Goal: Task Accomplishment & Management: Use online tool/utility

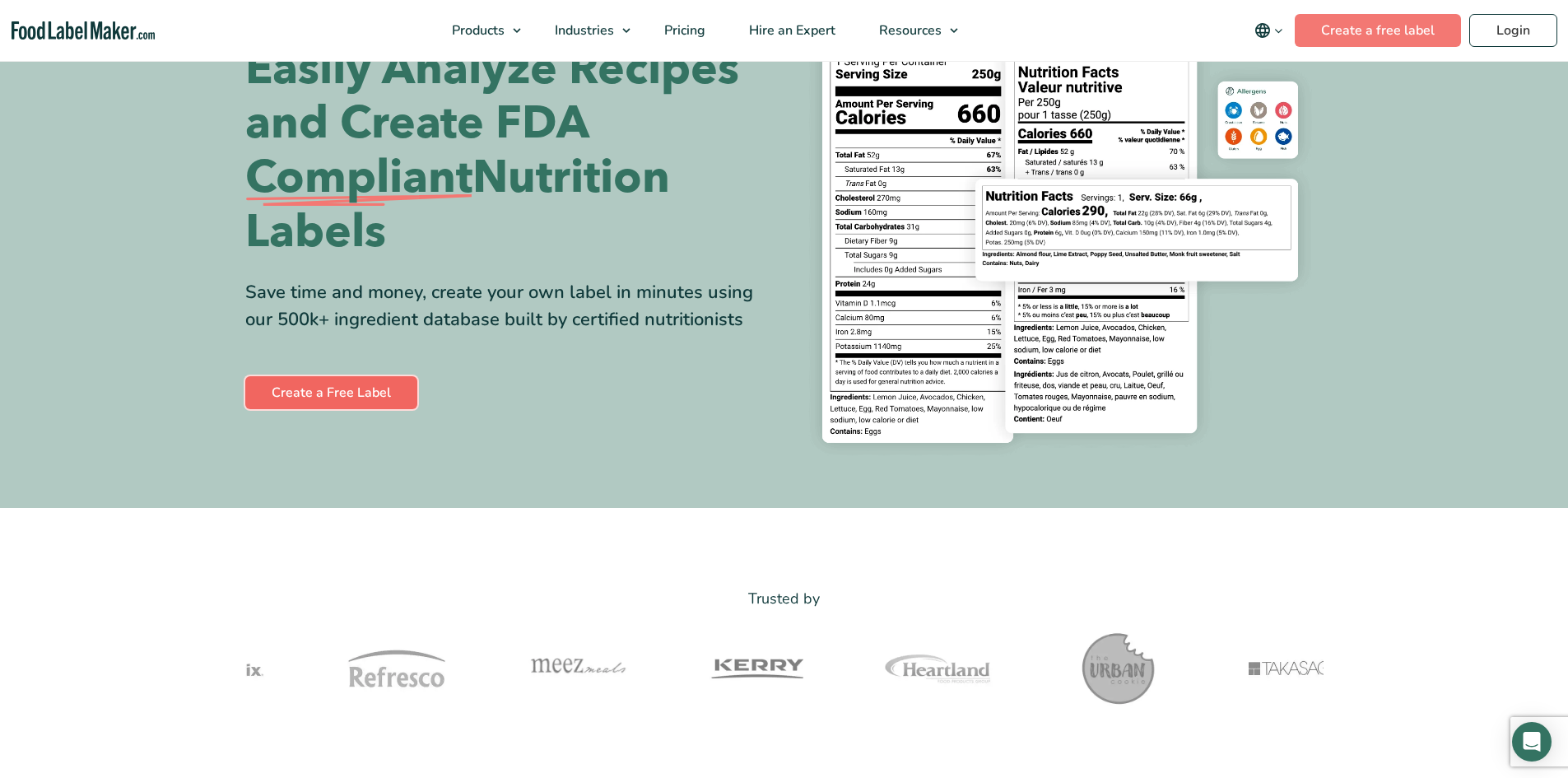
click at [327, 393] on link "Create a Free Label" at bounding box center [332, 393] width 172 height 33
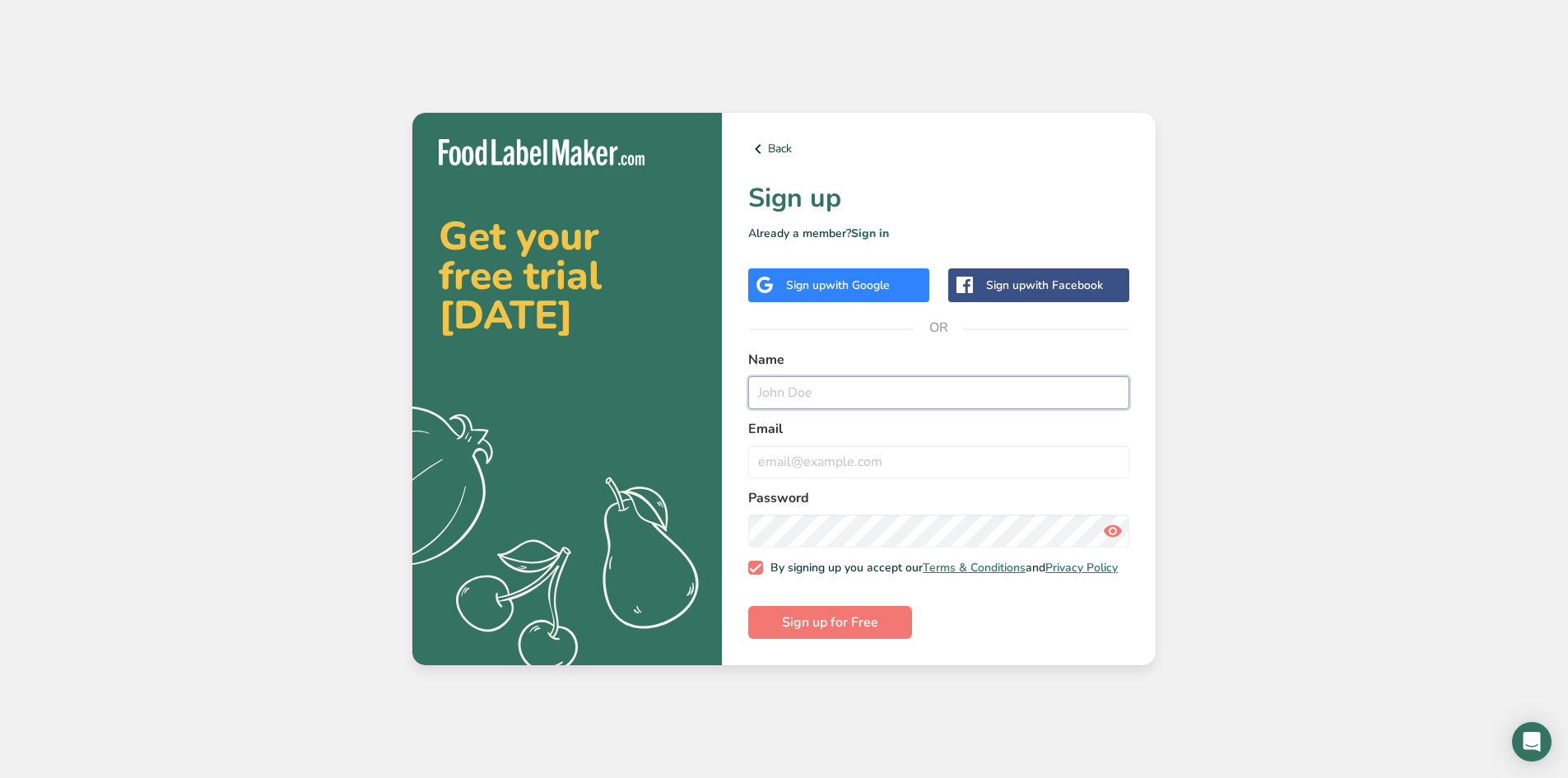
click at [822, 376] on input "text" at bounding box center [939, 393] width 381 height 33
type input "[PERSON_NAME]"
type input "[EMAIL_ADDRESS][DOMAIN_NAME]"
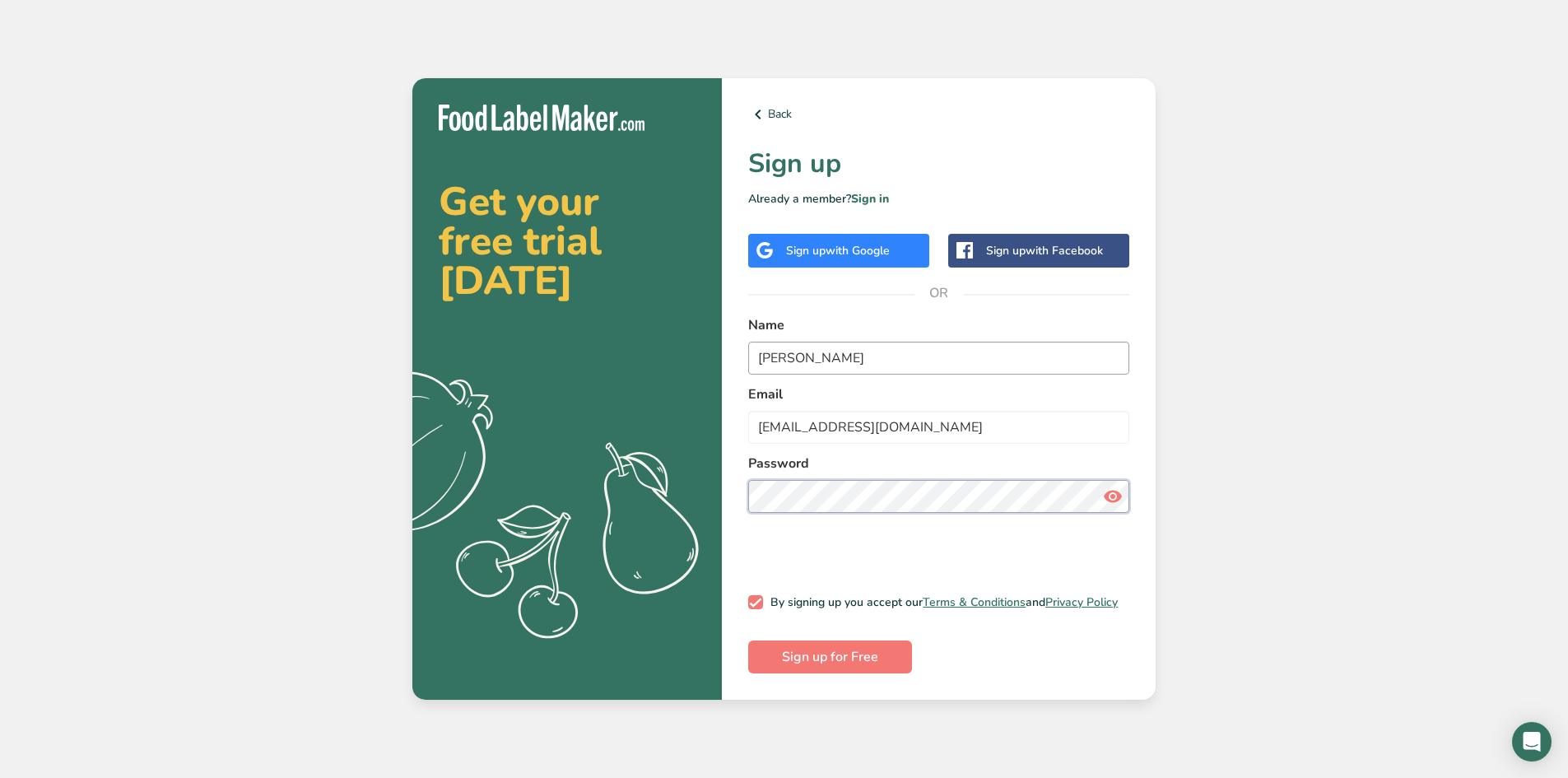
click at [748, 640] on button "Sign up for Free" at bounding box center [830, 657] width 164 height 33
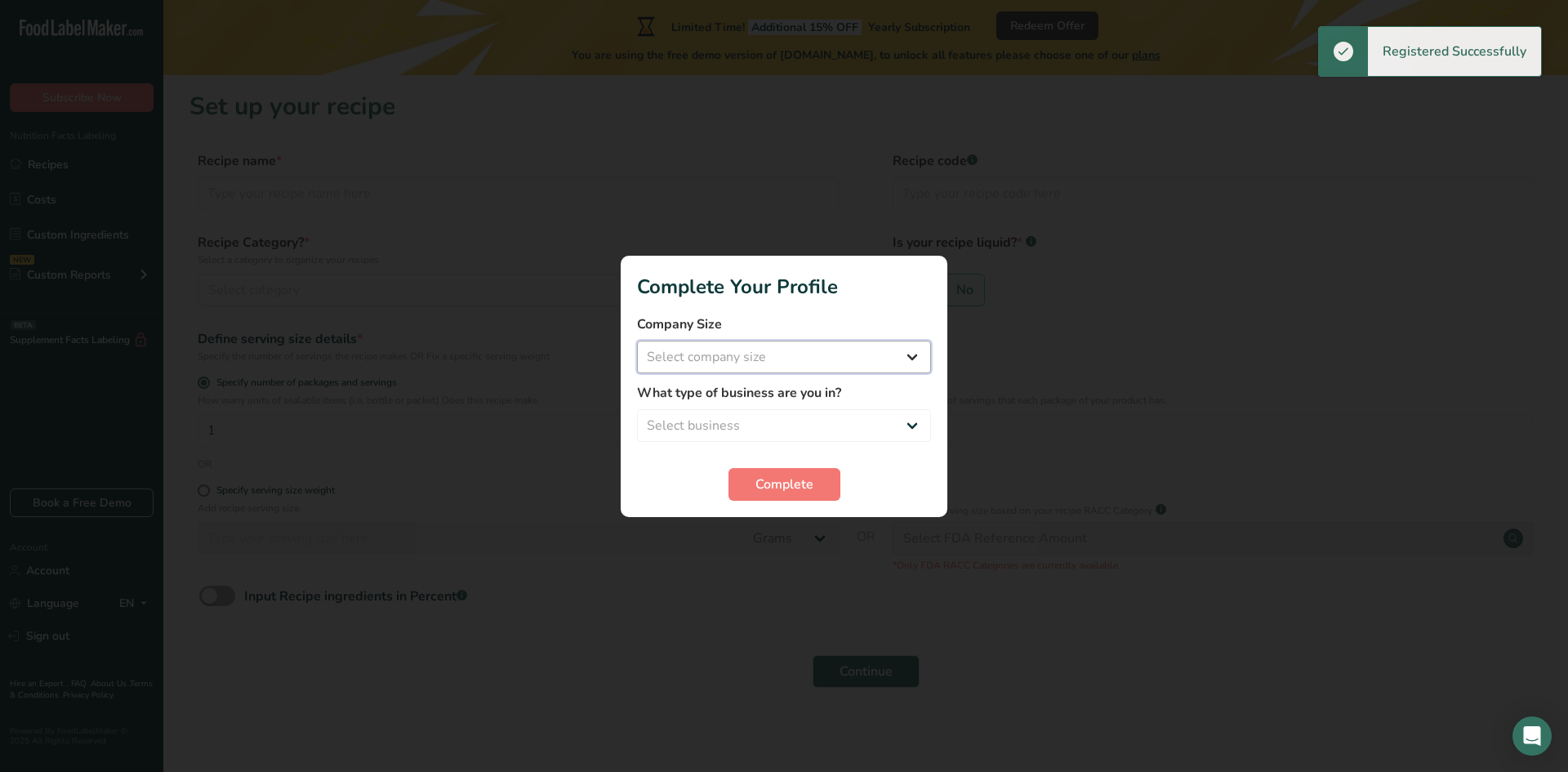
click at [691, 364] on select "Select company size Fewer than 10 Employees 10 to 50 Employees 51 to 500 Employ…" at bounding box center [784, 357] width 294 height 33
select select "1"
click at [637, 340] on select "Select company size Fewer than 10 Employees 10 to 50 Employees 51 to 500 Employ…" at bounding box center [784, 357] width 294 height 33
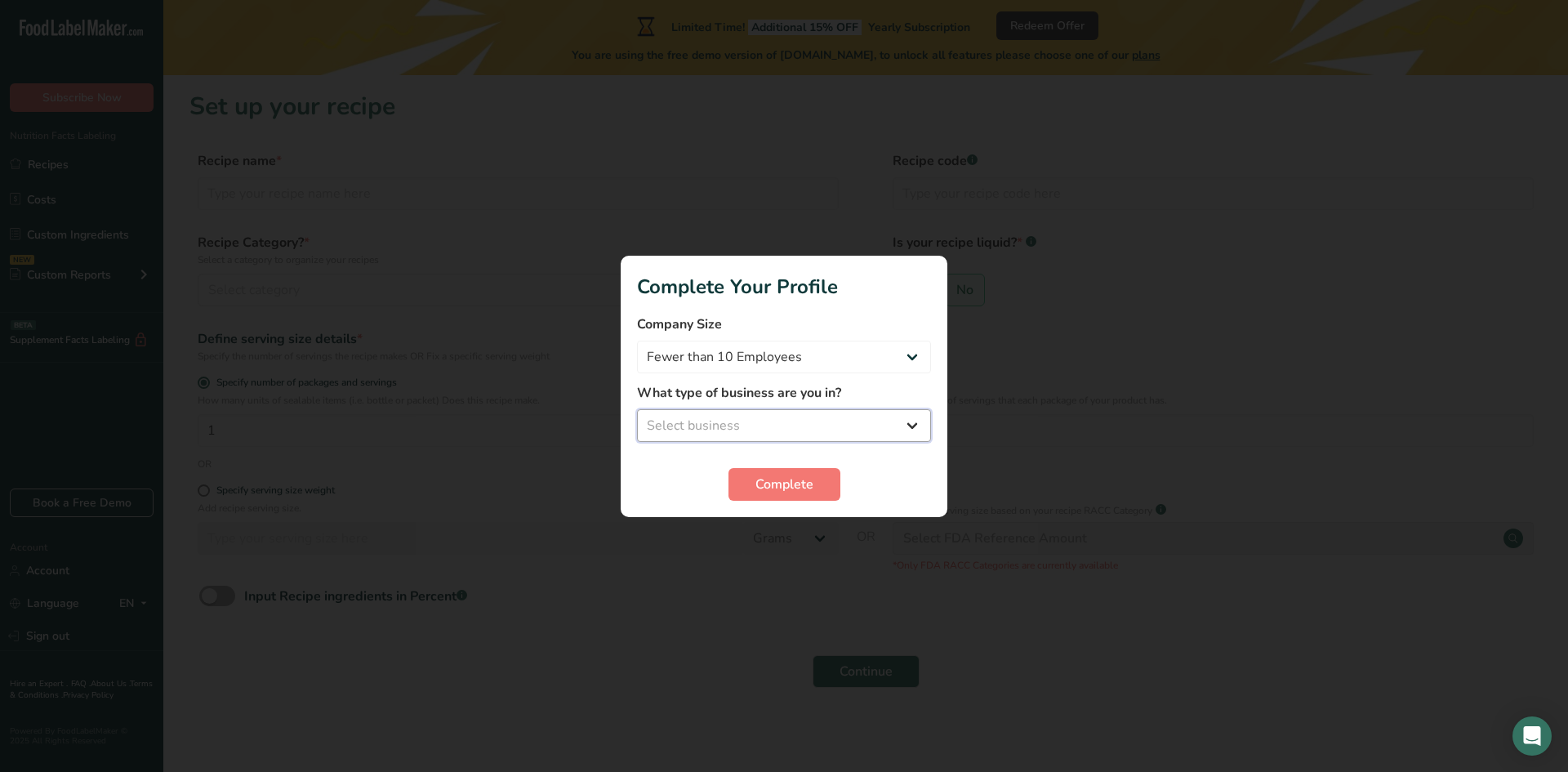
click at [723, 409] on select "Select business Packaged Food Manufacturer Restaurant & Cafe Bakery Meal Plans …" at bounding box center [784, 426] width 294 height 33
select select "3"
click at [637, 409] on select "Select business Packaged Food Manufacturer Restaurant & Cafe Bakery Meal Plans …" at bounding box center [784, 426] width 294 height 33
click at [836, 484] on button "Complete" at bounding box center [784, 484] width 112 height 33
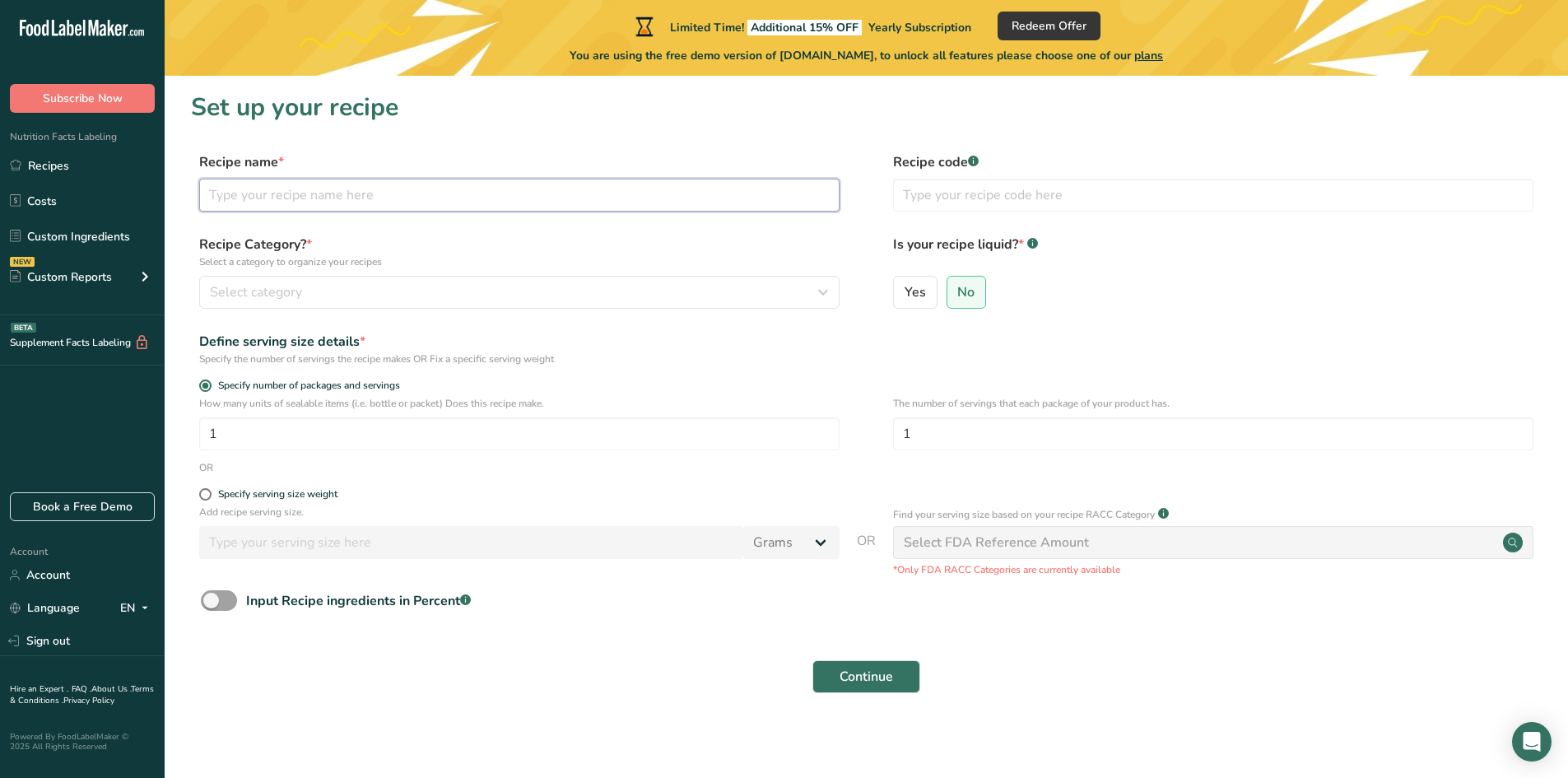
click at [336, 203] on input "text" at bounding box center [519, 196] width 641 height 33
type input "Banana Bread"
click at [268, 289] on span "Select category" at bounding box center [255, 292] width 92 height 20
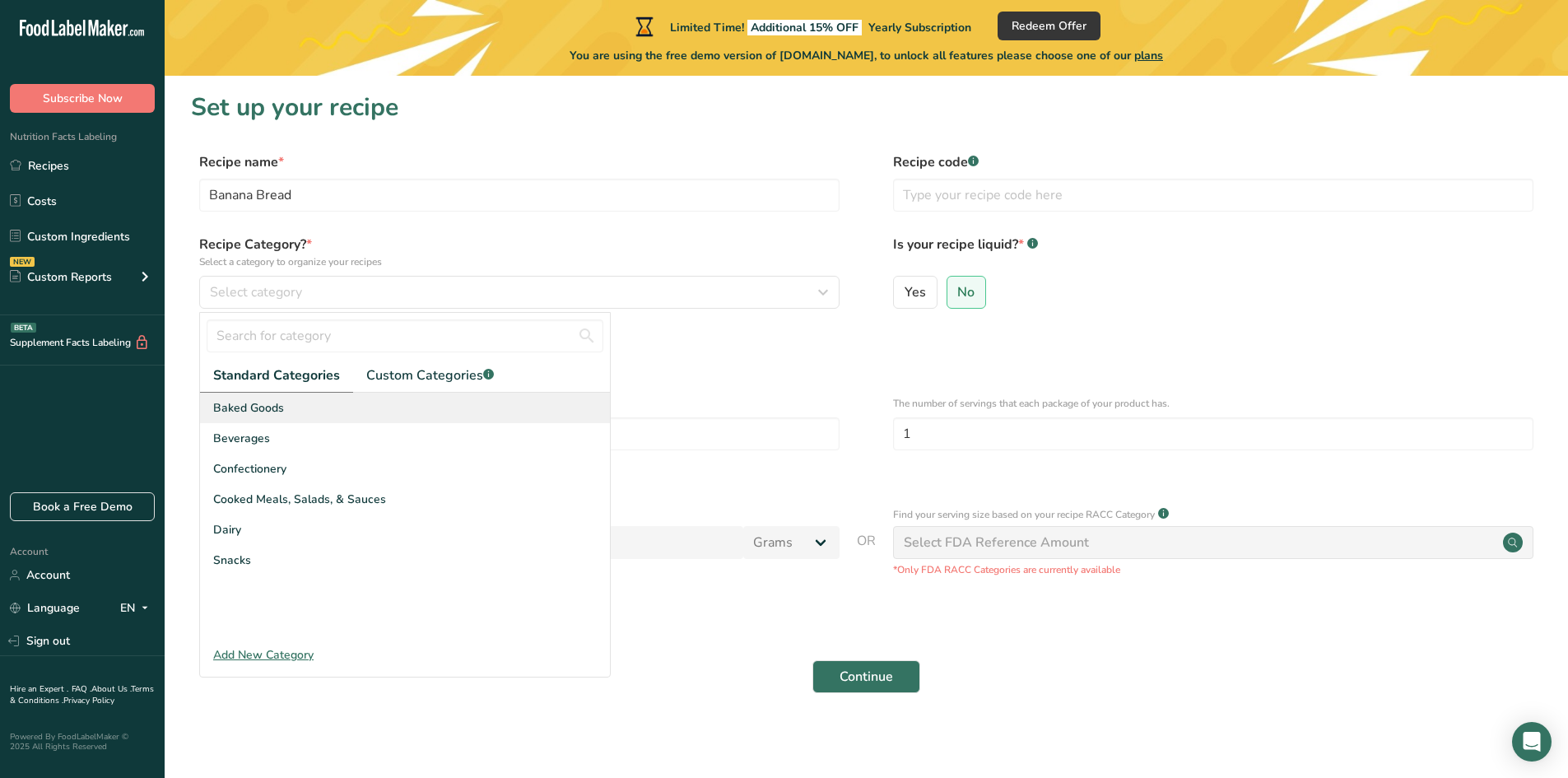
click at [267, 402] on span "Baked Goods" at bounding box center [248, 408] width 70 height 17
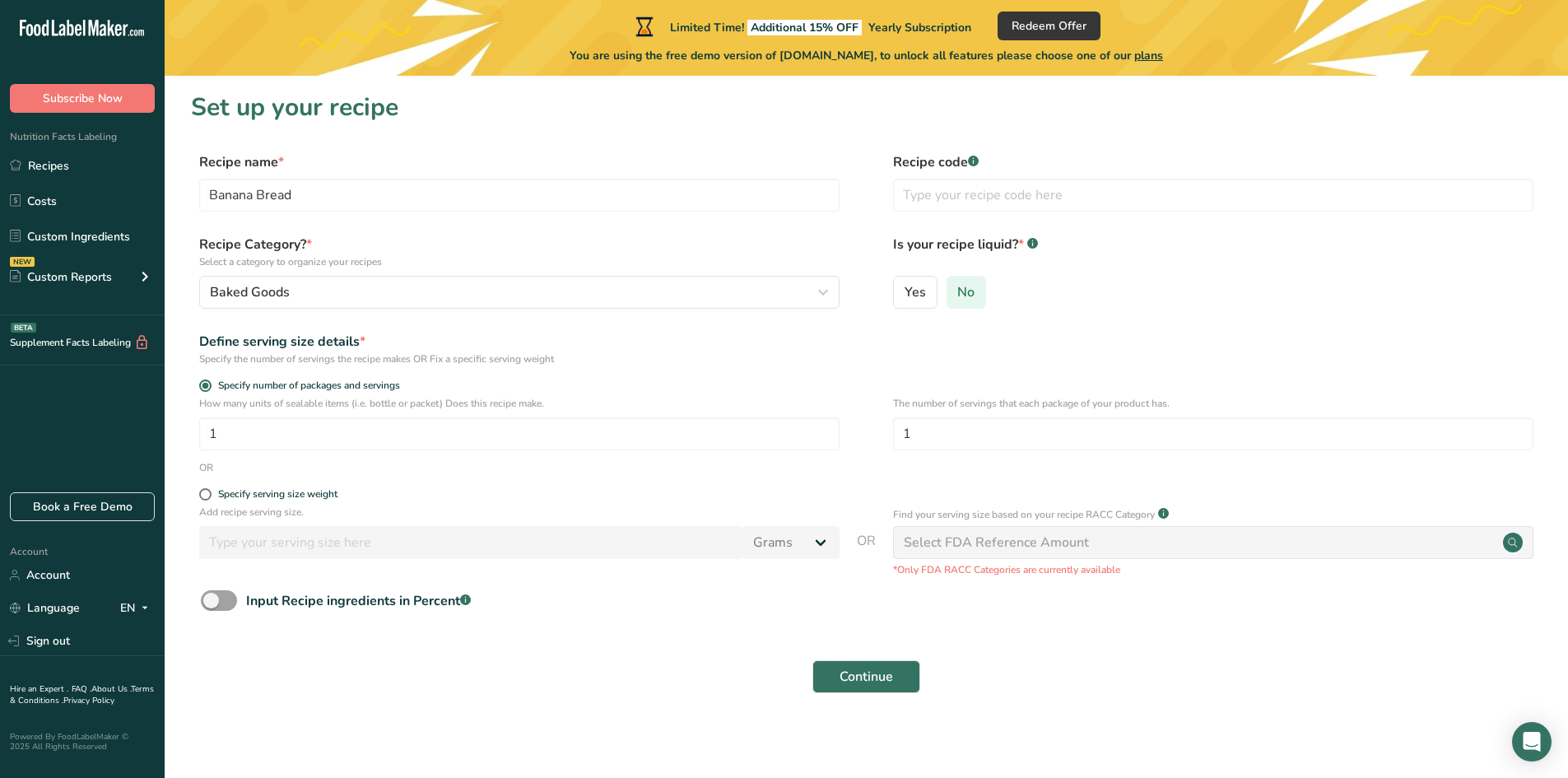
click at [946, 305] on label "No" at bounding box center [966, 292] width 41 height 33
click at [947, 297] on input "No" at bounding box center [952, 292] width 11 height 11
click at [876, 690] on button "Continue" at bounding box center [866, 677] width 108 height 33
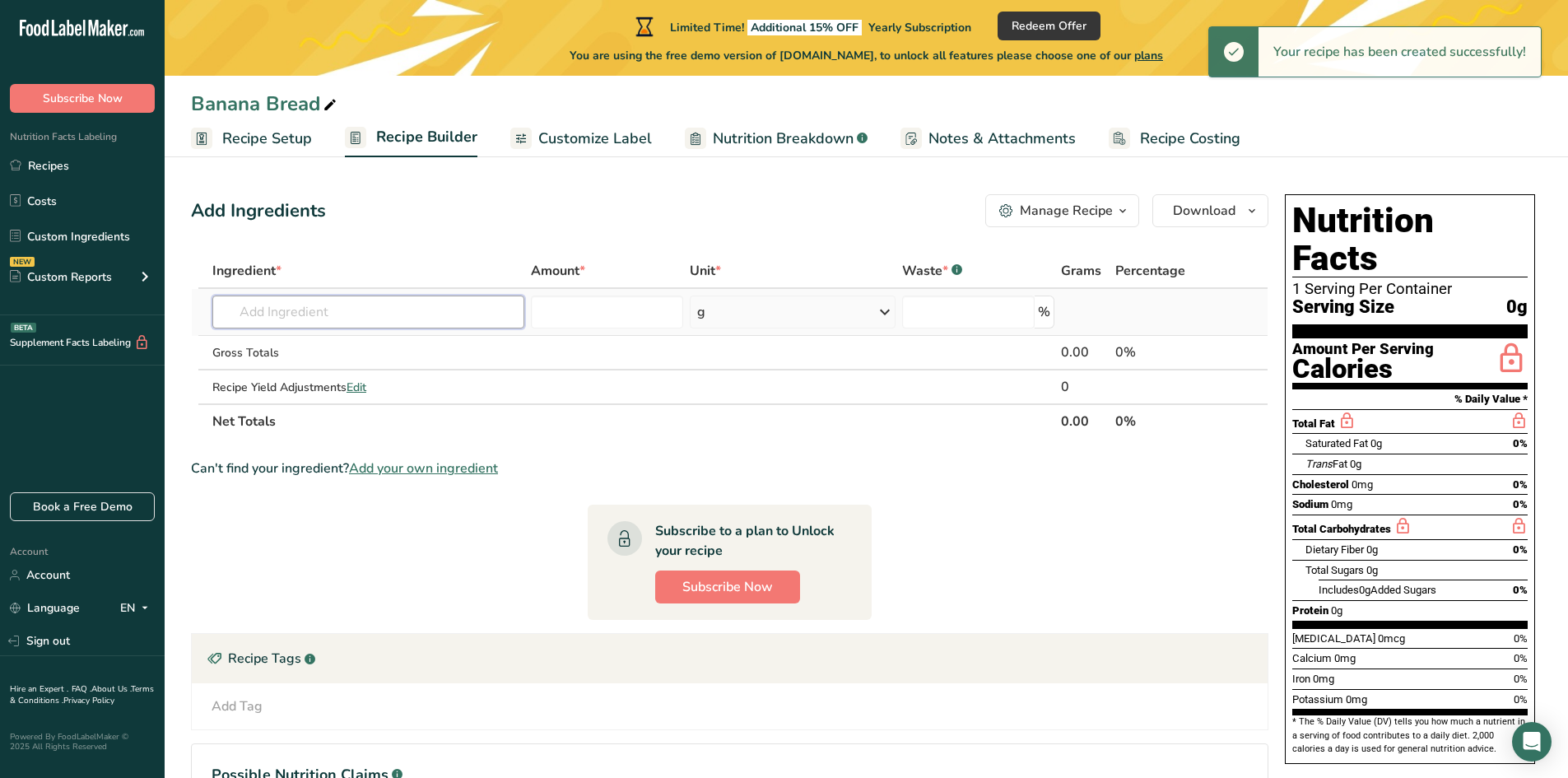
click at [288, 314] on input "text" at bounding box center [368, 312] width 312 height 33
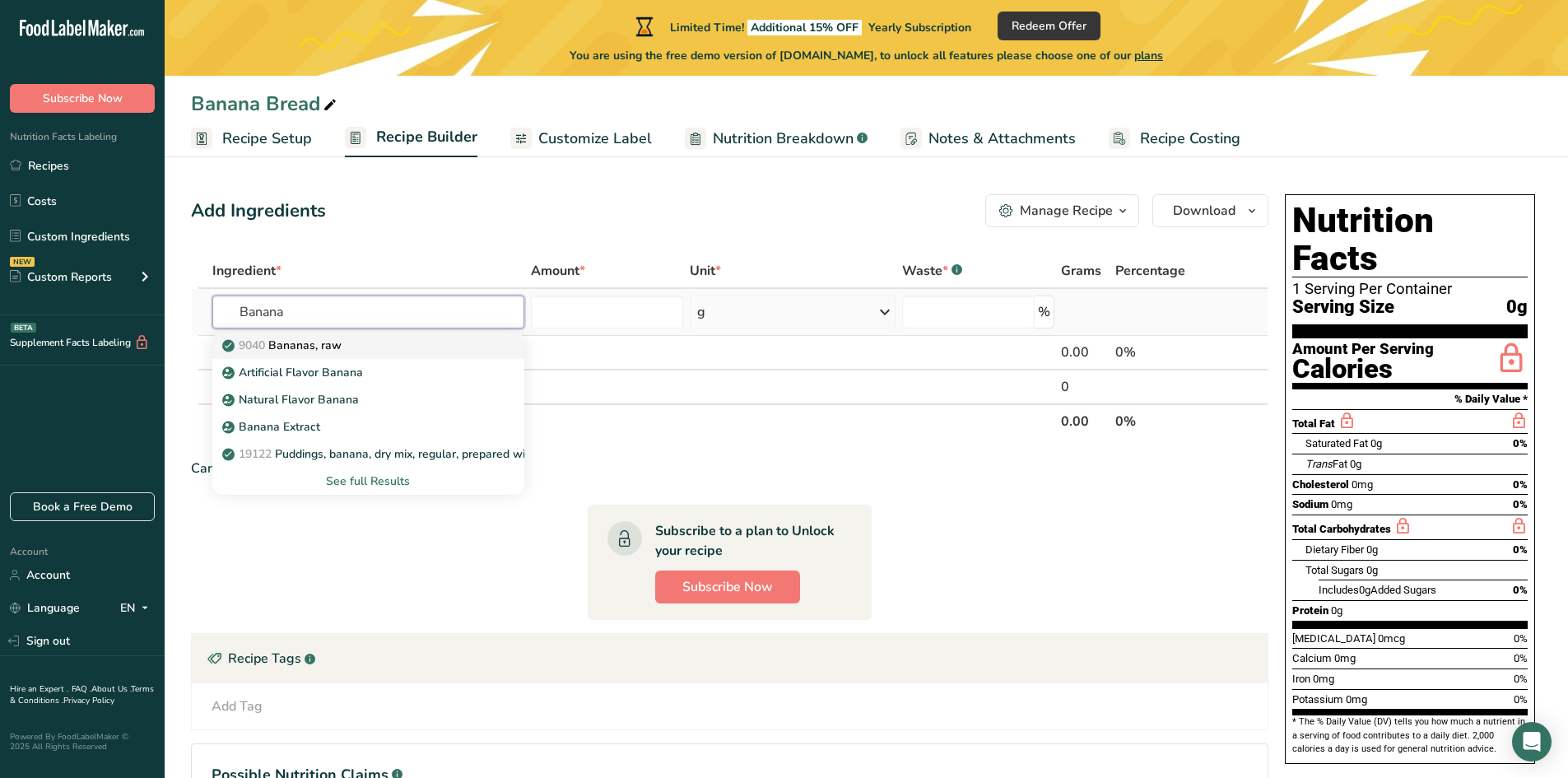
type input "Banana"
click at [325, 346] on p "9040 [GEOGRAPHIC_DATA], raw" at bounding box center [283, 345] width 116 height 17
type input "Bananas, raw"
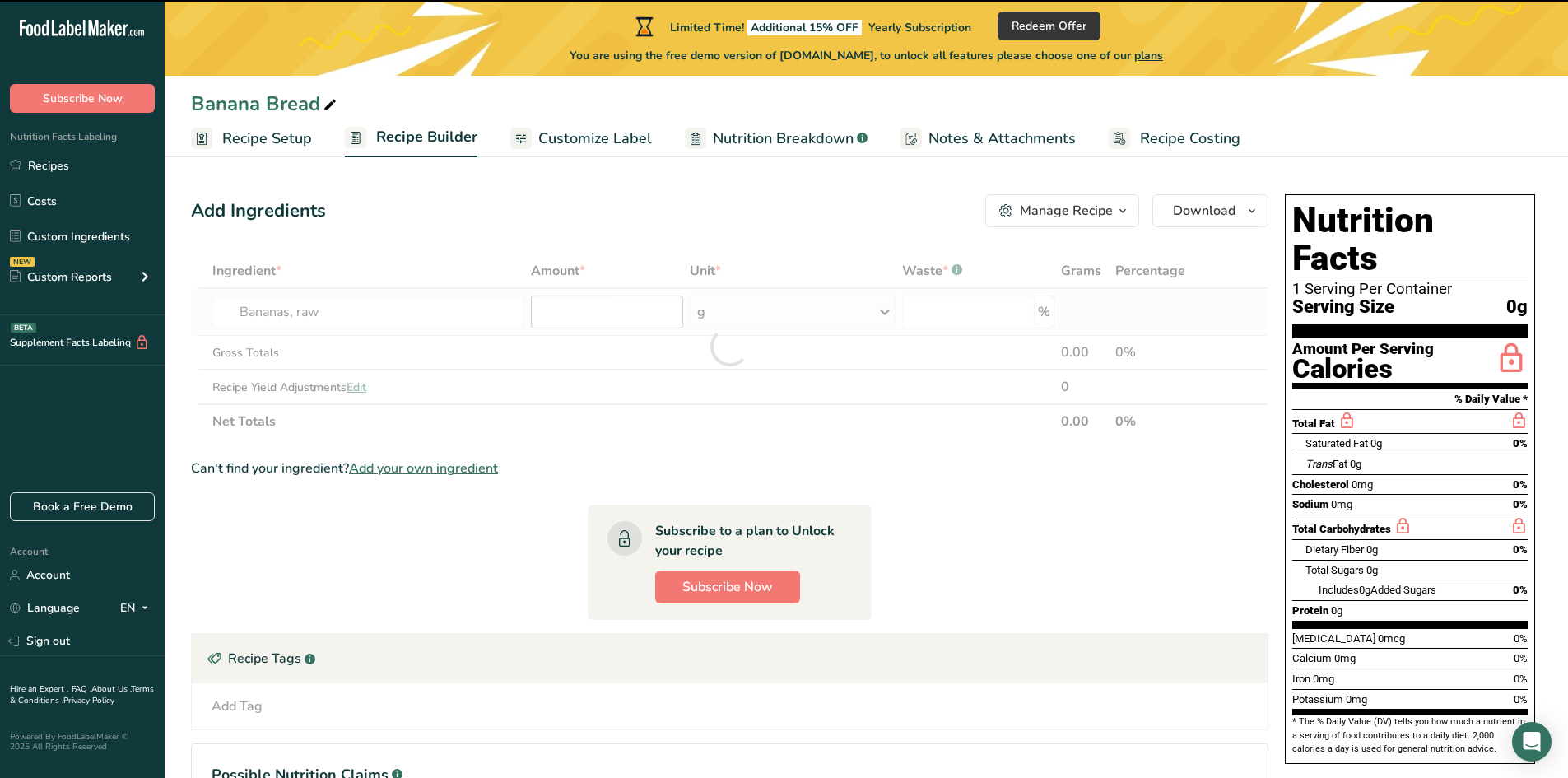
type input "0"
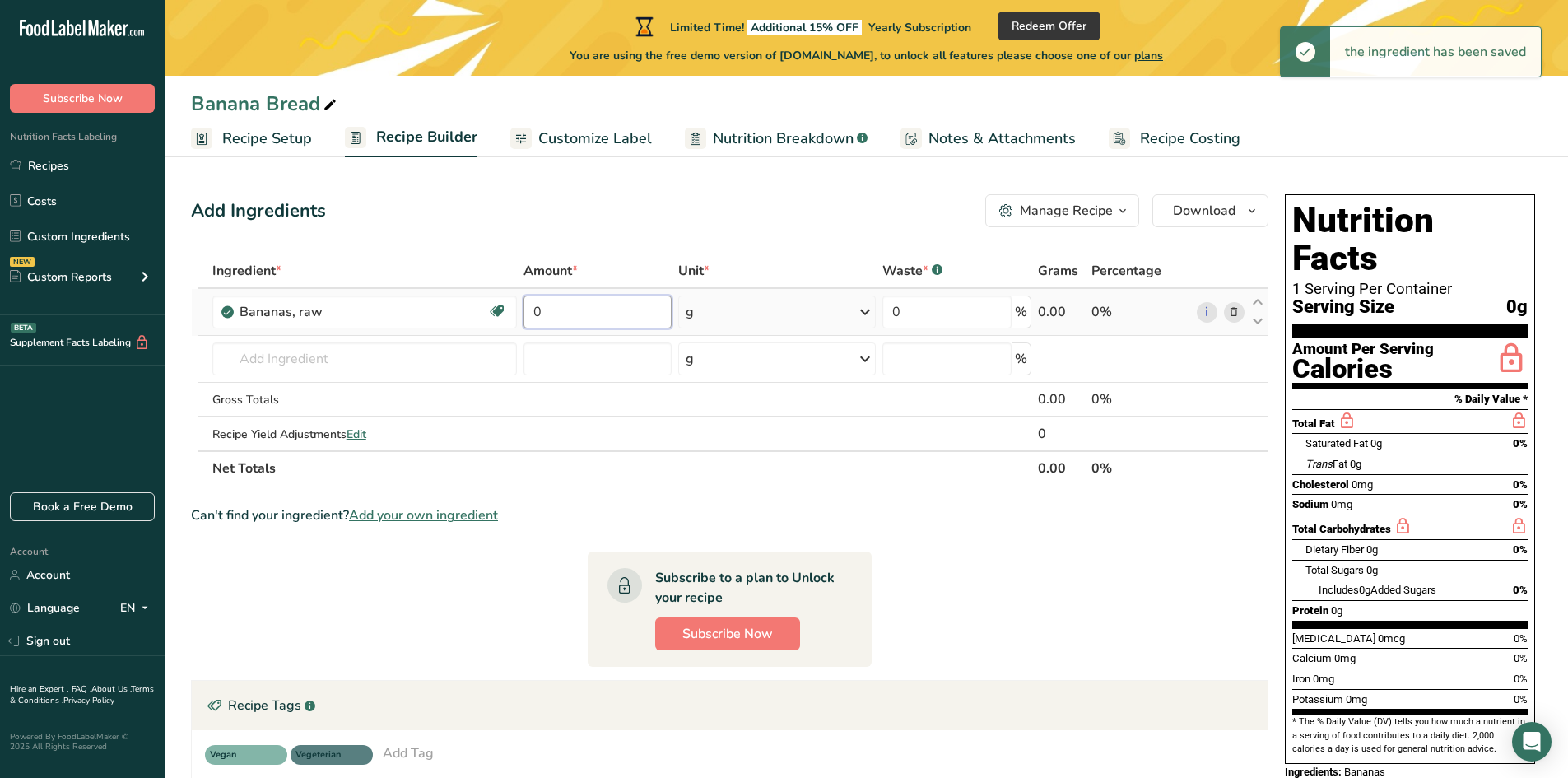
click at [573, 319] on input "0" at bounding box center [598, 312] width 148 height 33
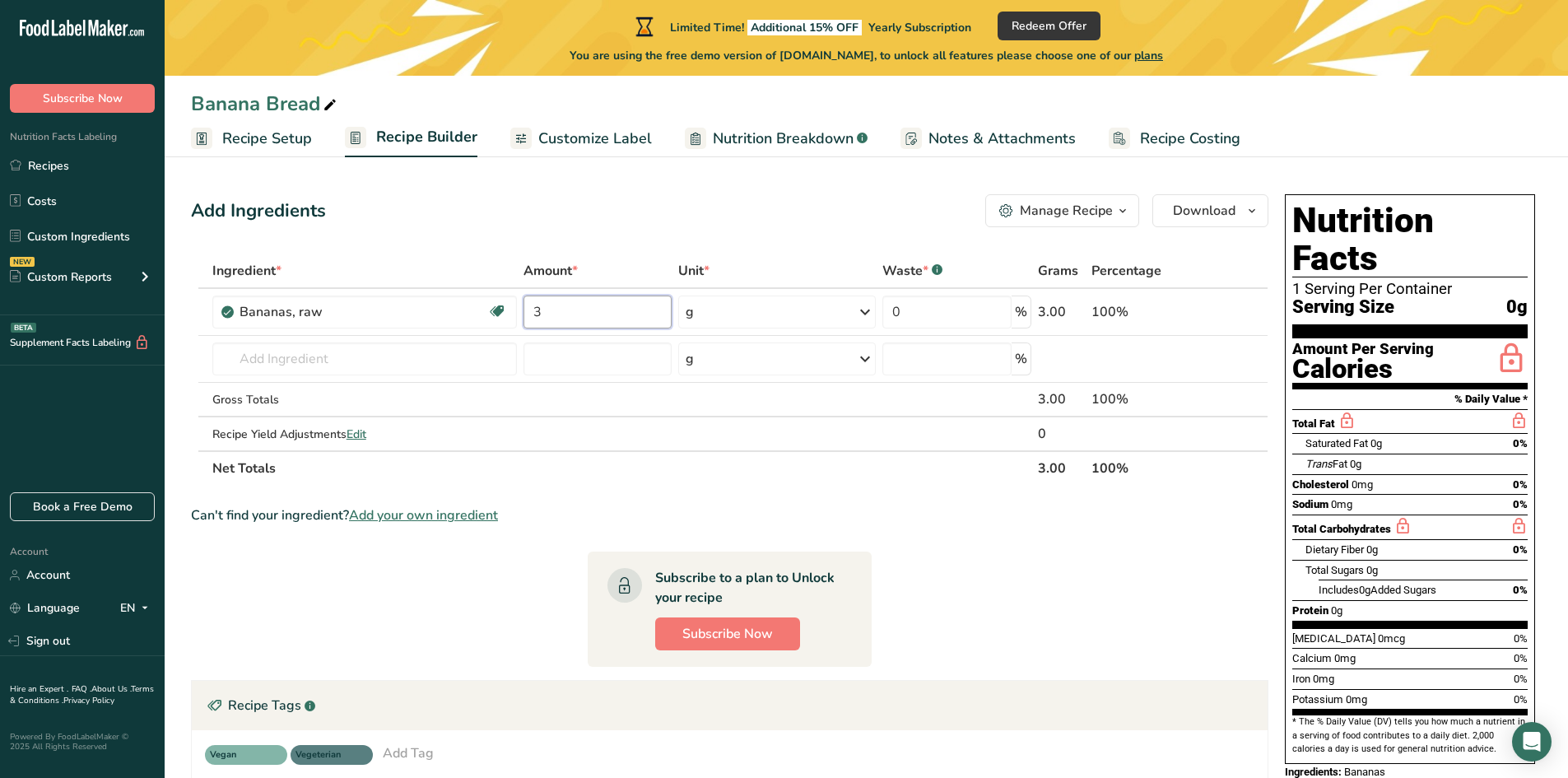
type input "3"
click at [803, 204] on div "Add Ingredients Manage Recipe Delete Recipe Duplicate Recipe Scale Recipe Save …" at bounding box center [729, 210] width 1077 height 33
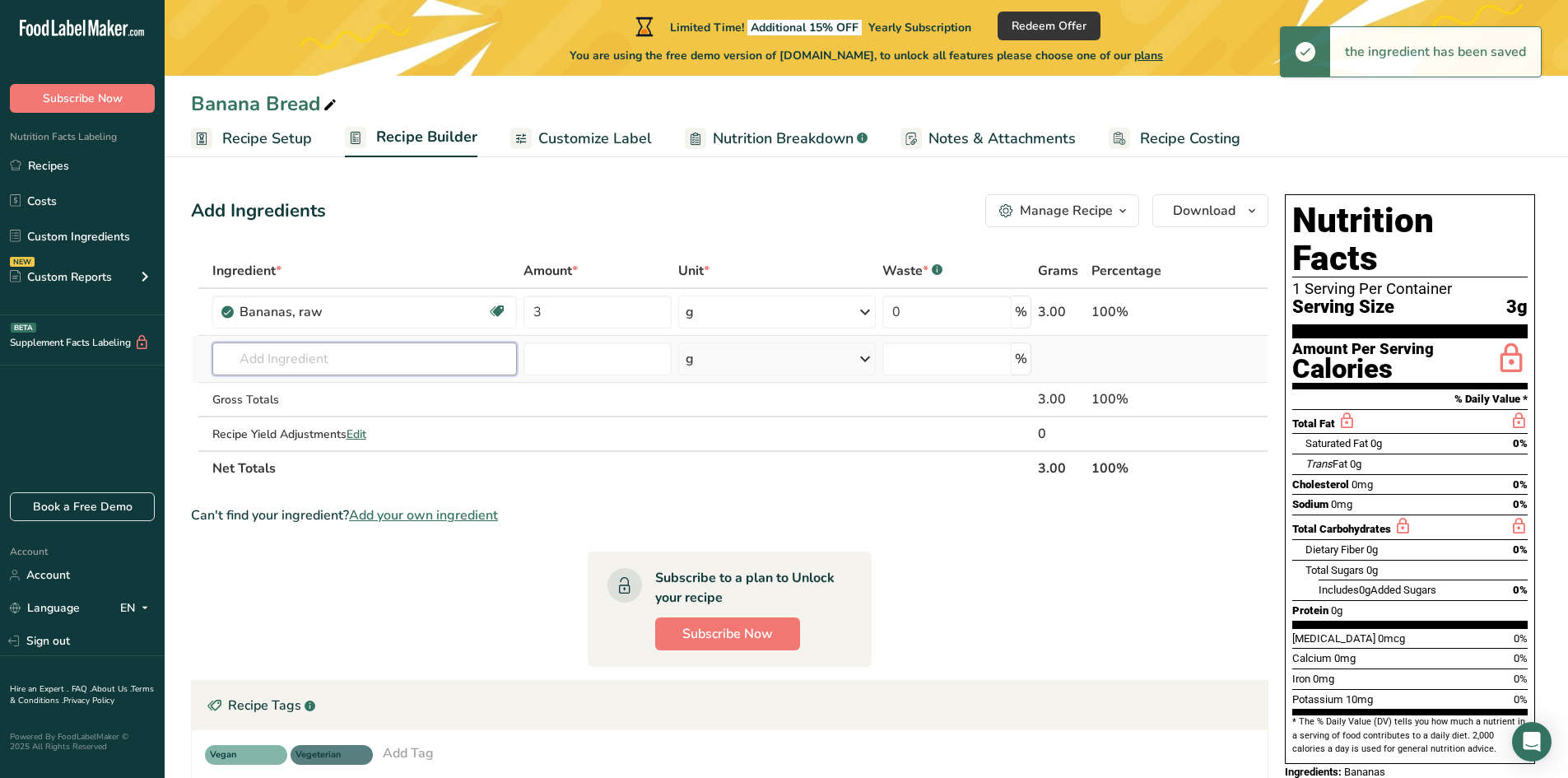
click at [313, 366] on input "text" at bounding box center [364, 359] width 304 height 33
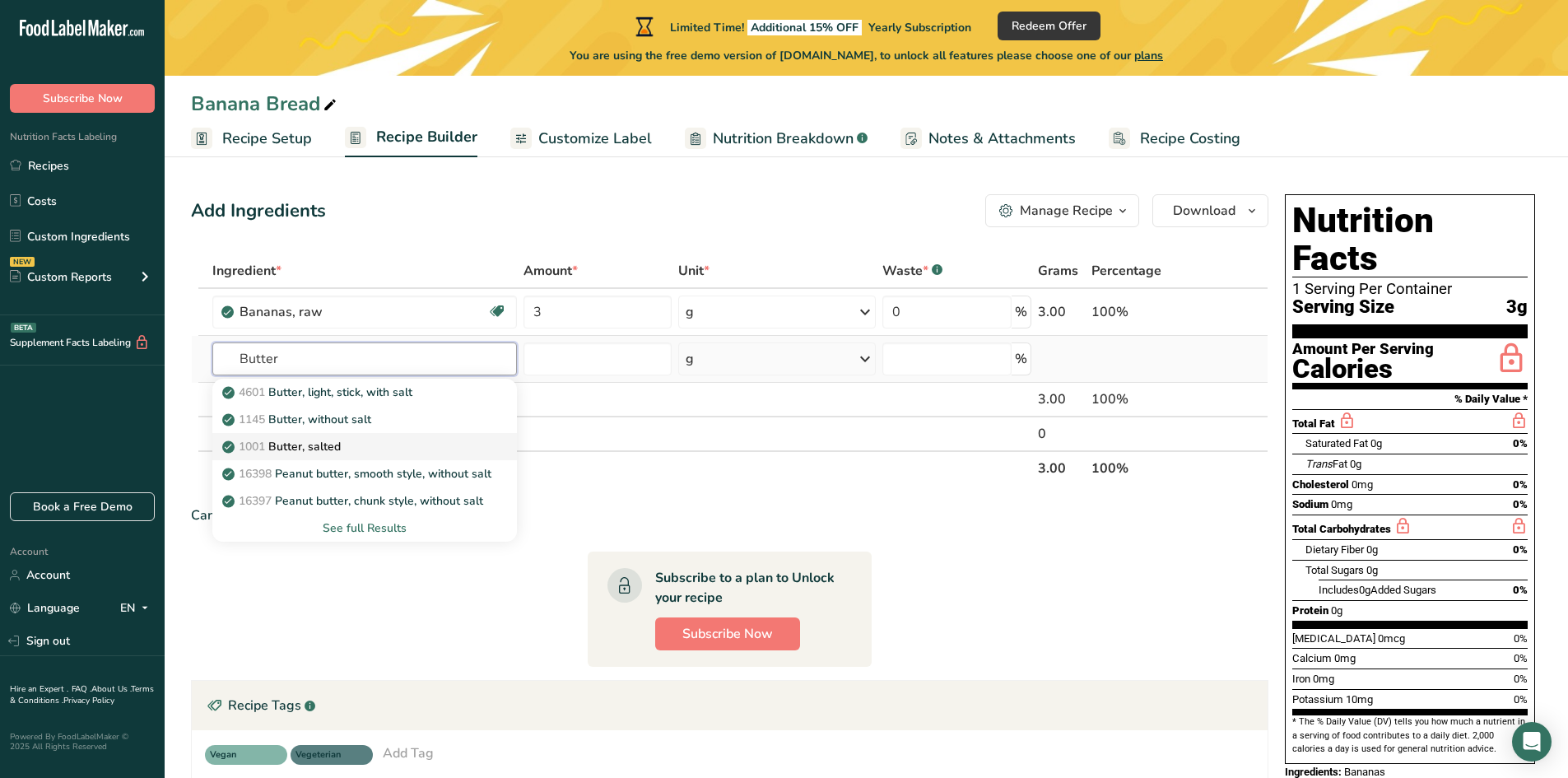
type input "Butter"
click at [329, 442] on p "1001 Butter, salted" at bounding box center [283, 446] width 115 height 17
type input "Butter, salted"
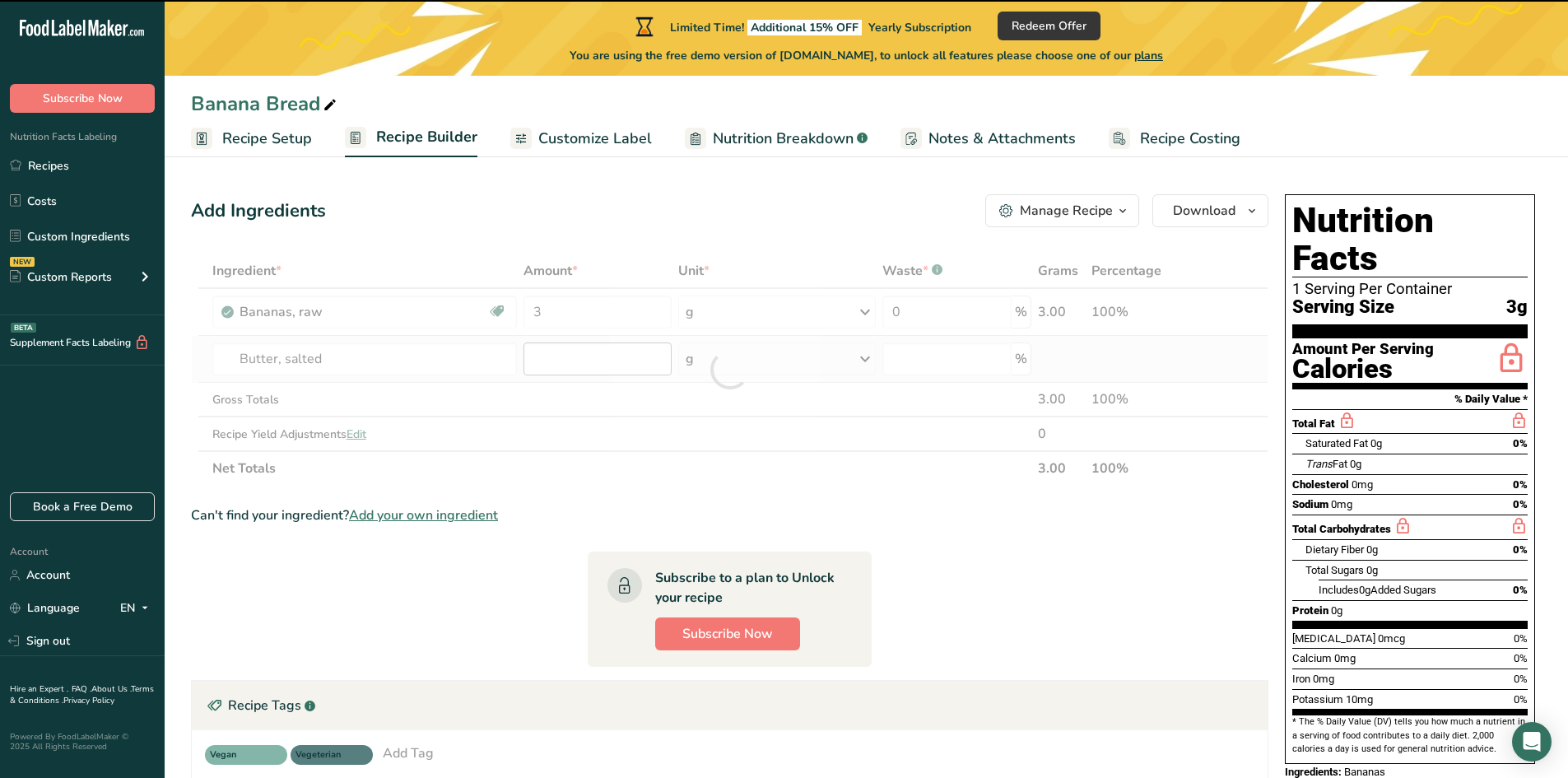
type input "0"
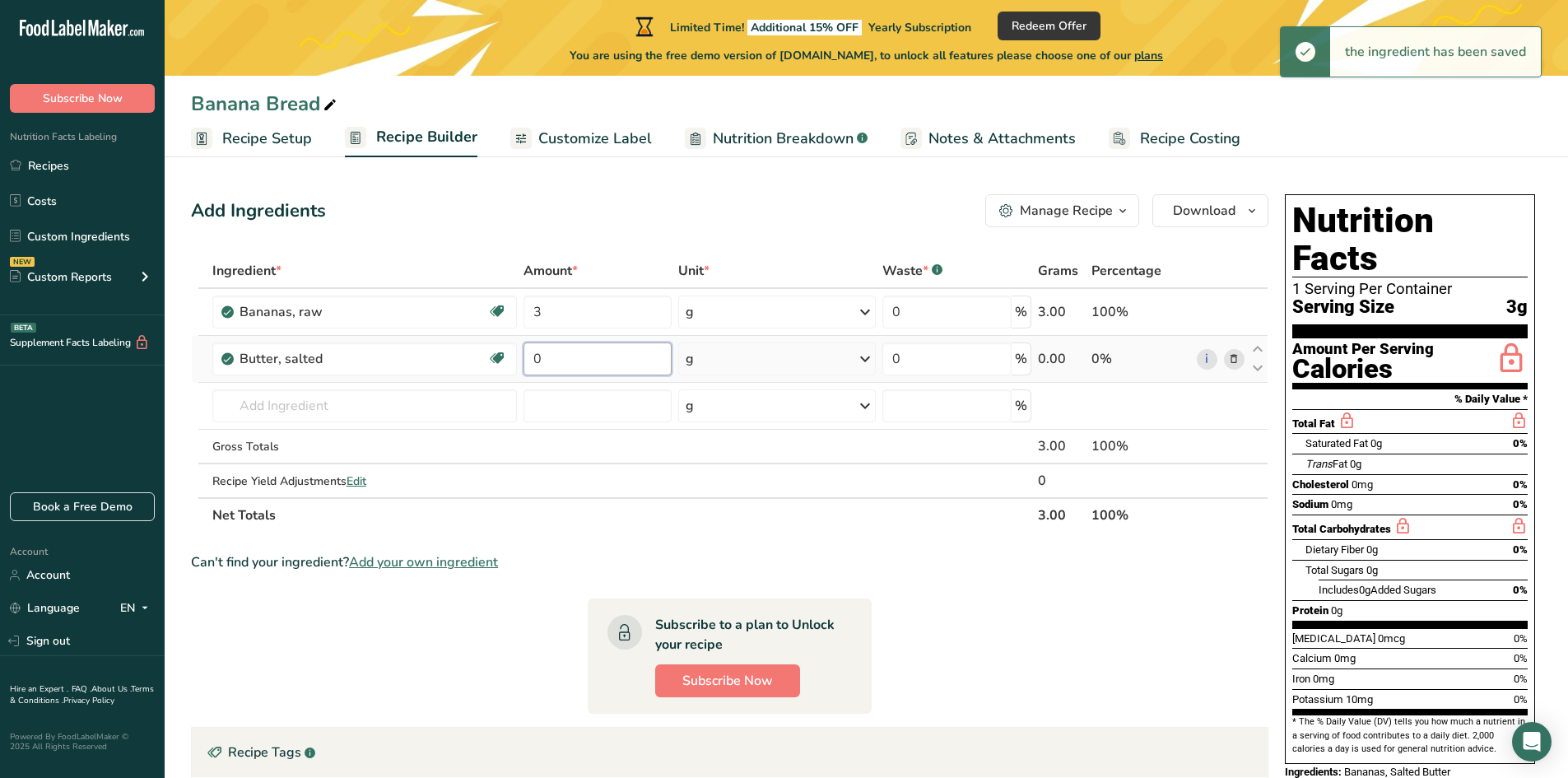
click at [569, 357] on input "0" at bounding box center [598, 359] width 148 height 33
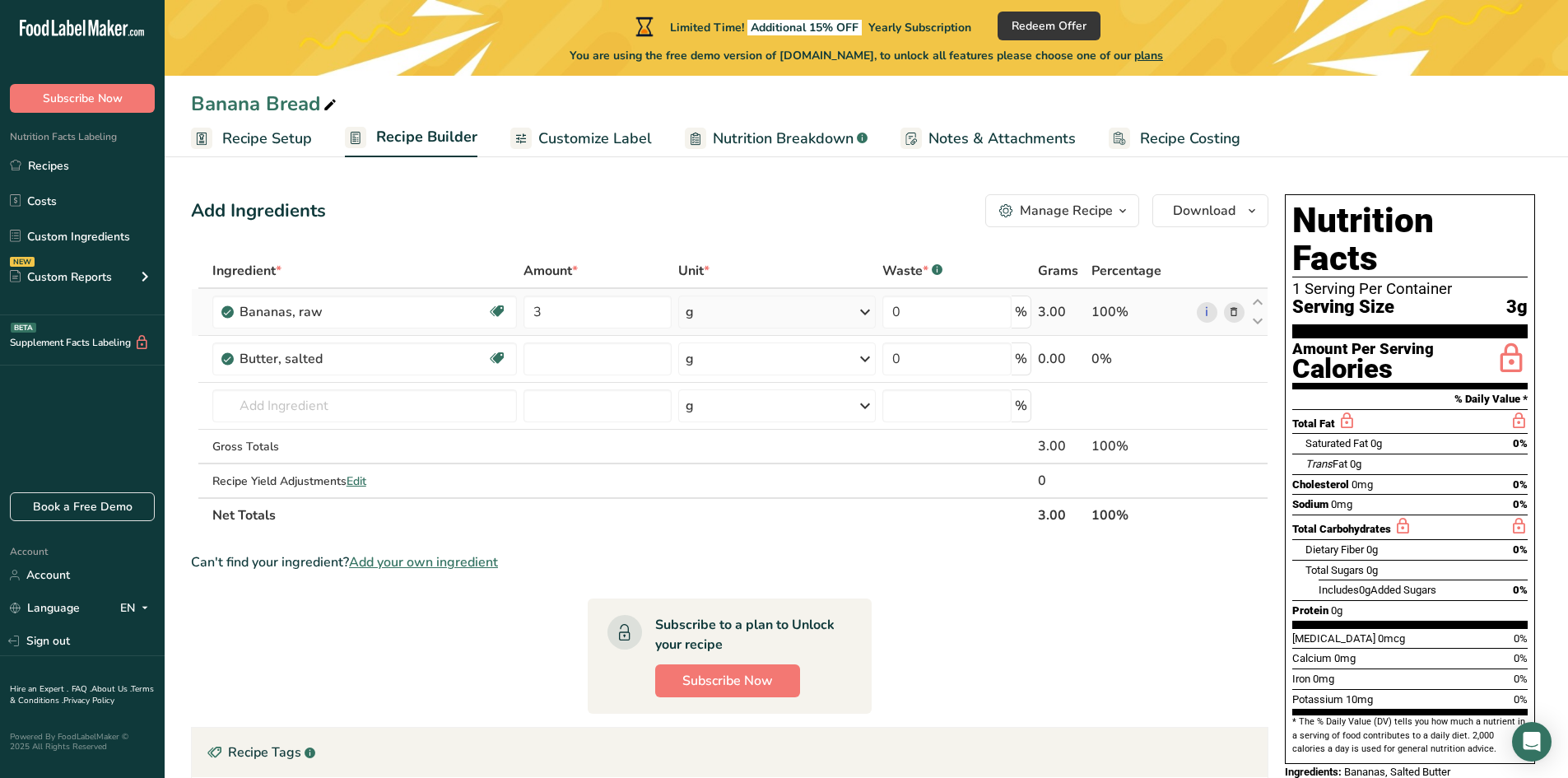
type input "0"
click at [753, 292] on div "Ingredient * Amount * Unit * Waste * .a-a{fill:#347362;}.b-a{fill:#fff;} Grams …" at bounding box center [729, 393] width 1077 height 279
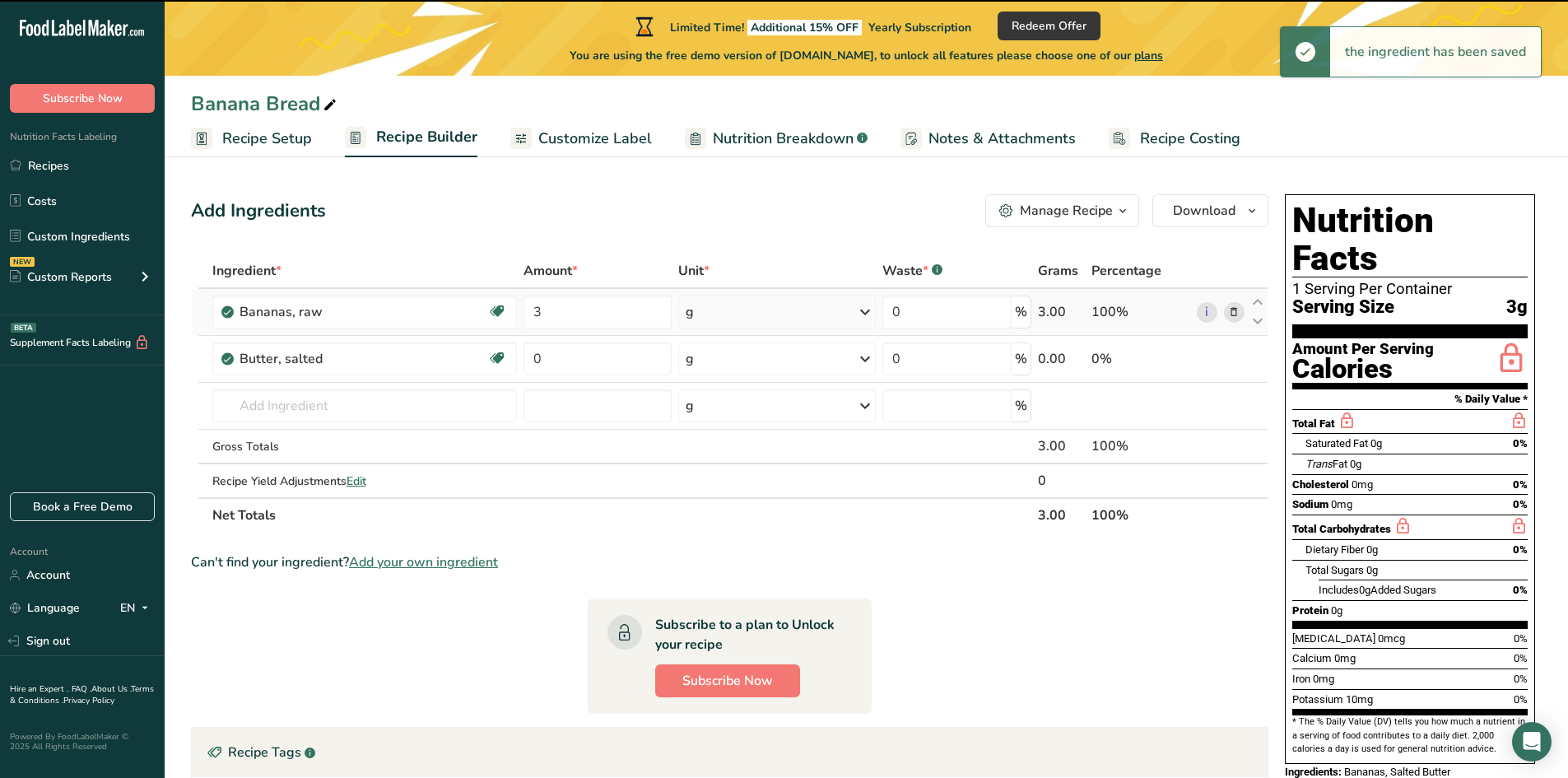
click at [748, 320] on div "g" at bounding box center [777, 312] width 197 height 33
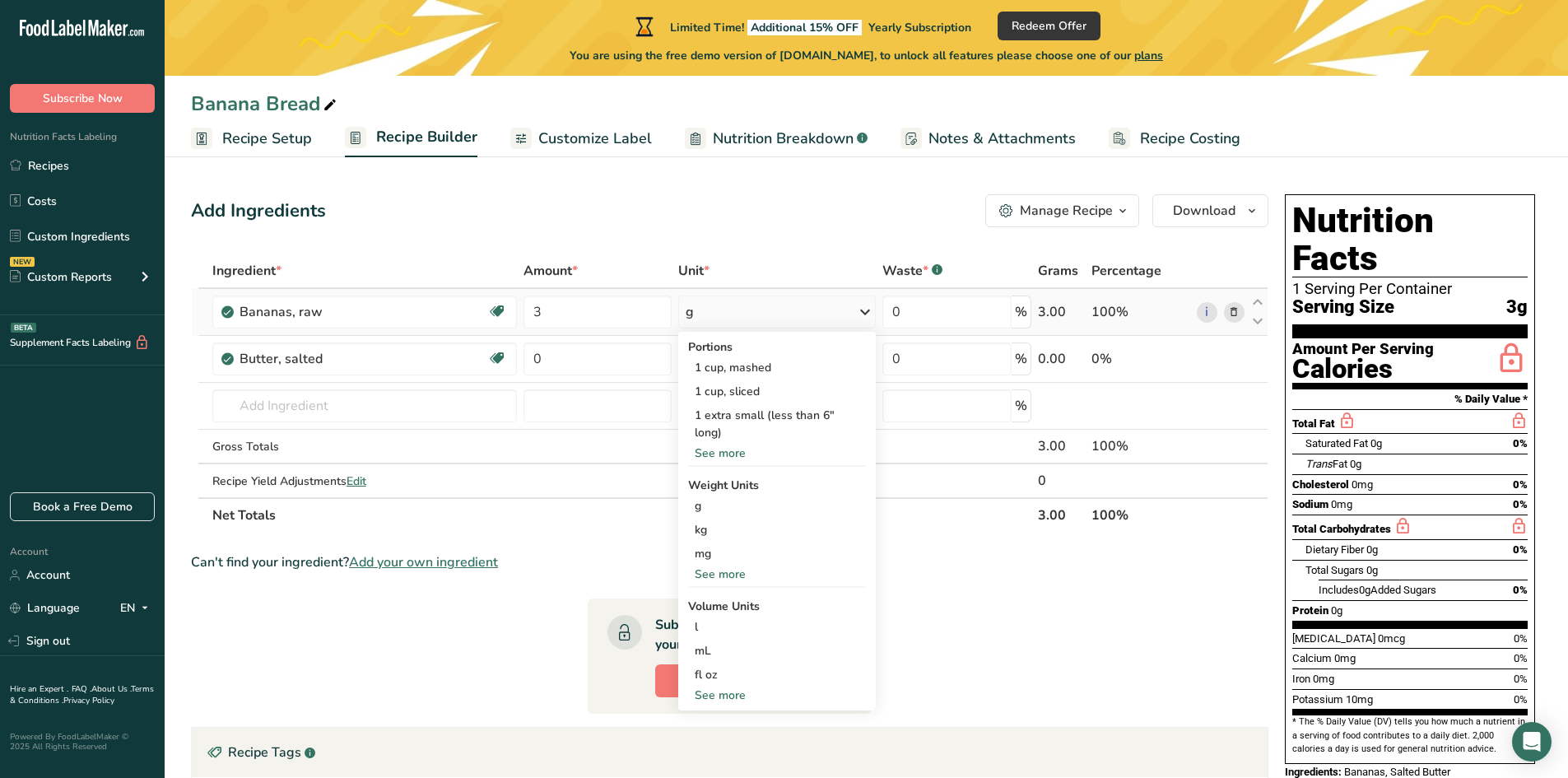
click at [735, 451] on div "See more" at bounding box center [777, 452] width 178 height 17
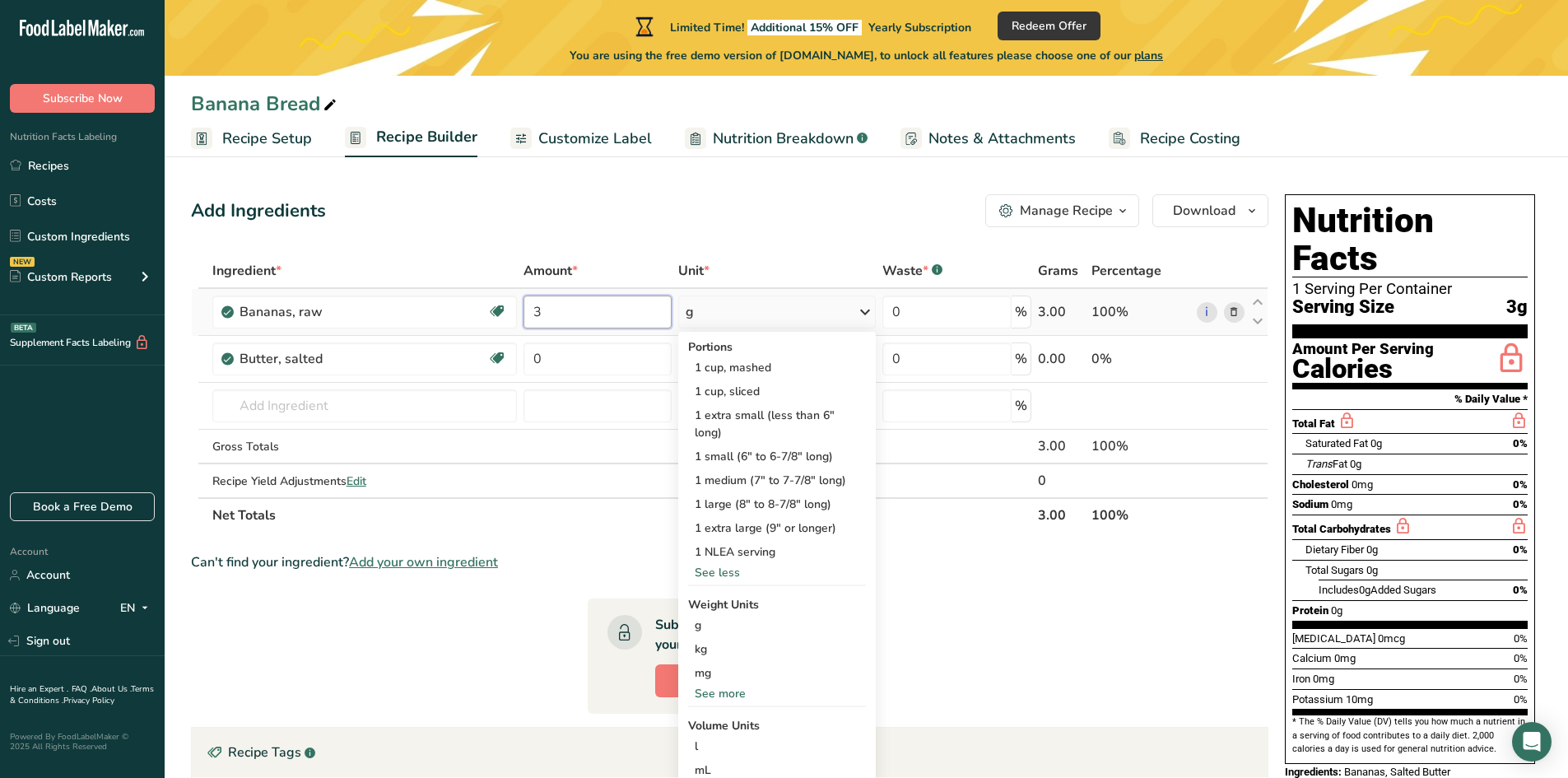
click at [595, 323] on input "3" at bounding box center [598, 312] width 148 height 33
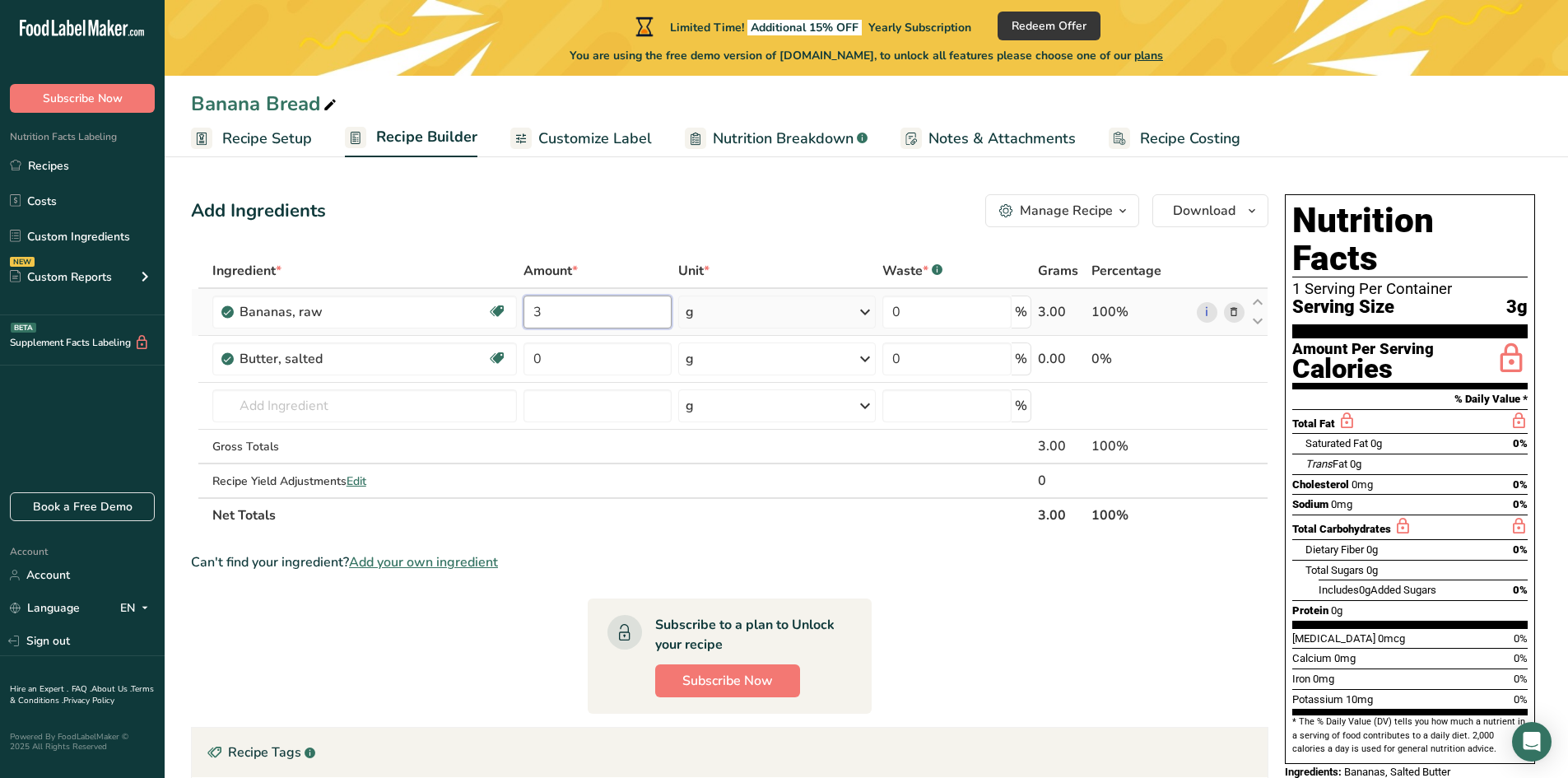
drag, startPoint x: 593, startPoint y: 318, endPoint x: 542, endPoint y: 323, distance: 51.2
click at [542, 323] on input "3" at bounding box center [598, 312] width 148 height 33
click at [547, 312] on input "3" at bounding box center [598, 312] width 148 height 33
click at [734, 307] on div "Ingredient * Amount * Unit * Waste * .a-a{fill:#347362;}.b-a{fill:#fff;} Grams …" at bounding box center [729, 393] width 1077 height 279
click at [733, 312] on div "g" at bounding box center [777, 312] width 197 height 33
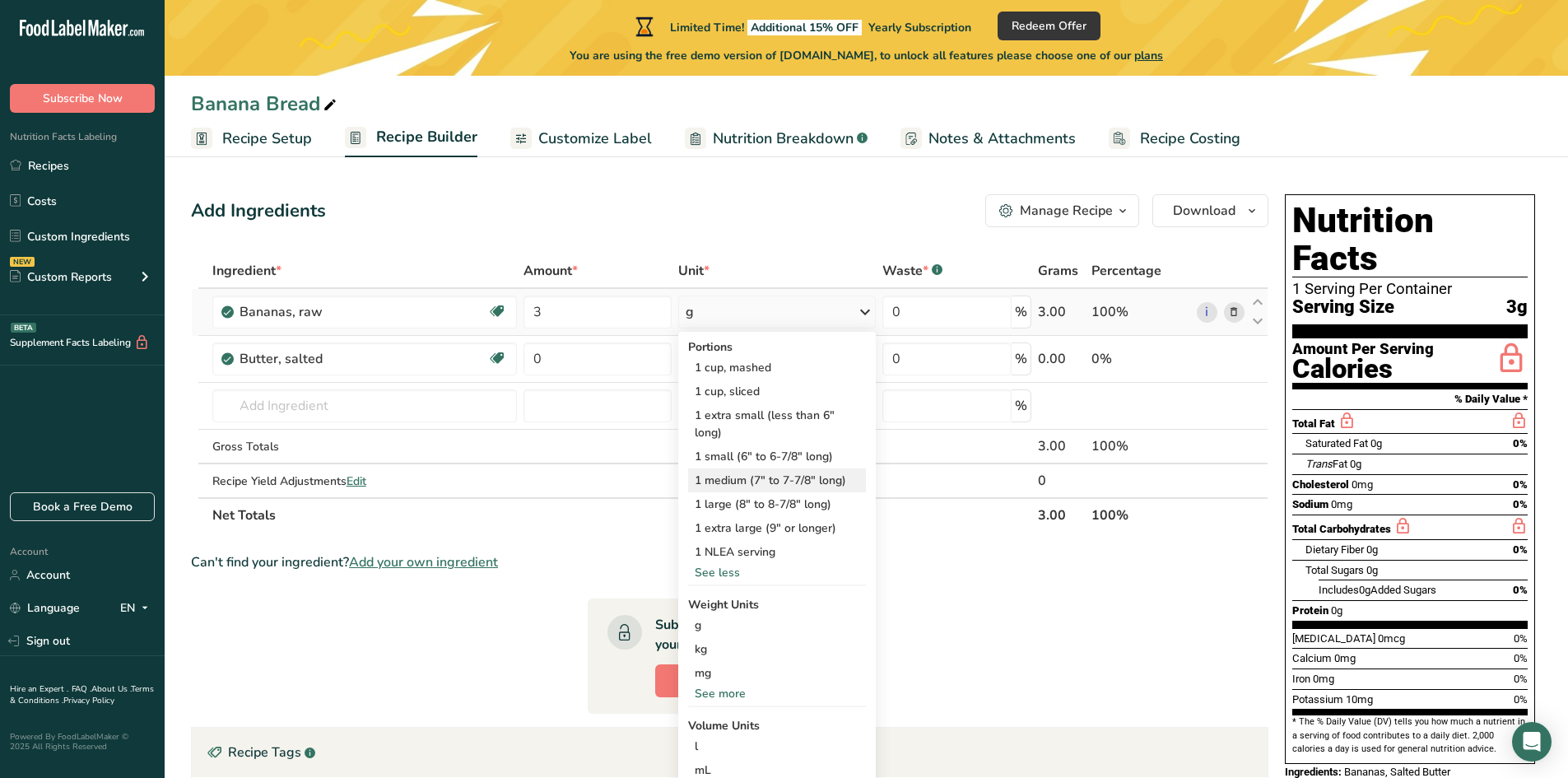
click at [764, 478] on div "1 medium (7" to 7-7/8" long)" at bounding box center [777, 480] width 178 height 24
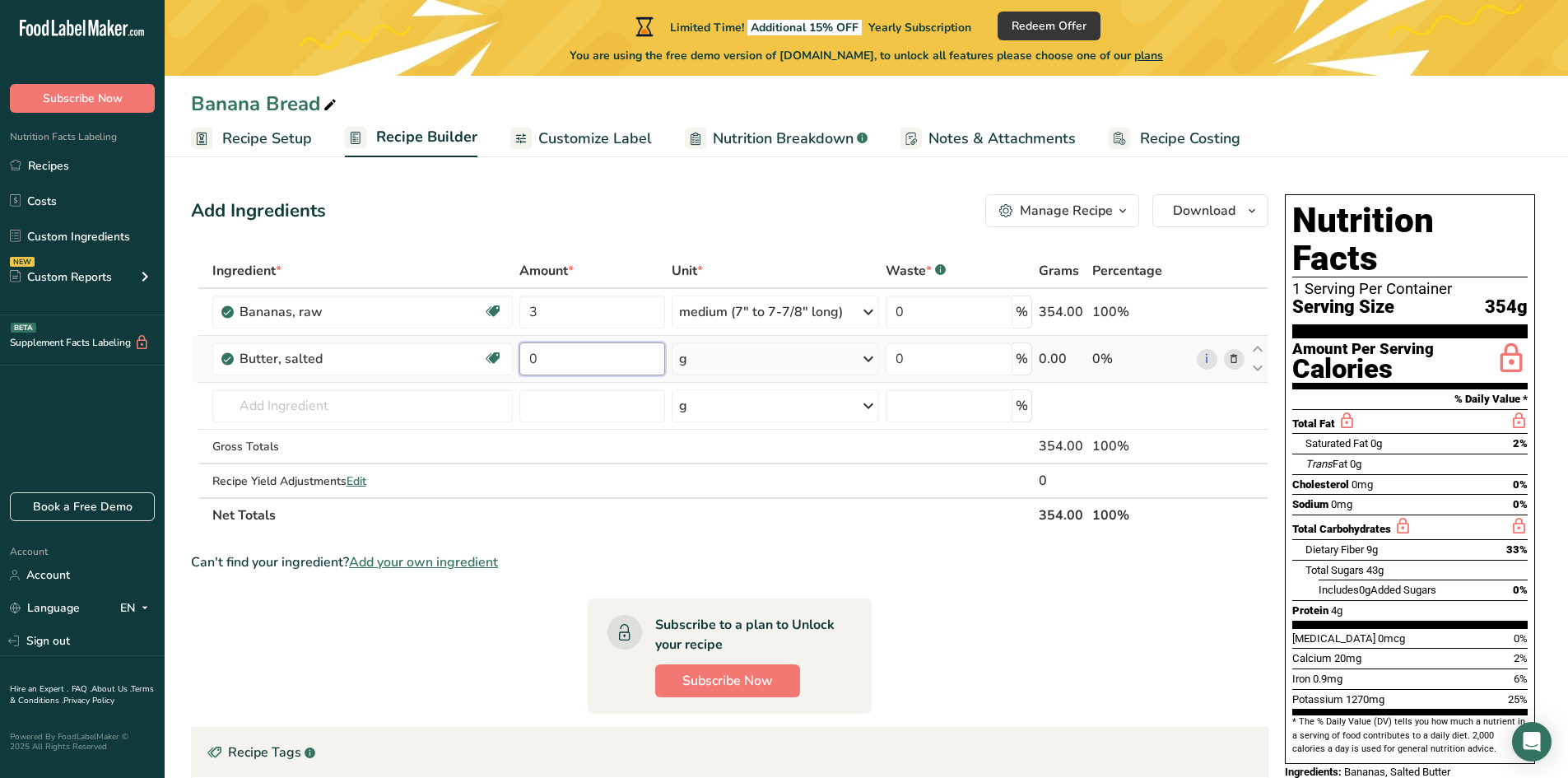
click at [589, 364] on input "0" at bounding box center [593, 359] width 146 height 33
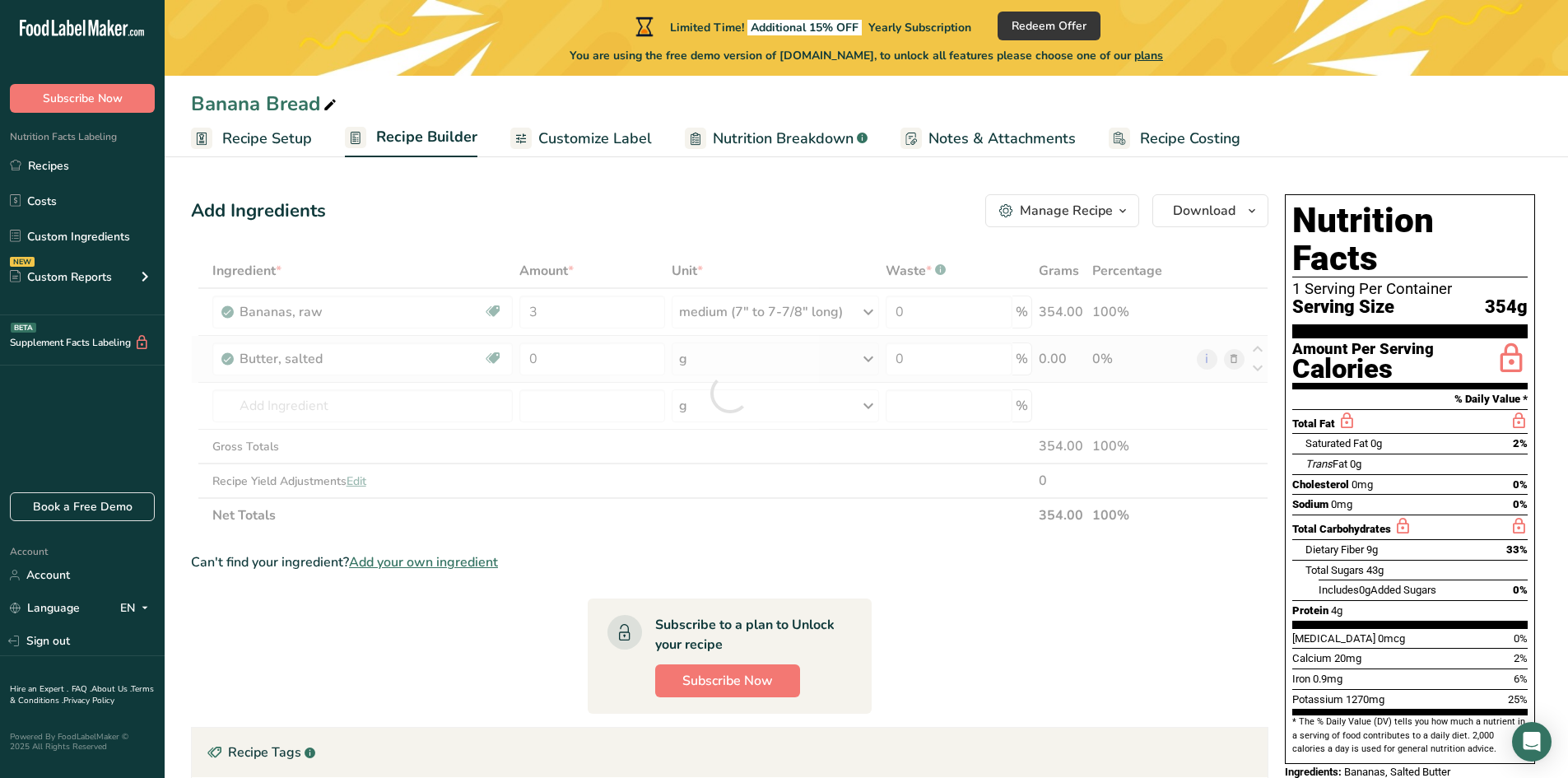
click at [782, 361] on div "Ingredient * Amount * Unit * Waste * .a-a{fill:#347362;}.b-a{fill:#fff;} Grams …" at bounding box center [729, 393] width 1077 height 279
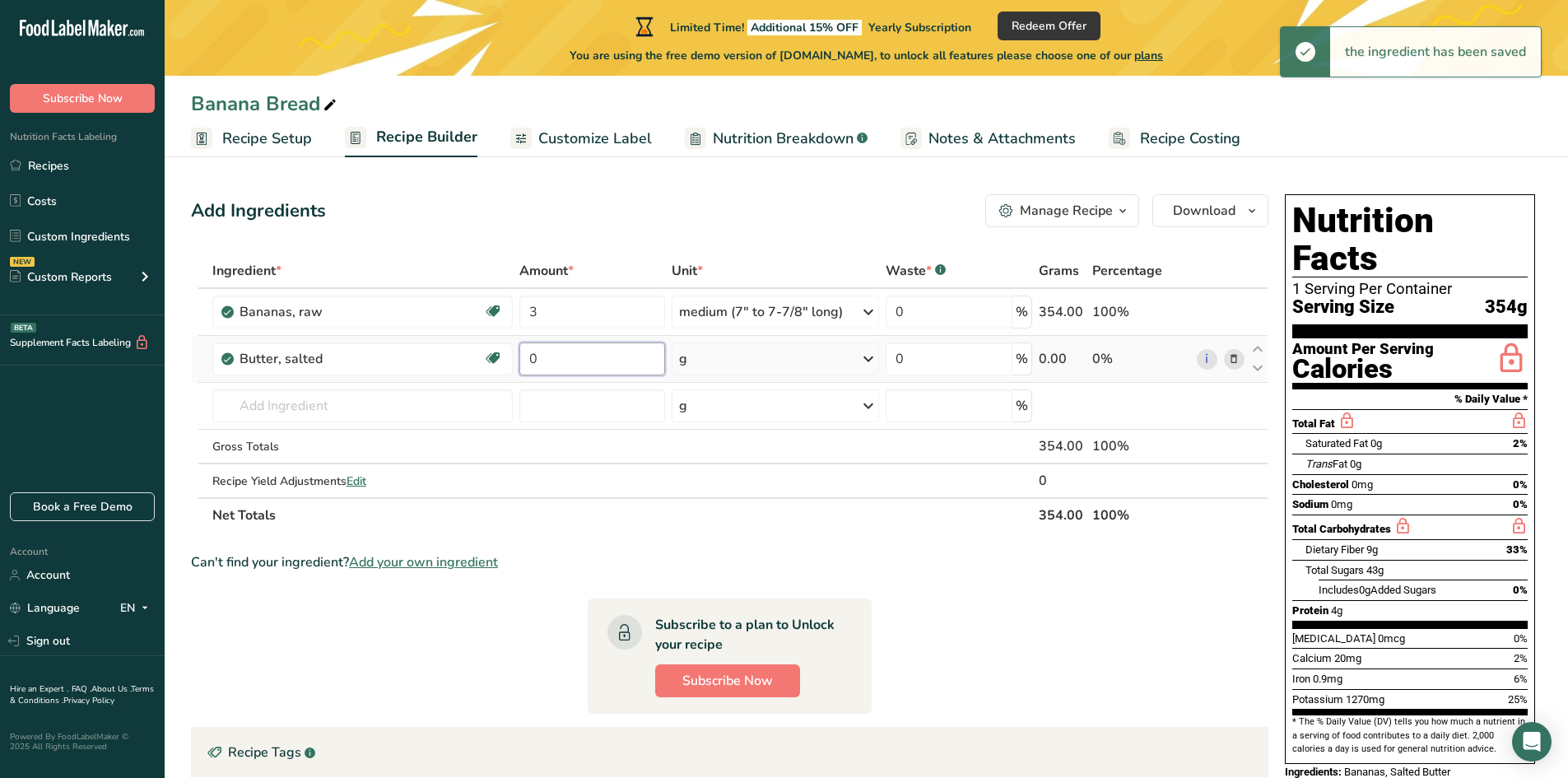
click at [618, 357] on input "0" at bounding box center [593, 359] width 146 height 33
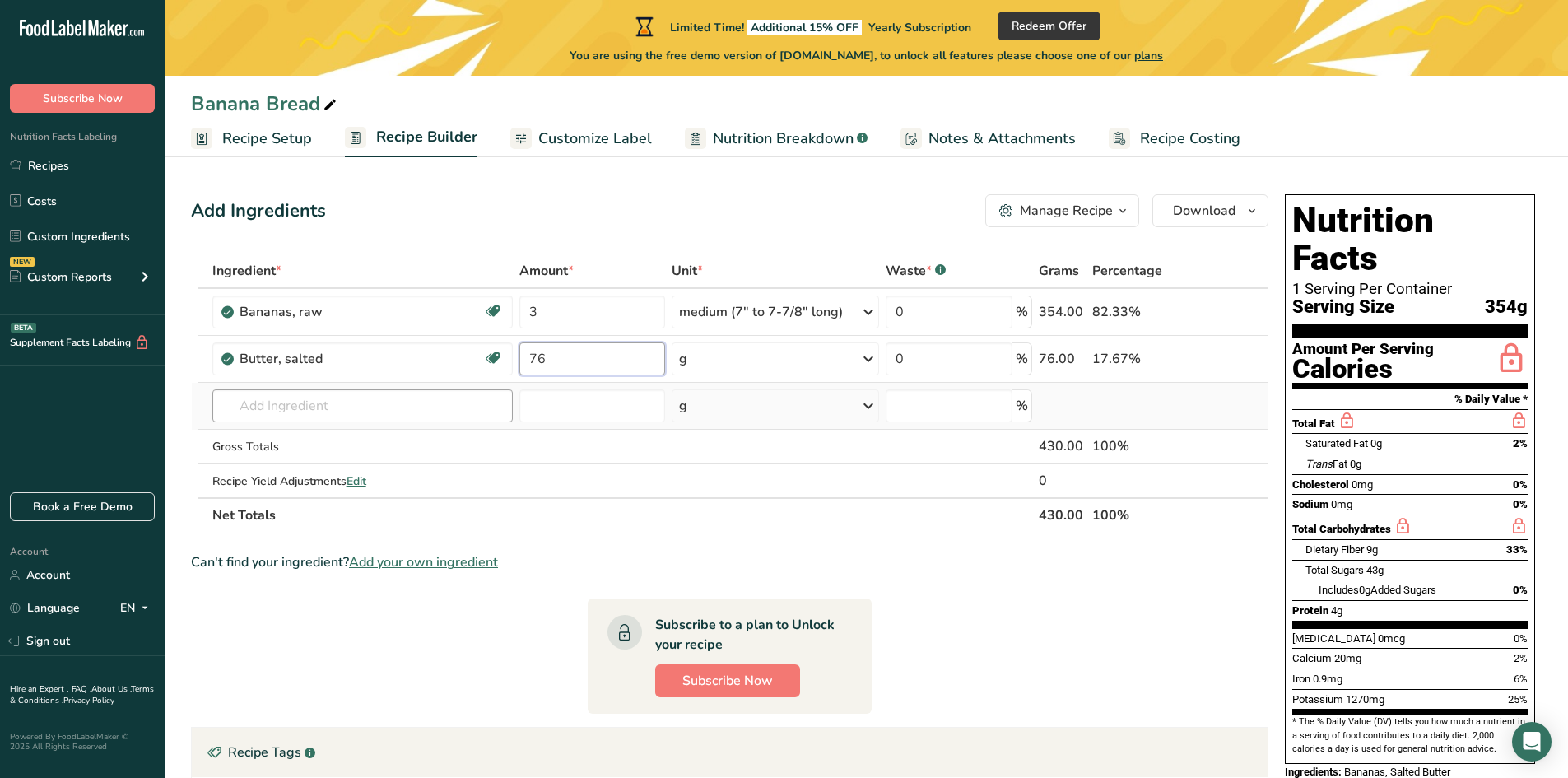
type input "76"
click at [382, 413] on div "Ingredient * Amount * Unit * Waste * .a-a{fill:#347362;}.b-a{fill:#fff;} Grams …" at bounding box center [729, 393] width 1077 height 279
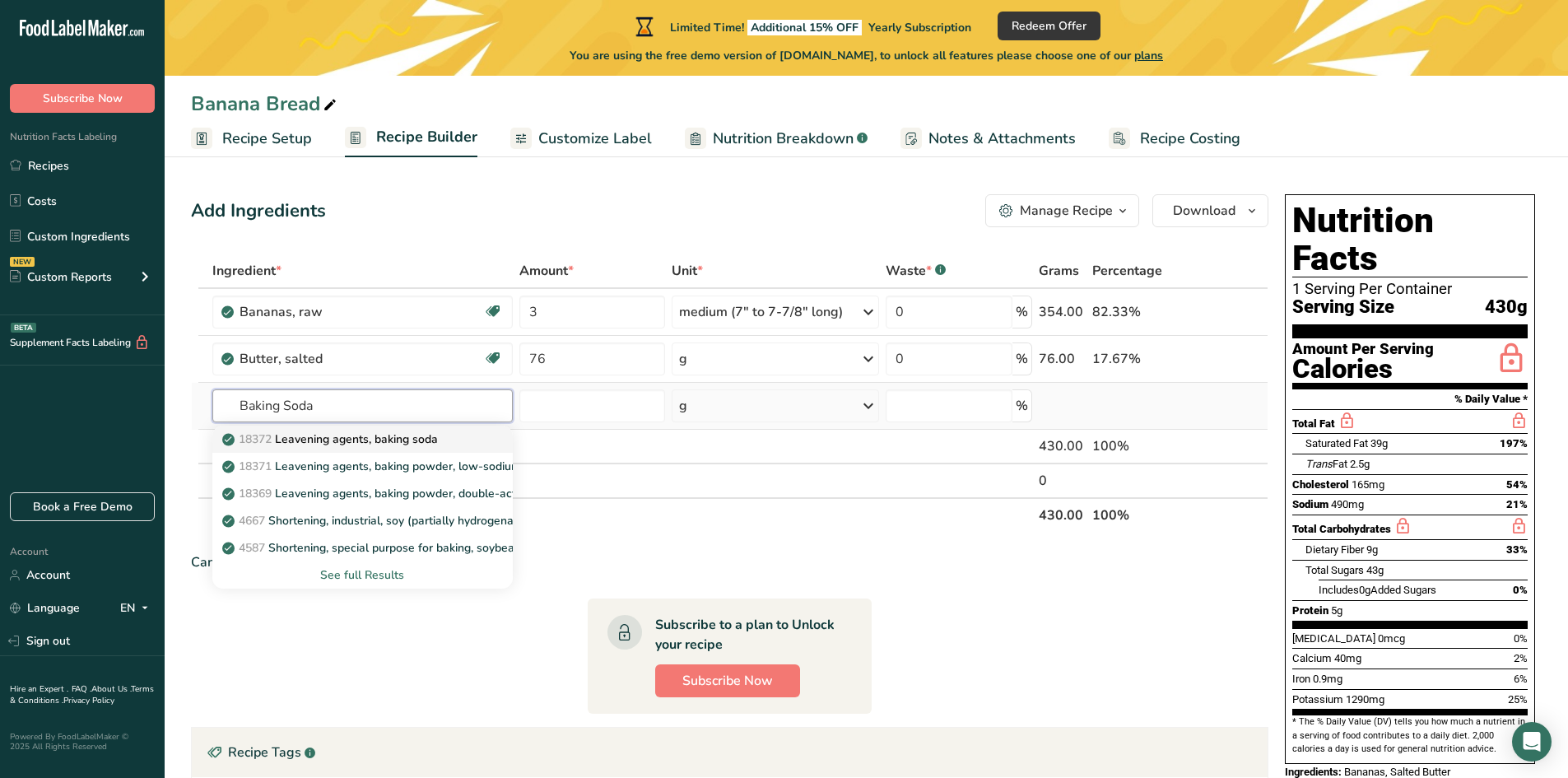
type input "Baking Soda"
click at [378, 440] on p "18372 Leavening agents, baking soda" at bounding box center [332, 438] width 212 height 17
type input "Leavening agents, baking soda"
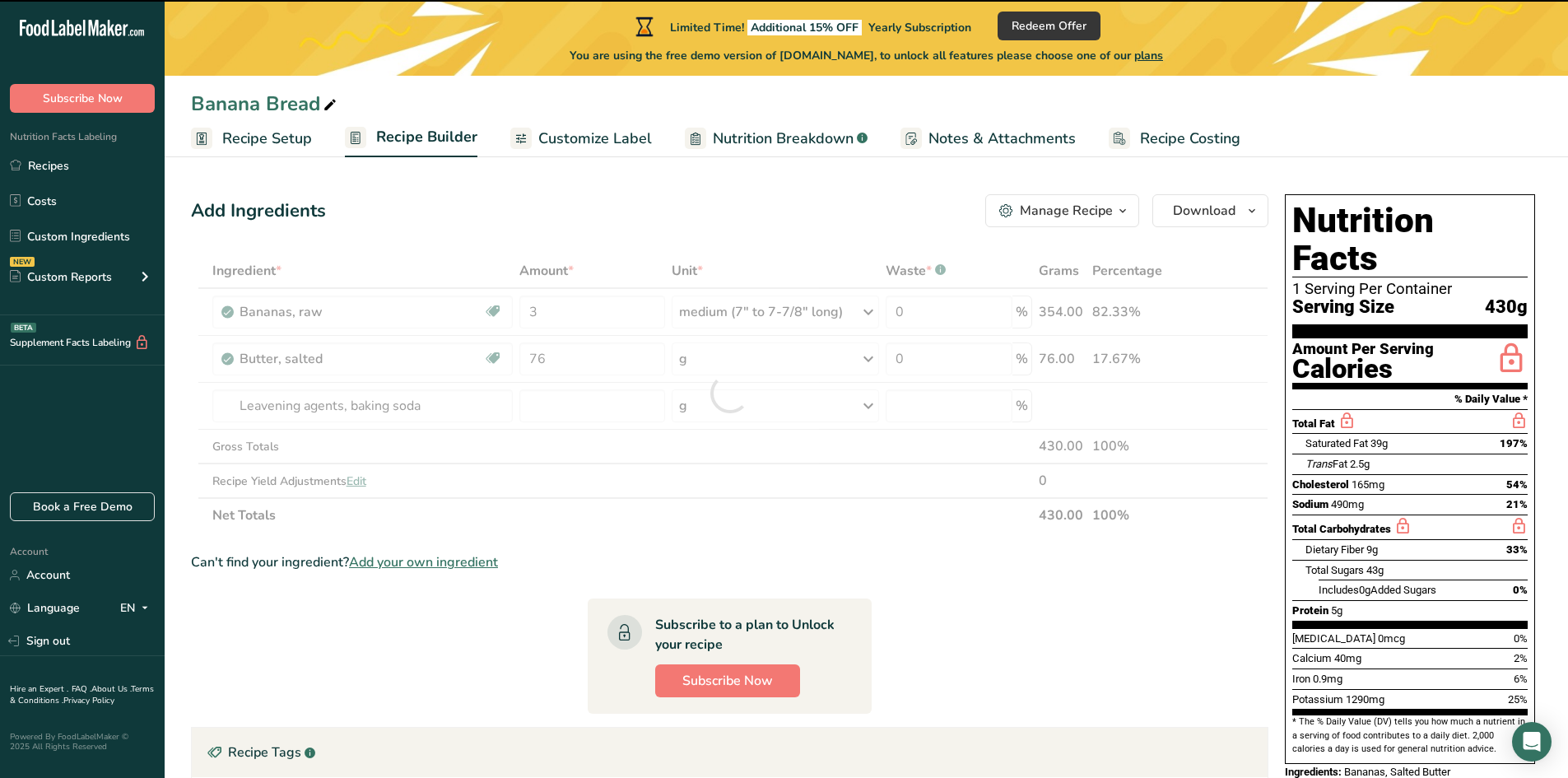
type input "0"
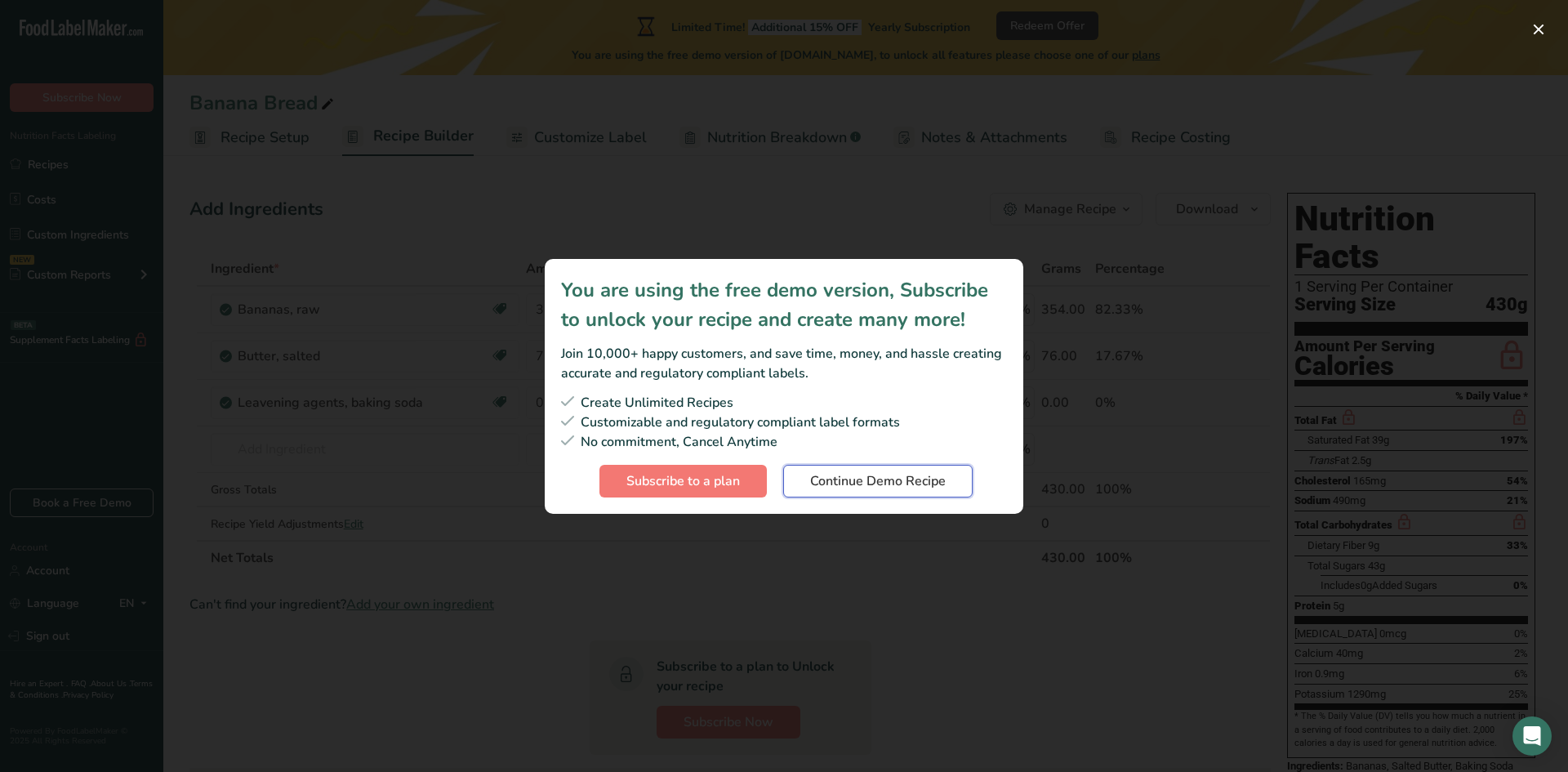
click at [886, 484] on span "Continue Demo Recipe" at bounding box center [877, 481] width 136 height 20
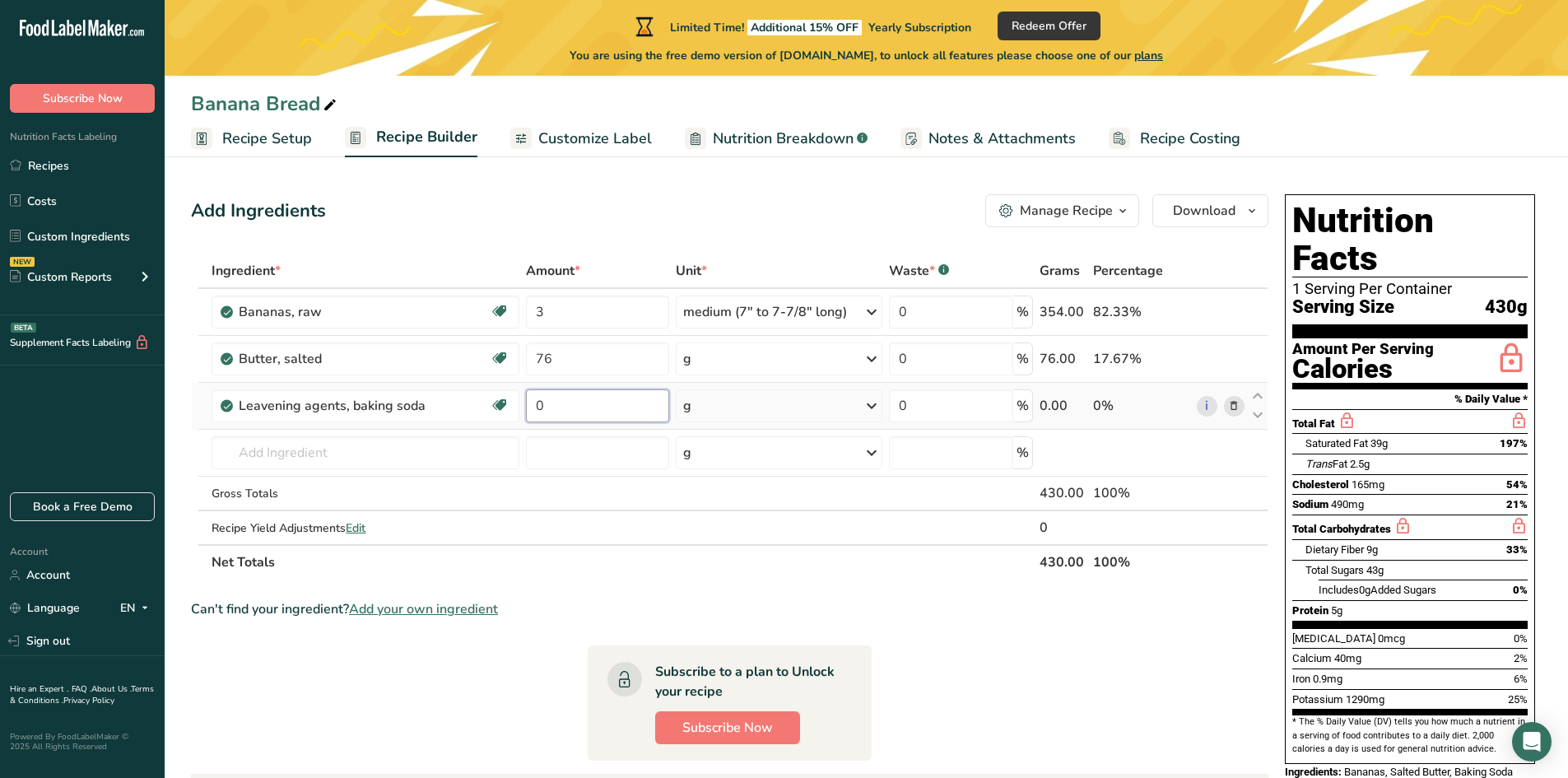
click at [602, 405] on input "0" at bounding box center [598, 406] width 143 height 33
click at [604, 409] on input "0" at bounding box center [598, 406] width 143 height 33
click at [533, 410] on input "0" at bounding box center [598, 406] width 143 height 33
type input "1"
type input "0.5"
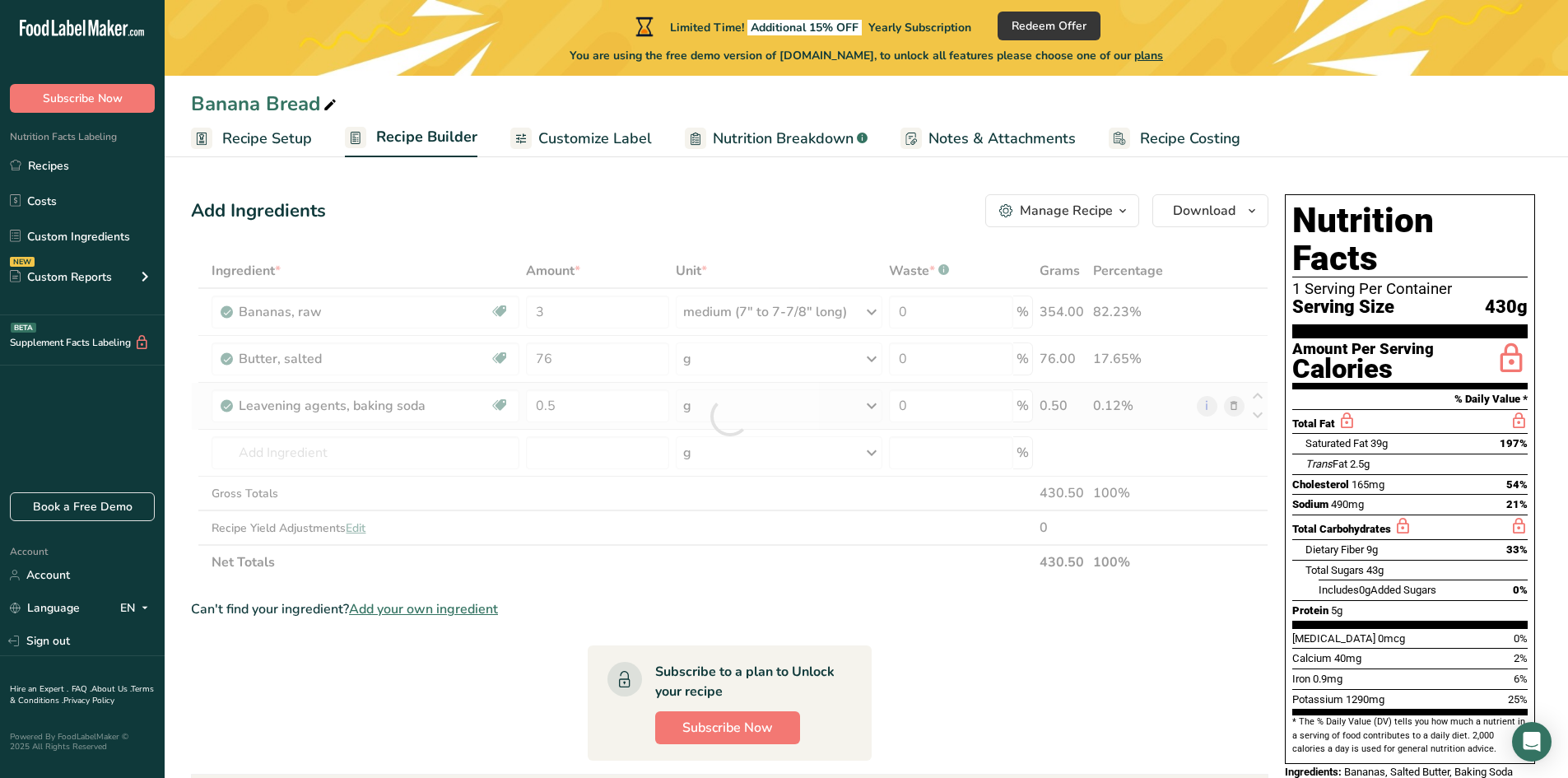
click at [704, 416] on div "Ingredient * Amount * Unit * Waste * .a-a{fill:#347362;}.b-a{fill:#fff;} Grams …" at bounding box center [729, 416] width 1077 height 326
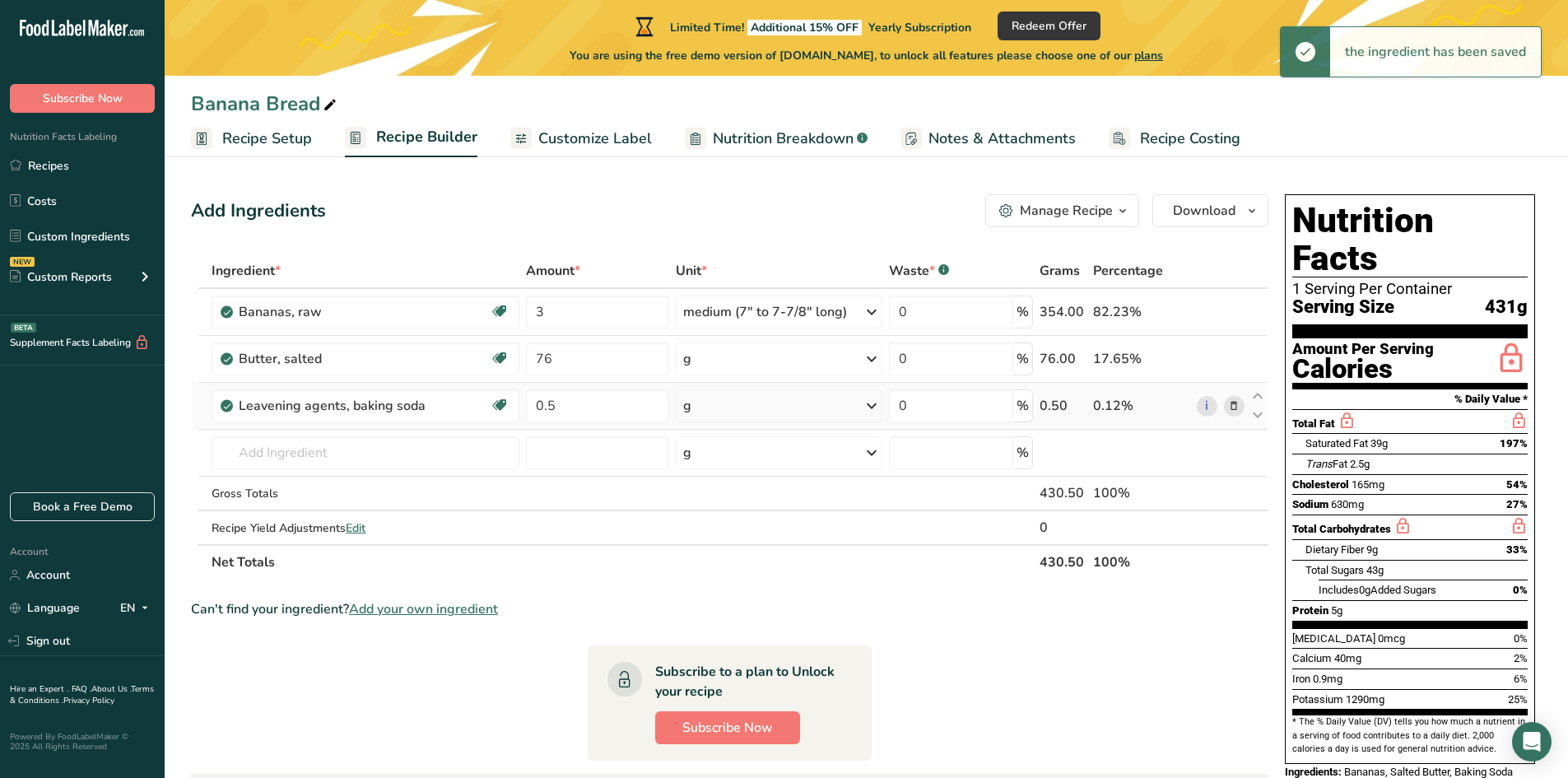
click at [800, 408] on div "g" at bounding box center [778, 406] width 206 height 33
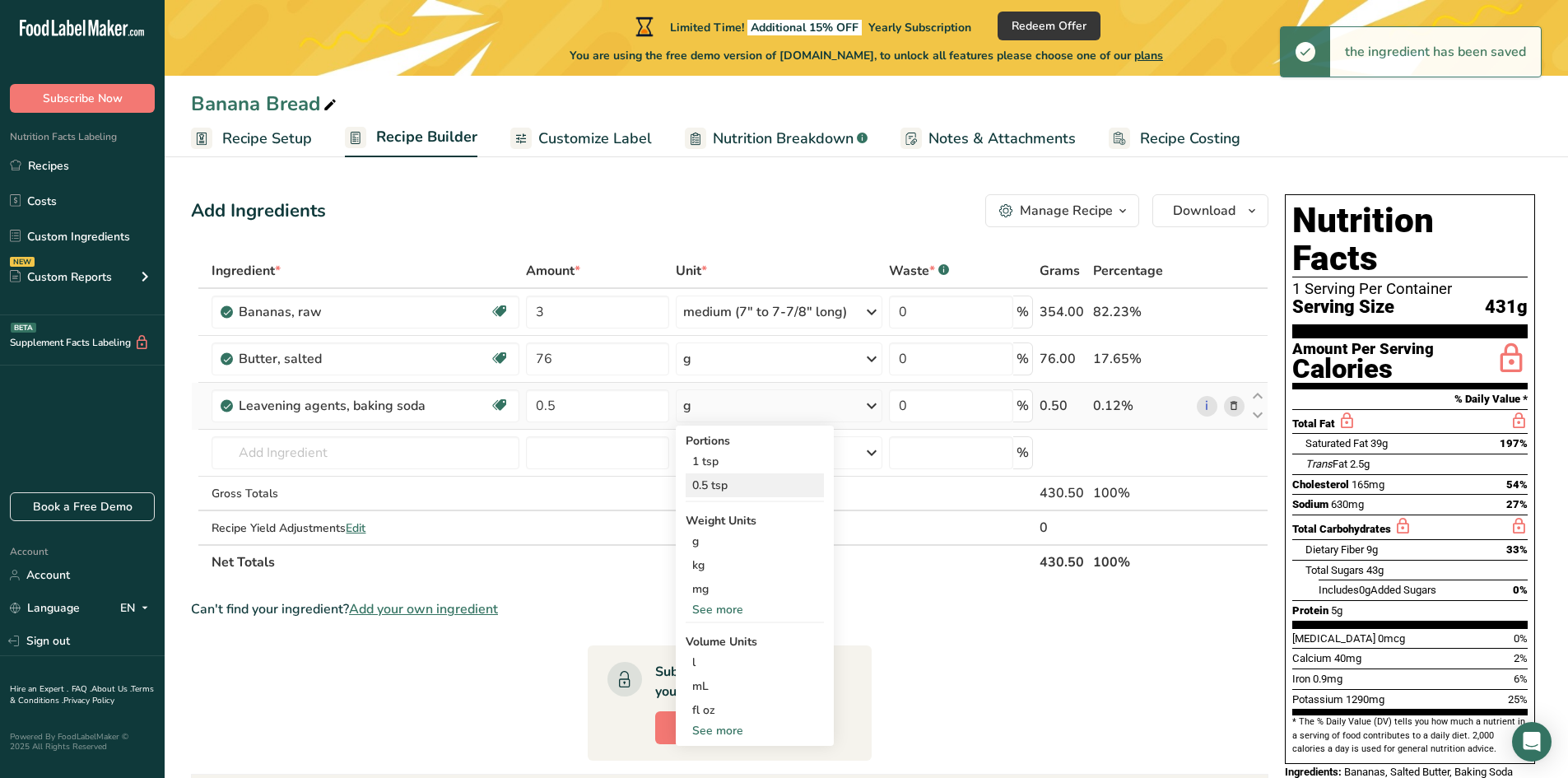
click at [729, 480] on div "0.5 tsp" at bounding box center [754, 485] width 138 height 24
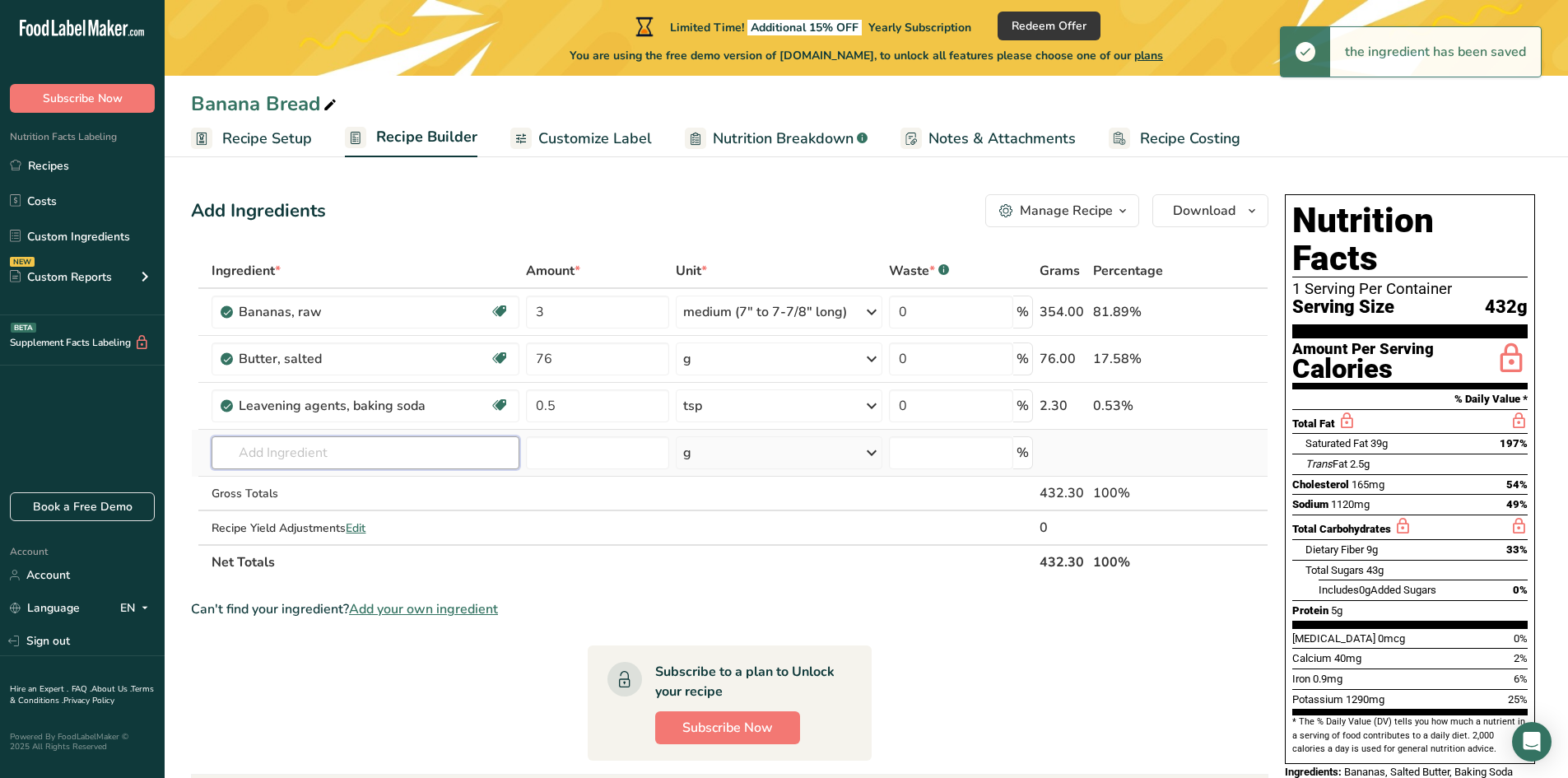
click at [349, 454] on input "text" at bounding box center [365, 452] width 307 height 33
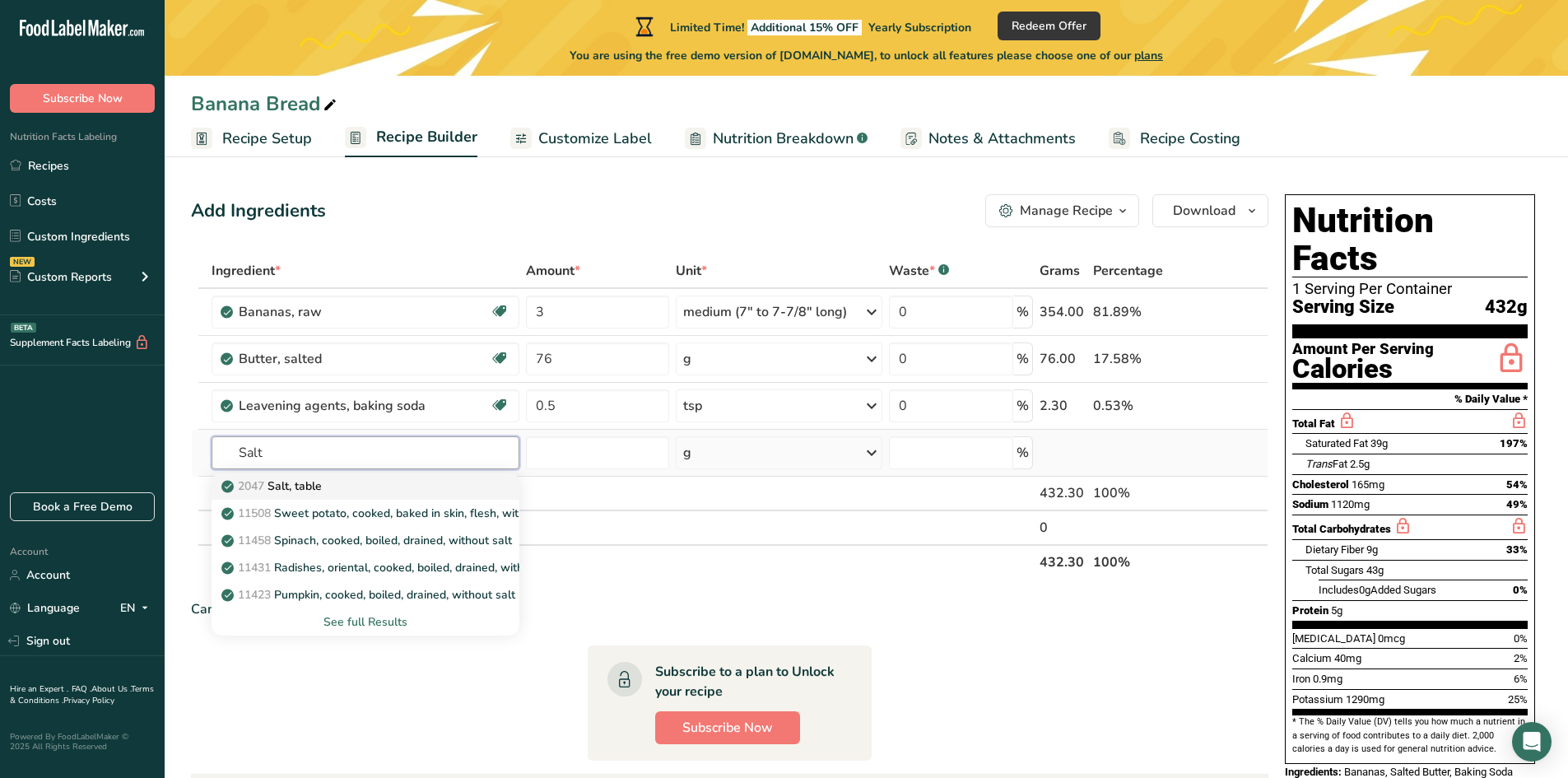
type input "Salt"
click at [322, 486] on p "2047 Salt, table" at bounding box center [273, 486] width 97 height 17
type input "Salt, table"
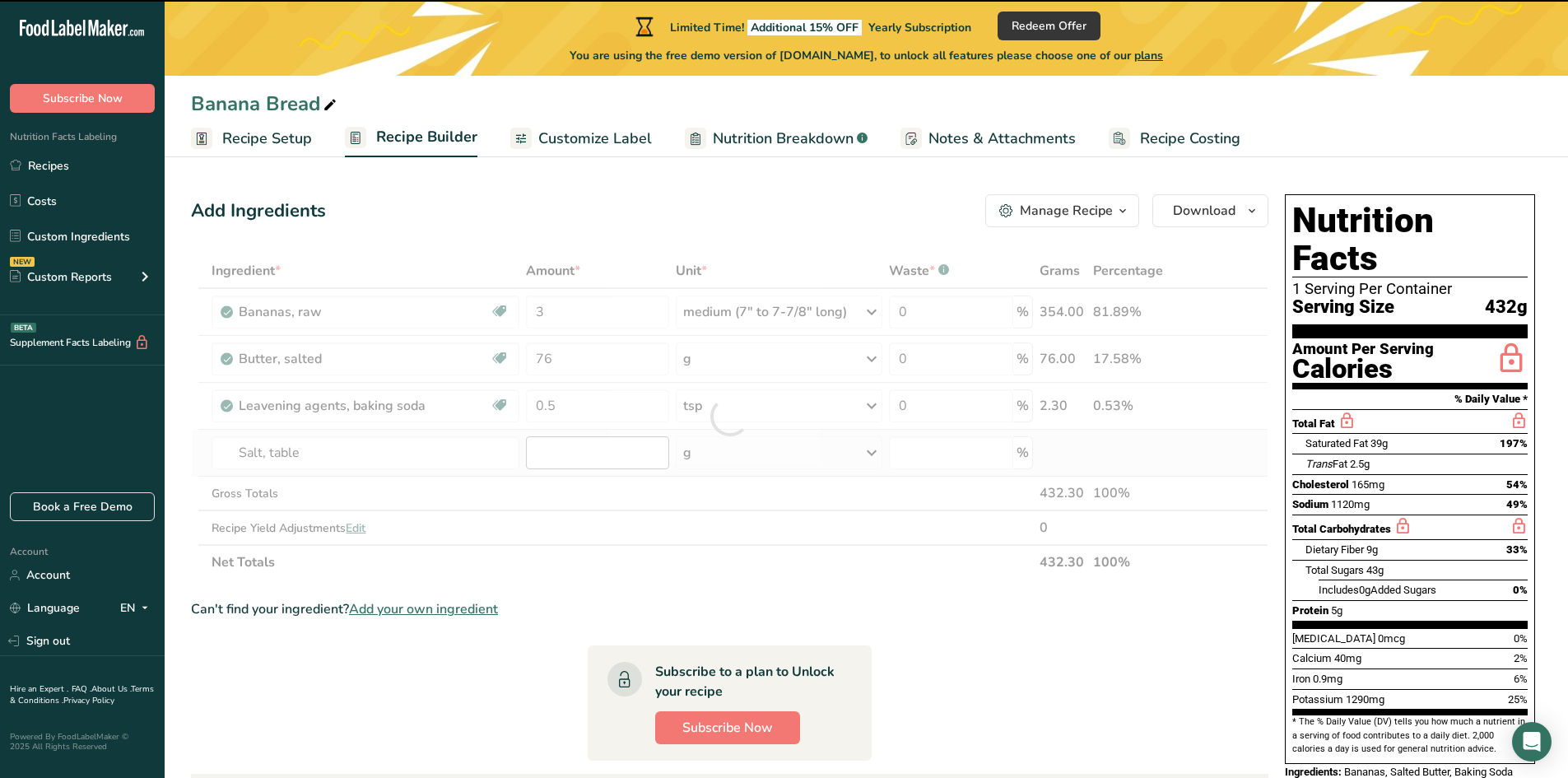
type input "0"
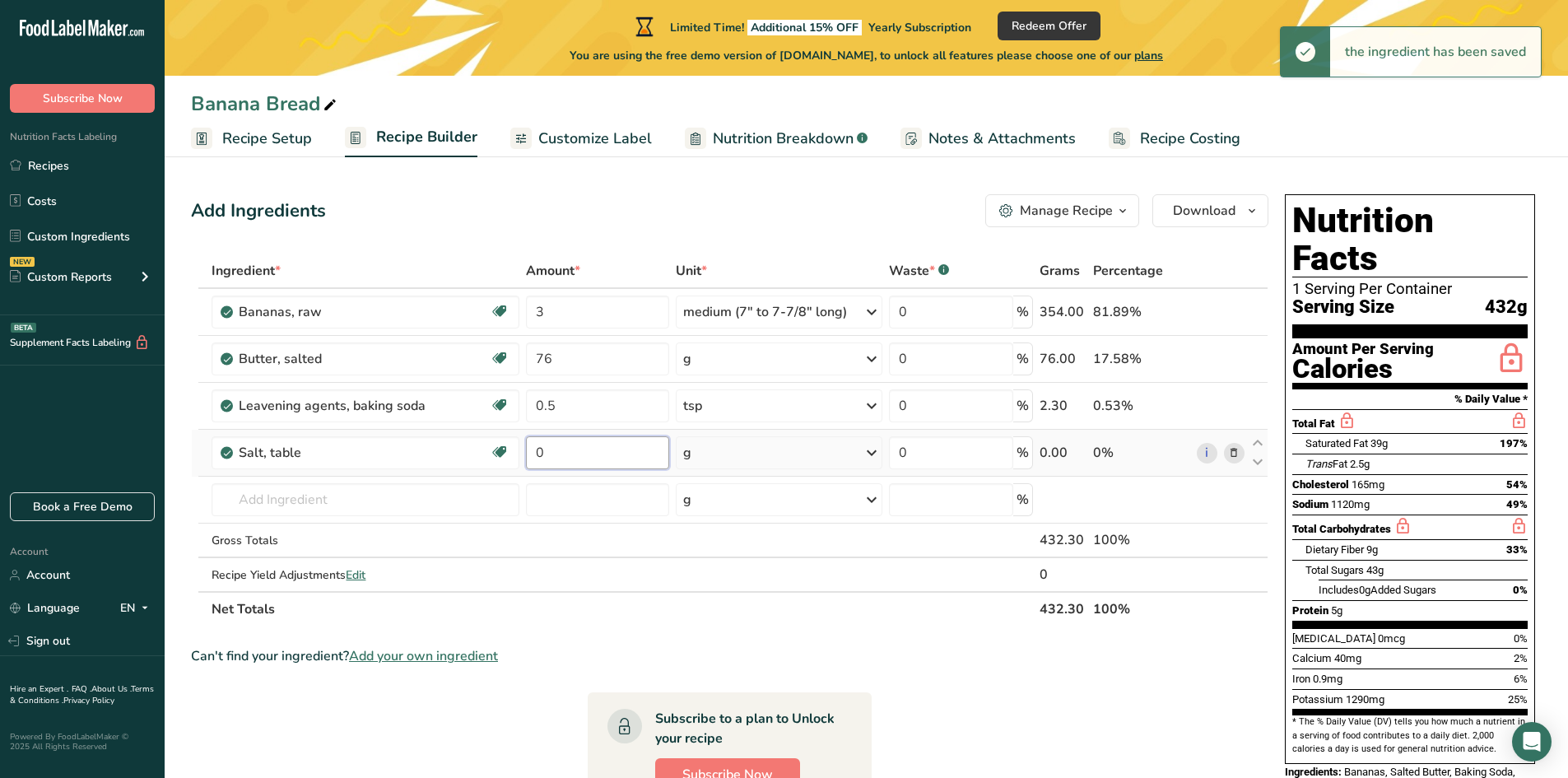
click at [566, 453] on input "0" at bounding box center [598, 452] width 143 height 33
type input "0.5"
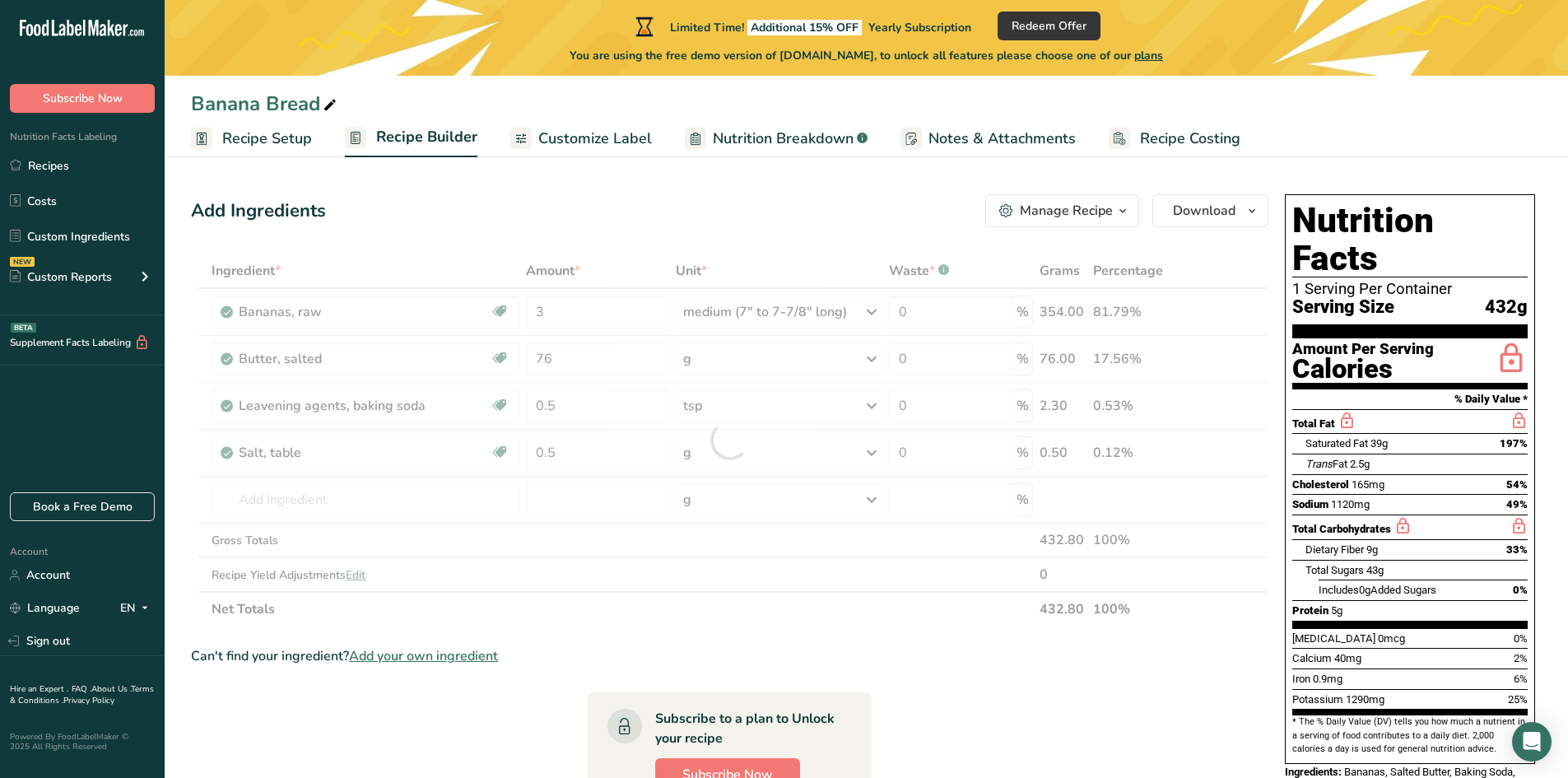
click at [733, 453] on div "Ingredient * Amount * Unit * Waste * .a-a{fill:#347362;}.b-a{fill:#fff;} Grams …" at bounding box center [729, 440] width 1077 height 373
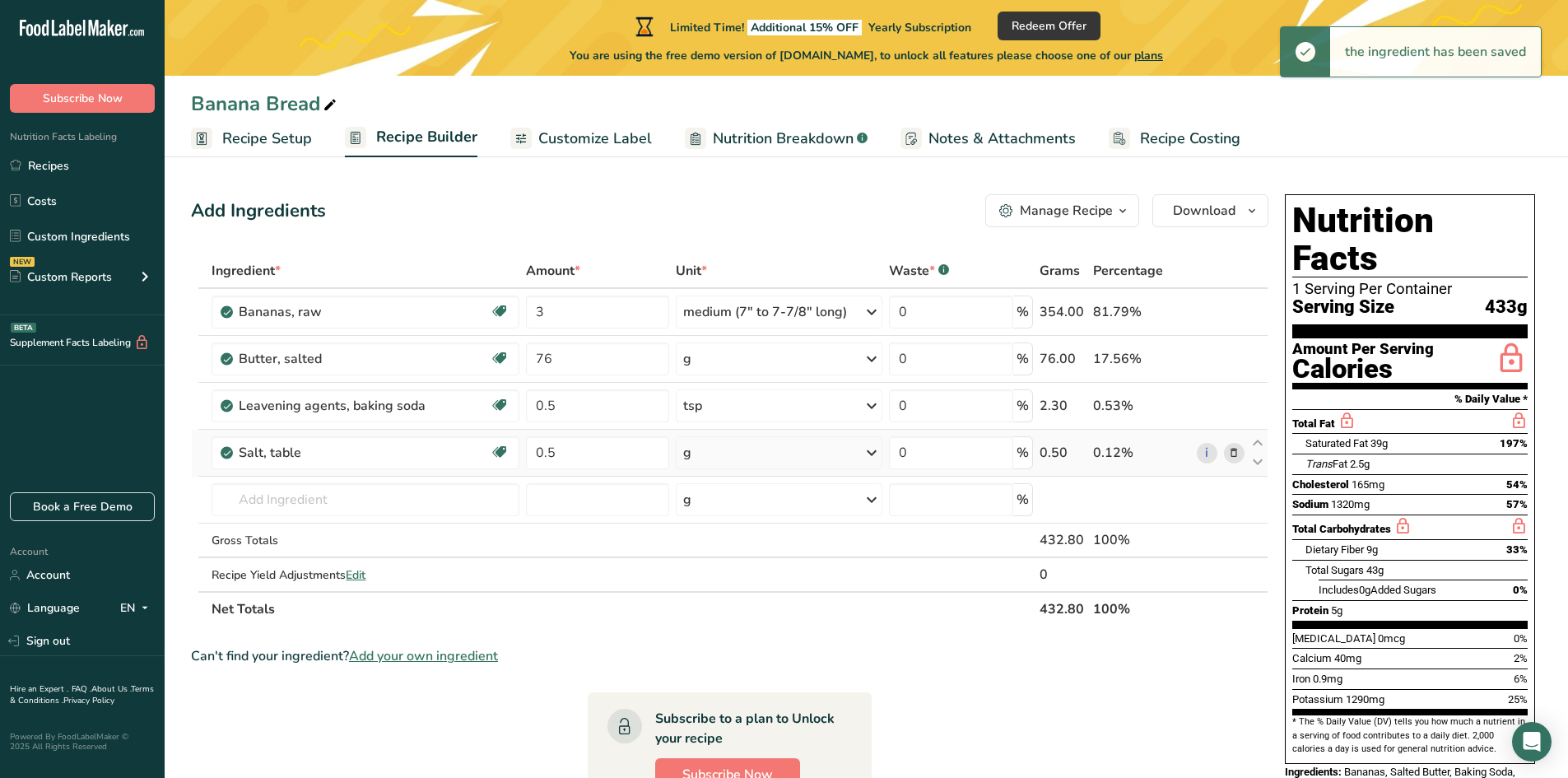
click at [711, 459] on div "g" at bounding box center [778, 452] width 206 height 33
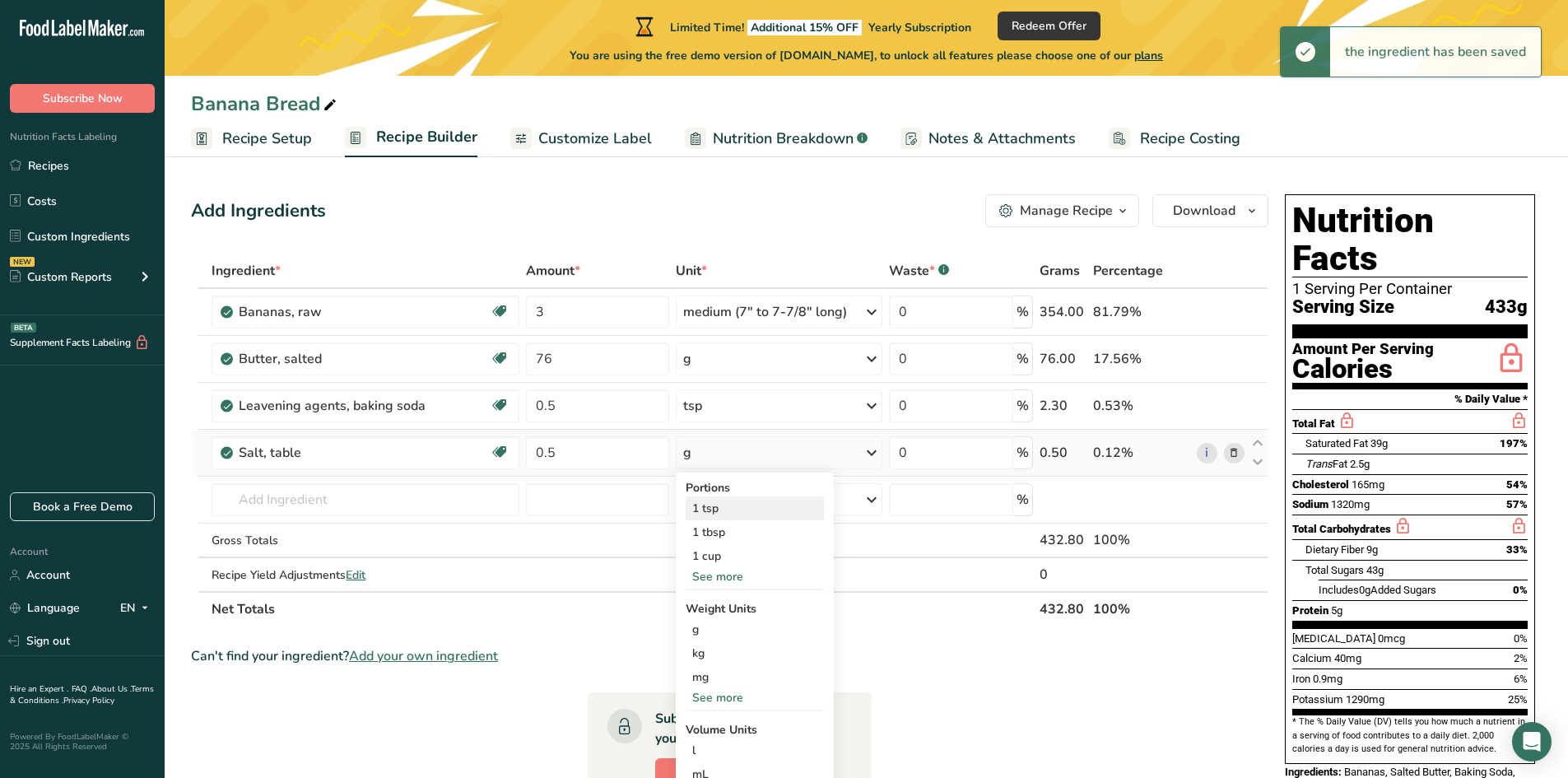
click at [722, 509] on div "1 tsp" at bounding box center [754, 508] width 138 height 24
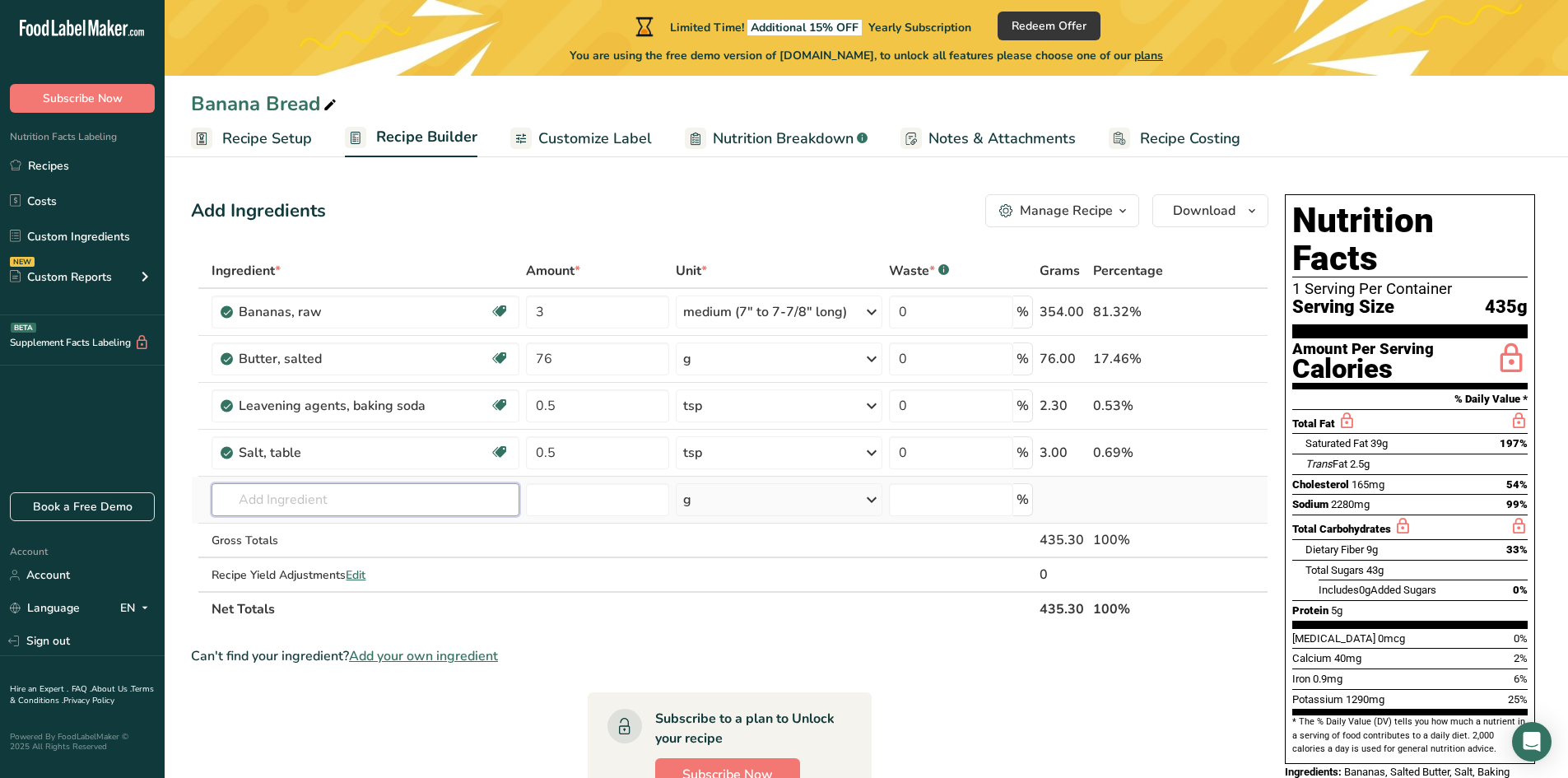
click at [322, 513] on input "text" at bounding box center [365, 500] width 307 height 33
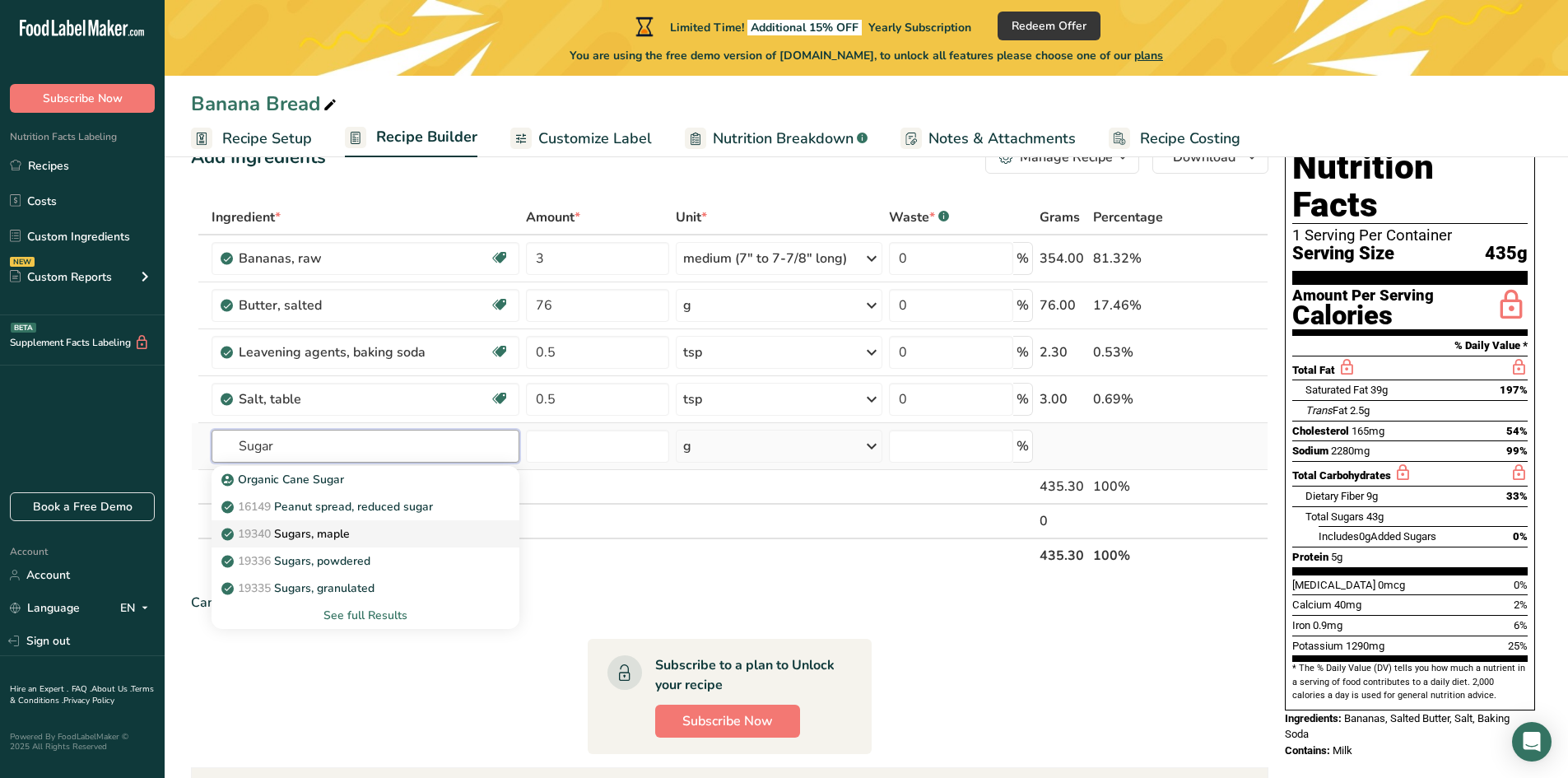
scroll to position [82, 0]
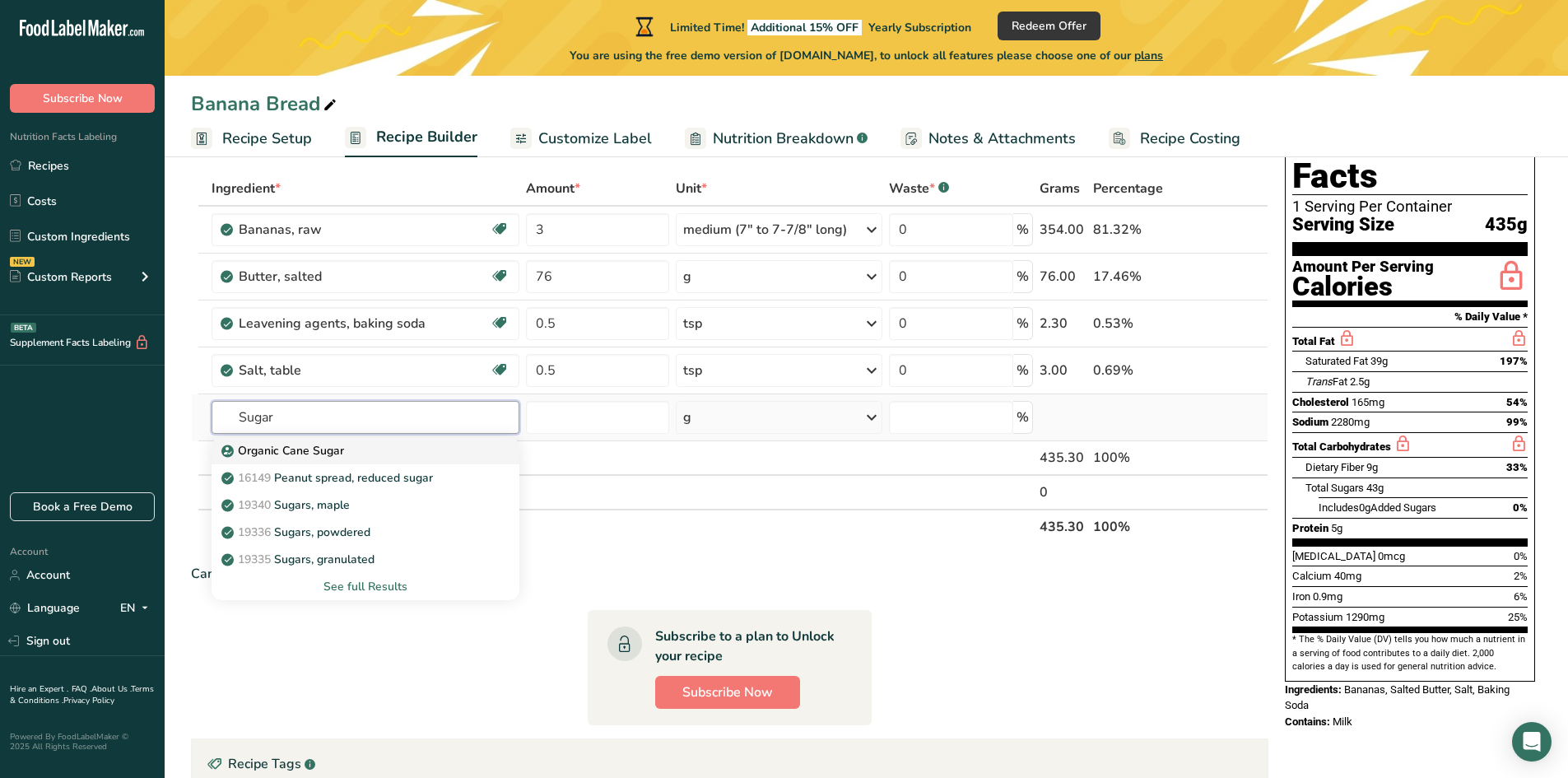
type input "Sugar"
click at [298, 448] on p "Organic Cane Sugar" at bounding box center [284, 450] width 119 height 17
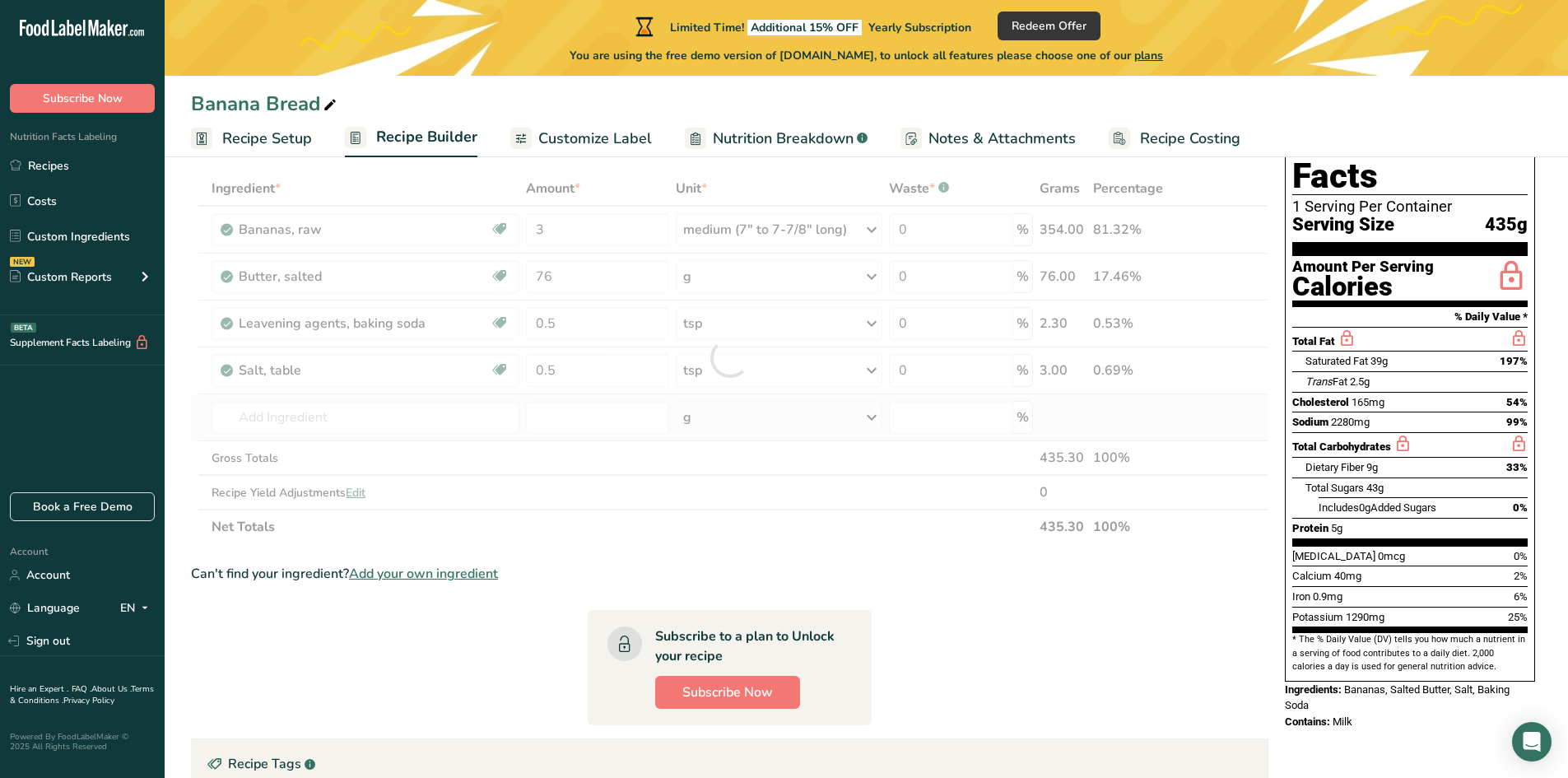
type input "Organic Cane Sugar"
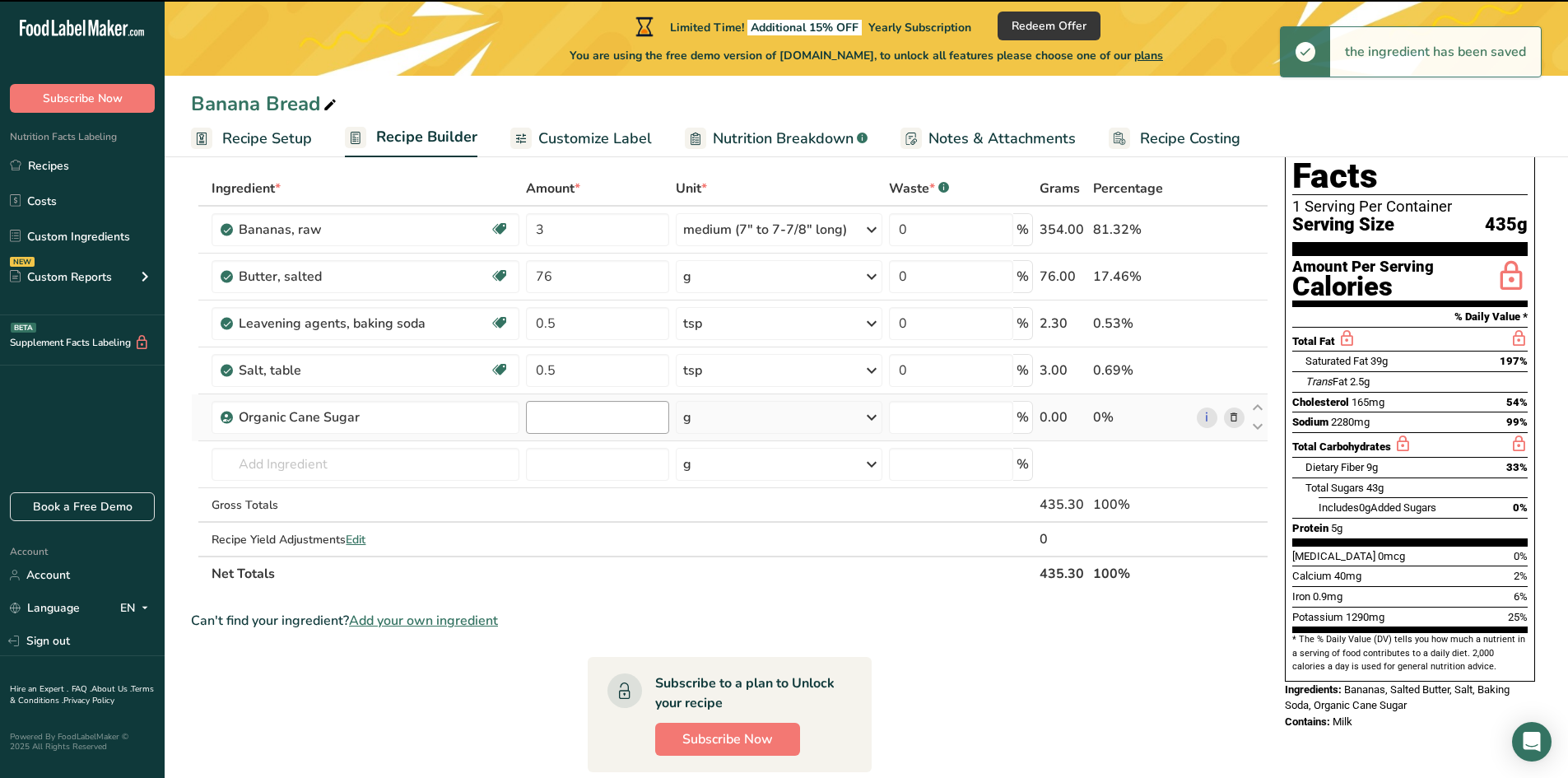
type input "0"
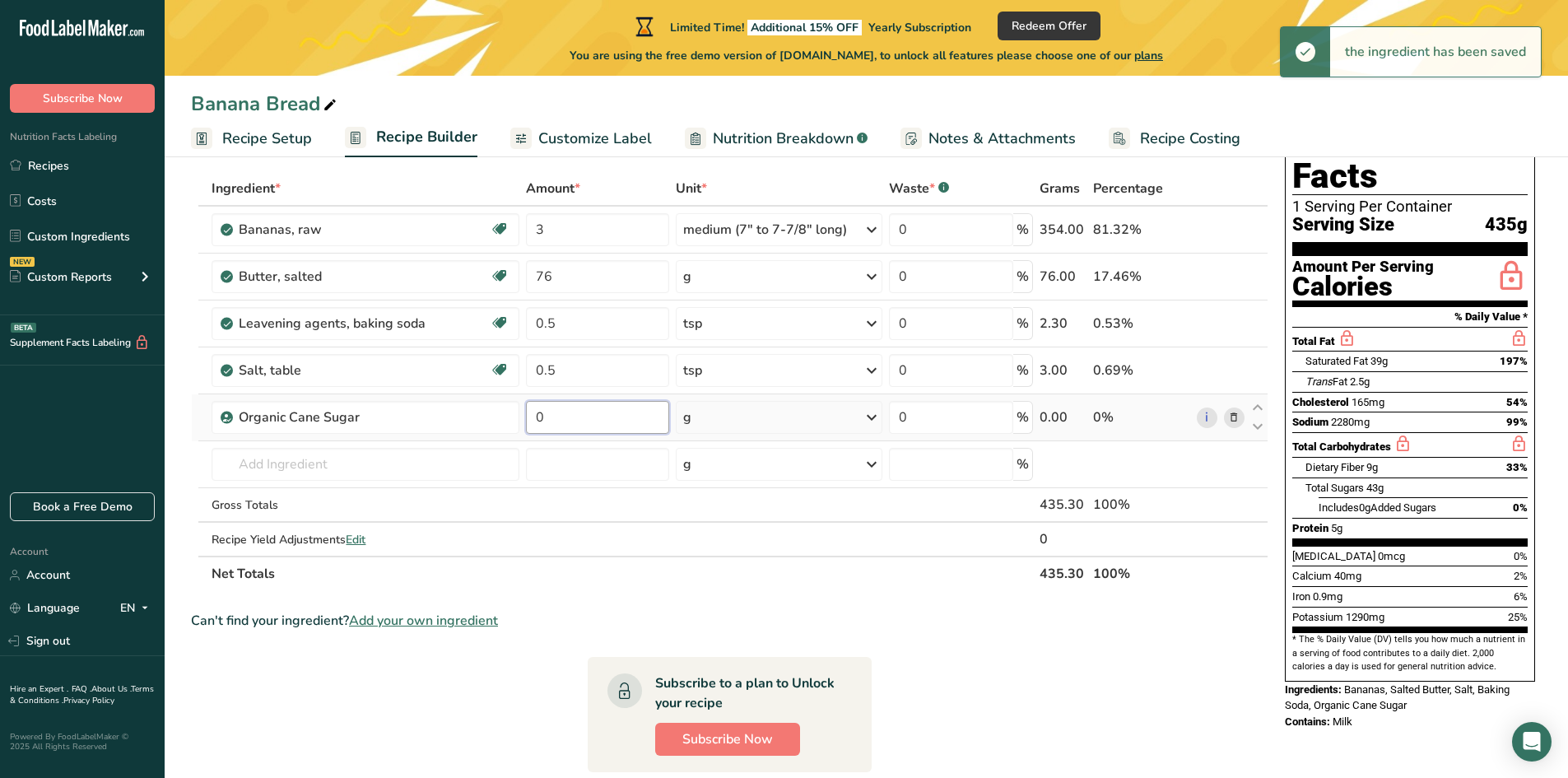
click at [561, 414] on input "0" at bounding box center [598, 418] width 143 height 33
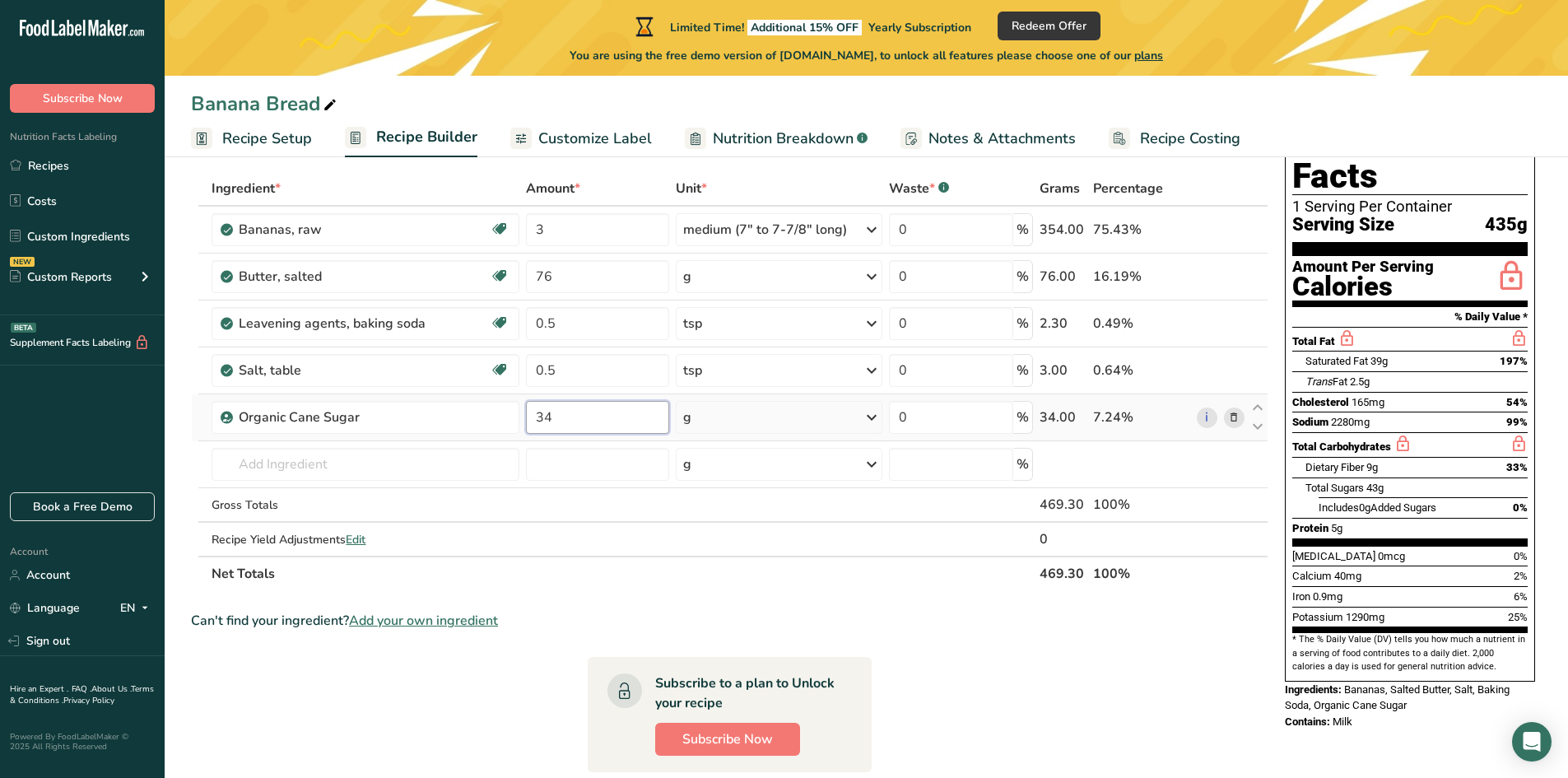
type input "3"
type input "0.75"
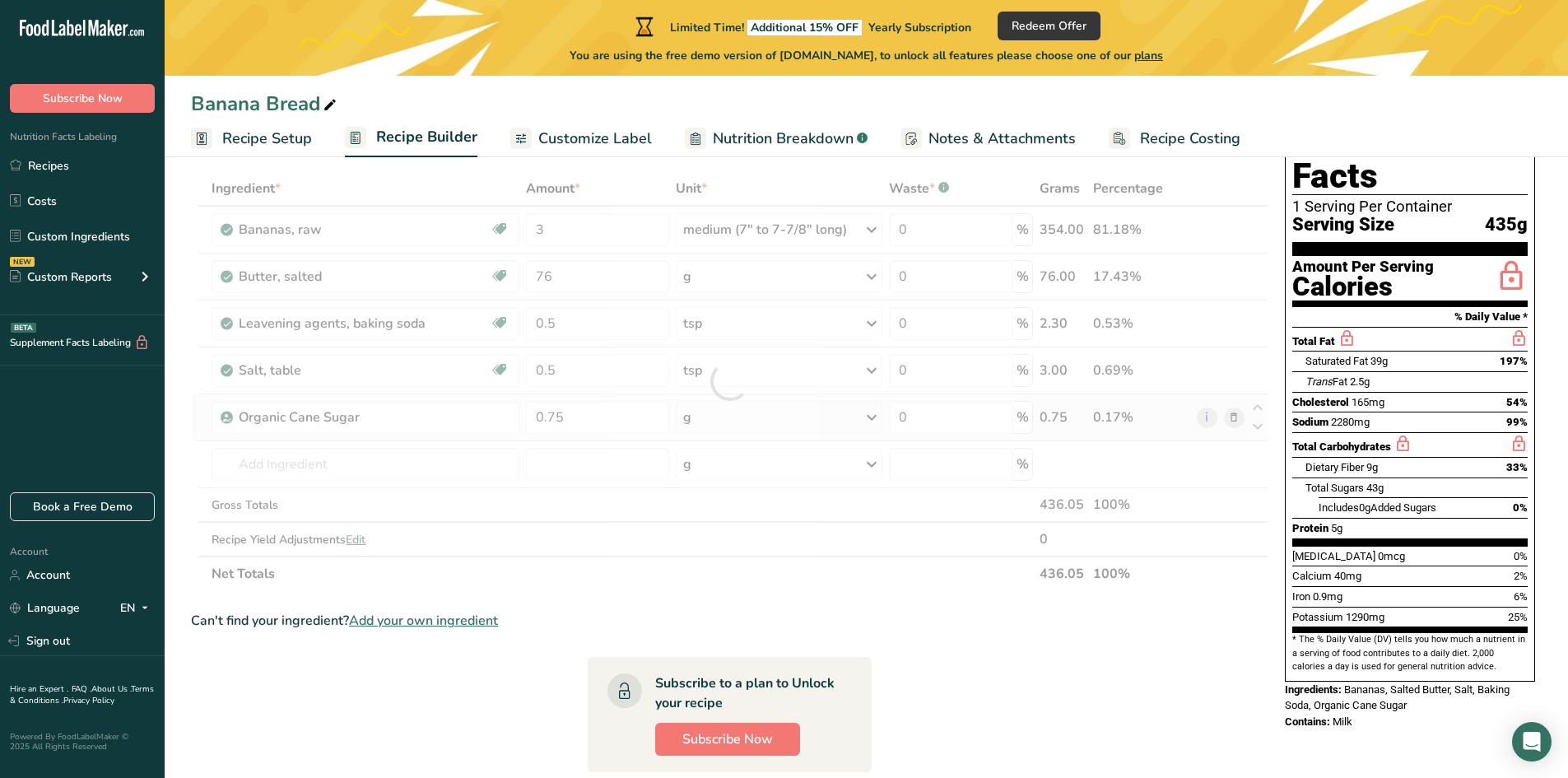
click at [727, 413] on div "Ingredient * Amount * Unit * Waste * .a-a{fill:#347362;}.b-a{fill:#fff;} Grams …" at bounding box center [729, 381] width 1077 height 420
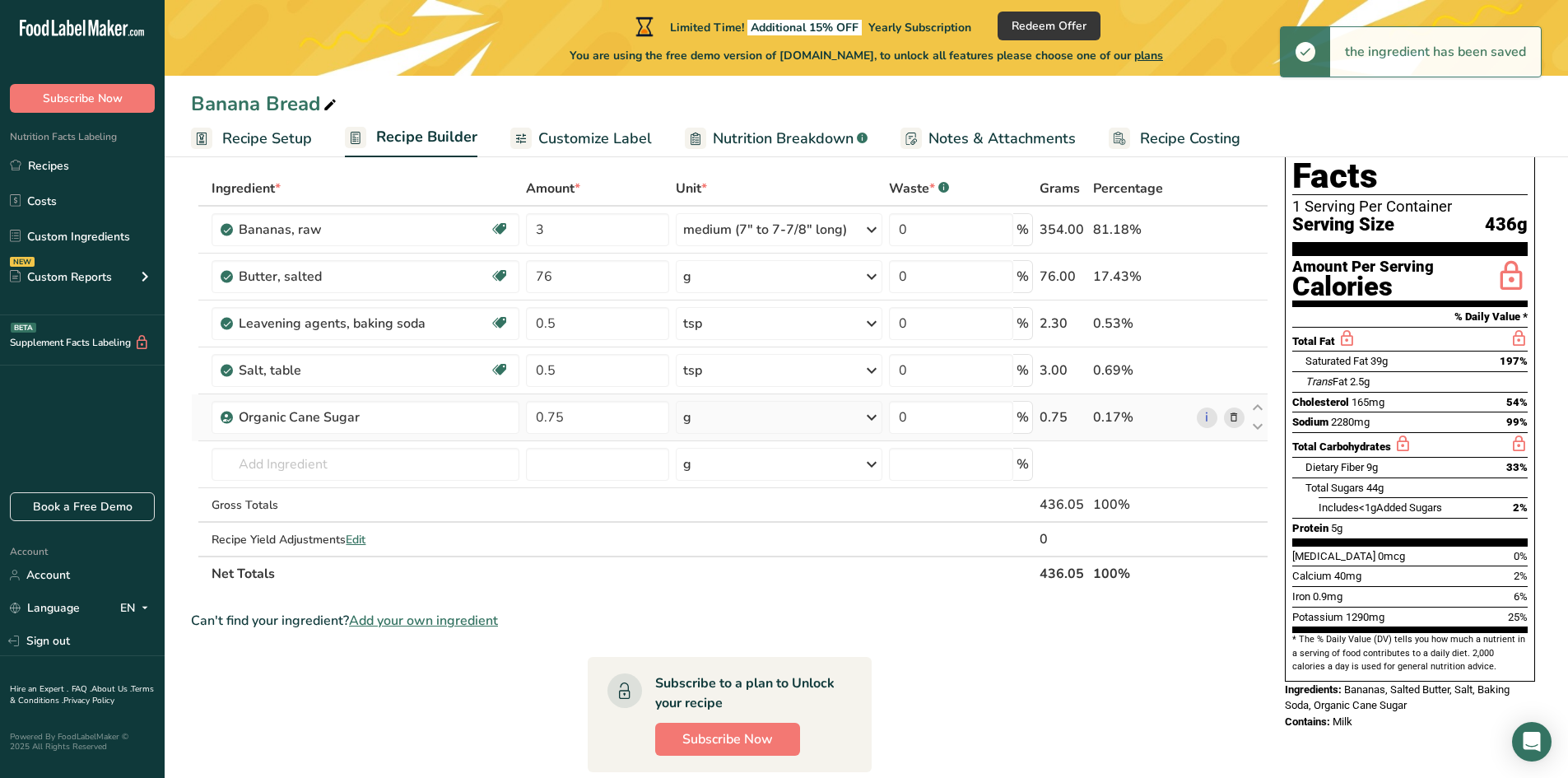
click at [727, 420] on div "g" at bounding box center [778, 418] width 206 height 33
click at [724, 549] on div "See more" at bounding box center [754, 548] width 138 height 17
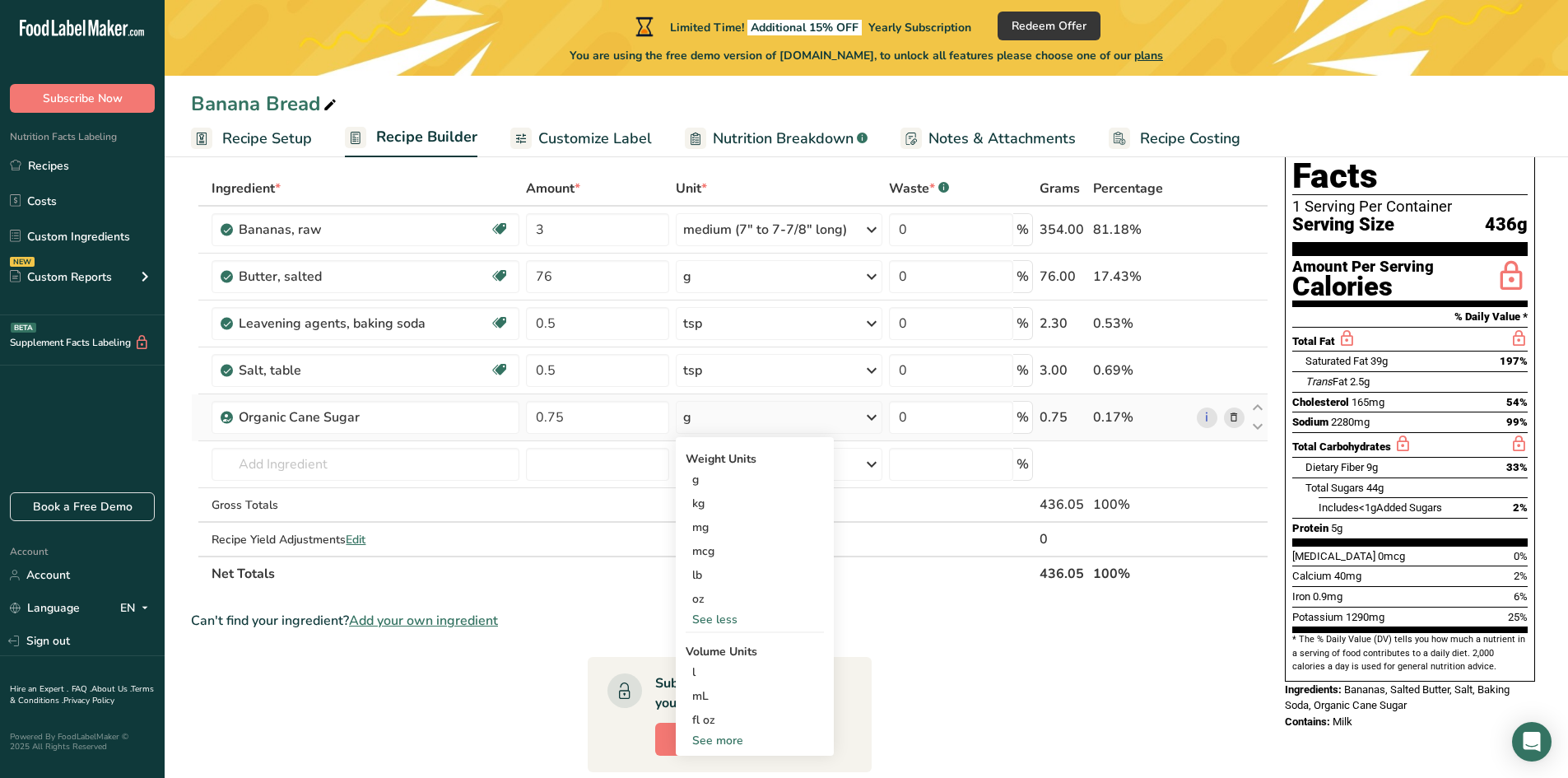
click at [720, 735] on div "See more" at bounding box center [754, 740] width 138 height 17
select select "22"
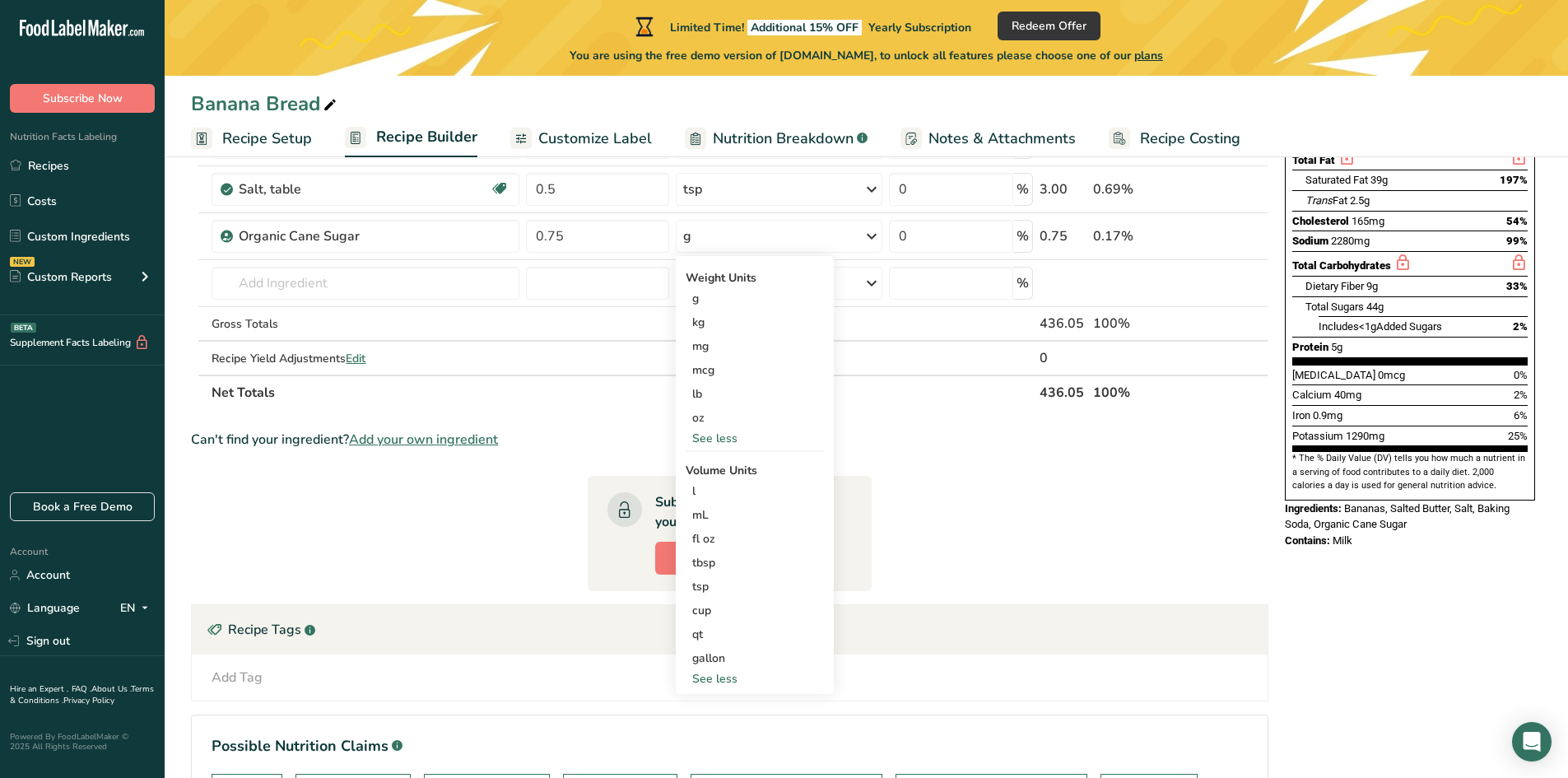
scroll to position [387, 0]
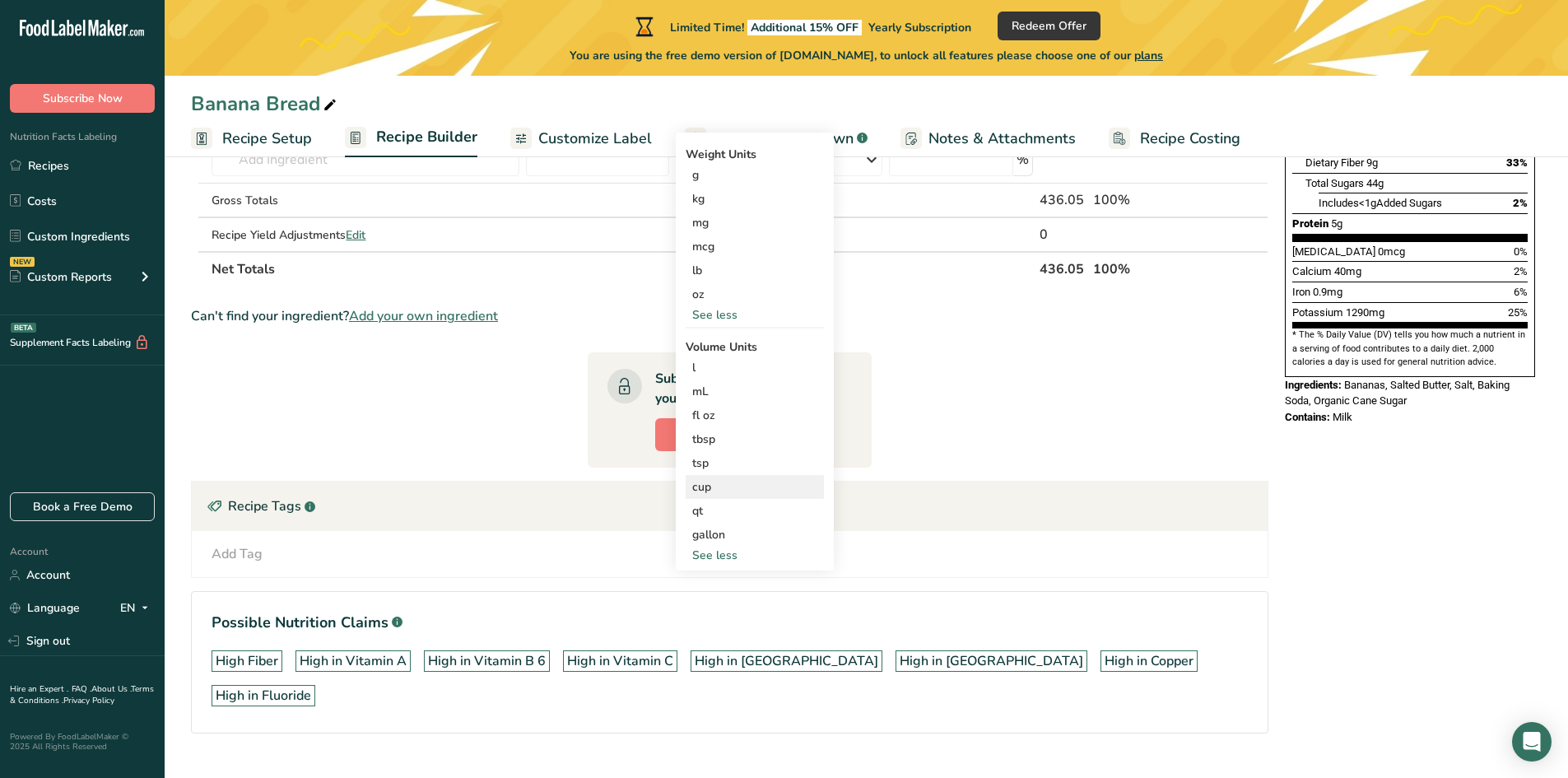
click at [709, 489] on div "cup" at bounding box center [754, 486] width 125 height 17
click at [719, 494] on div "cup" at bounding box center [754, 486] width 125 height 17
click at [701, 491] on div "cup" at bounding box center [754, 486] width 125 height 17
click at [995, 534] on select "lb/ft3 g/cm3" at bounding box center [988, 533] width 60 height 25
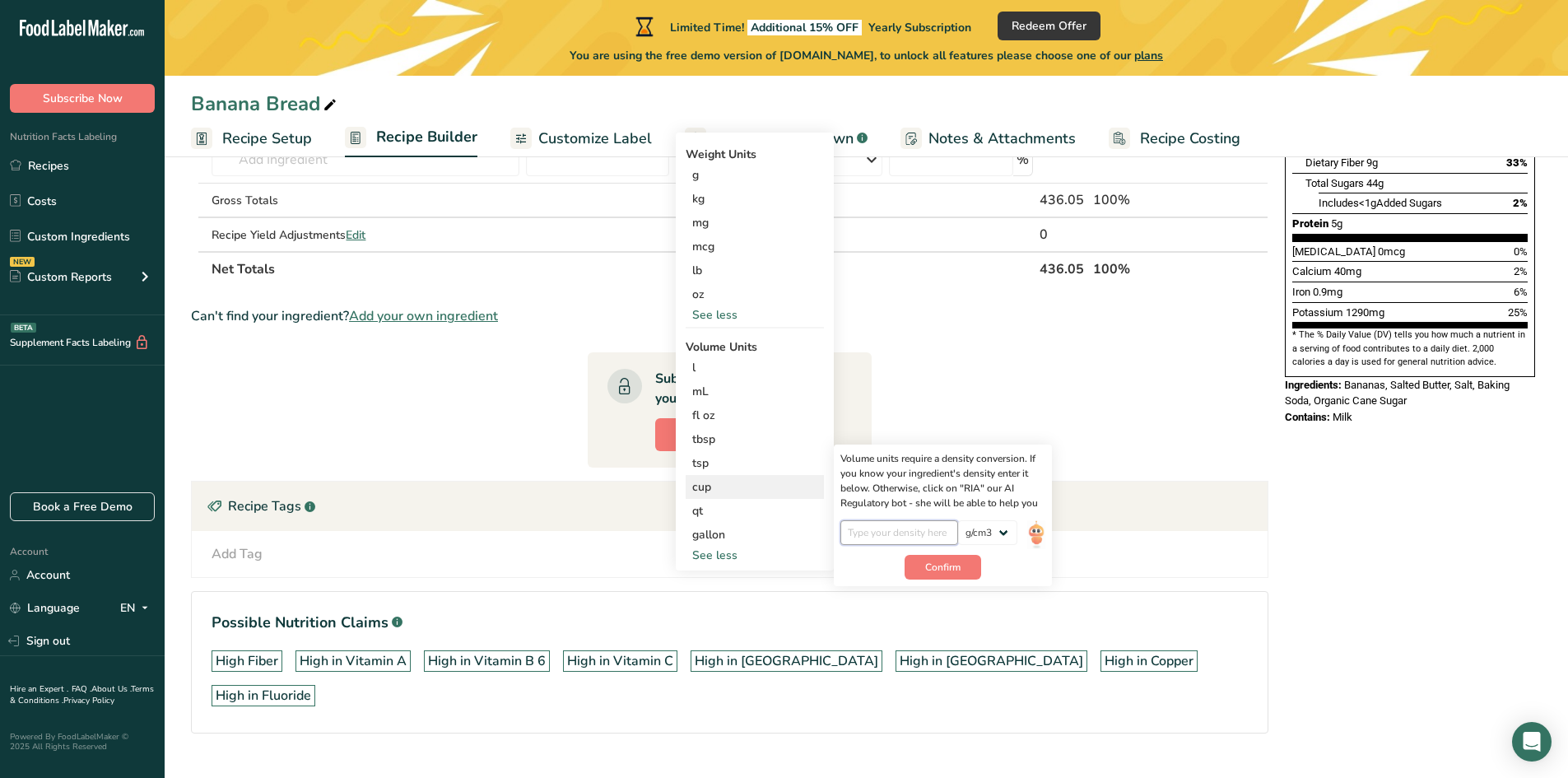
click at [895, 540] on input "number" at bounding box center [899, 533] width 118 height 25
click at [702, 181] on div "g" at bounding box center [754, 175] width 138 height 24
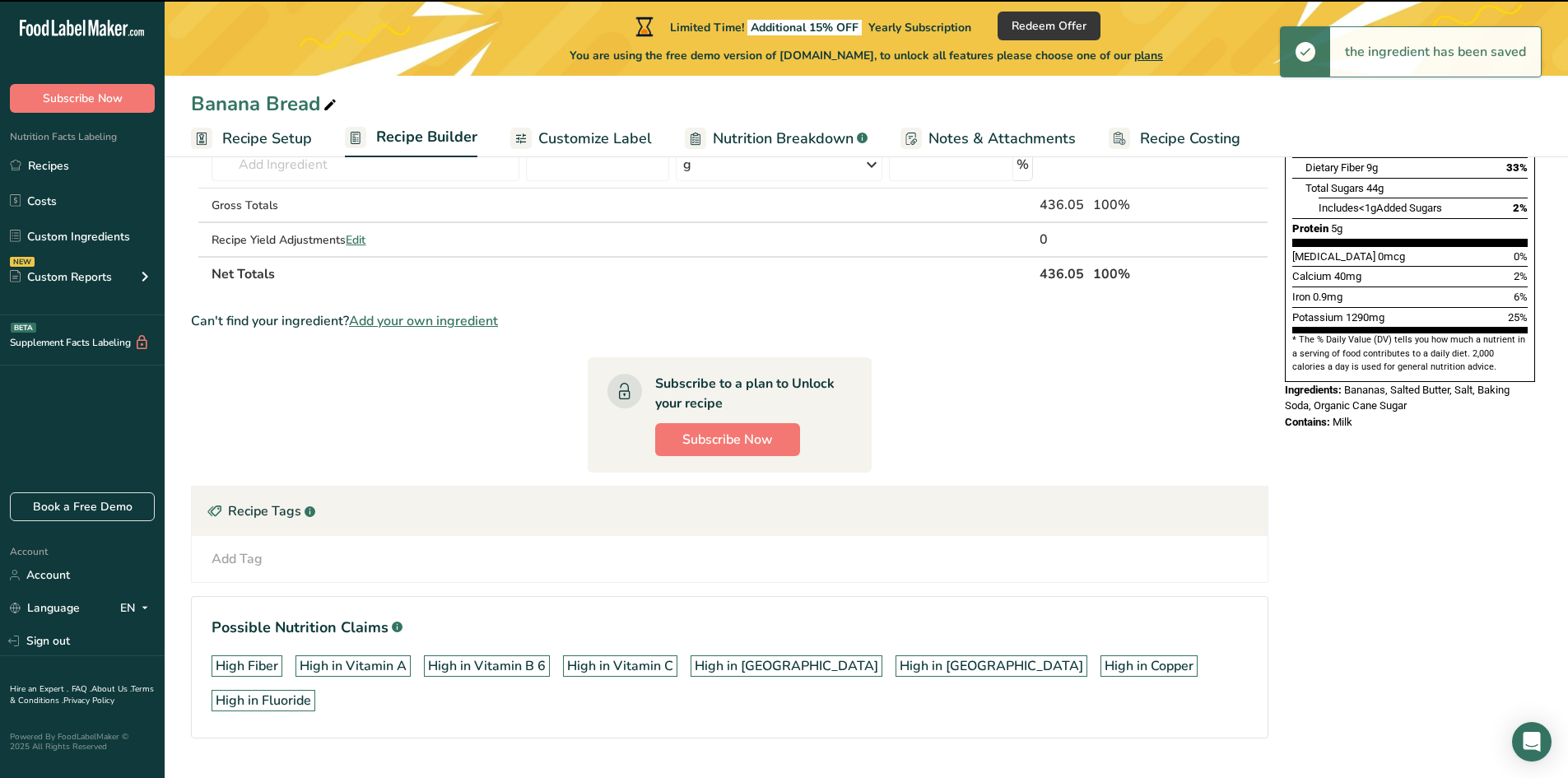
scroll to position [58, 0]
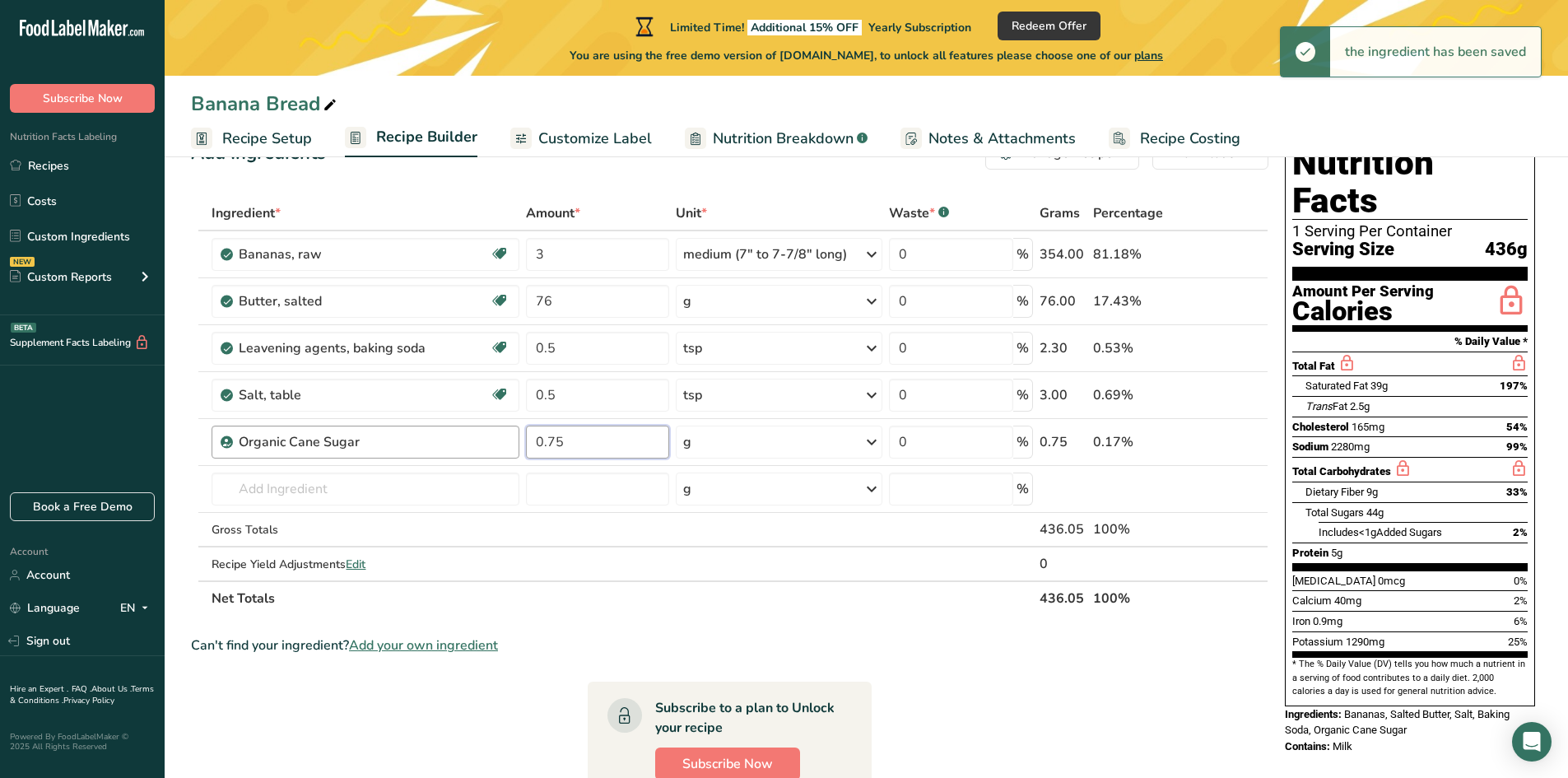
drag, startPoint x: 589, startPoint y: 453, endPoint x: 476, endPoint y: 442, distance: 113.5
click at [476, 442] on tr "Organic Cane Sugar 0.75 g Weight Units g kg mg mcg lb oz See less Volume Units …" at bounding box center [729, 442] width 1076 height 47
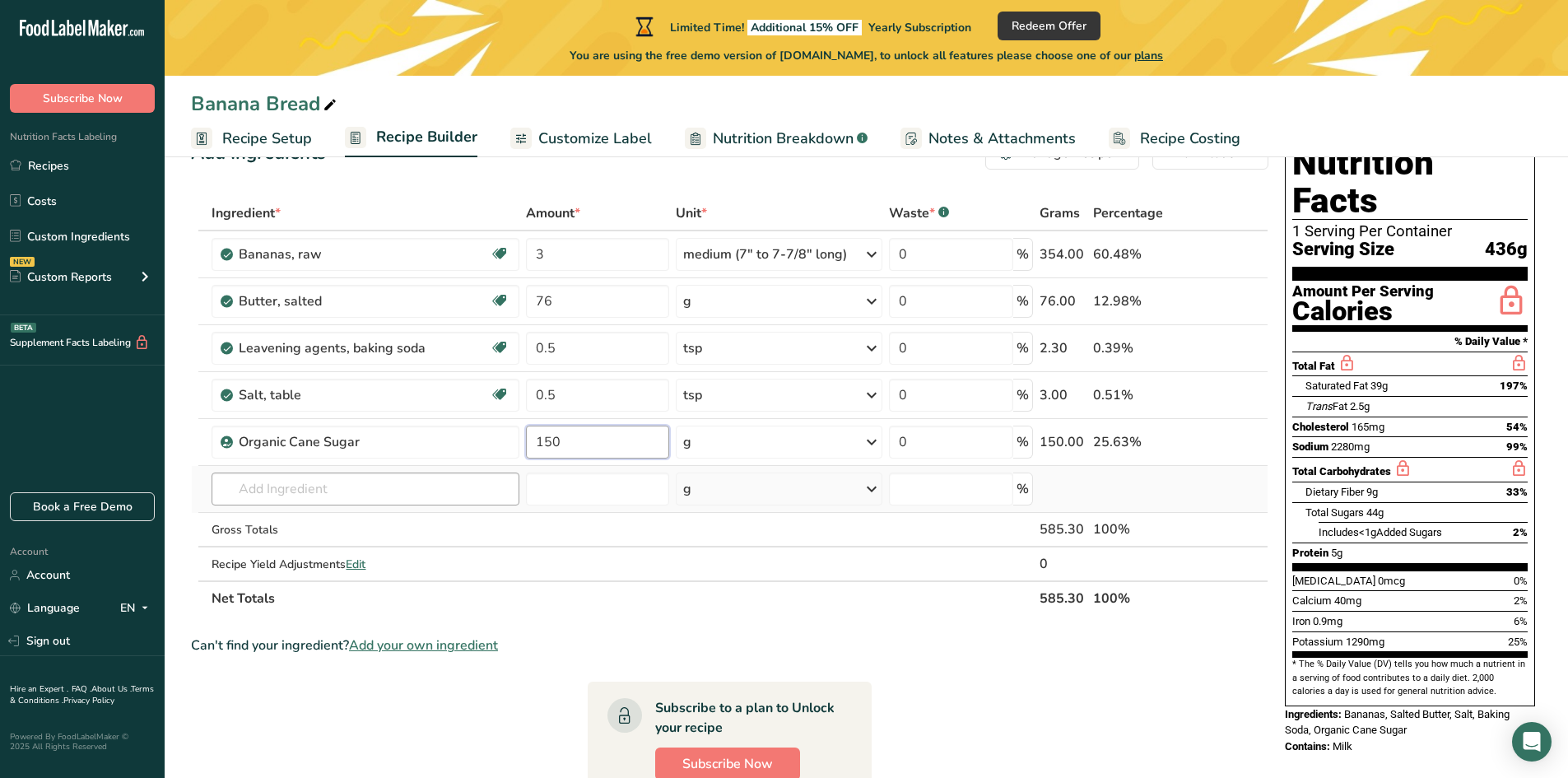
type input "150"
click at [370, 490] on div "Ingredient * Amount * Unit * Waste * .a-a{fill:#347362;}.b-a{fill:#fff;} Grams …" at bounding box center [729, 405] width 1077 height 420
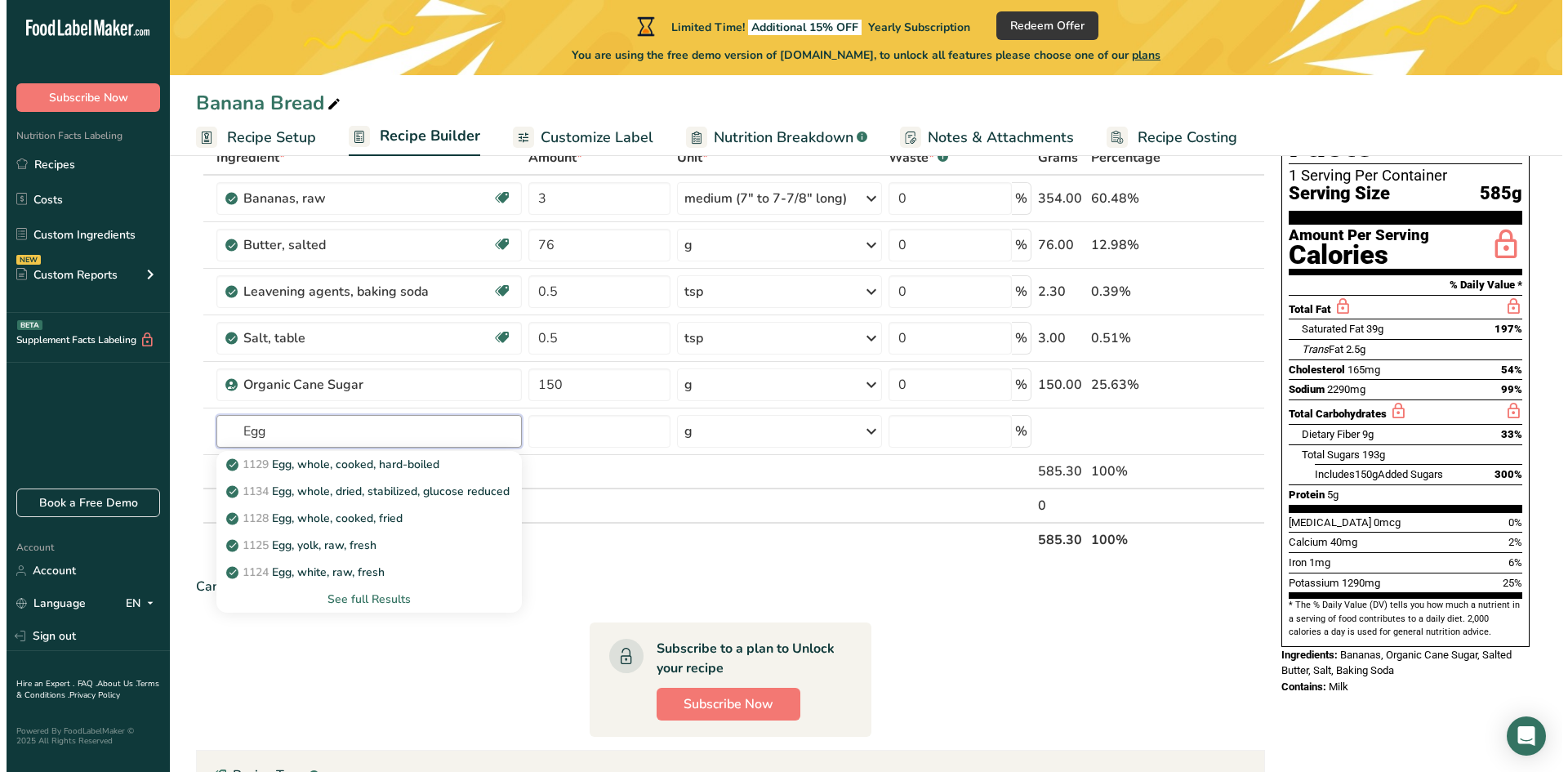
scroll to position [139, 0]
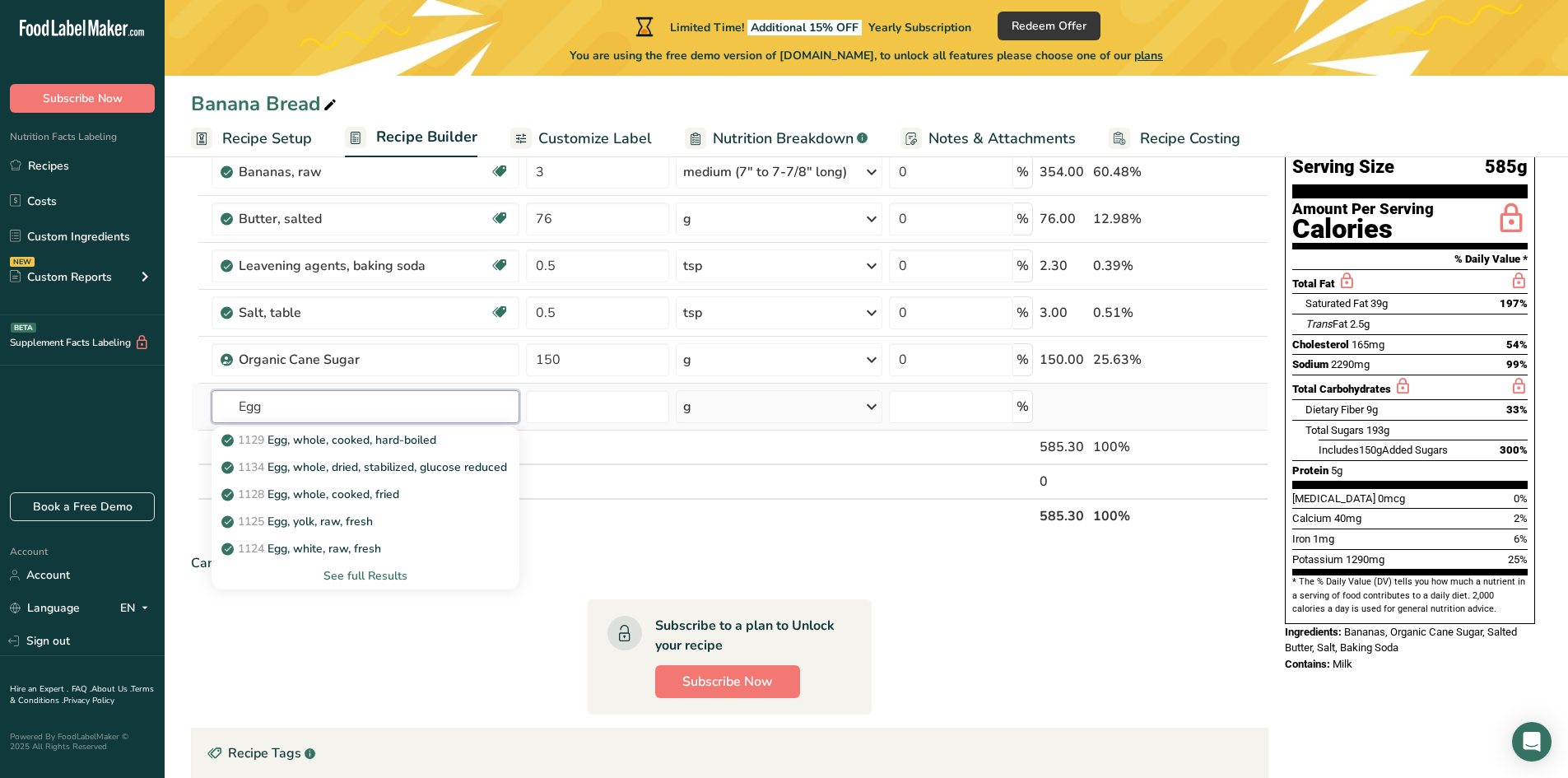
click at [307, 401] on input "Egg" at bounding box center [365, 407] width 307 height 33
type input "Egg raw"
click at [352, 502] on p "1123 Egg, whole, raw, fresh" at bounding box center [304, 494] width 160 height 17
type input "Egg, whole, raw, fresh"
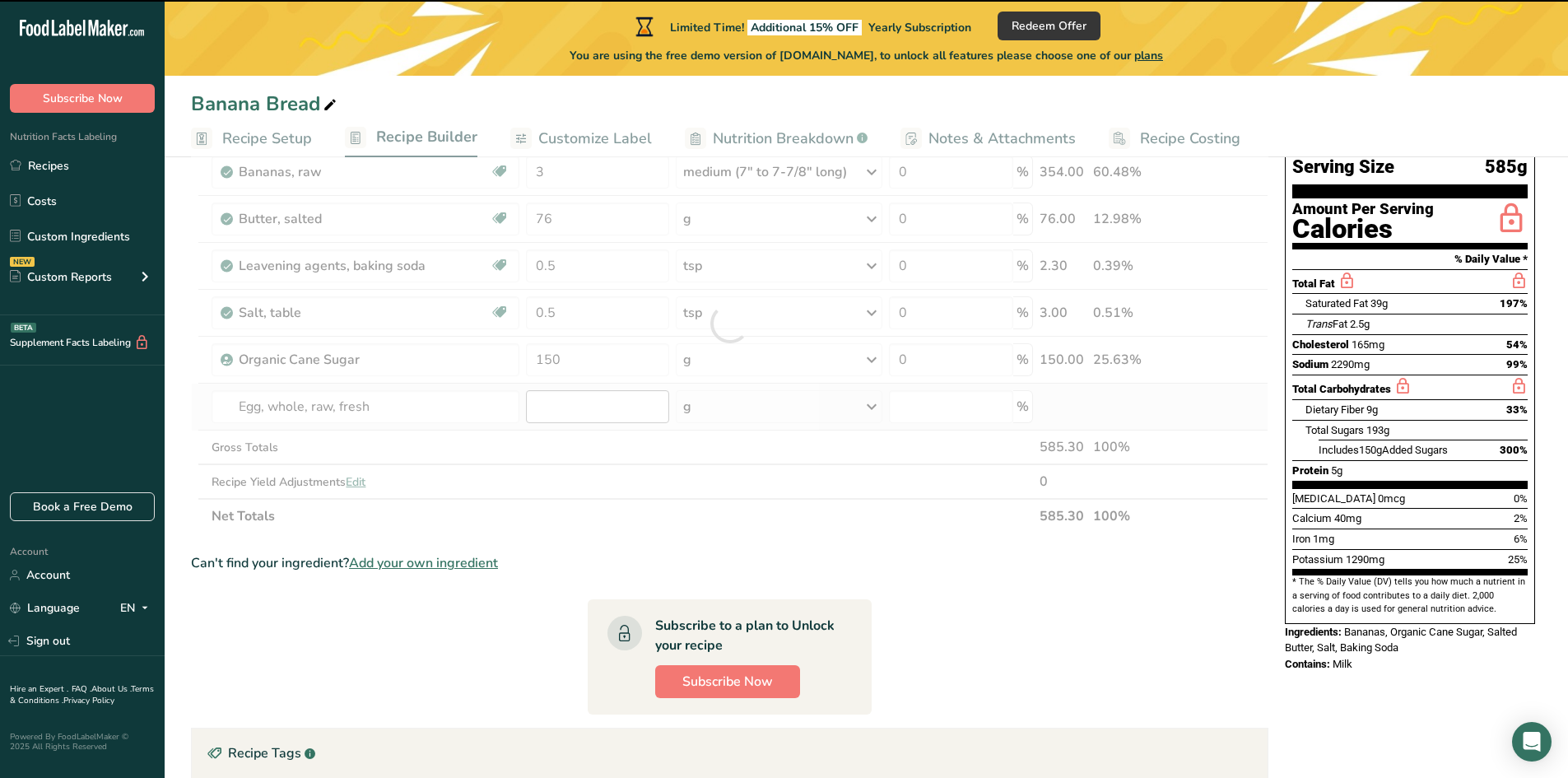
type input "0"
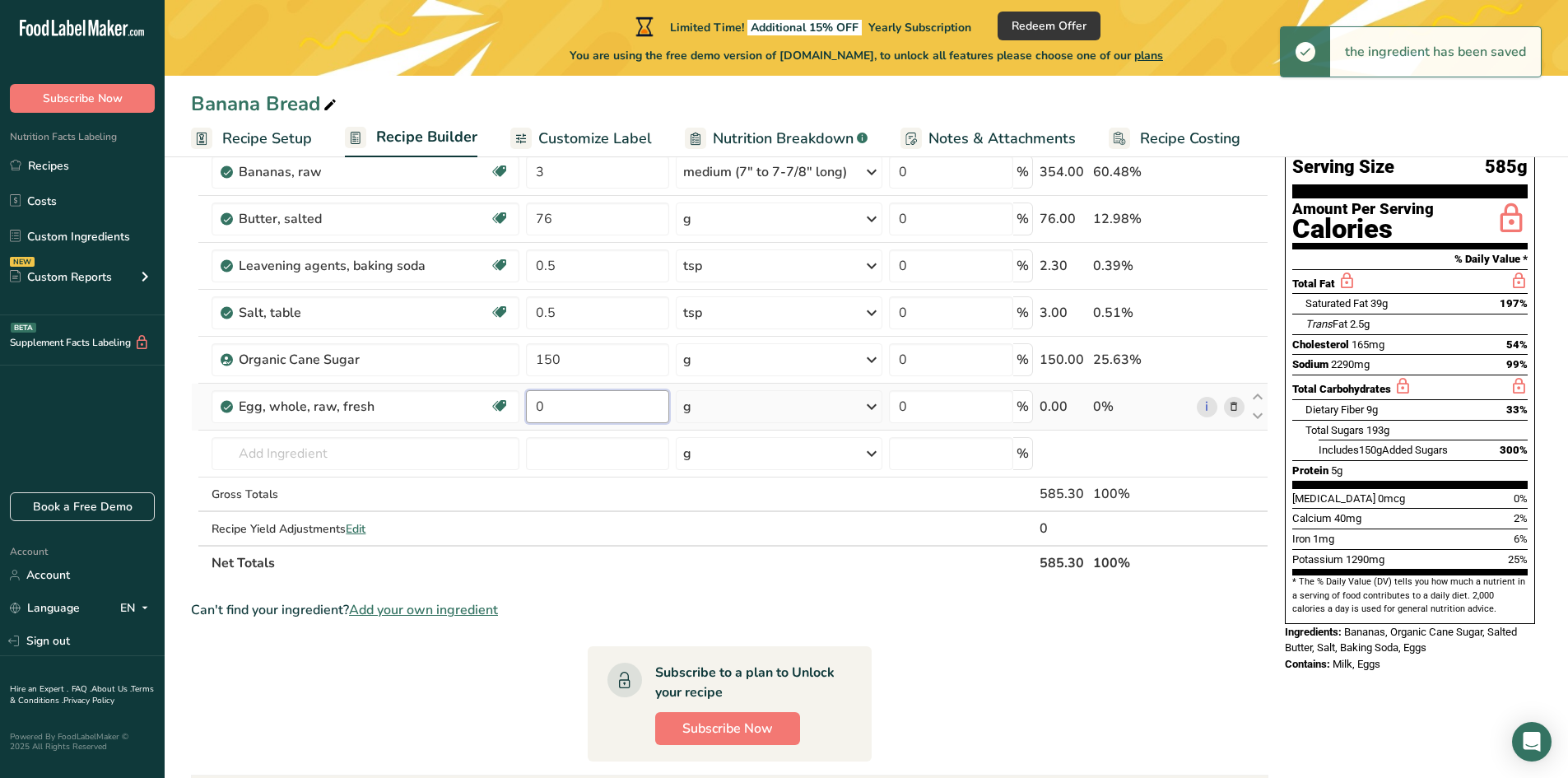
click at [573, 408] on input "0" at bounding box center [598, 407] width 143 height 33
drag, startPoint x: 572, startPoint y: 410, endPoint x: 538, endPoint y: 413, distance: 34.1
click at [538, 413] on input "0" at bounding box center [598, 407] width 143 height 33
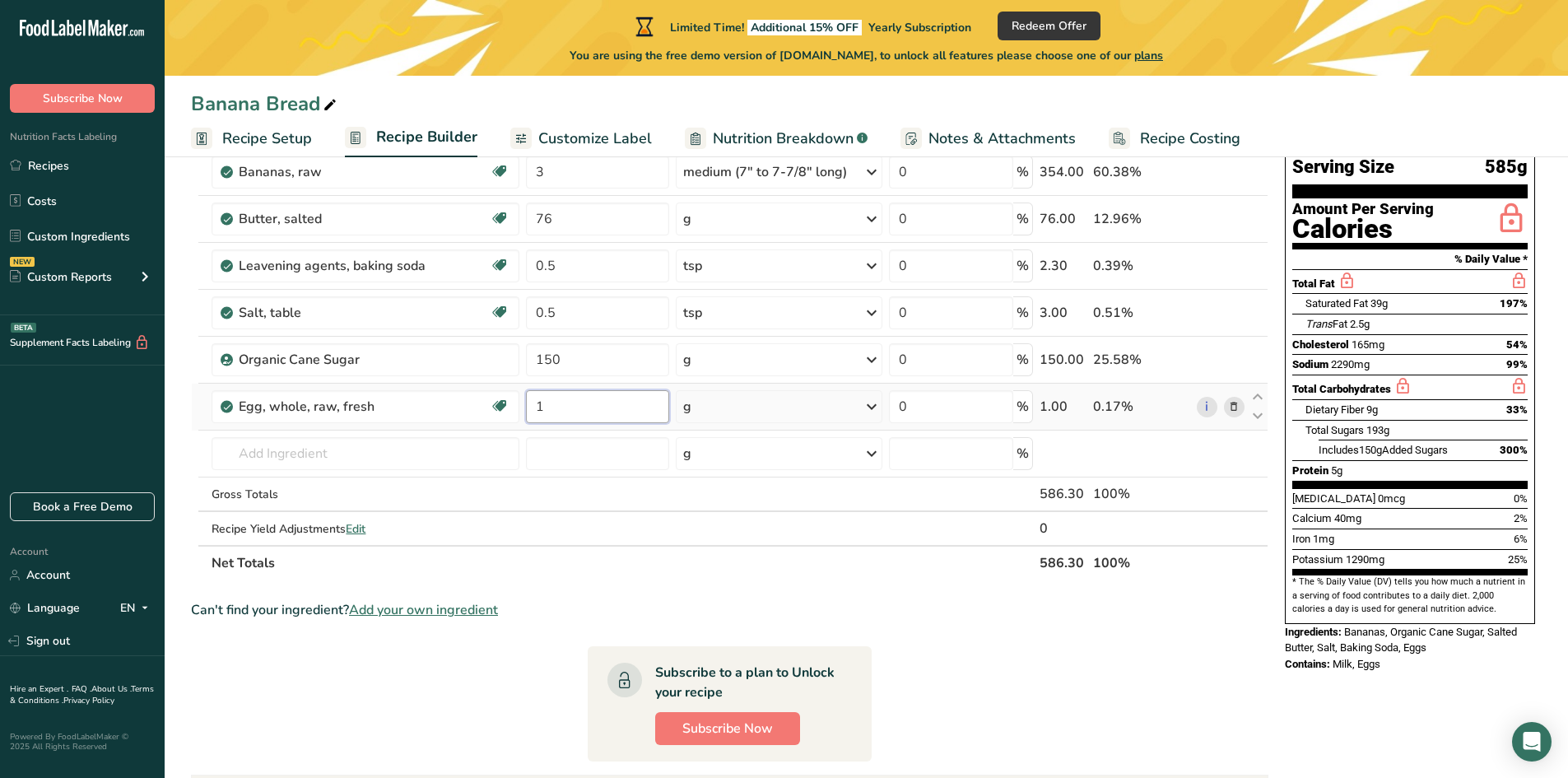
type input "1"
click at [797, 394] on div "Ingredient * Amount * Unit * Waste * .a-a{fill:#347362;}.b-a{fill:#fff;} Grams …" at bounding box center [729, 346] width 1077 height 466
click at [784, 404] on div "g" at bounding box center [778, 407] width 206 height 33
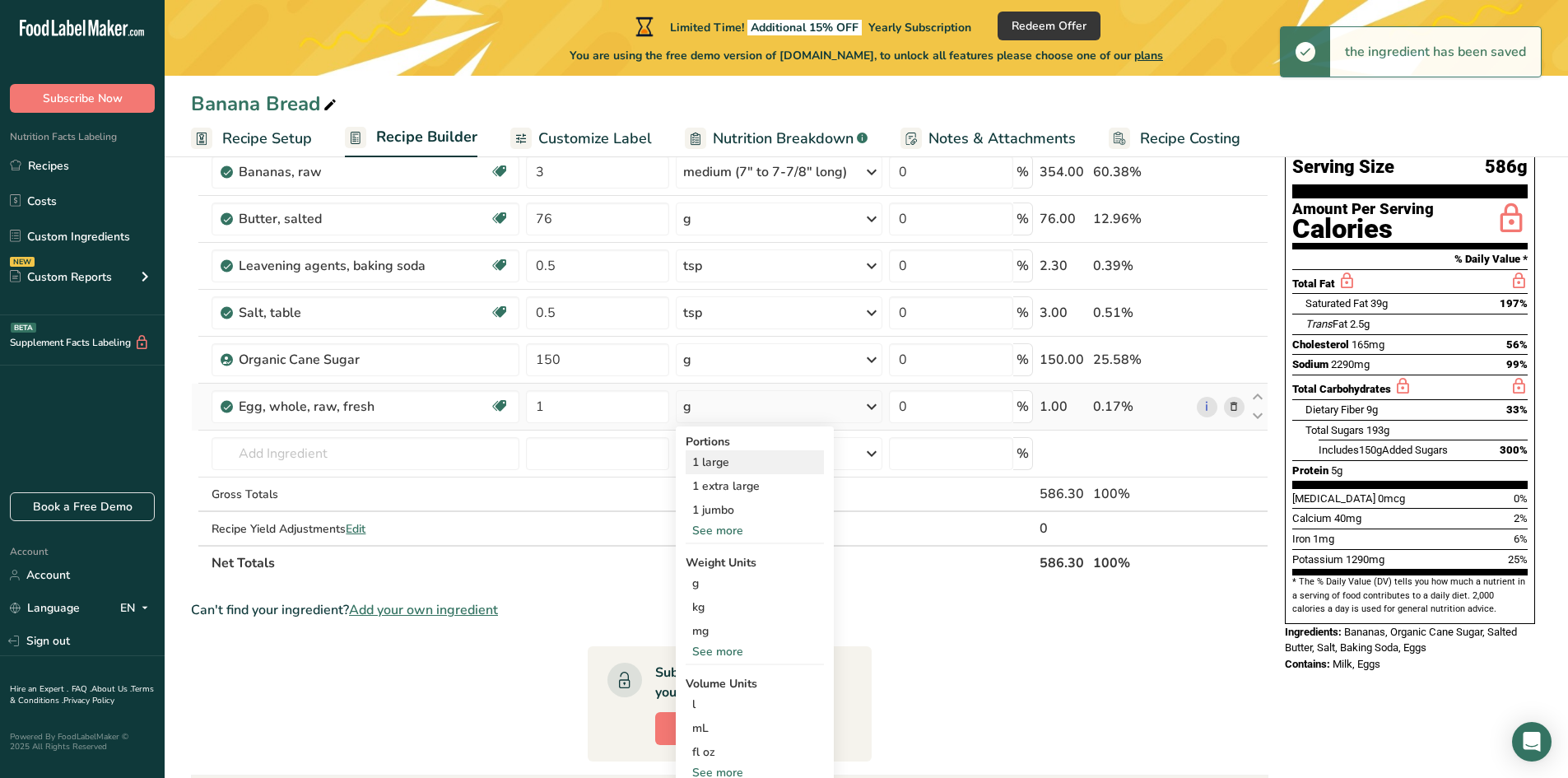
click at [733, 459] on div "1 large" at bounding box center [754, 461] width 138 height 24
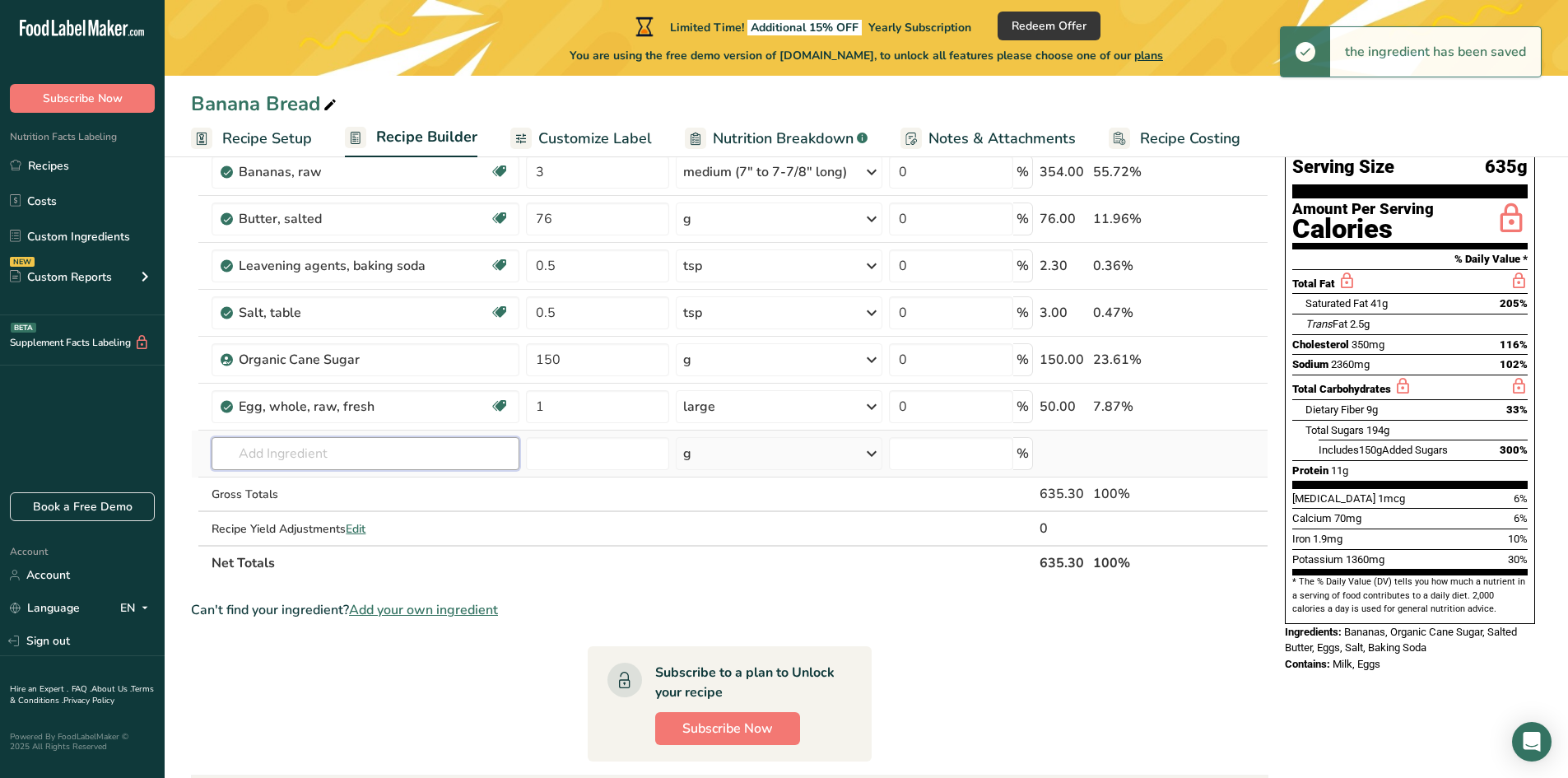
click at [332, 452] on input "text" at bounding box center [365, 453] width 307 height 33
type input "B"
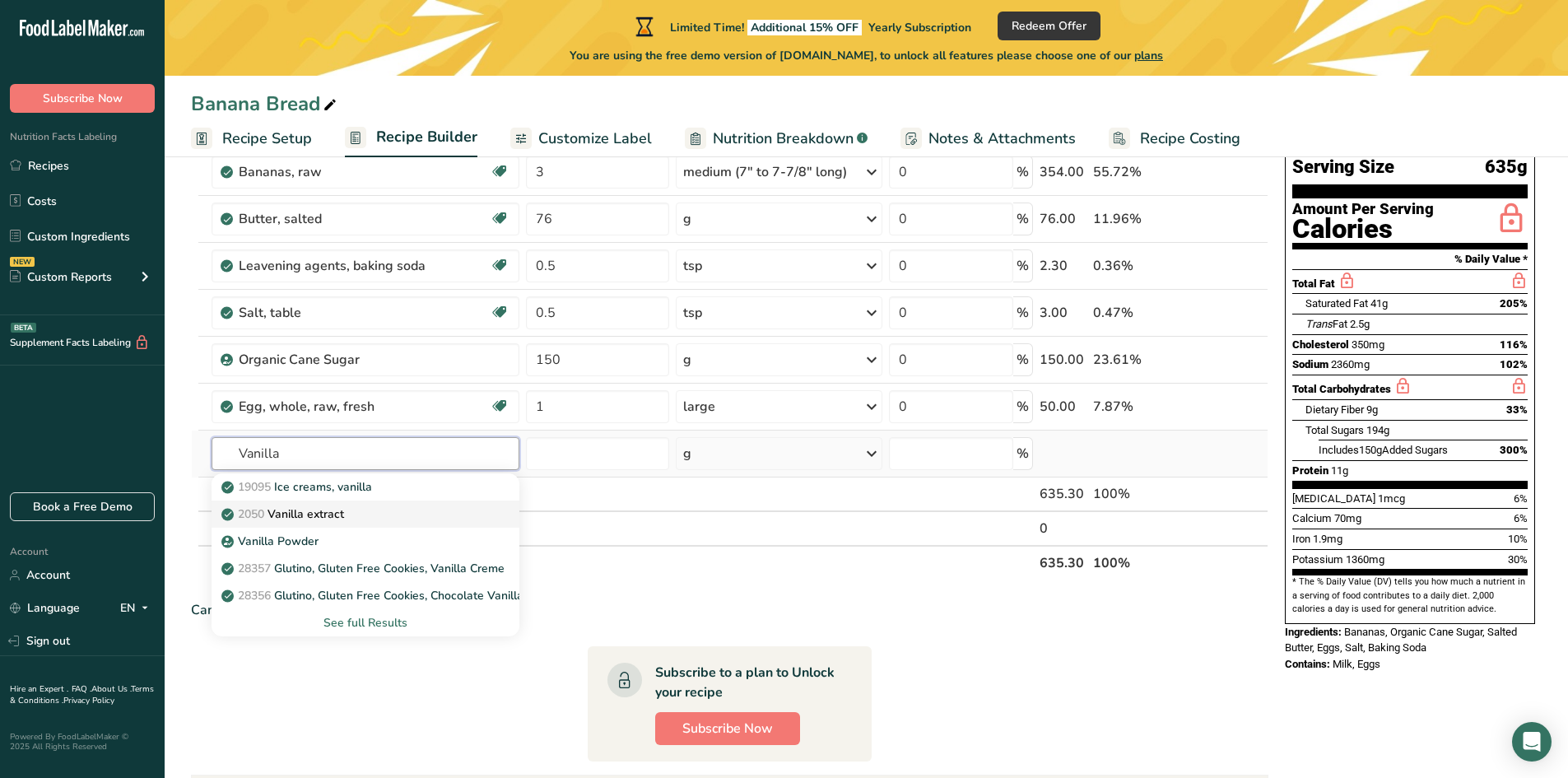
type input "Vanilla"
click at [320, 509] on p "2050 Vanilla extract" at bounding box center [284, 514] width 119 height 17
type input "Vanilla extract"
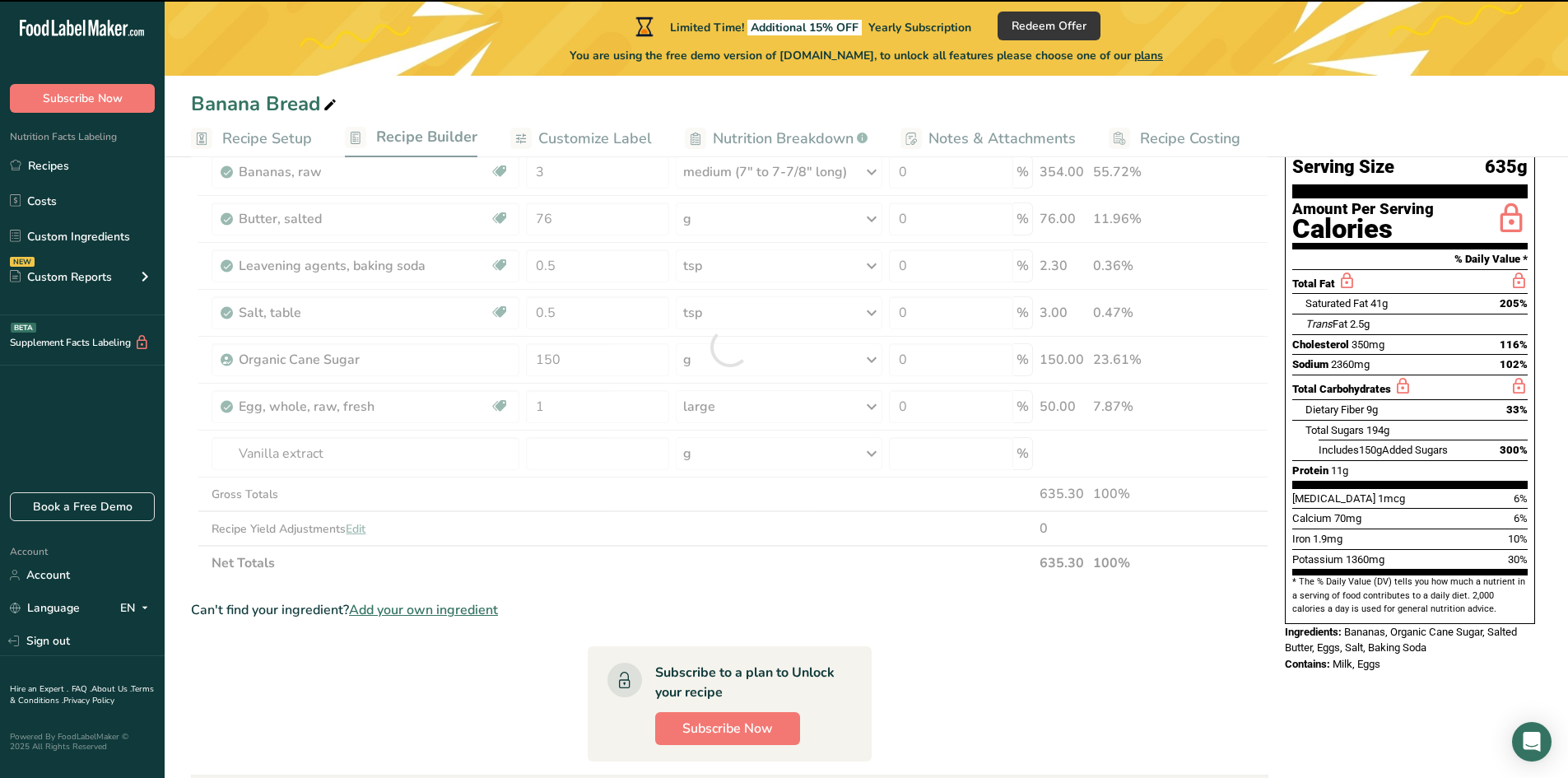
type input "0"
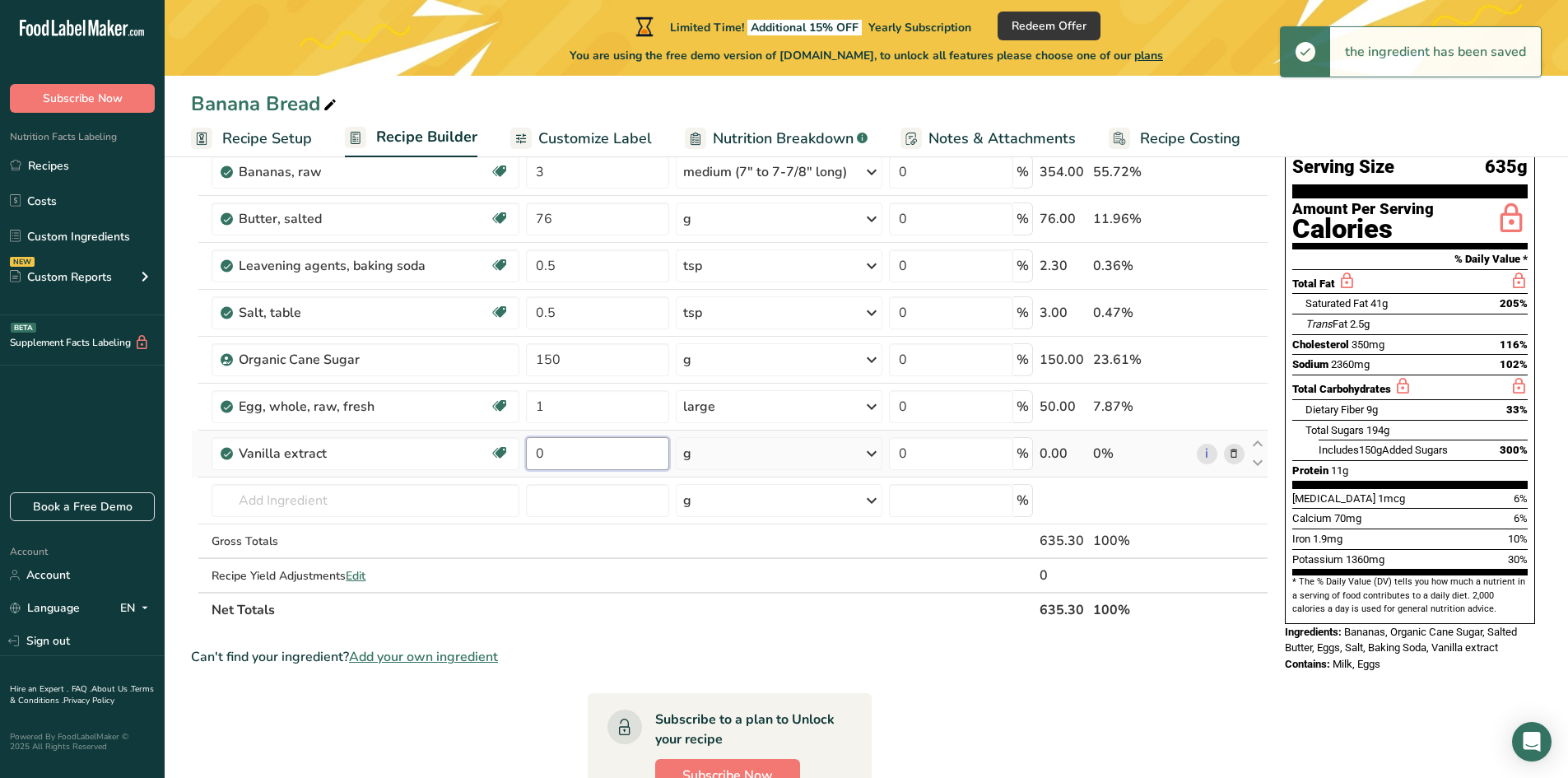
click at [543, 453] on input "0" at bounding box center [598, 453] width 143 height 33
drag, startPoint x: 555, startPoint y: 455, endPoint x: 512, endPoint y: 455, distance: 43.0
click at [512, 455] on tr "Vanilla extract Dairy free Gluten free Vegan Vegetarian Soy free 0 g Portions 1…" at bounding box center [729, 453] width 1076 height 47
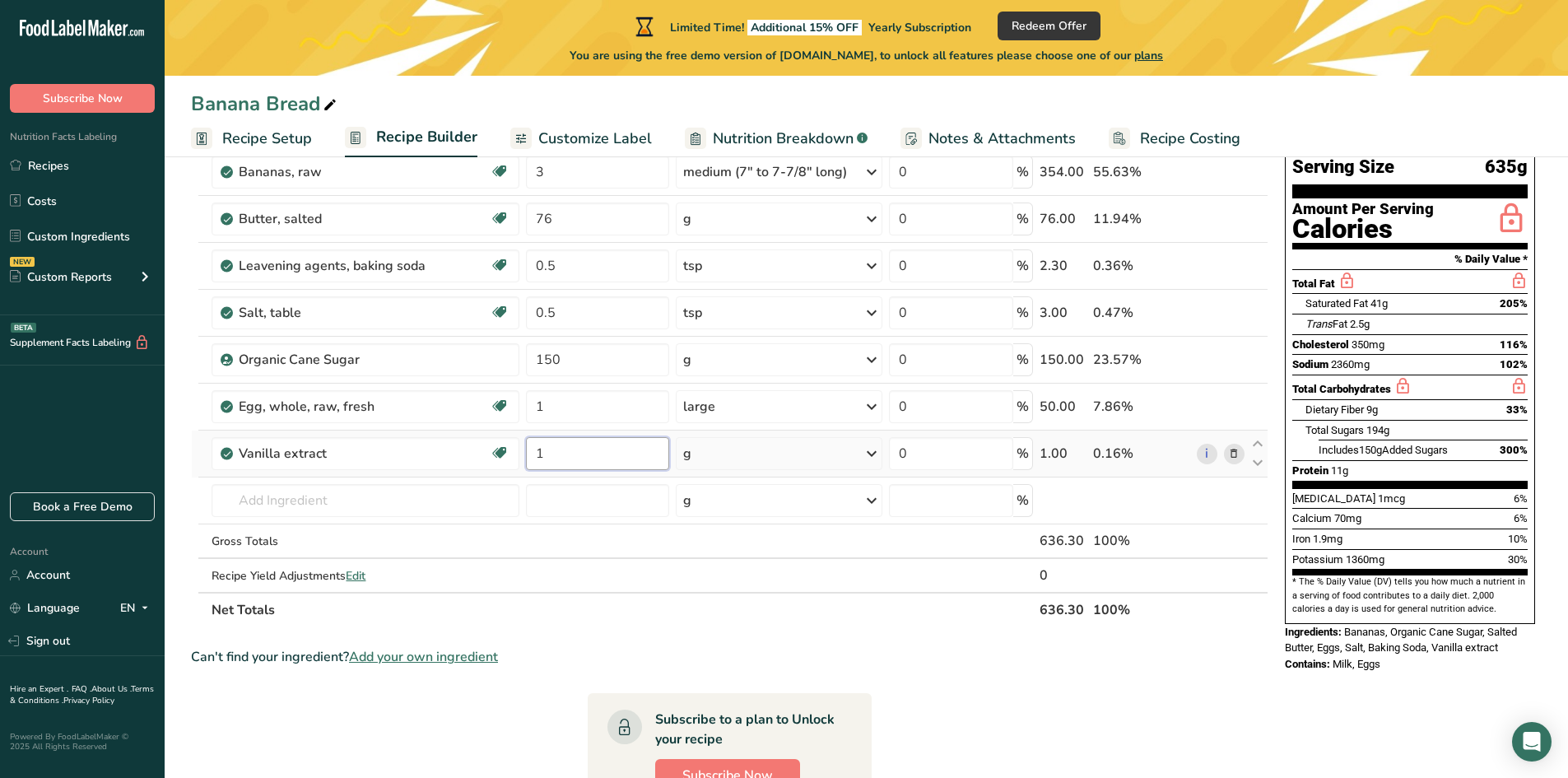
type input "1"
click at [743, 460] on div "Ingredient * Amount * Unit * Waste * .a-a{fill:#347362;}.b-a{fill:#fff;} Grams …" at bounding box center [729, 370] width 1077 height 514
click at [763, 456] on div "g" at bounding box center [778, 453] width 206 height 33
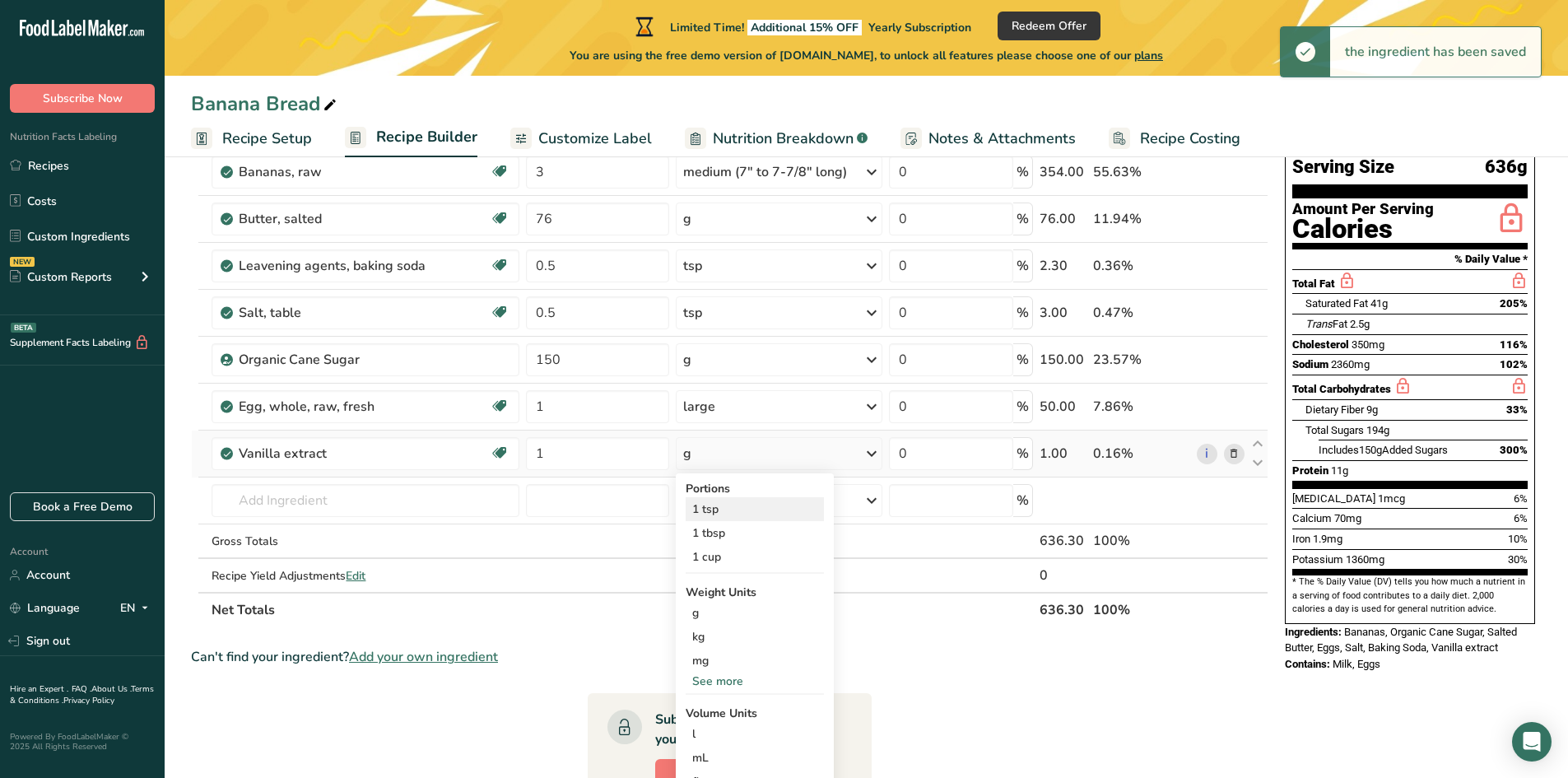
click at [724, 511] on div "1 tsp" at bounding box center [754, 509] width 138 height 24
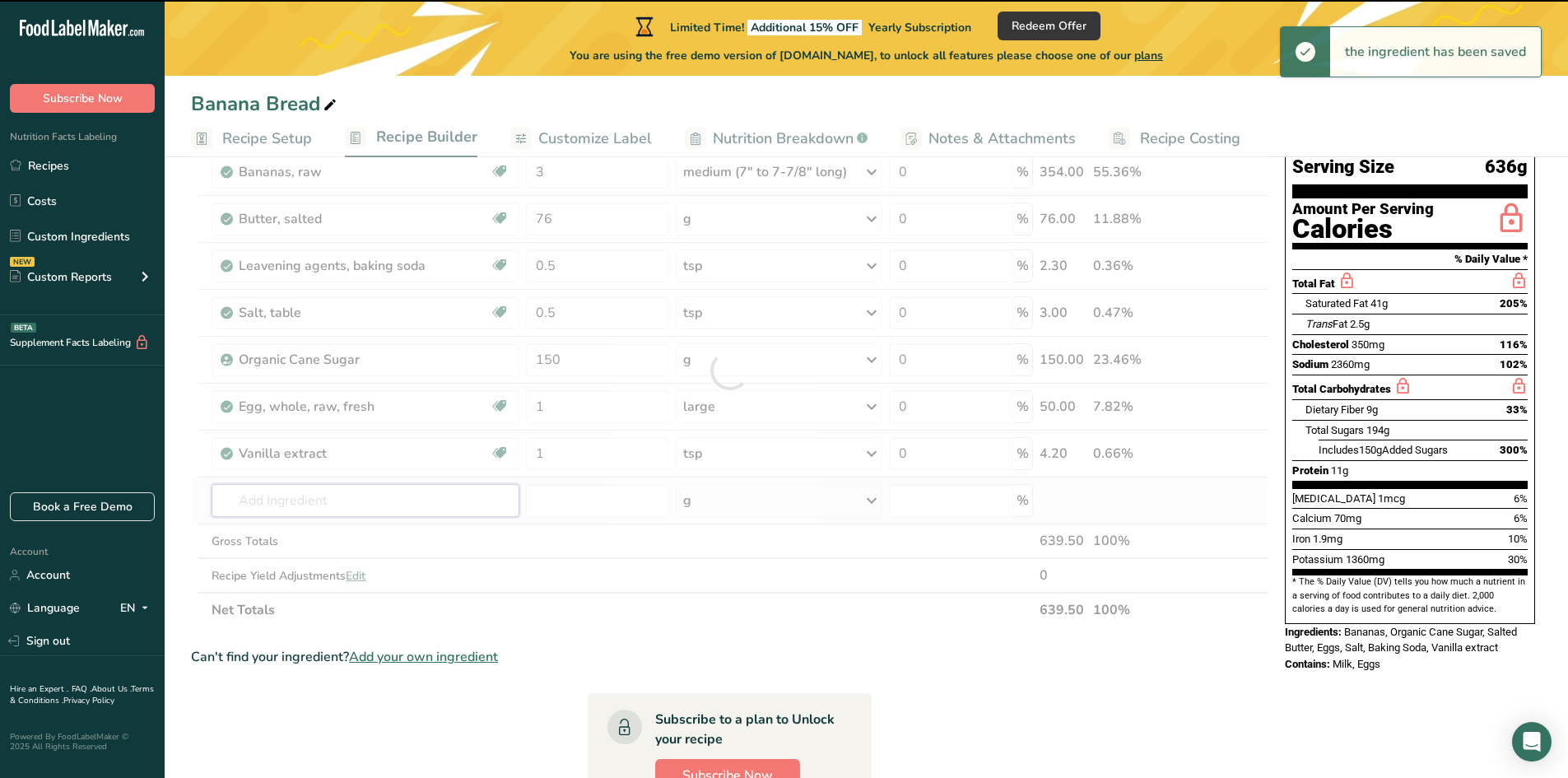
click at [348, 502] on input "text" at bounding box center [365, 500] width 307 height 33
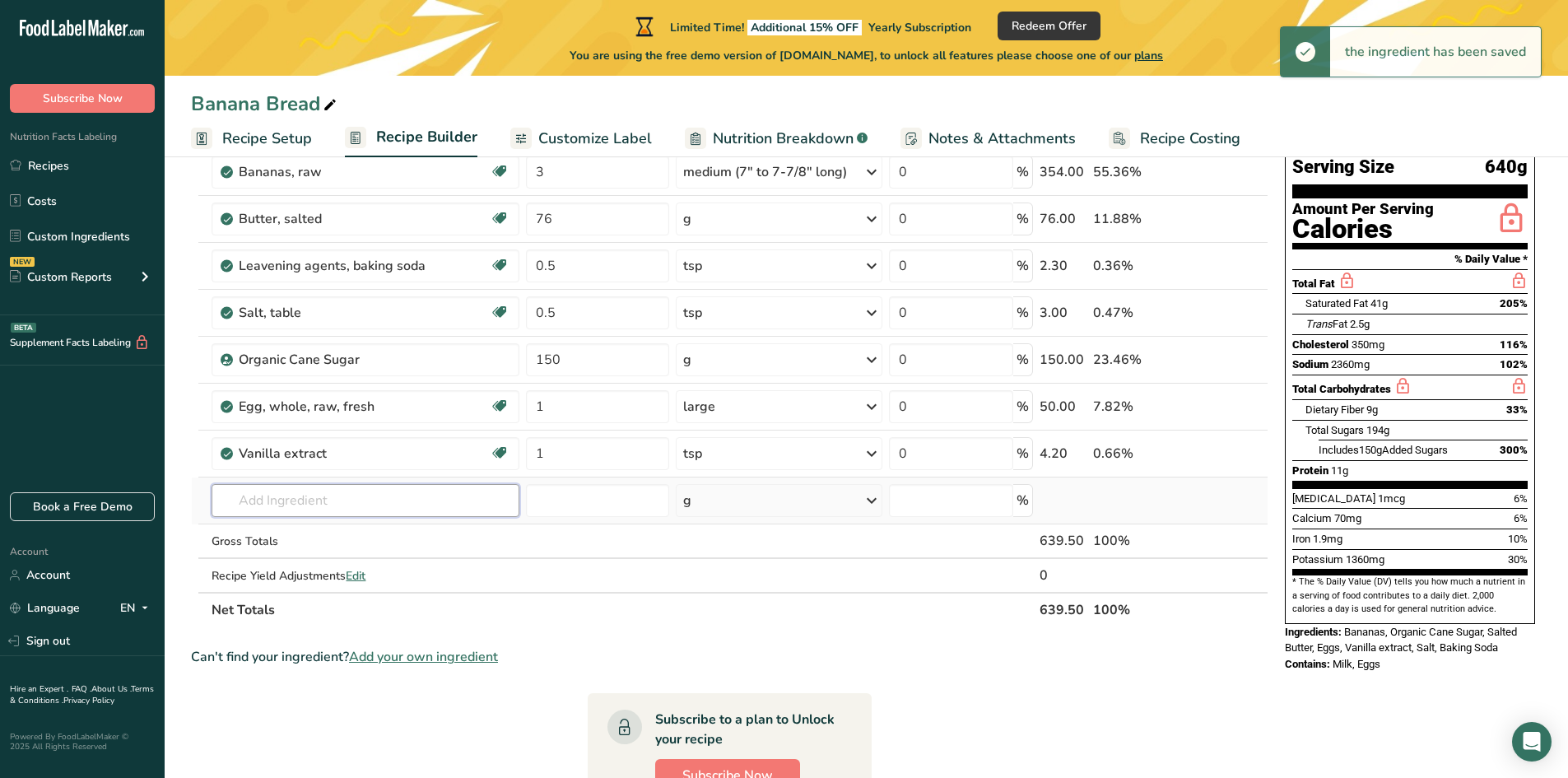
click at [332, 500] on input "text" at bounding box center [365, 500] width 307 height 33
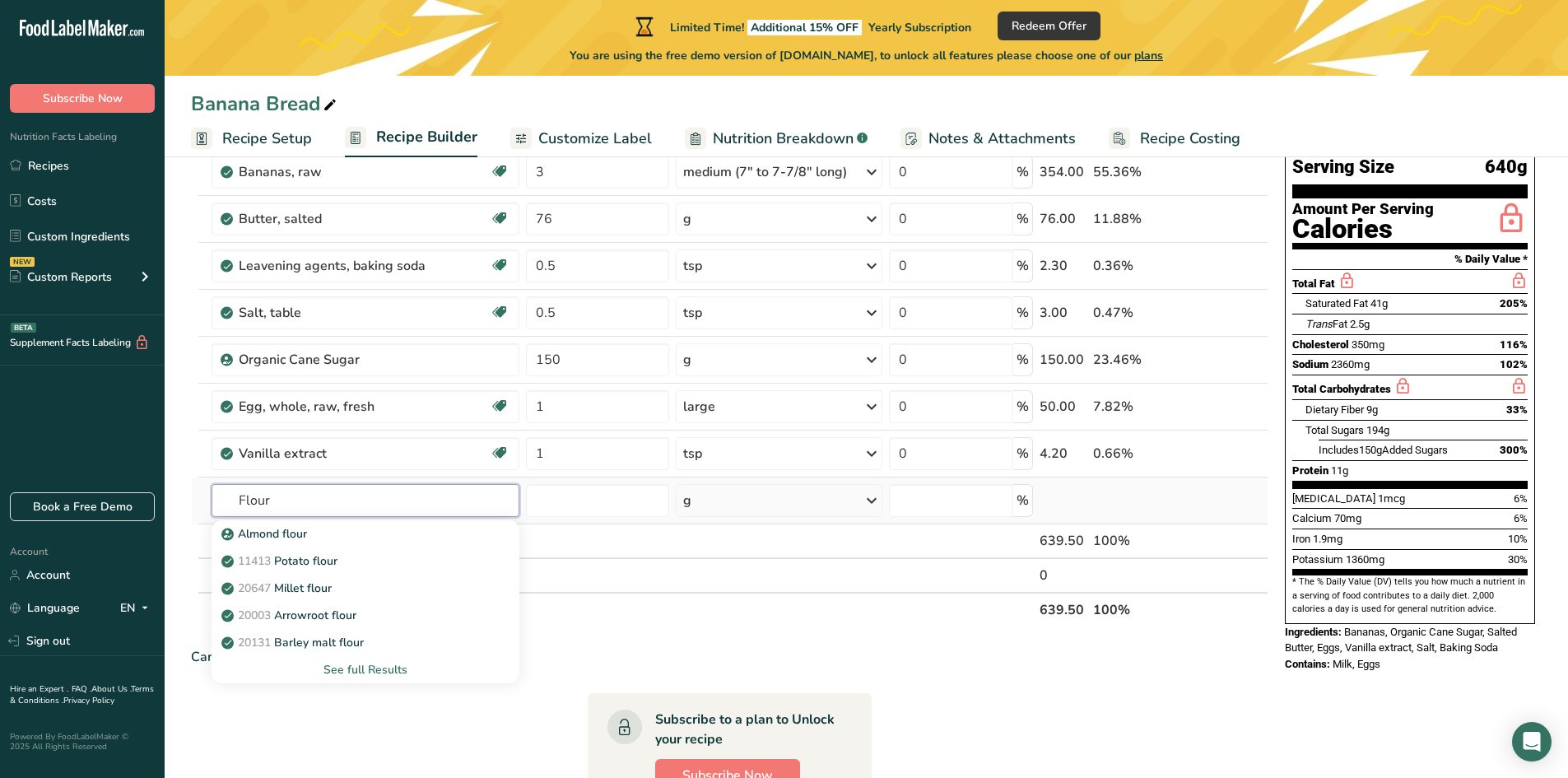
type input "Flour"
click at [351, 669] on div "See full Results" at bounding box center [365, 669] width 282 height 17
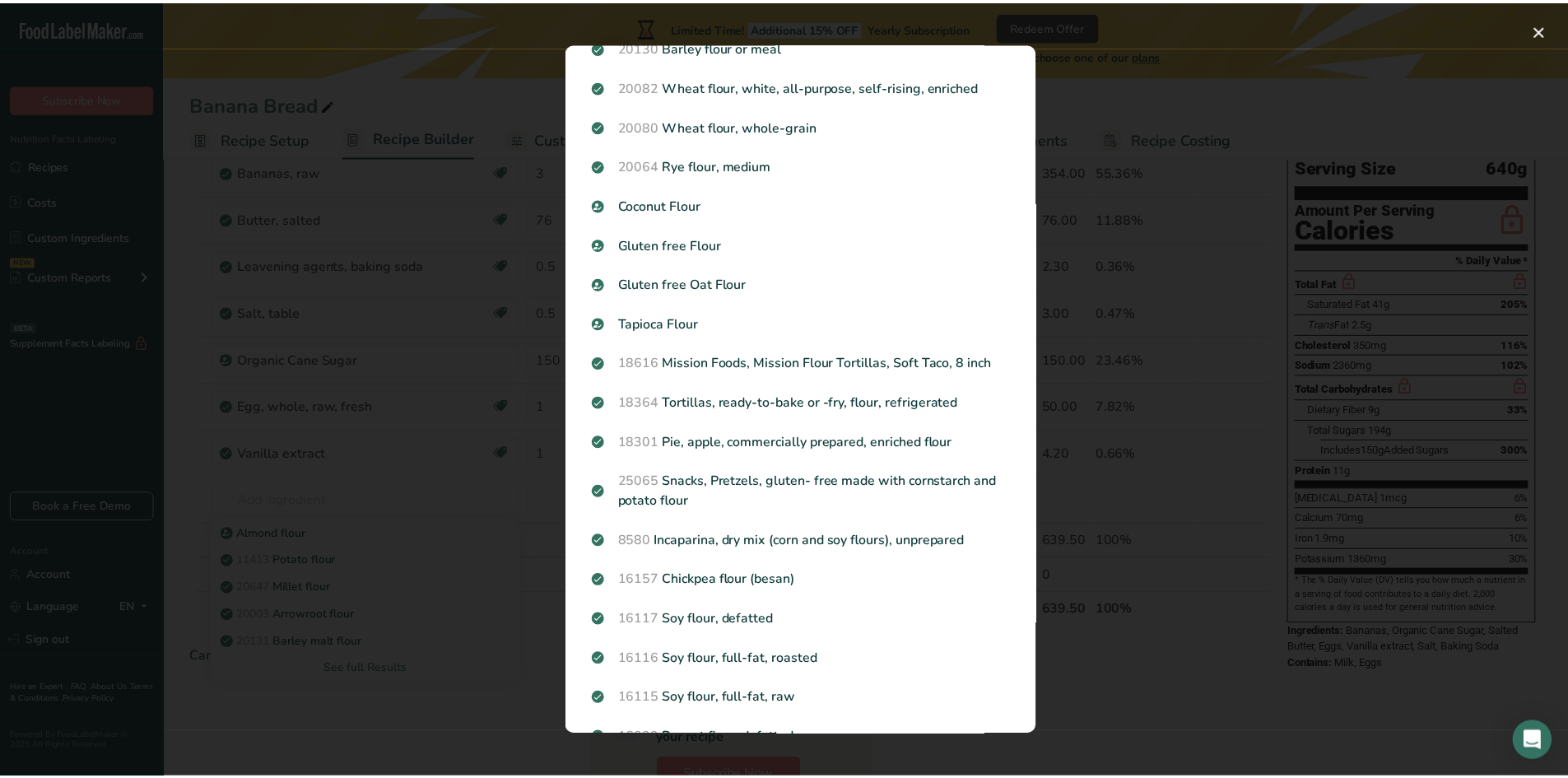
scroll to position [0, 0]
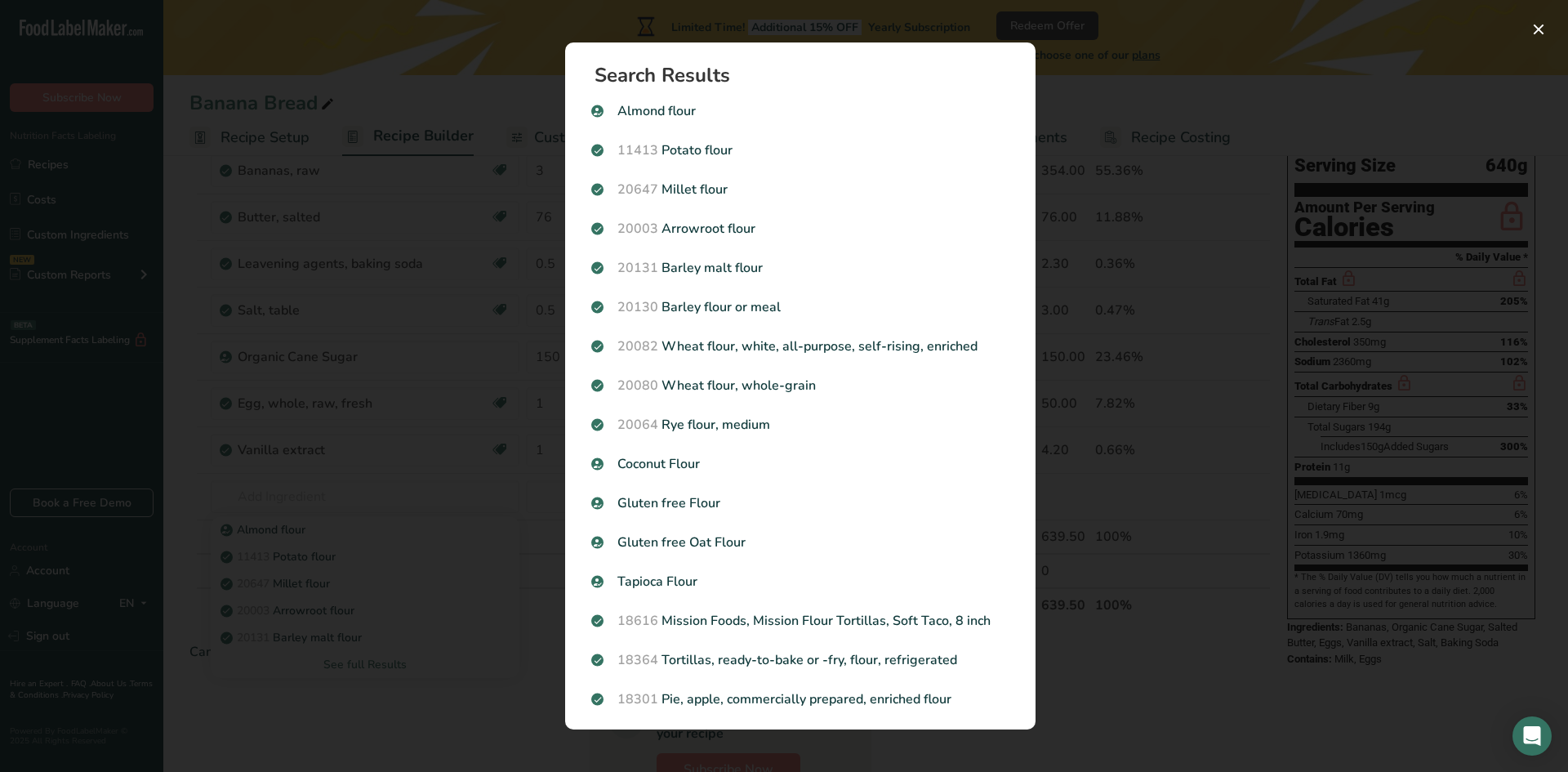
click at [415, 737] on div "Search results modal" at bounding box center [784, 386] width 1568 height 772
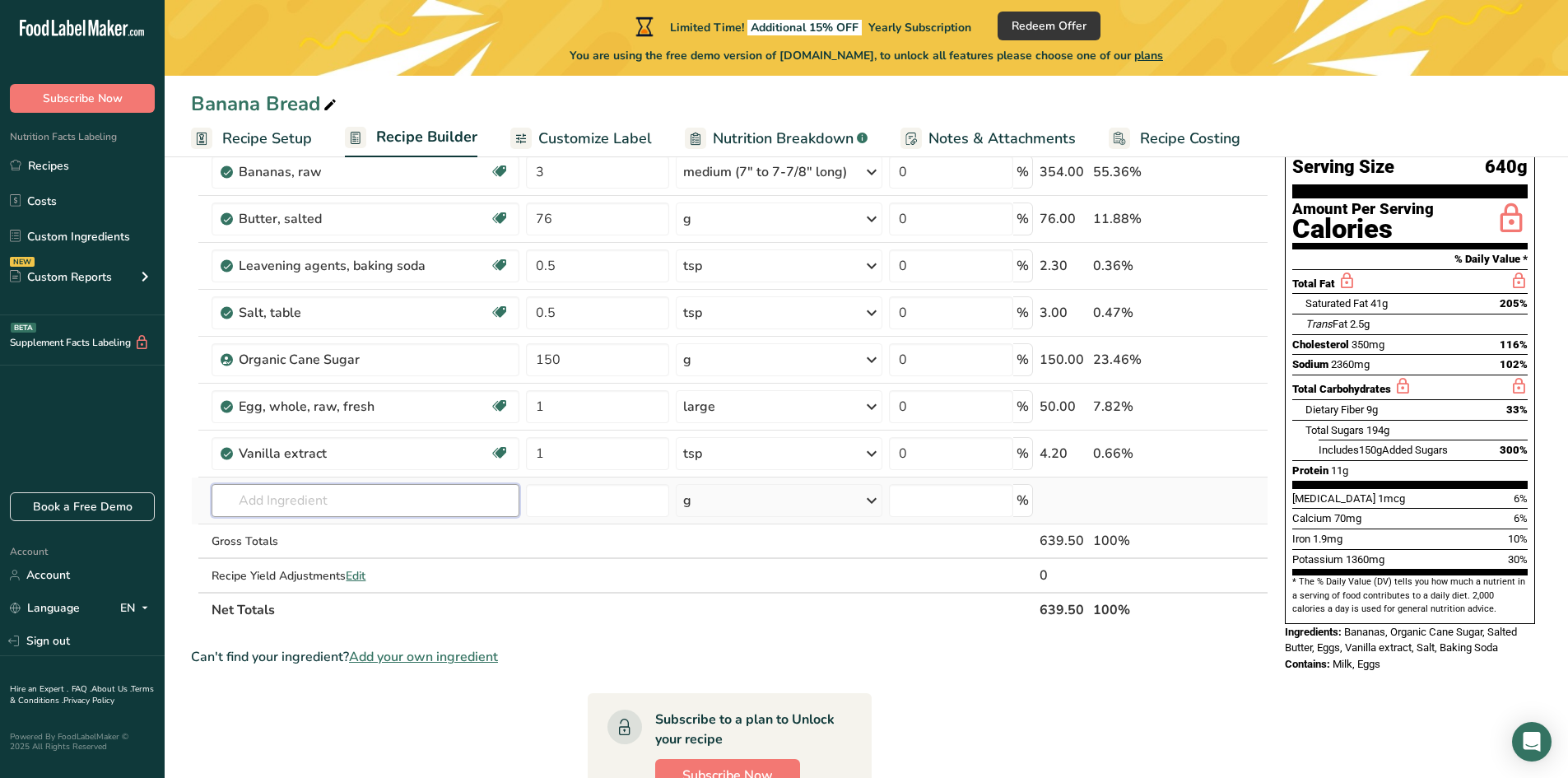
click at [300, 486] on input "text" at bounding box center [365, 500] width 307 height 33
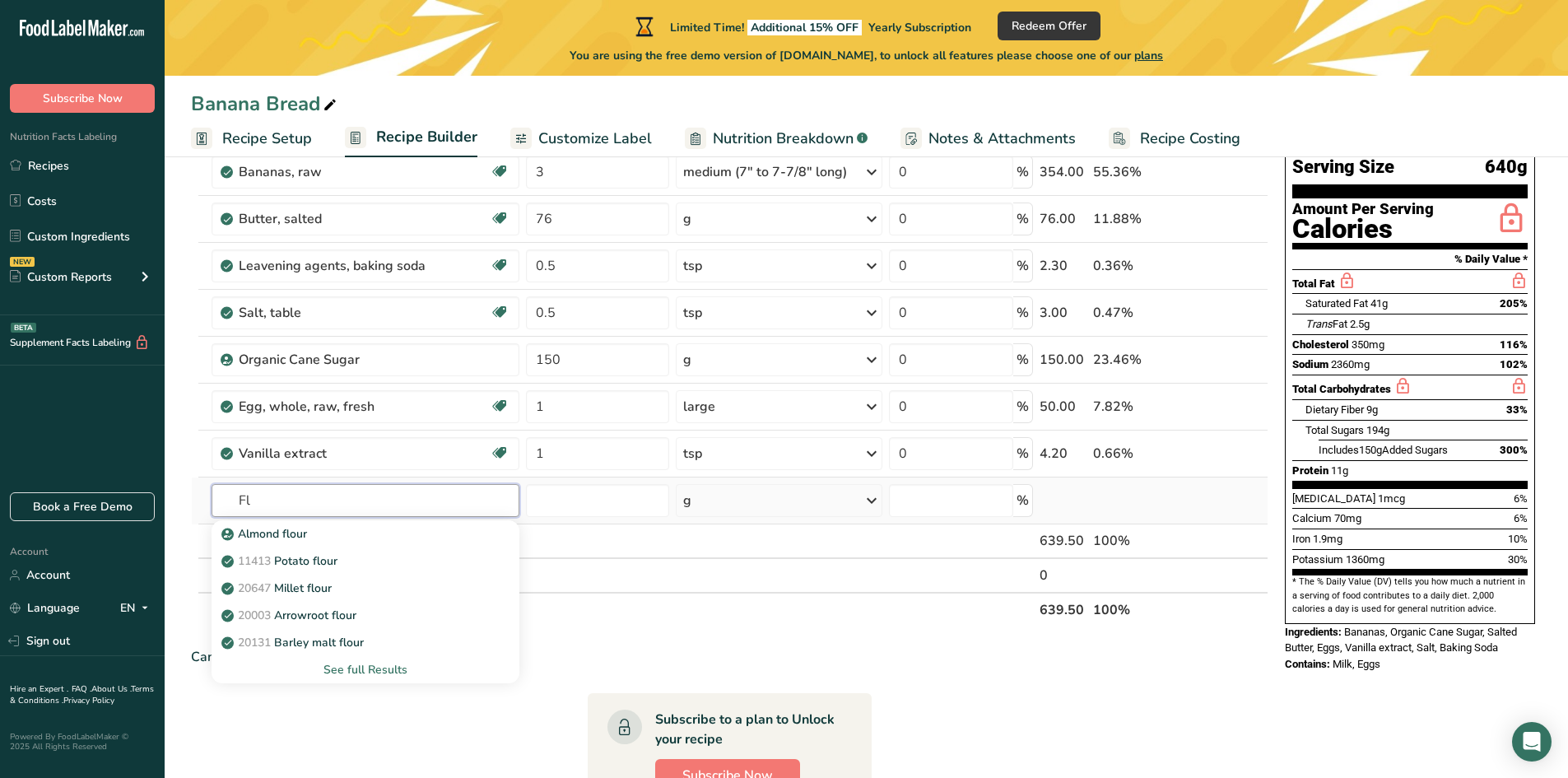
type input "F"
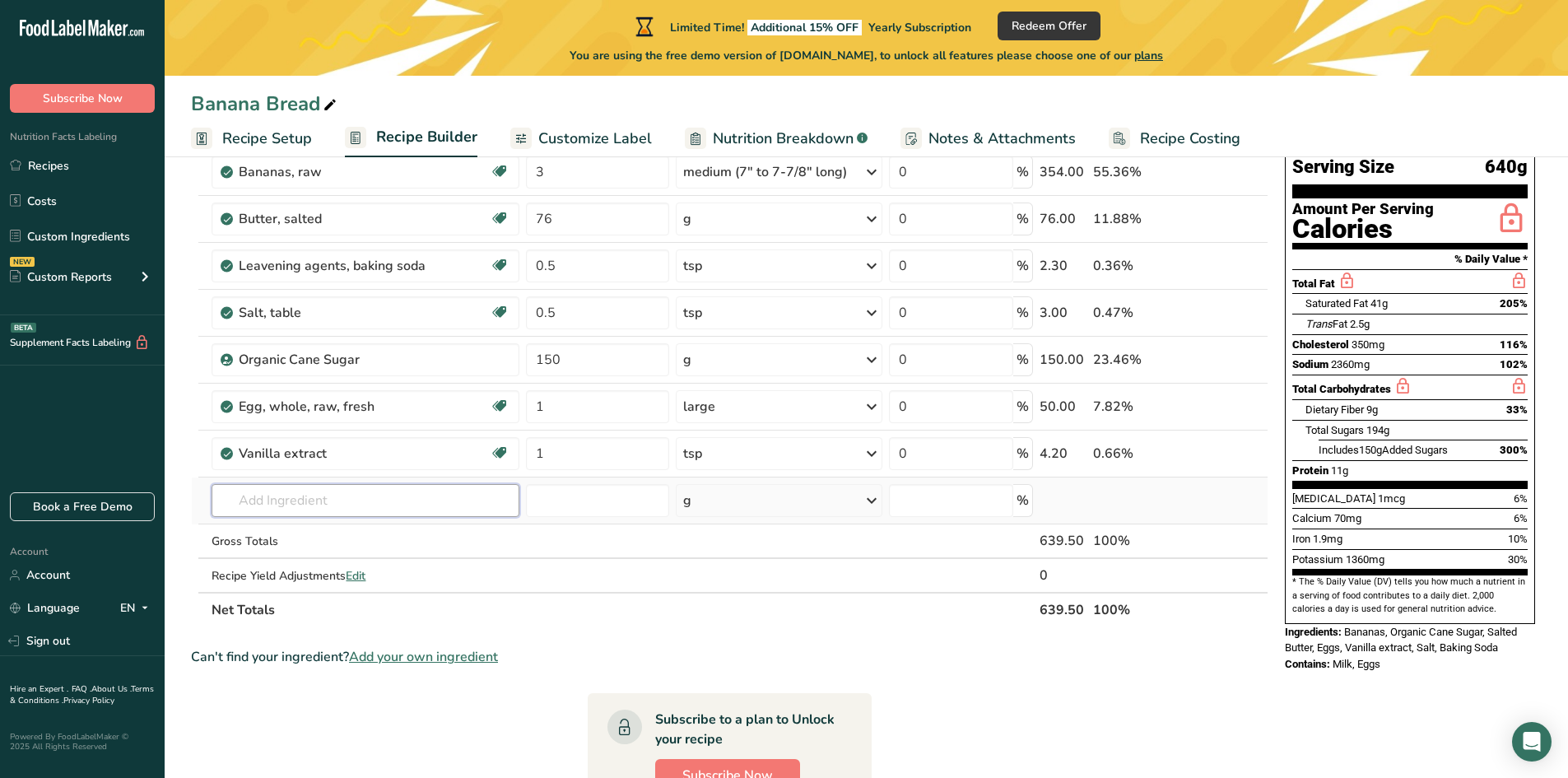
type input "n"
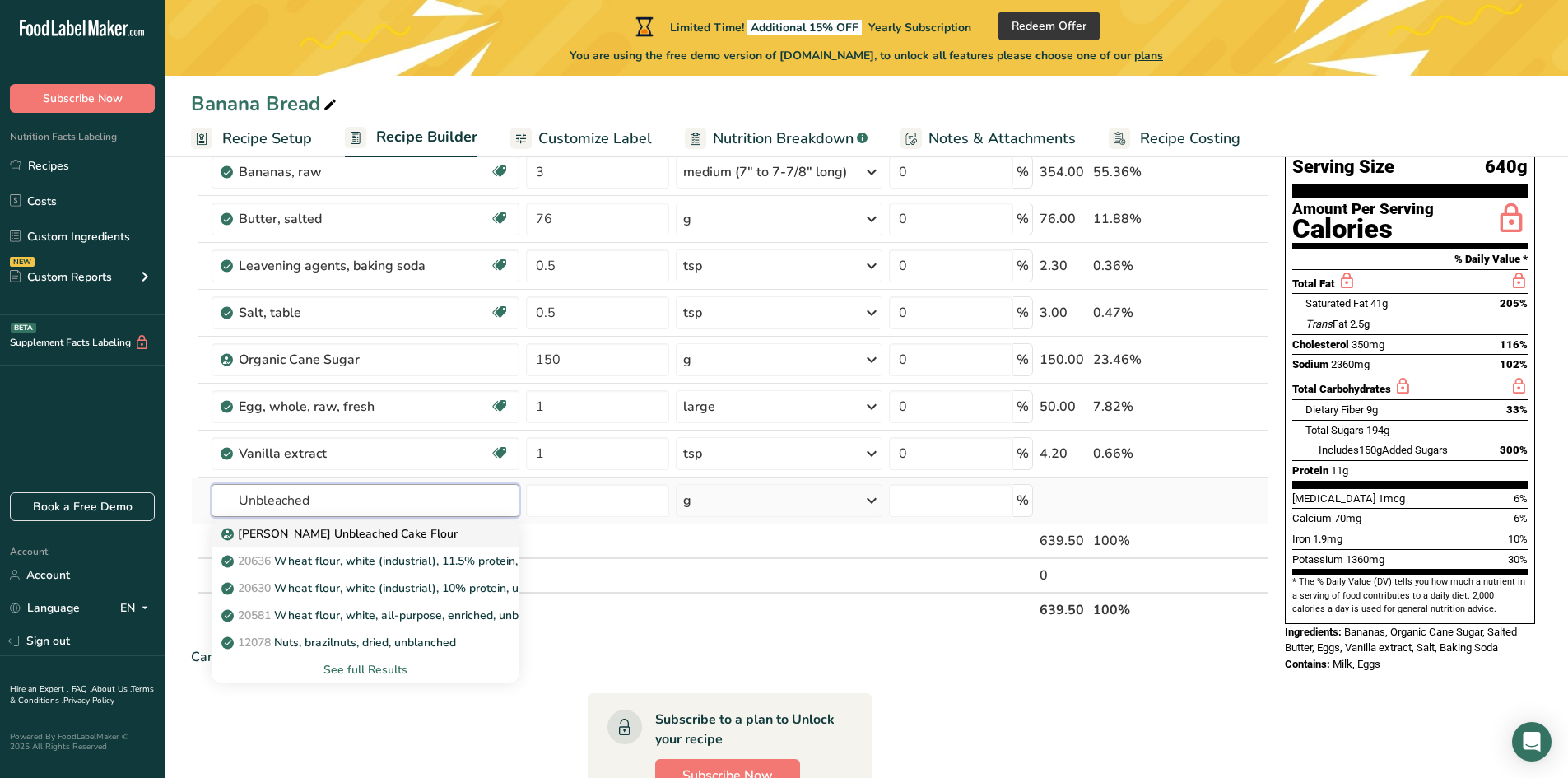
type input "Unbleached"
click at [339, 537] on p "[PERSON_NAME] Unbleached Cake Flour" at bounding box center [341, 534] width 233 height 17
type input "[PERSON_NAME] Unbleached Cake Flour"
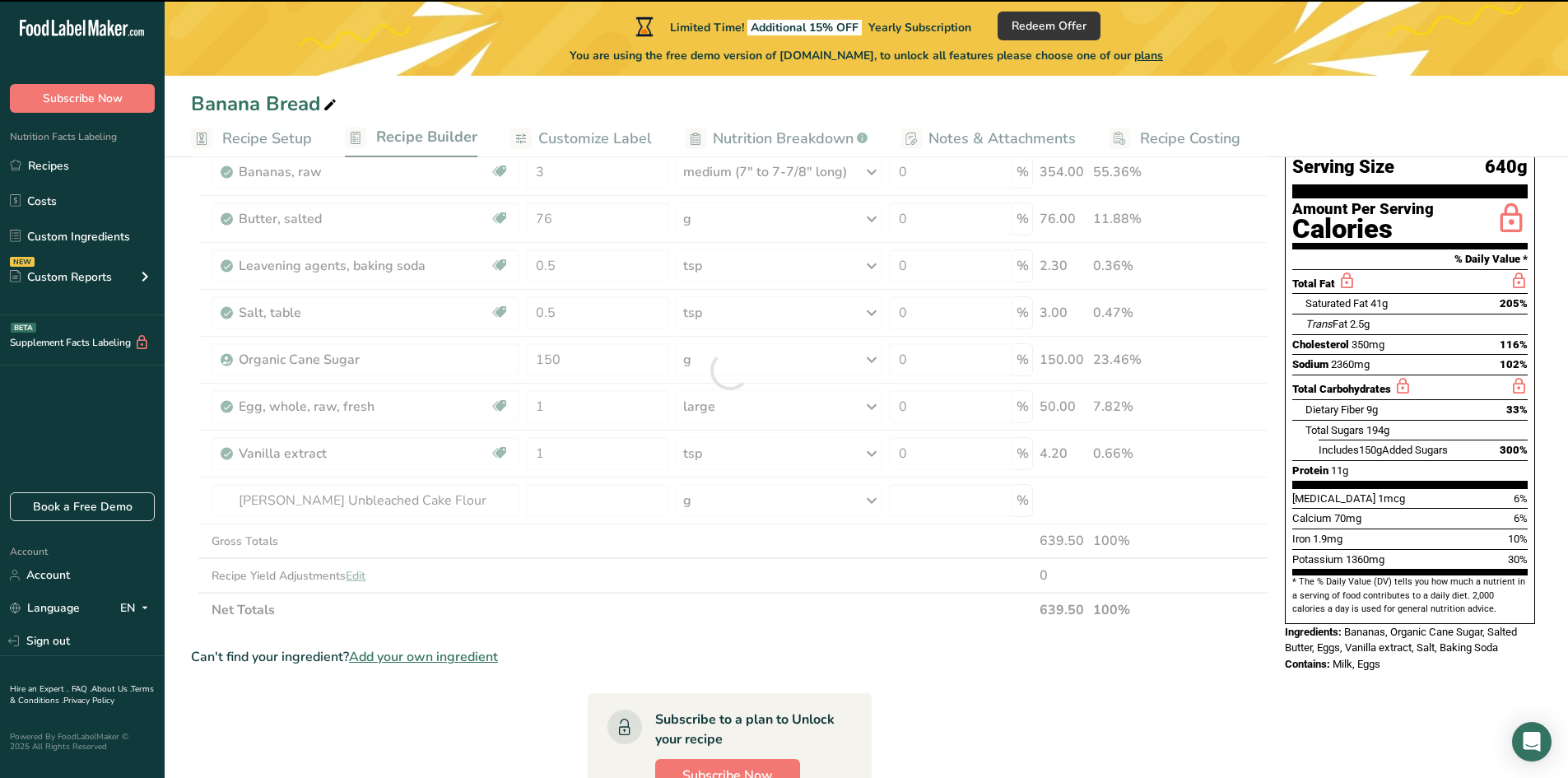
type input "0"
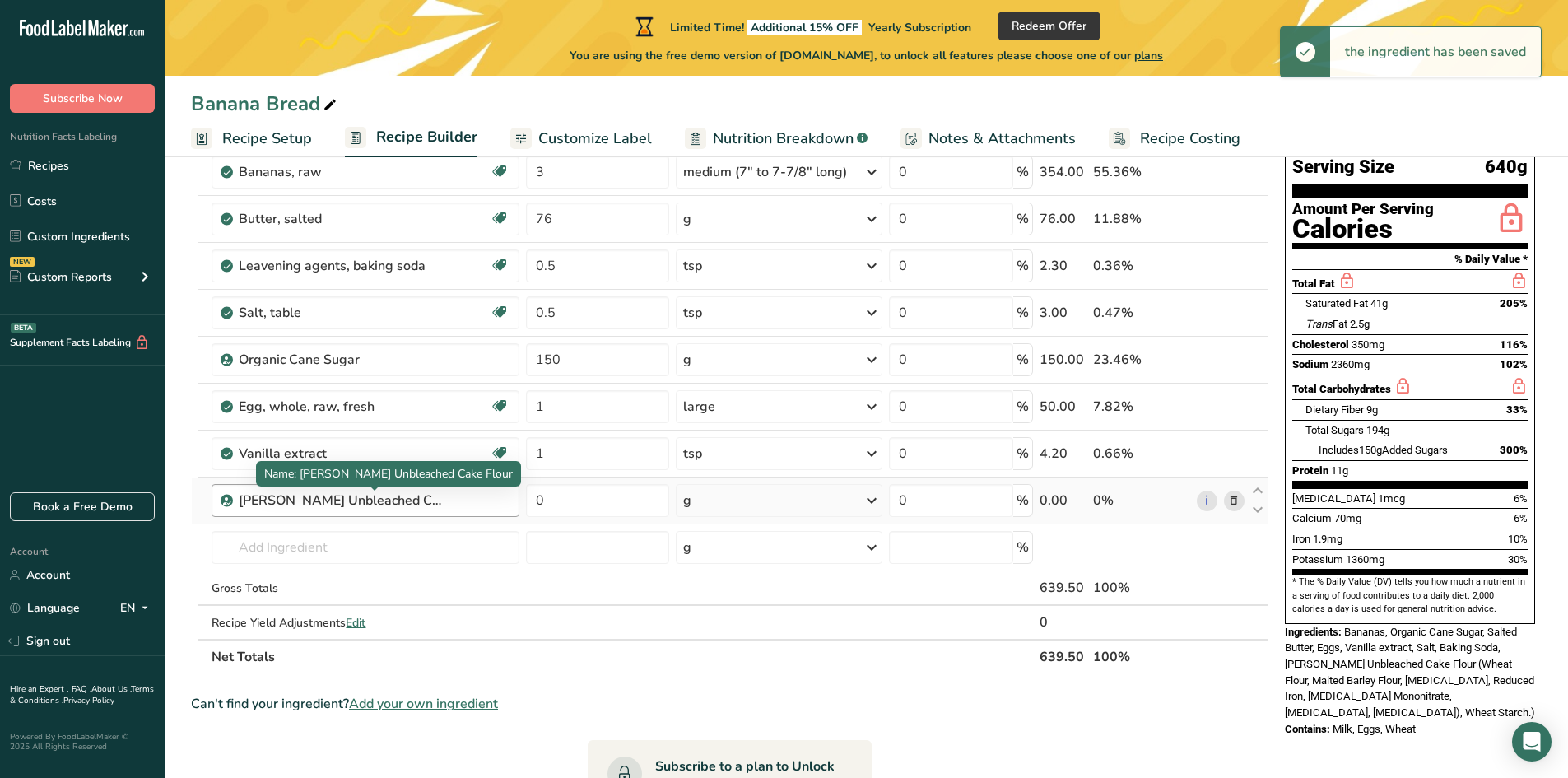
click at [418, 500] on div "[PERSON_NAME] Unbleached Cake Flour" at bounding box center [341, 500] width 206 height 20
drag, startPoint x: 421, startPoint y: 500, endPoint x: 384, endPoint y: 500, distance: 37.0
click at [384, 500] on div "[PERSON_NAME] Unbleached Cake Flour" at bounding box center [341, 500] width 206 height 20
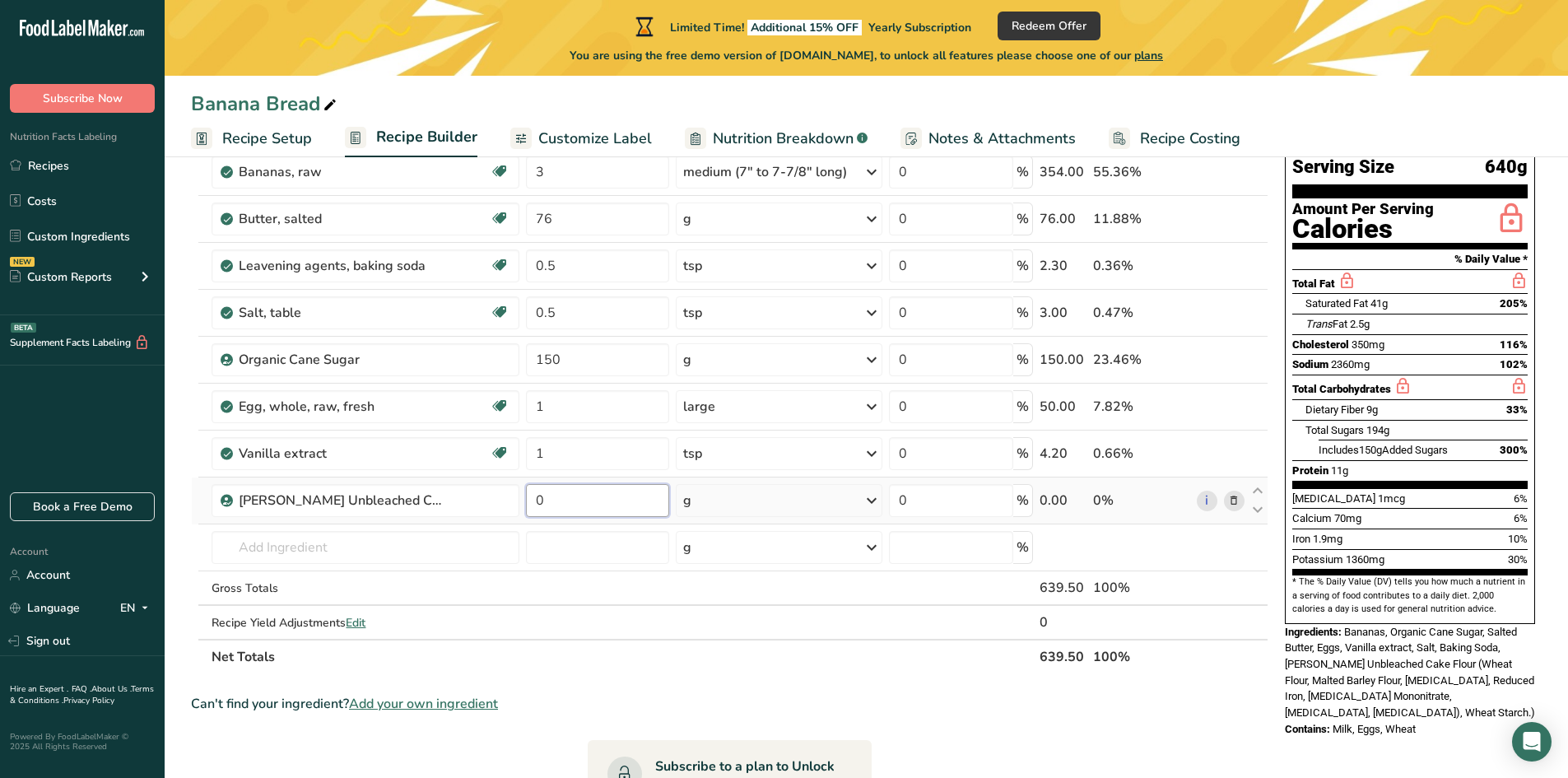
click at [579, 502] on input "0" at bounding box center [598, 500] width 143 height 33
type input "1.5"
click at [728, 486] on div "Ingredient * Amount * Unit * Waste * .a-a{fill:#347362;}.b-a{fill:#fff;} Grams …" at bounding box center [729, 394] width 1077 height 560
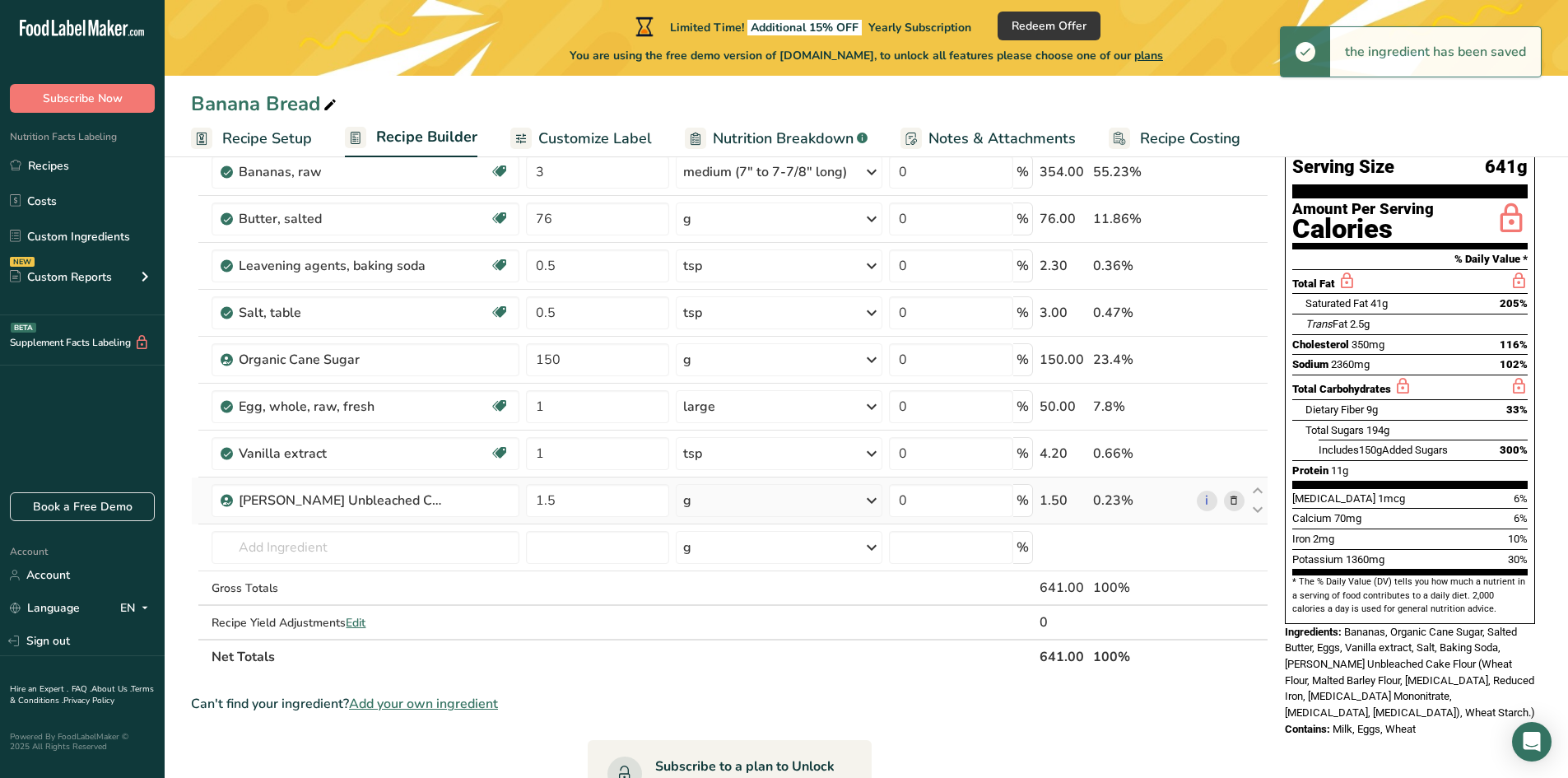
click at [728, 506] on div "g" at bounding box center [778, 500] width 206 height 33
click at [724, 630] on div "See more" at bounding box center [754, 631] width 138 height 17
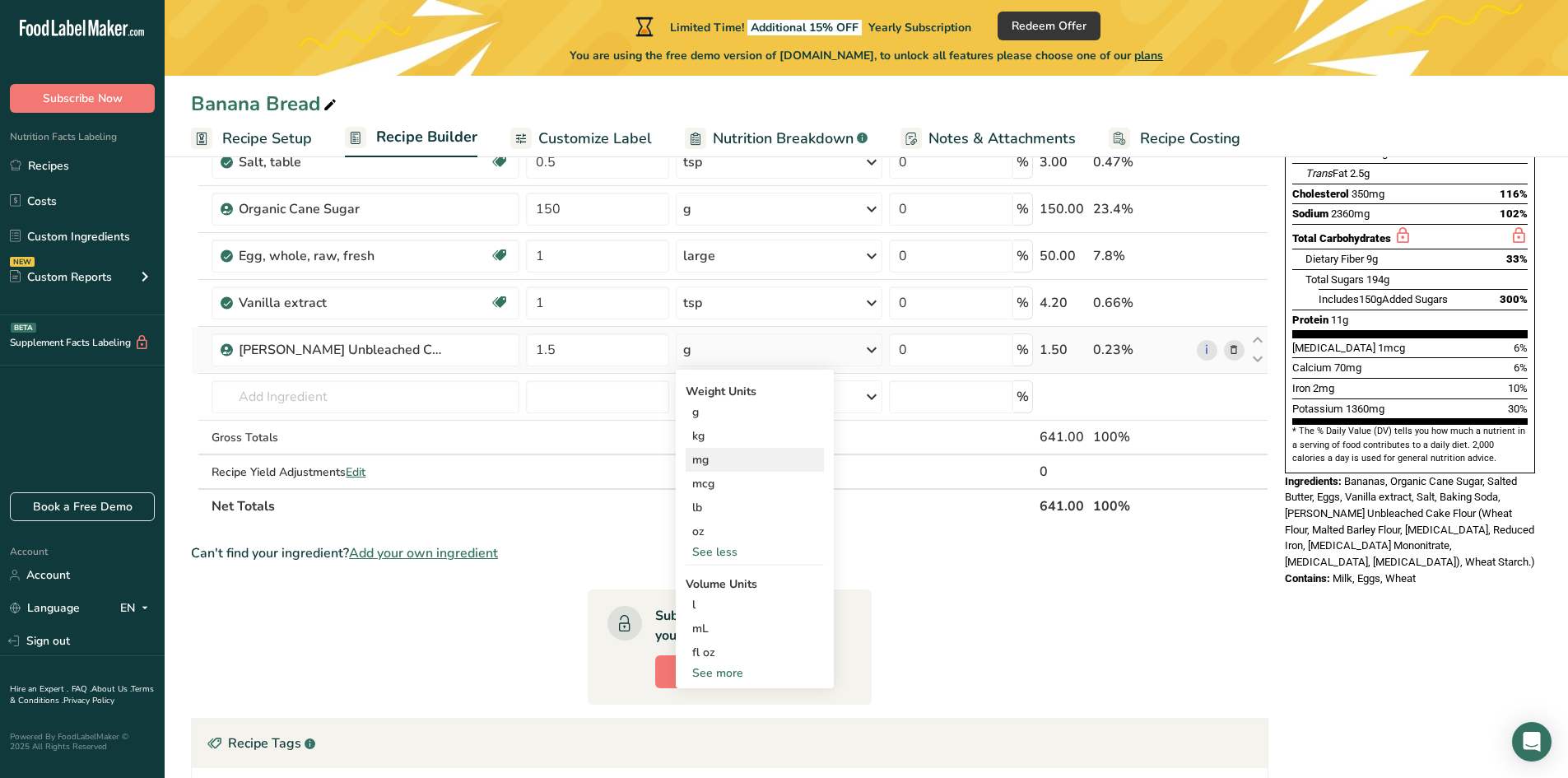
scroll to position [304, 0]
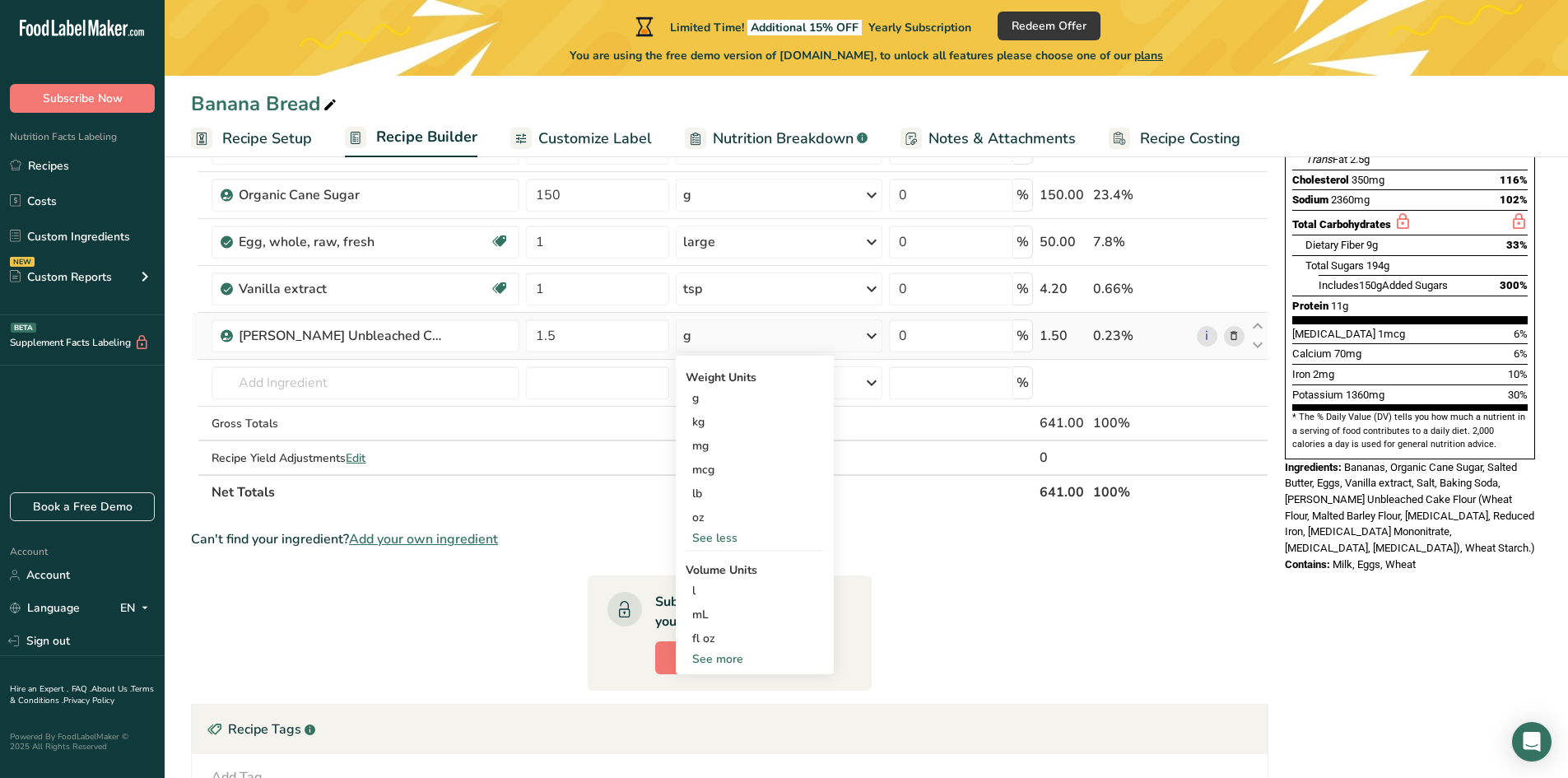
click at [706, 657] on div "See more" at bounding box center [754, 659] width 138 height 17
select select "22"
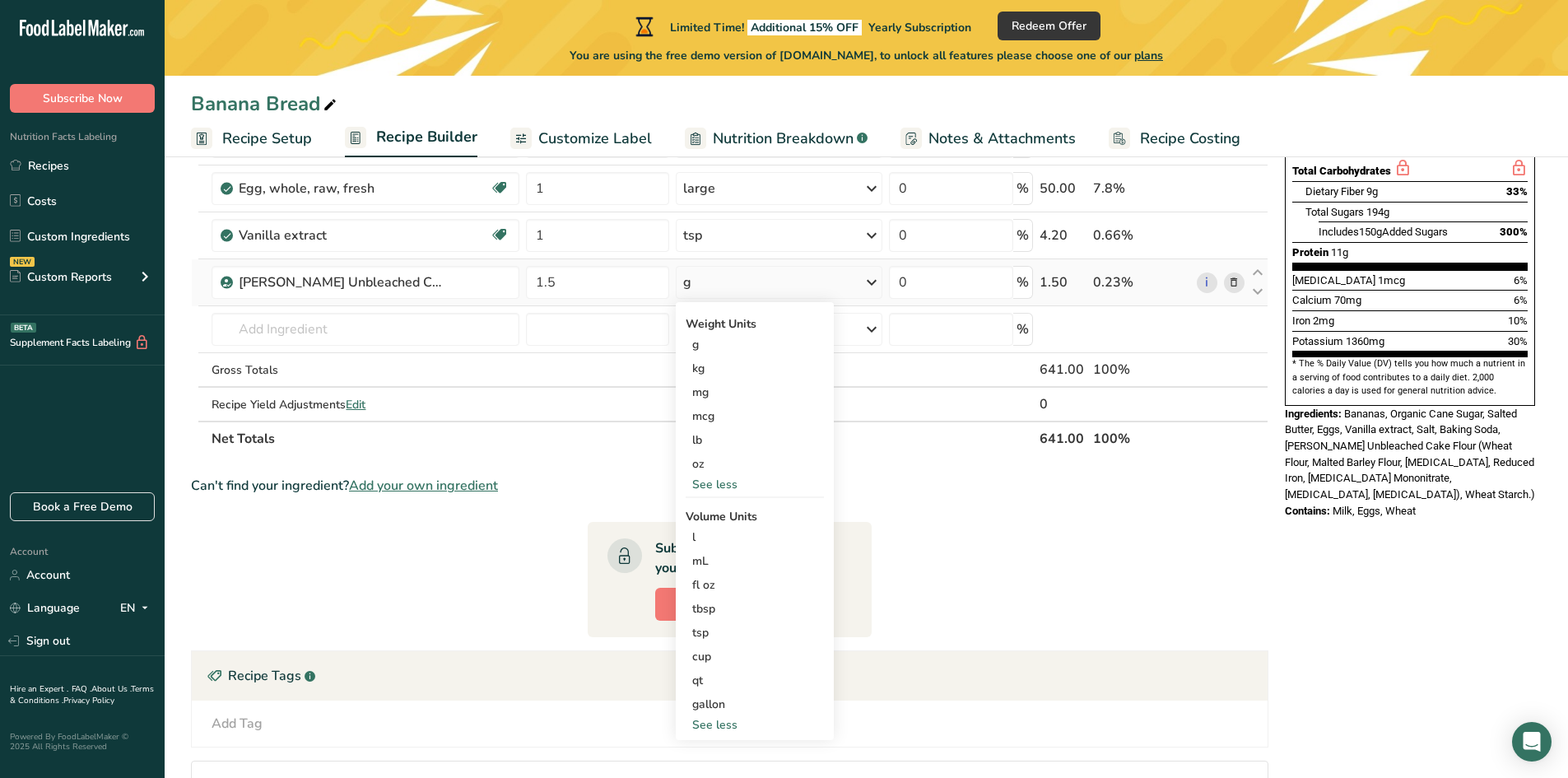
scroll to position [387, 0]
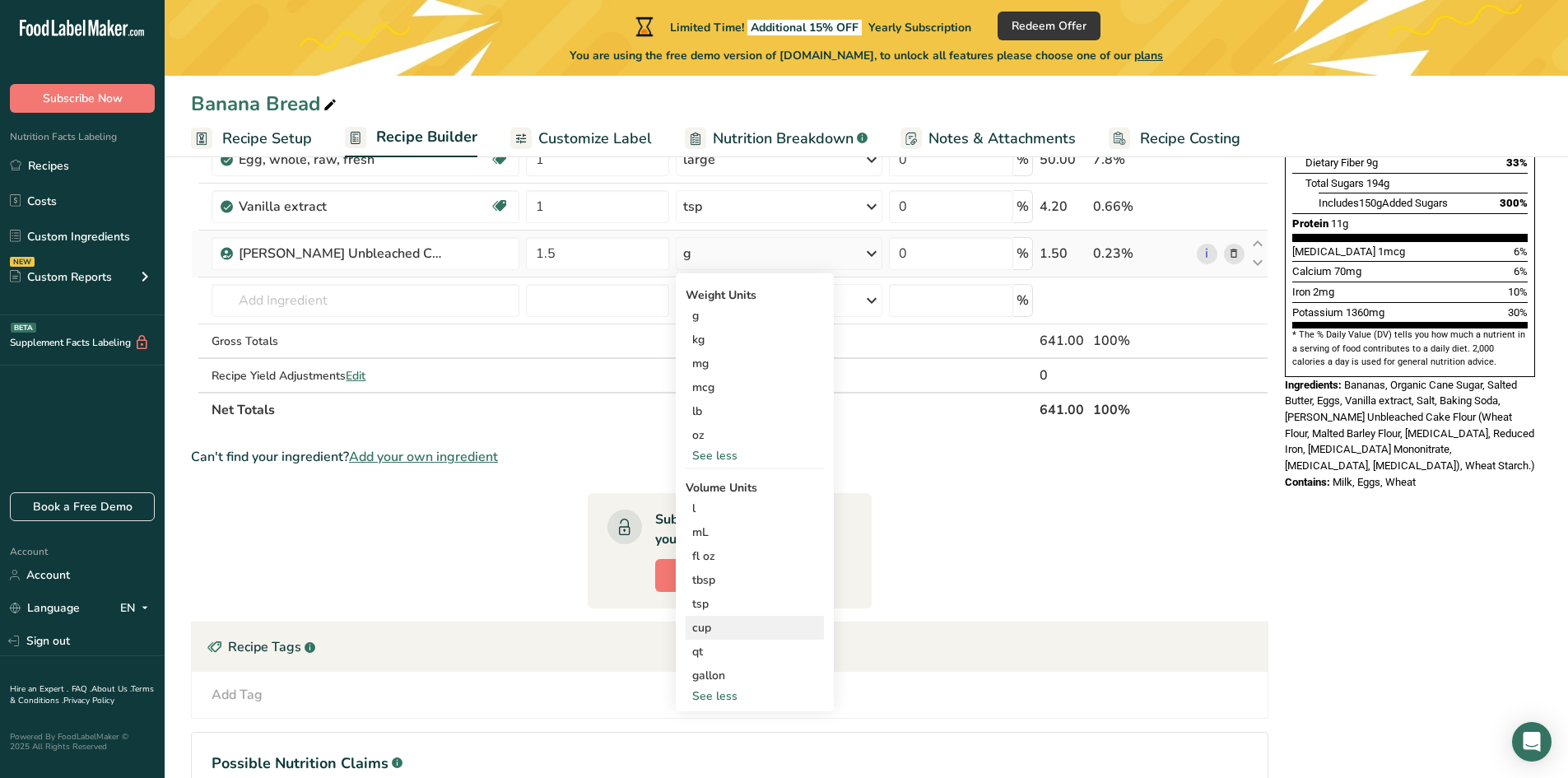
click at [713, 627] on div "cup" at bounding box center [754, 627] width 125 height 17
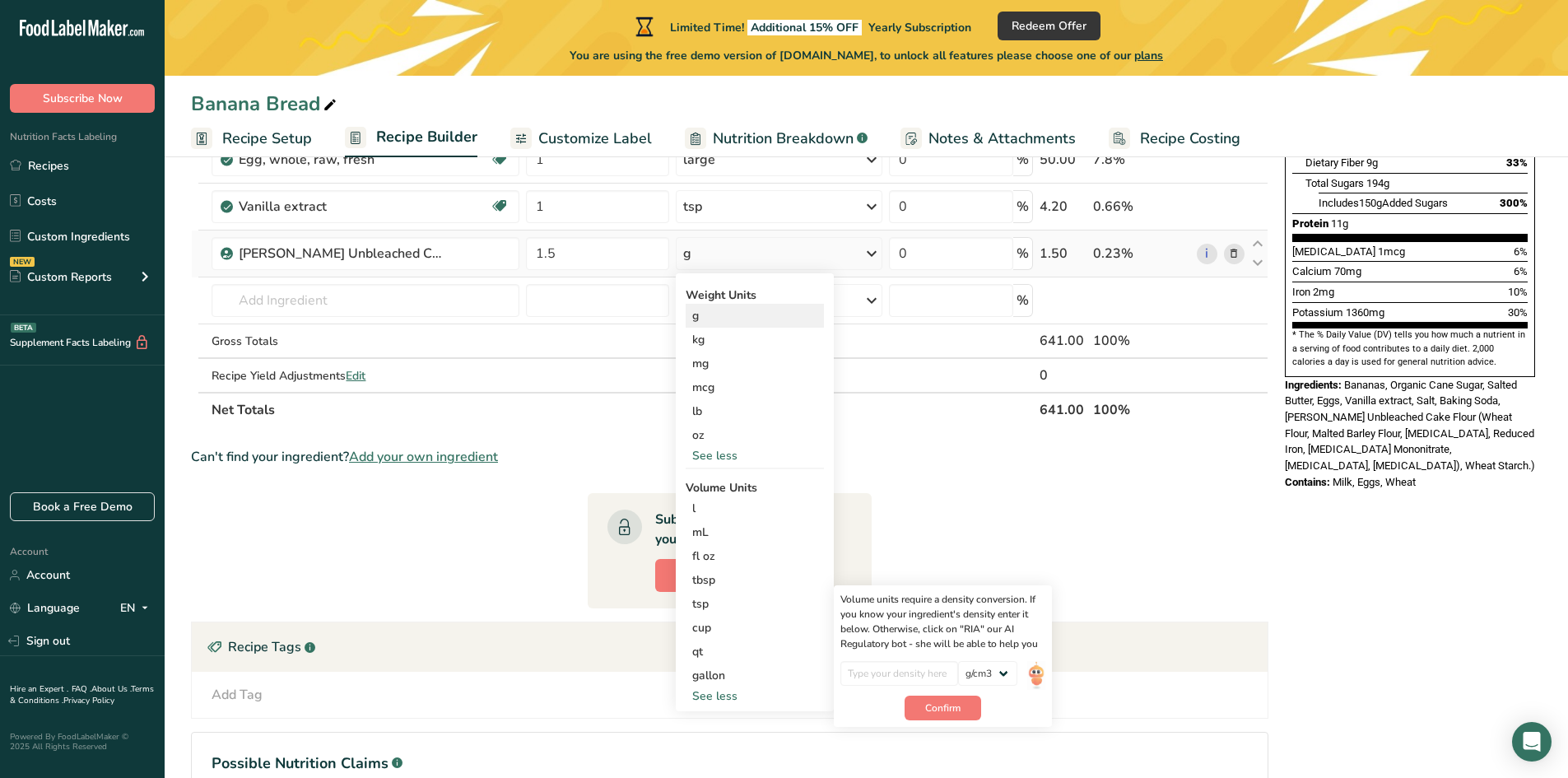
click at [705, 311] on div "g" at bounding box center [754, 316] width 138 height 24
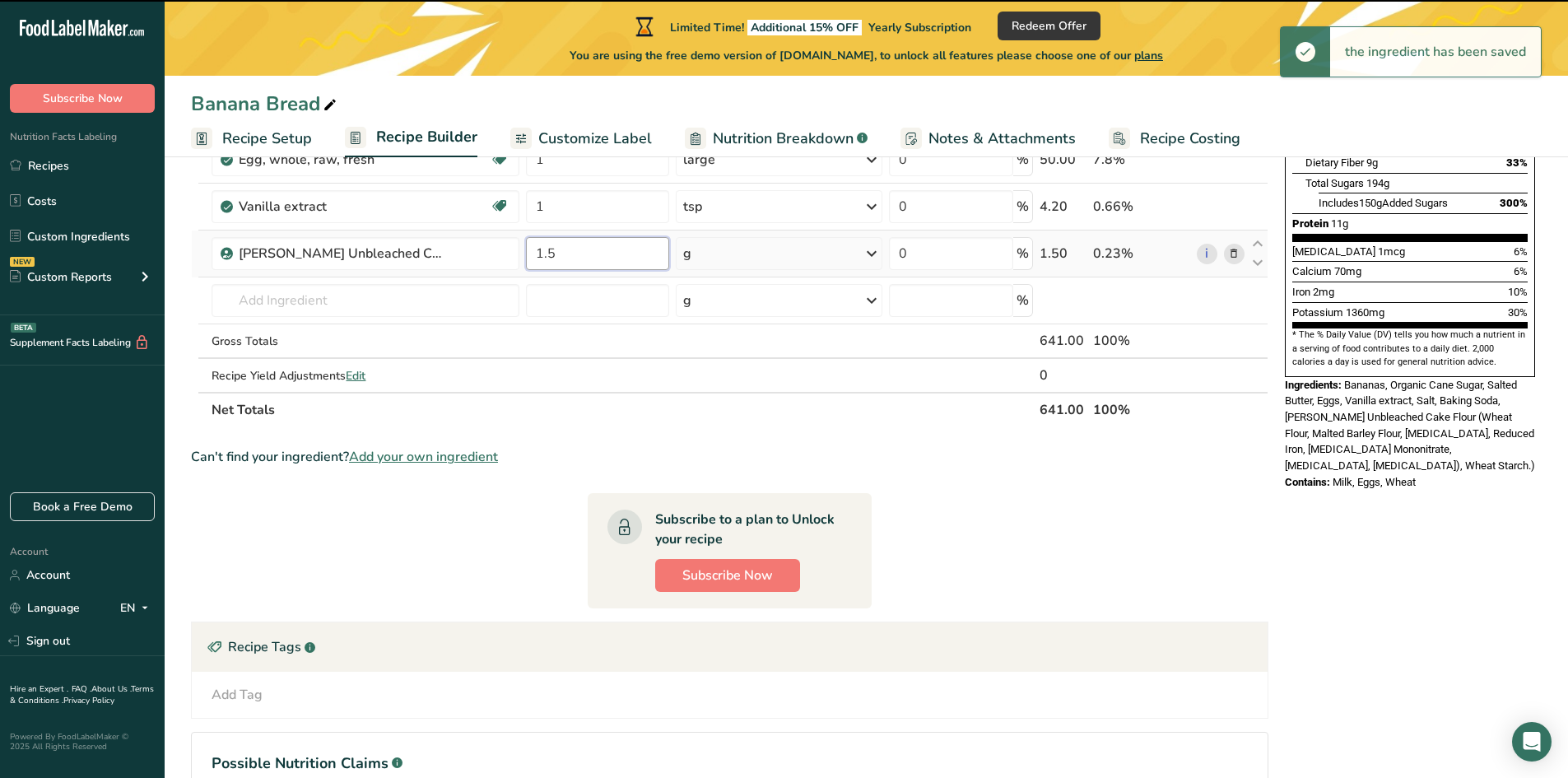
click at [584, 259] on input "1.5" at bounding box center [598, 254] width 143 height 33
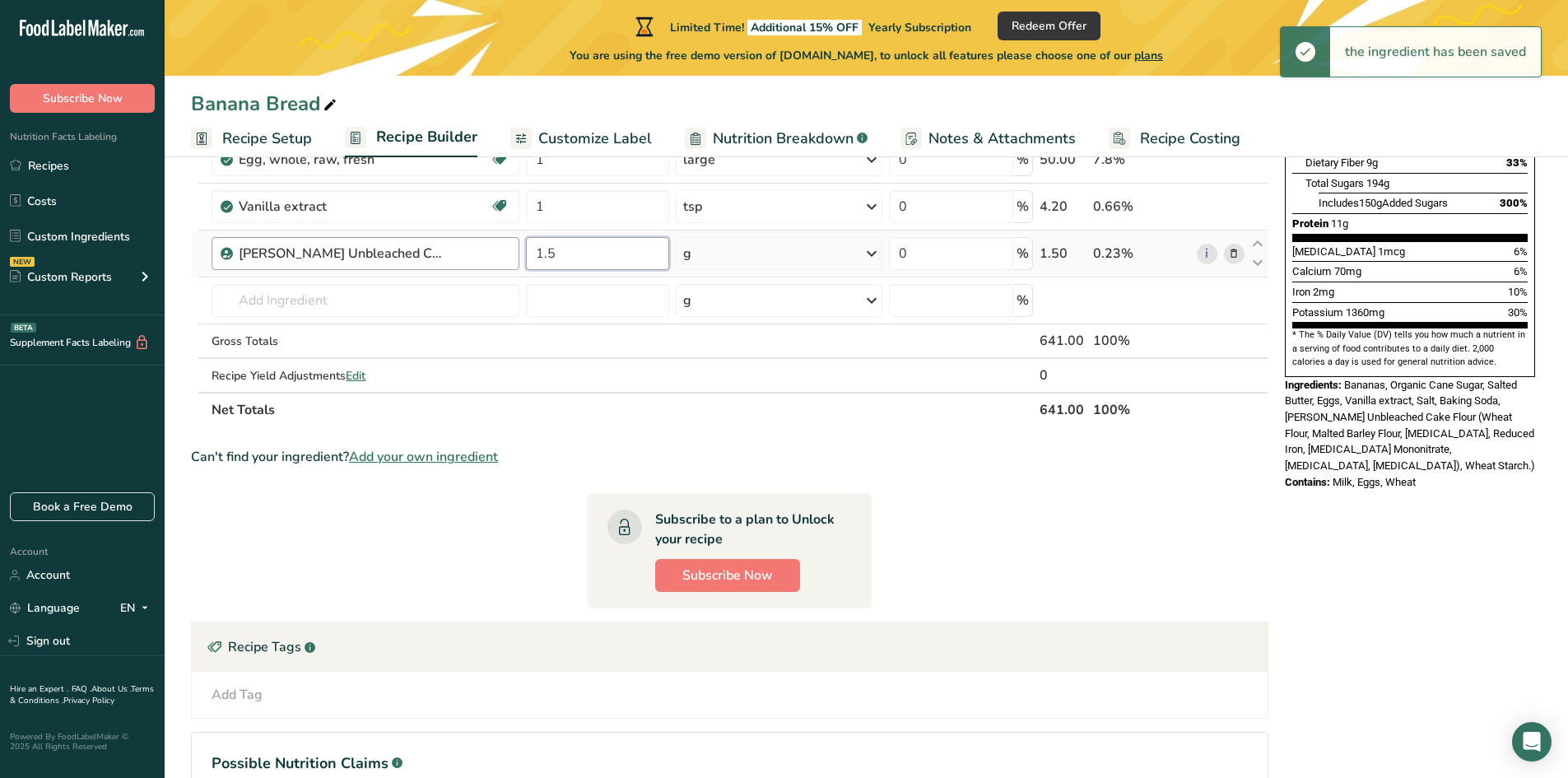
drag, startPoint x: 581, startPoint y: 259, endPoint x: 515, endPoint y: 266, distance: 66.4
click at [515, 266] on tr "[PERSON_NAME] Unbleached Cake Flour 1.5 g Weight Units g kg mg mcg lb oz See le…" at bounding box center [729, 254] width 1076 height 47
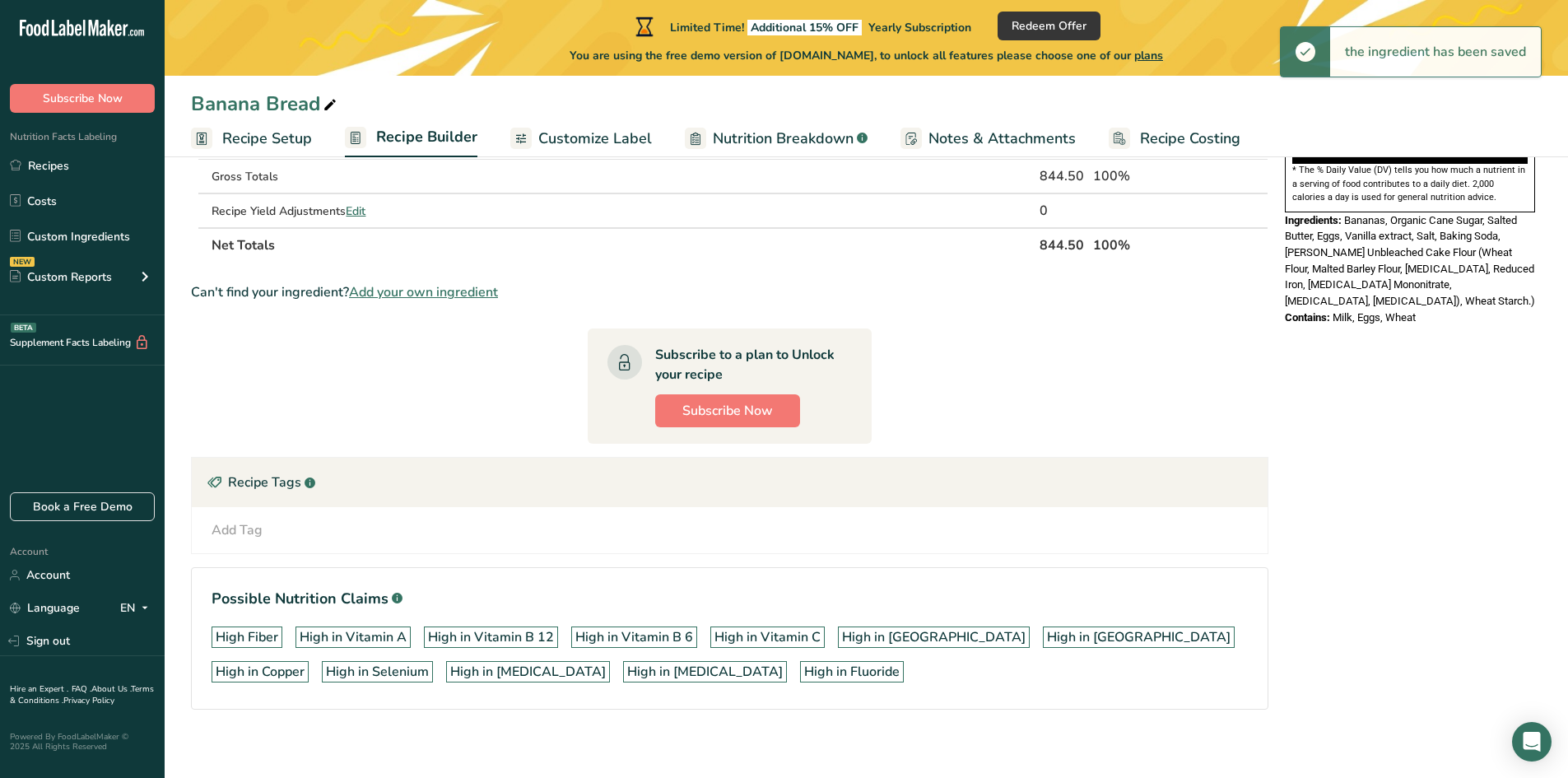
type input "205"
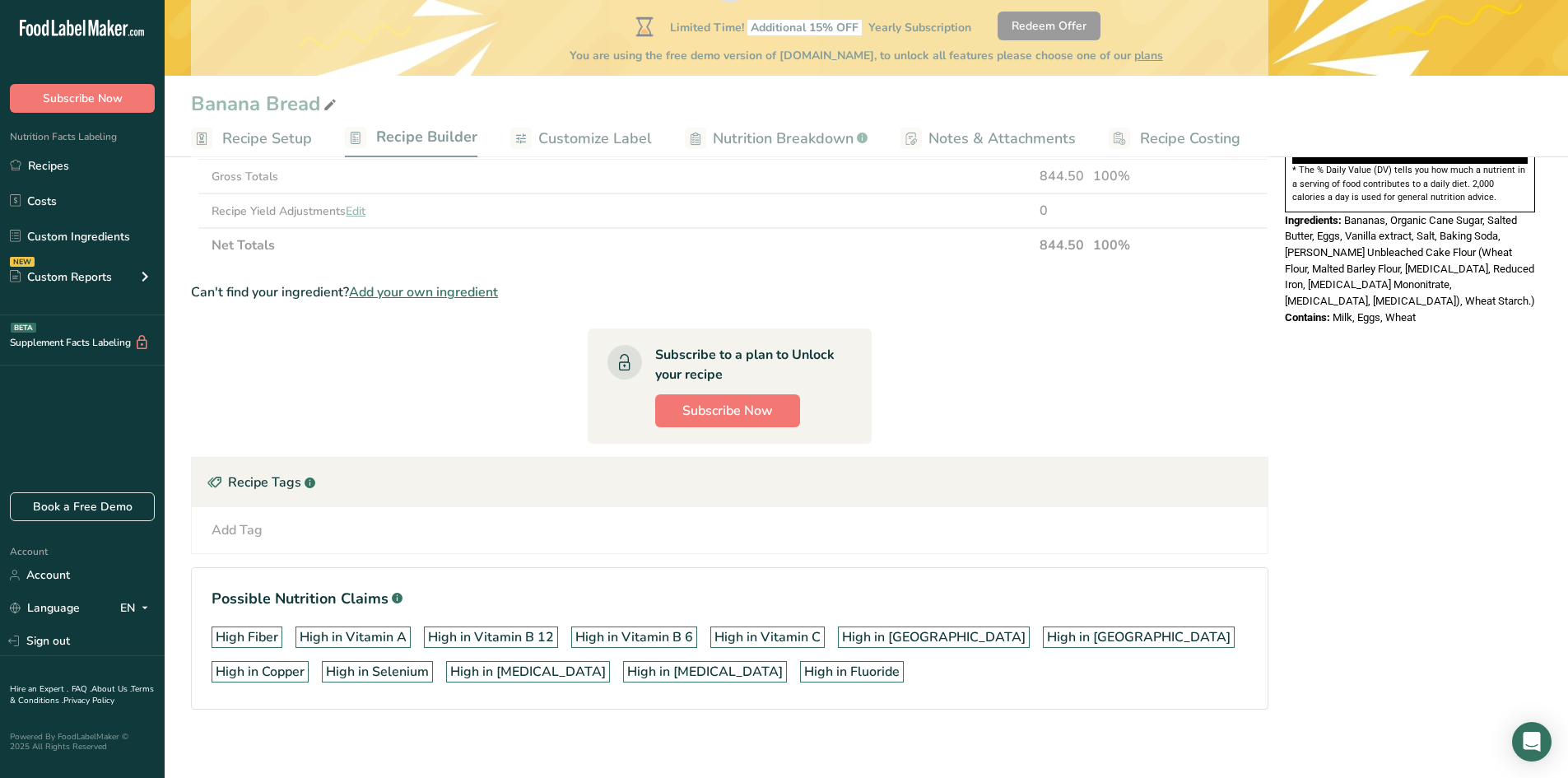
click at [983, 317] on section "Ingredient * Amount * Unit * Waste * .a-a{fill:#347362;}.b-a{fill:#fff;} Grams …" at bounding box center [729, 219] width 1077 height 1034
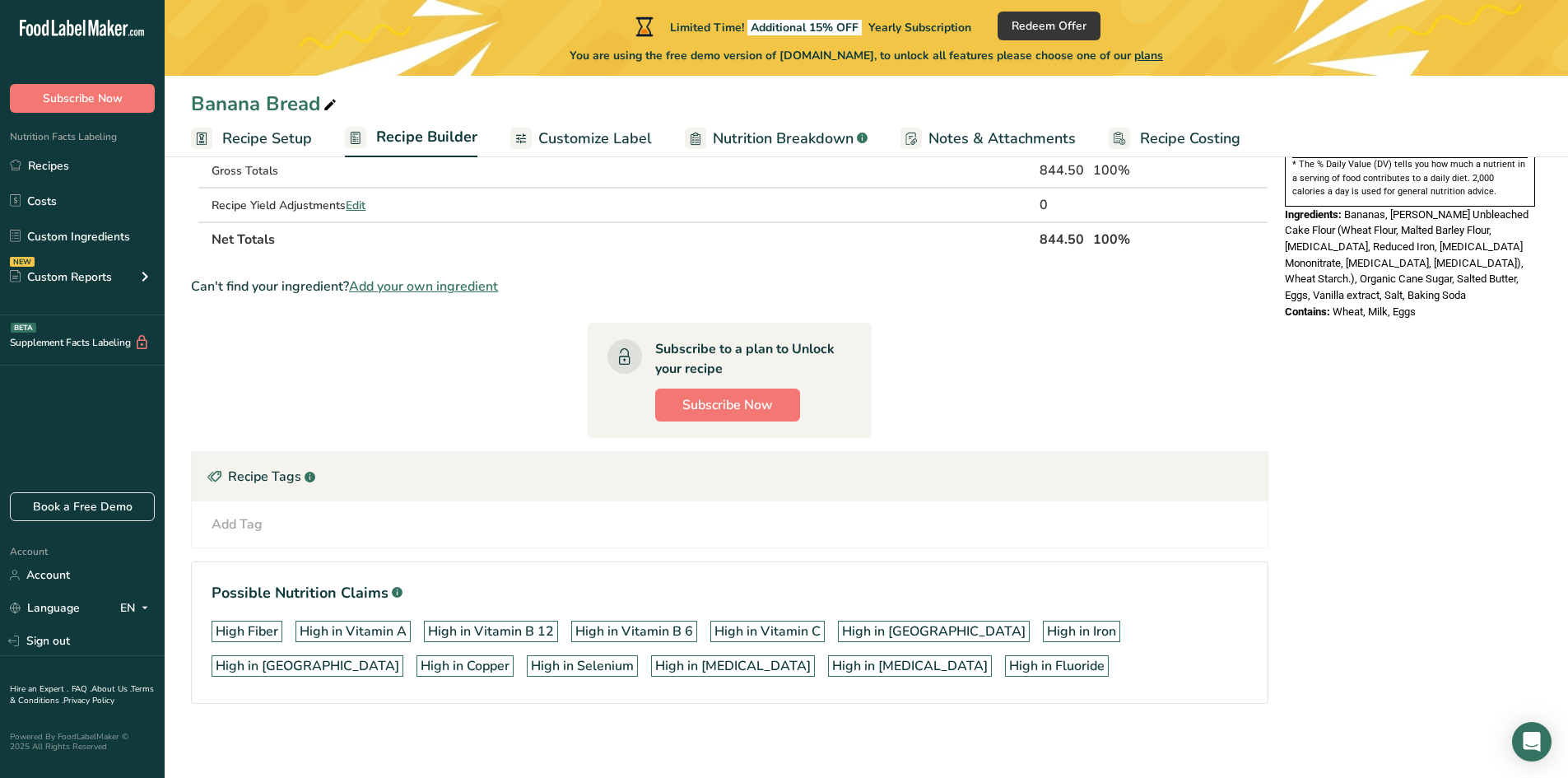
scroll to position [562, 0]
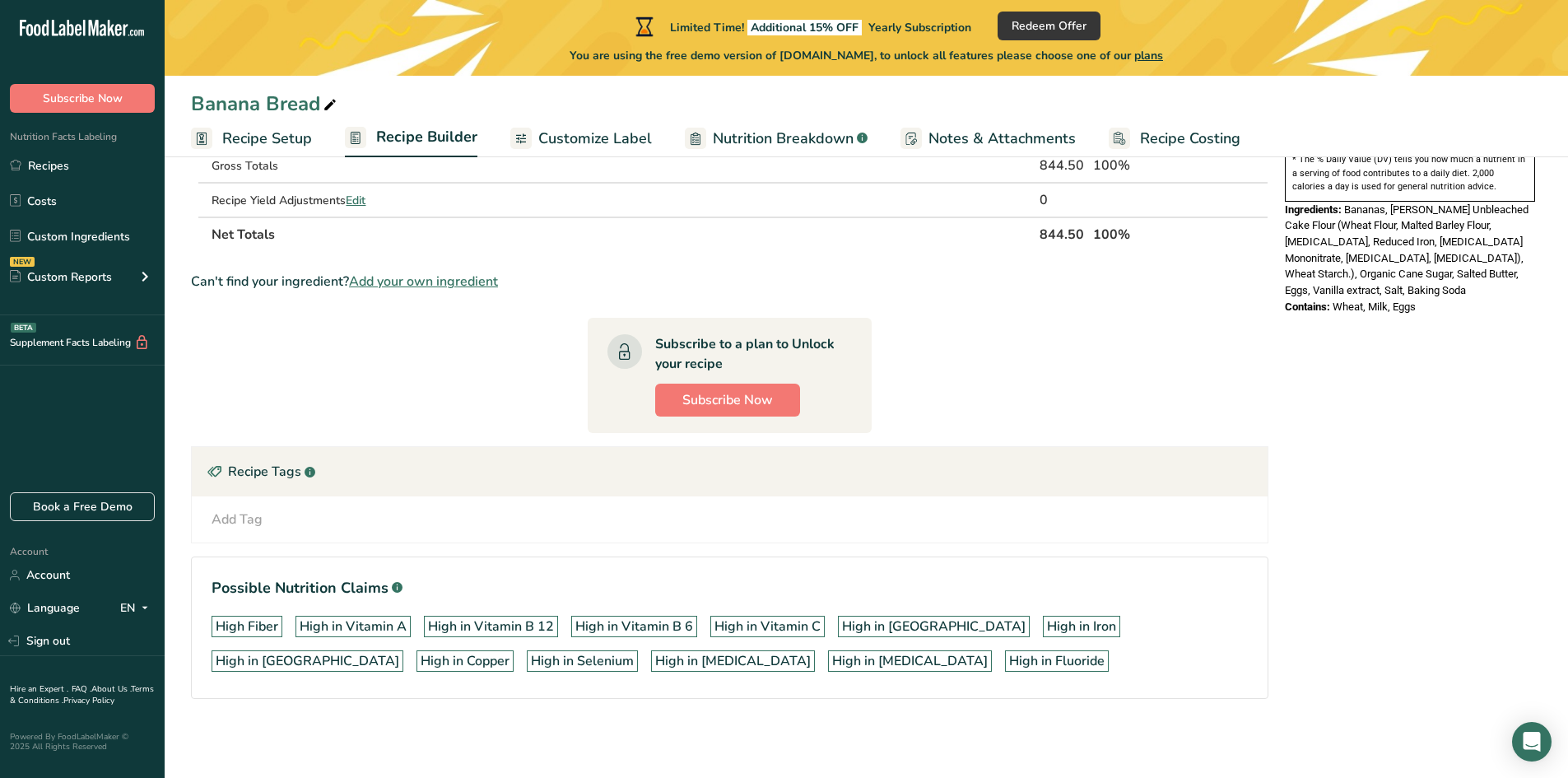
click at [278, 505] on div "Add Tag Standard Tags Custom Tags Source of Antioxidants [MEDICAL_DATA] Effect …" at bounding box center [729, 519] width 1076 height 46
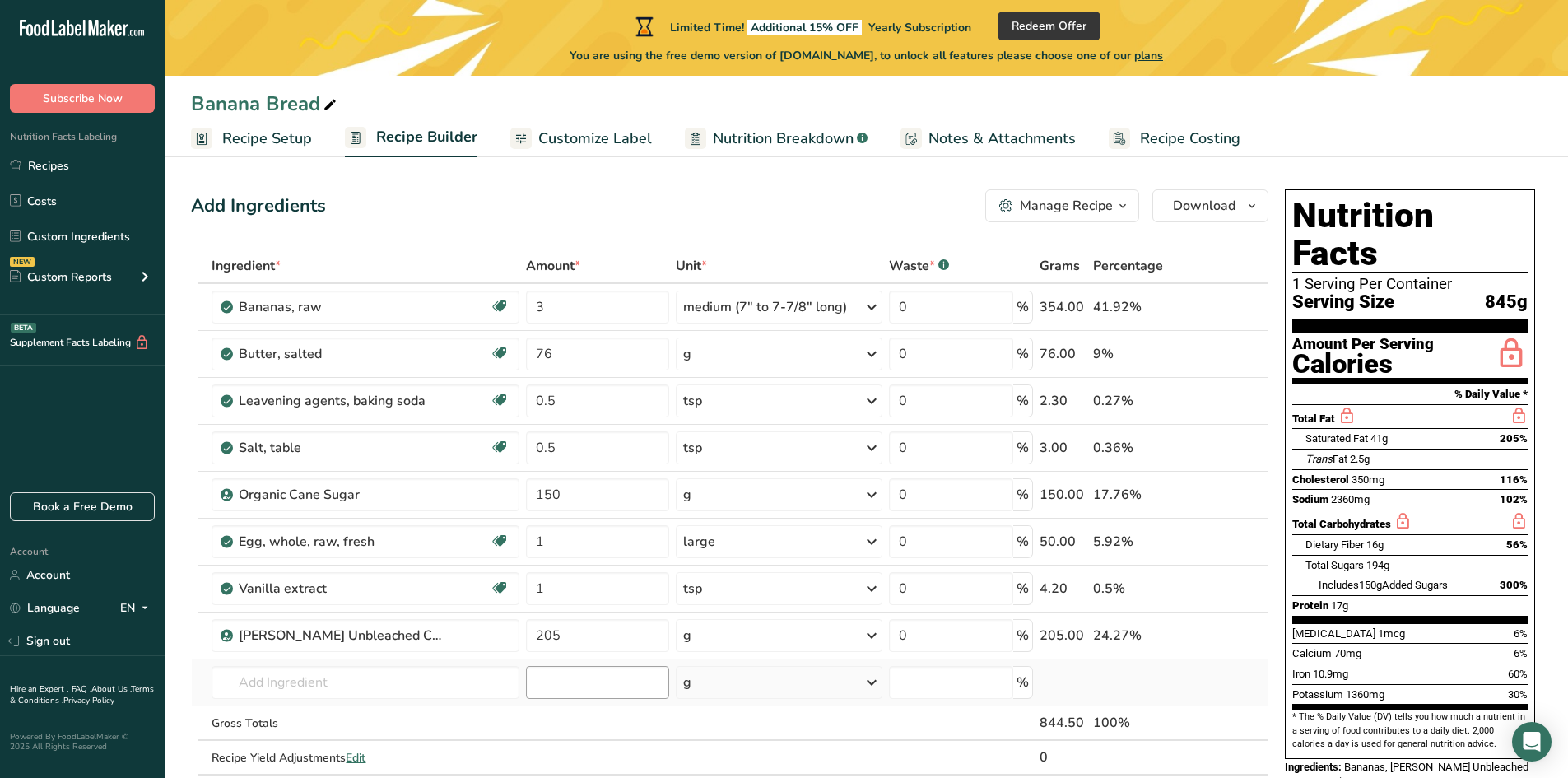
scroll to position [0, 0]
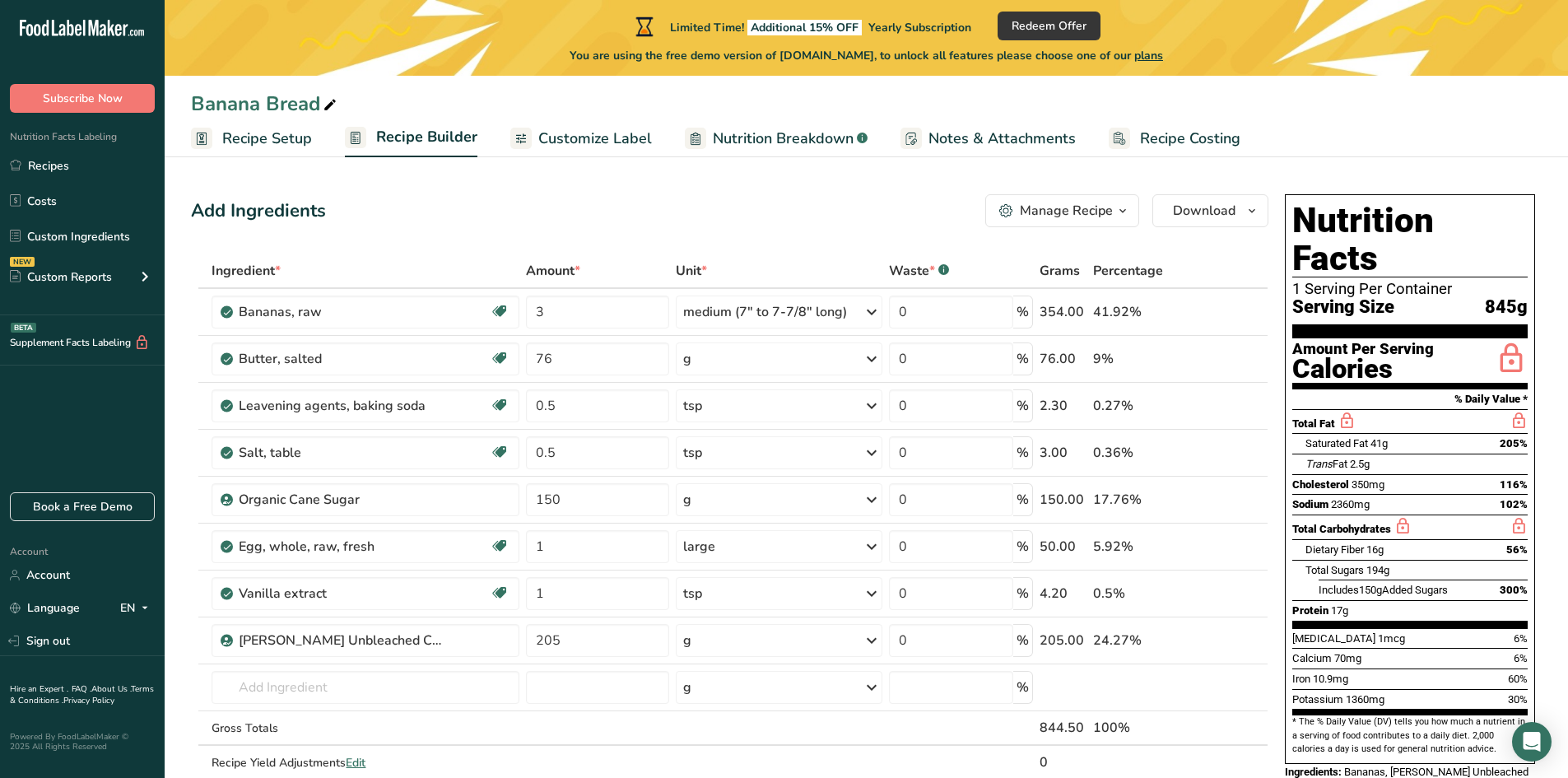
click at [578, 142] on span "Customize Label" at bounding box center [595, 138] width 114 height 22
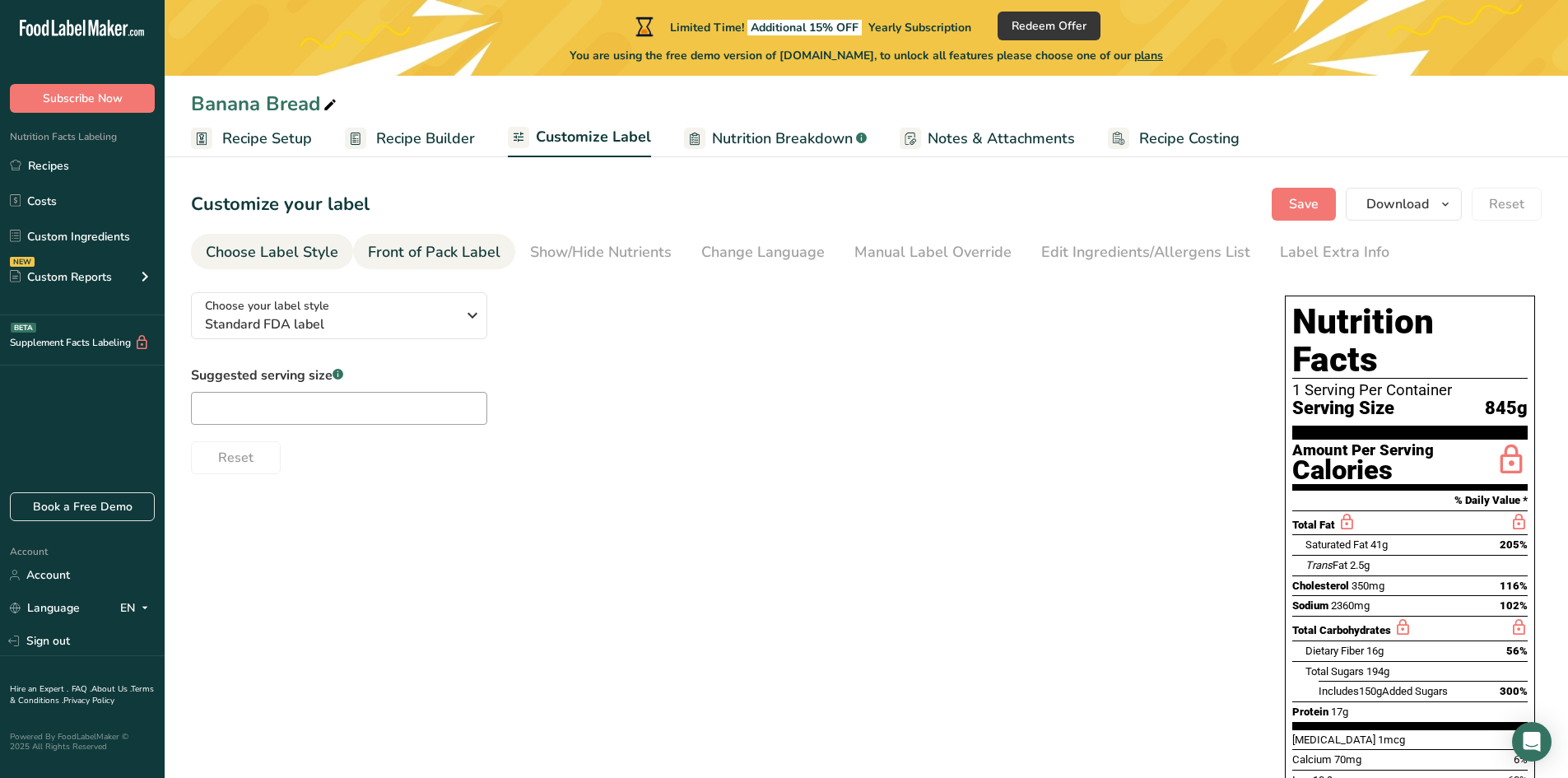
click at [419, 249] on div "Front of Pack Label" at bounding box center [434, 252] width 133 height 22
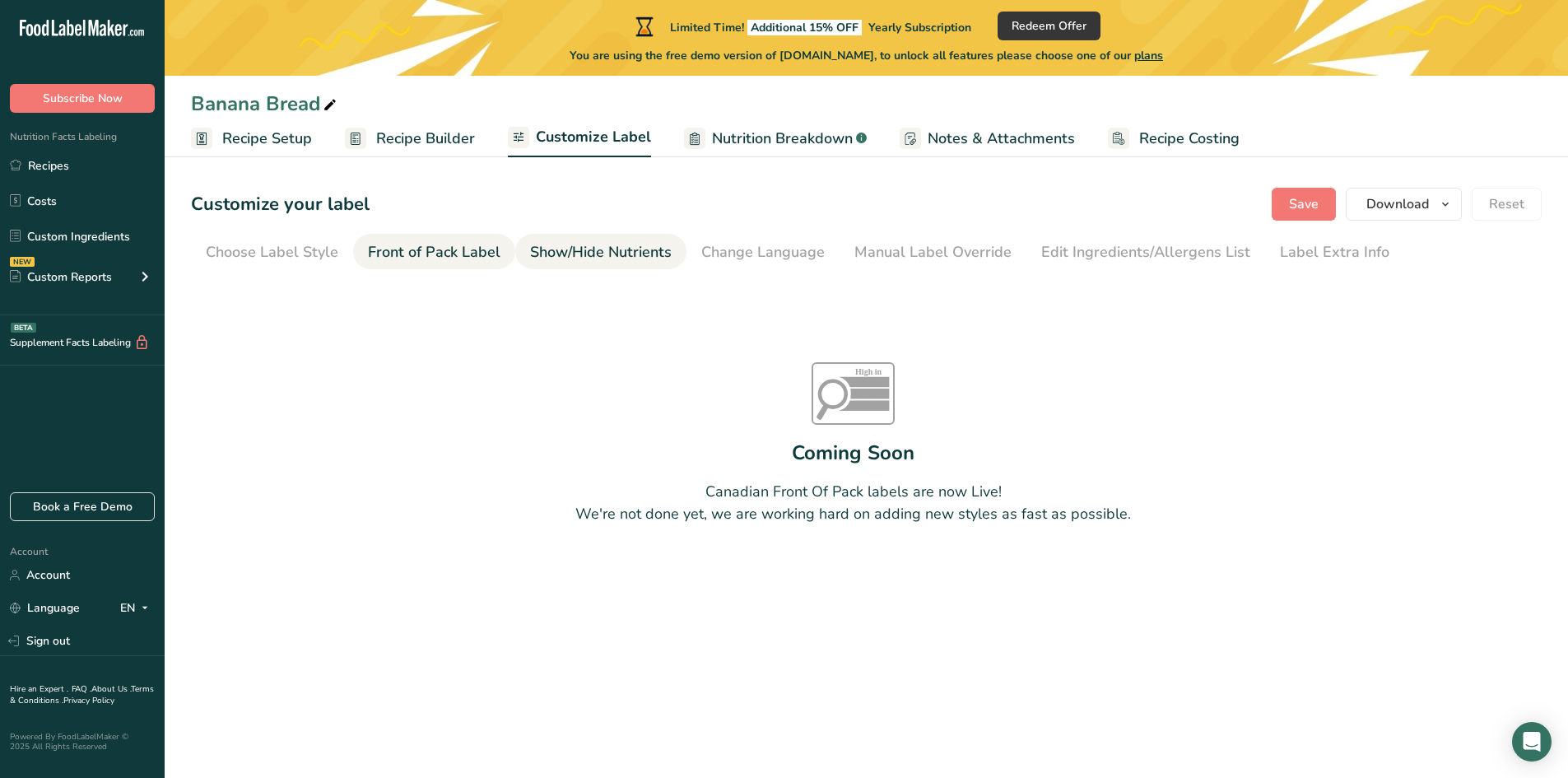
click at [624, 249] on div "Show/Hide Nutrients" at bounding box center [601, 252] width 142 height 22
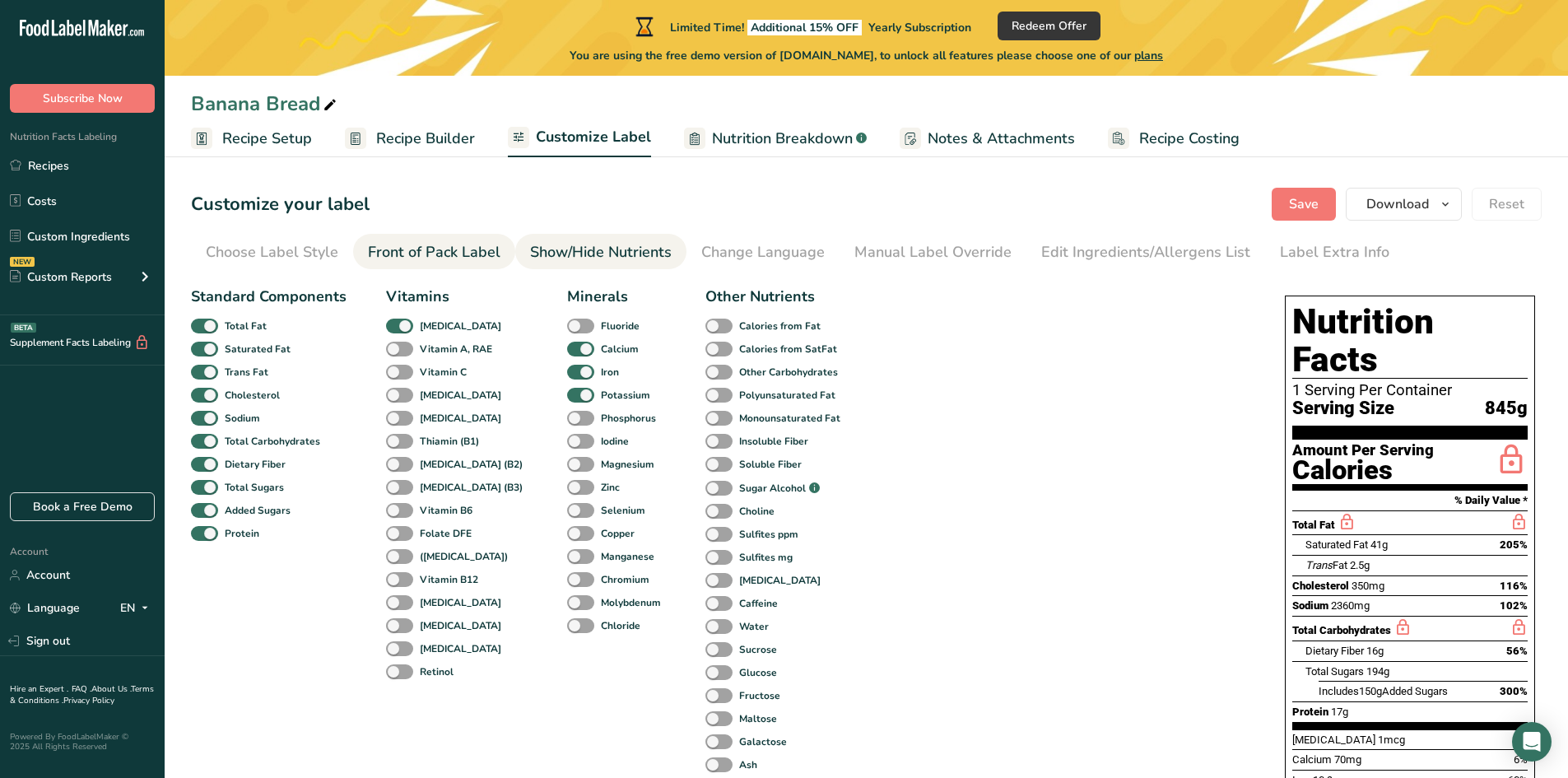
click at [464, 249] on div "Front of Pack Label" at bounding box center [434, 252] width 133 height 22
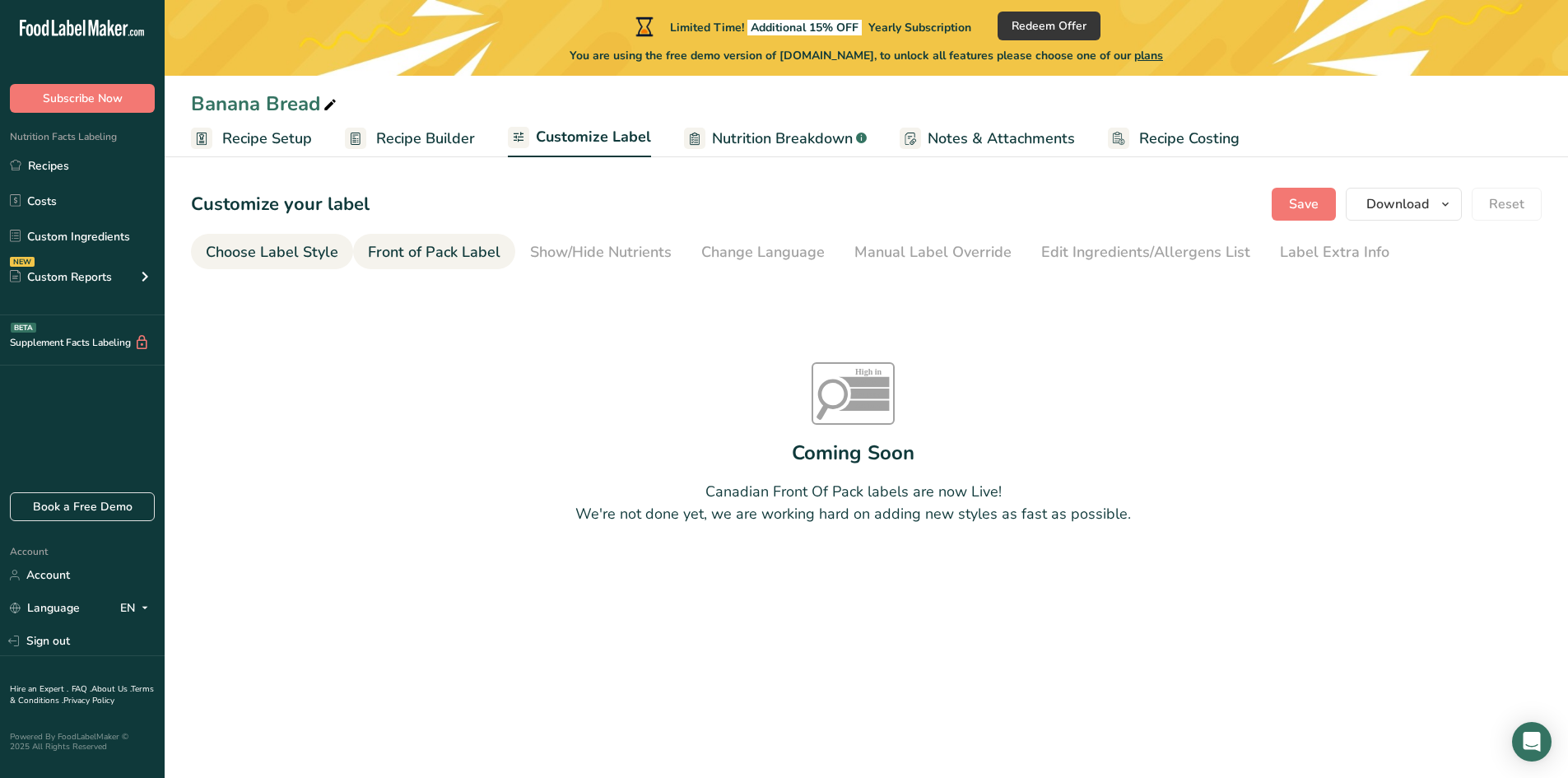
click at [281, 262] on div "Choose Label Style" at bounding box center [272, 252] width 133 height 22
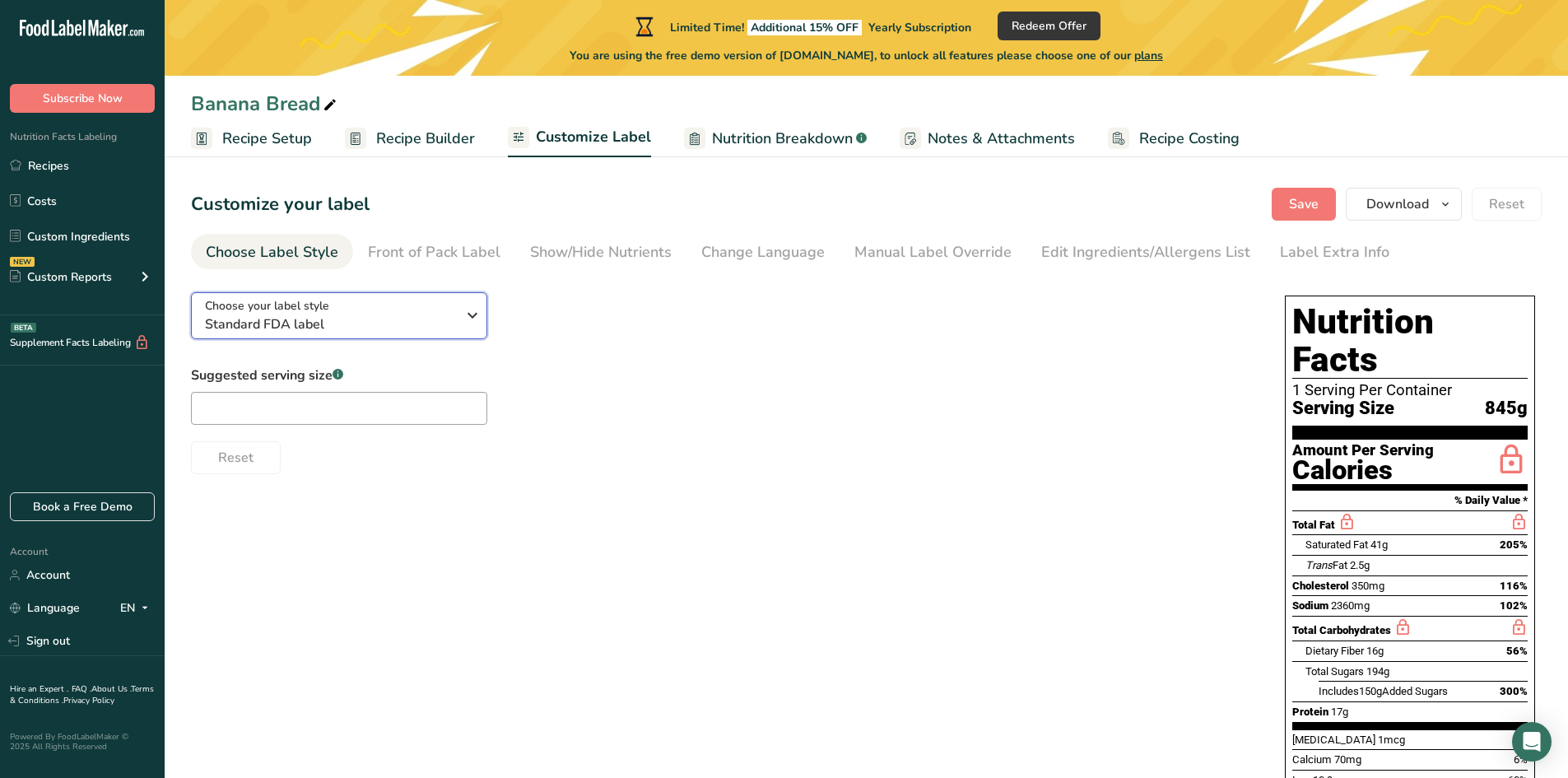
click at [346, 318] on span "Standard FDA label" at bounding box center [330, 324] width 251 height 20
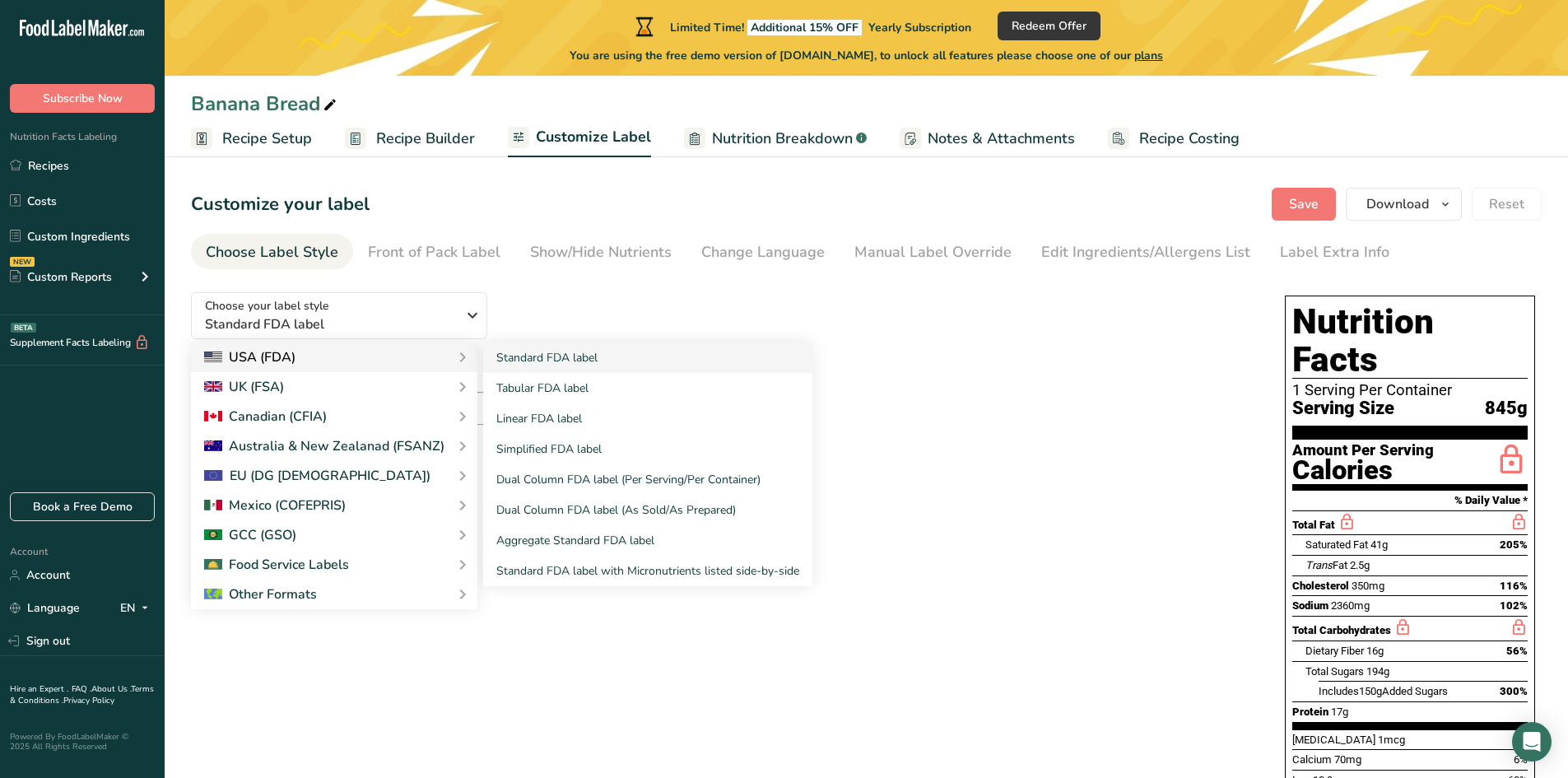
click at [276, 355] on div "USA (FDA)" at bounding box center [249, 357] width 91 height 20
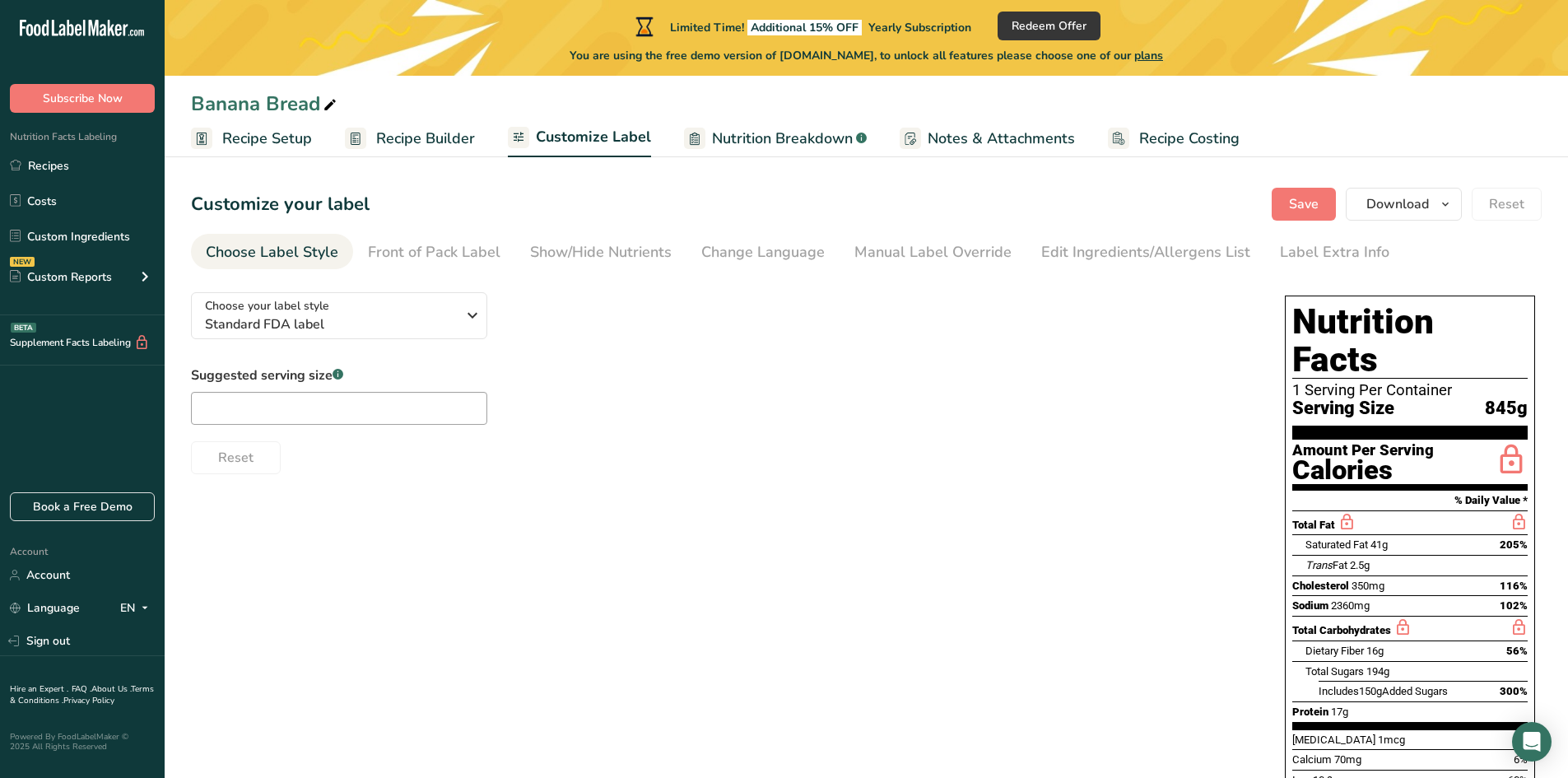
click at [432, 146] on span "Recipe Builder" at bounding box center [425, 138] width 99 height 22
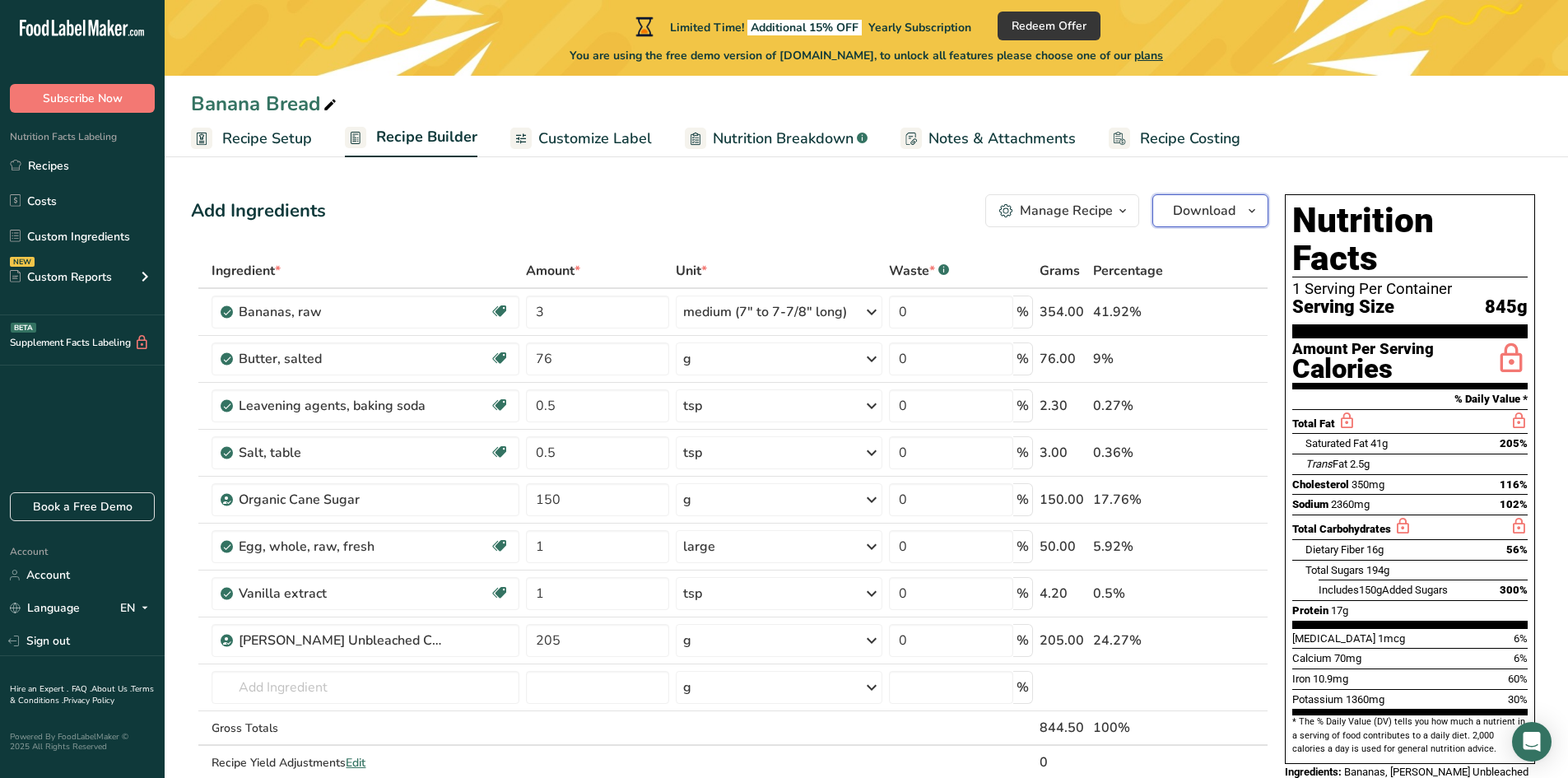
click at [1237, 215] on button "Download" at bounding box center [1211, 210] width 116 height 33
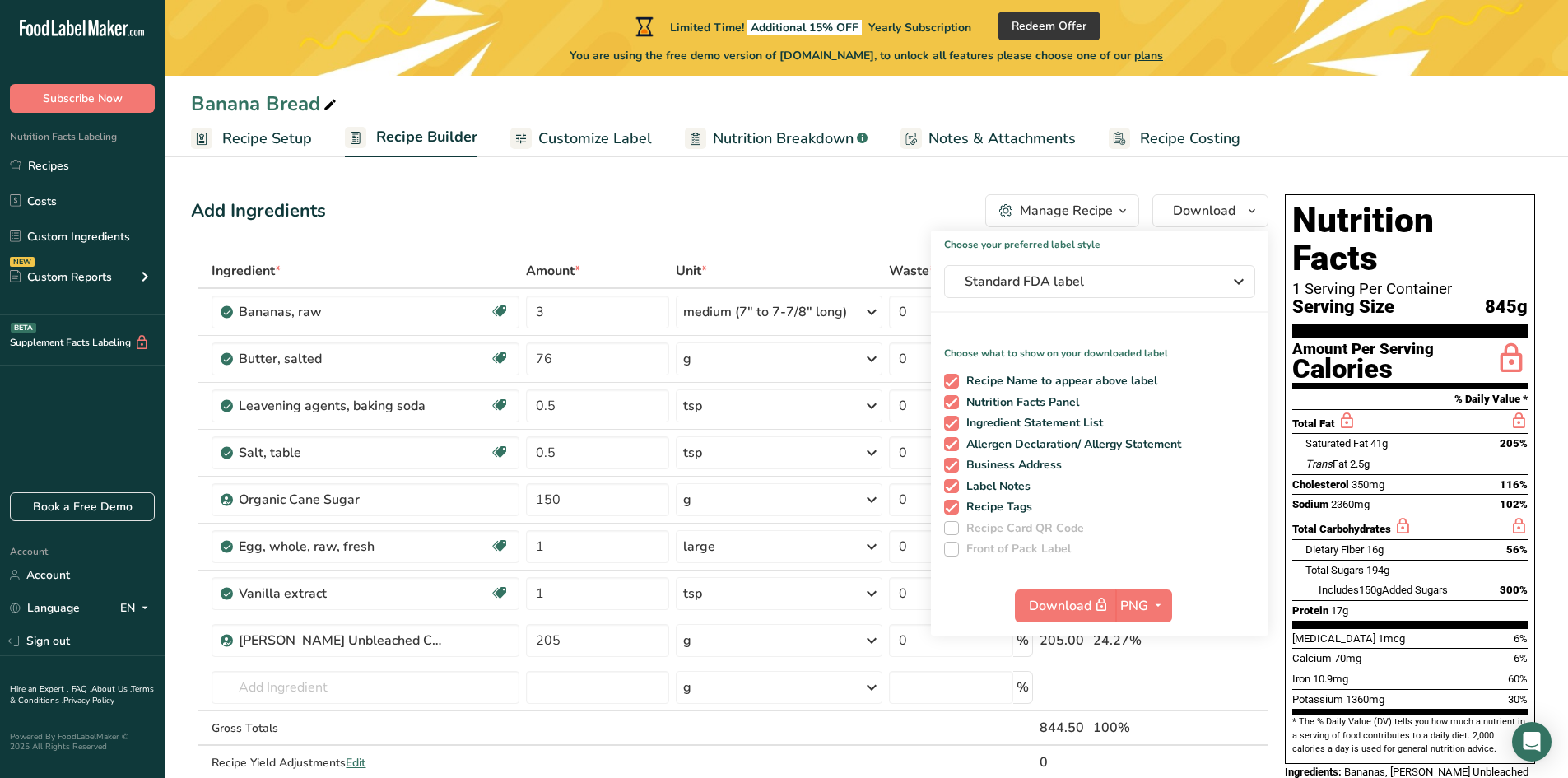
click at [785, 224] on div "Add Ingredients Manage Recipe Delete Recipe Duplicate Recipe Scale Recipe Save …" at bounding box center [729, 210] width 1077 height 33
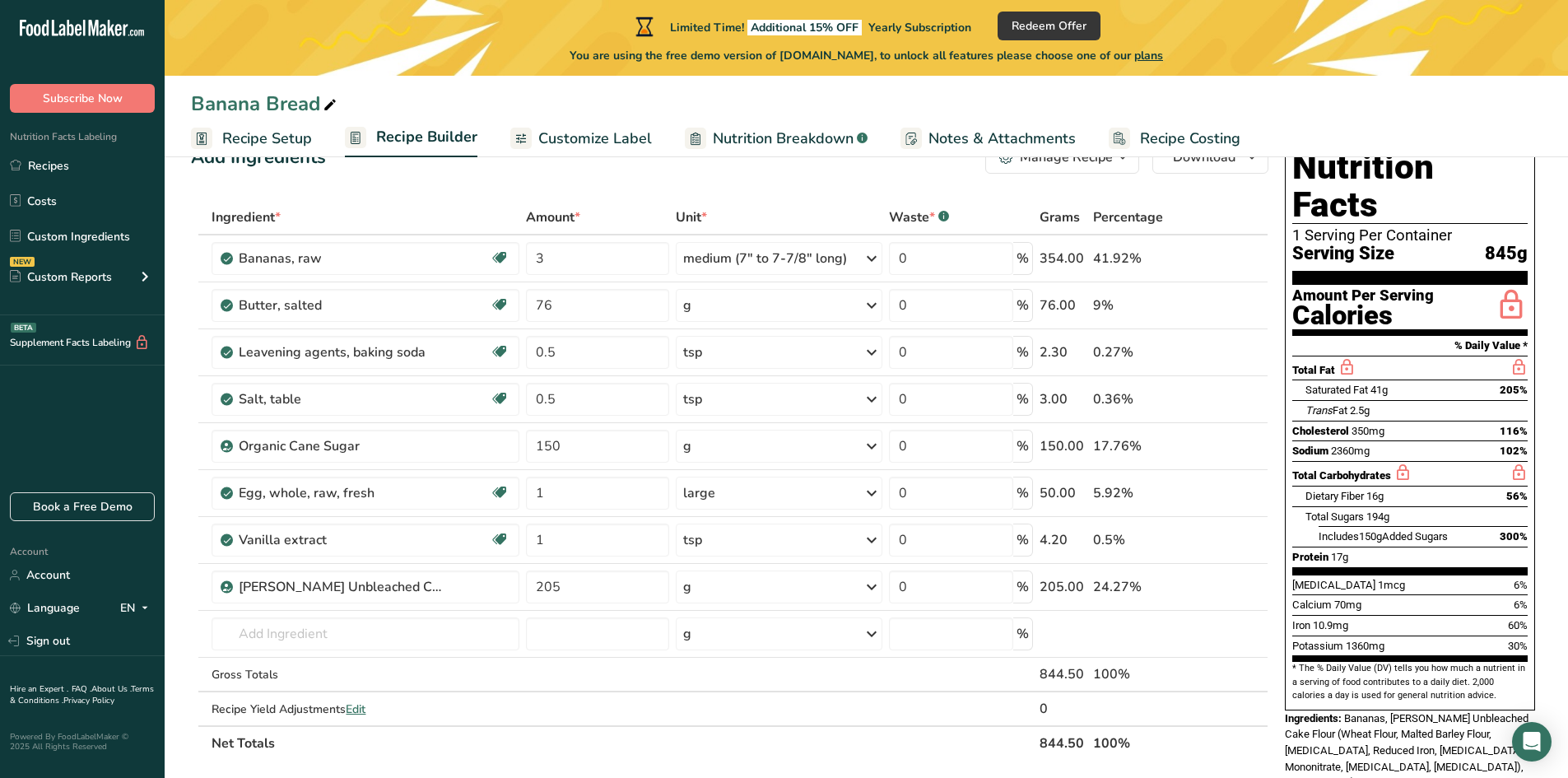
scroll to position [82, 0]
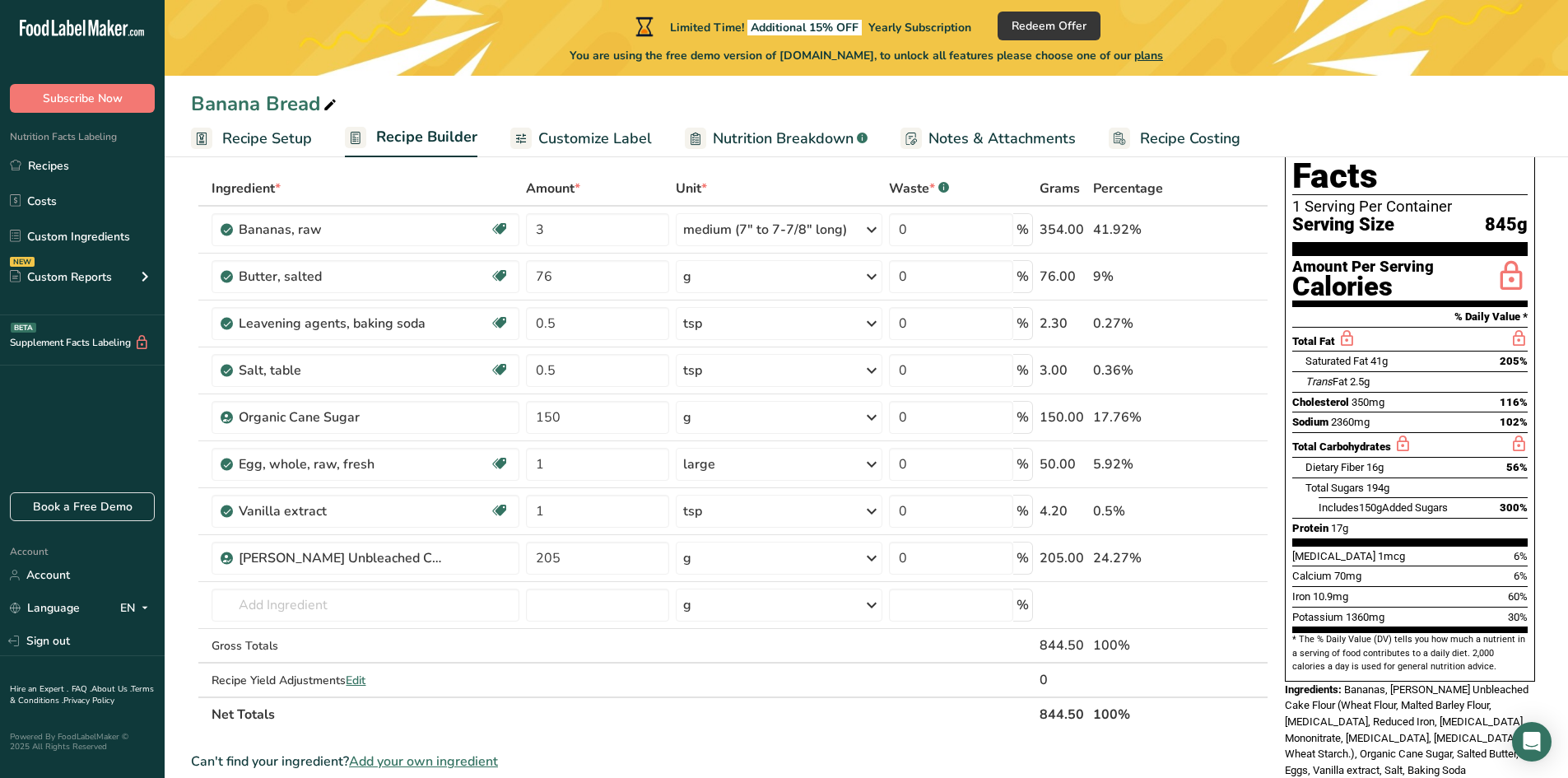
drag, startPoint x: 972, startPoint y: 138, endPoint x: 959, endPoint y: 153, distance: 19.8
click at [973, 138] on span "Notes & Attachments" at bounding box center [1002, 138] width 148 height 22
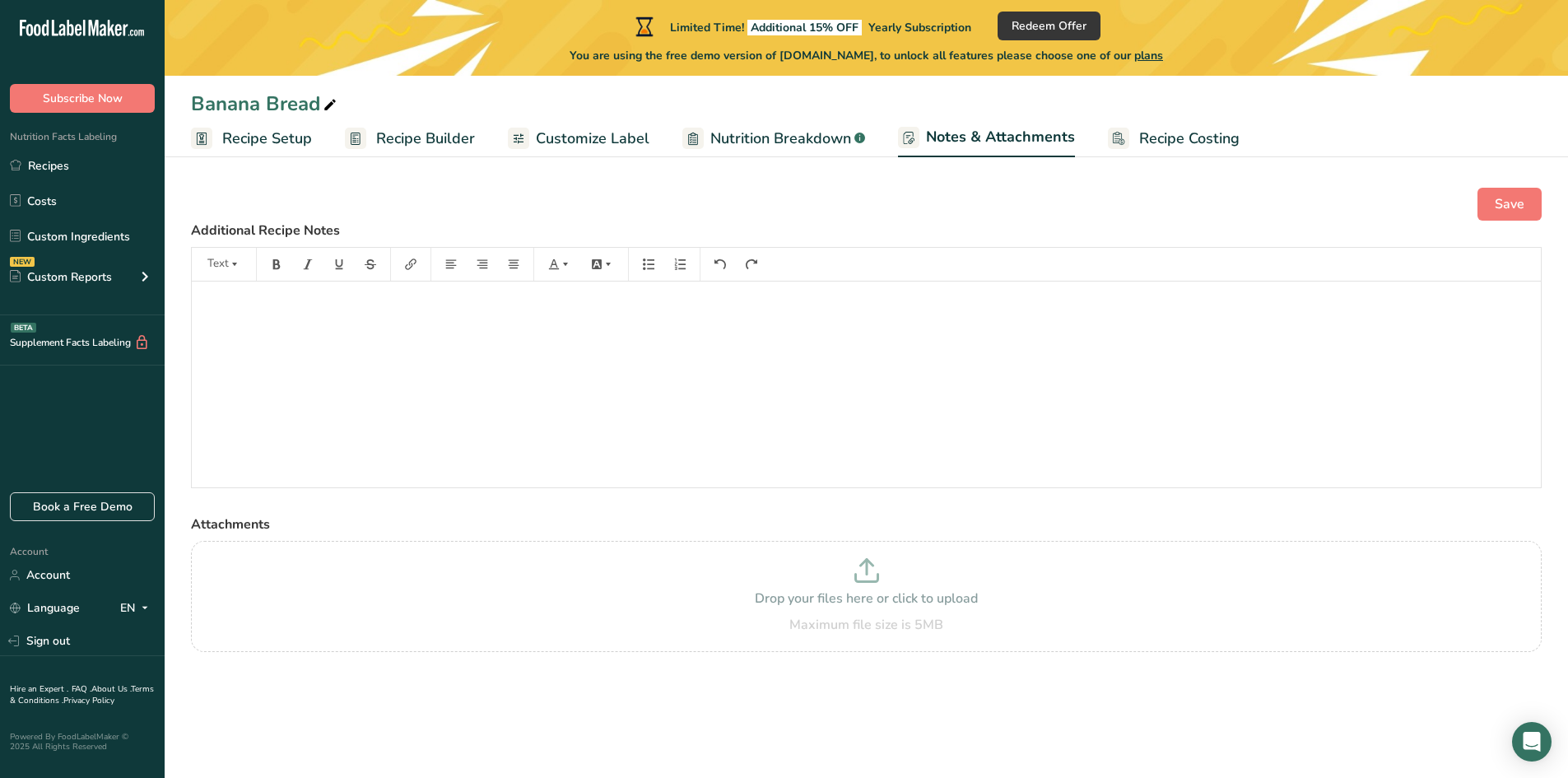
click at [273, 313] on p "﻿" at bounding box center [866, 305] width 1333 height 20
click at [382, 143] on span "Recipe Builder" at bounding box center [425, 138] width 99 height 22
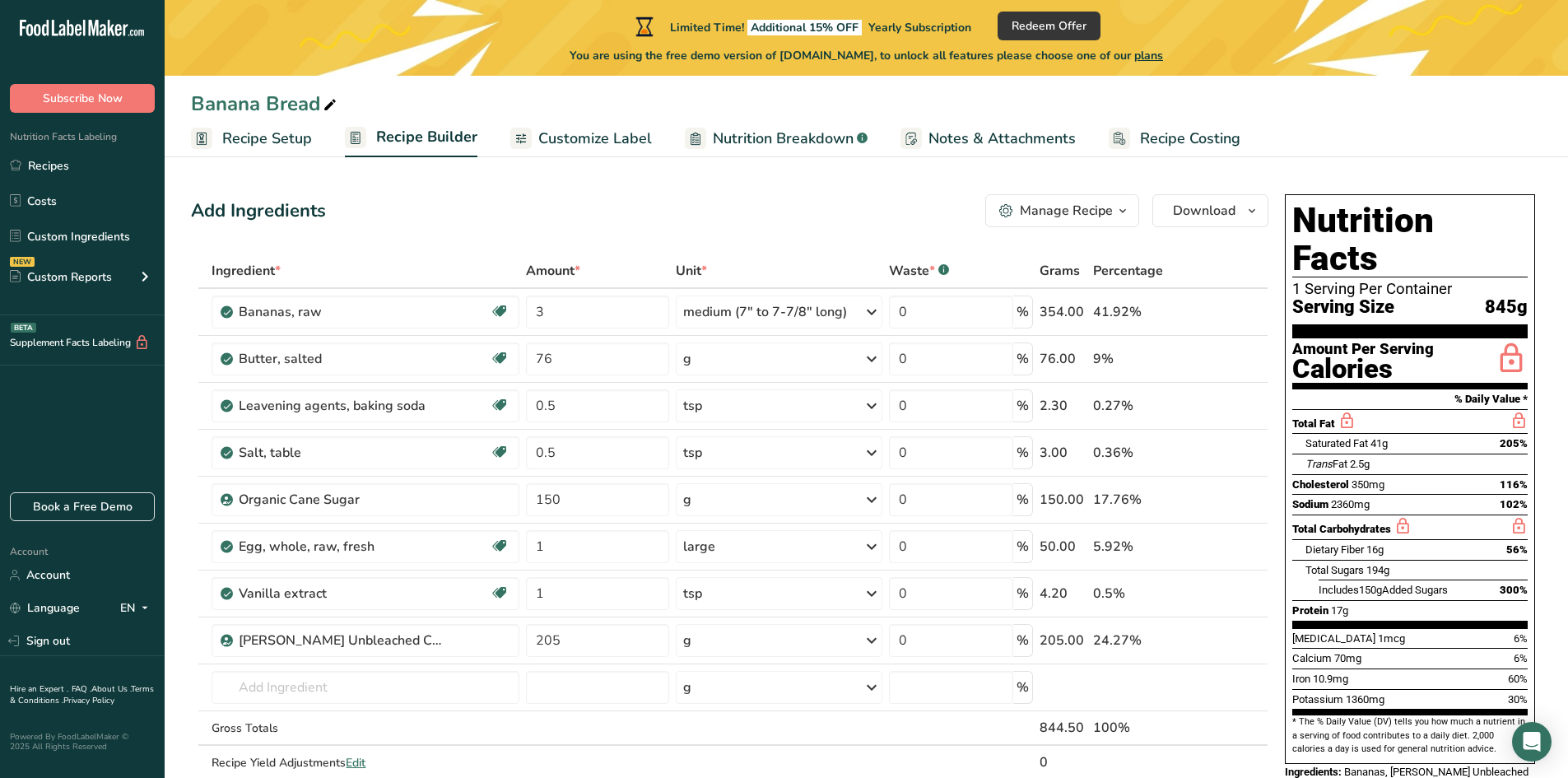
click at [782, 138] on span "Nutrition Breakdown" at bounding box center [783, 138] width 141 height 22
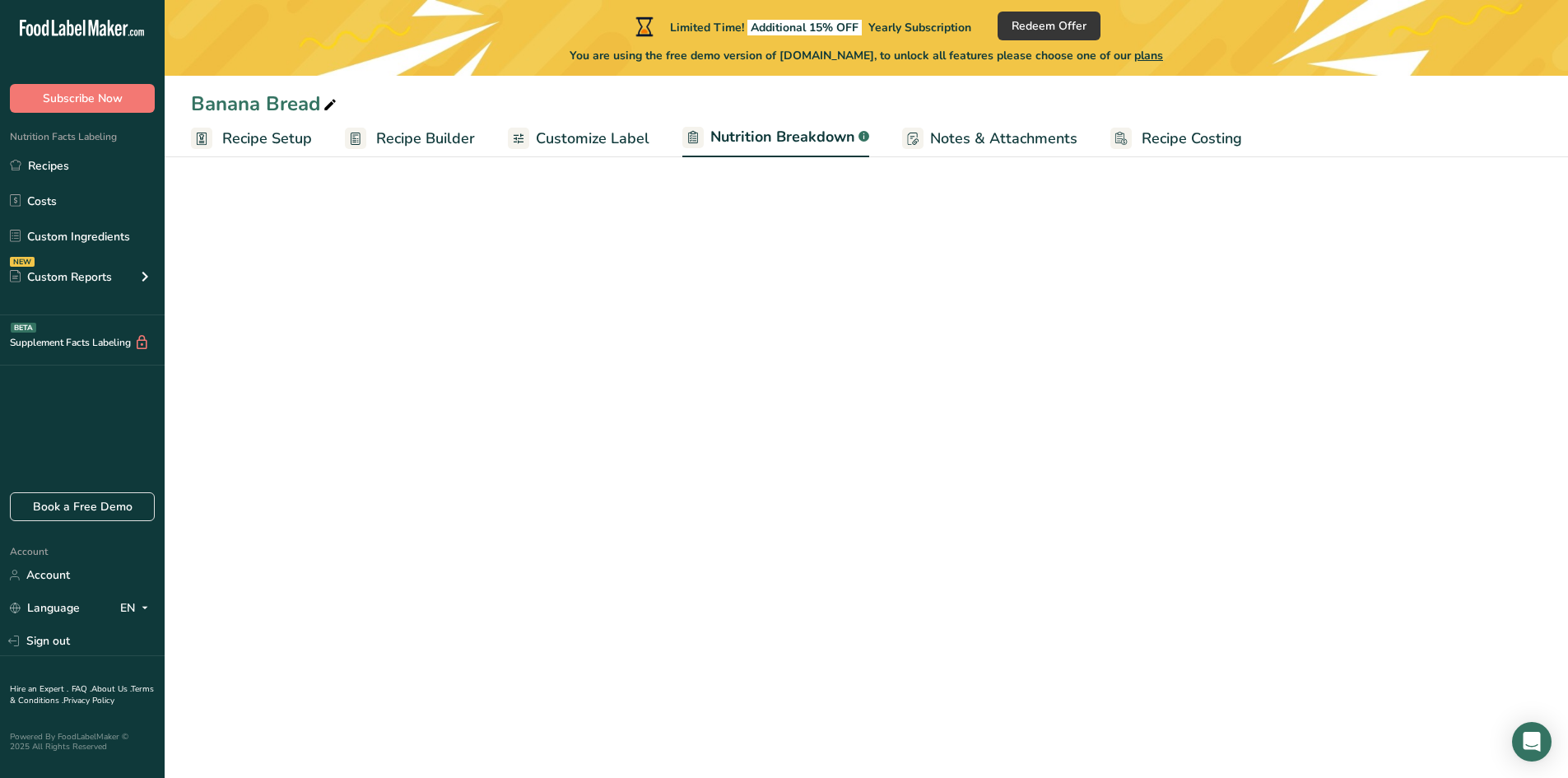
select select "Calories"
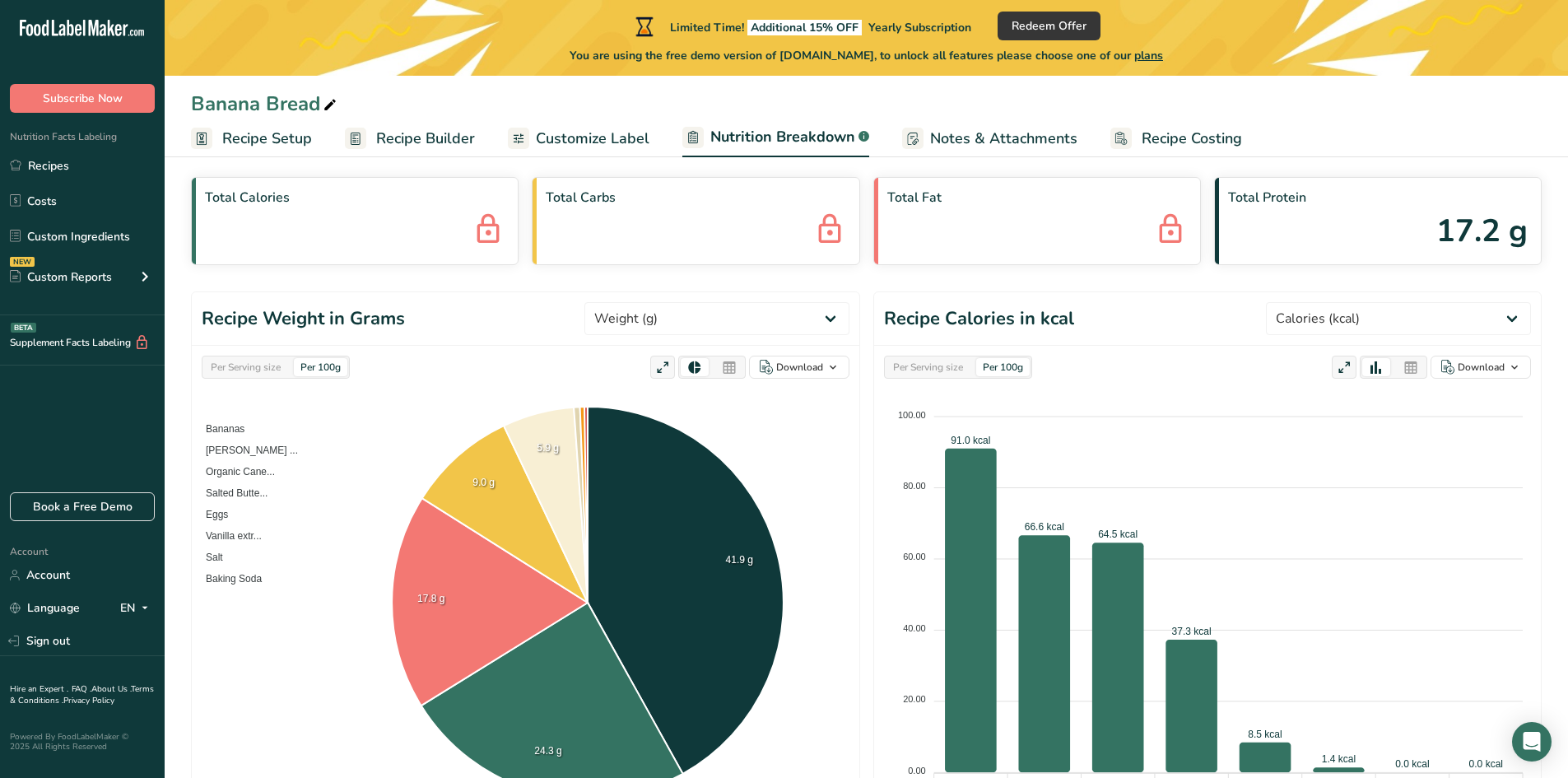
scroll to position [82, 0]
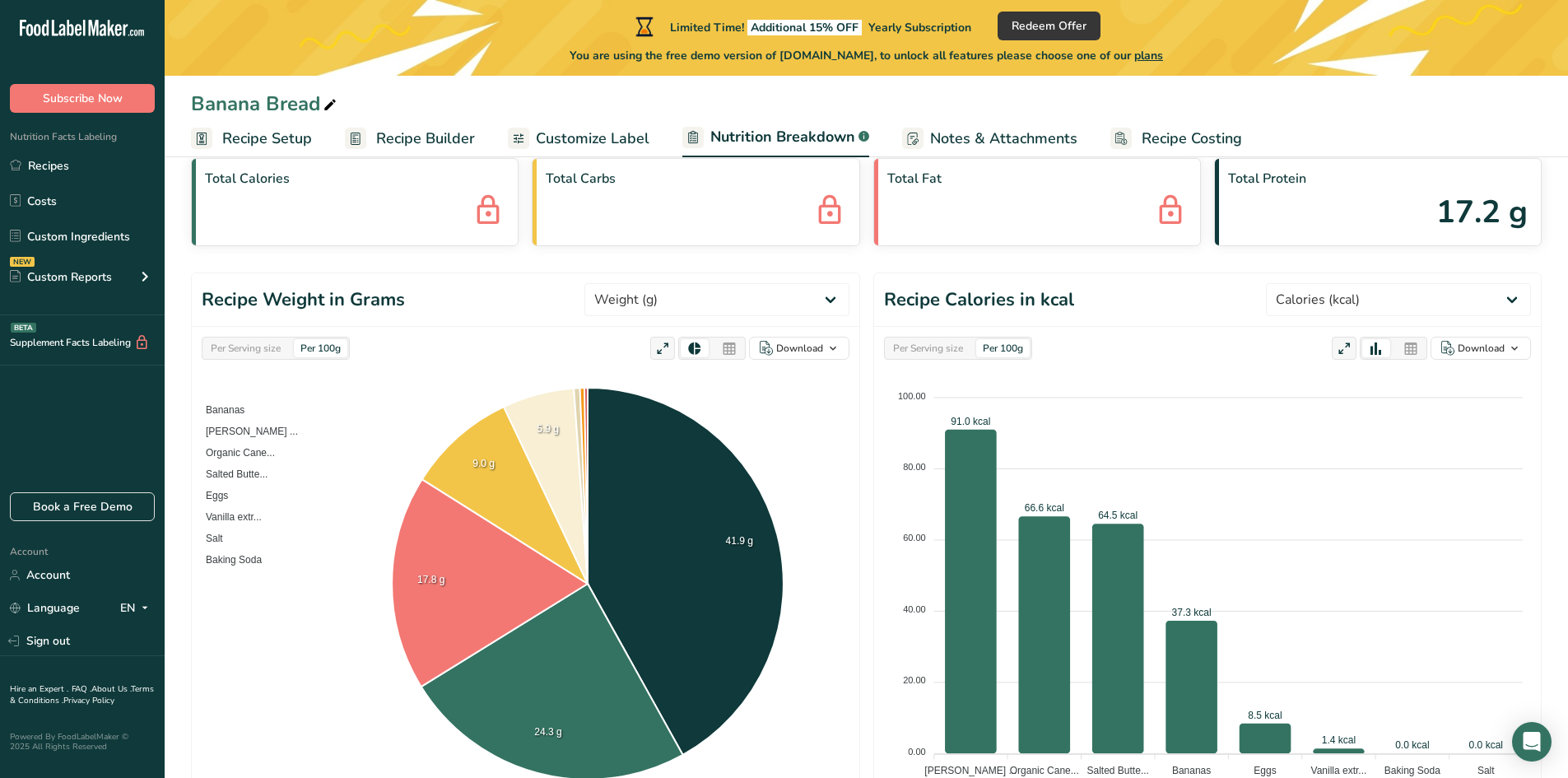
click at [608, 129] on span "Customize Label" at bounding box center [593, 138] width 114 height 22
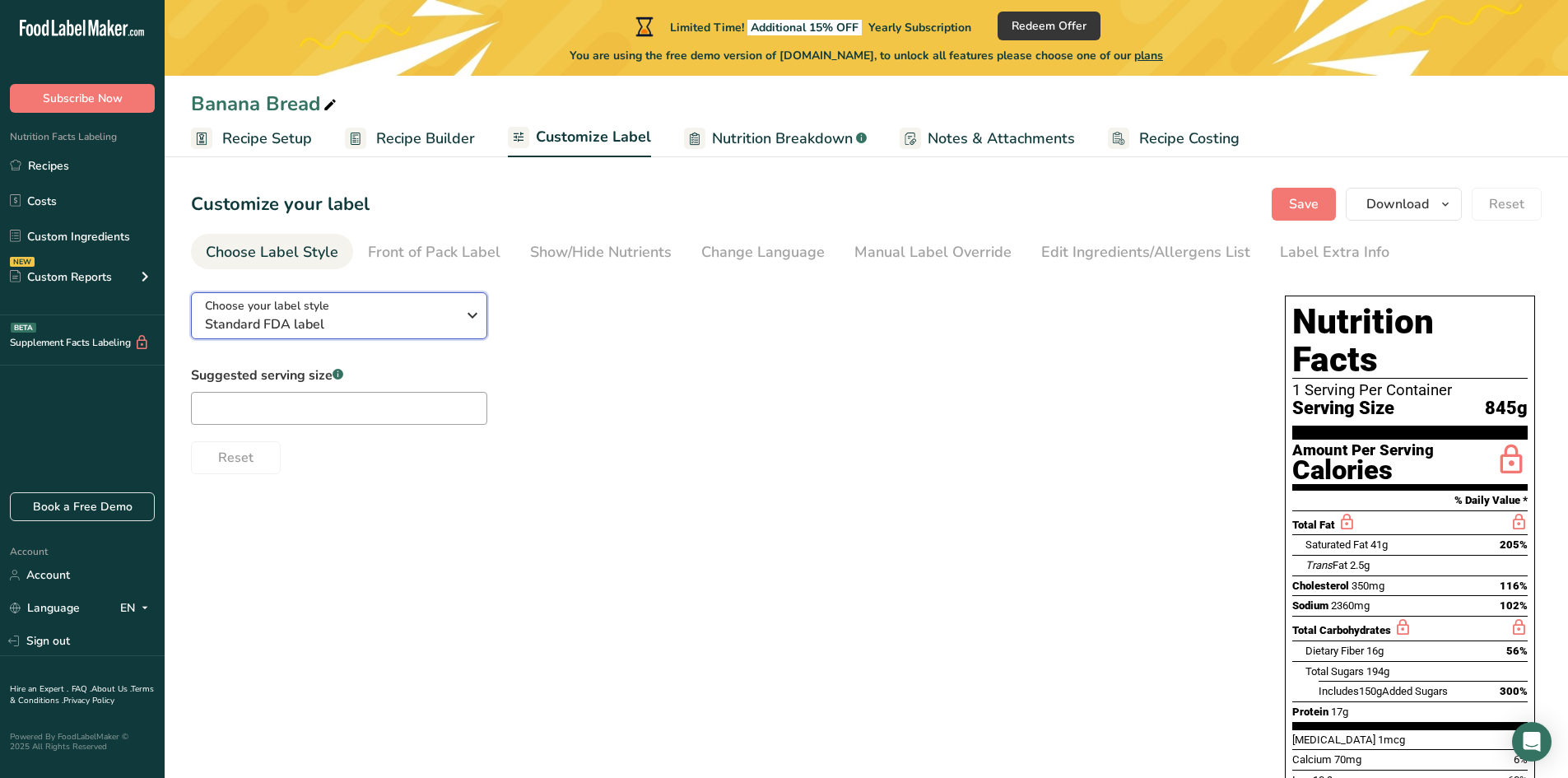
click at [390, 307] on div "Choose your label style Standard FDA label" at bounding box center [330, 316] width 251 height 37
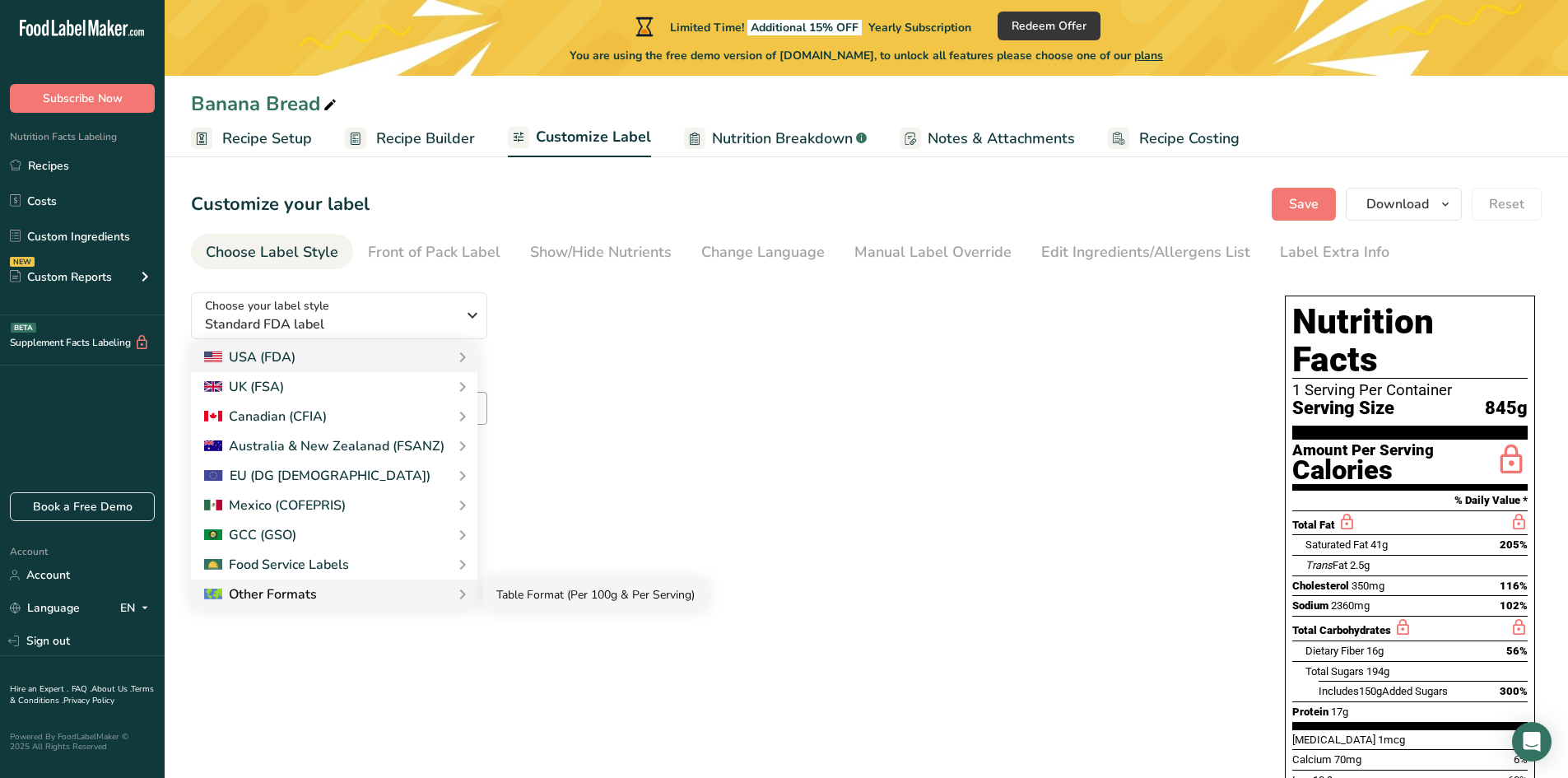
click at [549, 600] on link "Table Format (Per 100g & Per Serving)" at bounding box center [595, 594] width 225 height 31
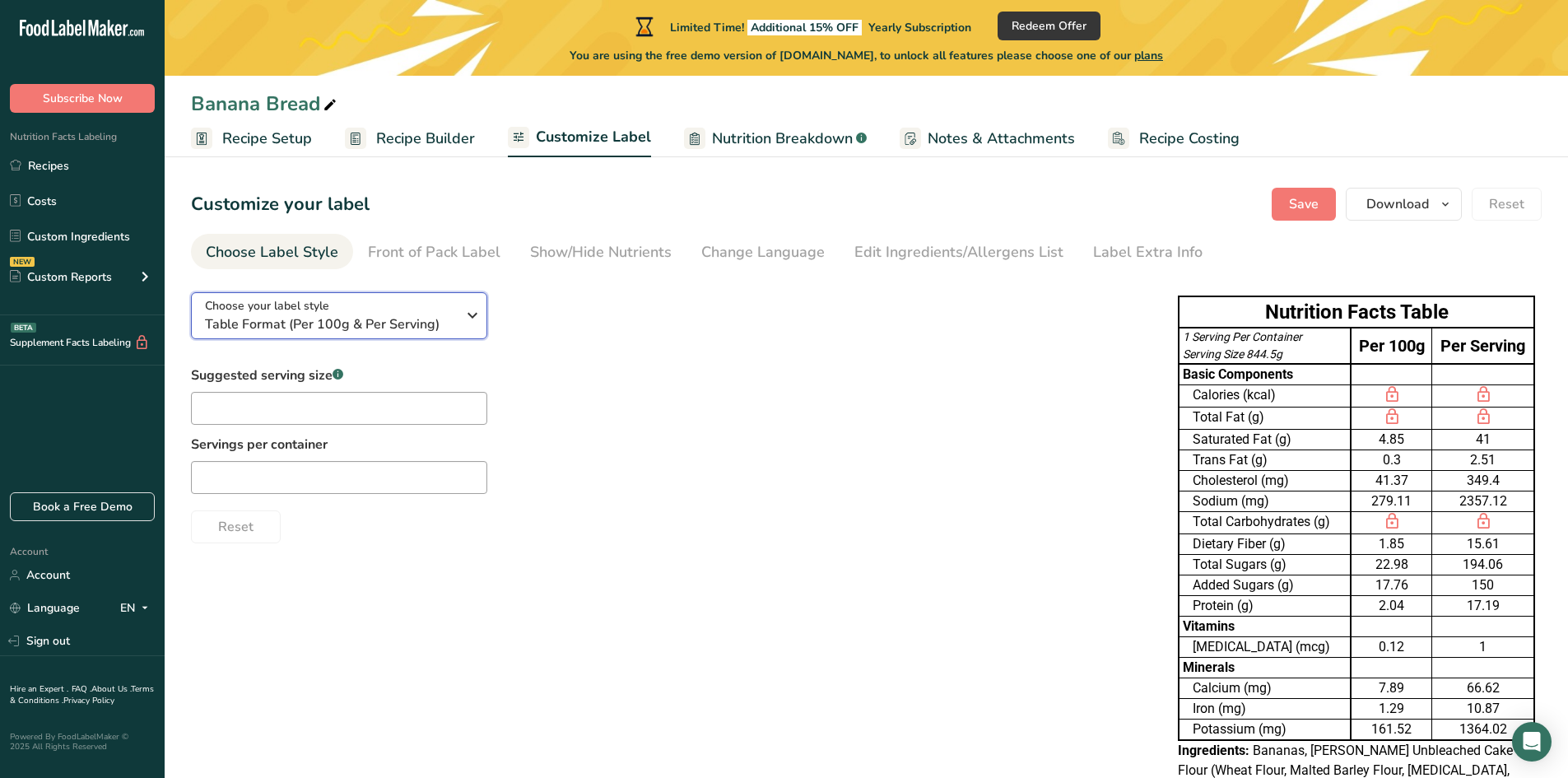
click at [302, 307] on span "Choose your label style" at bounding box center [267, 306] width 124 height 17
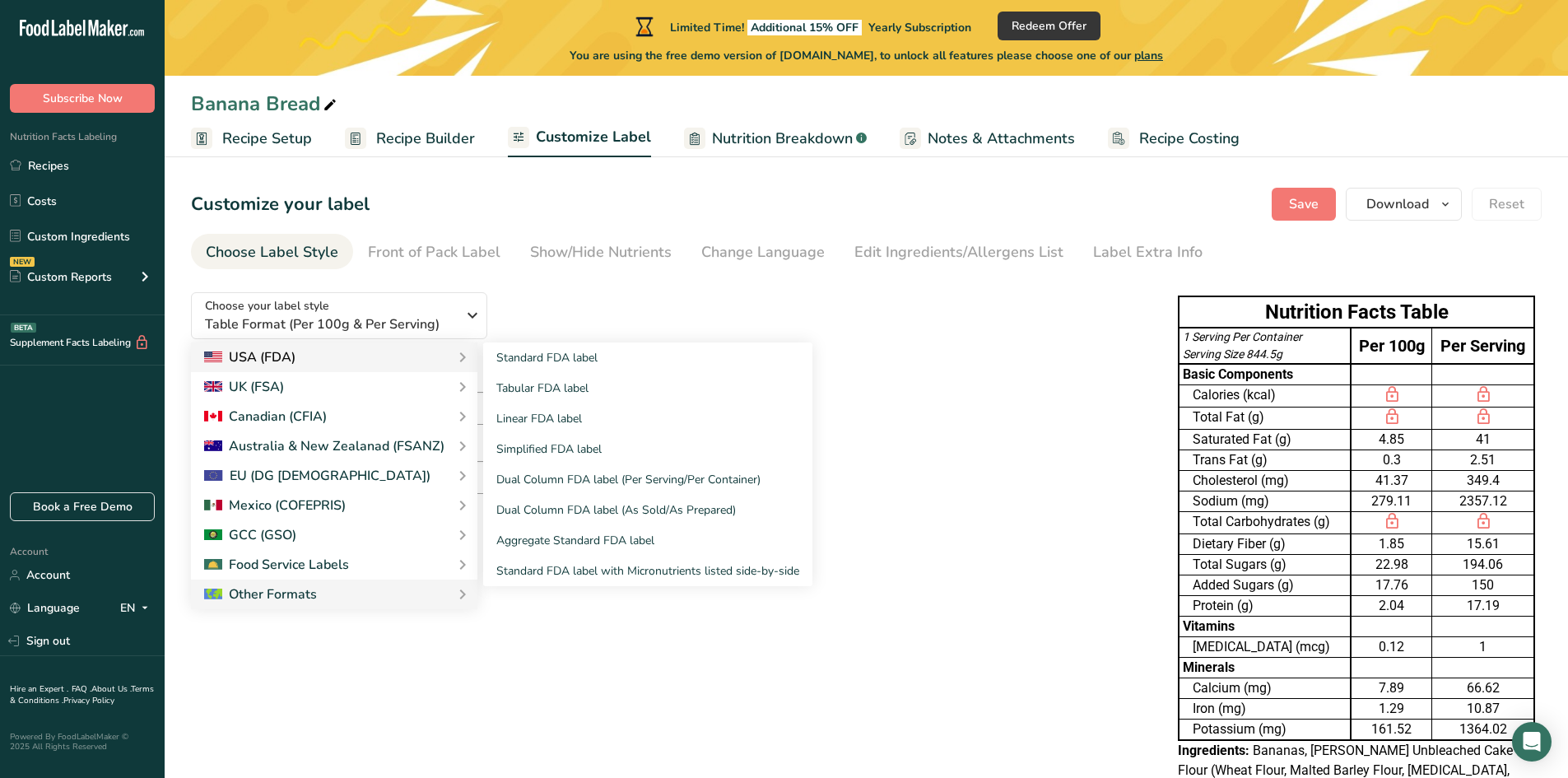
click at [274, 345] on div "USA (FDA)" at bounding box center [334, 357] width 287 height 30
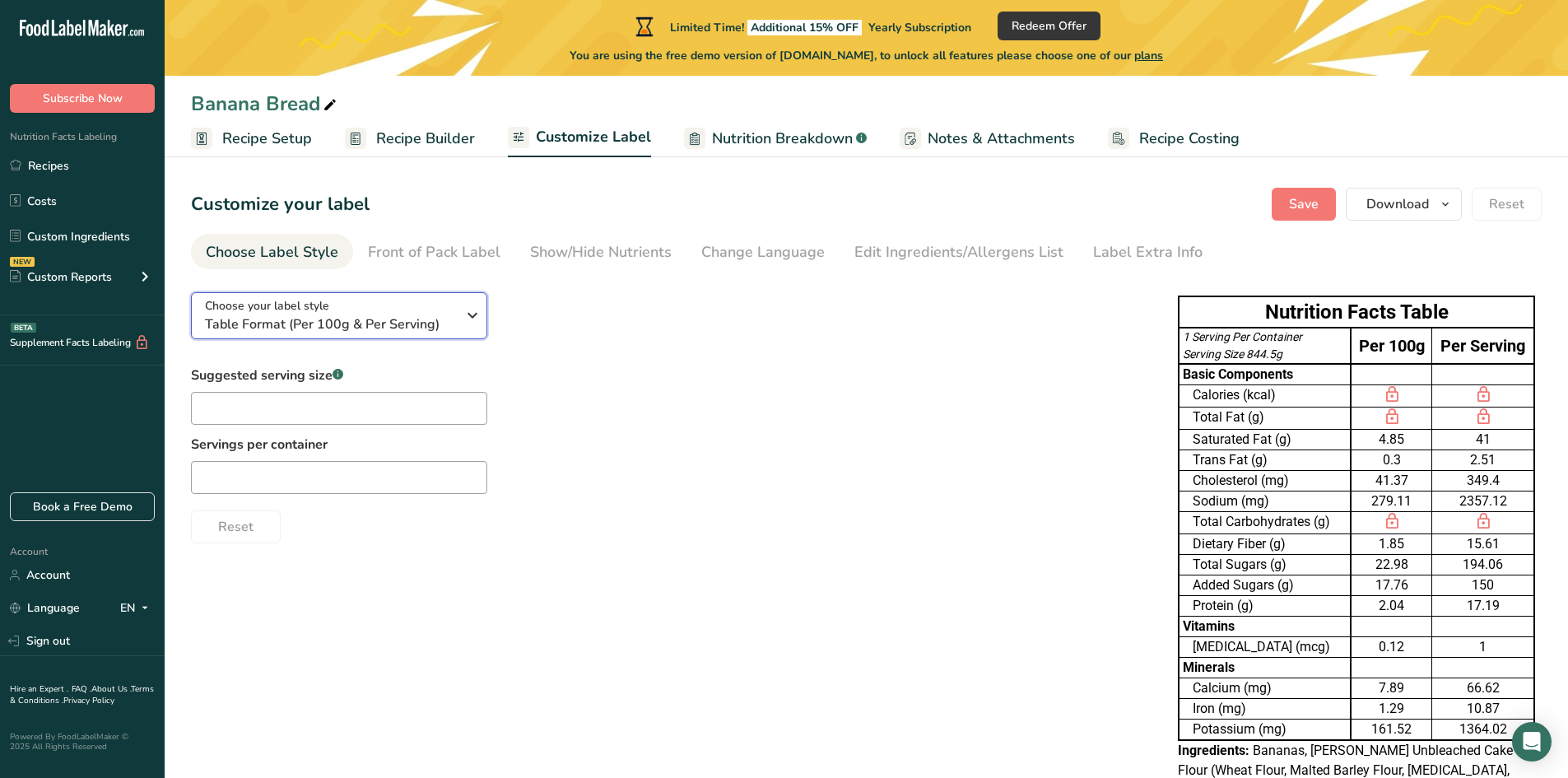
click at [309, 322] on span "Table Format (Per 100g & Per Serving)" at bounding box center [330, 324] width 251 height 20
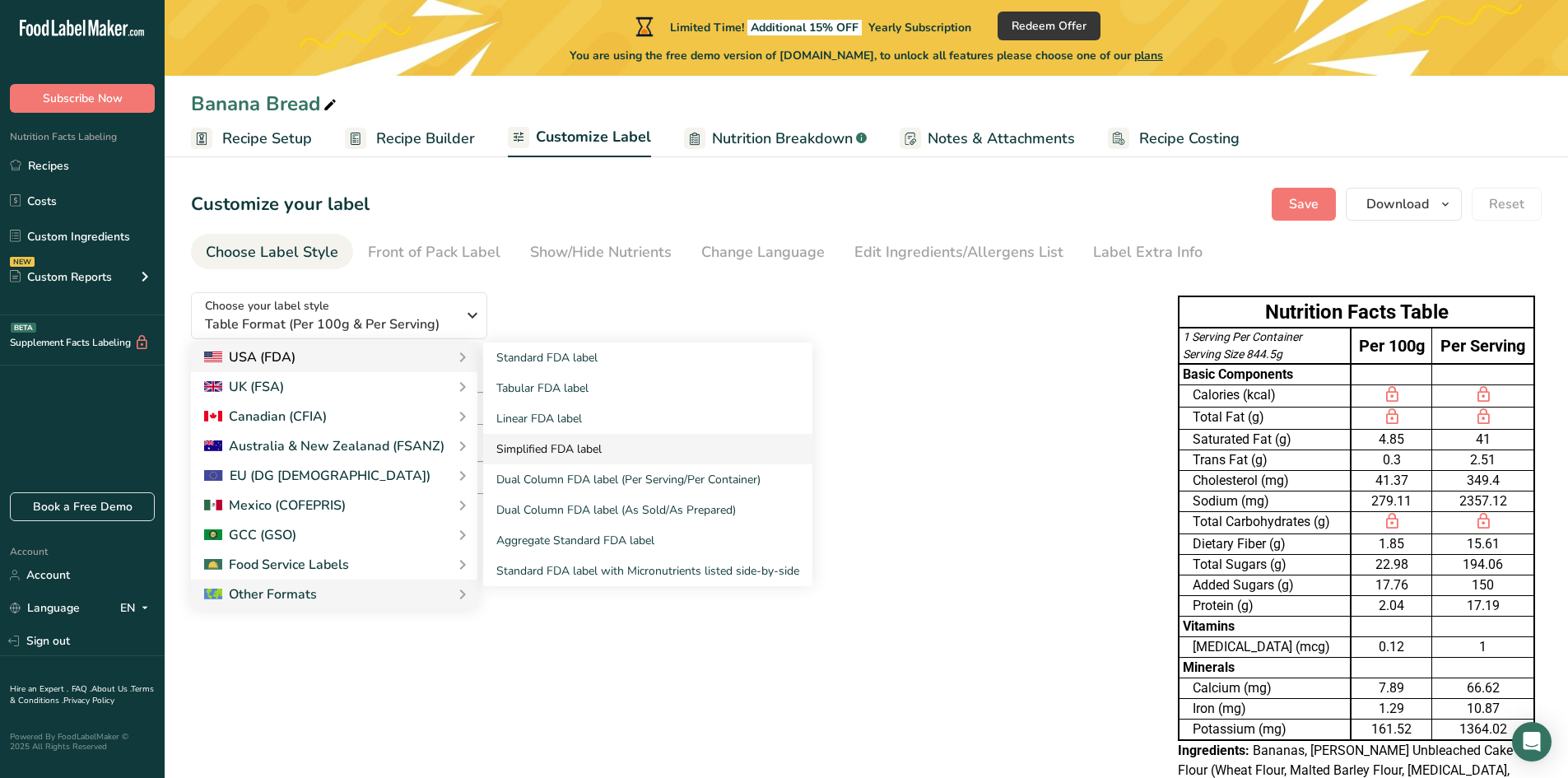
click at [557, 445] on link "Simplified FDA label" at bounding box center [647, 448] width 329 height 31
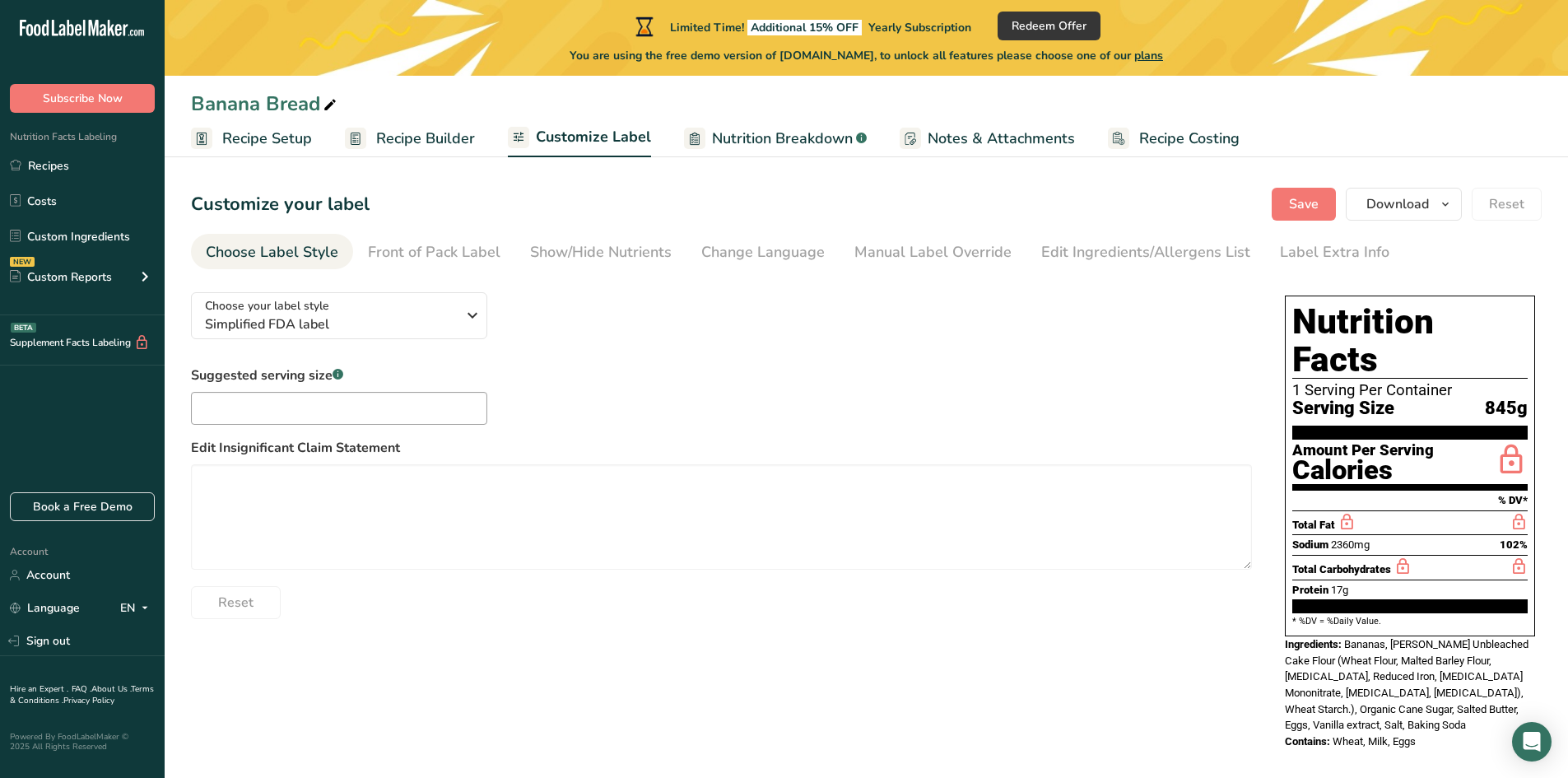
click at [287, 143] on span "Recipe Setup" at bounding box center [267, 138] width 90 height 22
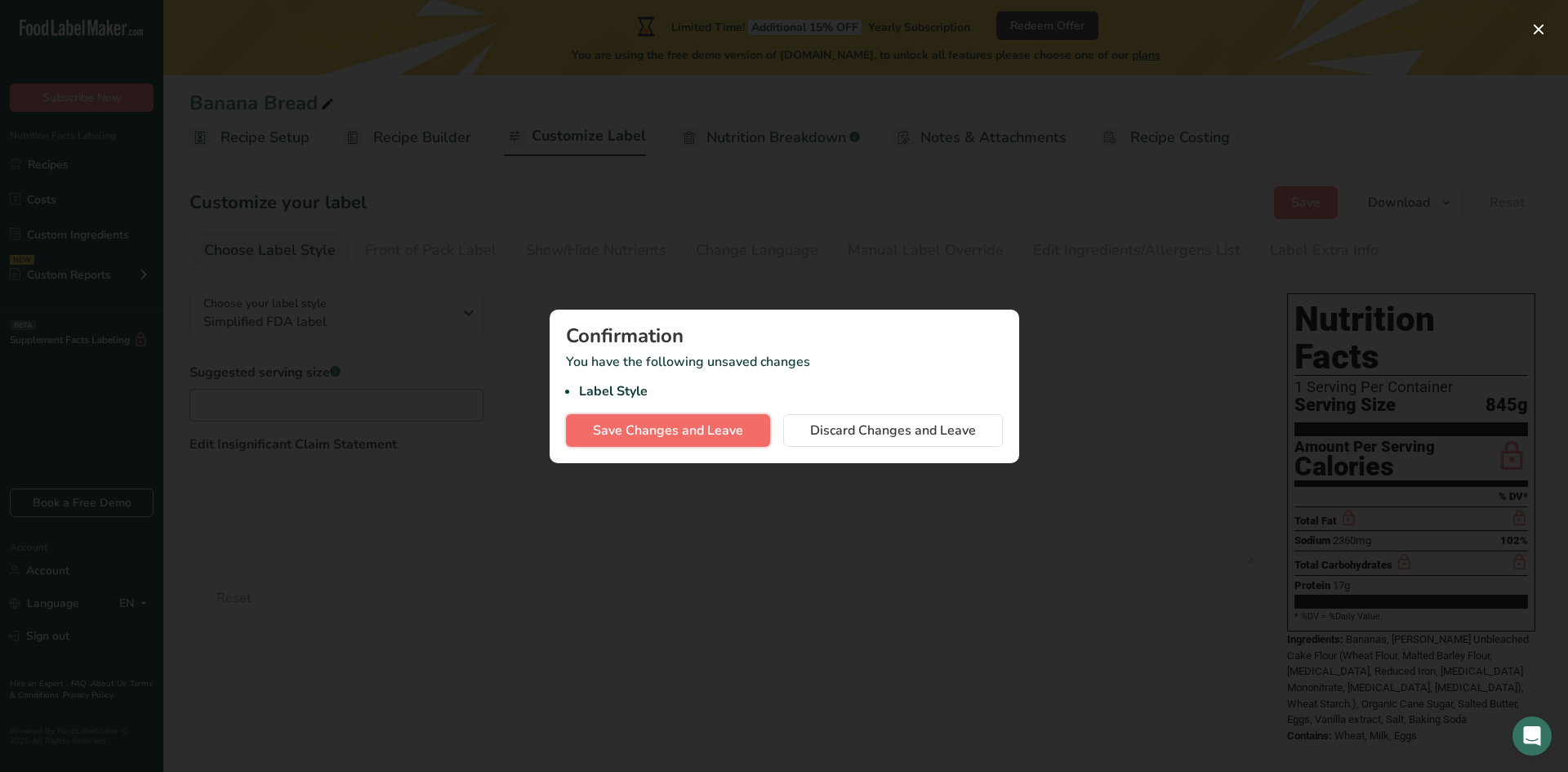
click at [742, 431] on span "Save Changes and Leave" at bounding box center [668, 431] width 150 height 20
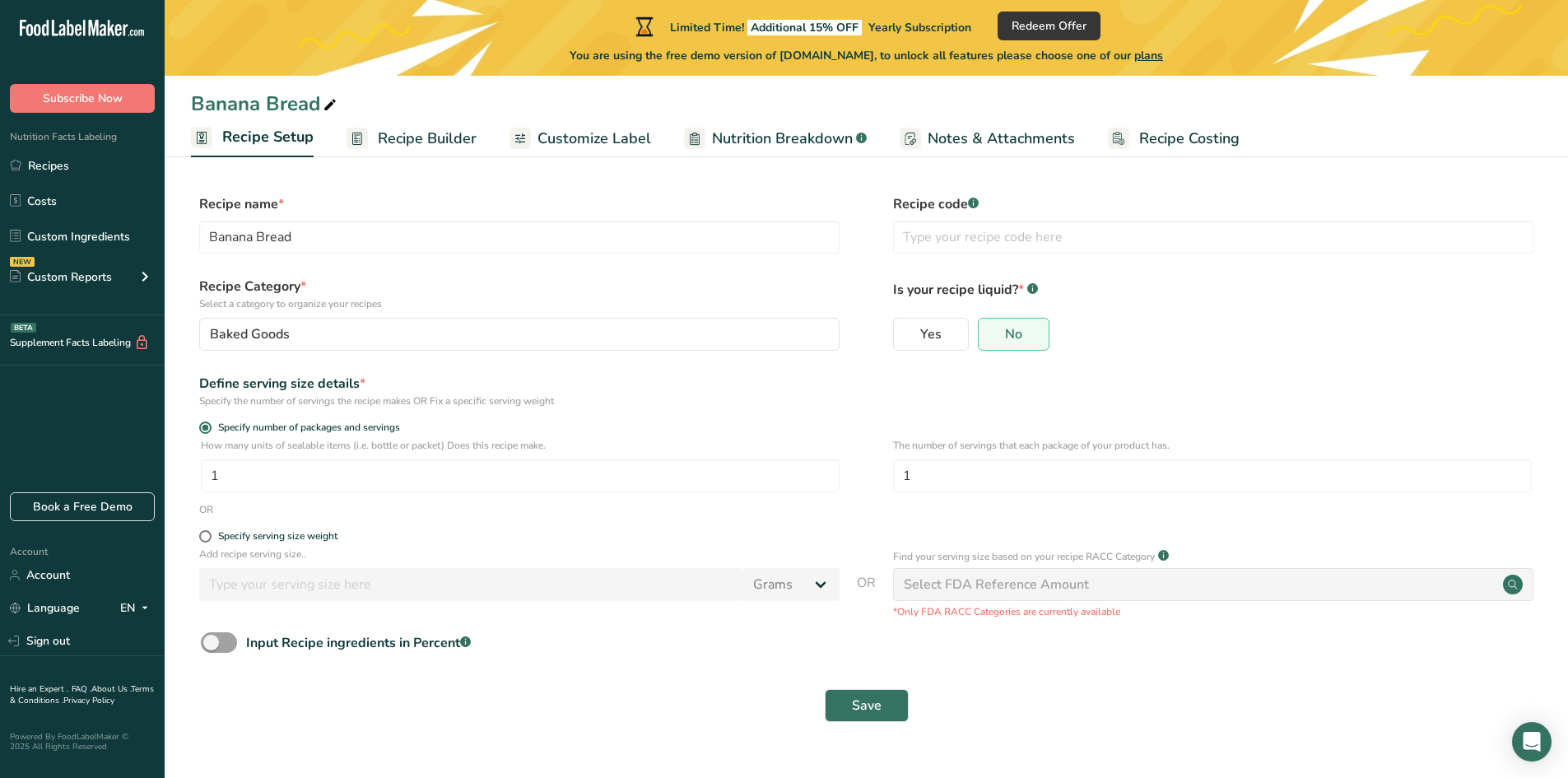
click at [394, 141] on span "Recipe Builder" at bounding box center [427, 138] width 99 height 22
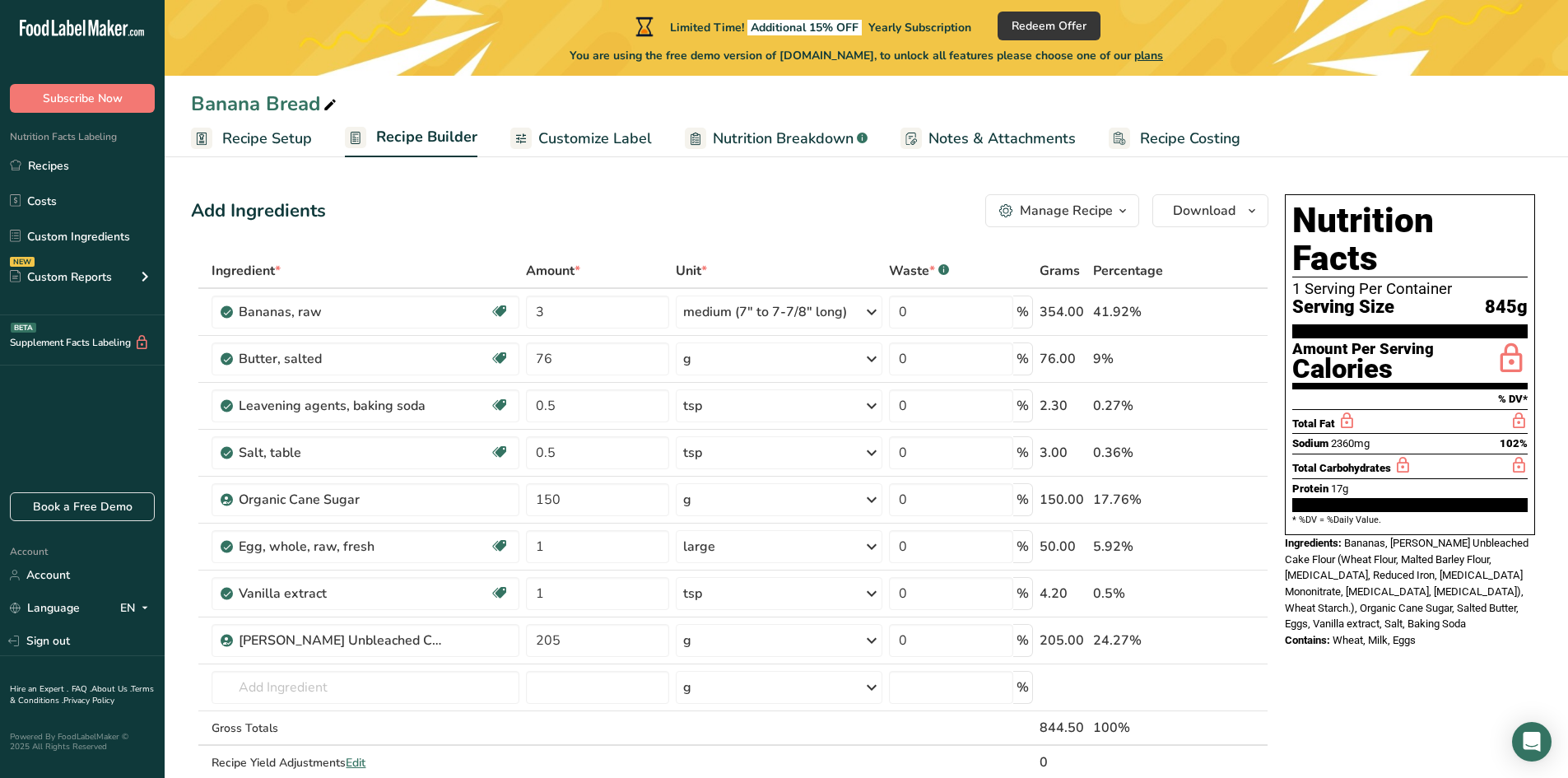
click at [1102, 206] on div "Manage Recipe" at bounding box center [1067, 210] width 93 height 20
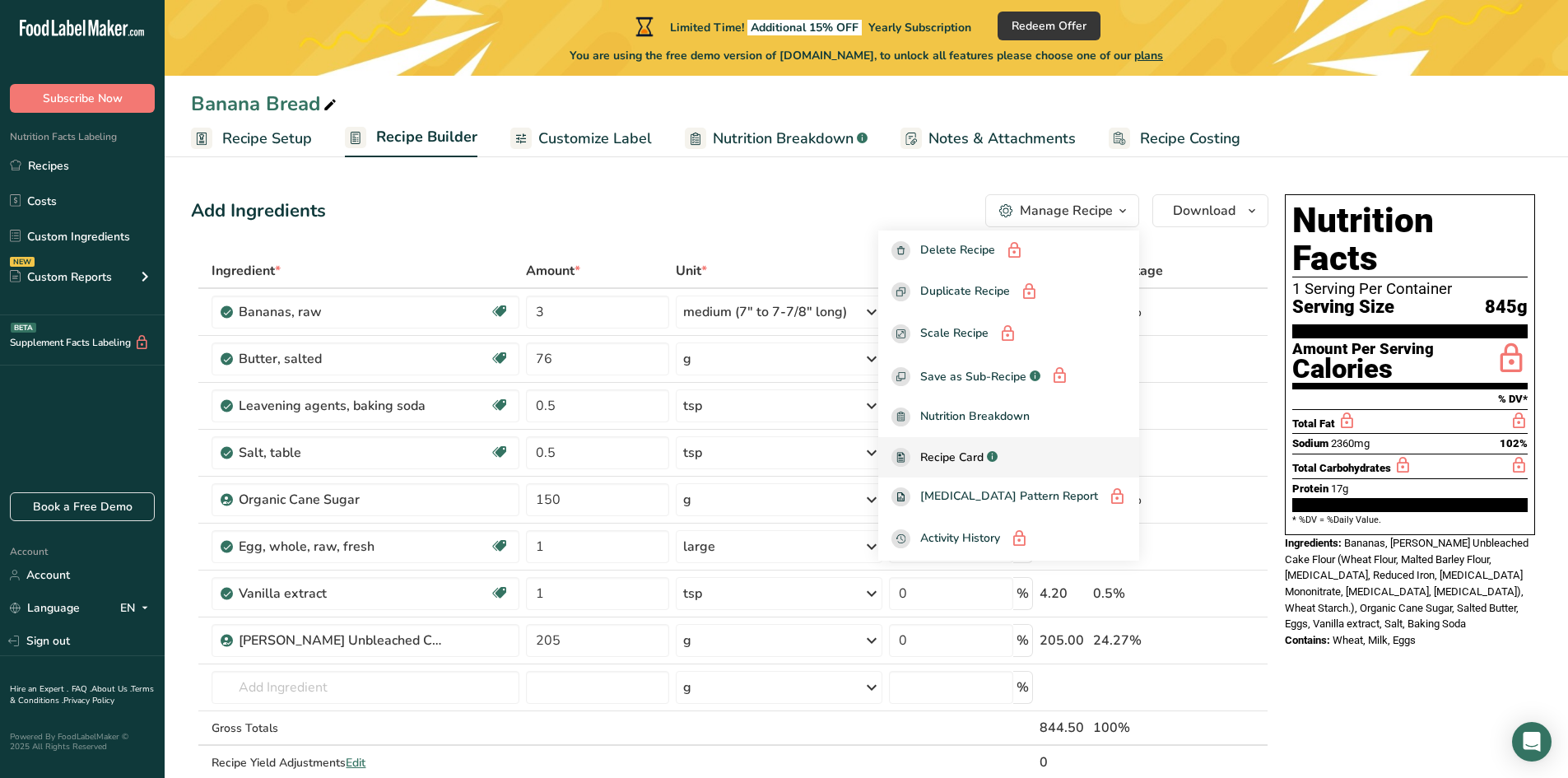
click at [984, 455] on span "Recipe Card" at bounding box center [951, 457] width 63 height 17
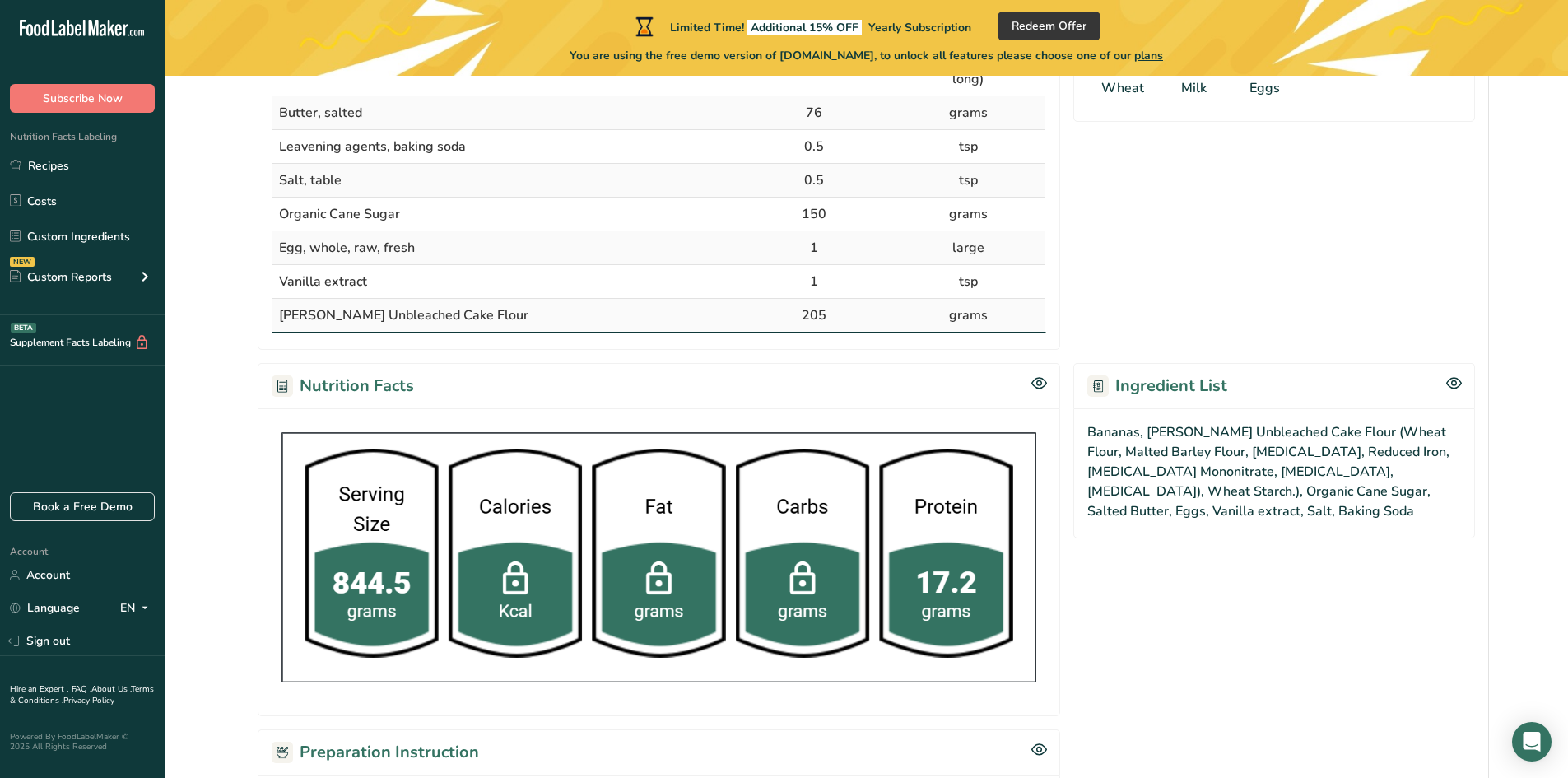
scroll to position [412, 0]
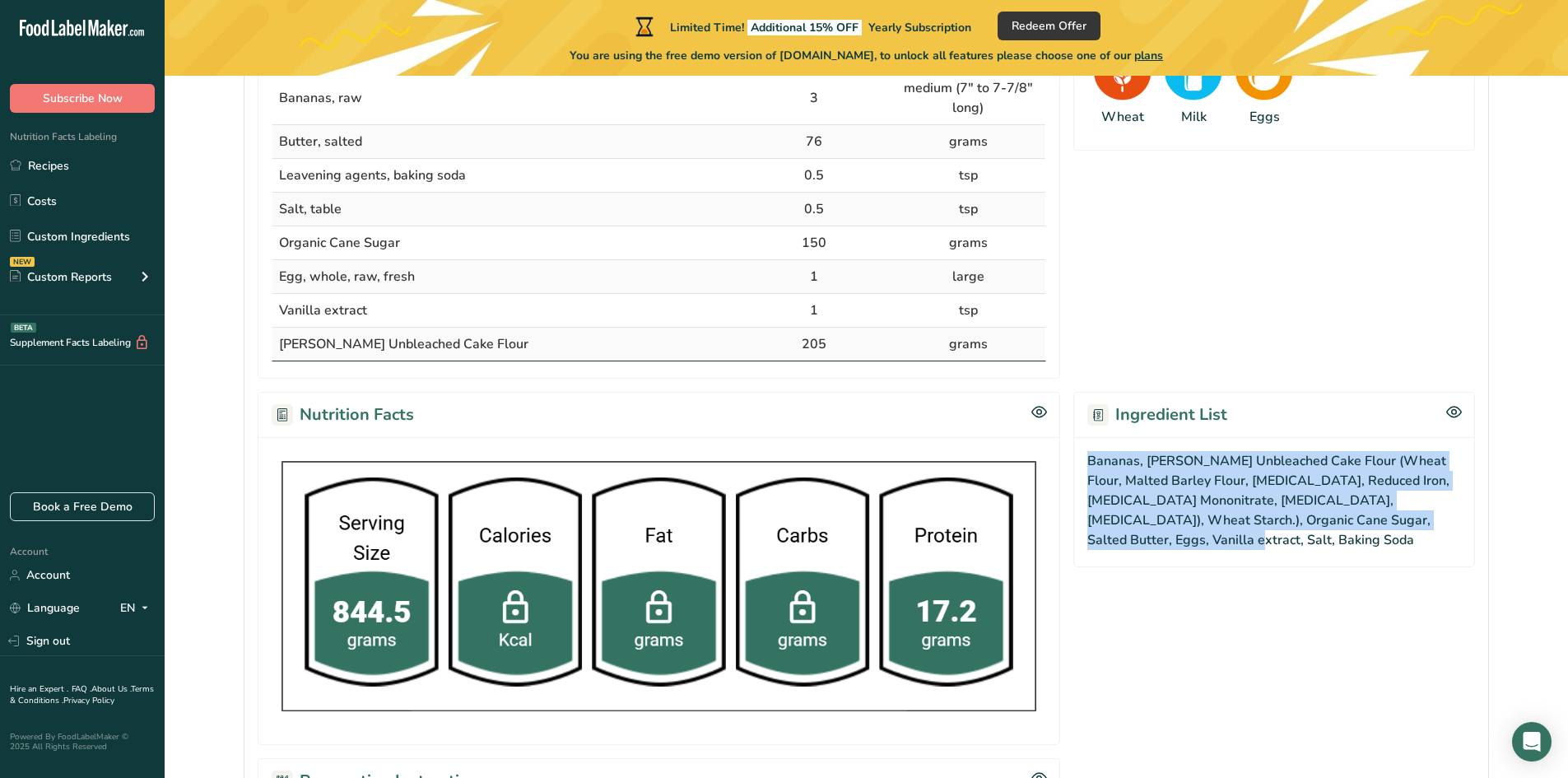
drag, startPoint x: 1123, startPoint y: 543, endPoint x: 1084, endPoint y: 455, distance: 96.3
click at [1084, 455] on div "Bananas, [PERSON_NAME] Unbleached Cake Flour (Wheat Flour, Malted Barley Flour,…" at bounding box center [1274, 501] width 402 height 130
copy div "Bananas, [PERSON_NAME] Unbleached Cake Flour (Wheat Flour, Malted Barley Flour,…"
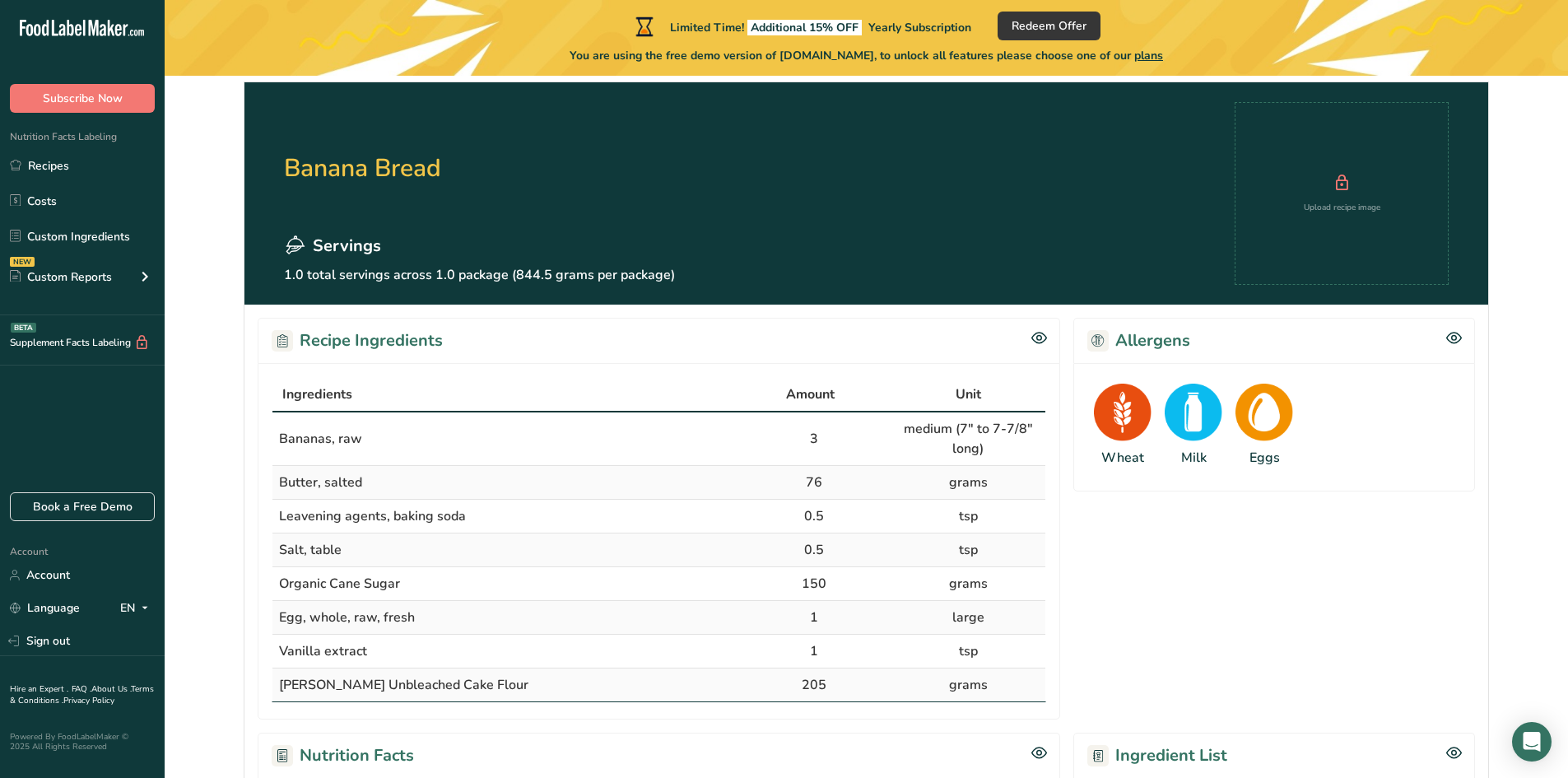
scroll to position [0, 0]
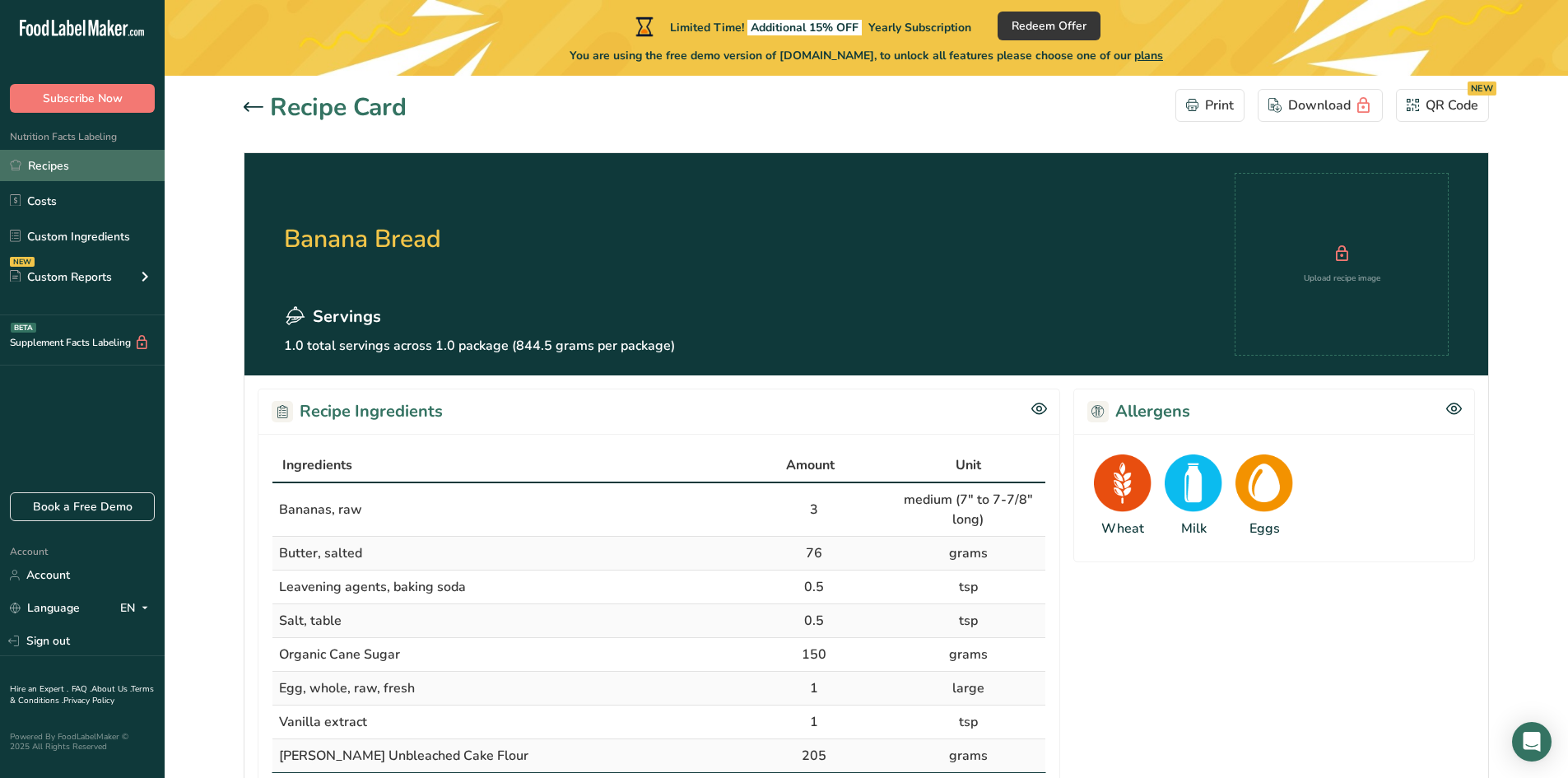
click at [85, 173] on link "Recipes" at bounding box center [82, 166] width 165 height 31
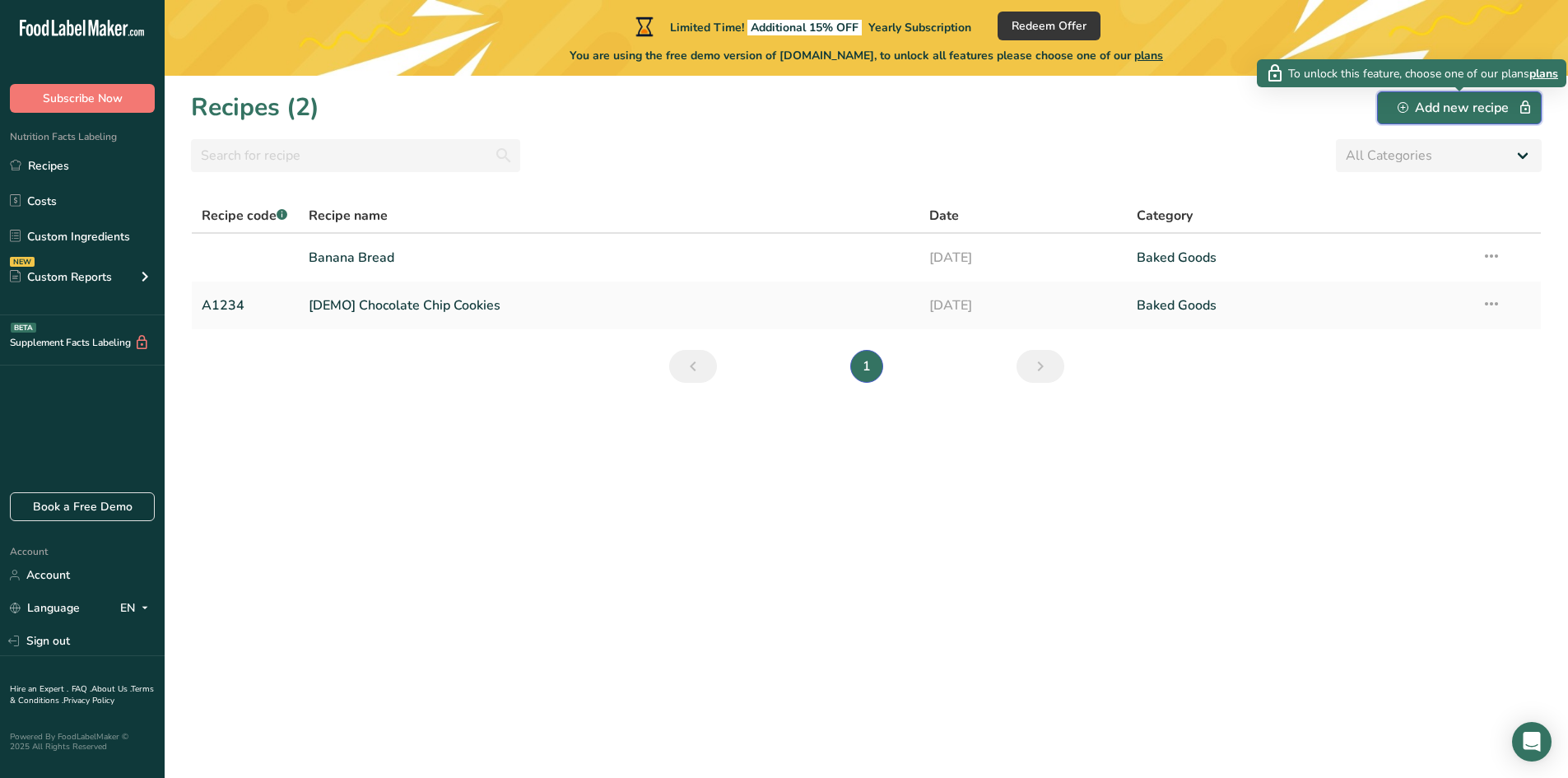
click at [1440, 99] on div "Add new recipe" at bounding box center [1459, 108] width 123 height 20
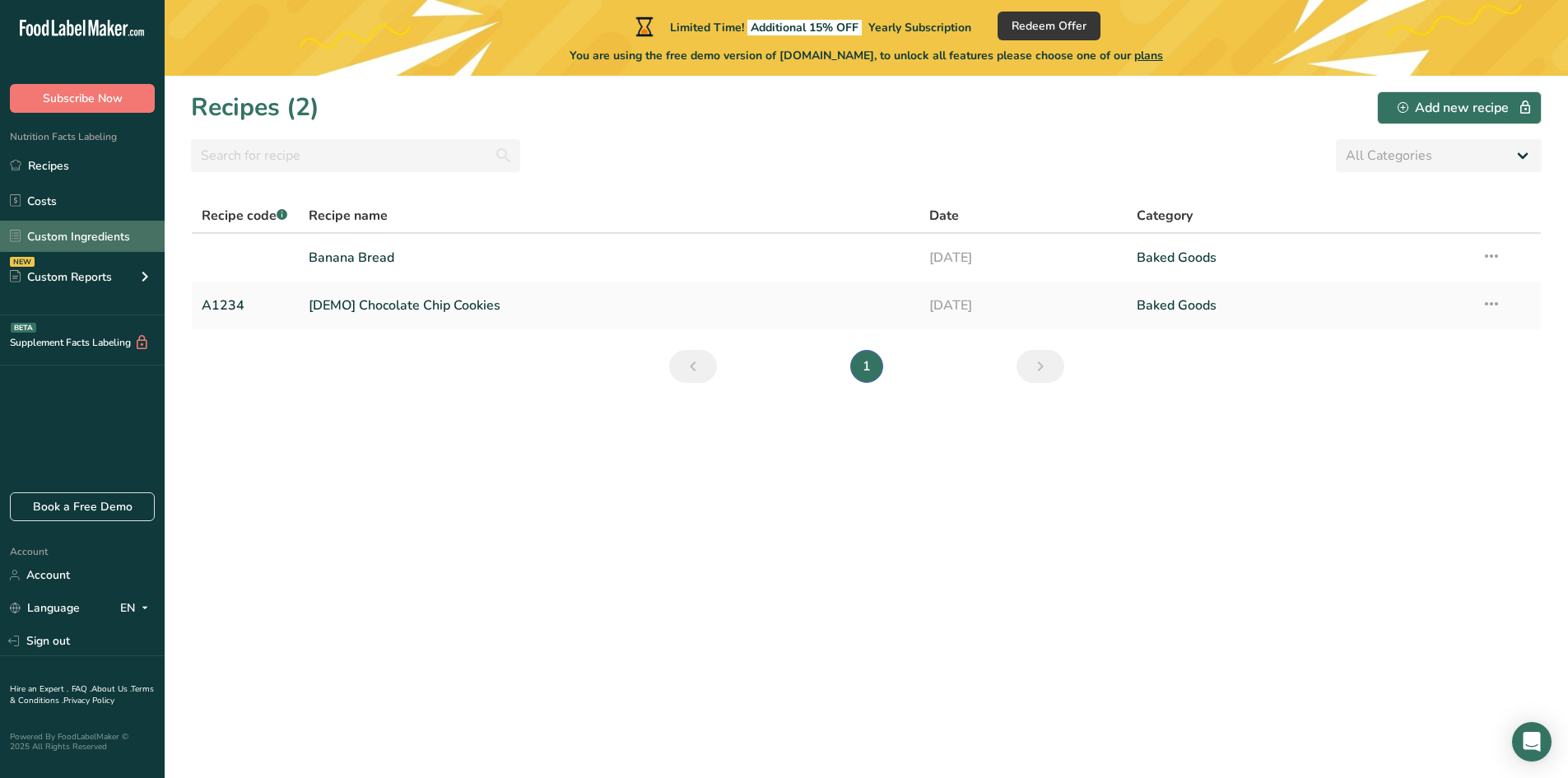
click at [90, 239] on link "Custom Ingredients" at bounding box center [82, 236] width 165 height 31
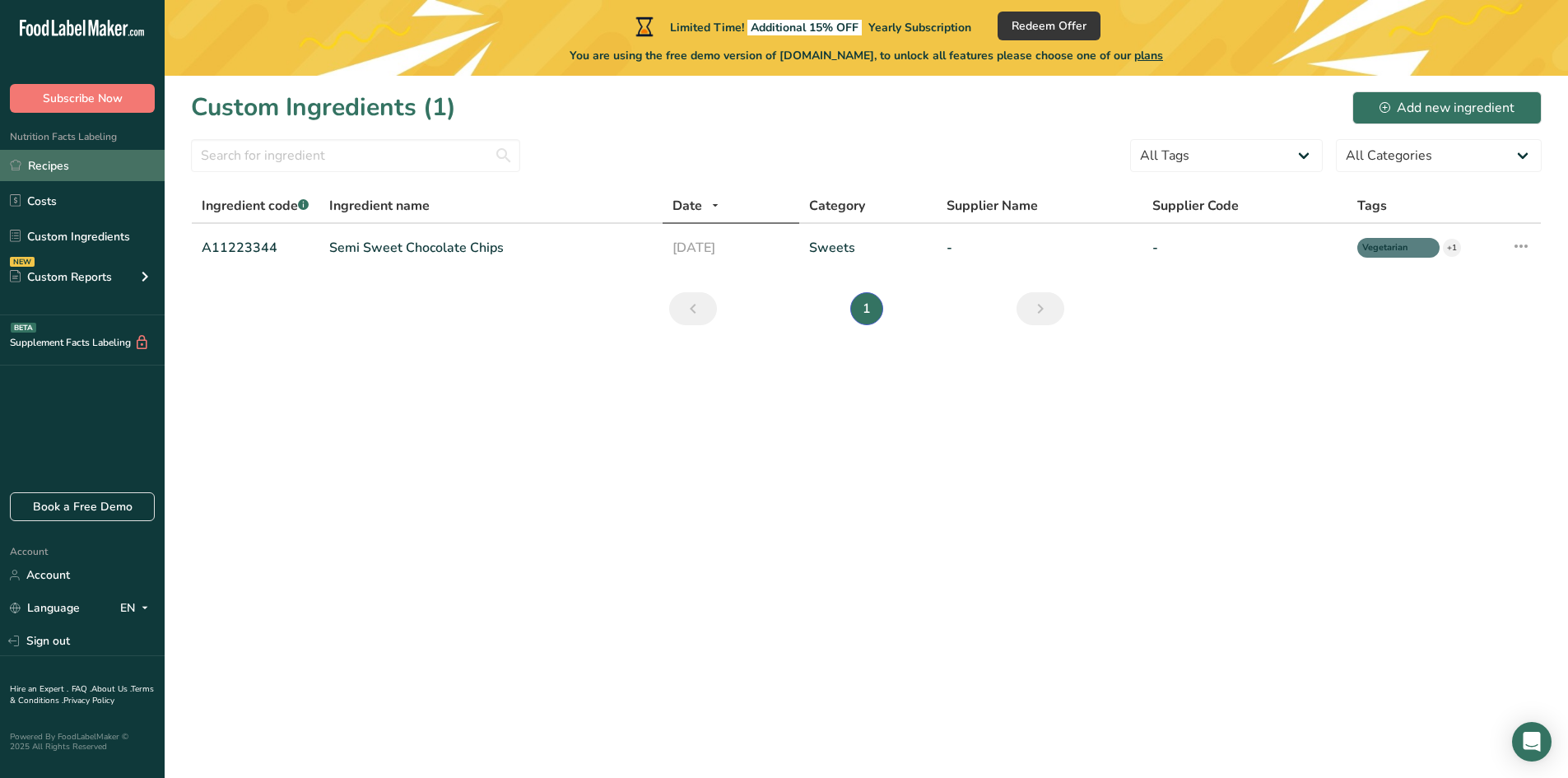
click at [78, 172] on link "Recipes" at bounding box center [82, 166] width 165 height 31
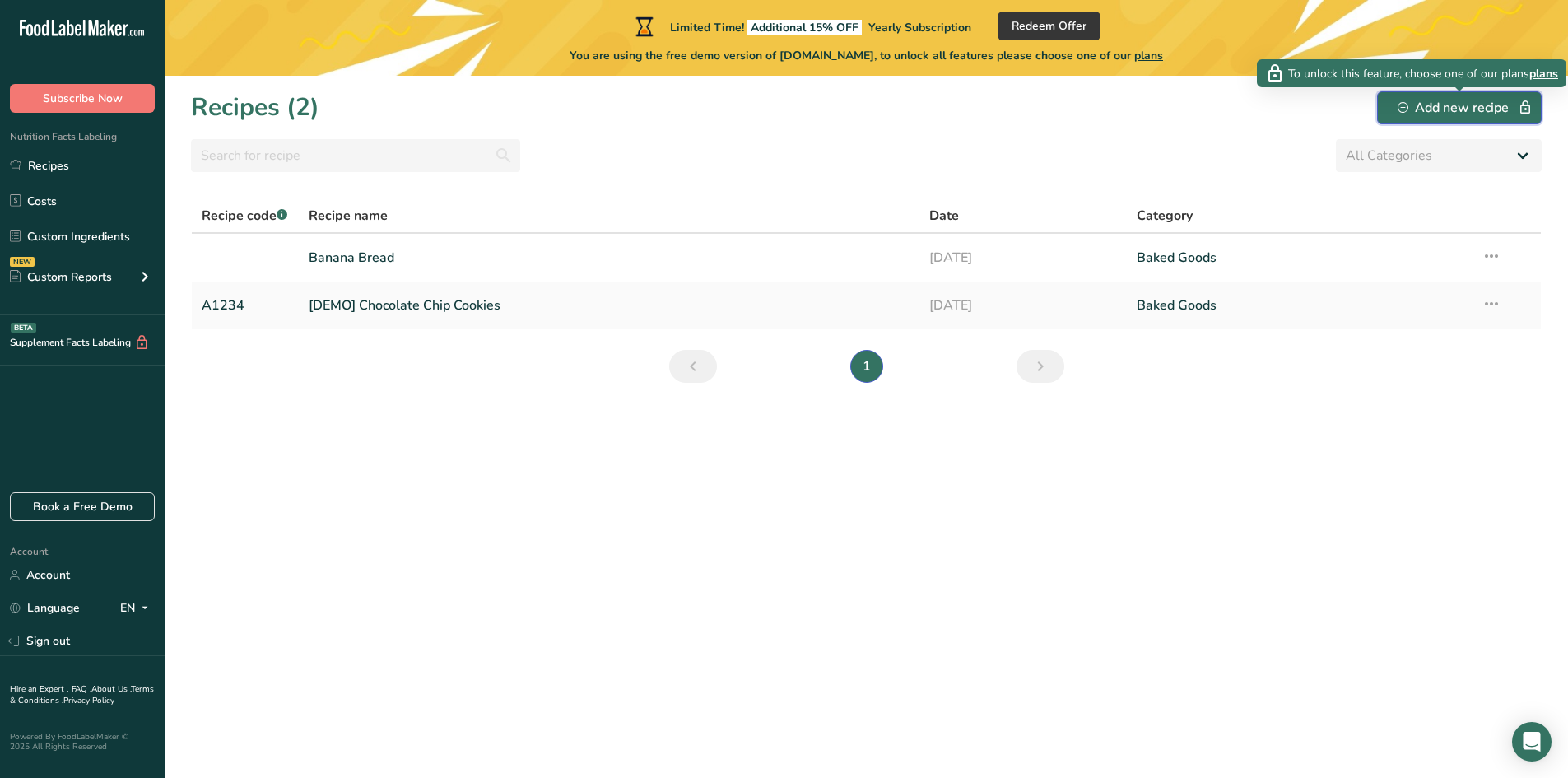
click at [1471, 114] on div "Add new recipe" at bounding box center [1459, 108] width 123 height 20
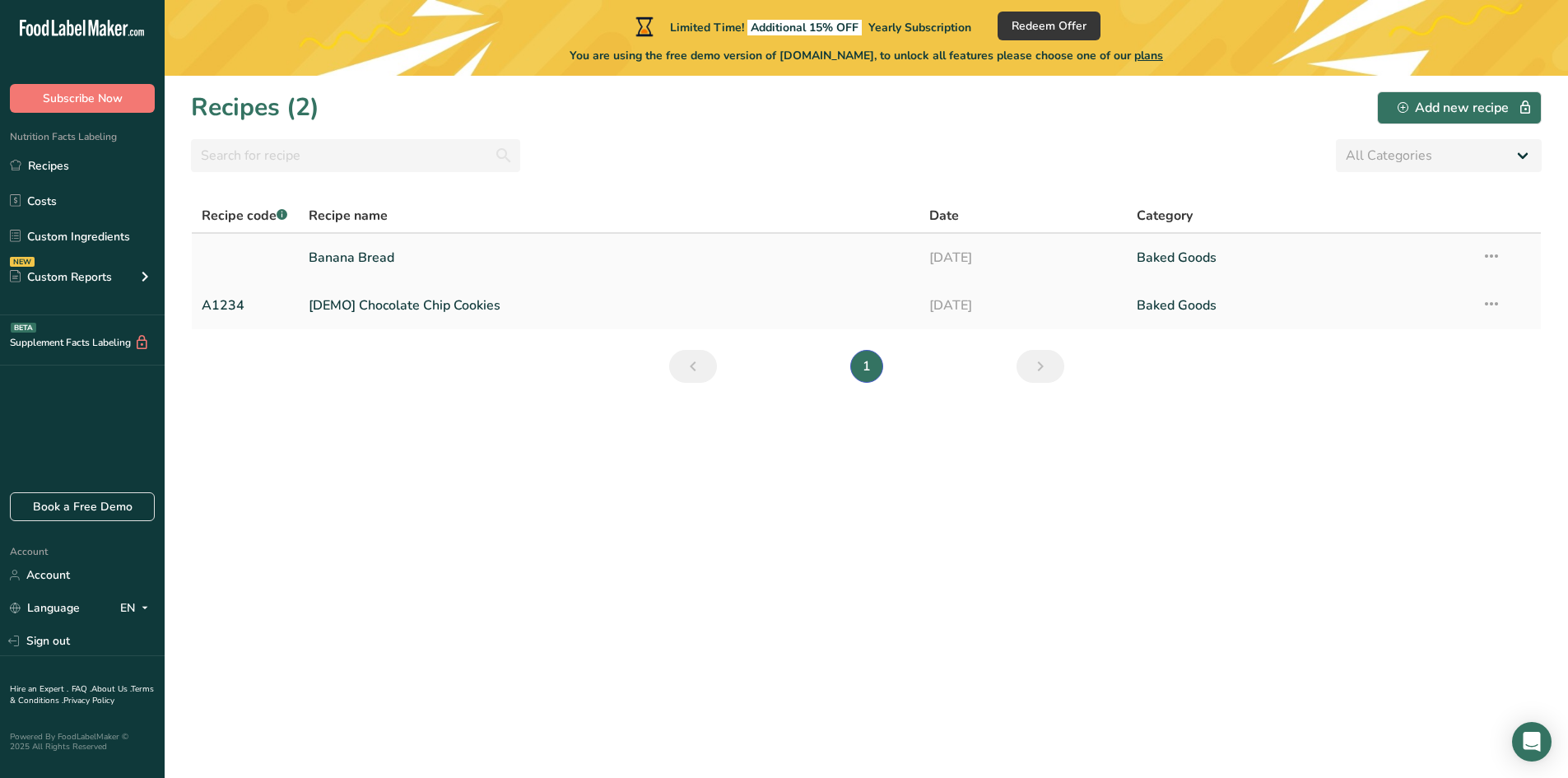
click at [375, 258] on link "Banana Bread" at bounding box center [609, 258] width 602 height 35
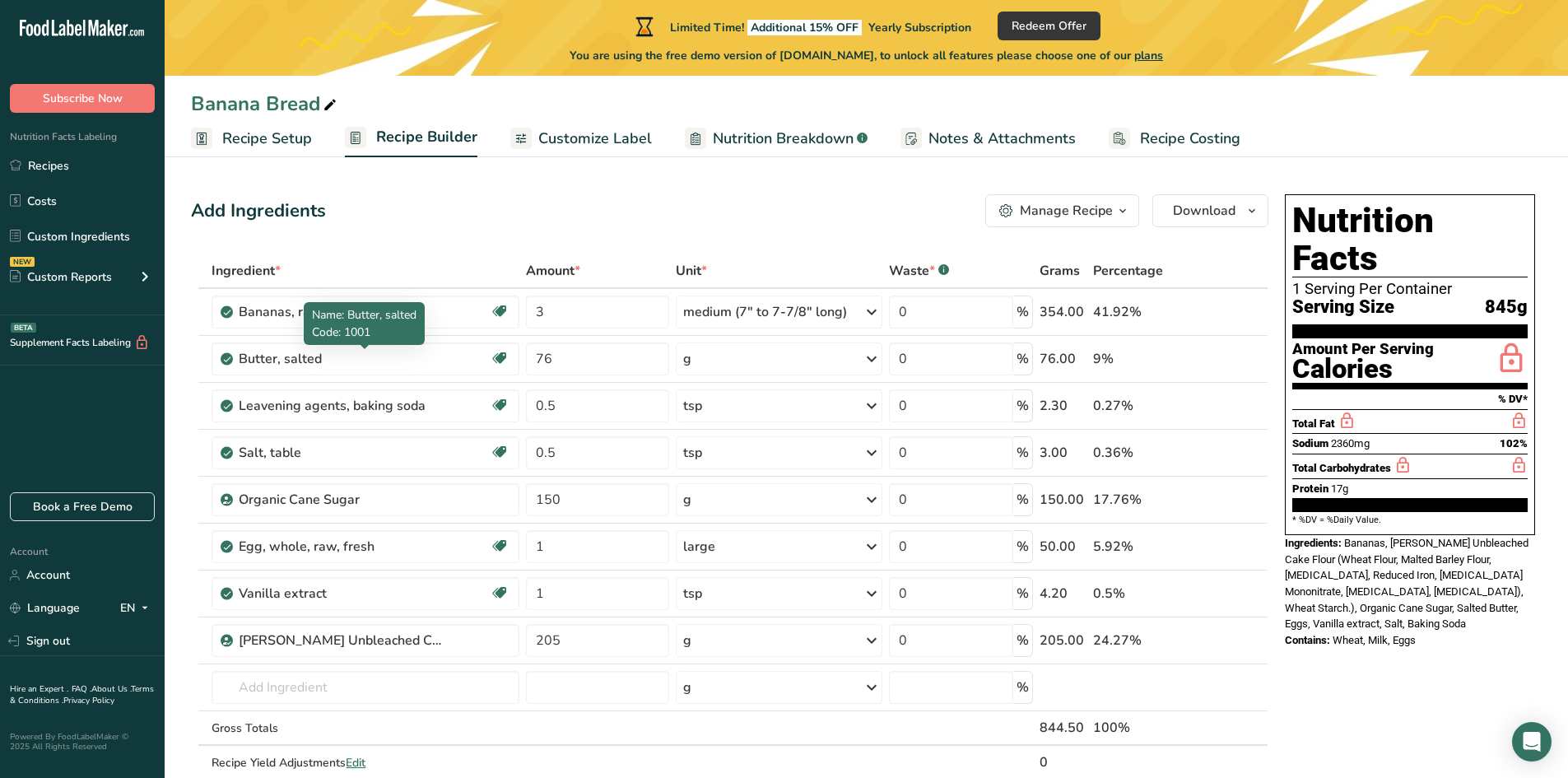
click at [306, 319] on div "Name: Butter, salted Code: 1001" at bounding box center [365, 324] width 121 height 43
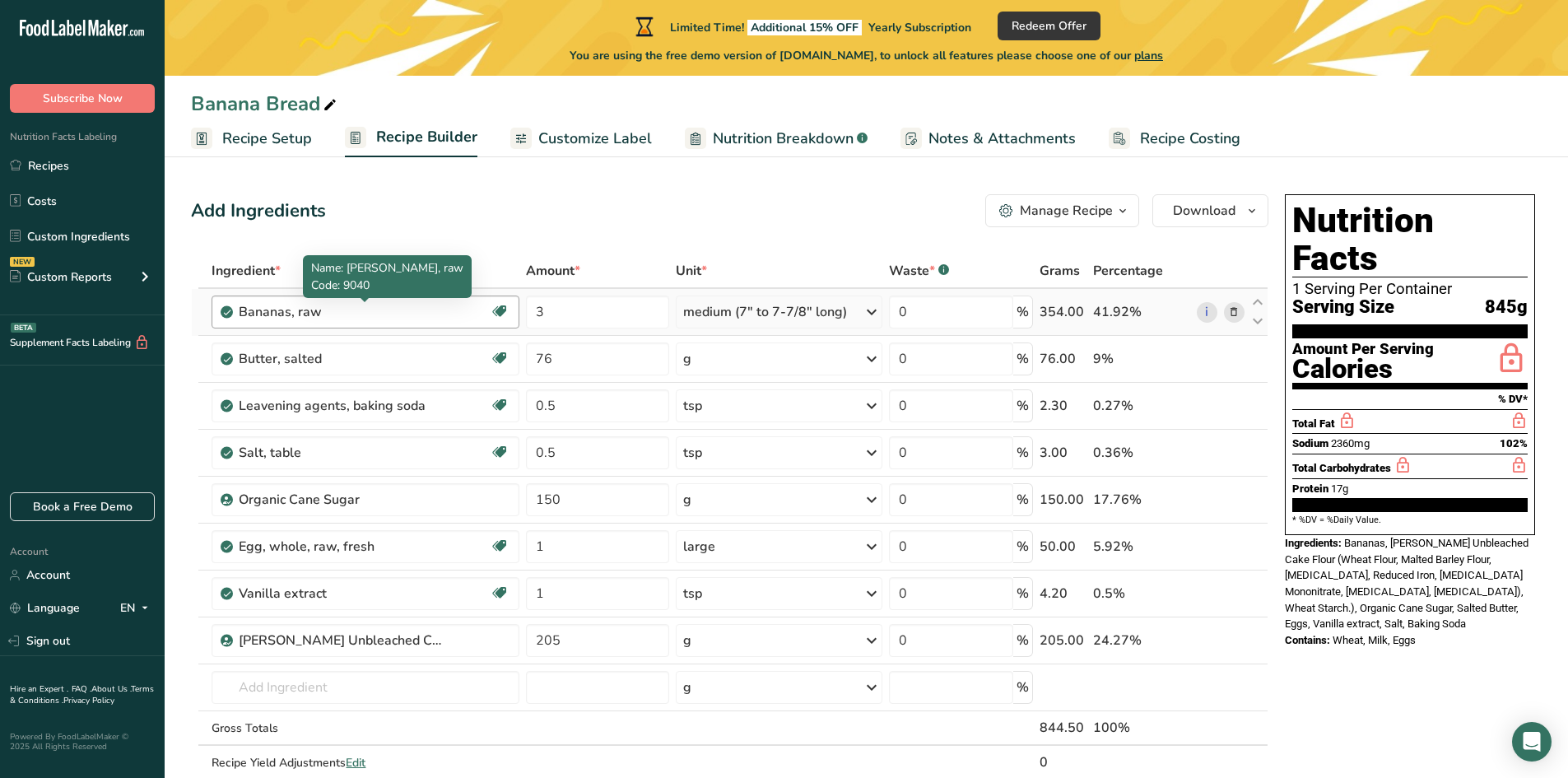
click at [292, 307] on div "Bananas, raw" at bounding box center [341, 312] width 206 height 20
click at [292, 306] on div "Bananas, raw" at bounding box center [341, 312] width 206 height 20
click at [1233, 315] on icon at bounding box center [1234, 312] width 12 height 17
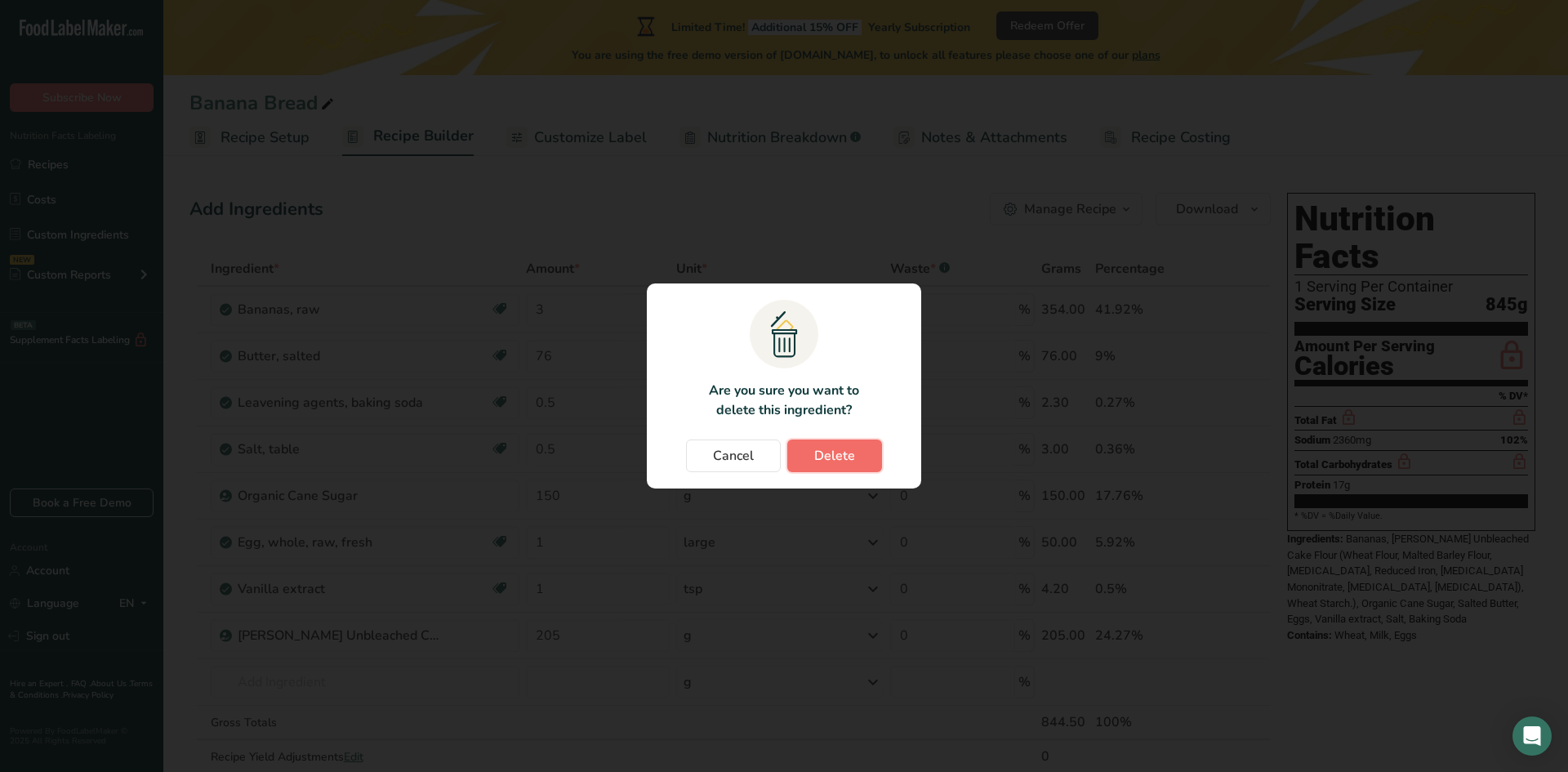
click at [829, 459] on span "Delete" at bounding box center [835, 455] width 41 height 20
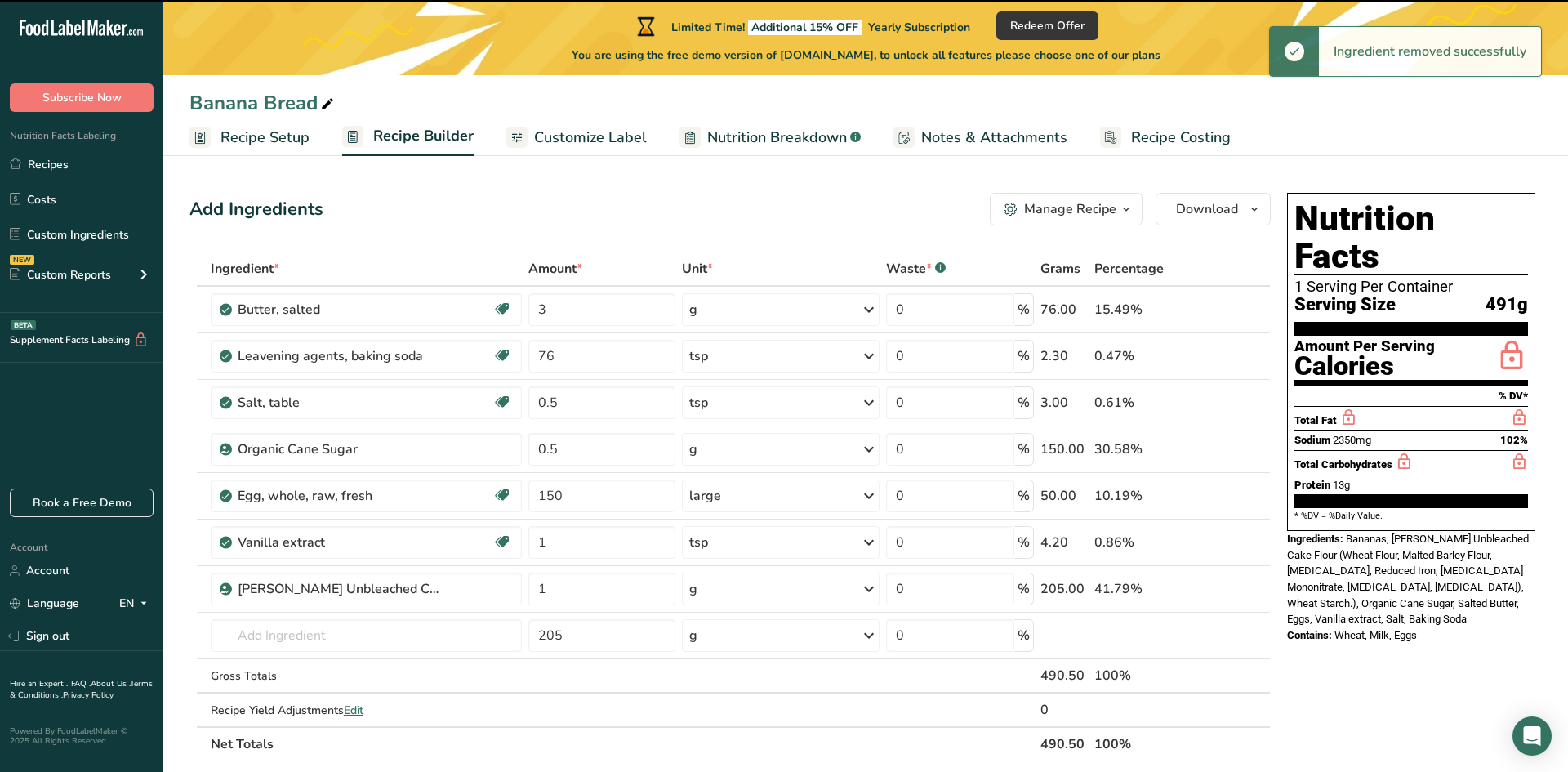
type input "76"
type input "0.5"
type input "150"
type input "1"
type input "205"
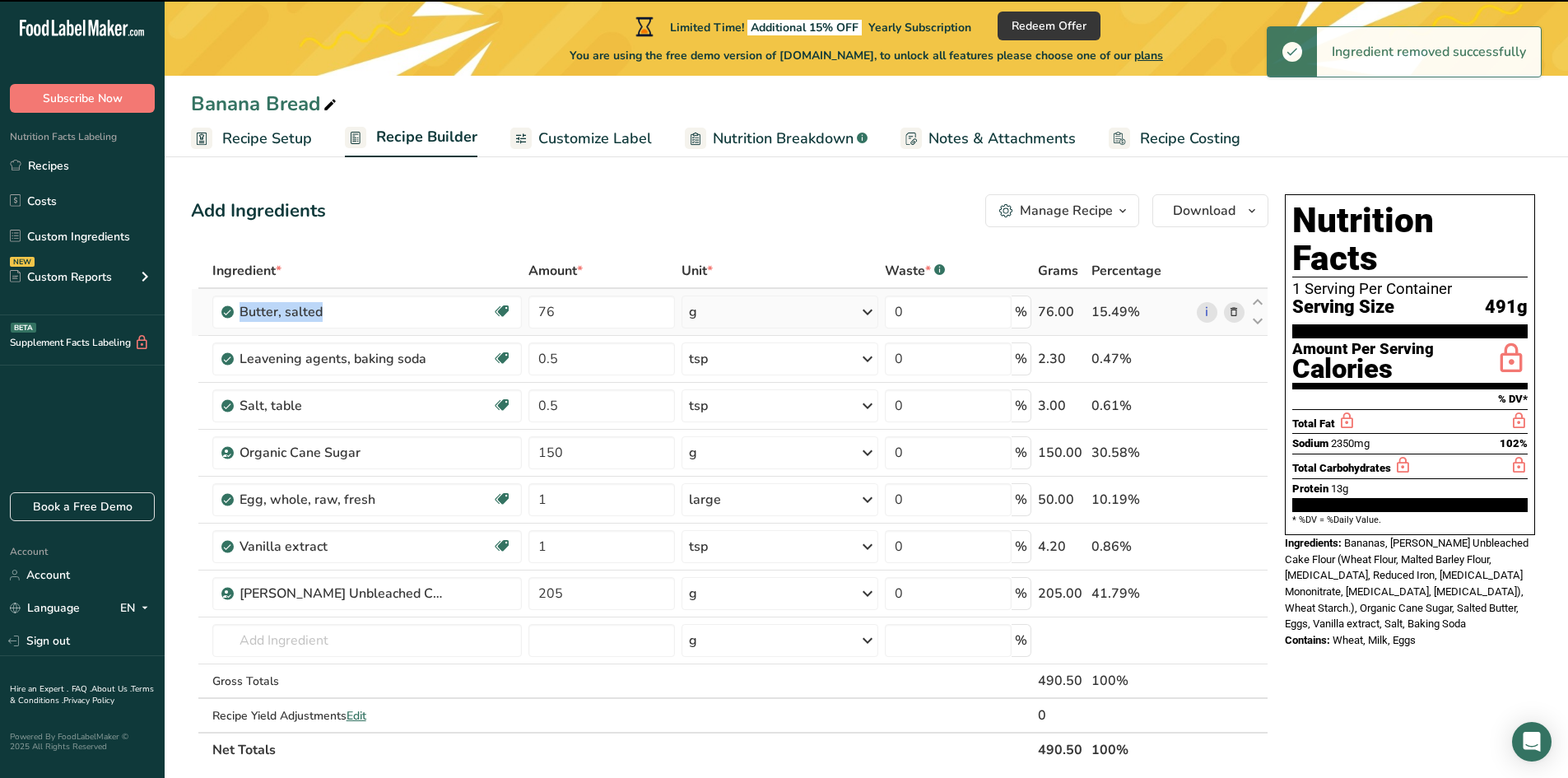
click at [1241, 313] on span at bounding box center [1234, 312] width 20 height 20
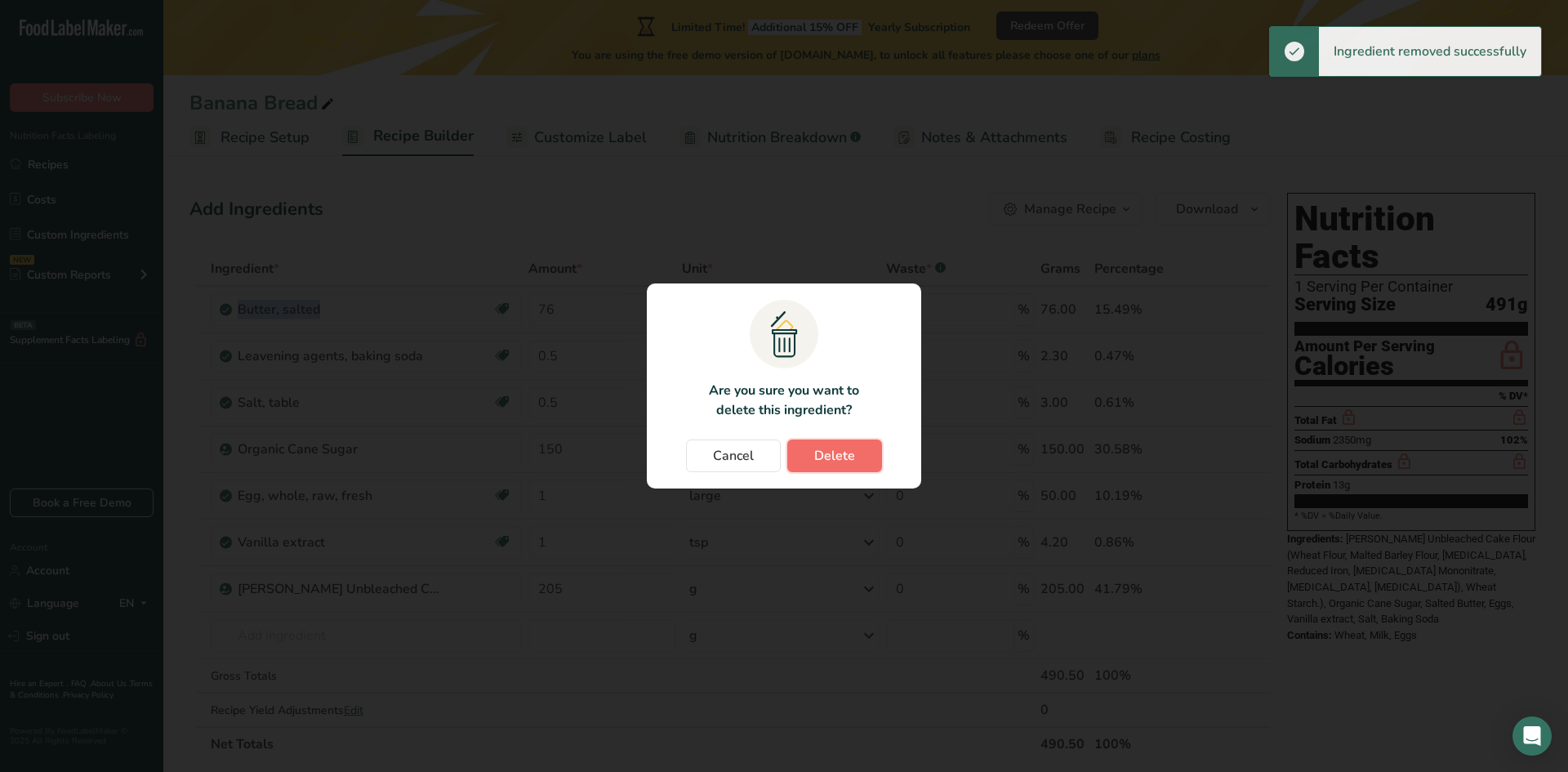
click at [861, 451] on button "Delete" at bounding box center [834, 455] width 95 height 33
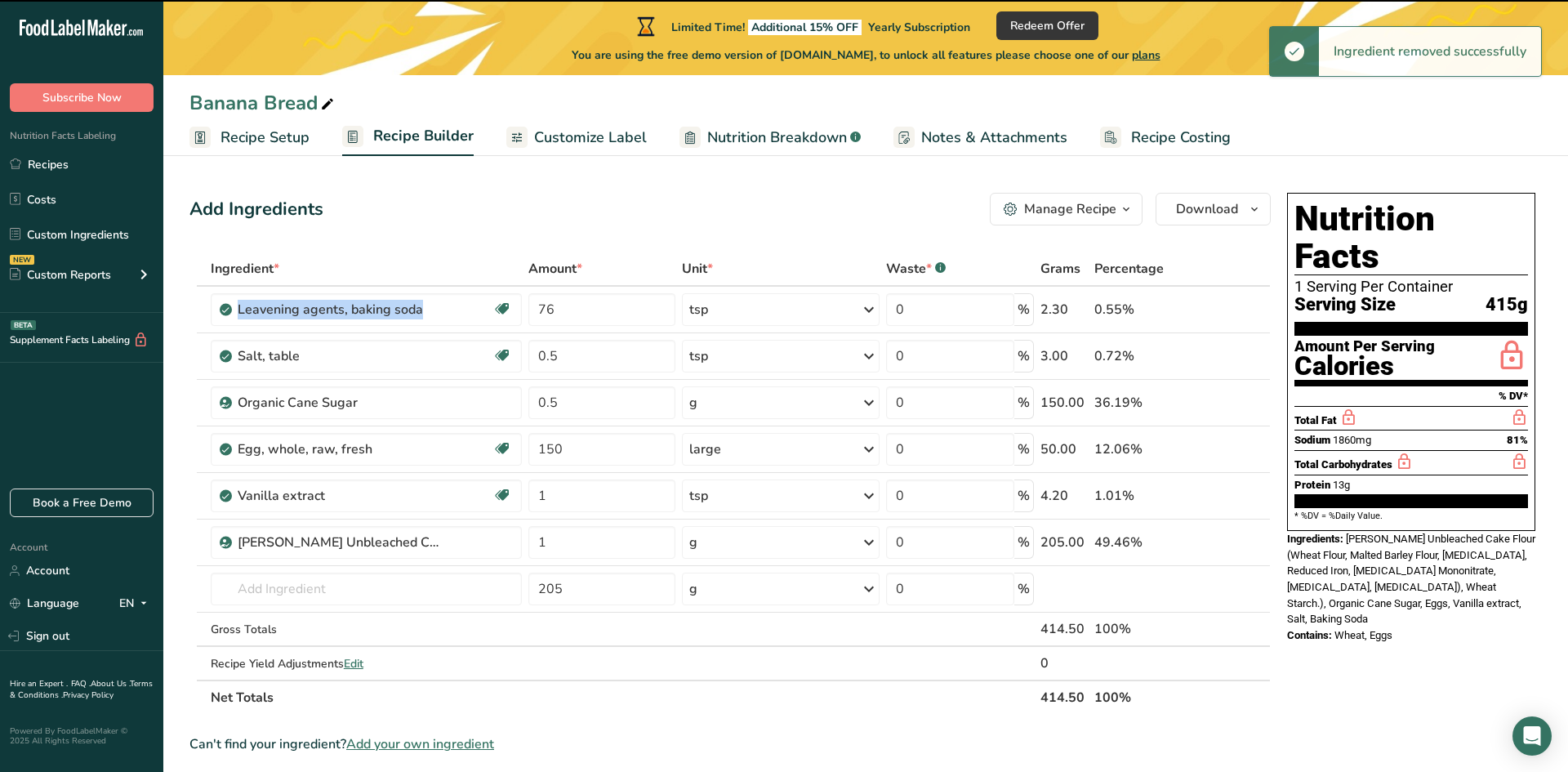
type input "0.5"
type input "150"
type input "1"
type input "205"
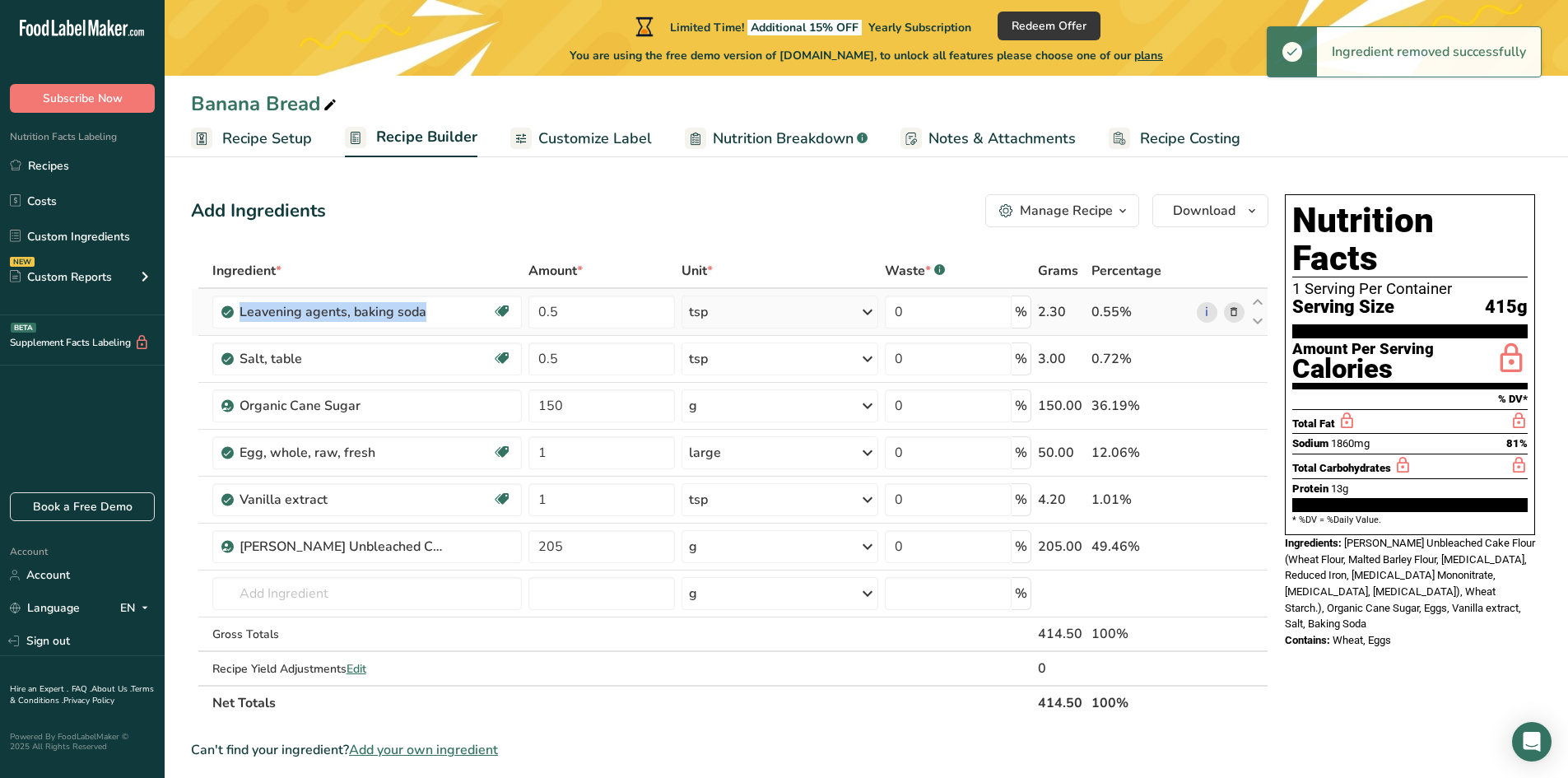
click at [1234, 309] on icon at bounding box center [1234, 312] width 12 height 17
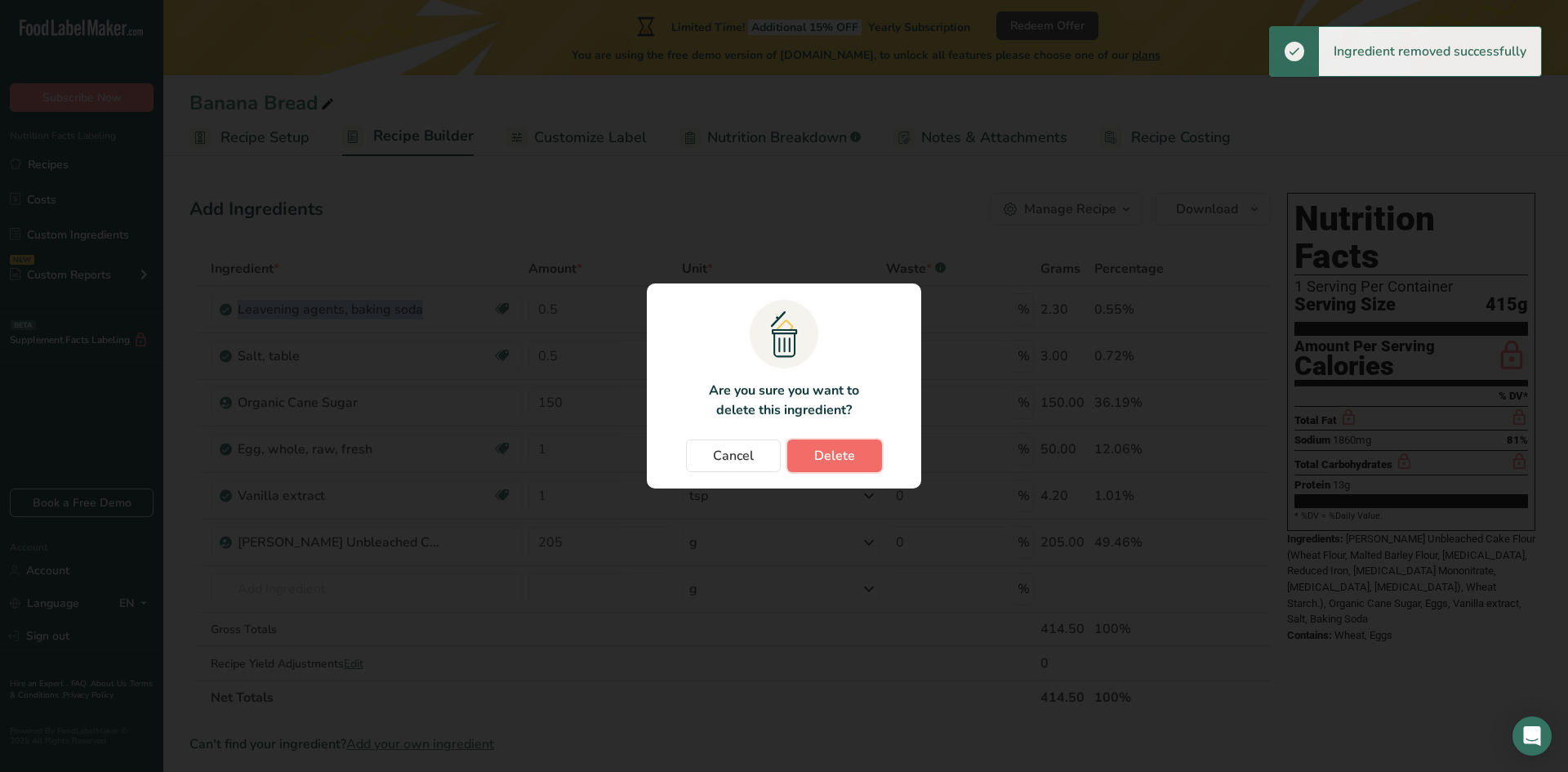
click at [848, 461] on span "Delete" at bounding box center [835, 455] width 41 height 20
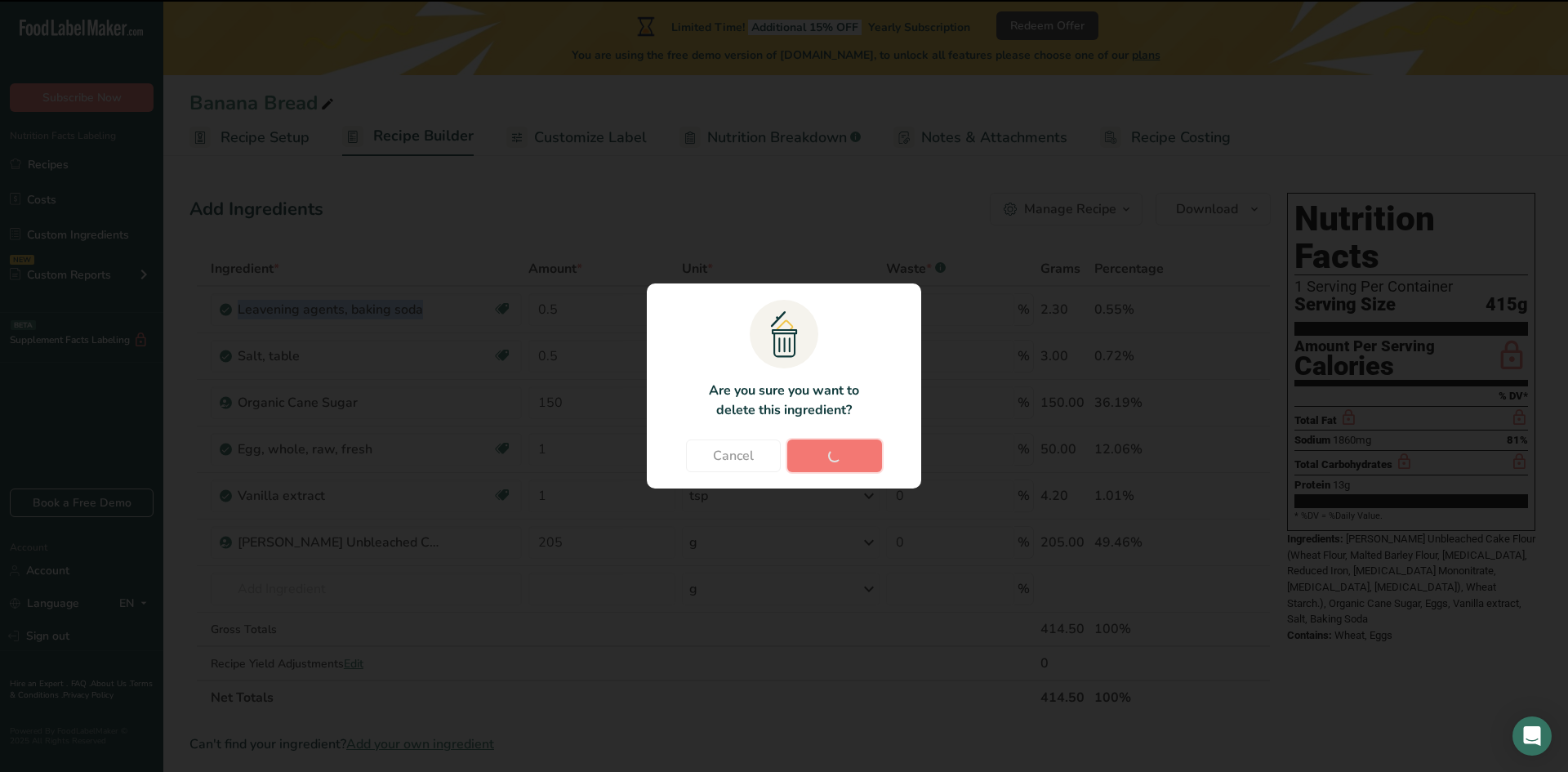
type input "150"
type input "1"
type input "205"
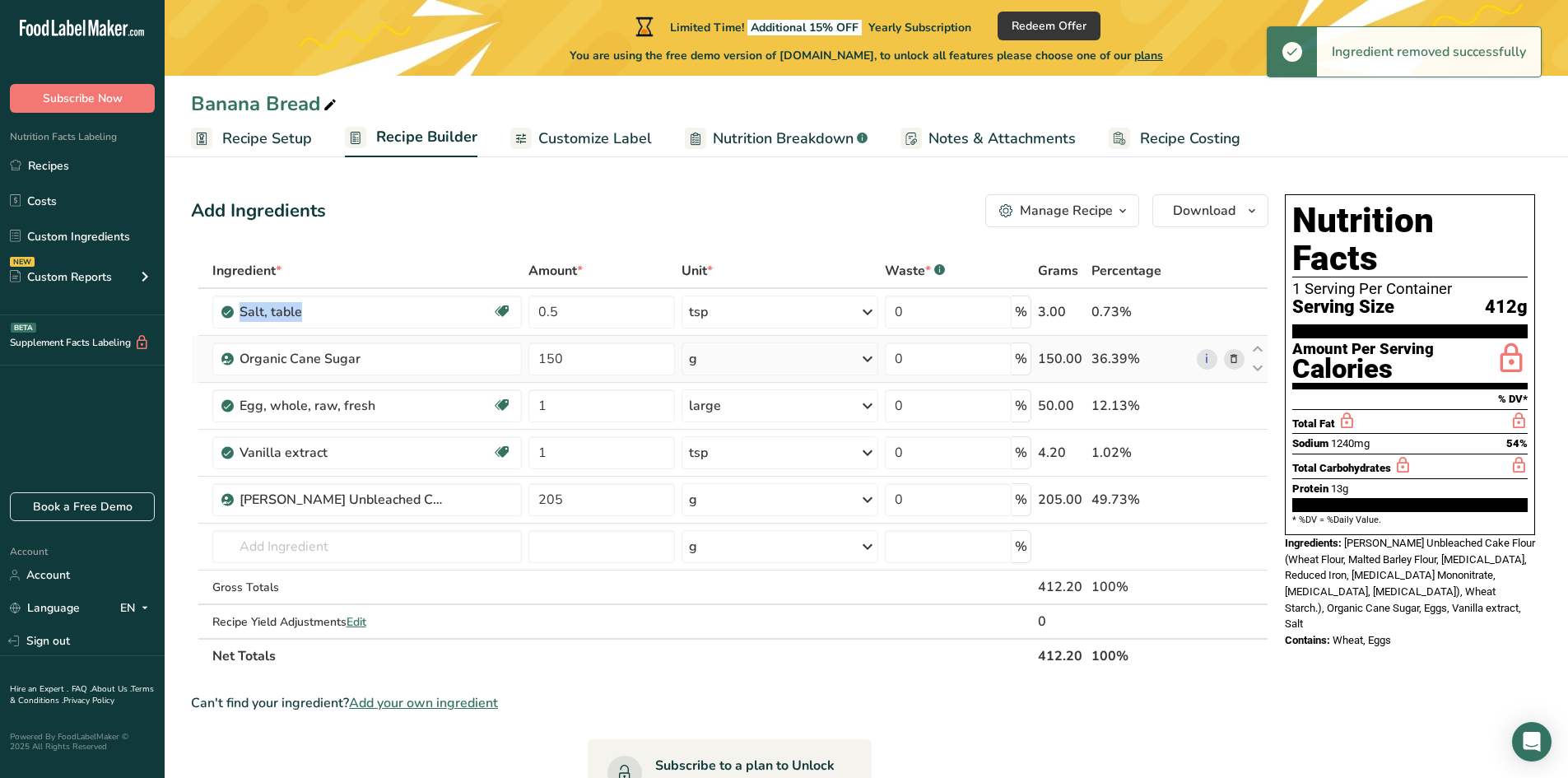
click at [1236, 360] on icon at bounding box center [1234, 359] width 12 height 17
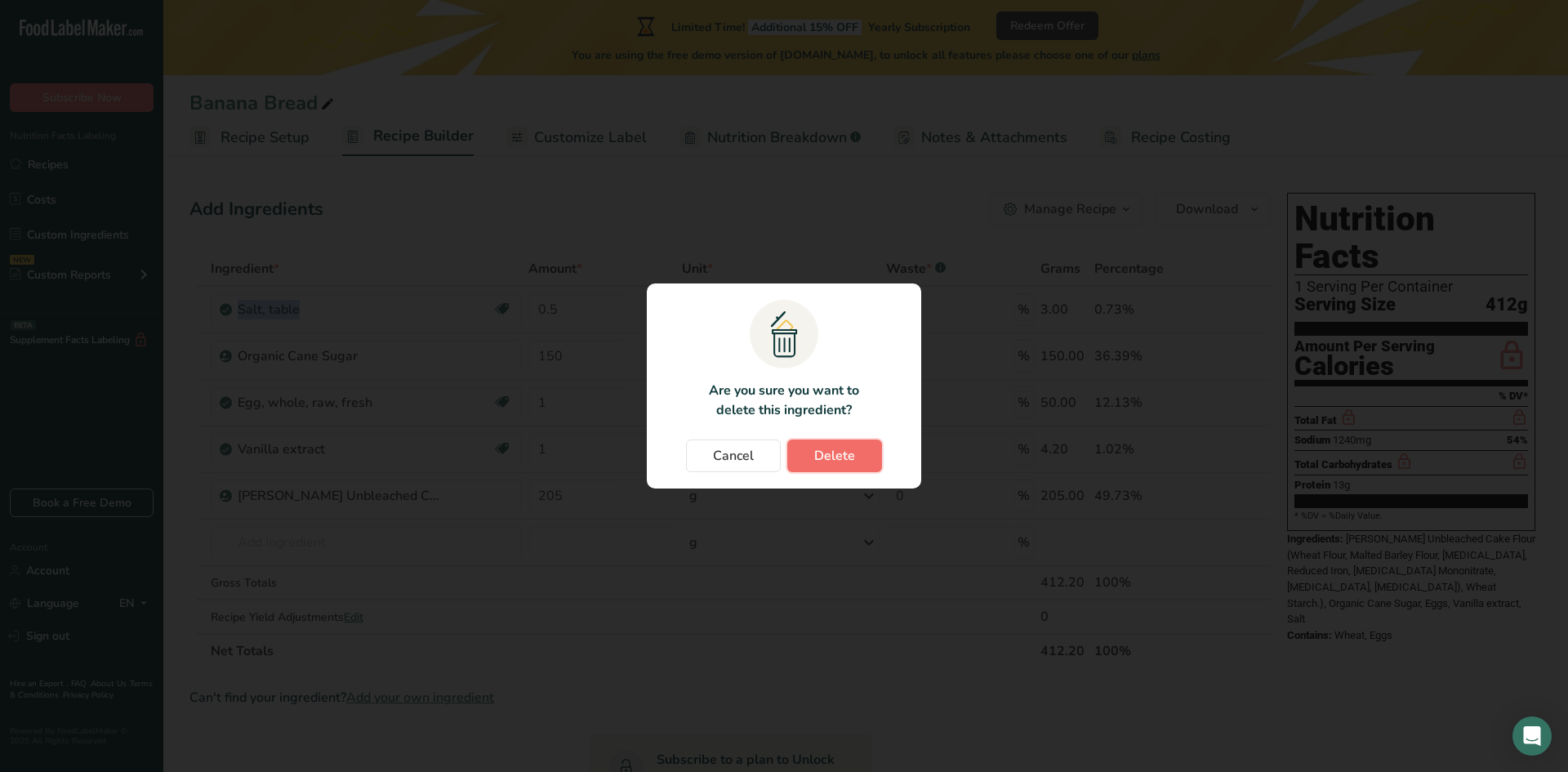
click at [860, 449] on button "Delete" at bounding box center [834, 455] width 95 height 33
type input "1"
type input "205"
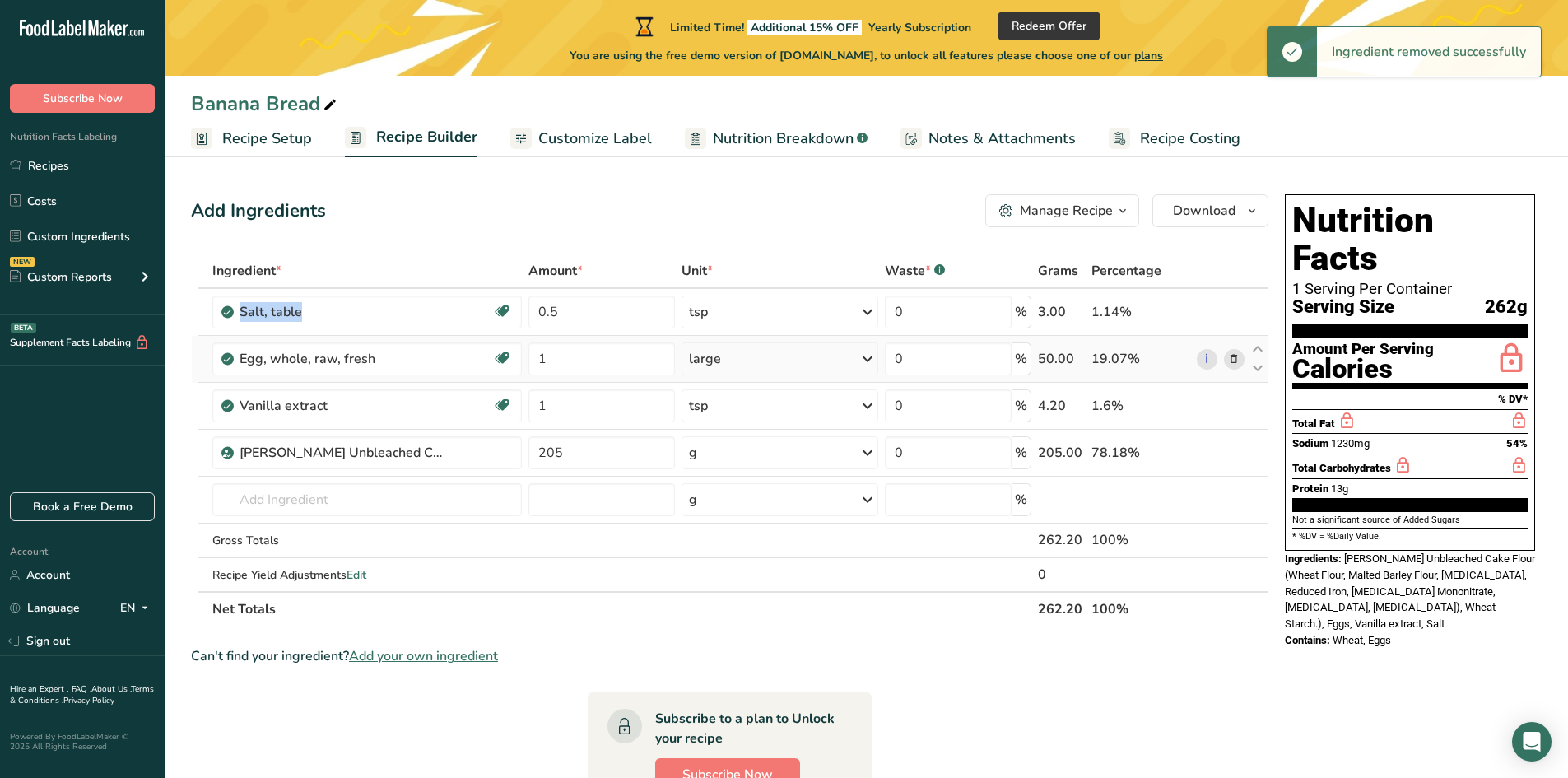
click at [1232, 358] on icon at bounding box center [1234, 359] width 12 height 17
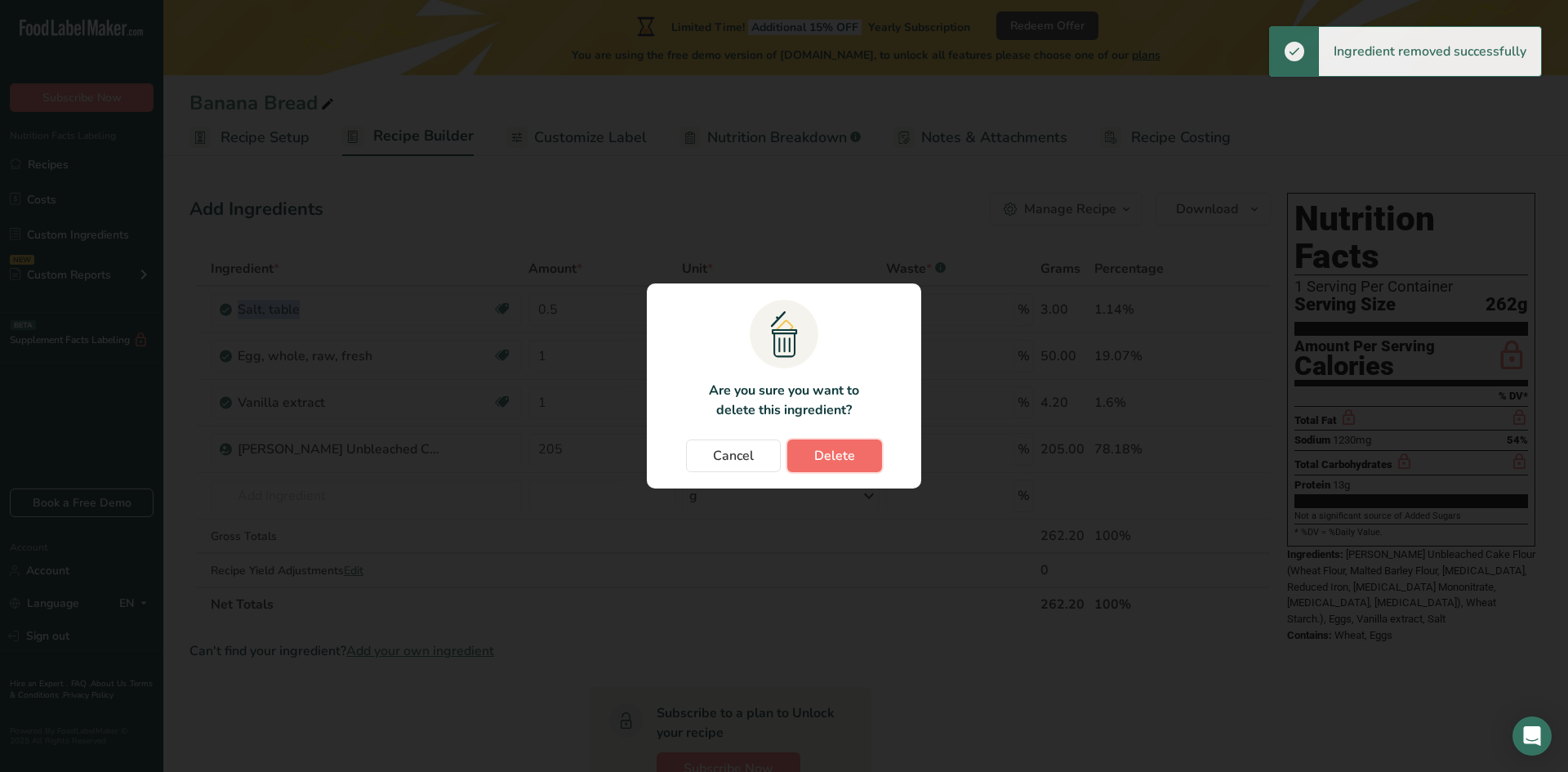
click at [853, 455] on span "Delete" at bounding box center [835, 455] width 41 height 20
type input "205"
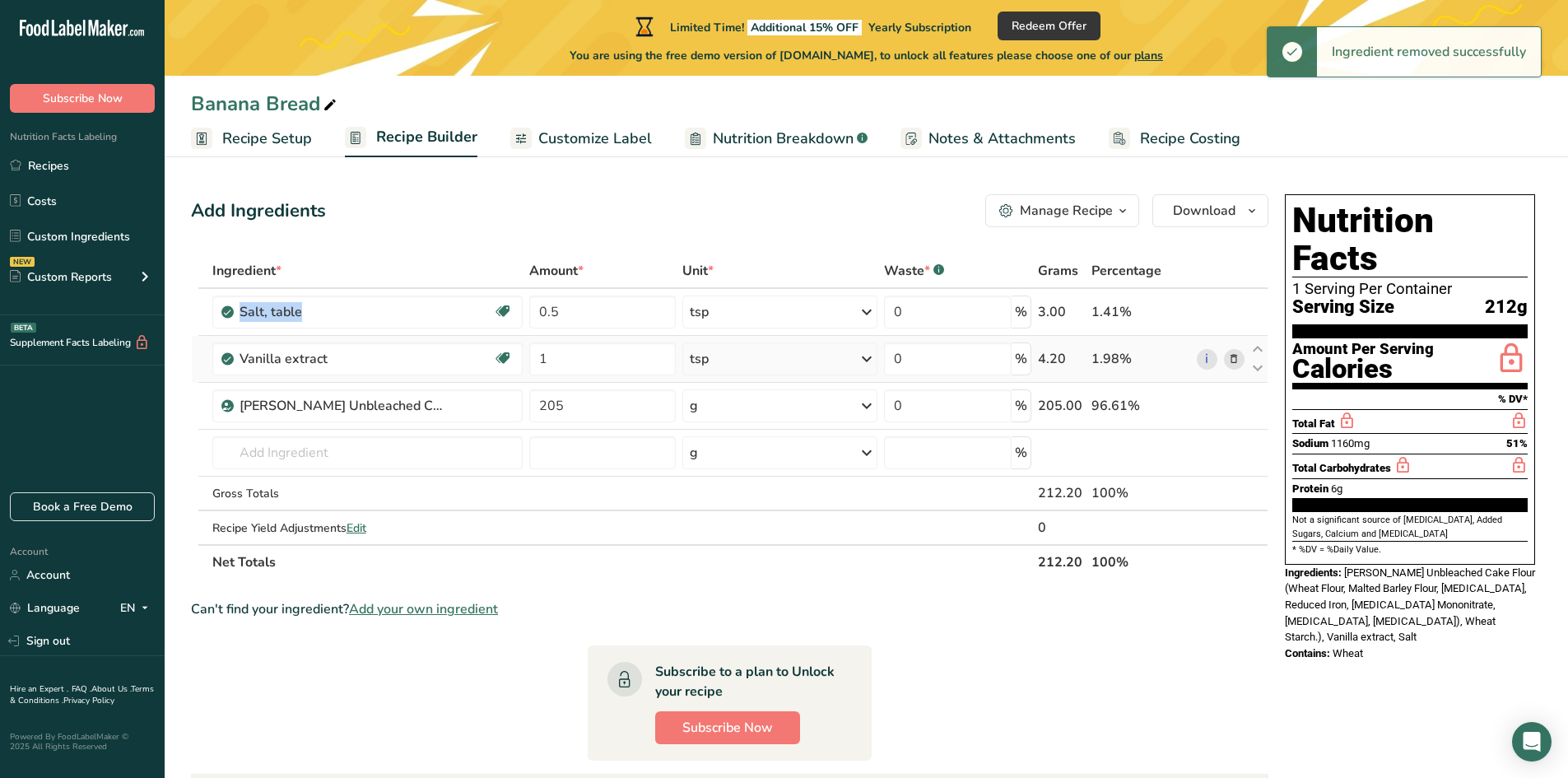
click at [1232, 356] on icon at bounding box center [1234, 359] width 12 height 17
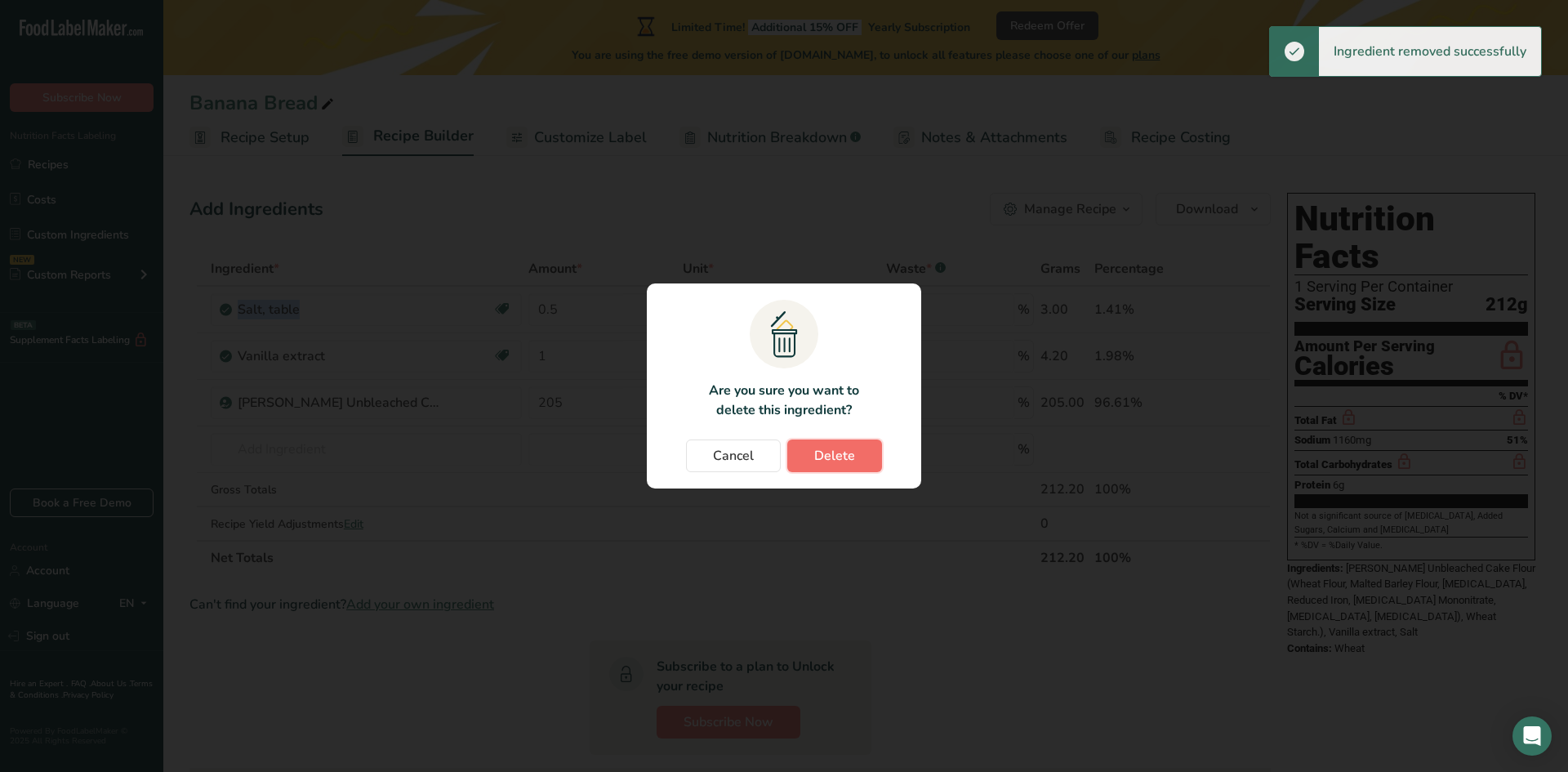
click at [832, 466] on button "Delete" at bounding box center [834, 455] width 95 height 33
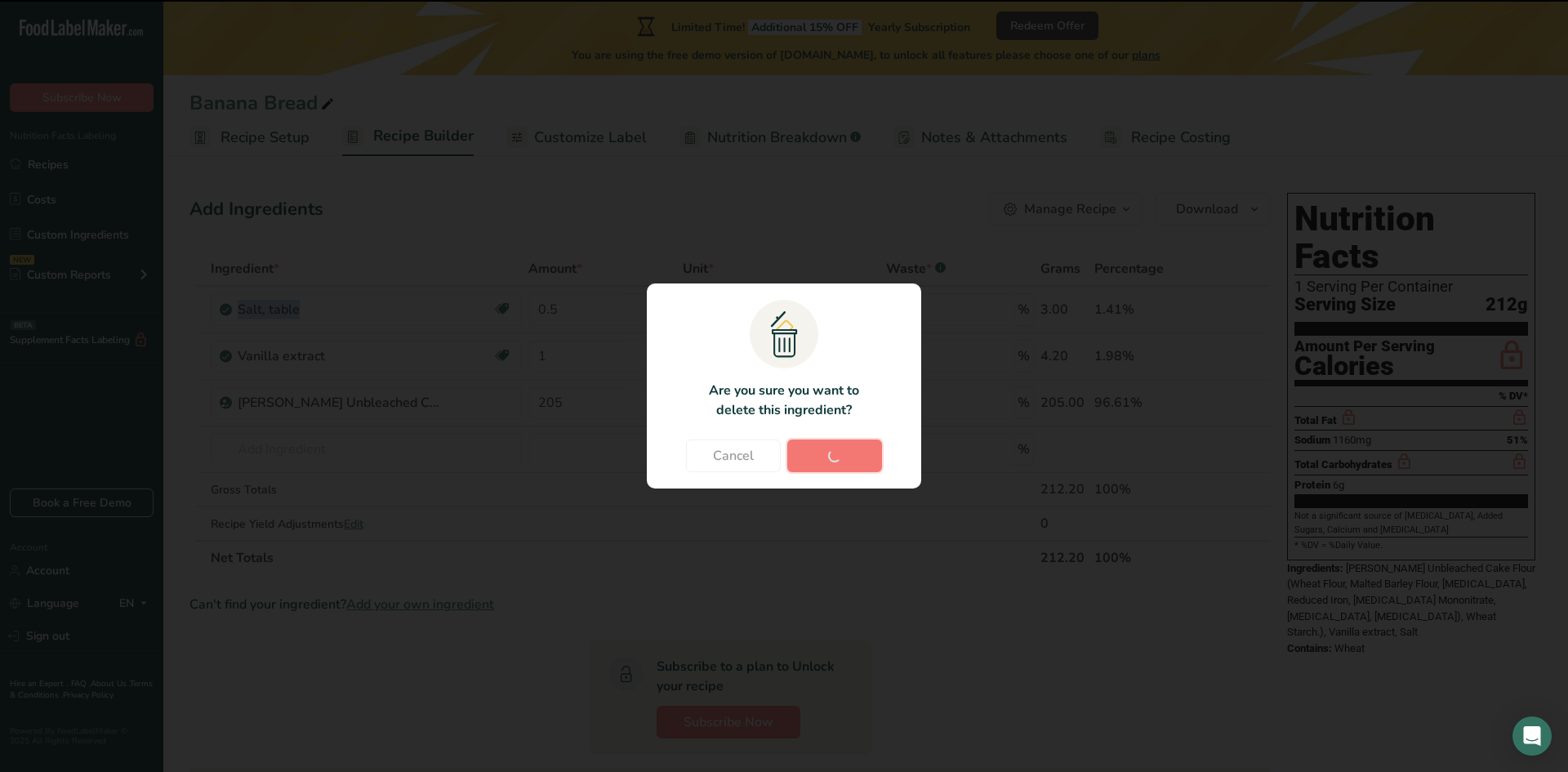
type input "205"
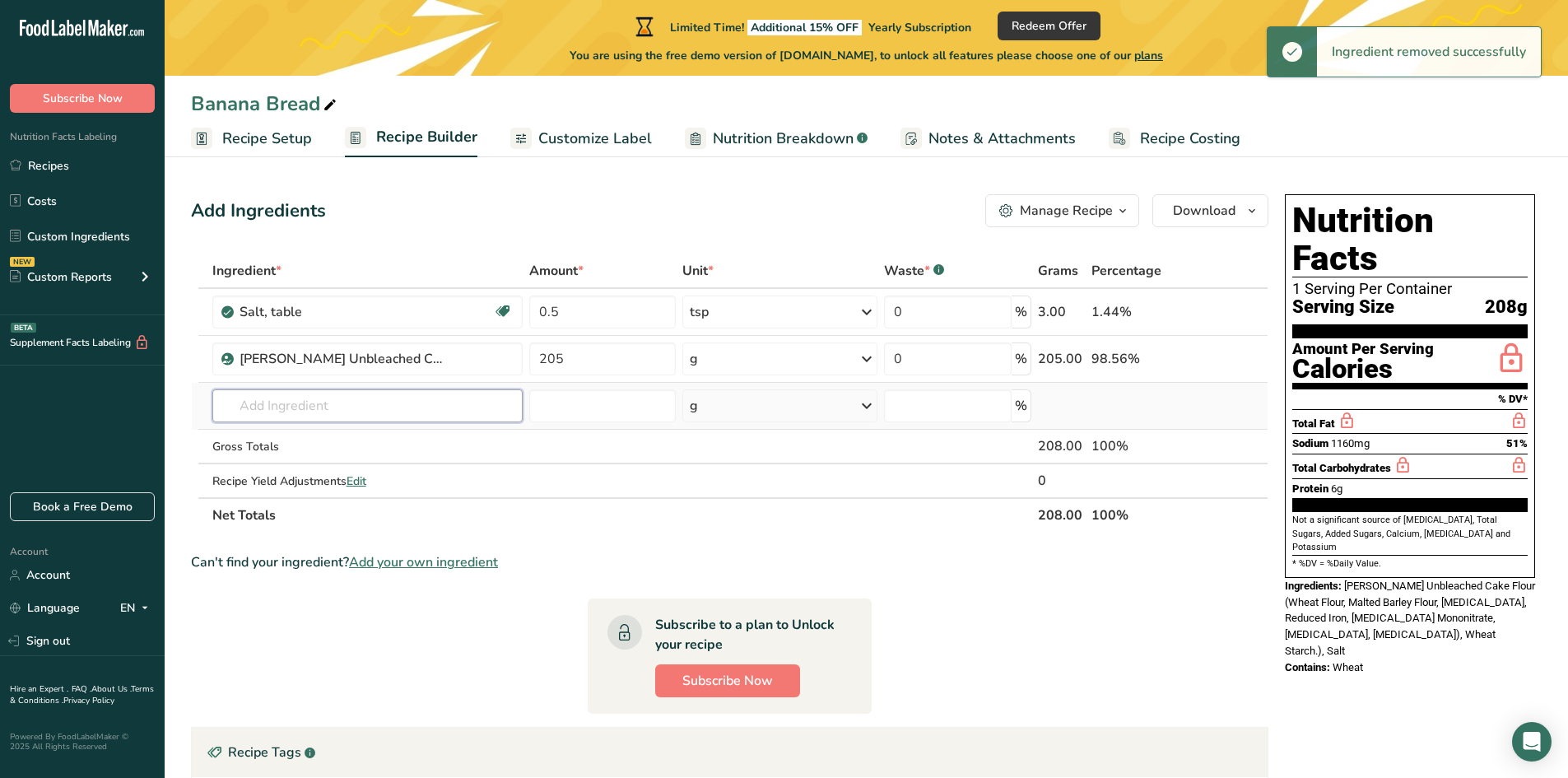
click at [331, 407] on input "text" at bounding box center [367, 406] width 310 height 33
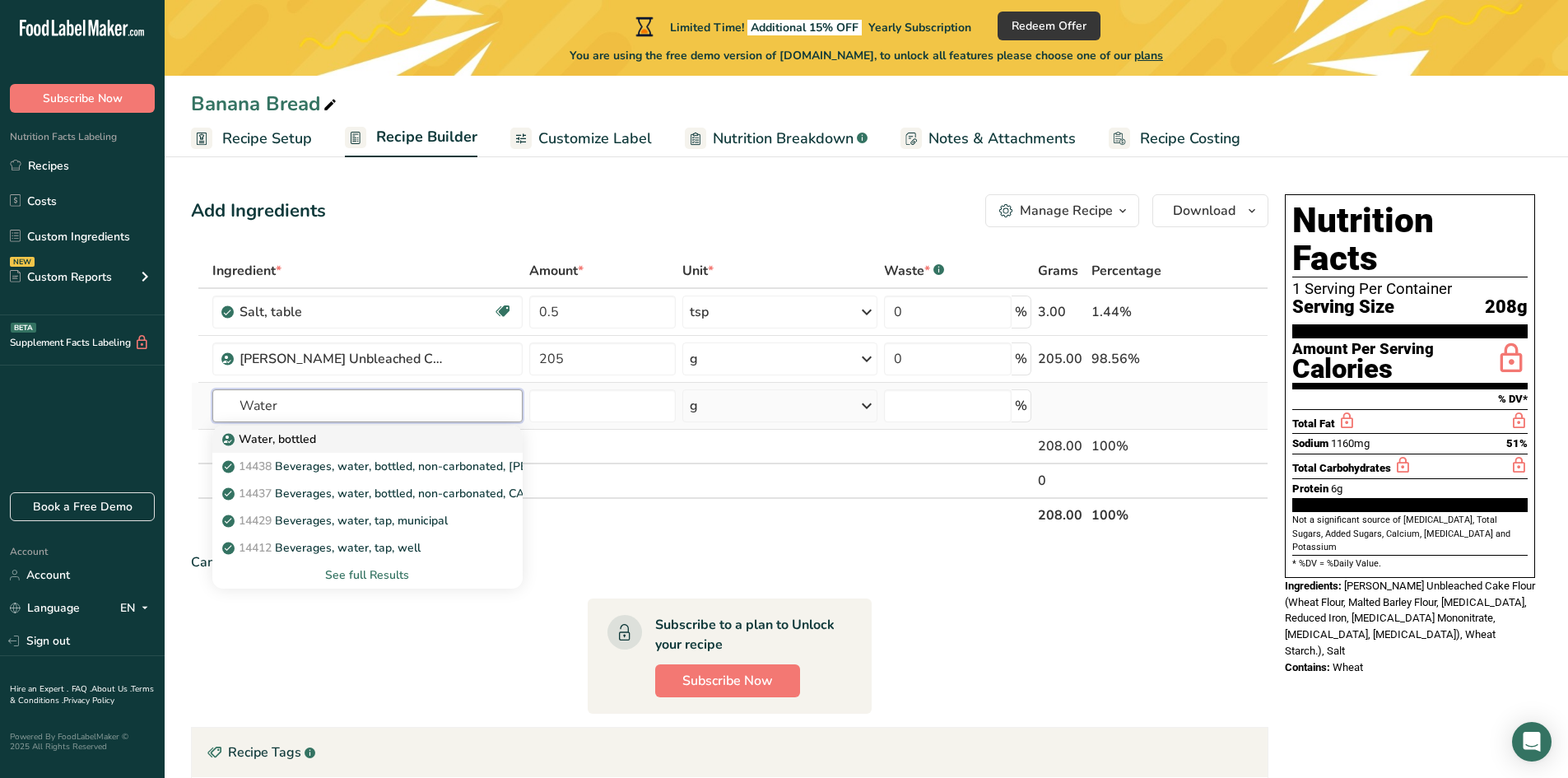
type input "Water"
click at [282, 427] on link "Water, bottled" at bounding box center [367, 439] width 310 height 27
type input "Water, bottled"
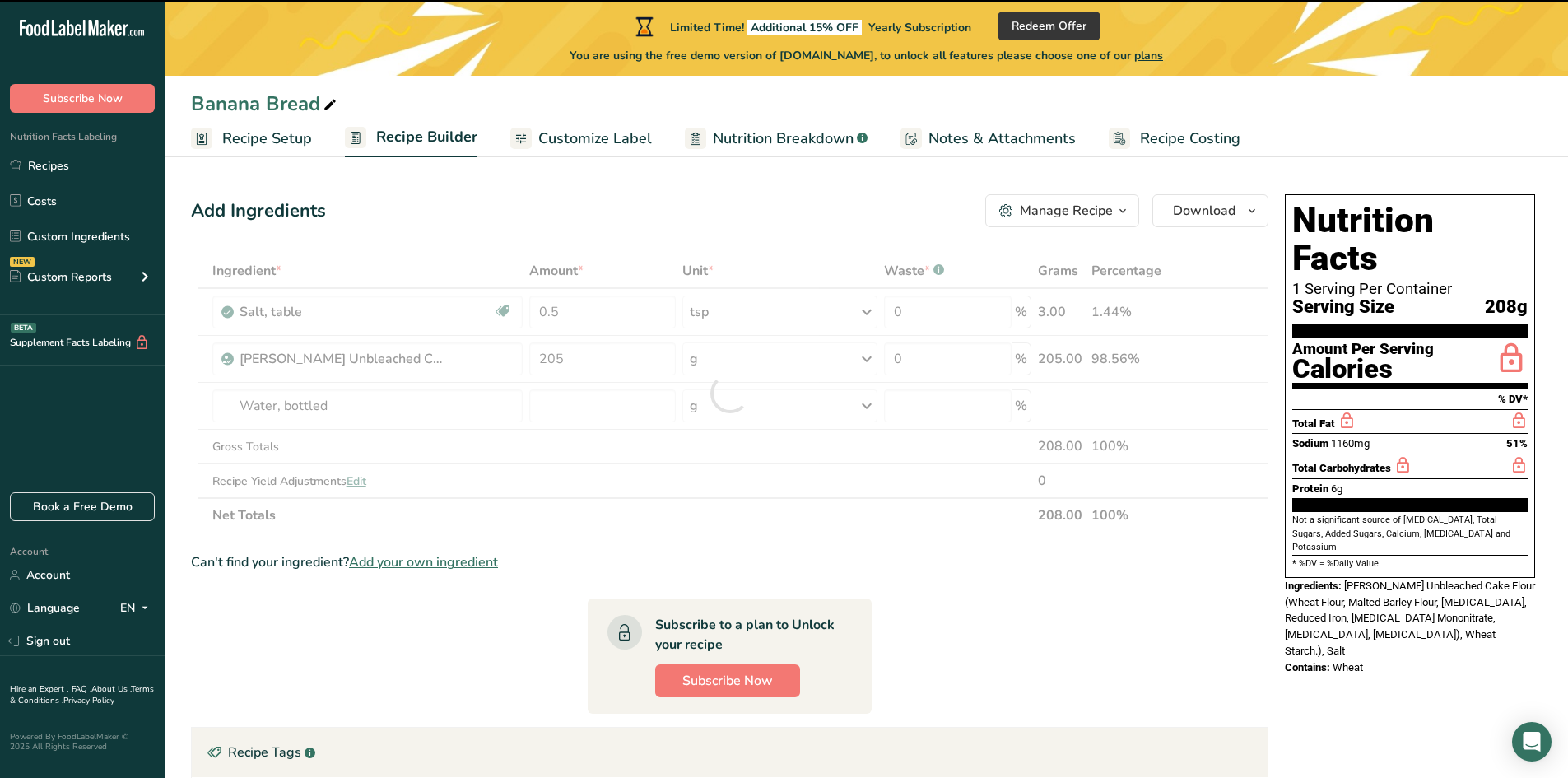
type input "0"
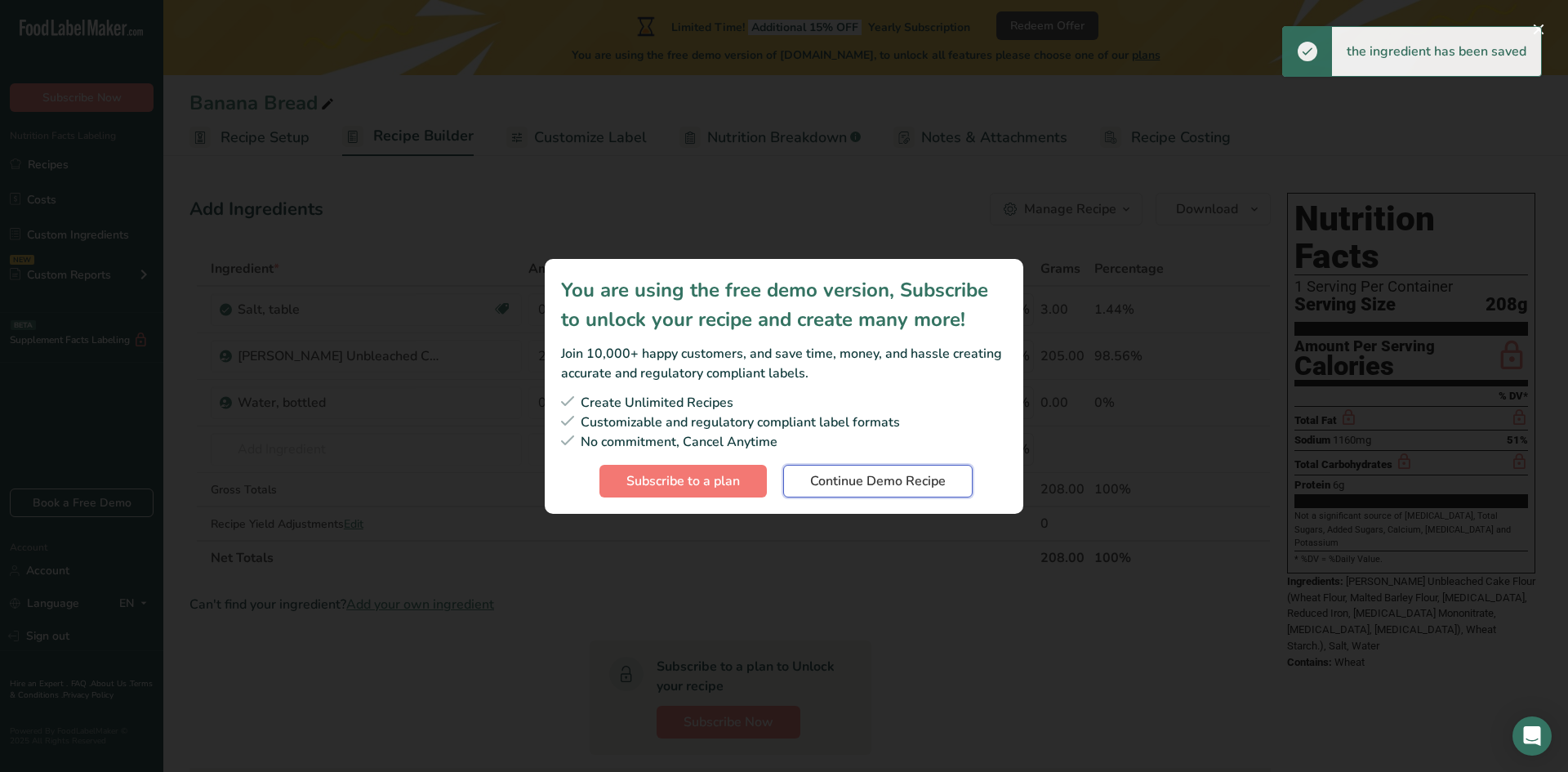
click at [887, 484] on span "Continue Demo Recipe" at bounding box center [877, 481] width 136 height 20
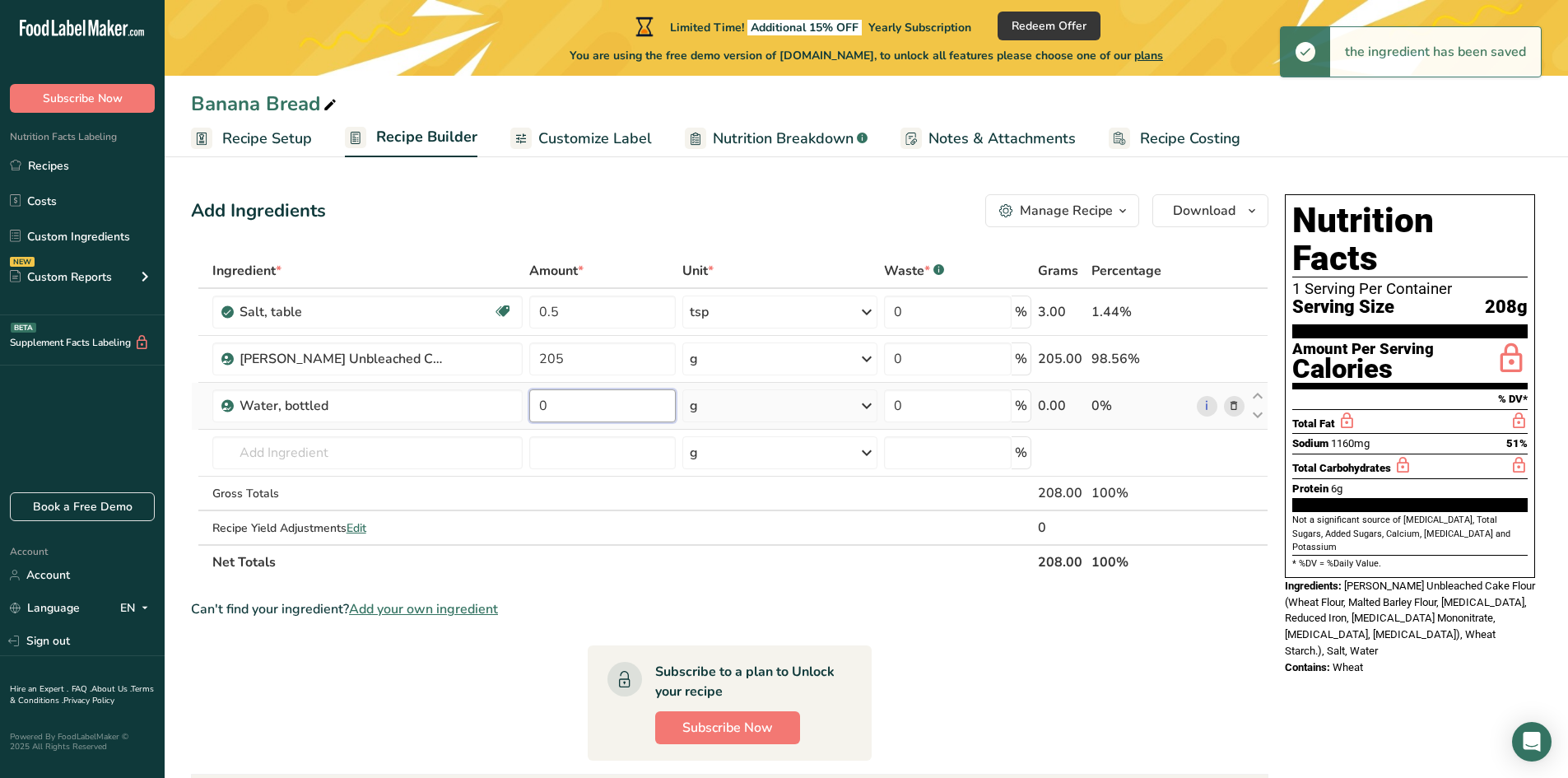
click at [576, 409] on input "0" at bounding box center [603, 406] width 147 height 33
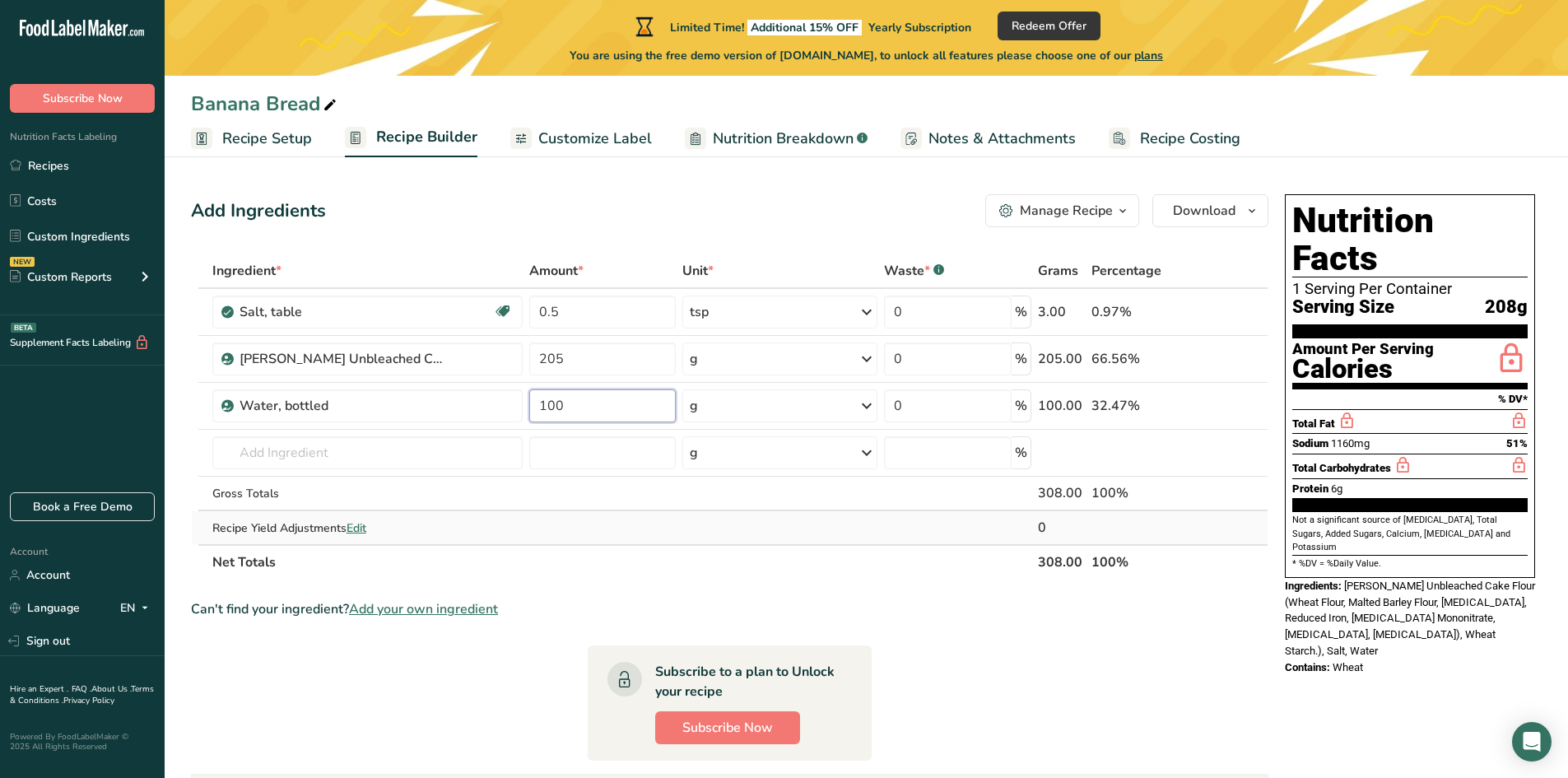
type input "100"
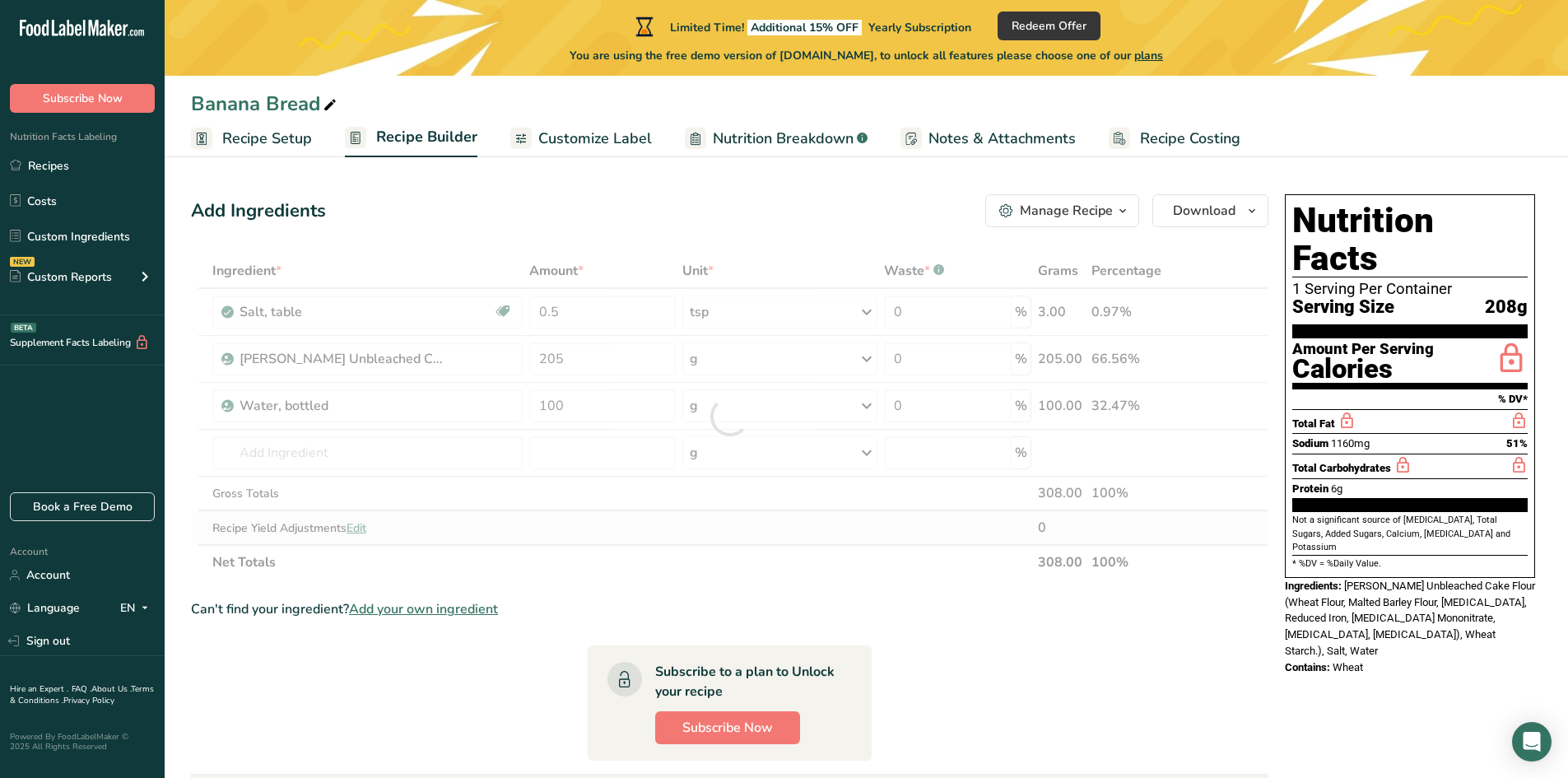
click at [899, 523] on div "Ingredient * Amount * Unit * Waste * .a-a{fill:#347362;}.b-a{fill:#fff;} Grams …" at bounding box center [729, 416] width 1077 height 326
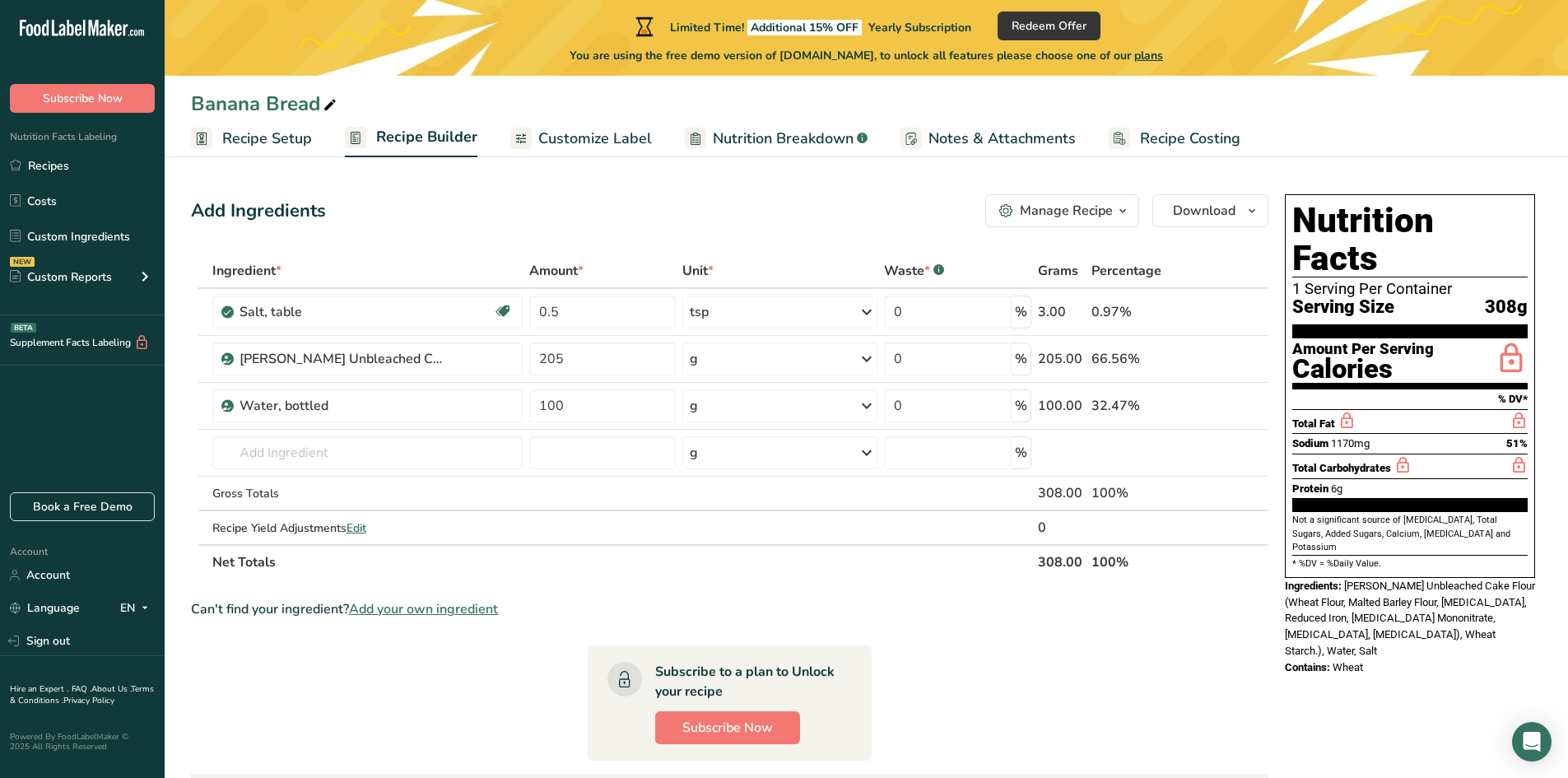
click at [762, 139] on span "Nutrition Breakdown" at bounding box center [783, 138] width 141 height 22
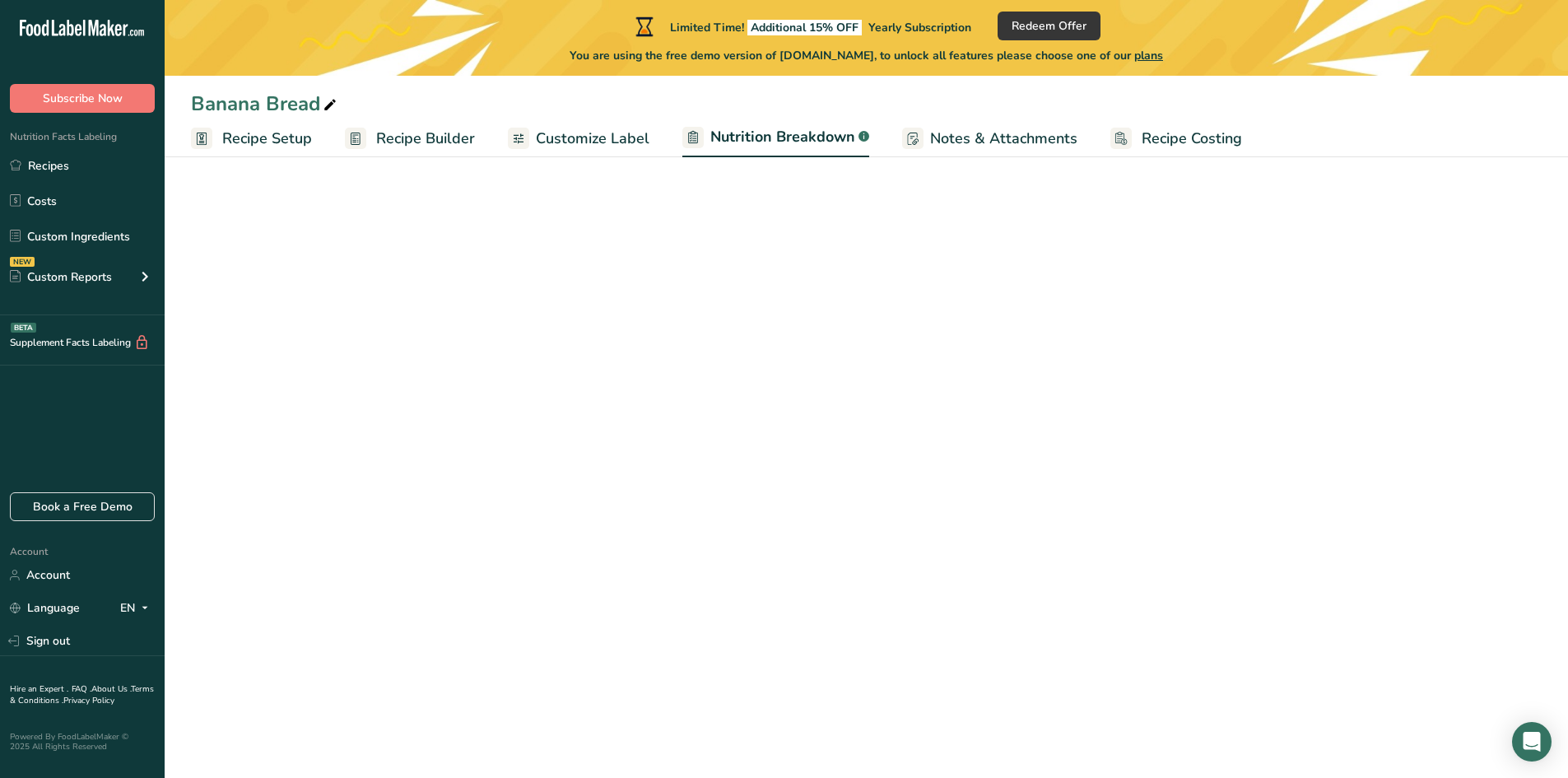
select select "Calories"
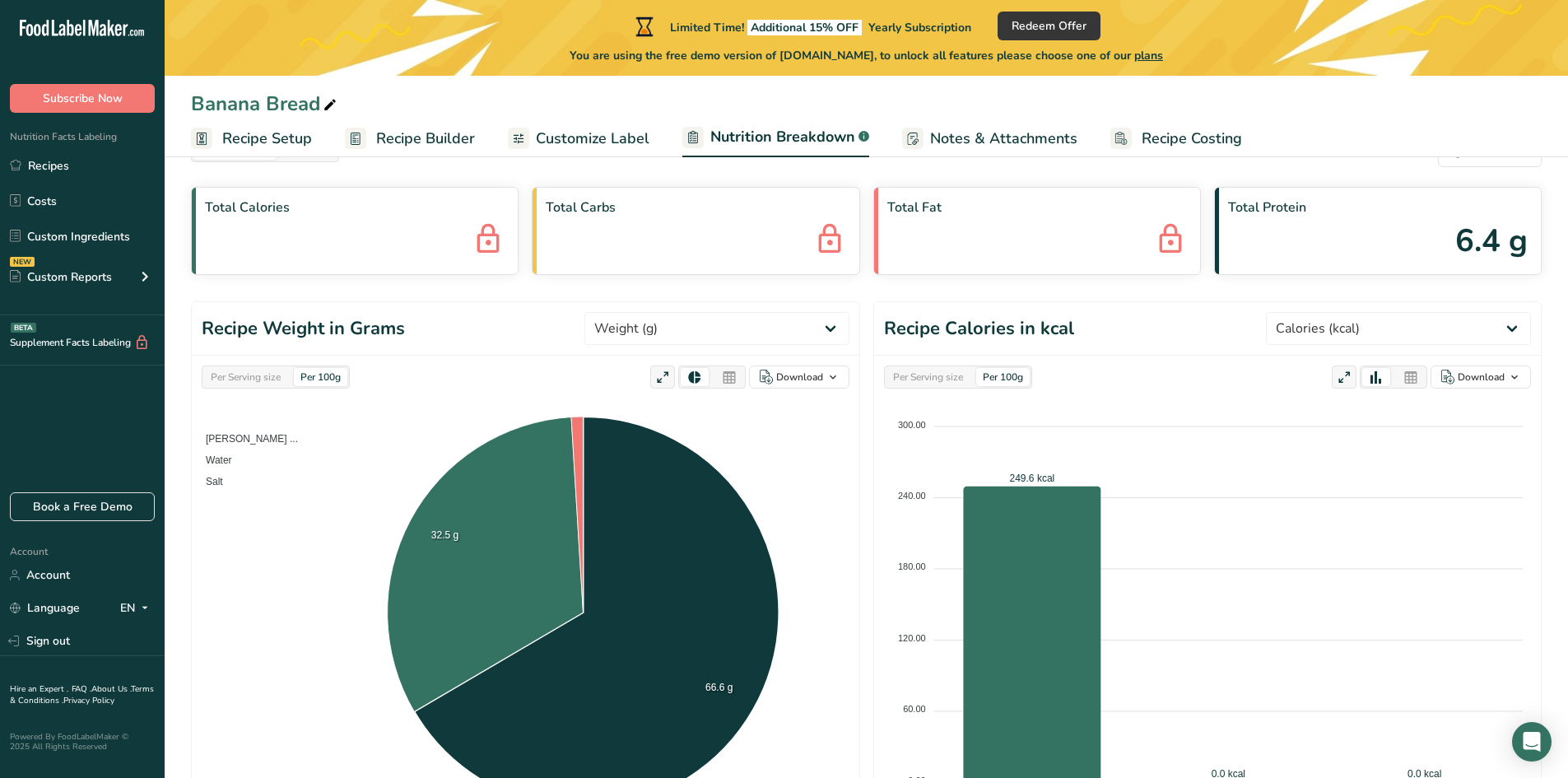
scroll to position [82, 0]
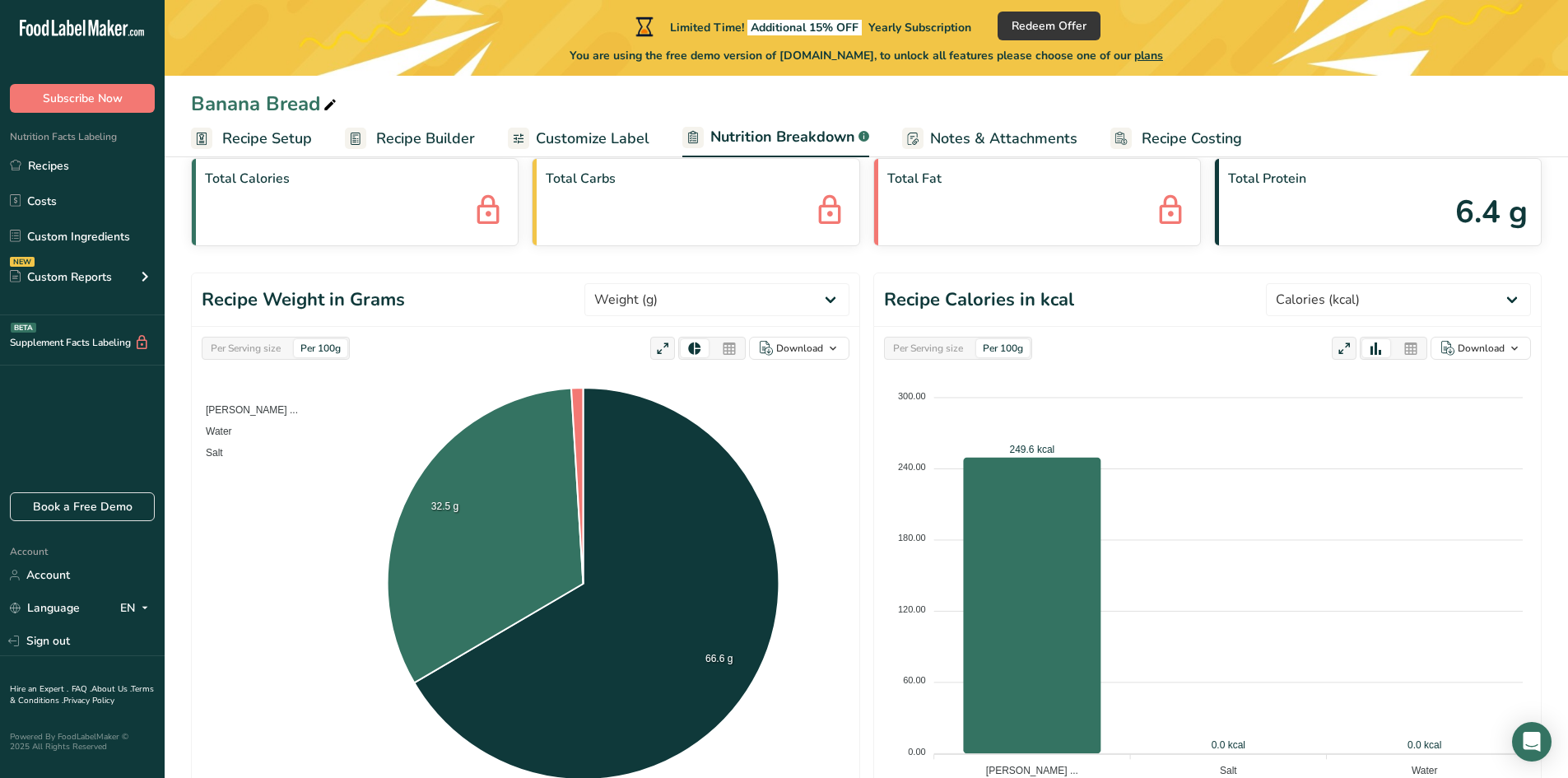
click at [627, 143] on span "Customize Label" at bounding box center [593, 138] width 114 height 22
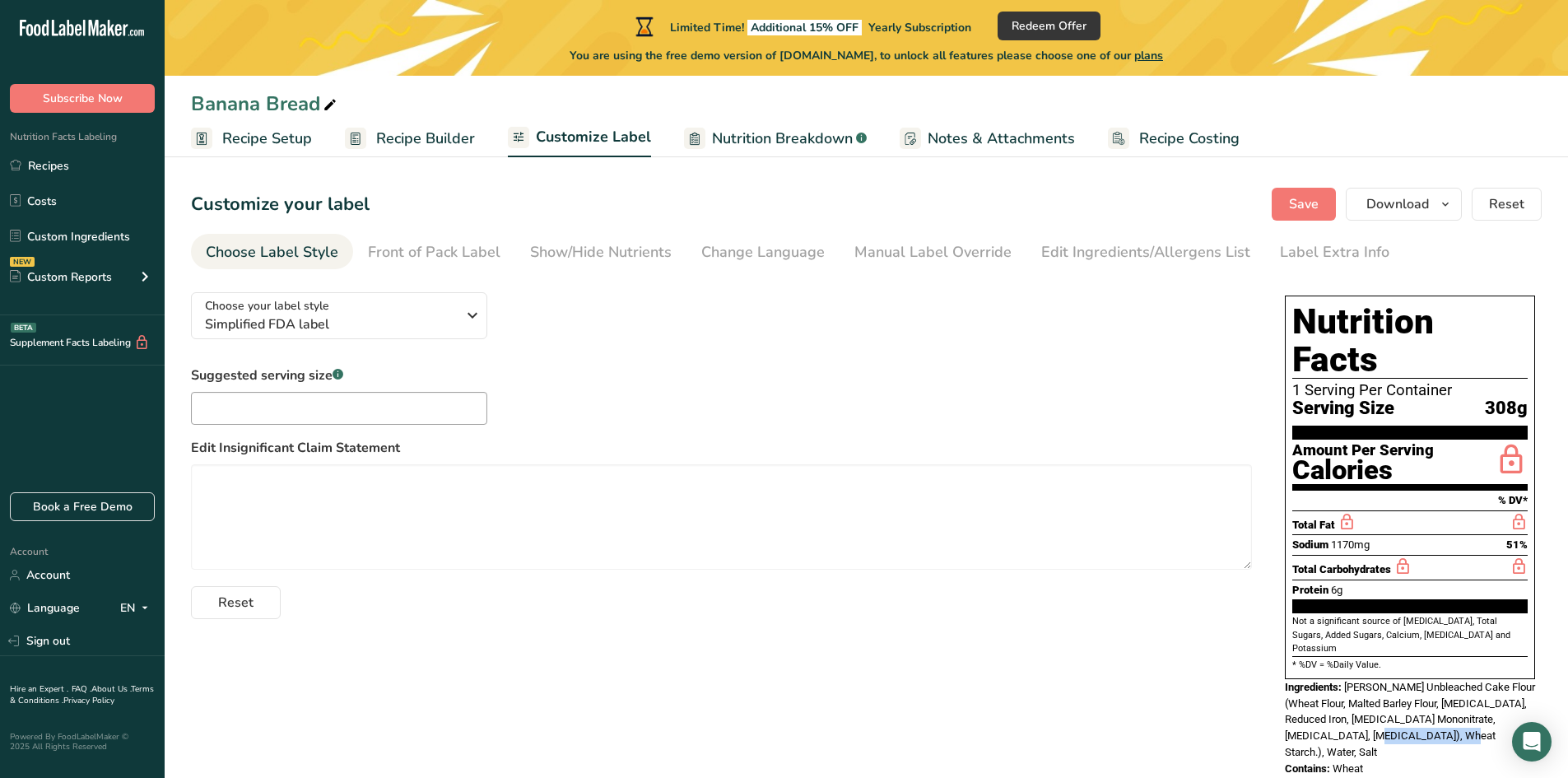
drag, startPoint x: 1420, startPoint y: 688, endPoint x: 1337, endPoint y: 691, distance: 83.1
click at [1337, 691] on div "Ingredients: [PERSON_NAME] Unbleached Cake Flour (Wheat Flour, Malted Barley Fl…" at bounding box center [1410, 718] width 250 height 80
drag, startPoint x: 1371, startPoint y: 703, endPoint x: 1291, endPoint y: 636, distance: 104.4
click at [1282, 633] on div "Nutrition Facts 1 Serving Per Container Serving Size 308g Amount Per Serving Ca…" at bounding box center [1410, 536] width 264 height 494
copy div "Ingredients: [PERSON_NAME] Unbleached Cake Flour (Wheat Flour, Malted Barley Fl…"
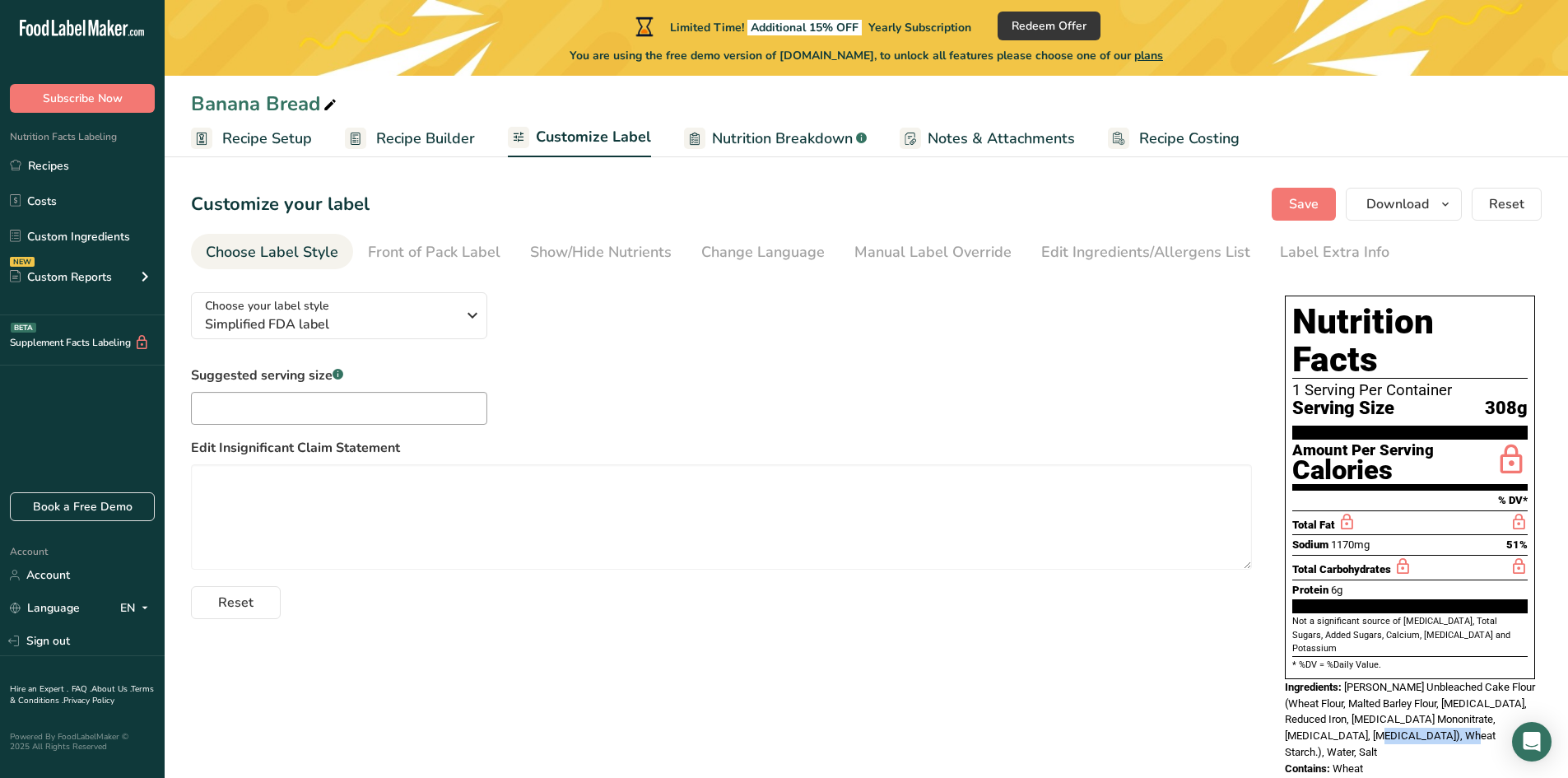
click at [405, 132] on span "Recipe Builder" at bounding box center [425, 138] width 99 height 22
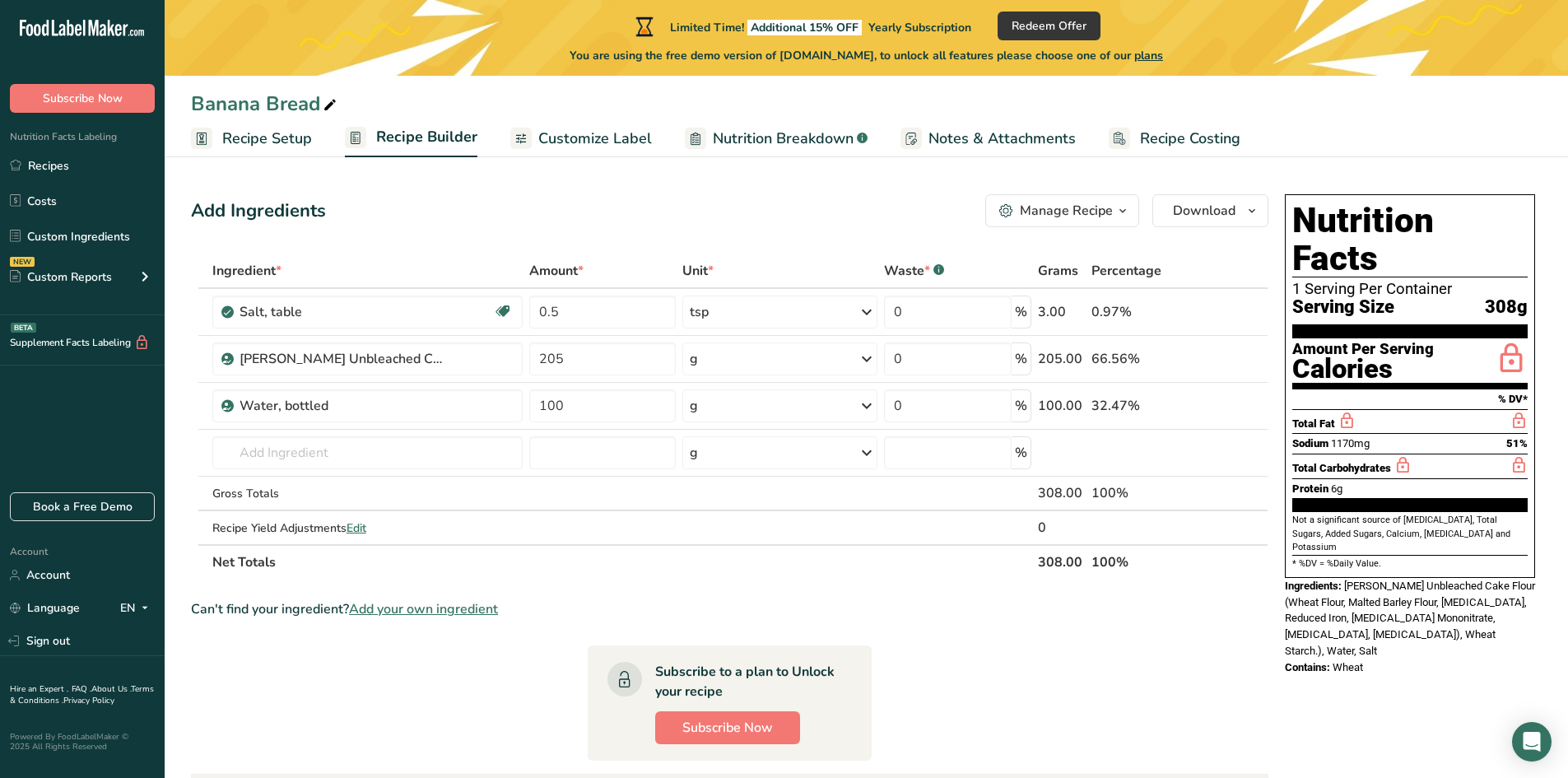
click at [1177, 134] on span "Recipe Costing" at bounding box center [1190, 138] width 100 height 22
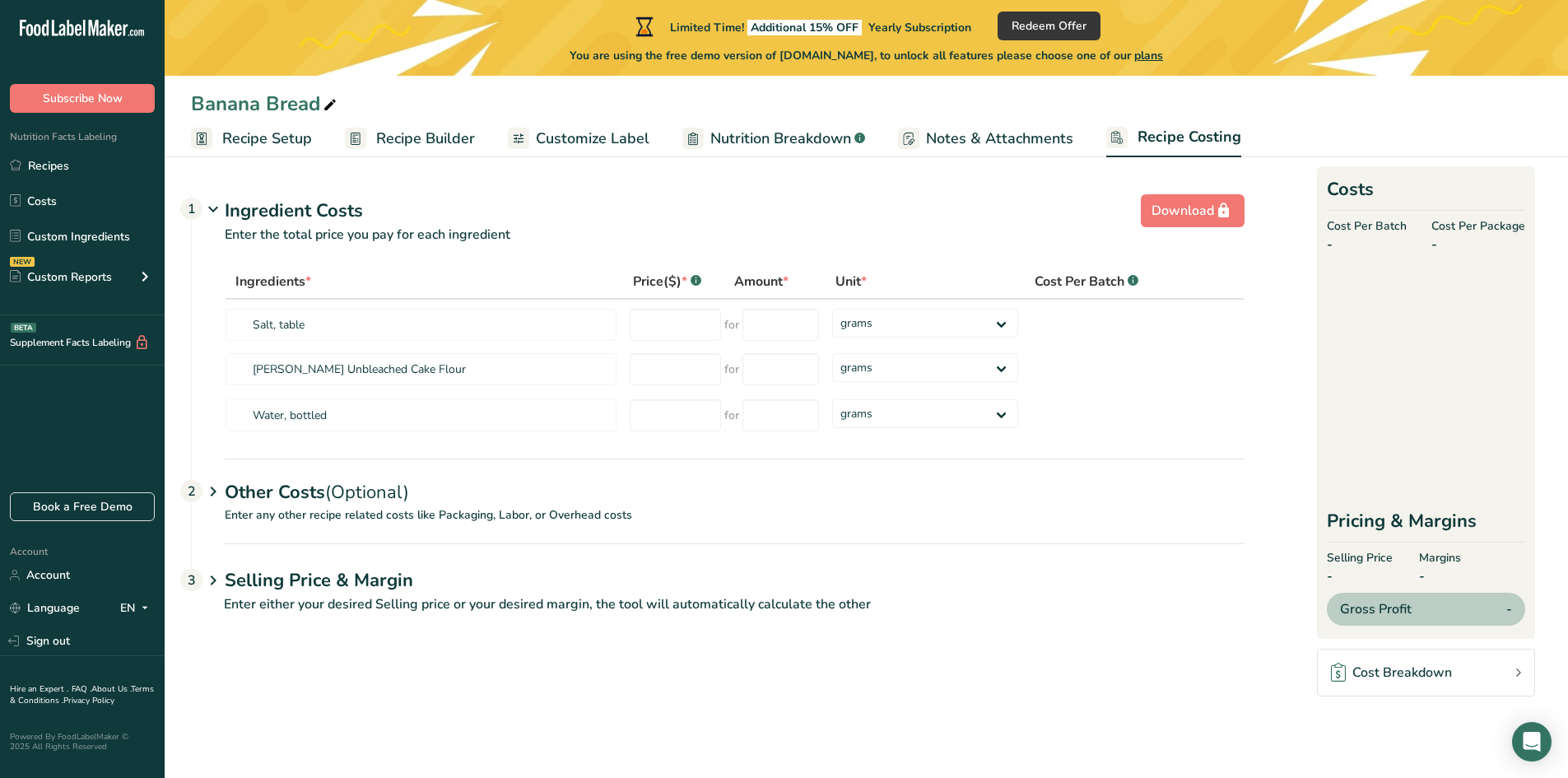
click at [798, 133] on span "Nutrition Breakdown" at bounding box center [781, 138] width 141 height 22
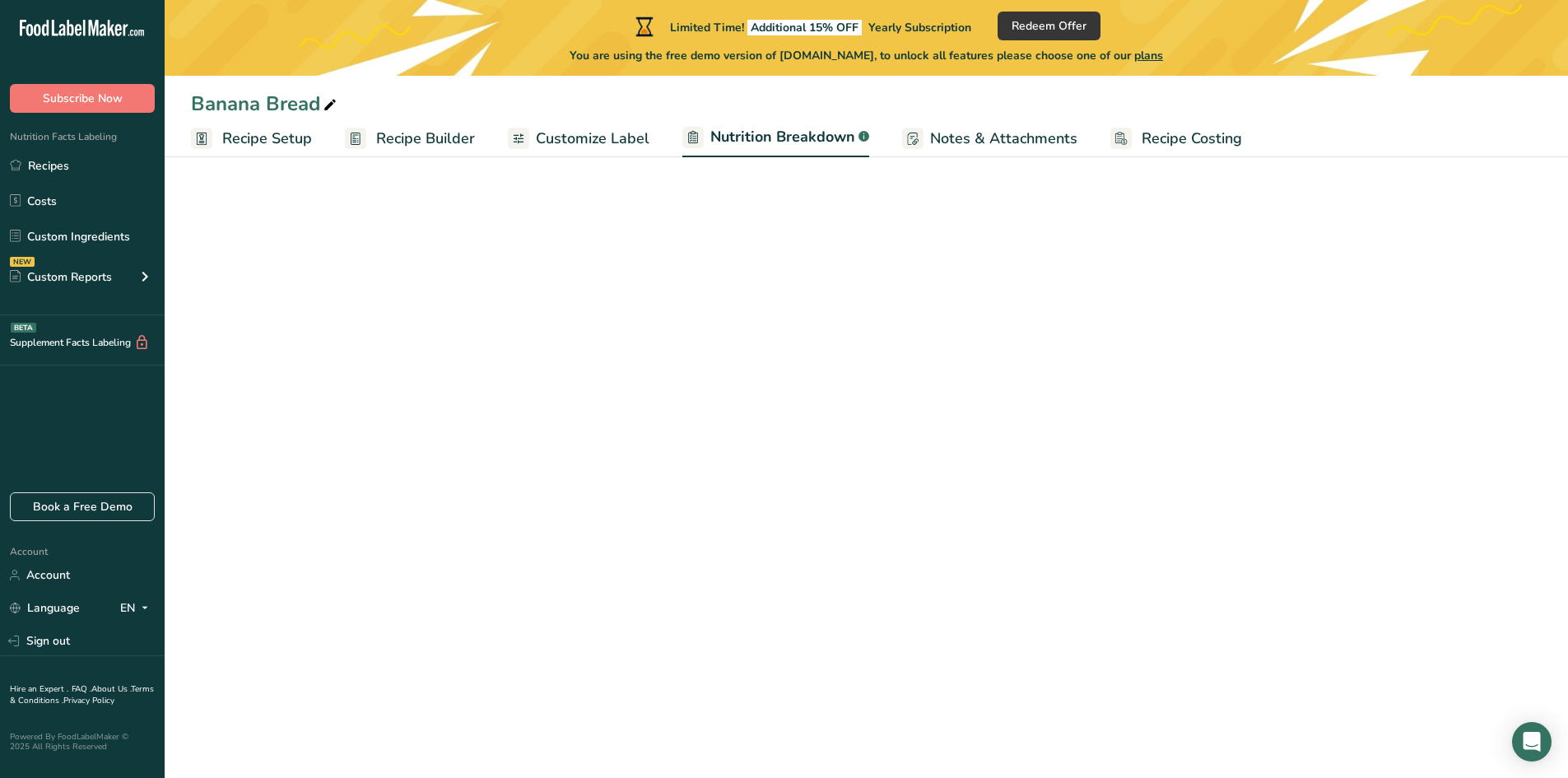
select select "Calories"
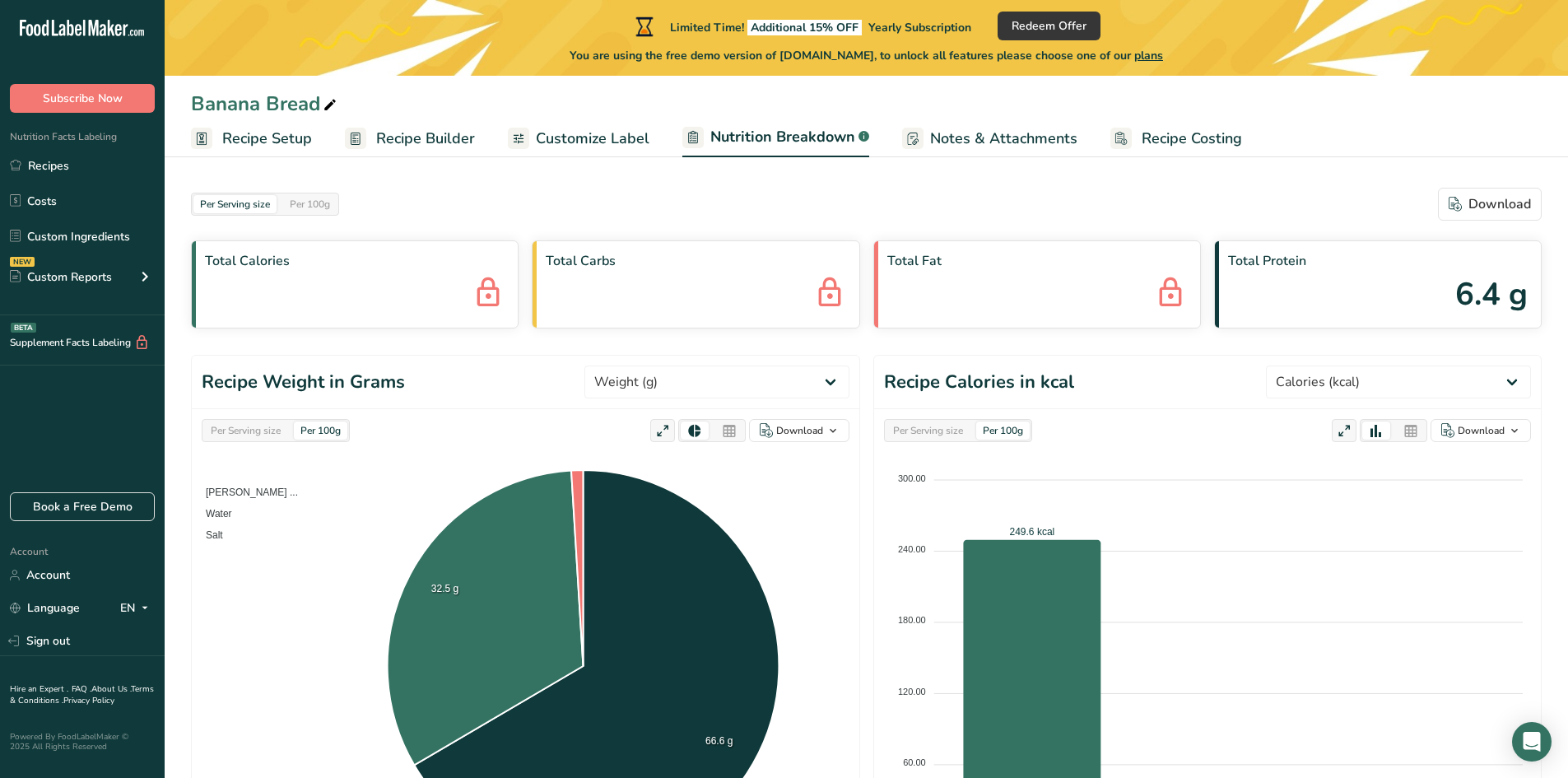
click at [958, 115] on div "Banana Bread" at bounding box center [866, 104] width 1403 height 30
click at [963, 145] on span "Notes & Attachments" at bounding box center [1004, 138] width 148 height 22
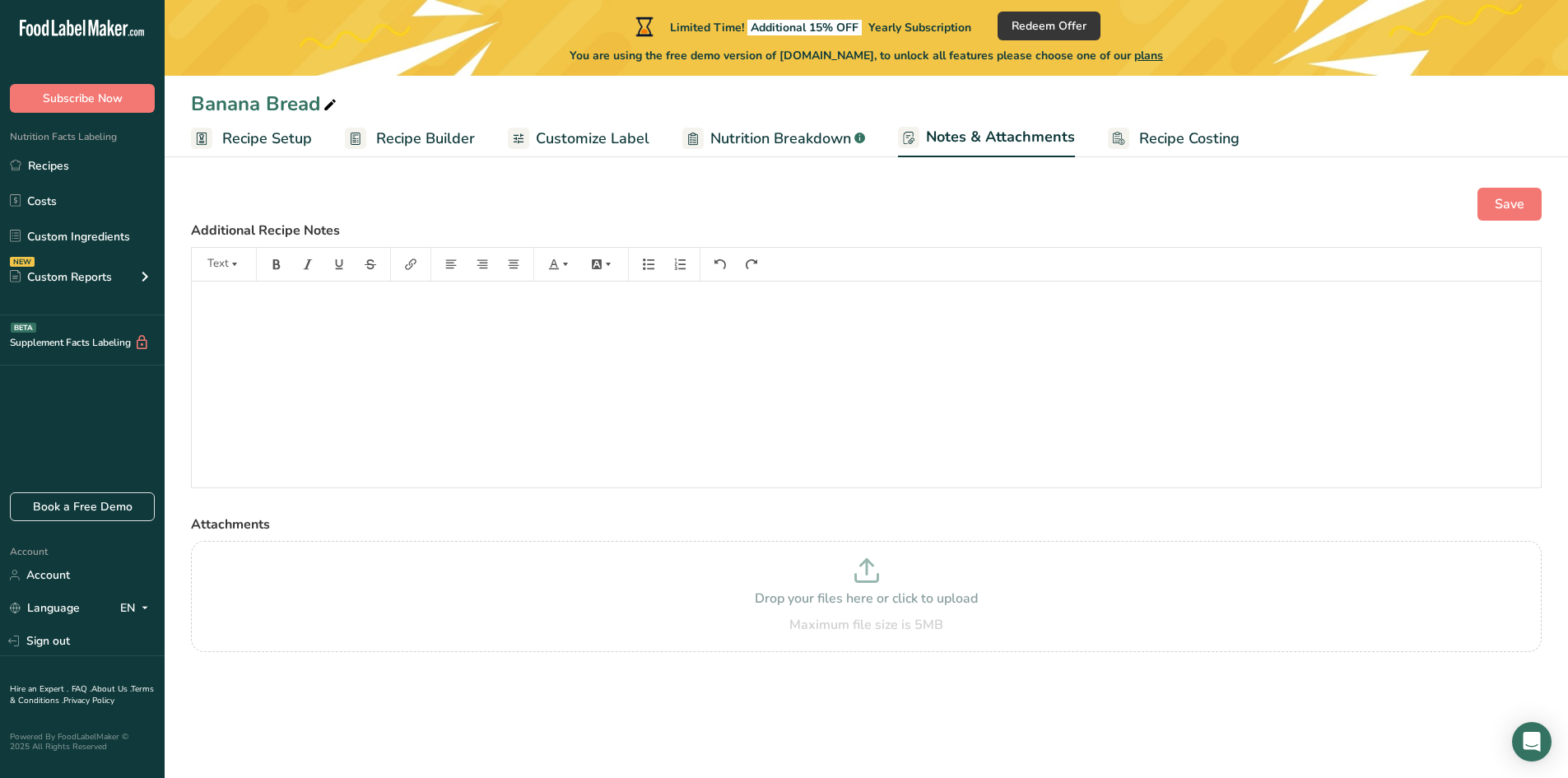
click at [574, 147] on span "Customize Label" at bounding box center [593, 138] width 114 height 22
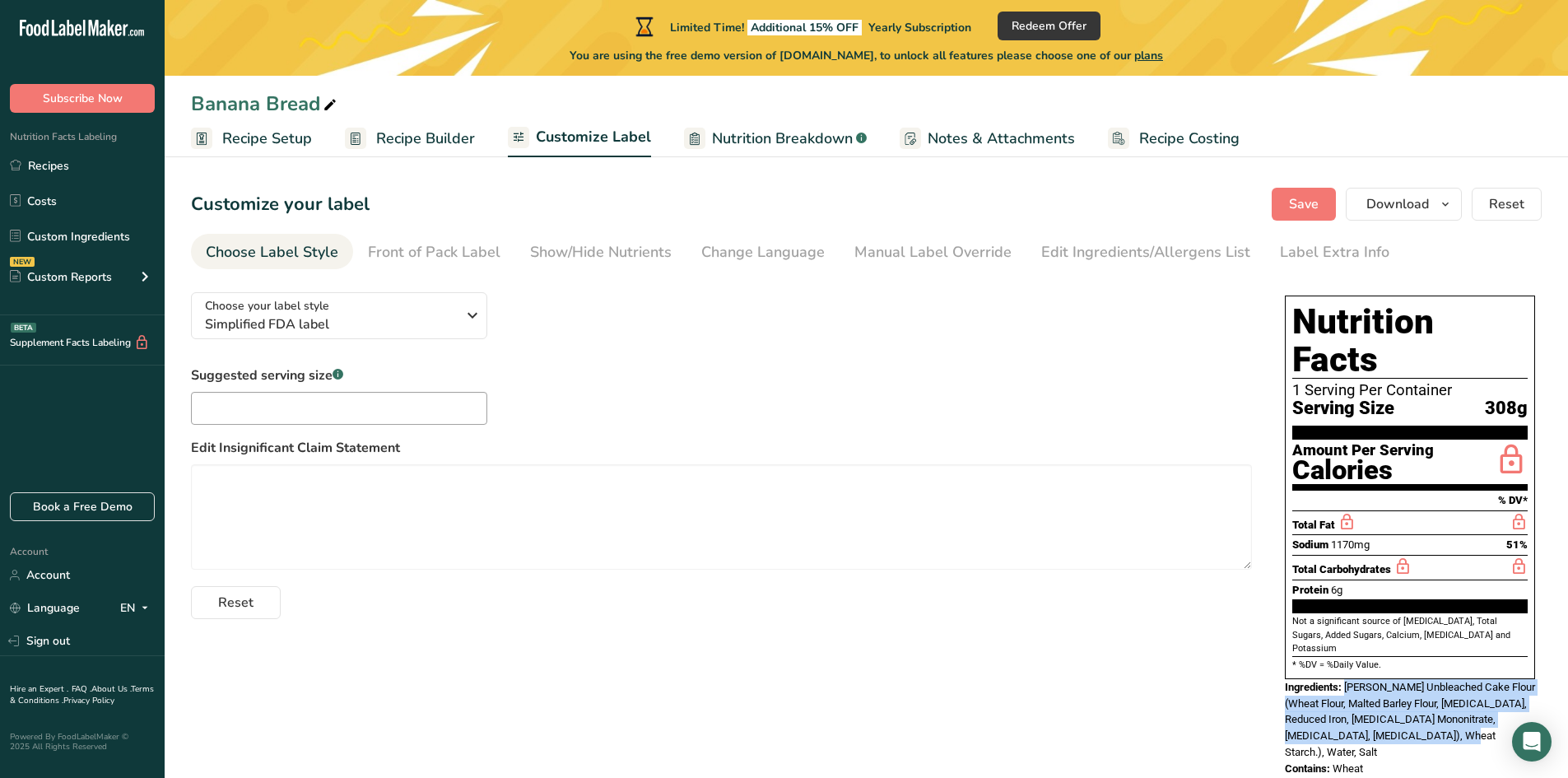
drag, startPoint x: 1416, startPoint y: 686, endPoint x: 1348, endPoint y: 637, distance: 83.8
click at [1348, 679] on div "Ingredients: [PERSON_NAME] Unbleached Cake Flour (Wheat Flour, Malted Barley Fl…" at bounding box center [1410, 718] width 250 height 80
click at [1358, 761] on div "Contains: Wheat" at bounding box center [1410, 769] width 250 height 17
drag, startPoint x: 1418, startPoint y: 682, endPoint x: 1348, endPoint y: 636, distance: 83.8
click at [1348, 679] on div "Ingredients: [PERSON_NAME] Unbleached Cake Flour (Wheat Flour, Malted Barley Fl…" at bounding box center [1410, 718] width 250 height 80
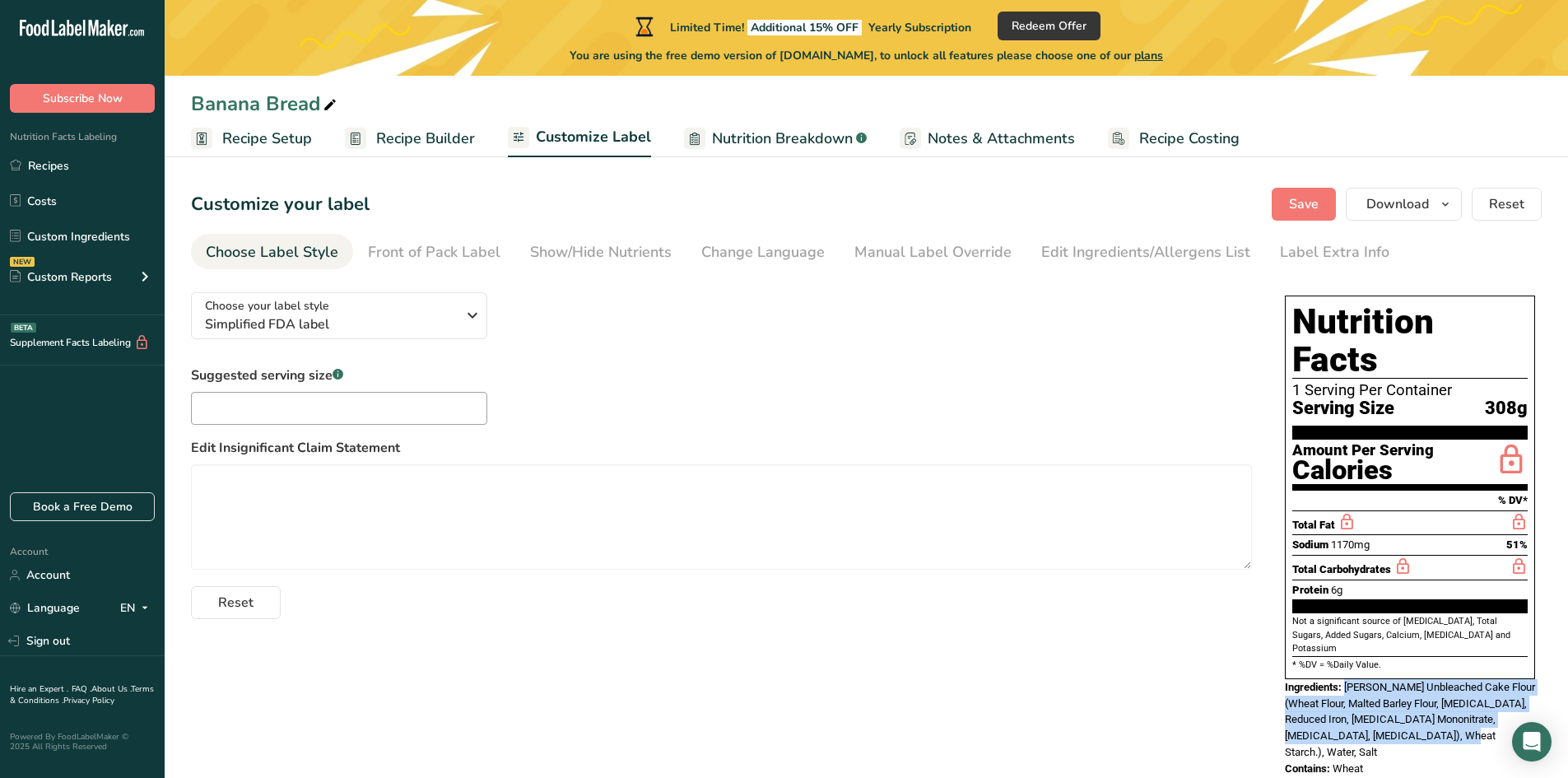
copy span "[PERSON_NAME] Unbleached Cake Flour (Wheat Flour, Malted Barley Flour, [MEDICAL…"
click at [433, 129] on span "Recipe Builder" at bounding box center [425, 138] width 99 height 22
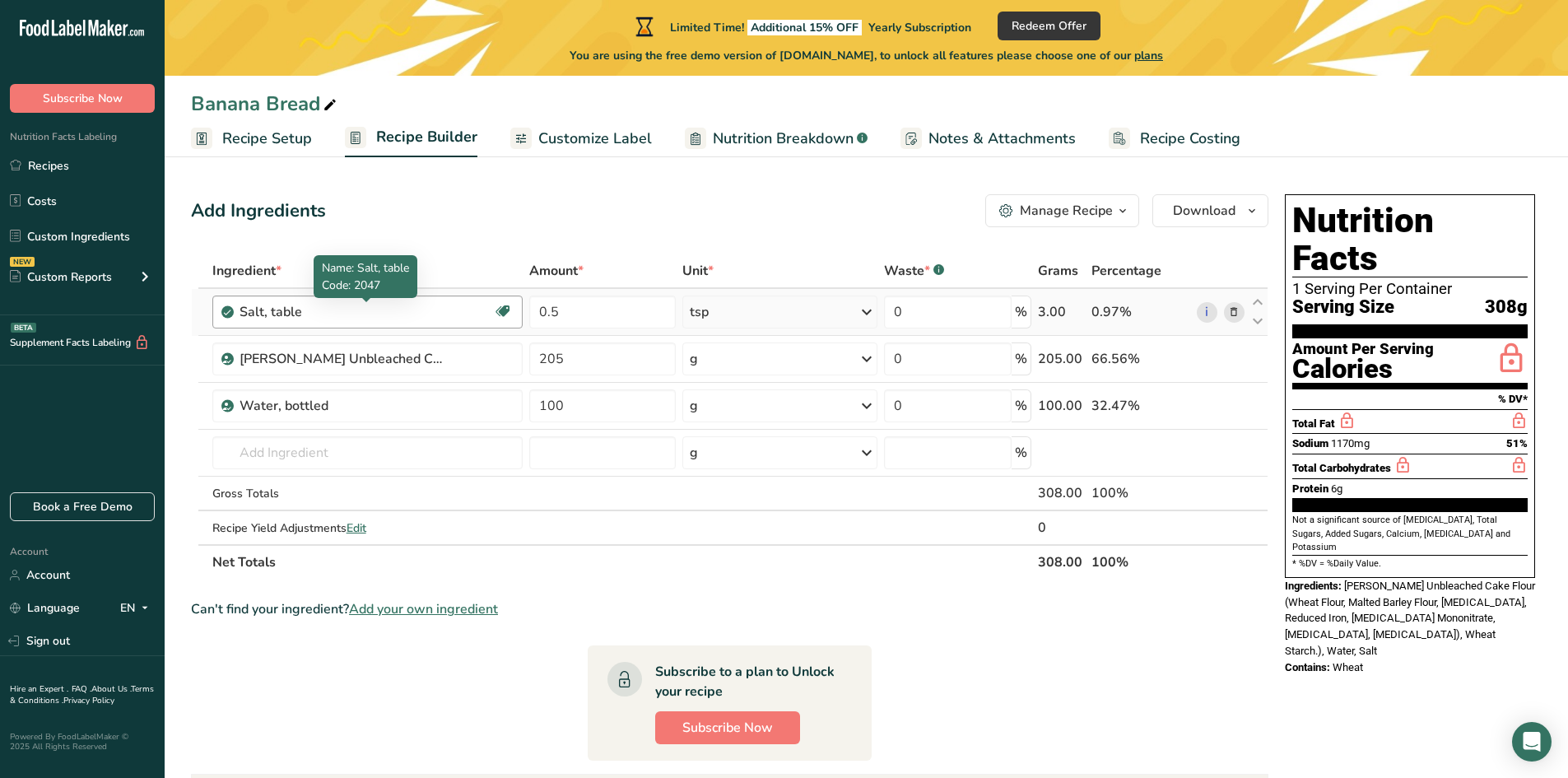
click at [436, 308] on div "Salt, table" at bounding box center [342, 312] width 206 height 20
click at [1240, 310] on icon at bounding box center [1234, 312] width 12 height 17
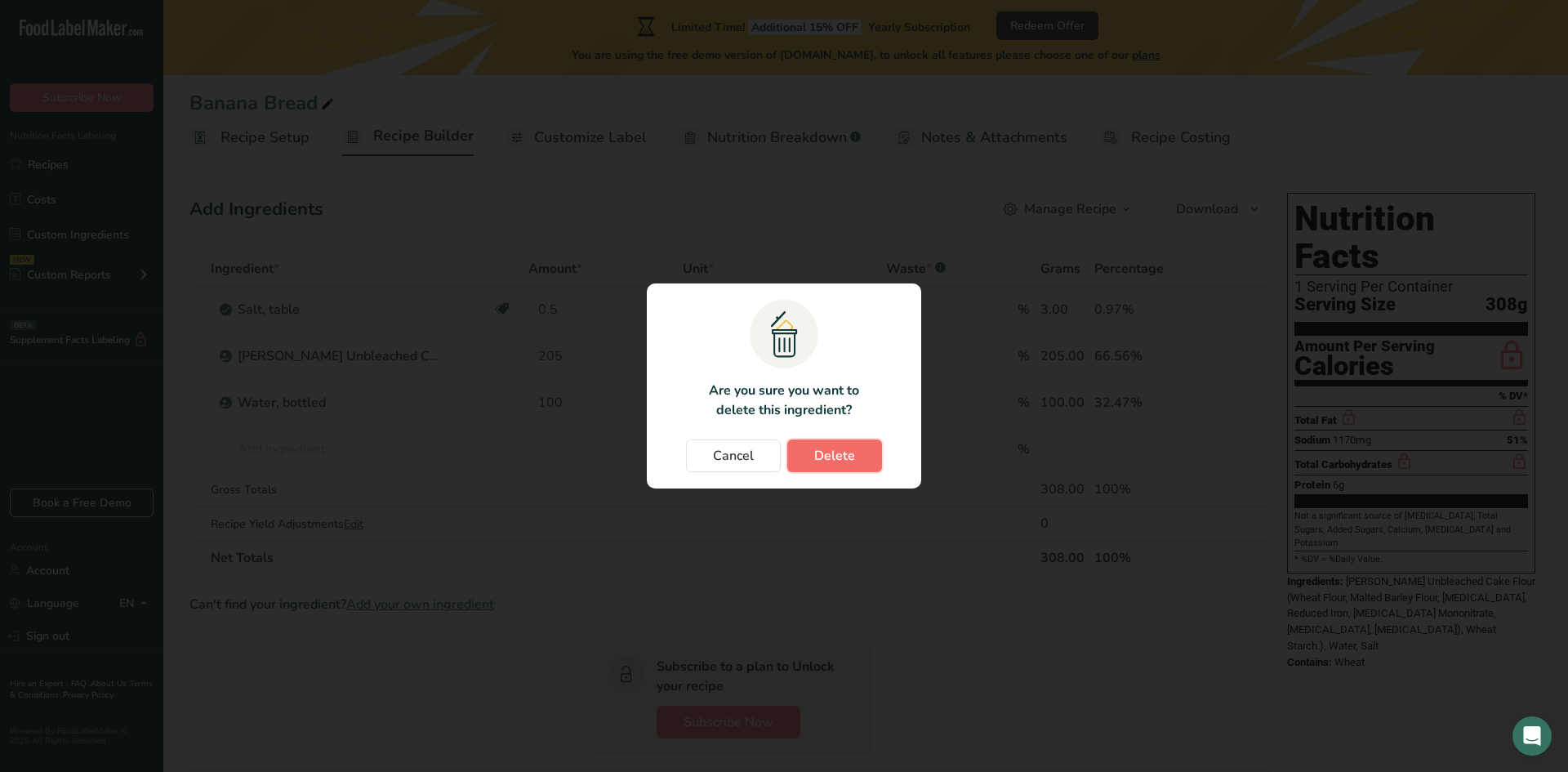
click at [831, 457] on span "Delete" at bounding box center [835, 455] width 41 height 20
type input "205"
type input "100"
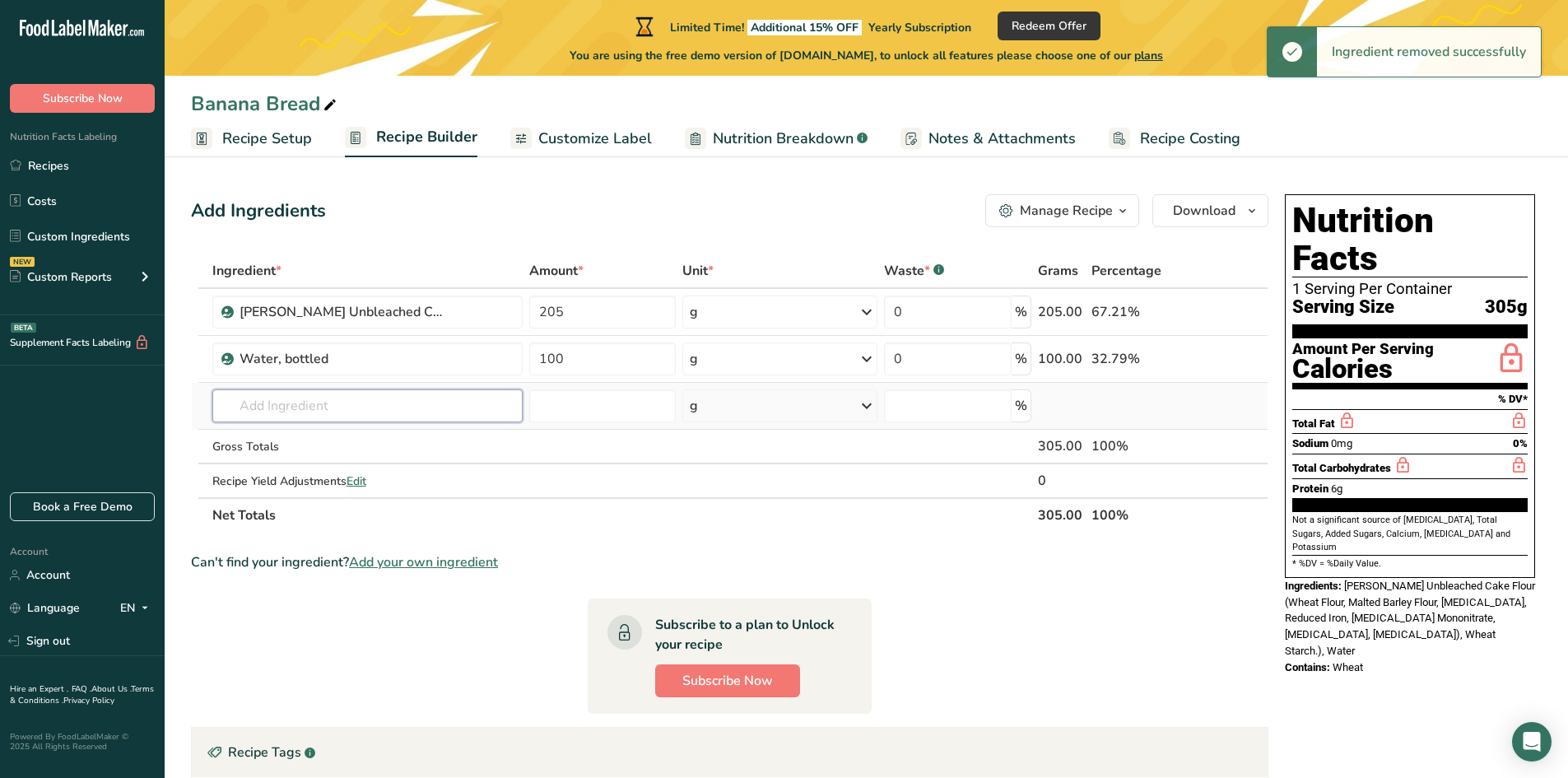
click at [296, 404] on input "text" at bounding box center [367, 406] width 310 height 33
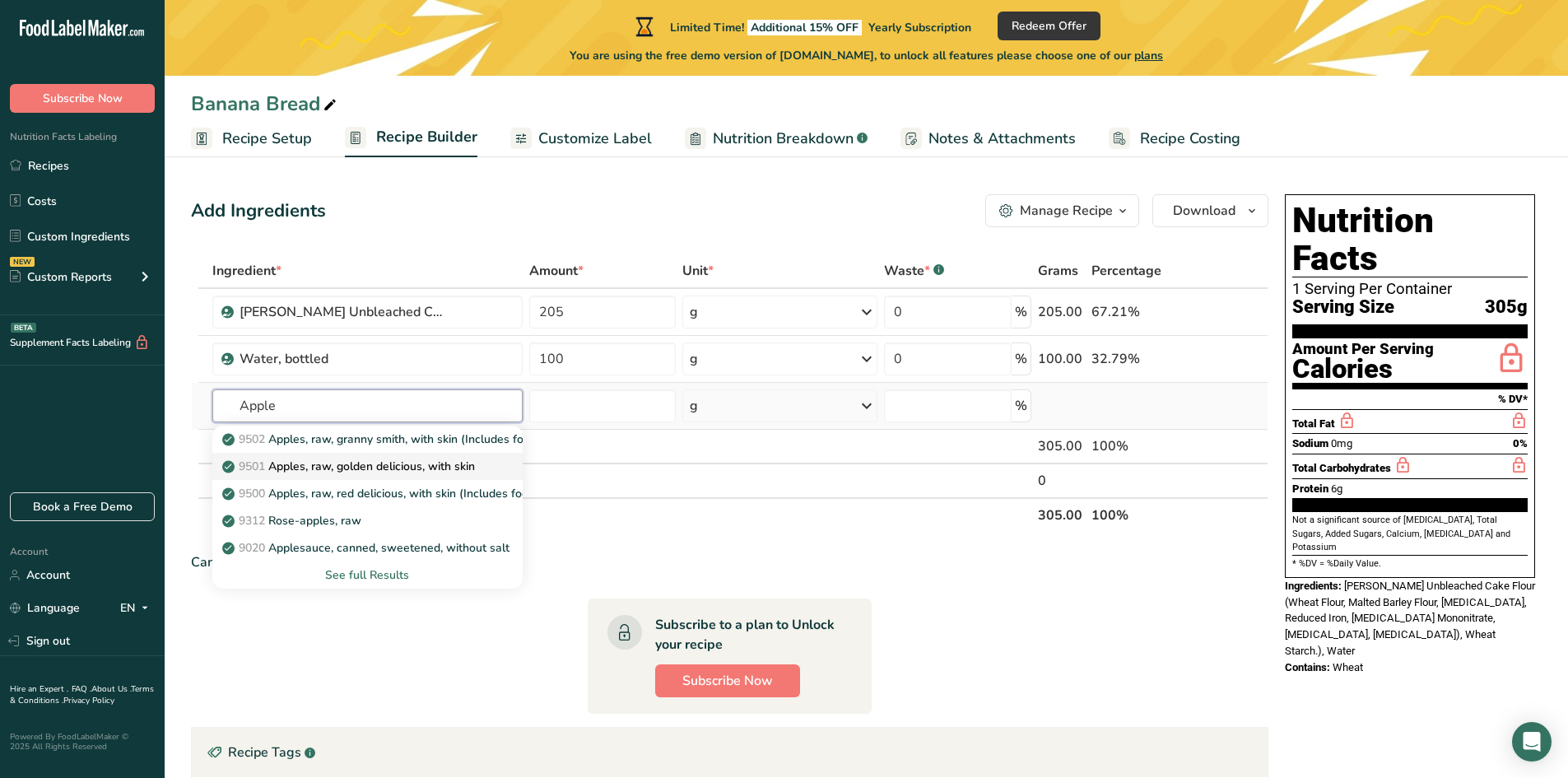
type input "Apple"
click at [375, 463] on p "9501 Apples, raw, golden delicious, with skin" at bounding box center [350, 466] width 249 height 17
type input "Apples, raw, golden delicious, with skin"
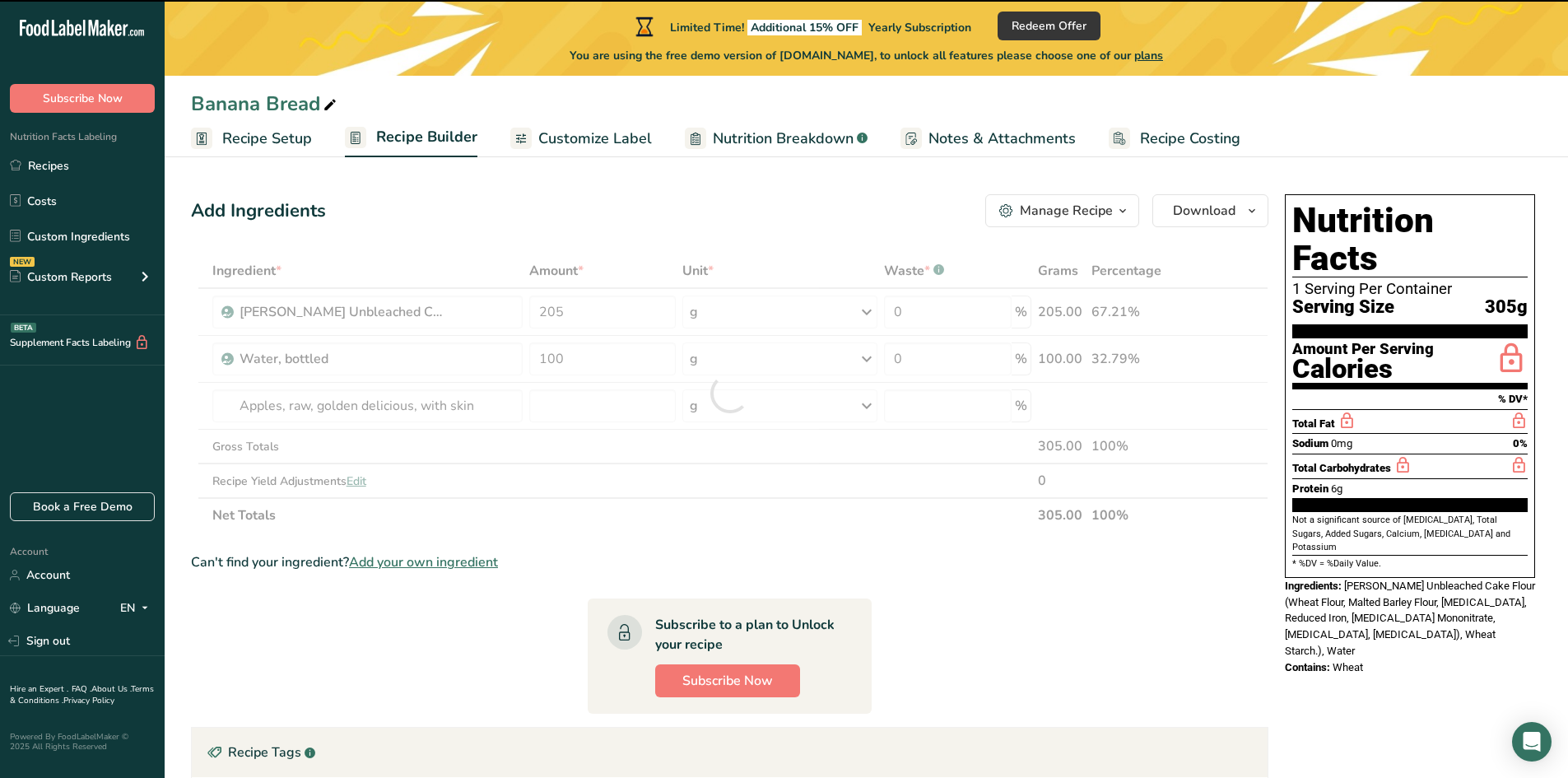
type input "0"
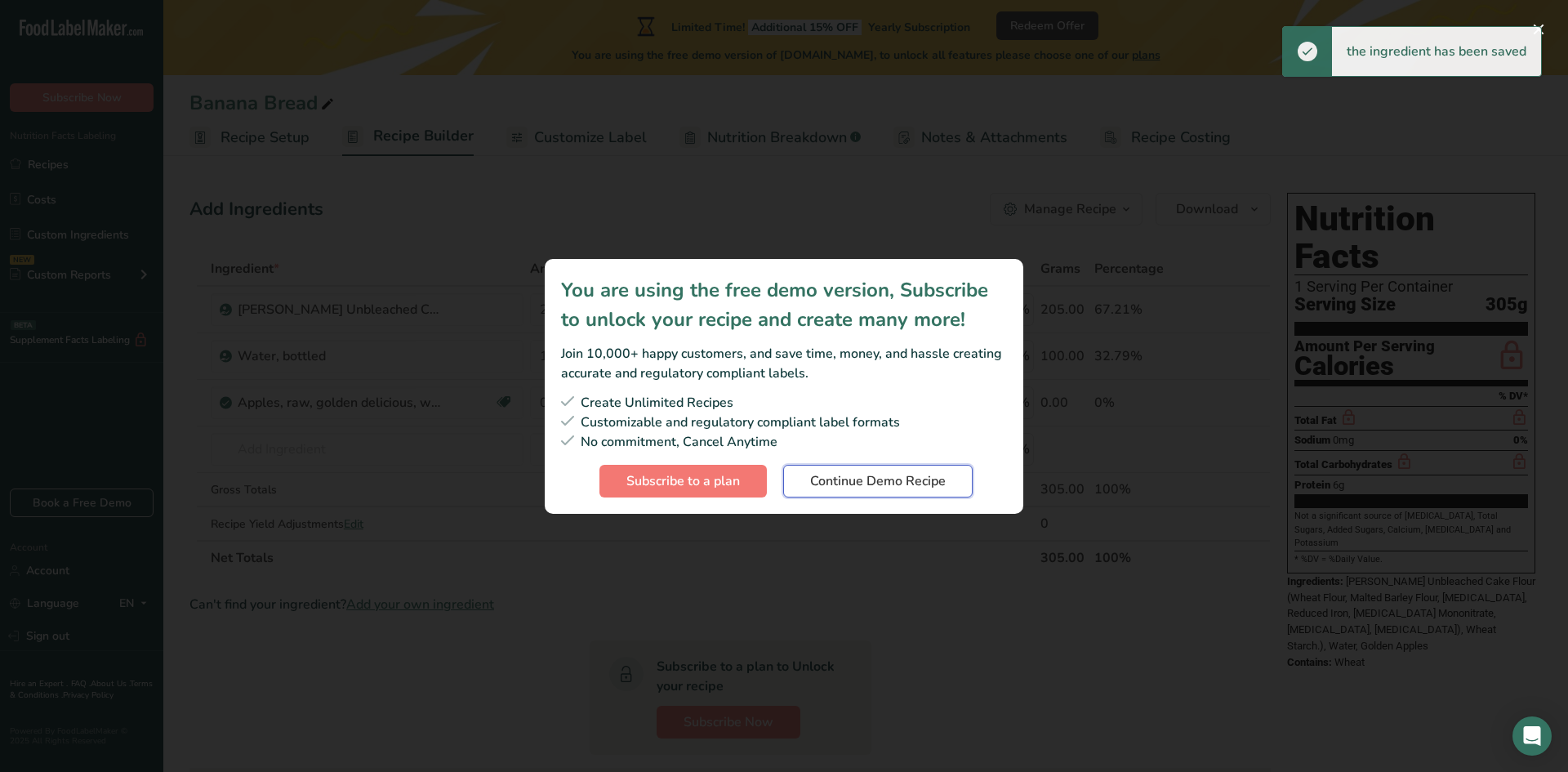
click at [915, 487] on span "Continue Demo Recipe" at bounding box center [877, 481] width 136 height 20
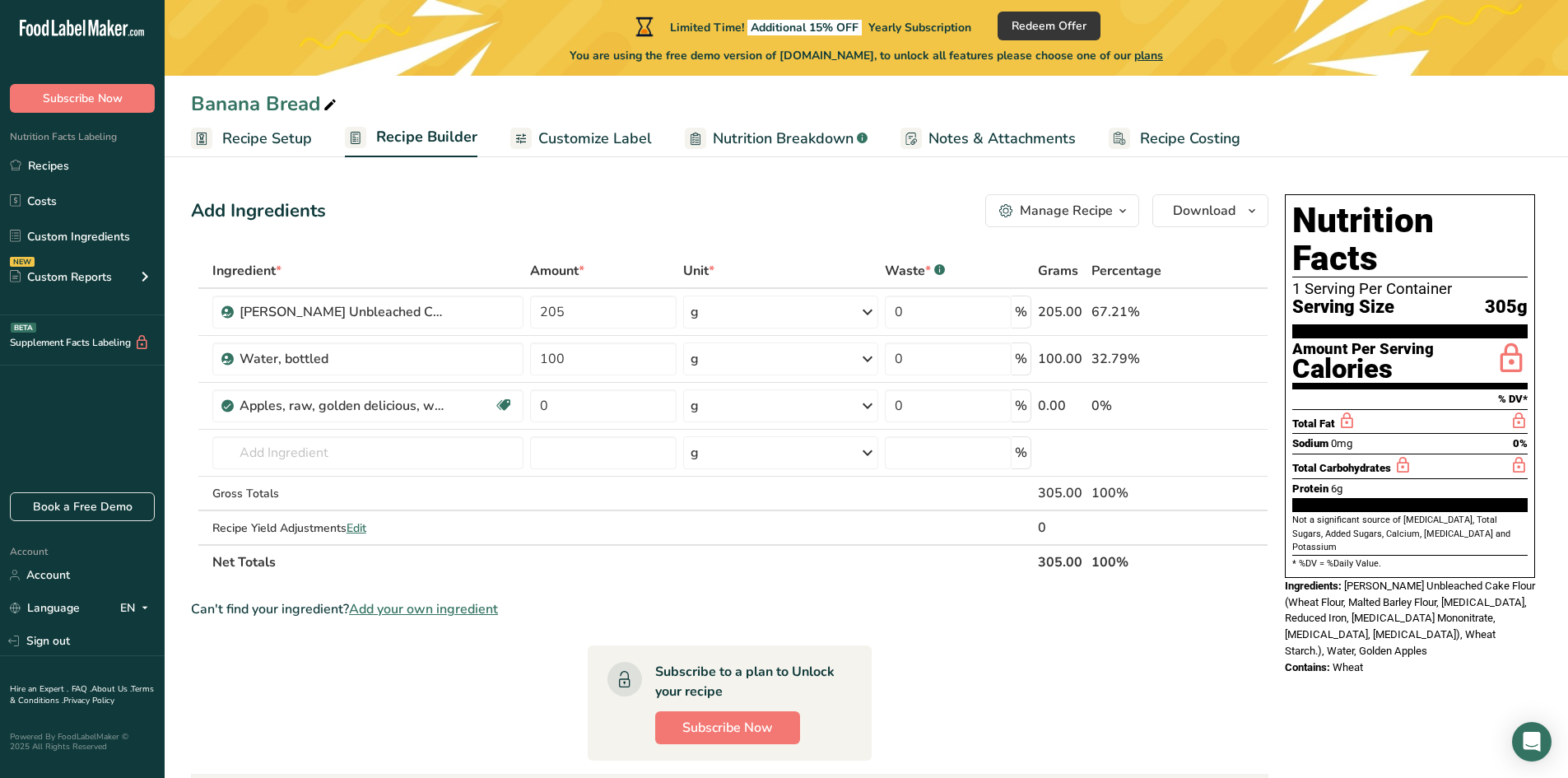
click at [1241, 362] on span at bounding box center [1234, 359] width 20 height 20
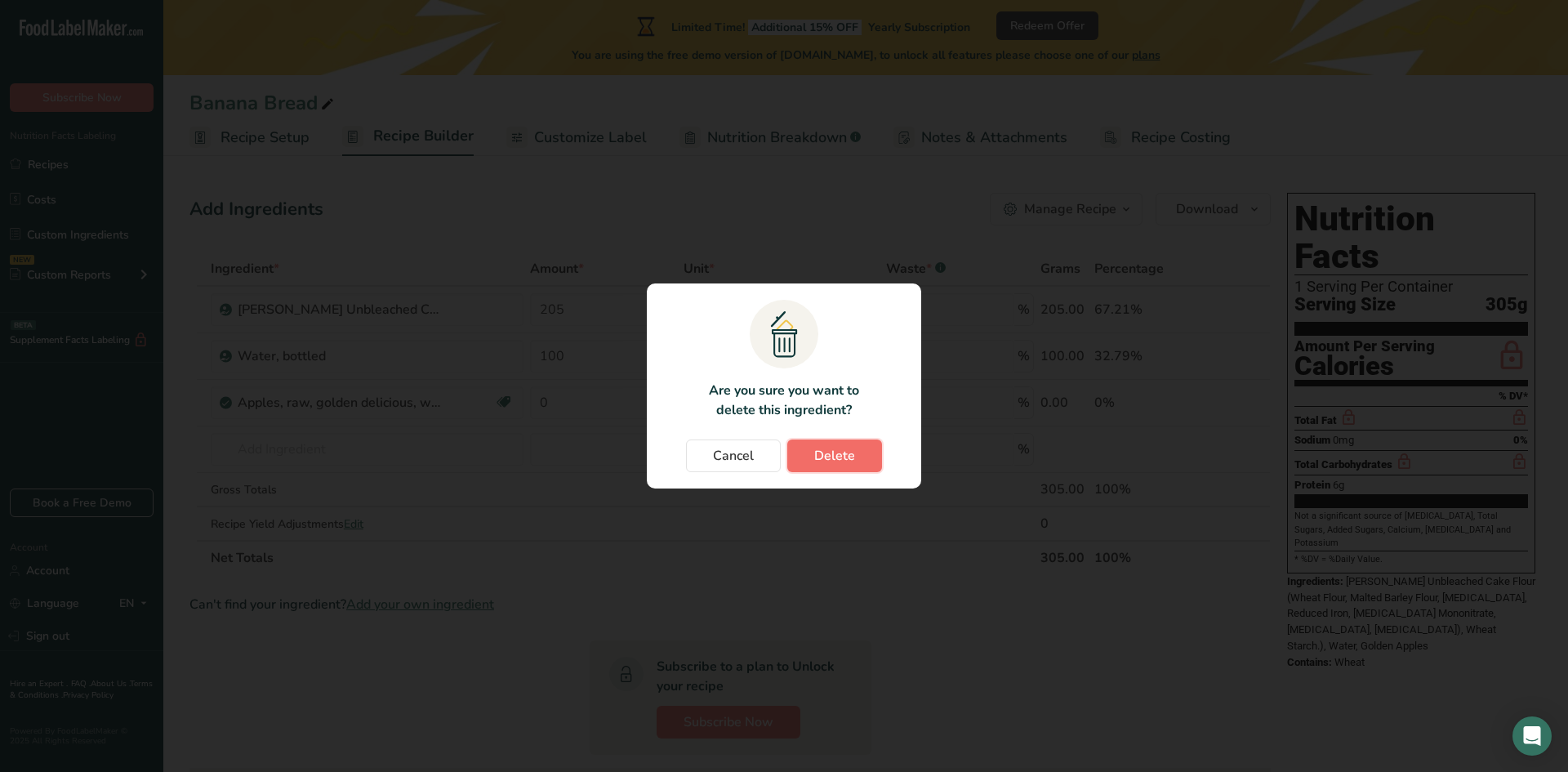
click at [839, 459] on span "Delete" at bounding box center [835, 455] width 41 height 20
type input "0"
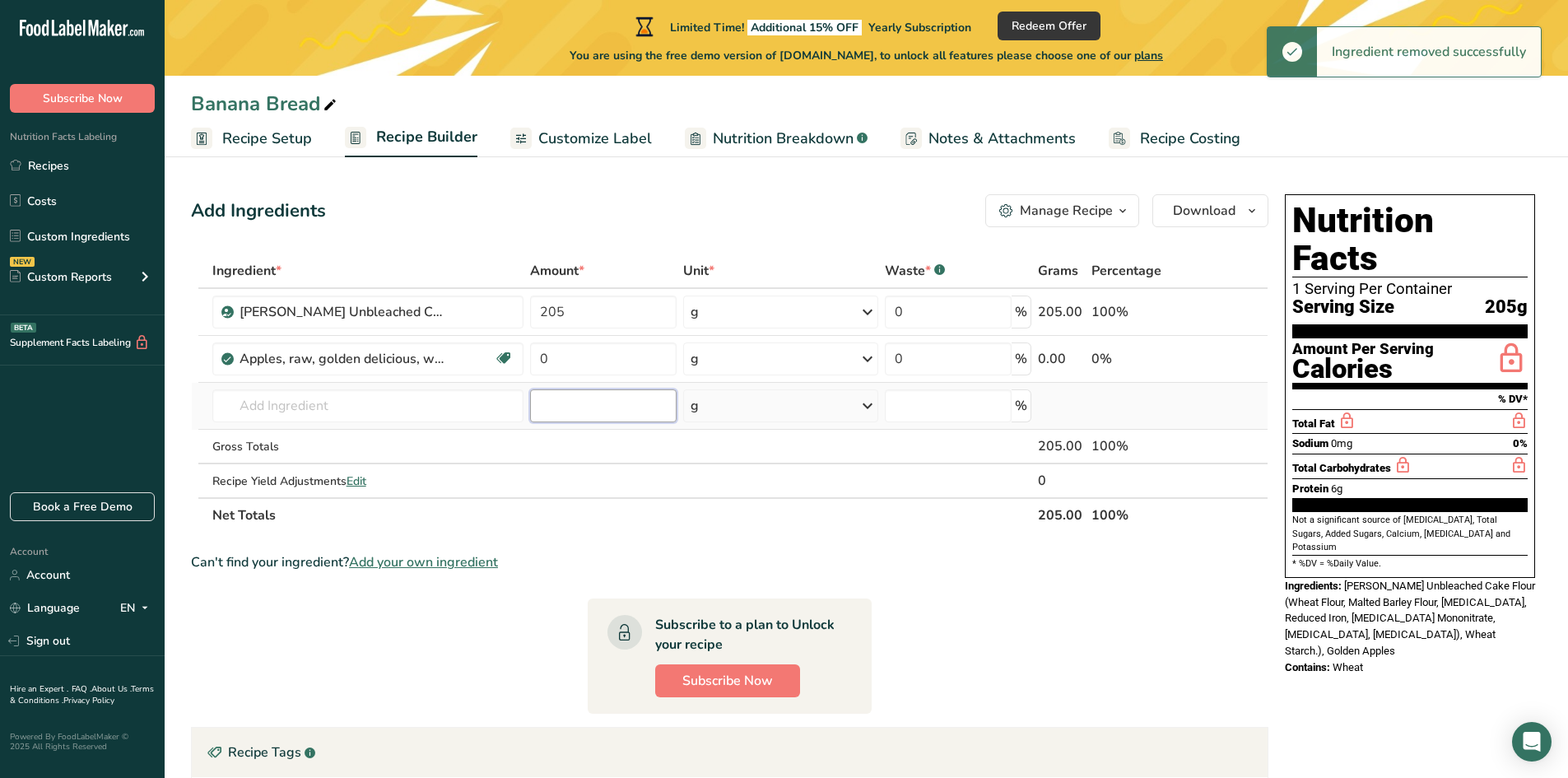
click at [579, 413] on input "number" at bounding box center [603, 406] width 147 height 33
click at [589, 353] on input "0" at bounding box center [603, 359] width 147 height 33
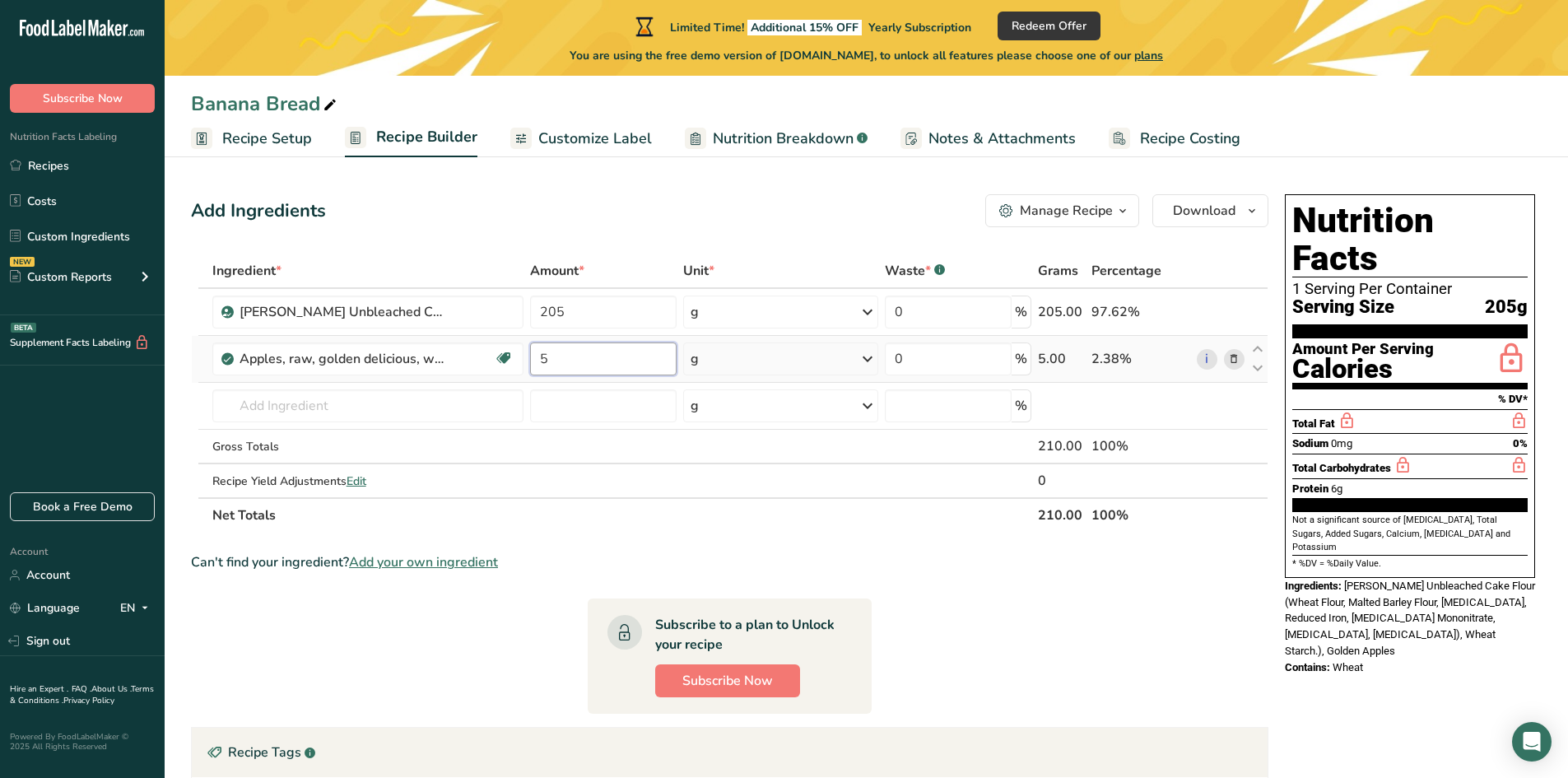
type input "5"
click at [724, 355] on div "Ingredient * Amount * Unit * Waste * .a-a{fill:#347362;}.b-a{fill:#fff;} Grams …" at bounding box center [729, 393] width 1077 height 279
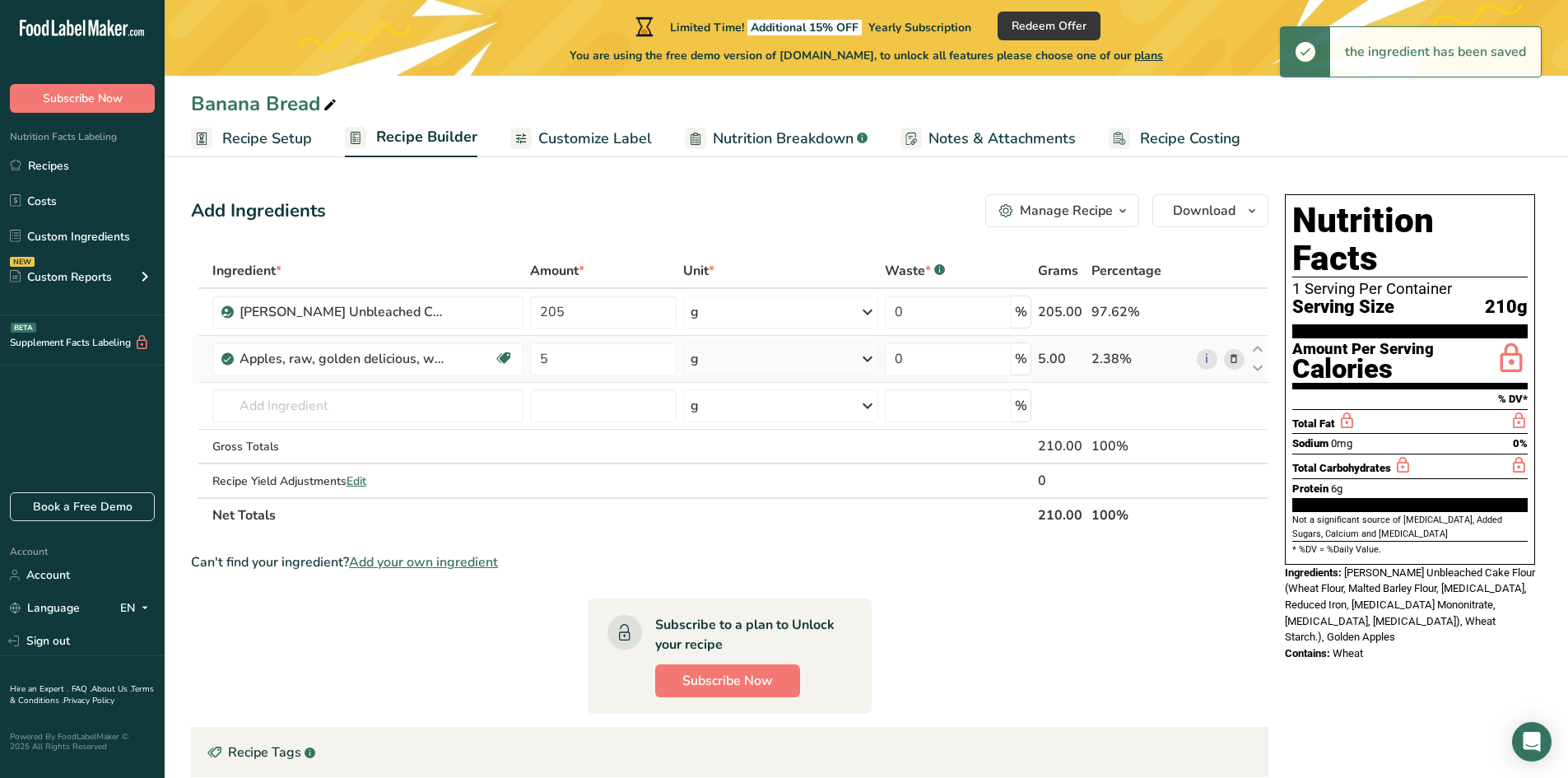
click at [830, 353] on div "g" at bounding box center [780, 359] width 194 height 33
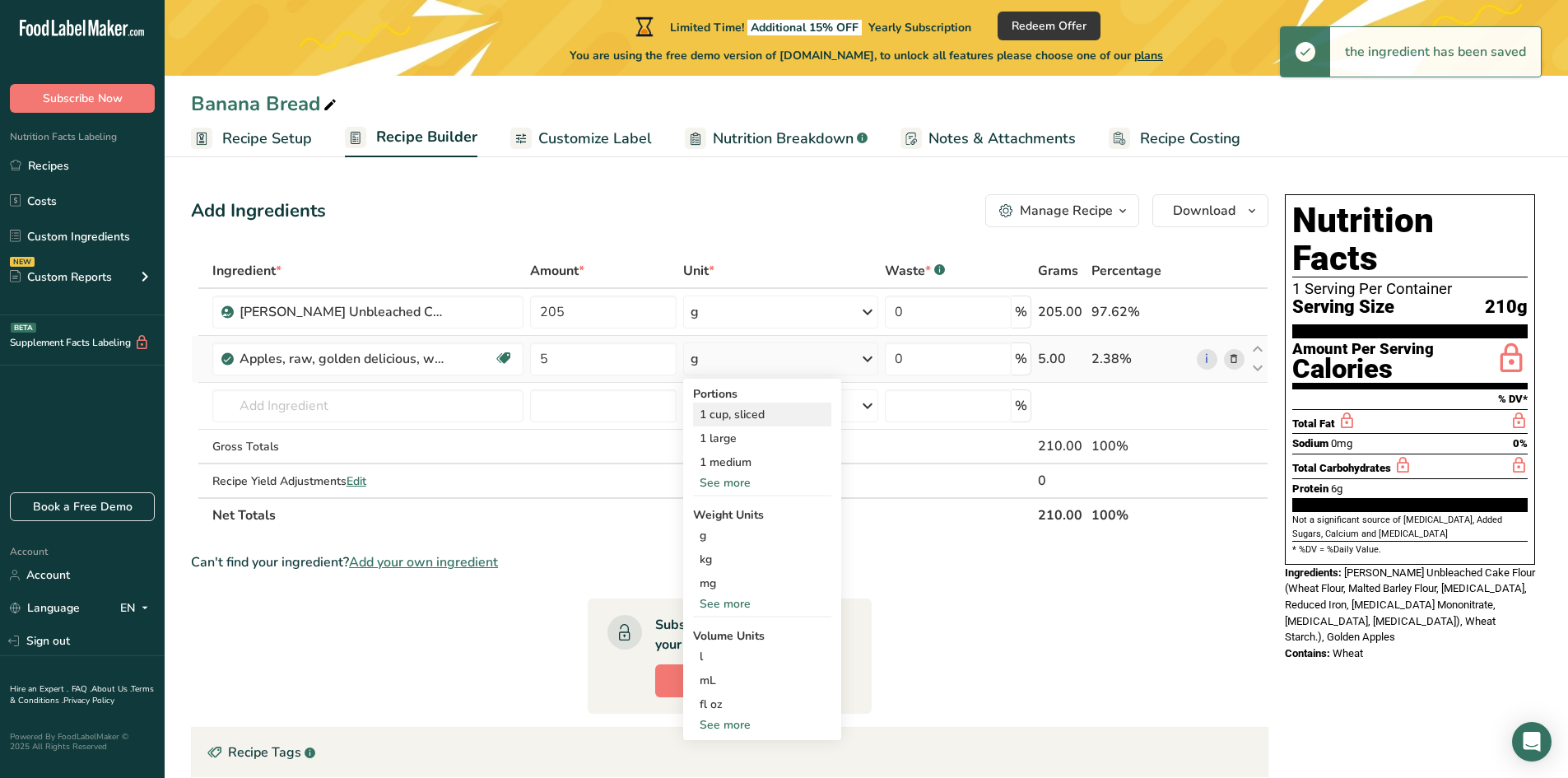
click at [755, 418] on div "1 cup, sliced" at bounding box center [762, 414] width 138 height 24
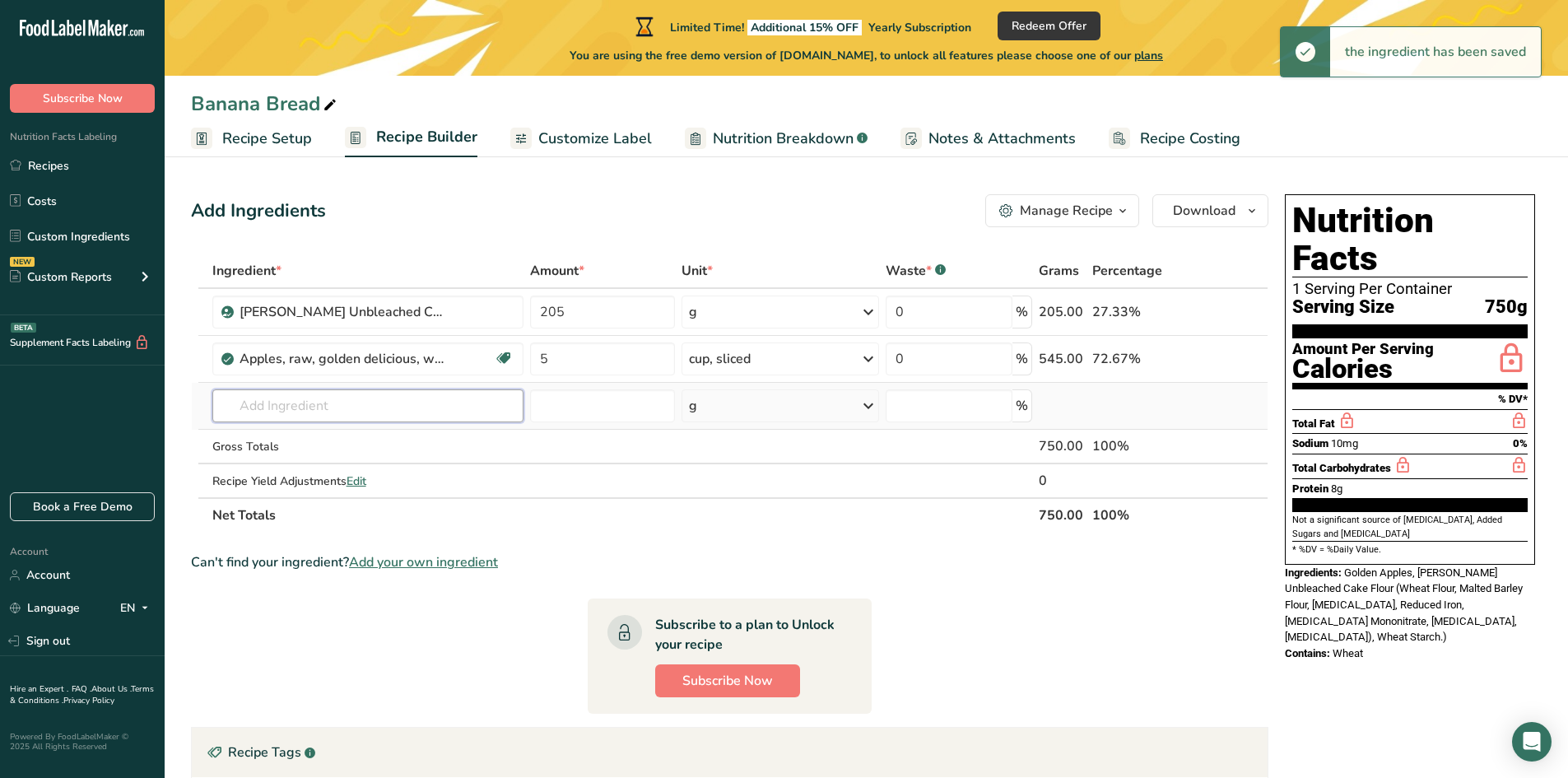
click at [333, 409] on input "text" at bounding box center [367, 406] width 311 height 33
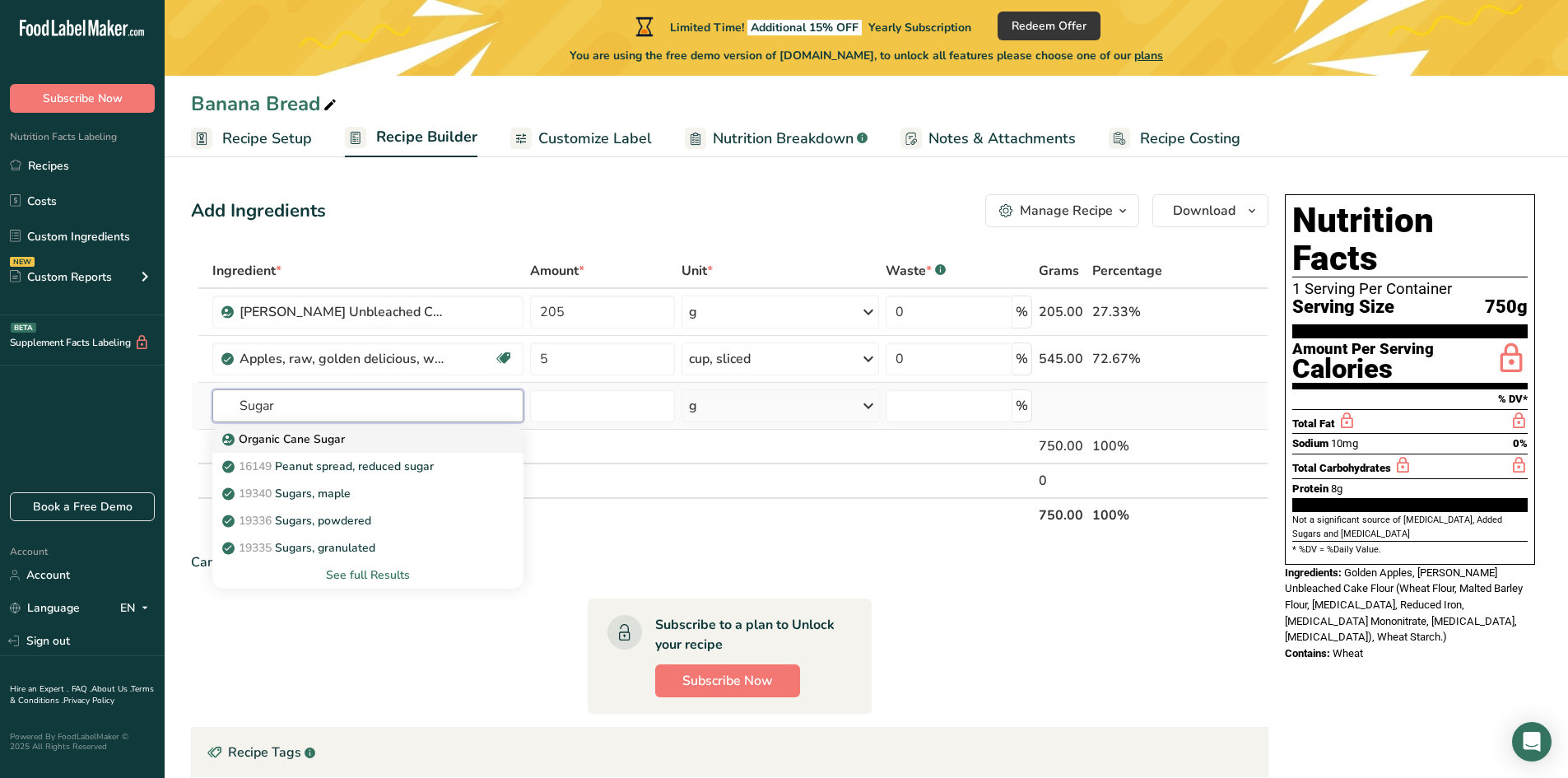
type input "Sugar"
click at [307, 441] on p "Organic Cane Sugar" at bounding box center [285, 438] width 119 height 17
type input "Organic Cane Sugar"
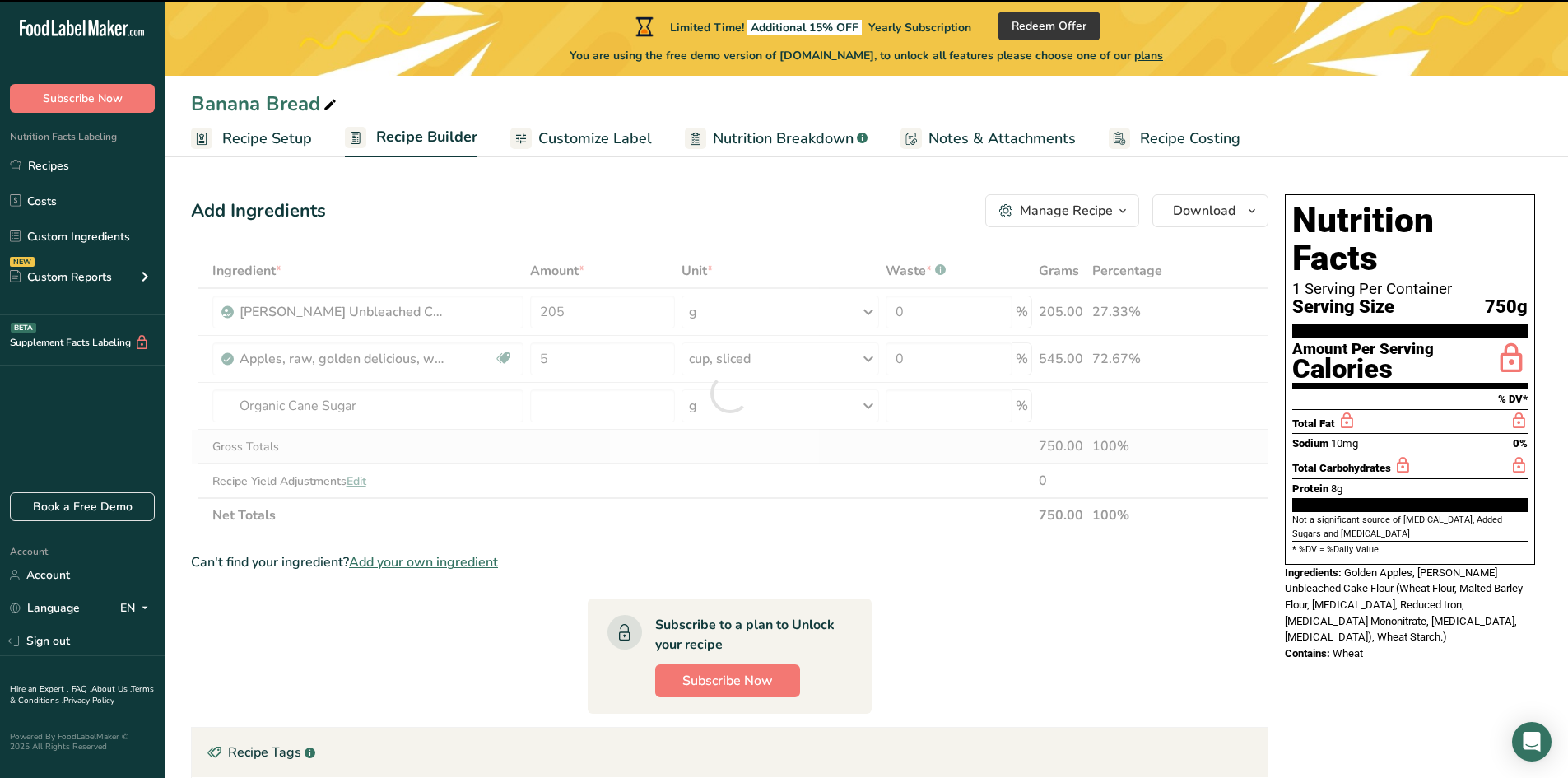
type input "0"
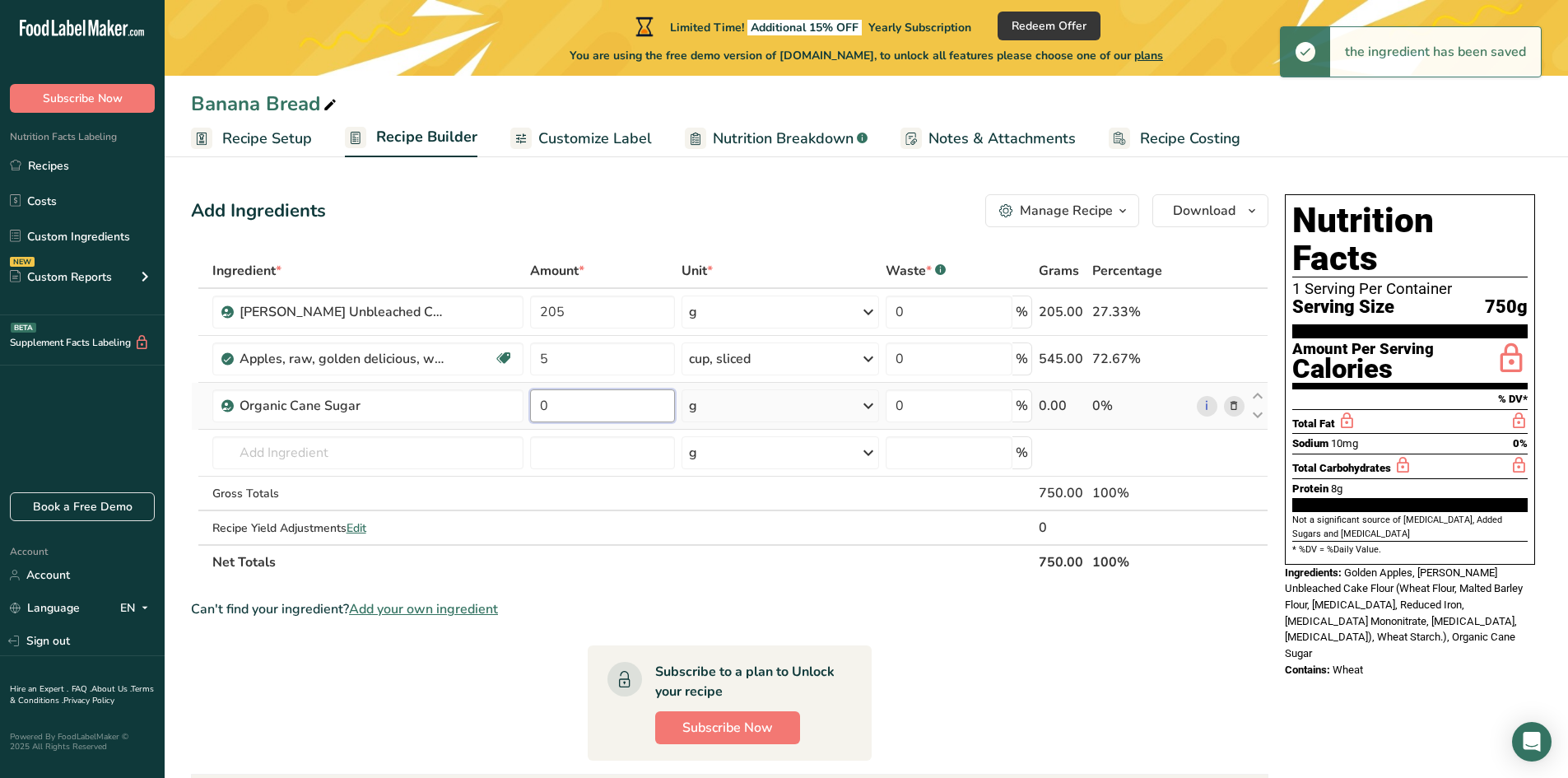
click at [560, 410] on input "0" at bounding box center [603, 406] width 146 height 33
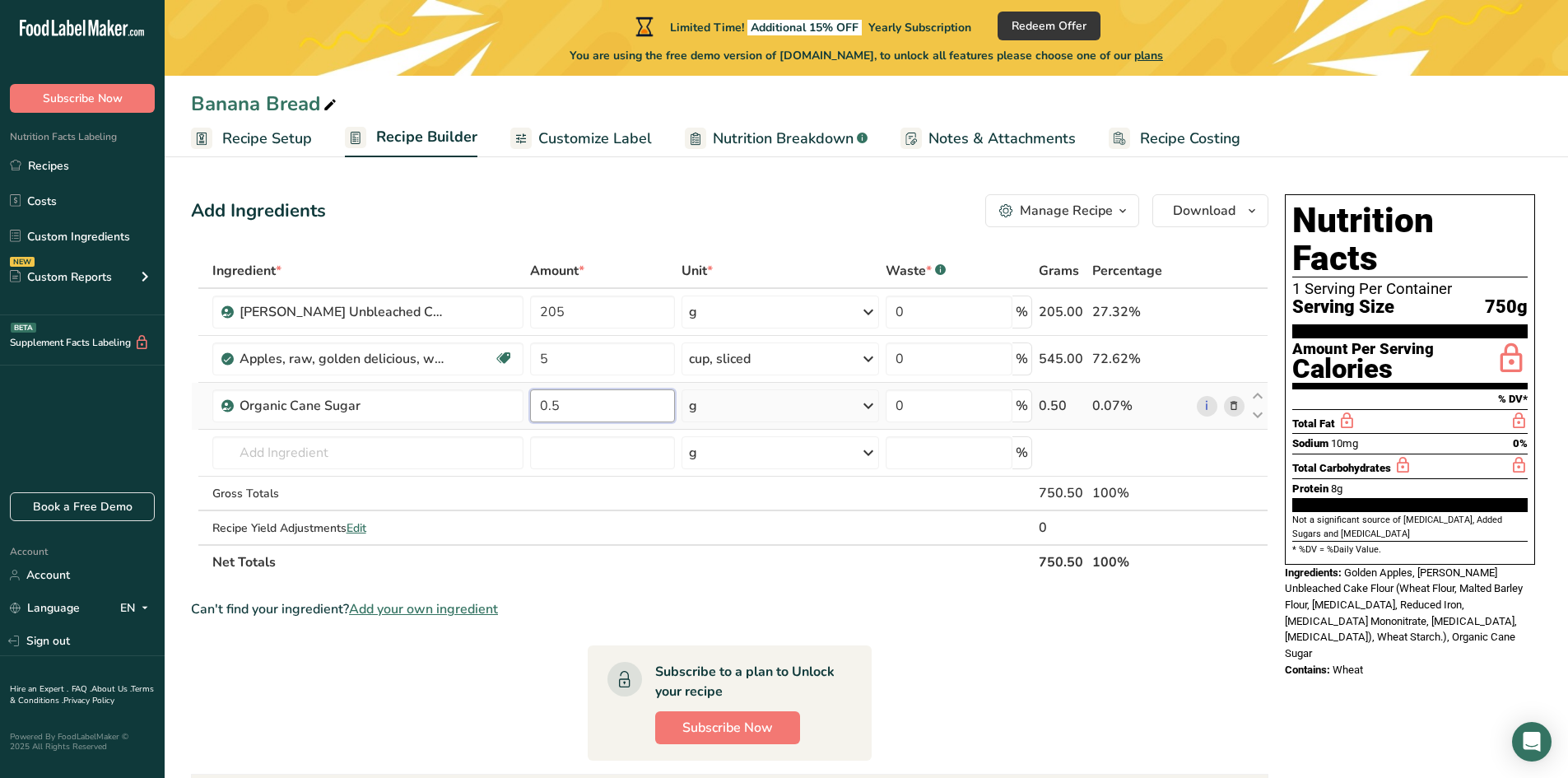
type input "0.5"
click at [736, 405] on div "Ingredient * Amount * Unit * Waste * .a-a{fill:#347362;}.b-a{fill:#fff;} Grams …" at bounding box center [729, 416] width 1077 height 326
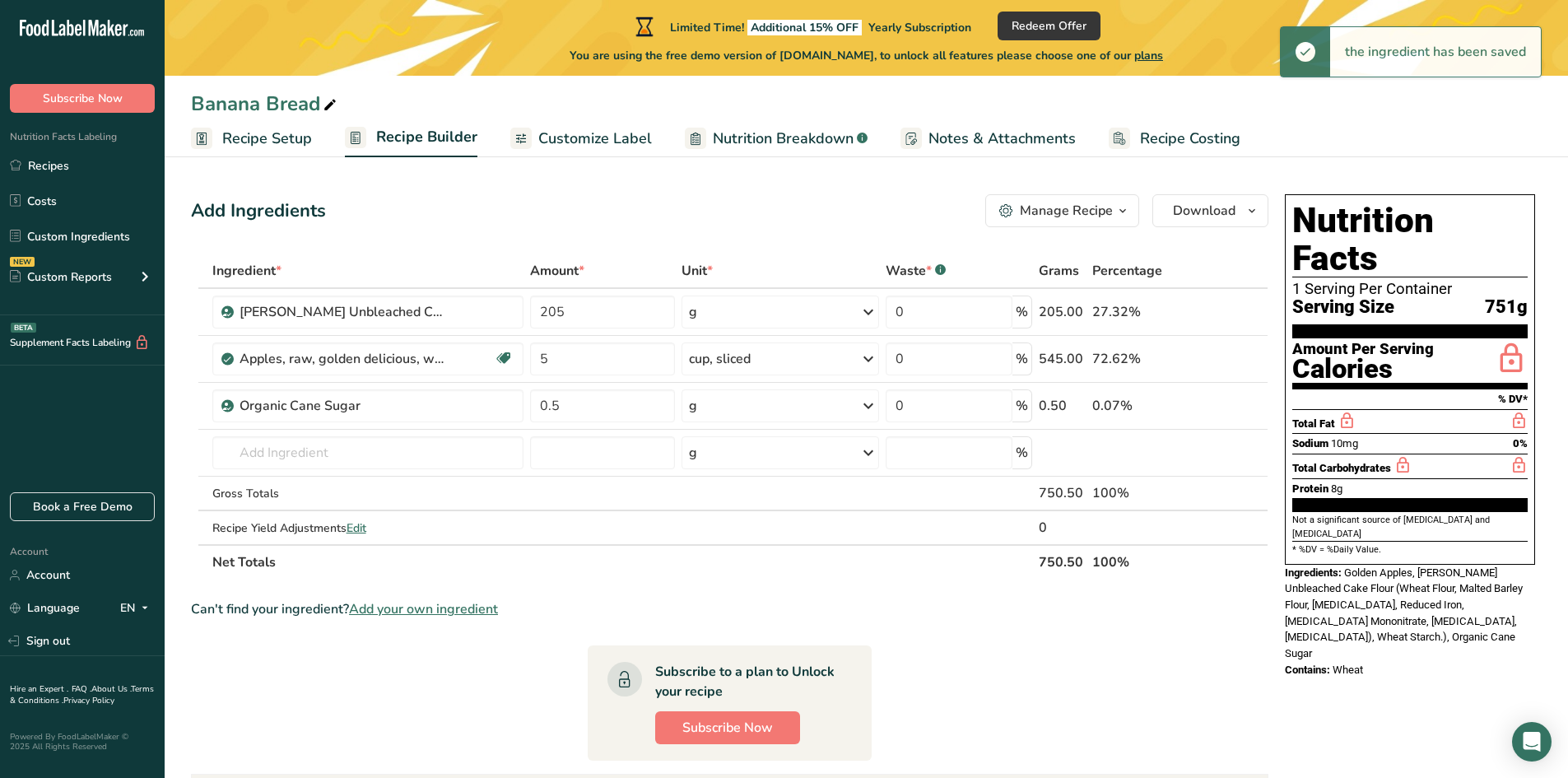
click at [736, 405] on div "g" at bounding box center [780, 406] width 197 height 33
click at [725, 535] on div "See more" at bounding box center [760, 536] width 138 height 17
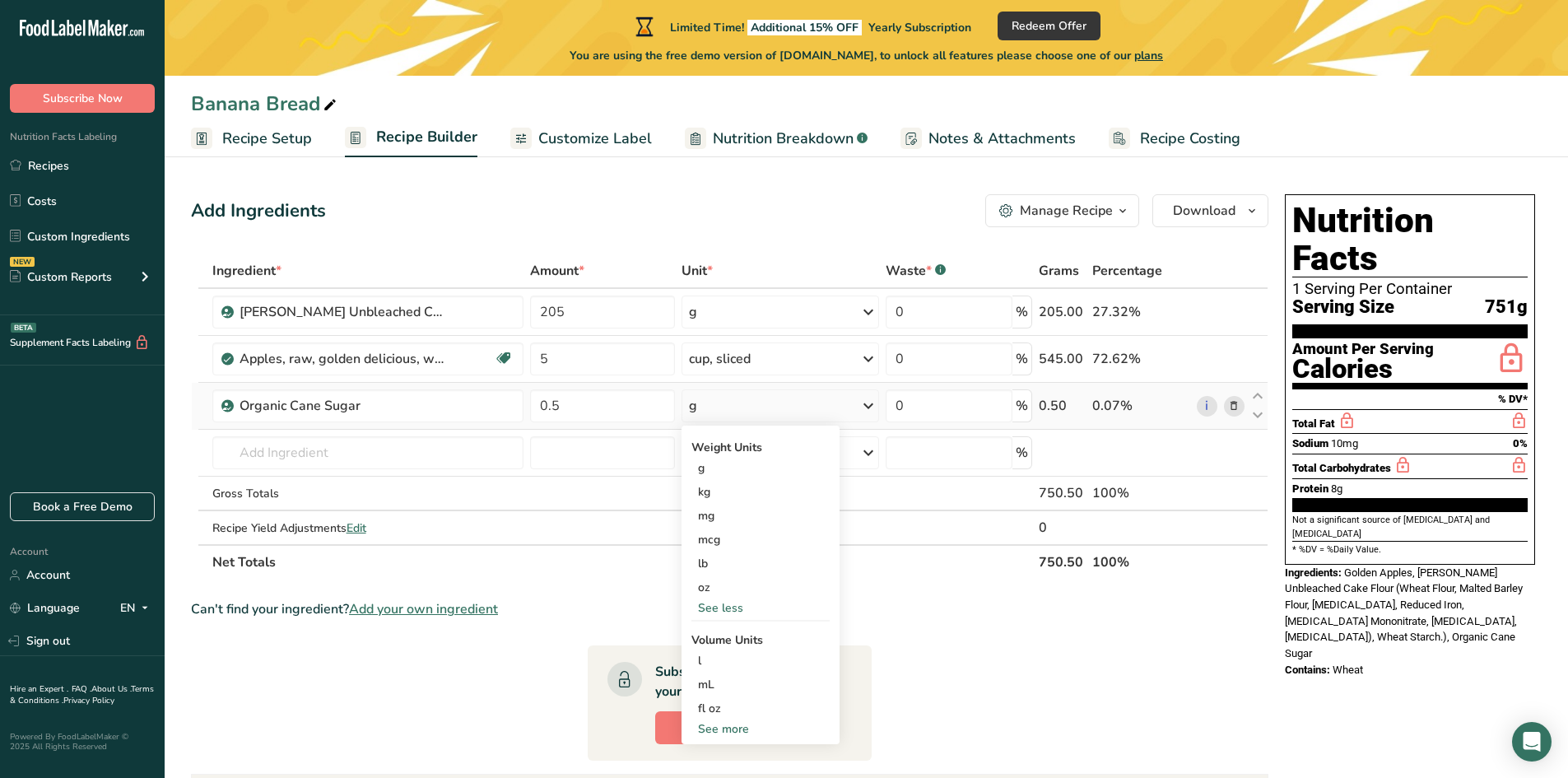
click at [729, 726] on div "See more" at bounding box center [760, 728] width 138 height 17
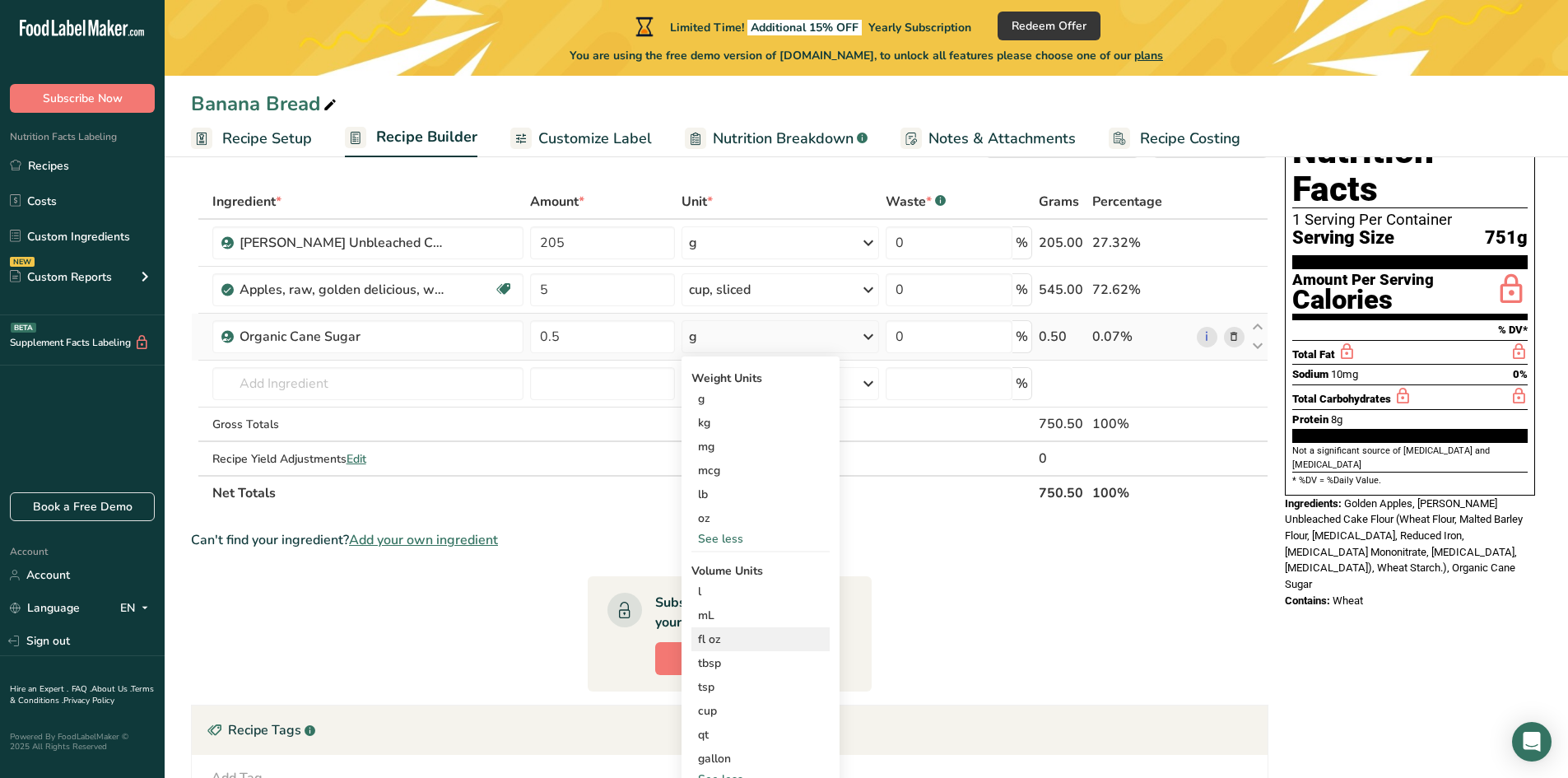
scroll to position [165, 0]
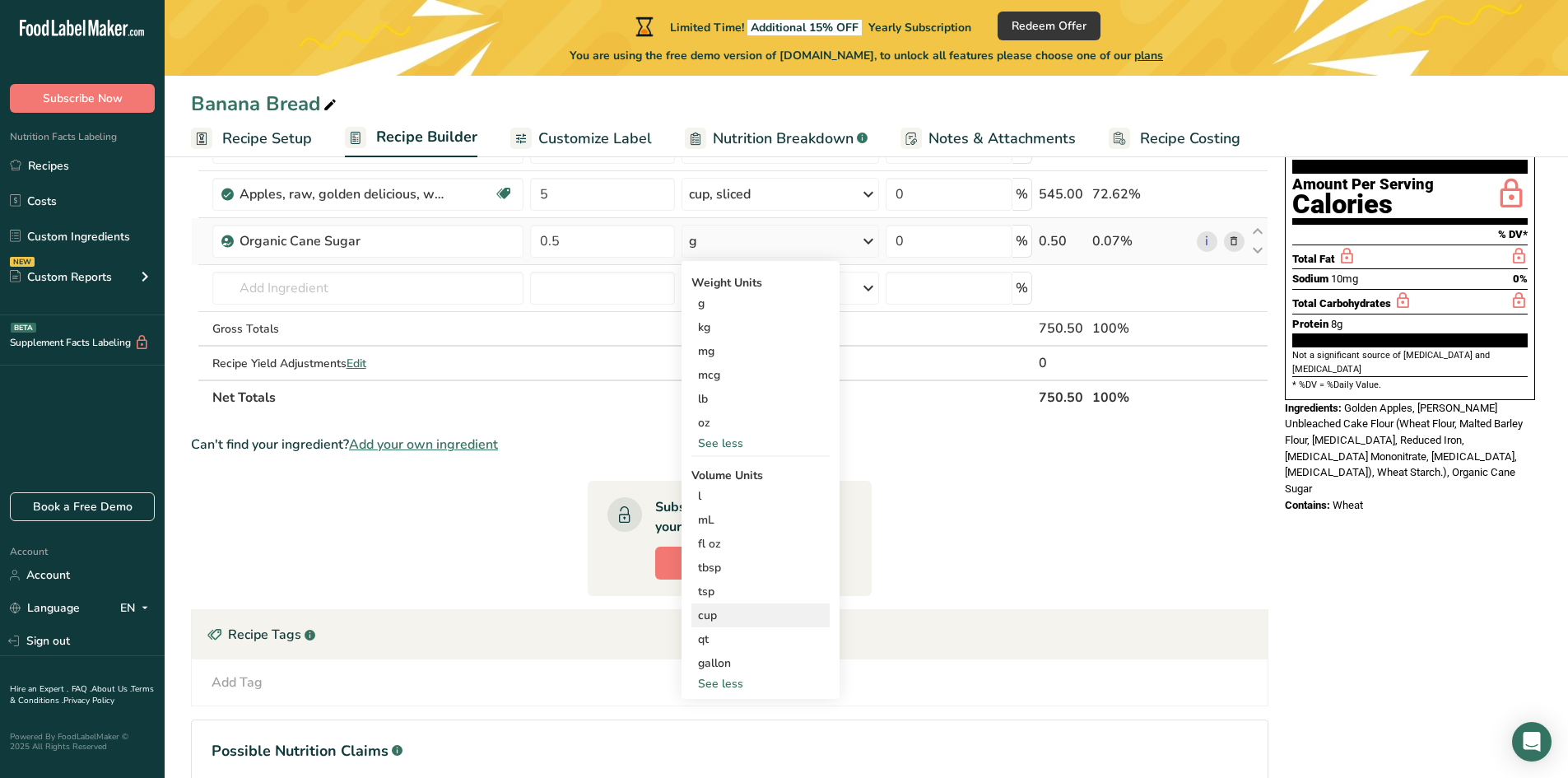
click at [722, 616] on div "cup" at bounding box center [760, 615] width 125 height 17
click at [1016, 665] on select "lb/ft3 g/cm3" at bounding box center [994, 661] width 60 height 25
select select "23"
click at [964, 649] on select "lb/ft3 g/cm3" at bounding box center [994, 661] width 60 height 25
click at [891, 666] on input "number" at bounding box center [905, 661] width 118 height 25
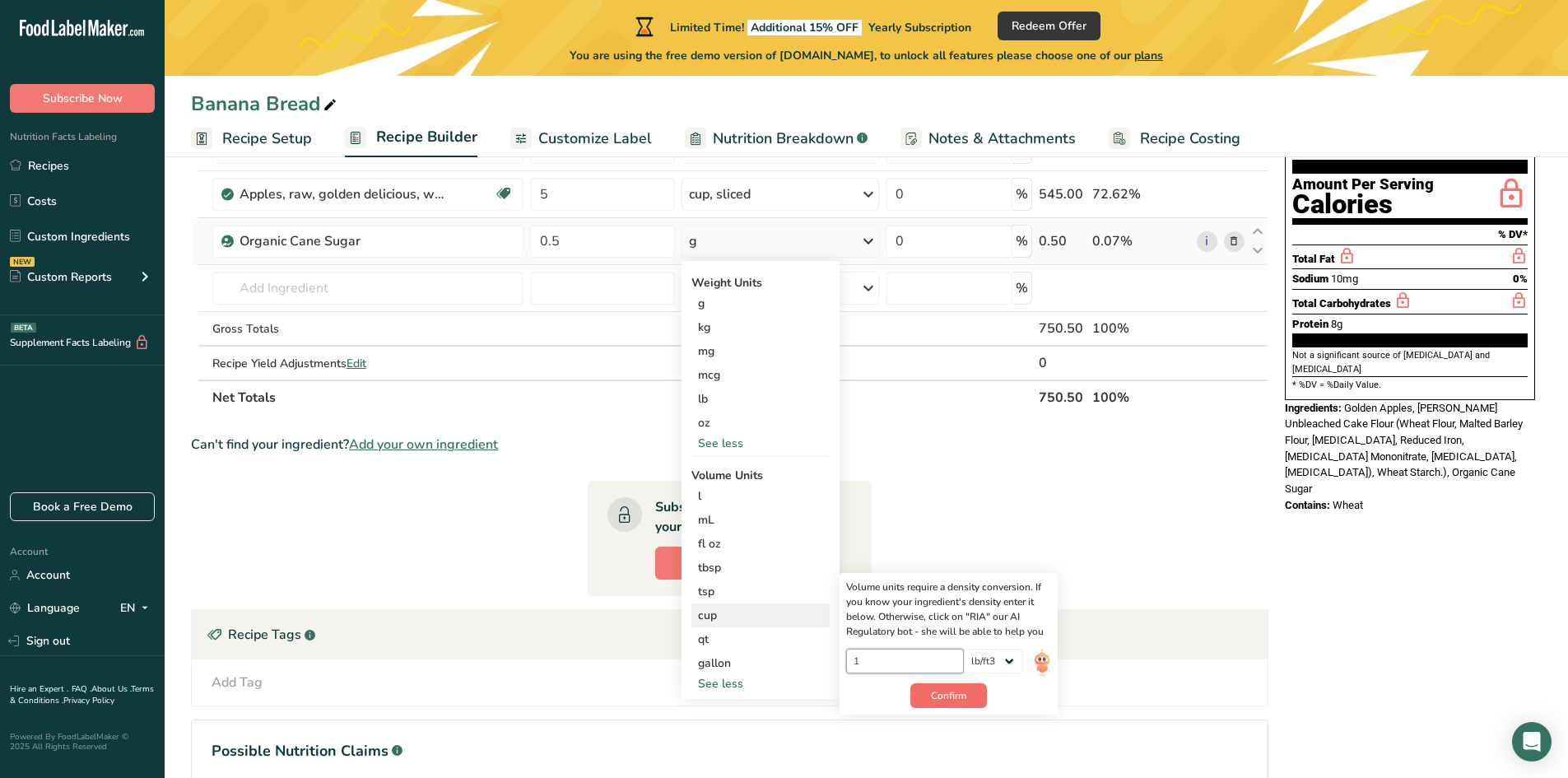
type input "1"
click at [954, 695] on span "Confirm" at bounding box center [948, 695] width 36 height 15
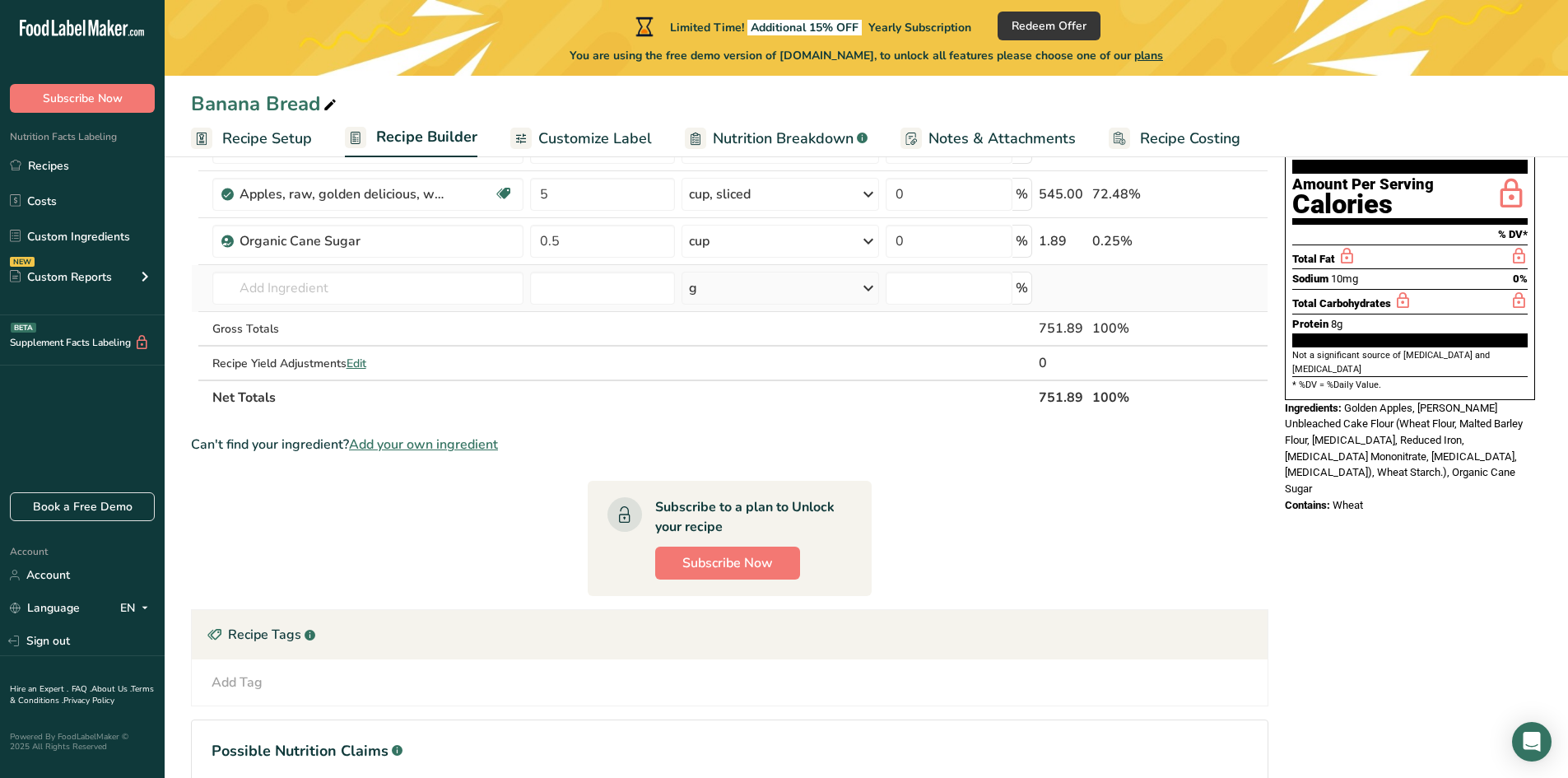
click at [356, 309] on td "Organic Cane Sugar 16149 Peanut spread, reduced sugar 19340 Sugars, maple 19336…" at bounding box center [367, 288] width 317 height 47
click at [351, 285] on input "text" at bounding box center [367, 288] width 311 height 33
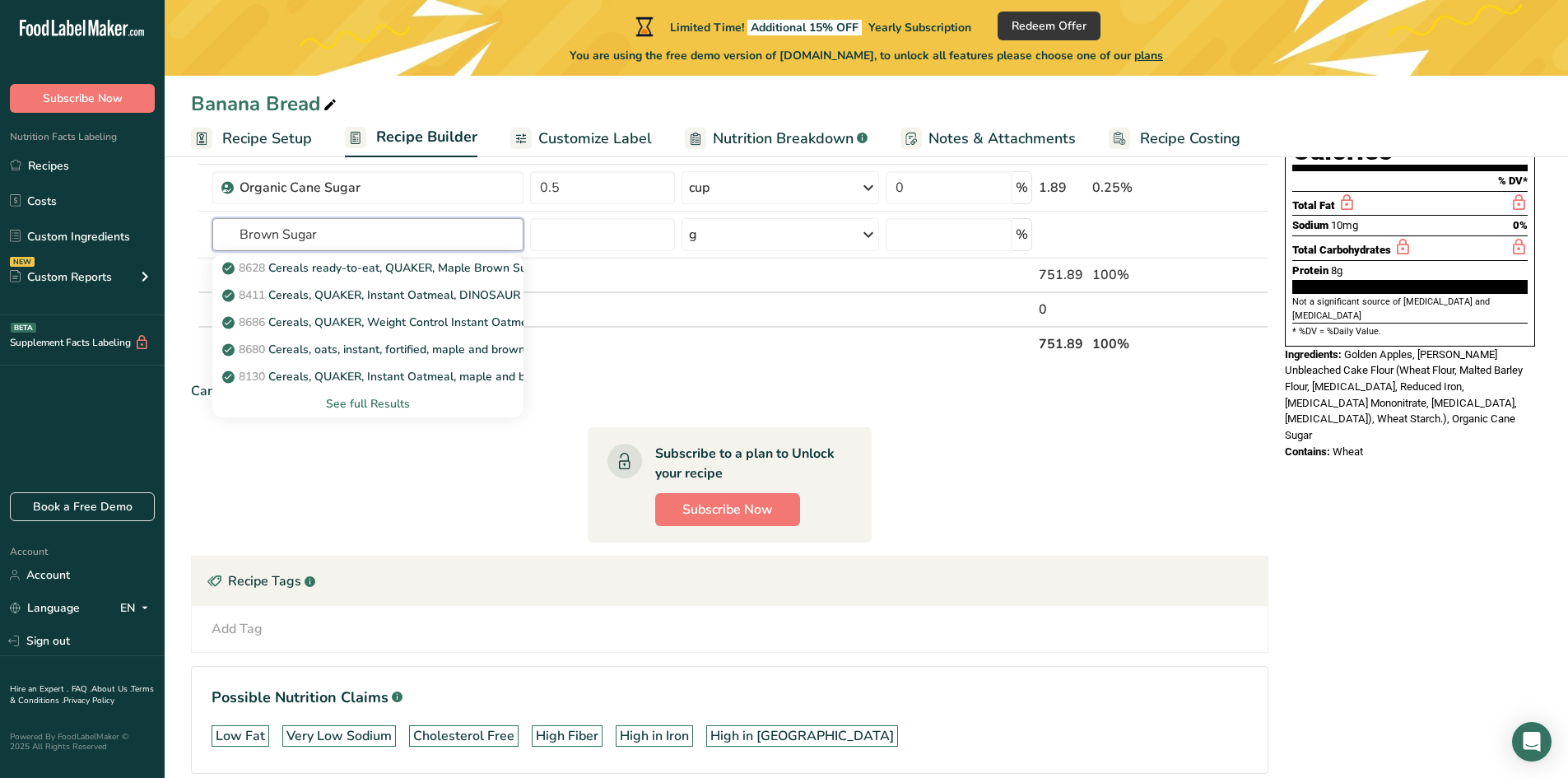
scroll to position [247, 0]
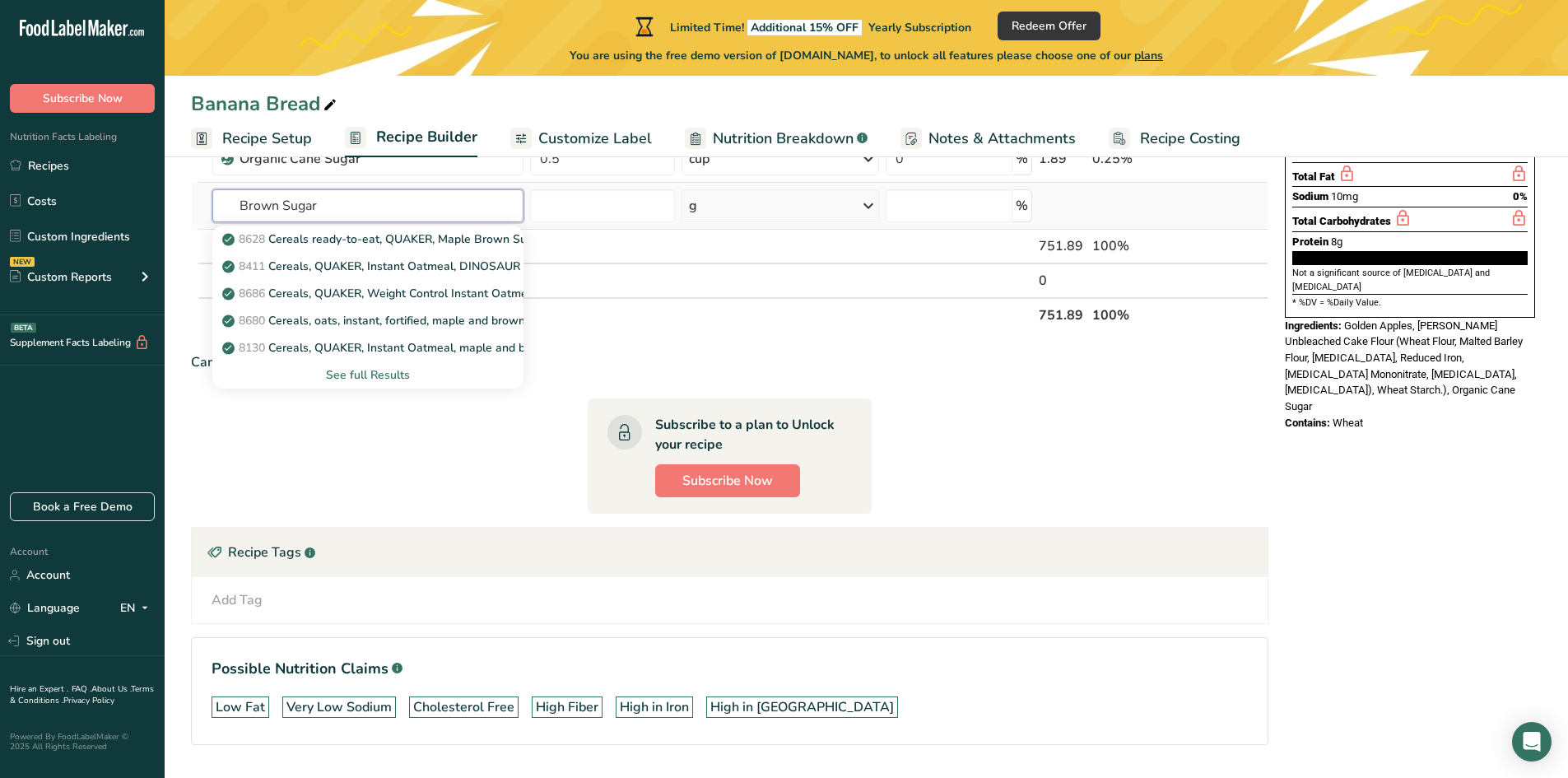
click at [232, 204] on input "Brown Sugar" at bounding box center [367, 205] width 311 height 33
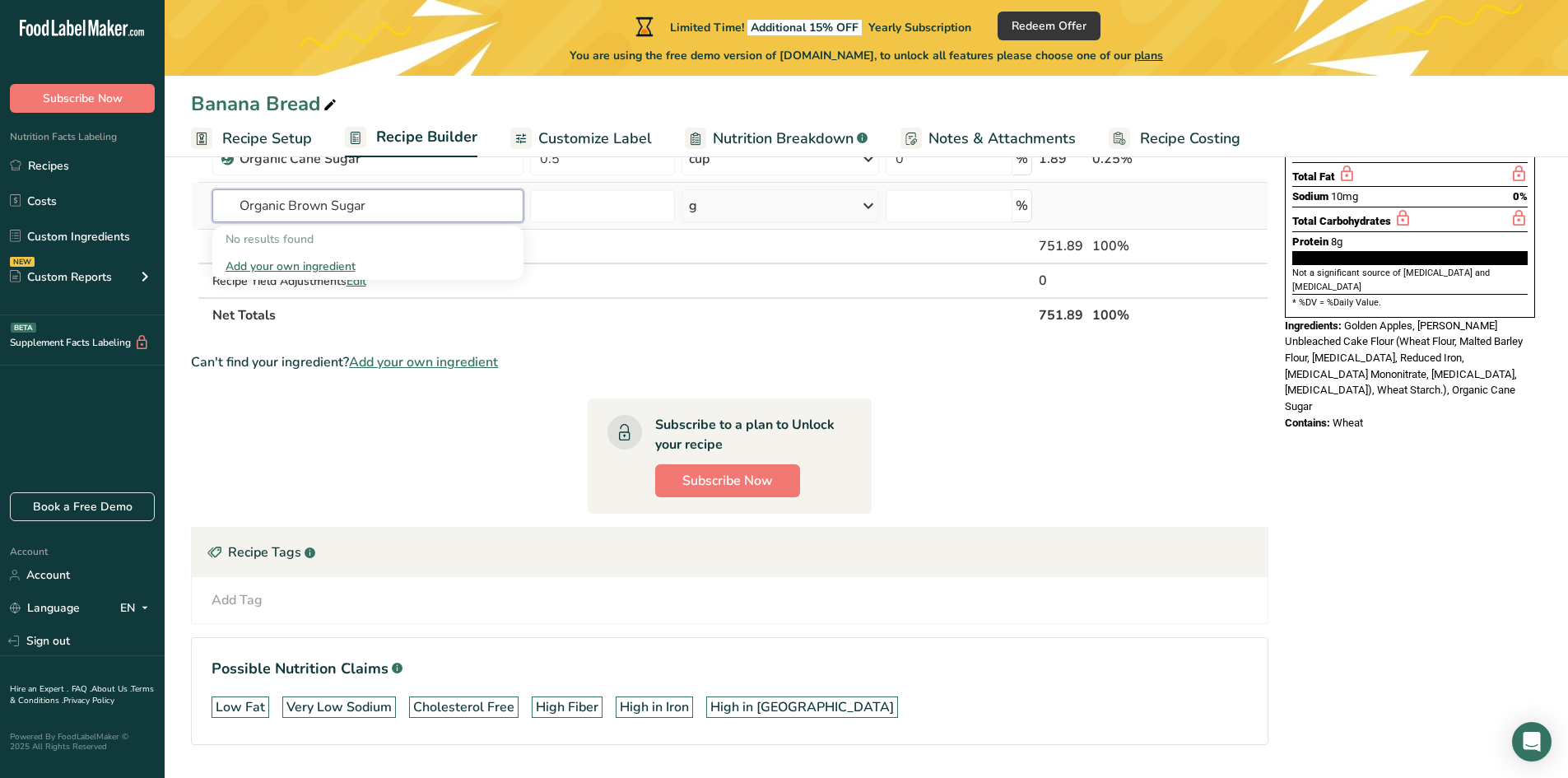
type input "Organic Brown Sugar"
click at [304, 267] on div "Add your own ingredient" at bounding box center [368, 266] width 285 height 17
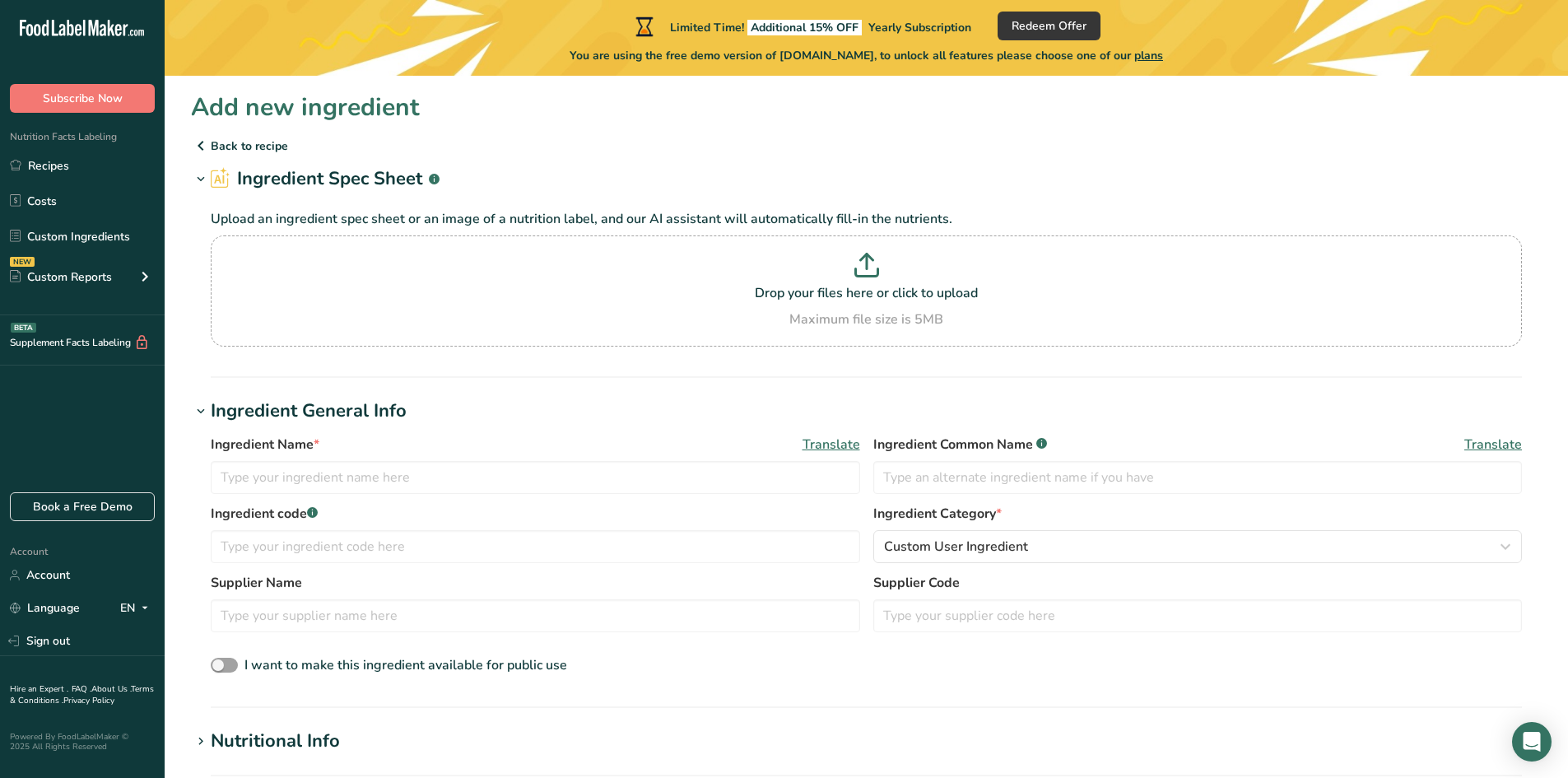
click at [209, 142] on icon at bounding box center [201, 146] width 20 height 30
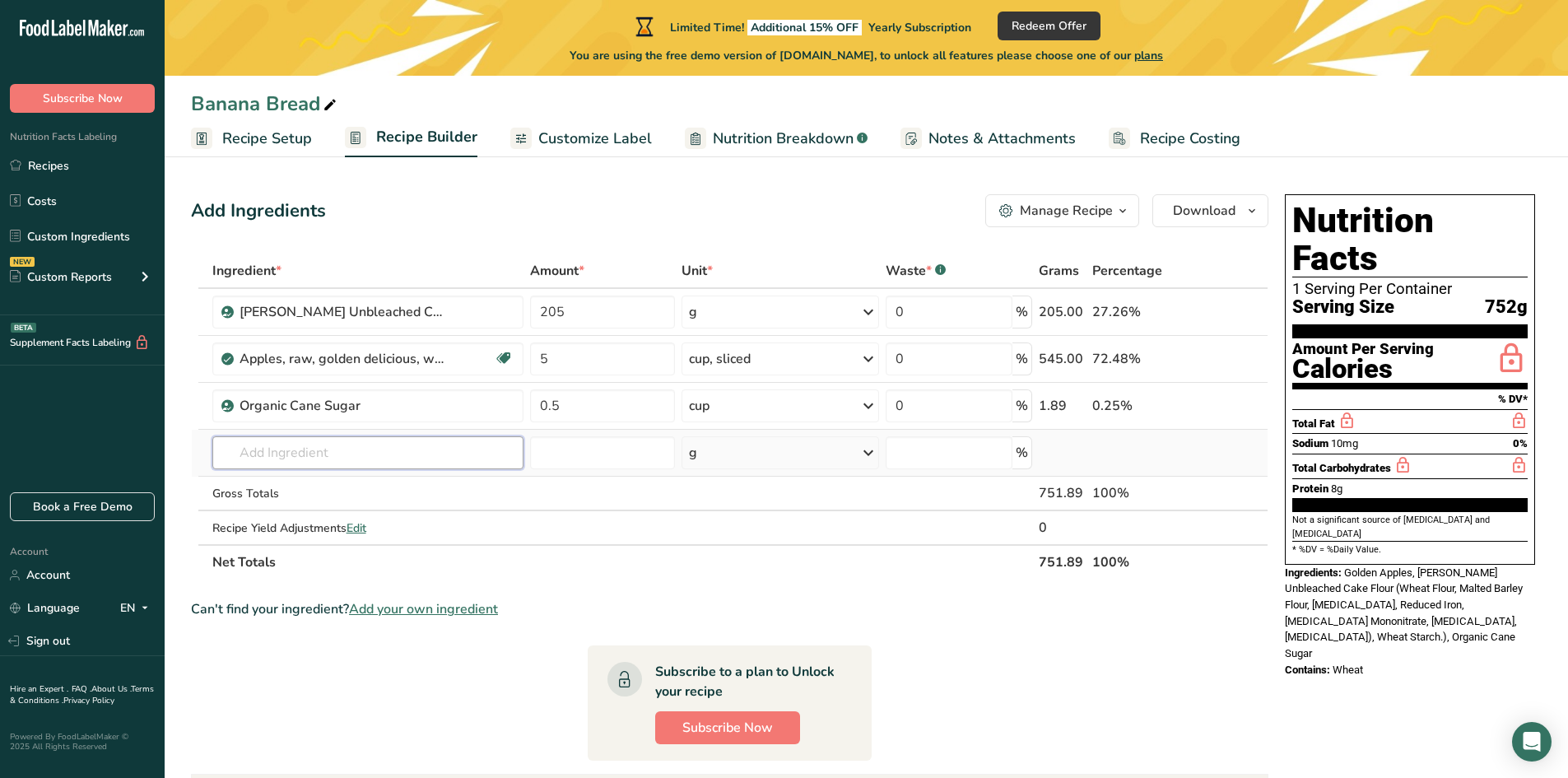
click at [304, 452] on input "text" at bounding box center [367, 452] width 311 height 33
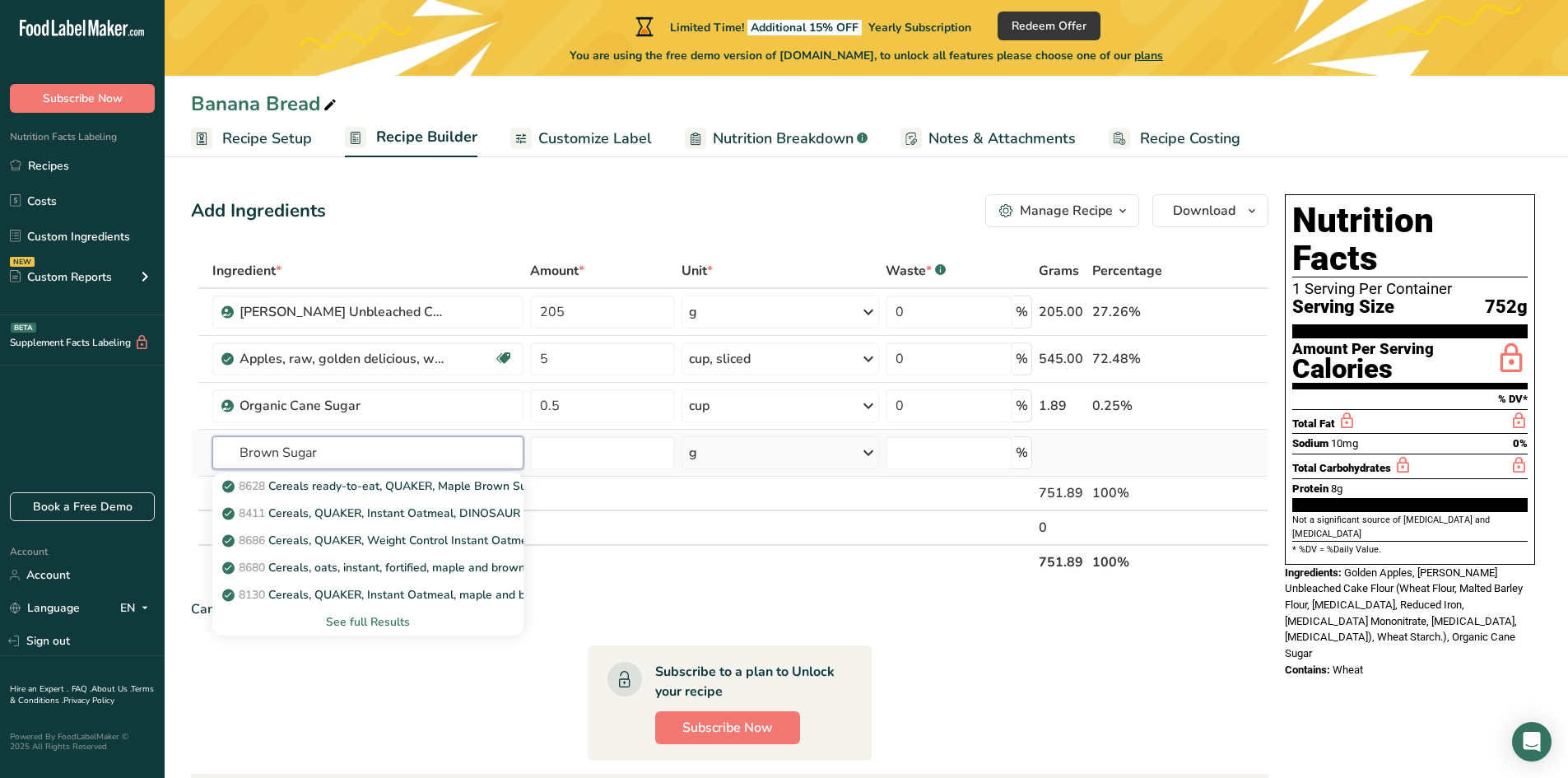
type input "Brown Sugar"
click at [379, 624] on div "See full Results" at bounding box center [368, 621] width 285 height 17
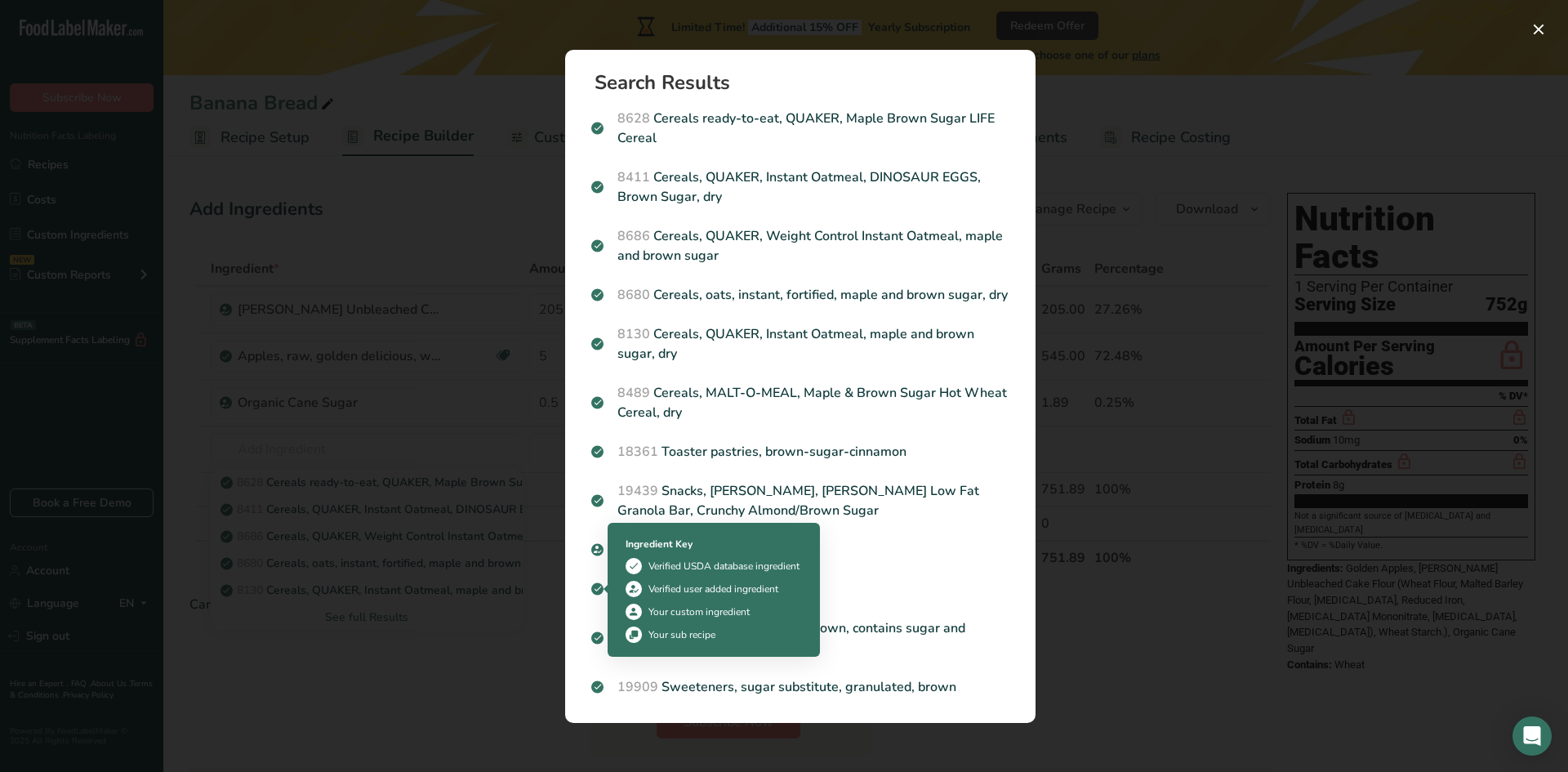
click at [672, 541] on div "Ingredient Key" at bounding box center [714, 544] width 177 height 15
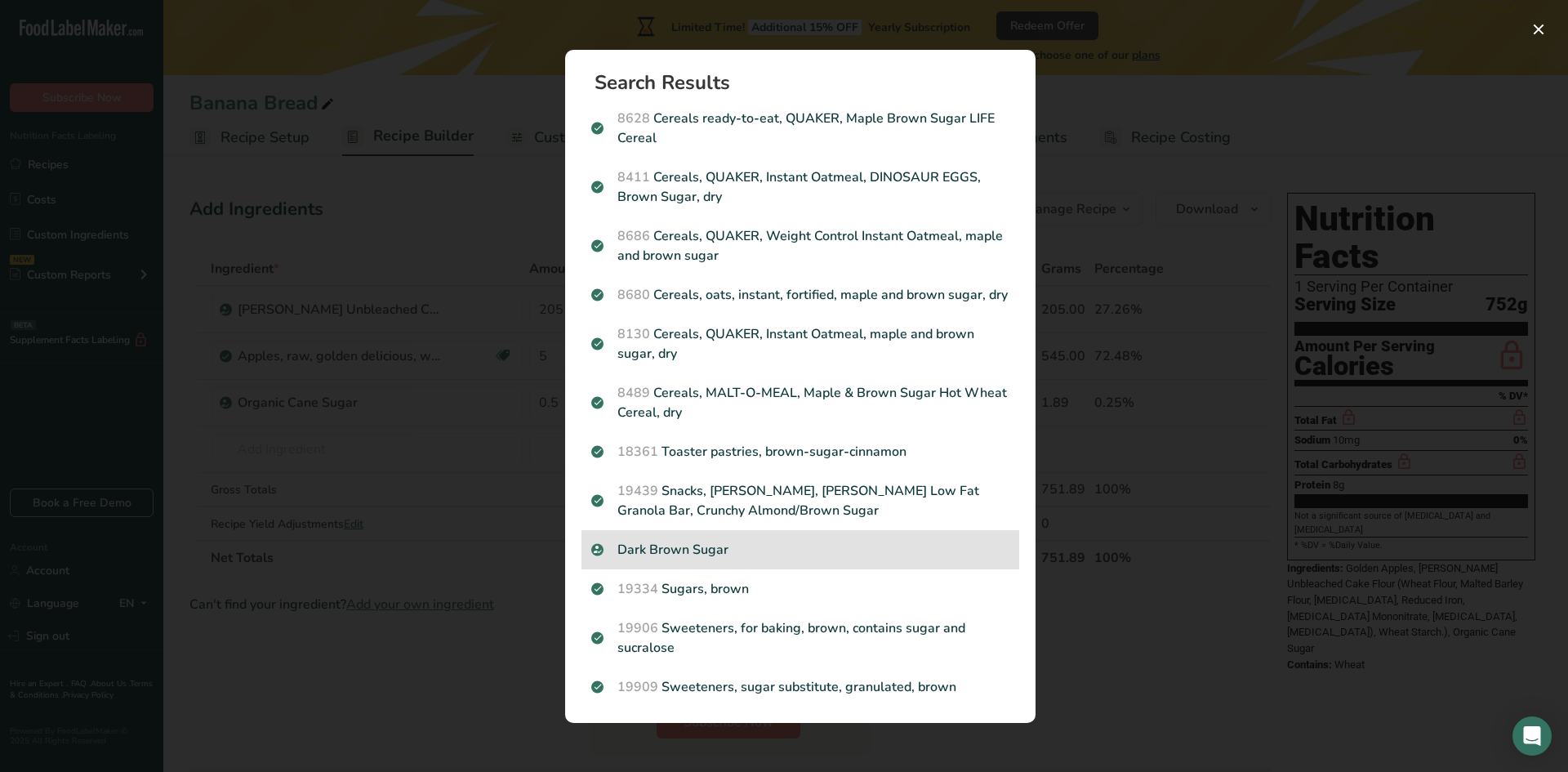
click at [727, 535] on div "Dark Brown Sugar" at bounding box center [800, 550] width 437 height 39
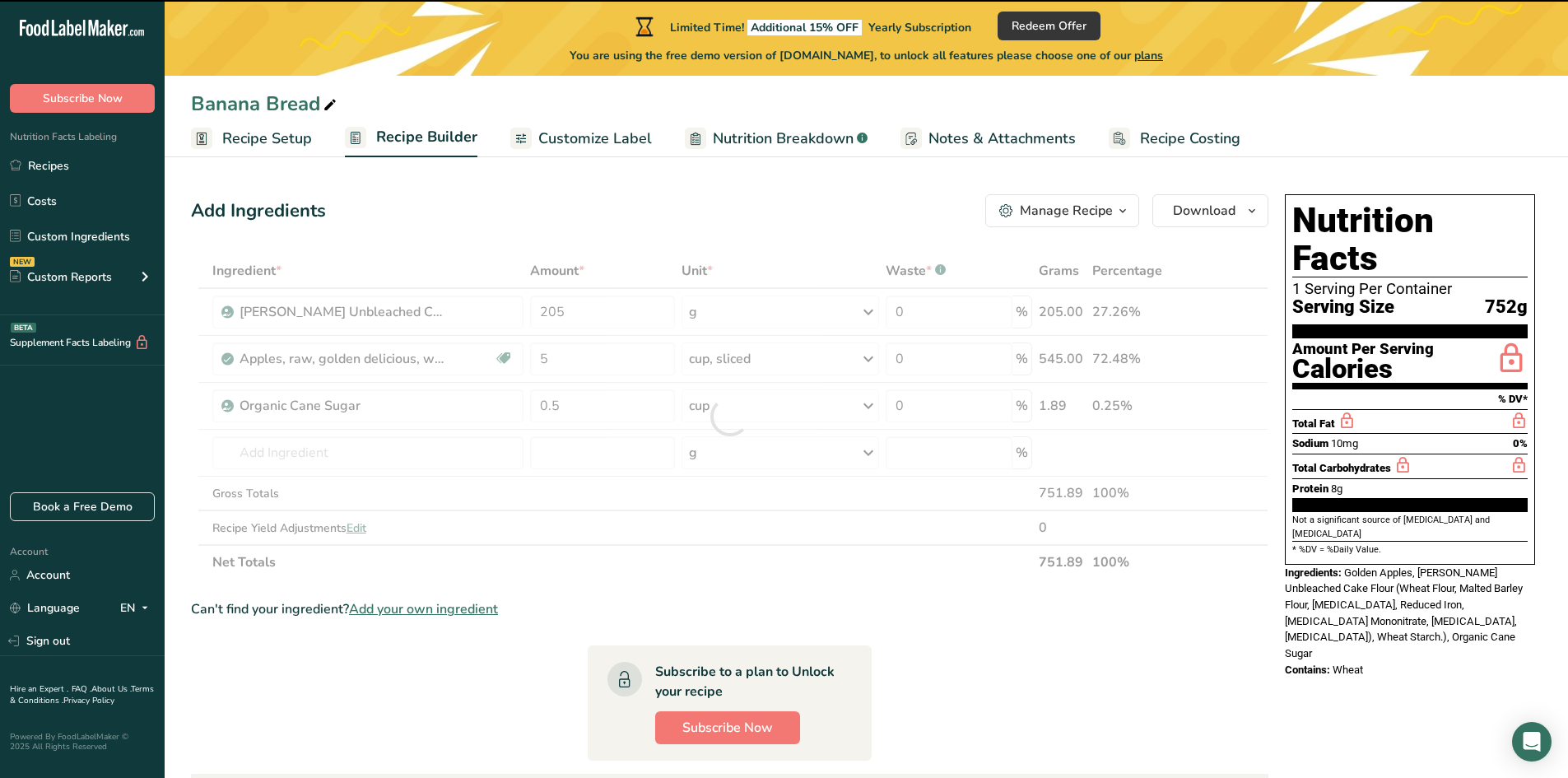
type input "0"
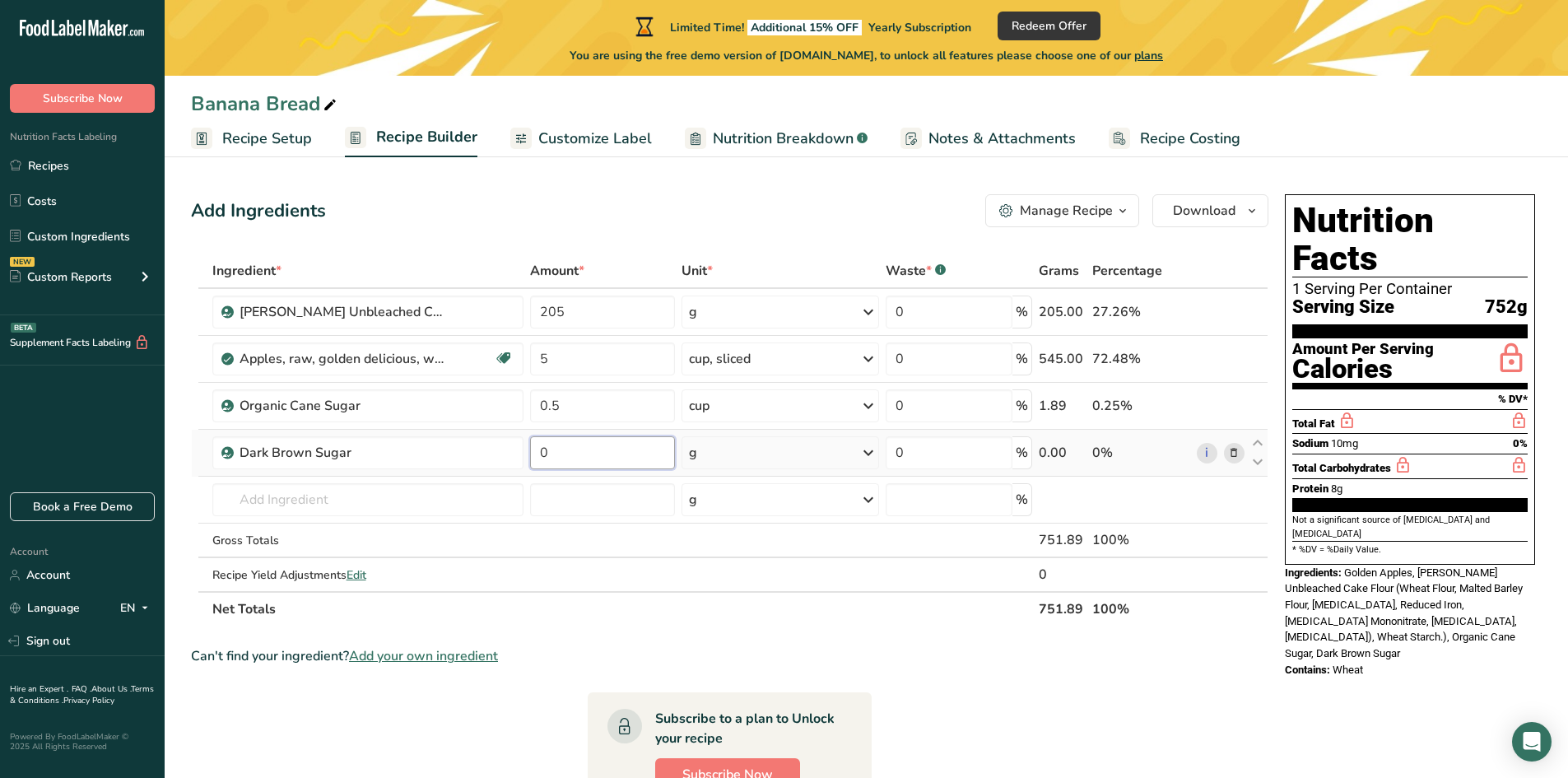
click at [632, 462] on input "0" at bounding box center [603, 452] width 146 height 33
drag, startPoint x: 632, startPoint y: 462, endPoint x: 522, endPoint y: 470, distance: 110.3
click at [522, 470] on tr "Dark Brown Sugar 0 g Weight Units g kg mg See more Volume Units l Volume units …" at bounding box center [729, 452] width 1076 height 47
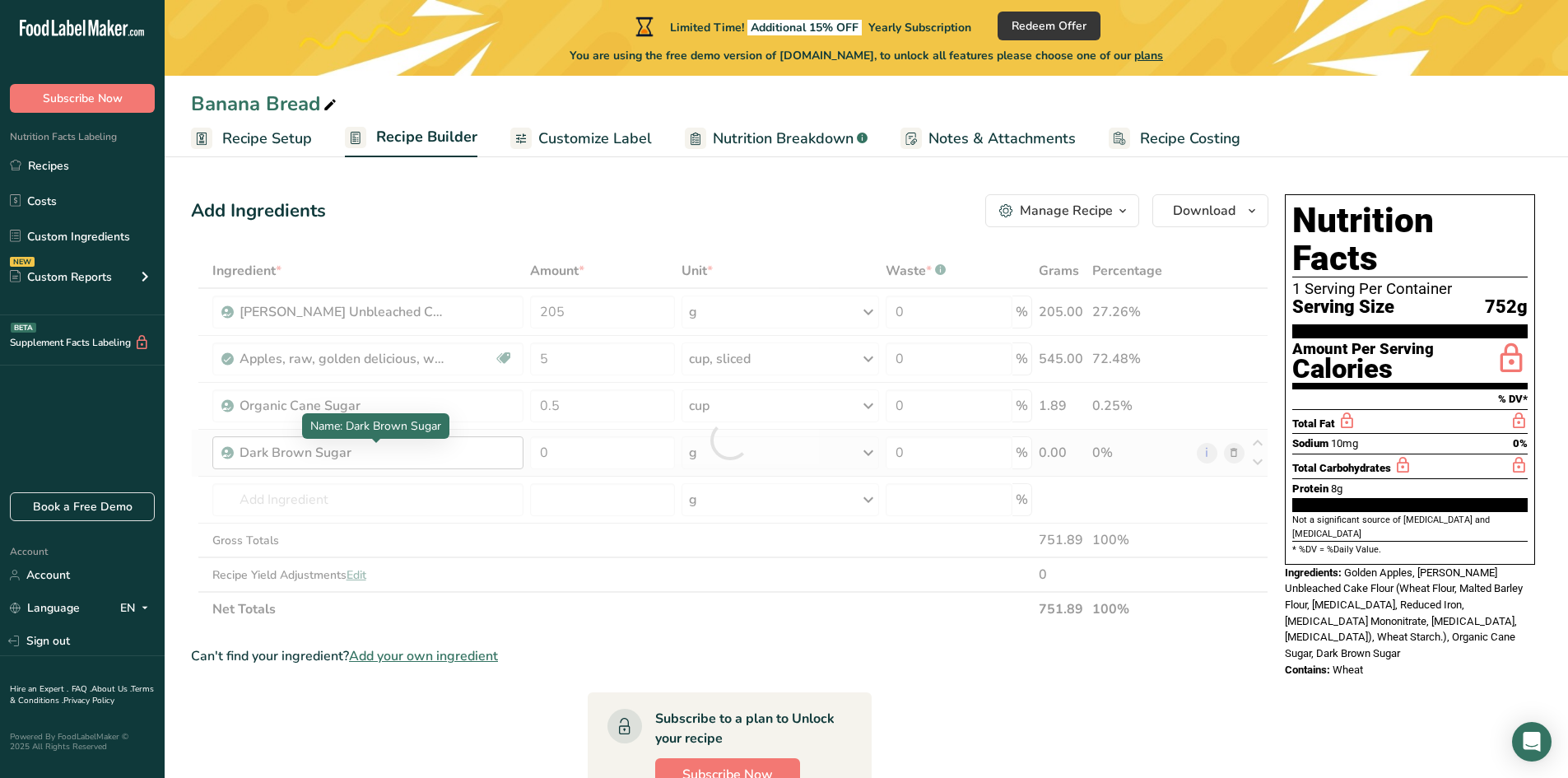
click at [401, 447] on div "Ingredient * Amount * Unit * Waste * .a-a{fill:#347362;}.b-a{fill:#fff;} Grams …" at bounding box center [729, 440] width 1077 height 373
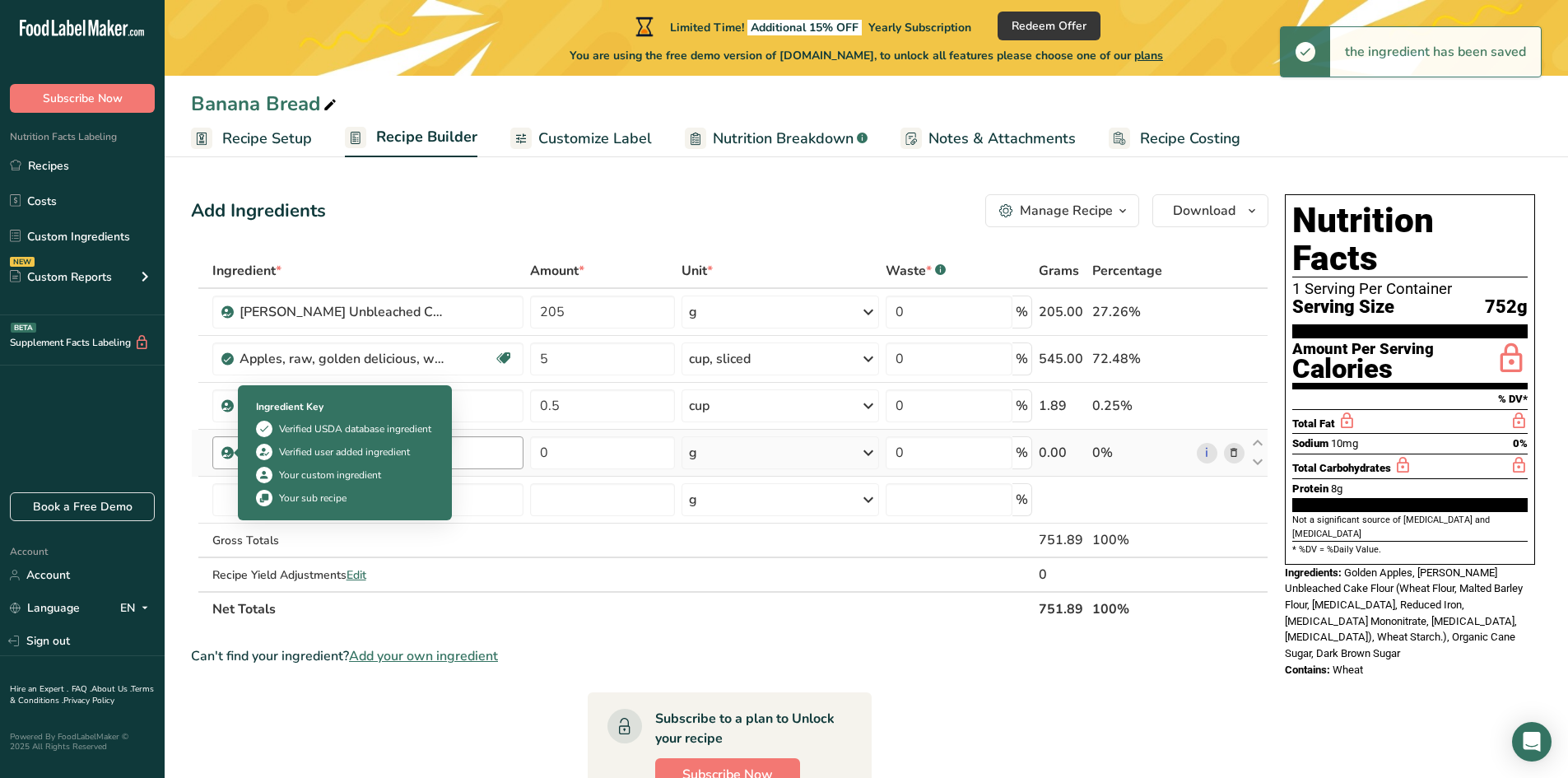
drag, startPoint x: 397, startPoint y: 452, endPoint x: 214, endPoint y: 462, distance: 183.3
click at [215, 462] on div "Dark Brown Sugar" at bounding box center [367, 452] width 311 height 33
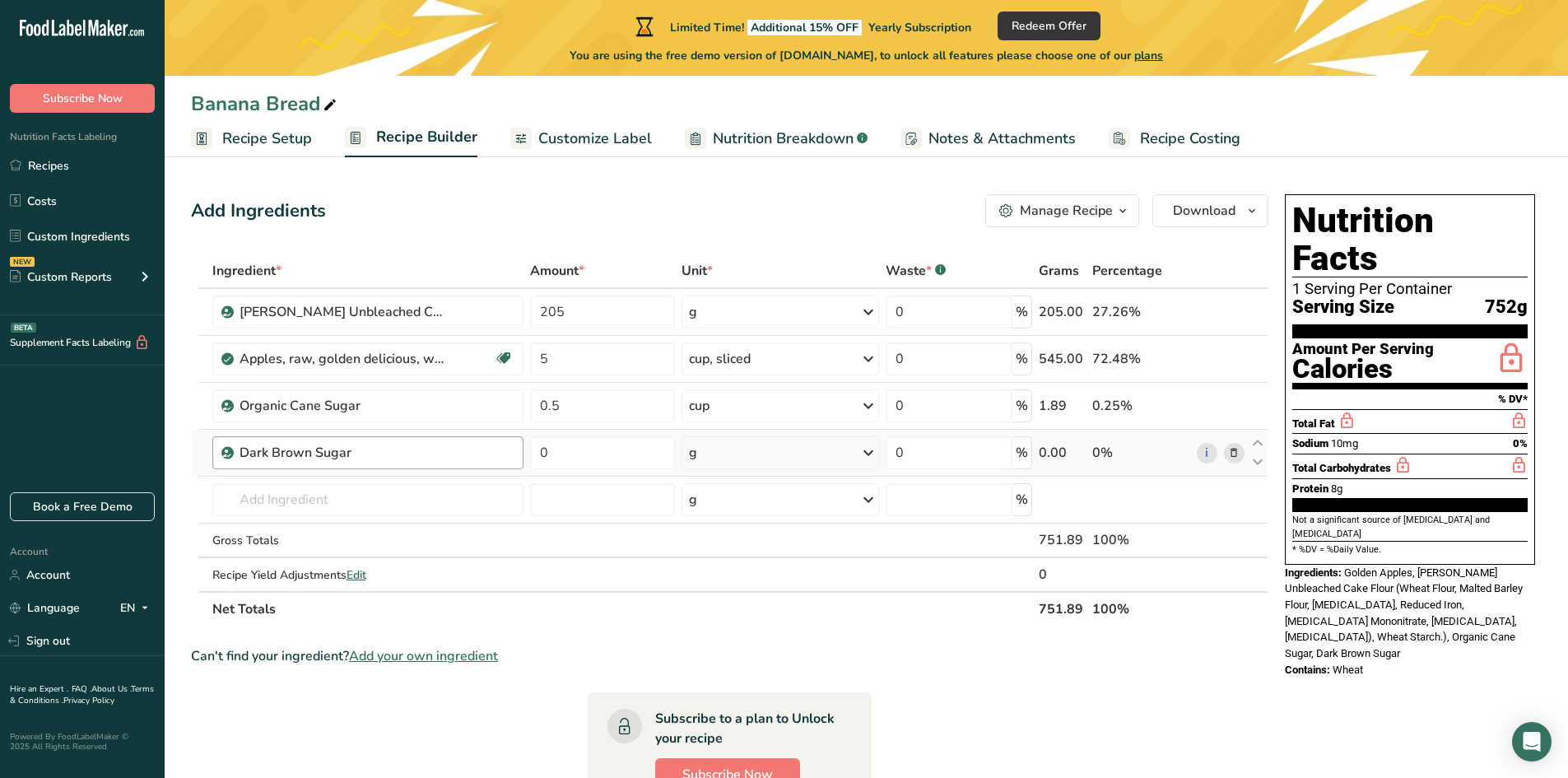
click at [352, 458] on div "Dark Brown Sugar" at bounding box center [342, 452] width 206 height 20
click at [1239, 459] on icon at bounding box center [1234, 452] width 12 height 17
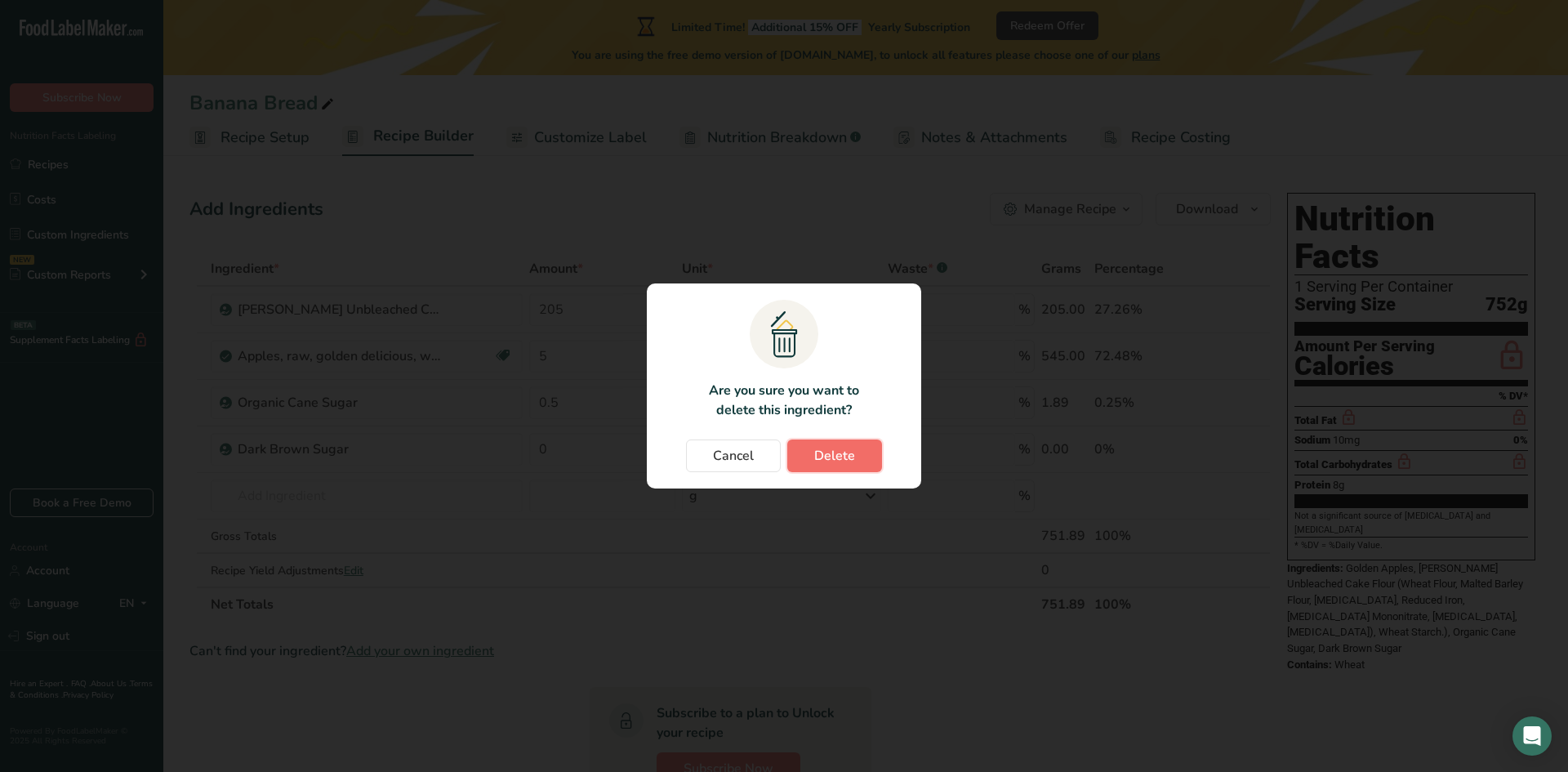
click at [863, 442] on button "Delete" at bounding box center [834, 455] width 95 height 33
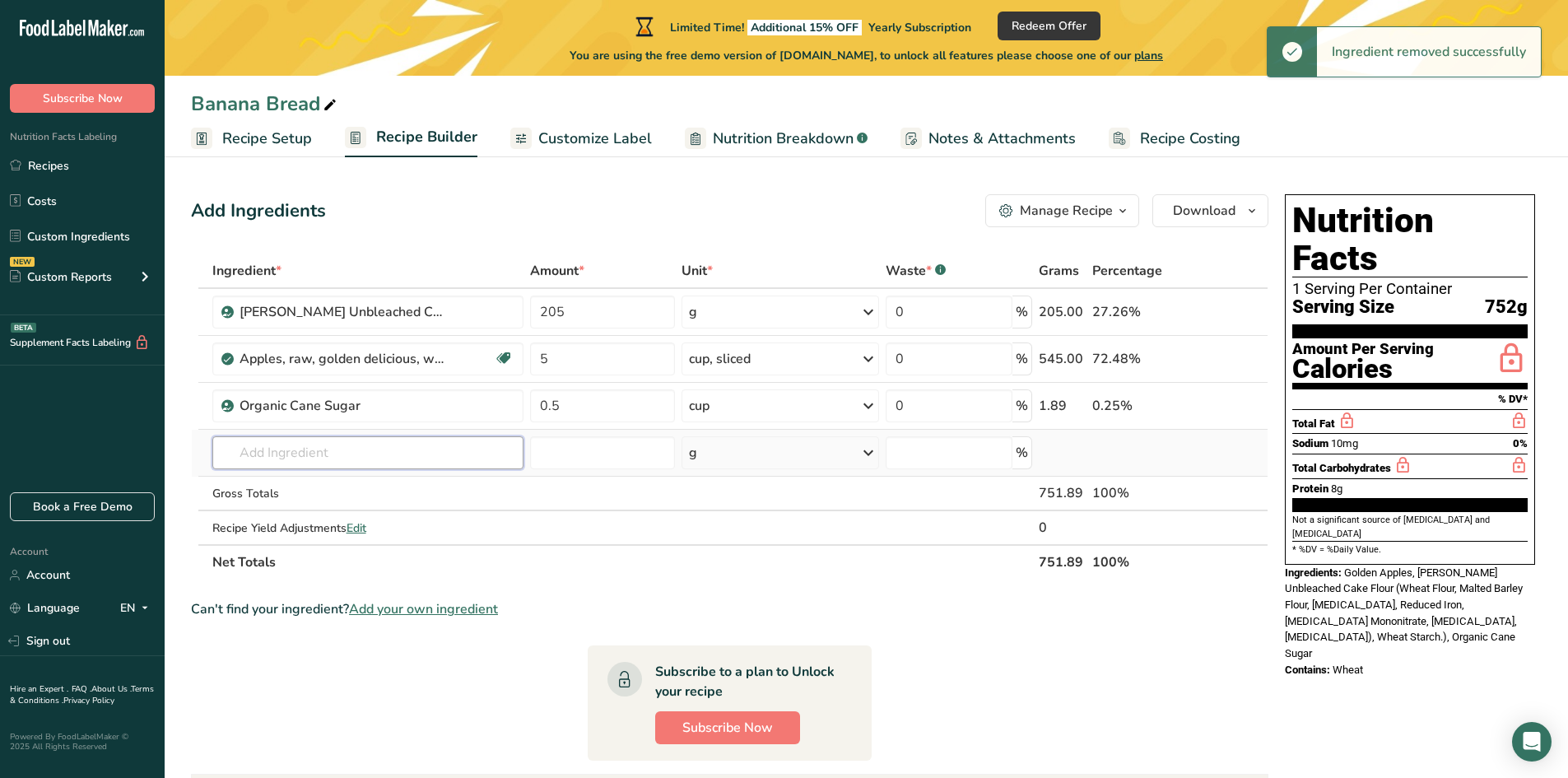
click at [337, 455] on input "text" at bounding box center [367, 452] width 311 height 33
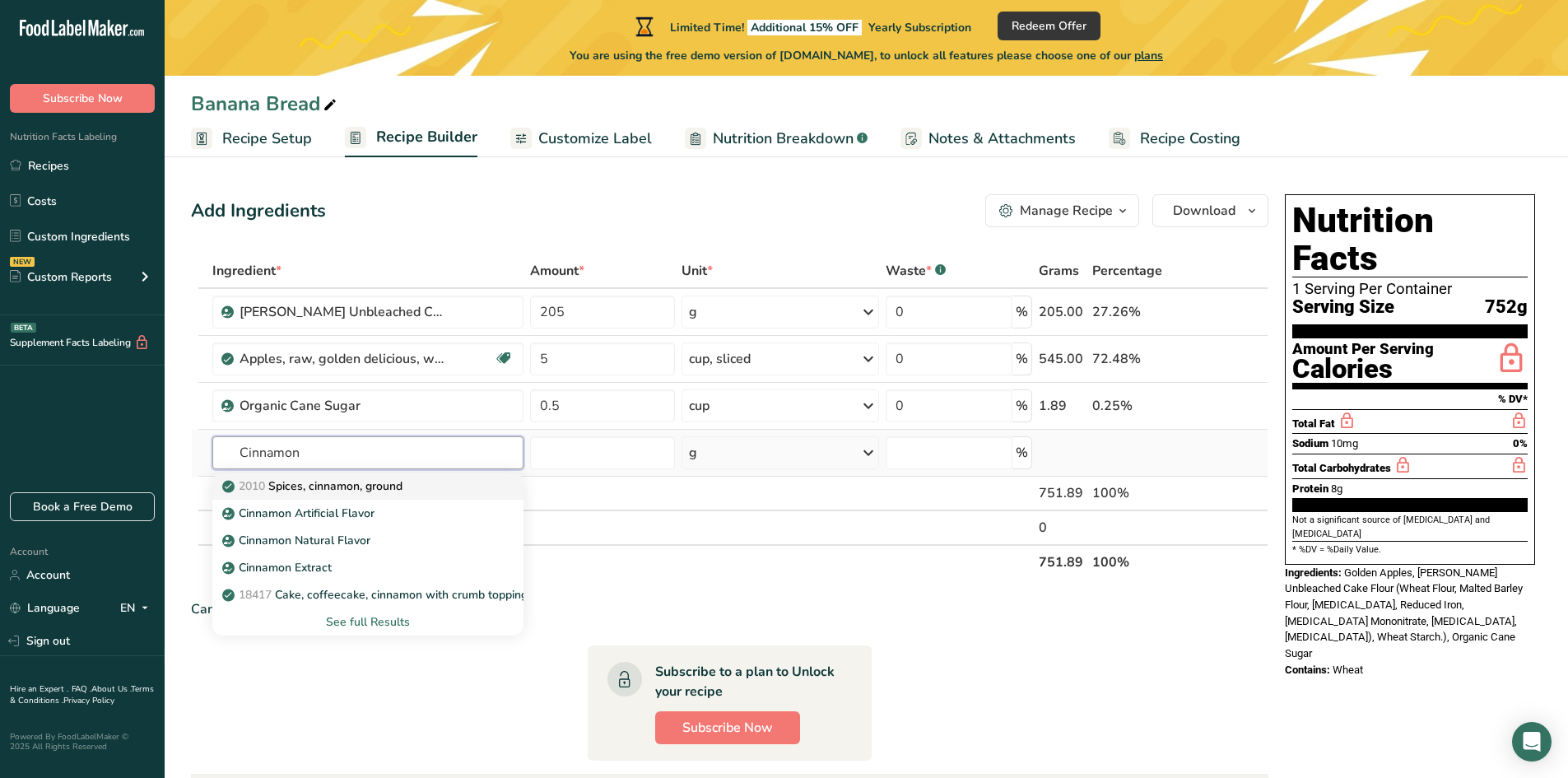
type input "Cinnamon"
click at [388, 486] on p "2010 Spices, cinnamon, ground" at bounding box center [314, 486] width 177 height 17
type input "Spices, cinnamon, ground"
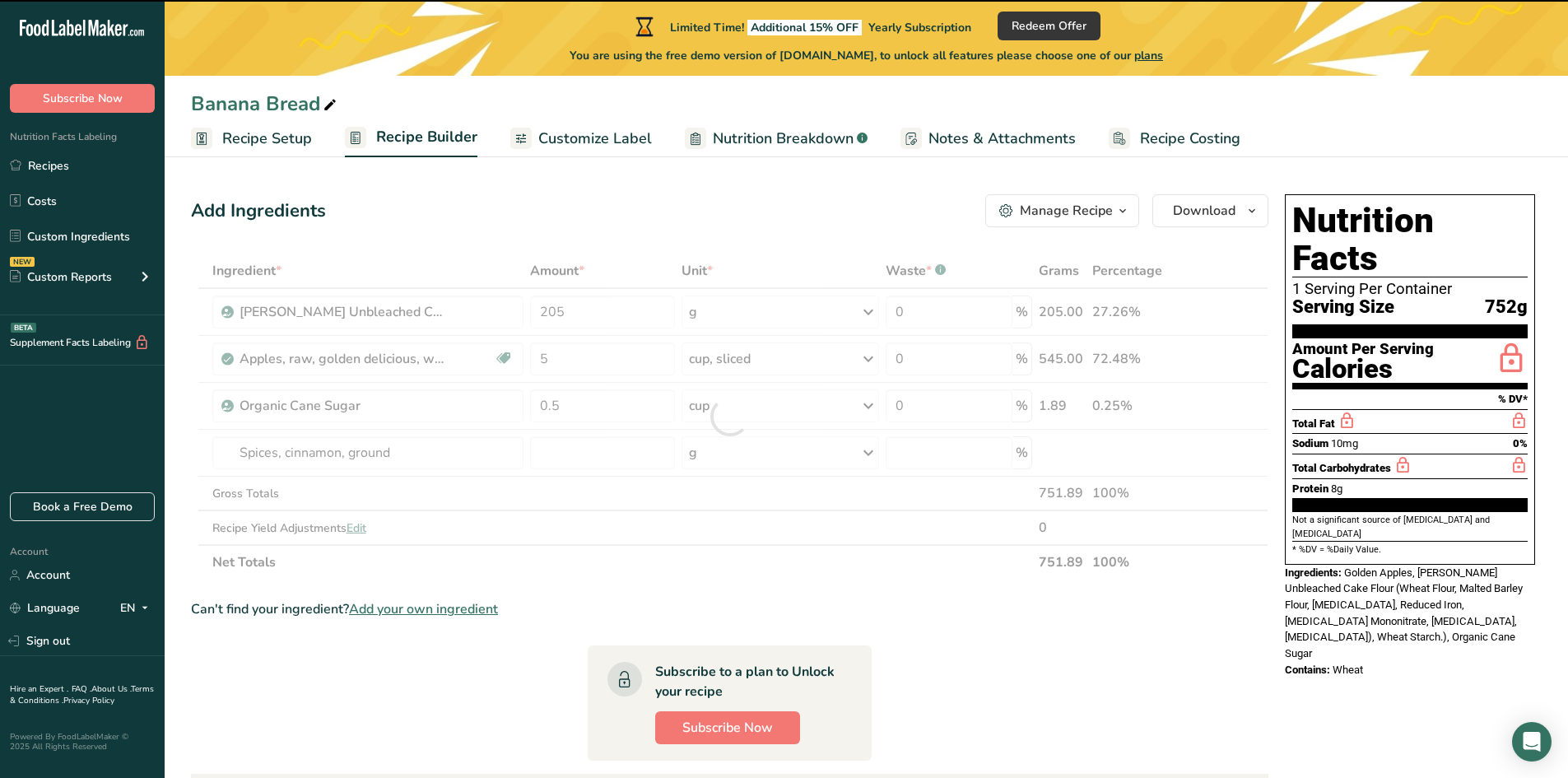
type input "0"
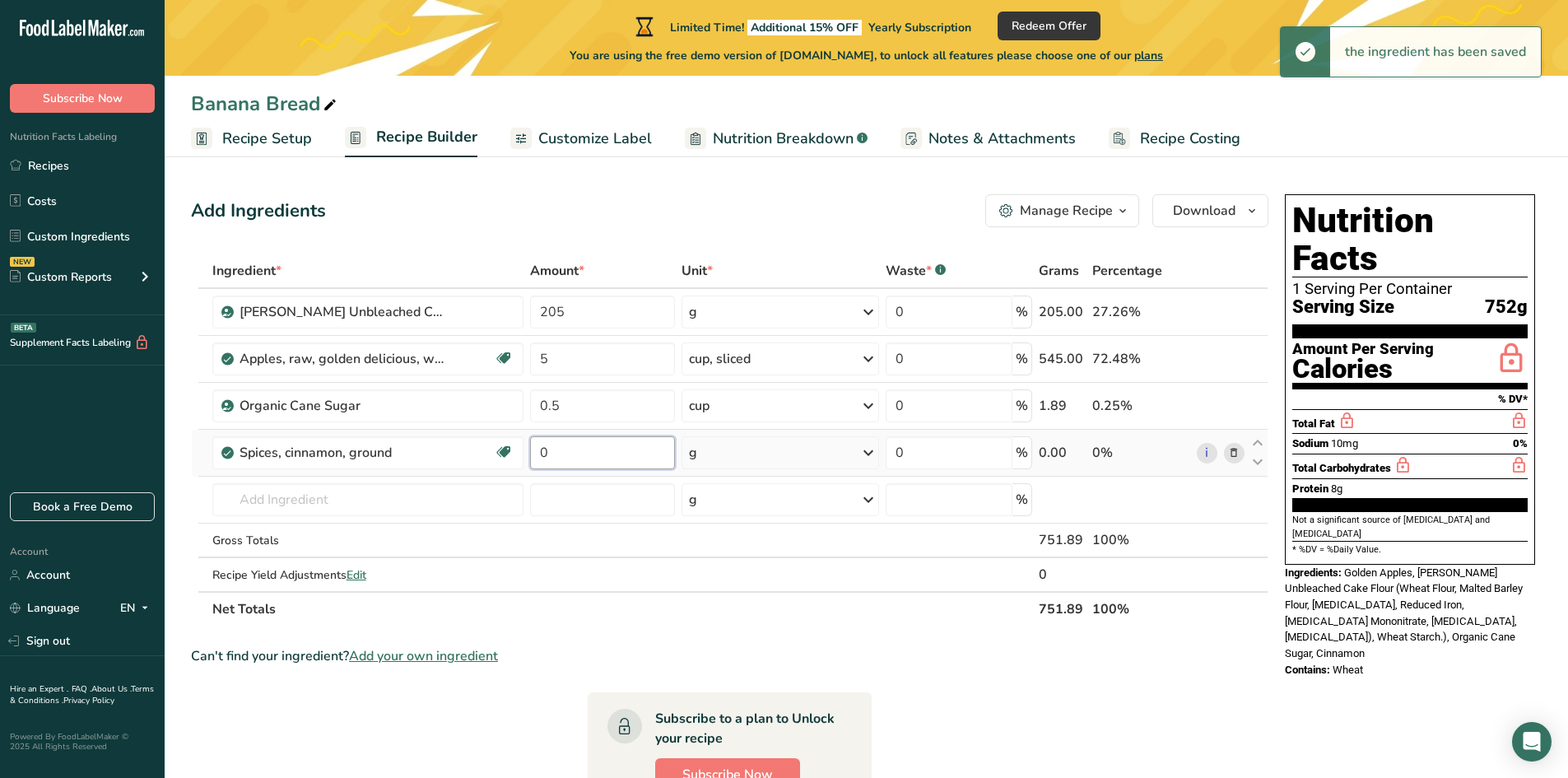
click at [570, 459] on input "0" at bounding box center [603, 452] width 146 height 33
drag, startPoint x: 559, startPoint y: 458, endPoint x: 535, endPoint y: 455, distance: 24.2
click at [535, 455] on input "0" at bounding box center [603, 452] width 146 height 33
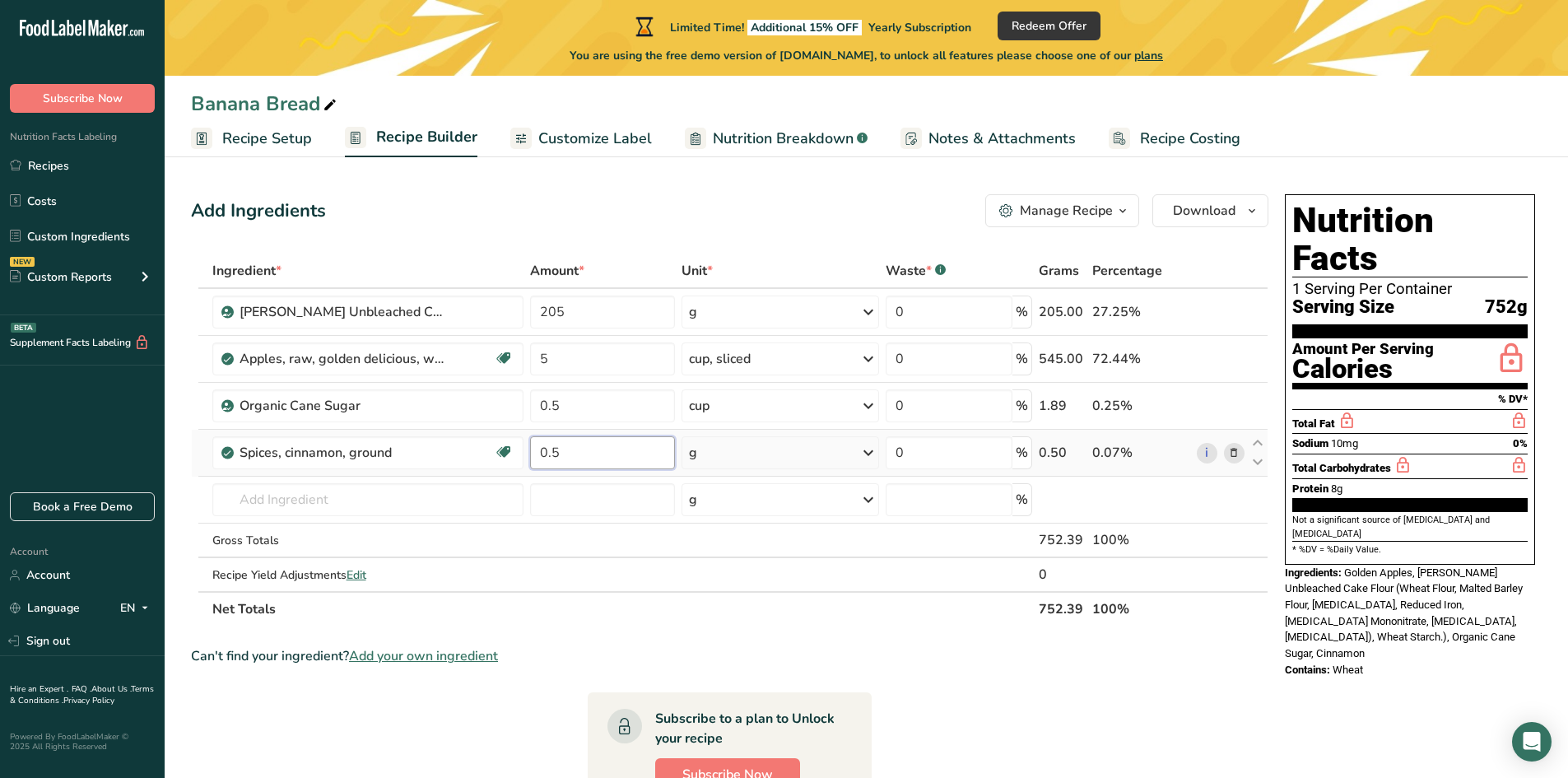
type input "0.5"
click at [780, 456] on div "Ingredient * Amount * Unit * Waste * .a-a{fill:#347362;}.b-a{fill:#fff;} Grams …" at bounding box center [729, 440] width 1077 height 373
click at [866, 453] on icon at bounding box center [869, 452] width 20 height 30
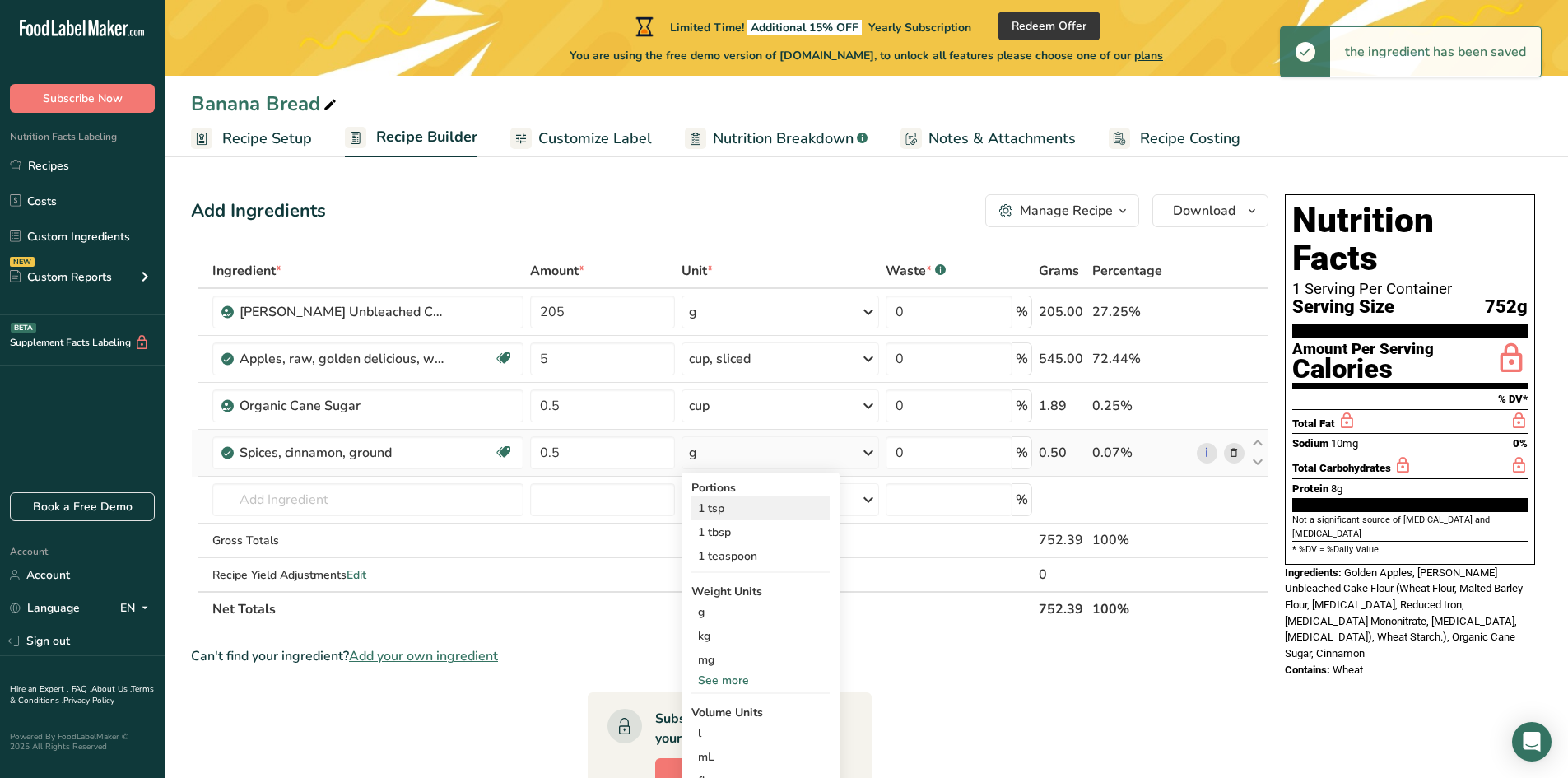
click at [725, 512] on div "1 tsp" at bounding box center [760, 508] width 138 height 24
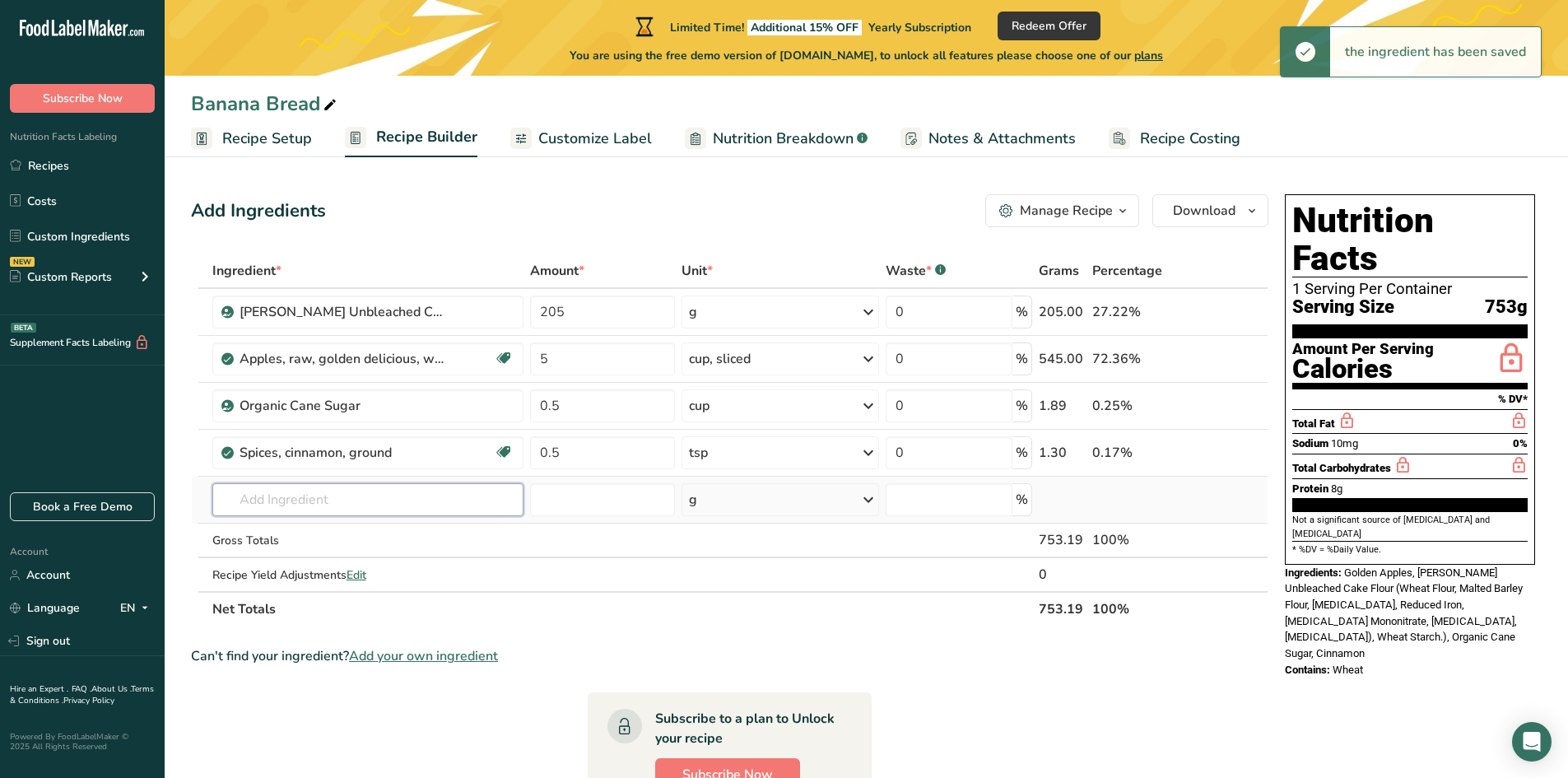
click at [306, 499] on input "text" at bounding box center [367, 500] width 311 height 33
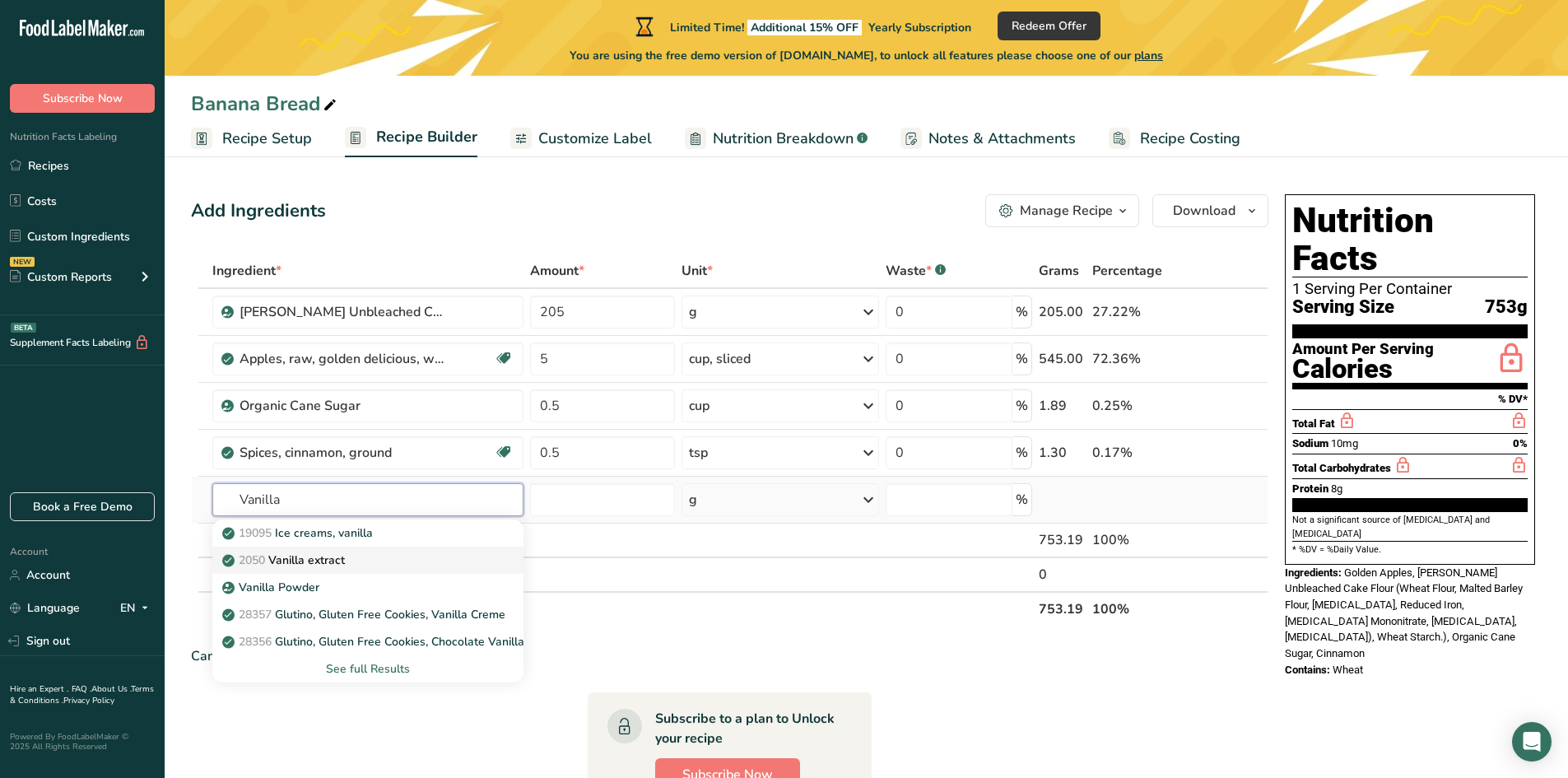
type input "Vanilla"
click at [320, 561] on p "2050 Vanilla extract" at bounding box center [285, 559] width 119 height 17
type input "Vanilla extract"
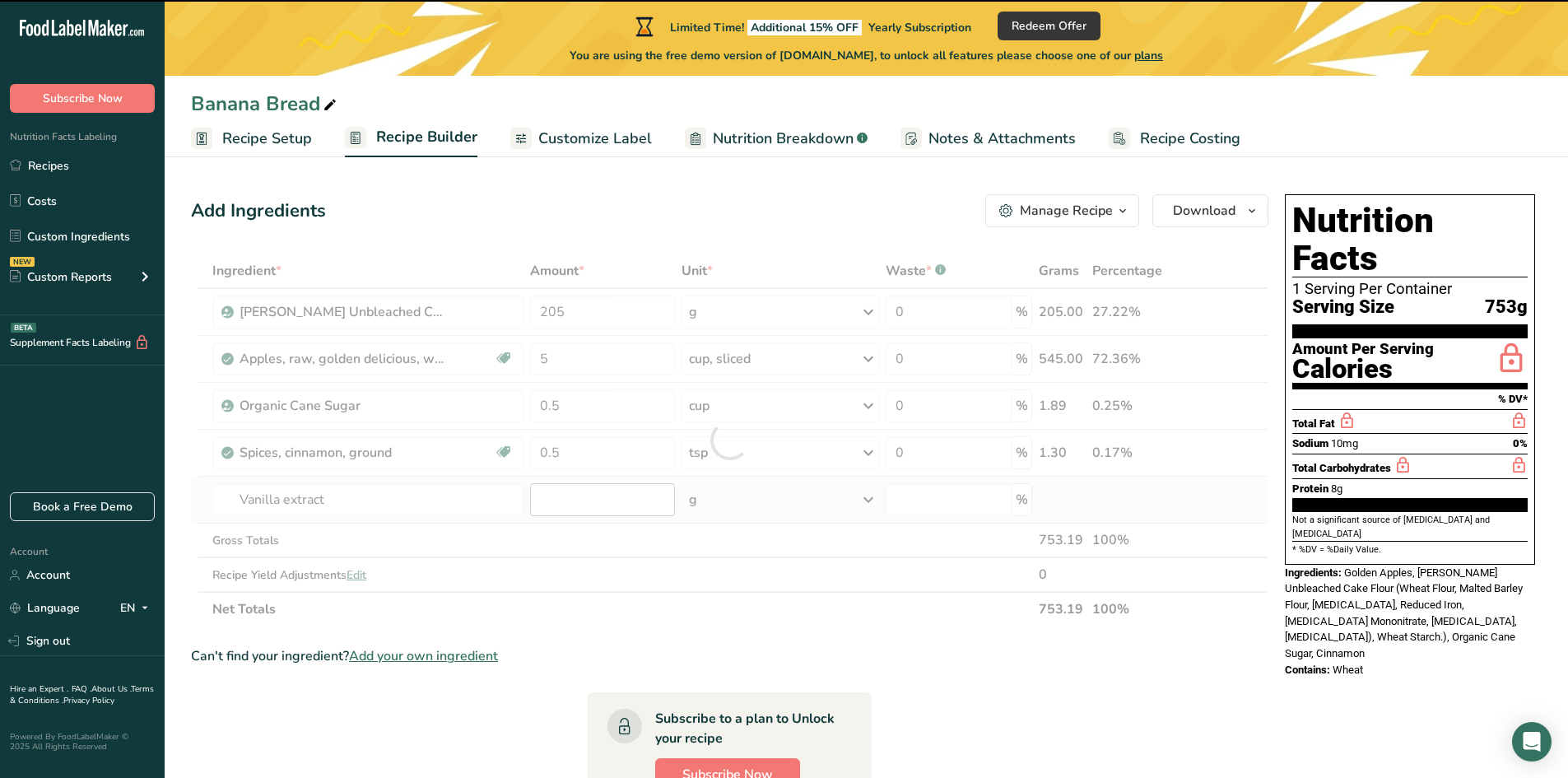
type input "0"
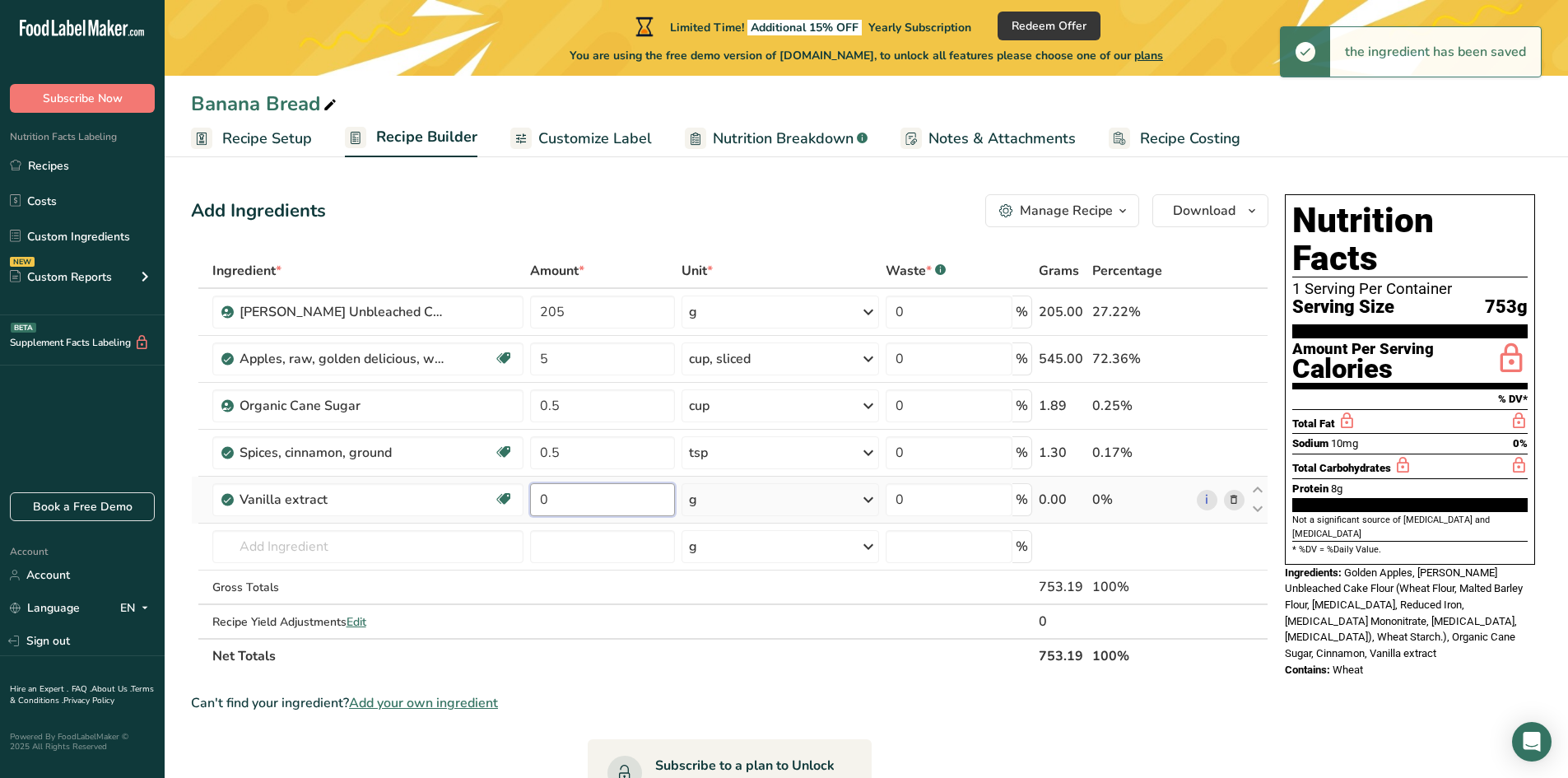
drag, startPoint x: 562, startPoint y: 500, endPoint x: 530, endPoint y: 502, distance: 32.1
click at [530, 502] on input "0" at bounding box center [603, 500] width 146 height 33
type input "1"
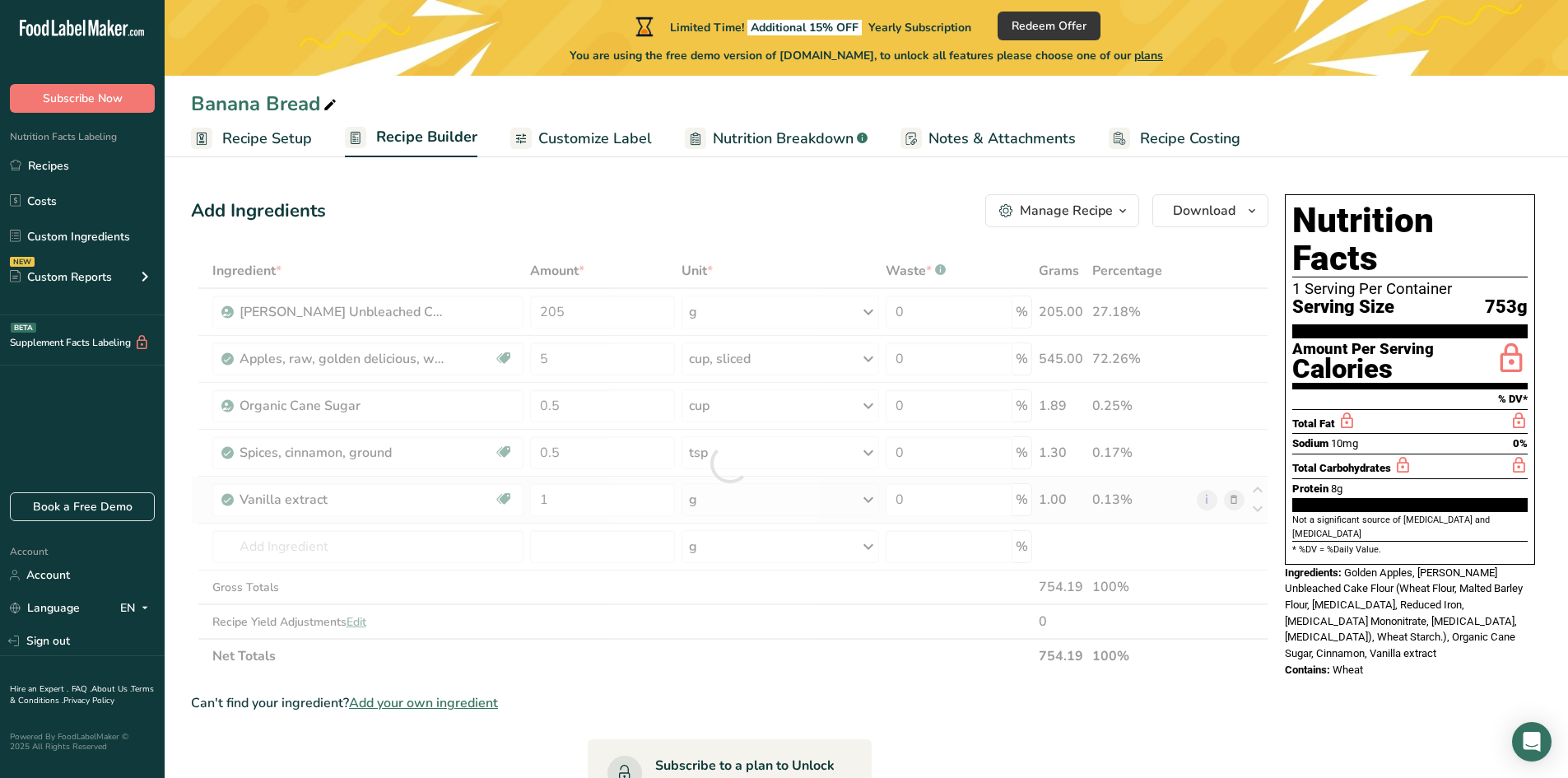
click at [758, 489] on div "Ingredient * Amount * Unit * Waste * .a-a{fill:#347362;}.b-a{fill:#fff;} Grams …" at bounding box center [729, 463] width 1077 height 420
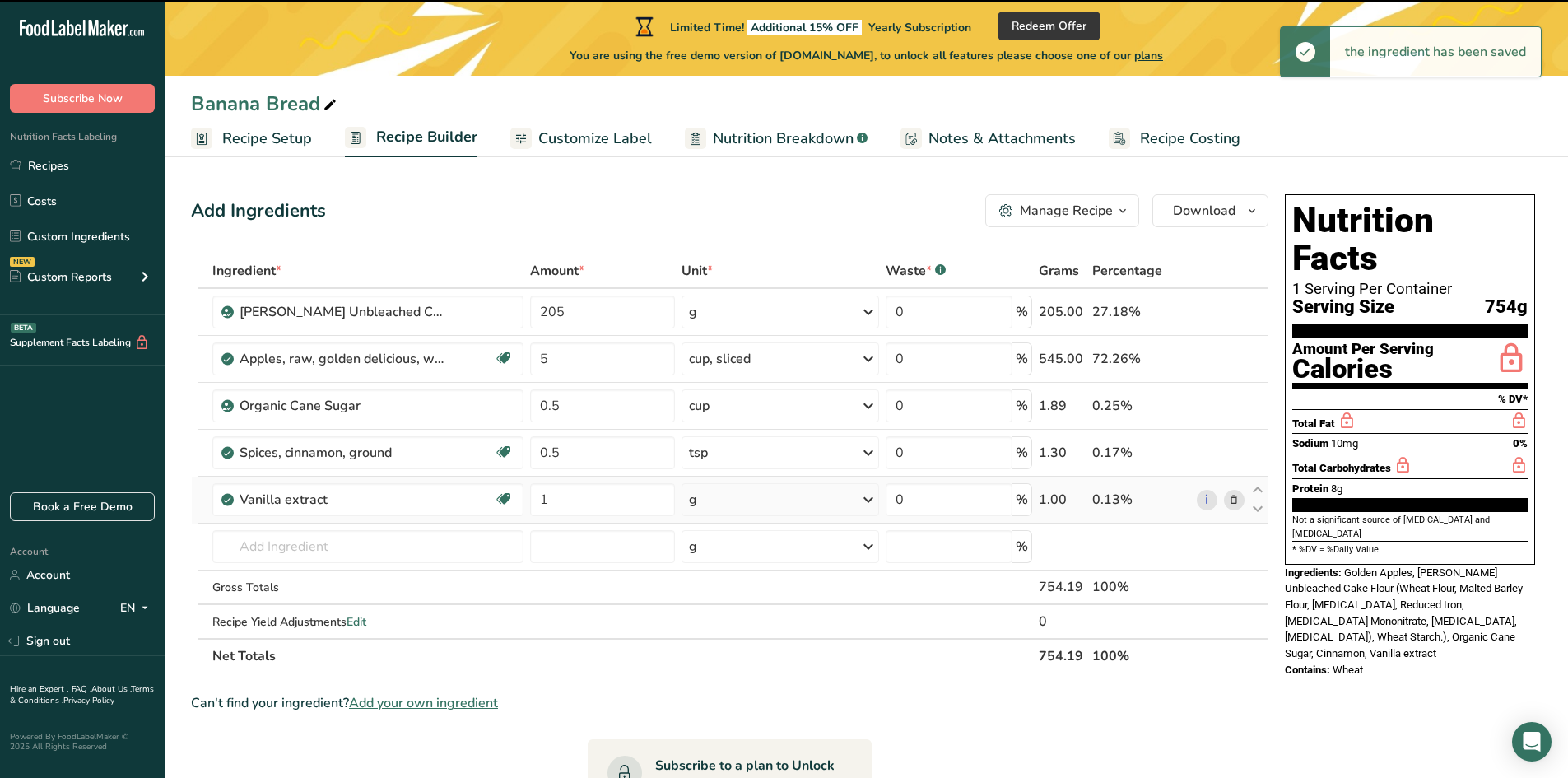
click at [826, 497] on div "g" at bounding box center [780, 500] width 197 height 33
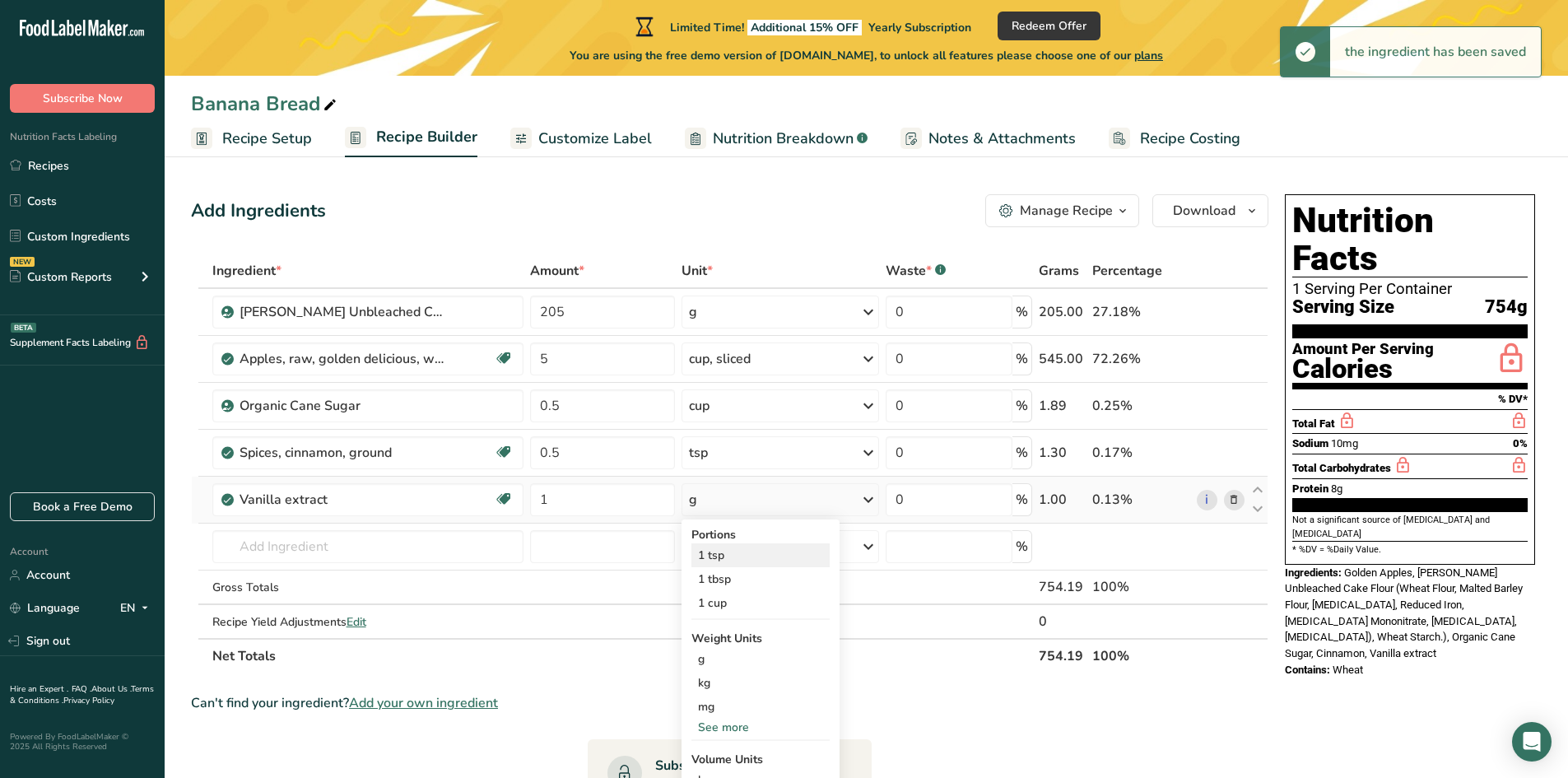
click at [727, 564] on div "1 tsp" at bounding box center [760, 555] width 138 height 24
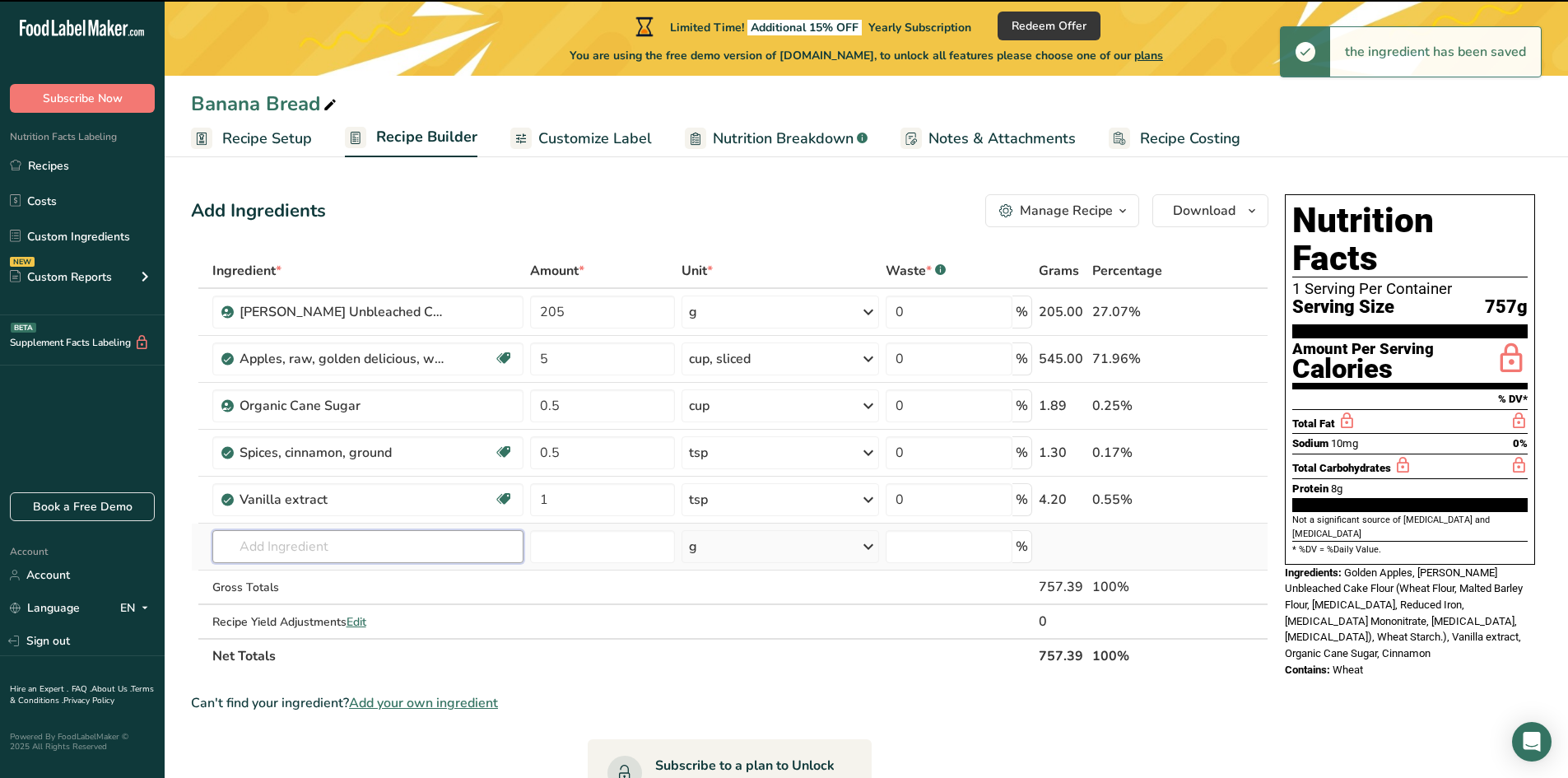
click at [294, 542] on input "text" at bounding box center [367, 547] width 311 height 33
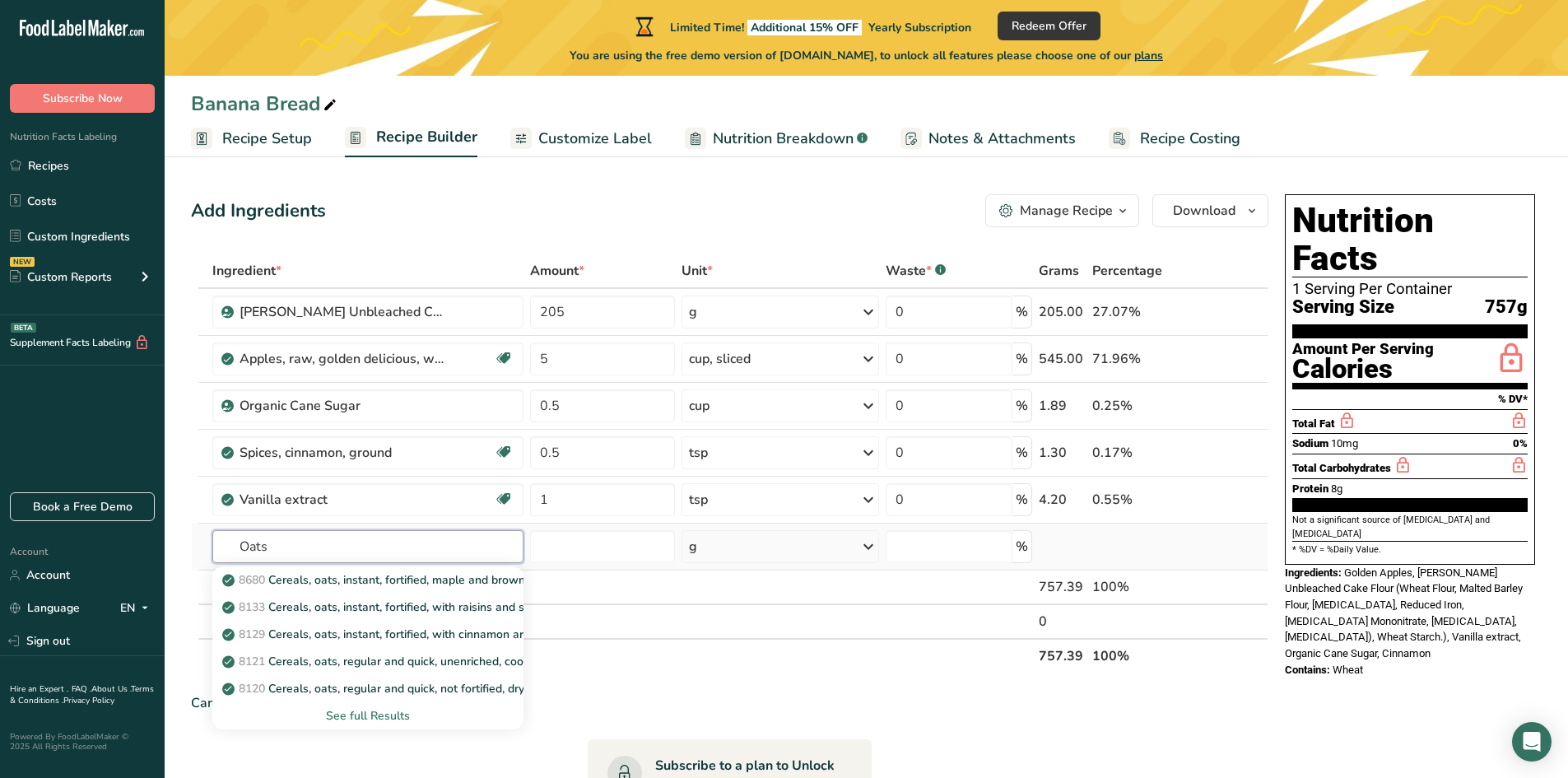
type input "Oats"
click at [370, 717] on div "See full Results" at bounding box center [368, 715] width 285 height 17
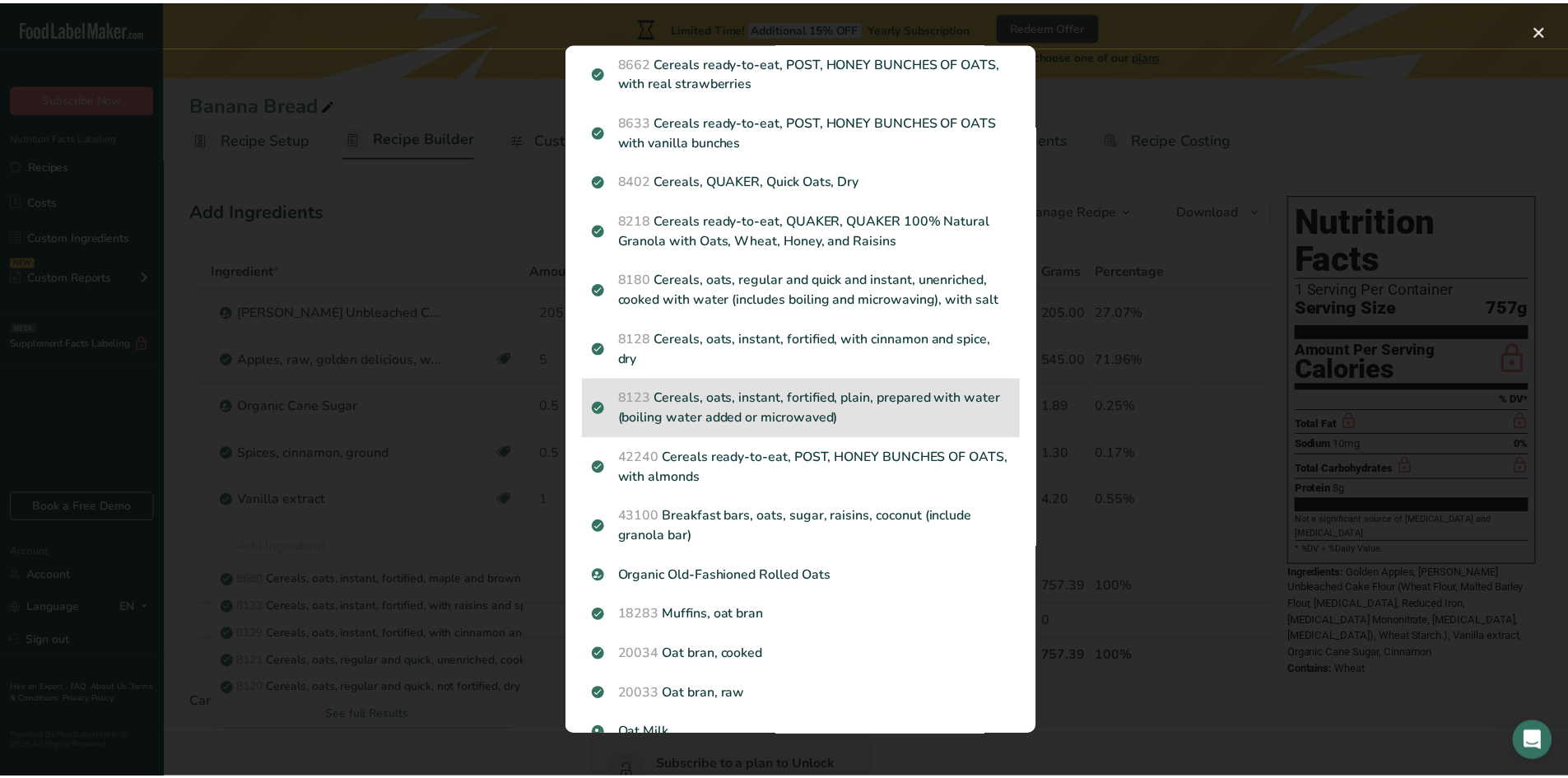
scroll to position [823, 0]
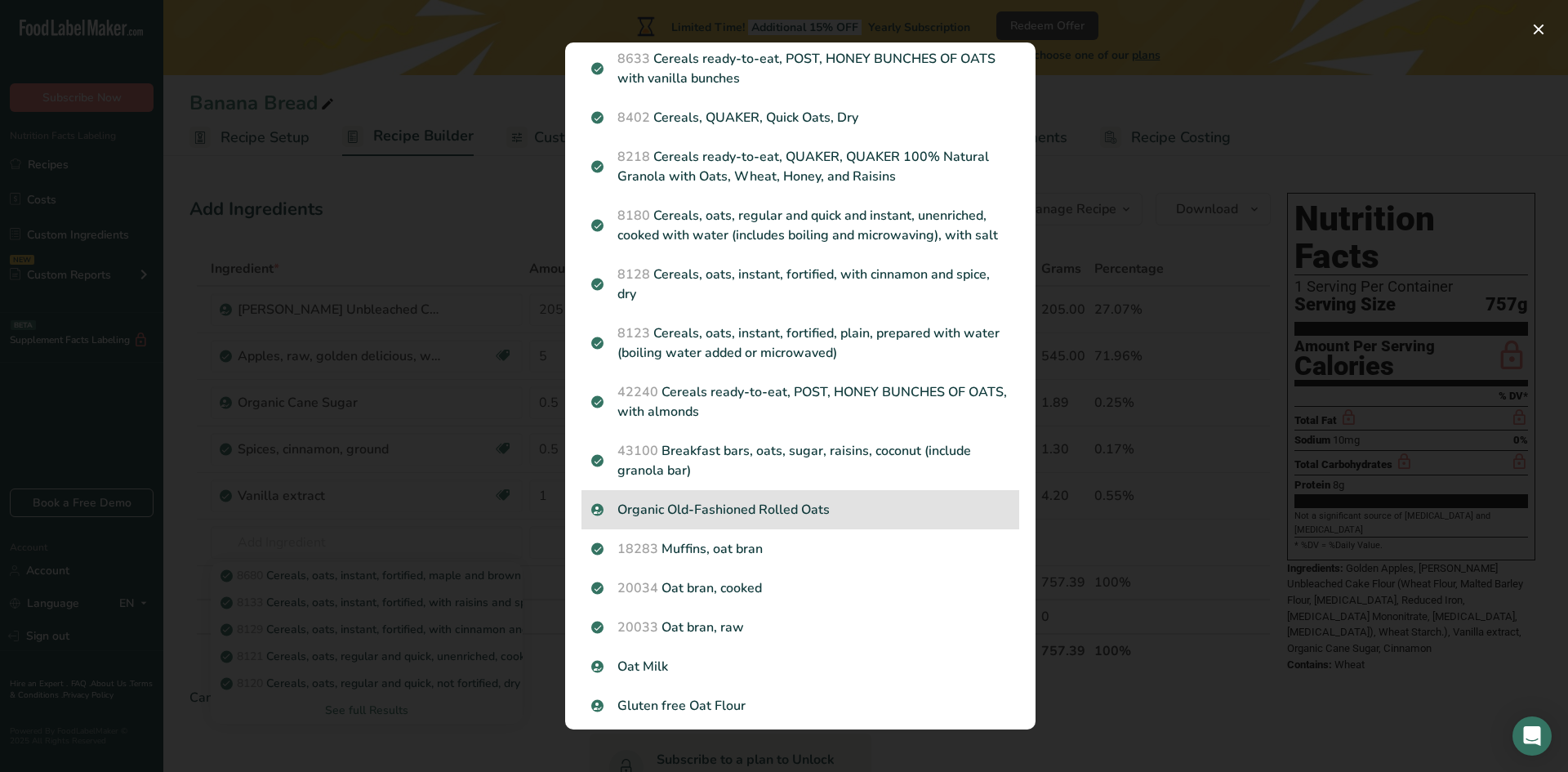
click at [717, 520] on p "Organic Old-Fashioned Rolled Oats" at bounding box center [800, 510] width 419 height 20
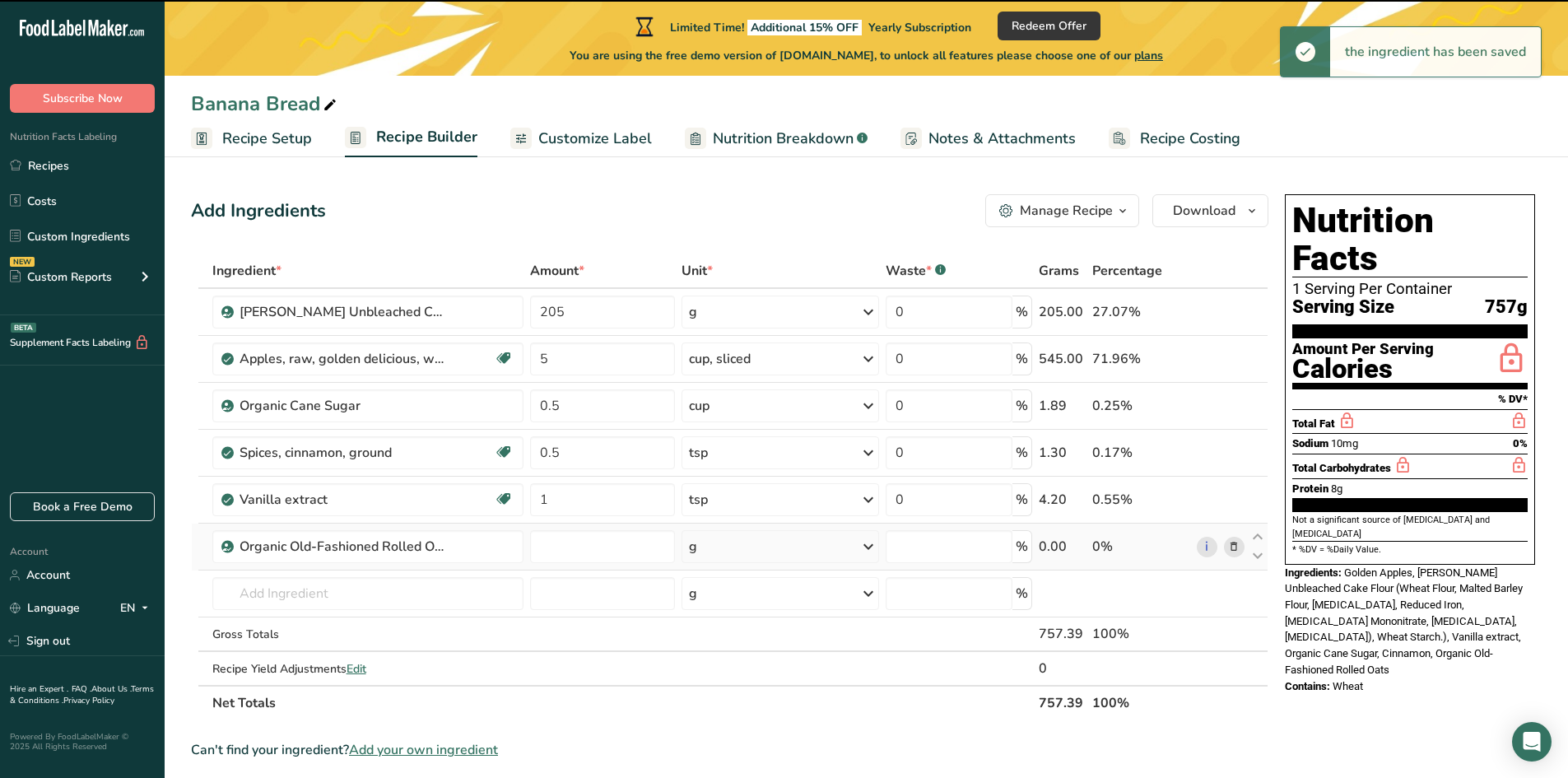
type input "0"
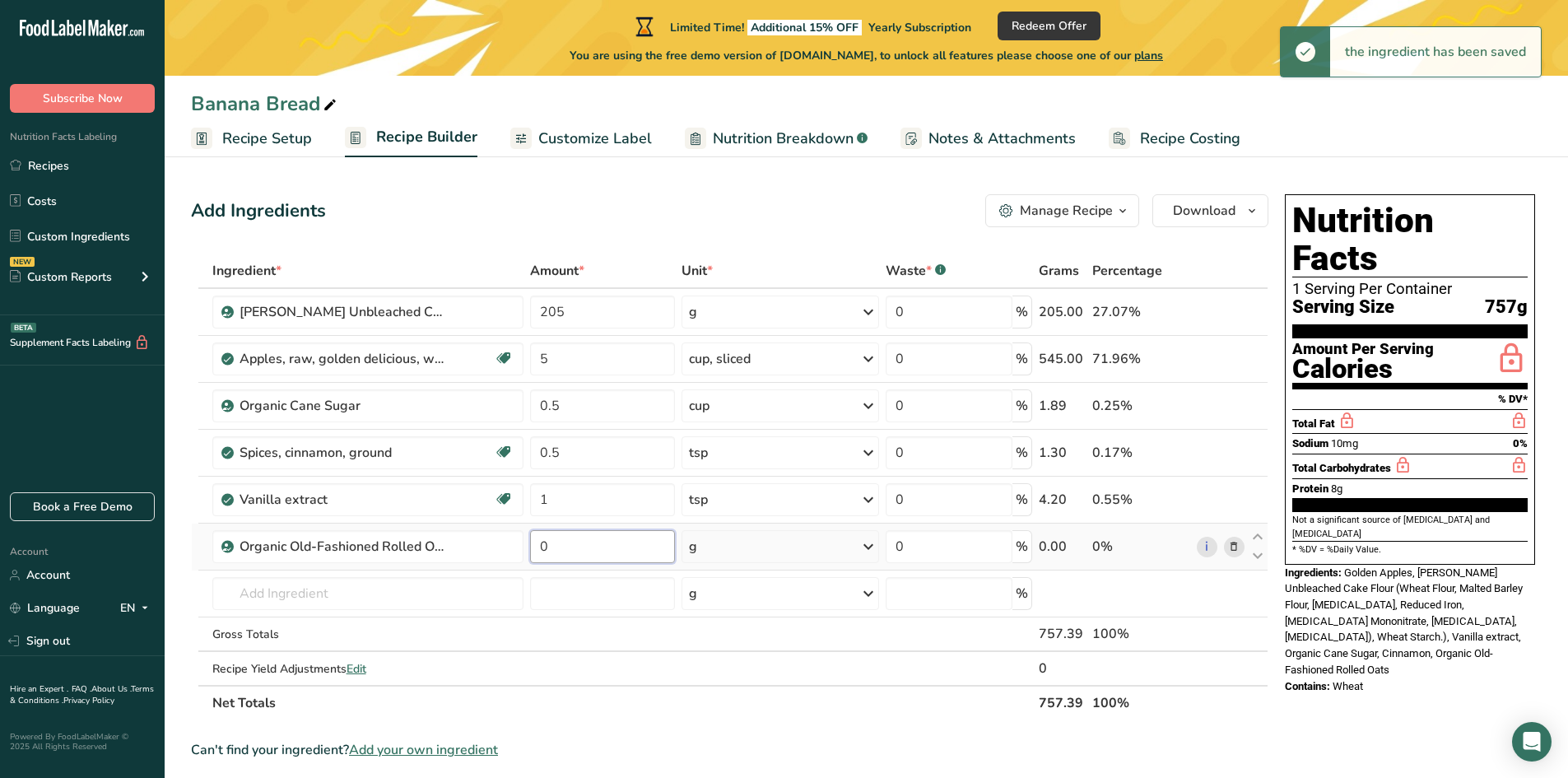
click at [578, 534] on input "0" at bounding box center [603, 547] width 146 height 33
drag, startPoint x: 570, startPoint y: 546, endPoint x: 518, endPoint y: 547, distance: 52.0
click at [518, 547] on tr "Organic Old-Fashioned Rolled Oats 0 g Weight Units g kg mg See more Volume Unit…" at bounding box center [729, 547] width 1076 height 47
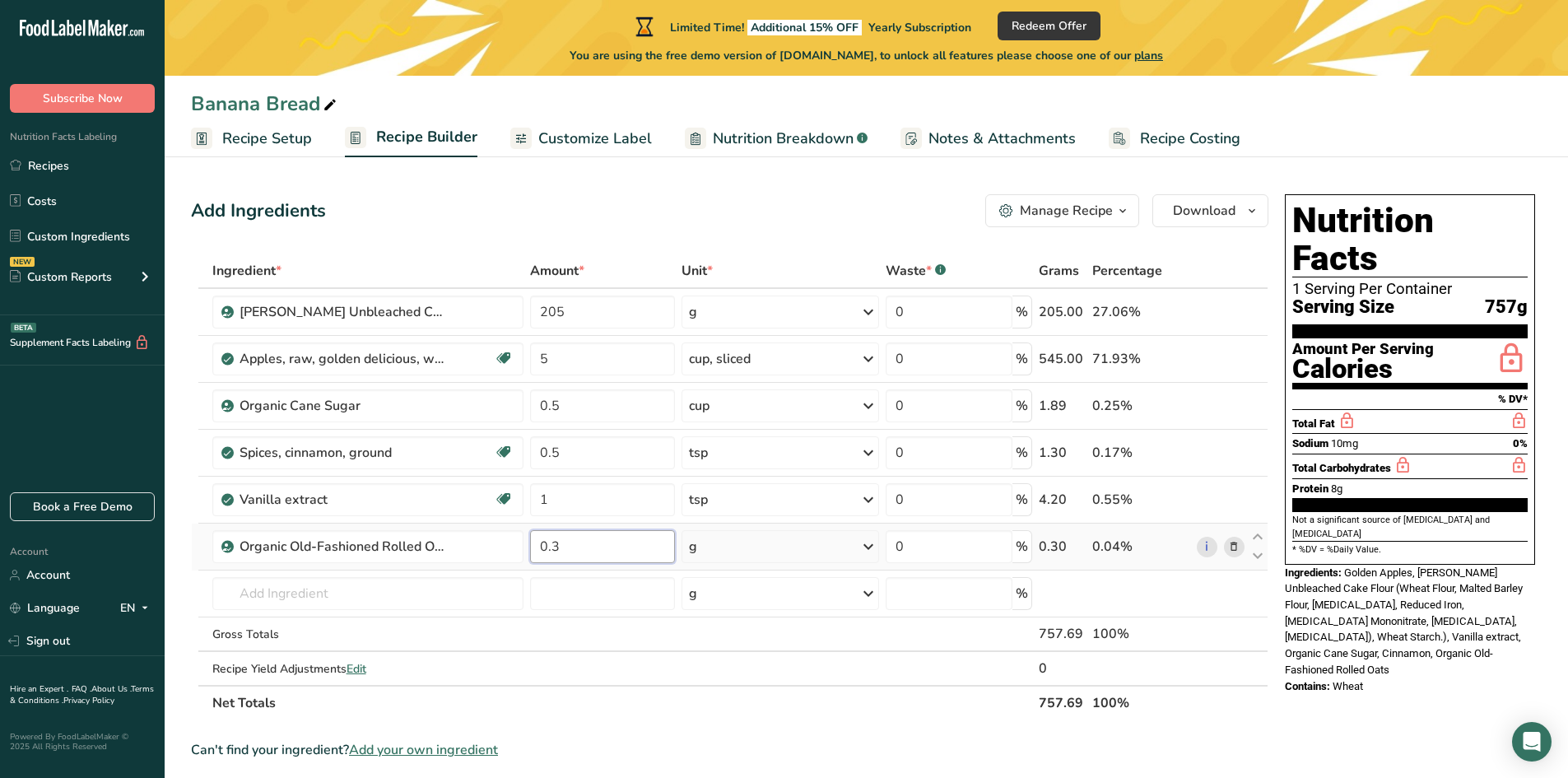
type input "0.3"
click at [754, 548] on div "Ingredient * Amount * Unit * Waste * .a-a{fill:#347362;}.b-a{fill:#fff;} Grams …" at bounding box center [729, 486] width 1077 height 466
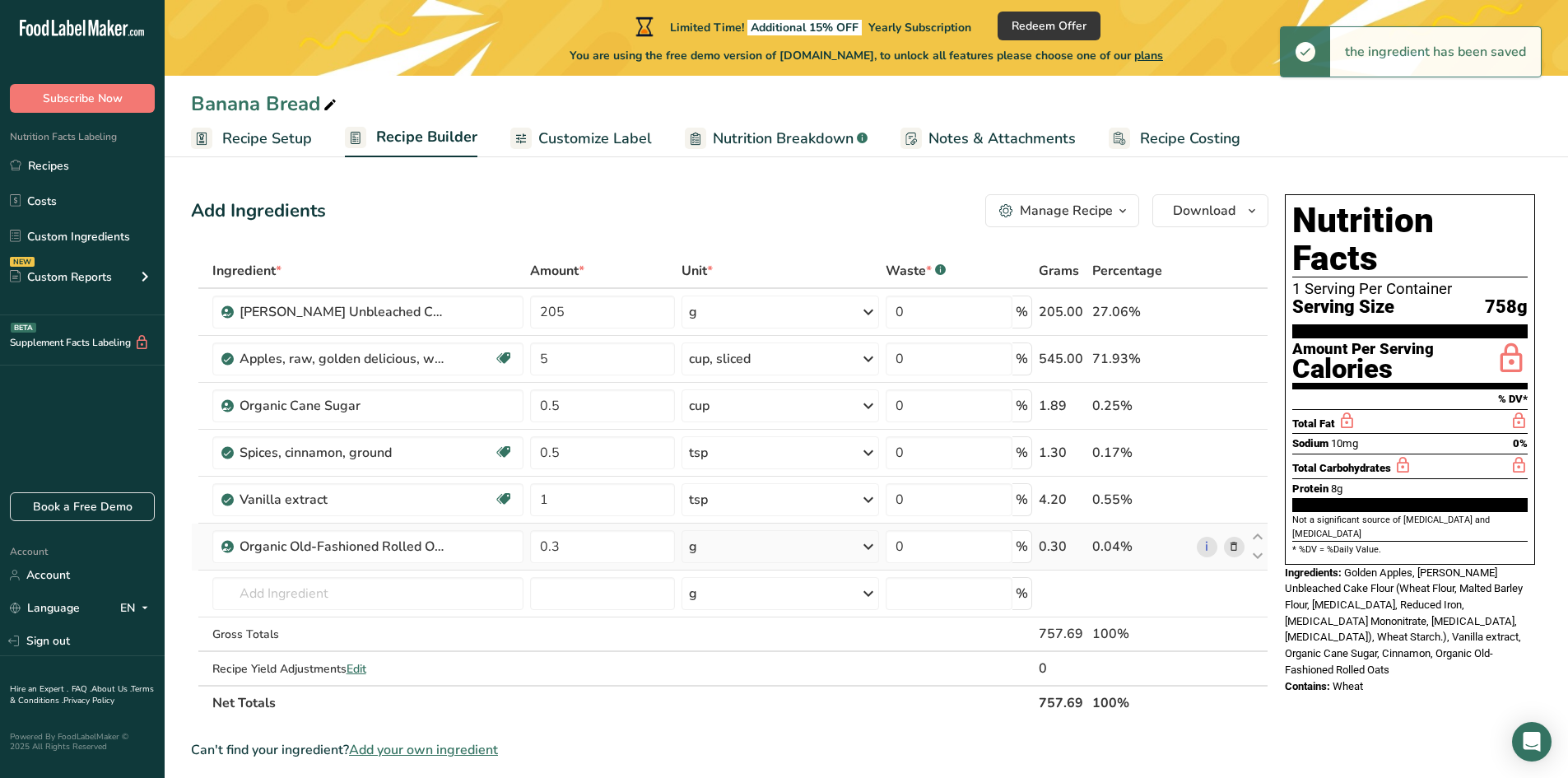
click at [729, 549] on div "g" at bounding box center [780, 547] width 197 height 33
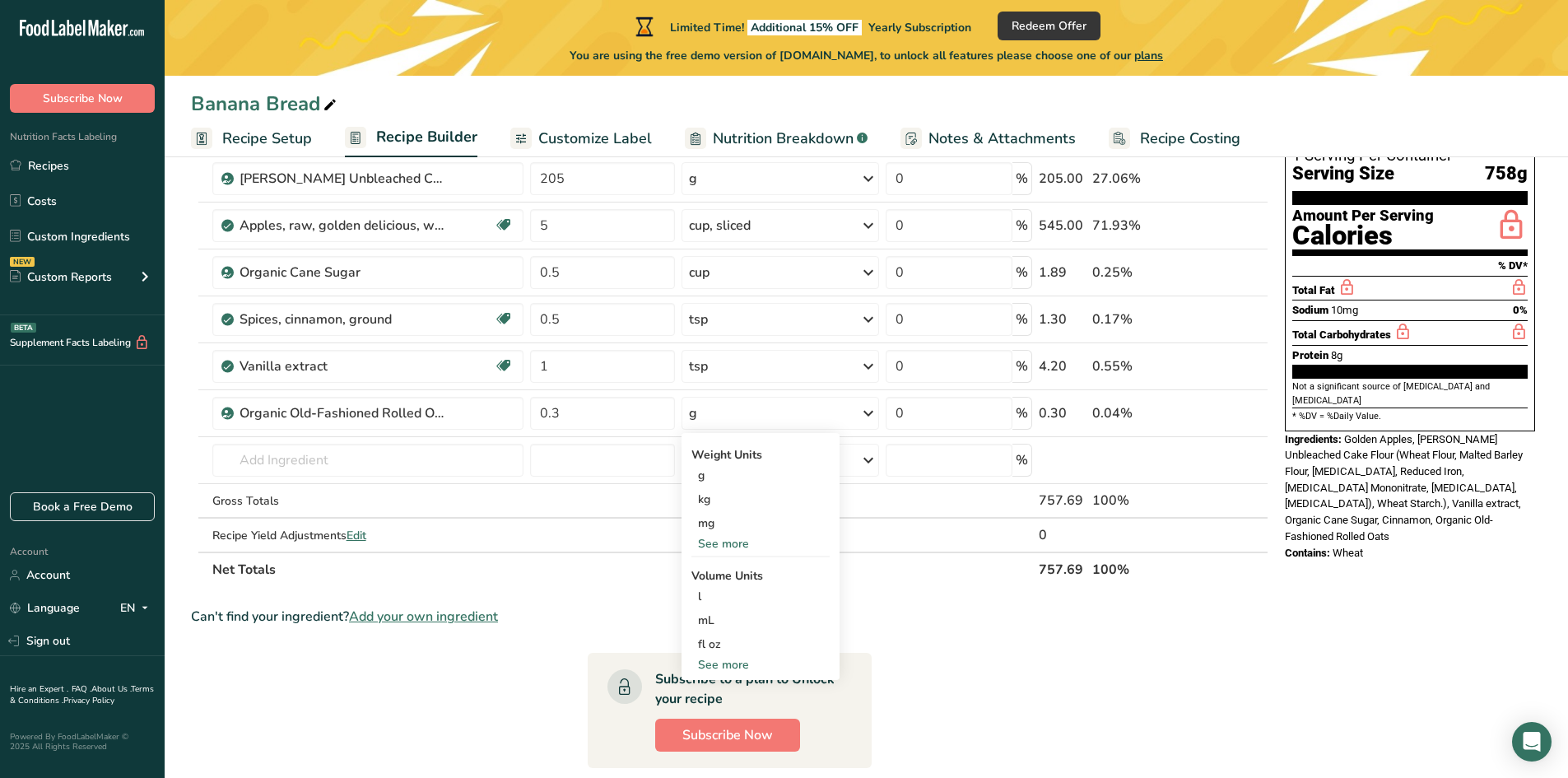
scroll to position [165, 0]
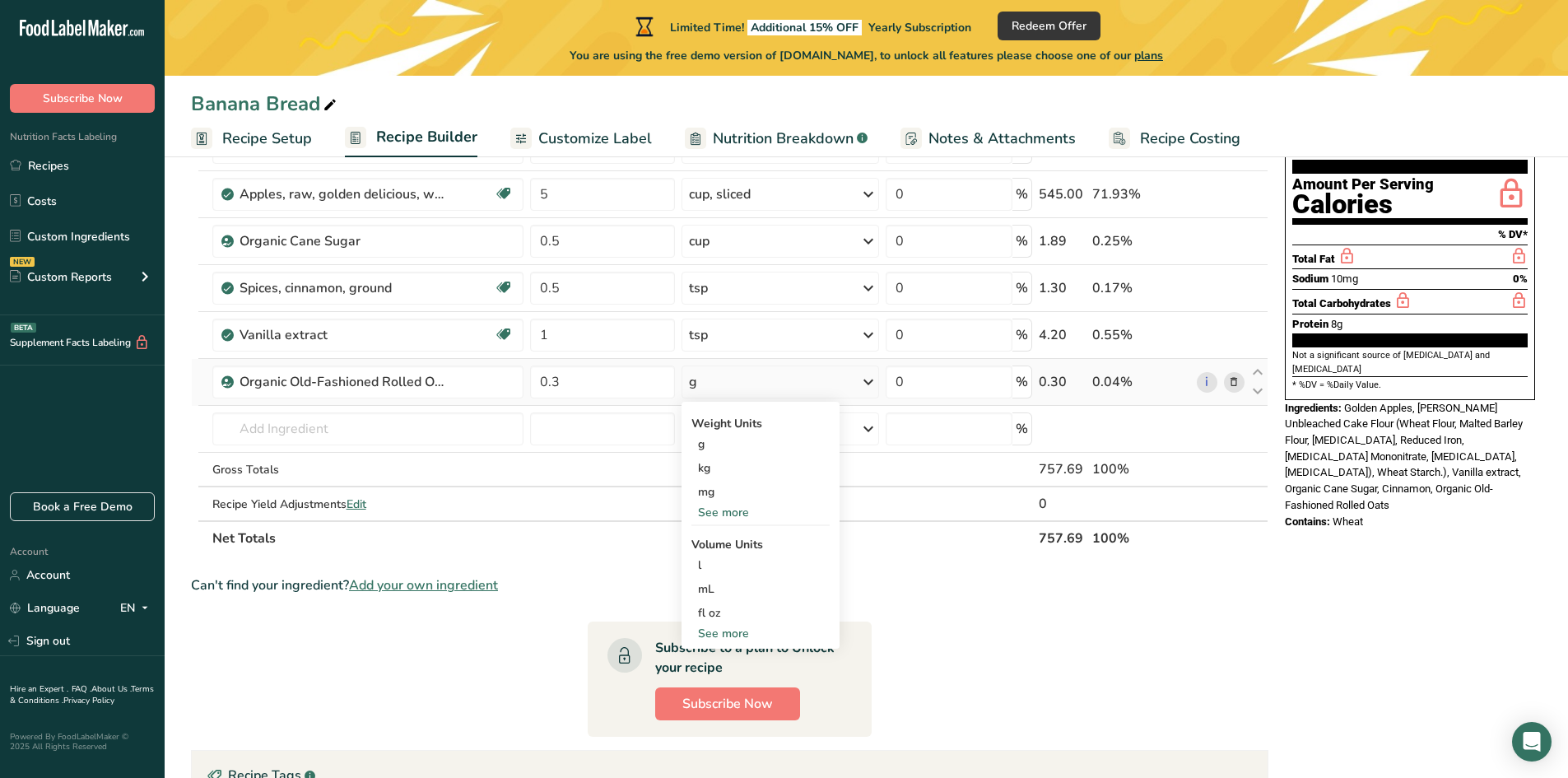
click at [723, 634] on div "See more" at bounding box center [760, 633] width 138 height 17
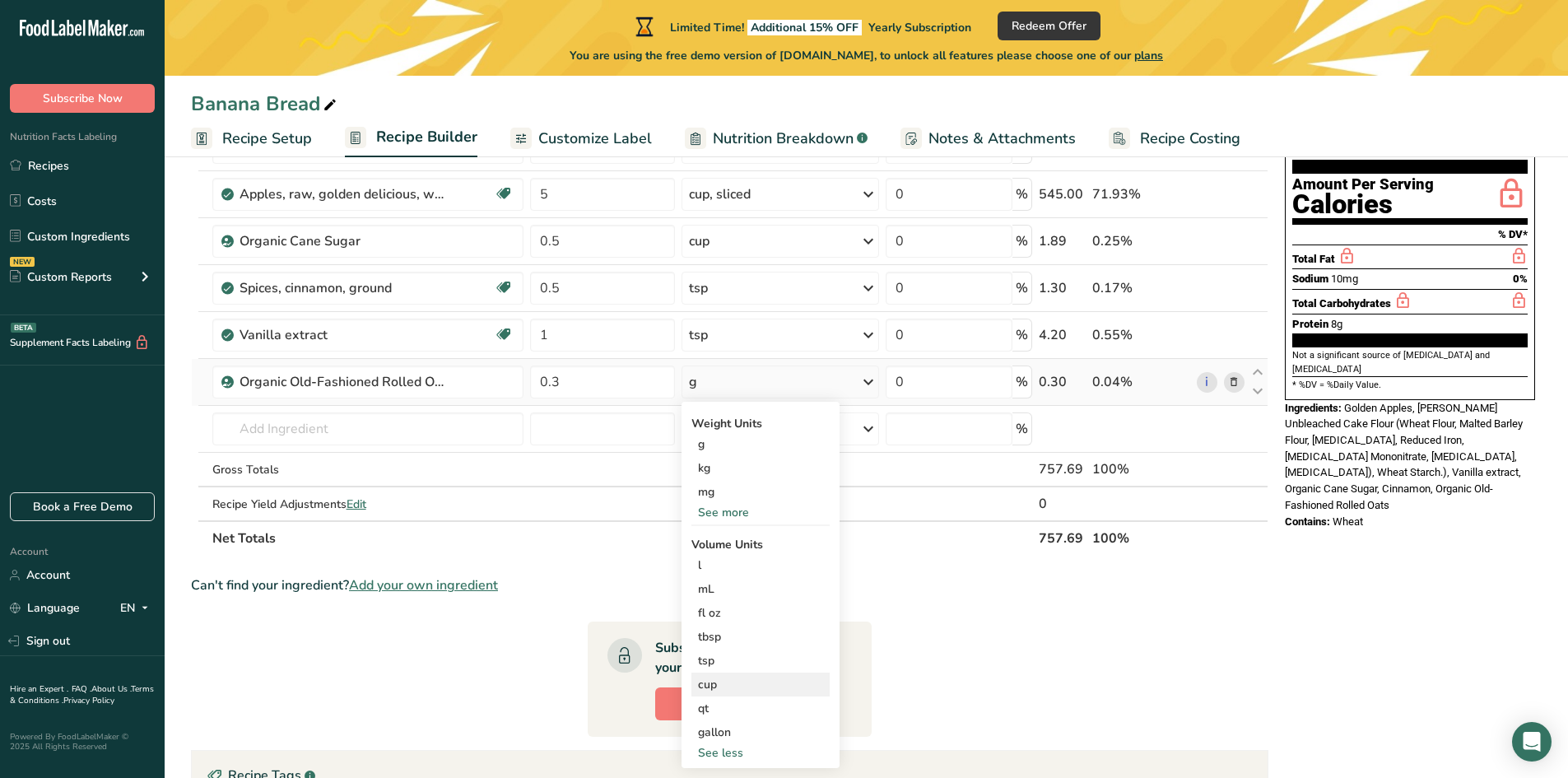
click at [712, 679] on div "cup" at bounding box center [760, 684] width 125 height 17
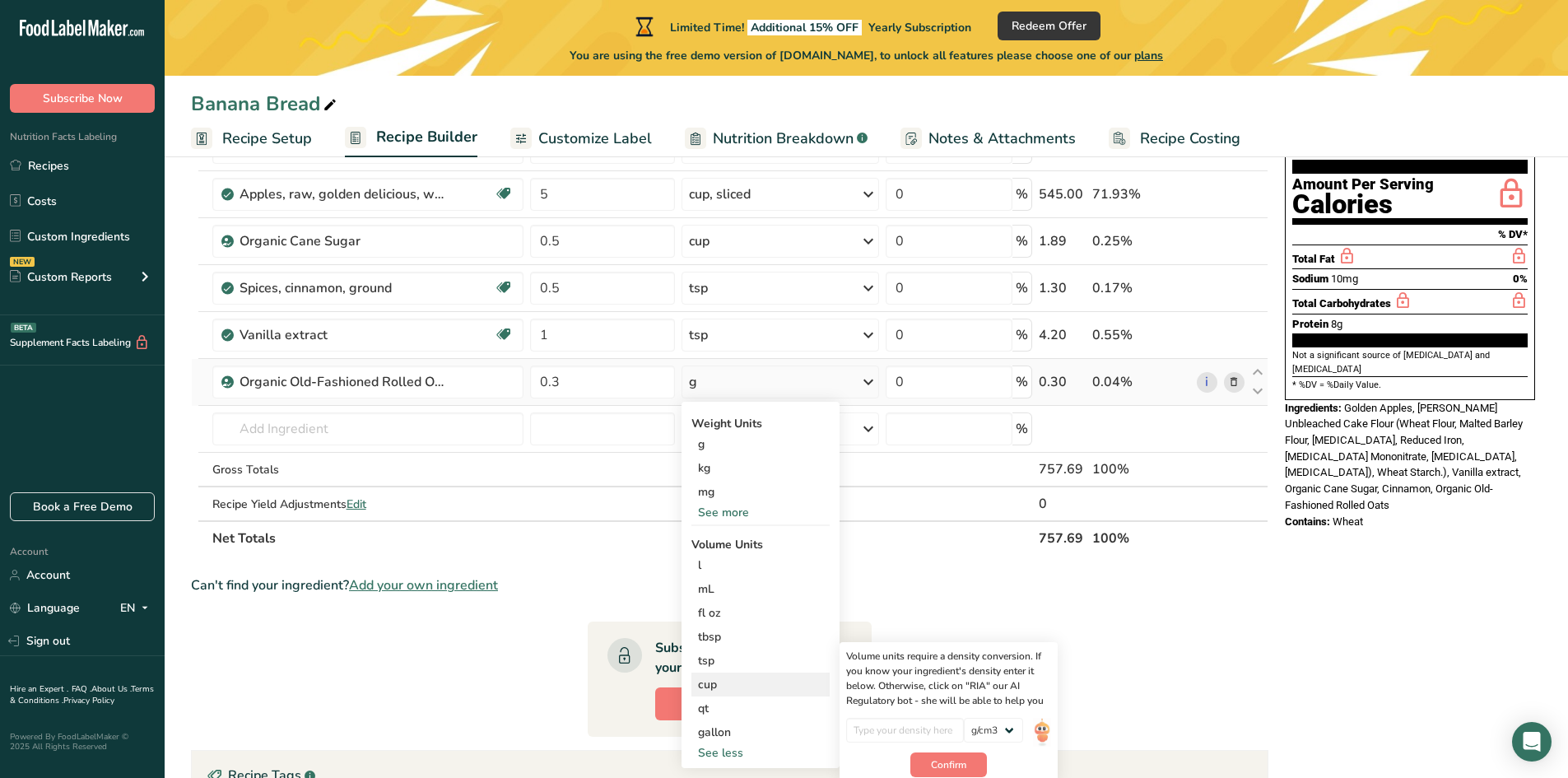
click at [714, 691] on div "cup" at bounding box center [760, 684] width 125 height 17
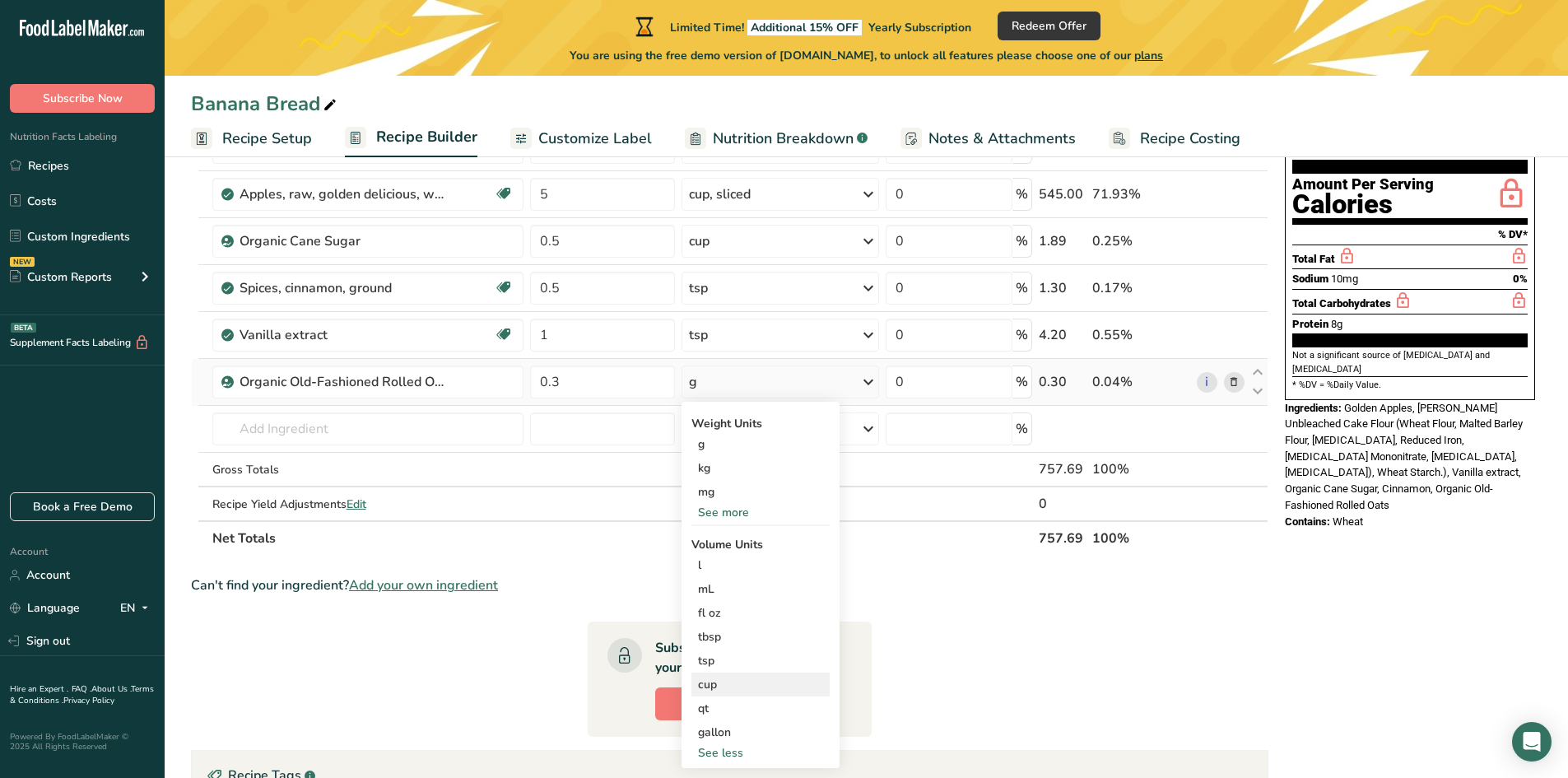
click at [740, 682] on div "cup" at bounding box center [760, 684] width 125 height 17
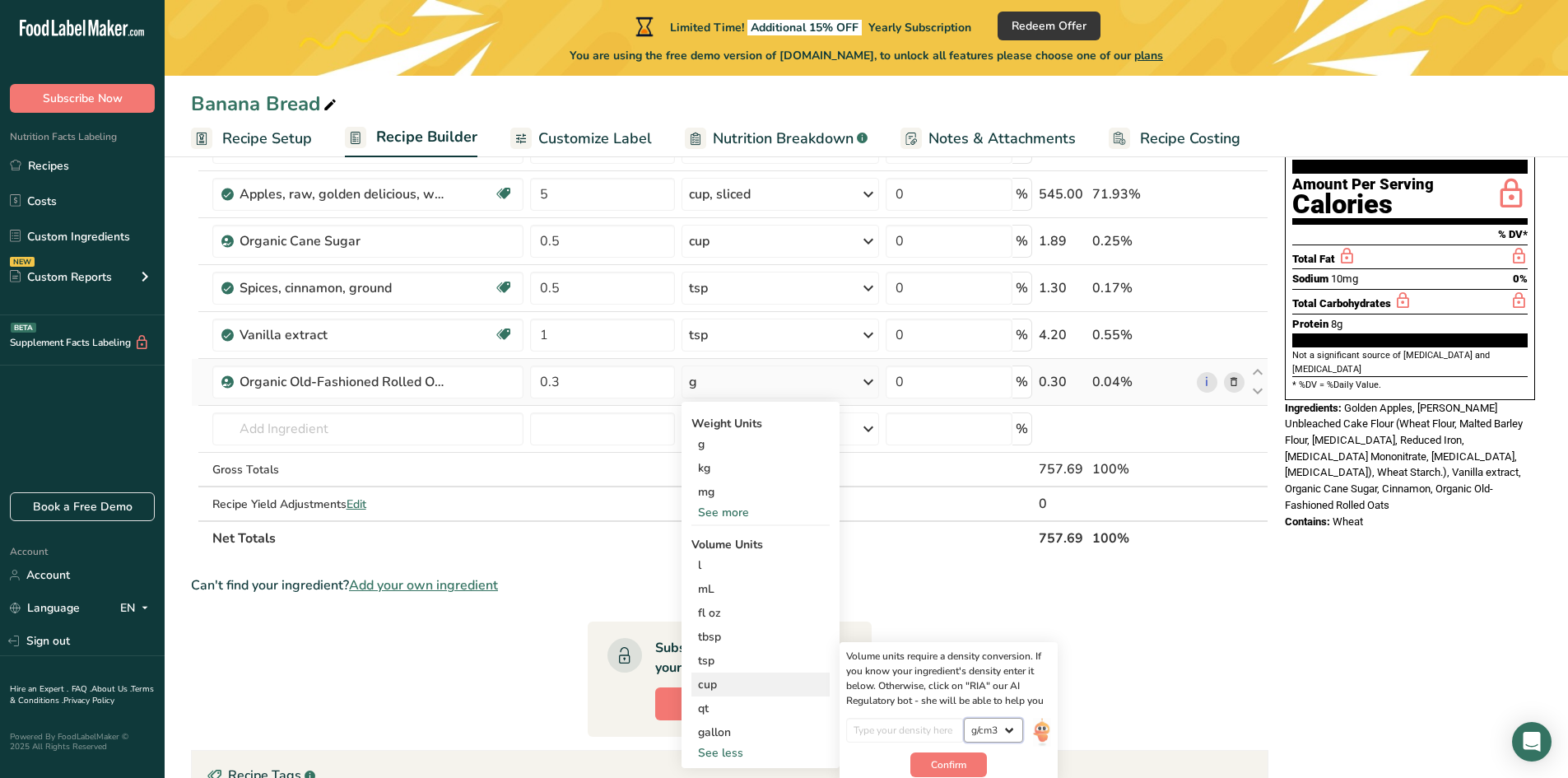
click at [985, 726] on select "lb/ft3 g/cm3" at bounding box center [994, 730] width 60 height 25
select select "23"
click at [964, 718] on select "lb/ft3 g/cm3" at bounding box center [994, 730] width 60 height 25
click at [906, 736] on input "number" at bounding box center [905, 730] width 118 height 25
type input "1"
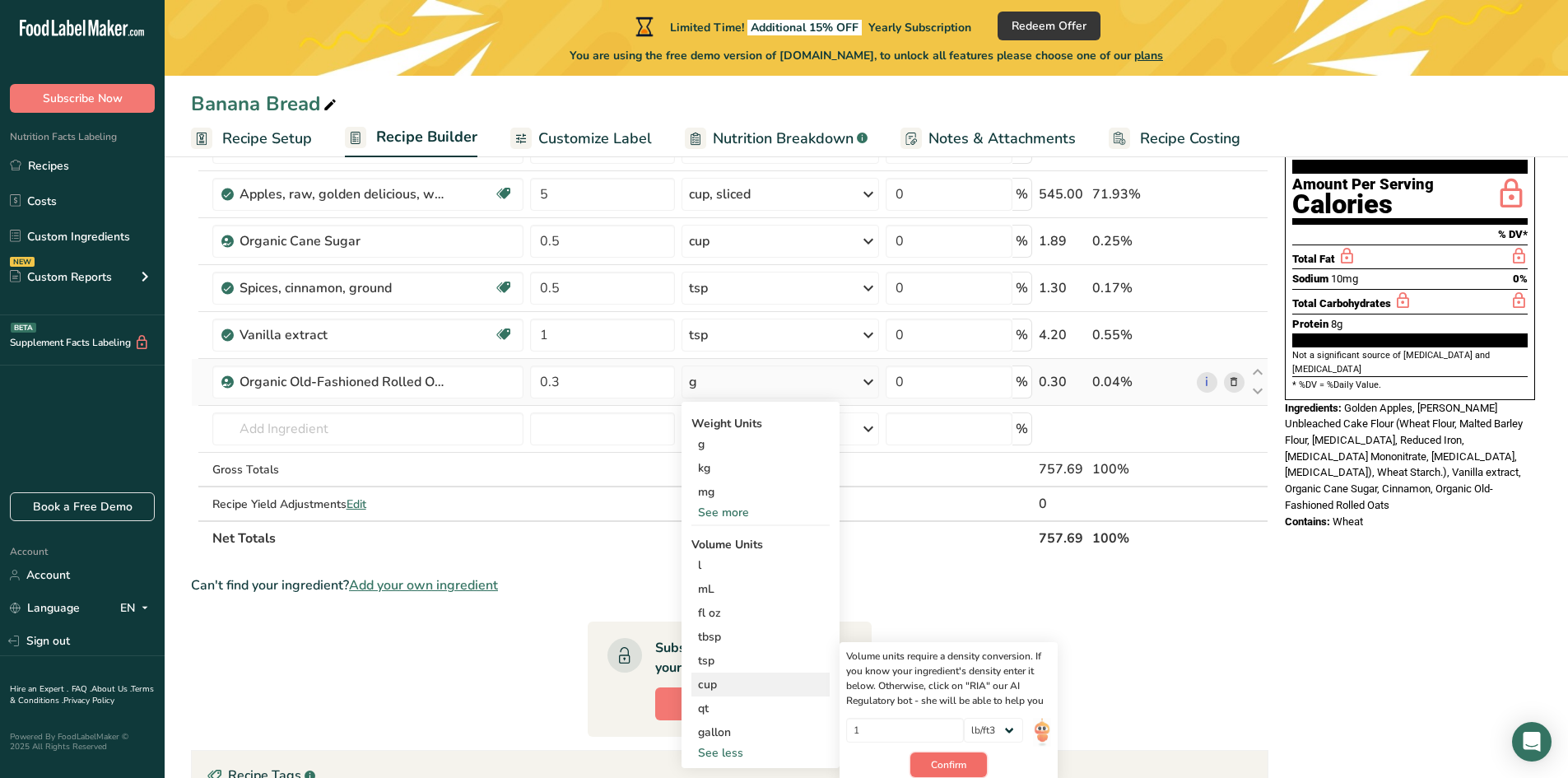
click at [979, 771] on button "Confirm" at bounding box center [949, 765] width 76 height 25
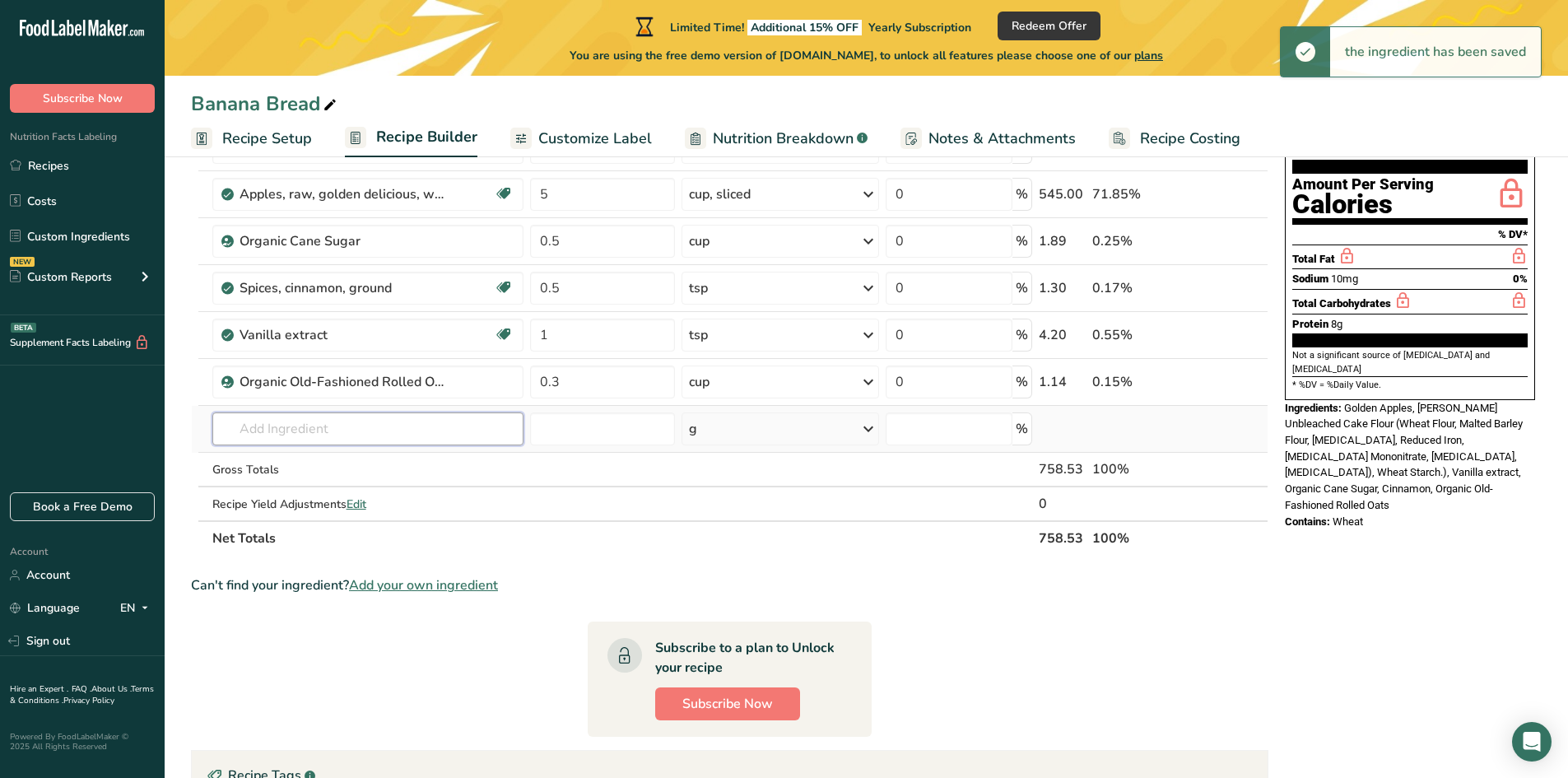
click at [320, 433] on input "text" at bounding box center [367, 429] width 311 height 33
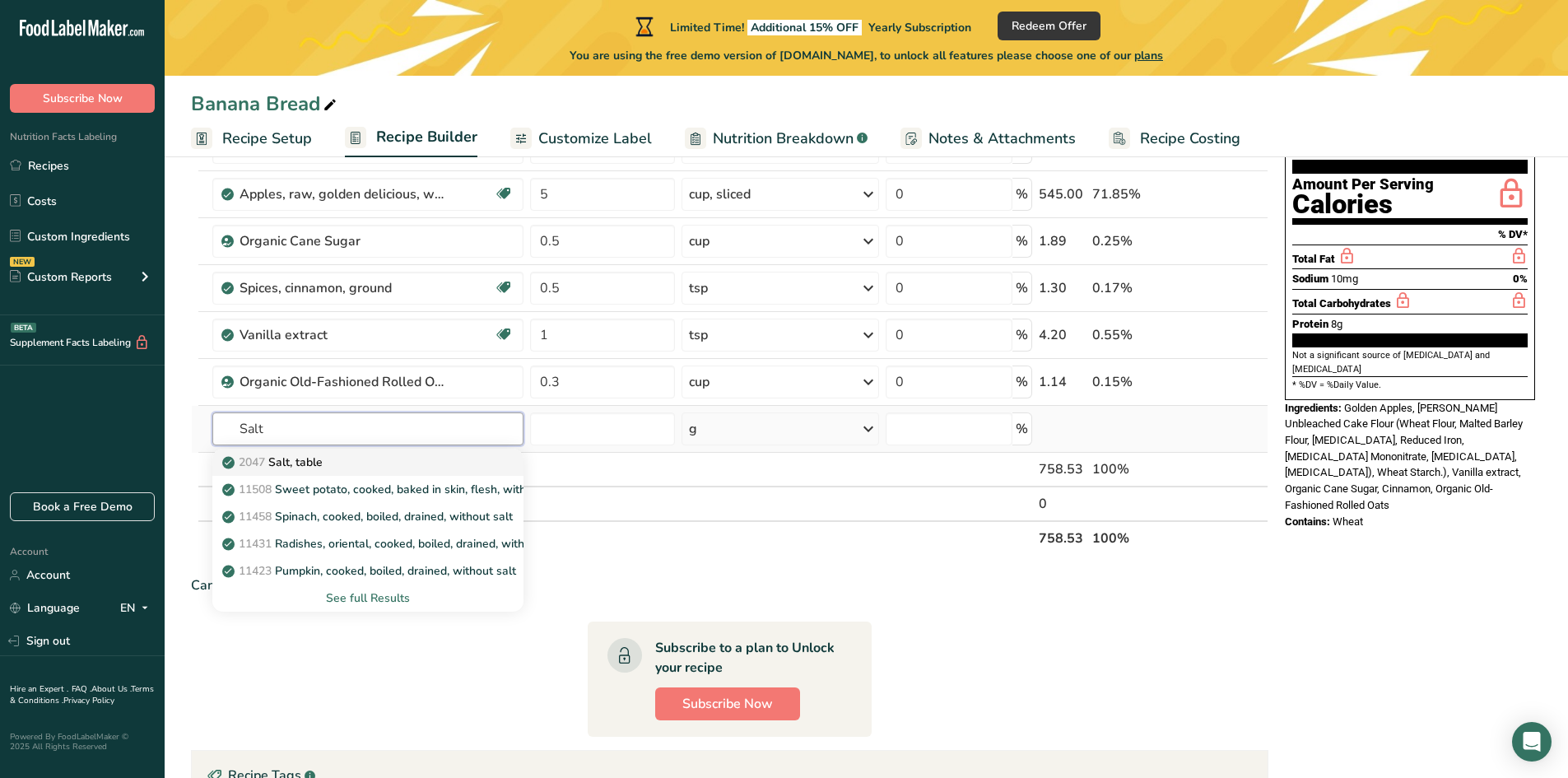
type input "Salt"
click at [304, 465] on p "2047 Salt, table" at bounding box center [273, 461] width 97 height 17
type input "Salt, table"
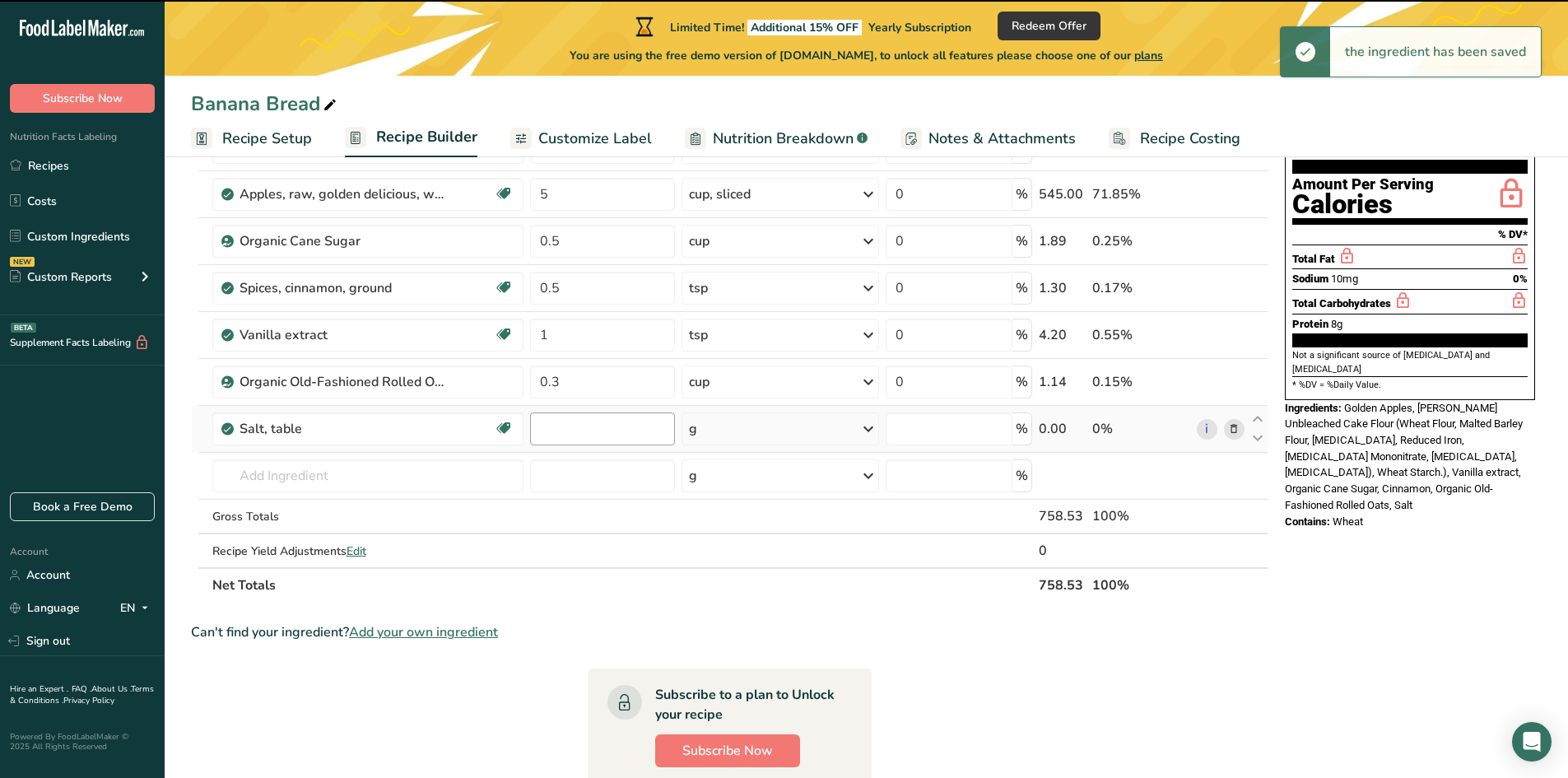
type input "0"
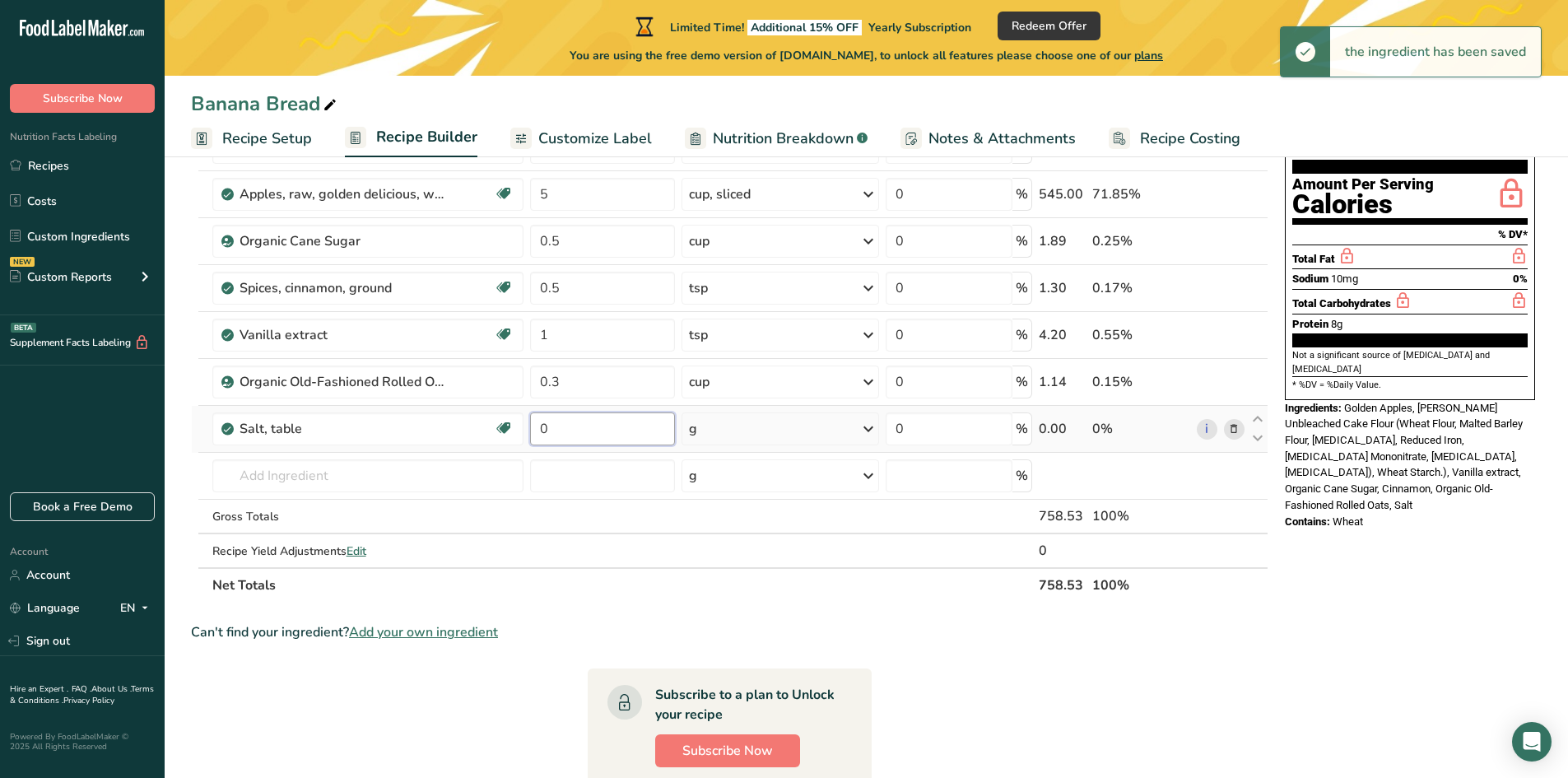
click at [576, 430] on input "0" at bounding box center [603, 429] width 146 height 33
drag, startPoint x: 576, startPoint y: 430, endPoint x: 500, endPoint y: 435, distance: 76.2
click at [500, 435] on tr "Salt, table Dairy free Gluten free Vegan Vegetarian Soy free 0 g Portions 1 tsp…" at bounding box center [729, 429] width 1076 height 47
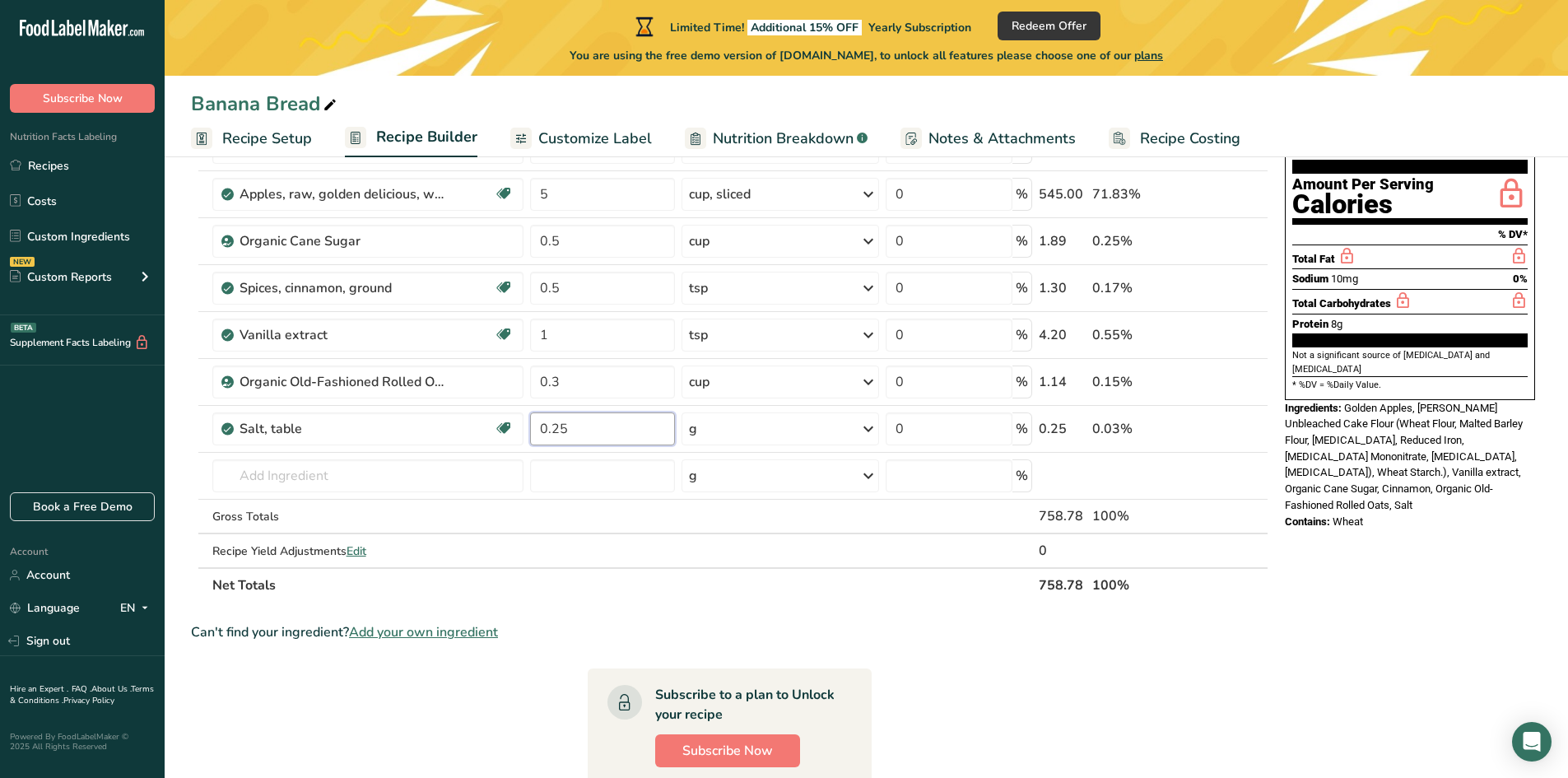
type input "0.25"
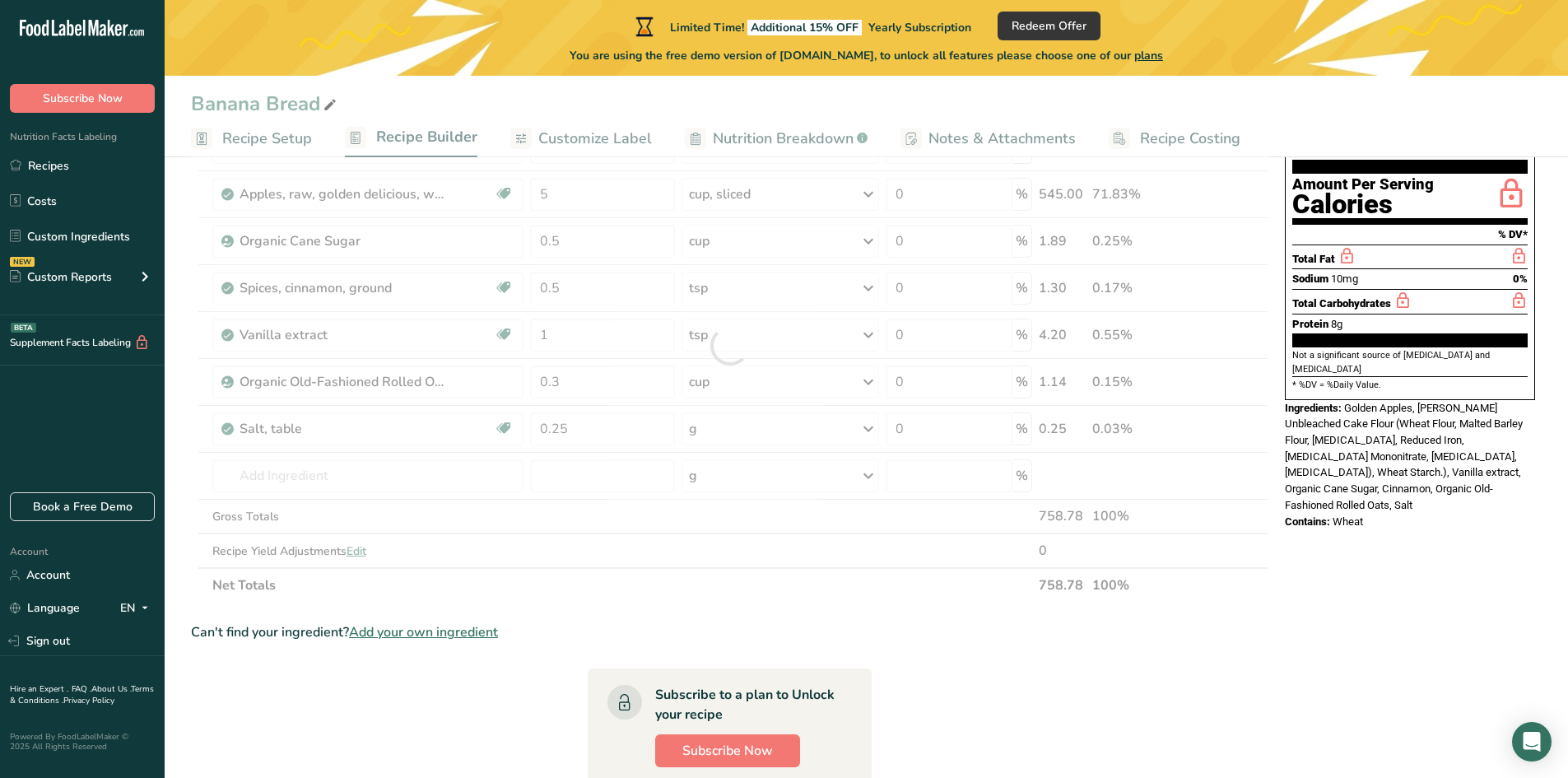
click at [728, 424] on div "Ingredient * Amount * Unit * Waste * .a-a{fill:#347362;}.b-a{fill:#fff;} Grams …" at bounding box center [729, 346] width 1077 height 514
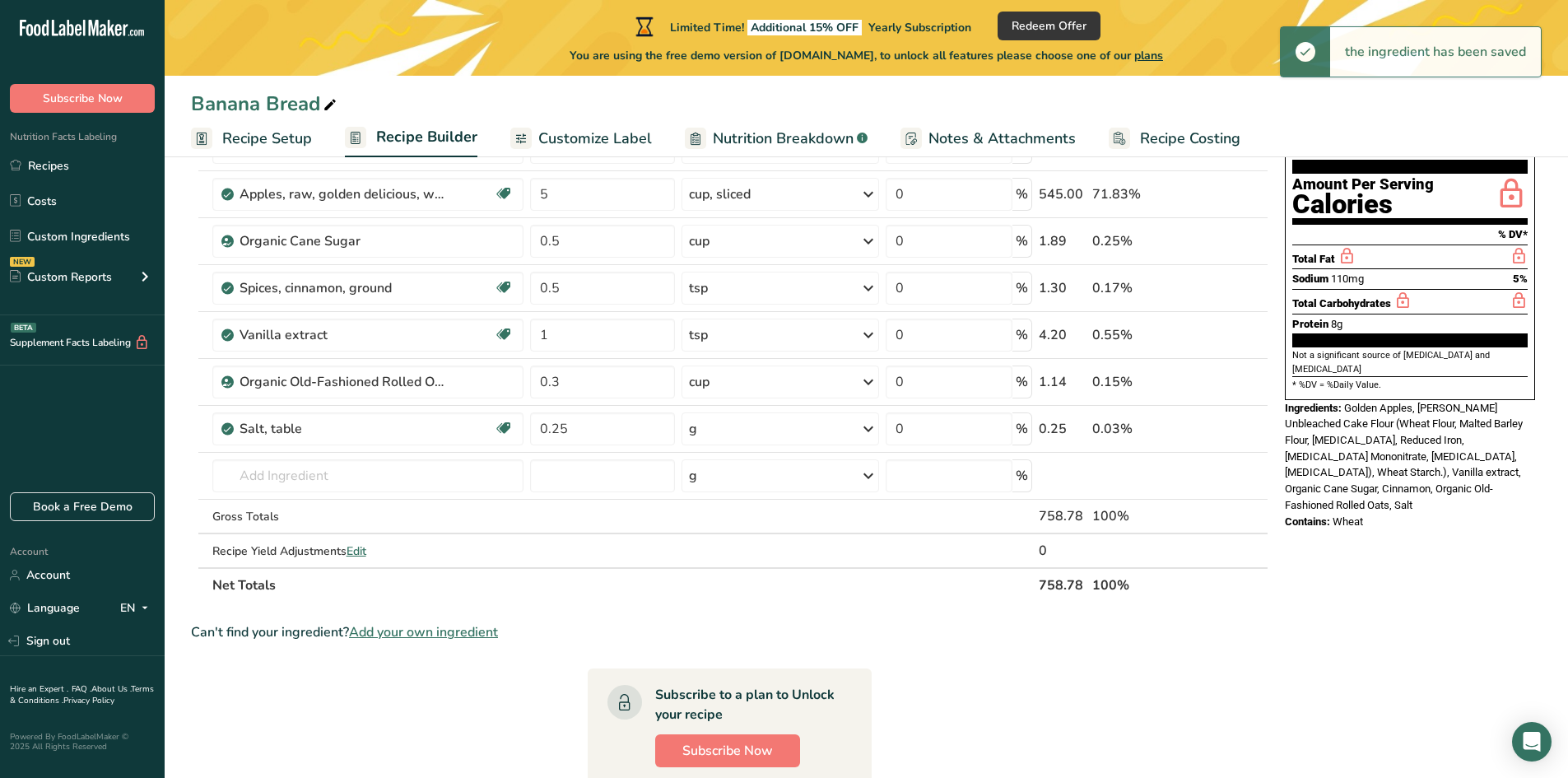
click at [795, 431] on div "g" at bounding box center [780, 429] width 197 height 33
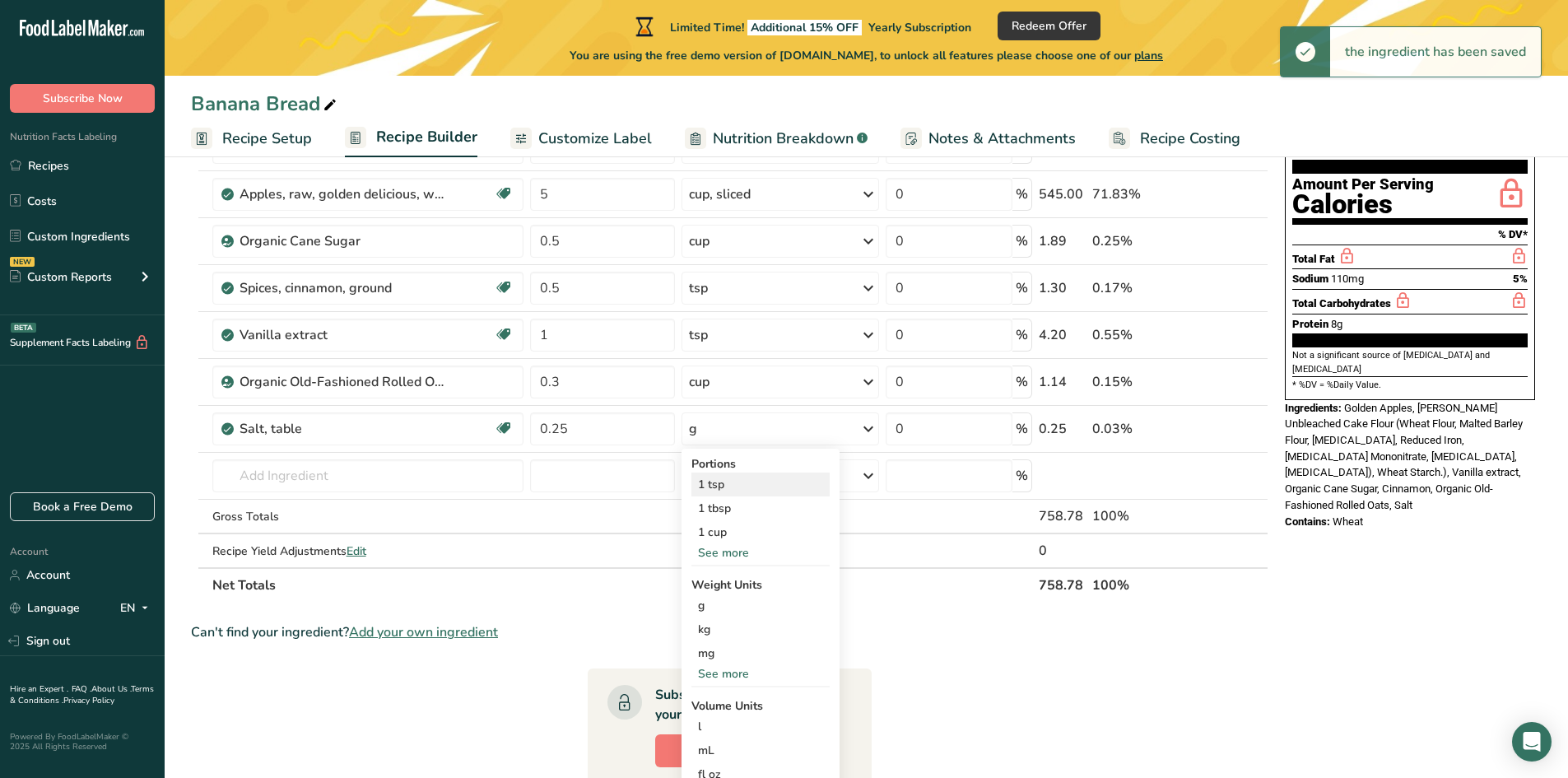
click at [732, 491] on div "1 tsp" at bounding box center [760, 484] width 138 height 24
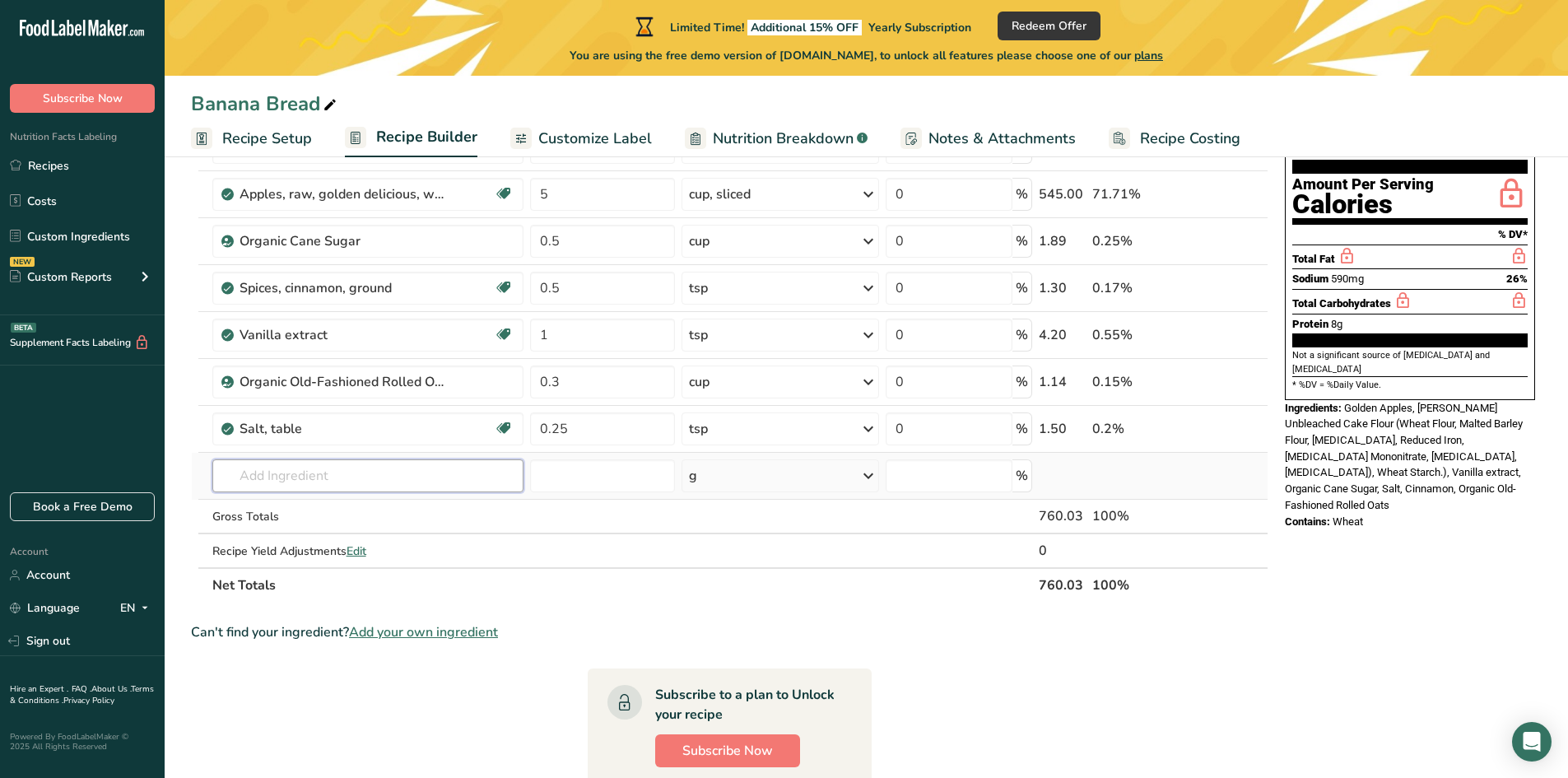
click at [324, 482] on input "text" at bounding box center [367, 476] width 311 height 33
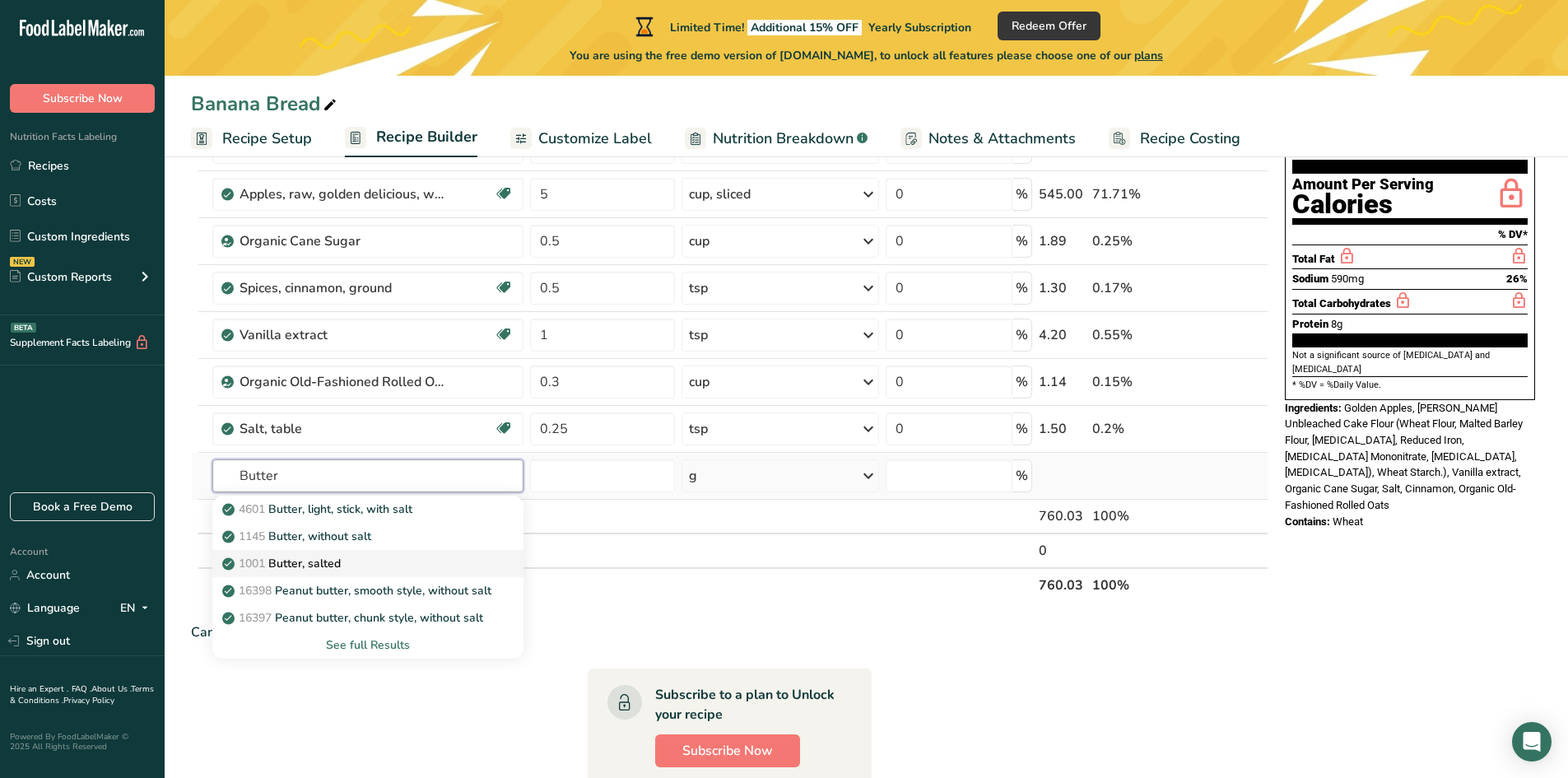
type input "Butter"
click at [341, 555] on p "1001 Butter, salted" at bounding box center [283, 563] width 115 height 17
type input "Butter, salted"
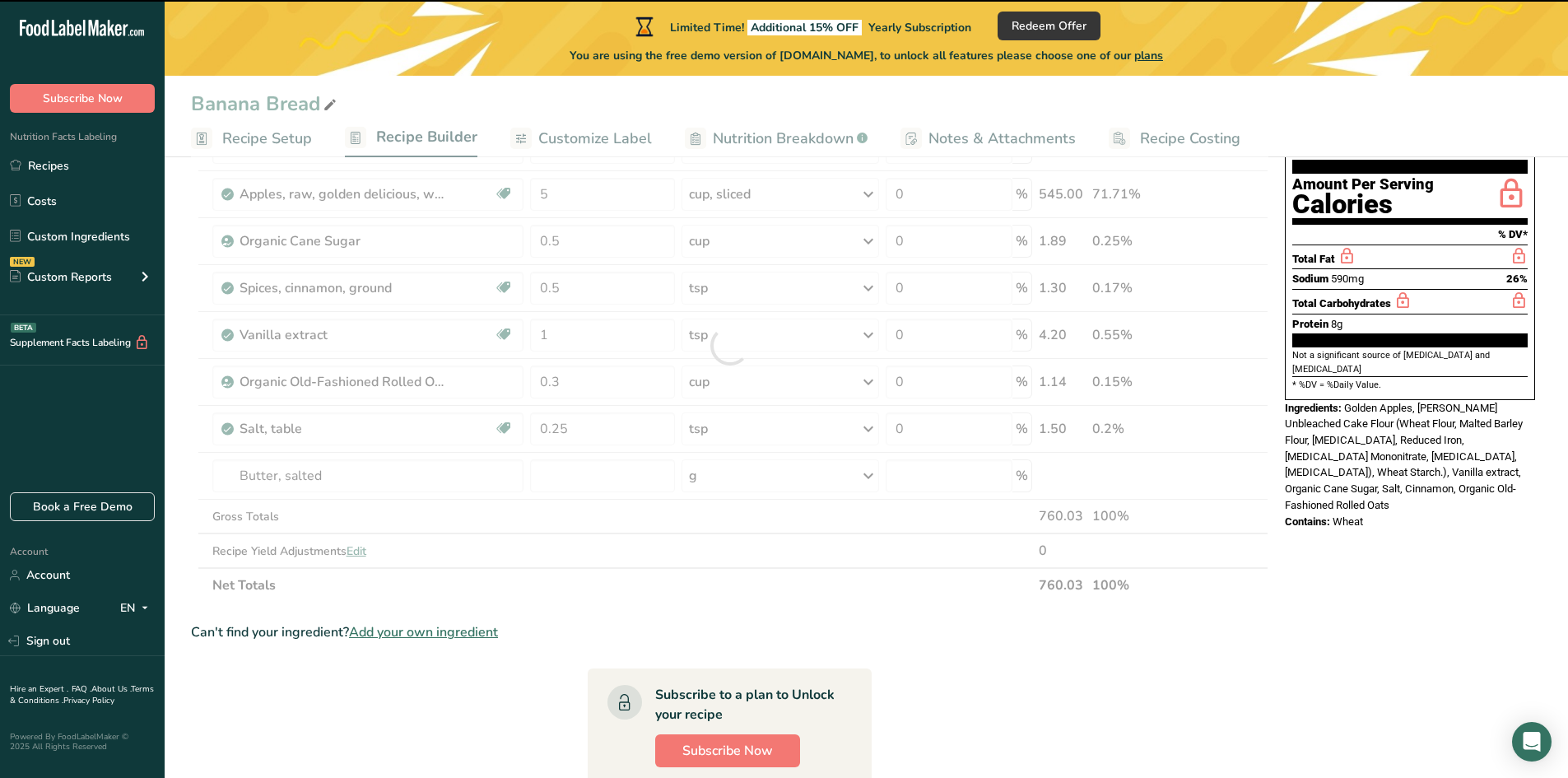
type input "0"
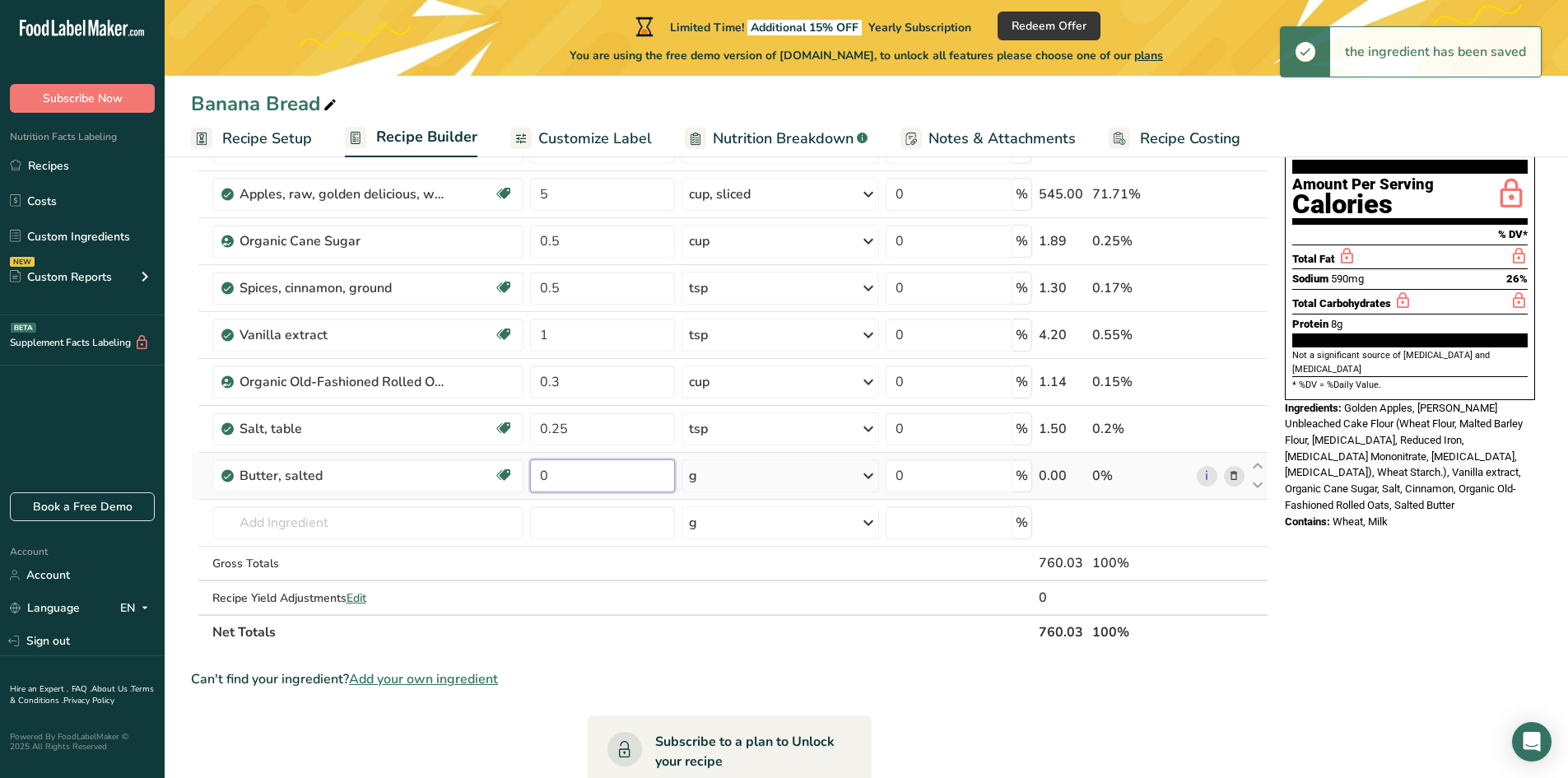
click at [585, 481] on input "0" at bounding box center [603, 476] width 146 height 33
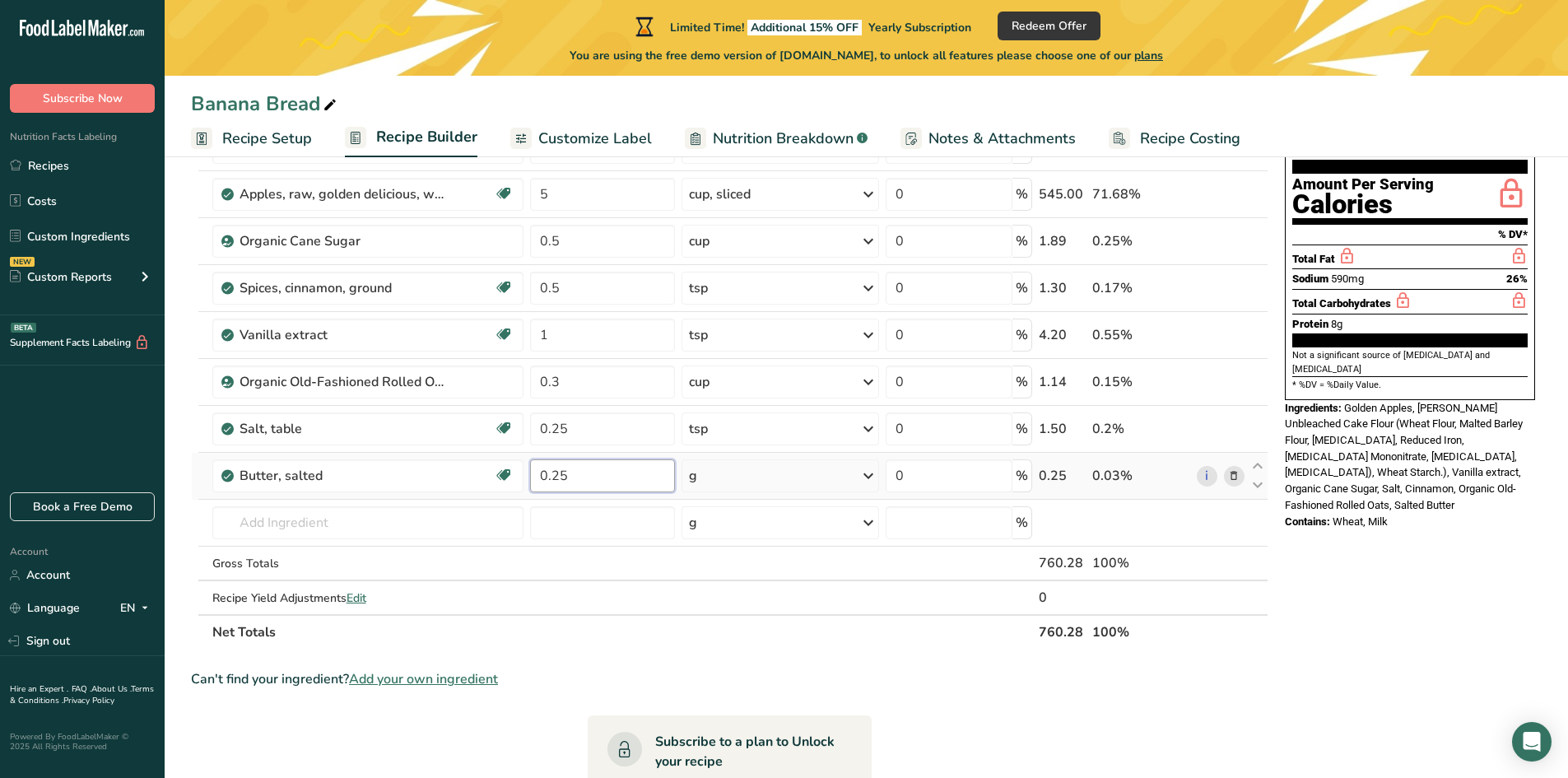
type input "0.25"
click at [700, 480] on div "Ingredient * Amount * Unit * Waste * .a-a{fill:#347362;}.b-a{fill:#fff;} Grams …" at bounding box center [729, 369] width 1077 height 560
click at [698, 487] on div "g" at bounding box center [780, 476] width 197 height 33
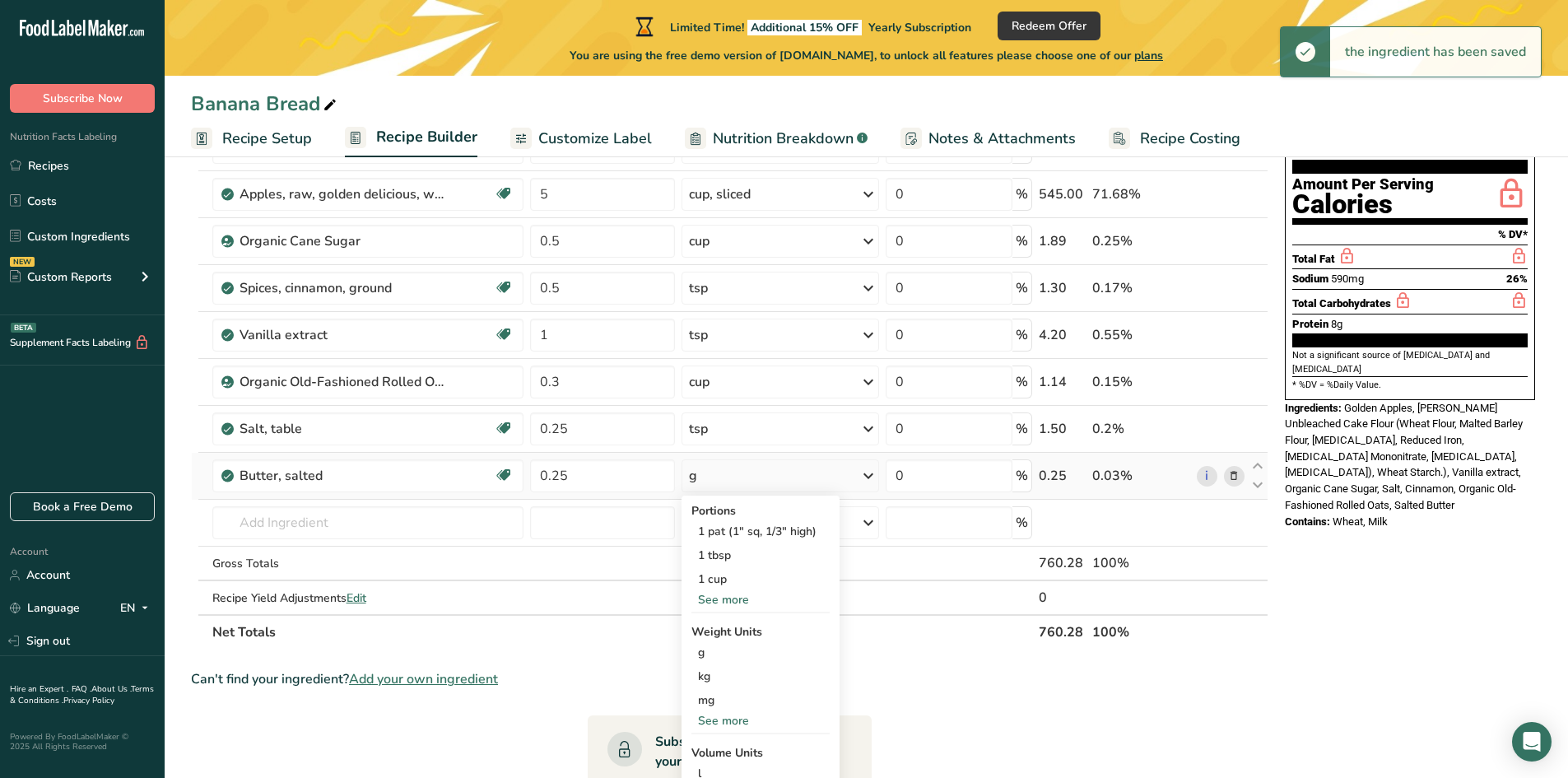
click at [726, 718] on div "See more" at bounding box center [760, 720] width 138 height 17
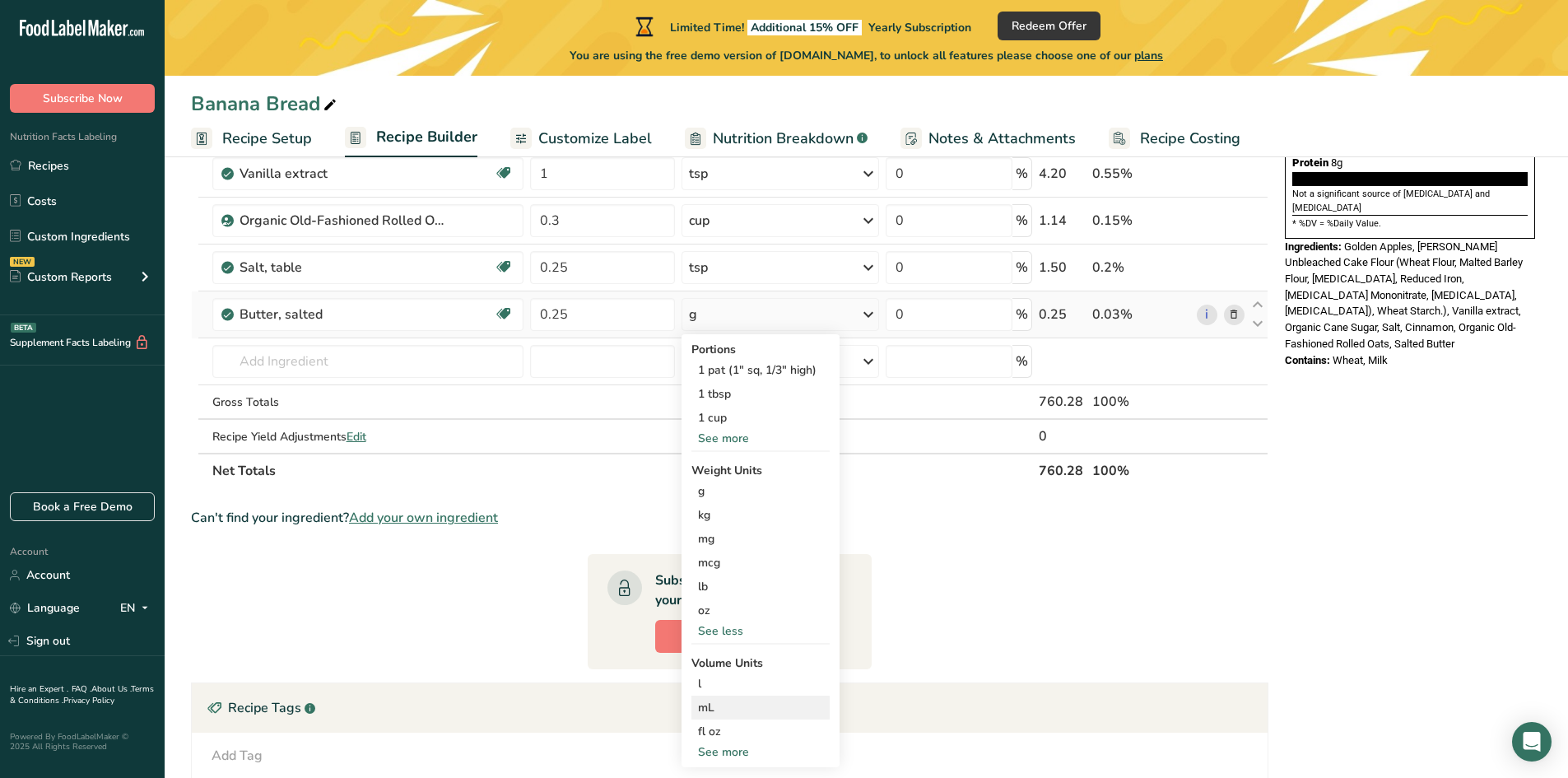
scroll to position [329, 0]
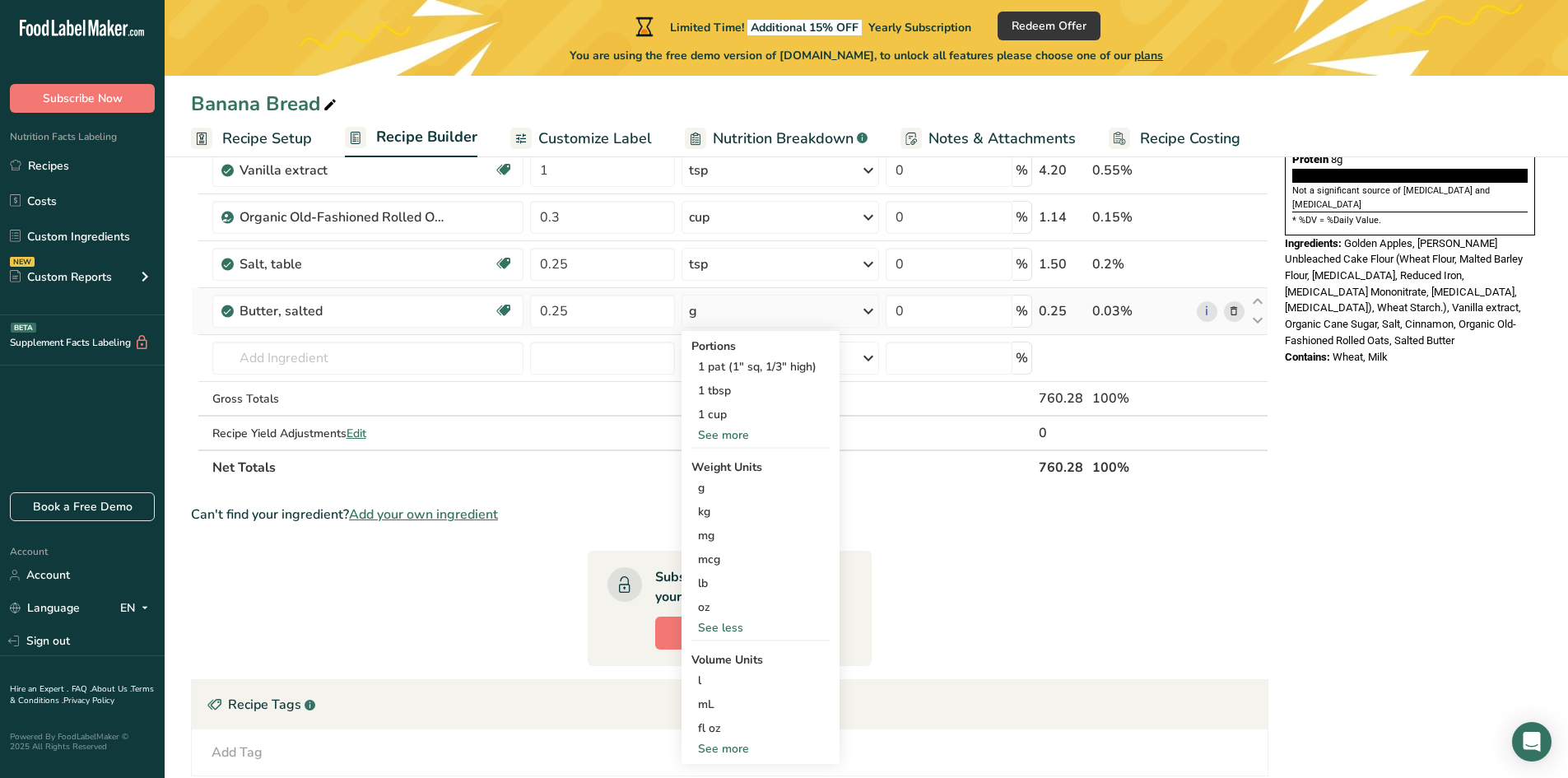
click at [723, 748] on div "See more" at bounding box center [760, 748] width 138 height 17
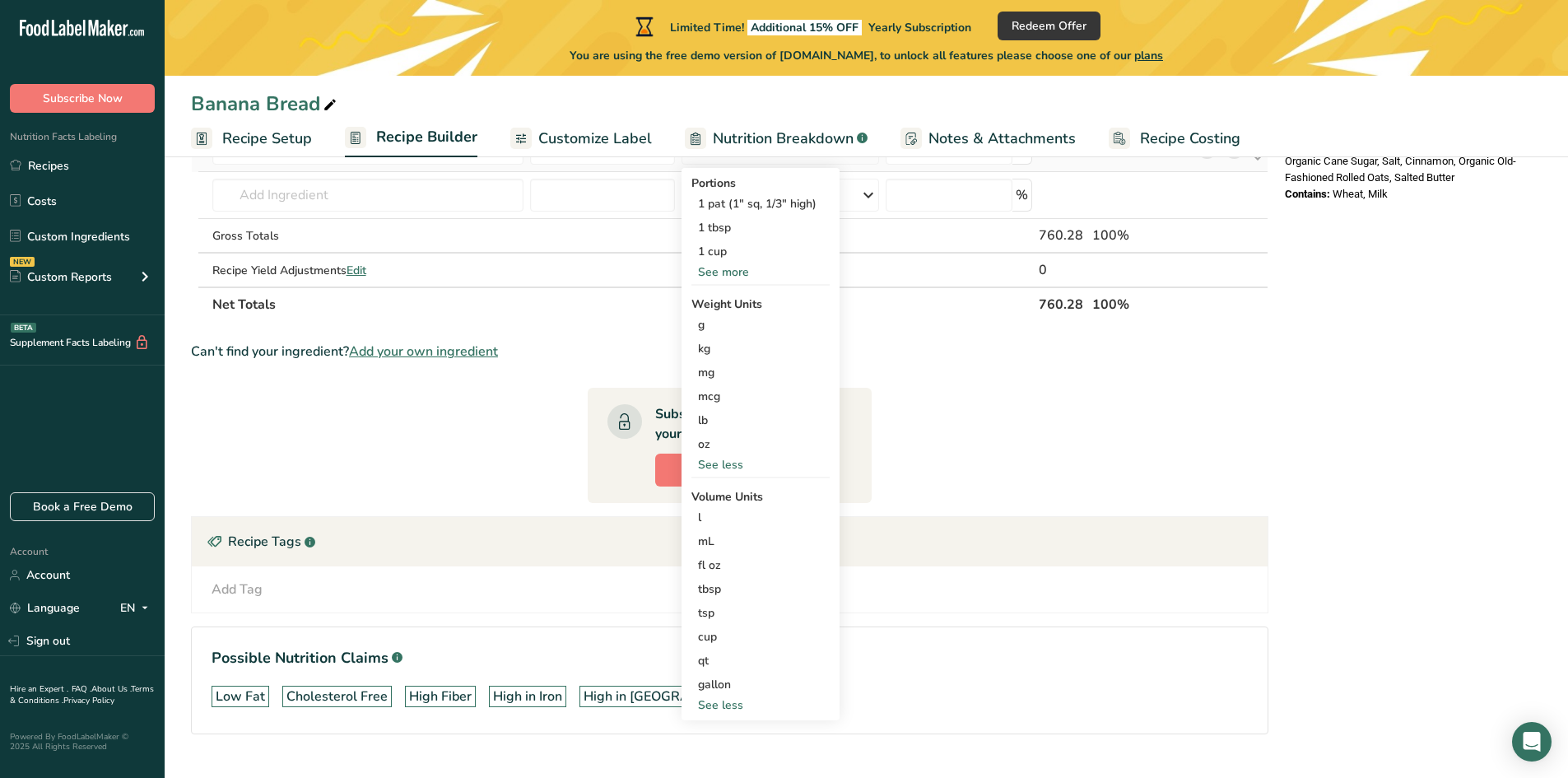
scroll to position [494, 0]
click at [727, 631] on div "cup" at bounding box center [760, 635] width 125 height 17
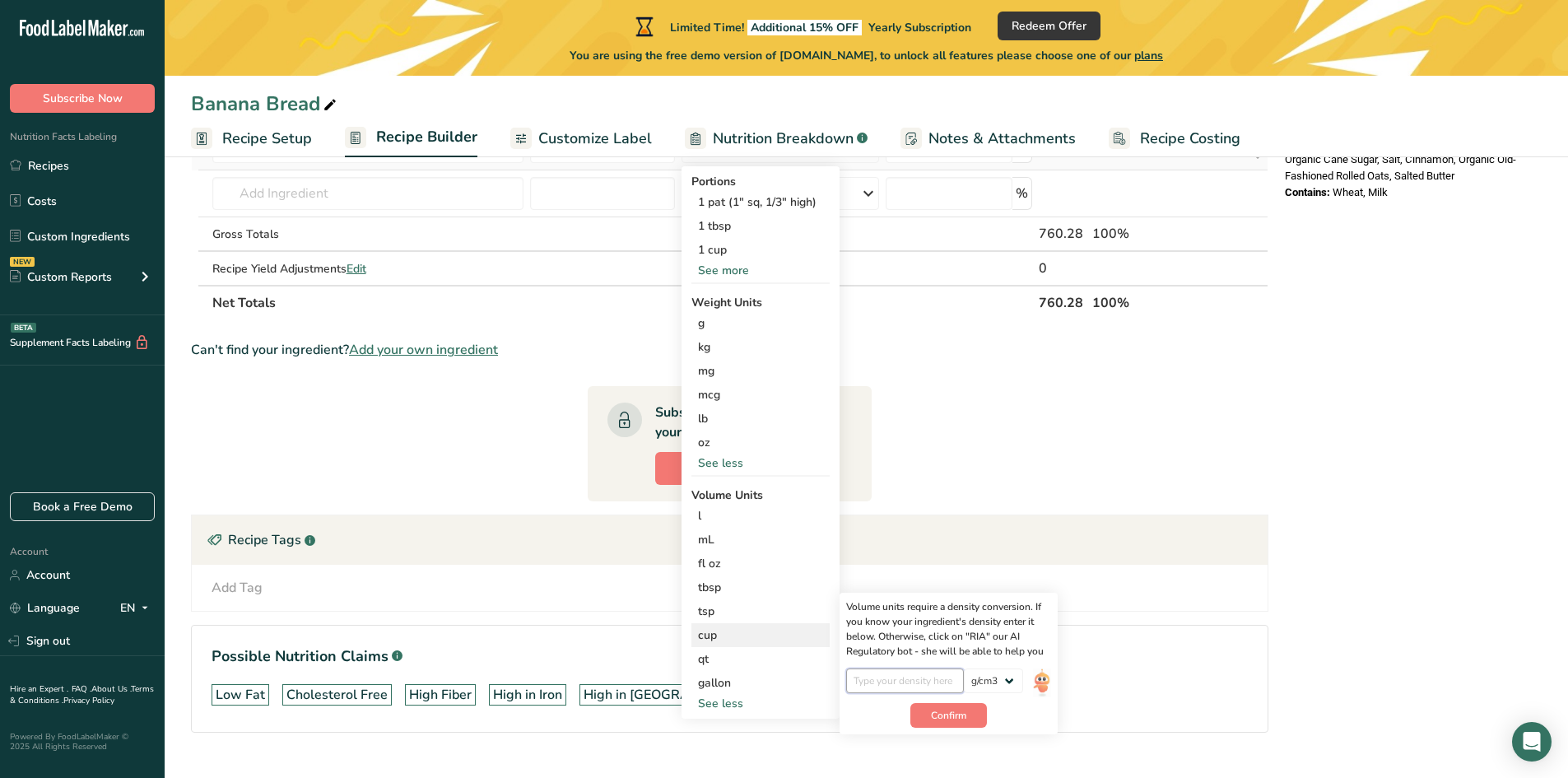
drag, startPoint x: 881, startPoint y: 672, endPoint x: 883, endPoint y: 680, distance: 8.2
click at [883, 676] on input "number" at bounding box center [905, 681] width 118 height 25
click at [990, 685] on select "lb/ft3 g/cm3" at bounding box center [994, 681] width 60 height 25
click at [964, 669] on select "lb/ft3 g/cm3" at bounding box center [994, 681] width 60 height 25
click at [985, 679] on select "lb/ft3 g/cm3" at bounding box center [994, 681] width 60 height 25
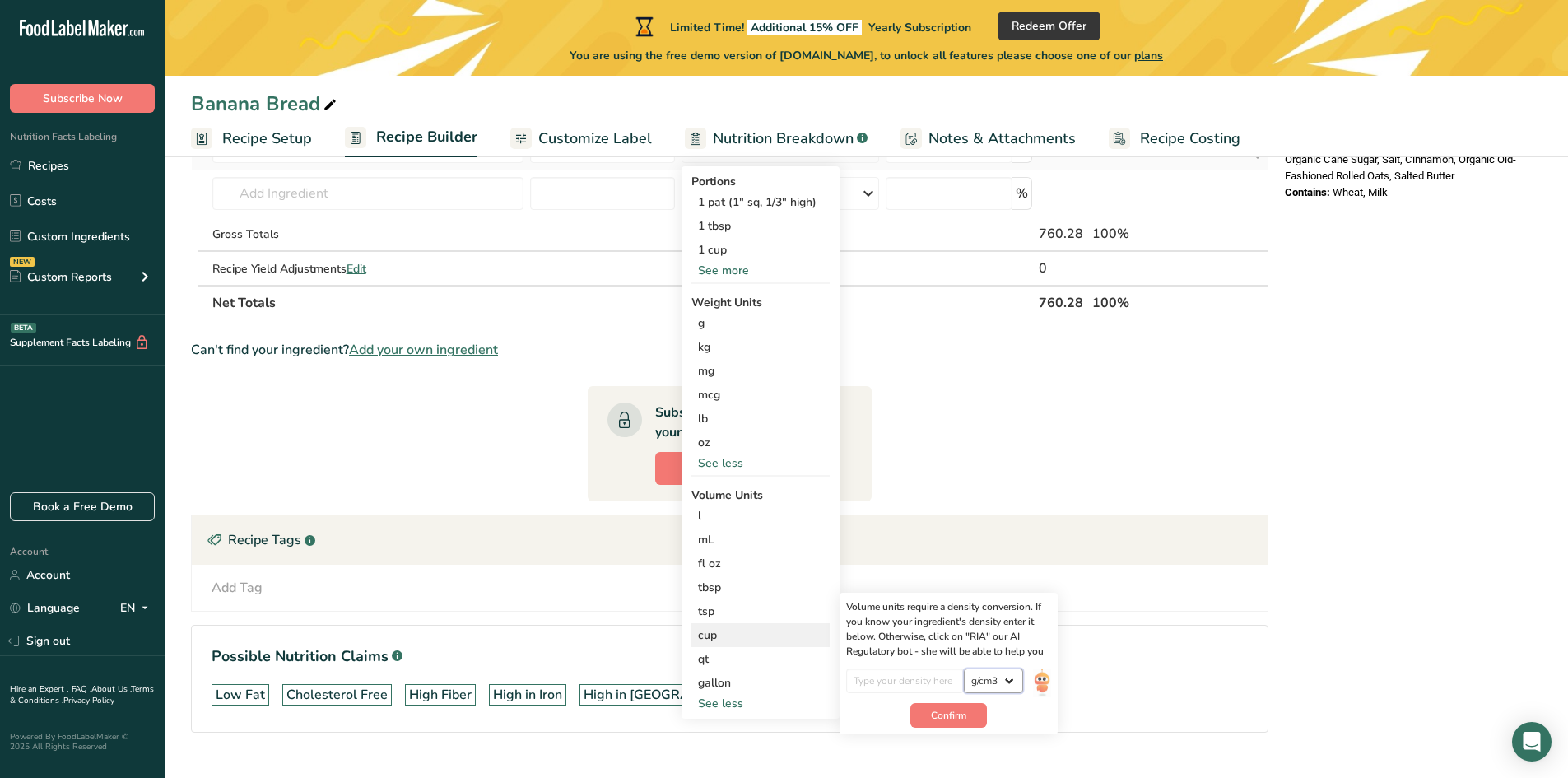
select select "23"
click at [964, 669] on select "lb/ft3 g/cm3" at bounding box center [994, 681] width 60 height 25
click at [922, 683] on input "number" at bounding box center [905, 681] width 118 height 25
type input "1"
click at [956, 719] on span "Confirm" at bounding box center [948, 715] width 36 height 15
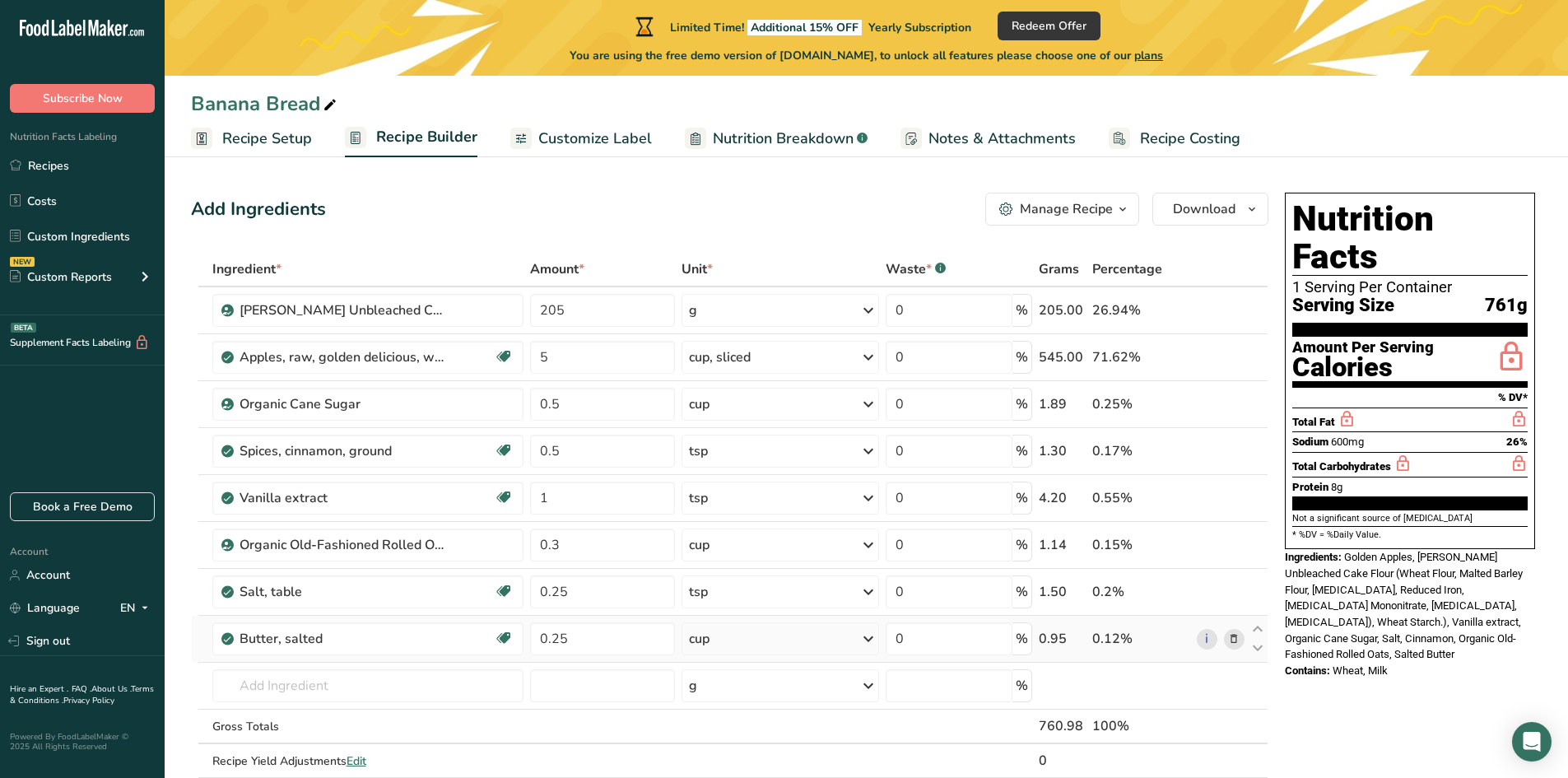
scroll to position [0, 0]
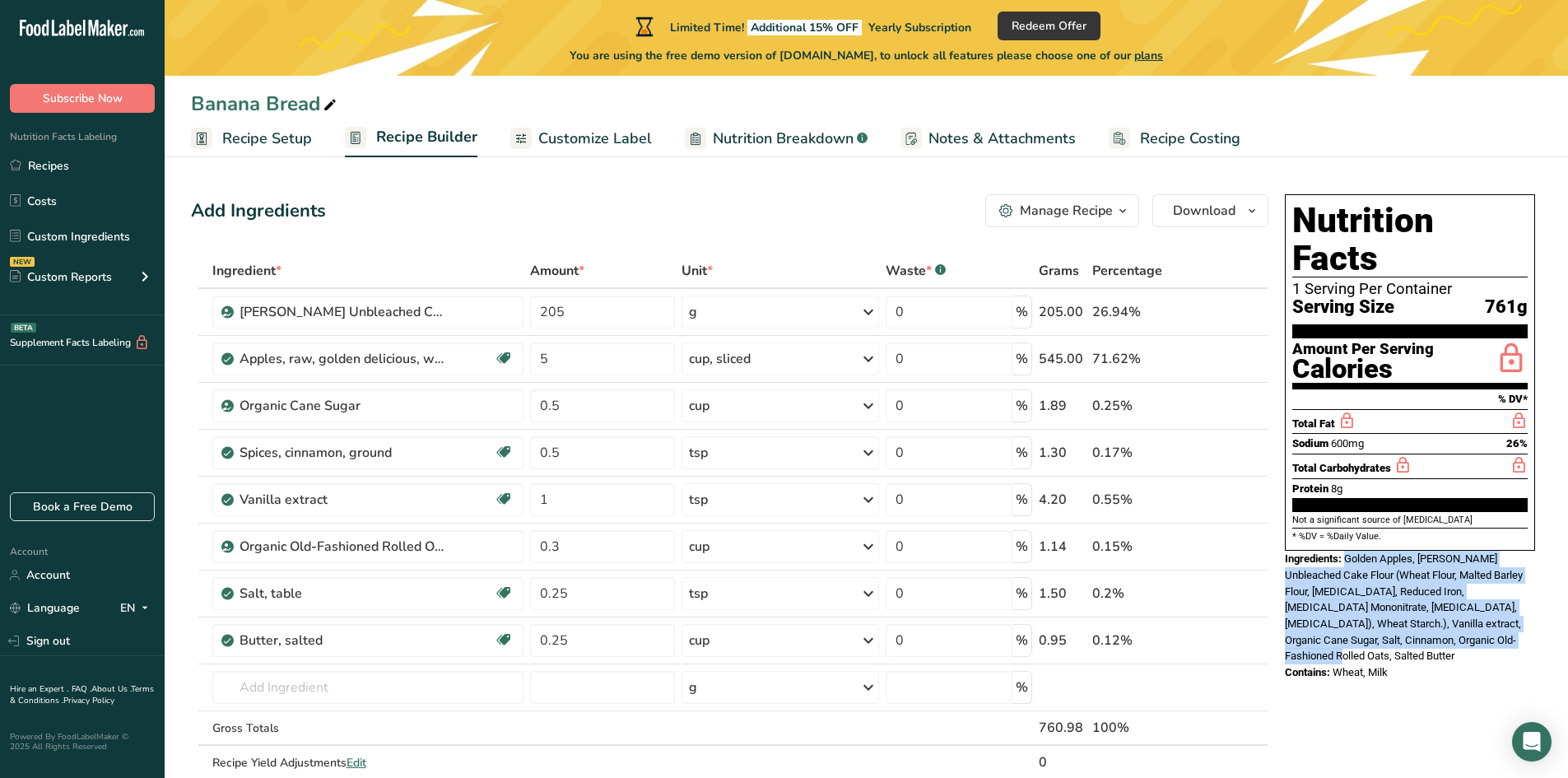
drag, startPoint x: 1414, startPoint y: 602, endPoint x: 1345, endPoint y: 526, distance: 102.6
click at [1345, 550] on div "Ingredients: Golden Apples, [PERSON_NAME] Unbleached Cake Flour (Wheat Flour, M…" at bounding box center [1410, 606] width 250 height 114
copy span "Golden Apples, [PERSON_NAME] Unbleached Cake Flour (Wheat Flour, Malted Barley …"
click at [1076, 214] on div "Manage Recipe" at bounding box center [1067, 210] width 93 height 20
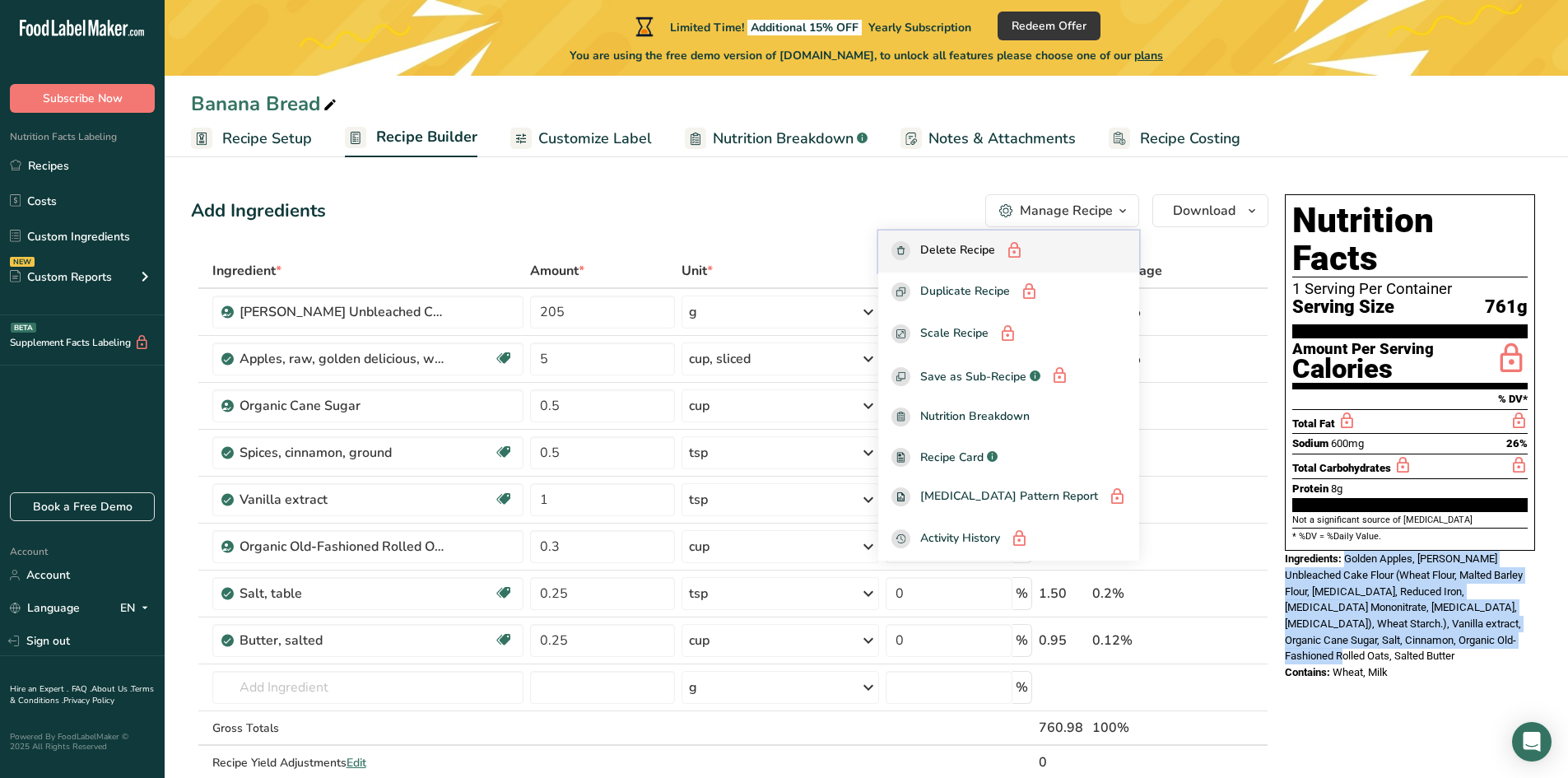
click at [1014, 239] on button "Delete Recipe" at bounding box center [1009, 251] width 261 height 42
click at [992, 254] on span "Delete Recipe" at bounding box center [957, 251] width 75 height 21
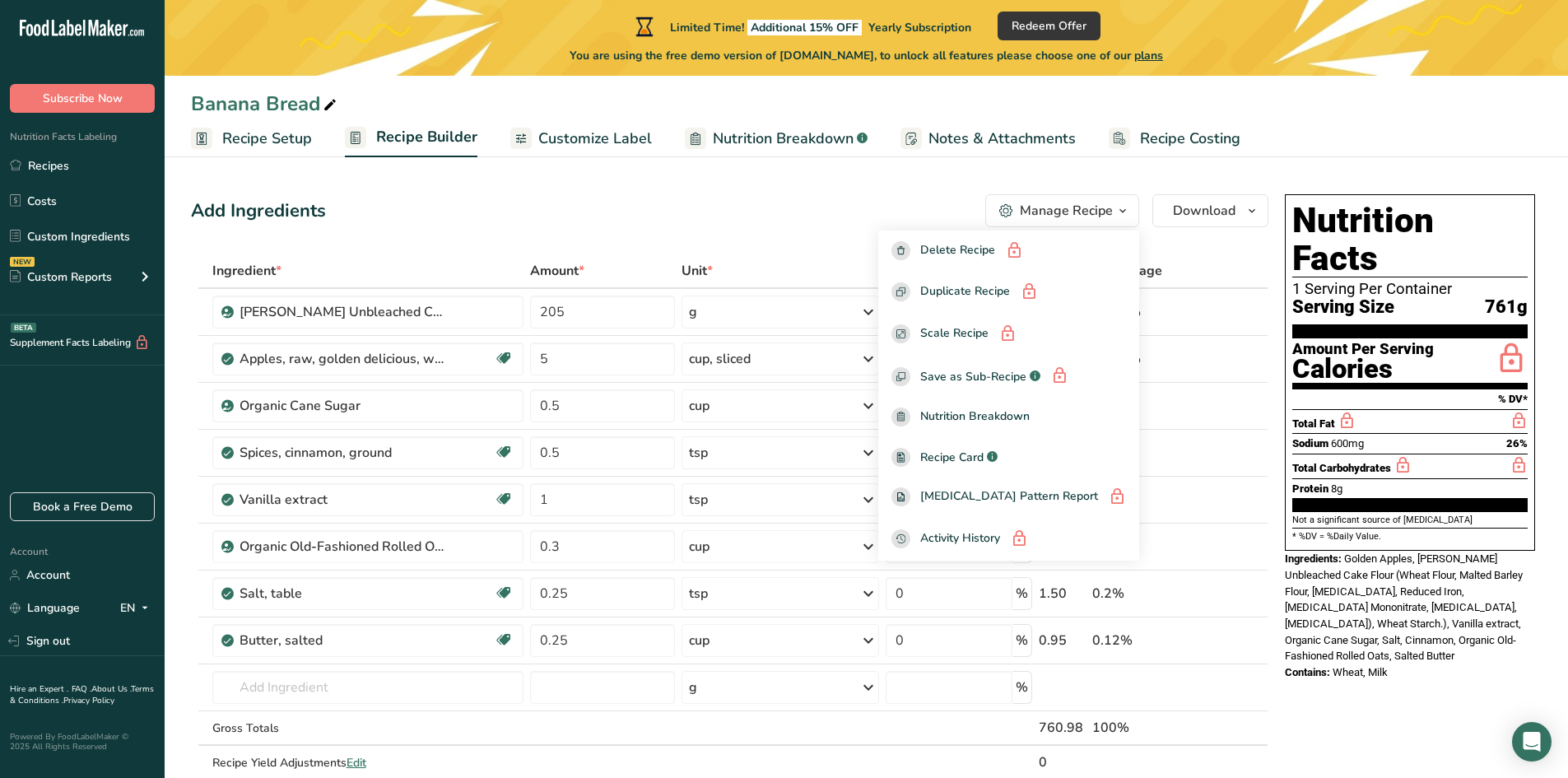
click at [1258, 162] on section "Add Ingredients Manage Recipe Delete Recipe Duplicate Recipe Scale Recipe Save …" at bounding box center [866, 733] width 1403 height 1144
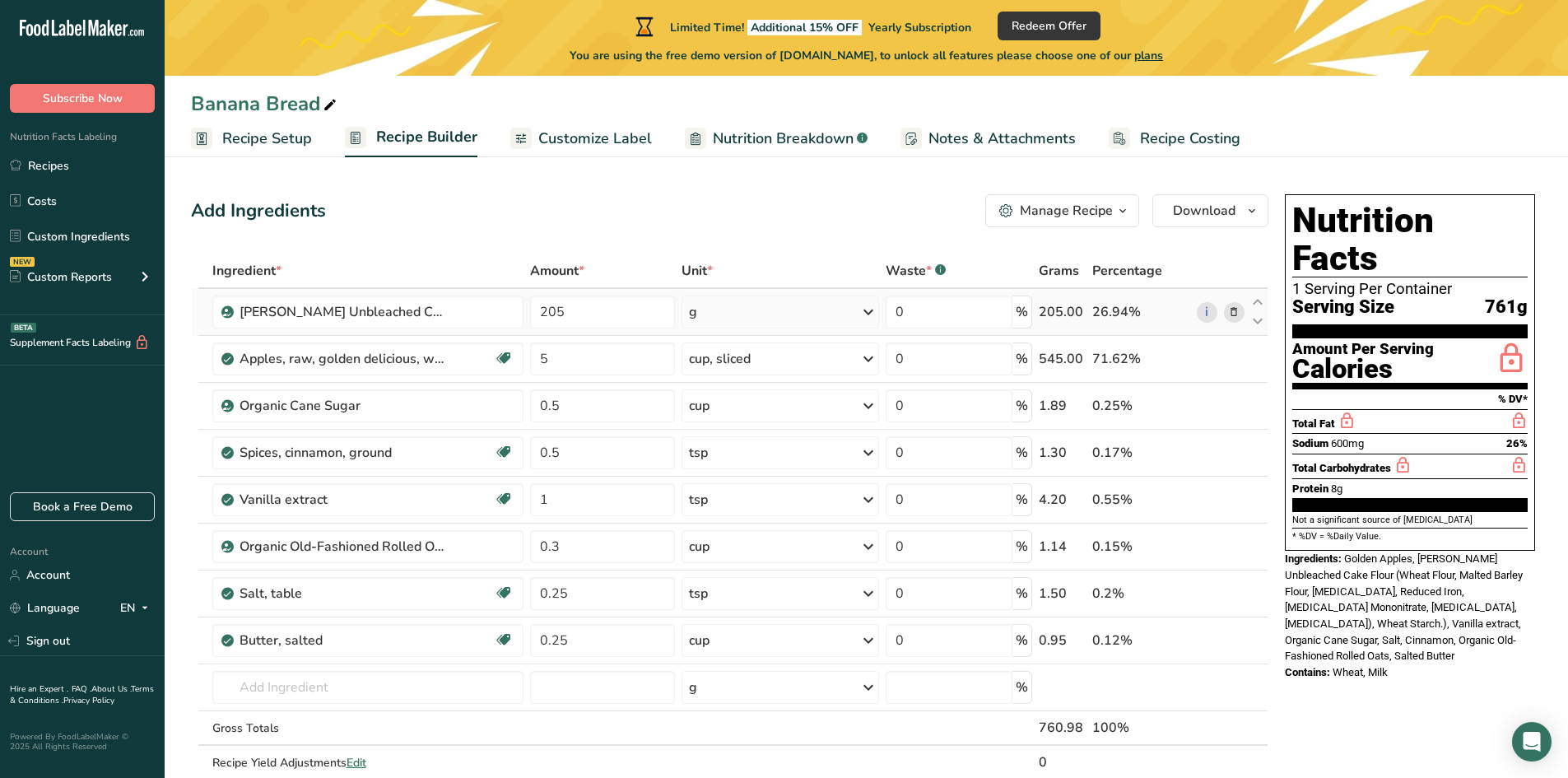
click at [1233, 312] on icon at bounding box center [1234, 312] width 12 height 17
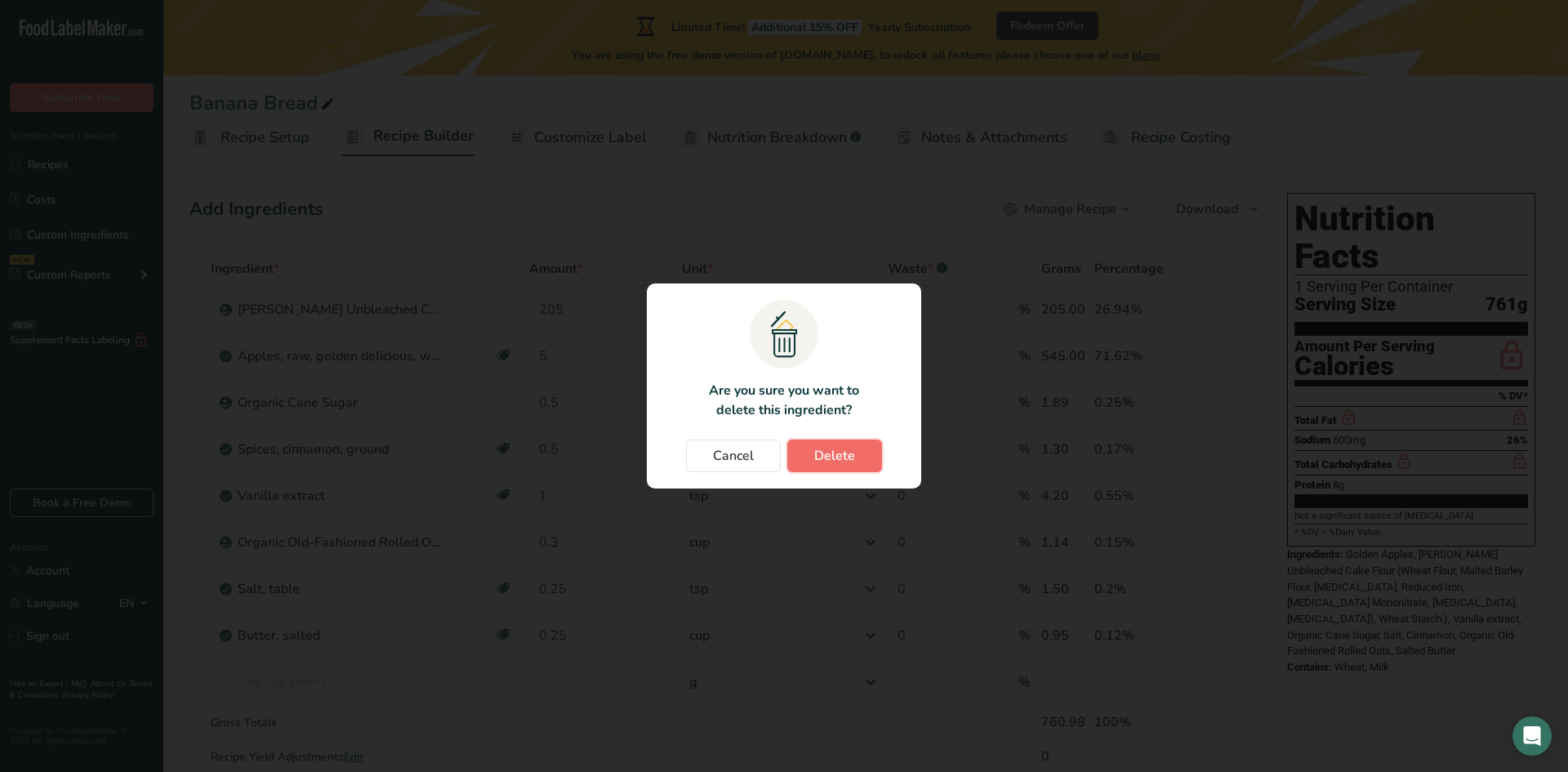
click at [859, 455] on button "Delete" at bounding box center [834, 455] width 95 height 33
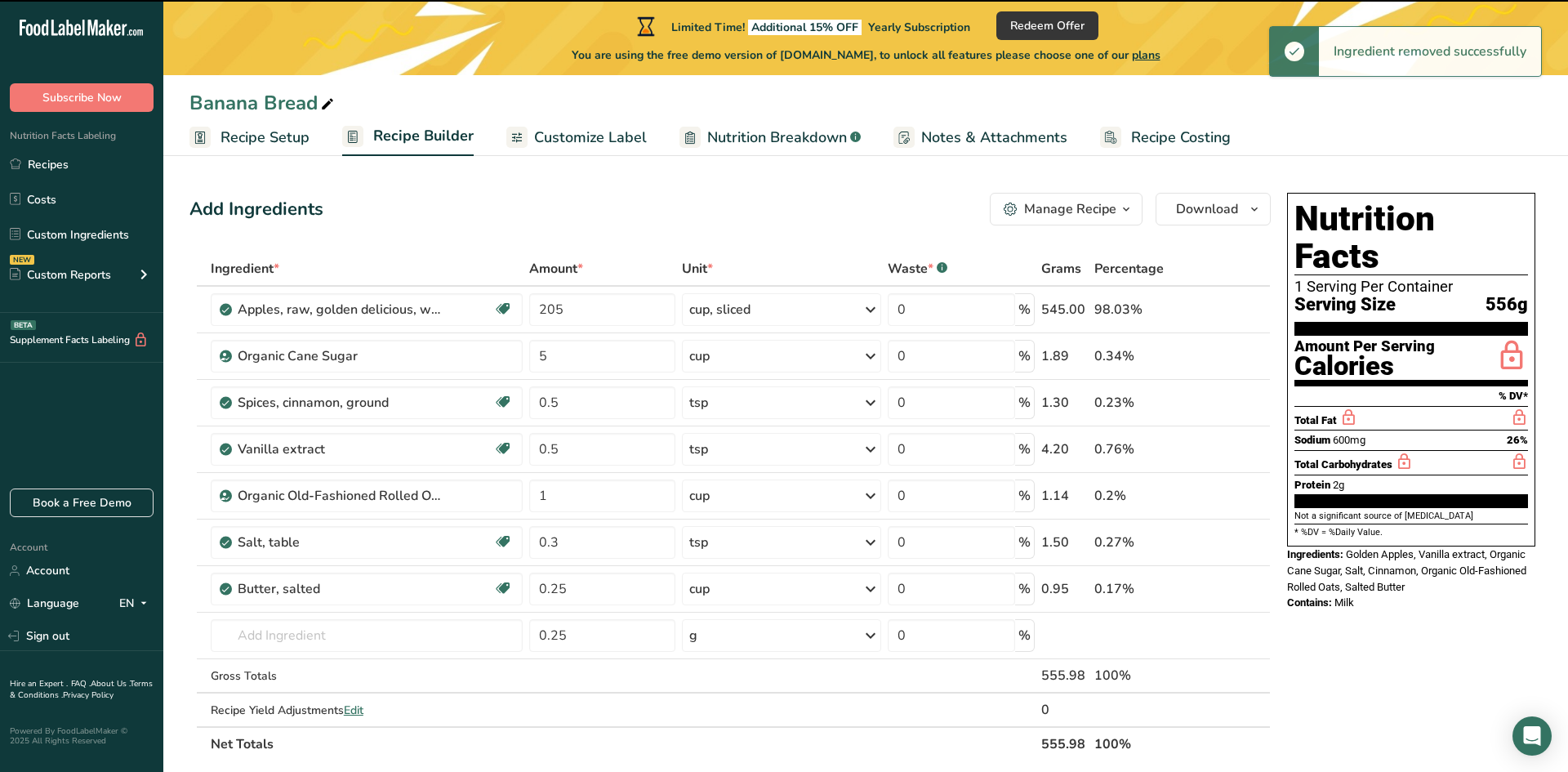
type input "5"
type input "0.5"
type input "1"
type input "0.3"
type input "0.25"
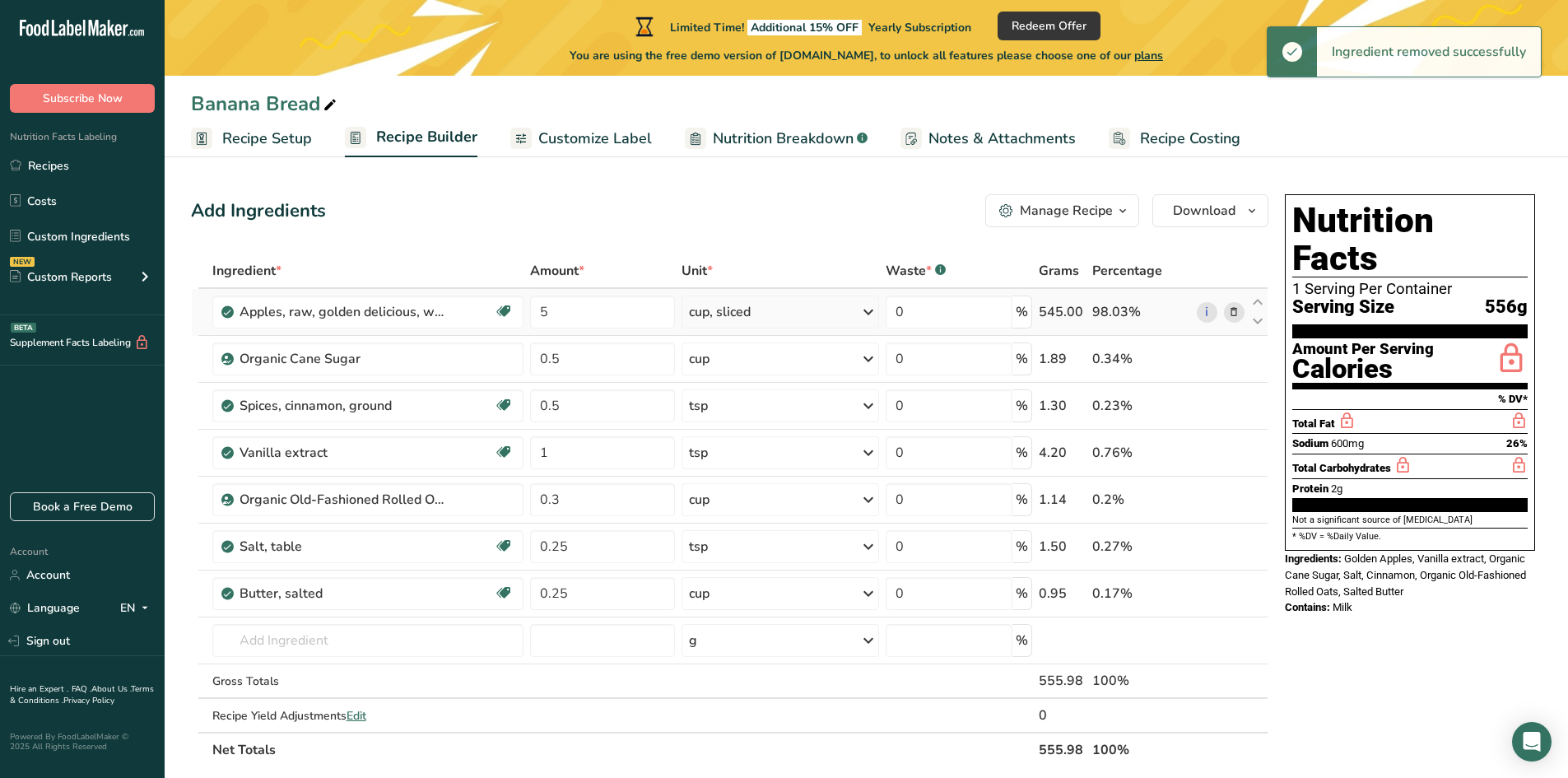
click at [1235, 315] on icon at bounding box center [1234, 312] width 12 height 17
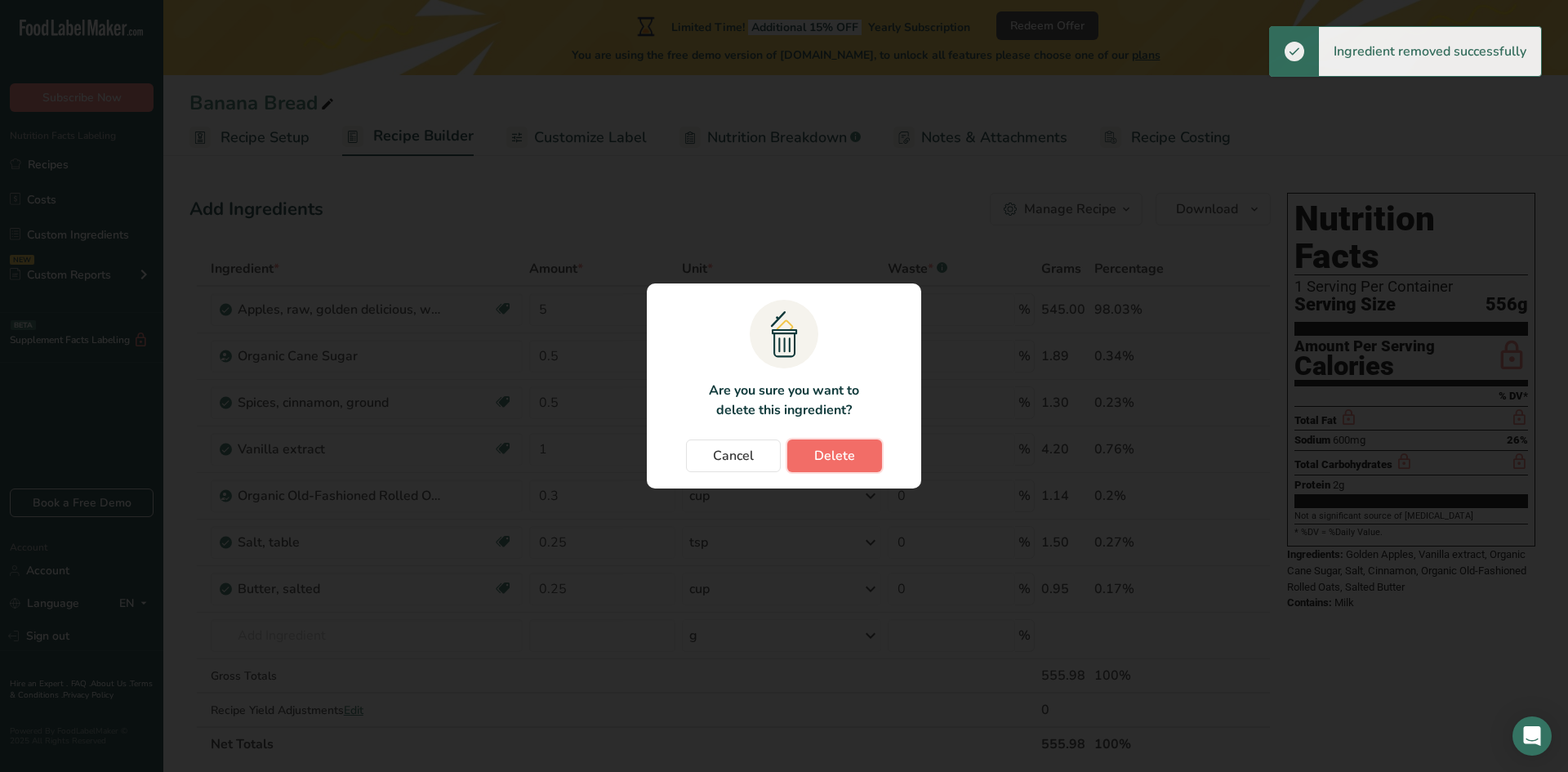
click at [818, 455] on span "Delete" at bounding box center [835, 455] width 41 height 20
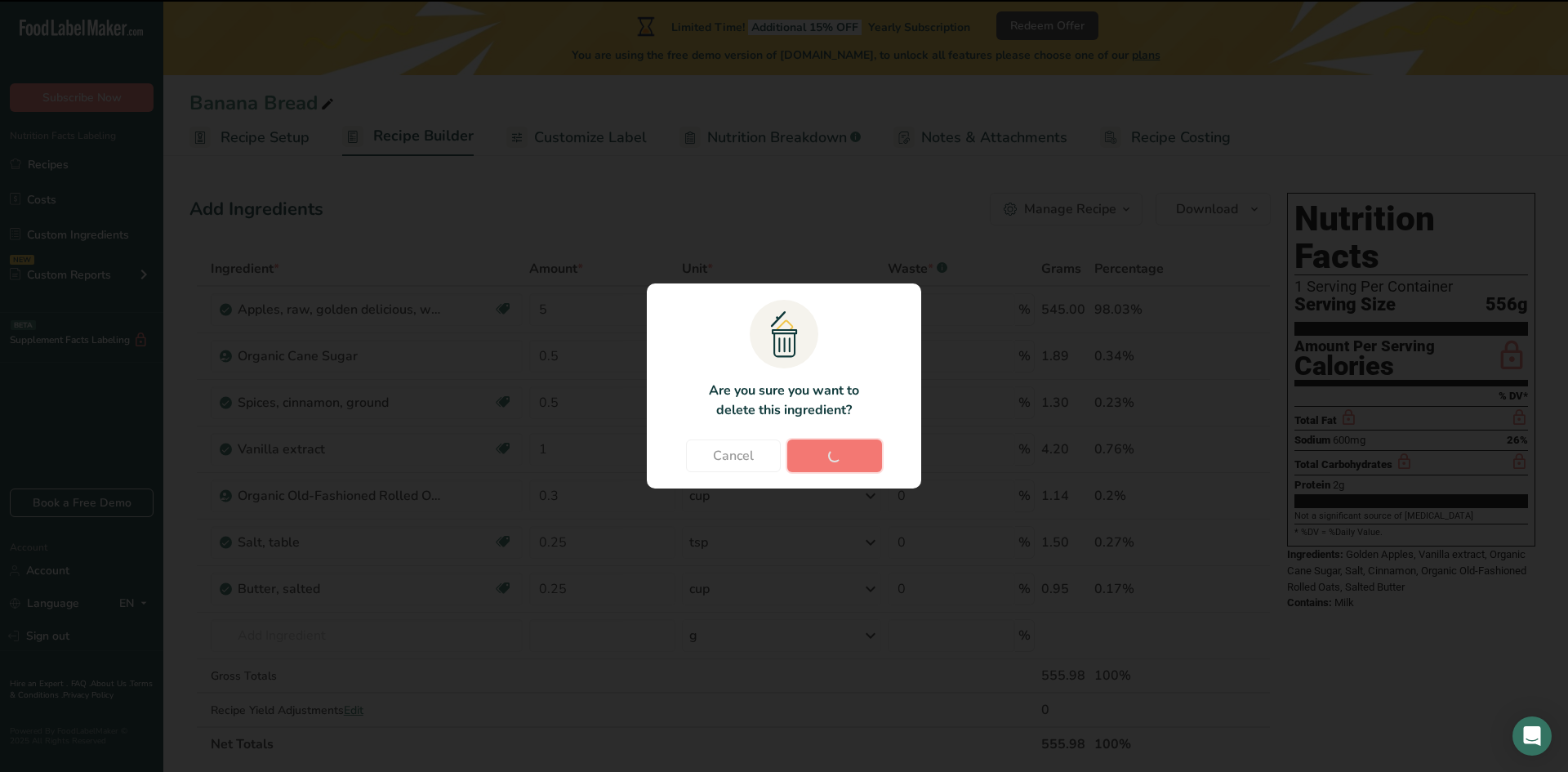
type input "0.5"
type input "1"
type input "0.3"
type input "0.25"
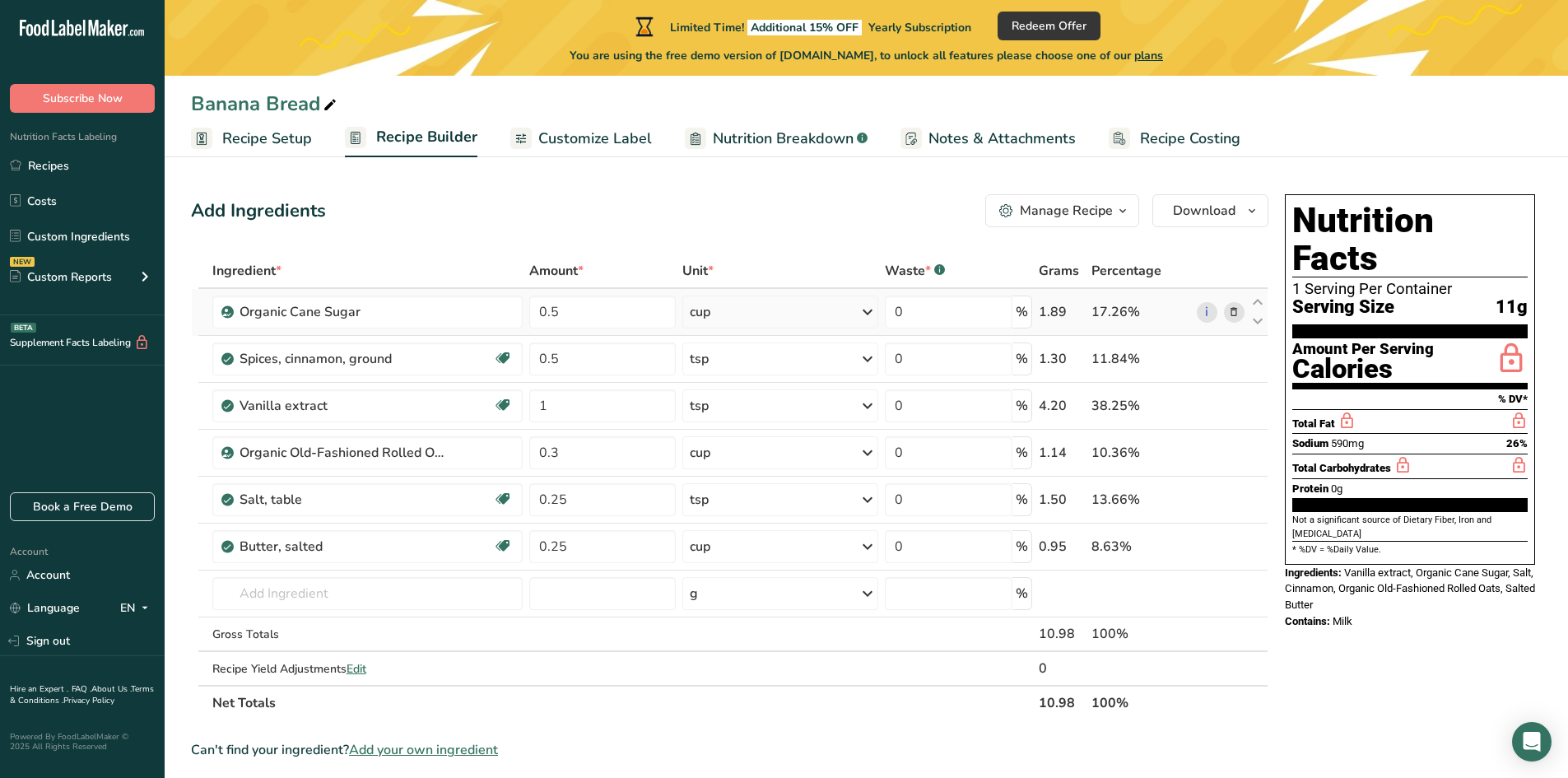
click at [1234, 320] on icon at bounding box center [1234, 312] width 12 height 17
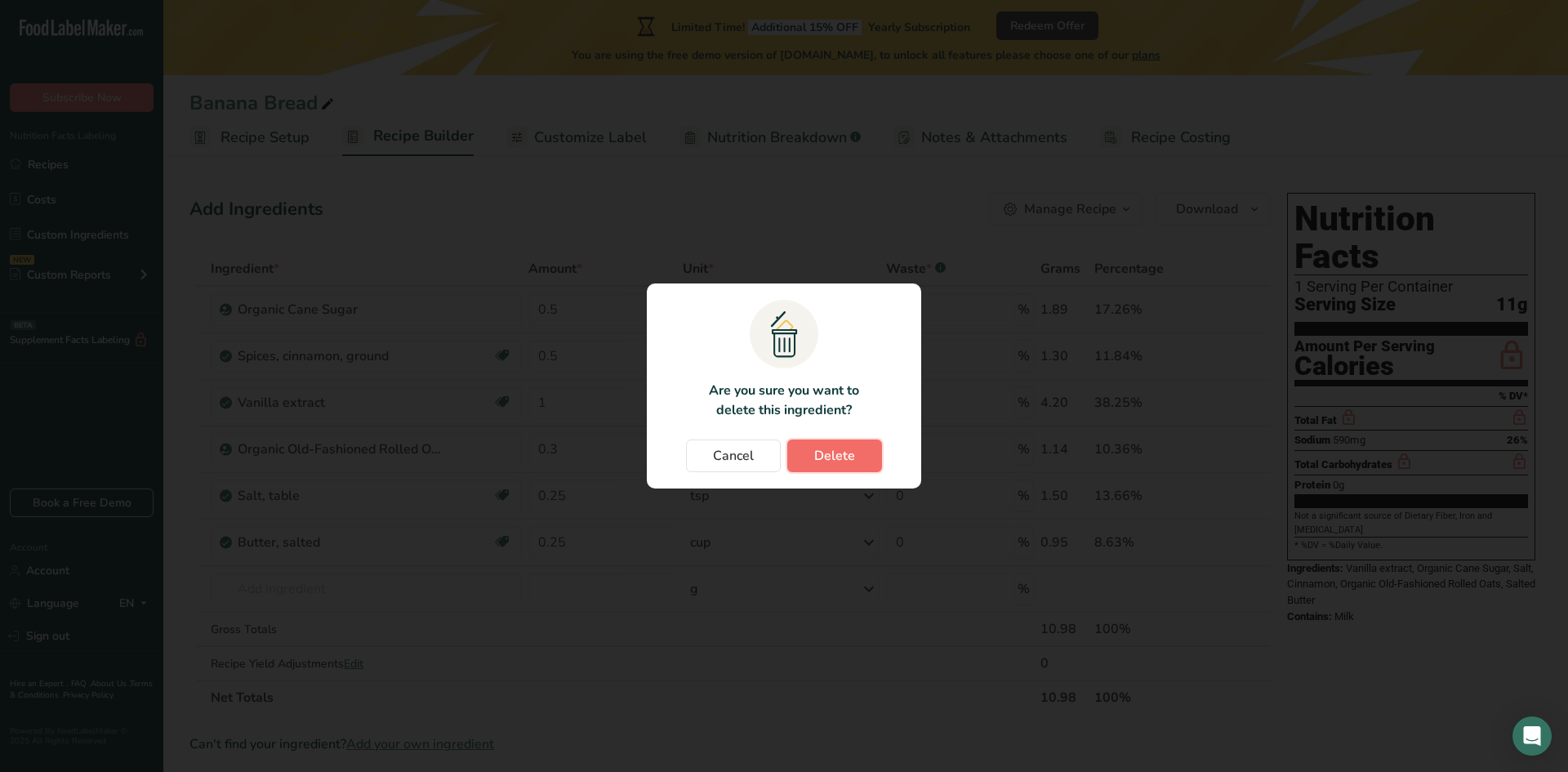
click at [821, 458] on span "Delete" at bounding box center [835, 455] width 41 height 20
type input "1"
type input "0.3"
type input "0.25"
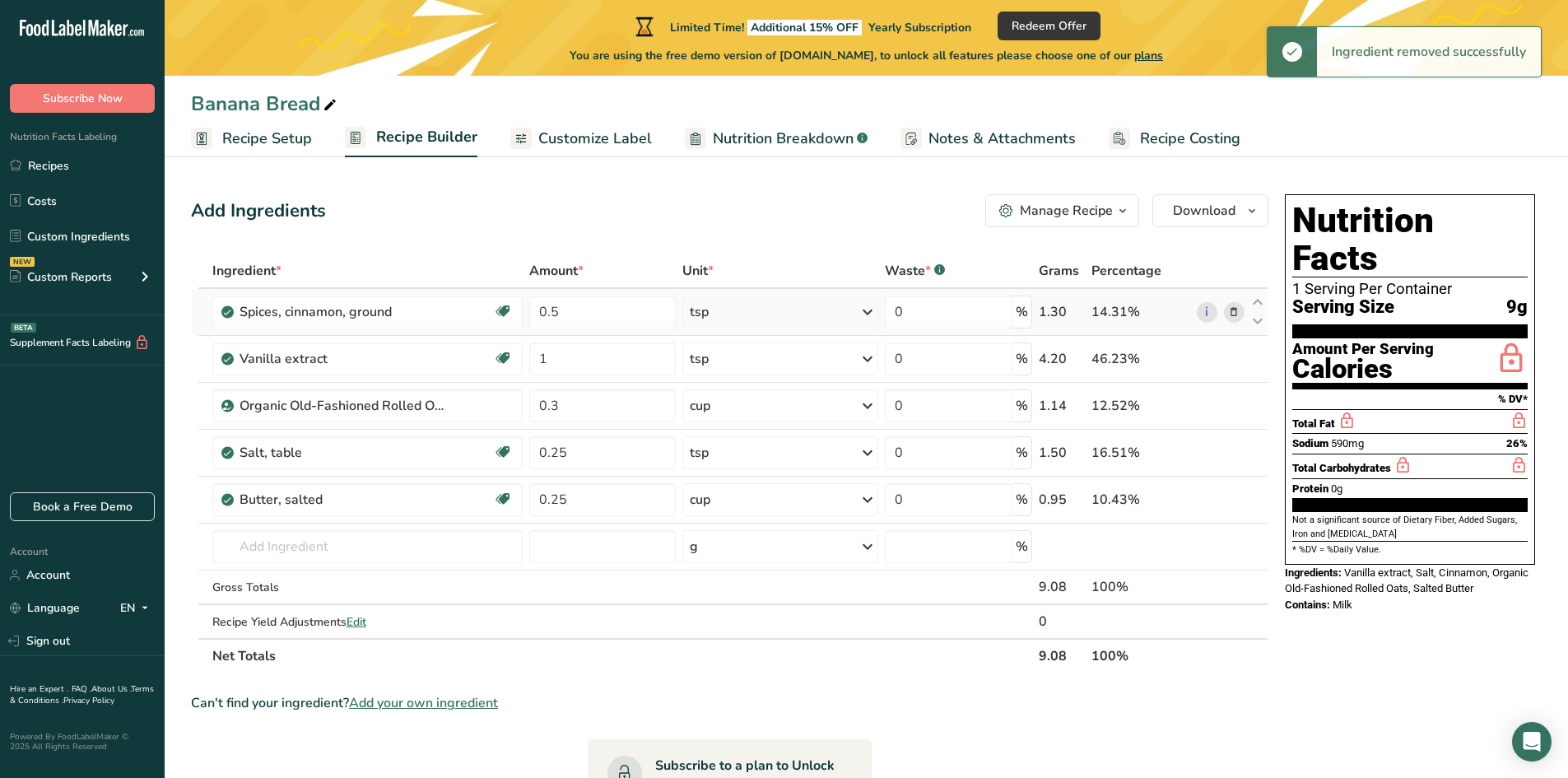
click at [1238, 313] on icon at bounding box center [1234, 312] width 12 height 17
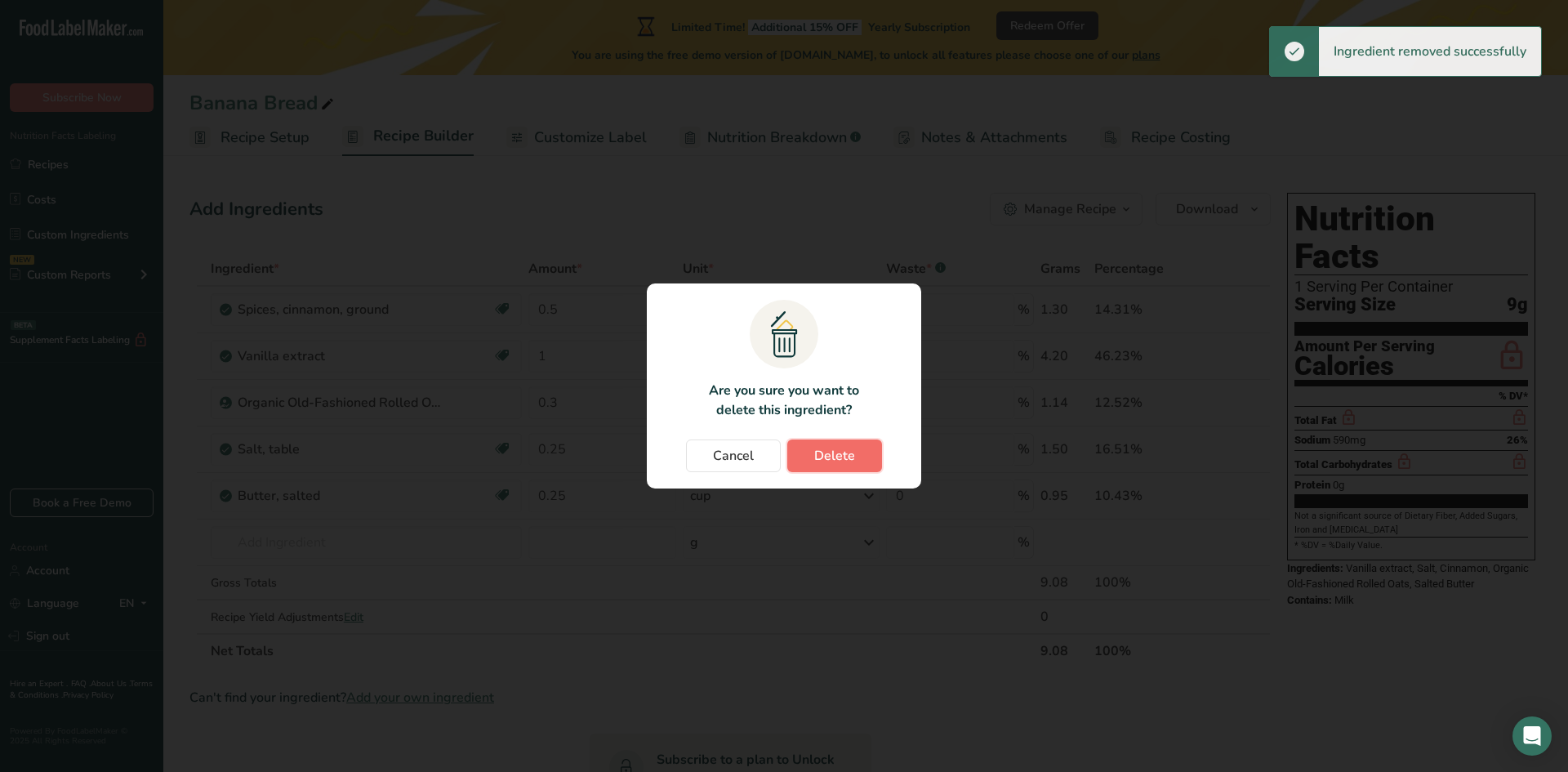
click at [850, 450] on span "Delete" at bounding box center [835, 455] width 41 height 20
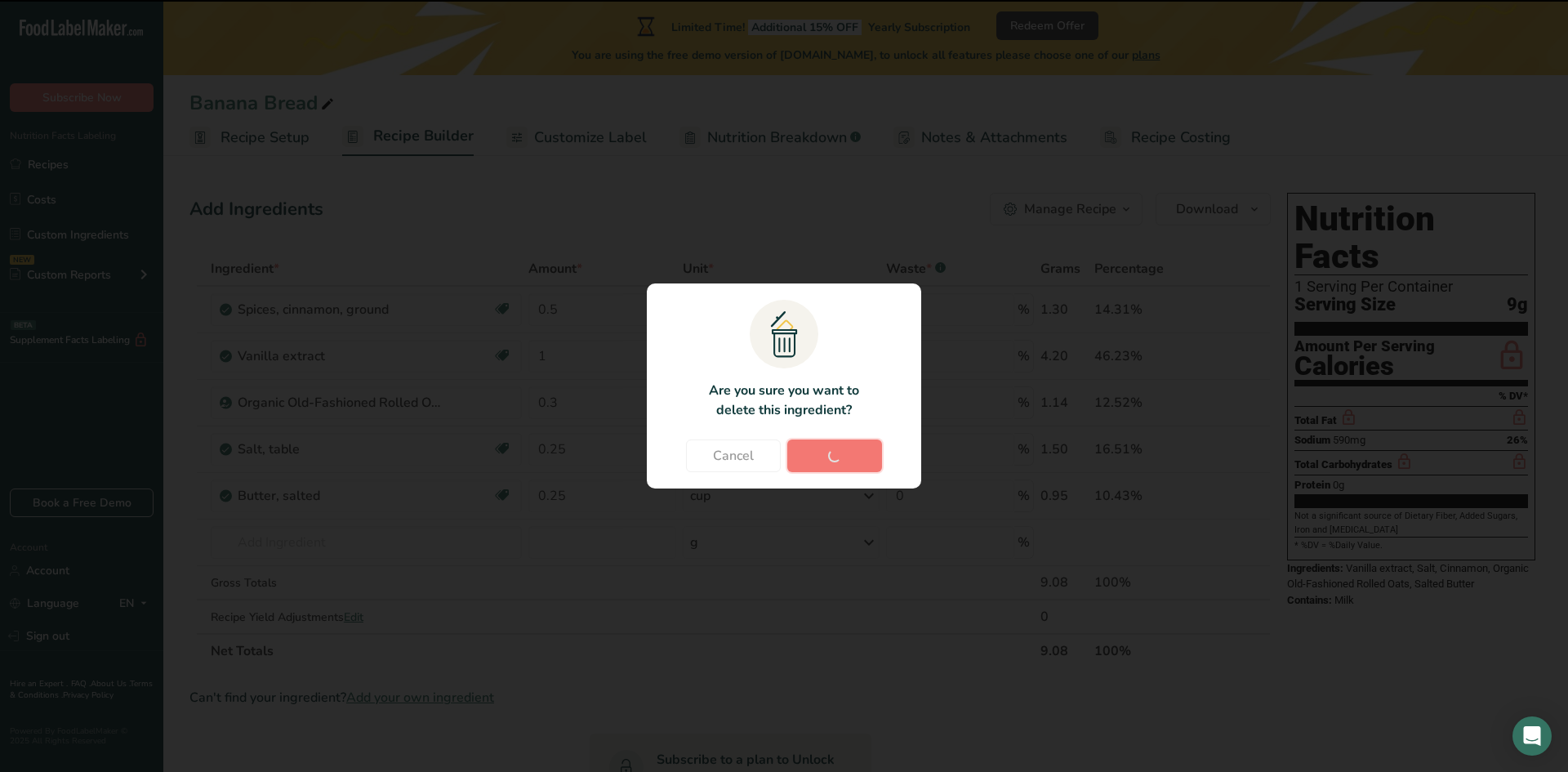
type input "1"
type input "0.3"
type input "0.25"
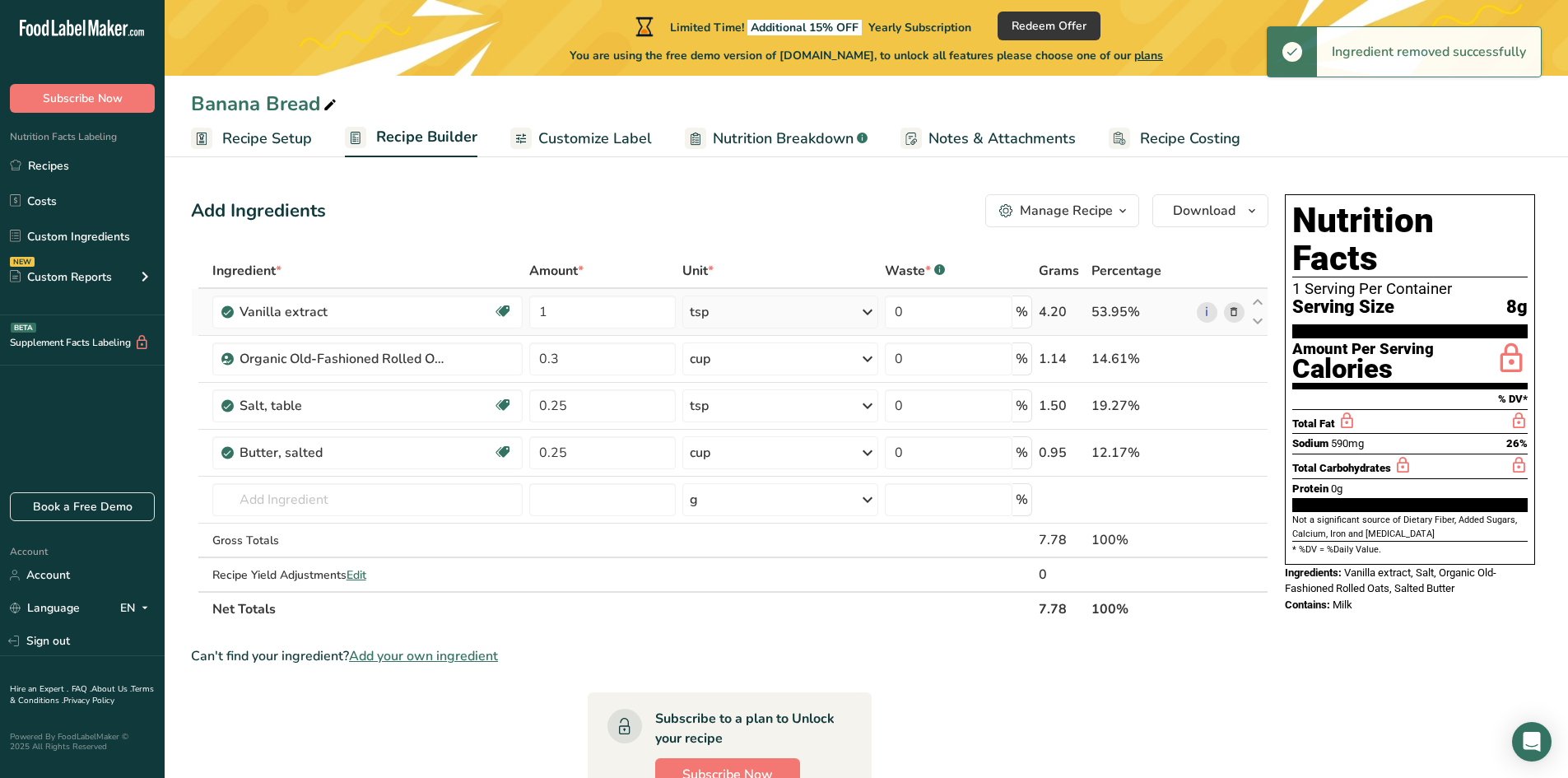
click at [1236, 313] on icon at bounding box center [1234, 312] width 12 height 17
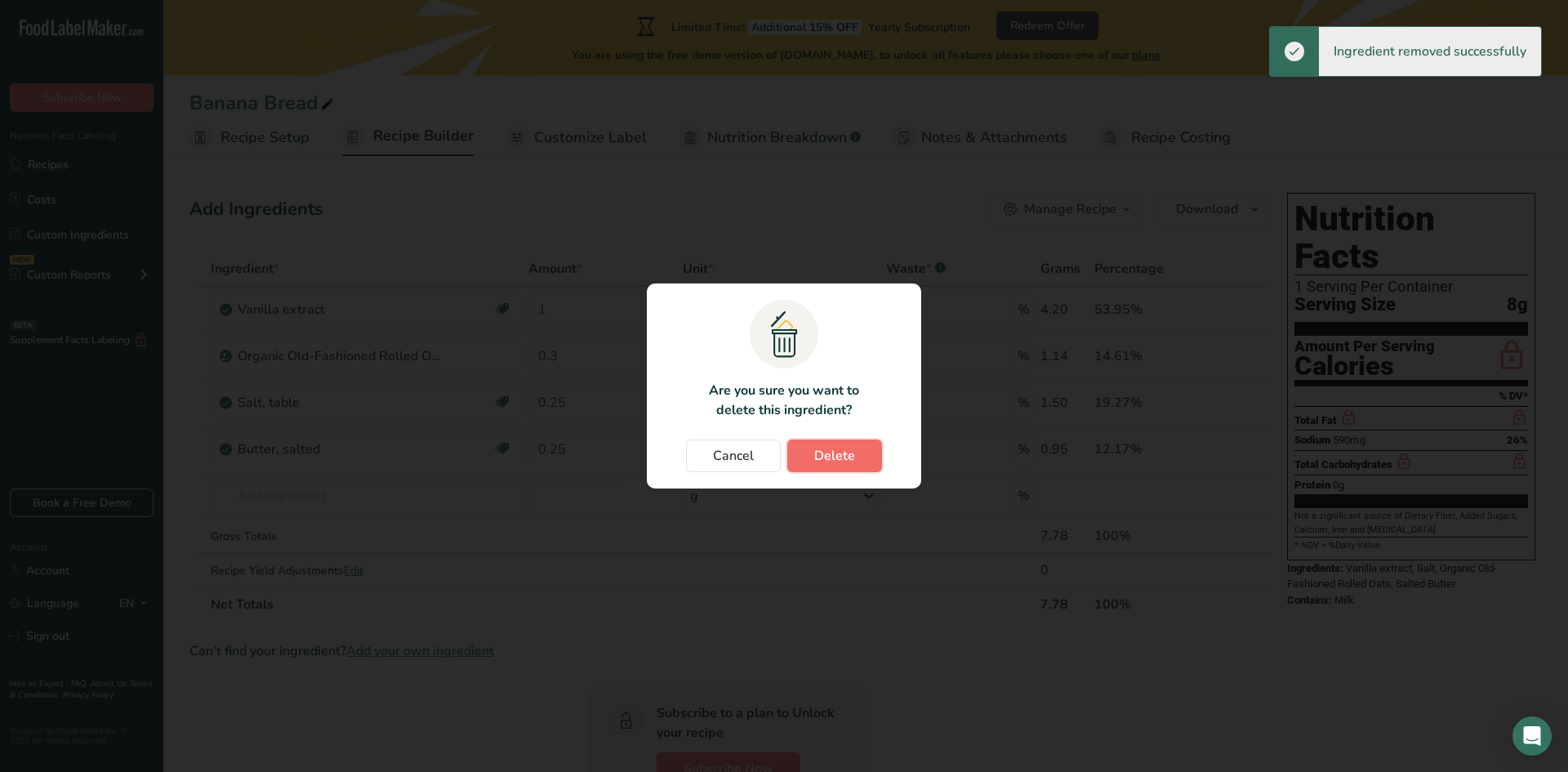
click at [814, 448] on span "Delete" at bounding box center [835, 455] width 41 height 20
type input "0.3"
type input "0.25"
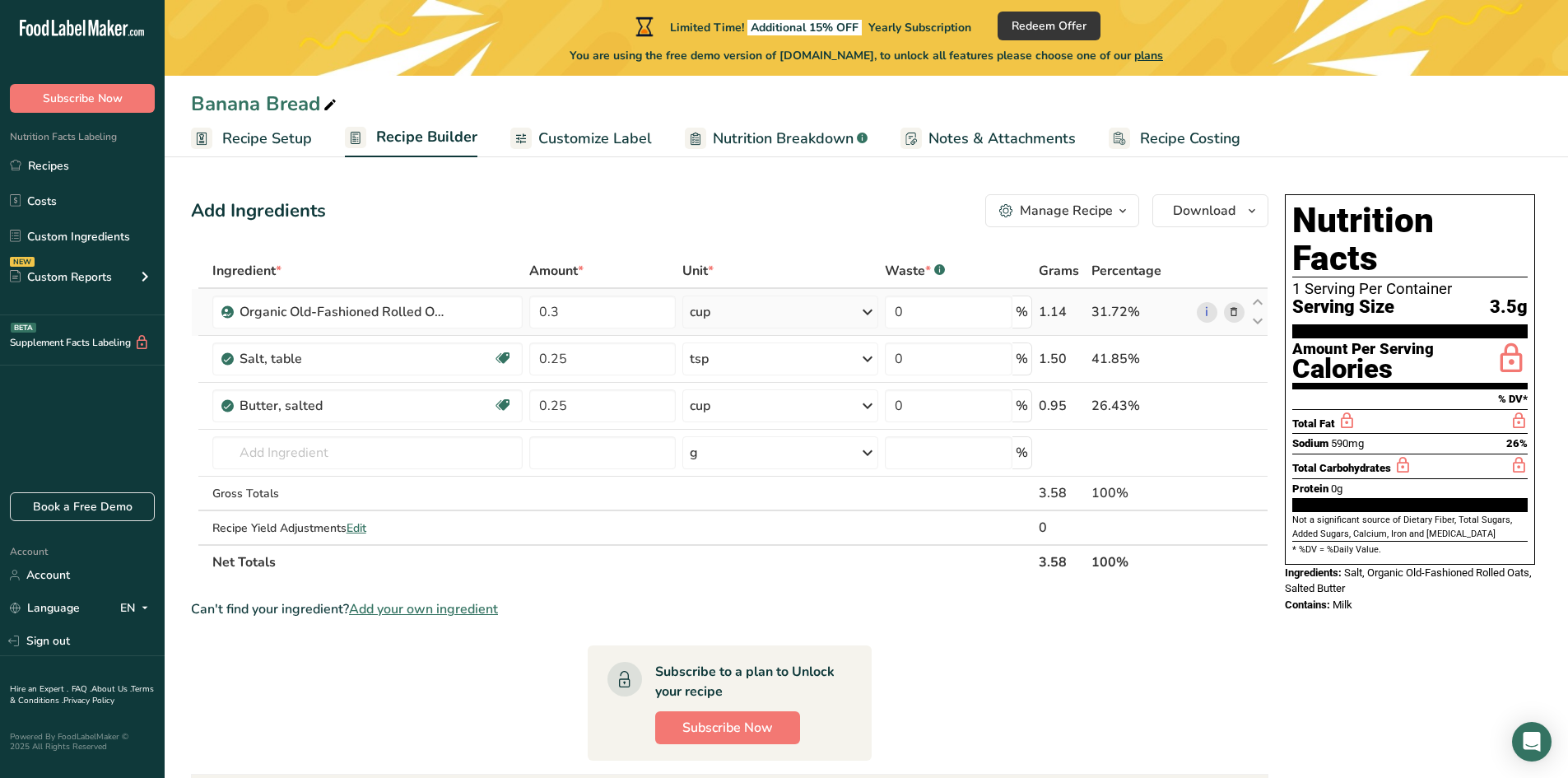
click at [1230, 317] on icon at bounding box center [1234, 312] width 12 height 17
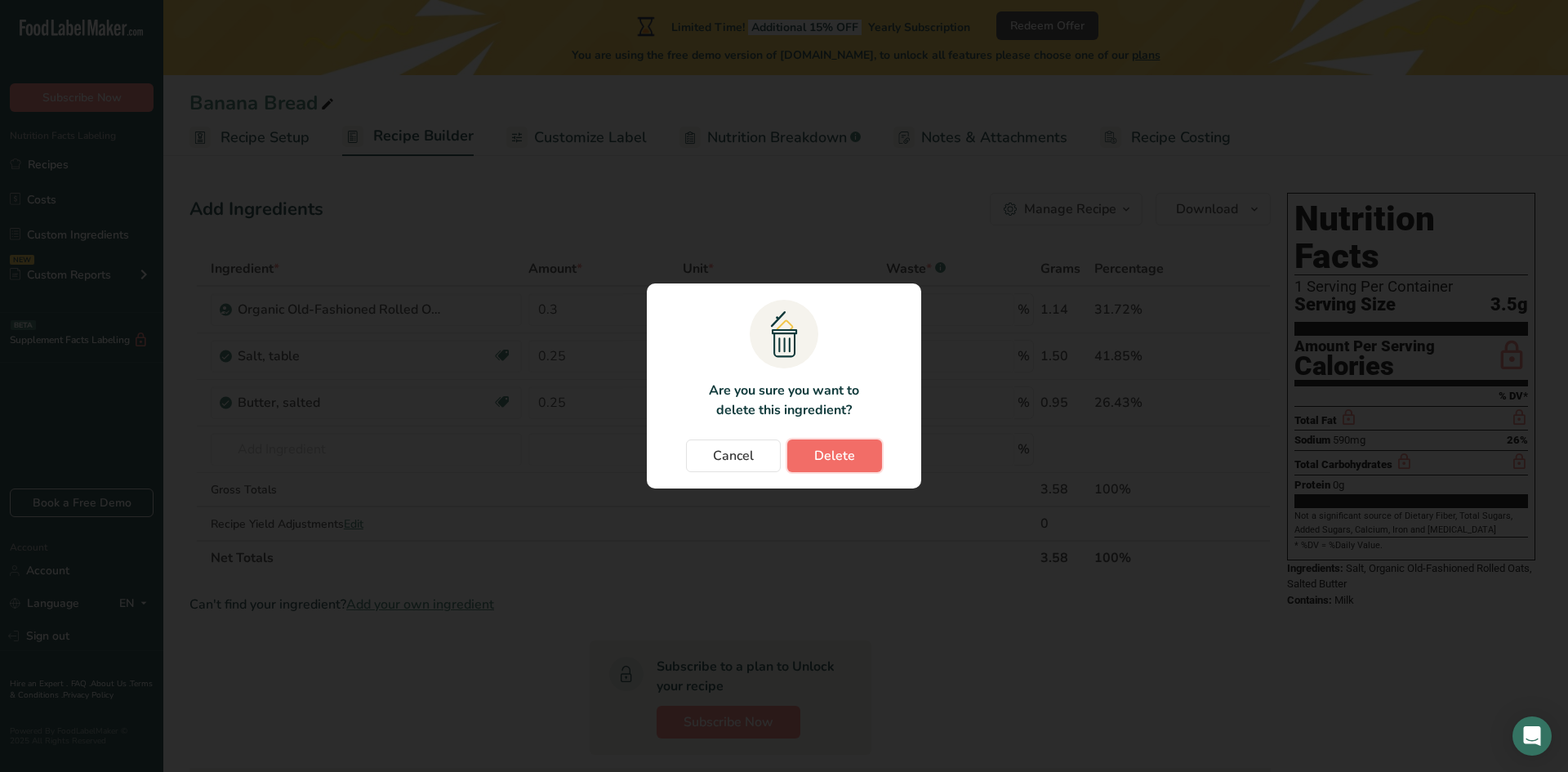
click at [848, 458] on span "Delete" at bounding box center [835, 455] width 41 height 20
type input "0.25"
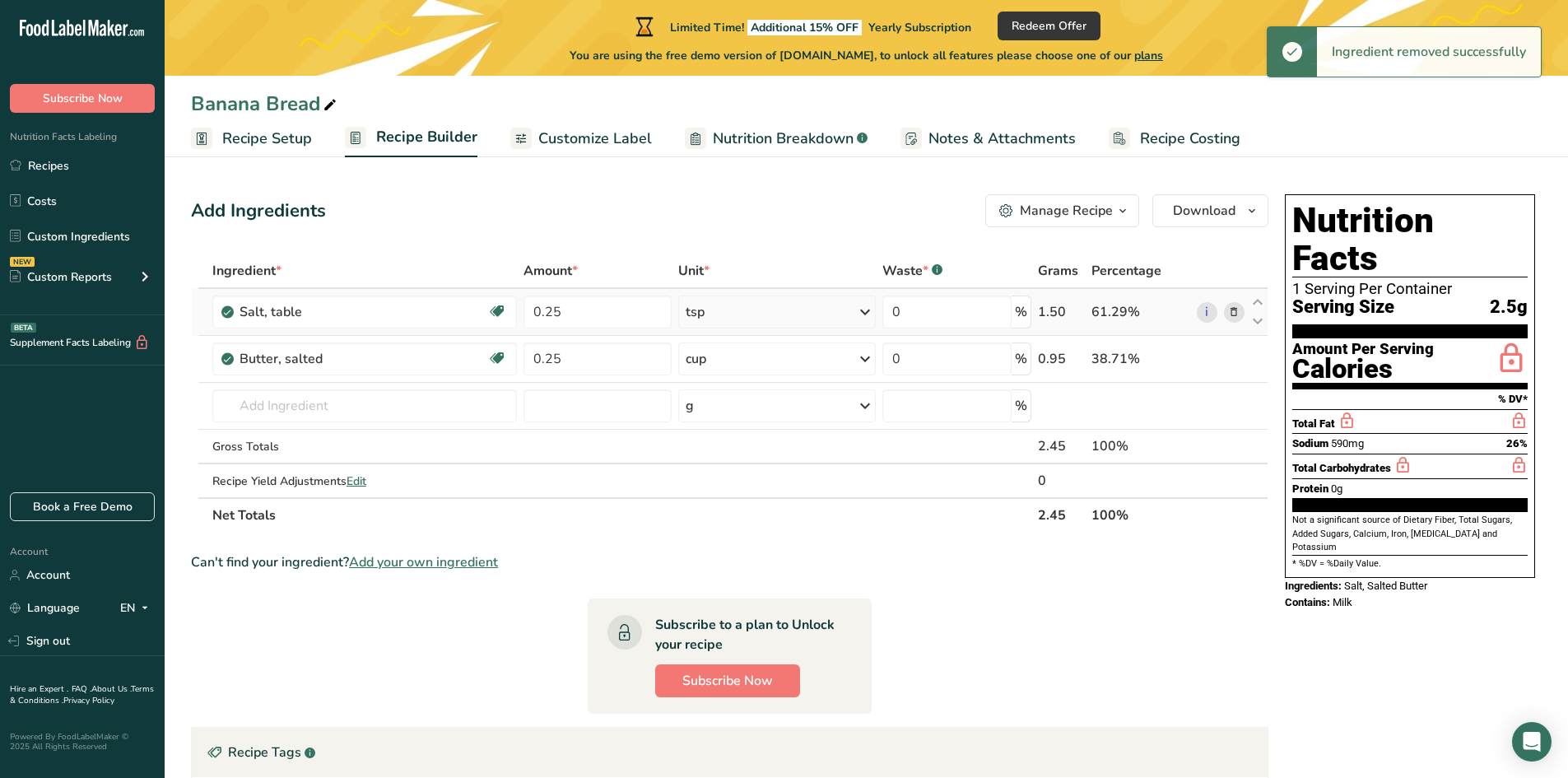
click at [1227, 316] on span at bounding box center [1234, 312] width 20 height 20
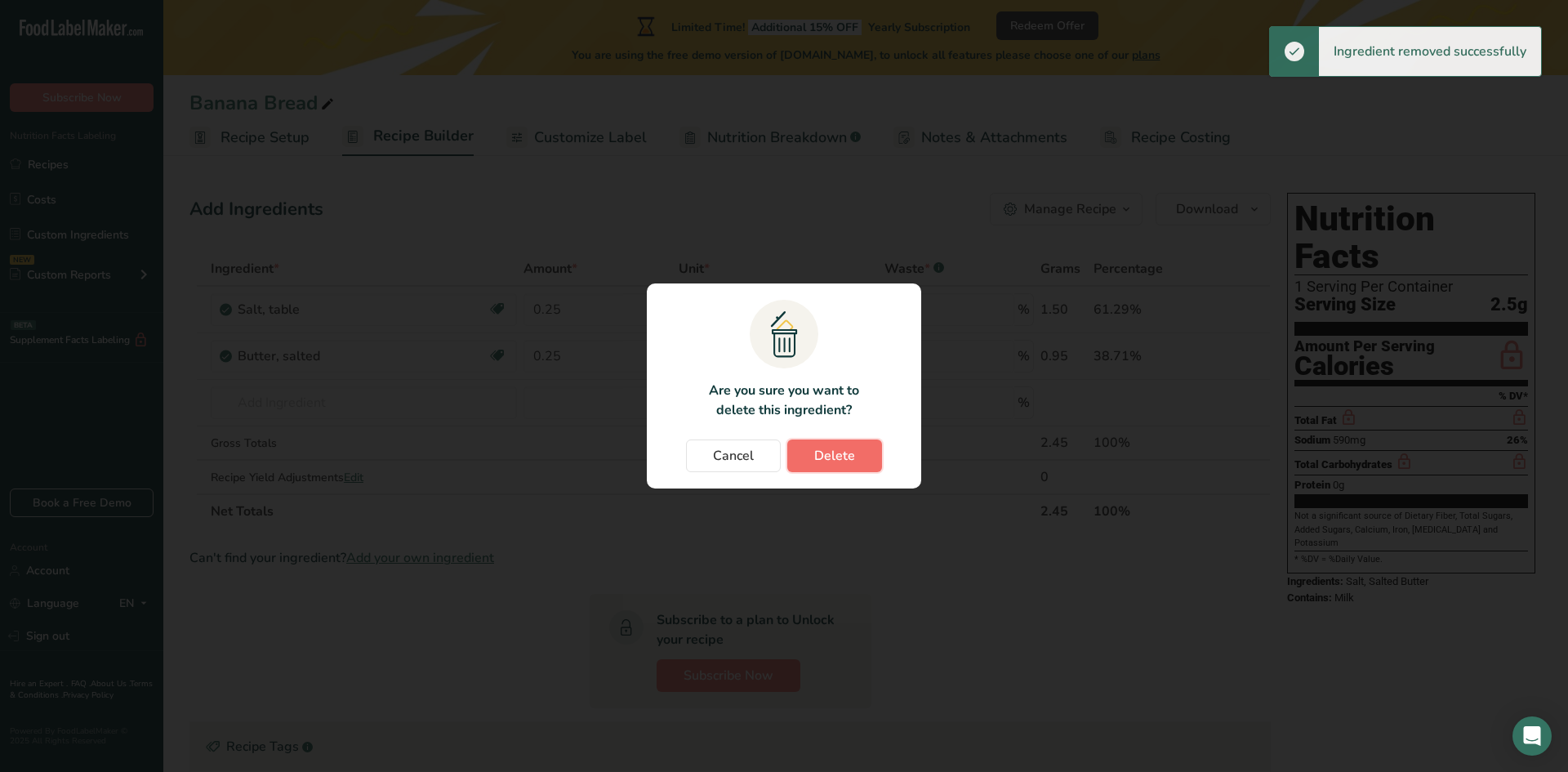
click at [852, 455] on span "Delete" at bounding box center [835, 455] width 41 height 20
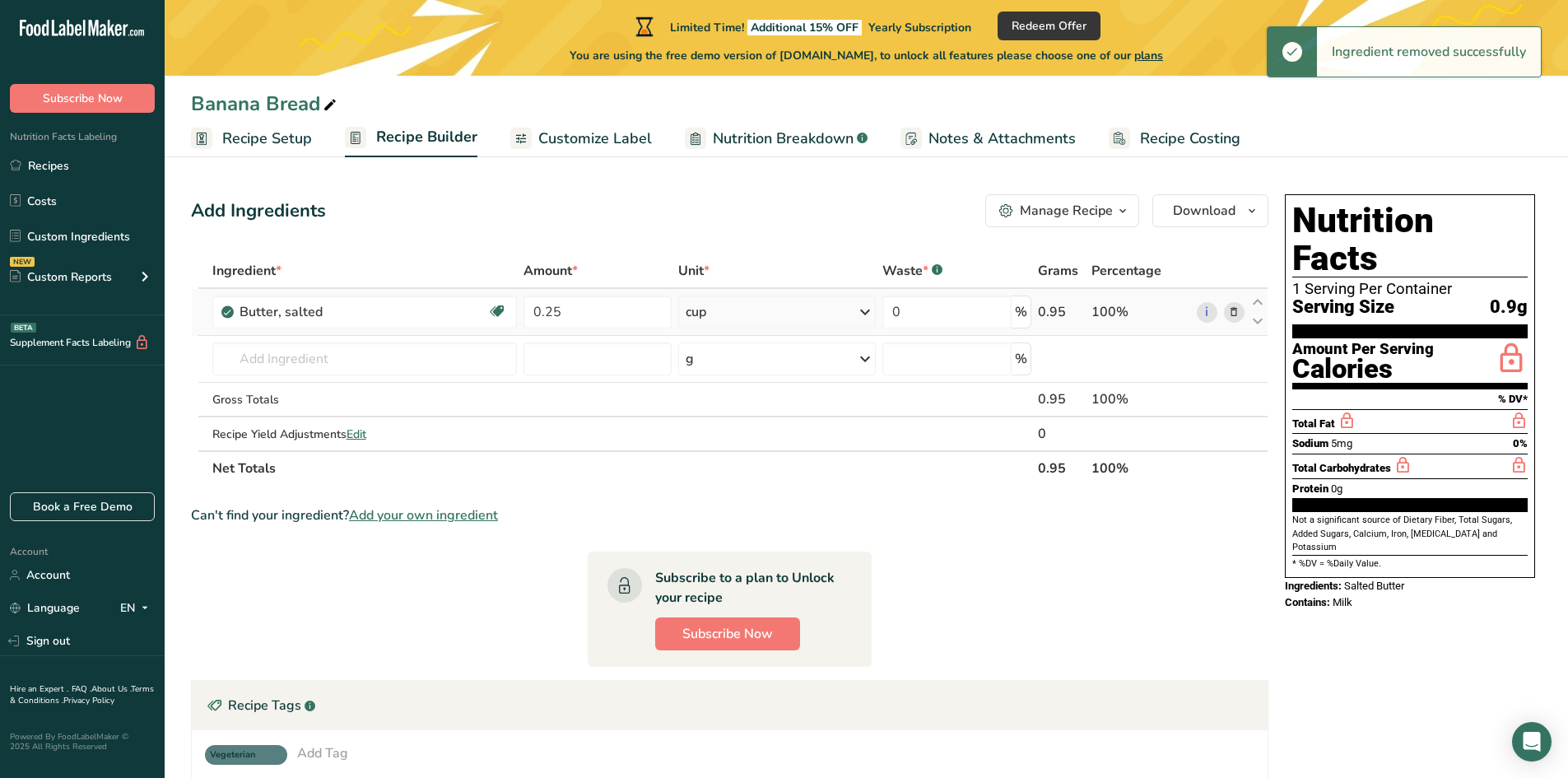
click at [1235, 310] on icon at bounding box center [1234, 312] width 12 height 17
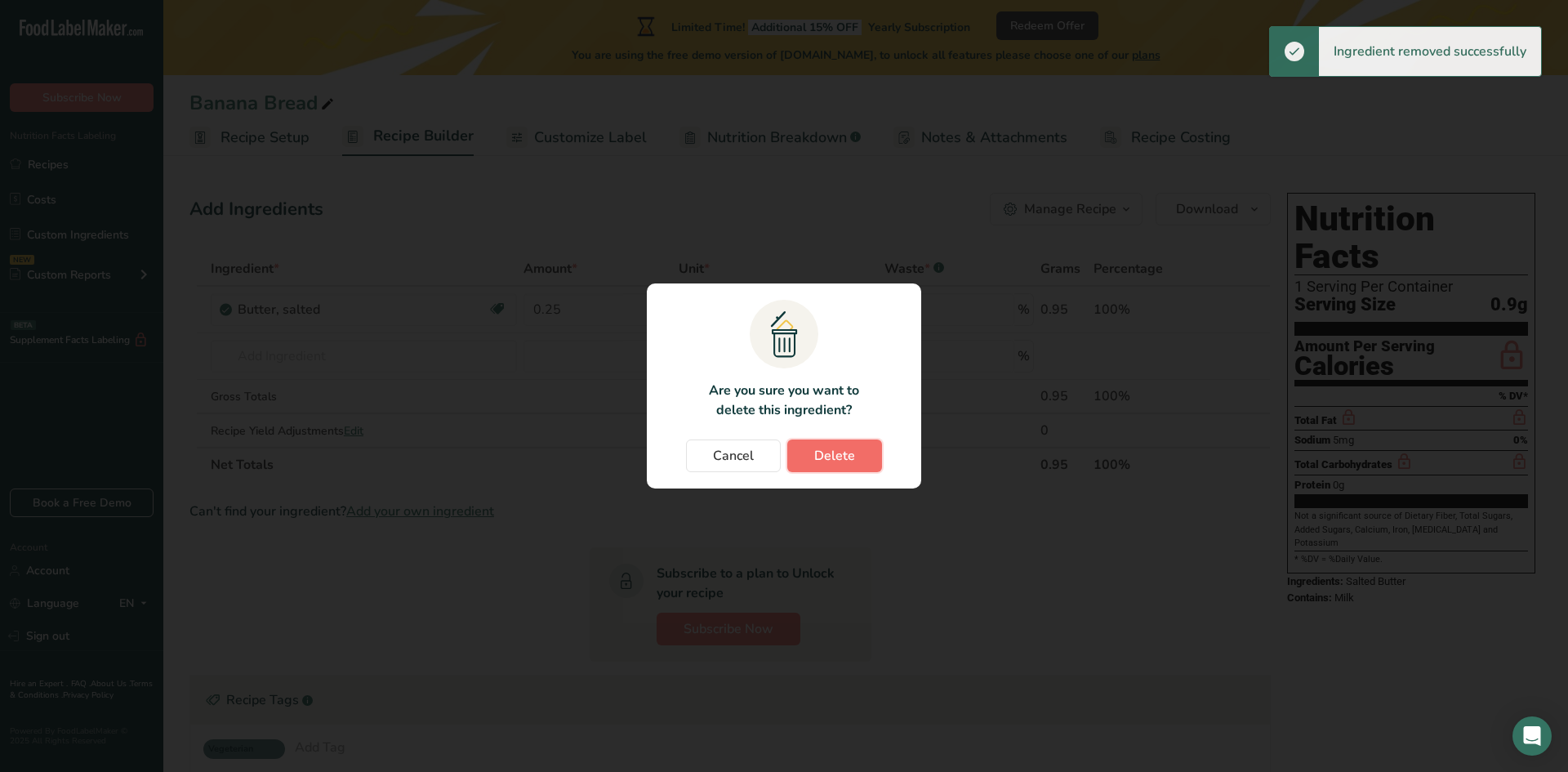
click at [856, 446] on button "Delete" at bounding box center [834, 455] width 95 height 33
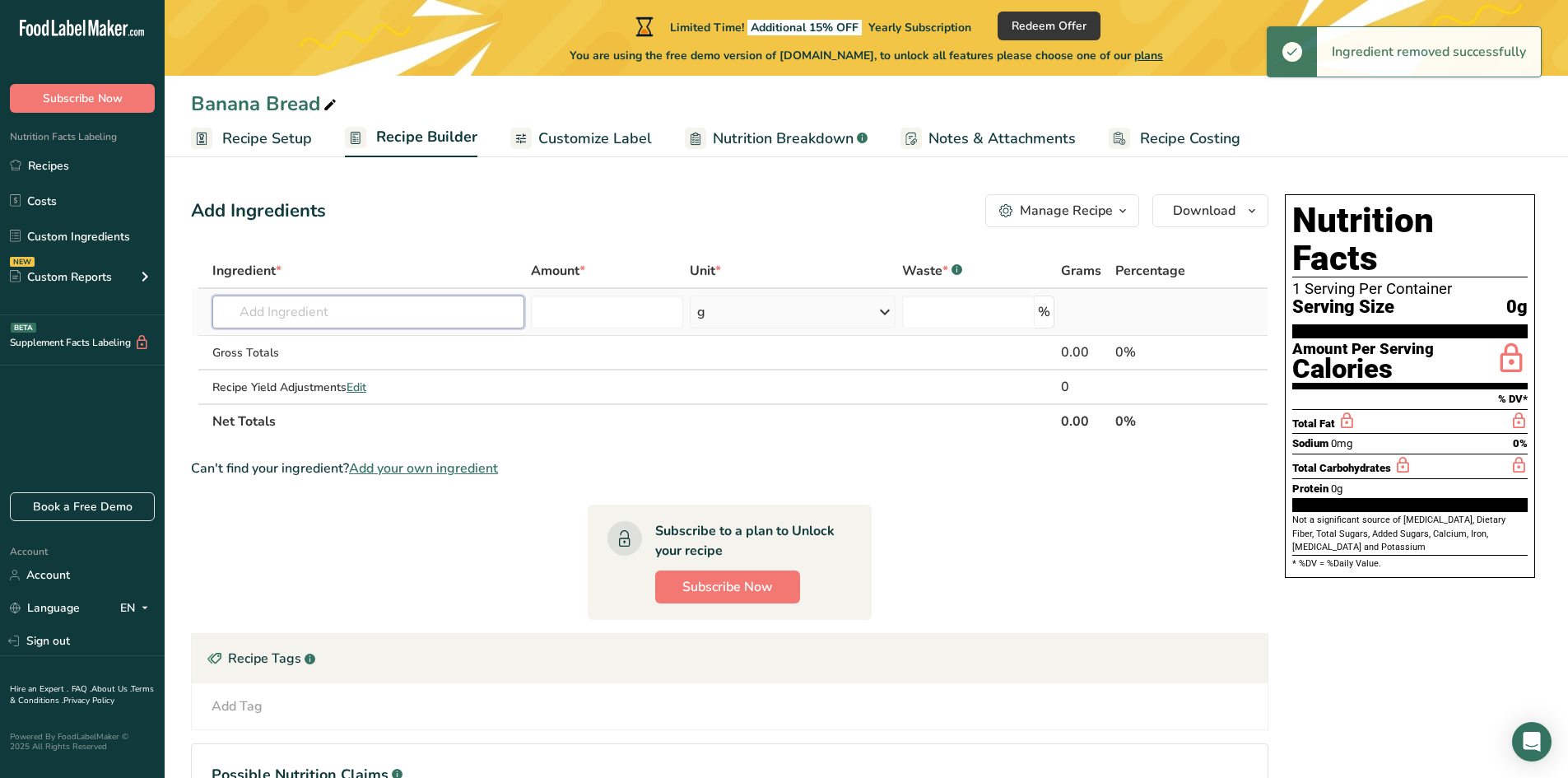
click at [307, 317] on input "text" at bounding box center [368, 312] width 312 height 33
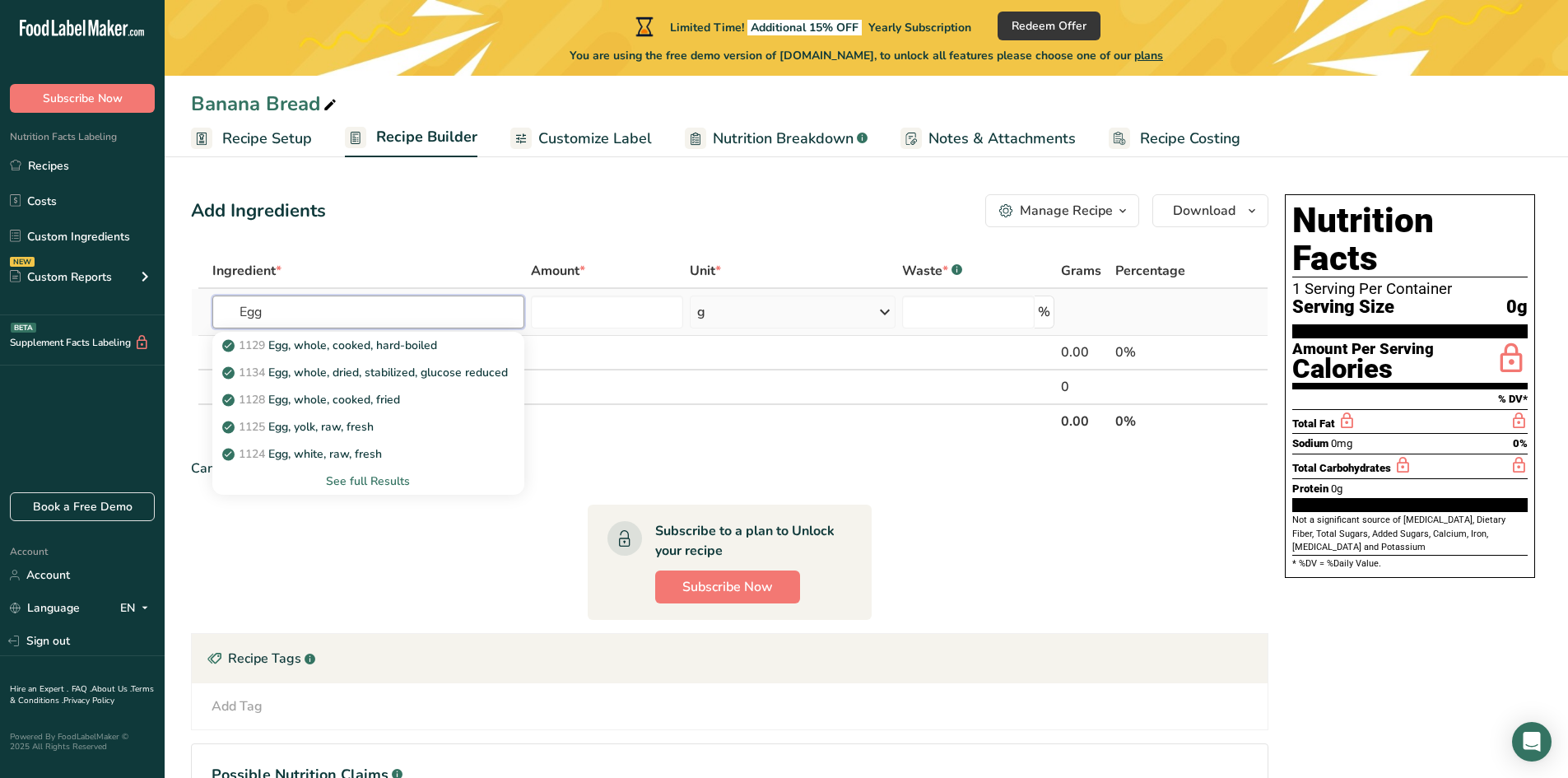
type input "Egg"
click at [357, 478] on div "See full Results" at bounding box center [368, 481] width 286 height 17
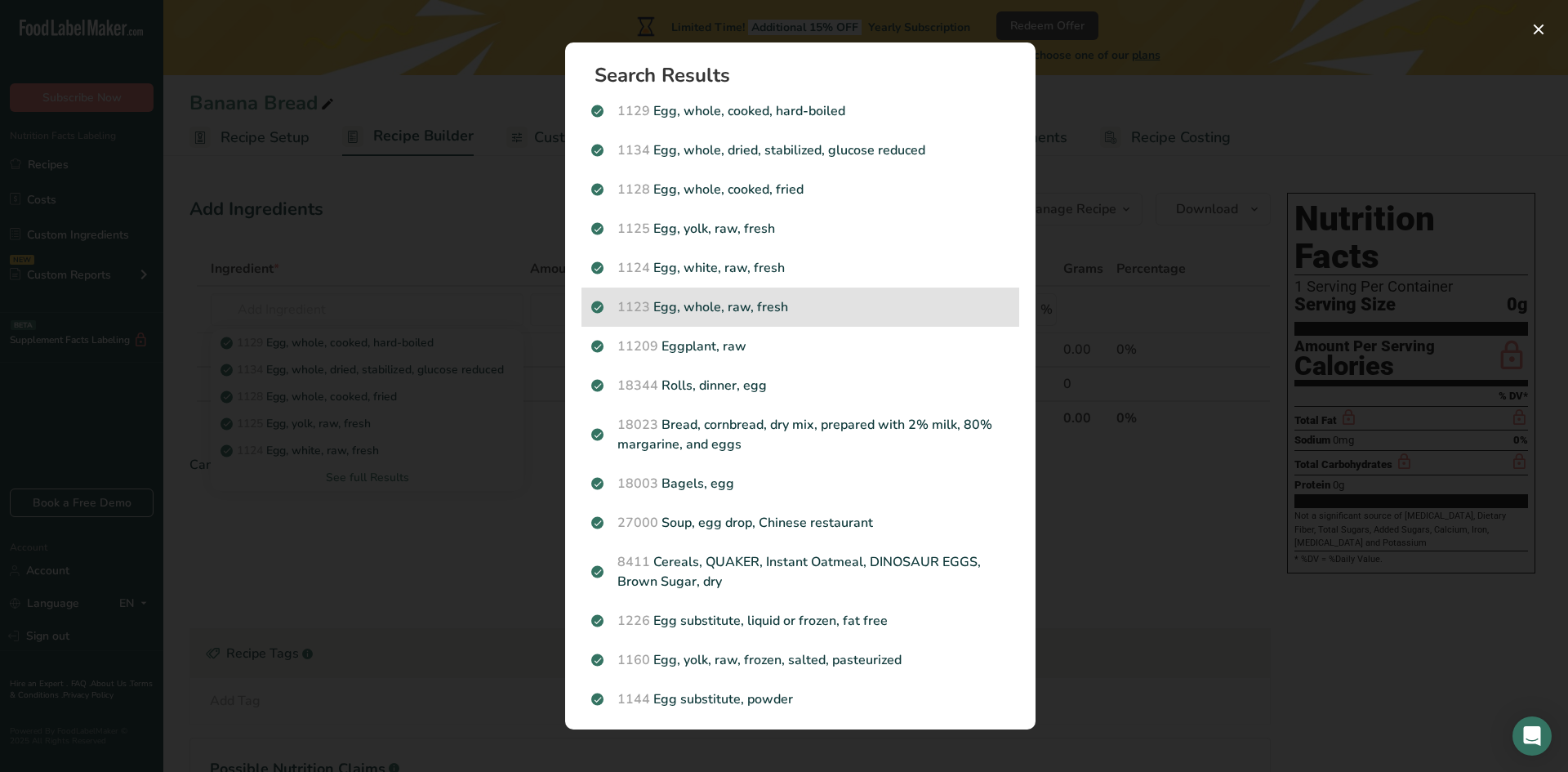
click at [765, 307] on p "1123 Egg, whole, raw, fresh" at bounding box center [800, 307] width 419 height 20
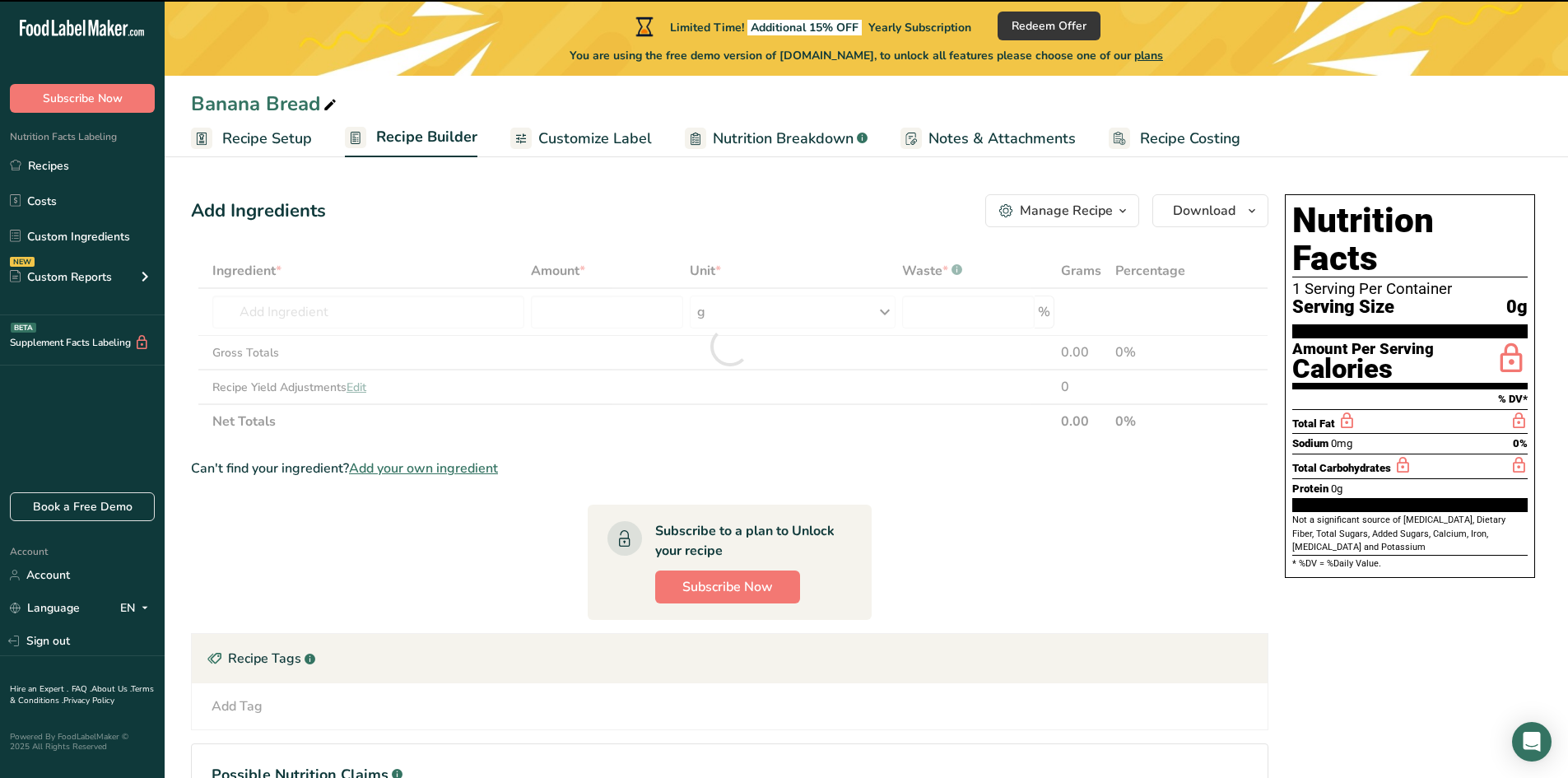
type input "0"
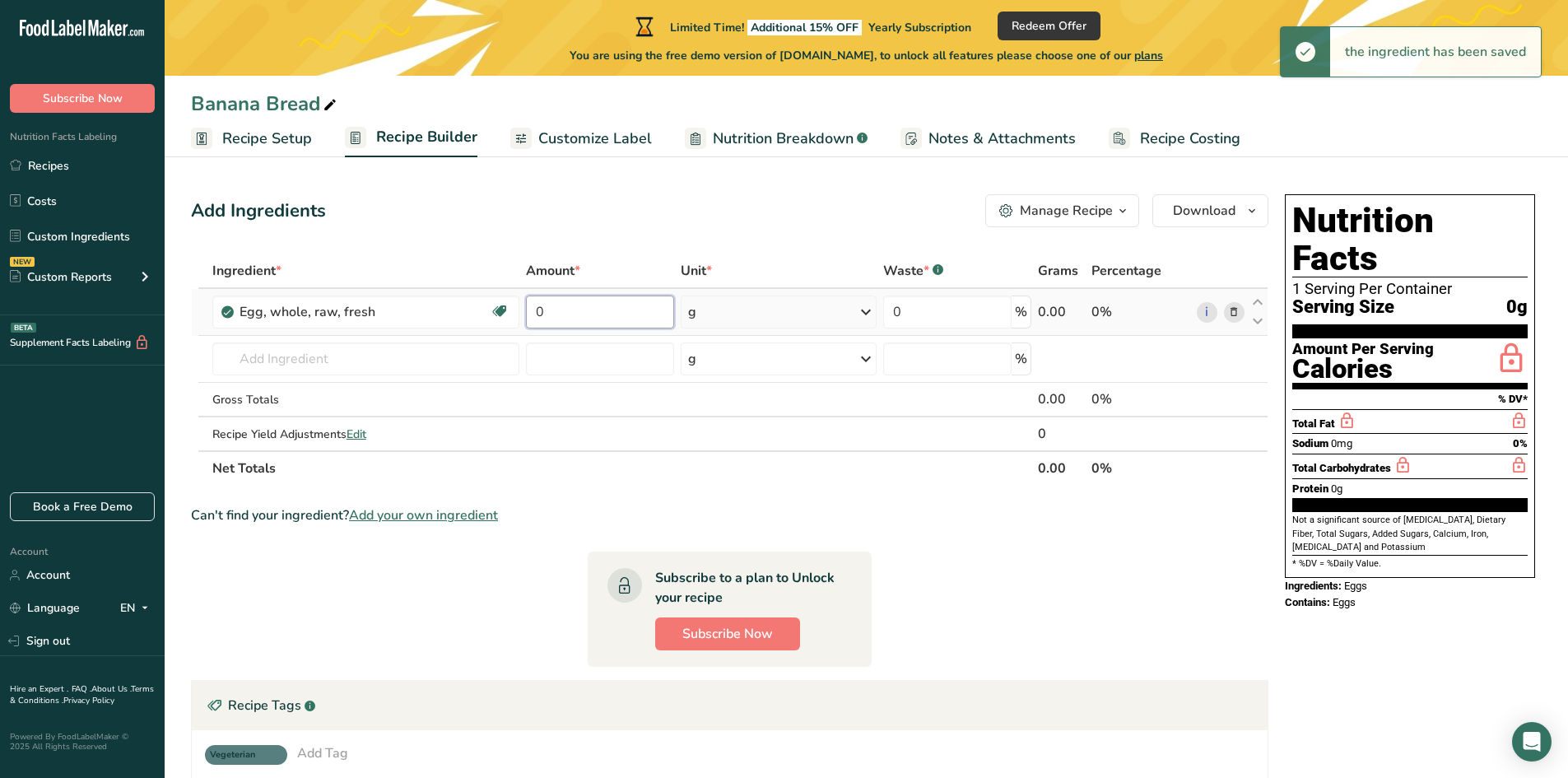
drag, startPoint x: 571, startPoint y: 312, endPoint x: 526, endPoint y: 313, distance: 45.0
click at [526, 313] on input "0" at bounding box center [600, 312] width 148 height 33
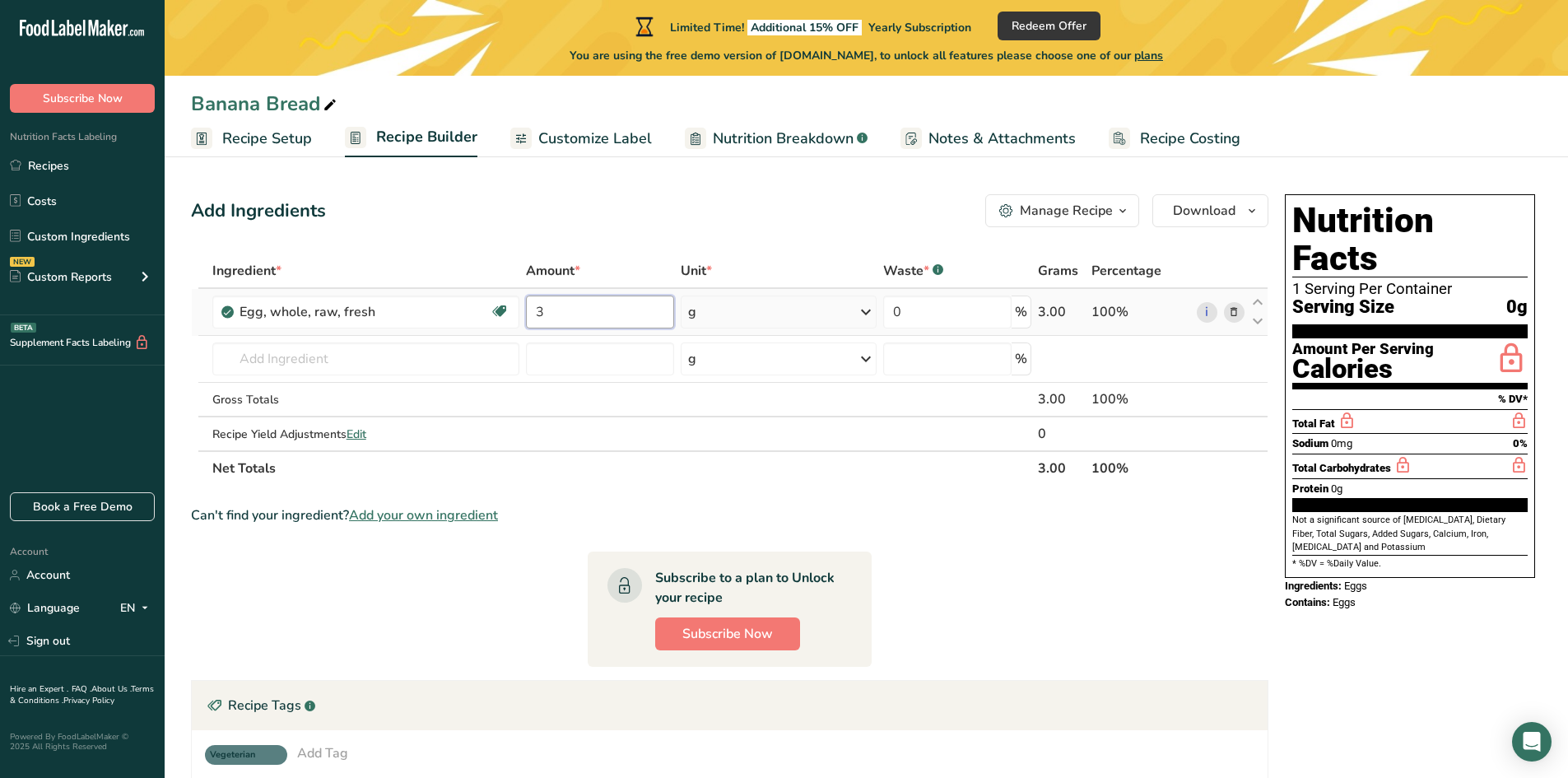
type input "3"
click at [724, 310] on div "Ingredient * Amount * Unit * Waste * .a-a{fill:#347362;}.b-a{fill:#fff;} Grams …" at bounding box center [729, 370] width 1077 height 232
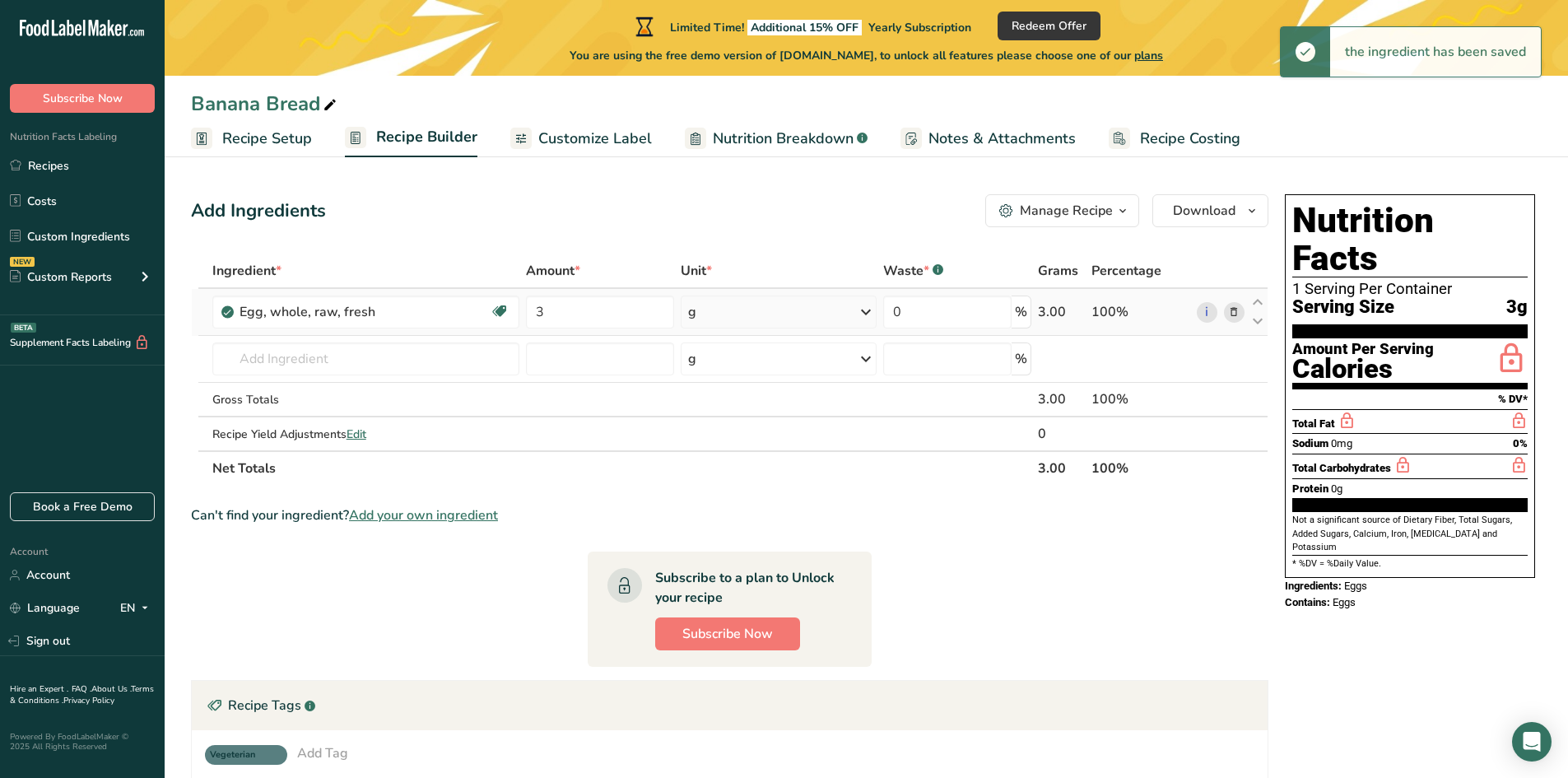
click at [724, 313] on div "g" at bounding box center [778, 312] width 196 height 33
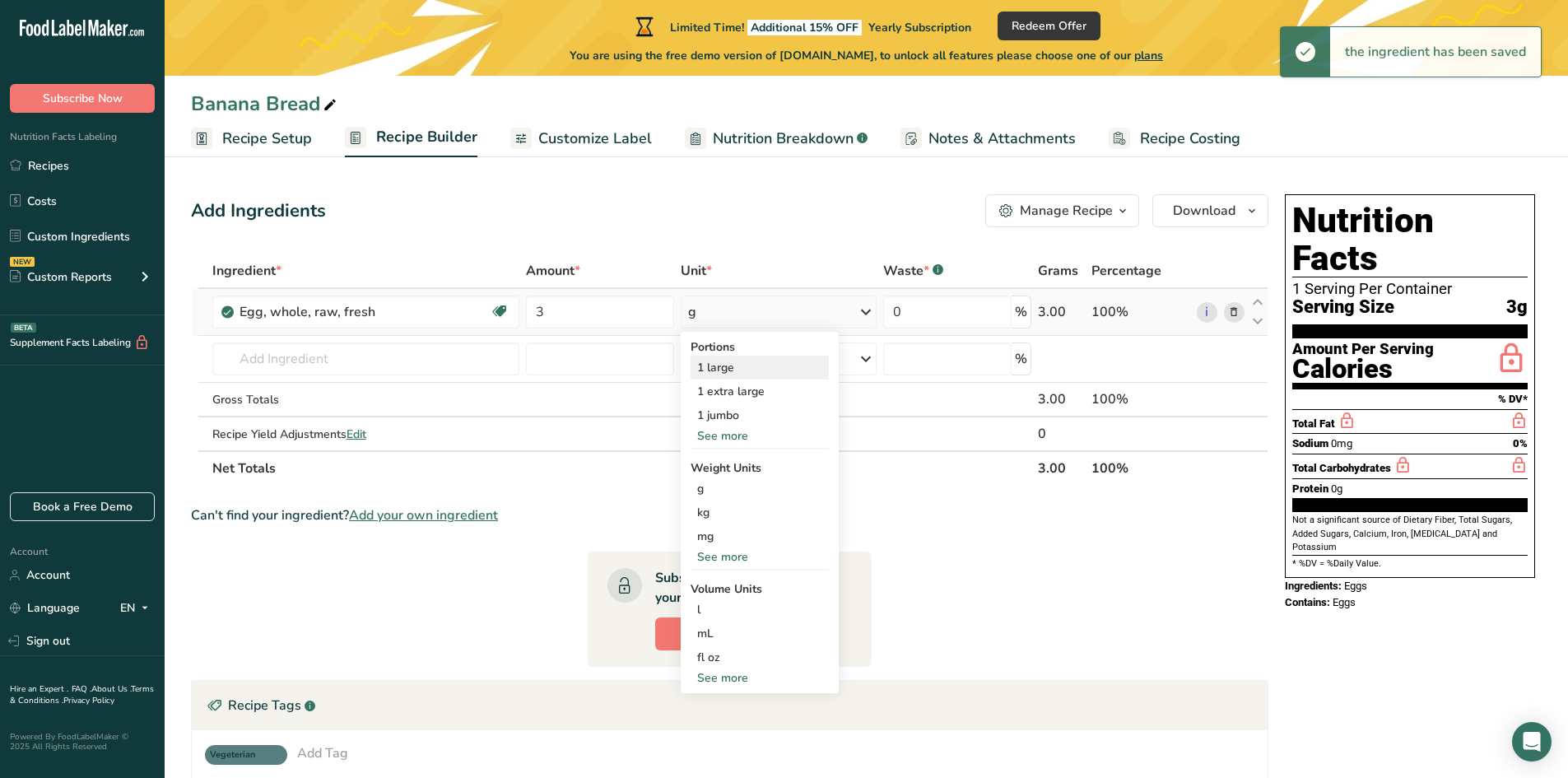
click at [732, 372] on div "1 large" at bounding box center [759, 367] width 138 height 24
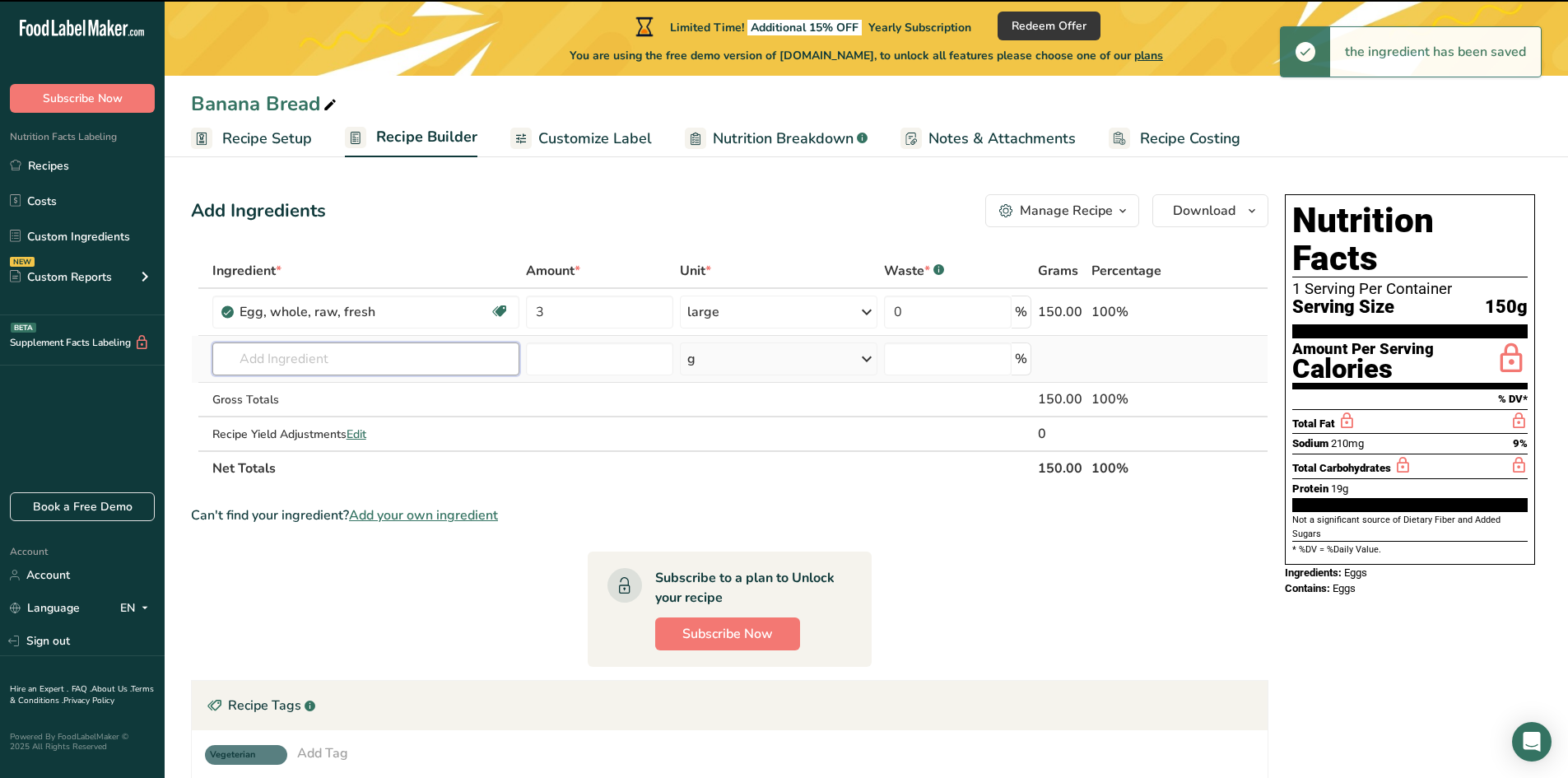
click at [316, 357] on input "text" at bounding box center [365, 359] width 307 height 33
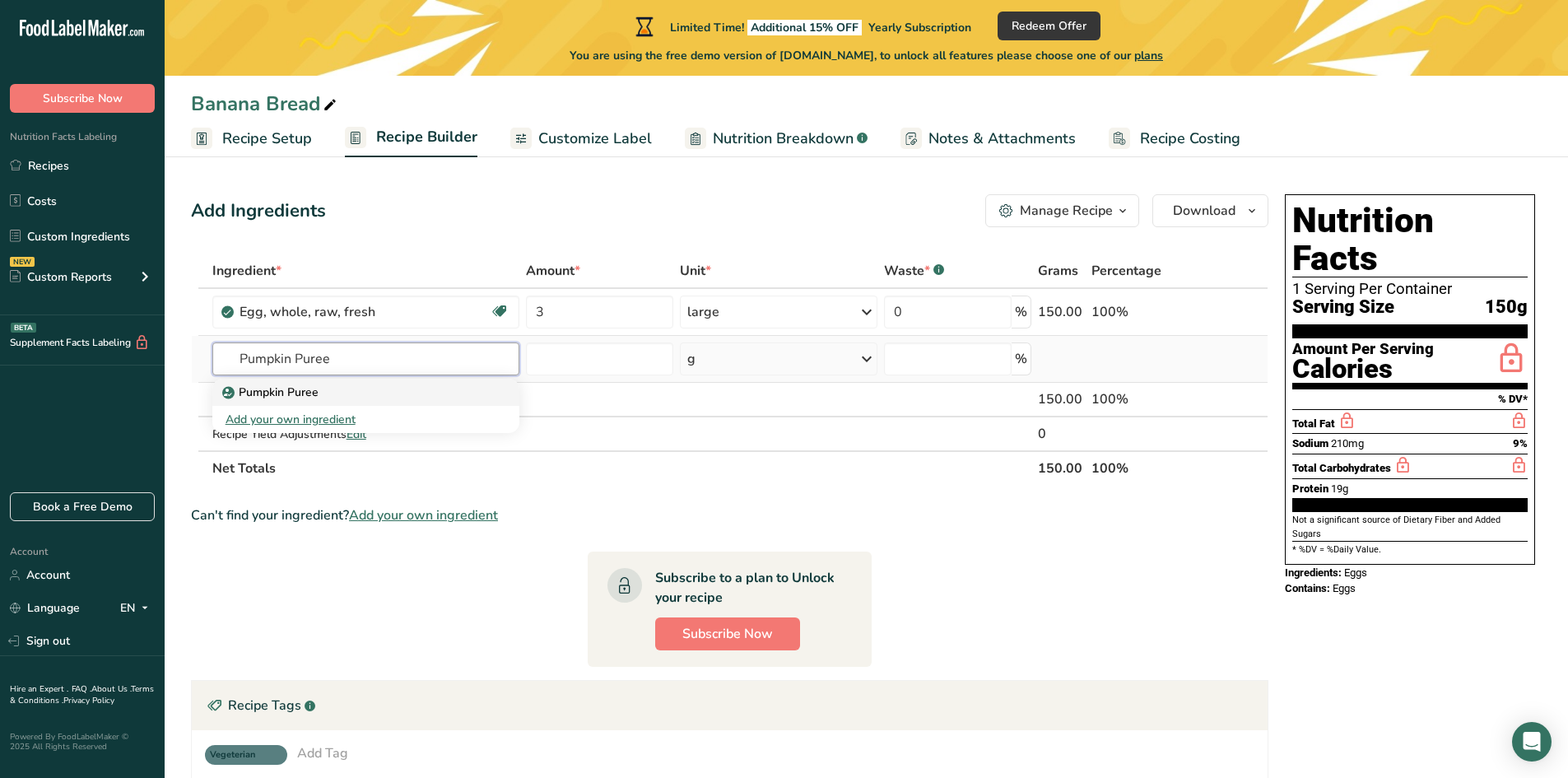
type input "Pumpkin Puree"
click at [288, 400] on p "Pumpkin Puree" at bounding box center [272, 392] width 93 height 17
type input "Pumpkin Puree"
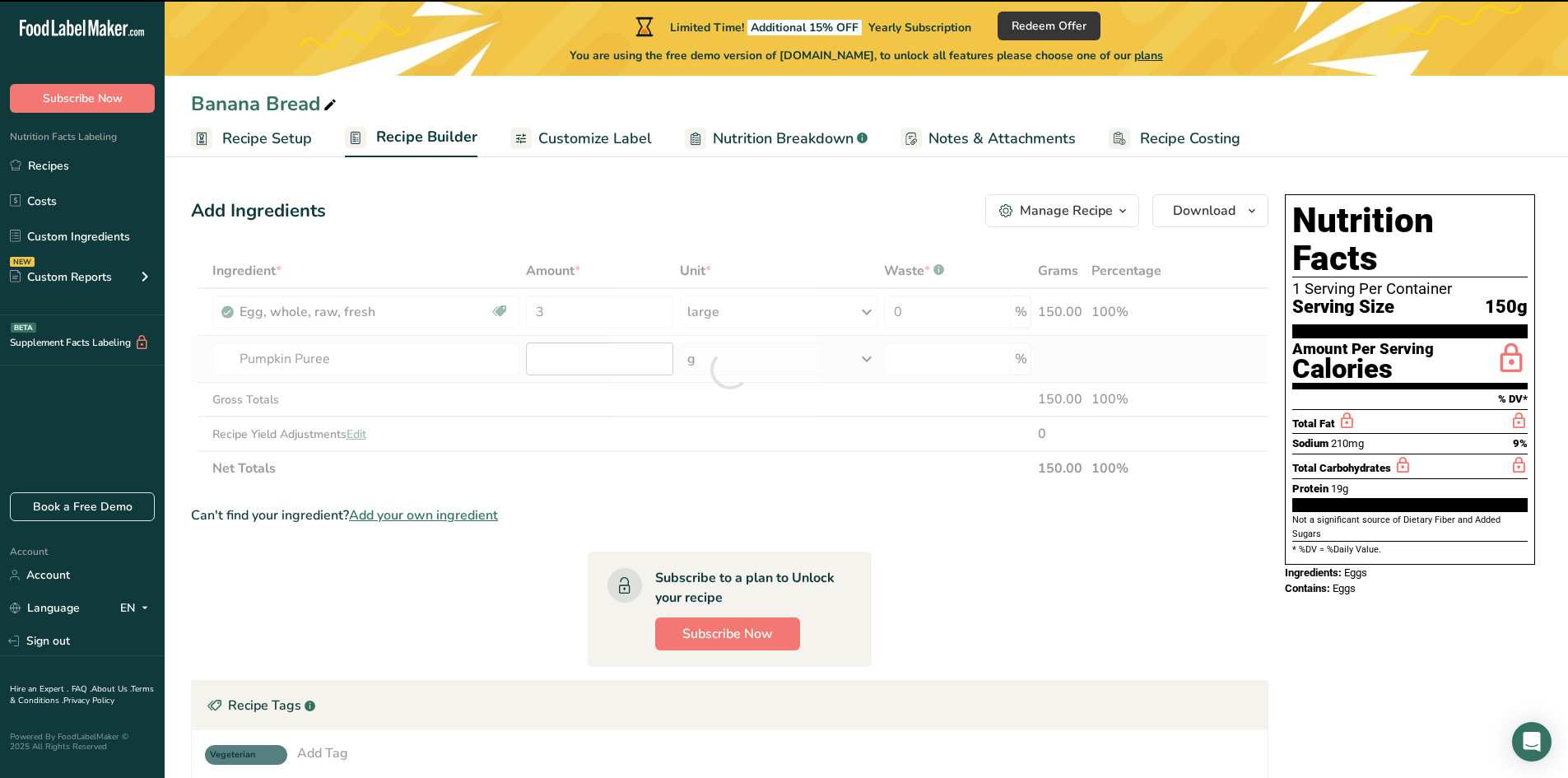
type input "0"
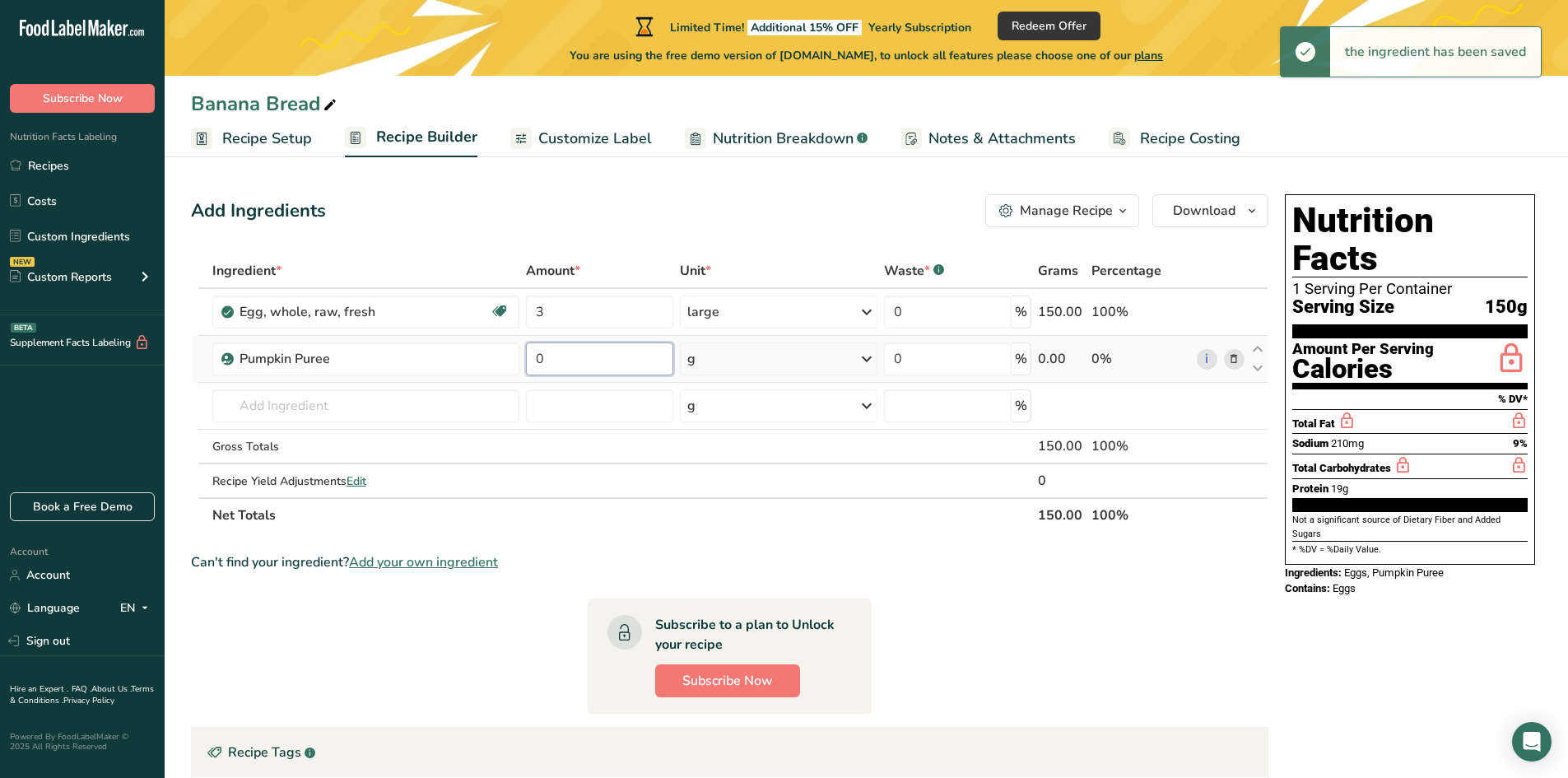
click at [567, 363] on input "0" at bounding box center [600, 359] width 148 height 33
drag, startPoint x: 567, startPoint y: 363, endPoint x: 510, endPoint y: 370, distance: 57.4
click at [510, 370] on tr "Pumpkin Puree 0 g Weight Units g kg mg See more Volume Units l Volume units req…" at bounding box center [729, 359] width 1076 height 47
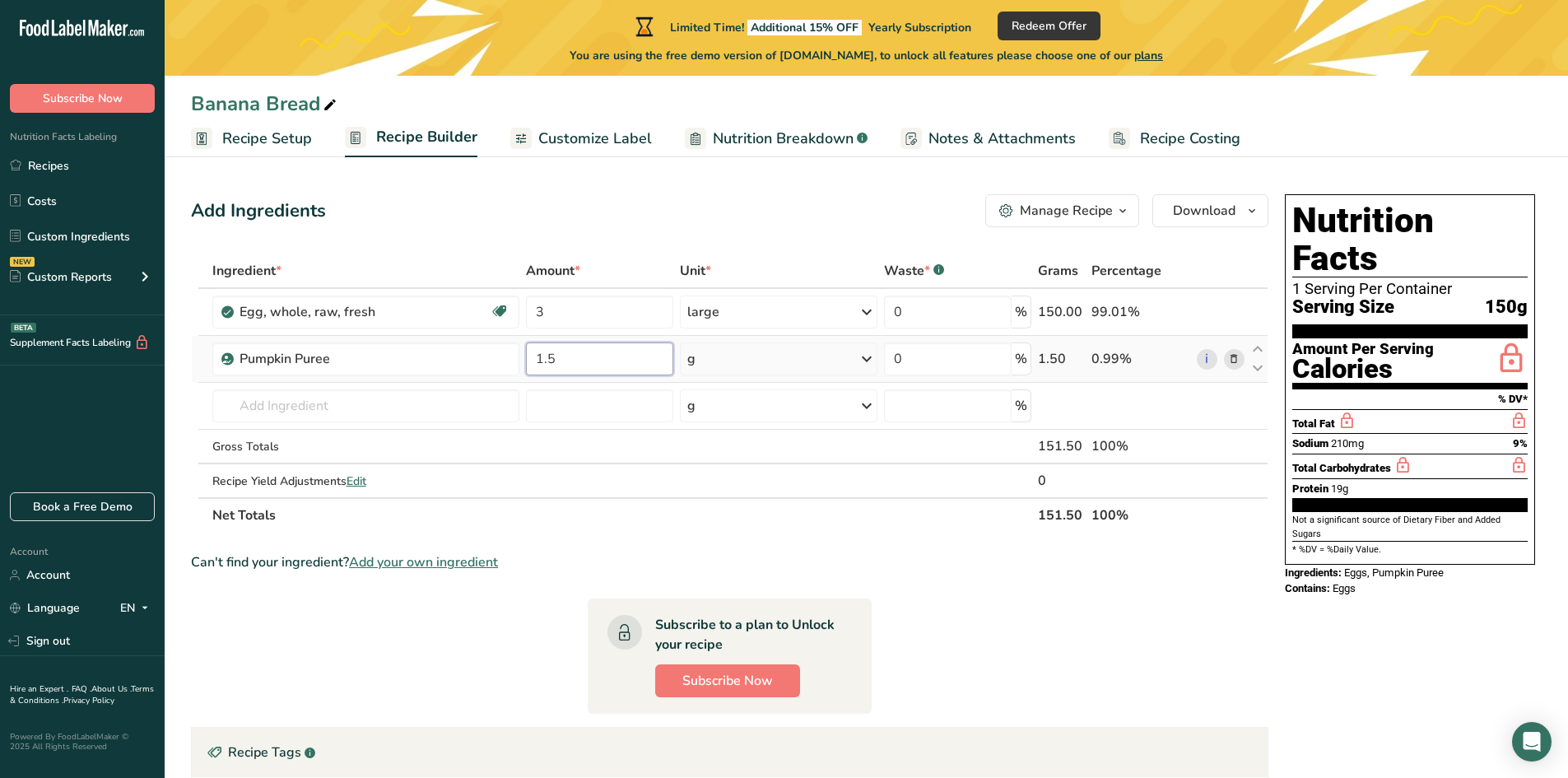
type input "1.5"
click at [769, 358] on div "Ingredient * Amount * Unit * Waste * .a-a{fill:#347362;}.b-a{fill:#fff;} Grams …" at bounding box center [729, 393] width 1077 height 279
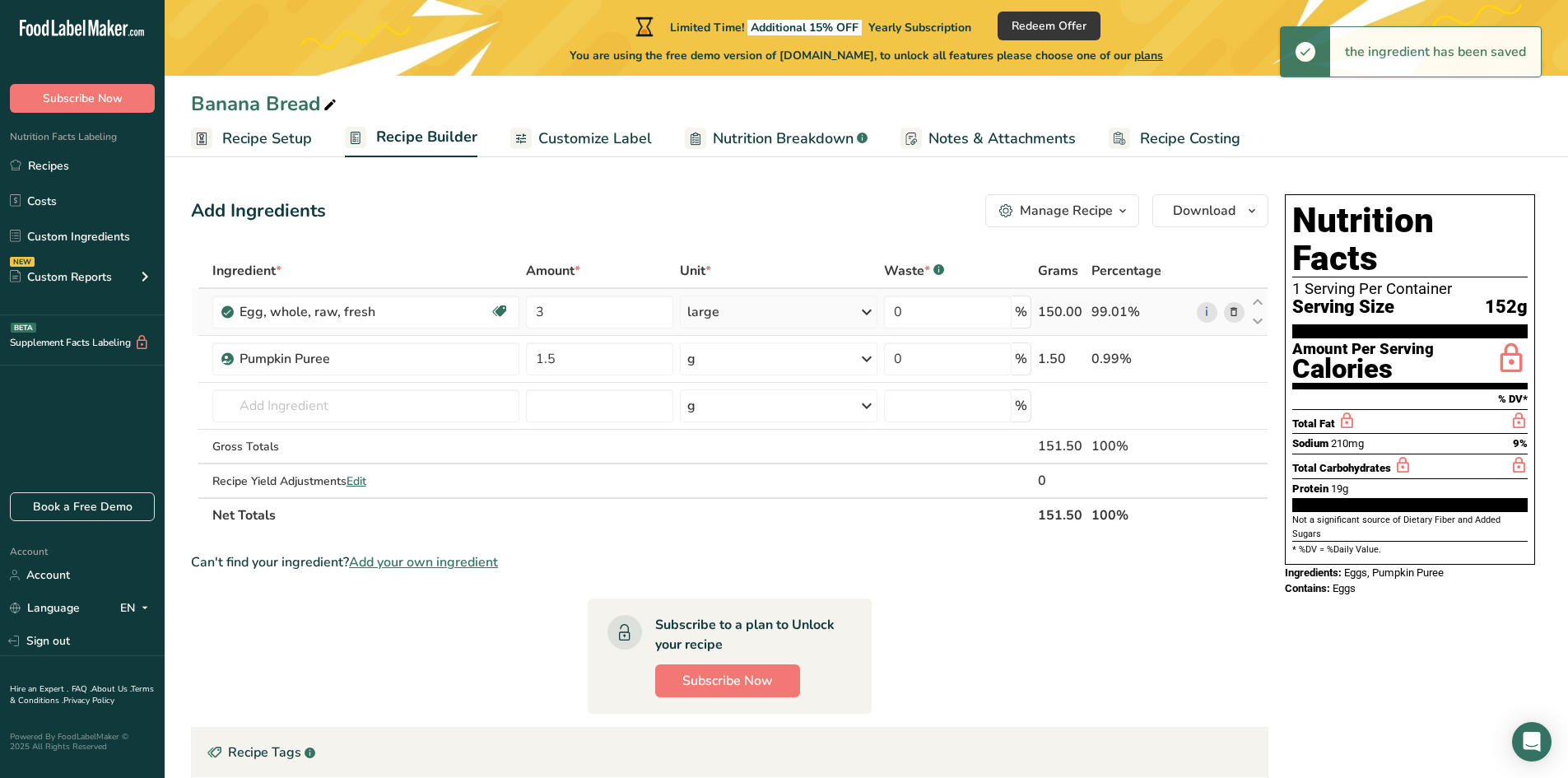
click at [700, 302] on div "large" at bounding box center [778, 312] width 197 height 33
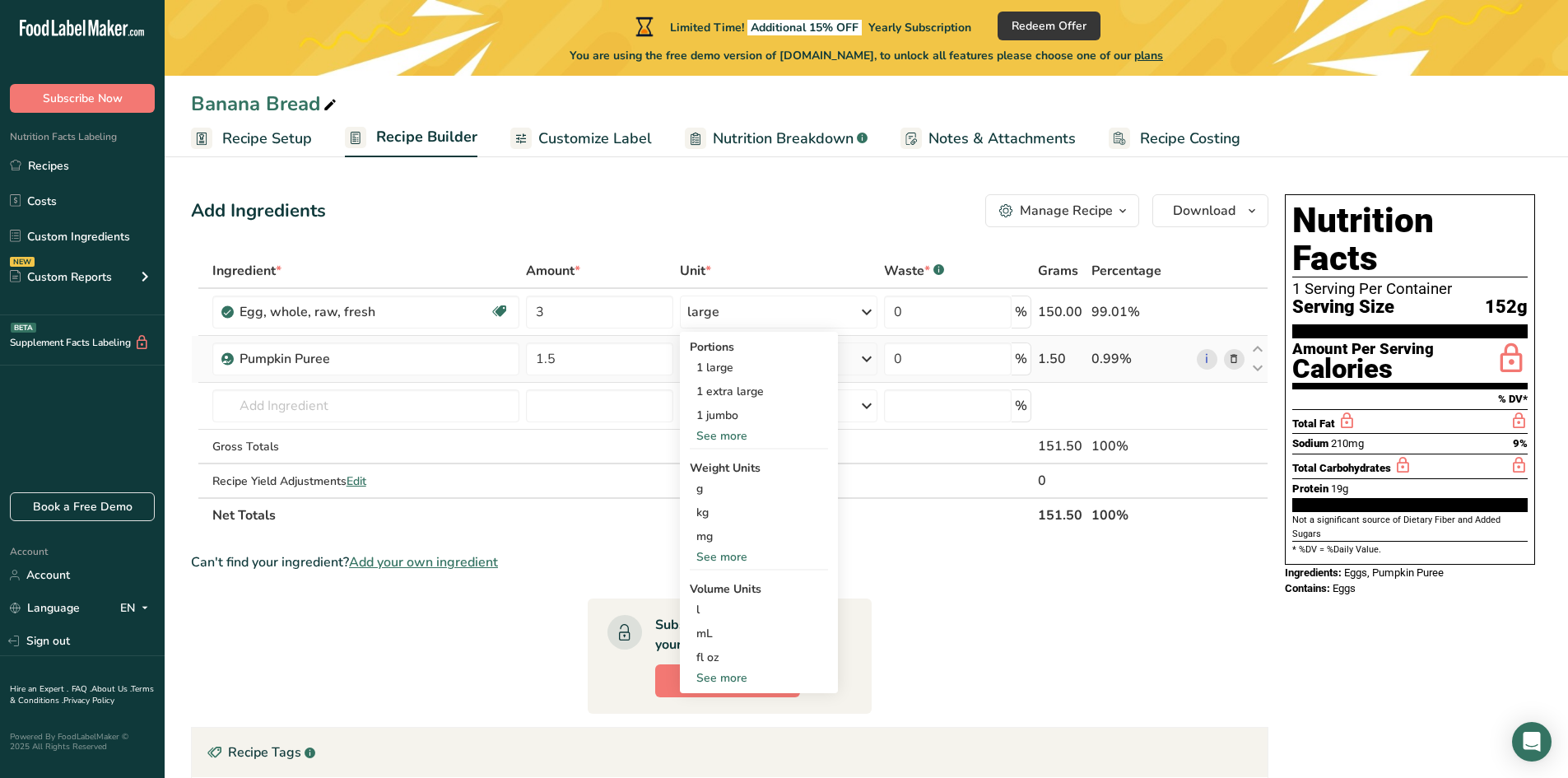
click at [859, 368] on icon at bounding box center [867, 359] width 20 height 30
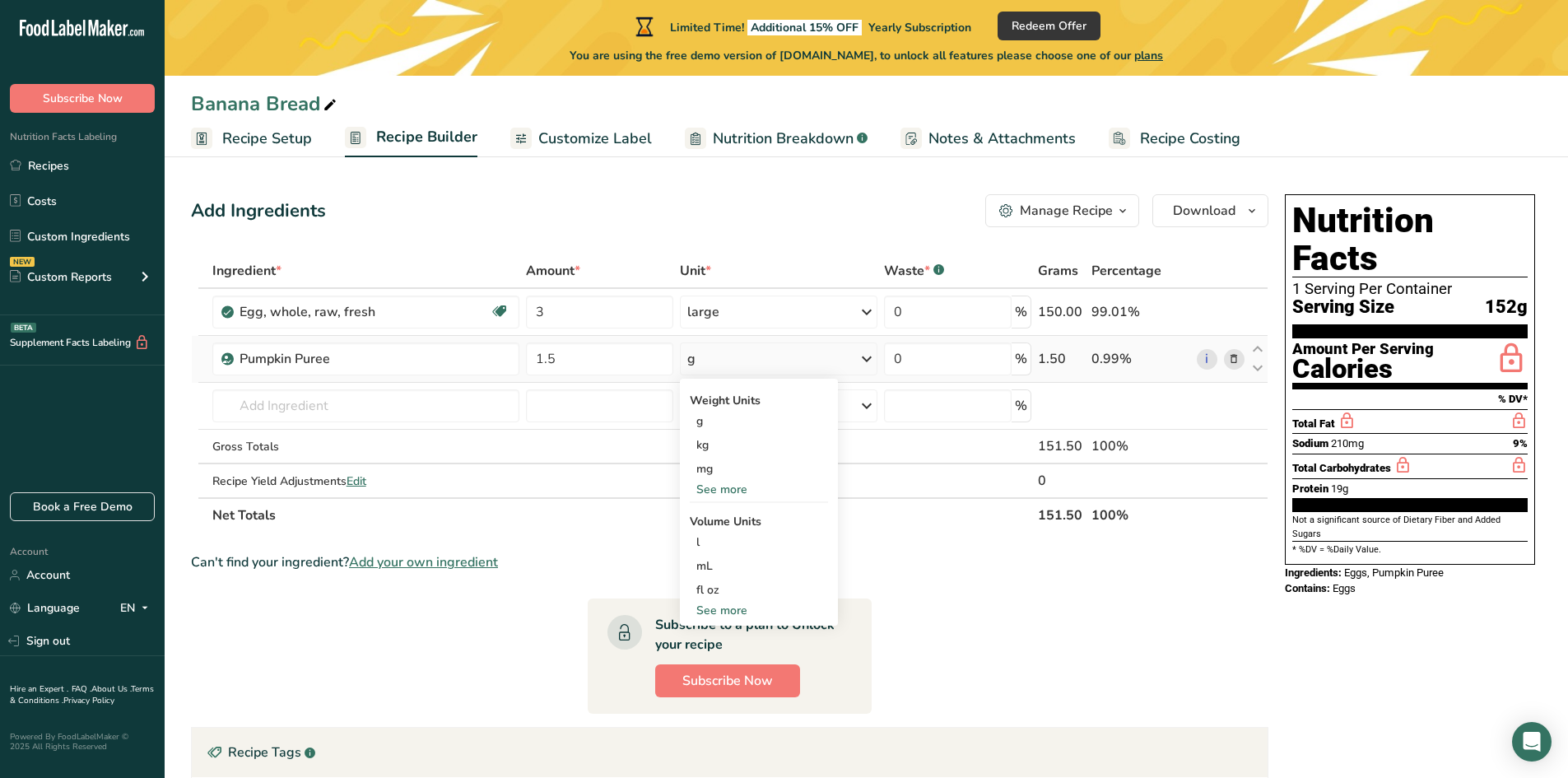
click at [719, 614] on div "See more" at bounding box center [758, 610] width 138 height 17
select select "22"
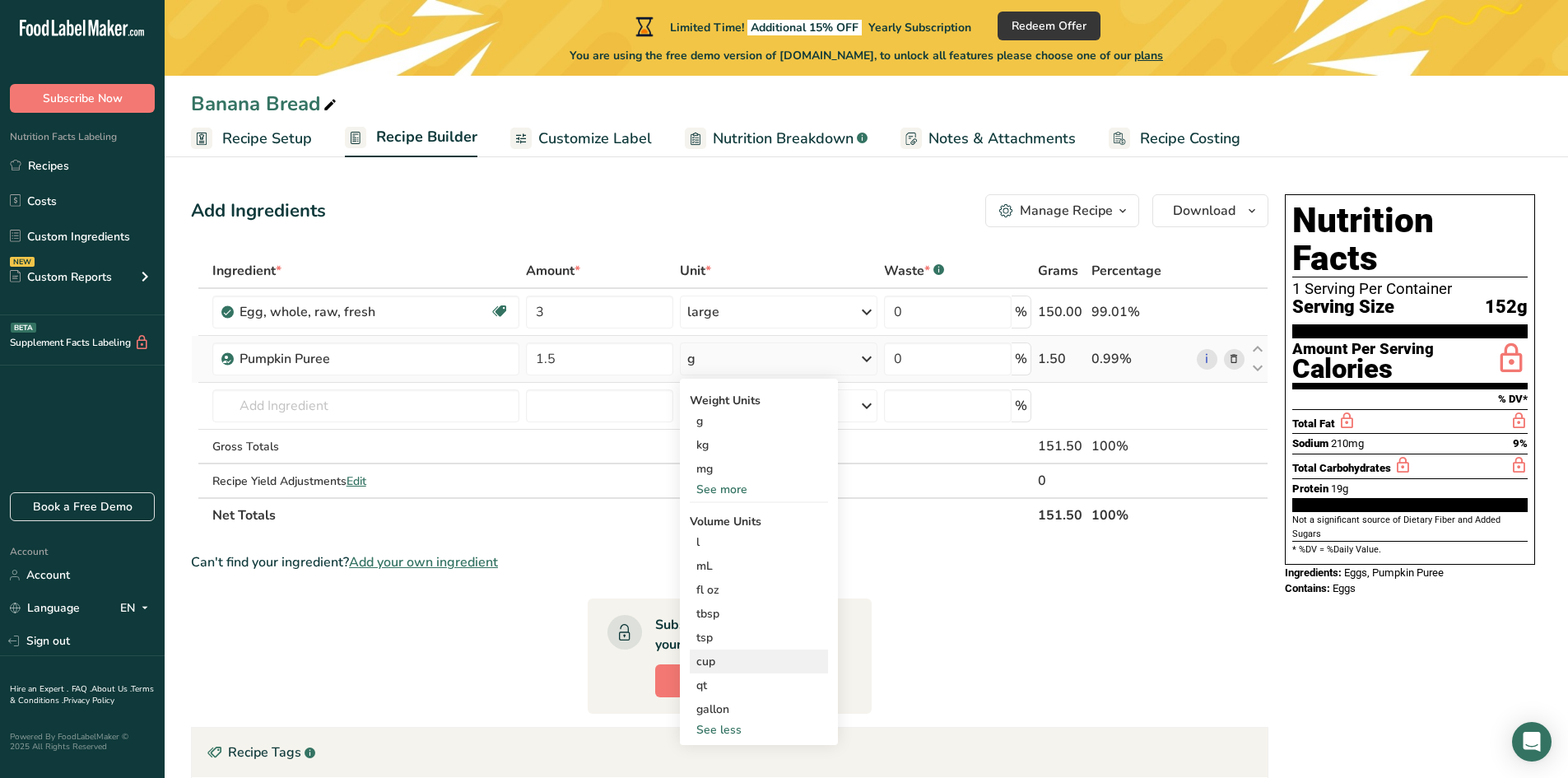
click at [718, 663] on div "cup" at bounding box center [758, 661] width 125 height 17
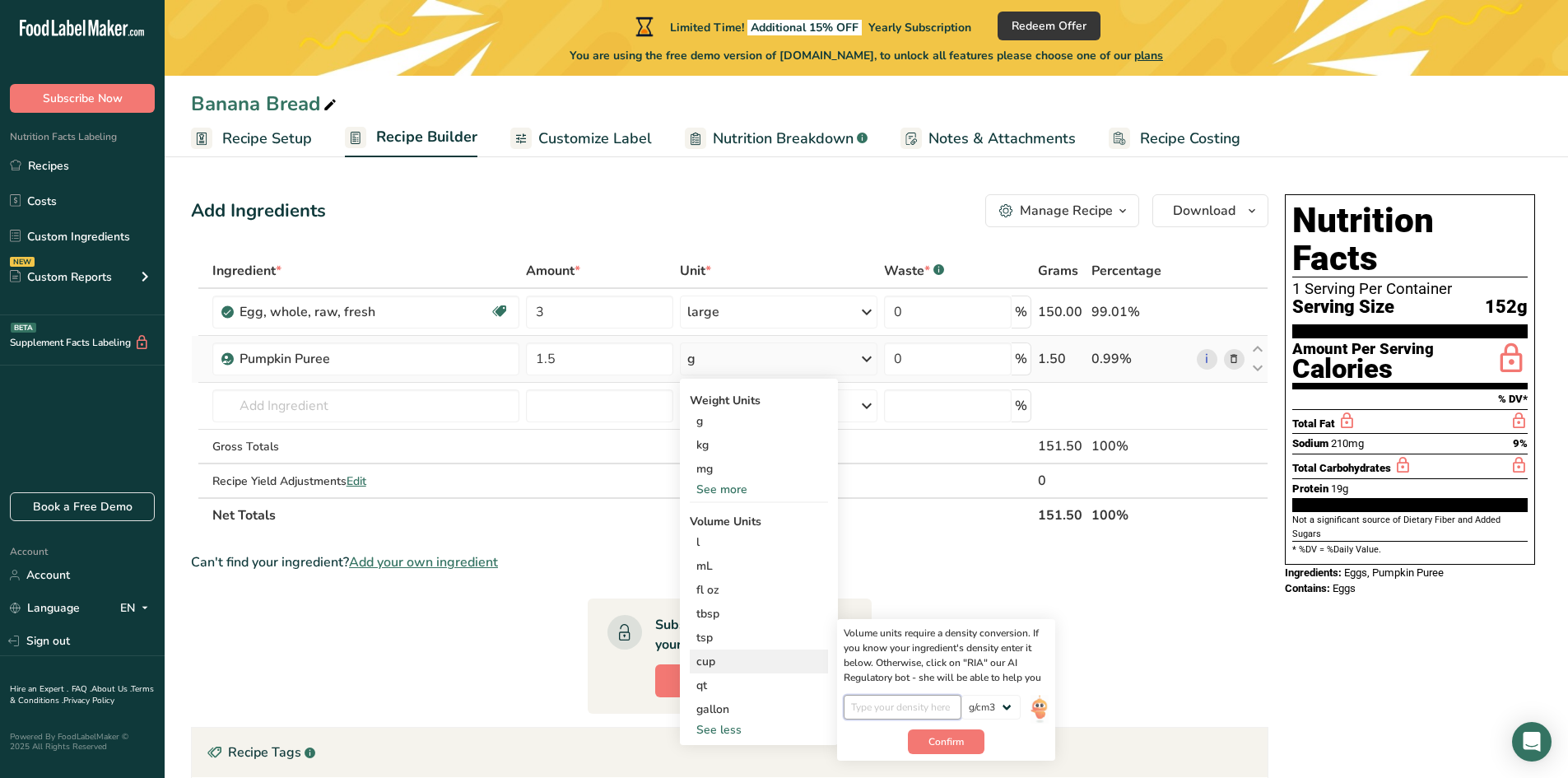
click at [912, 698] on input "number" at bounding box center [903, 707] width 118 height 25
type input "1"
click at [992, 712] on select "lb/ft3 g/cm3" at bounding box center [991, 707] width 60 height 25
click at [961, 694] on select "lb/ft3 g/cm3" at bounding box center [991, 707] width 60 height 25
drag, startPoint x: 985, startPoint y: 699, endPoint x: 985, endPoint y: 710, distance: 11.0
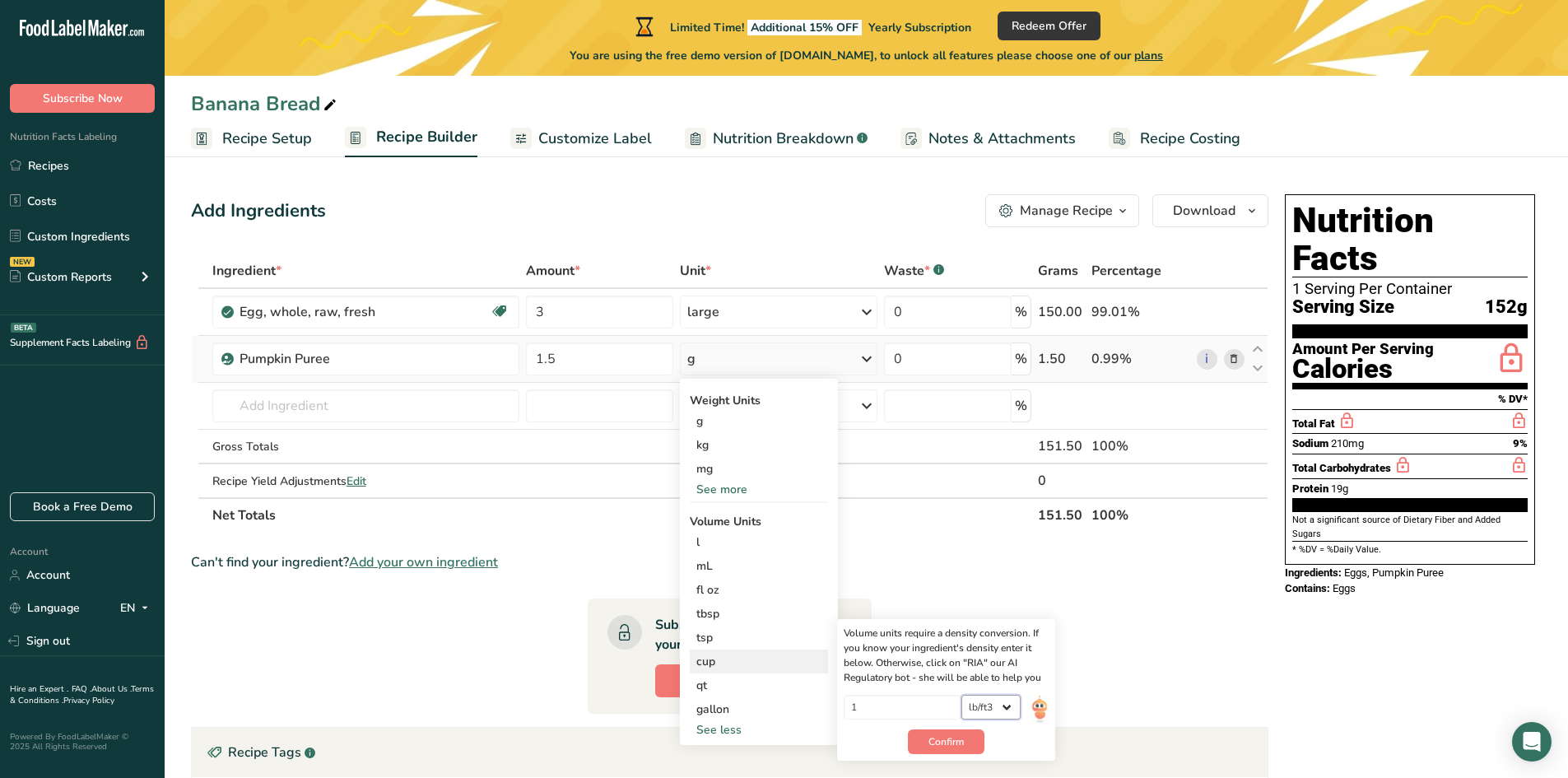
click at [985, 699] on select "lb/ft3 g/cm3" at bounding box center [991, 707] width 60 height 25
select select "22"
click at [961, 694] on select "lb/ft3 g/cm3" at bounding box center [991, 707] width 60 height 25
click at [938, 751] on button "Confirm" at bounding box center [946, 742] width 76 height 25
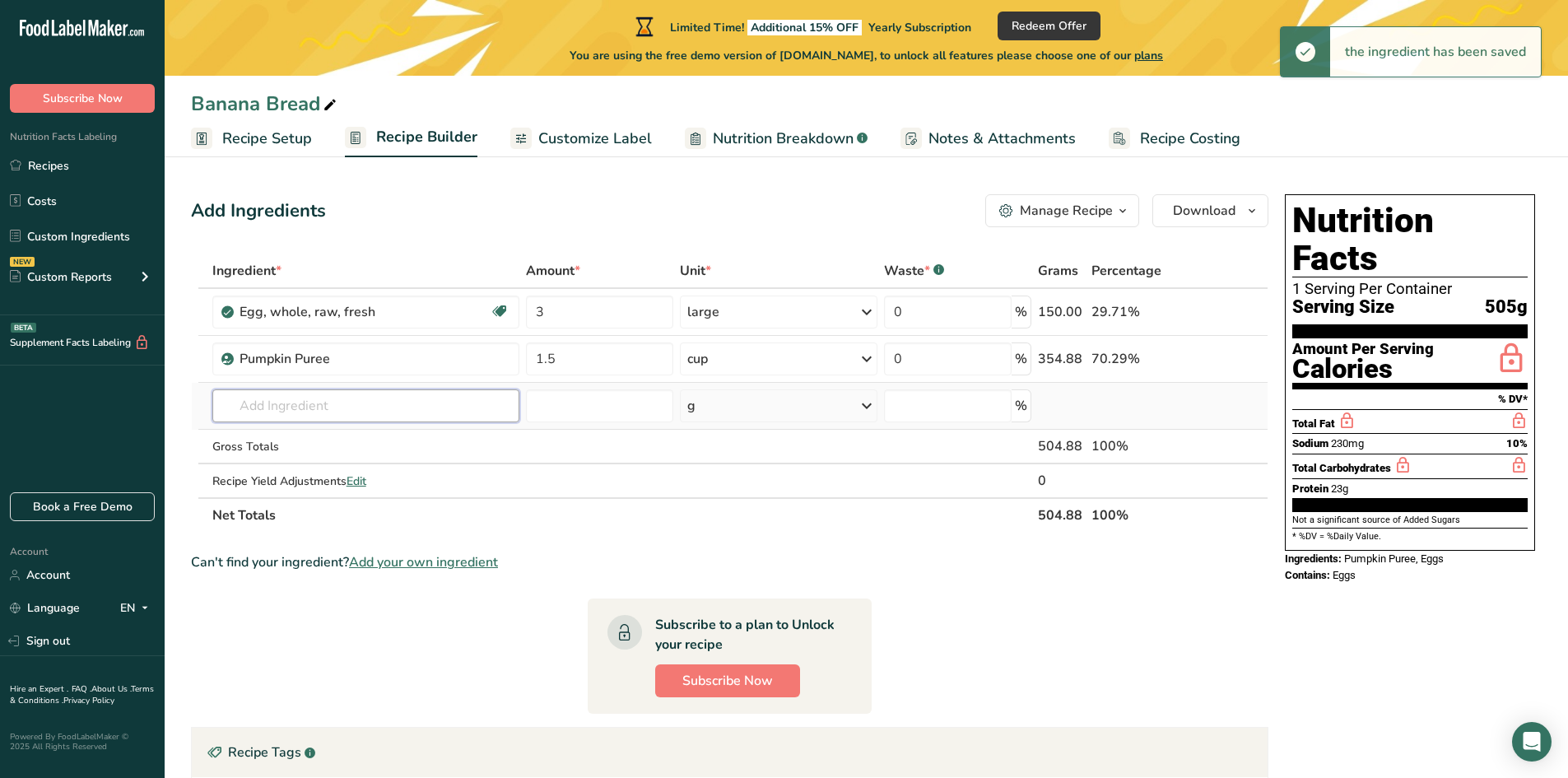
click at [363, 410] on input "text" at bounding box center [365, 406] width 307 height 33
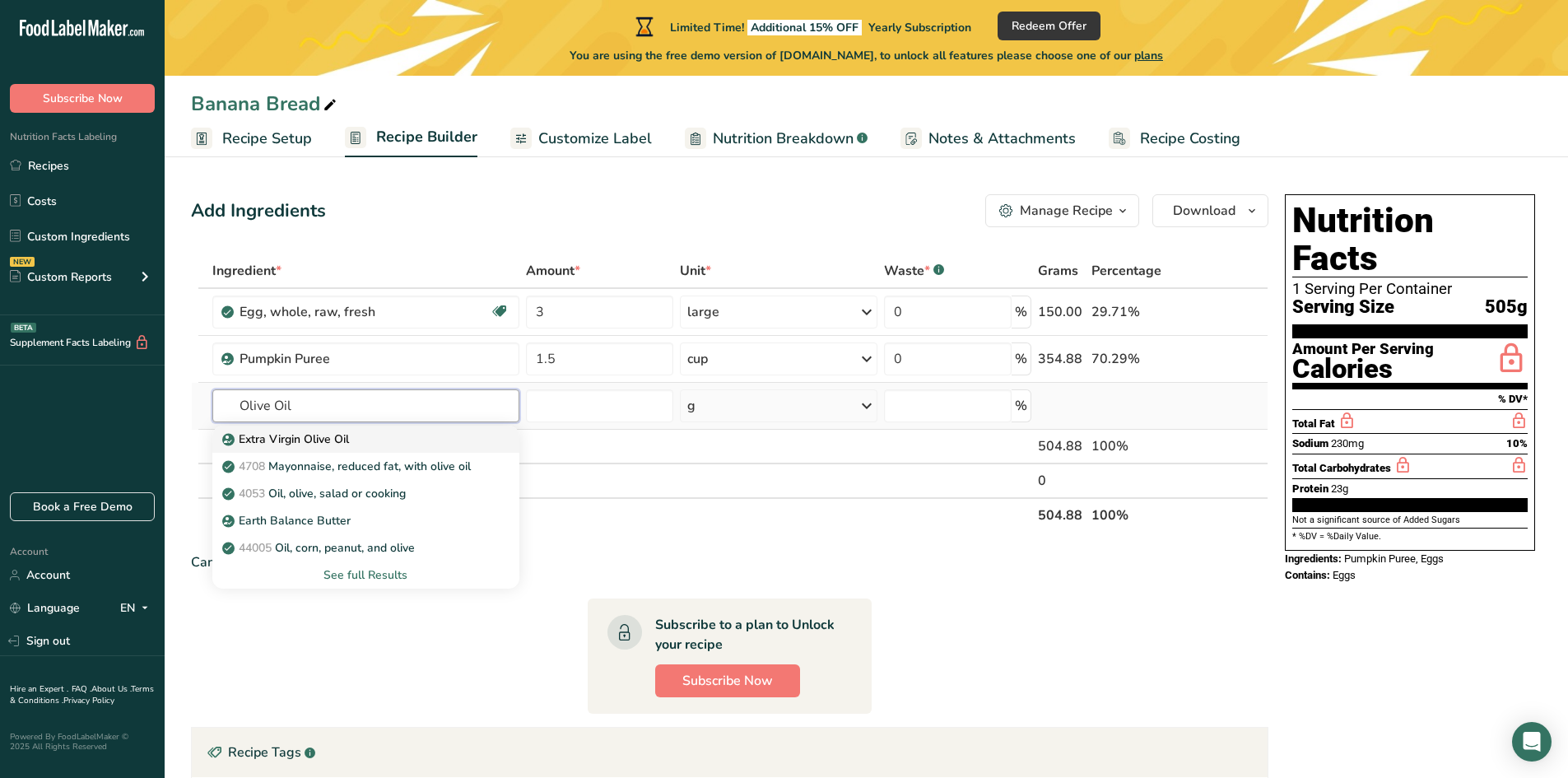
type input "Olive Oil"
click at [304, 443] on p "Extra Virgin Olive Oil" at bounding box center [287, 438] width 123 height 17
type input "Extra Virgin Olive Oil"
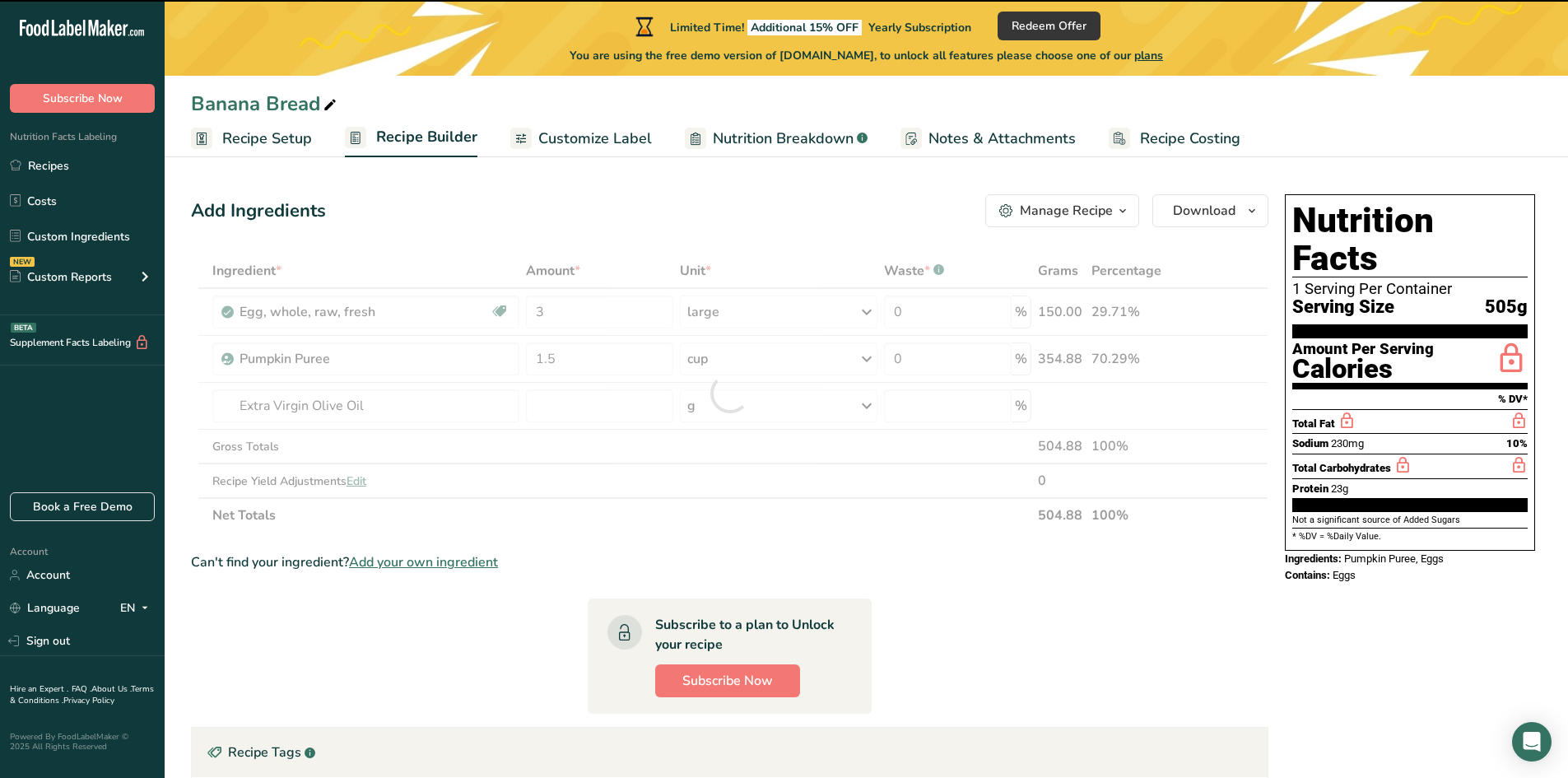
type input "0"
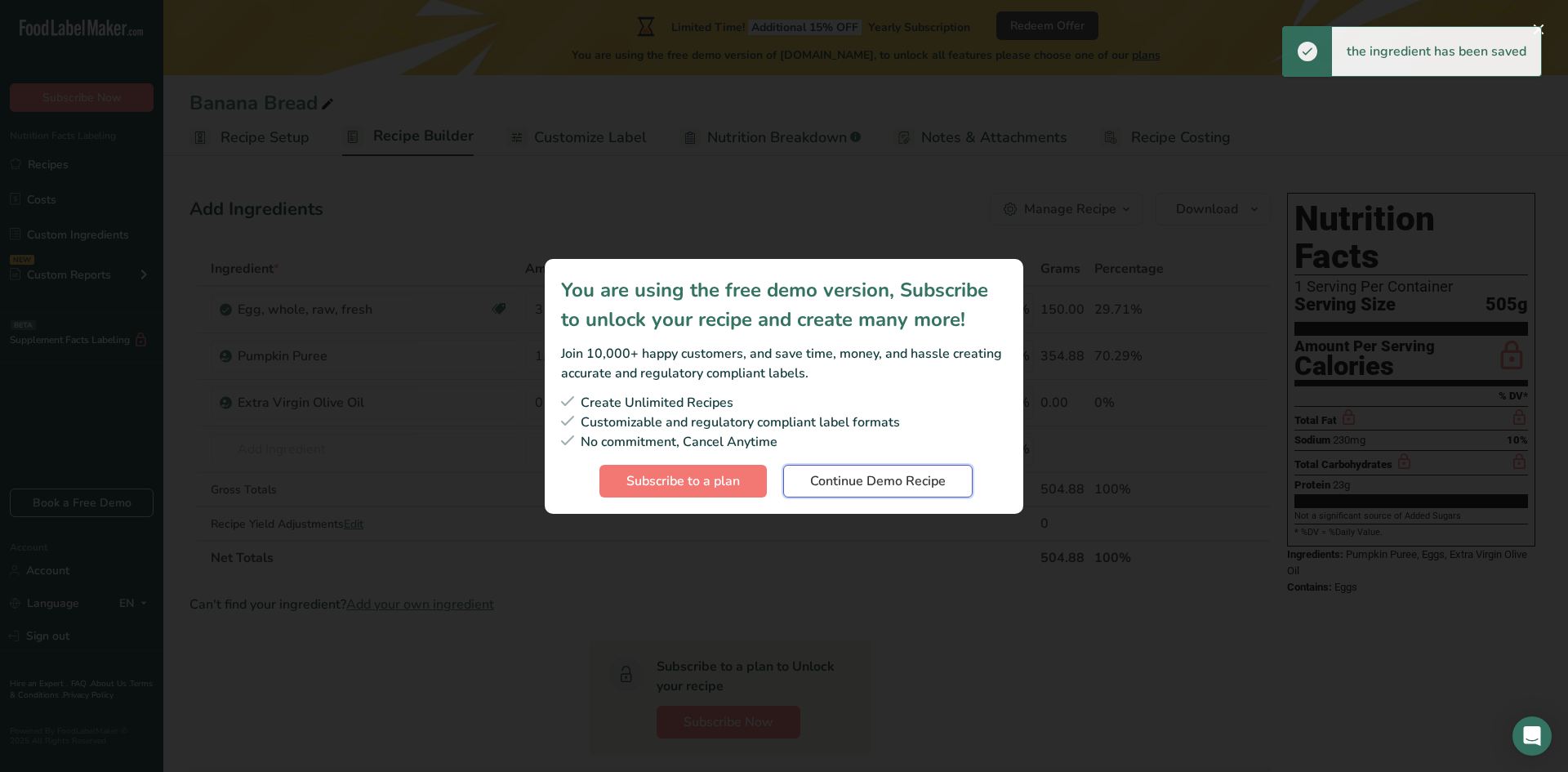
click at [863, 477] on span "Continue Demo Recipe" at bounding box center [877, 481] width 136 height 20
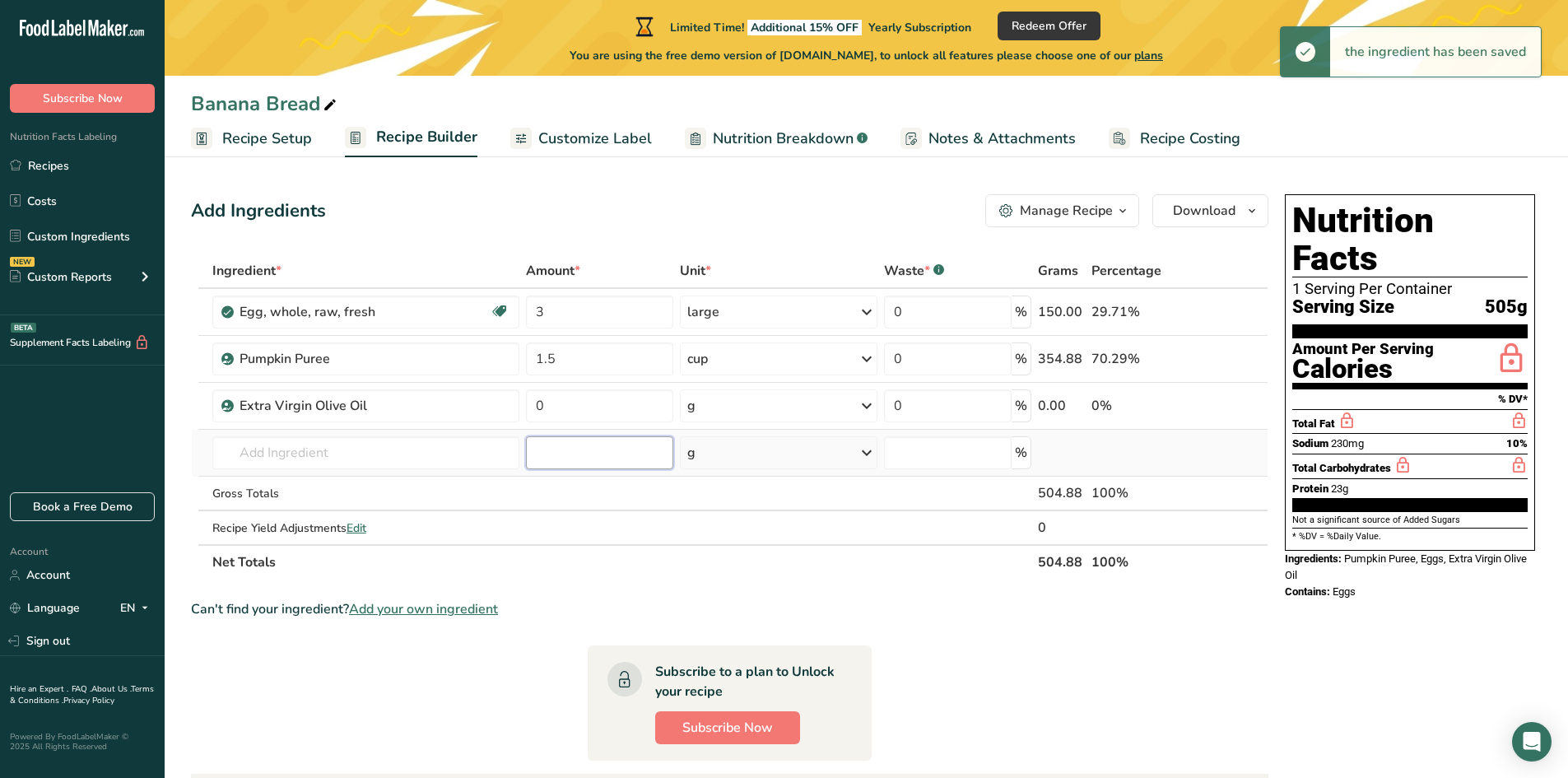
click at [582, 452] on input "number" at bounding box center [600, 452] width 148 height 33
click at [570, 409] on input "0" at bounding box center [600, 406] width 148 height 33
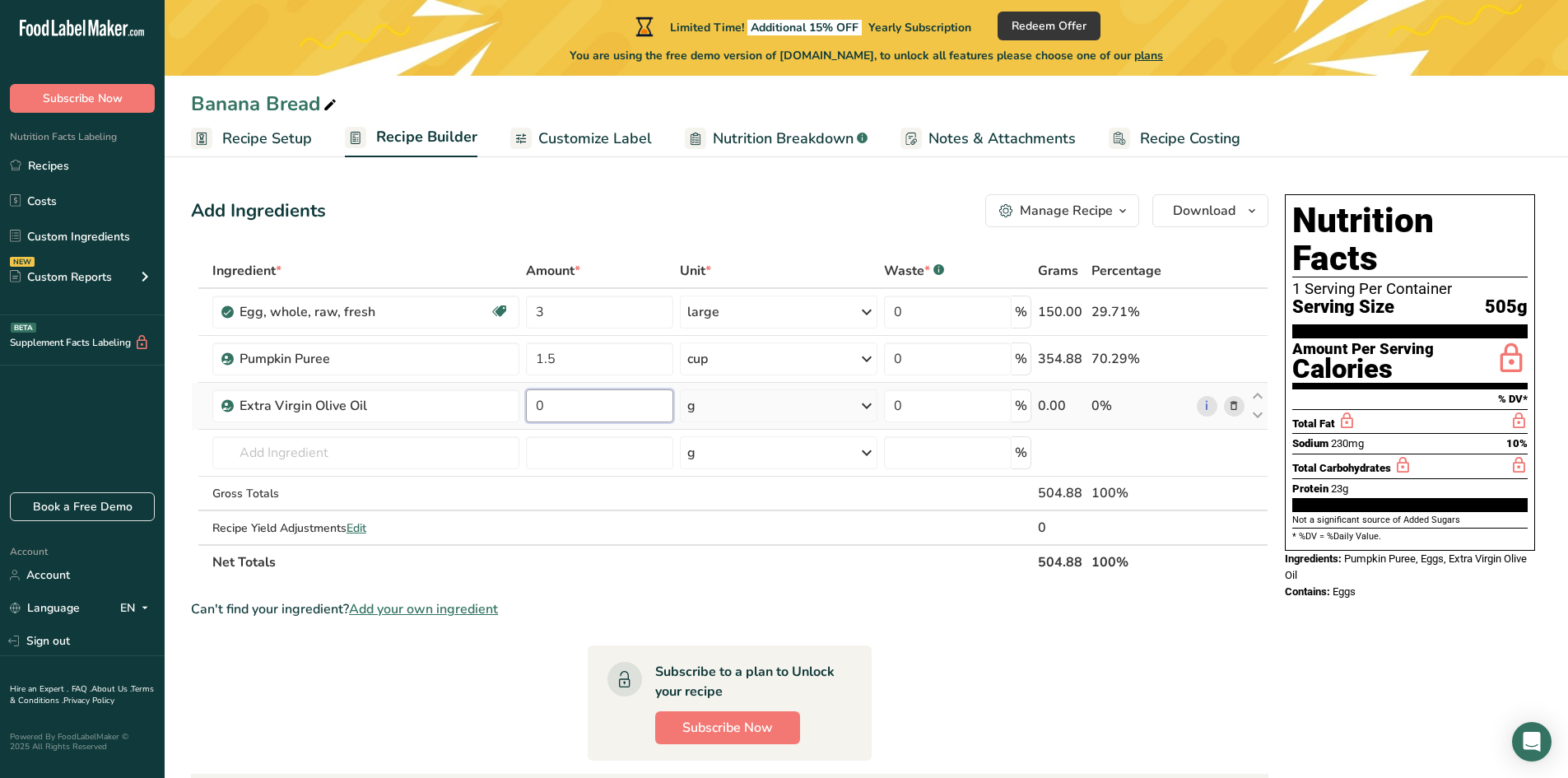
drag, startPoint x: 570, startPoint y: 409, endPoint x: 540, endPoint y: 411, distance: 30.1
click at [540, 411] on input "0" at bounding box center [600, 406] width 148 height 33
type input "0.65"
click at [769, 398] on div "Ingredient * Amount * Unit * Waste * .a-a{fill:#347362;}.b-a{fill:#fff;} Grams …" at bounding box center [729, 416] width 1077 height 326
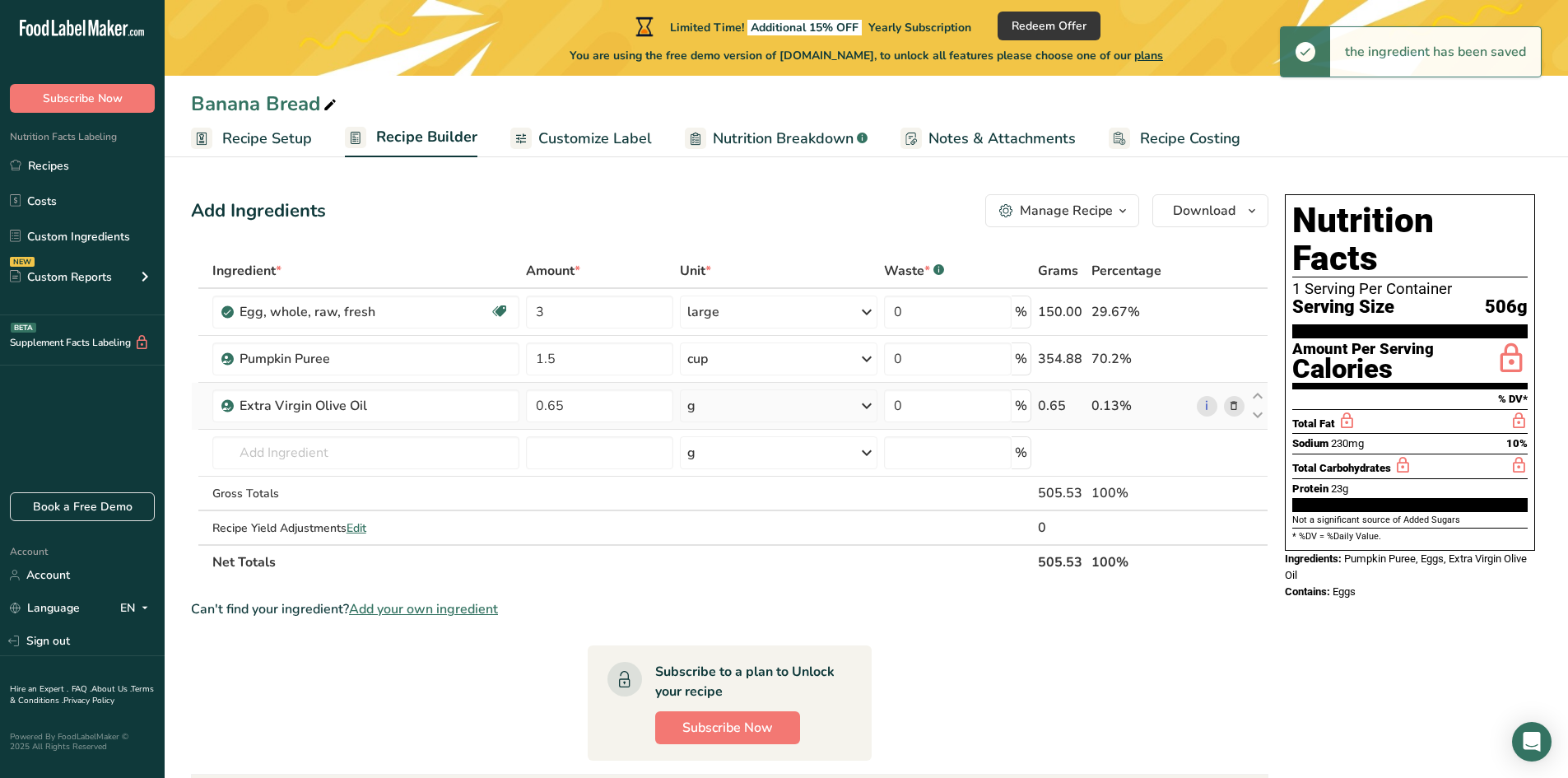
click at [761, 404] on div "g" at bounding box center [778, 406] width 197 height 33
click at [709, 651] on div "See more" at bounding box center [758, 657] width 138 height 17
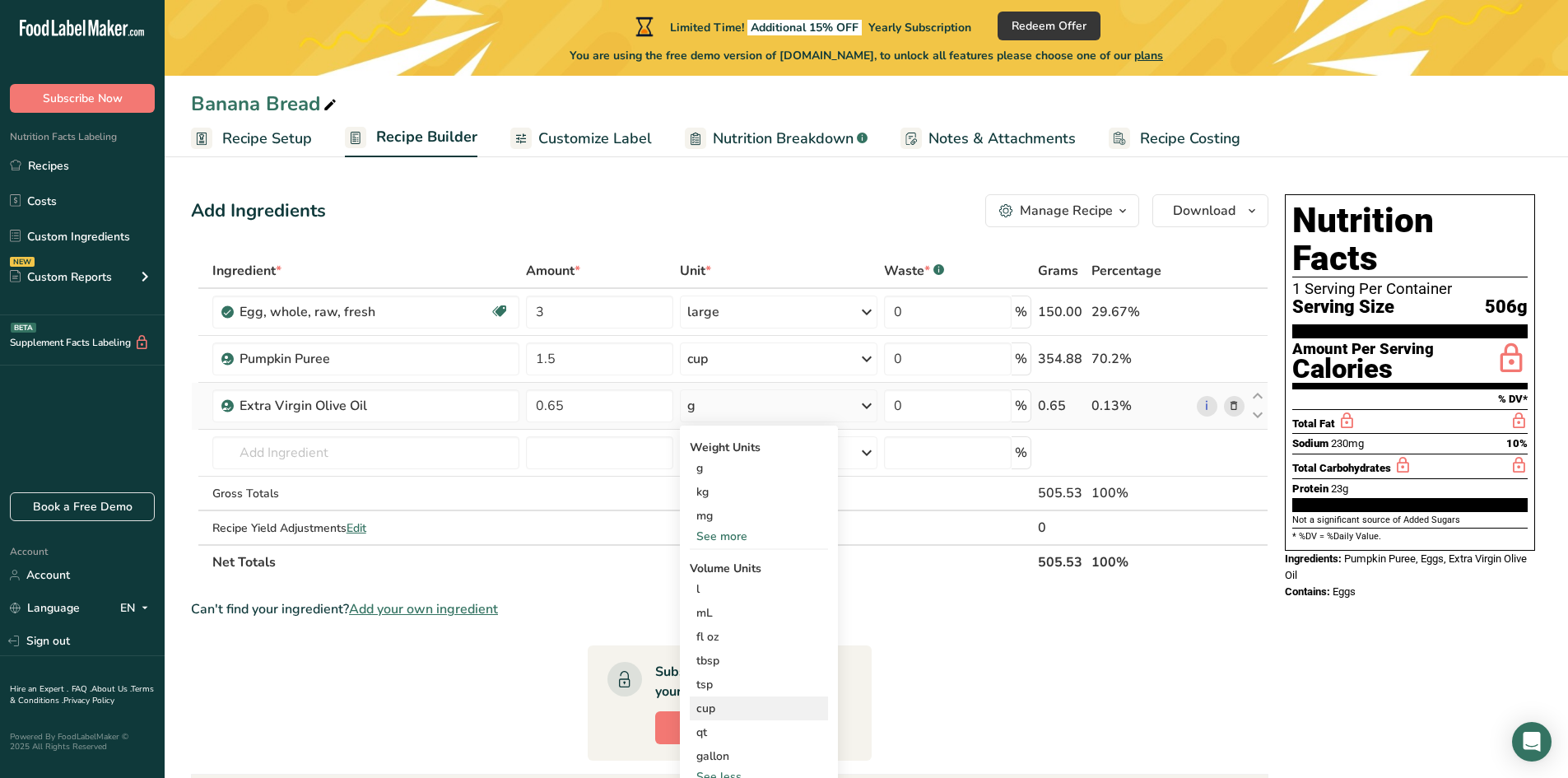
click at [716, 710] on div "cup" at bounding box center [758, 708] width 125 height 17
click at [878, 752] on input "number" at bounding box center [903, 754] width 118 height 25
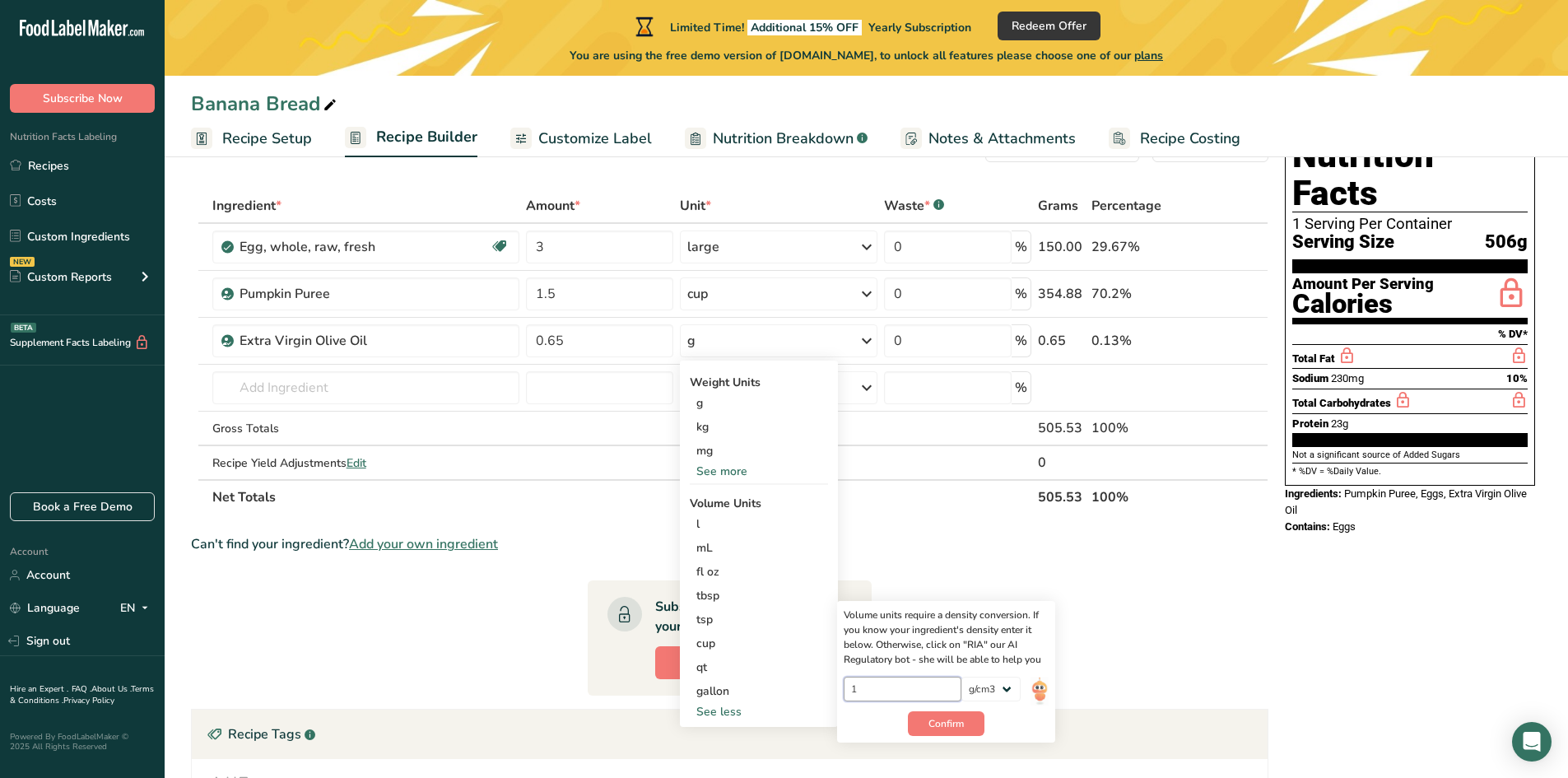
scroll to position [165, 0]
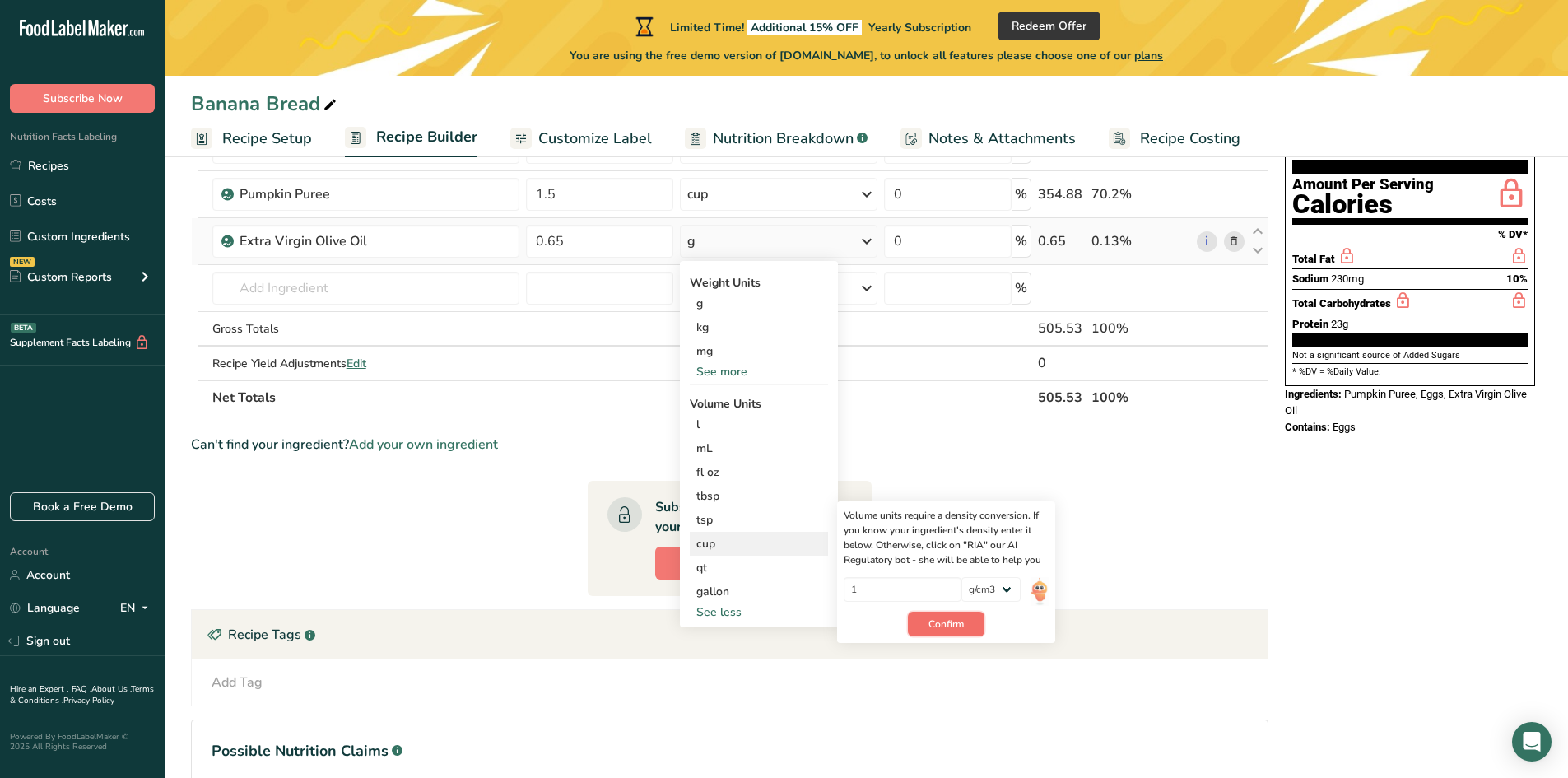
click at [934, 626] on span "Confirm" at bounding box center [946, 624] width 36 height 15
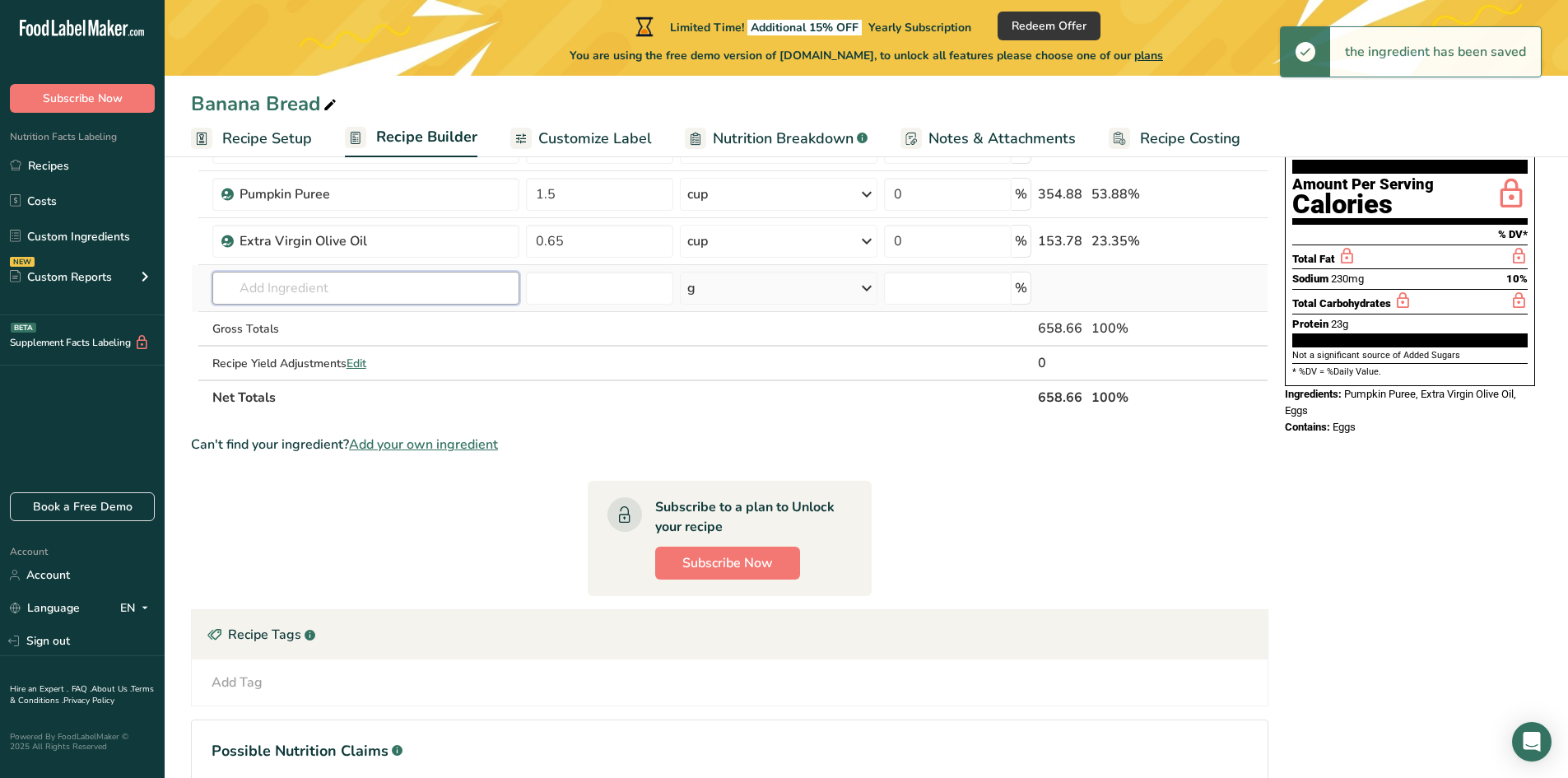
click at [287, 276] on input "text" at bounding box center [365, 288] width 307 height 33
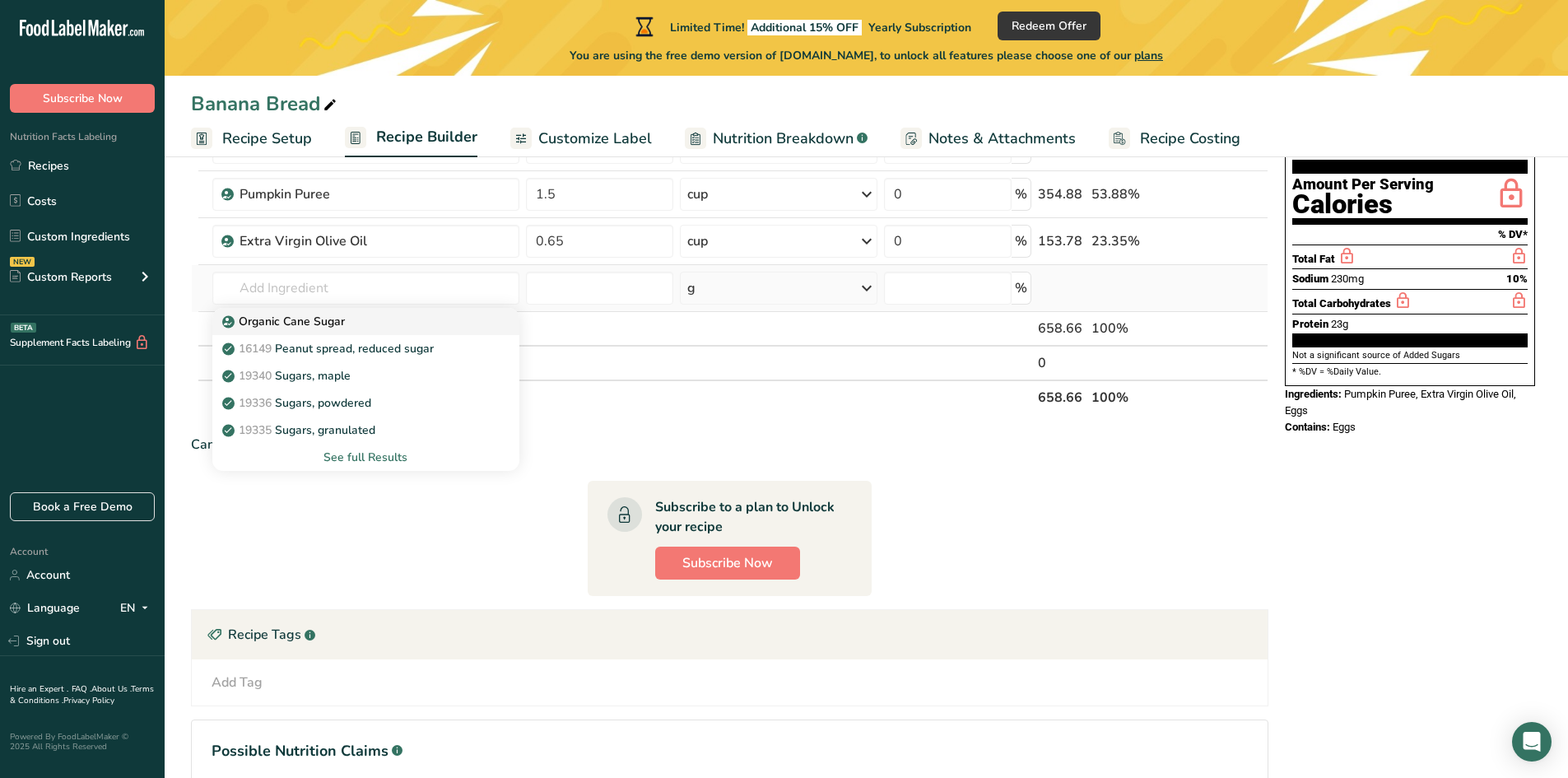
click at [312, 325] on p "Organic Cane Sugar" at bounding box center [285, 321] width 119 height 17
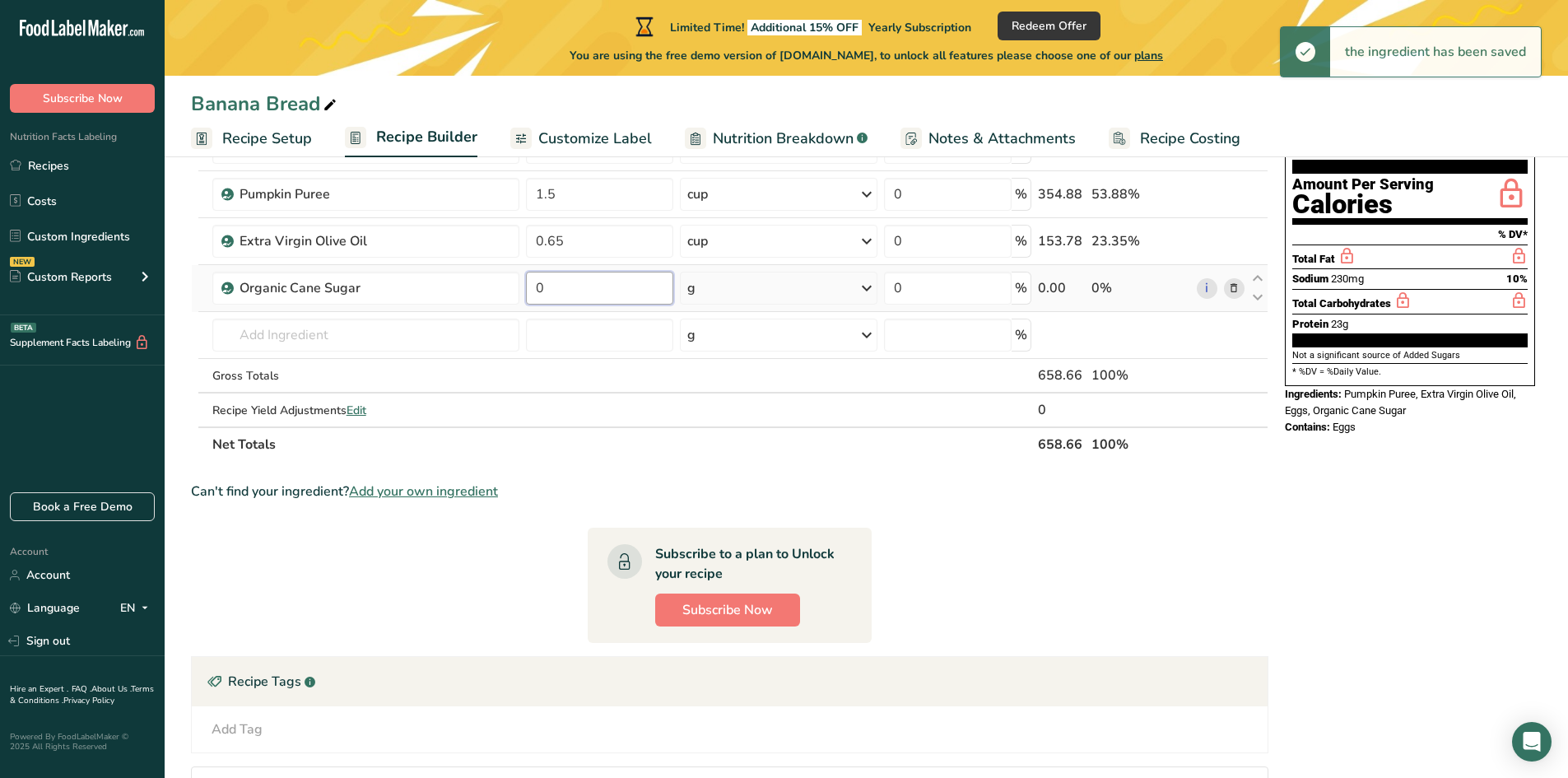
click at [564, 295] on input "0" at bounding box center [600, 288] width 148 height 33
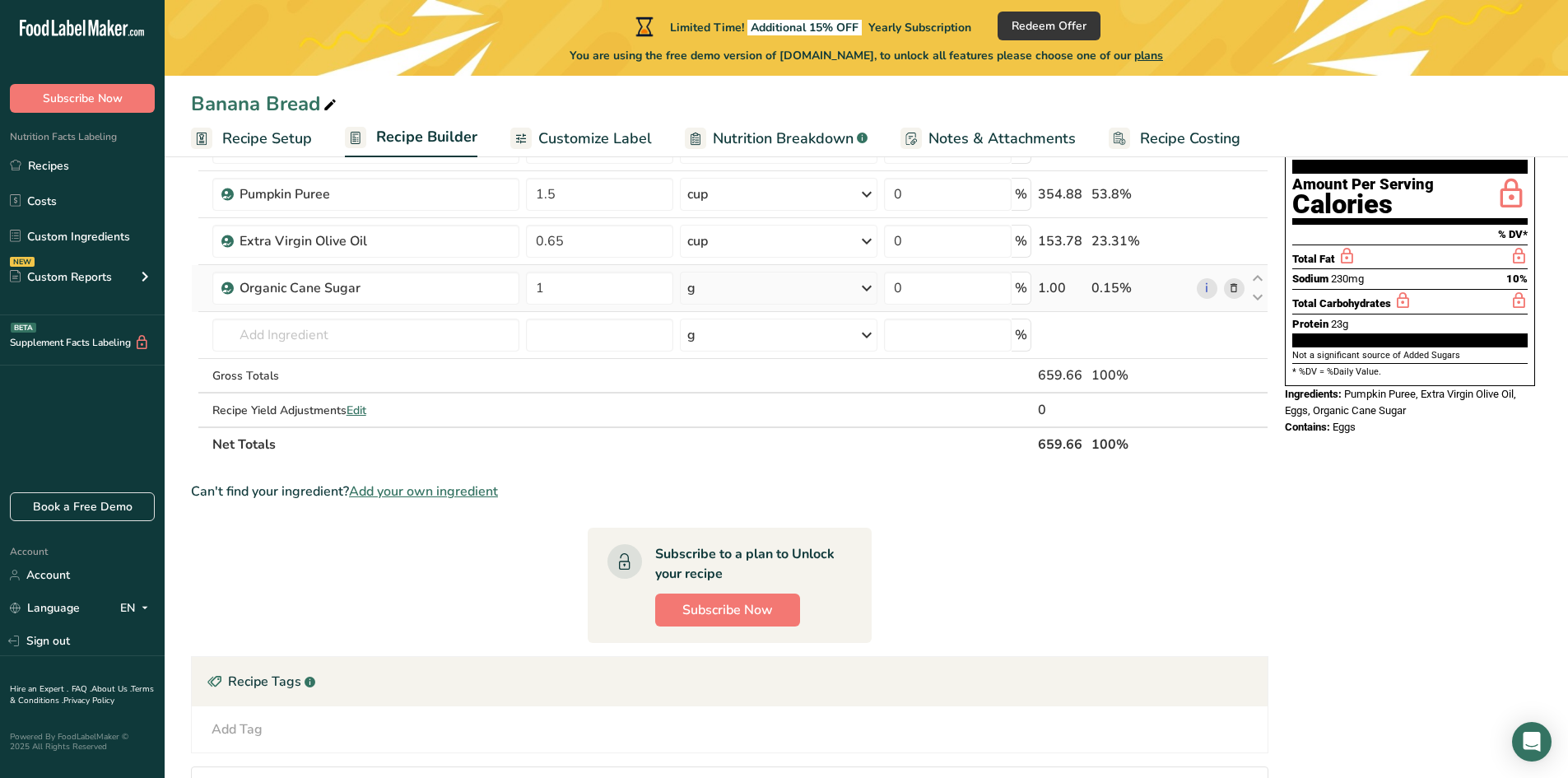
click at [687, 295] on div "Ingredient * Amount * Unit * Waste * .a-a{fill:#347362;}.b-a{fill:#fff;} Grams …" at bounding box center [729, 275] width 1077 height 373
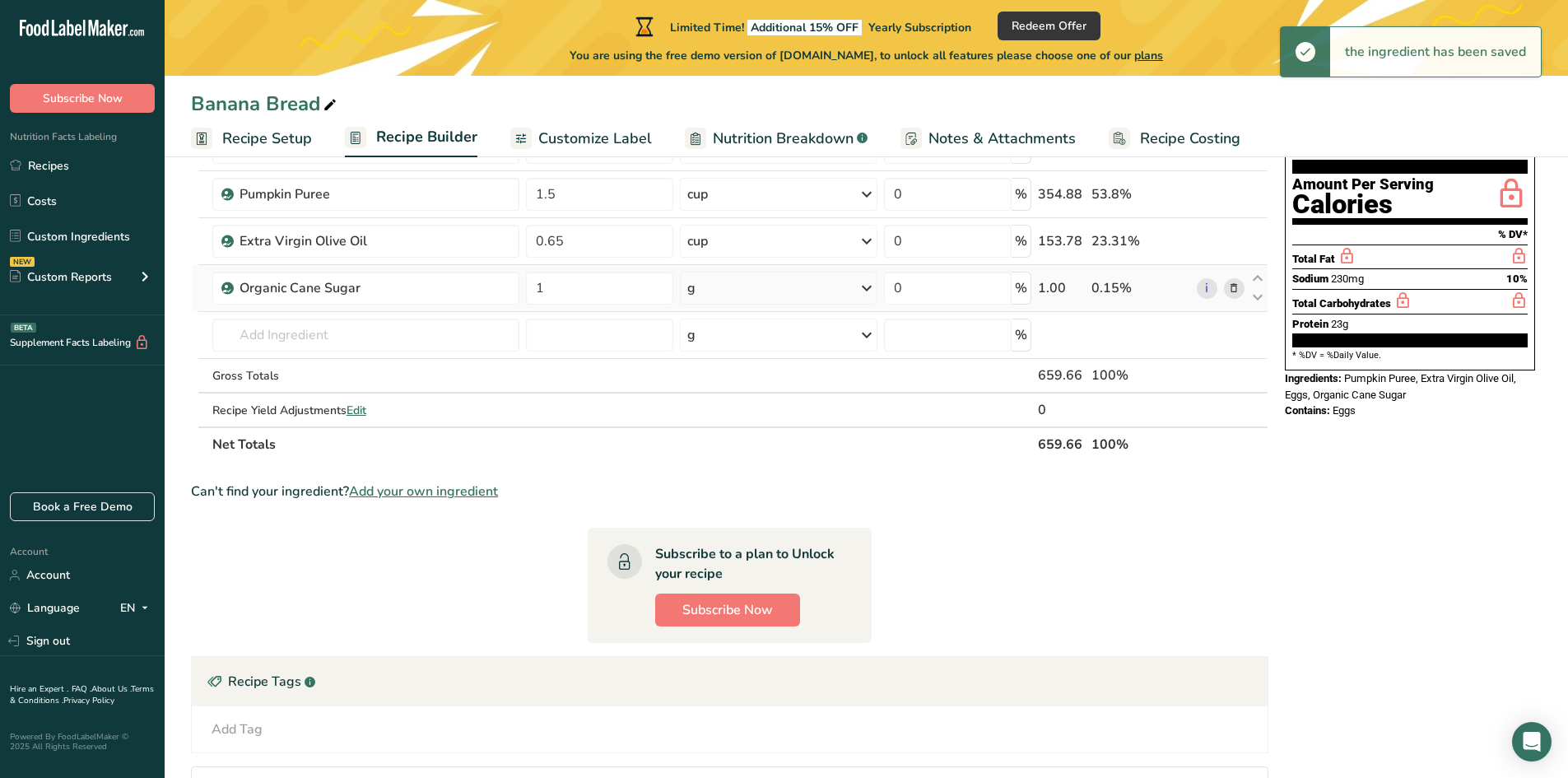
click at [791, 297] on div "g" at bounding box center [778, 288] width 197 height 33
click at [716, 535] on div "See more" at bounding box center [758, 539] width 138 height 17
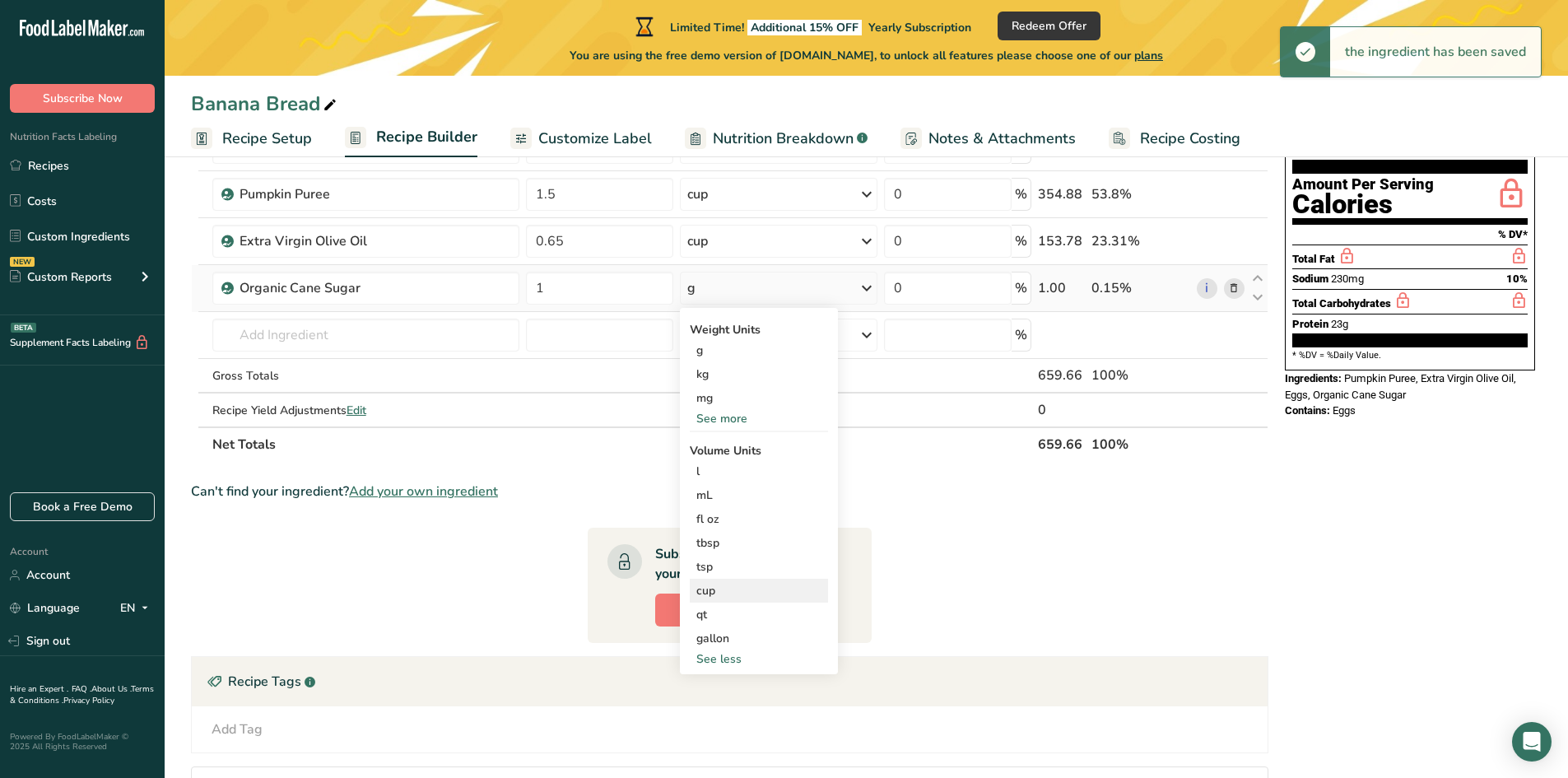
click at [710, 587] on div "cup" at bounding box center [758, 590] width 125 height 17
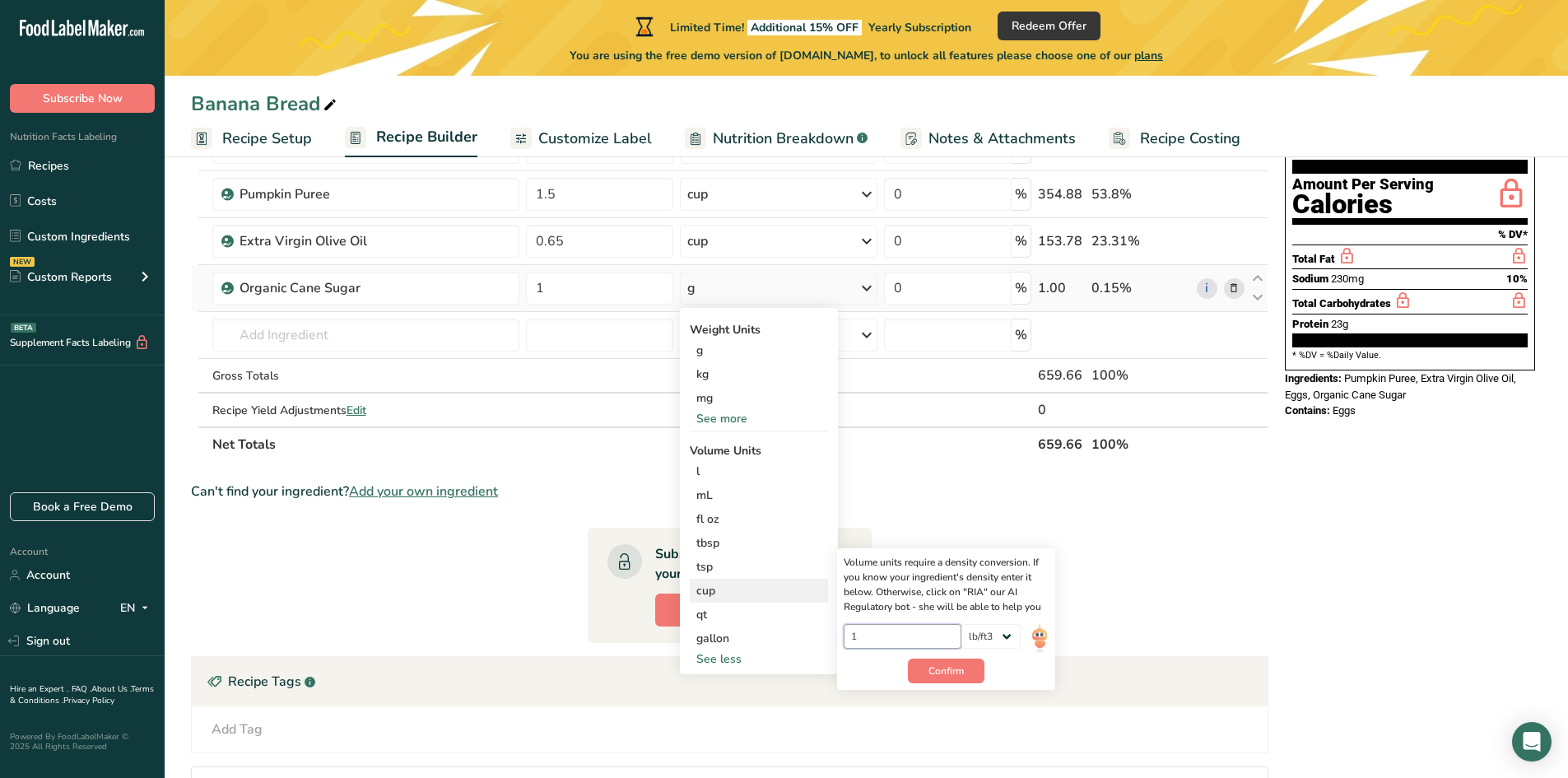
click at [918, 624] on input "1" at bounding box center [903, 636] width 118 height 25
click at [967, 674] on button "Confirm" at bounding box center [946, 671] width 76 height 25
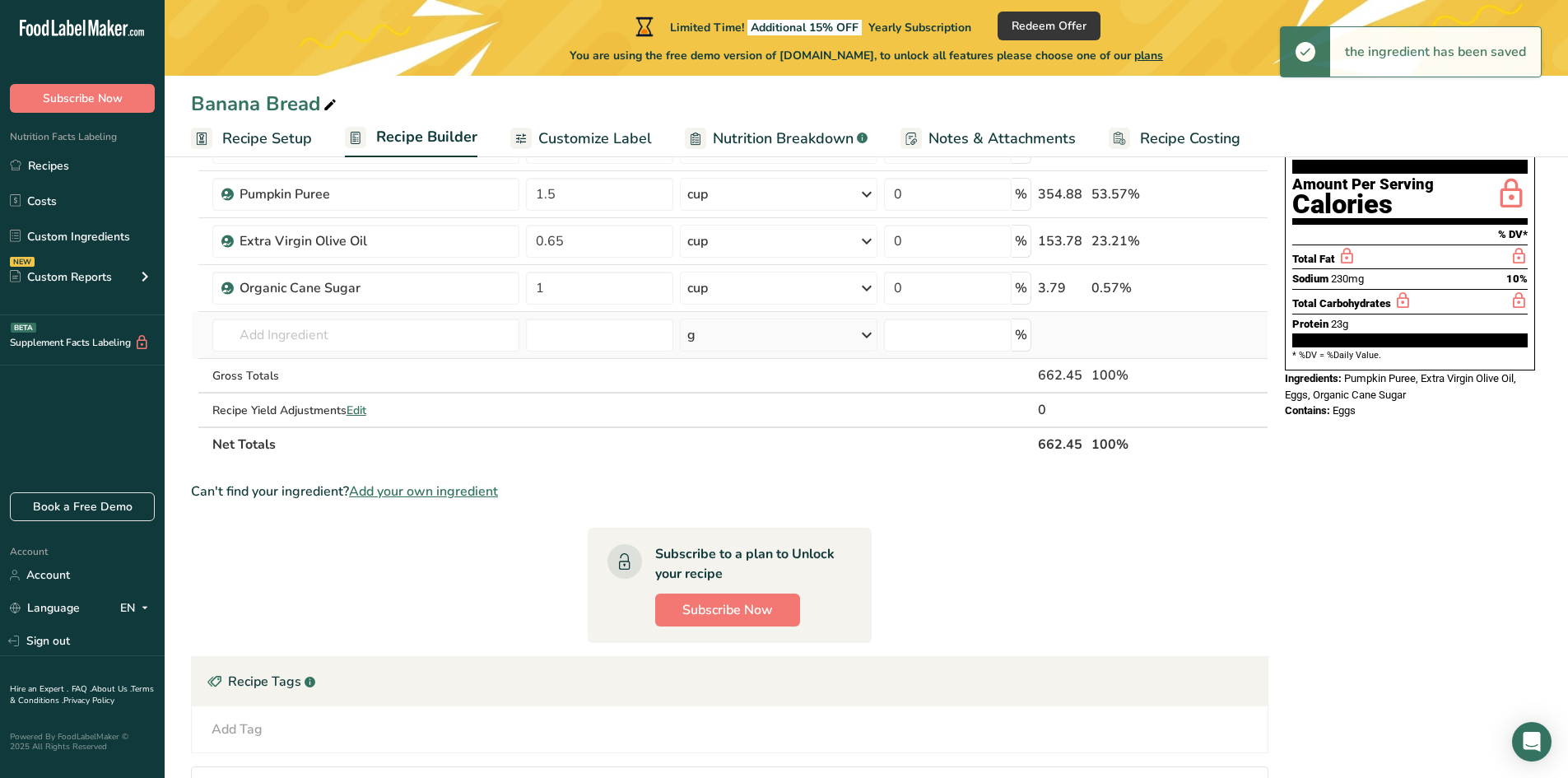
click at [280, 317] on td "Organic Cane Sugar 16149 Peanut spread, reduced sugar 19340 Sugars, maple 19336…" at bounding box center [365, 335] width 313 height 47
click at [280, 335] on input "text" at bounding box center [365, 335] width 307 height 33
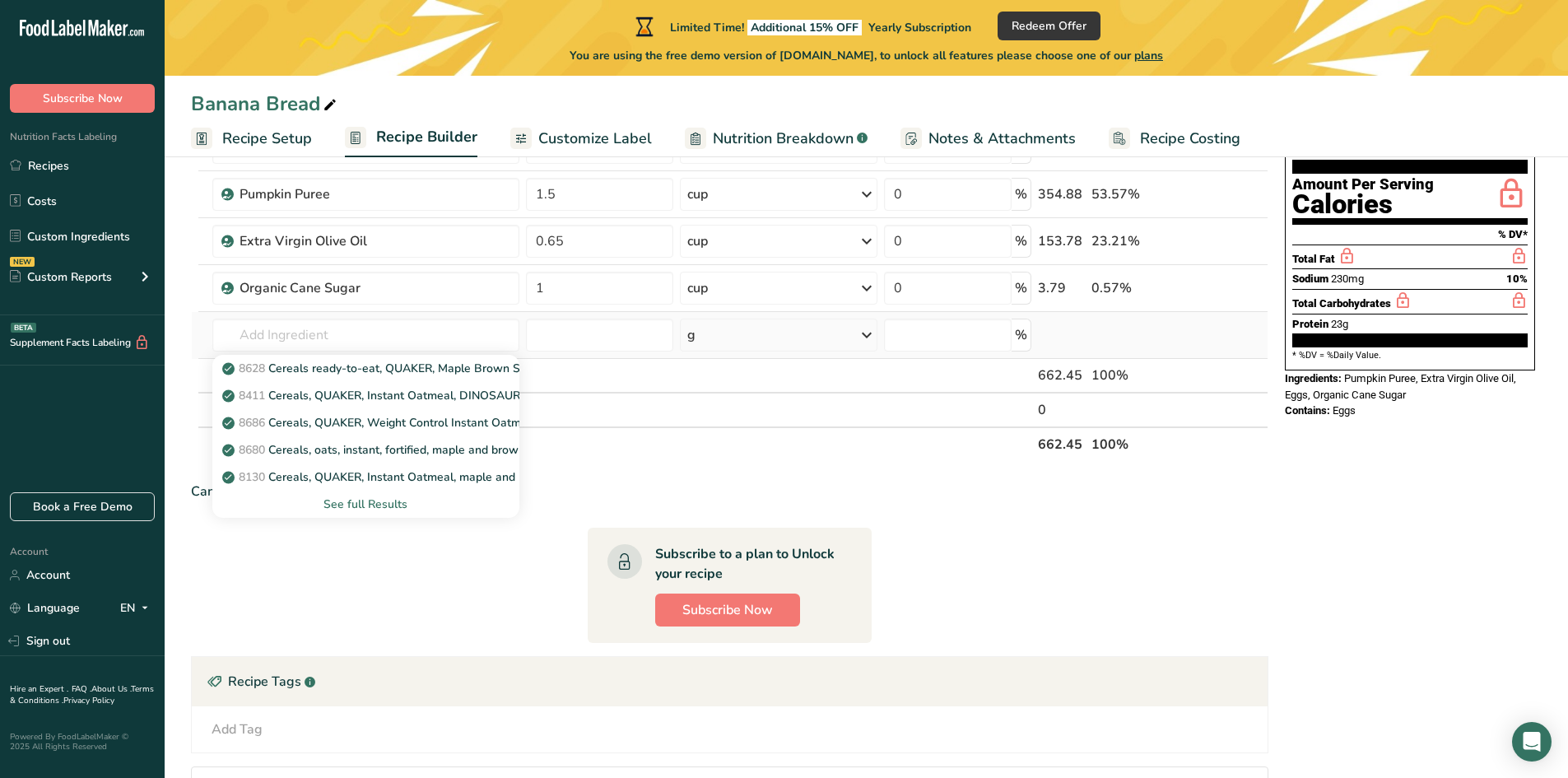
click at [354, 503] on div "See full Results" at bounding box center [365, 504] width 281 height 17
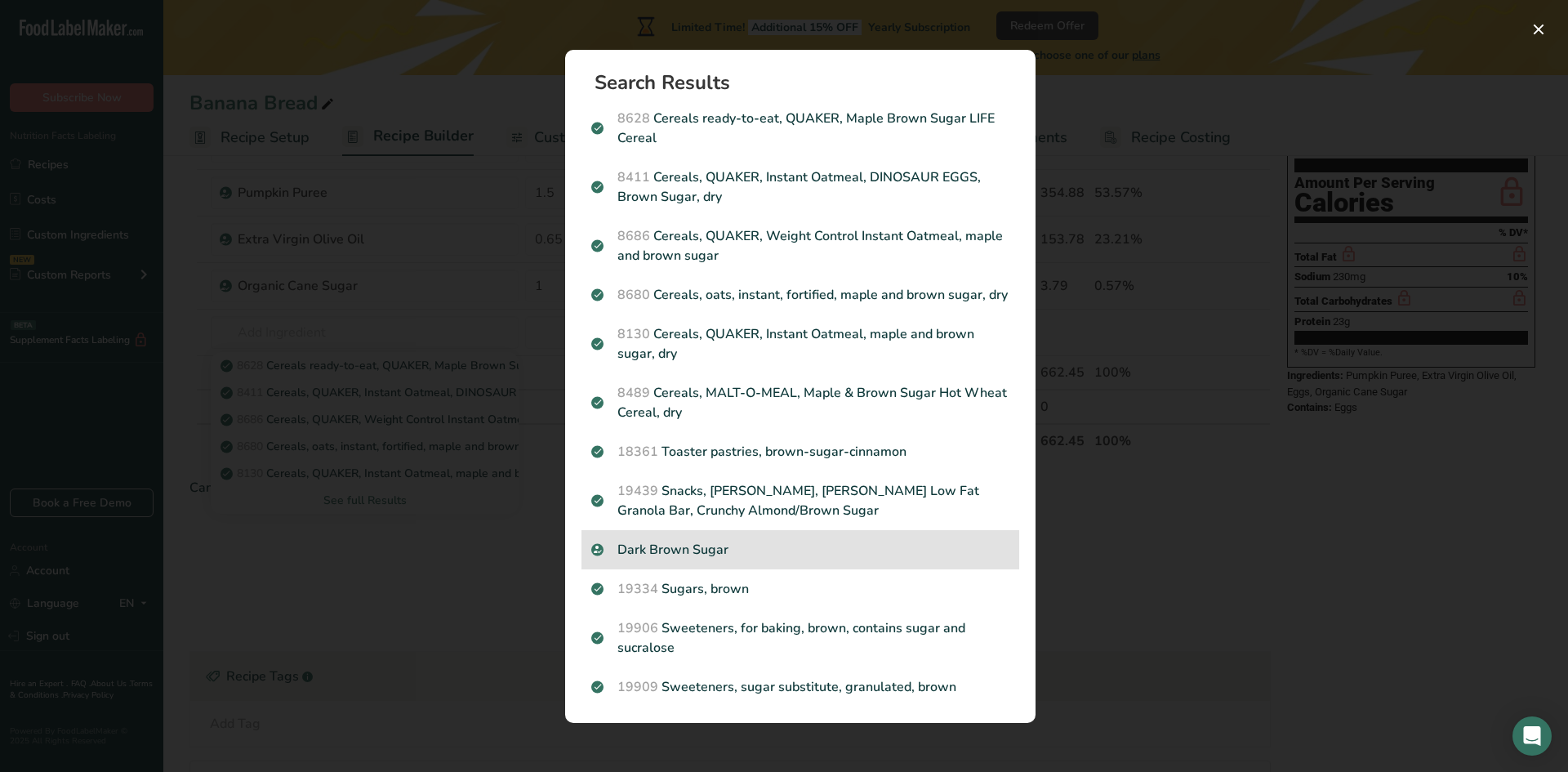
click at [680, 552] on p "Dark Brown Sugar" at bounding box center [800, 550] width 419 height 20
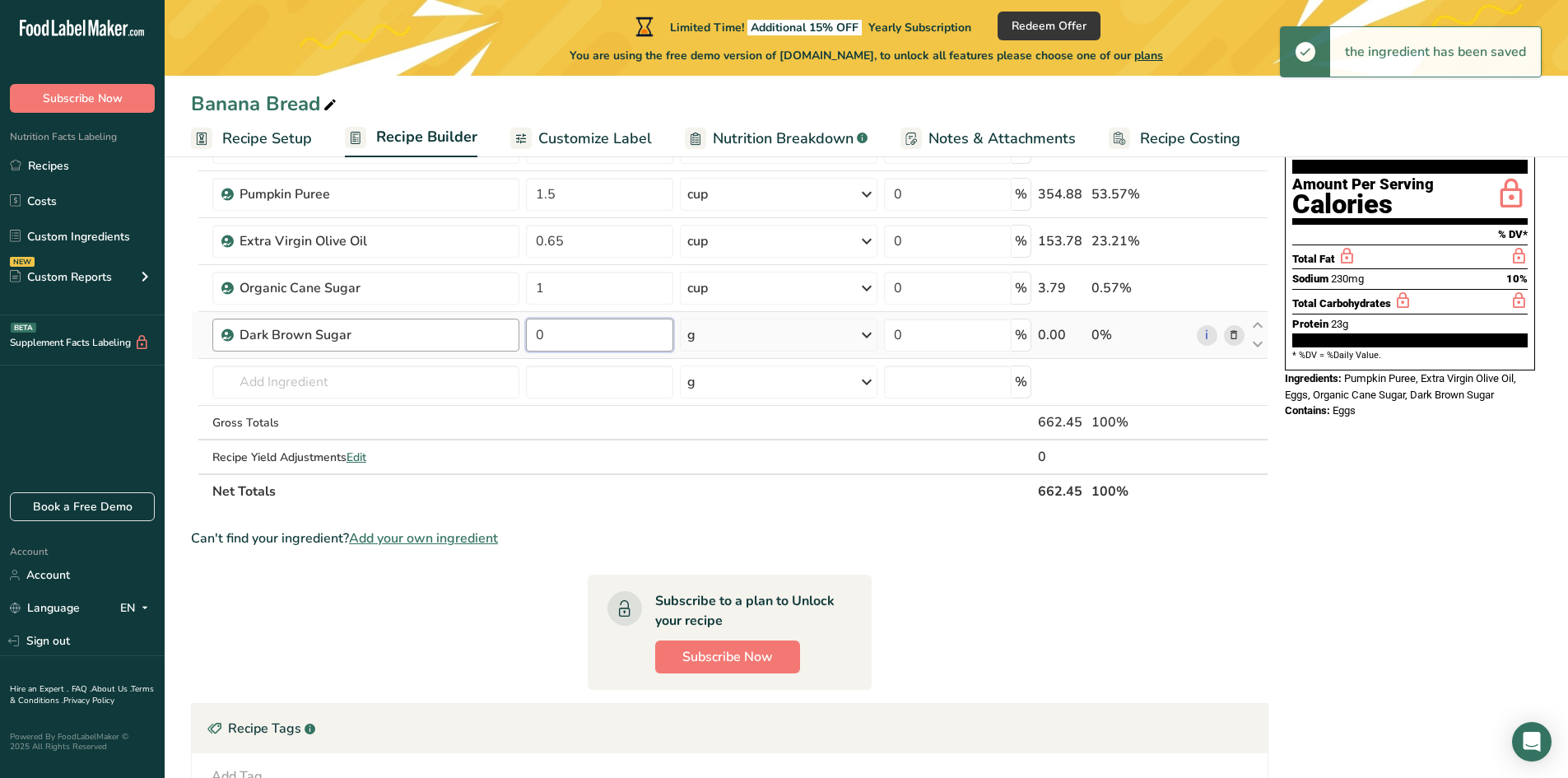
drag, startPoint x: 588, startPoint y: 330, endPoint x: 515, endPoint y: 337, distance: 73.3
click at [515, 337] on tr "Dark Brown Sugar 0 g Weight Units g kg mg See more Volume Units l Volume units …" at bounding box center [729, 335] width 1076 height 47
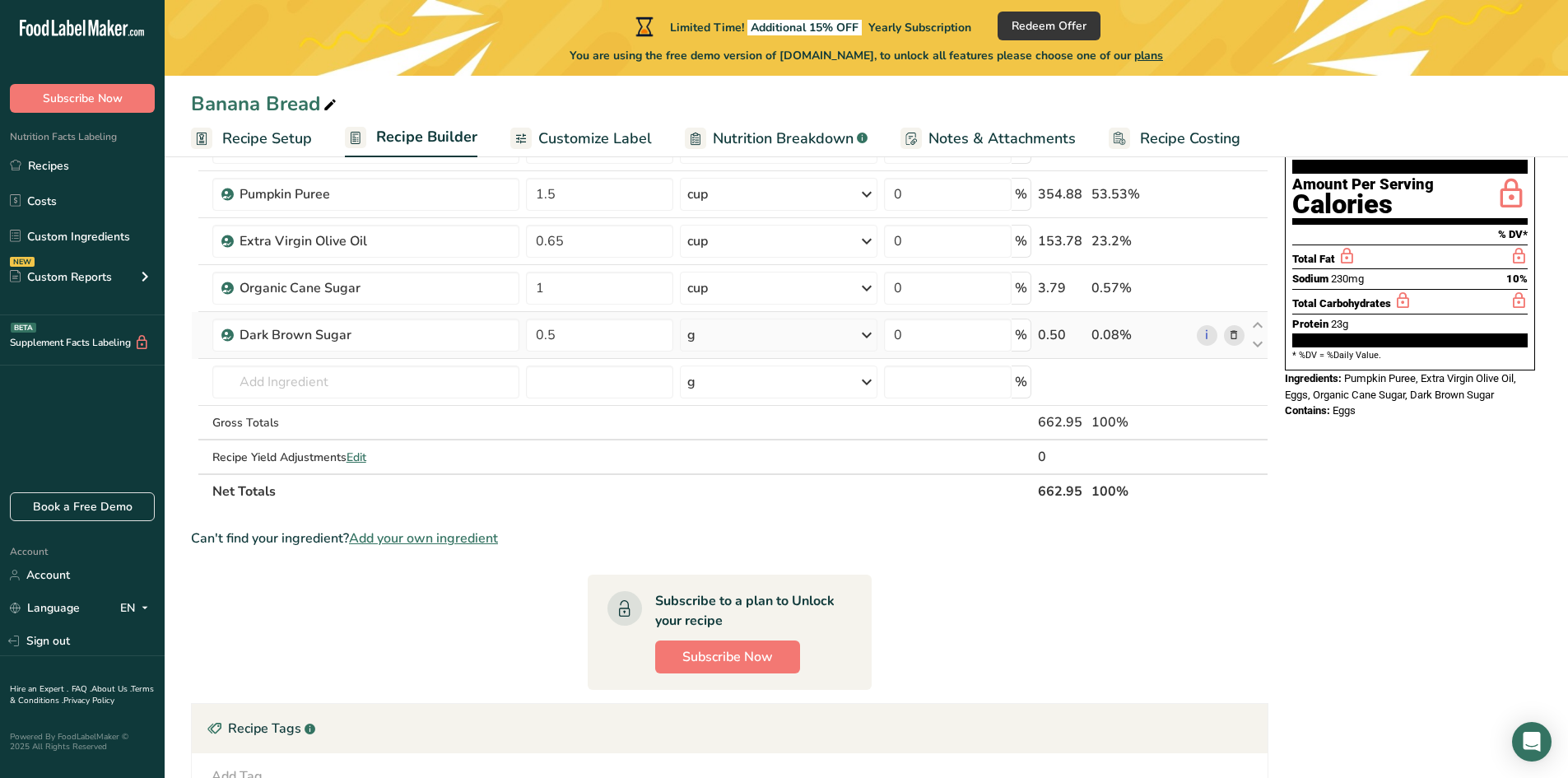
click at [709, 338] on div "Ingredient * Amount * Unit * Waste * .a-a{fill:#347362;}.b-a{fill:#fff;} Grams …" at bounding box center [729, 298] width 1077 height 420
click at [701, 341] on div "g" at bounding box center [778, 335] width 197 height 33
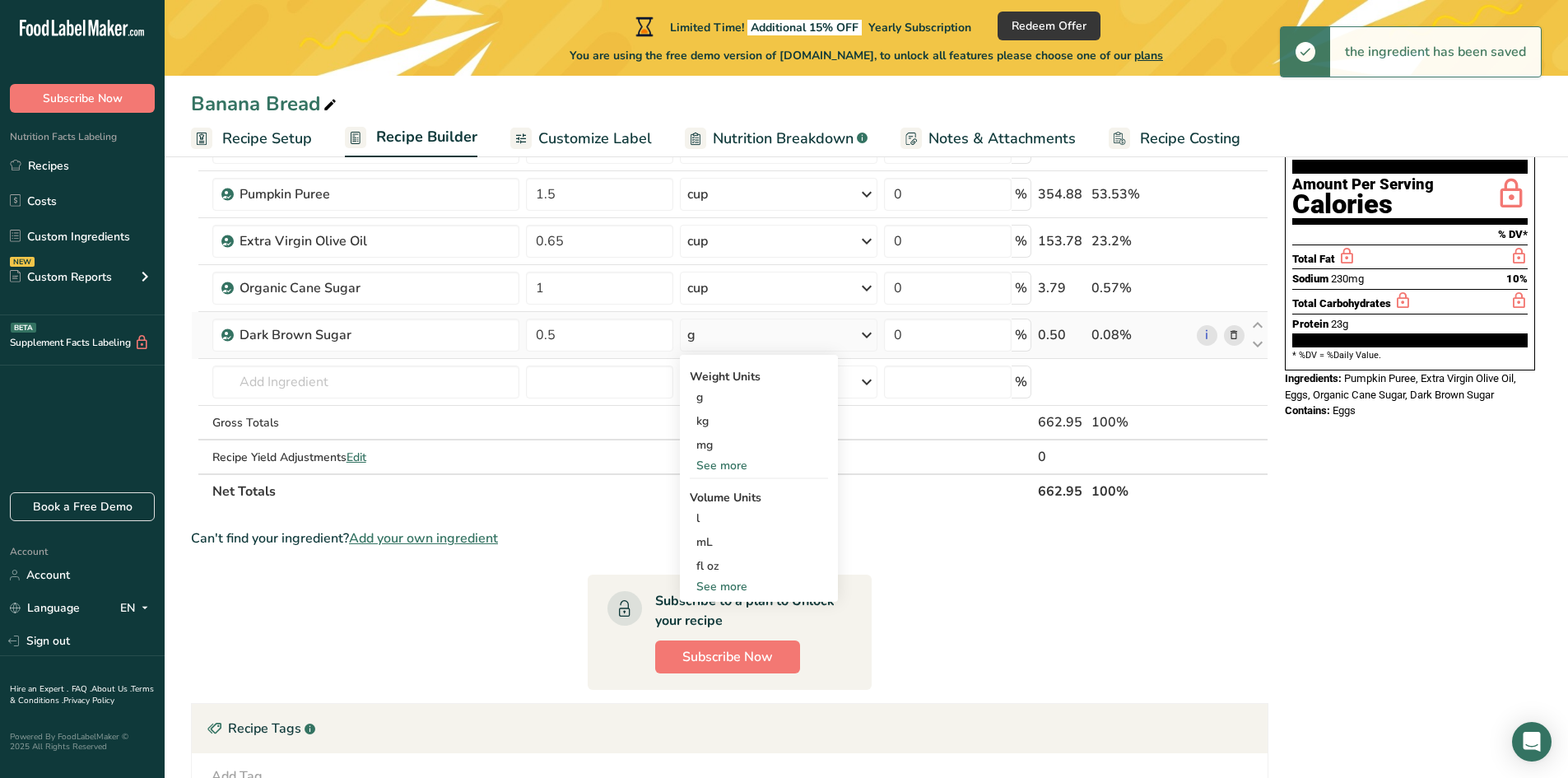
click at [727, 588] on div "See more" at bounding box center [758, 586] width 138 height 17
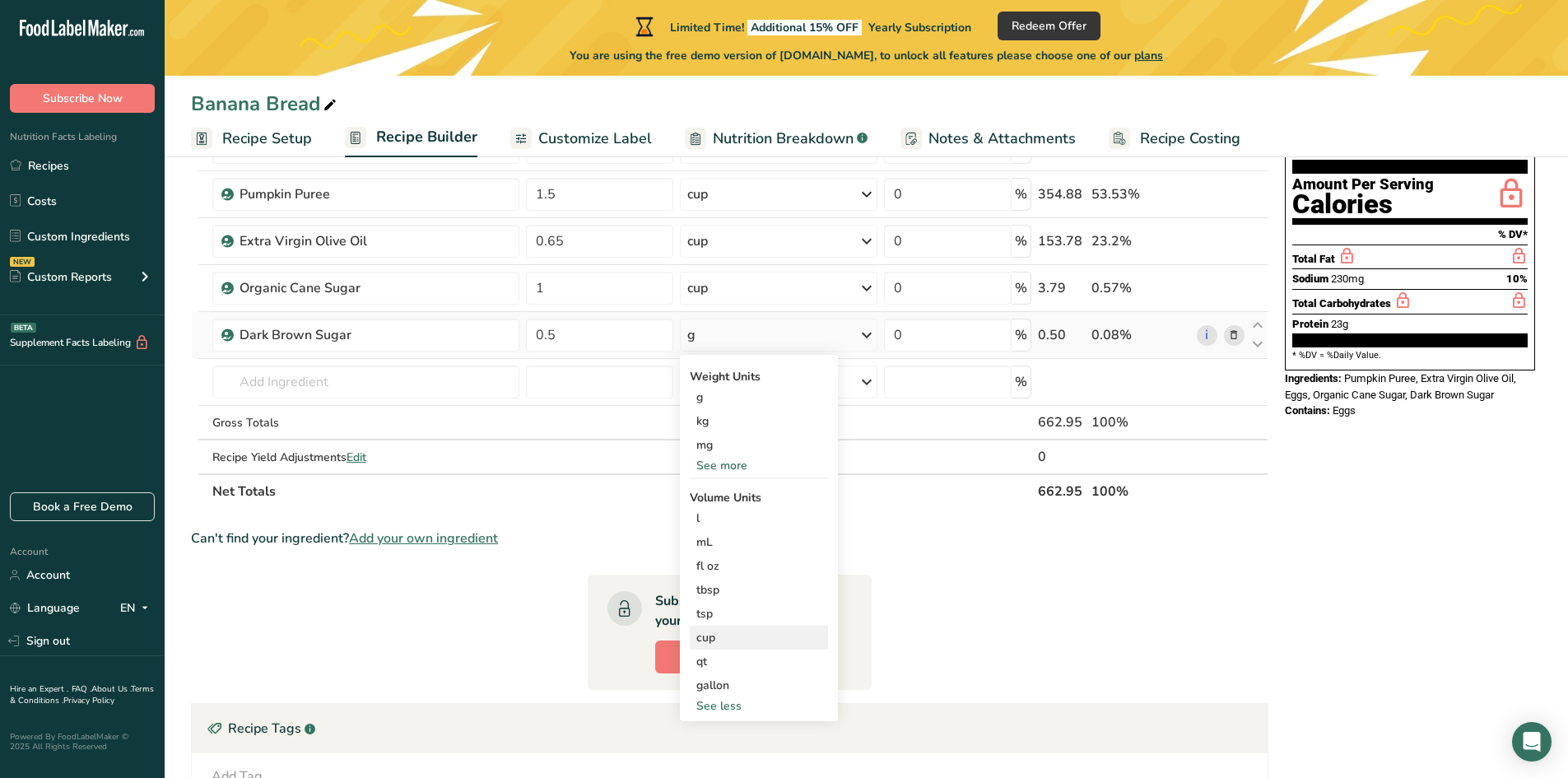
click at [711, 641] on div "cup" at bounding box center [758, 637] width 125 height 17
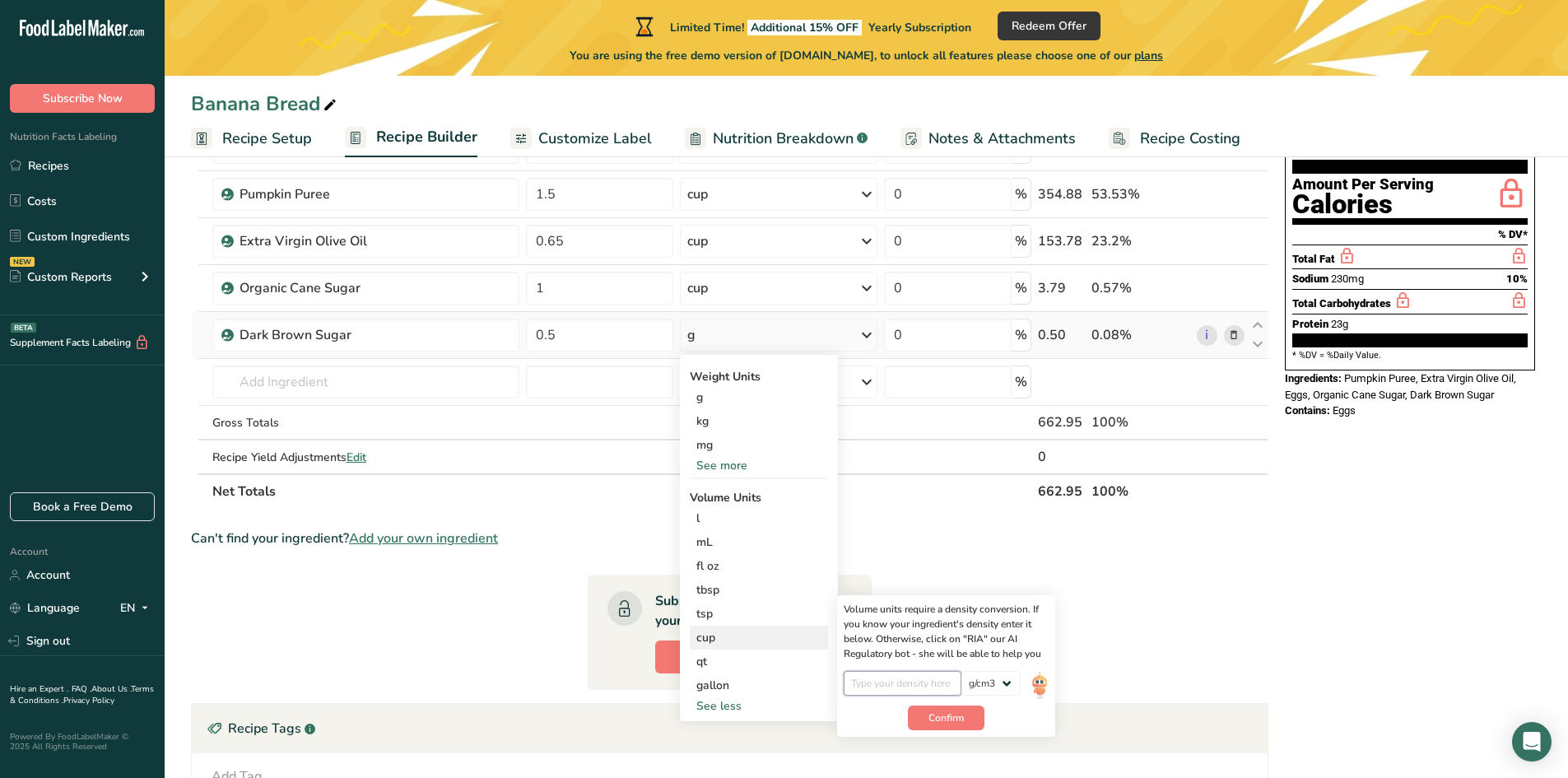
click at [913, 684] on input "number" at bounding box center [903, 683] width 118 height 25
drag, startPoint x: 996, startPoint y: 677, endPoint x: 992, endPoint y: 687, distance: 10.8
click at [996, 677] on select "lb/ft3 g/cm3" at bounding box center [991, 683] width 60 height 25
click at [961, 670] on select "lb/ft3 g/cm3" at bounding box center [991, 683] width 60 height 25
click at [948, 717] on span "Confirm" at bounding box center [946, 718] width 36 height 15
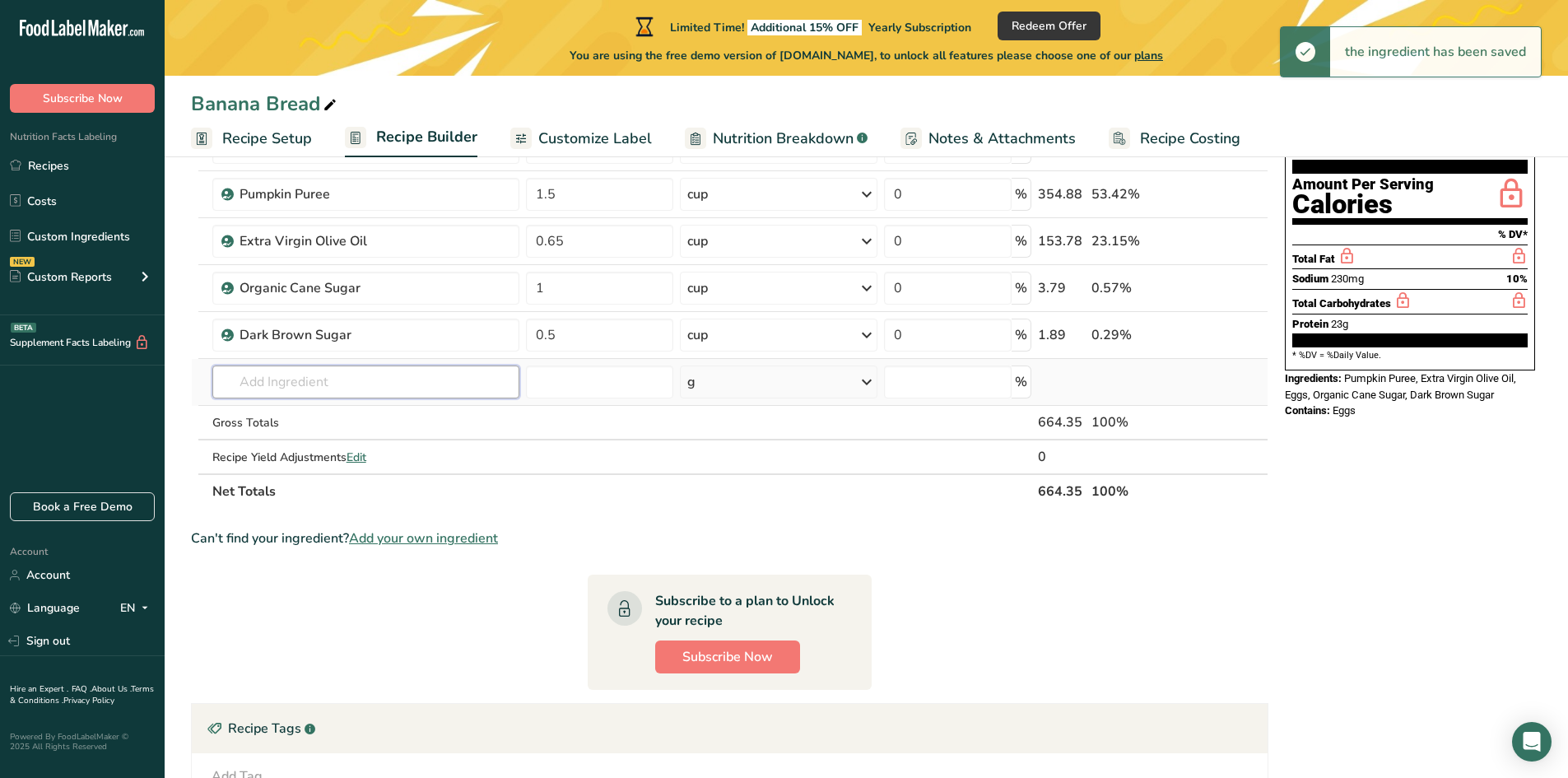
click at [336, 387] on input "text" at bounding box center [365, 382] width 307 height 33
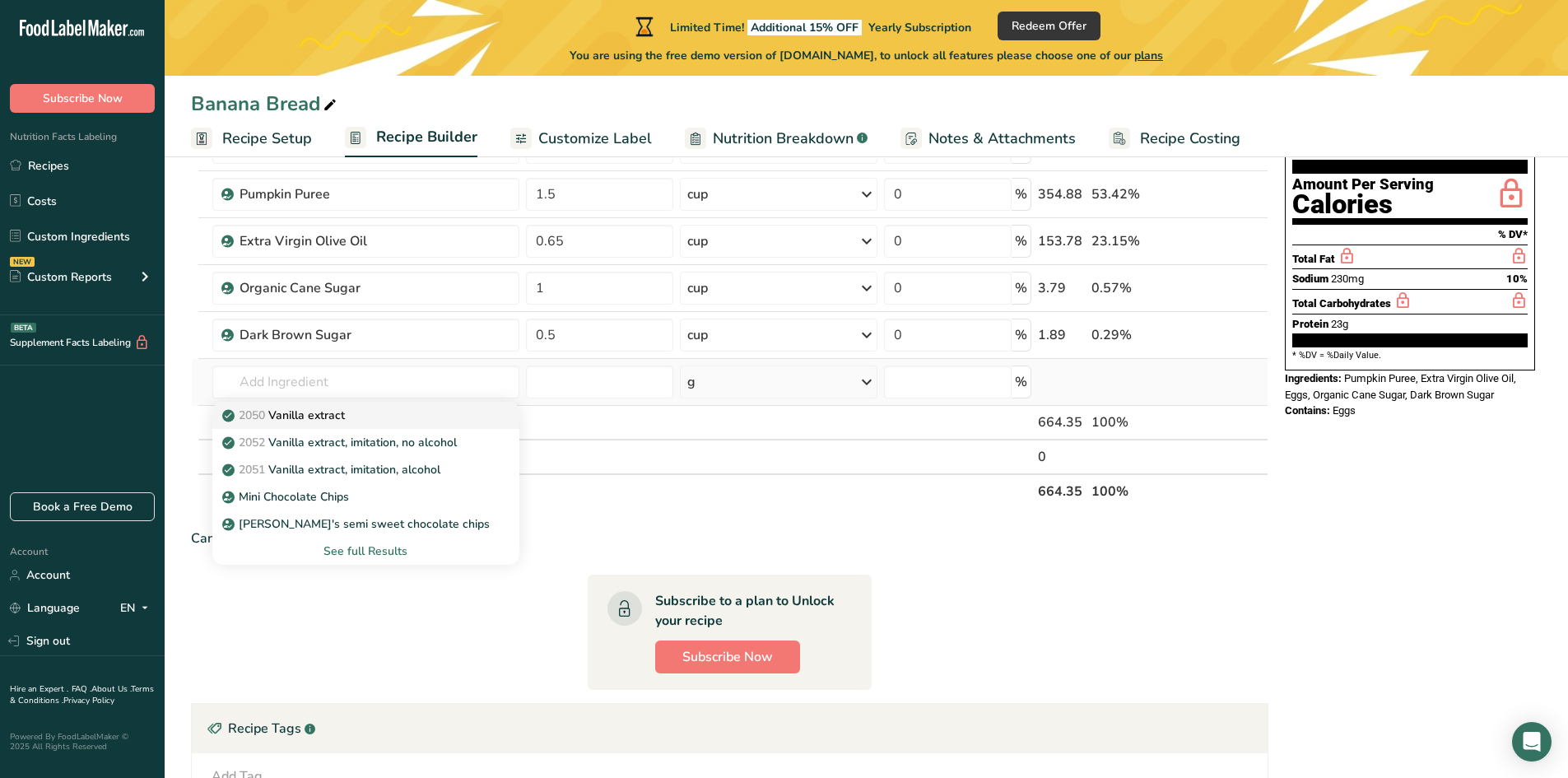
click at [319, 425] on link "2050 Vanilla extract" at bounding box center [365, 415] width 307 height 27
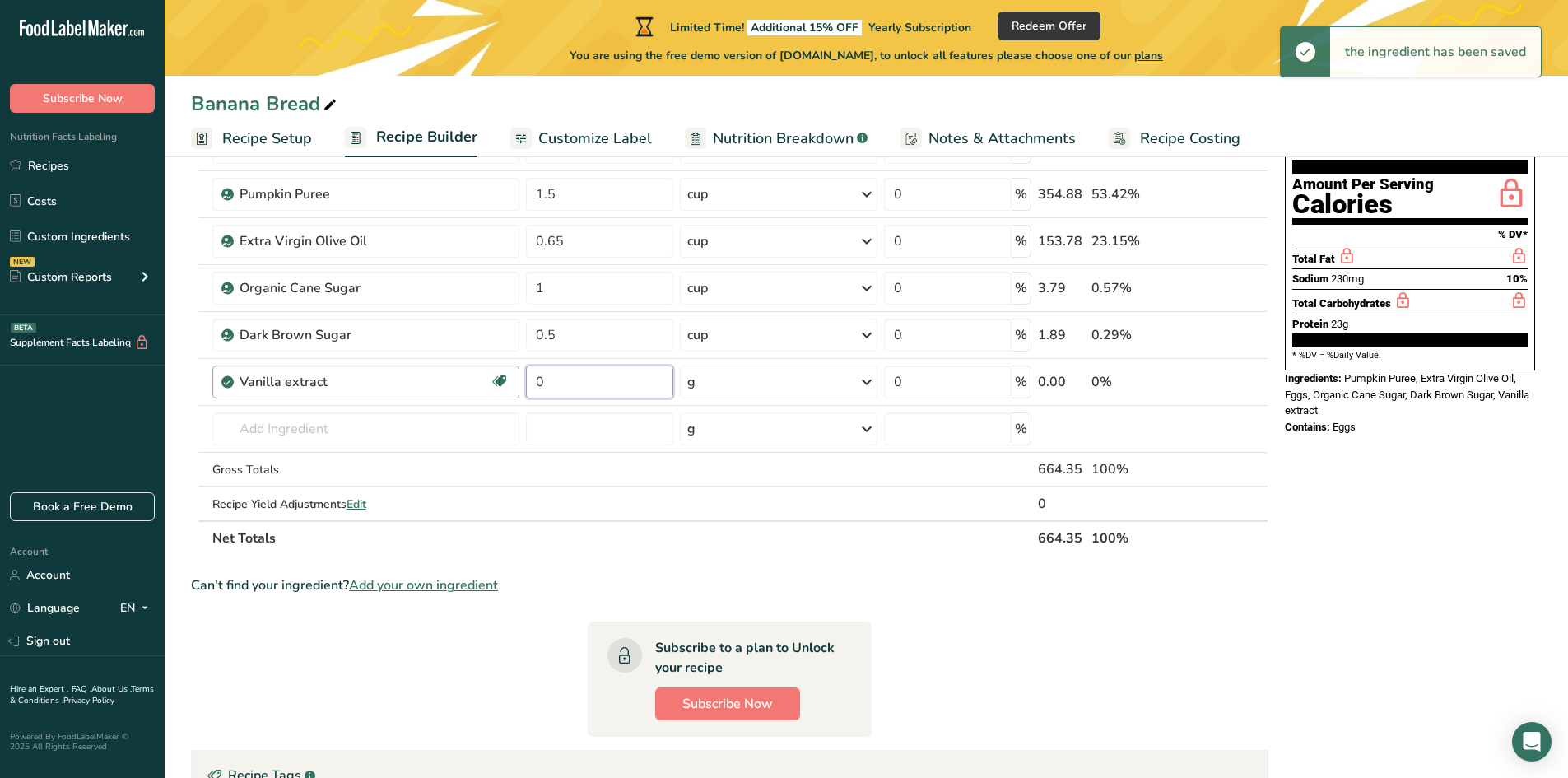
drag, startPoint x: 550, startPoint y: 386, endPoint x: 511, endPoint y: 382, distance: 39.2
click at [511, 382] on tr "Vanilla extract Dairy free Gluten free Vegan Vegetarian Soy free 0 g Portions 1…" at bounding box center [729, 382] width 1076 height 47
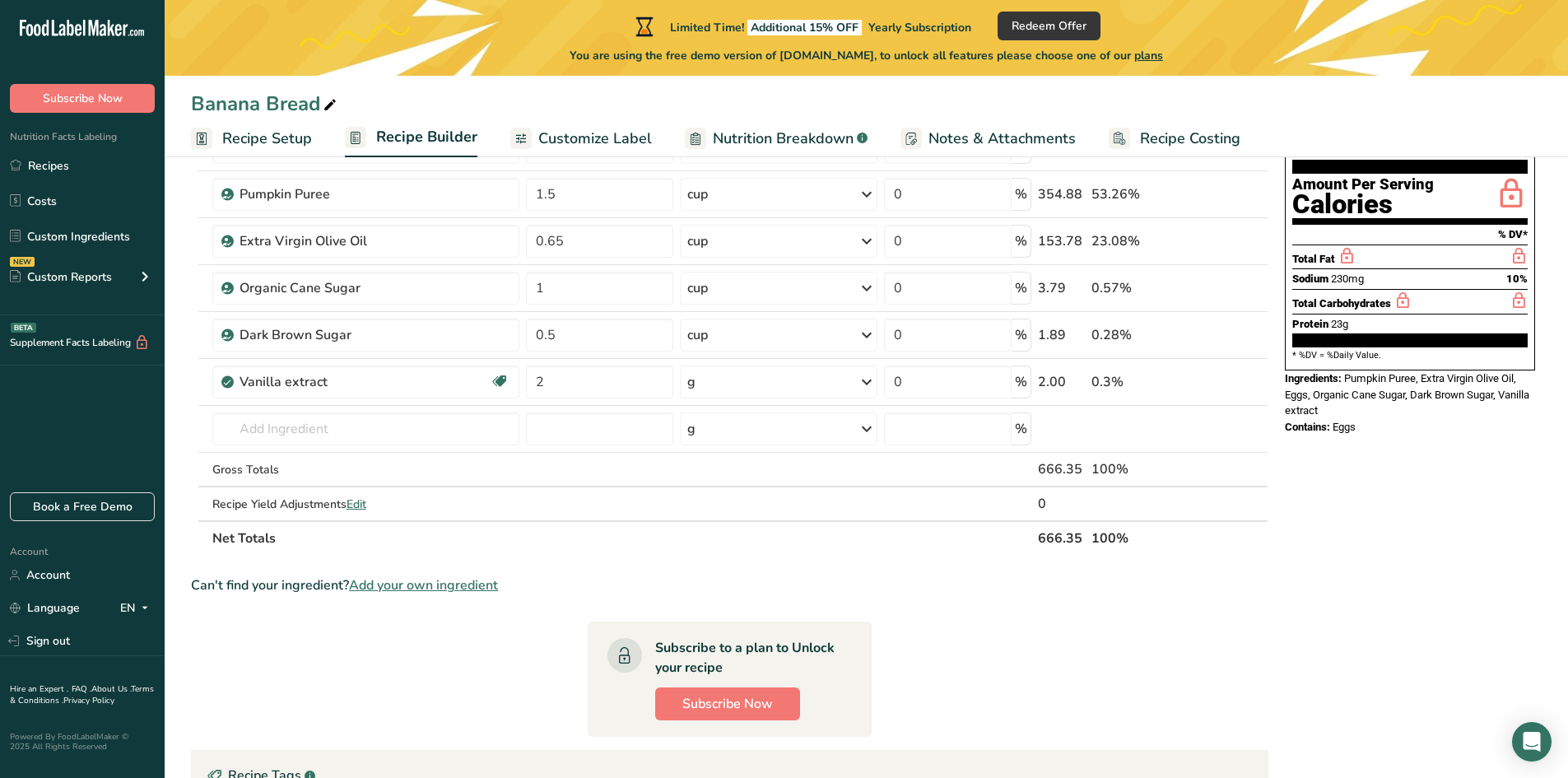
click at [695, 380] on div "Ingredient * Amount * Unit * Waste * .a-a{fill:#347362;}.b-a{fill:#fff;} Grams …" at bounding box center [729, 321] width 1077 height 466
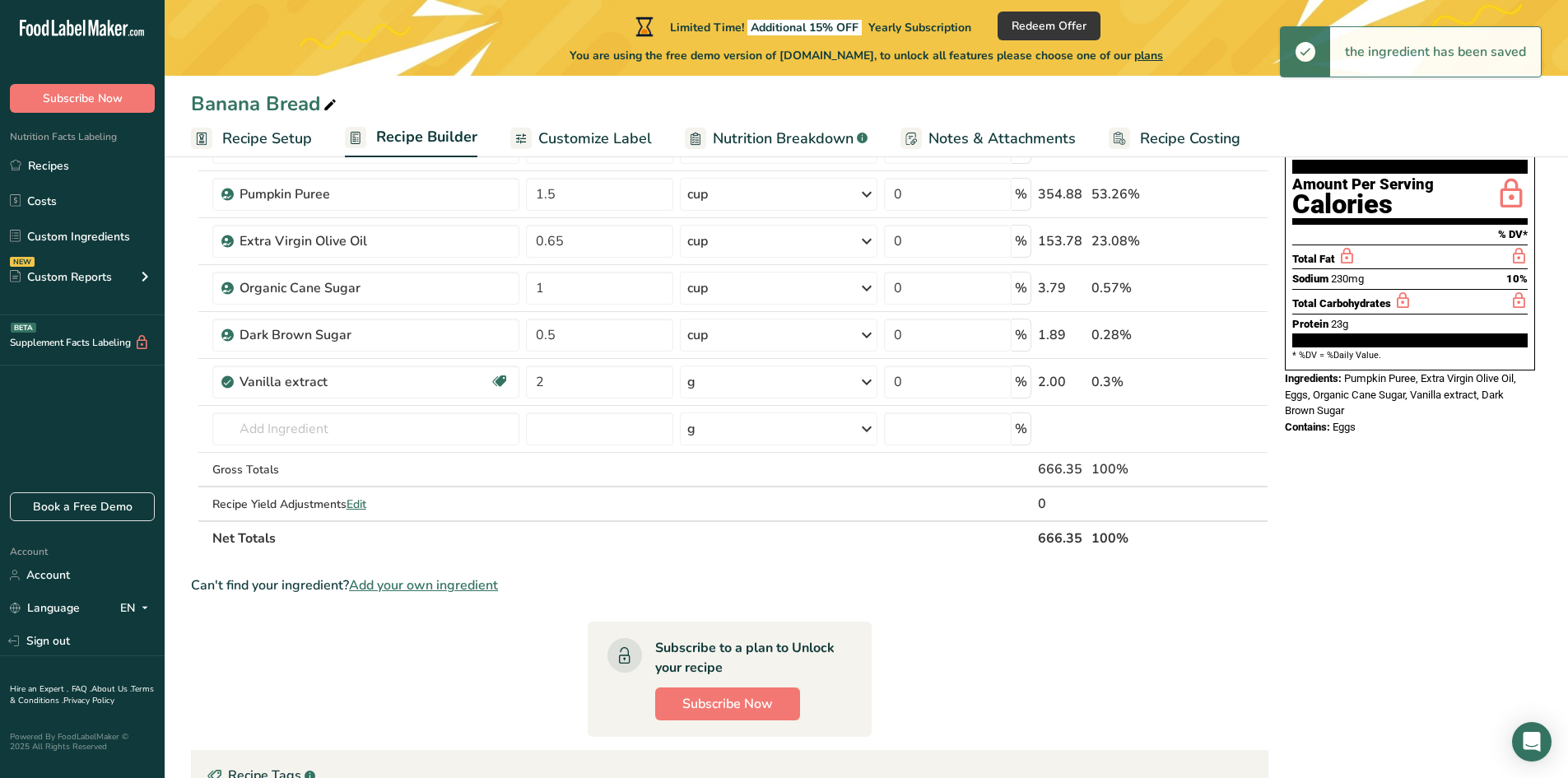
click at [747, 383] on div "g" at bounding box center [778, 382] width 197 height 33
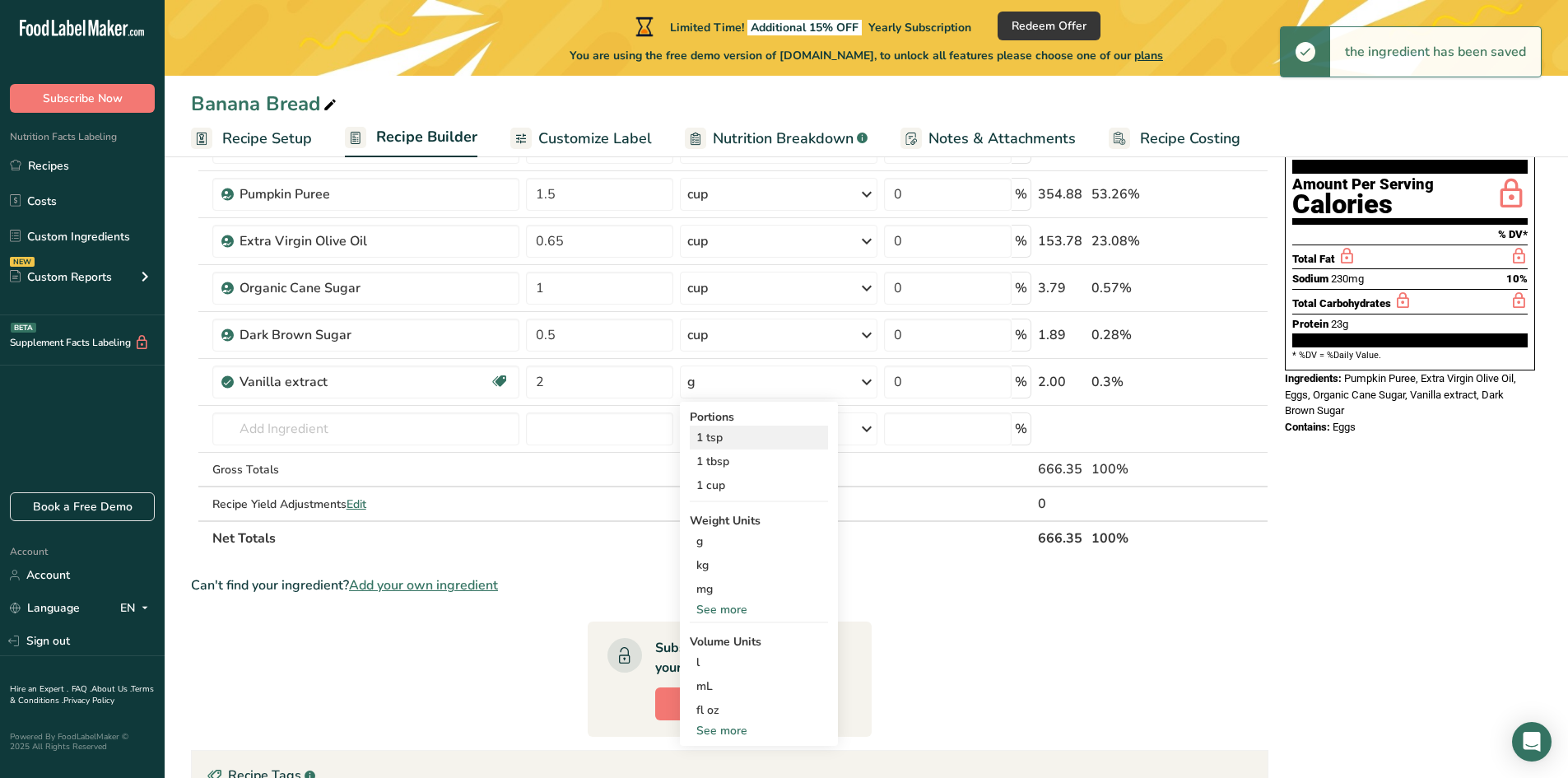
click at [714, 435] on div "1 tsp" at bounding box center [758, 437] width 138 height 24
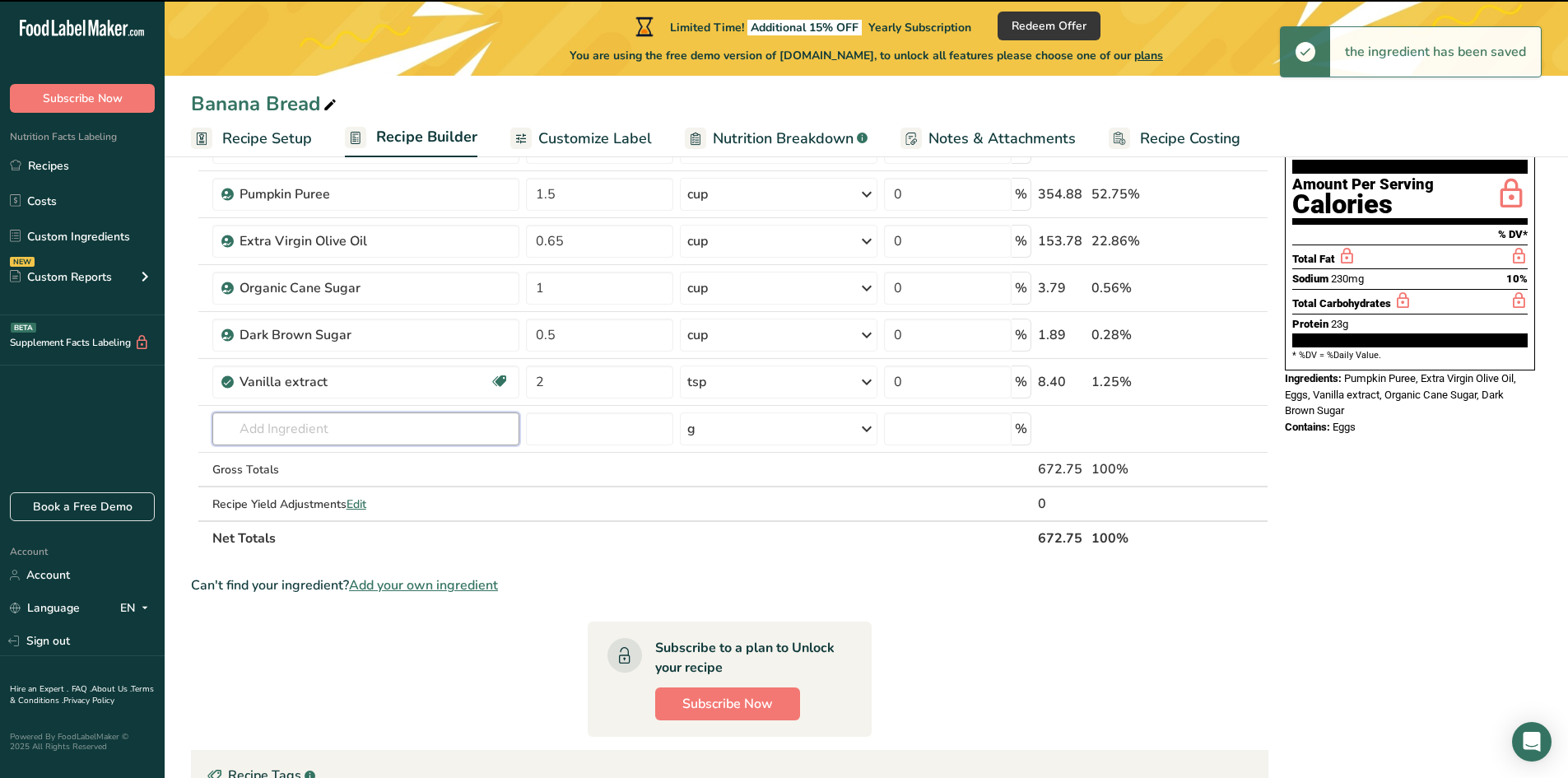
click at [279, 426] on input "text" at bounding box center [365, 429] width 307 height 33
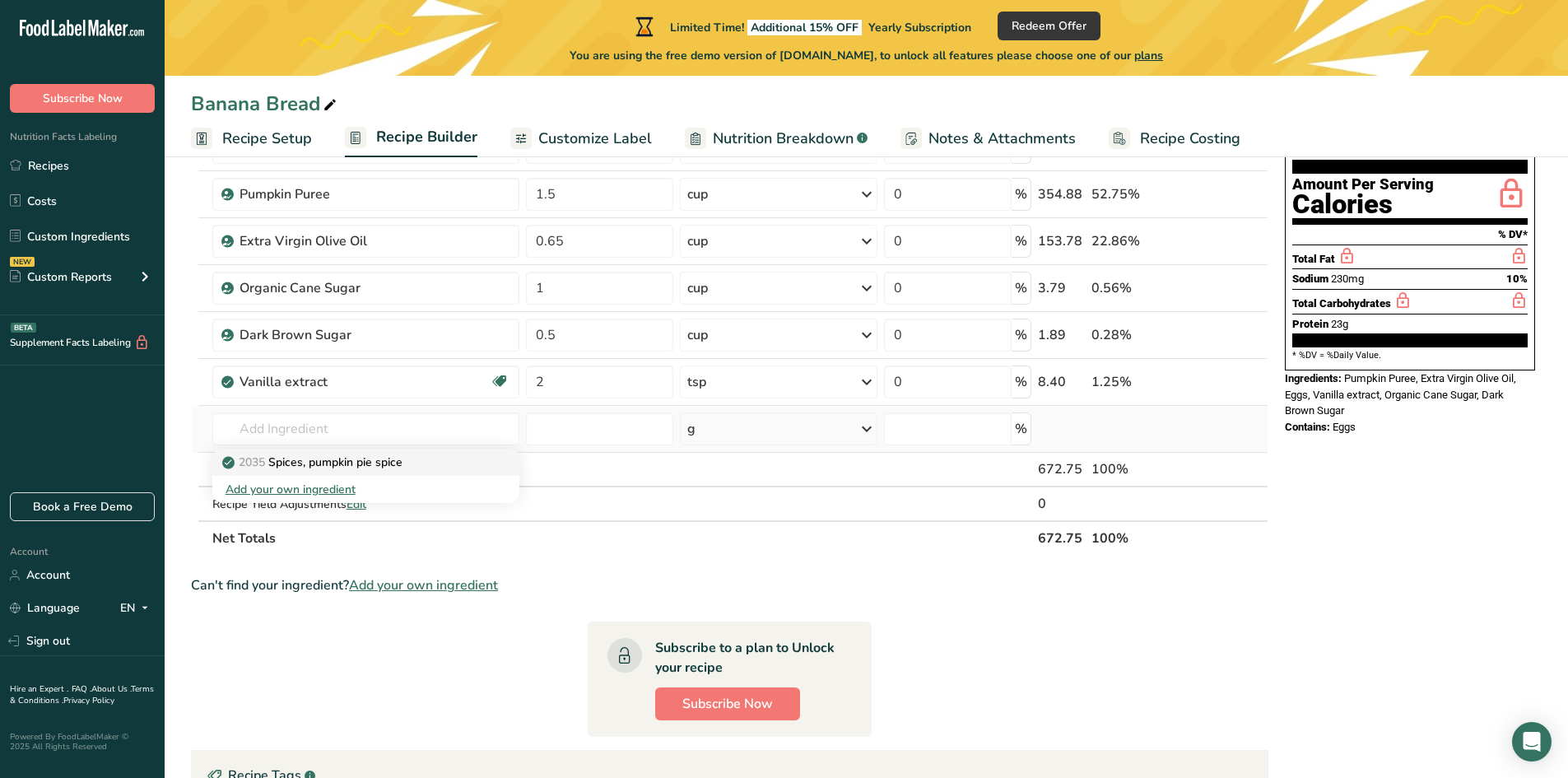
click at [384, 460] on p "2035 Spices, pumpkin pie spice" at bounding box center [314, 461] width 177 height 17
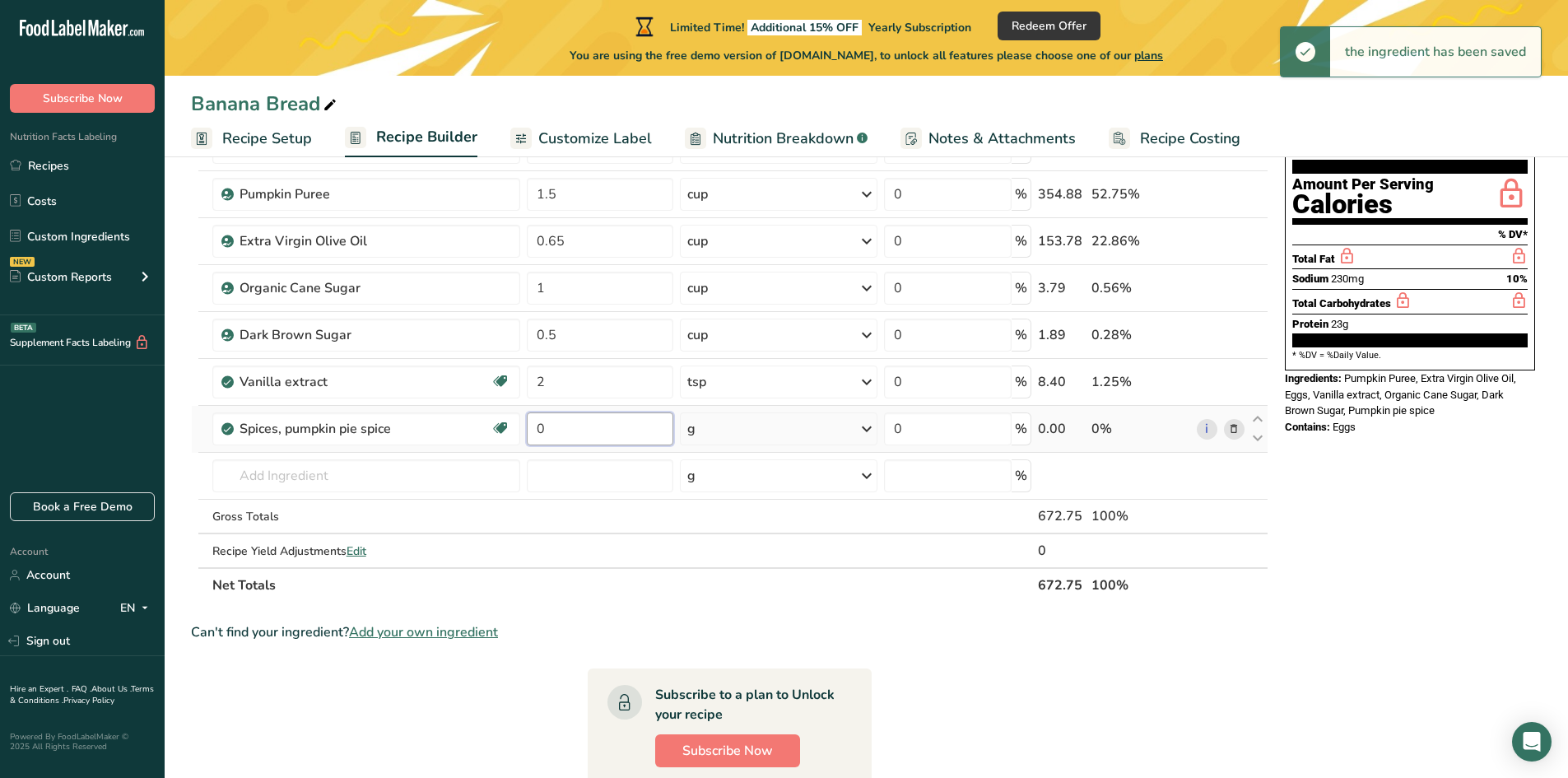
click at [578, 437] on input "0" at bounding box center [601, 429] width 148 height 33
drag, startPoint x: 571, startPoint y: 434, endPoint x: 535, endPoint y: 435, distance: 36.0
click at [535, 435] on input "0" at bounding box center [601, 429] width 148 height 33
click at [733, 421] on div "Ingredient * Amount * Unit * Waste * .a-a{fill:#347362;}.b-a{fill:#fff;} Grams …" at bounding box center [729, 346] width 1077 height 514
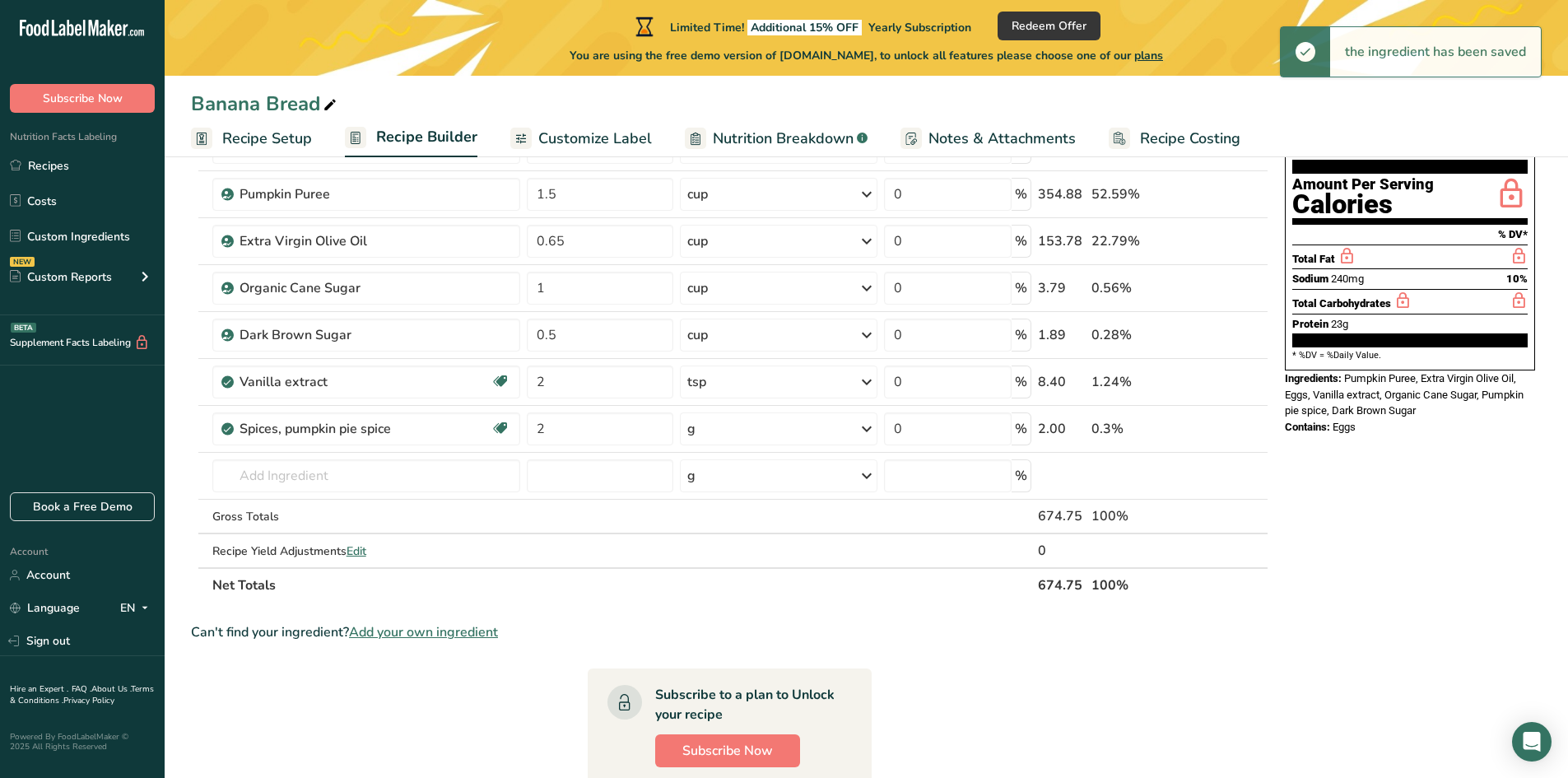
click at [733, 433] on div "g" at bounding box center [778, 429] width 197 height 33
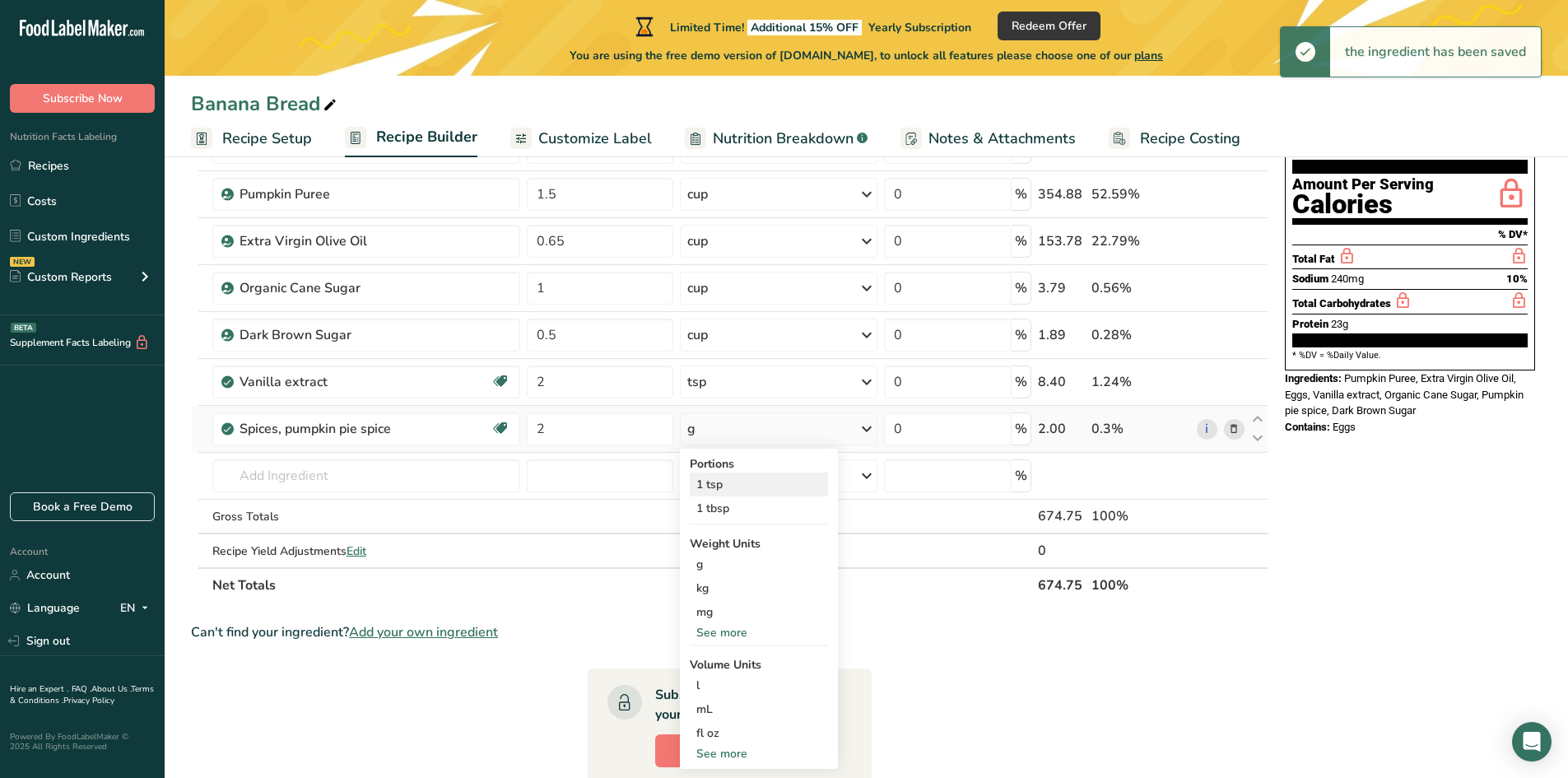
click at [717, 492] on div "1 tsp" at bounding box center [758, 484] width 138 height 24
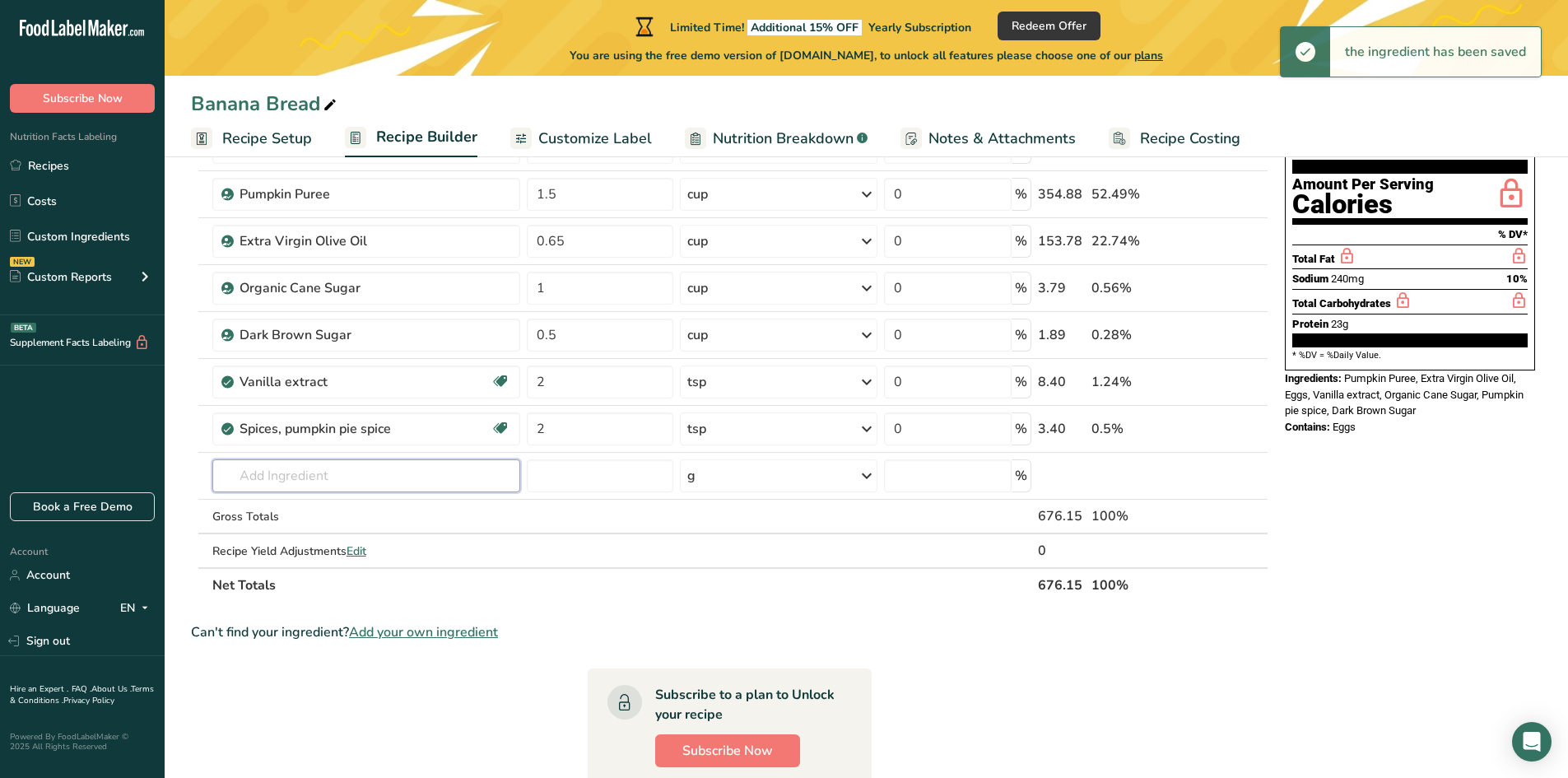
click at [360, 475] on input "text" at bounding box center [365, 476] width 307 height 33
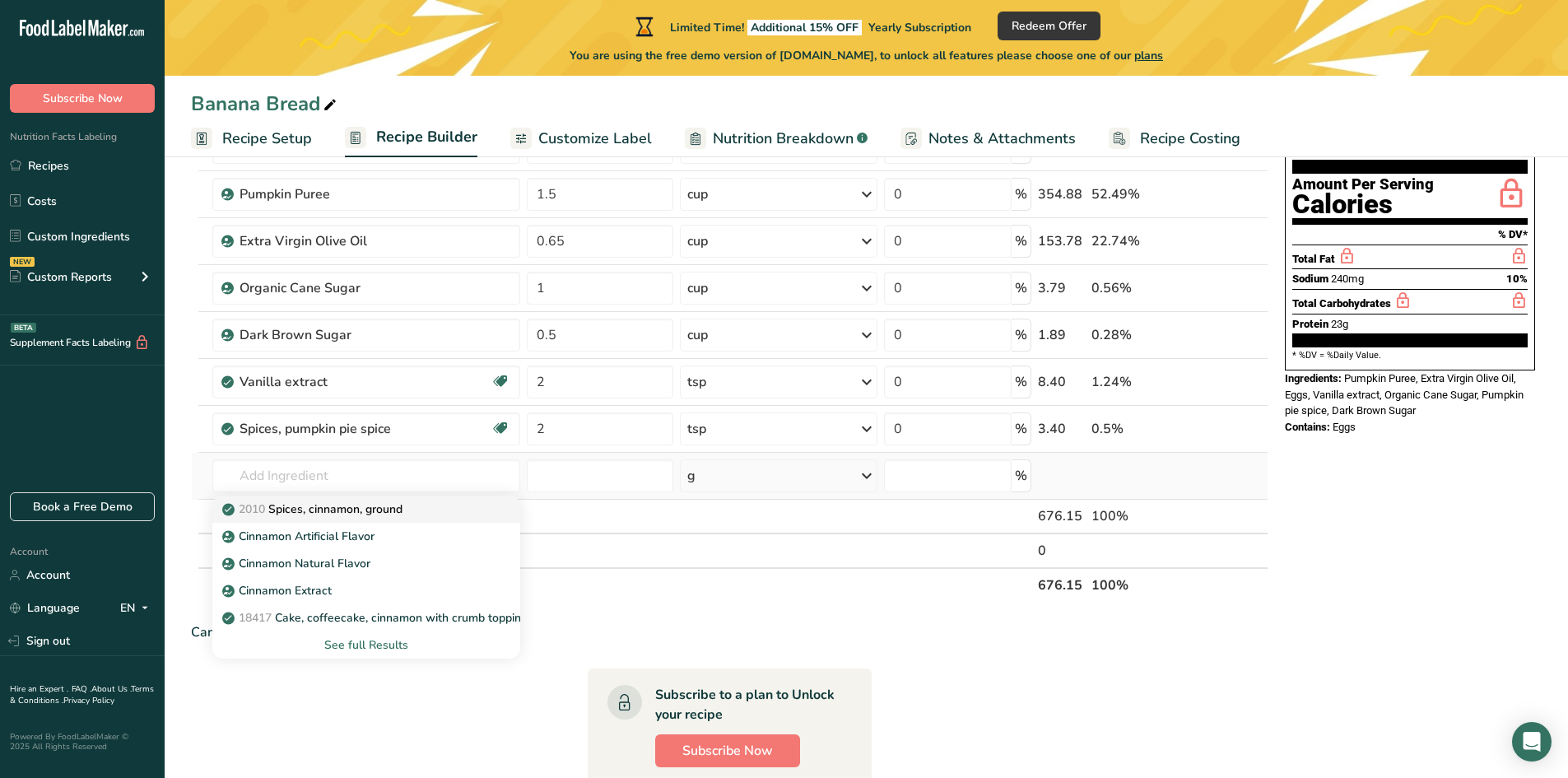
click at [318, 508] on p "2010 Spices, cinnamon, ground" at bounding box center [314, 509] width 177 height 17
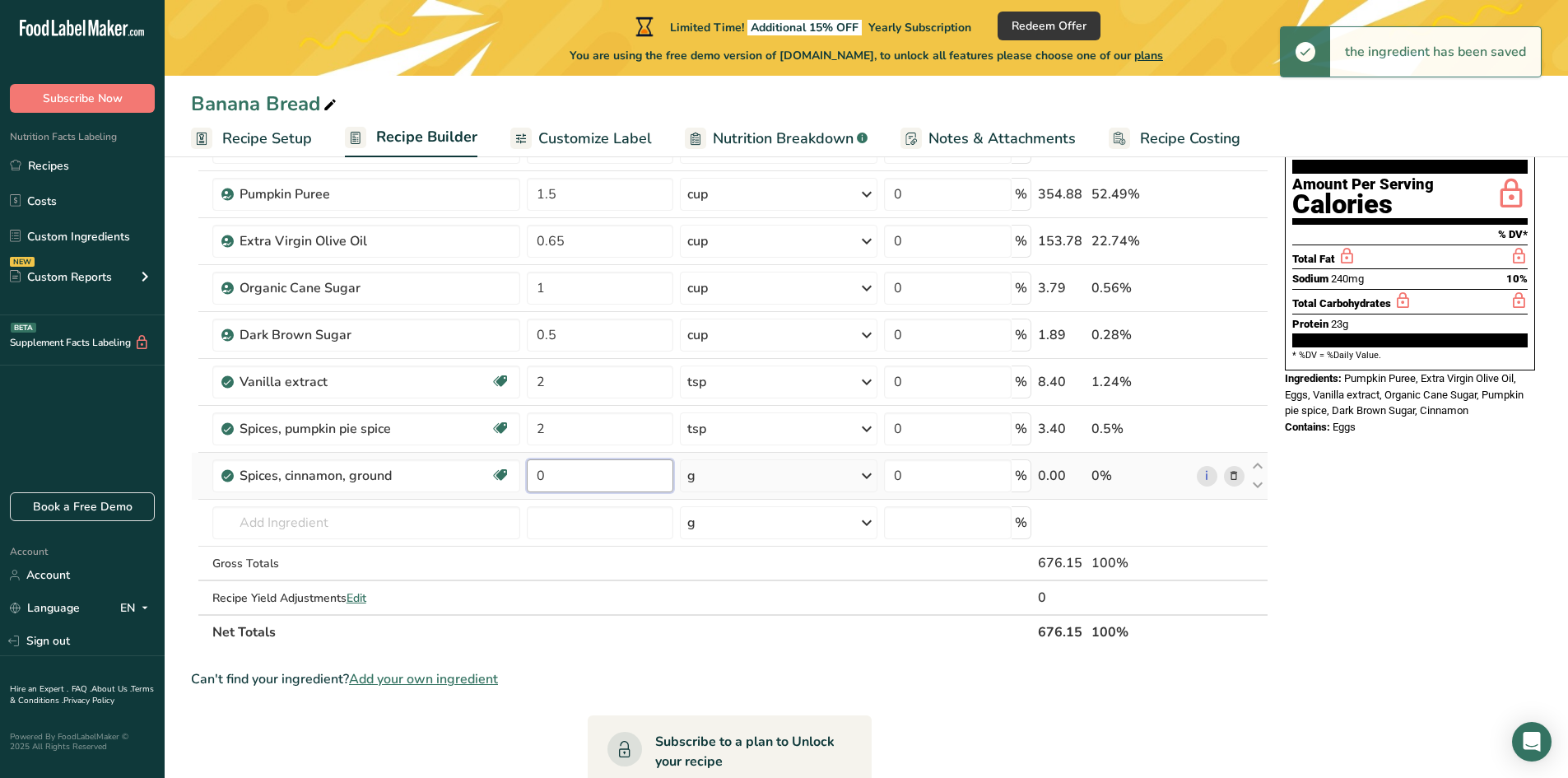
click at [565, 481] on input "0" at bounding box center [601, 476] width 148 height 33
click at [537, 484] on input "0" at bounding box center [601, 476] width 148 height 33
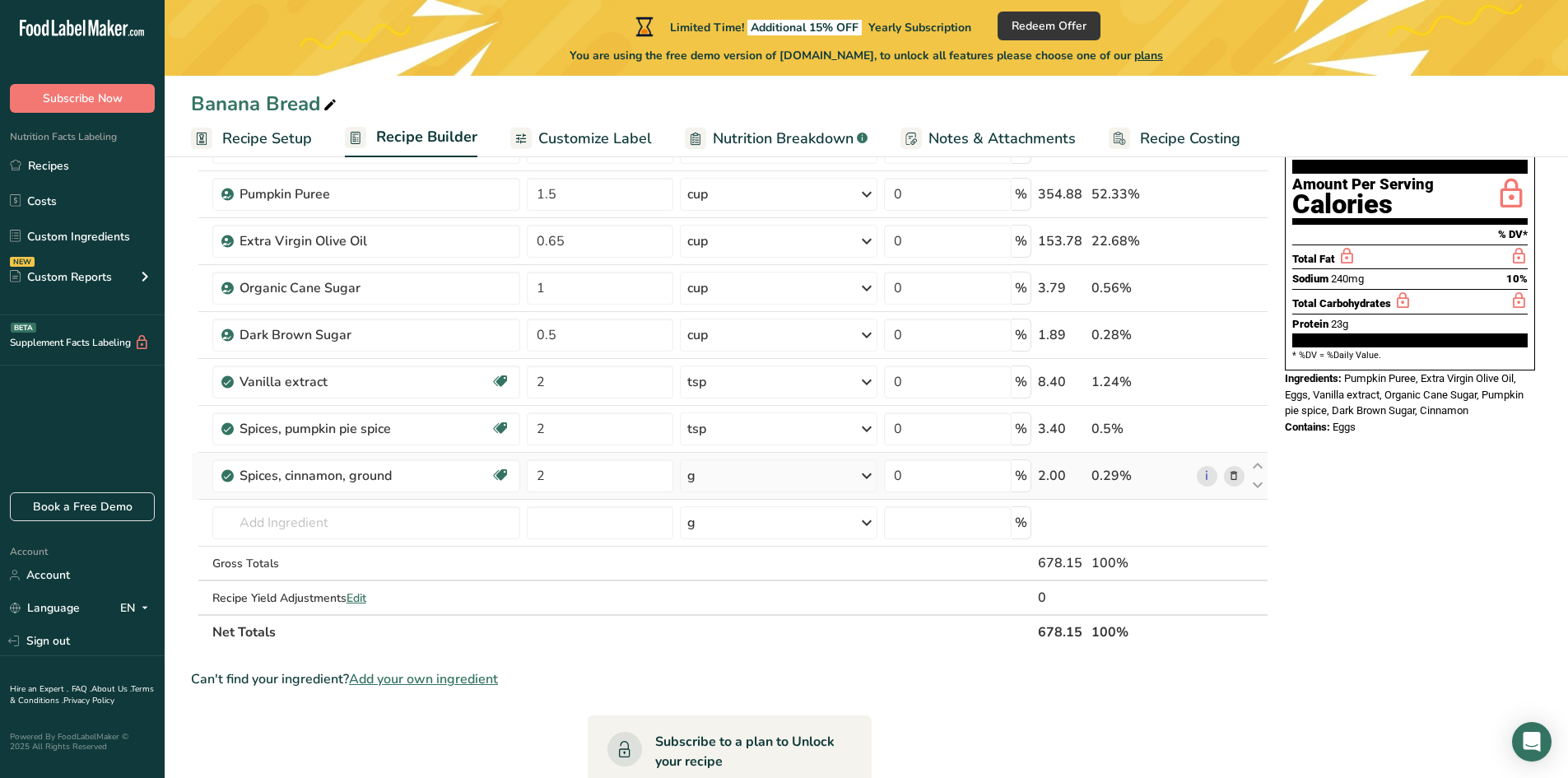
click at [709, 470] on div "Ingredient * Amount * Unit * Waste * .a-a{fill:#347362;}.b-a{fill:#fff;} Grams …" at bounding box center [729, 369] width 1077 height 560
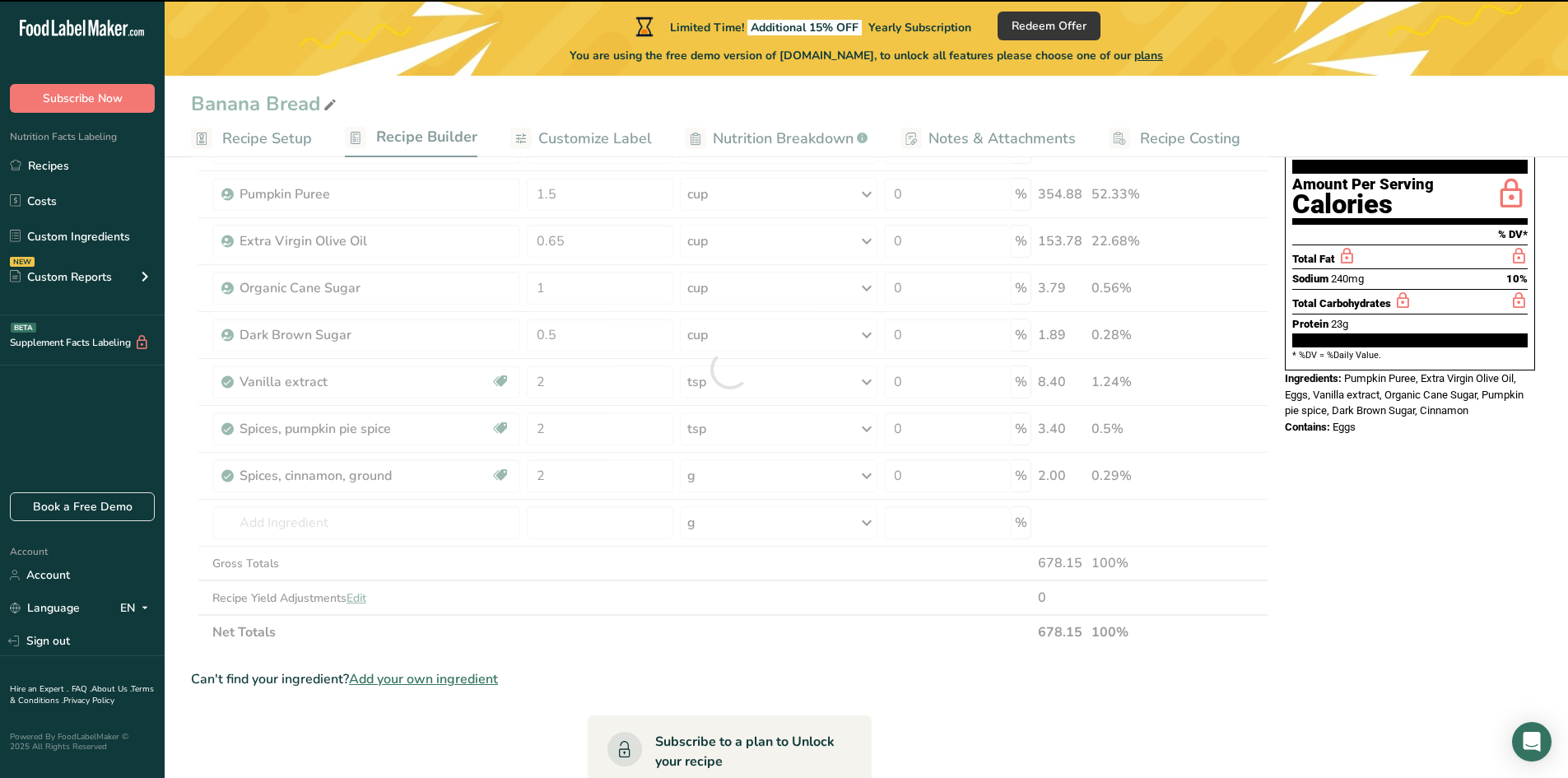
click at [723, 478] on div "g" at bounding box center [778, 476] width 197 height 33
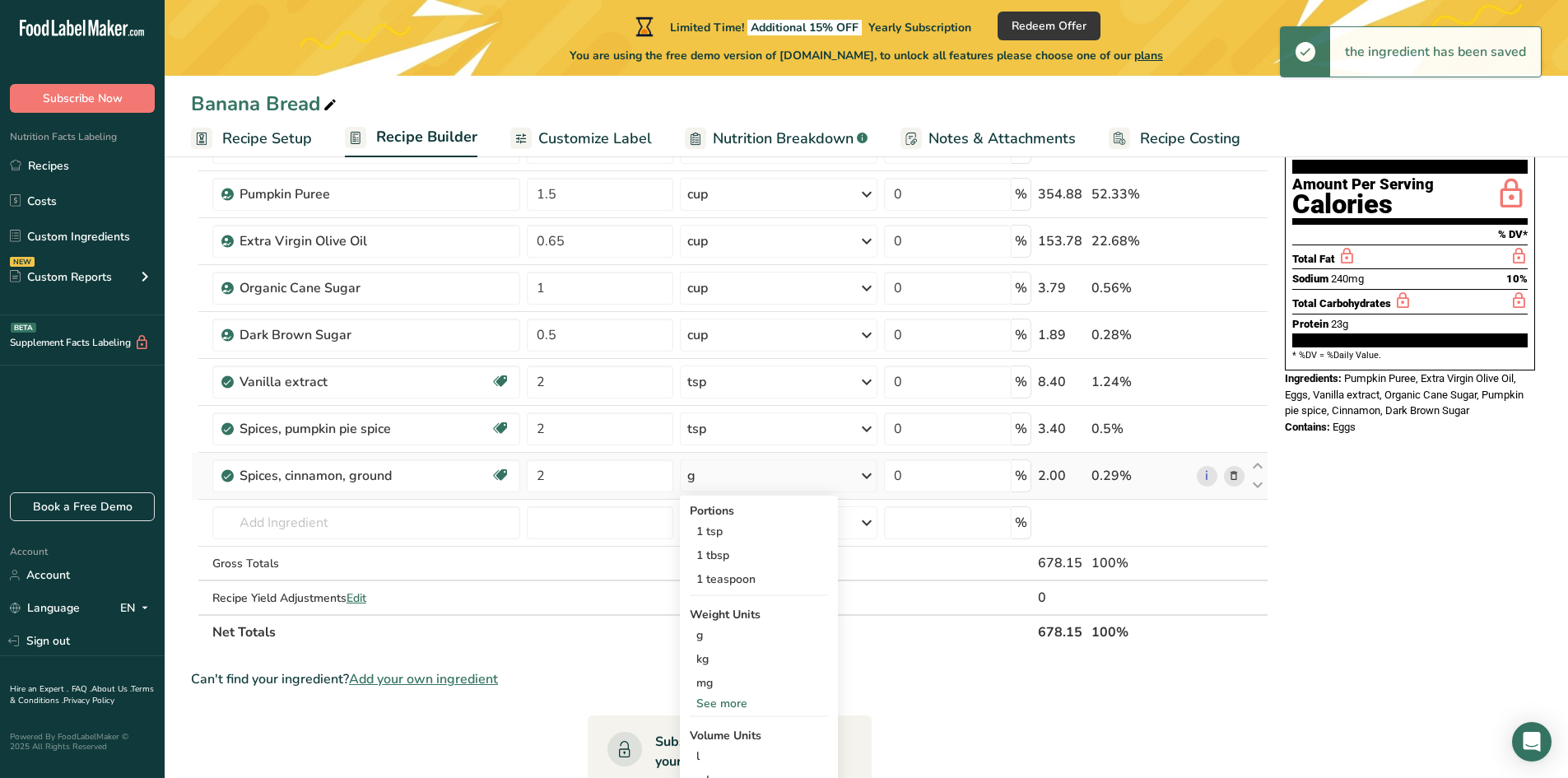
click at [714, 476] on div "g" at bounding box center [778, 476] width 197 height 33
click at [722, 486] on div "g" at bounding box center [778, 476] width 197 height 33
click at [724, 534] on div "1 tsp" at bounding box center [758, 531] width 138 height 24
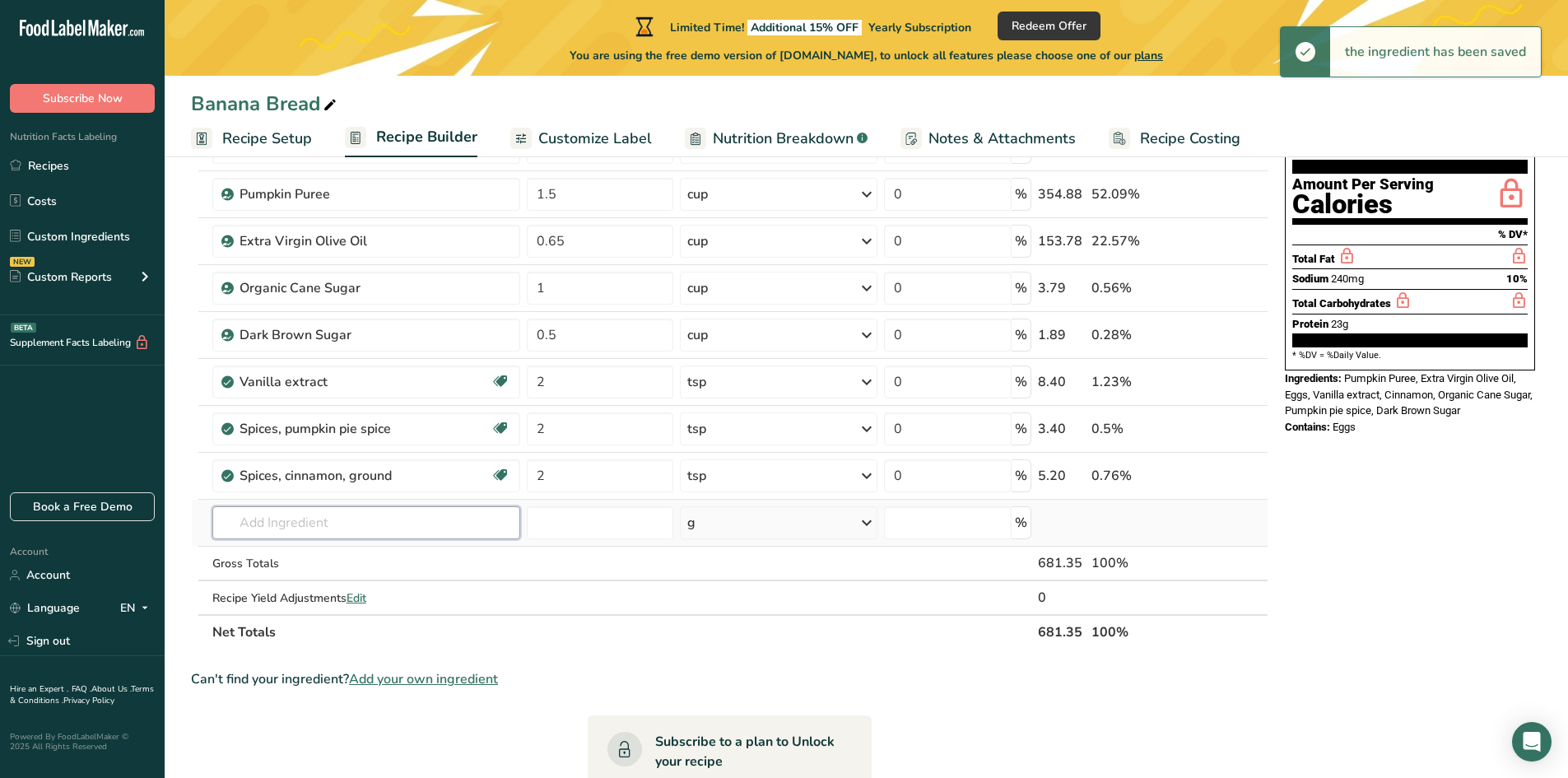
click at [303, 535] on input "text" at bounding box center [365, 523] width 307 height 33
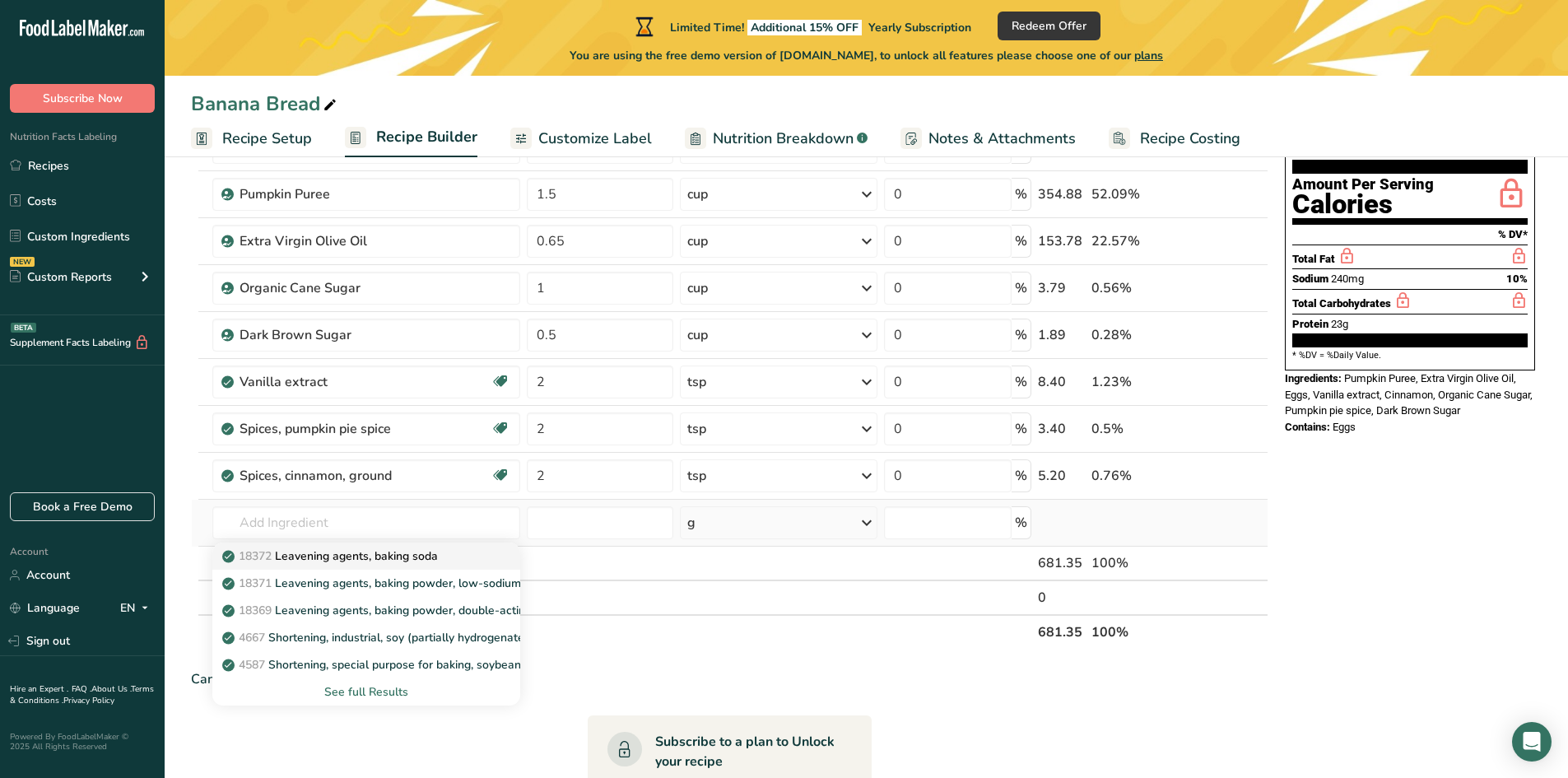
click at [382, 559] on p "18372 Leavening agents, baking soda" at bounding box center [332, 556] width 212 height 17
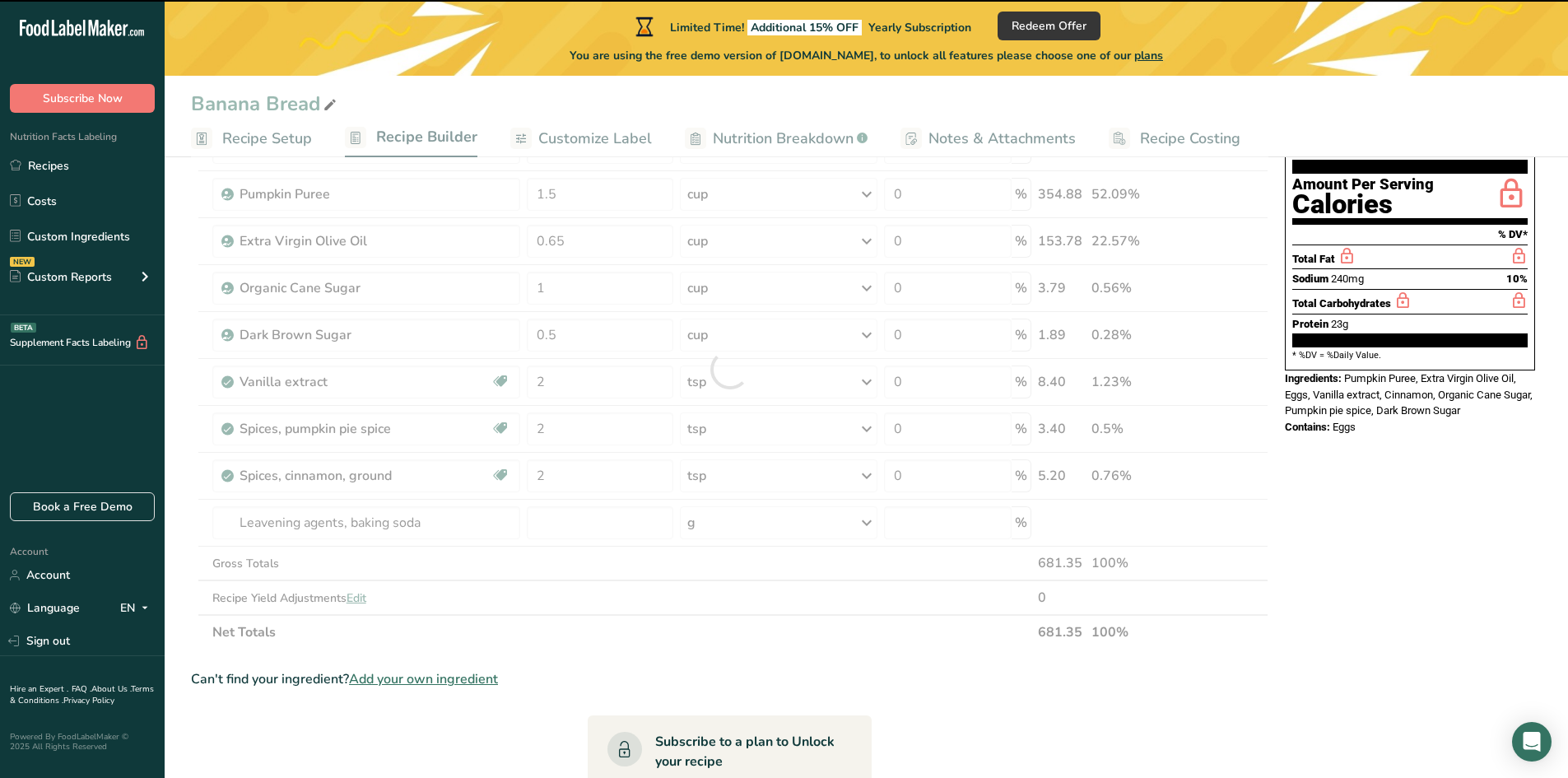
click at [560, 515] on div at bounding box center [729, 369] width 1077 height 560
click at [572, 520] on input "number" at bounding box center [601, 523] width 148 height 33
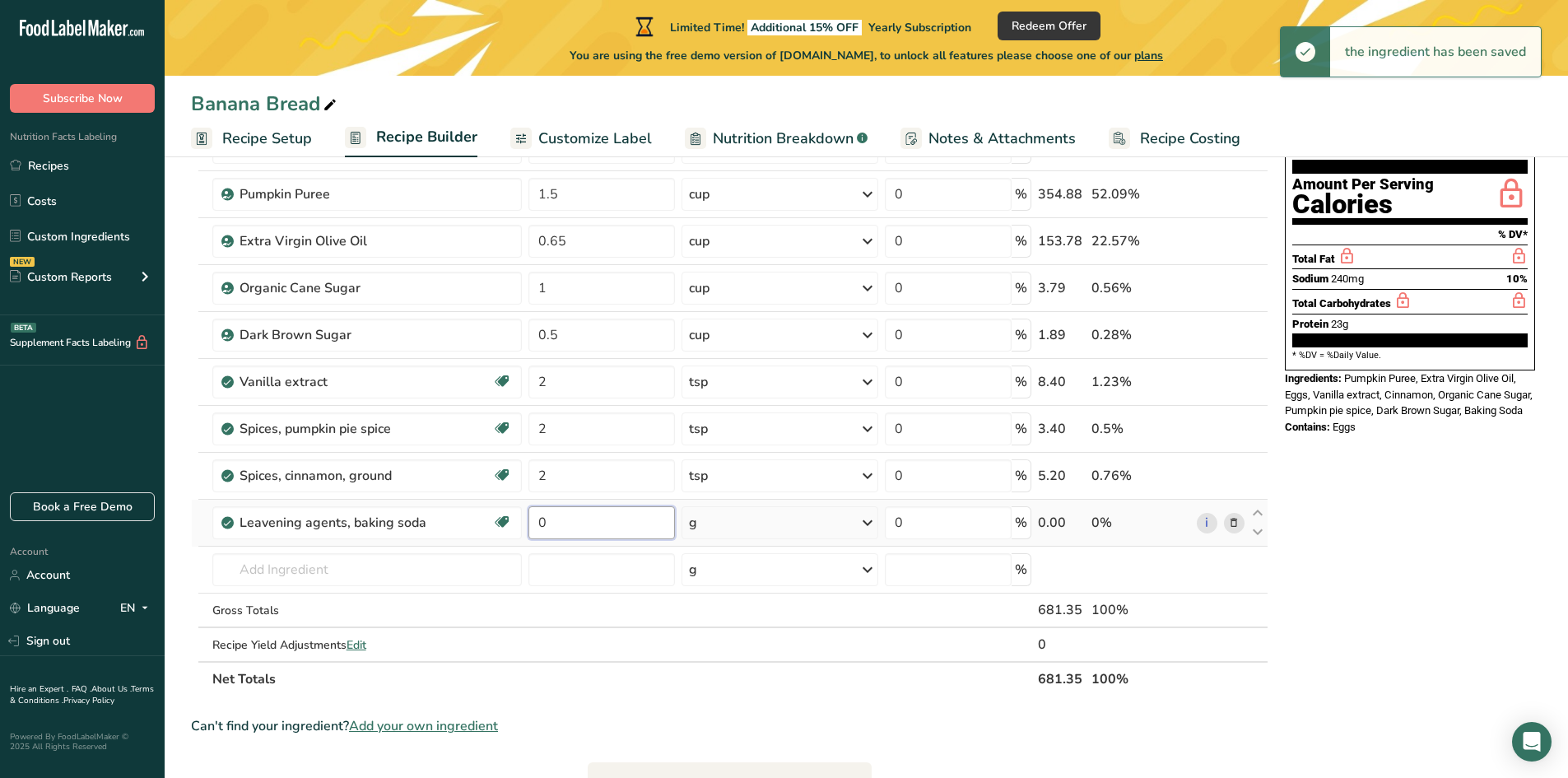
click at [564, 526] on input "0" at bounding box center [602, 523] width 147 height 33
click at [564, 526] on input "0" at bounding box center [602, 523] width 147 height 33
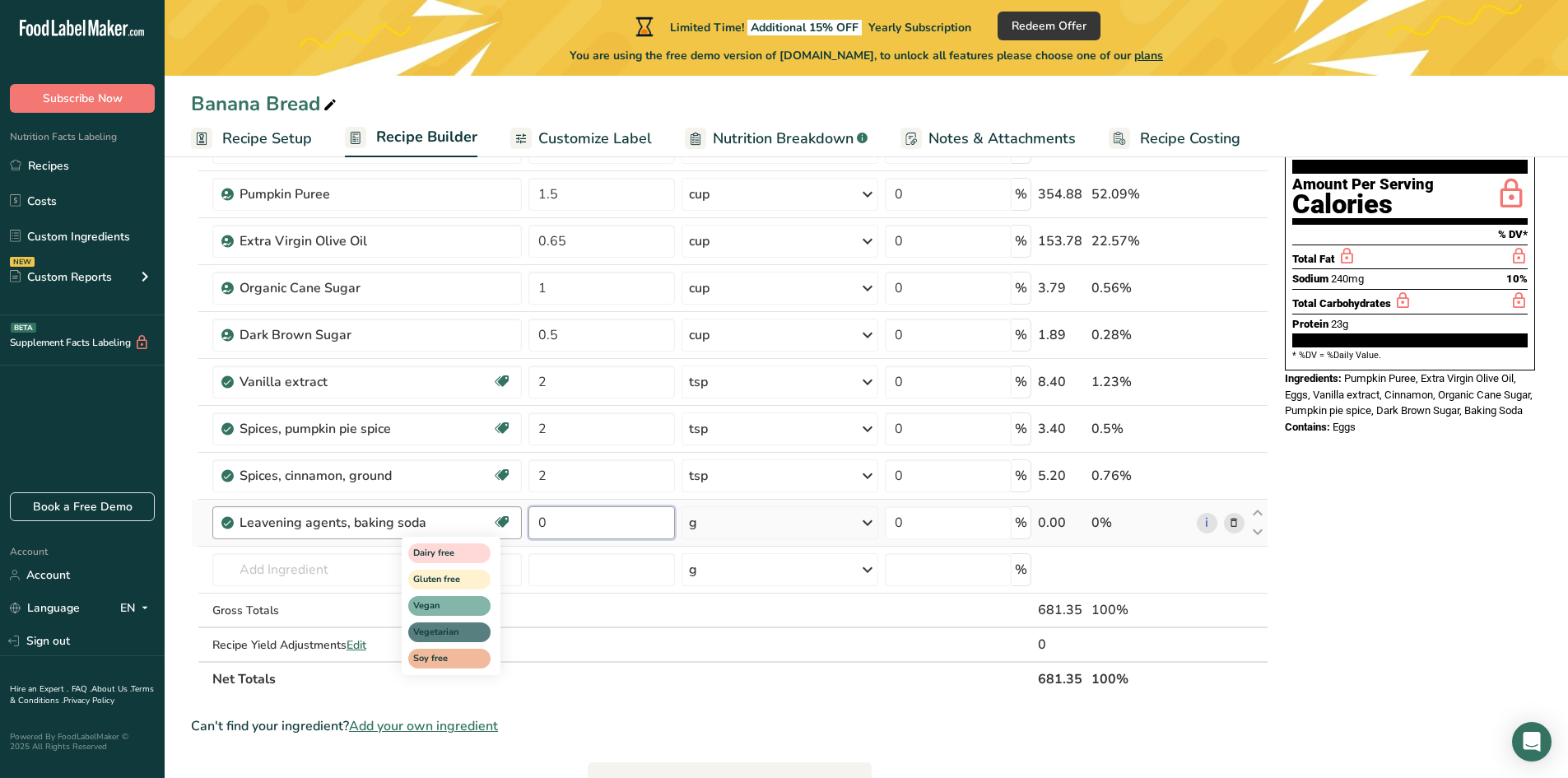
drag, startPoint x: 561, startPoint y: 524, endPoint x: 504, endPoint y: 524, distance: 57.0
click at [504, 524] on tr "Leavening agents, baking soda Dairy free Gluten free Vegan Vegetarian Soy free …" at bounding box center [729, 523] width 1076 height 47
click at [715, 530] on div "Ingredient * Amount * Unit * Waste * .a-a{fill:#347362;}.b-a{fill:#fff;} Grams …" at bounding box center [729, 392] width 1077 height 607
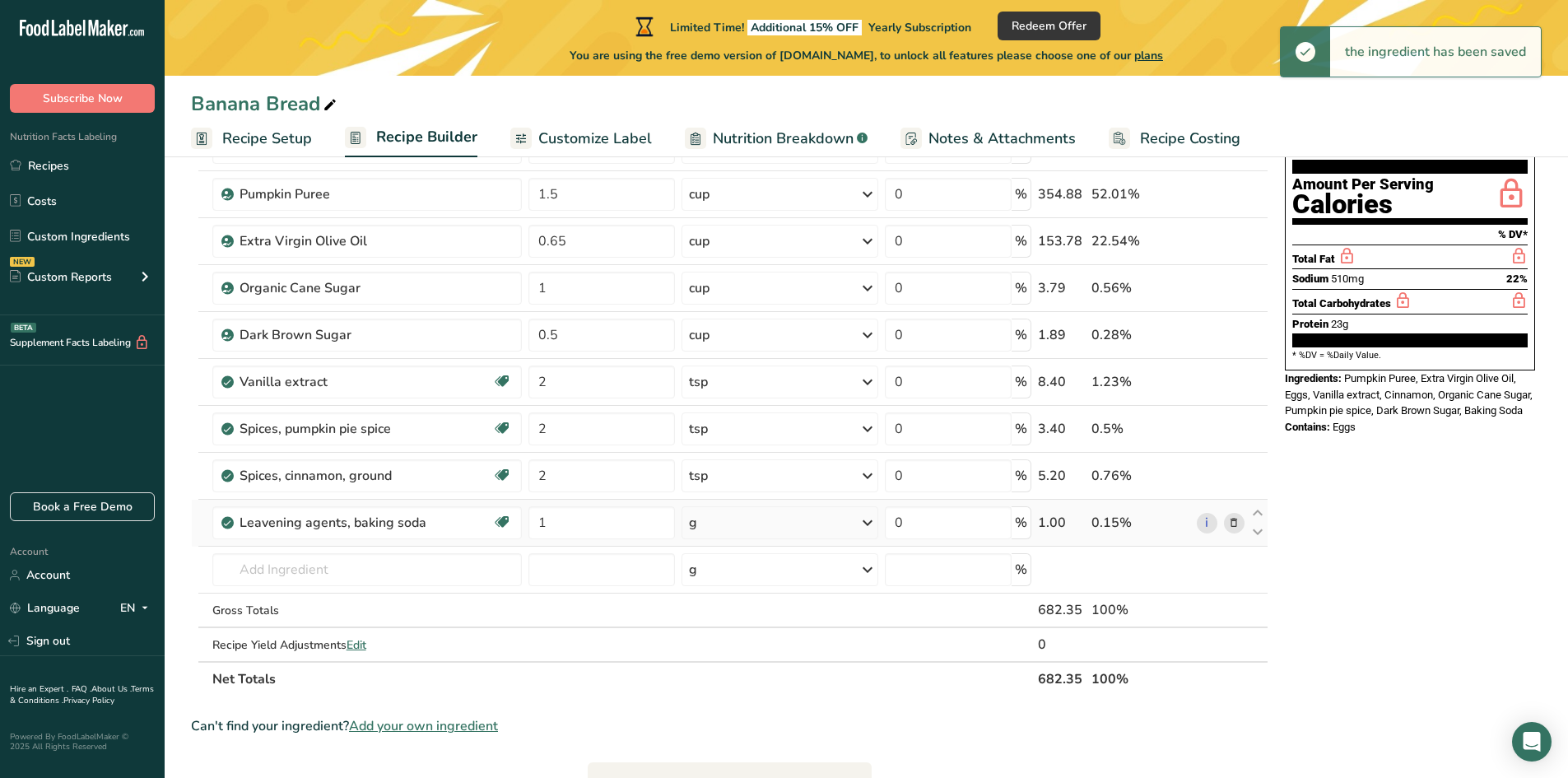
click at [715, 521] on div "g" at bounding box center [779, 523] width 196 height 33
click at [716, 588] on div "1 tsp" at bounding box center [760, 577] width 138 height 24
click at [284, 570] on input "text" at bounding box center [367, 569] width 310 height 33
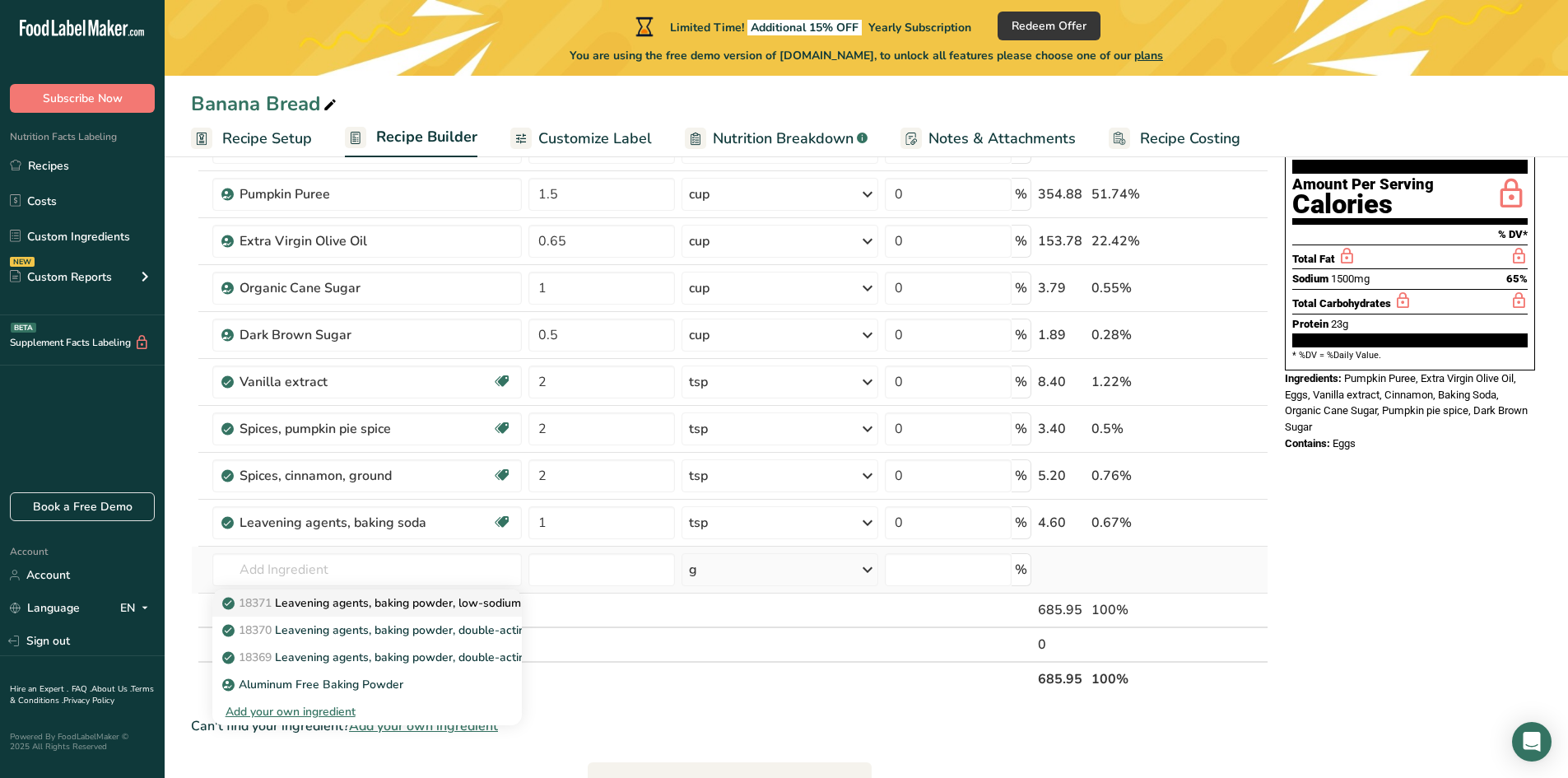
click at [361, 606] on p "18371 Leavening agents, baking powder, low-sodium" at bounding box center [373, 602] width 296 height 17
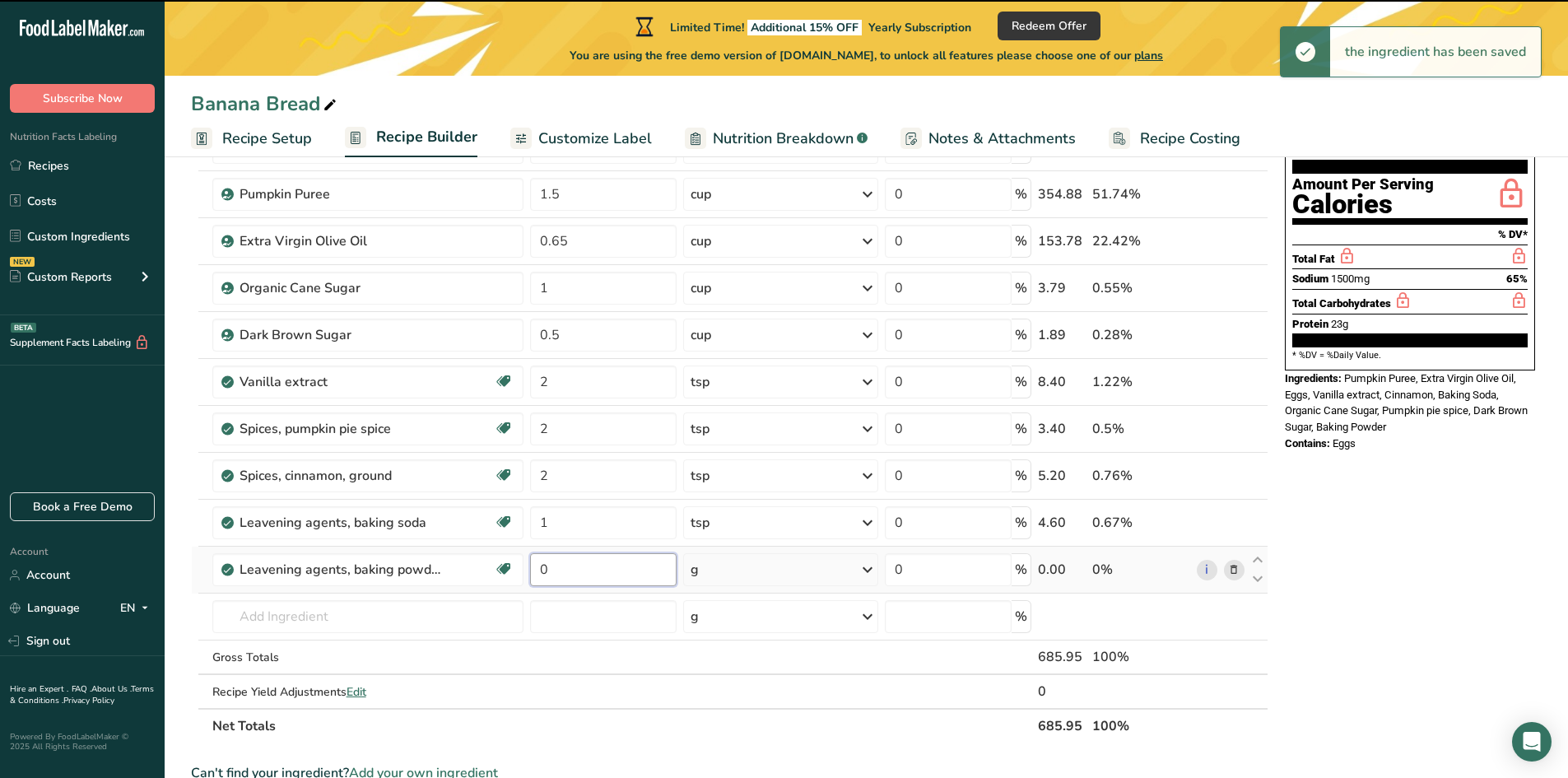
click at [591, 575] on input "0" at bounding box center [603, 569] width 147 height 33
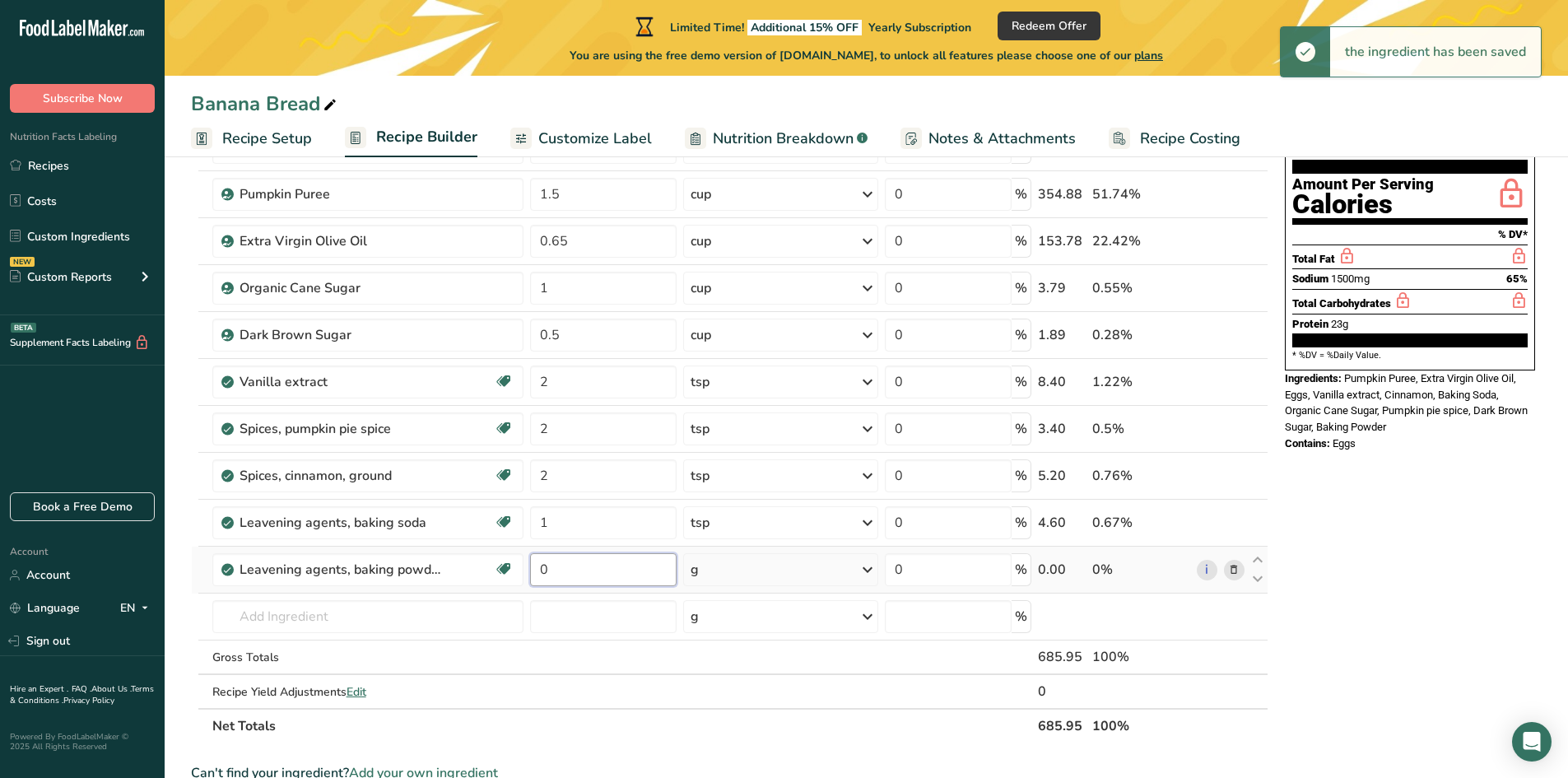
drag, startPoint x: 591, startPoint y: 575, endPoint x: 552, endPoint y: 579, distance: 39.2
click at [552, 579] on input "0" at bounding box center [603, 569] width 147 height 33
drag, startPoint x: 551, startPoint y: 573, endPoint x: 539, endPoint y: 571, distance: 12.2
click at [539, 571] on input "0" at bounding box center [603, 569] width 147 height 33
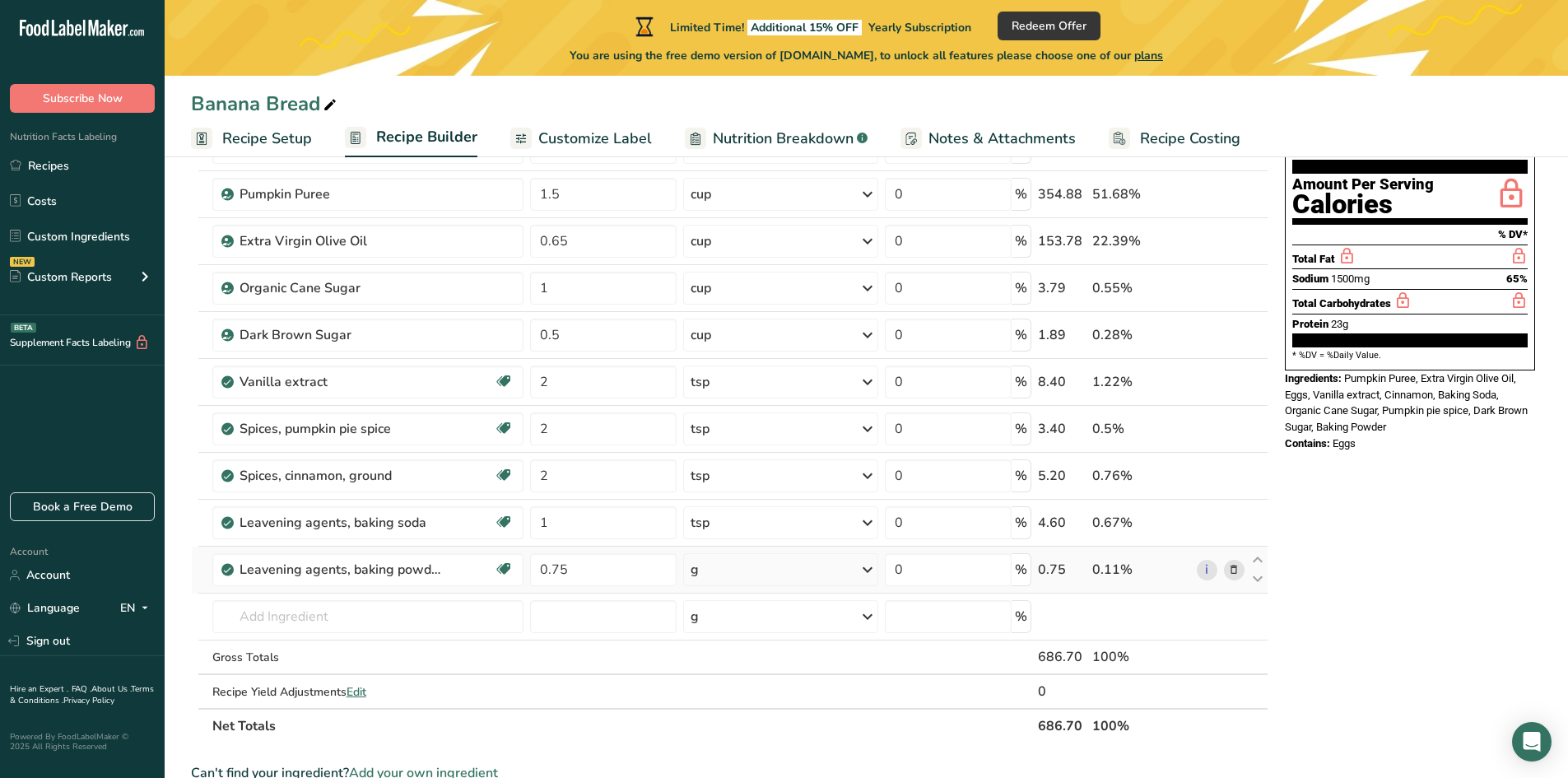
click at [706, 573] on div "Ingredient * Amount * Unit * Waste * .a-a{fill:#347362;}.b-a{fill:#fff;} Grams …" at bounding box center [729, 416] width 1077 height 655
click at [696, 576] on div "g" at bounding box center [694, 569] width 8 height 20
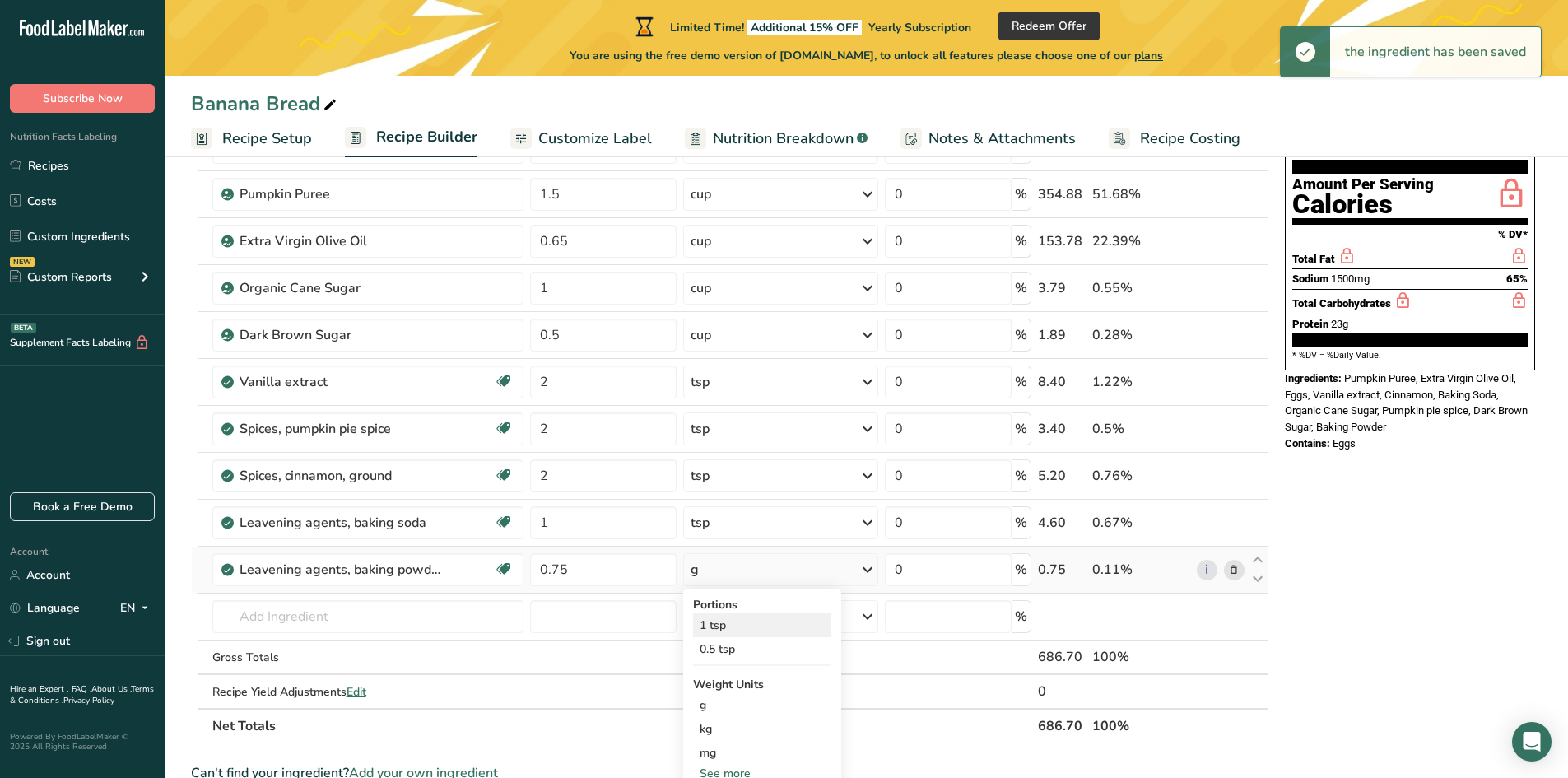
click at [711, 629] on div "1 tsp" at bounding box center [762, 625] width 138 height 24
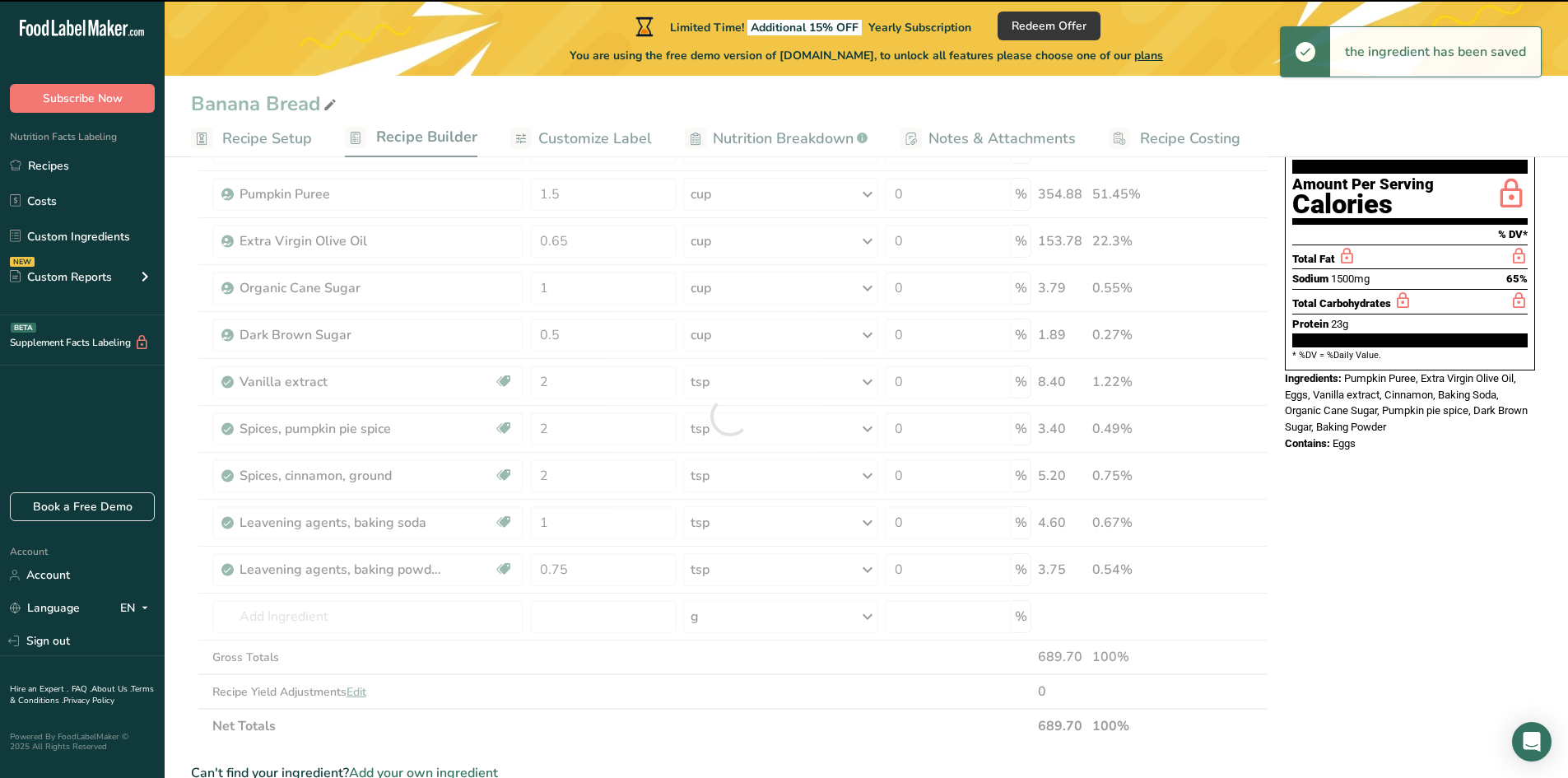
click at [302, 606] on div at bounding box center [729, 416] width 1077 height 655
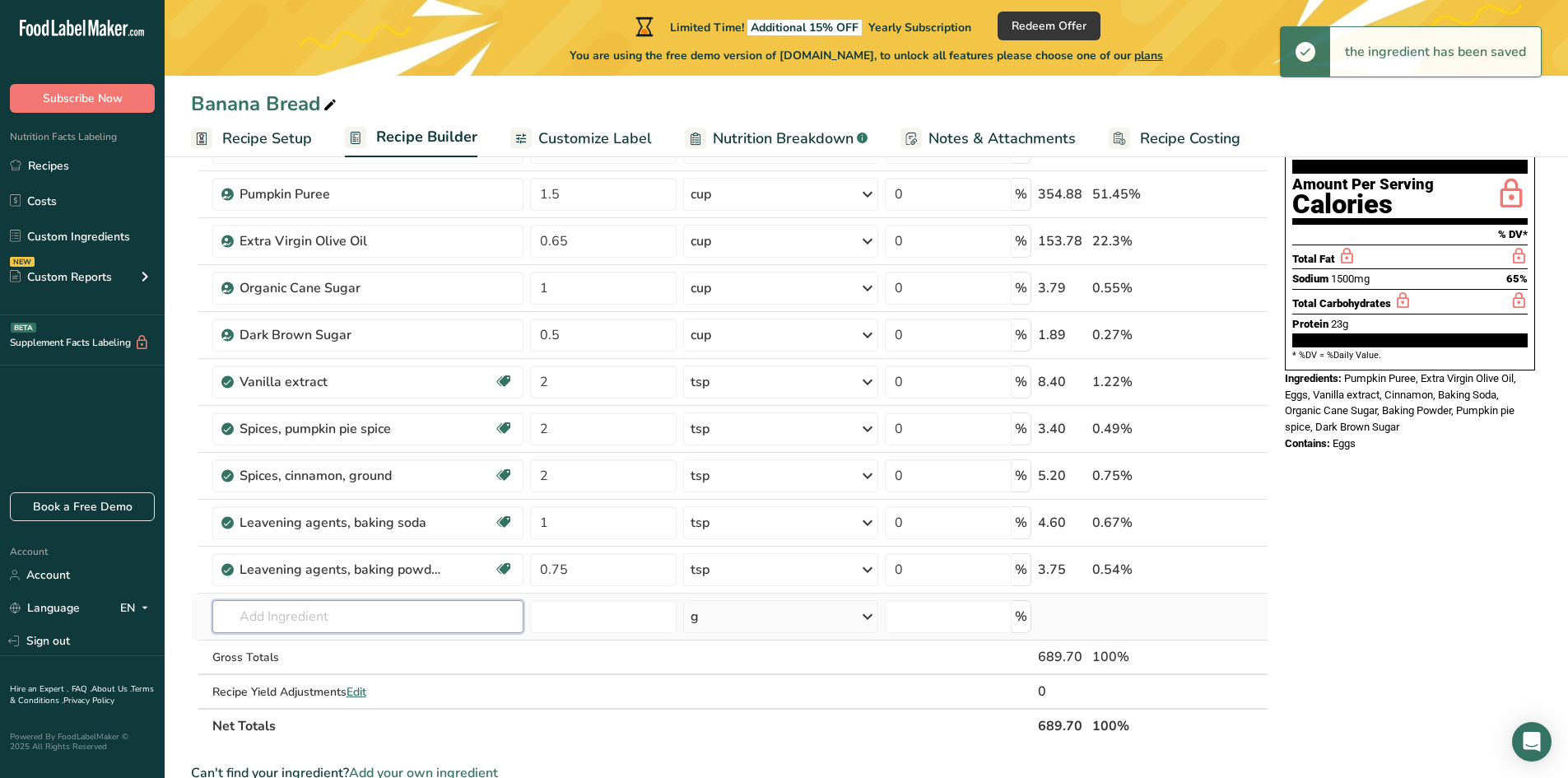
click at [298, 614] on input "text" at bounding box center [367, 616] width 311 height 33
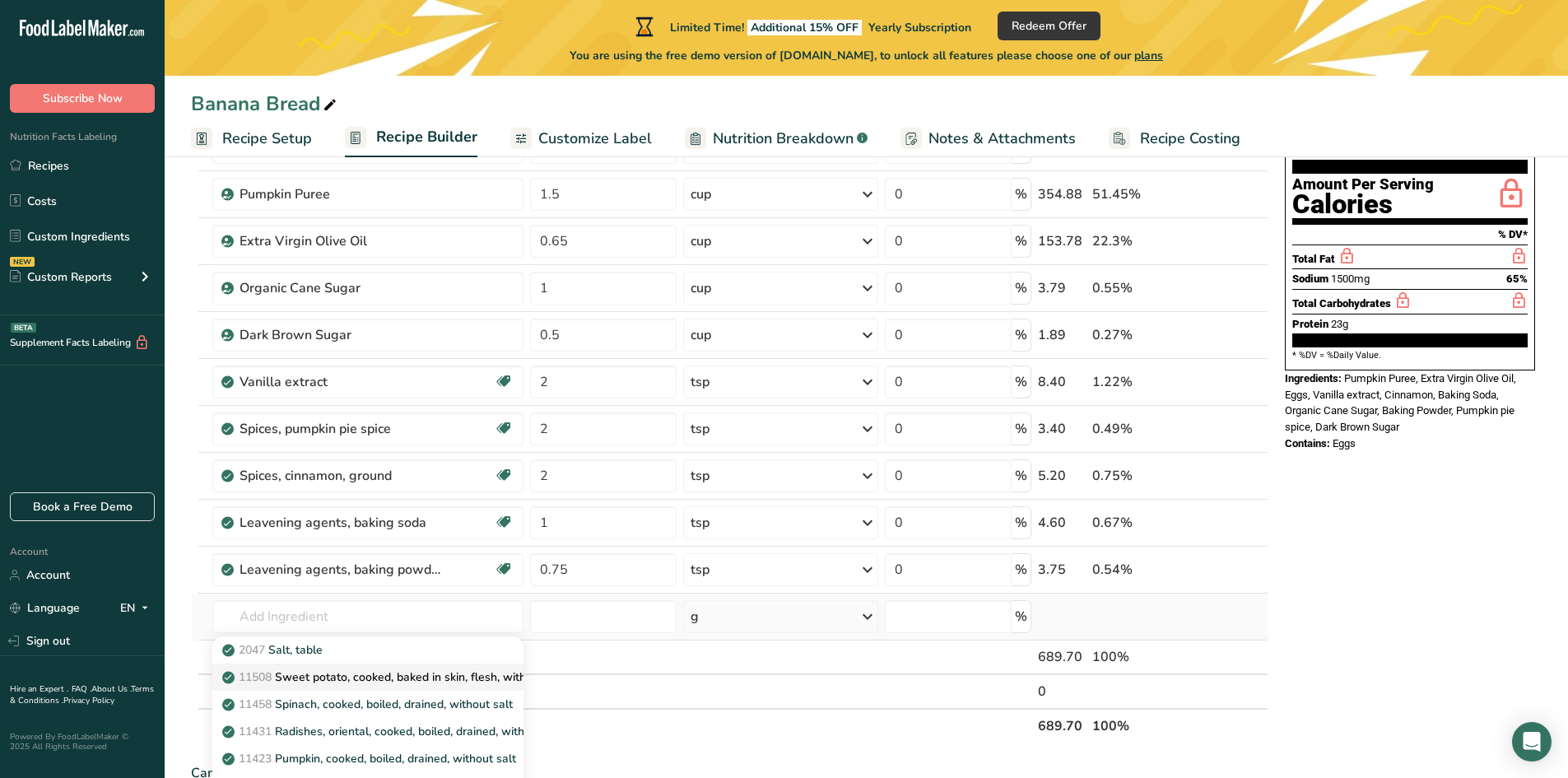
click at [312, 664] on link "11508 Sweet potato, cooked, baked in skin, flesh, without salt" at bounding box center [367, 677] width 311 height 27
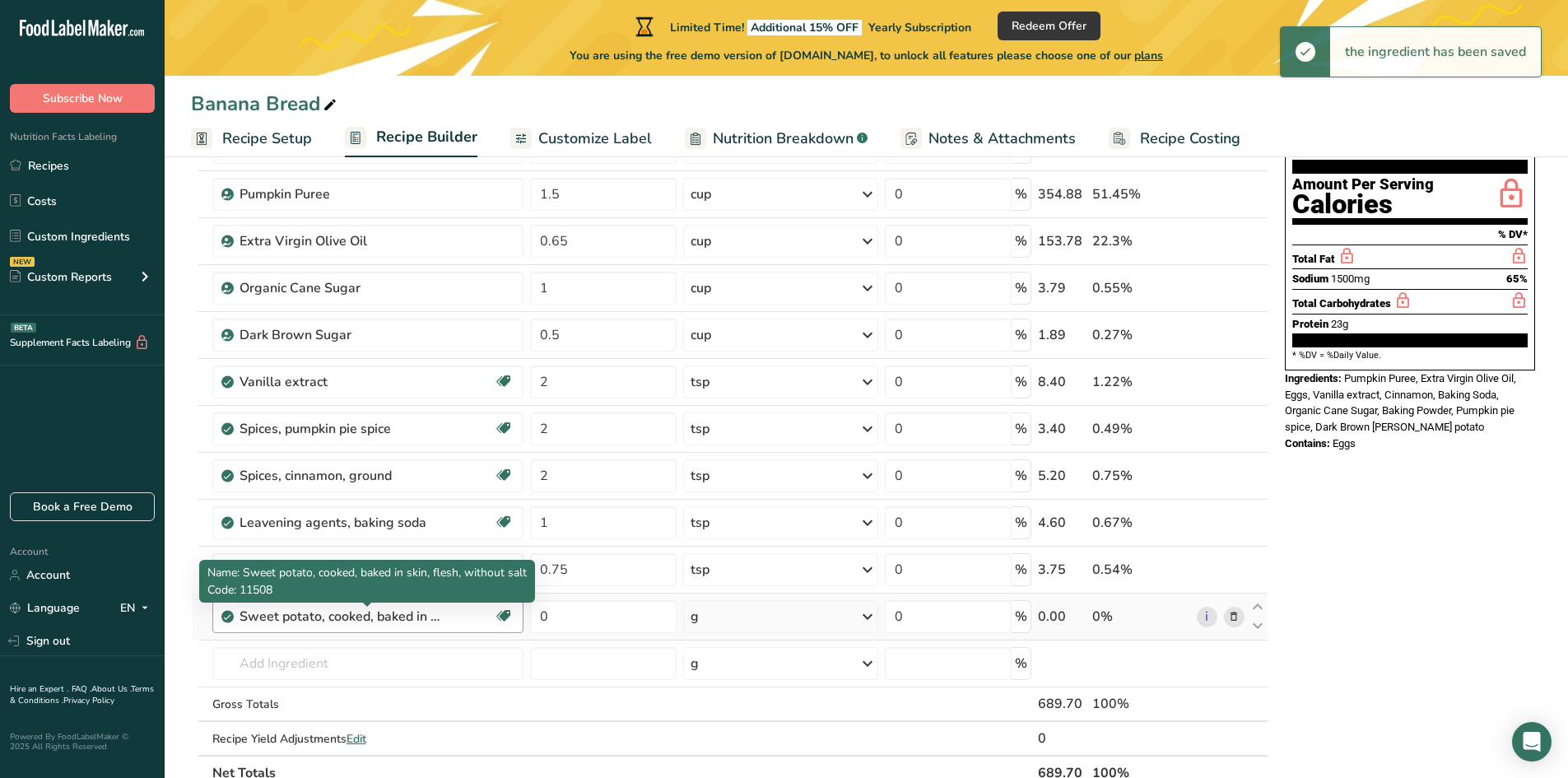
click at [386, 617] on div "Sweet potato, cooked, baked in skin, flesh, without salt" at bounding box center [342, 616] width 206 height 20
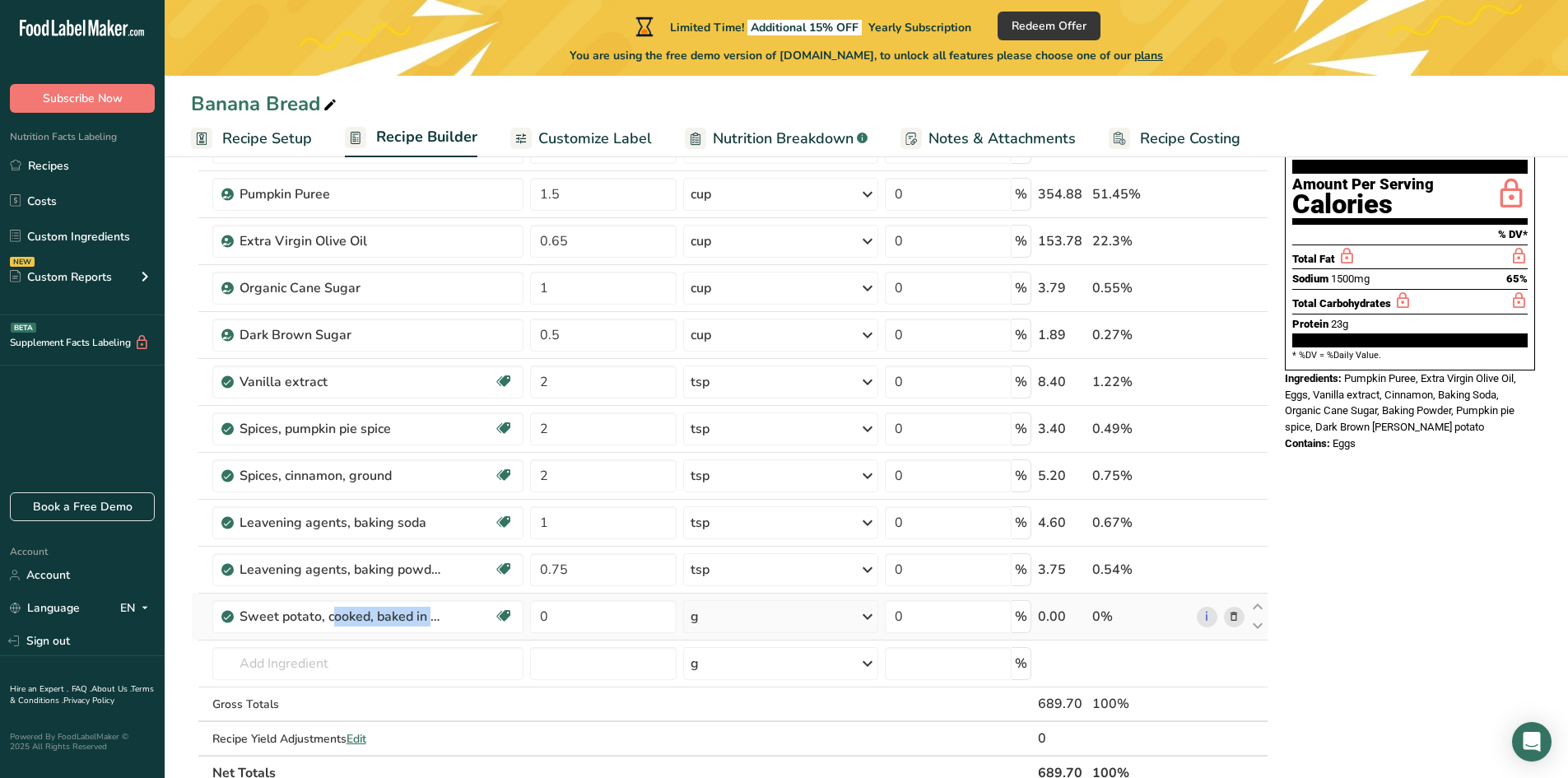
click at [1239, 616] on icon at bounding box center [1234, 616] width 12 height 17
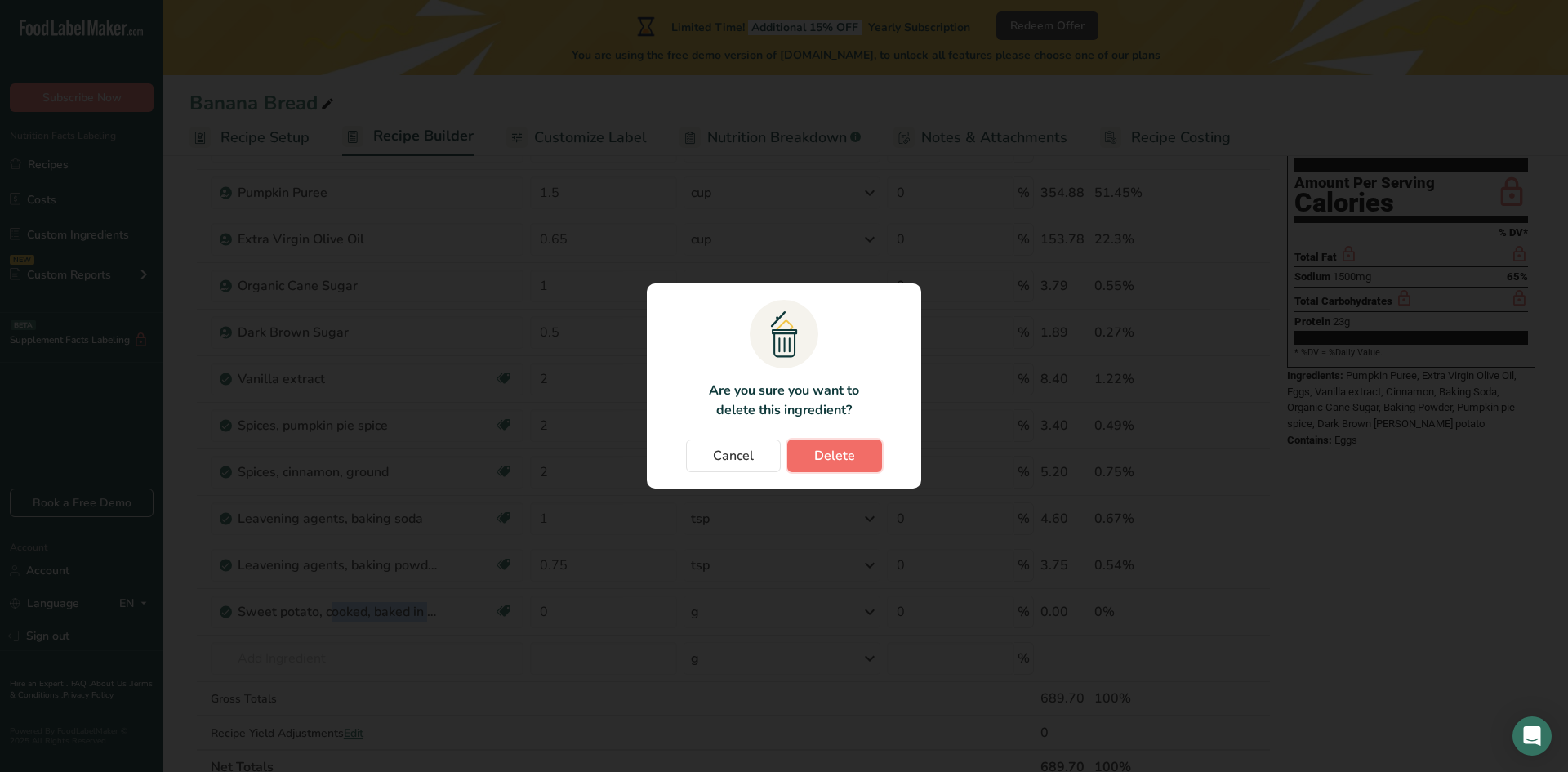
click at [837, 460] on span "Delete" at bounding box center [835, 455] width 41 height 20
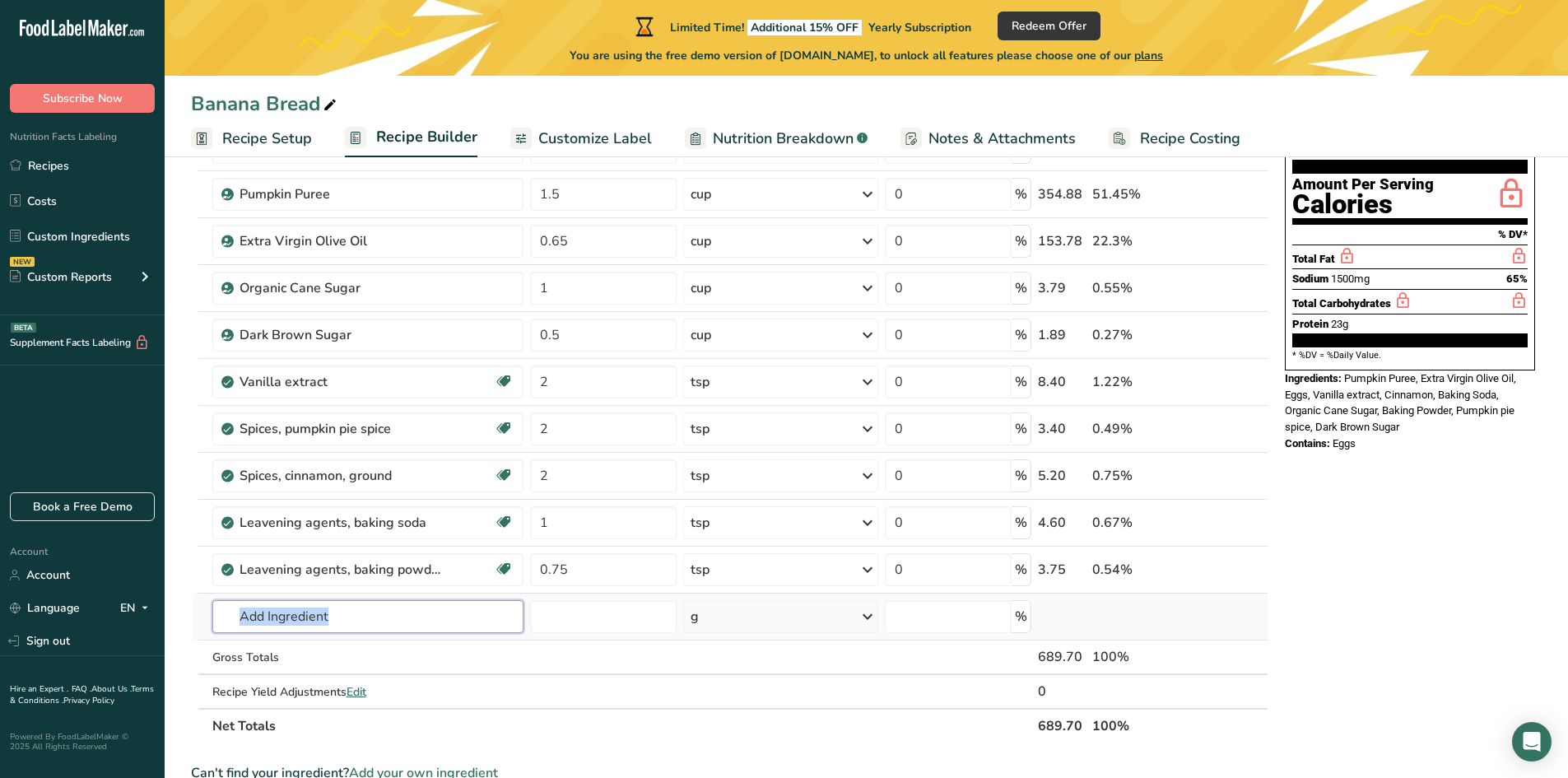
click at [376, 627] on input "text" at bounding box center [367, 616] width 311 height 33
click at [489, 653] on div "Gross Totals" at bounding box center [367, 657] width 311 height 17
click at [336, 616] on input "text" at bounding box center [367, 616] width 311 height 33
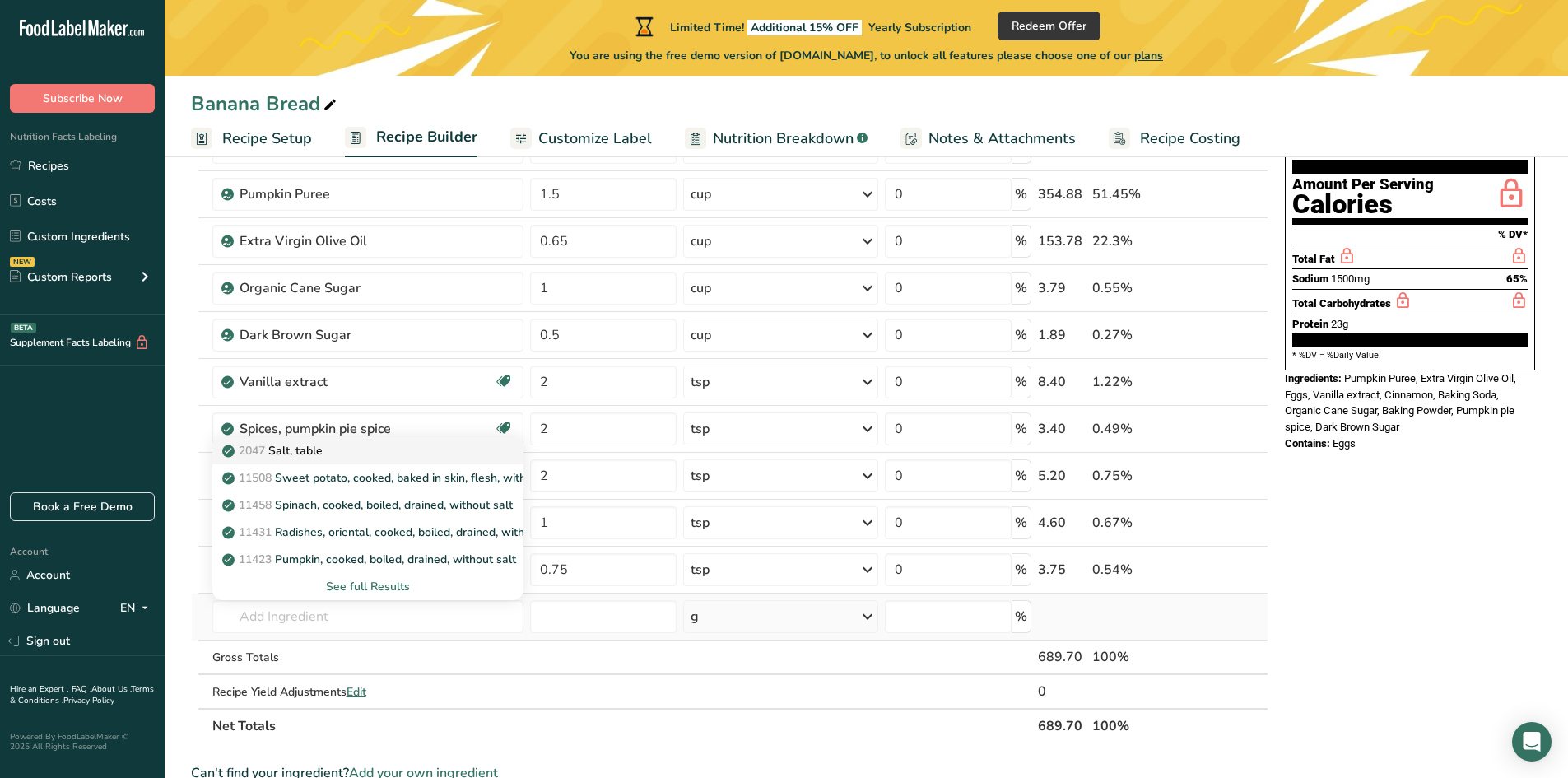
click at [317, 447] on p "2047 Salt, table" at bounding box center [273, 450] width 97 height 17
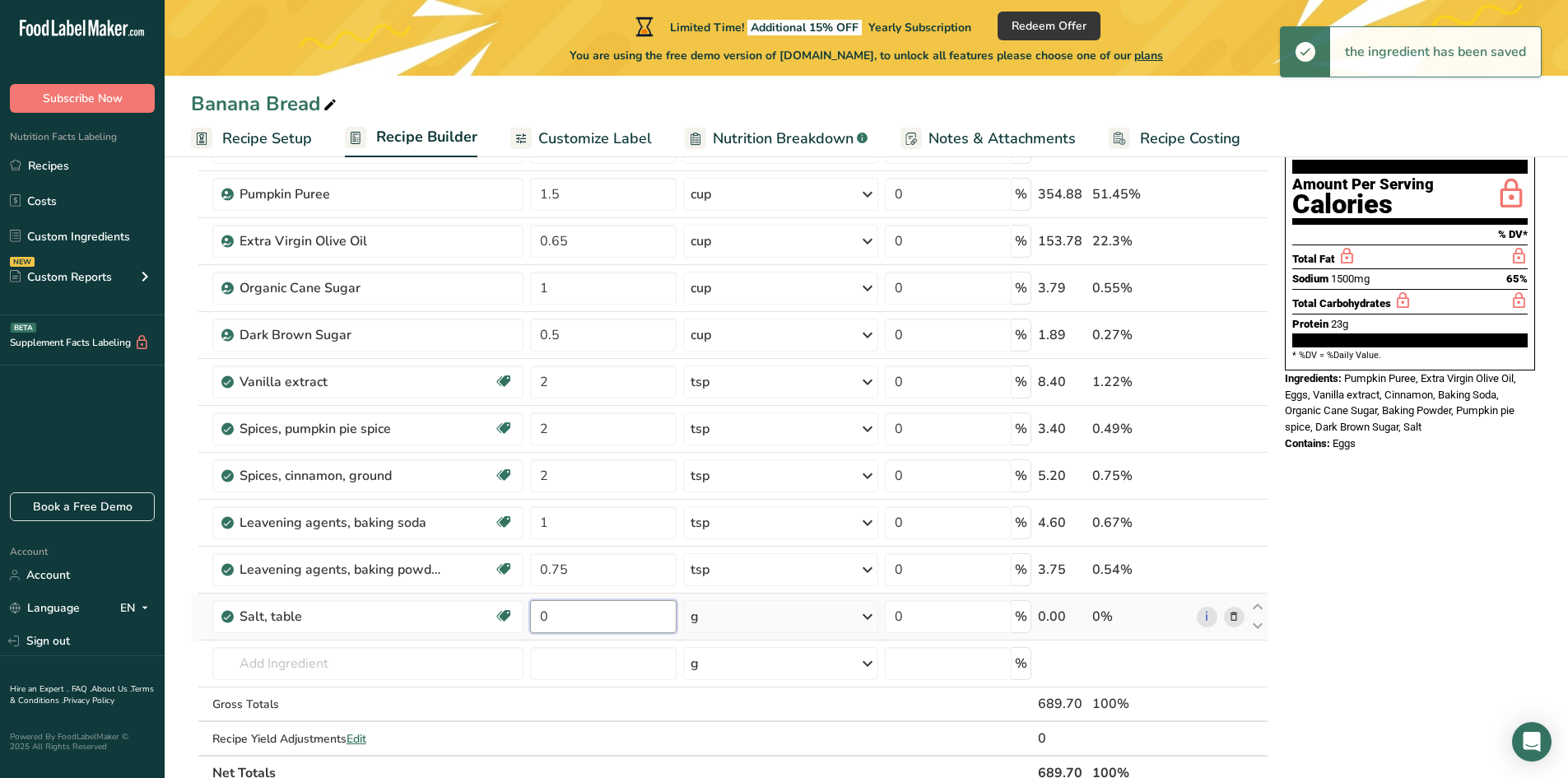
click at [556, 621] on input "0" at bounding box center [603, 616] width 147 height 33
drag, startPoint x: 556, startPoint y: 621, endPoint x: 525, endPoint y: 621, distance: 31.0
click at [525, 621] on tr "Salt, table Dairy free Gluten free Vegan Vegetarian Soy free 0 g Portions 1 tsp…" at bounding box center [729, 616] width 1076 height 47
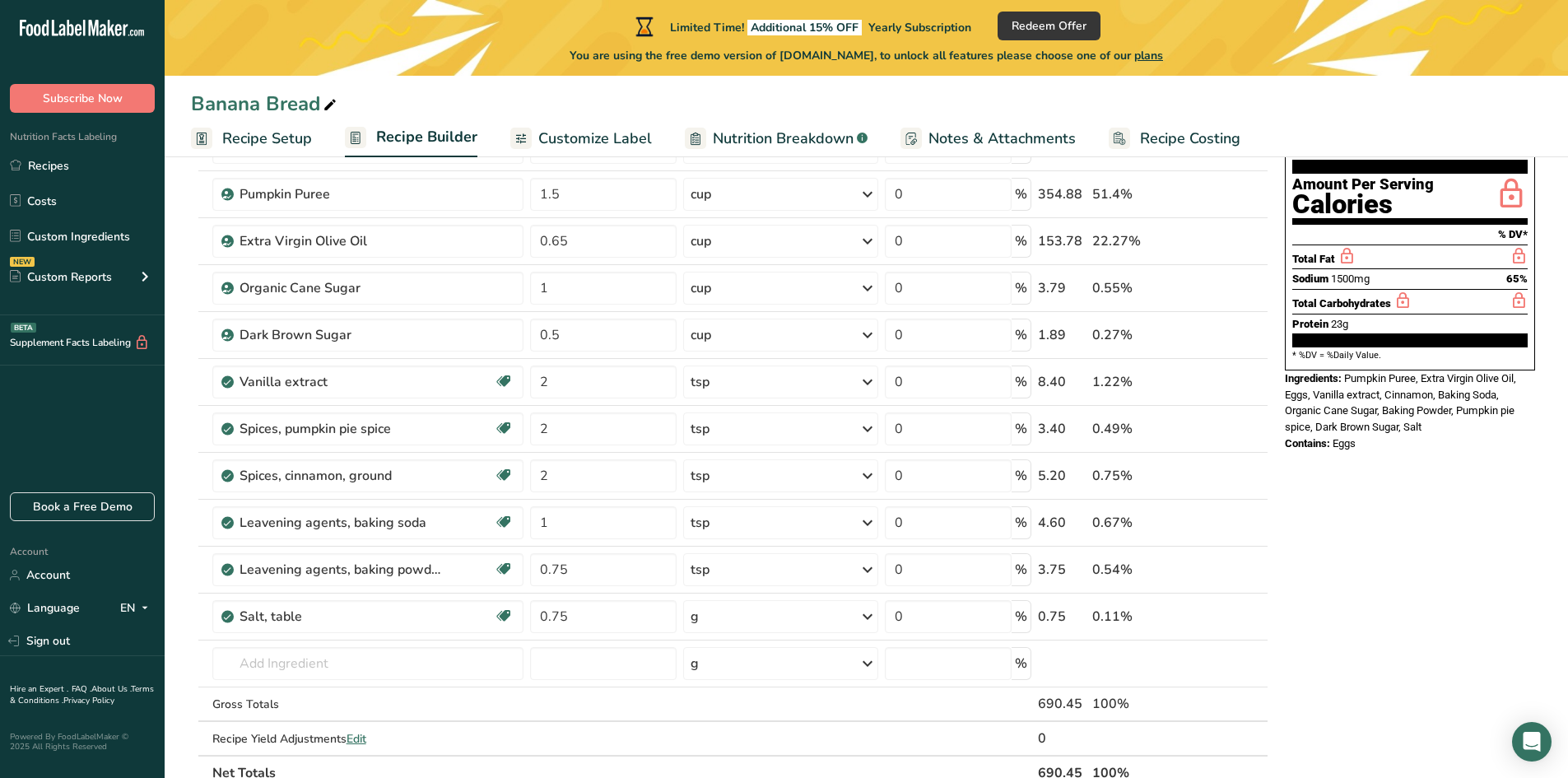
click at [719, 624] on div "Ingredient * Amount * Unit * Waste * .a-a{fill:#347362;}.b-a{fill:#fff;} Grams …" at bounding box center [729, 439] width 1077 height 701
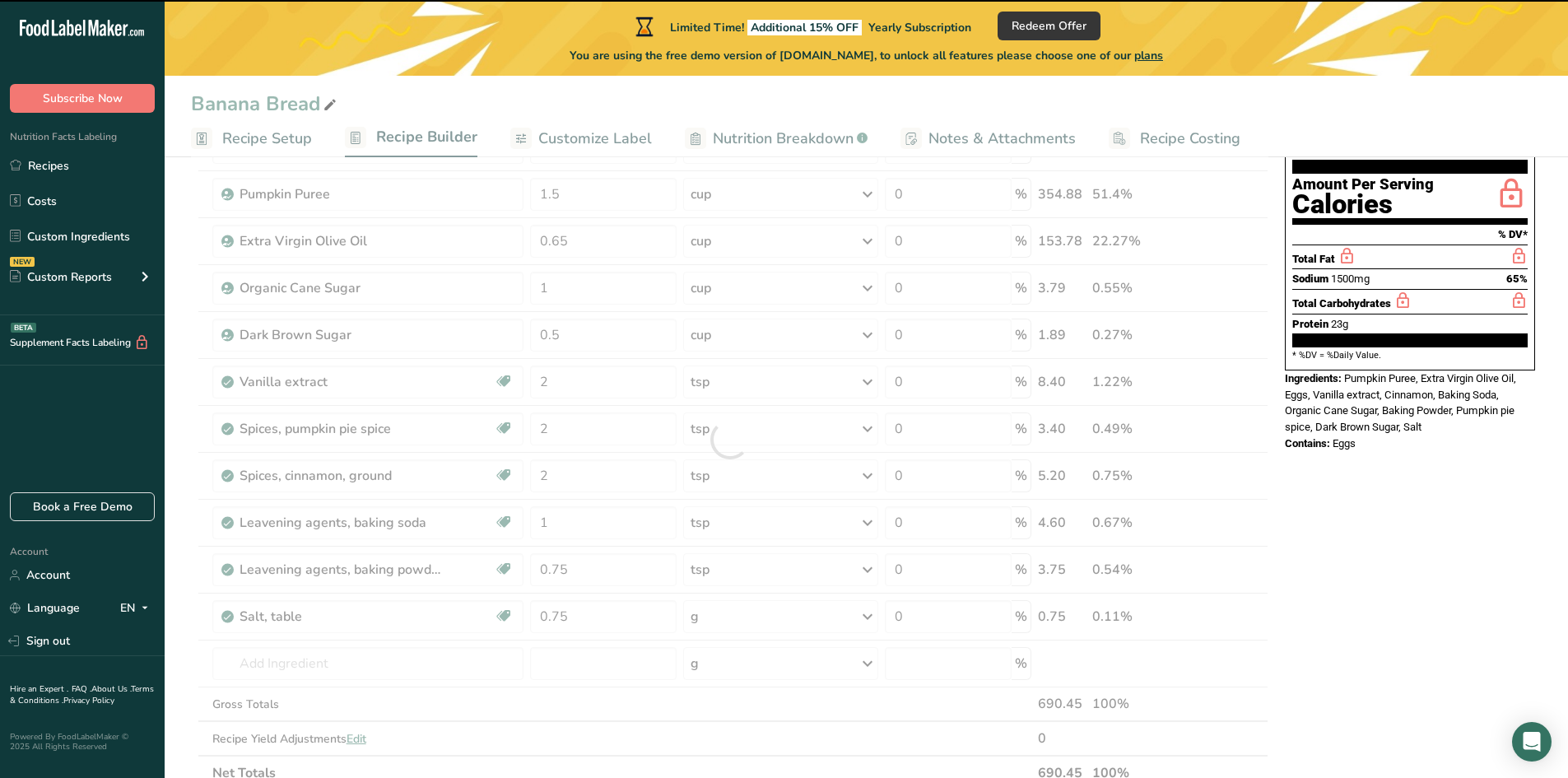
click at [720, 623] on div "g" at bounding box center [781, 616] width 196 height 33
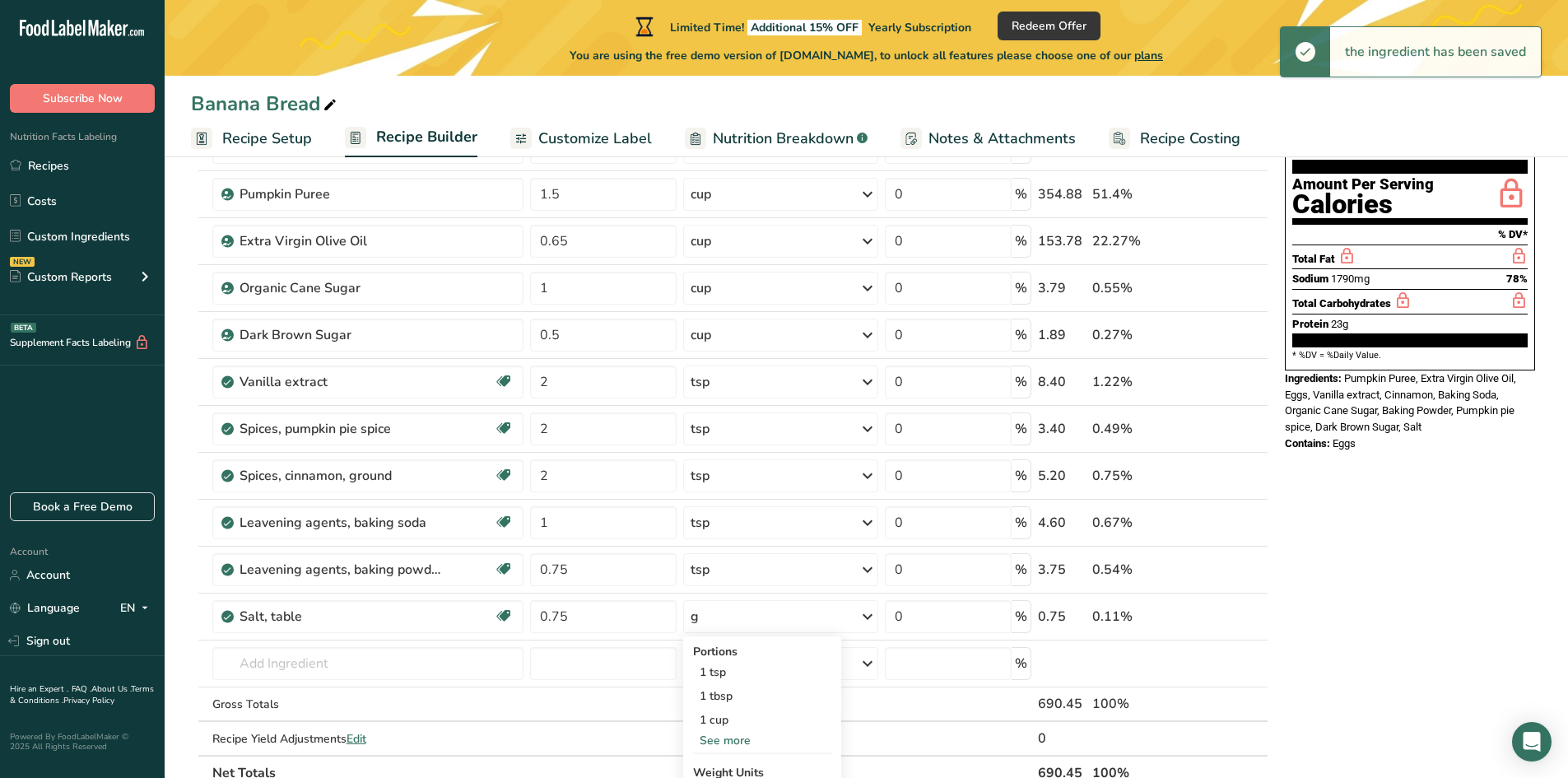
click at [720, 623] on div "g" at bounding box center [781, 616] width 196 height 33
click at [712, 602] on div "g" at bounding box center [781, 616] width 196 height 33
click at [721, 670] on div "1 tsp" at bounding box center [762, 672] width 138 height 24
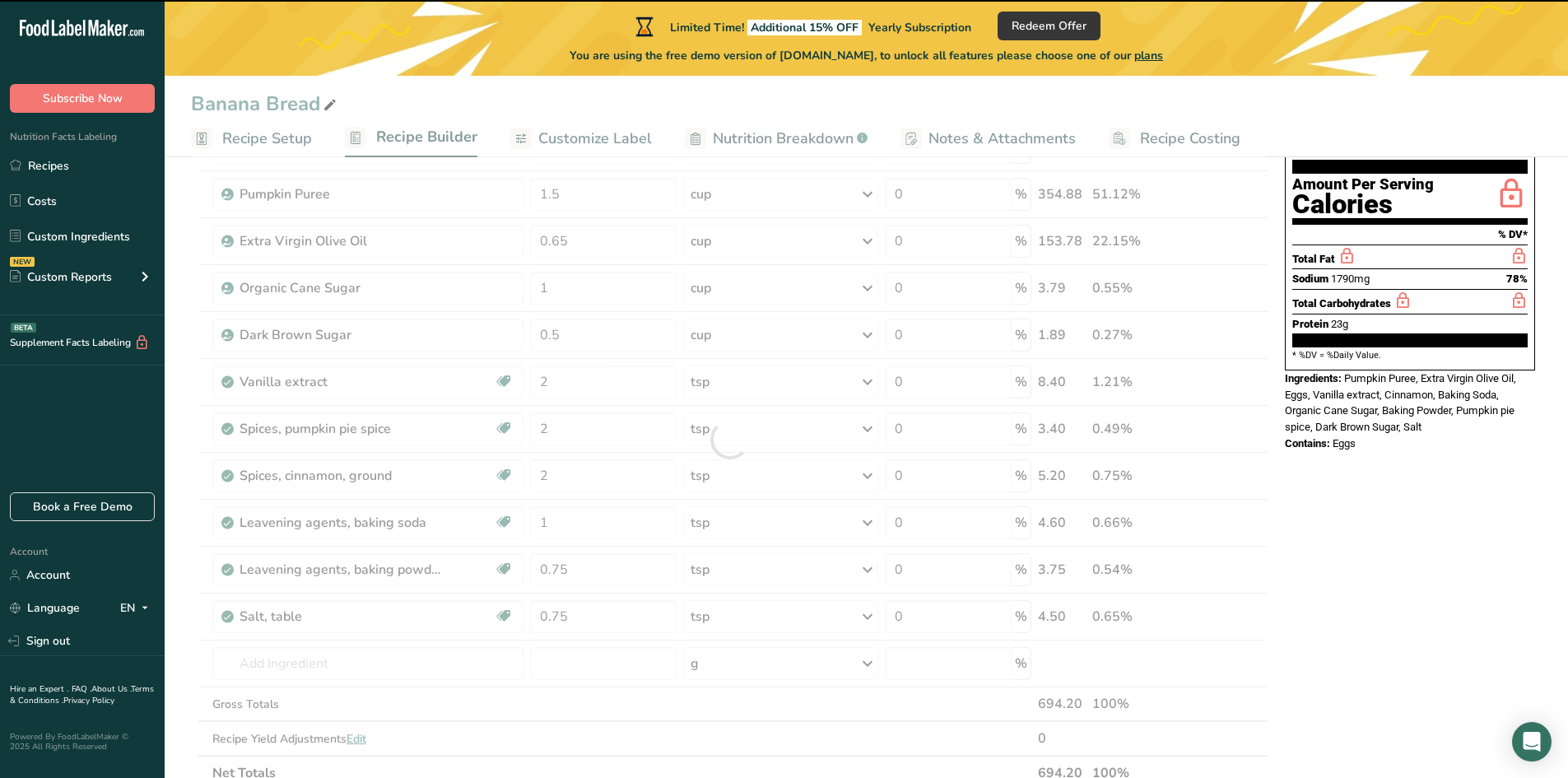
click at [313, 652] on div at bounding box center [729, 439] width 1077 height 701
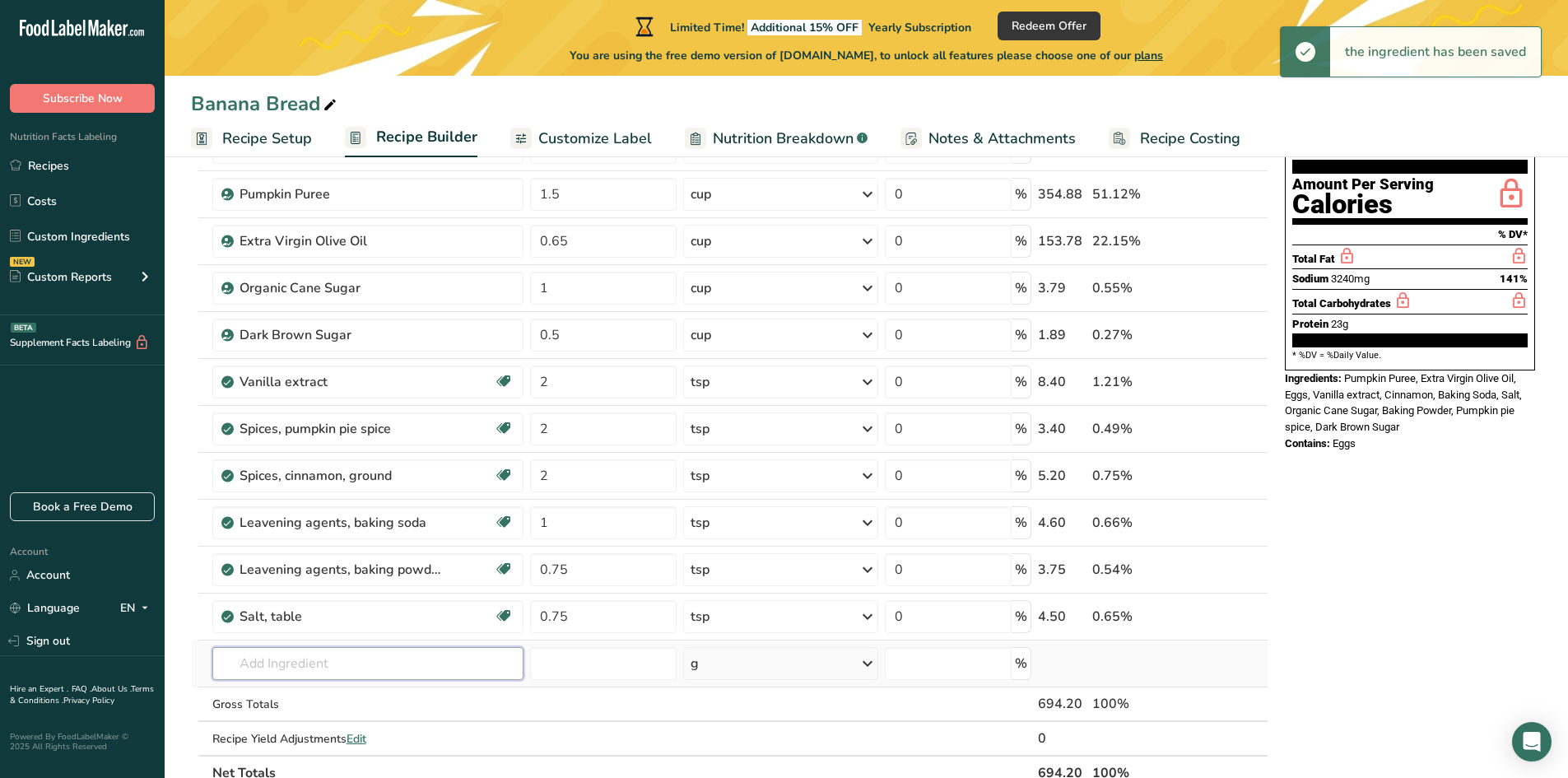
click at [307, 664] on input "text" at bounding box center [367, 664] width 311 height 33
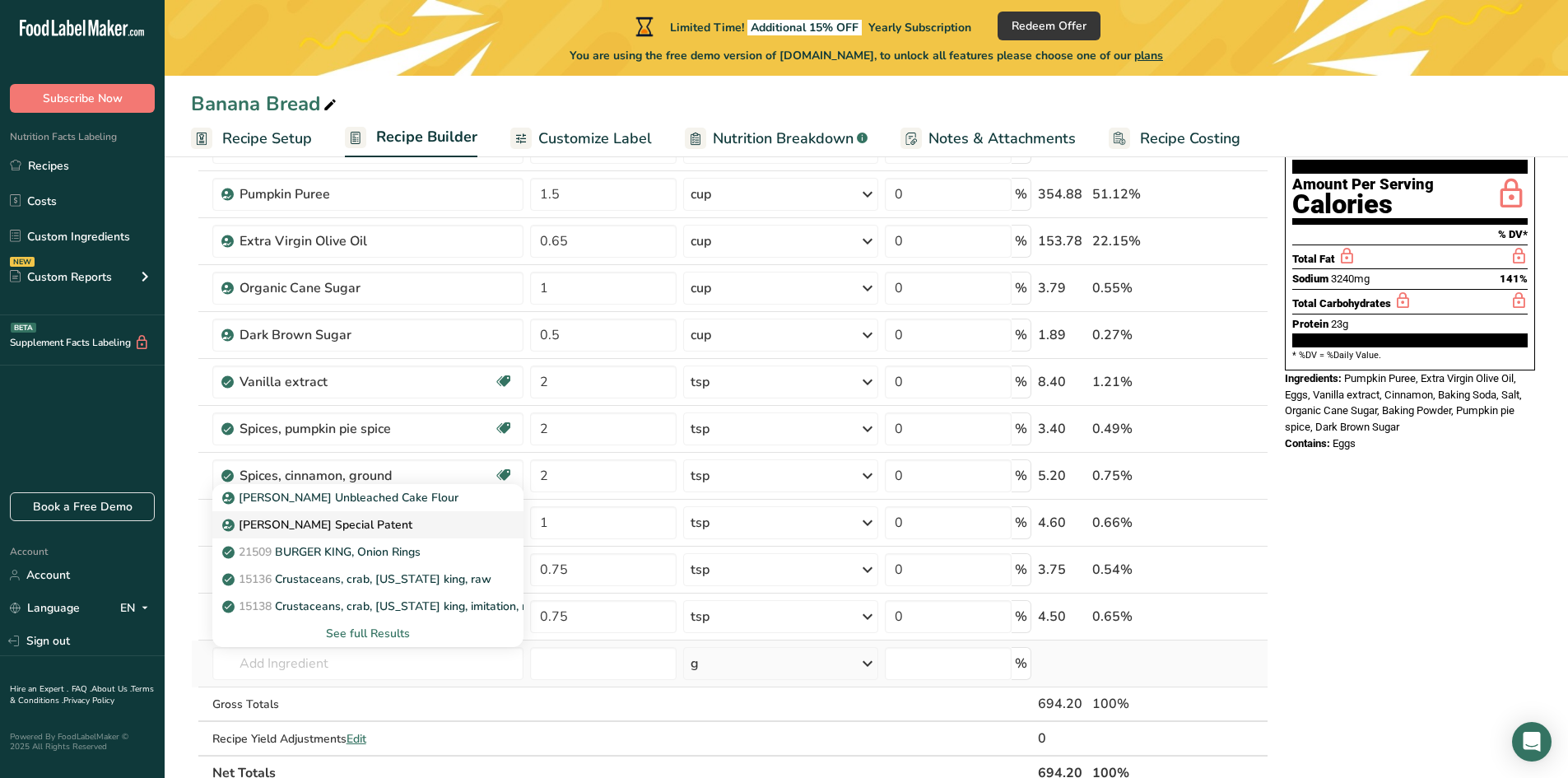
click at [372, 529] on p "[PERSON_NAME] Special Patent" at bounding box center [318, 524] width 186 height 17
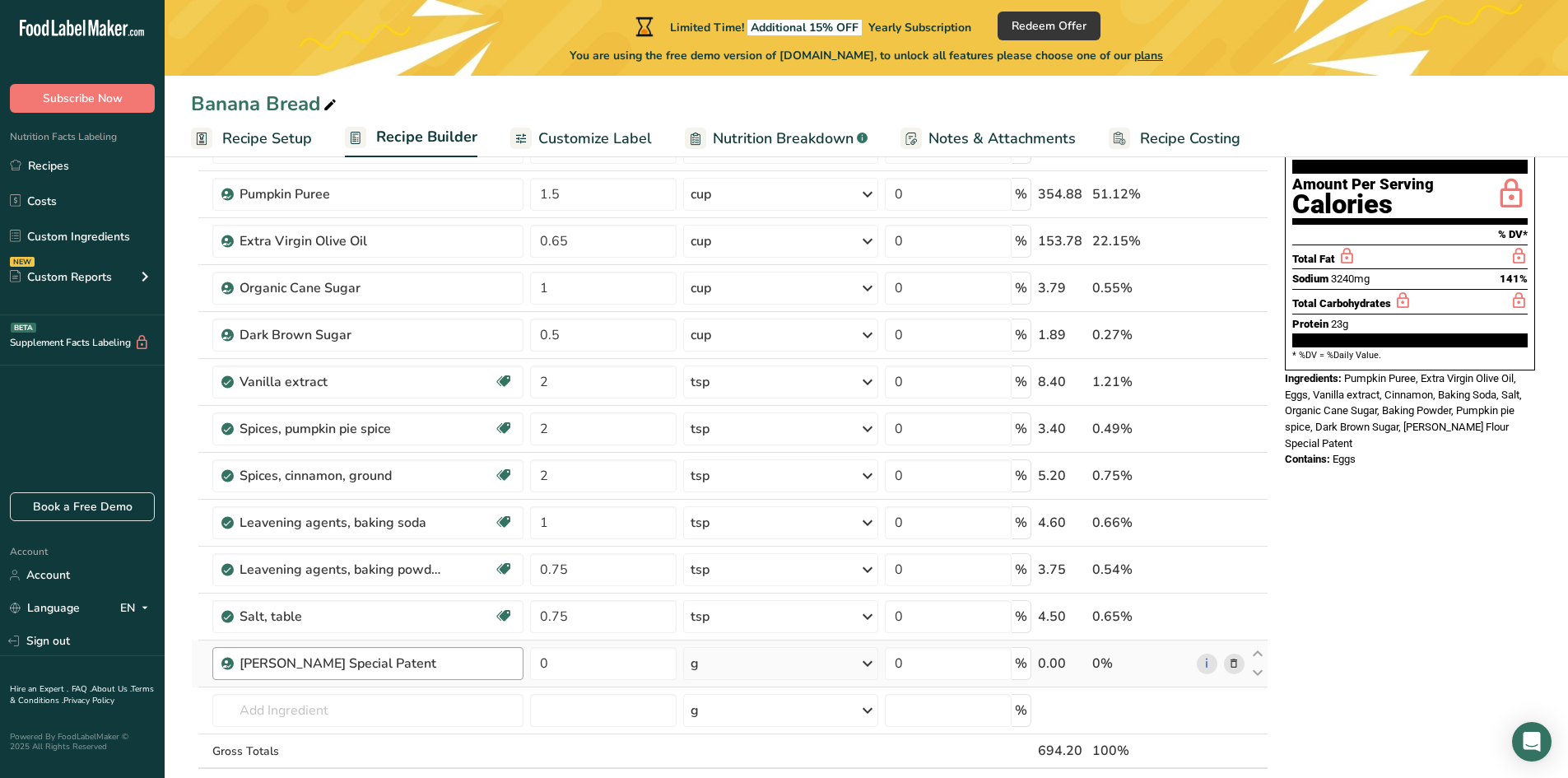
click at [447, 661] on div "[PERSON_NAME] Special Patent" at bounding box center [376, 664] width 274 height 20
click at [542, 672] on input "0" at bounding box center [603, 664] width 147 height 33
drag, startPoint x: 573, startPoint y: 669, endPoint x: 518, endPoint y: 666, distance: 55.1
click at [518, 666] on tr "[PERSON_NAME] Special Patent 0 g Weight Units g kg mg See more Volume Units l V…" at bounding box center [729, 664] width 1076 height 47
click at [740, 672] on div "Ingredient * Amount * Unit * Waste * .a-a{fill:#347362;}.b-a{fill:#fff;} Grams …" at bounding box center [729, 462] width 1077 height 748
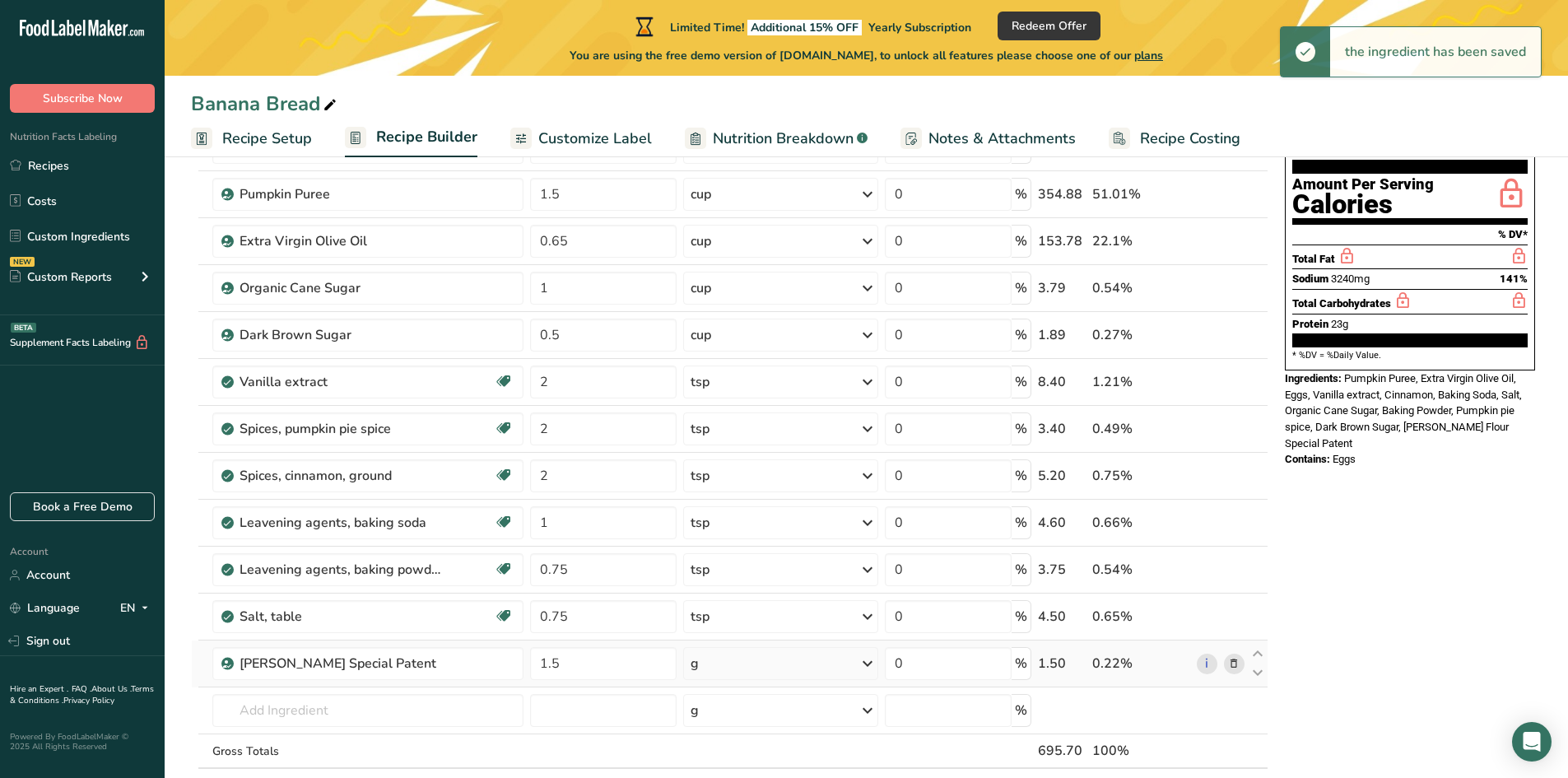
click at [714, 668] on div "g" at bounding box center [781, 664] width 196 height 33
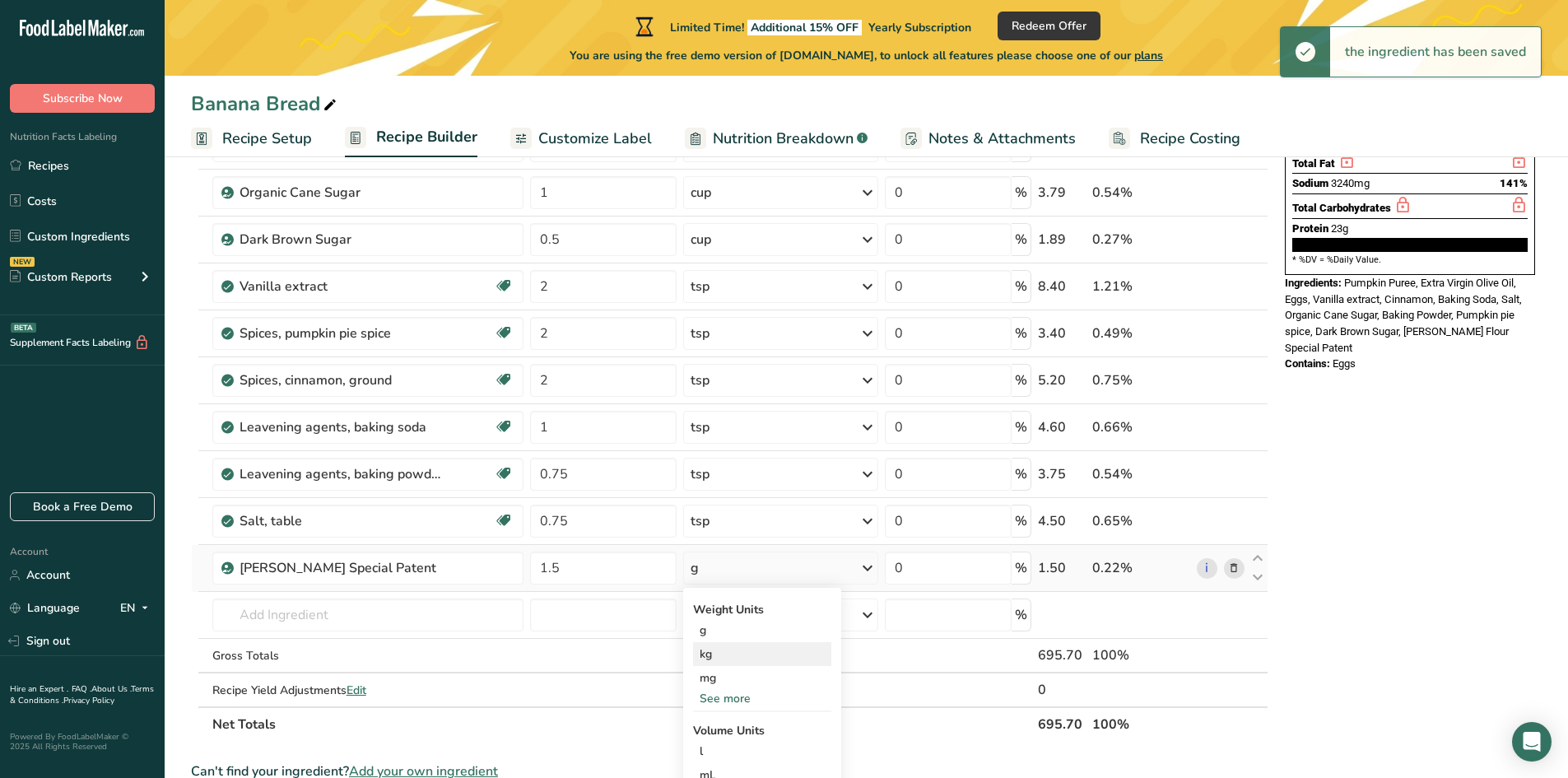
scroll to position [412, 0]
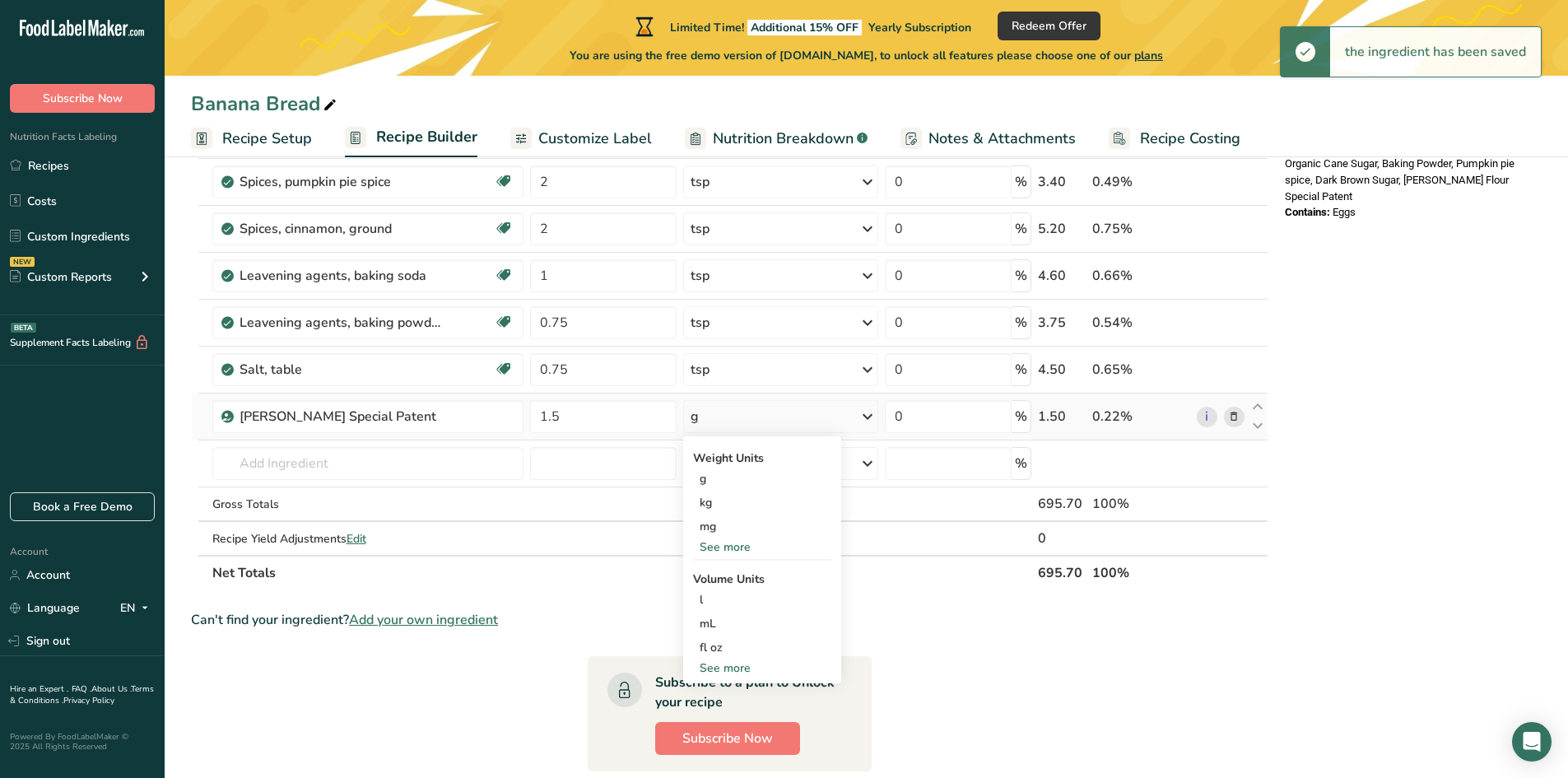
click at [726, 669] on div "See more" at bounding box center [762, 668] width 138 height 17
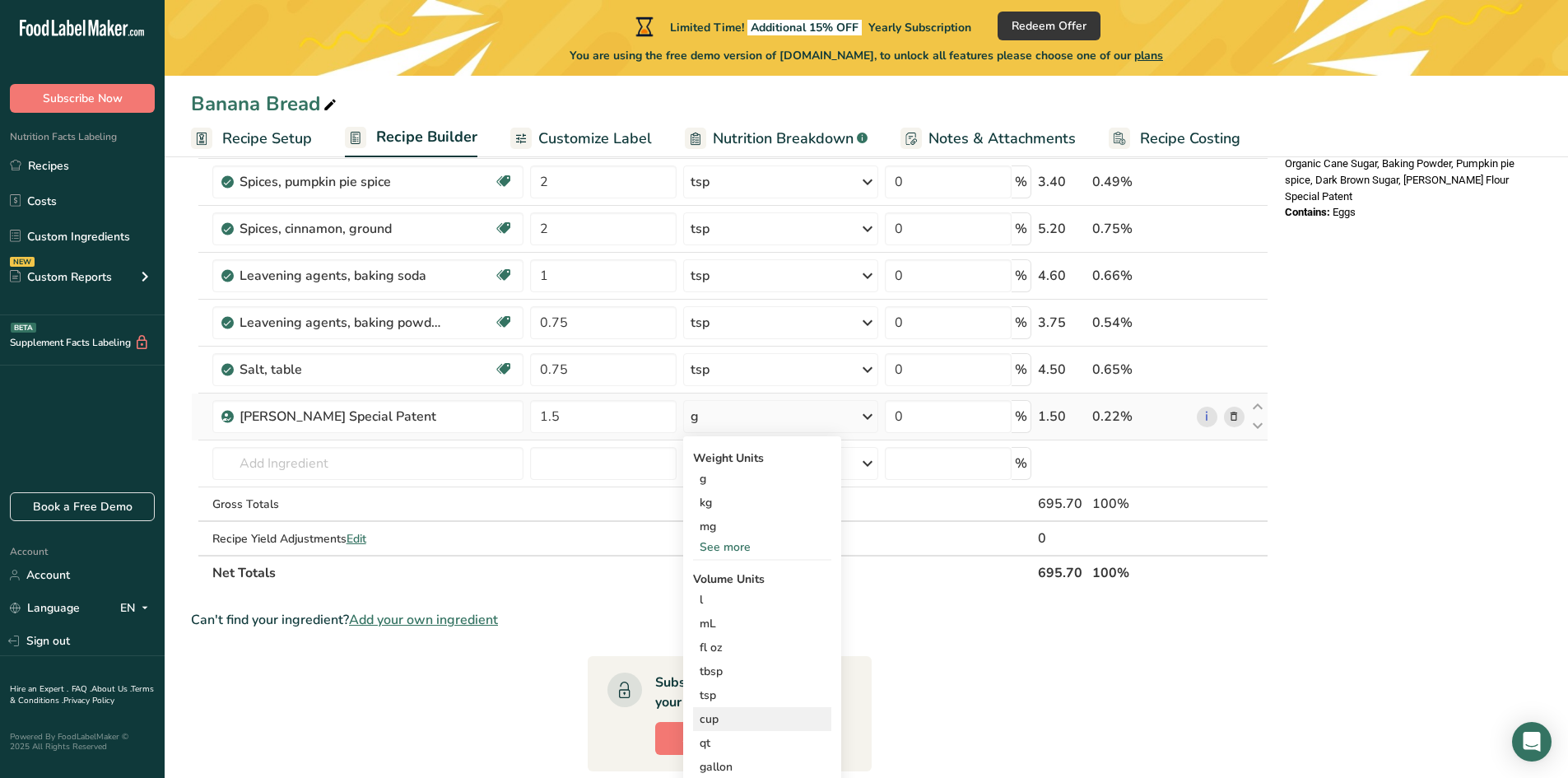
click at [719, 725] on div "cup" at bounding box center [762, 718] width 125 height 17
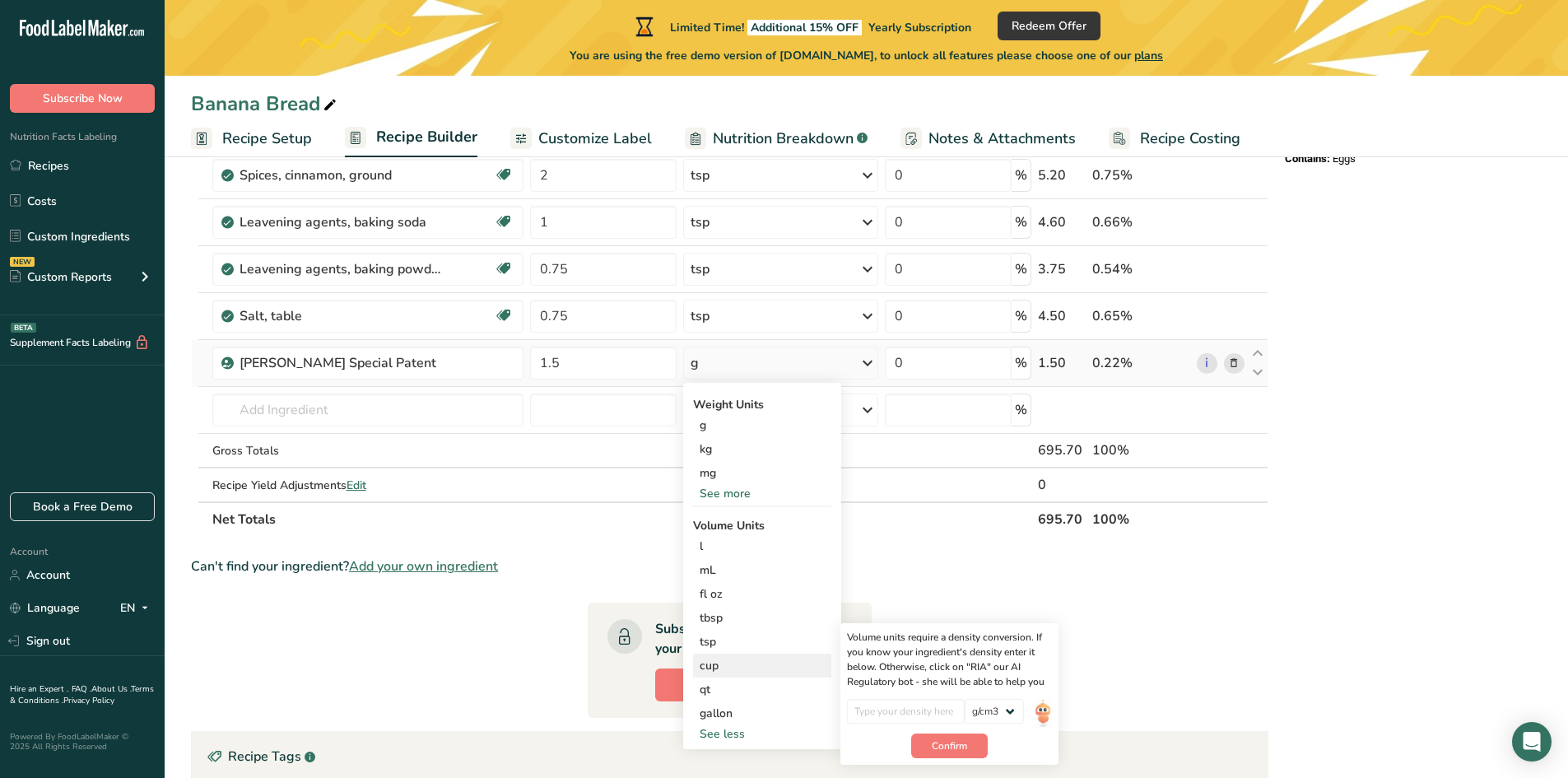
scroll to position [494, 0]
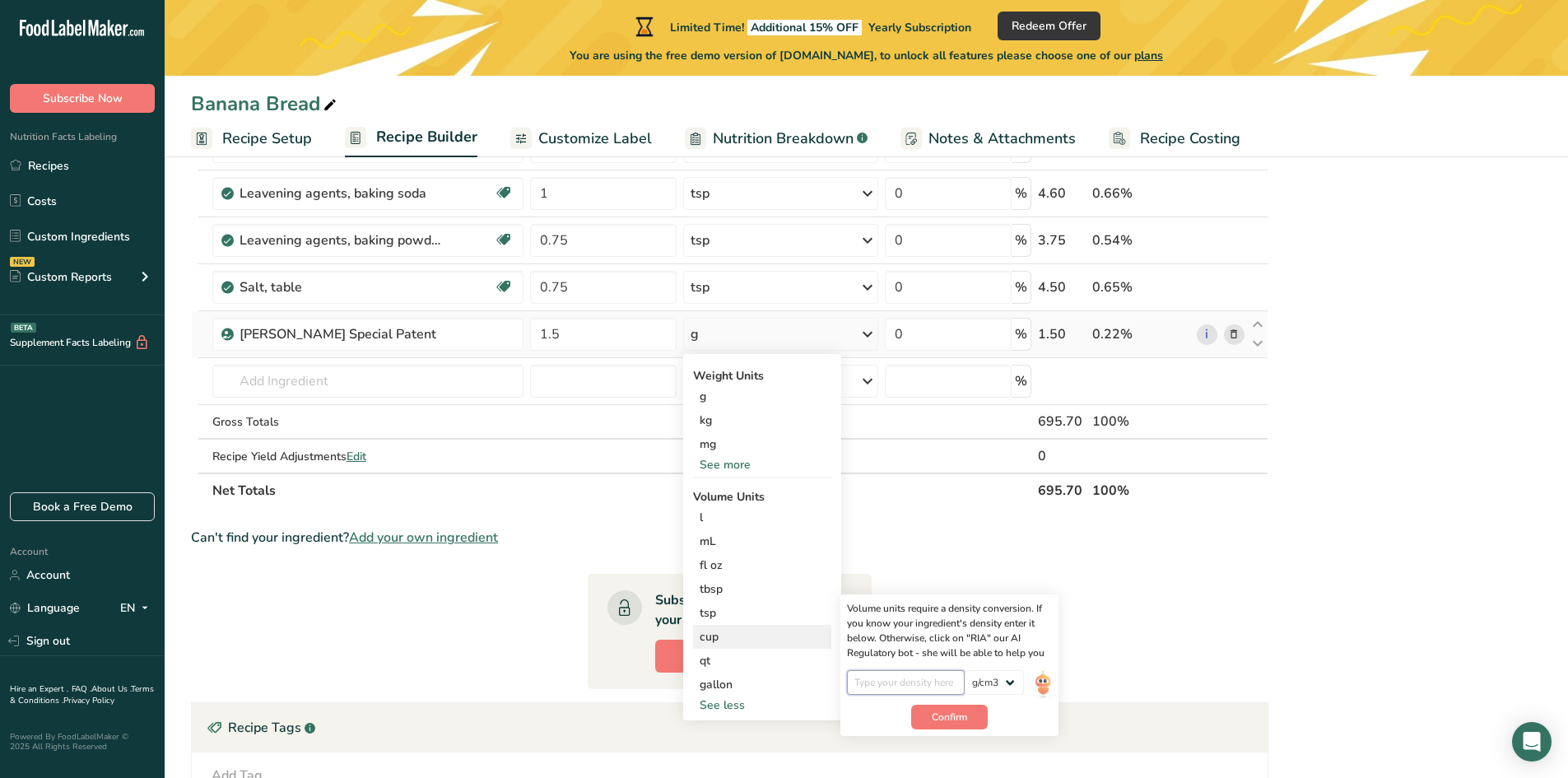
click at [912, 686] on input "number" at bounding box center [906, 682] width 118 height 25
click at [981, 685] on select "lb/ft3 g/cm3" at bounding box center [995, 682] width 60 height 25
click at [965, 669] on select "lb/ft3 g/cm3" at bounding box center [995, 682] width 60 height 25
click at [956, 721] on span "Confirm" at bounding box center [949, 717] width 36 height 15
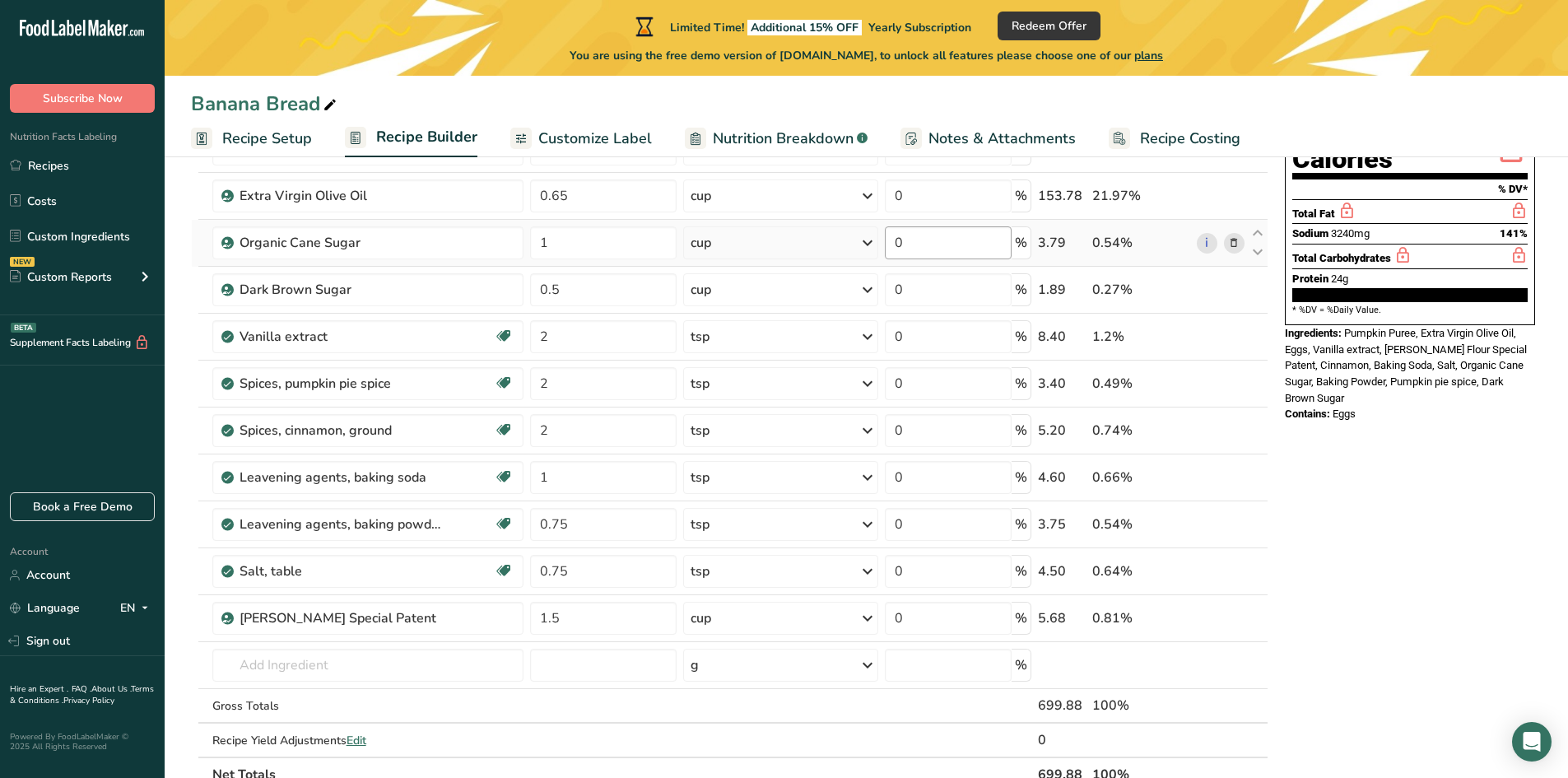
scroll to position [0, 0]
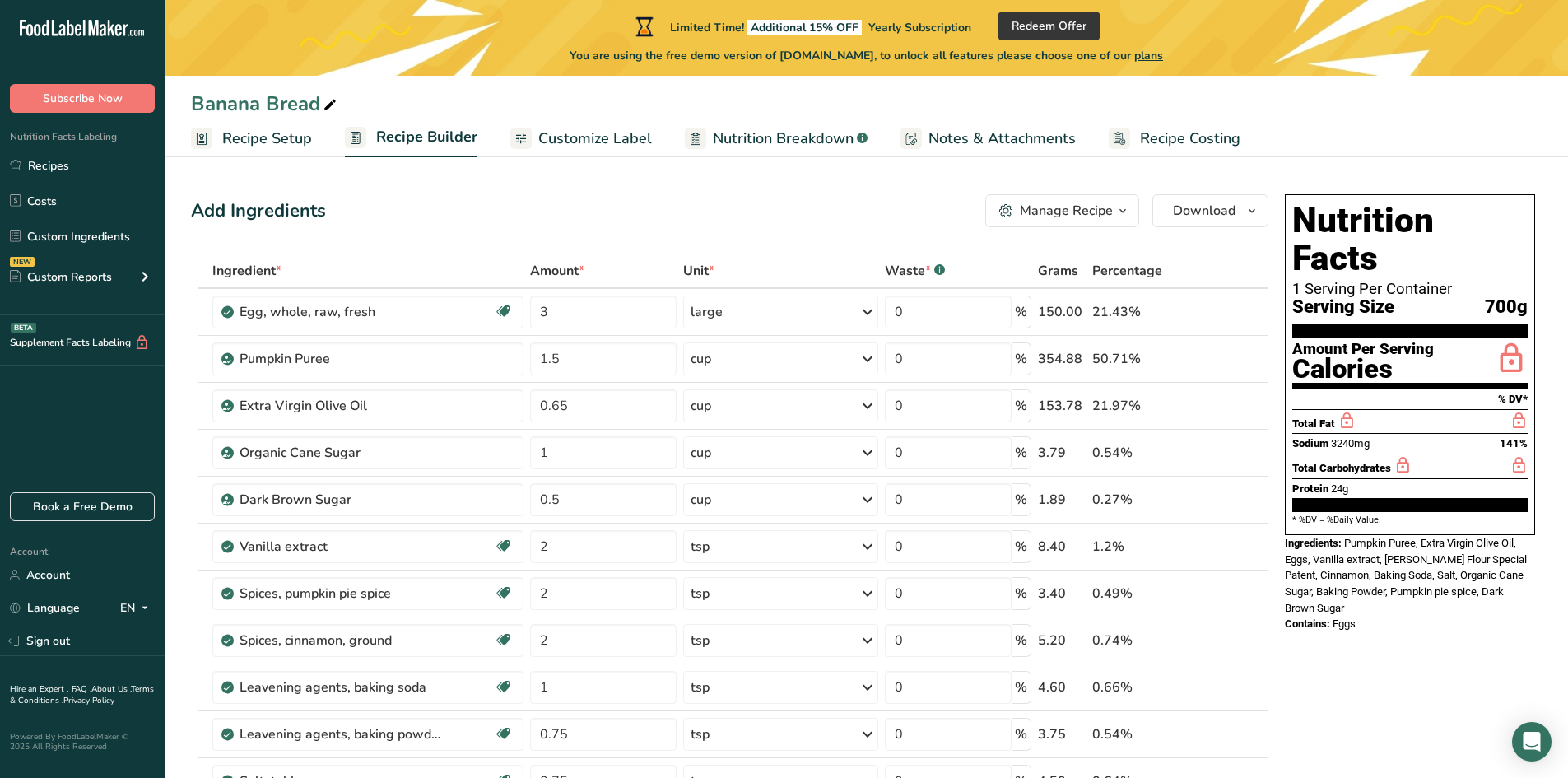
drag, startPoint x: 1358, startPoint y: 592, endPoint x: 1346, endPoint y: 507, distance: 85.8
click at [1346, 507] on div "Nutrition Facts 1 Serving Per Container Serving Size 700g Amount Per Serving Ca…" at bounding box center [1410, 413] width 264 height 451
click at [1356, 576] on div "Ingredients: Pumpkin Puree, Extra Virgin Olive Oil, Eggs, Vanilla extract, [PER…" at bounding box center [1410, 575] width 250 height 80
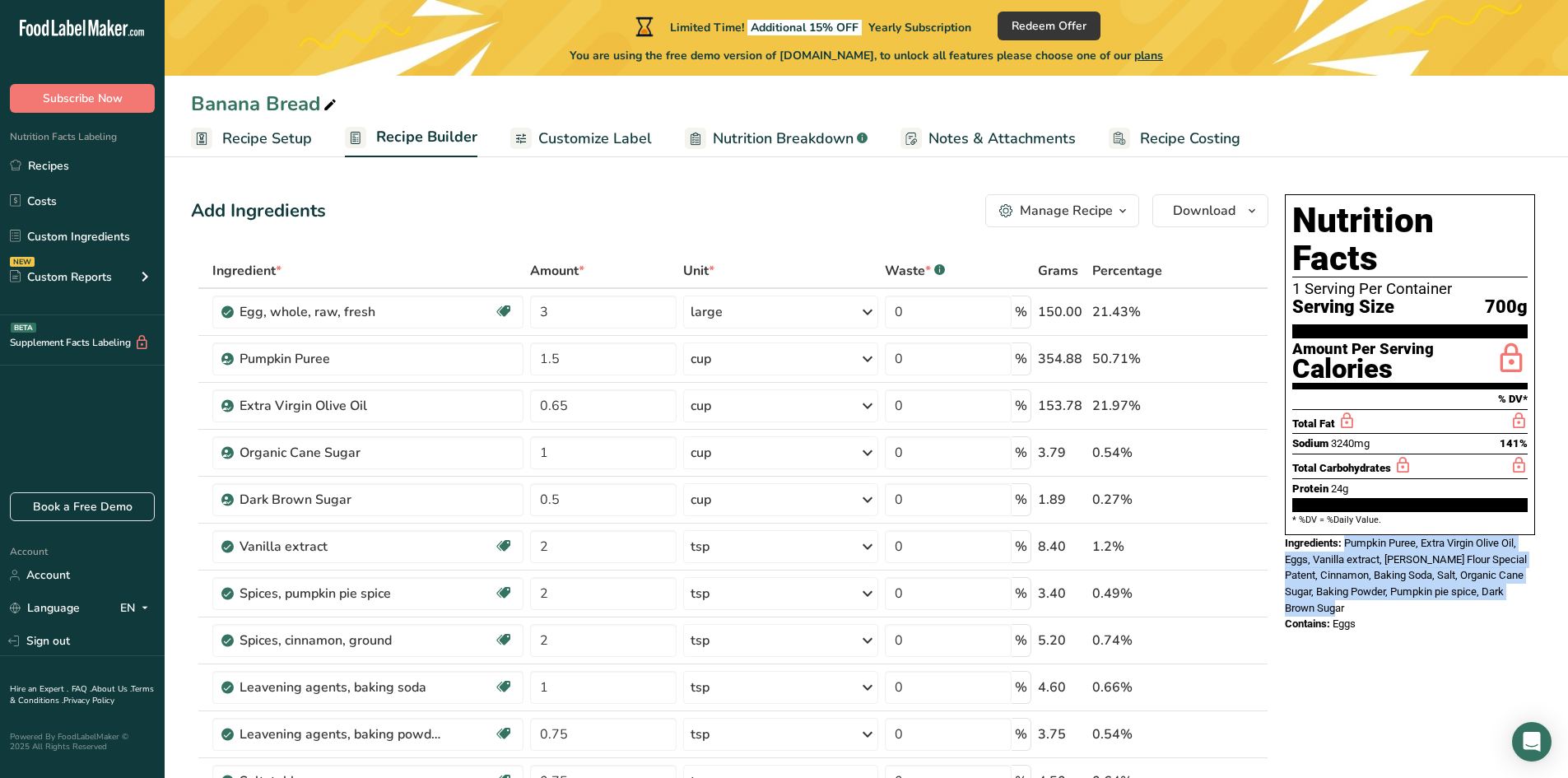
drag, startPoint x: 1353, startPoint y: 572, endPoint x: 1347, endPoint y: 510, distance: 62.3
click at [1347, 535] on div "Ingredients: Pumpkin Puree, Extra Virgin Olive Oil, Eggs, Vanilla extract, [PER…" at bounding box center [1410, 575] width 250 height 80
copy span "Pumpkin Puree, Extra Virgin Olive Oil, Eggs, Vanilla extract, [PERSON_NAME] Flo…"
click at [1242, 317] on span at bounding box center [1234, 312] width 20 height 20
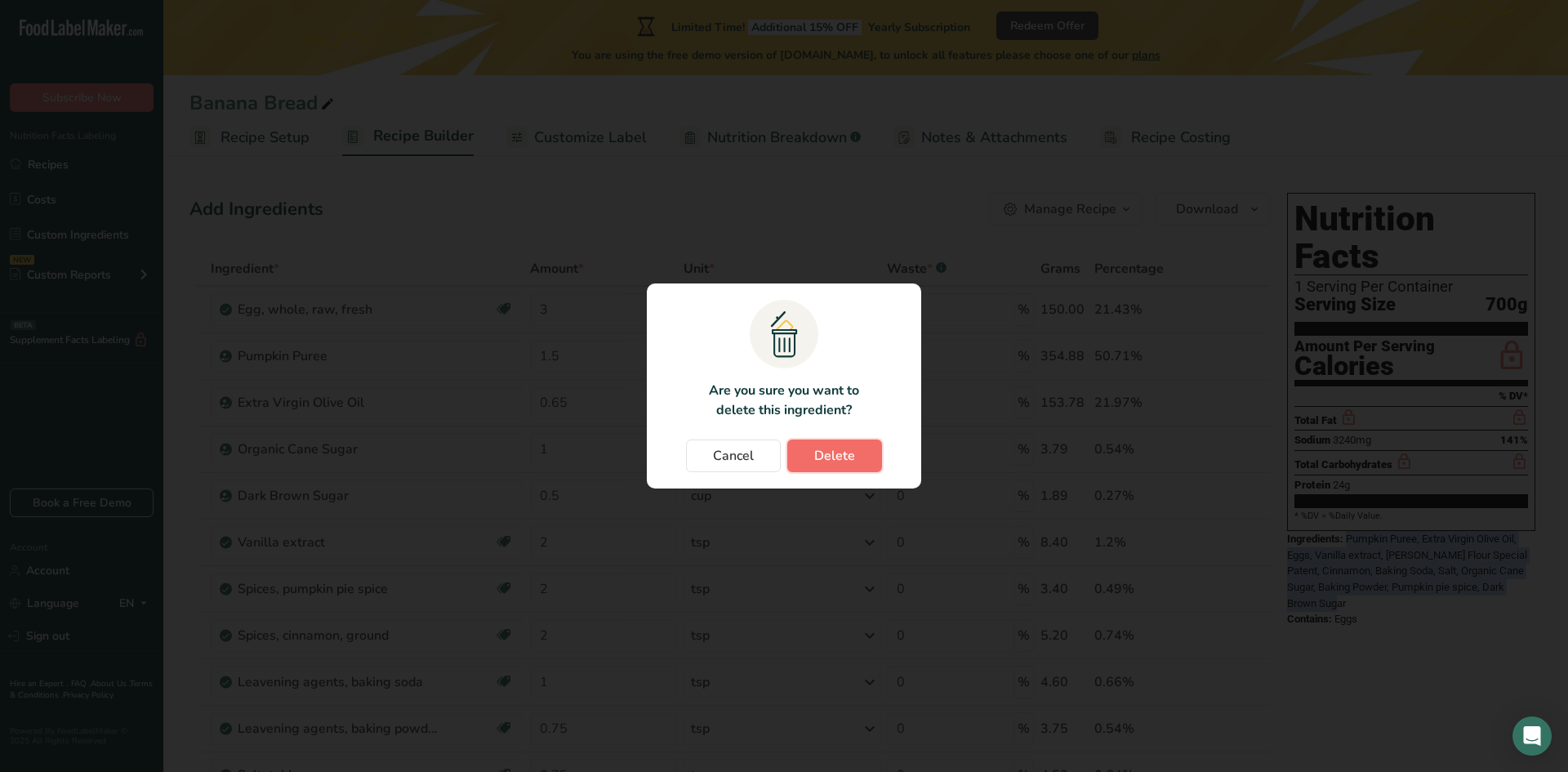
click at [841, 451] on span "Delete" at bounding box center [835, 455] width 41 height 20
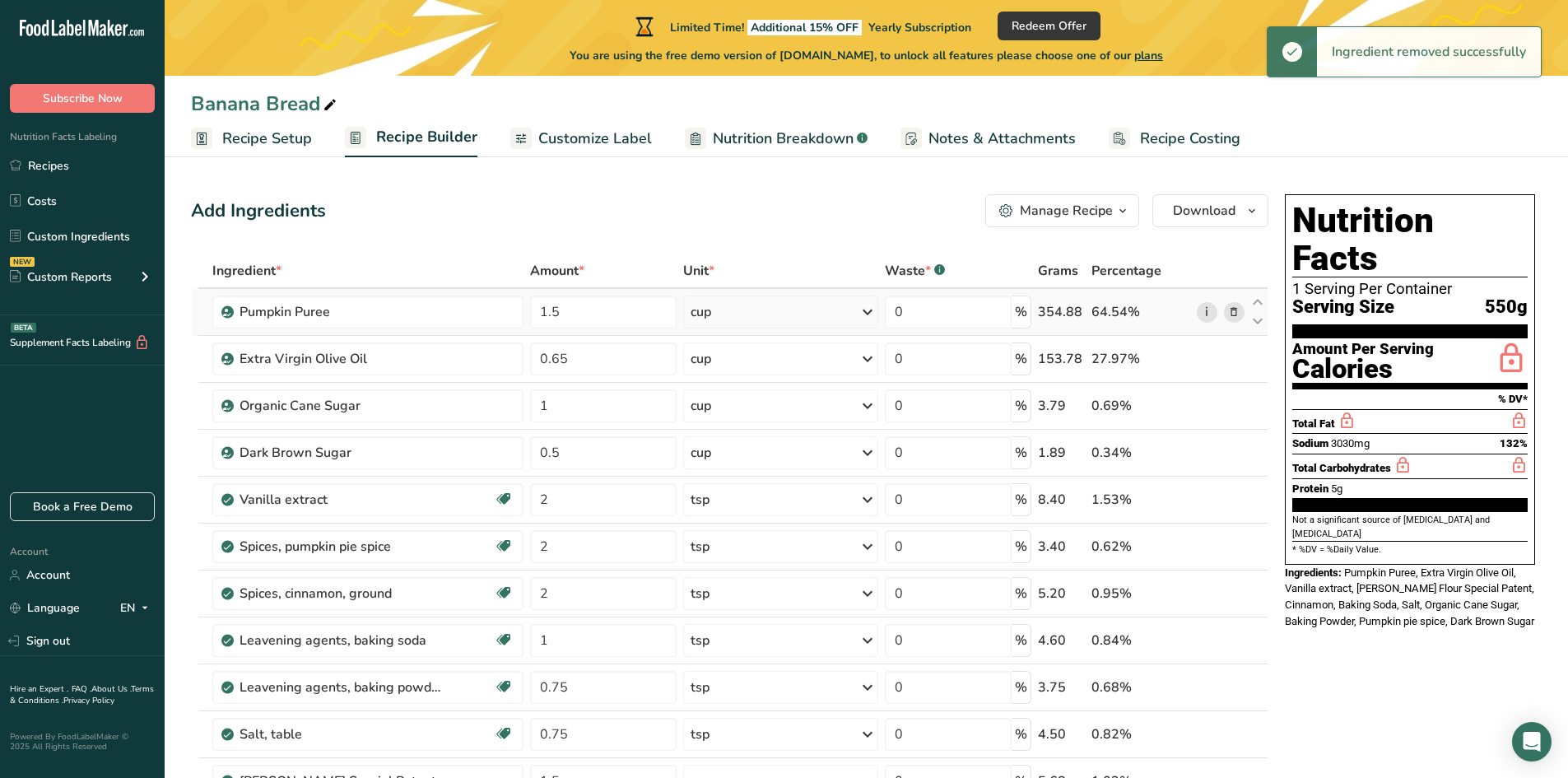
click at [1214, 309] on link "i" at bounding box center [1207, 312] width 21 height 21
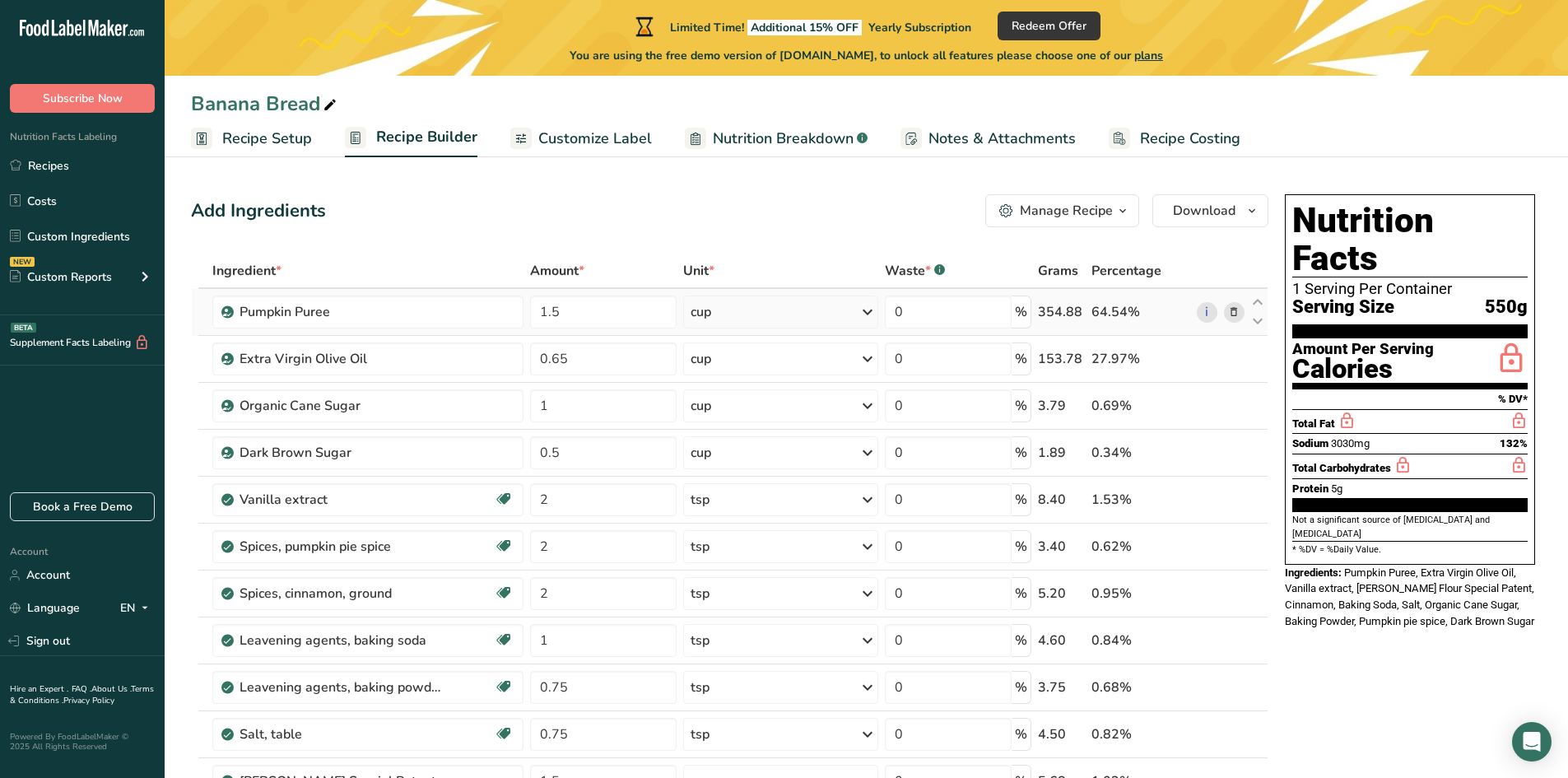
click at [1236, 316] on icon at bounding box center [1234, 312] width 12 height 17
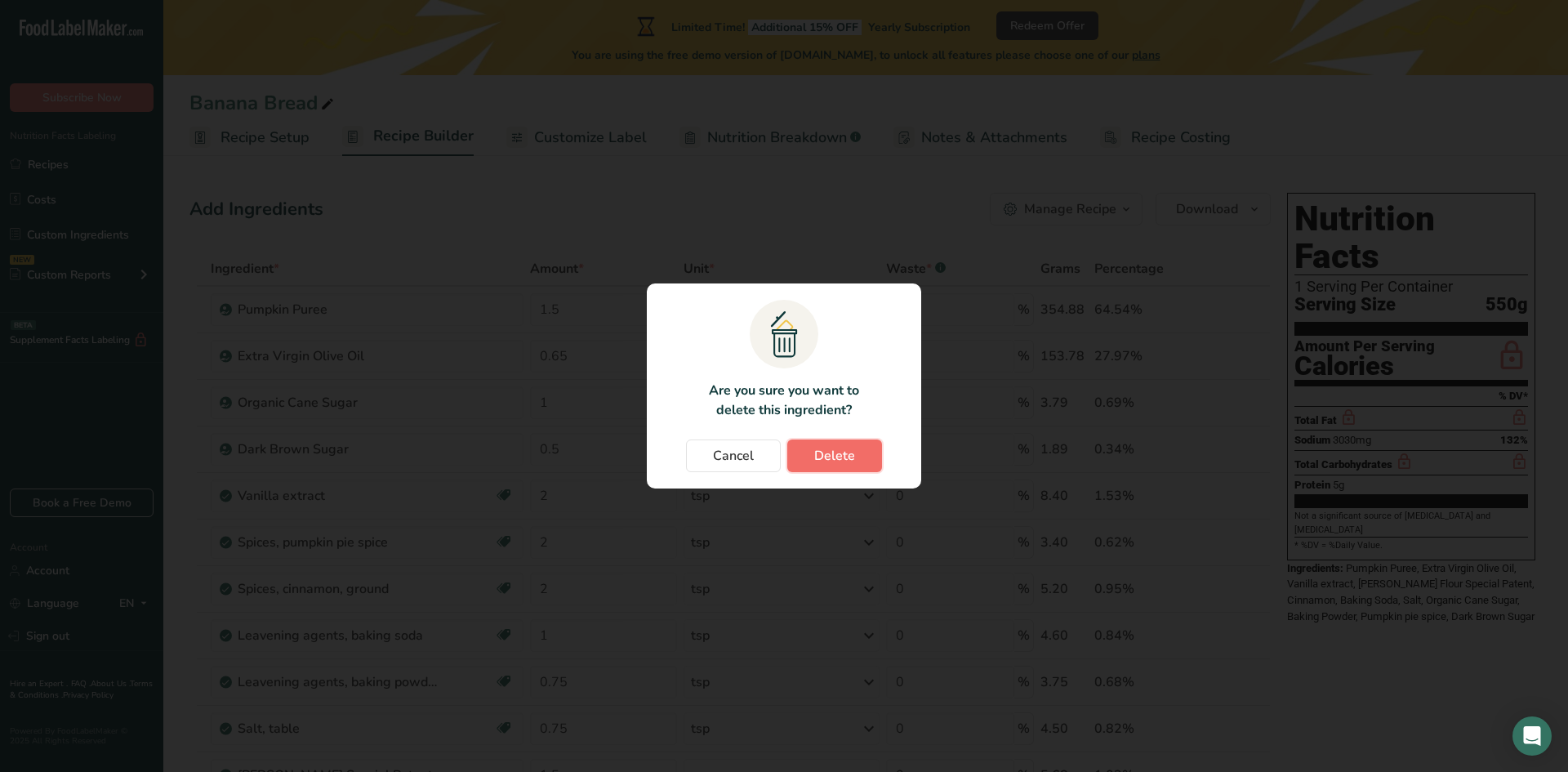
click at [830, 451] on span "Delete" at bounding box center [835, 455] width 41 height 20
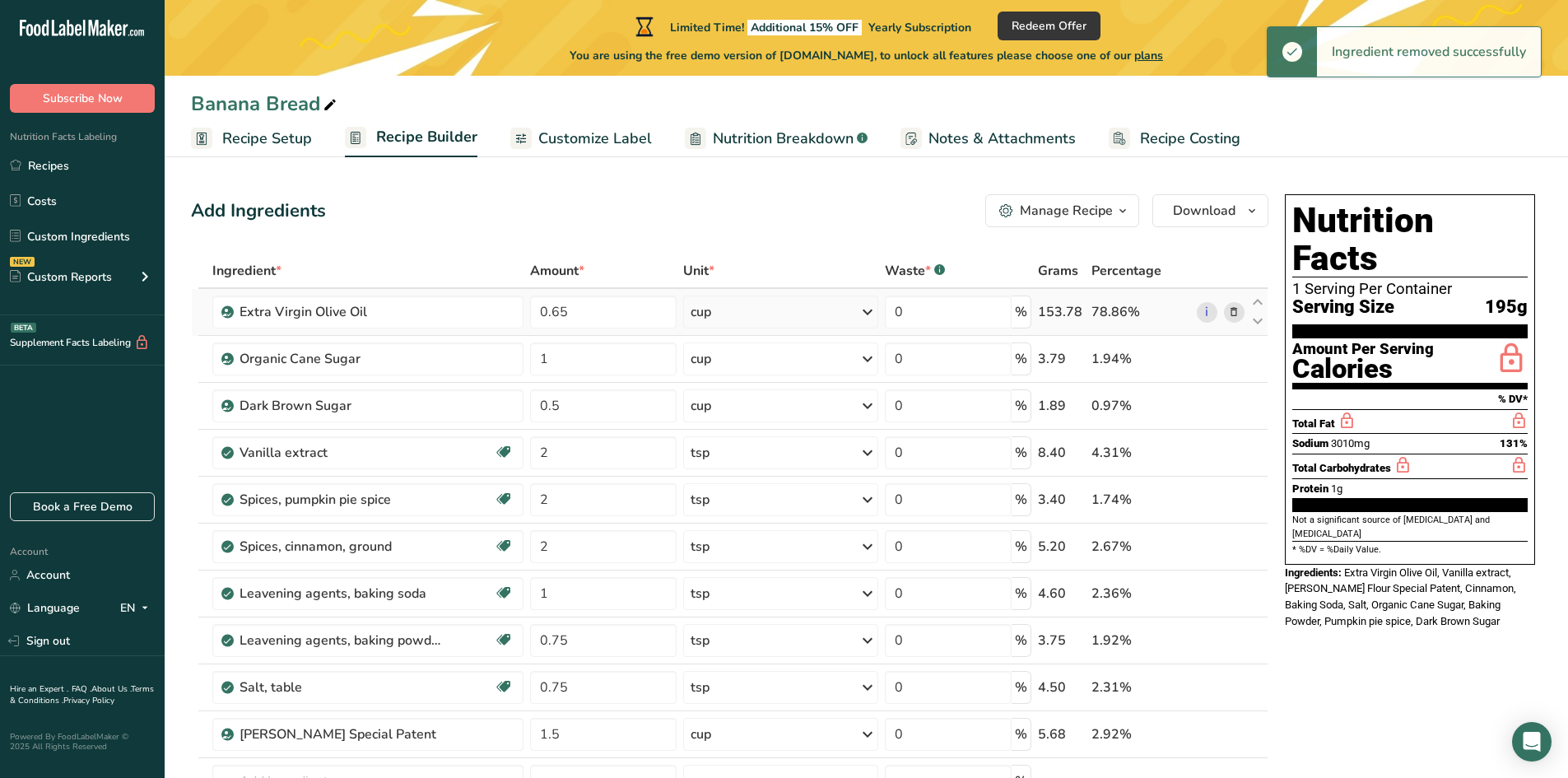
click at [1231, 317] on icon at bounding box center [1234, 312] width 12 height 17
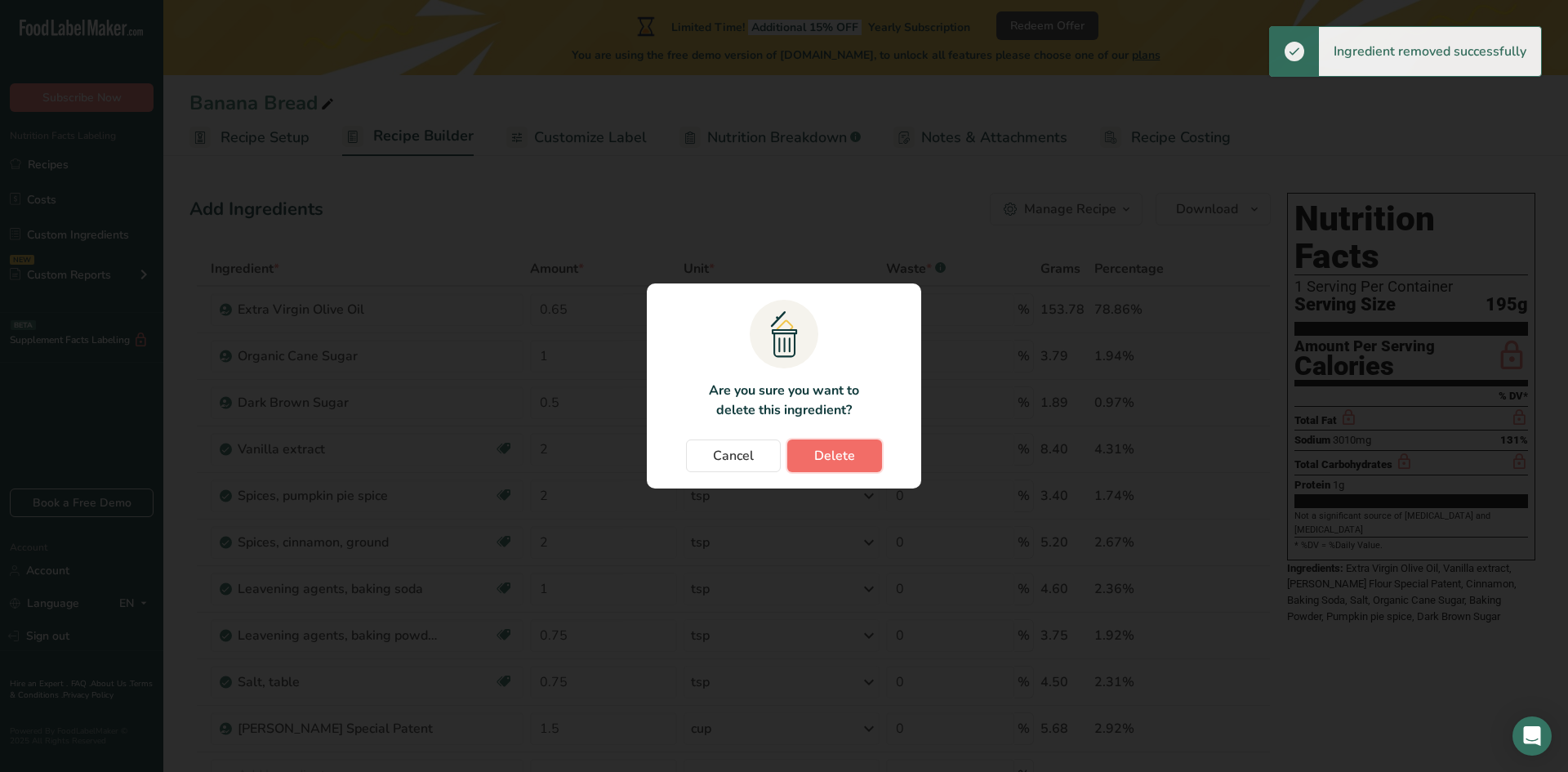
click at [860, 454] on button "Delete" at bounding box center [834, 455] width 95 height 33
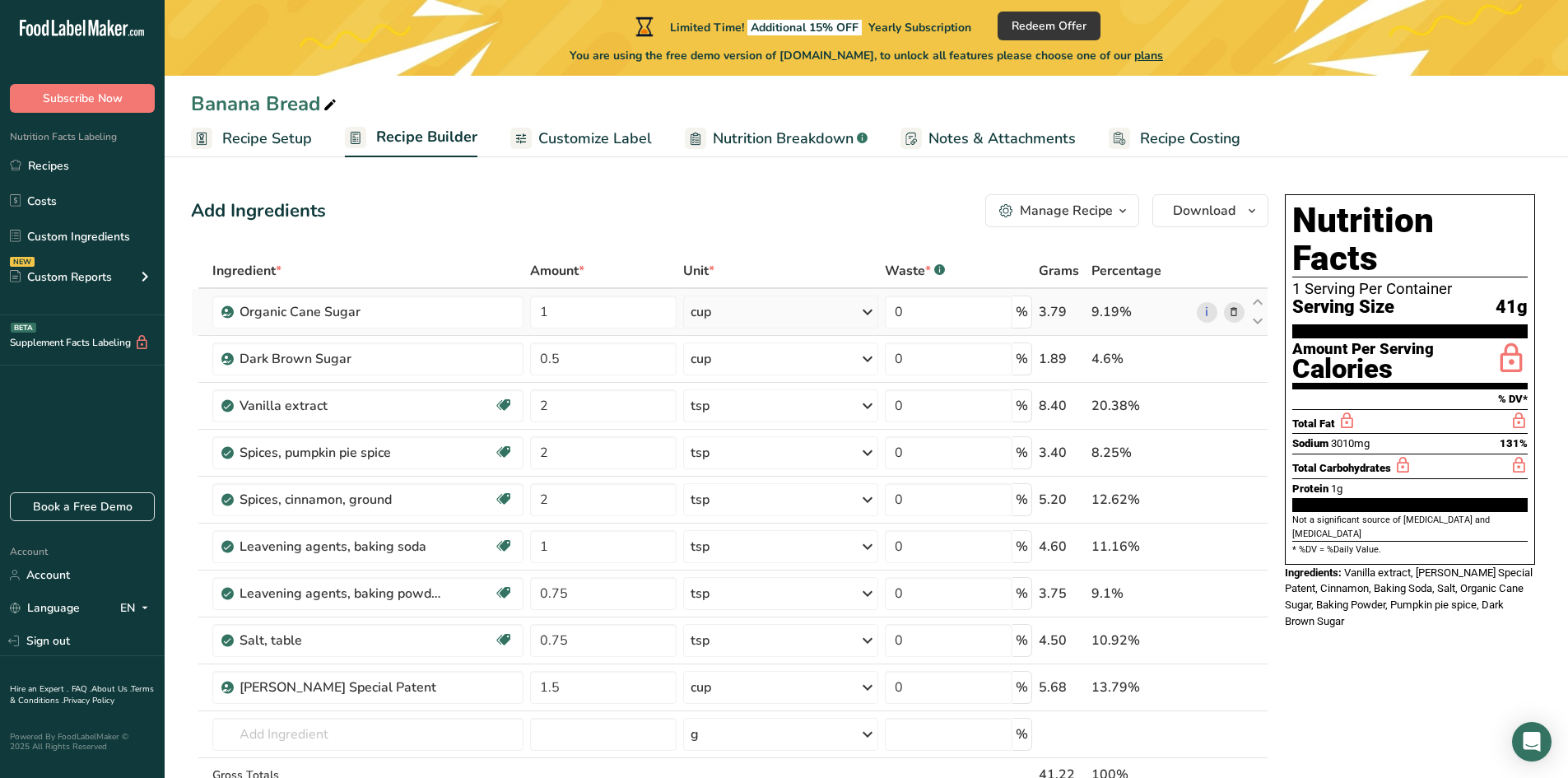
click at [1236, 313] on icon at bounding box center [1234, 312] width 12 height 17
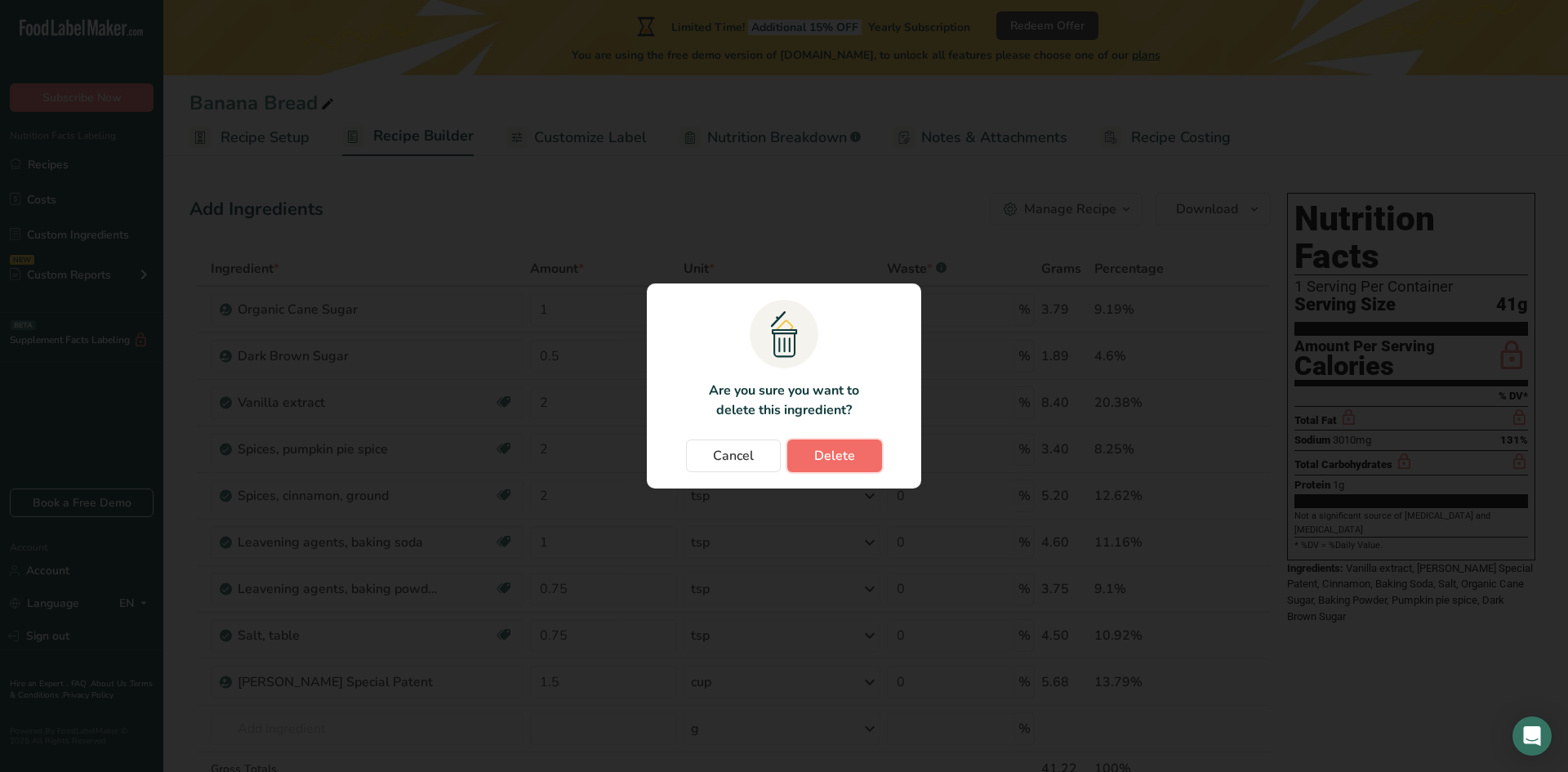
click at [841, 458] on span "Delete" at bounding box center [835, 455] width 41 height 20
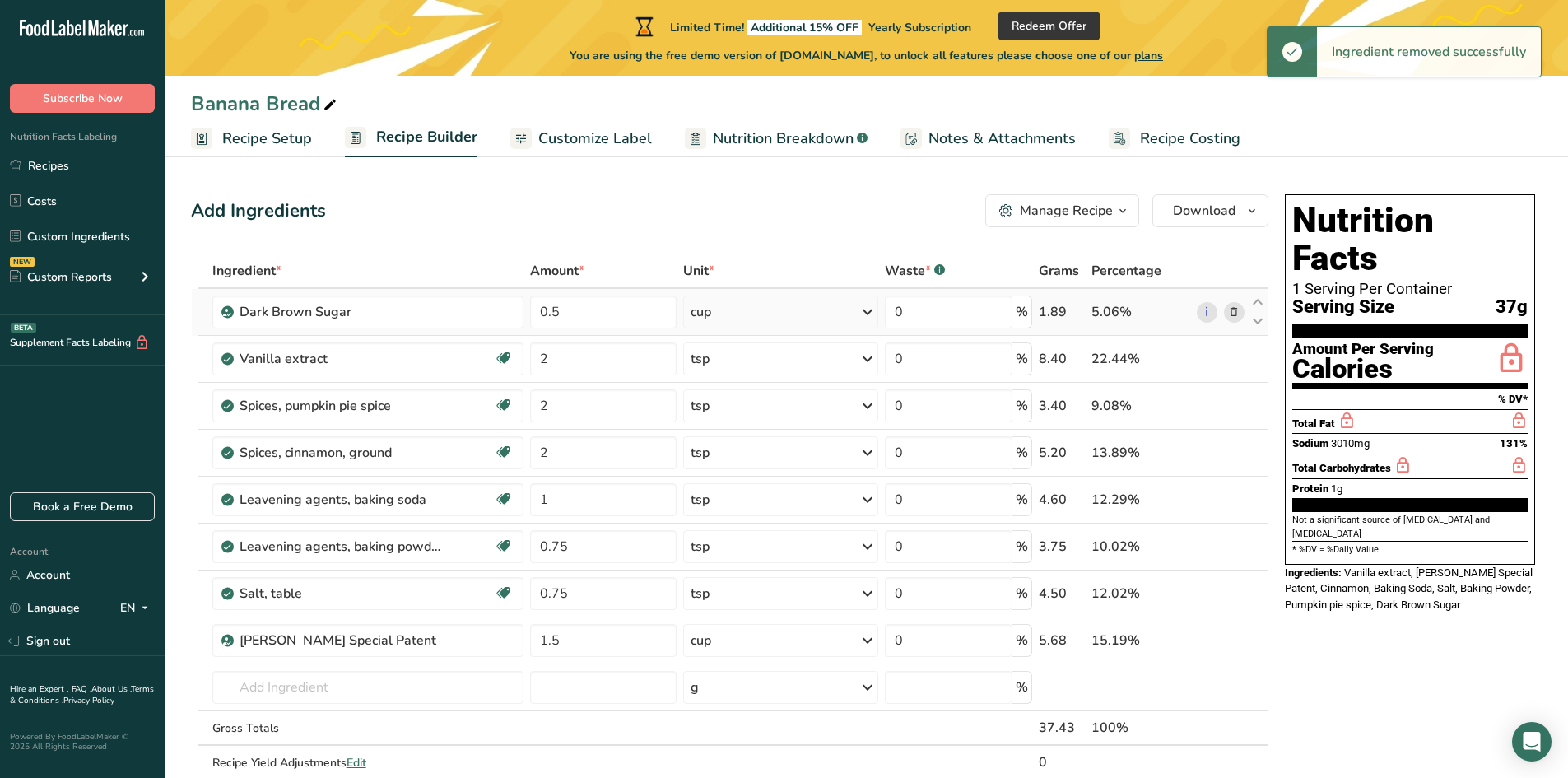
click at [1229, 309] on icon at bounding box center [1234, 312] width 12 height 17
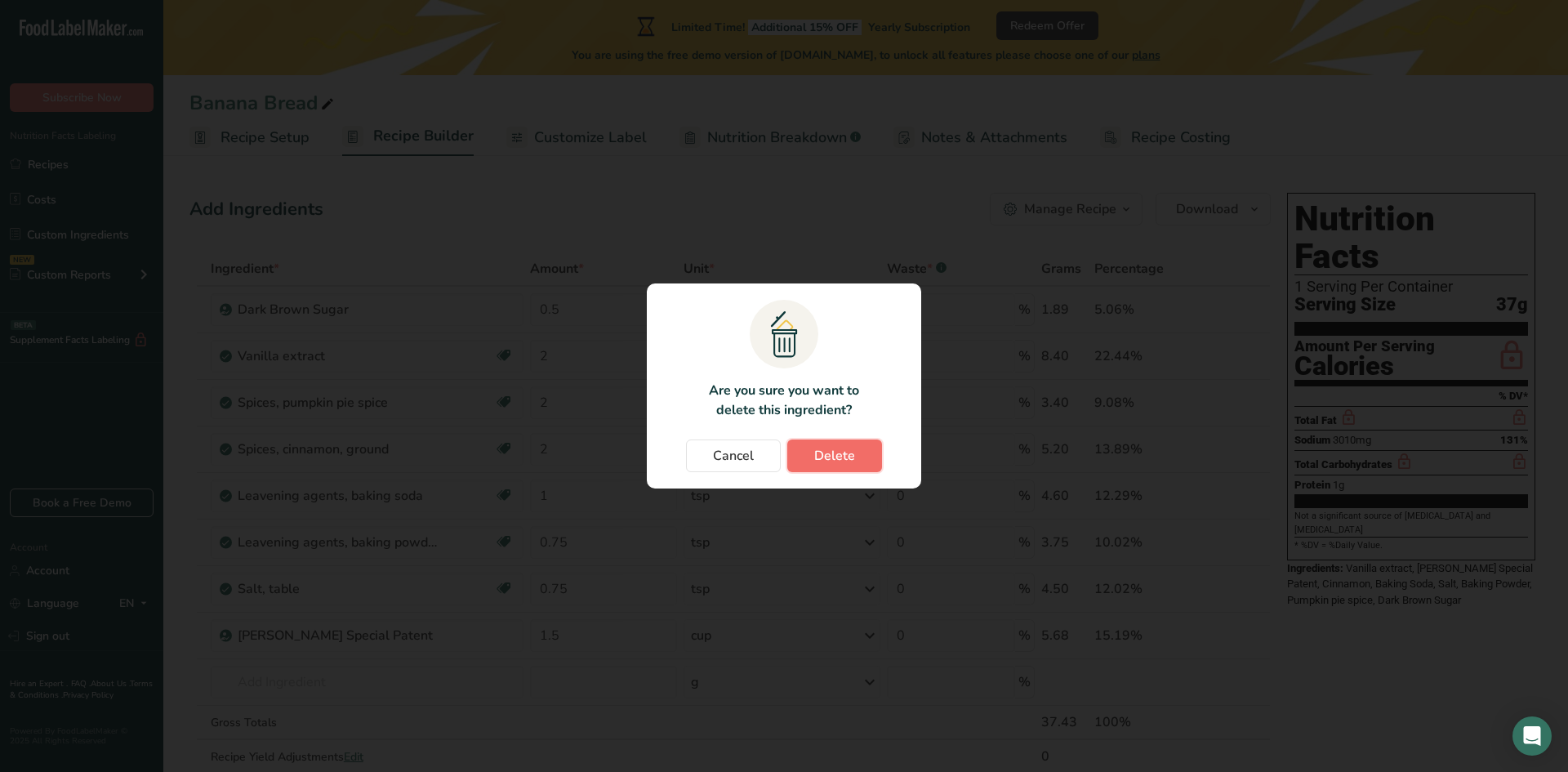
click at [844, 465] on button "Delete" at bounding box center [834, 455] width 95 height 33
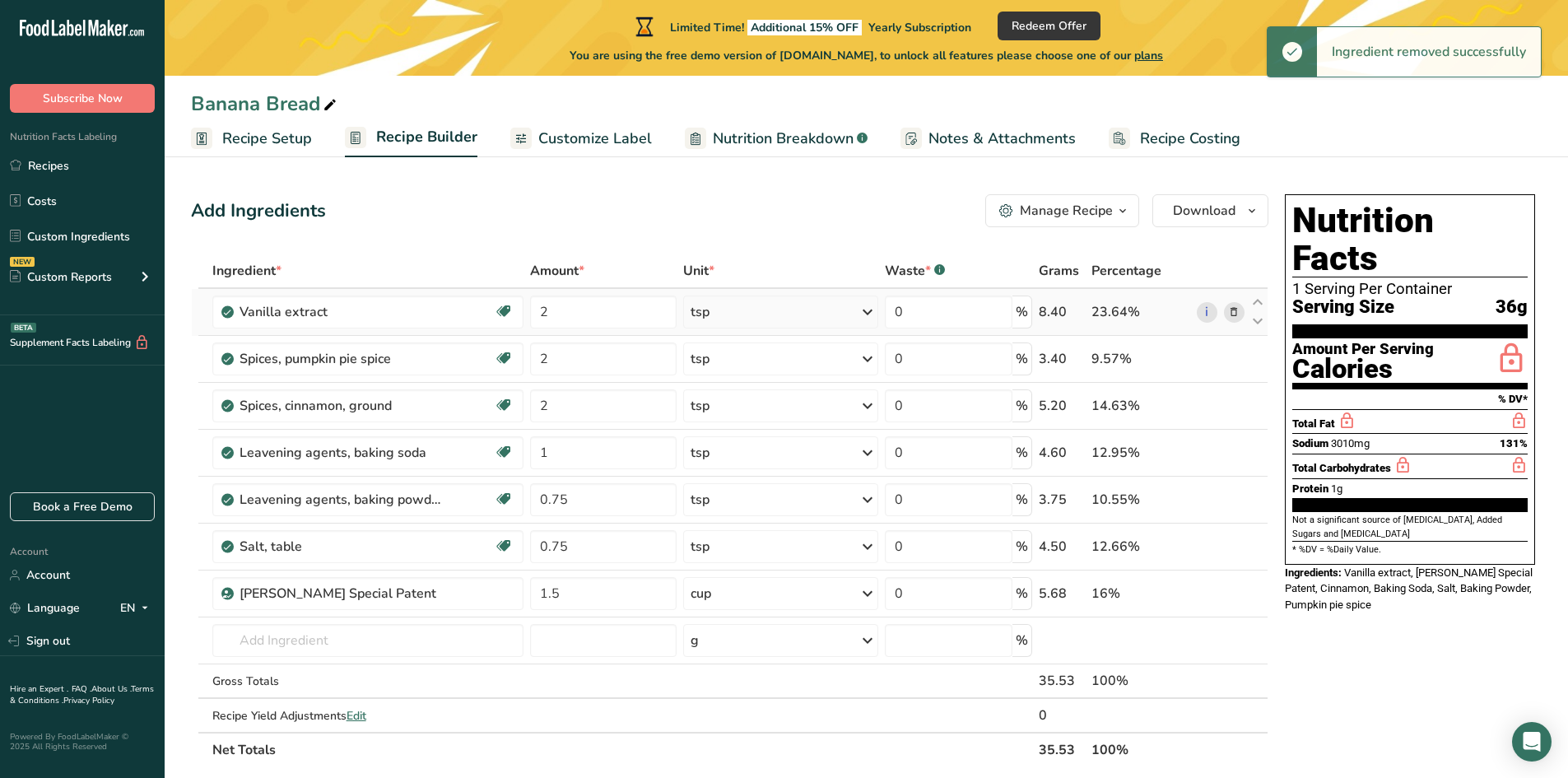
click at [1237, 311] on icon at bounding box center [1234, 312] width 12 height 17
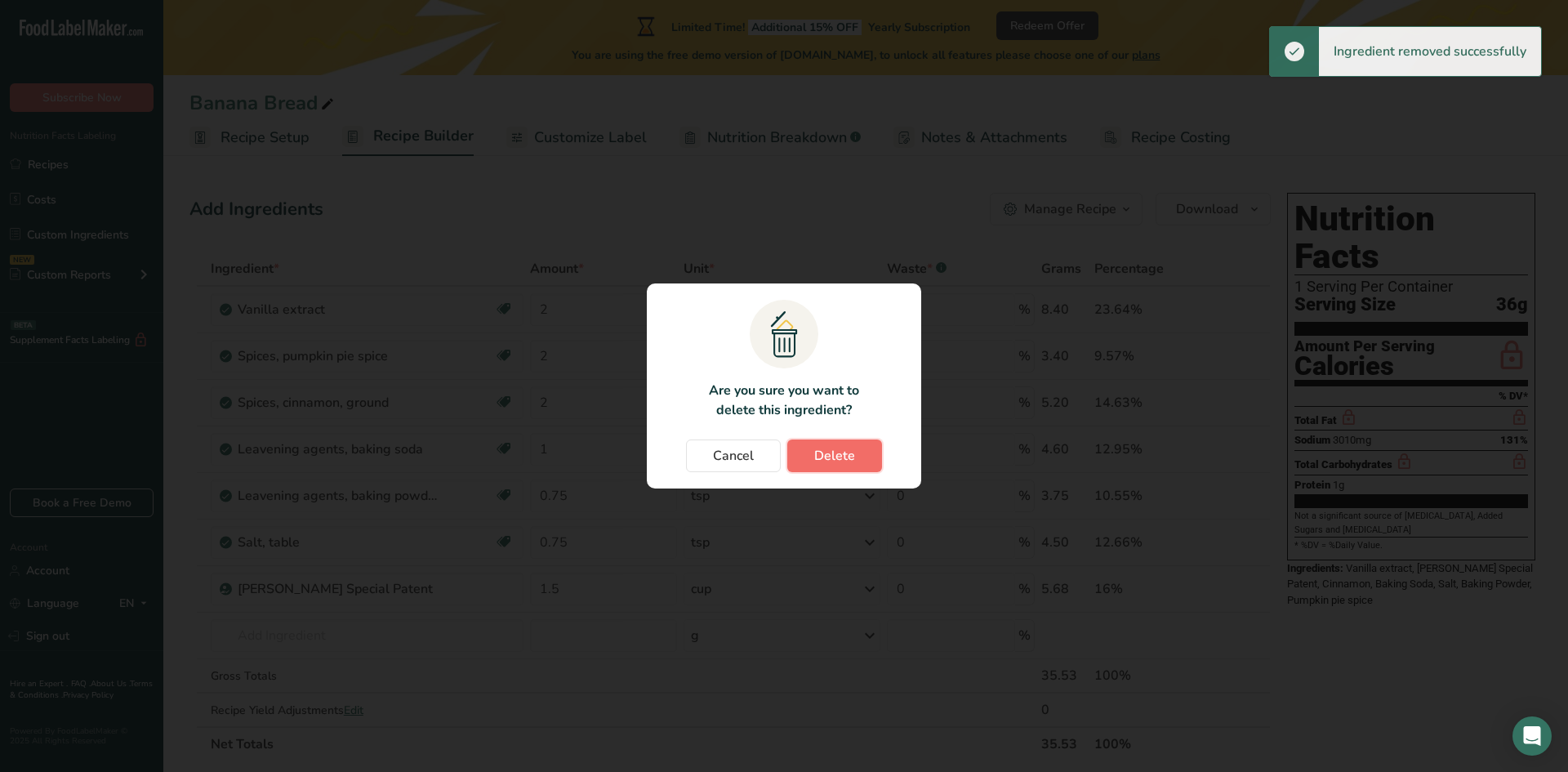
click at [853, 452] on span "Delete" at bounding box center [835, 455] width 41 height 20
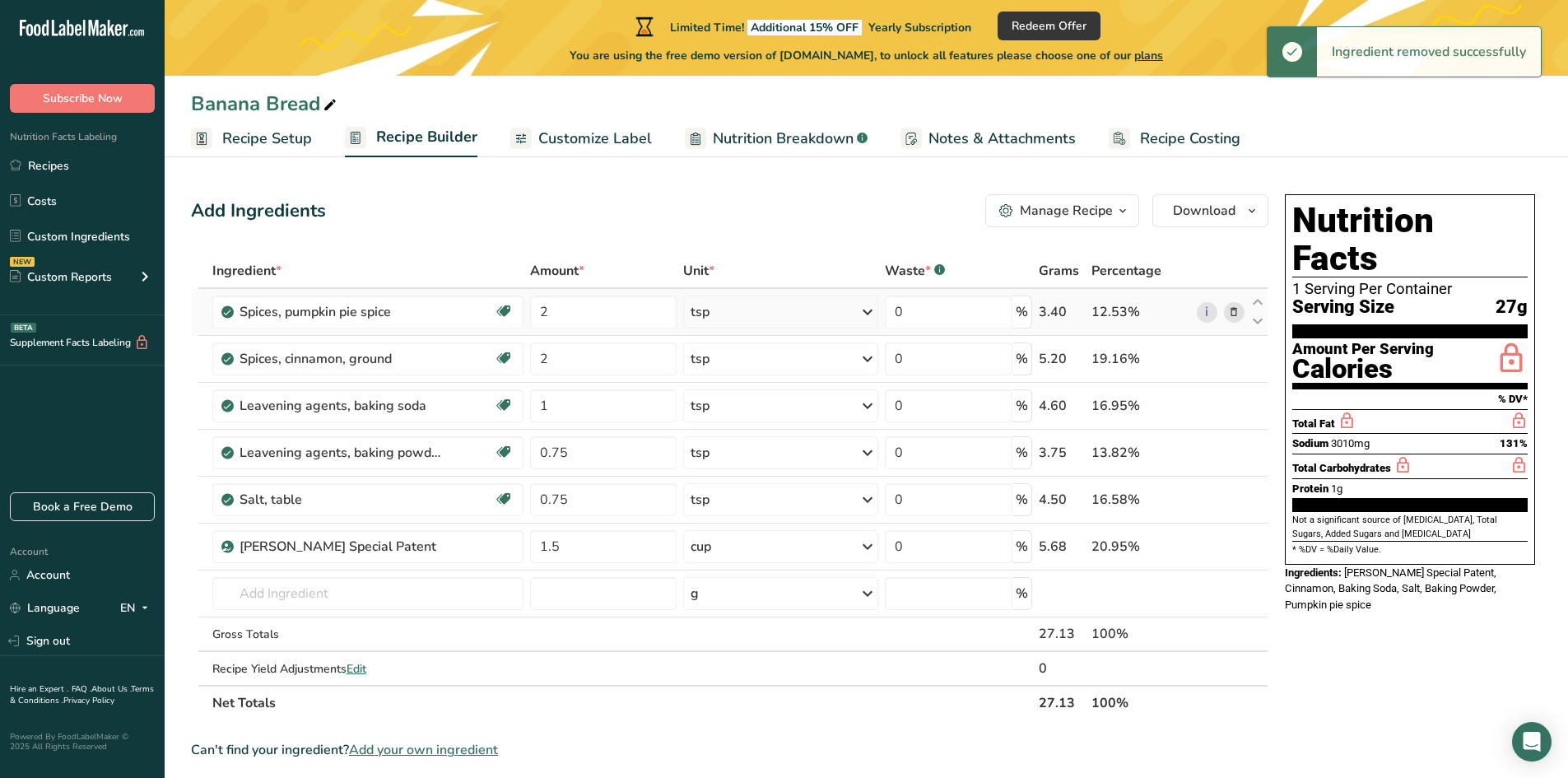
click at [1227, 313] on span at bounding box center [1234, 312] width 20 height 20
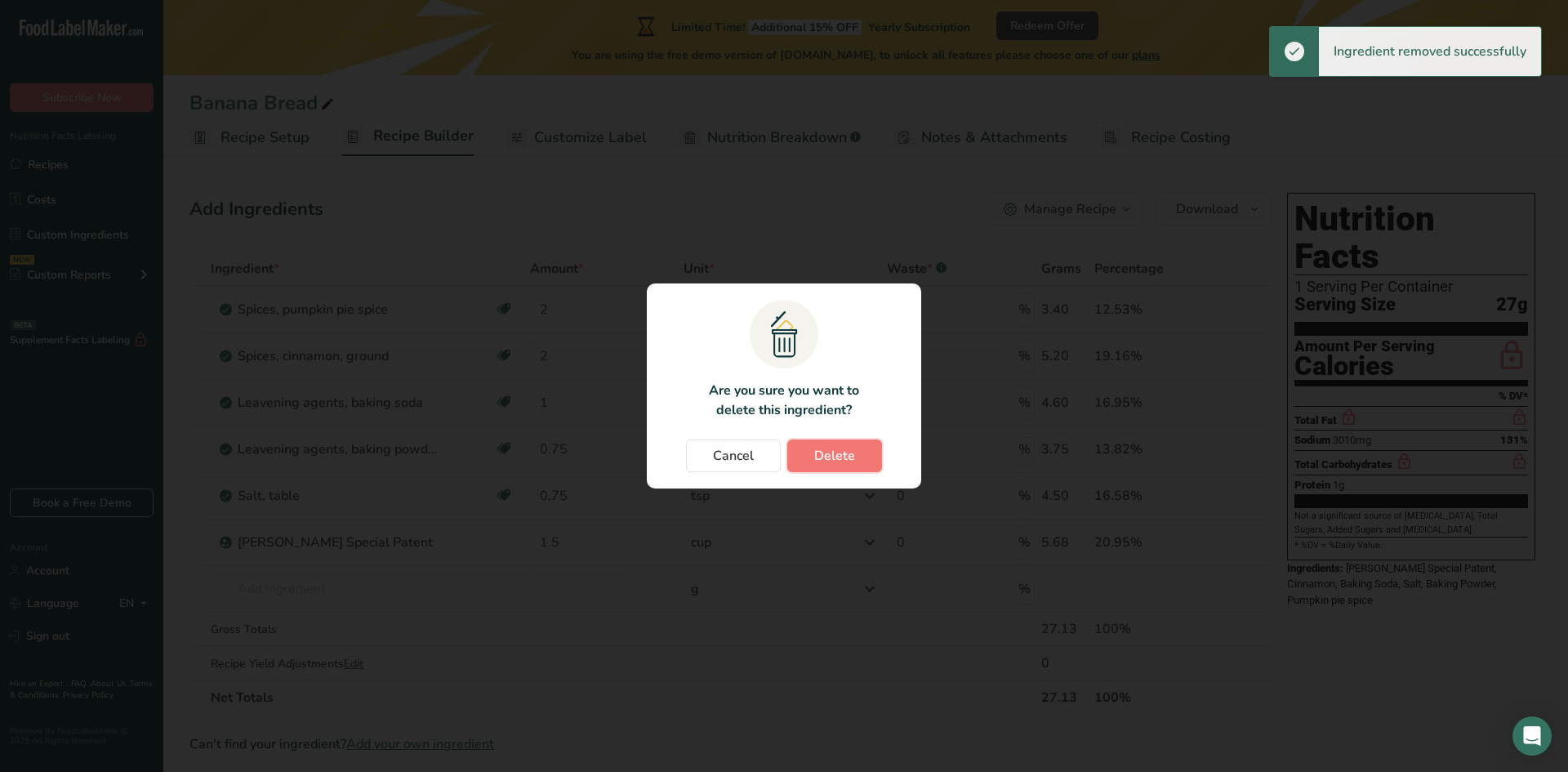
click at [813, 443] on button "Delete" at bounding box center [834, 455] width 95 height 33
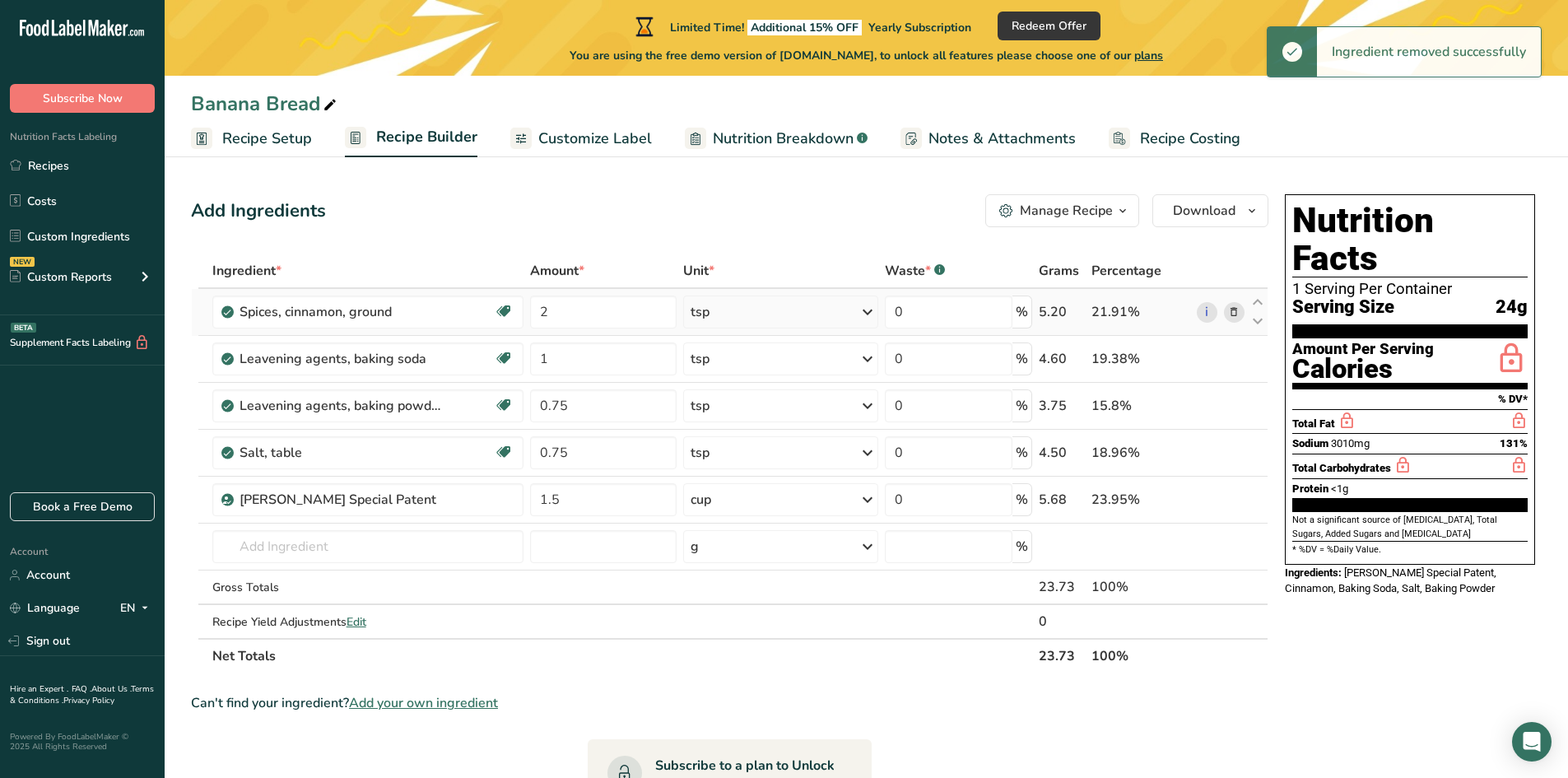
click at [1232, 314] on icon at bounding box center [1234, 312] width 12 height 17
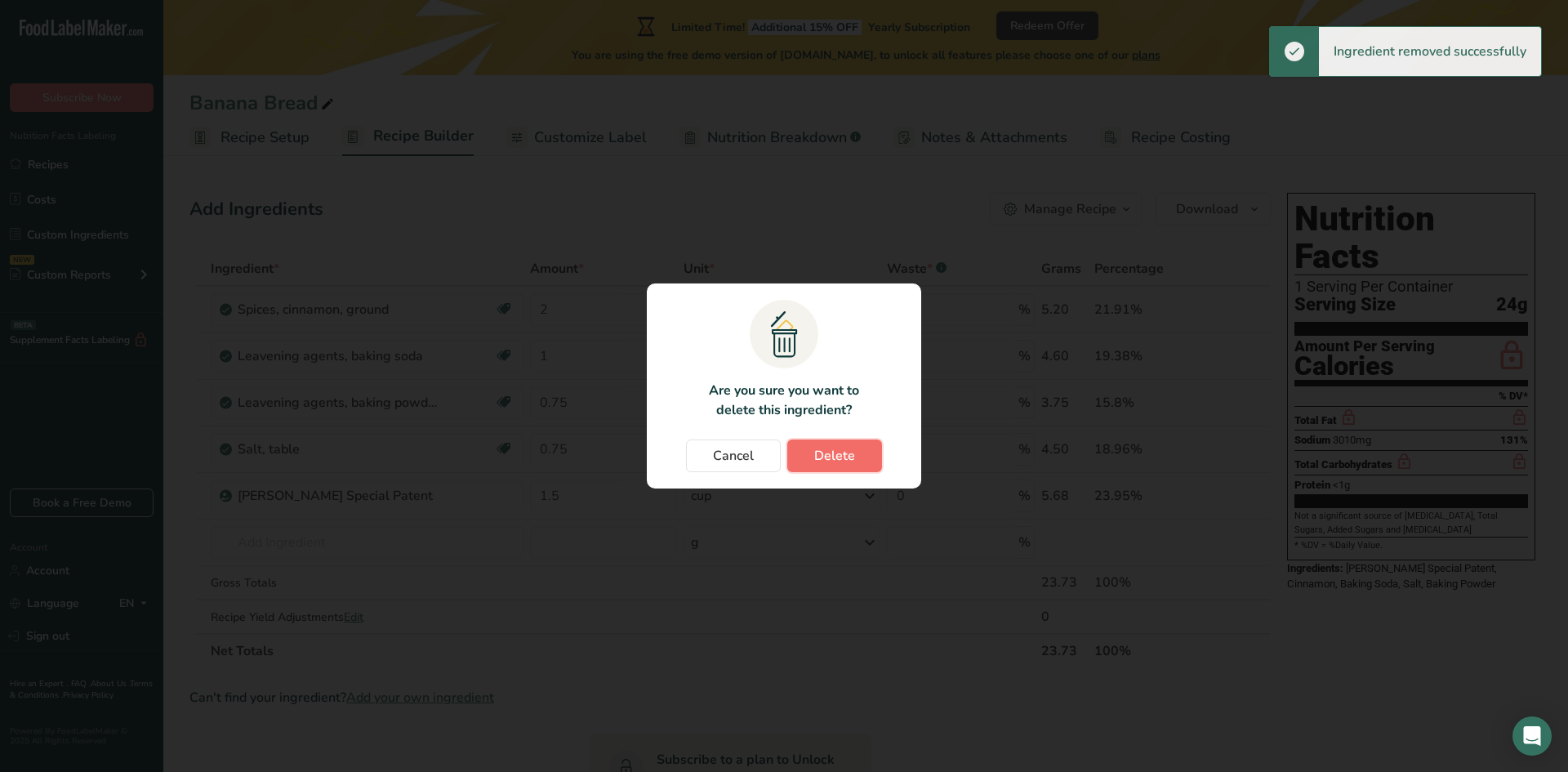
click at [863, 458] on button "Delete" at bounding box center [834, 455] width 95 height 33
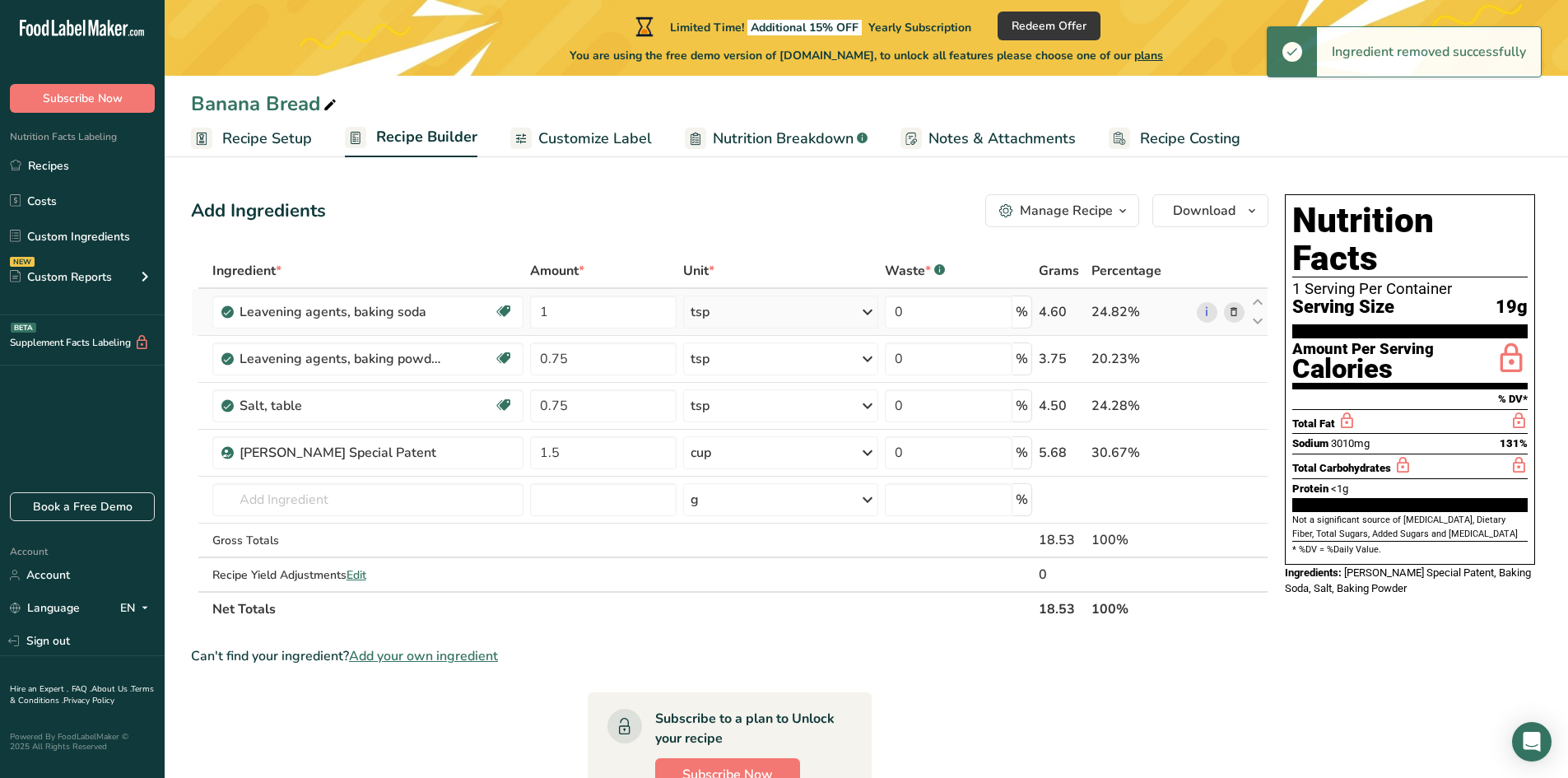
click at [1237, 315] on icon at bounding box center [1234, 312] width 12 height 17
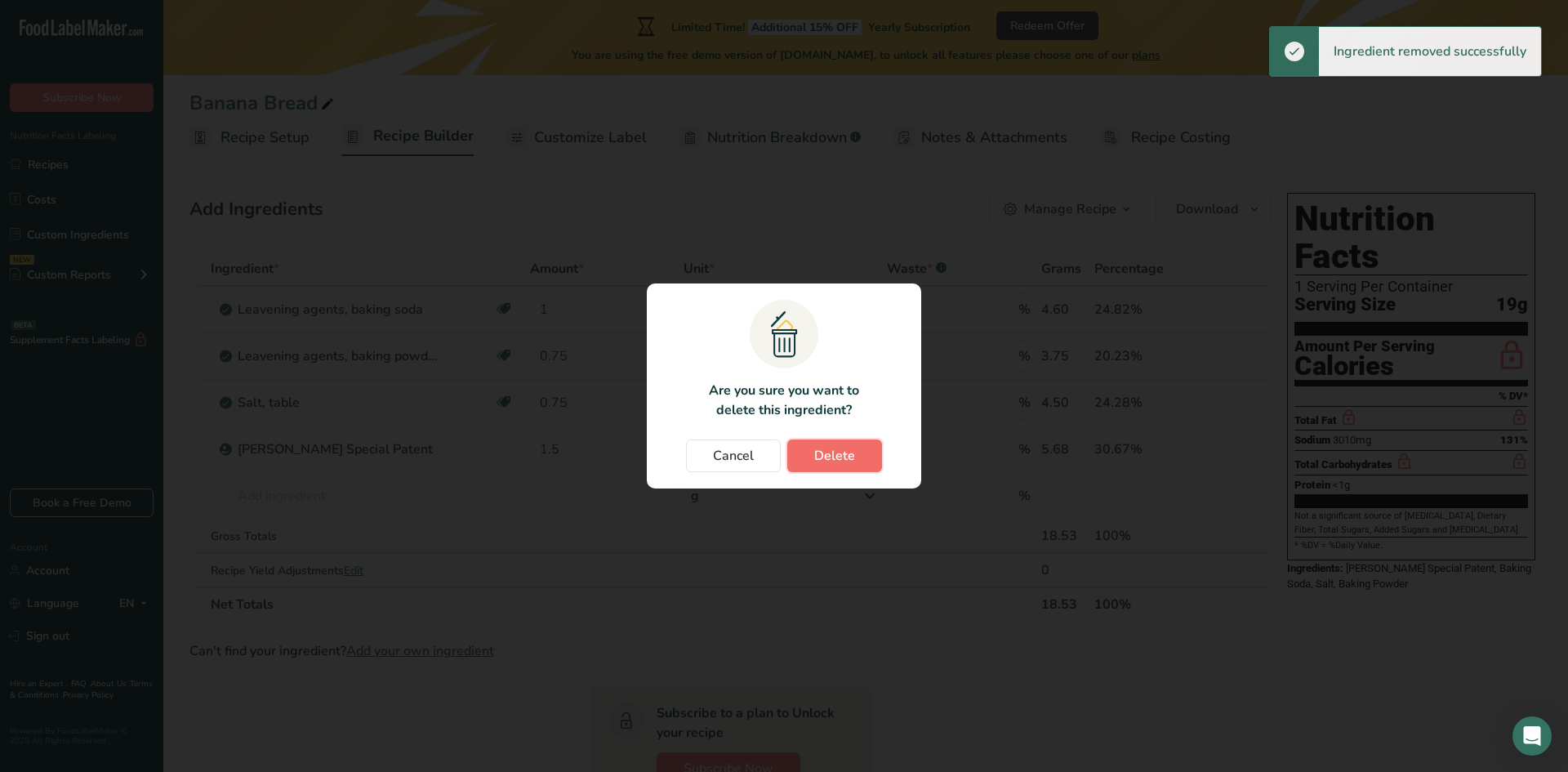
click at [863, 453] on button "Delete" at bounding box center [834, 455] width 95 height 33
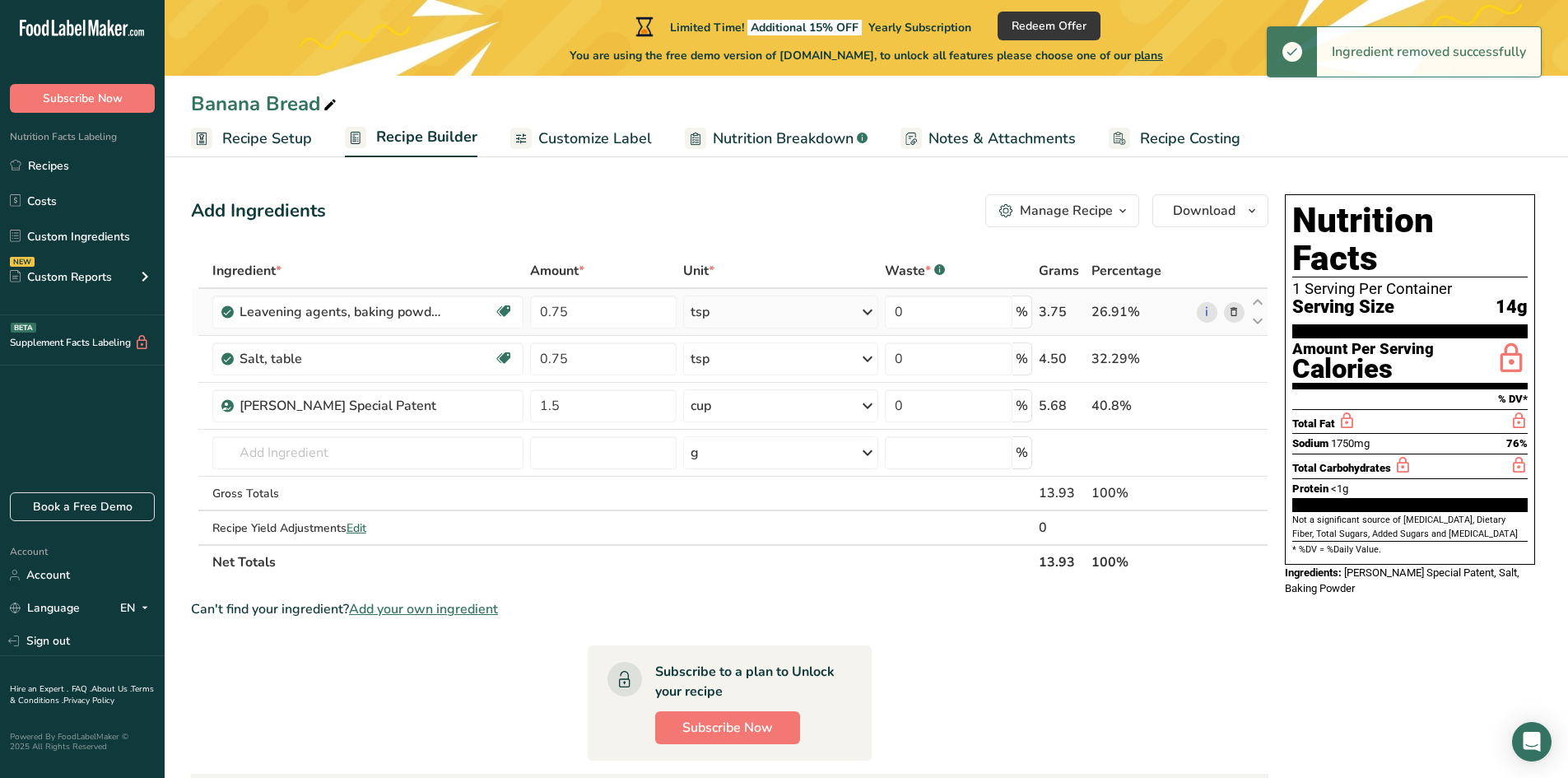
click at [1237, 317] on icon at bounding box center [1234, 312] width 12 height 17
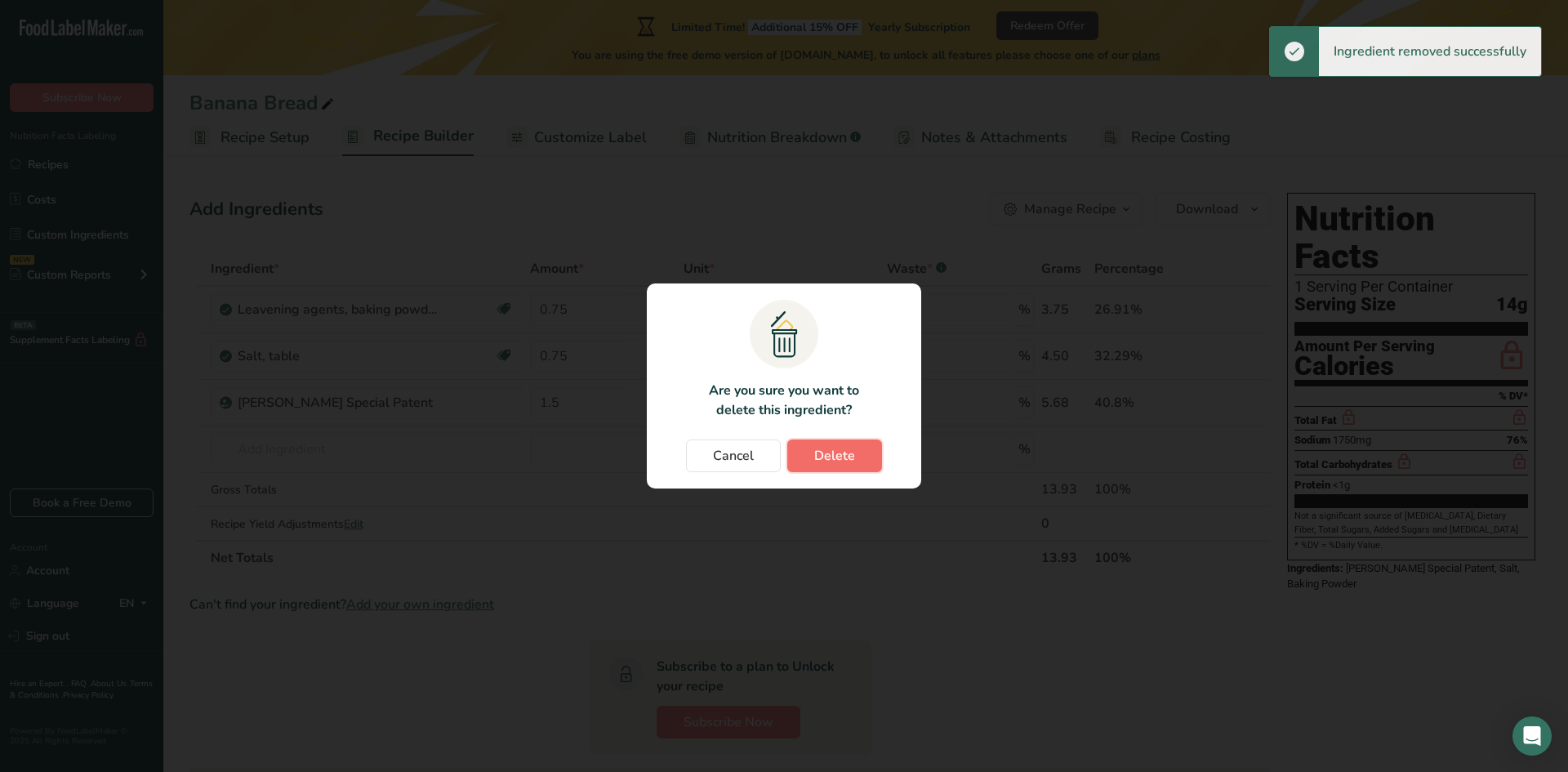
click at [849, 459] on span "Delete" at bounding box center [835, 455] width 41 height 20
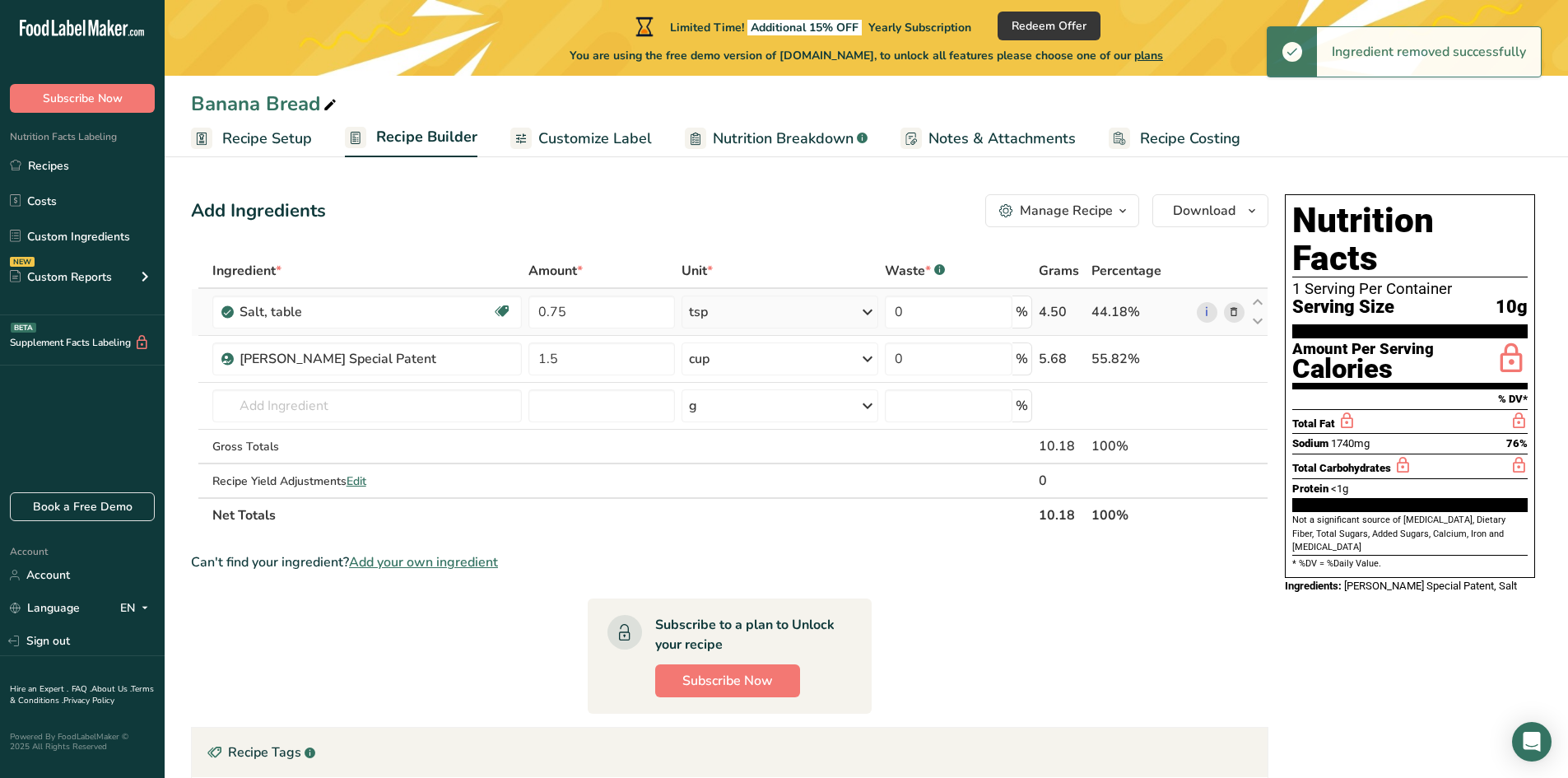
click at [1236, 318] on icon at bounding box center [1234, 312] width 12 height 17
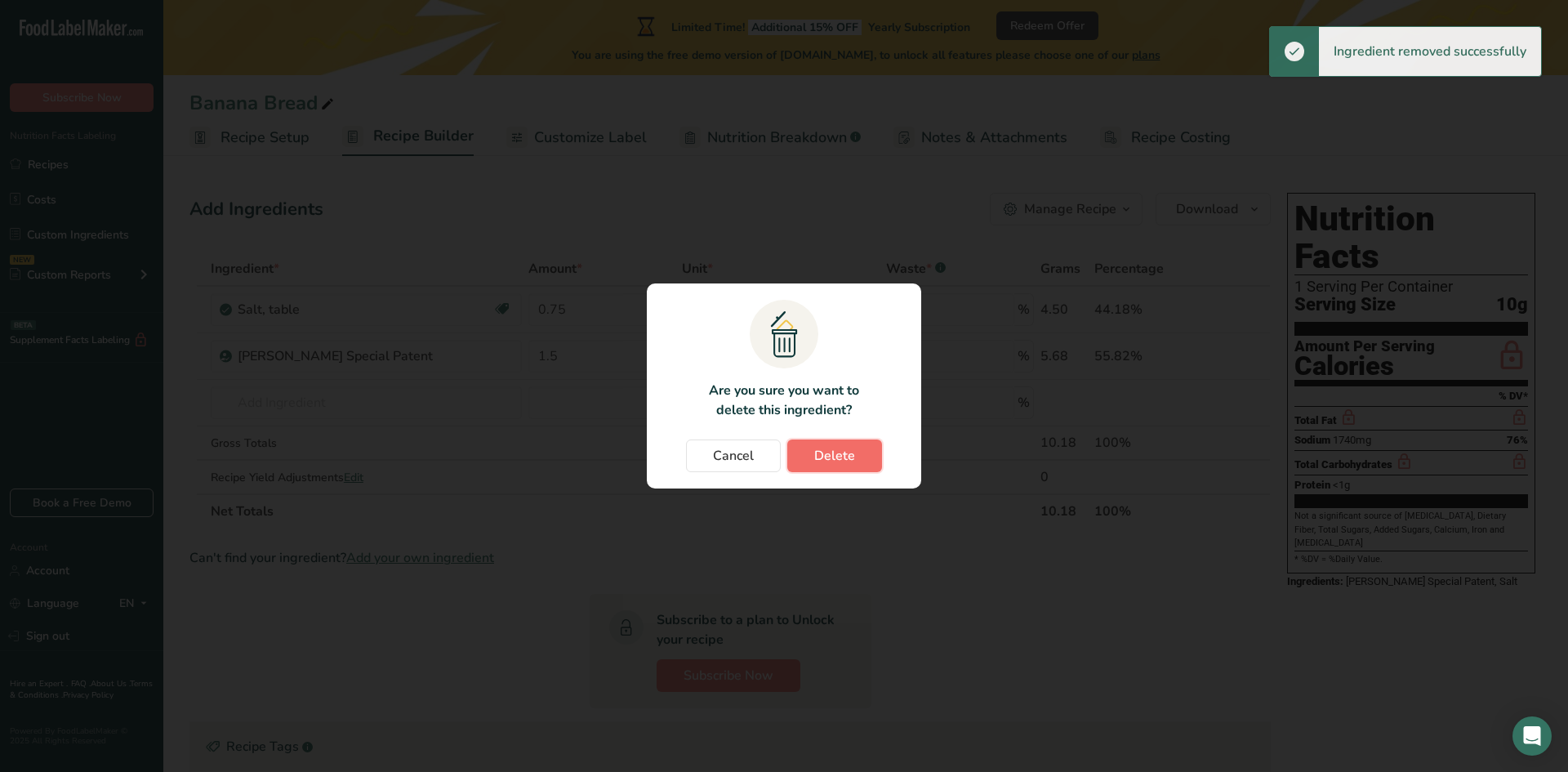
click at [831, 460] on span "Delete" at bounding box center [835, 455] width 41 height 20
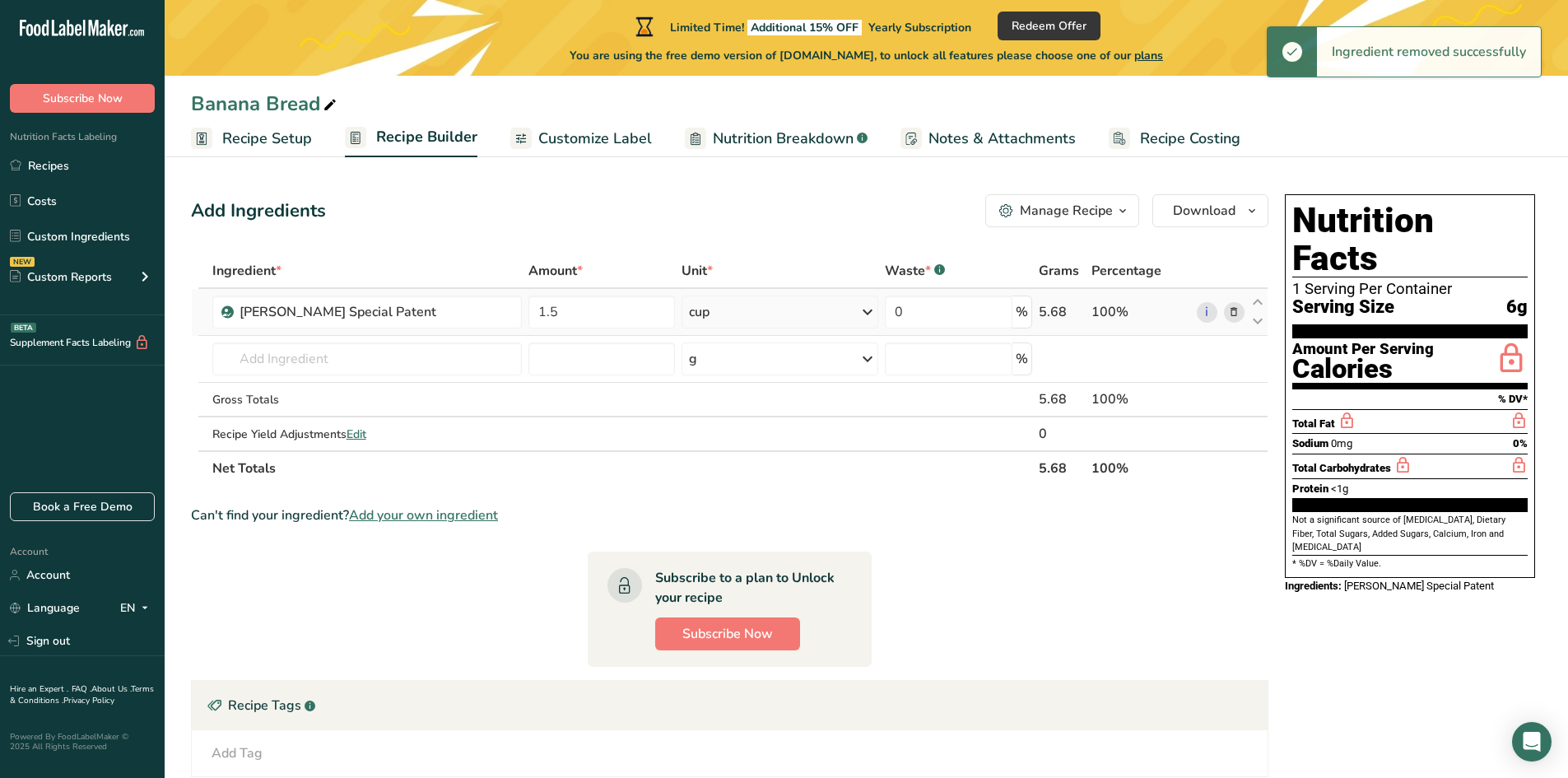
click at [1244, 312] on span at bounding box center [1234, 312] width 20 height 20
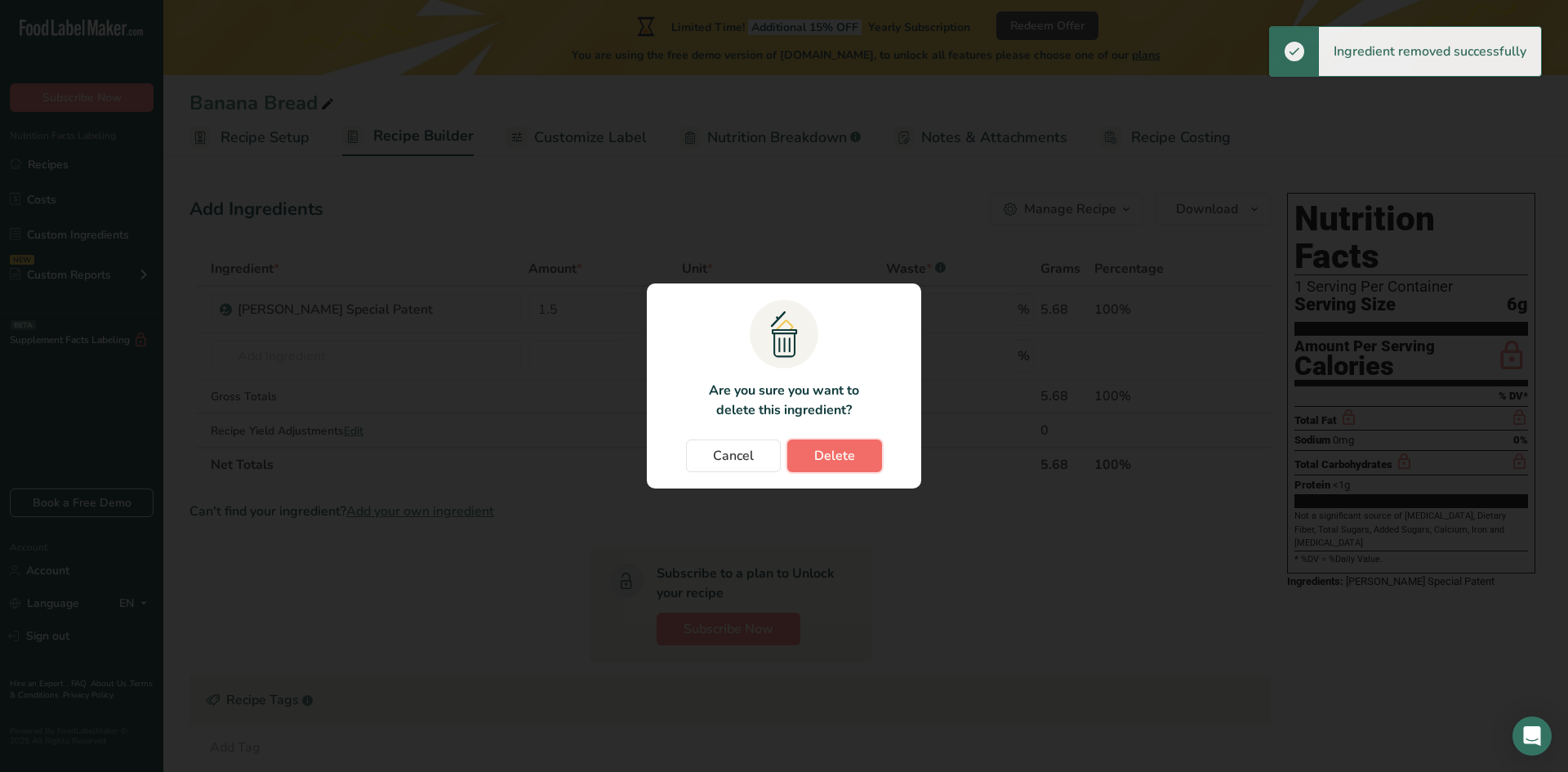
click at [857, 463] on button "Delete" at bounding box center [834, 455] width 95 height 33
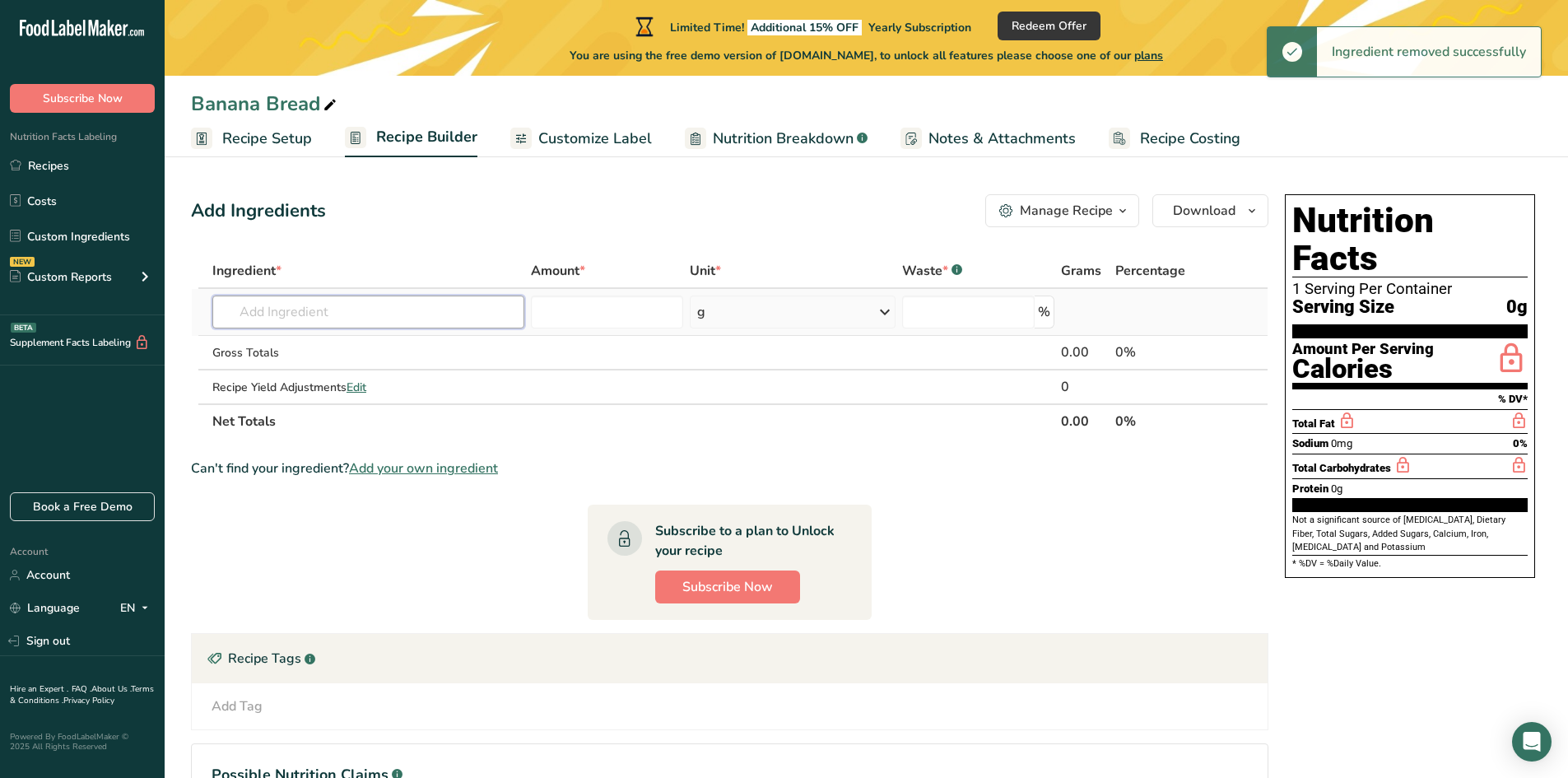
click at [286, 304] on input "text" at bounding box center [368, 312] width 312 height 33
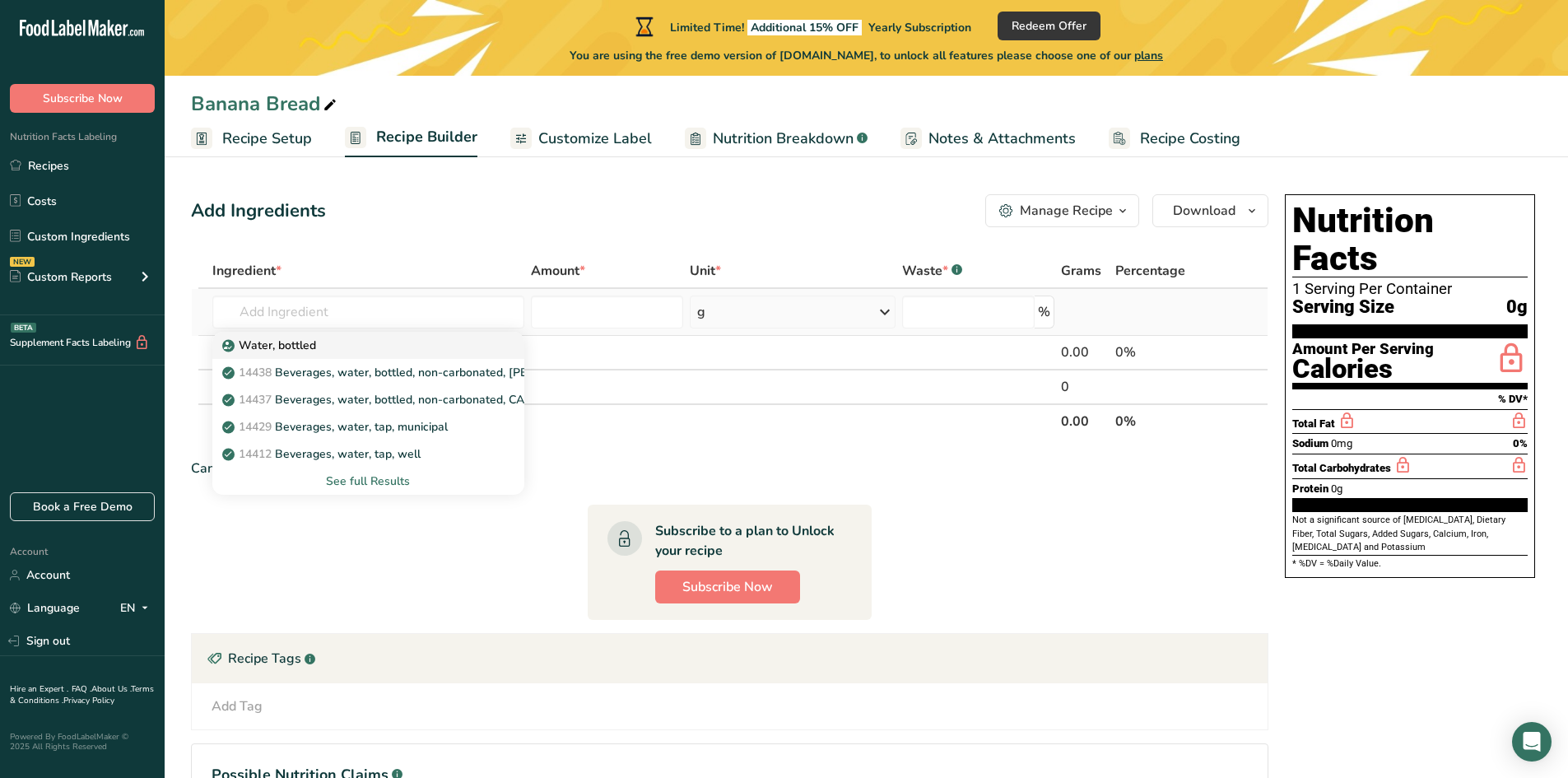
click at [293, 345] on p "Water, bottled" at bounding box center [270, 345] width 90 height 17
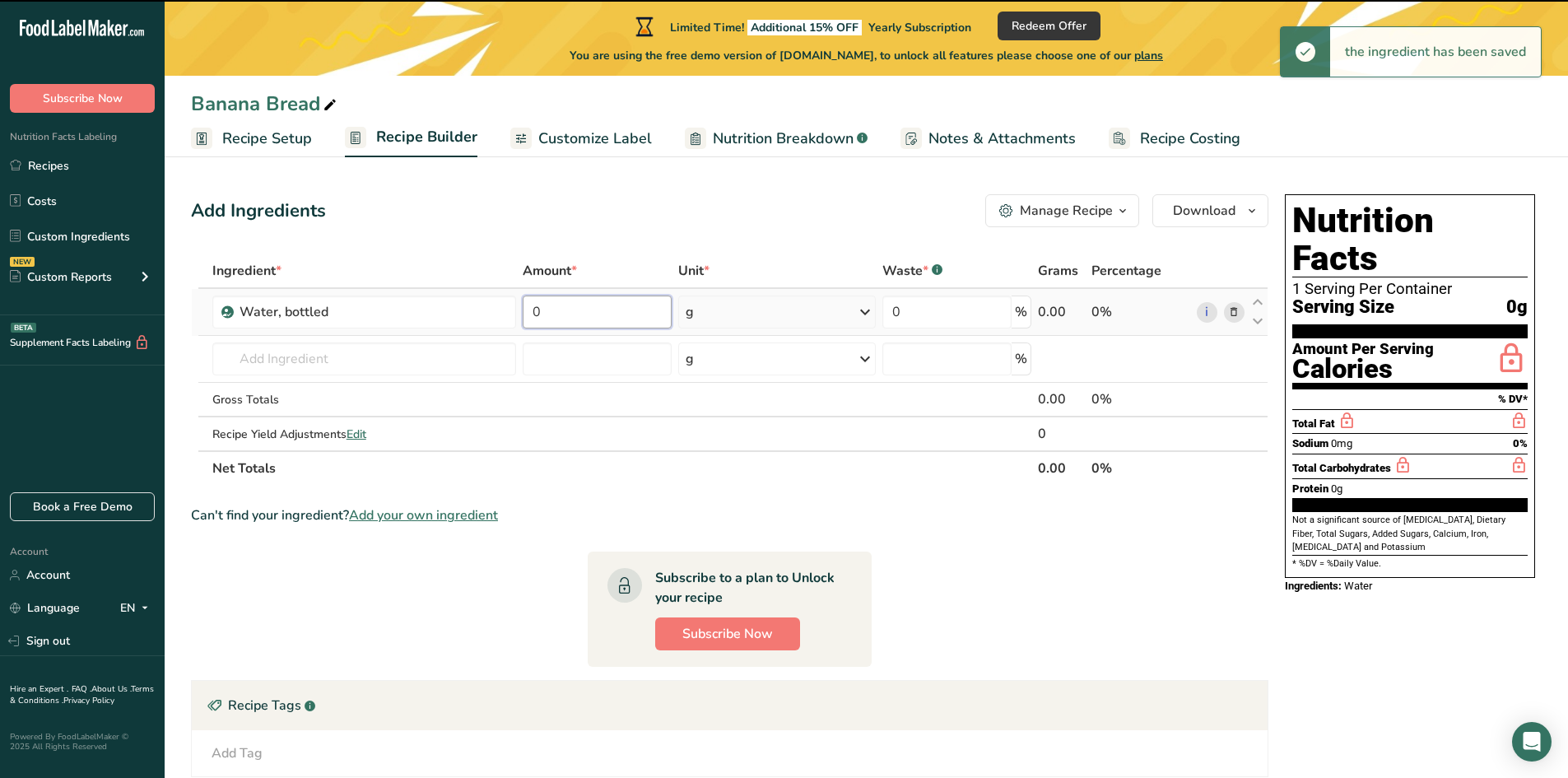
click at [592, 312] on input "0" at bounding box center [597, 312] width 148 height 33
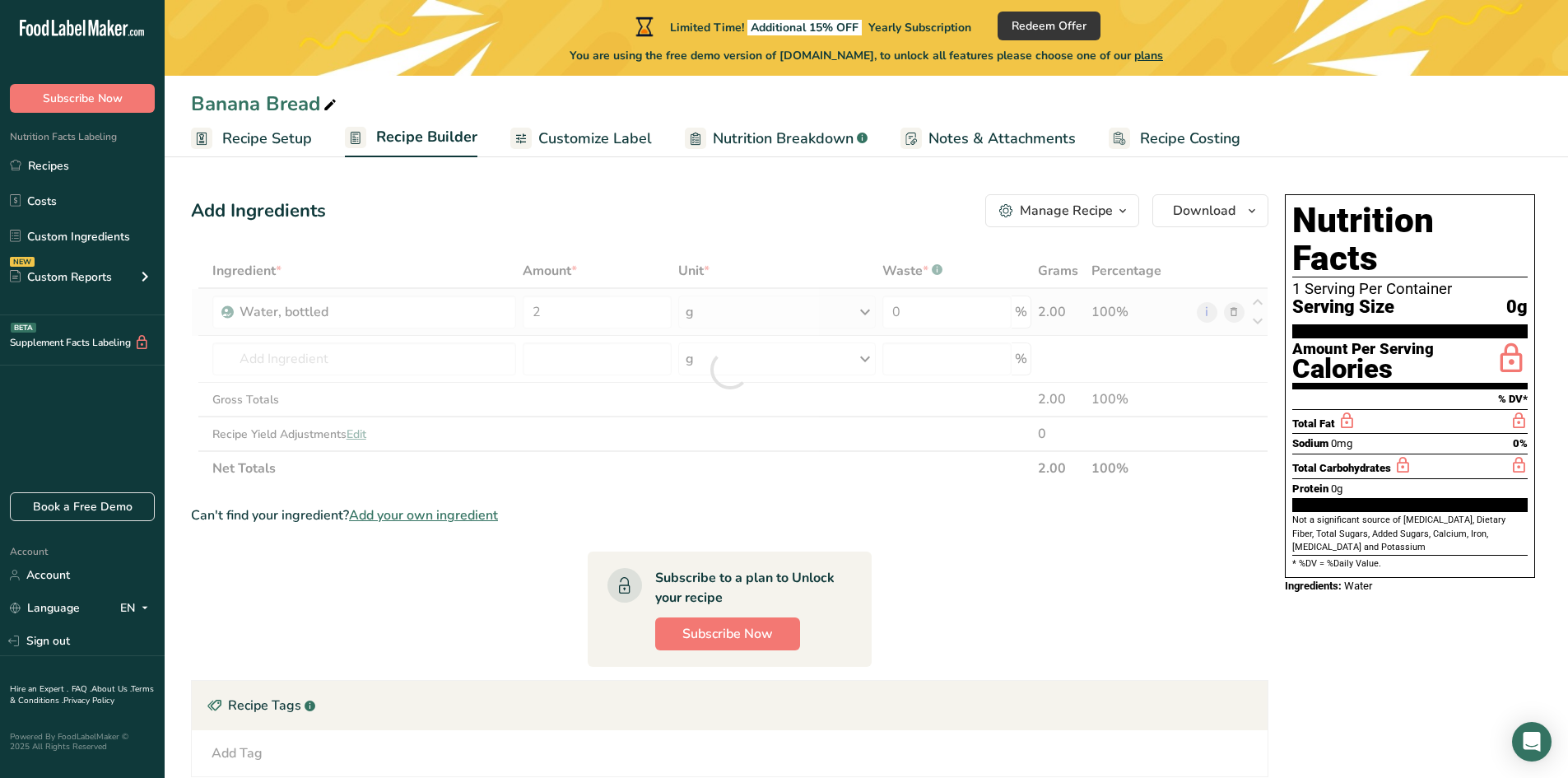
click at [697, 322] on div "Ingredient * Amount * Unit * Waste * .a-a{fill:#347362;}.b-a{fill:#fff;} Grams …" at bounding box center [729, 370] width 1077 height 232
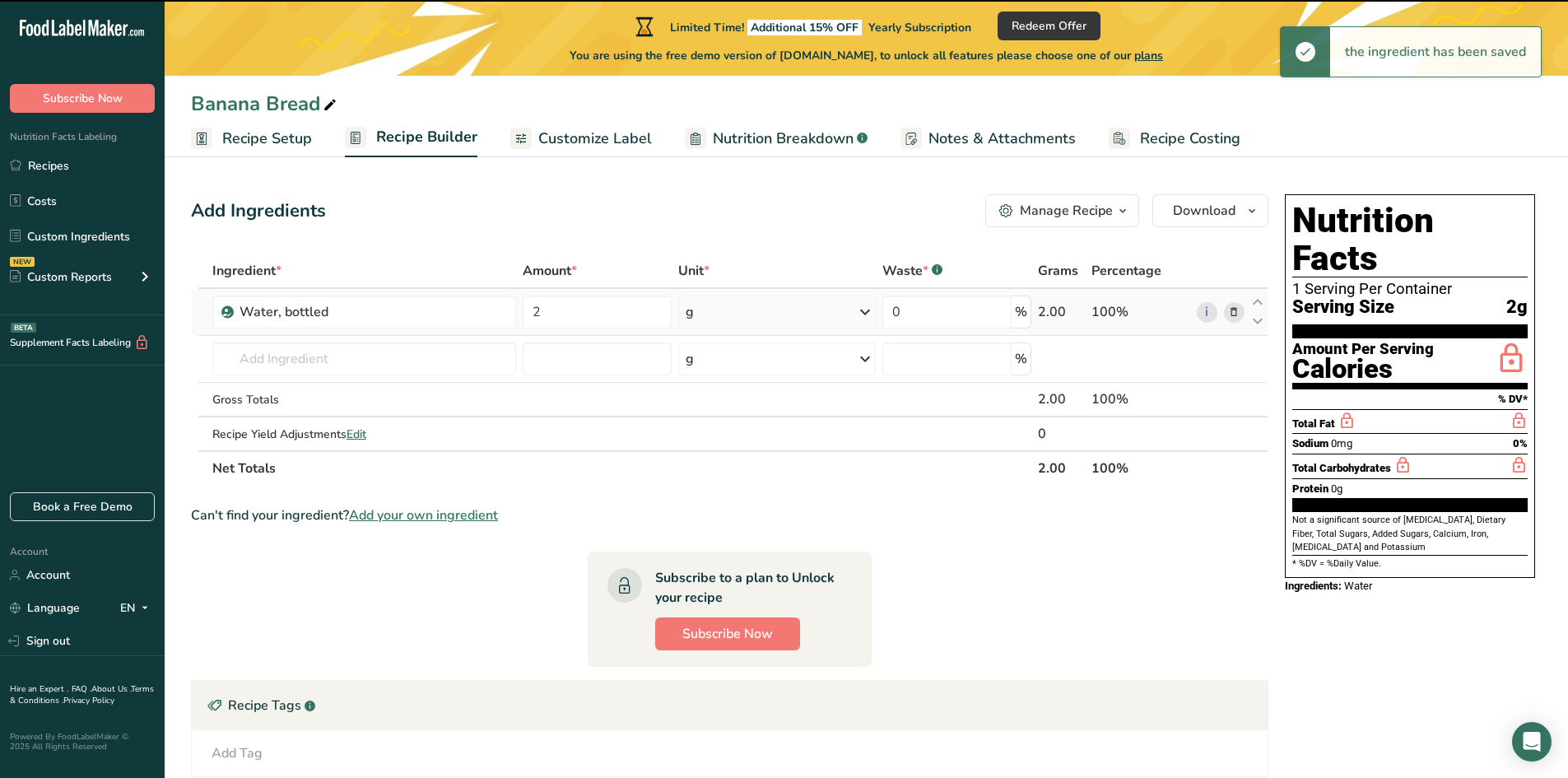
click at [744, 317] on div "g" at bounding box center [777, 312] width 197 height 33
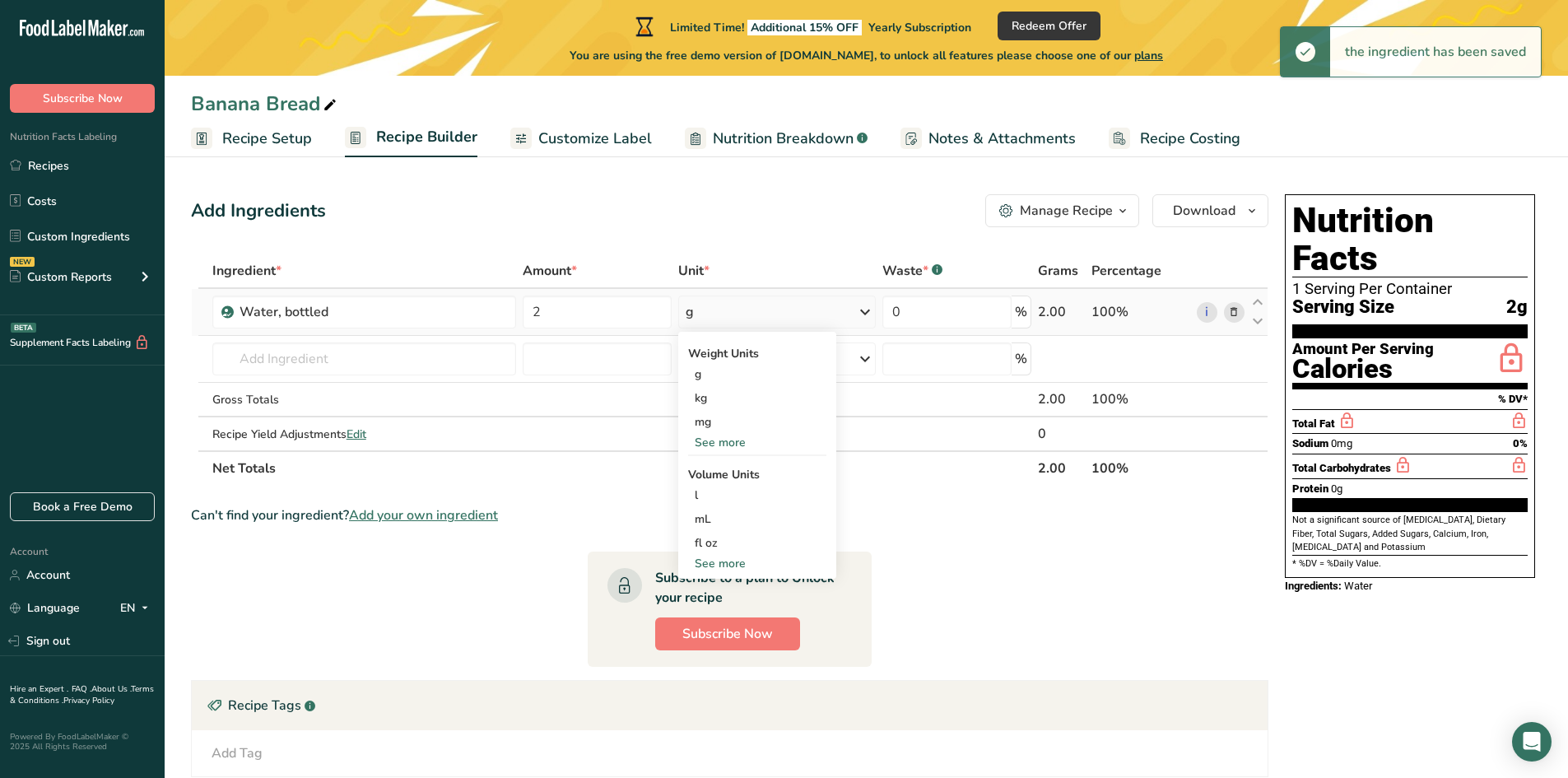
click at [728, 562] on div "See more" at bounding box center [757, 563] width 138 height 17
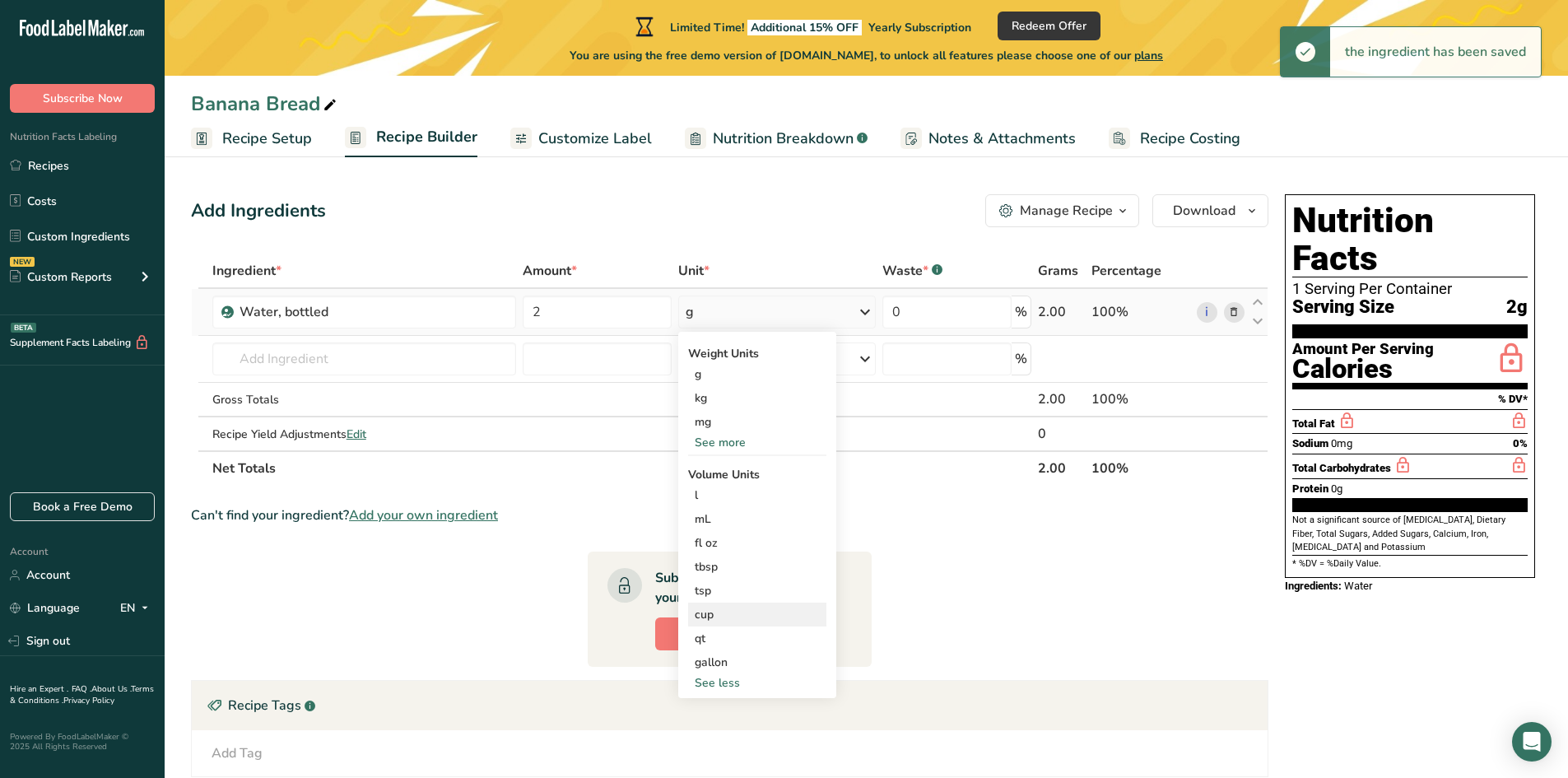
click at [712, 619] on div "cup" at bounding box center [757, 614] width 125 height 17
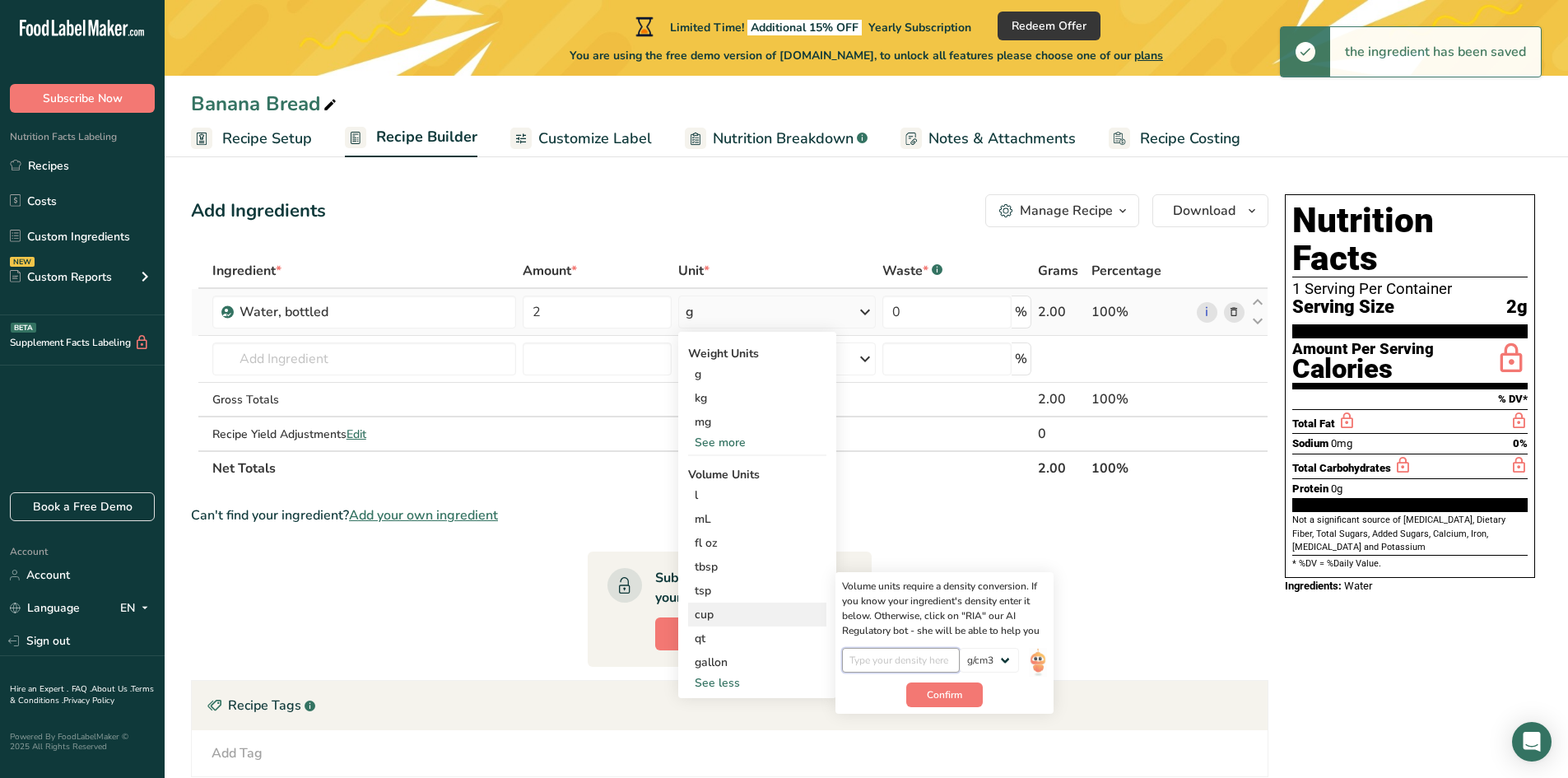
click at [898, 668] on input "number" at bounding box center [901, 660] width 118 height 25
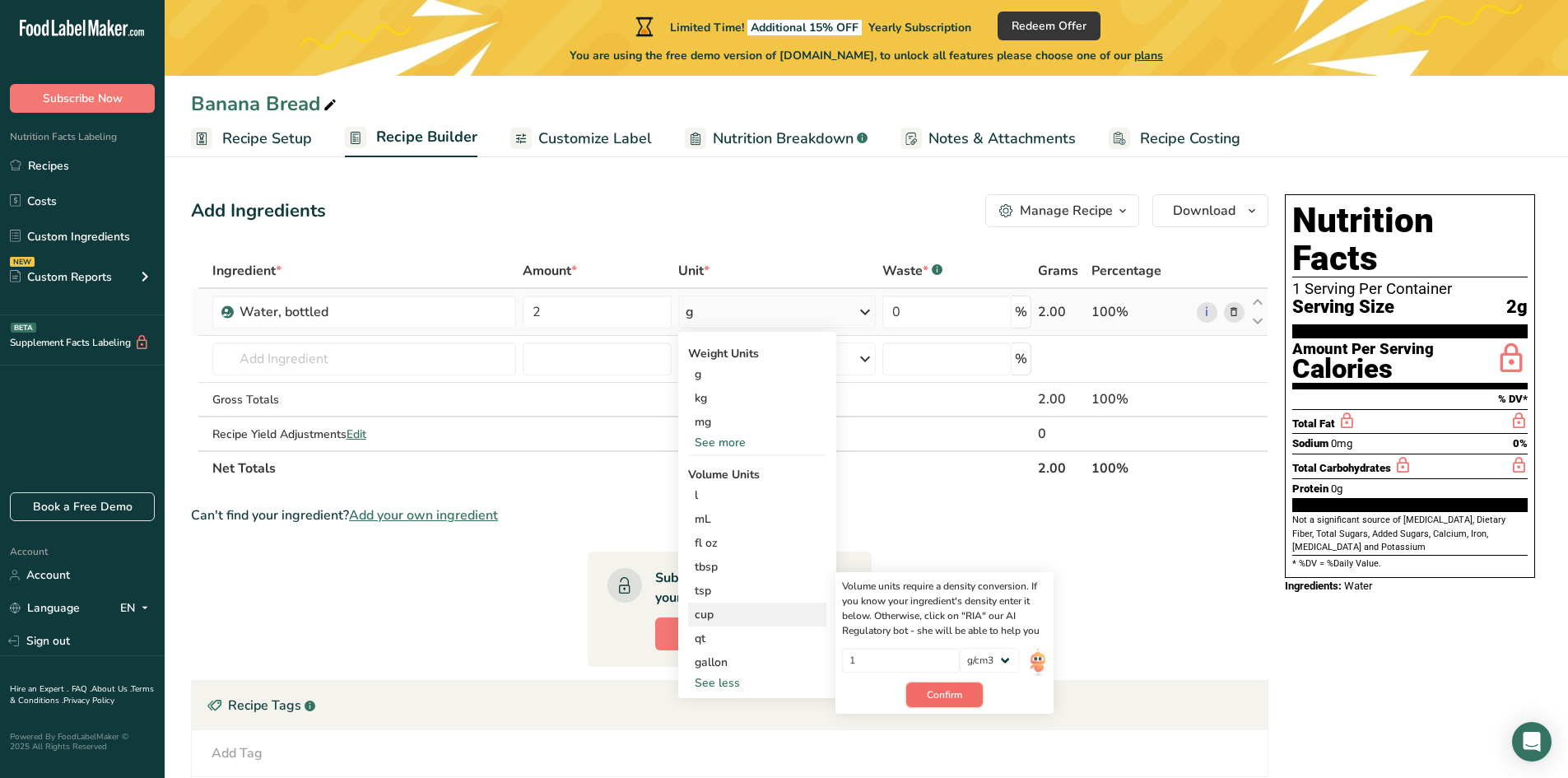
click at [948, 687] on span "Confirm" at bounding box center [944, 694] width 36 height 15
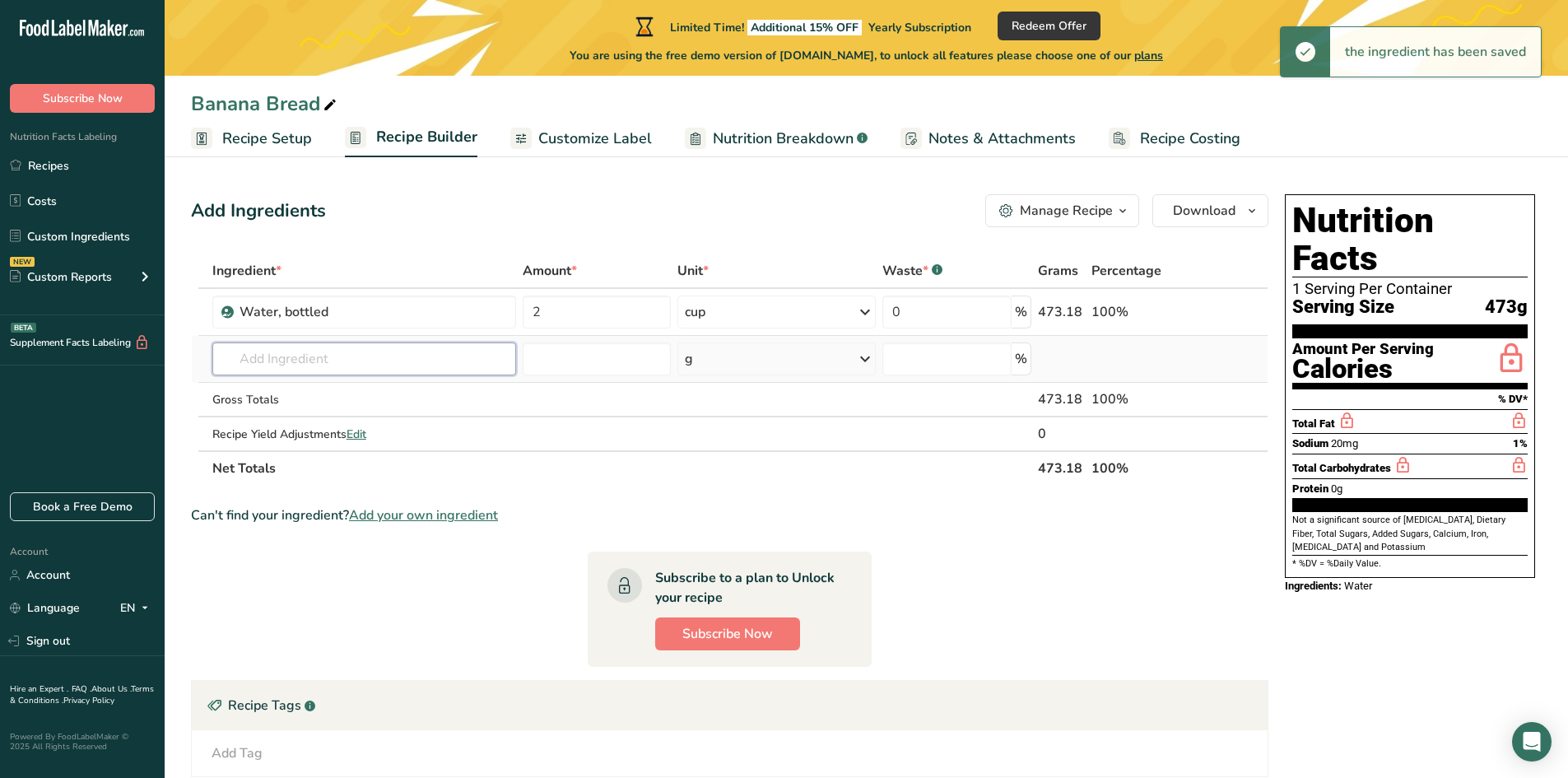
click at [334, 342] on input "text" at bounding box center [364, 359] width 304 height 33
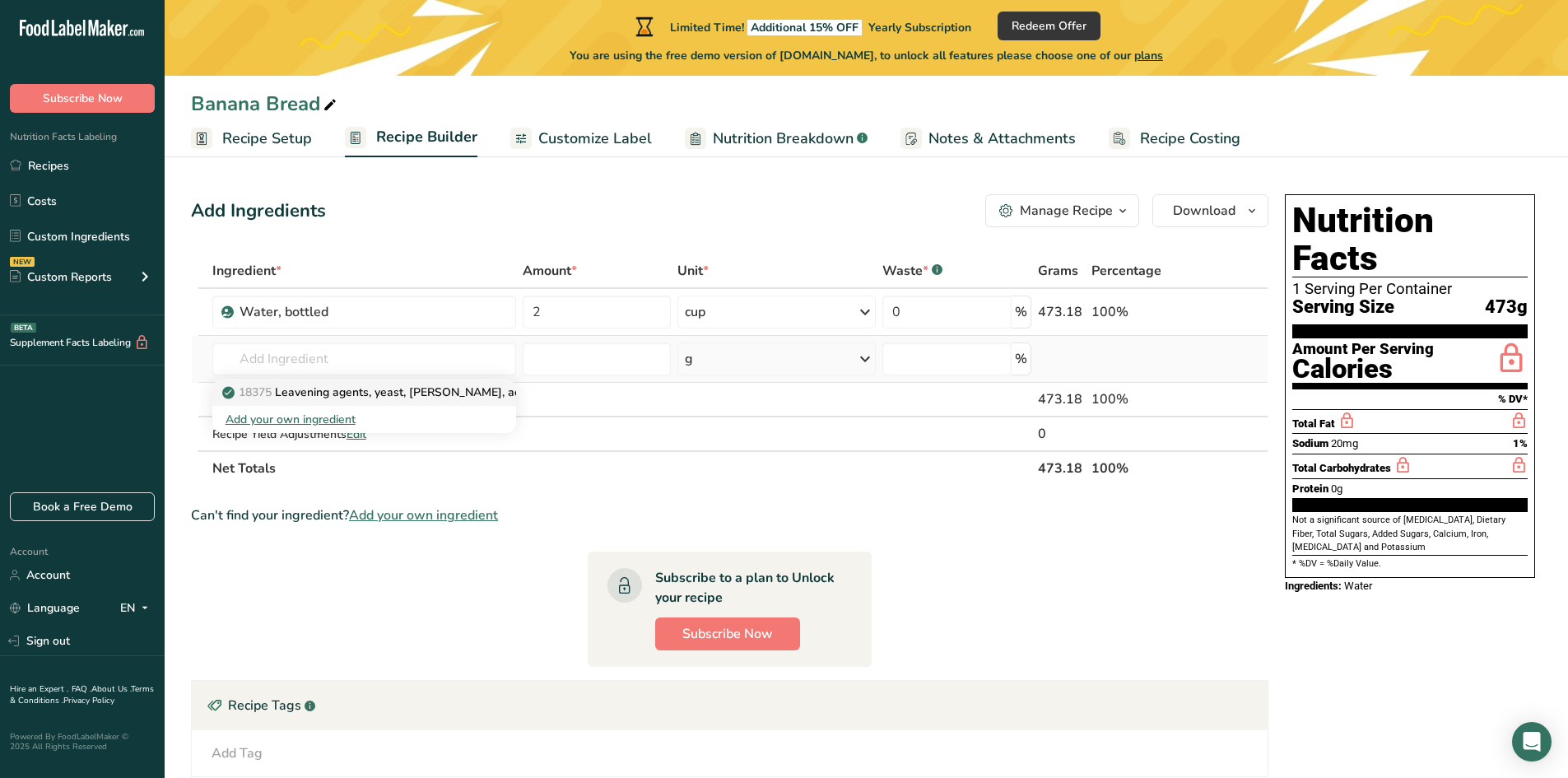
click at [375, 388] on p "18375 Leavening agents, yeast, [PERSON_NAME], active dry" at bounding box center [392, 392] width 333 height 17
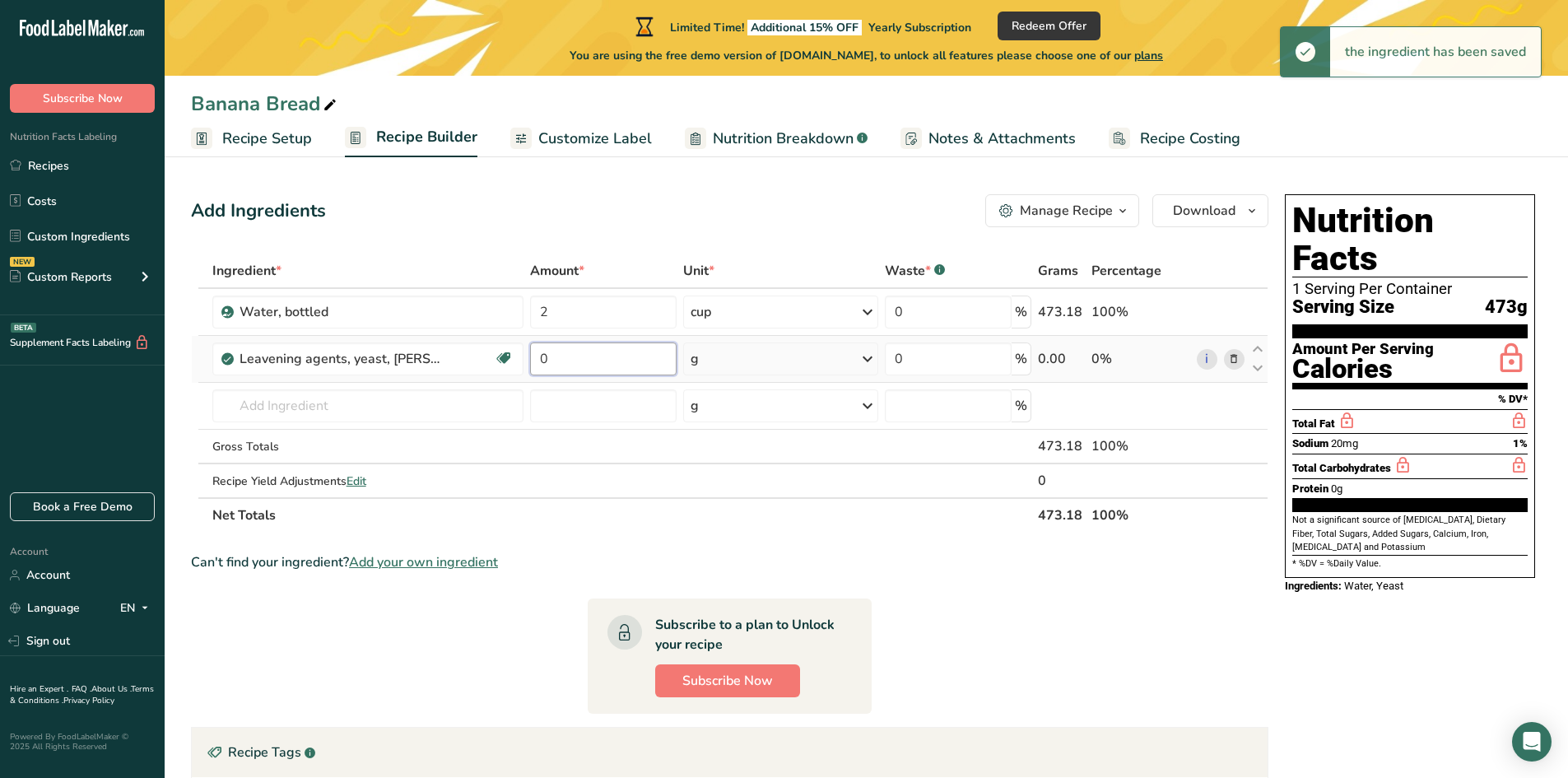
click at [579, 359] on input "0" at bounding box center [603, 359] width 147 height 33
drag, startPoint x: 579, startPoint y: 359, endPoint x: 498, endPoint y: 365, distance: 81.2
click at [498, 365] on tr "Leavening agents, yeast, [PERSON_NAME], active dry Dairy free Gluten free Vegan…" at bounding box center [729, 359] width 1076 height 47
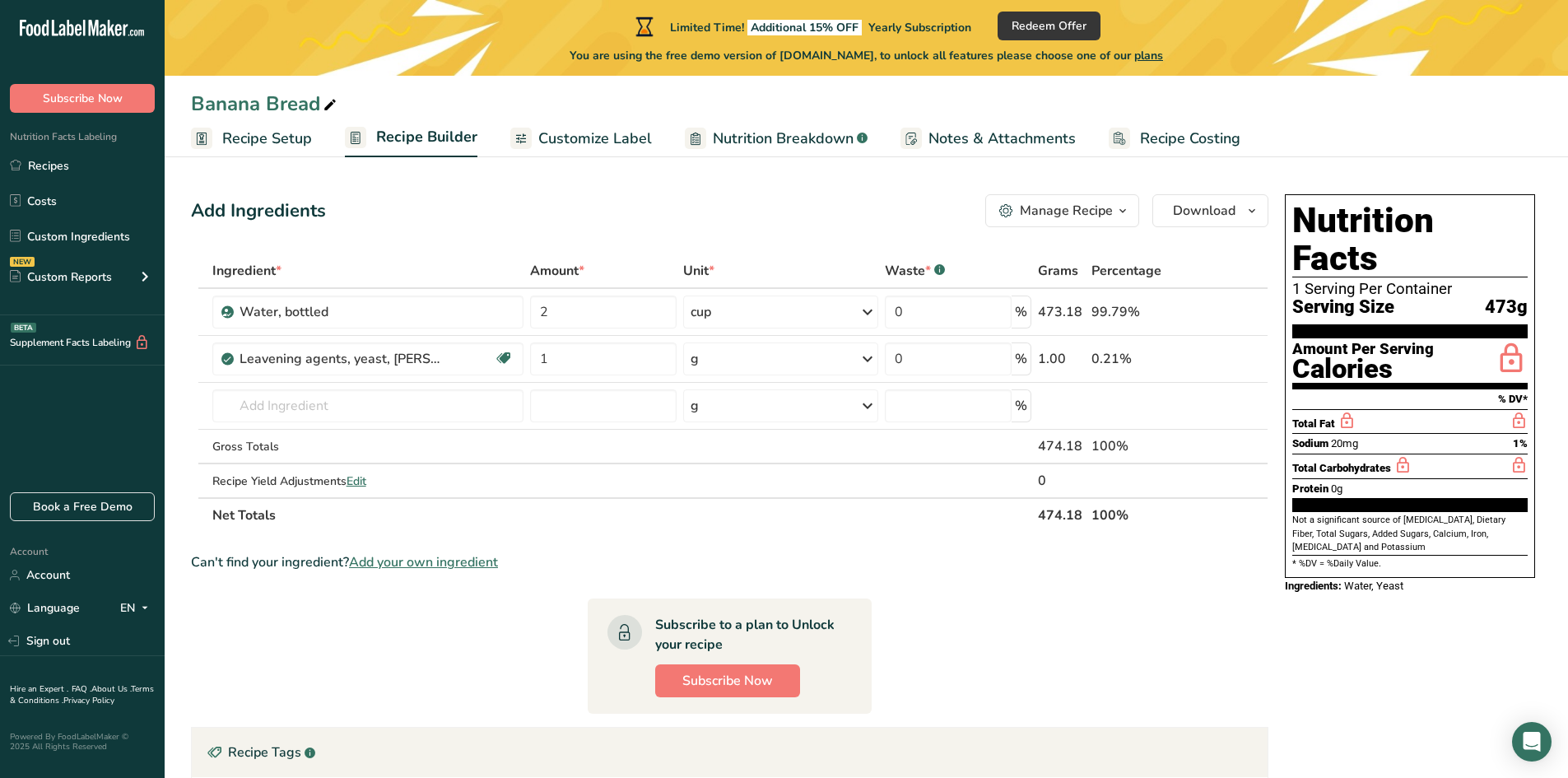
click at [692, 355] on div "Ingredient * Amount * Unit * Waste * .a-a{fill:#347362;}.b-a{fill:#fff;} Grams …" at bounding box center [729, 393] width 1077 height 279
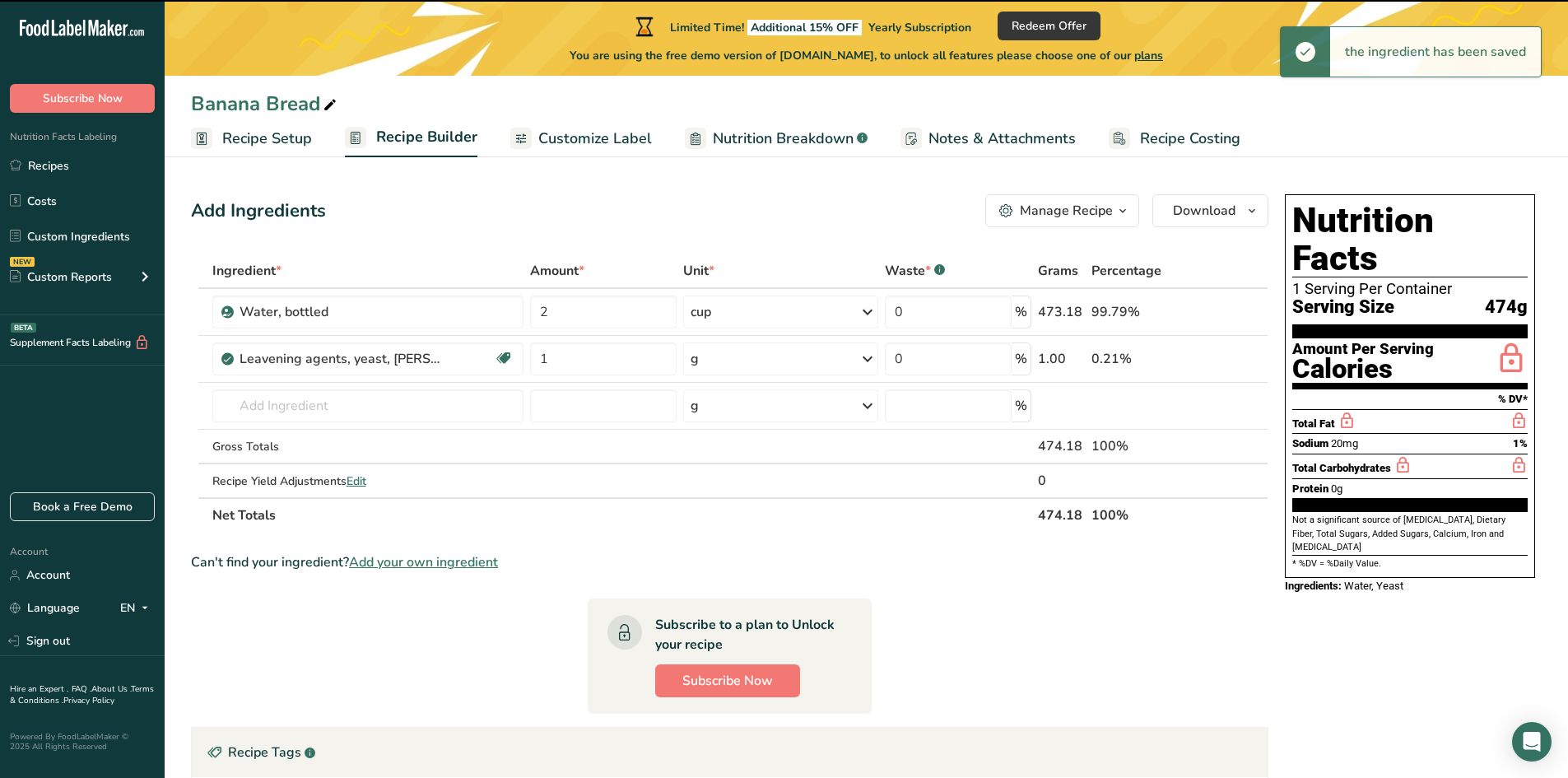
click at [733, 360] on div "g" at bounding box center [780, 359] width 195 height 33
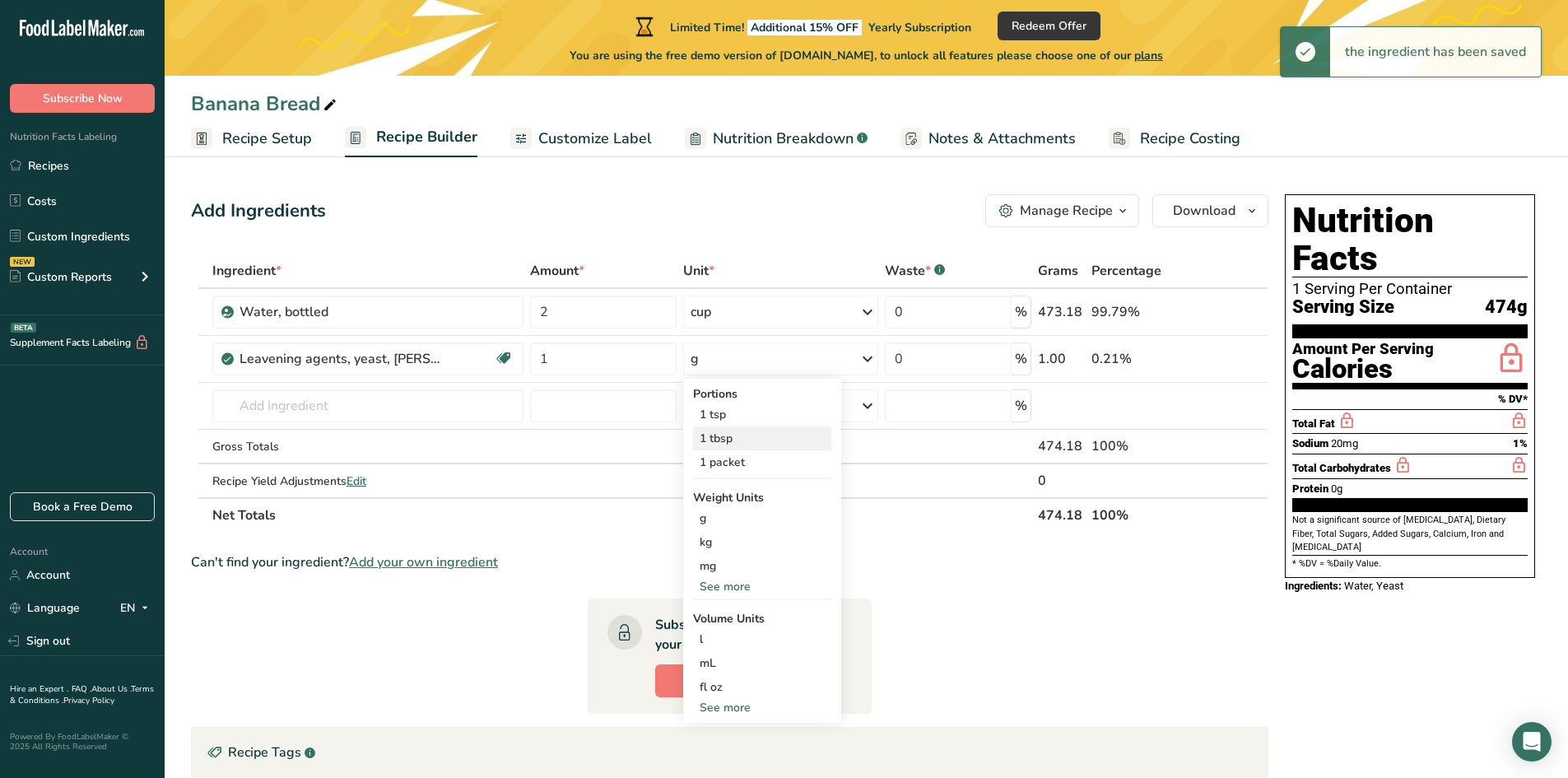
click at [728, 436] on div "1 tbsp" at bounding box center [762, 437] width 138 height 24
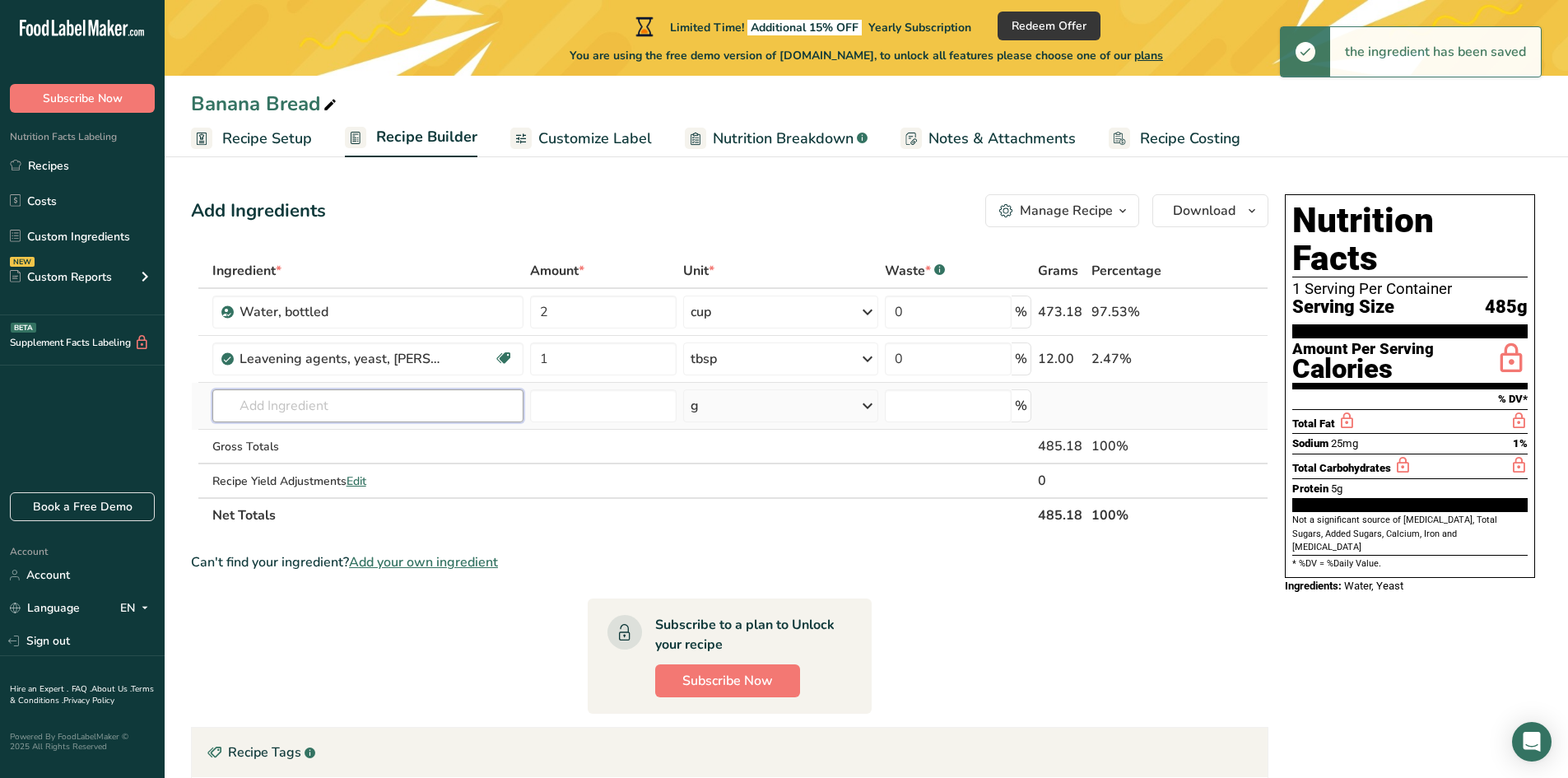
click at [305, 400] on input "text" at bounding box center [368, 406] width 312 height 33
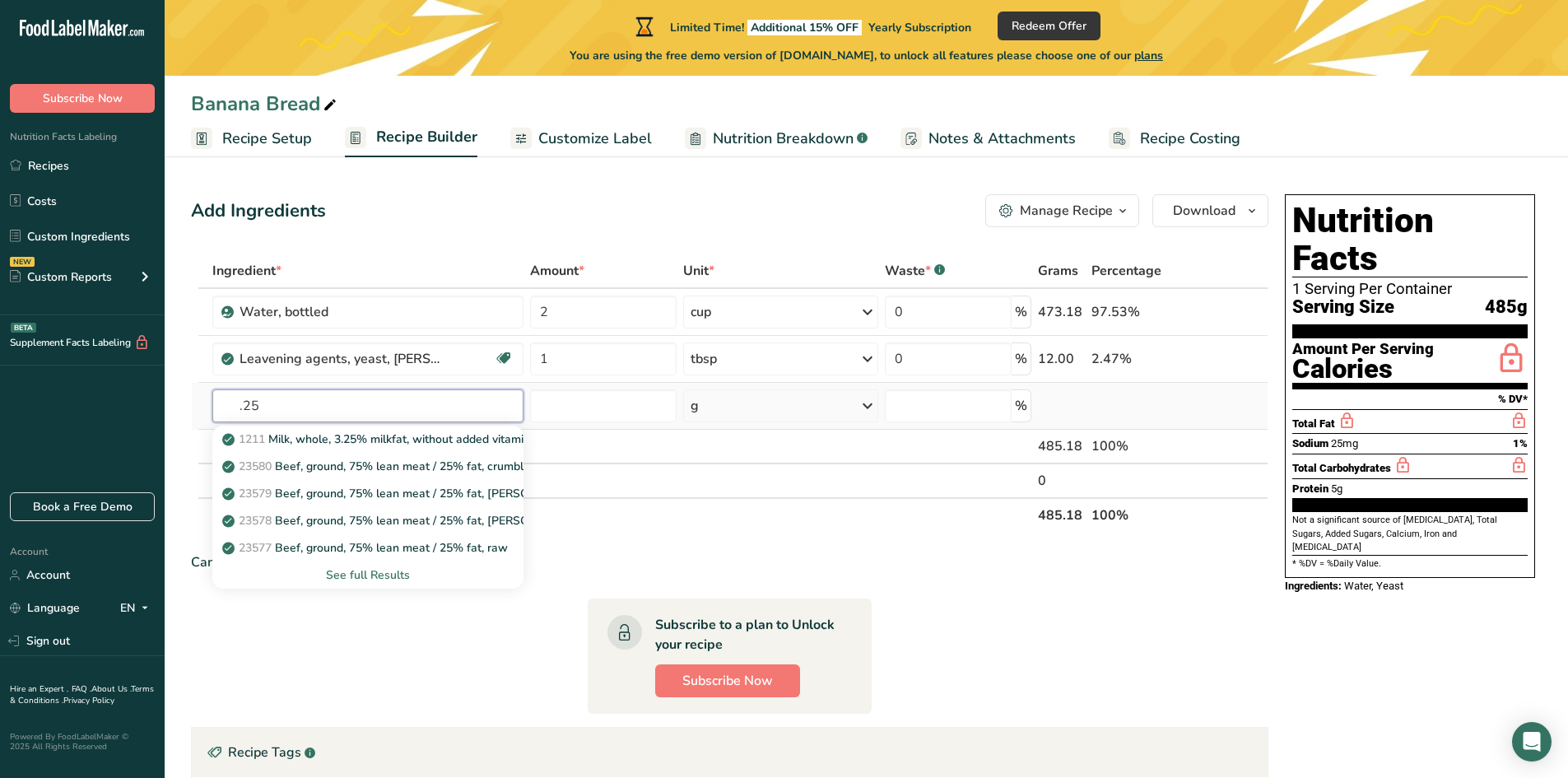
drag, startPoint x: 280, startPoint y: 399, endPoint x: 242, endPoint y: 403, distance: 38.2
click at [242, 403] on input ".25" at bounding box center [368, 406] width 312 height 33
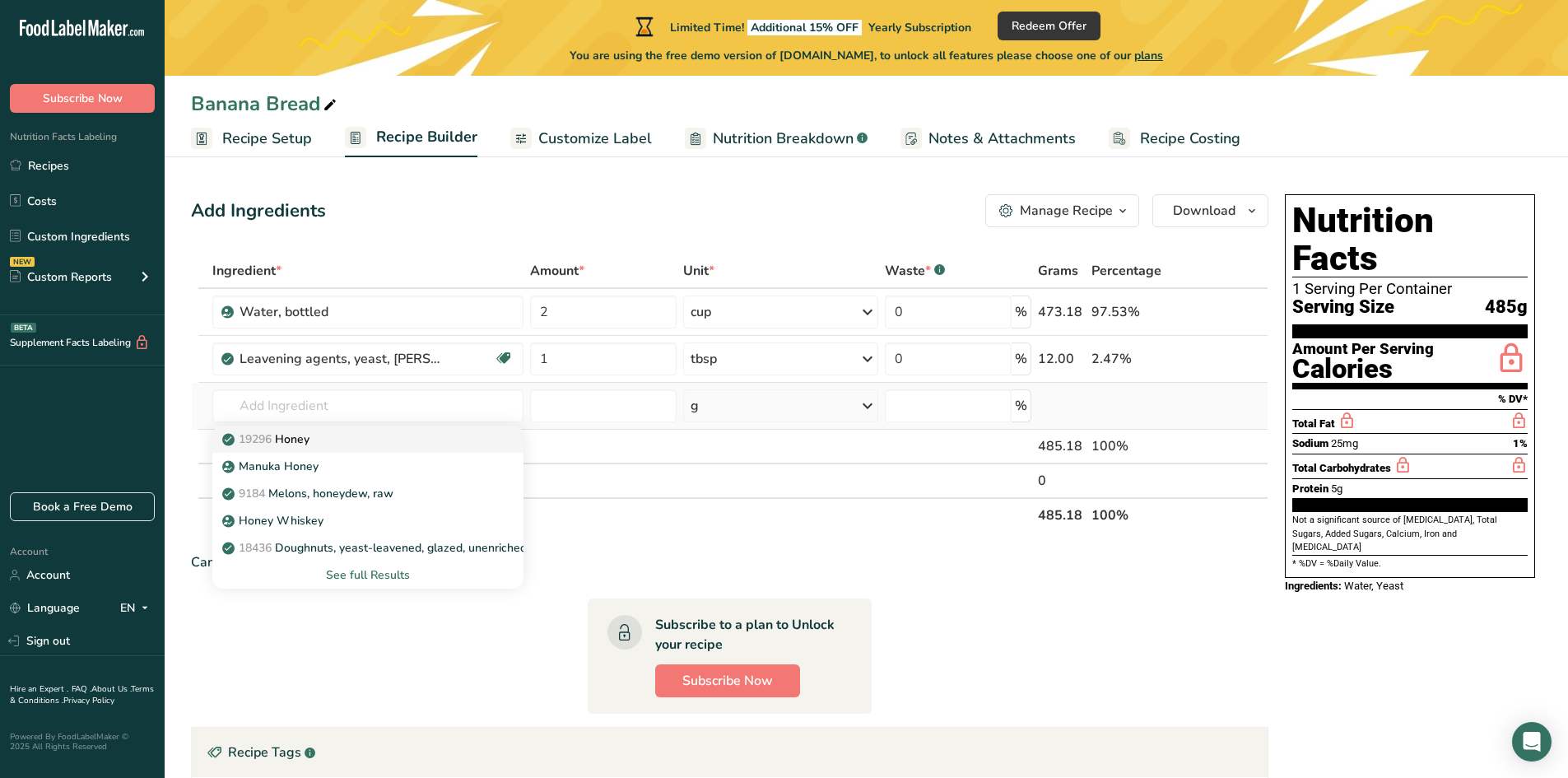
click at [303, 443] on p "19296 Honey" at bounding box center [267, 438] width 84 height 17
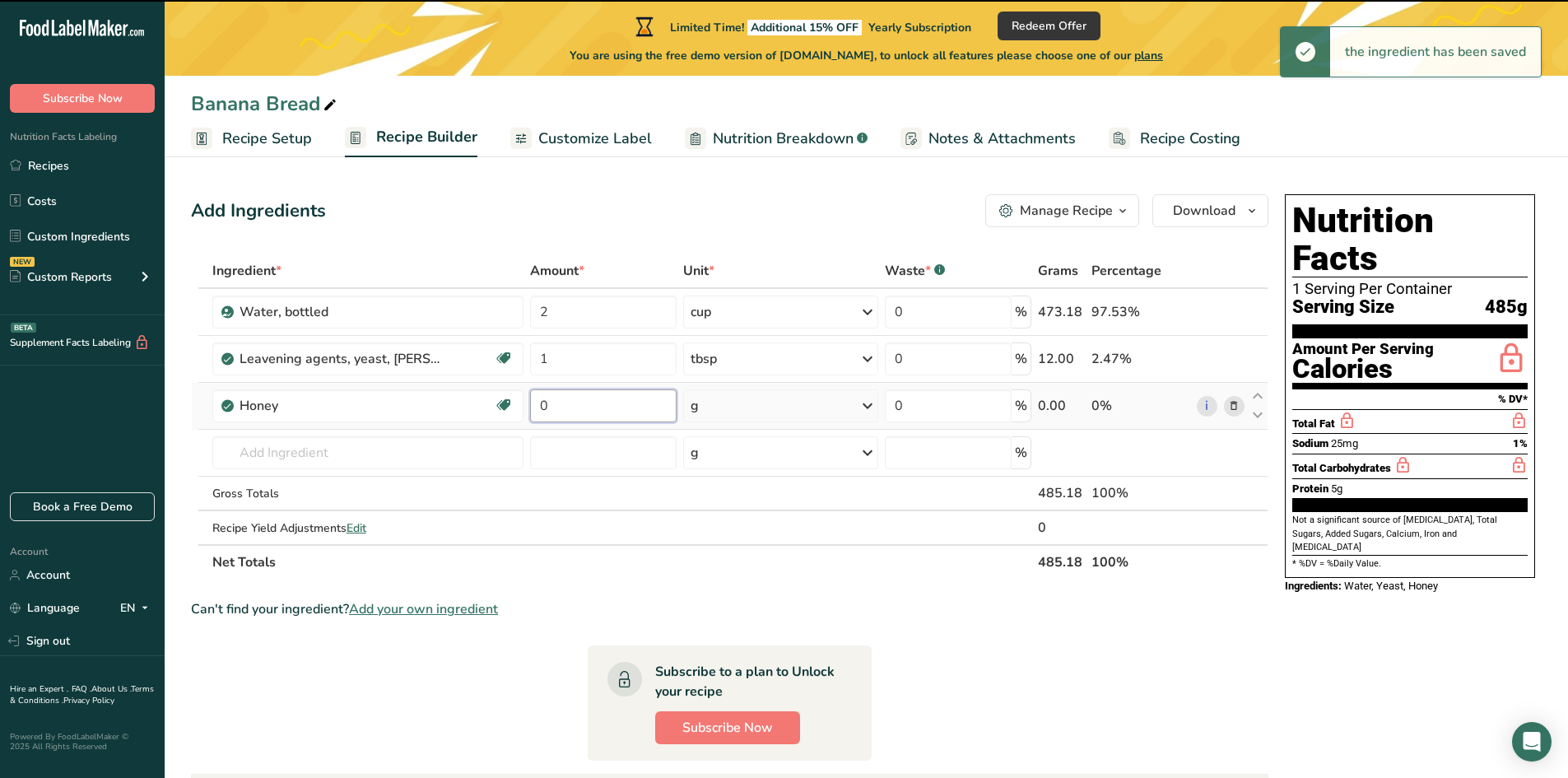
click at [574, 413] on input "0" at bounding box center [603, 406] width 147 height 33
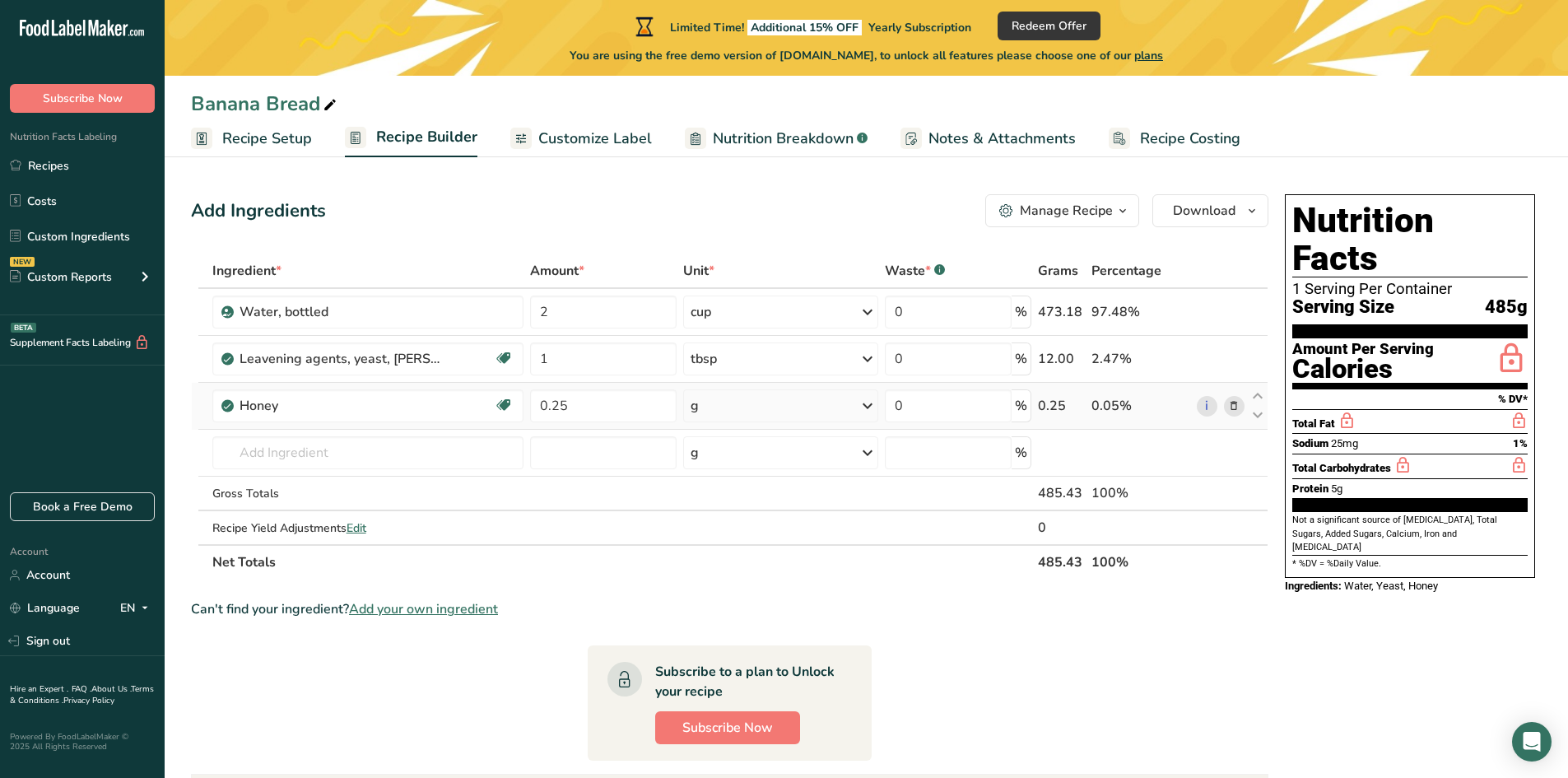
click at [725, 400] on div "Ingredient * Amount * Unit * Waste * .a-a{fill:#347362;}.b-a{fill:#fff;} Grams …" at bounding box center [729, 416] width 1077 height 326
click at [725, 400] on div "g" at bounding box center [780, 406] width 195 height 33
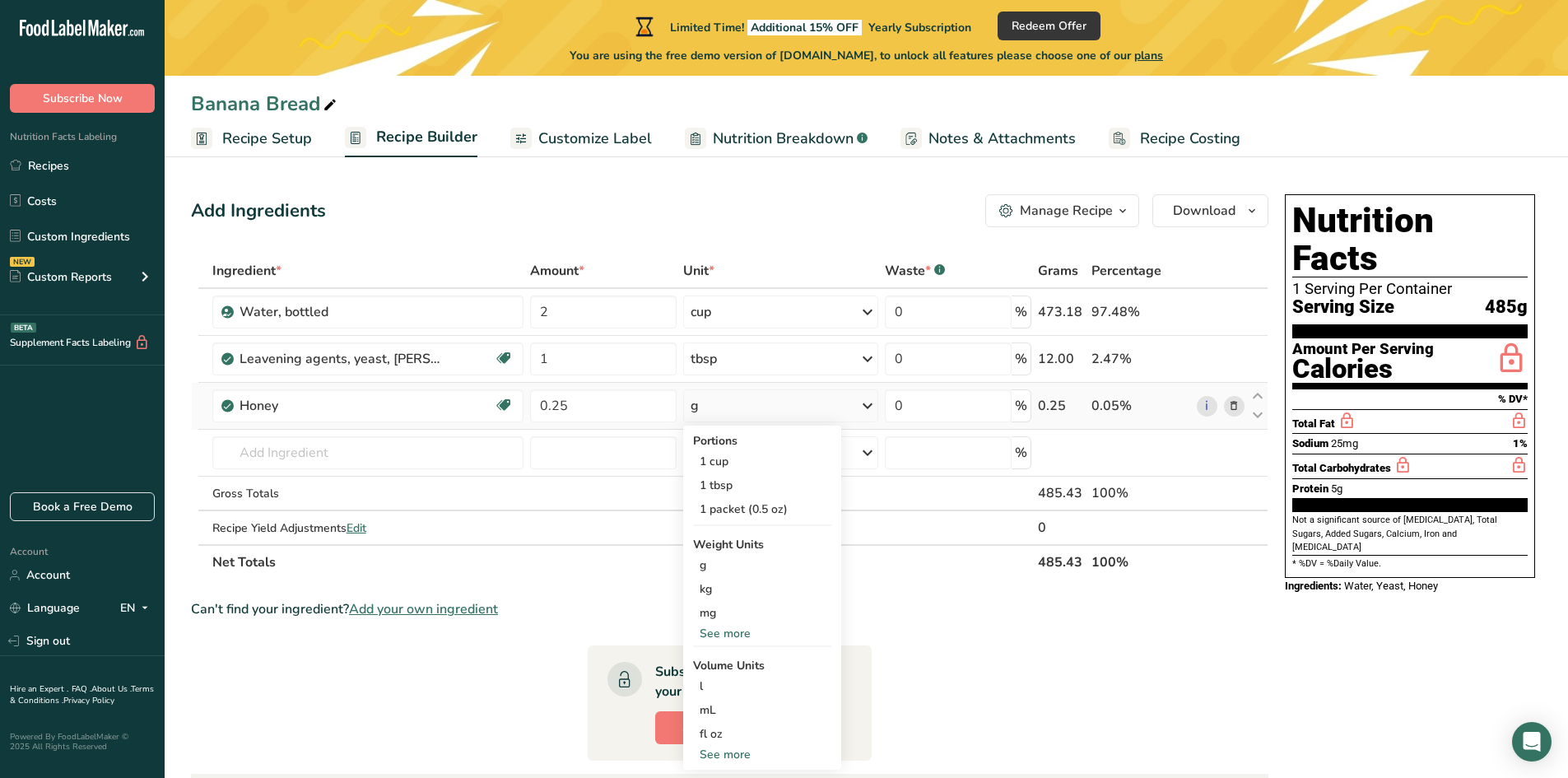
scroll to position [82, 0]
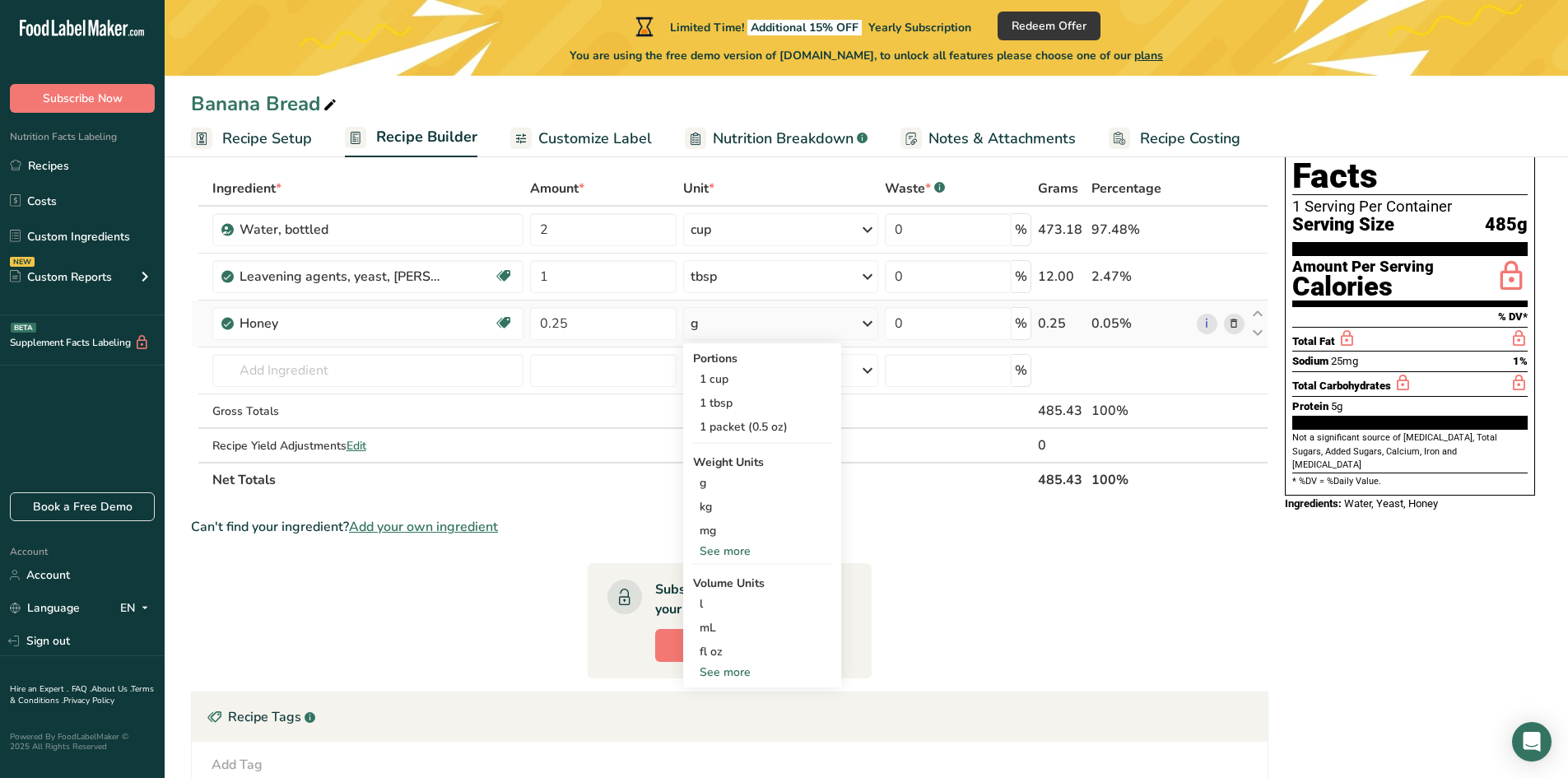
click at [732, 669] on div "See more" at bounding box center [762, 672] width 138 height 17
click at [723, 725] on div "cup" at bounding box center [762, 722] width 125 height 17
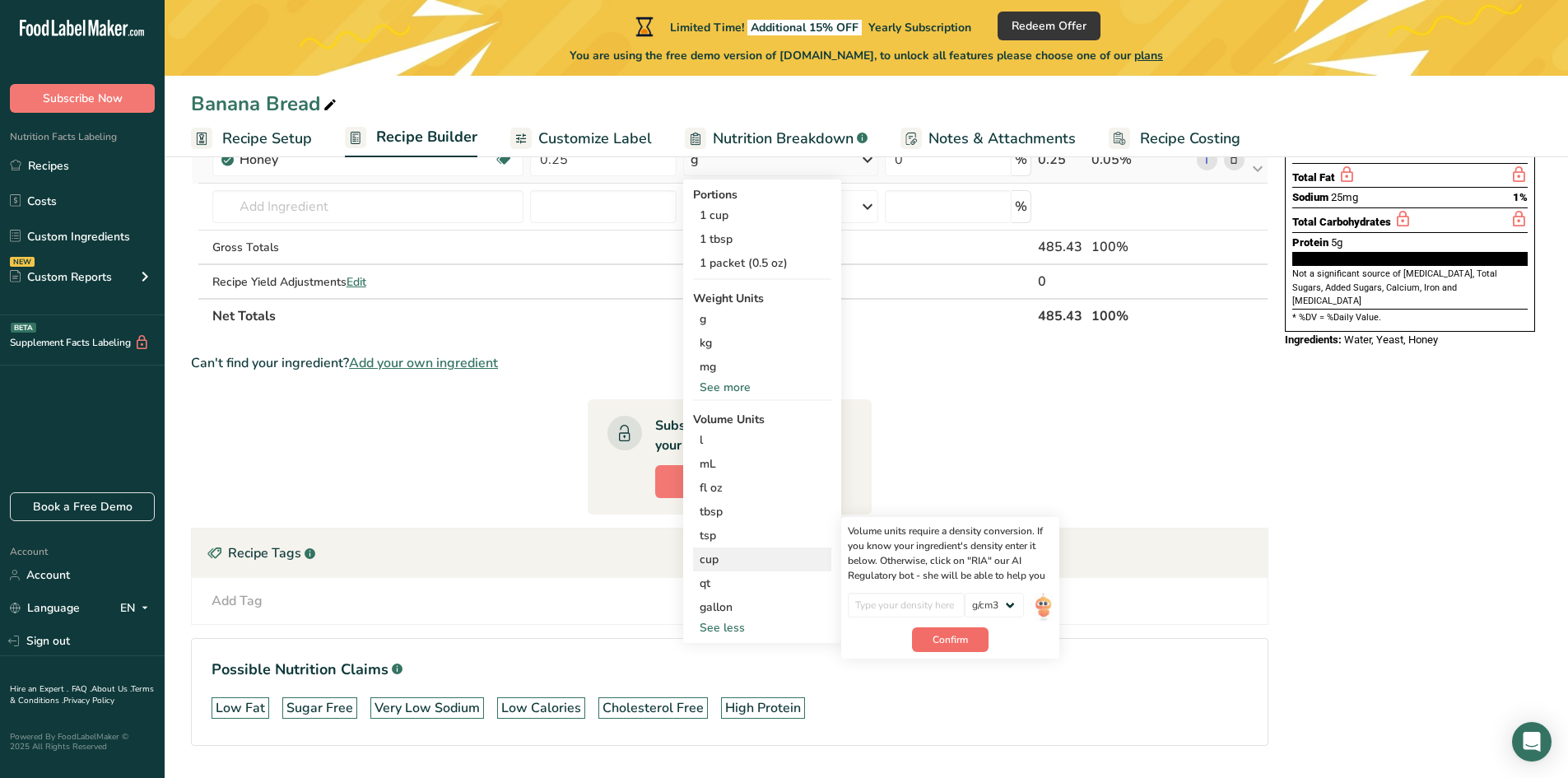
scroll to position [247, 0]
click at [941, 607] on input "number" at bounding box center [907, 604] width 118 height 25
click at [947, 643] on span "Confirm" at bounding box center [950, 639] width 36 height 15
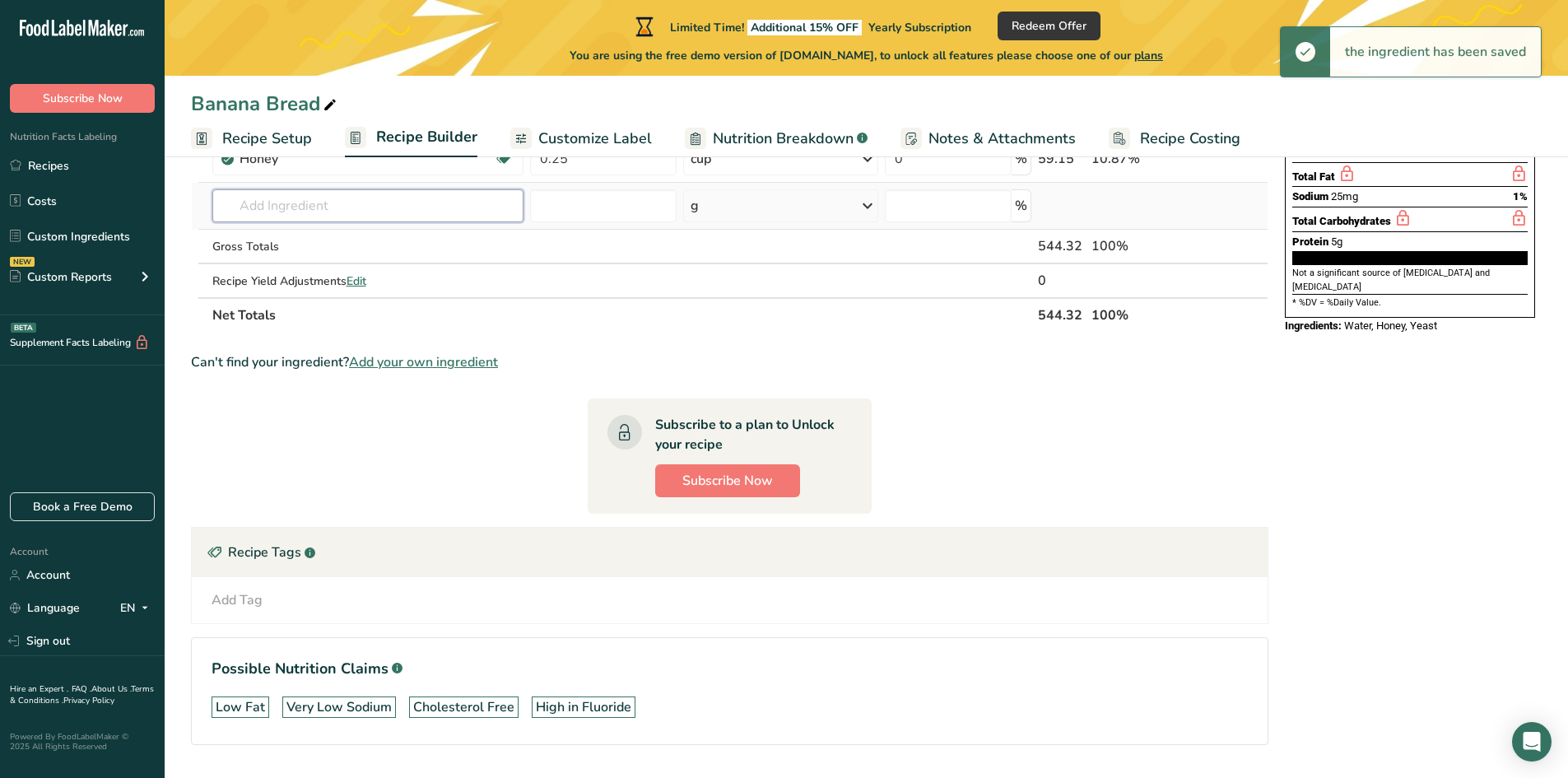
click at [301, 205] on input "text" at bounding box center [368, 205] width 312 height 33
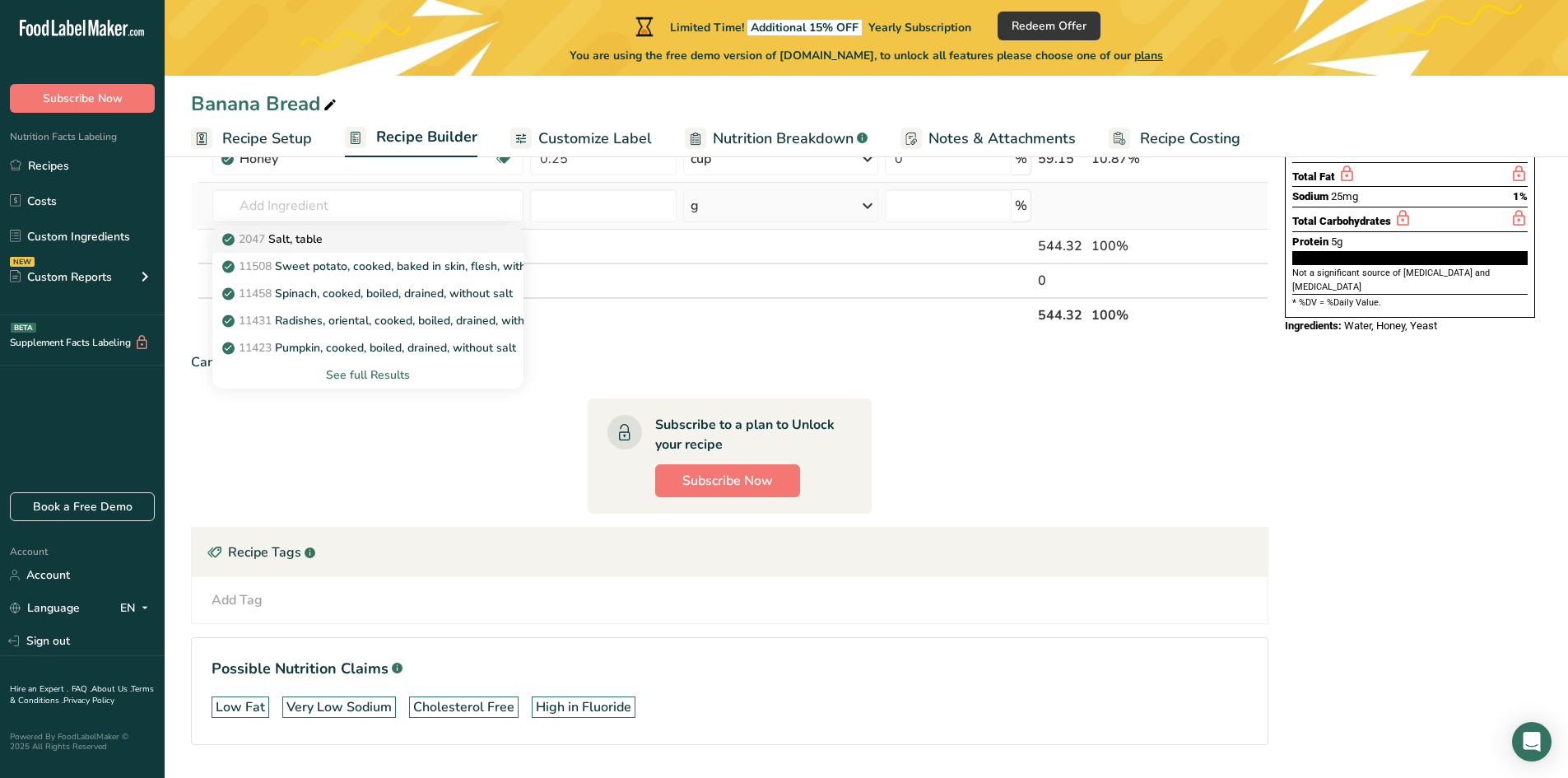
click at [298, 237] on p "2047 Salt, table" at bounding box center [273, 239] width 97 height 17
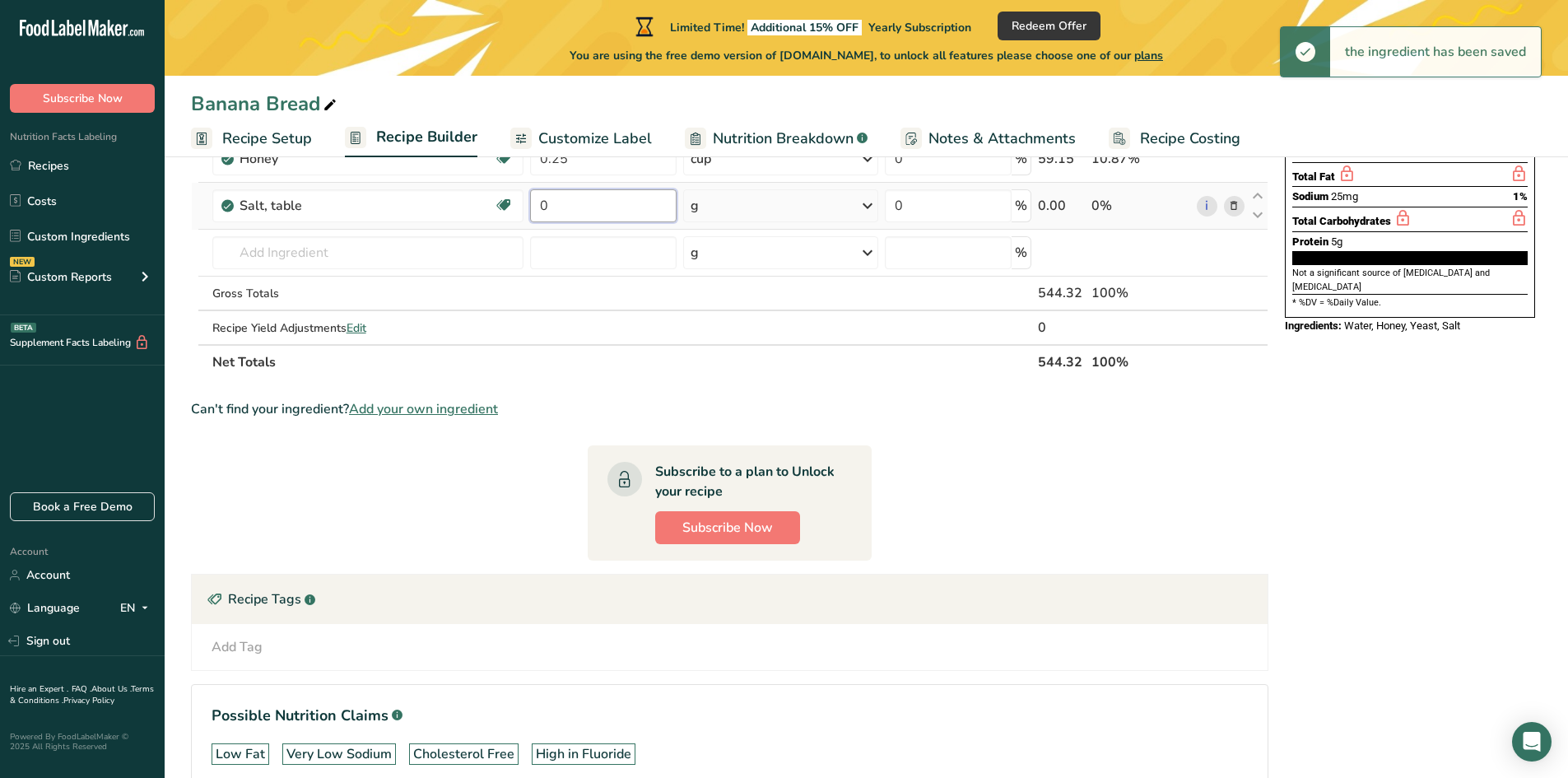
click at [582, 210] on input "0" at bounding box center [603, 205] width 147 height 33
drag, startPoint x: 549, startPoint y: 215, endPoint x: 535, endPoint y: 215, distance: 14.0
click at [535, 215] on input "0" at bounding box center [603, 205] width 147 height 33
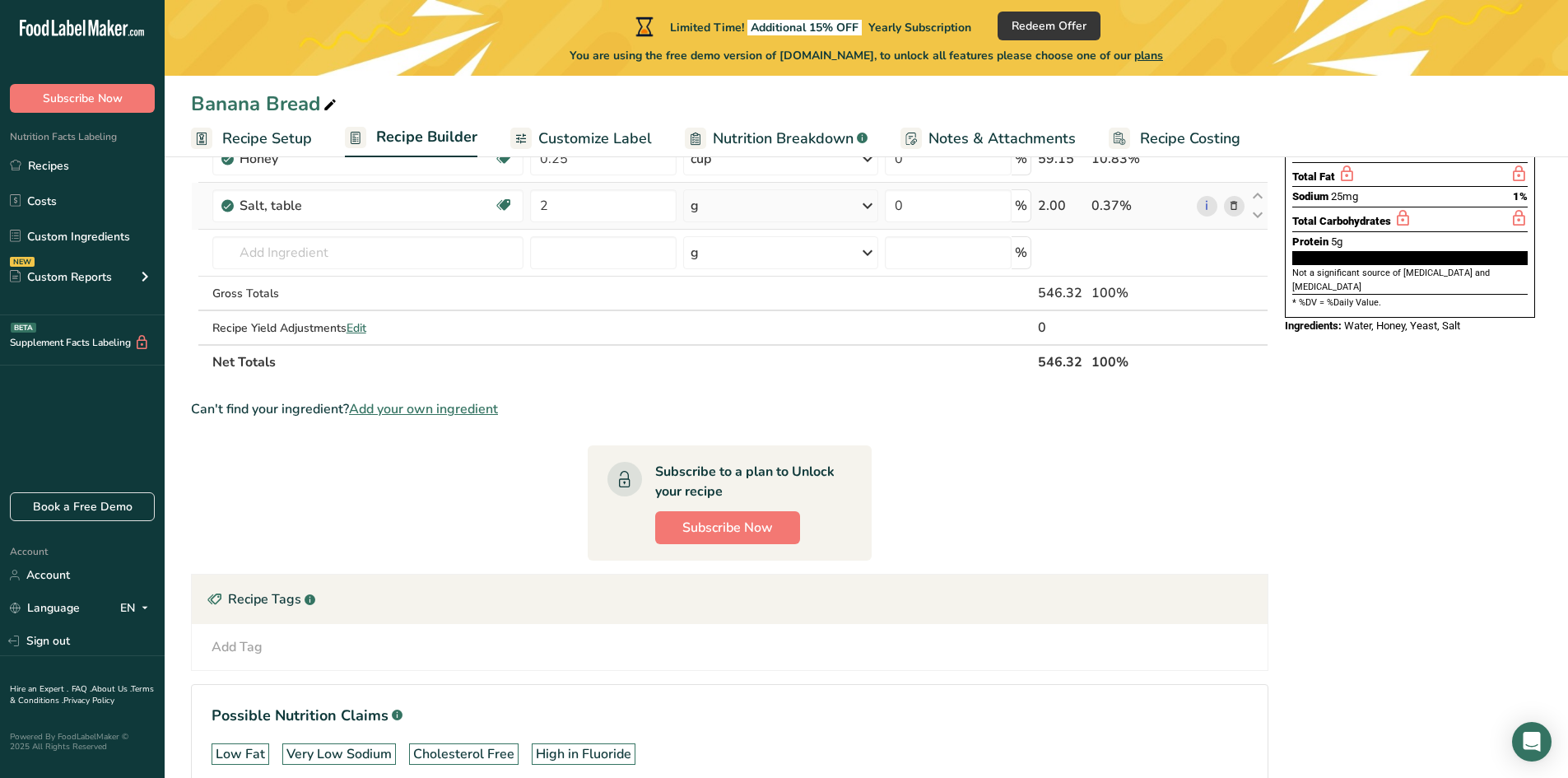
click at [782, 199] on div "Ingredient * Amount * Unit * Waste * .a-a{fill:#347362;}.b-a{fill:#fff;} Grams …" at bounding box center [729, 193] width 1077 height 373
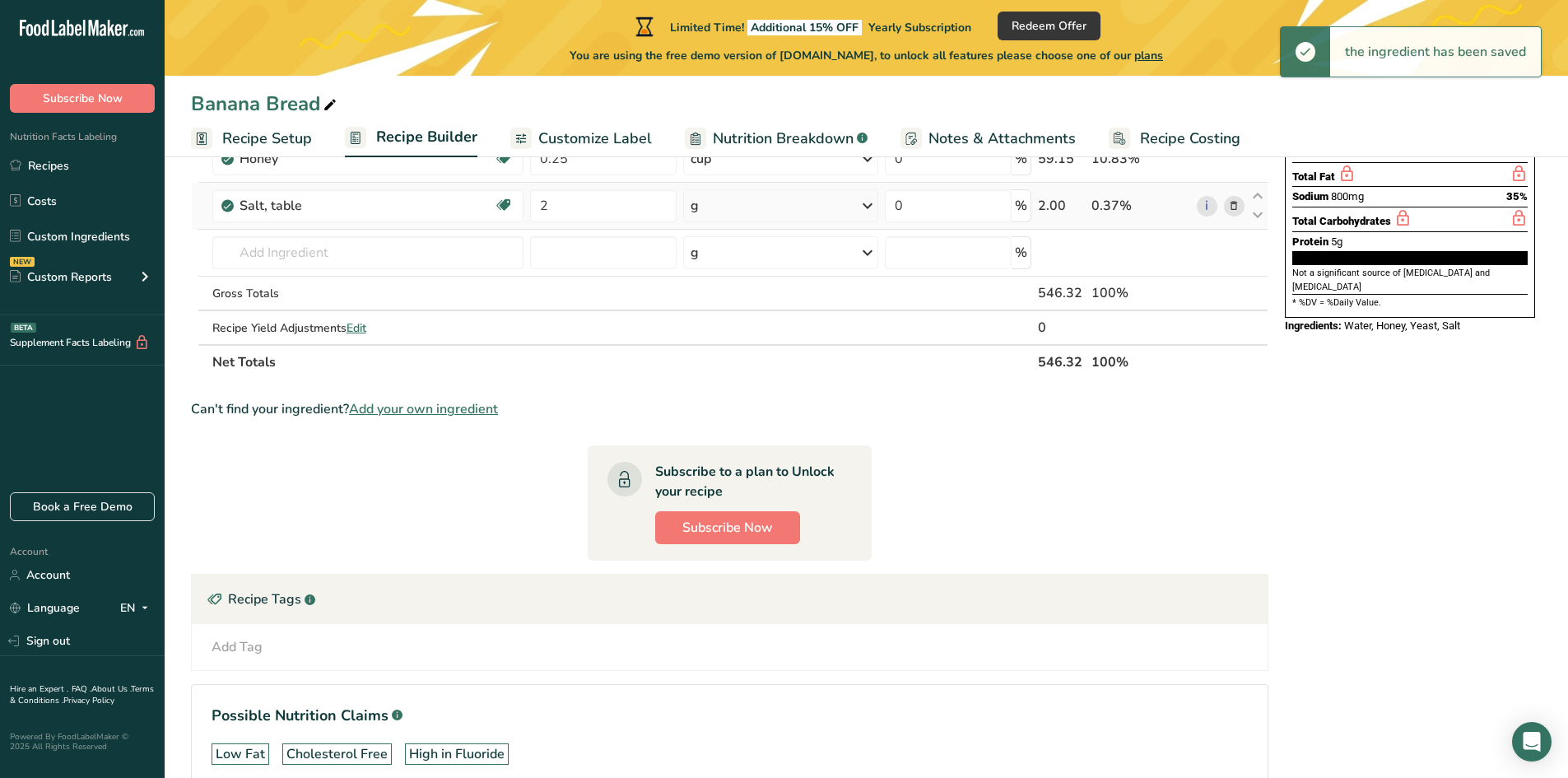
click at [758, 208] on div "g" at bounding box center [780, 205] width 195 height 33
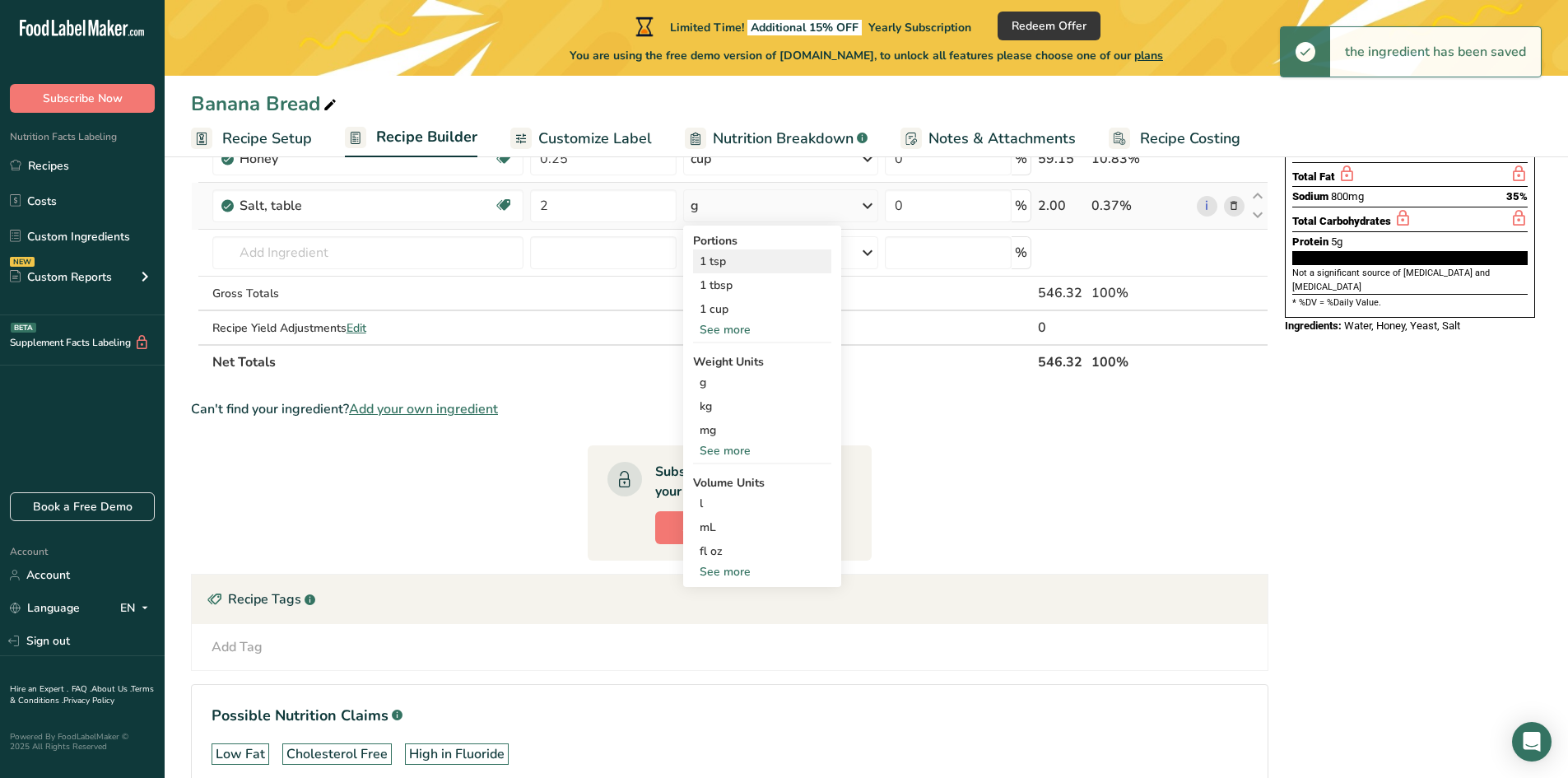
click at [730, 267] on div "1 tsp" at bounding box center [762, 261] width 138 height 24
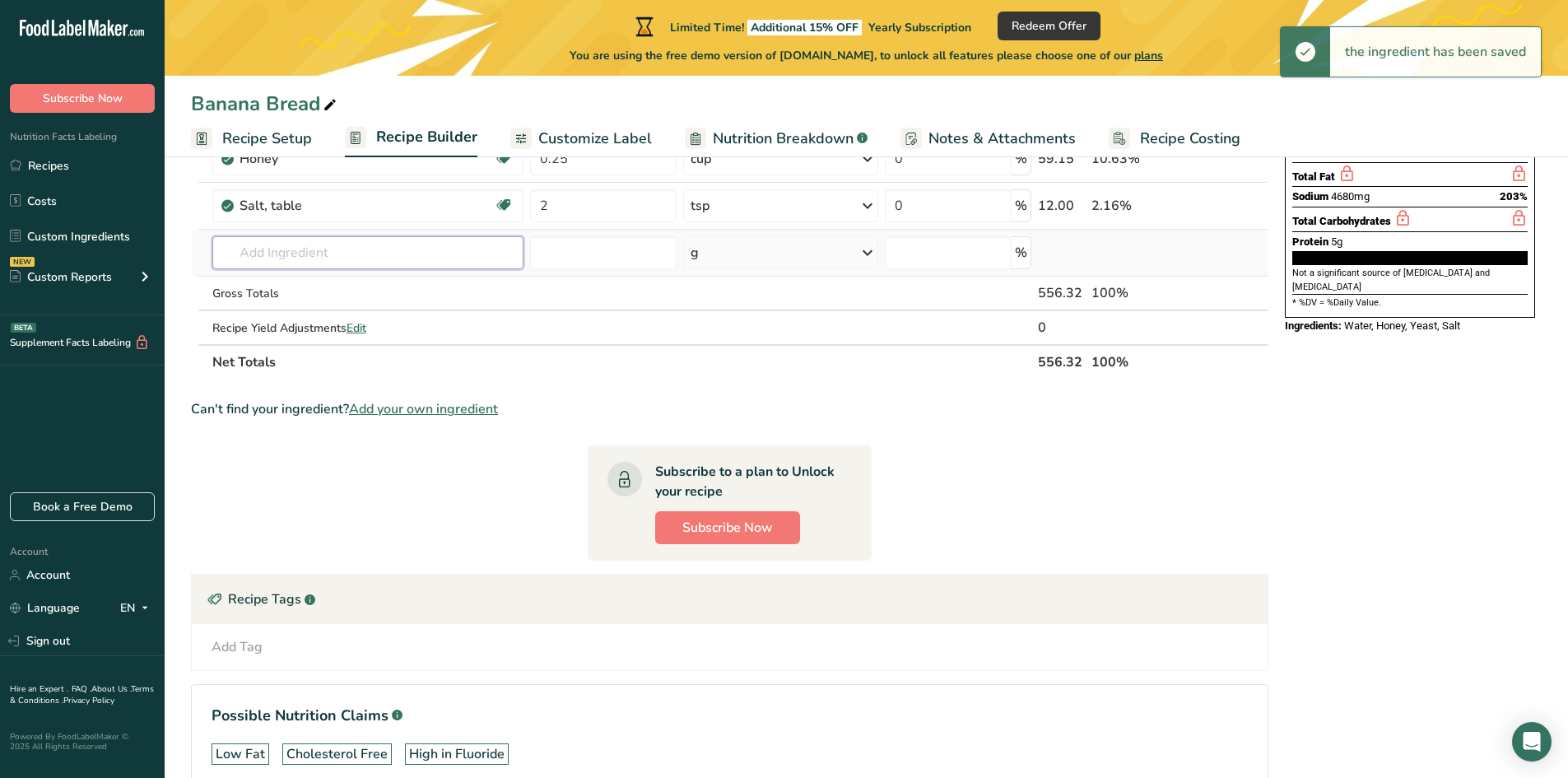
click at [303, 254] on input "text" at bounding box center [368, 253] width 312 height 33
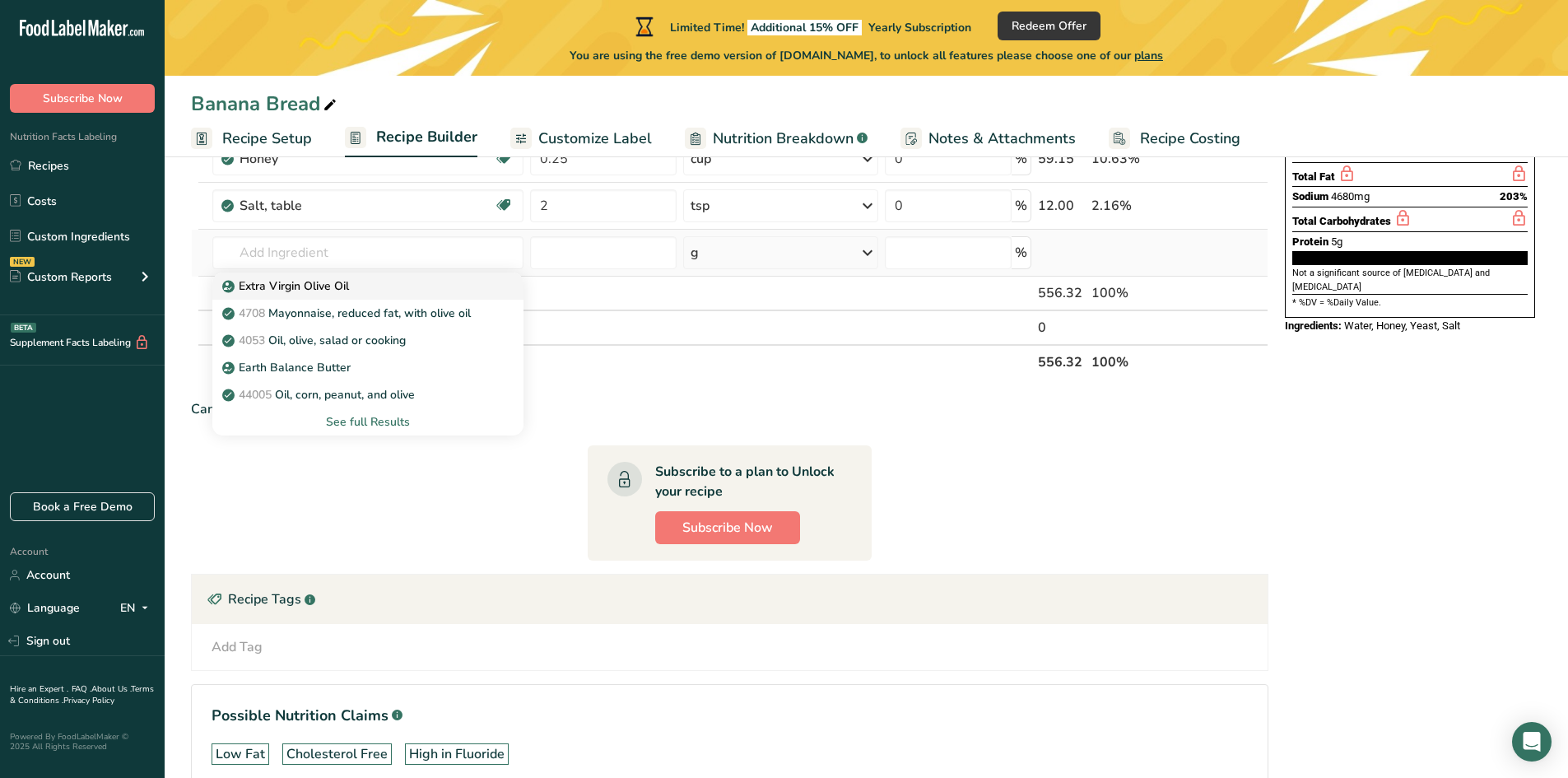
click at [298, 295] on link "Extra Virgin Olive Oil" at bounding box center [368, 286] width 312 height 27
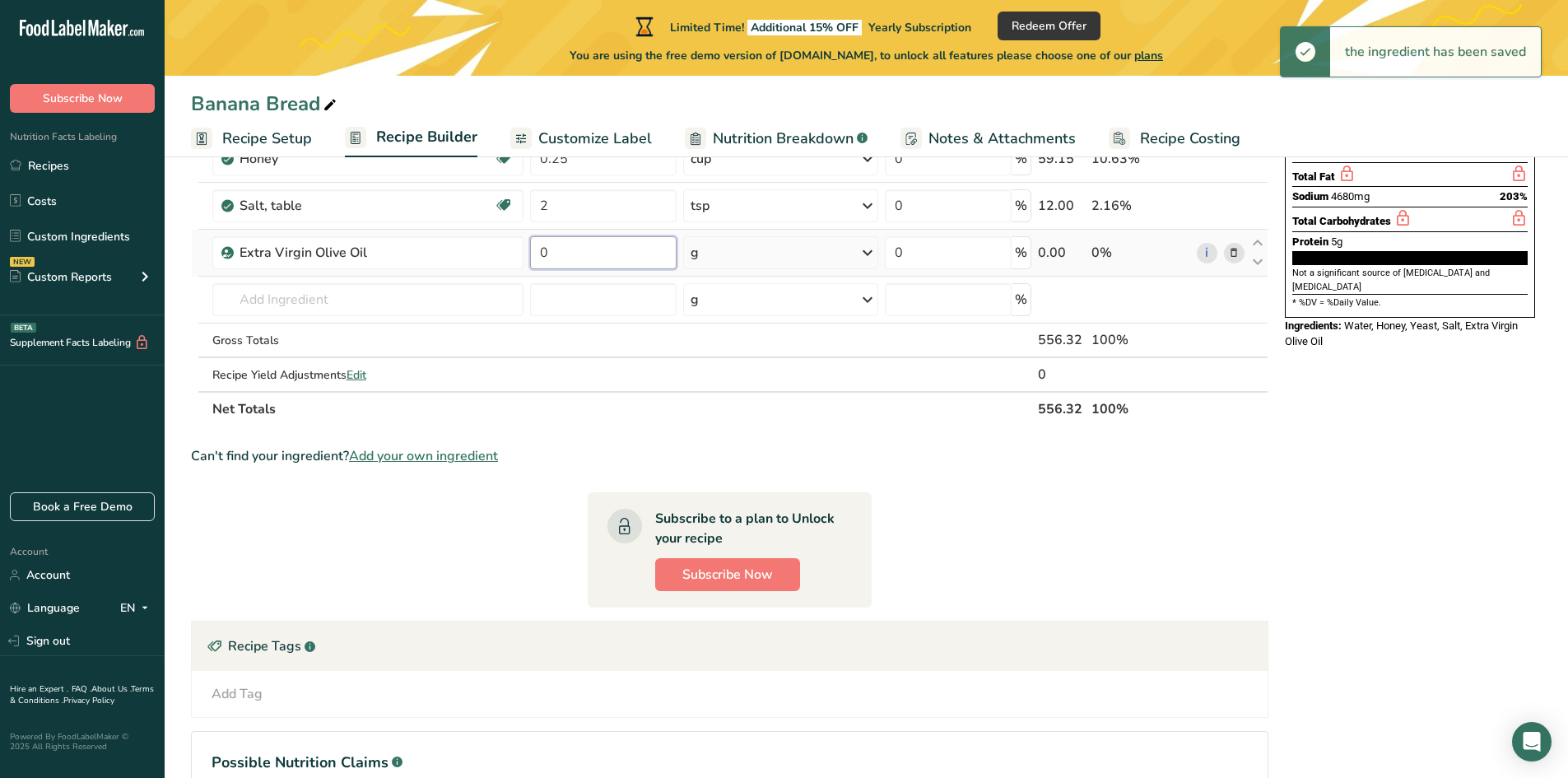
click at [573, 257] on input "0" at bounding box center [603, 253] width 147 height 33
drag, startPoint x: 573, startPoint y: 257, endPoint x: 543, endPoint y: 257, distance: 30.0
click at [547, 256] on input "0" at bounding box center [603, 253] width 147 height 33
drag, startPoint x: 577, startPoint y: 256, endPoint x: 539, endPoint y: 258, distance: 38.1
click at [539, 258] on input "0" at bounding box center [603, 253] width 147 height 33
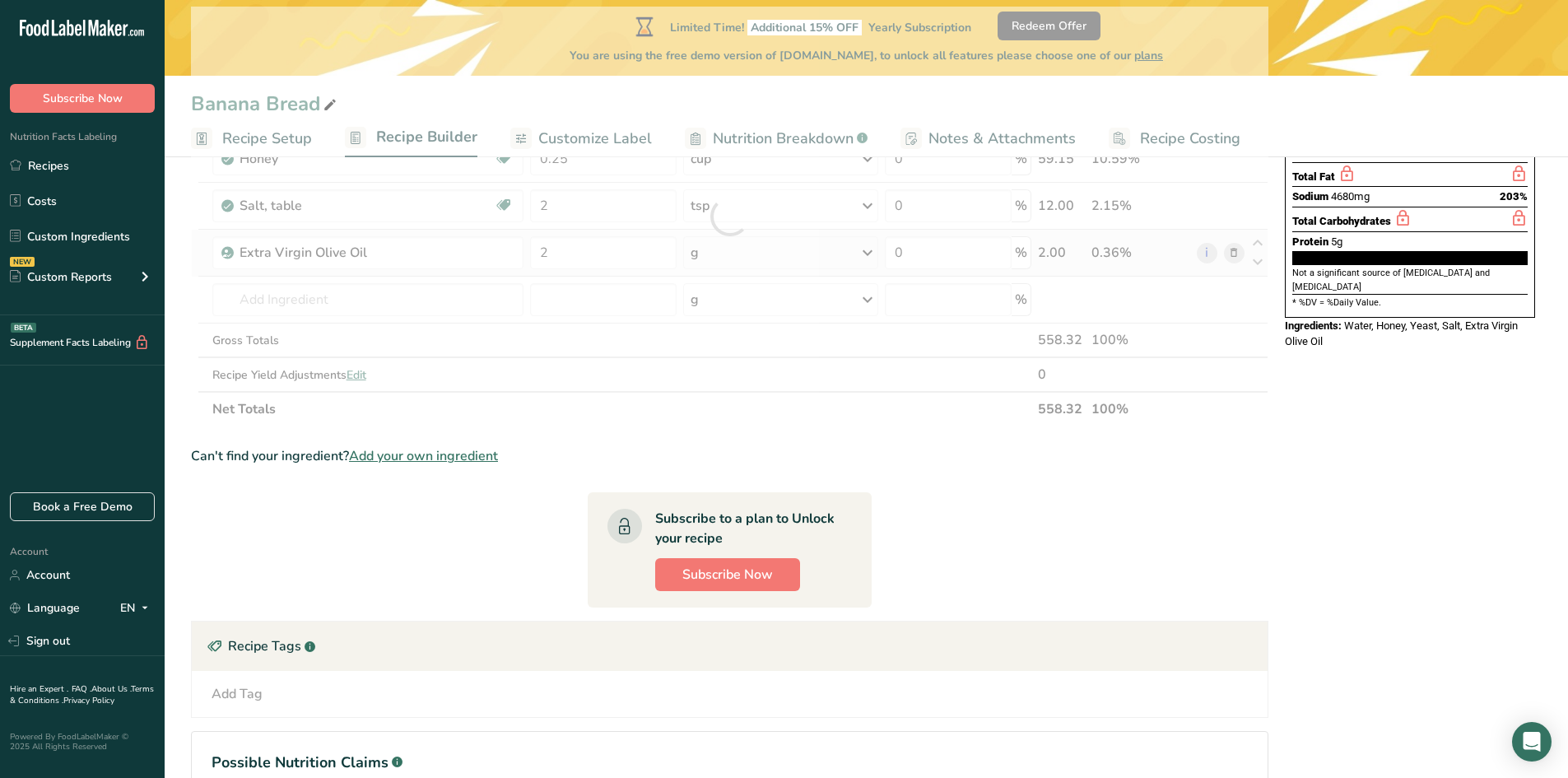
click at [715, 249] on div "Ingredient * Amount * Unit * Waste * .a-a{fill:#347362;}.b-a{fill:#fff;} Grams …" at bounding box center [729, 216] width 1077 height 420
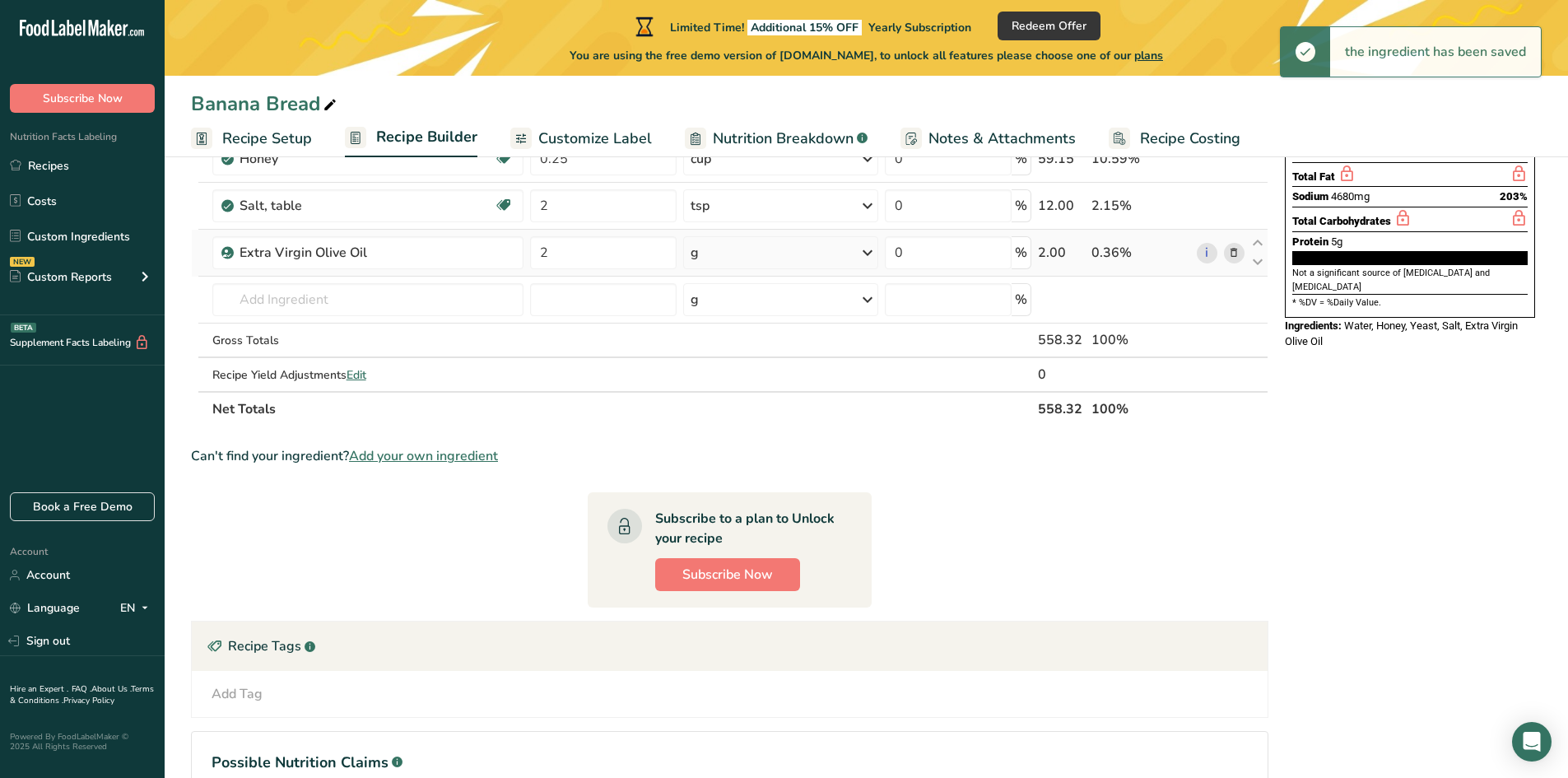
click at [713, 254] on div "g" at bounding box center [780, 253] width 195 height 33
click at [731, 502] on div "See more" at bounding box center [762, 504] width 138 height 17
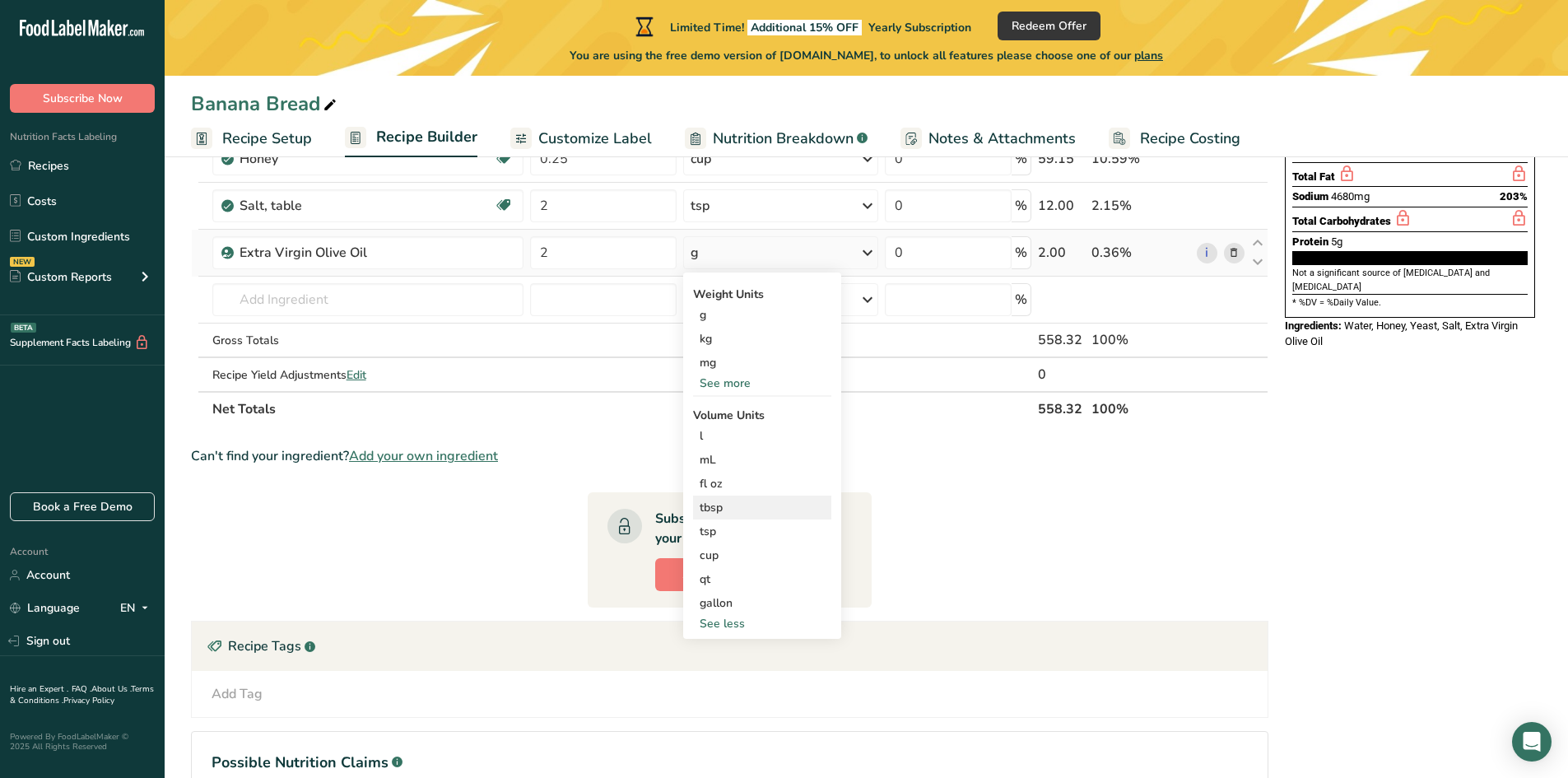
click at [721, 511] on div "tbsp" at bounding box center [762, 507] width 125 height 17
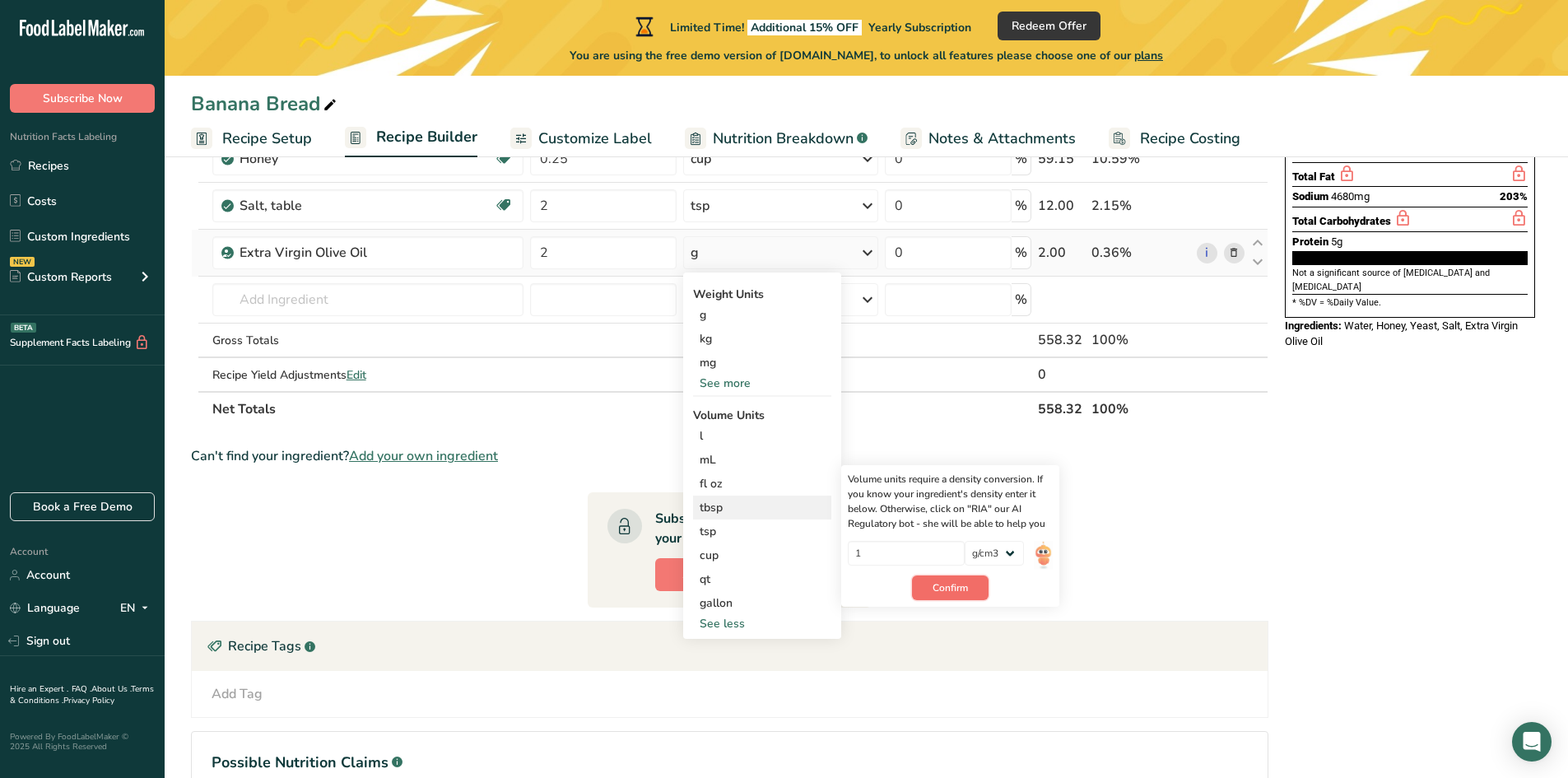
click at [941, 586] on span "Confirm" at bounding box center [950, 587] width 36 height 15
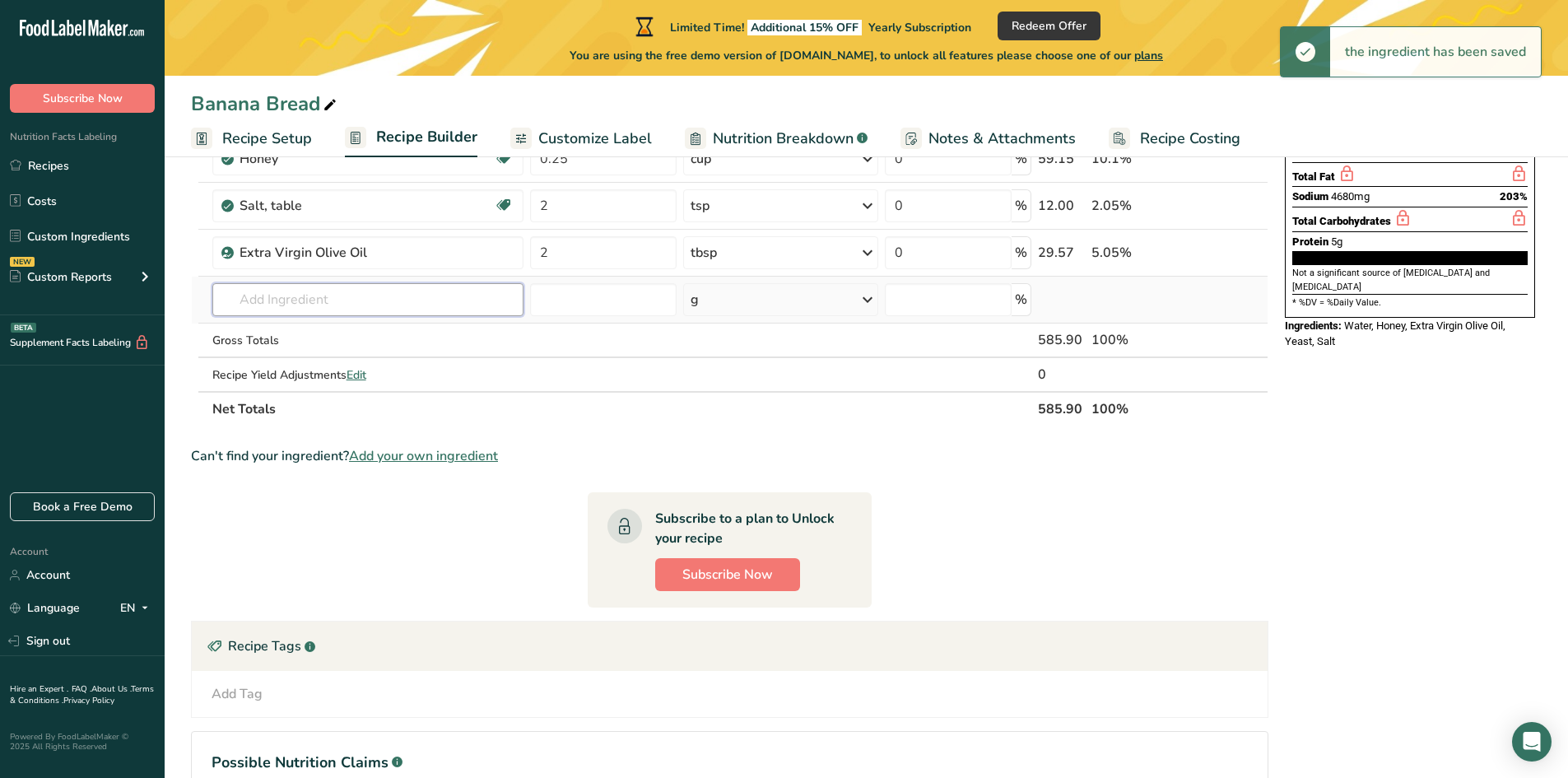
click at [343, 307] on input "text" at bounding box center [368, 300] width 312 height 33
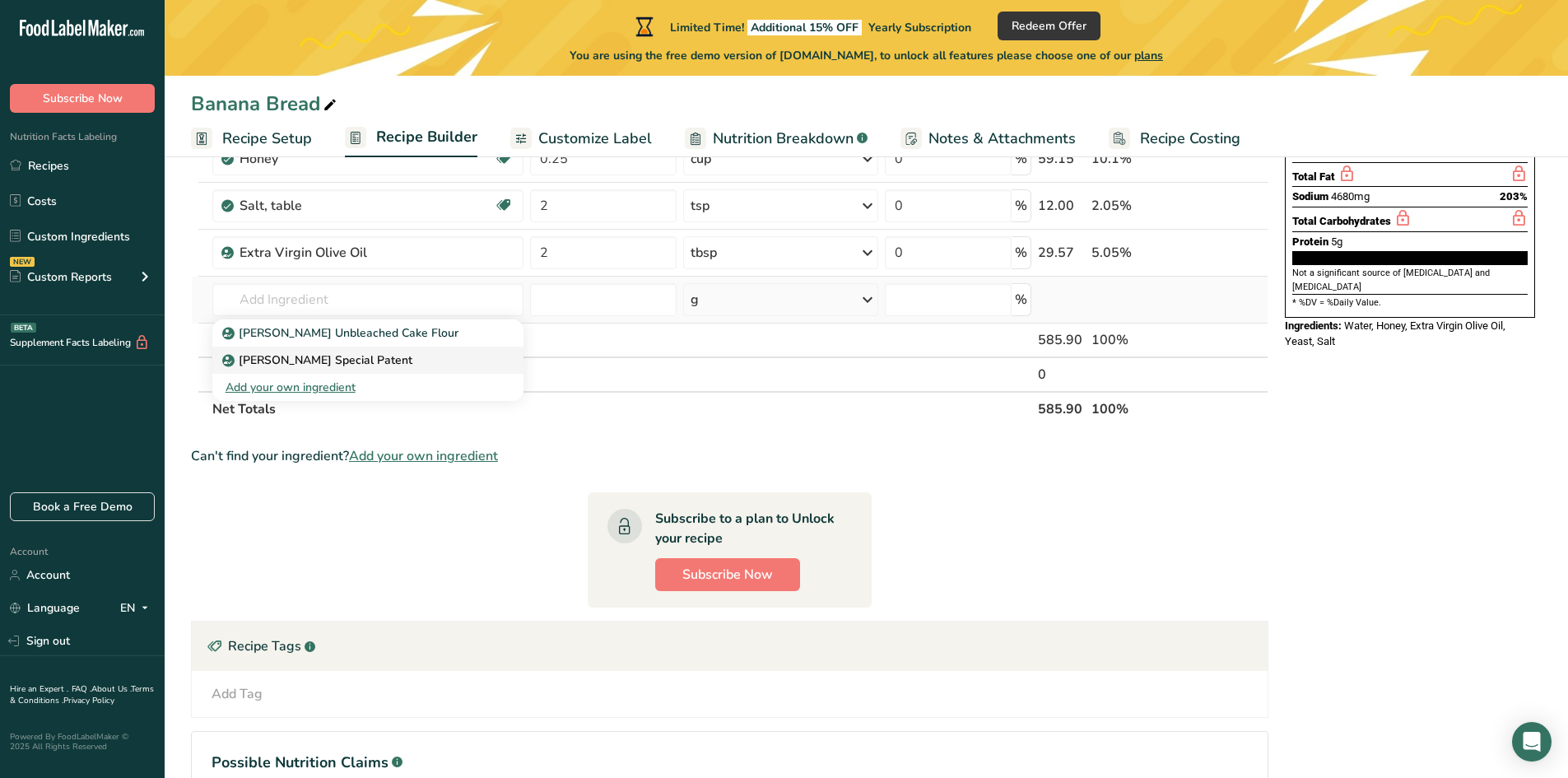
click at [356, 363] on p "[PERSON_NAME] Special Patent" at bounding box center [318, 360] width 186 height 17
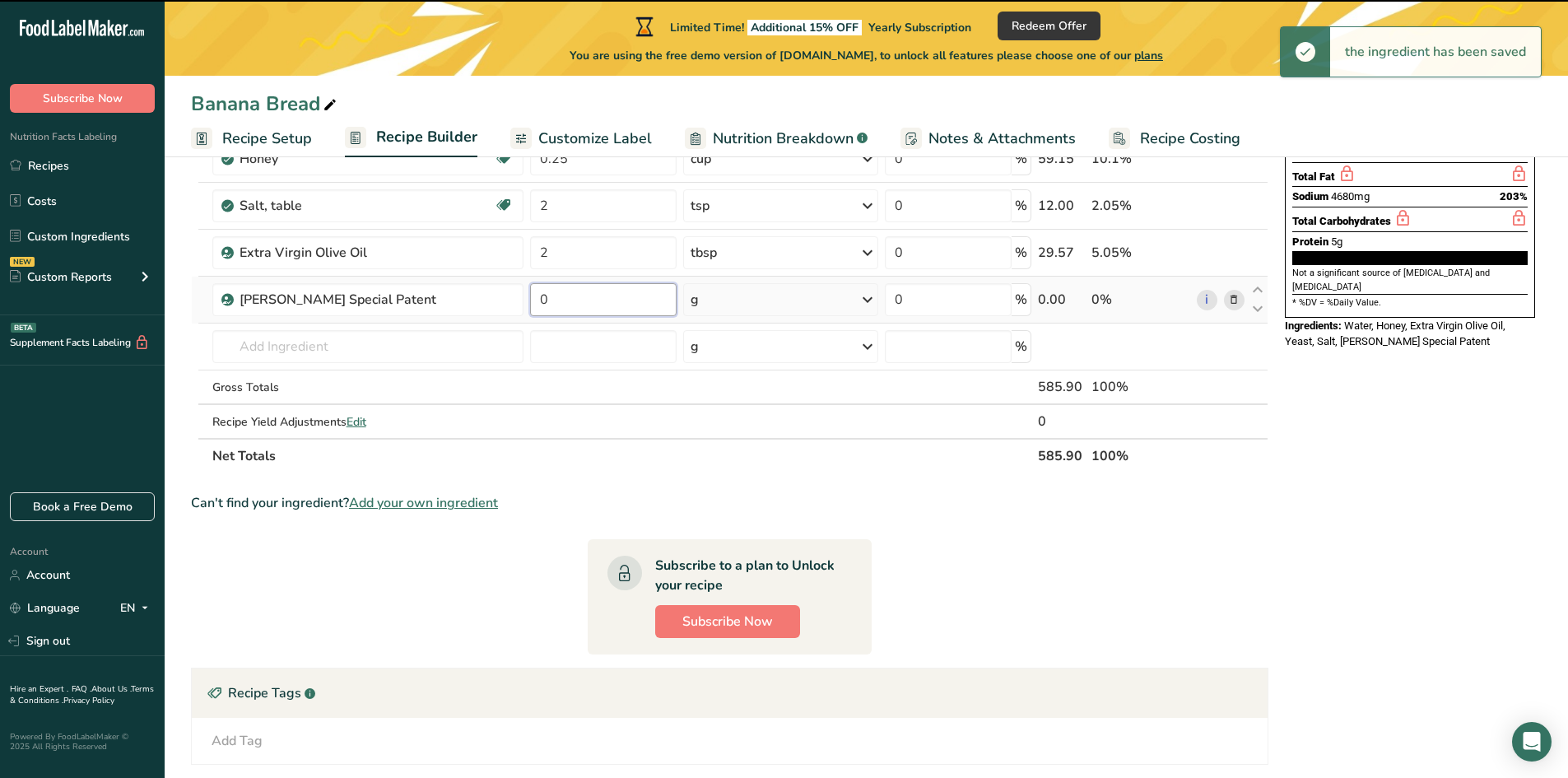
click at [569, 304] on input "0" at bounding box center [603, 300] width 147 height 33
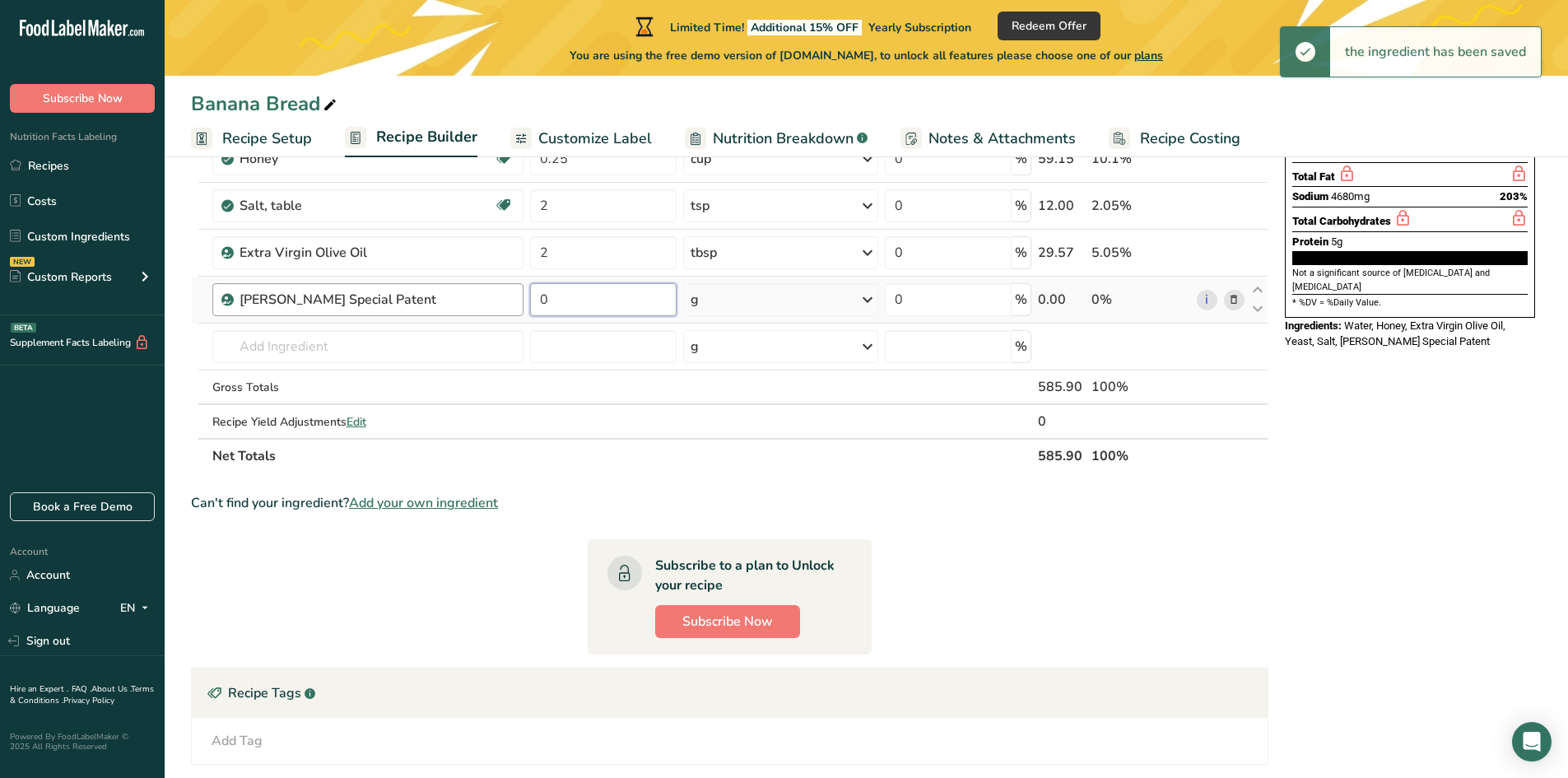
drag, startPoint x: 547, startPoint y: 307, endPoint x: 507, endPoint y: 312, distance: 40.3
click at [507, 312] on tr "[PERSON_NAME] Special Patent 0 g Weight Units g kg mg See more Volume Units l V…" at bounding box center [729, 300] width 1076 height 47
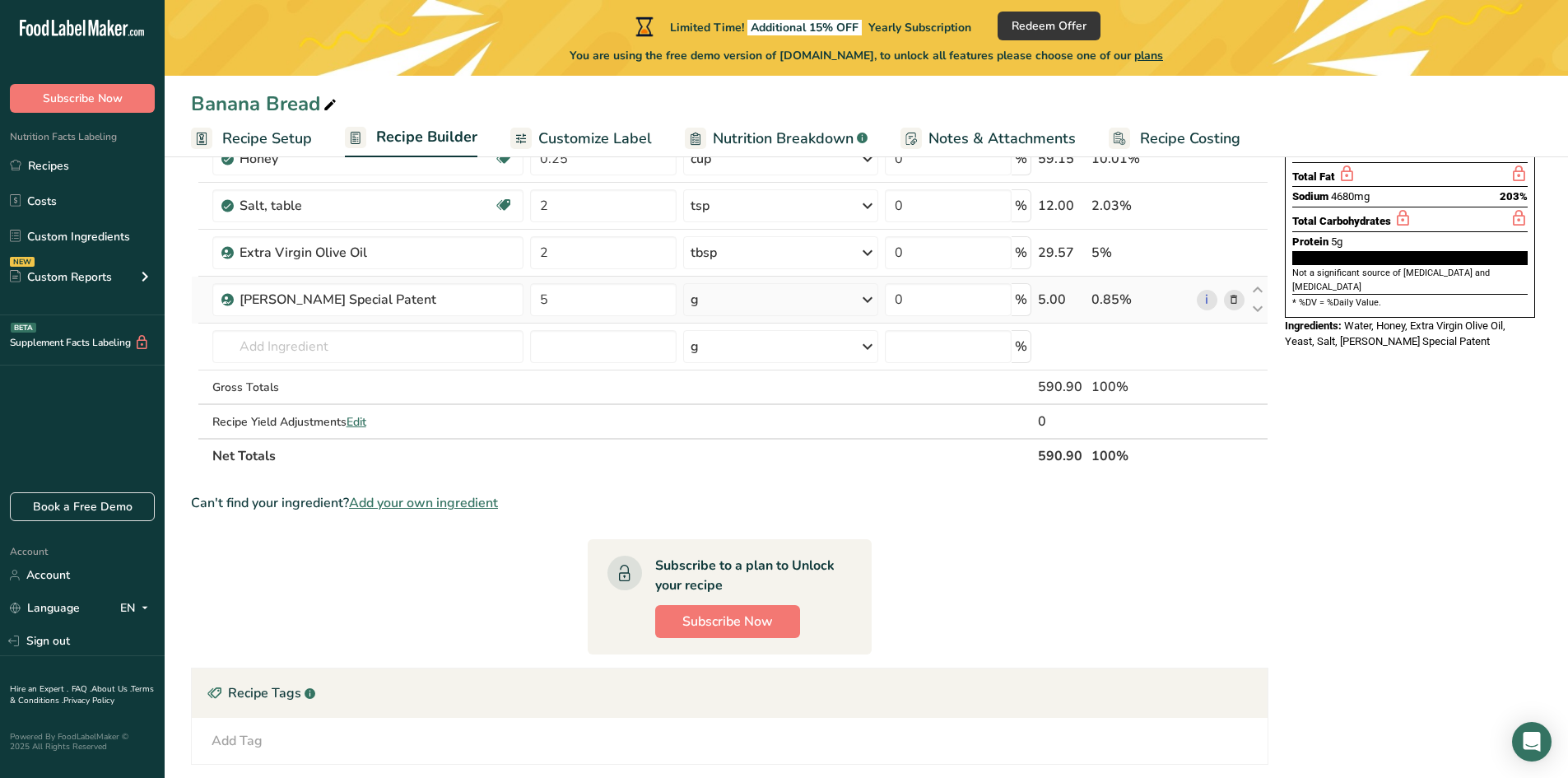
click at [718, 307] on div "Ingredient * Amount * Unit * Waste * .a-a{fill:#347362;}.b-a{fill:#fff;} Grams …" at bounding box center [729, 239] width 1077 height 466
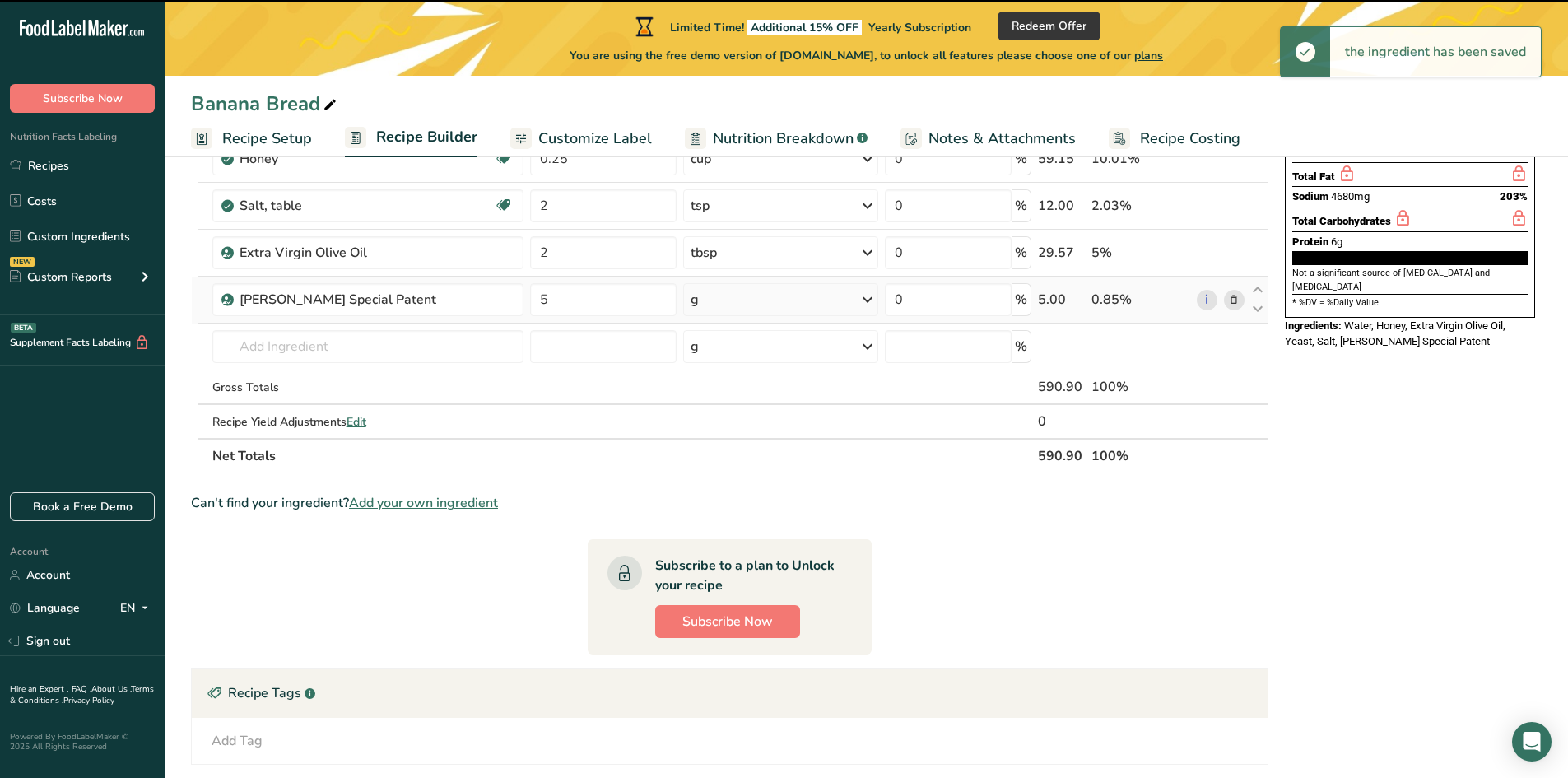
click at [722, 306] on div "g" at bounding box center [780, 300] width 195 height 33
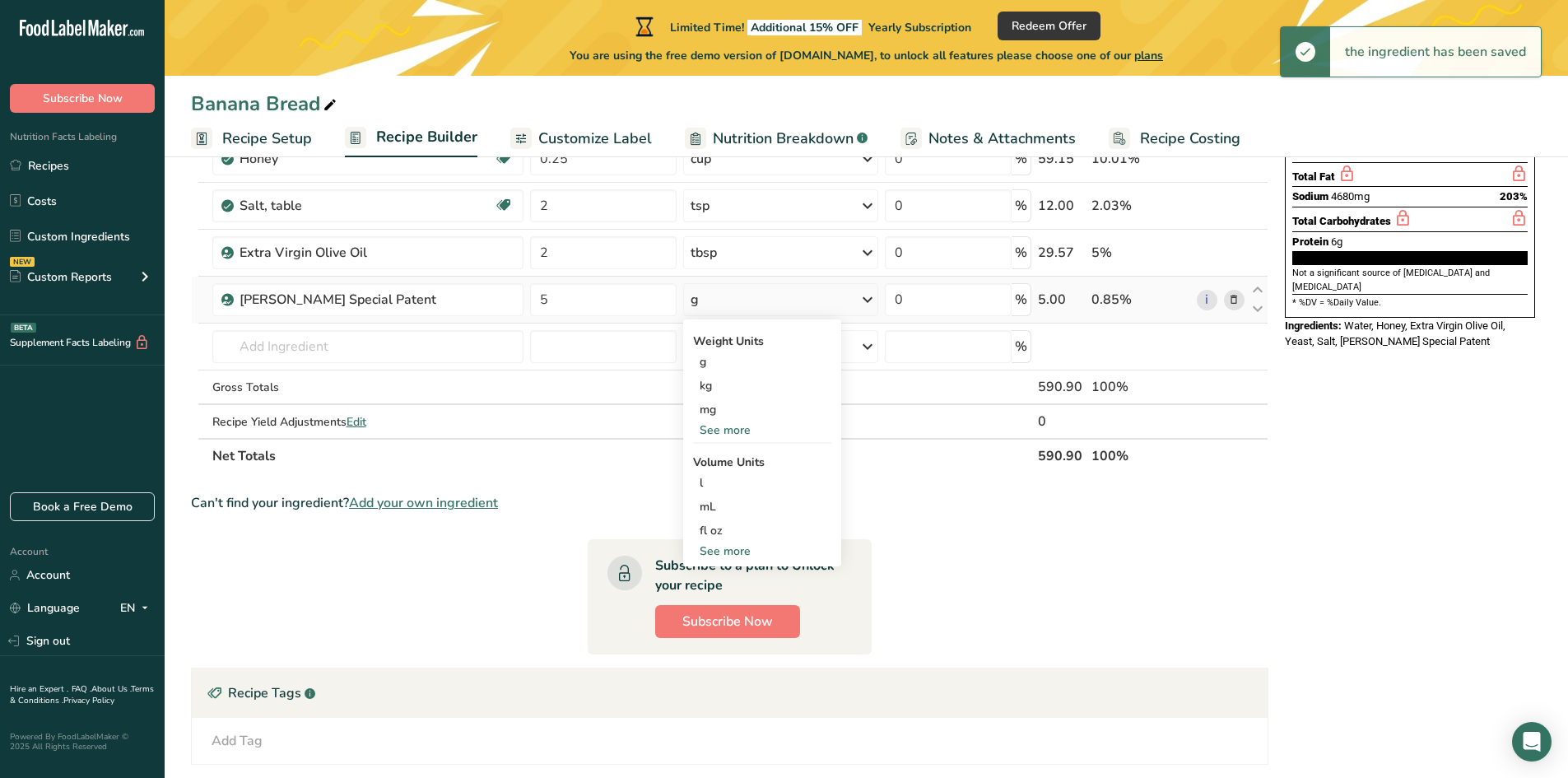
click at [721, 553] on div "See more" at bounding box center [762, 551] width 138 height 17
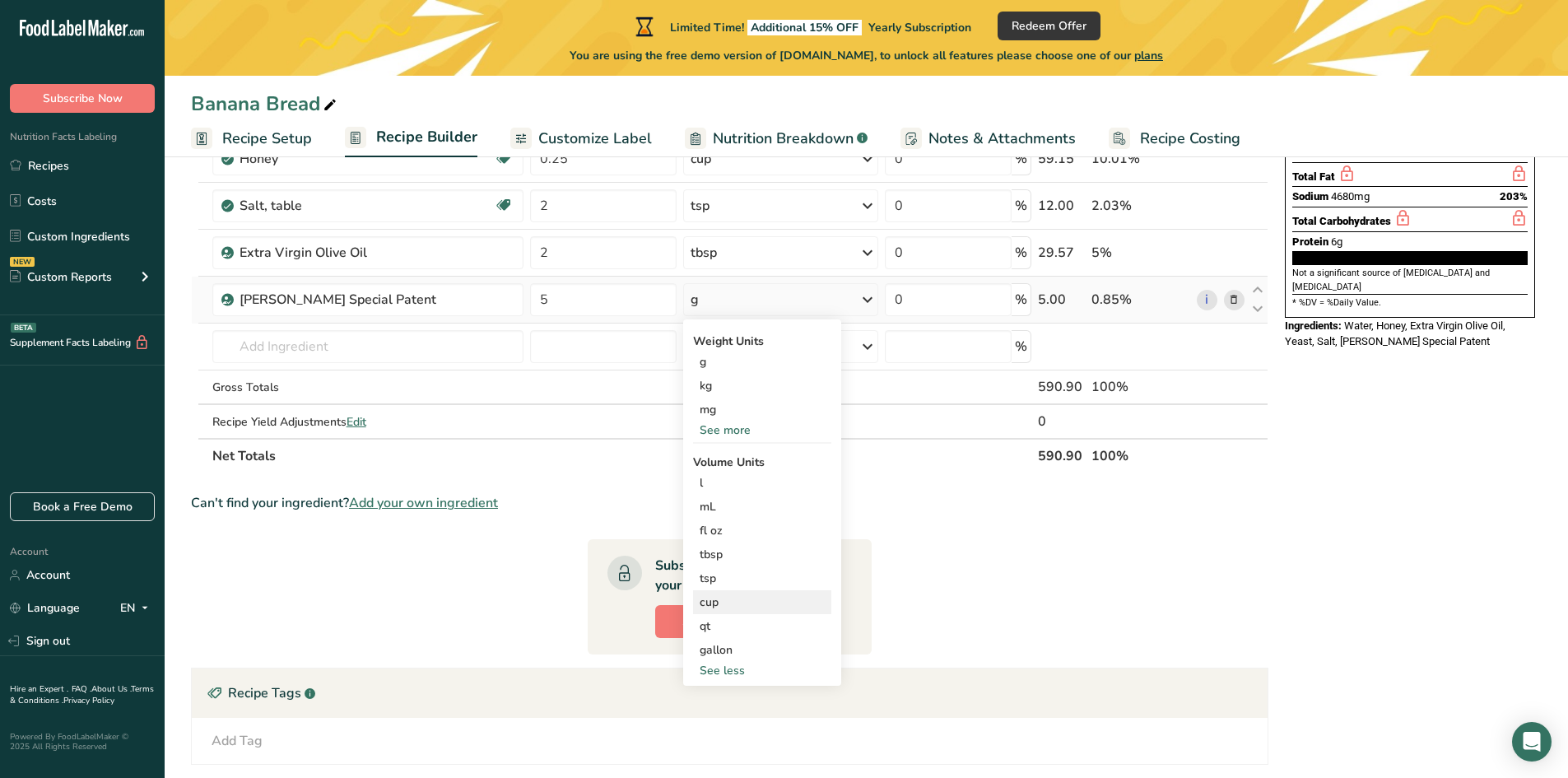
click at [711, 603] on div "cup" at bounding box center [762, 602] width 125 height 17
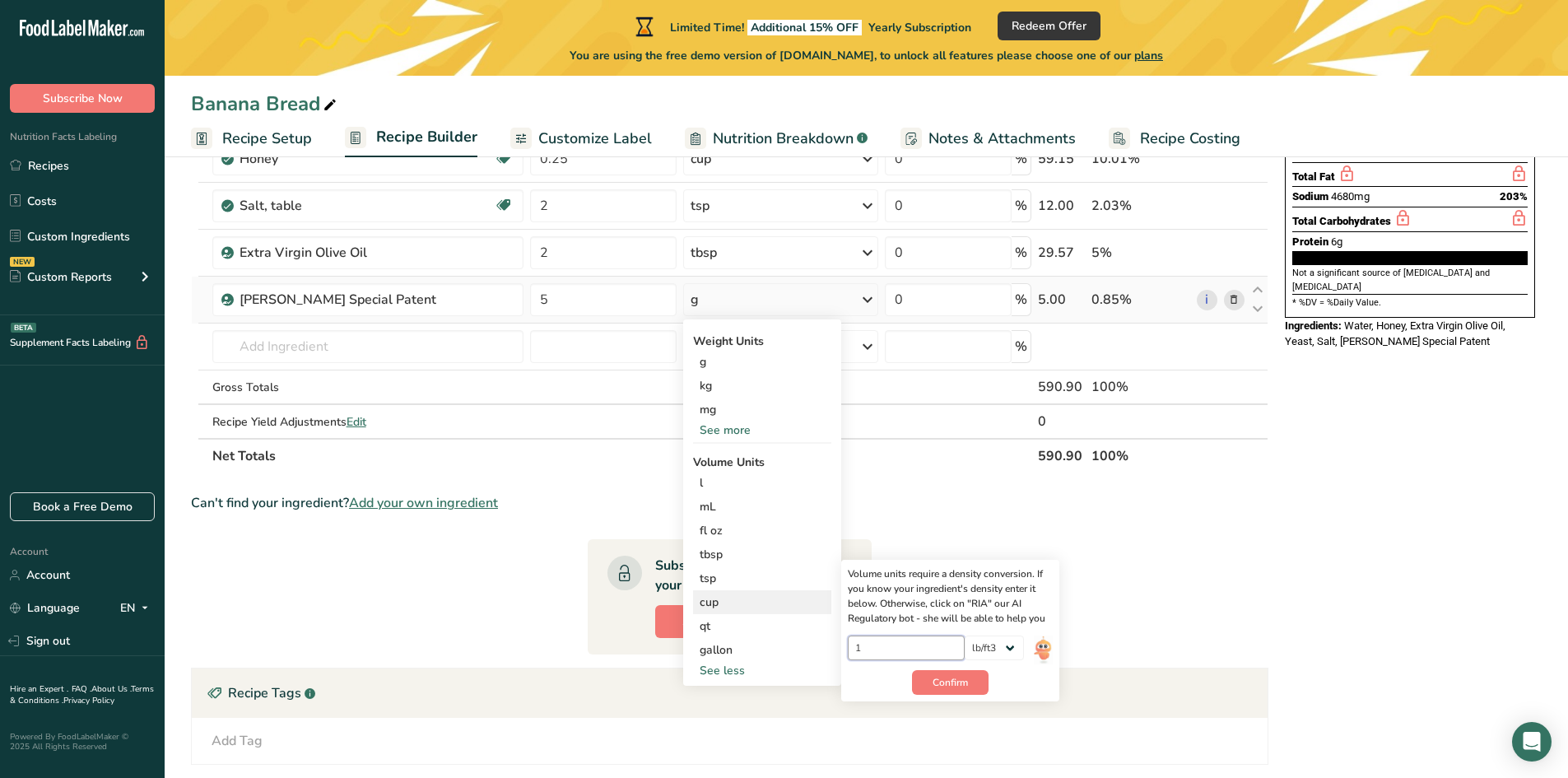
click at [922, 650] on input "1" at bounding box center [907, 648] width 118 height 25
click at [999, 656] on select "lb/ft3 g/cm3" at bounding box center [995, 648] width 60 height 25
click at [946, 651] on input "1" at bounding box center [907, 648] width 118 height 25
click at [946, 684] on span "Confirm" at bounding box center [950, 682] width 36 height 15
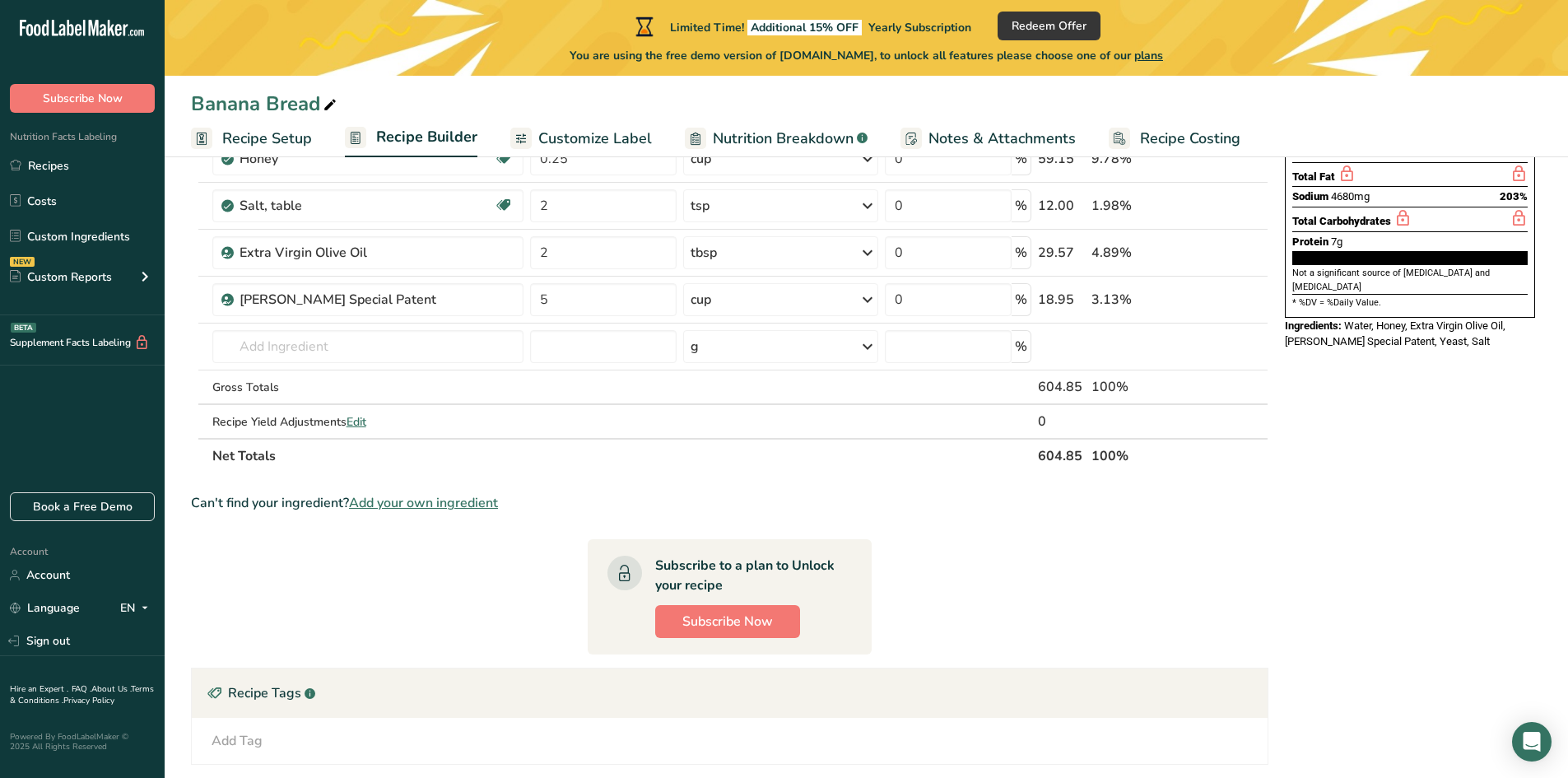
drag, startPoint x: 1494, startPoint y: 289, endPoint x: 1348, endPoint y: 279, distance: 146.3
click at [1348, 317] on div "Ingredients: Water, Honey, Extra Virgin Olive Oil, [PERSON_NAME] Special Patent…" at bounding box center [1410, 333] width 250 height 32
copy span "Water, Honey, Extra Virgin Olive Oil, [PERSON_NAME] Special Patent, Yeast, Salt"
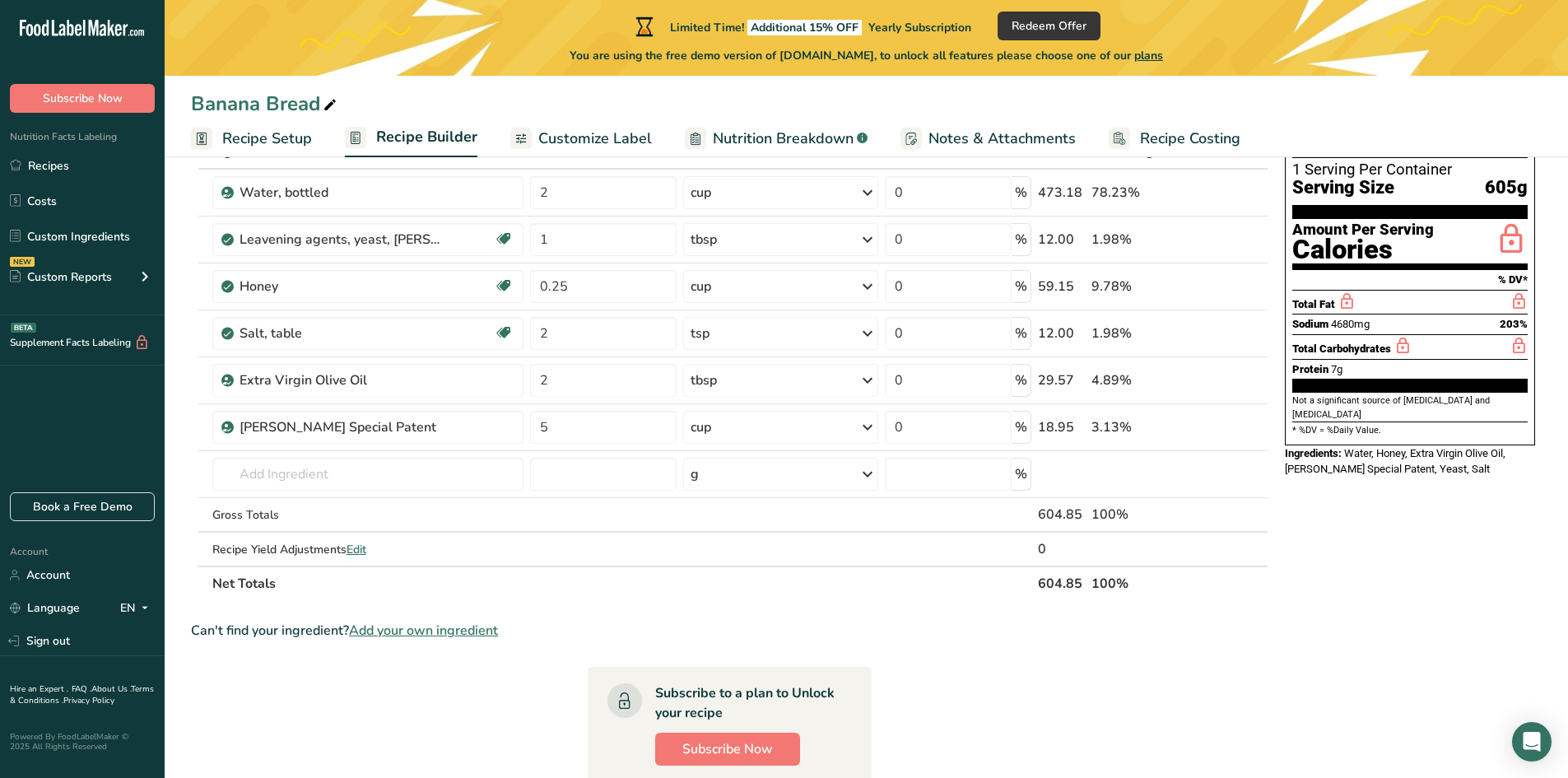
scroll to position [0, 0]
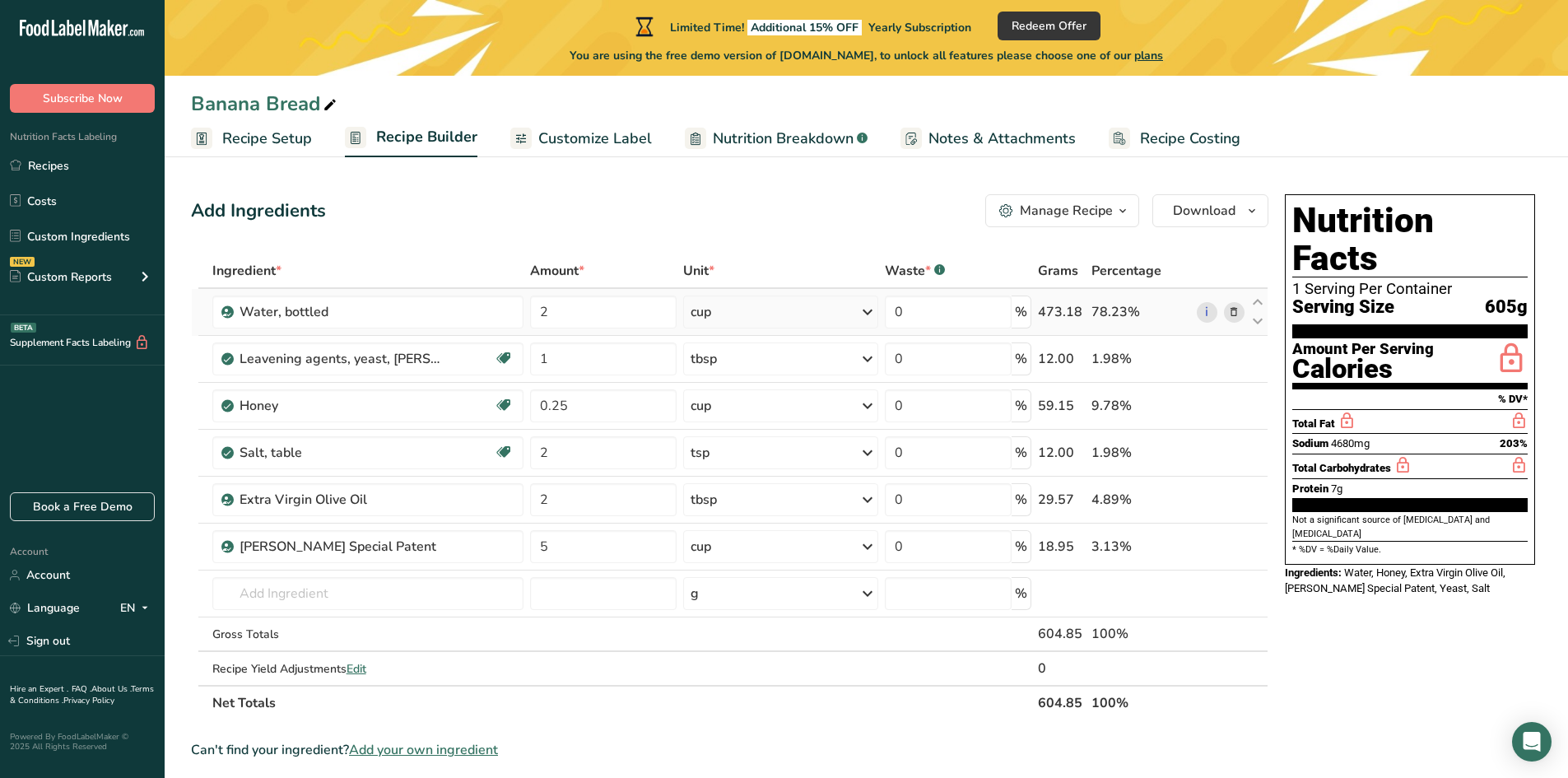
click at [1241, 313] on span at bounding box center [1234, 312] width 20 height 20
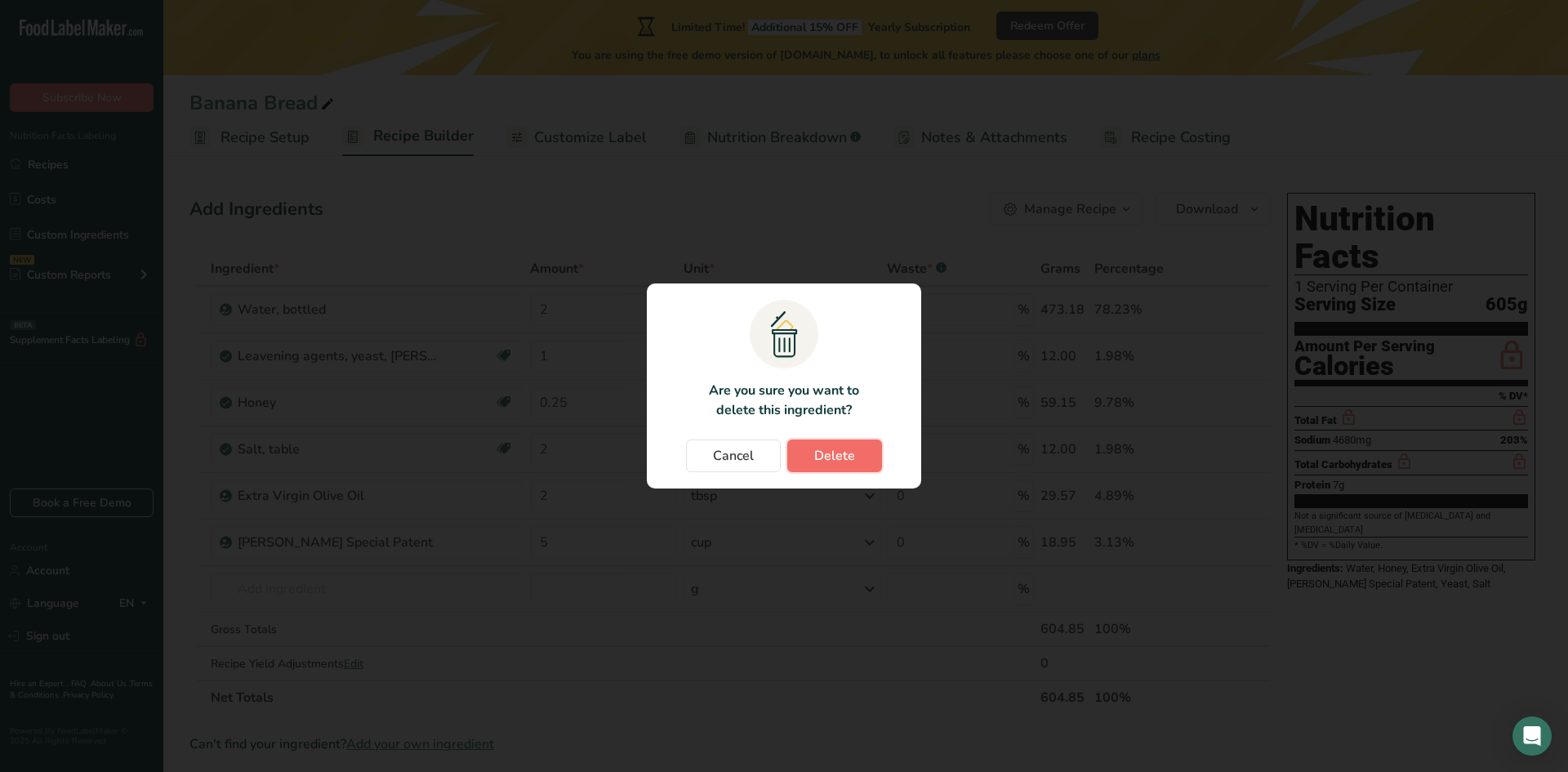
click at [863, 457] on button "Delete" at bounding box center [834, 455] width 95 height 33
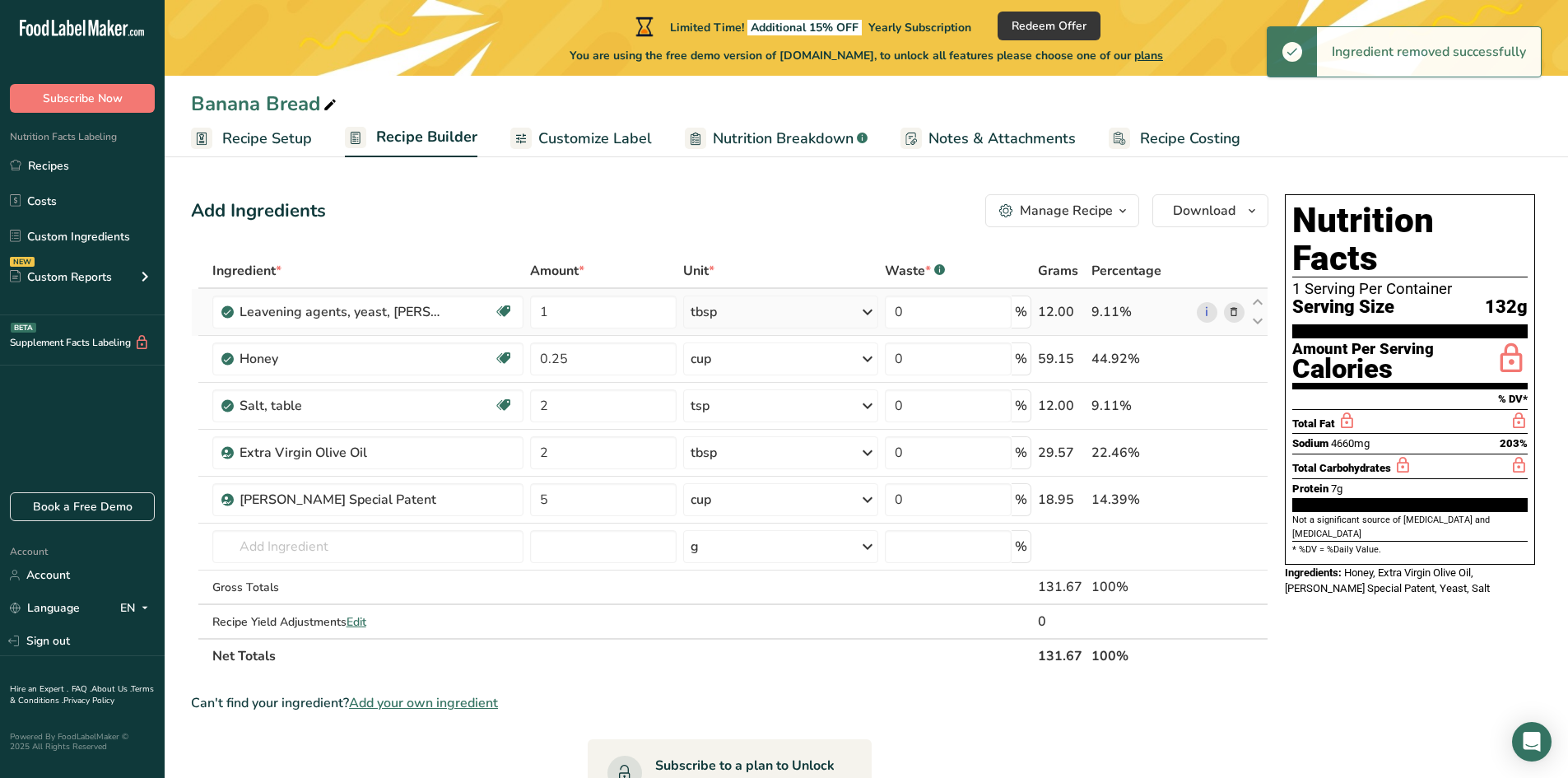
click at [1236, 309] on icon at bounding box center [1234, 312] width 12 height 17
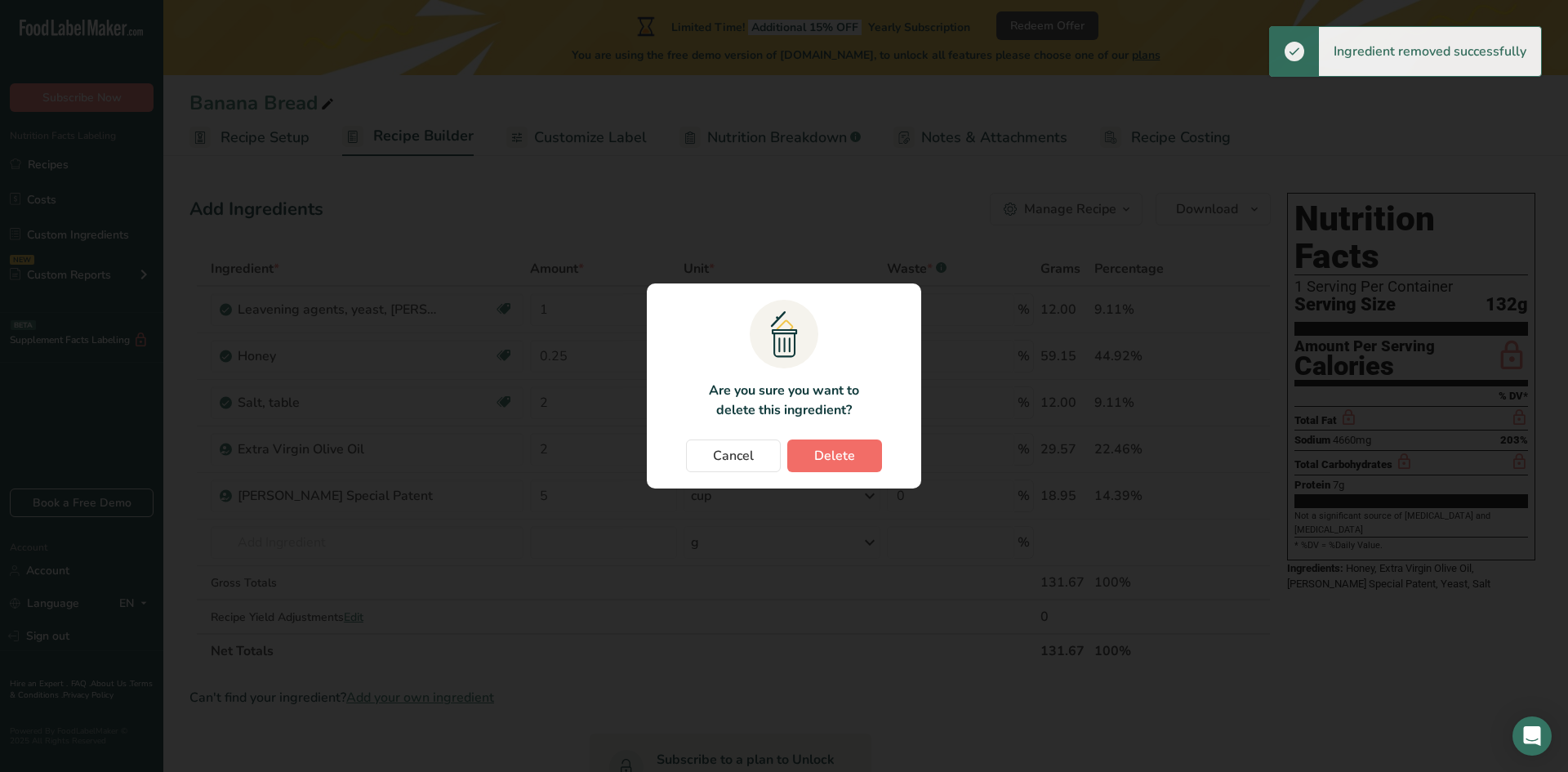
drag, startPoint x: 886, startPoint y: 455, endPoint x: 876, endPoint y: 456, distance: 10.0
click at [878, 456] on div "Cancel [GEOGRAPHIC_DATA]" at bounding box center [784, 455] width 242 height 33
click at [838, 456] on span "Delete" at bounding box center [835, 455] width 41 height 20
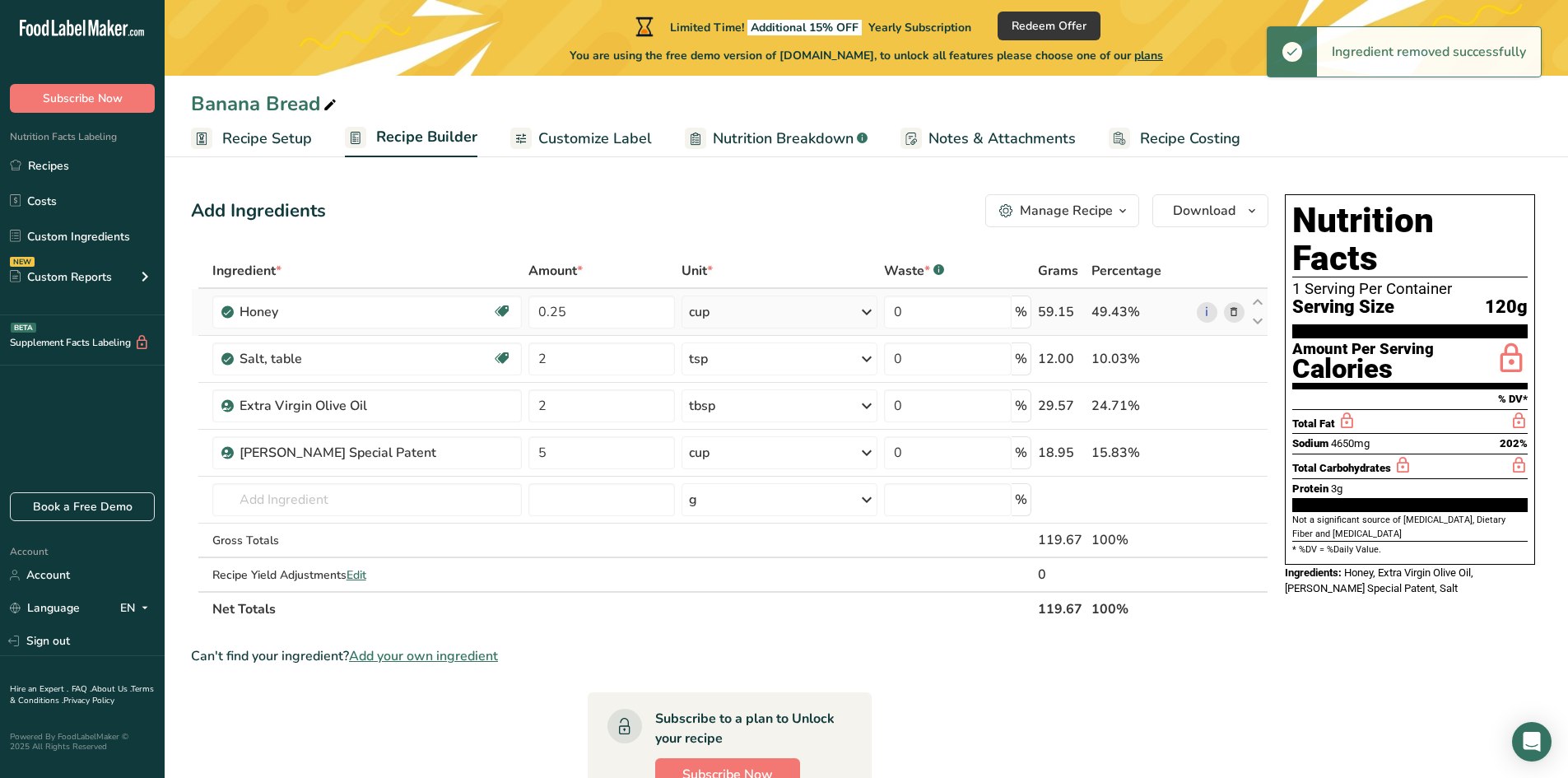
click at [1238, 317] on icon at bounding box center [1234, 312] width 12 height 17
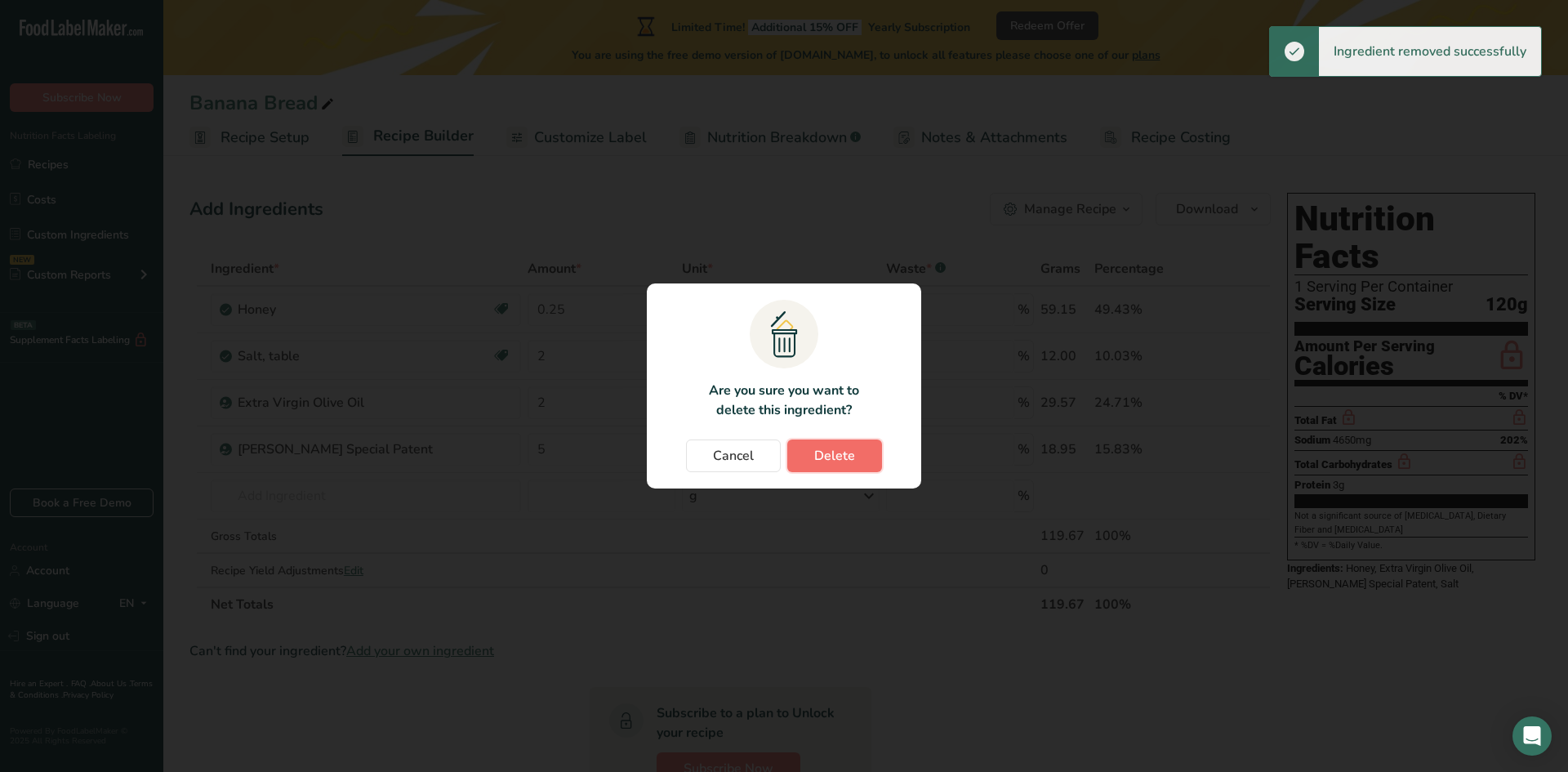
click at [842, 458] on span "Delete" at bounding box center [835, 455] width 41 height 20
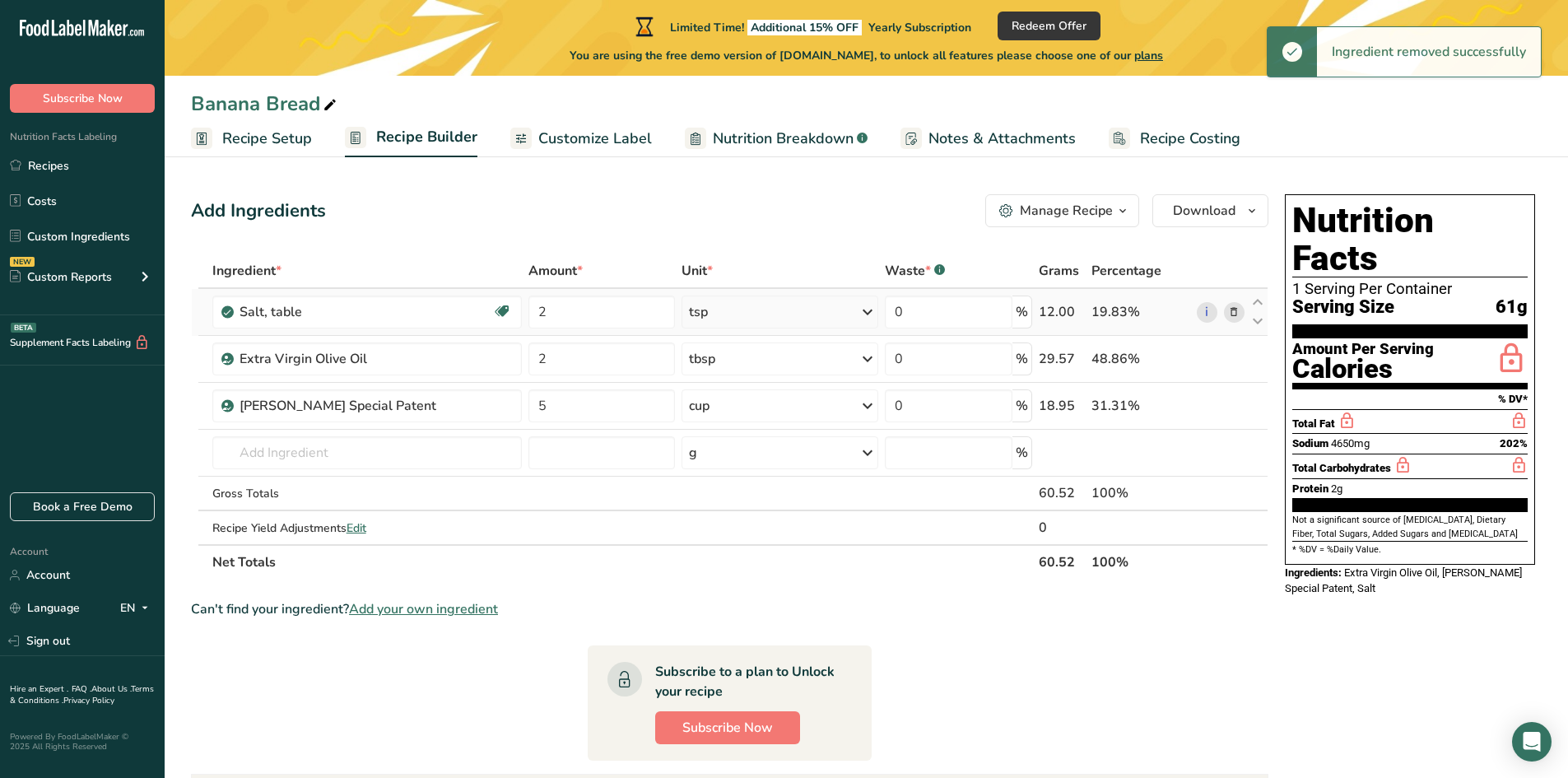
click at [1231, 319] on icon at bounding box center [1234, 312] width 12 height 17
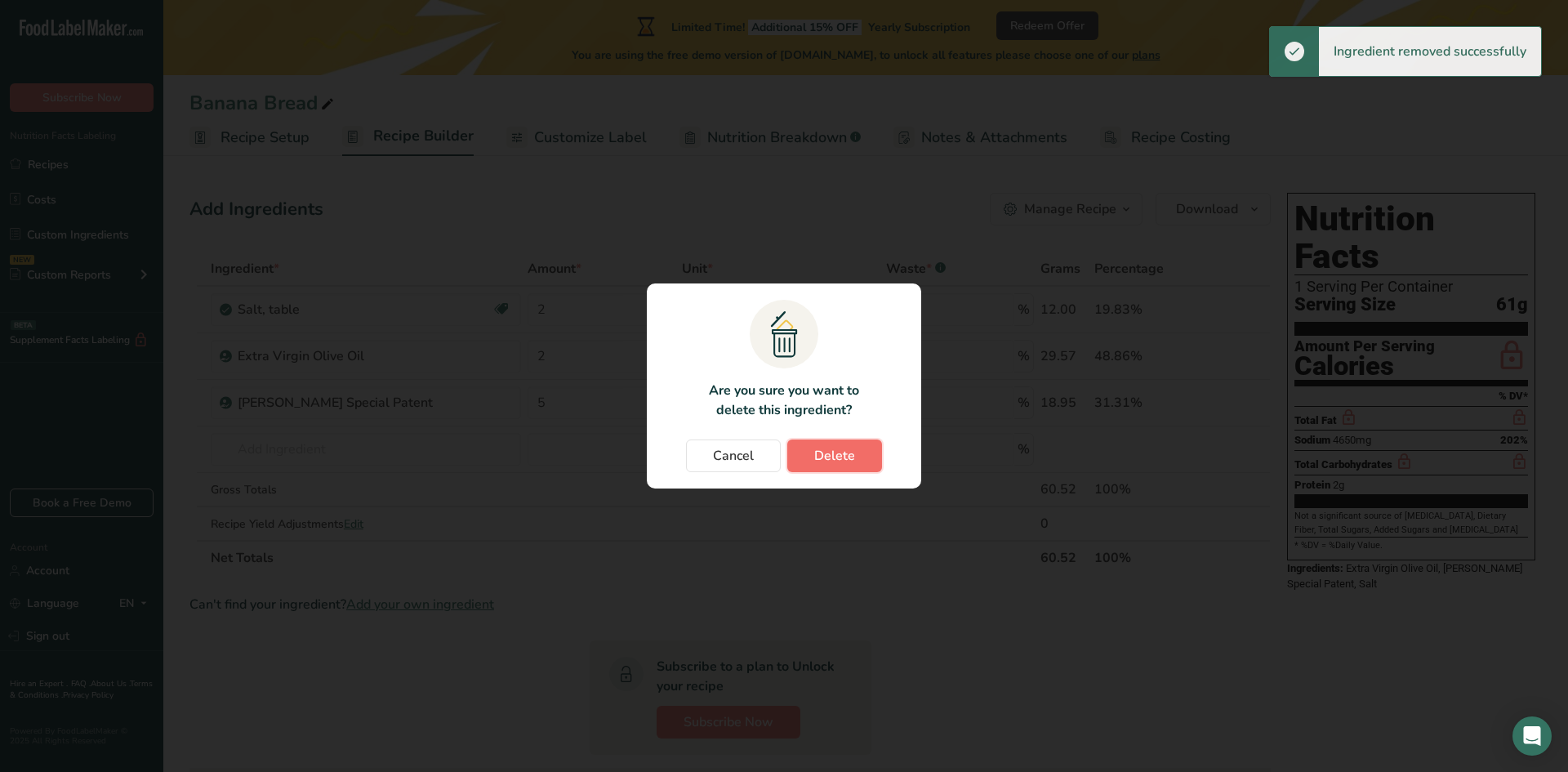
click at [865, 451] on button "Delete" at bounding box center [834, 455] width 95 height 33
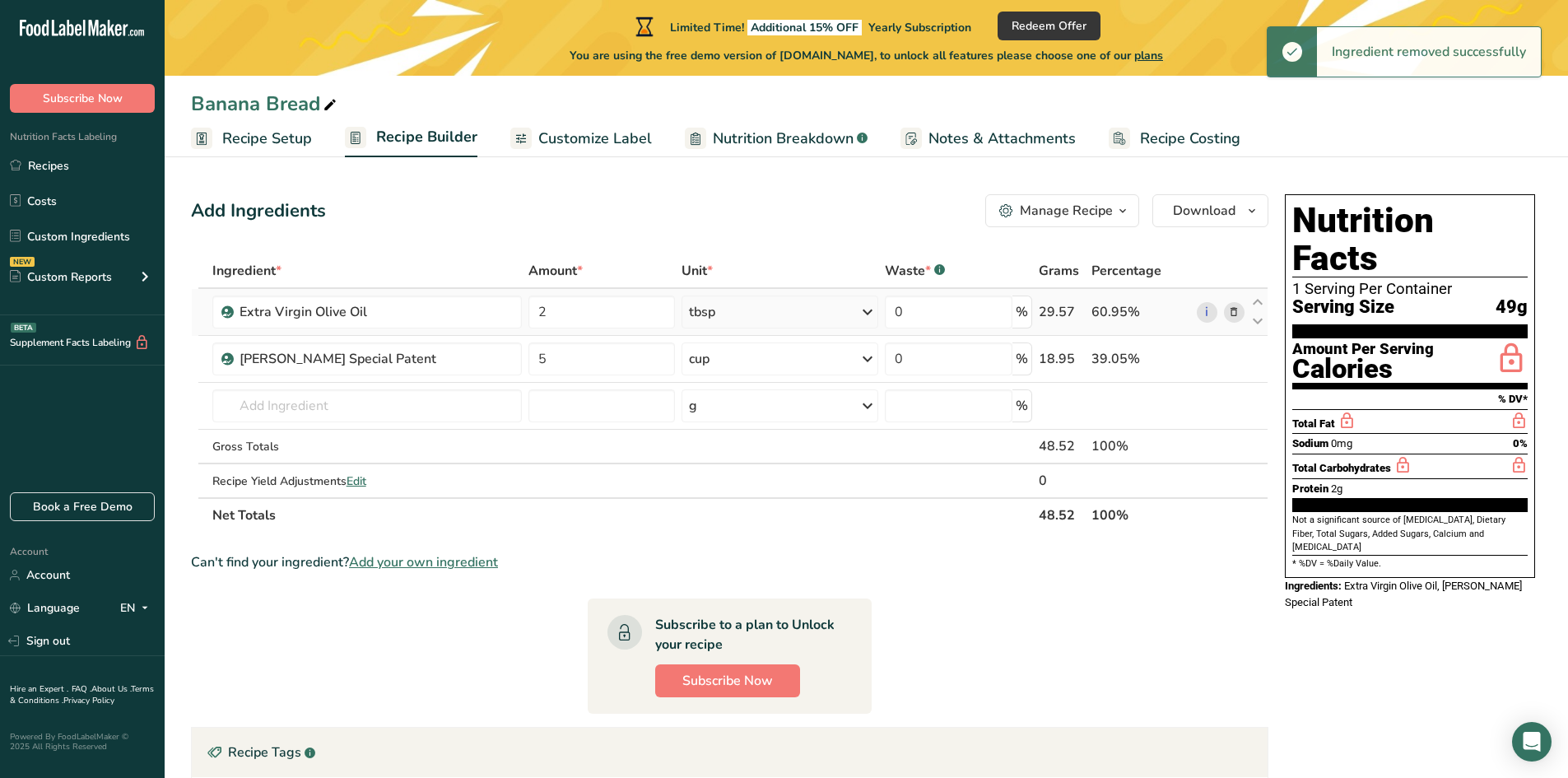
click at [1234, 321] on span at bounding box center [1234, 312] width 20 height 20
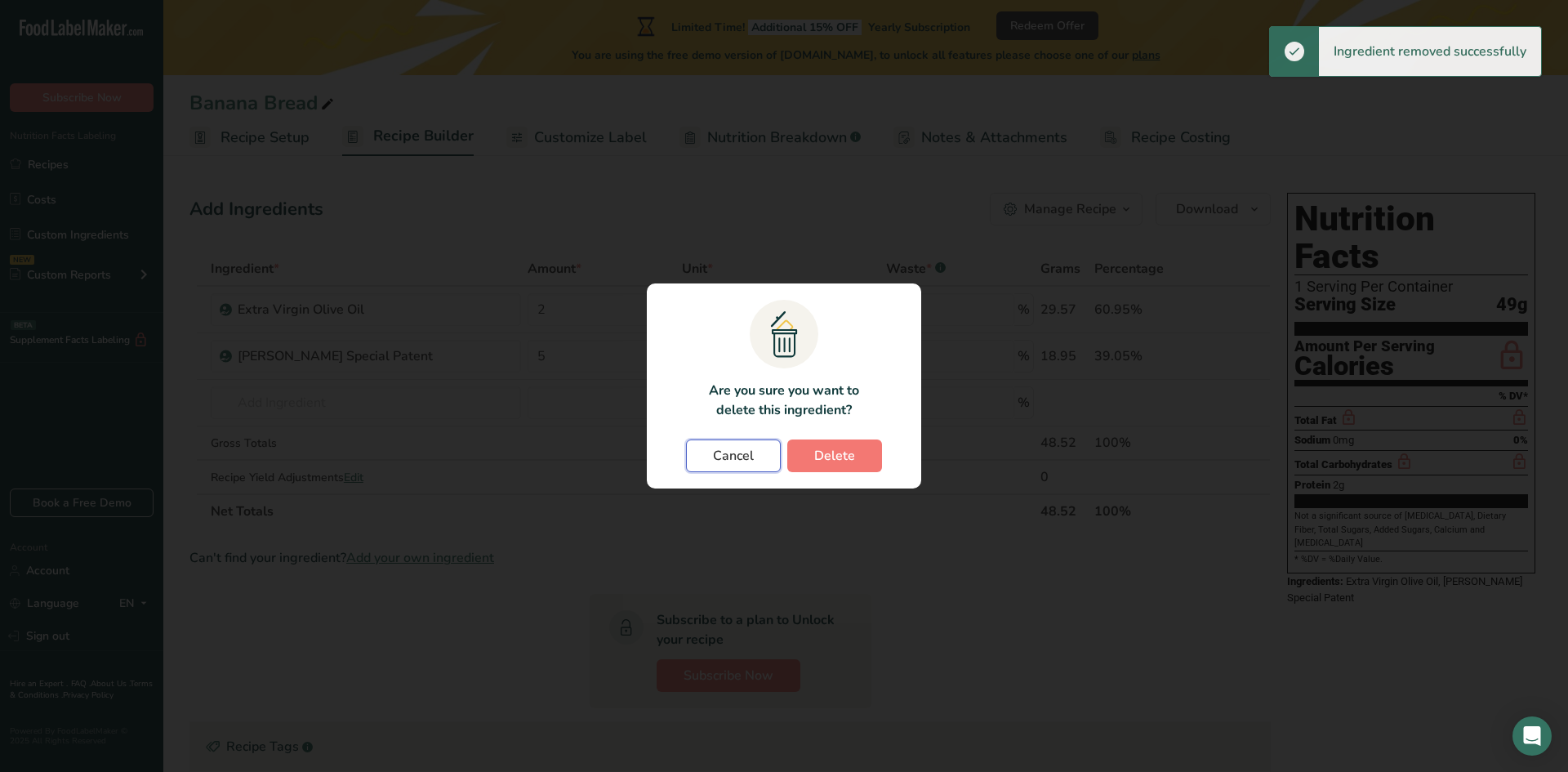
click at [744, 446] on span "Cancel" at bounding box center [733, 455] width 41 height 20
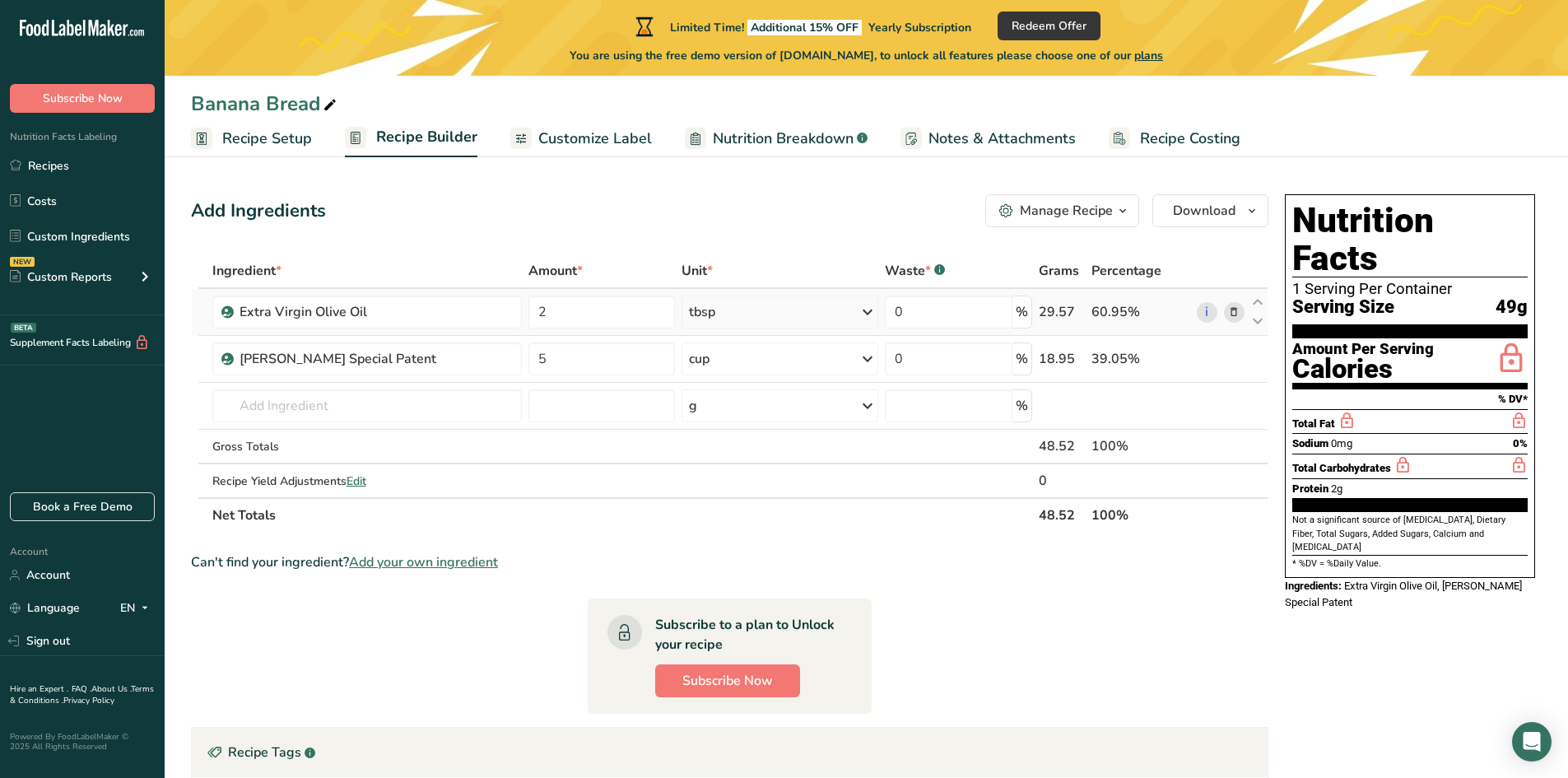
click at [1232, 313] on icon at bounding box center [1234, 312] width 12 height 17
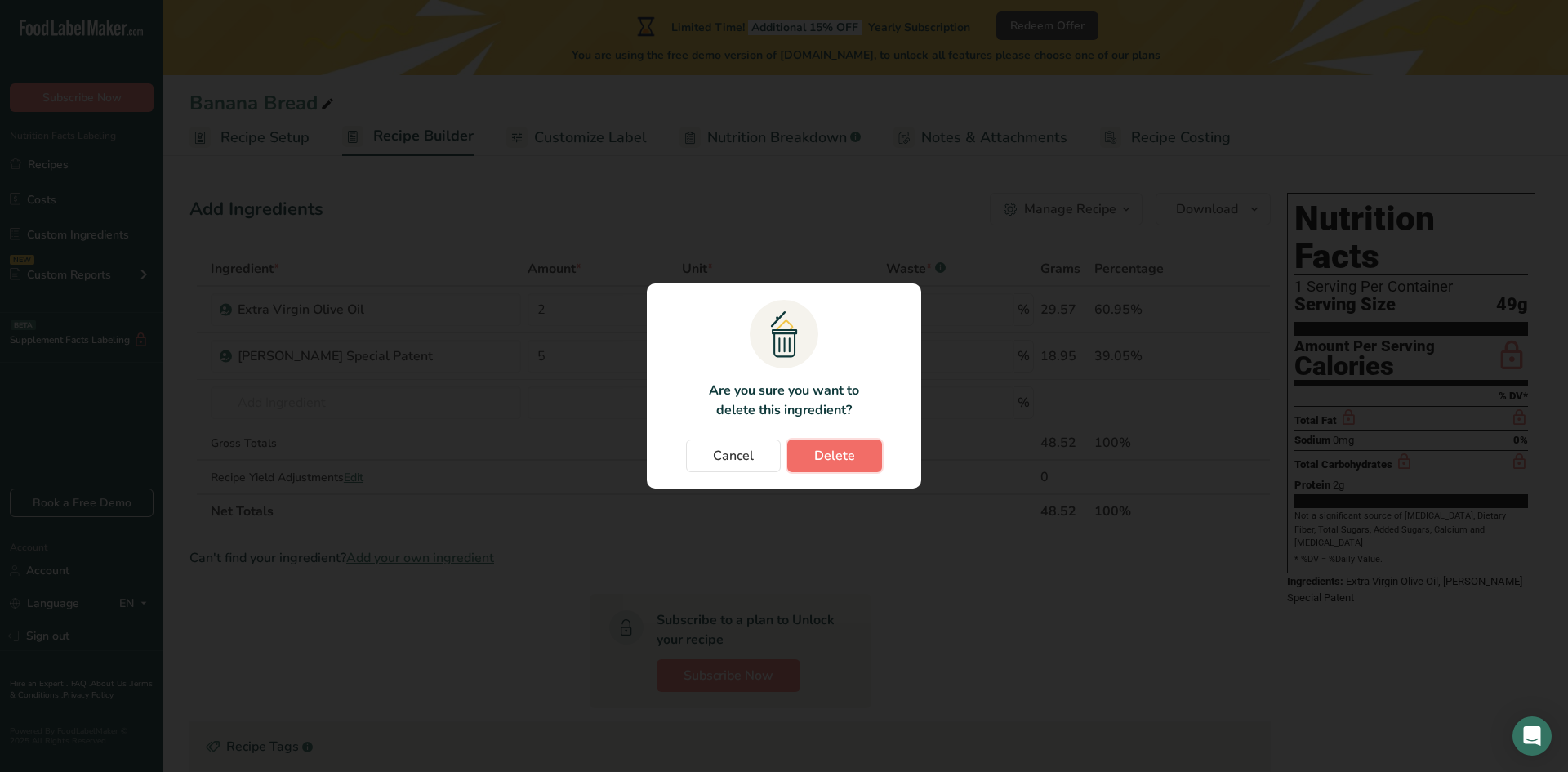
click at [857, 460] on button "Delete" at bounding box center [834, 455] width 95 height 33
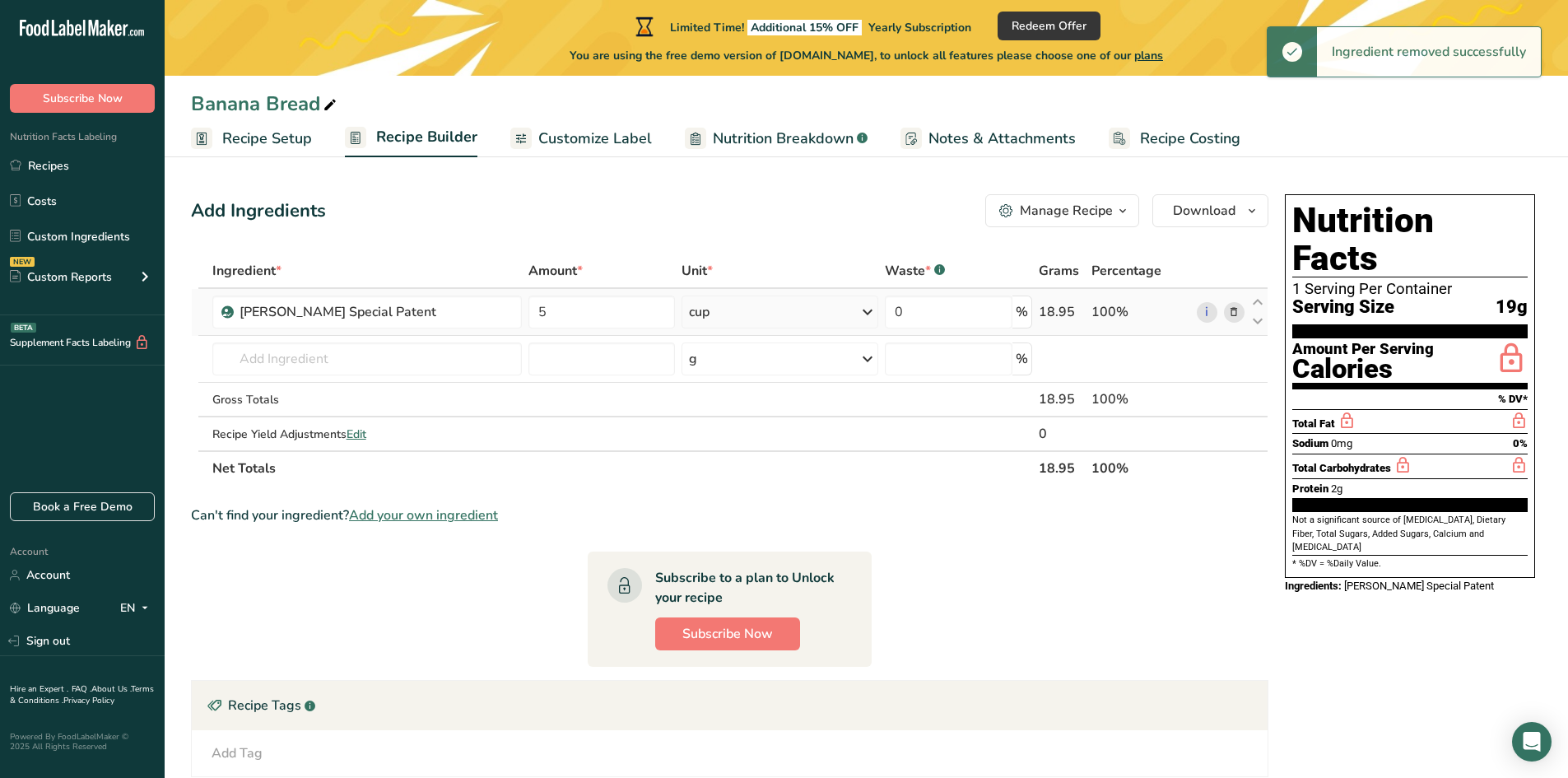
click at [1230, 318] on icon at bounding box center [1234, 312] width 12 height 17
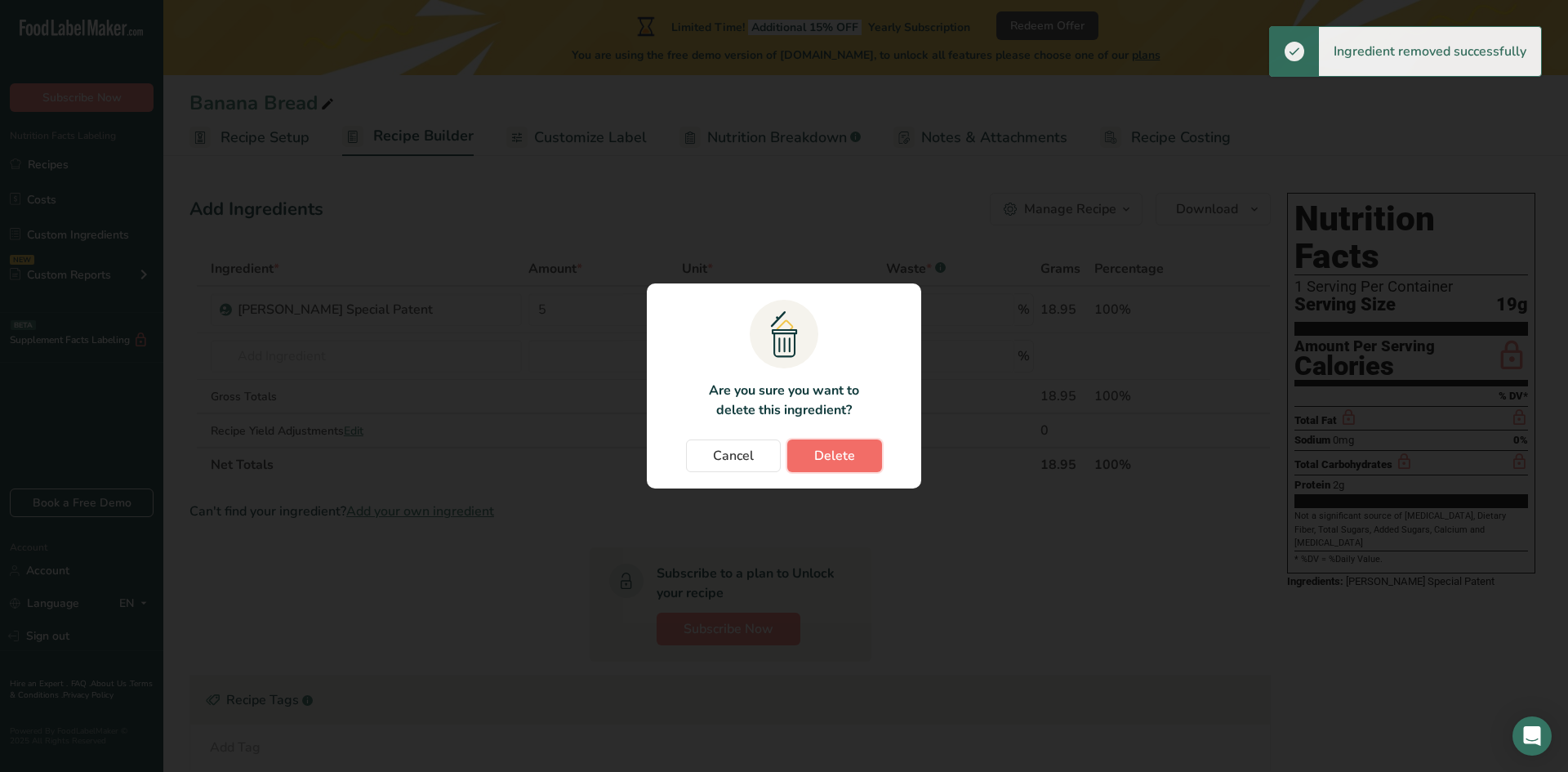
click at [831, 460] on span "Delete" at bounding box center [835, 455] width 41 height 20
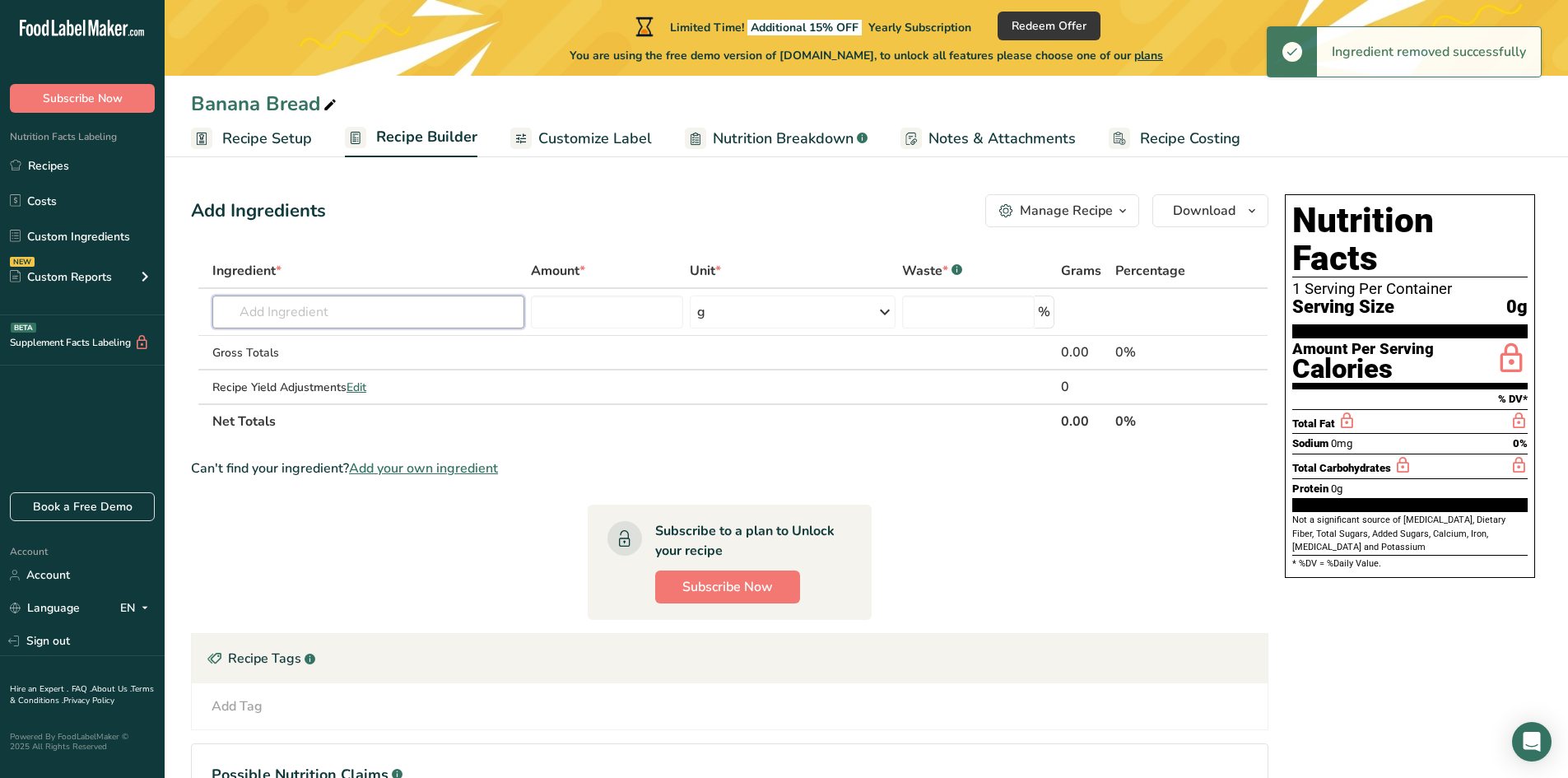
click at [372, 321] on input "text" at bounding box center [368, 312] width 312 height 33
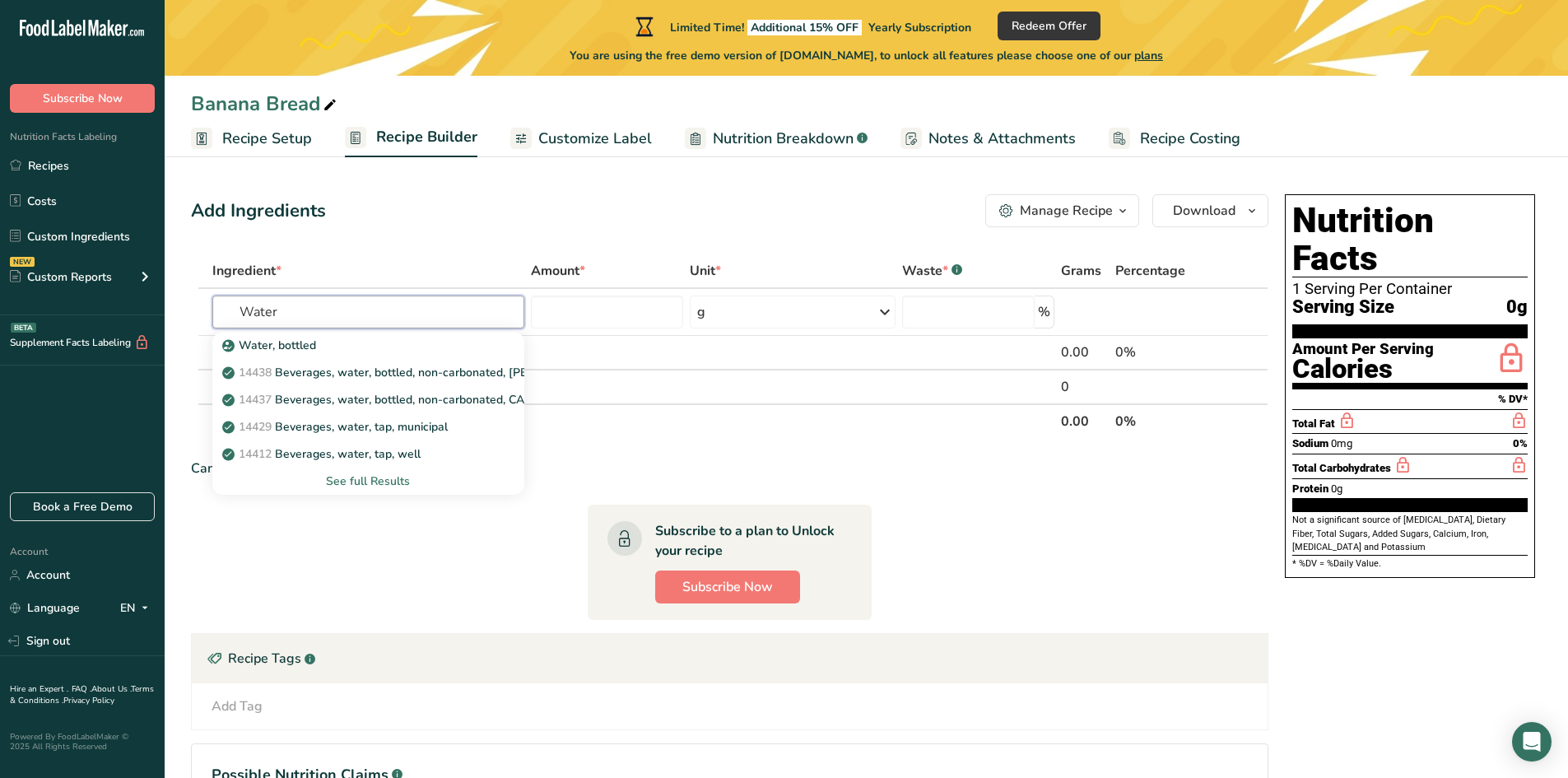
click at [297, 312] on input "Water" at bounding box center [368, 312] width 312 height 33
click at [296, 312] on input "Water" at bounding box center [368, 312] width 312 height 33
click at [293, 342] on p "Water, bottled" at bounding box center [270, 345] width 90 height 17
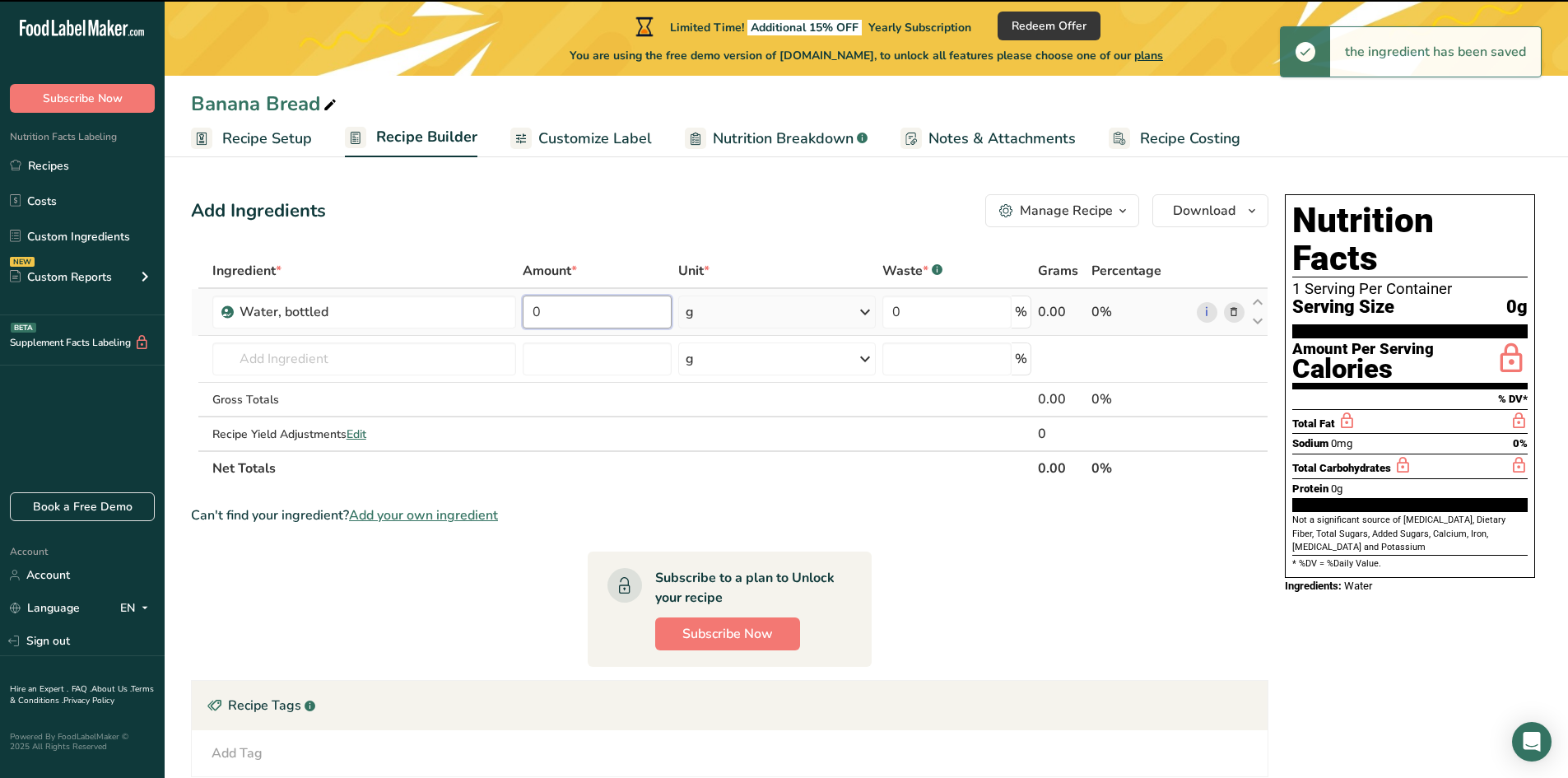
click at [593, 315] on input "0" at bounding box center [597, 312] width 148 height 33
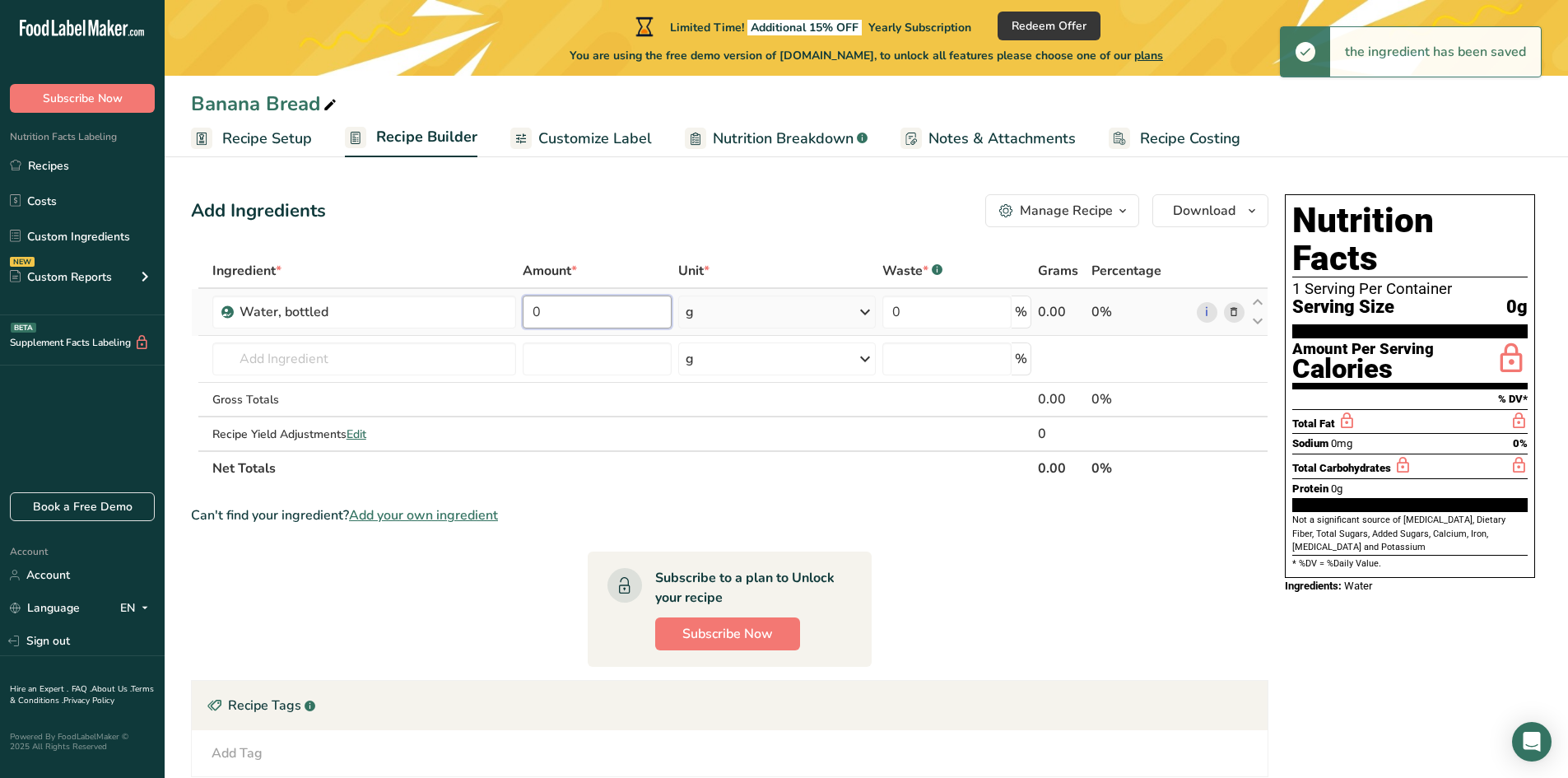
click at [593, 315] on input "0" at bounding box center [597, 312] width 148 height 33
drag, startPoint x: 593, startPoint y: 315, endPoint x: 543, endPoint y: 314, distance: 50.0
click at [543, 314] on input "0" at bounding box center [597, 312] width 148 height 33
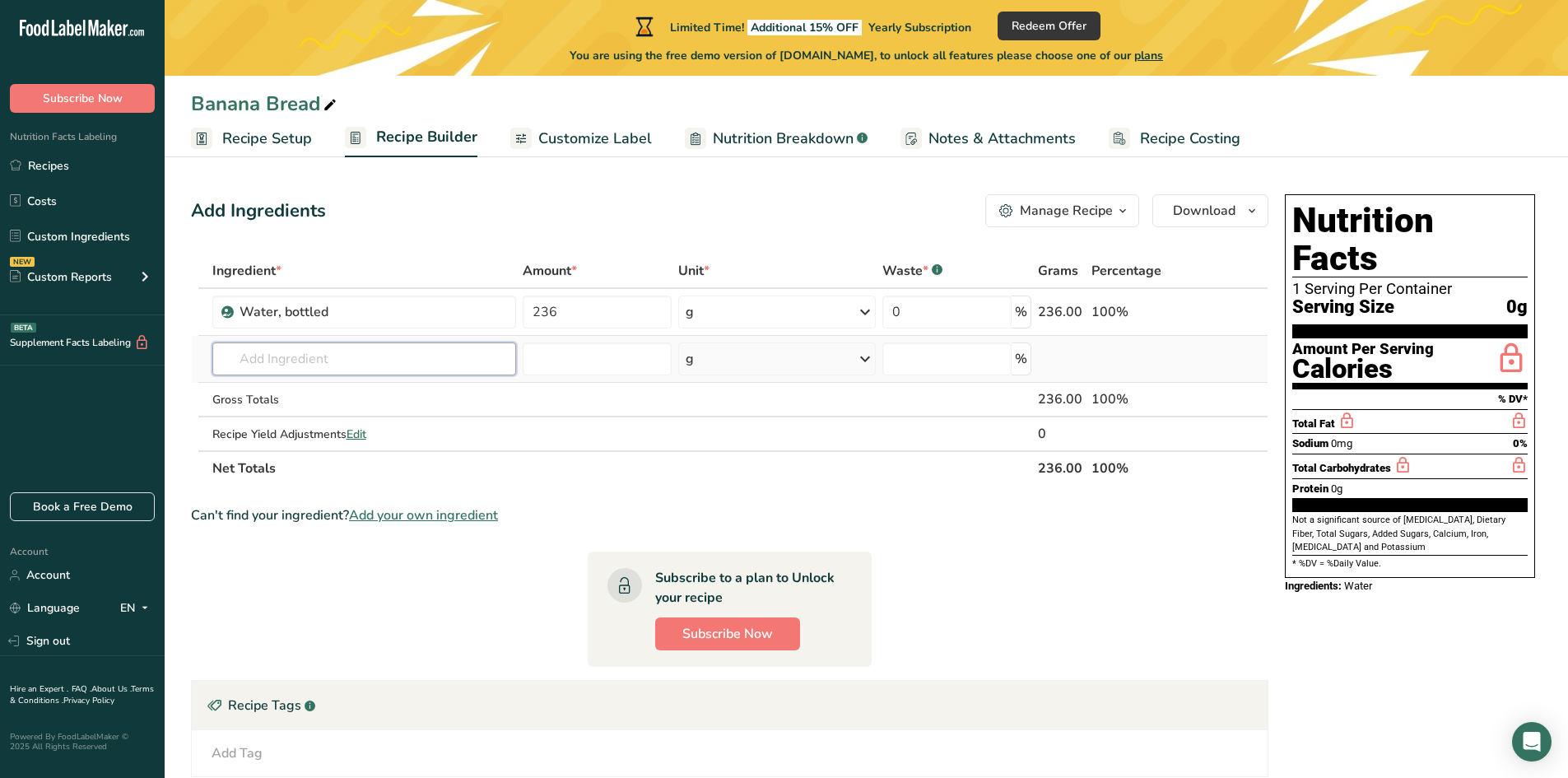
click at [472, 368] on div "Ingredient * Amount * Unit * Waste * .a-a{fill:#347362;}.b-a{fill:#fff;} Grams …" at bounding box center [729, 370] width 1077 height 232
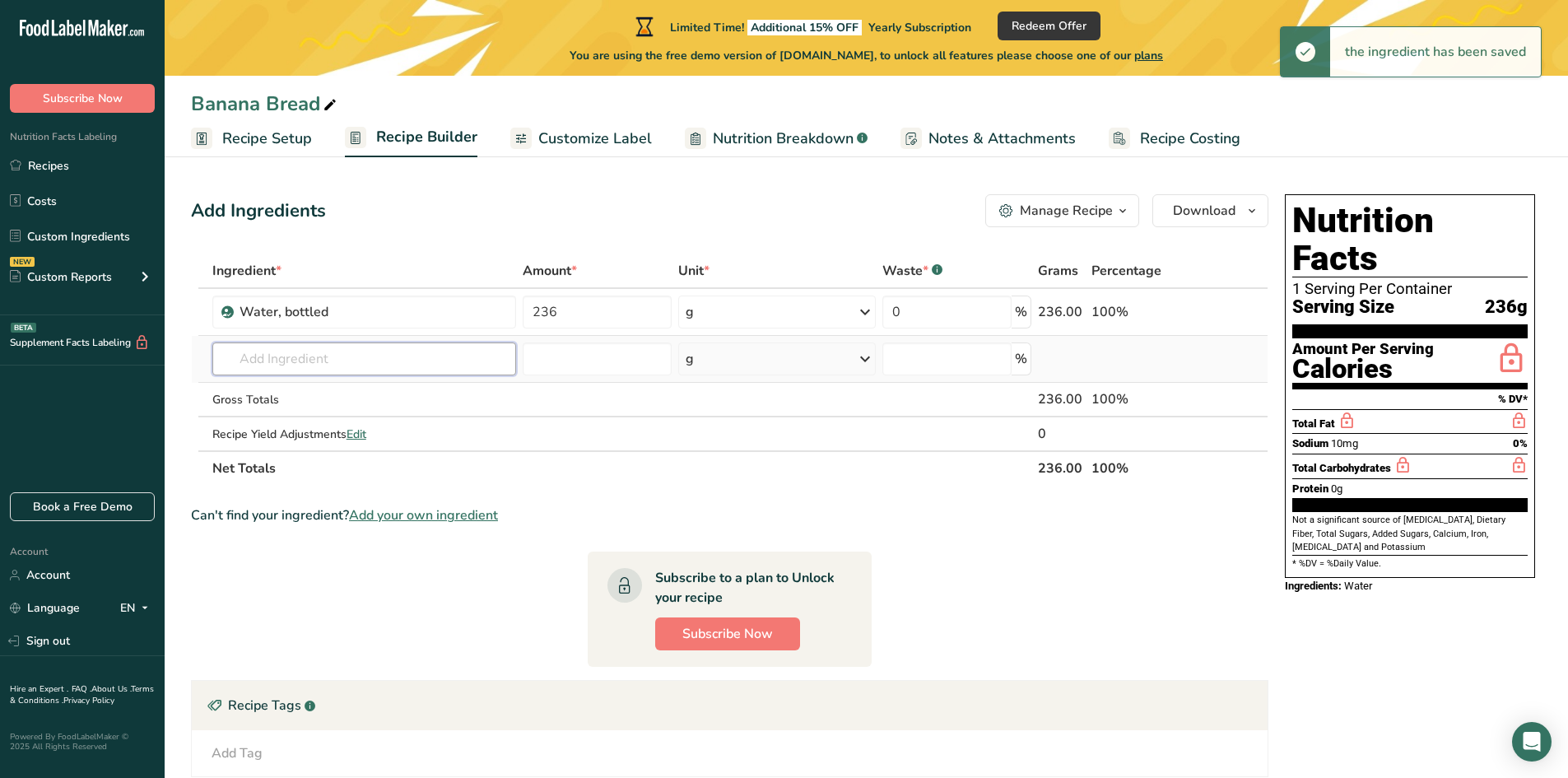
click at [423, 370] on input "text" at bounding box center [364, 359] width 304 height 33
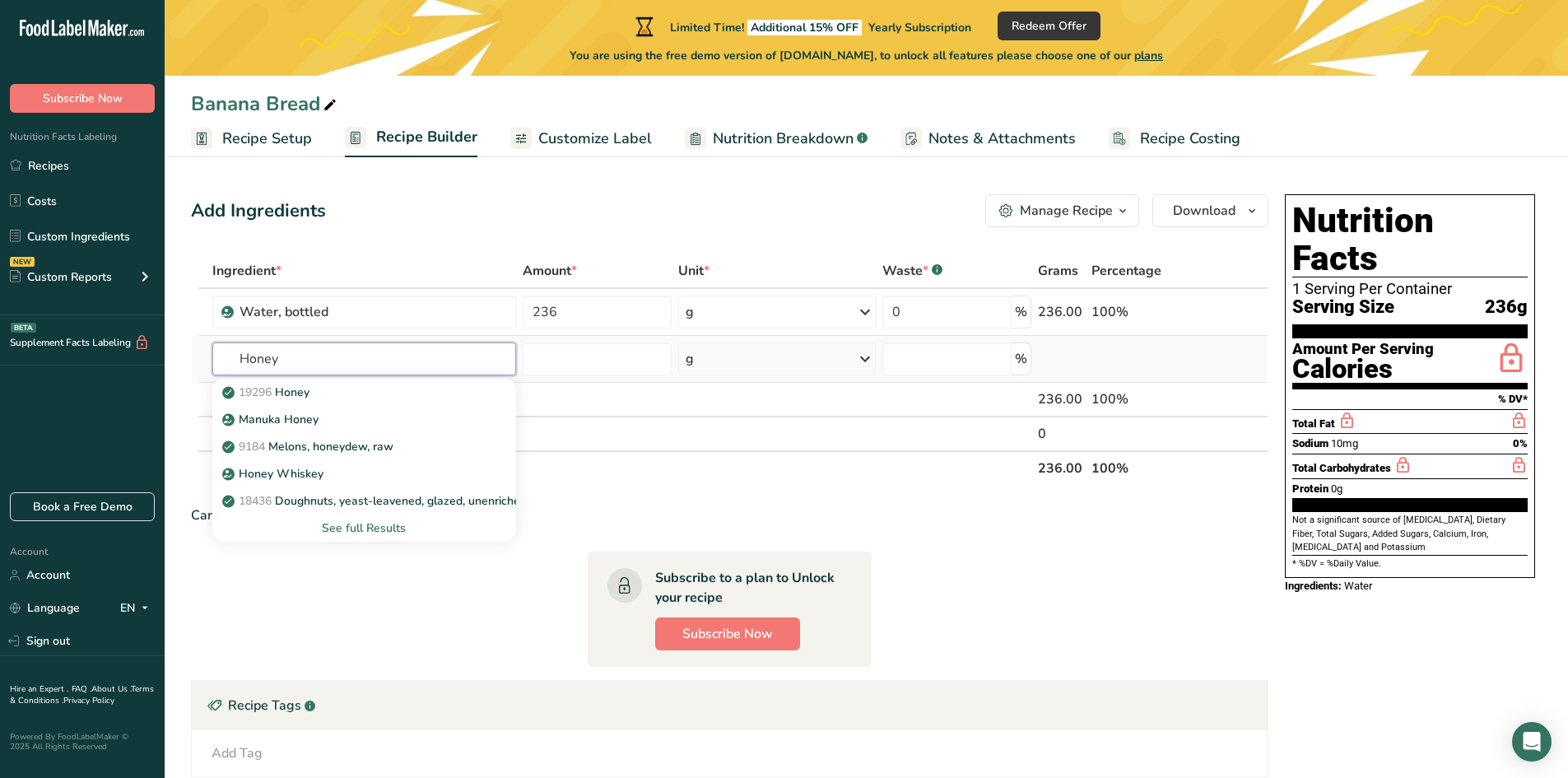
click at [318, 375] on input "Honey" at bounding box center [364, 359] width 304 height 33
click at [309, 386] on p "19296 Honey" at bounding box center [267, 392] width 84 height 17
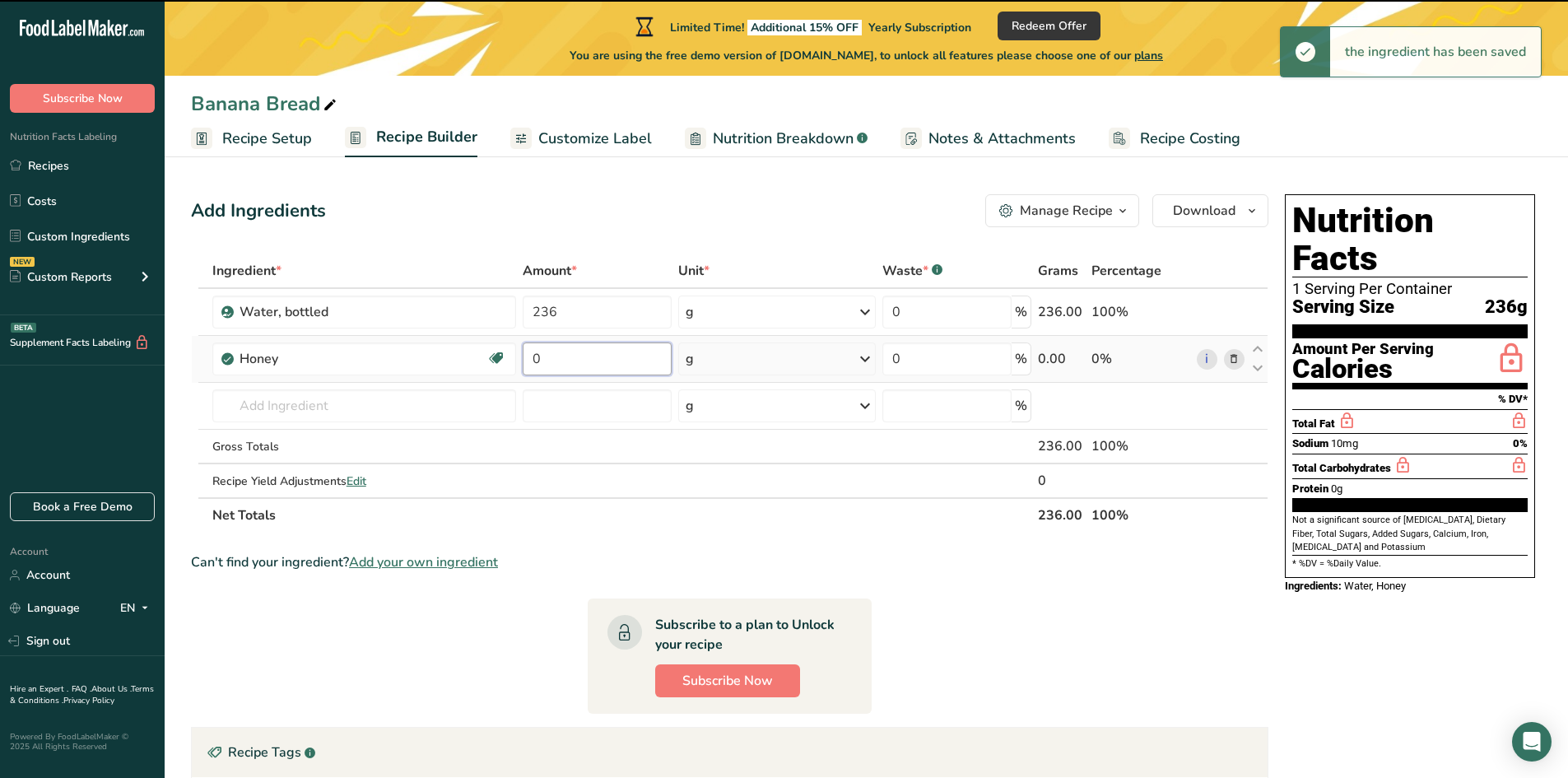
click at [556, 358] on input "0" at bounding box center [597, 359] width 148 height 33
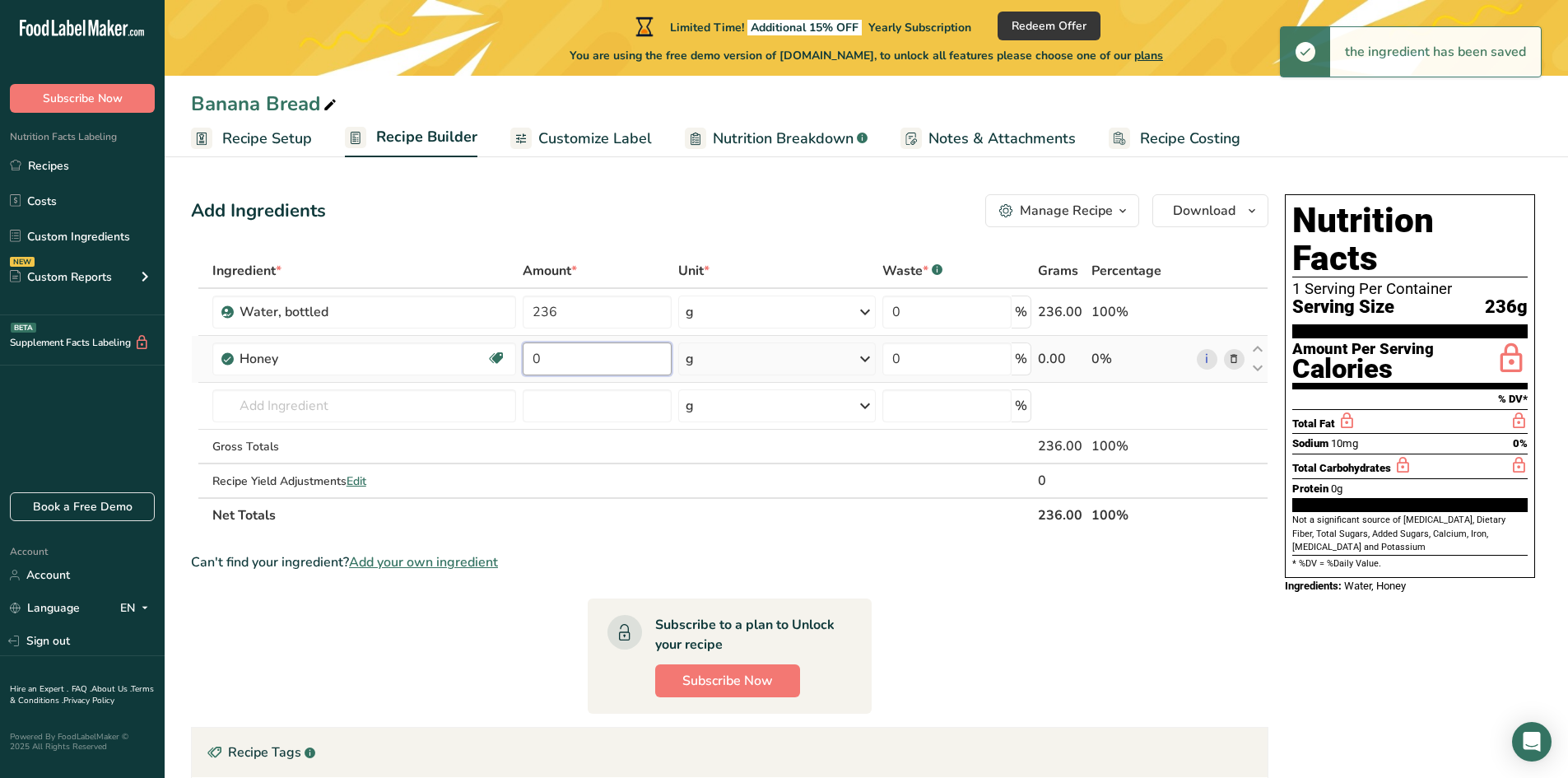
click at [556, 358] on input "0" at bounding box center [597, 359] width 148 height 33
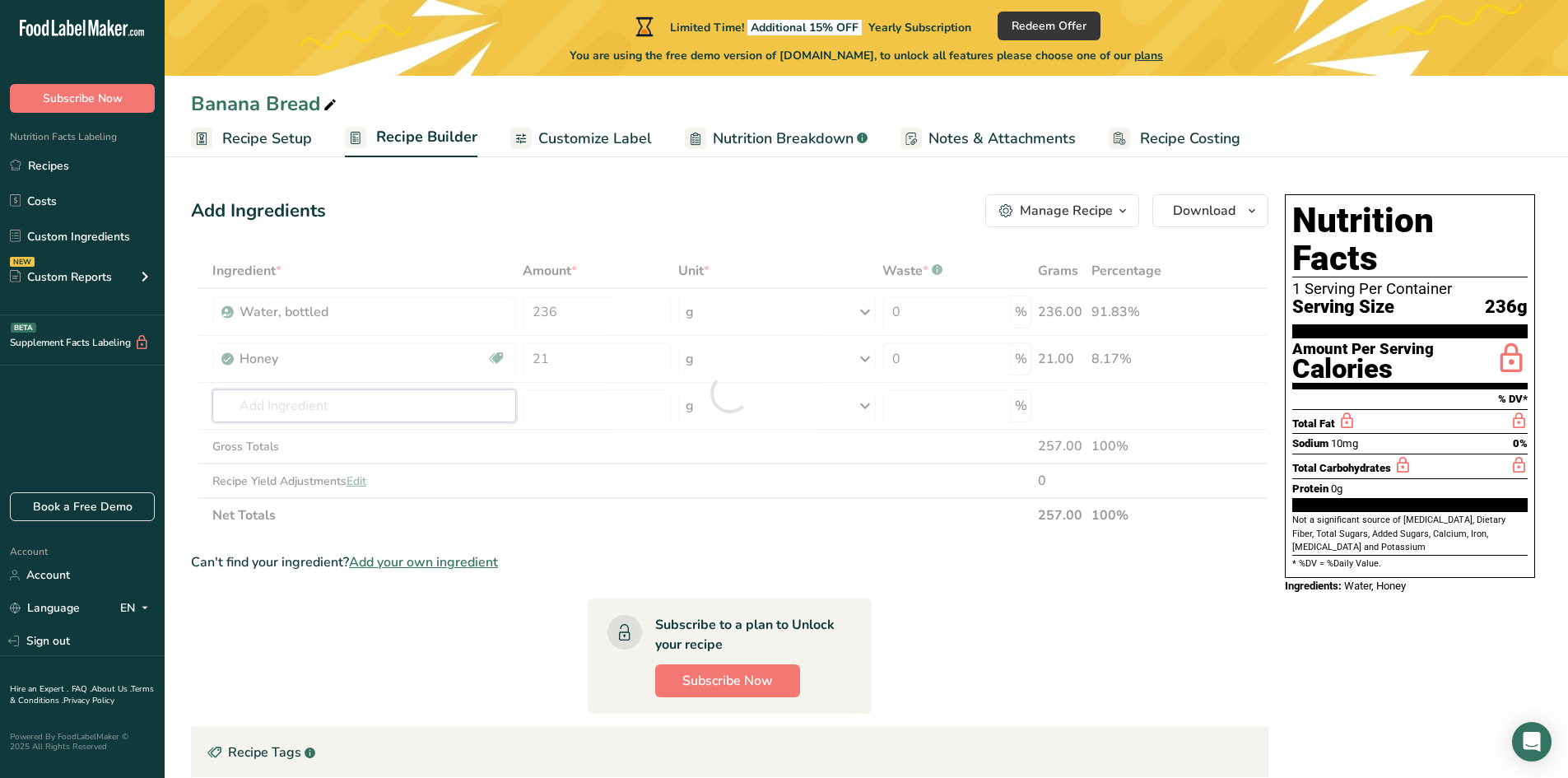
click at [423, 407] on div "Ingredient * Amount * Unit * Waste * .a-a{fill:#347362;}.b-a{fill:#fff;} Grams …" at bounding box center [729, 393] width 1077 height 279
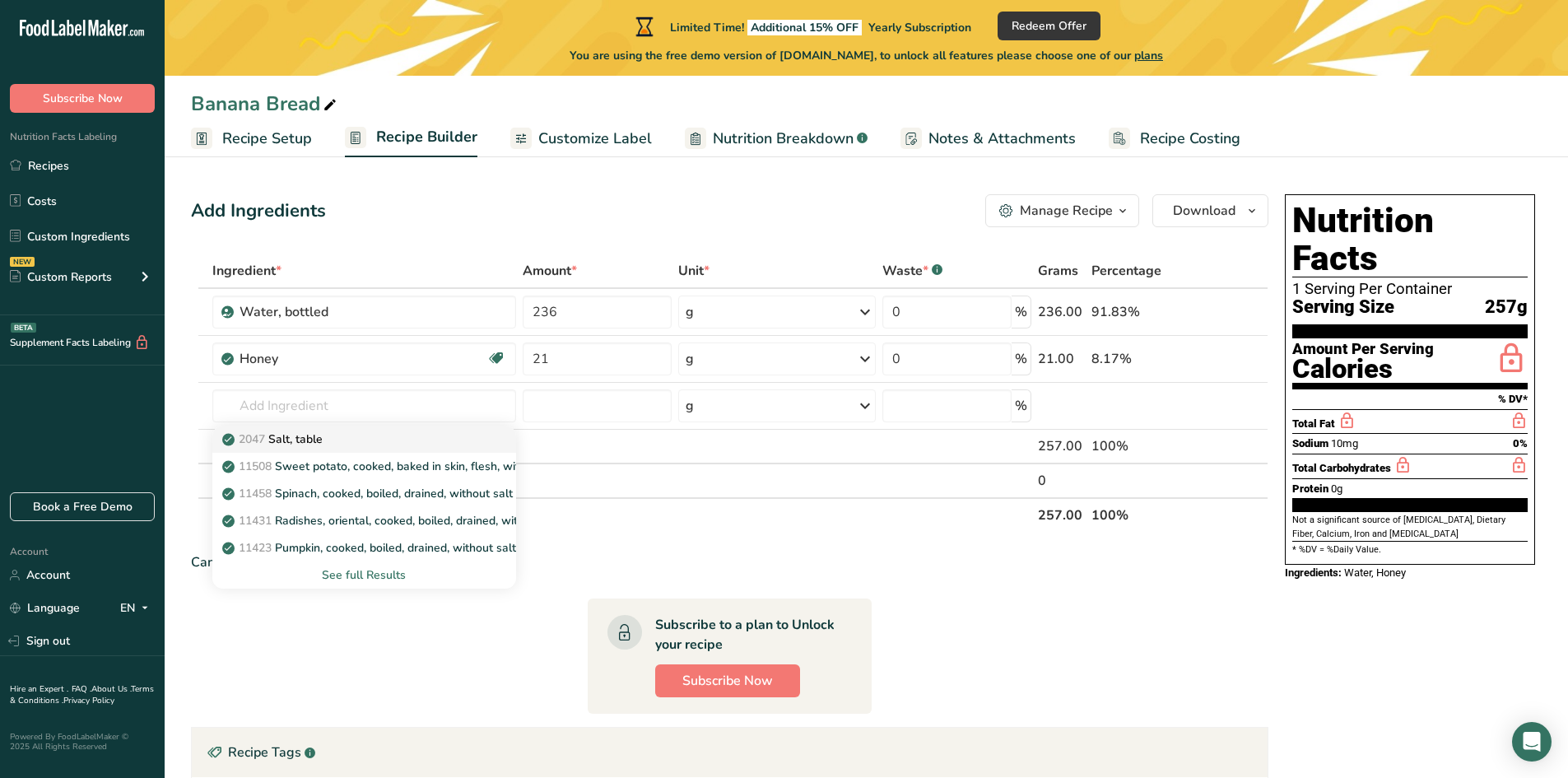
click at [322, 435] on p "2047 Salt, table" at bounding box center [273, 438] width 97 height 17
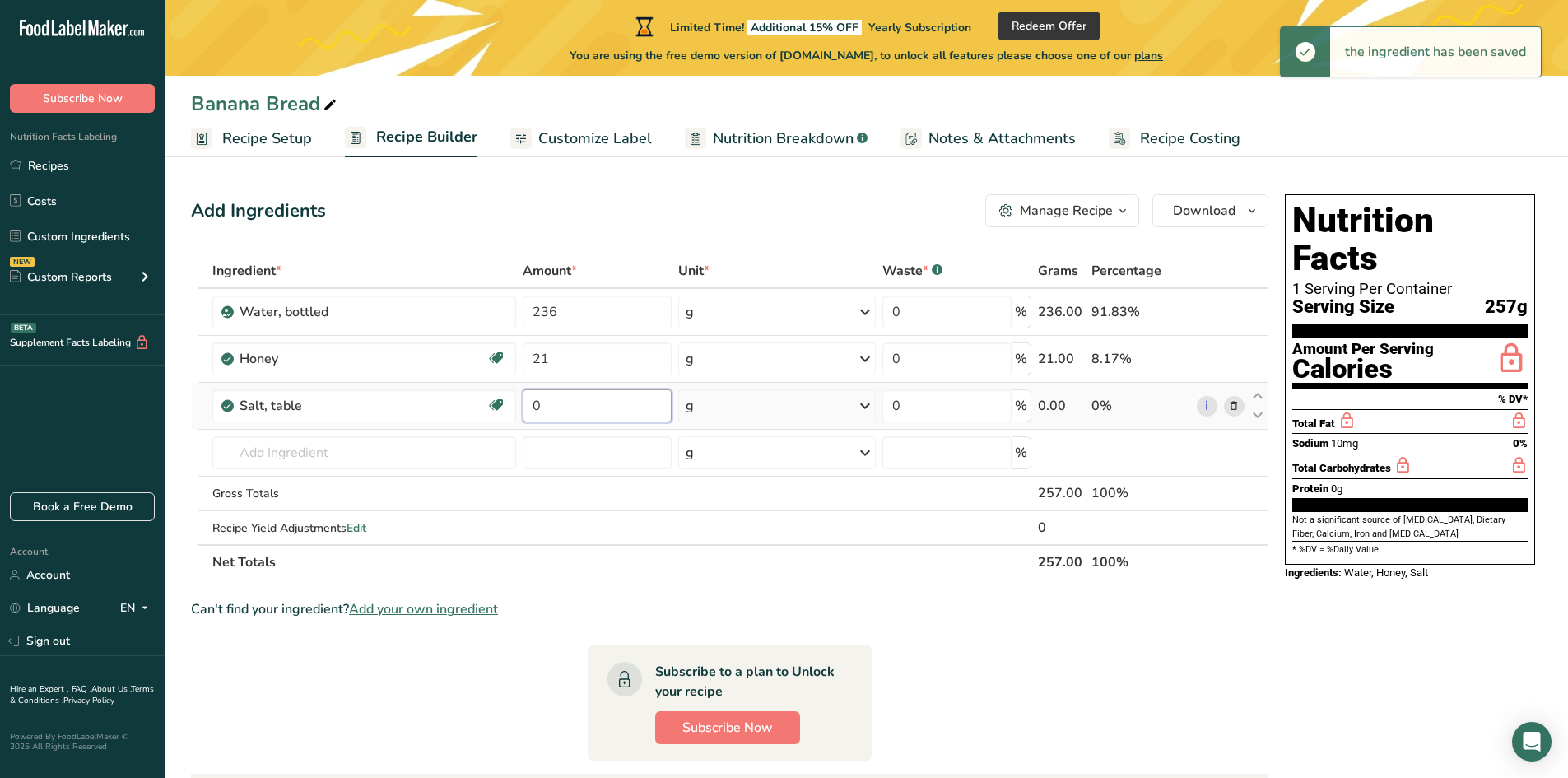
click at [567, 407] on input "0" at bounding box center [597, 406] width 148 height 33
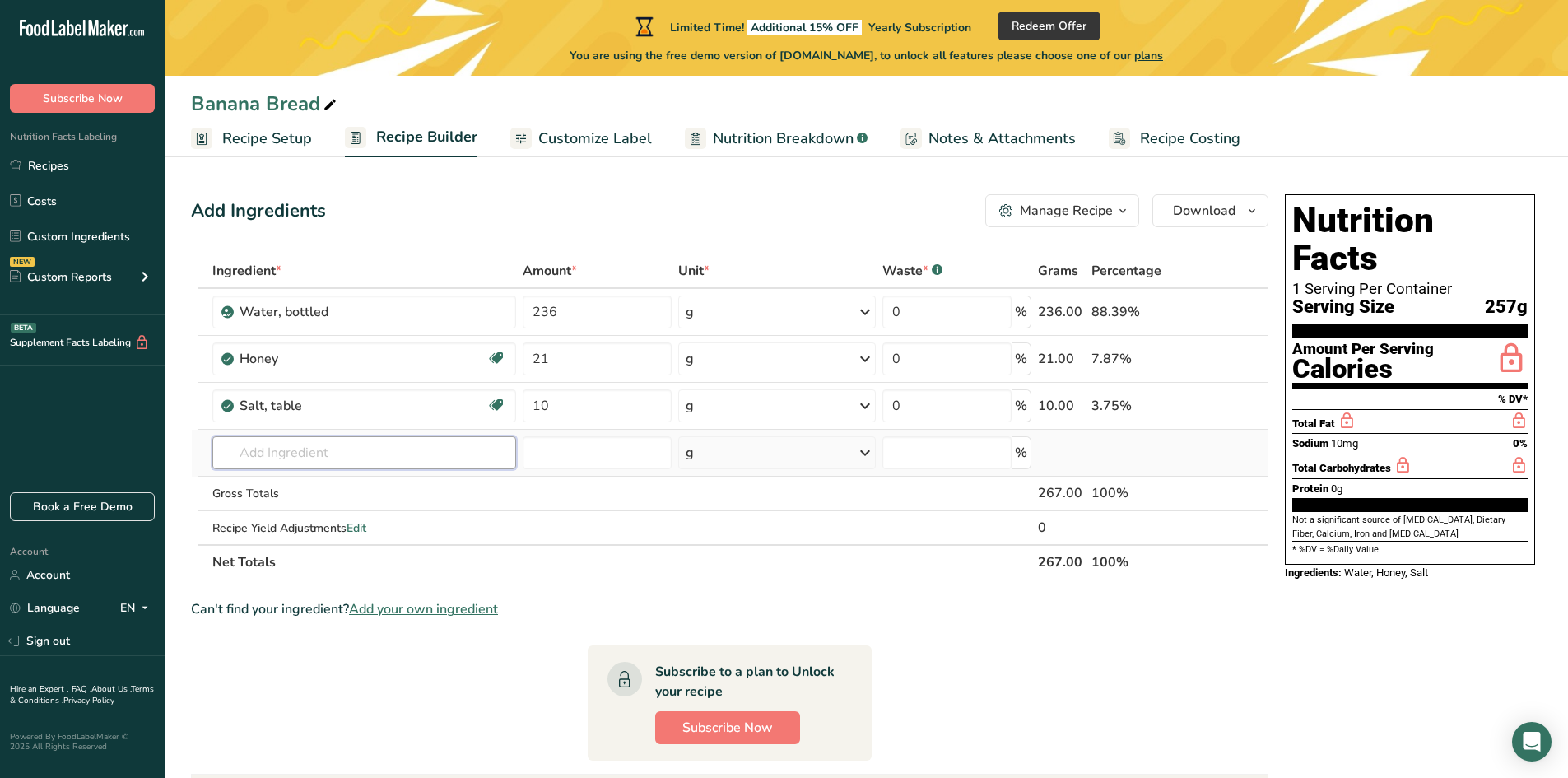
click at [480, 454] on div "Ingredient * Amount * Unit * Waste * .a-a{fill:#347362;}.b-a{fill:#fff;} Grams …" at bounding box center [729, 416] width 1077 height 326
click at [375, 506] on p "[PERSON_NAME] Special Patent" at bounding box center [318, 513] width 186 height 17
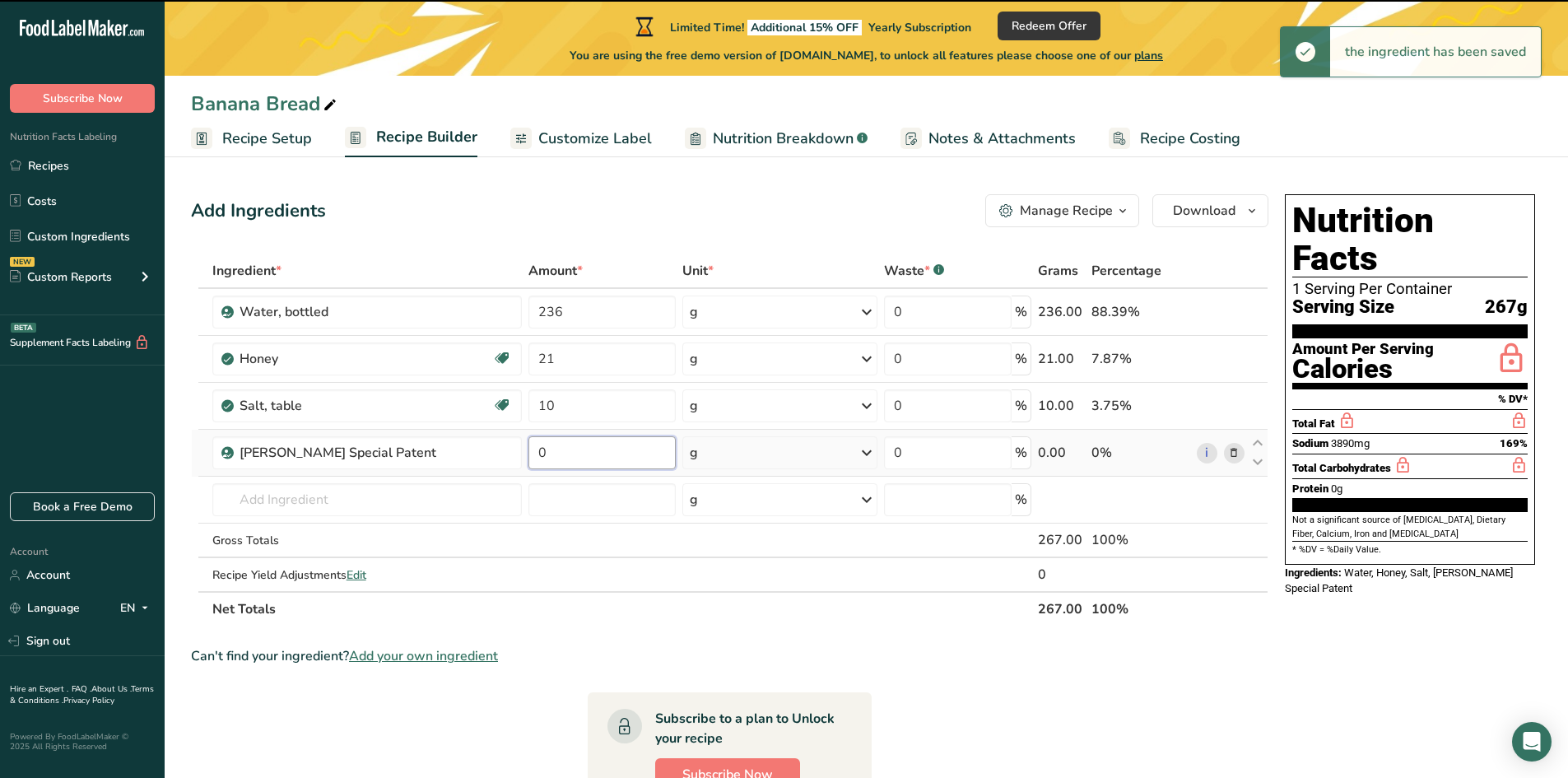
click at [563, 454] on input "0" at bounding box center [603, 452] width 148 height 33
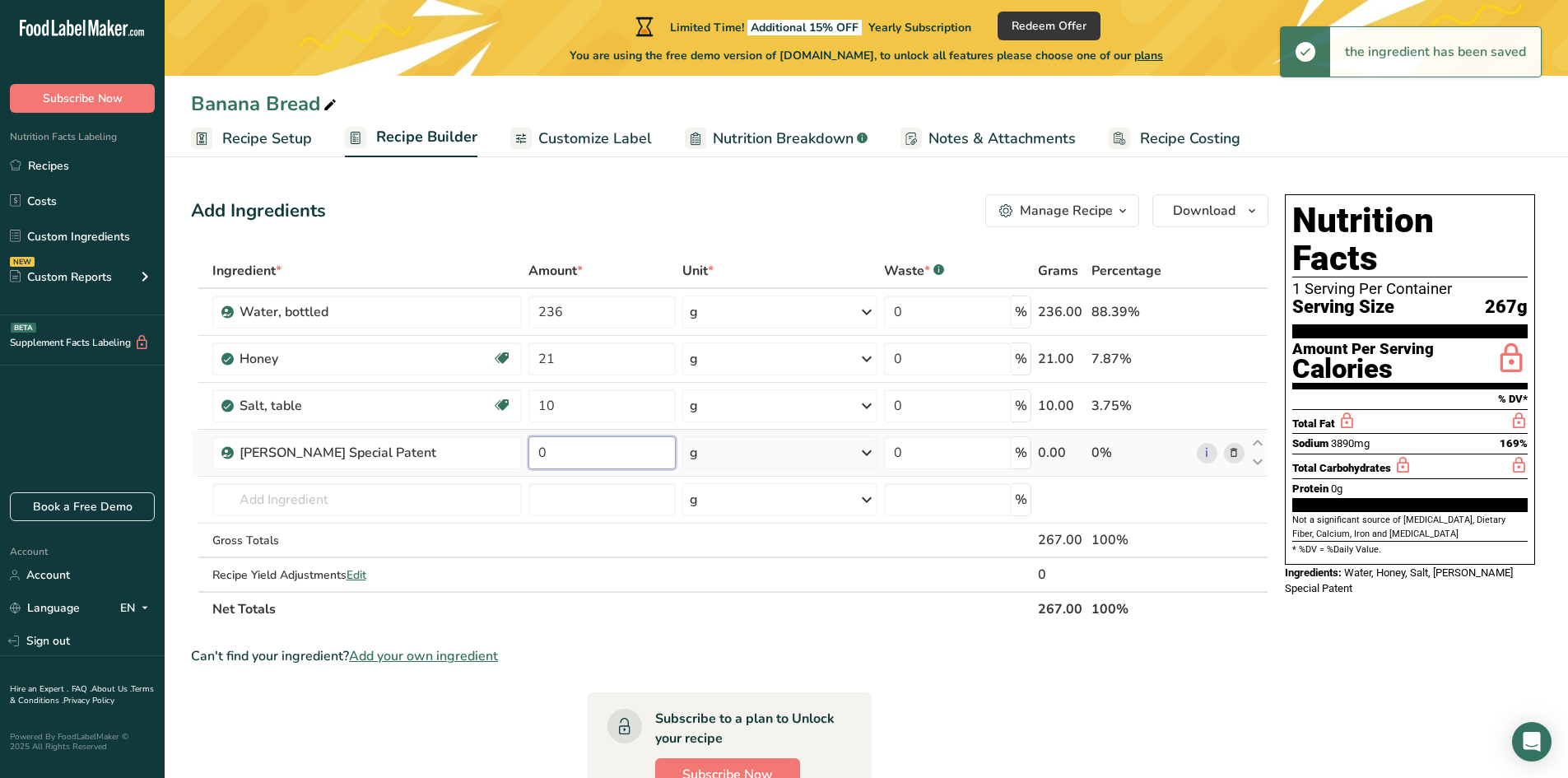
click at [563, 454] on input "0" at bounding box center [603, 452] width 148 height 33
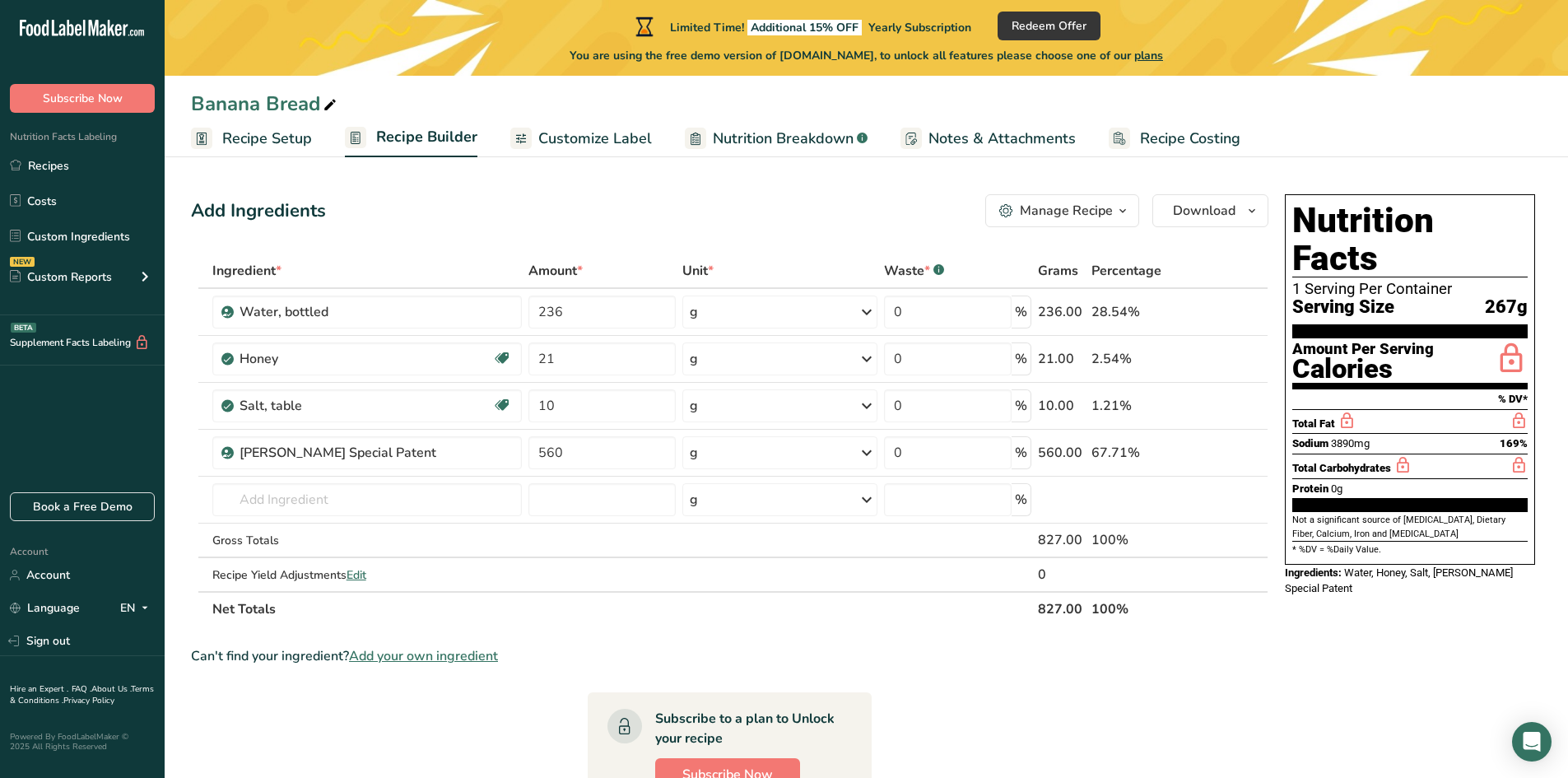
click at [782, 615] on div "Ingredient * Amount * Unit * Waste * .a-a{fill:#347362;}.b-a{fill:#fff;} Grams …" at bounding box center [729, 440] width 1077 height 373
click at [361, 502] on input "text" at bounding box center [366, 500] width 309 height 33
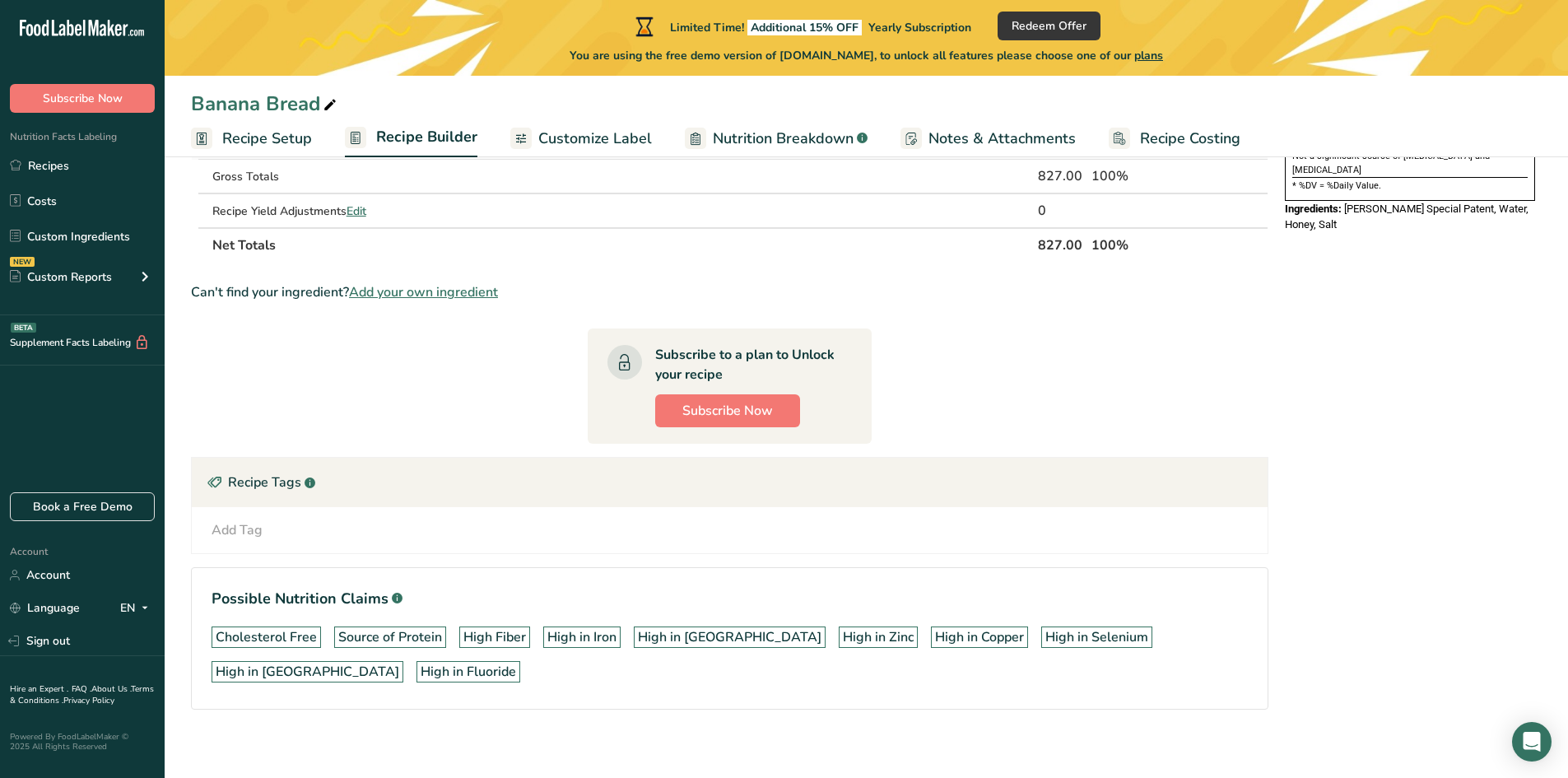
scroll to position [375, 0]
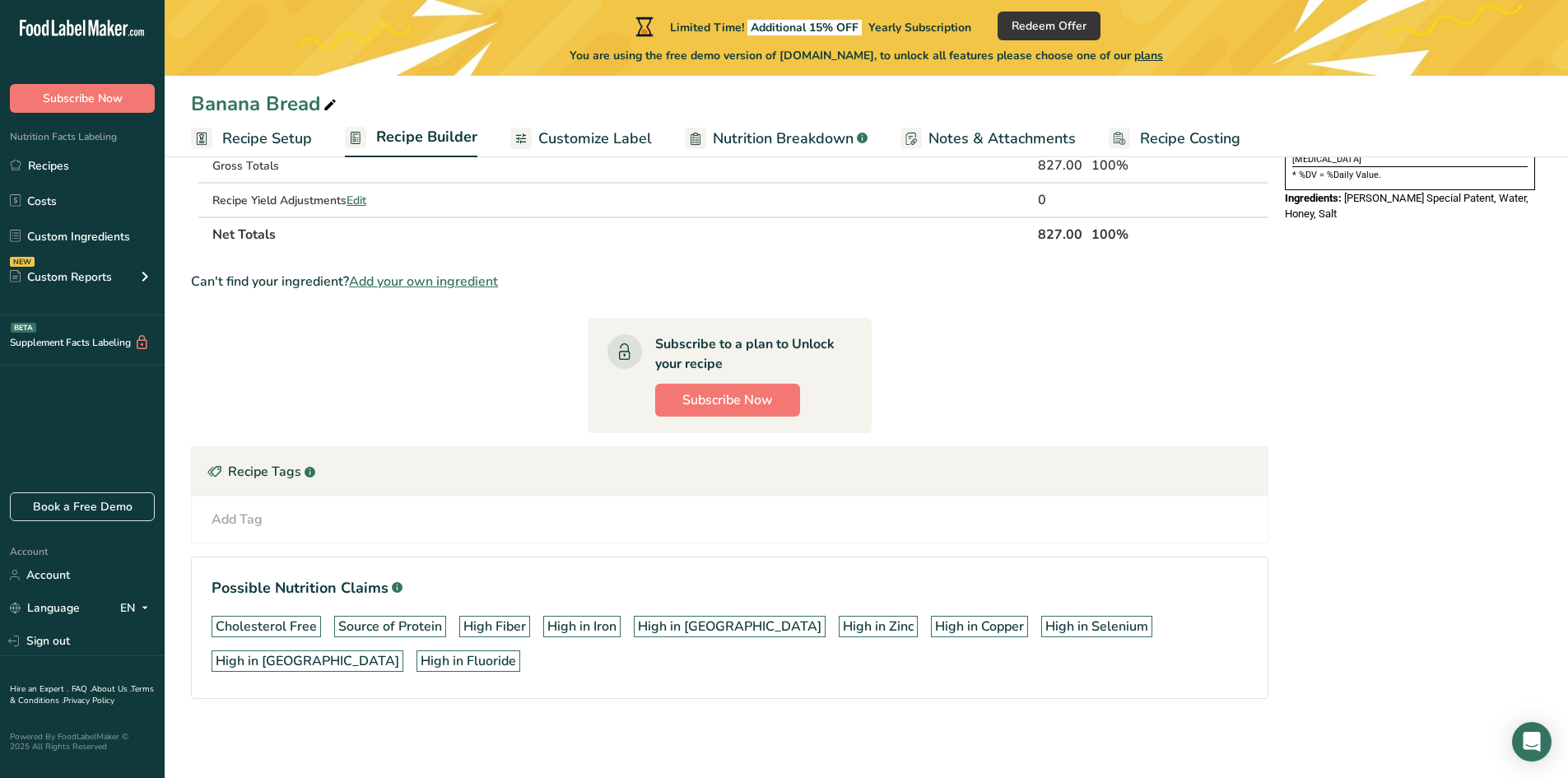
click at [261, 519] on div "Add Tag" at bounding box center [237, 519] width 51 height 20
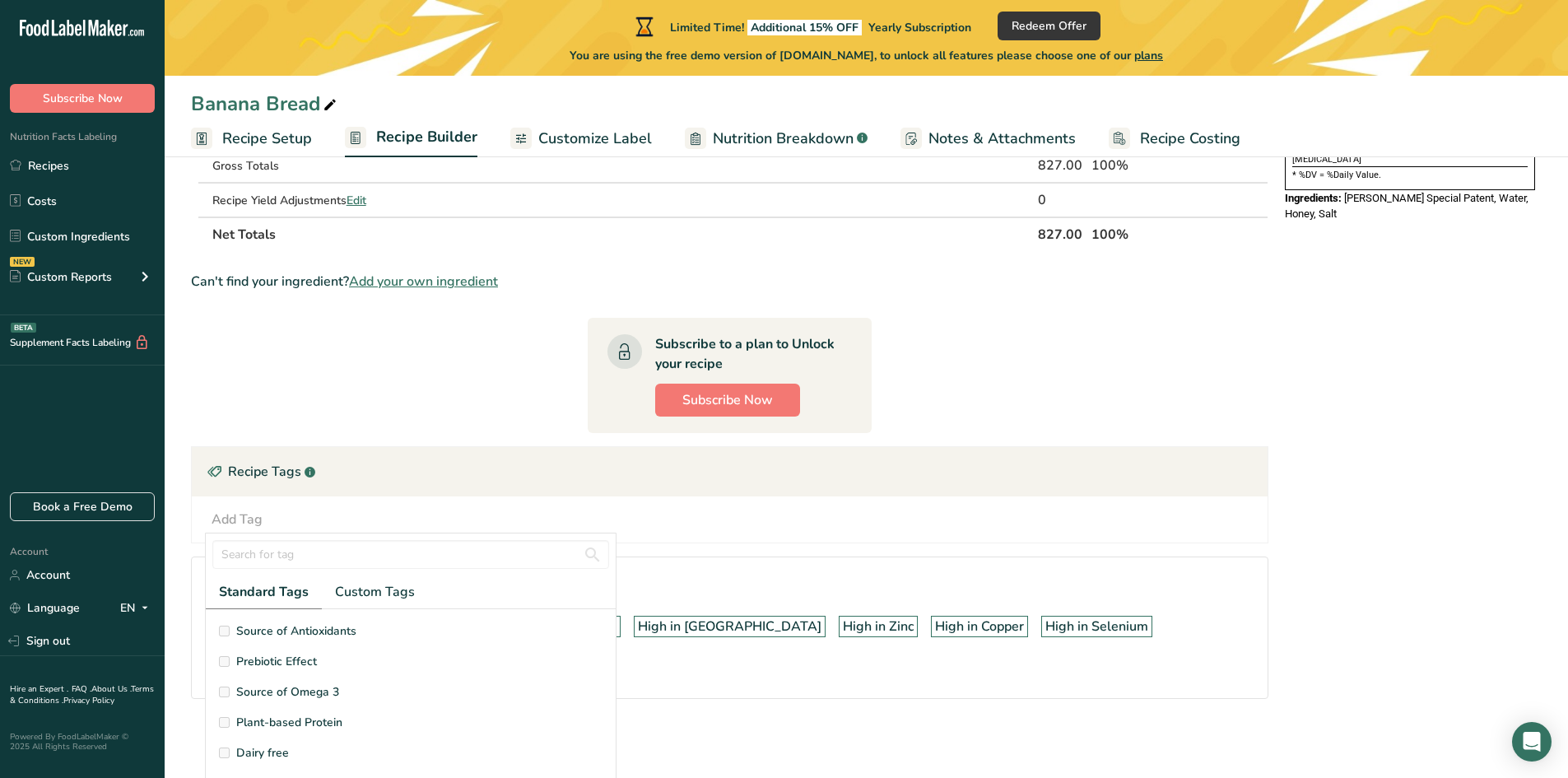
scroll to position [0, 0]
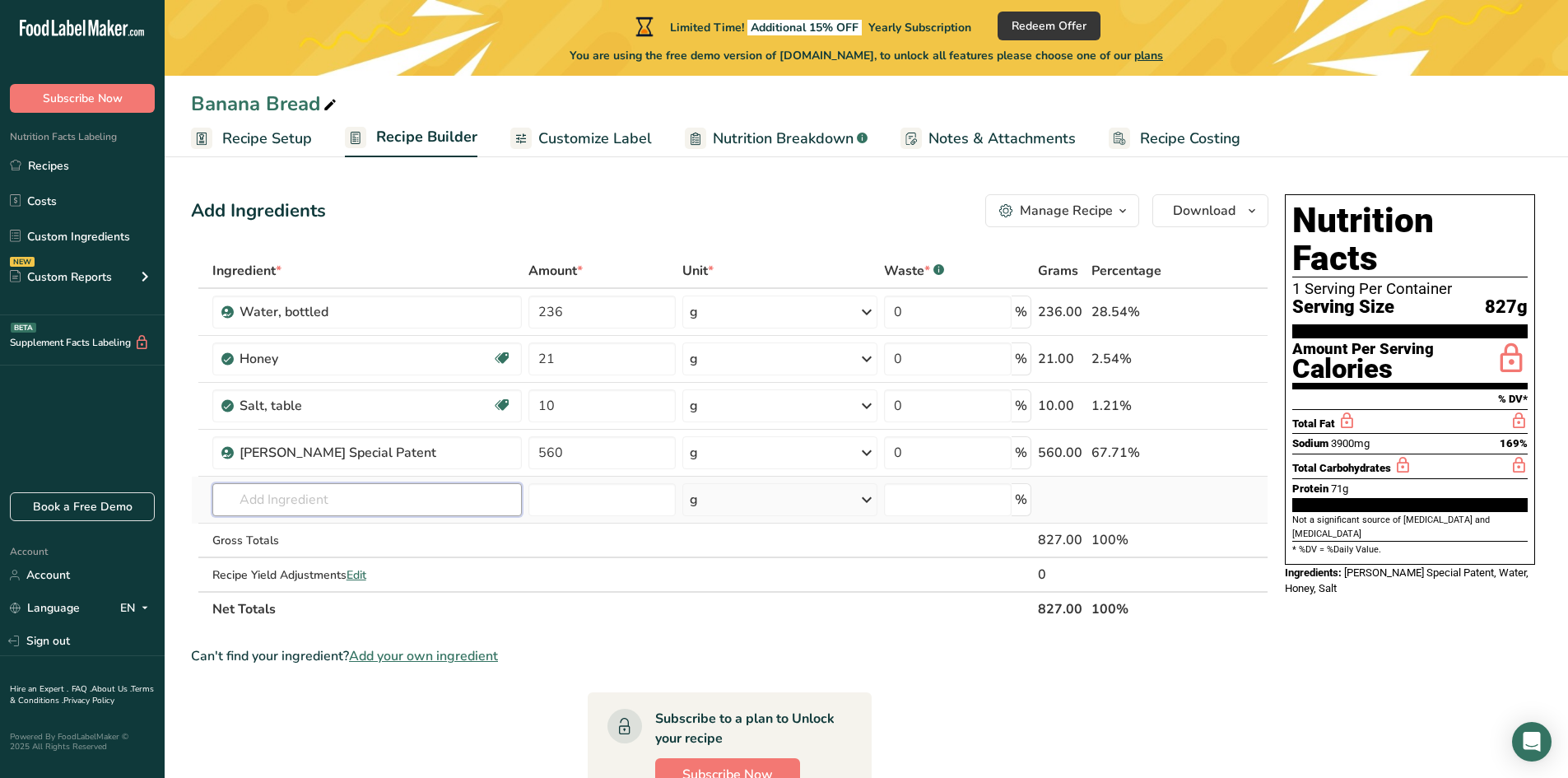
click at [299, 498] on input "text" at bounding box center [366, 500] width 309 height 33
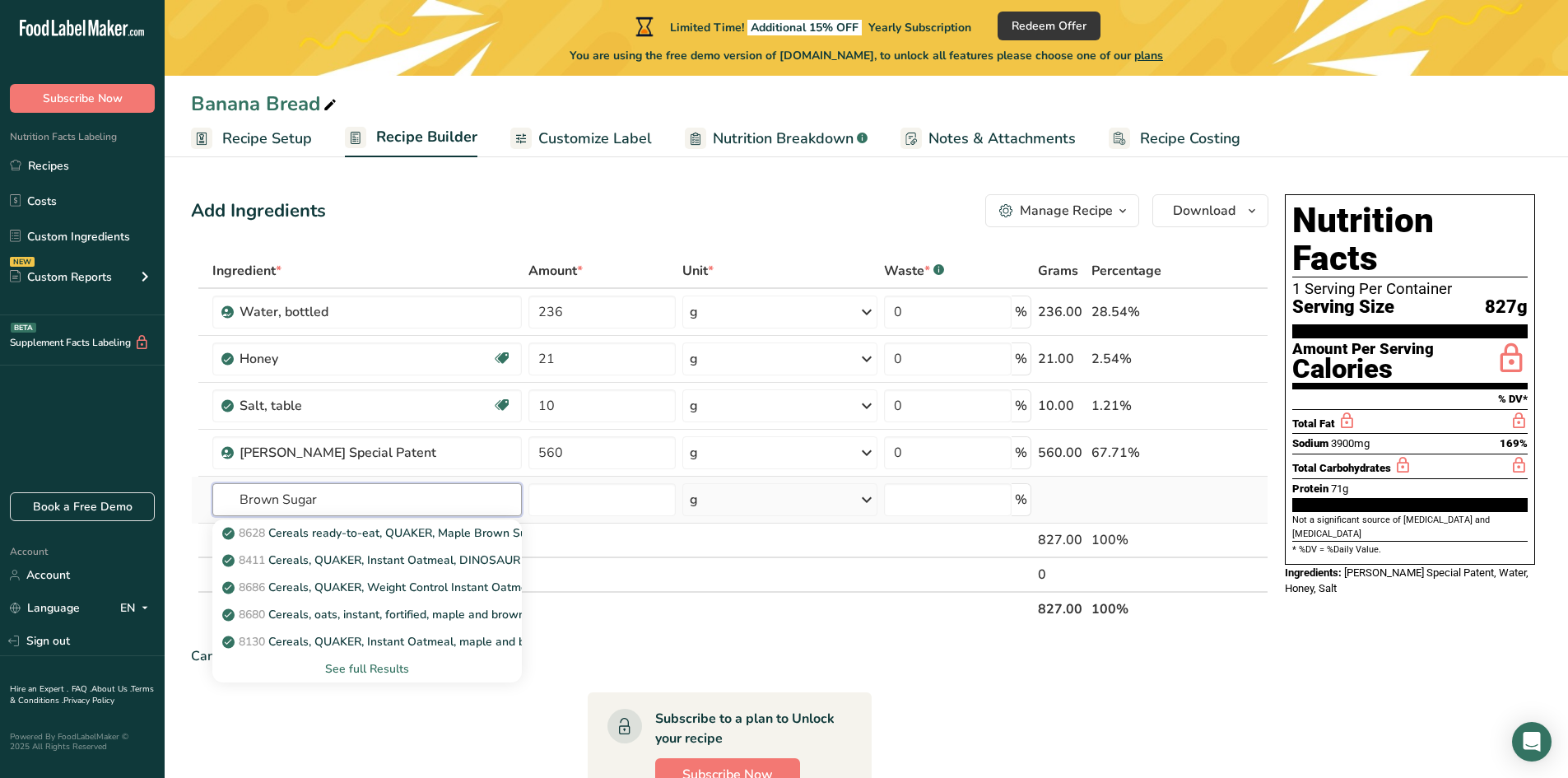
drag, startPoint x: 336, startPoint y: 506, endPoint x: 233, endPoint y: 508, distance: 103.0
click at [228, 505] on input "Brown Sugar" at bounding box center [366, 500] width 309 height 33
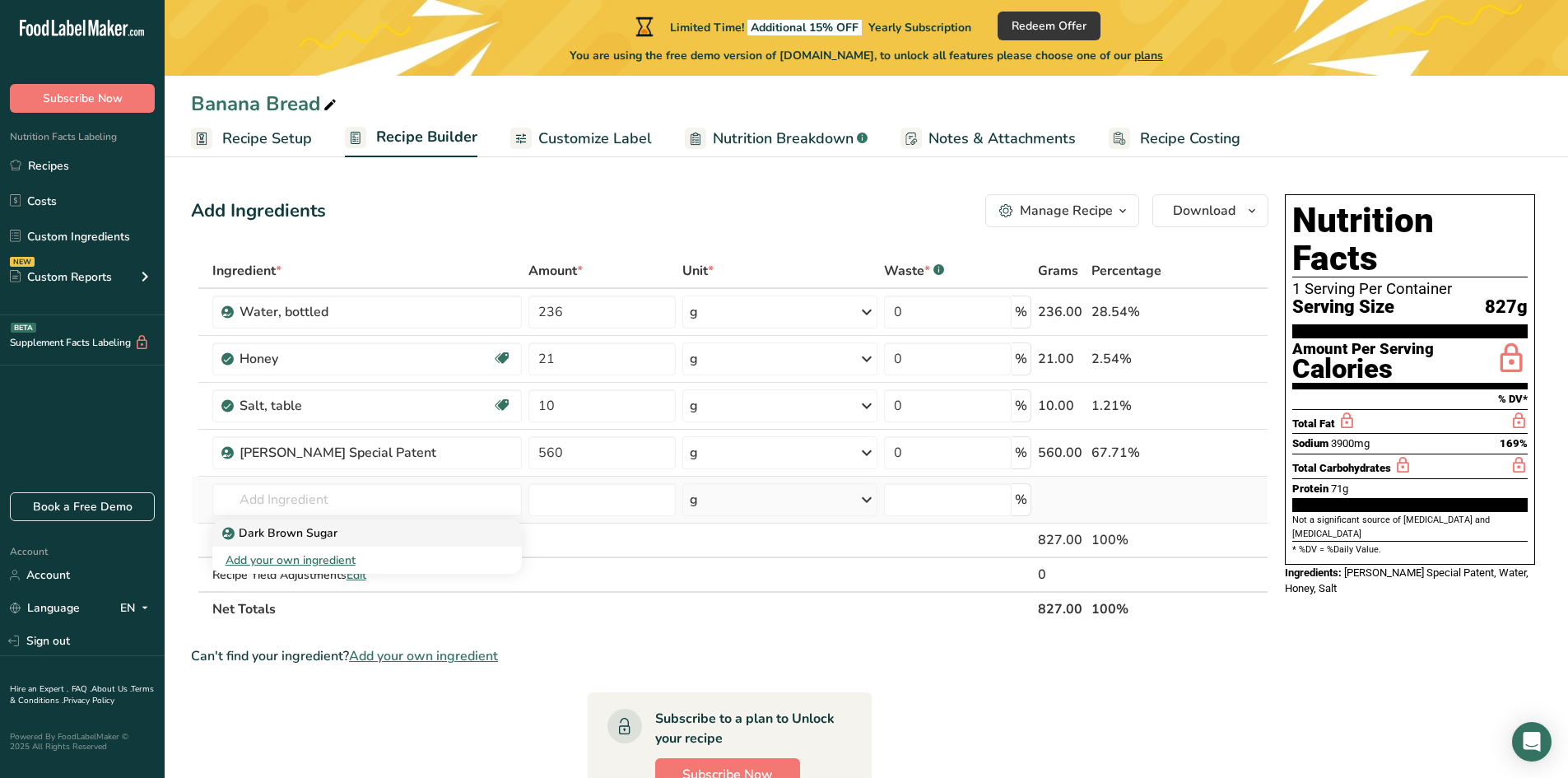
click at [266, 527] on p "Dark Brown Sugar" at bounding box center [281, 533] width 112 height 17
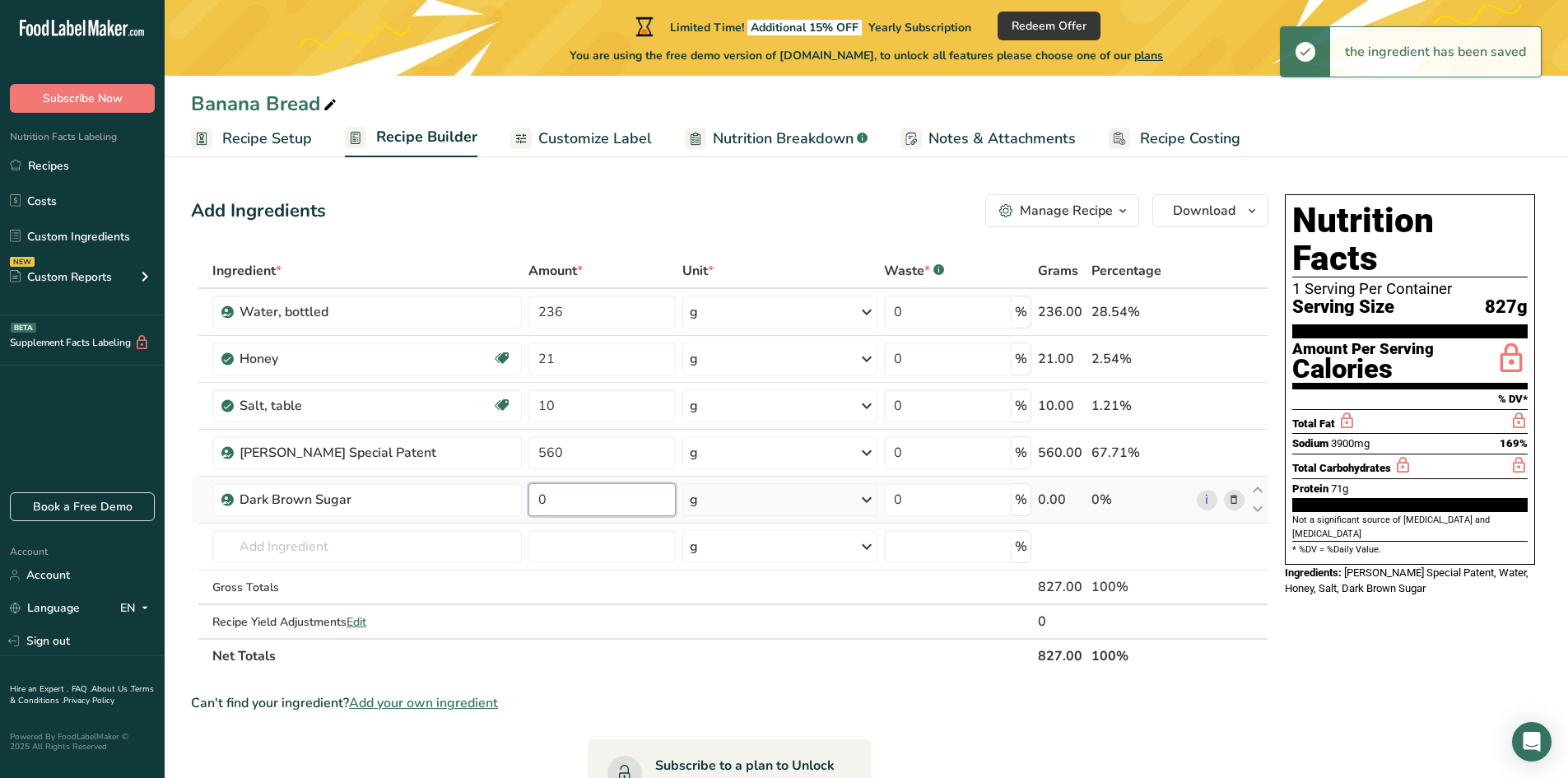
click at [560, 505] on input "0" at bounding box center [603, 500] width 148 height 33
drag, startPoint x: 560, startPoint y: 505, endPoint x: 545, endPoint y: 508, distance: 15.3
click at [546, 508] on input "0" at bounding box center [603, 500] width 148 height 33
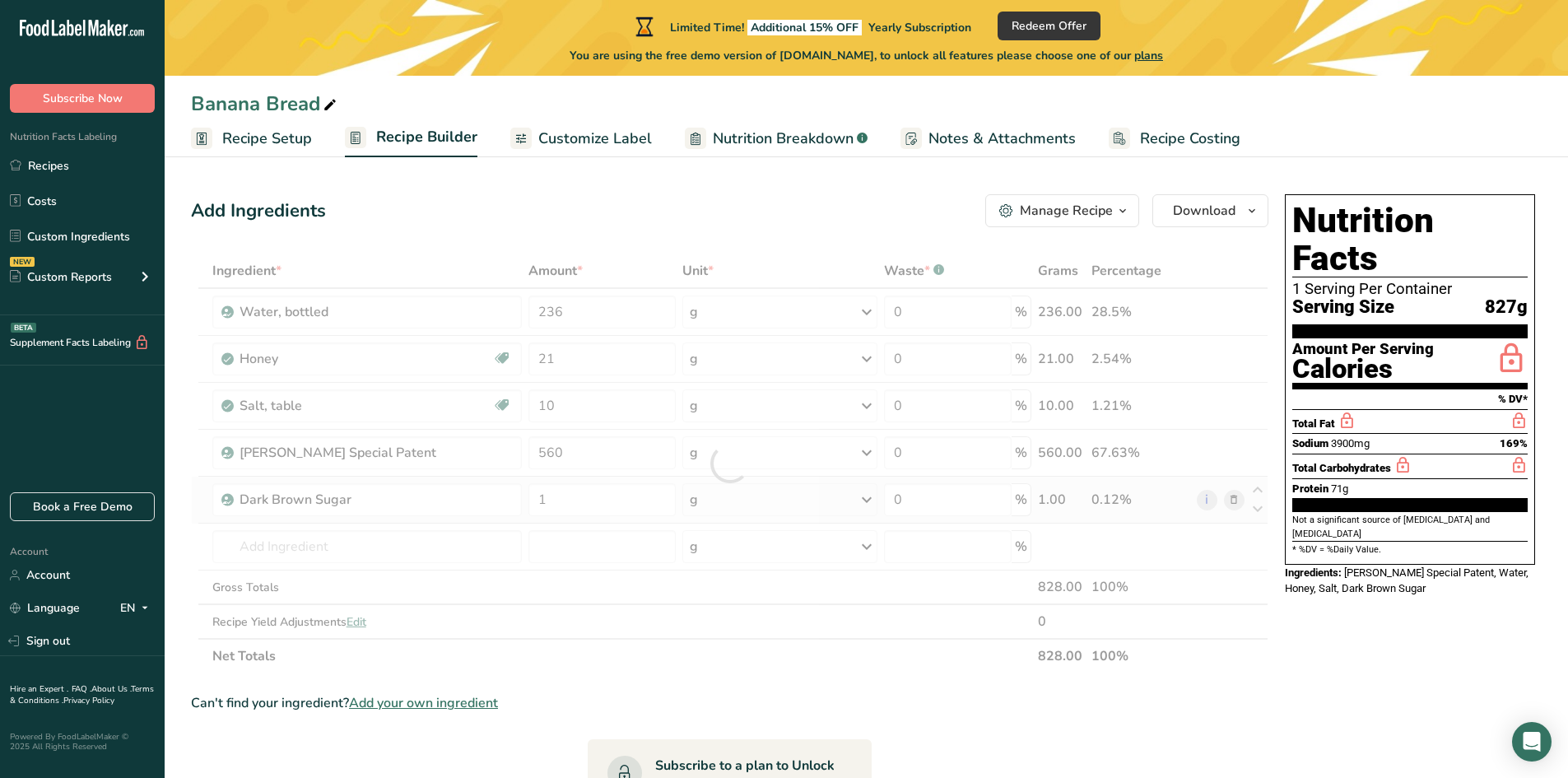
click at [753, 477] on div "Ingredient * Amount * Unit * Waste * .a-a{fill:#347362;}.b-a{fill:#fff;} Grams …" at bounding box center [729, 463] width 1077 height 420
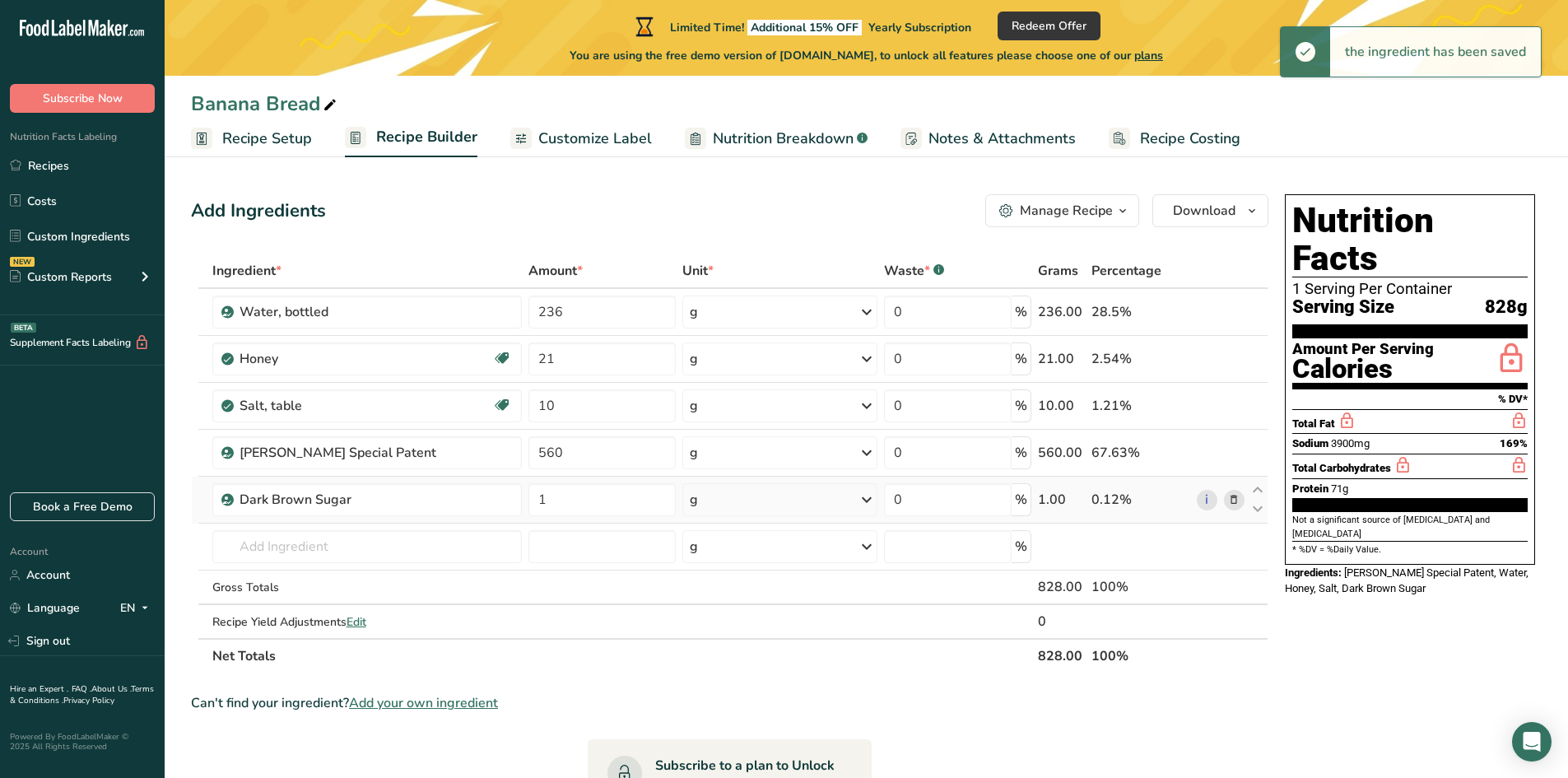
click at [755, 490] on div "g" at bounding box center [779, 500] width 195 height 33
click at [732, 633] on div "See more" at bounding box center [761, 630] width 138 height 17
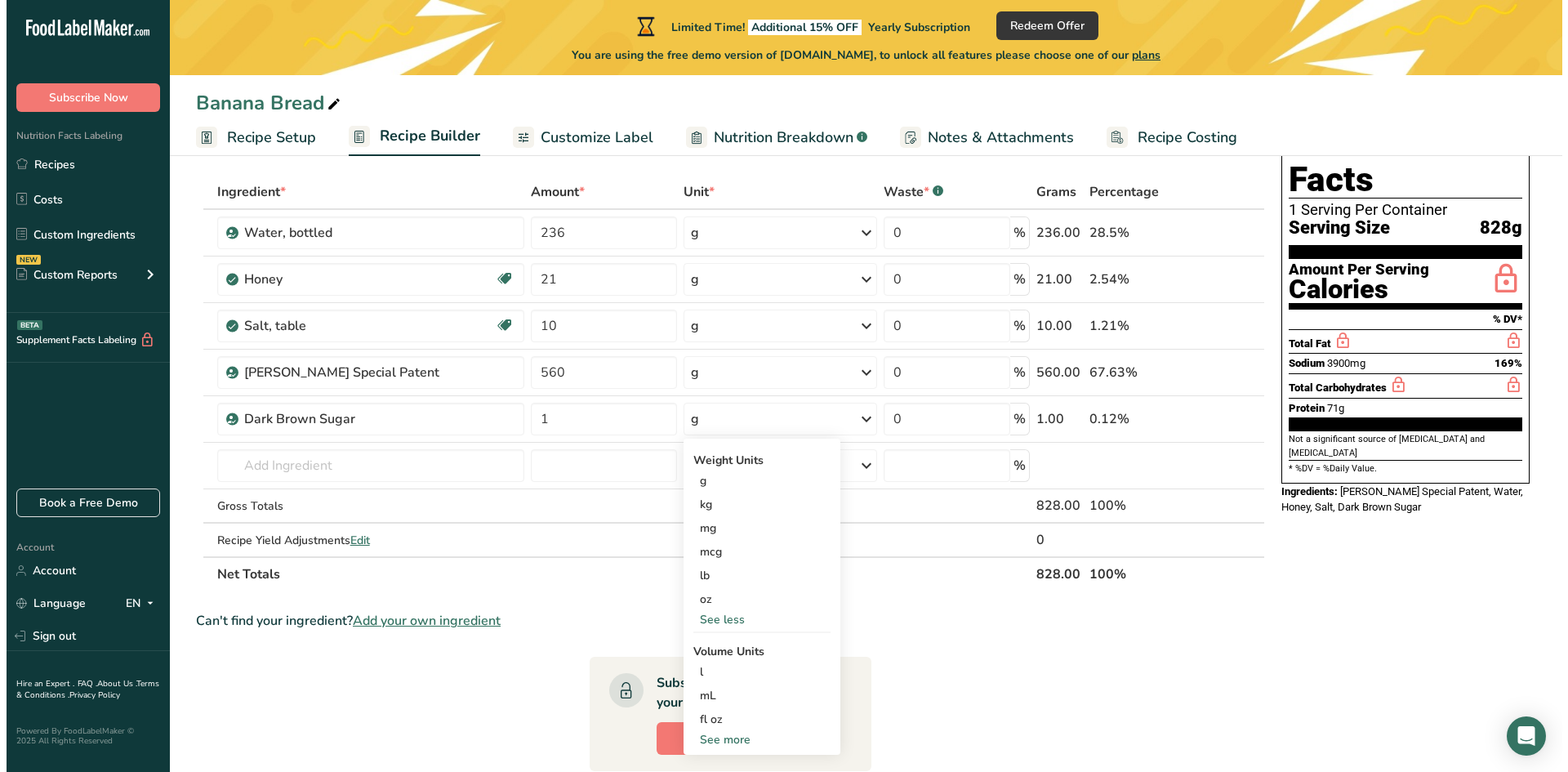
scroll to position [245, 0]
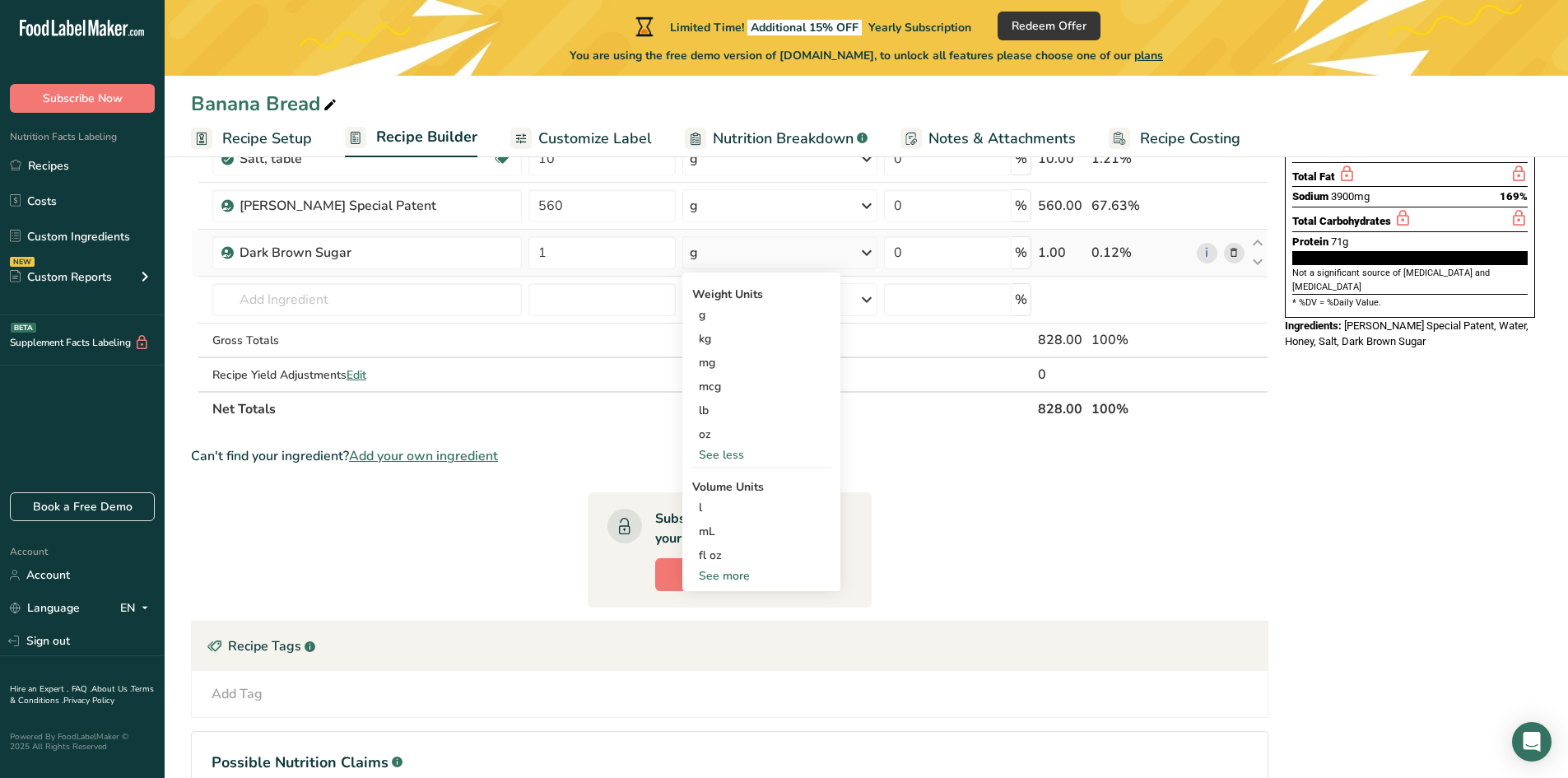
click at [728, 575] on div "See more" at bounding box center [761, 575] width 138 height 17
click at [723, 582] on div "tbsp" at bounding box center [761, 578] width 125 height 17
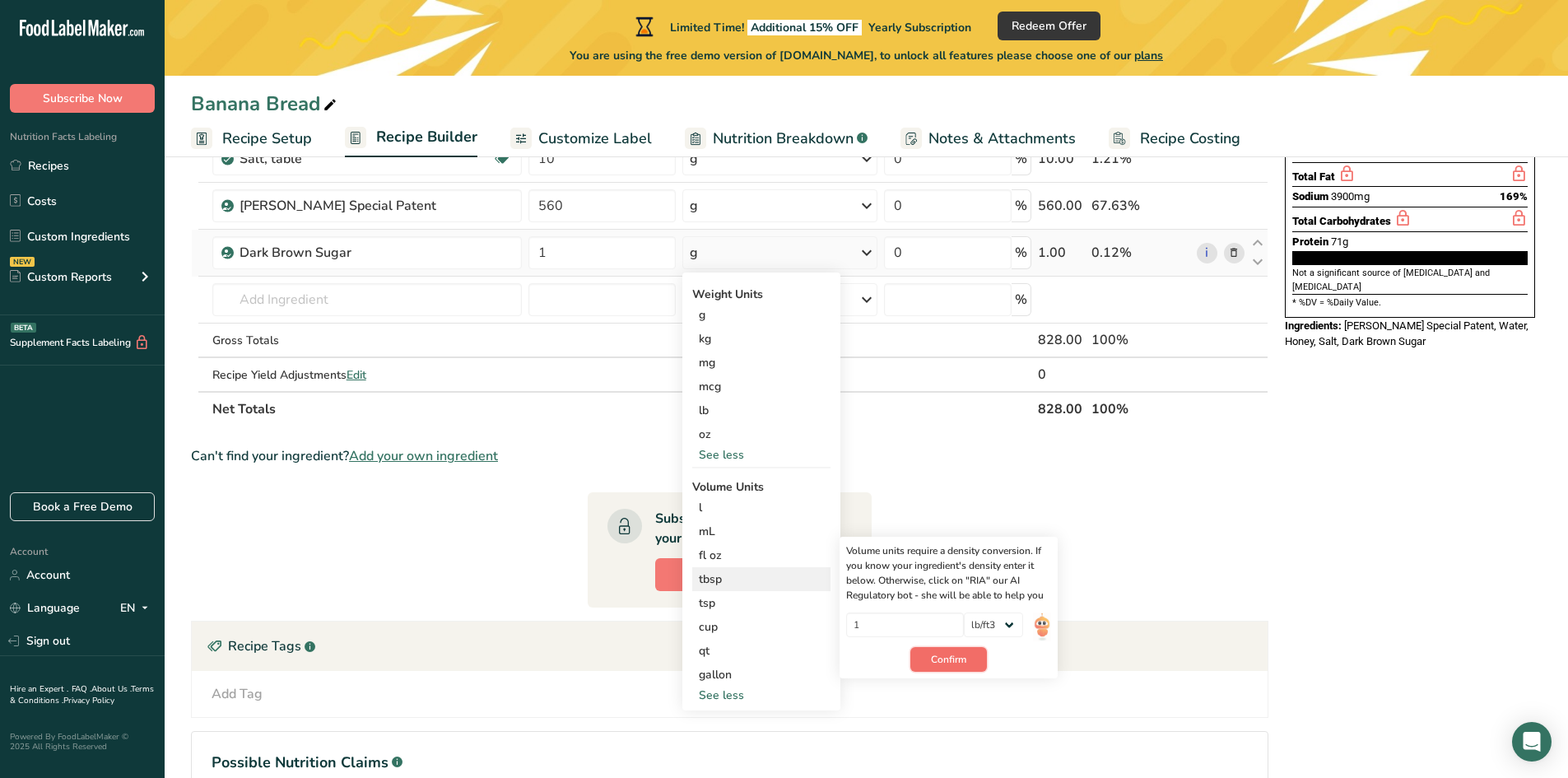
click at [946, 661] on span "Confirm" at bounding box center [948, 660] width 36 height 15
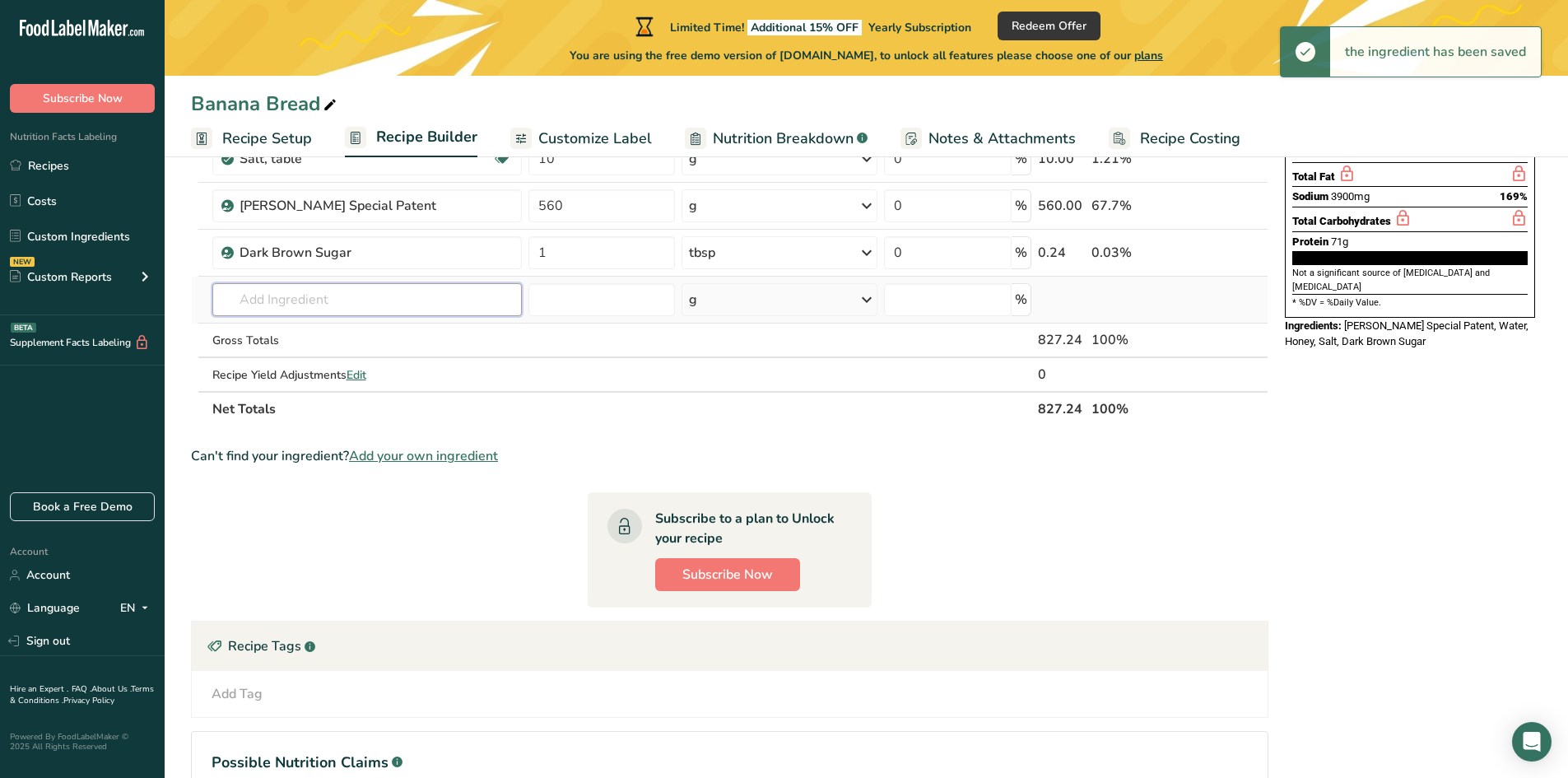
click at [283, 307] on input "text" at bounding box center [366, 300] width 309 height 33
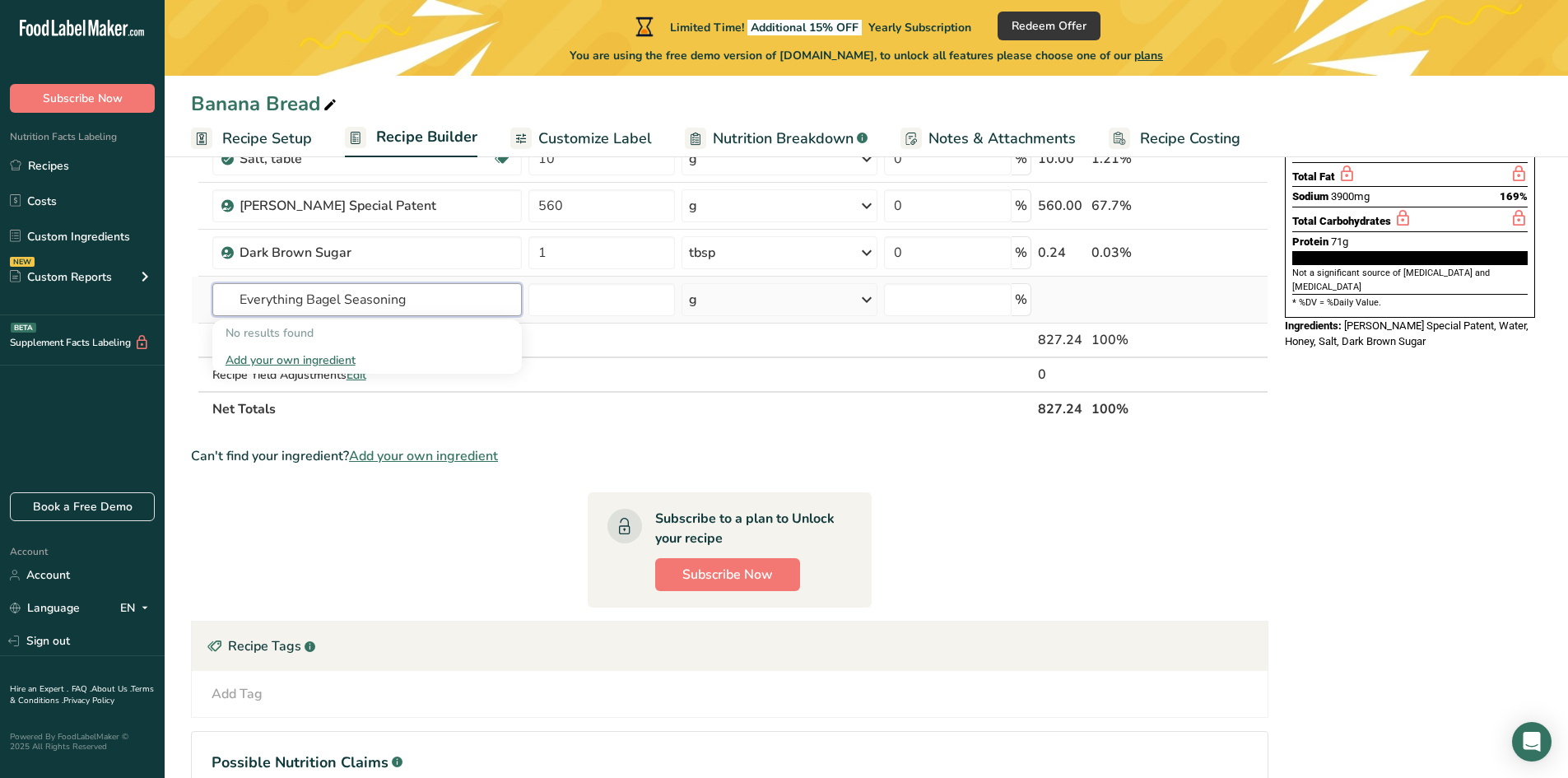
drag, startPoint x: 429, startPoint y: 304, endPoint x: 229, endPoint y: 306, distance: 200.0
click at [229, 306] on input "Everything Bagel Seasoning" at bounding box center [366, 300] width 309 height 33
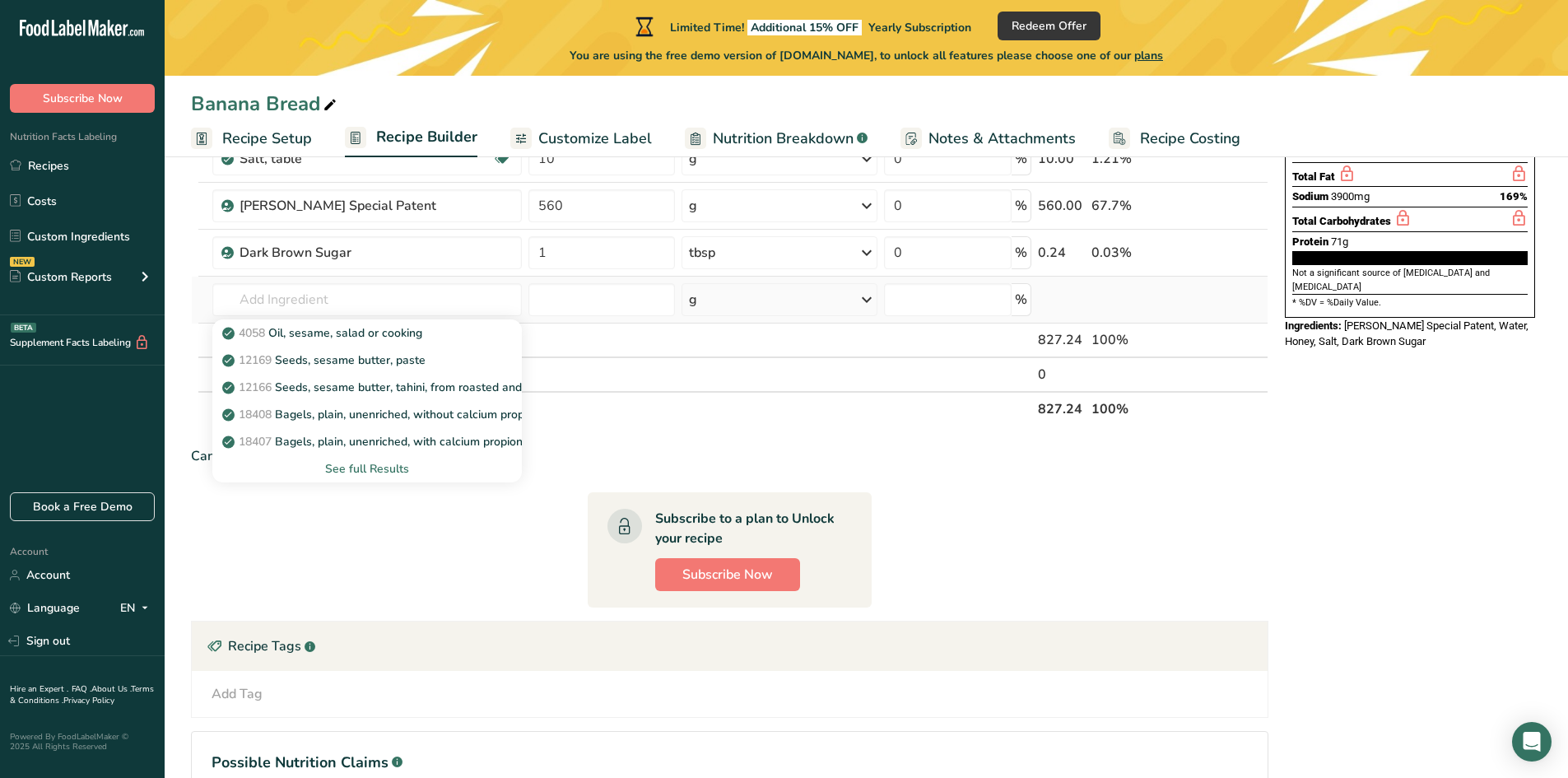
click at [365, 472] on div "See full Results" at bounding box center [367, 468] width 283 height 17
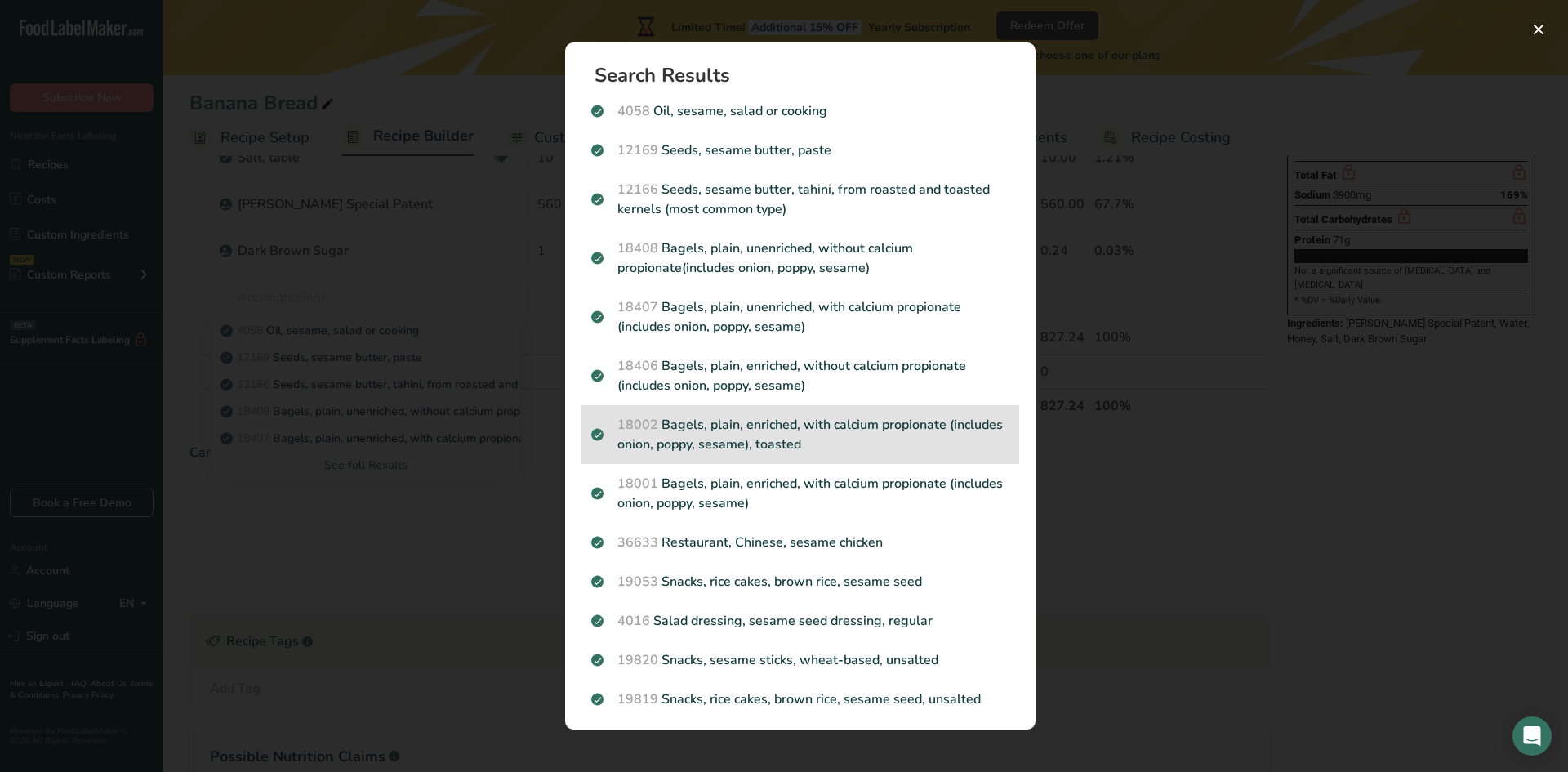
click at [816, 434] on p "18002 Bagels, plain, enriched, with calcium propionate (includes onion, poppy, …" at bounding box center [800, 435] width 419 height 39
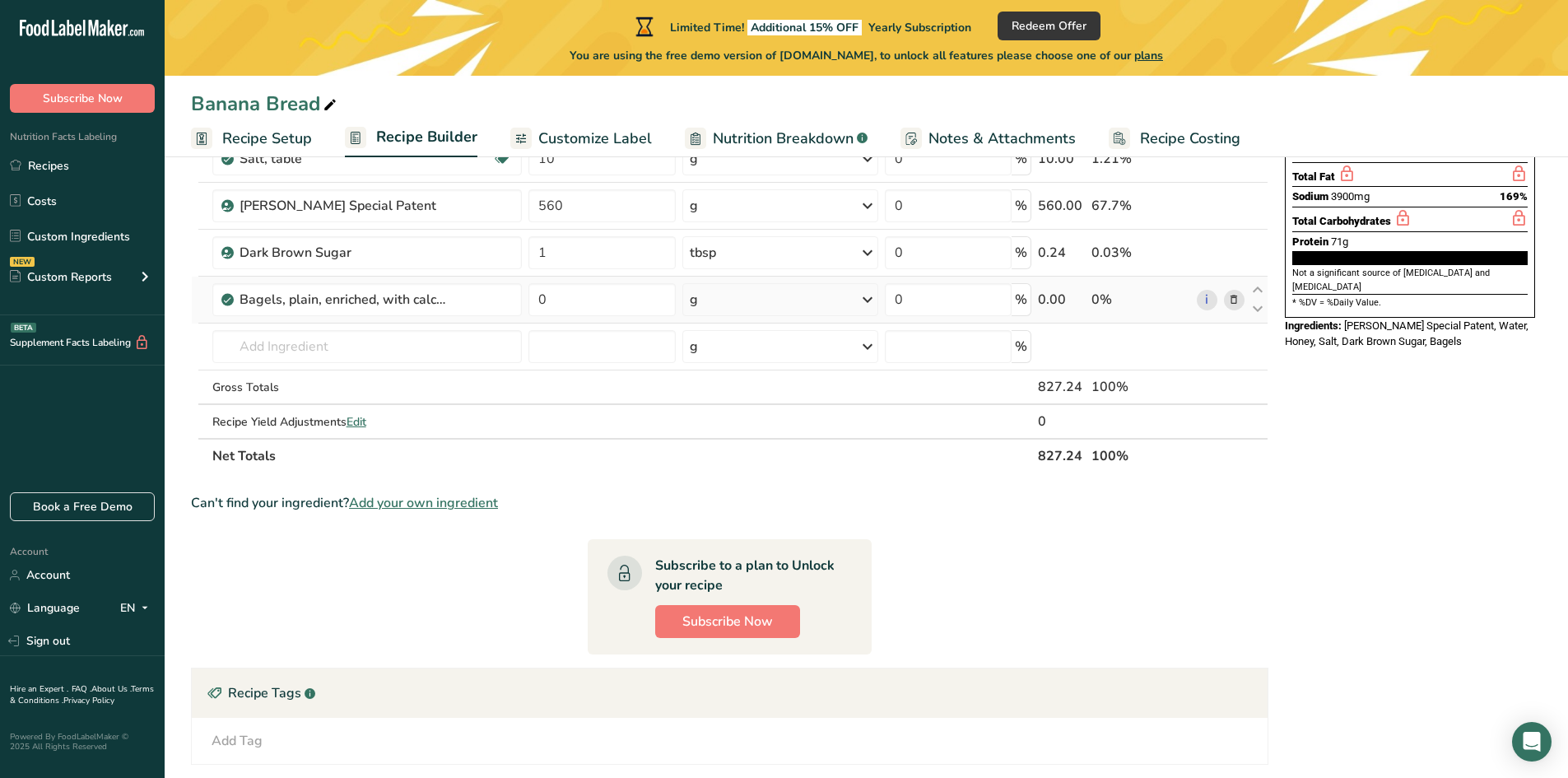
click at [1232, 301] on icon at bounding box center [1234, 300] width 12 height 17
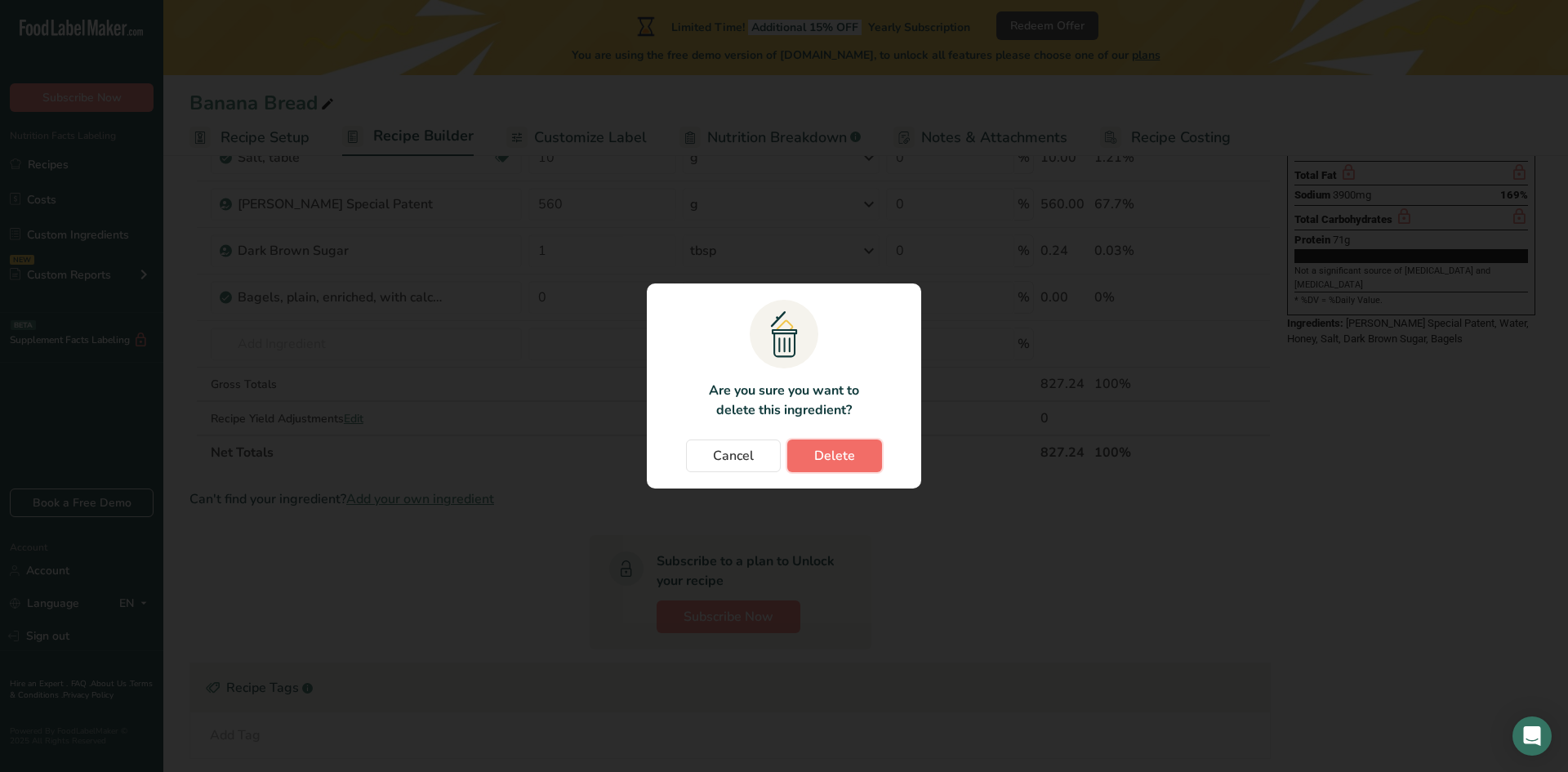
click at [845, 461] on span "Delete" at bounding box center [835, 455] width 41 height 20
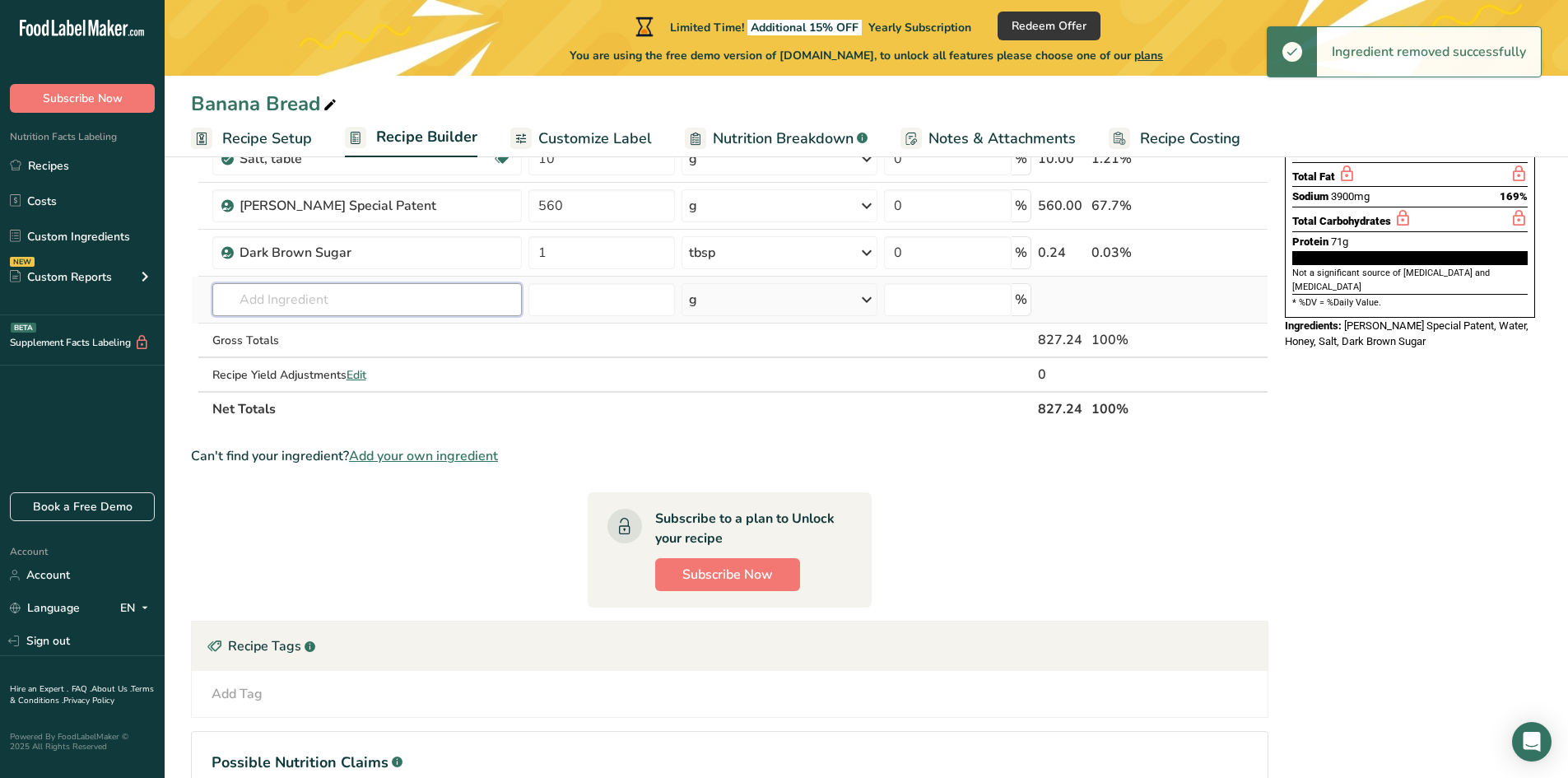
click at [335, 307] on input "text" at bounding box center [366, 300] width 309 height 33
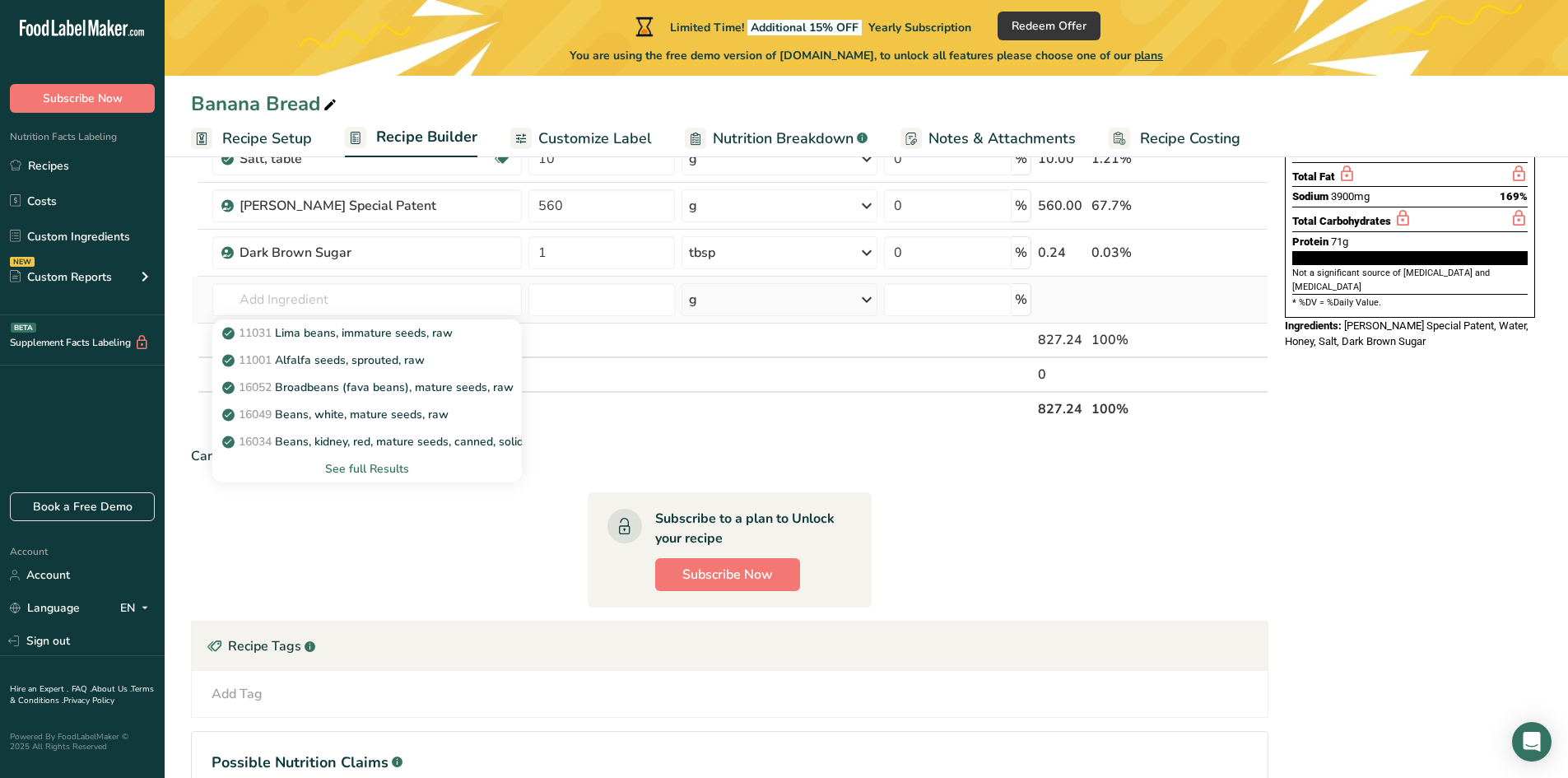
click at [360, 466] on div "See full Results" at bounding box center [367, 468] width 283 height 17
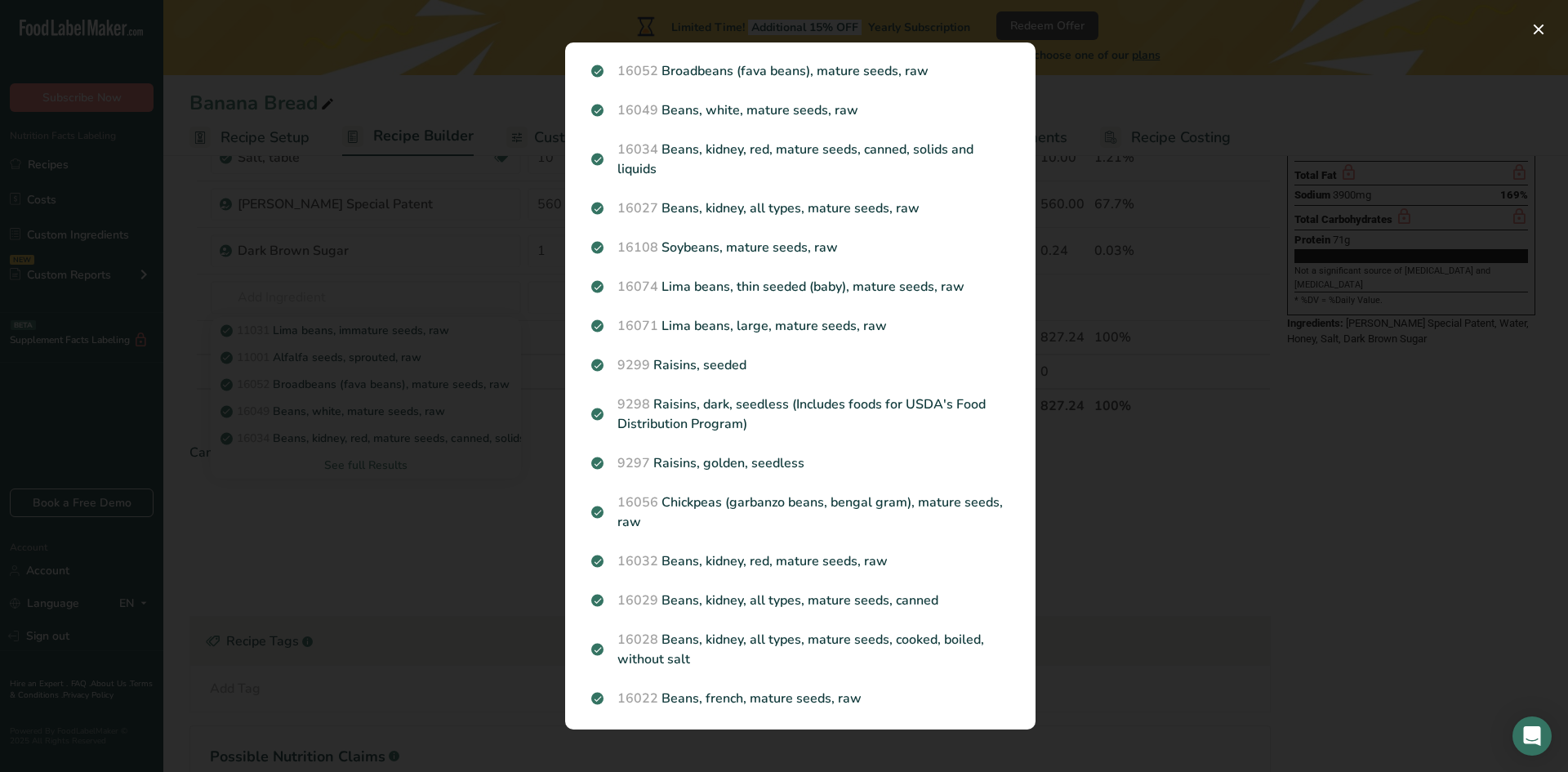
scroll to position [0, 0]
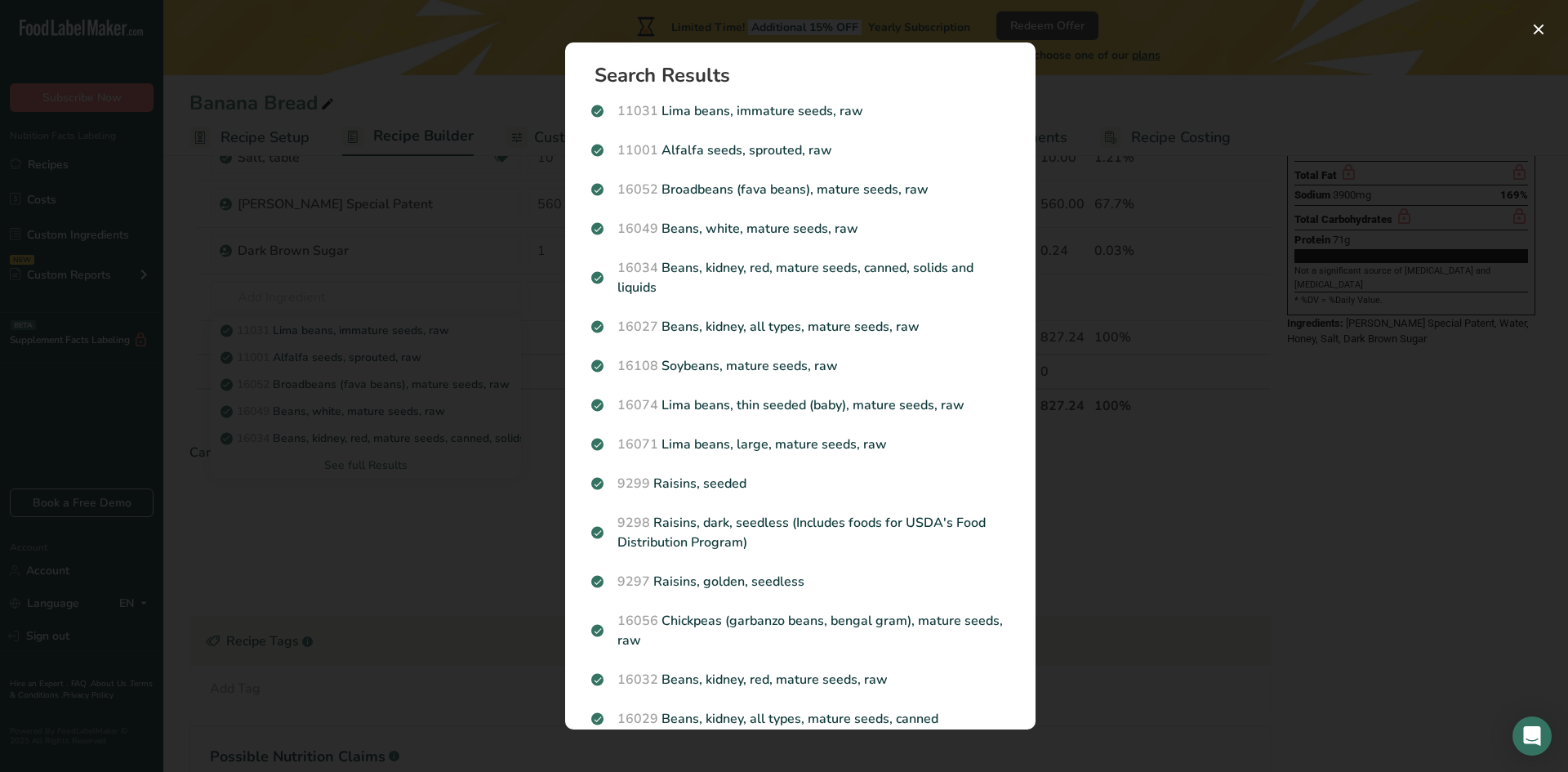
click at [416, 513] on div "Search results modal" at bounding box center [784, 386] width 1568 height 772
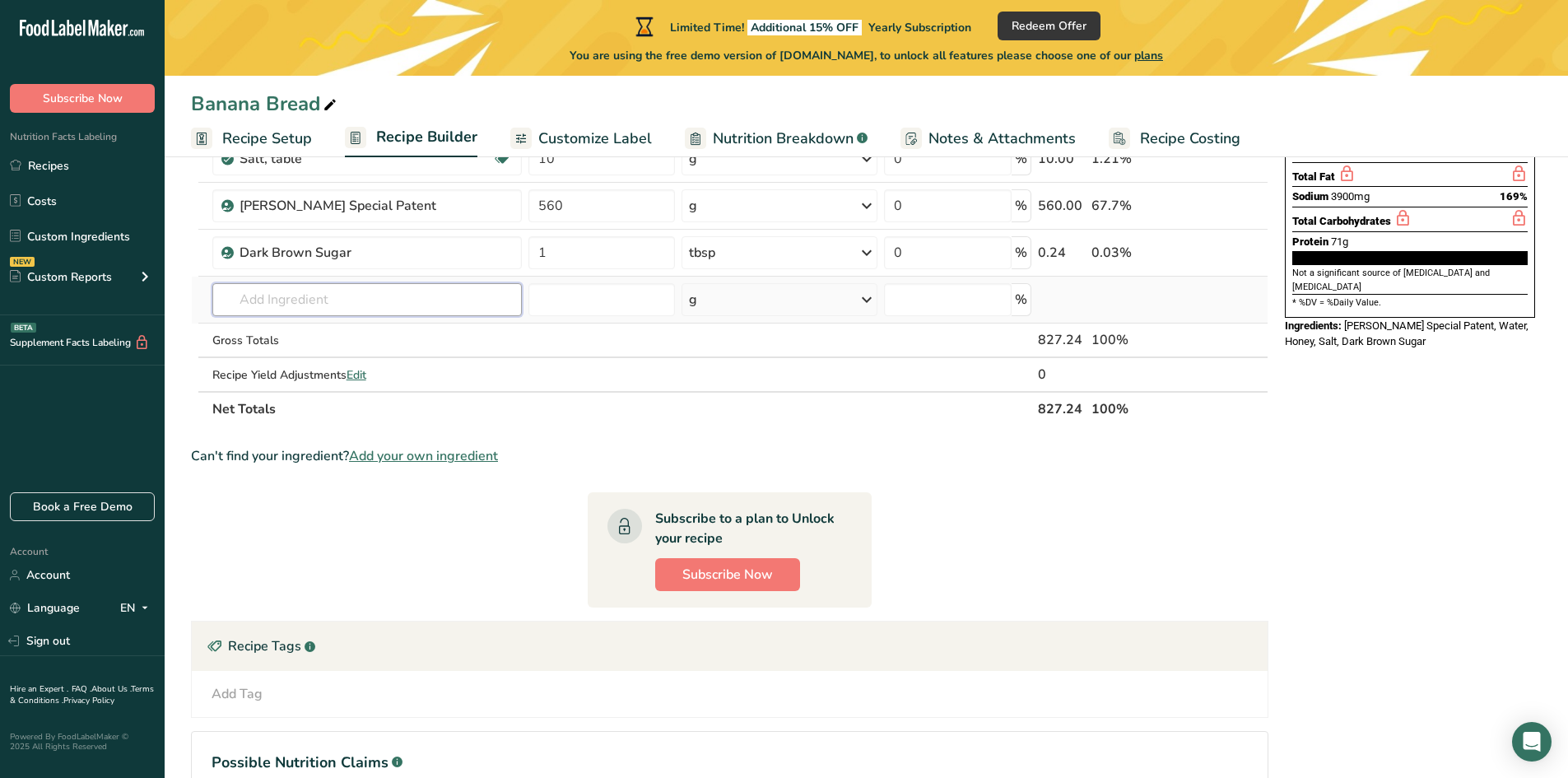
click at [332, 292] on input "text" at bounding box center [366, 300] width 309 height 33
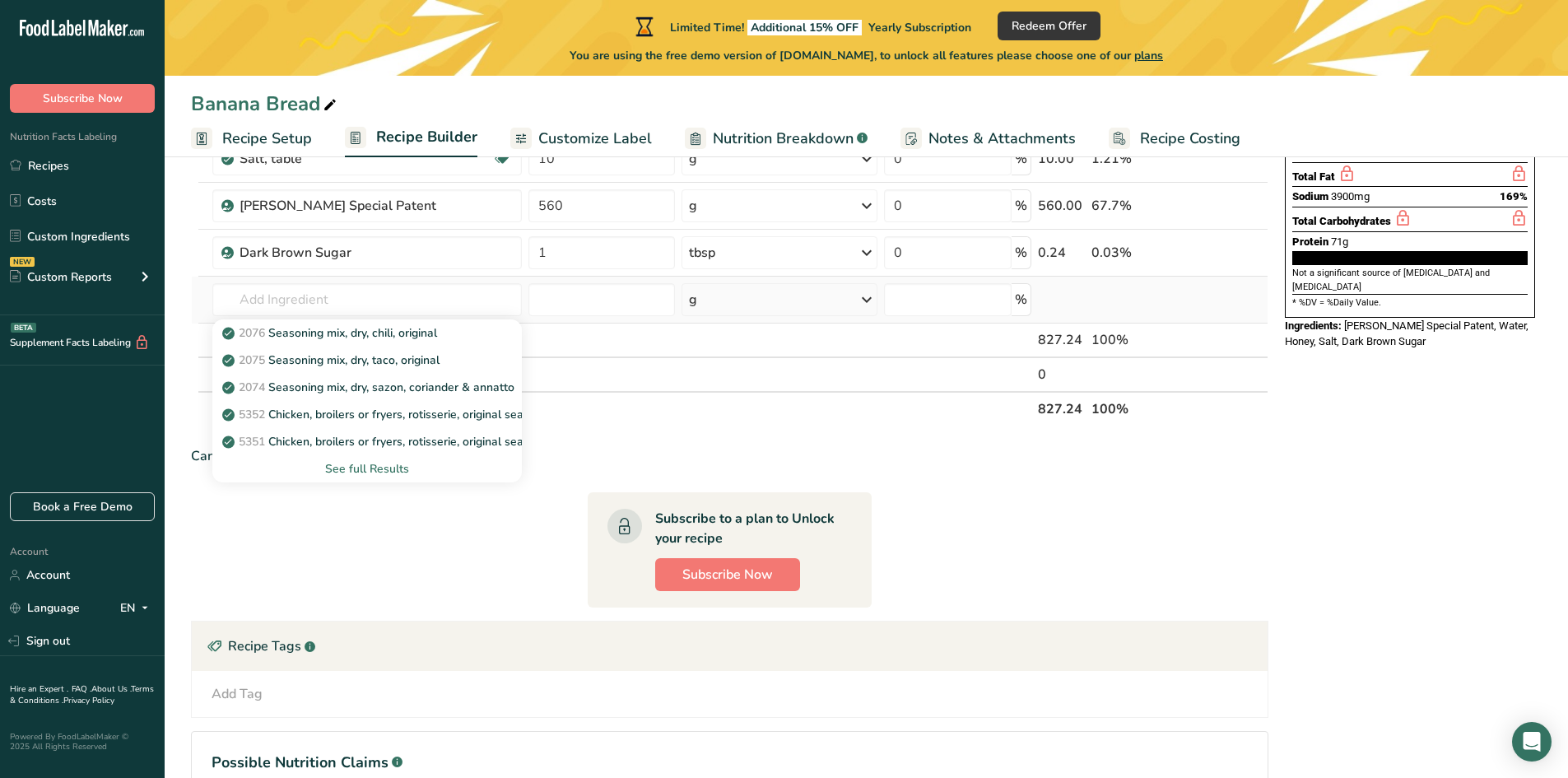
click at [370, 464] on div "See full Results" at bounding box center [367, 468] width 283 height 17
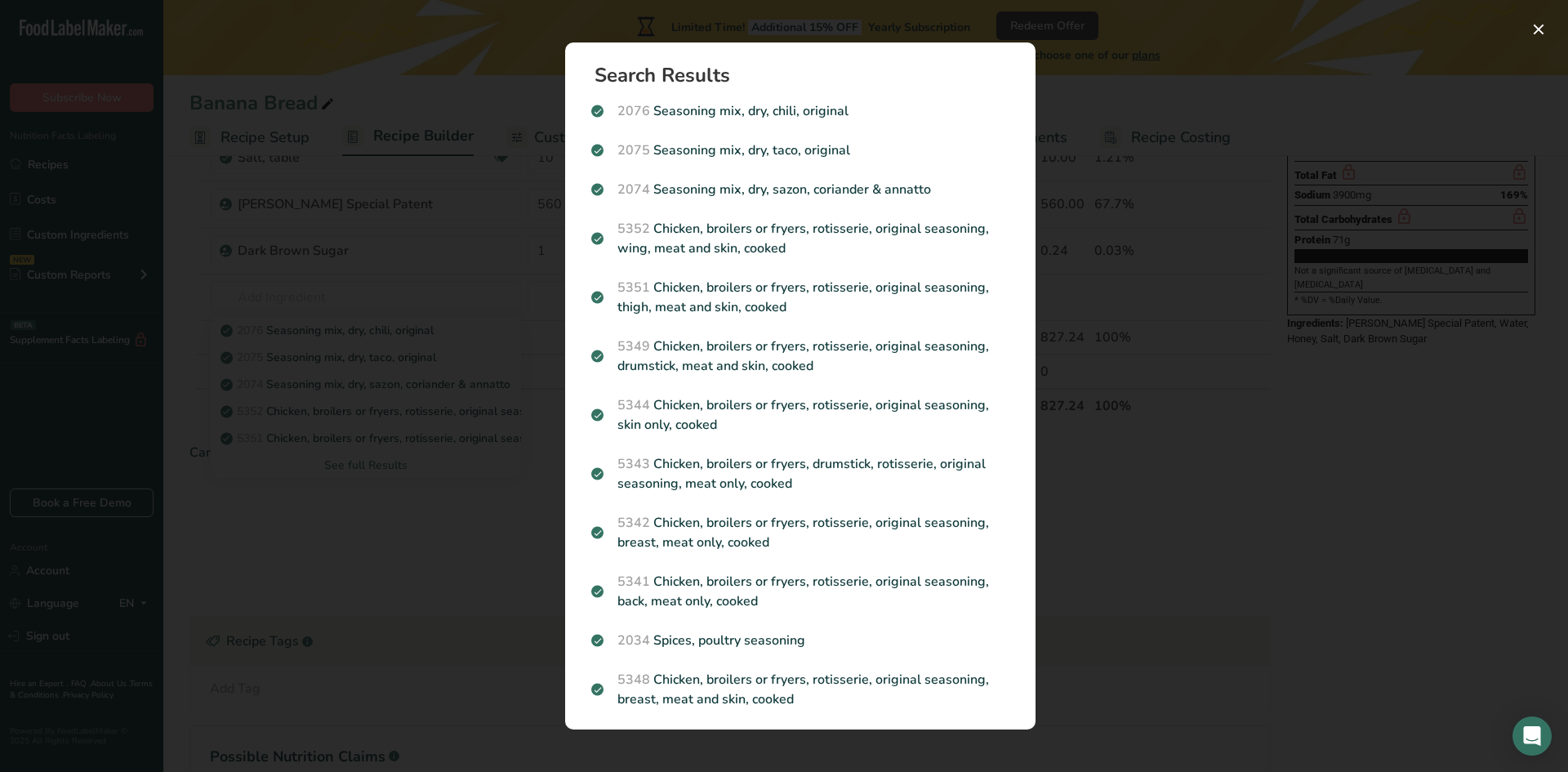
click at [372, 514] on div "Search results modal" at bounding box center [784, 386] width 1568 height 772
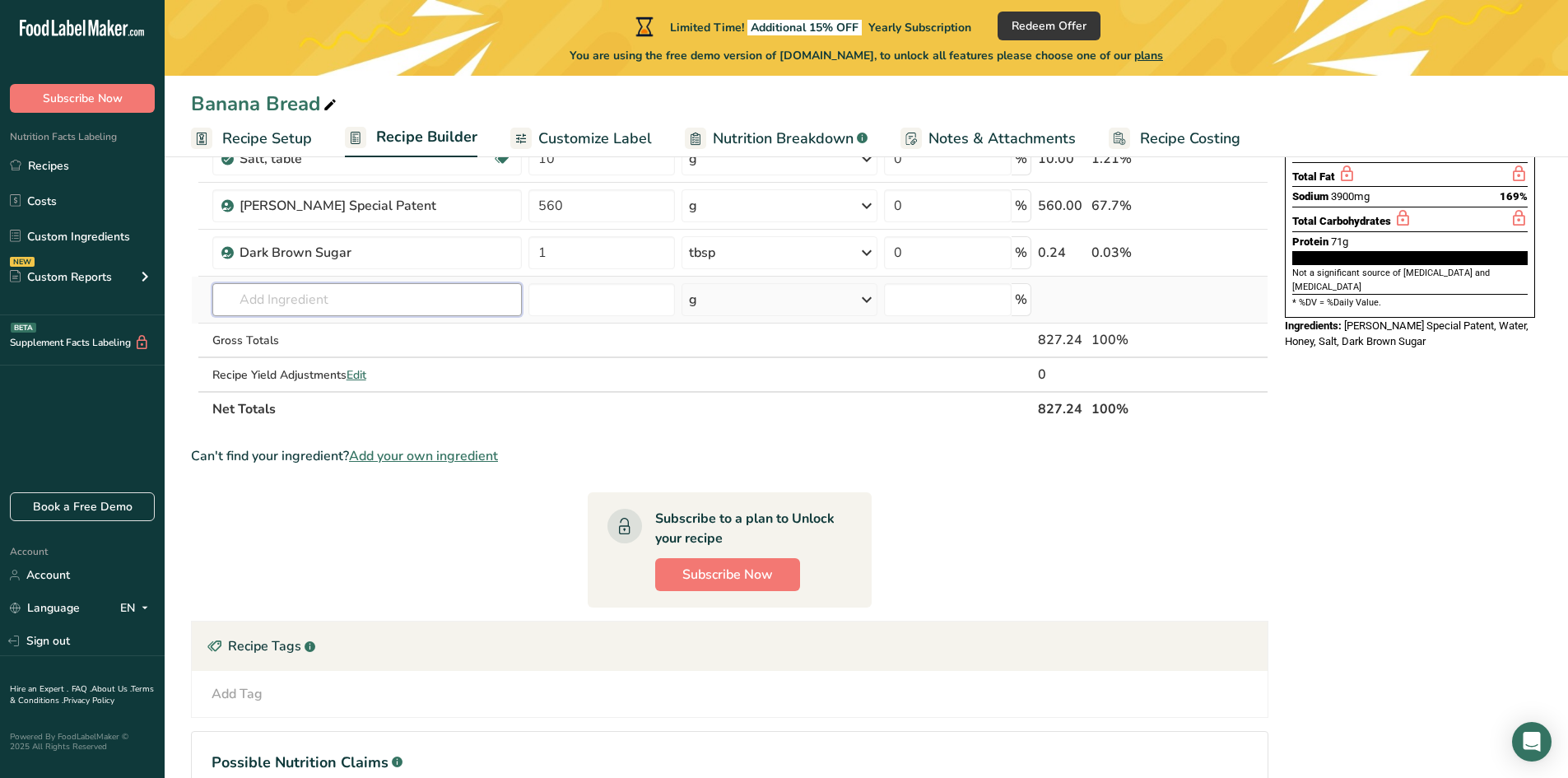
click at [328, 299] on input "text" at bounding box center [366, 300] width 309 height 33
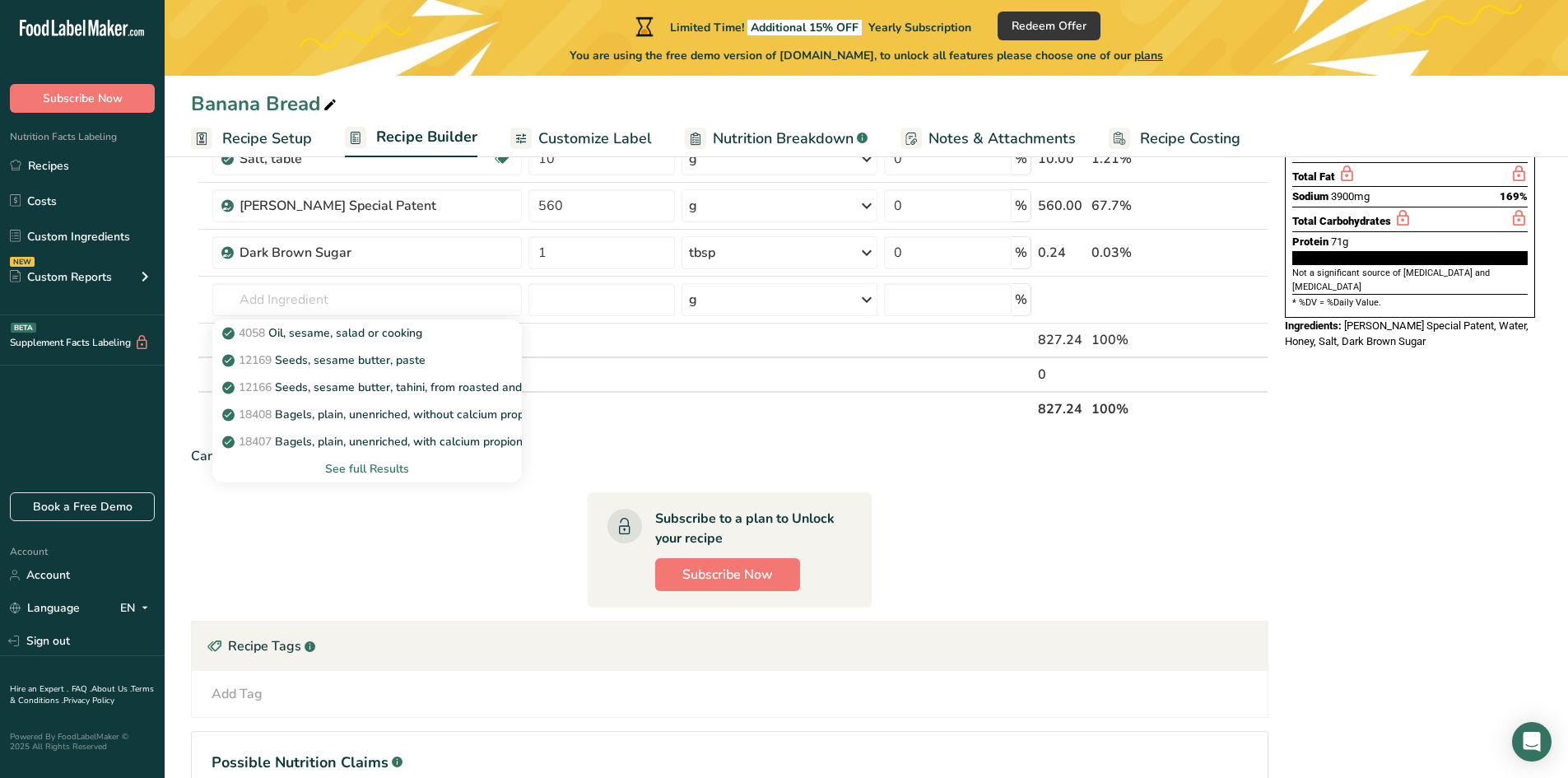
click at [370, 471] on div "See full Results" at bounding box center [367, 468] width 283 height 17
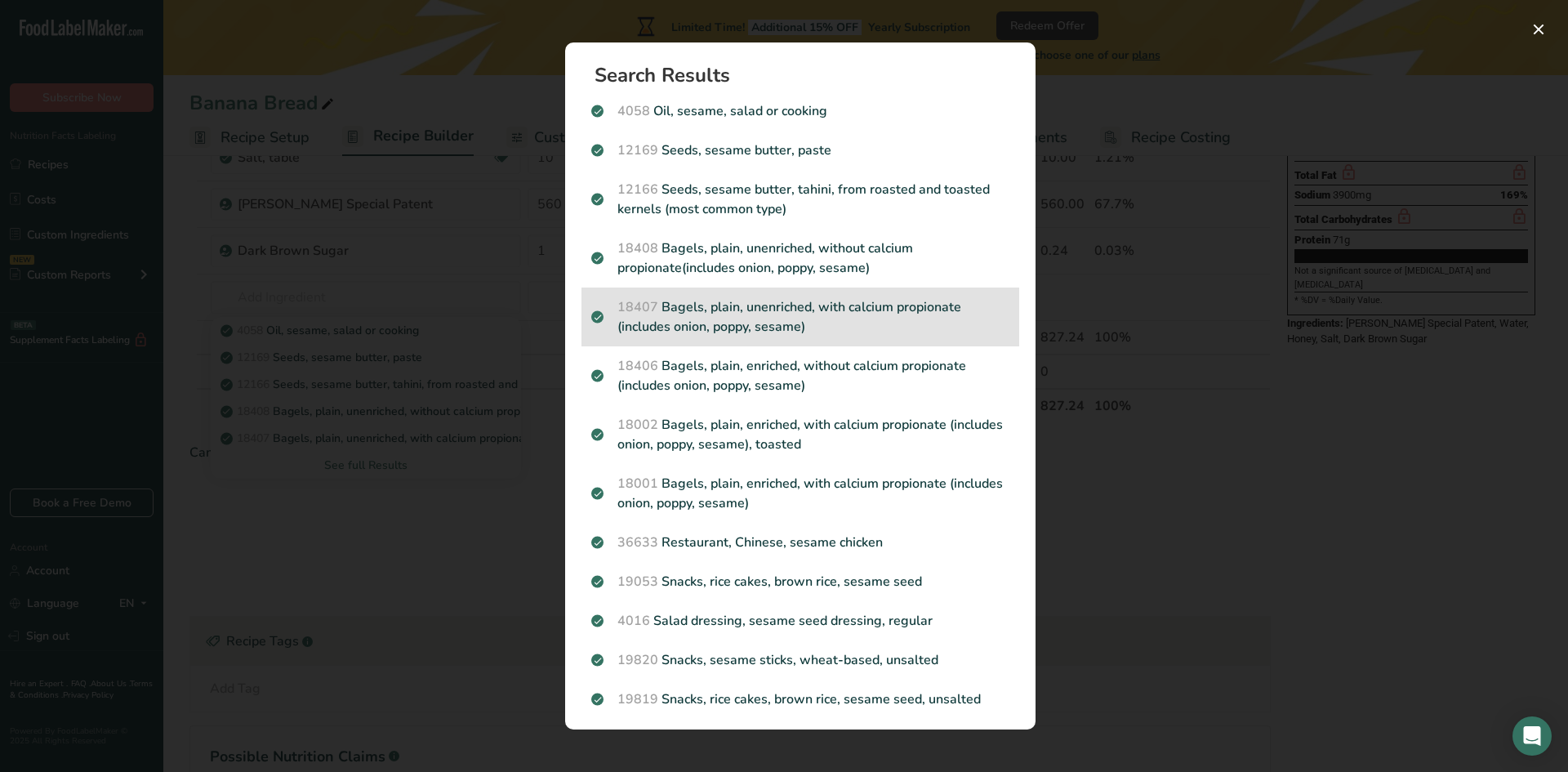
click at [778, 320] on p "18407 Bagels, plain, unenriched, with calcium propionate (includes onion, poppy…" at bounding box center [800, 317] width 419 height 39
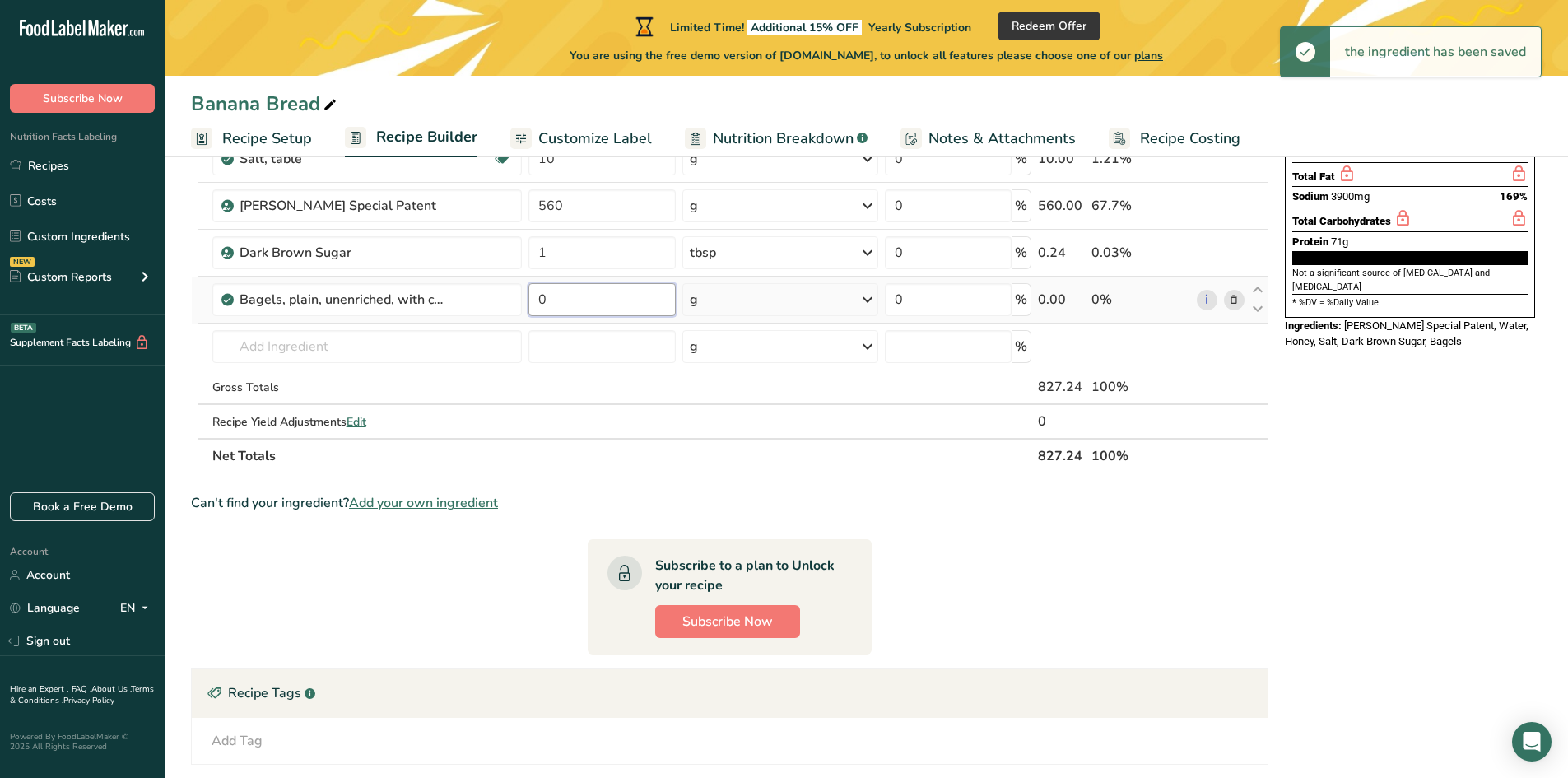
click at [591, 307] on input "0" at bounding box center [602, 300] width 147 height 33
drag, startPoint x: 591, startPoint y: 307, endPoint x: 539, endPoint y: 308, distance: 52.0
click at [539, 308] on input "0" at bounding box center [602, 300] width 147 height 33
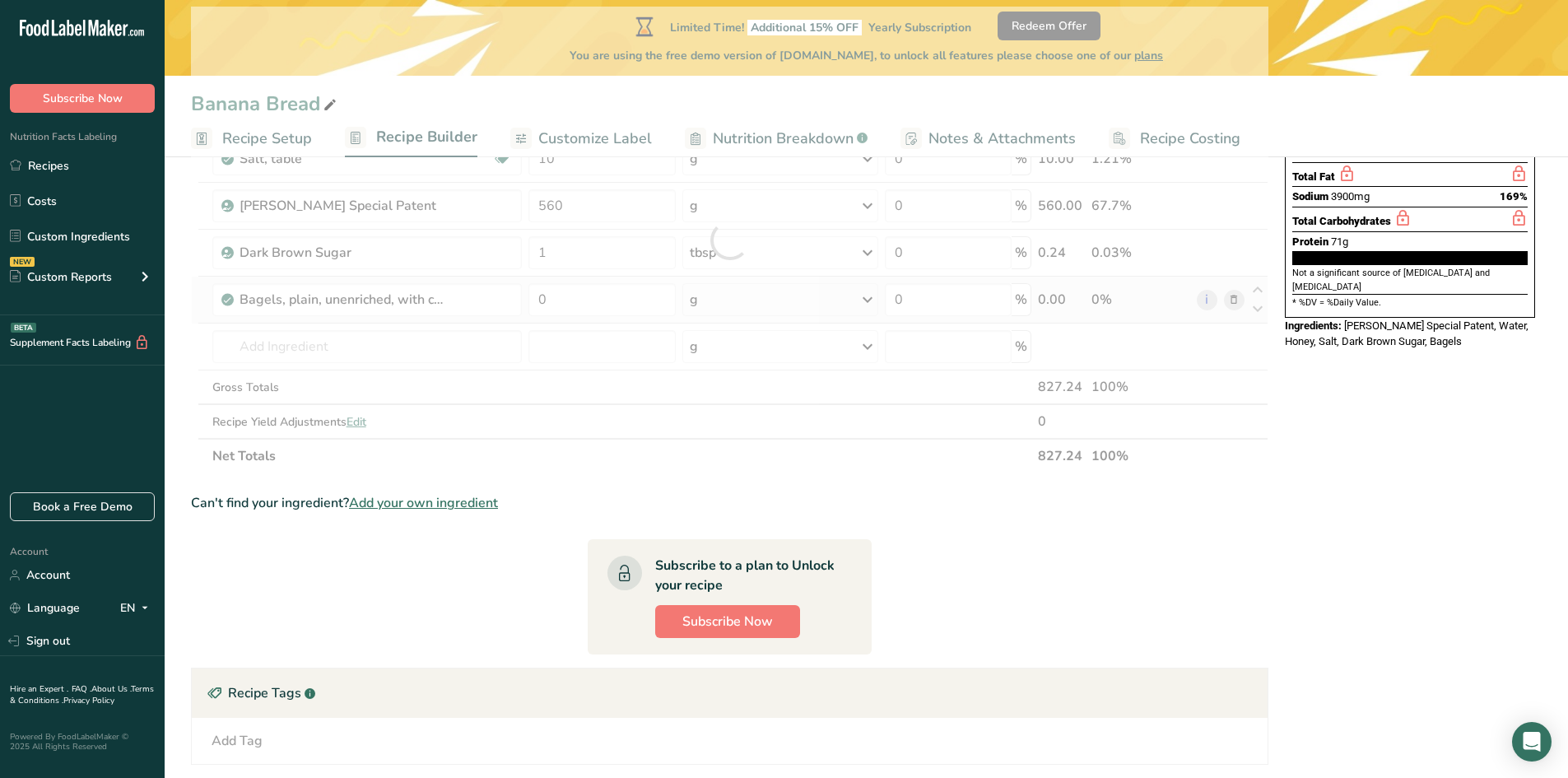
click at [1238, 305] on div "Ingredient * Amount * Unit * Waste * .a-a{fill:#347362;}.b-a{fill:#fff;} Grams …" at bounding box center [729, 239] width 1077 height 466
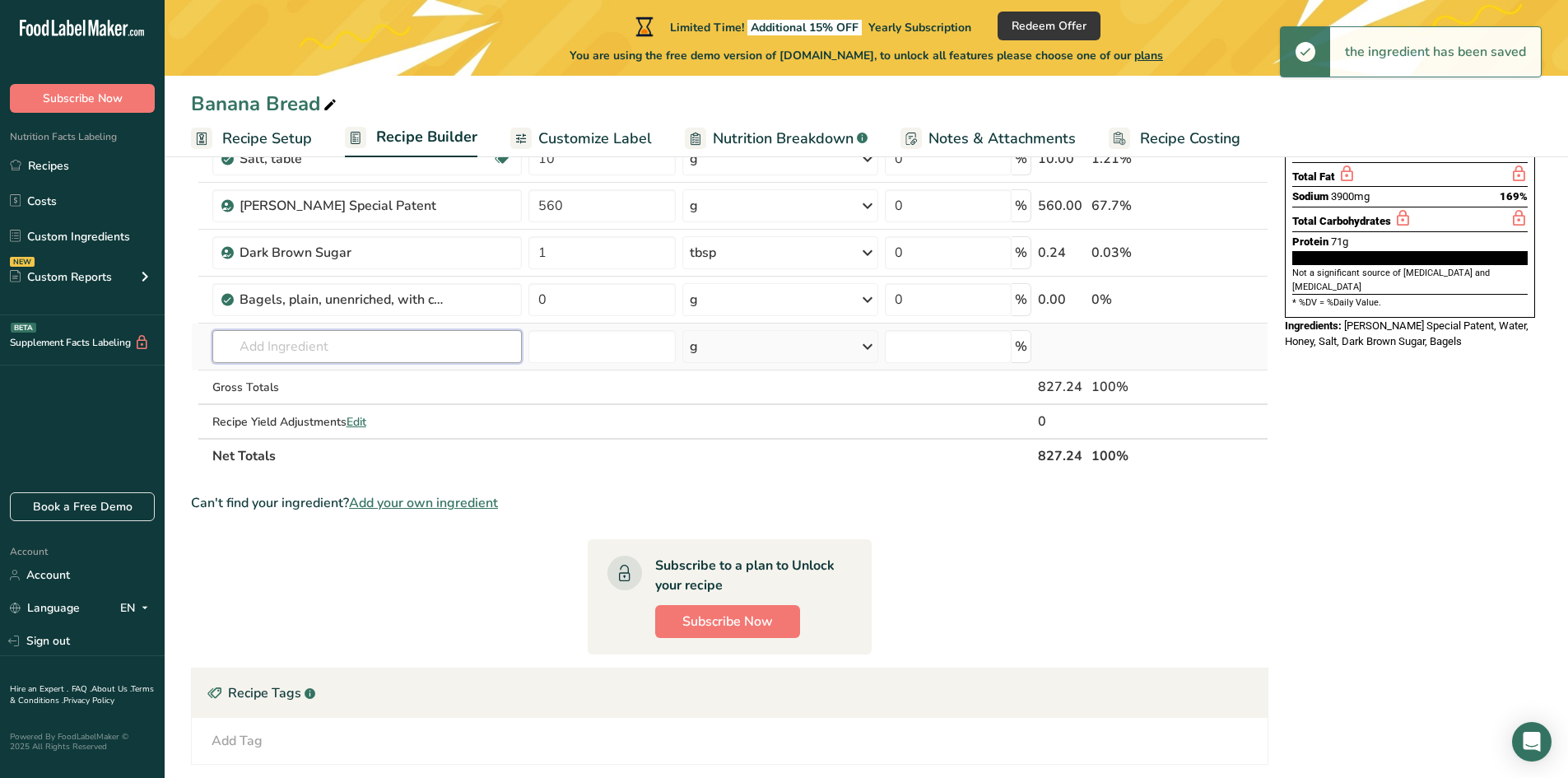
click at [254, 347] on input "text" at bounding box center [367, 346] width 310 height 33
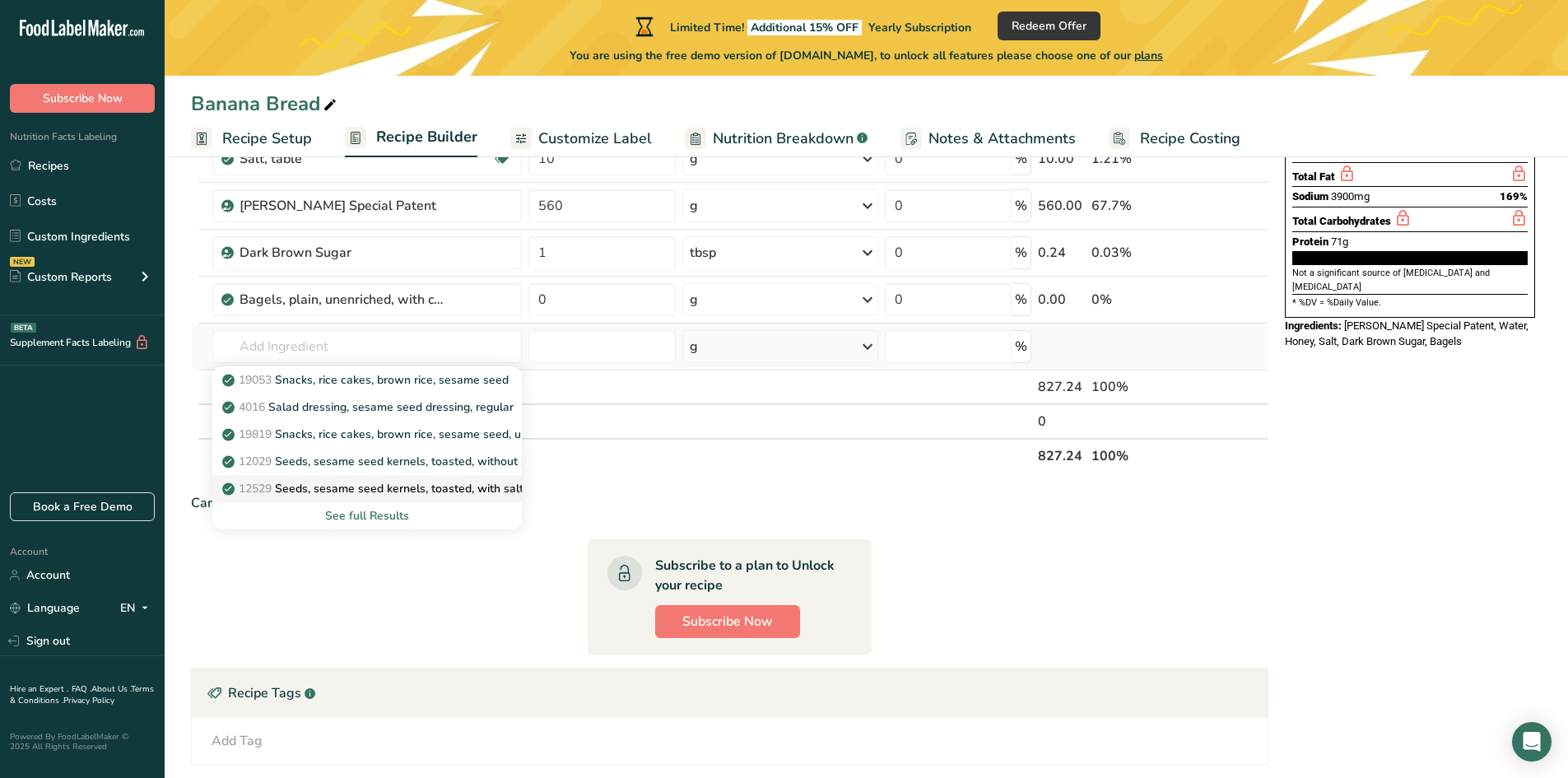
click at [470, 485] on p "12529 Seeds, sesame seed kernels, toasted, with salt added (decorticated)" at bounding box center [431, 488] width 412 height 17
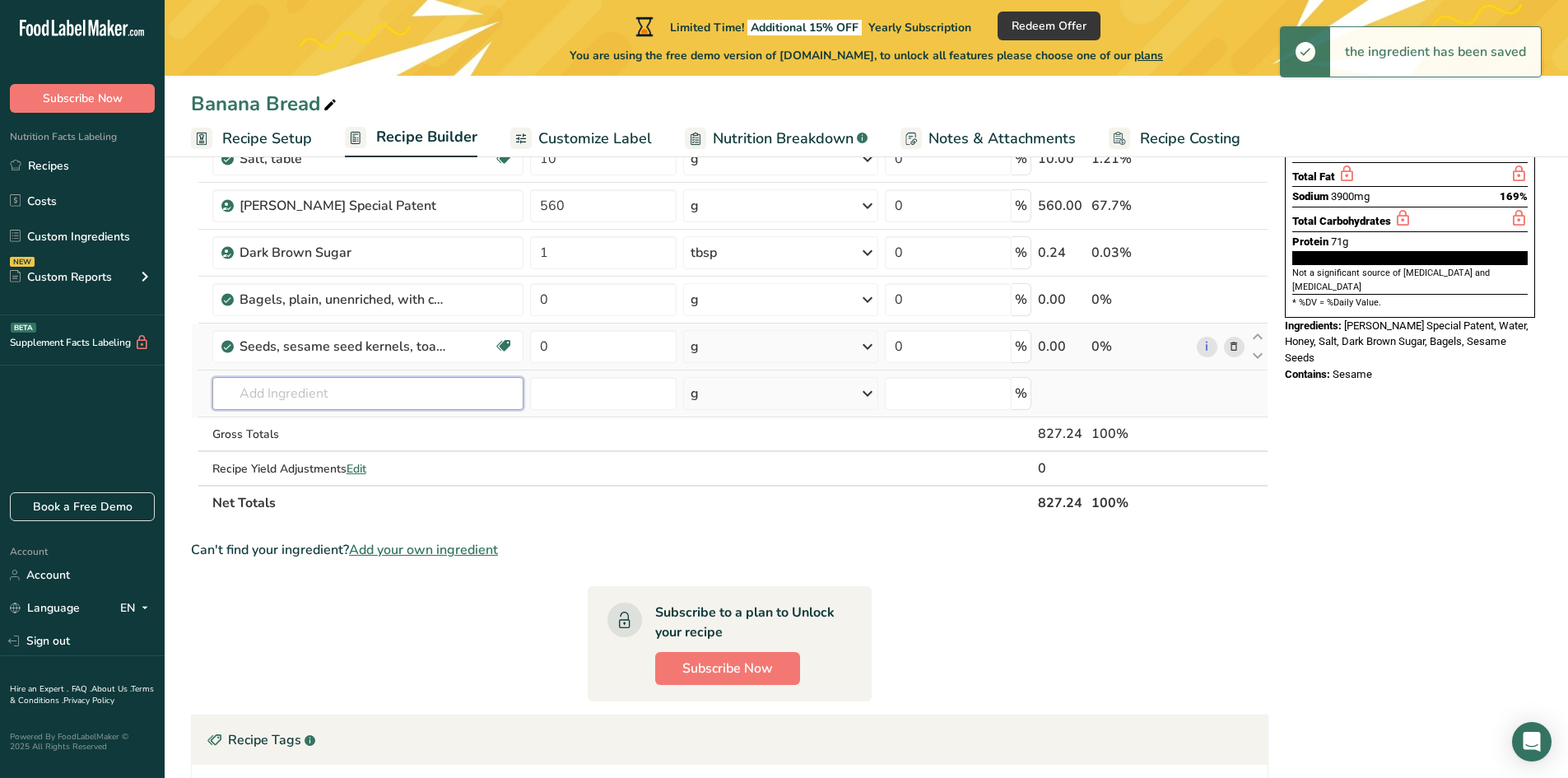
click at [319, 397] on input "text" at bounding box center [368, 394] width 312 height 33
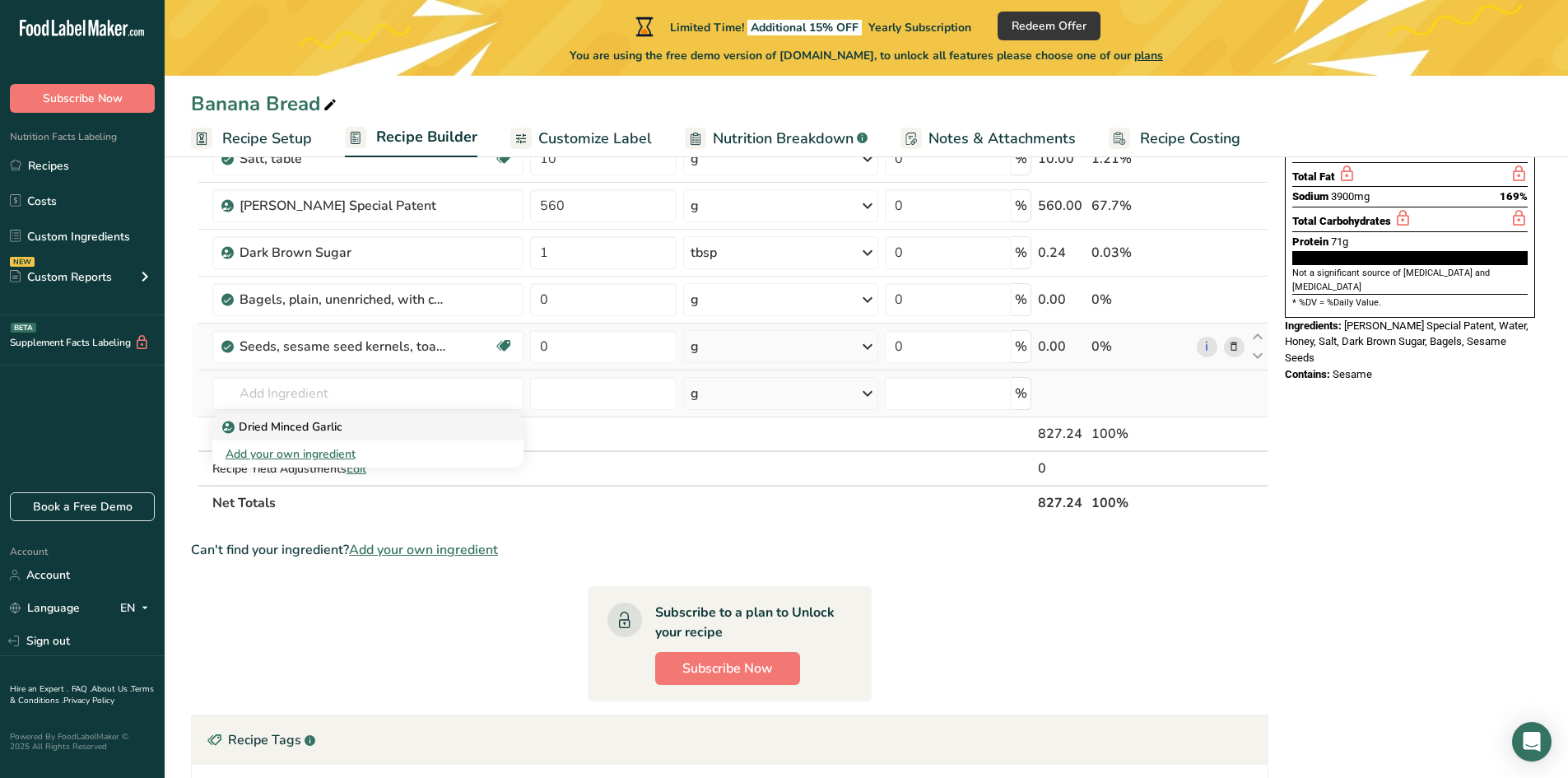
click at [307, 428] on p "Dried Minced Garlic" at bounding box center [283, 427] width 117 height 17
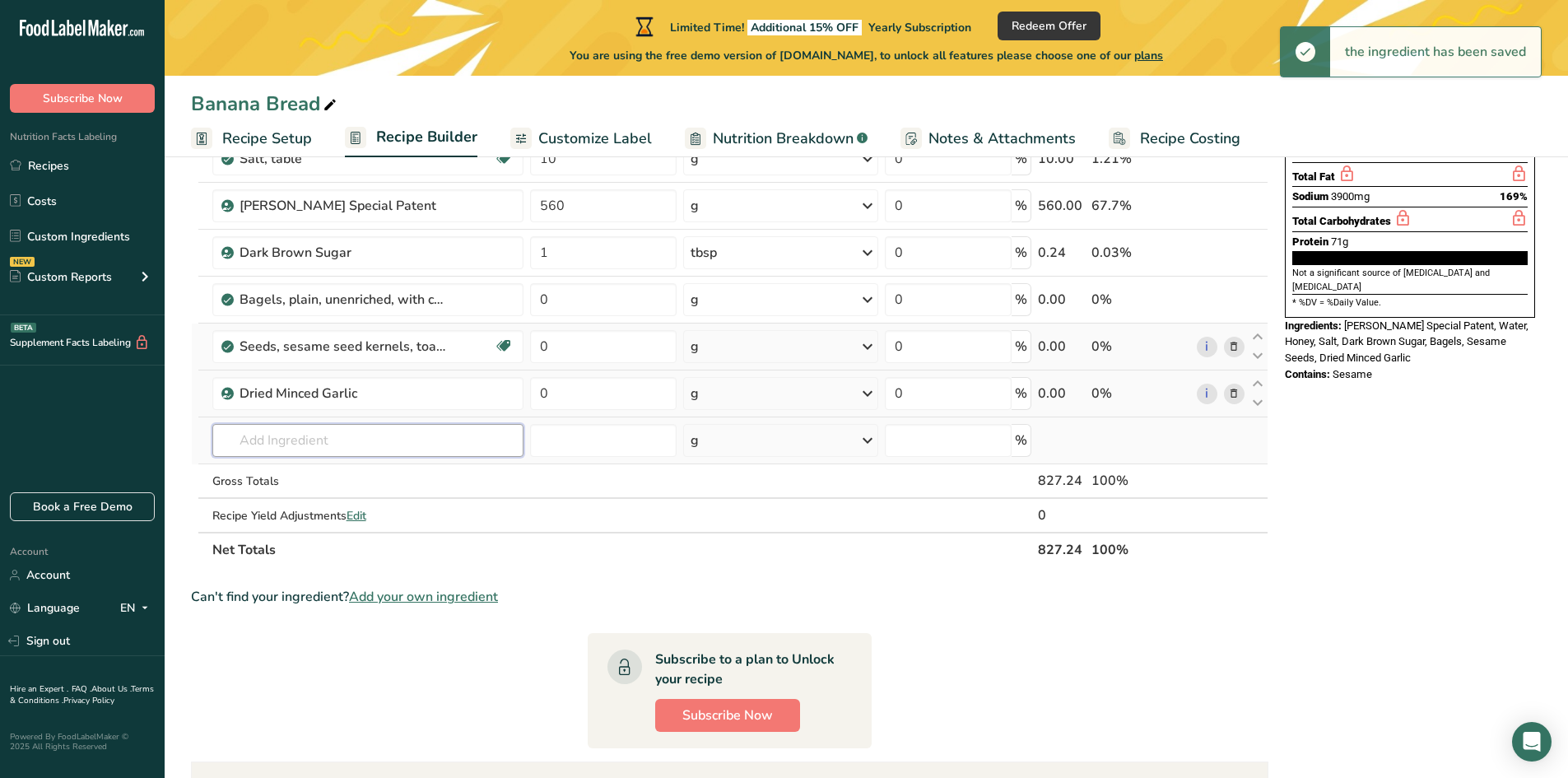
click at [291, 435] on input "text" at bounding box center [368, 441] width 312 height 33
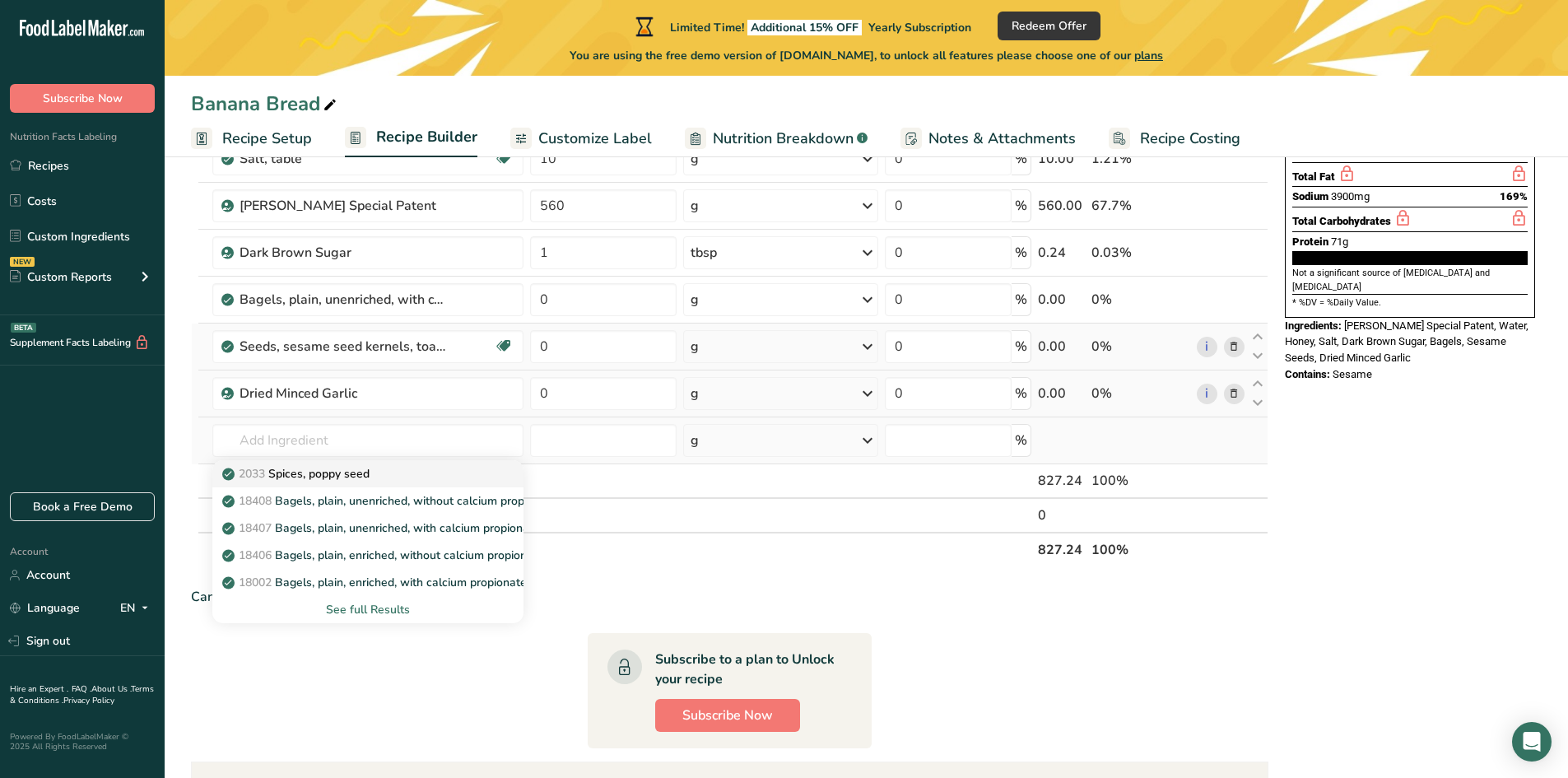
click at [337, 482] on link "2033 Spices, poppy seed" at bounding box center [368, 473] width 312 height 27
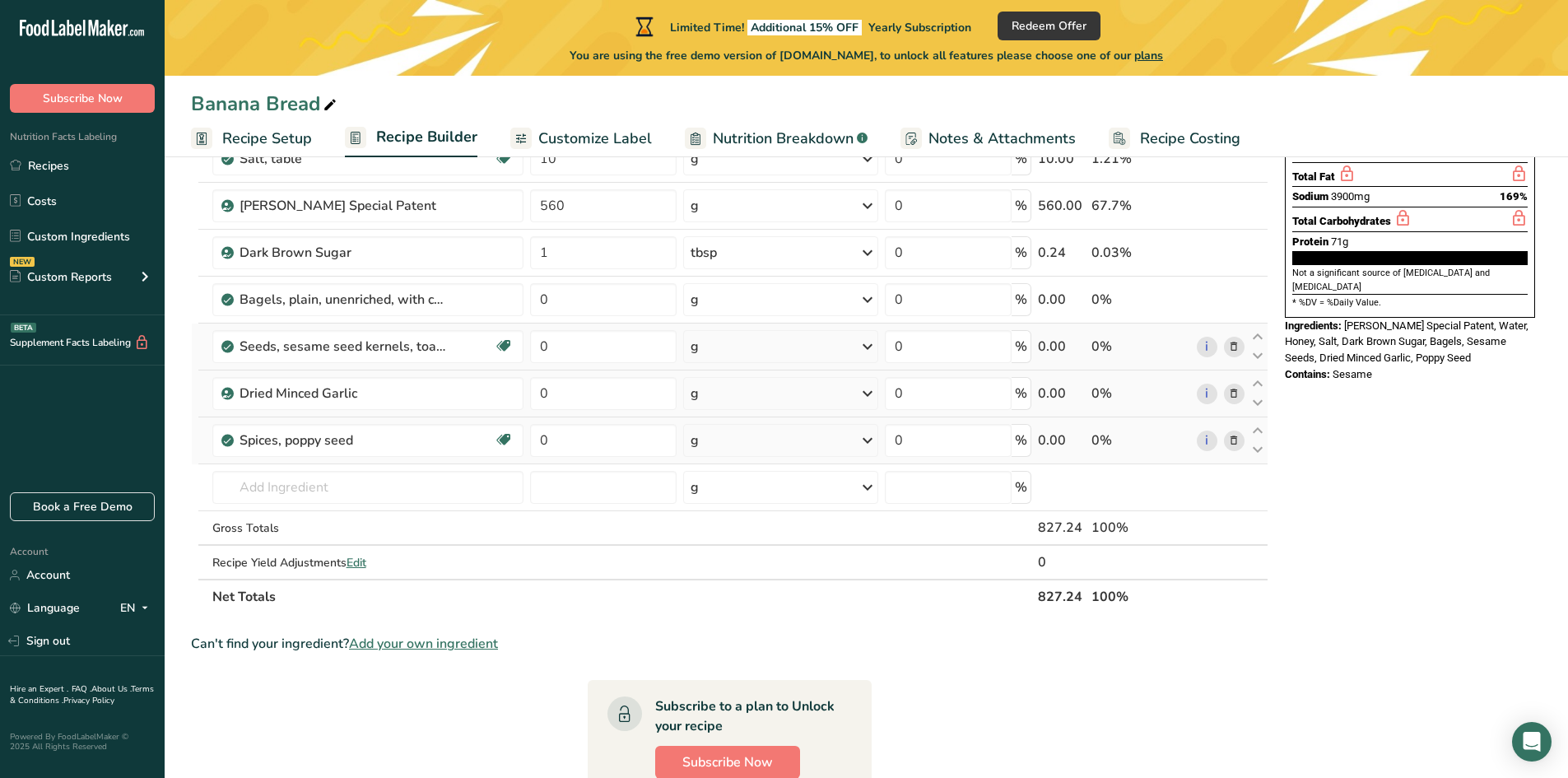
drag, startPoint x: 1478, startPoint y: 307, endPoint x: 1349, endPoint y: 282, distance: 131.4
click at [1349, 317] on div "Ingredients: [PERSON_NAME] Special Patent, Water, Honey, Salt, Dark Brown Sugar…" at bounding box center [1410, 341] width 250 height 49
copy span "[PERSON_NAME] Special Patent, Water, Honey, Salt, Dark Brown Sugar, Bagels, Ses…"
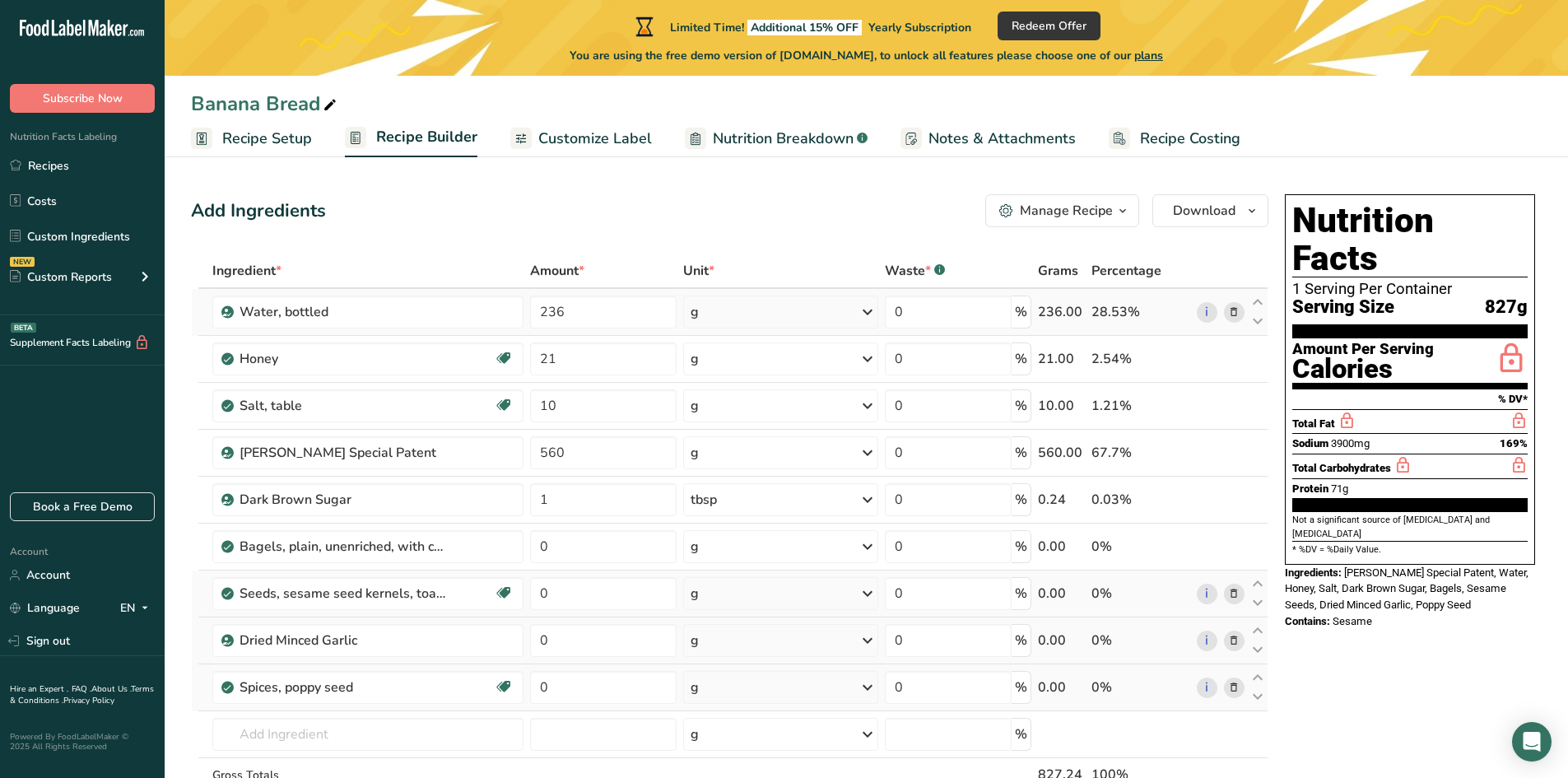
click at [1236, 316] on icon at bounding box center [1234, 312] width 12 height 17
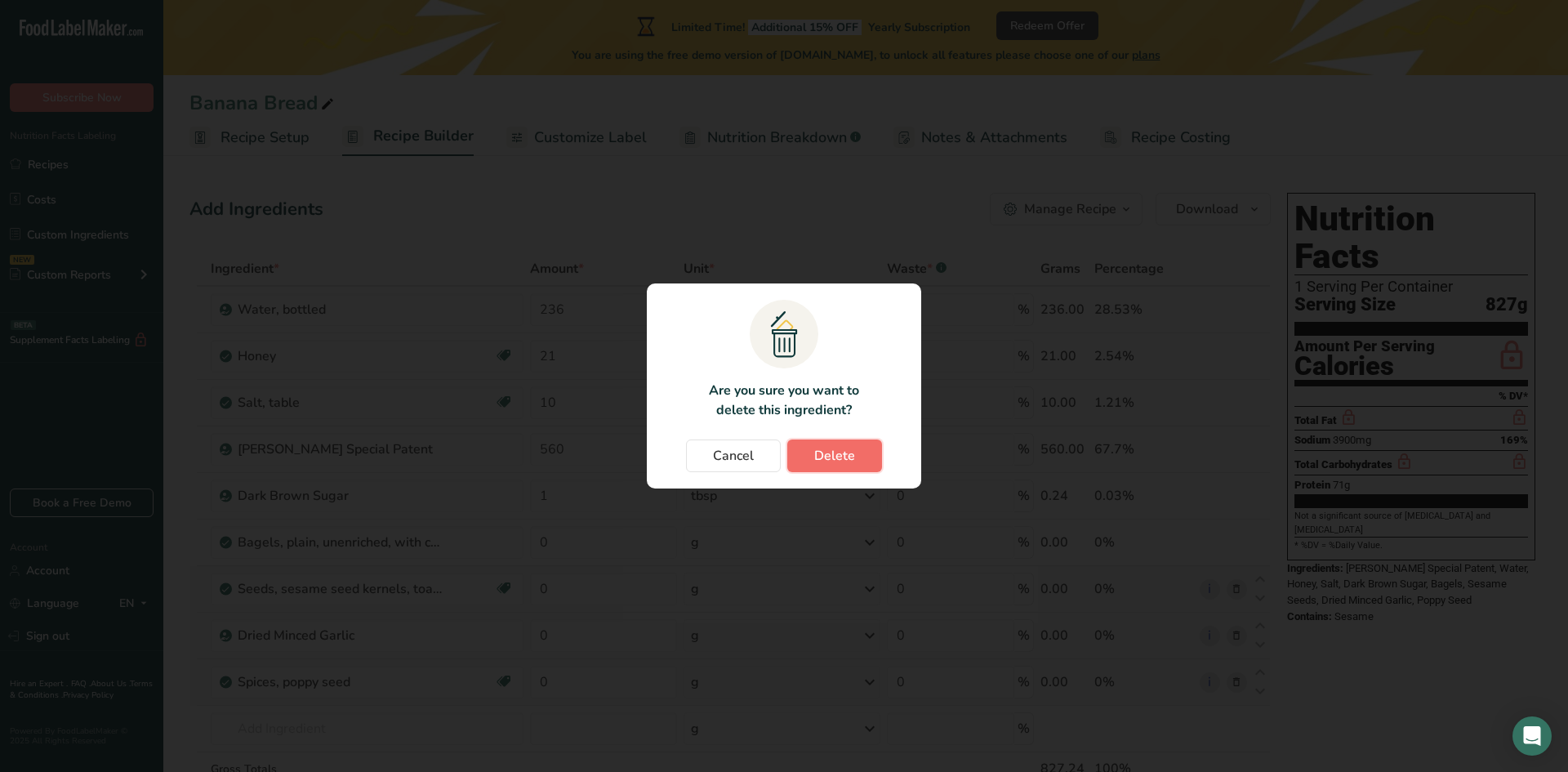
click at [826, 455] on span "Delete" at bounding box center [835, 455] width 41 height 20
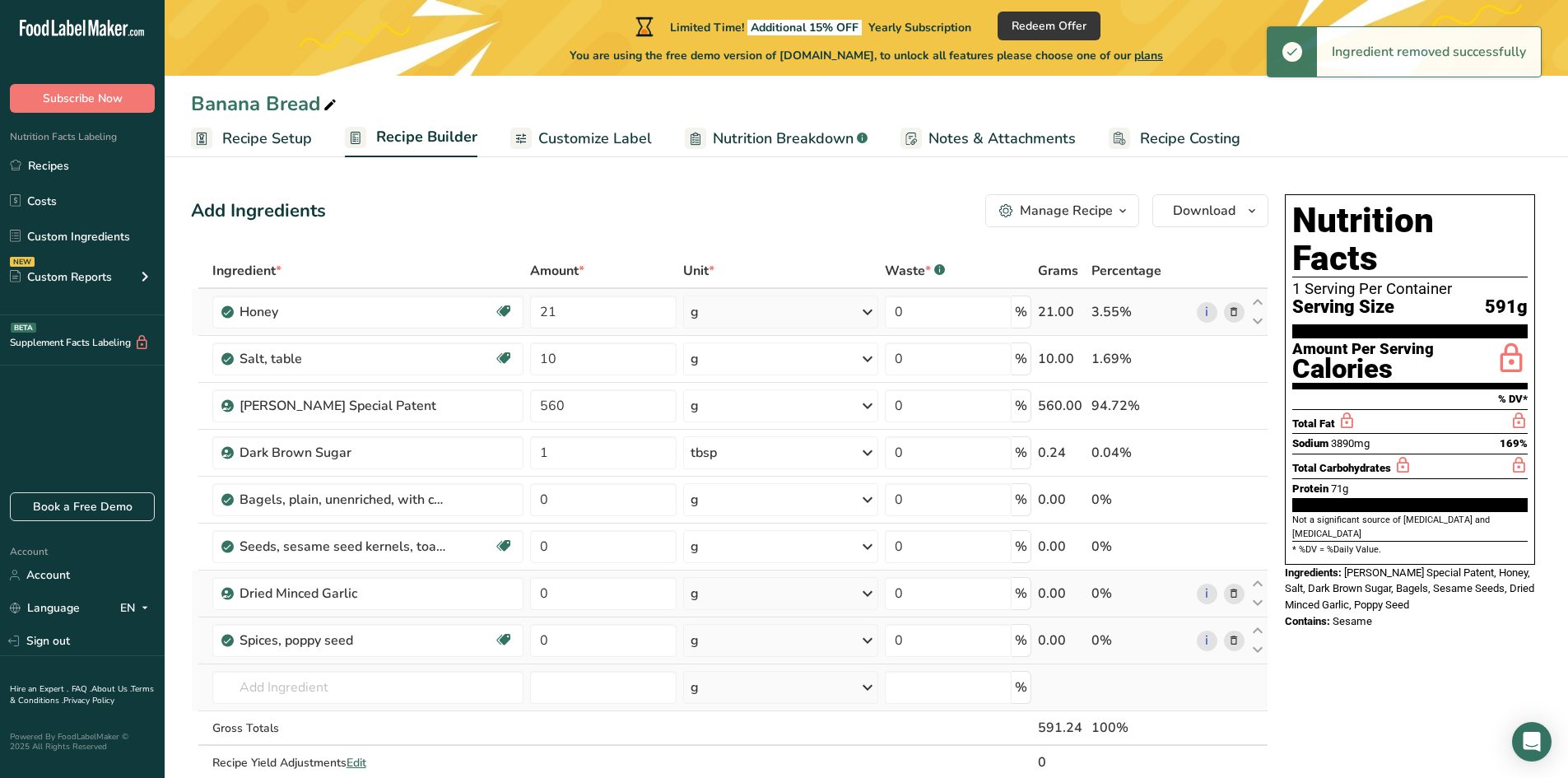
click at [1232, 312] on icon at bounding box center [1234, 312] width 12 height 17
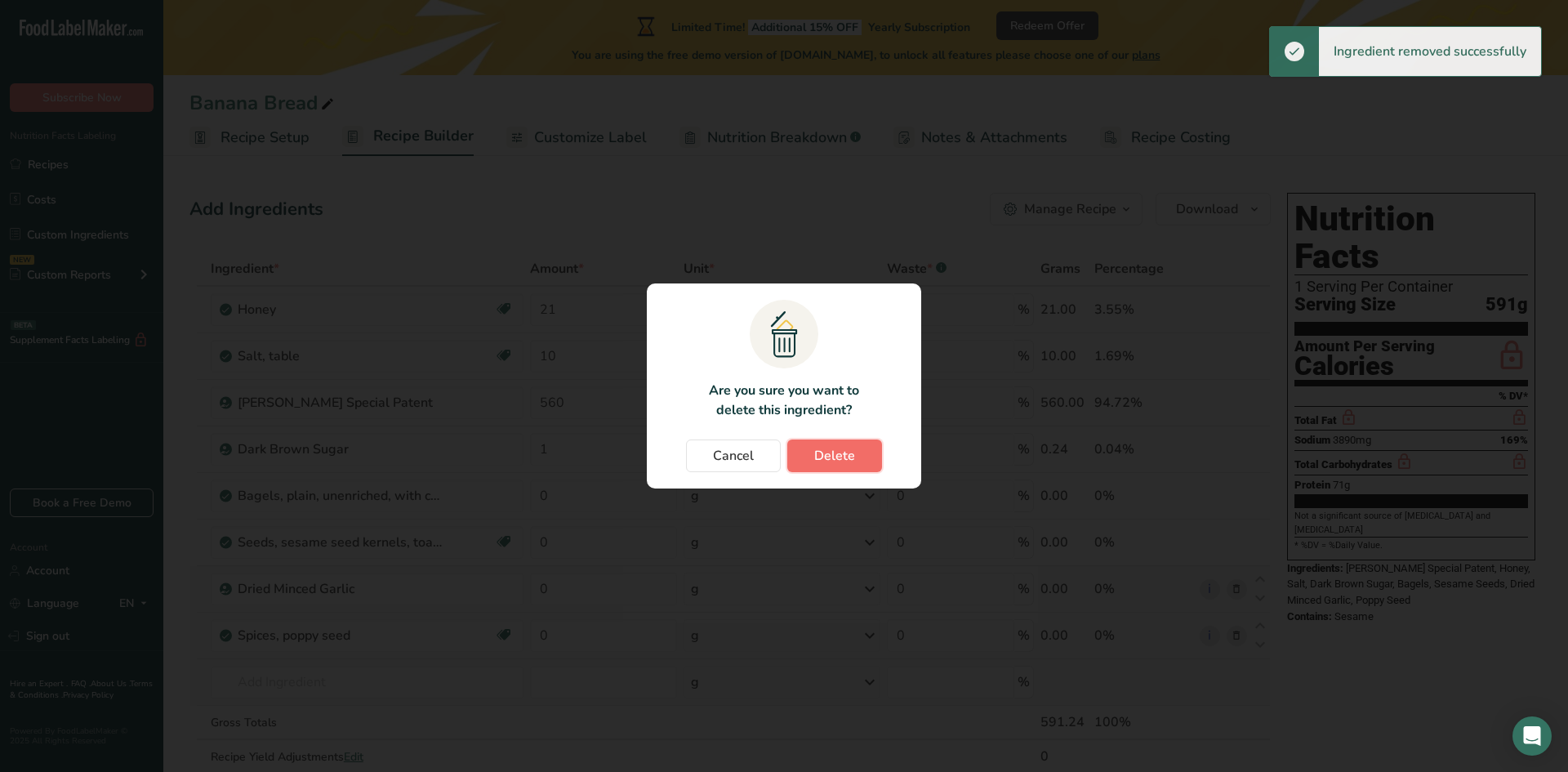
click at [866, 451] on button "Delete" at bounding box center [834, 455] width 95 height 33
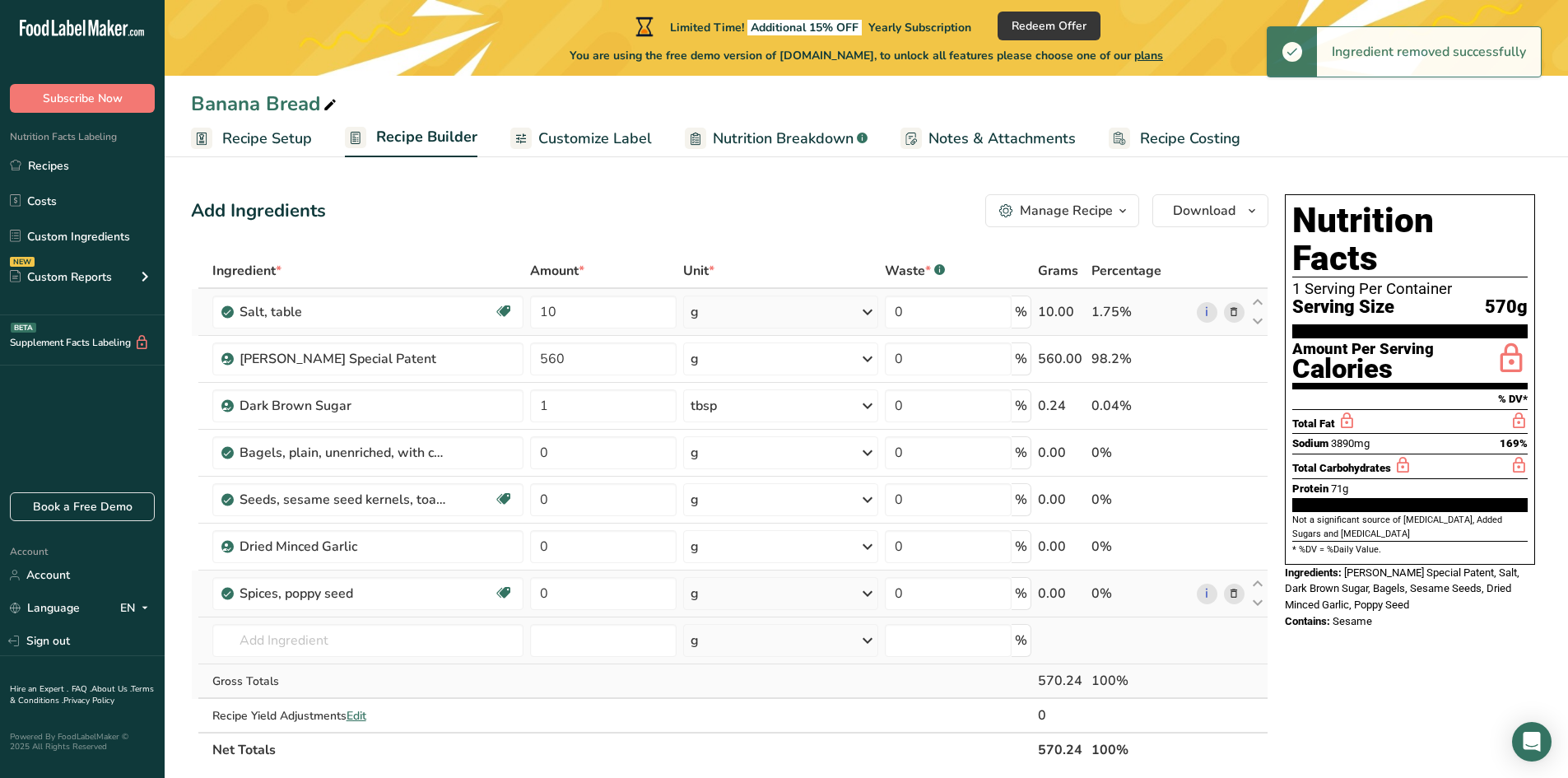
click at [1240, 317] on icon at bounding box center [1234, 312] width 12 height 17
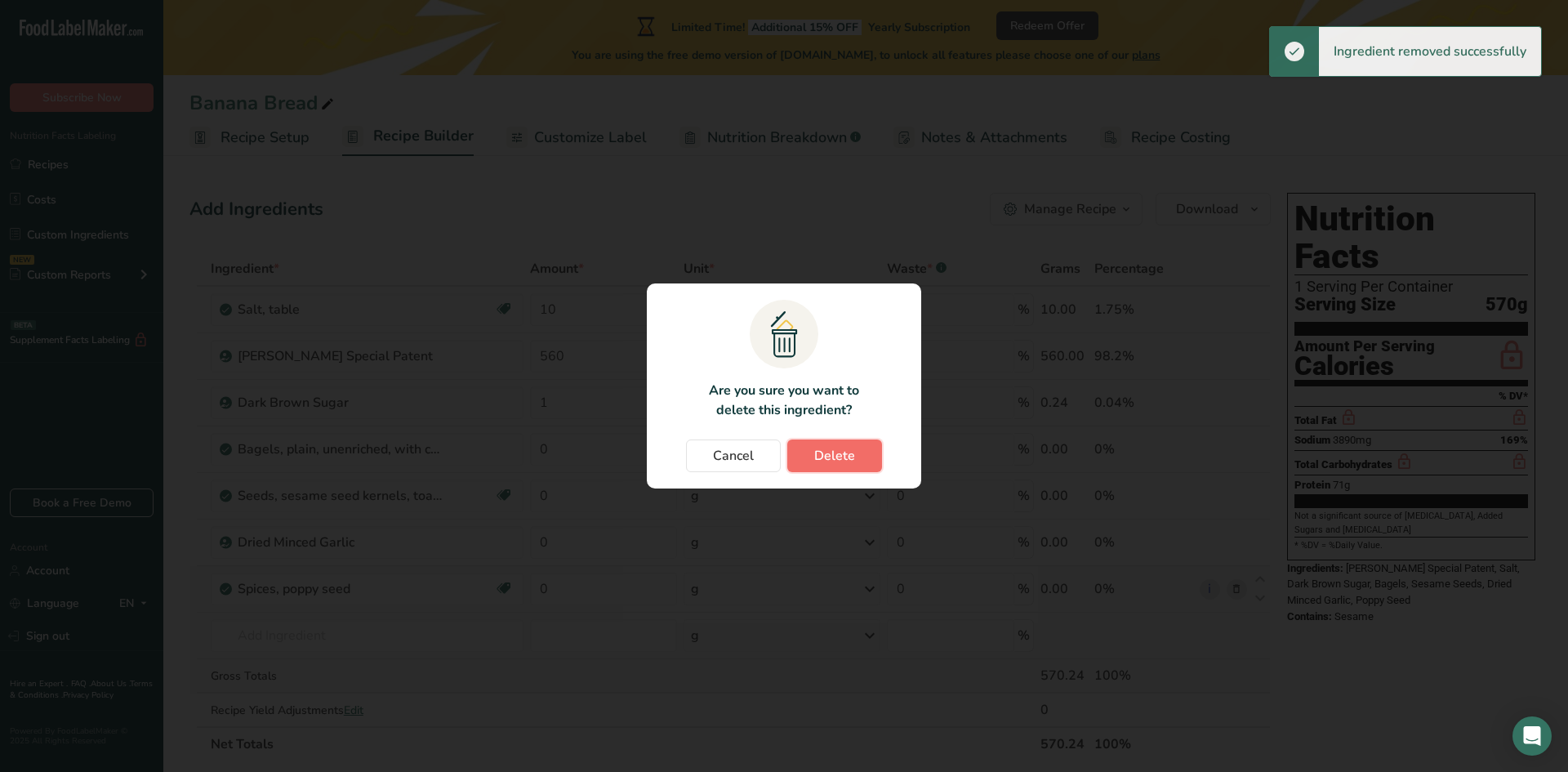
click at [837, 461] on span "Delete" at bounding box center [835, 455] width 41 height 20
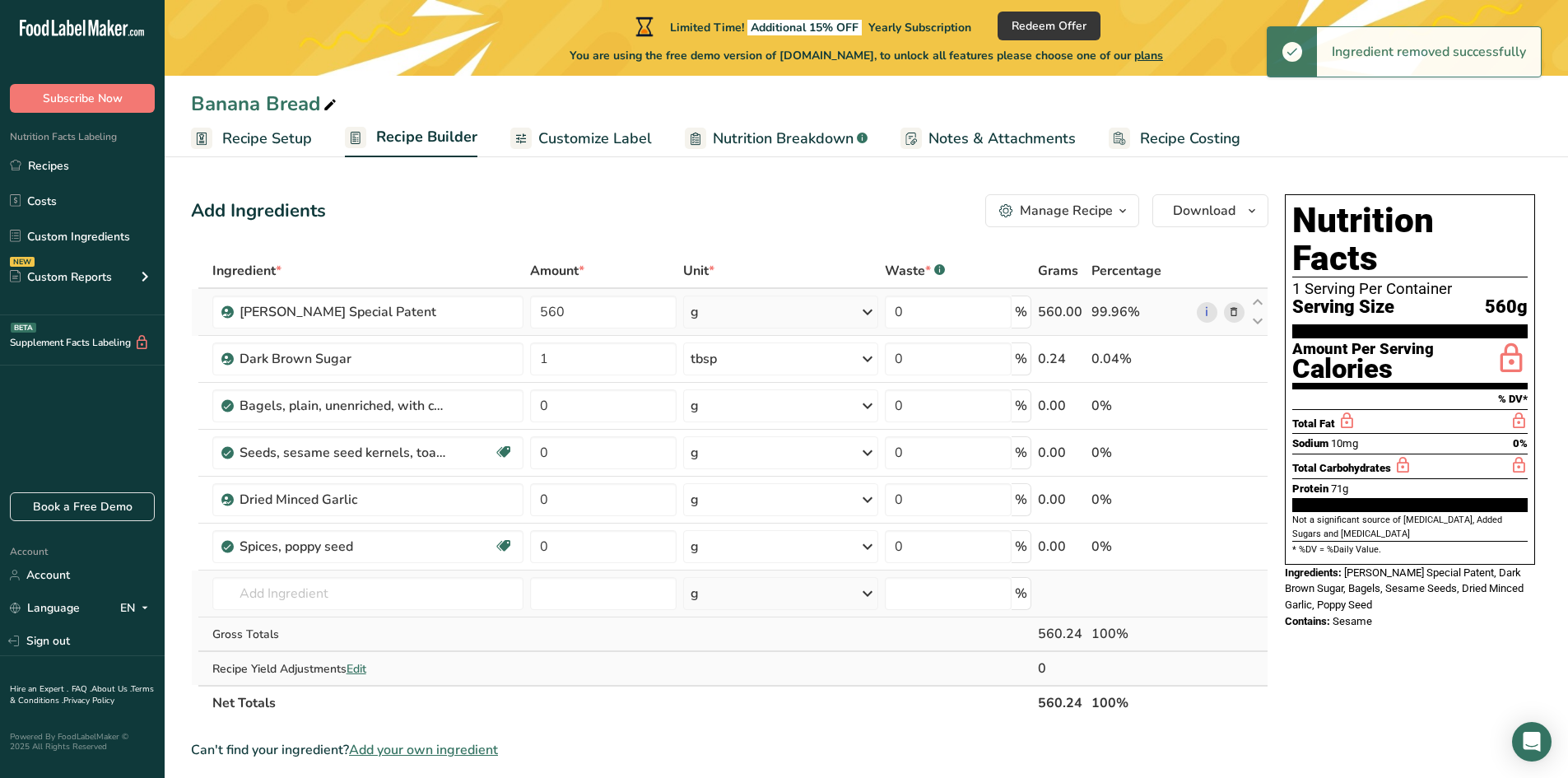
click at [1233, 315] on icon at bounding box center [1234, 312] width 12 height 17
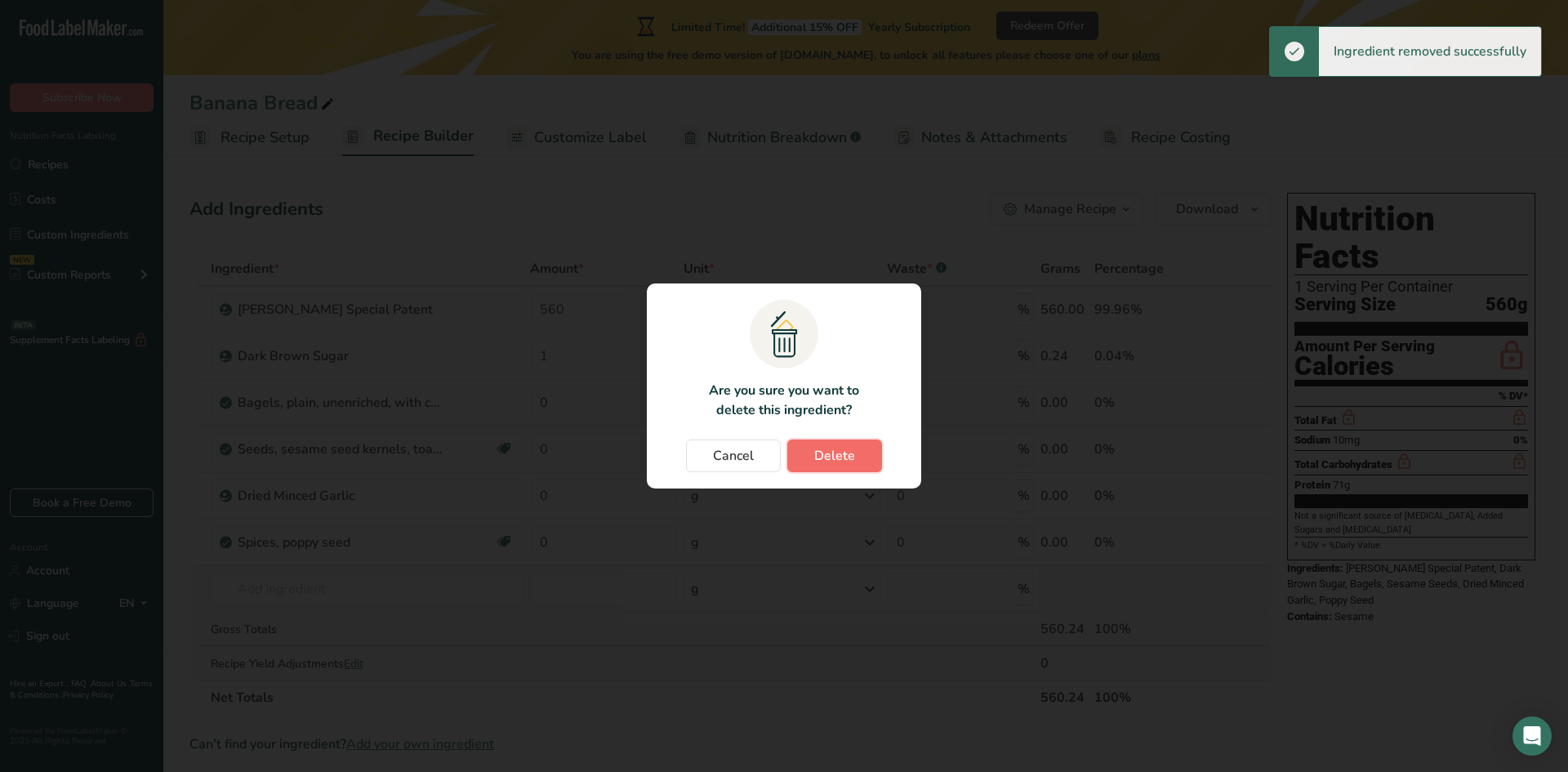
click at [816, 465] on span "Delete" at bounding box center [835, 455] width 41 height 20
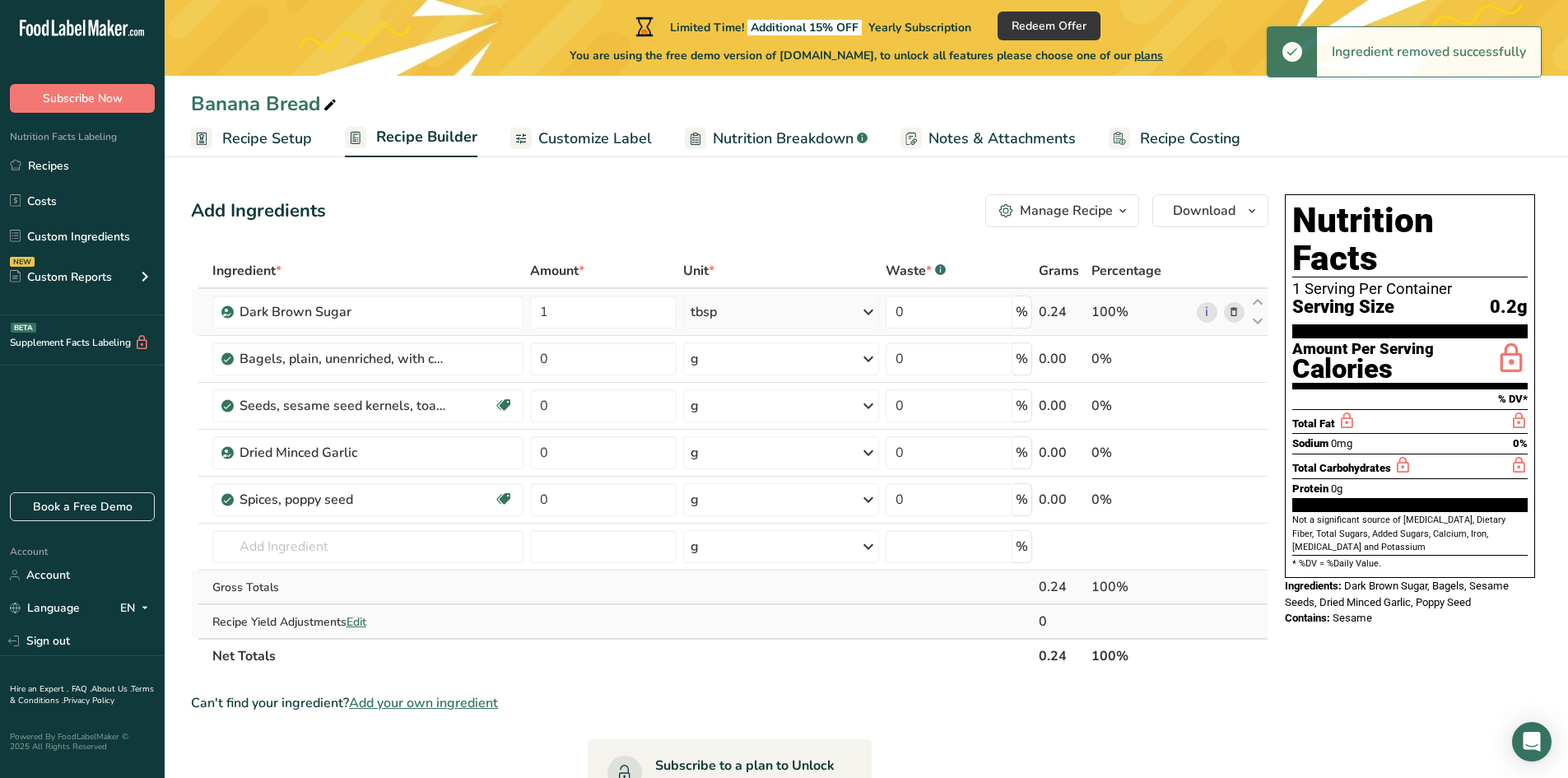
click at [1241, 312] on span at bounding box center [1234, 312] width 20 height 20
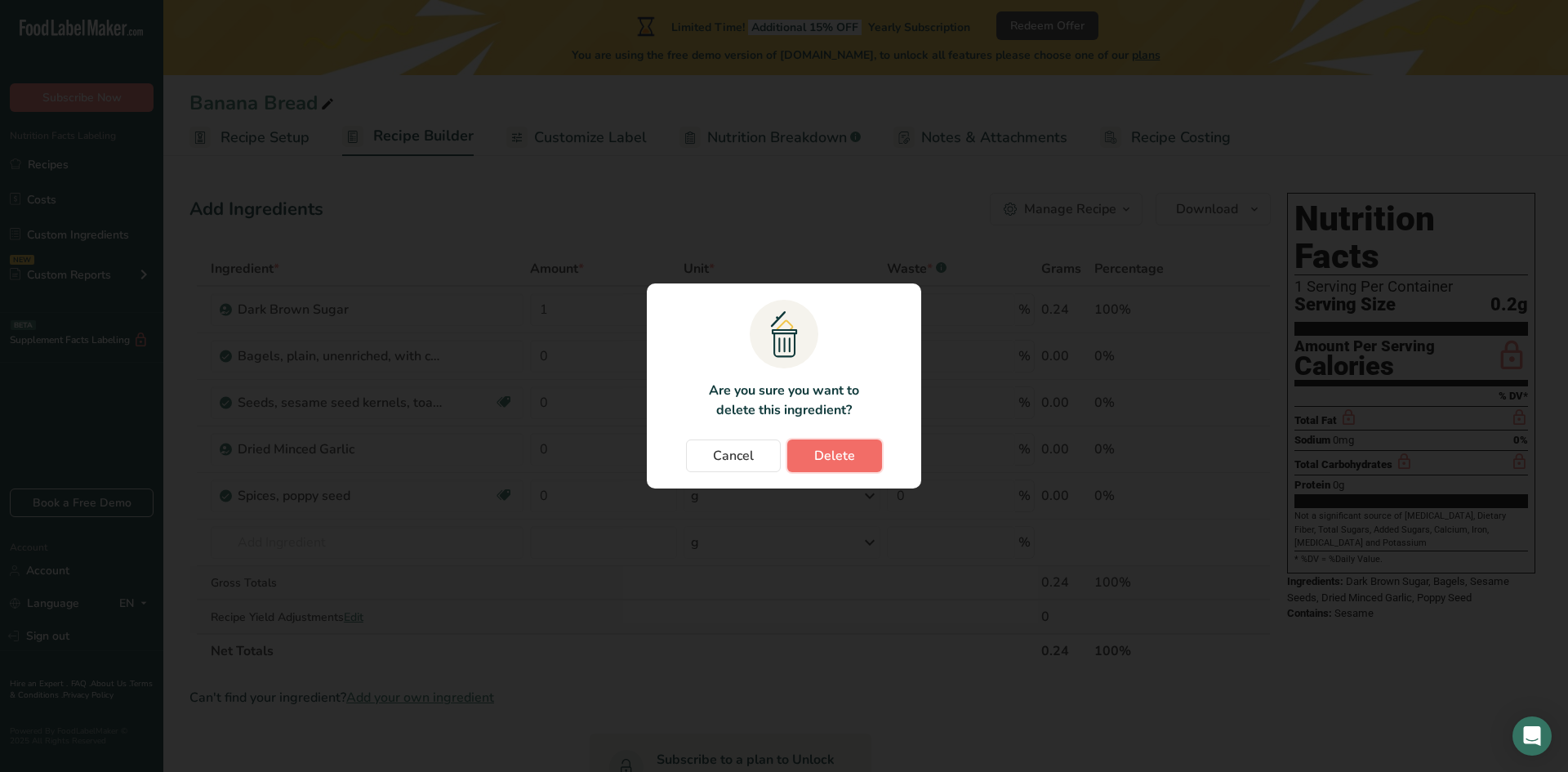
click at [832, 465] on button "Delete" at bounding box center [834, 455] width 95 height 33
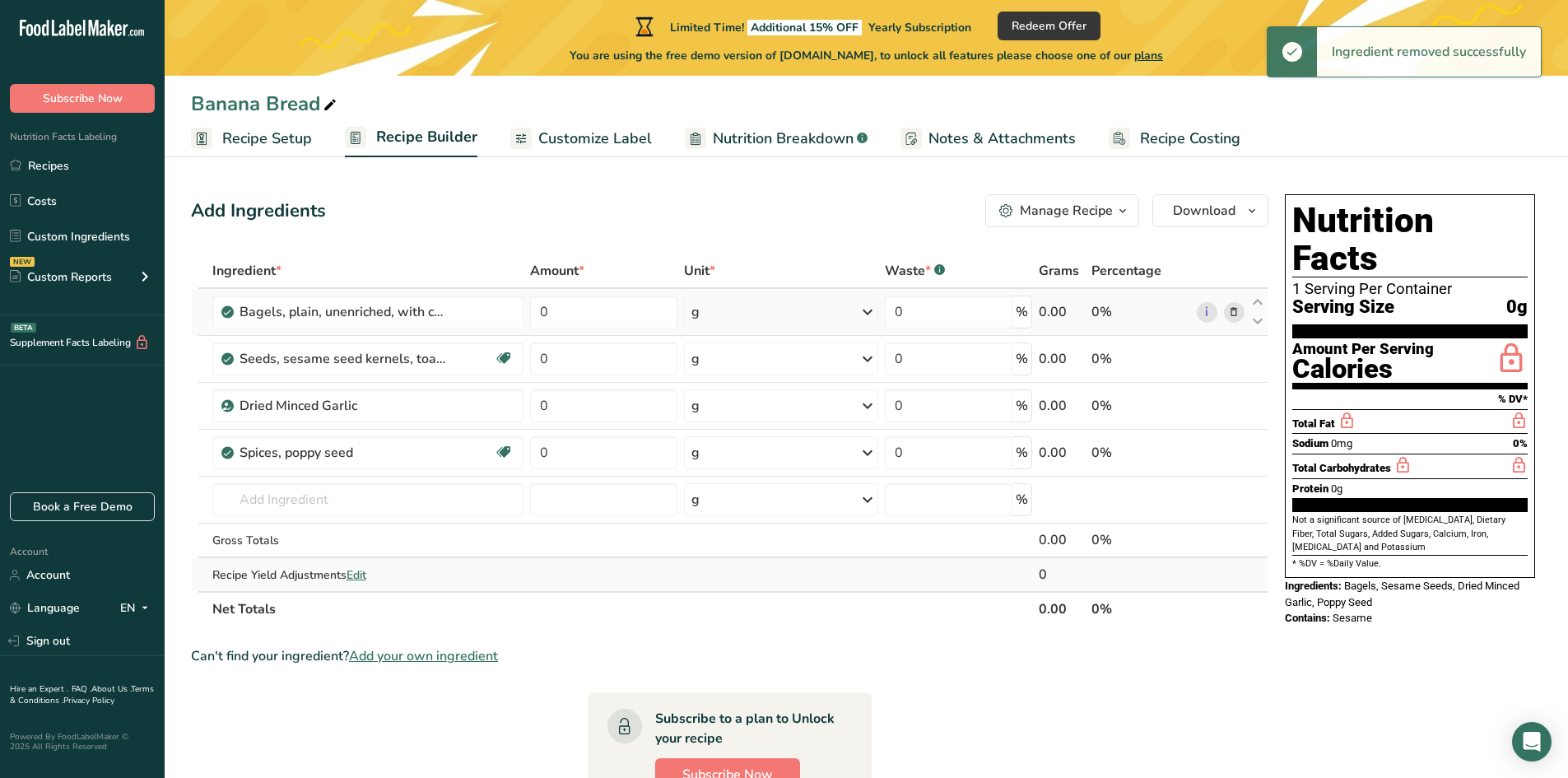
click at [1239, 315] on icon at bounding box center [1234, 312] width 12 height 17
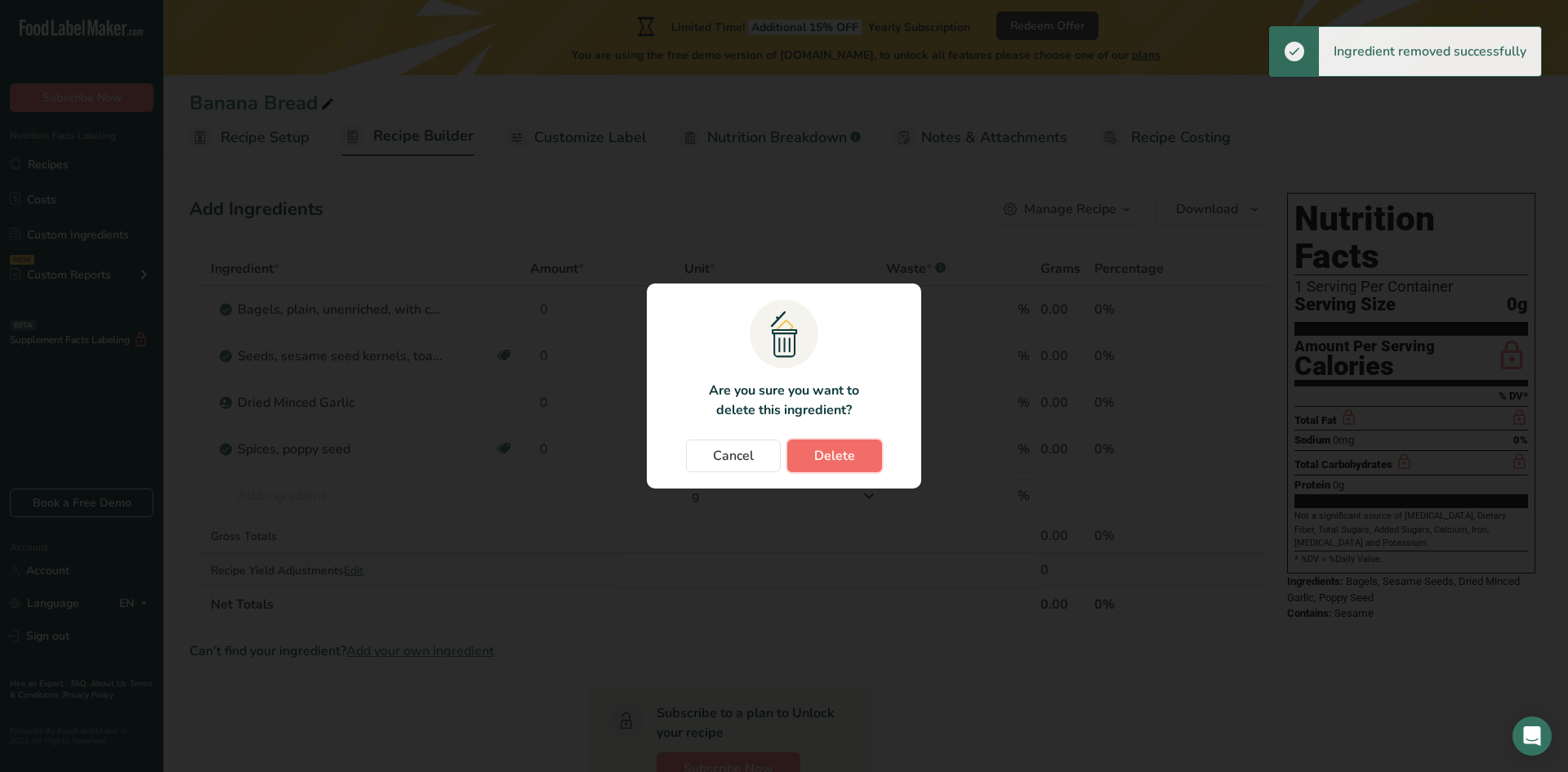
click at [841, 456] on span "Delete" at bounding box center [835, 455] width 41 height 20
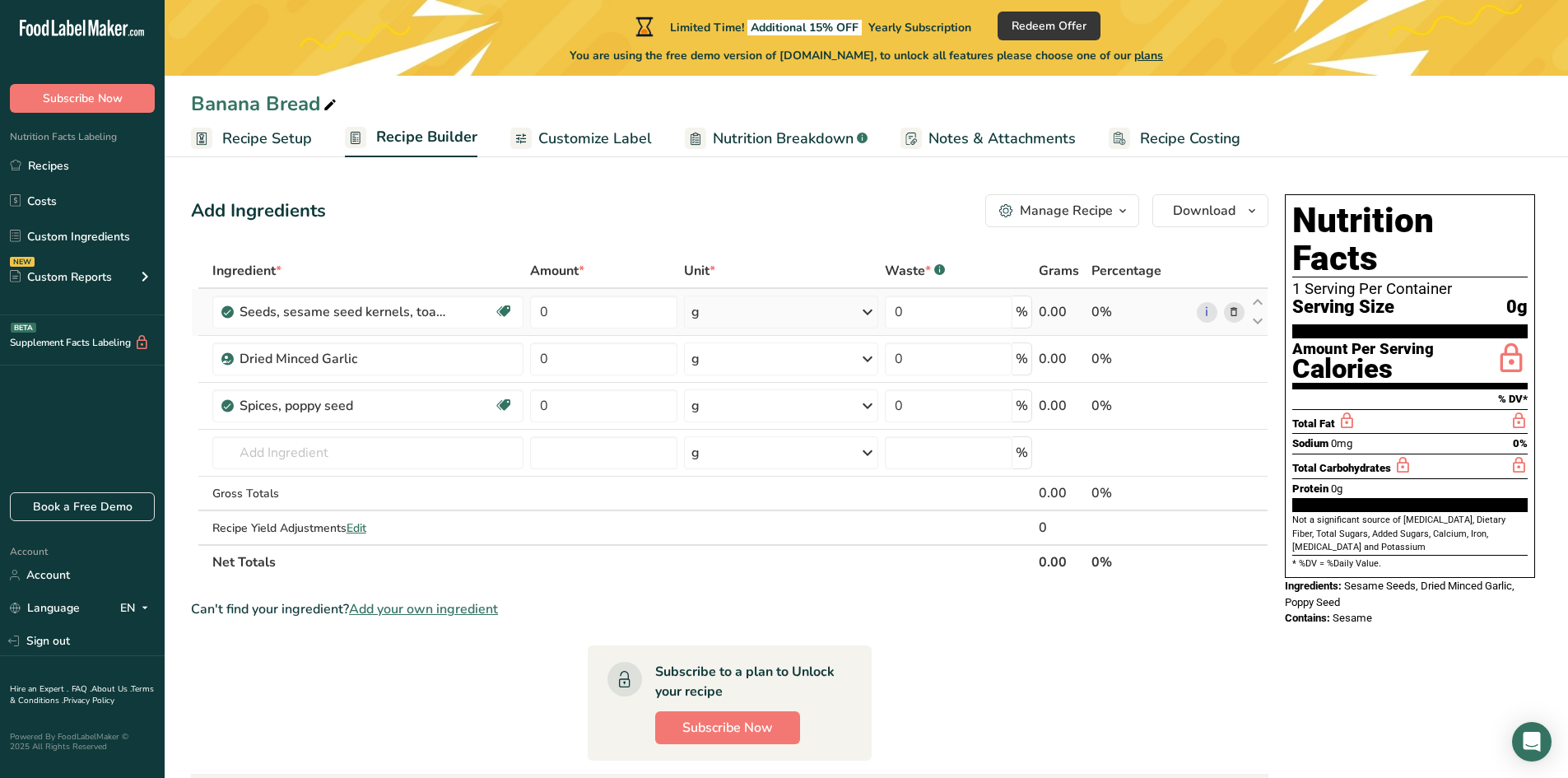
click at [1233, 316] on icon at bounding box center [1234, 312] width 12 height 17
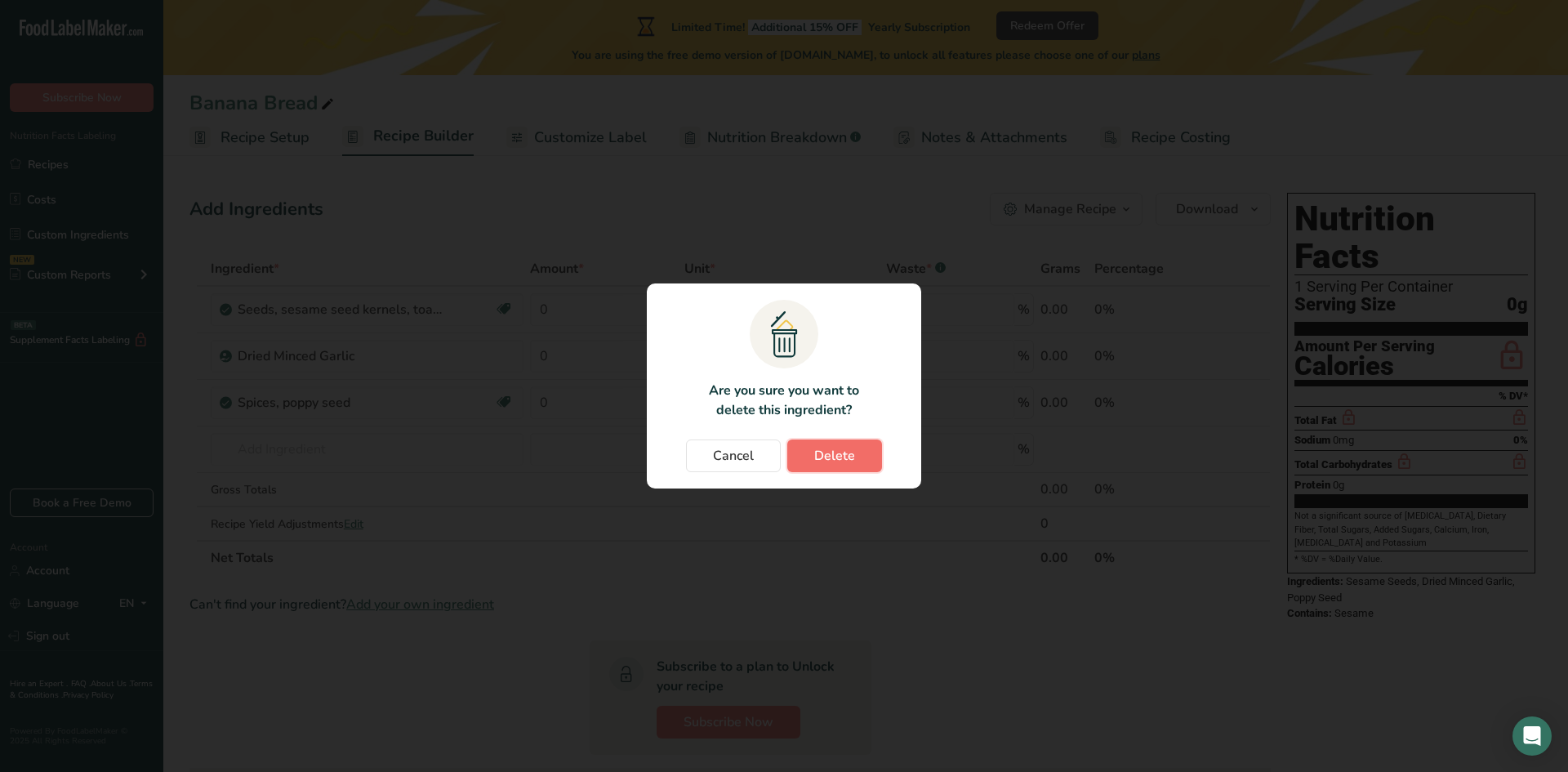
click at [830, 454] on span "Delete" at bounding box center [835, 455] width 41 height 20
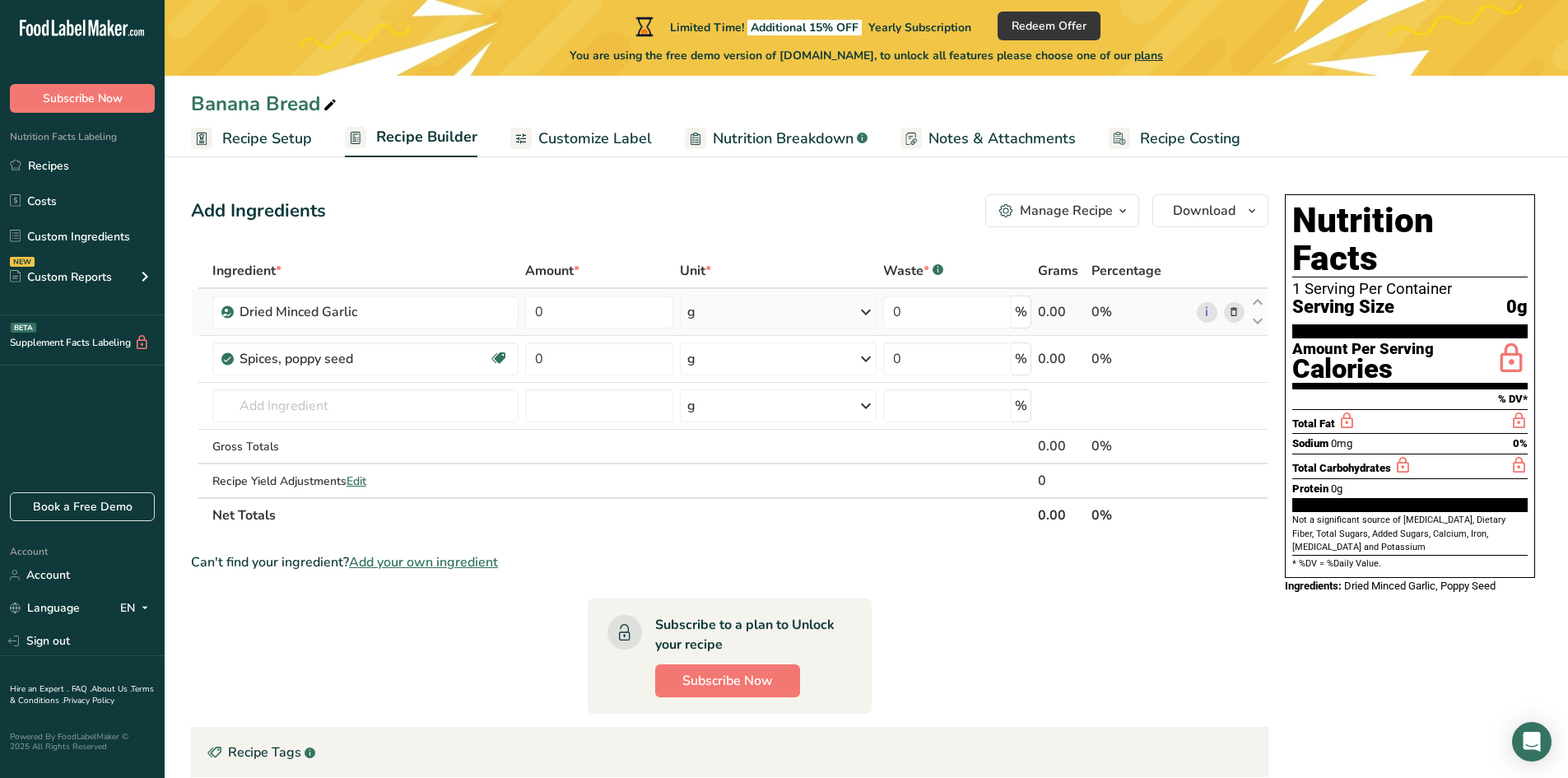
click at [1230, 308] on icon at bounding box center [1234, 312] width 12 height 17
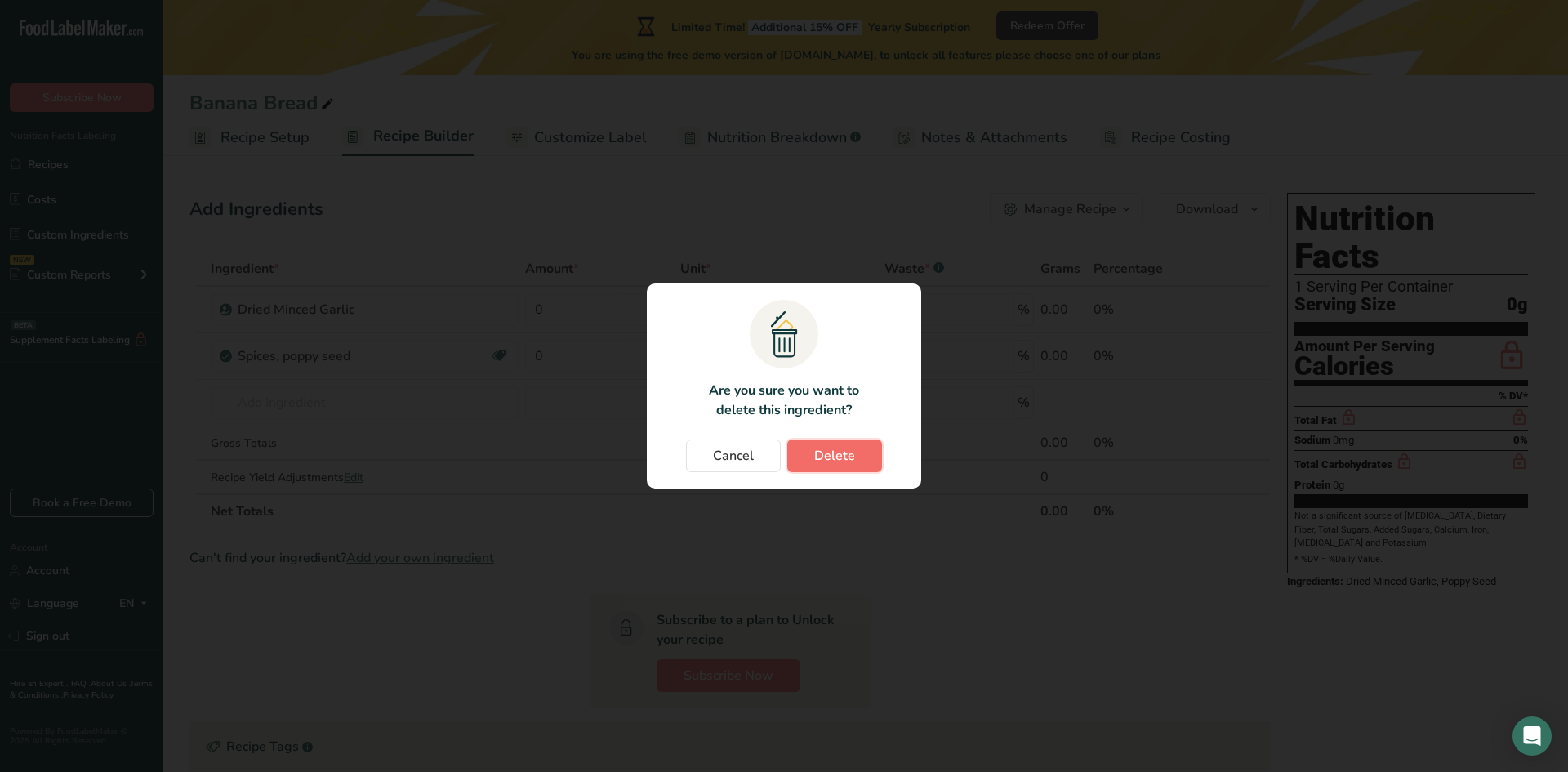
click at [852, 453] on span "Delete" at bounding box center [835, 455] width 41 height 20
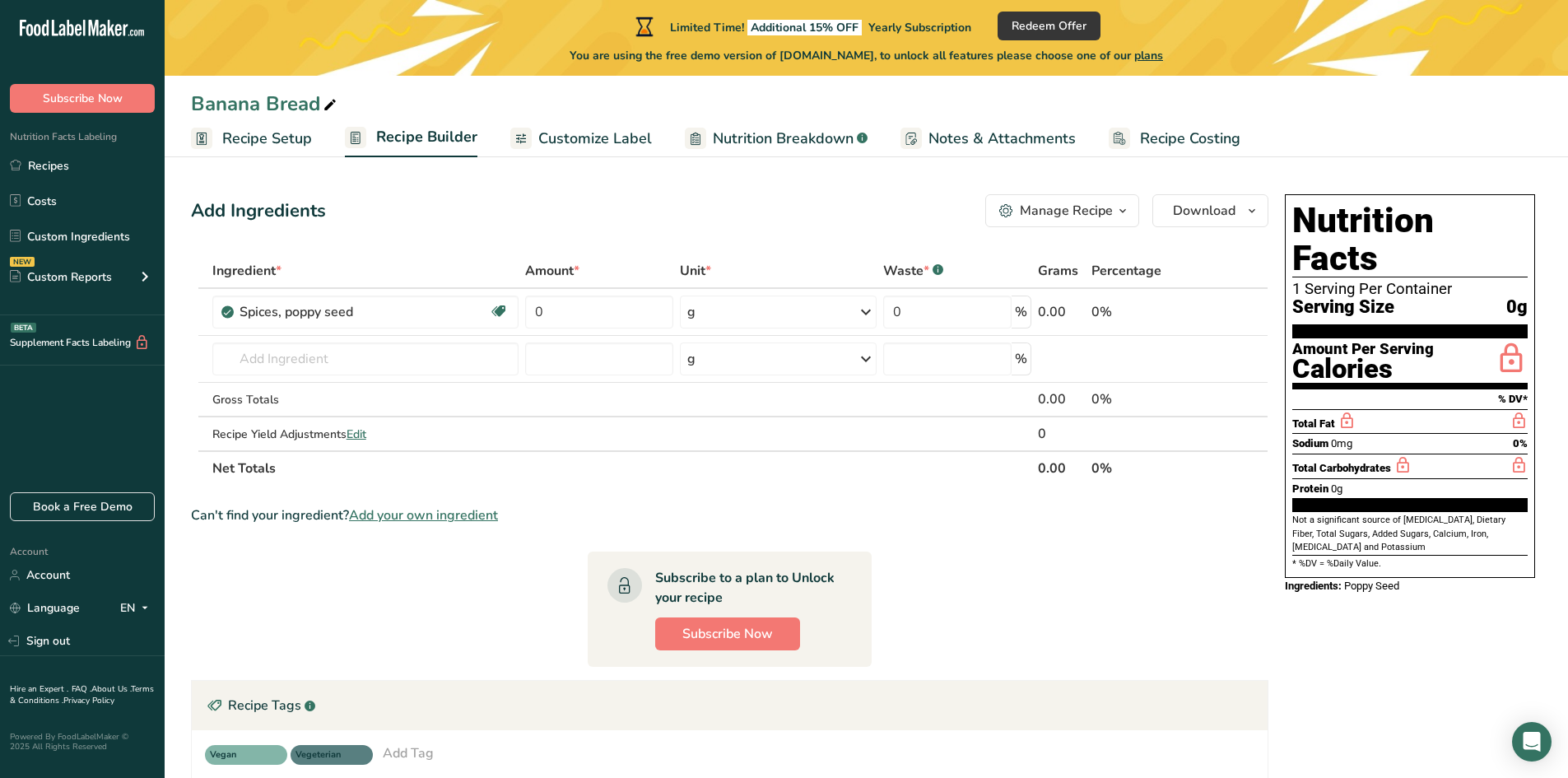
click at [1236, 313] on icon at bounding box center [1234, 312] width 12 height 17
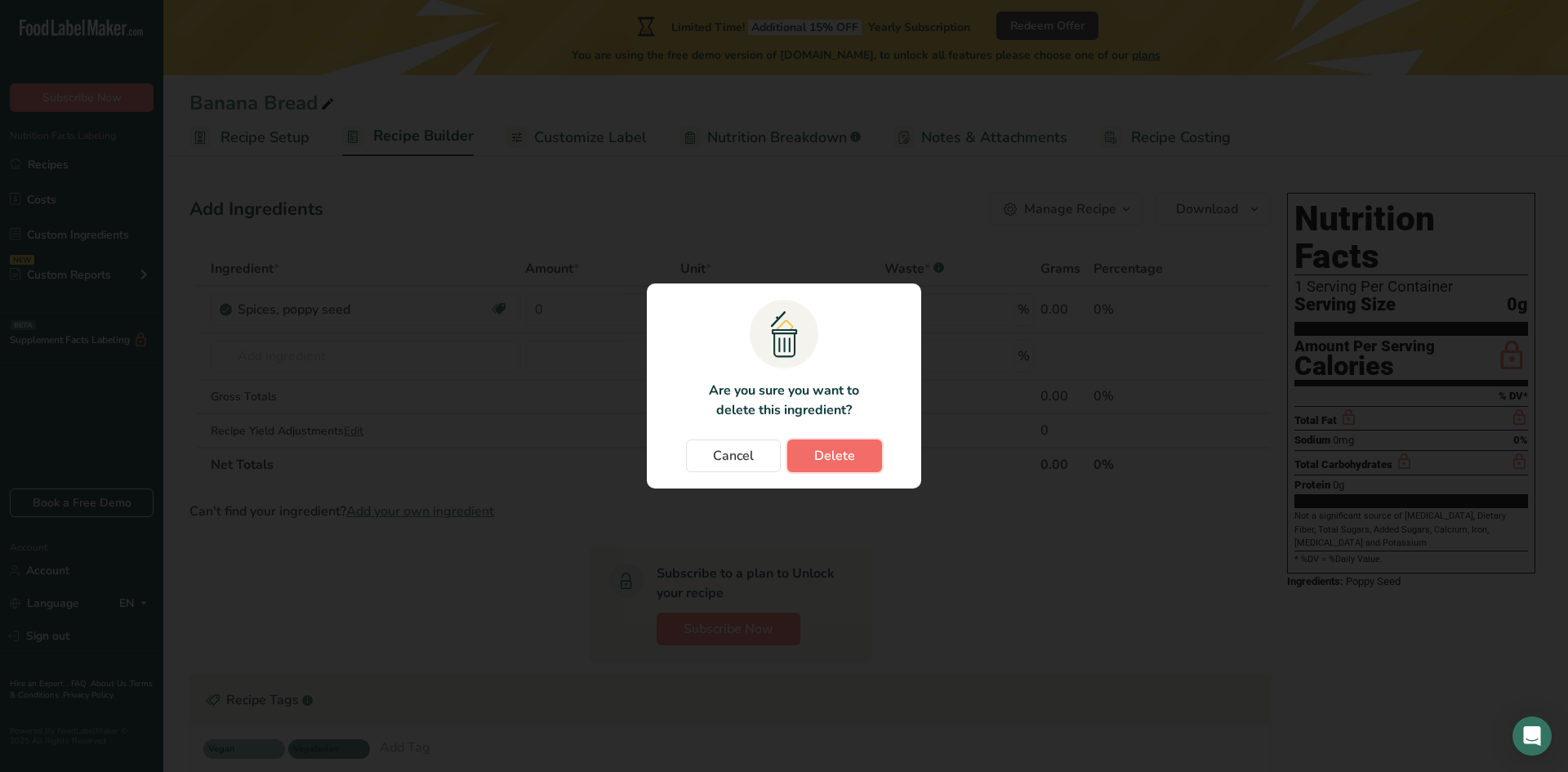
click at [824, 466] on button "Delete" at bounding box center [834, 455] width 95 height 33
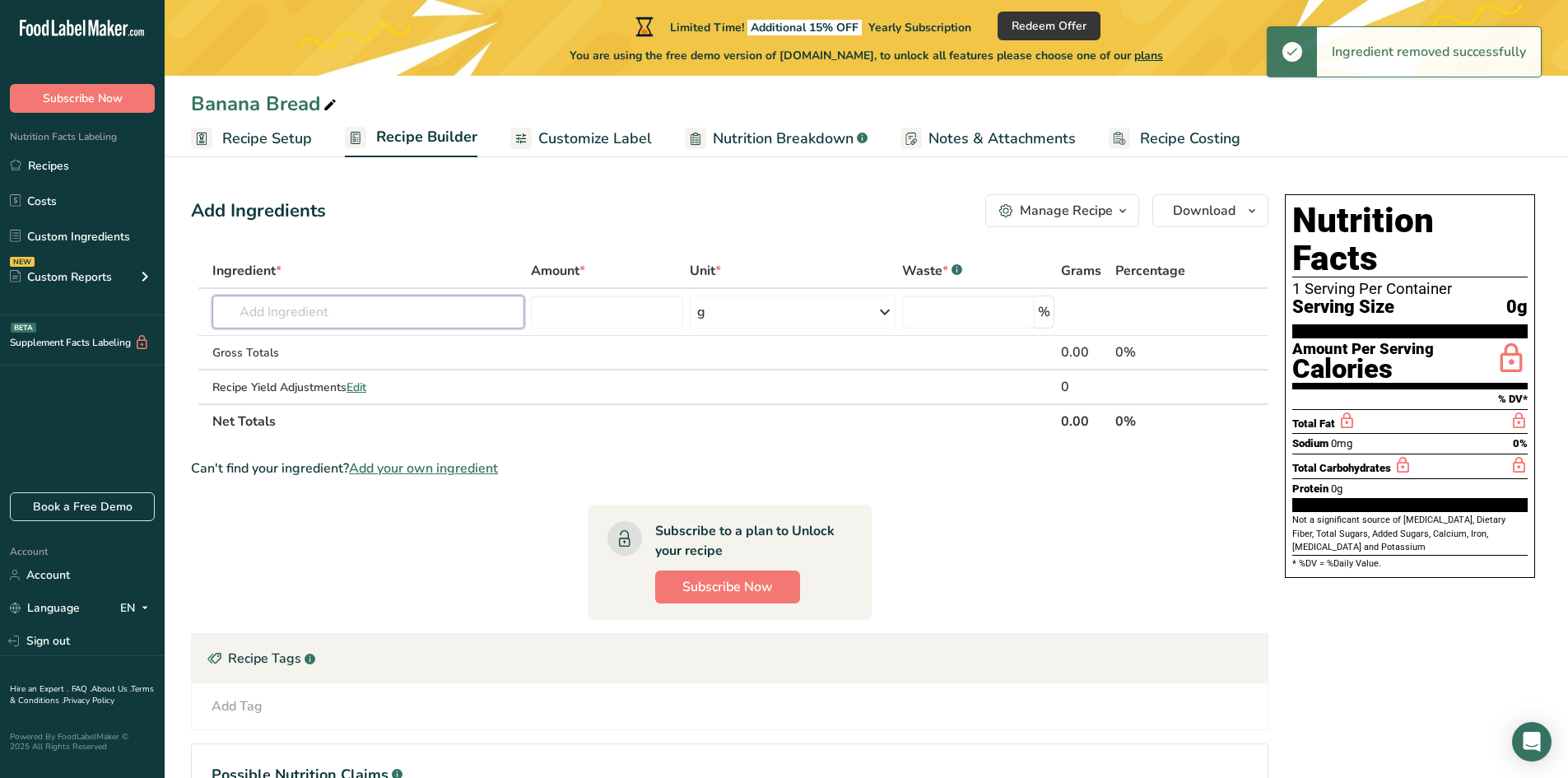
click at [332, 318] on input "text" at bounding box center [368, 312] width 312 height 33
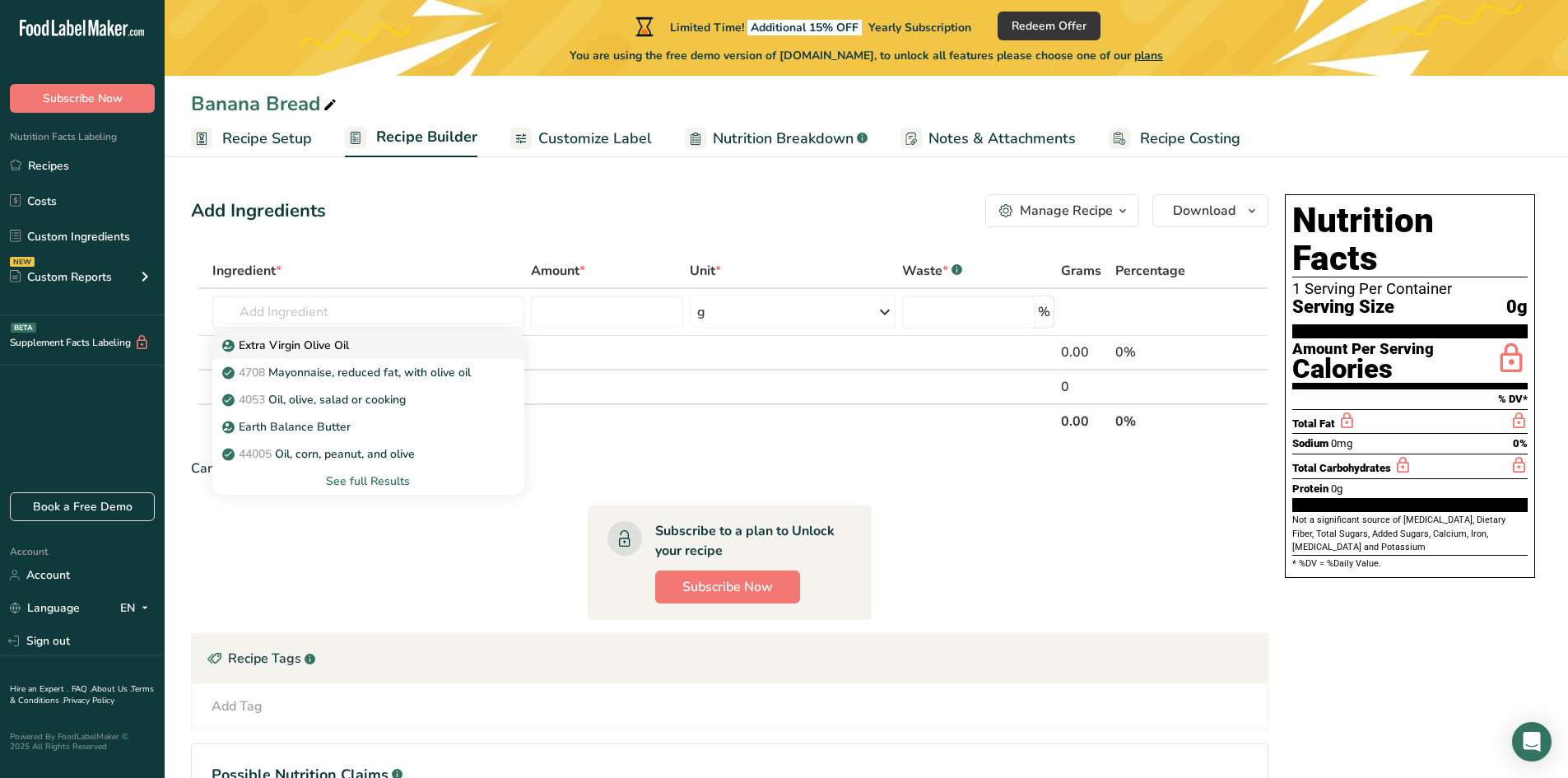
click at [327, 341] on p "Extra Virgin Olive Oil" at bounding box center [287, 345] width 123 height 17
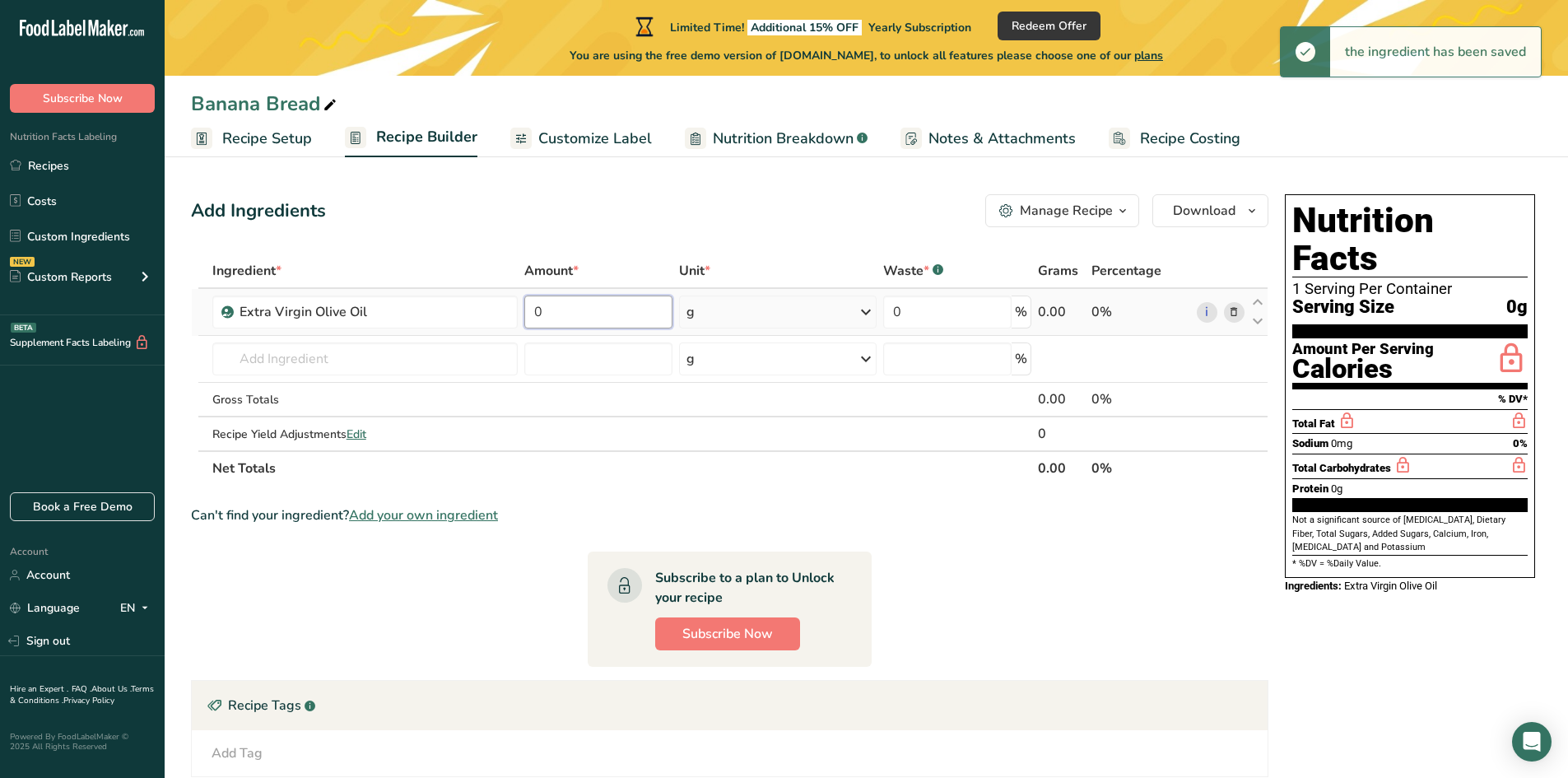
click at [599, 311] on input "0" at bounding box center [598, 312] width 148 height 33
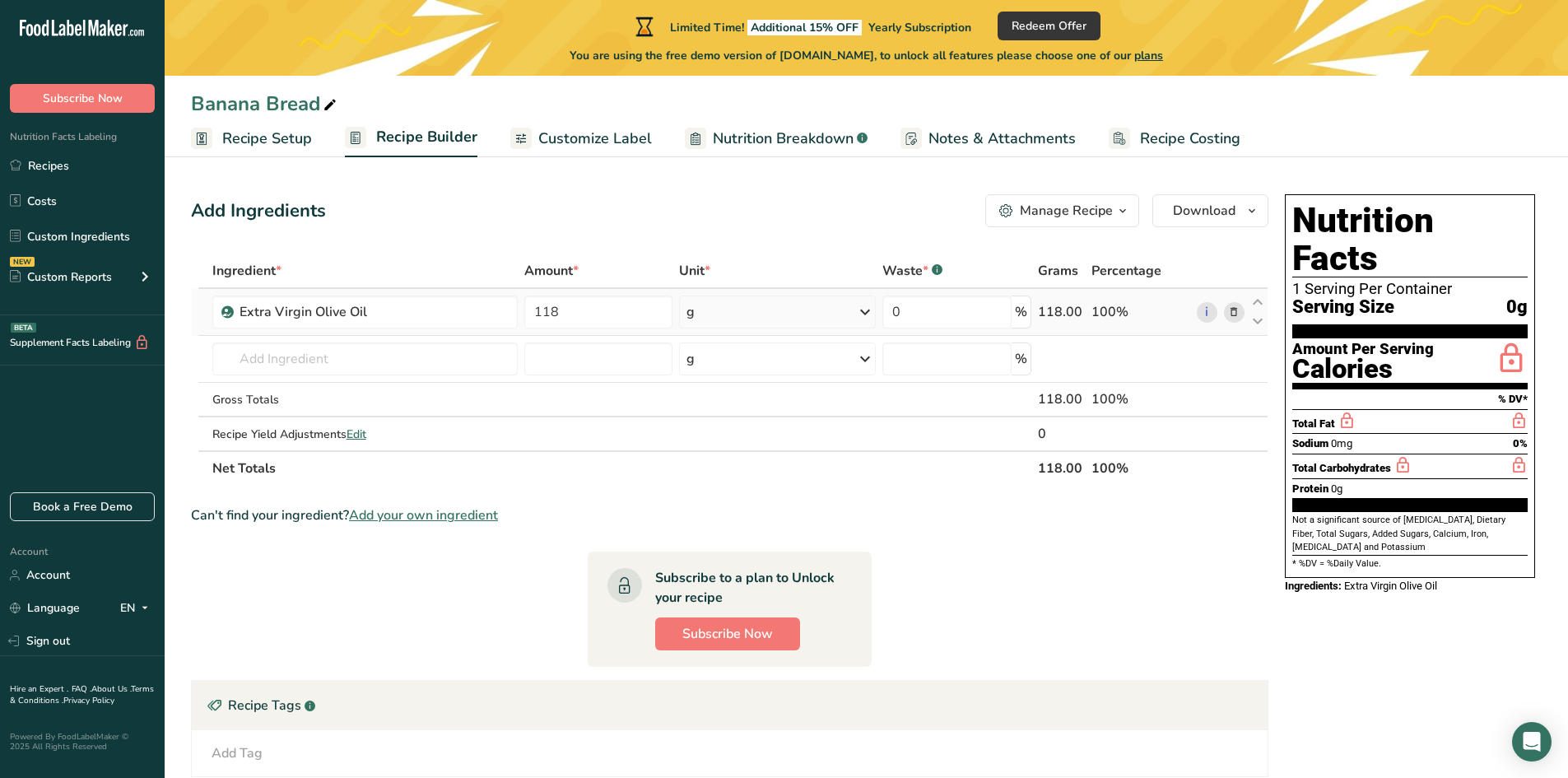
click at [703, 312] on div "Ingredient * Amount * Unit * Waste * .a-a{fill:#347362;}.b-a{fill:#fff;} Grams …" at bounding box center [729, 370] width 1077 height 232
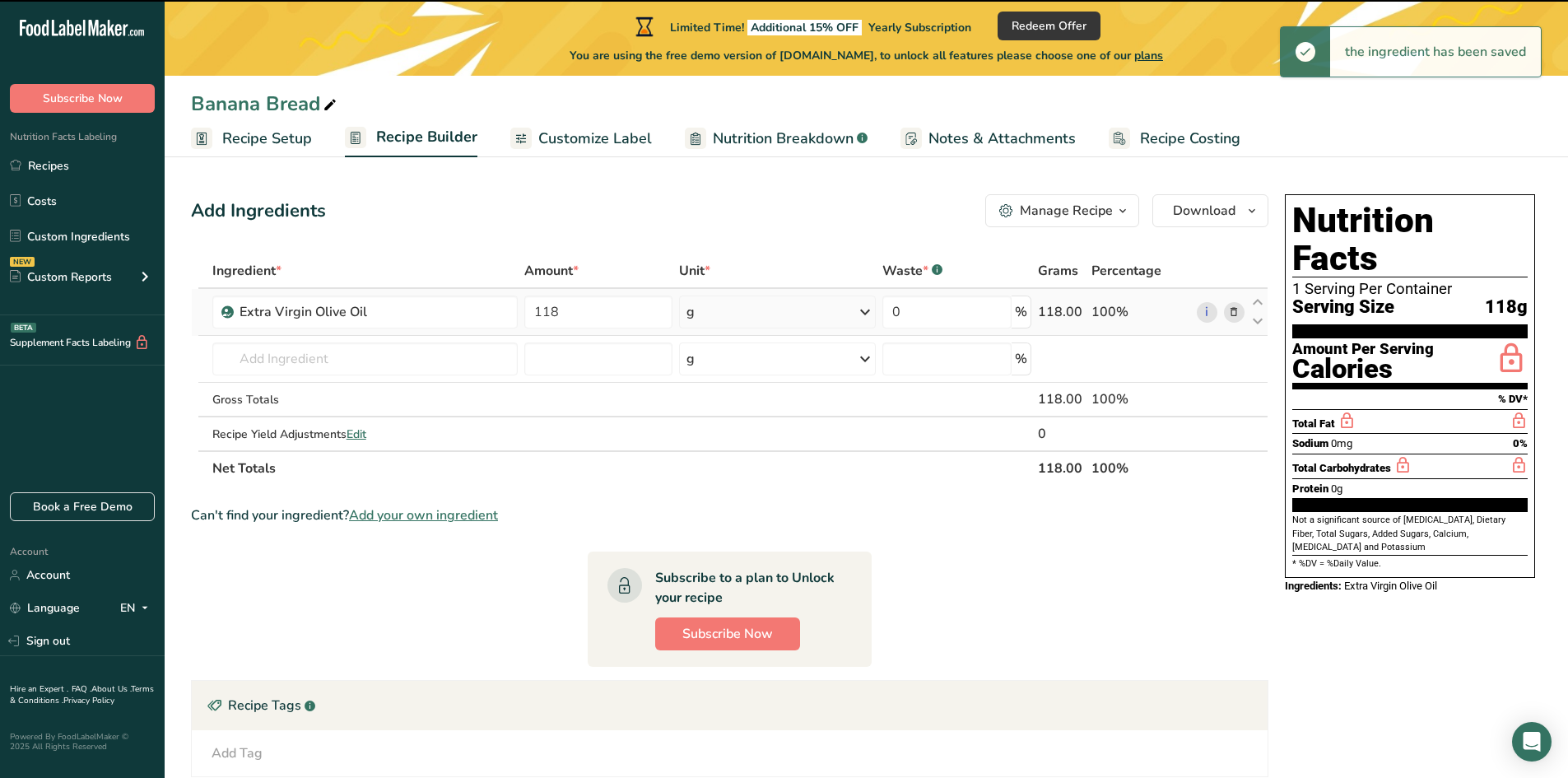
click at [738, 312] on div "g" at bounding box center [777, 312] width 196 height 33
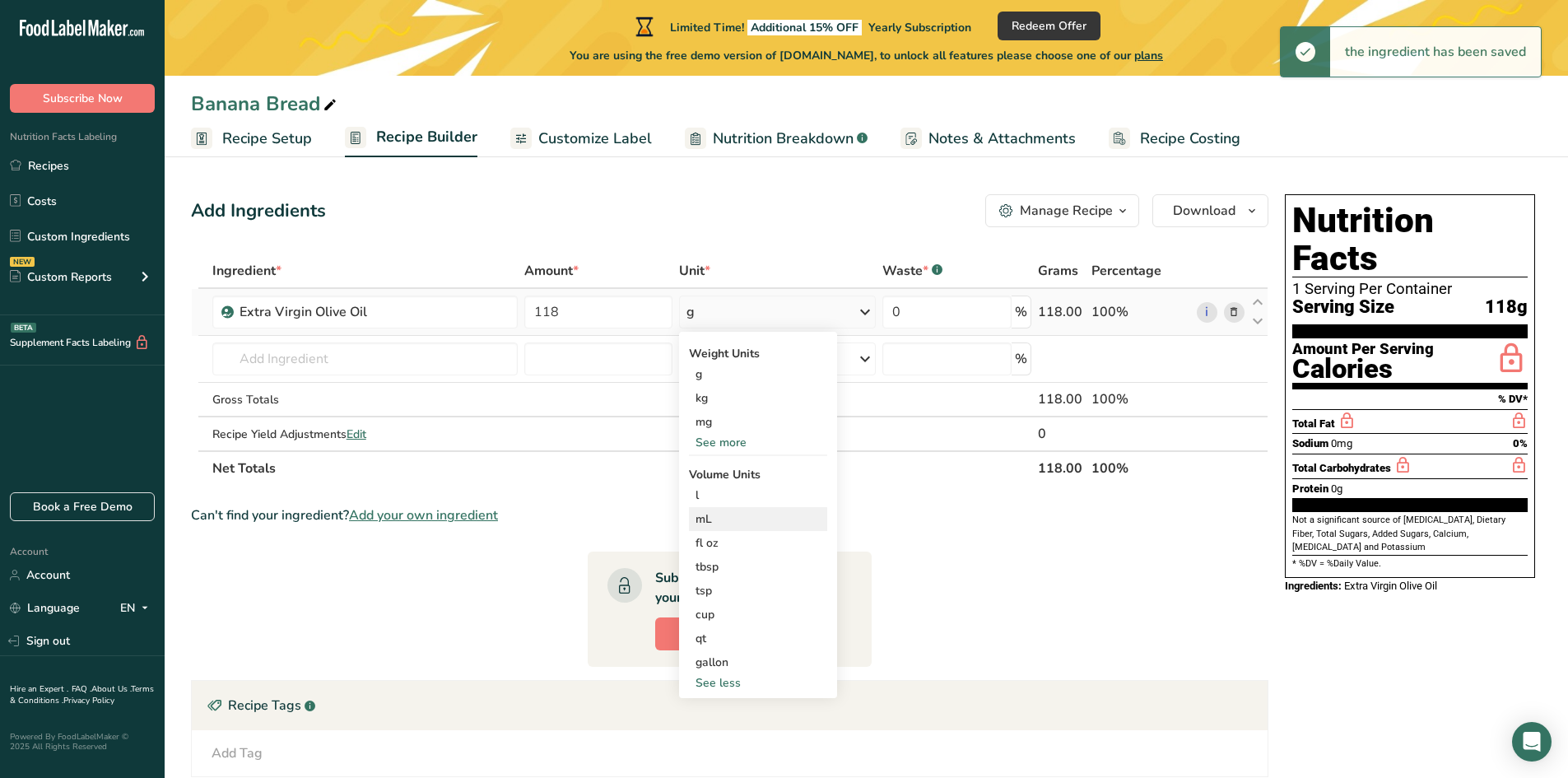
click at [707, 517] on div "mL" at bounding box center [757, 519] width 125 height 17
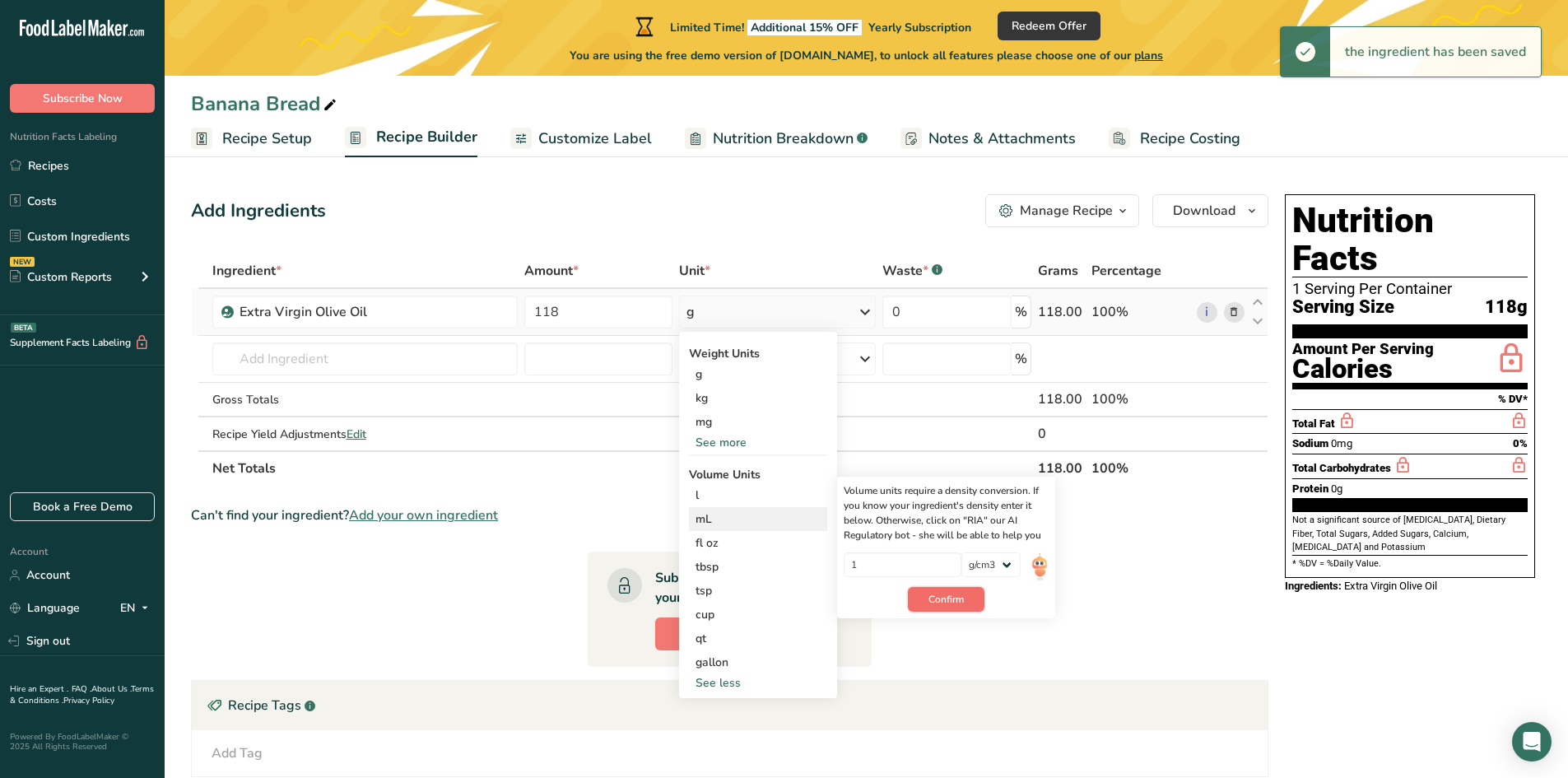
click at [962, 599] on span "Confirm" at bounding box center [946, 599] width 36 height 15
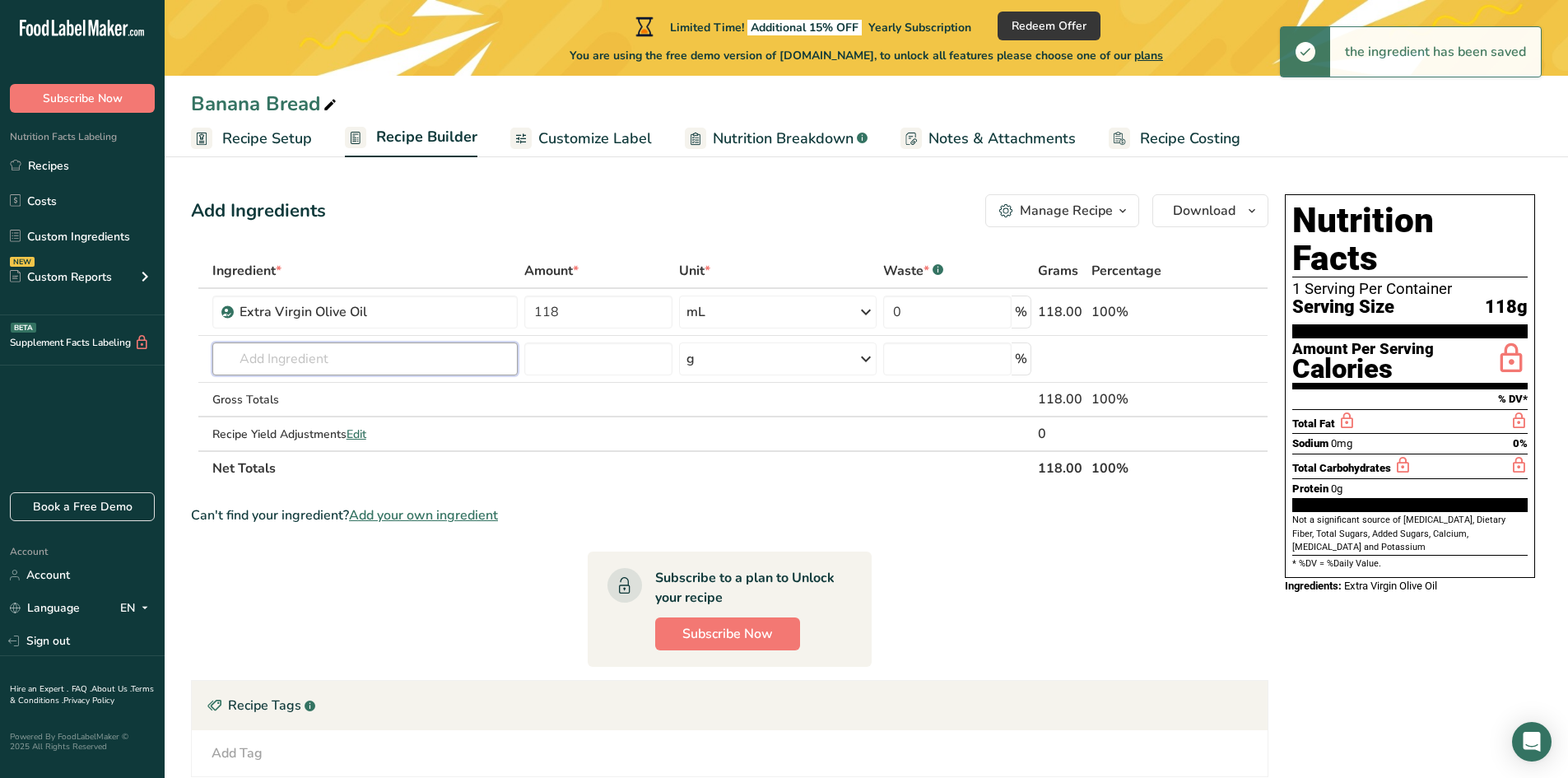
click at [283, 355] on input "text" at bounding box center [365, 359] width 305 height 33
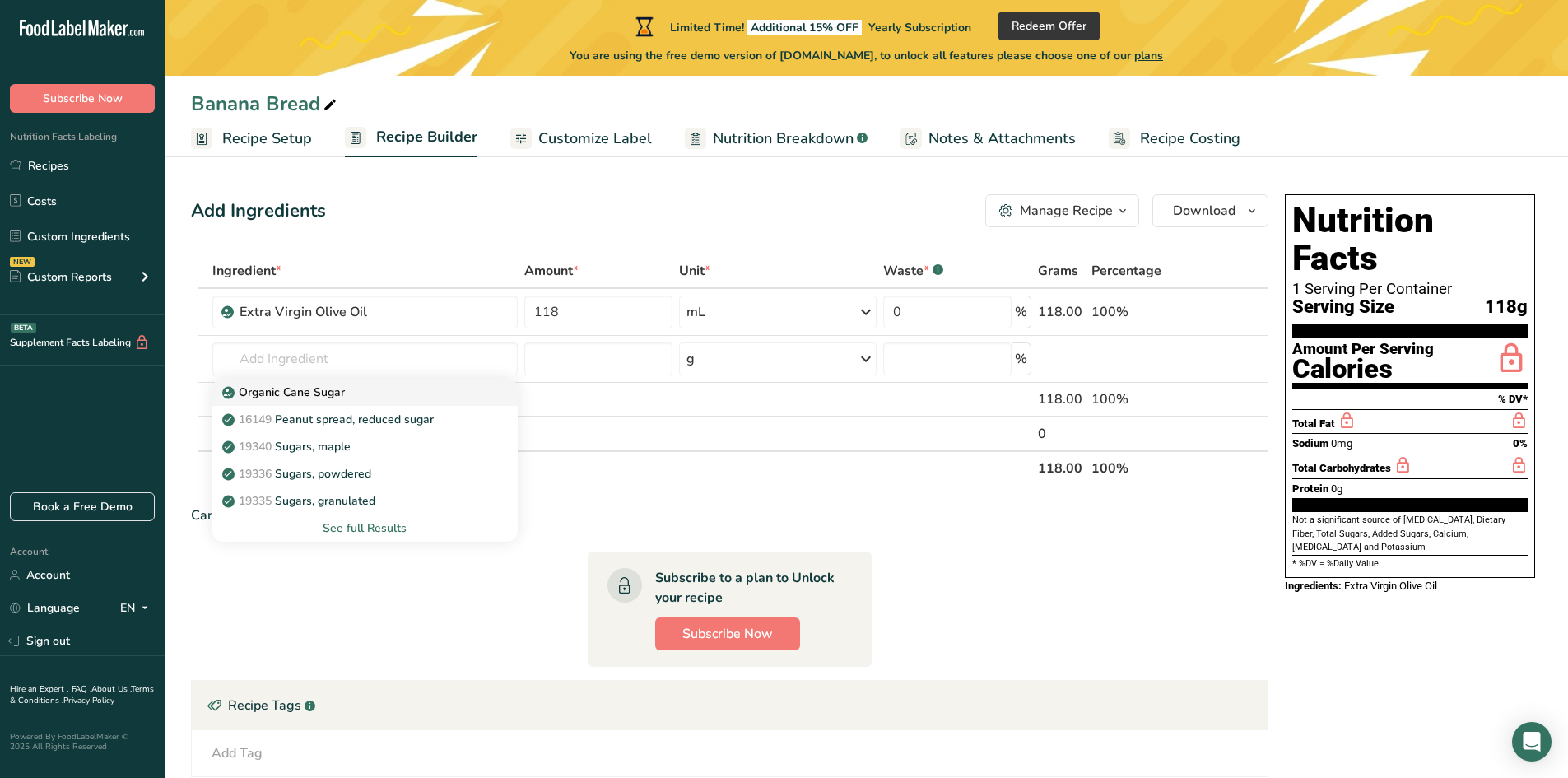
click at [305, 388] on p "Organic Cane Sugar" at bounding box center [285, 392] width 119 height 17
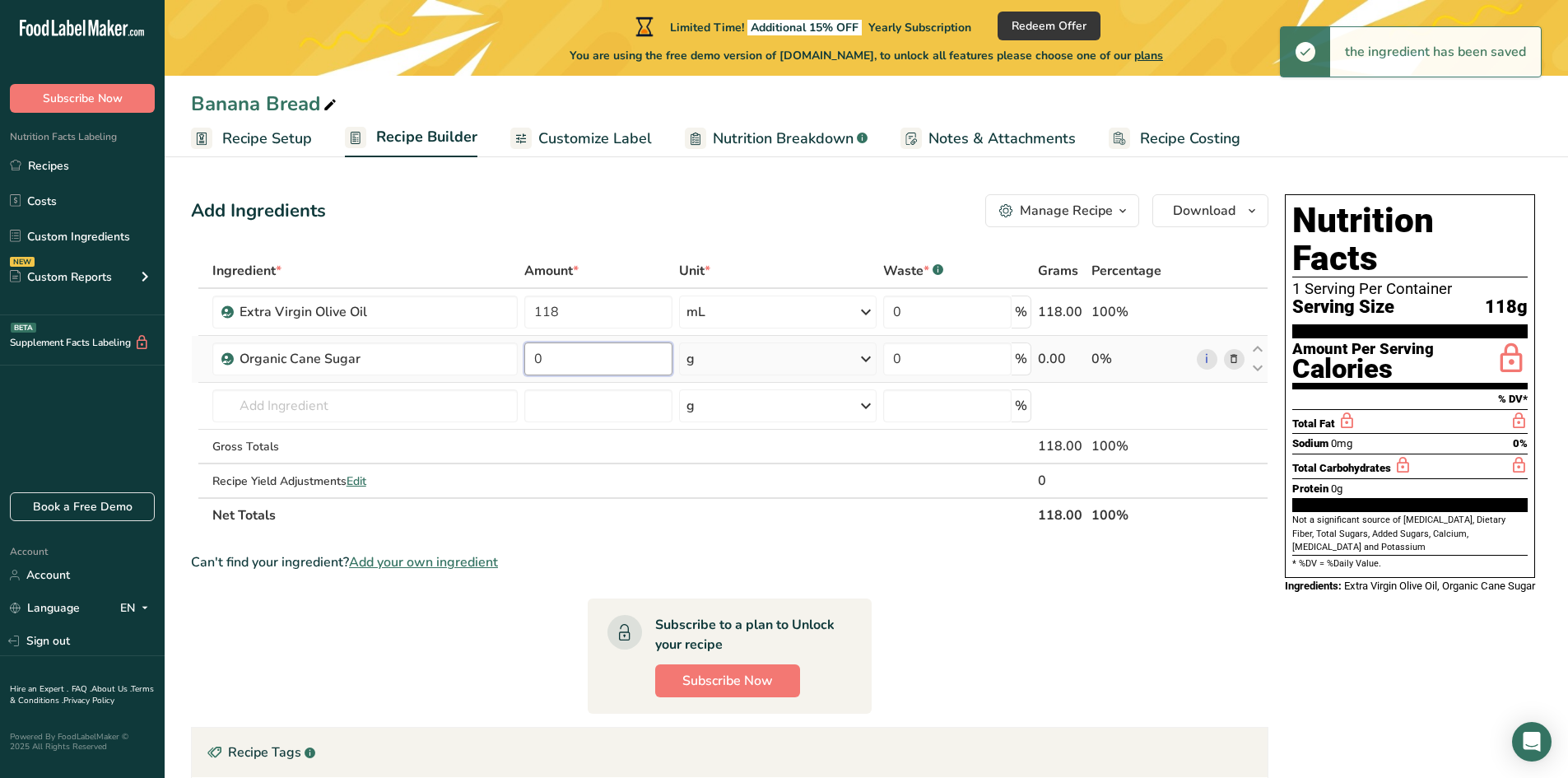
click at [557, 356] on input "0" at bounding box center [598, 359] width 148 height 33
drag, startPoint x: 558, startPoint y: 356, endPoint x: 522, endPoint y: 361, distance: 36.3
click at [522, 361] on td "0" at bounding box center [598, 359] width 155 height 47
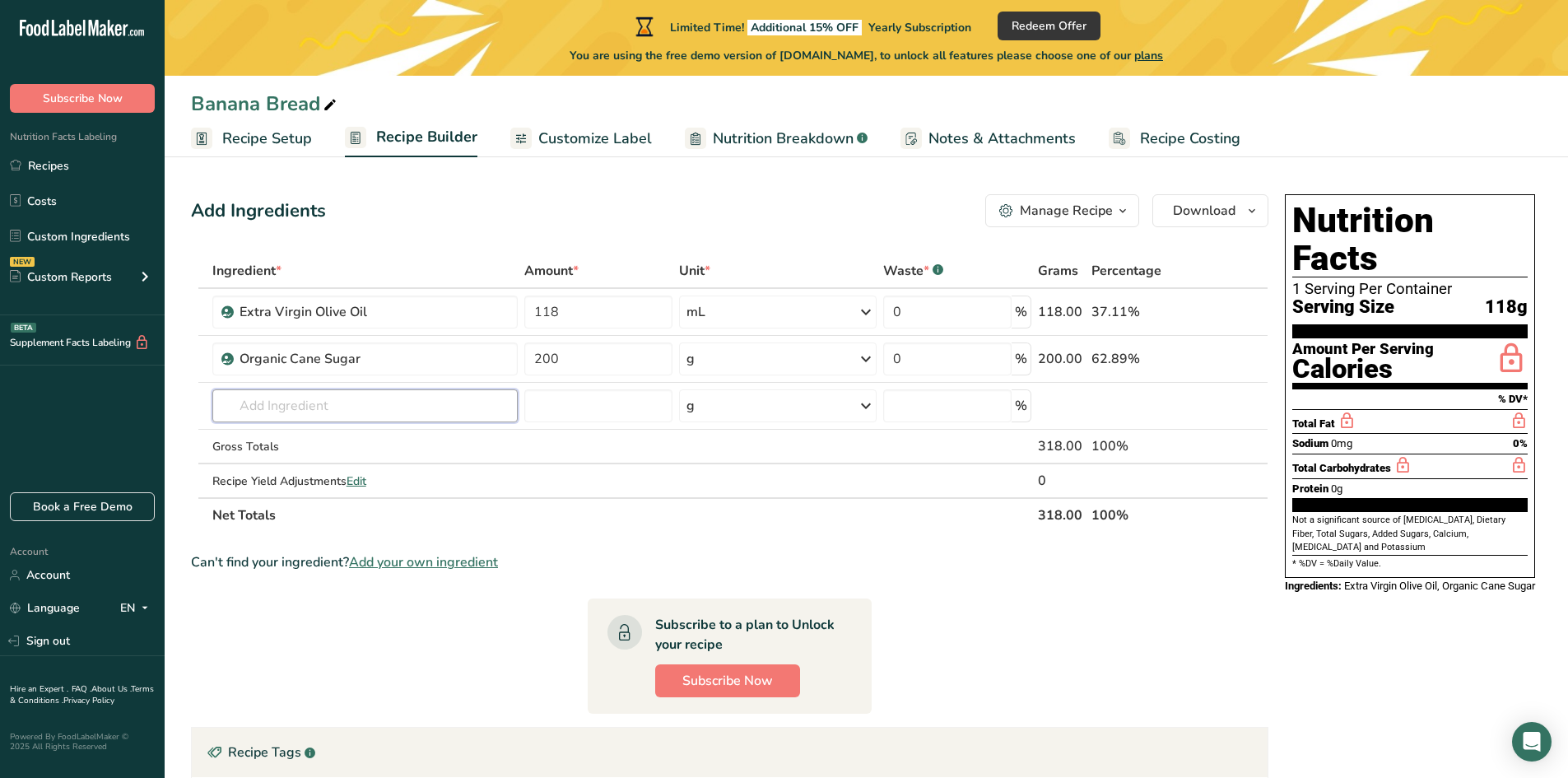
click at [385, 411] on div "Ingredient * Amount * Unit * Waste * .a-a{fill:#347362;}.b-a{fill:#fff;} Grams …" at bounding box center [729, 393] width 1077 height 279
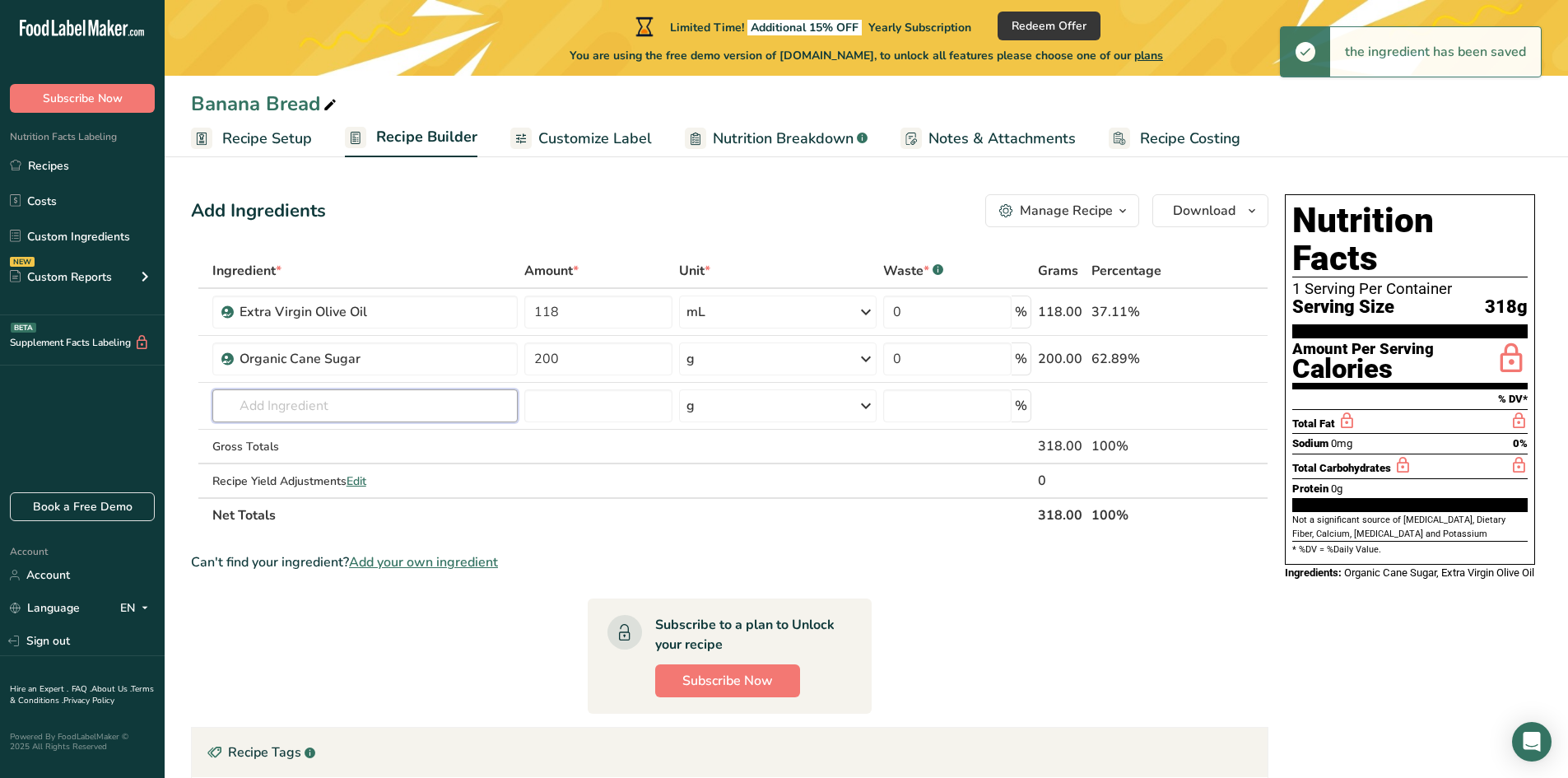
click at [354, 407] on input "text" at bounding box center [365, 406] width 305 height 33
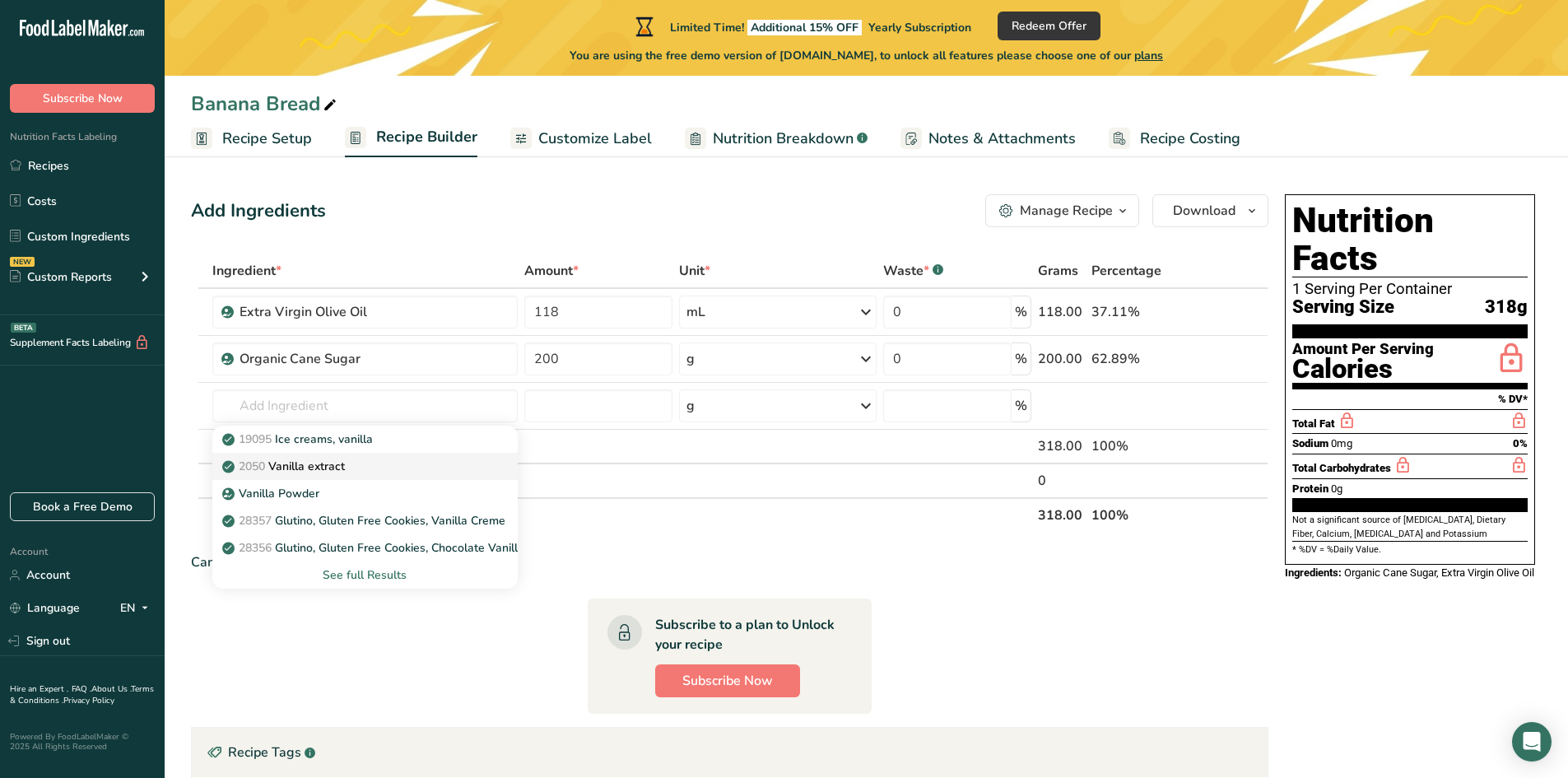
click at [345, 458] on p "2050 Vanilla extract" at bounding box center [285, 466] width 119 height 17
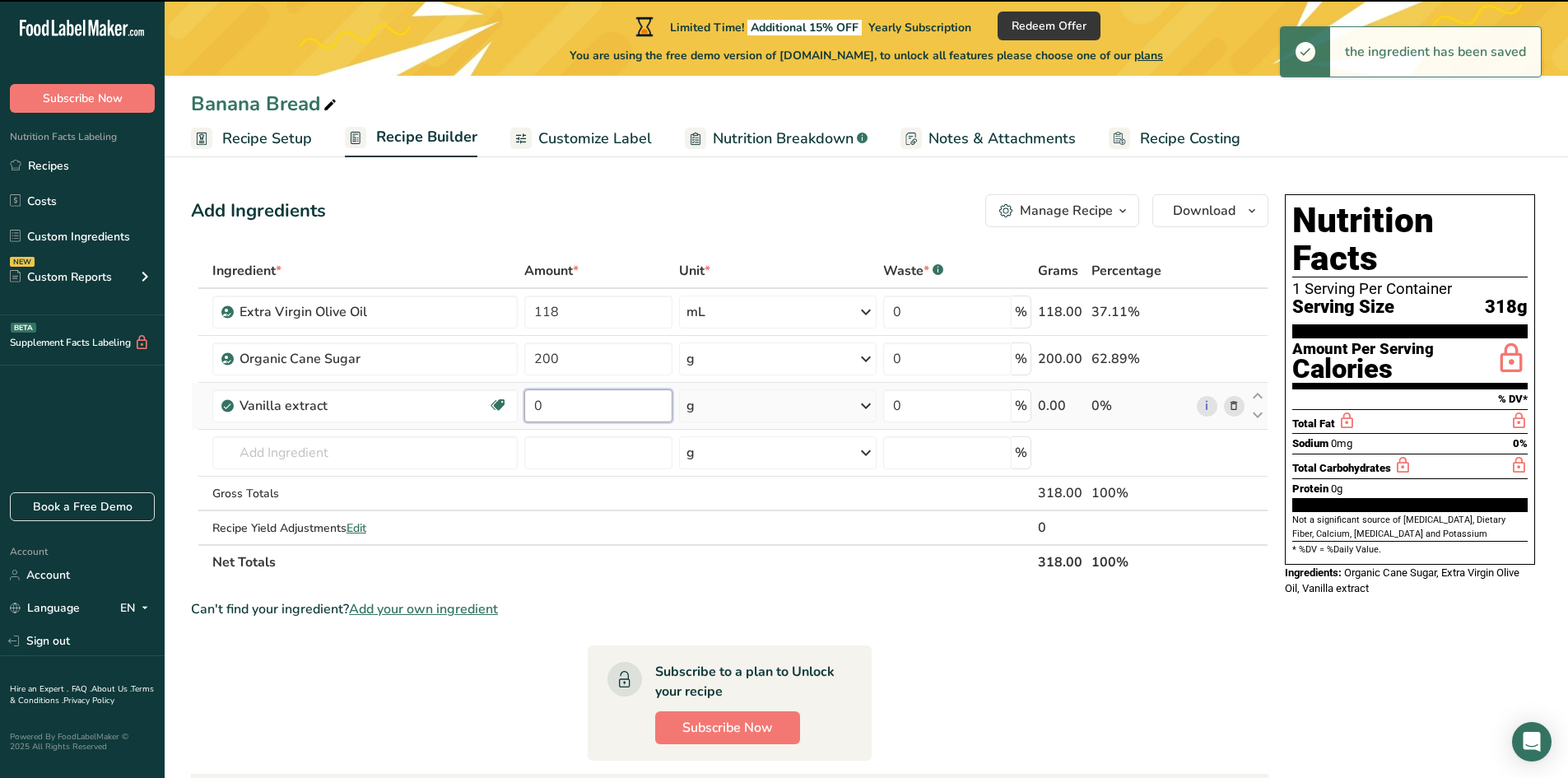
click at [570, 403] on input "0" at bounding box center [598, 406] width 148 height 33
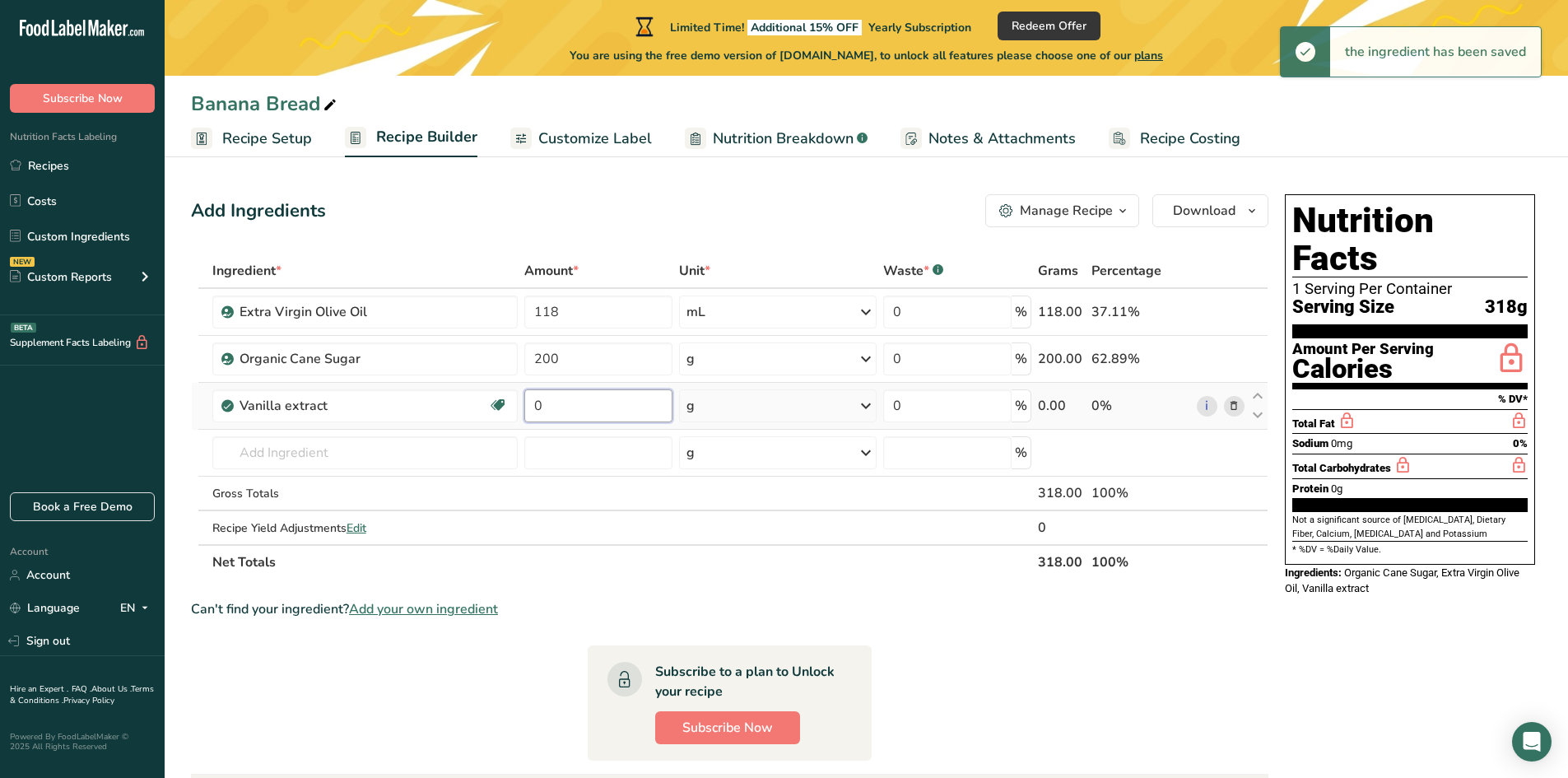
click at [570, 403] on input "0" at bounding box center [598, 406] width 148 height 33
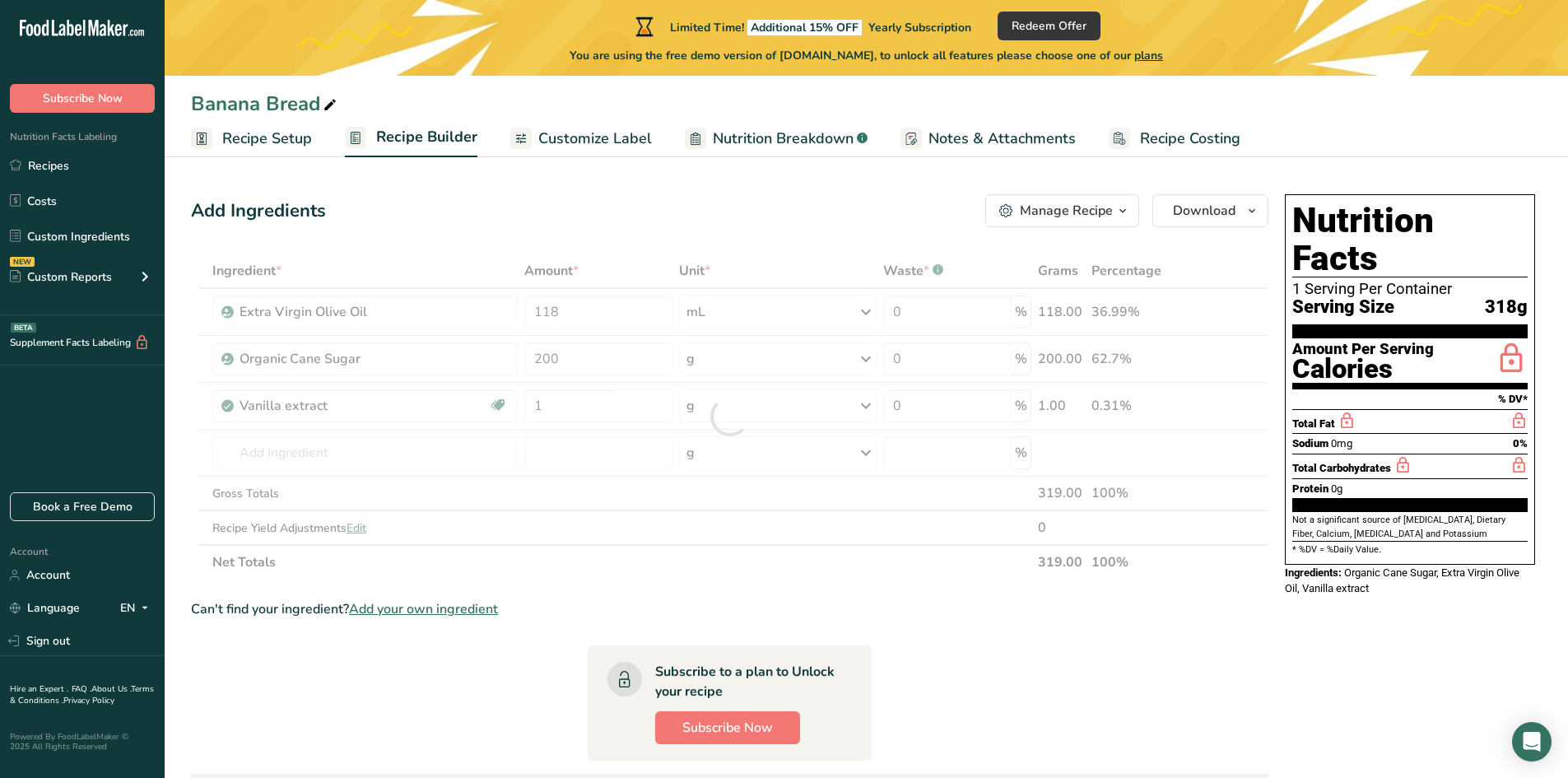
click at [732, 406] on div "Ingredient * Amount * Unit * Waste * .a-a{fill:#347362;}.b-a{fill:#fff;} Grams …" at bounding box center [729, 416] width 1077 height 326
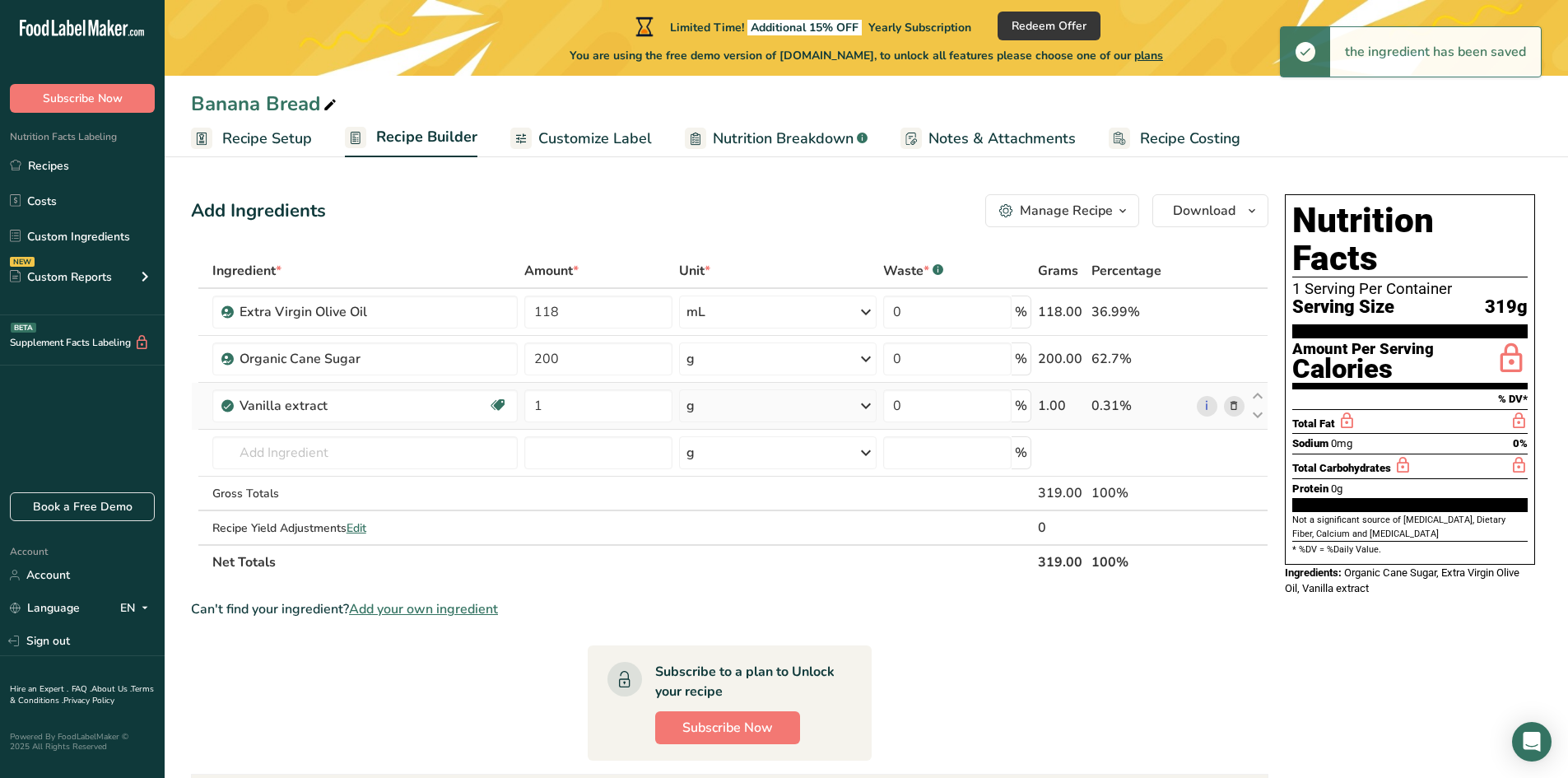
click at [731, 406] on div "g" at bounding box center [777, 406] width 197 height 33
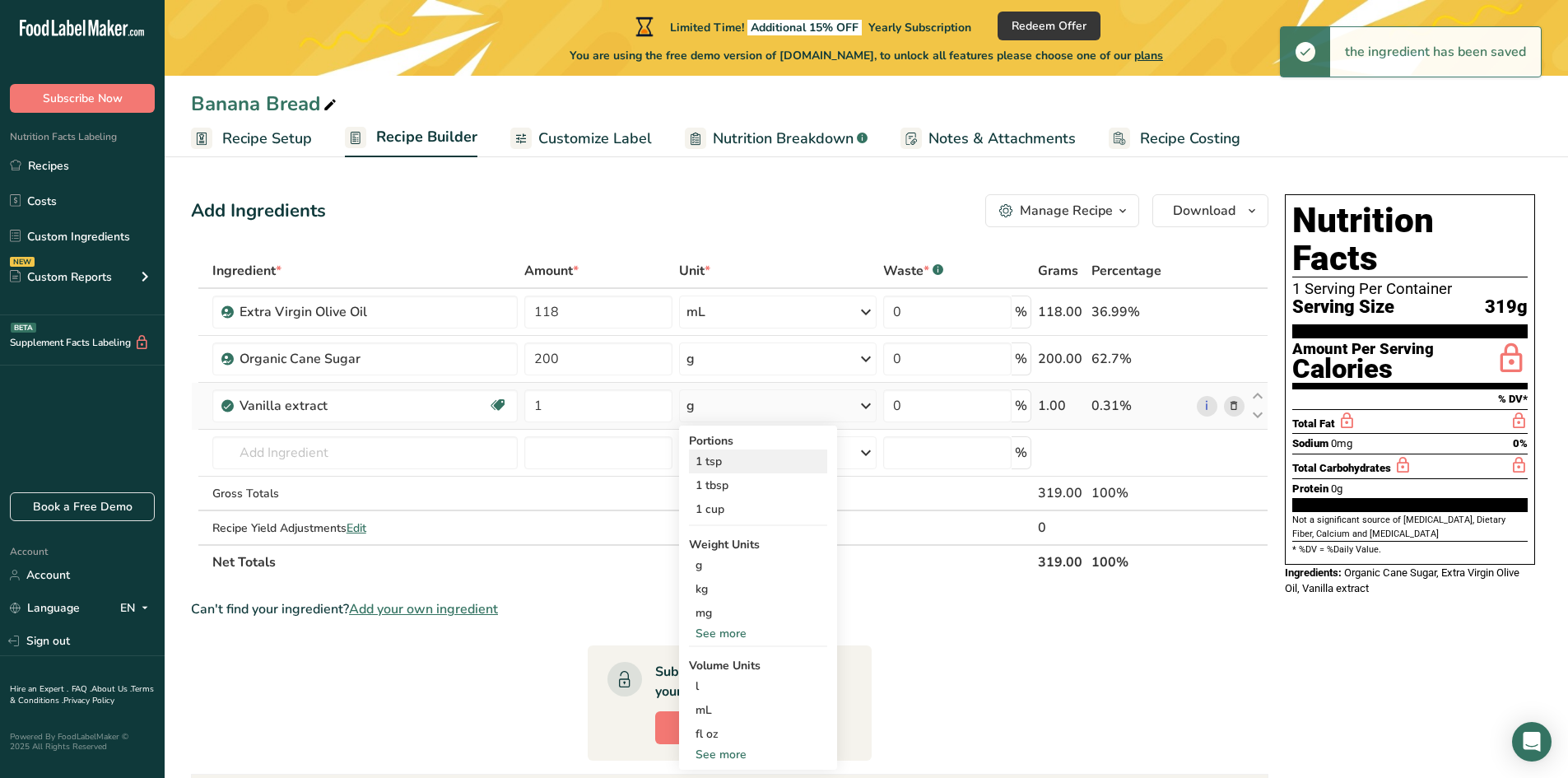
click at [715, 468] on div "1 tsp" at bounding box center [757, 461] width 138 height 24
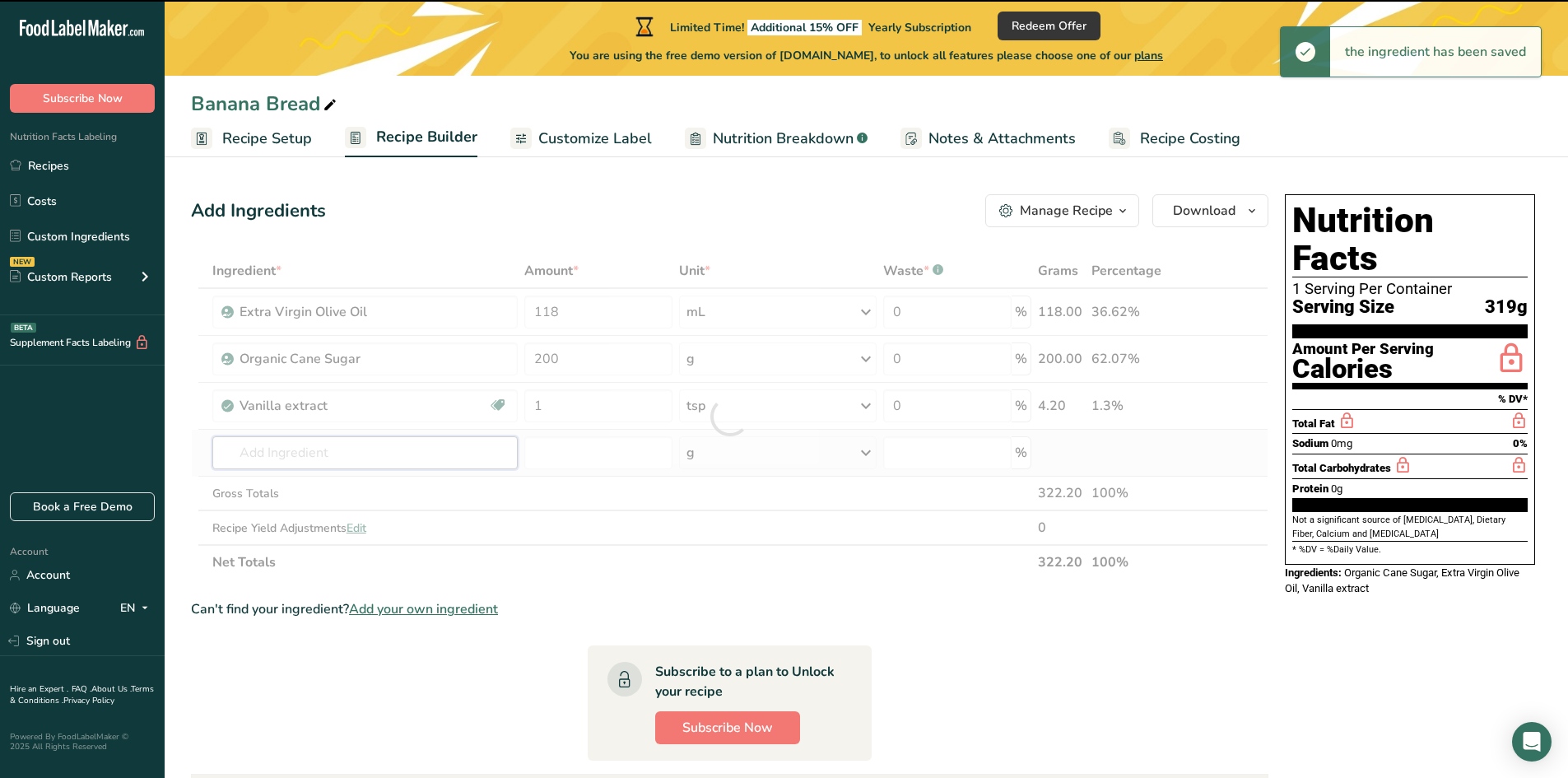
click at [304, 461] on input "text" at bounding box center [365, 452] width 305 height 33
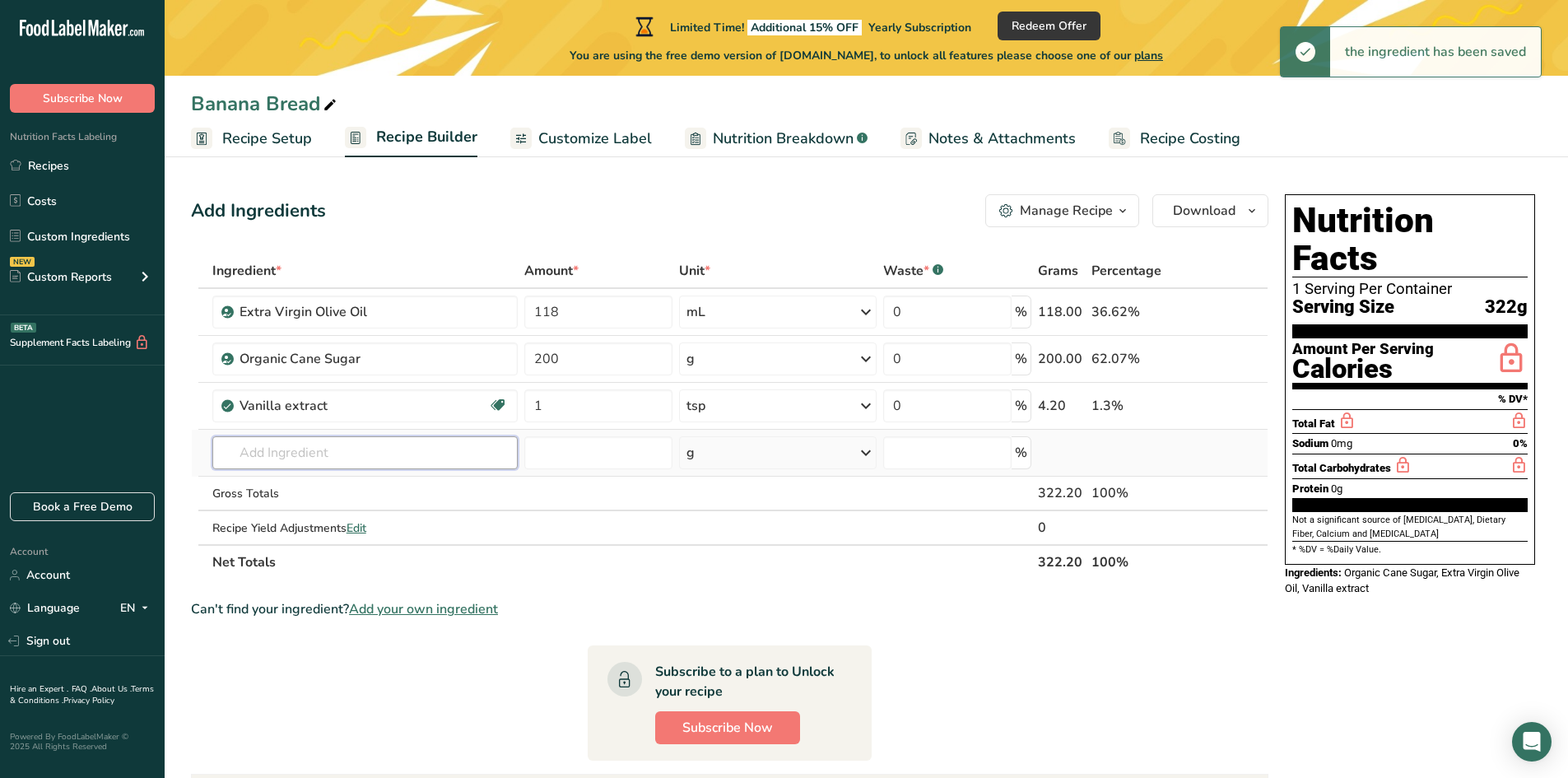
click at [302, 446] on input "text" at bounding box center [365, 452] width 305 height 33
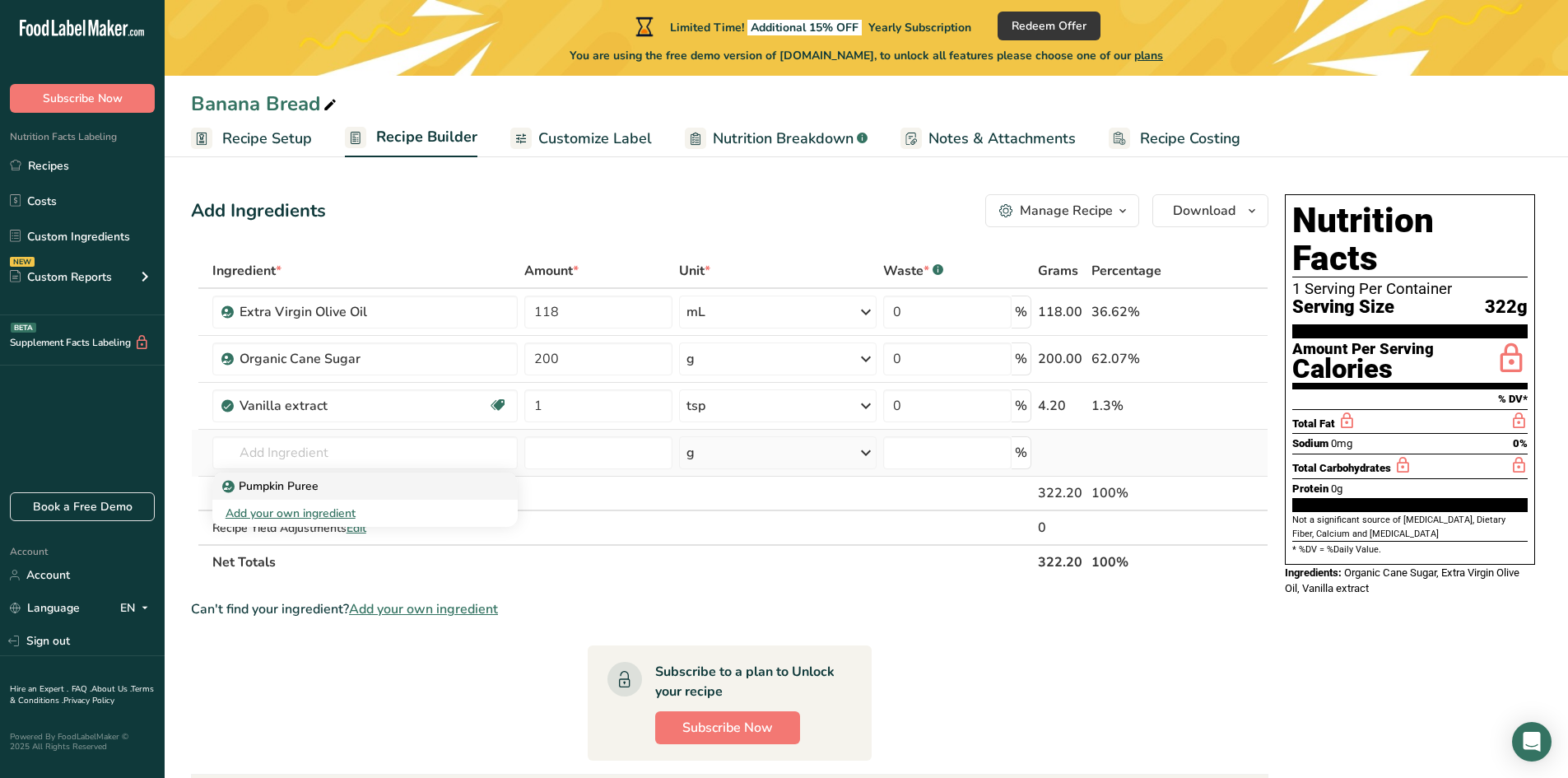
click at [313, 486] on p "Pumpkin Puree" at bounding box center [272, 486] width 93 height 17
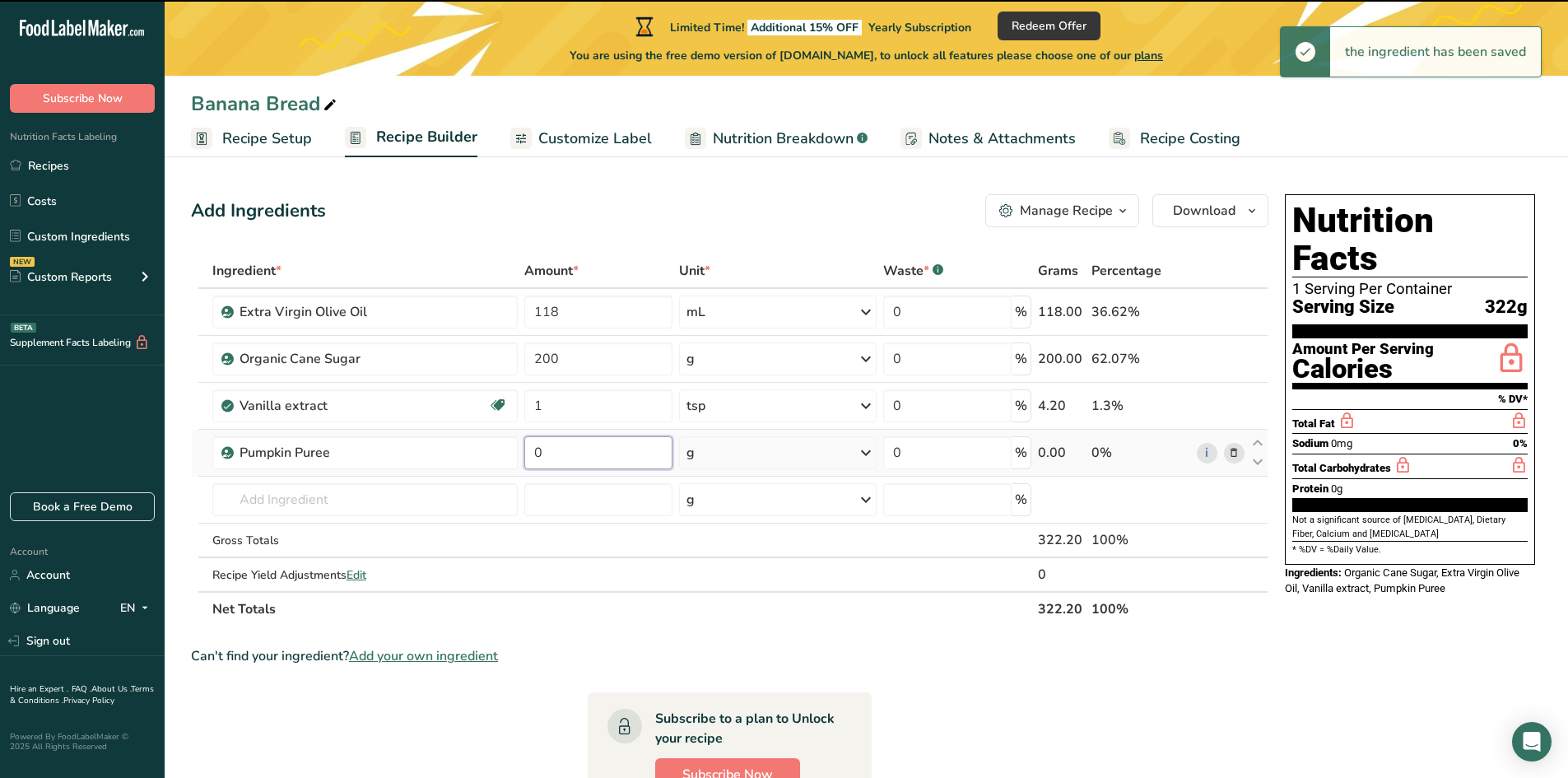
click at [557, 451] on input "0" at bounding box center [598, 452] width 148 height 33
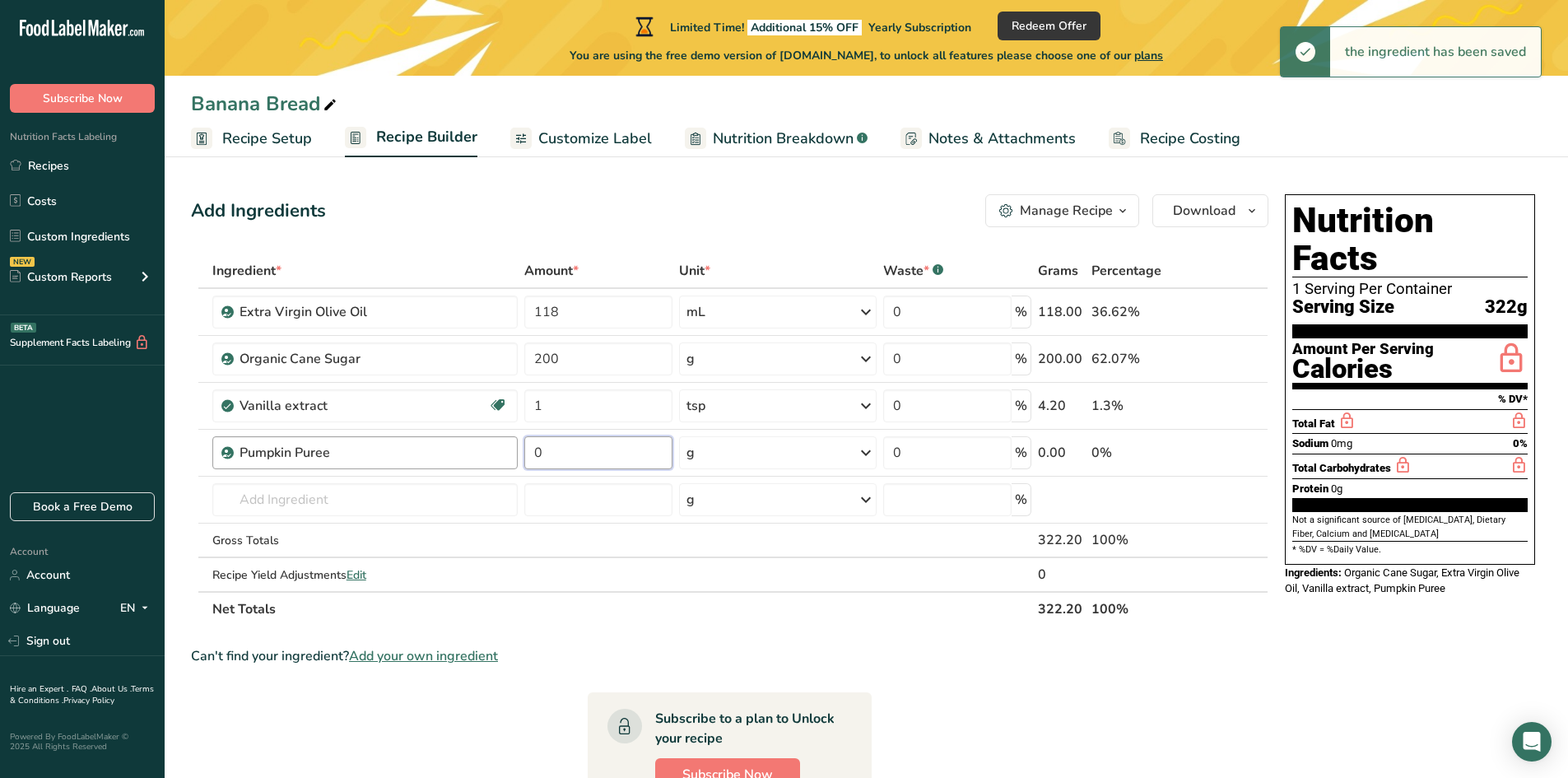
drag, startPoint x: 561, startPoint y: 453, endPoint x: 513, endPoint y: 457, distance: 48.2
click at [513, 457] on tr "Pumpkin Puree 0 g Weight Units g kg mg See more Volume Units l Volume units req…" at bounding box center [729, 452] width 1076 height 47
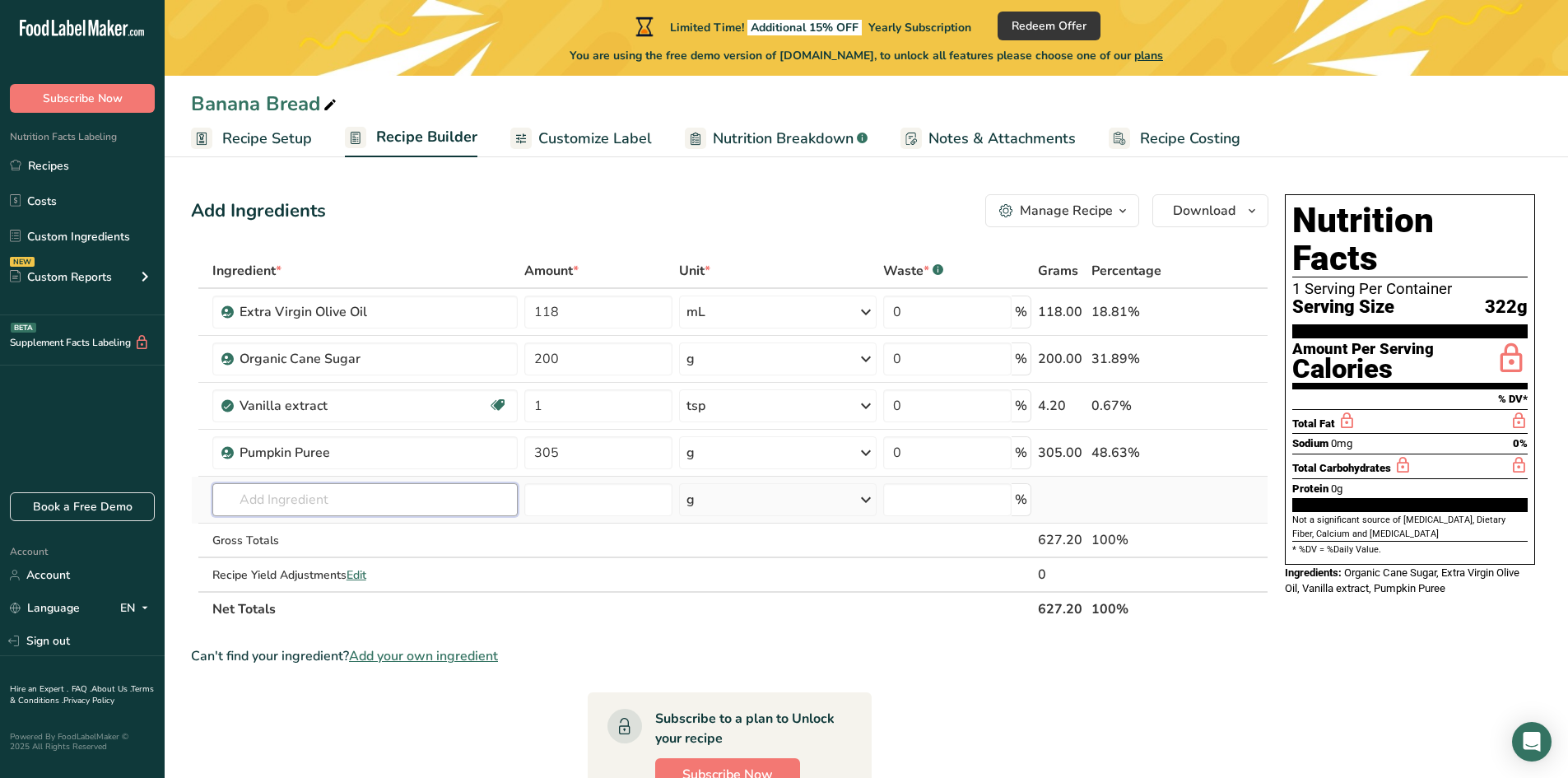
click at [470, 496] on div "Ingredient * Amount * Unit * Waste * .a-a{fill:#347362;}.b-a{fill:#fff;} Grams …" at bounding box center [729, 440] width 1077 height 373
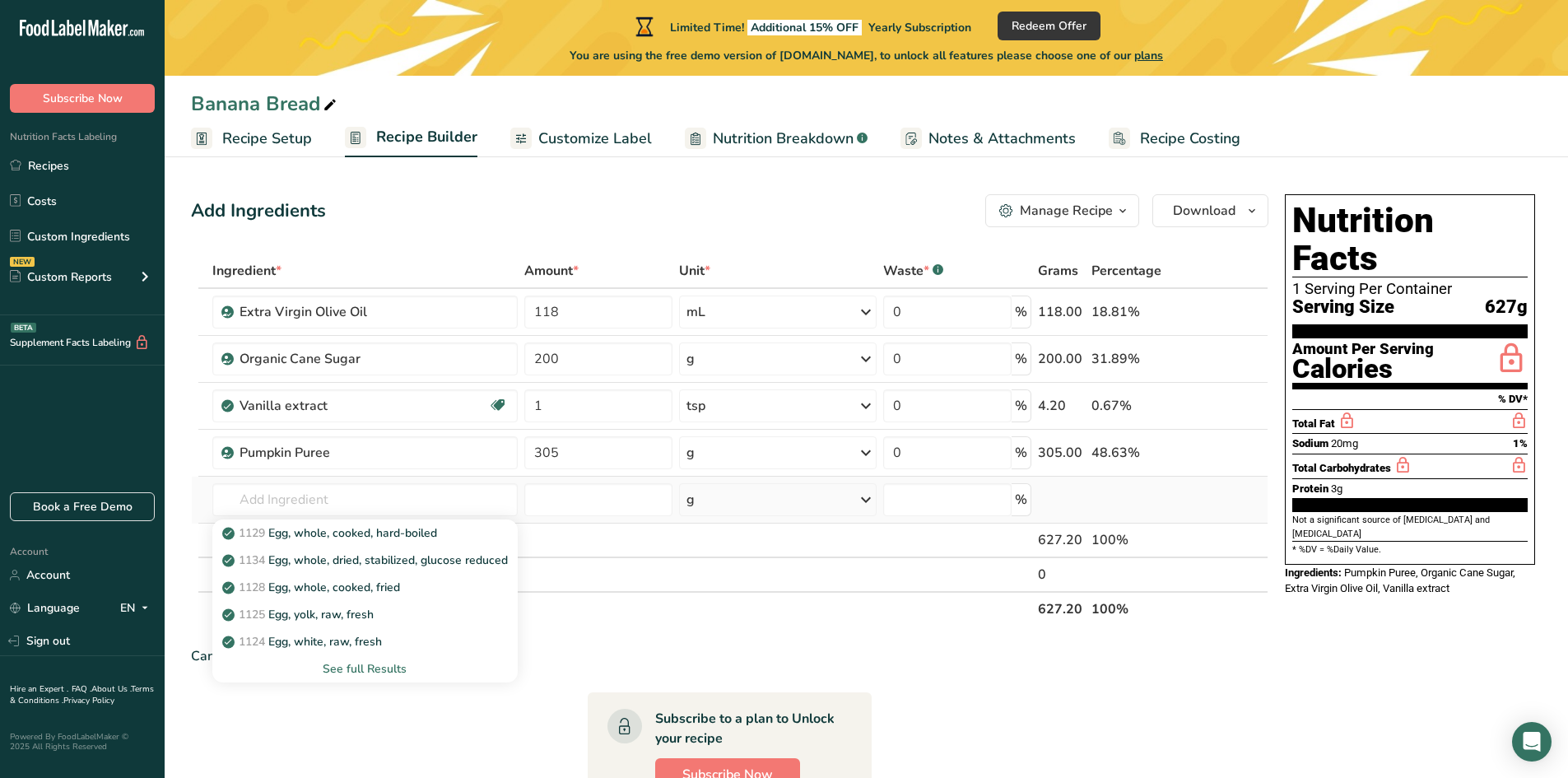
click at [361, 671] on div "See full Results" at bounding box center [365, 669] width 279 height 17
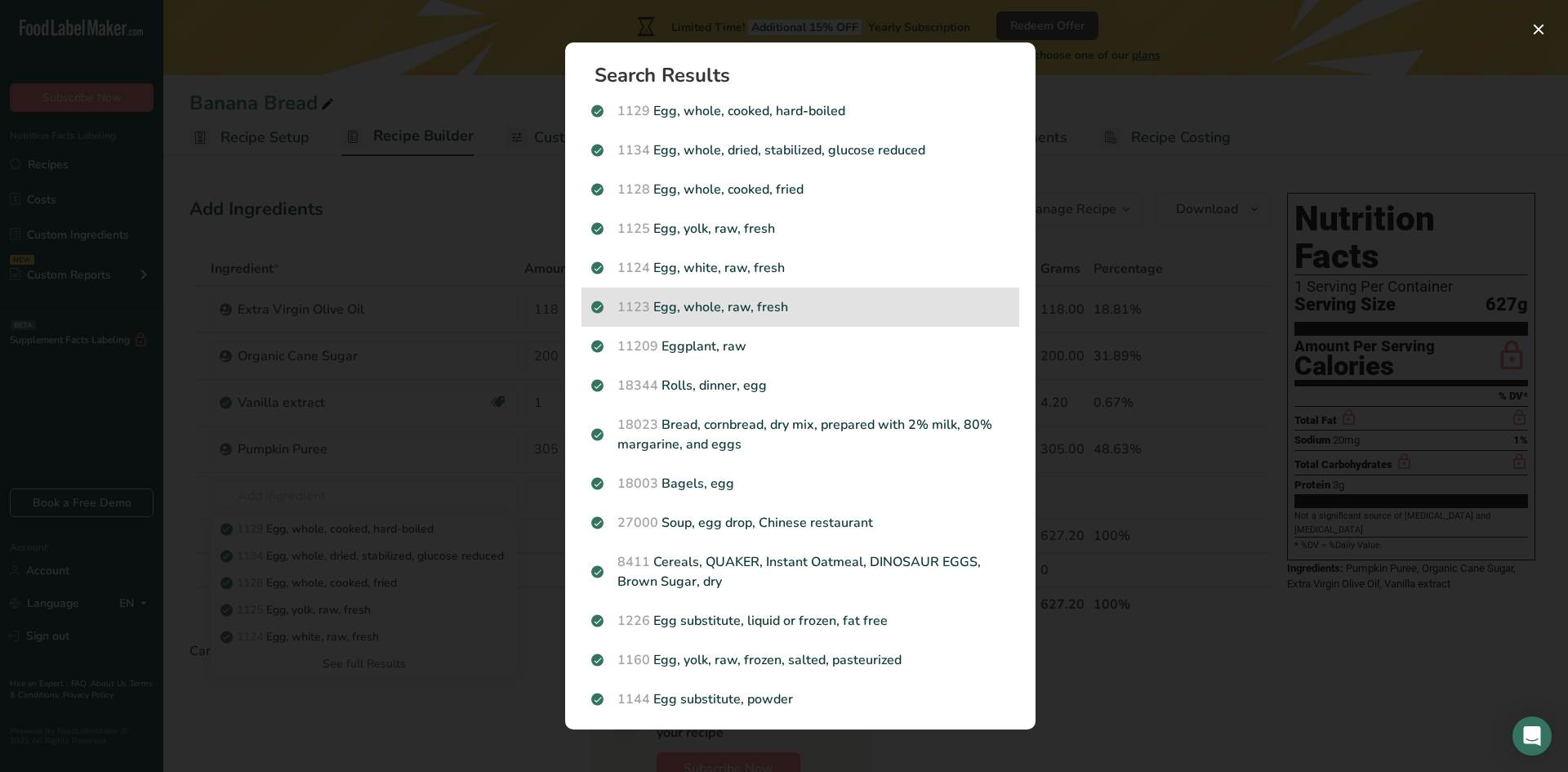
click at [715, 309] on p "1123 Egg, whole, raw, fresh" at bounding box center [800, 307] width 419 height 20
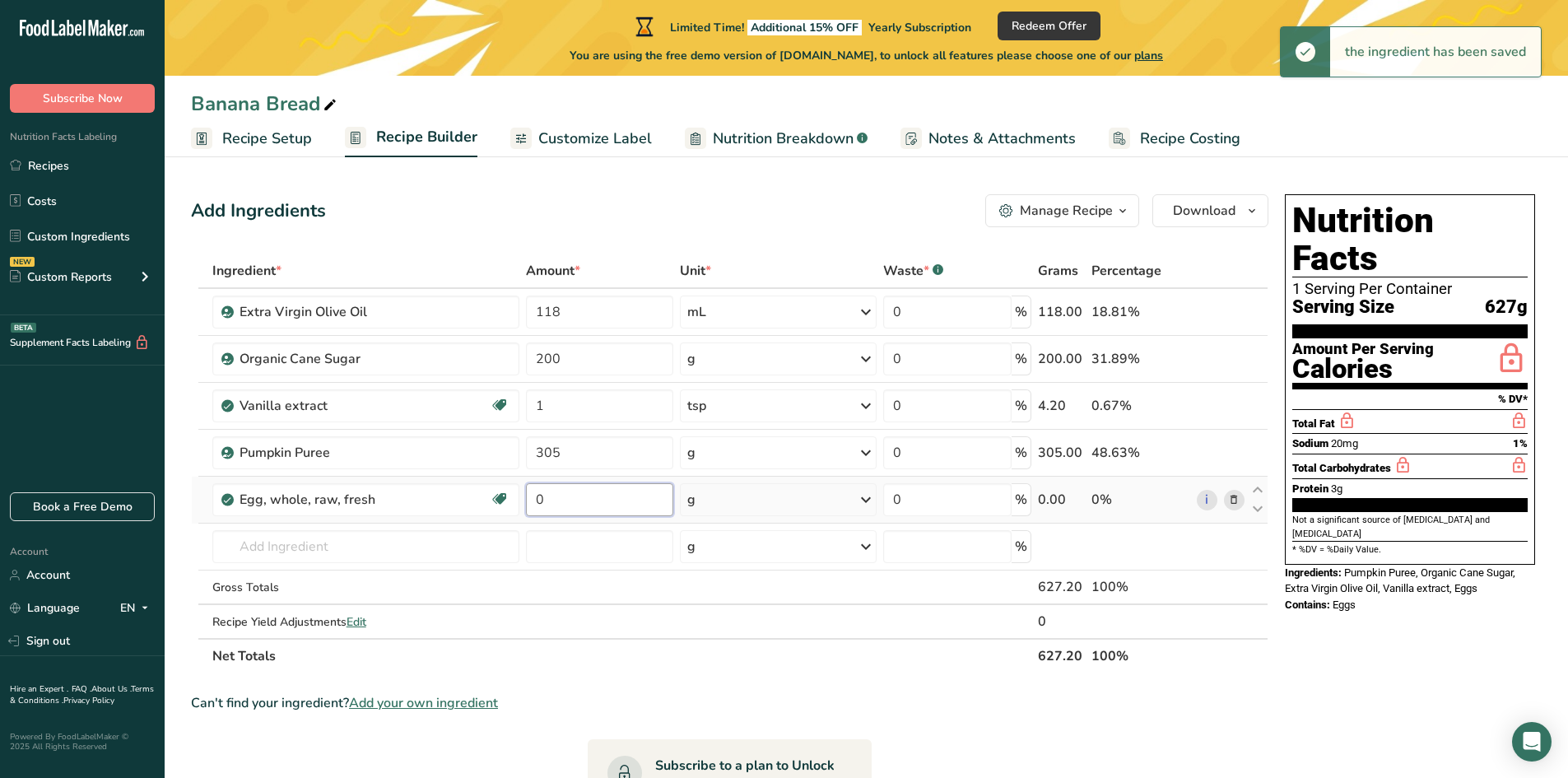
click at [560, 501] on input "0" at bounding box center [600, 500] width 148 height 33
drag, startPoint x: 560, startPoint y: 501, endPoint x: 552, endPoint y: 505, distance: 8.9
click at [552, 505] on input "0" at bounding box center [600, 500] width 148 height 33
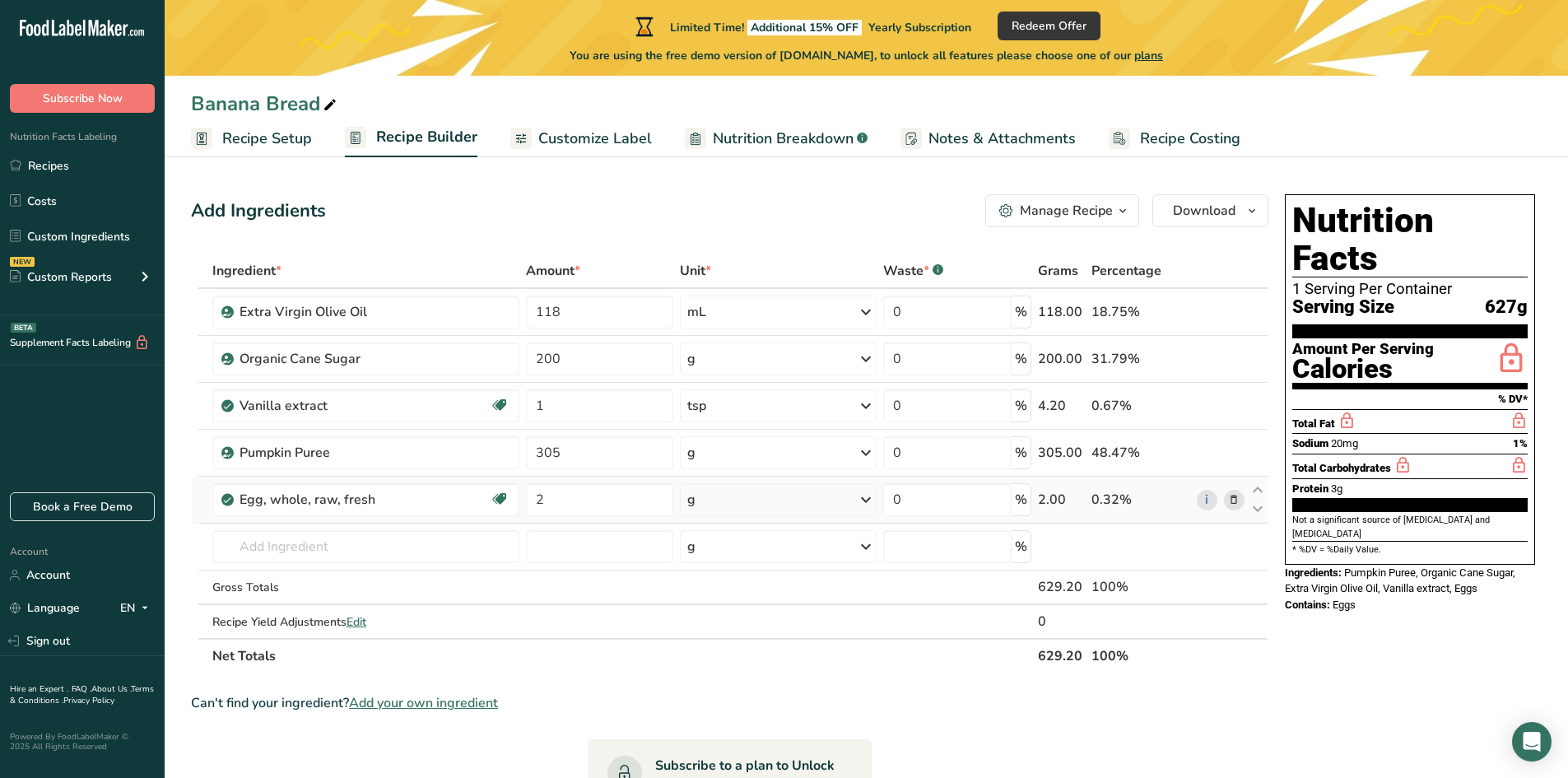
click at [720, 500] on div "Ingredient * Amount * Unit * Waste * .a-a{fill:#347362;}.b-a{fill:#fff;} Grams …" at bounding box center [729, 463] width 1077 height 420
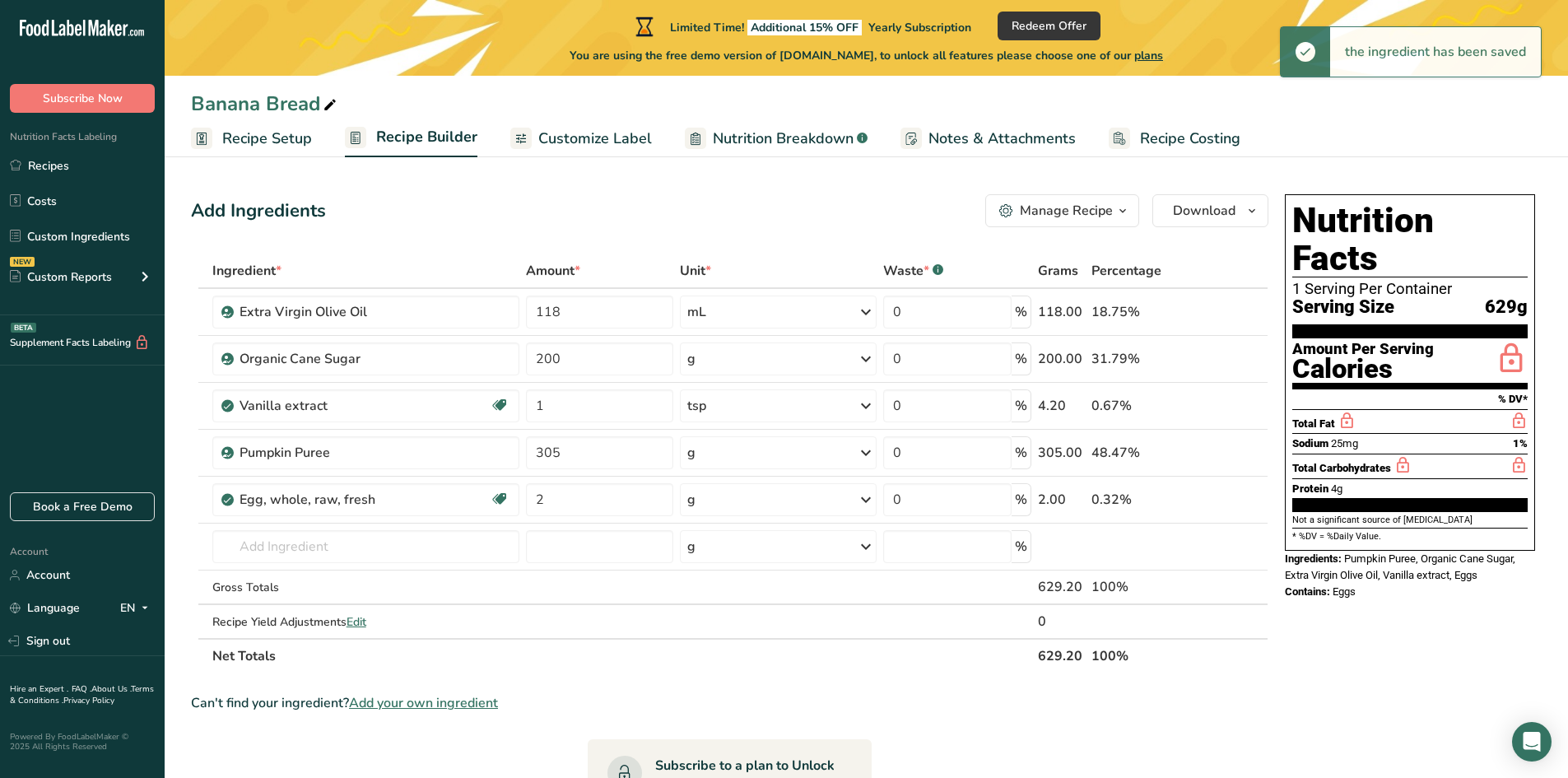
click at [724, 501] on div "g" at bounding box center [777, 500] width 196 height 33
click at [724, 558] on div "1 large" at bounding box center [758, 555] width 138 height 24
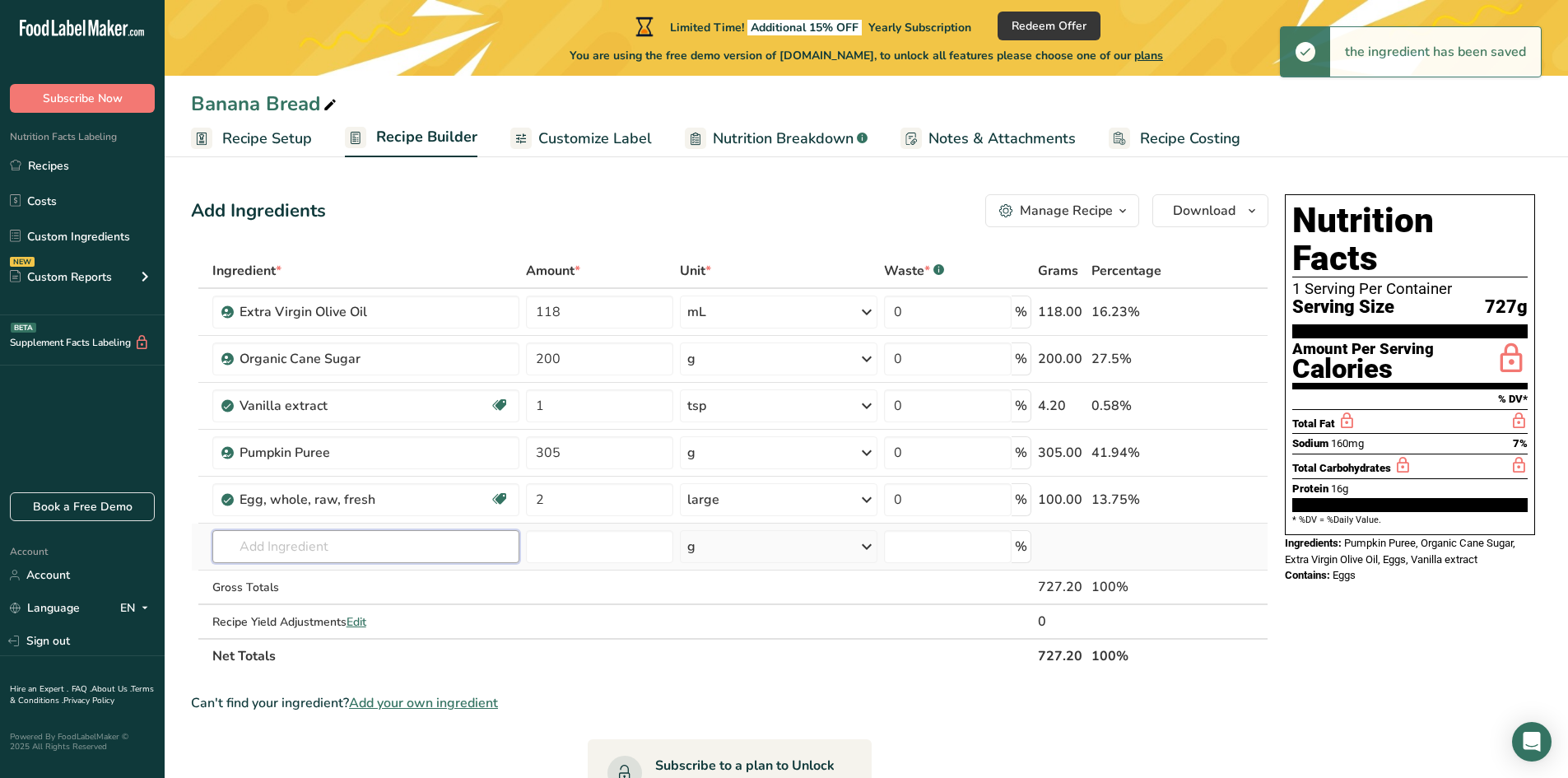
click at [321, 556] on input "text" at bounding box center [365, 547] width 307 height 33
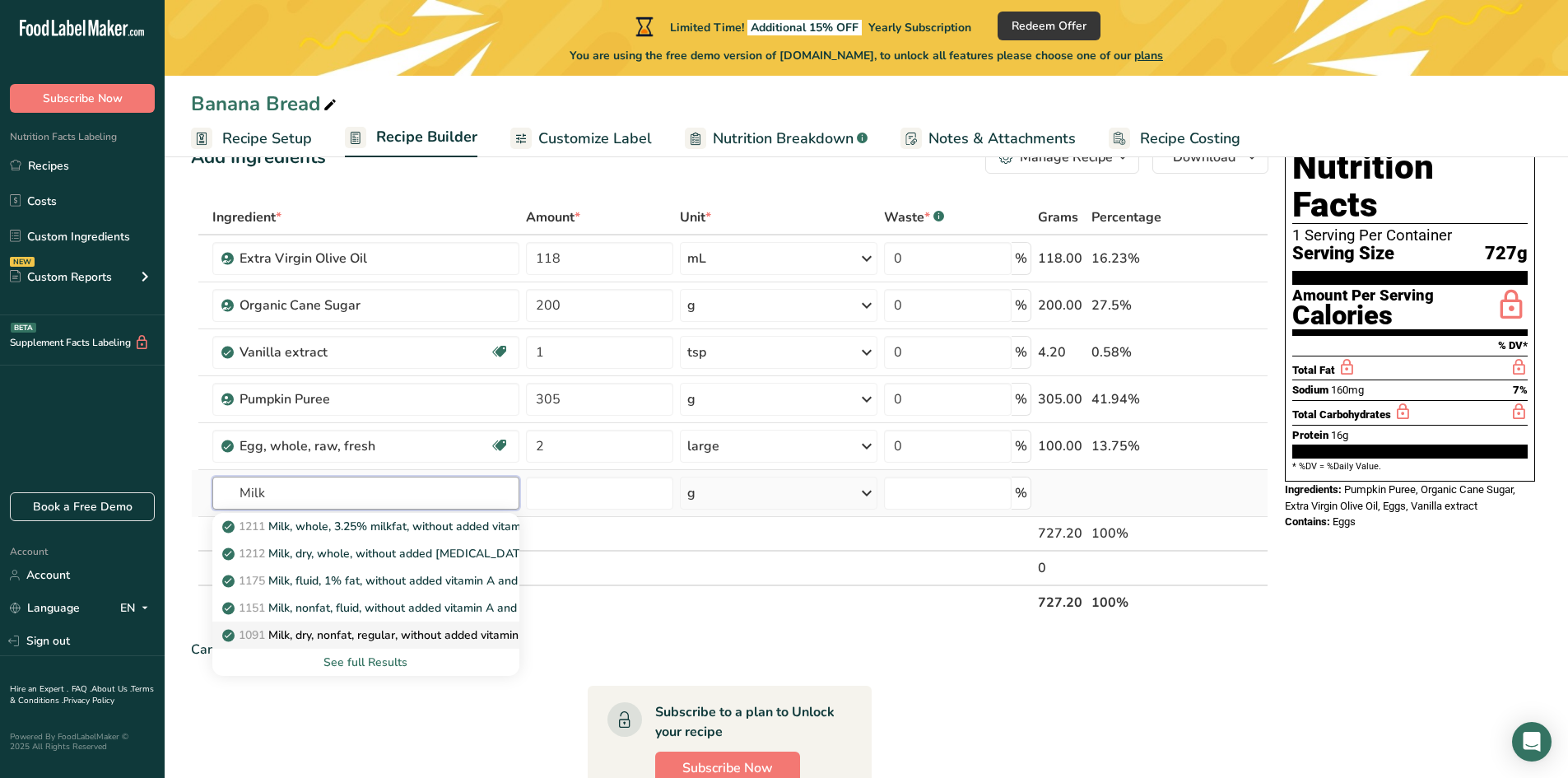
scroll to position [82, 0]
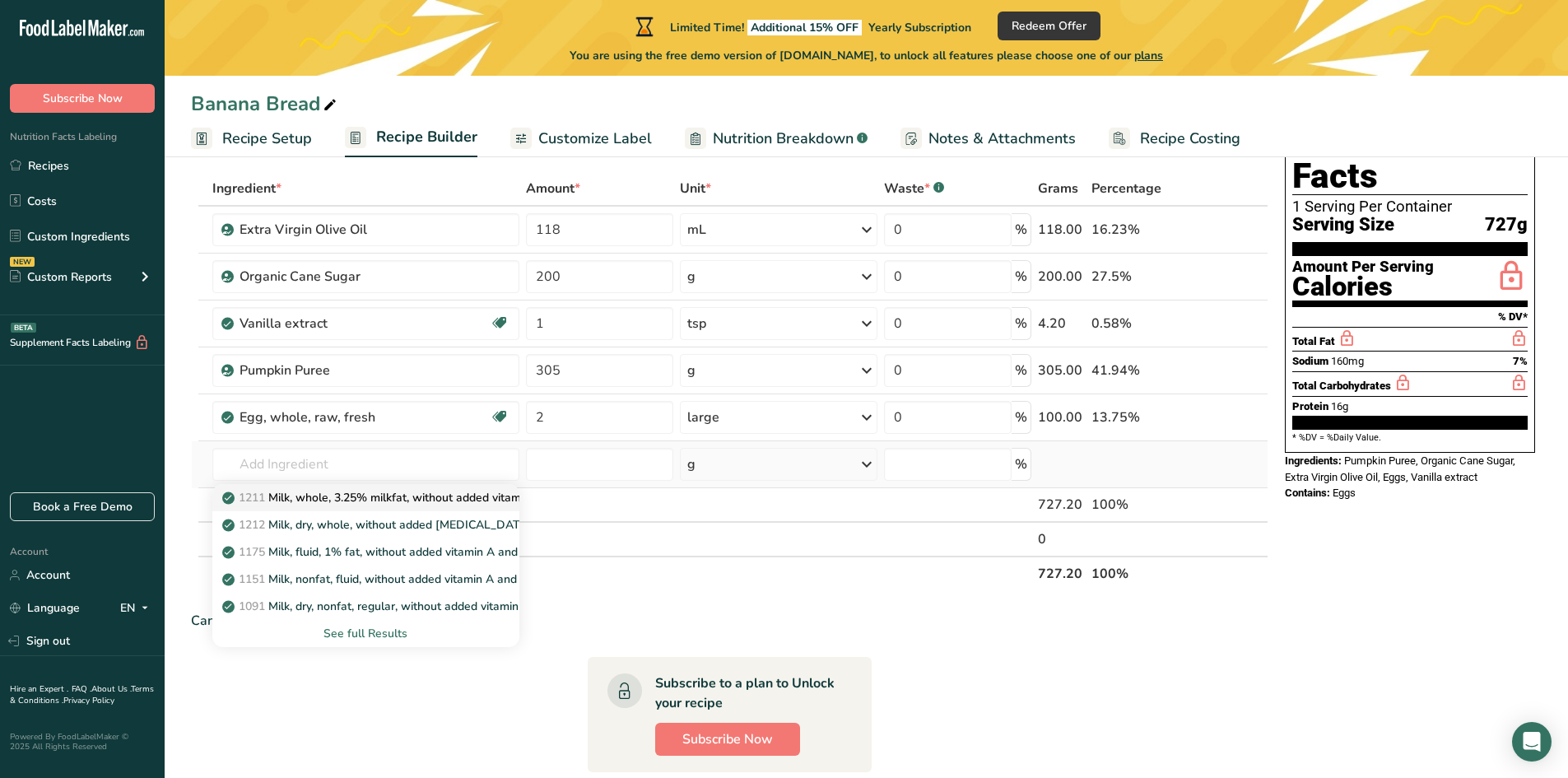
click at [320, 492] on p "1211 Milk, whole, 3.25% milkfat, without added vitamin A and [MEDICAL_DATA]" at bounding box center [444, 497] width 438 height 17
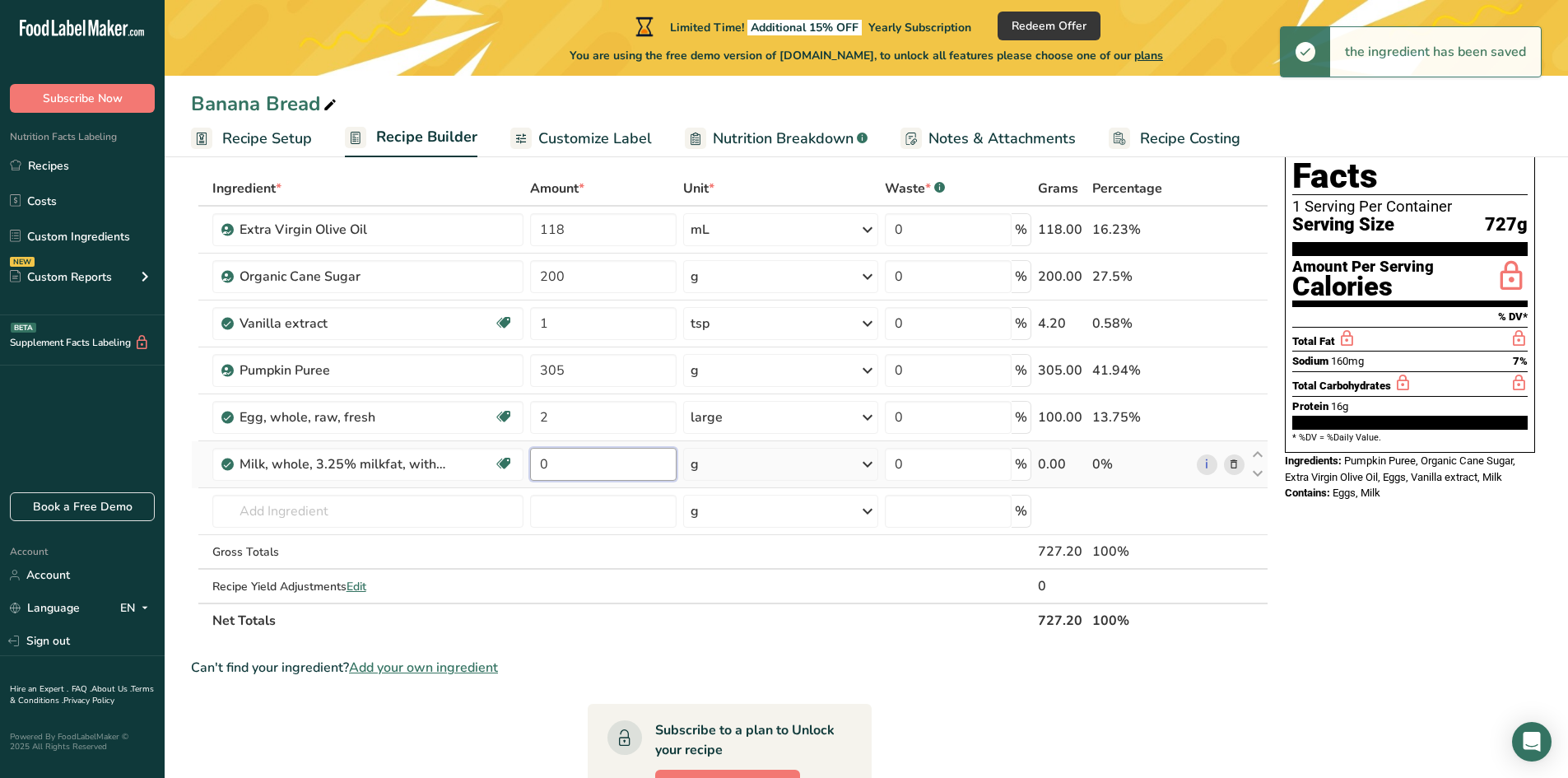
click at [540, 465] on input "0" at bounding box center [603, 464] width 147 height 33
drag, startPoint x: 569, startPoint y: 471, endPoint x: 526, endPoint y: 471, distance: 43.0
click at [526, 471] on tr "Milk, whole, 3.25% milkfat, without added vitamin A and [MEDICAL_DATA] Gluten f…" at bounding box center [729, 464] width 1076 height 47
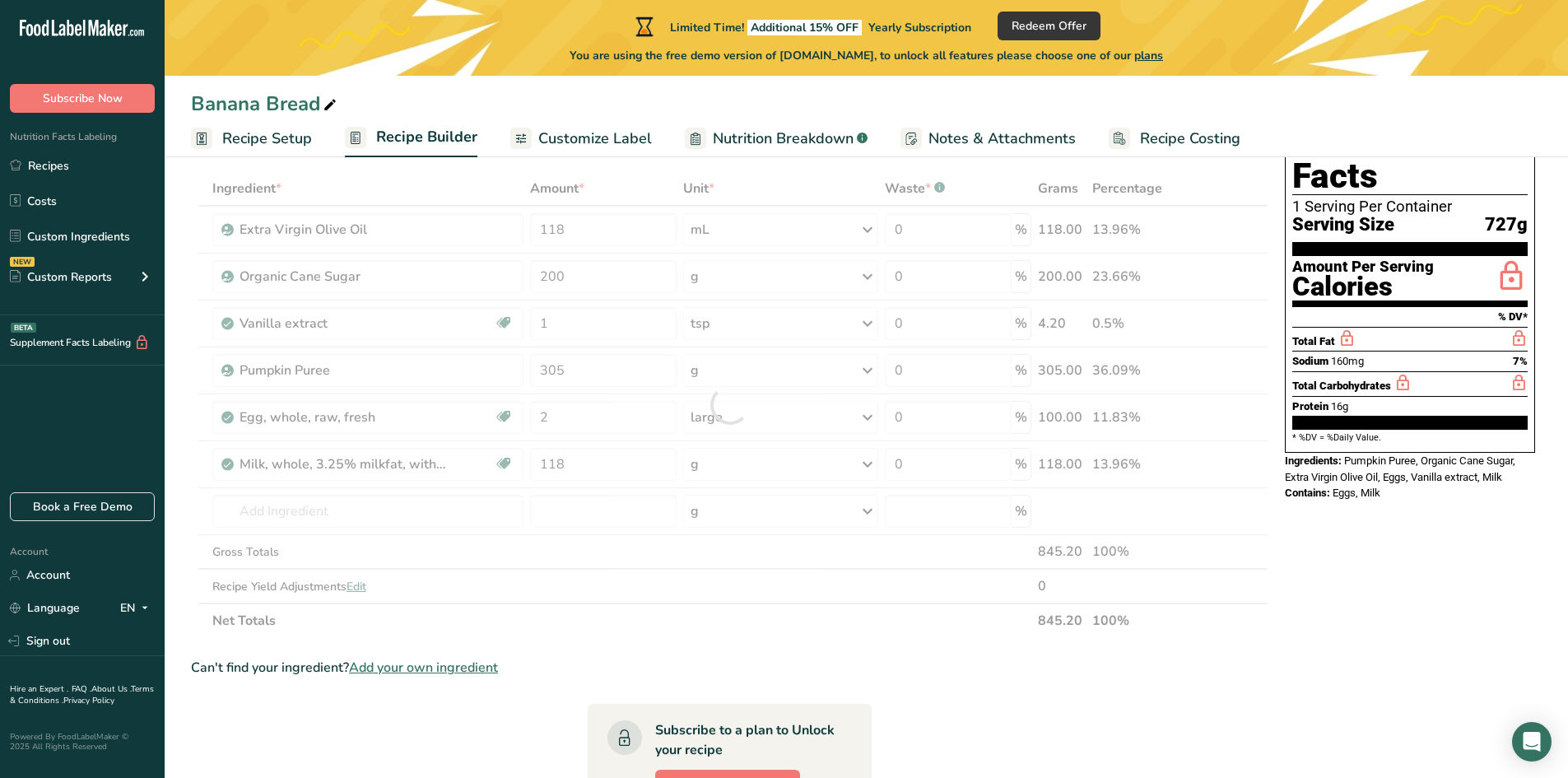
click at [722, 462] on div "Ingredient * Amount * Unit * Waste * .a-a{fill:#347362;}.b-a{fill:#fff;} Grams …" at bounding box center [729, 404] width 1077 height 466
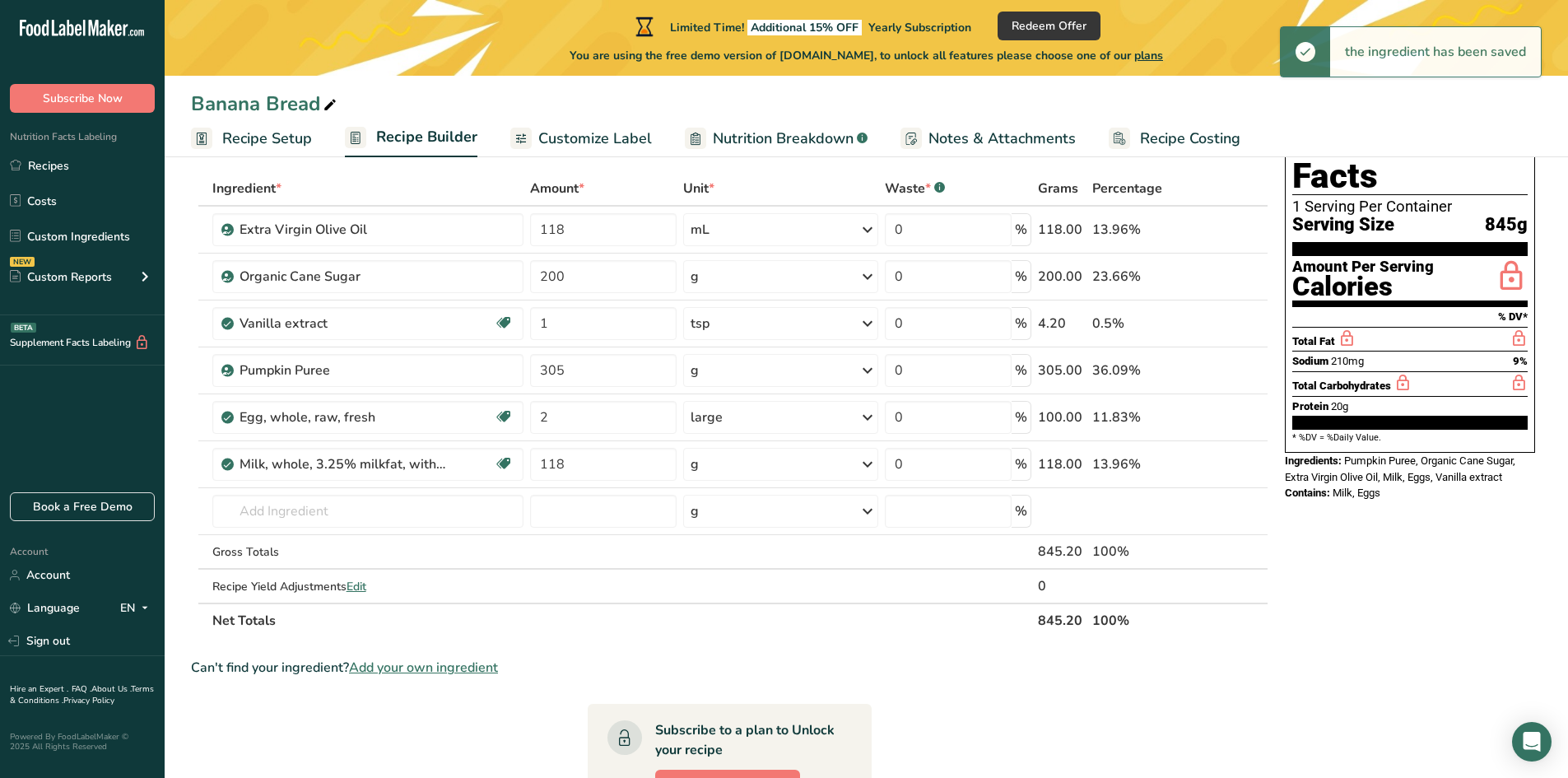
click at [728, 466] on div "g" at bounding box center [781, 464] width 196 height 33
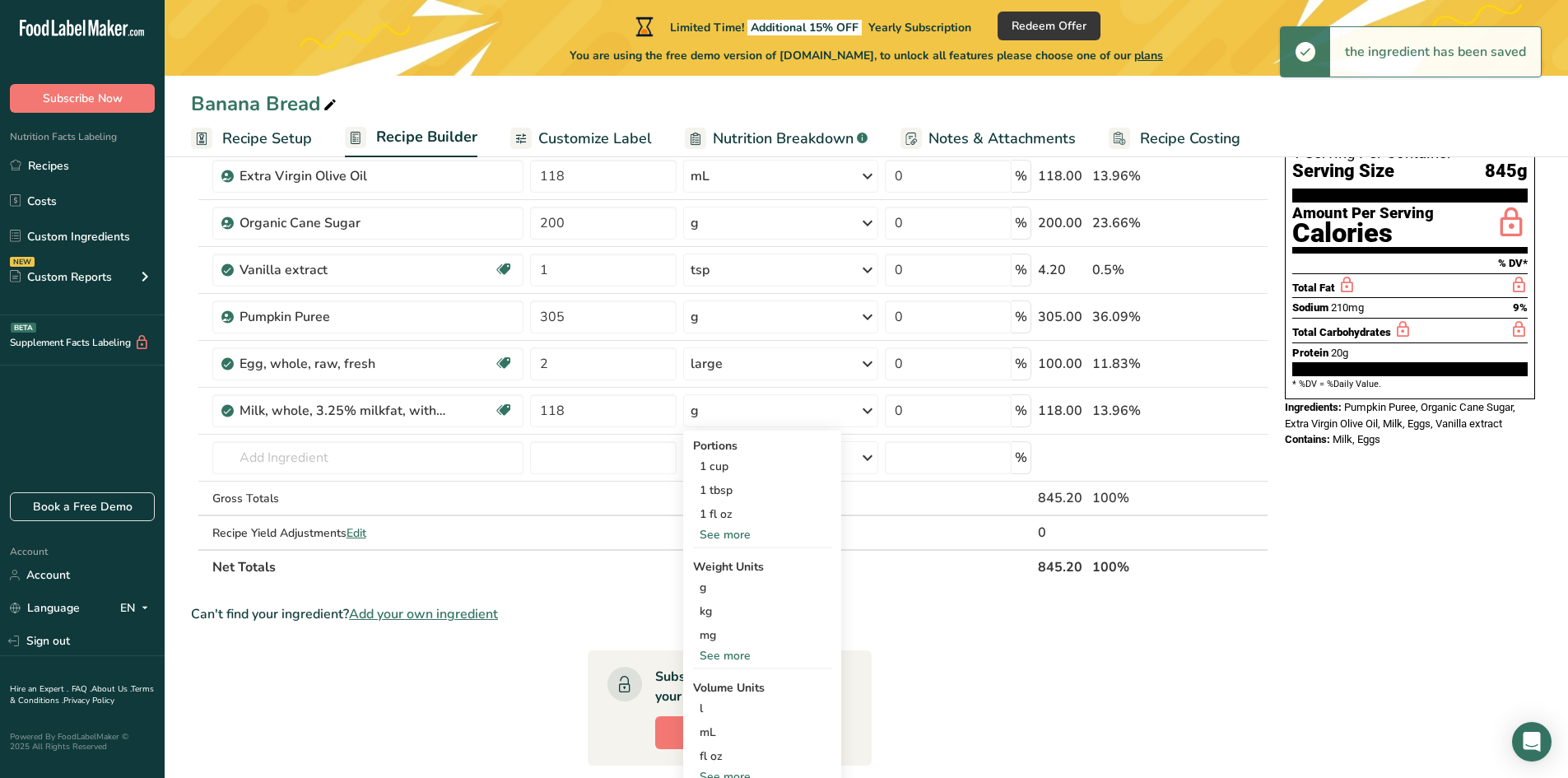
scroll to position [165, 0]
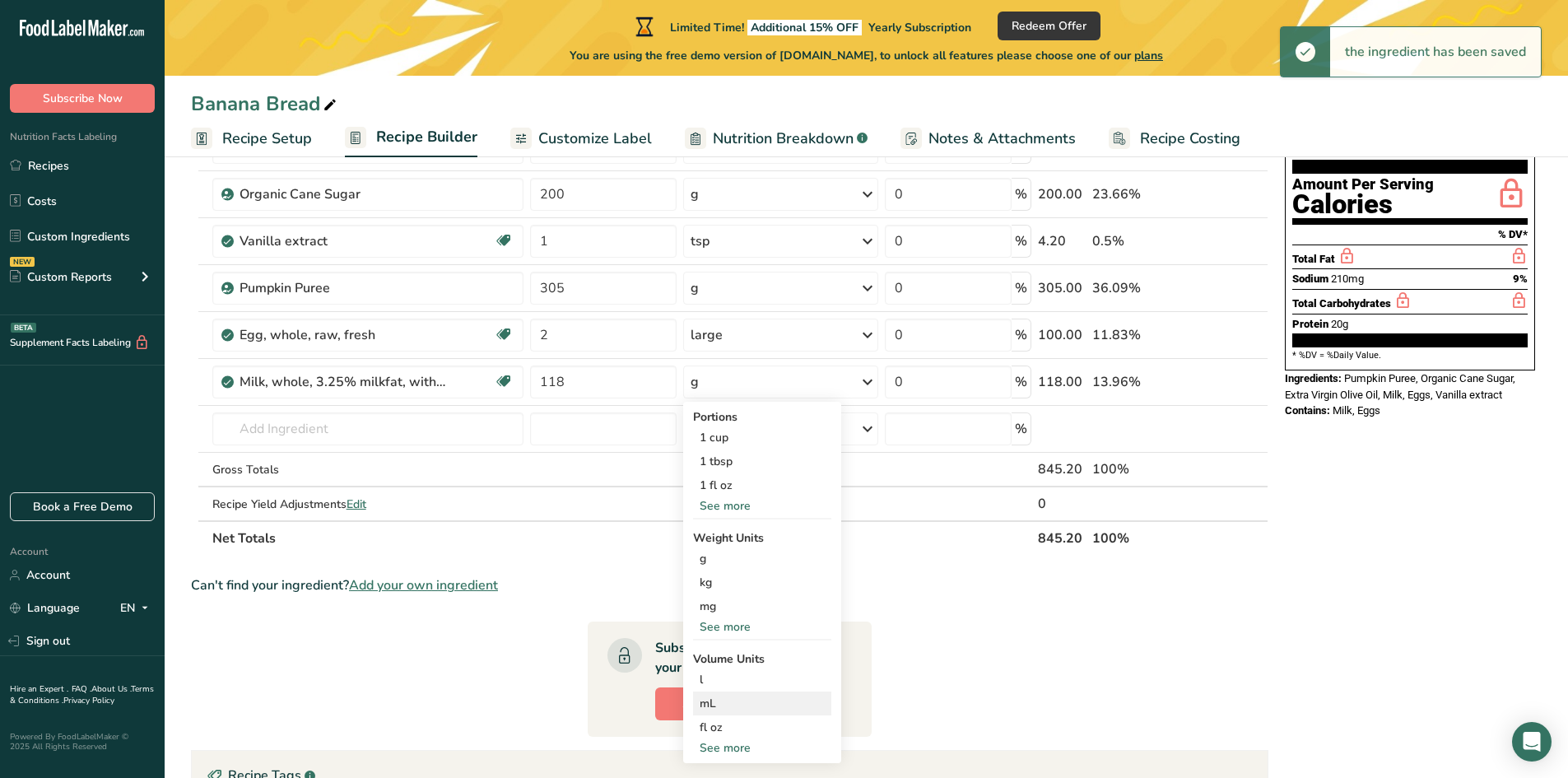
click at [693, 699] on div "mL Volume units require a density conversion. If you know your ingredient's den…" at bounding box center [762, 703] width 138 height 24
click at [722, 696] on div "mL" at bounding box center [762, 703] width 125 height 17
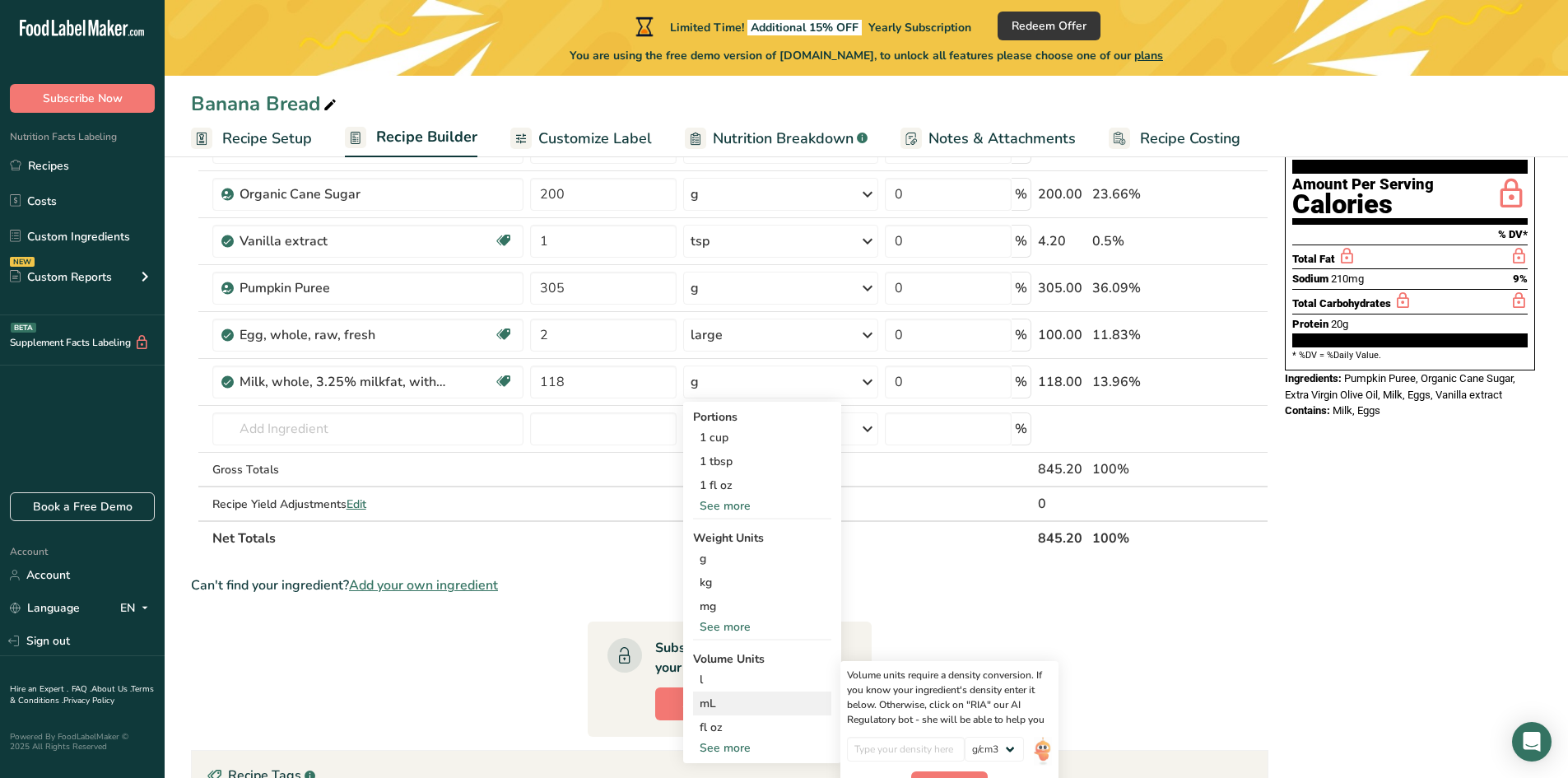
click at [715, 703] on div "mL" at bounding box center [762, 703] width 125 height 17
click at [723, 707] on div "mL" at bounding box center [762, 703] width 125 height 17
click at [927, 739] on input "number" at bounding box center [906, 749] width 118 height 25
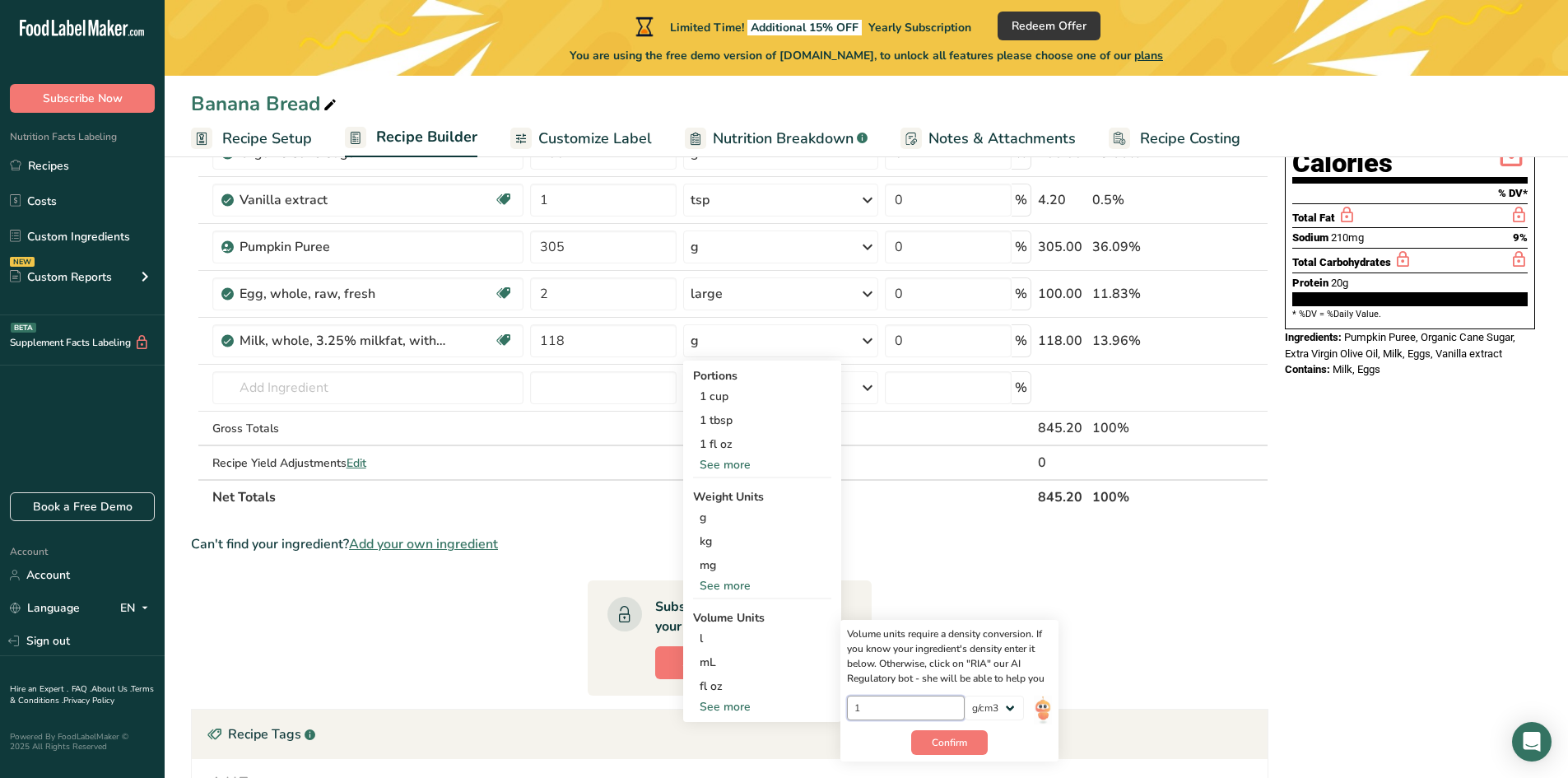
scroll to position [247, 0]
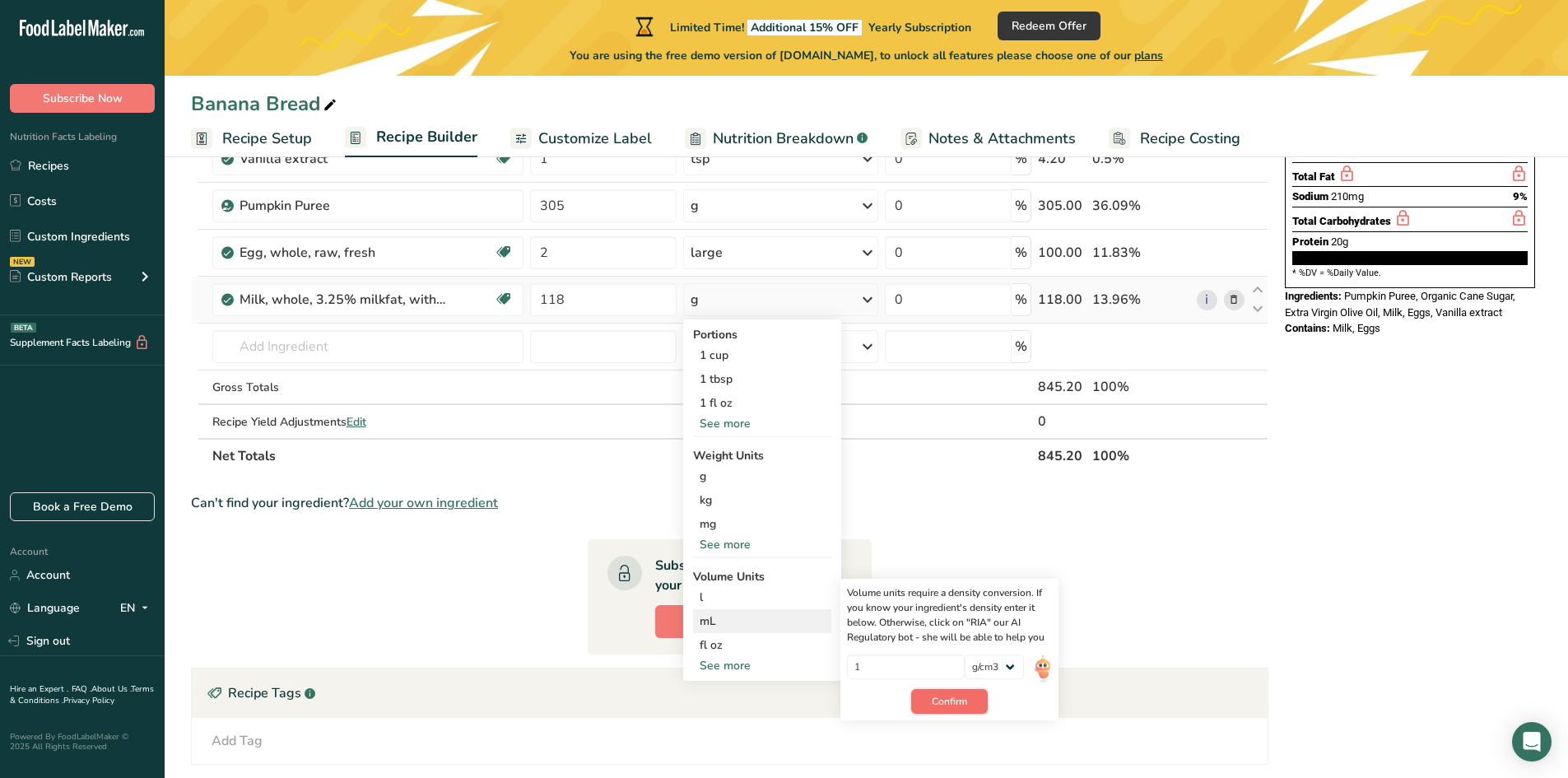
click at [945, 706] on span "Confirm" at bounding box center [949, 701] width 36 height 15
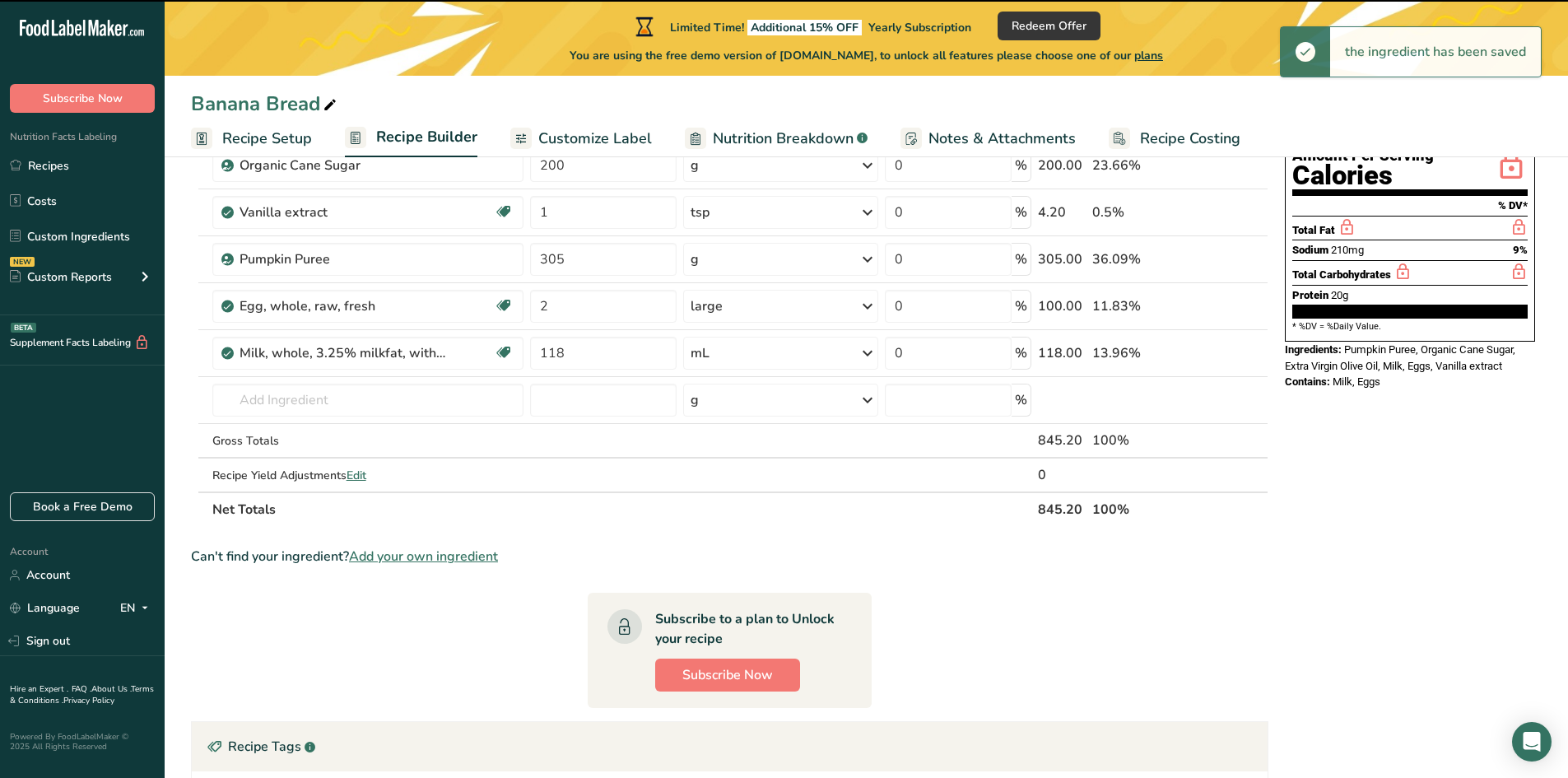
scroll to position [165, 0]
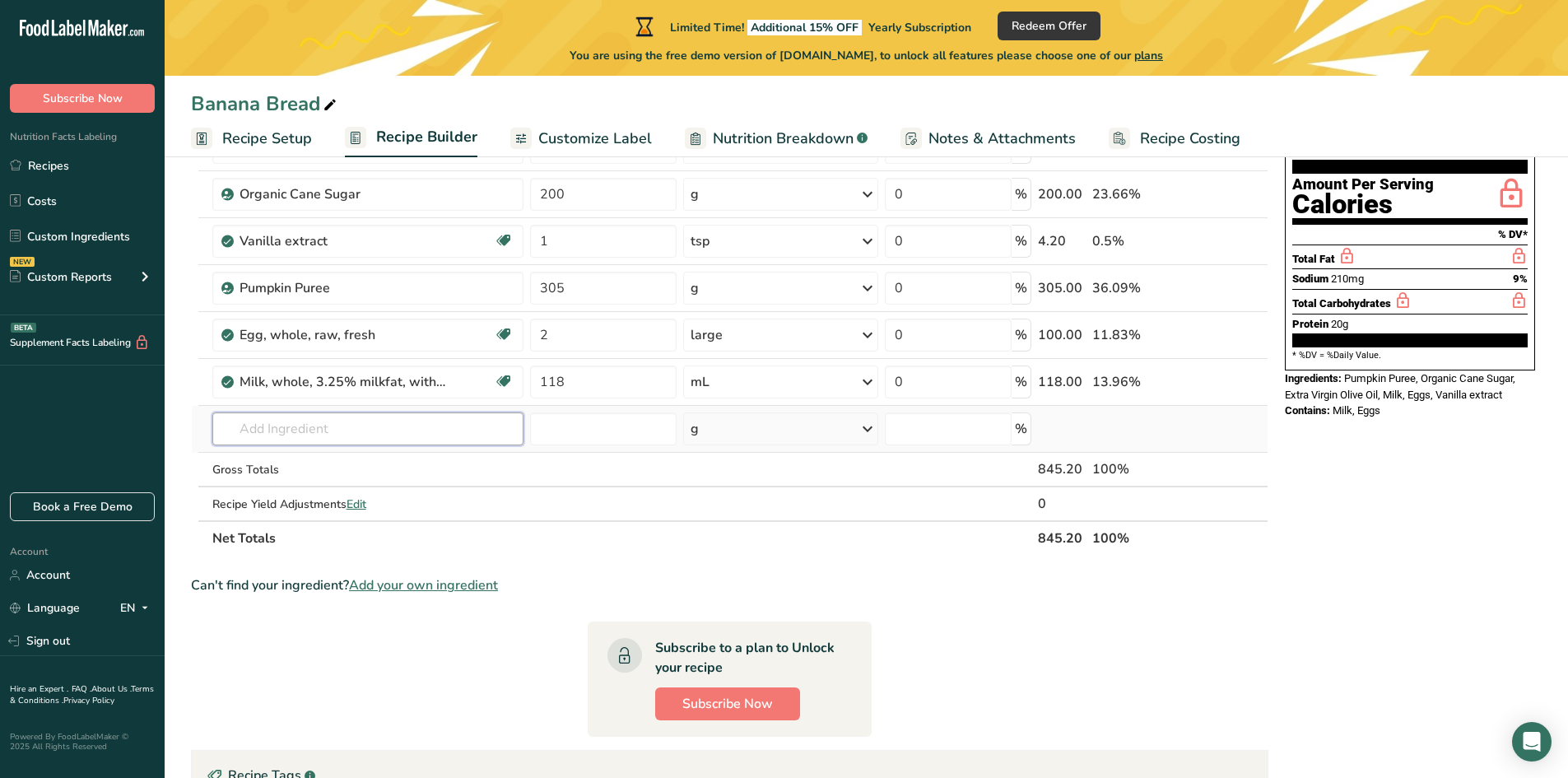
click at [404, 434] on input "text" at bounding box center [367, 429] width 311 height 33
click at [380, 486] on p "[PERSON_NAME] Special Patent" at bounding box center [318, 489] width 186 height 17
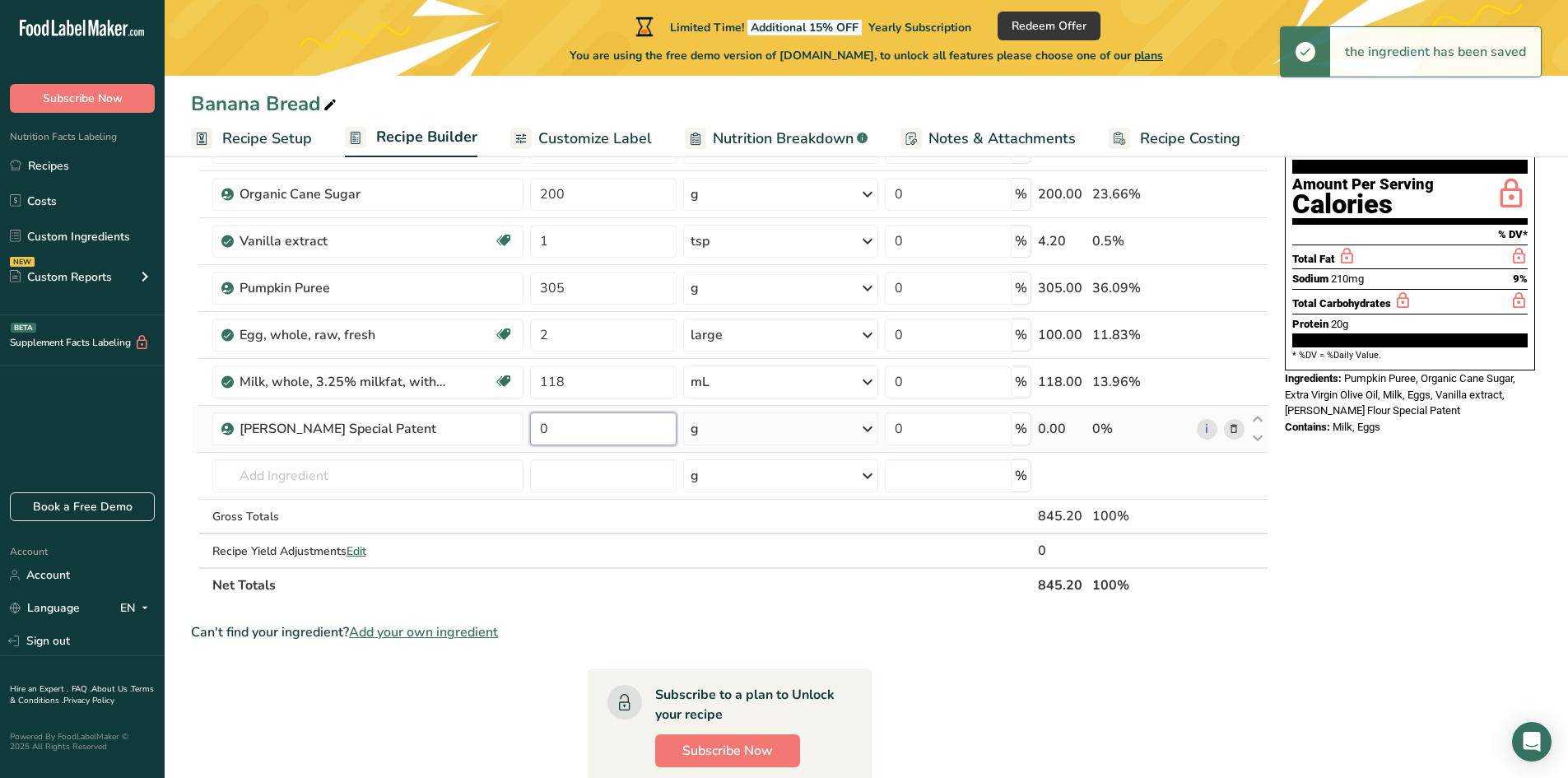
click at [561, 427] on input "0" at bounding box center [603, 429] width 147 height 33
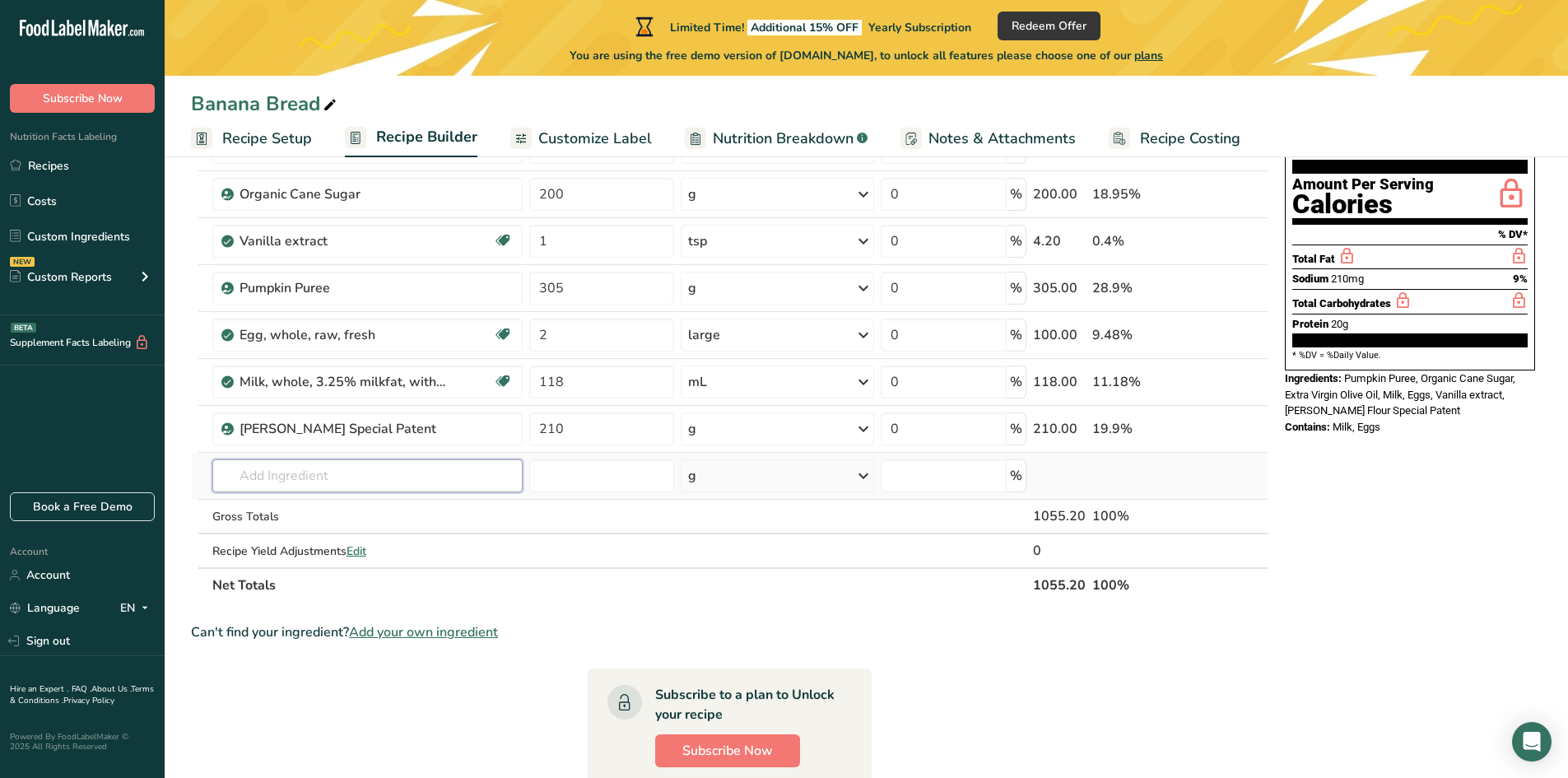
click at [432, 479] on div "Ingredient * Amount * Unit * Waste * .a-a{fill:#347362;}.b-a{fill:#fff;} Grams …" at bounding box center [729, 346] width 1077 height 514
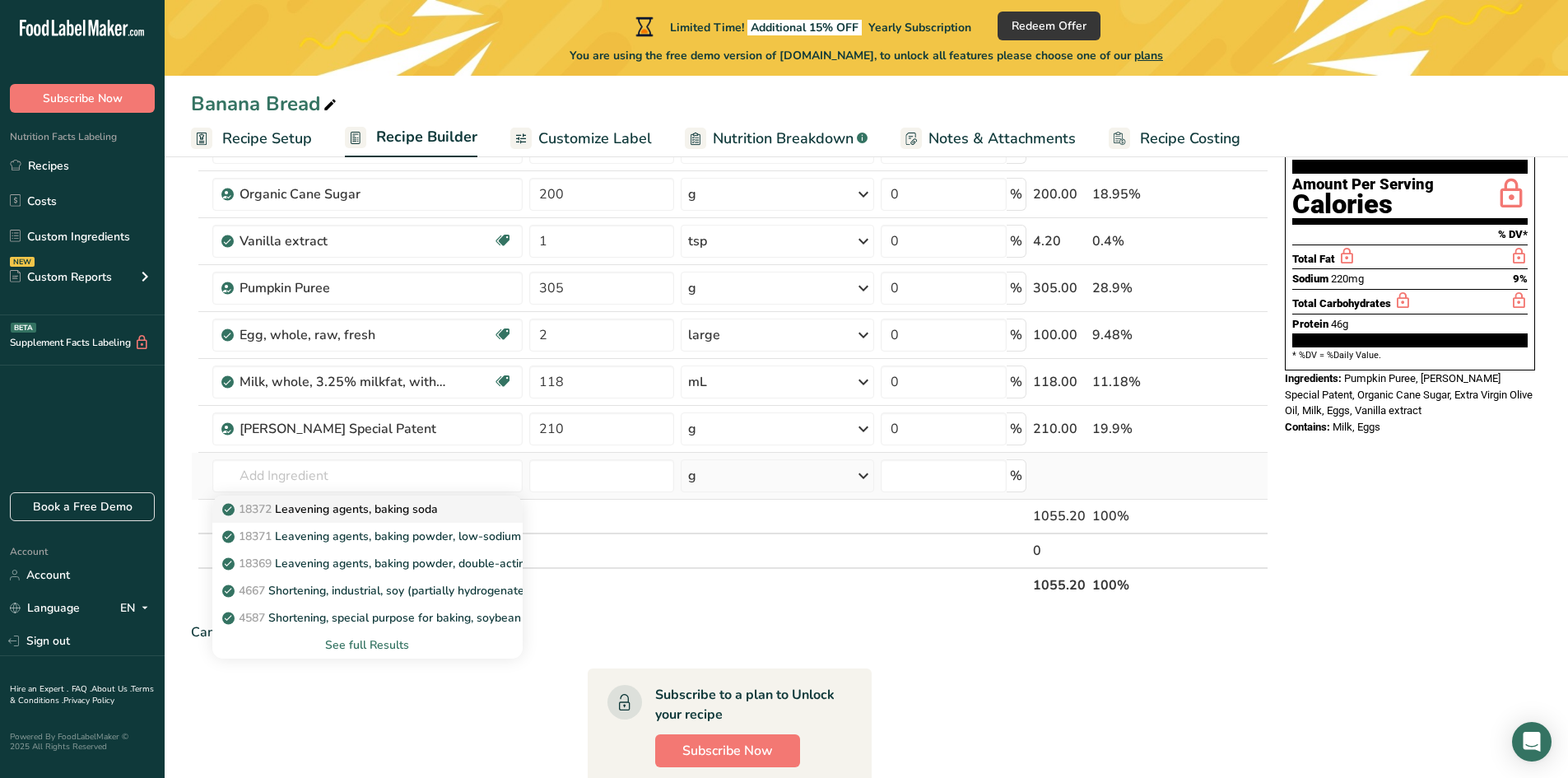
click at [408, 504] on p "18372 Leavening agents, baking soda" at bounding box center [332, 509] width 212 height 17
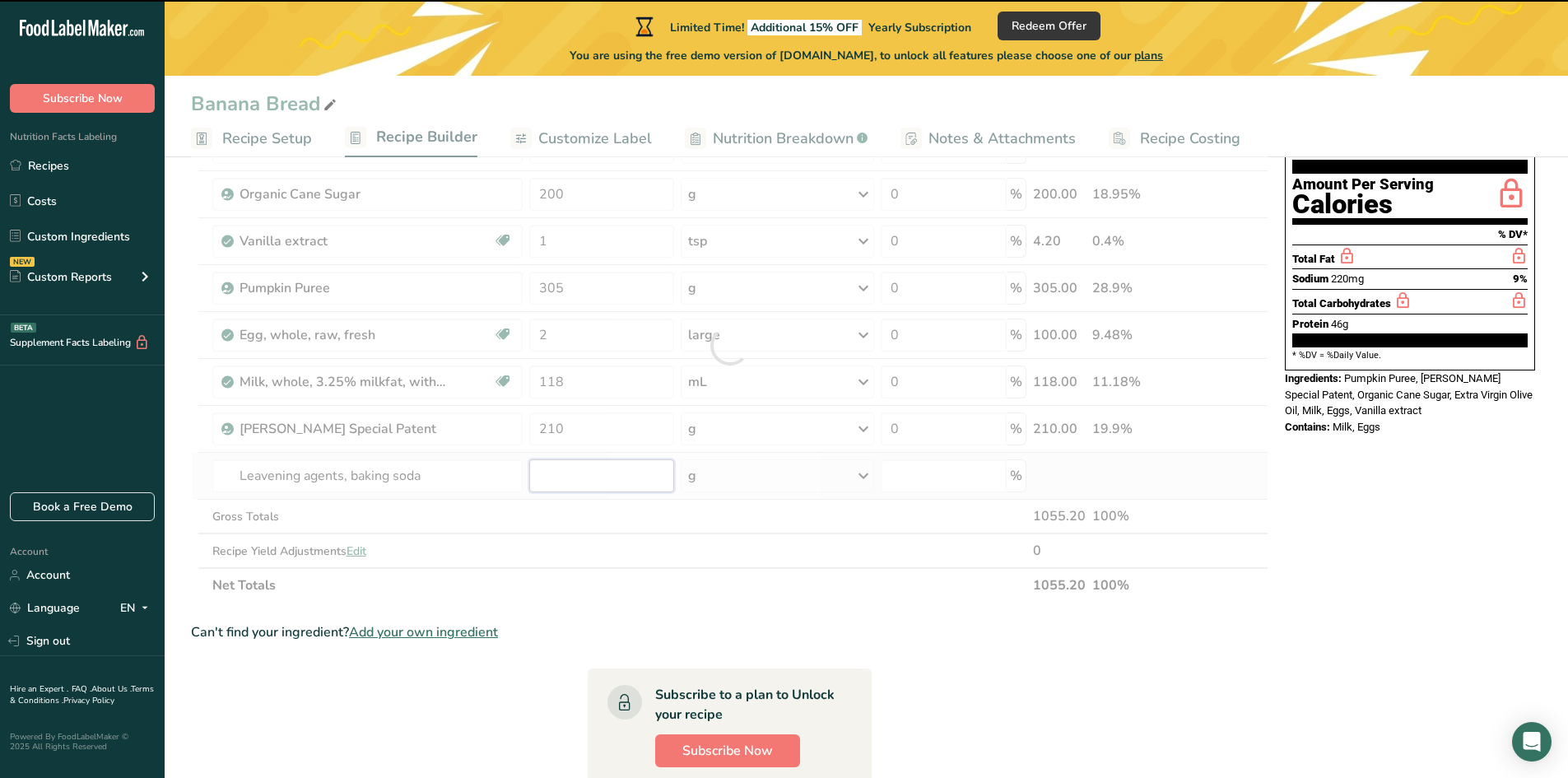
click at [559, 476] on input "number" at bounding box center [602, 476] width 145 height 33
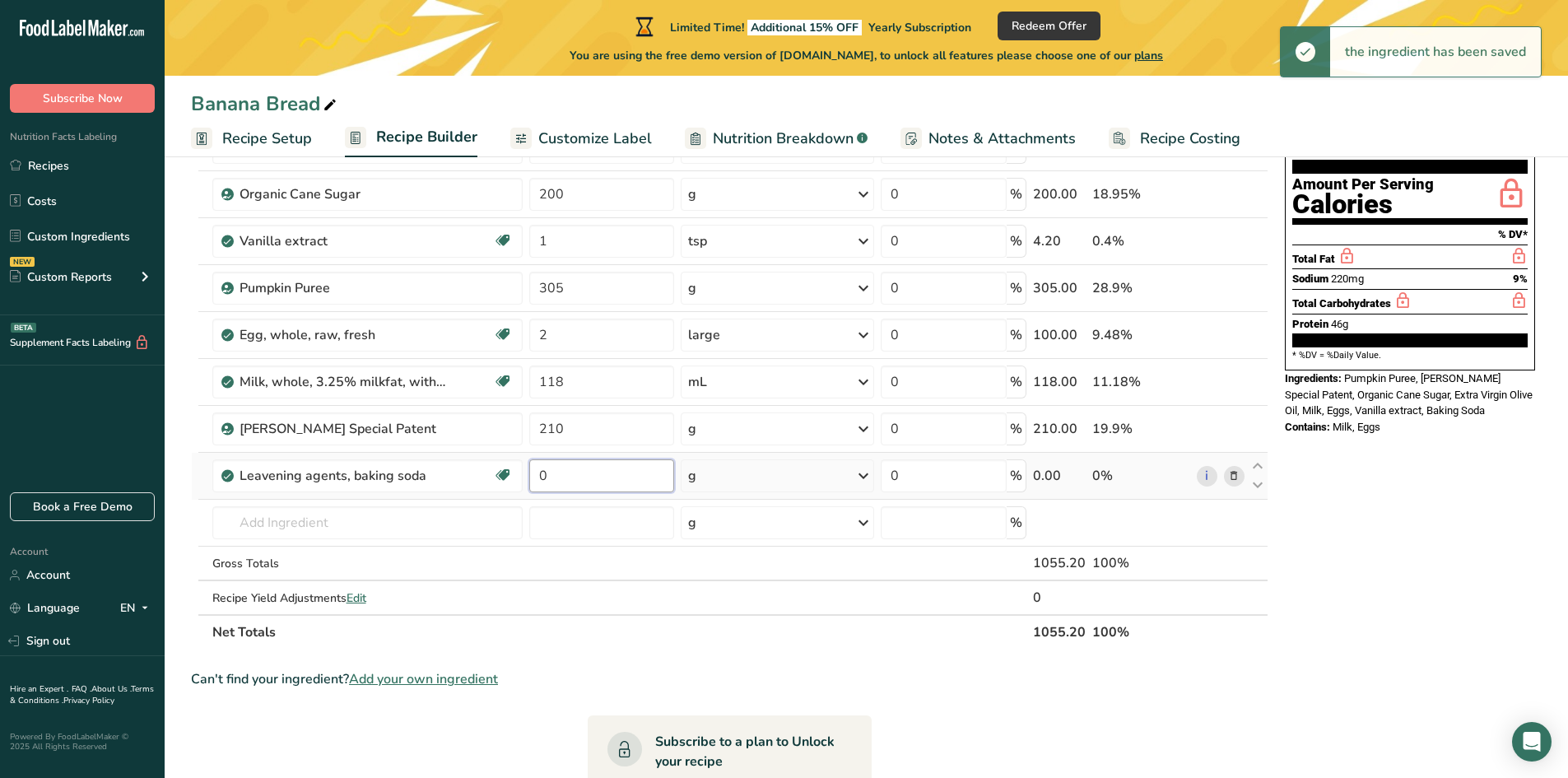
click at [559, 476] on input "0" at bounding box center [602, 476] width 145 height 33
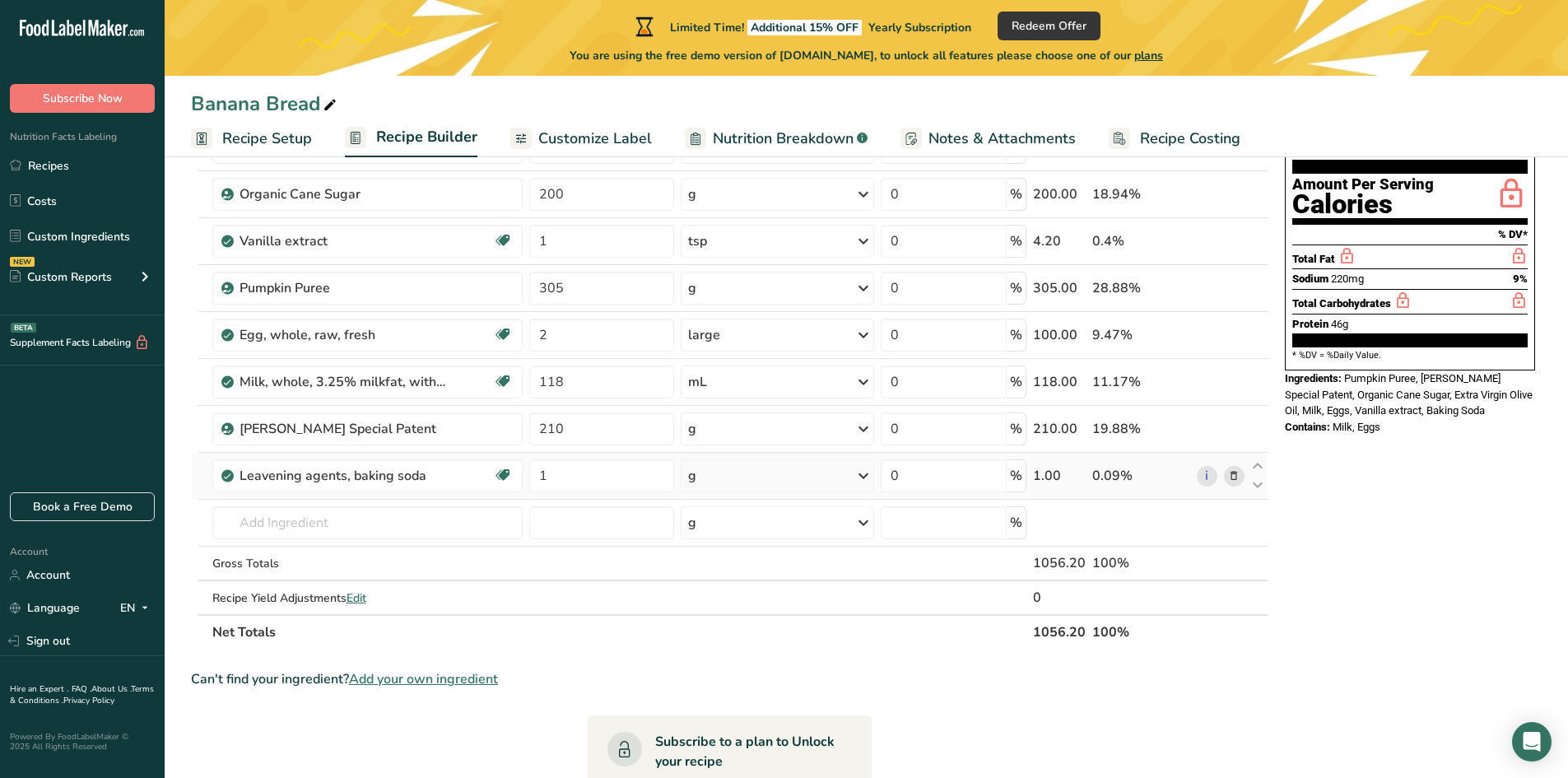
click at [704, 475] on div "Ingredient * Amount * Unit * Waste * .a-a{fill:#347362;}.b-a{fill:#fff;} Grams …" at bounding box center [729, 369] width 1077 height 560
click at [727, 479] on div "g" at bounding box center [777, 476] width 193 height 33
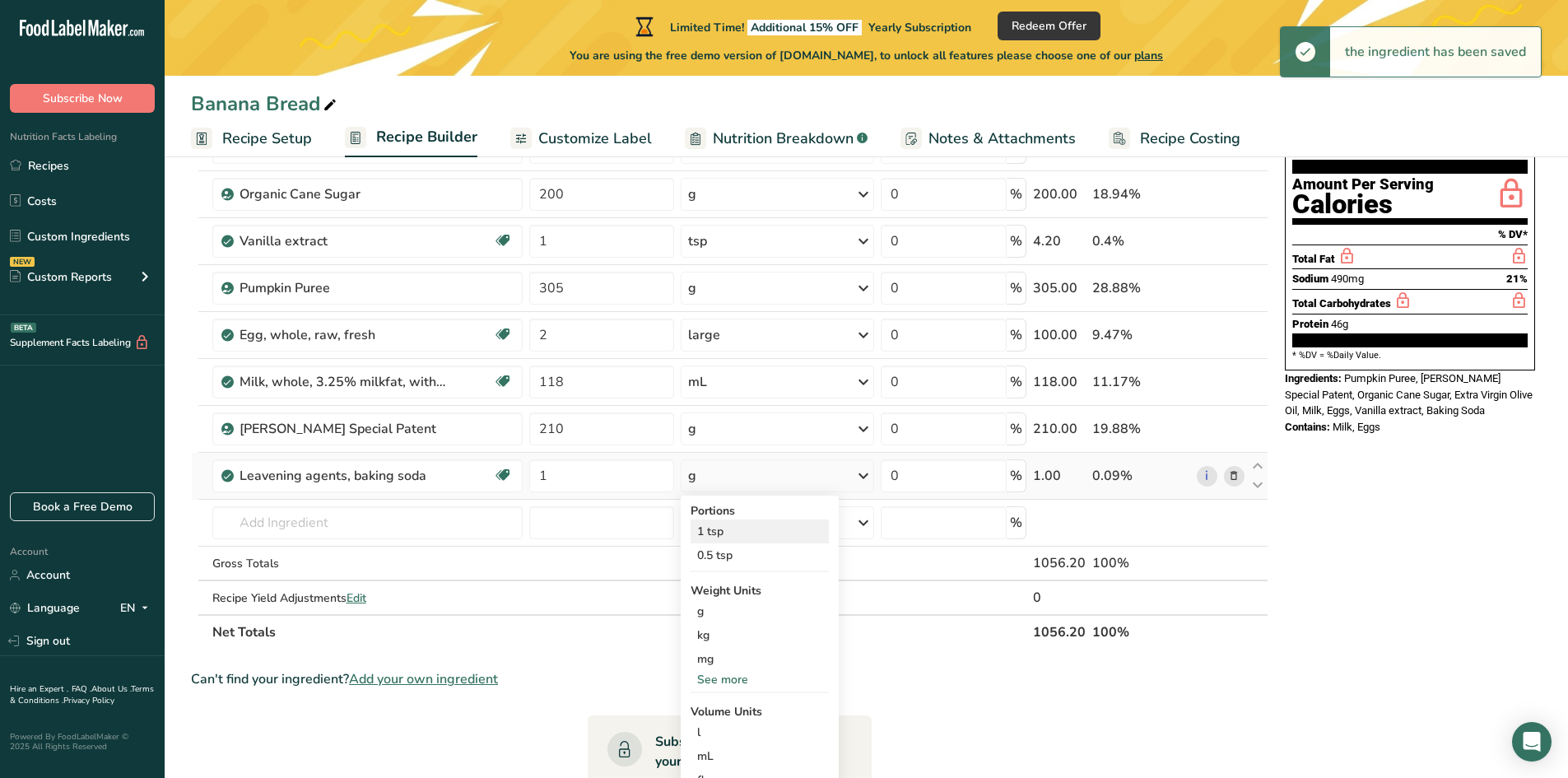
click at [726, 539] on div "1 tsp" at bounding box center [759, 531] width 138 height 24
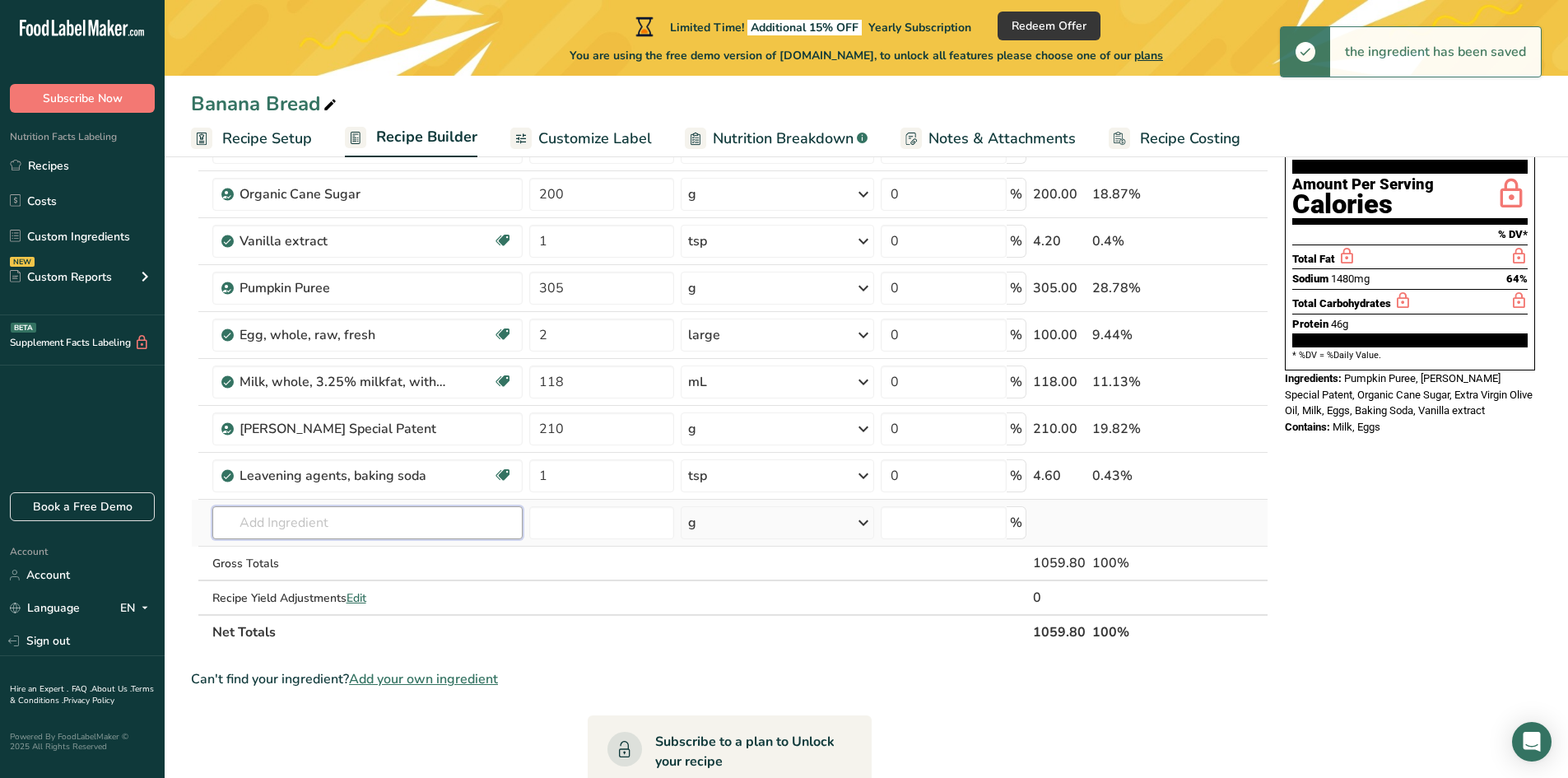
click at [307, 511] on input "text" at bounding box center [367, 523] width 311 height 33
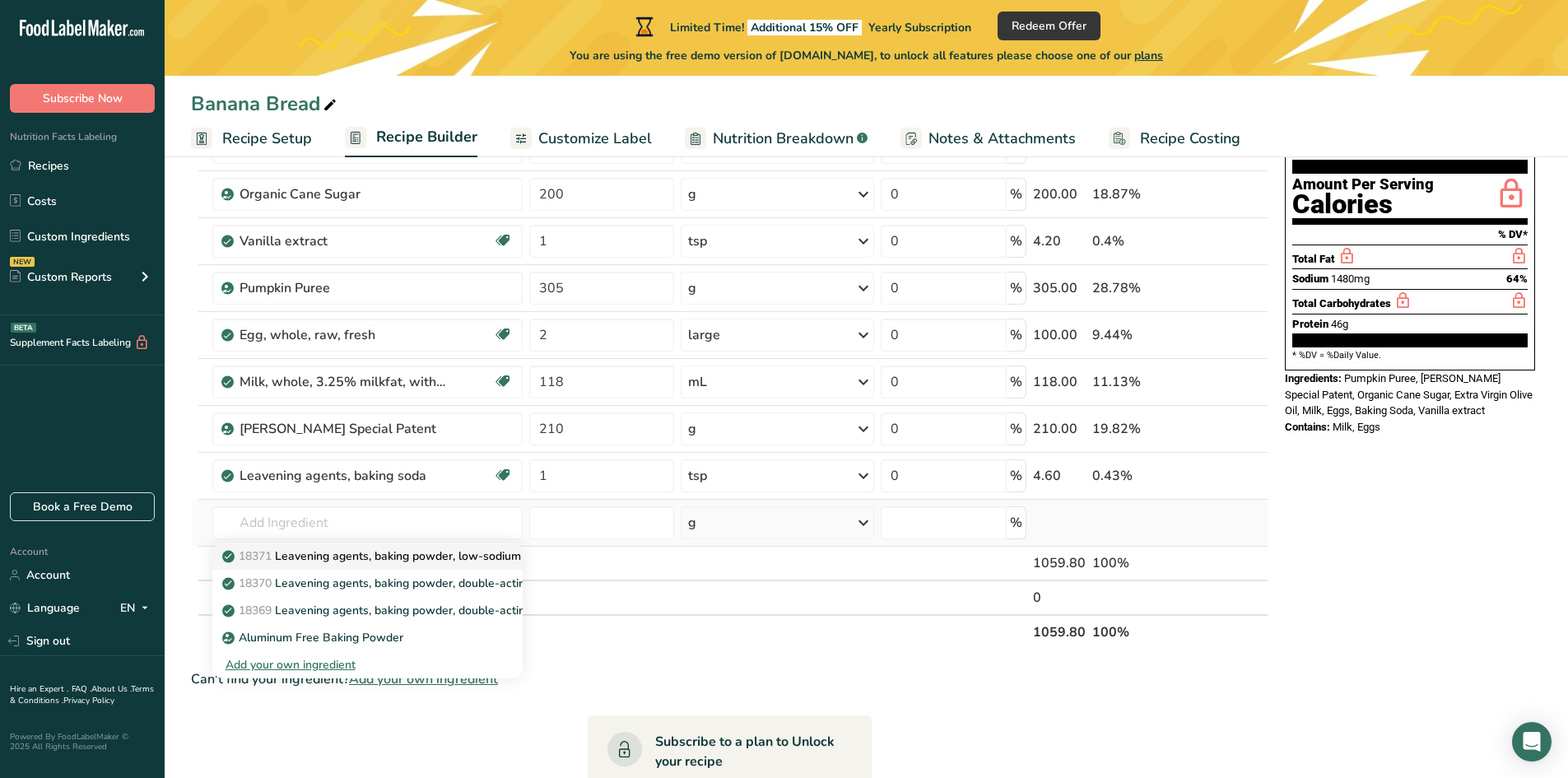
click at [365, 553] on p "18371 Leavening agents, baking powder, low-sodium" at bounding box center [373, 556] width 296 height 17
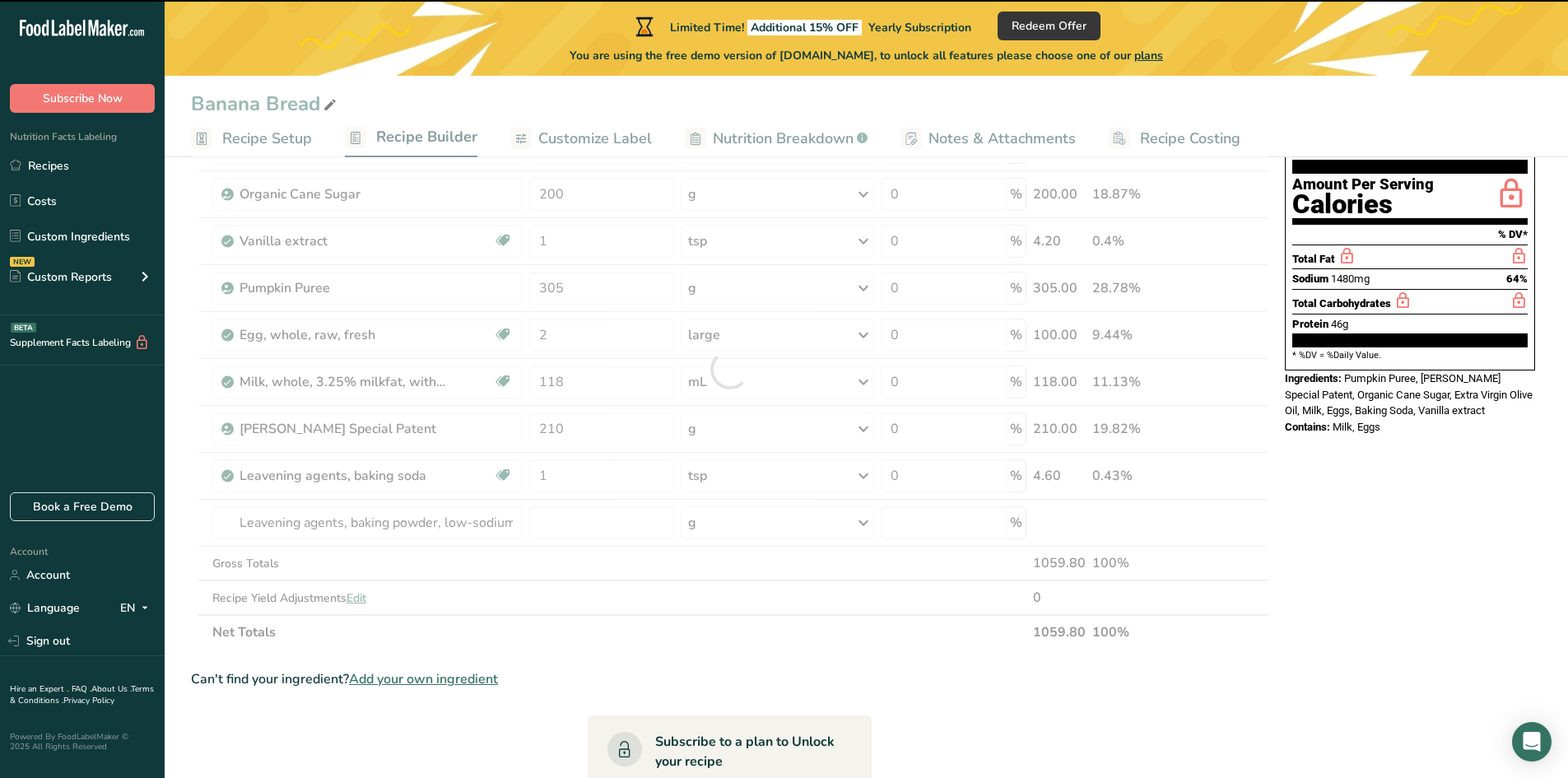
click at [563, 523] on div at bounding box center [729, 369] width 1077 height 560
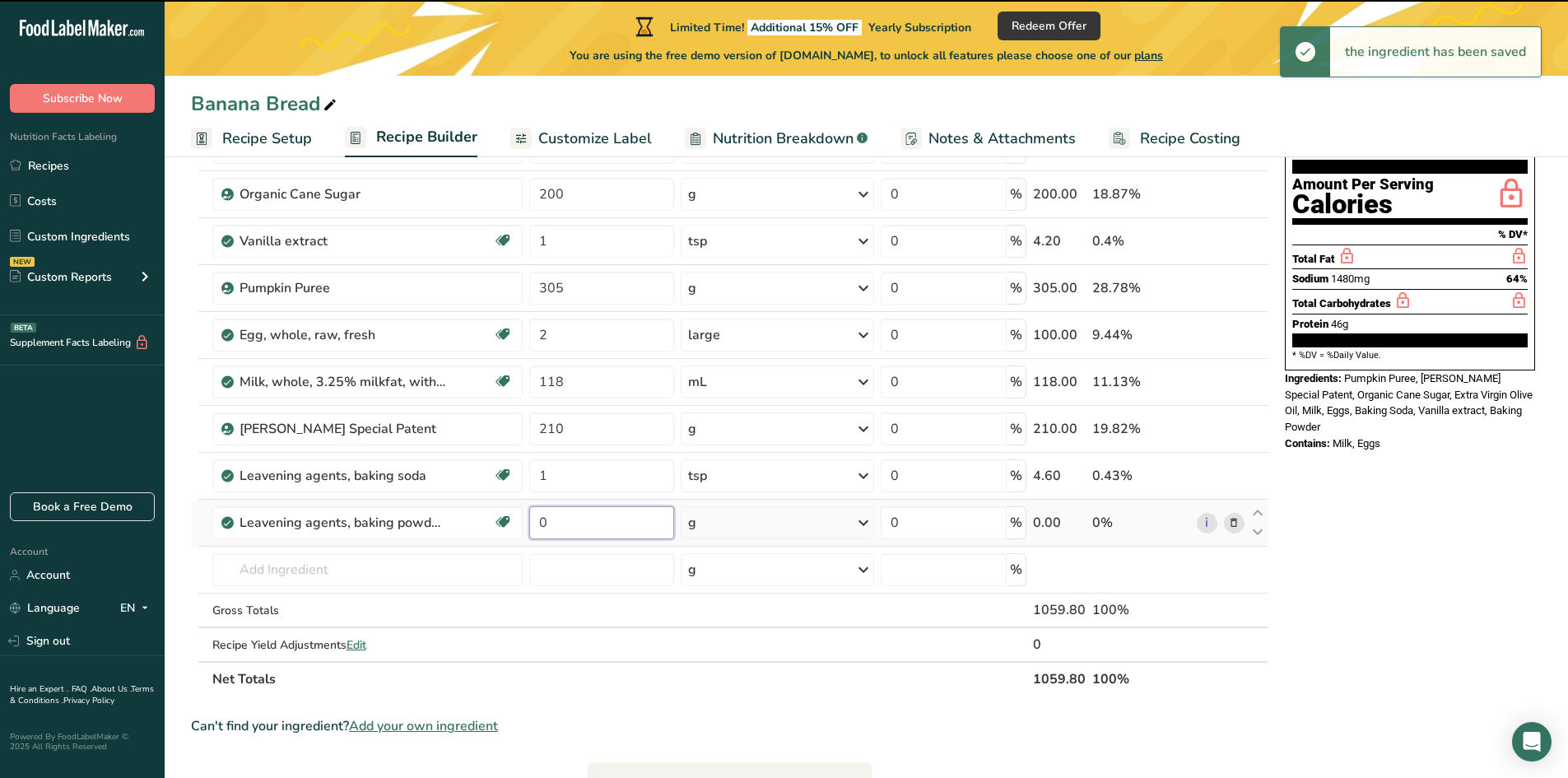
click at [559, 523] on input "0" at bounding box center [602, 523] width 145 height 33
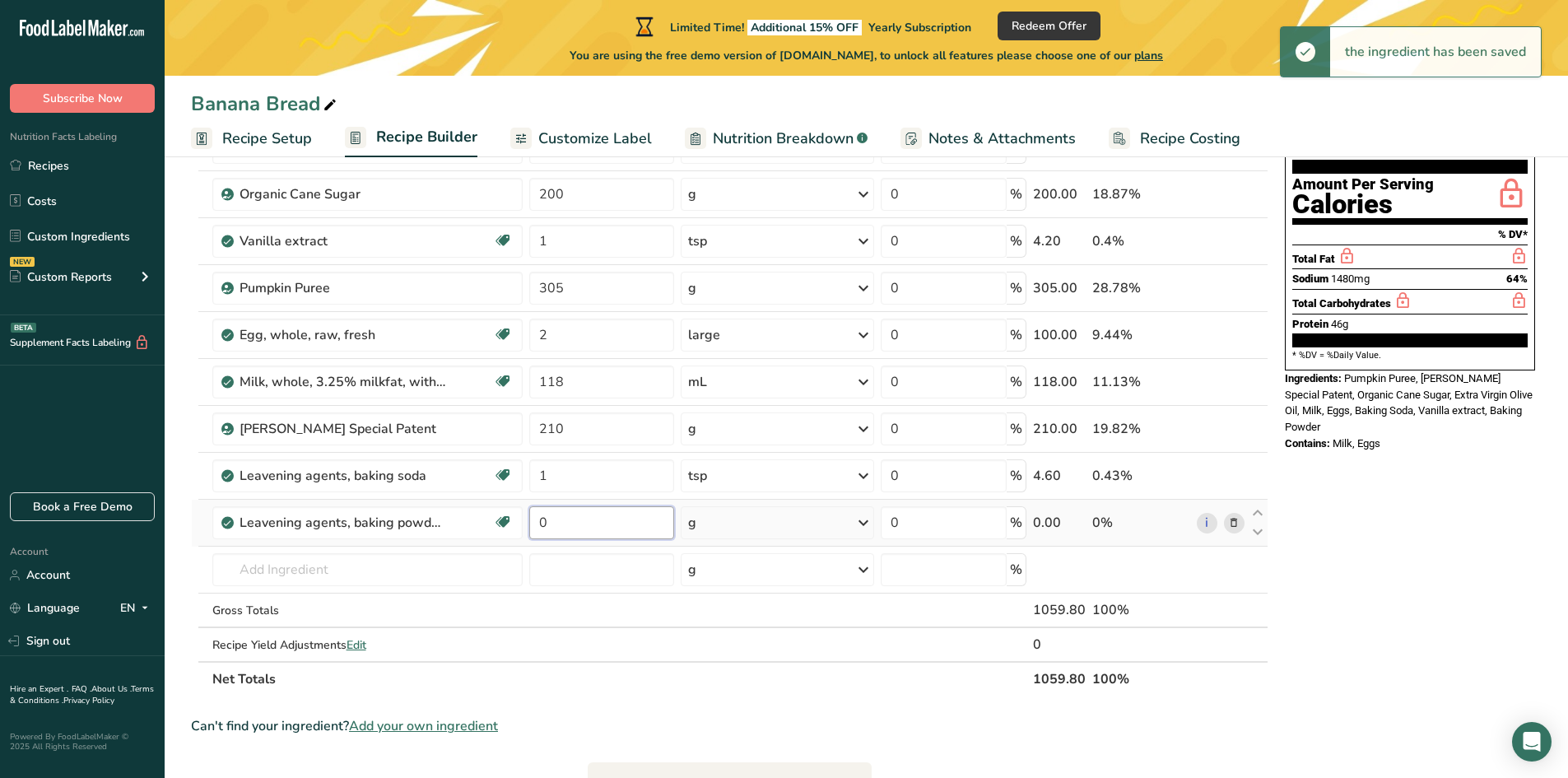
click at [559, 523] on input "0" at bounding box center [602, 523] width 145 height 33
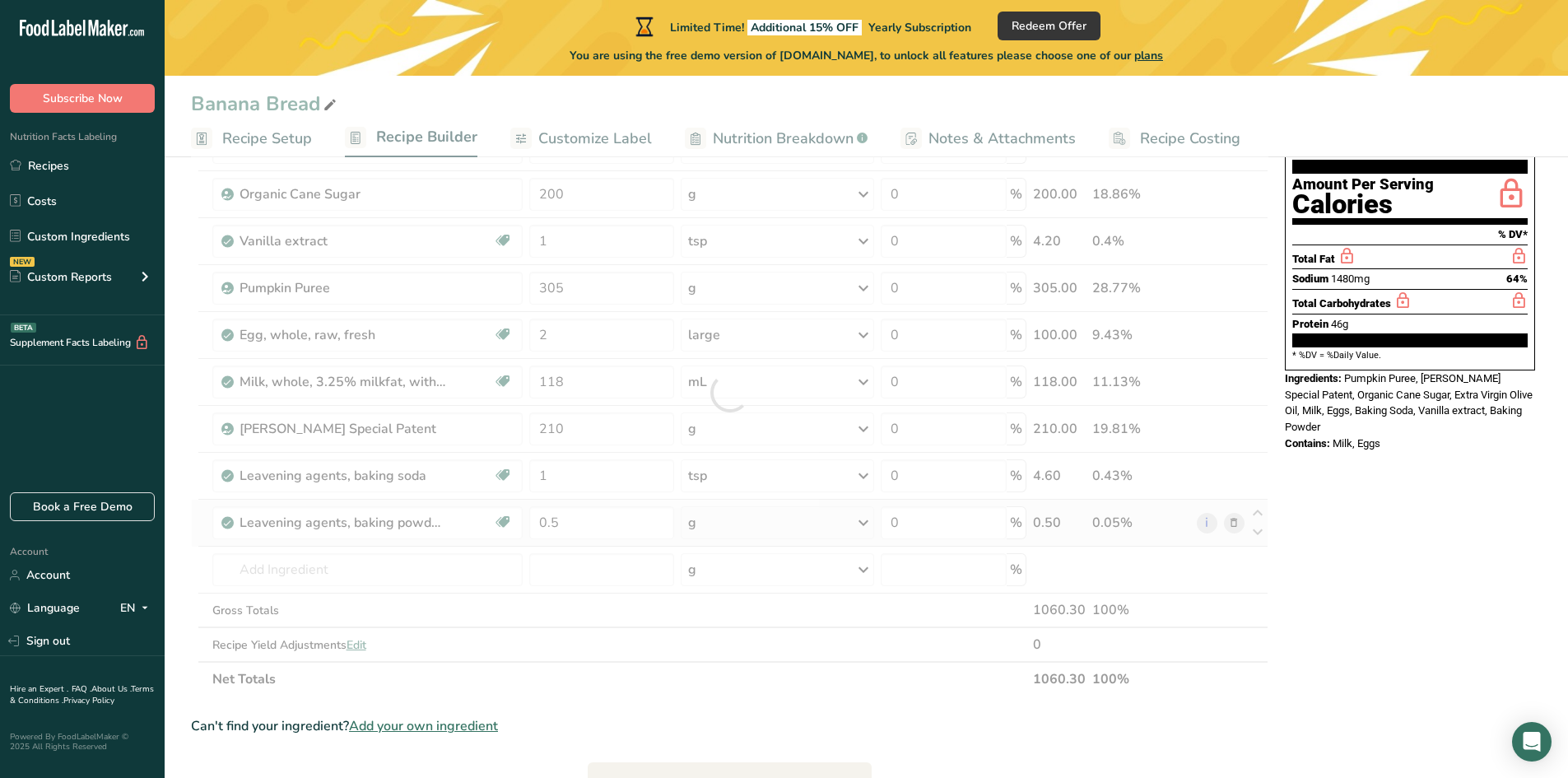
click at [702, 527] on div "Ingredient * Amount * Unit * Waste * .a-a{fill:#347362;}.b-a{fill:#fff;} Grams …" at bounding box center [729, 392] width 1077 height 607
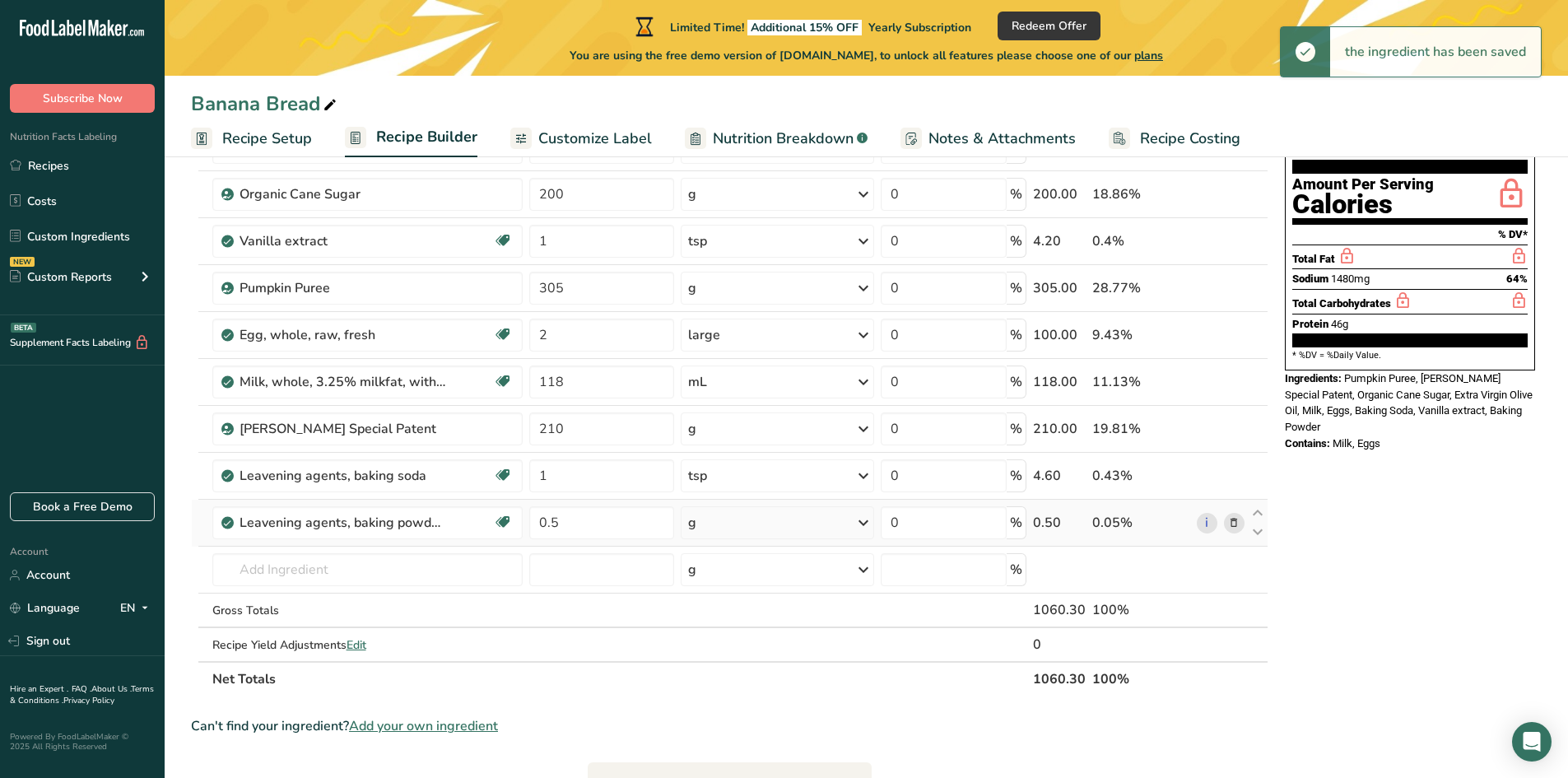
click at [711, 524] on div "g" at bounding box center [777, 523] width 193 height 33
click at [721, 576] on div "1 tsp" at bounding box center [759, 577] width 138 height 24
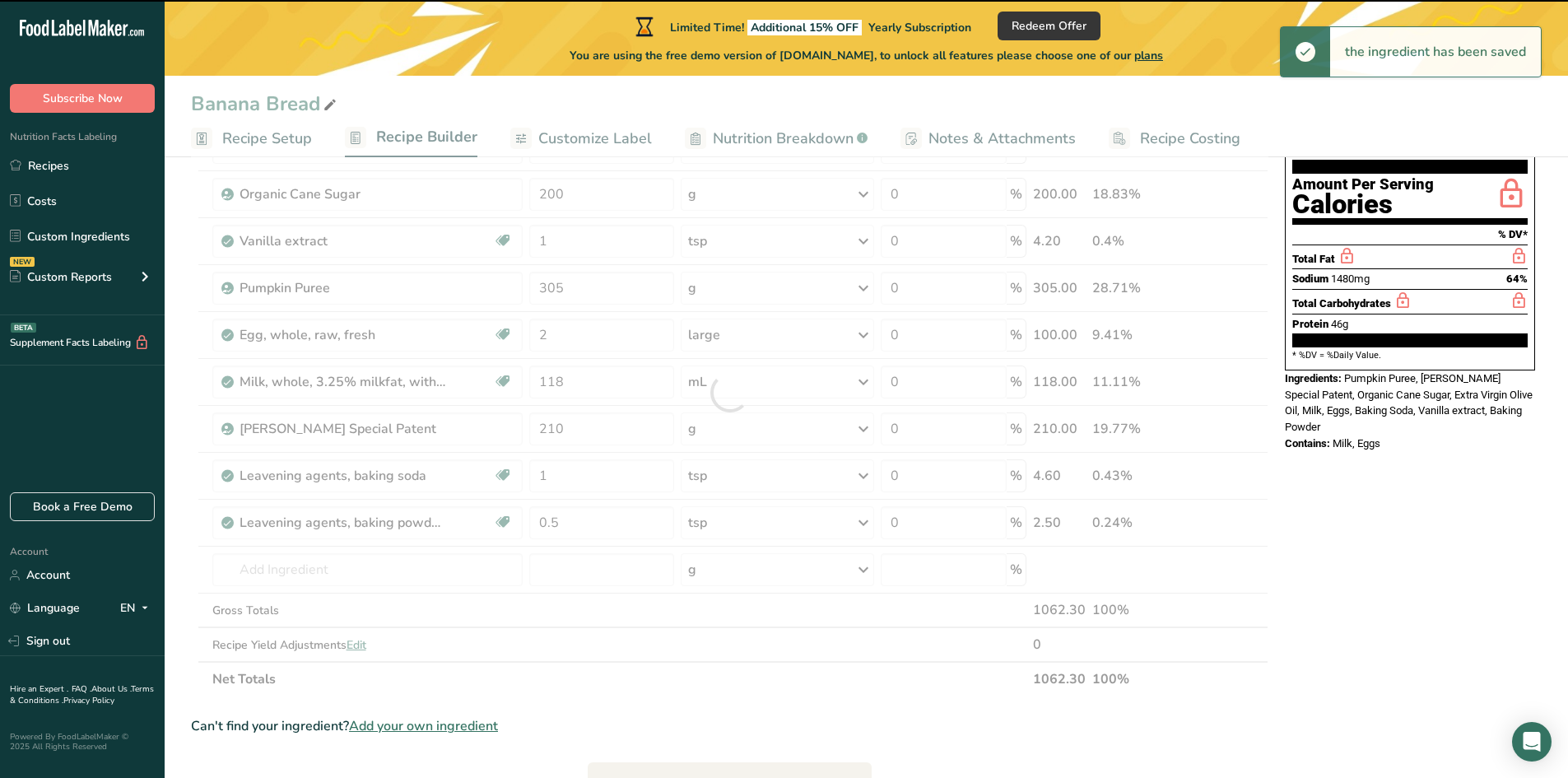
click at [323, 565] on div at bounding box center [729, 392] width 1077 height 607
click at [304, 567] on input "text" at bounding box center [367, 569] width 311 height 33
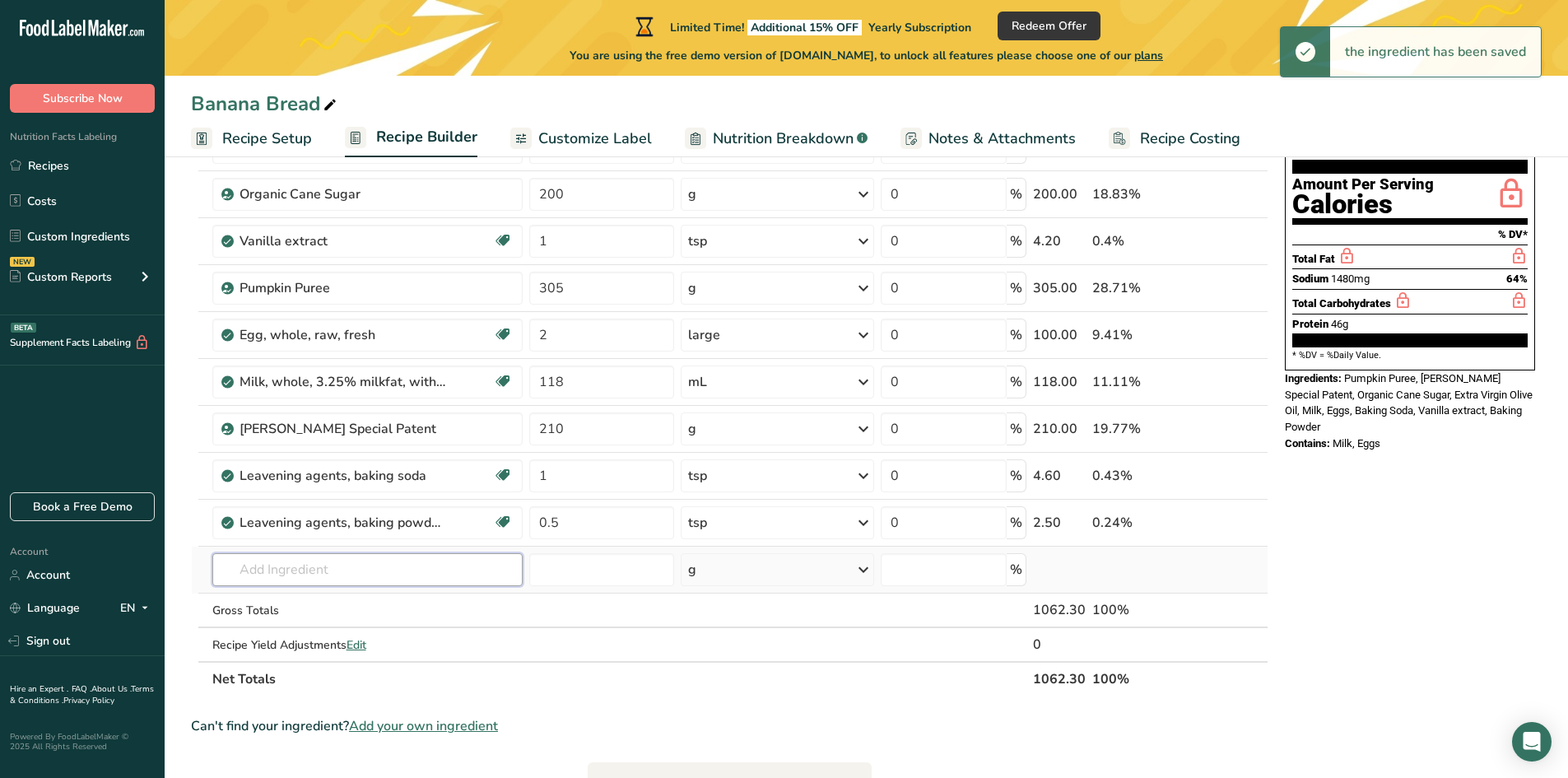
click at [286, 567] on input "text" at bounding box center [367, 569] width 311 height 33
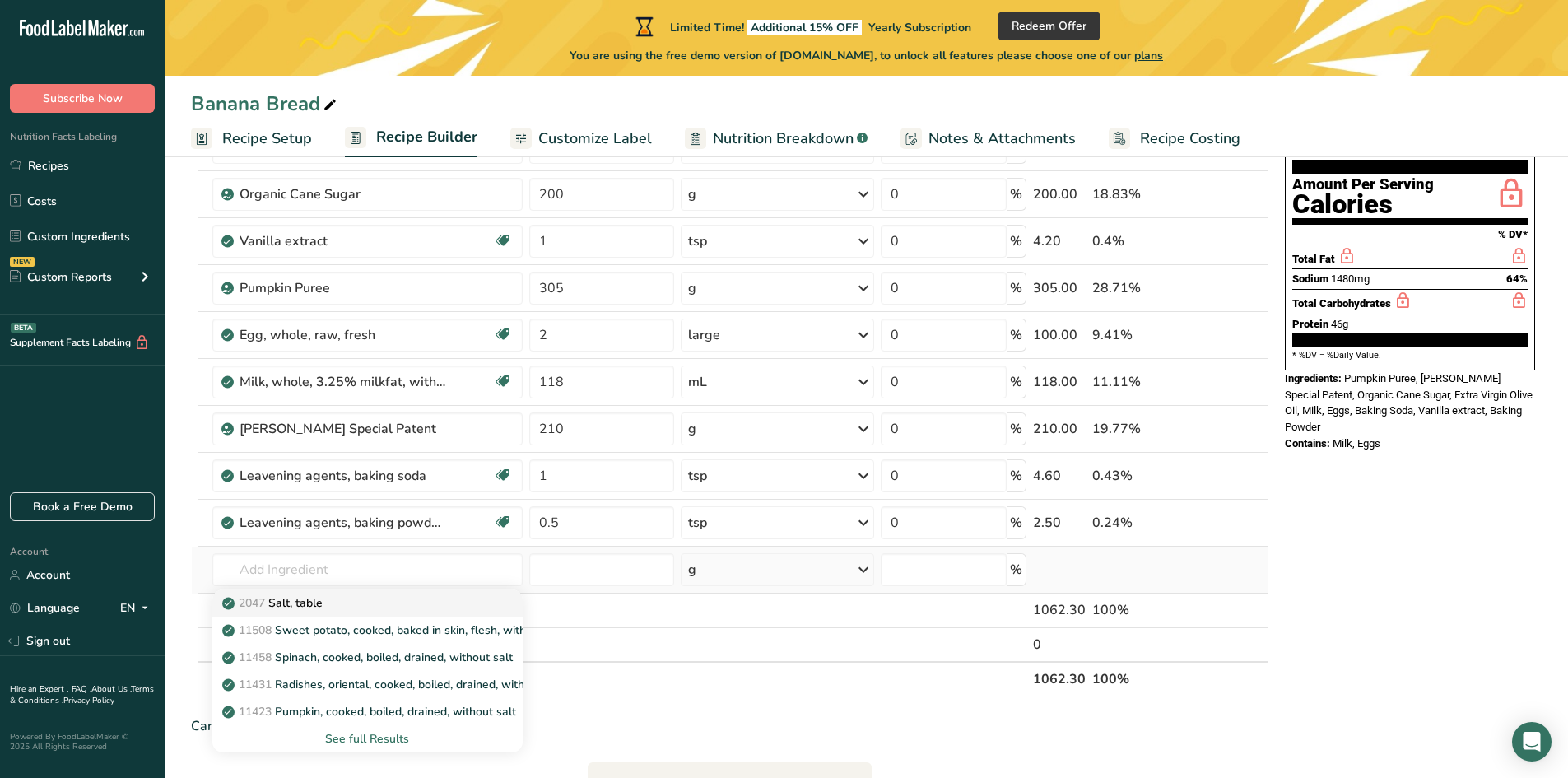
click at [301, 607] on p "2047 Salt, table" at bounding box center [273, 602] width 97 height 17
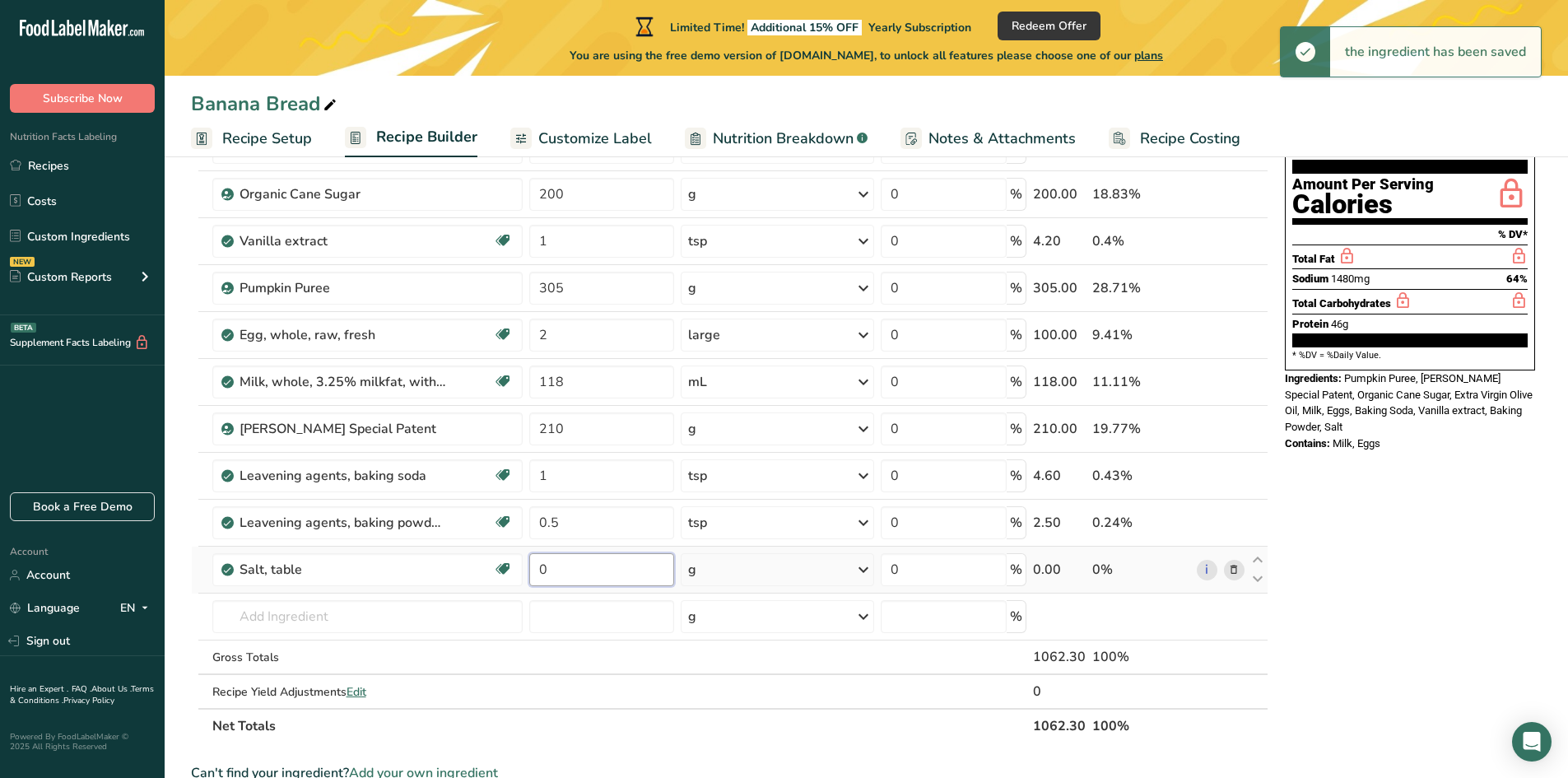
click at [549, 563] on input "0" at bounding box center [602, 569] width 145 height 33
click at [553, 563] on input "0" at bounding box center [602, 569] width 145 height 33
drag, startPoint x: 553, startPoint y: 563, endPoint x: 530, endPoint y: 569, distance: 23.8
click at [530, 569] on input "0" at bounding box center [602, 569] width 145 height 33
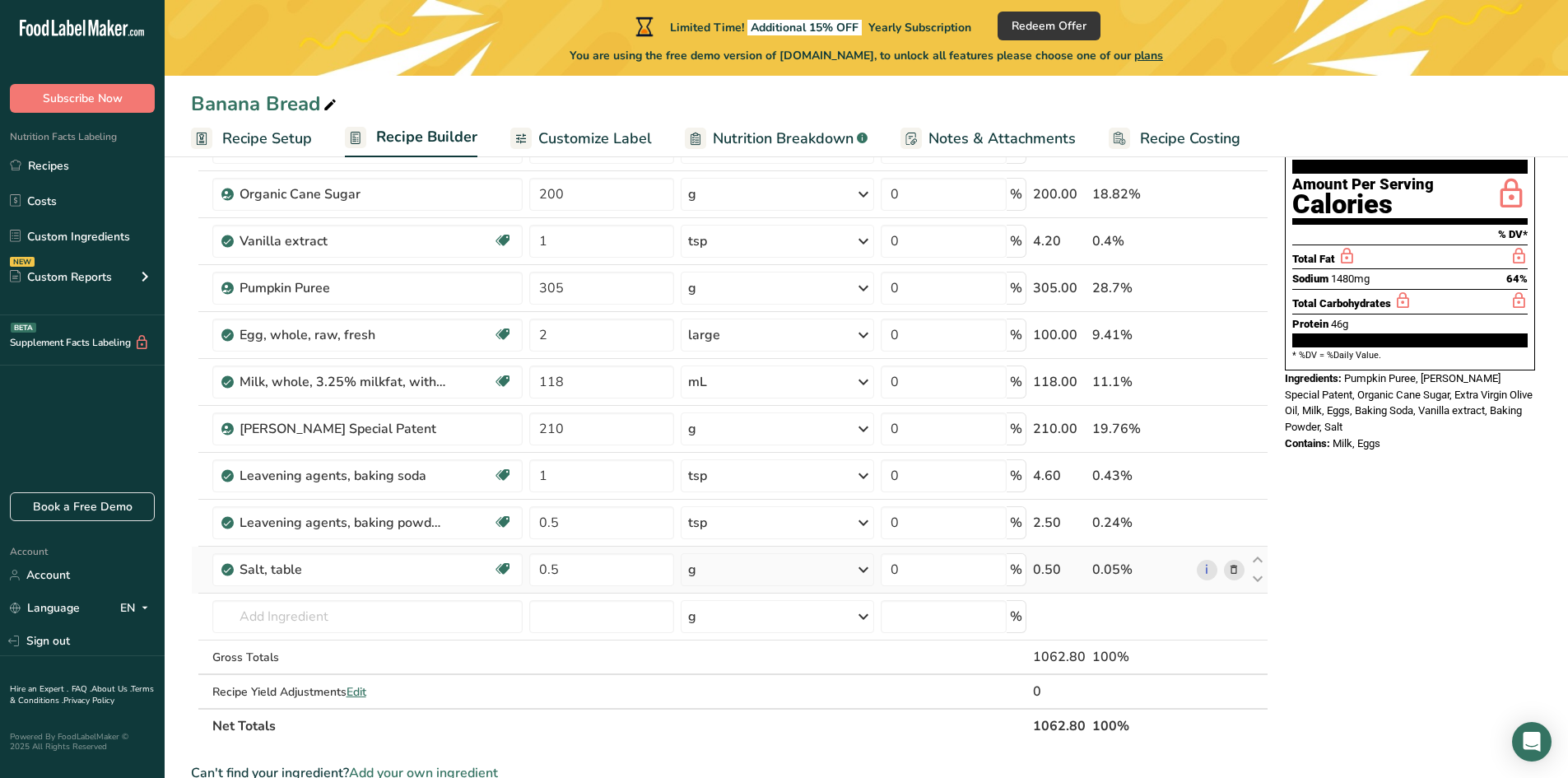
click at [725, 576] on div "Ingredient * Amount * Unit * Waste * .a-a{fill:#347362;}.b-a{fill:#fff;} Grams …" at bounding box center [729, 416] width 1077 height 655
click at [726, 575] on div "g" at bounding box center [777, 569] width 193 height 33
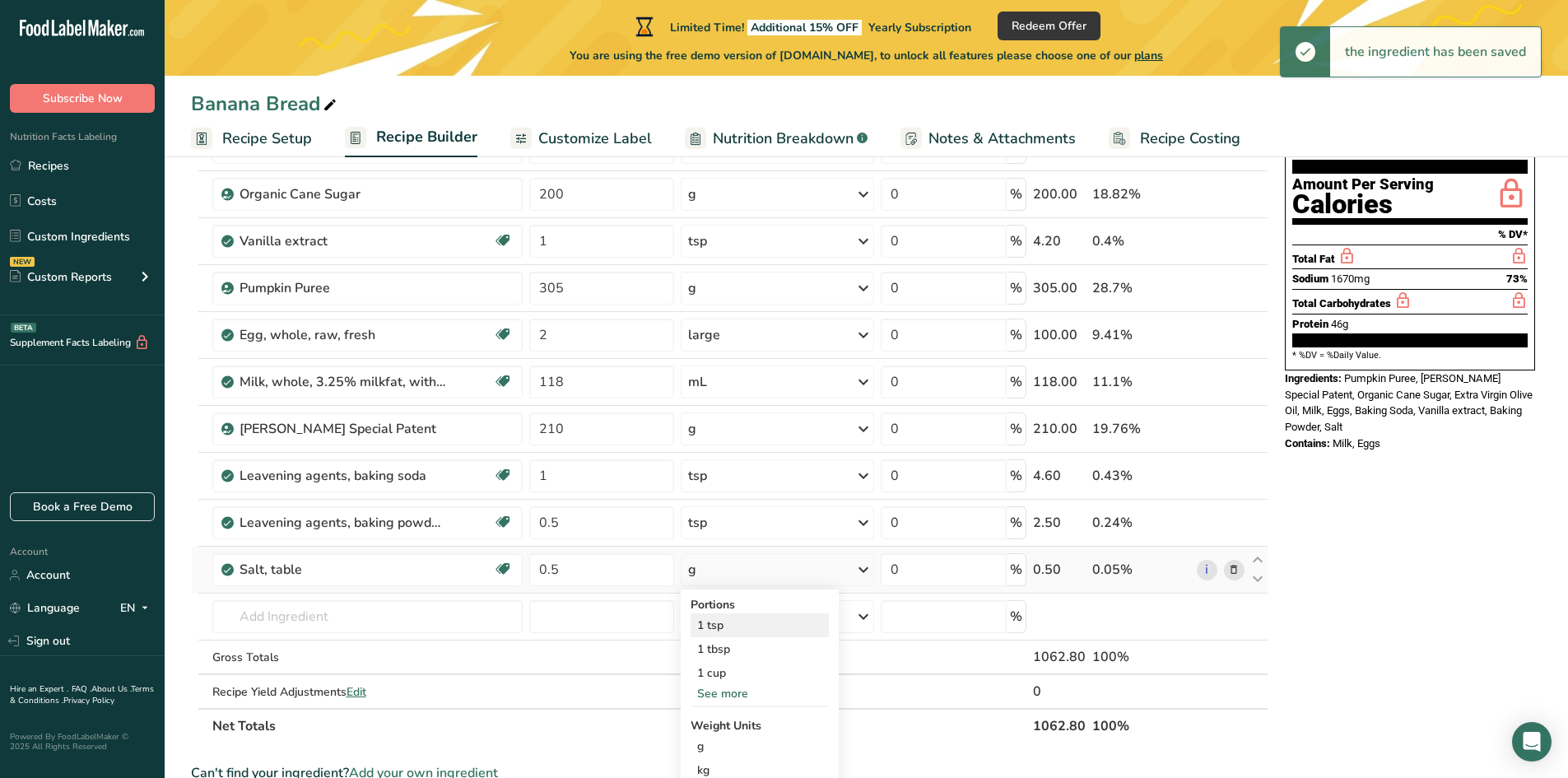
click at [711, 628] on div "1 tsp" at bounding box center [759, 625] width 138 height 24
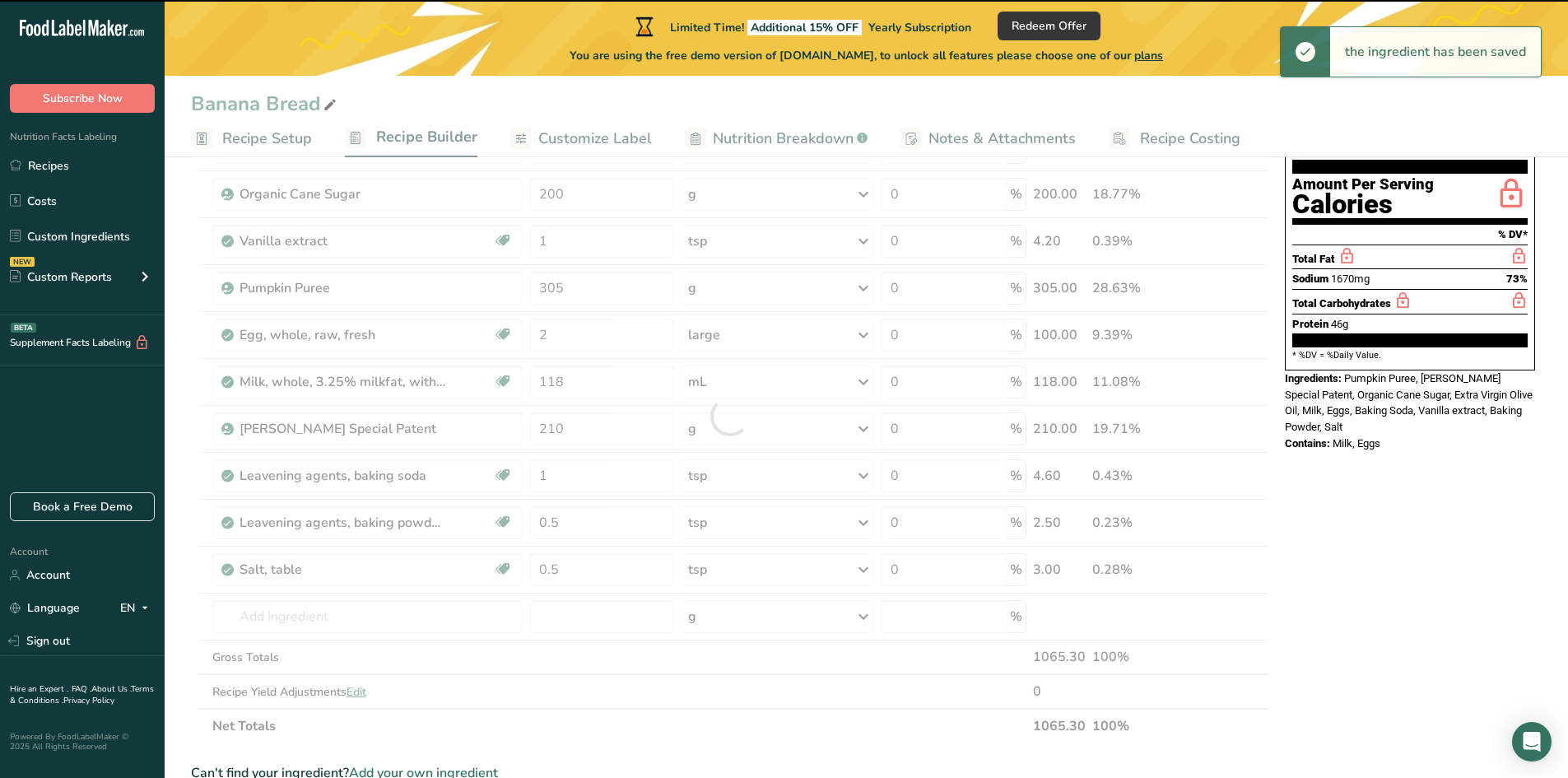
click at [283, 622] on div at bounding box center [729, 416] width 1077 height 655
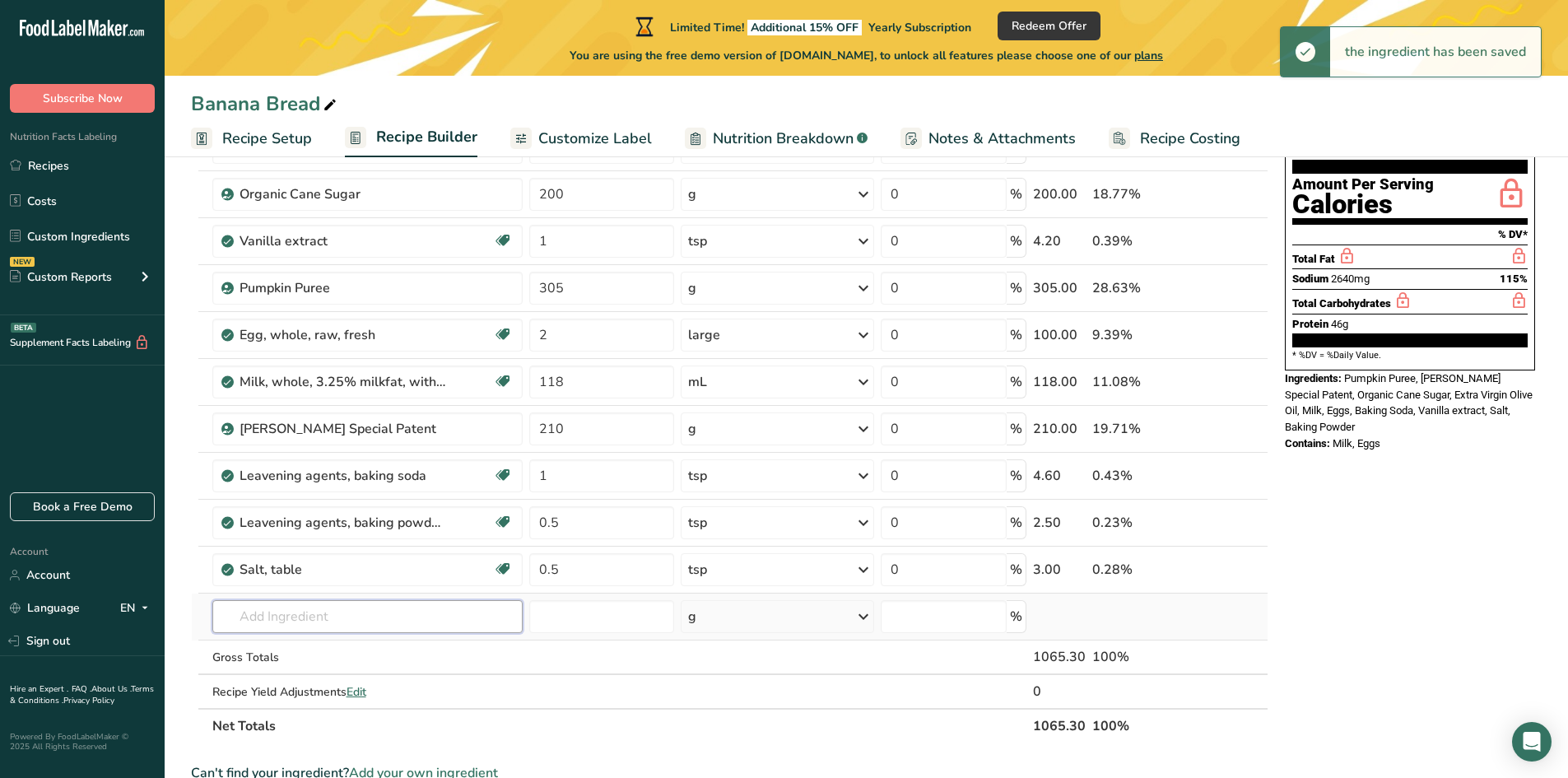
click at [273, 610] on input "text" at bounding box center [367, 616] width 311 height 33
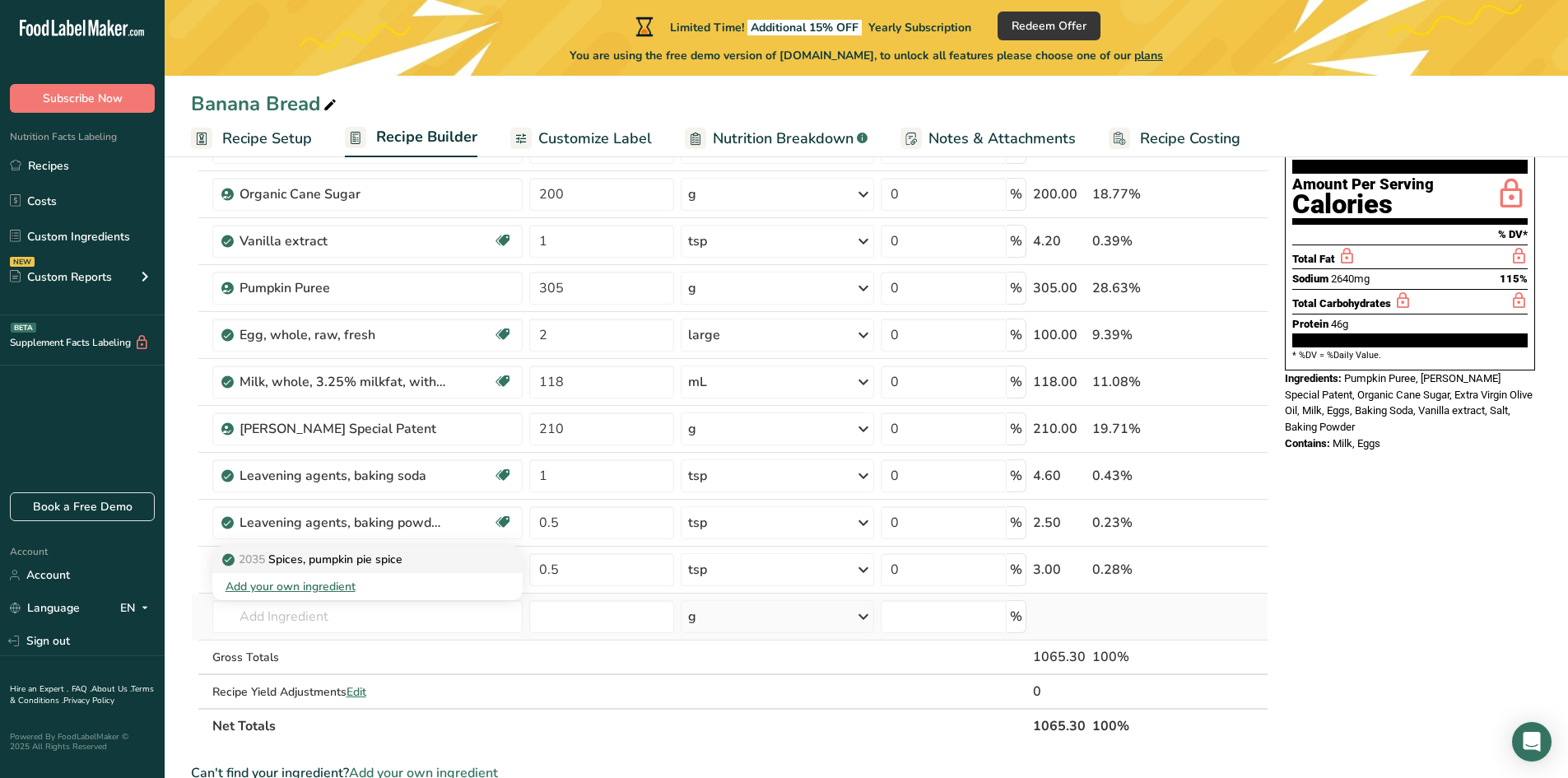
click at [336, 558] on p "2035 Spices, pumpkin pie spice" at bounding box center [314, 558] width 177 height 17
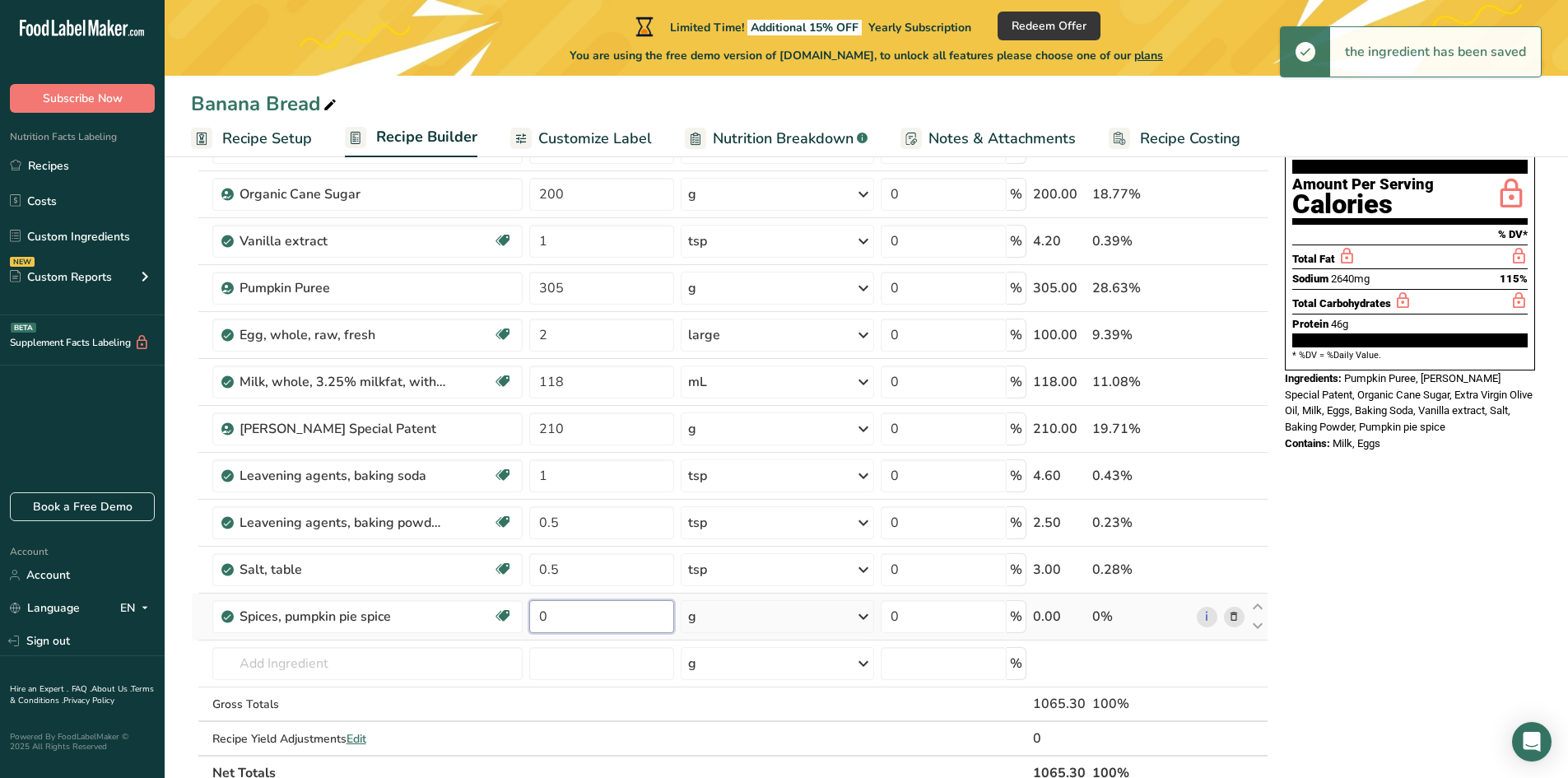
click at [577, 614] on input "0" at bounding box center [602, 616] width 145 height 33
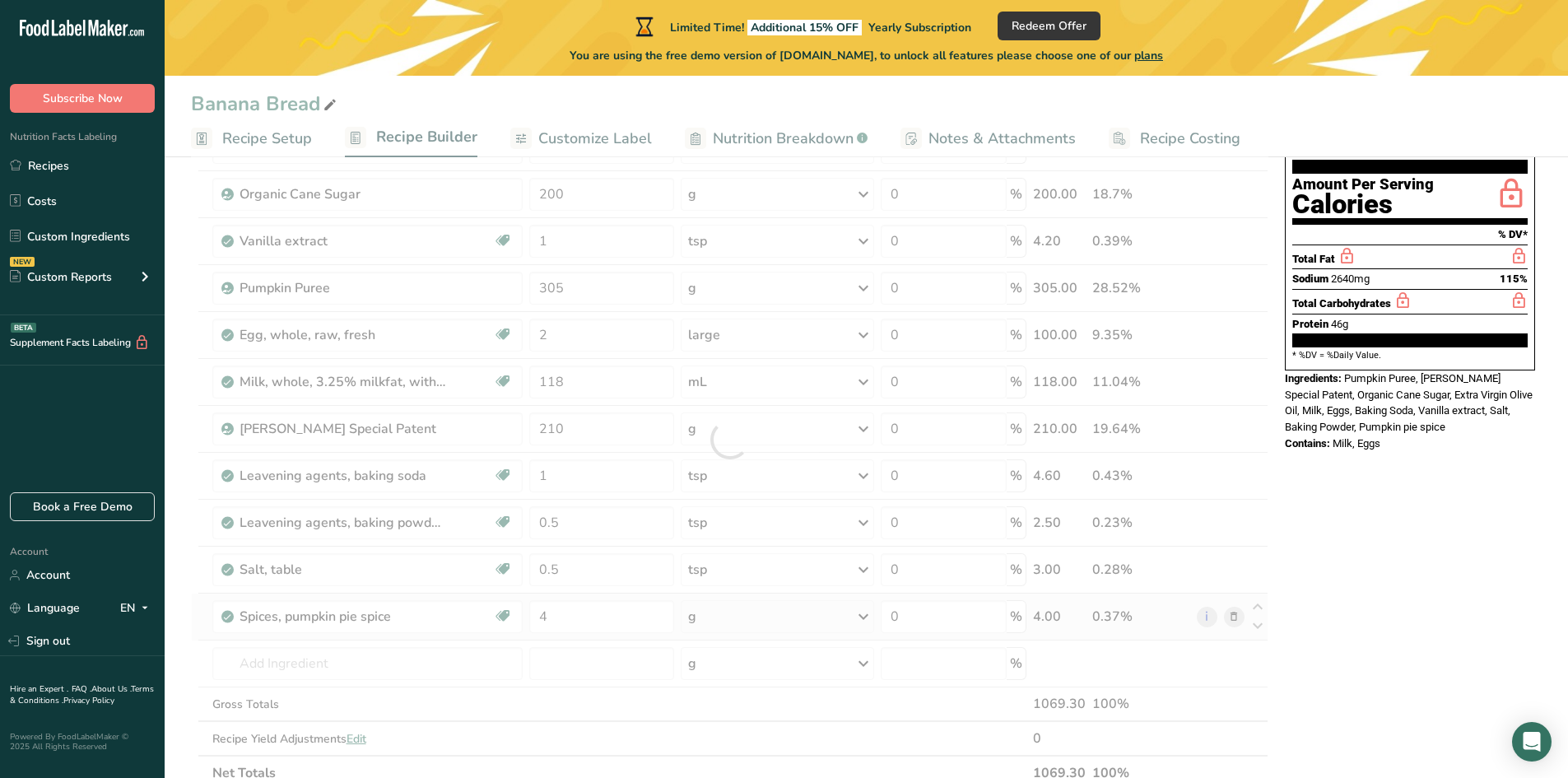
click at [725, 623] on div "Ingredient * Amount * Unit * Waste * .a-a{fill:#347362;}.b-a{fill:#fff;} Grams …" at bounding box center [729, 439] width 1077 height 701
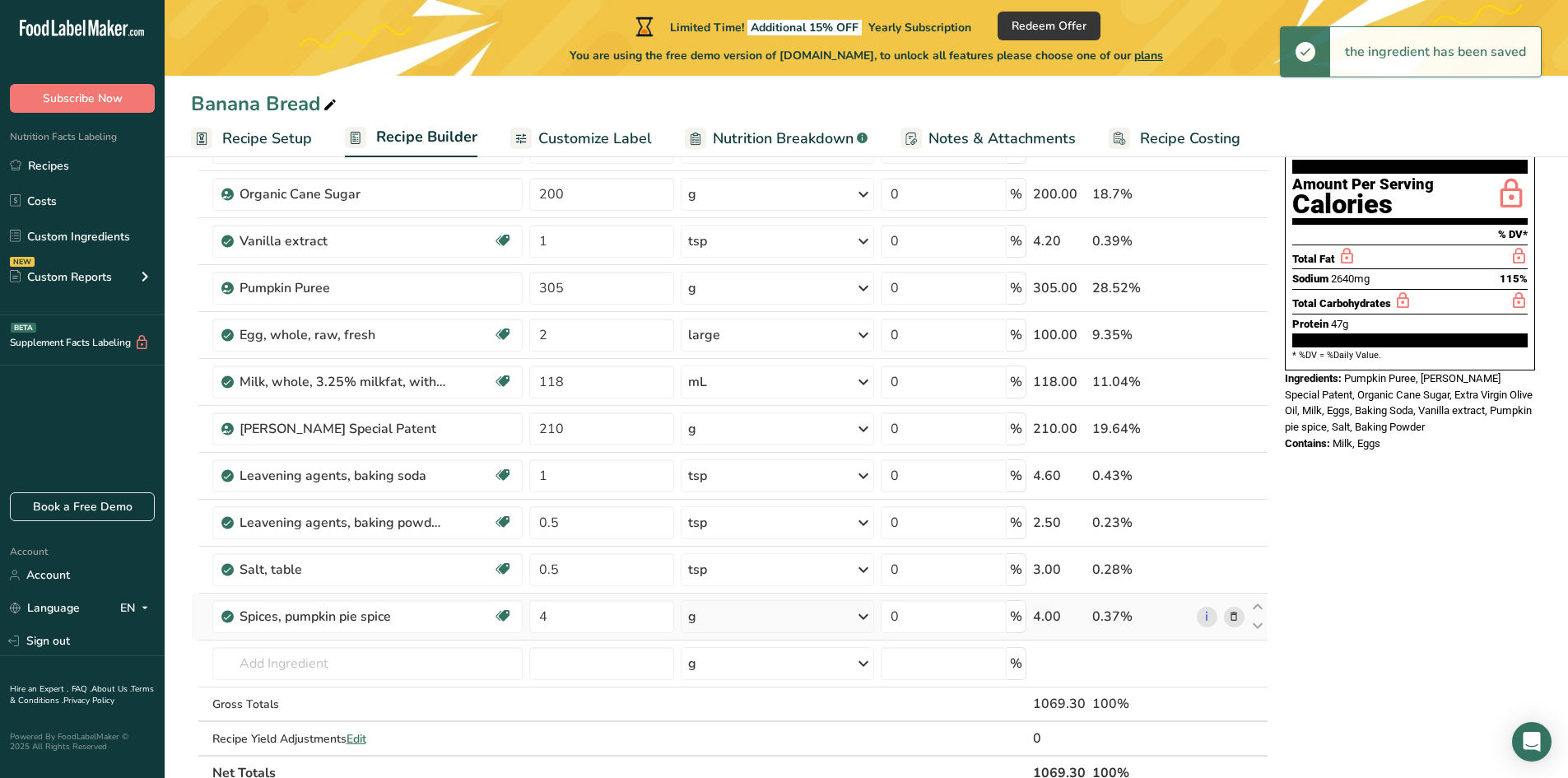
click at [733, 618] on div "g" at bounding box center [777, 616] width 193 height 33
click at [719, 676] on div "1 tsp" at bounding box center [759, 672] width 138 height 24
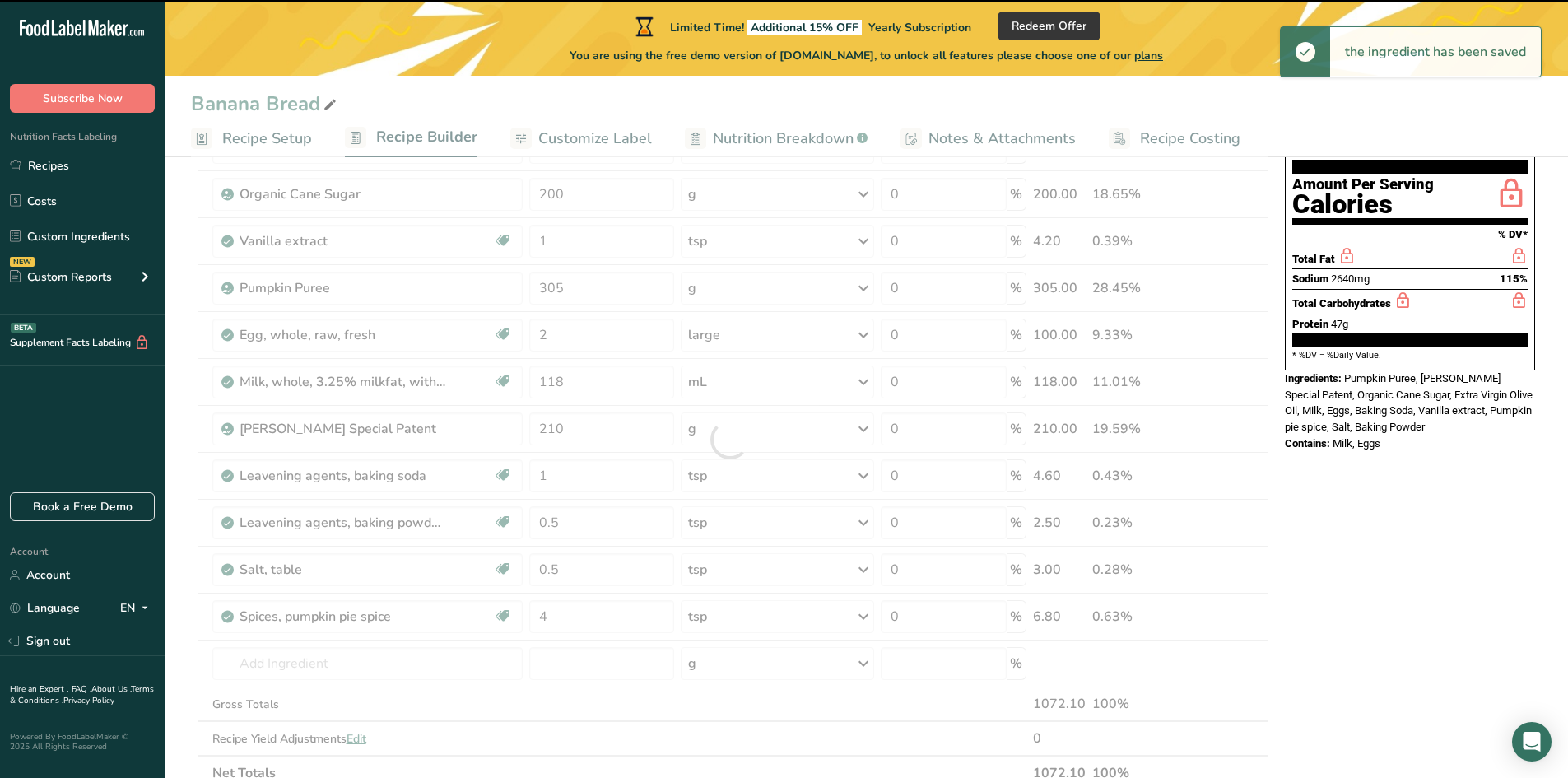
click at [336, 678] on div at bounding box center [729, 439] width 1077 height 701
click at [273, 670] on input "text" at bounding box center [367, 664] width 311 height 33
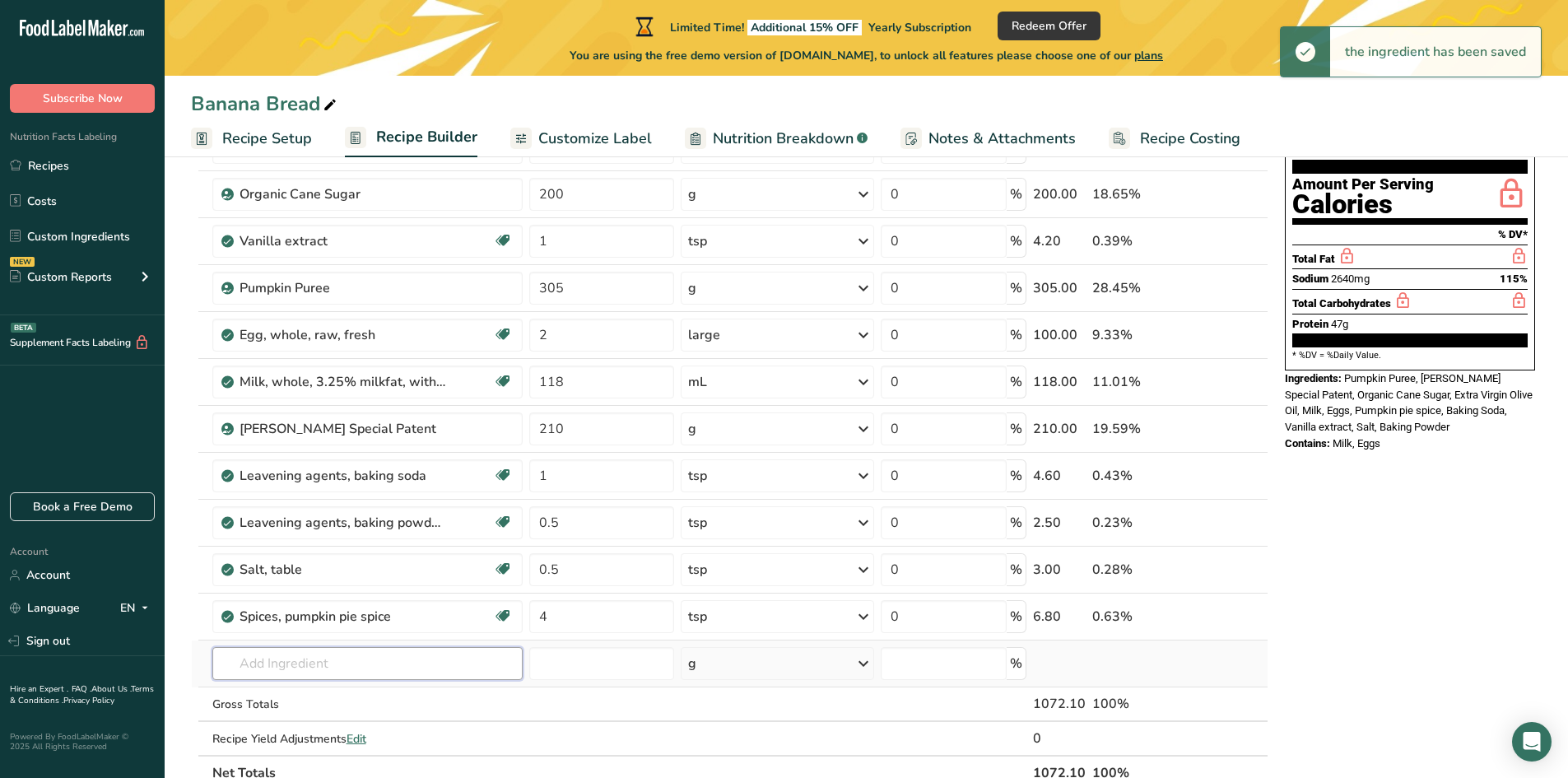
click at [287, 662] on input "text" at bounding box center [367, 664] width 311 height 33
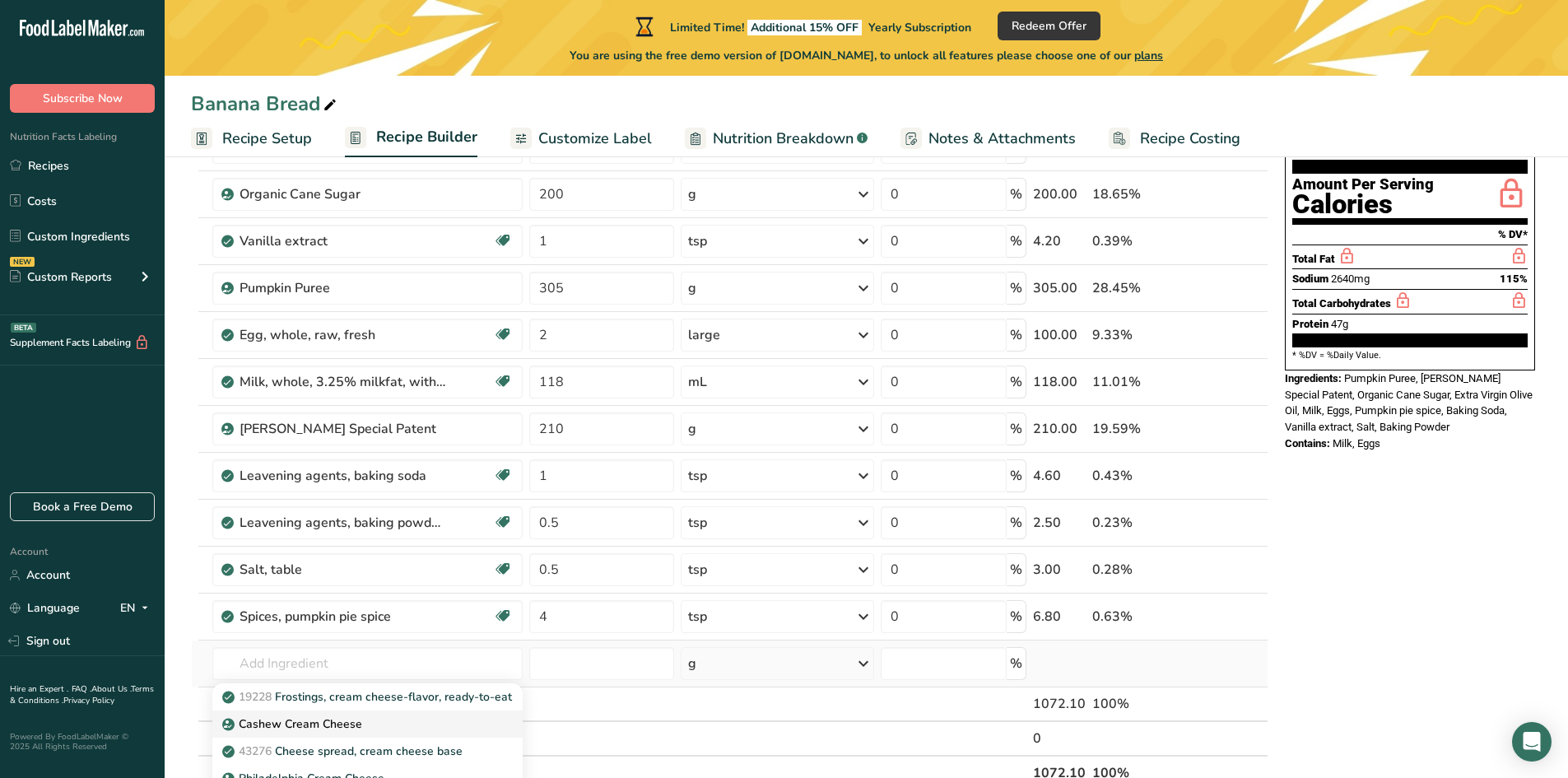
click at [327, 727] on p "Cashew Cream Cheese" at bounding box center [293, 723] width 137 height 17
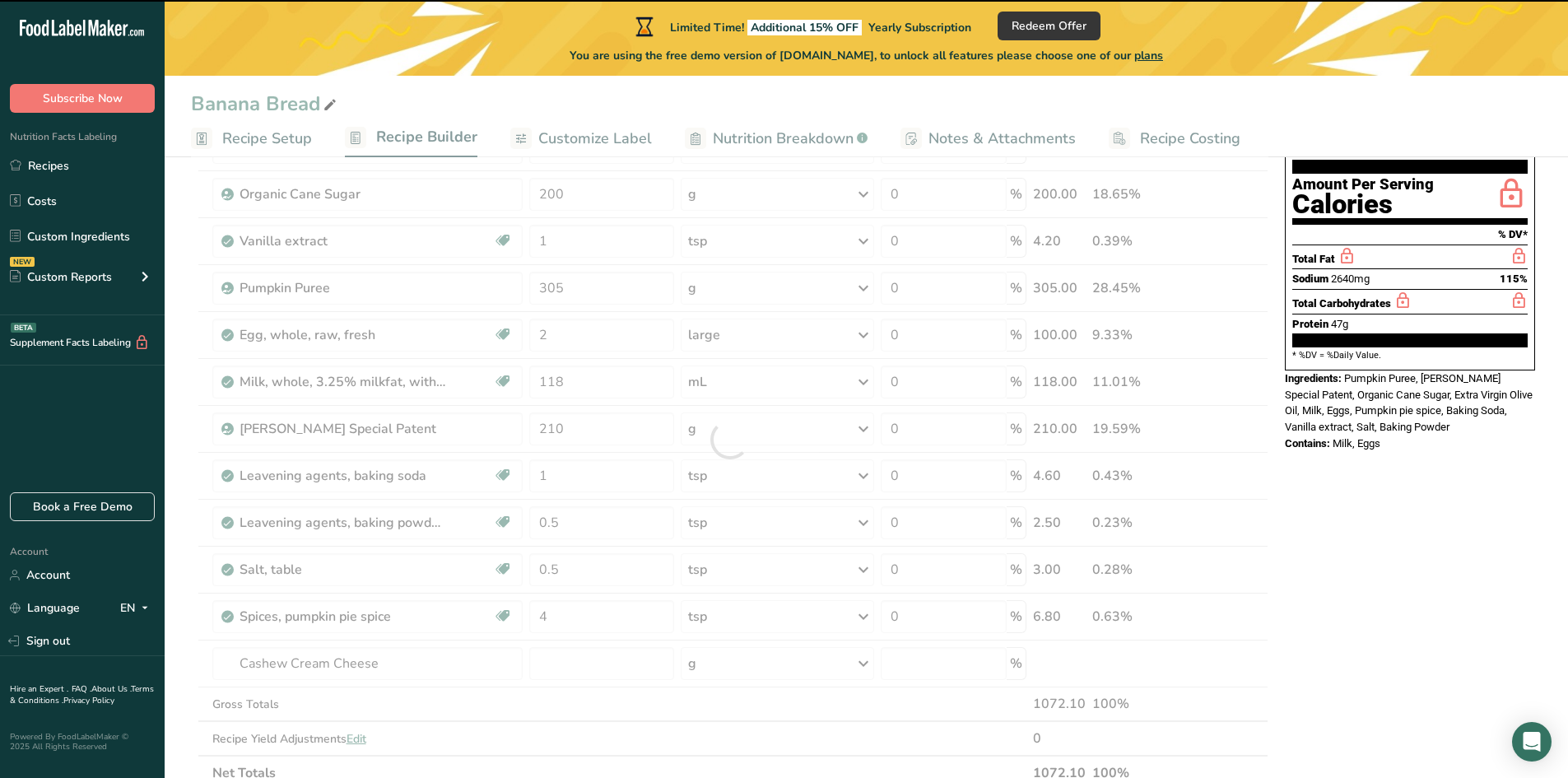
click at [366, 667] on div at bounding box center [729, 439] width 1077 height 701
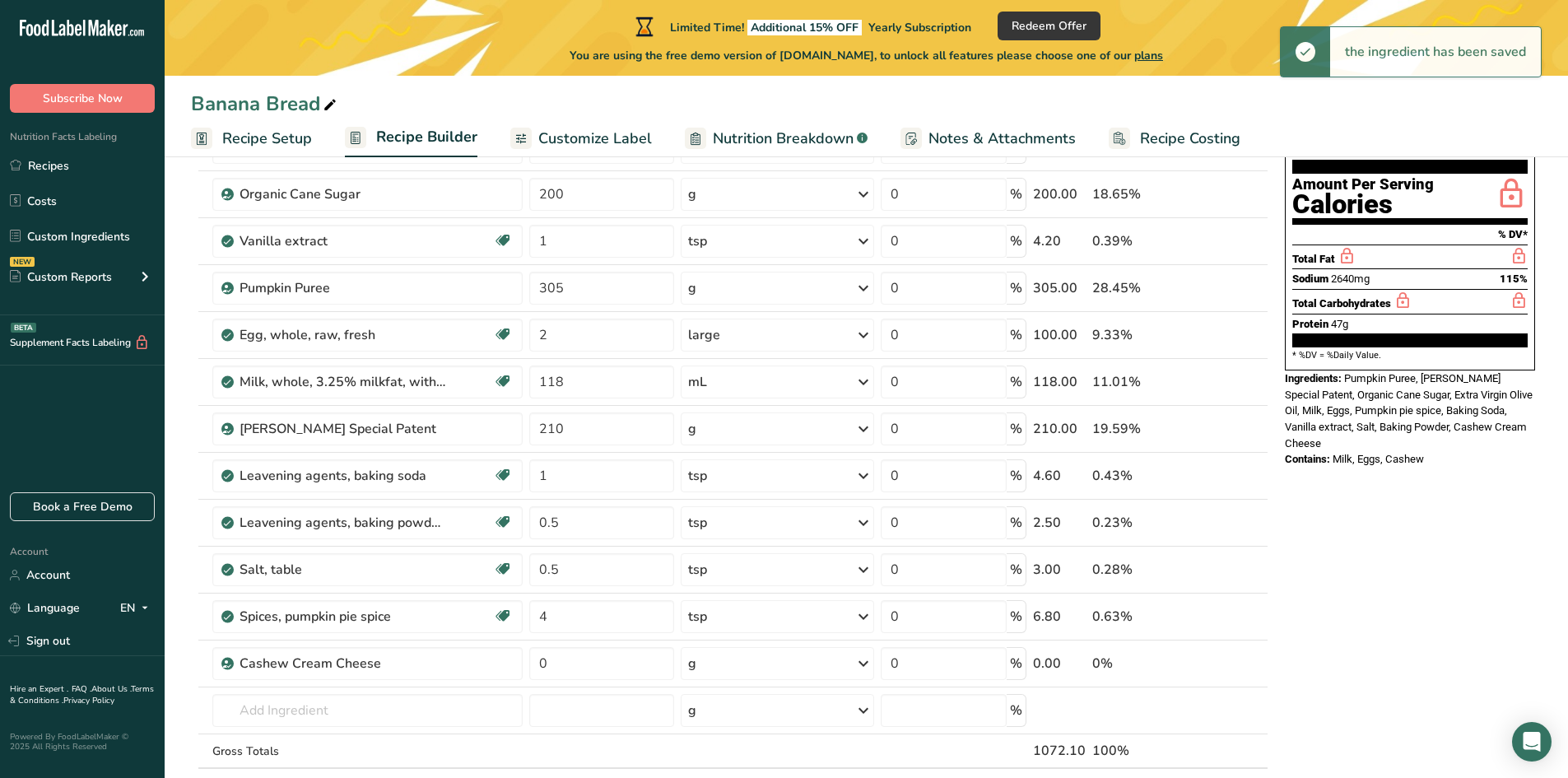
drag, startPoint x: 1227, startPoint y: 668, endPoint x: 1219, endPoint y: 669, distance: 8.1
click at [1227, 668] on span at bounding box center [1234, 664] width 20 height 20
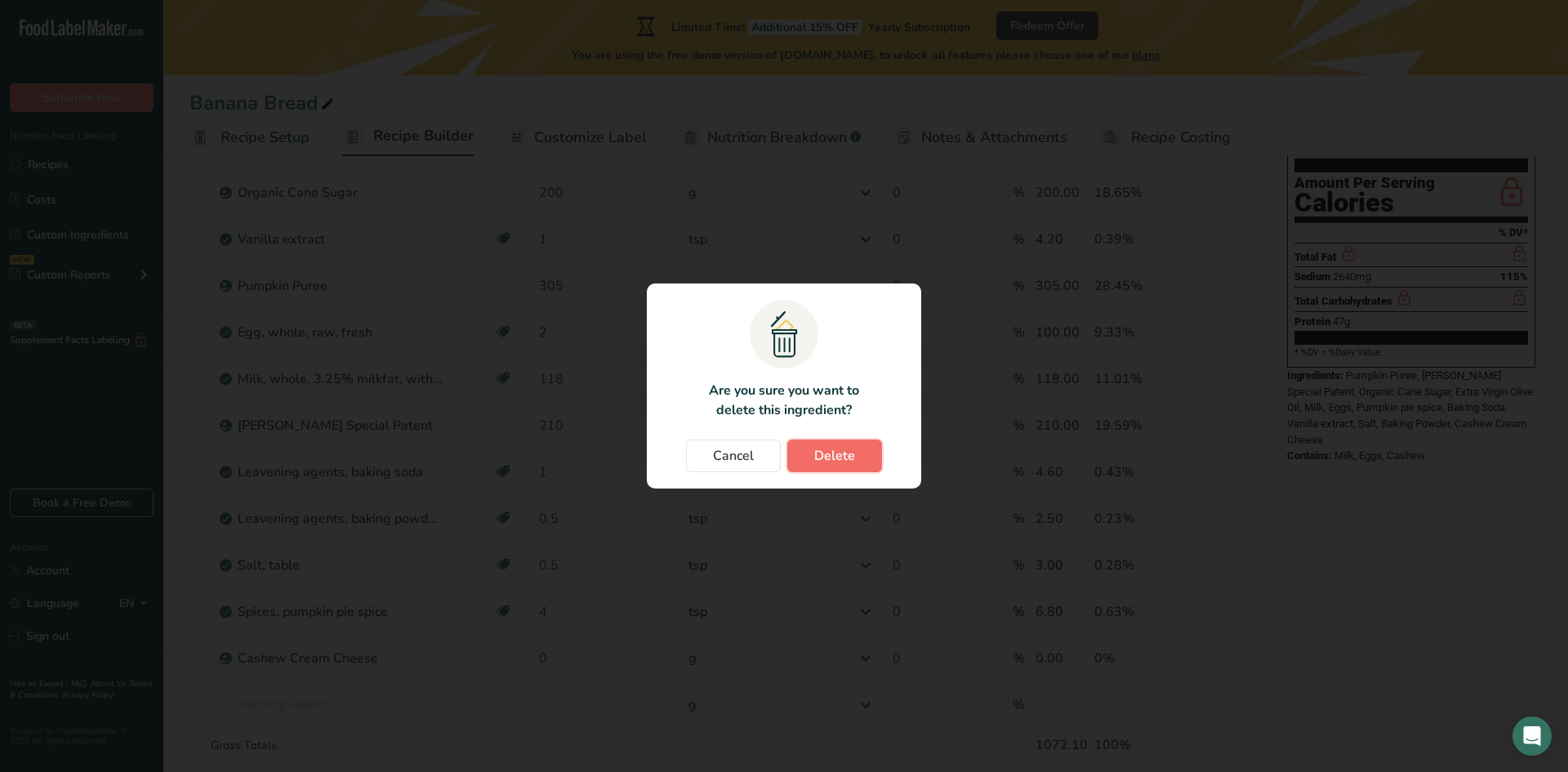
click at [844, 455] on span "Delete" at bounding box center [835, 455] width 41 height 20
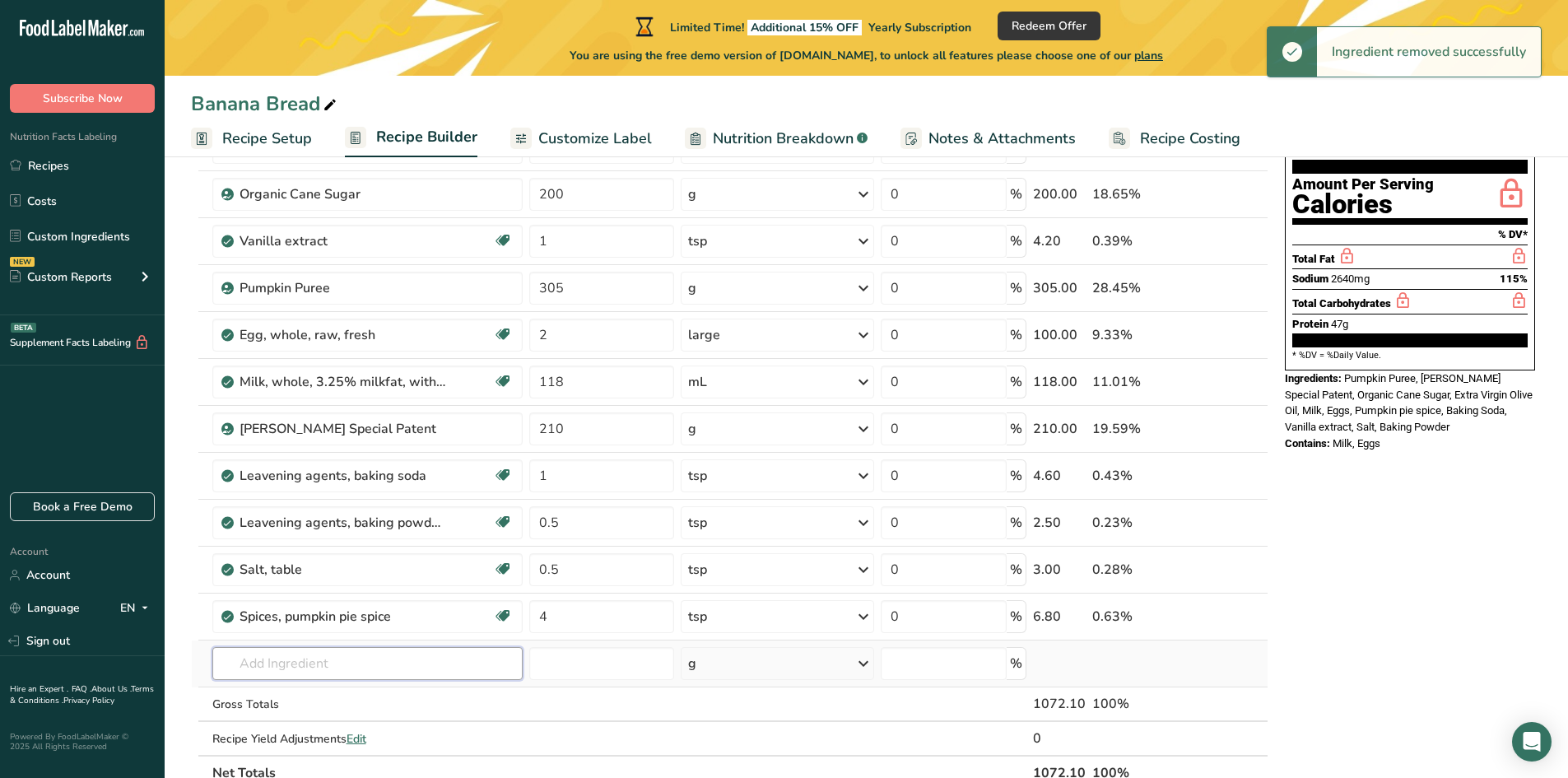
click at [284, 663] on input "text" at bounding box center [367, 664] width 311 height 33
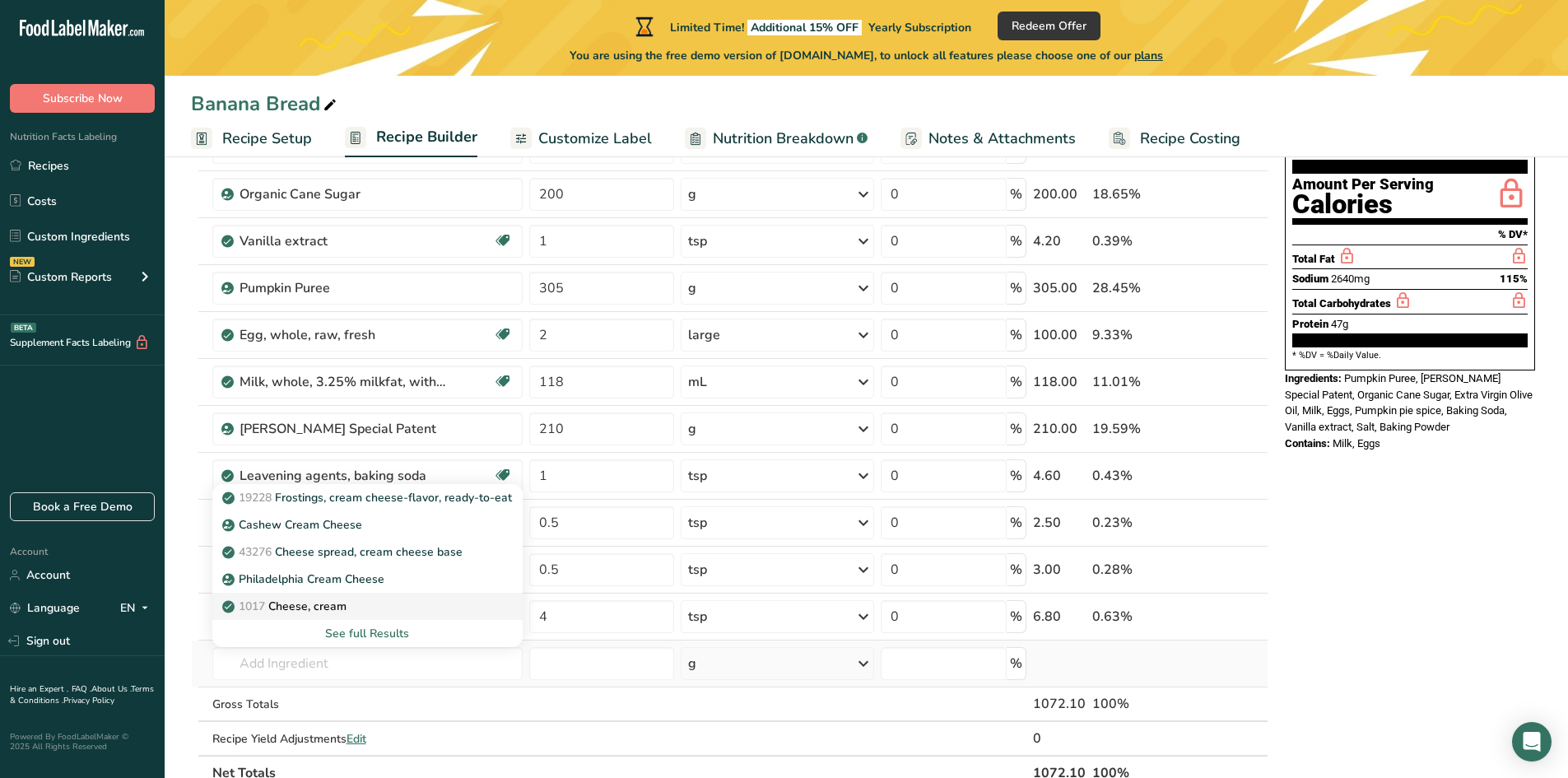
click at [317, 609] on p "1017 Cheese, cream" at bounding box center [286, 606] width 121 height 17
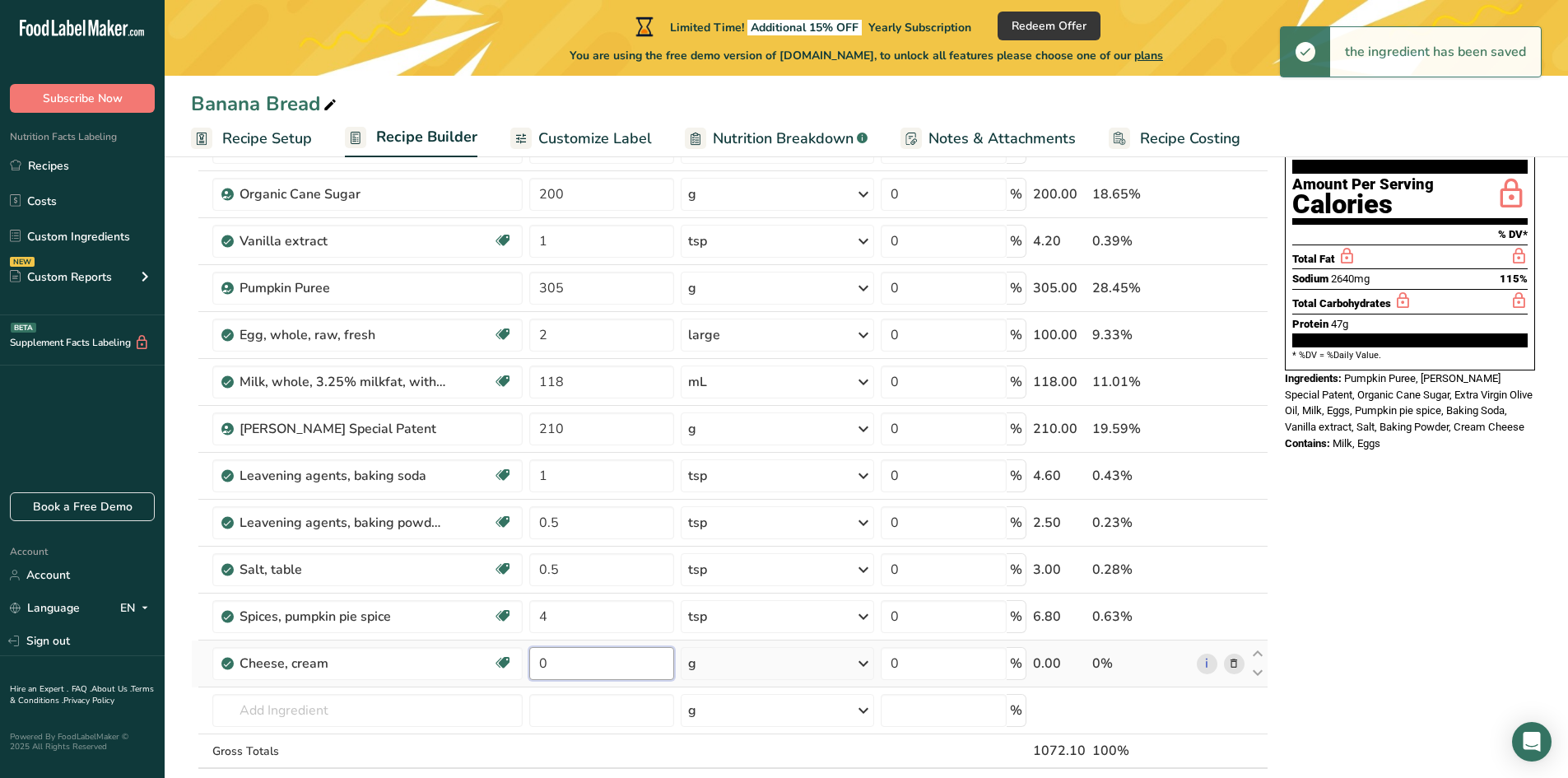
click at [571, 667] on input "0" at bounding box center [602, 664] width 145 height 33
click at [570, 667] on input "0" at bounding box center [602, 664] width 145 height 33
drag, startPoint x: 578, startPoint y: 667, endPoint x: 549, endPoint y: 667, distance: 29.0
click at [553, 667] on input "0" at bounding box center [602, 664] width 145 height 33
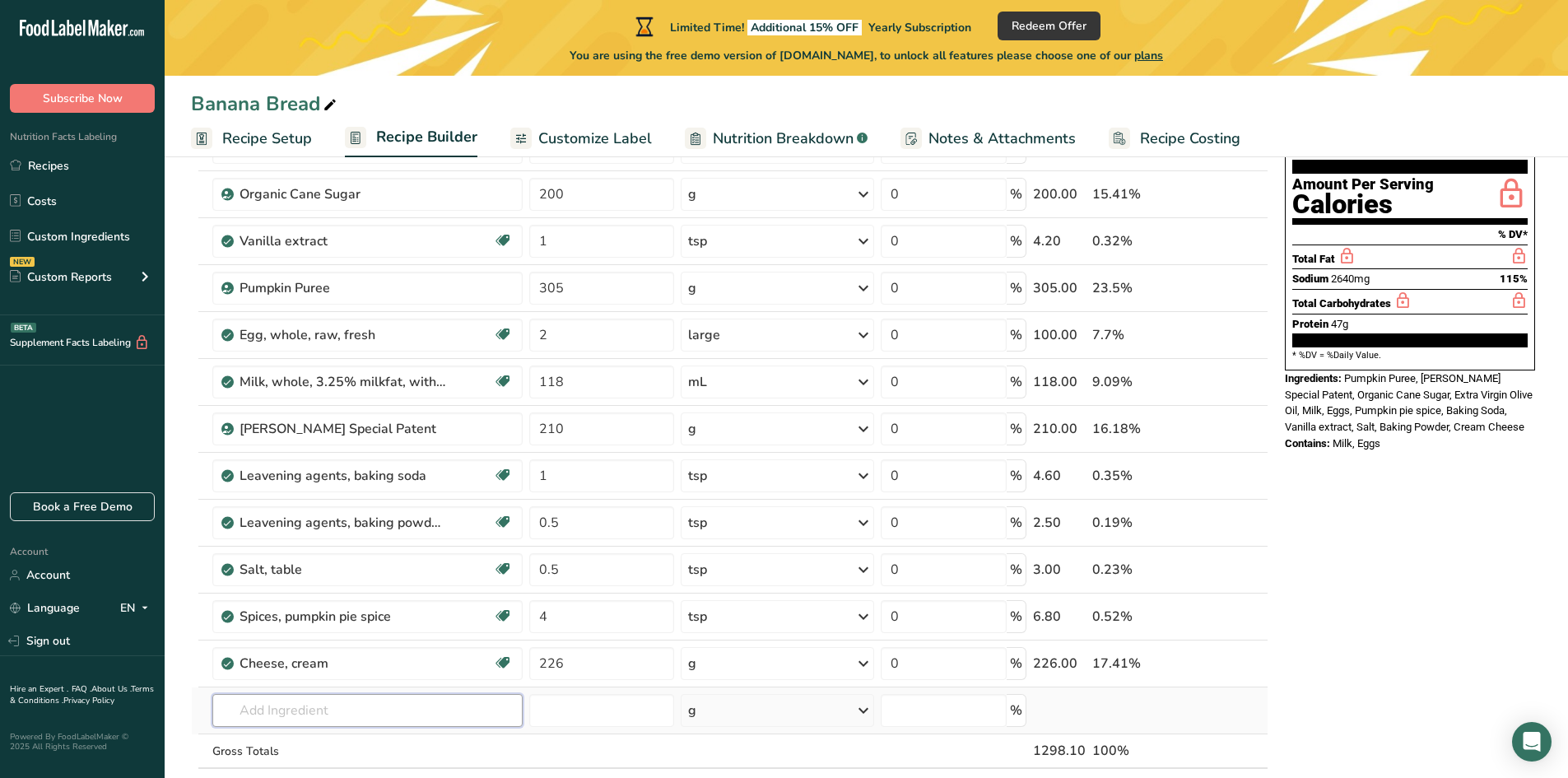
click at [345, 699] on div "Ingredient * Amount * Unit * Waste * .a-a{fill:#347362;}.b-a{fill:#fff;} Grams …" at bounding box center [729, 462] width 1077 height 748
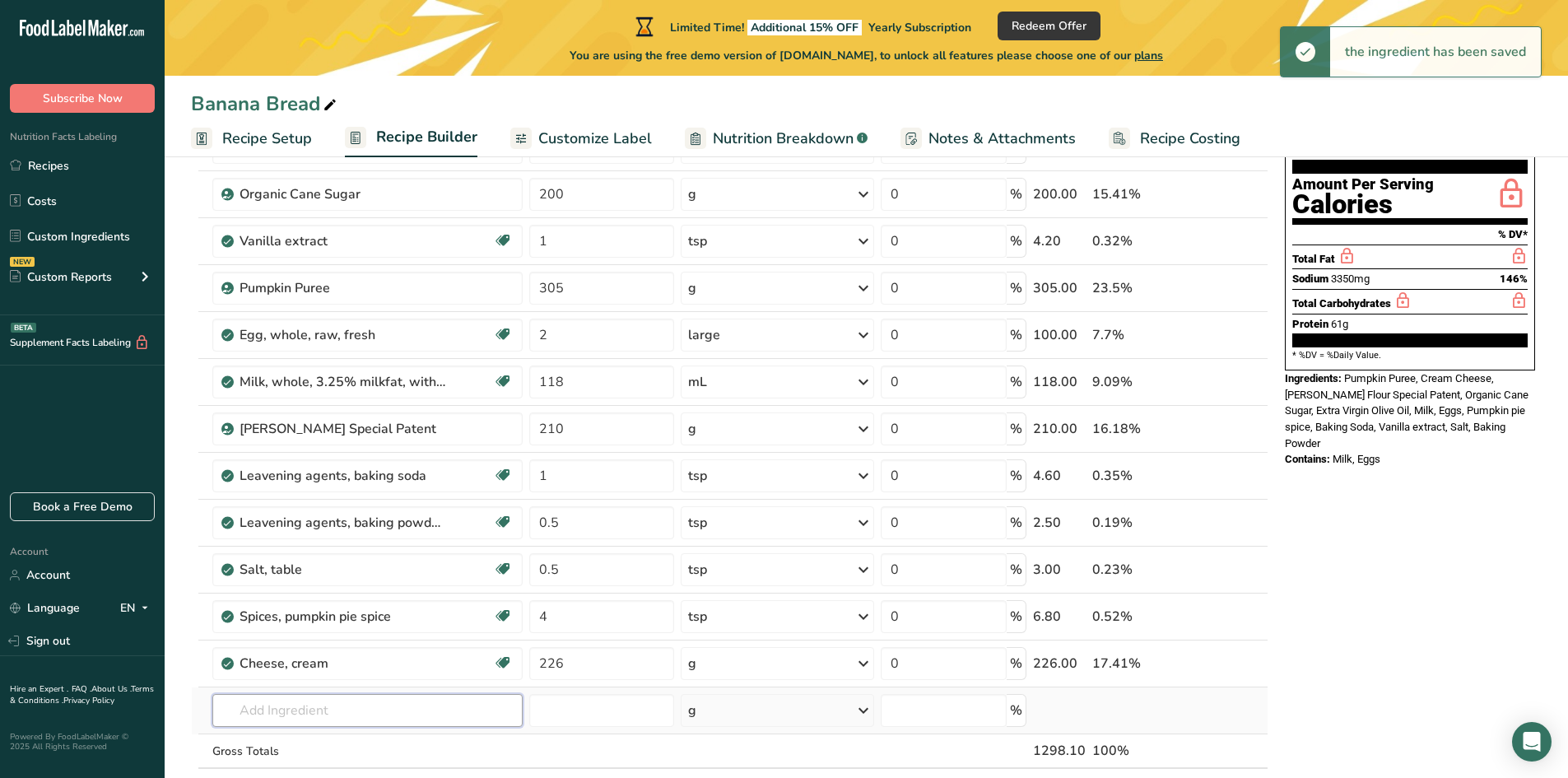
click at [332, 710] on input "text" at bounding box center [367, 710] width 311 height 33
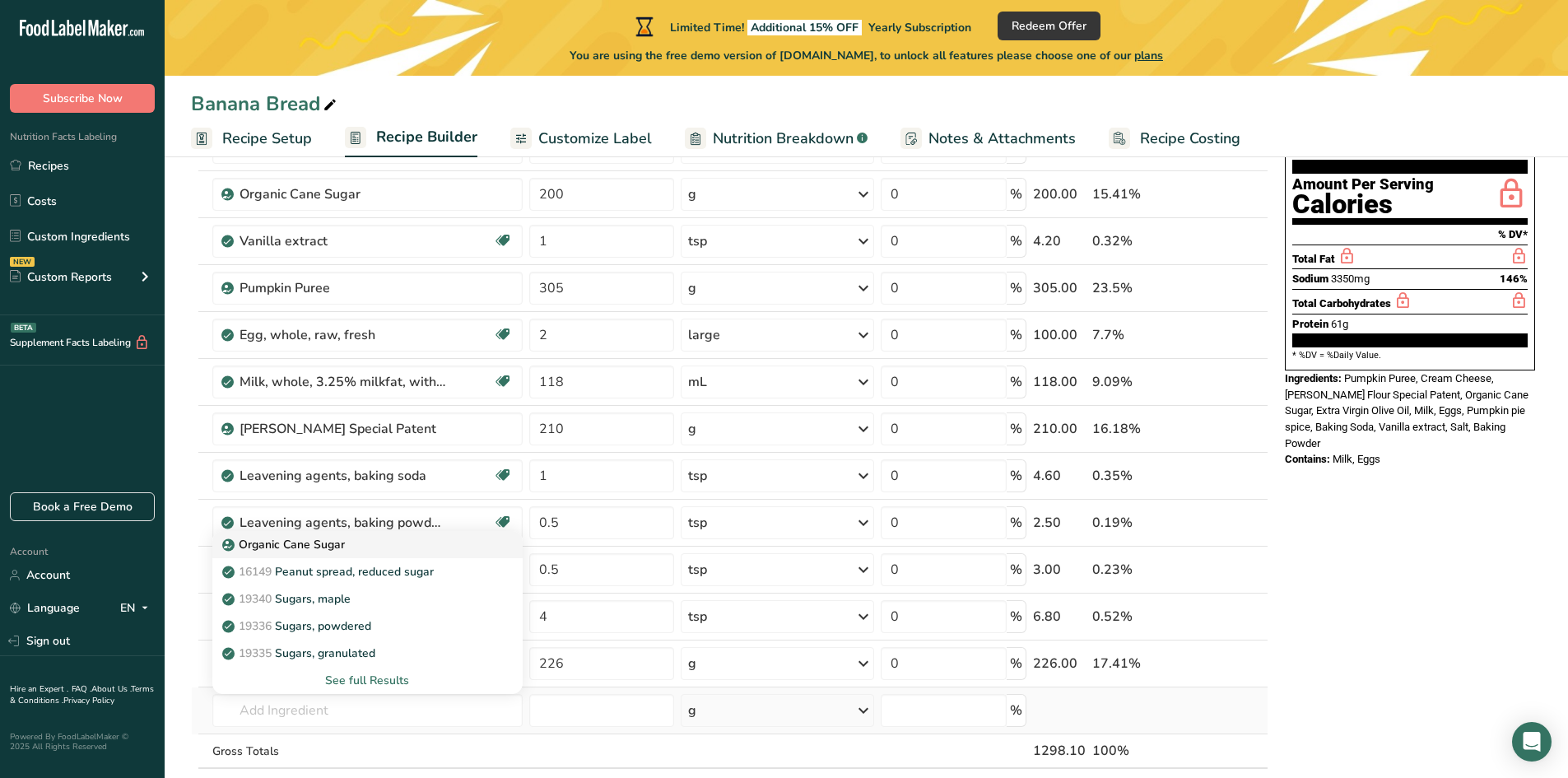
click at [317, 548] on p "Organic Cane Sugar" at bounding box center [285, 544] width 119 height 17
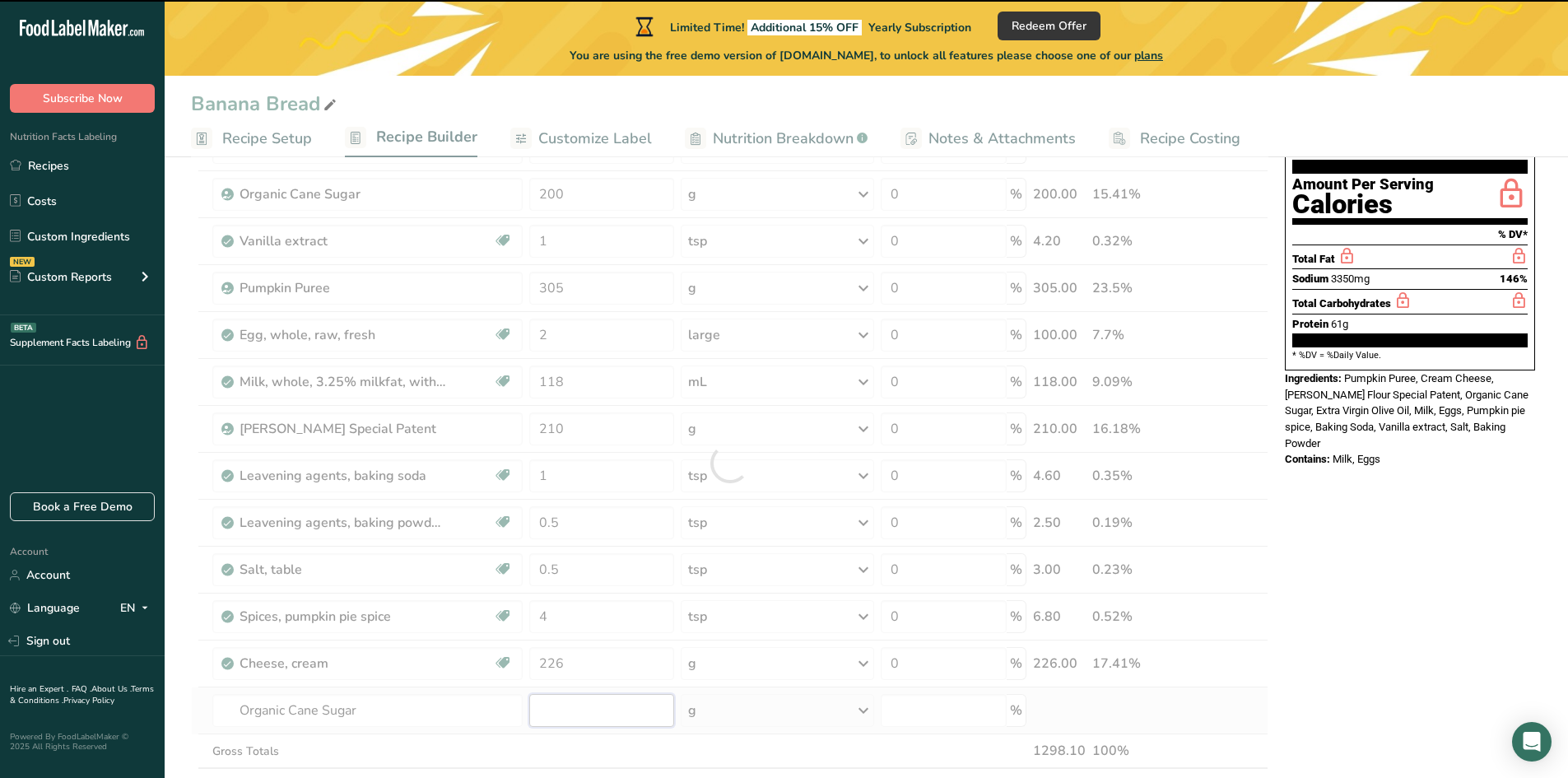
click at [596, 713] on input "number" at bounding box center [602, 710] width 145 height 33
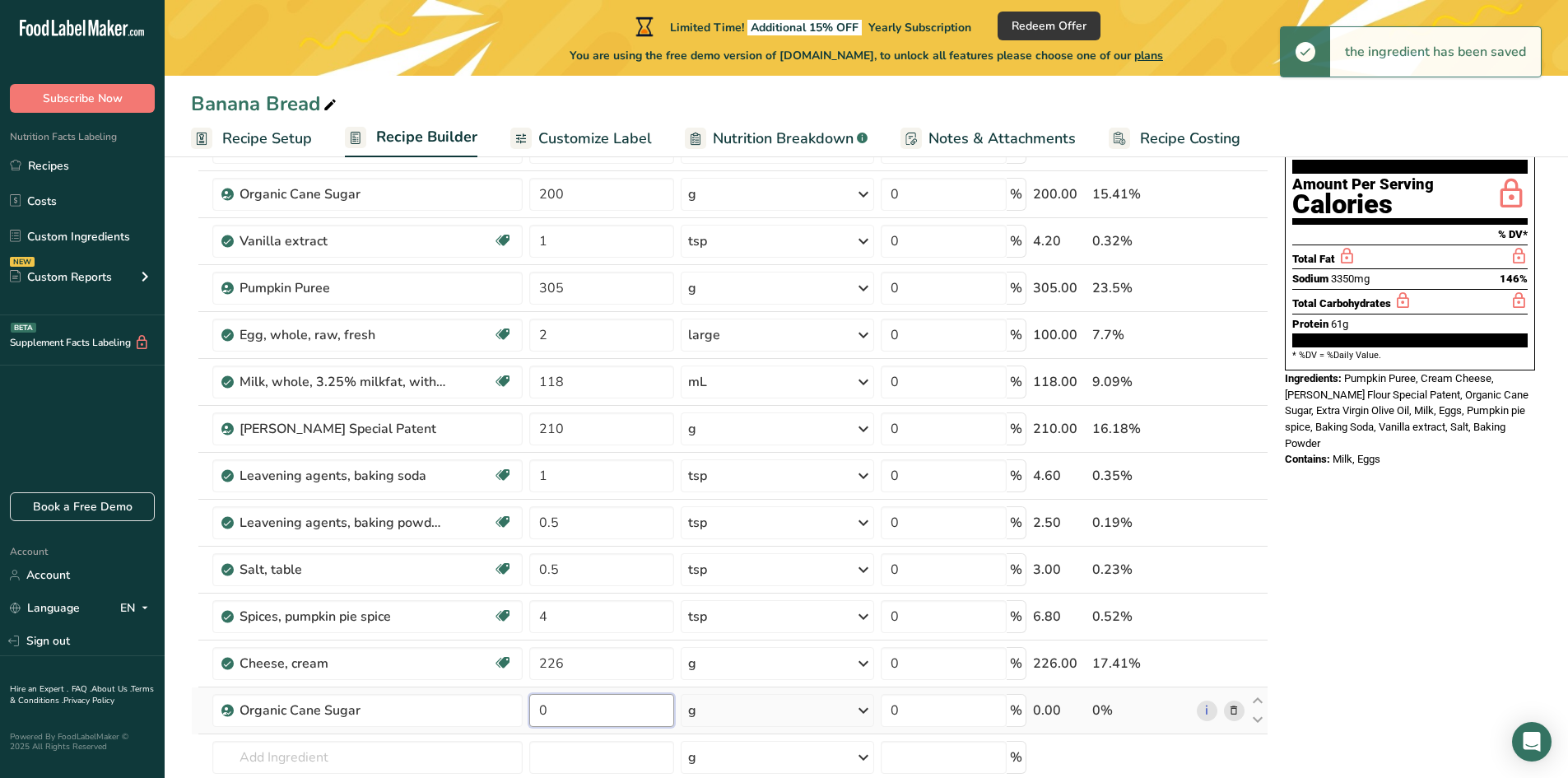
click at [593, 713] on input "0" at bounding box center [602, 710] width 145 height 33
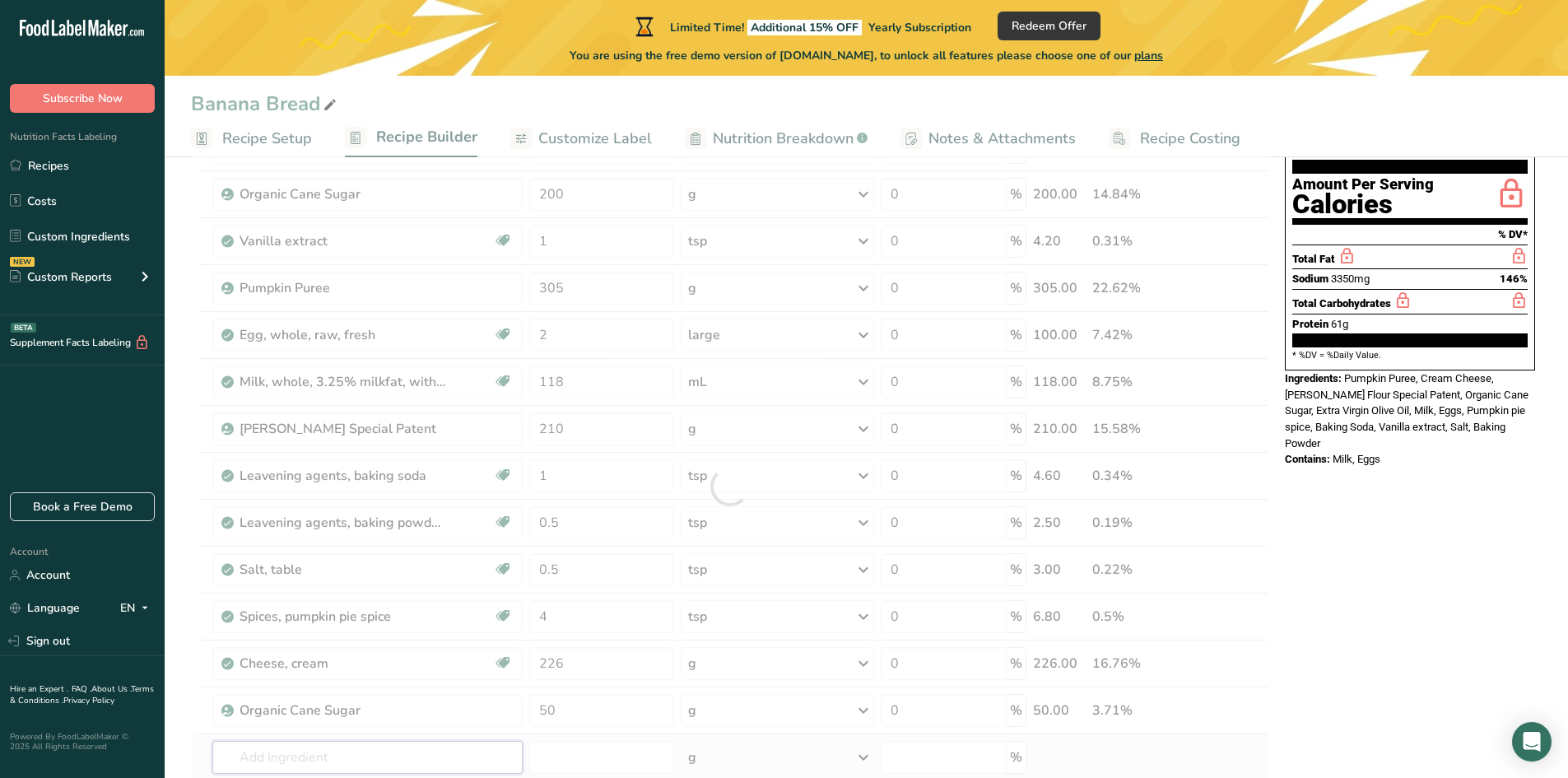
click at [448, 747] on div "Ingredient * Amount * Unit * Waste * .a-a{fill:#347362;}.b-a{fill:#fff;} Grams …" at bounding box center [729, 486] width 1077 height 795
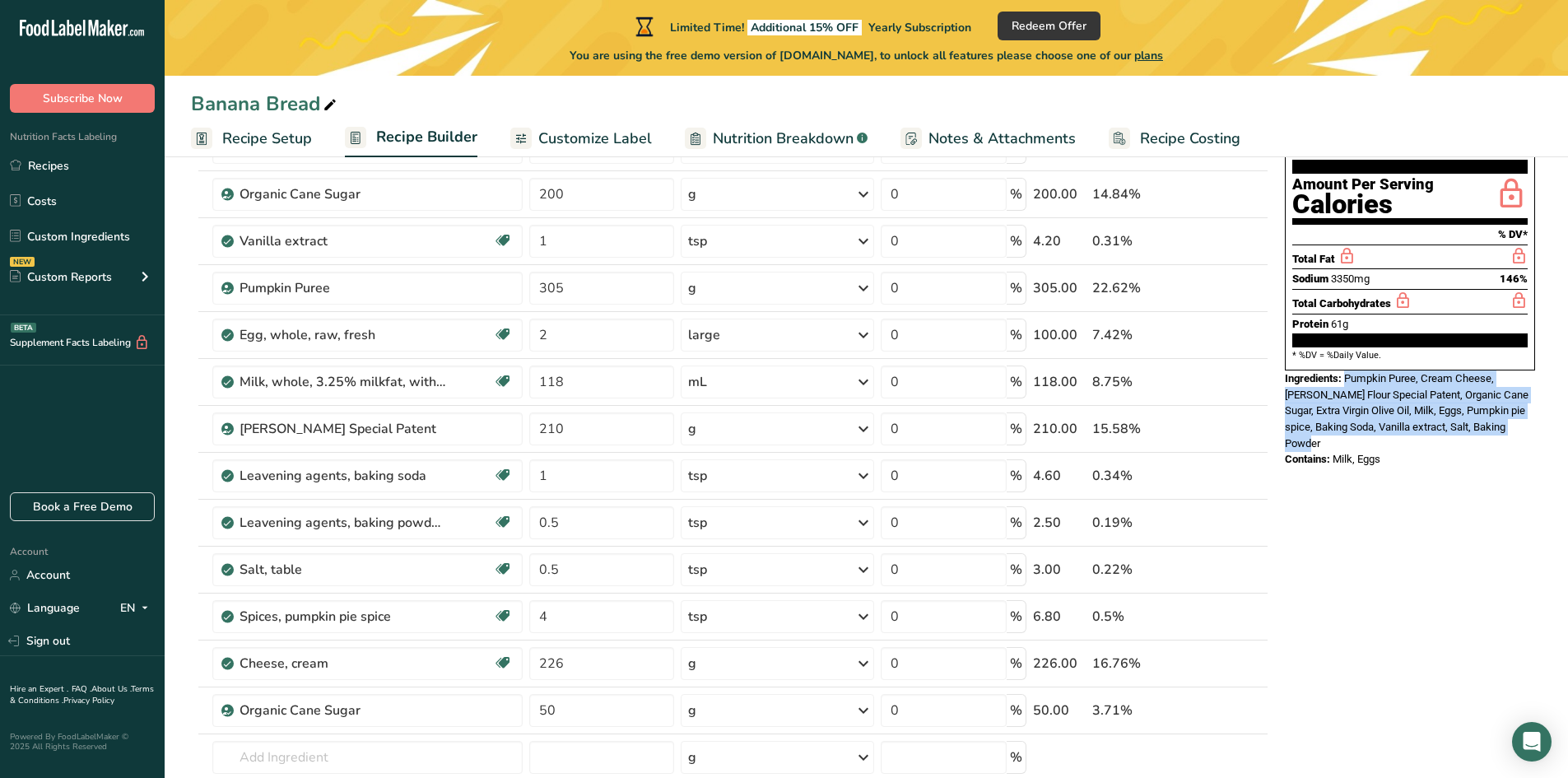
drag, startPoint x: 1522, startPoint y: 389, endPoint x: 1346, endPoint y: 342, distance: 182.2
click at [1346, 370] on div "Ingredients: Pumpkin Puree, Cream Cheese, [PERSON_NAME] Flour Special Patent, O…" at bounding box center [1410, 410] width 250 height 80
copy span "Pumpkin Puree, Cream Cheese, [PERSON_NAME] Flour Special Patent, Organic Cane S…"
click at [1233, 196] on icon at bounding box center [1234, 194] width 12 height 17
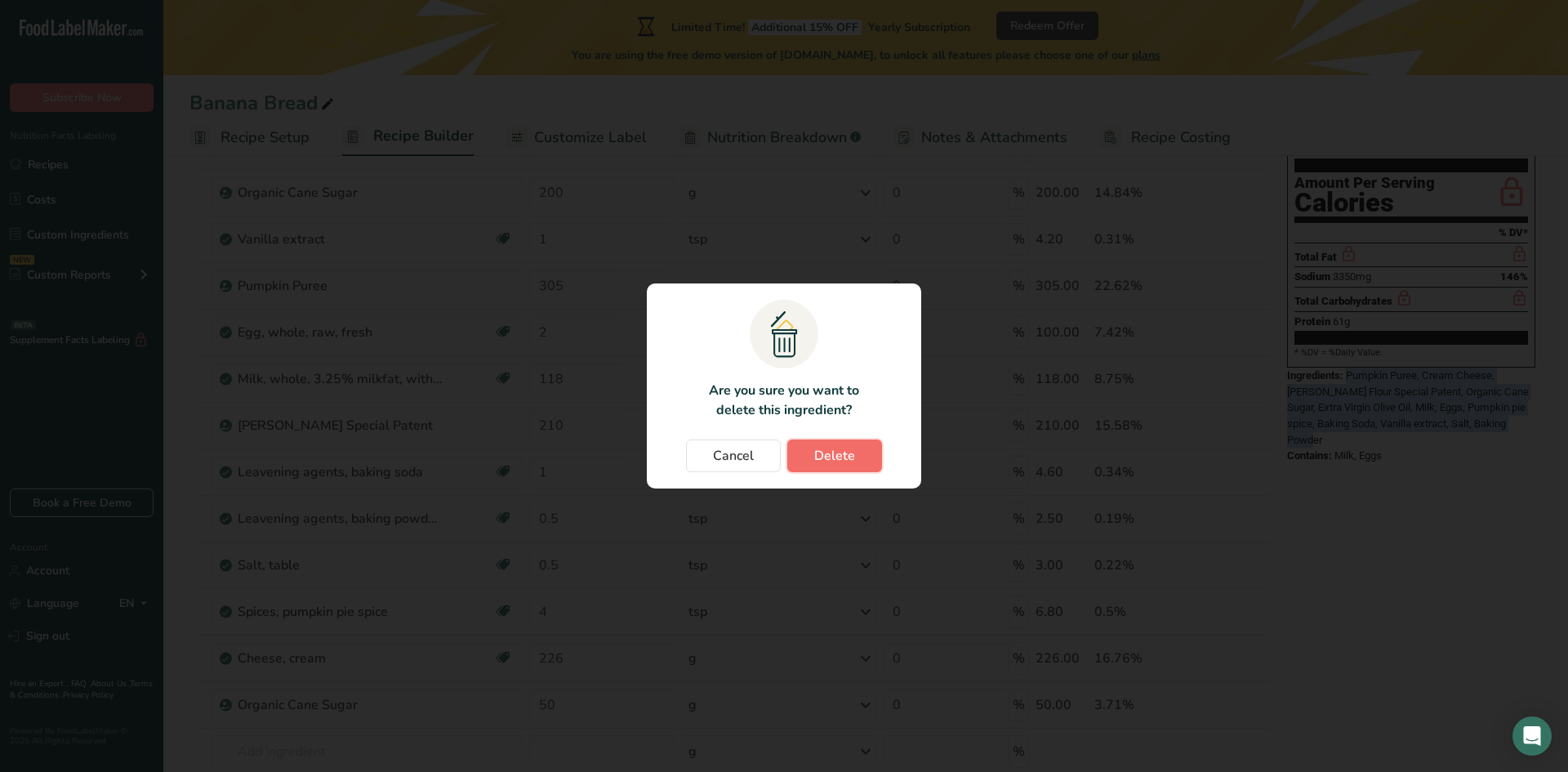
click at [814, 467] on button "Delete" at bounding box center [834, 455] width 95 height 33
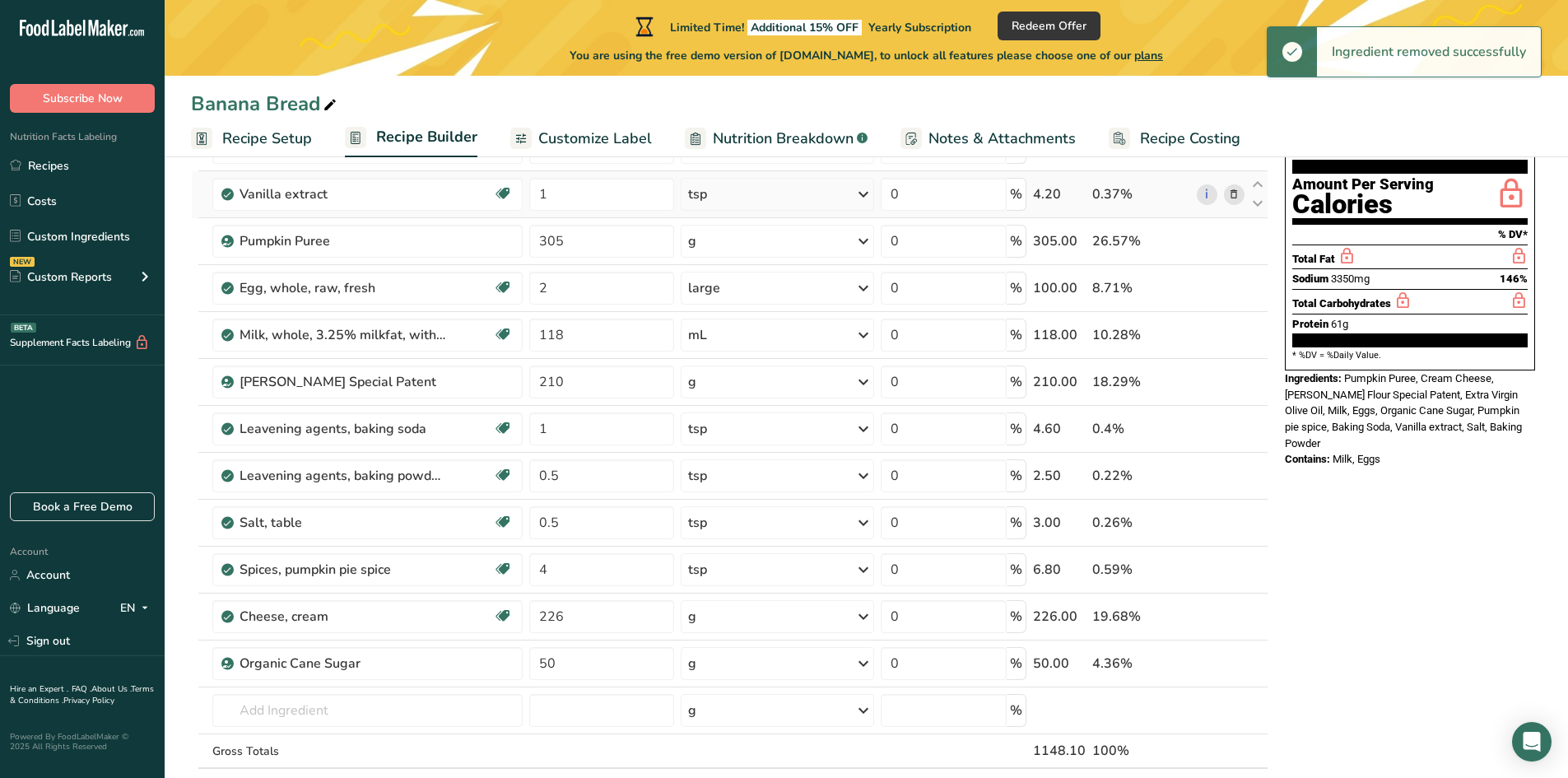
click at [1242, 196] on span at bounding box center [1234, 194] width 20 height 20
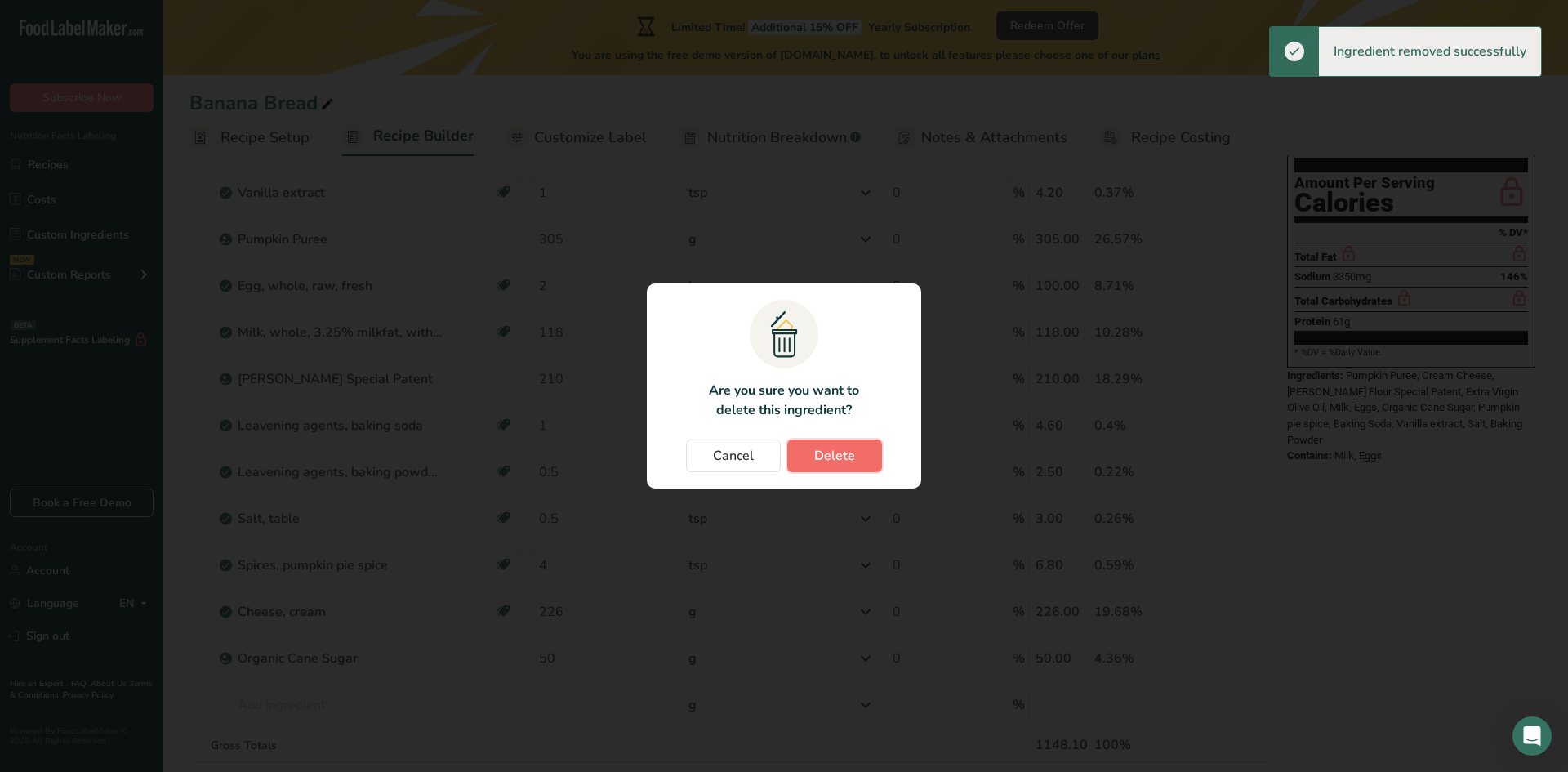
click at [835, 452] on span "Delete" at bounding box center [835, 455] width 41 height 20
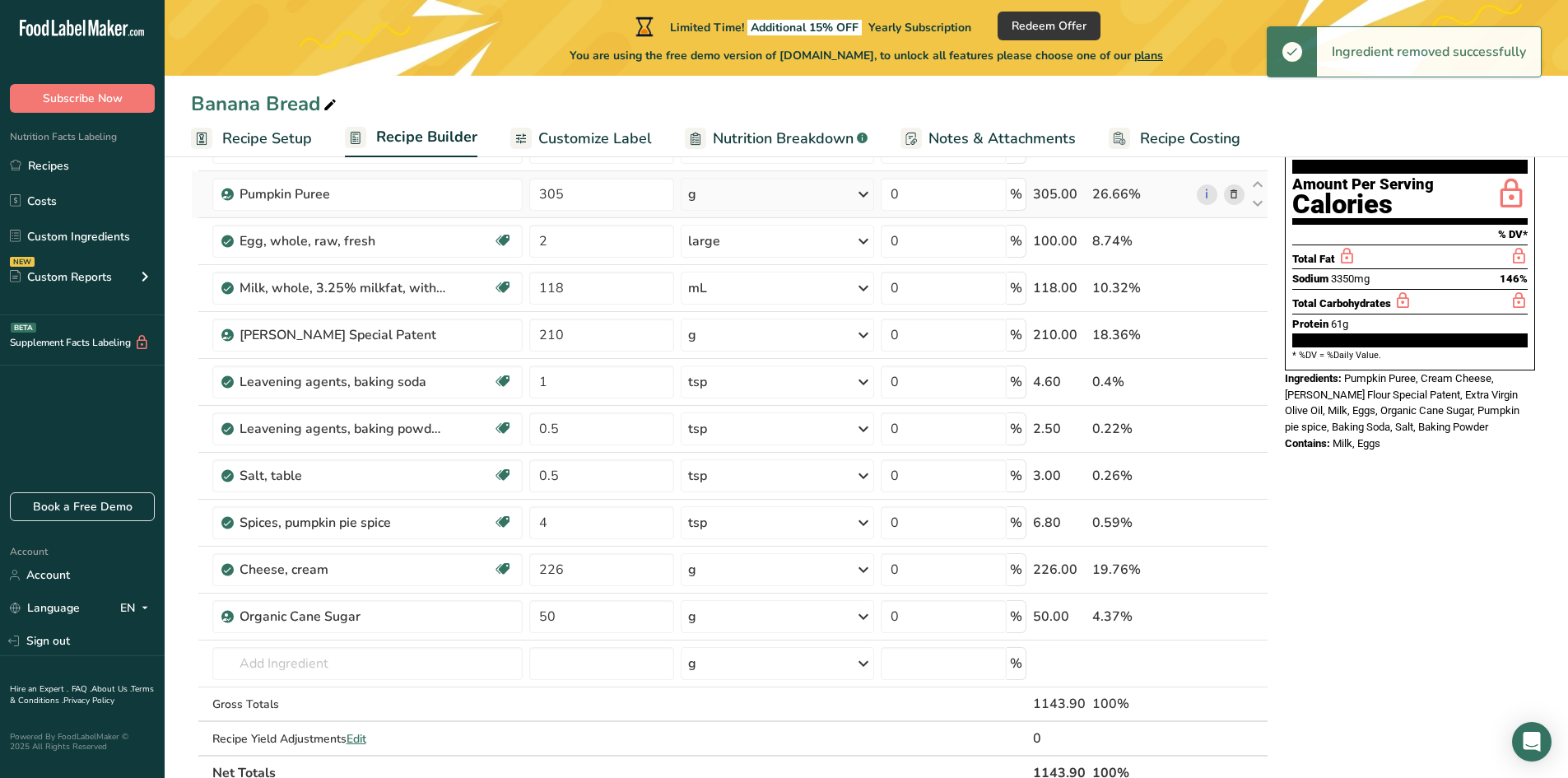
click at [1239, 196] on icon at bounding box center [1234, 194] width 12 height 17
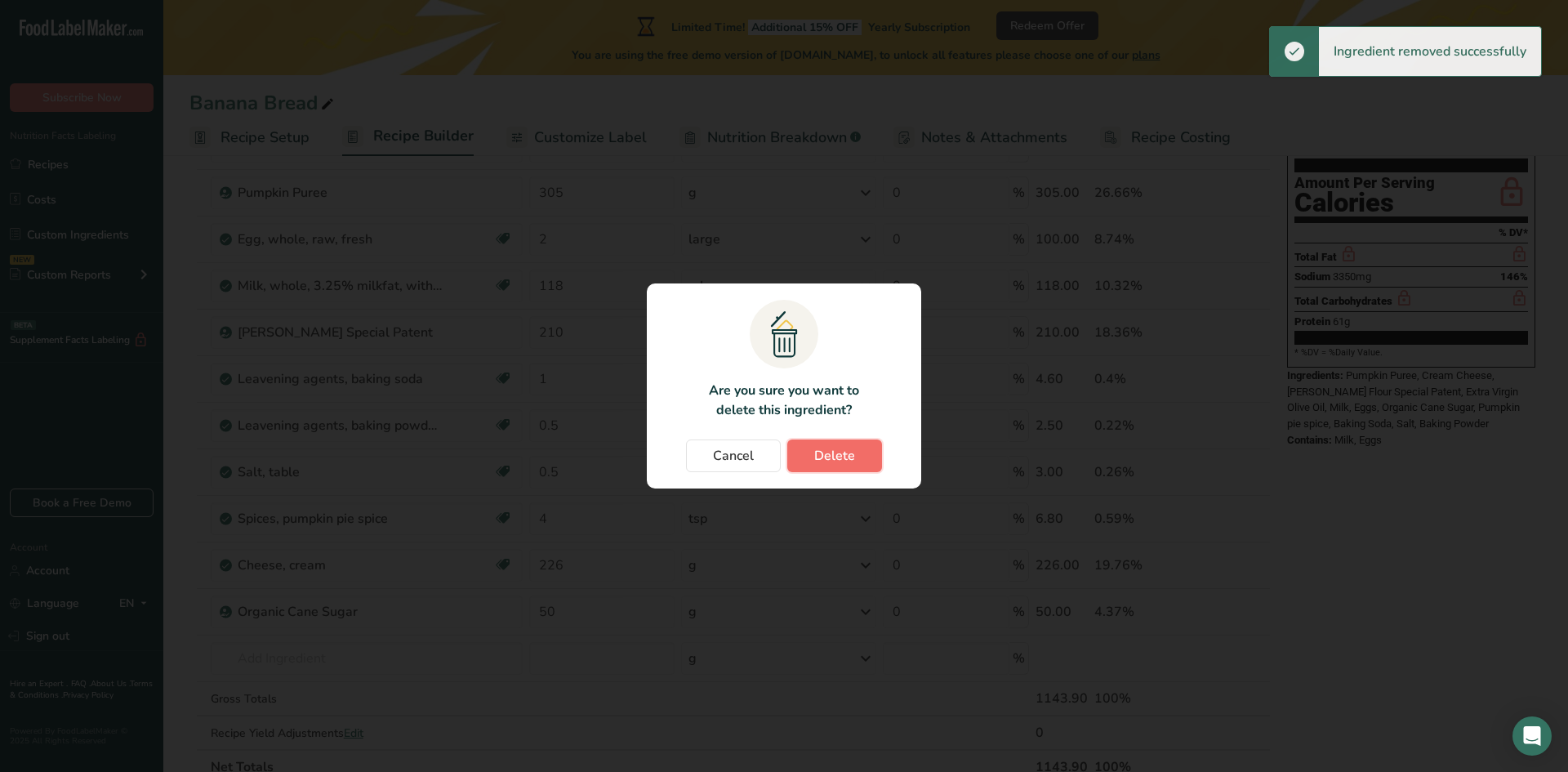
click at [873, 447] on button "Delete" at bounding box center [834, 455] width 95 height 33
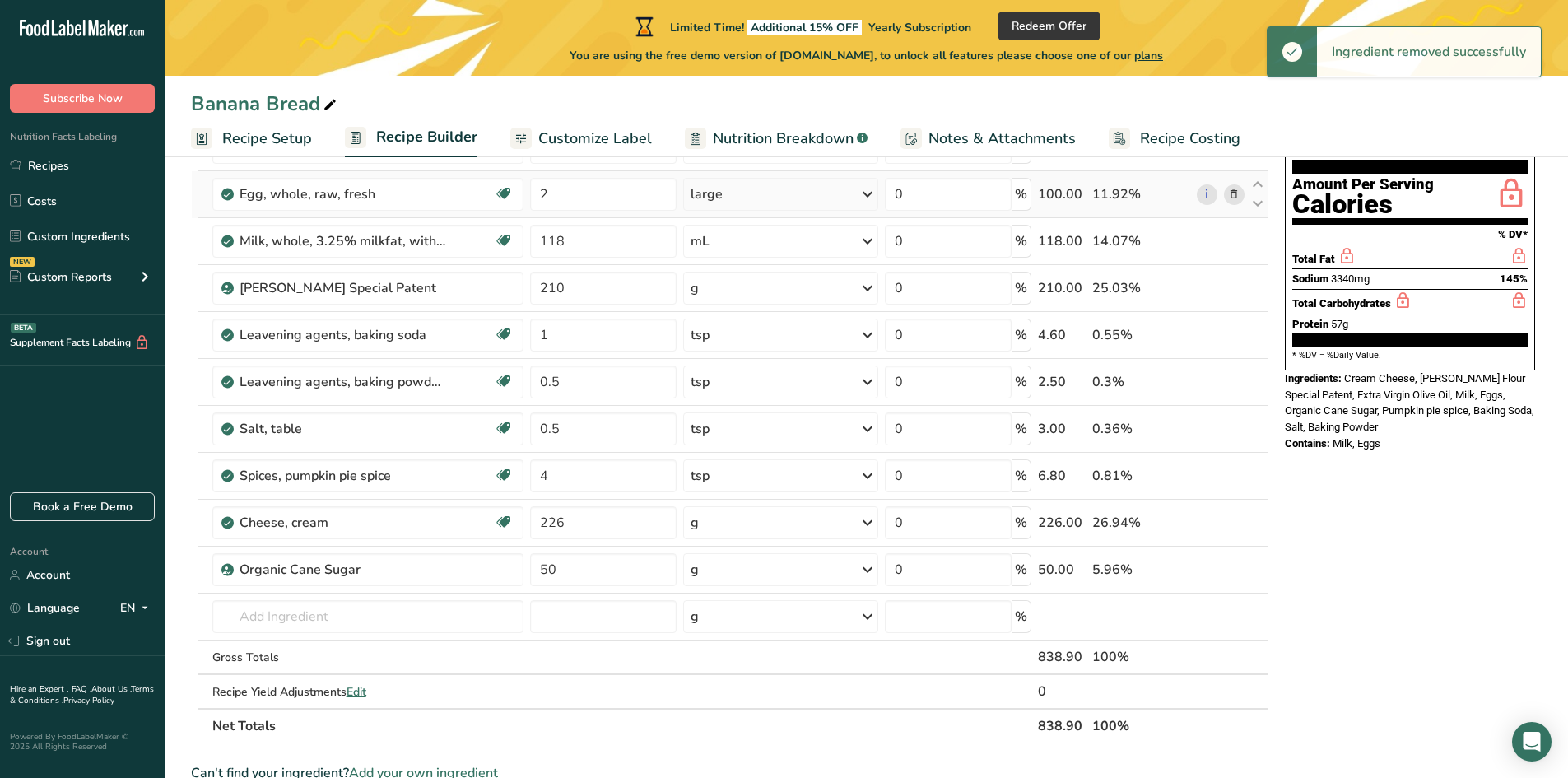
click at [1237, 192] on icon at bounding box center [1234, 194] width 12 height 17
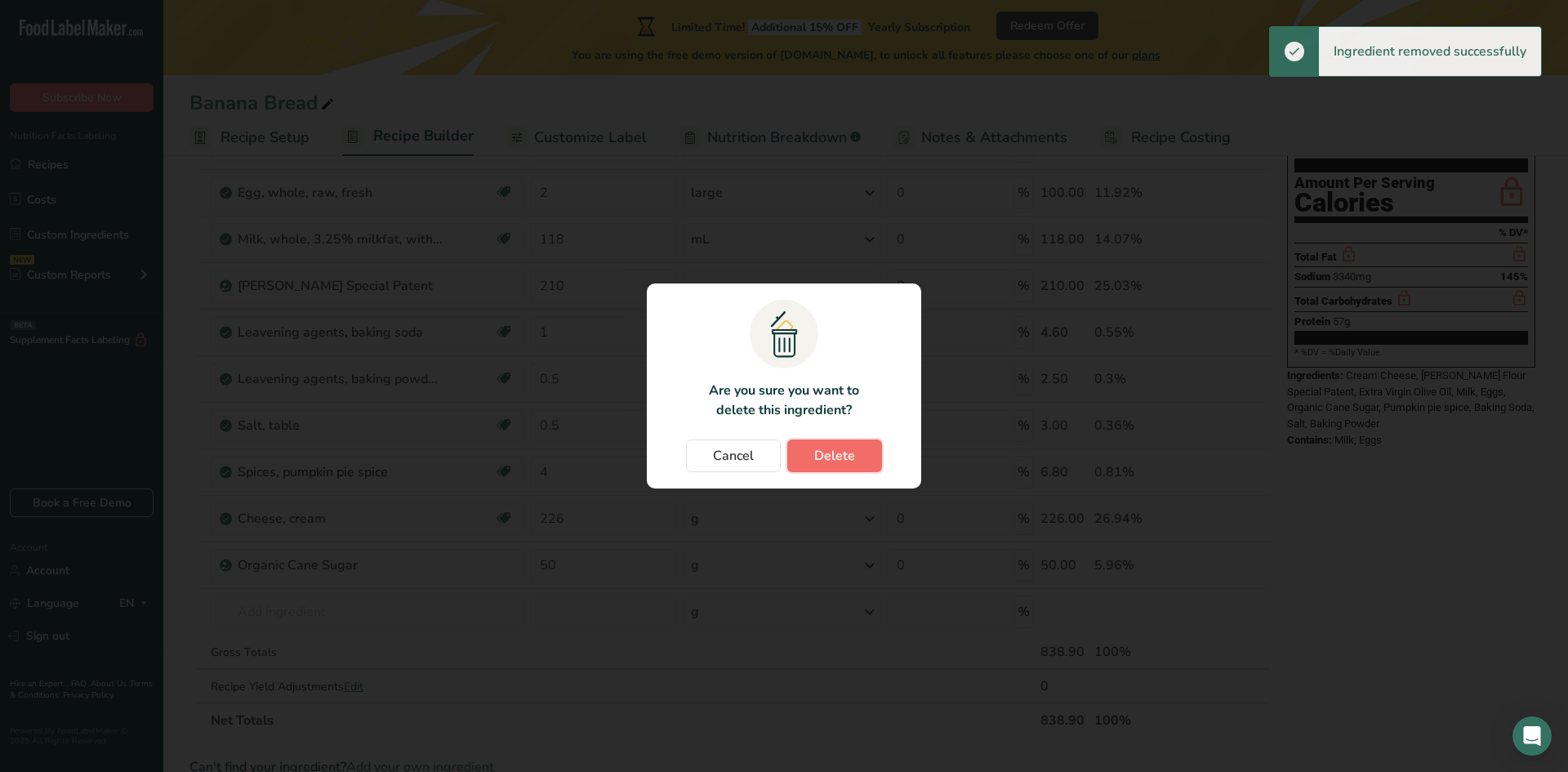
click at [825, 466] on button "Delete" at bounding box center [834, 455] width 95 height 33
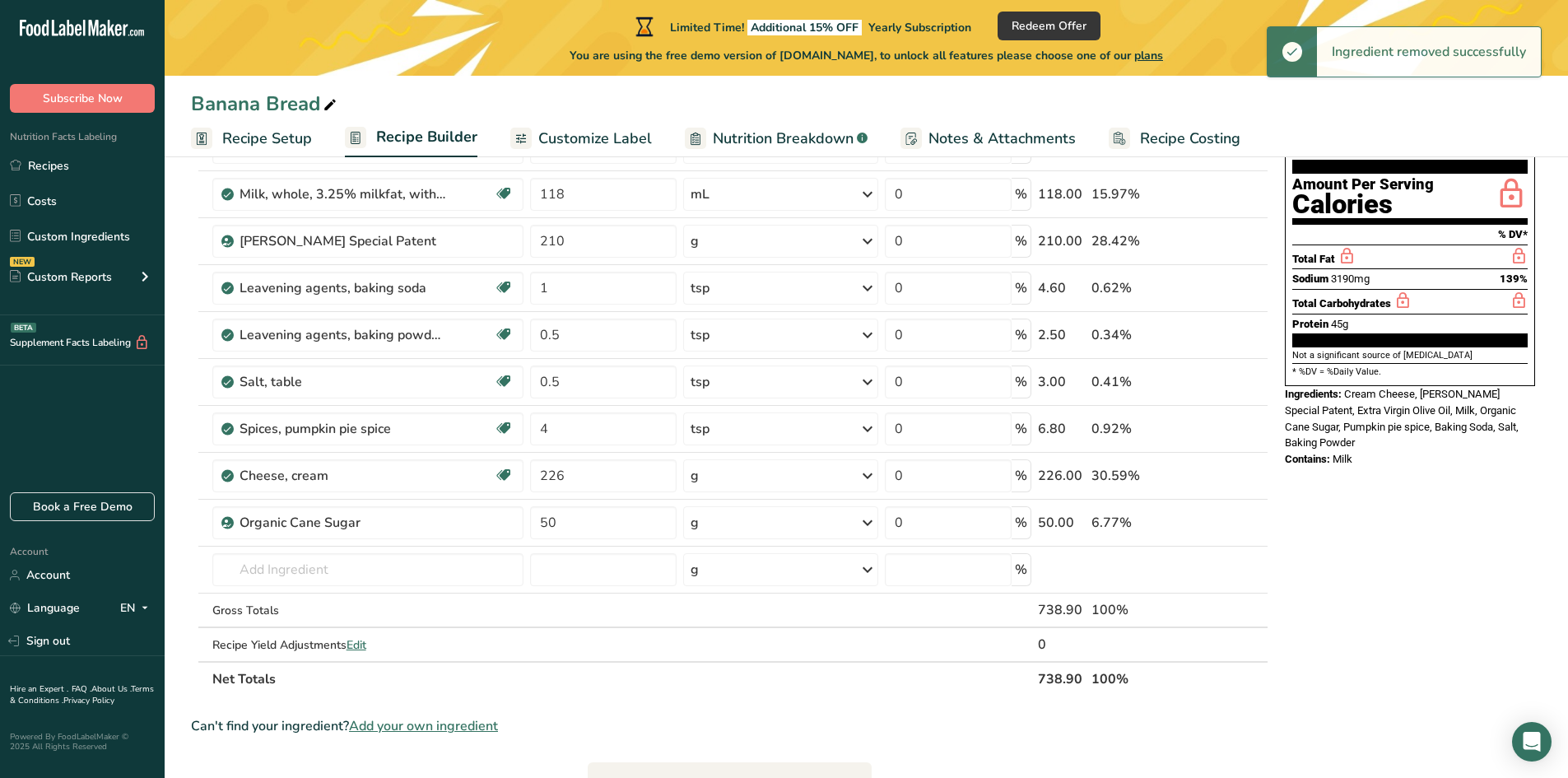
click at [1236, 192] on icon at bounding box center [1234, 194] width 12 height 17
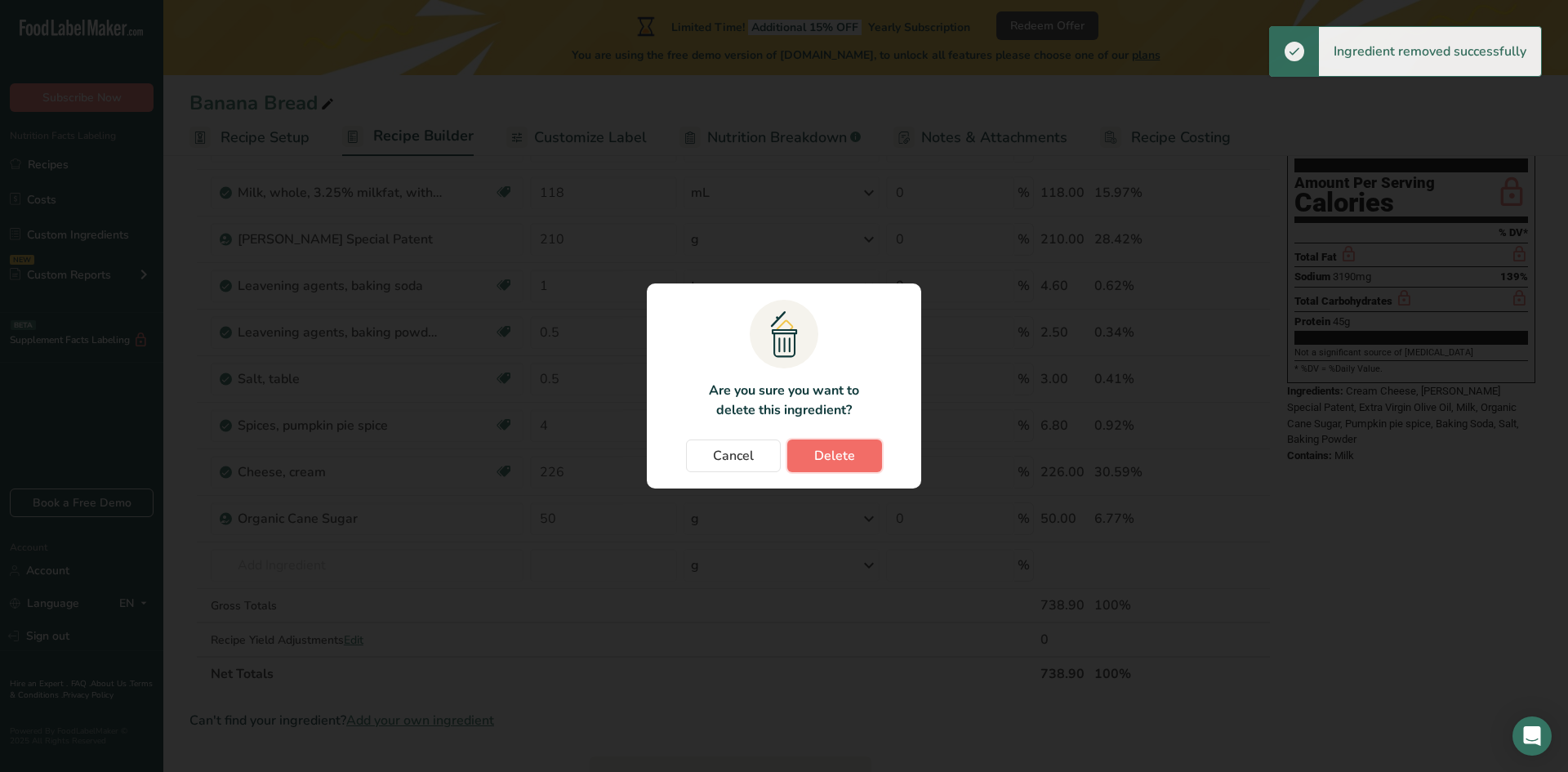
click at [858, 463] on button "Delete" at bounding box center [834, 455] width 95 height 33
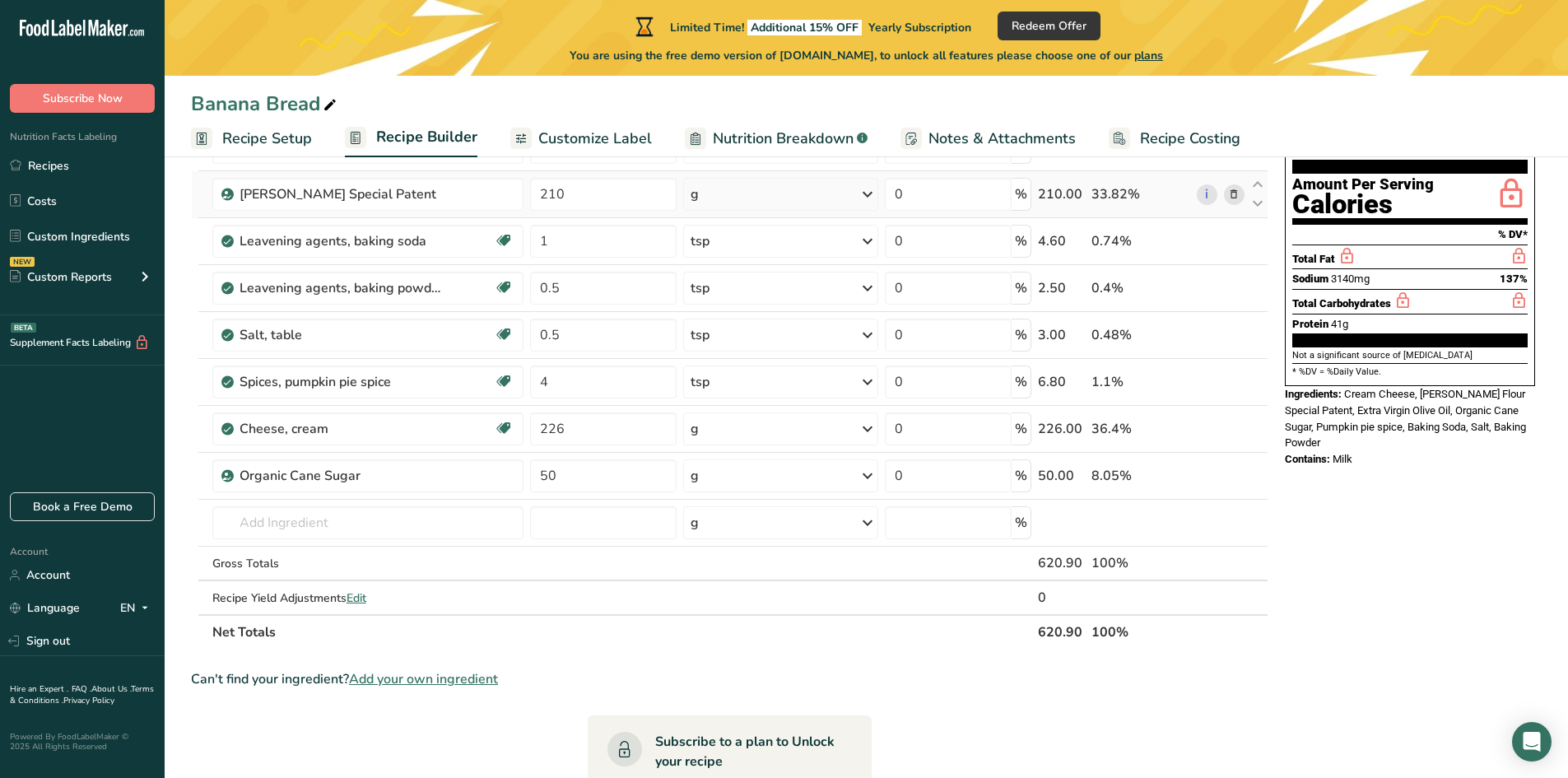
click at [1232, 198] on icon at bounding box center [1234, 194] width 12 height 17
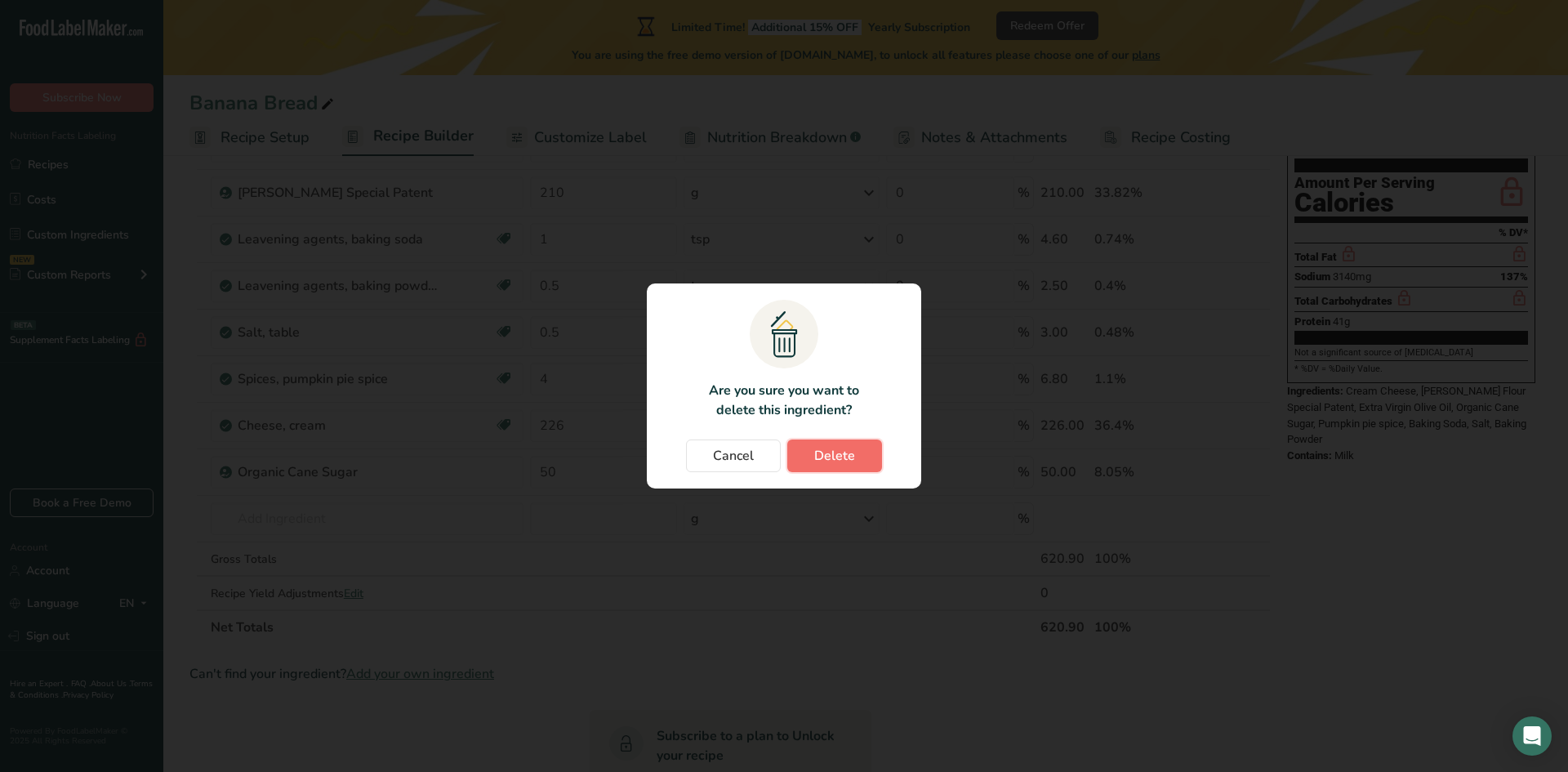
click at [826, 463] on span "Delete" at bounding box center [835, 455] width 41 height 20
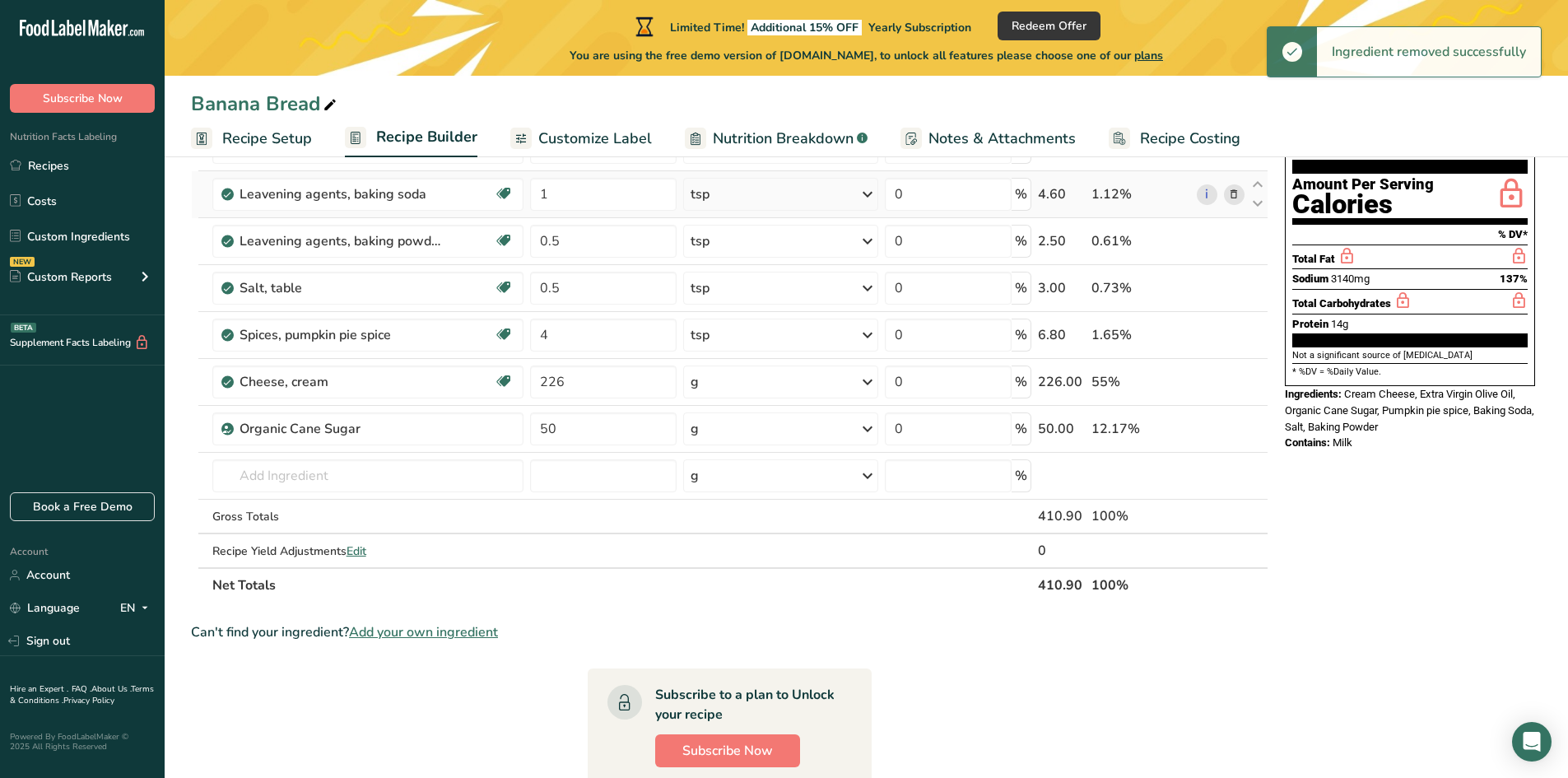
click at [1228, 201] on icon at bounding box center [1234, 194] width 12 height 17
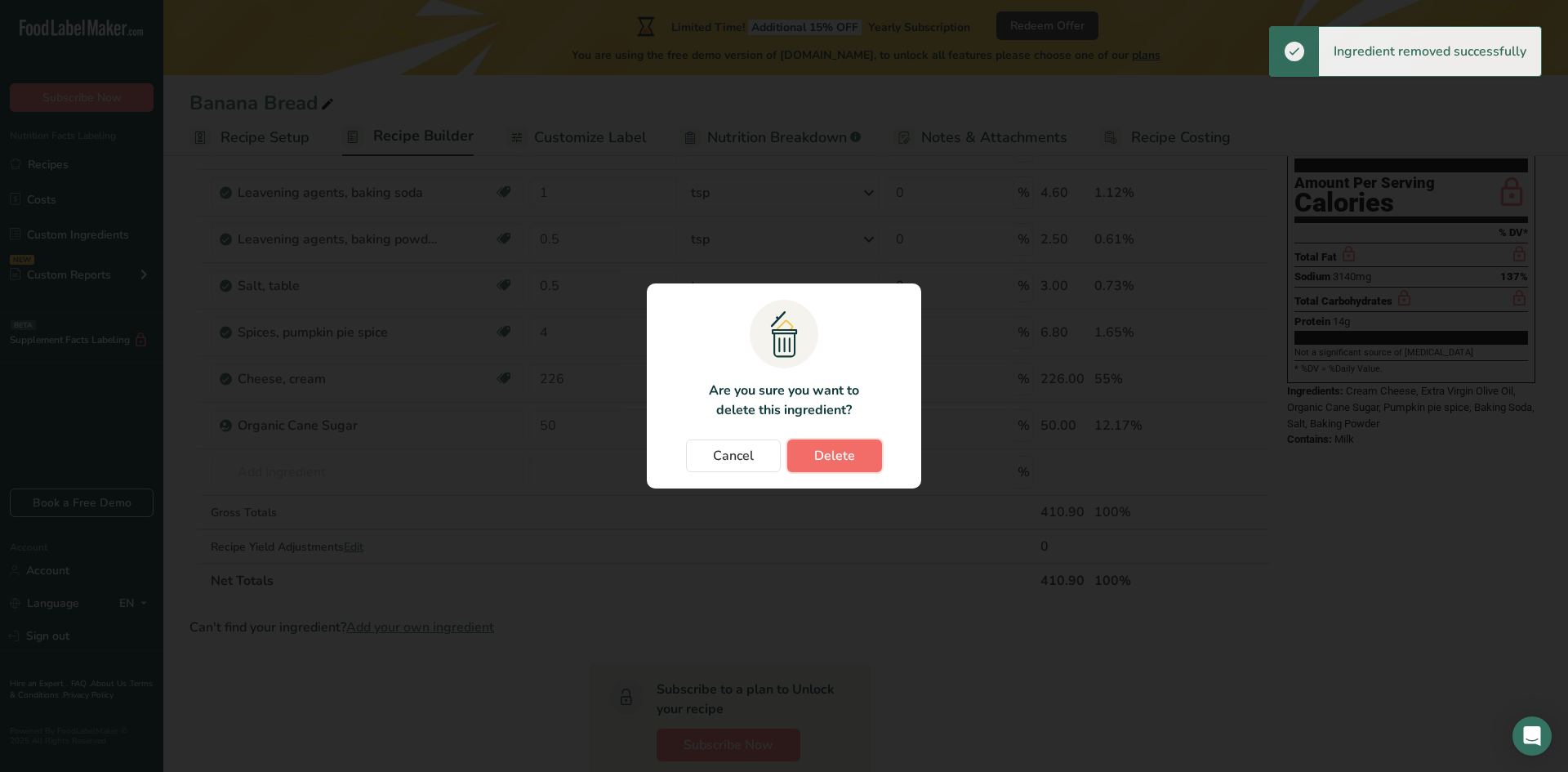
click at [845, 462] on span "Delete" at bounding box center [835, 455] width 41 height 20
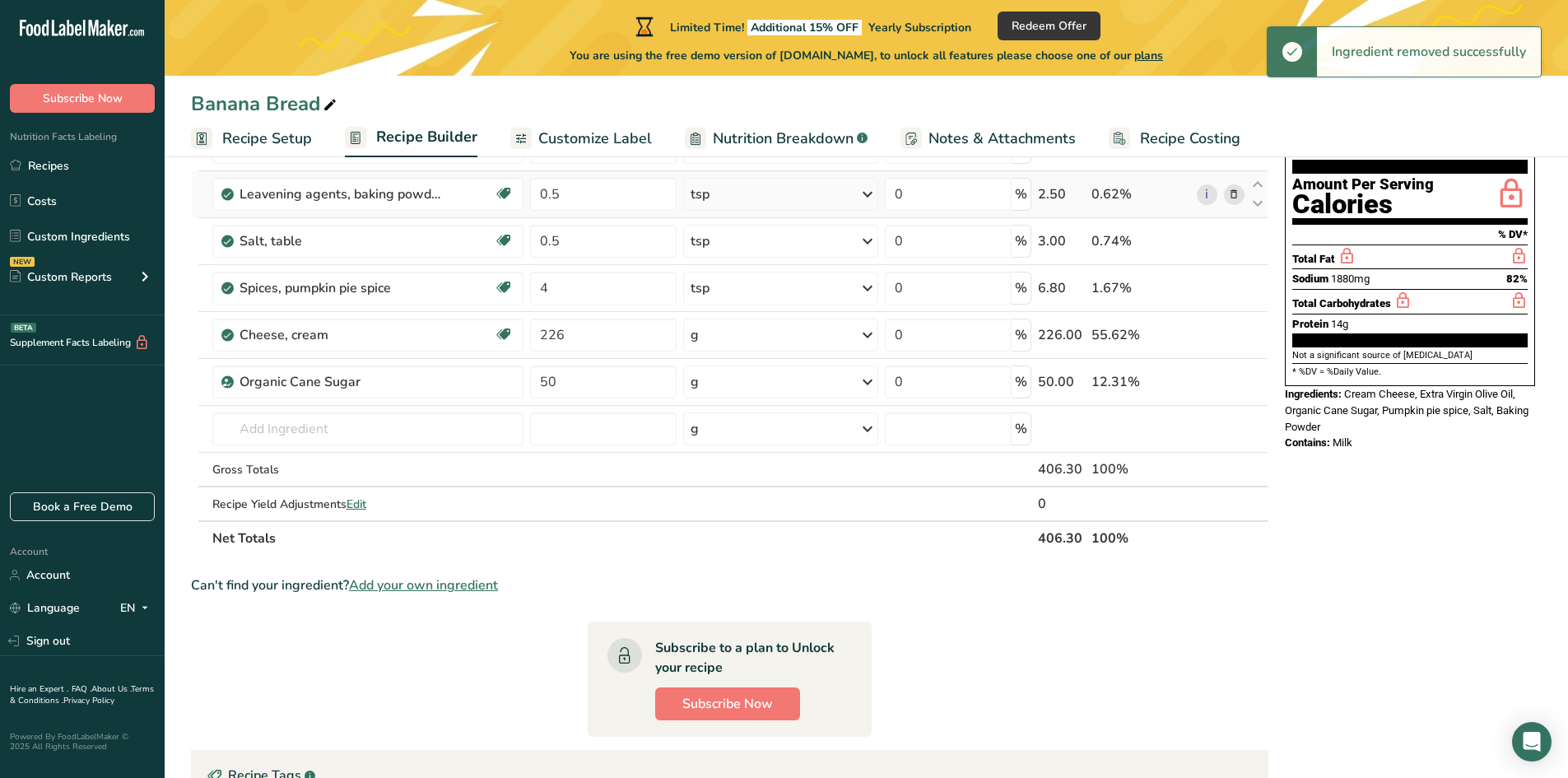
click at [1241, 201] on span at bounding box center [1234, 194] width 20 height 20
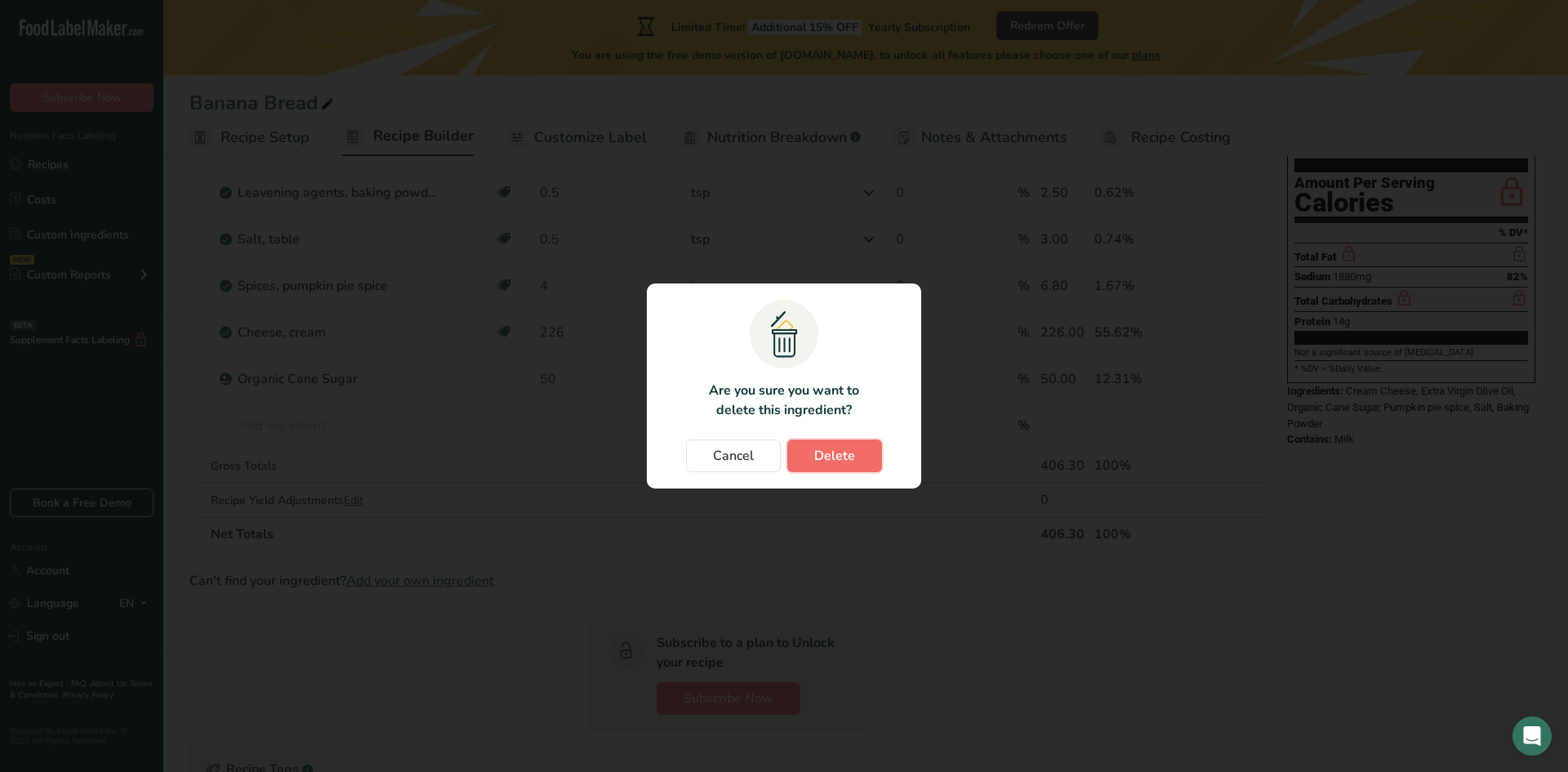
click at [827, 462] on span "Delete" at bounding box center [835, 455] width 41 height 20
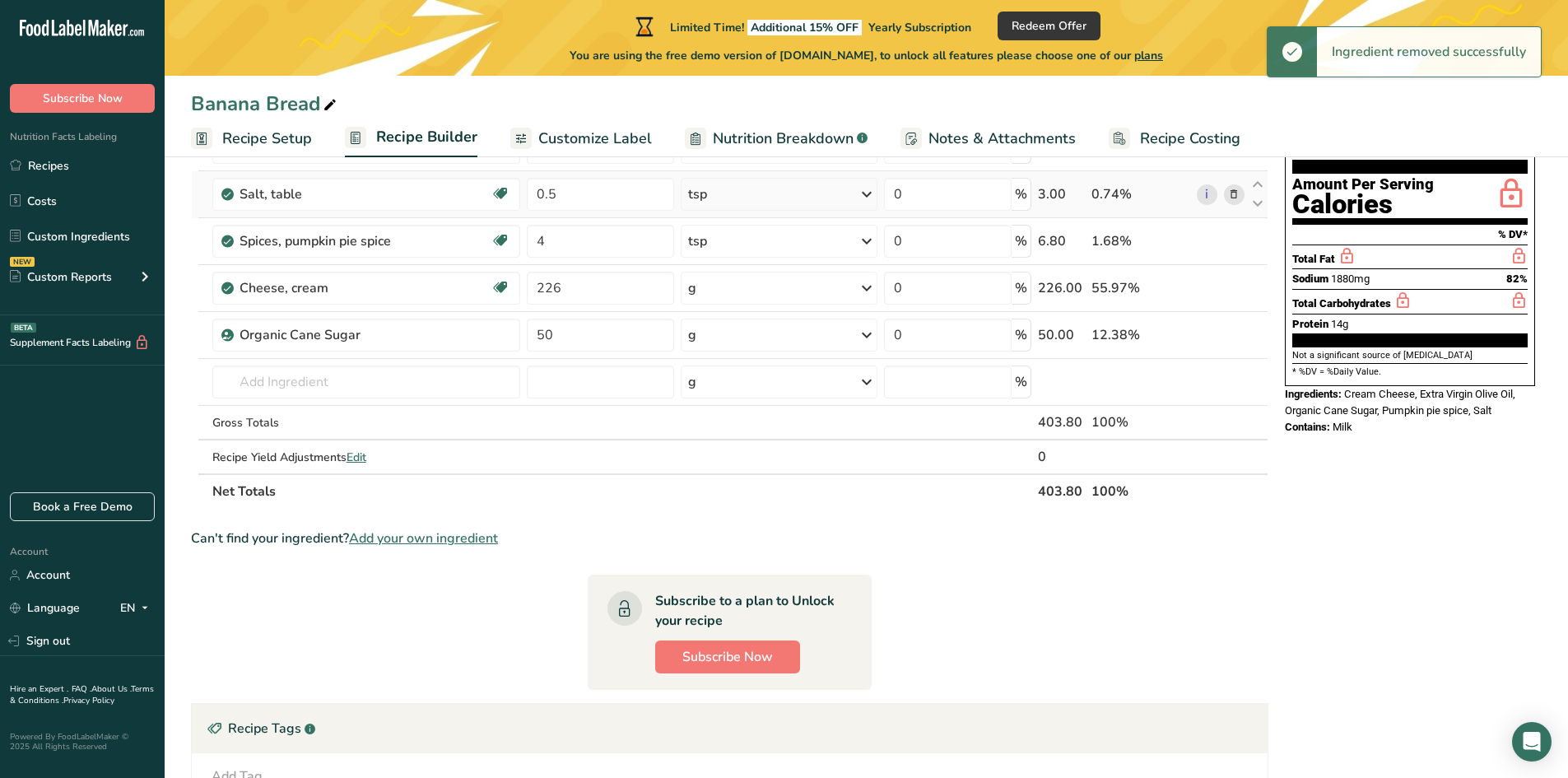
click at [1235, 200] on icon at bounding box center [1234, 194] width 12 height 17
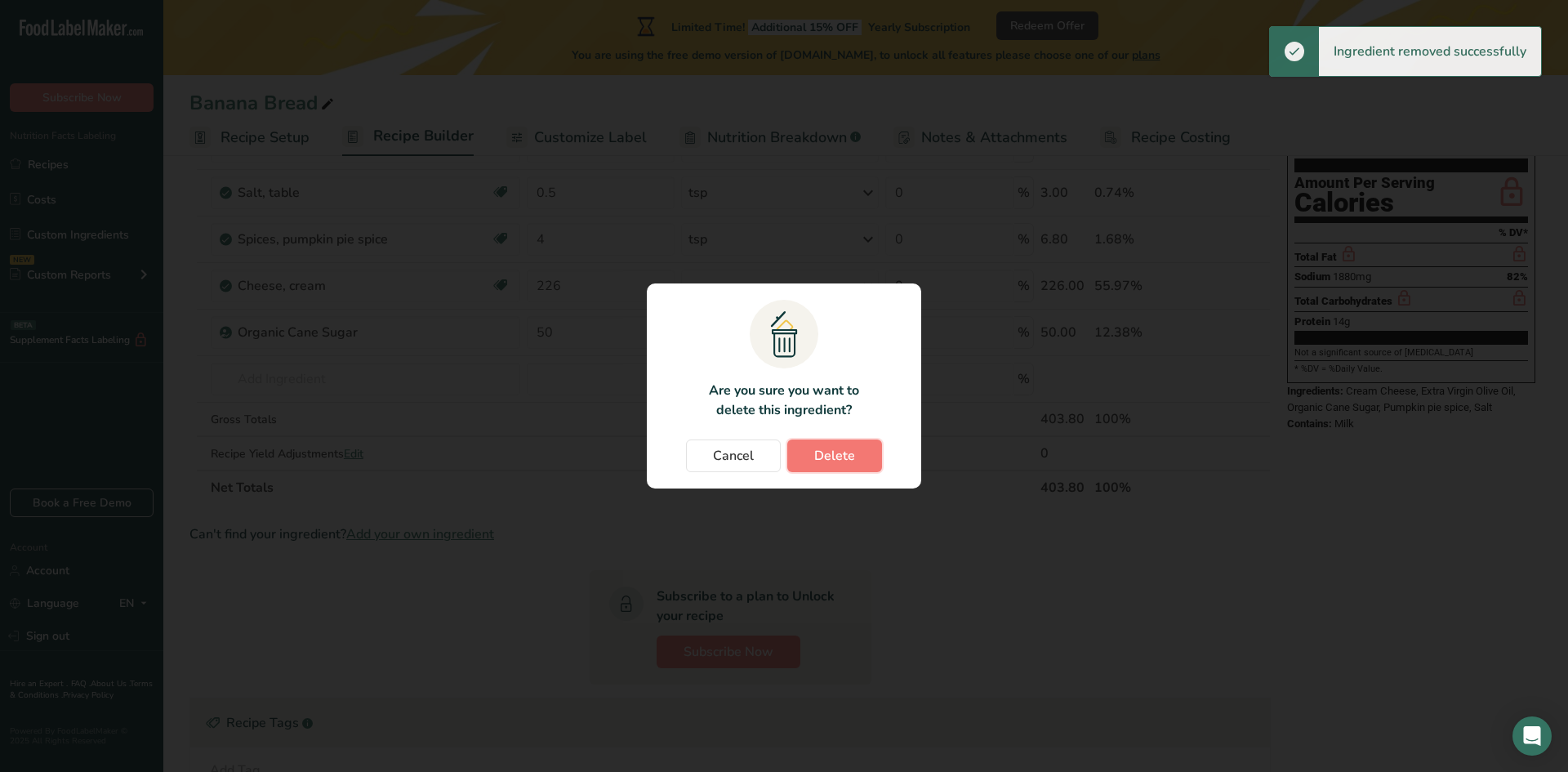
click at [832, 466] on button "Delete" at bounding box center [834, 455] width 95 height 33
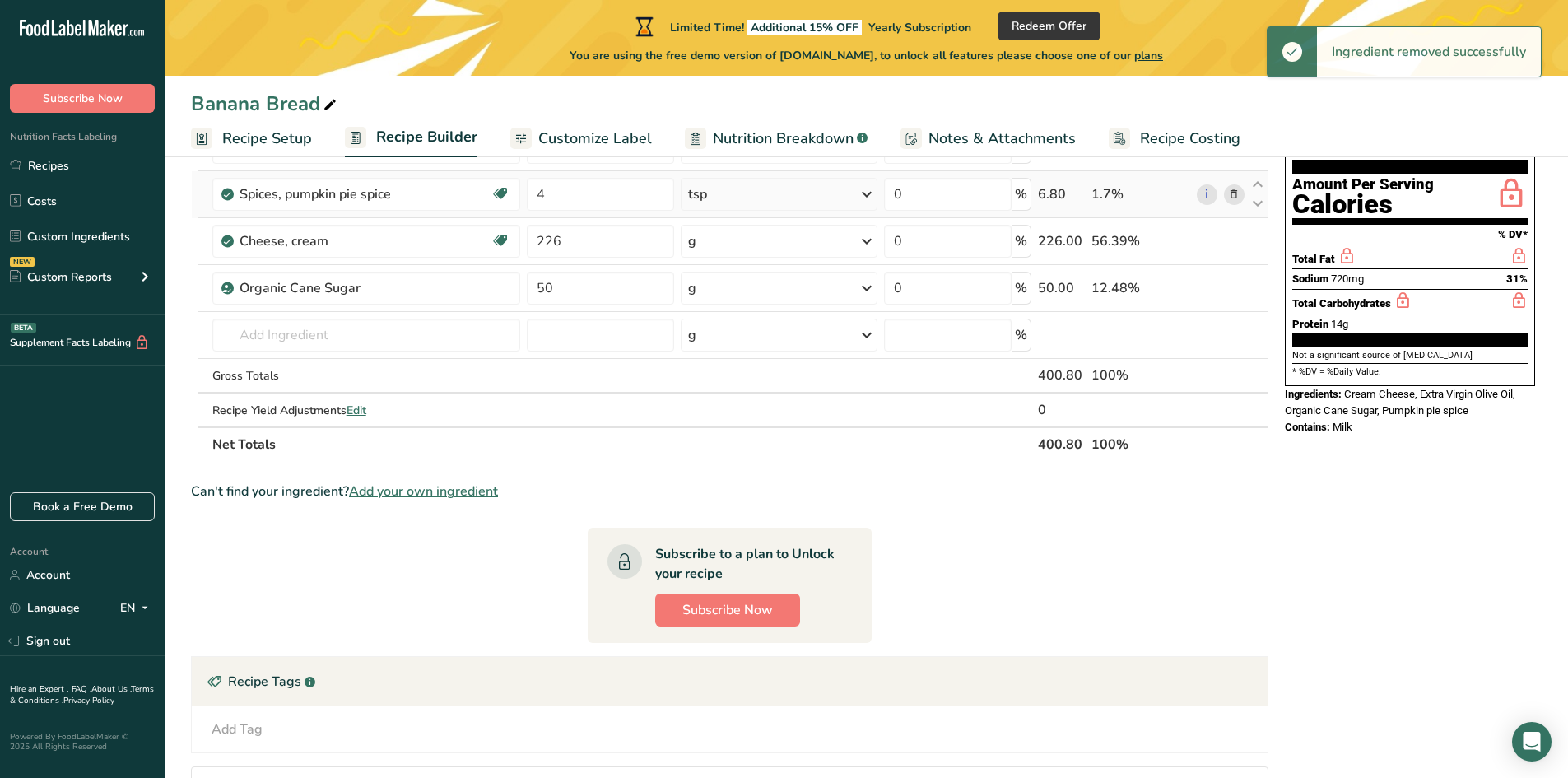
click at [1235, 195] on icon at bounding box center [1234, 194] width 12 height 17
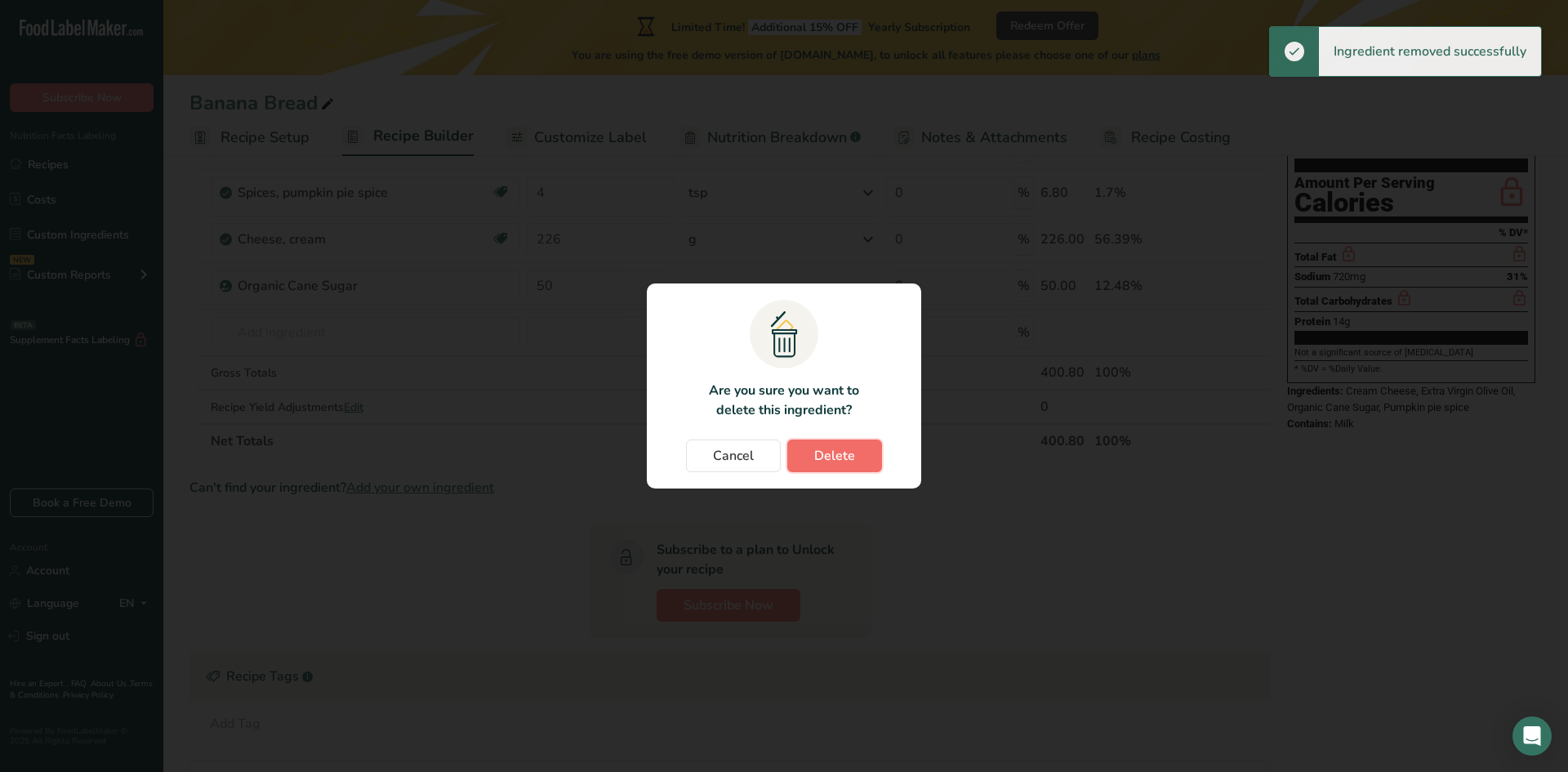
click at [841, 455] on span "Delete" at bounding box center [835, 455] width 41 height 20
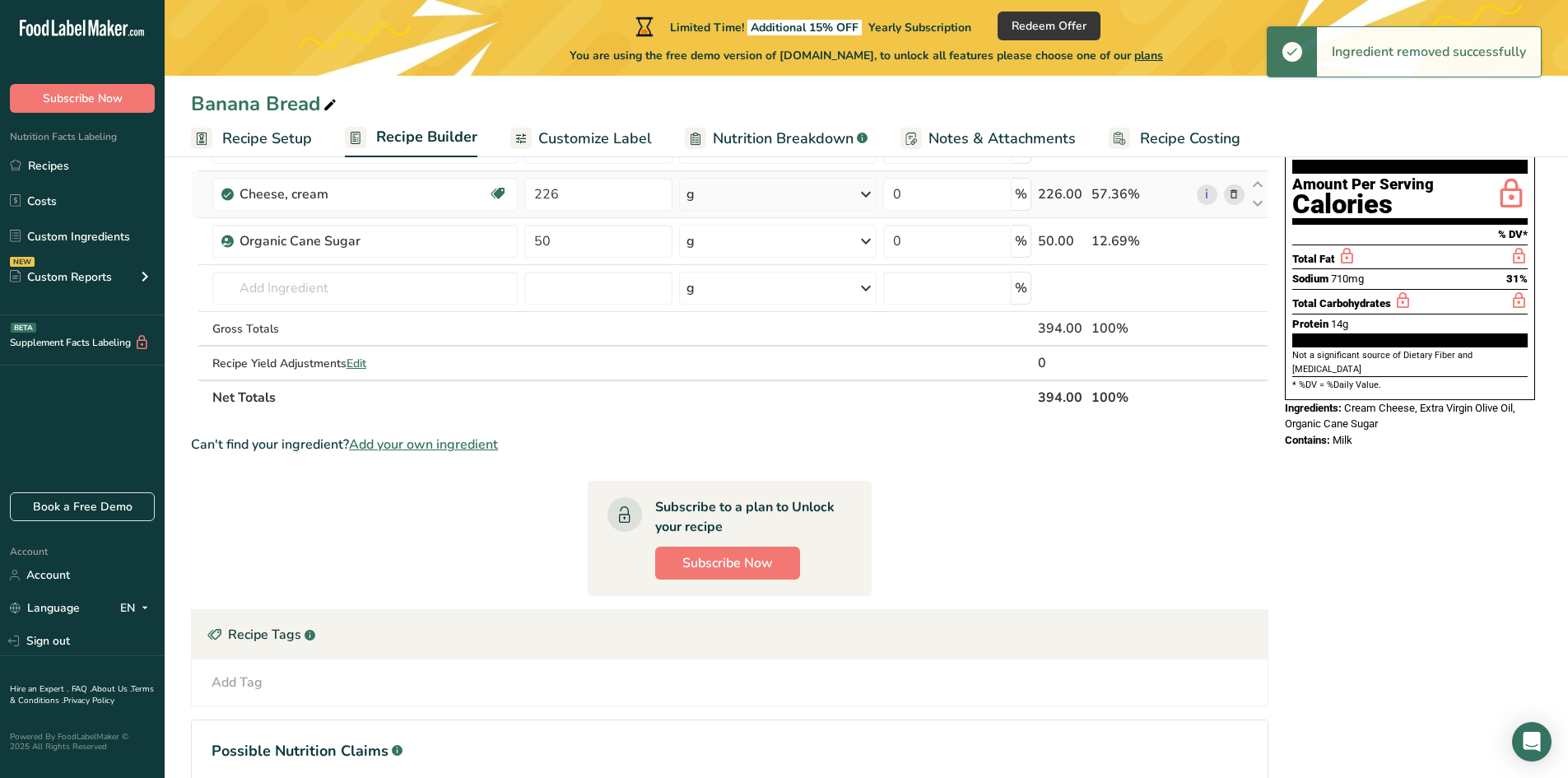
click at [1232, 202] on icon at bounding box center [1234, 194] width 12 height 17
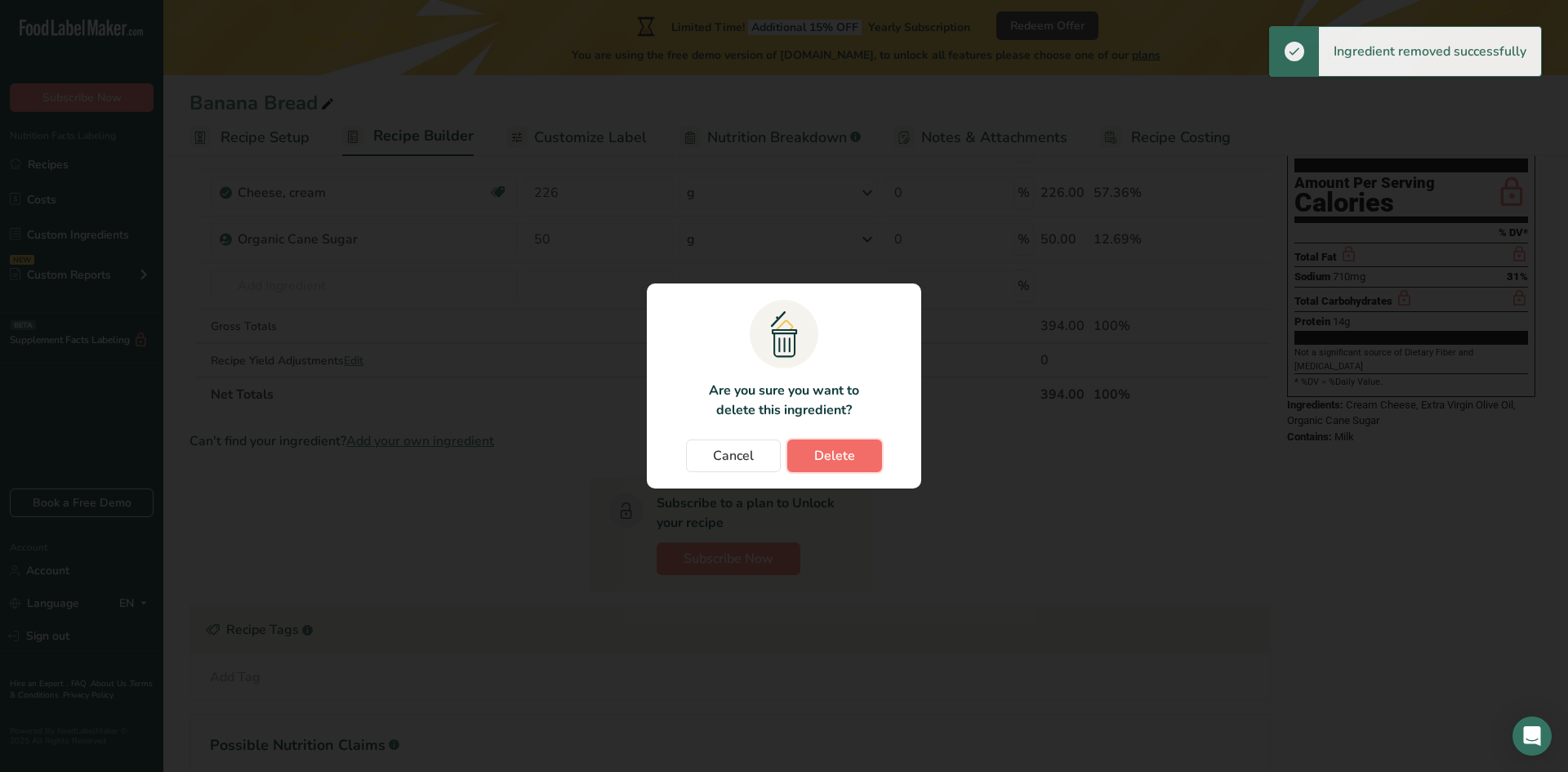
click at [850, 451] on span "Delete" at bounding box center [835, 455] width 41 height 20
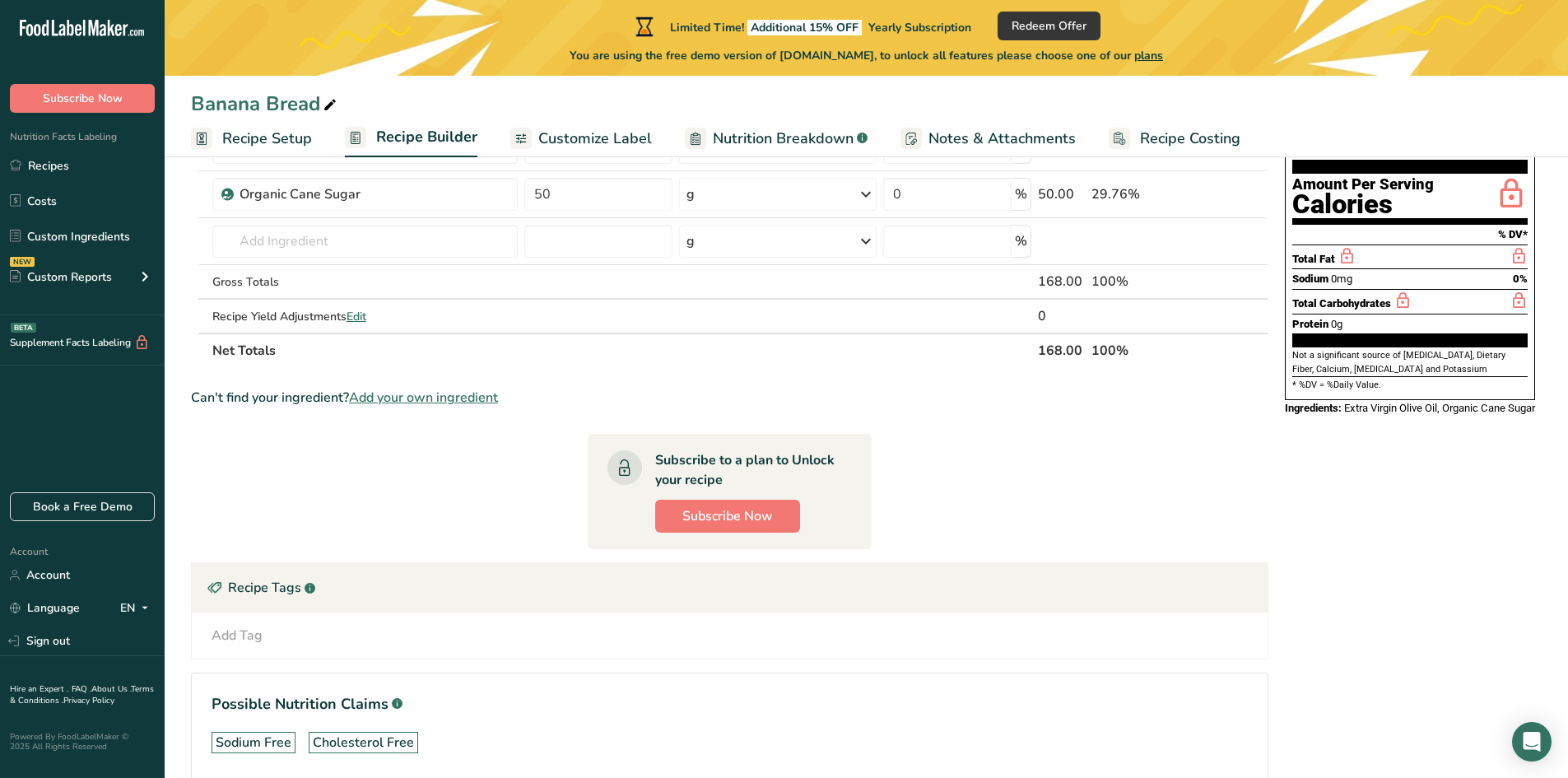
drag, startPoint x: 1236, startPoint y: 187, endPoint x: 1184, endPoint y: 253, distance: 84.0
click at [1236, 188] on icon at bounding box center [1234, 194] width 12 height 17
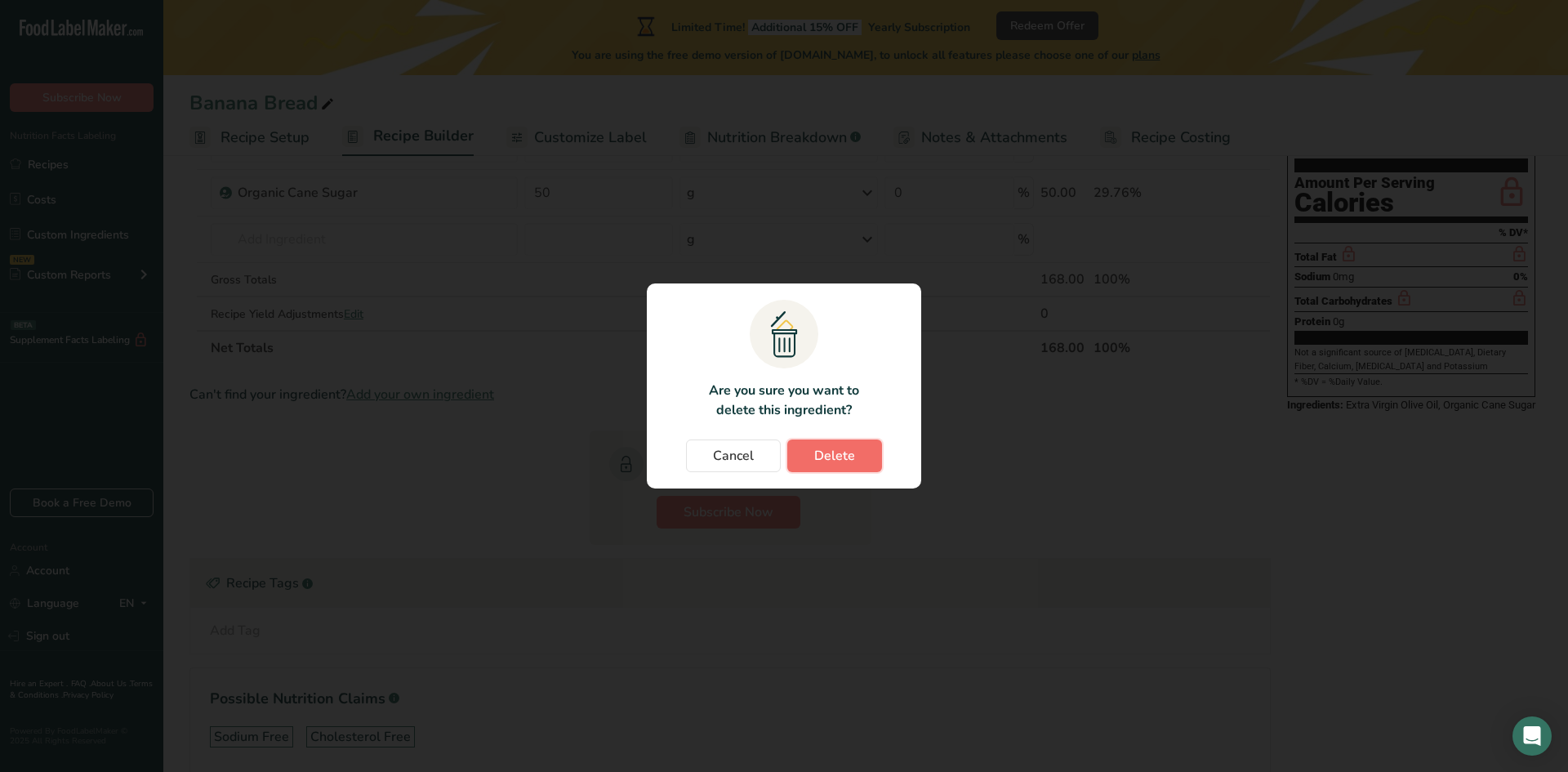
click at [846, 460] on span "Delete" at bounding box center [835, 455] width 41 height 20
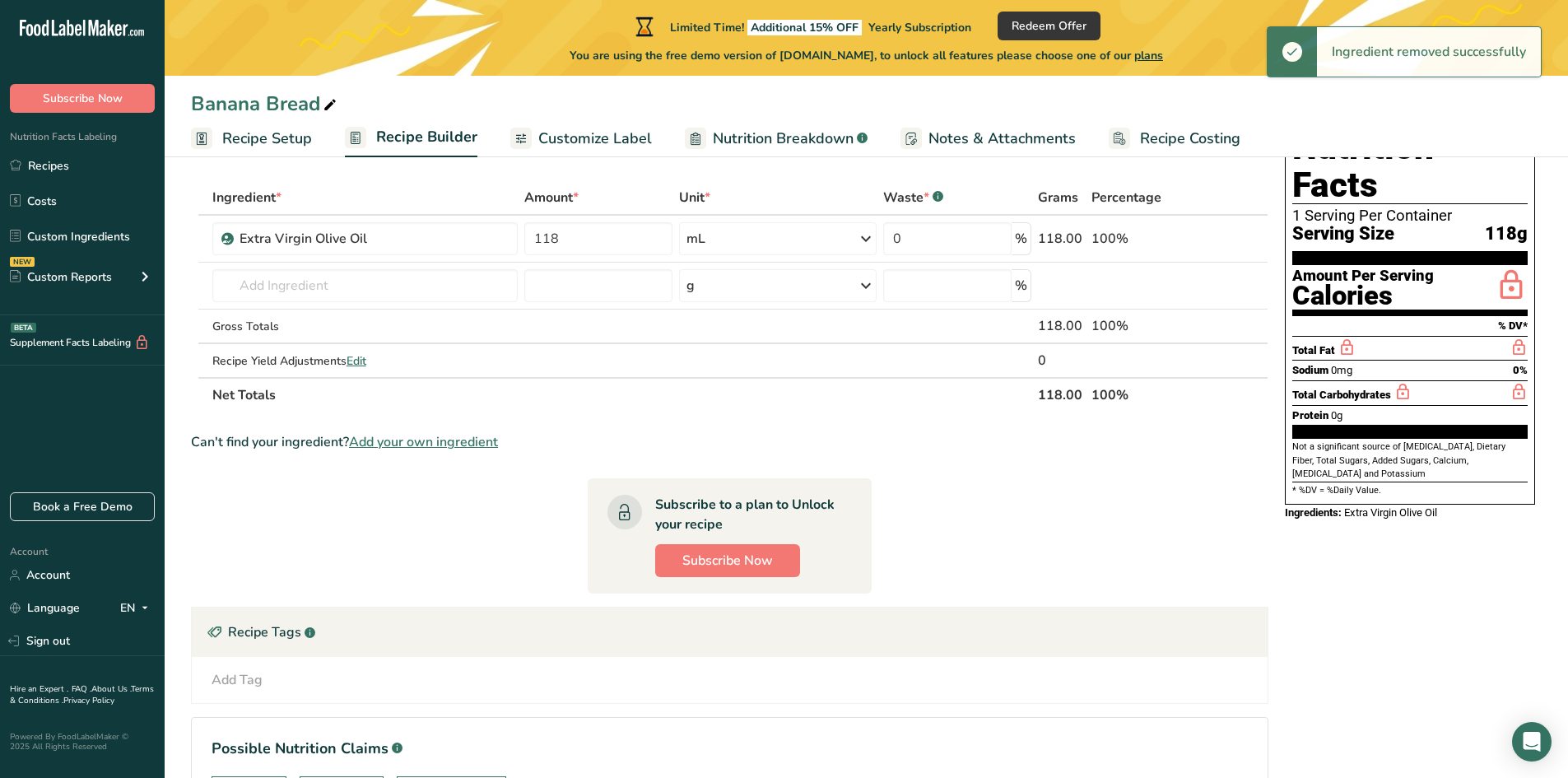
scroll to position [0, 0]
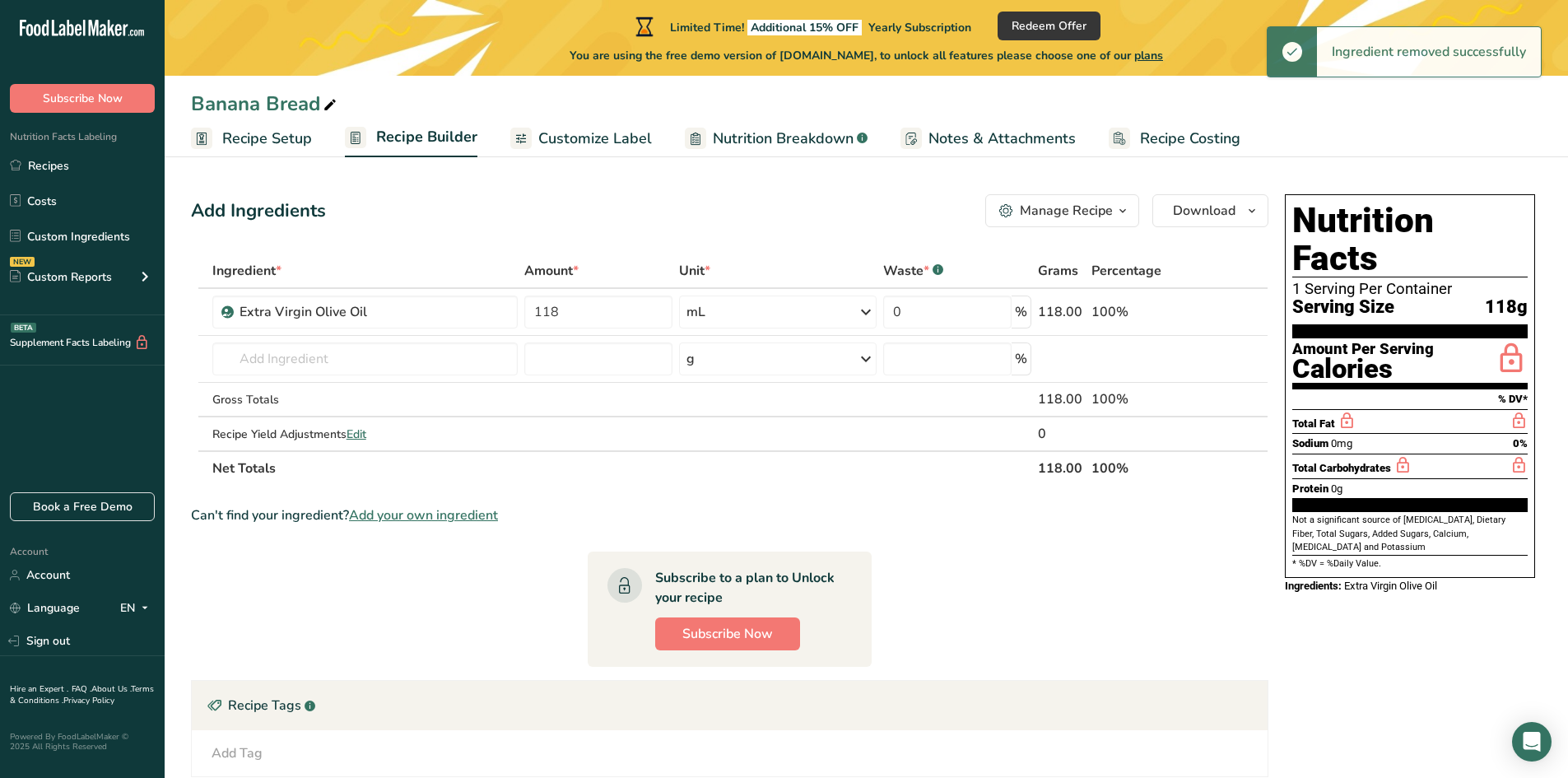
drag, startPoint x: 1235, startPoint y: 309, endPoint x: 1212, endPoint y: 327, distance: 29.2
click at [1235, 310] on icon at bounding box center [1234, 312] width 12 height 17
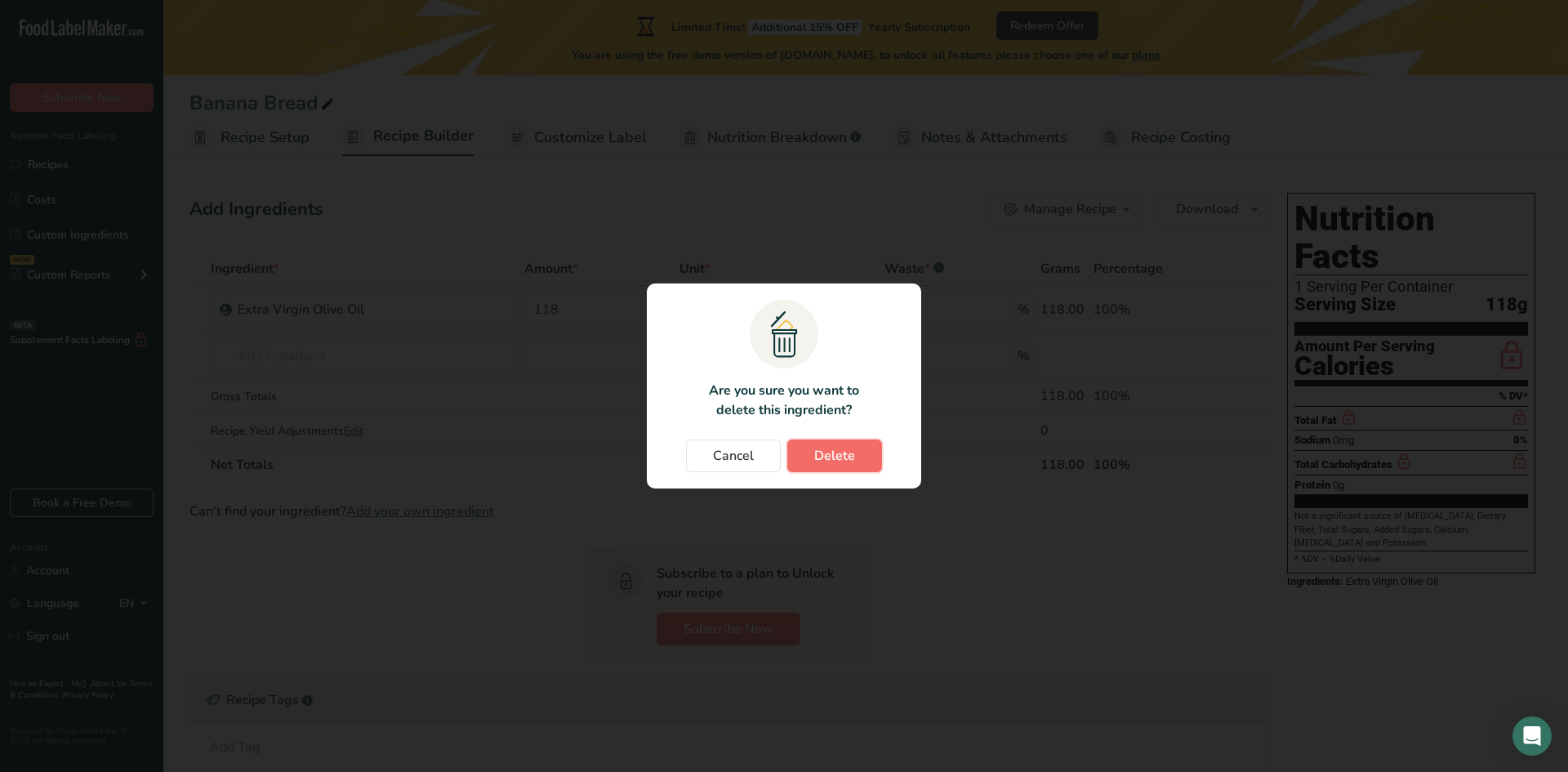
click at [841, 456] on span "Delete" at bounding box center [835, 455] width 41 height 20
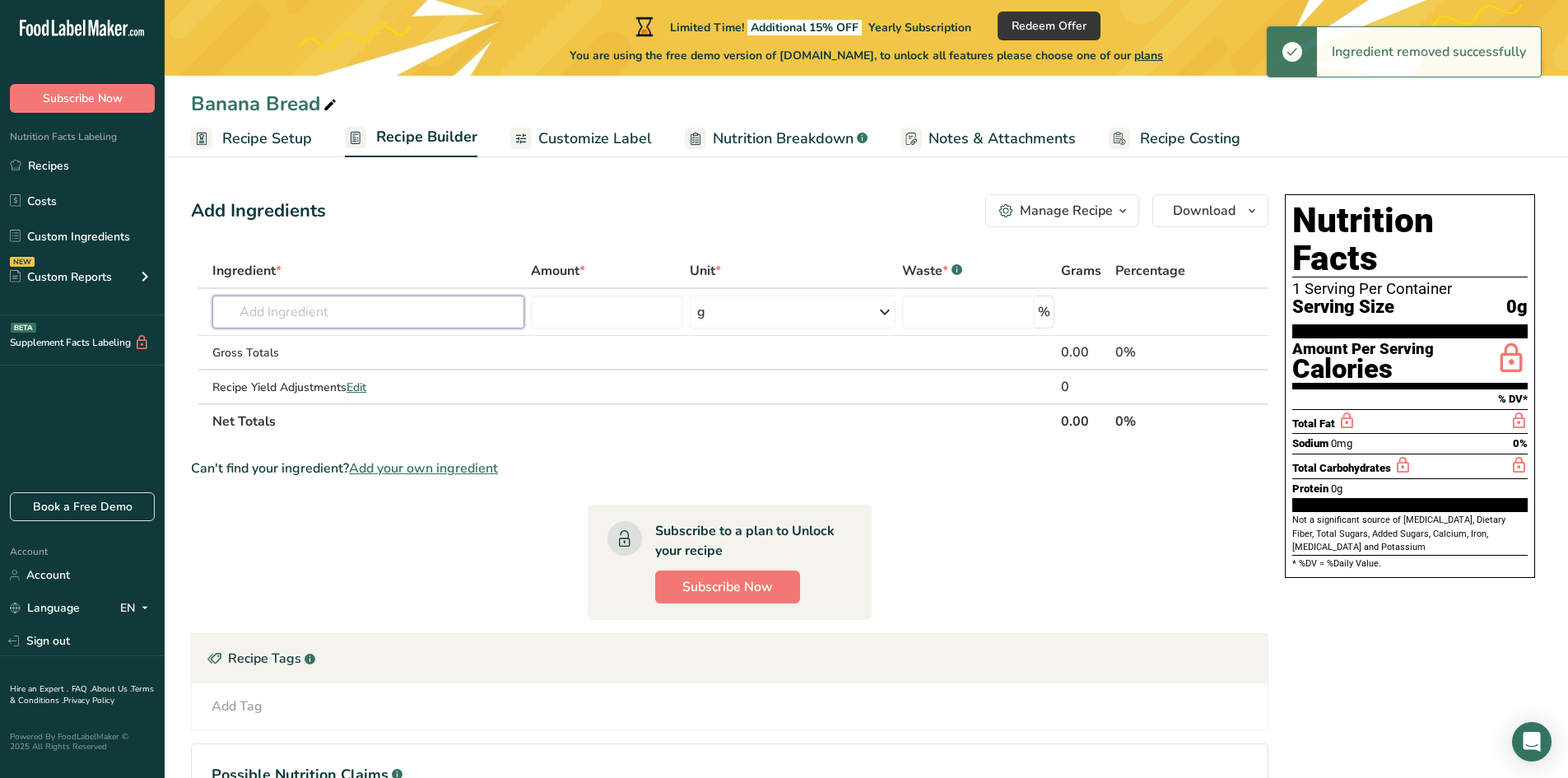
click at [332, 316] on input "text" at bounding box center [368, 312] width 312 height 33
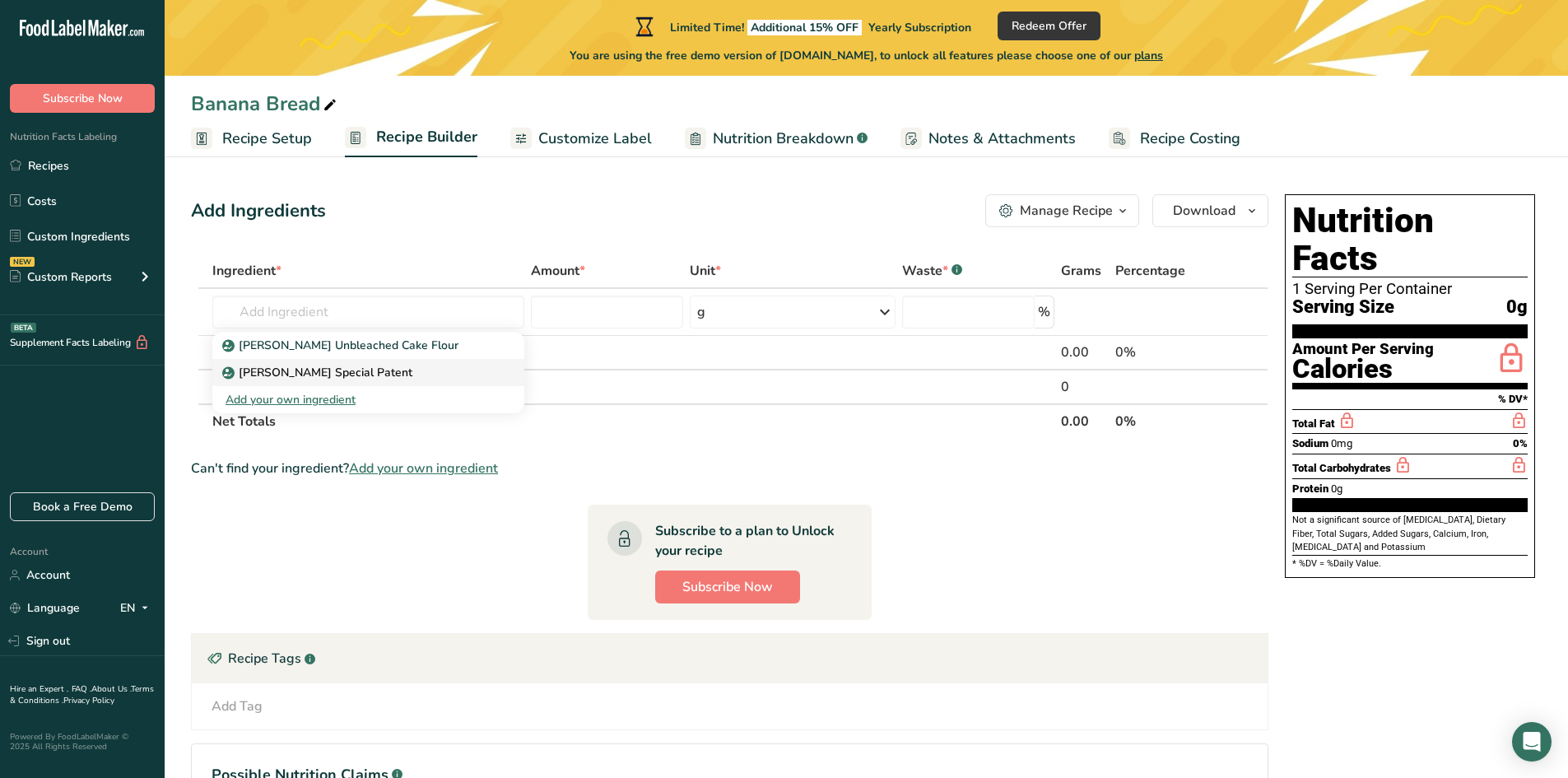
click at [322, 370] on p "[PERSON_NAME] Special Patent" at bounding box center [318, 372] width 186 height 17
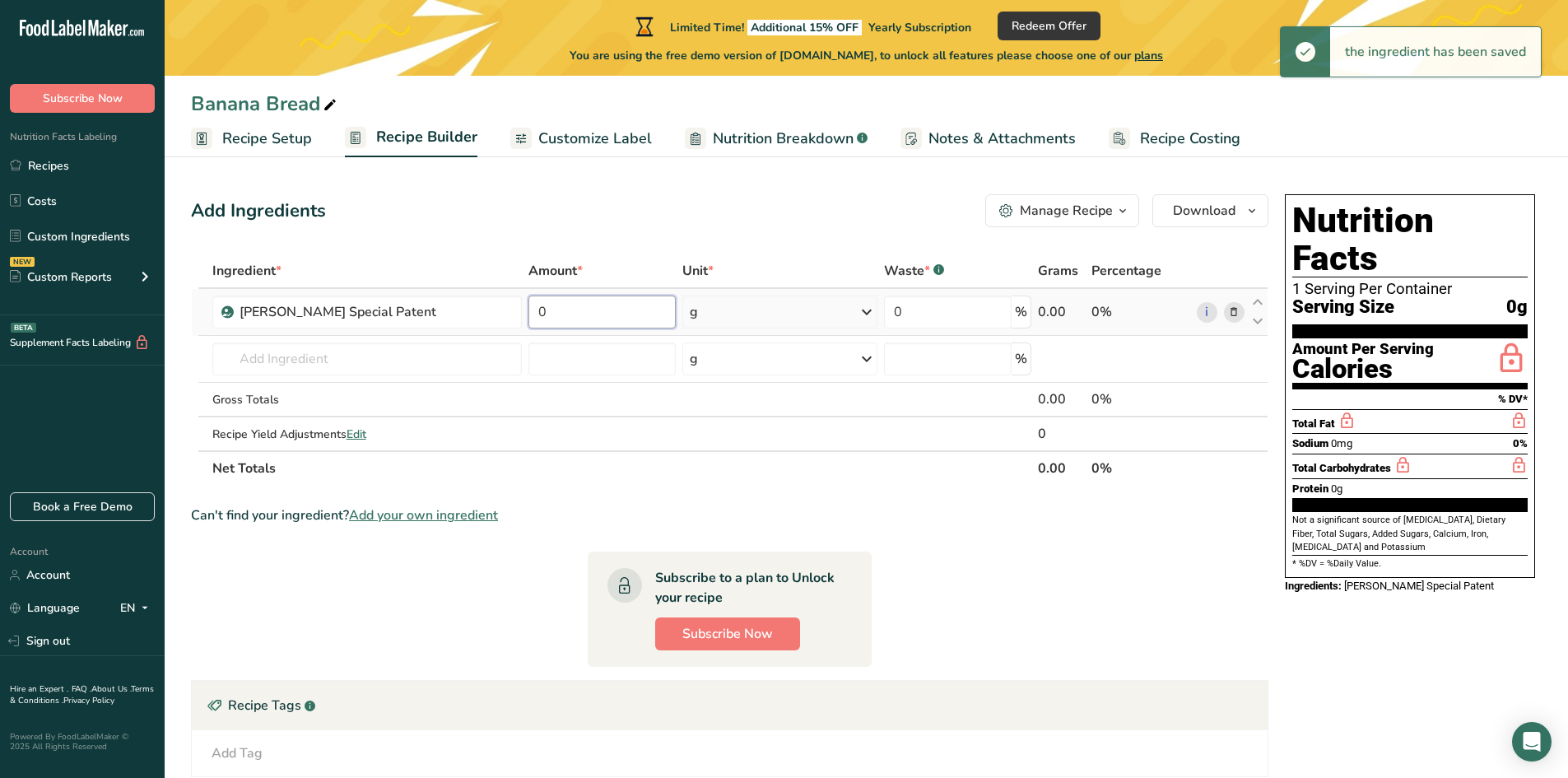
click at [561, 313] on input "0" at bounding box center [603, 312] width 148 height 33
click at [554, 316] on input "0" at bounding box center [603, 312] width 148 height 33
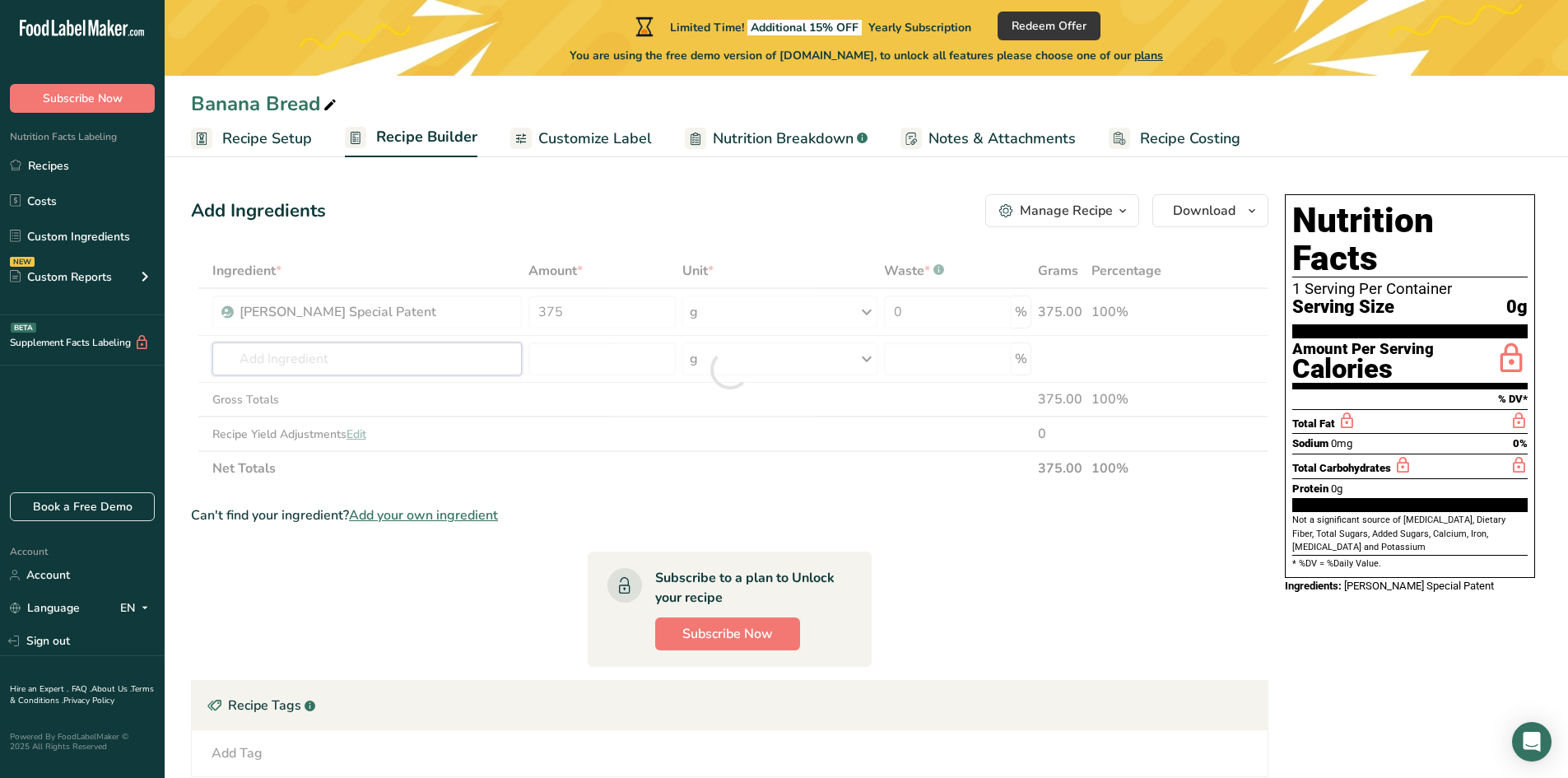
click at [303, 346] on div "Ingredient * Amount * Unit * Waste * .a-a{fill:#347362;}.b-a{fill:#fff;} Grams …" at bounding box center [729, 370] width 1077 height 232
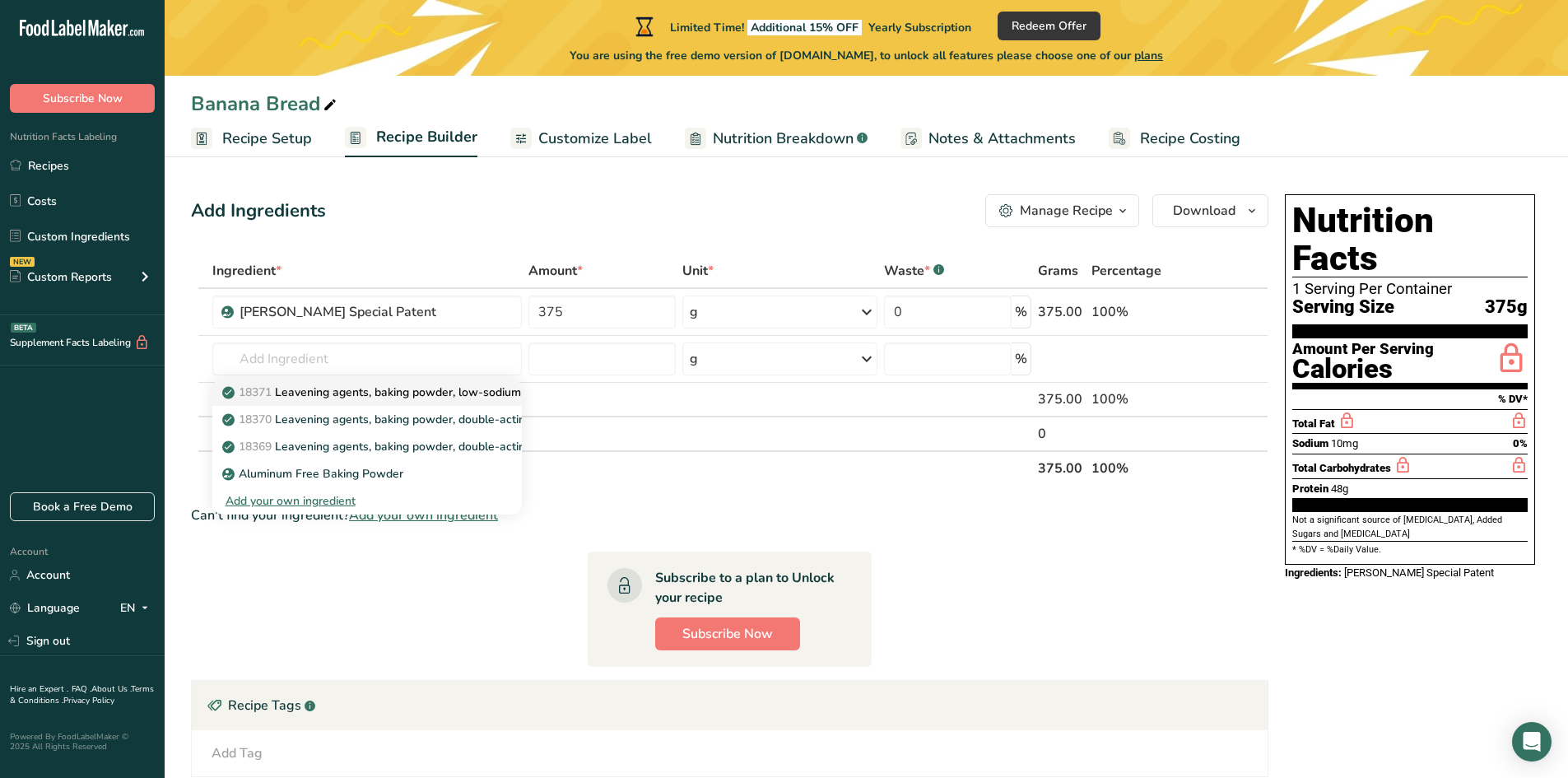
click at [354, 394] on p "18371 Leavening agents, baking powder, low-sodium" at bounding box center [373, 392] width 296 height 17
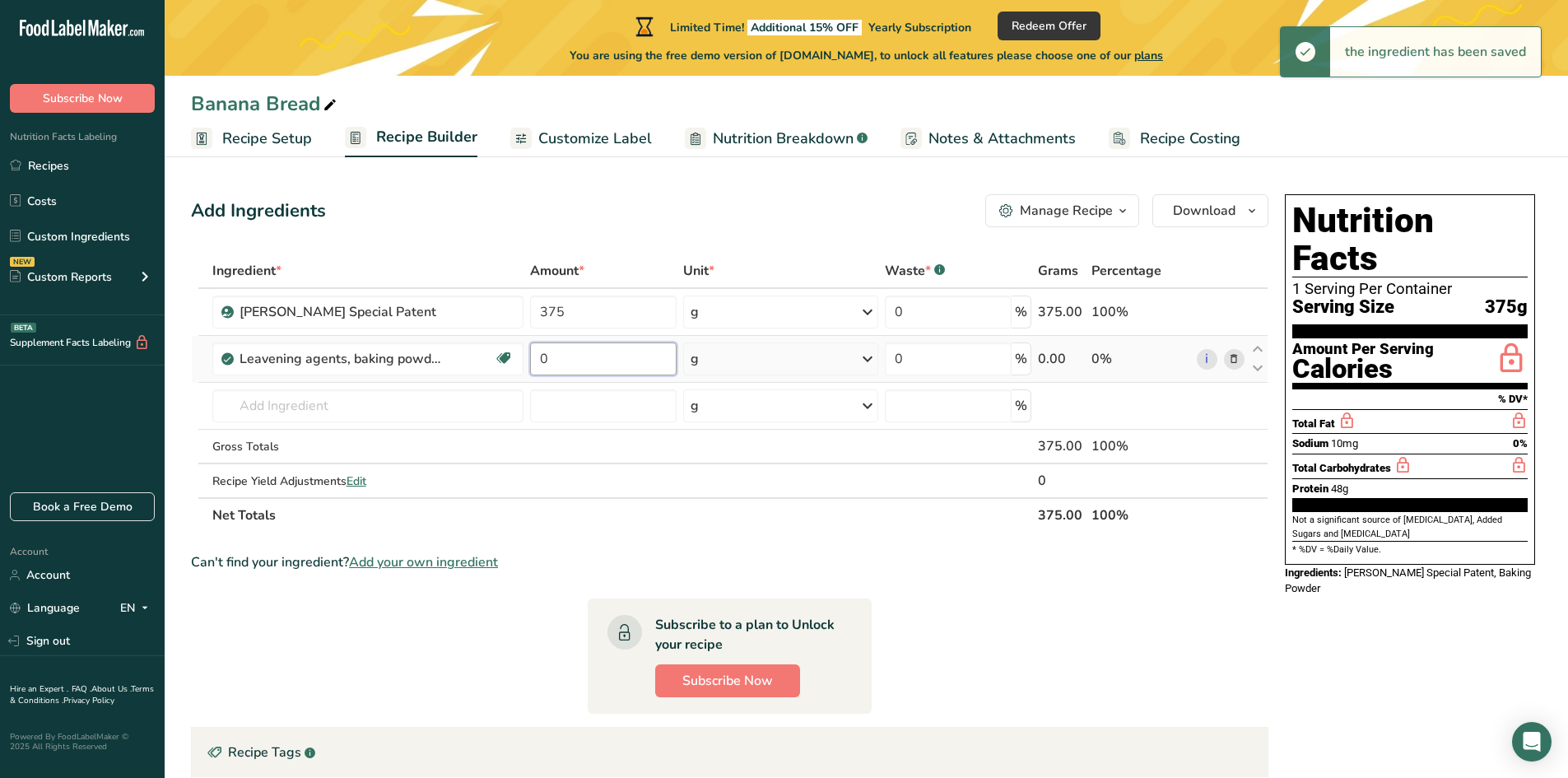
click at [558, 358] on input "0" at bounding box center [603, 359] width 147 height 33
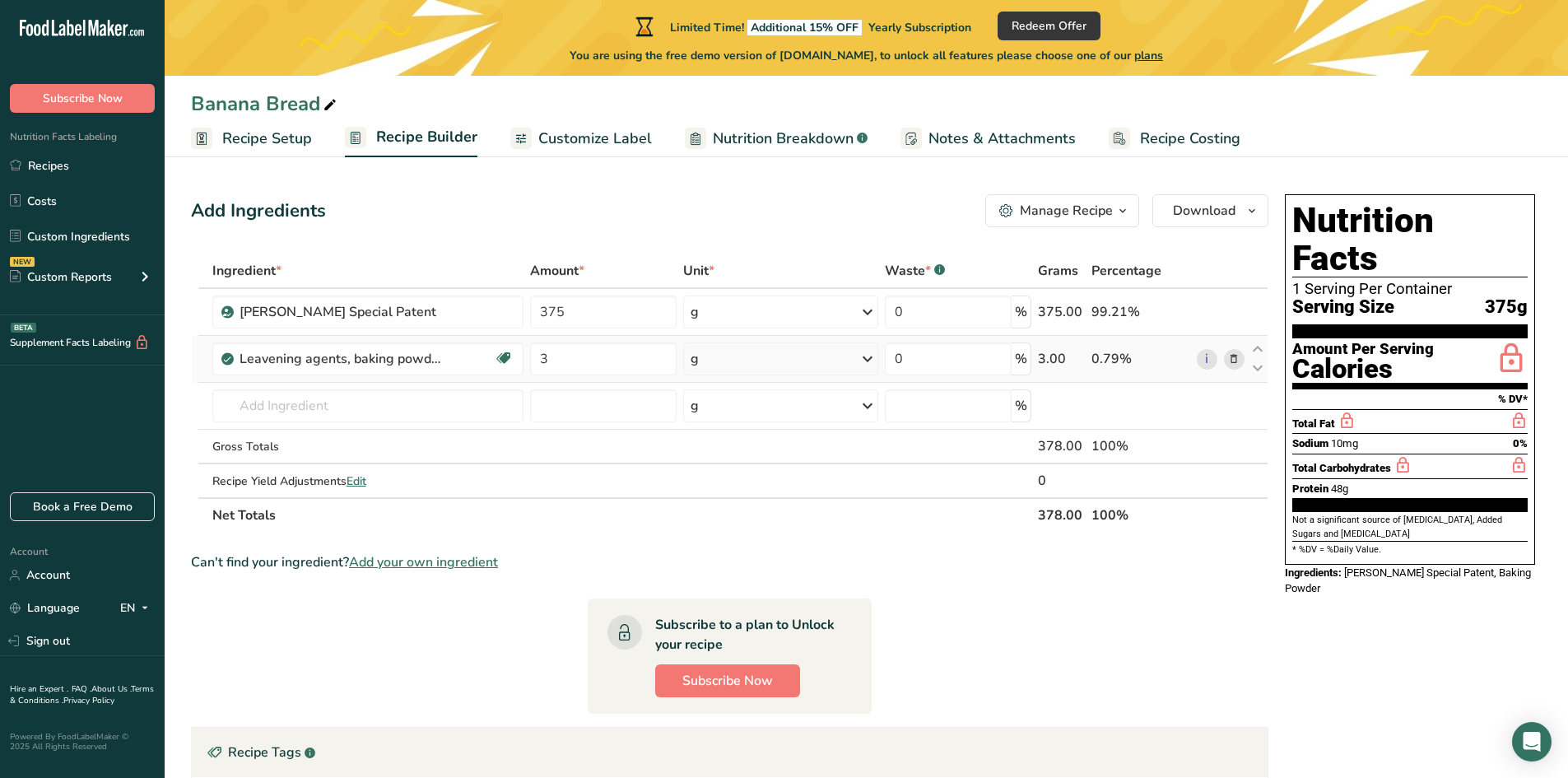
click at [734, 338] on div "Ingredient * Amount * Unit * Waste * .a-a{fill:#347362;}.b-a{fill:#fff;} Grams …" at bounding box center [729, 393] width 1077 height 279
click at [724, 358] on div "g" at bounding box center [780, 359] width 194 height 33
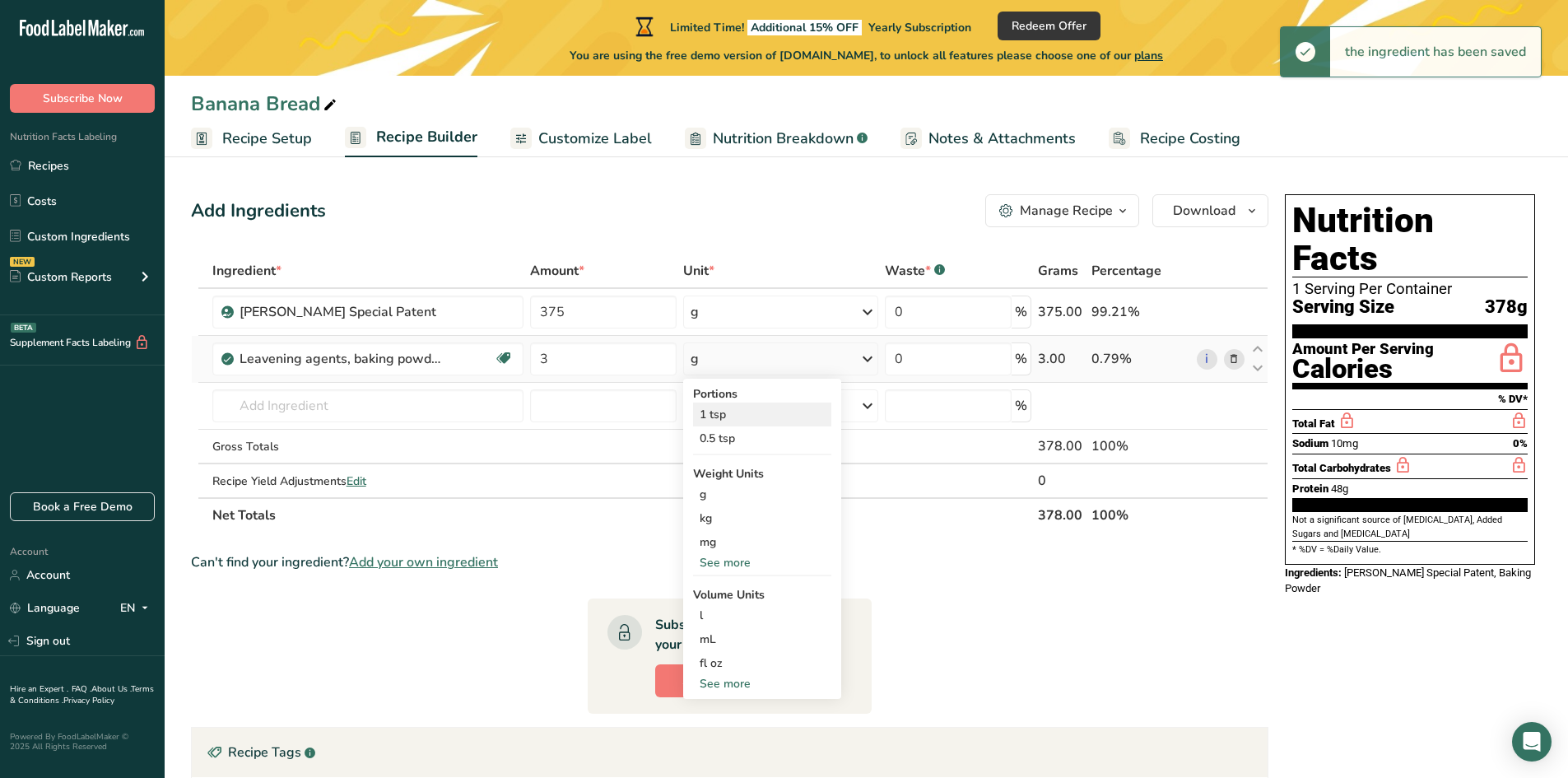
click at [723, 415] on div "1 tsp" at bounding box center [762, 414] width 138 height 24
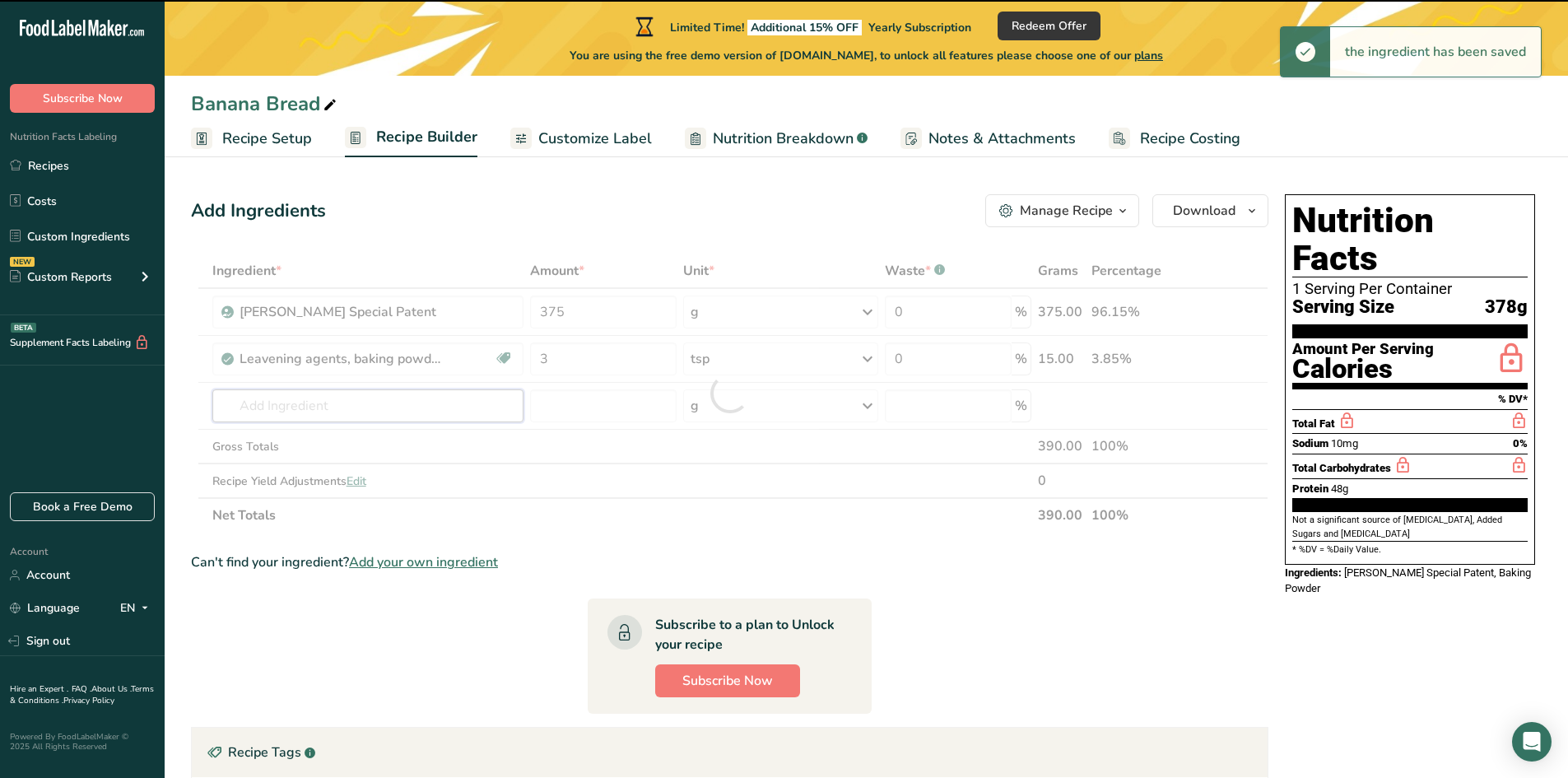
click at [268, 403] on input "text" at bounding box center [368, 406] width 312 height 33
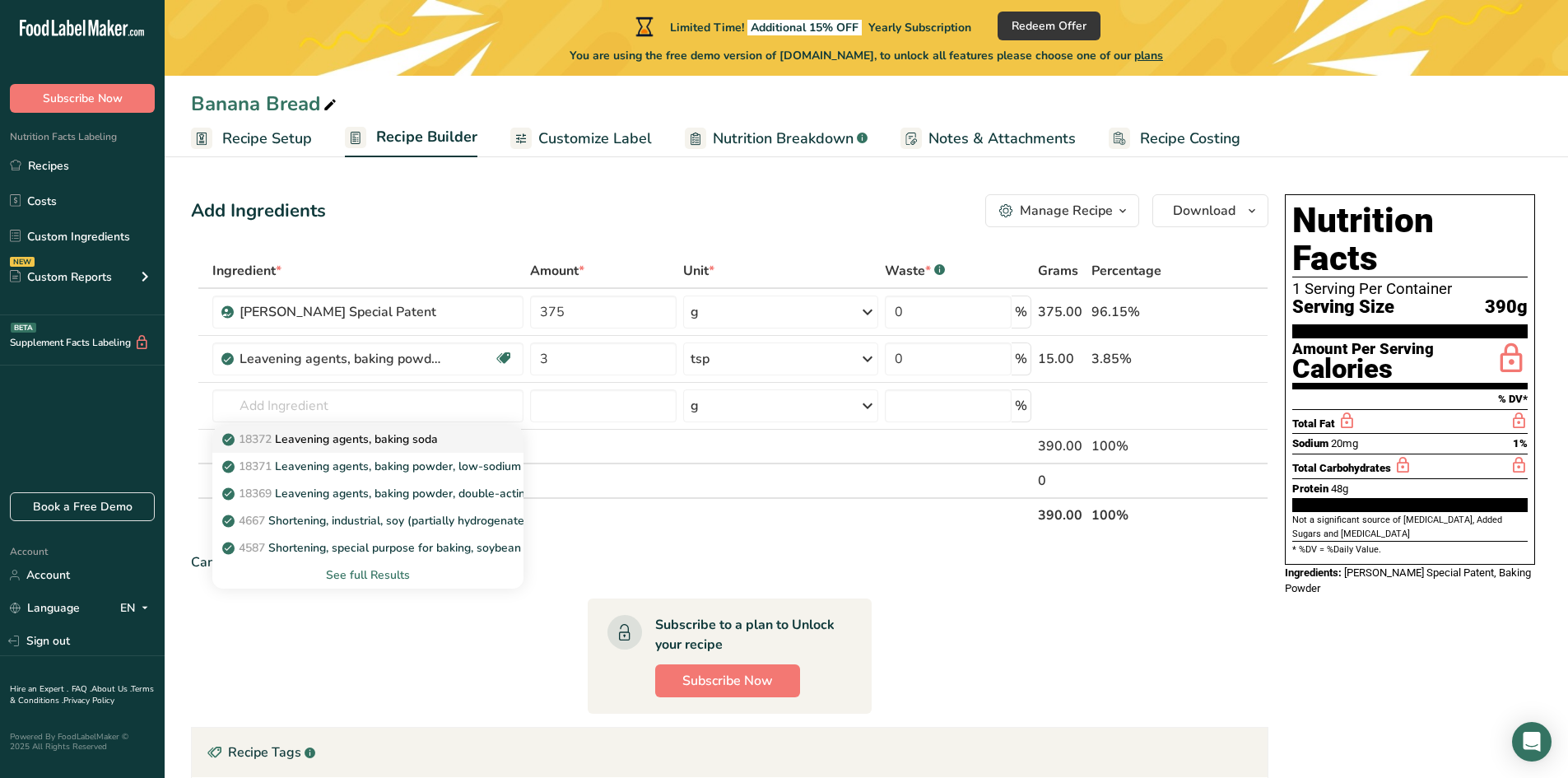
click at [306, 436] on p "18372 Leavening agents, baking soda" at bounding box center [332, 438] width 212 height 17
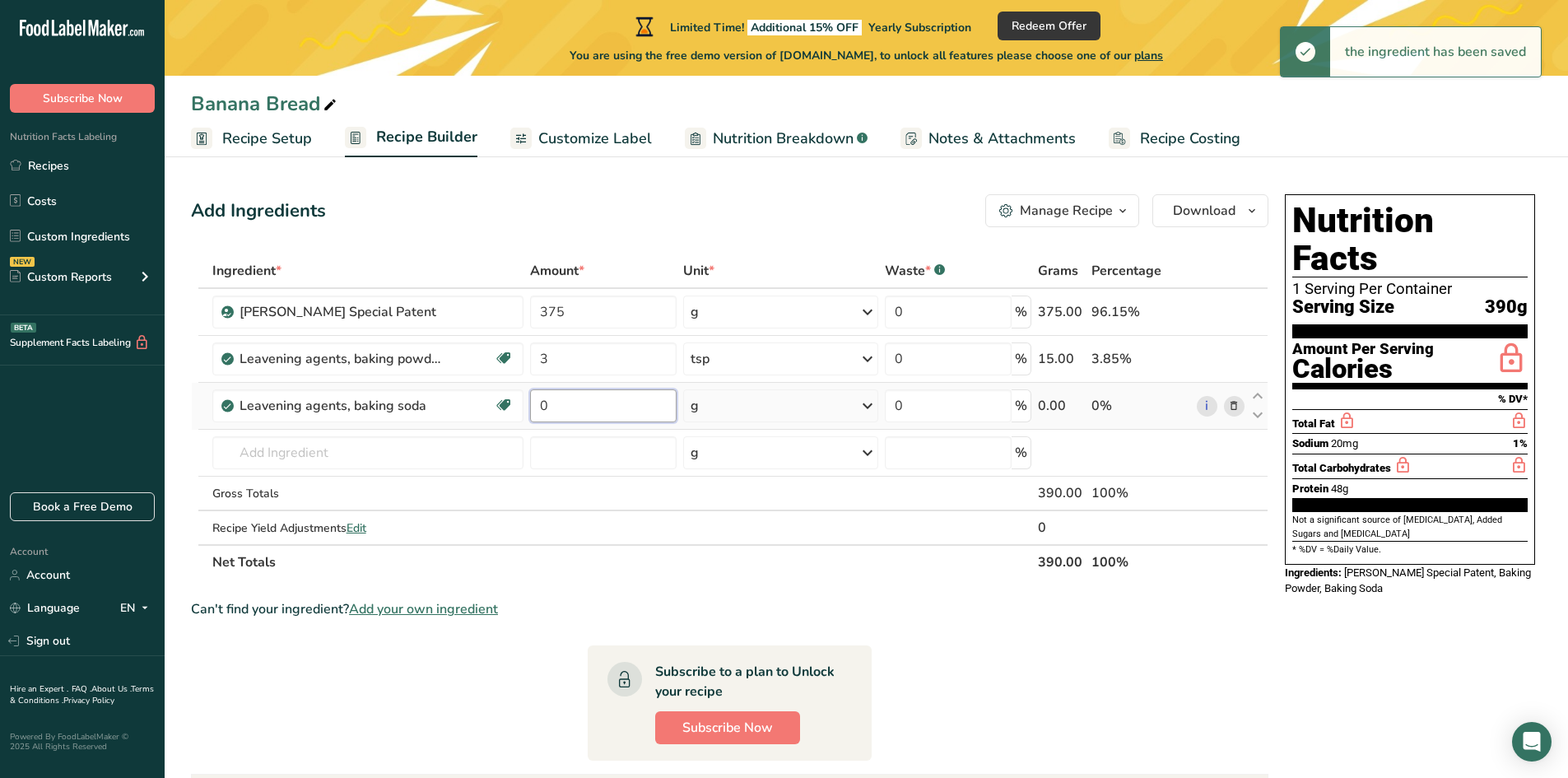
click at [591, 405] on input "0" at bounding box center [603, 406] width 147 height 33
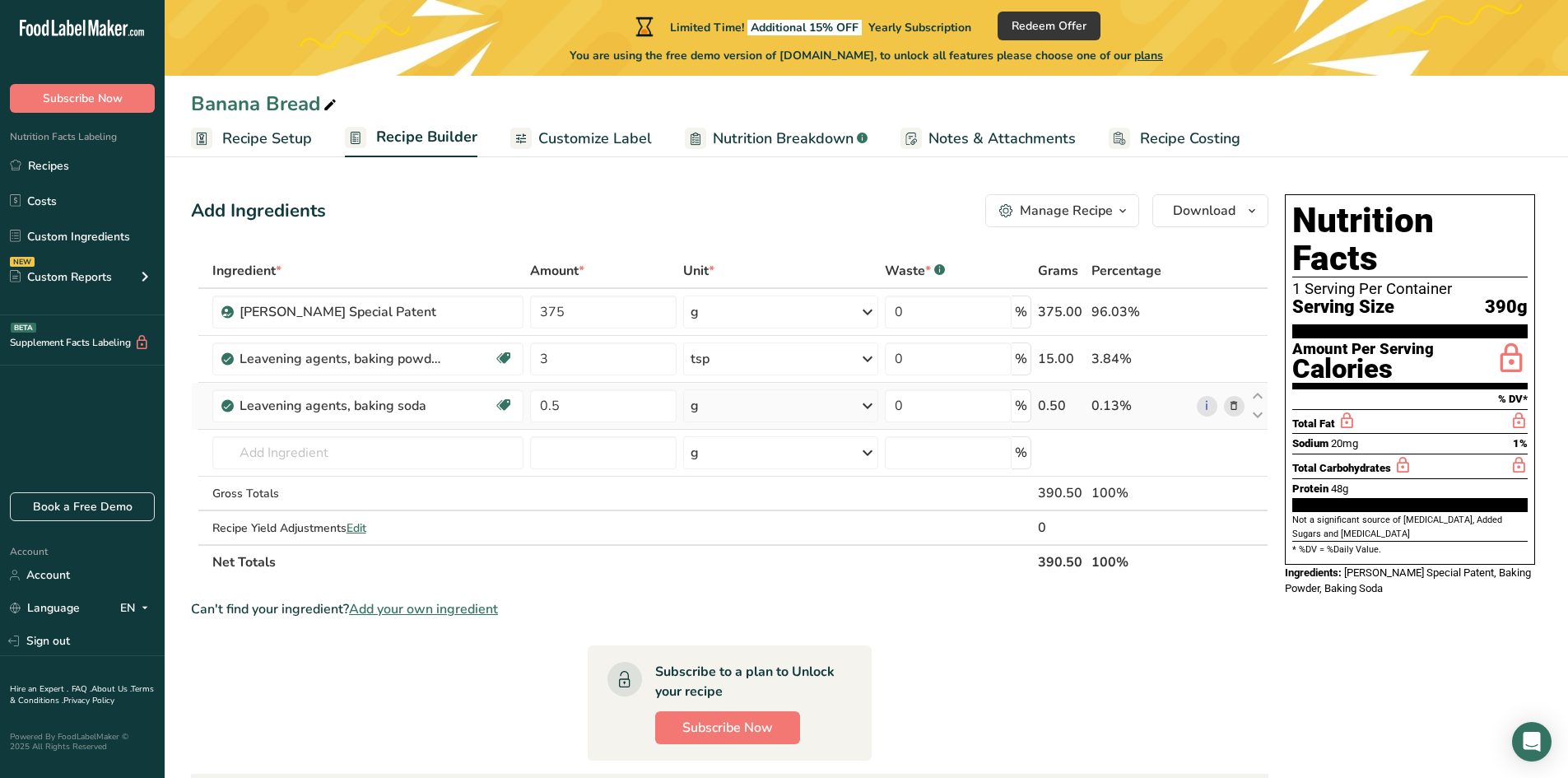
click at [743, 410] on div "Ingredient * Amount * Unit * Waste * .a-a{fill:#347362;}.b-a{fill:#fff;} Grams …" at bounding box center [729, 416] width 1077 height 326
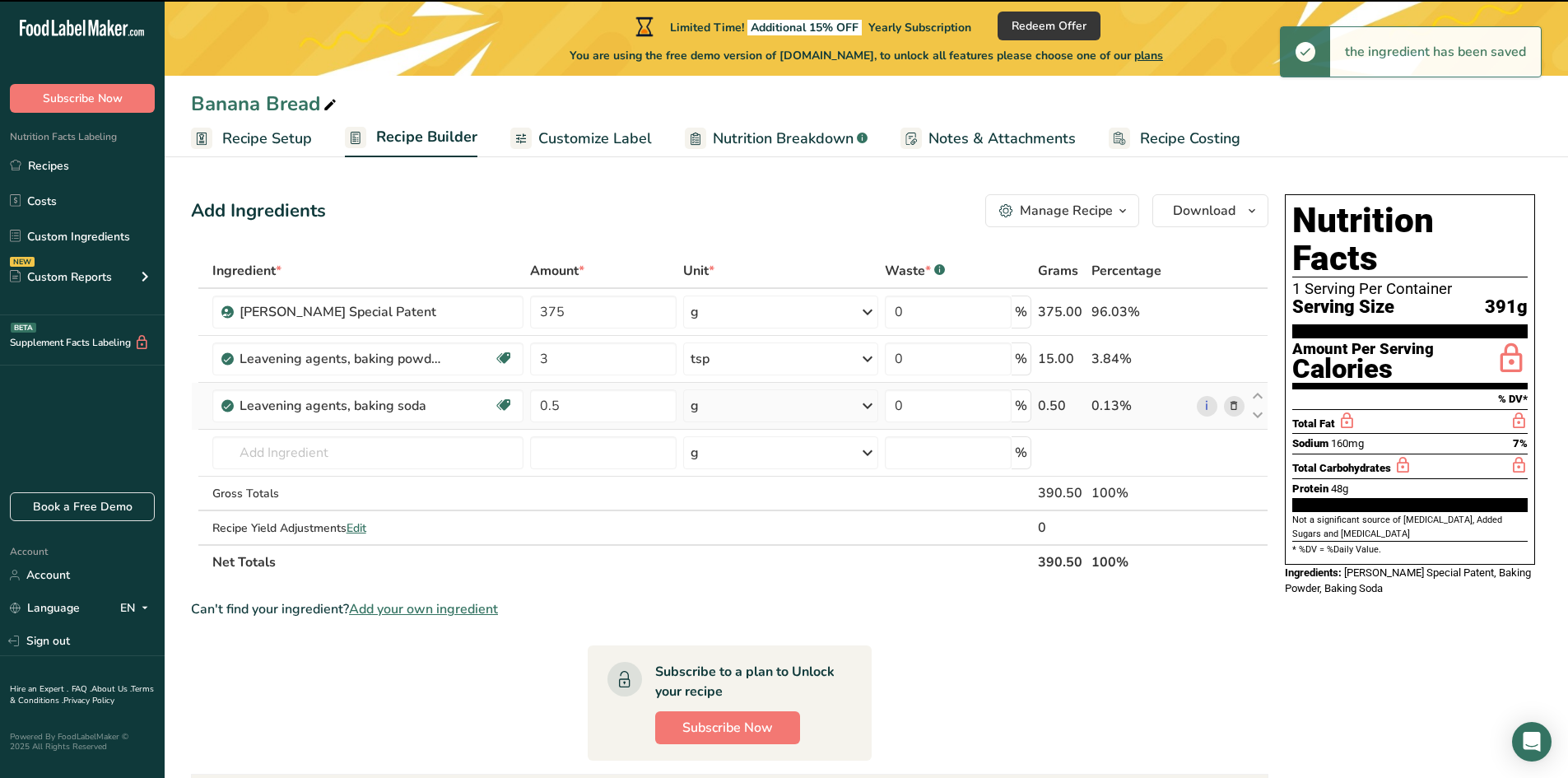
click at [742, 408] on div "g" at bounding box center [780, 406] width 195 height 33
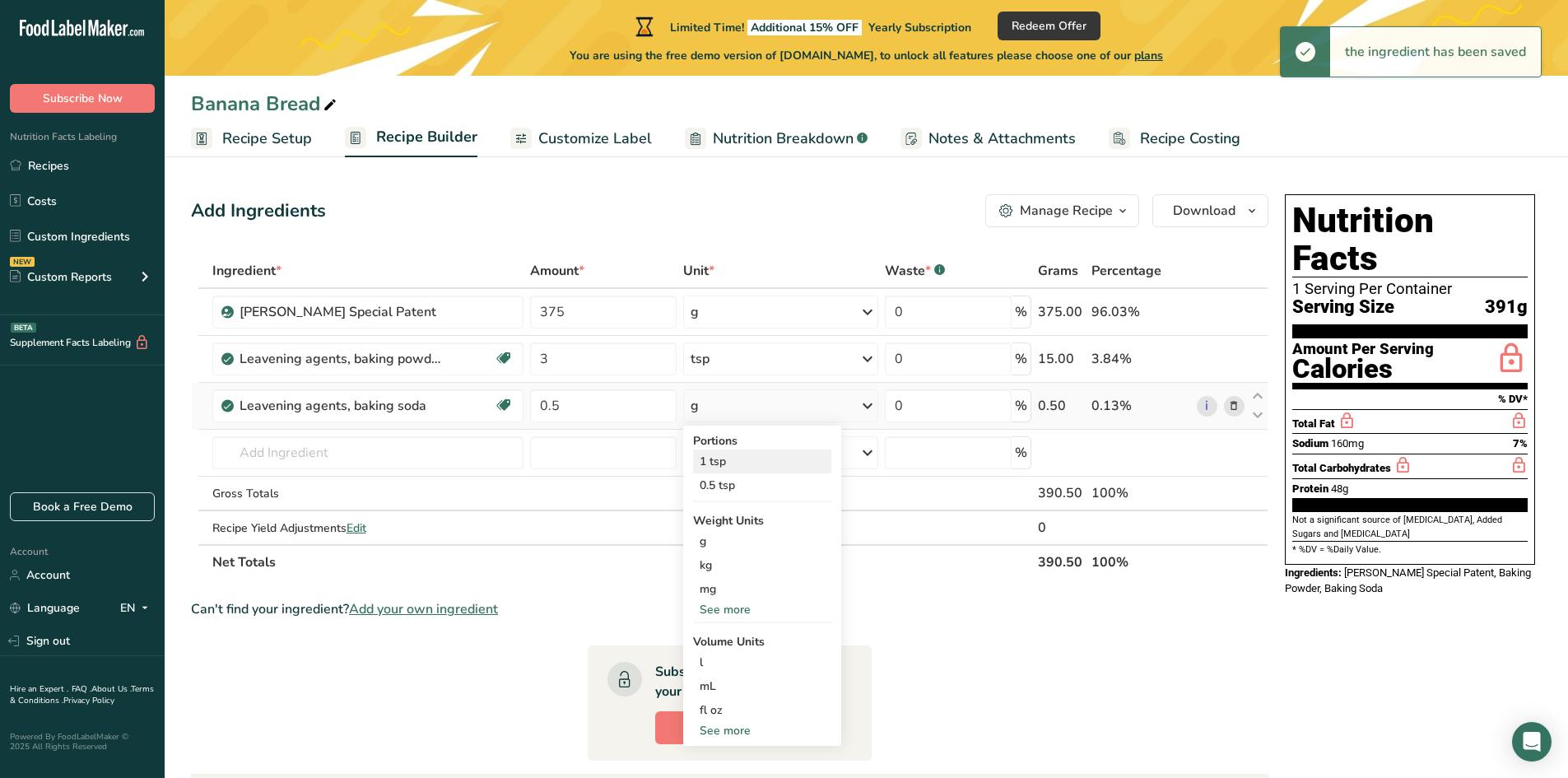
click at [716, 461] on div "1 tsp" at bounding box center [762, 461] width 138 height 24
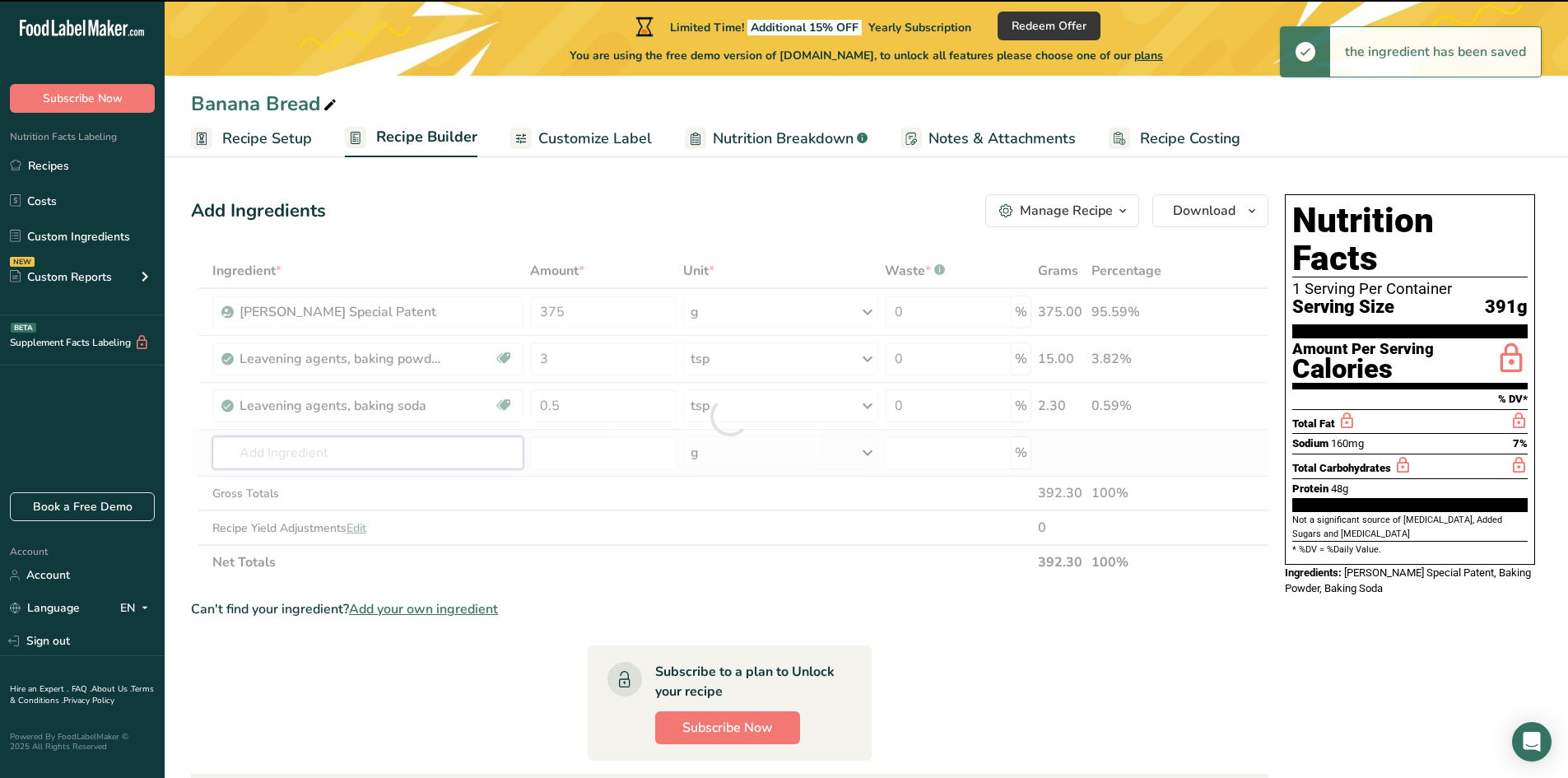
click at [317, 442] on input "text" at bounding box center [368, 452] width 312 height 33
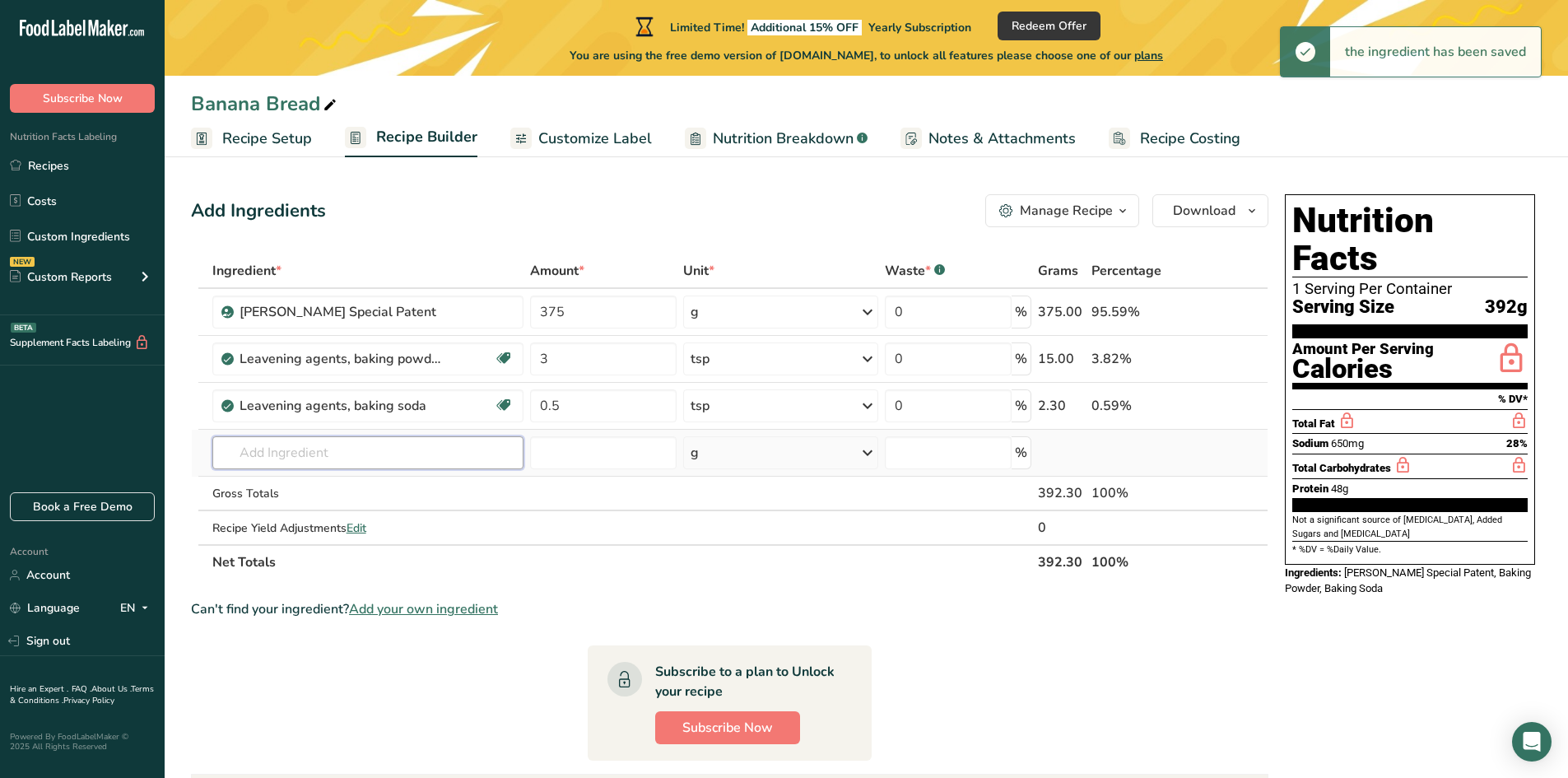
click at [324, 449] on input "text" at bounding box center [368, 452] width 312 height 33
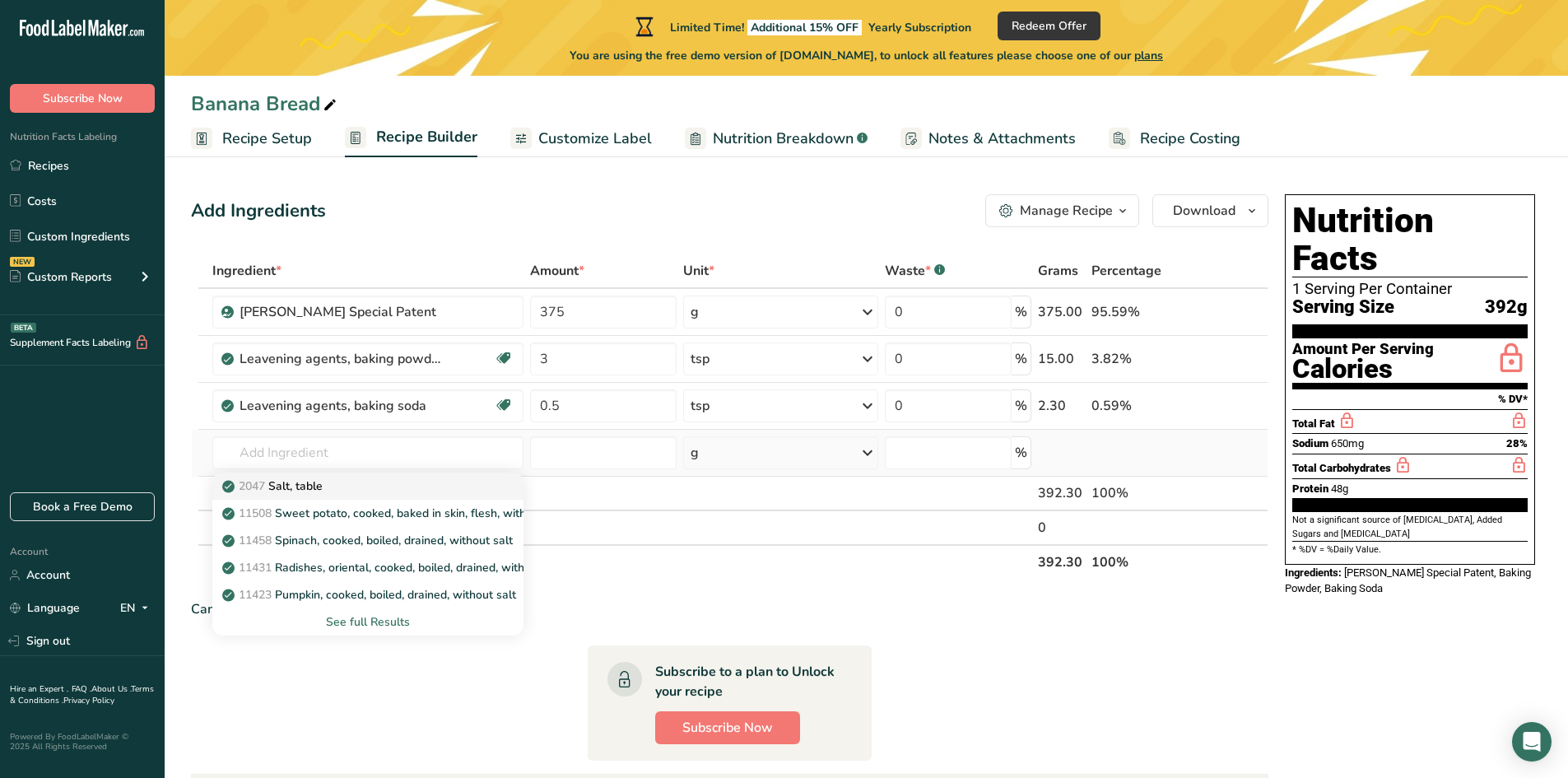
click at [313, 484] on p "2047 Salt, table" at bounding box center [273, 486] width 97 height 17
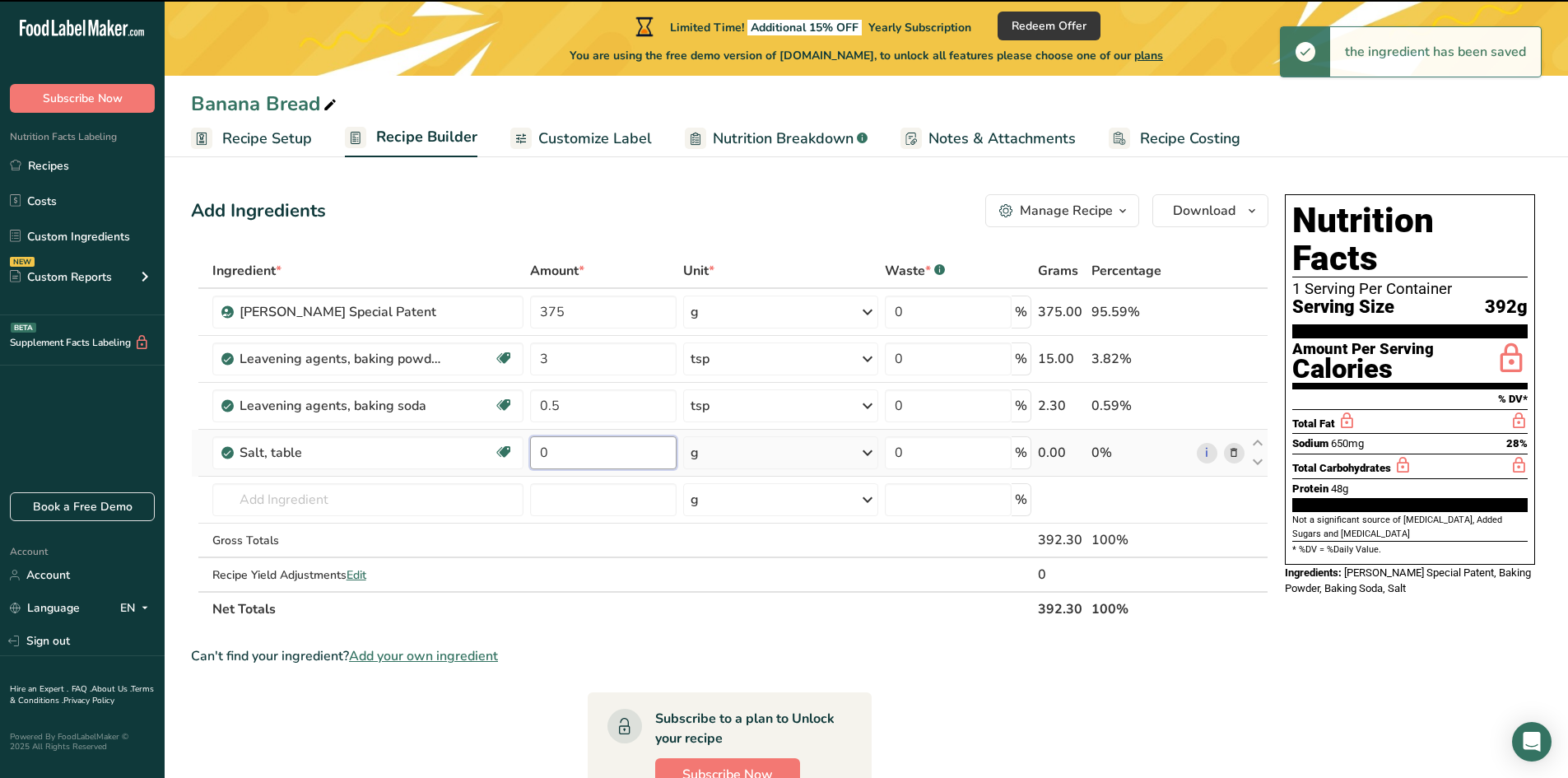
click at [564, 455] on input "0" at bounding box center [603, 452] width 147 height 33
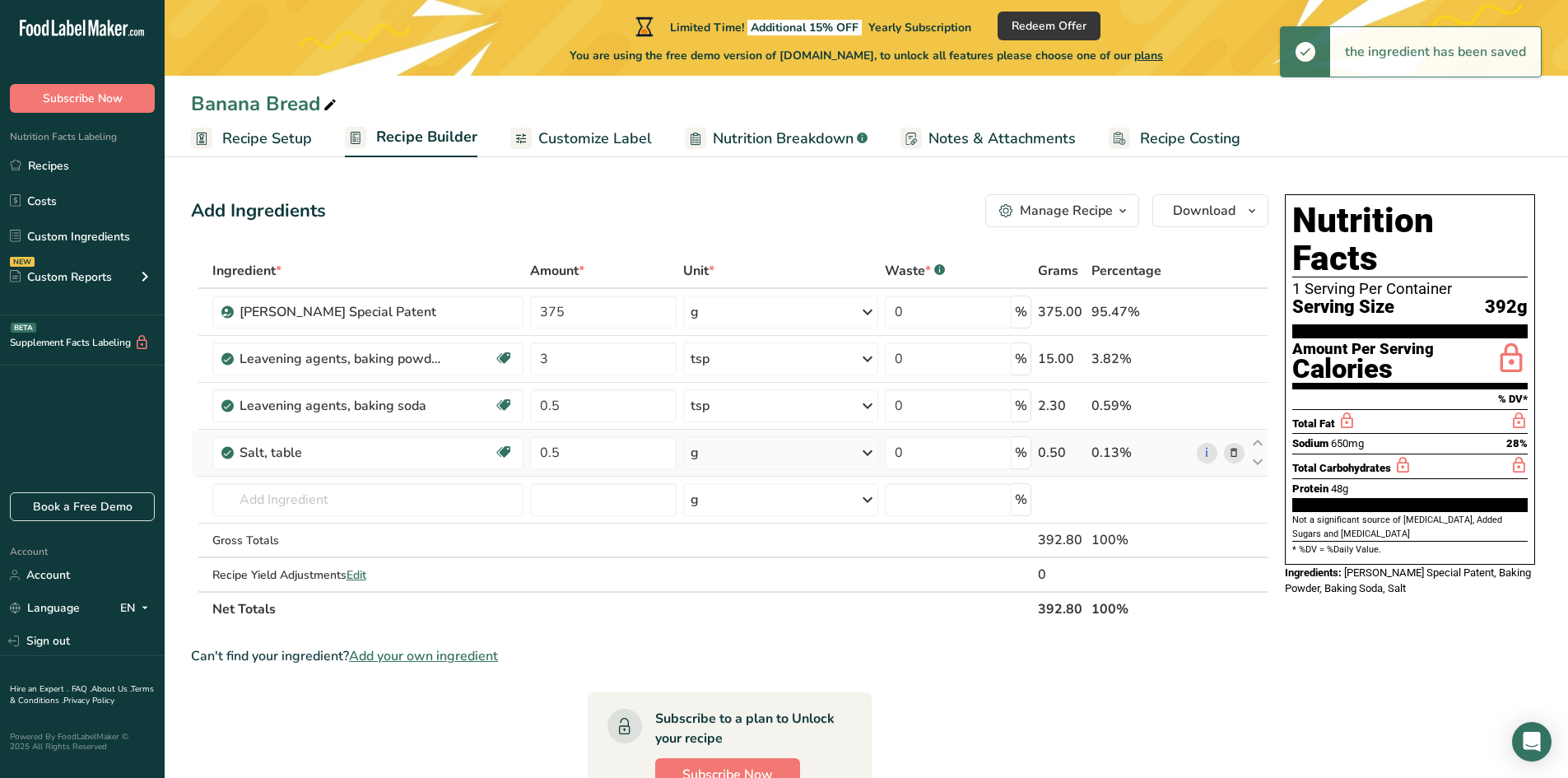
click at [720, 459] on div "Ingredient * Amount * Unit * Waste * .a-a{fill:#347362;}.b-a{fill:#fff;} Grams …" at bounding box center [729, 440] width 1077 height 373
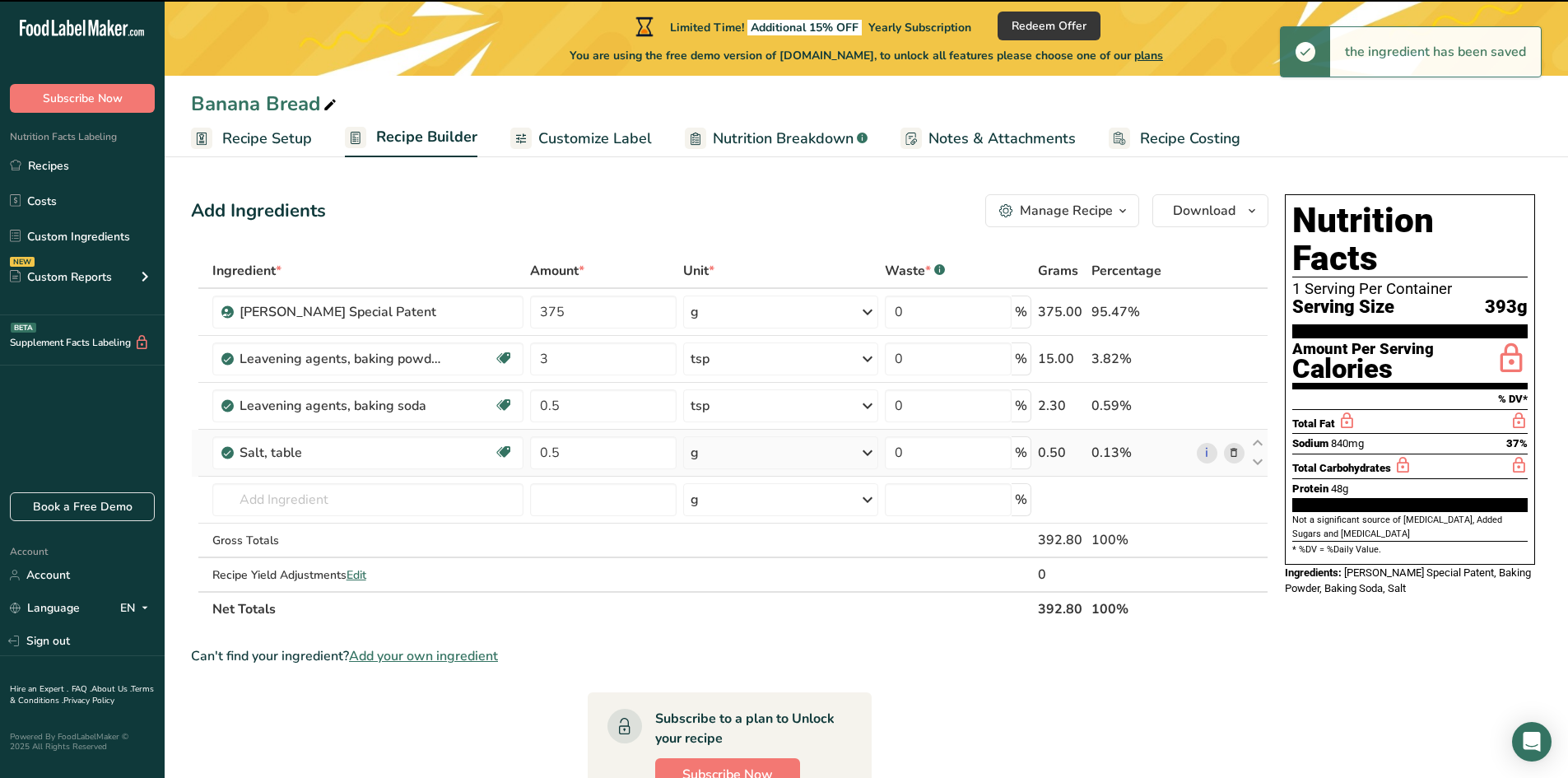
click at [724, 449] on div "g" at bounding box center [780, 452] width 195 height 33
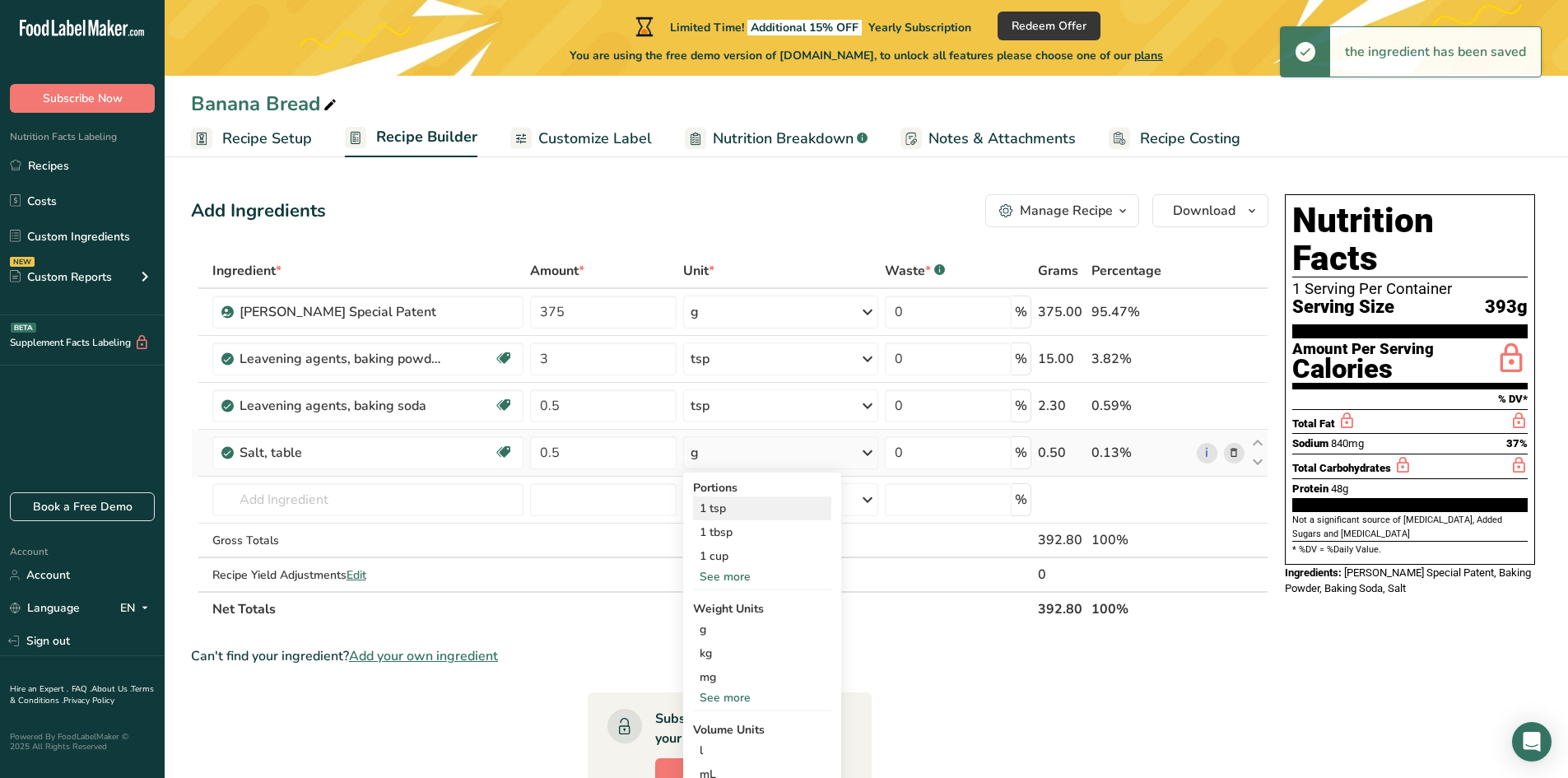
click at [711, 515] on div "1 tsp" at bounding box center [762, 508] width 138 height 24
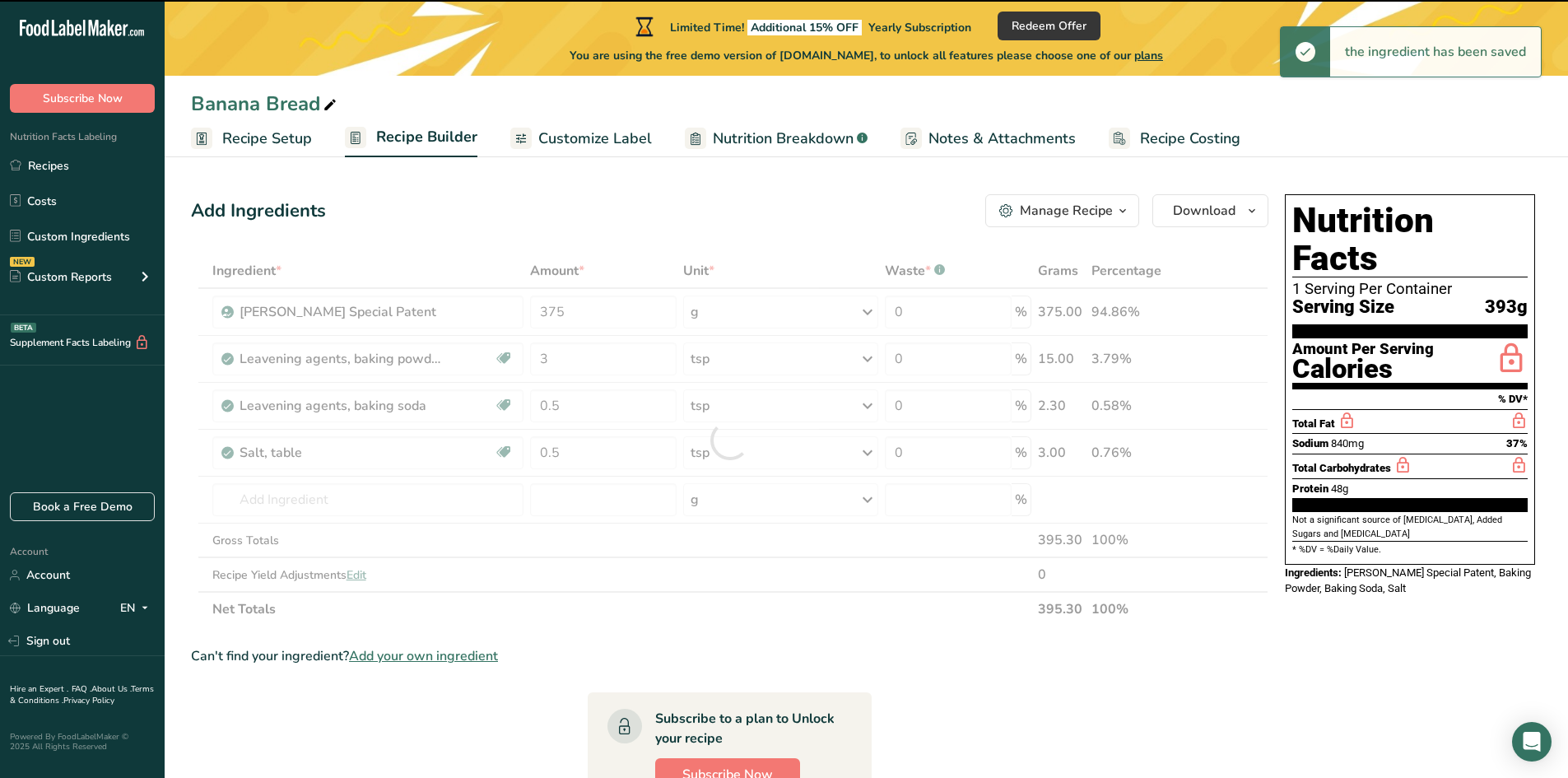
click at [283, 494] on div at bounding box center [729, 440] width 1077 height 373
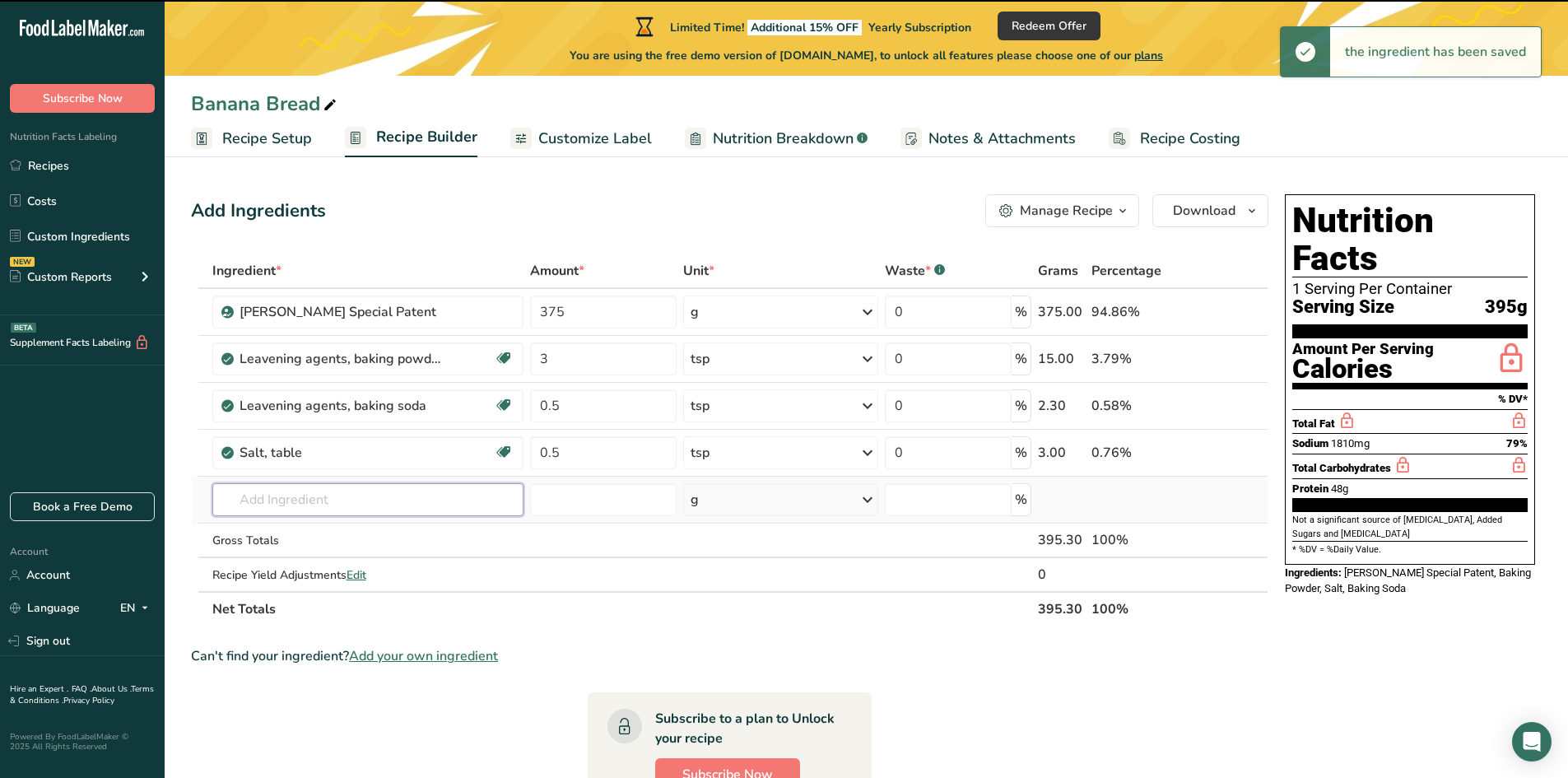
click at [288, 504] on input "text" at bounding box center [368, 500] width 312 height 33
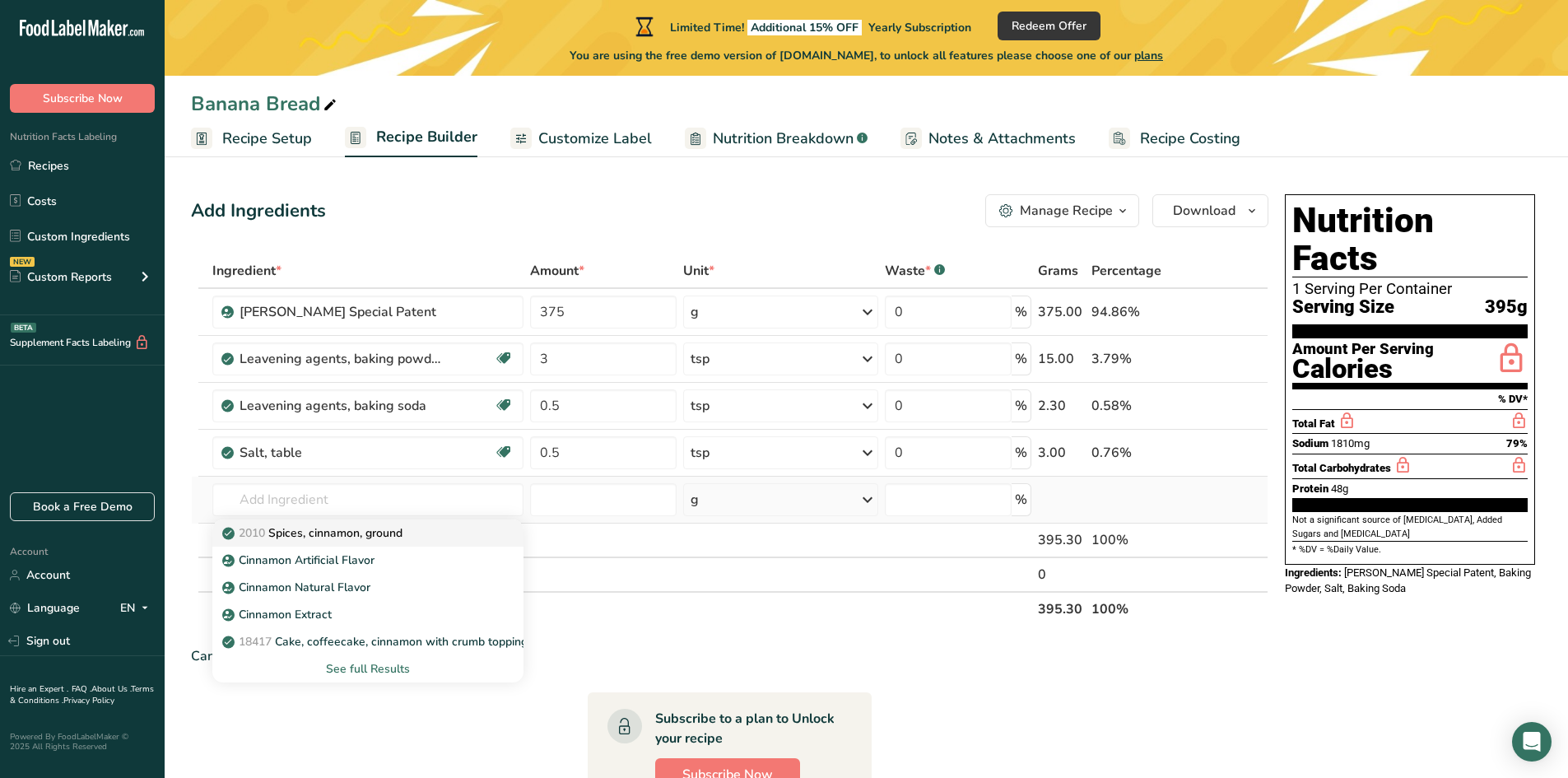
click at [293, 533] on p "2010 Spices, cinnamon, ground" at bounding box center [314, 533] width 177 height 17
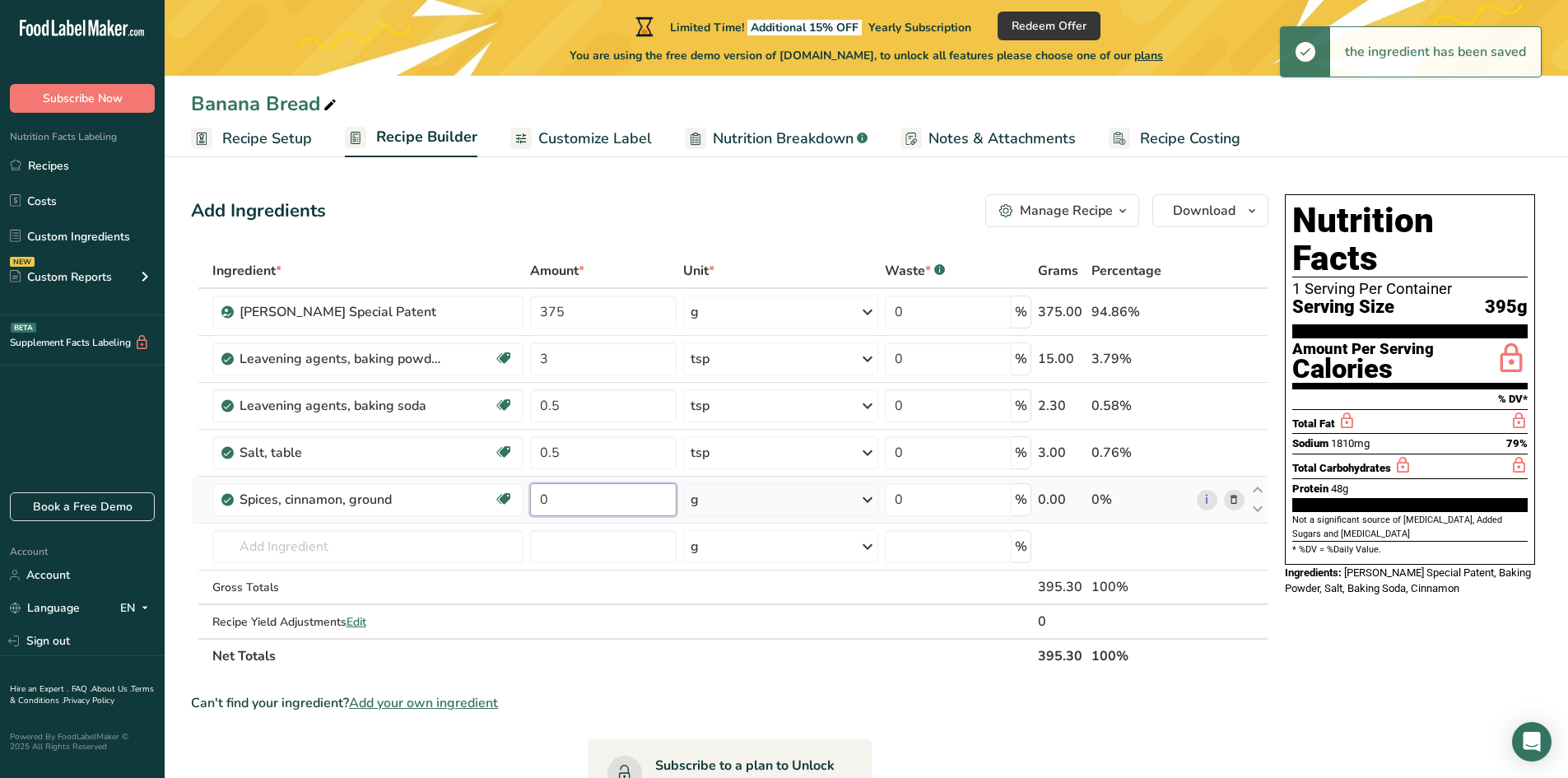
click at [573, 504] on input "0" at bounding box center [603, 500] width 147 height 33
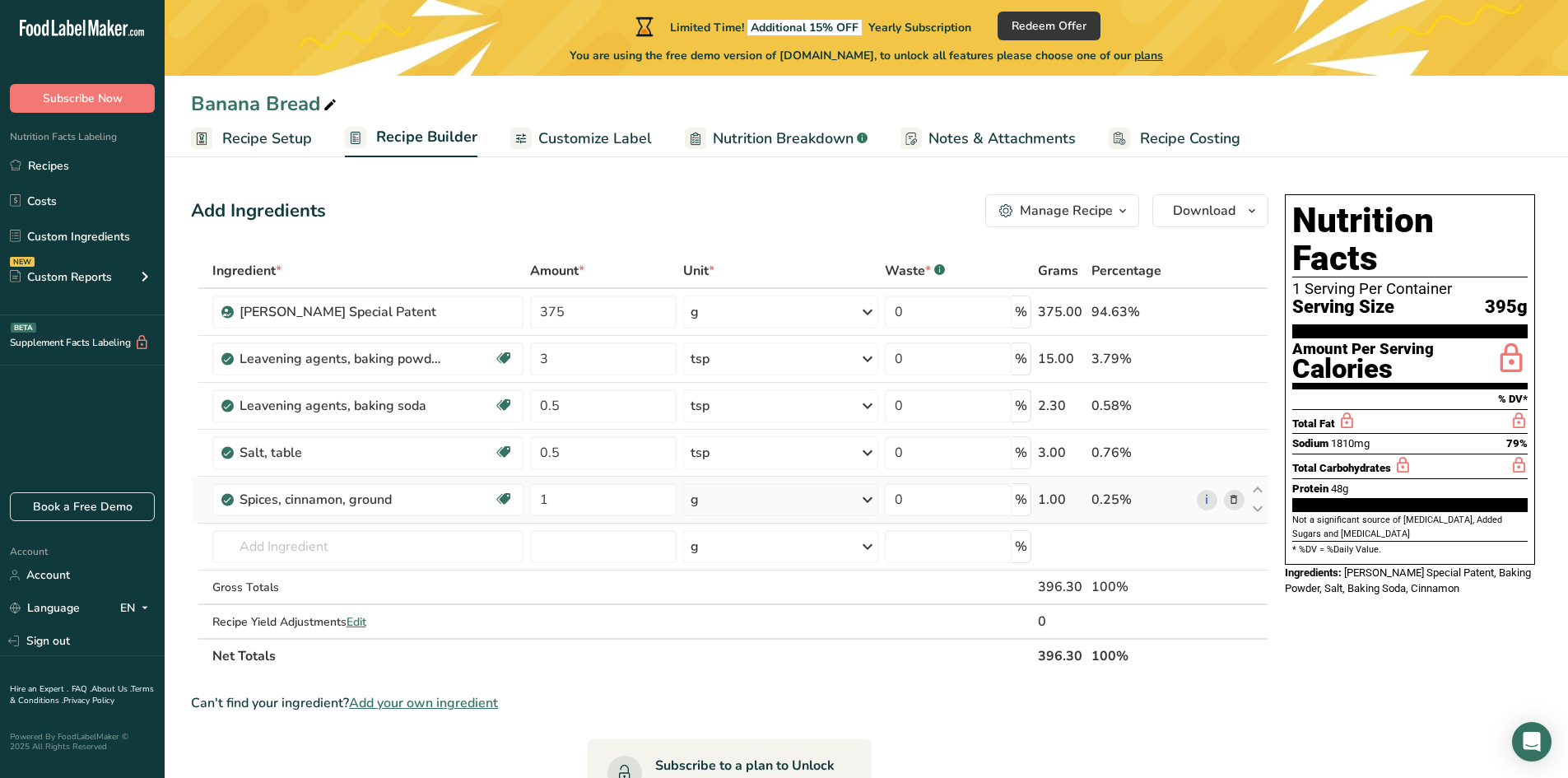
click at [750, 490] on div "Ingredient * Amount * Unit * Waste * .a-a{fill:#347362;}.b-a{fill:#fff;} Grams …" at bounding box center [729, 463] width 1077 height 420
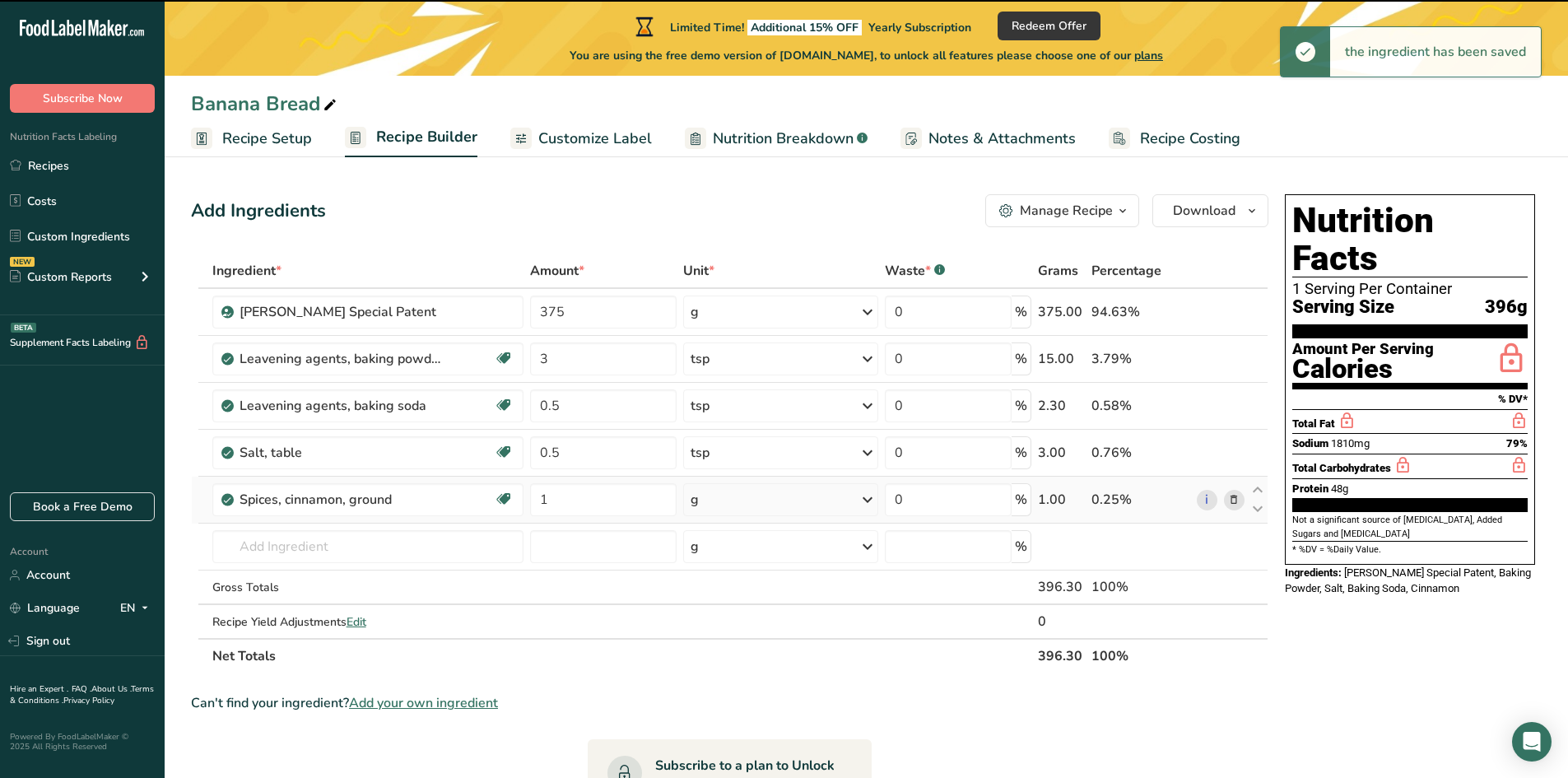
click at [728, 506] on div "g" at bounding box center [780, 500] width 195 height 33
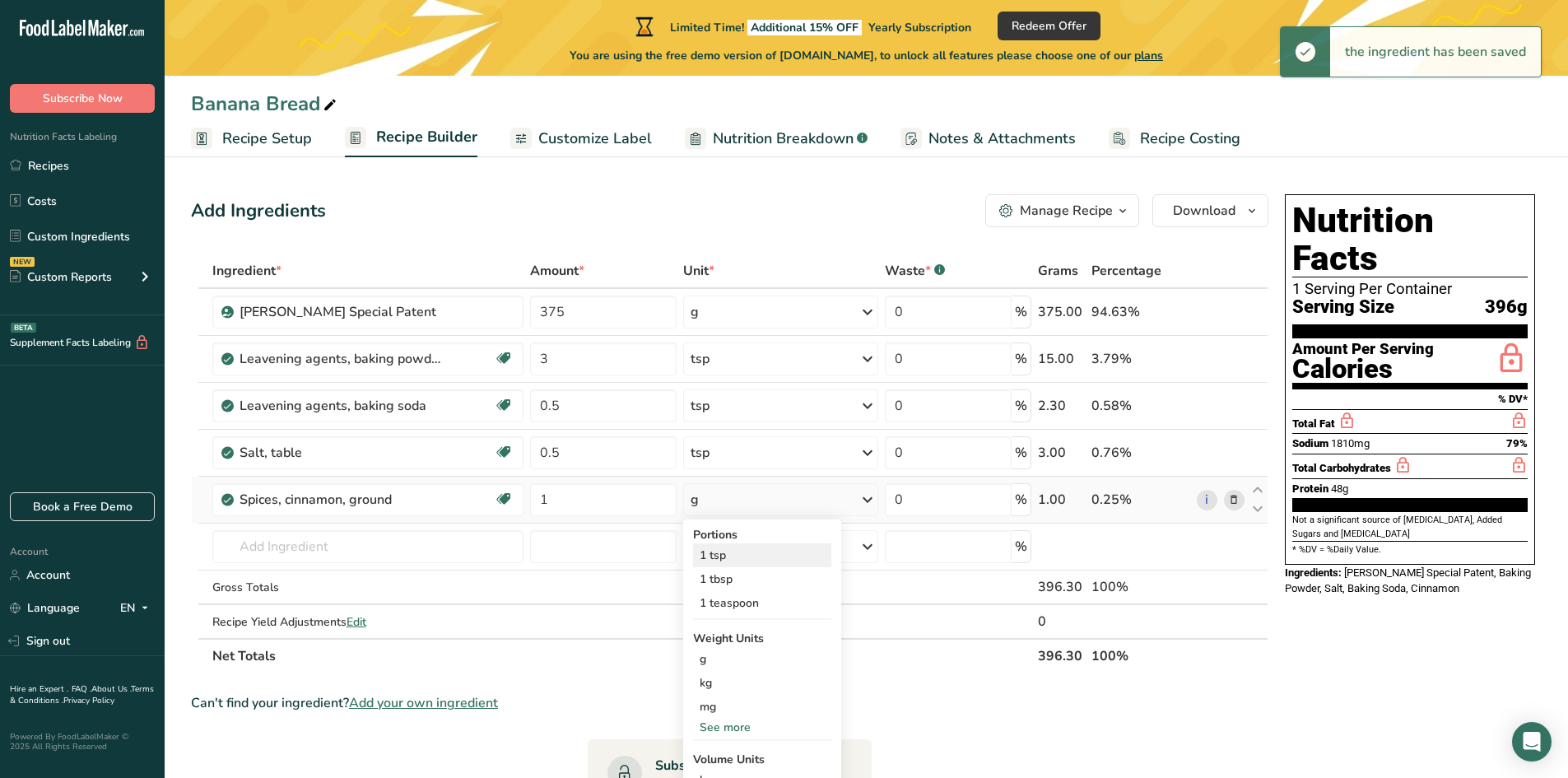
click at [722, 554] on div "1 tsp" at bounding box center [762, 555] width 138 height 24
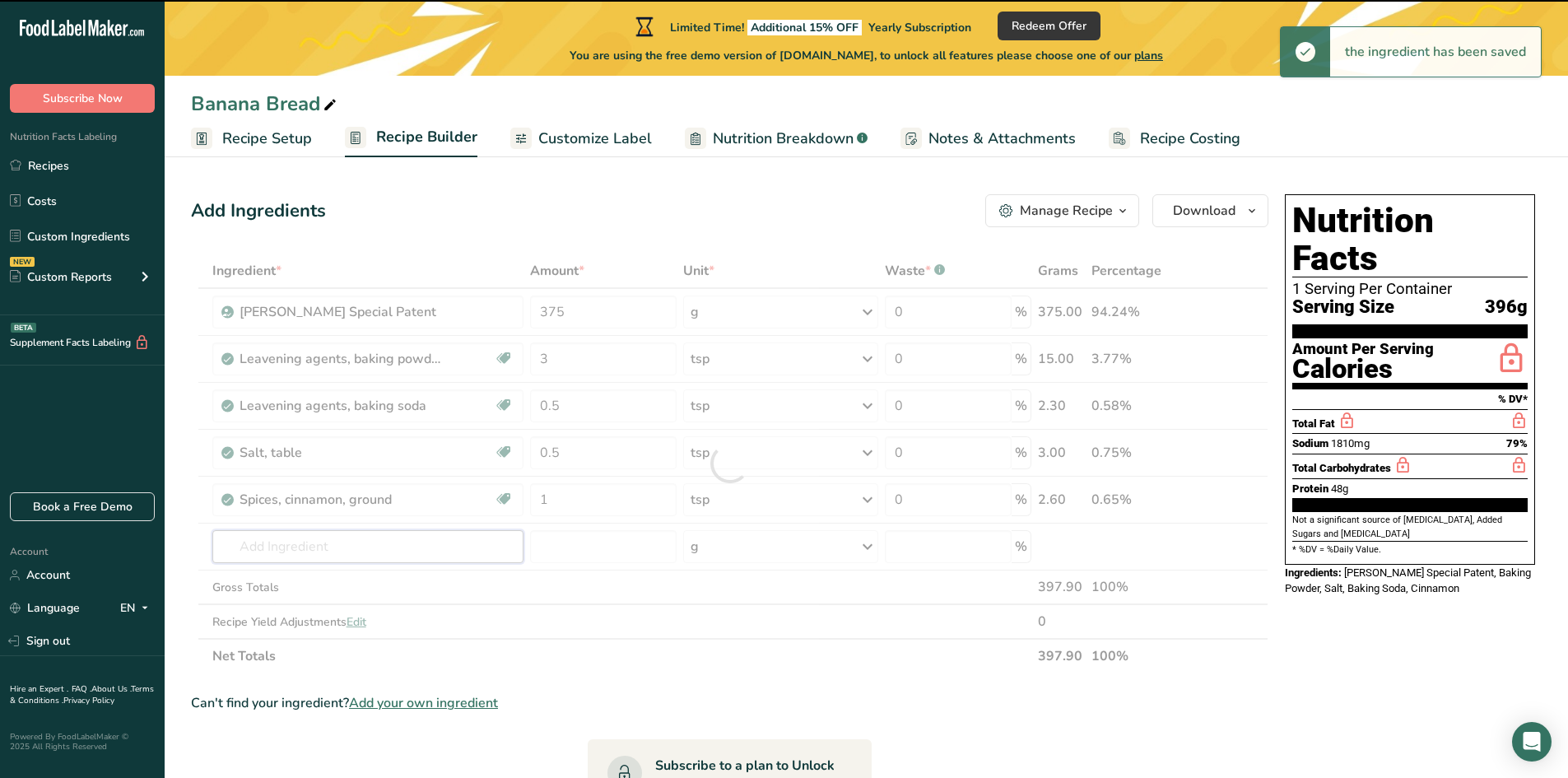
click at [288, 546] on input "text" at bounding box center [368, 547] width 312 height 33
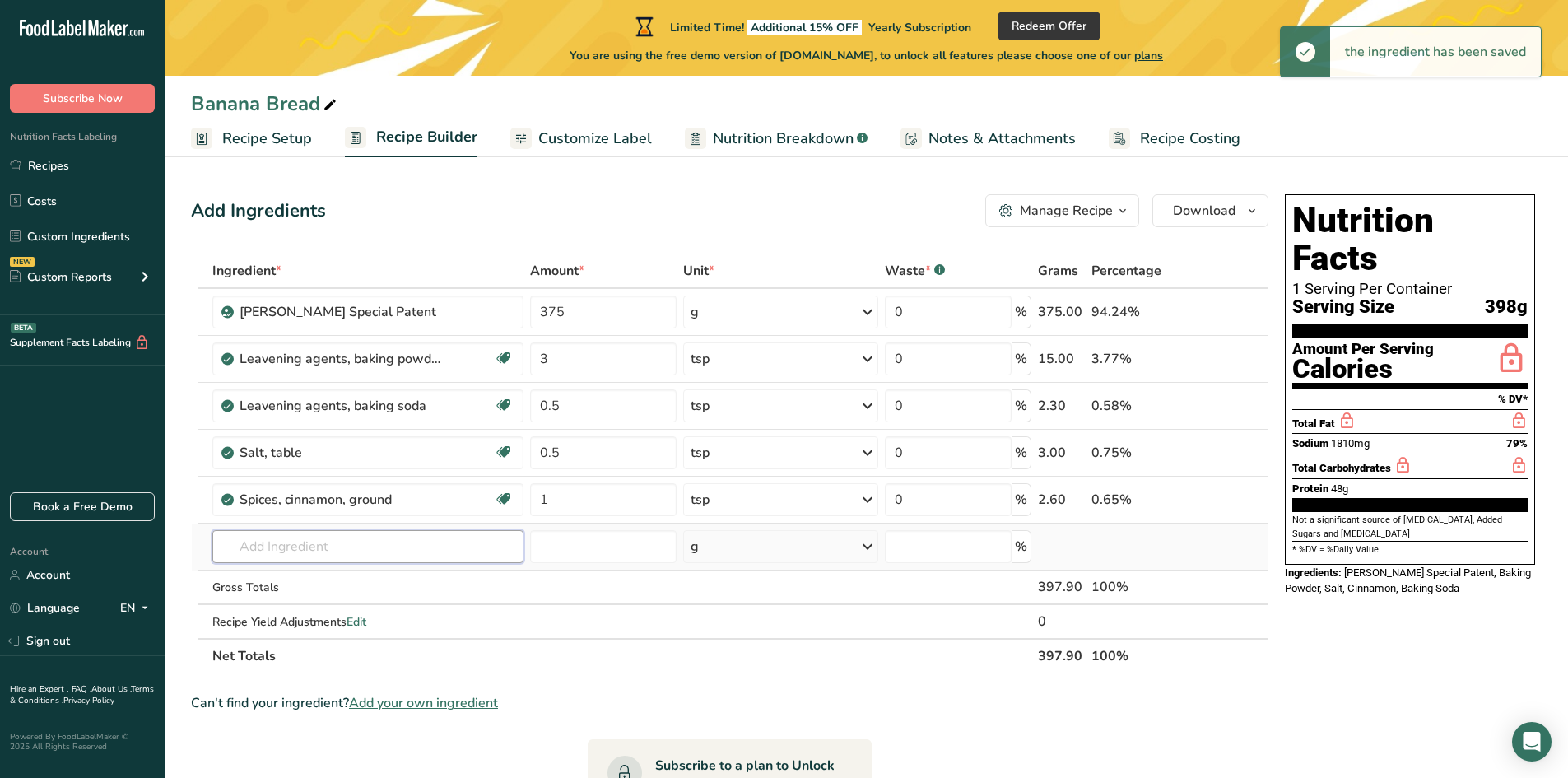
click at [282, 545] on input "text" at bounding box center [368, 547] width 312 height 33
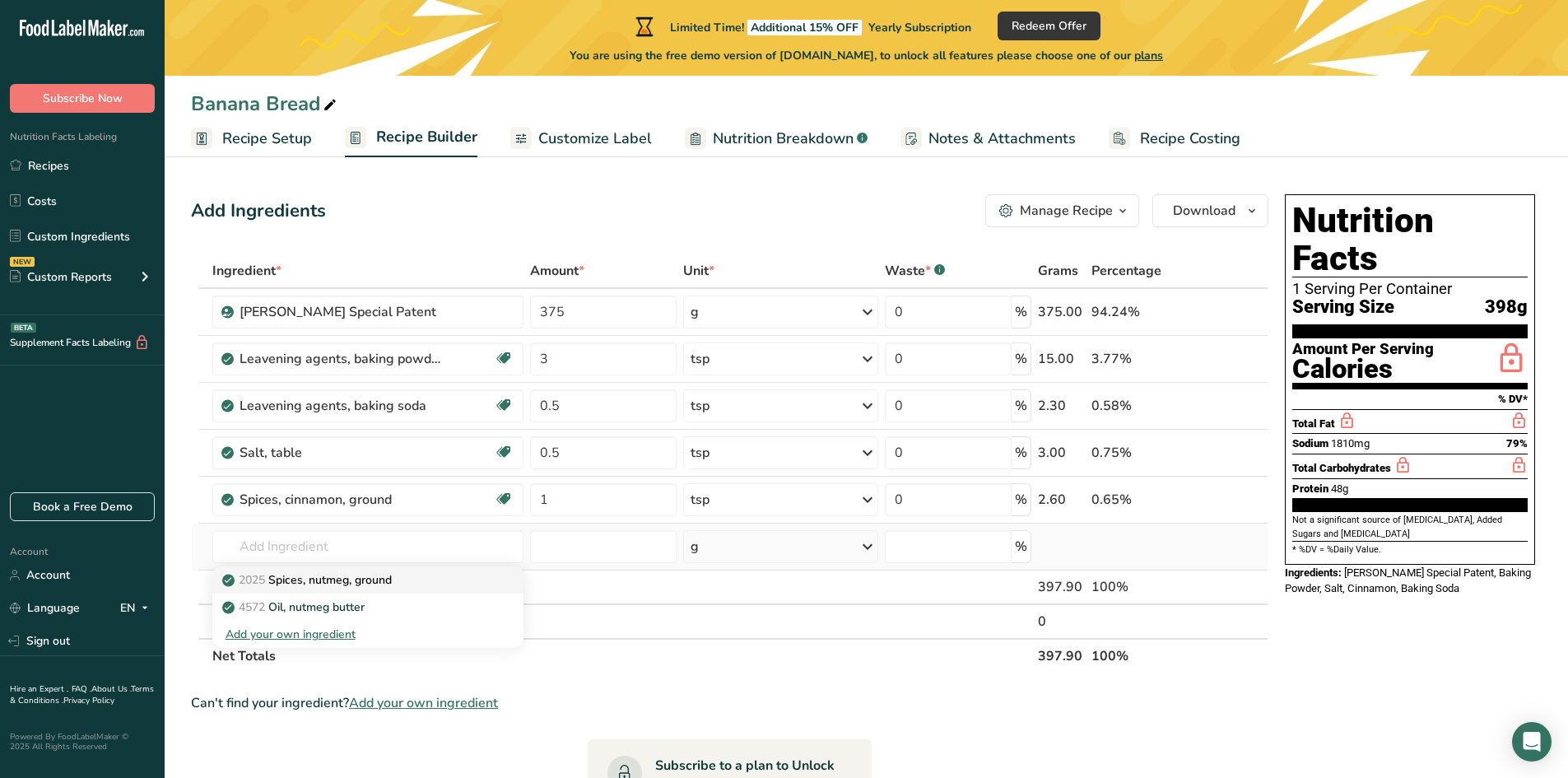
click at [311, 579] on p "2025 Spices, nutmeg, ground" at bounding box center [308, 579] width 167 height 17
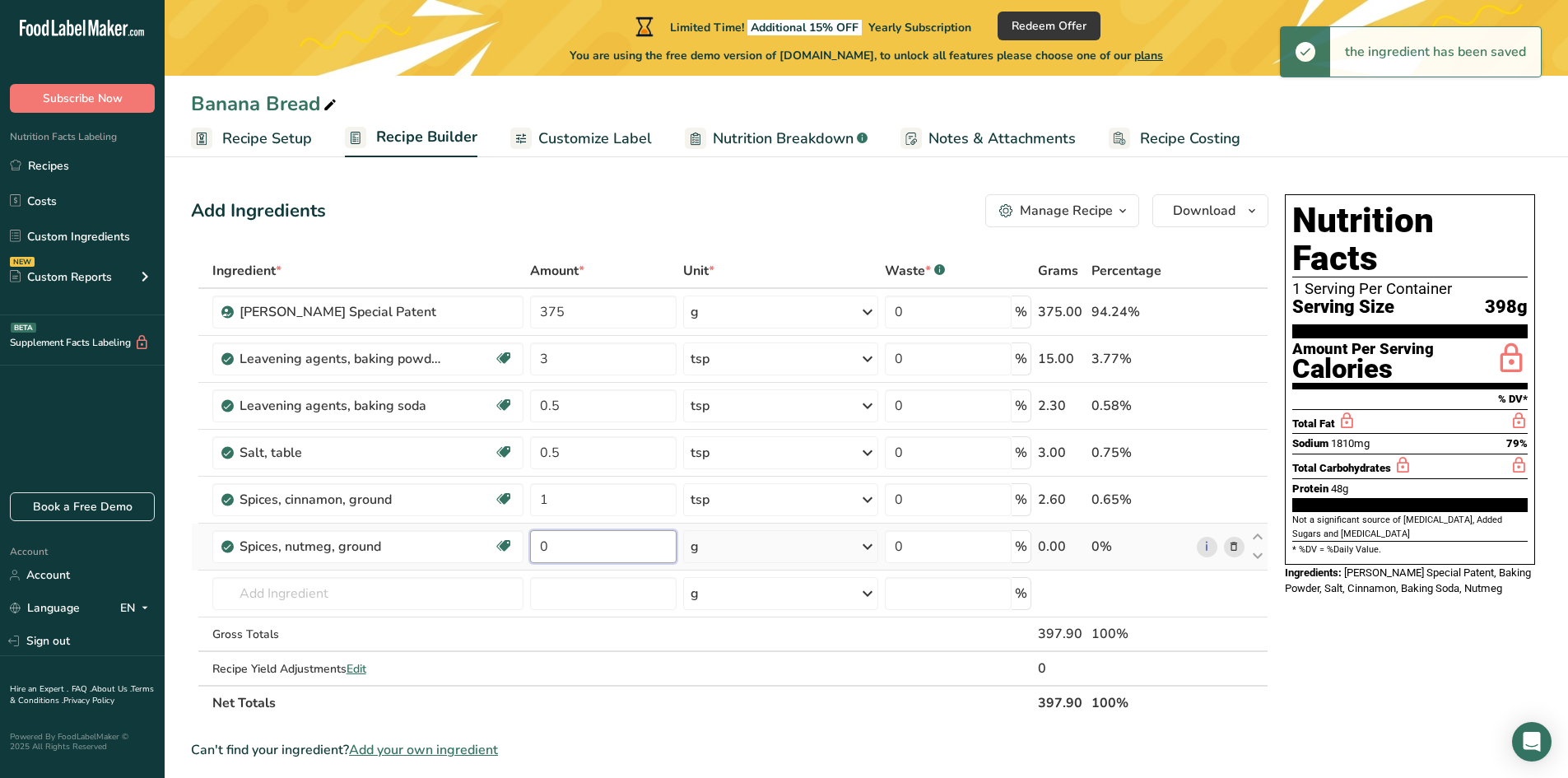
click at [571, 544] on input "0" at bounding box center [603, 547] width 147 height 33
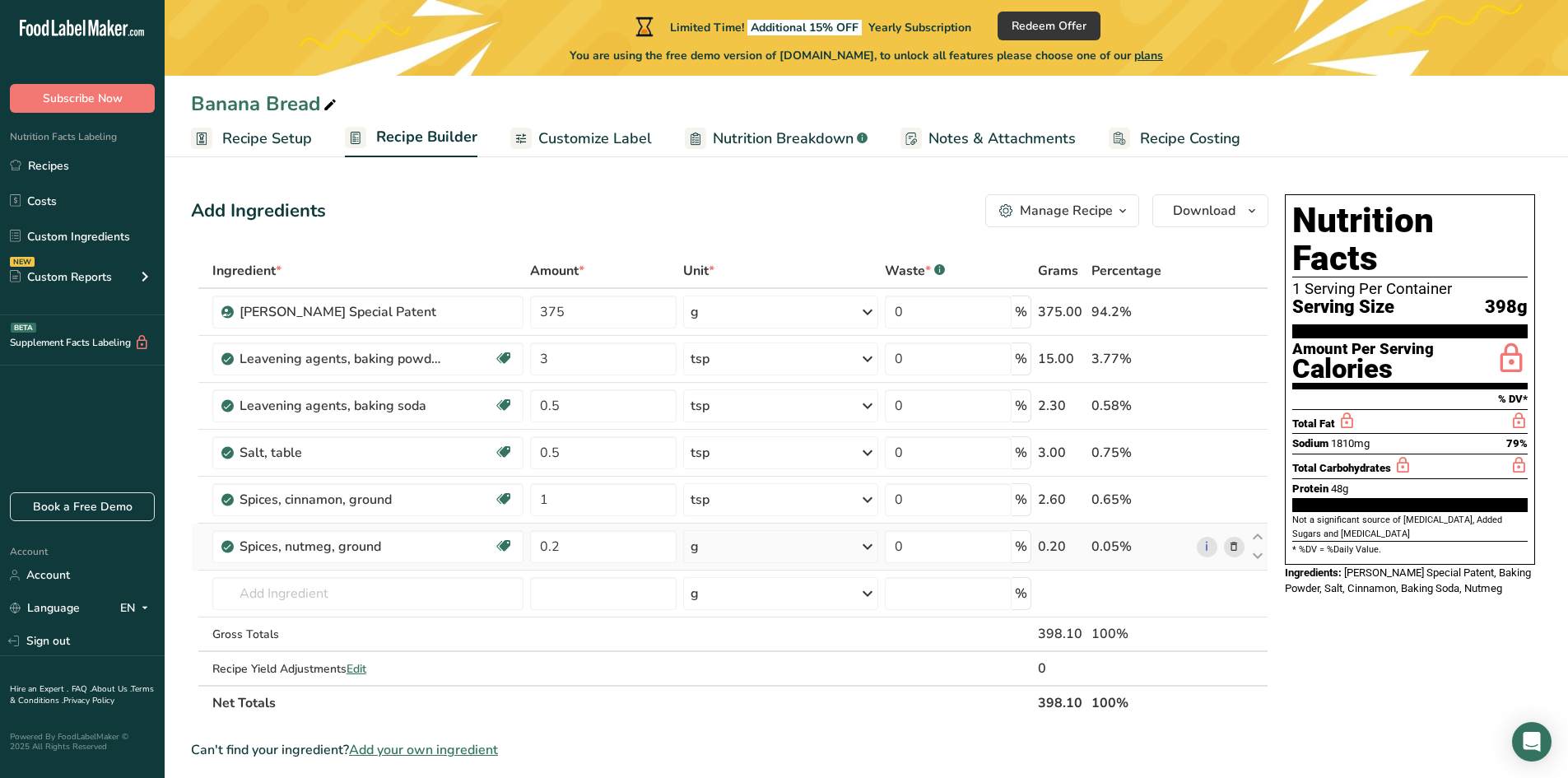
click at [724, 548] on div "Ingredient * Amount * Unit * Waste * .a-a{fill:#347362;}.b-a{fill:#fff;} Grams …" at bounding box center [729, 486] width 1077 height 466
click at [724, 548] on div "g" at bounding box center [780, 547] width 195 height 33
click at [733, 604] on div "1 tsp" at bounding box center [762, 602] width 138 height 24
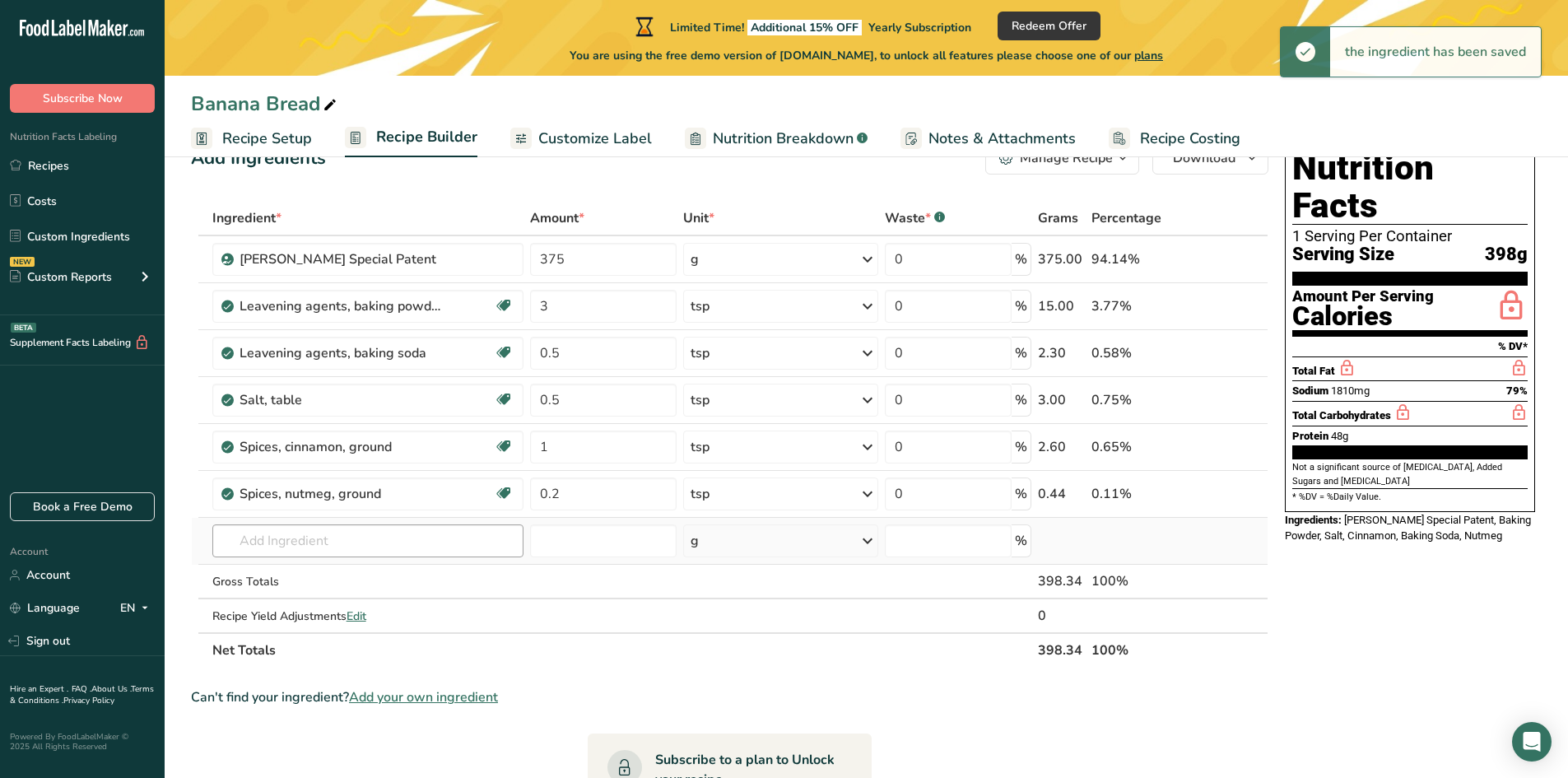
scroll to position [82, 0]
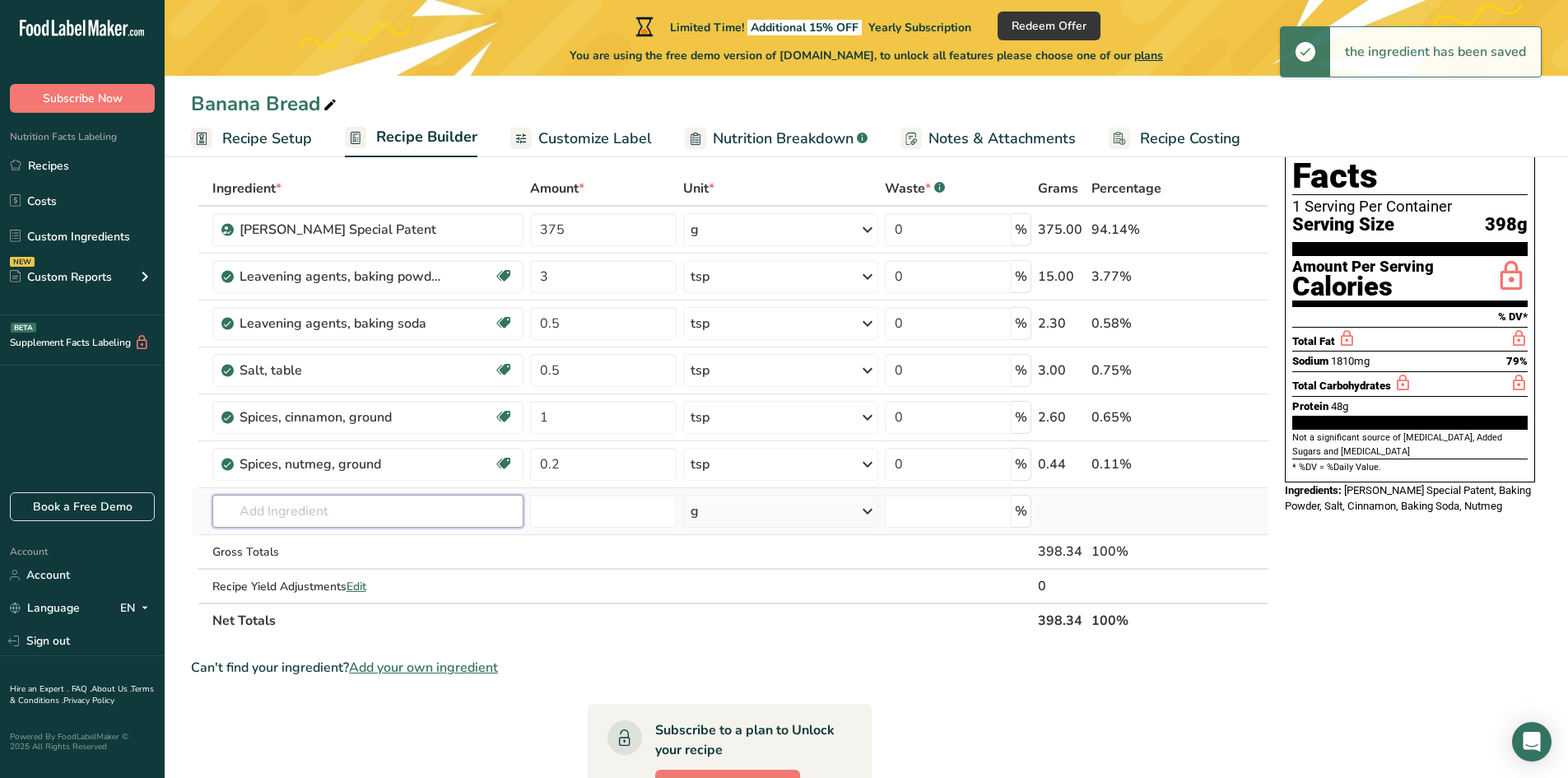
click at [283, 524] on input "text" at bounding box center [368, 511] width 312 height 33
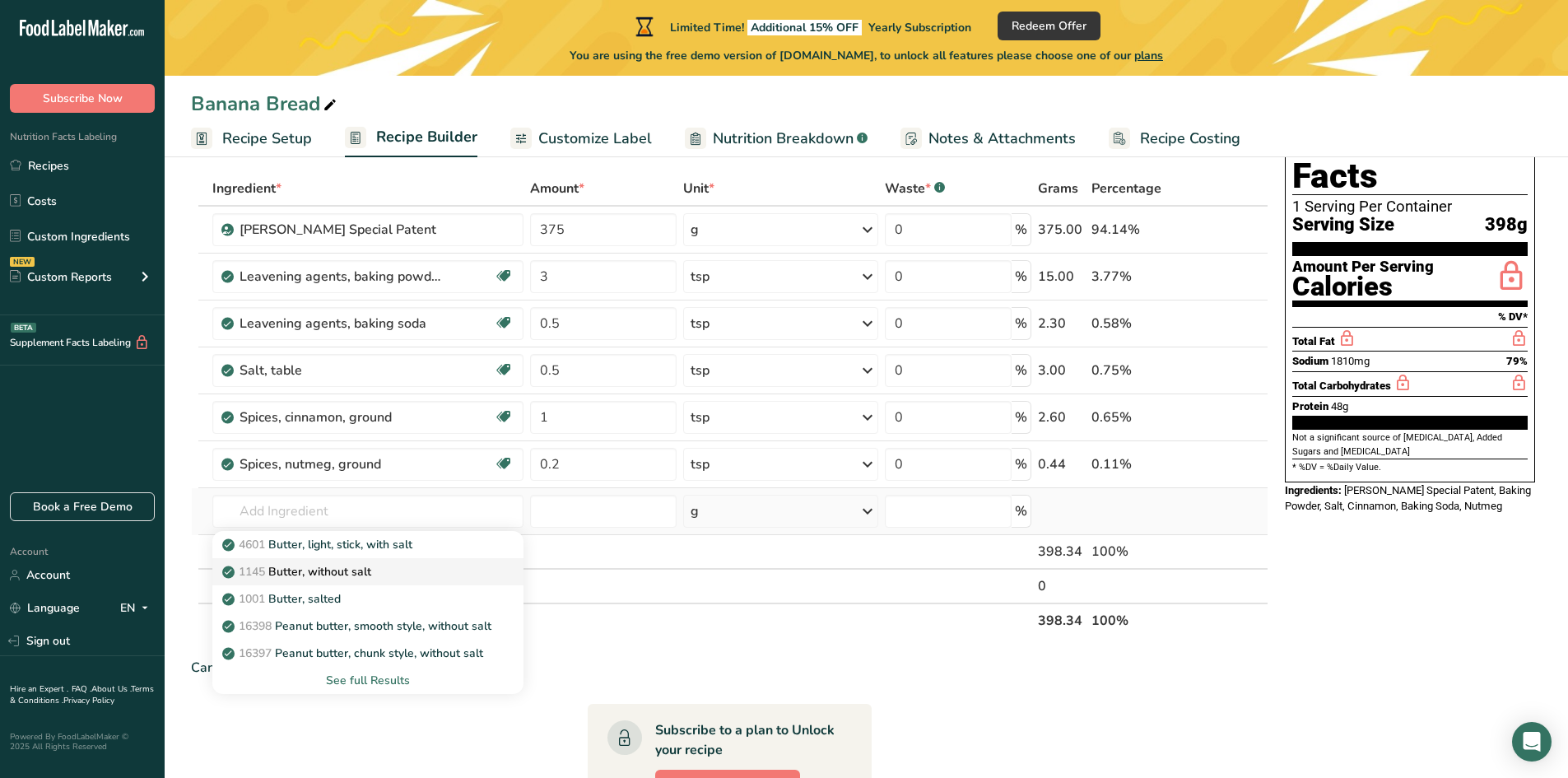
click at [339, 573] on p "1145 Butter, without salt" at bounding box center [298, 571] width 146 height 17
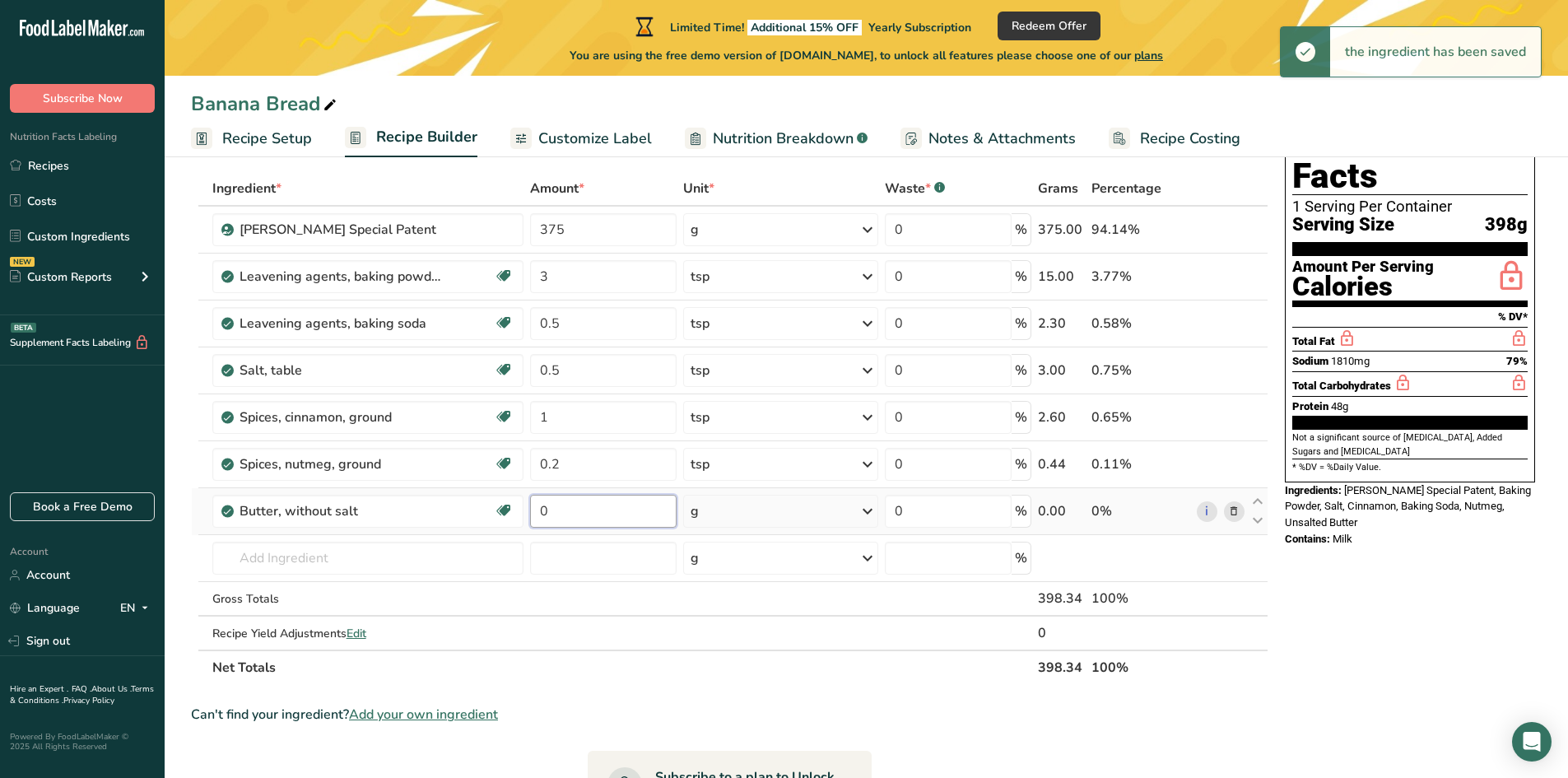
click at [593, 519] on input "0" at bounding box center [603, 511] width 147 height 33
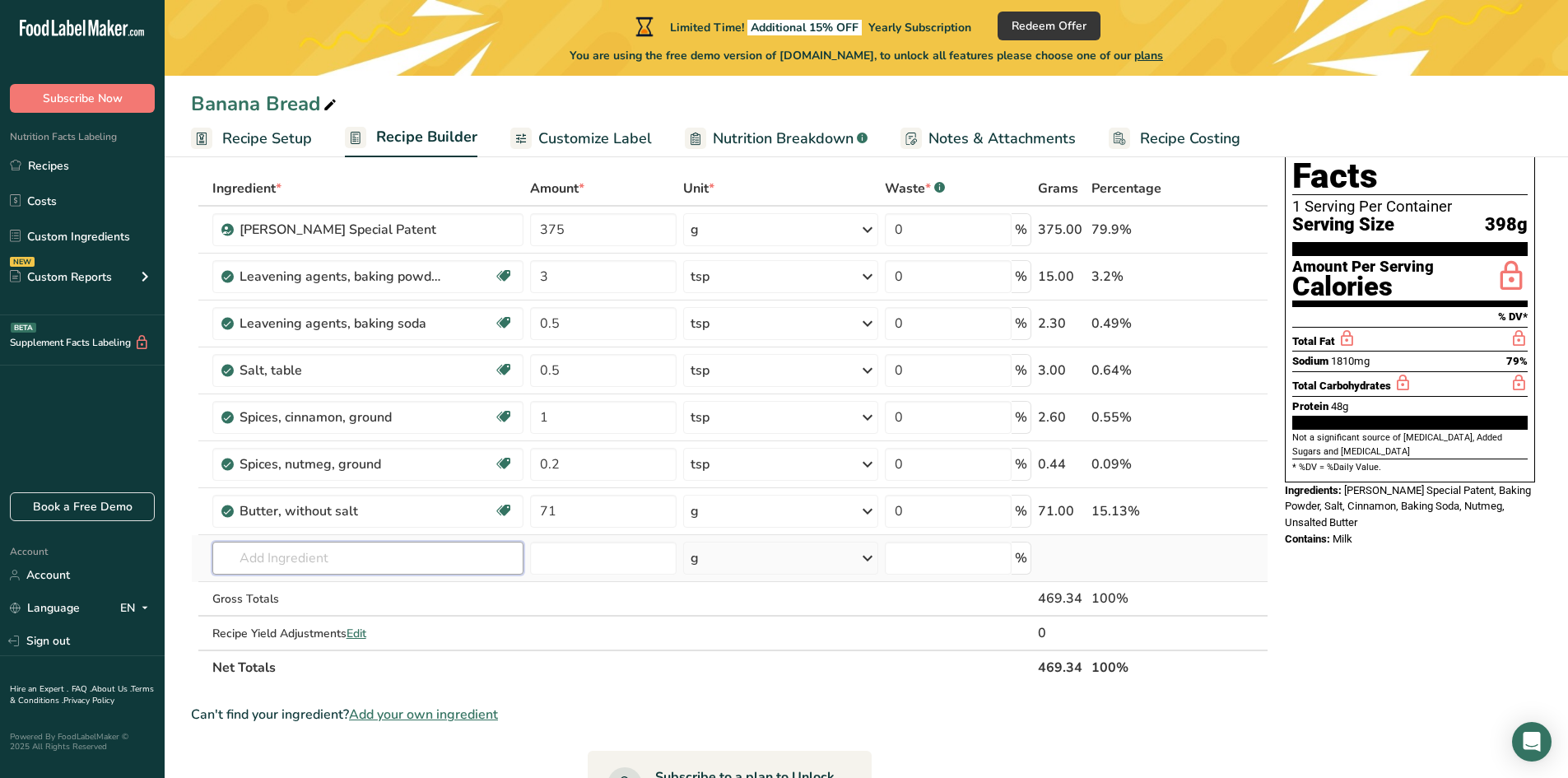
click at [336, 558] on div "Ingredient * Amount * Unit * Waste * .a-a{fill:#347362;}.b-a{fill:#fff;} Grams …" at bounding box center [729, 428] width 1077 height 514
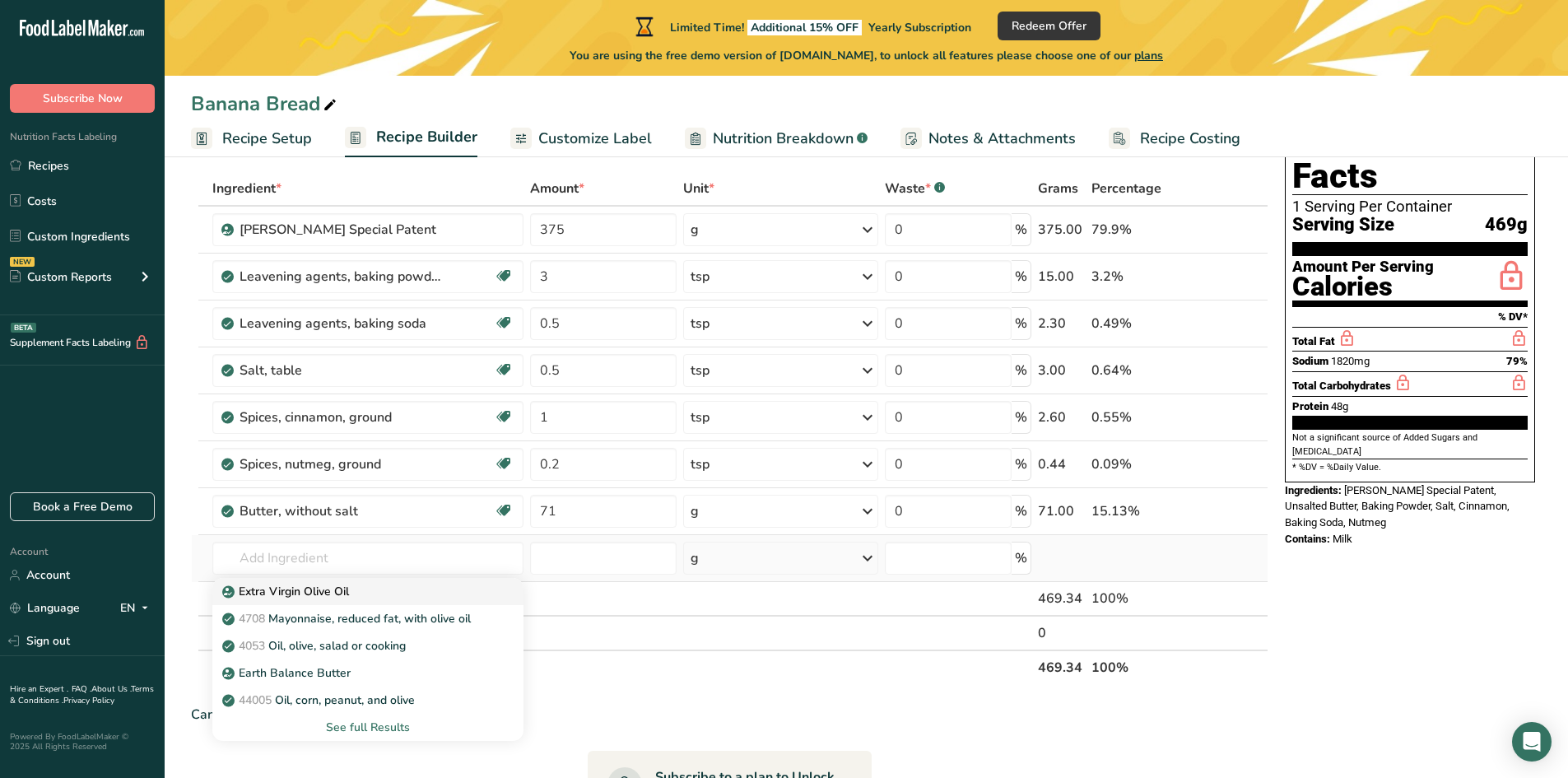
click at [317, 592] on p "Extra Virgin Olive Oil" at bounding box center [287, 591] width 123 height 17
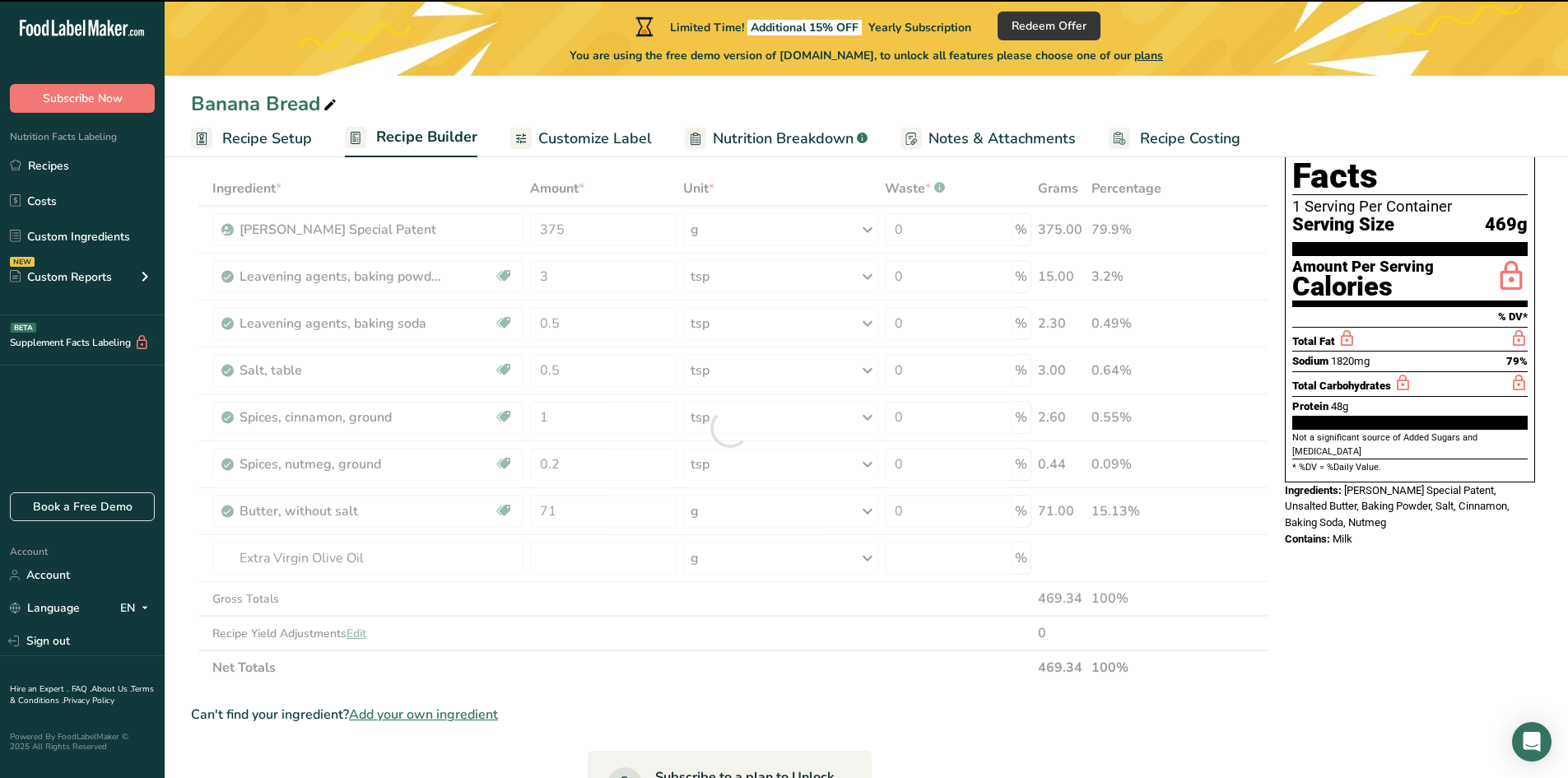
click at [560, 560] on div at bounding box center [729, 428] width 1077 height 514
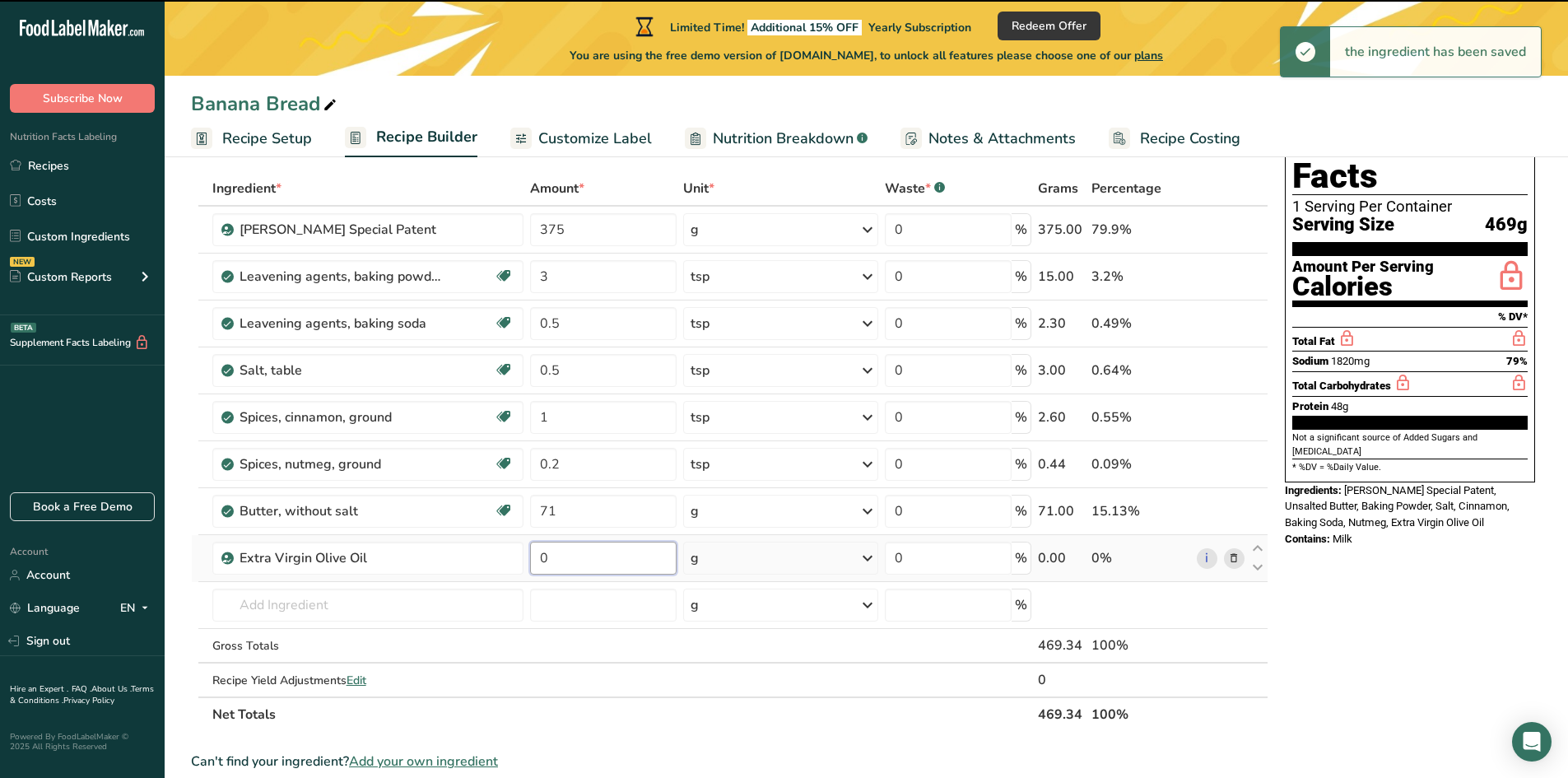
click at [564, 560] on input "0" at bounding box center [603, 558] width 147 height 33
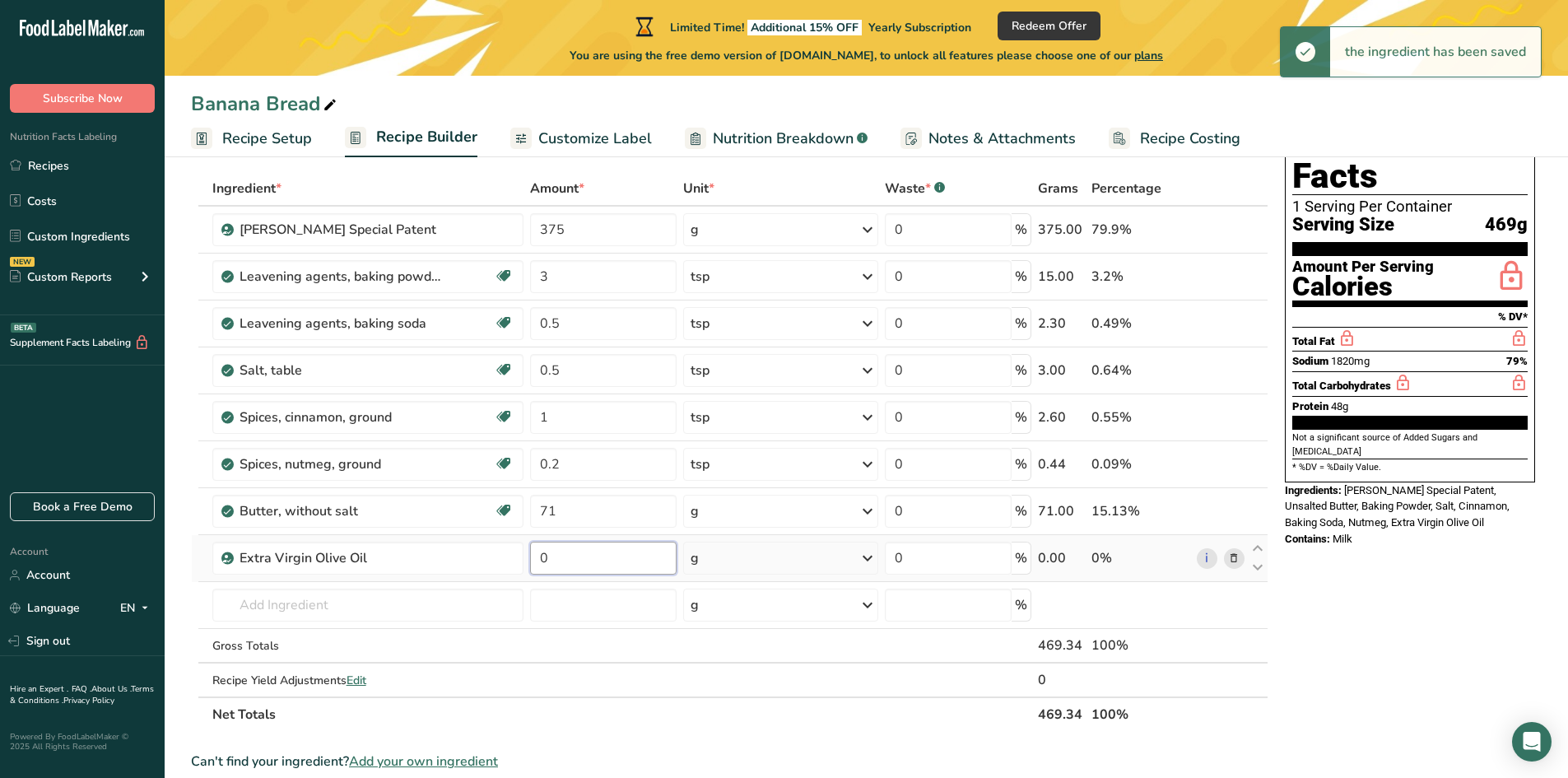
click at [564, 560] on input "0" at bounding box center [603, 558] width 147 height 33
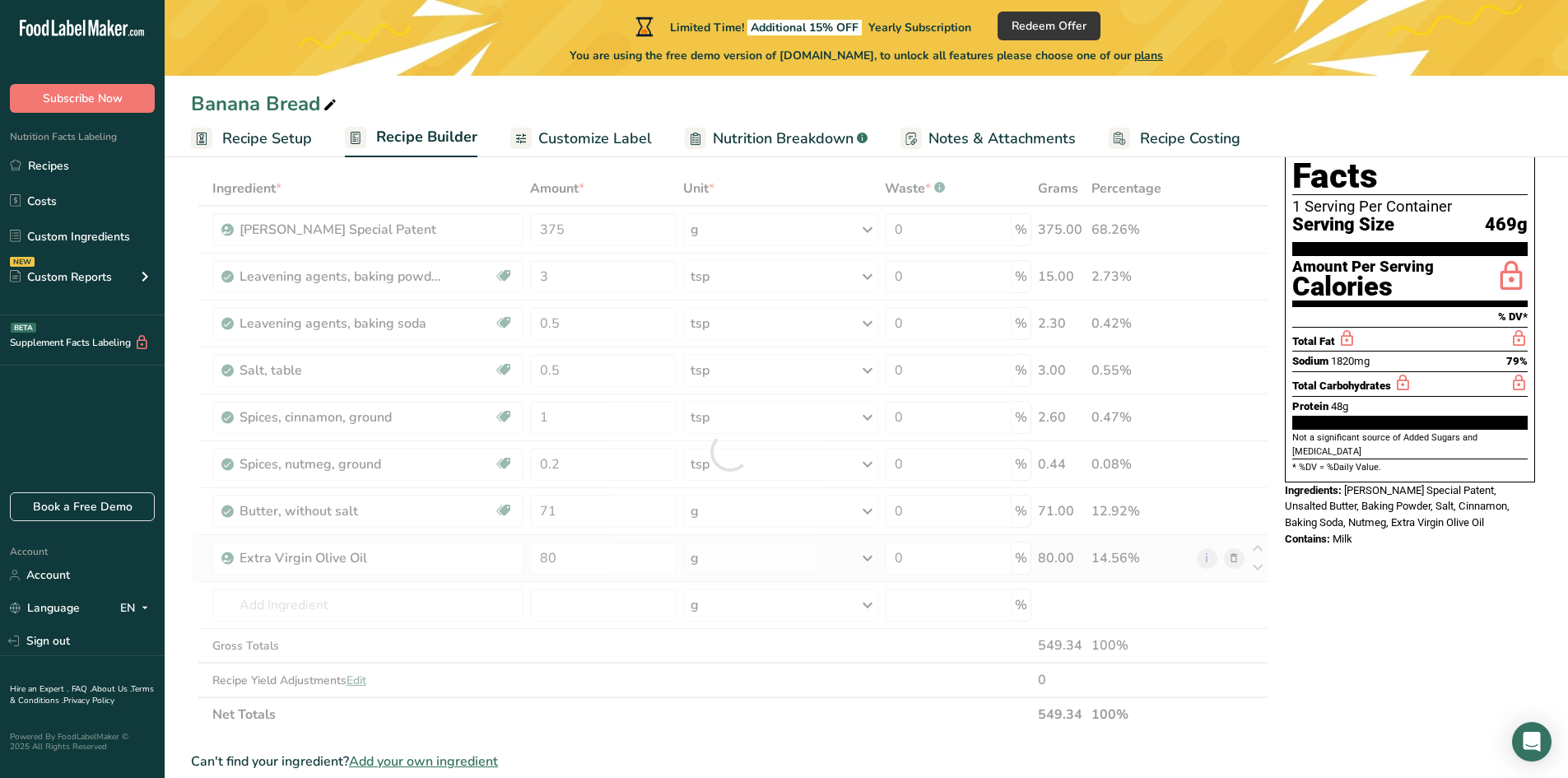
click at [741, 555] on div "Ingredient * Amount * Unit * Waste * .a-a{fill:#347362;}.b-a{fill:#fff;} Grams …" at bounding box center [729, 452] width 1077 height 560
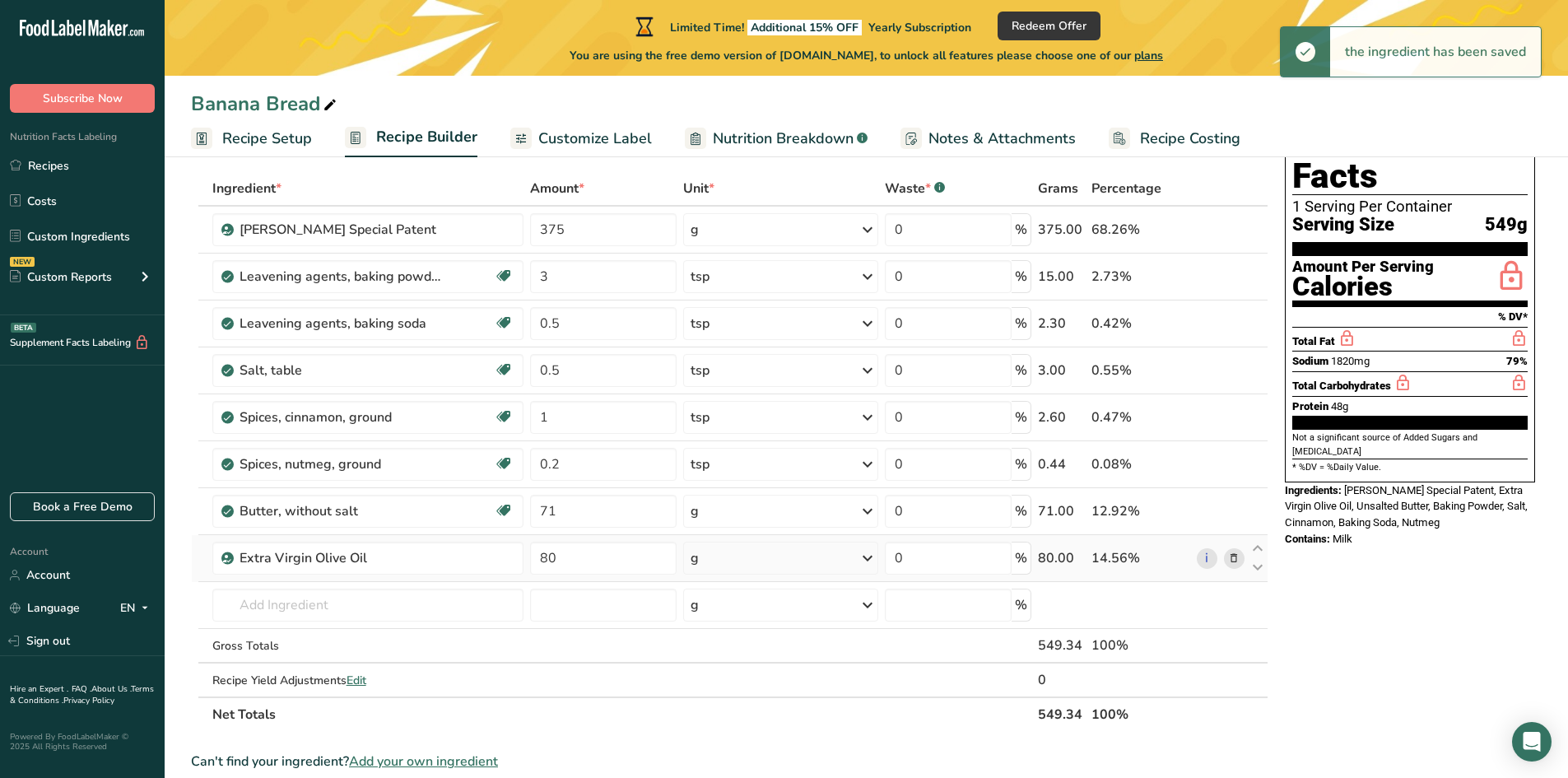
click at [732, 563] on div "g" at bounding box center [780, 558] width 195 height 33
click at [717, 766] on div "mL" at bounding box center [762, 765] width 125 height 17
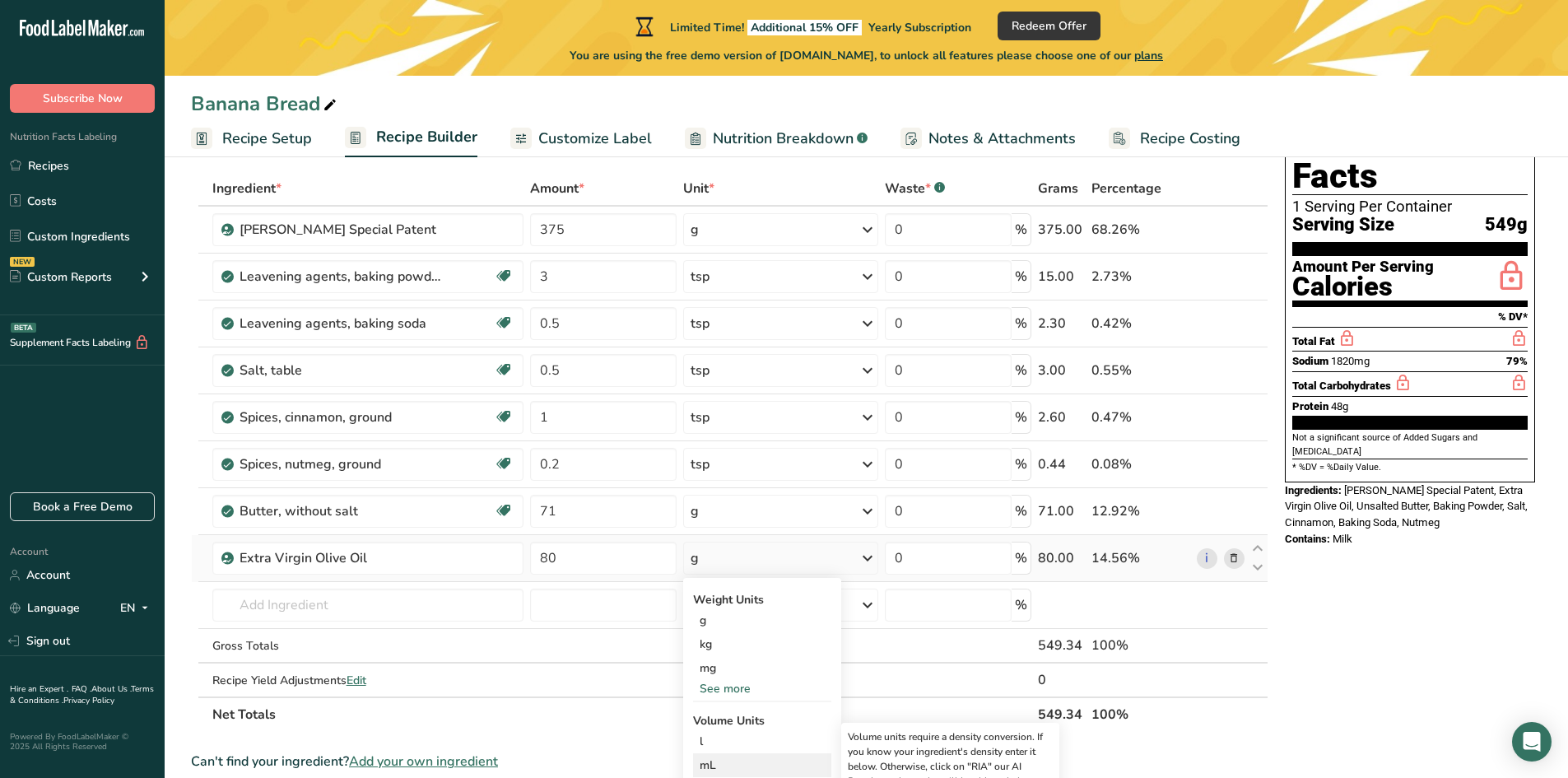
click at [720, 767] on div "mL" at bounding box center [762, 765] width 125 height 17
click at [704, 766] on div "mL" at bounding box center [762, 765] width 125 height 17
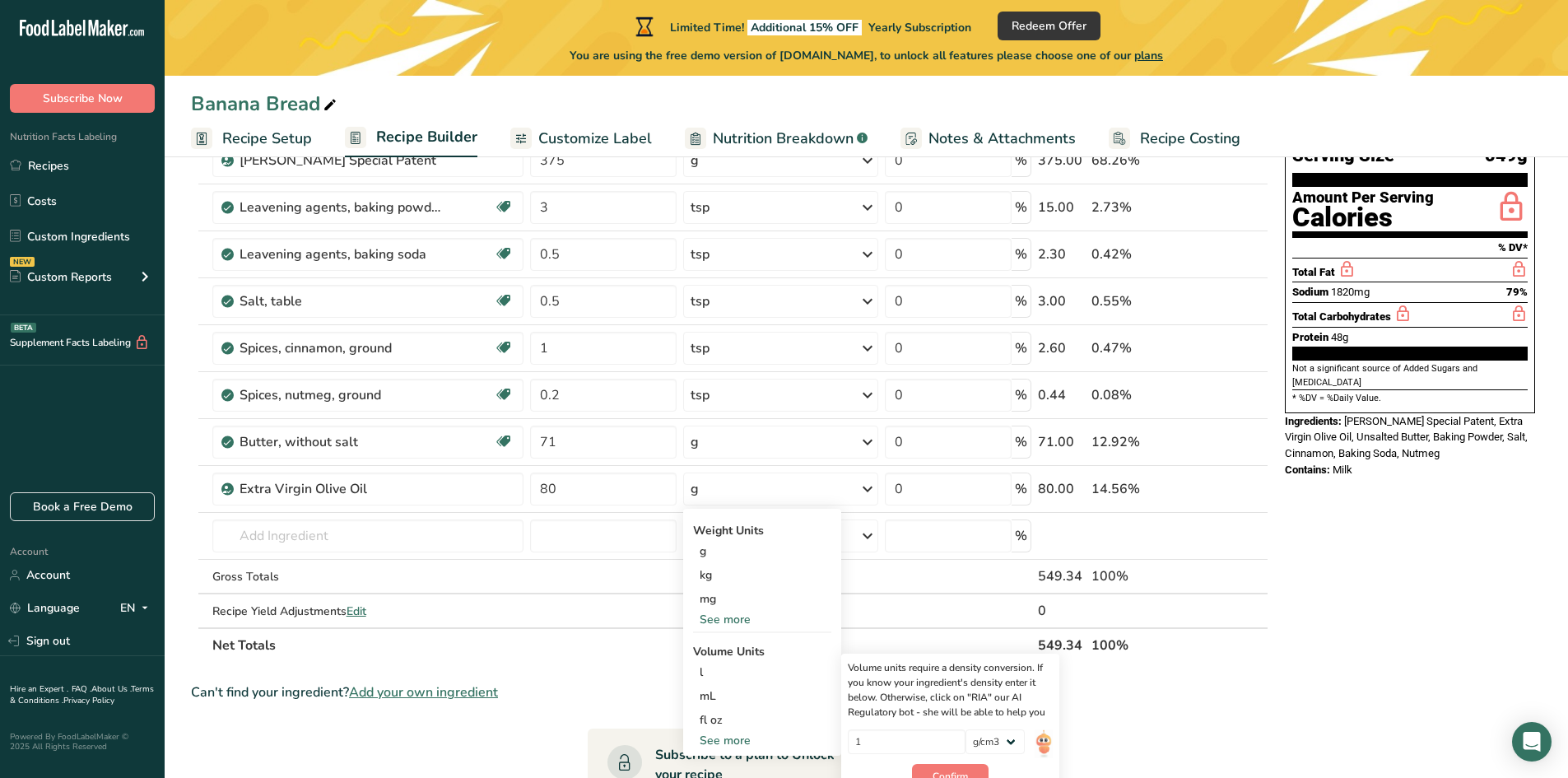
scroll to position [247, 0]
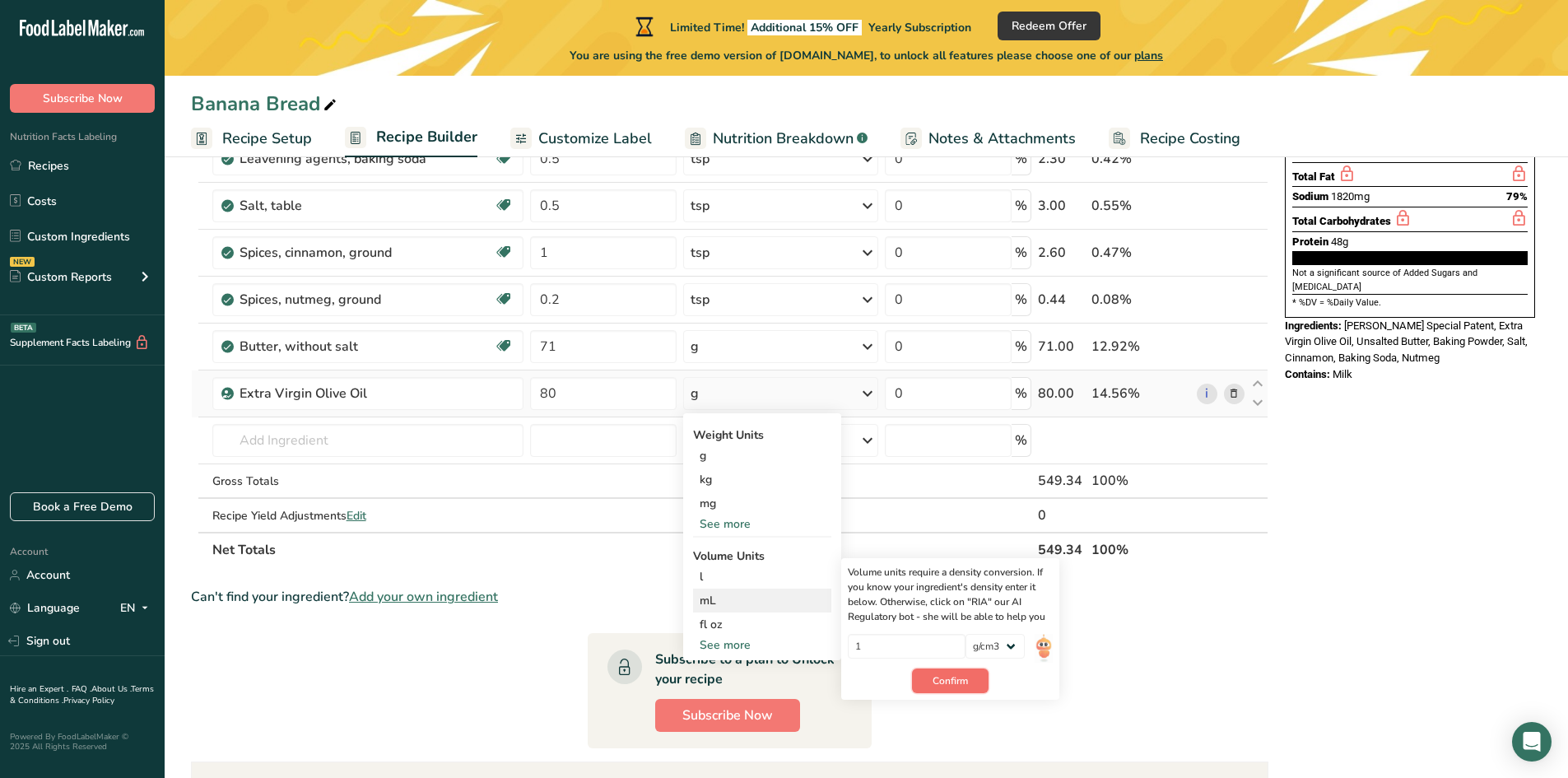
click at [938, 681] on span "Confirm" at bounding box center [950, 680] width 36 height 15
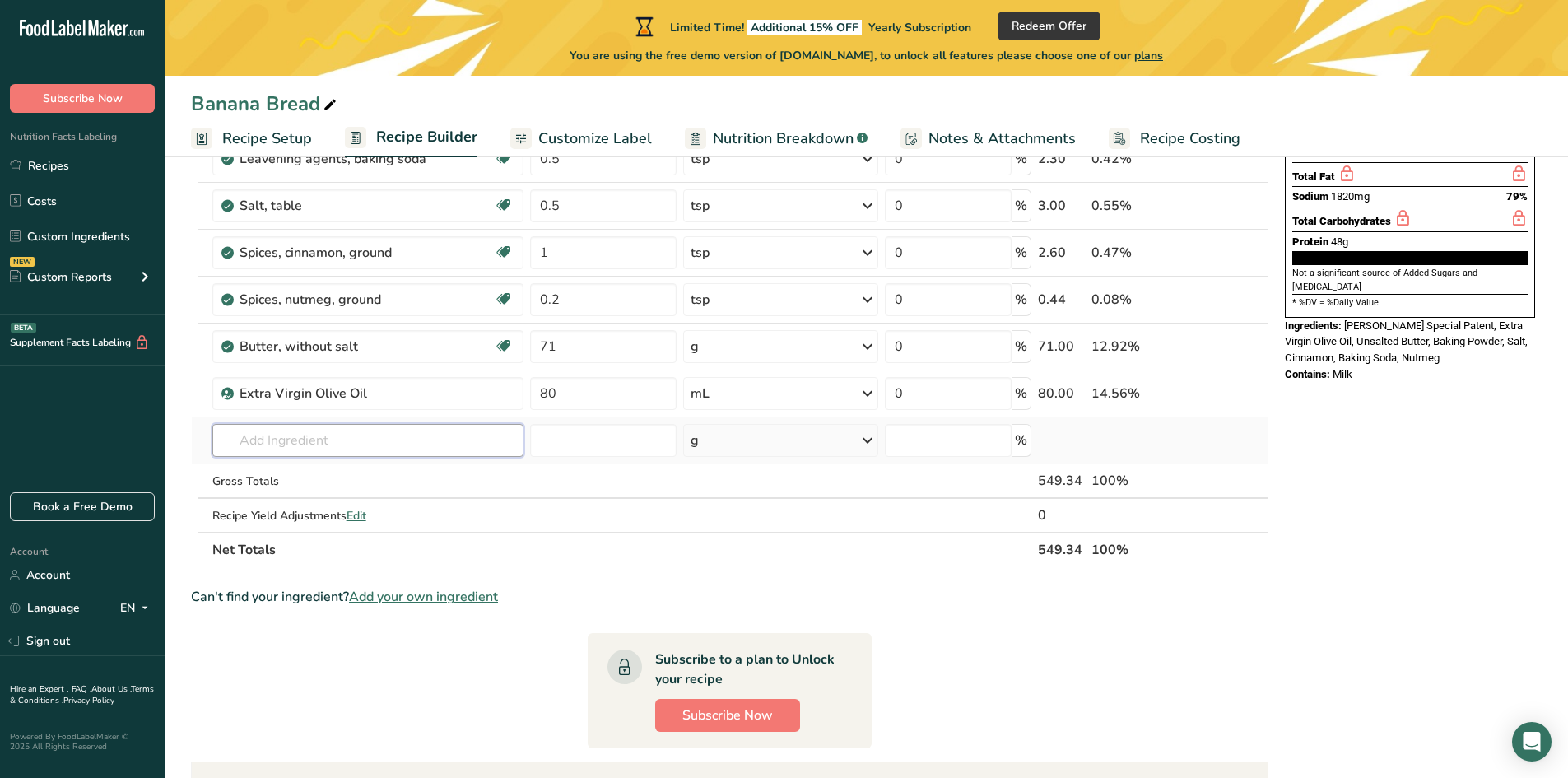
click at [309, 437] on input "text" at bounding box center [368, 441] width 312 height 33
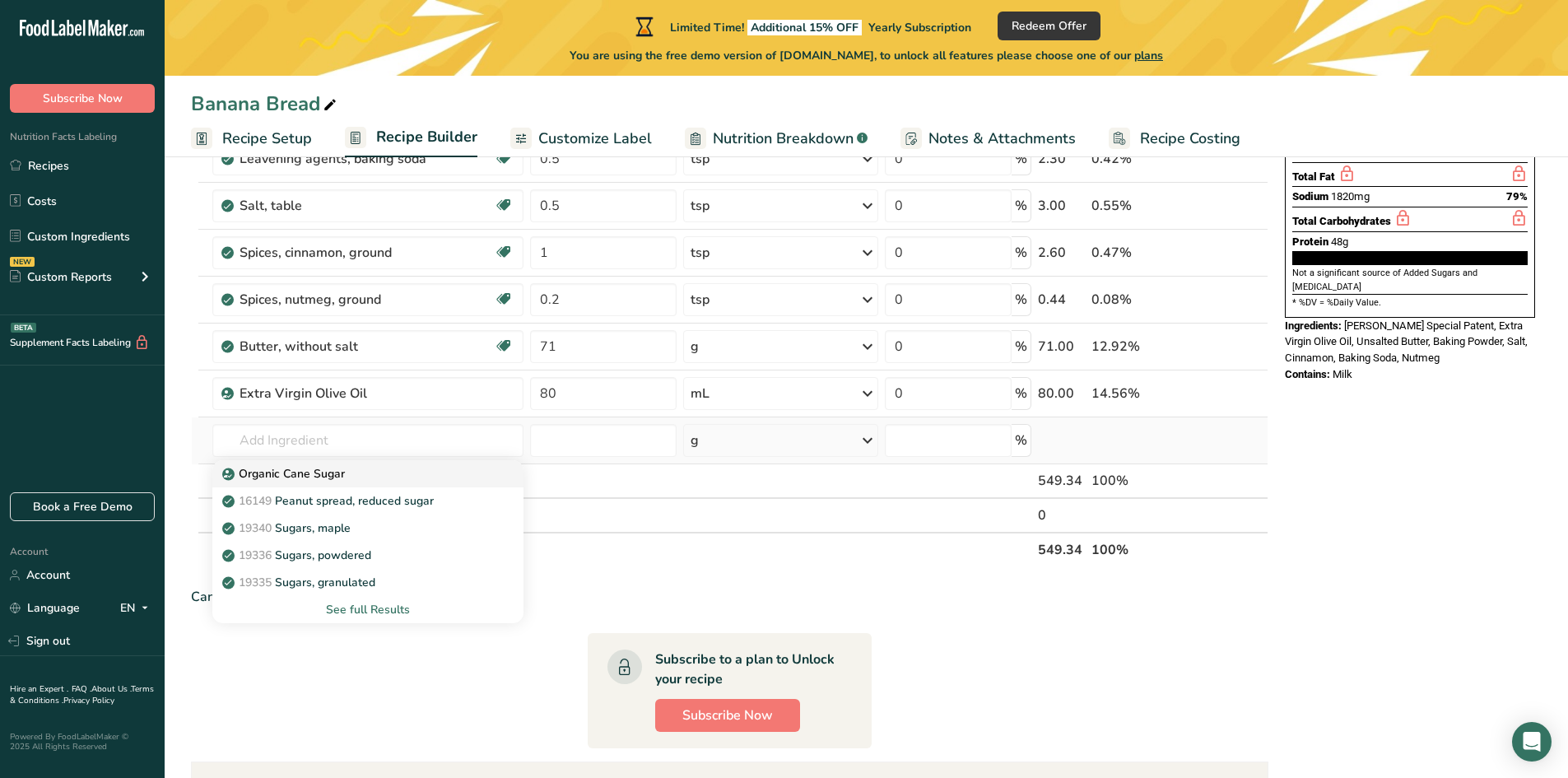
click at [290, 481] on p "Organic Cane Sugar" at bounding box center [285, 473] width 119 height 17
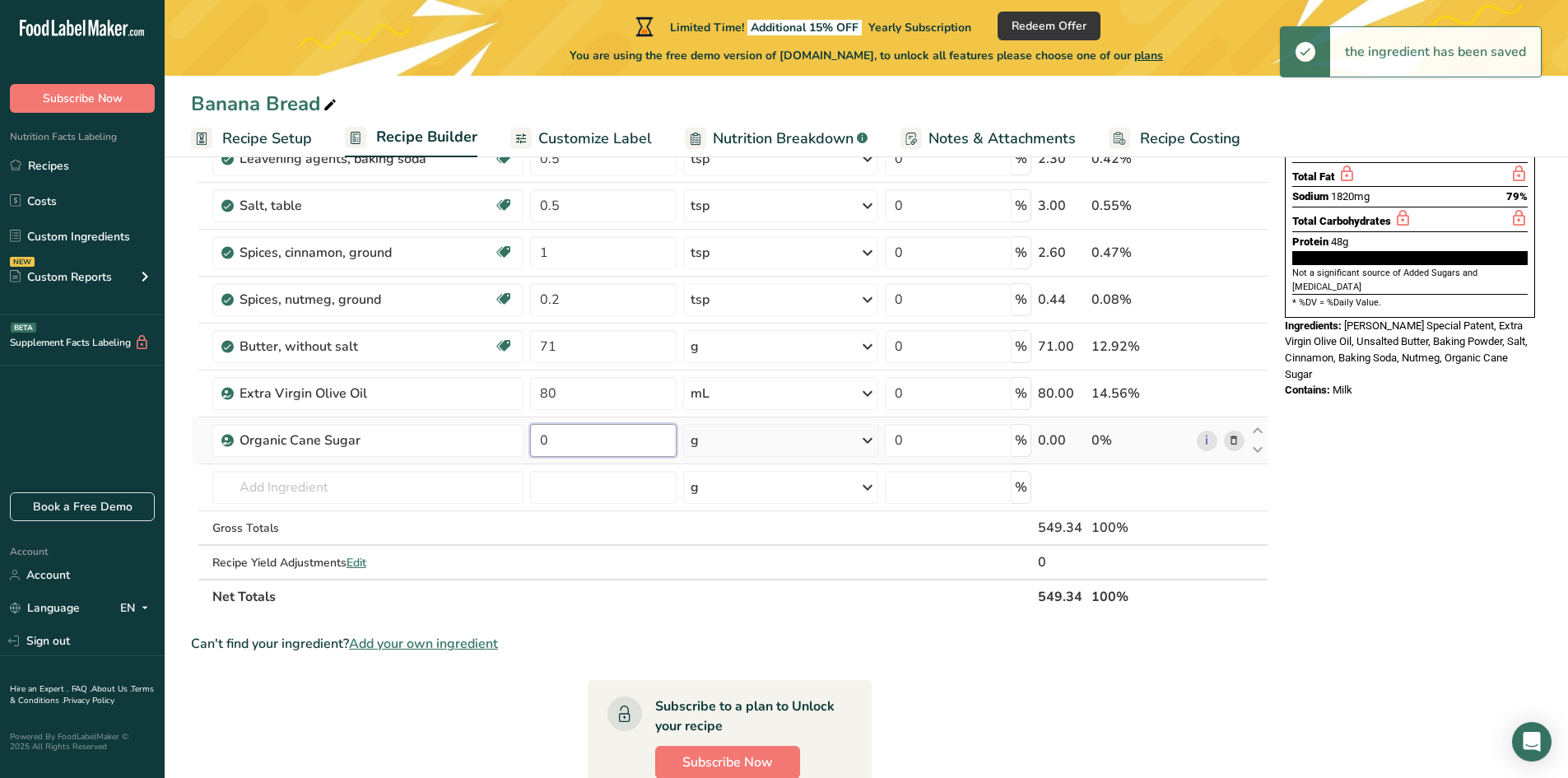
click at [562, 437] on input "0" at bounding box center [603, 441] width 147 height 33
click at [564, 438] on input "0" at bounding box center [603, 441] width 147 height 33
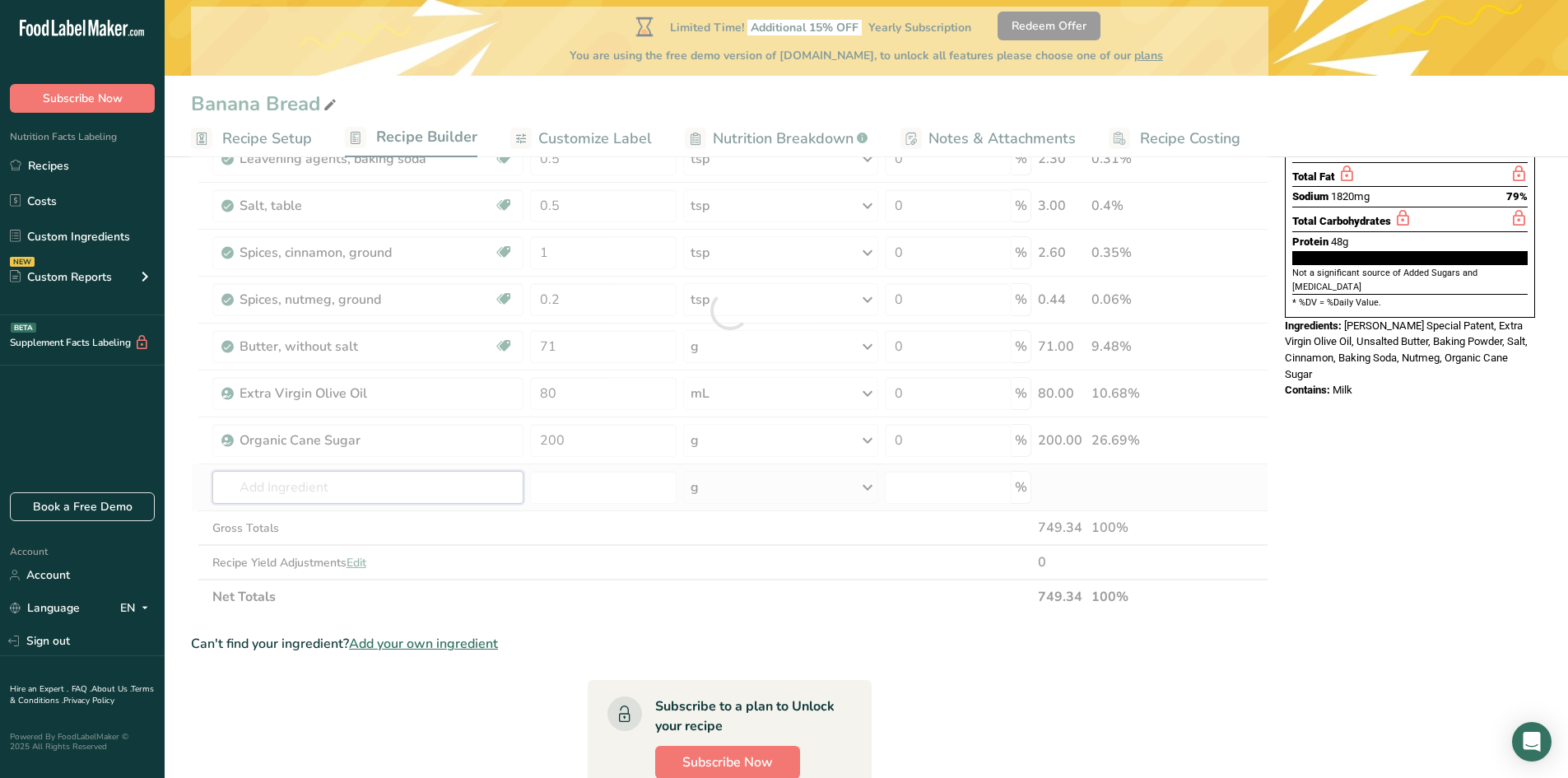
click at [374, 482] on div "Ingredient * Amount * Unit * Waste * .a-a{fill:#347362;}.b-a{fill:#fff;} Grams …" at bounding box center [729, 310] width 1077 height 607
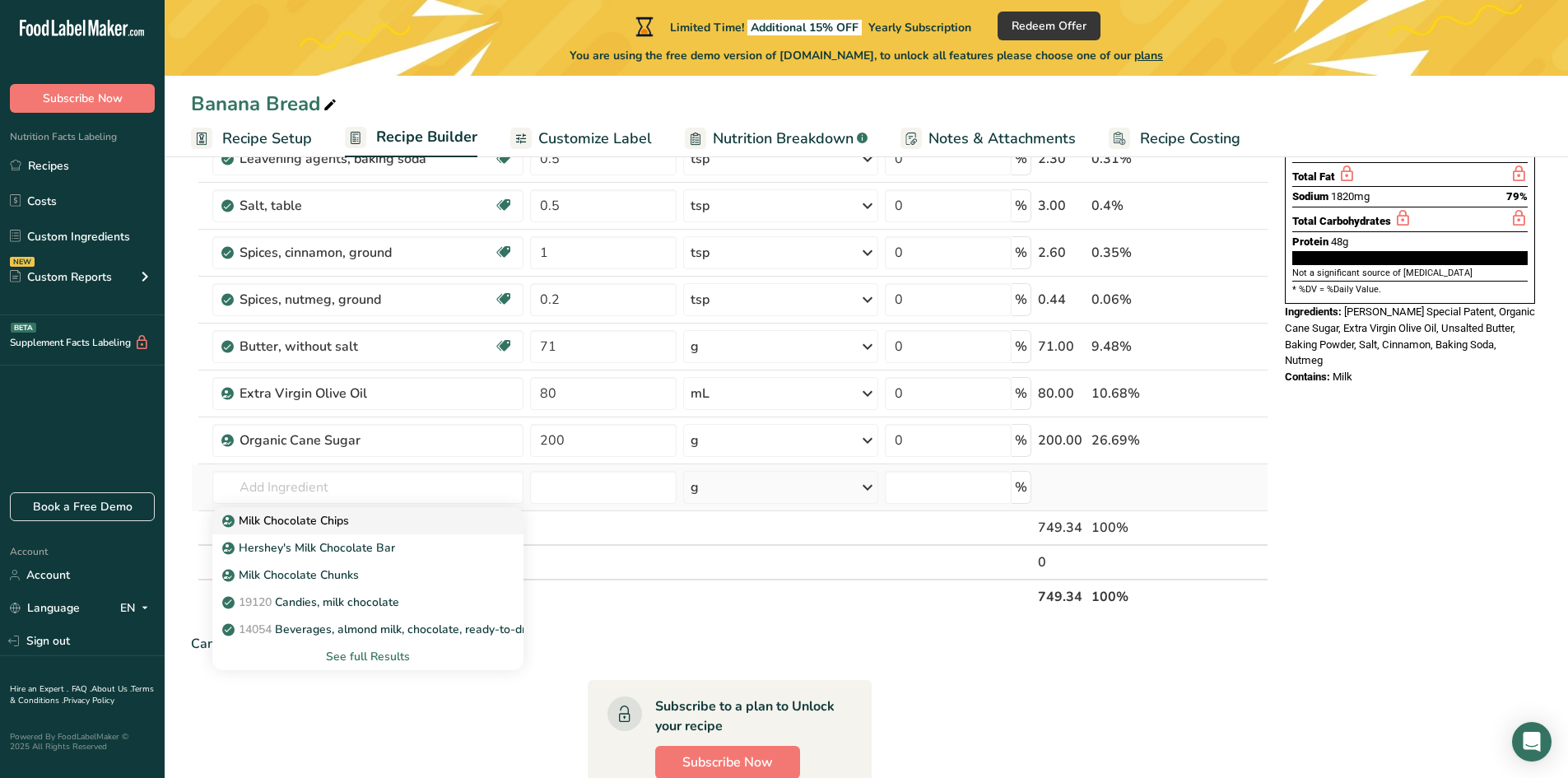
click at [338, 523] on p "Milk Chocolate Chips" at bounding box center [287, 520] width 123 height 17
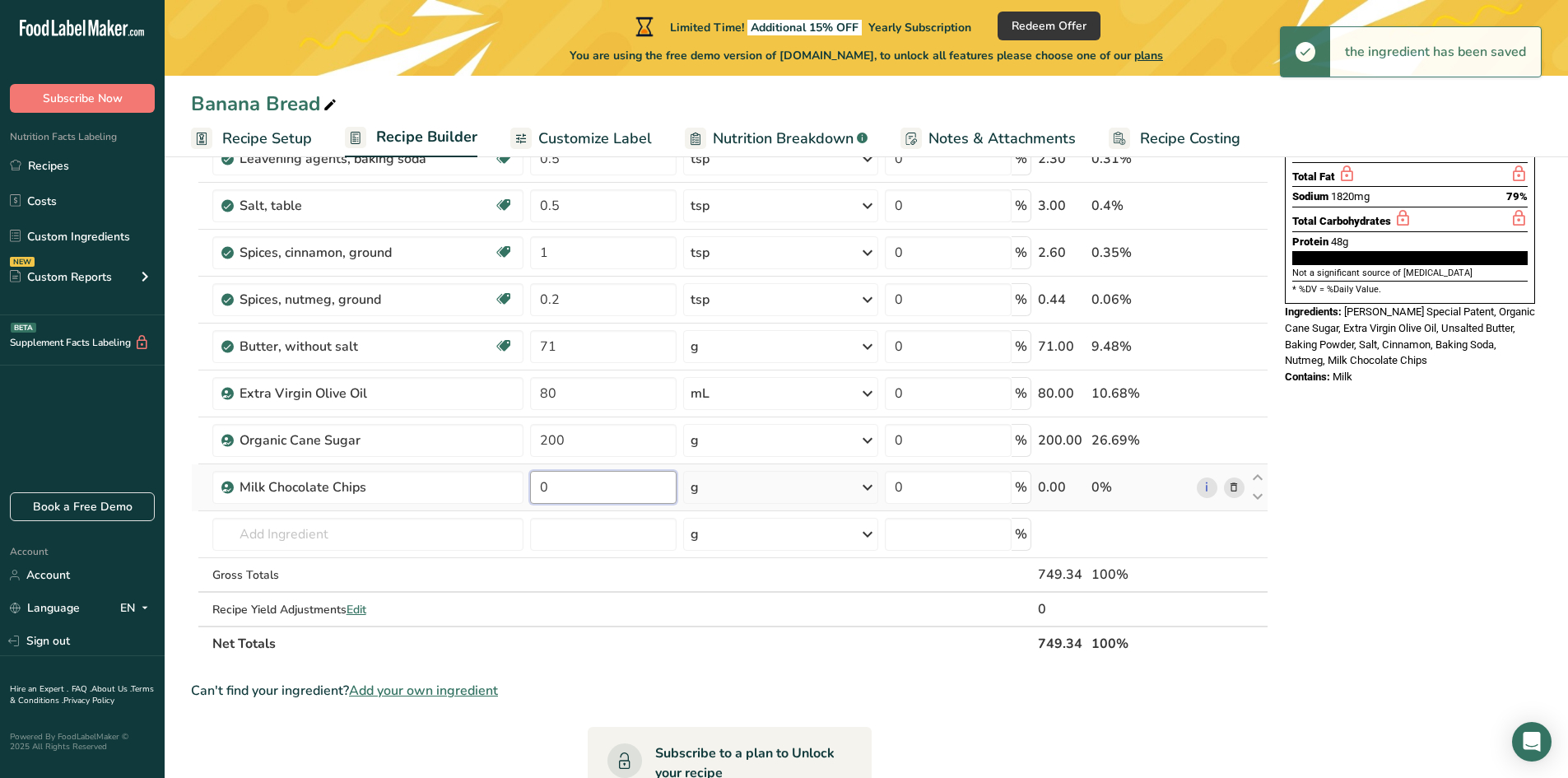
click at [589, 479] on input "0" at bounding box center [603, 487] width 147 height 33
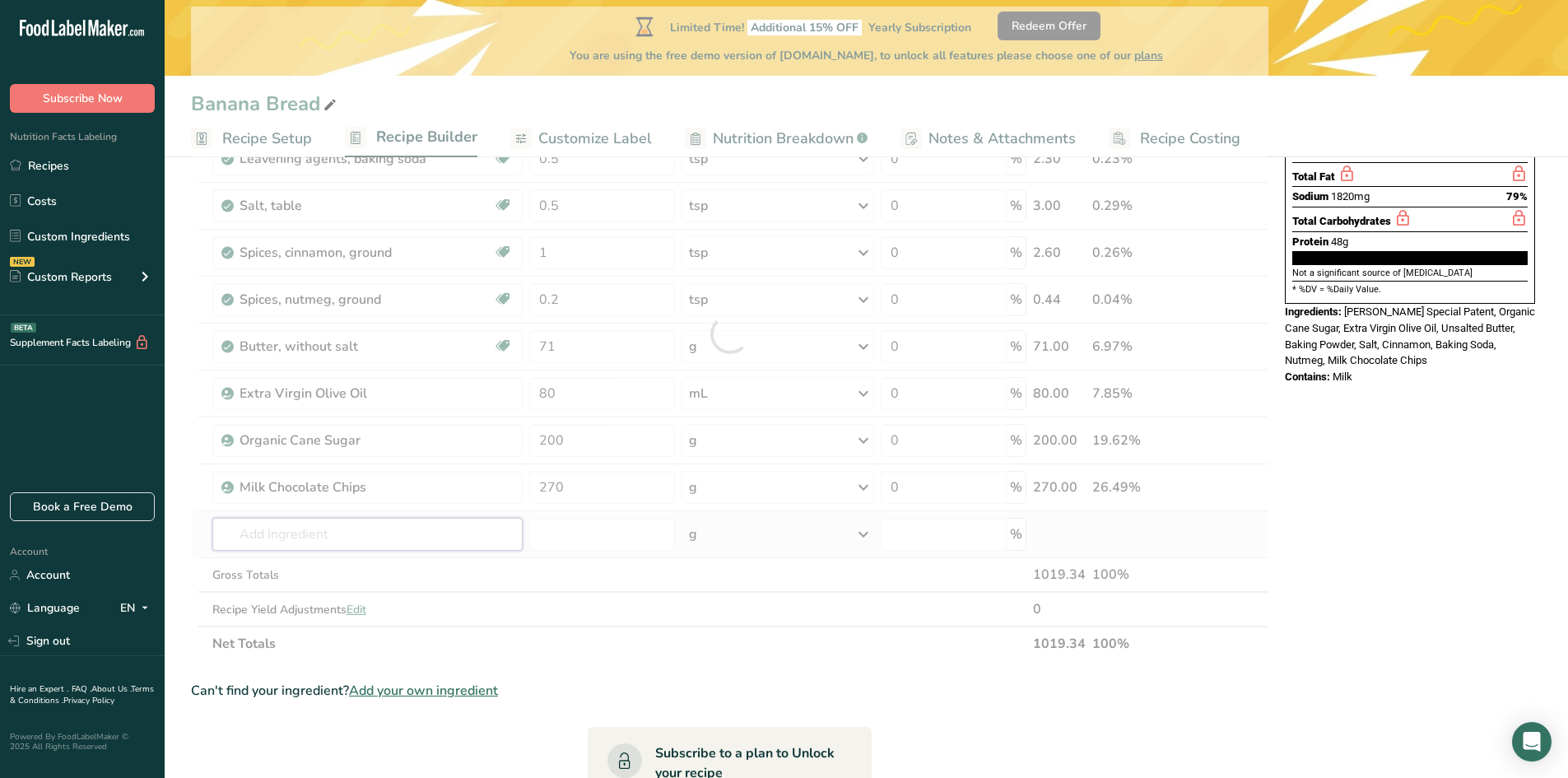
click at [521, 548] on div "Ingredient * Amount * Unit * Waste * .a-a{fill:#347362;}.b-a{fill:#fff;} Grams …" at bounding box center [729, 334] width 1077 height 655
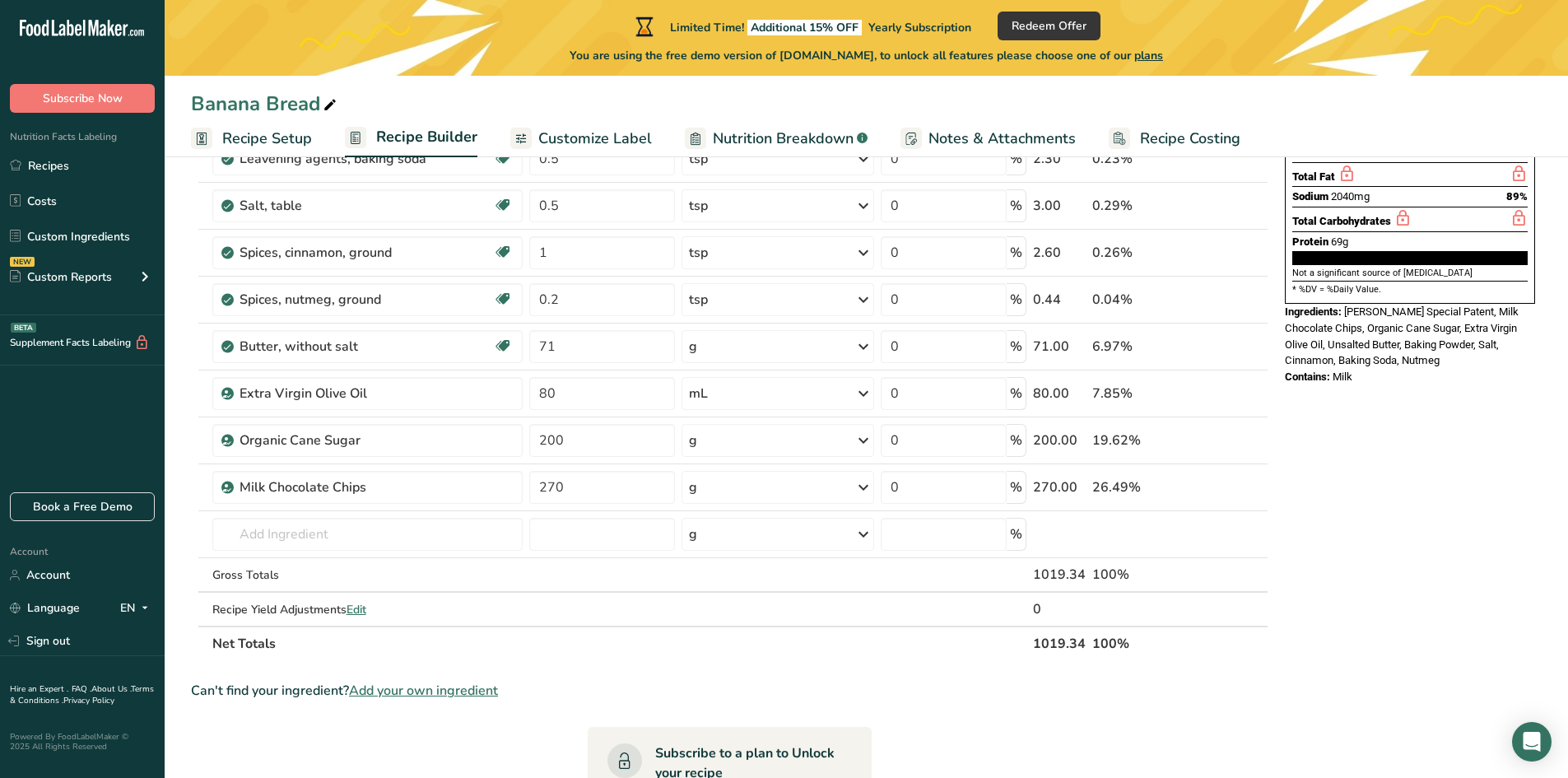
drag, startPoint x: 1449, startPoint y: 321, endPoint x: 1348, endPoint y: 278, distance: 109.8
click at [1348, 304] on div "Ingredients: [PERSON_NAME] Special Patent, Milk Chocolate Chips, Organic Cane S…" at bounding box center [1410, 336] width 250 height 65
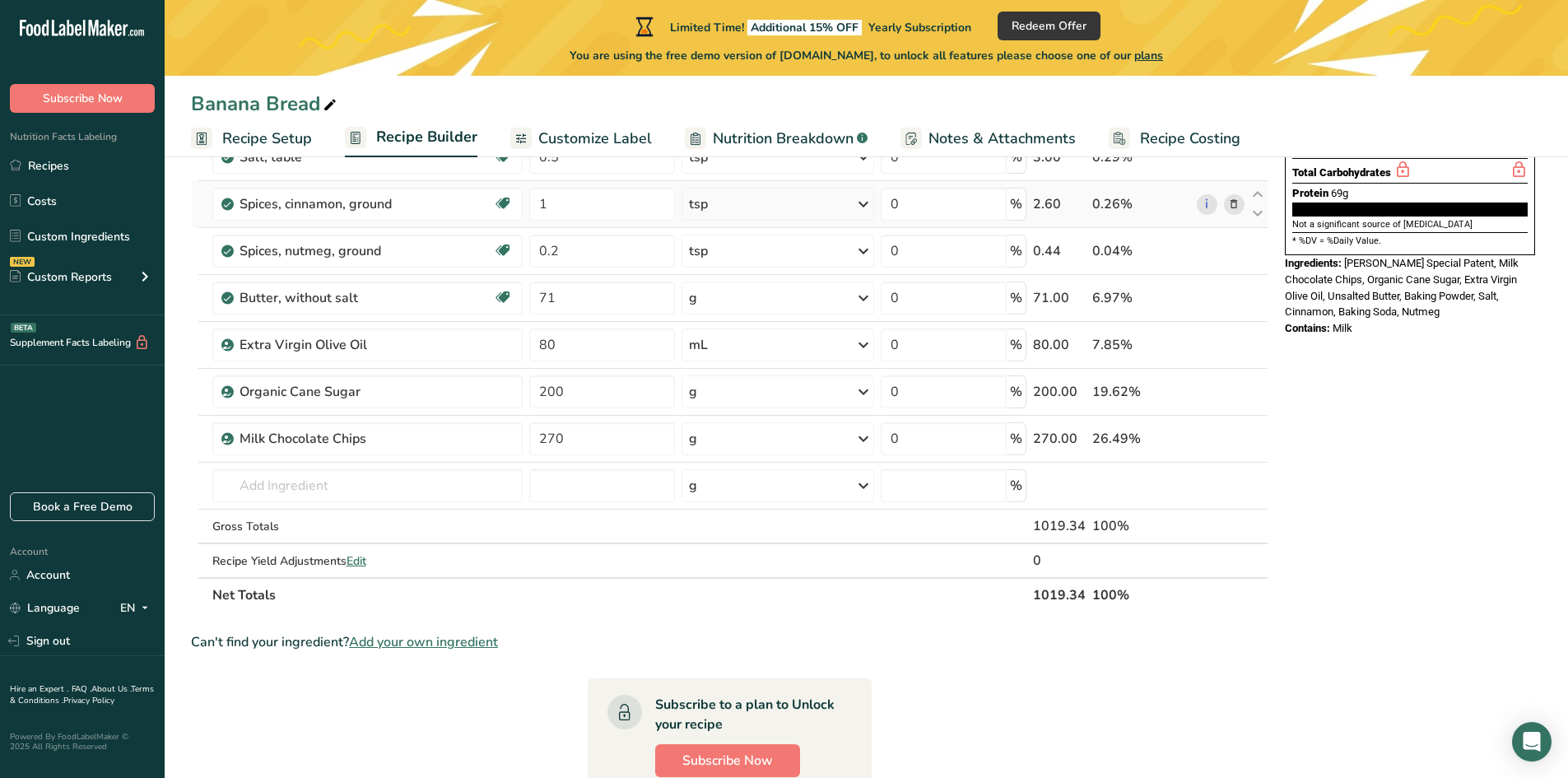
scroll to position [82, 0]
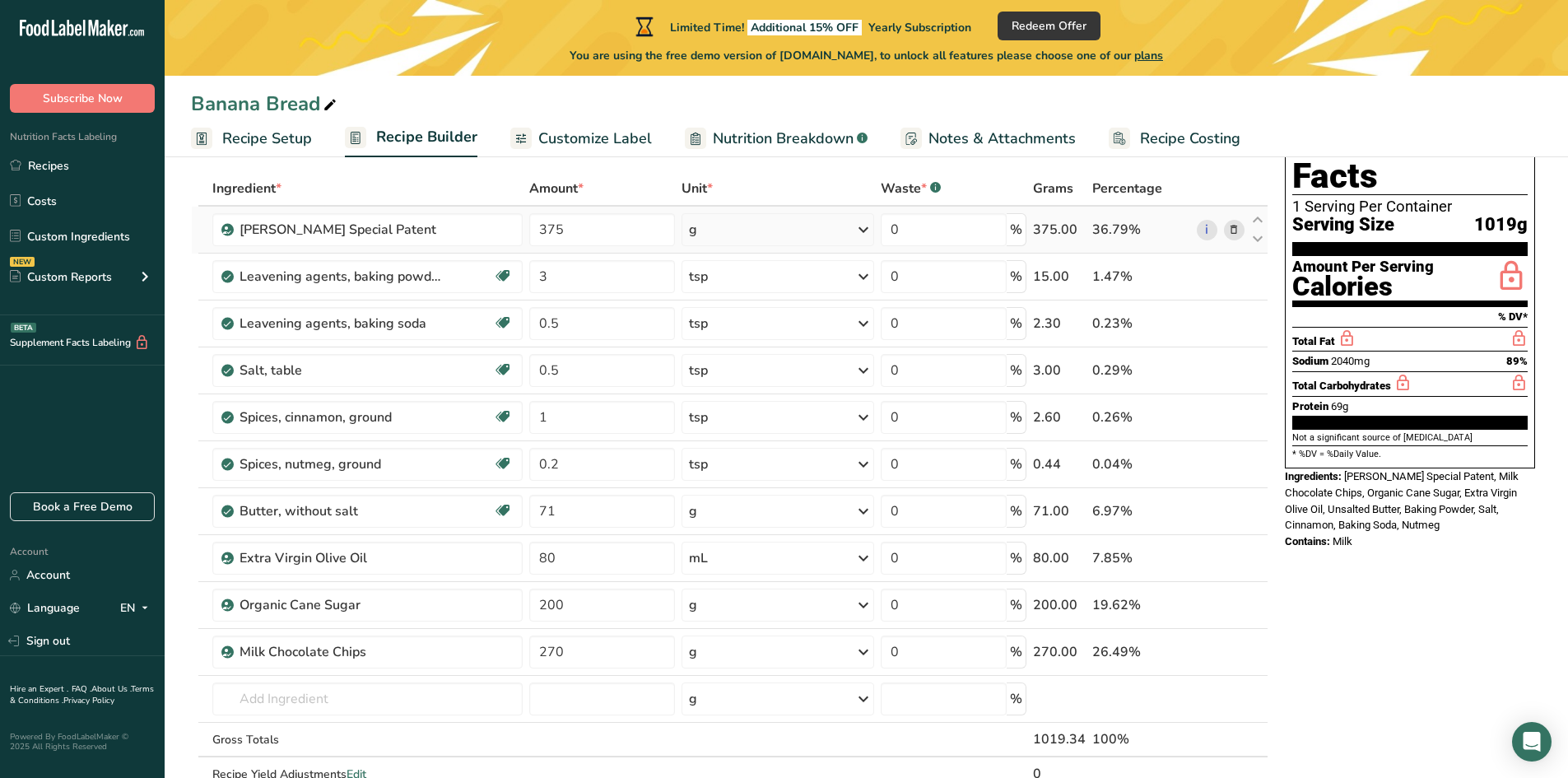
click at [1231, 237] on icon at bounding box center [1234, 230] width 12 height 17
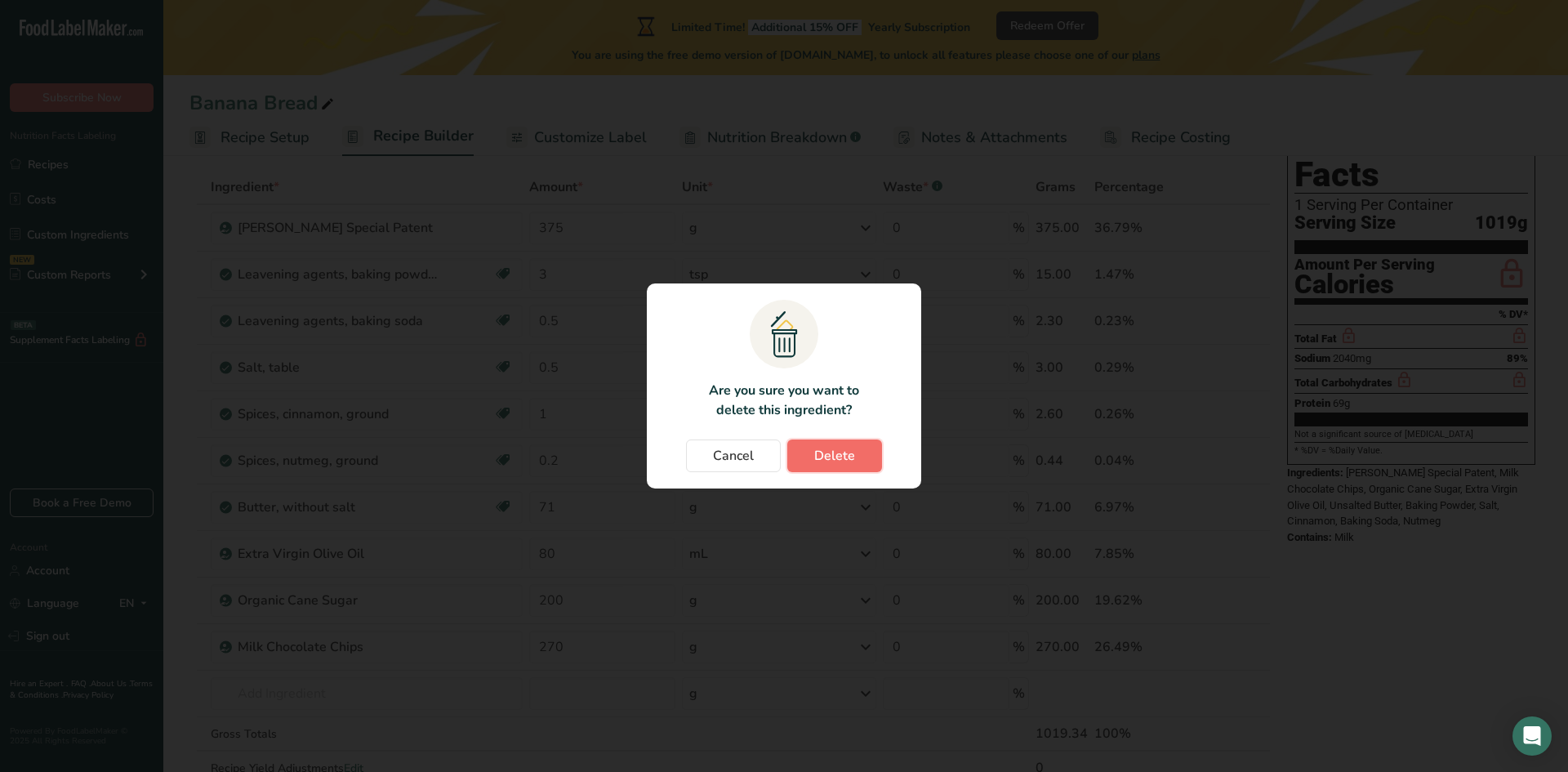
click at [826, 457] on span "Delete" at bounding box center [835, 455] width 41 height 20
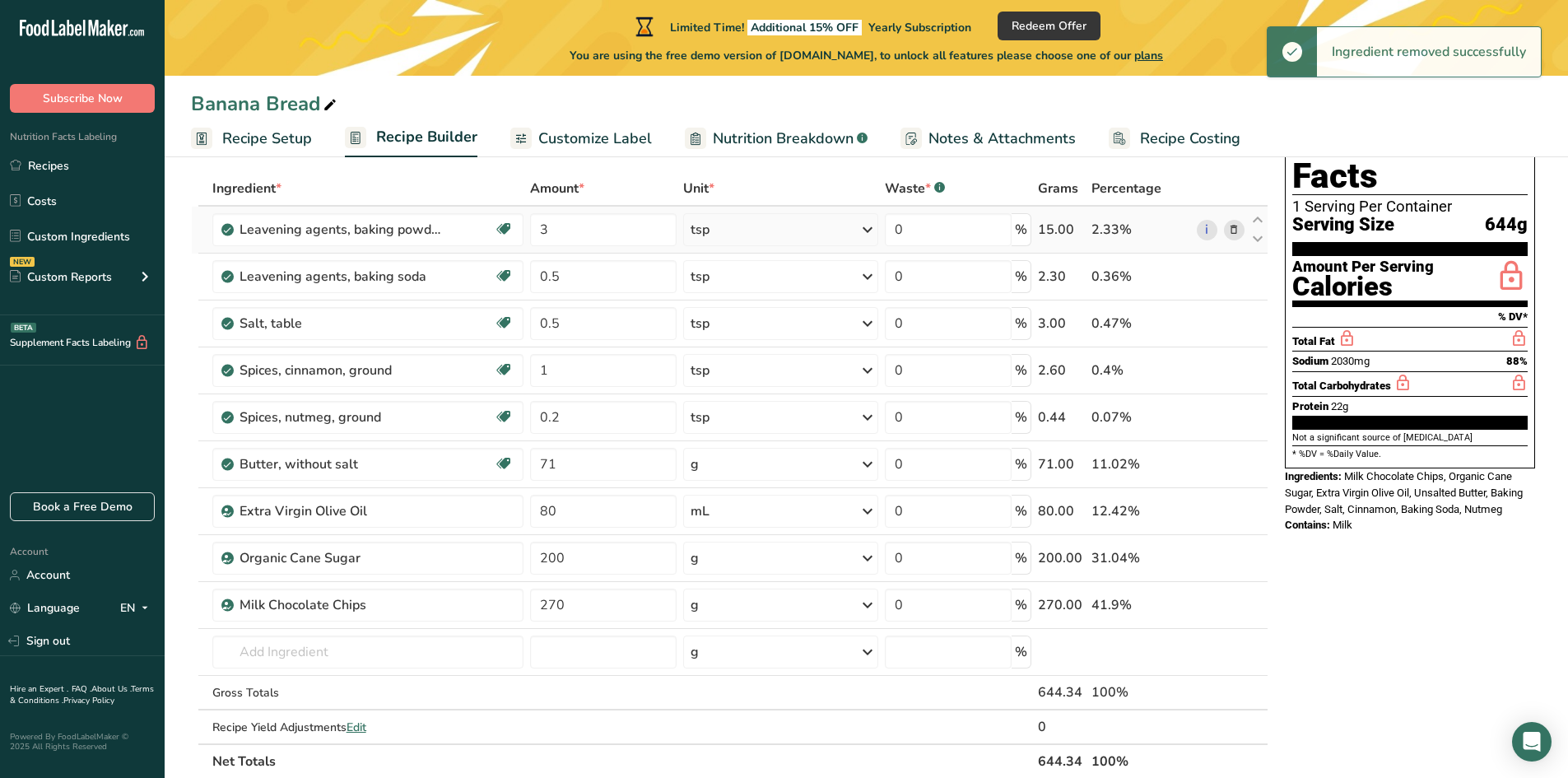
click at [1232, 230] on icon at bounding box center [1234, 230] width 12 height 17
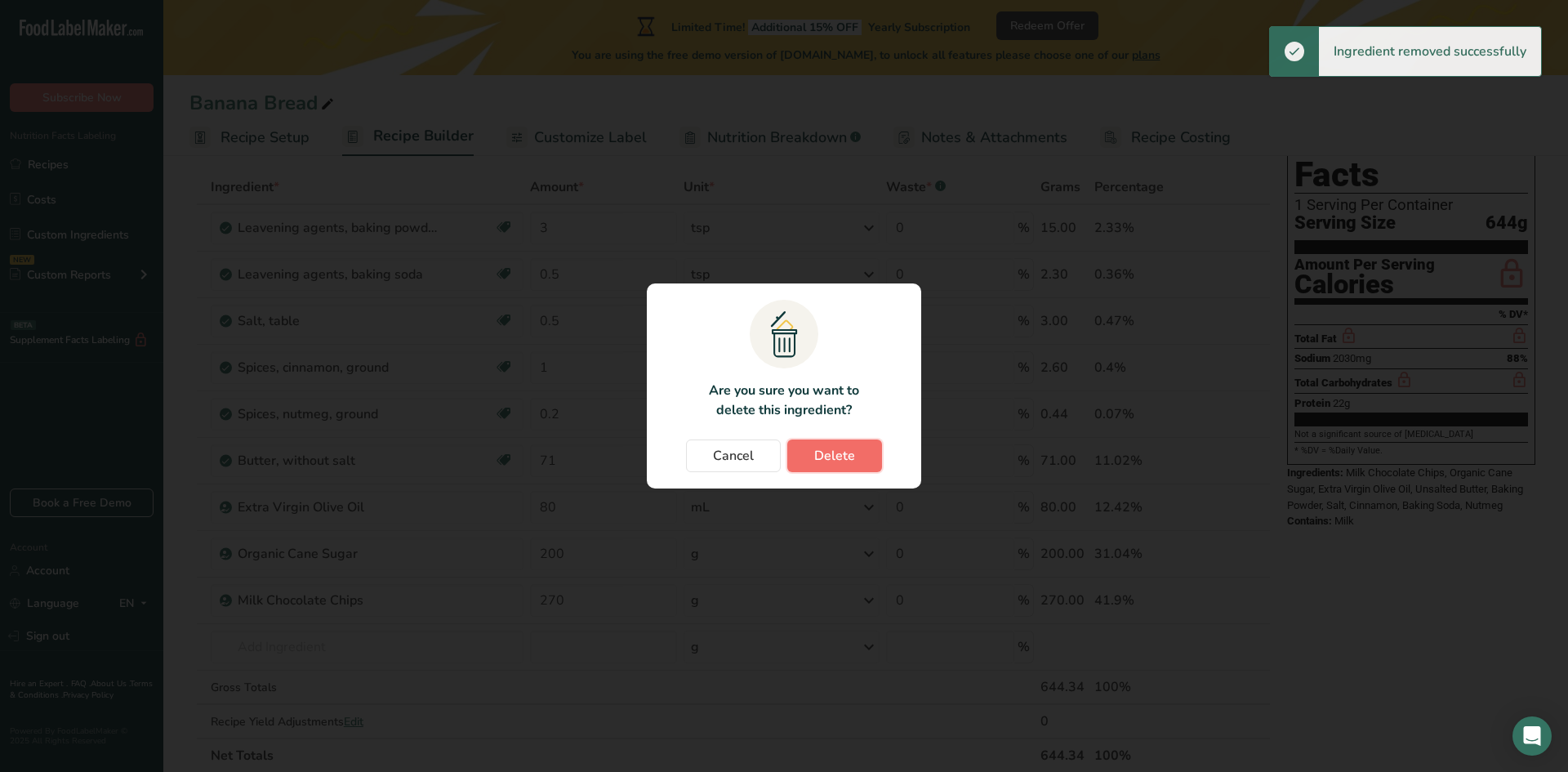
click at [841, 451] on span "Delete" at bounding box center [835, 455] width 41 height 20
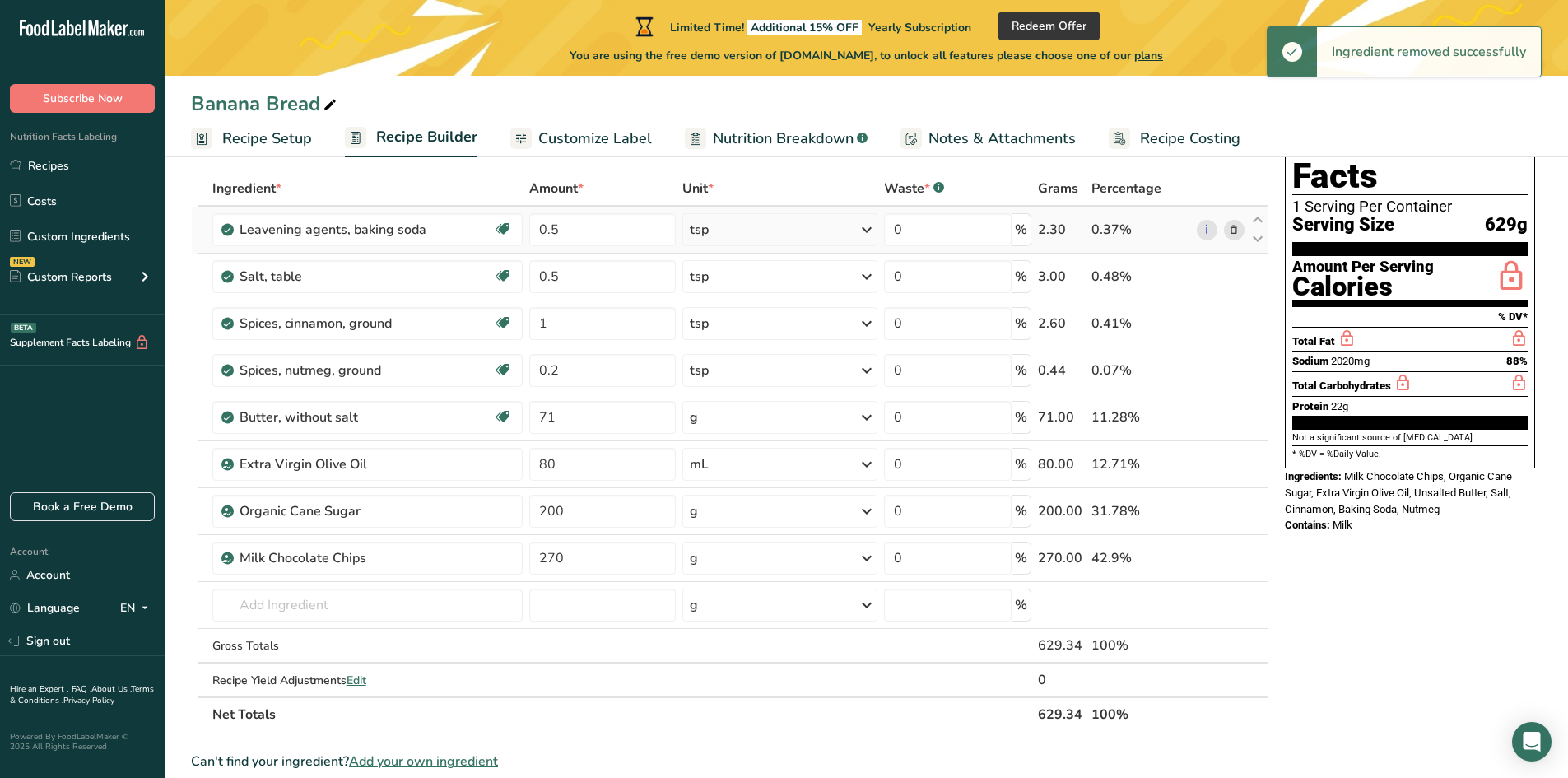
click at [1240, 234] on icon at bounding box center [1234, 230] width 12 height 17
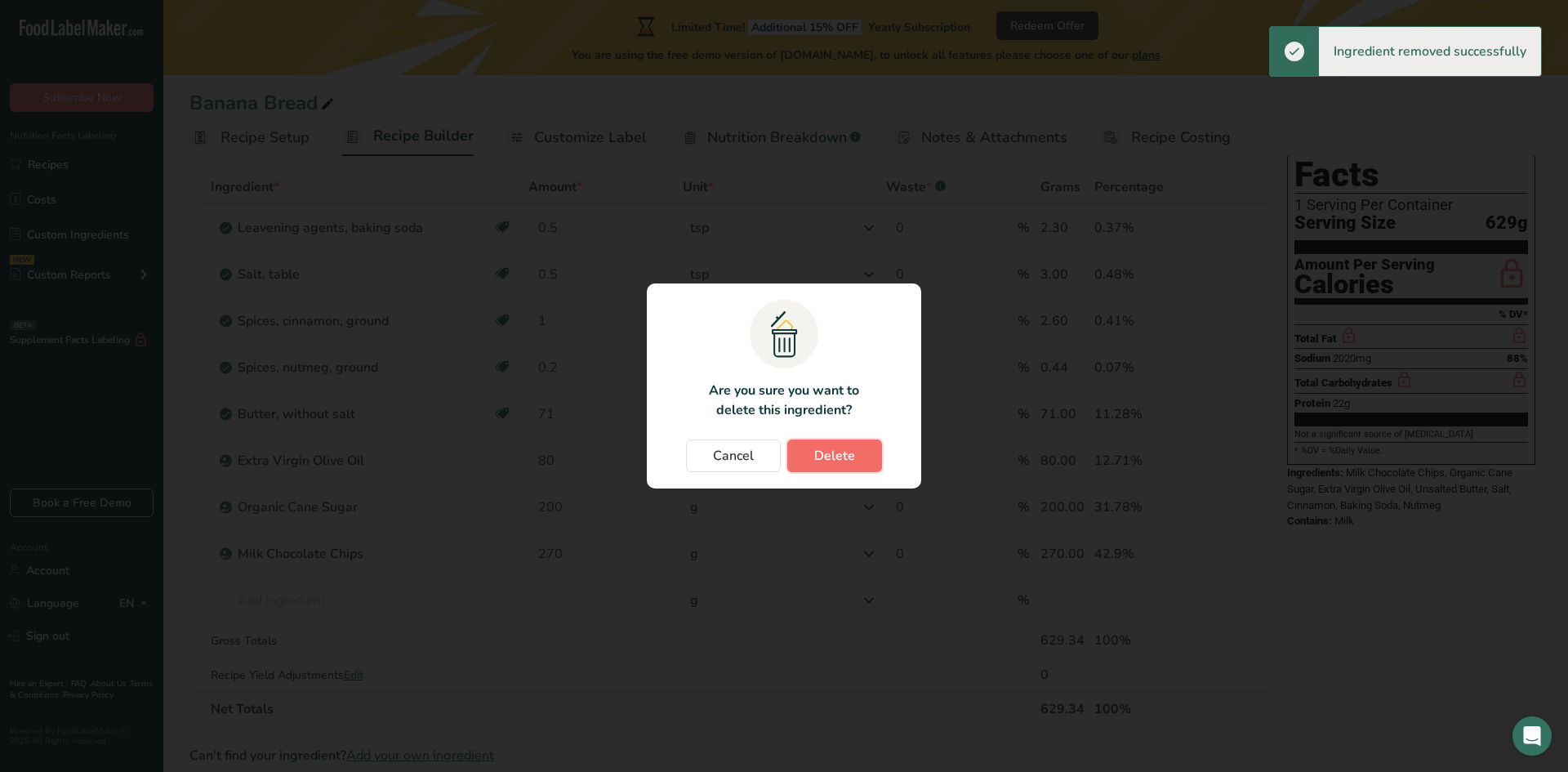
click at [841, 465] on button "Delete" at bounding box center [834, 455] width 95 height 33
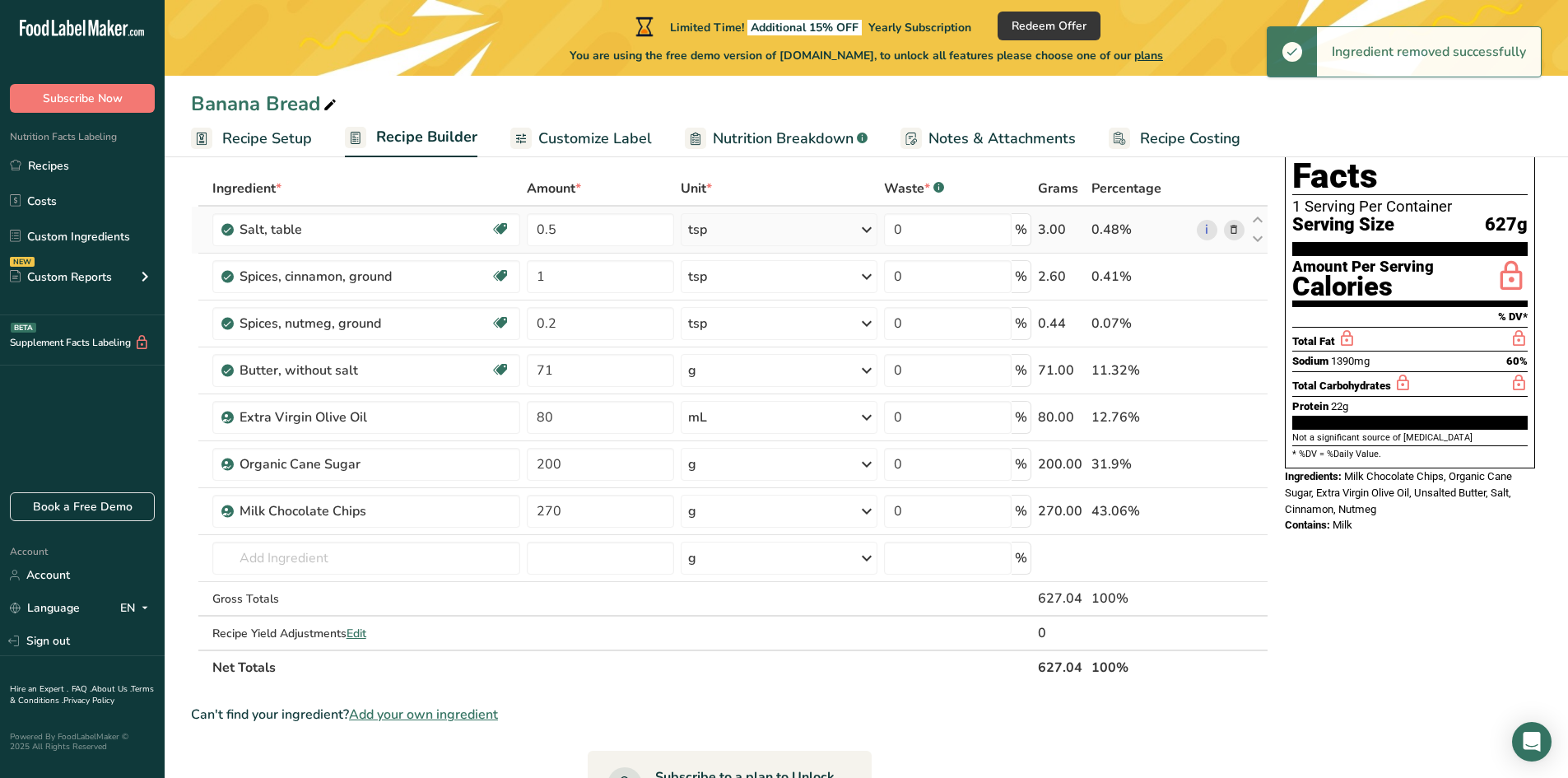
click at [1227, 236] on span at bounding box center [1234, 230] width 20 height 20
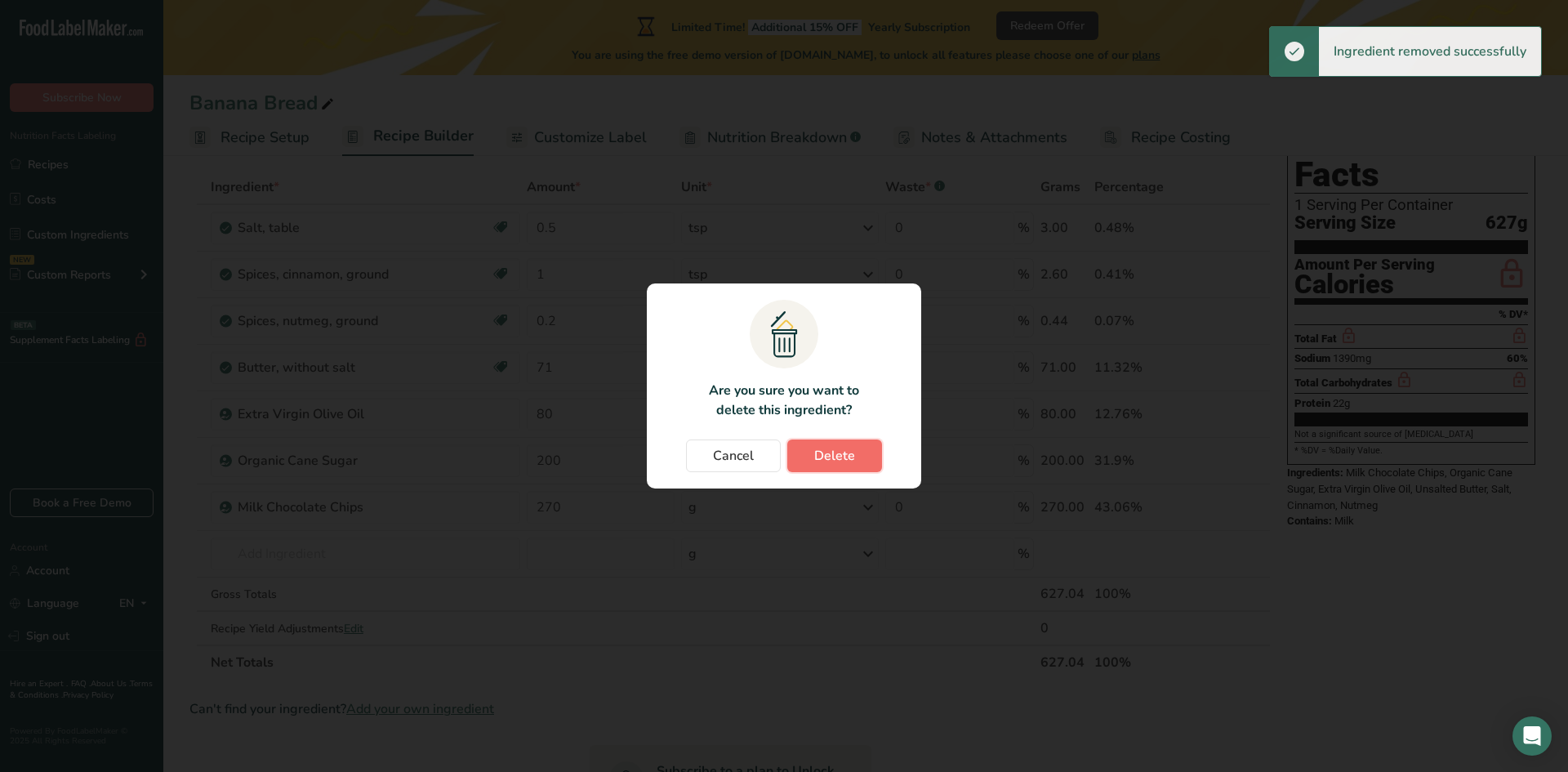
click at [861, 451] on button "Delete" at bounding box center [834, 455] width 95 height 33
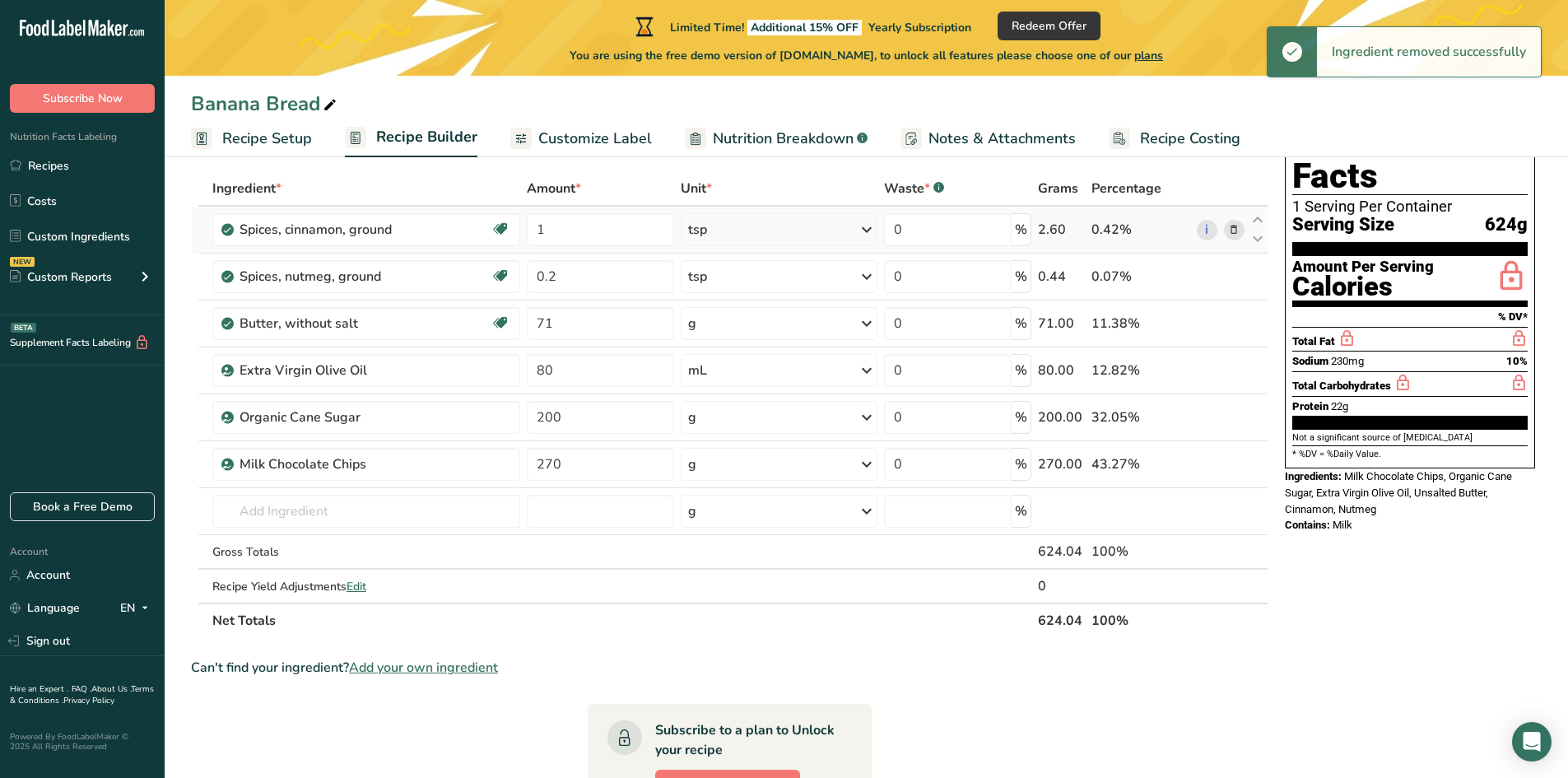
click at [1229, 234] on icon at bounding box center [1234, 230] width 12 height 17
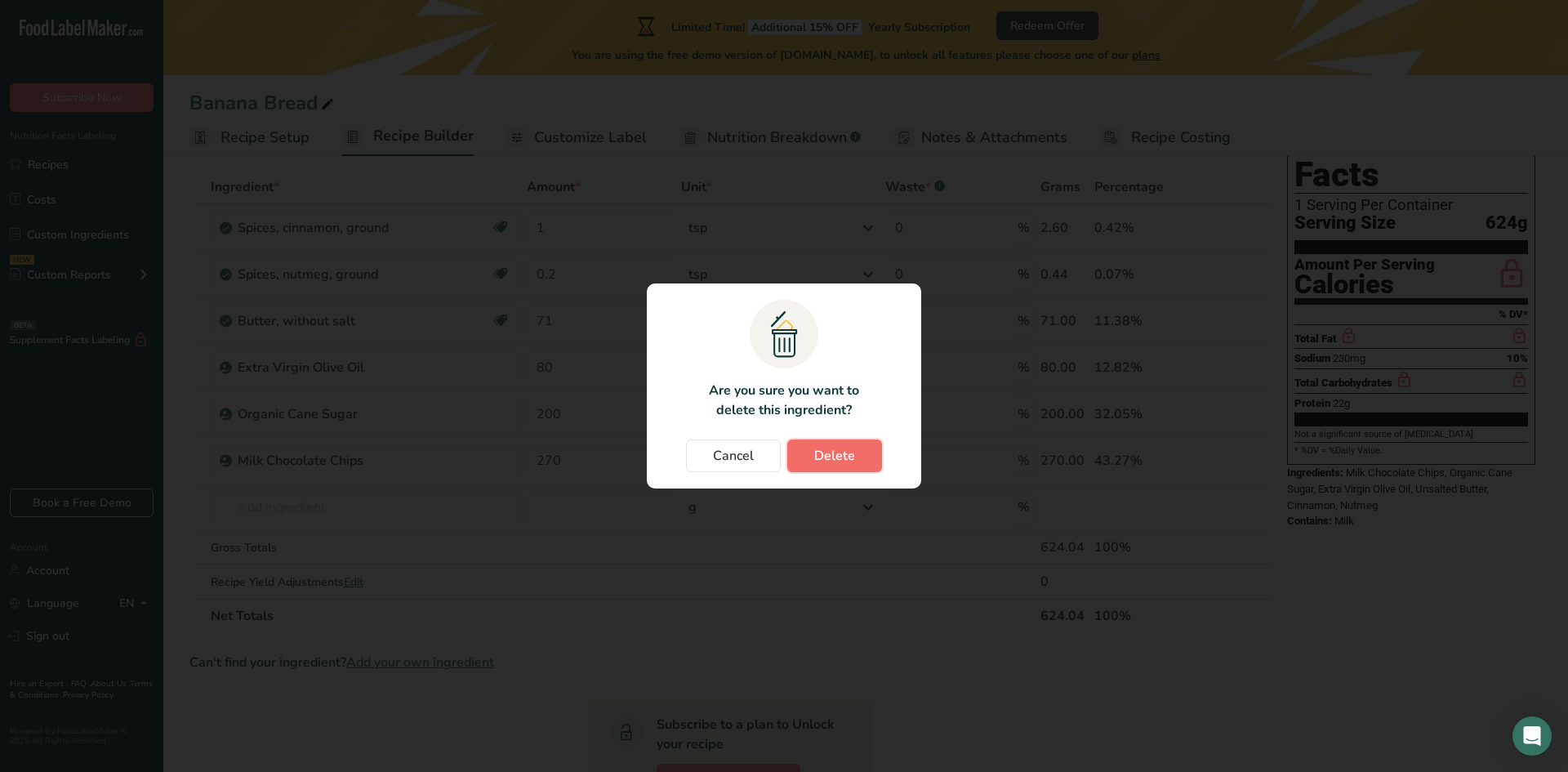
click at [858, 460] on button "Delete" at bounding box center [834, 455] width 95 height 33
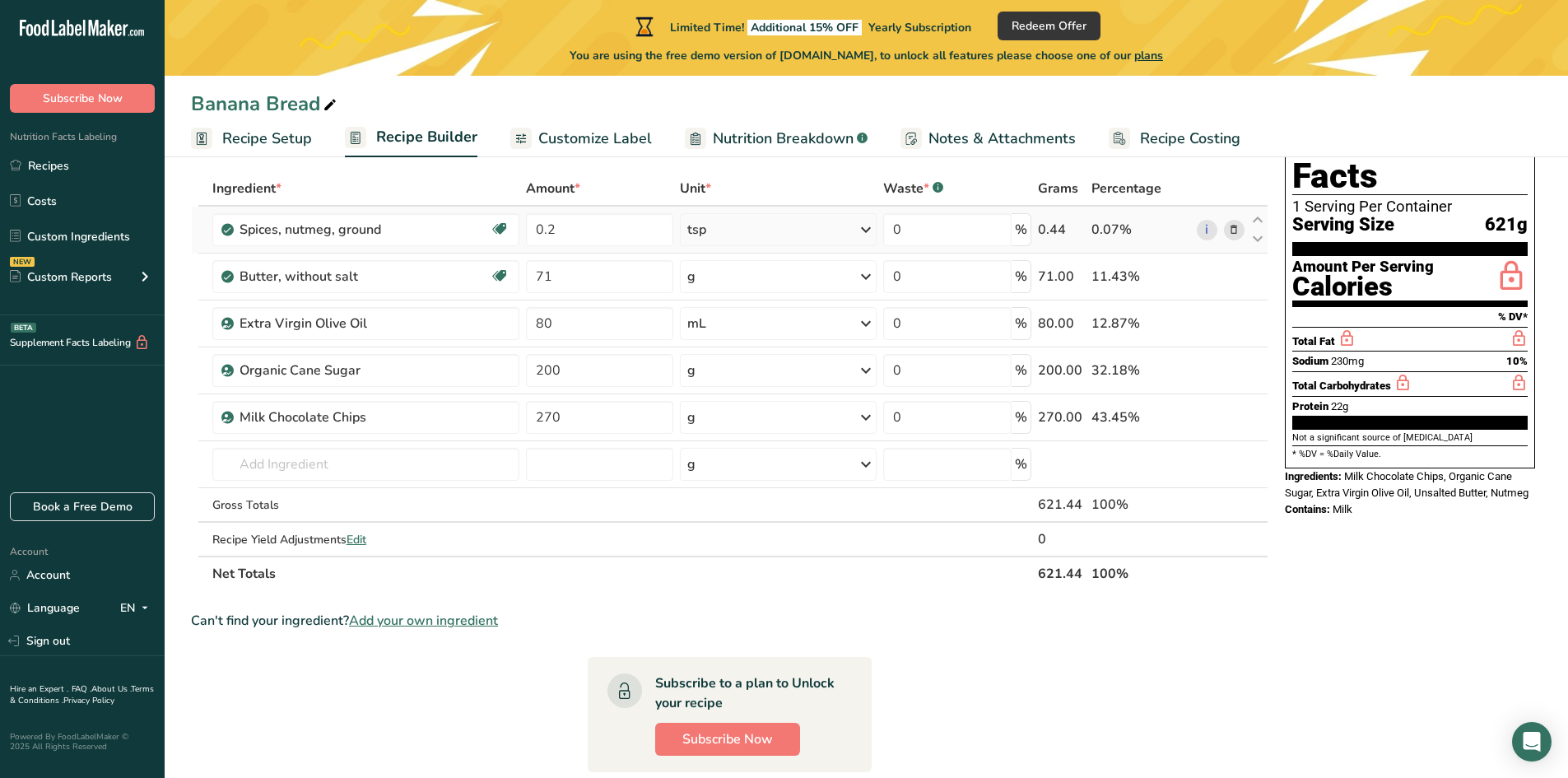
click at [1239, 233] on icon at bounding box center [1234, 230] width 12 height 17
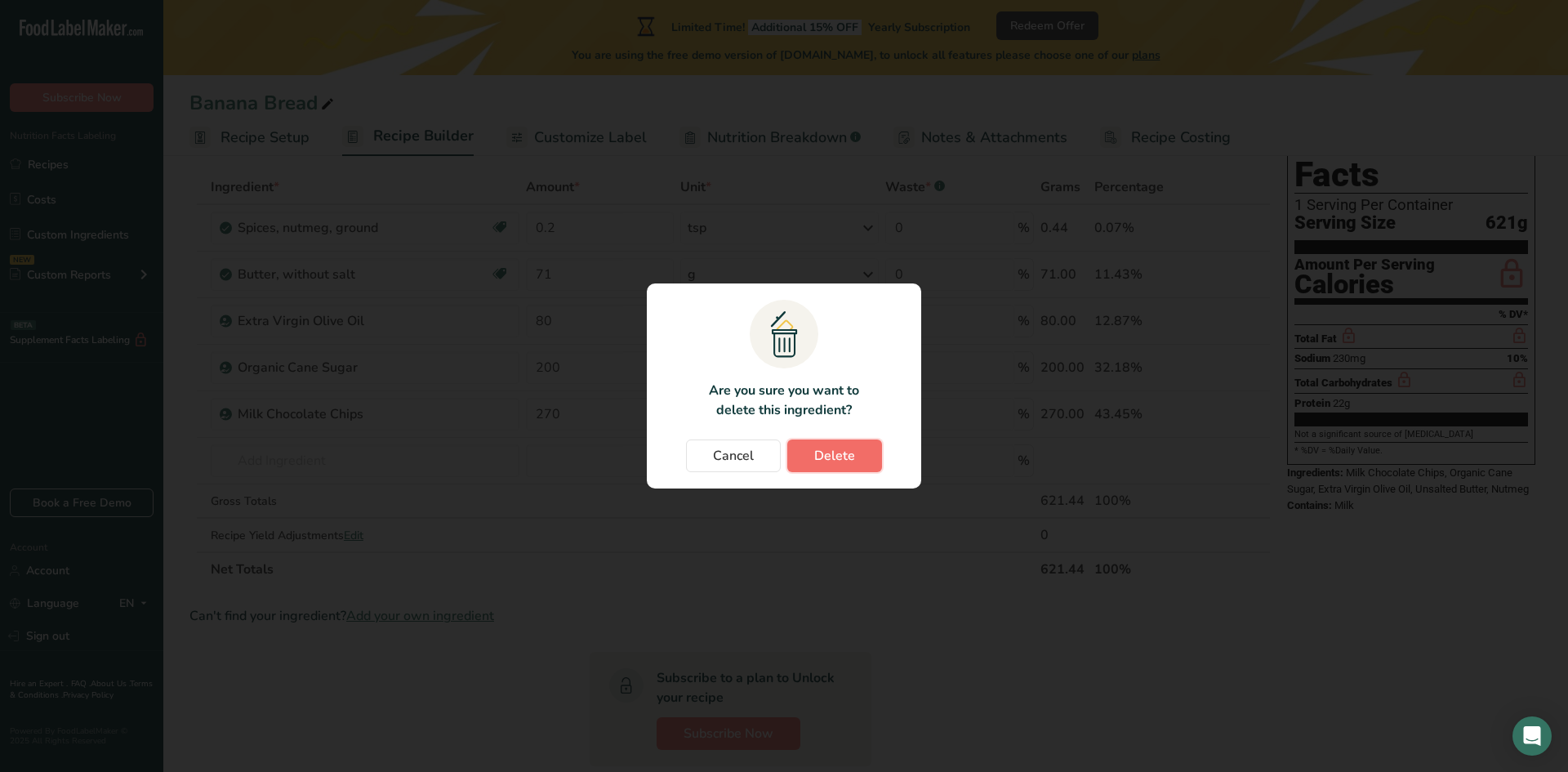
click at [845, 455] on span "Delete" at bounding box center [835, 455] width 41 height 20
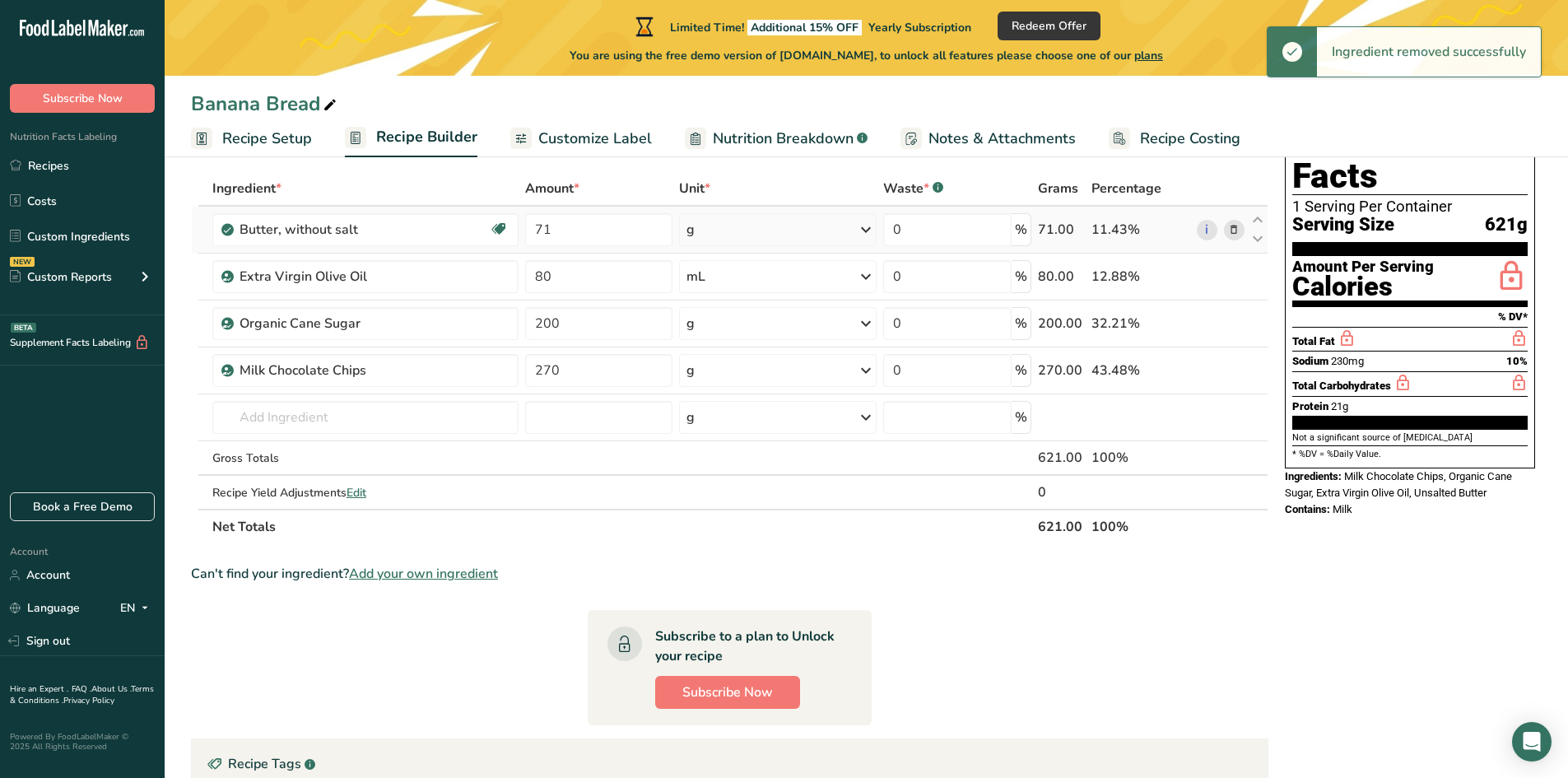
click at [1232, 233] on icon at bounding box center [1234, 230] width 12 height 17
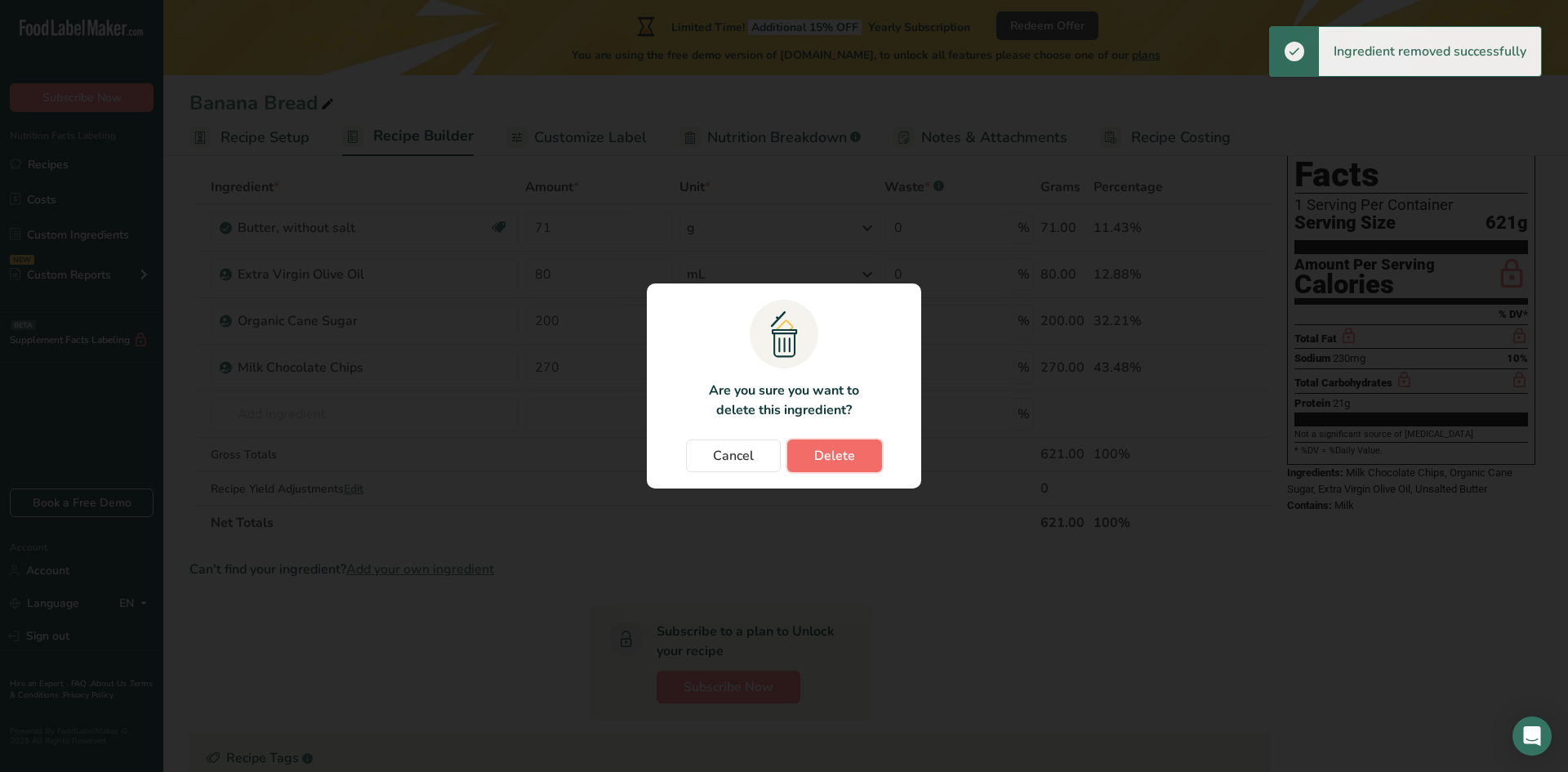
click at [843, 447] on span "Delete" at bounding box center [835, 455] width 41 height 20
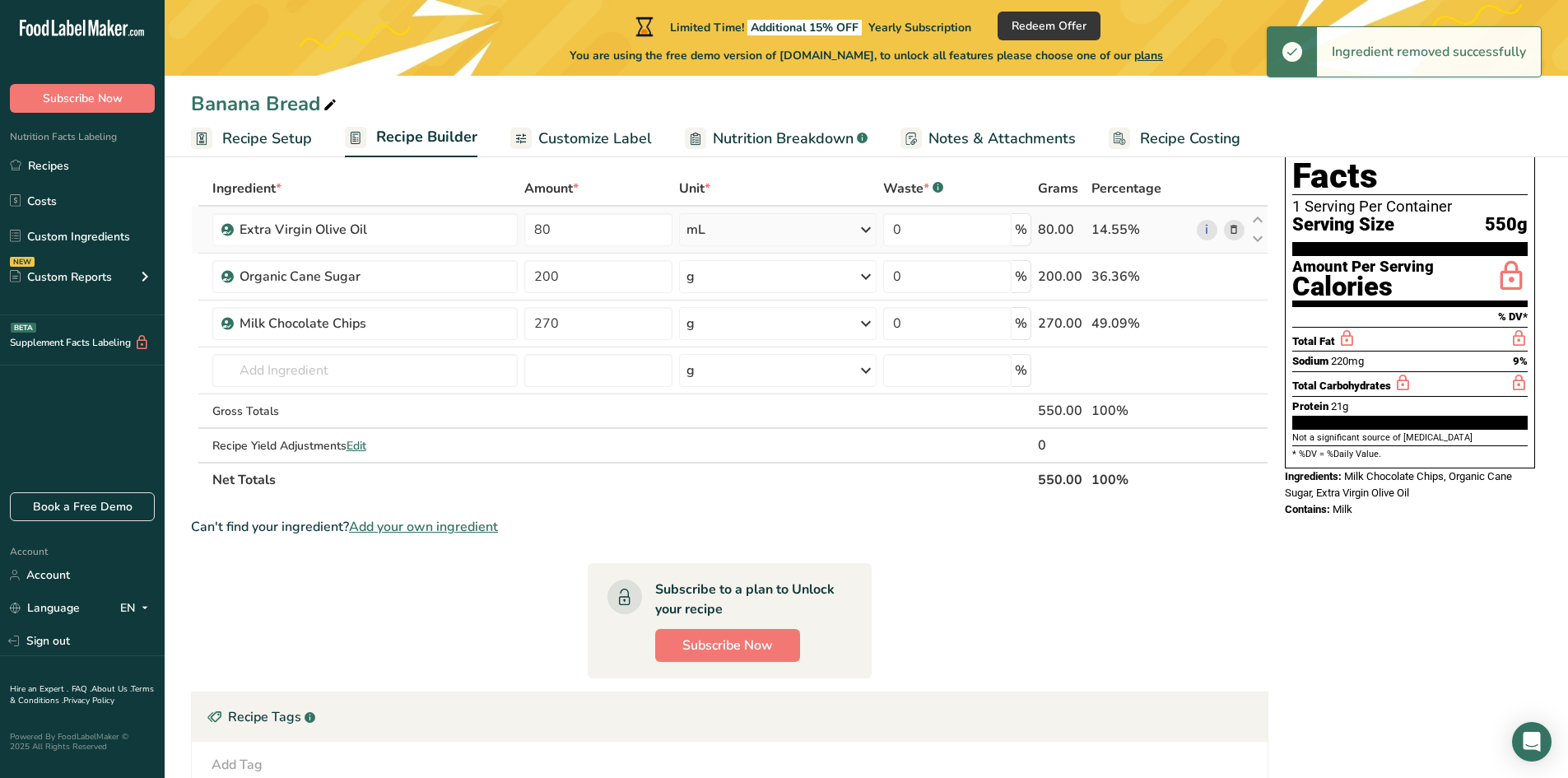
click at [1241, 229] on span at bounding box center [1234, 230] width 20 height 20
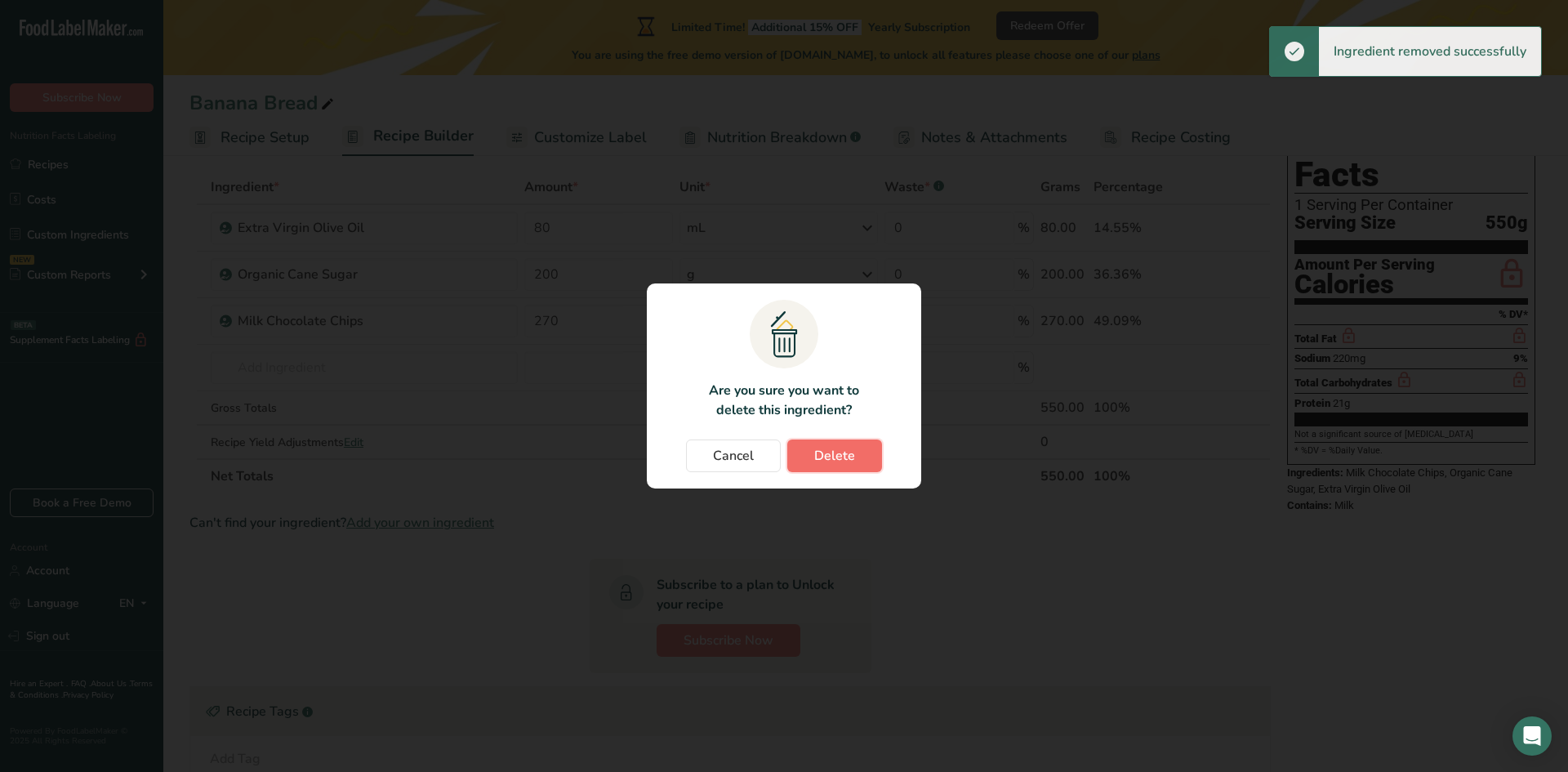
click at [811, 465] on button "Delete" at bounding box center [834, 455] width 95 height 33
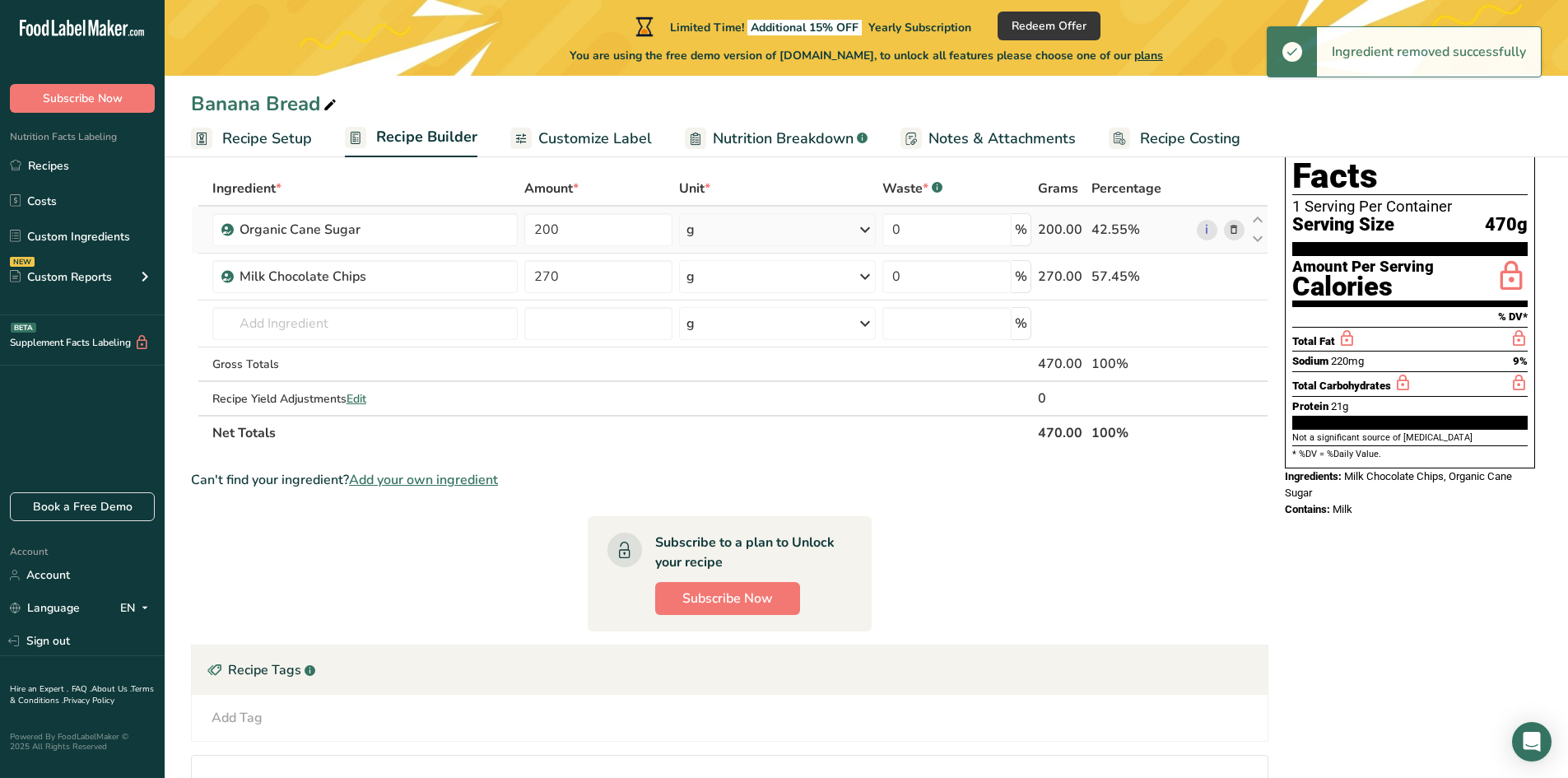
click at [1231, 234] on icon at bounding box center [1234, 230] width 12 height 17
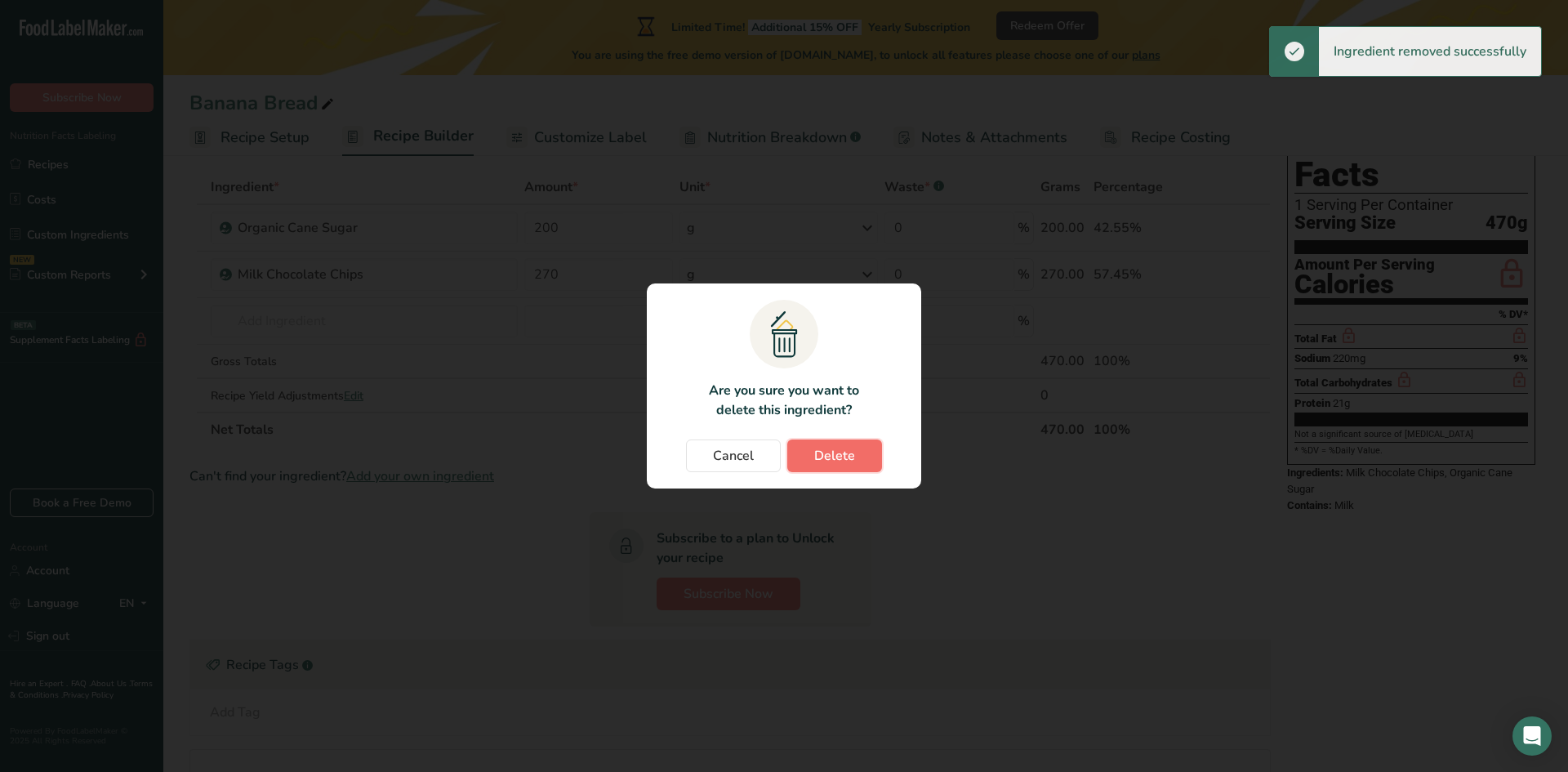
click at [849, 454] on span "Delete" at bounding box center [835, 455] width 41 height 20
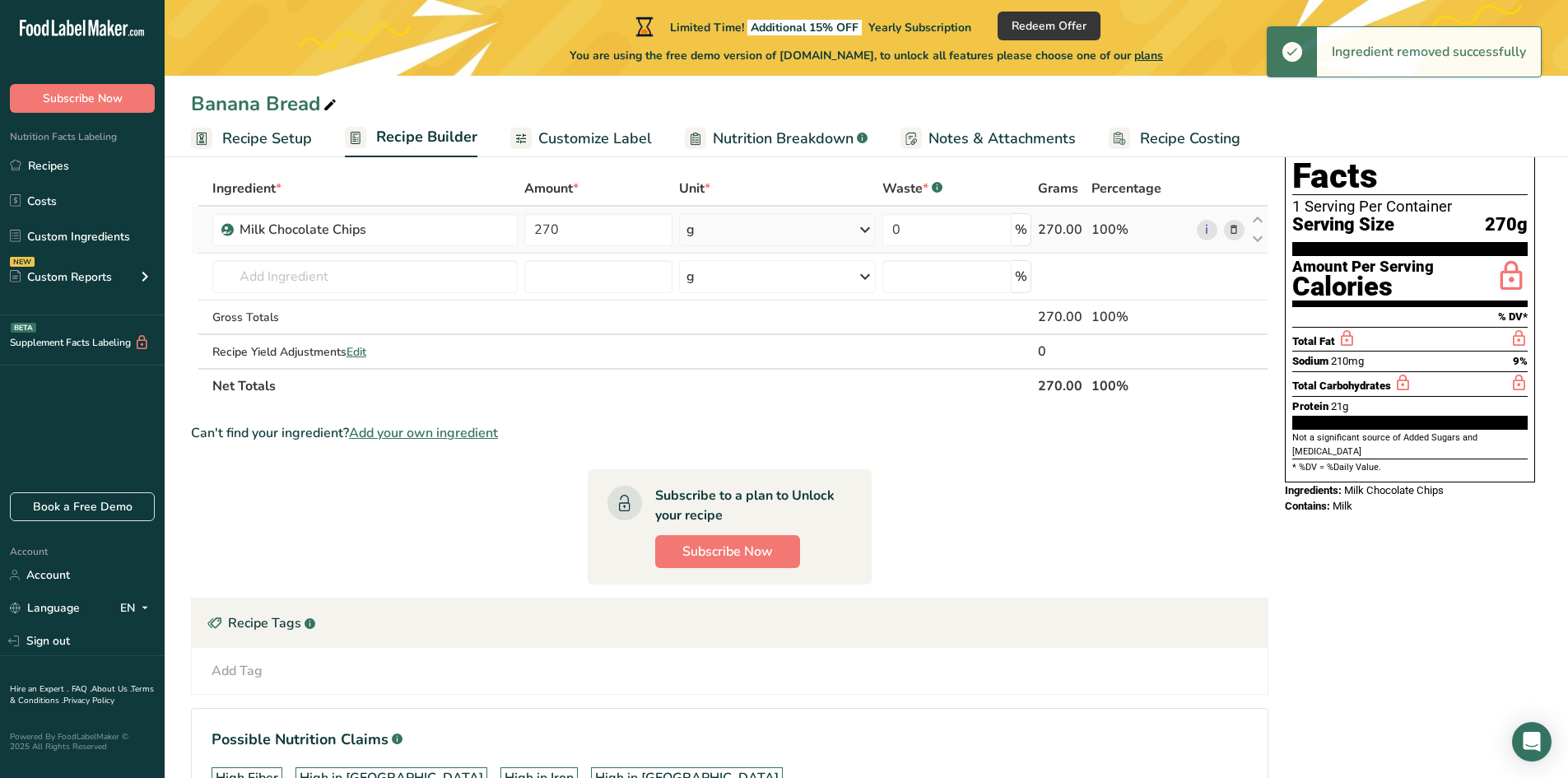
click at [1238, 237] on icon at bounding box center [1234, 230] width 12 height 17
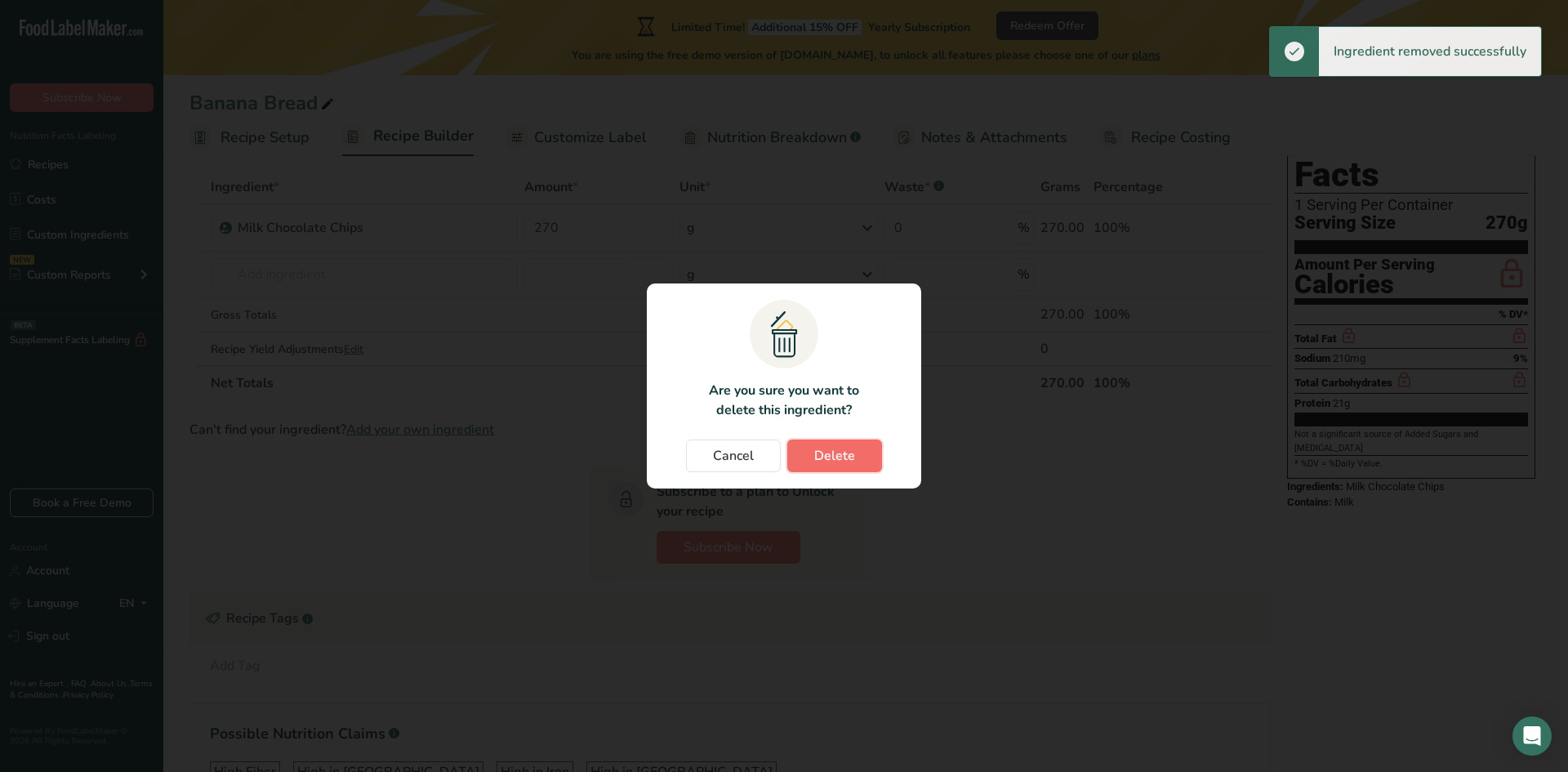
click at [849, 450] on span "Delete" at bounding box center [835, 455] width 41 height 20
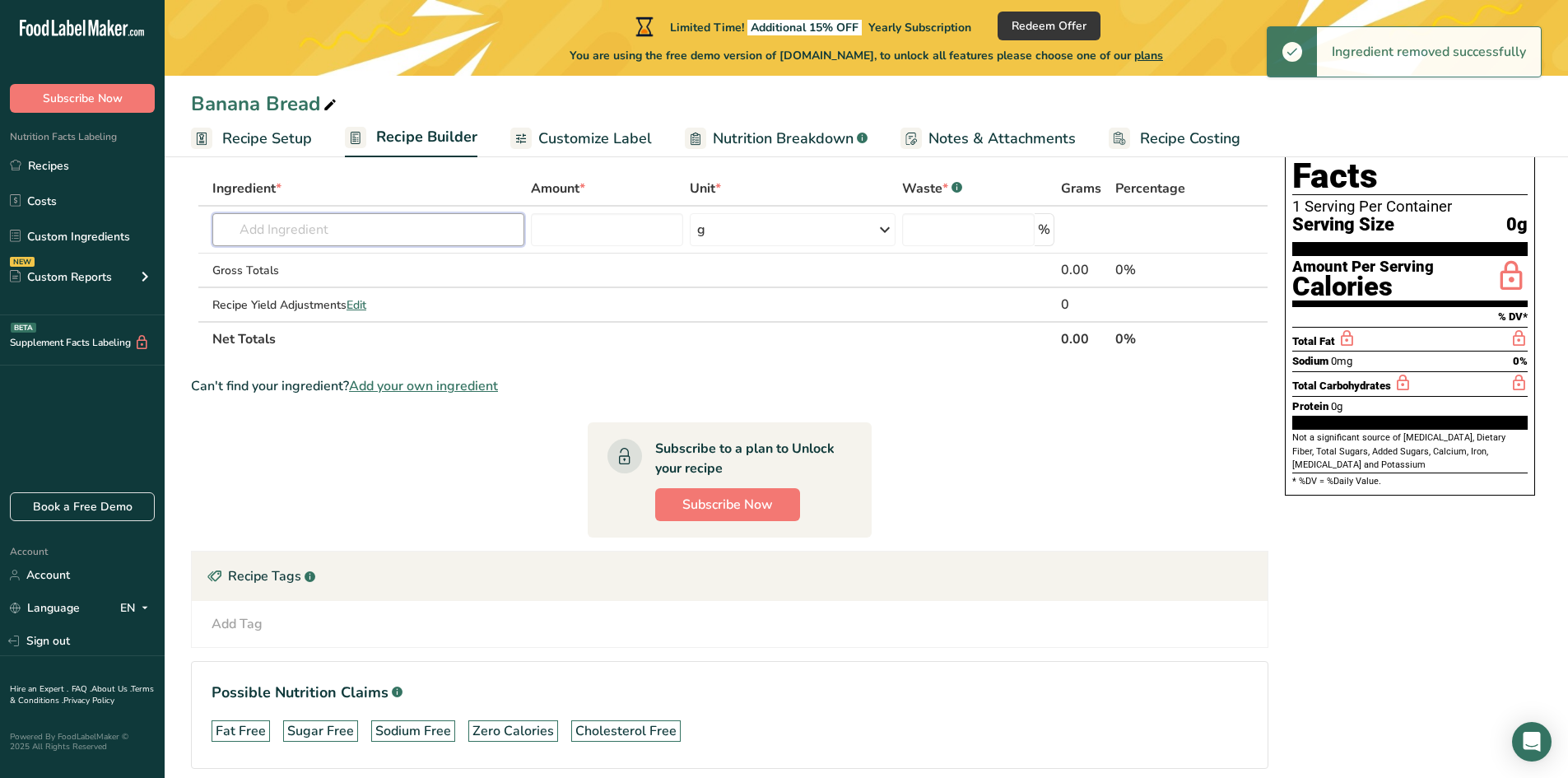
click at [341, 239] on input "text" at bounding box center [368, 230] width 312 height 33
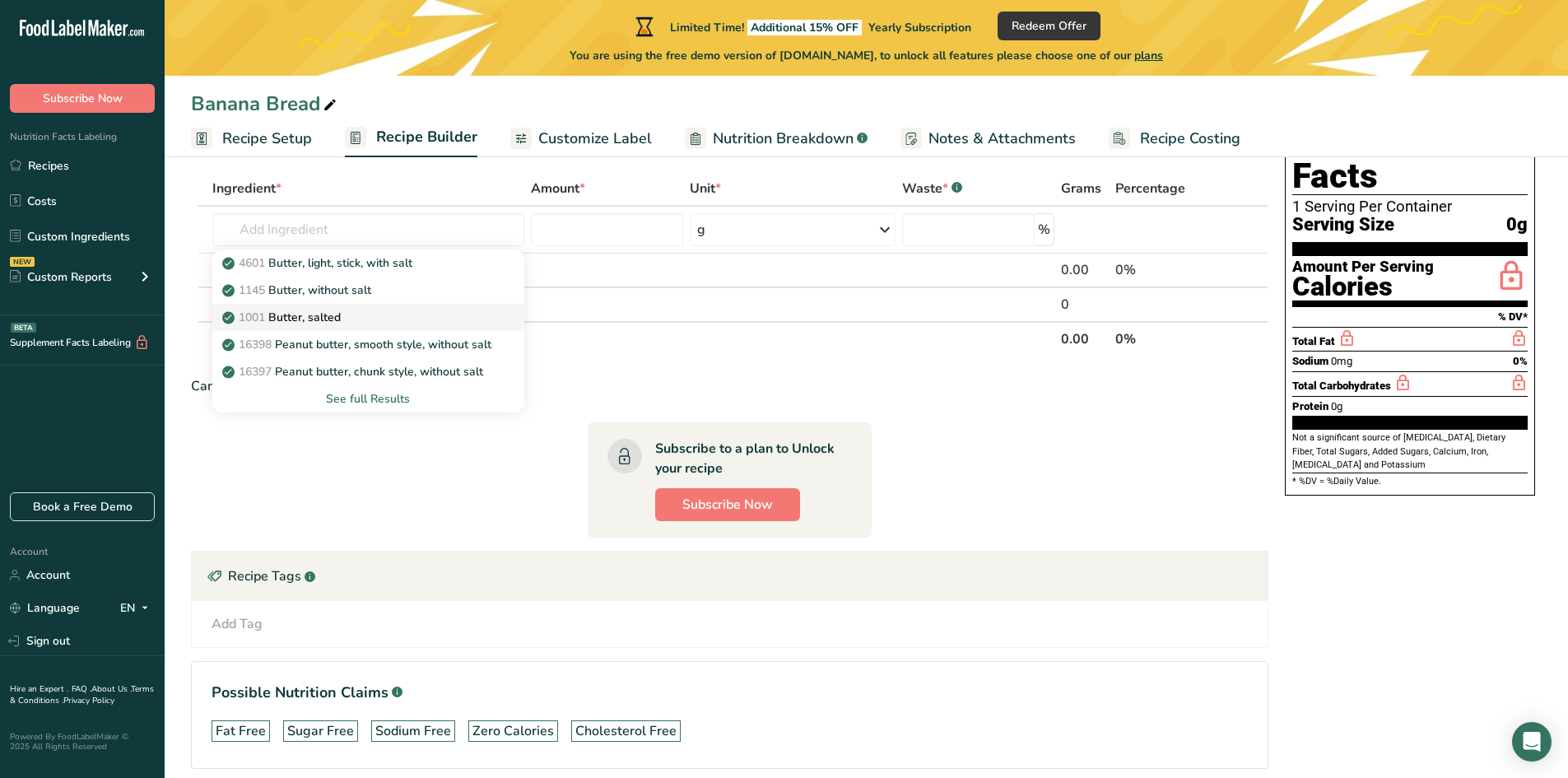
click at [333, 313] on p "1001 Butter, salted" at bounding box center [283, 317] width 115 height 17
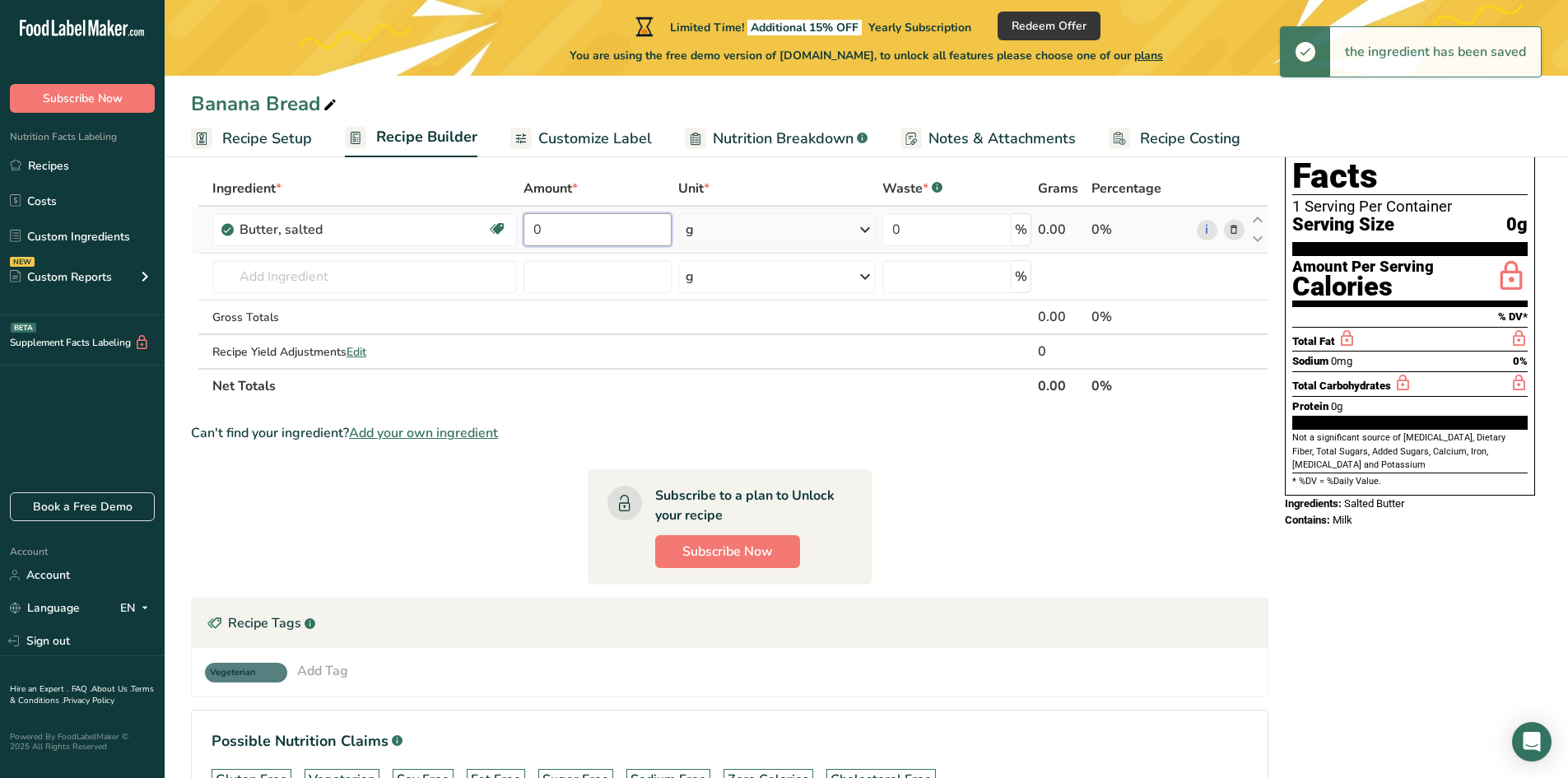
click at [580, 235] on input "0" at bounding box center [598, 230] width 148 height 33
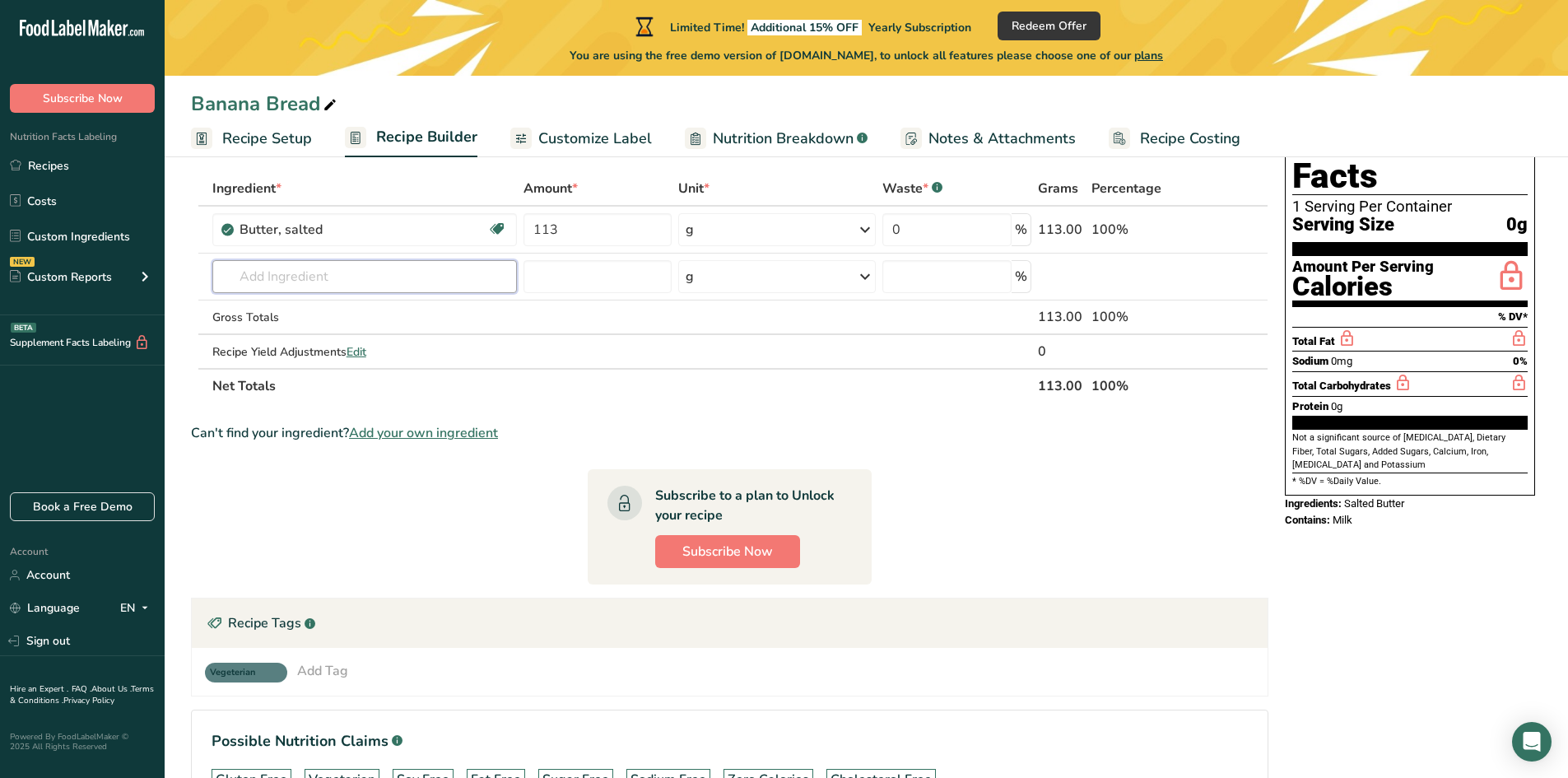
click at [424, 276] on div "Ingredient * Amount * Unit * Waste * .a-a{fill:#347362;}.b-a{fill:#fff;} Grams …" at bounding box center [729, 288] width 1077 height 232
click at [340, 307] on div "Dark Brown Sugar" at bounding box center [351, 310] width 252 height 17
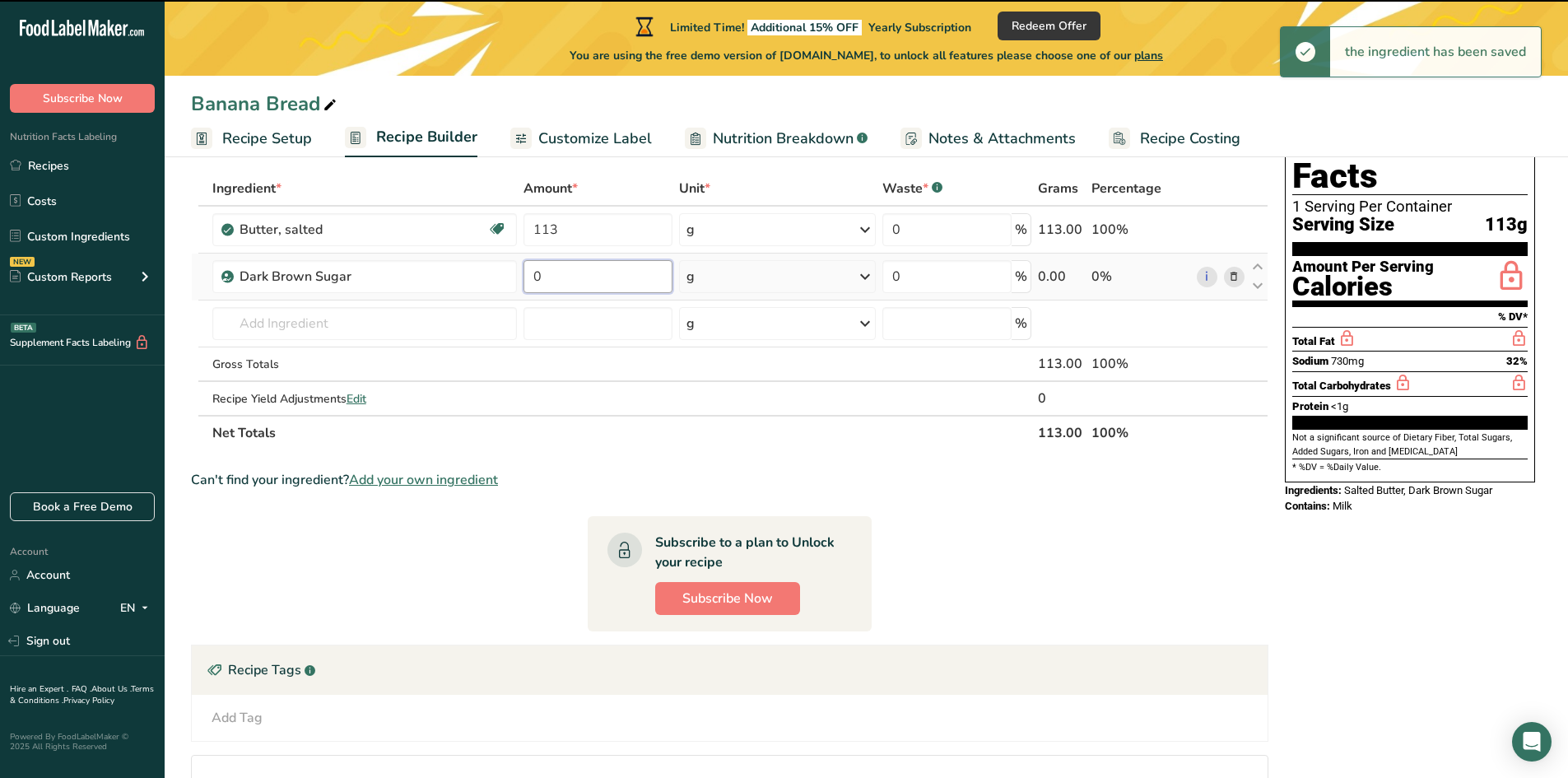
click at [569, 280] on input "0" at bounding box center [598, 277] width 148 height 33
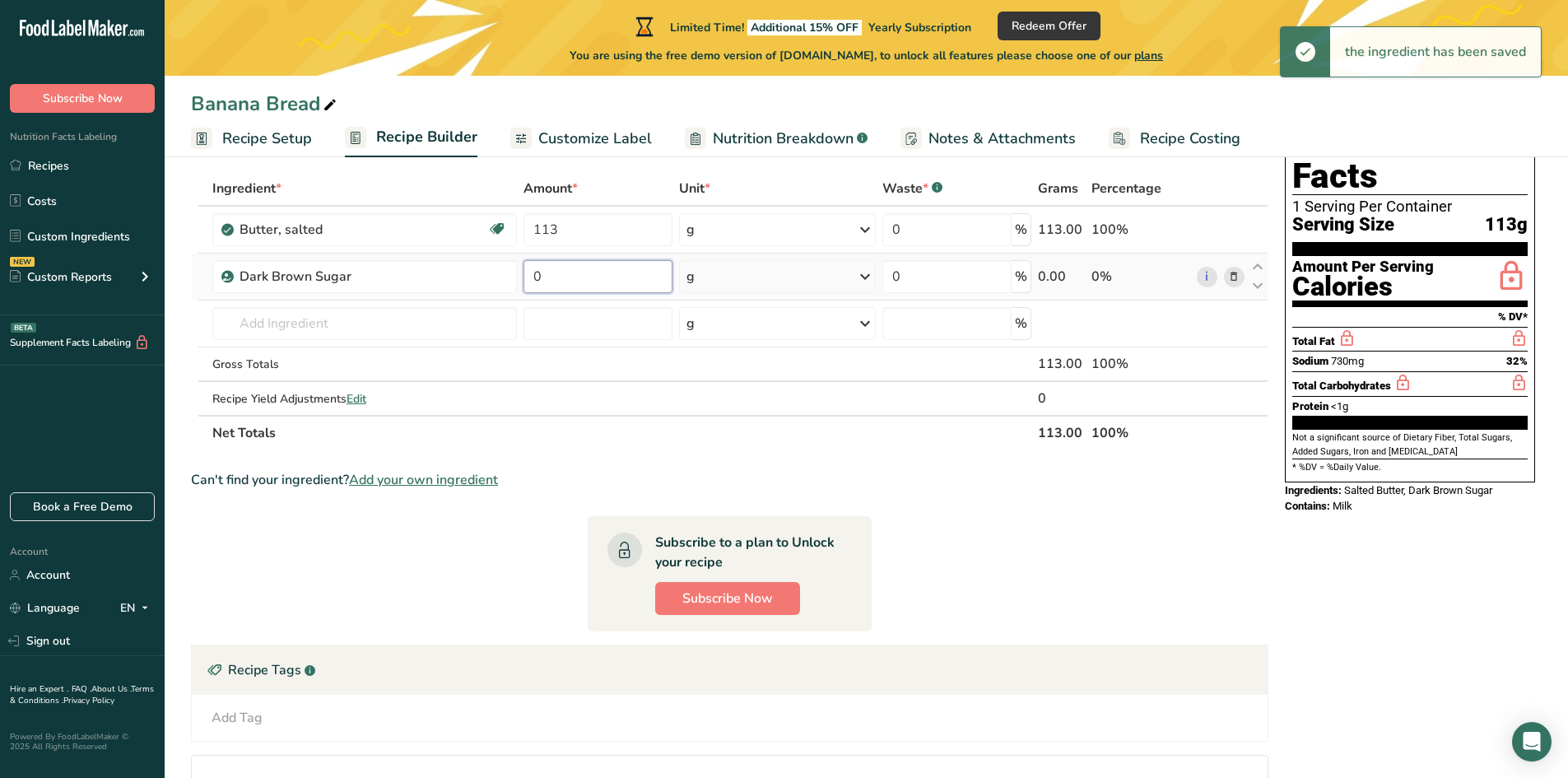
click at [569, 280] on input "0" at bounding box center [598, 277] width 148 height 33
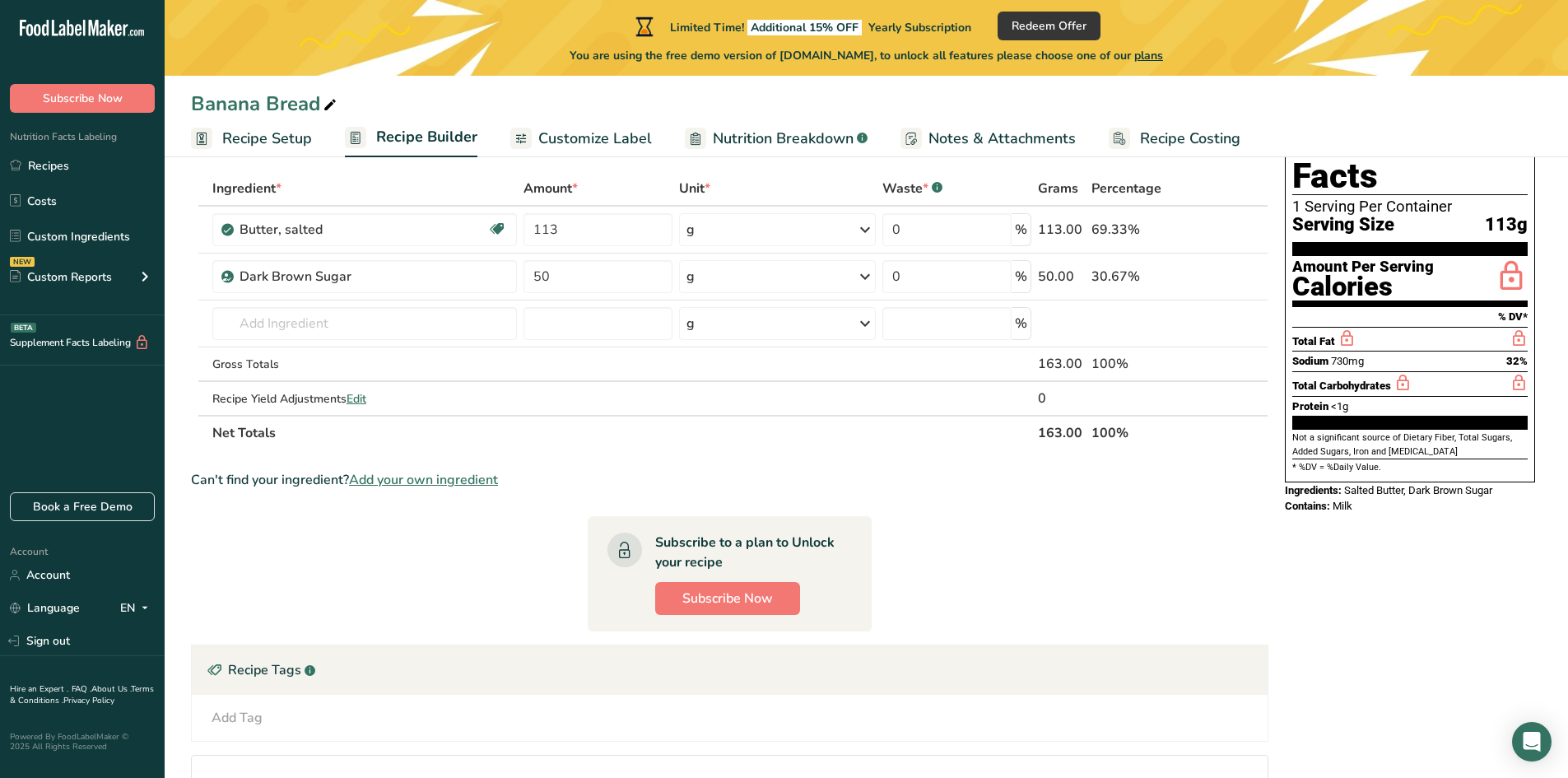
click at [405, 340] on div "Ingredient * Amount * Unit * Waste * .a-a{fill:#347362;}.b-a{fill:#fff;} Grams …" at bounding box center [729, 311] width 1077 height 279
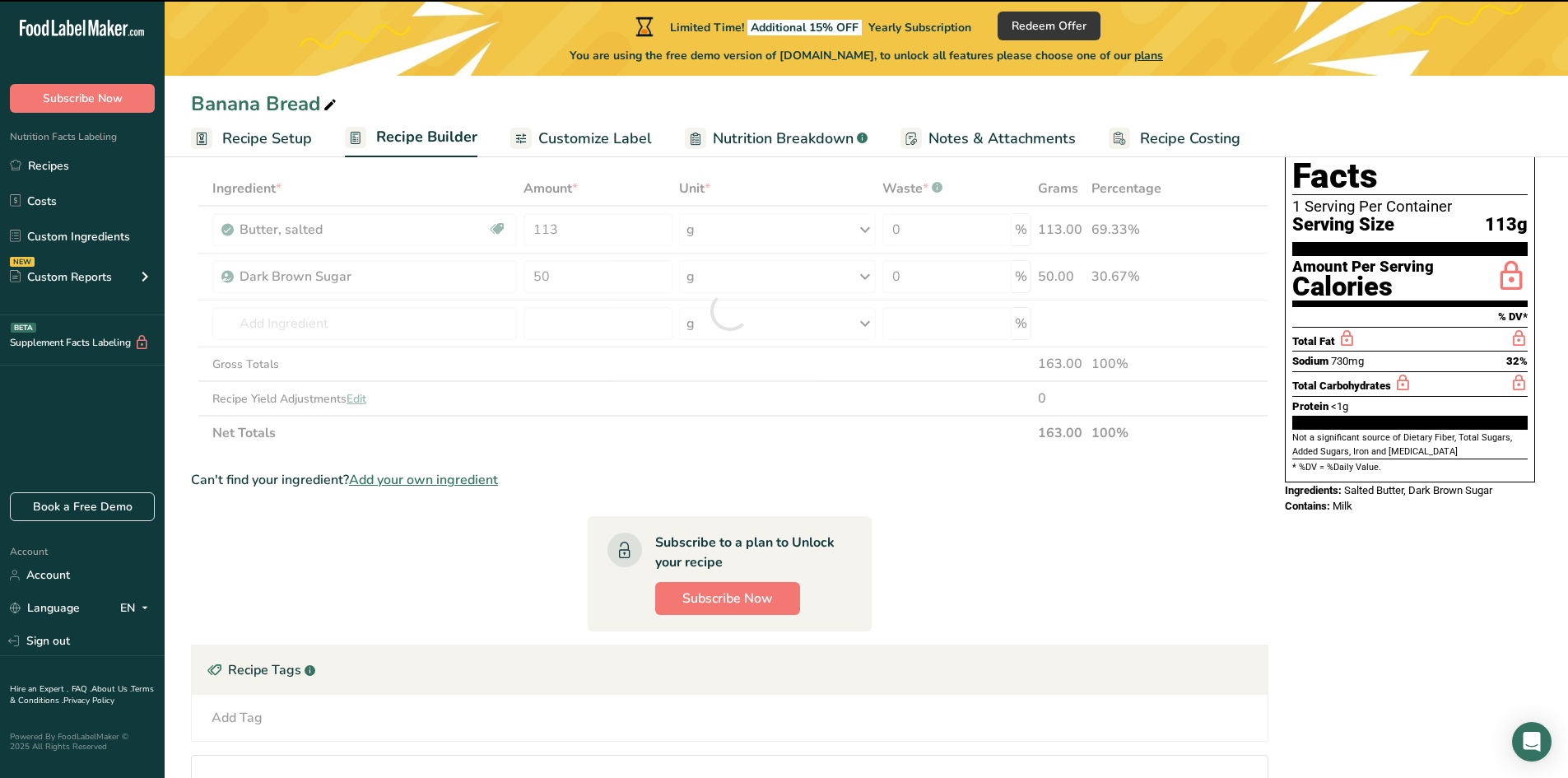
click at [399, 325] on div at bounding box center [729, 311] width 1077 height 279
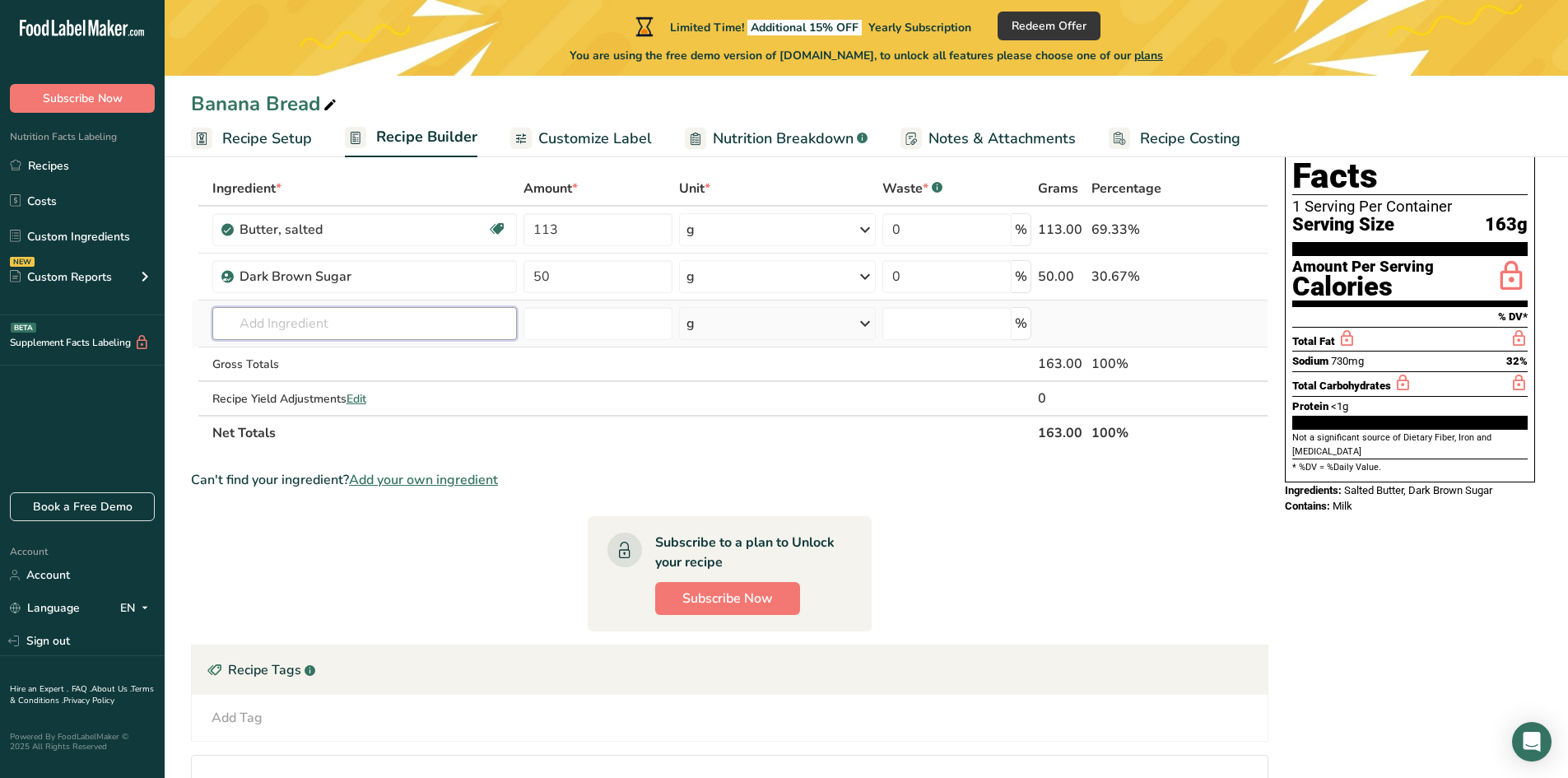
click at [395, 326] on input "text" at bounding box center [365, 323] width 305 height 33
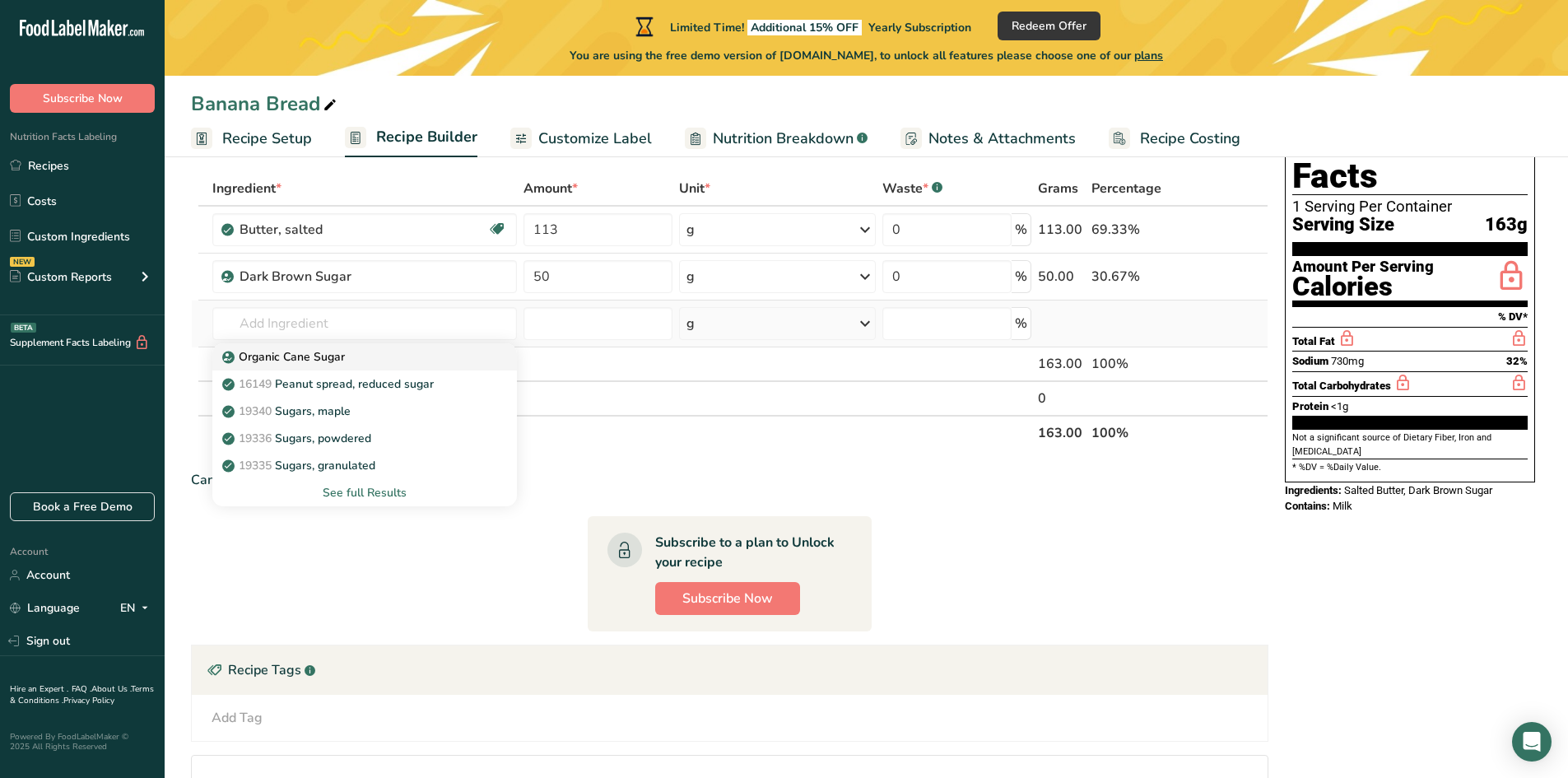
click at [333, 355] on p "Organic Cane Sugar" at bounding box center [285, 356] width 119 height 17
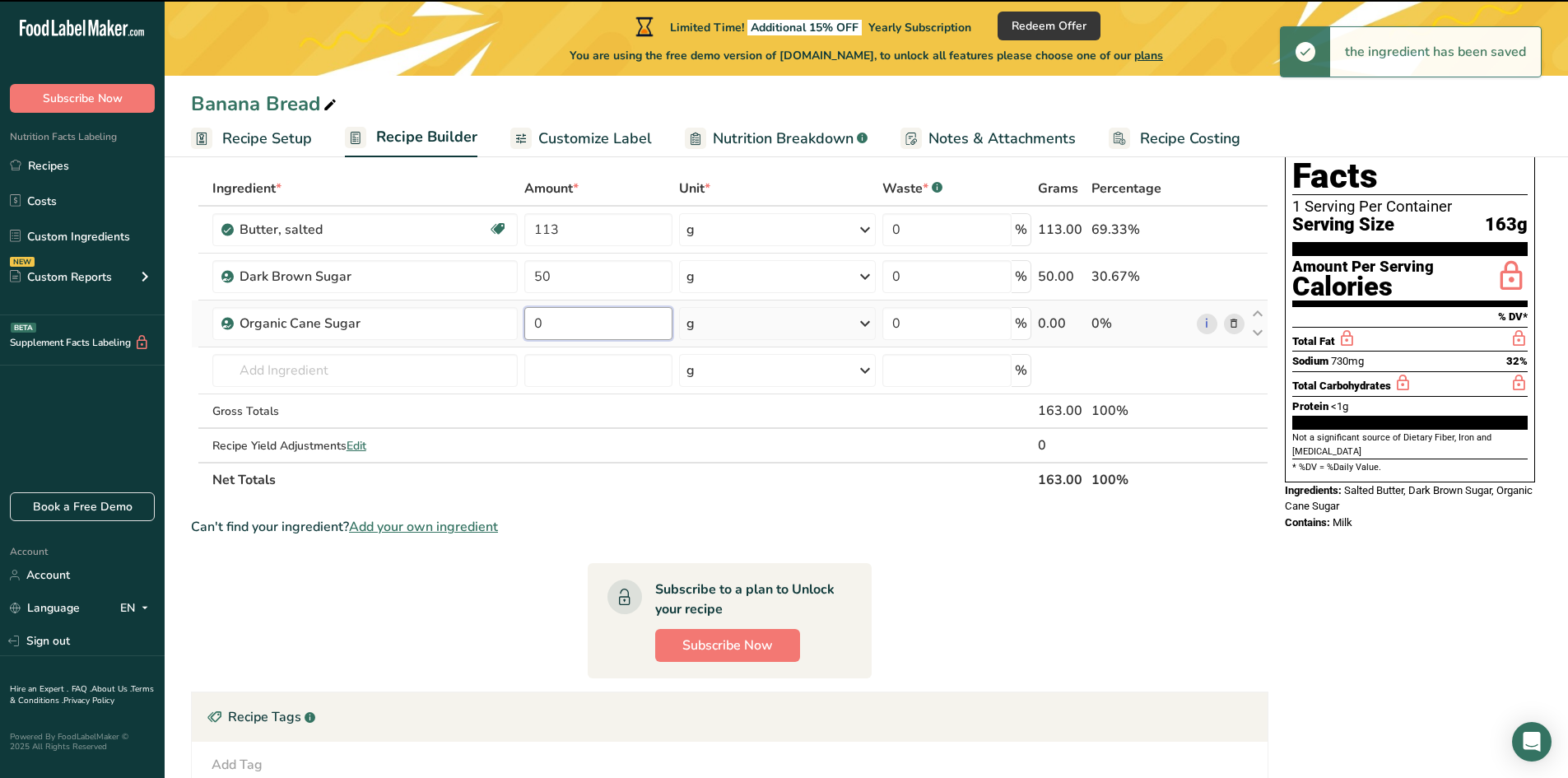
click at [584, 320] on input "0" at bounding box center [598, 323] width 148 height 33
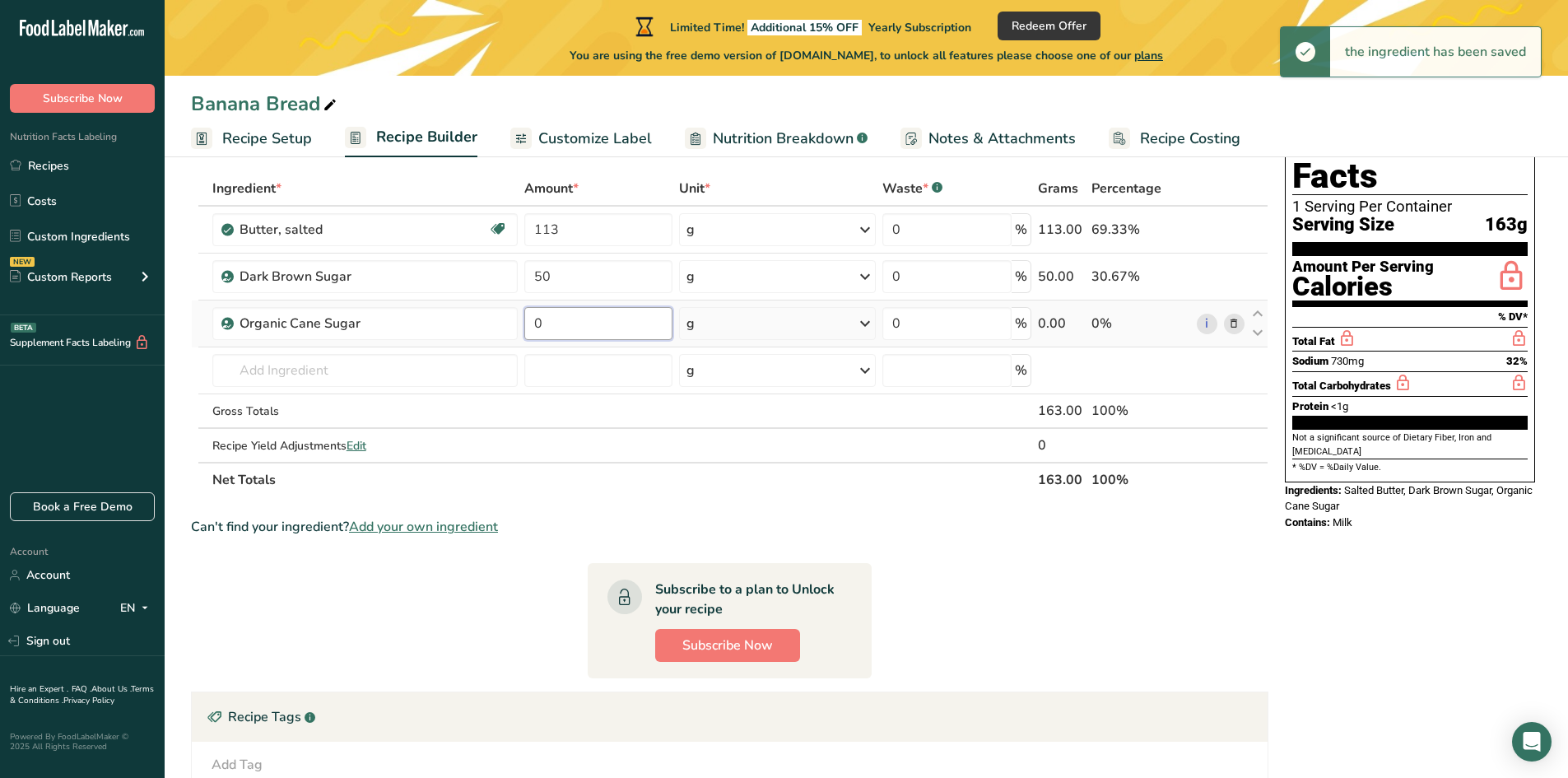
click at [584, 320] on input "0" at bounding box center [598, 323] width 148 height 33
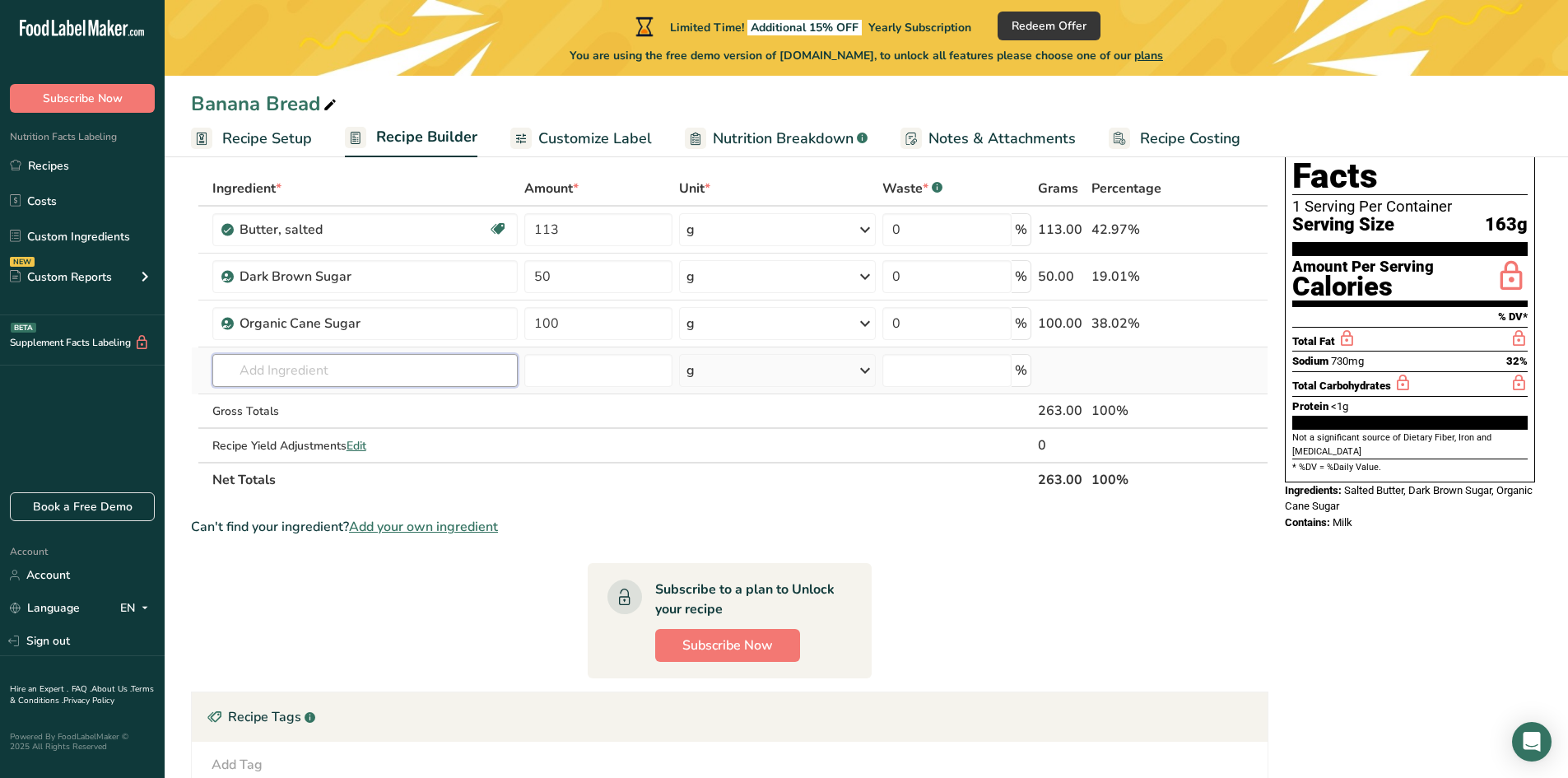
click at [373, 372] on div "Ingredient * Amount * Unit * Waste * .a-a{fill:#347362;}.b-a{fill:#fff;} Grams …" at bounding box center [729, 334] width 1077 height 326
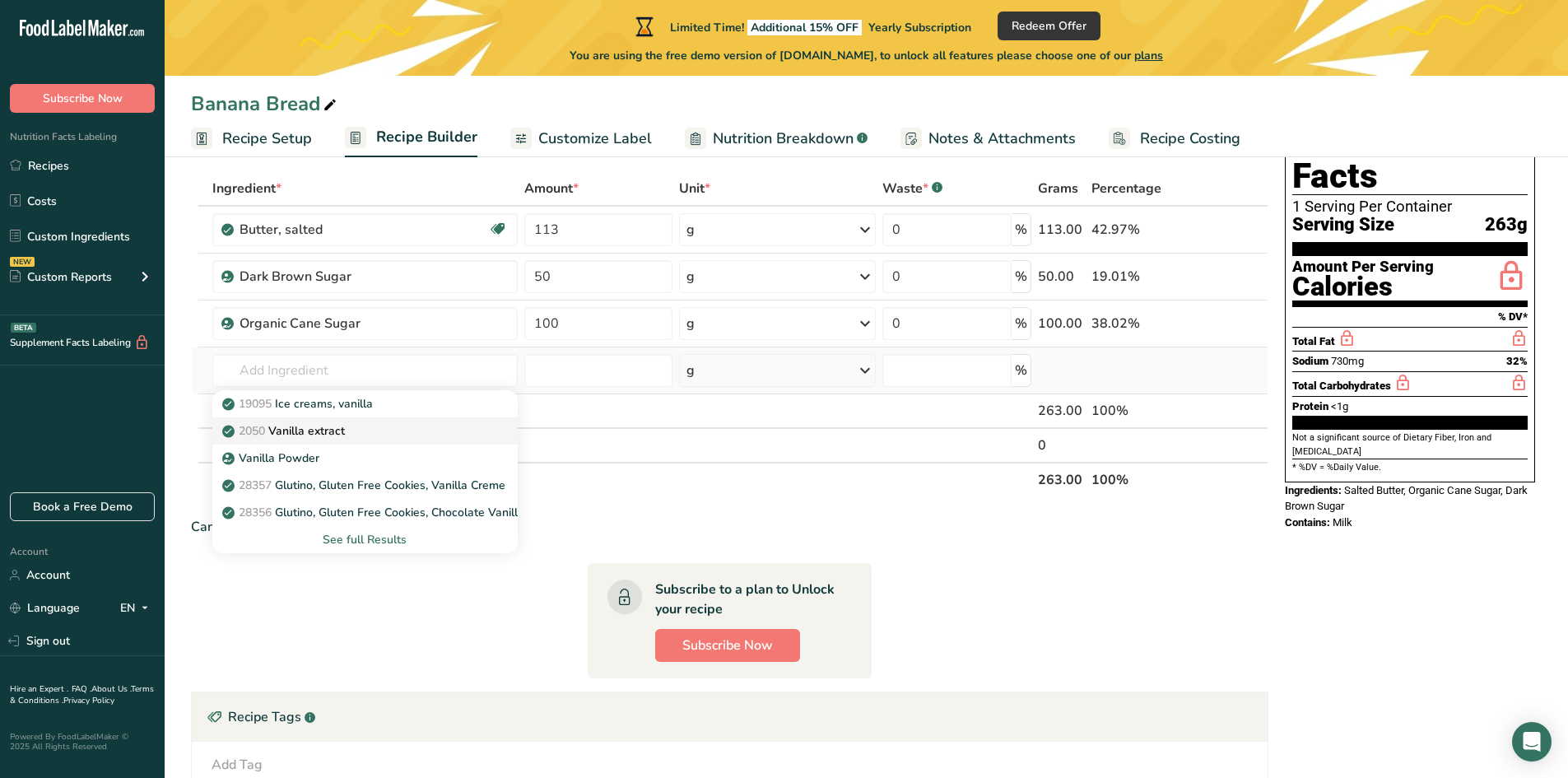
click at [345, 428] on p "2050 Vanilla extract" at bounding box center [285, 431] width 119 height 17
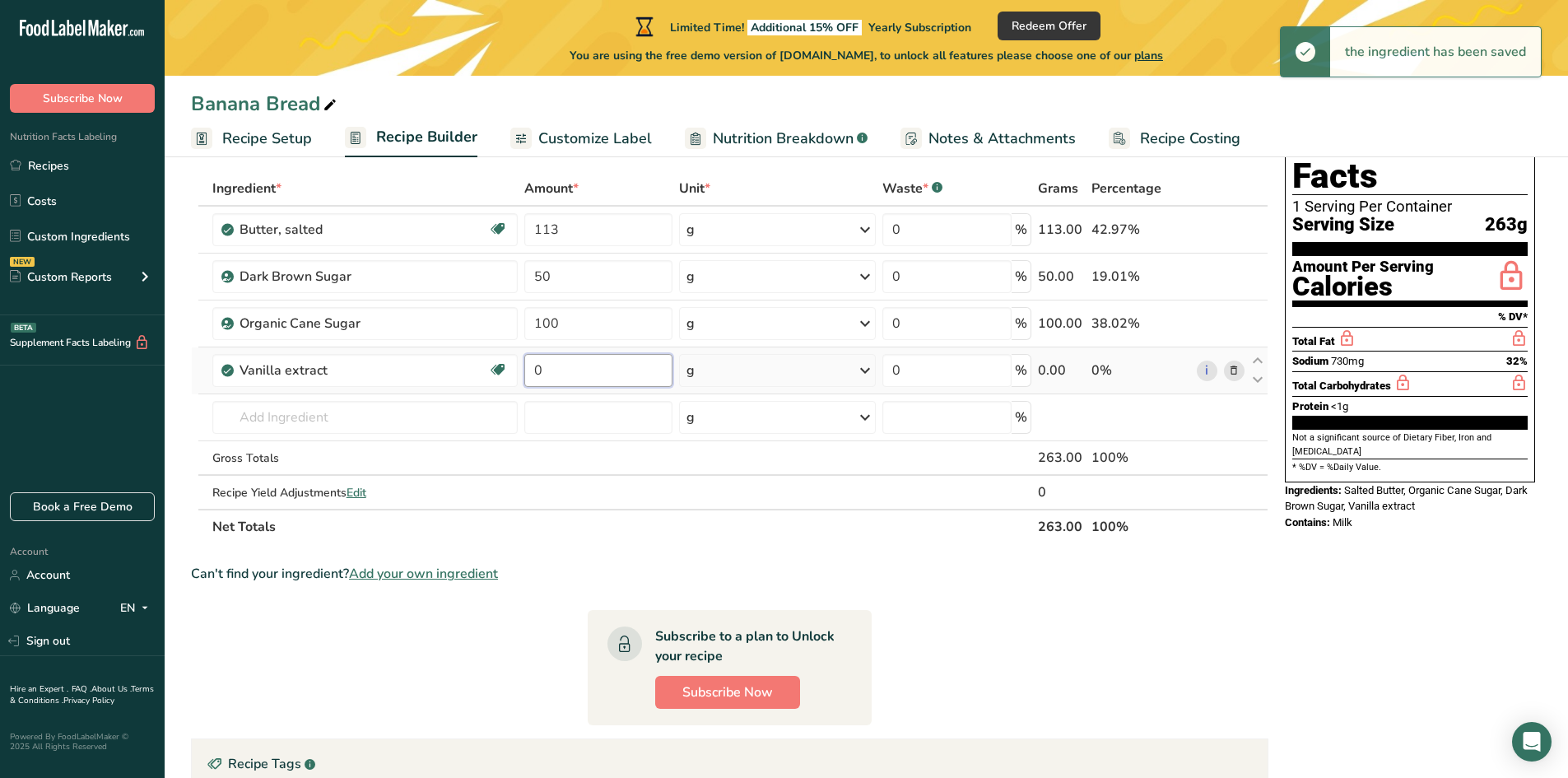
click at [548, 371] on input "0" at bounding box center [598, 370] width 148 height 33
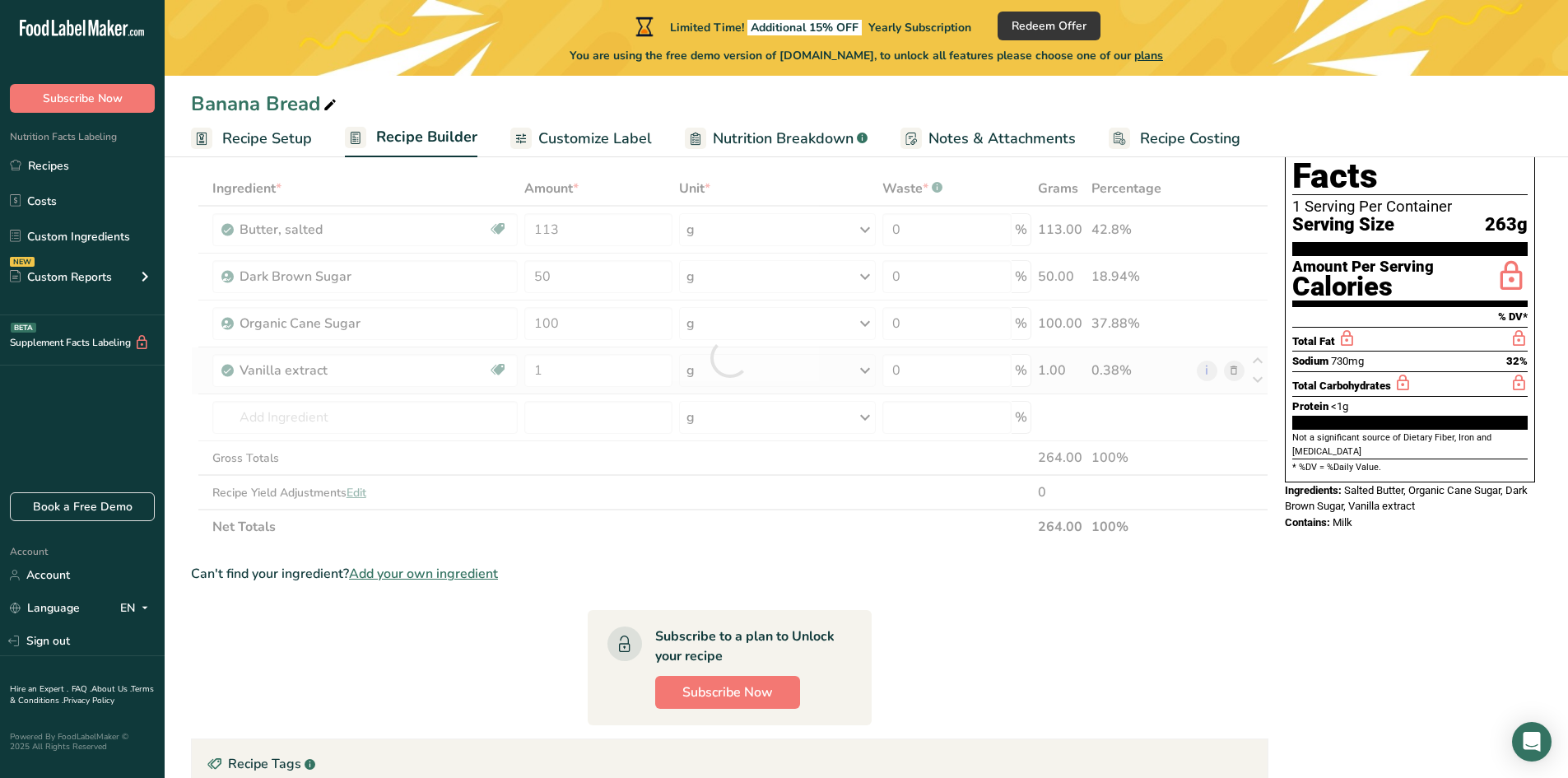
click at [728, 368] on div "Ingredient * Amount * Unit * Waste * .a-a{fill:#347362;}.b-a{fill:#fff;} Grams …" at bounding box center [729, 358] width 1077 height 373
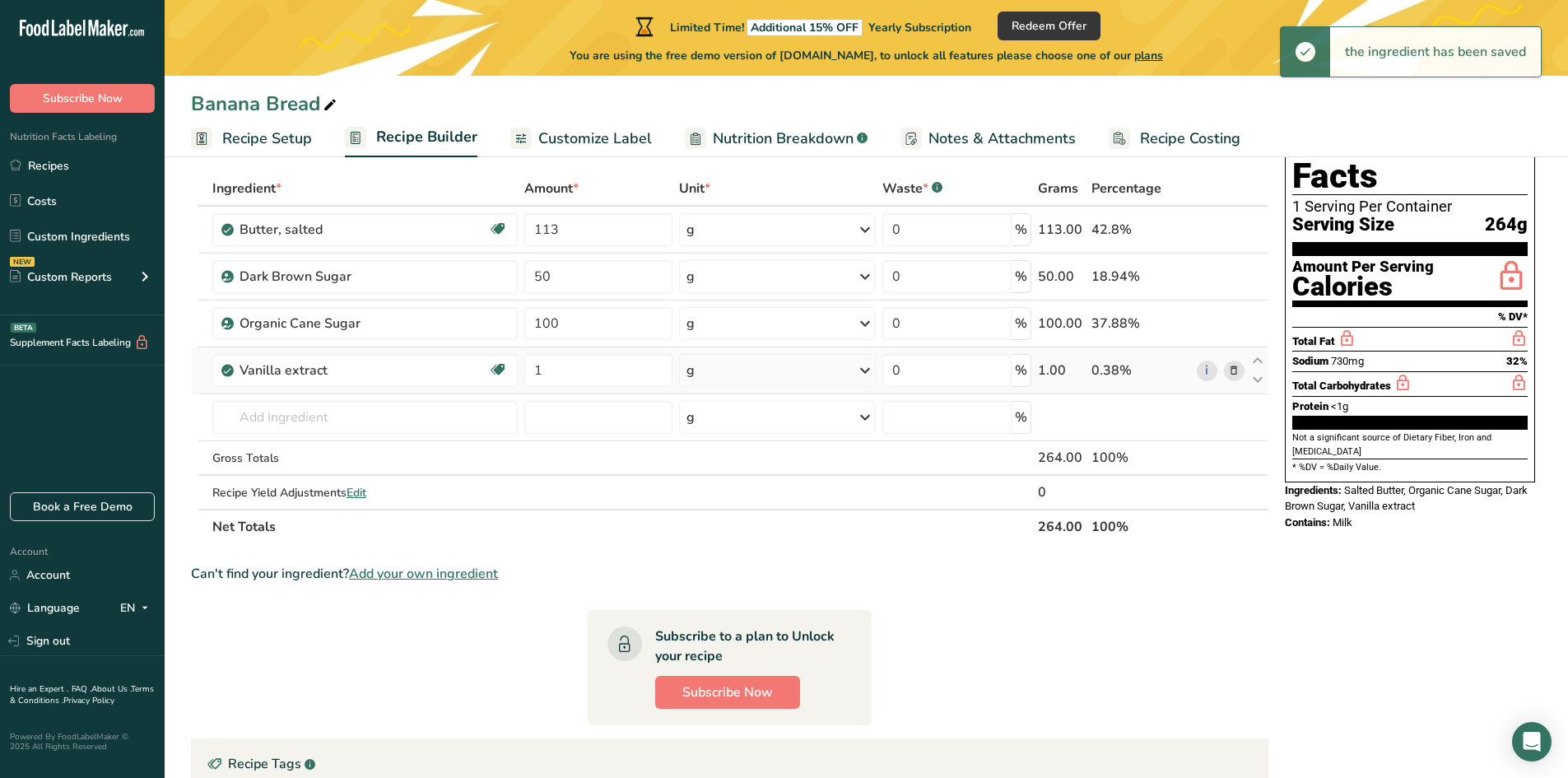
click at [728, 368] on div "g" at bounding box center [777, 370] width 196 height 33
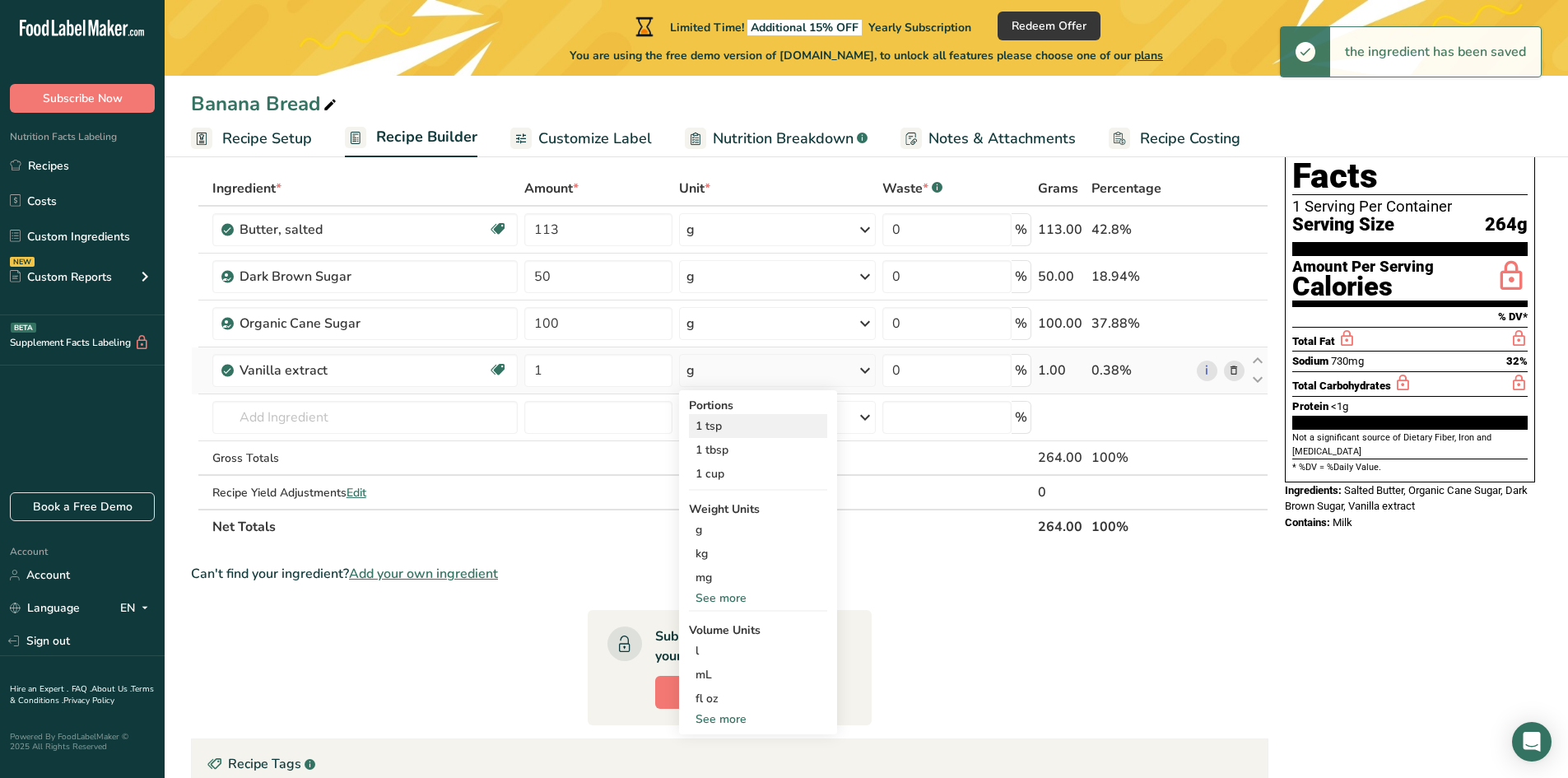
click at [719, 432] on div "1 tsp" at bounding box center [757, 426] width 138 height 24
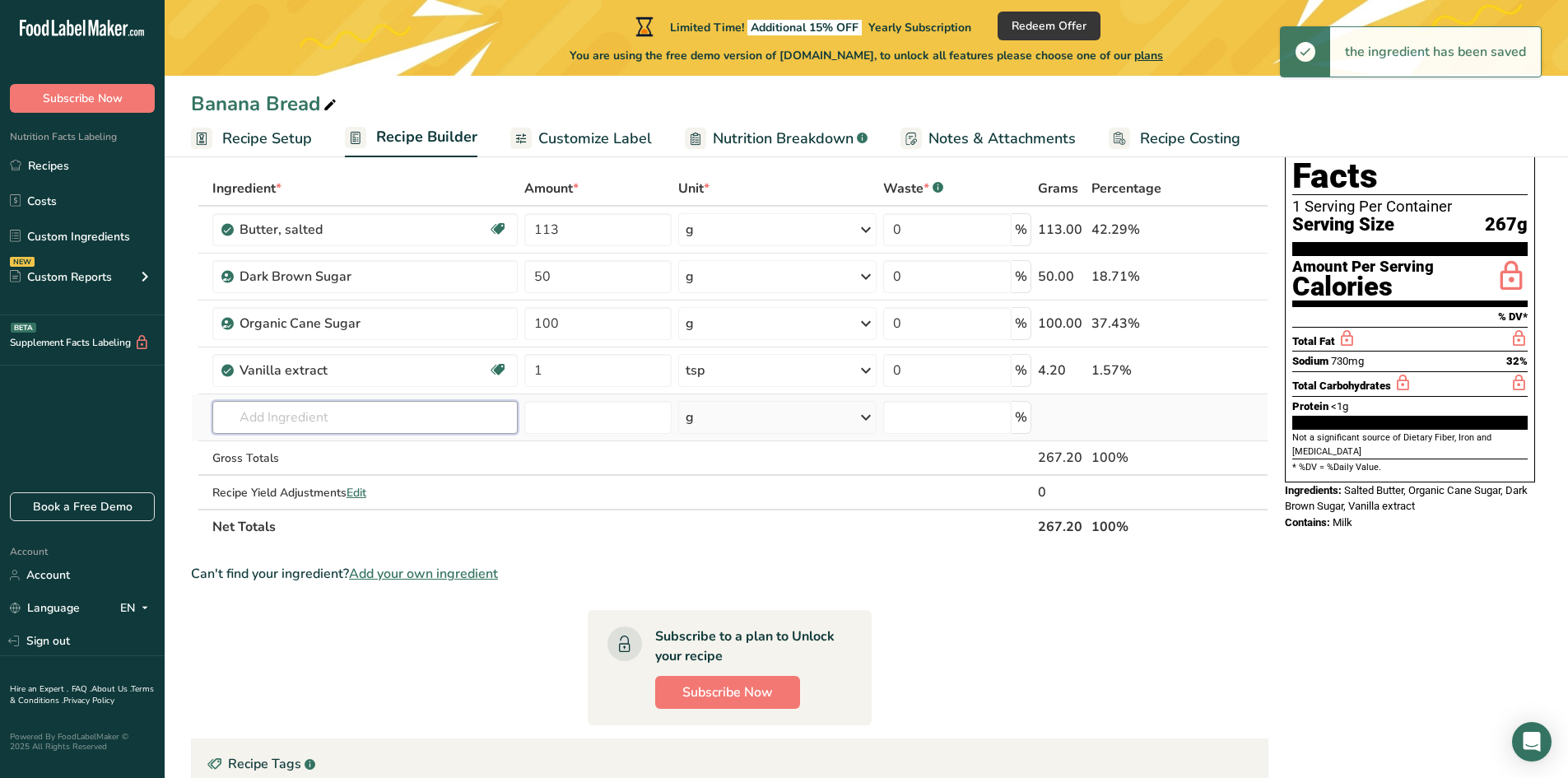
click at [312, 422] on input "text" at bounding box center [365, 418] width 305 height 33
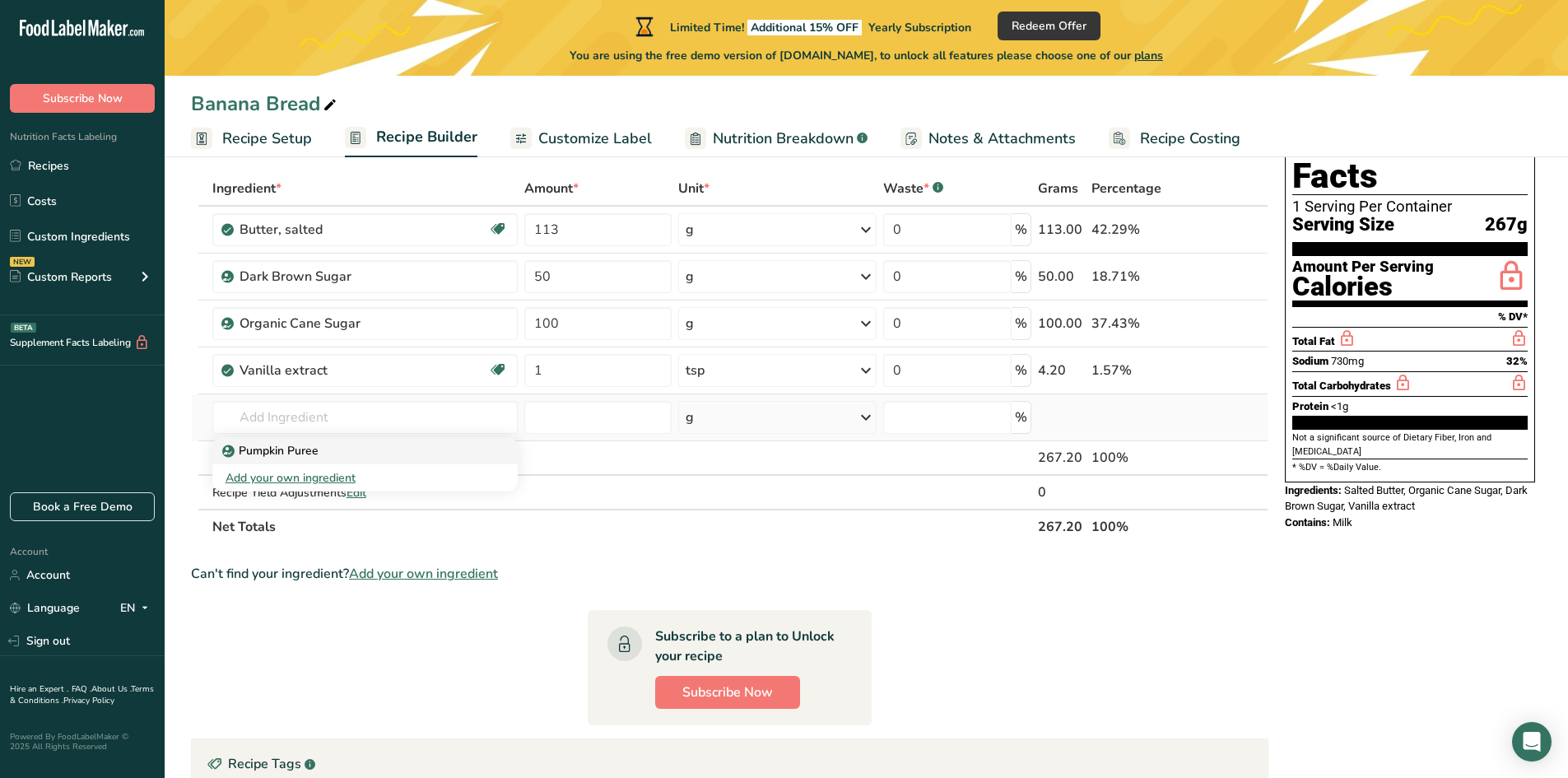
click at [297, 455] on p "Pumpkin Puree" at bounding box center [272, 450] width 93 height 17
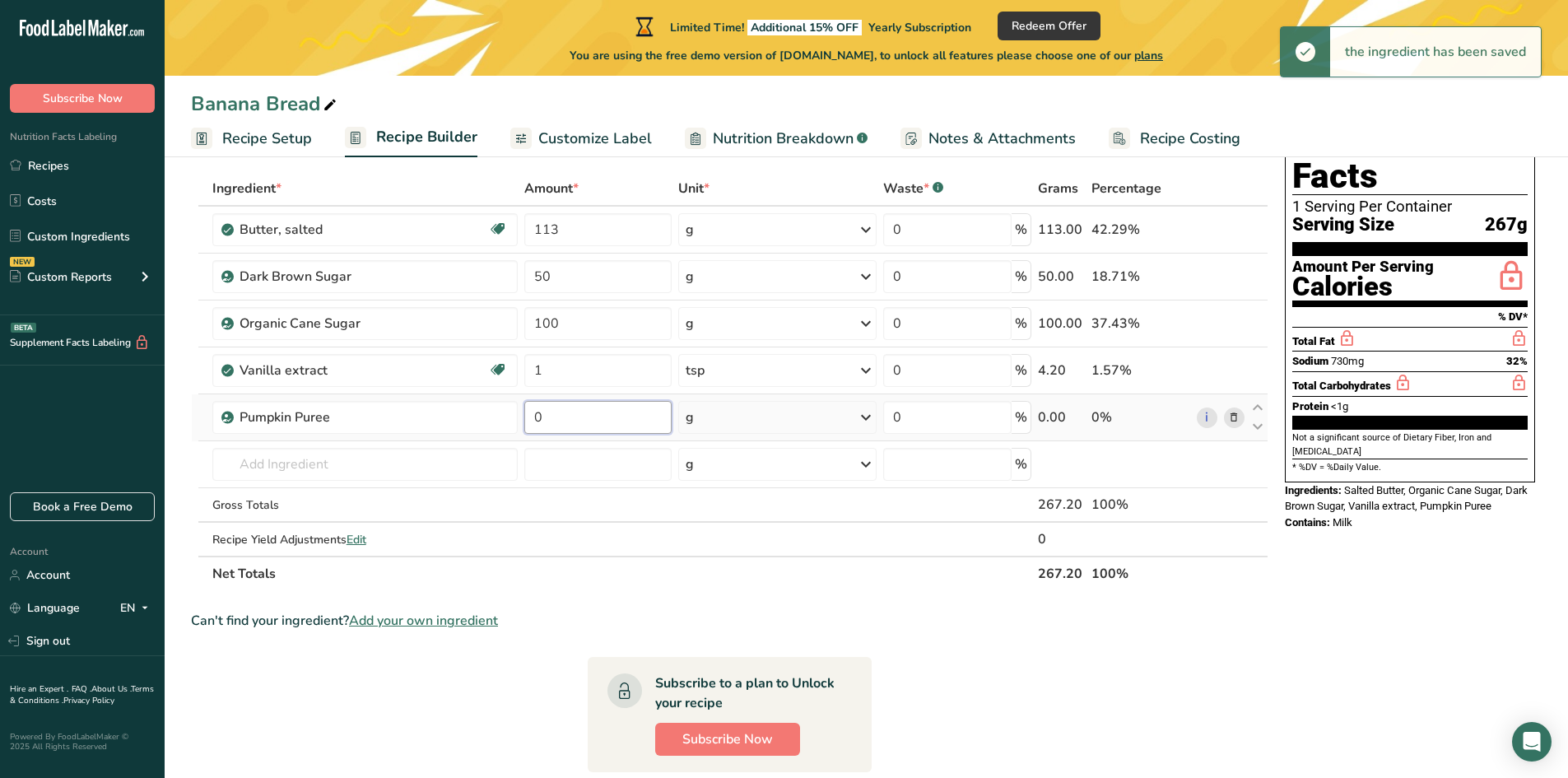
click at [571, 420] on input "0" at bounding box center [598, 418] width 148 height 33
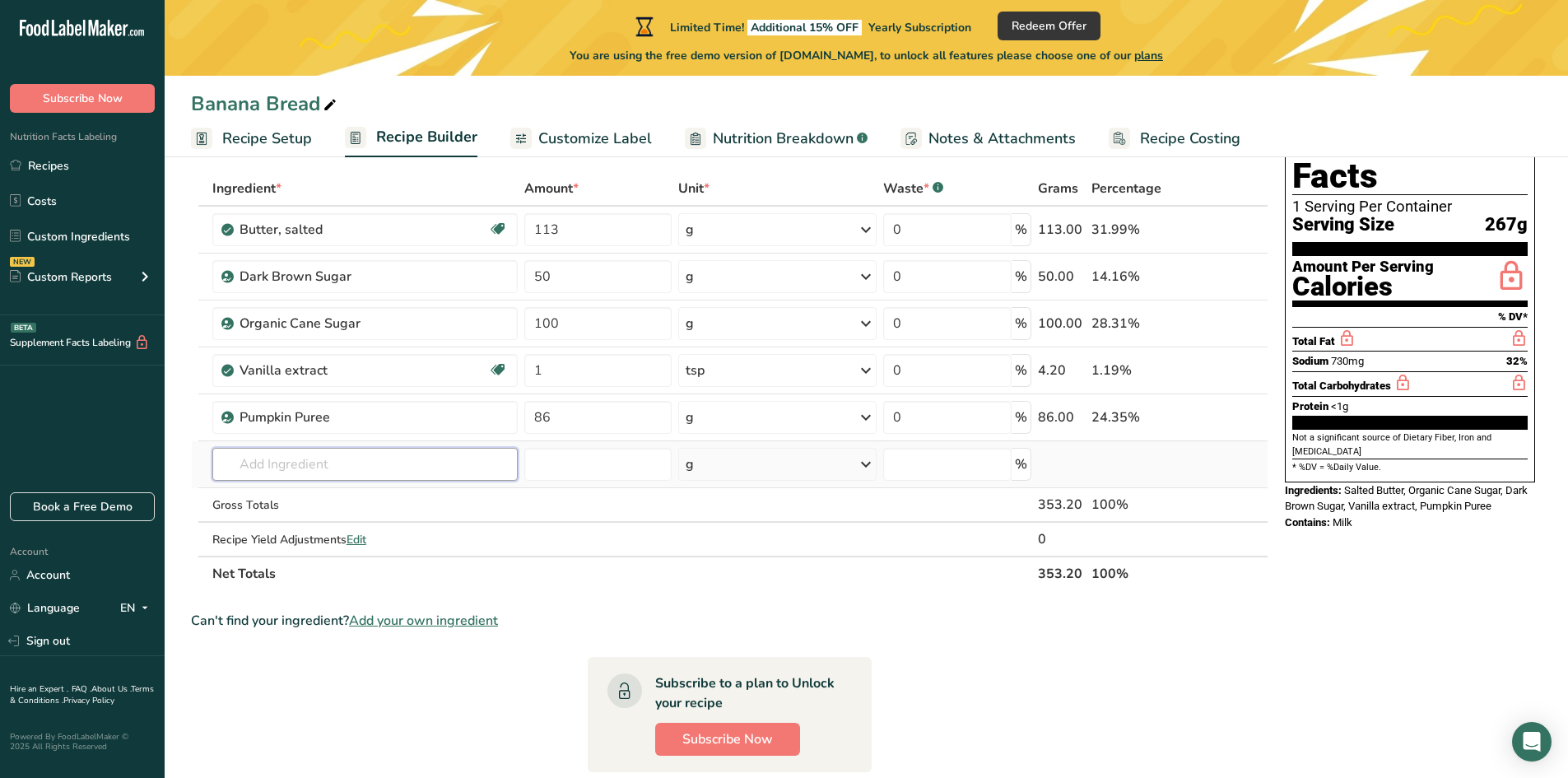
click at [443, 463] on div "Ingredient * Amount * Unit * Waste * .a-a{fill:#347362;}.b-a{fill:#fff;} Grams …" at bounding box center [729, 381] width 1077 height 420
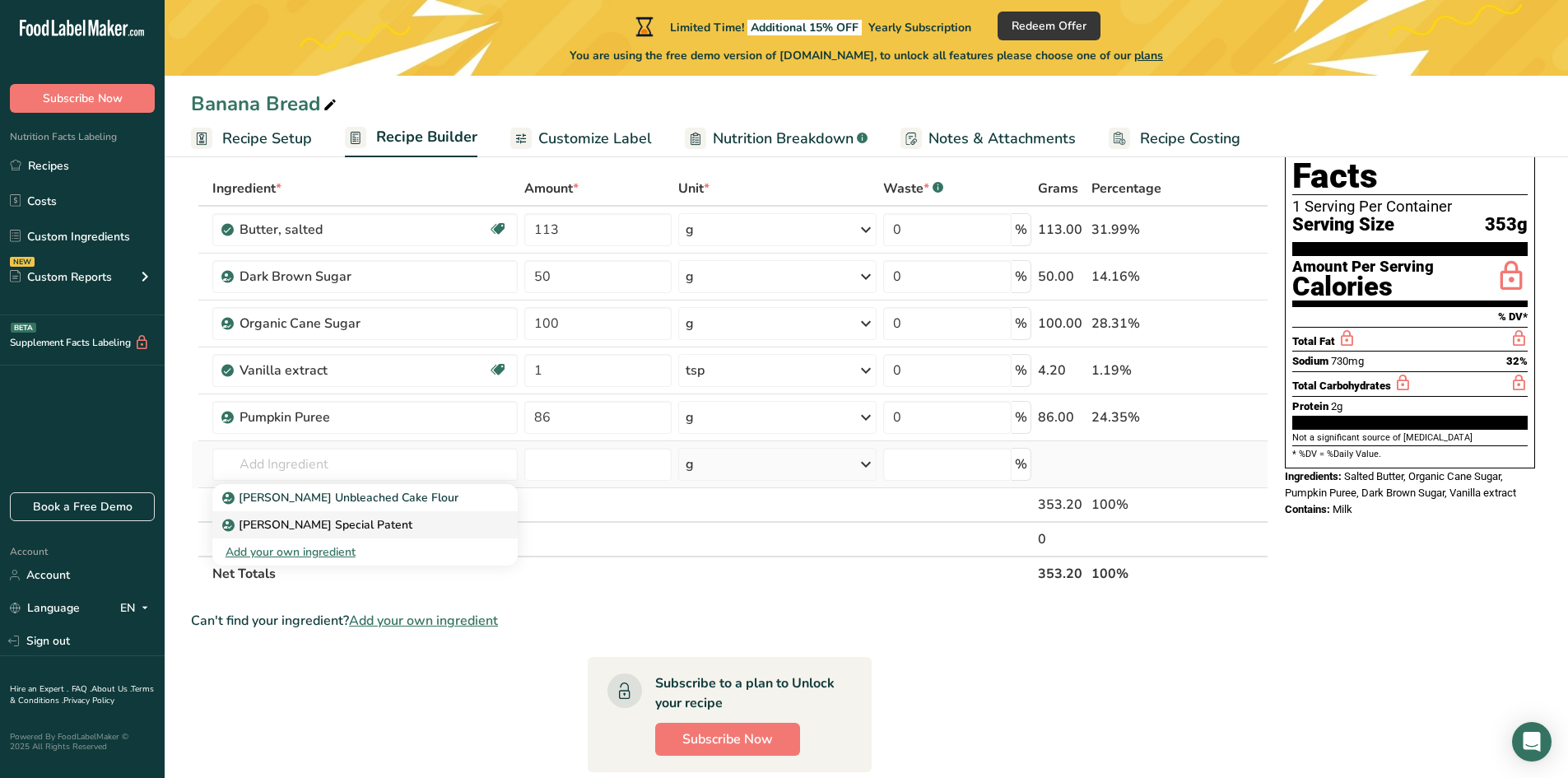
click at [415, 527] on div "[PERSON_NAME] Special Patent" at bounding box center [351, 524] width 253 height 17
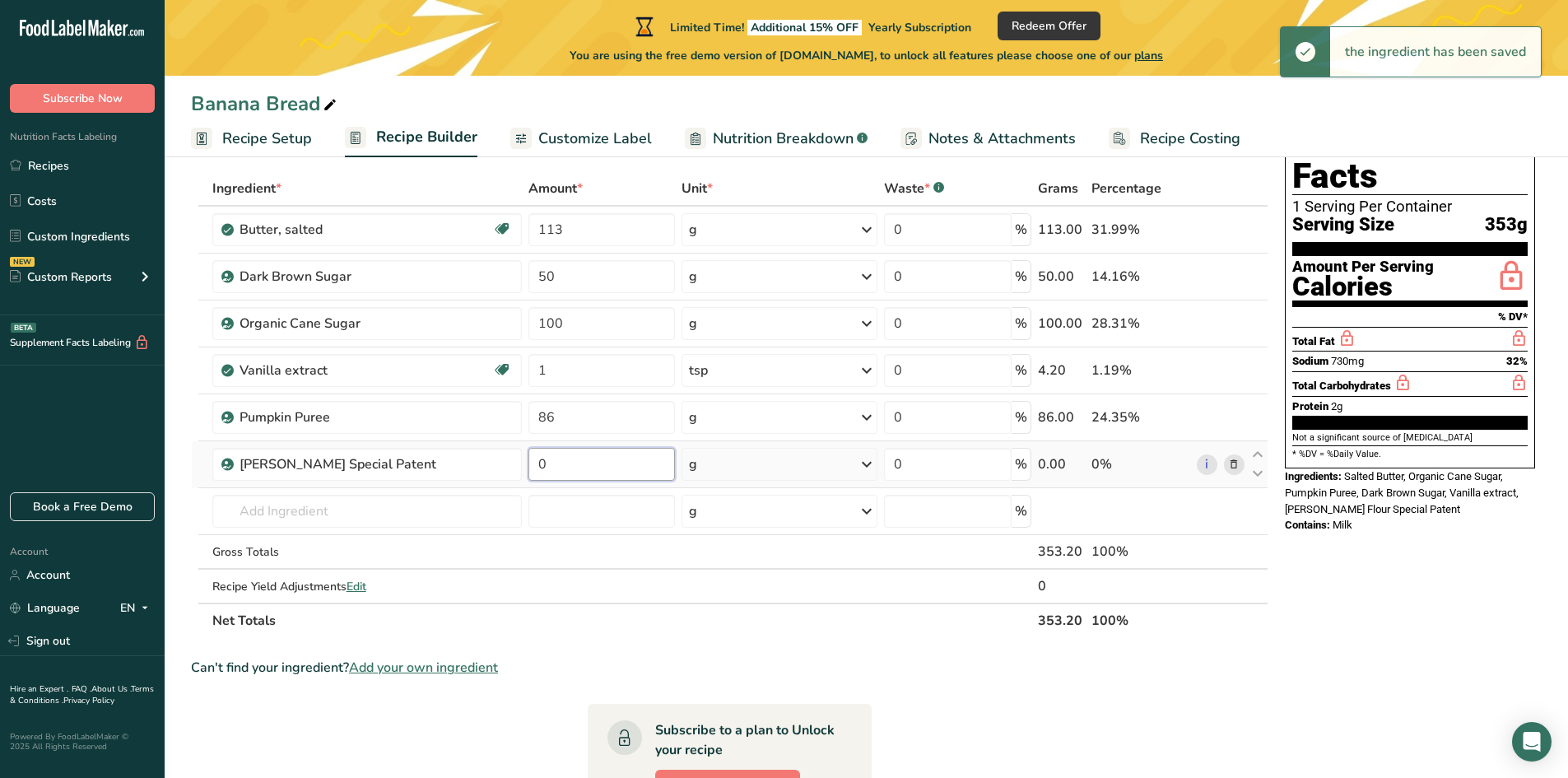
click at [569, 467] on input "0" at bounding box center [602, 464] width 147 height 33
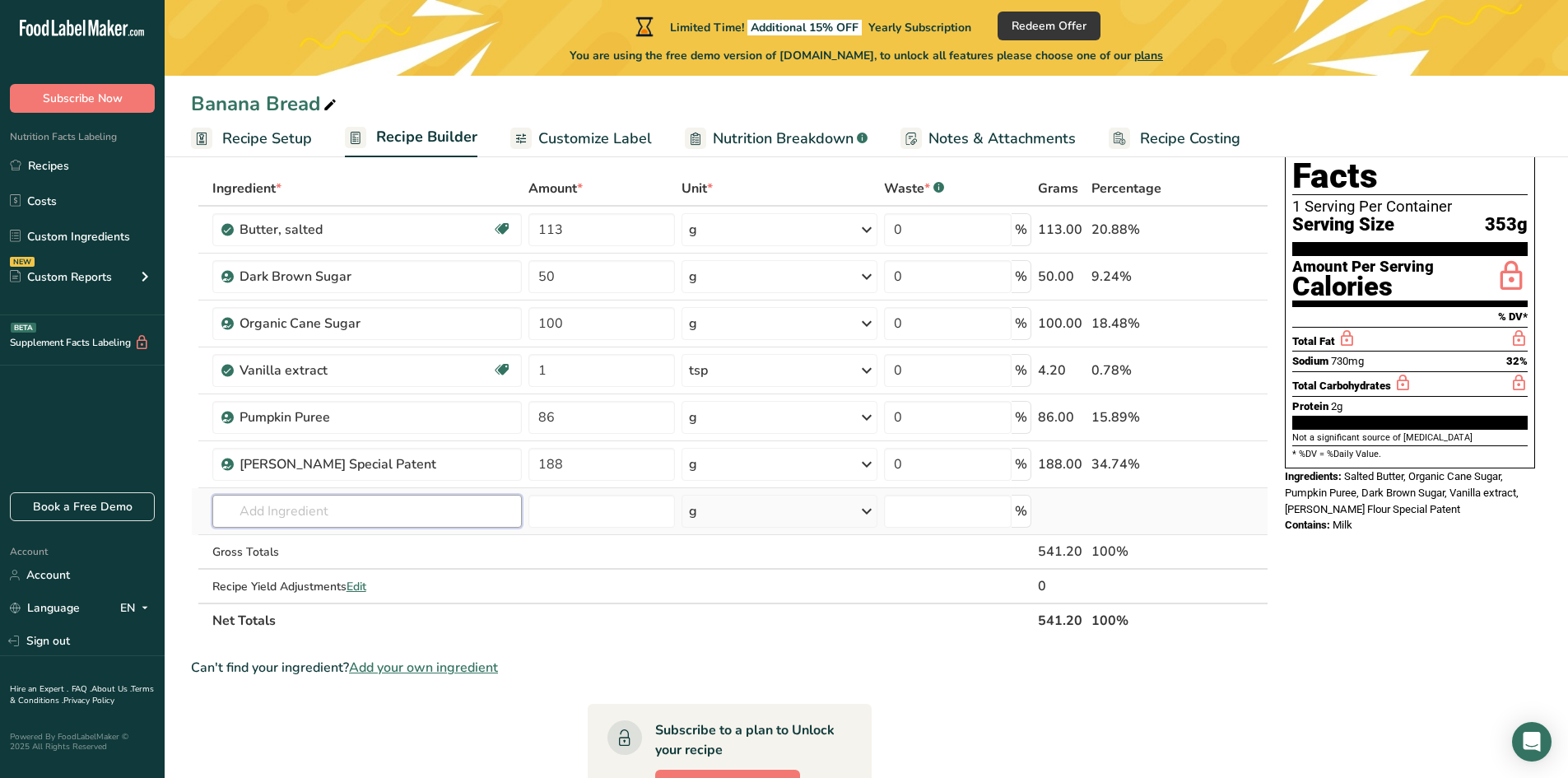
click at [478, 515] on div "Ingredient * Amount * Unit * Waste * .a-a{fill:#347362;}.b-a{fill:#fff;} Grams …" at bounding box center [729, 404] width 1077 height 466
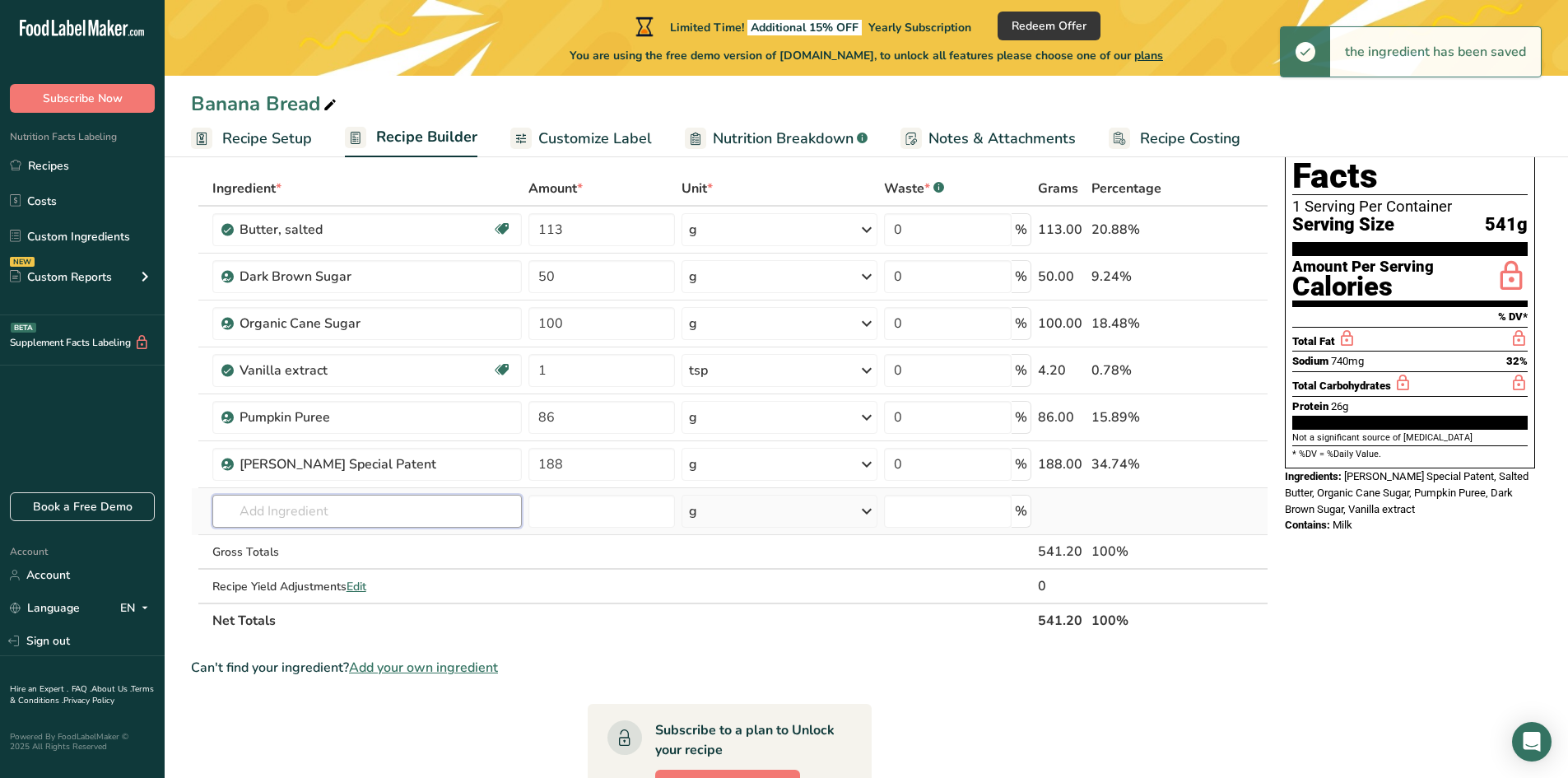
click at [409, 519] on input "text" at bounding box center [366, 511] width 309 height 33
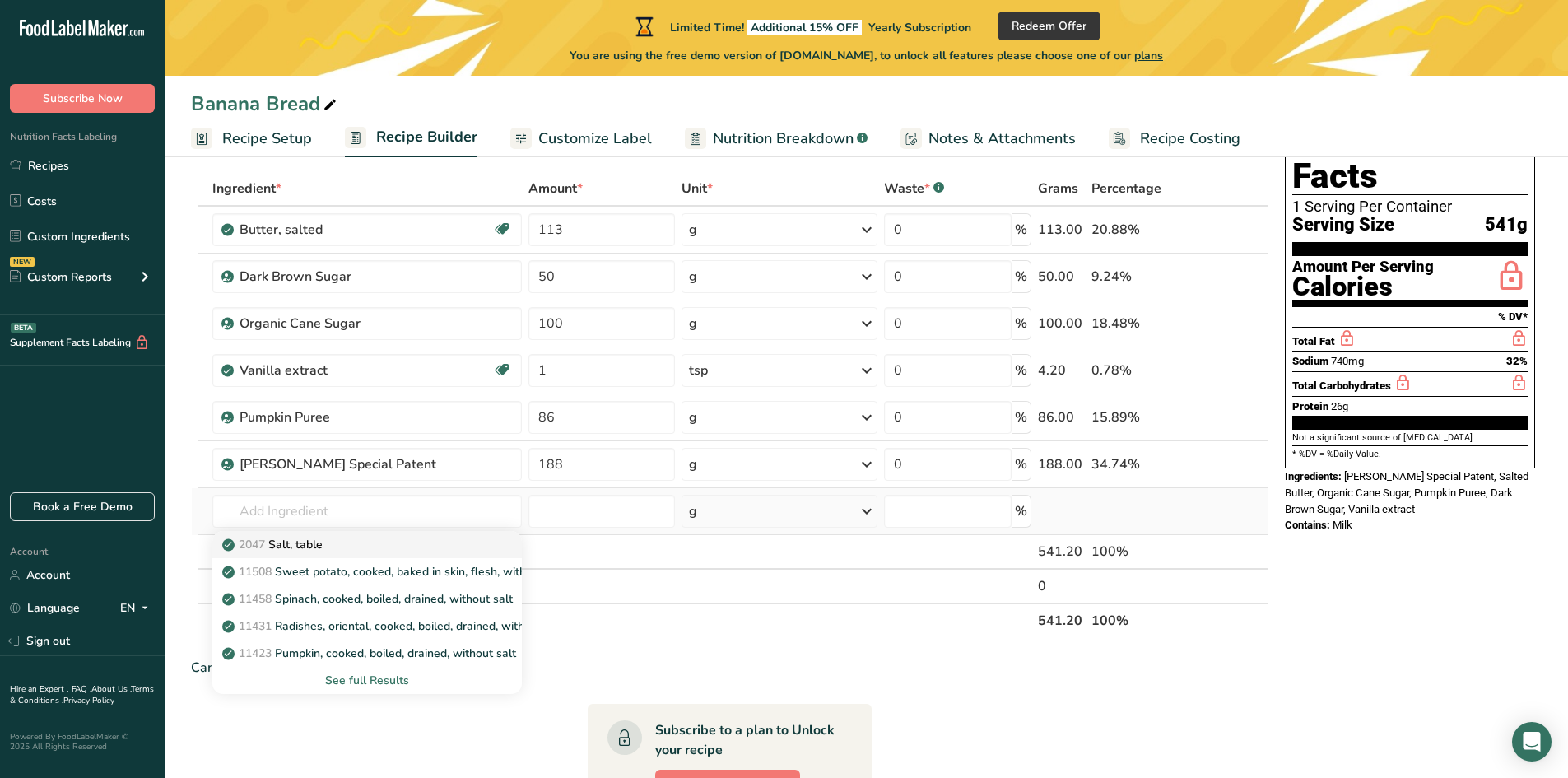
click at [306, 548] on p "2047 Salt, table" at bounding box center [273, 544] width 97 height 17
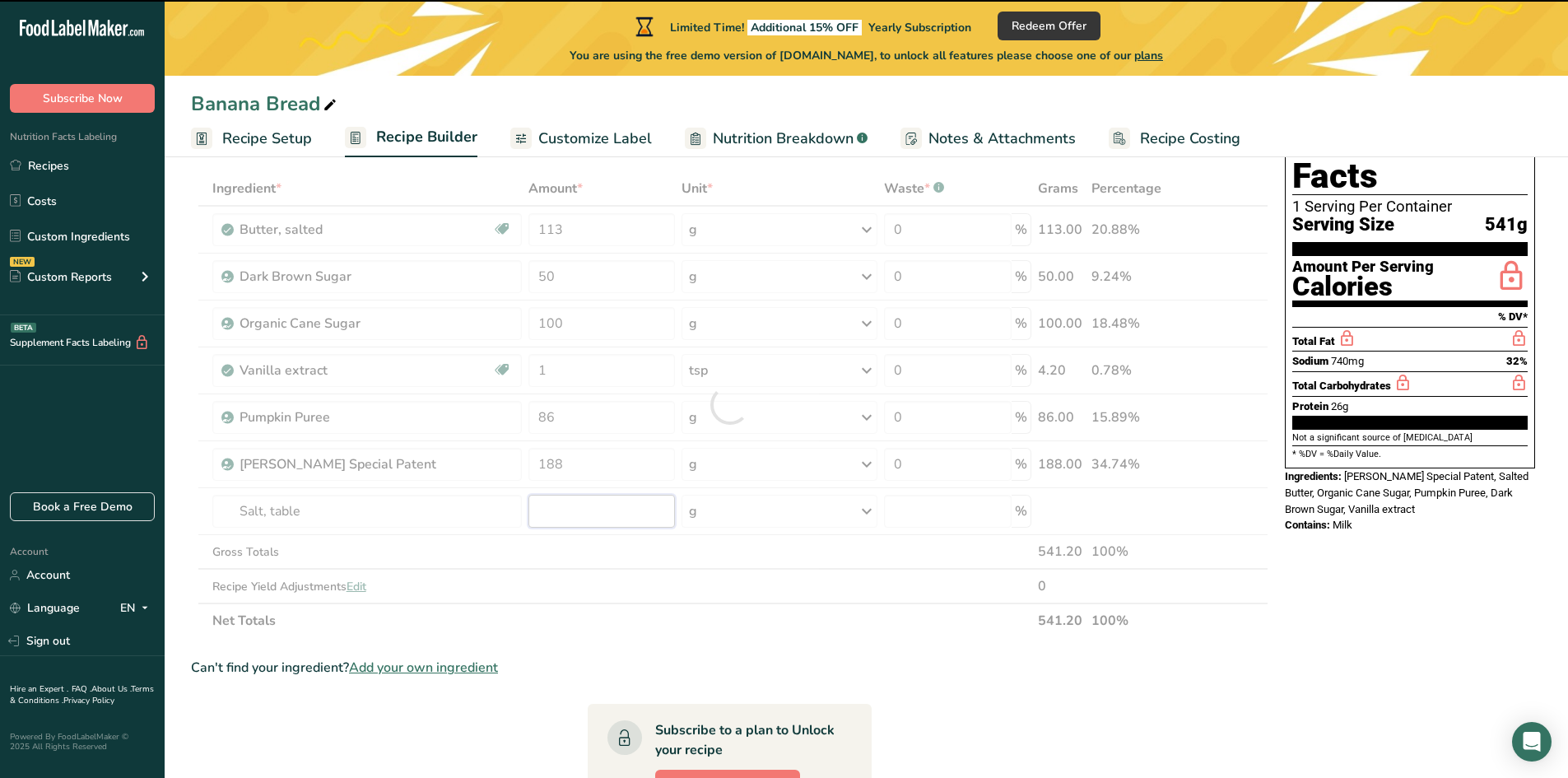
click at [590, 513] on input "number" at bounding box center [602, 511] width 147 height 33
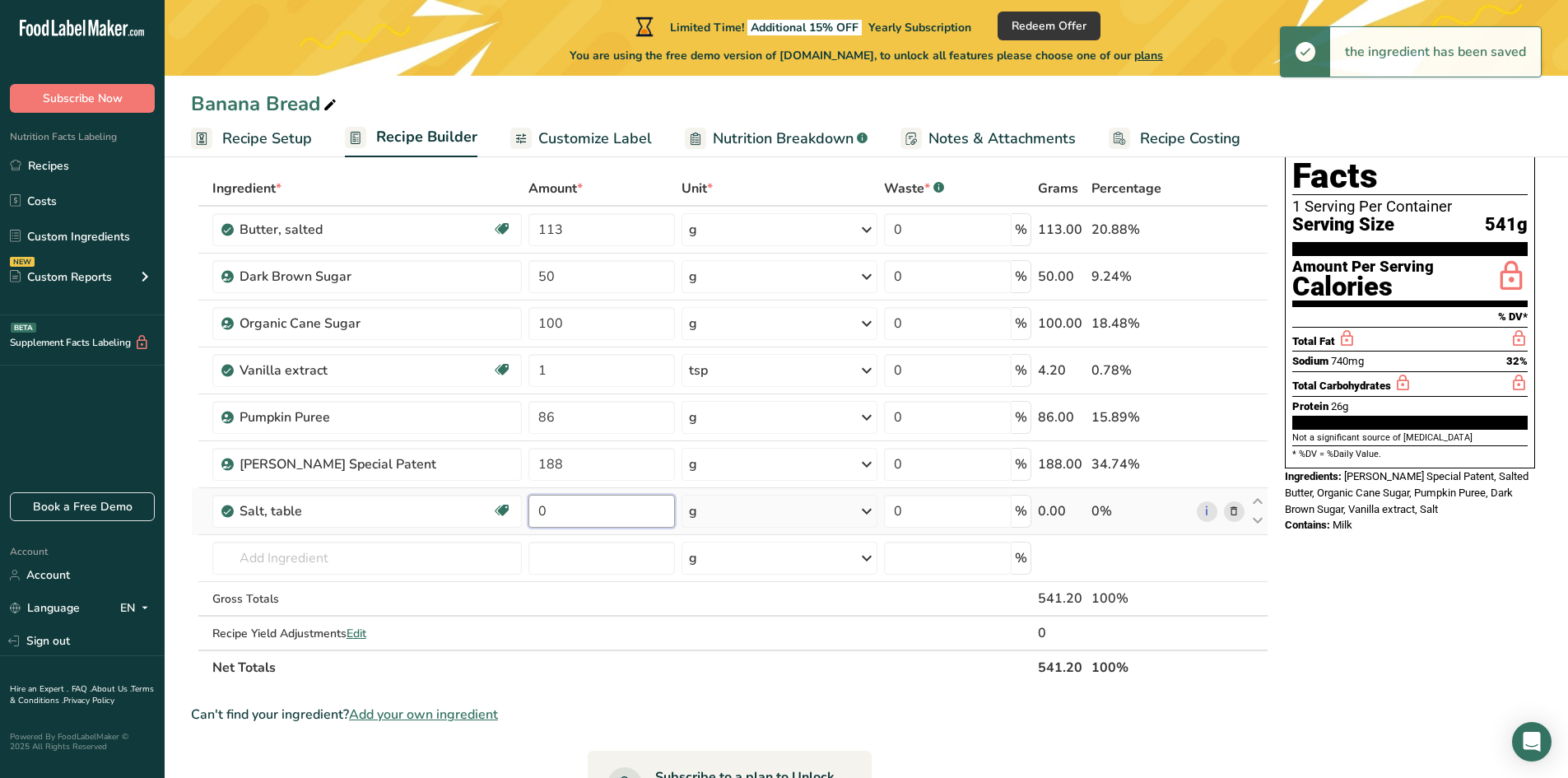
click at [577, 512] on input "0" at bounding box center [602, 511] width 147 height 33
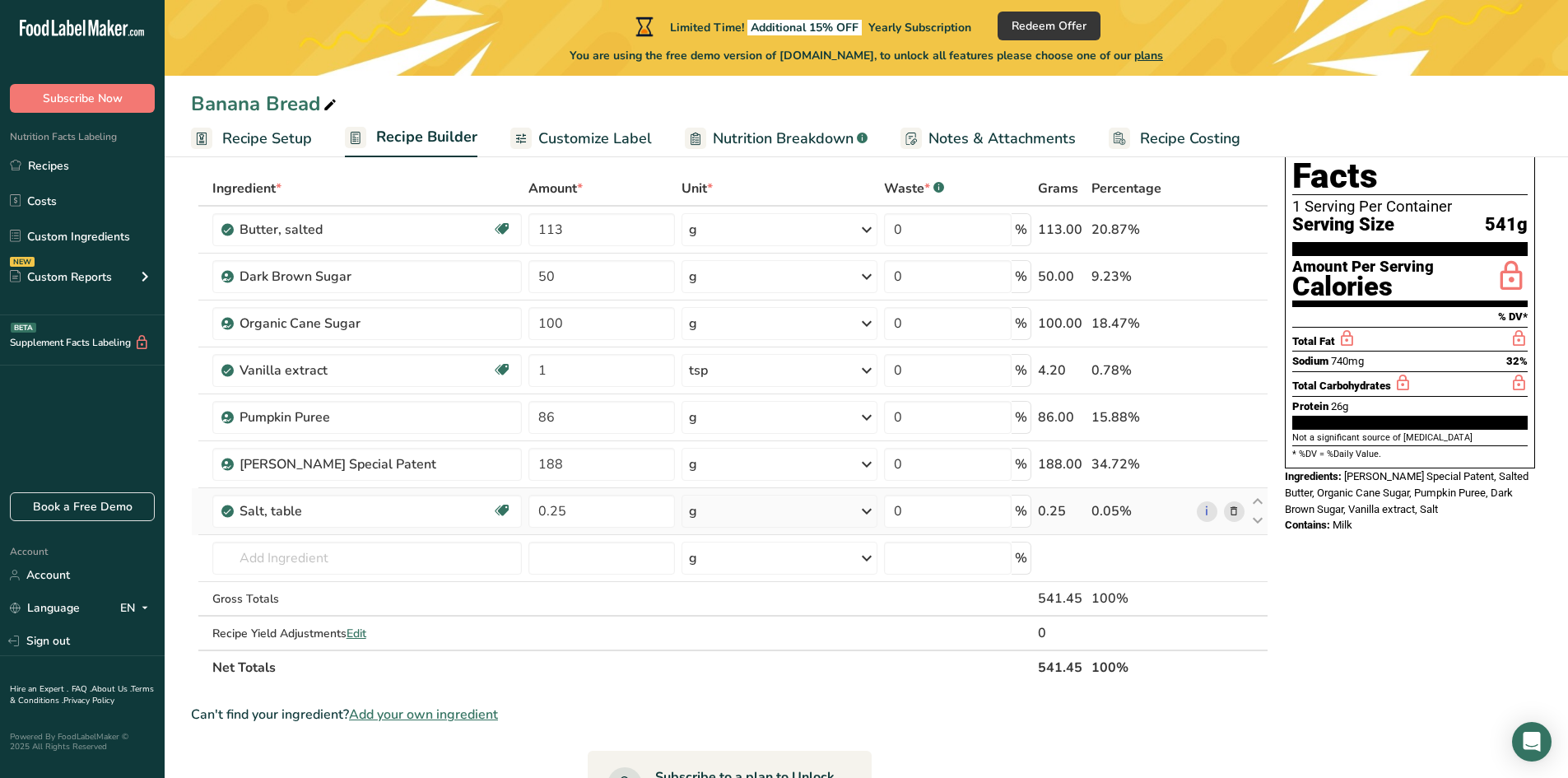
click at [703, 505] on div "Ingredient * Amount * Unit * Waste * .a-a{fill:#347362;}.b-a{fill:#fff;} Grams …" at bounding box center [729, 428] width 1077 height 514
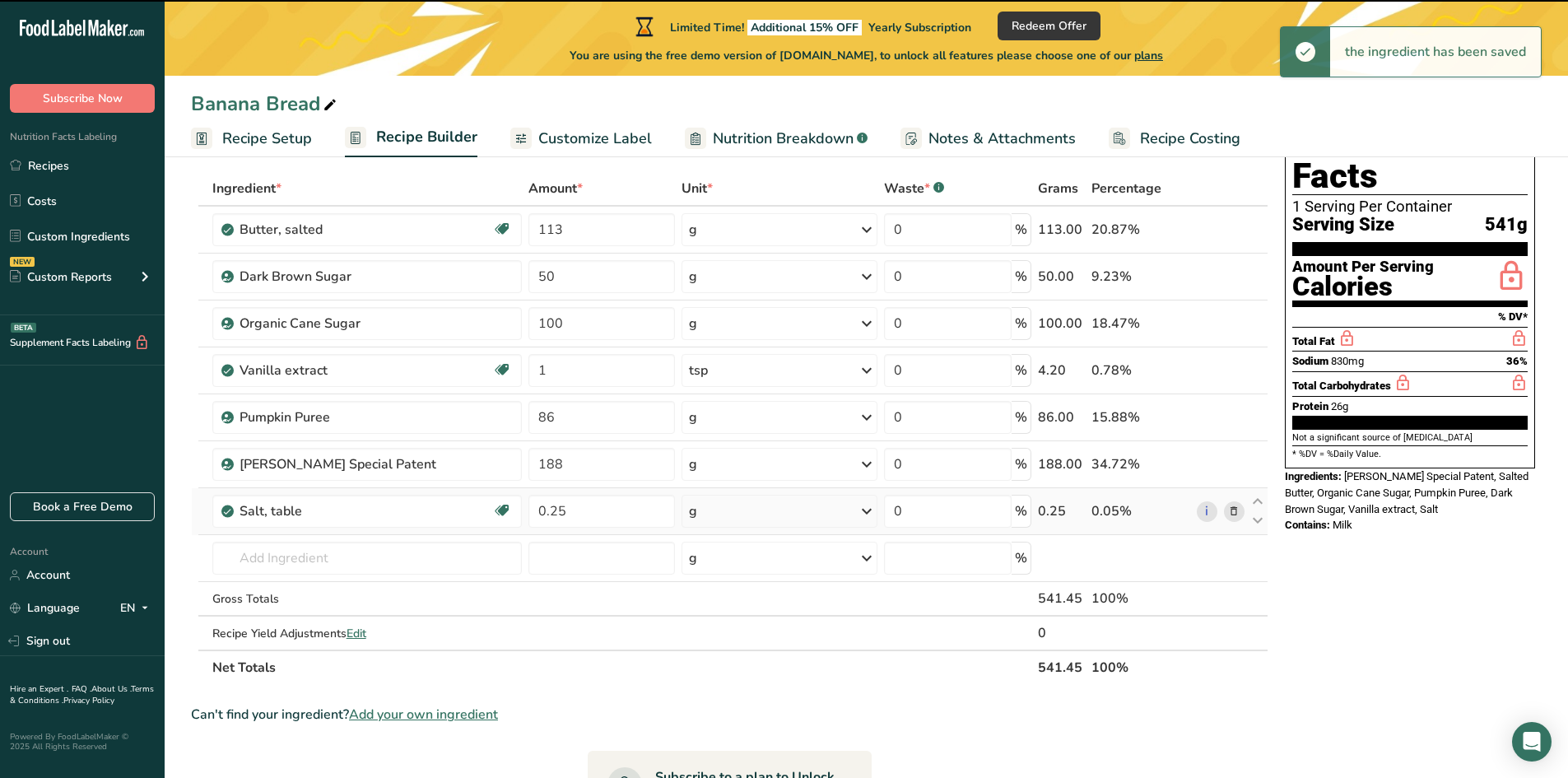
click at [757, 513] on div "g" at bounding box center [779, 511] width 196 height 33
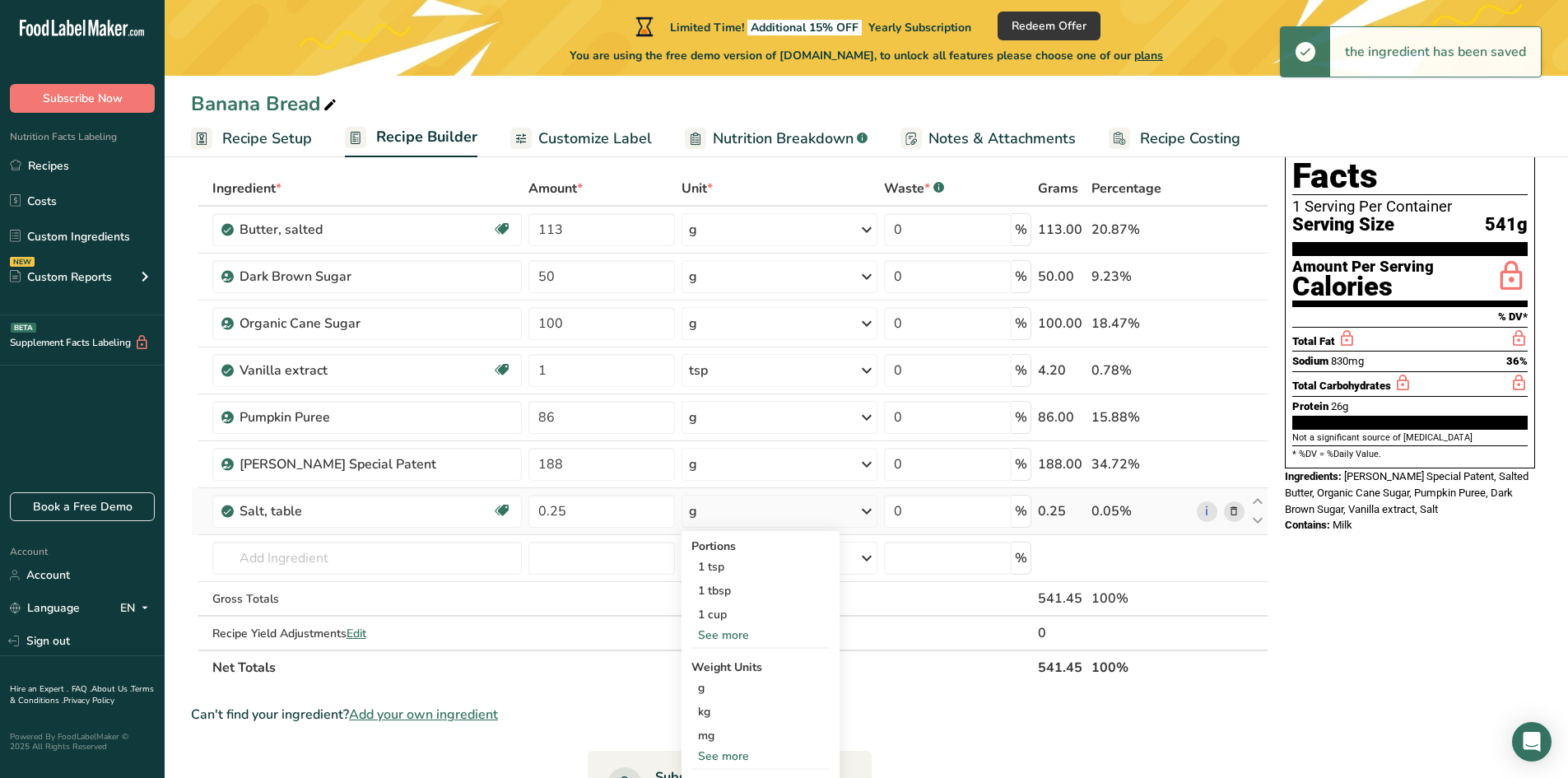
click at [757, 513] on div "g" at bounding box center [779, 511] width 196 height 33
click at [723, 522] on div "g" at bounding box center [779, 511] width 196 height 33
click at [724, 570] on div "1 tsp" at bounding box center [760, 566] width 138 height 24
click at [355, 575] on td "2047 Salt, table 11508 Sweet potato, cooked, baked in skin, flesh, without salt…" at bounding box center [366, 558] width 316 height 47
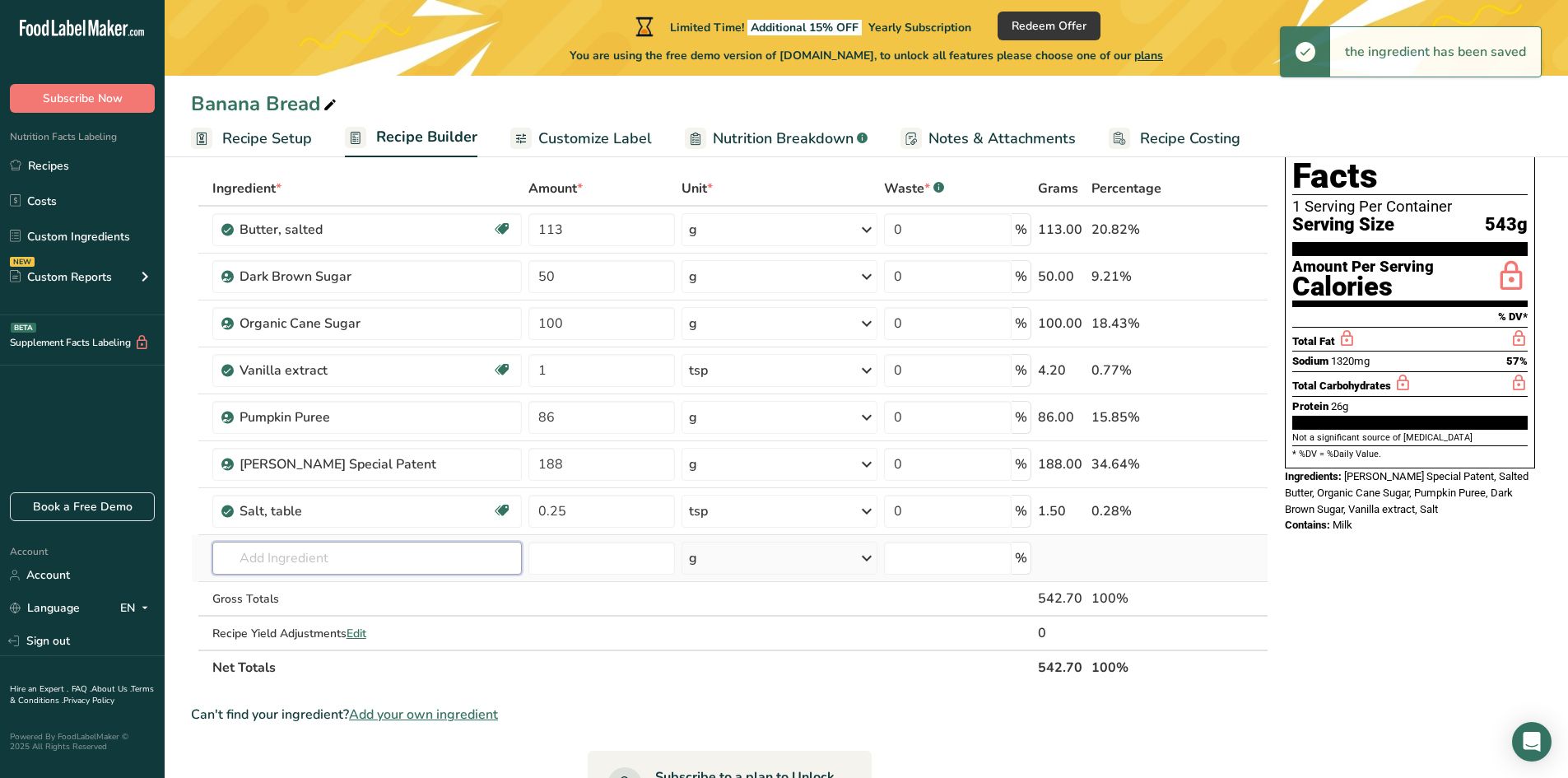
click at [352, 566] on input "text" at bounding box center [366, 558] width 309 height 33
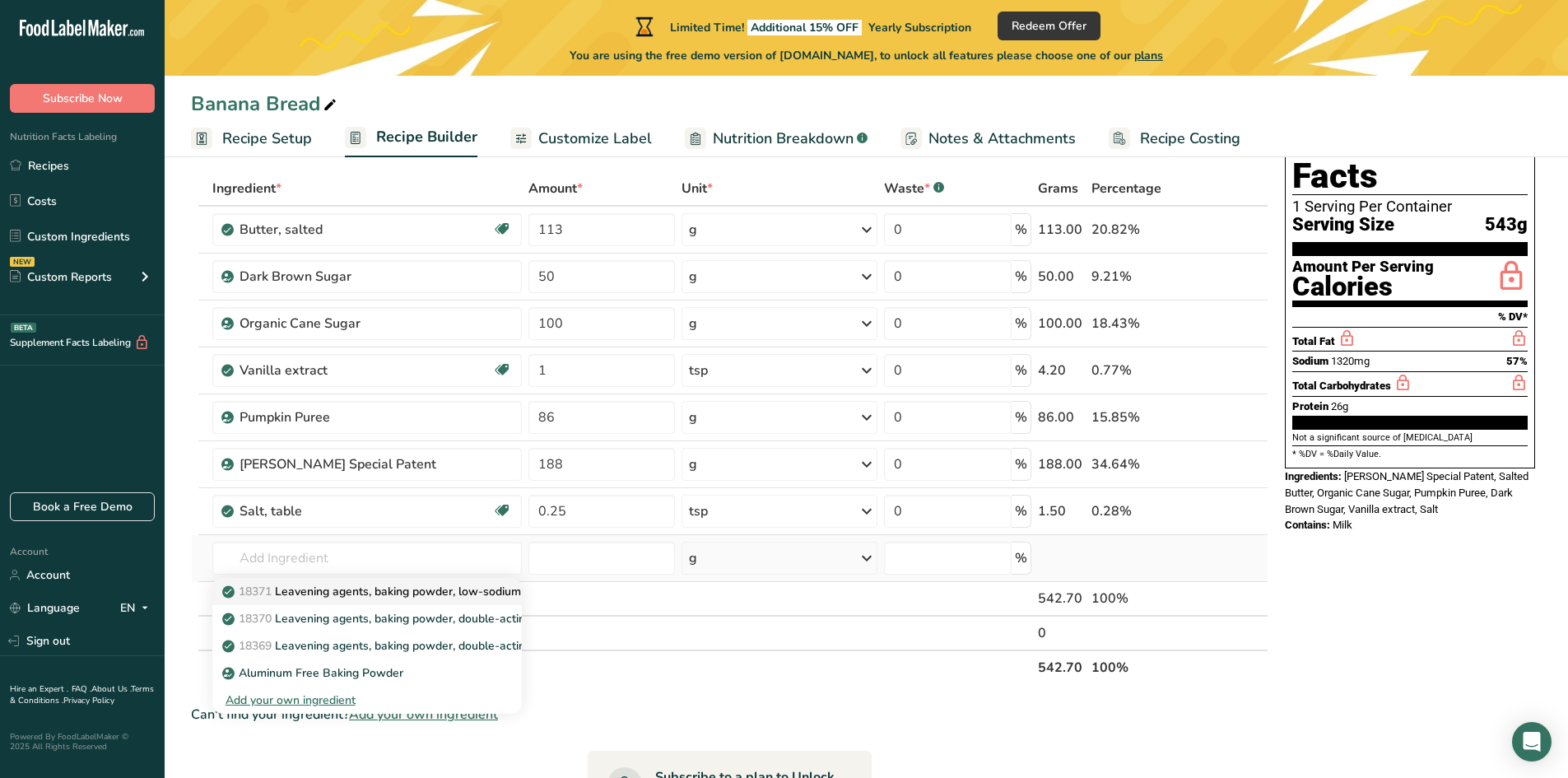
click at [357, 594] on p "18371 Leavening agents, baking powder, low-sodium" at bounding box center [373, 591] width 296 height 17
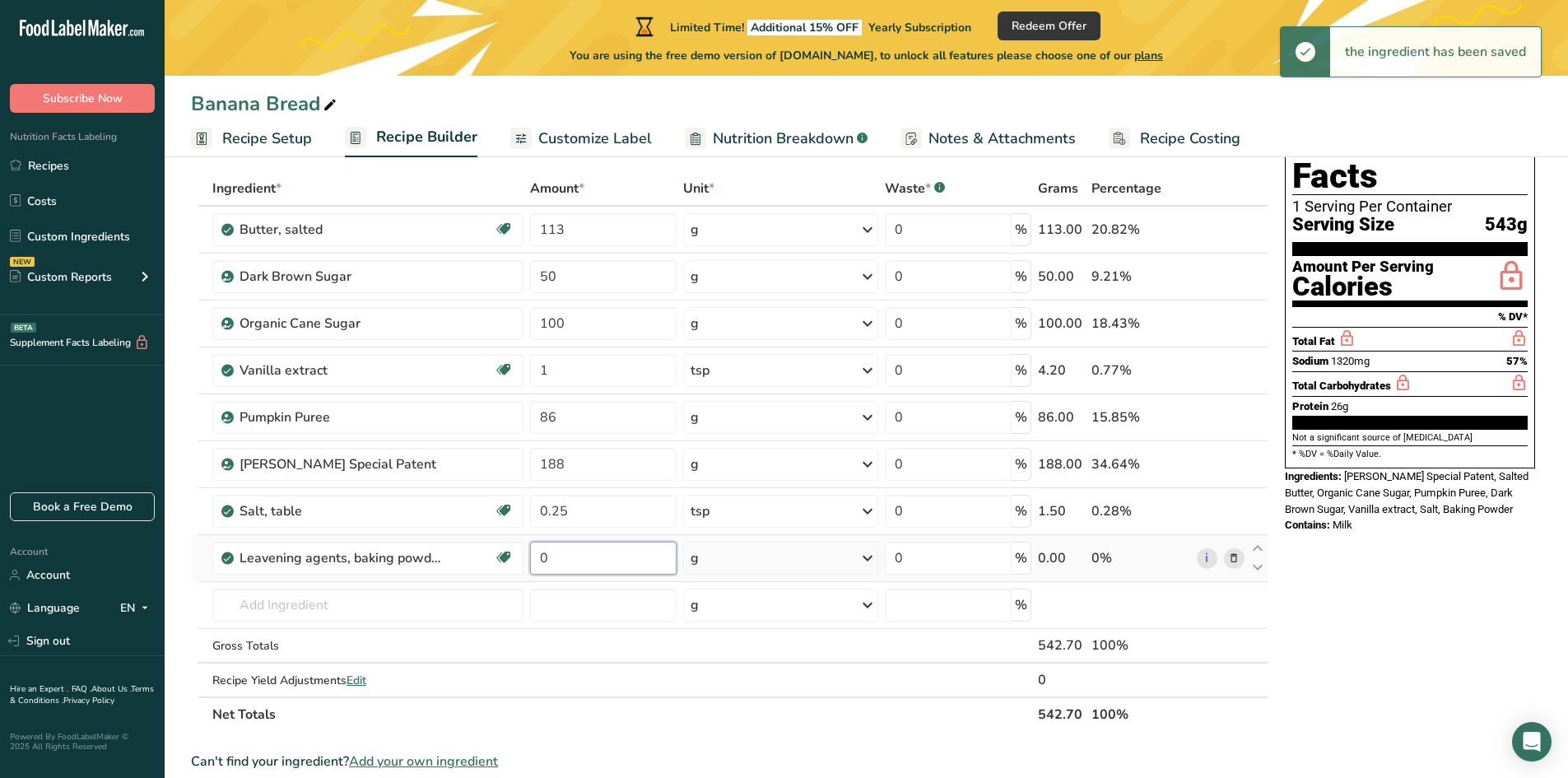
click at [556, 558] on input "0" at bounding box center [603, 558] width 147 height 33
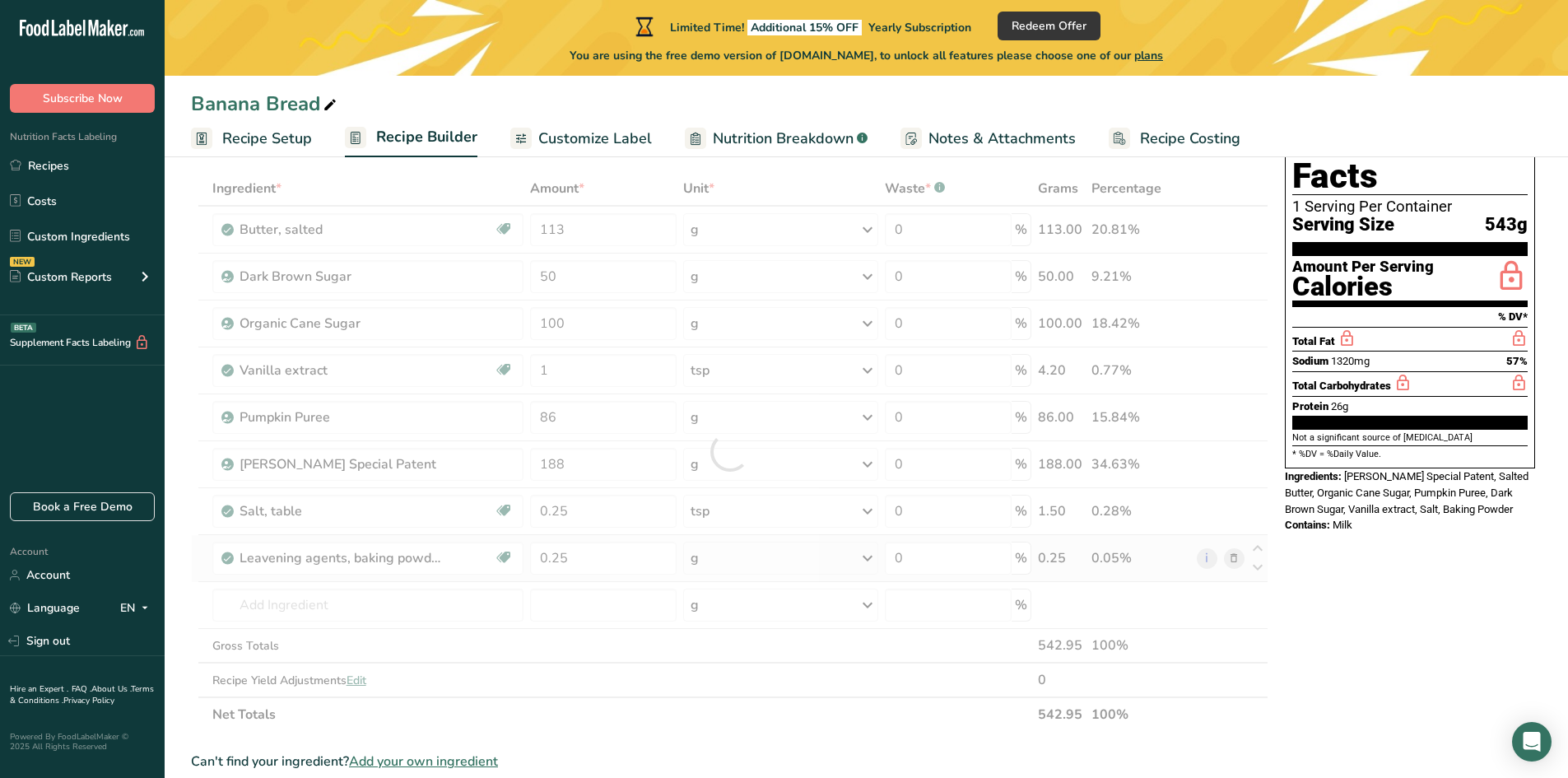
click at [757, 559] on div "Ingredient * Amount * Unit * Waste * .a-a{fill:#347362;}.b-a{fill:#fff;} Grams …" at bounding box center [729, 452] width 1077 height 560
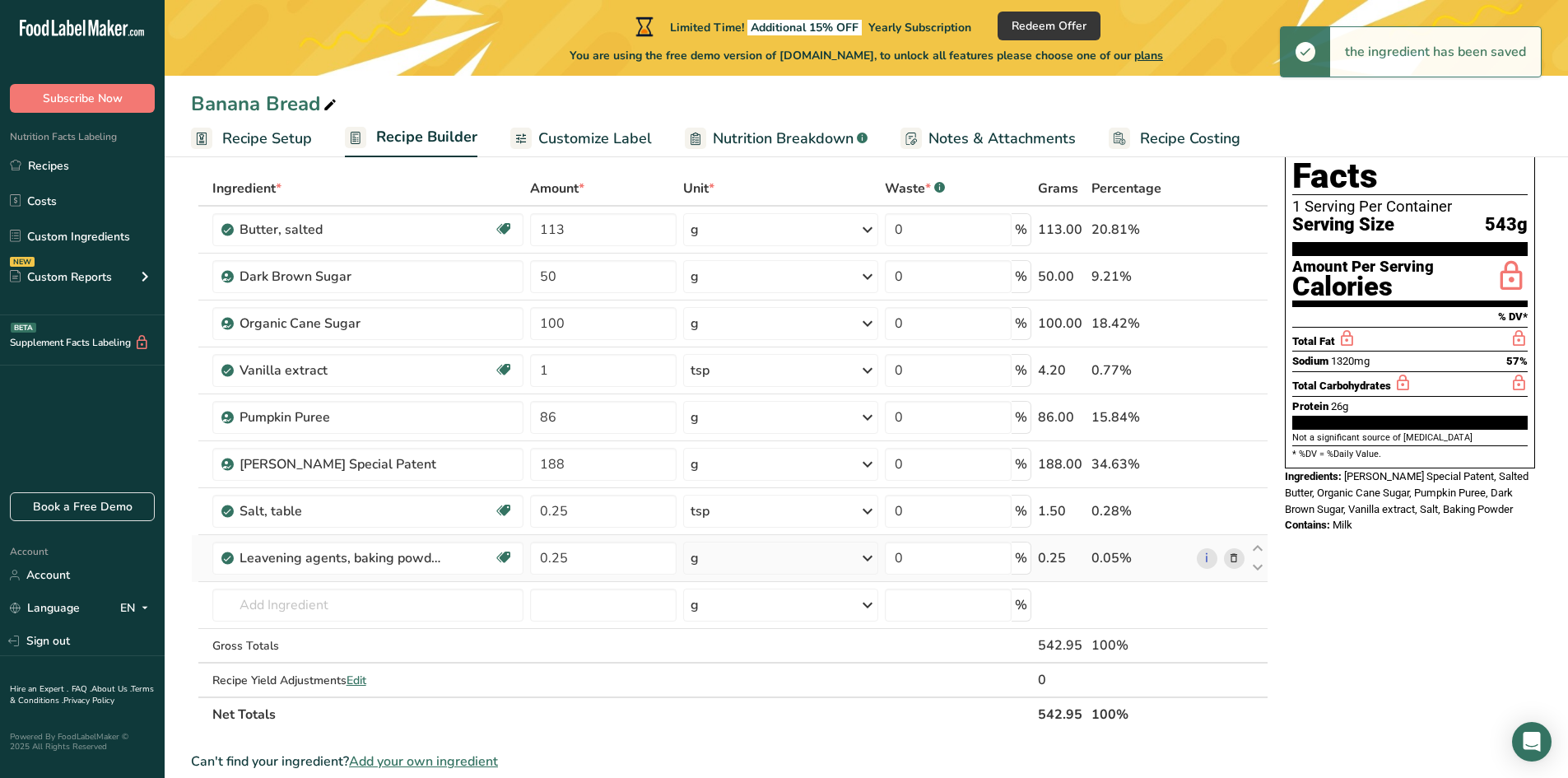
click at [737, 563] on div "g" at bounding box center [780, 558] width 195 height 33
click at [719, 615] on div "1 tsp" at bounding box center [762, 613] width 138 height 24
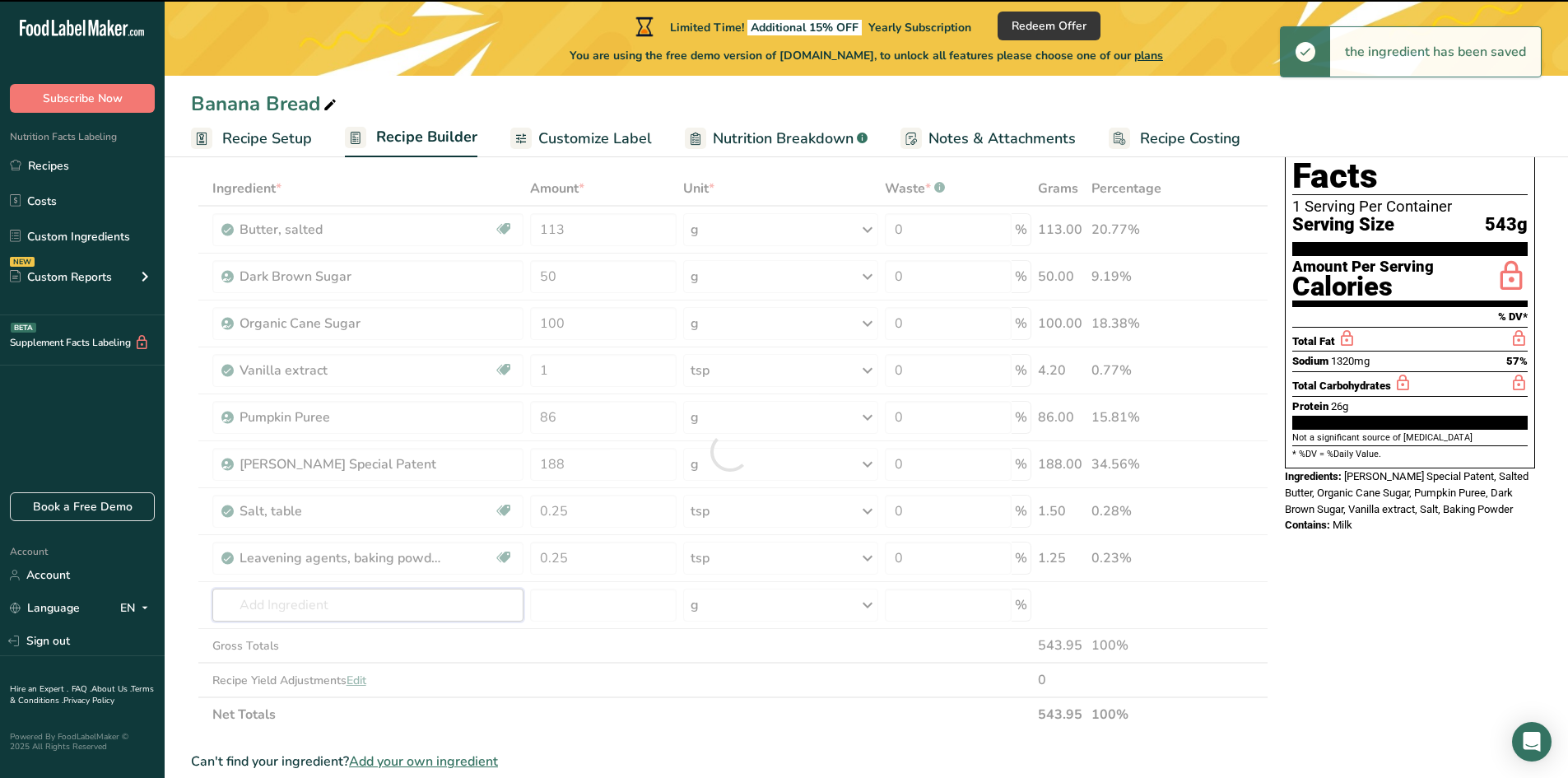
click at [291, 602] on input "text" at bounding box center [368, 605] width 312 height 33
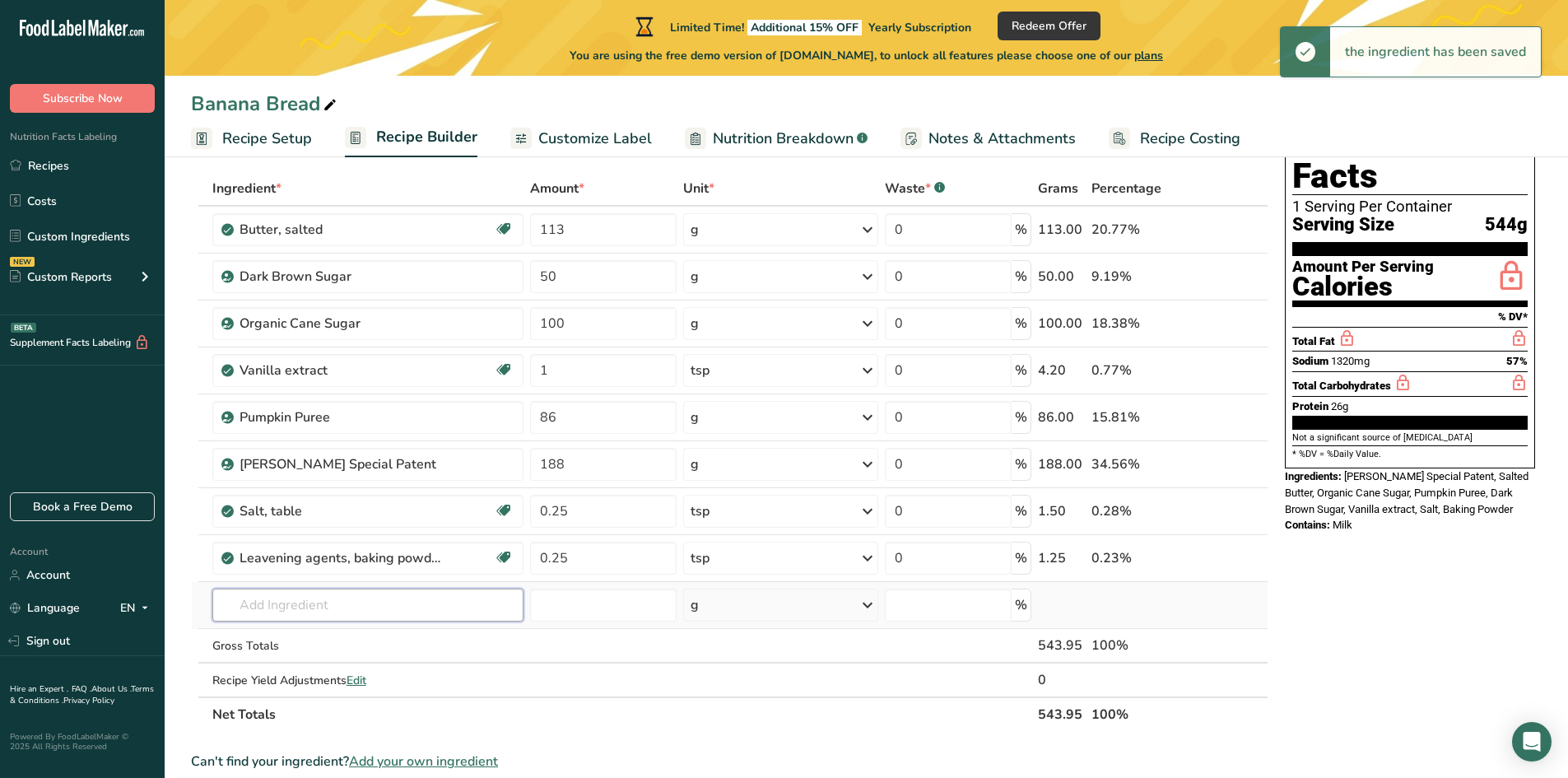
click at [290, 602] on input "text" at bounding box center [368, 605] width 312 height 33
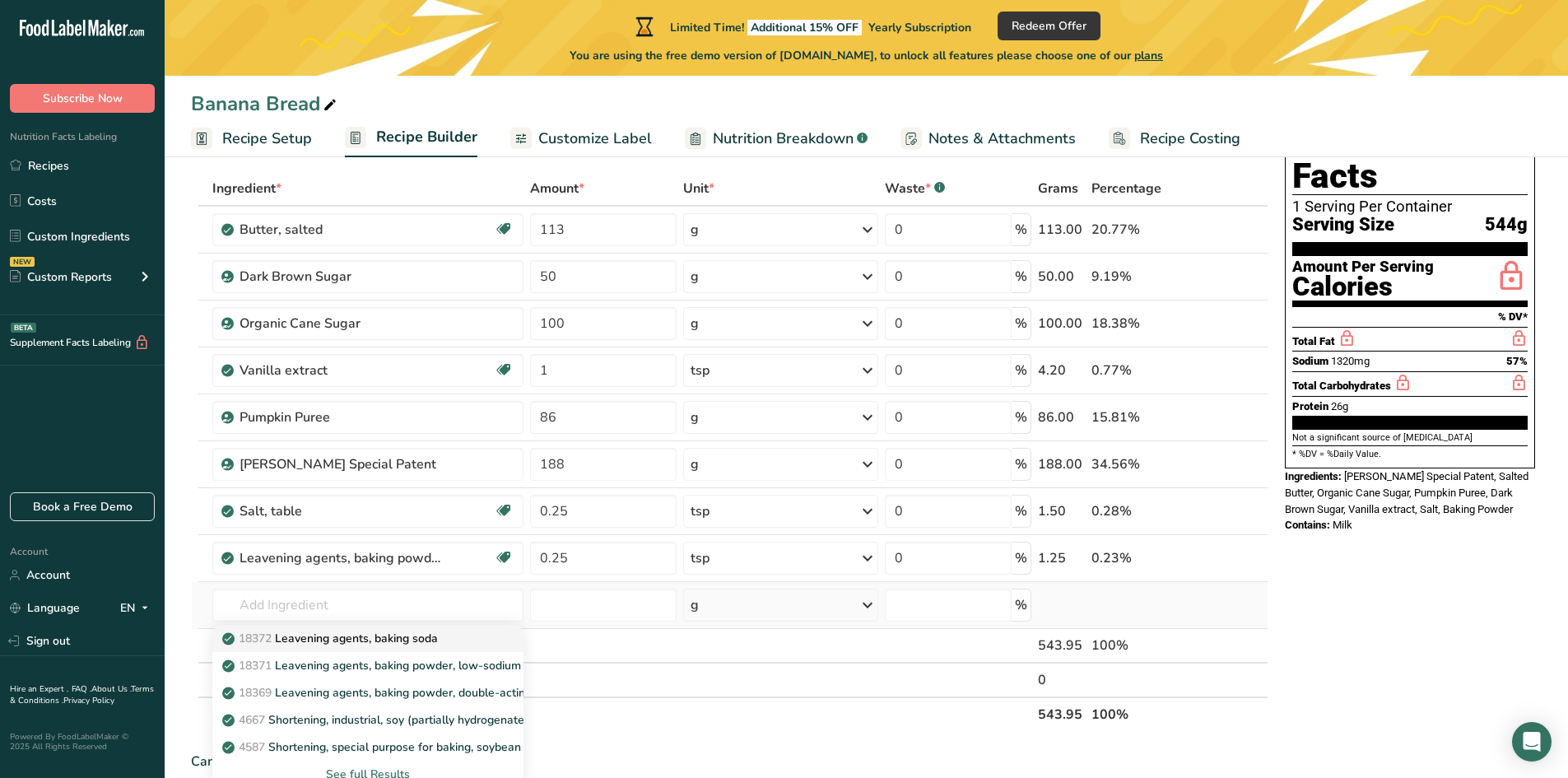
click at [329, 648] on link "18372 Leavening agents, baking soda" at bounding box center [368, 638] width 312 height 27
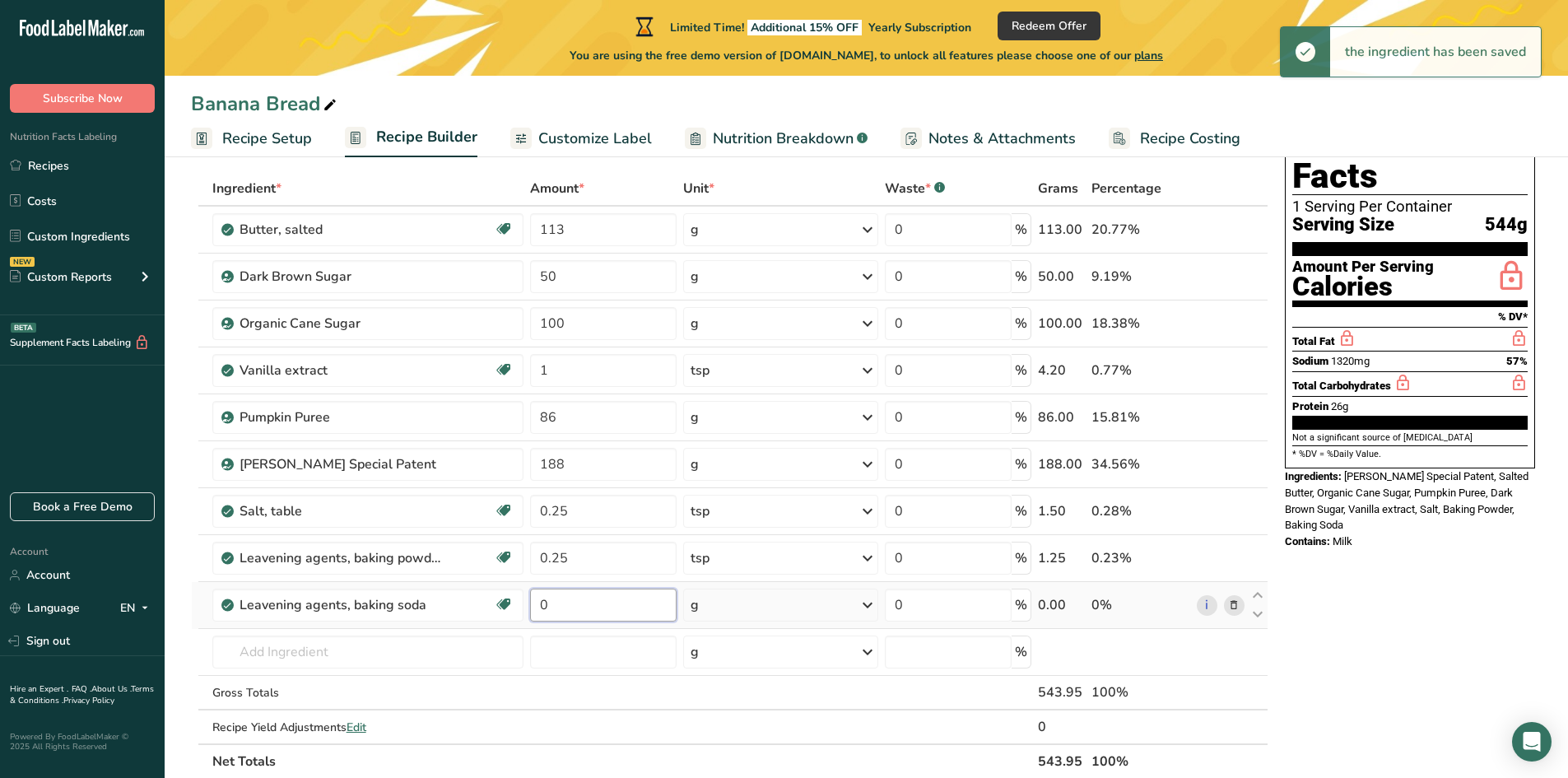
click at [559, 602] on input "0" at bounding box center [603, 605] width 147 height 33
click at [722, 608] on div "Ingredient * Amount * Unit * Waste * .a-a{fill:#347362;}.b-a{fill:#fff;} Grams …" at bounding box center [729, 475] width 1077 height 607
click at [722, 608] on div "g" at bounding box center [780, 605] width 195 height 33
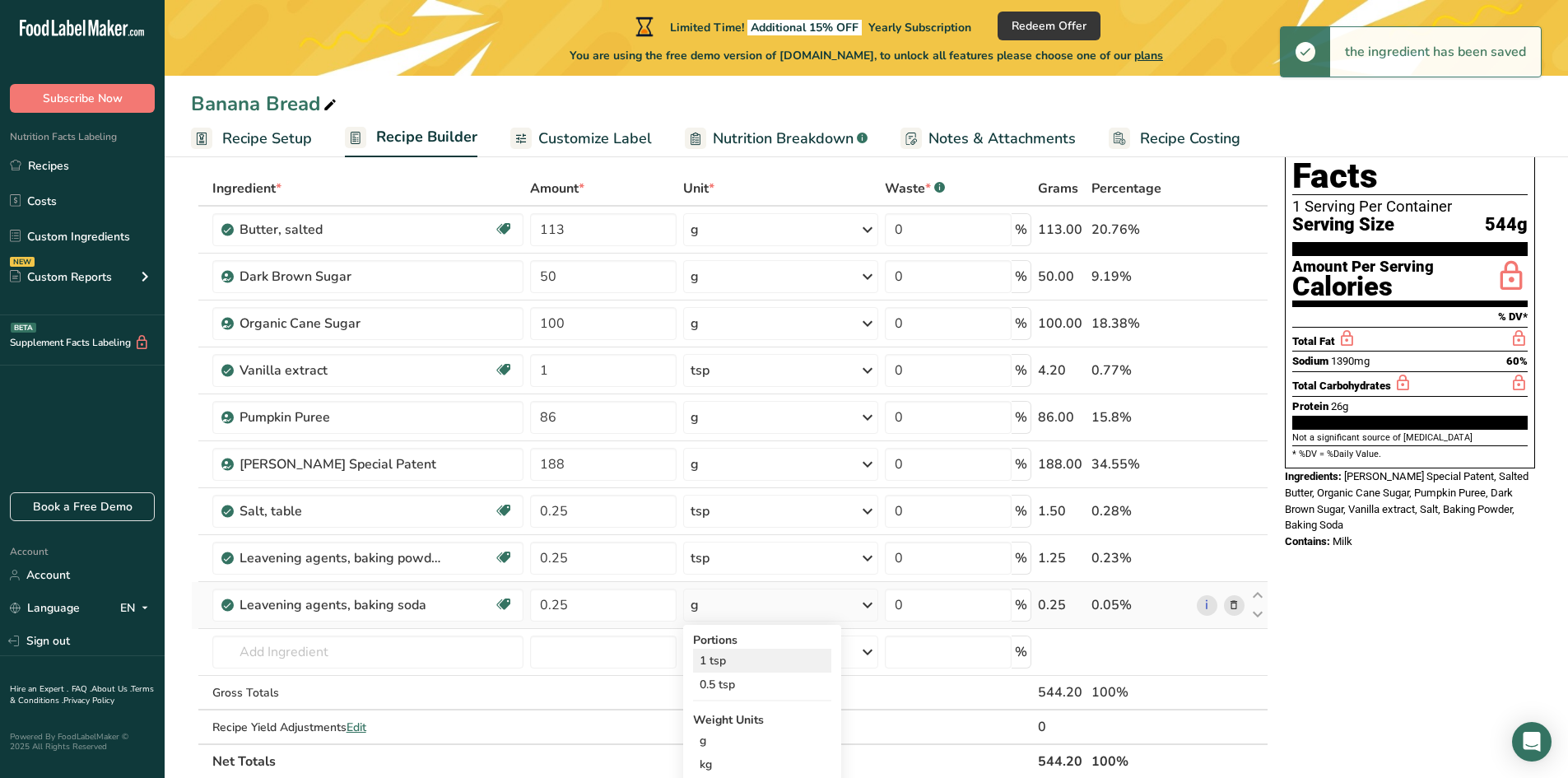
click at [716, 659] on div "1 tsp" at bounding box center [762, 660] width 138 height 24
click at [294, 645] on input "text" at bounding box center [368, 652] width 312 height 33
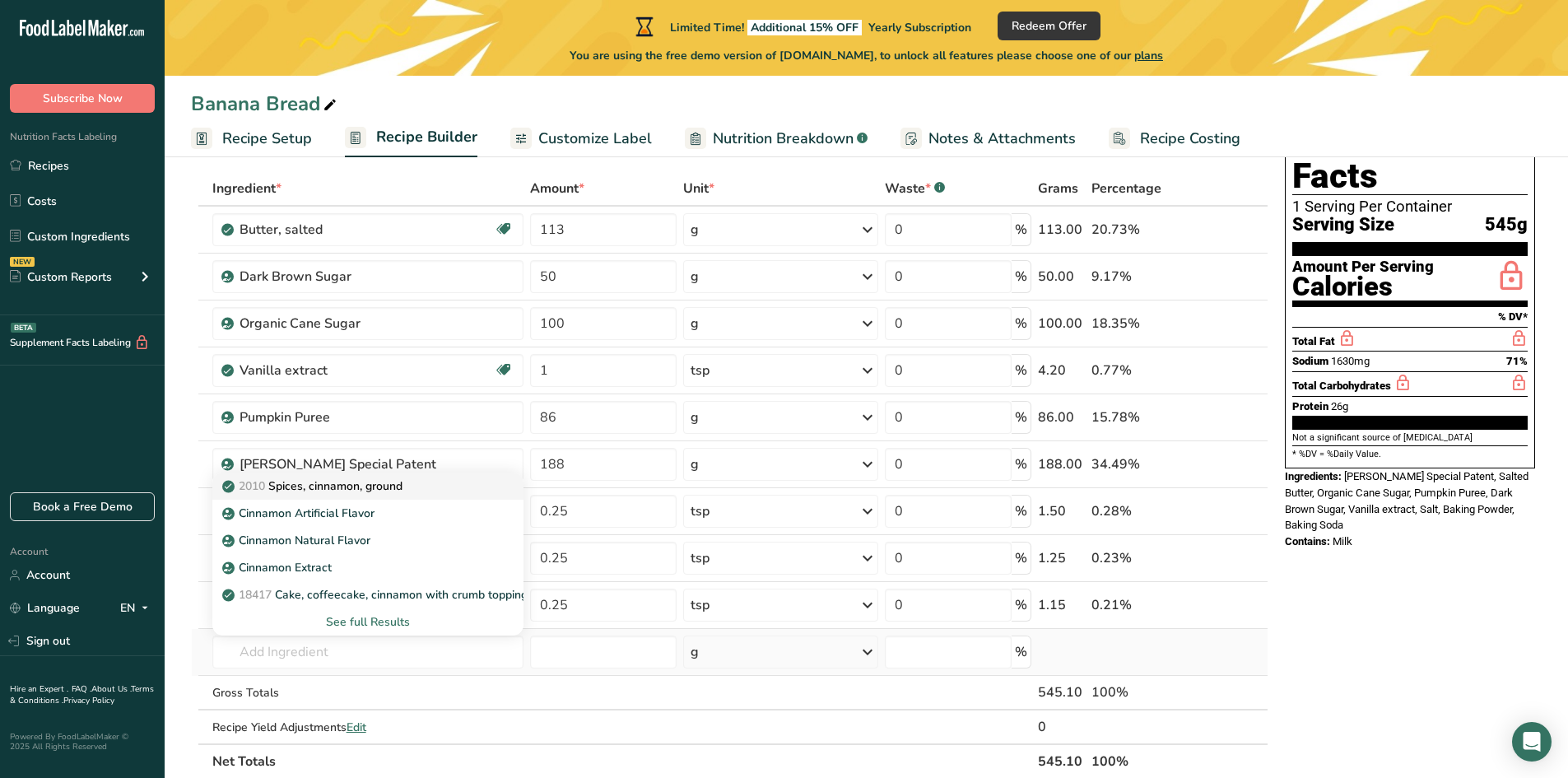
click at [366, 485] on p "2010 Spices, cinnamon, ground" at bounding box center [314, 486] width 177 height 17
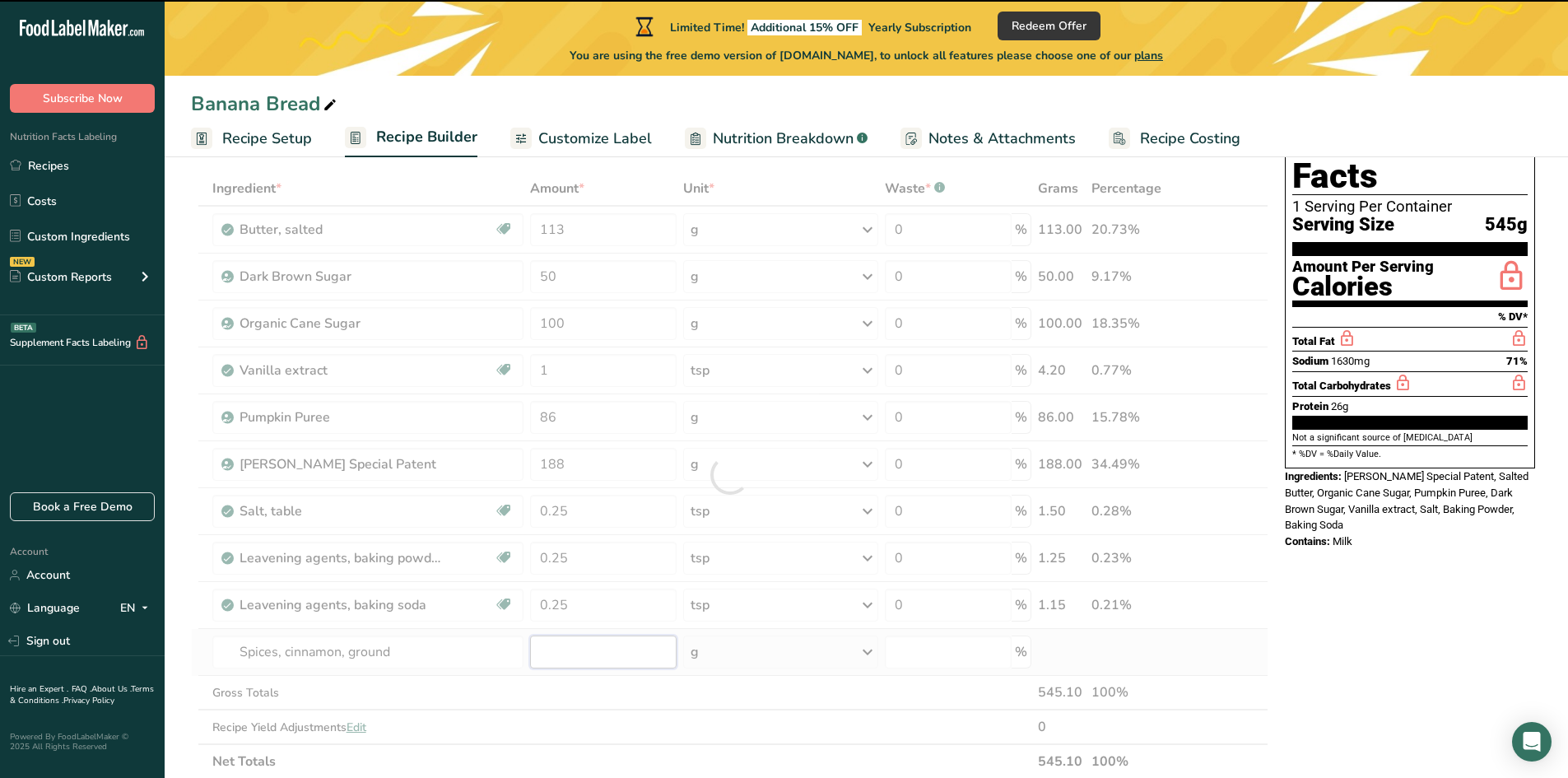
click at [566, 655] on input "number" at bounding box center [603, 652] width 147 height 33
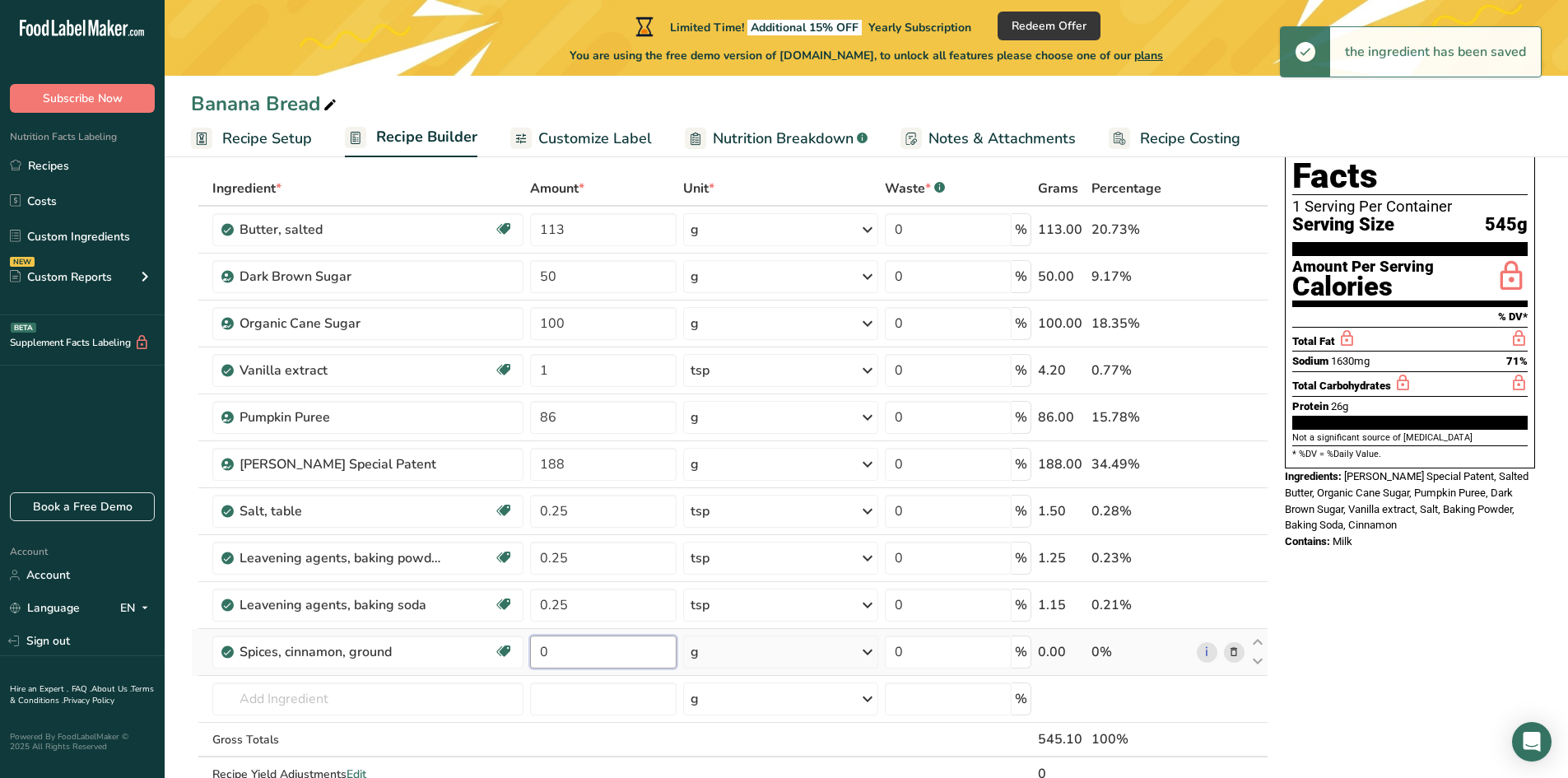
click at [566, 655] on input "0" at bounding box center [603, 652] width 147 height 33
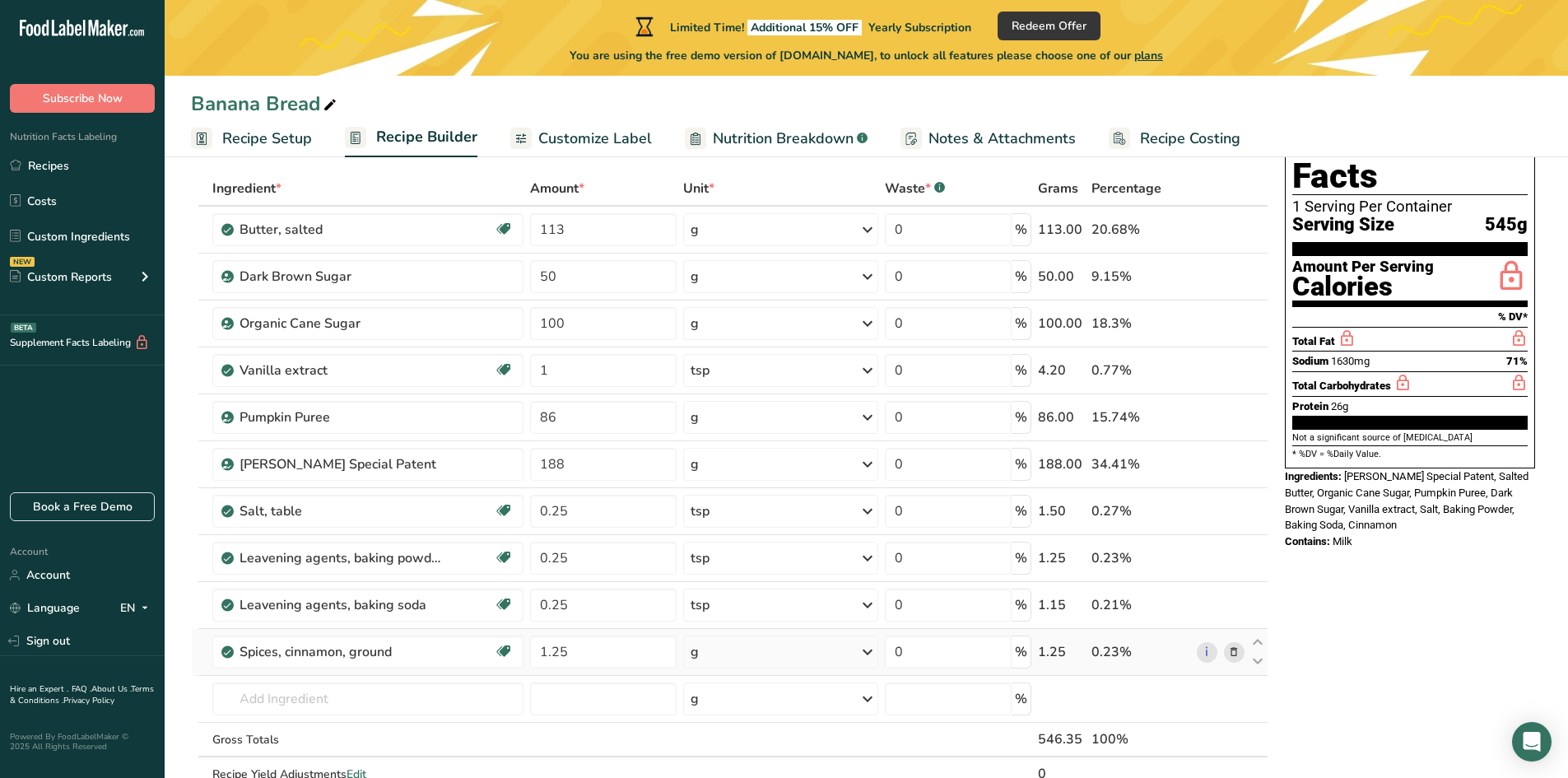
click at [743, 662] on div "Ingredient * Amount * Unit * Waste * .a-a{fill:#347362;}.b-a{fill:#fff;} Grams …" at bounding box center [729, 499] width 1077 height 655
click at [710, 655] on div "g" at bounding box center [780, 652] width 195 height 33
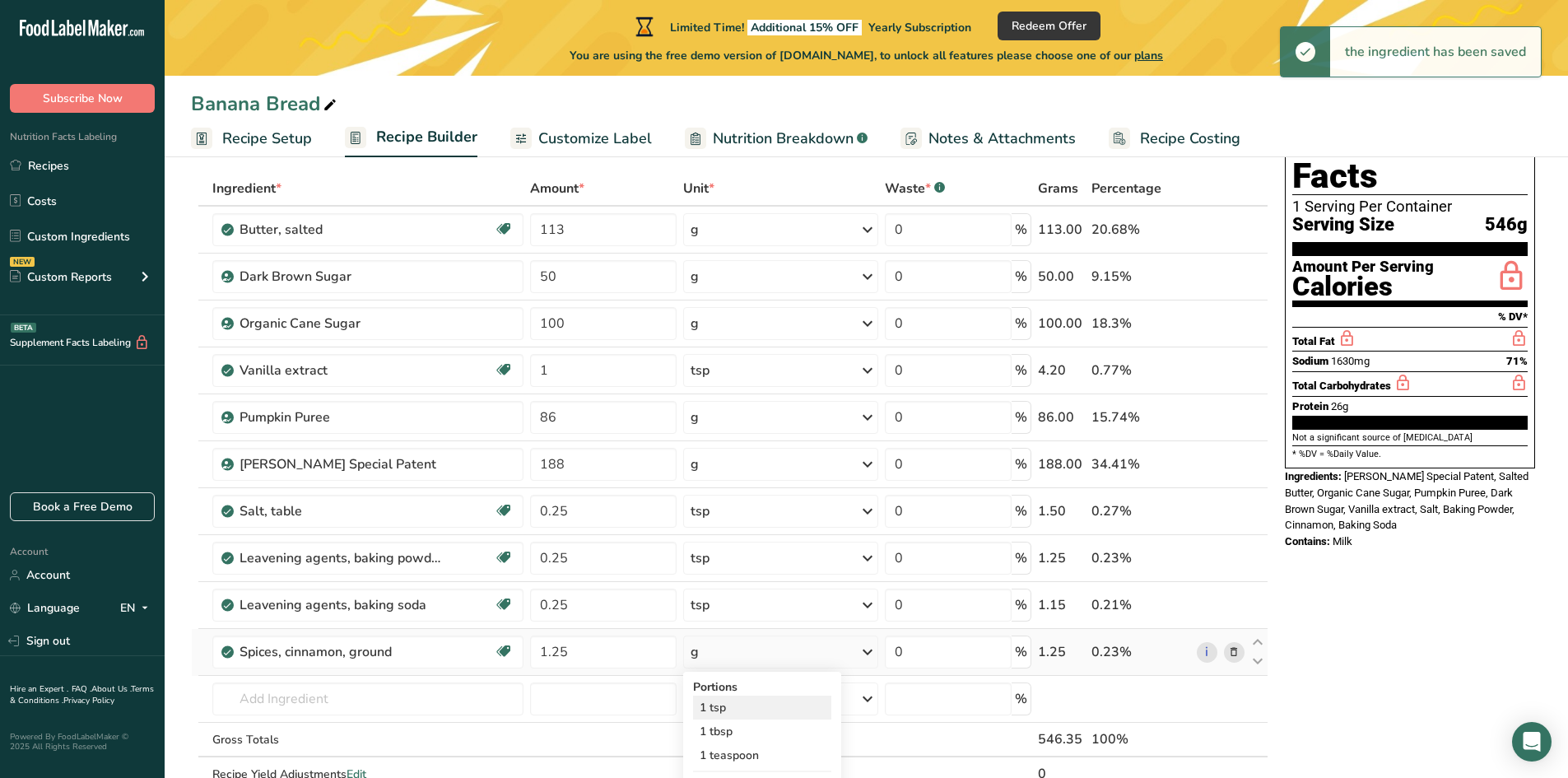
click at [713, 710] on div "1 tsp" at bounding box center [762, 707] width 138 height 24
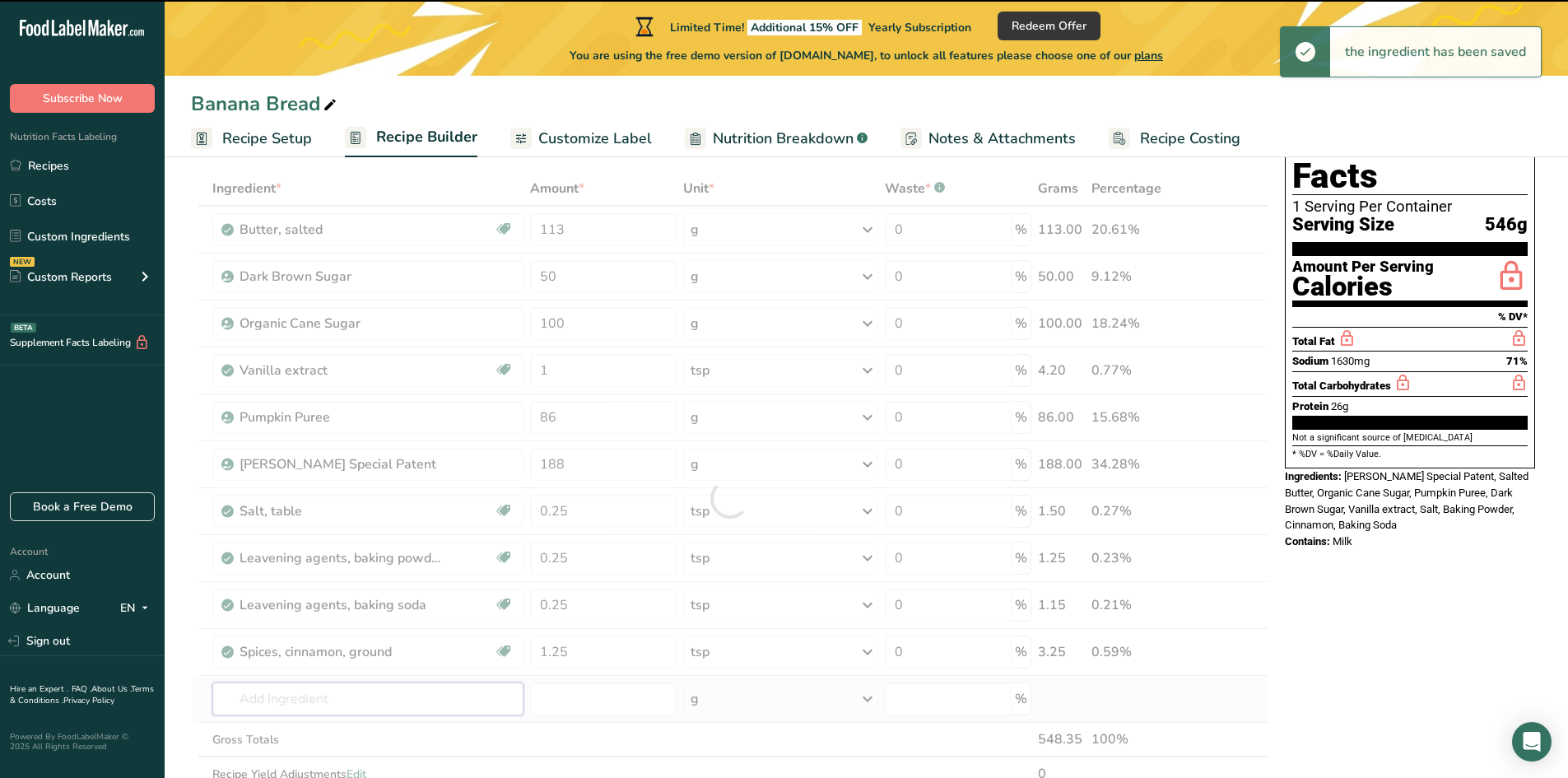
click at [339, 694] on input "text" at bounding box center [368, 698] width 312 height 33
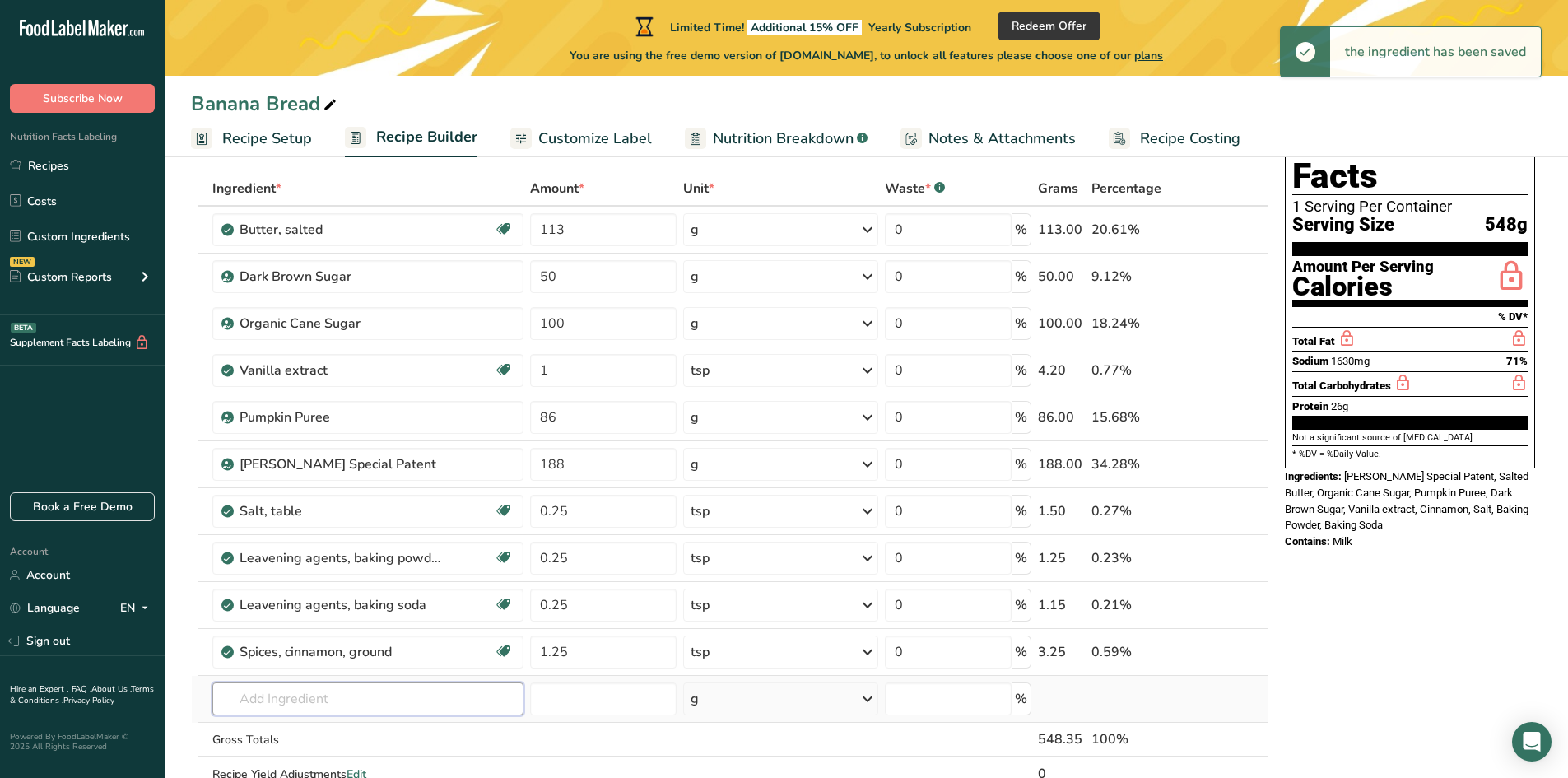
click at [339, 694] on input "text" at bounding box center [368, 698] width 312 height 33
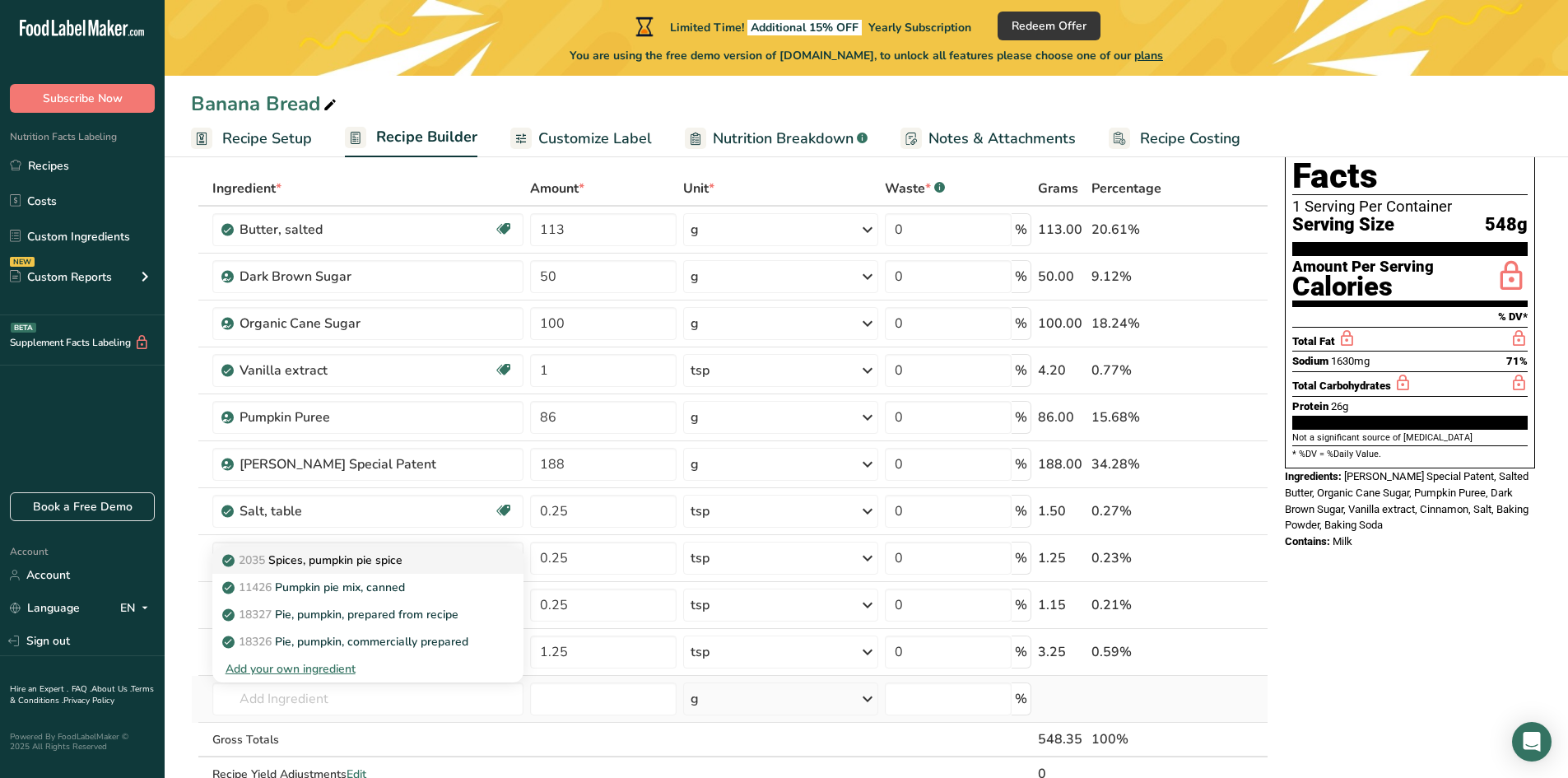
click at [329, 561] on p "2035 Spices, pumpkin pie spice" at bounding box center [314, 559] width 177 height 17
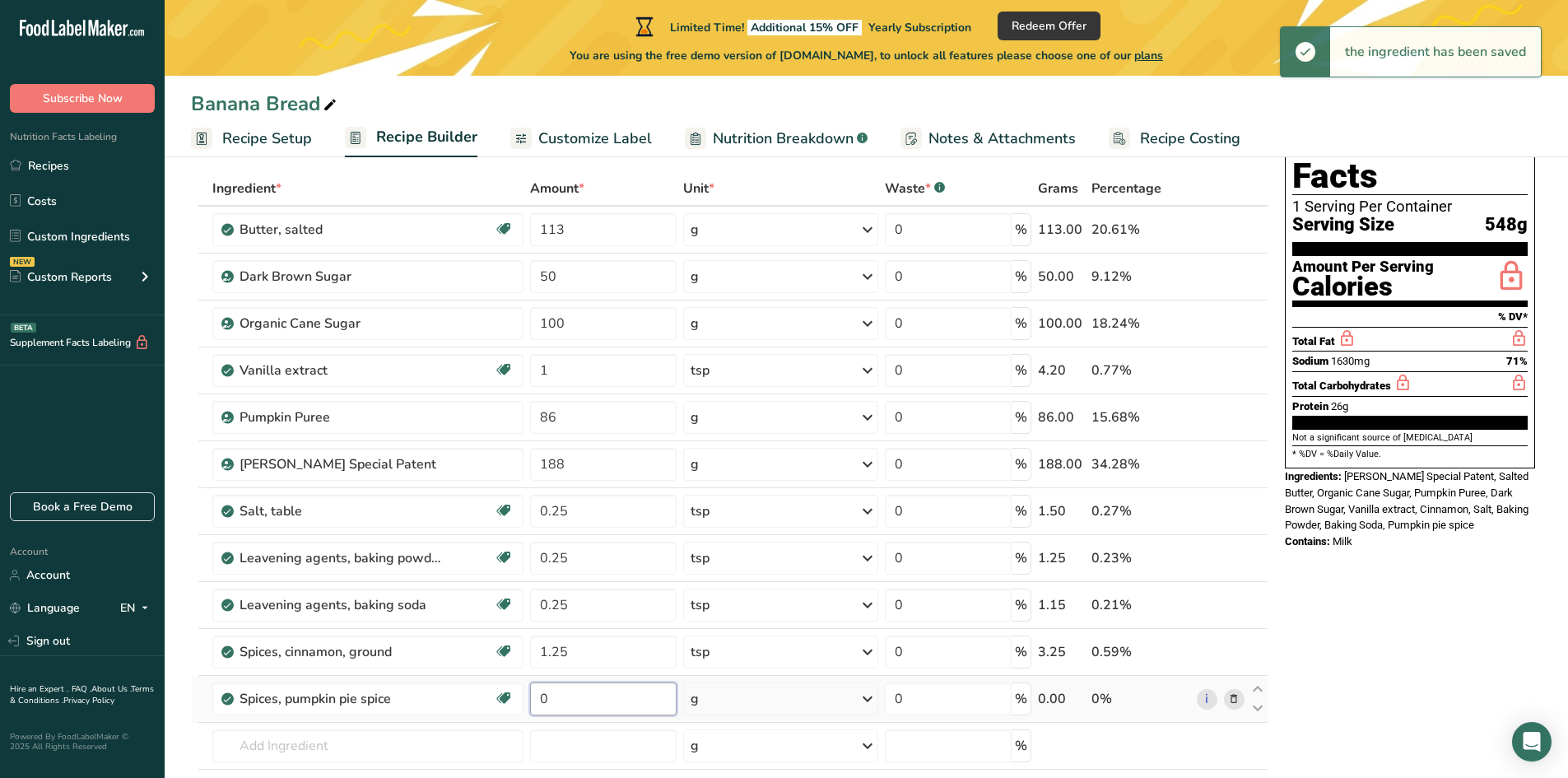
click at [565, 700] on input "0" at bounding box center [603, 698] width 147 height 33
click at [725, 684] on div "Ingredient * Amount * Unit * Waste * .a-a{fill:#347362;}.b-a{fill:#fff;} Grams …" at bounding box center [729, 522] width 1077 height 701
click at [724, 702] on div "g" at bounding box center [780, 698] width 195 height 33
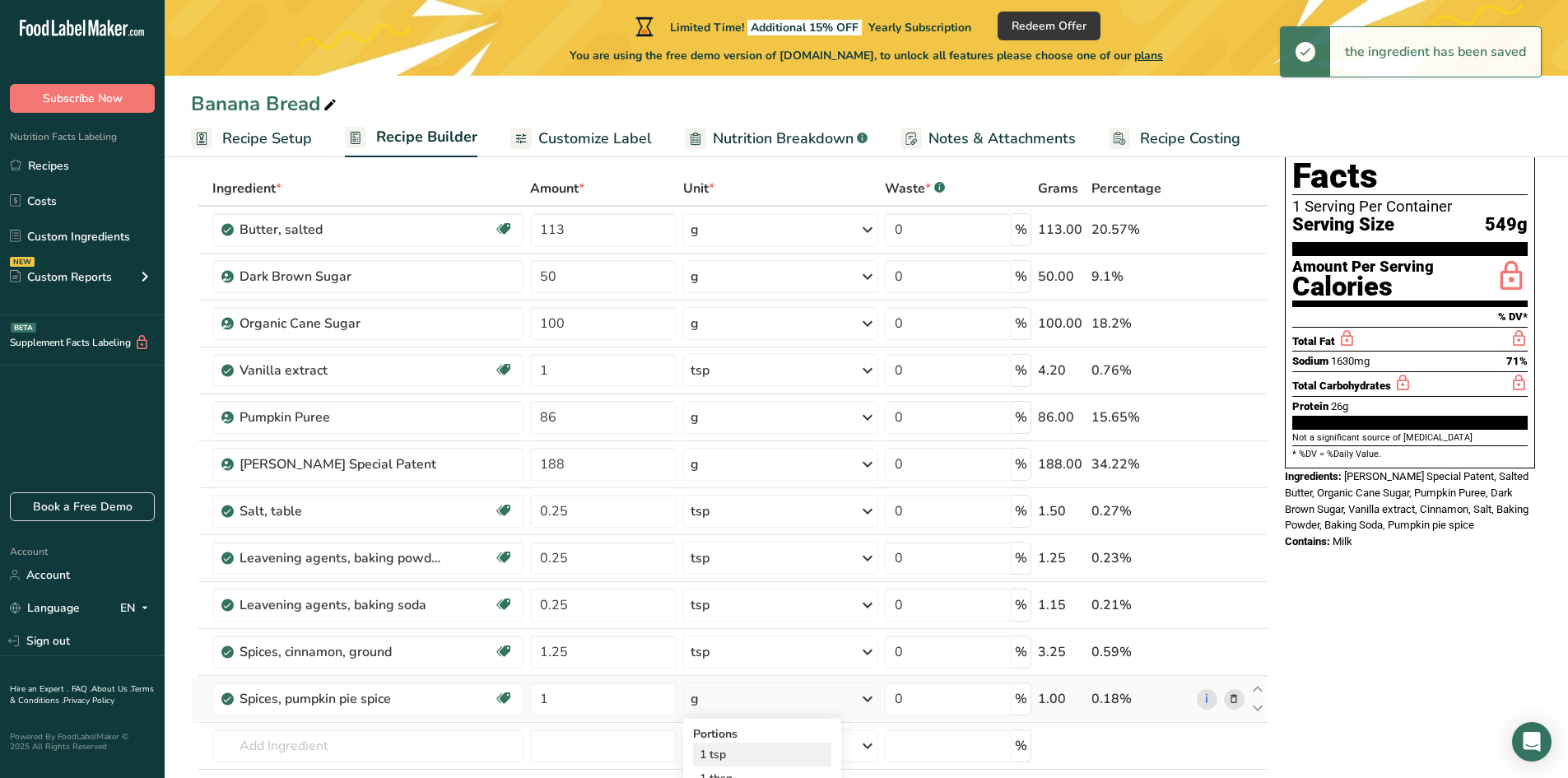
click at [717, 762] on div "1 tsp" at bounding box center [762, 754] width 138 height 24
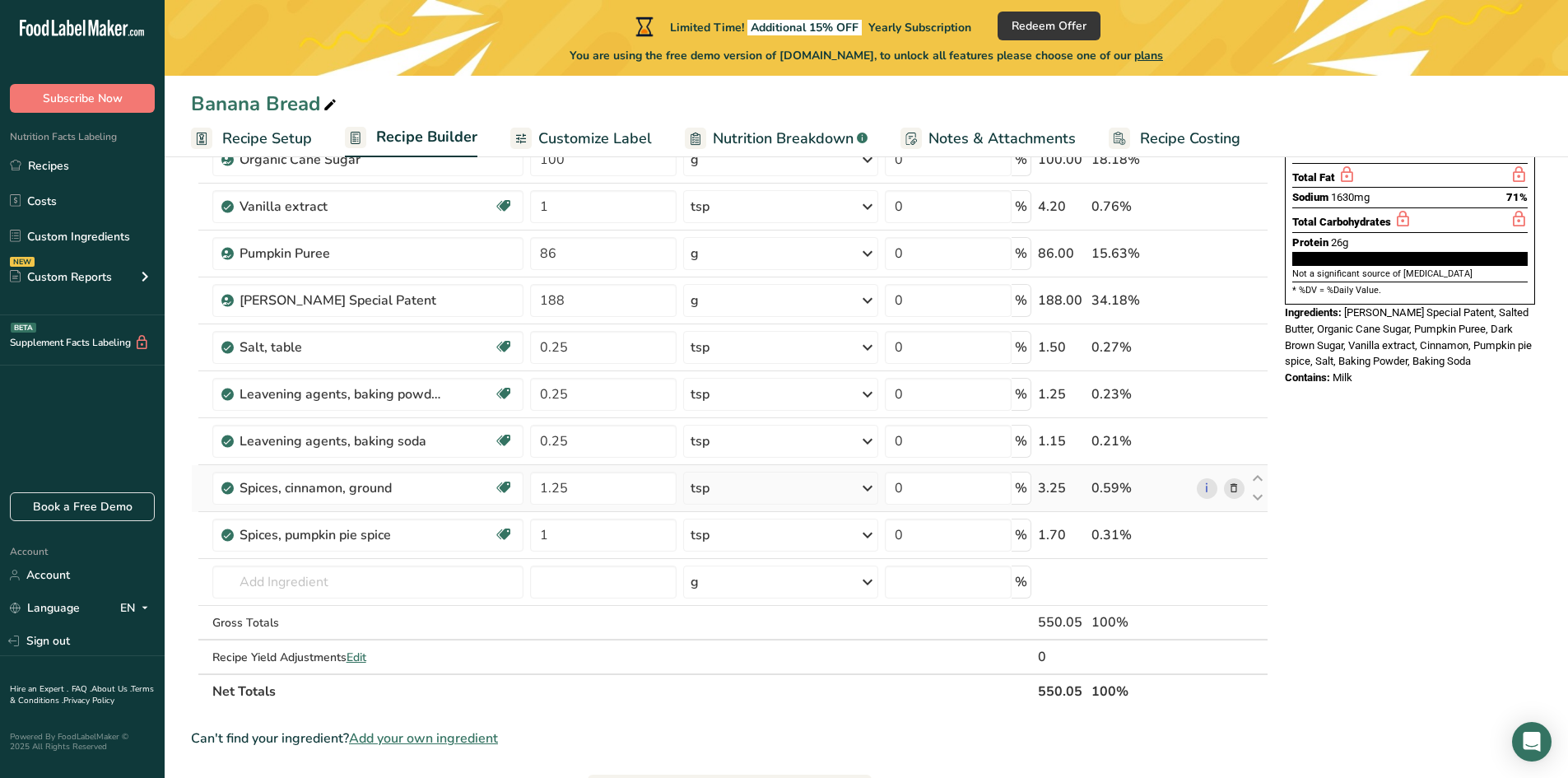
scroll to position [247, 0]
drag, startPoint x: 1502, startPoint y: 323, endPoint x: 1343, endPoint y: 280, distance: 164.7
click at [1343, 304] on div "Ingredients: [PERSON_NAME] Special Patent, Salted Butter, Organic Cane Sugar, P…" at bounding box center [1410, 336] width 250 height 65
click at [1232, 205] on icon at bounding box center [1234, 205] width 12 height 17
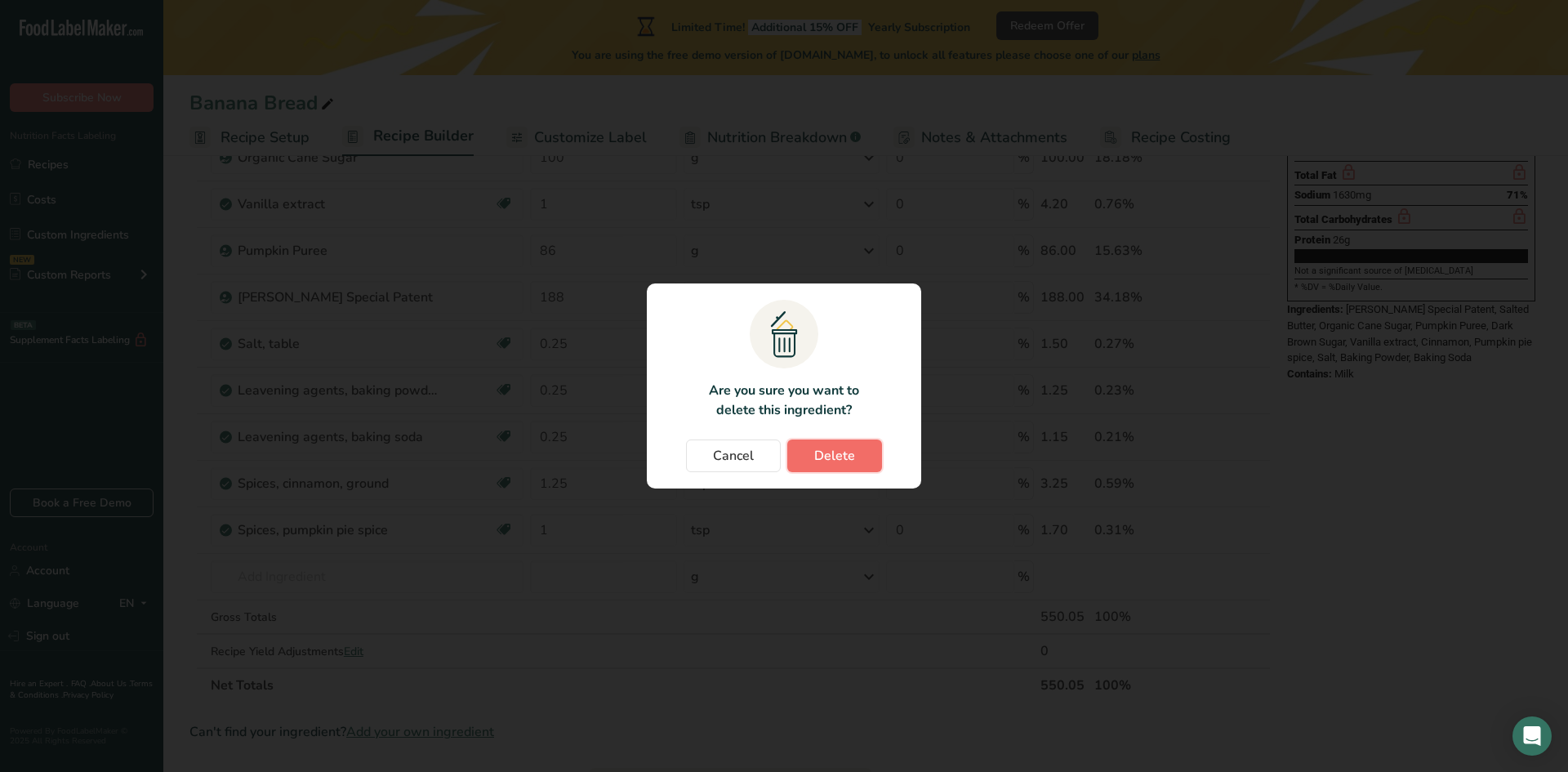
click at [842, 442] on button "Delete" at bounding box center [834, 455] width 95 height 33
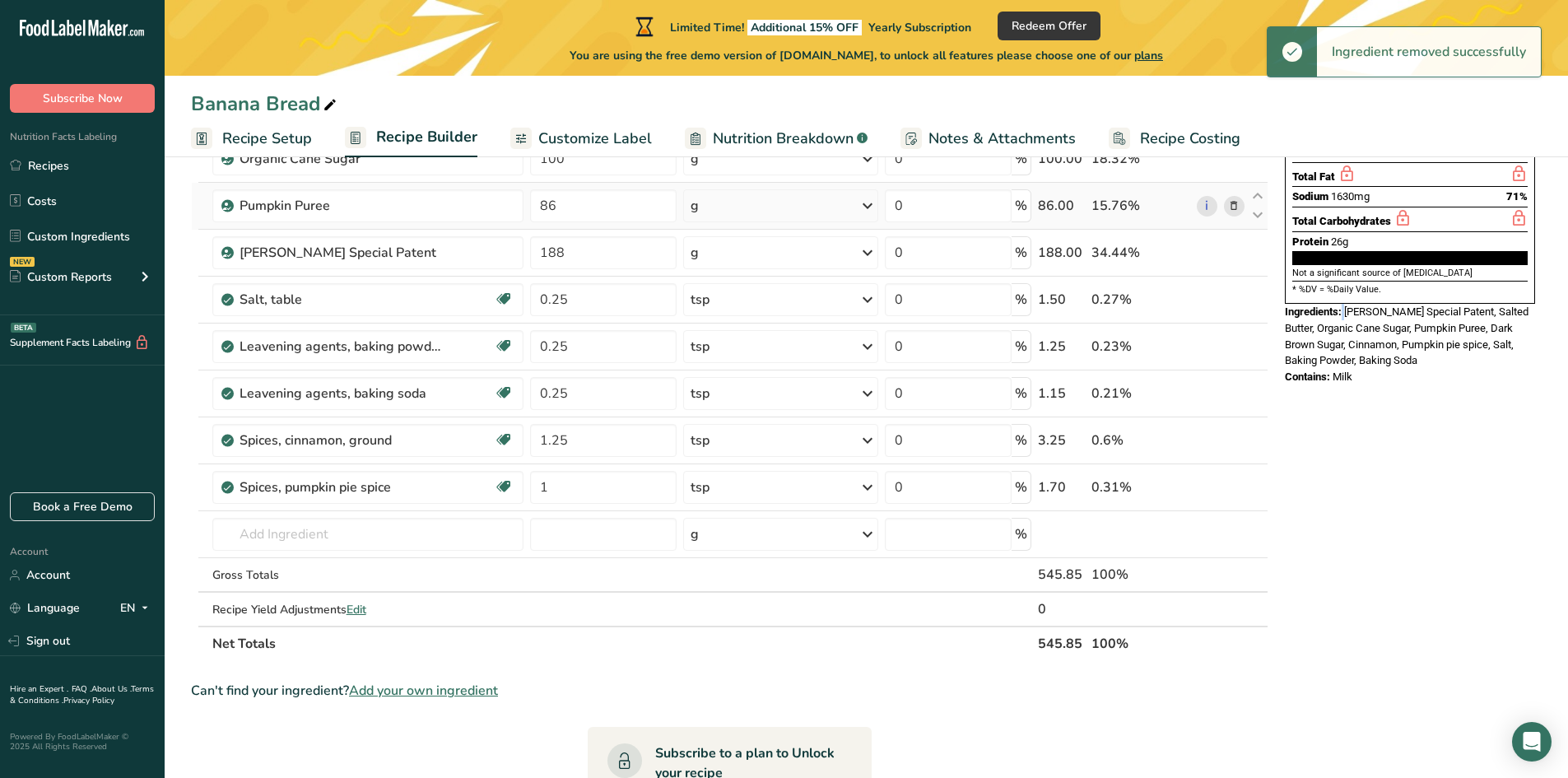
click at [1231, 210] on icon at bounding box center [1234, 205] width 12 height 17
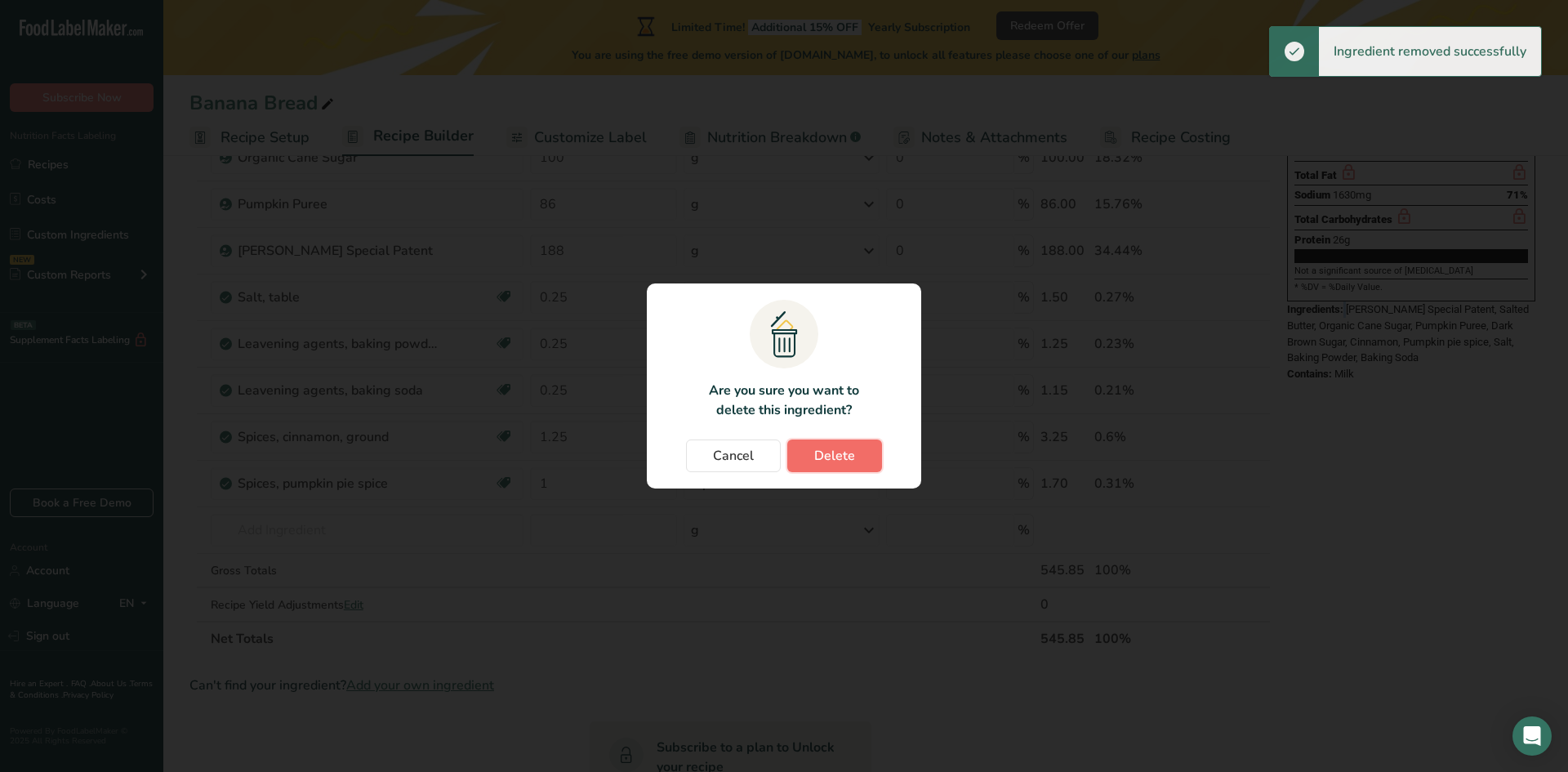
click at [816, 455] on span "Delete" at bounding box center [835, 455] width 41 height 20
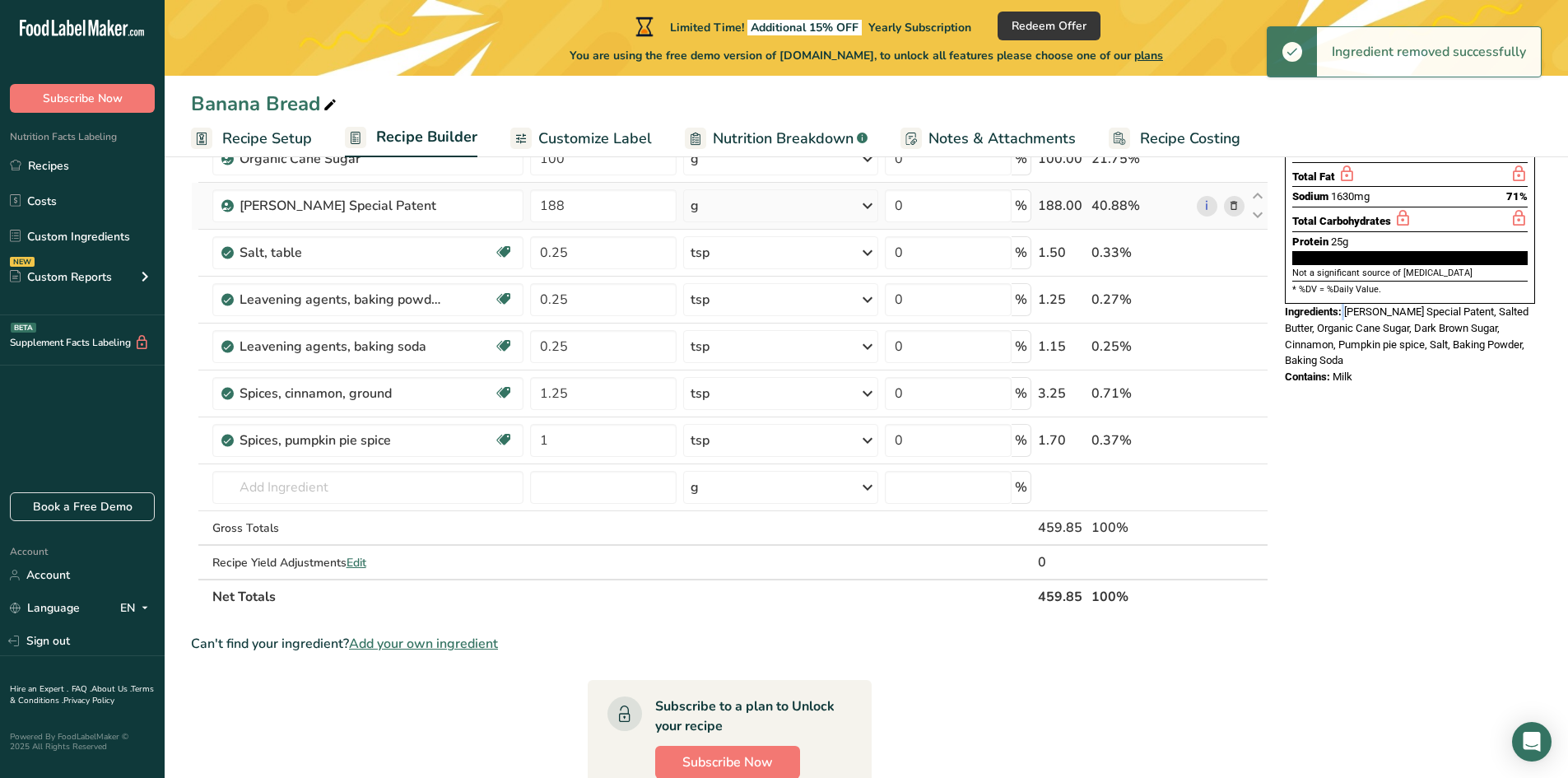
click at [1231, 201] on icon at bounding box center [1234, 205] width 12 height 17
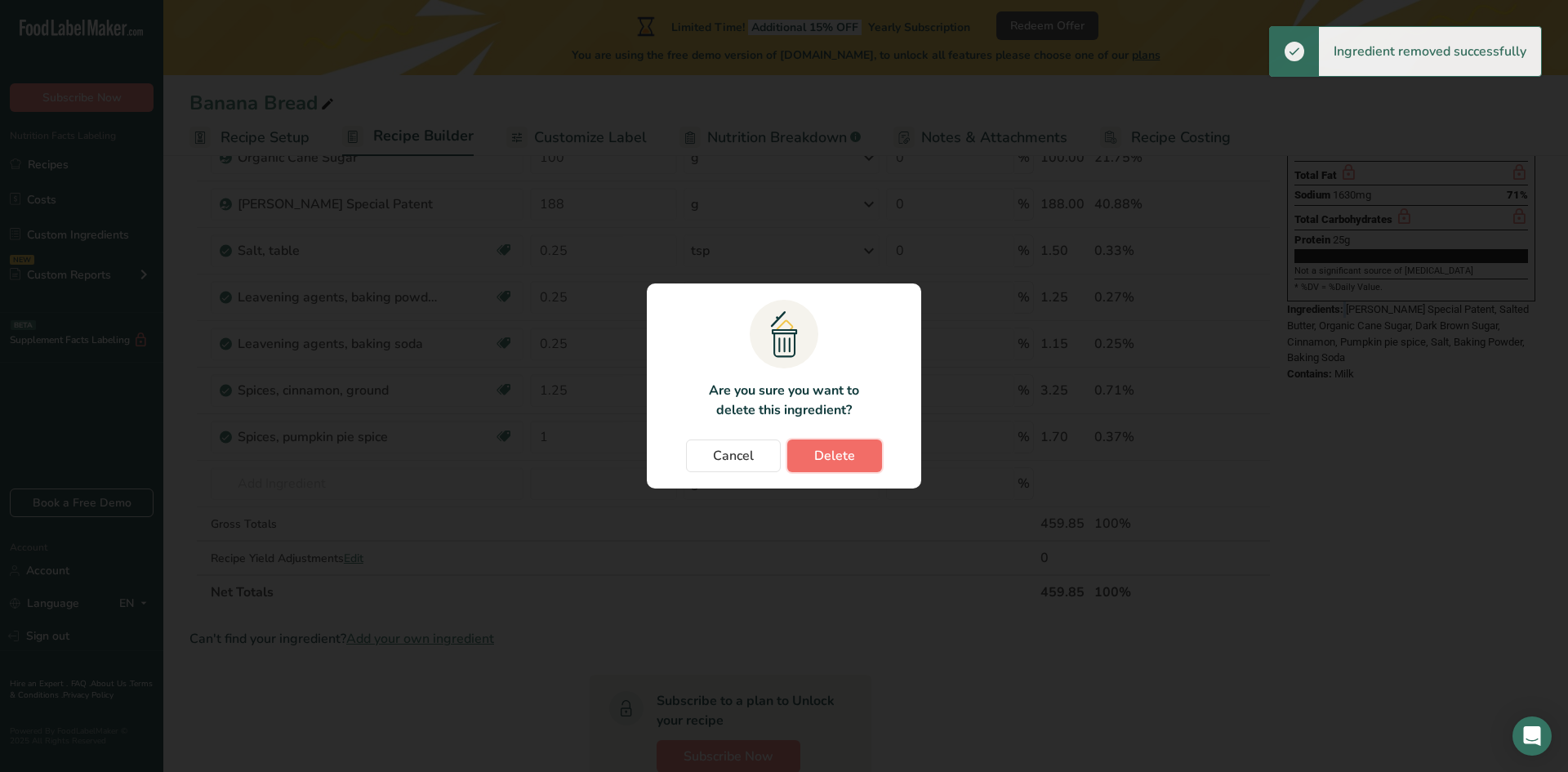
click at [868, 454] on button "Delete" at bounding box center [834, 455] width 95 height 33
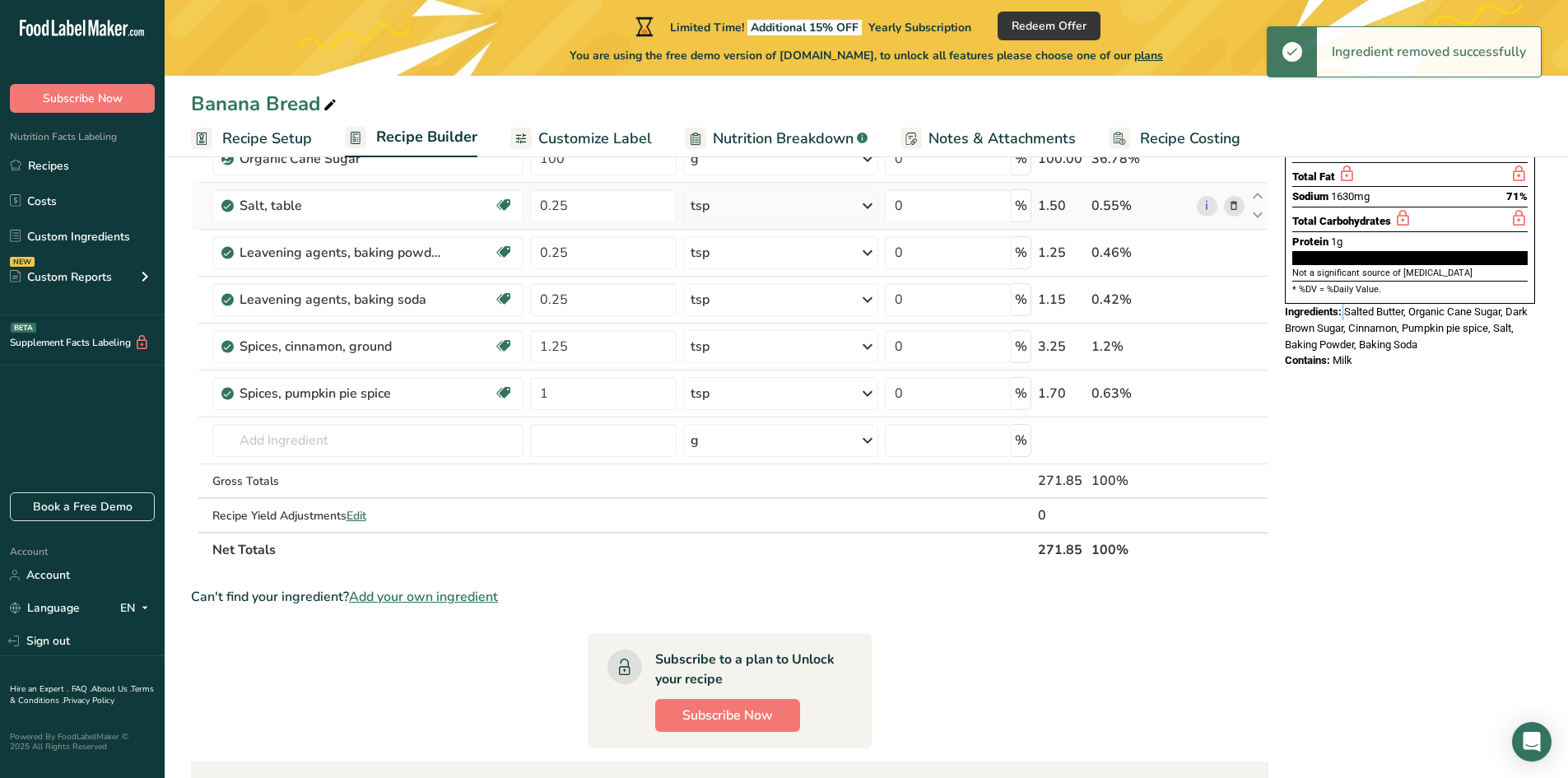
click at [1228, 210] on icon at bounding box center [1234, 205] width 12 height 17
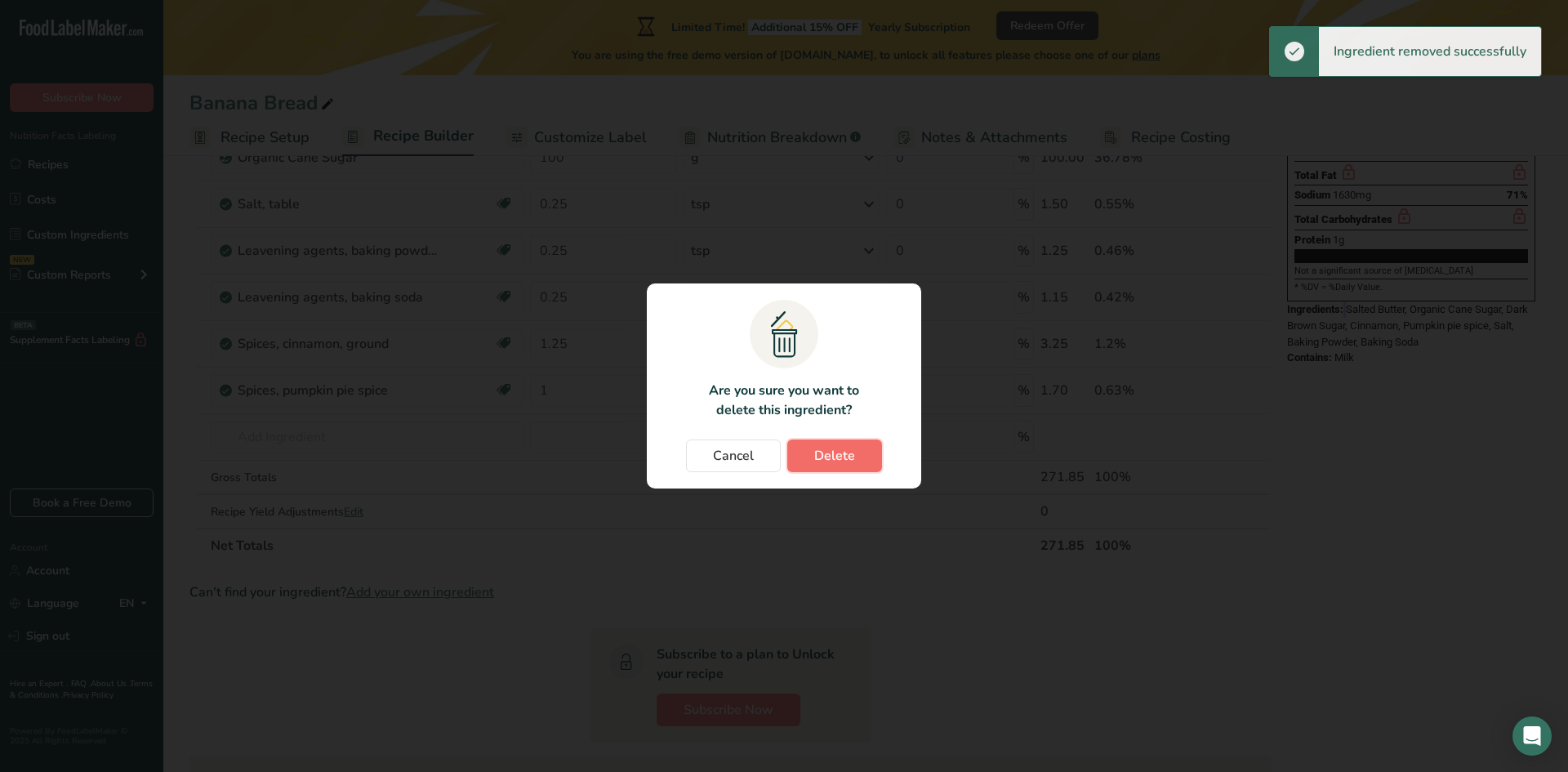
click at [830, 459] on span "Delete" at bounding box center [835, 455] width 41 height 20
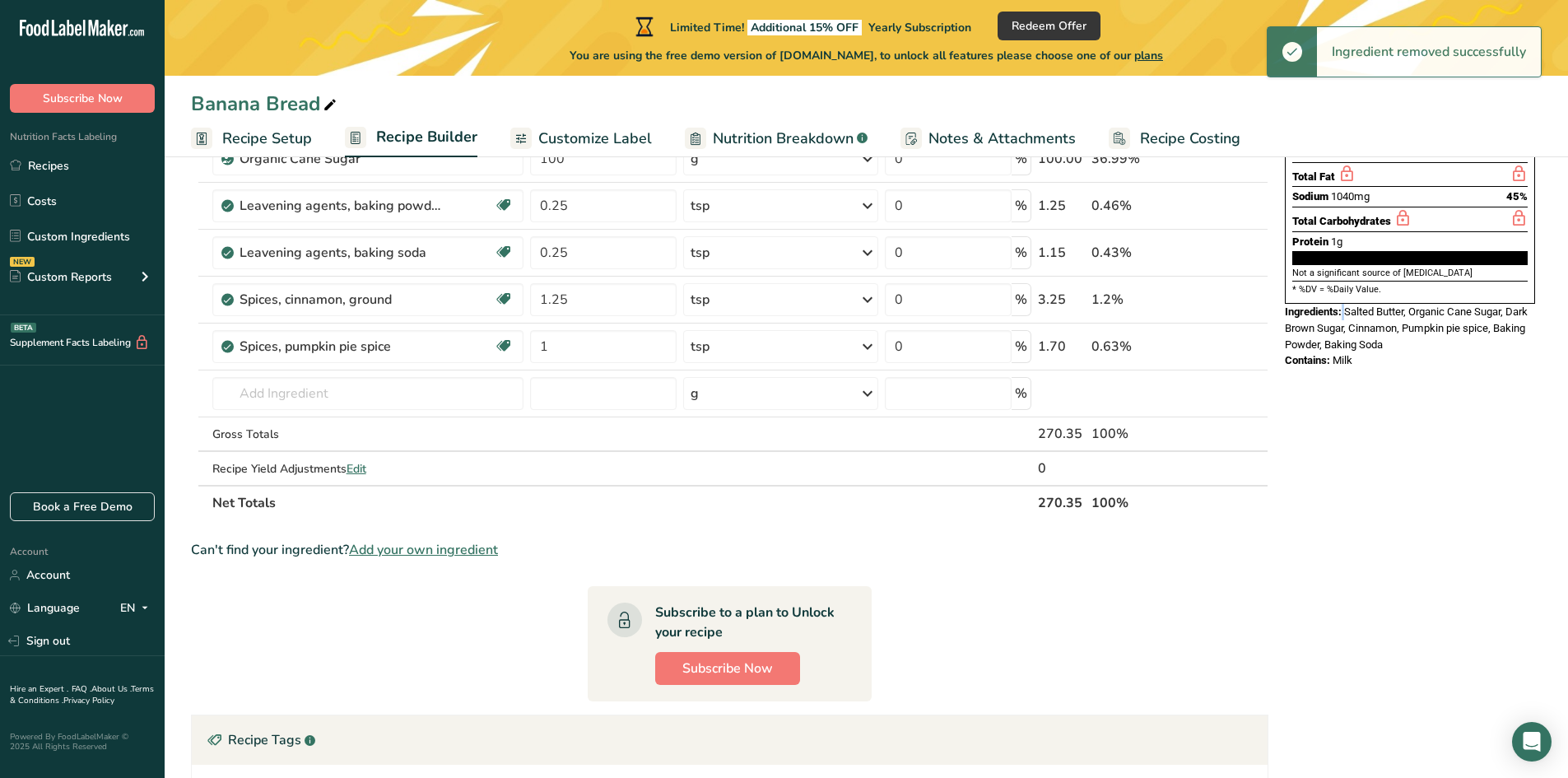
click at [1235, 210] on icon at bounding box center [1234, 205] width 12 height 17
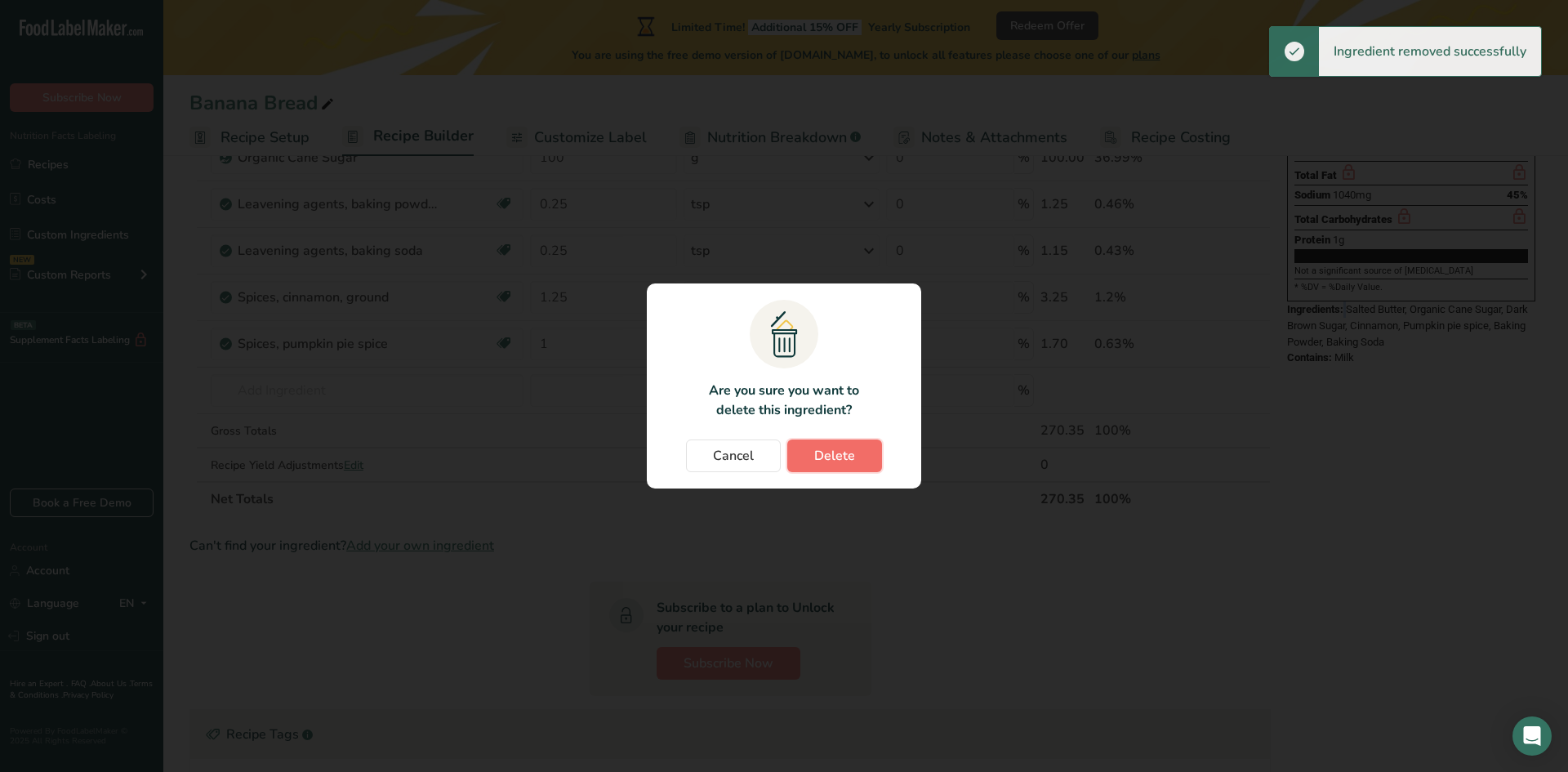
click at [821, 449] on span "Delete" at bounding box center [835, 455] width 41 height 20
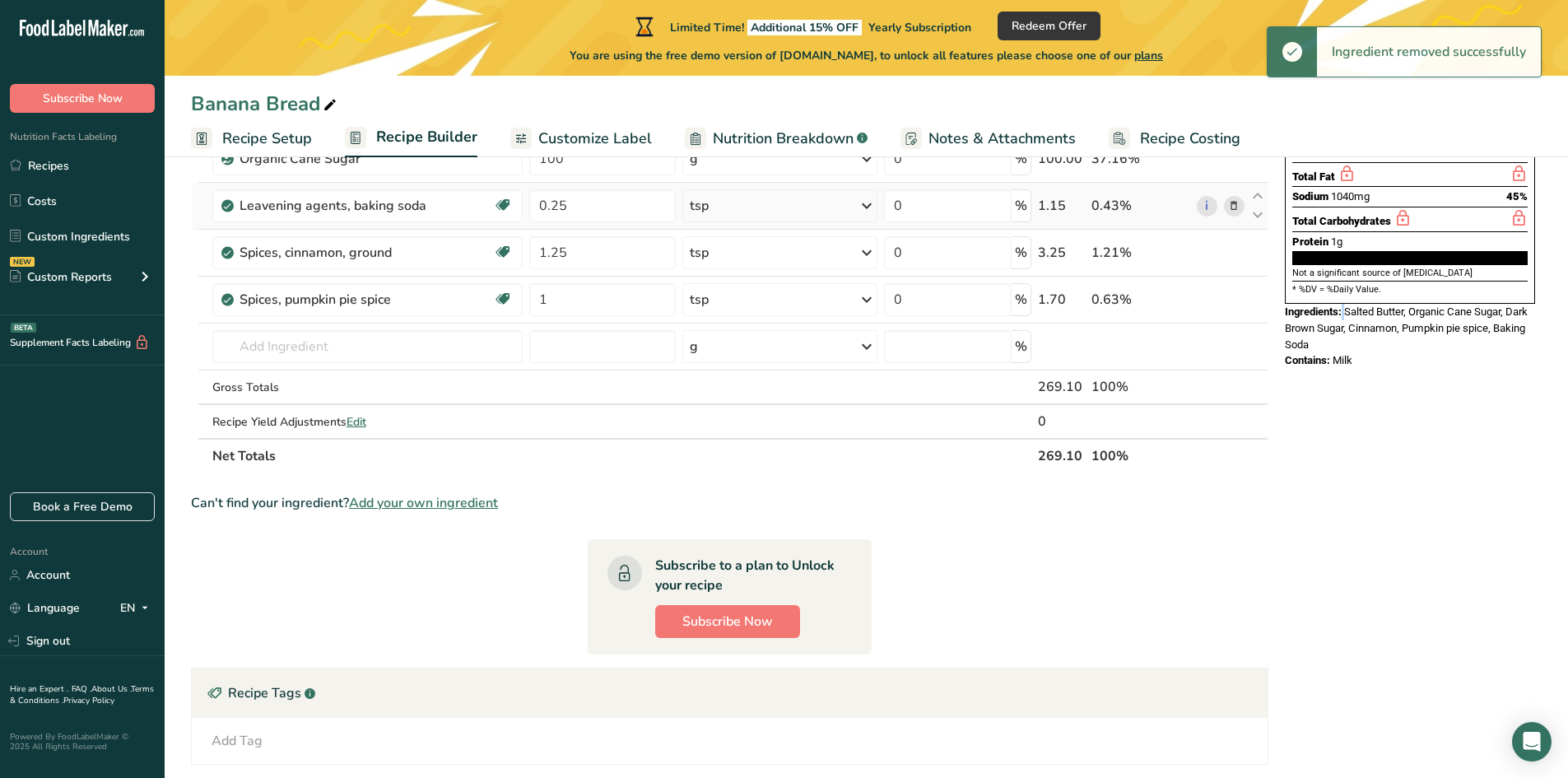
click at [1241, 214] on span at bounding box center [1234, 205] width 20 height 20
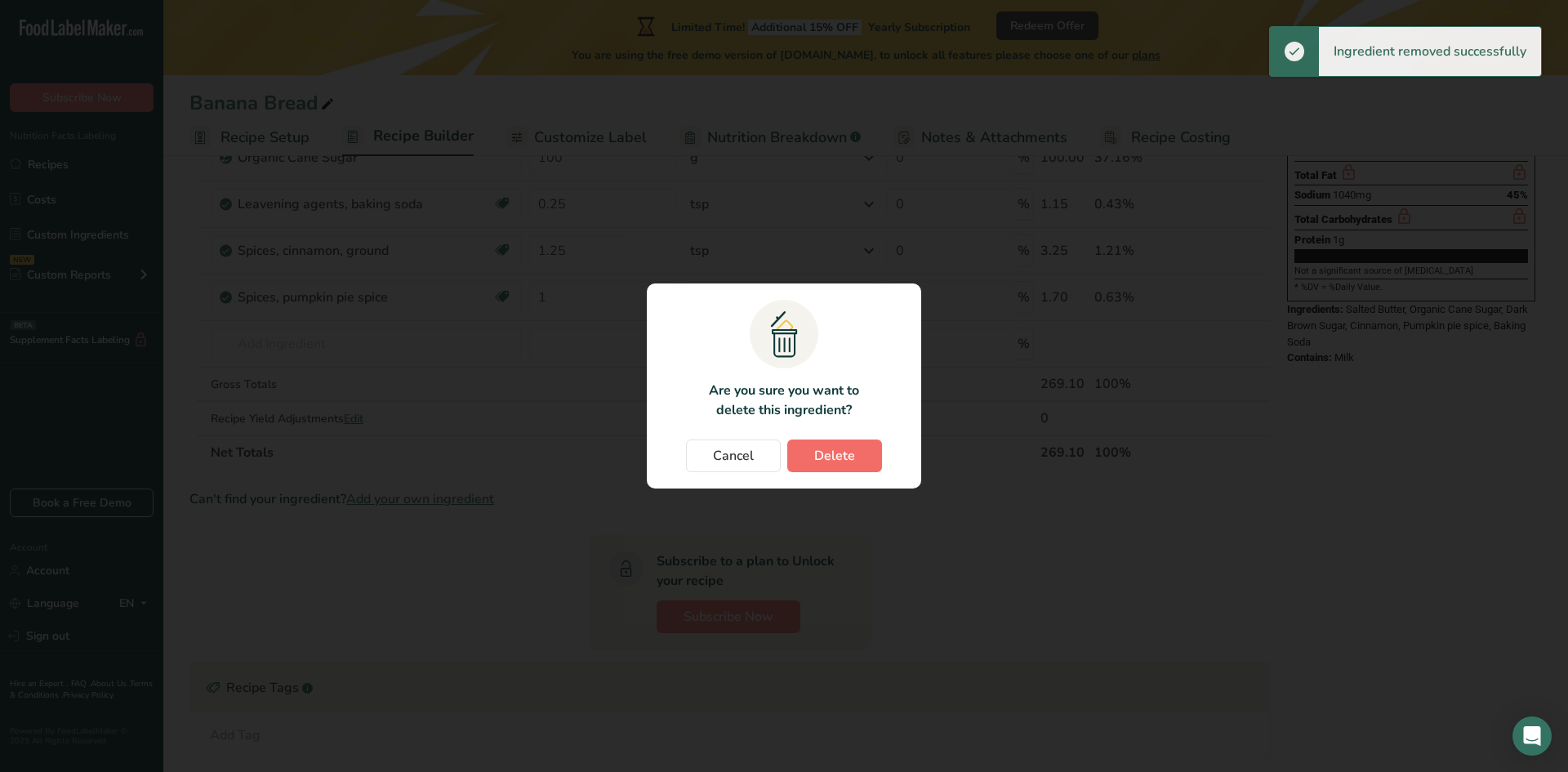
drag, startPoint x: 812, startPoint y: 477, endPoint x: 833, endPoint y: 460, distance: 27.0
click at [812, 476] on section ".a{fill:#f5f3ed;}.b,.e{fill:#0f393a;}.c{fill:none;}.d{fill:#f2c549;}.e{stroke:r…" at bounding box center [784, 386] width 275 height 205
click at [836, 458] on span "Delete" at bounding box center [835, 455] width 41 height 20
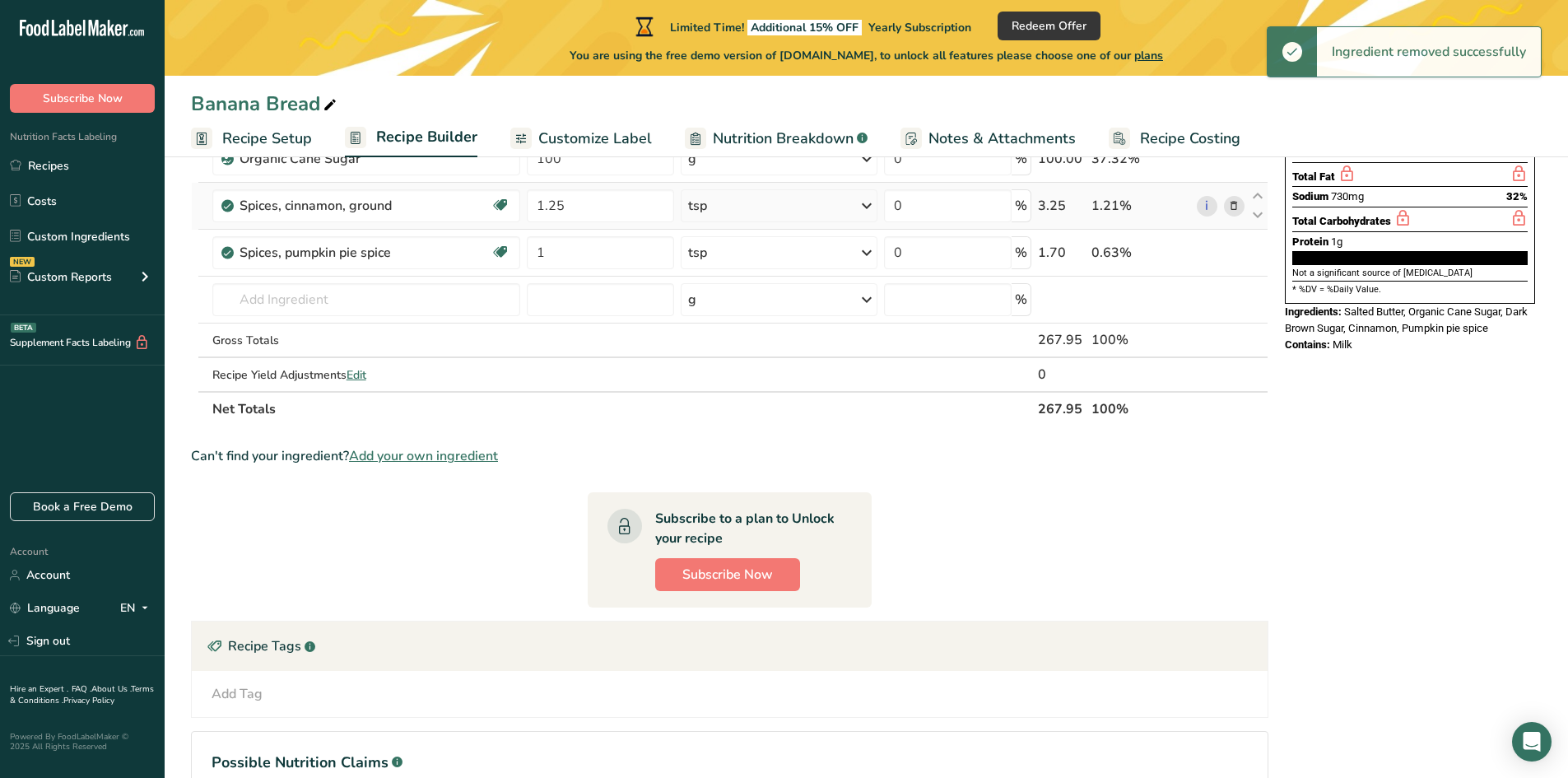
click at [1235, 210] on icon at bounding box center [1234, 205] width 12 height 17
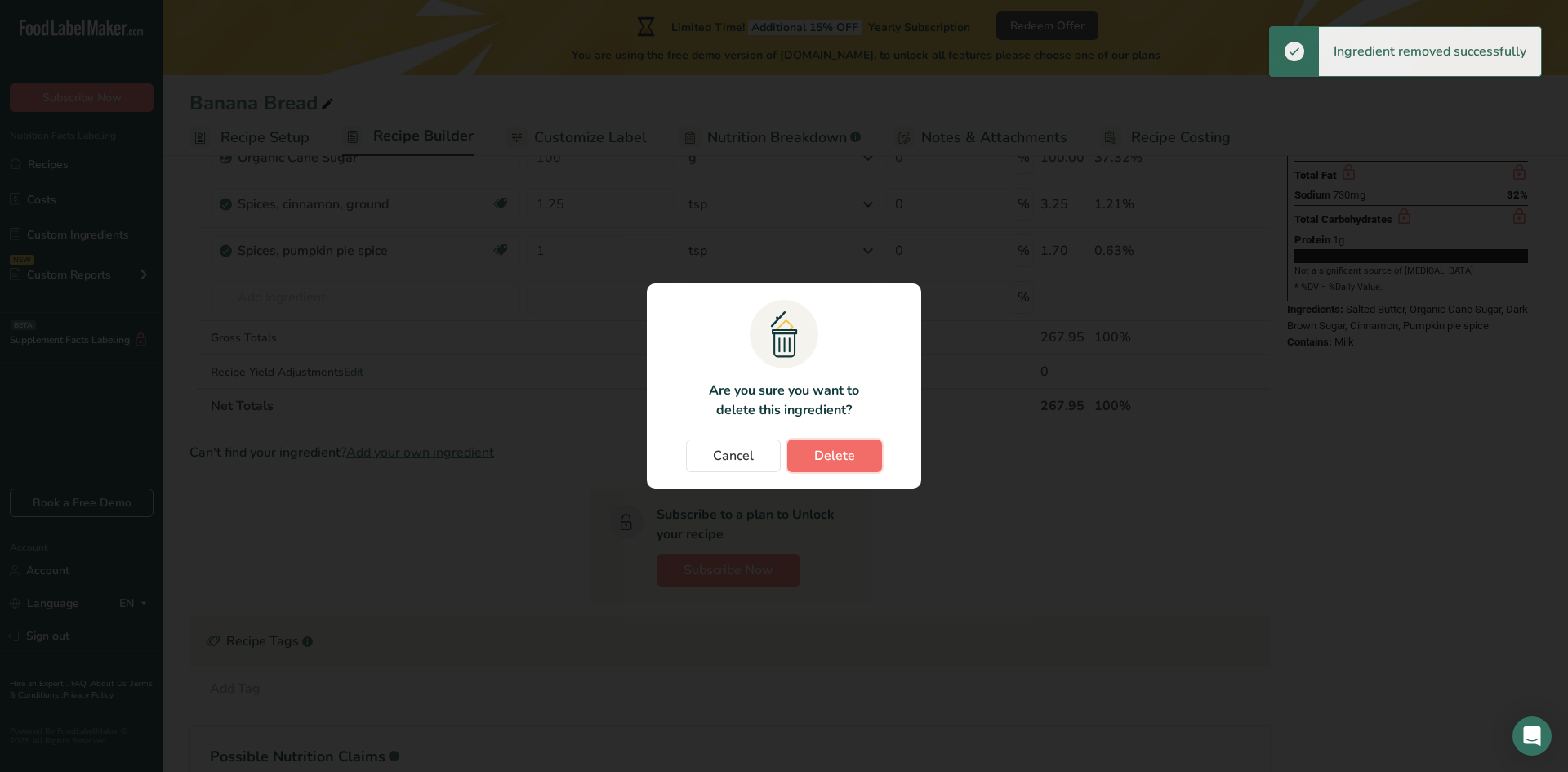
click at [844, 460] on span "Delete" at bounding box center [835, 455] width 41 height 20
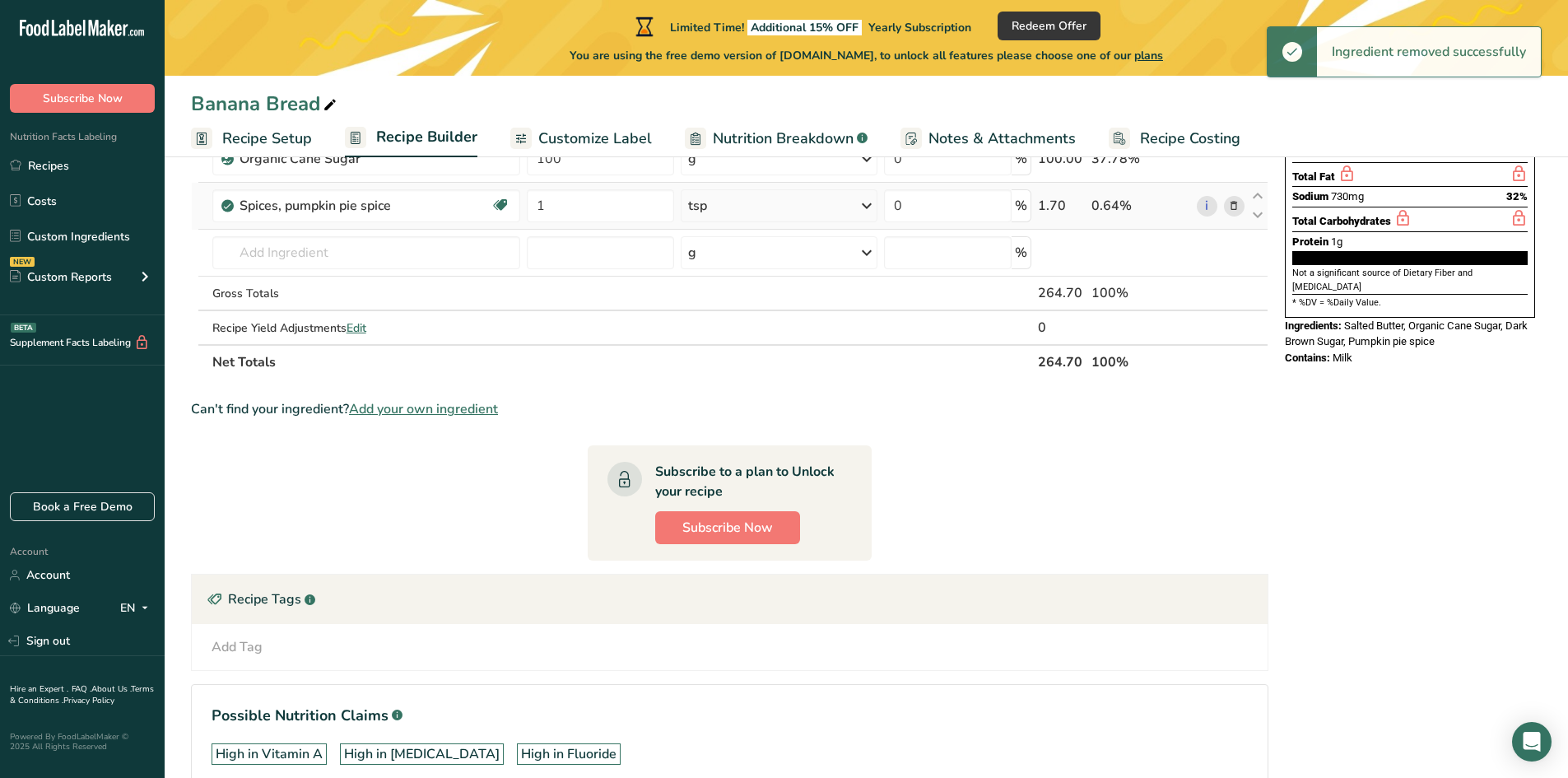
click at [1234, 207] on icon at bounding box center [1234, 205] width 12 height 17
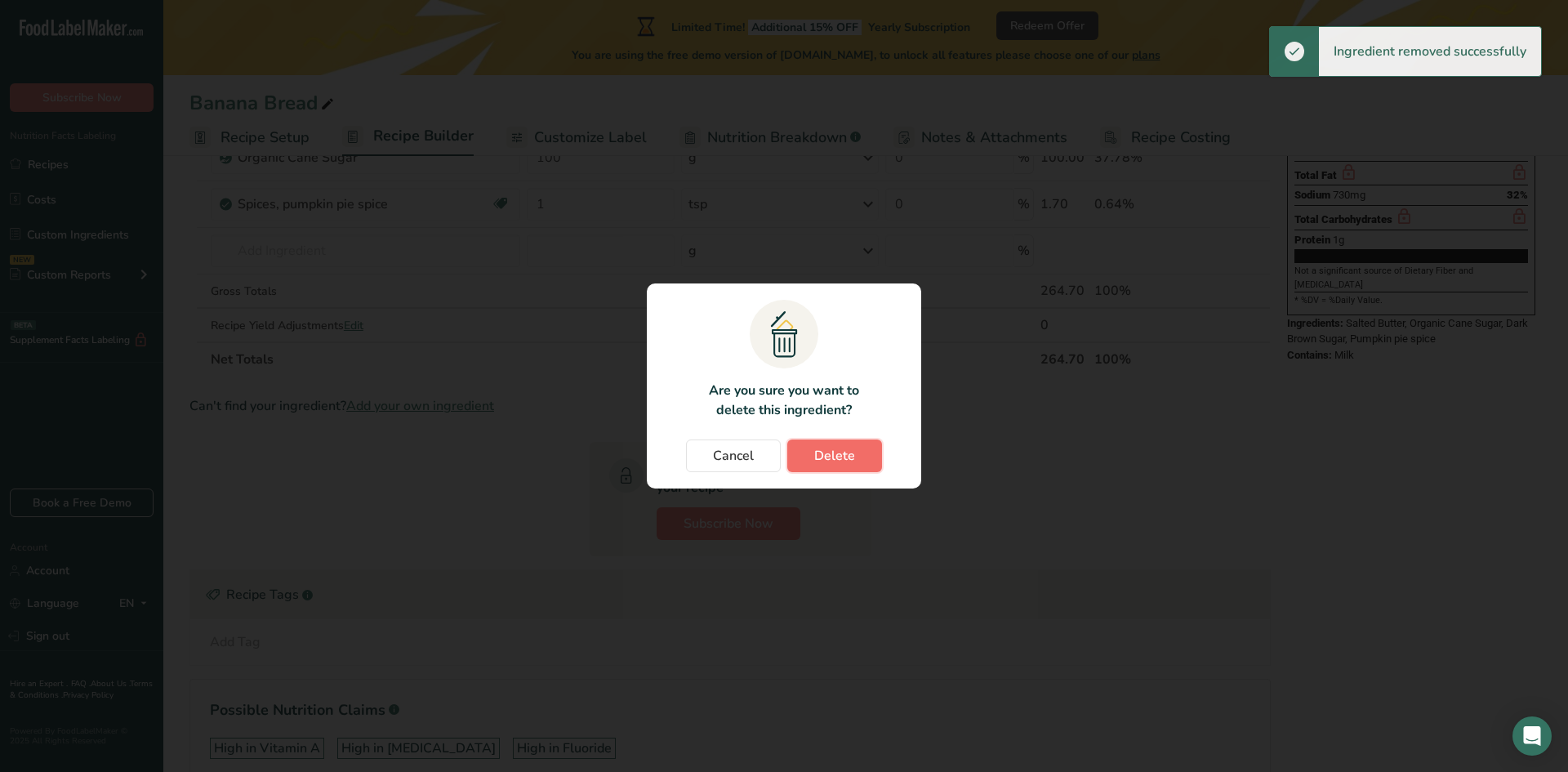
click at [830, 455] on span "Delete" at bounding box center [835, 455] width 41 height 20
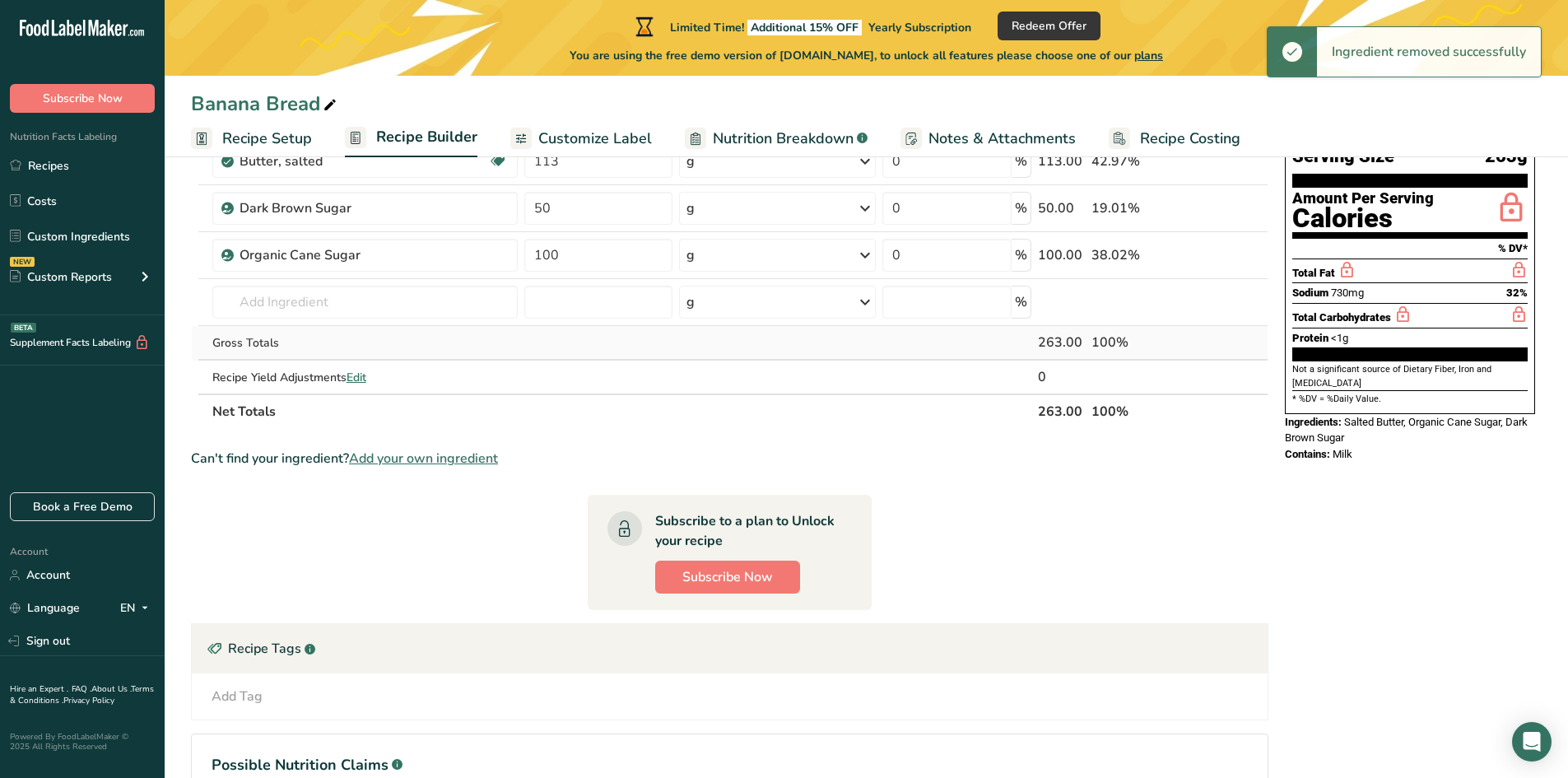
scroll to position [0, 0]
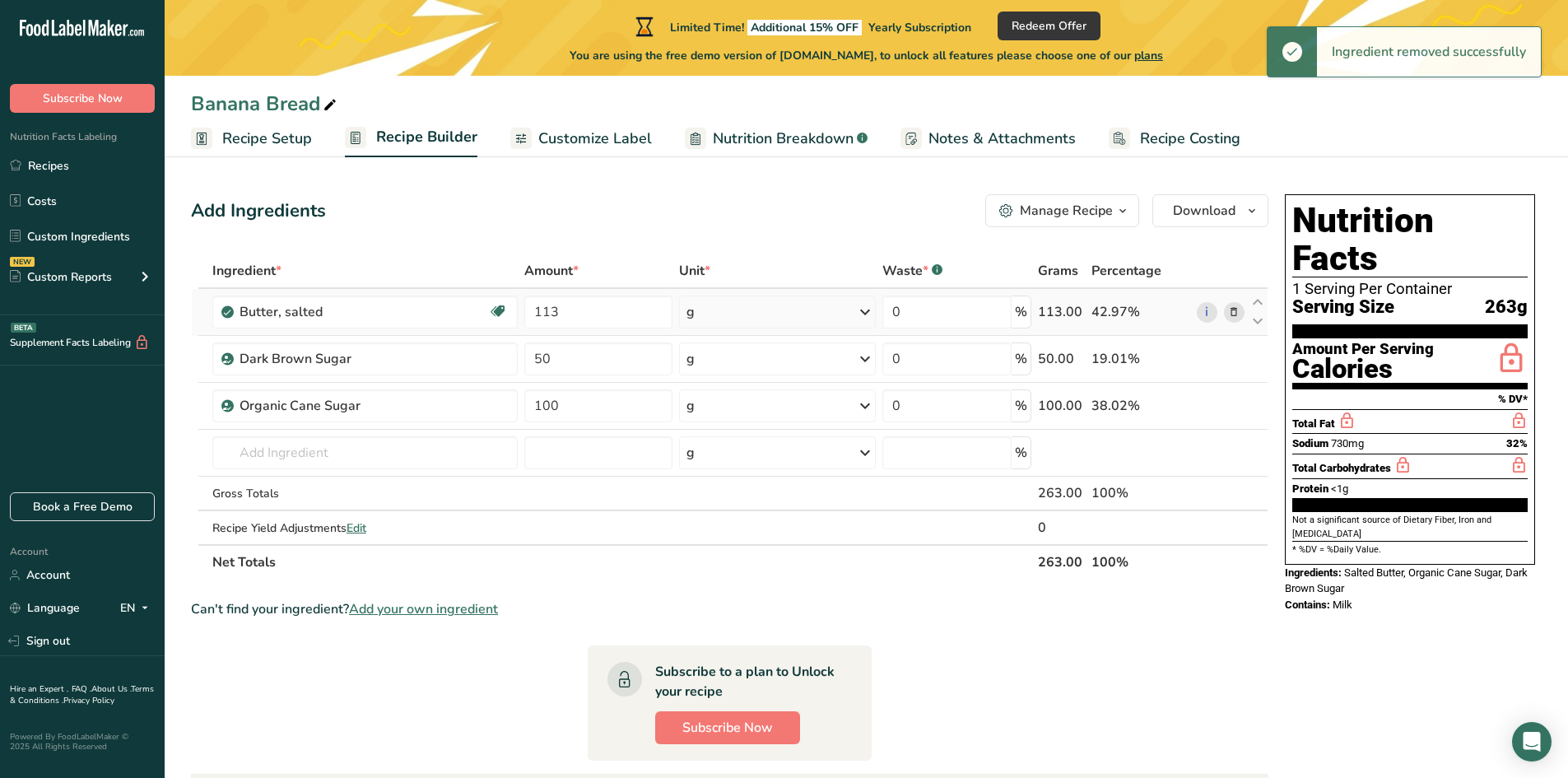
click at [1238, 309] on icon at bounding box center [1234, 312] width 12 height 17
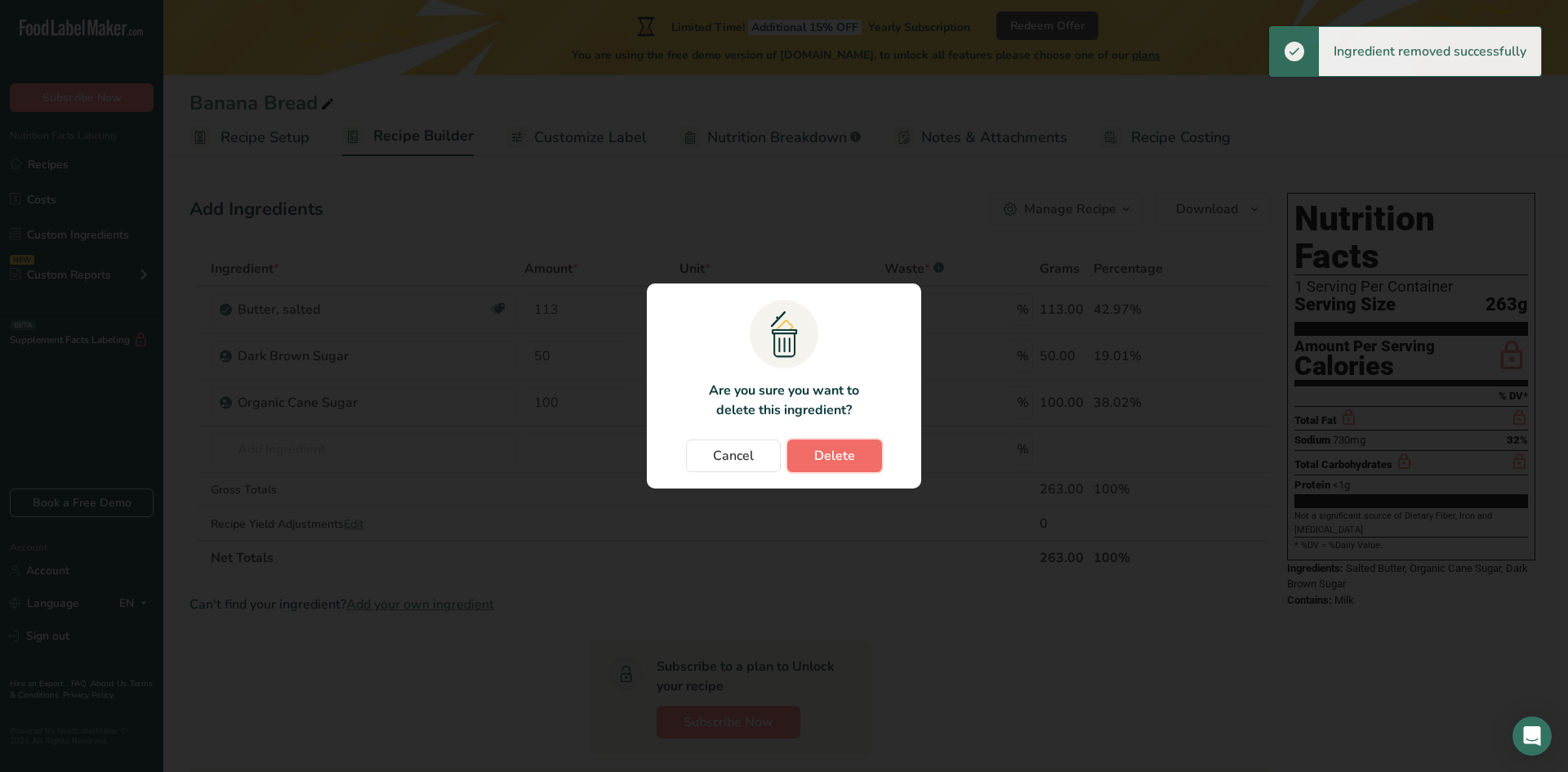
click at [856, 455] on button "Delete" at bounding box center [834, 455] width 95 height 33
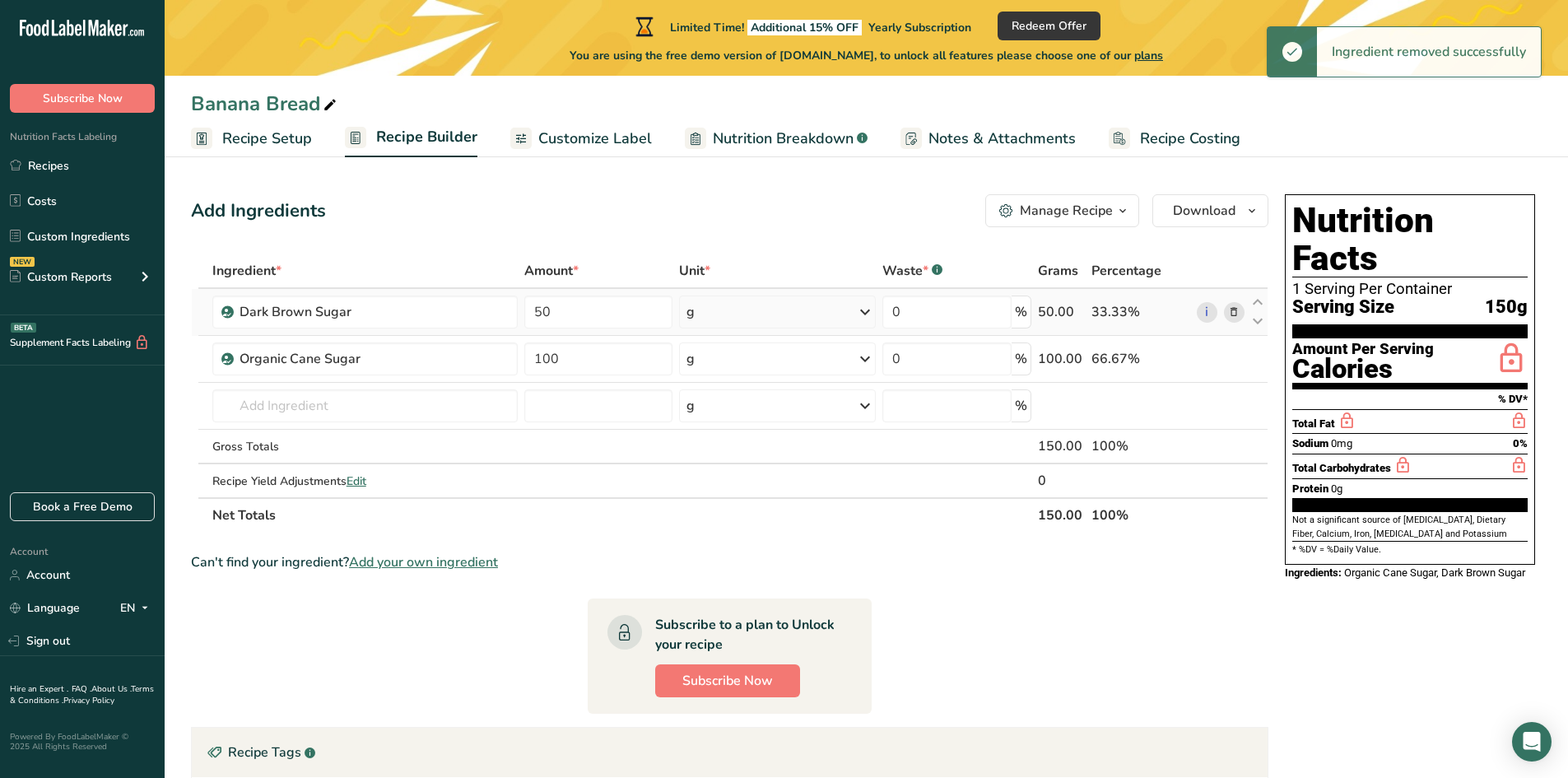
click at [1233, 317] on icon at bounding box center [1234, 312] width 12 height 17
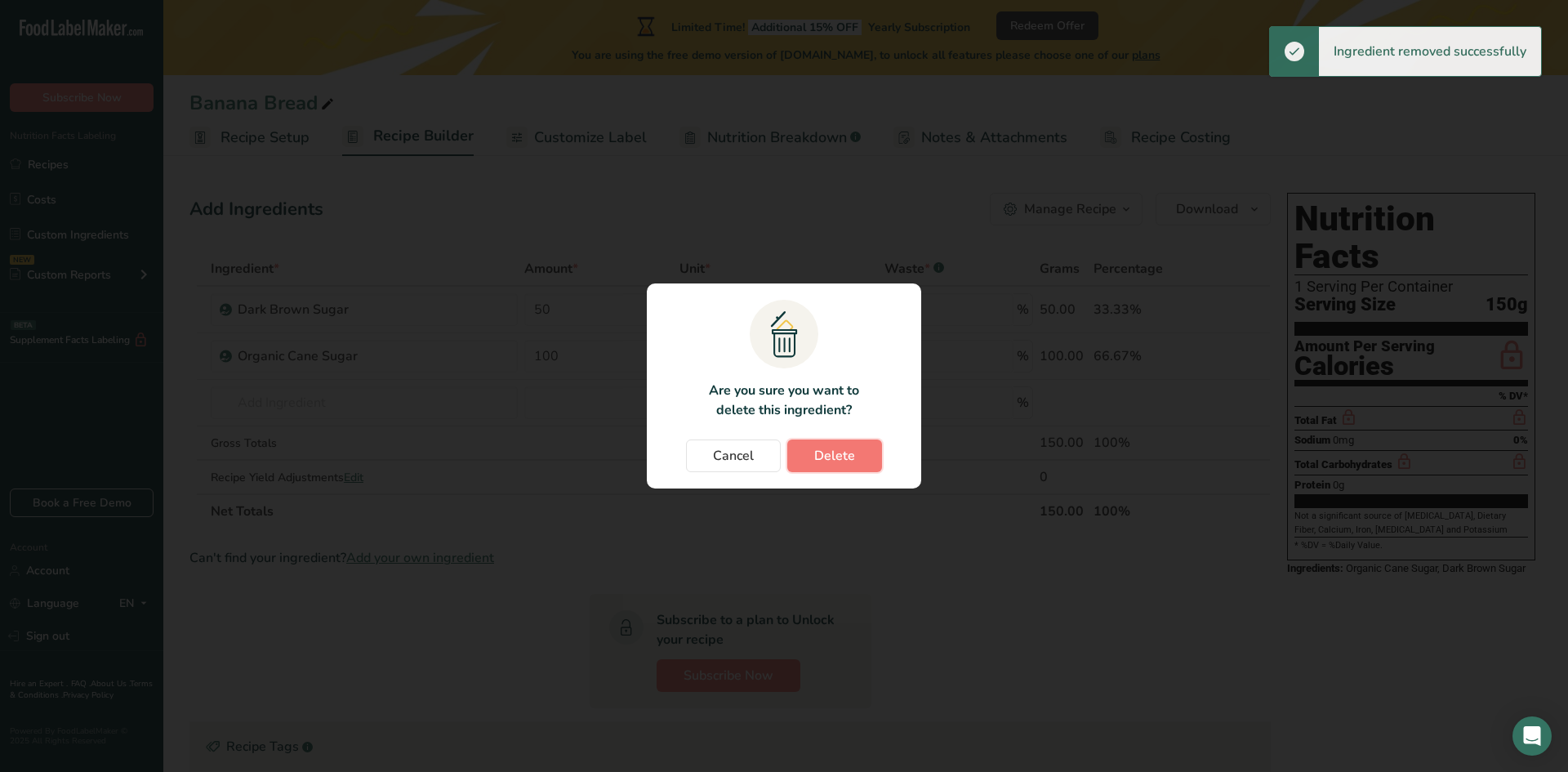
click at [823, 460] on span "Delete" at bounding box center [835, 455] width 41 height 20
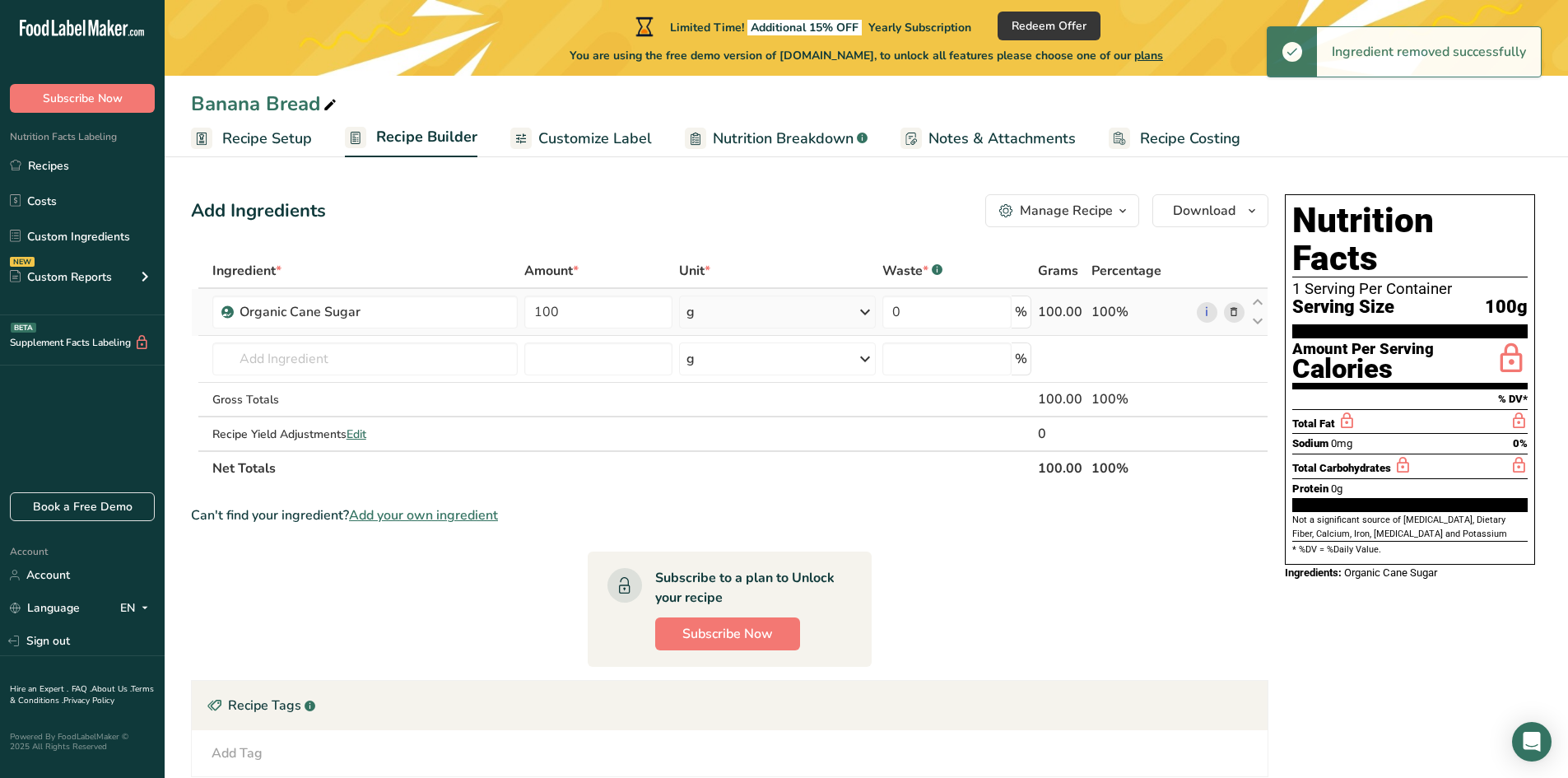
click at [1239, 312] on icon at bounding box center [1234, 312] width 12 height 17
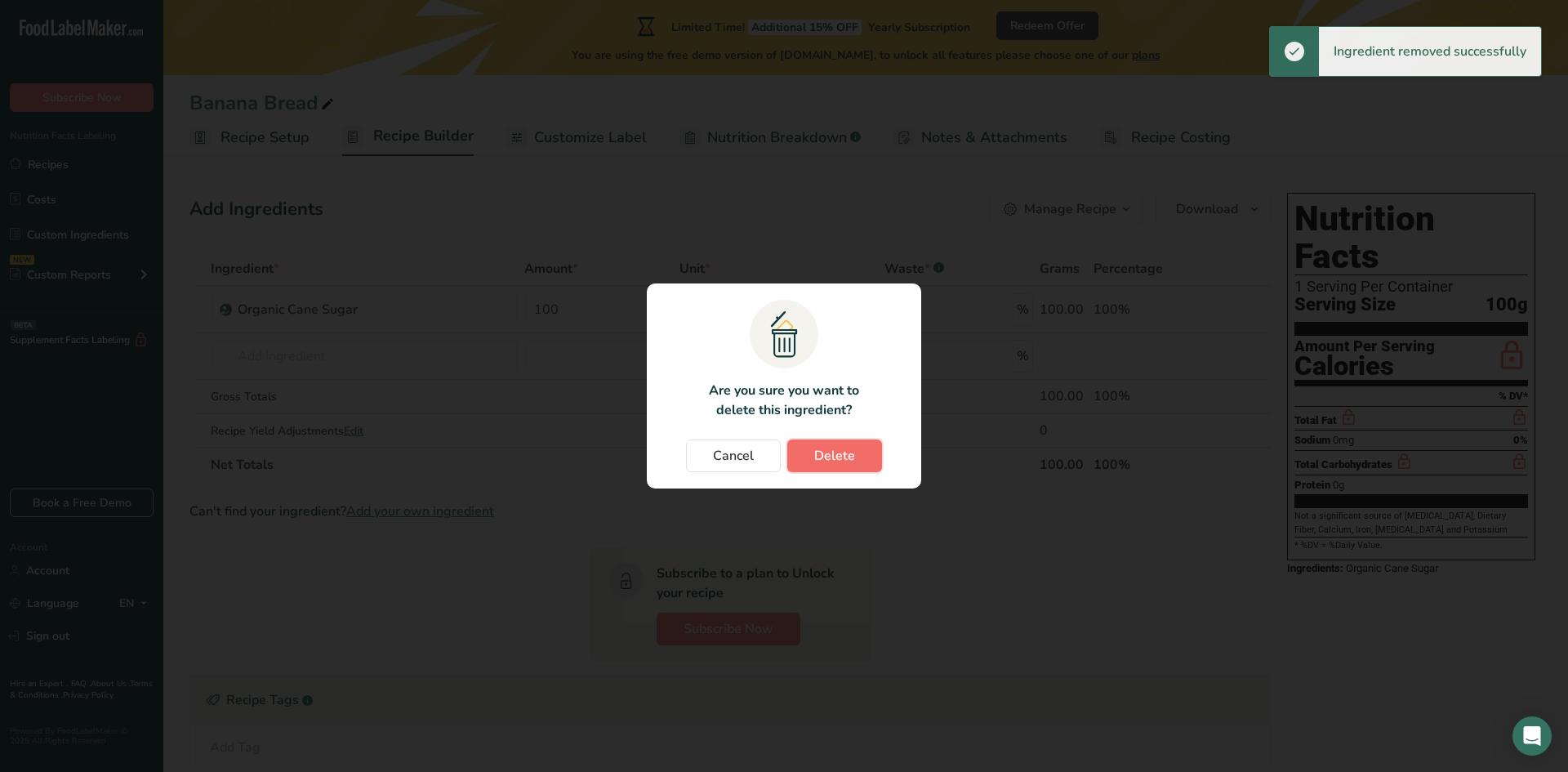
click at [859, 455] on button "Delete" at bounding box center [834, 455] width 95 height 33
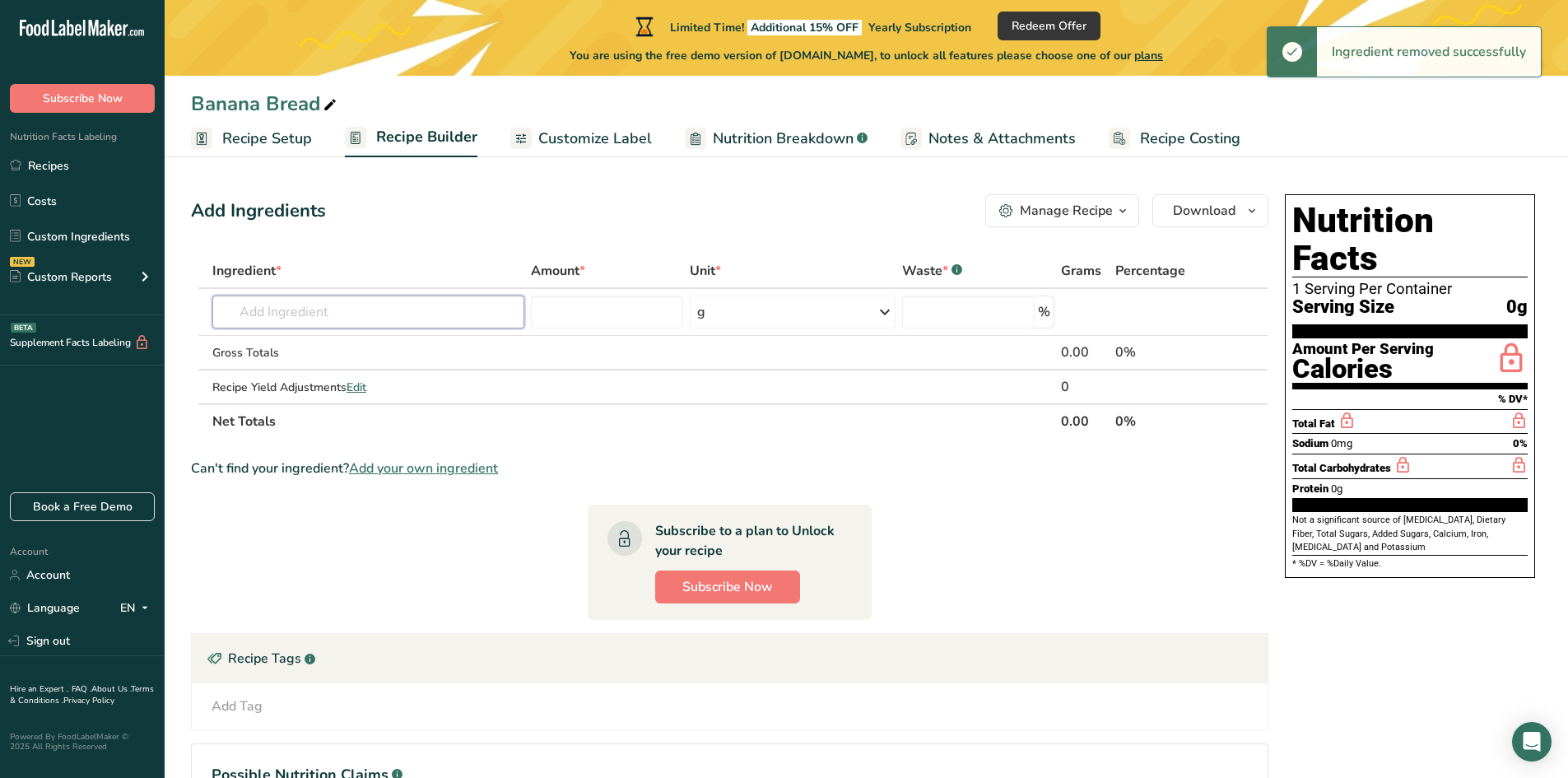
click at [361, 321] on input "text" at bounding box center [368, 312] width 312 height 33
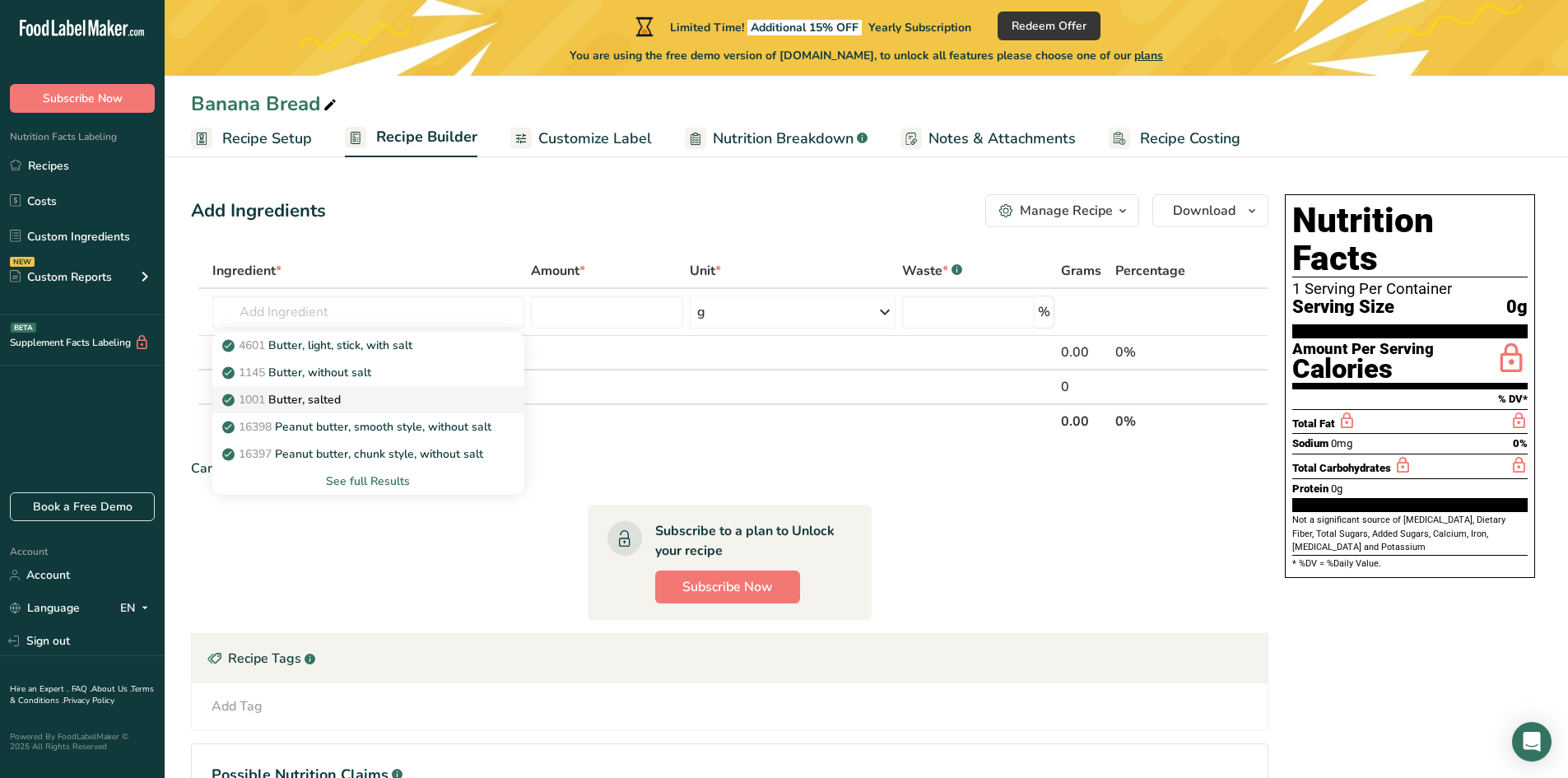
click at [332, 394] on p "1001 Butter, salted" at bounding box center [283, 399] width 115 height 17
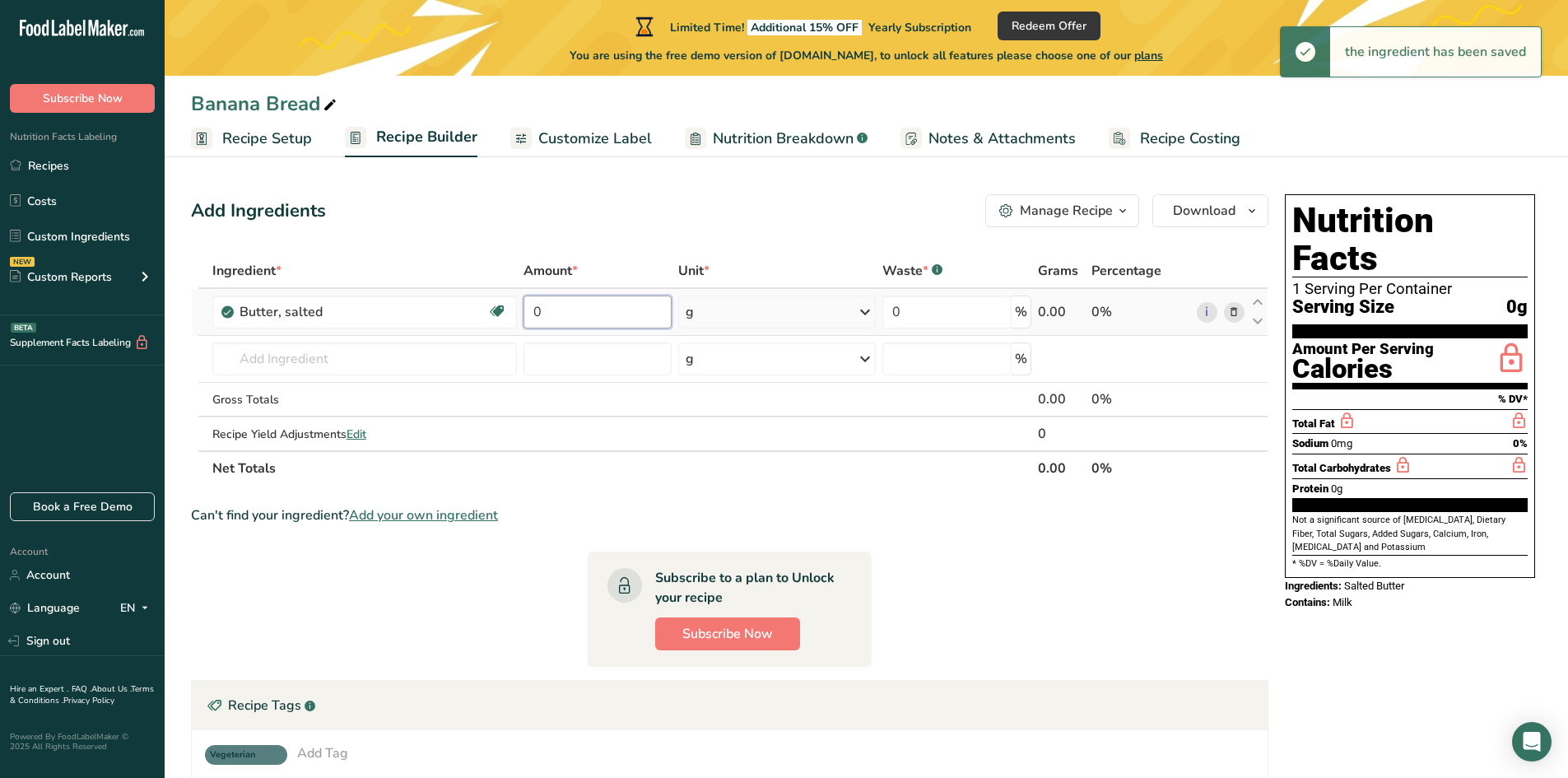
click at [571, 317] on input "0" at bounding box center [598, 312] width 148 height 33
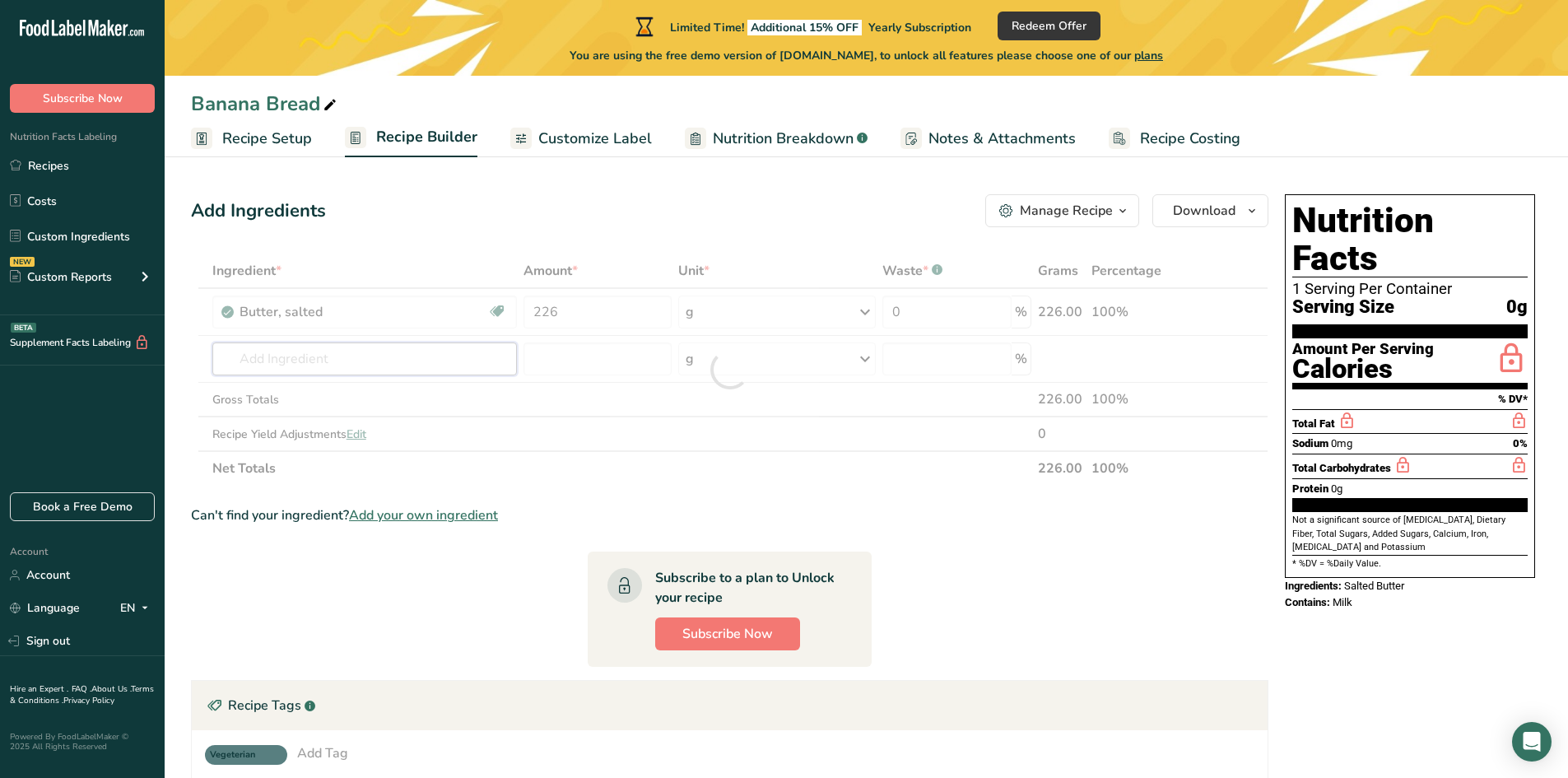
click at [454, 353] on div "Ingredient * Amount * Unit * Waste * .a-a{fill:#347362;}.b-a{fill:#fff;} Grams …" at bounding box center [729, 370] width 1077 height 232
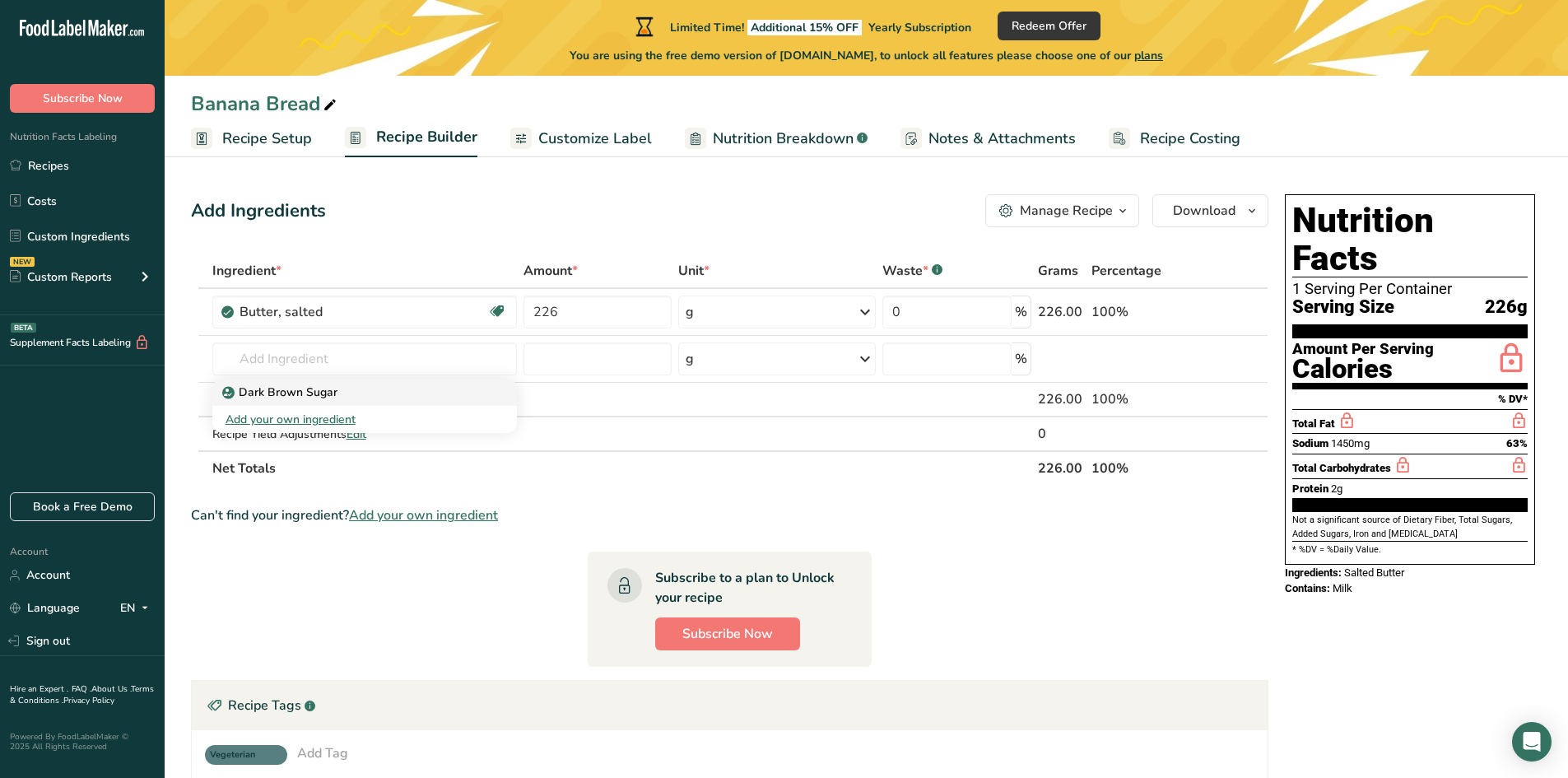
click at [304, 395] on p "Dark Brown Sugar" at bounding box center [281, 392] width 112 height 17
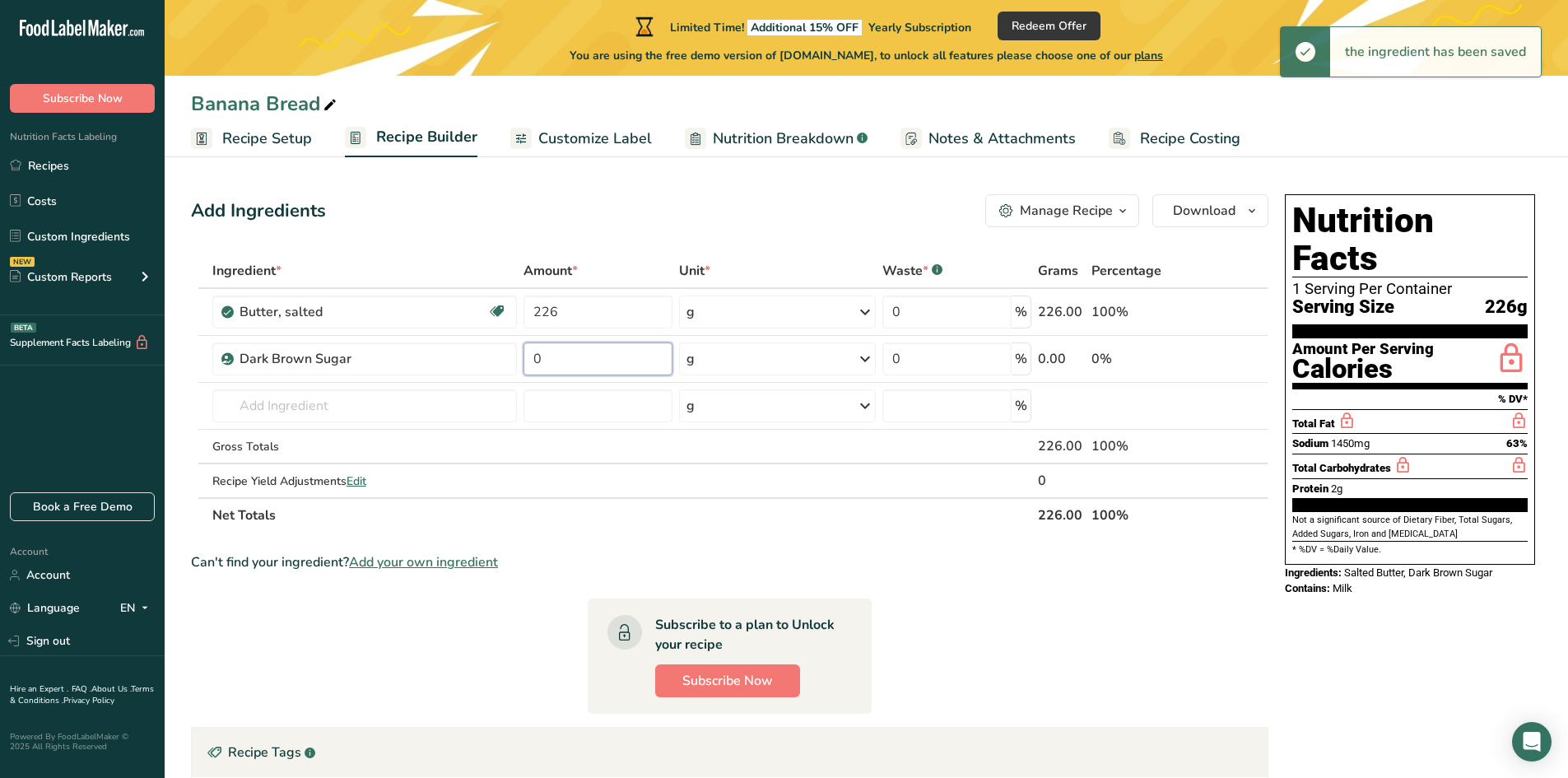
click at [586, 361] on input "0" at bounding box center [598, 359] width 148 height 33
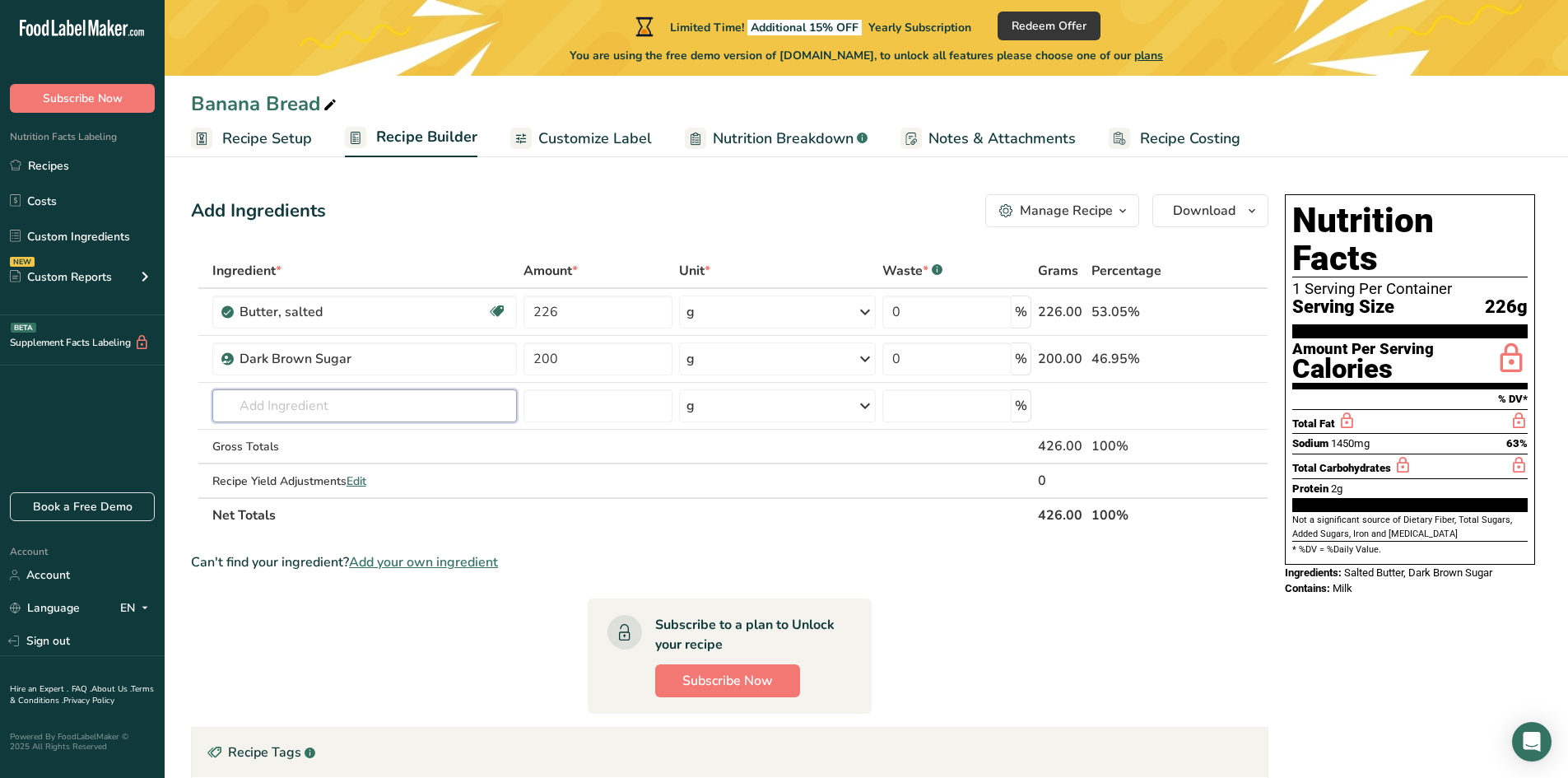
click at [477, 402] on div "Ingredient * Amount * Unit * Waste * .a-a{fill:#347362;}.b-a{fill:#fff;} Grams …" at bounding box center [729, 393] width 1077 height 279
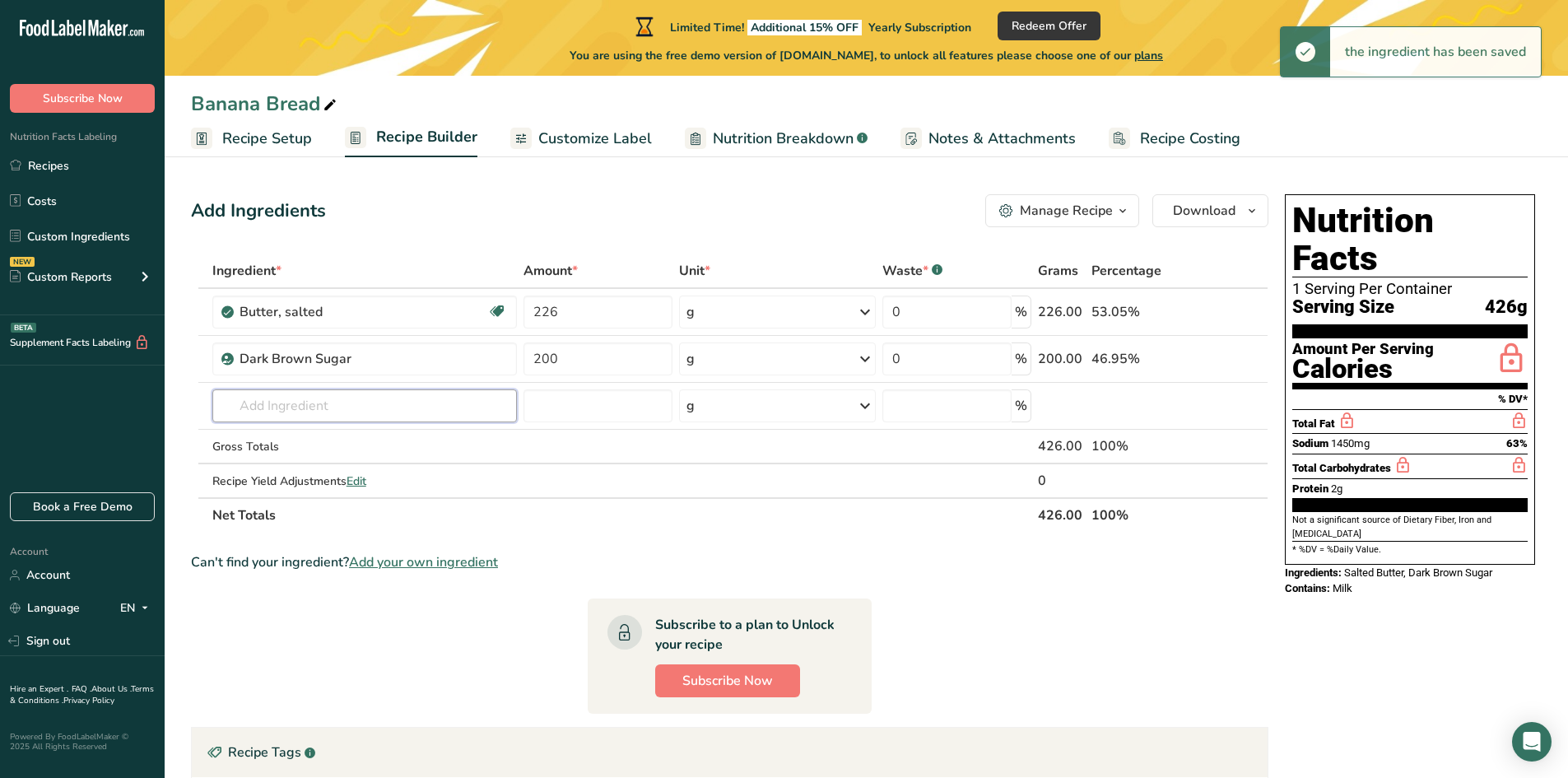
click at [458, 408] on input "text" at bounding box center [365, 406] width 305 height 33
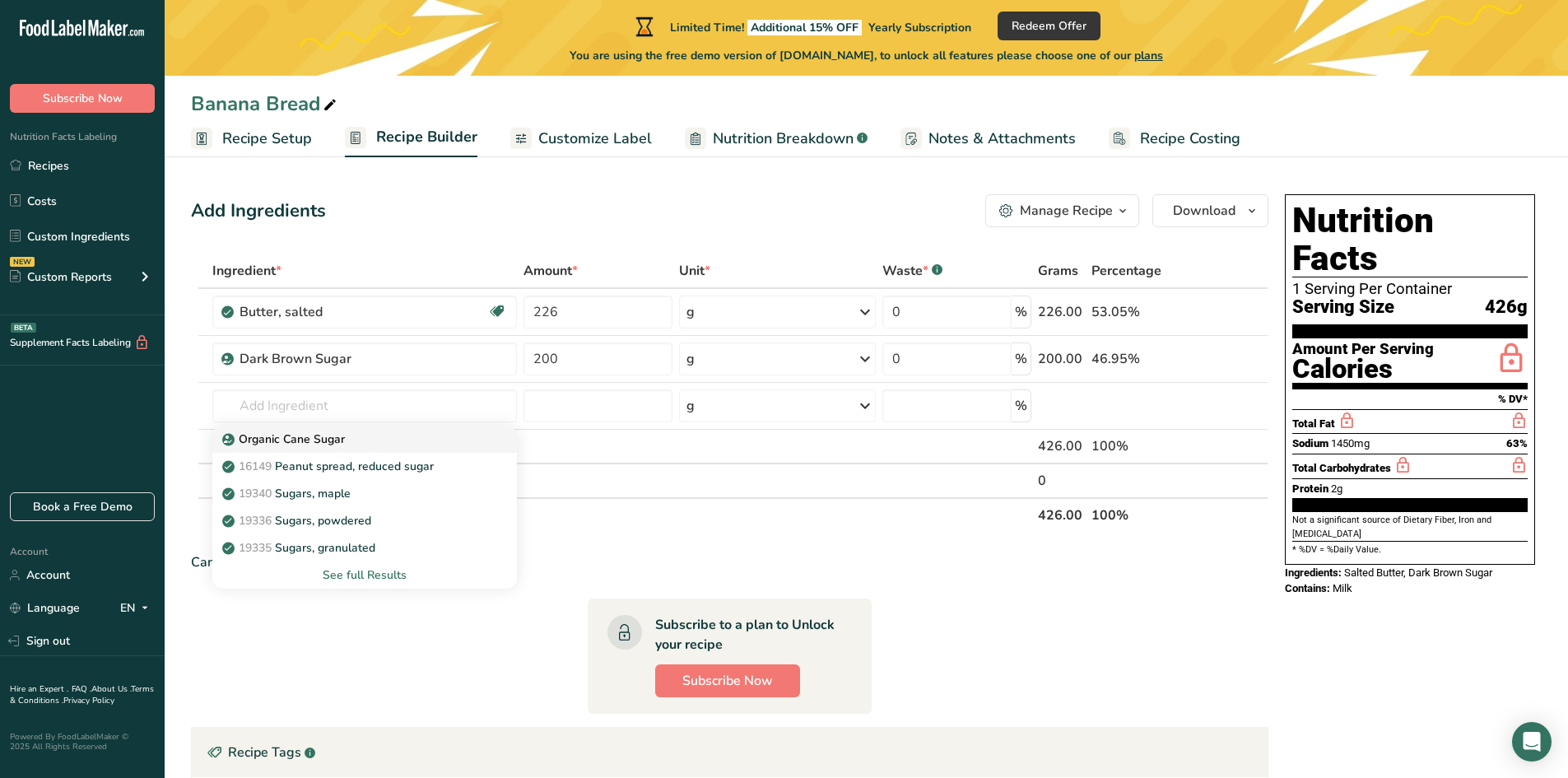
click at [323, 447] on link "Organic Cane Sugar" at bounding box center [365, 439] width 305 height 27
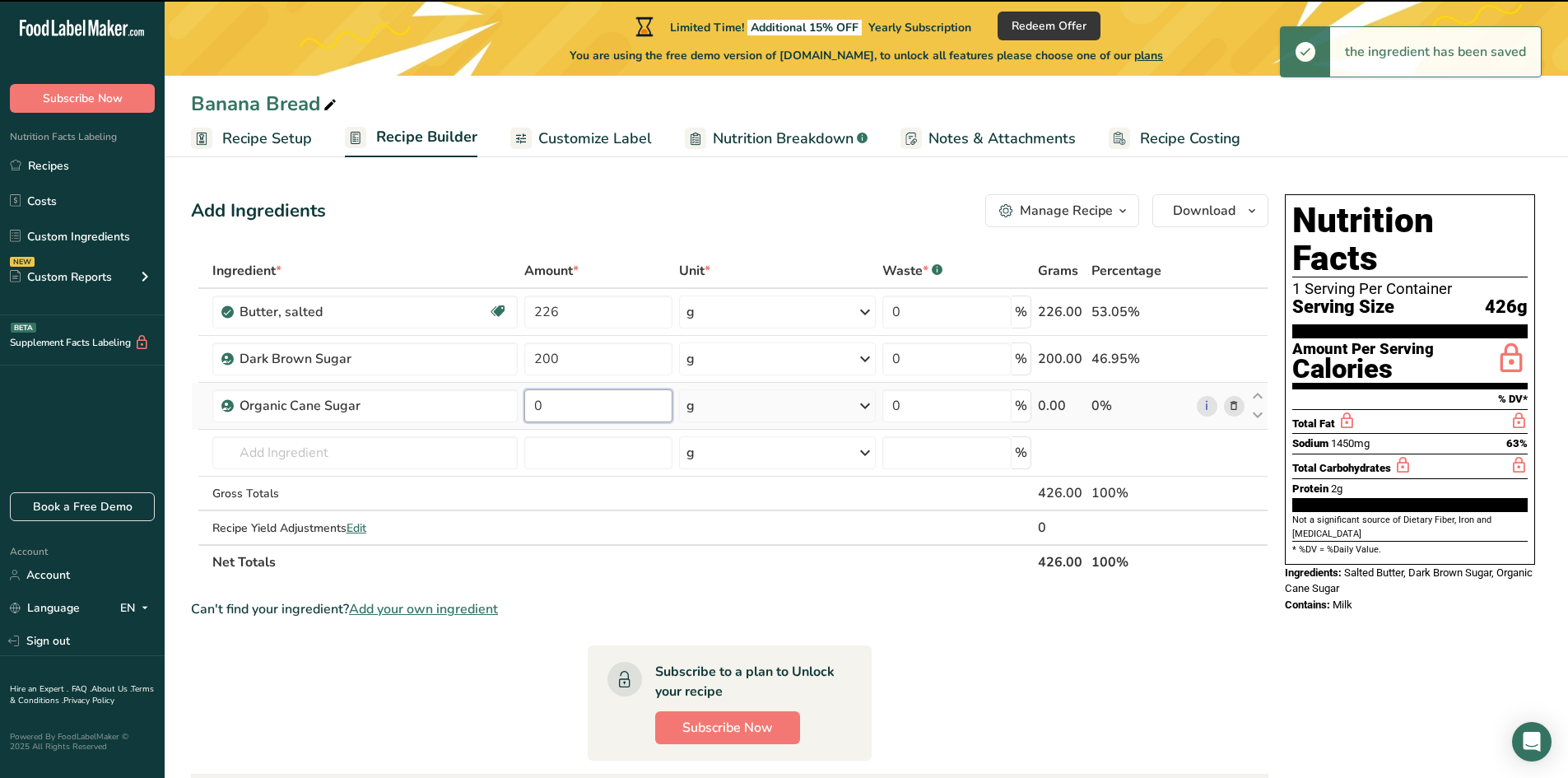
click at [556, 412] on input "0" at bounding box center [598, 406] width 148 height 33
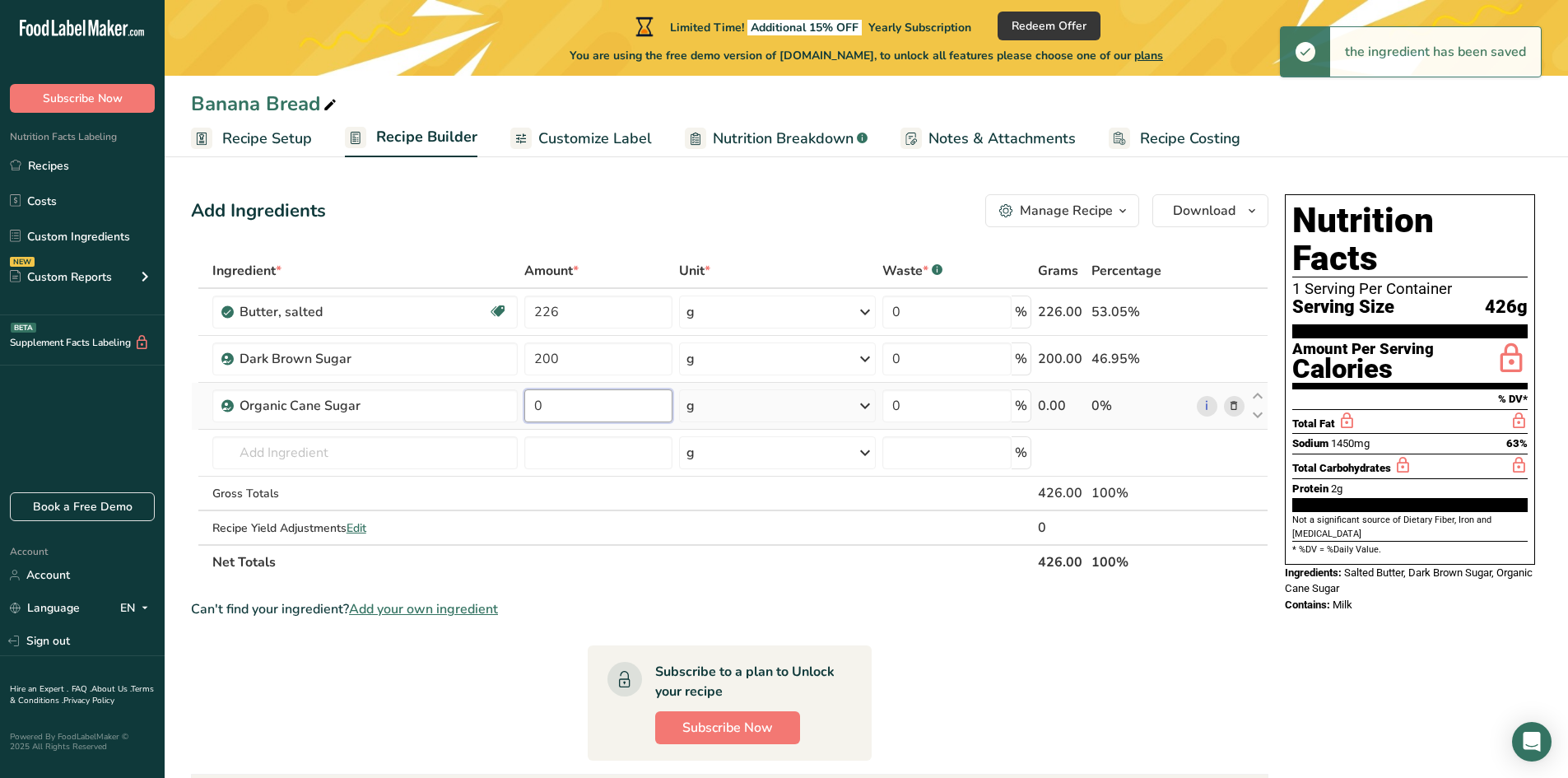
click at [551, 408] on input "0" at bounding box center [598, 406] width 148 height 33
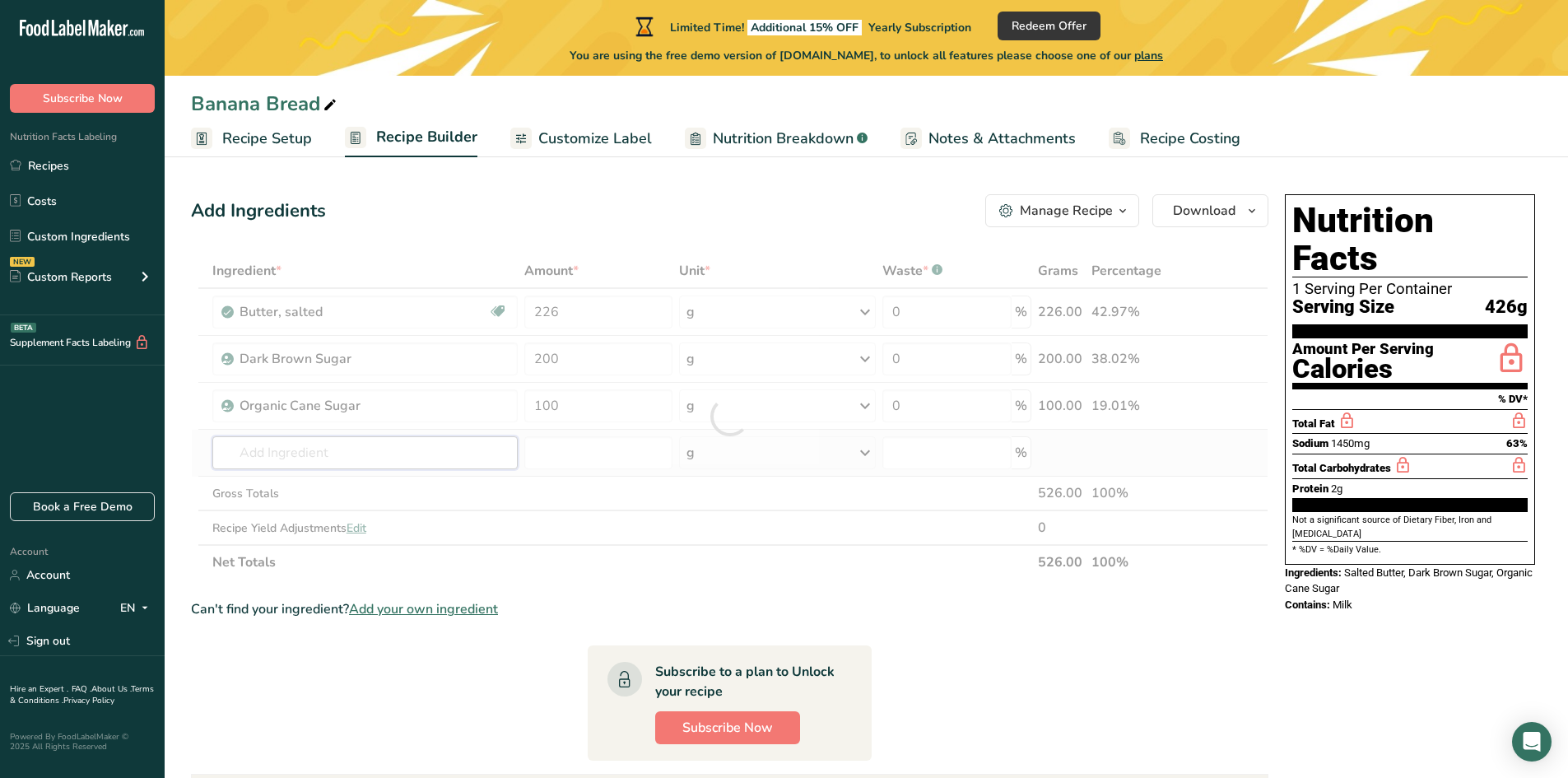
click at [410, 461] on div "Ingredient * Amount * Unit * Waste * .a-a{fill:#347362;}.b-a{fill:#fff;} Grams …" at bounding box center [729, 416] width 1077 height 326
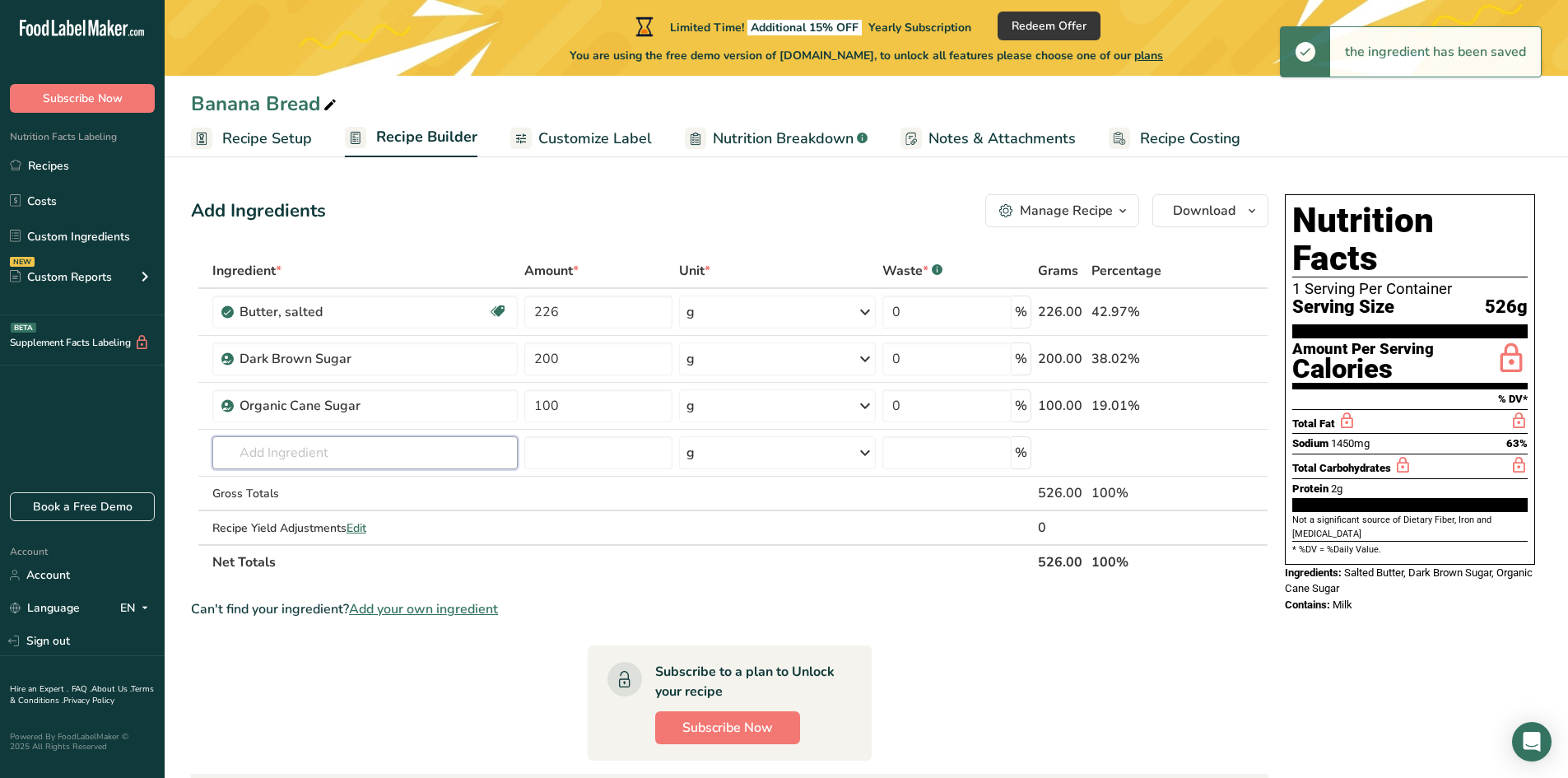
click at [409, 461] on input "text" at bounding box center [365, 452] width 305 height 33
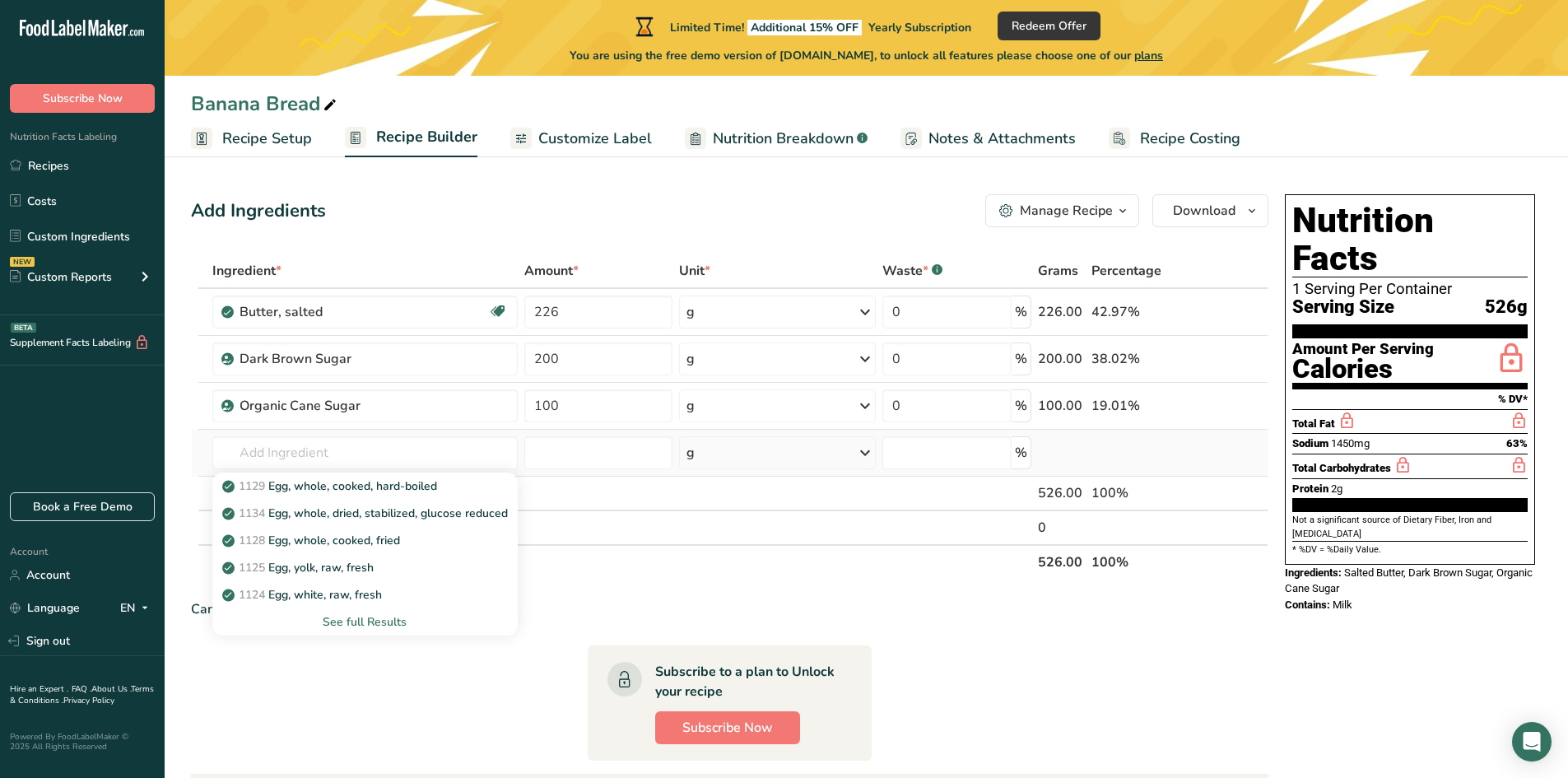
click at [345, 629] on div "See full Results" at bounding box center [365, 621] width 279 height 17
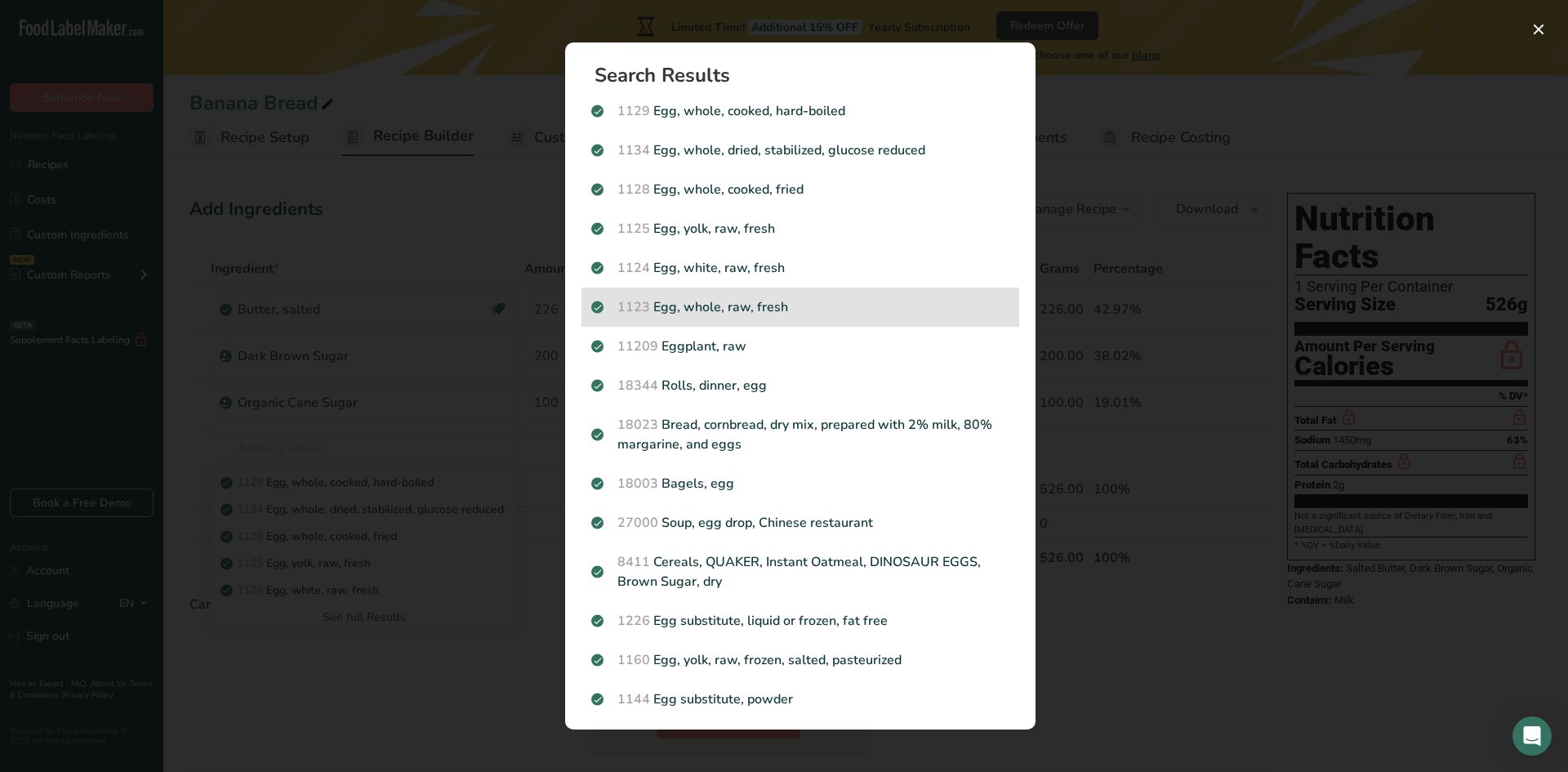
click at [728, 302] on p "1123 Egg, whole, raw, fresh" at bounding box center [800, 307] width 419 height 20
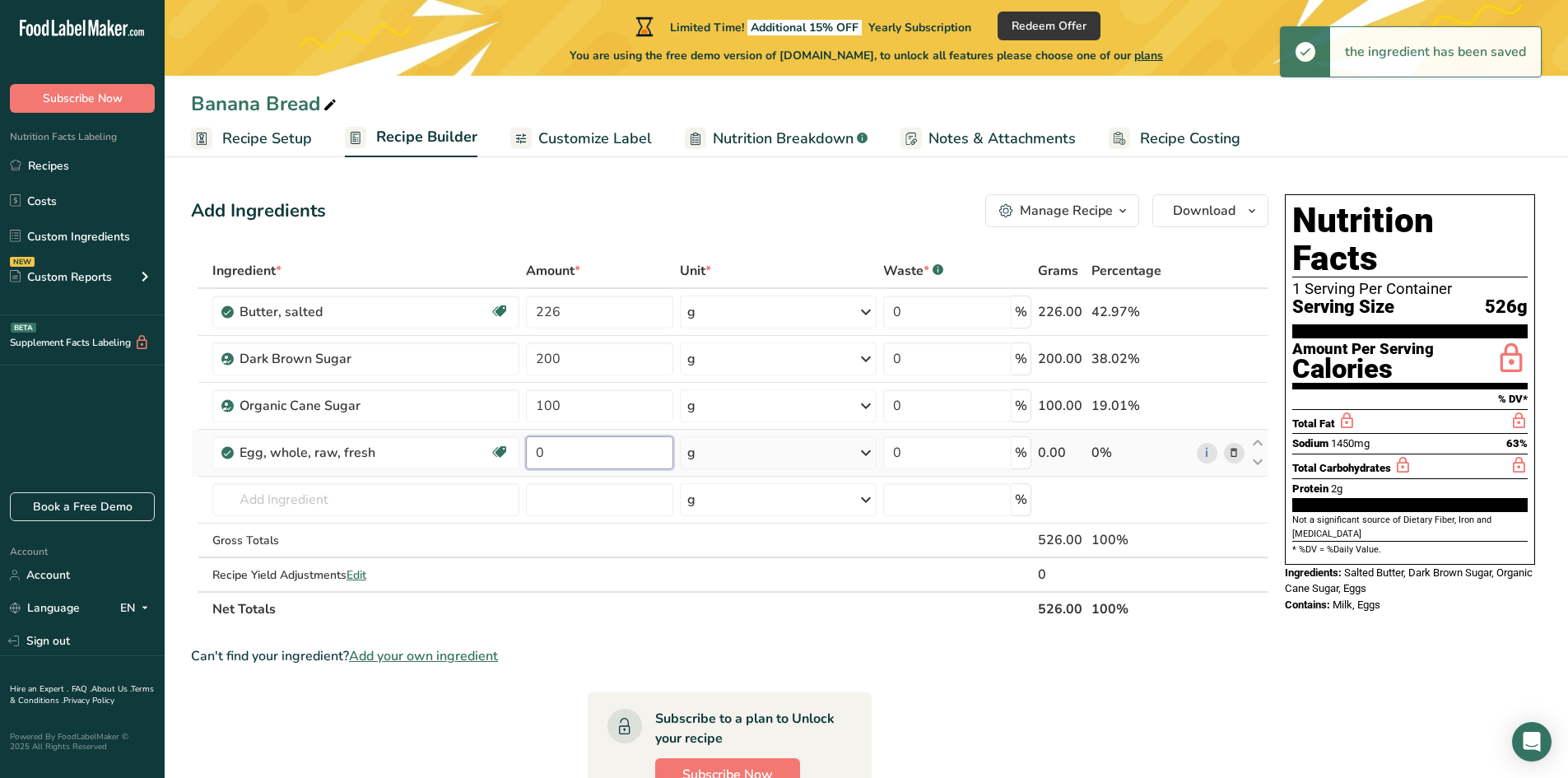
click at [581, 447] on input "0" at bounding box center [600, 452] width 148 height 33
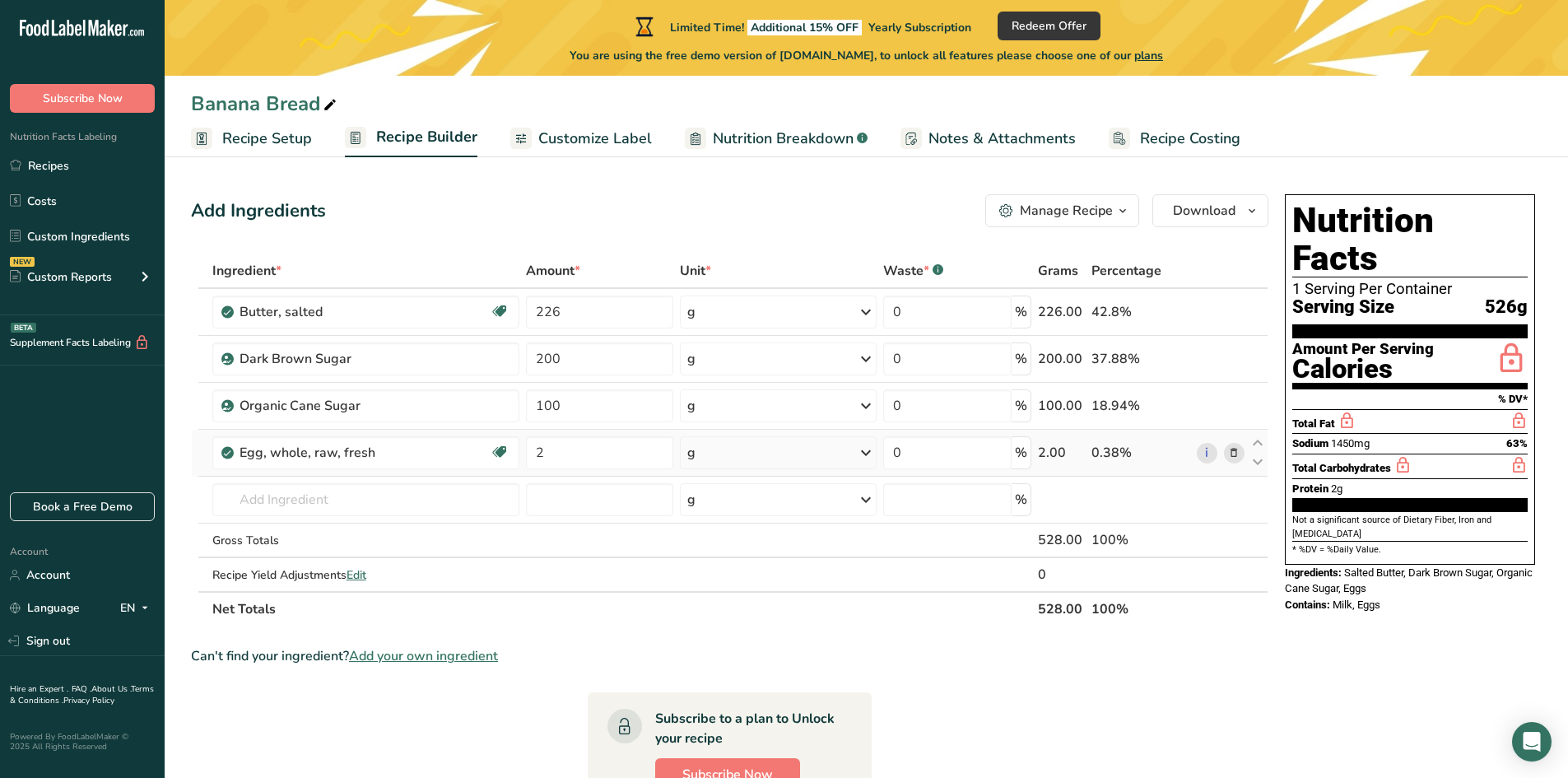
click at [710, 459] on div "Ingredient * Amount * Unit * Waste * .a-a{fill:#347362;}.b-a{fill:#fff;} Grams …" at bounding box center [729, 440] width 1077 height 373
click at [709, 459] on div "g" at bounding box center [777, 452] width 196 height 33
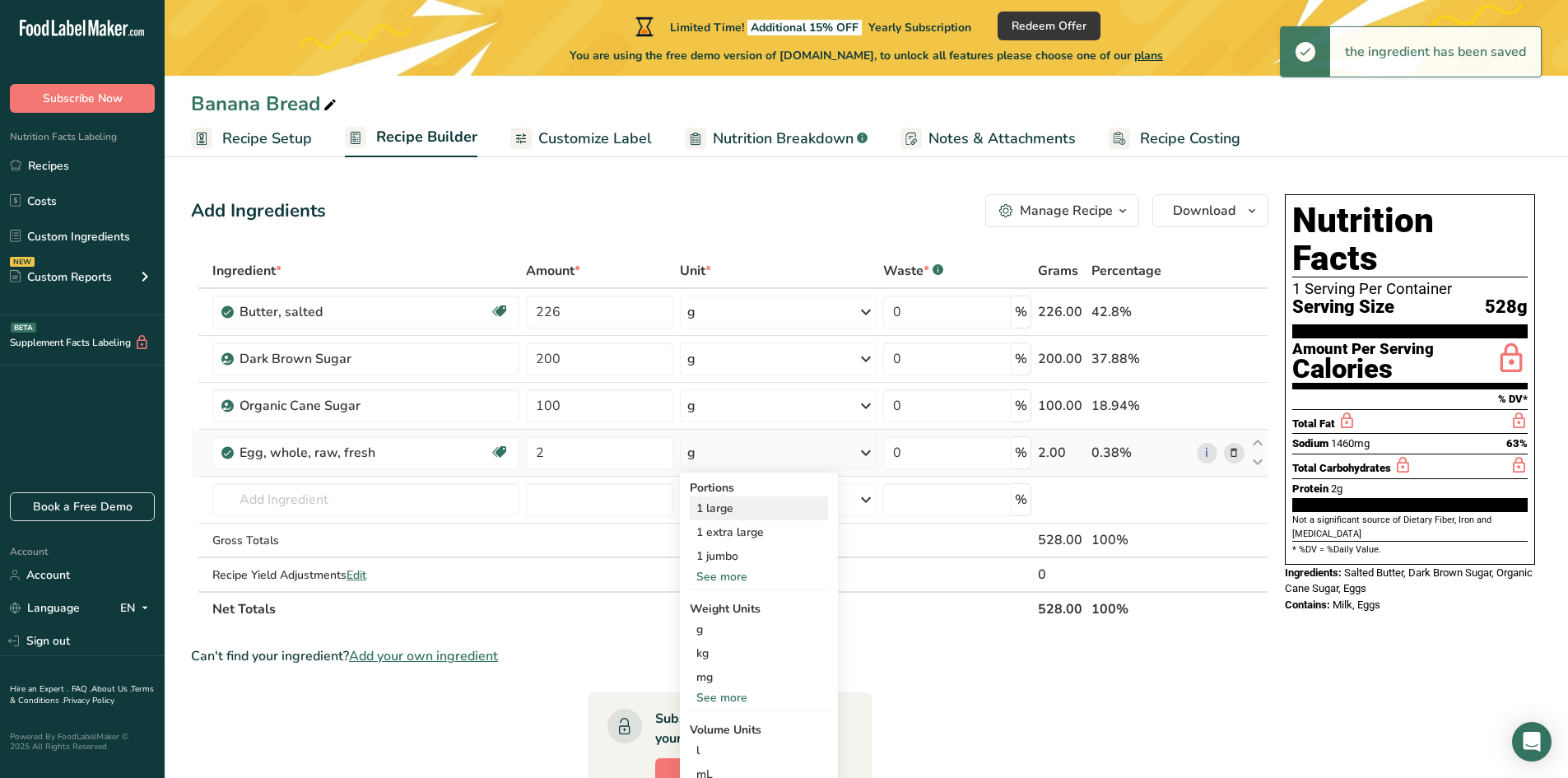
click at [733, 510] on div "1 large" at bounding box center [758, 508] width 138 height 24
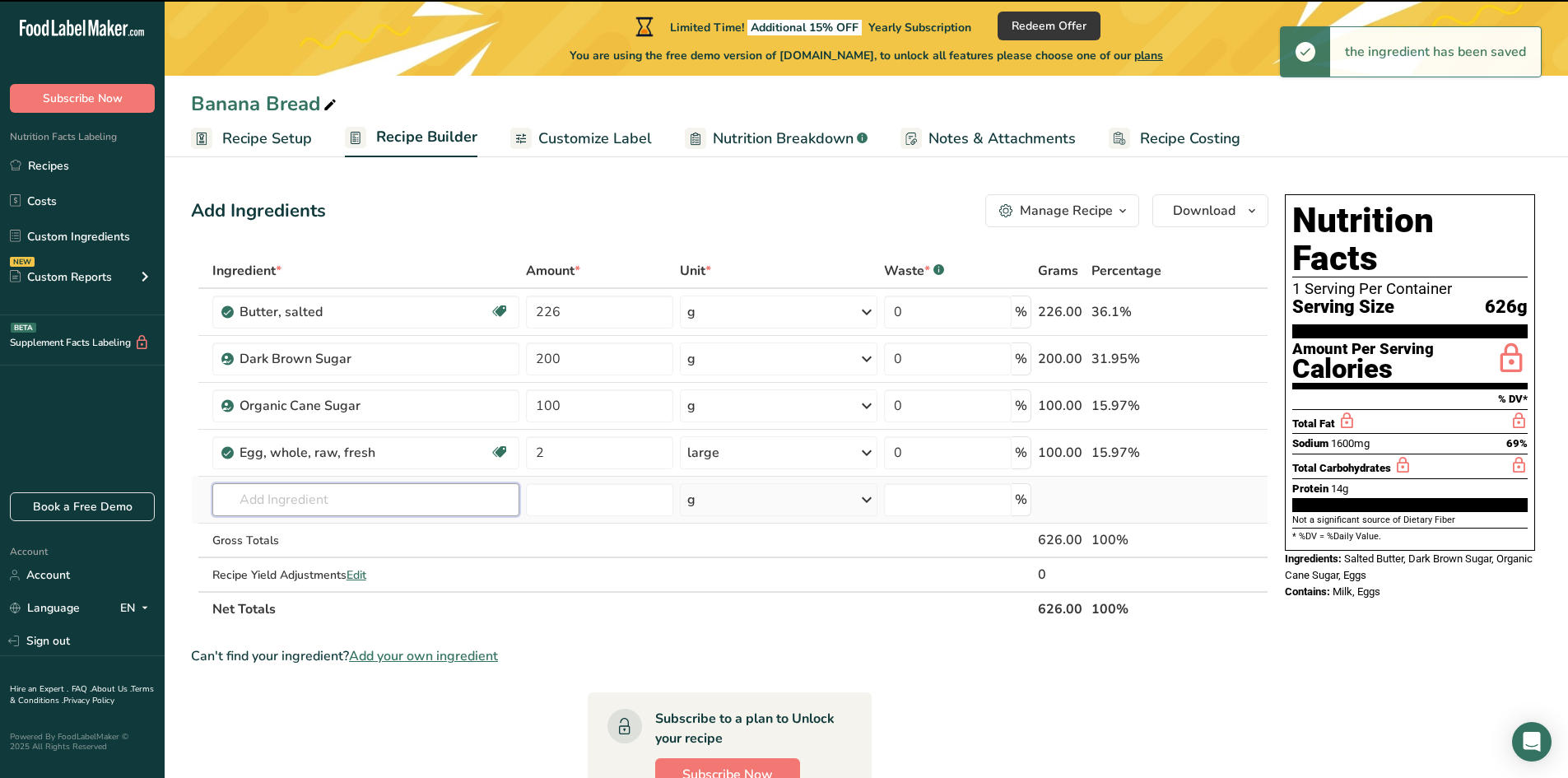
click at [291, 505] on input "text" at bounding box center [365, 500] width 307 height 33
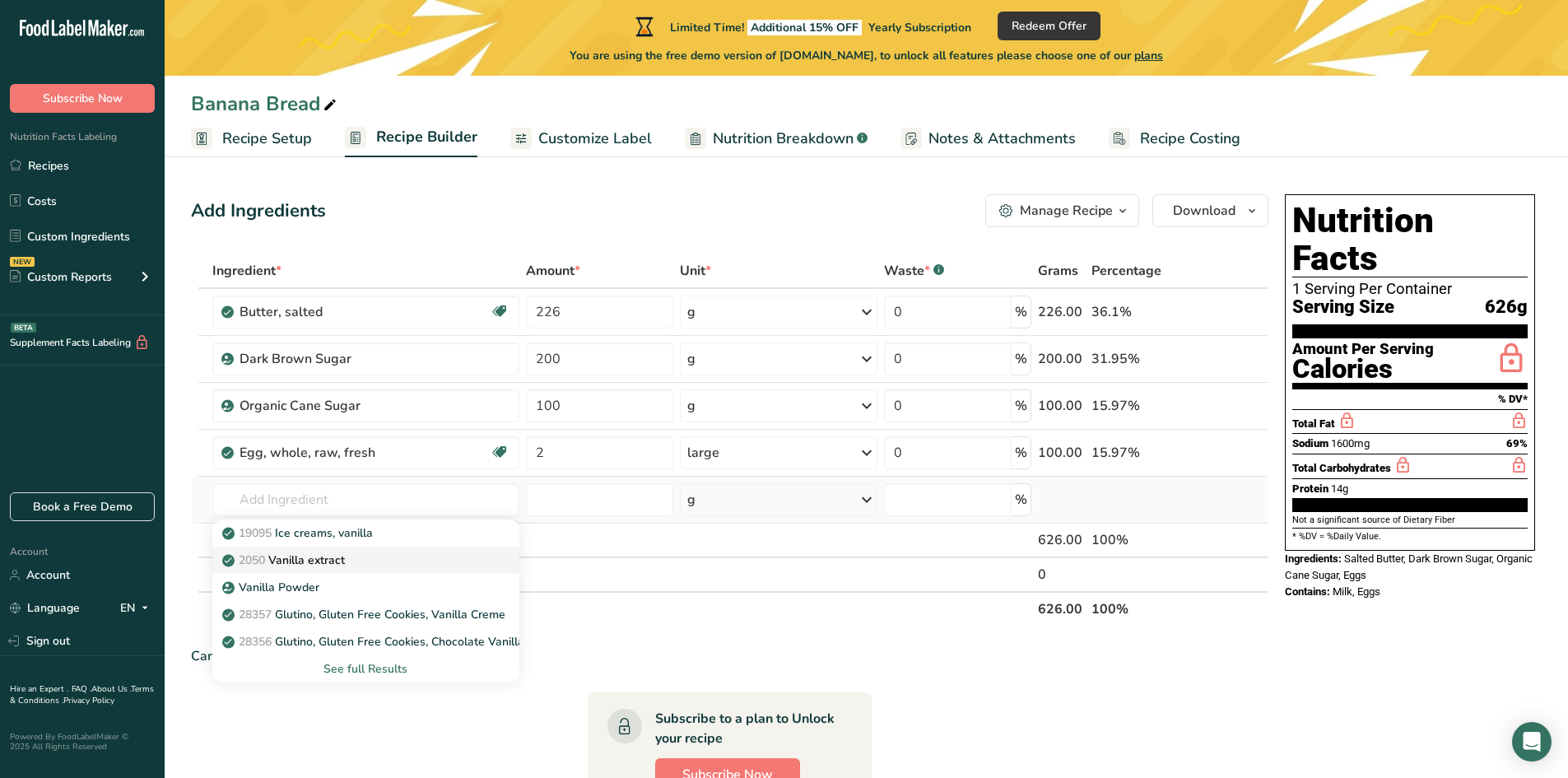
click at [311, 562] on p "2050 Vanilla extract" at bounding box center [285, 559] width 119 height 17
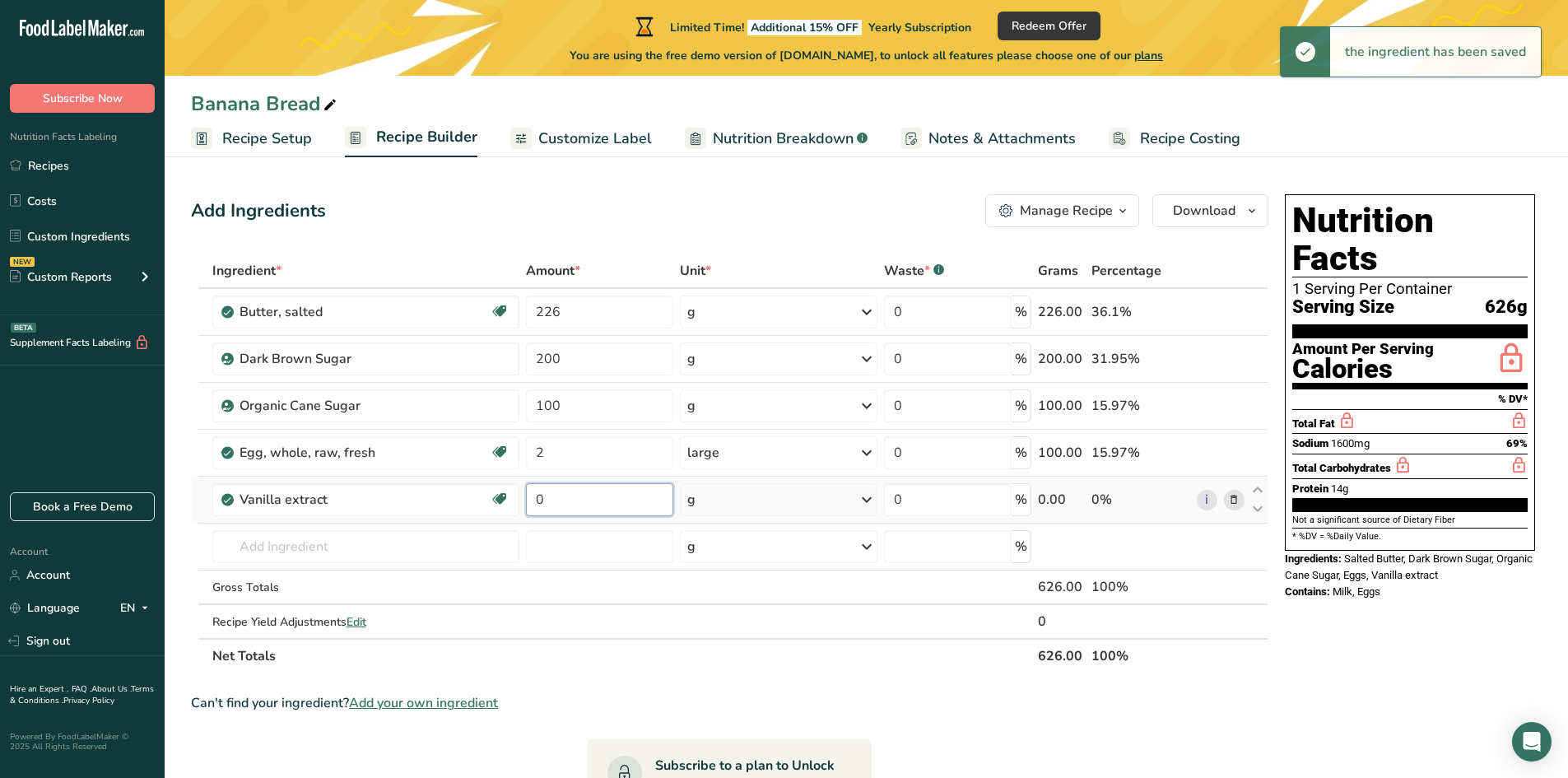
click at [542, 505] on input "0" at bounding box center [600, 500] width 148 height 33
click at [542, 504] on input "0" at bounding box center [600, 500] width 148 height 33
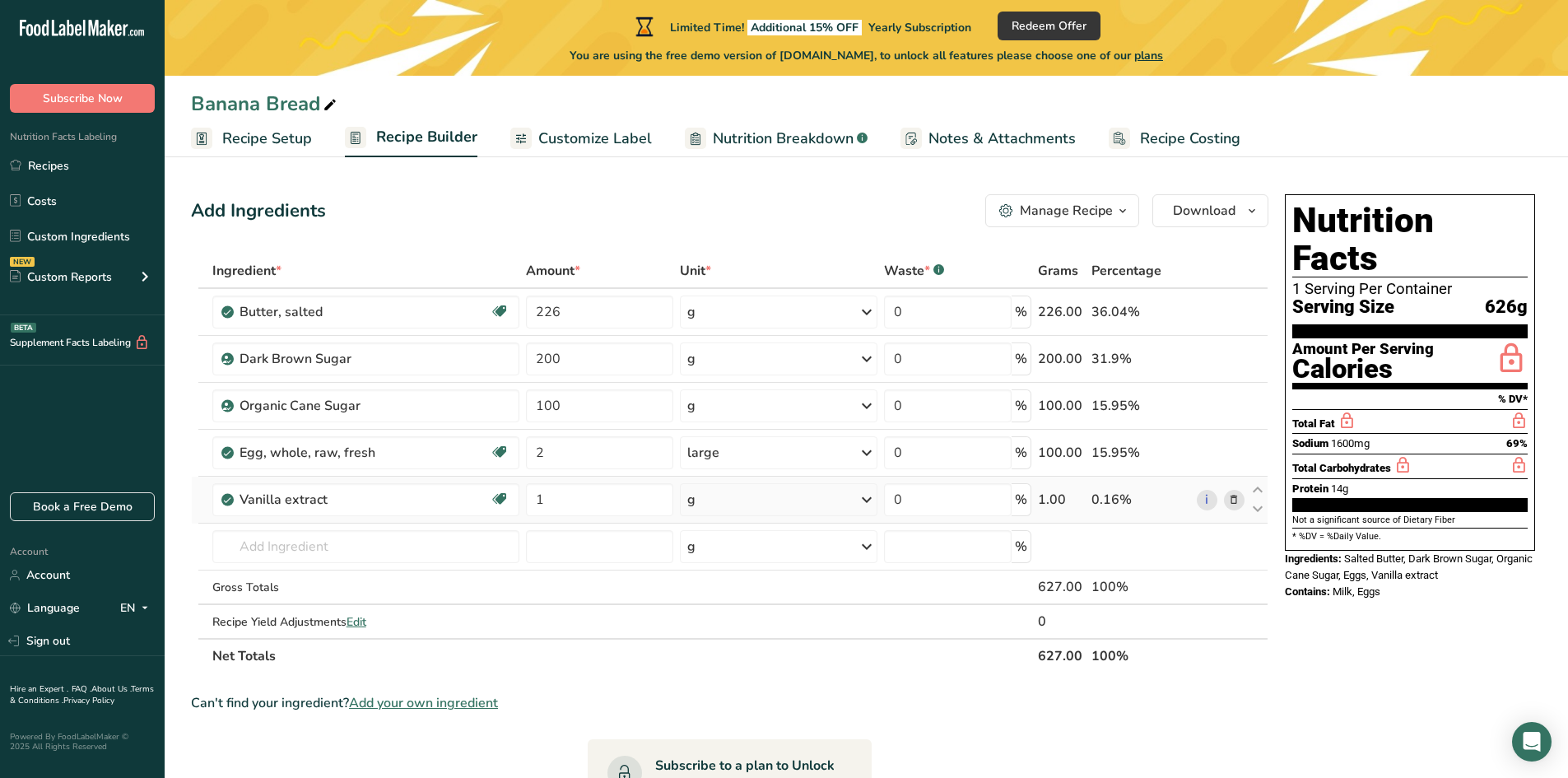
click at [737, 500] on div "Ingredient * Amount * Unit * Waste * .a-a{fill:#347362;}.b-a{fill:#fff;} Grams …" at bounding box center [729, 463] width 1077 height 420
click at [737, 500] on div "g" at bounding box center [778, 500] width 197 height 33
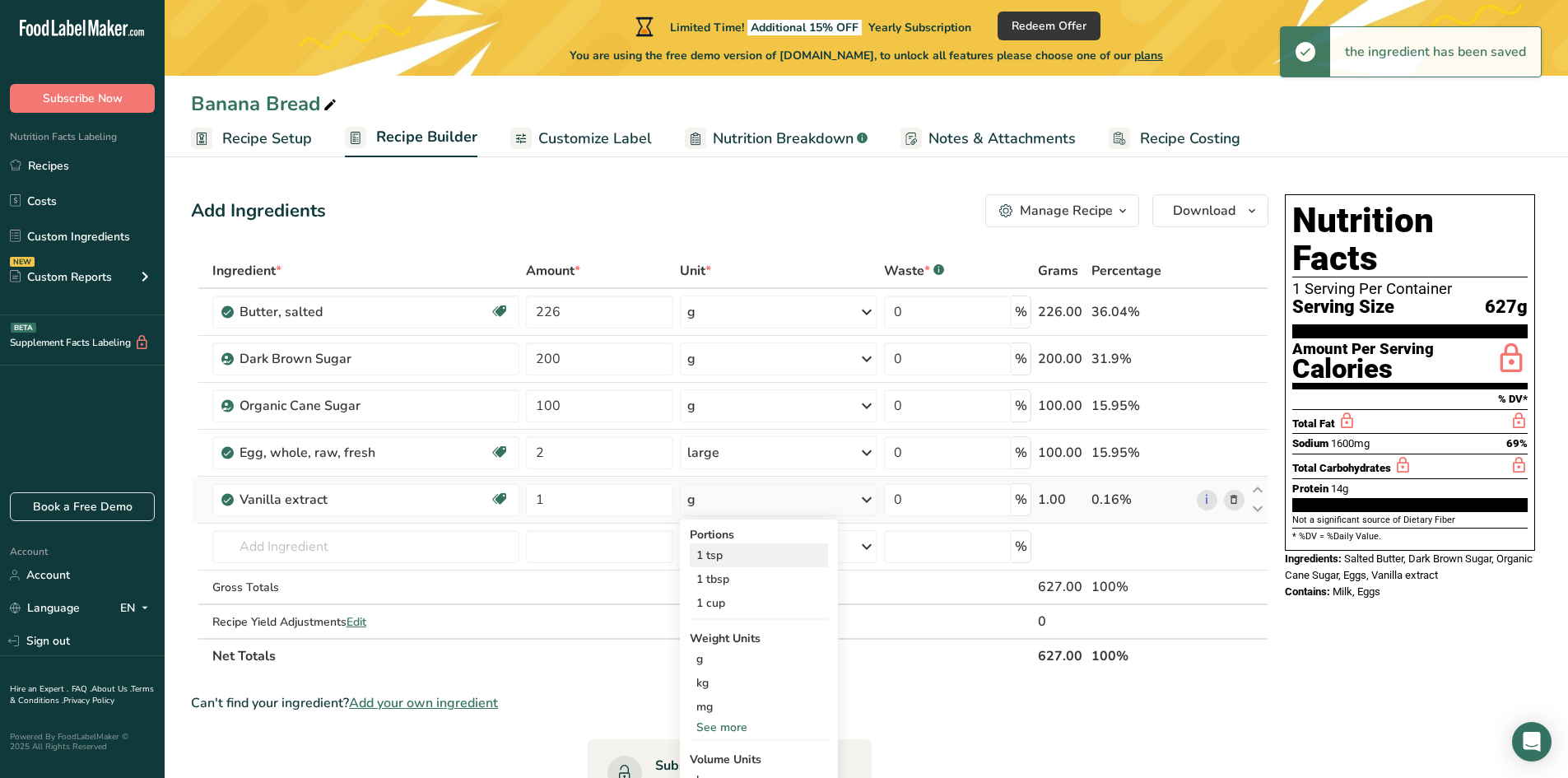
click at [738, 563] on div "1 tsp" at bounding box center [758, 555] width 138 height 24
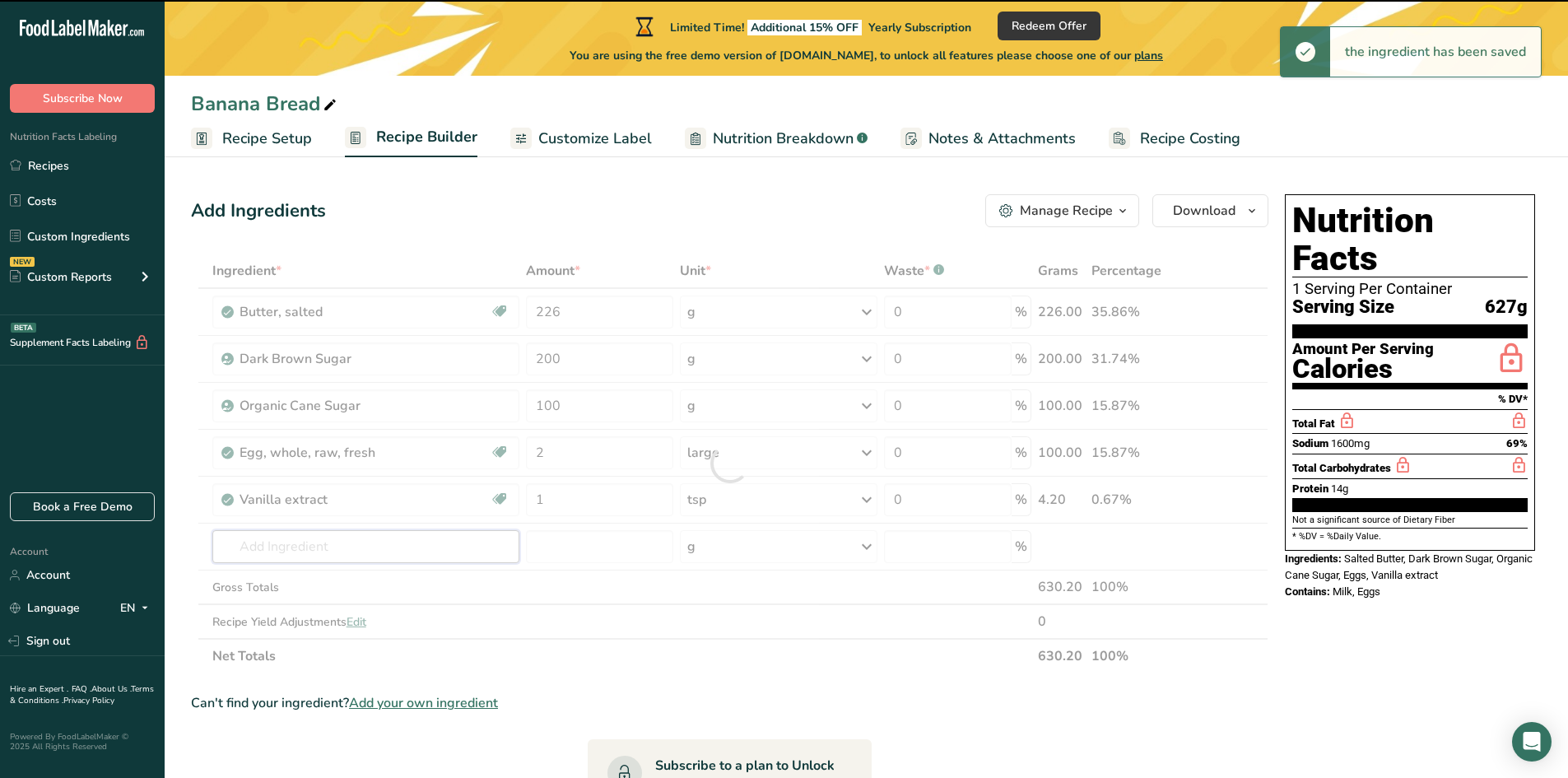
click at [269, 545] on input "text" at bounding box center [365, 547] width 307 height 33
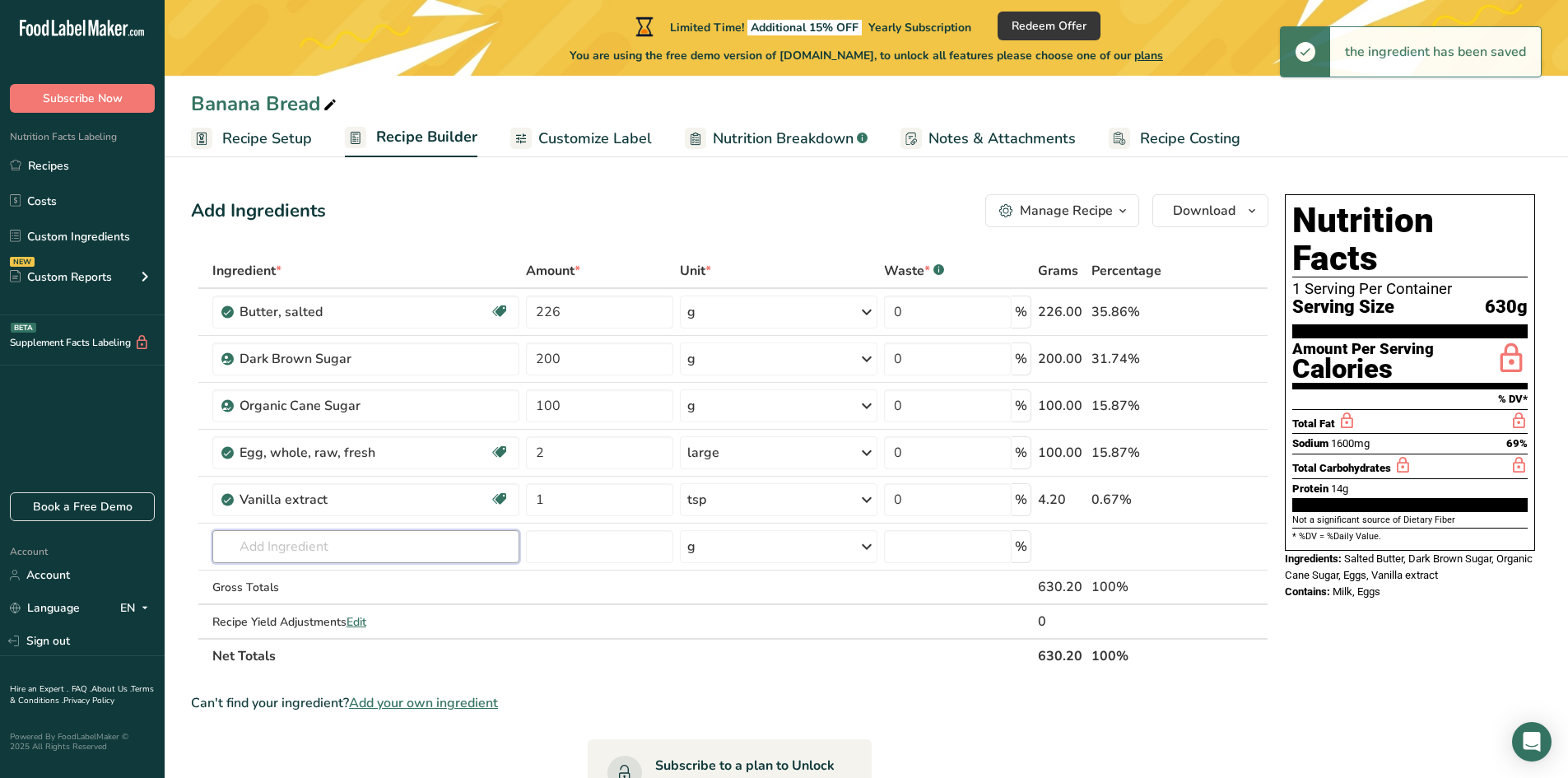
click at [269, 545] on input "text" at bounding box center [365, 547] width 307 height 33
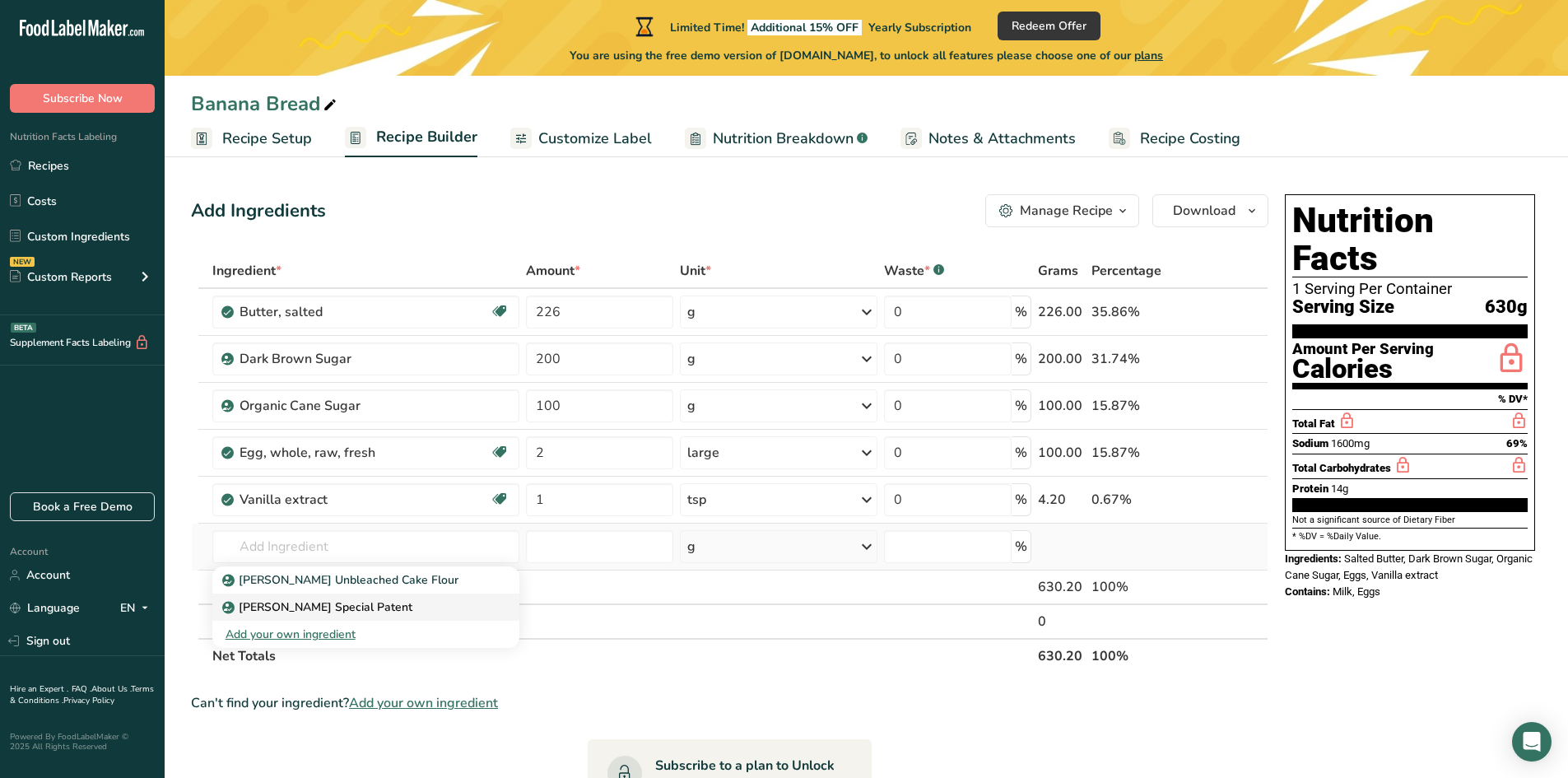
click at [284, 606] on p "[PERSON_NAME] Special Patent" at bounding box center [318, 606] width 186 height 17
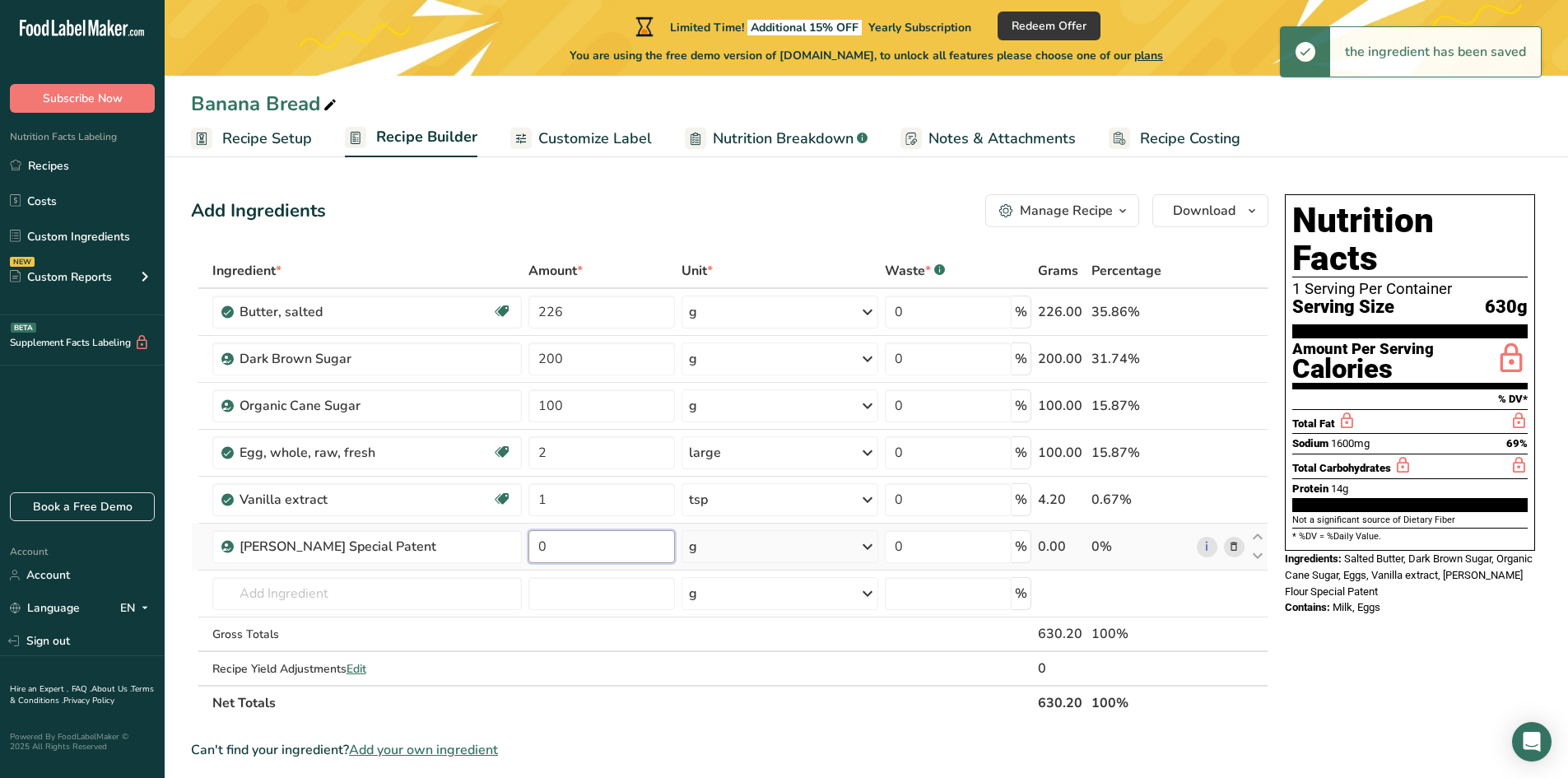
click at [559, 546] on input "0" at bounding box center [602, 547] width 147 height 33
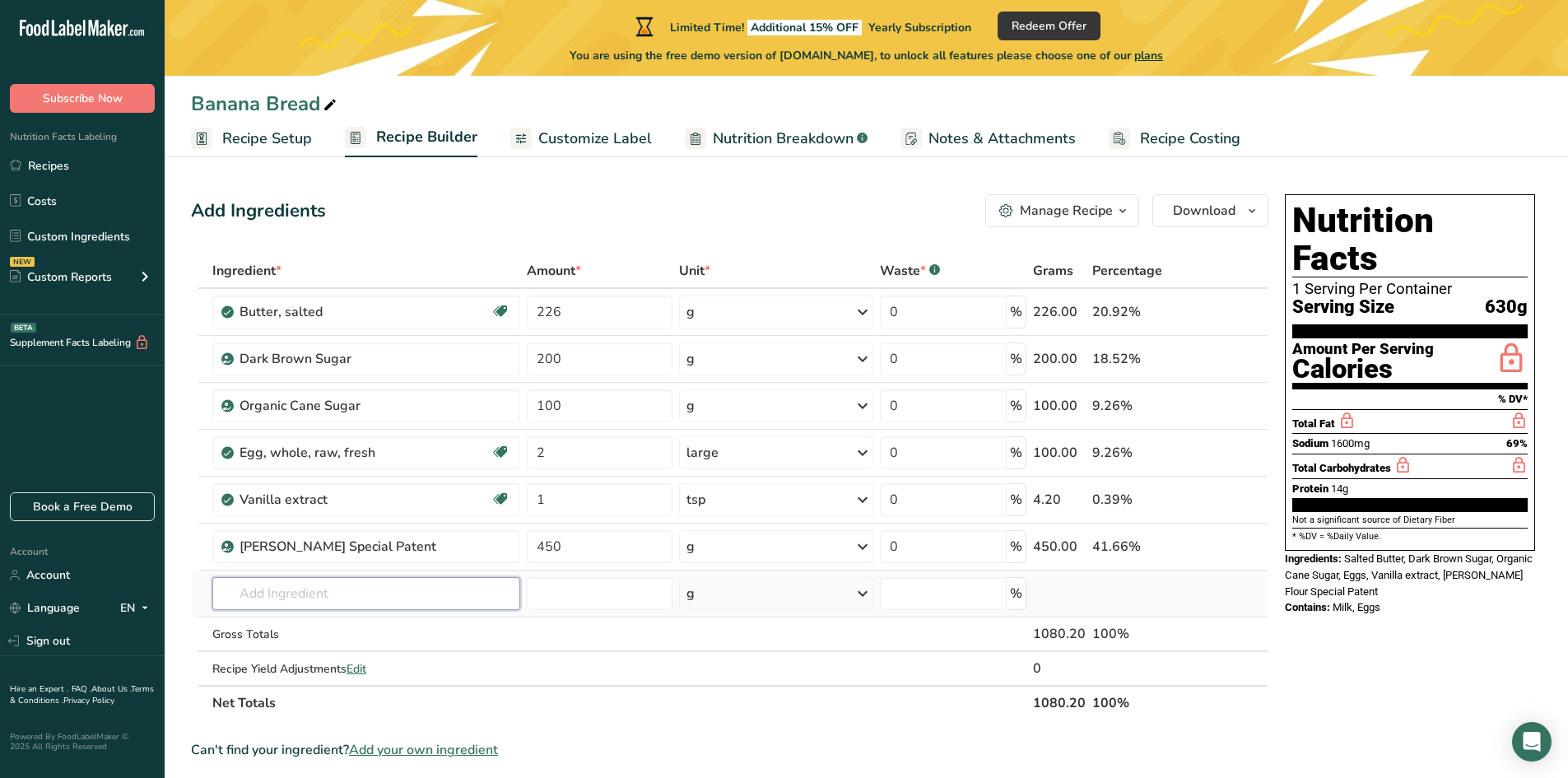
click at [372, 598] on div "Ingredient * Amount * Unit * Waste * .a-a{fill:#347362;}.b-a{fill:#fff;} Grams …" at bounding box center [729, 486] width 1077 height 466
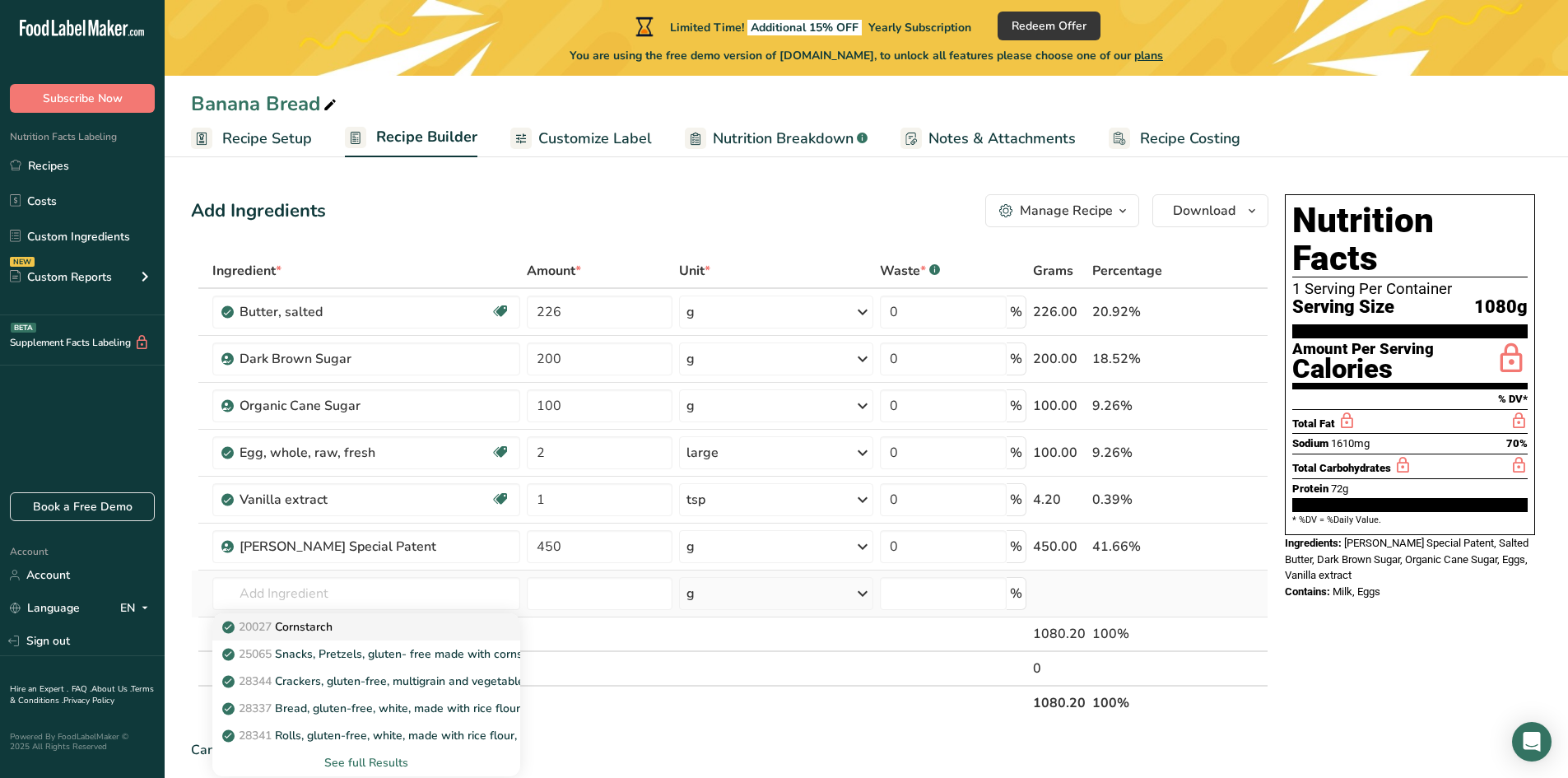
click at [327, 632] on p "20027 [GEOGRAPHIC_DATA]" at bounding box center [278, 626] width 107 height 17
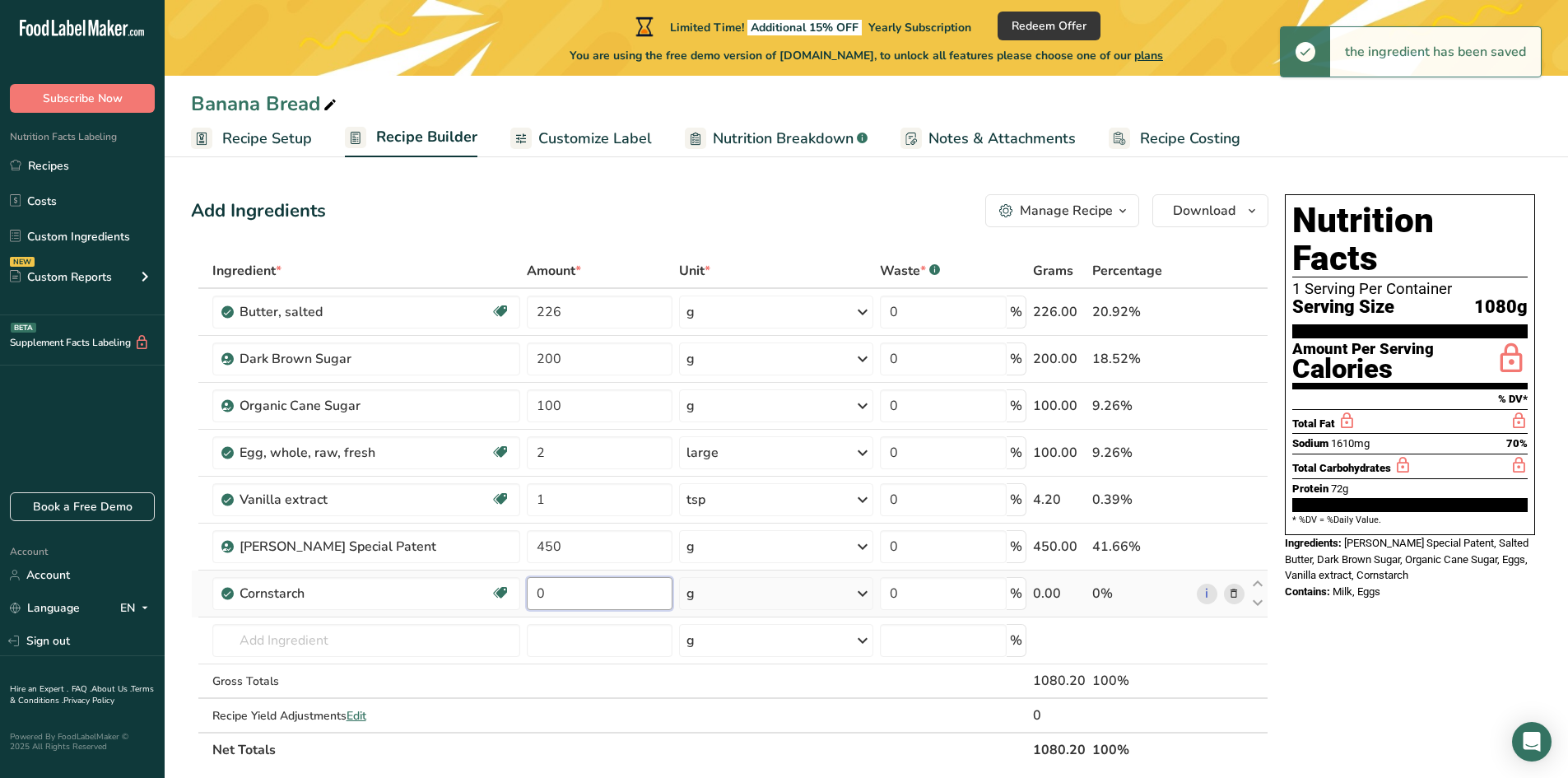
click at [570, 595] on input "0" at bounding box center [600, 593] width 146 height 33
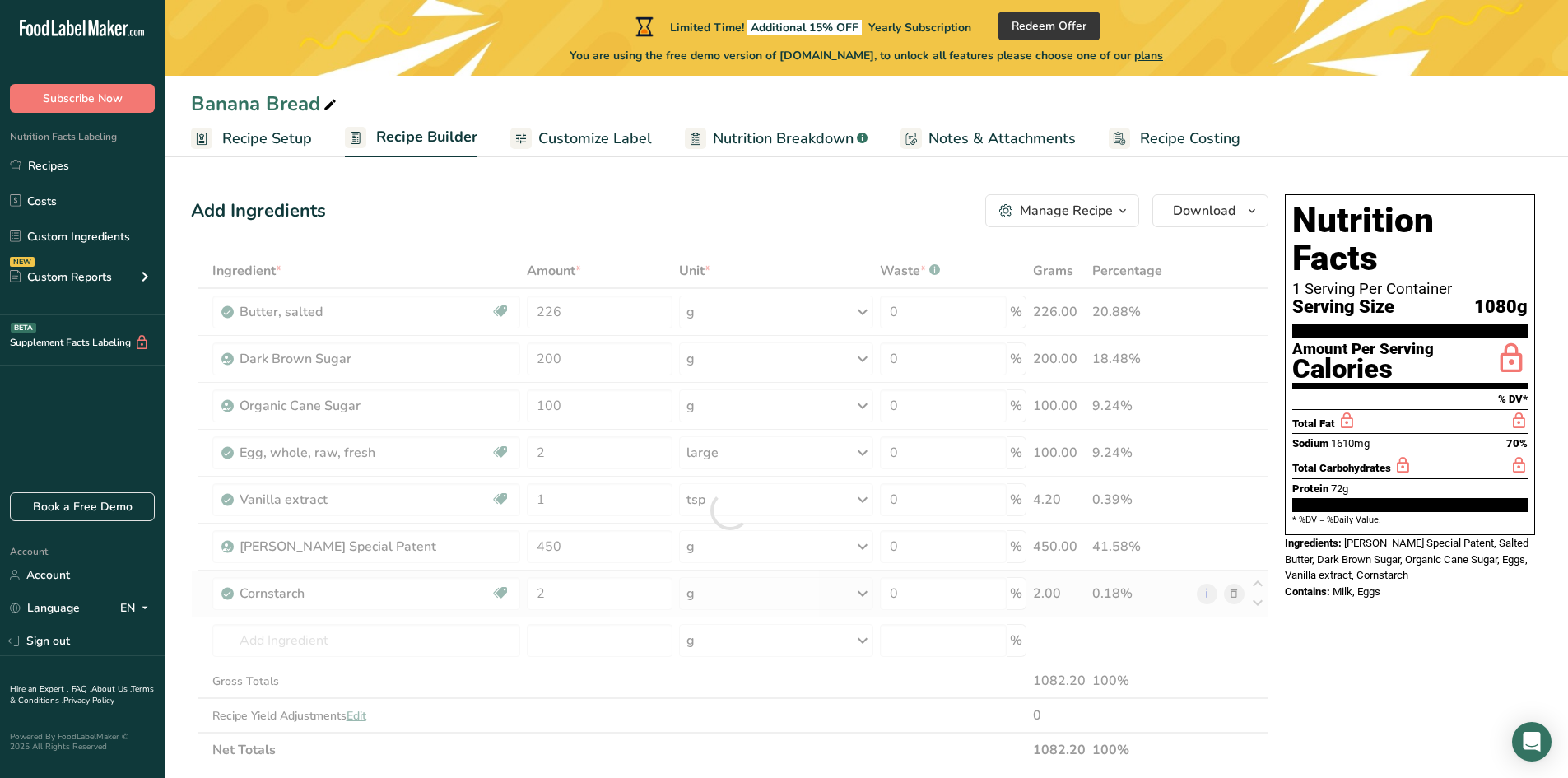
click at [723, 602] on div "Ingredient * Amount * Unit * Waste * .a-a{fill:#347362;}.b-a{fill:#fff;} Grams …" at bounding box center [729, 510] width 1077 height 514
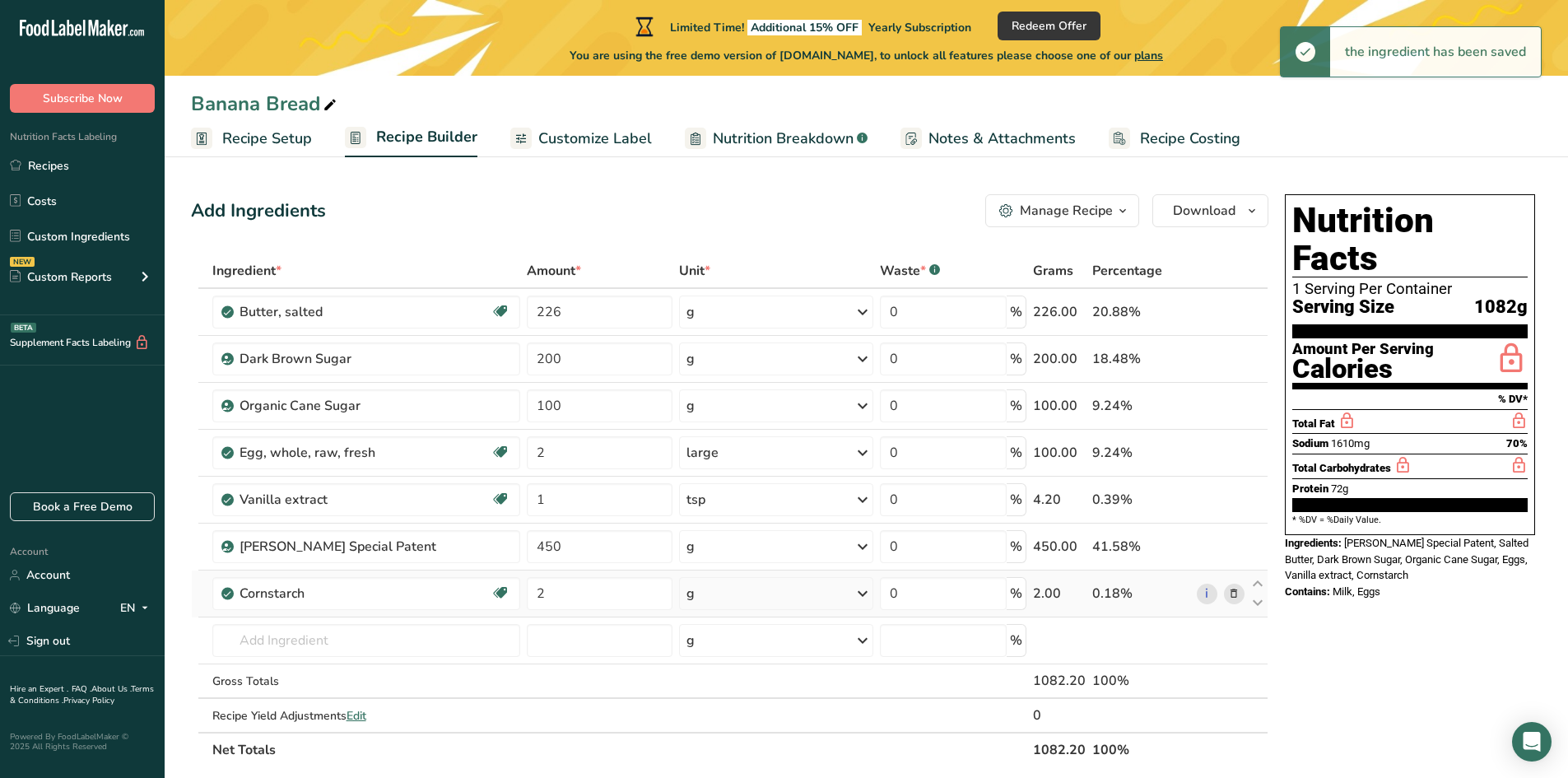
click at [719, 592] on div "g" at bounding box center [776, 593] width 195 height 33
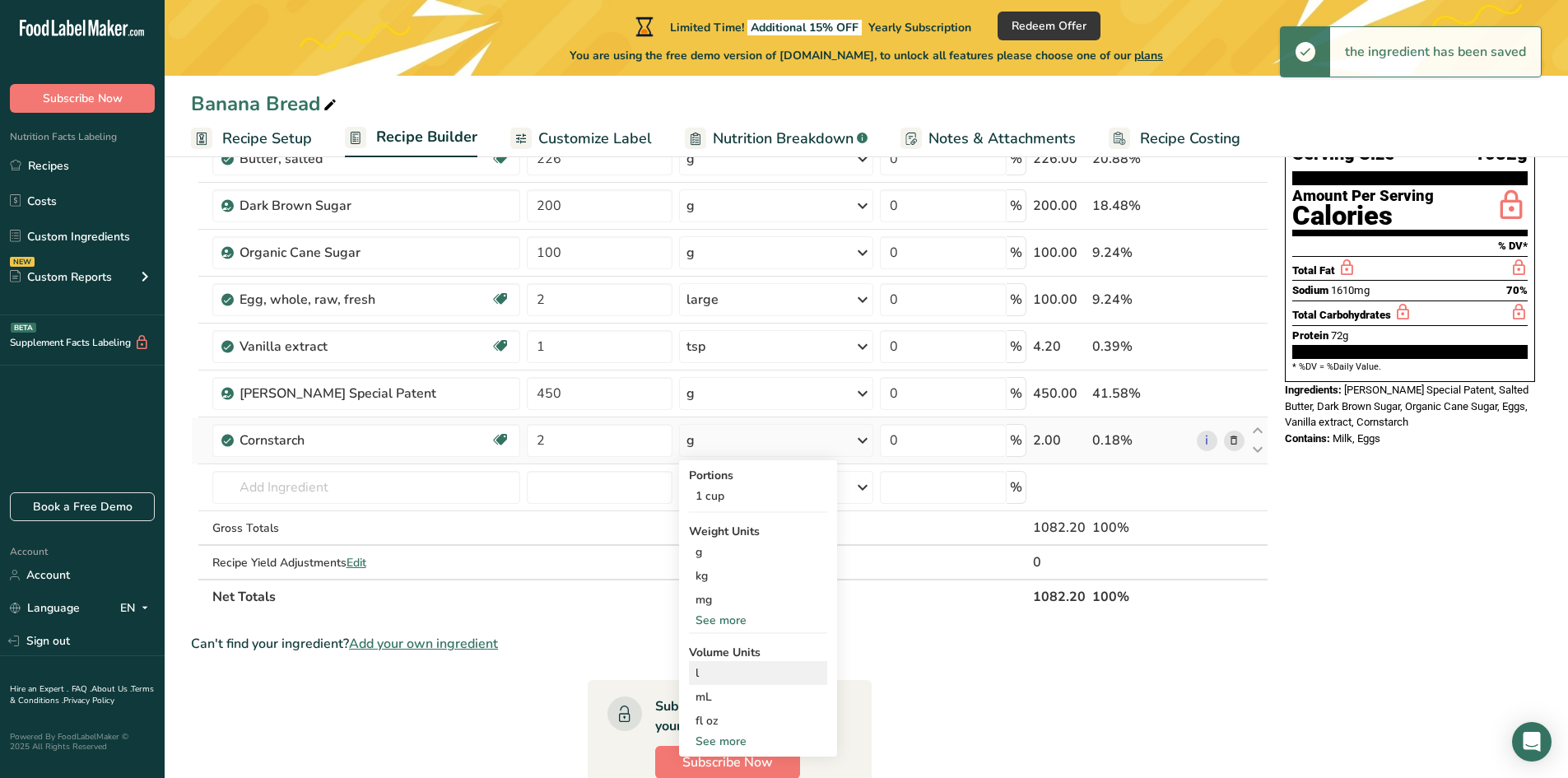
scroll to position [165, 0]
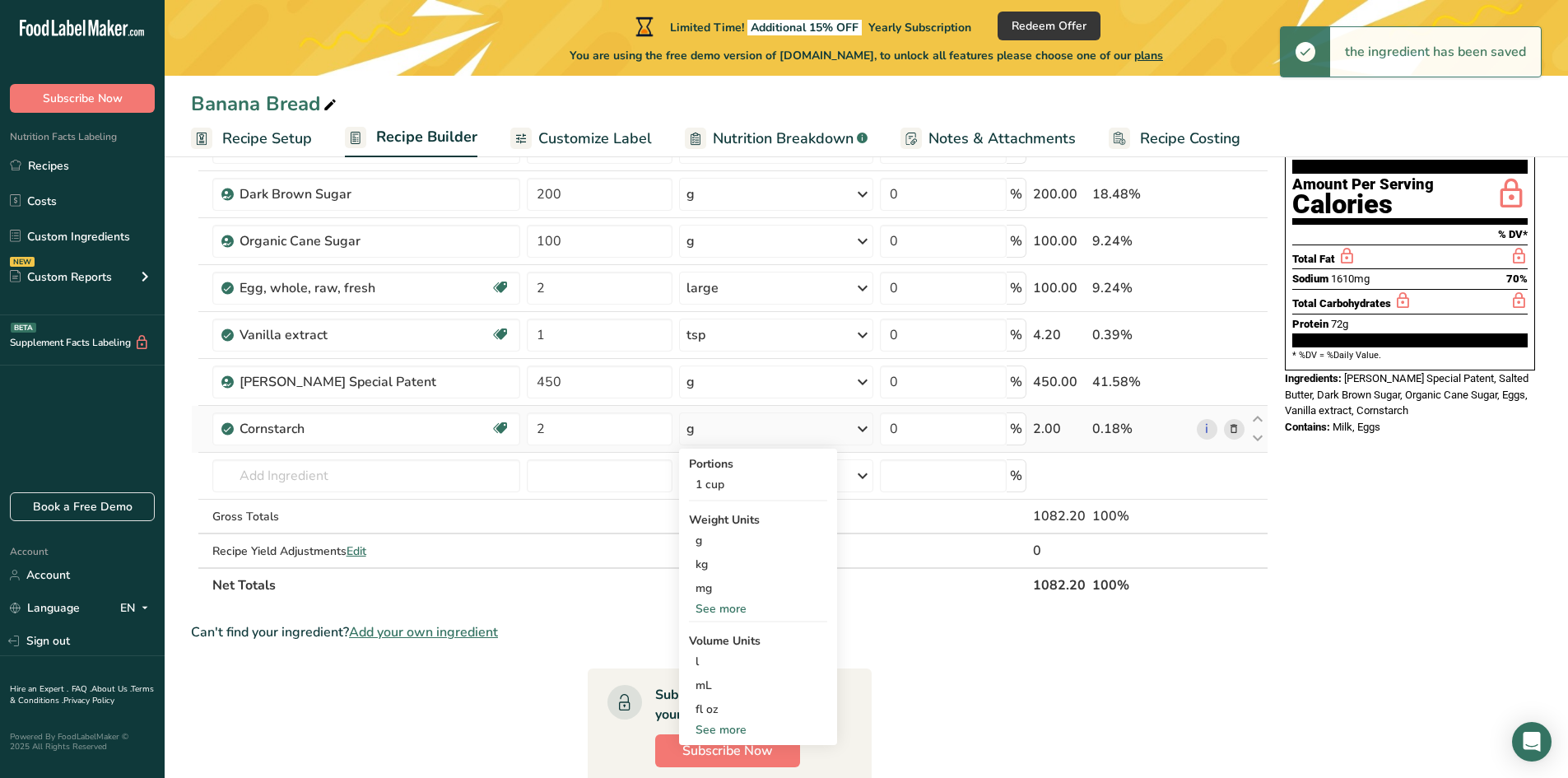
click at [724, 729] on div "See more" at bounding box center [757, 729] width 138 height 17
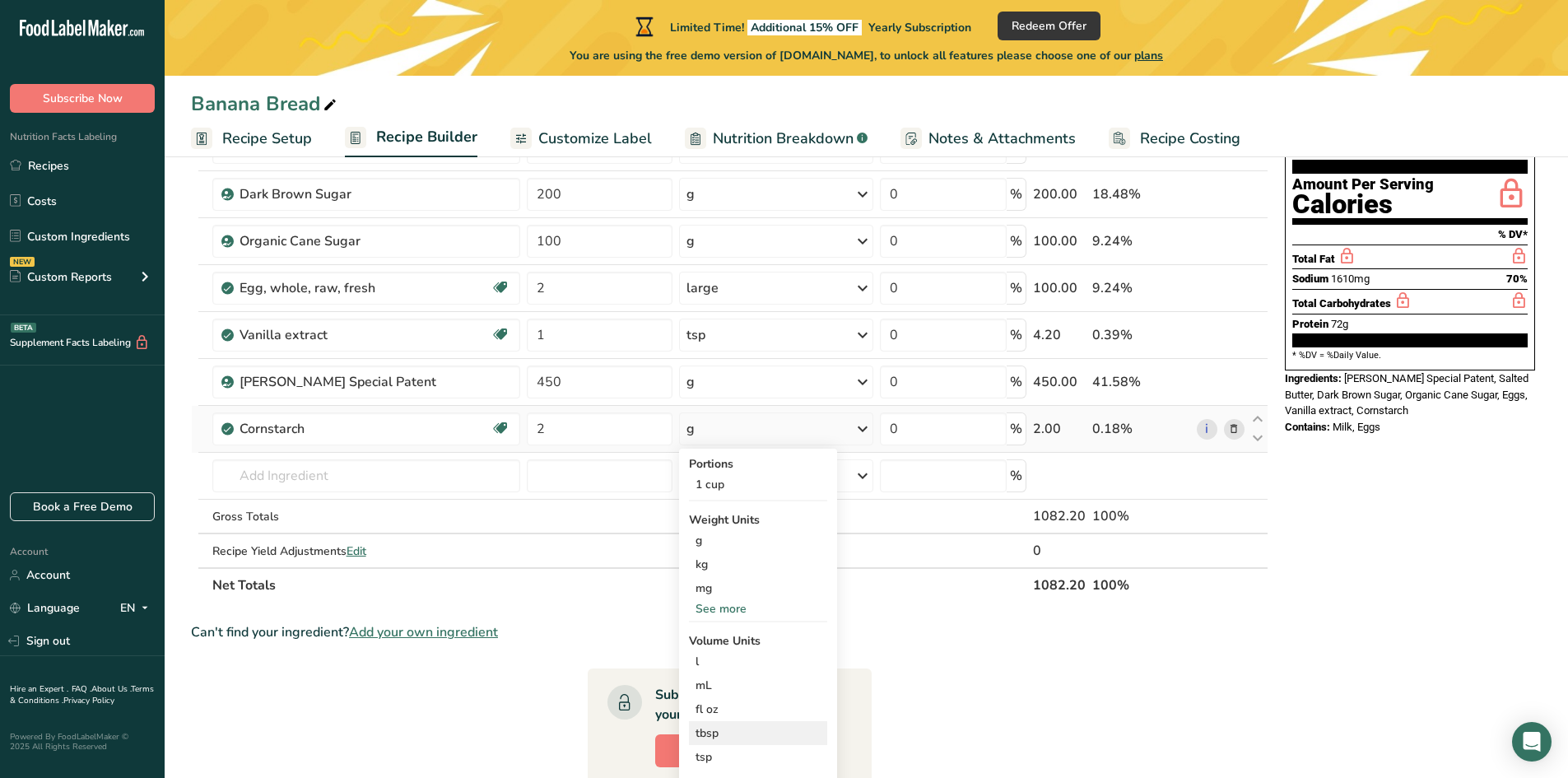
click at [714, 732] on div "tbsp" at bounding box center [757, 732] width 125 height 17
click at [713, 736] on div "tbsp" at bounding box center [757, 732] width 125 height 17
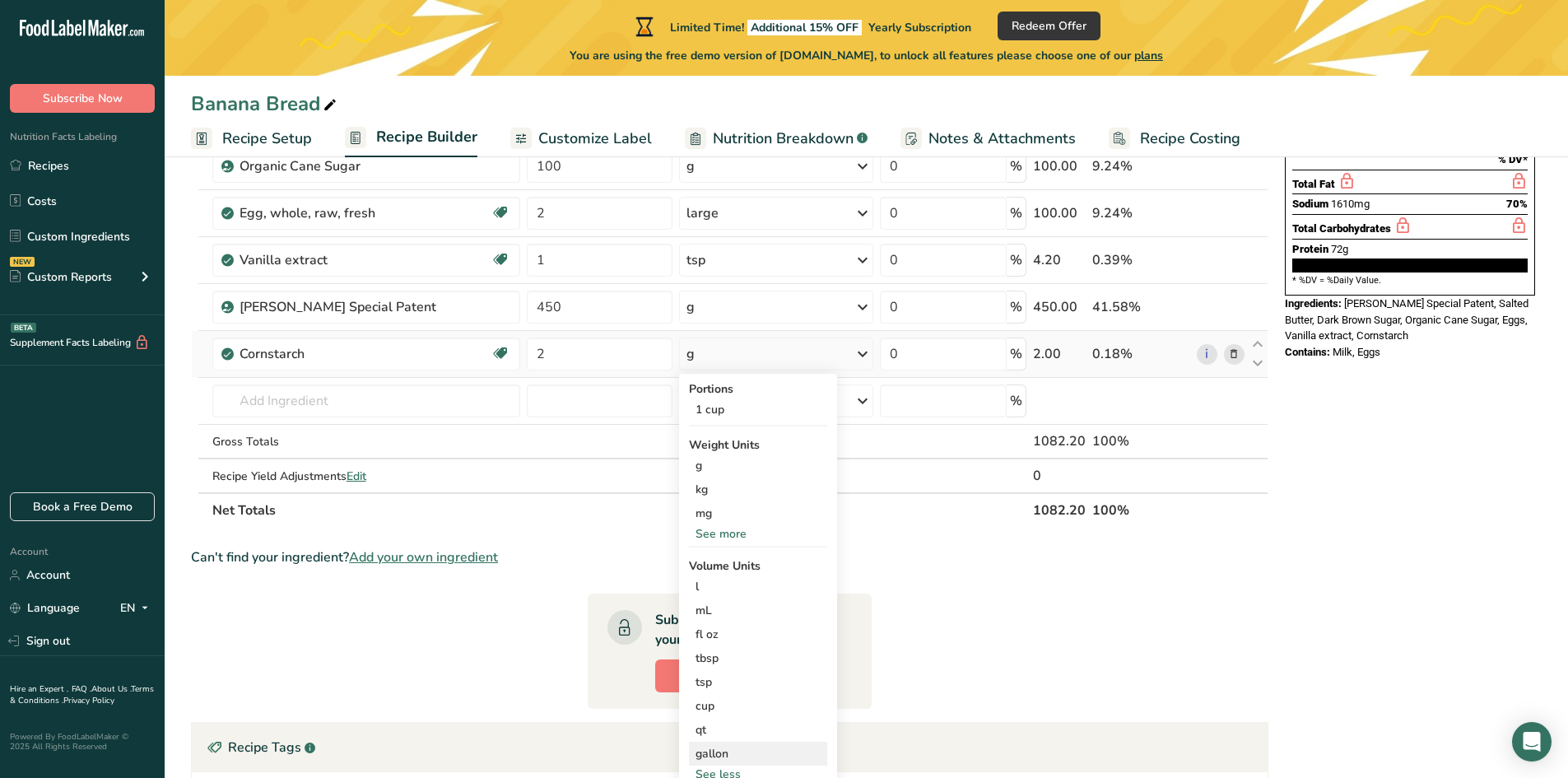
scroll to position [329, 0]
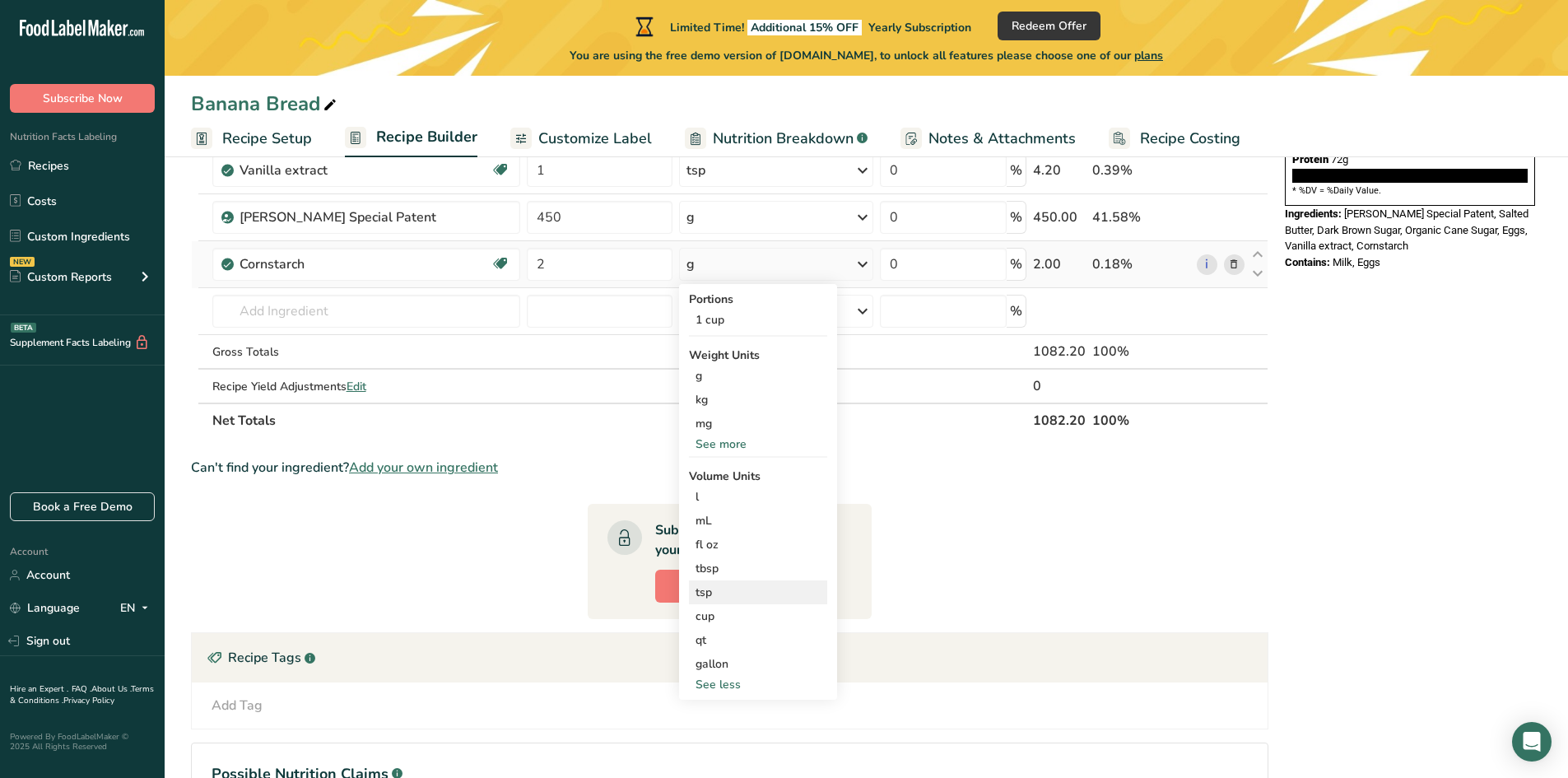
click at [704, 589] on div "tsp" at bounding box center [757, 592] width 125 height 17
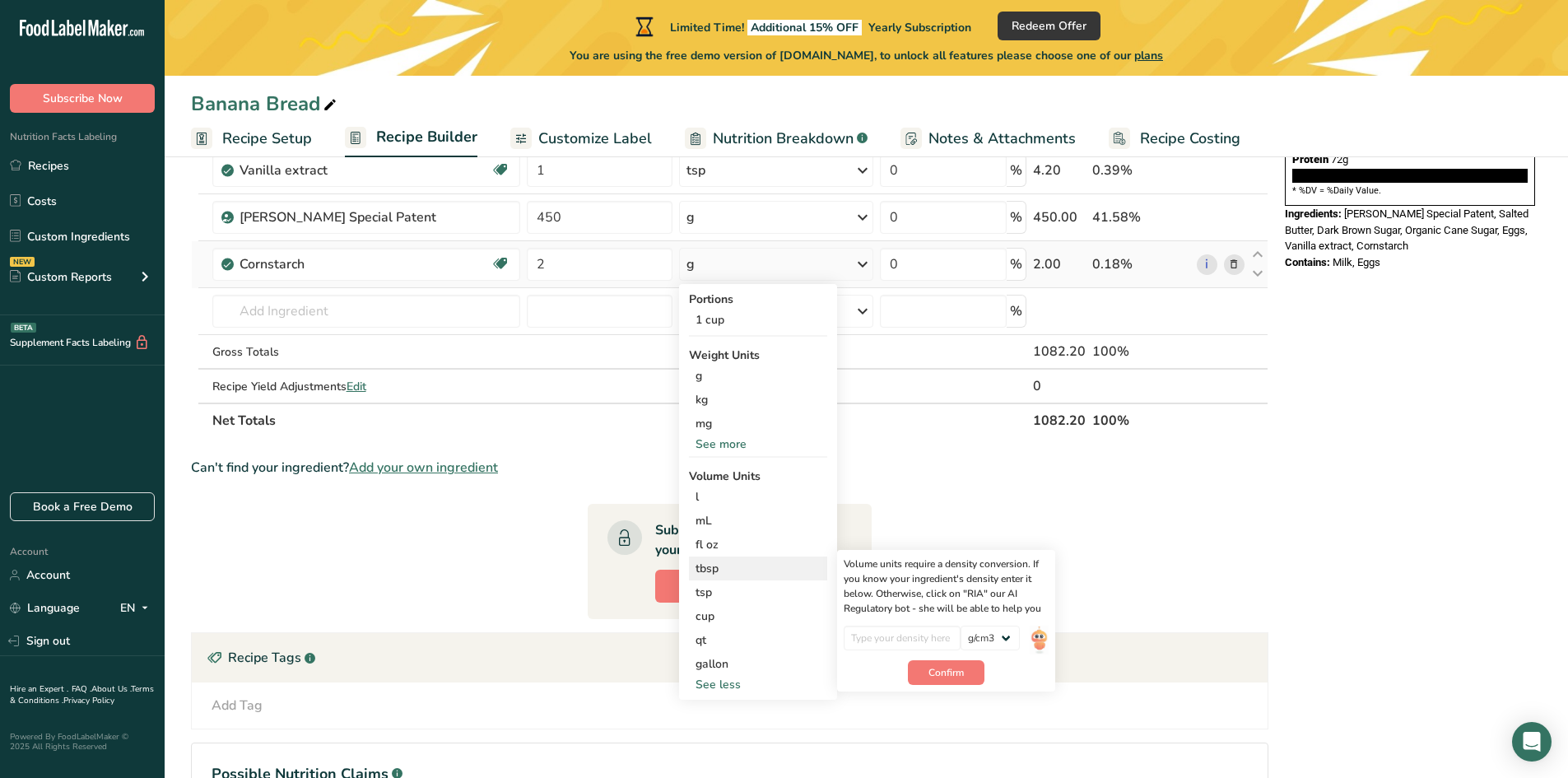
click at [705, 574] on div "tbsp" at bounding box center [757, 568] width 125 height 17
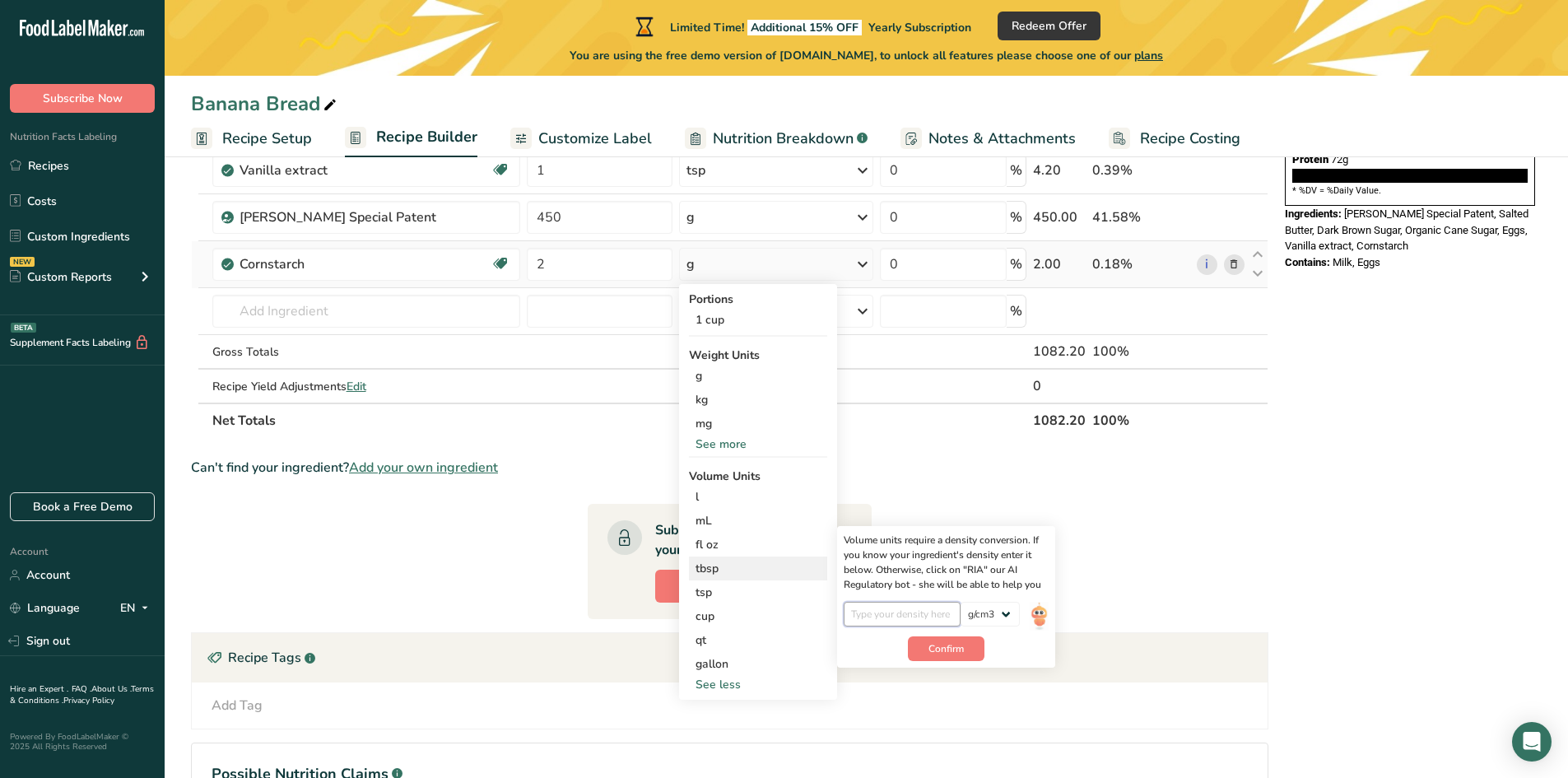
click at [915, 621] on input "number" at bounding box center [903, 614] width 118 height 25
click at [972, 648] on button "Confirm" at bounding box center [946, 649] width 76 height 25
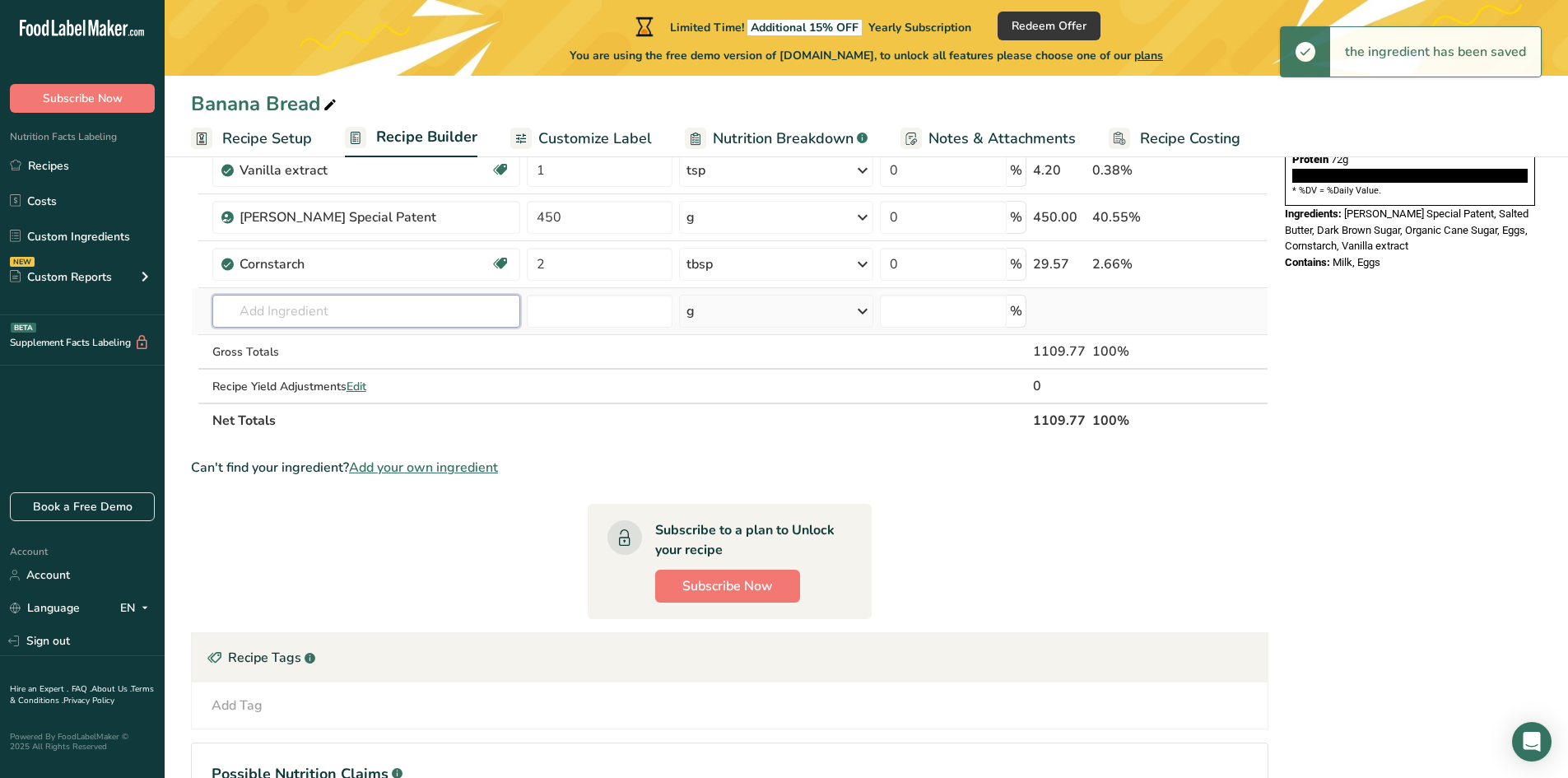
click at [307, 297] on input "text" at bounding box center [366, 312] width 308 height 33
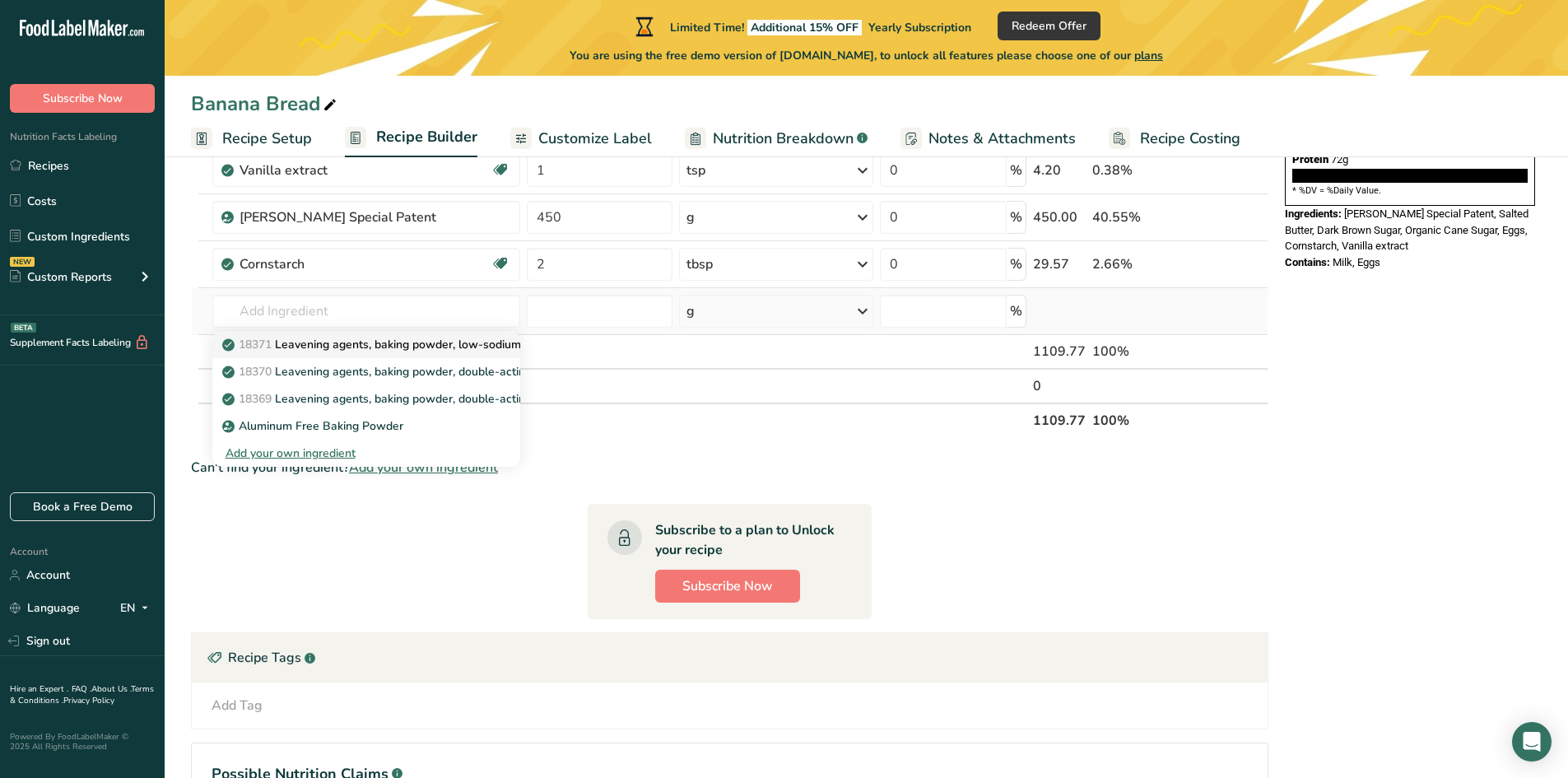
click at [328, 348] on p "18371 Leavening agents, baking powder, low-sodium" at bounding box center [373, 344] width 296 height 17
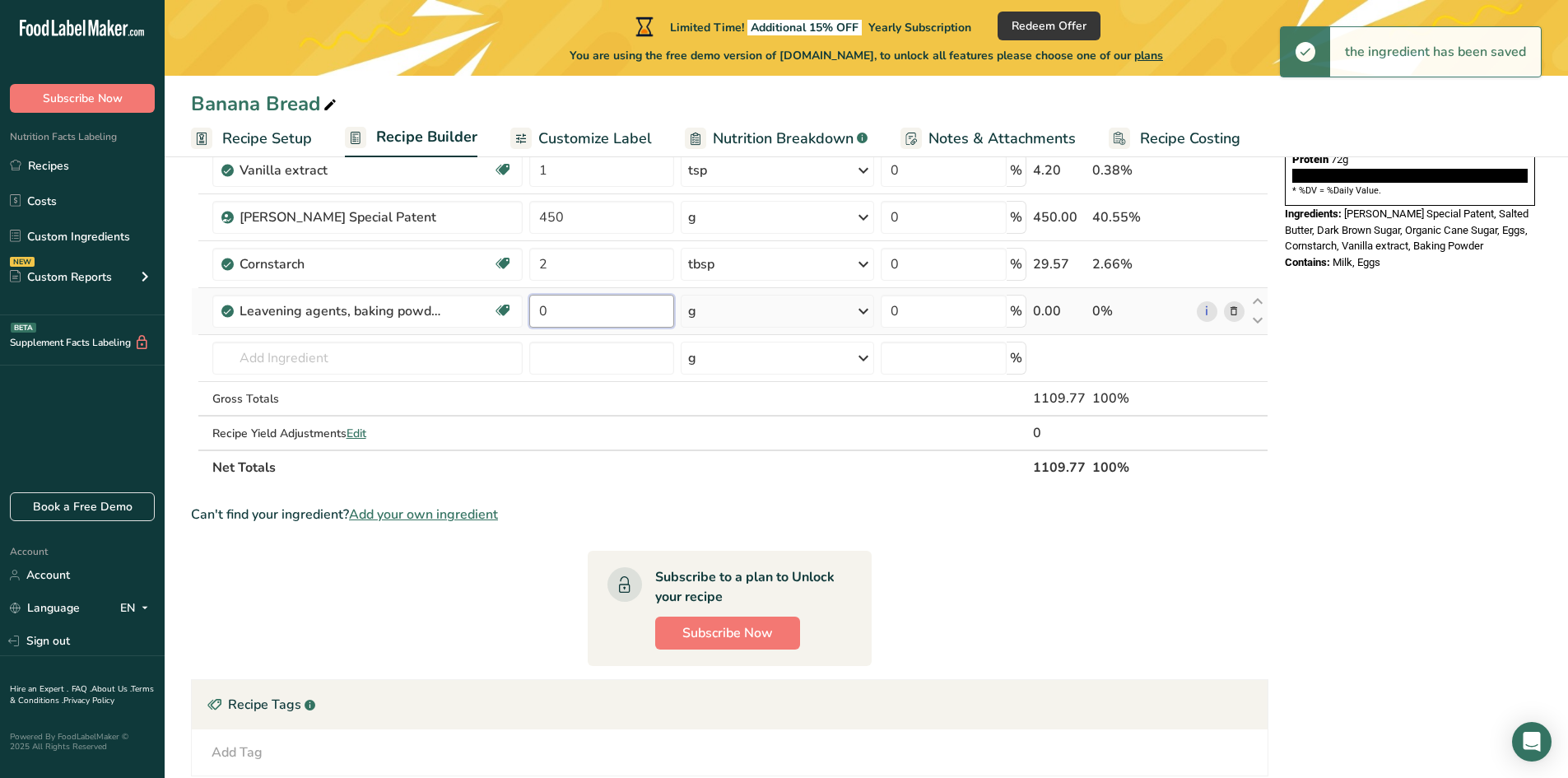
click at [555, 312] on input "0" at bounding box center [602, 312] width 145 height 33
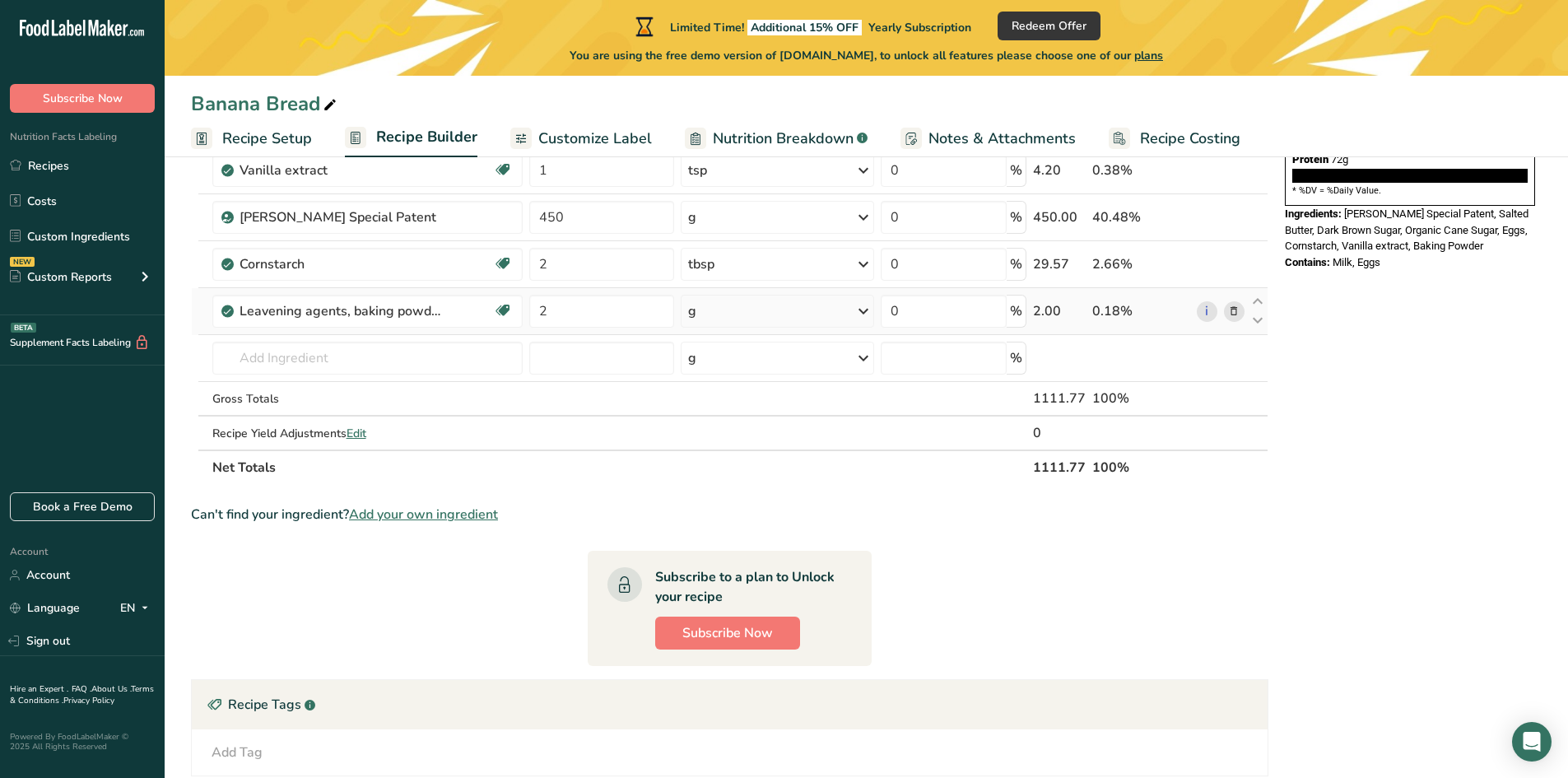
click at [728, 313] on div "Ingredient * Amount * Unit * Waste * .a-a{fill:#347362;}.b-a{fill:#fff;} Grams …" at bounding box center [729, 205] width 1077 height 560
click at [719, 314] on div "g" at bounding box center [777, 312] width 193 height 33
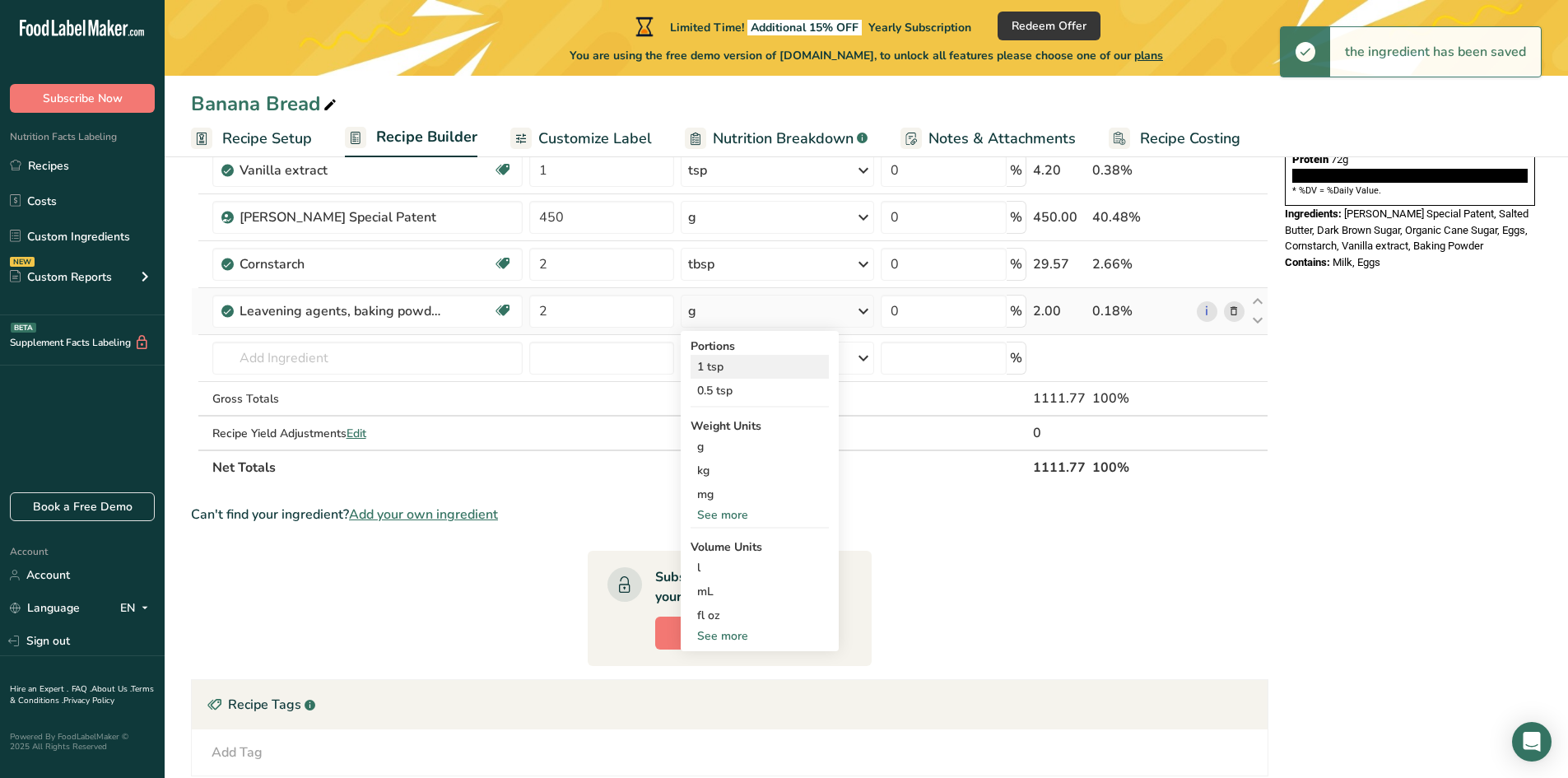
click at [713, 375] on div "1 tsp" at bounding box center [759, 366] width 138 height 24
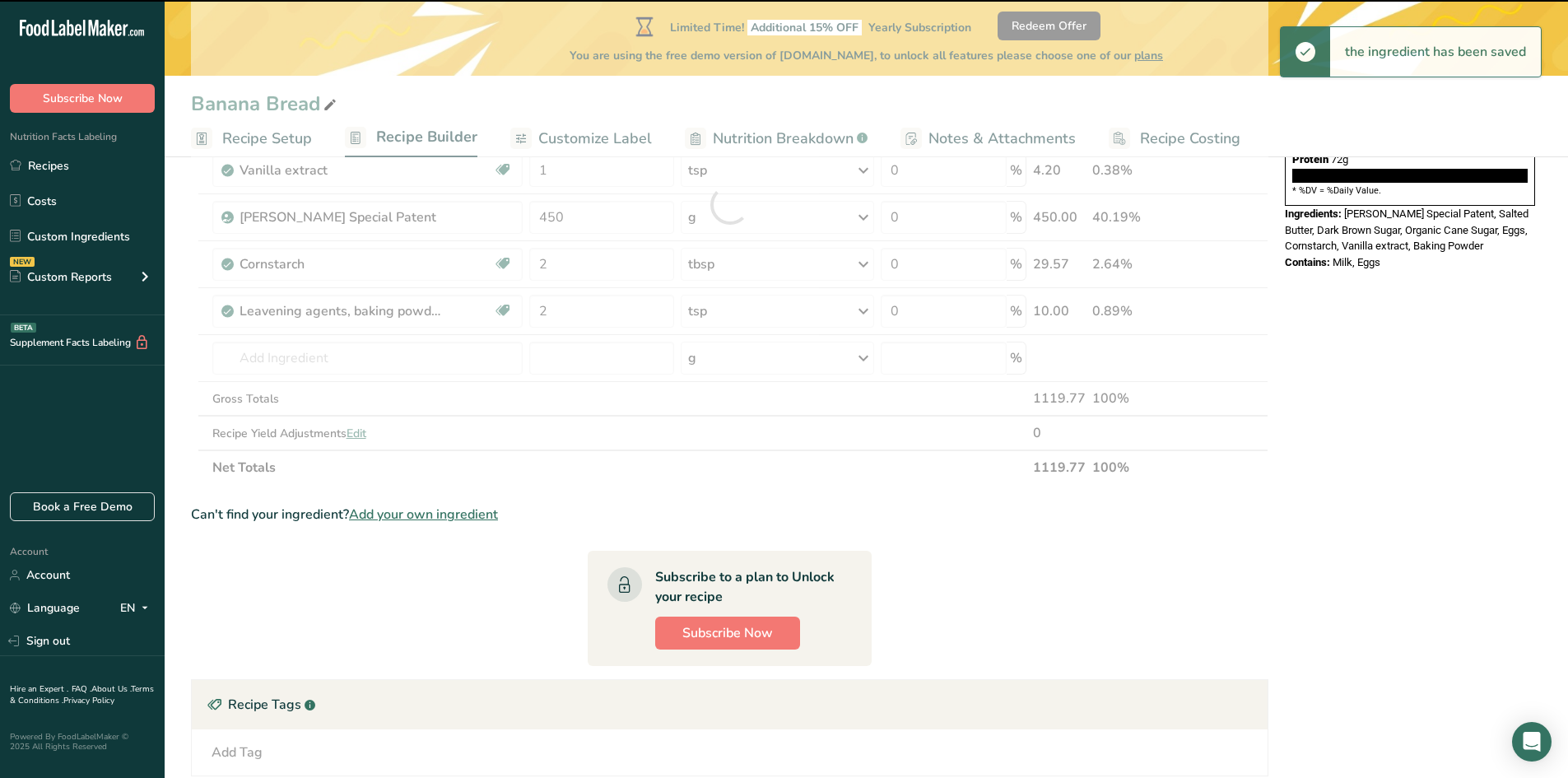
click at [304, 356] on div at bounding box center [729, 205] width 1077 height 560
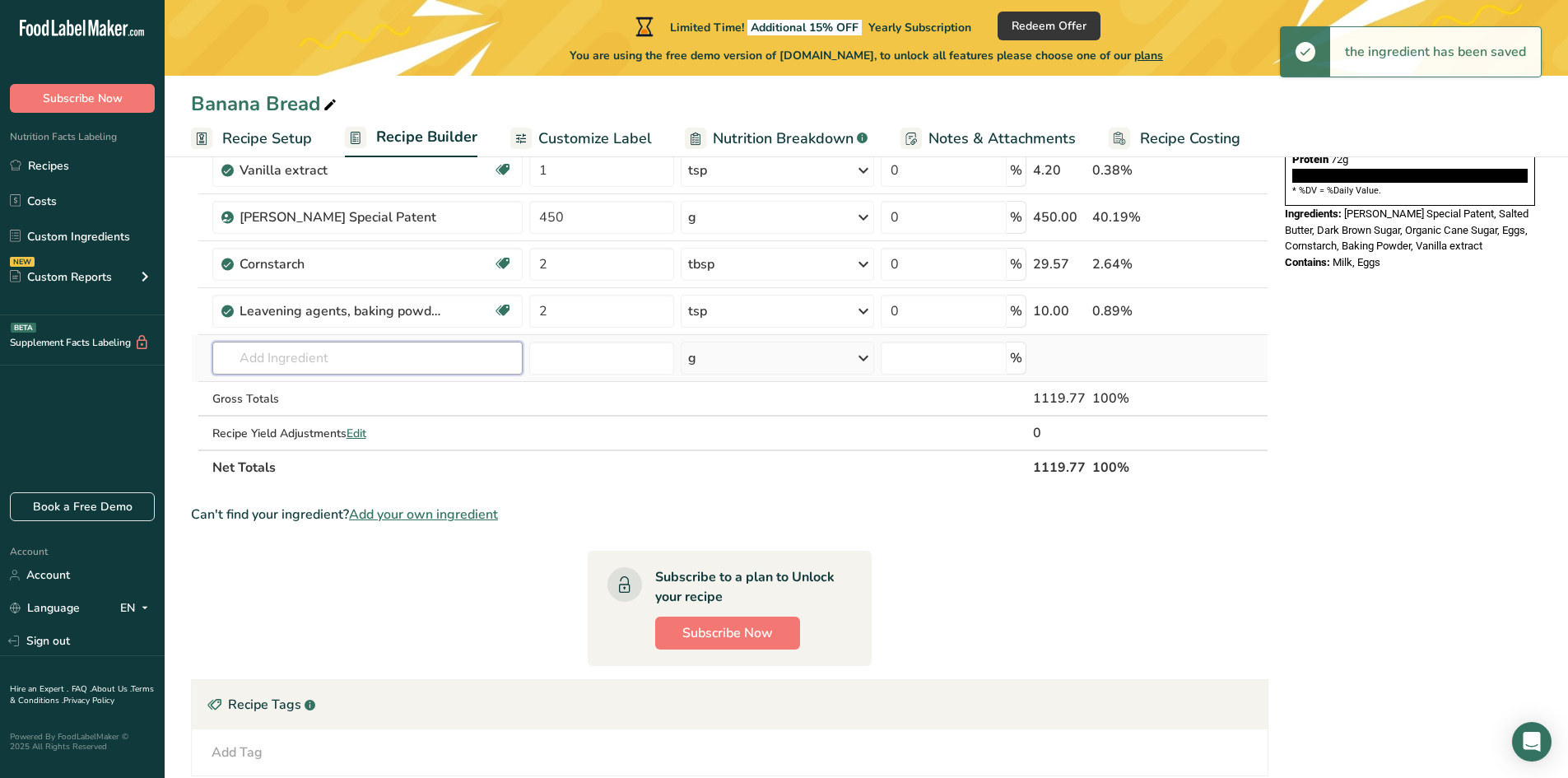
click at [273, 360] on input "text" at bounding box center [367, 358] width 311 height 33
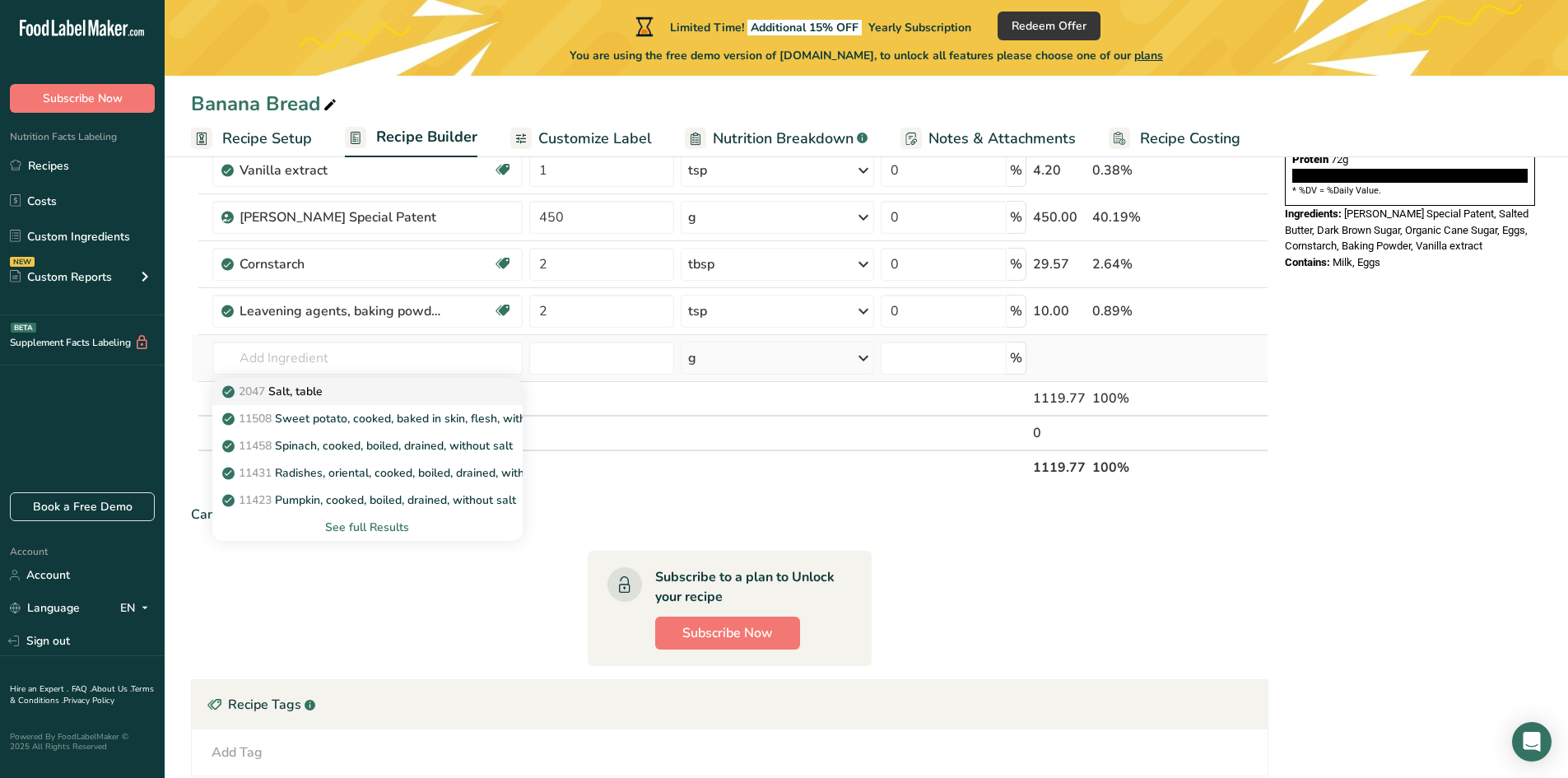
click at [302, 392] on p "2047 Salt, table" at bounding box center [273, 391] width 97 height 17
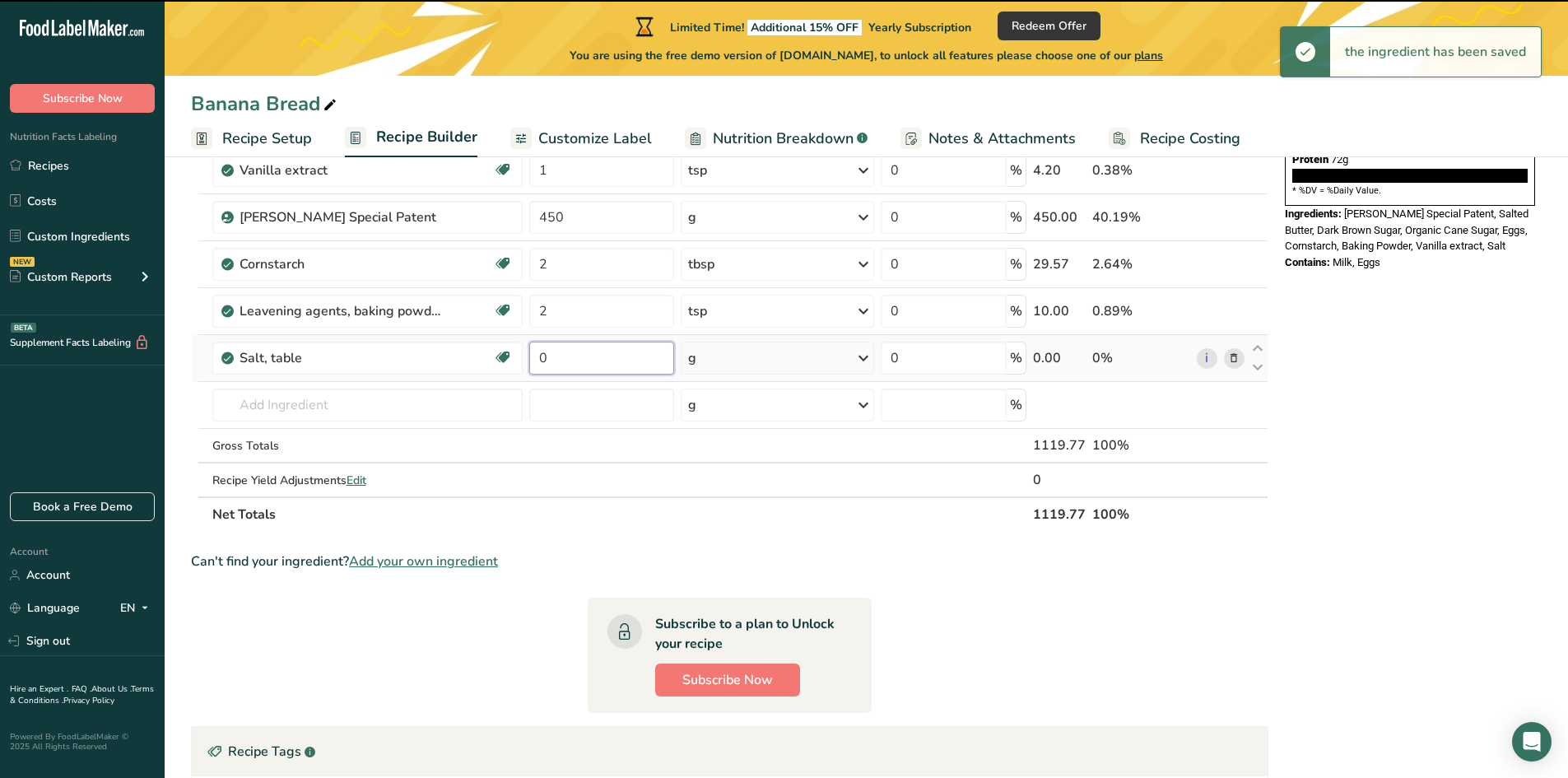
click at [583, 360] on input "0" at bounding box center [602, 358] width 145 height 33
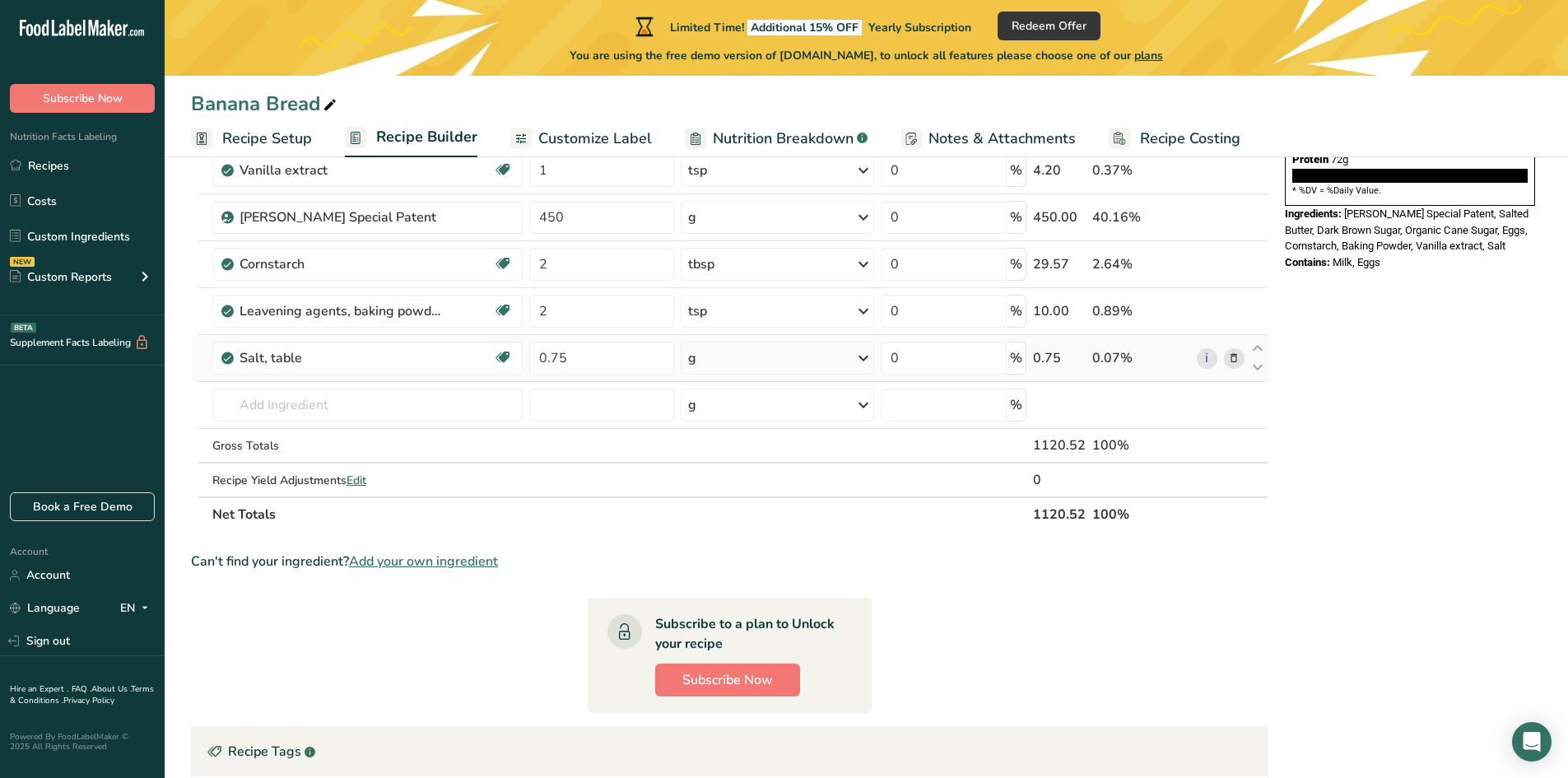
click at [724, 360] on div "Ingredient * Amount * Unit * Waste * .a-a{fill:#347362;}.b-a{fill:#fff;} Grams …" at bounding box center [729, 228] width 1077 height 607
click at [714, 365] on div "g" at bounding box center [777, 358] width 193 height 33
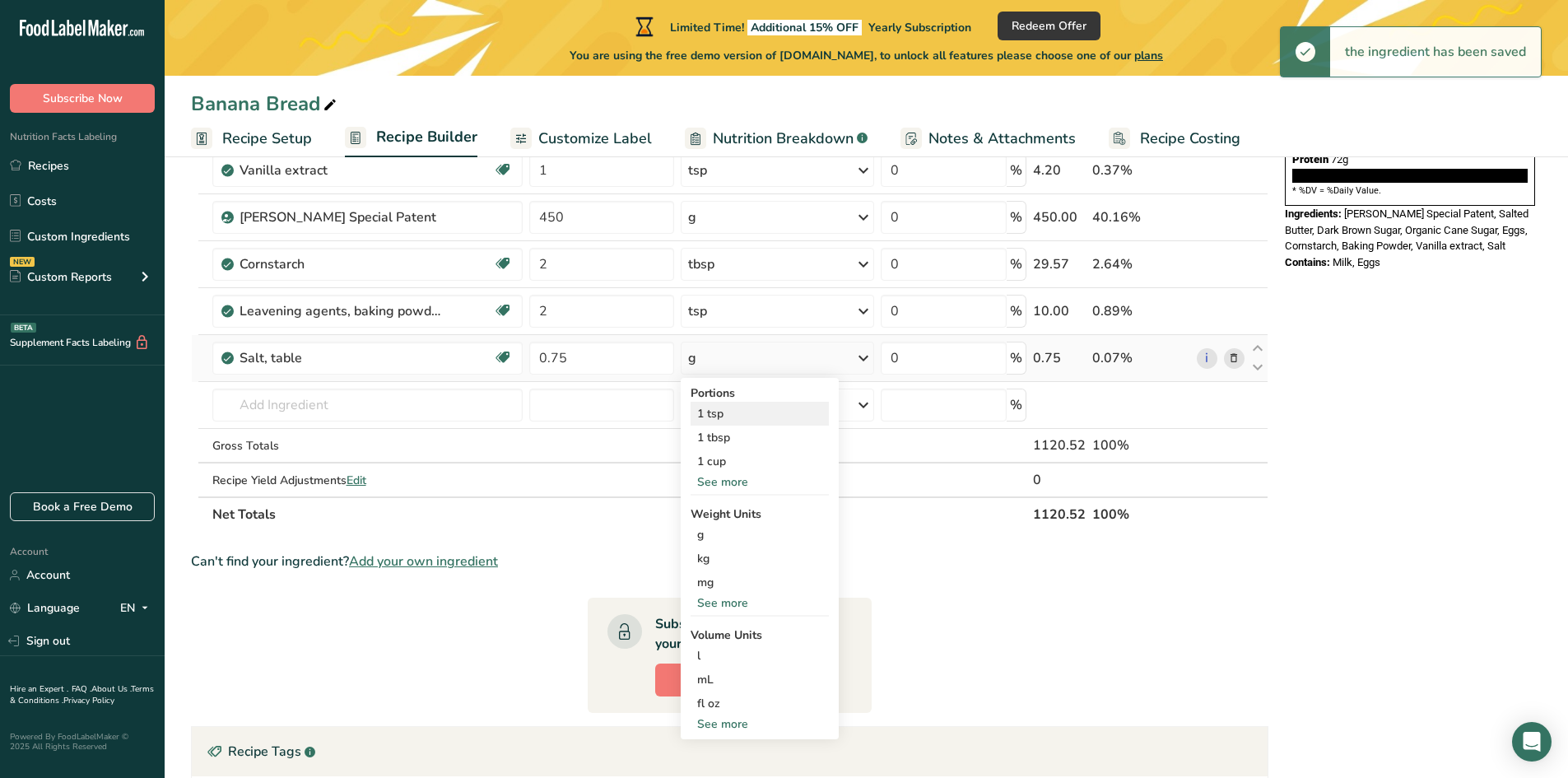
click at [714, 419] on div "1 tsp" at bounding box center [759, 413] width 138 height 24
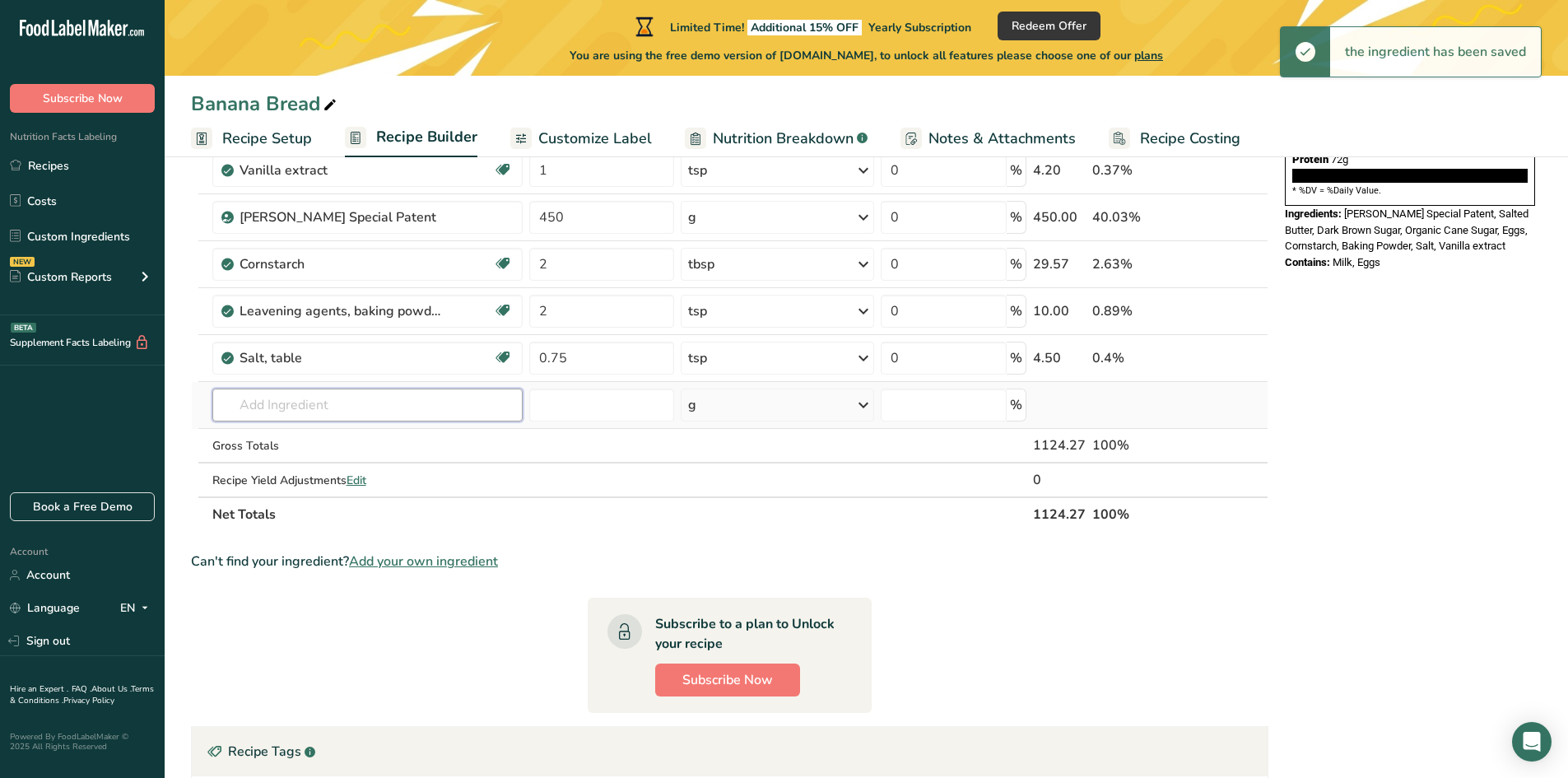
click at [305, 406] on input "text" at bounding box center [367, 405] width 311 height 33
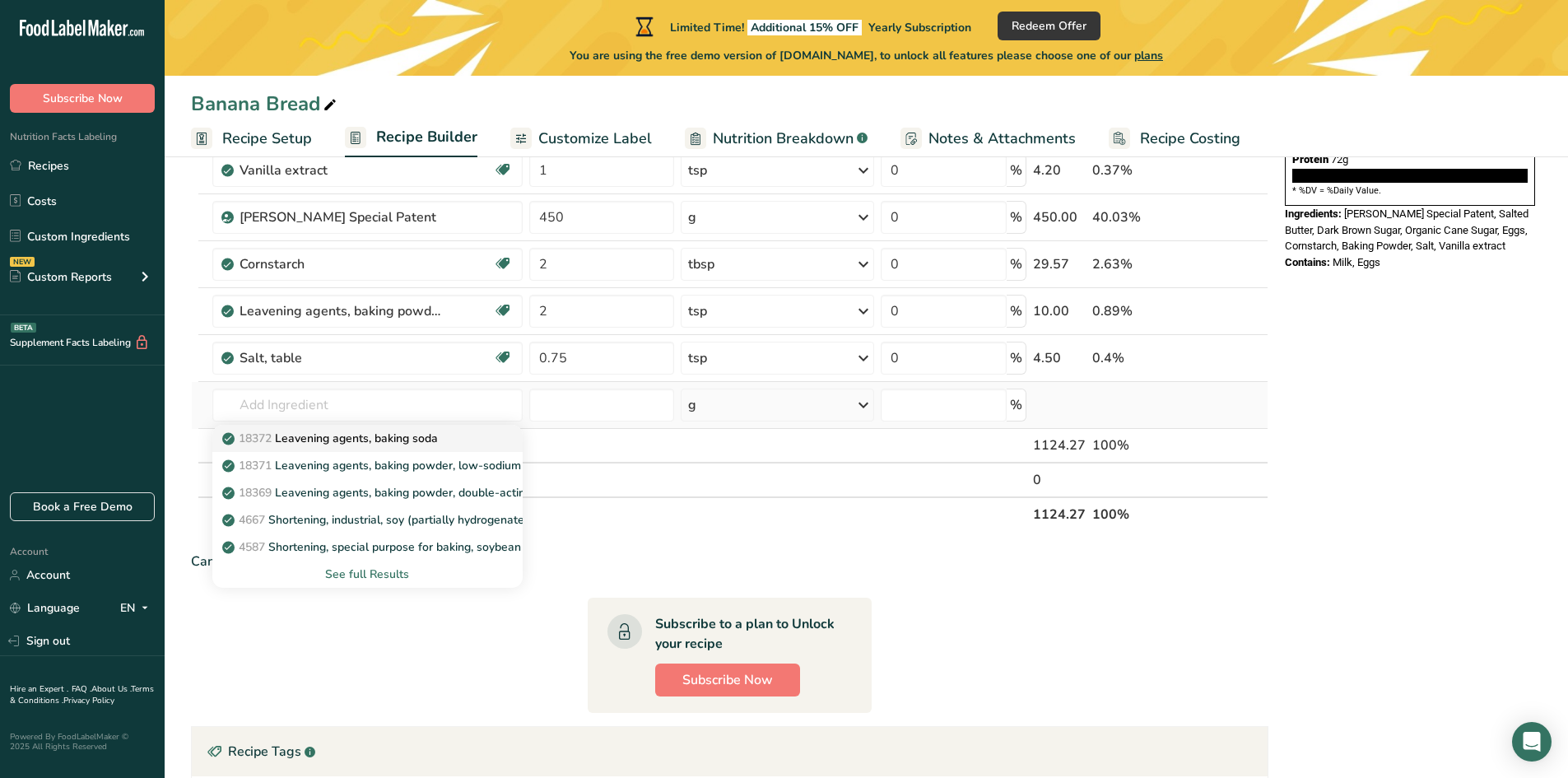
click at [309, 428] on link "18372 Leavening agents, baking soda" at bounding box center [367, 438] width 311 height 27
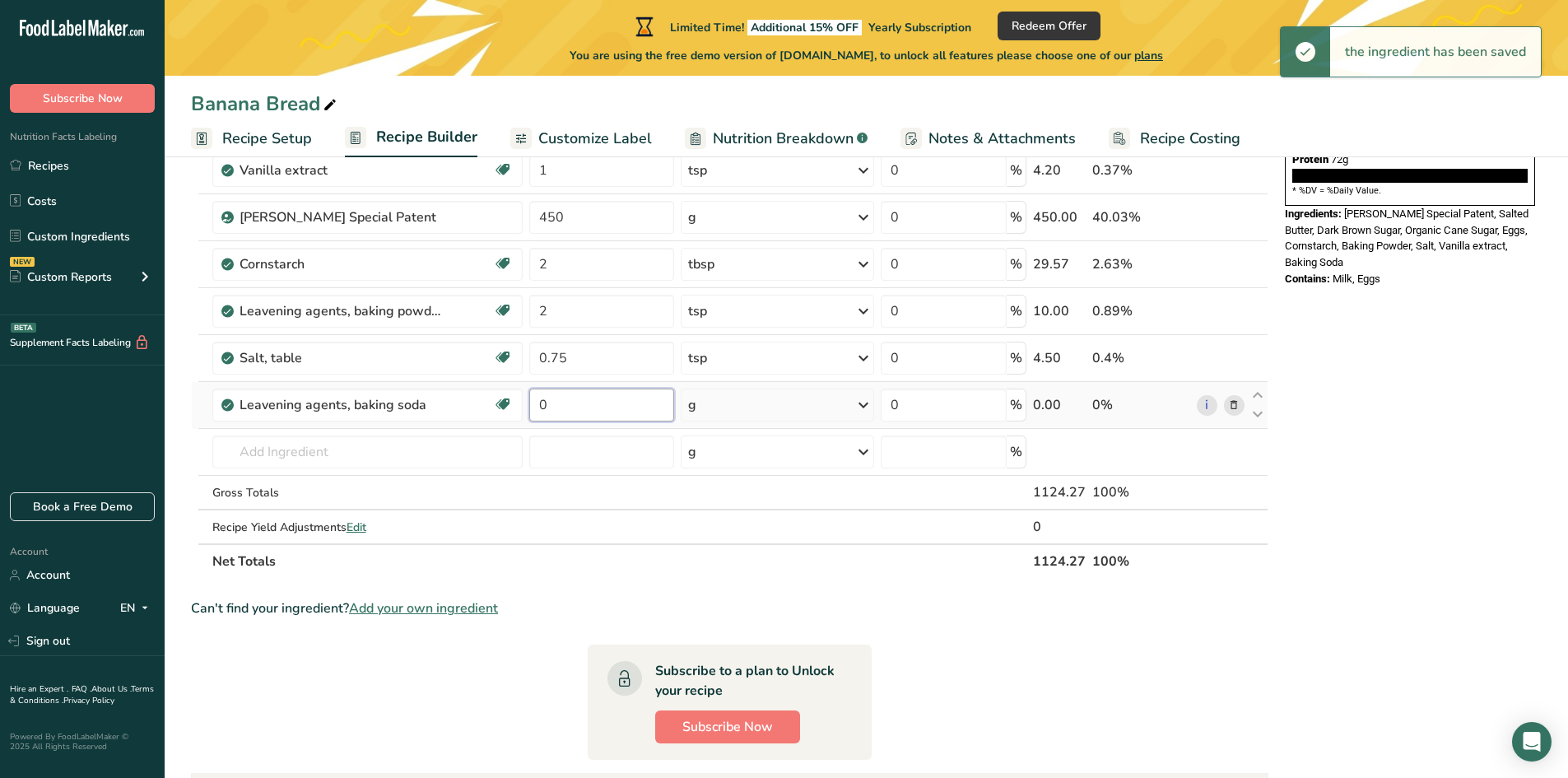
click at [551, 409] on input "0" at bounding box center [602, 405] width 145 height 33
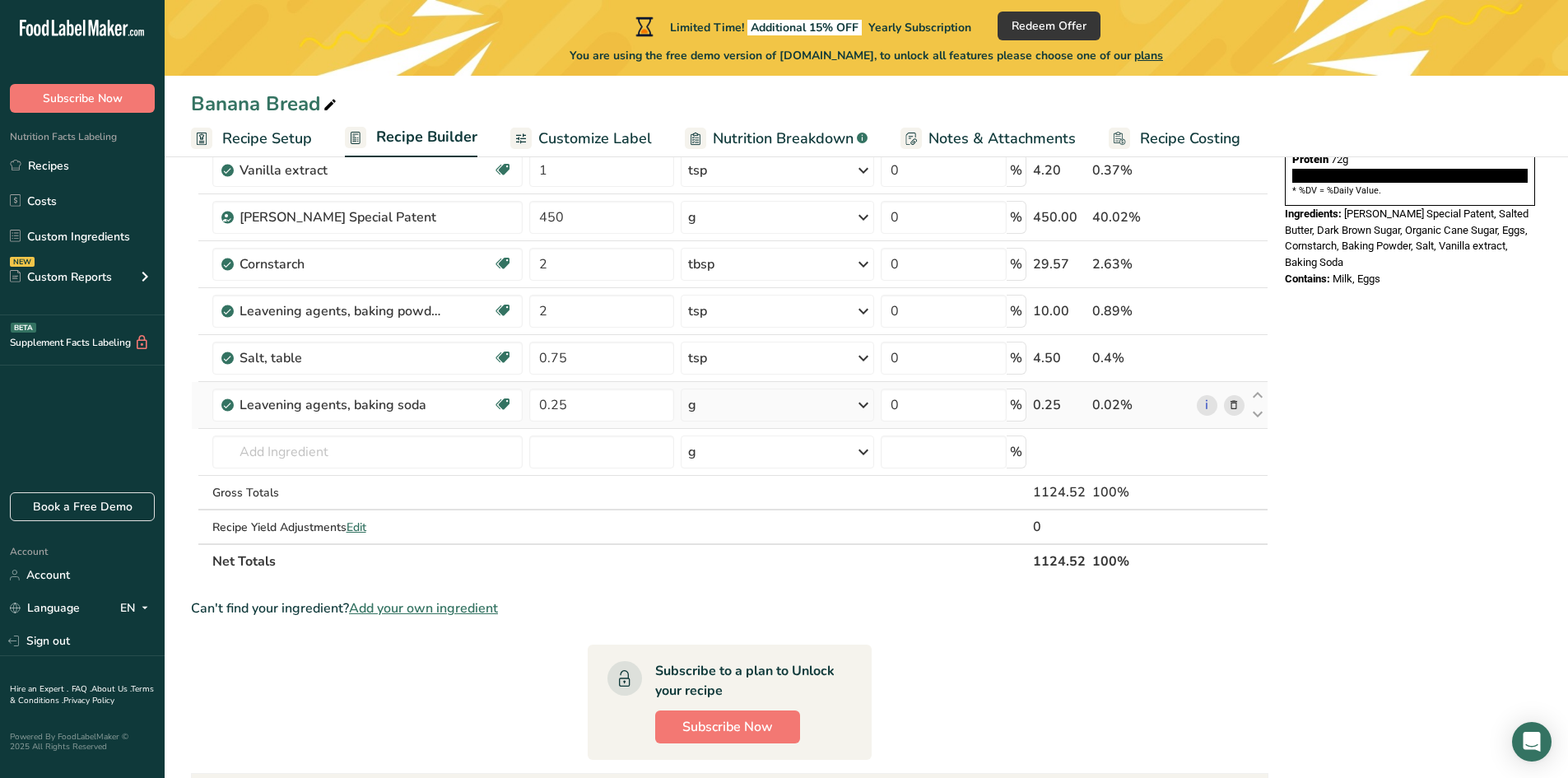
click at [729, 389] on div "Ingredient * Amount * Unit * Waste * .a-a{fill:#347362;}.b-a{fill:#fff;} Grams …" at bounding box center [729, 252] width 1077 height 655
click at [707, 408] on div "g" at bounding box center [777, 405] width 193 height 33
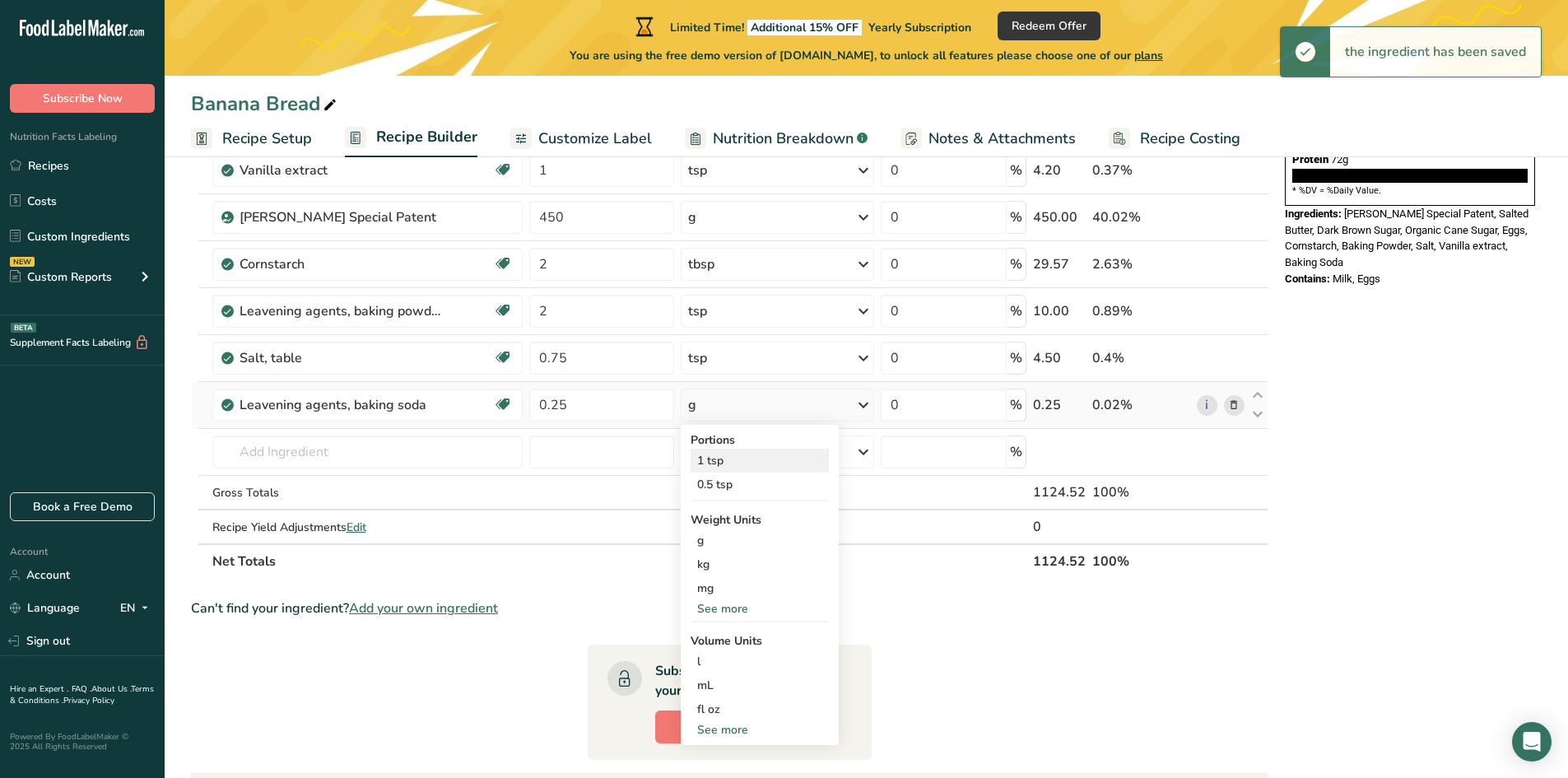
click at [729, 467] on div "1 tsp" at bounding box center [759, 460] width 138 height 24
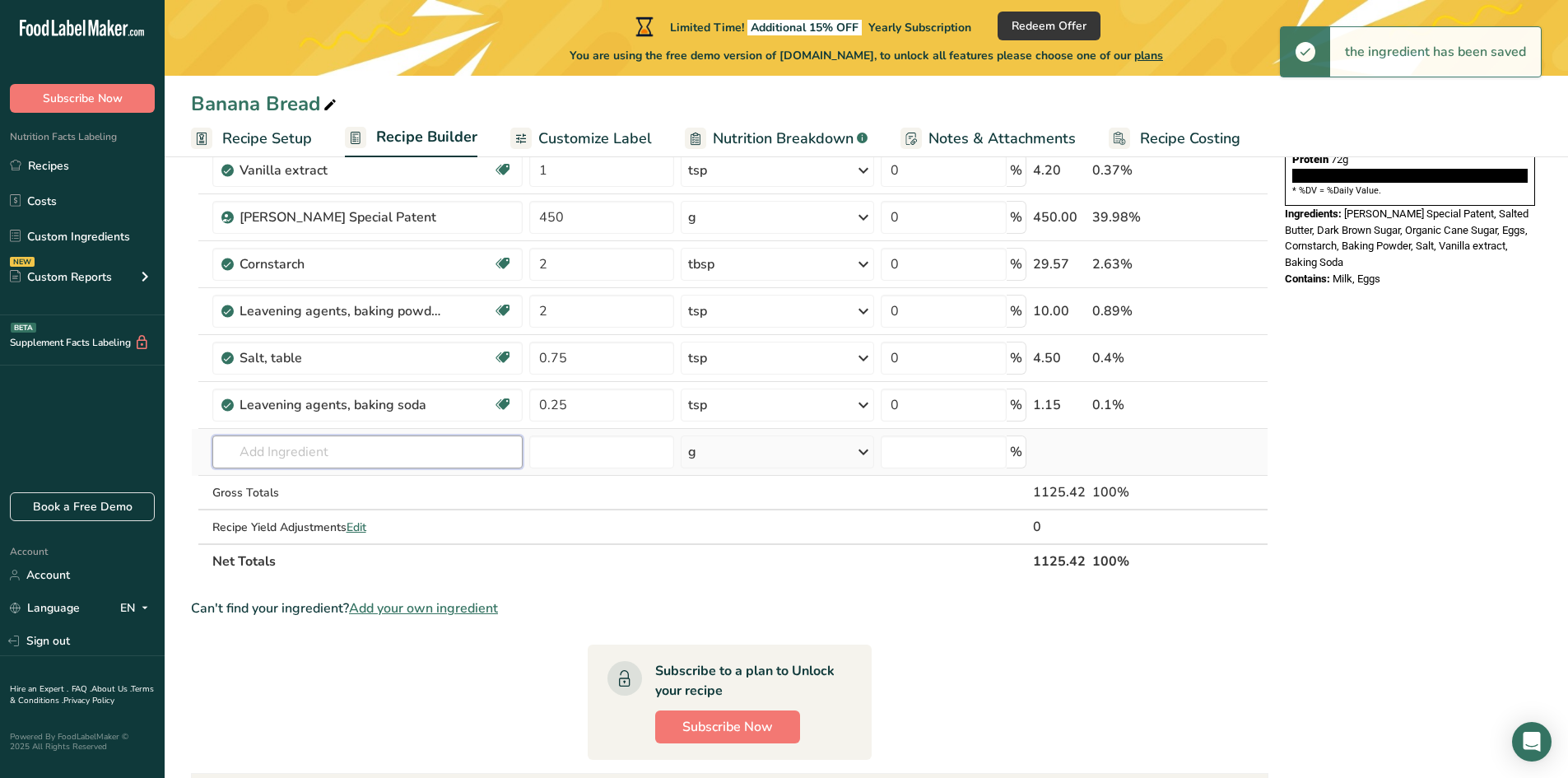
click at [356, 457] on input "text" at bounding box center [367, 452] width 311 height 33
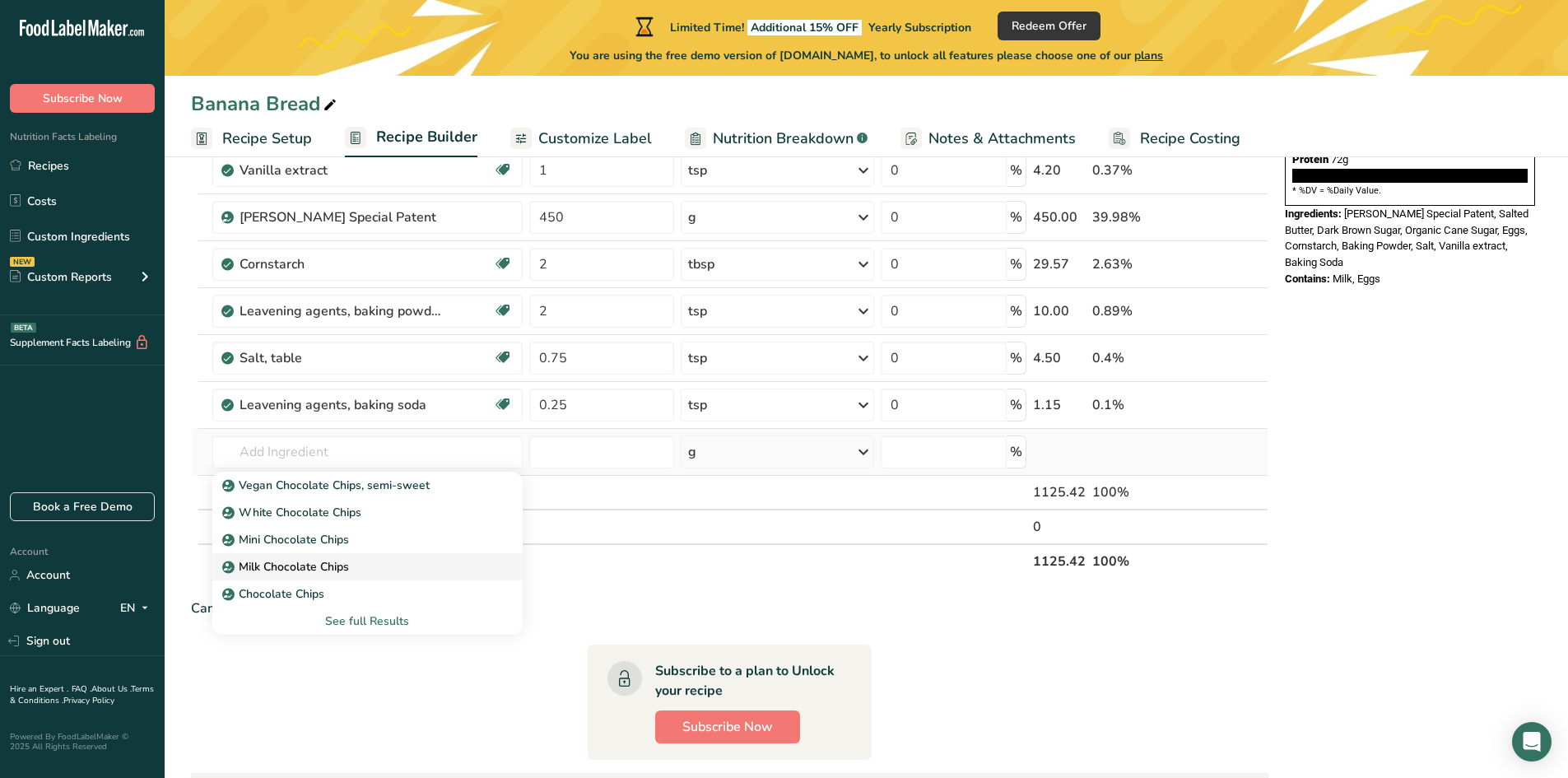
click at [298, 566] on p "Milk Chocolate Chips" at bounding box center [287, 566] width 123 height 17
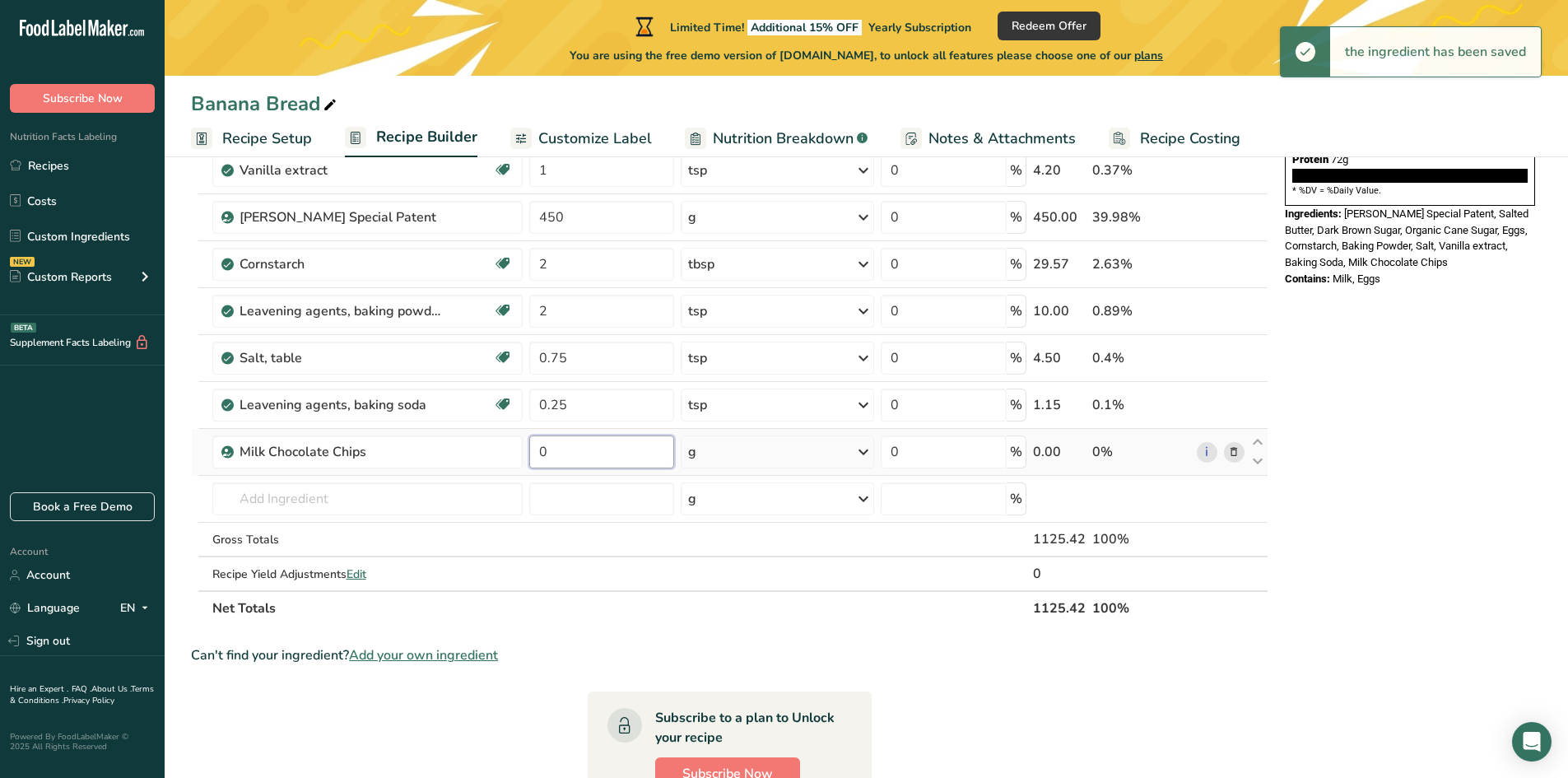
click at [573, 452] on input "0" at bounding box center [602, 452] width 145 height 33
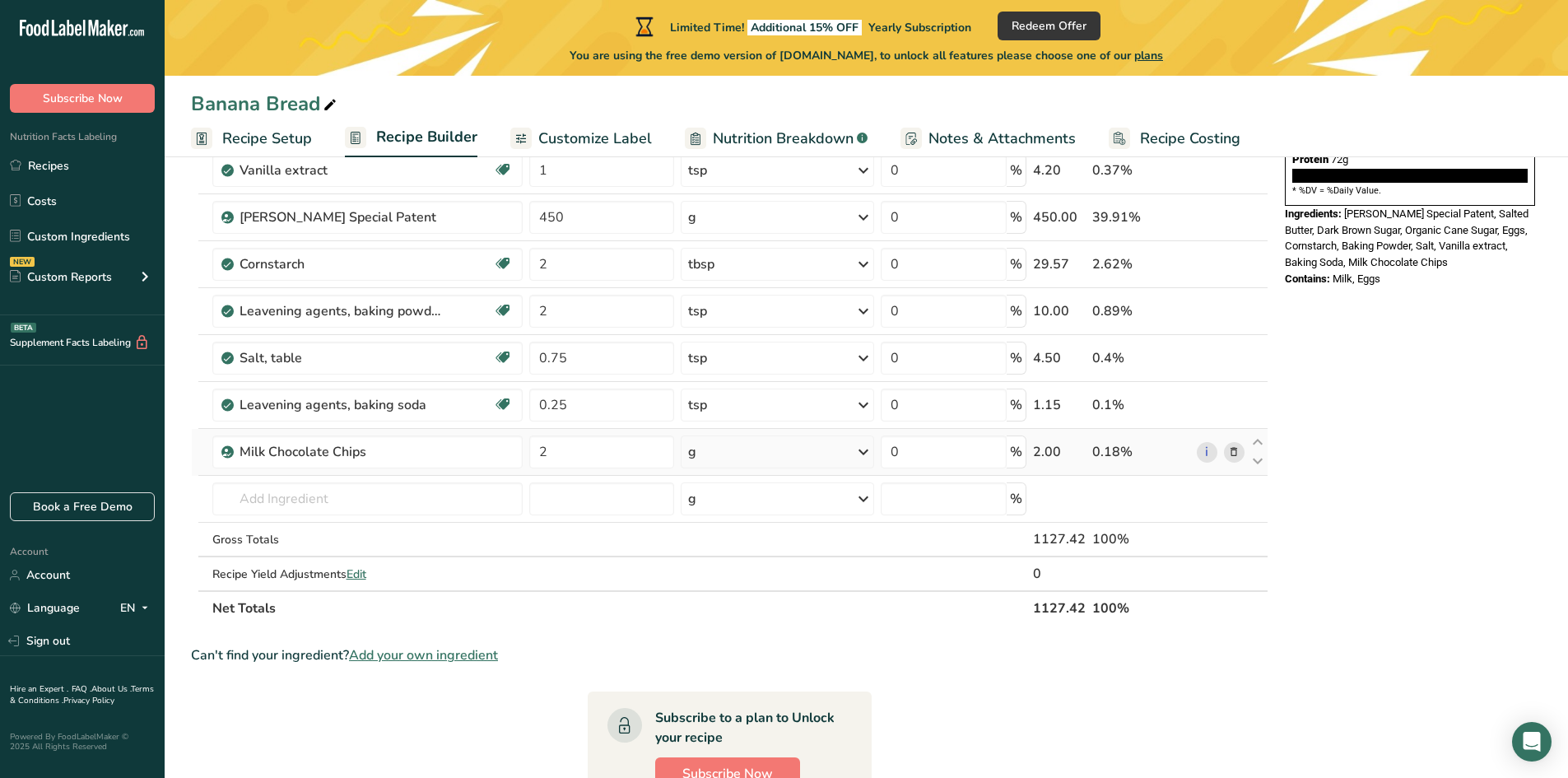
click at [761, 443] on div "Ingredient * Amount * Unit * Waste * .a-a{fill:#347362;}.b-a{fill:#fff;} Grams …" at bounding box center [729, 275] width 1077 height 701
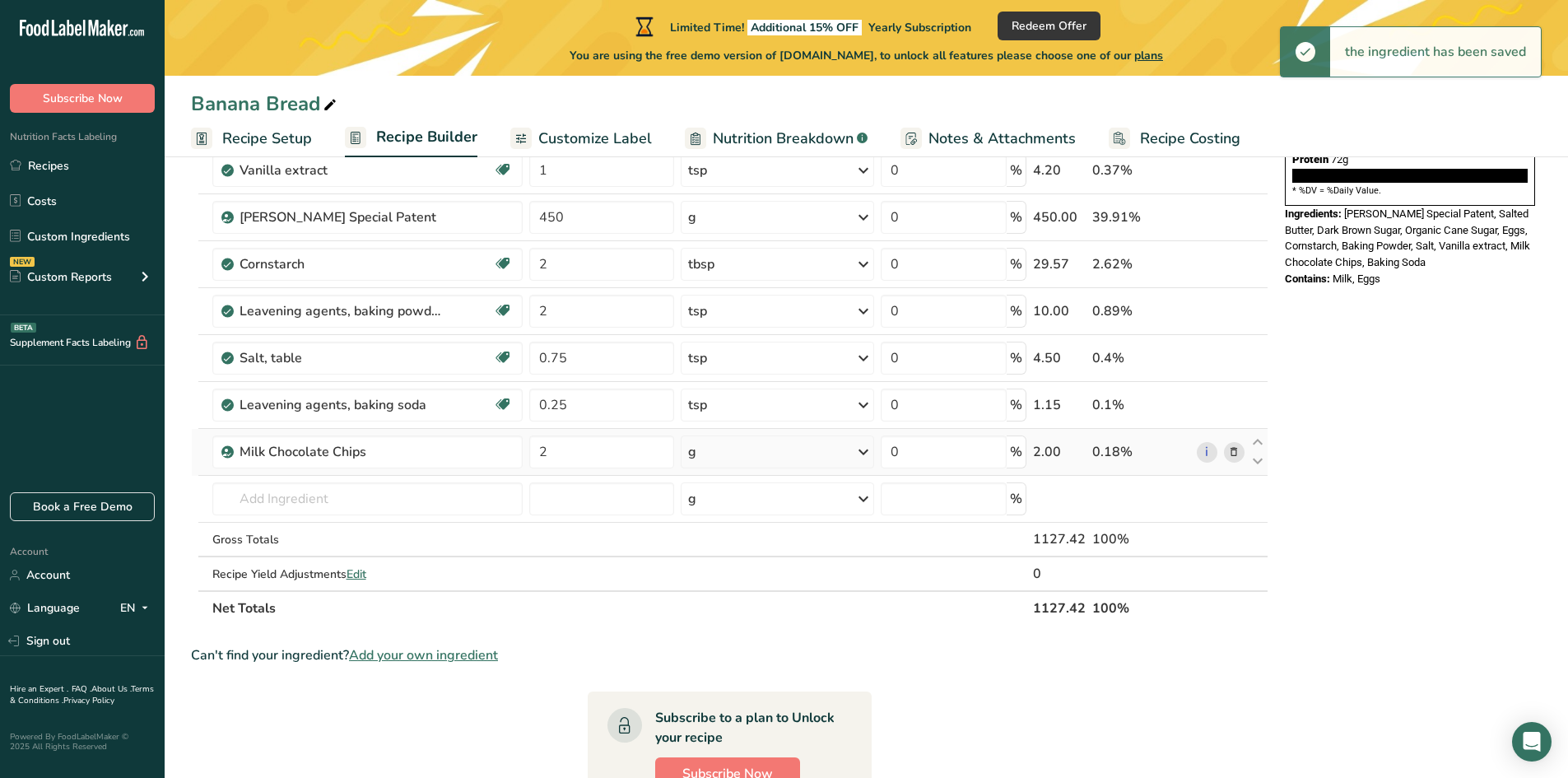
click at [724, 457] on div "g" at bounding box center [777, 452] width 193 height 33
click at [726, 704] on div "See more" at bounding box center [759, 703] width 138 height 17
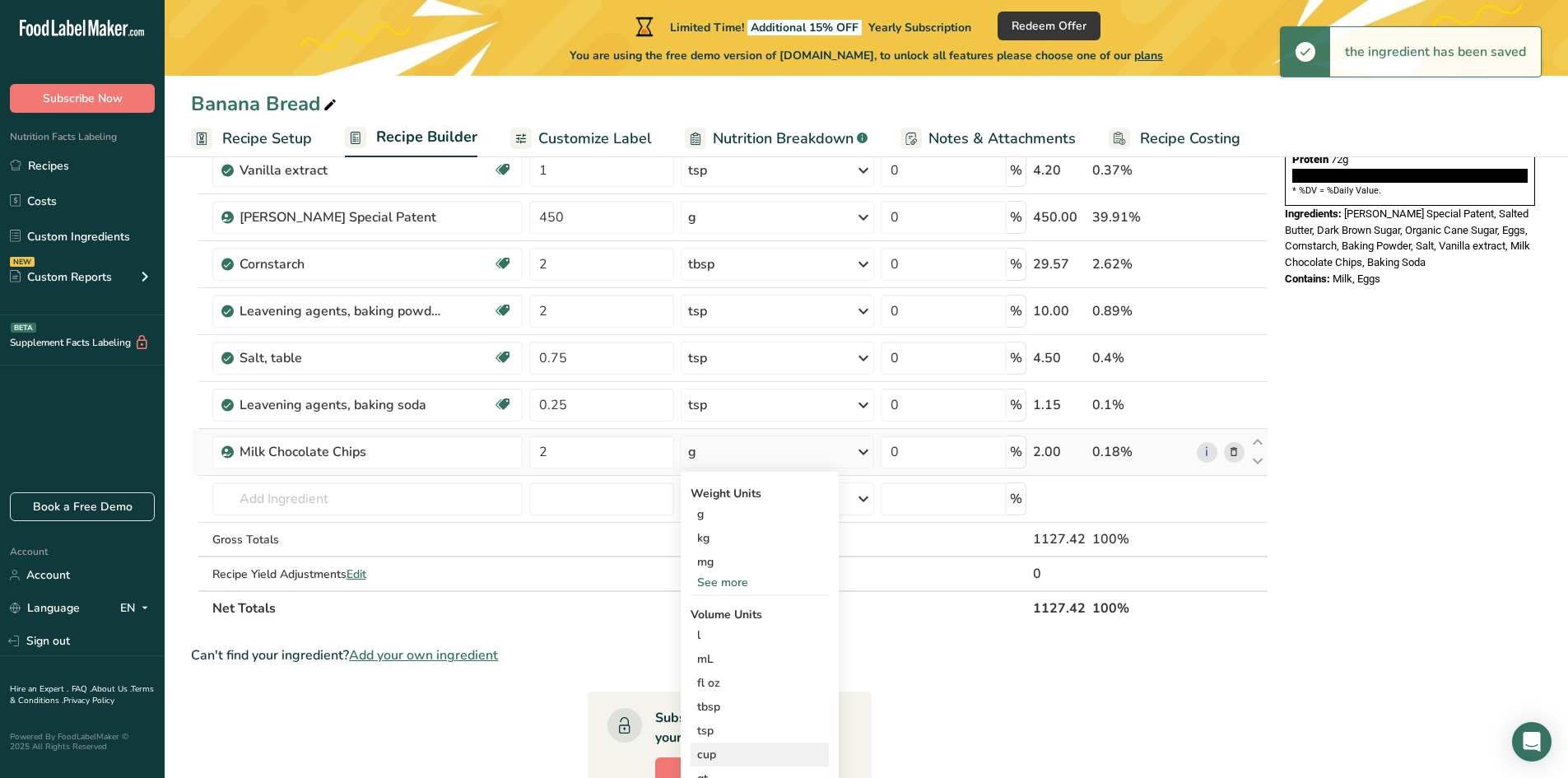
click at [714, 753] on div "cup" at bounding box center [759, 754] width 125 height 17
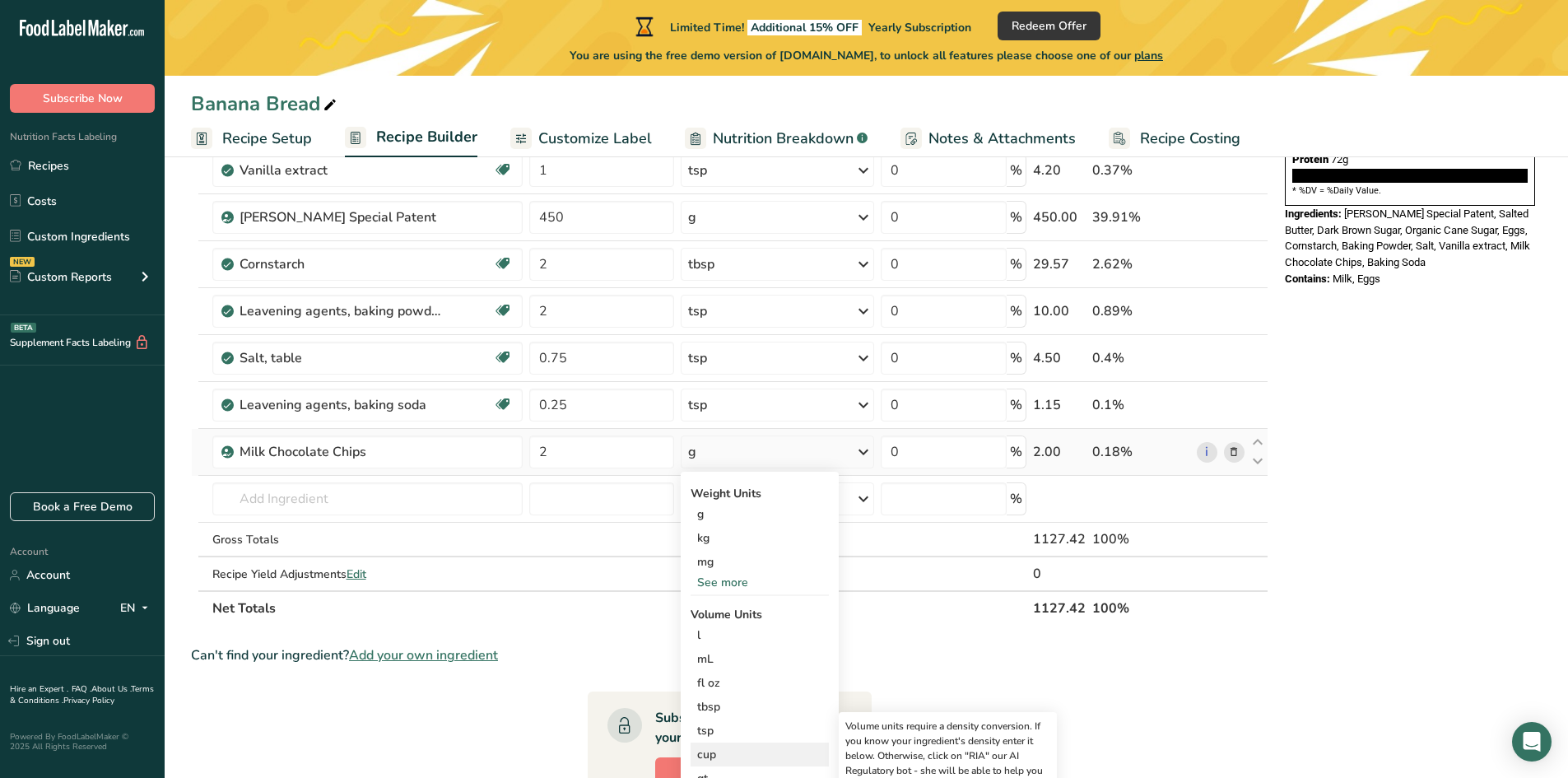
scroll to position [494, 0]
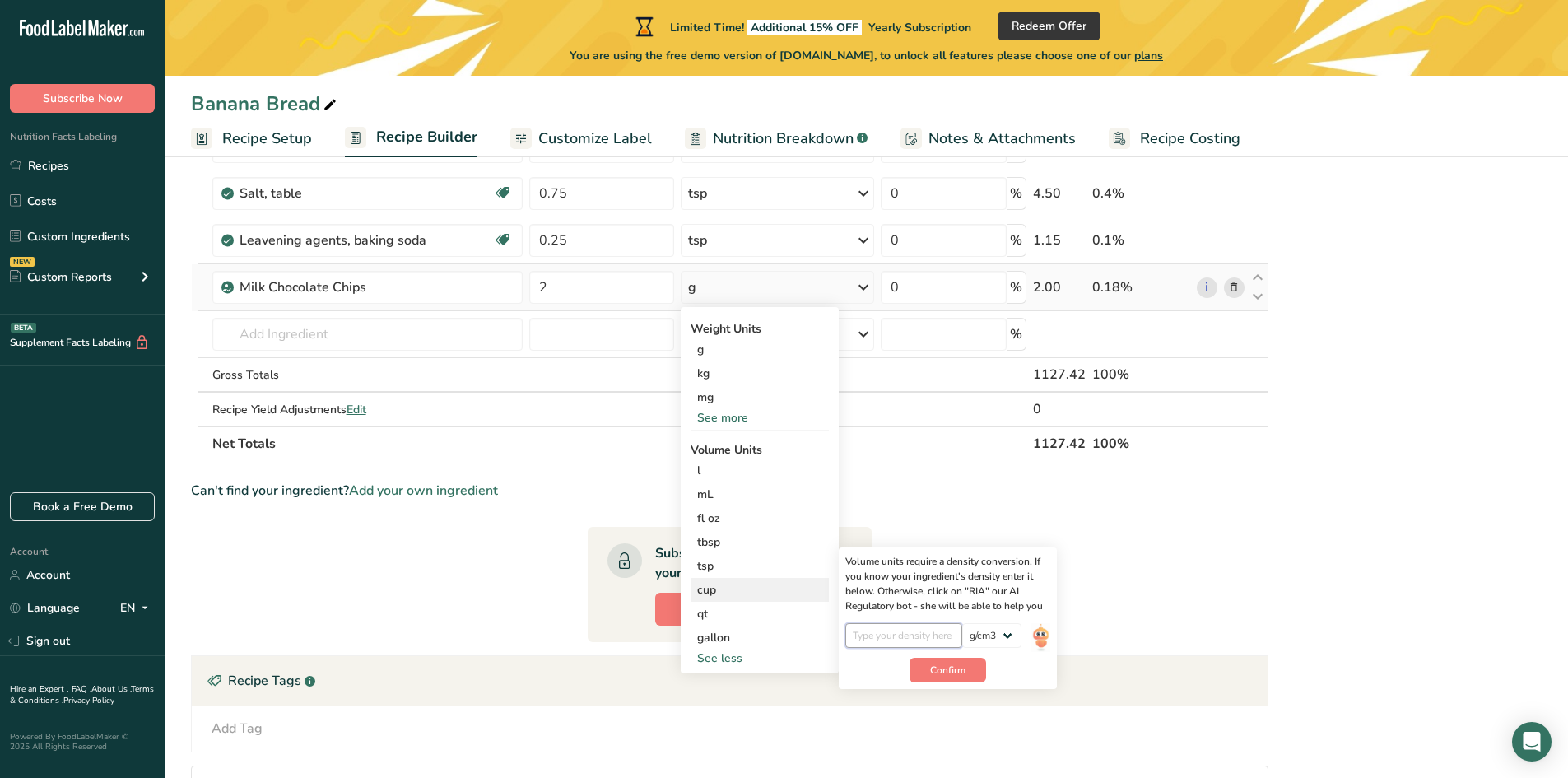
drag, startPoint x: 911, startPoint y: 632, endPoint x: 922, endPoint y: 635, distance: 11.4
click at [912, 632] on input "number" at bounding box center [904, 635] width 118 height 25
drag, startPoint x: 982, startPoint y: 635, endPoint x: 988, endPoint y: 647, distance: 13.4
click at [982, 635] on select "lb/ft3 g/cm3" at bounding box center [992, 635] width 60 height 25
click at [962, 623] on select "lb/ft3 g/cm3" at bounding box center [992, 635] width 60 height 25
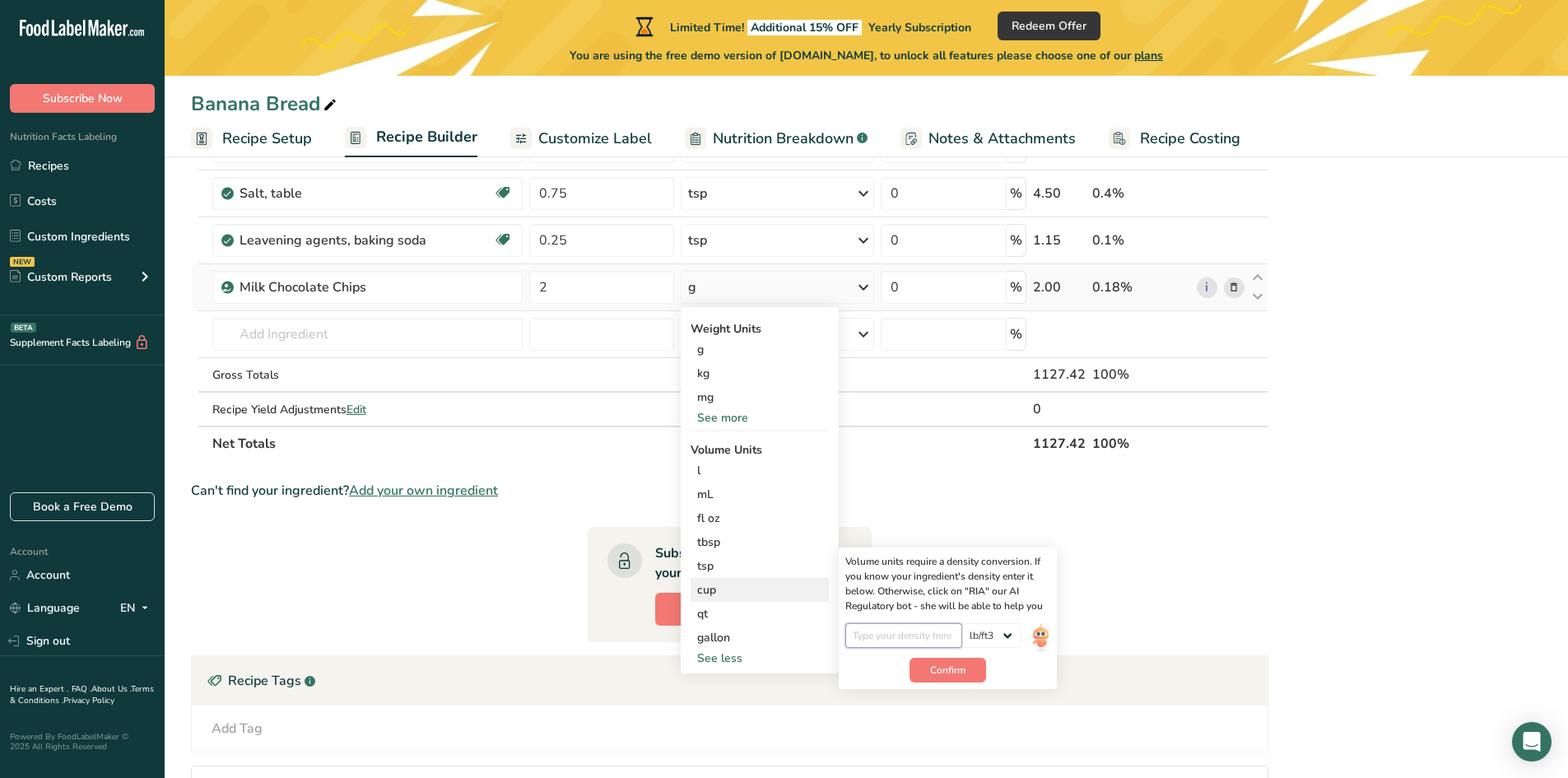
click at [914, 642] on input "number" at bounding box center [904, 635] width 118 height 25
click at [940, 677] on button "Confirm" at bounding box center [948, 670] width 76 height 25
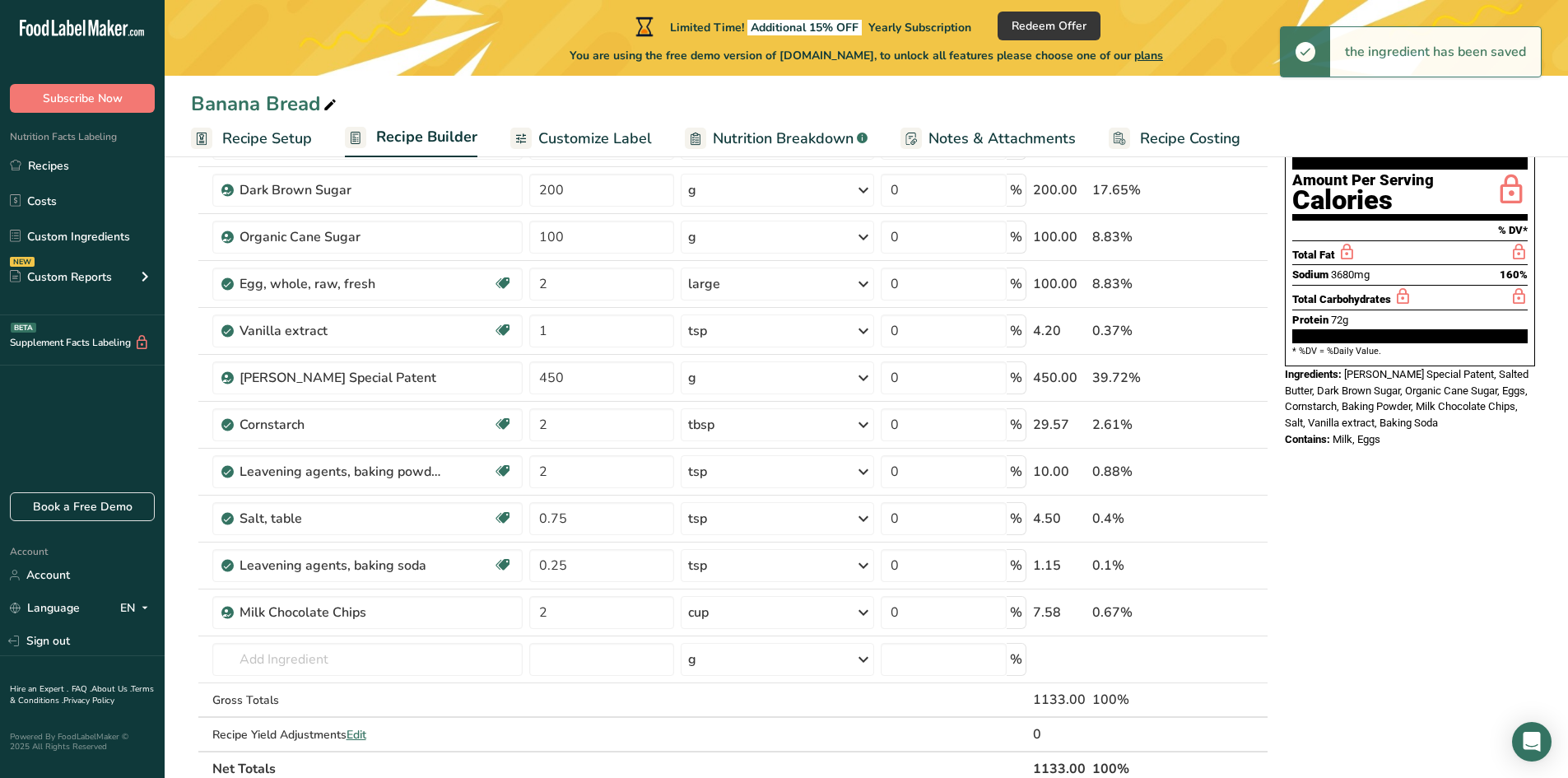
scroll to position [165, 0]
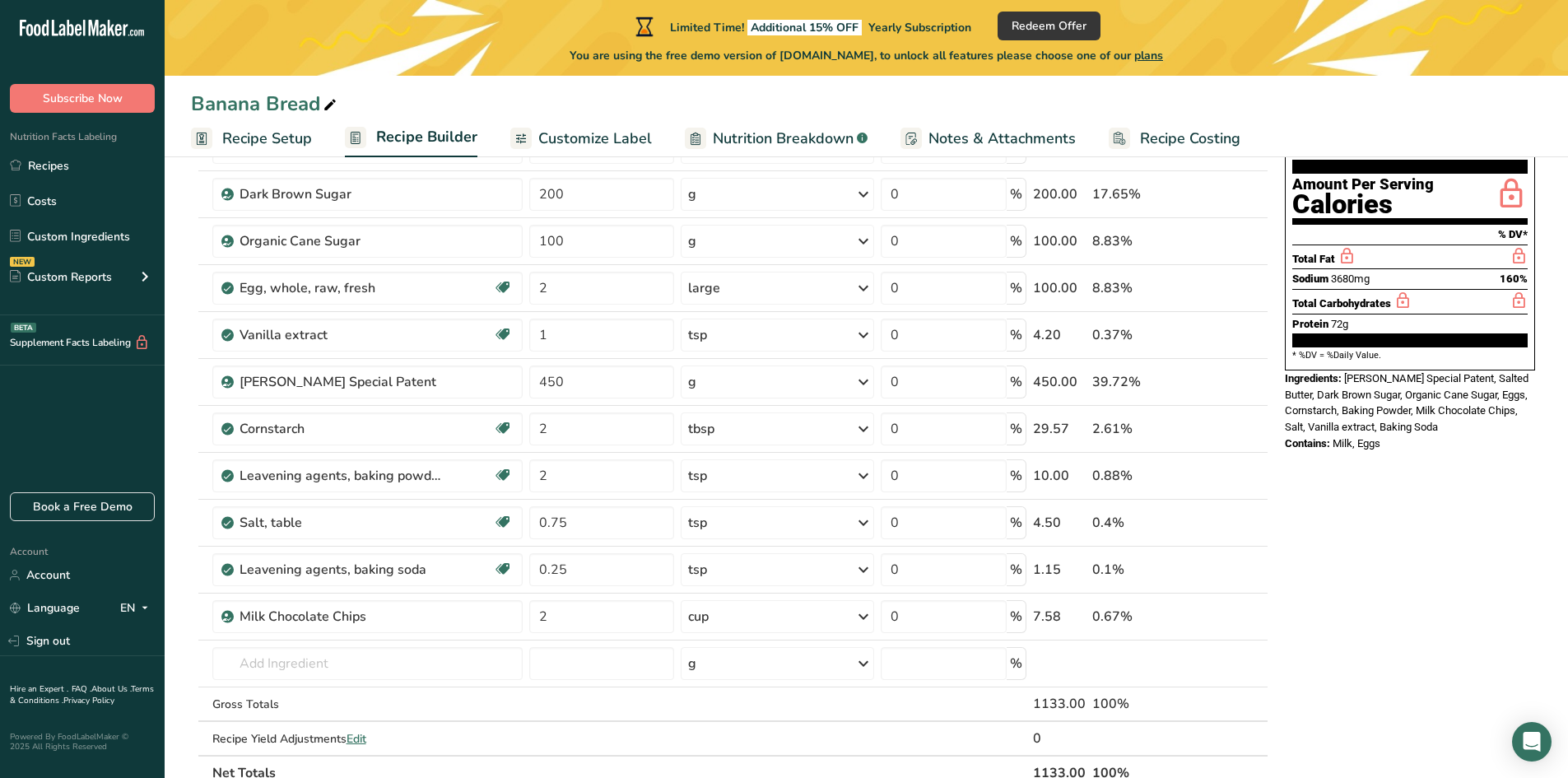
drag, startPoint x: 1449, startPoint y: 386, endPoint x: 1343, endPoint y: 342, distance: 114.8
click at [1343, 370] on div "Ingredients: [PERSON_NAME] Special Patent, Salted Butter, Dark Brown Sugar, Org…" at bounding box center [1410, 403] width 250 height 65
click at [1237, 196] on icon at bounding box center [1234, 194] width 12 height 17
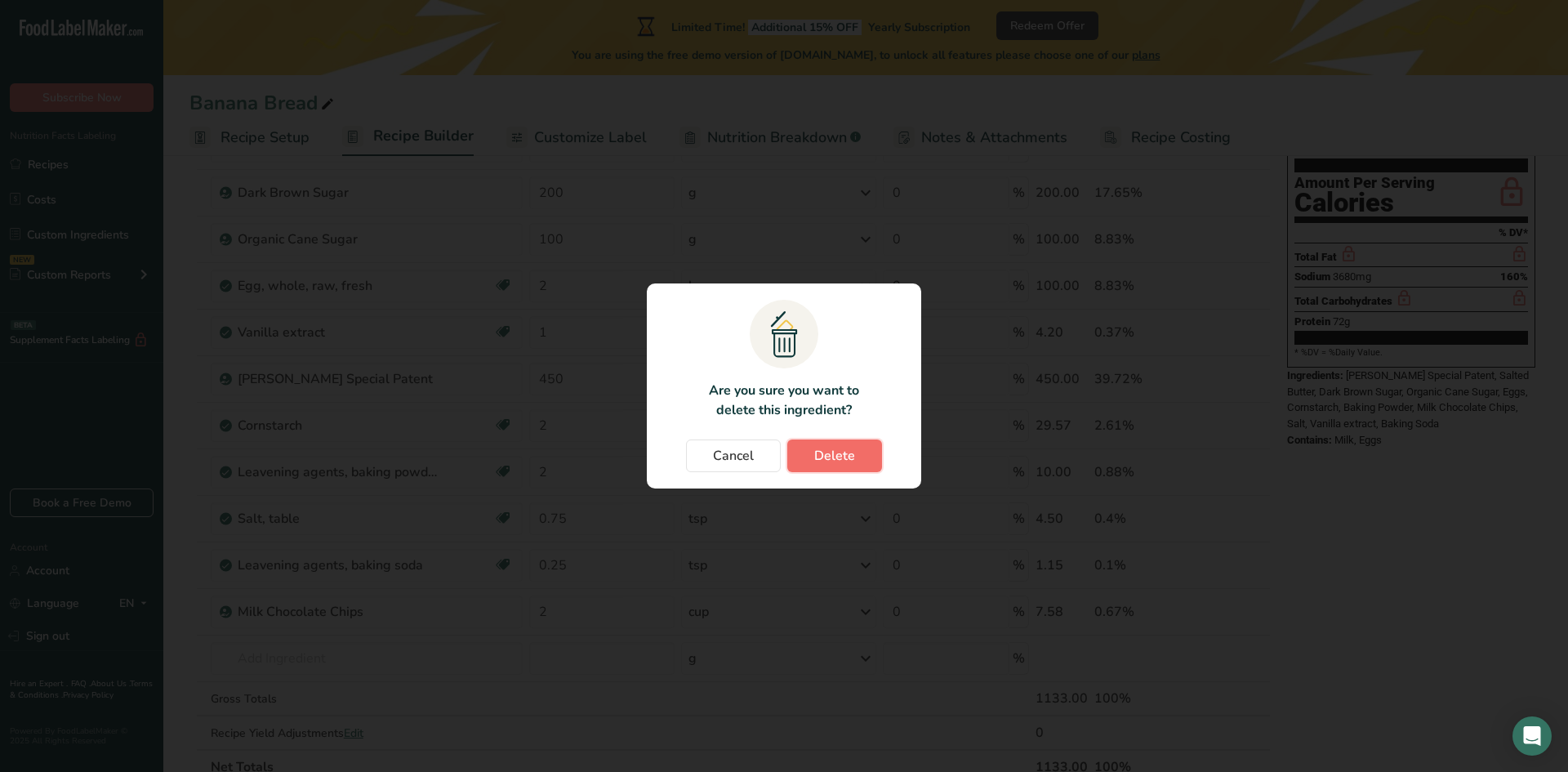
click at [831, 451] on span "Delete" at bounding box center [835, 455] width 41 height 20
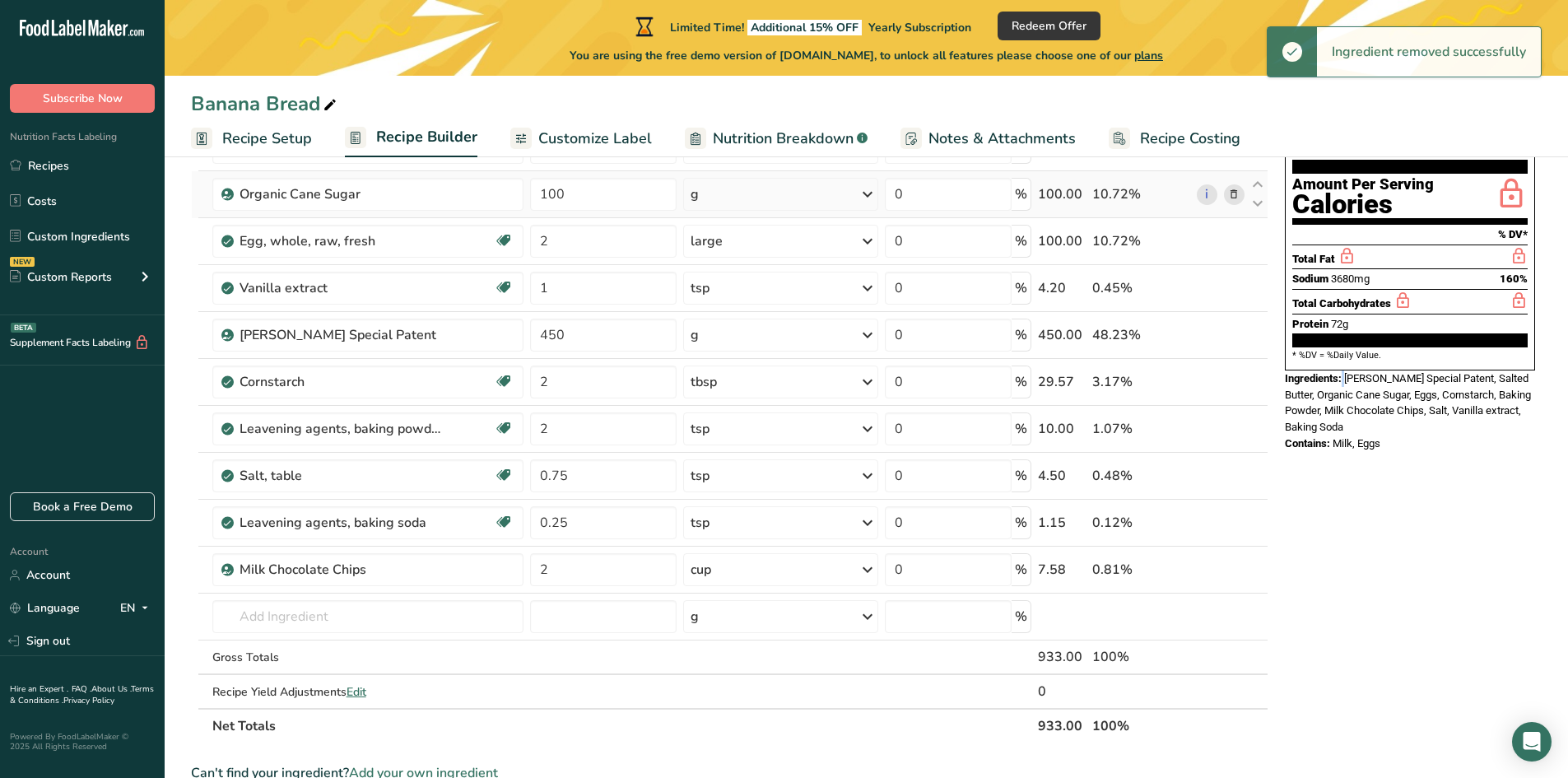
click at [1241, 201] on span at bounding box center [1234, 194] width 20 height 20
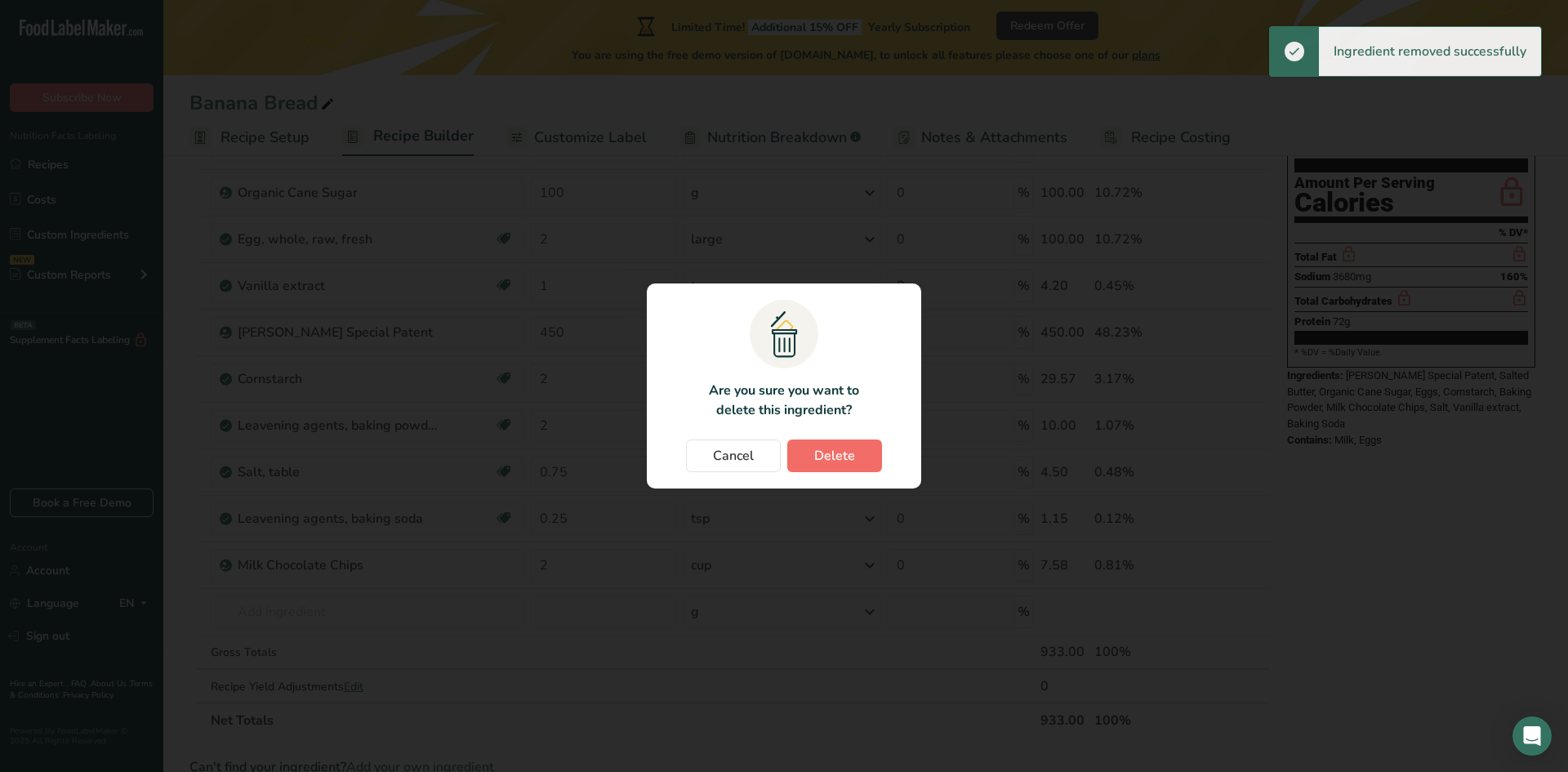
click at [841, 438] on section ".a{fill:#f5f3ed;}.b,.e{fill:#0f393a;}.c{fill:none;}.d{fill:#f2c549;}.e{stroke:r…" at bounding box center [784, 386] width 275 height 205
click at [846, 470] on button "Delete" at bounding box center [834, 455] width 95 height 33
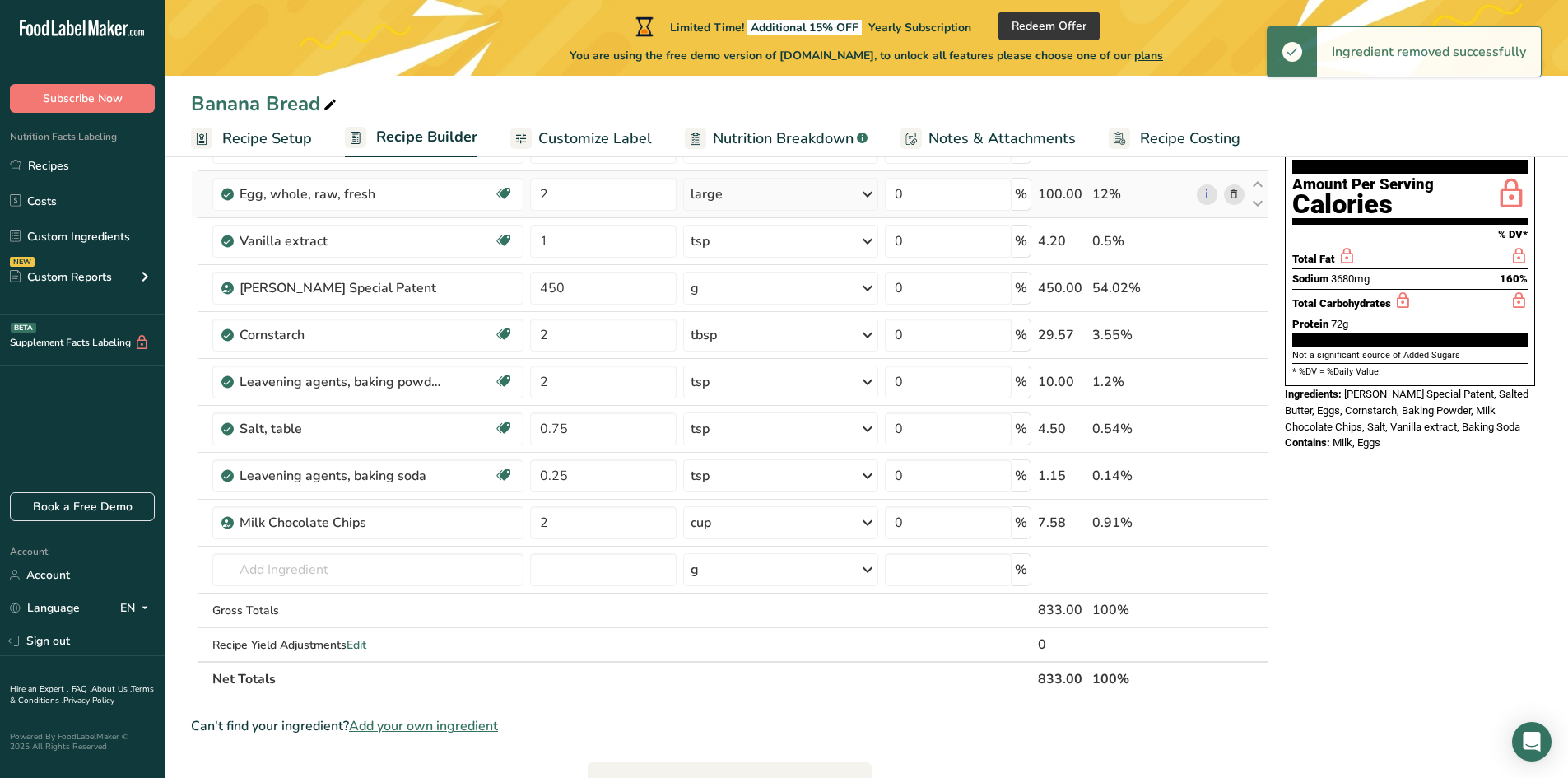
click at [1236, 195] on icon at bounding box center [1234, 194] width 12 height 17
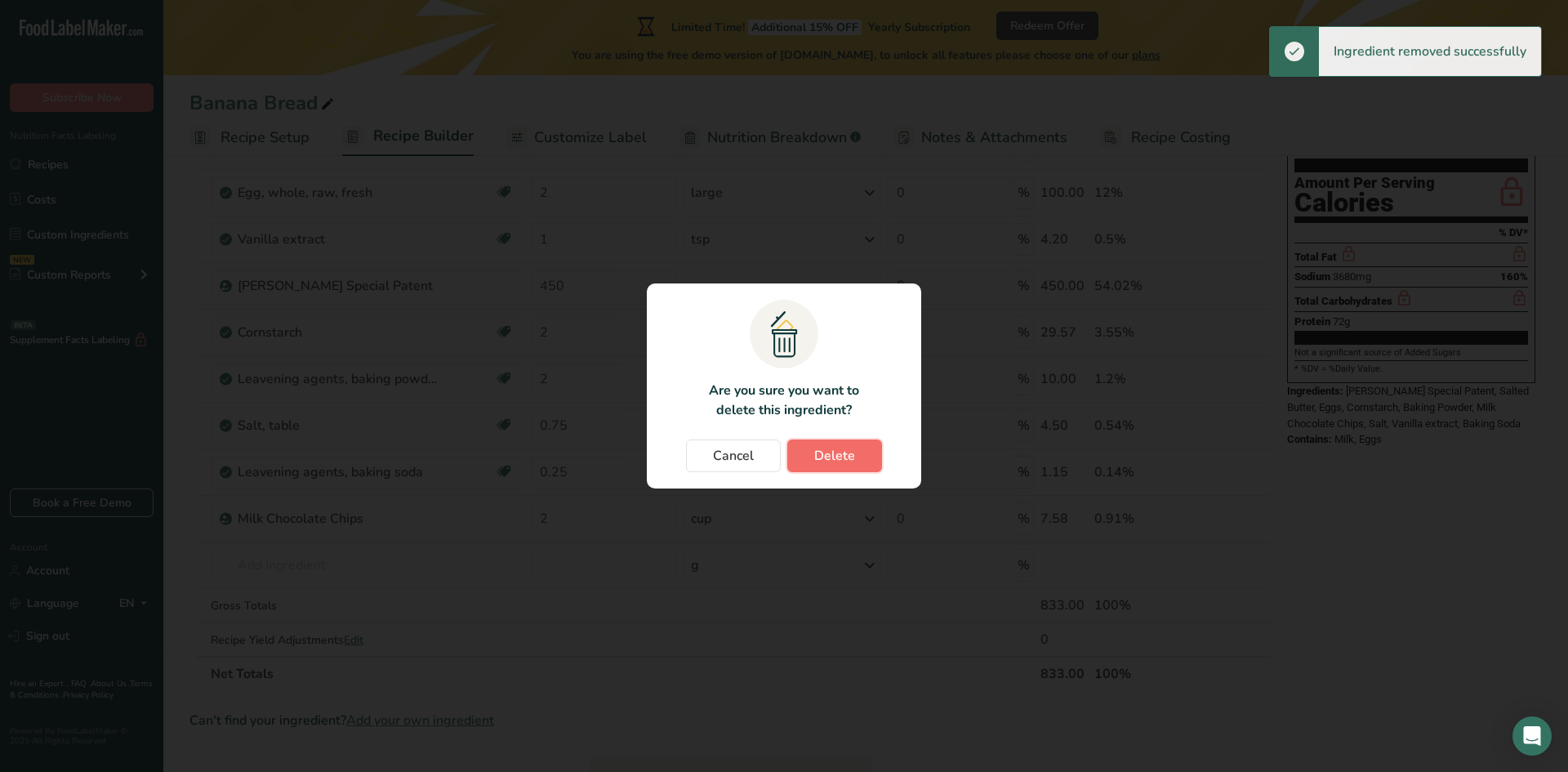
click at [835, 452] on span "Delete" at bounding box center [835, 455] width 41 height 20
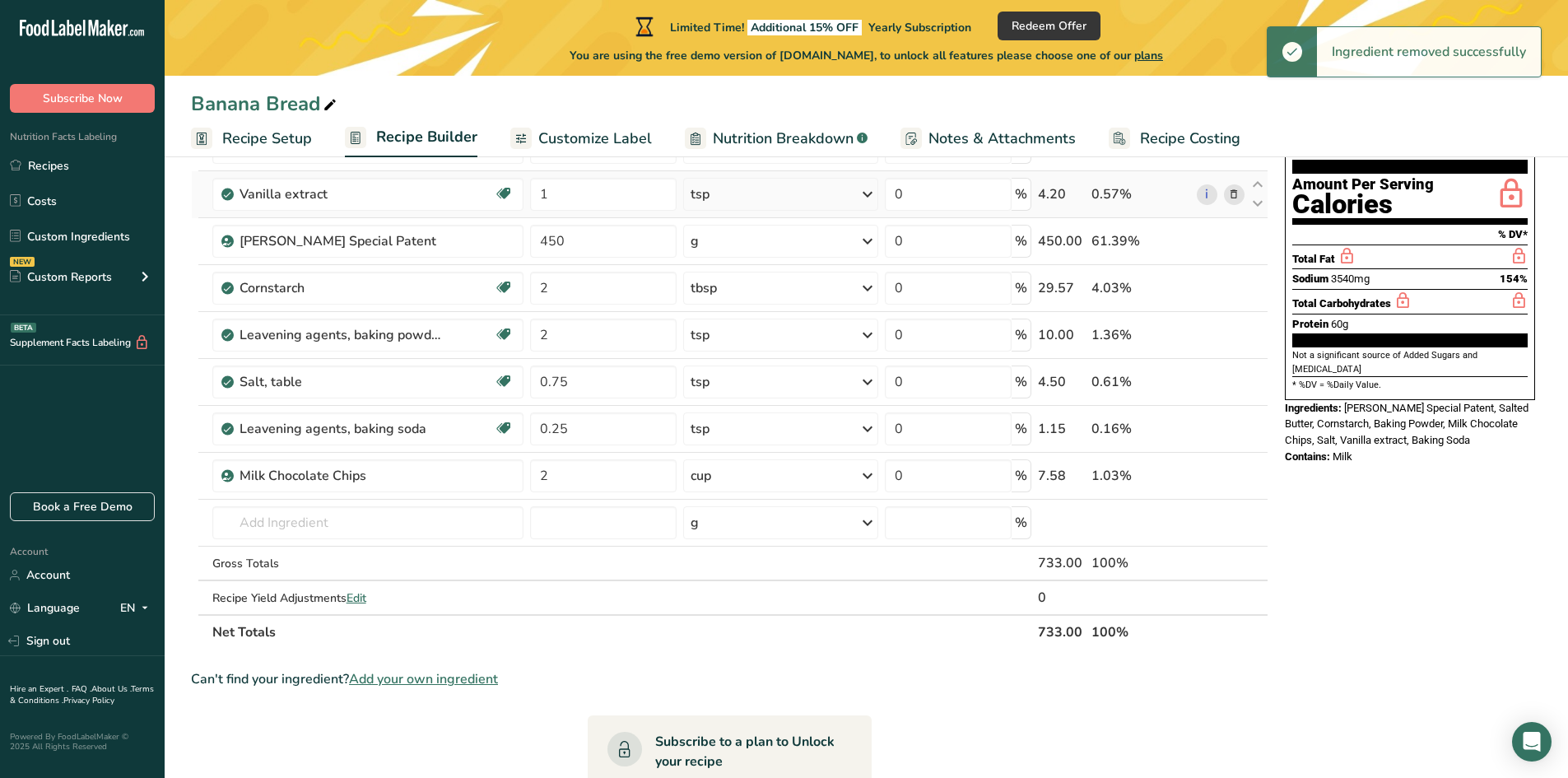
click at [1228, 189] on icon at bounding box center [1234, 194] width 12 height 17
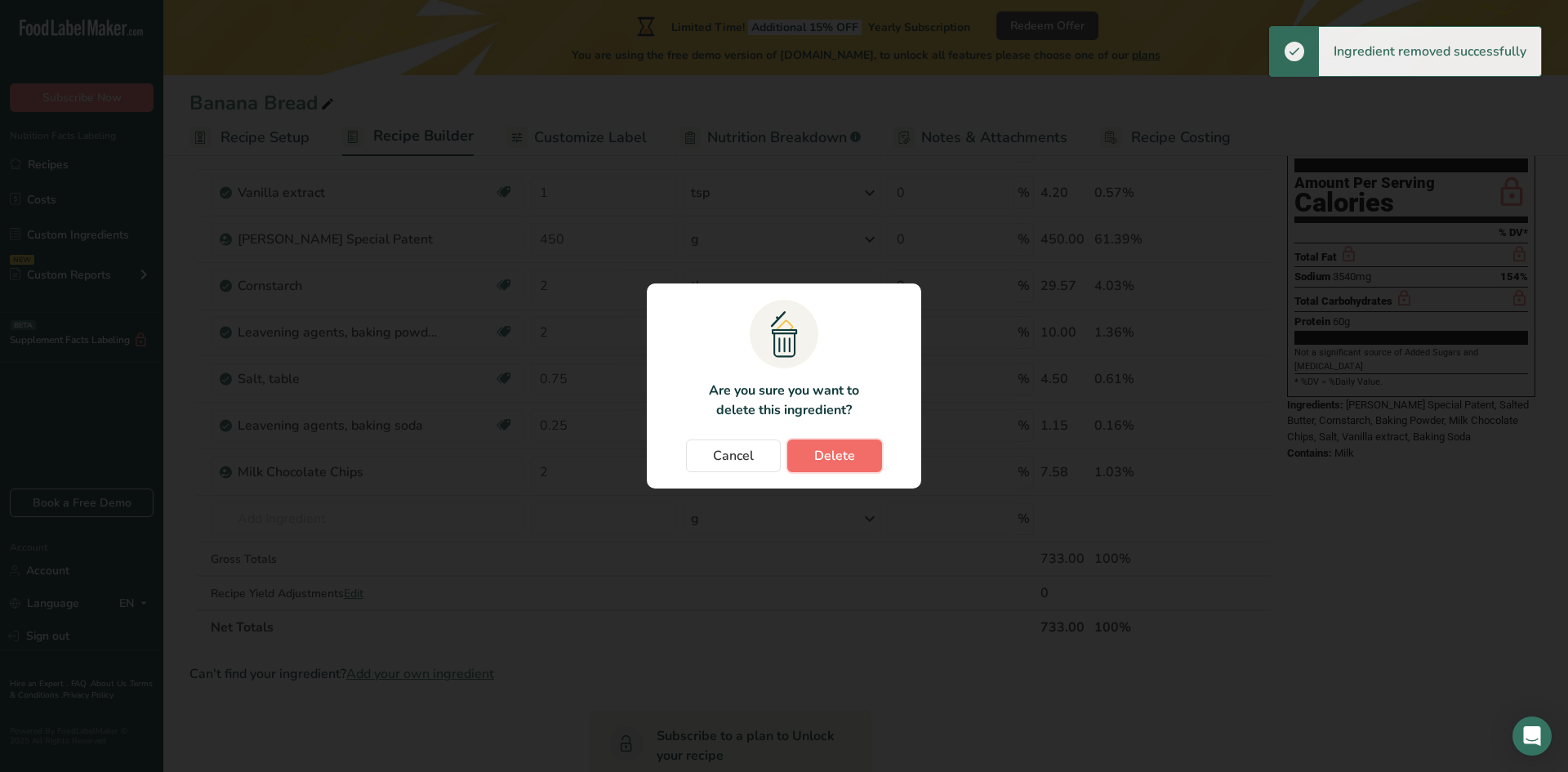
click at [844, 470] on button "Delete" at bounding box center [834, 455] width 95 height 33
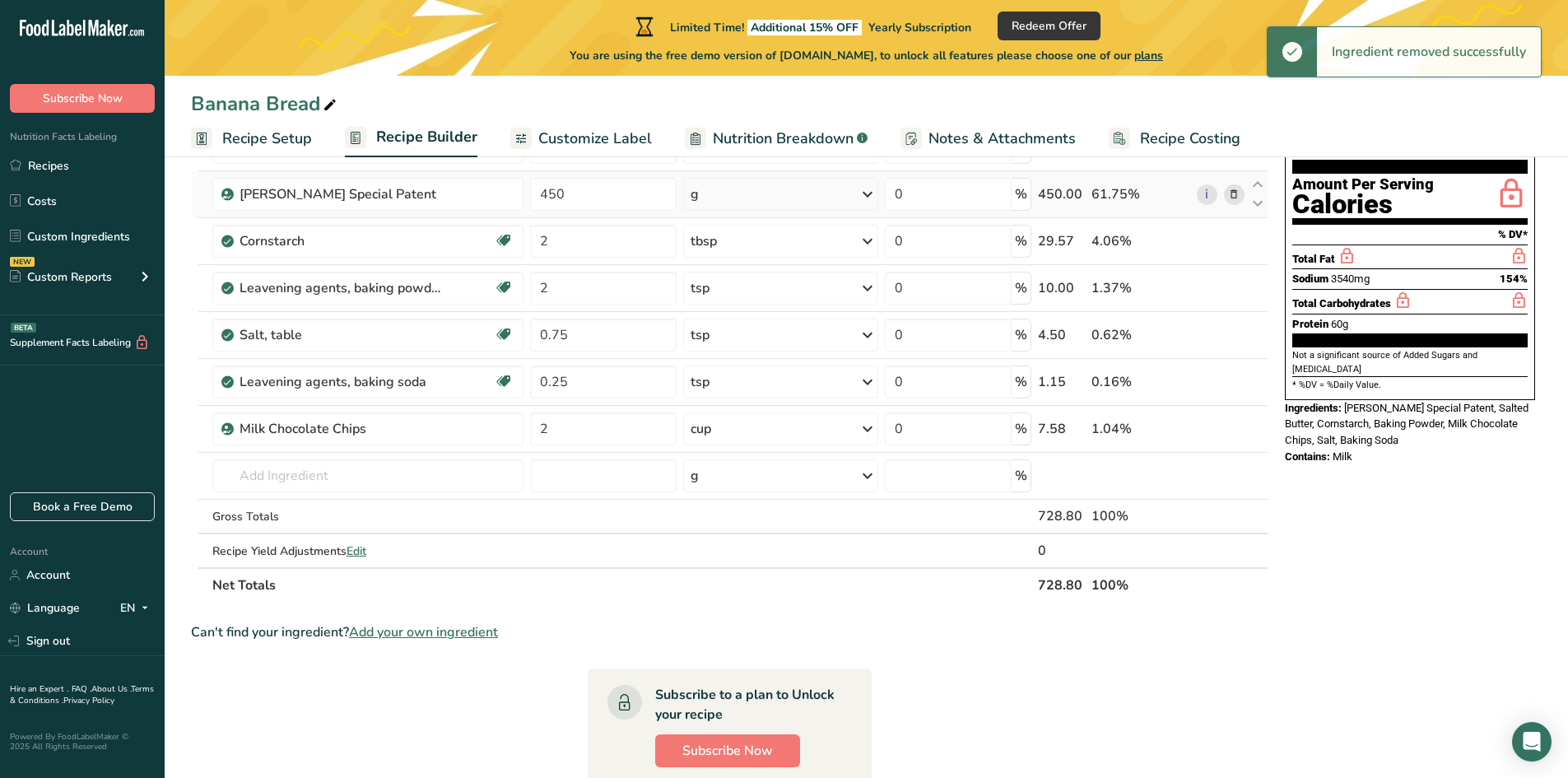
click at [1230, 189] on icon at bounding box center [1234, 194] width 12 height 17
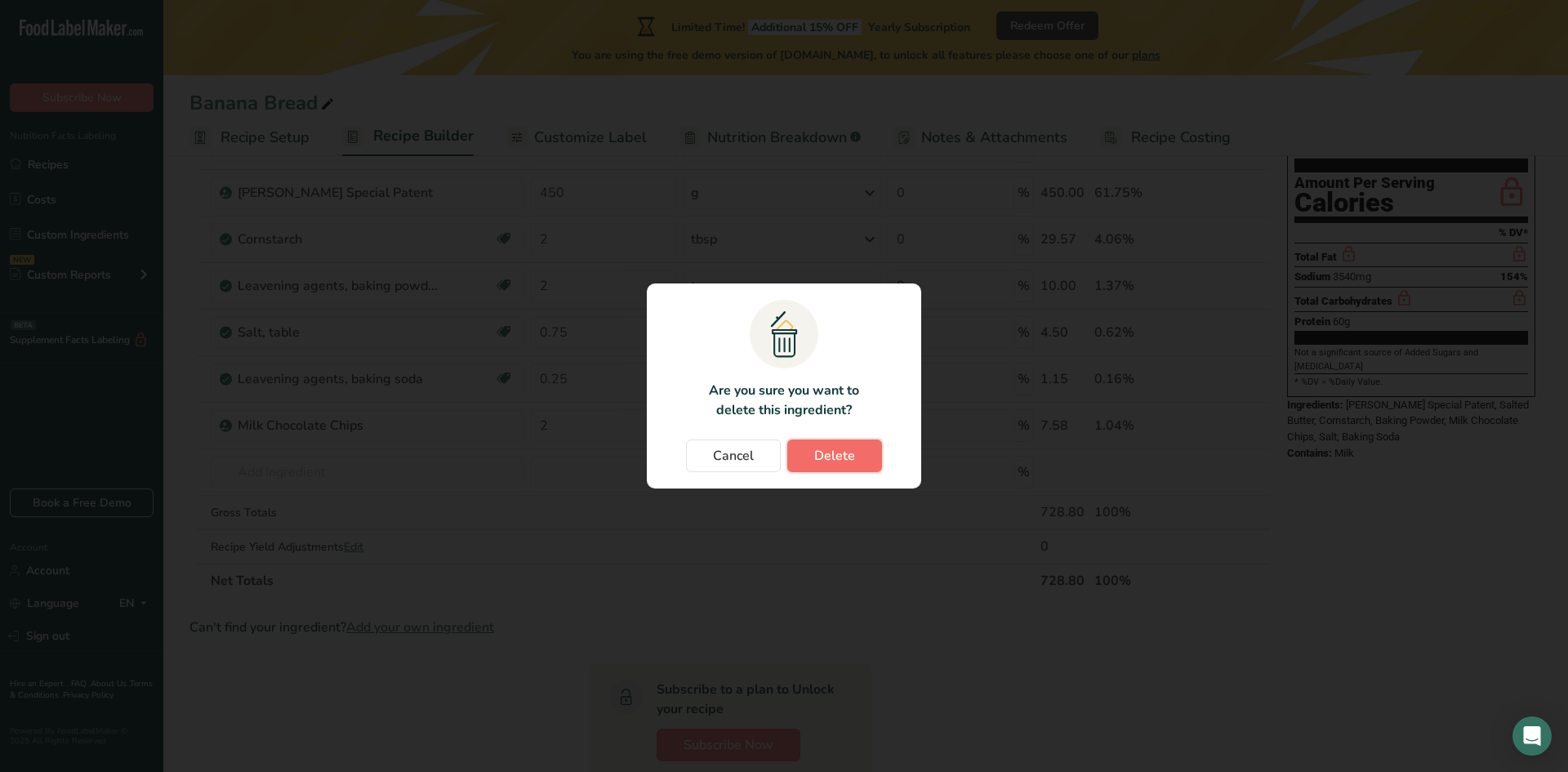
click at [812, 457] on button "Delete" at bounding box center [834, 455] width 95 height 33
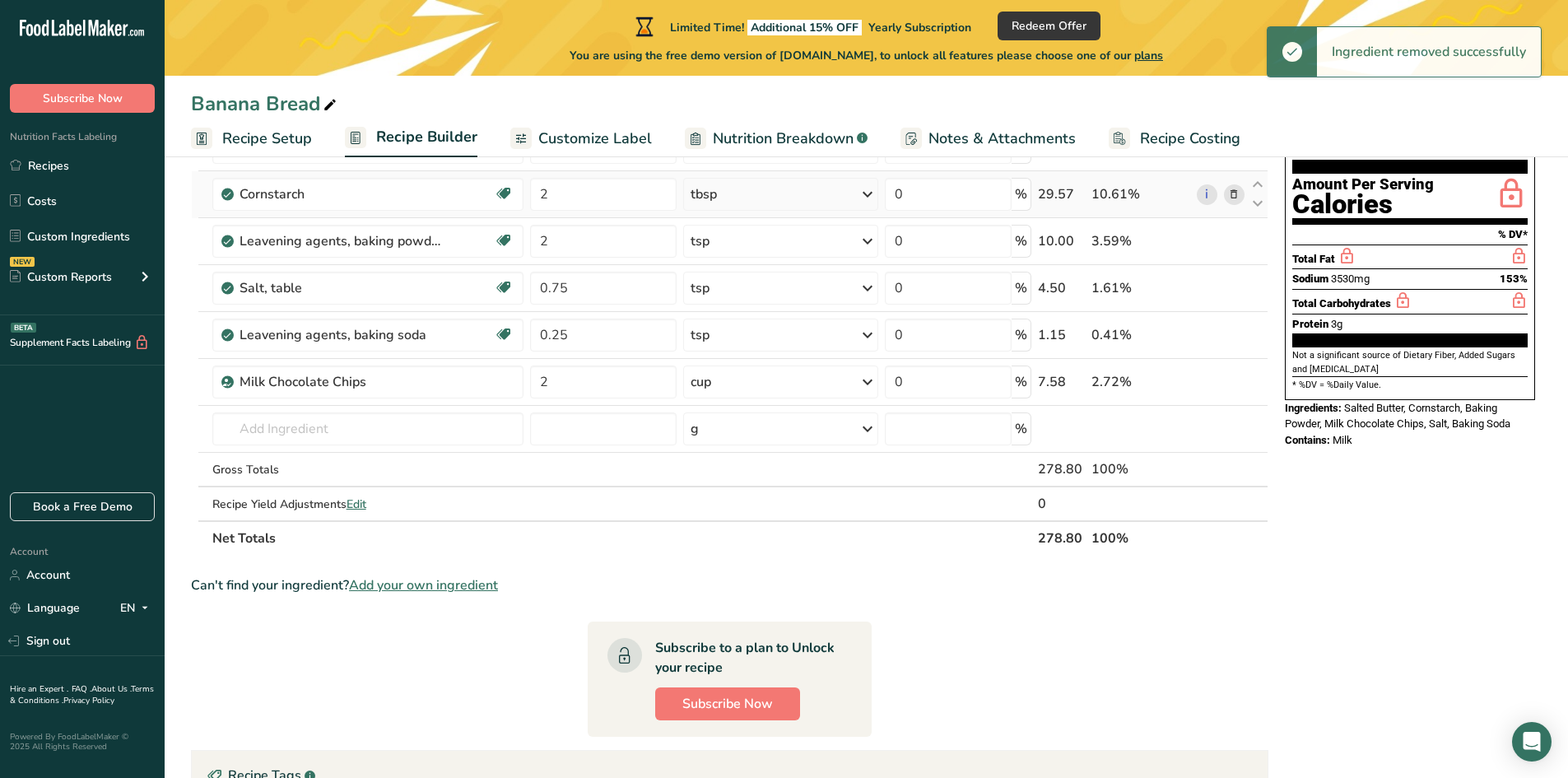
click at [1227, 191] on span at bounding box center [1234, 194] width 20 height 20
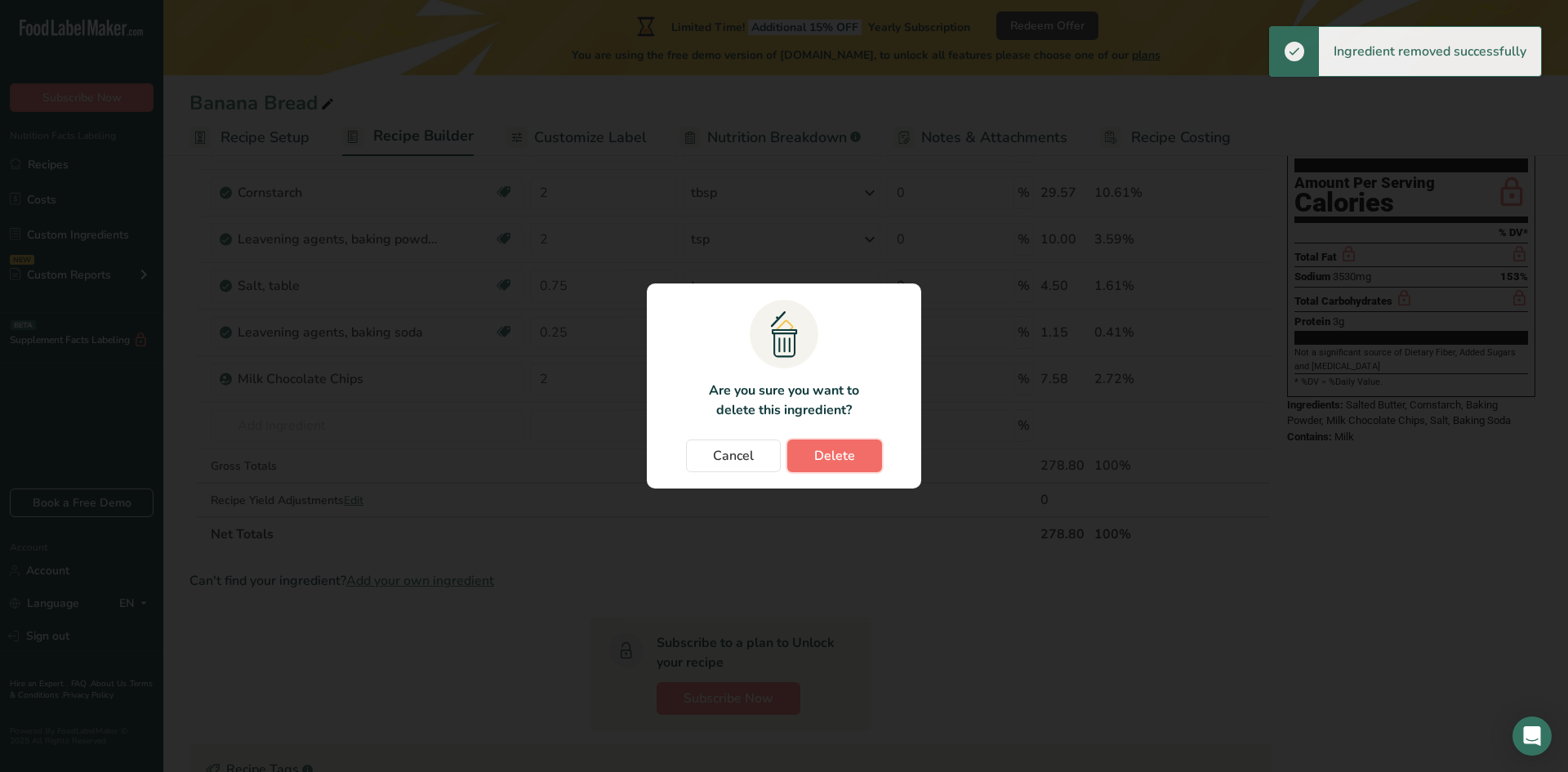
click at [849, 454] on span "Delete" at bounding box center [835, 455] width 41 height 20
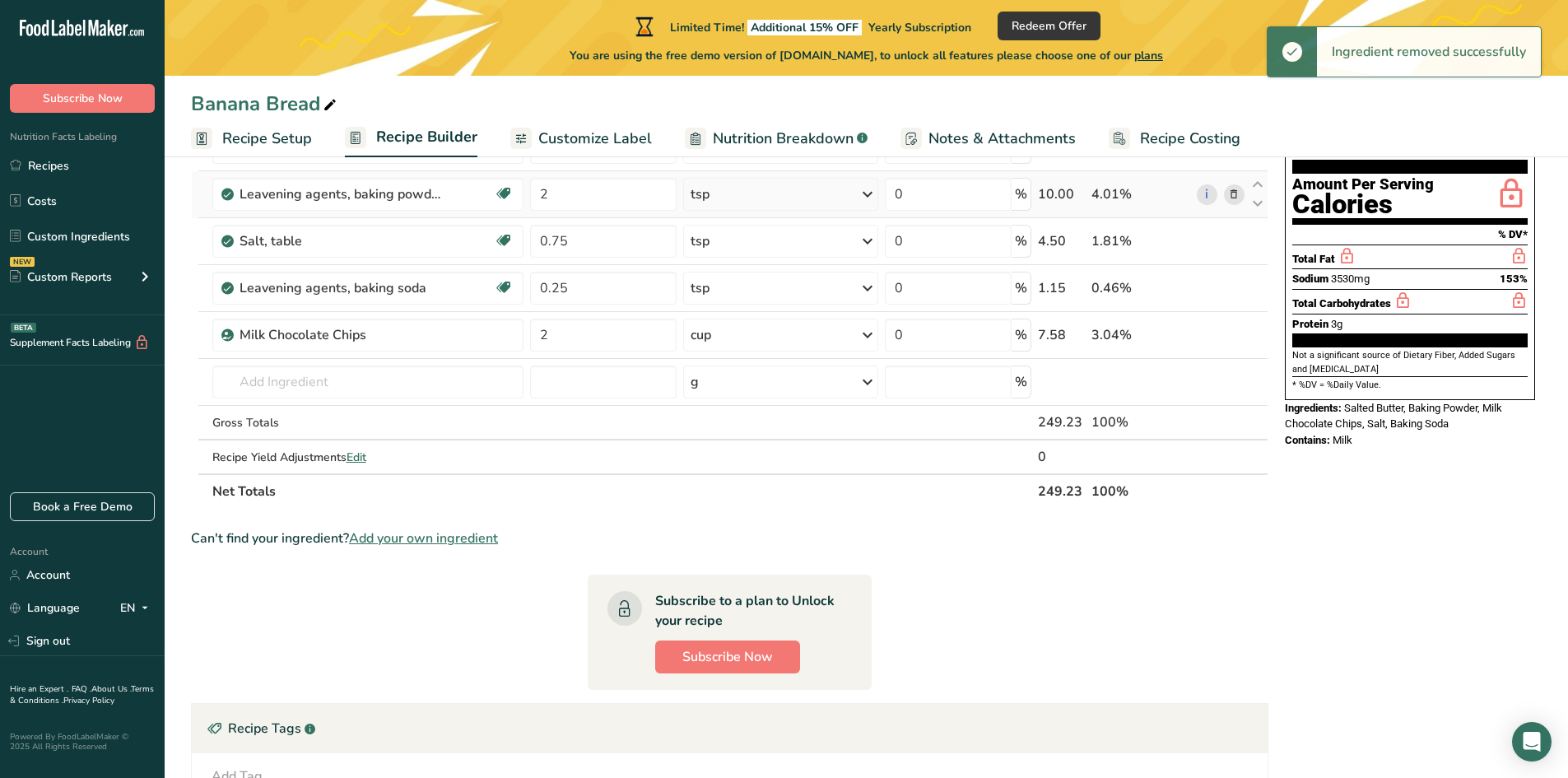
click at [1240, 196] on icon at bounding box center [1234, 194] width 12 height 17
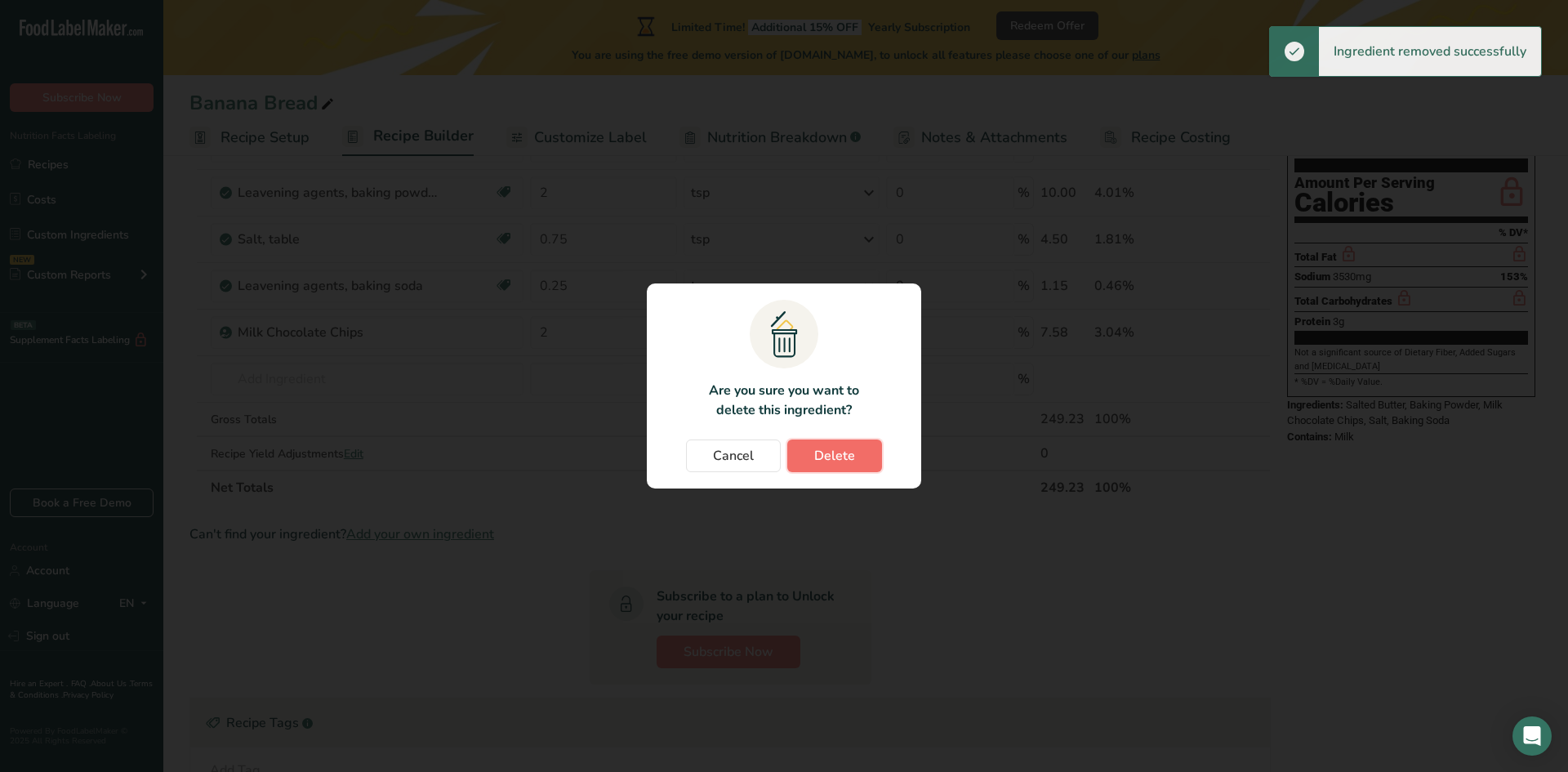
click at [844, 464] on span "Delete" at bounding box center [835, 455] width 41 height 20
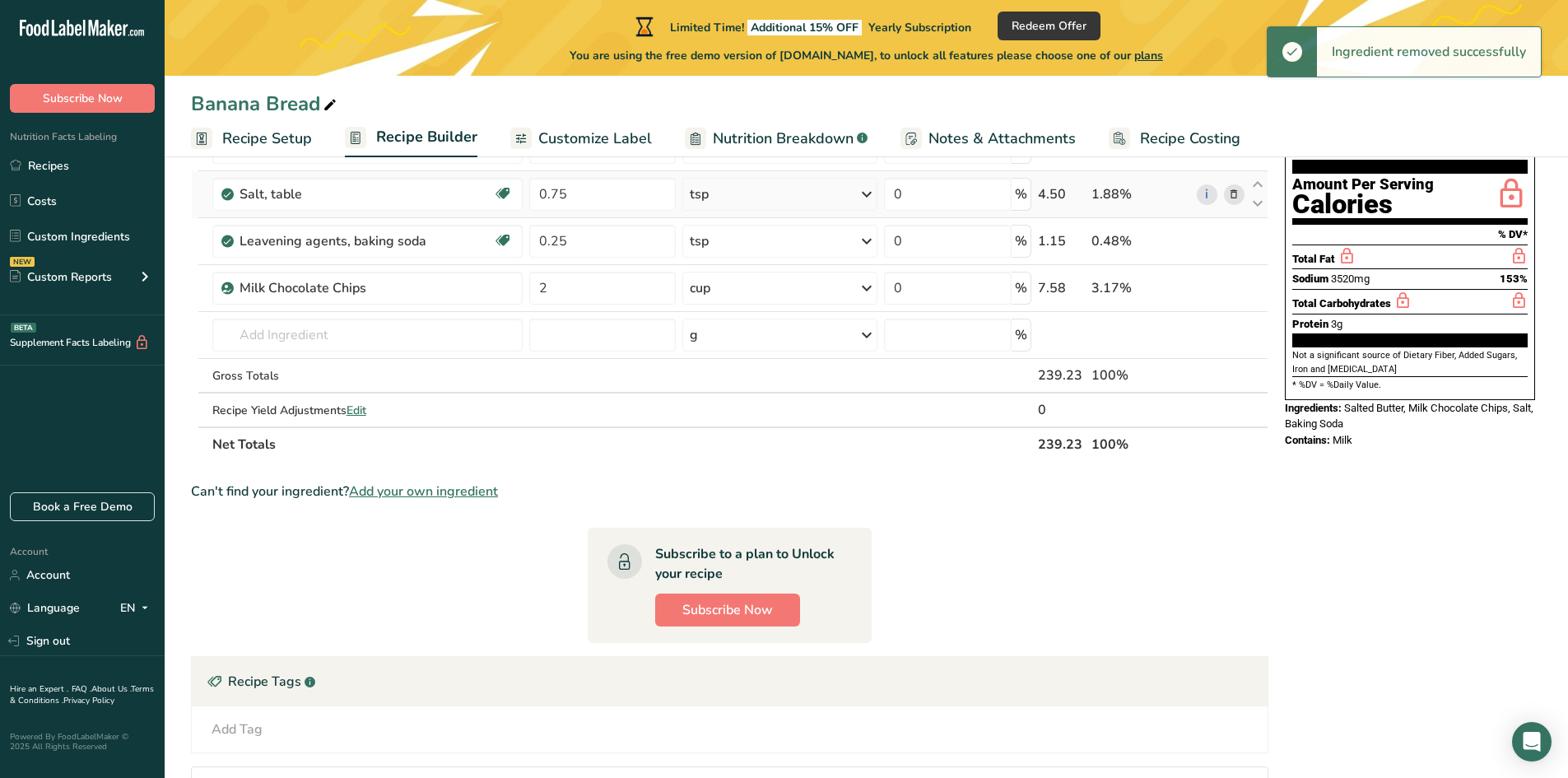
click at [1236, 188] on icon at bounding box center [1234, 194] width 12 height 17
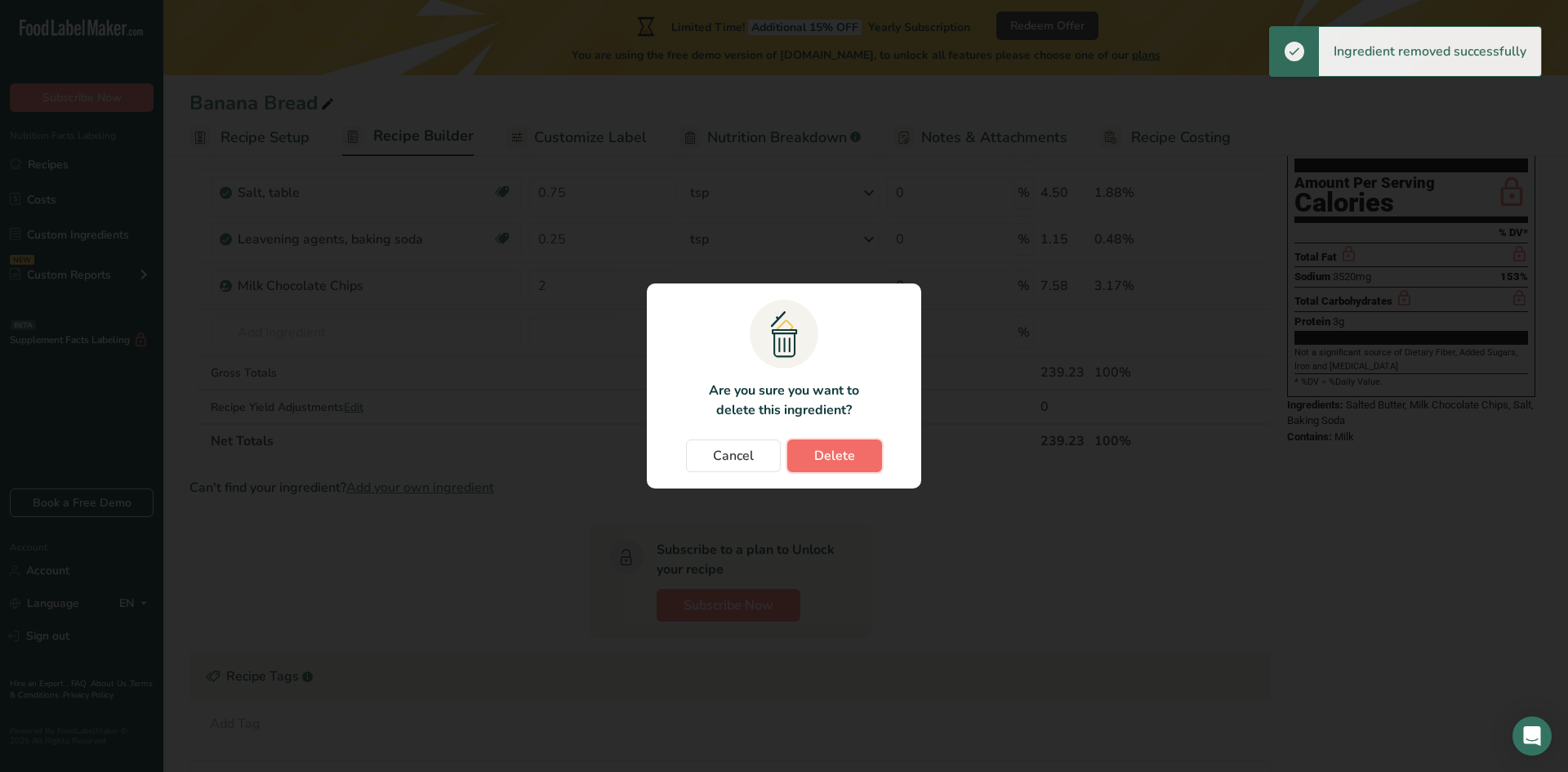
click at [853, 460] on button "Delete" at bounding box center [834, 455] width 95 height 33
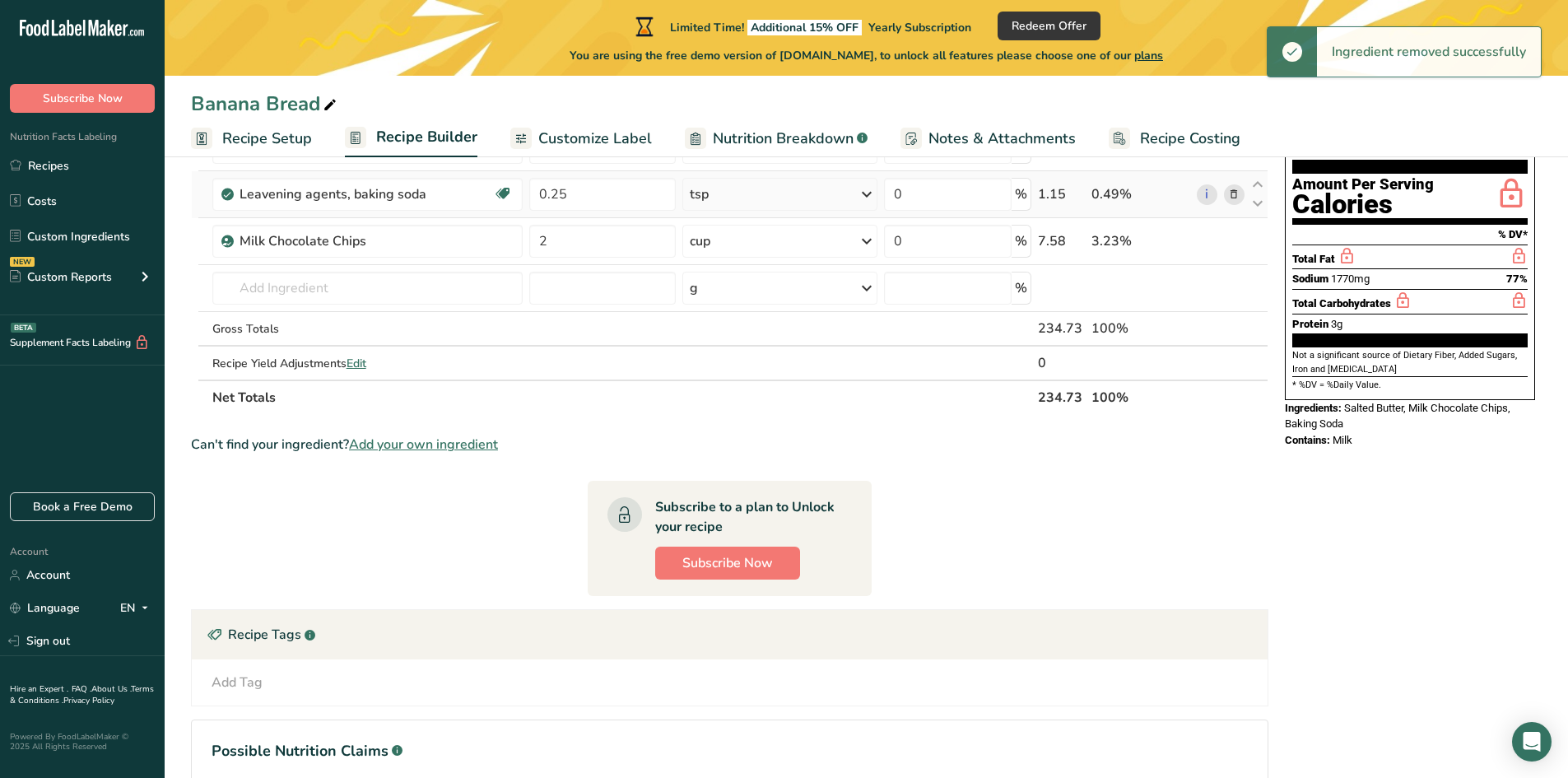
click at [1232, 201] on icon at bounding box center [1234, 194] width 12 height 17
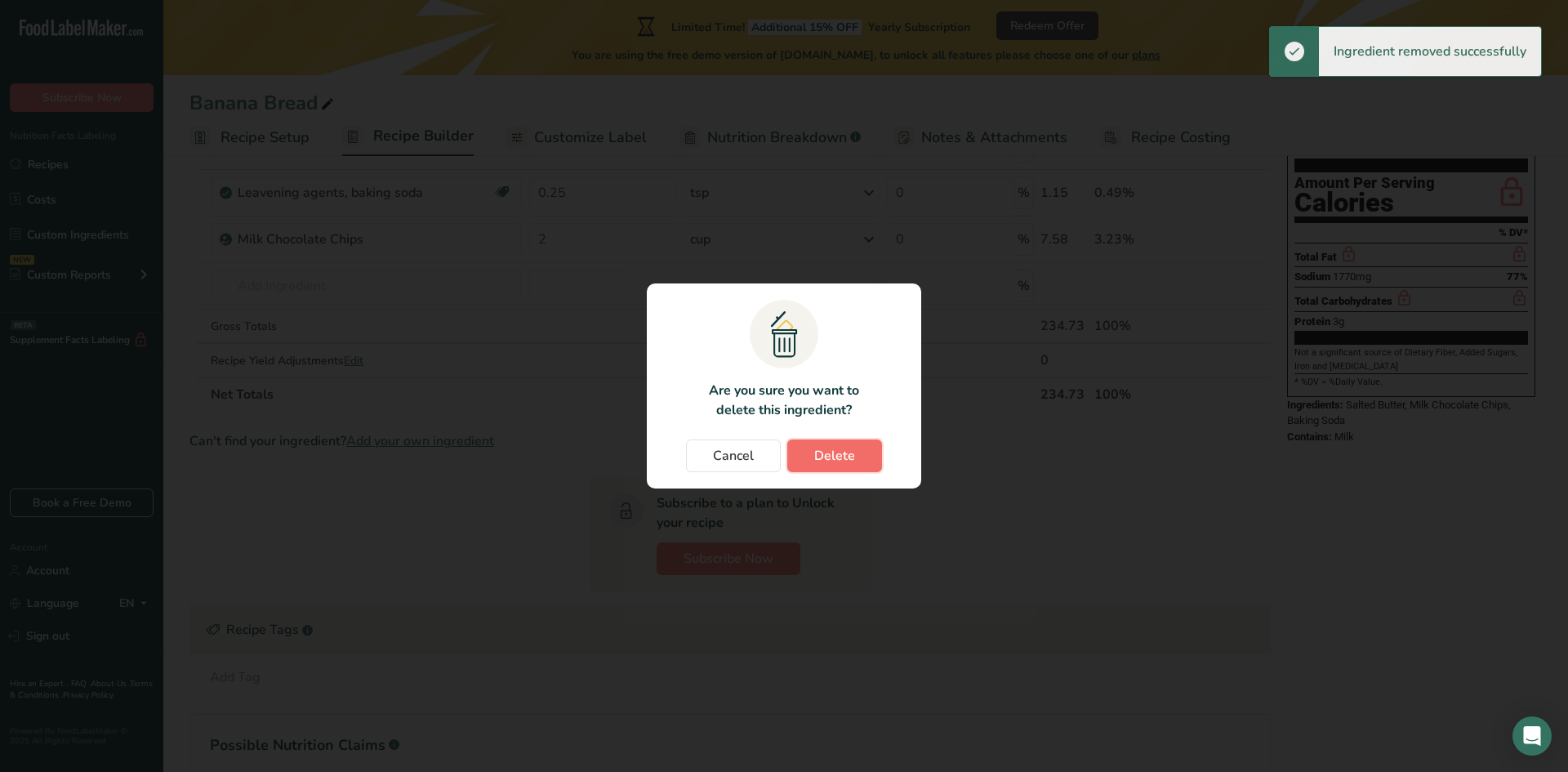
click at [850, 460] on span "Delete" at bounding box center [835, 455] width 41 height 20
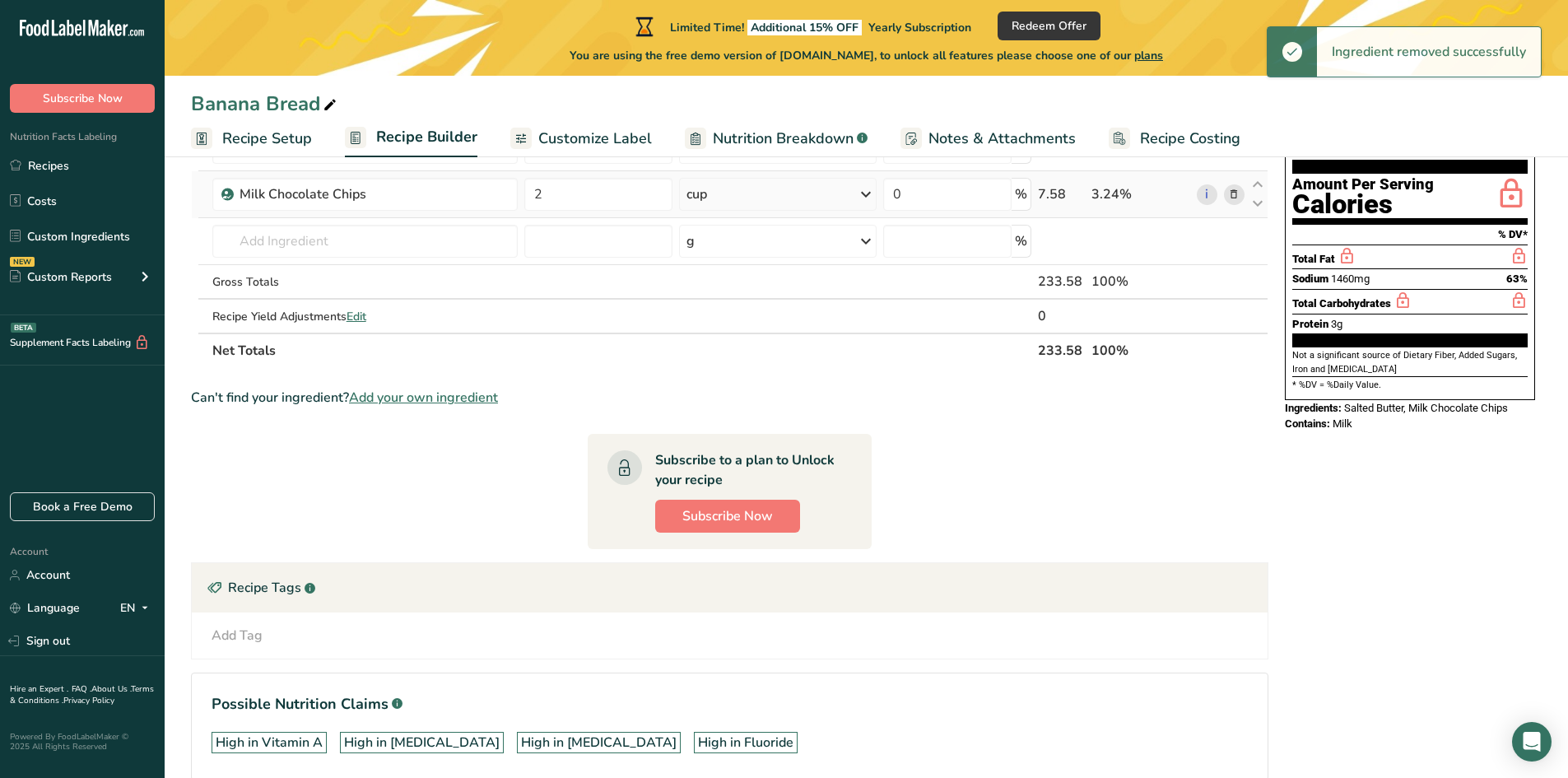
click at [1234, 195] on icon at bounding box center [1234, 194] width 12 height 17
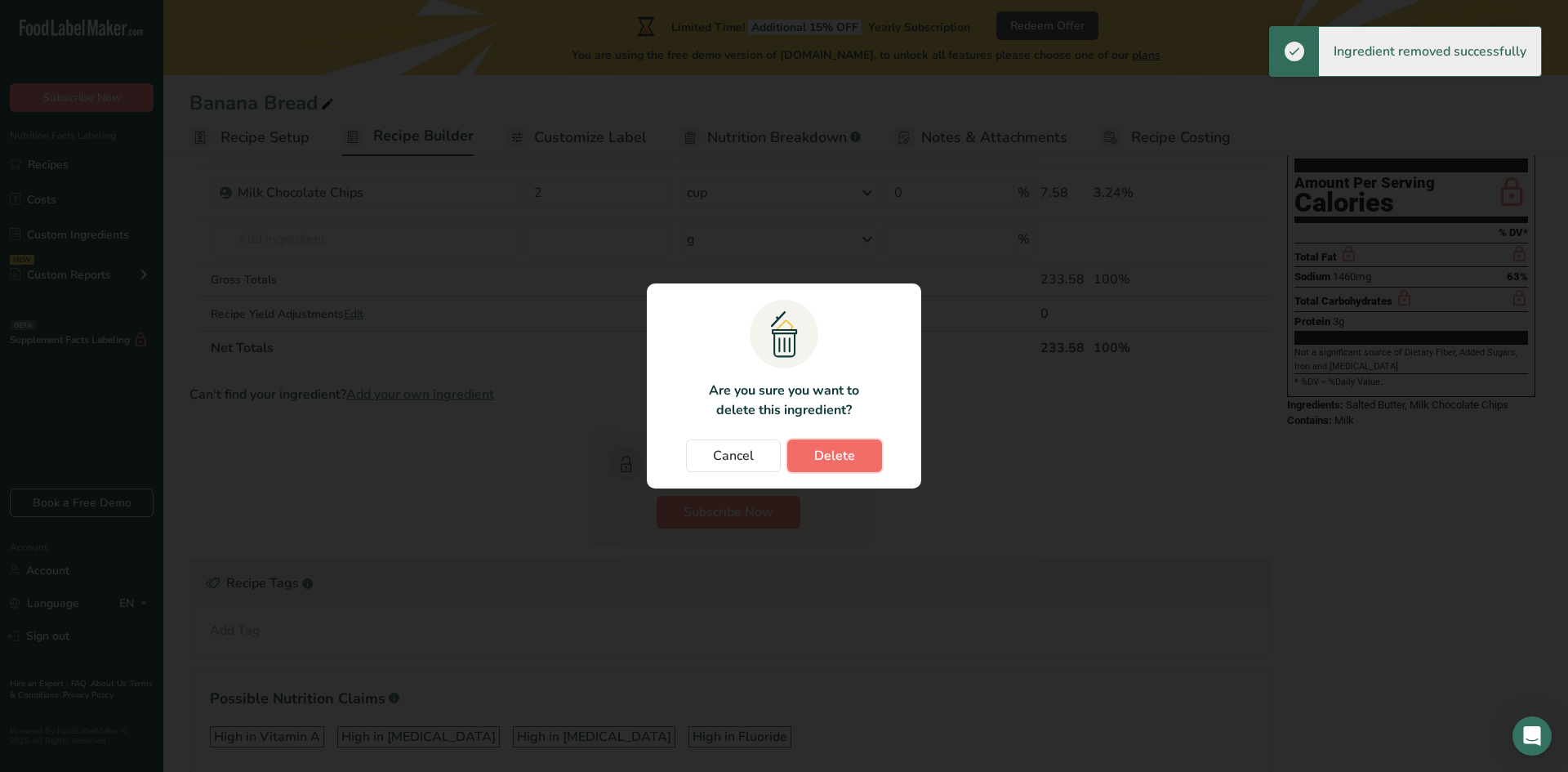
click at [835, 459] on span "Delete" at bounding box center [835, 455] width 41 height 20
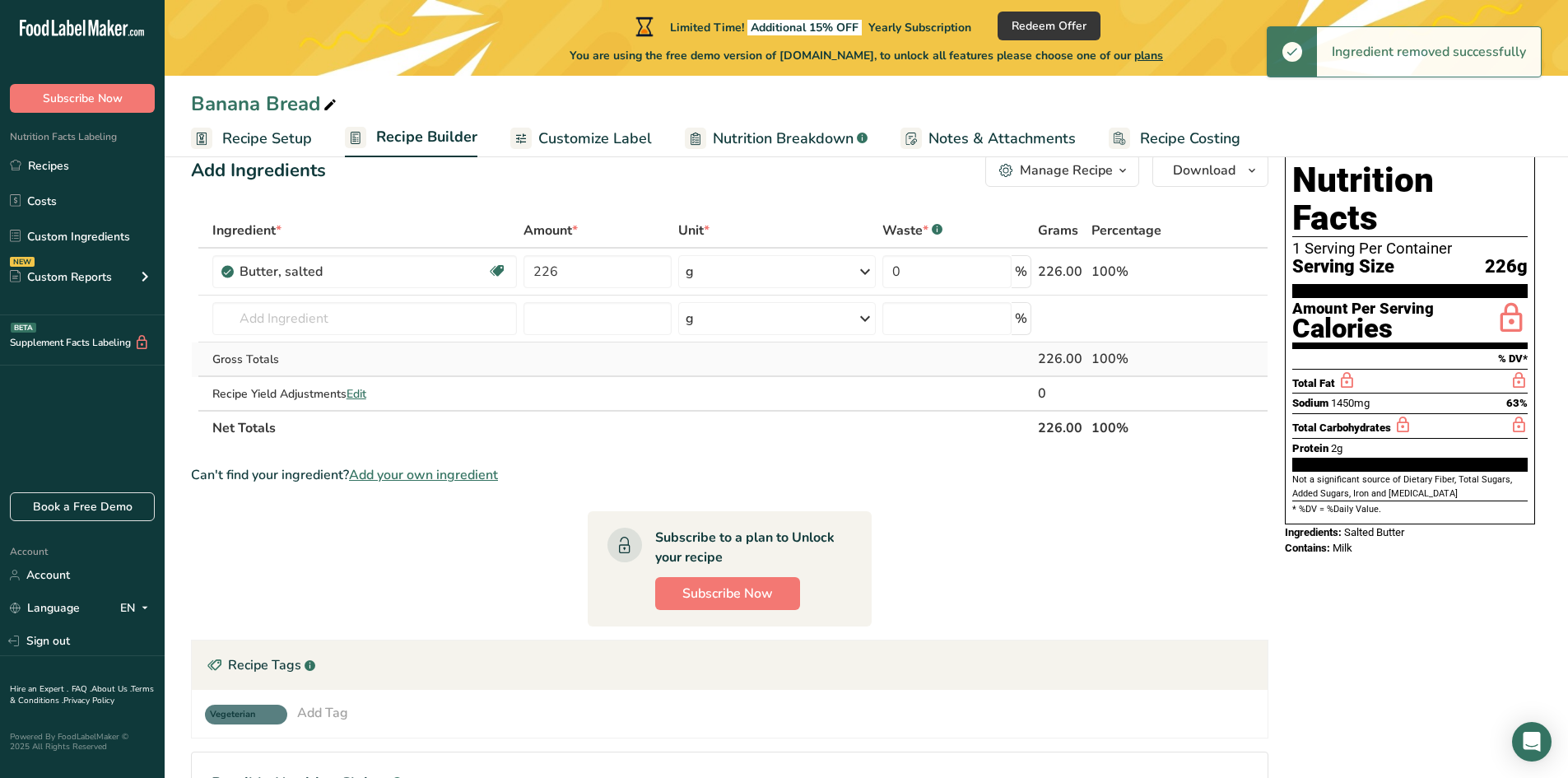
scroll to position [0, 0]
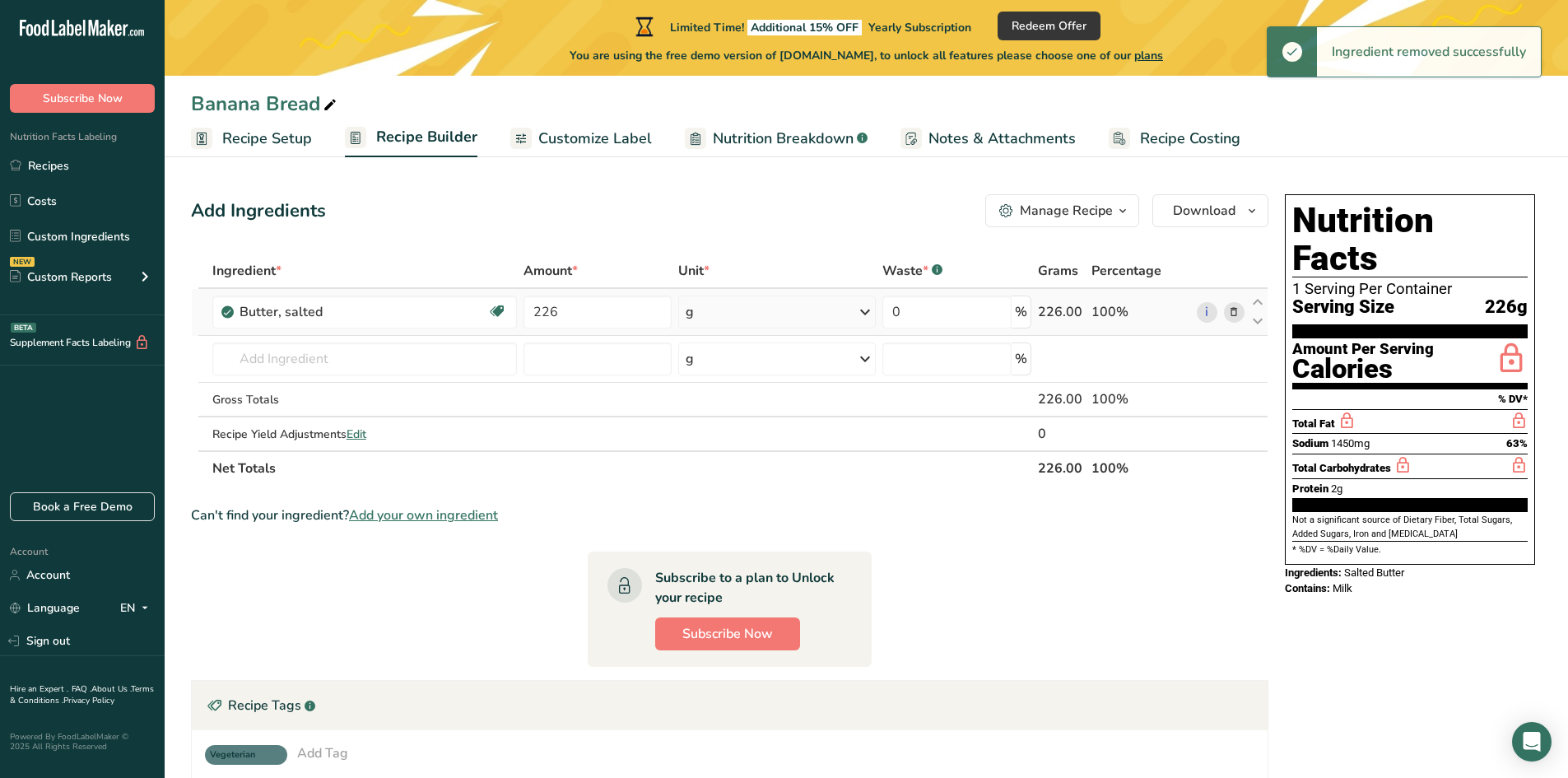
click at [1226, 313] on span at bounding box center [1234, 312] width 20 height 20
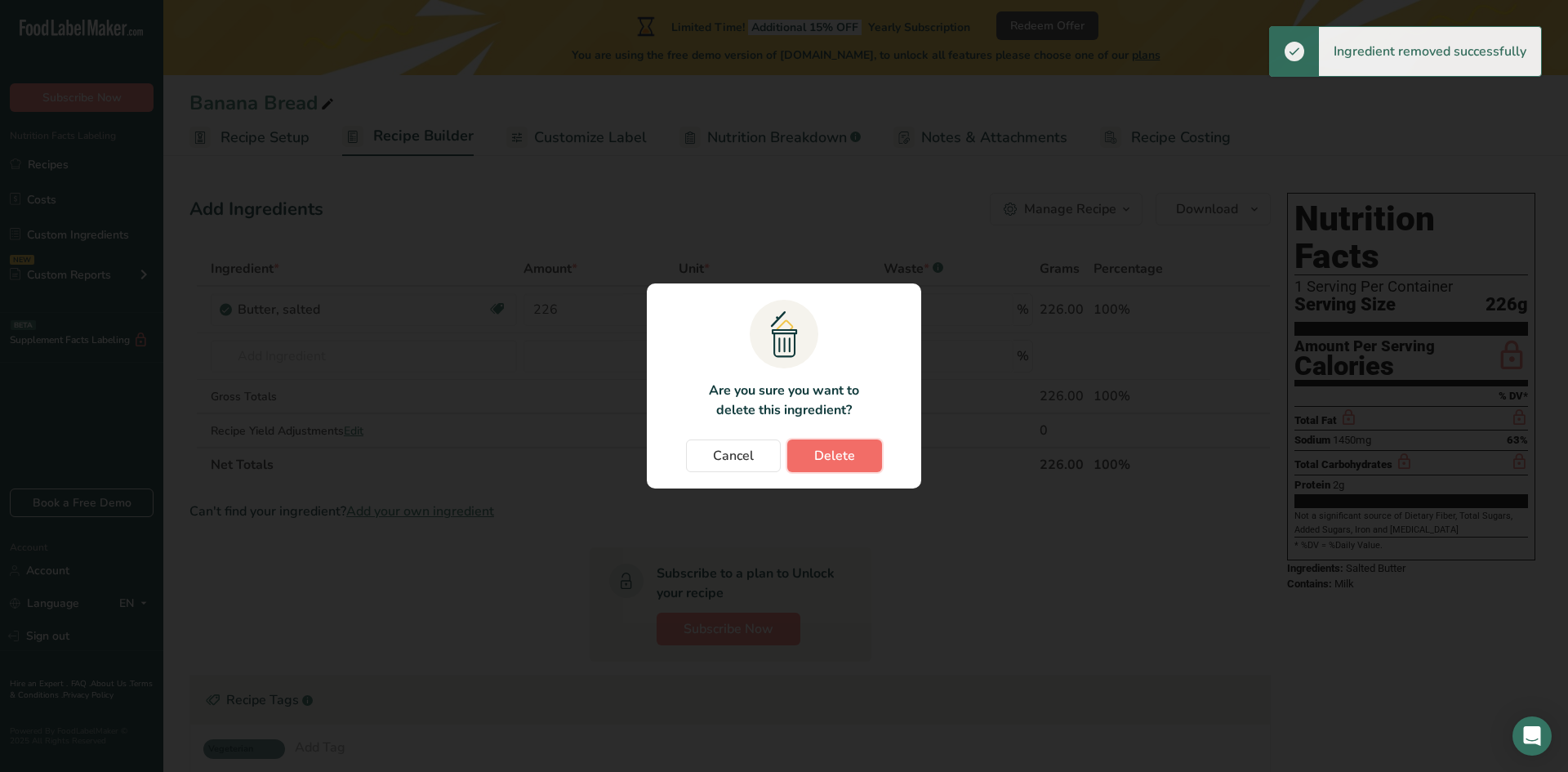
click at [840, 455] on span "Delete" at bounding box center [835, 455] width 41 height 20
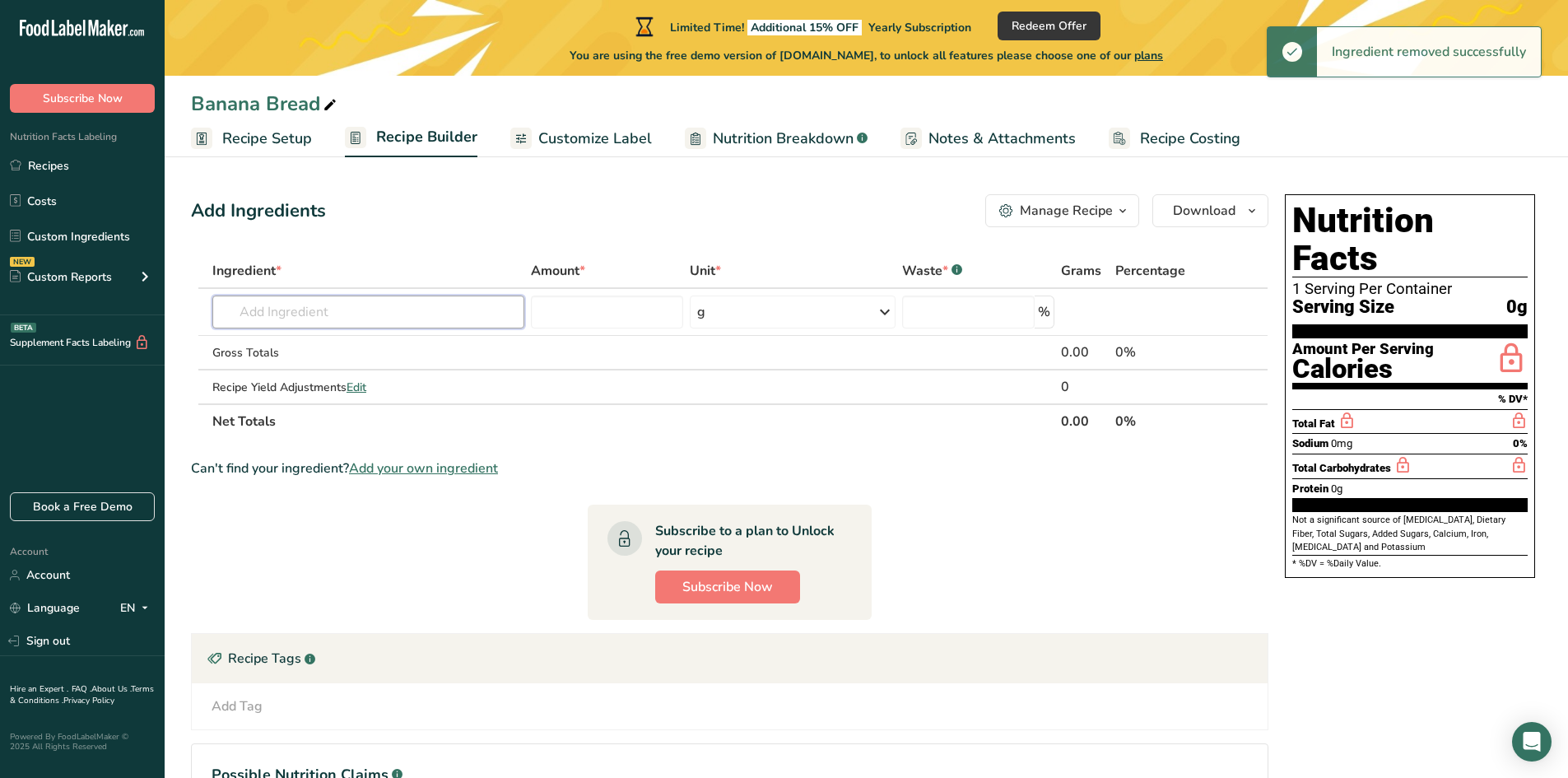
click at [399, 321] on input "text" at bounding box center [368, 312] width 312 height 33
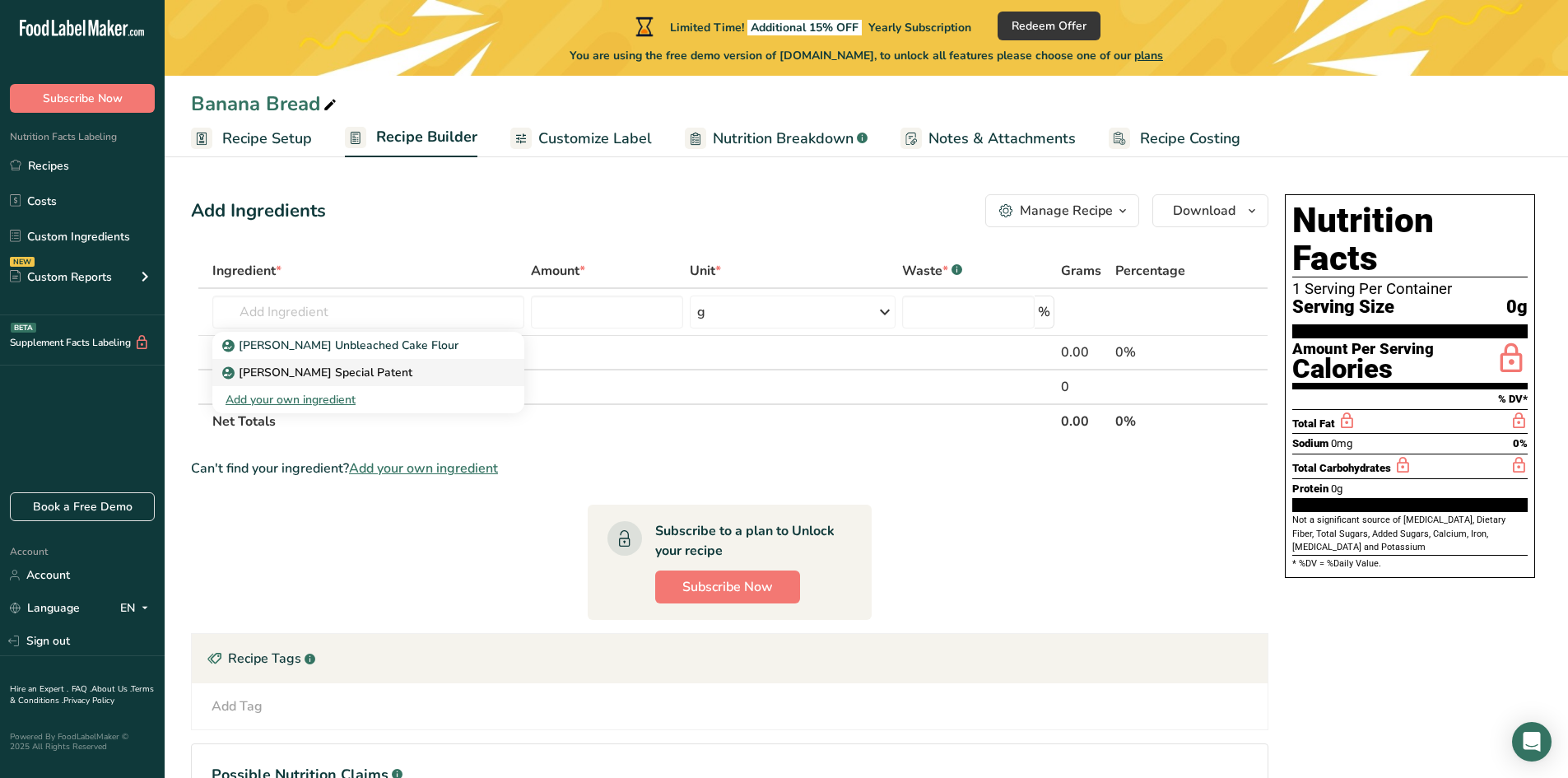
click at [372, 370] on p "[PERSON_NAME] Special Patent" at bounding box center [318, 372] width 186 height 17
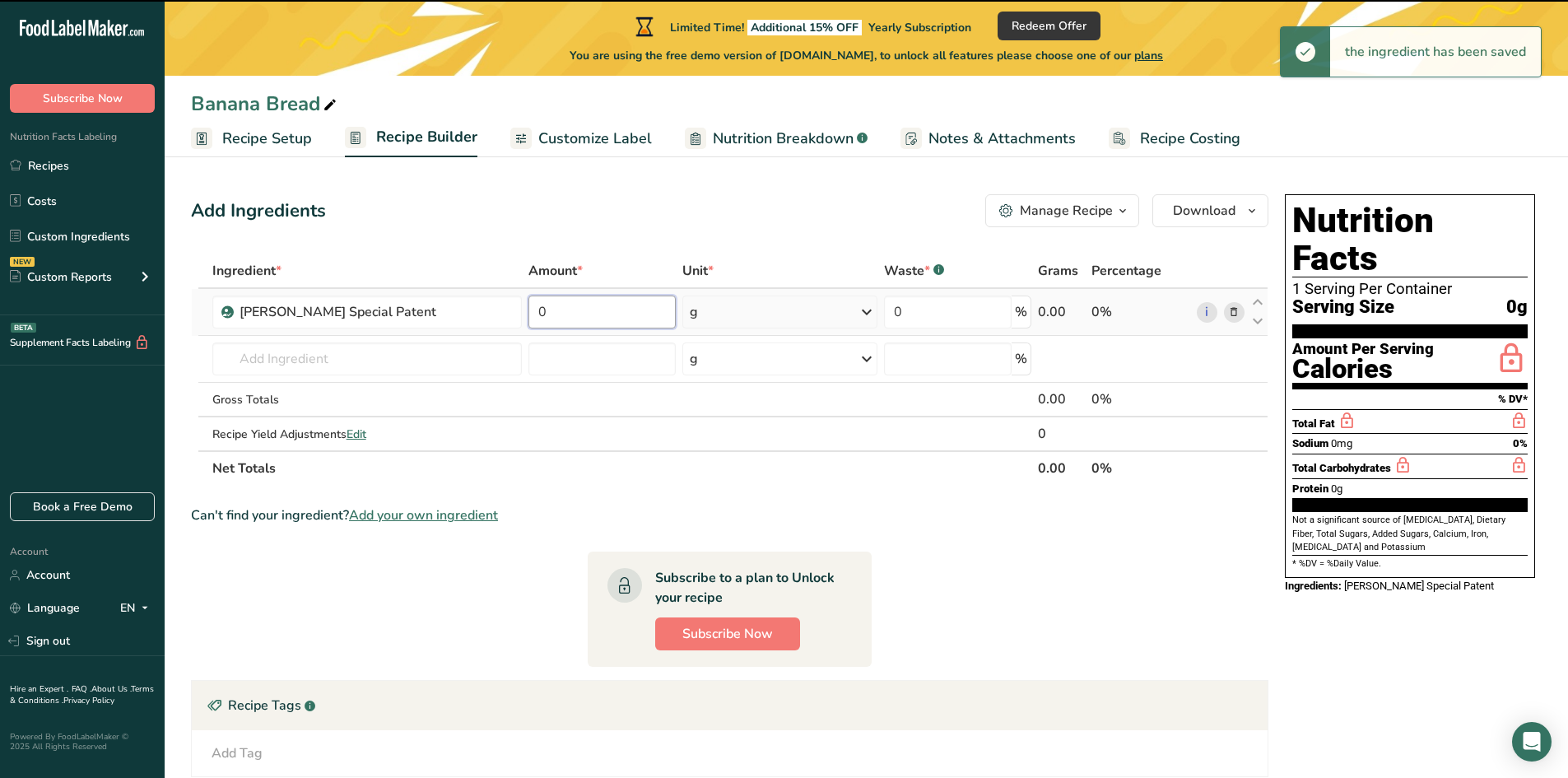
click at [588, 318] on input "0" at bounding box center [603, 312] width 148 height 33
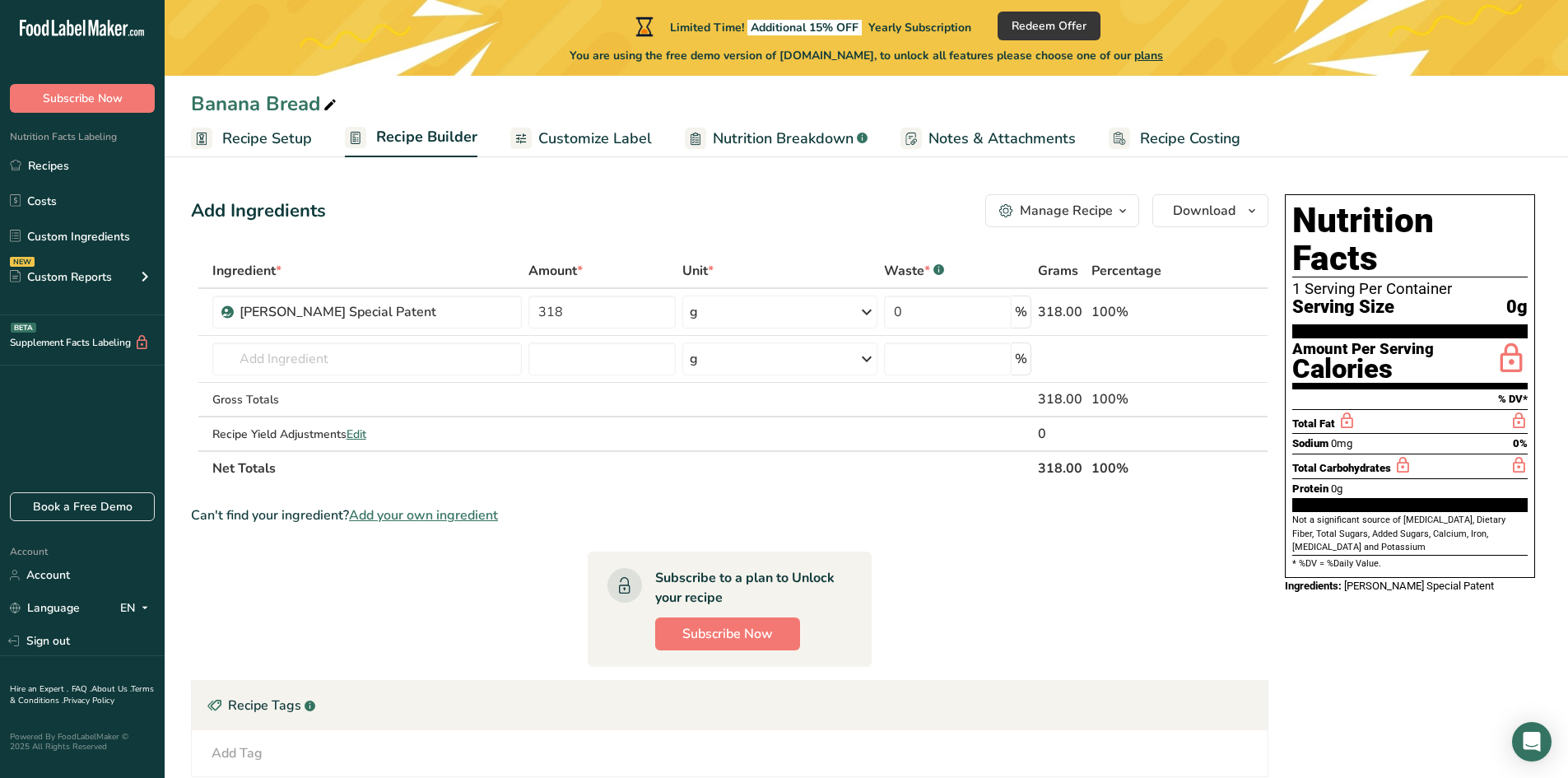
click at [421, 341] on div "Ingredient * Amount * Unit * Waste * .a-a{fill:#347362;}.b-a{fill:#fff;} Grams …" at bounding box center [729, 370] width 1077 height 232
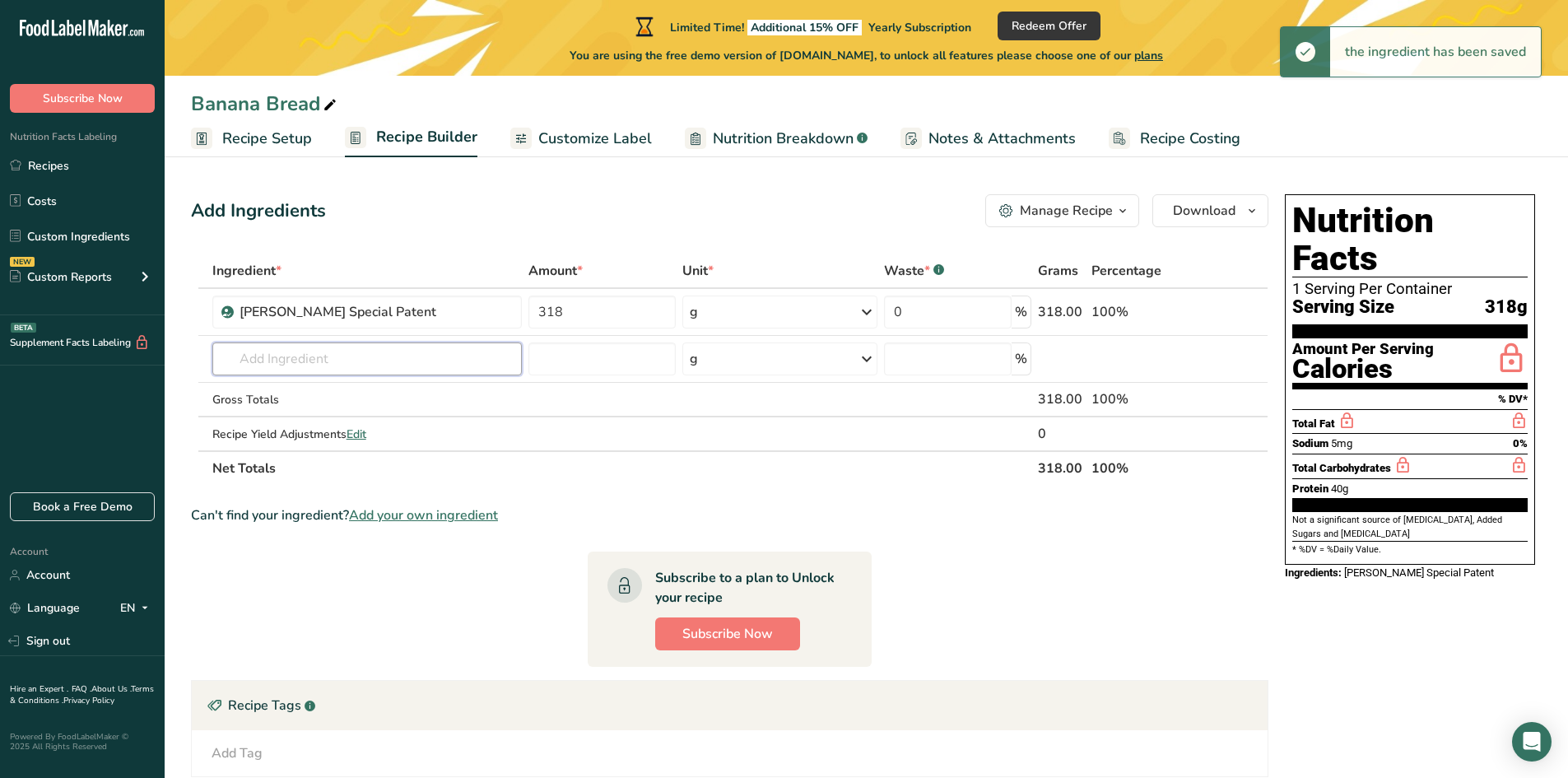
click at [362, 357] on input "text" at bounding box center [366, 359] width 309 height 33
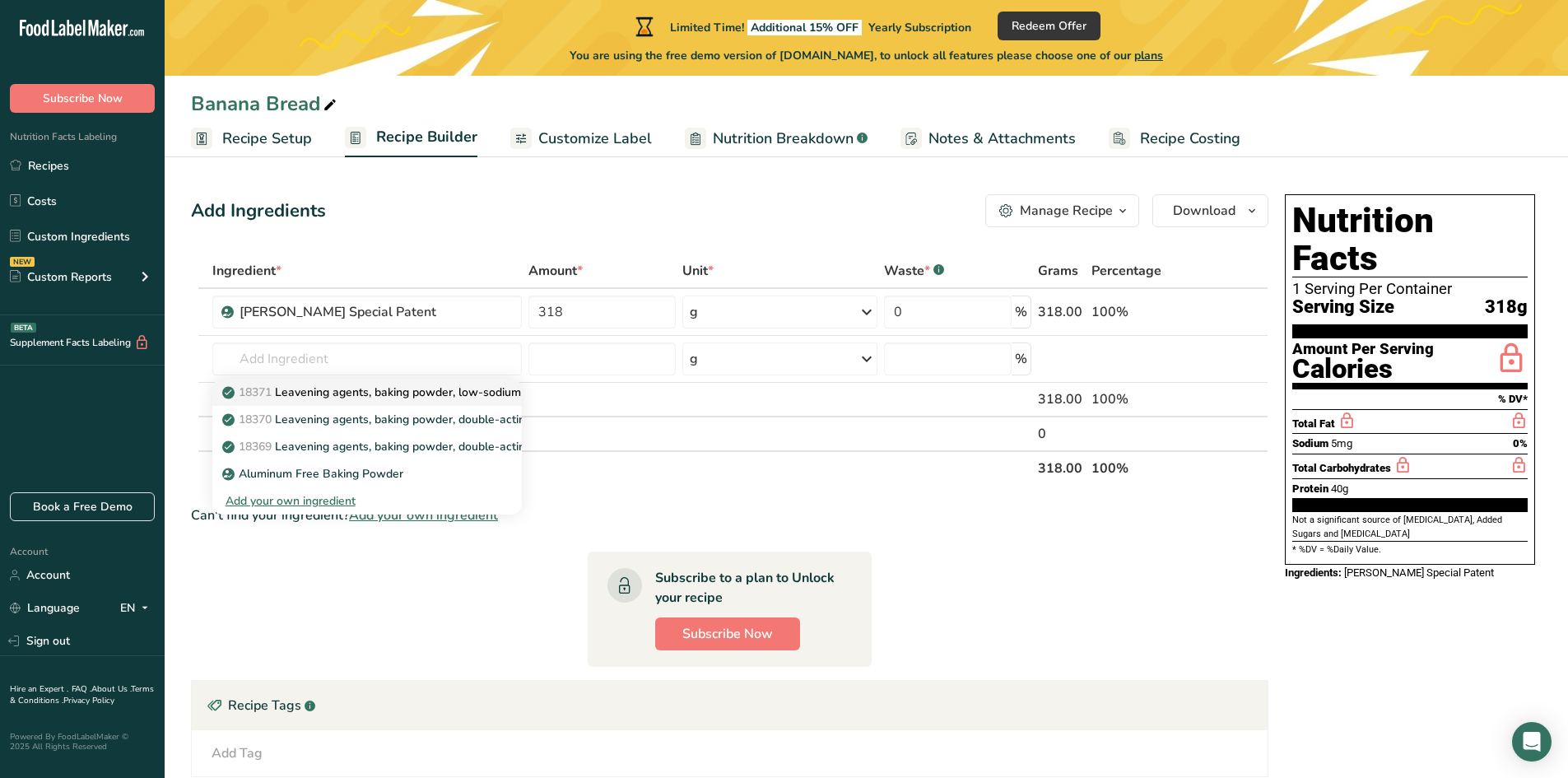
click at [365, 394] on p "18371 Leavening agents, baking powder, low-sodium" at bounding box center [373, 392] width 296 height 17
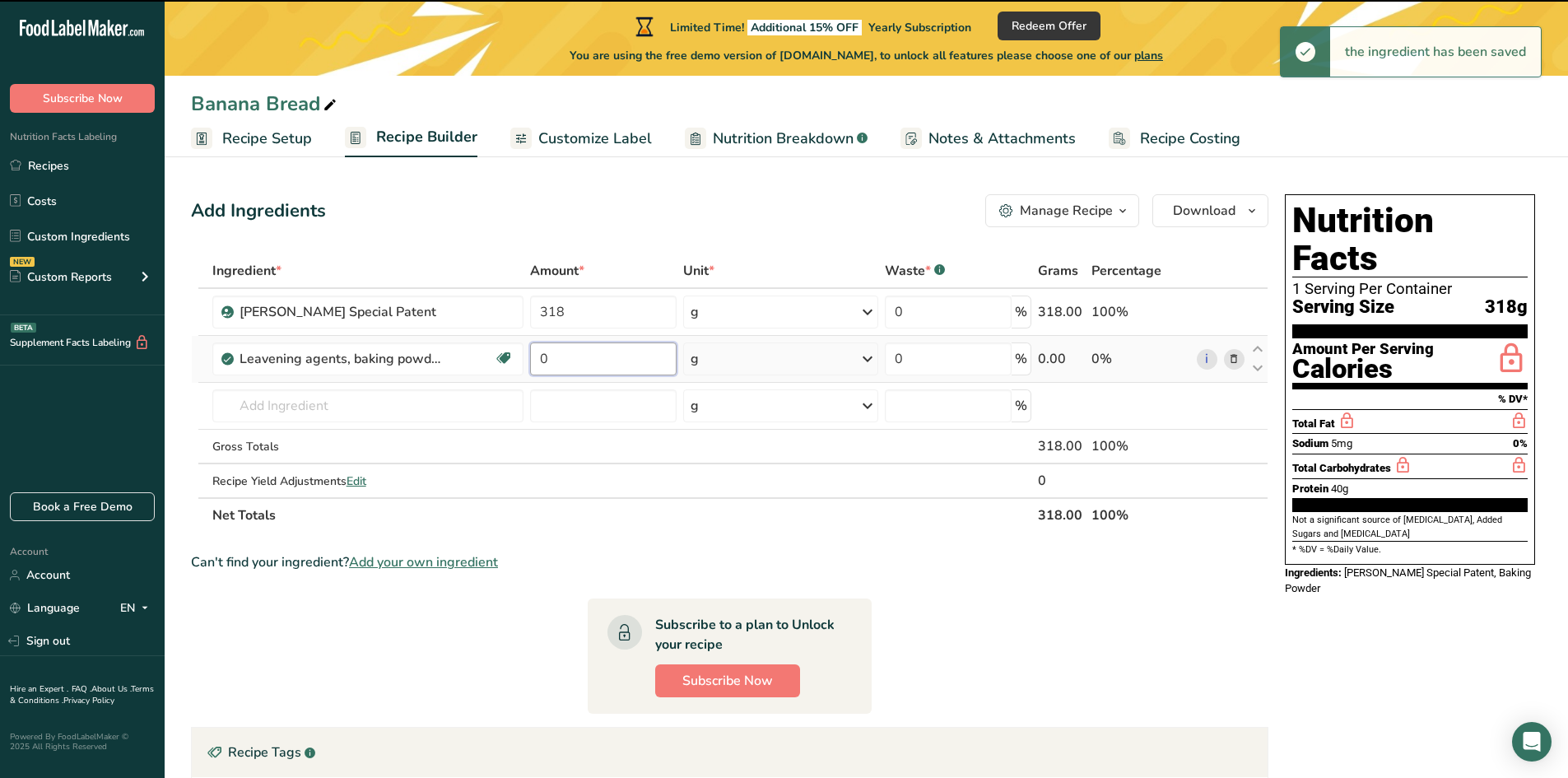
click at [569, 362] on input "0" at bounding box center [603, 359] width 147 height 33
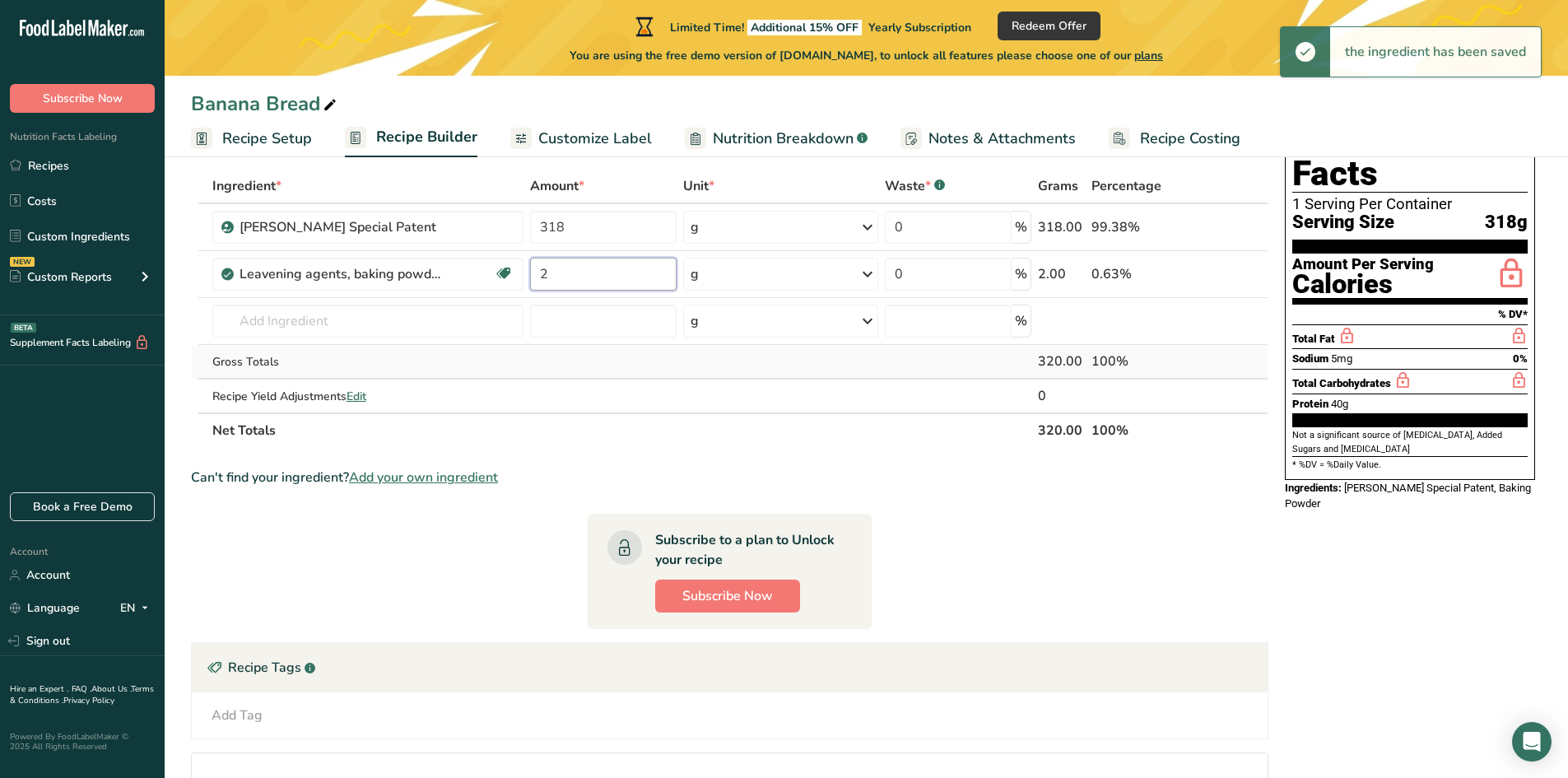
scroll to position [165, 0]
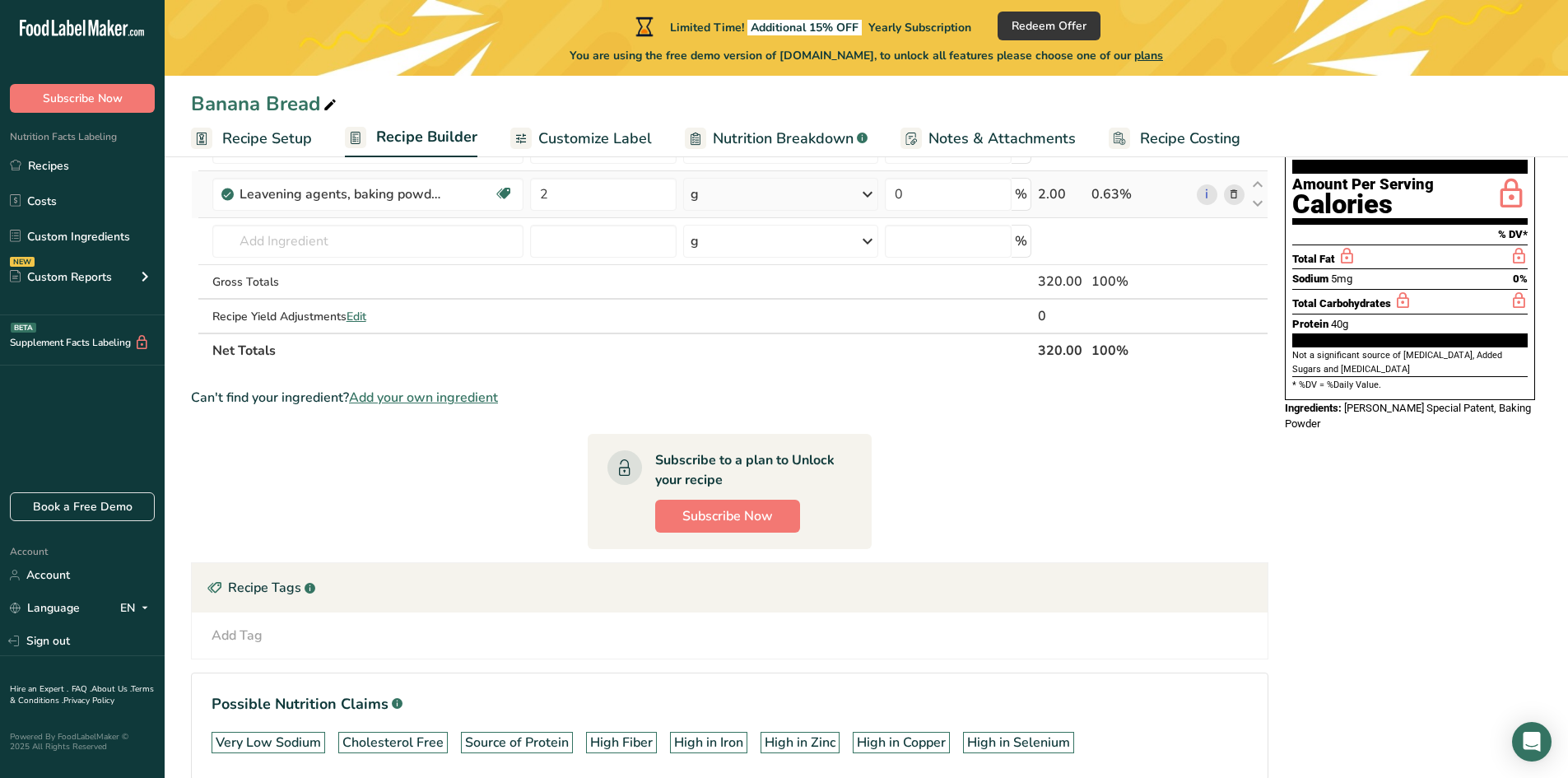
click at [731, 186] on div "Ingredient * Amount * Unit * Waste * .a-a{fill:#347362;}.b-a{fill:#fff;} Grams …" at bounding box center [729, 228] width 1077 height 279
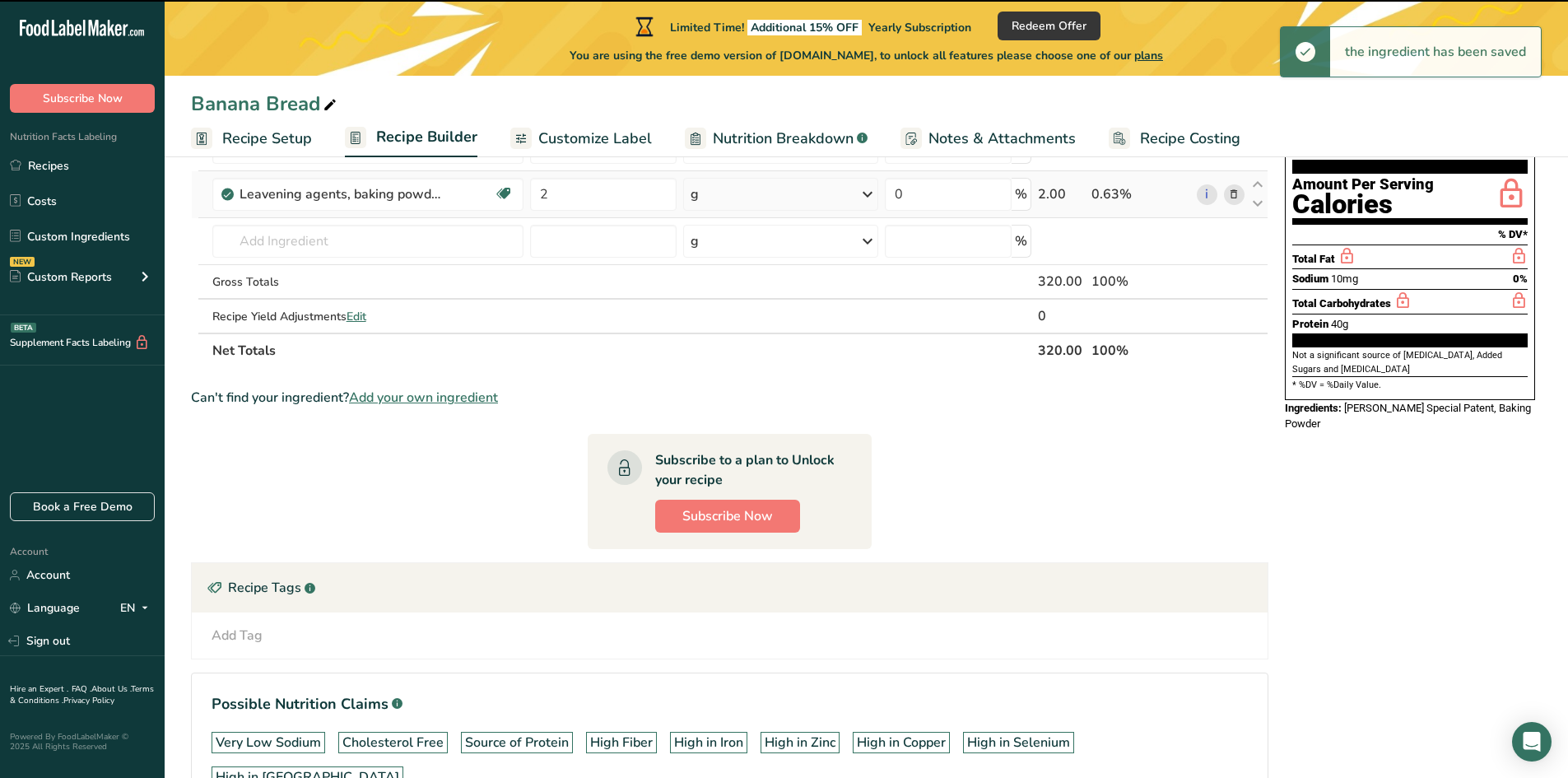
click at [724, 191] on div "g" at bounding box center [780, 195] width 194 height 33
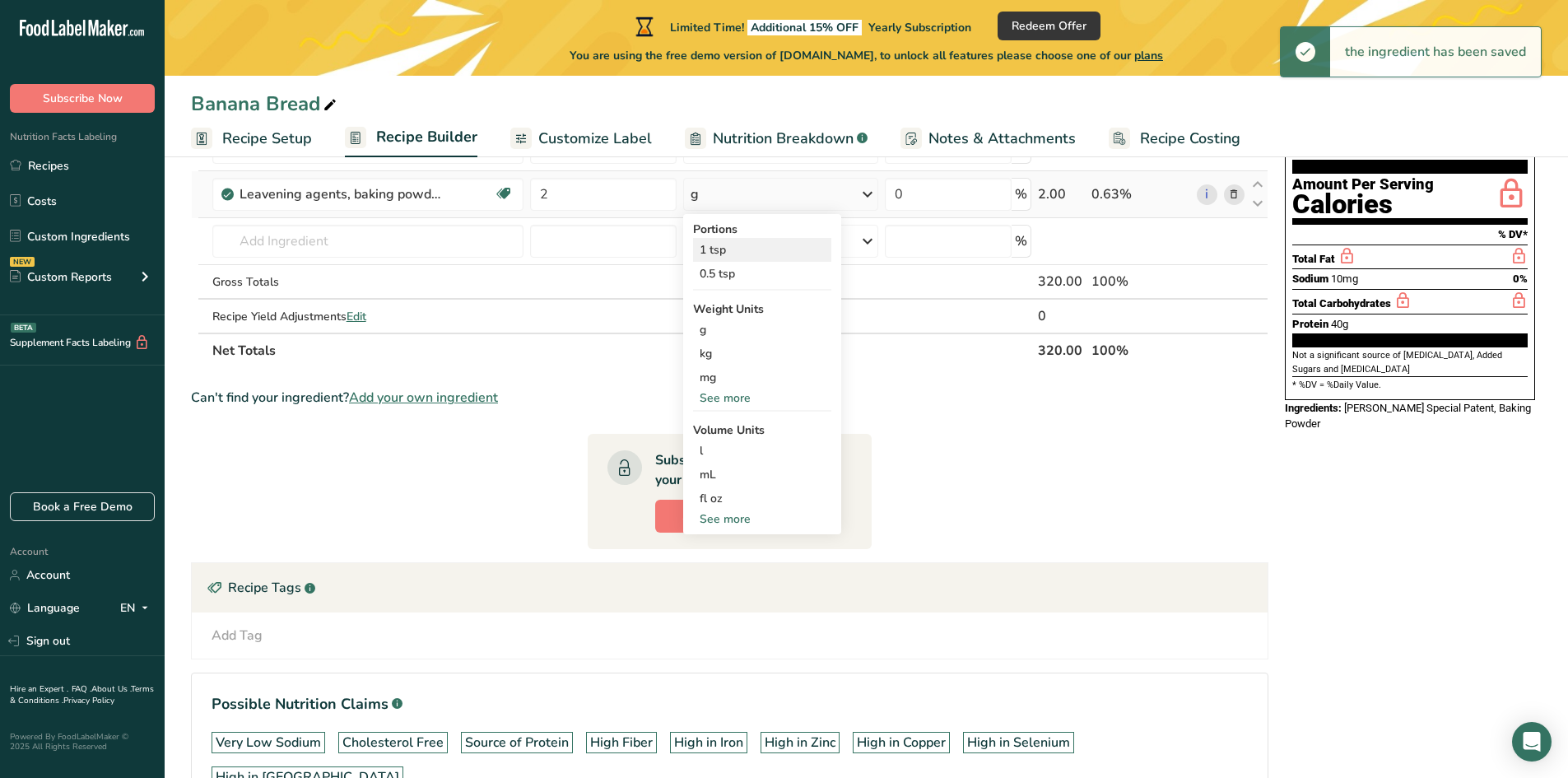
click at [715, 254] on div "1 tsp" at bounding box center [762, 249] width 138 height 24
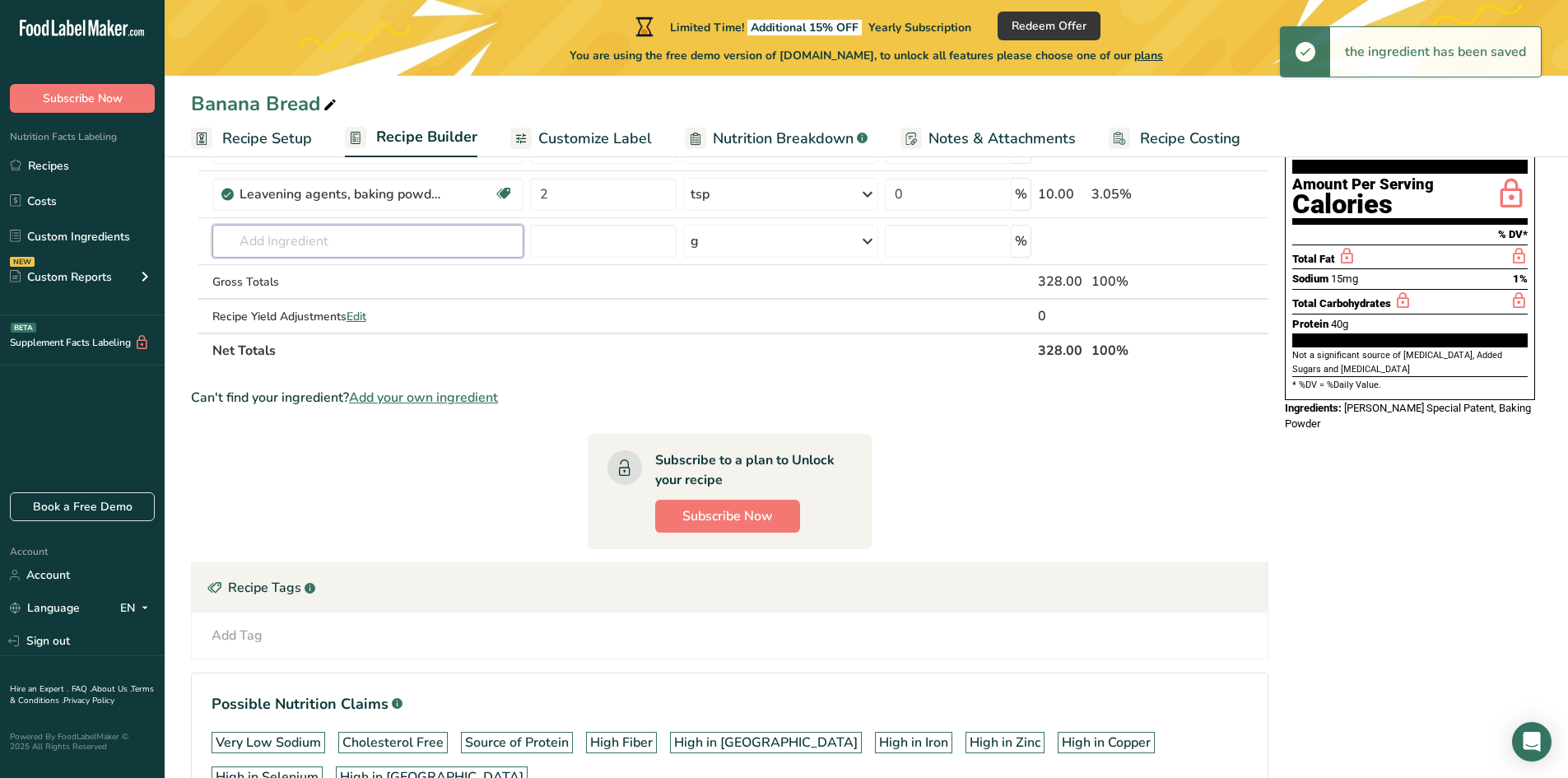
click at [346, 244] on input "text" at bounding box center [368, 241] width 312 height 33
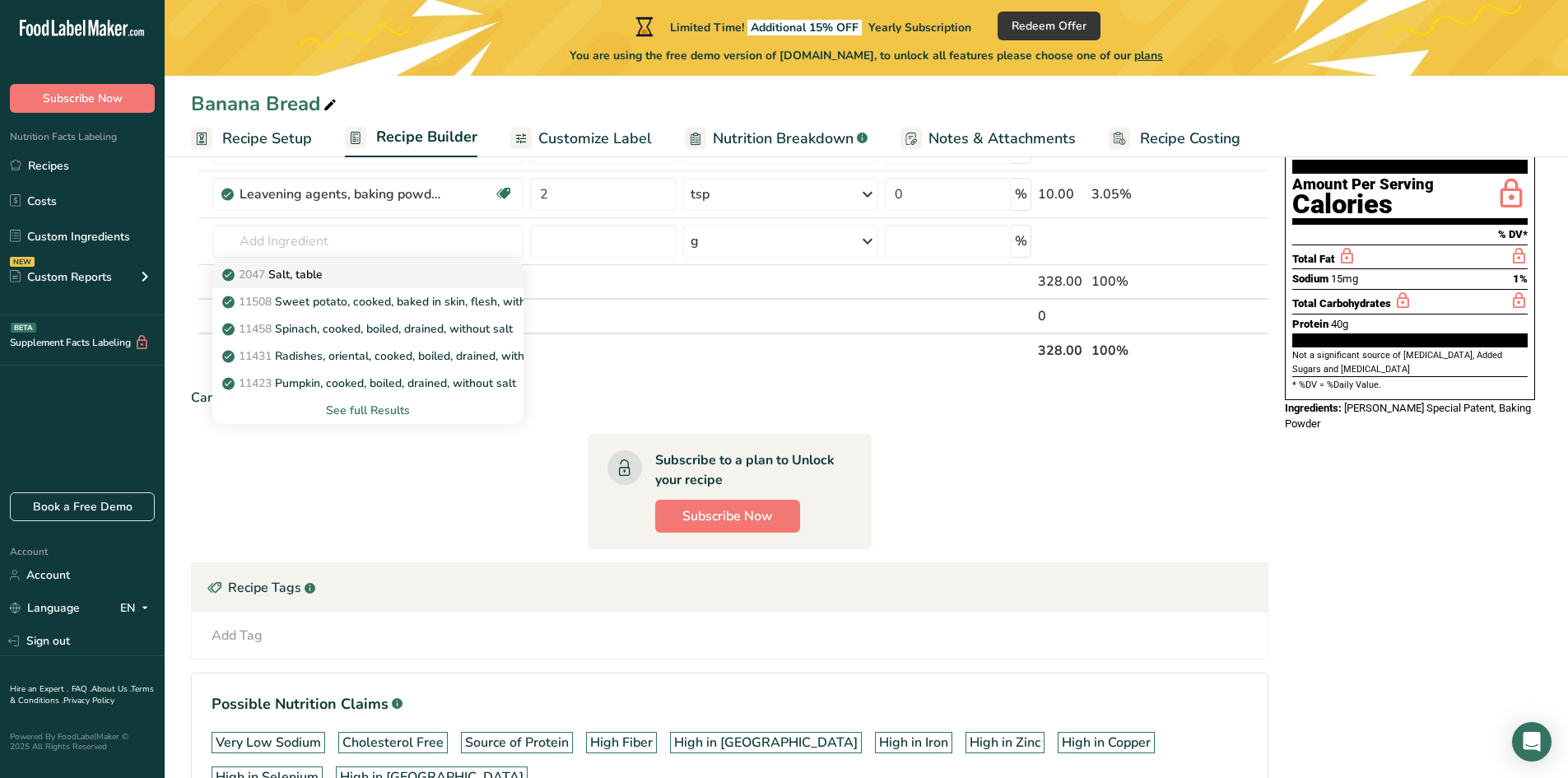
click at [330, 276] on div "2047 Salt, table" at bounding box center [355, 274] width 259 height 17
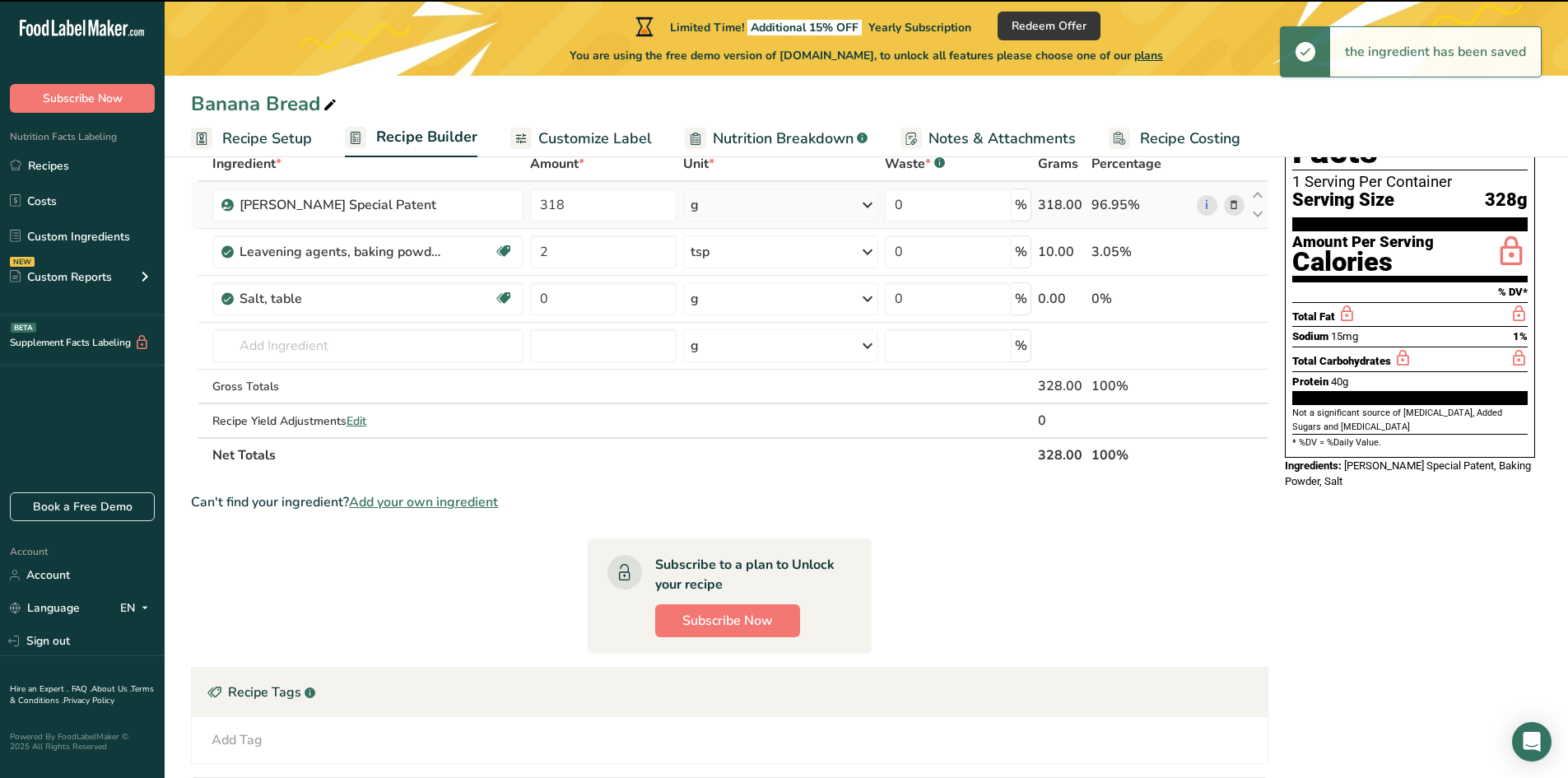
scroll to position [0, 0]
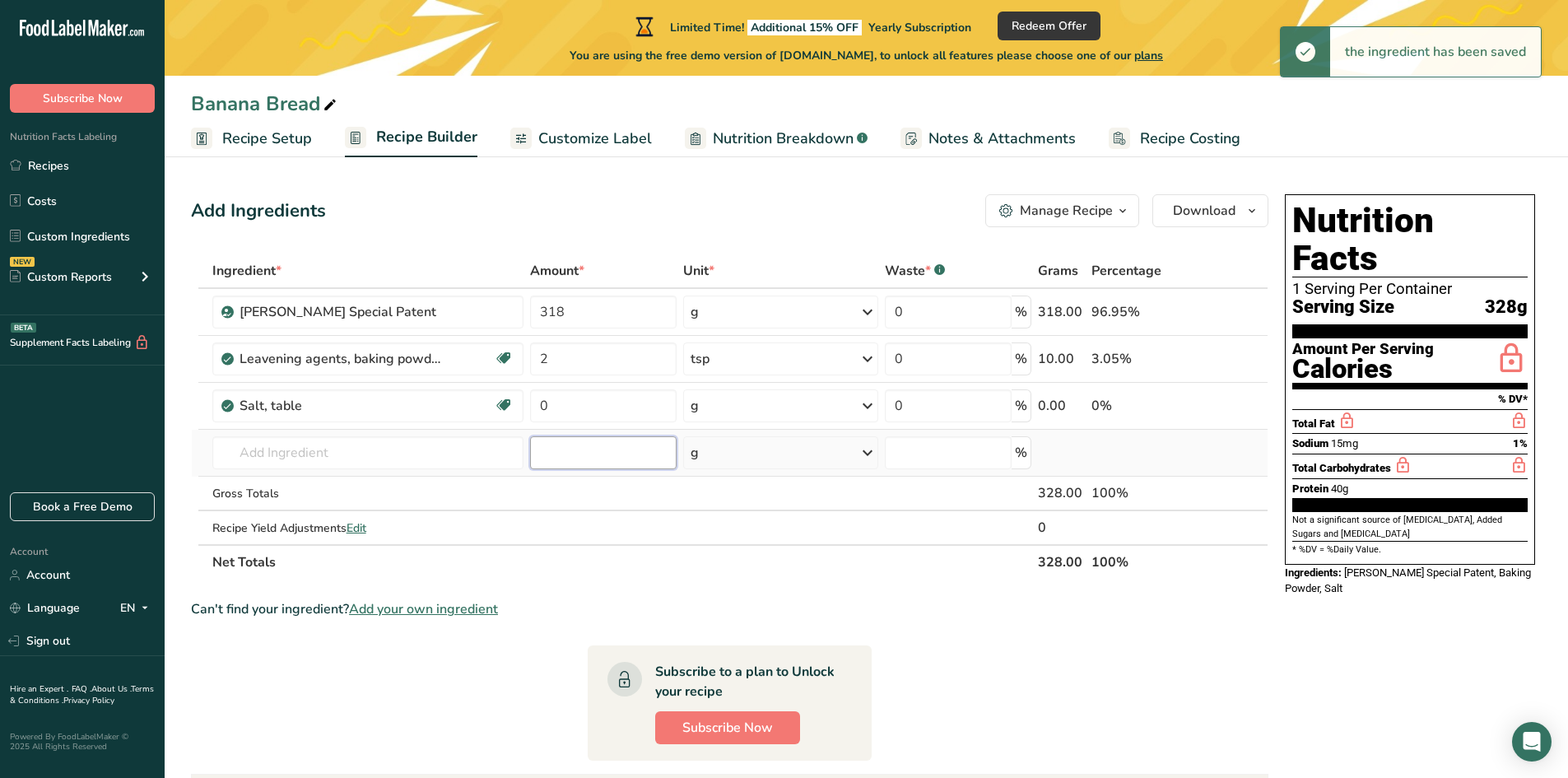
click at [538, 461] on input "number" at bounding box center [603, 452] width 147 height 33
click at [568, 413] on input "0" at bounding box center [603, 406] width 147 height 33
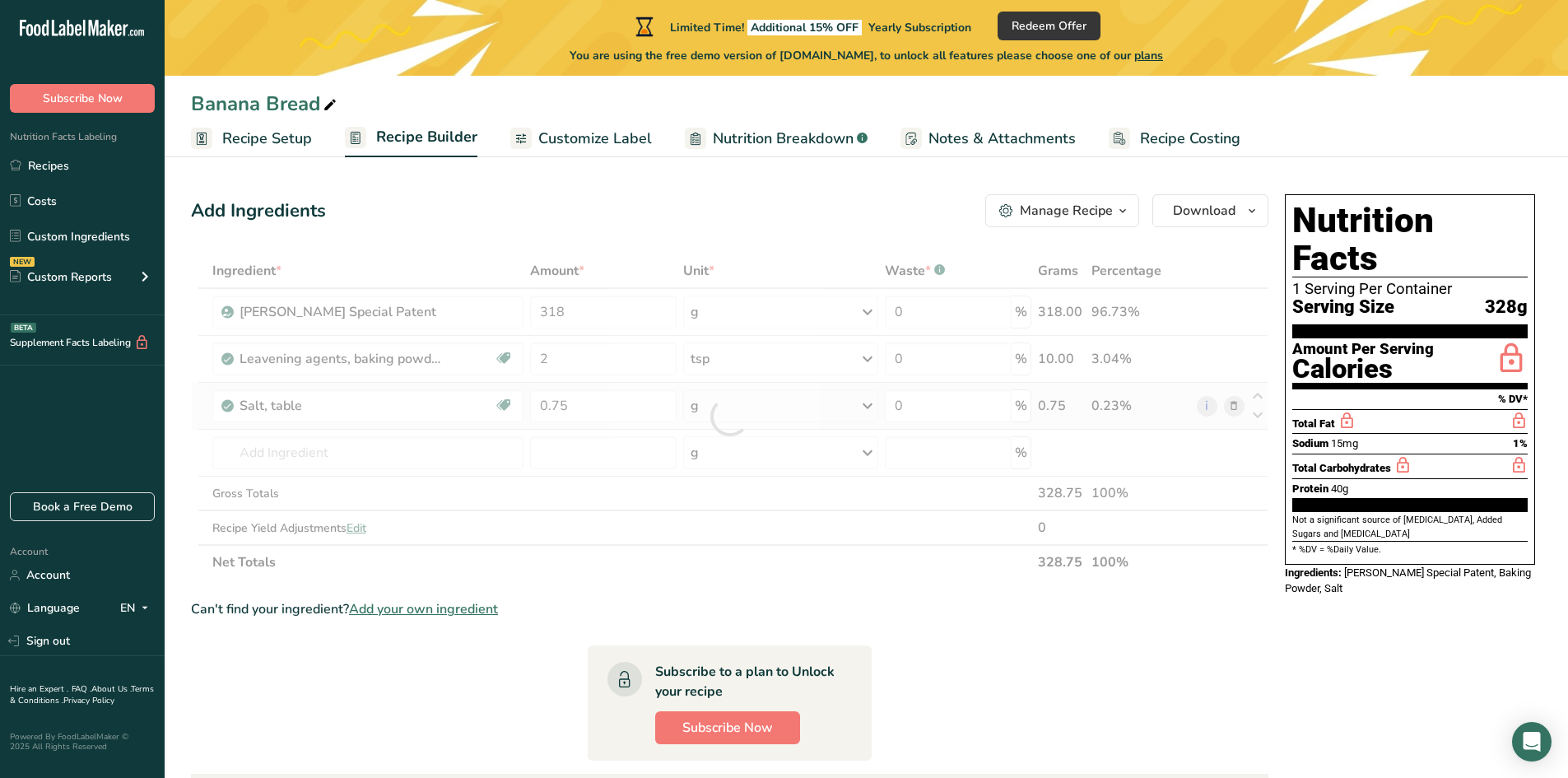
click at [748, 410] on div "Ingredient * Amount * Unit * Waste * .a-a{fill:#347362;}.b-a{fill:#fff;} Grams …" at bounding box center [729, 416] width 1077 height 326
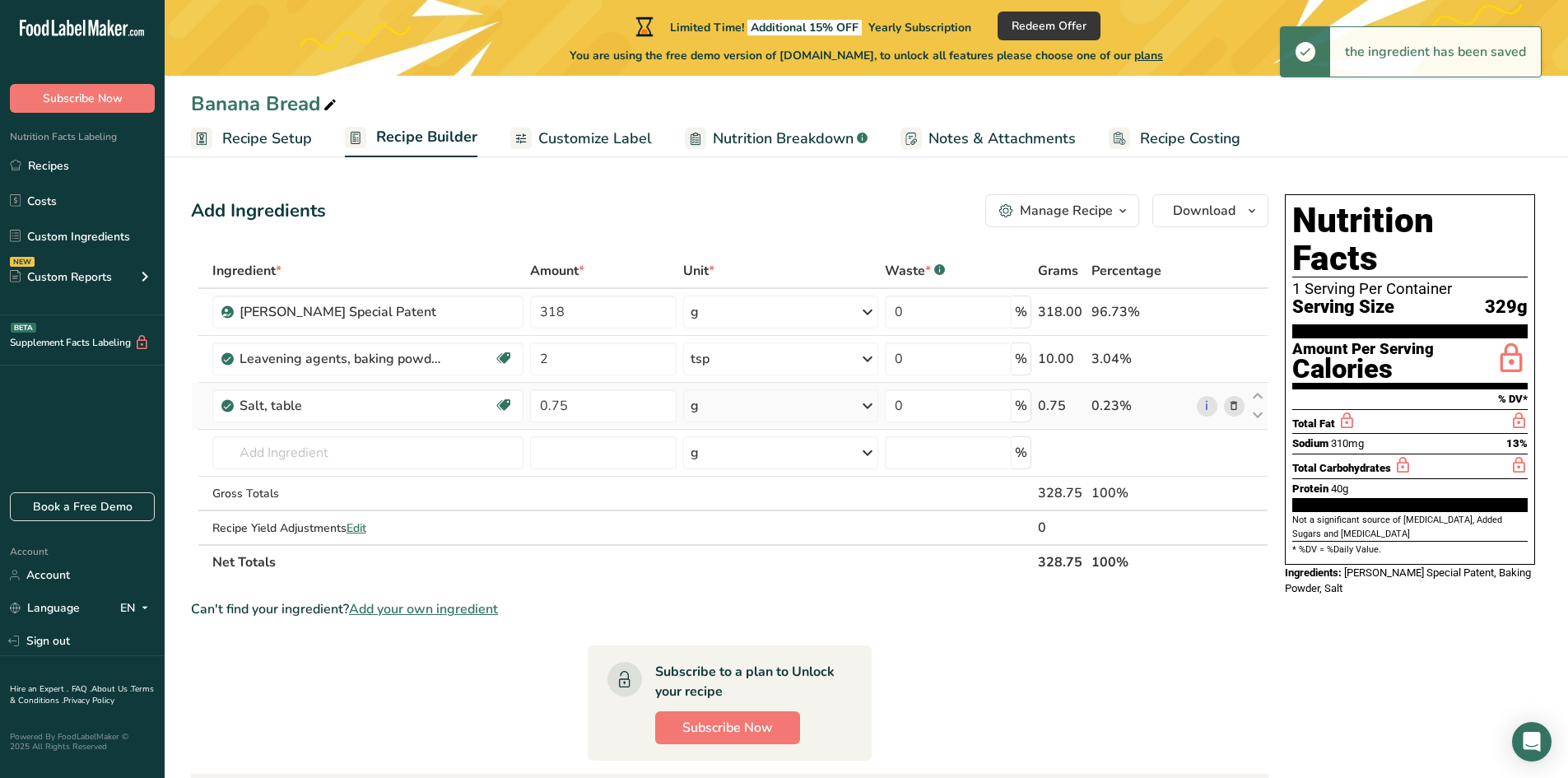
click at [748, 410] on div "g" at bounding box center [780, 406] width 195 height 33
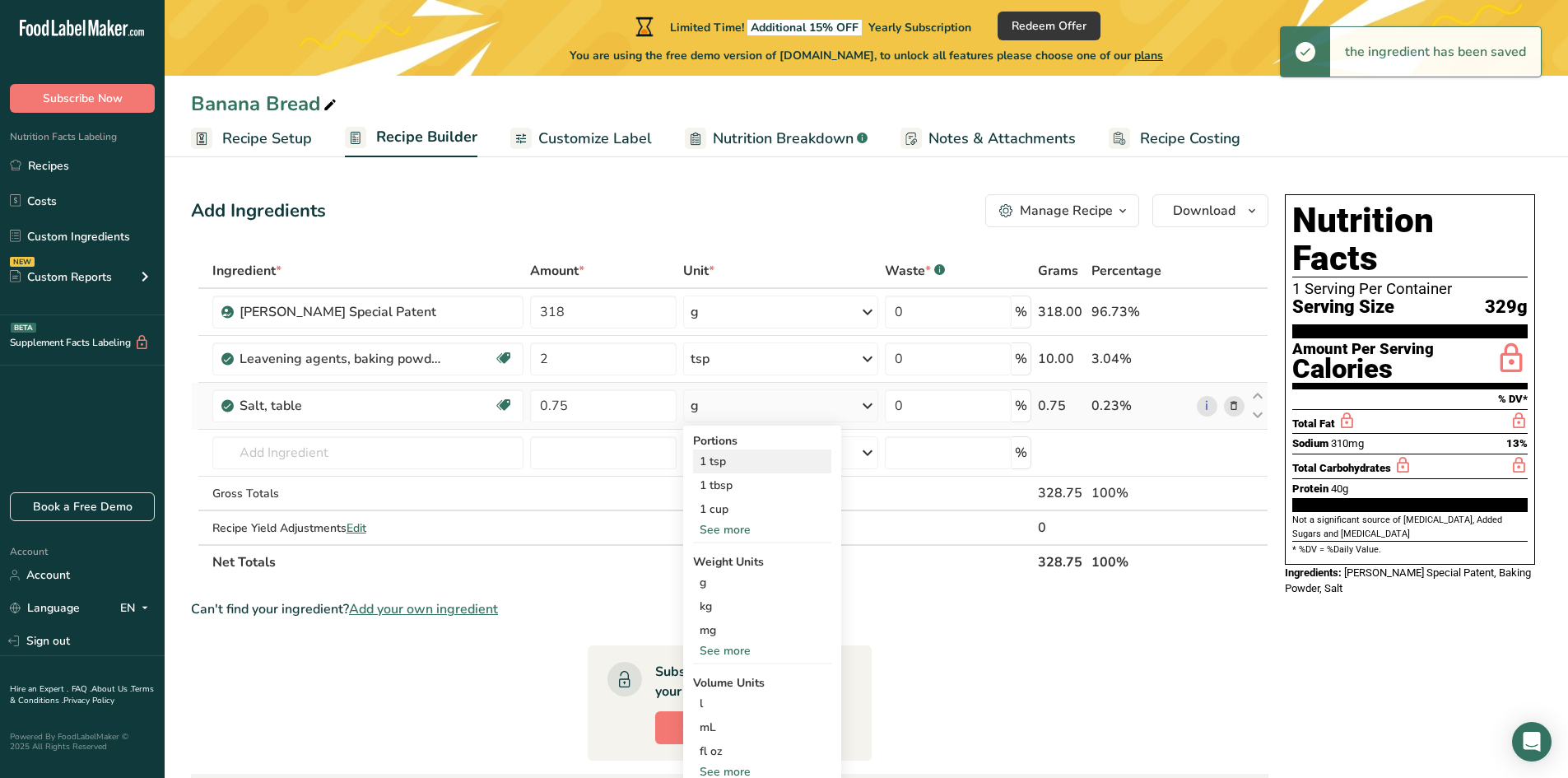
click at [712, 466] on div "1 tsp" at bounding box center [762, 461] width 138 height 24
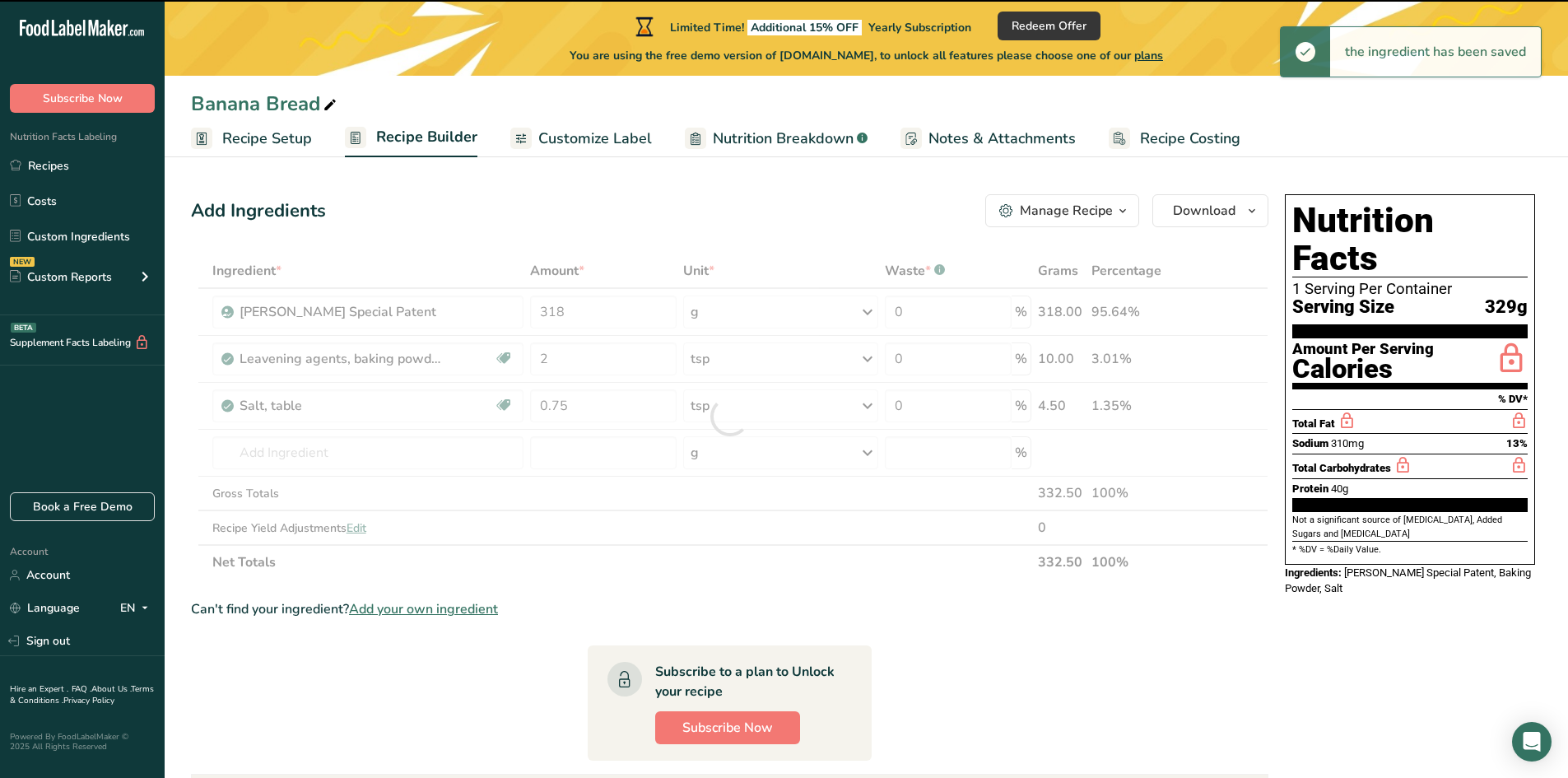
click at [316, 458] on div at bounding box center [729, 416] width 1077 height 326
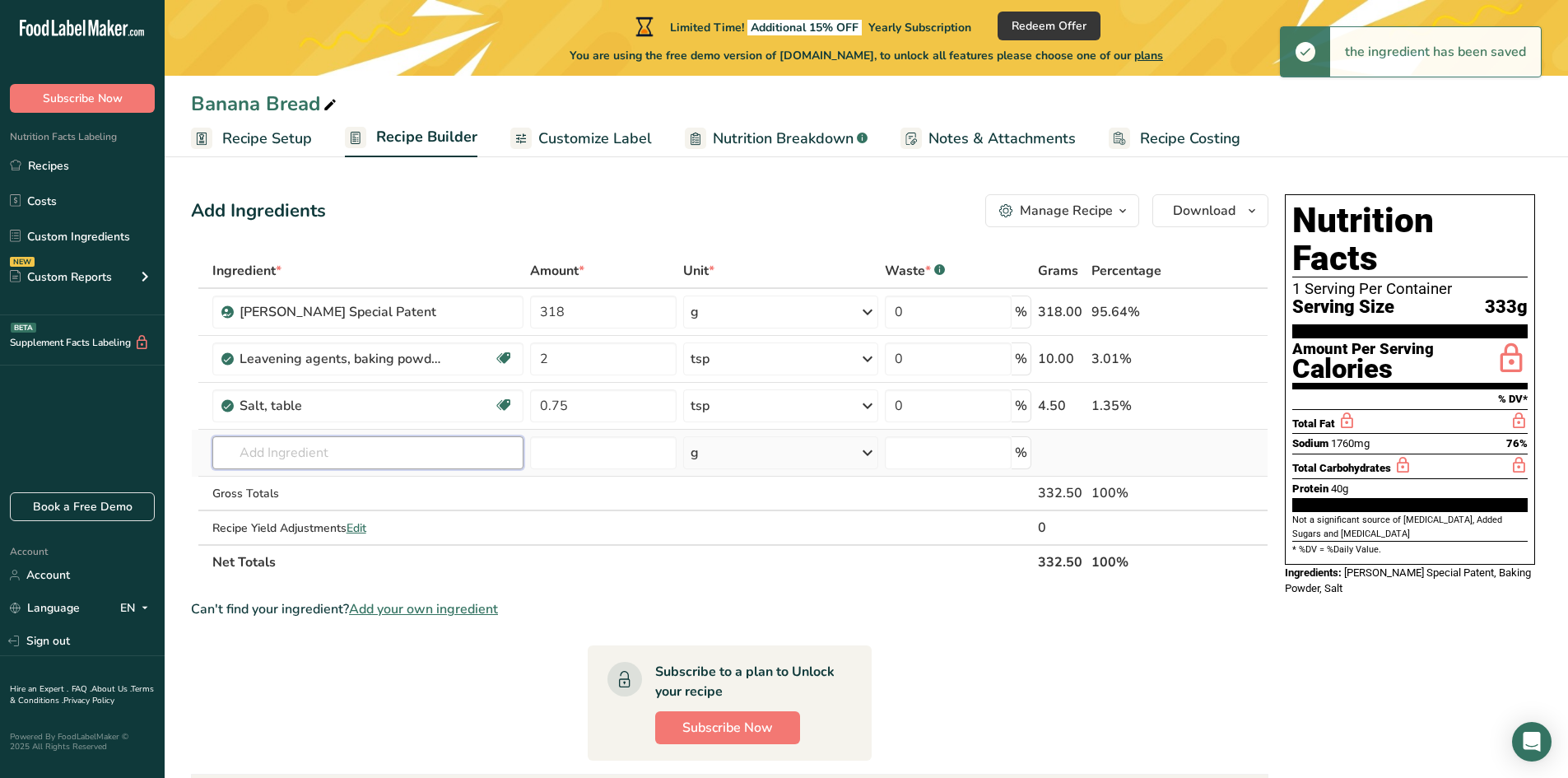
click at [308, 452] on input "text" at bounding box center [368, 452] width 312 height 33
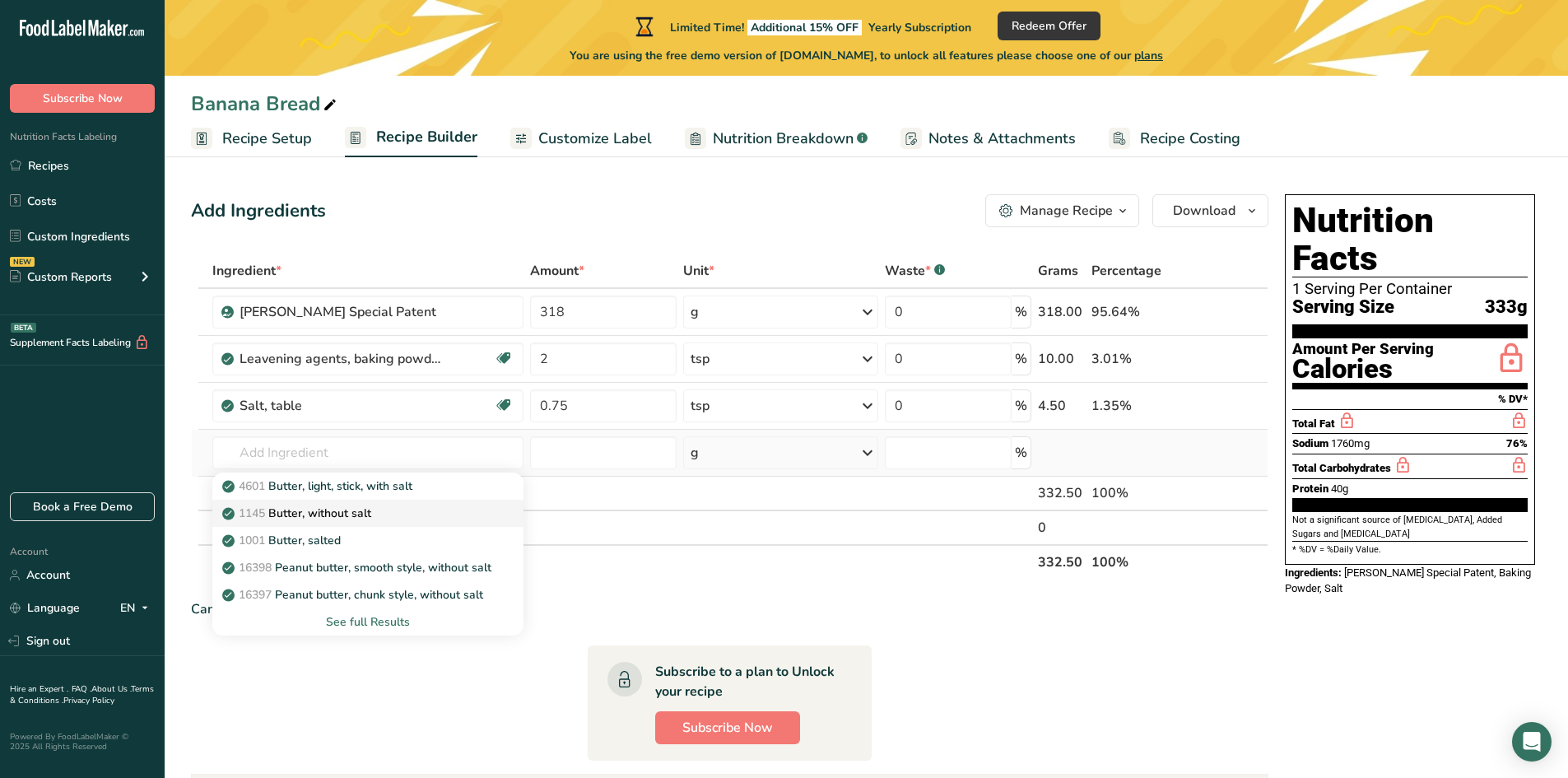
click at [336, 516] on p "1145 Butter, without salt" at bounding box center [298, 513] width 146 height 17
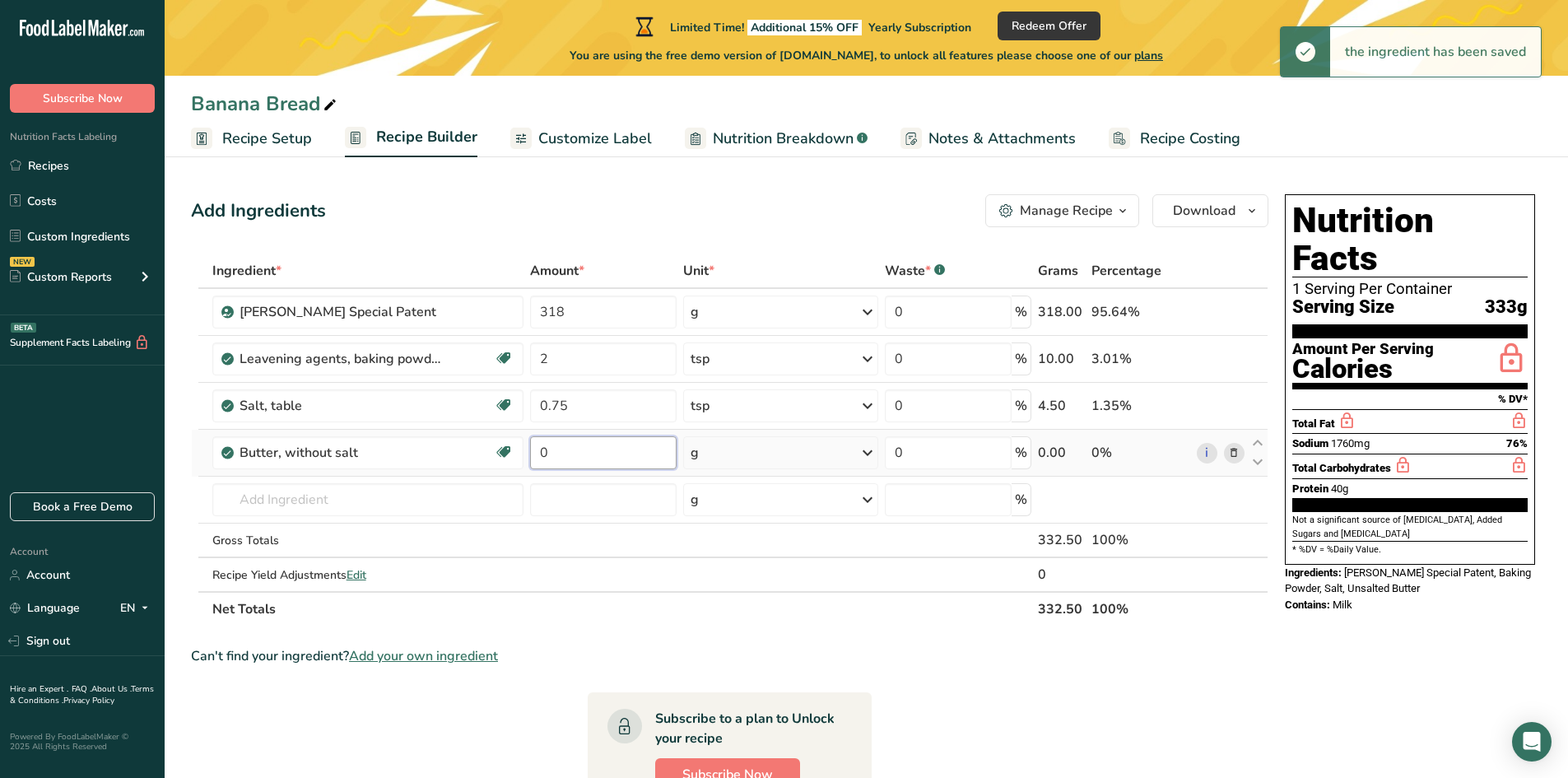
click at [566, 450] on input "0" at bounding box center [603, 452] width 147 height 33
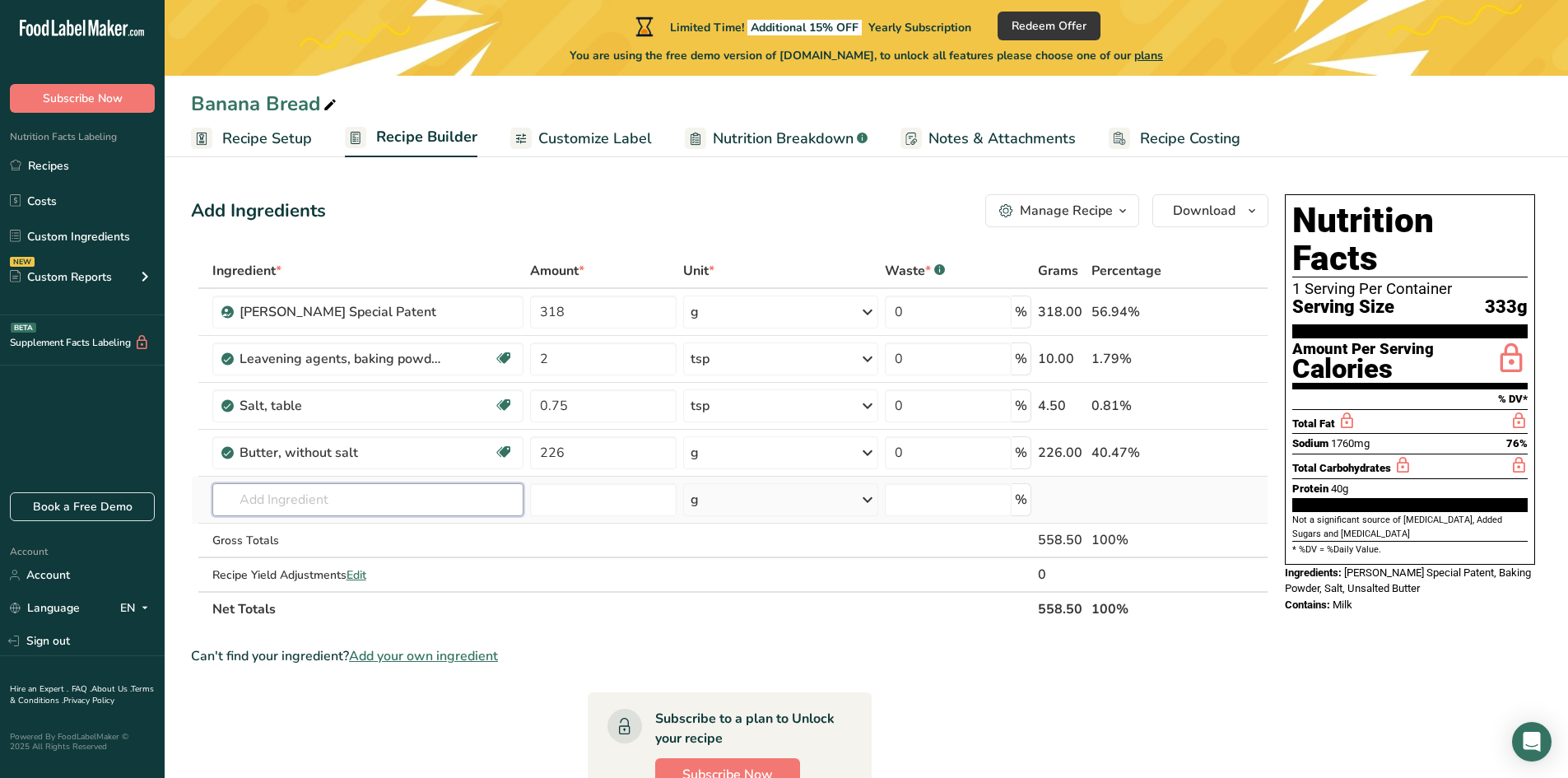
click at [364, 501] on div "Ingredient * Amount * Unit * Waste * .a-a{fill:#347362;}.b-a{fill:#fff;} Grams …" at bounding box center [729, 440] width 1077 height 373
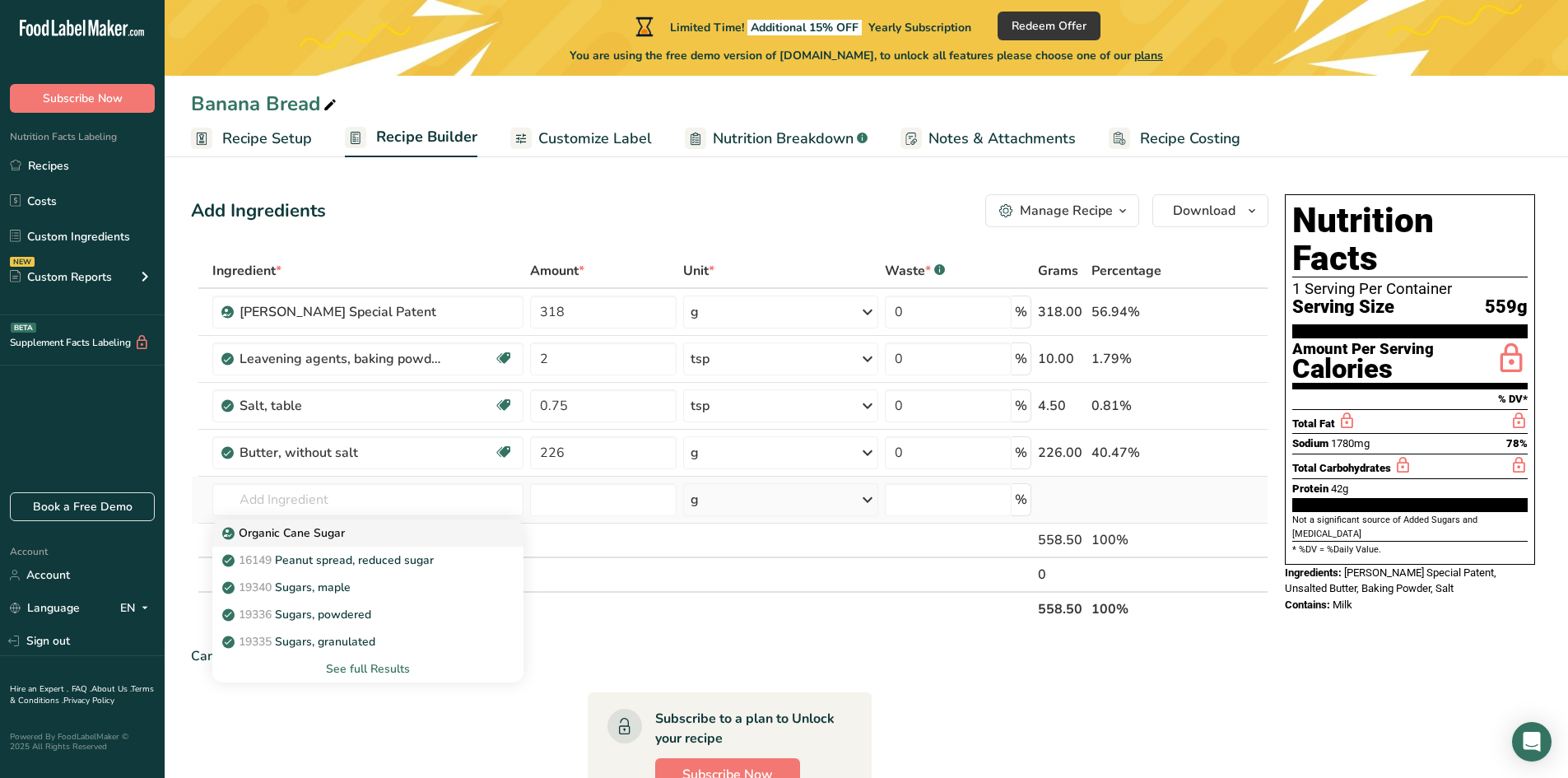
click at [341, 538] on p "Organic Cane Sugar" at bounding box center [285, 533] width 119 height 17
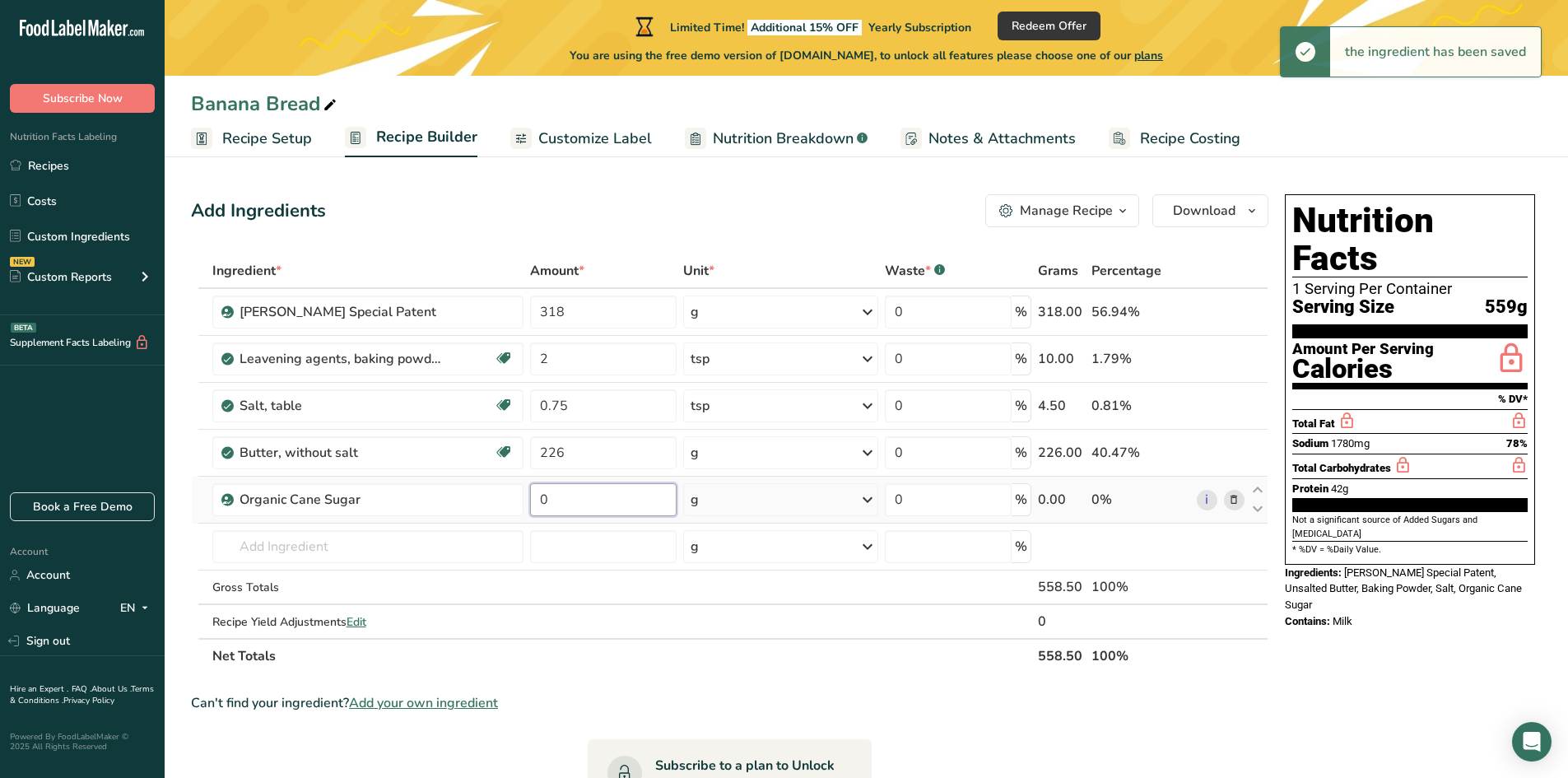
click at [566, 500] on input "0" at bounding box center [603, 500] width 147 height 33
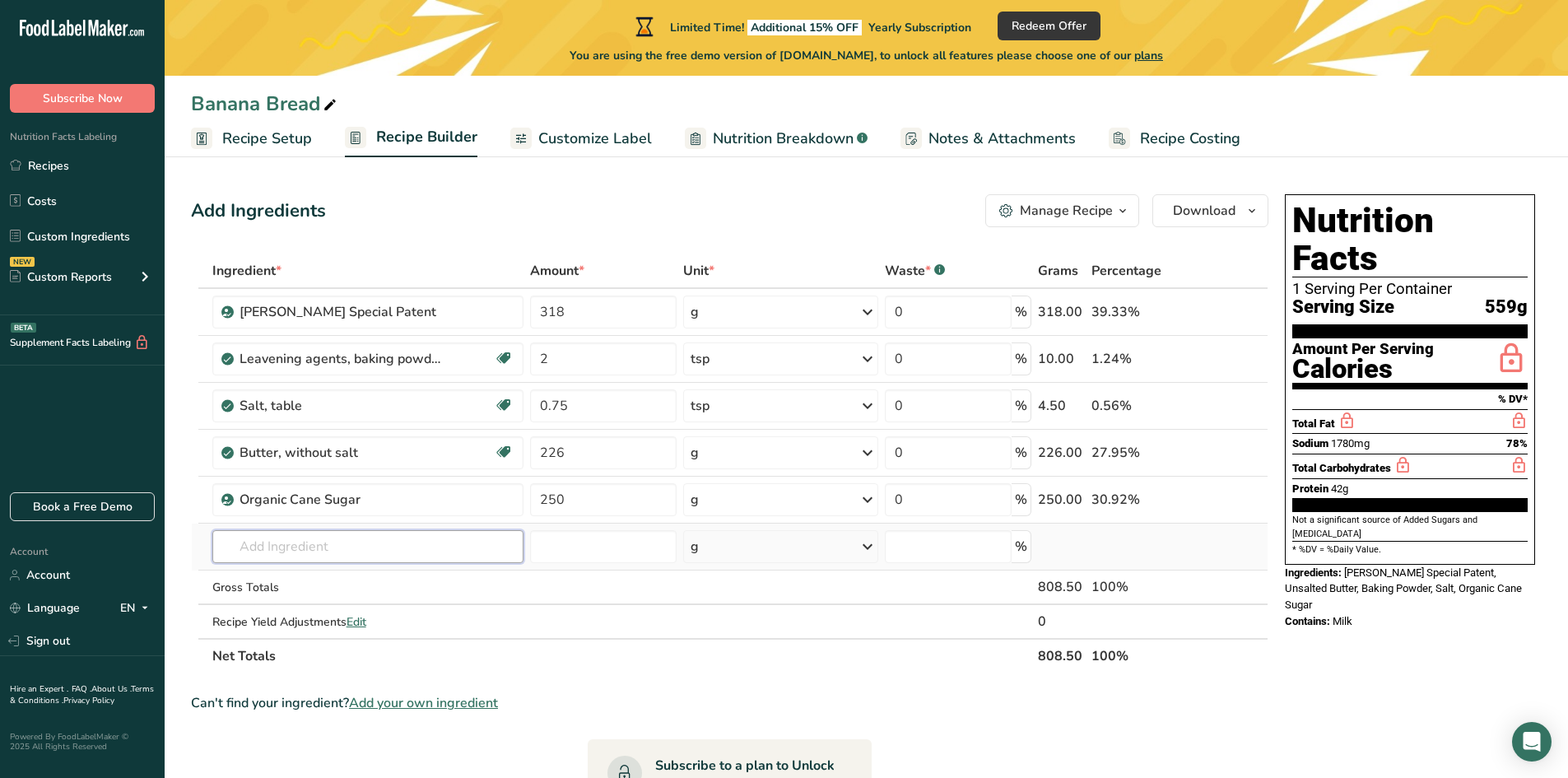
click at [467, 555] on div "Ingredient * Amount * Unit * Waste * .a-a{fill:#347362;}.b-a{fill:#fff;} Grams …" at bounding box center [729, 463] width 1077 height 420
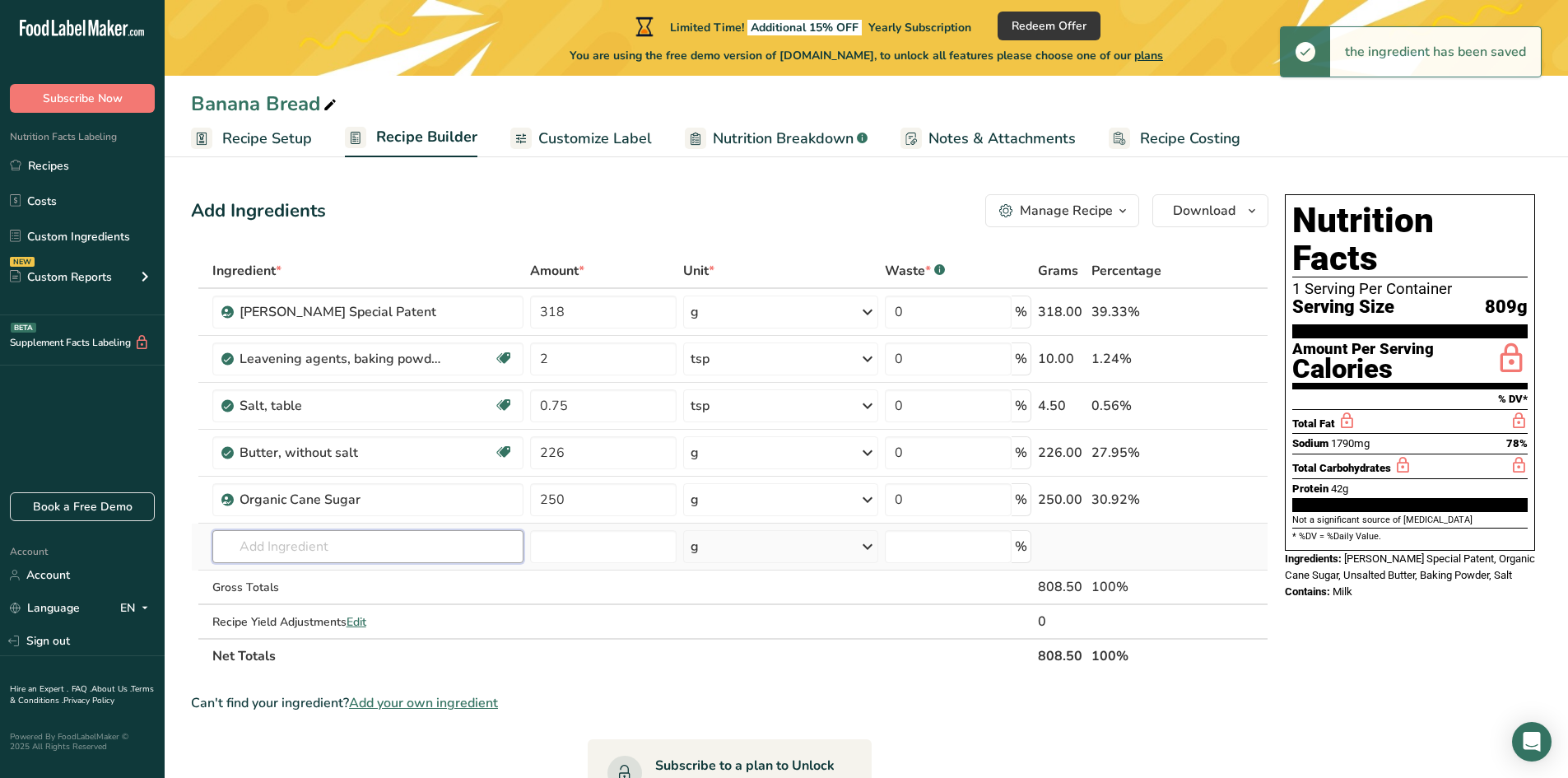
click at [354, 553] on input "text" at bounding box center [368, 547] width 312 height 33
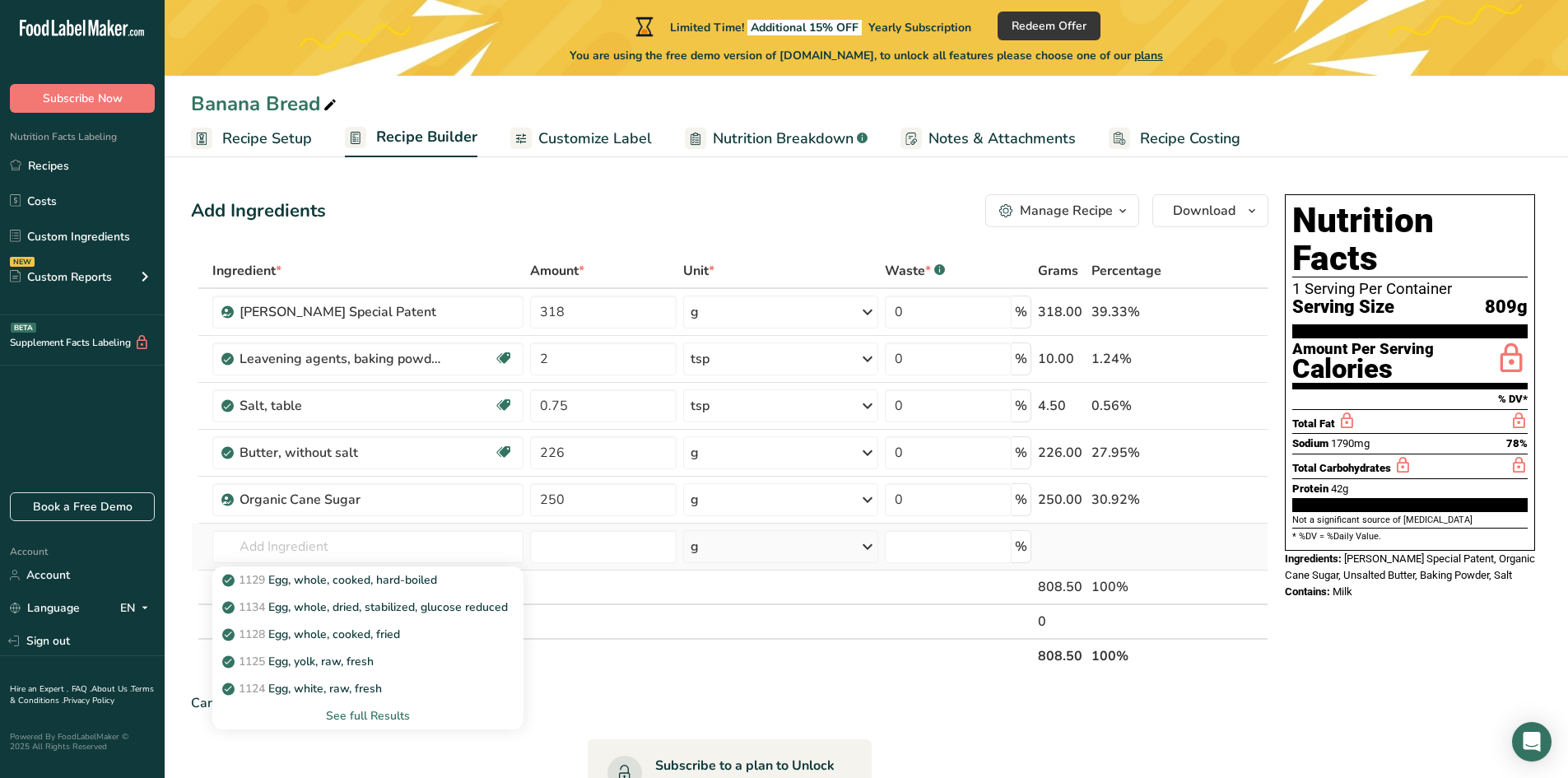
click at [339, 724] on div "See full Results" at bounding box center [368, 715] width 312 height 27
click at [346, 719] on div "See full Results" at bounding box center [368, 715] width 286 height 17
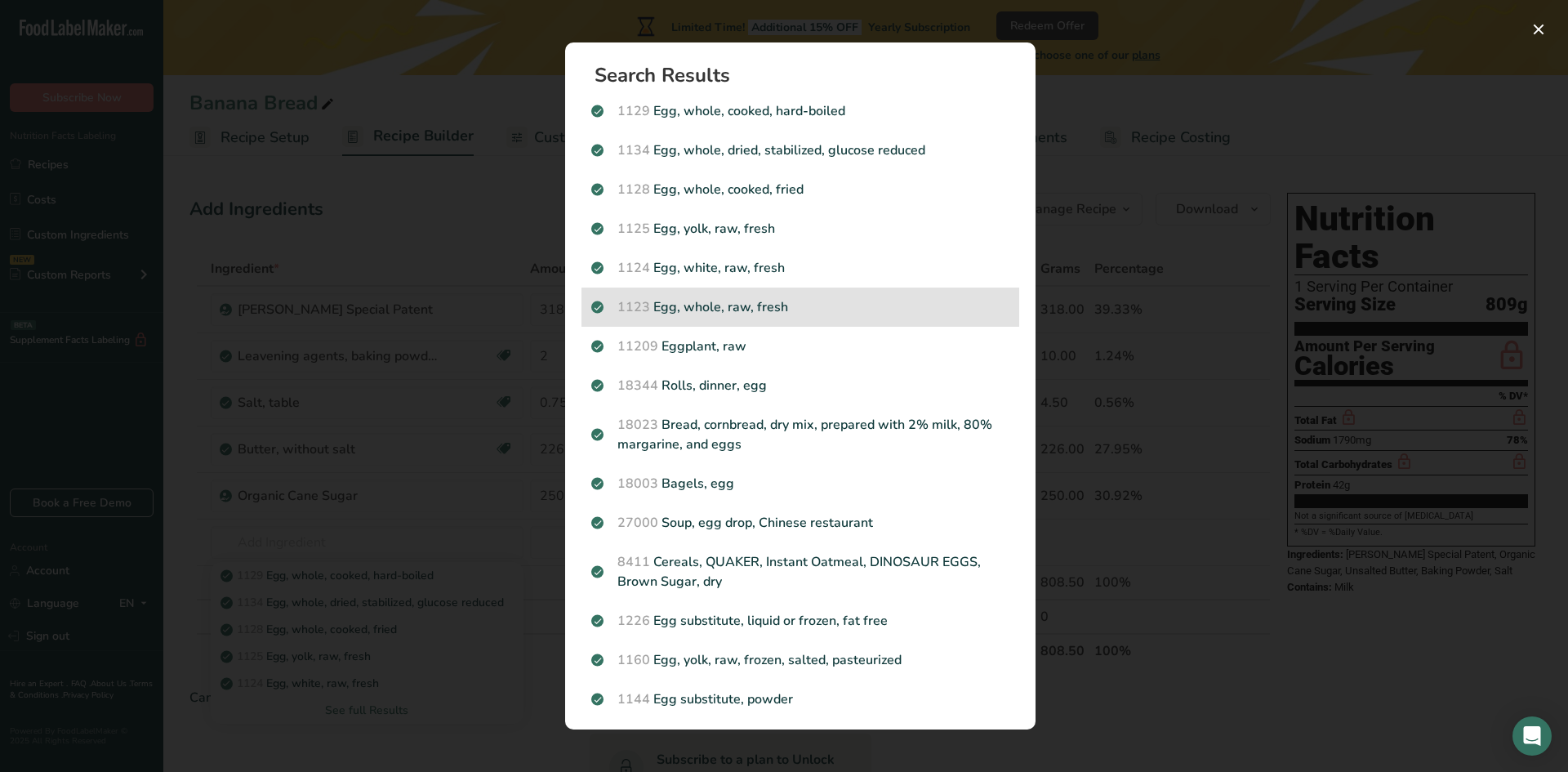
click at [709, 306] on p "1123 Egg, whole, raw, fresh" at bounding box center [800, 307] width 419 height 20
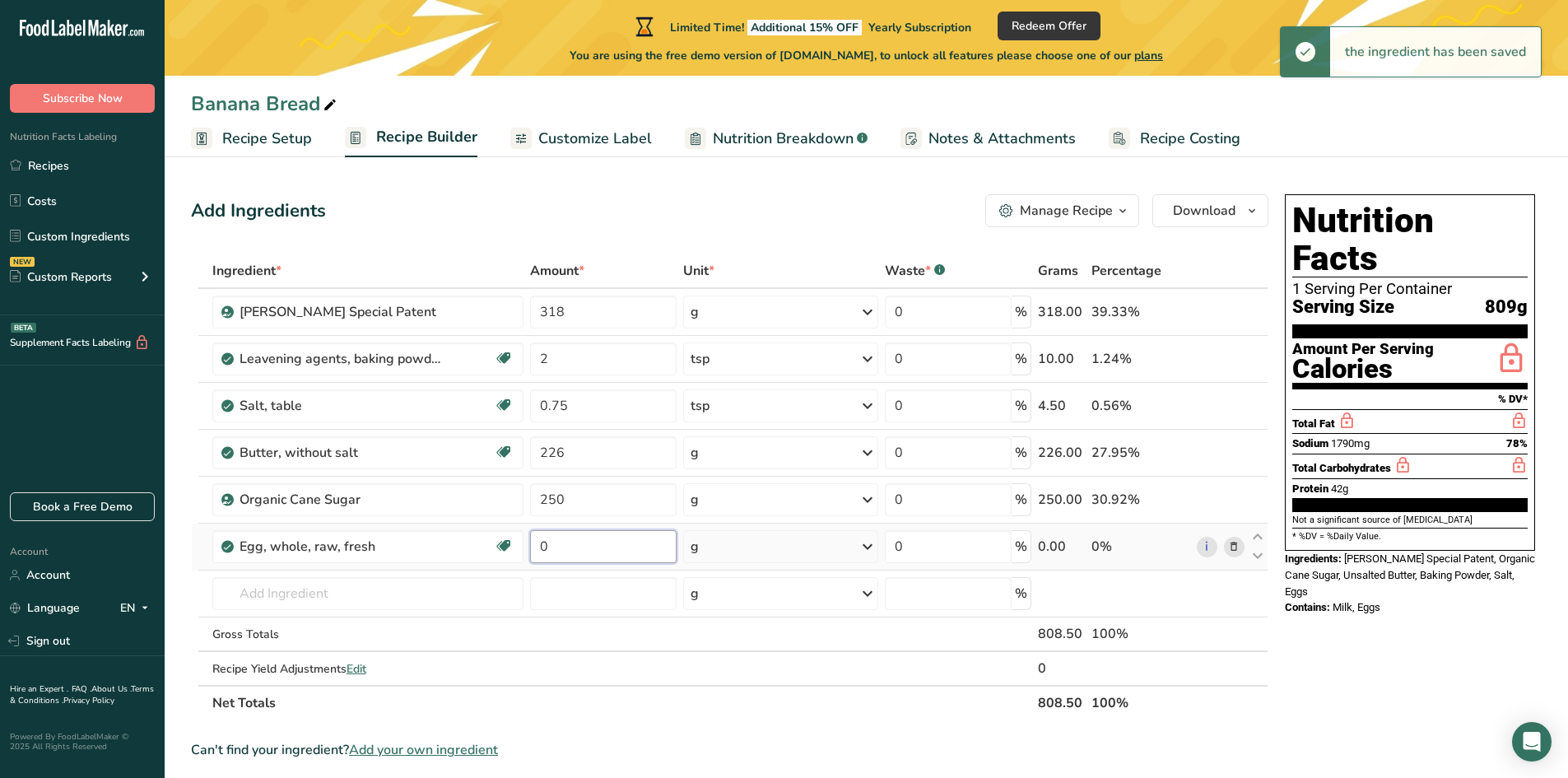
click at [569, 544] on input "0" at bounding box center [603, 547] width 147 height 33
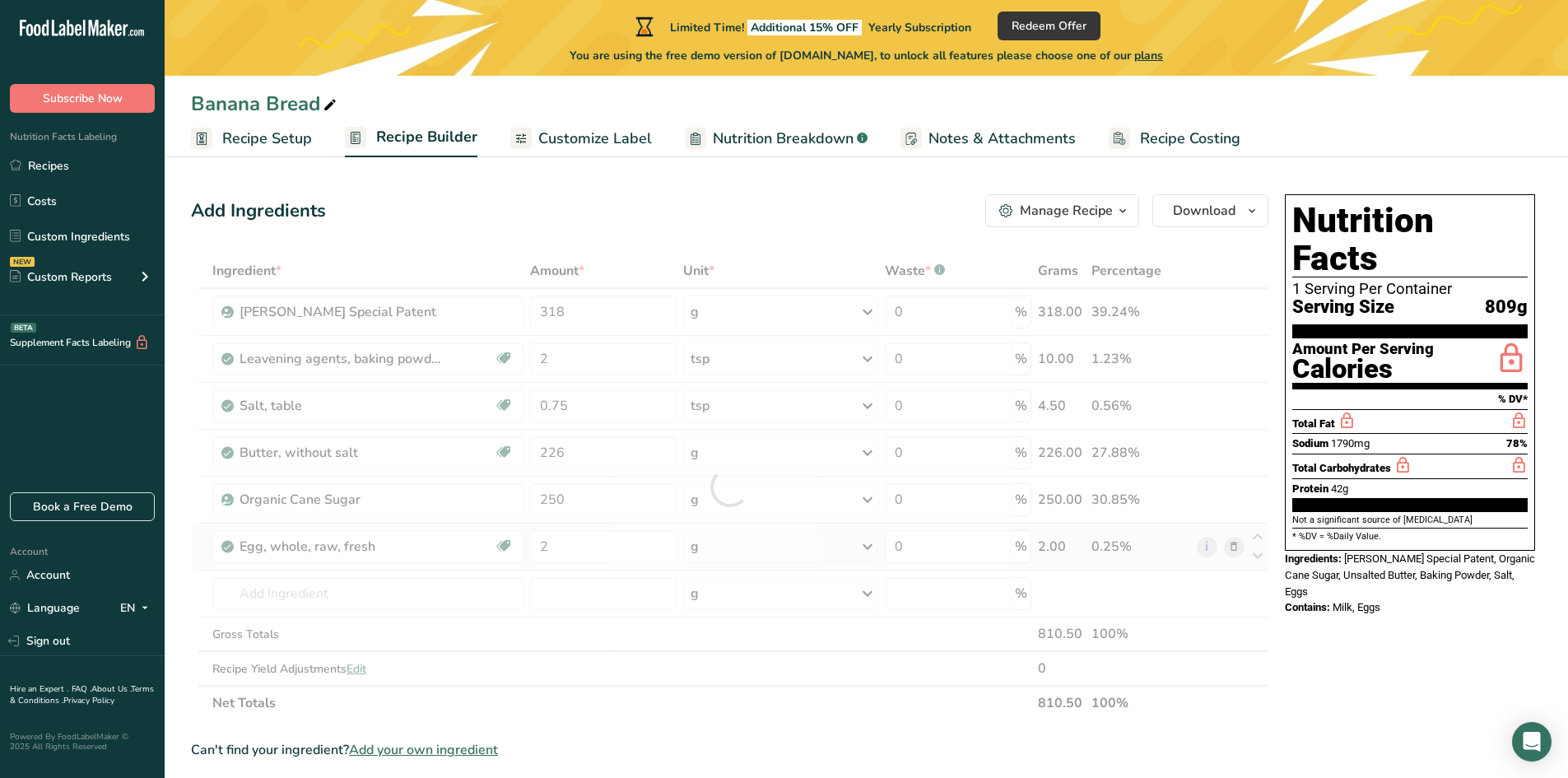
click at [755, 541] on div "Ingredient * Amount * Unit * Waste * .a-a{fill:#347362;}.b-a{fill:#fff;} Grams …" at bounding box center [729, 486] width 1077 height 466
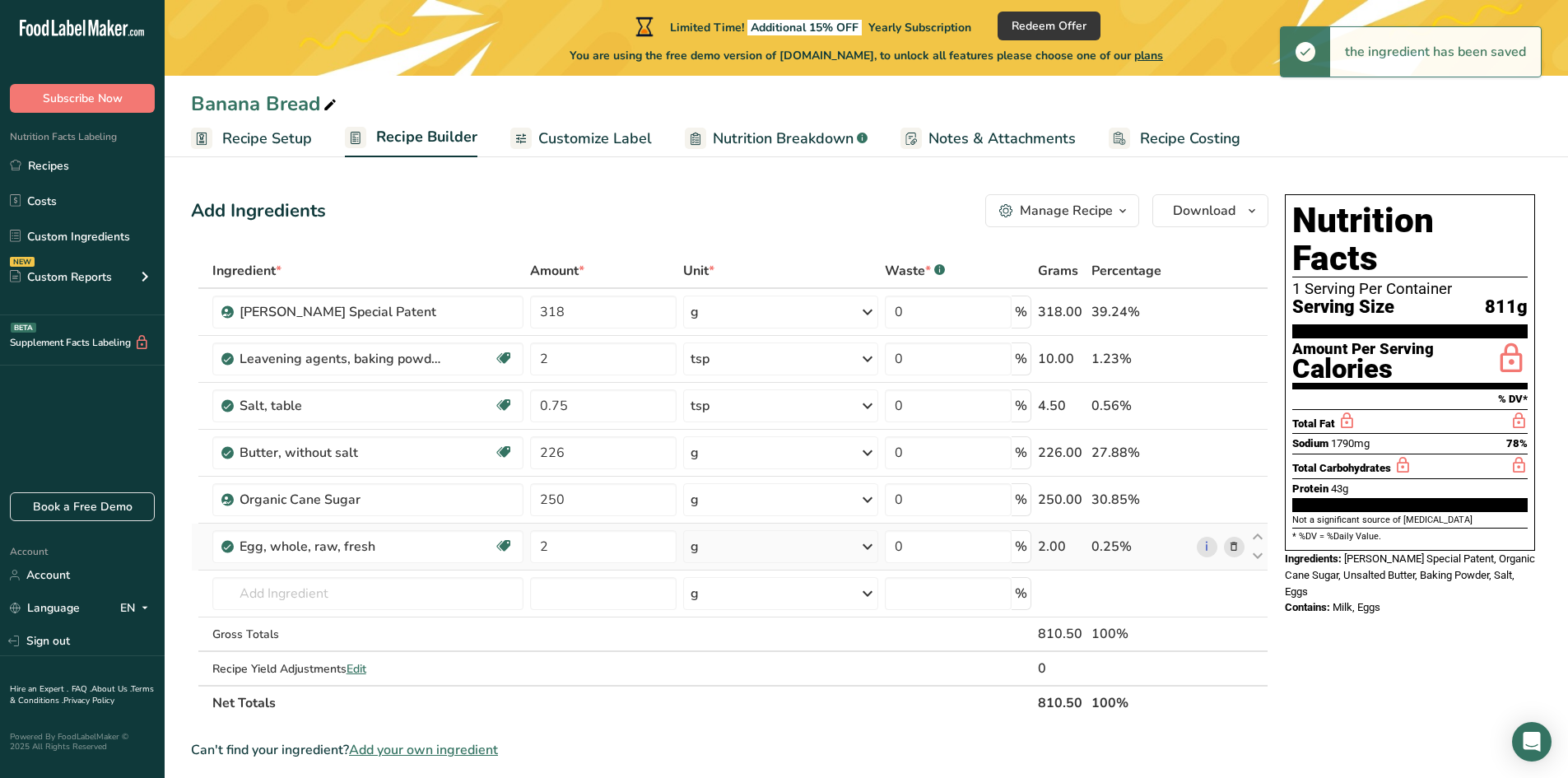
click at [729, 548] on div "g" at bounding box center [780, 547] width 195 height 33
click at [747, 597] on div "1 large" at bounding box center [762, 602] width 138 height 24
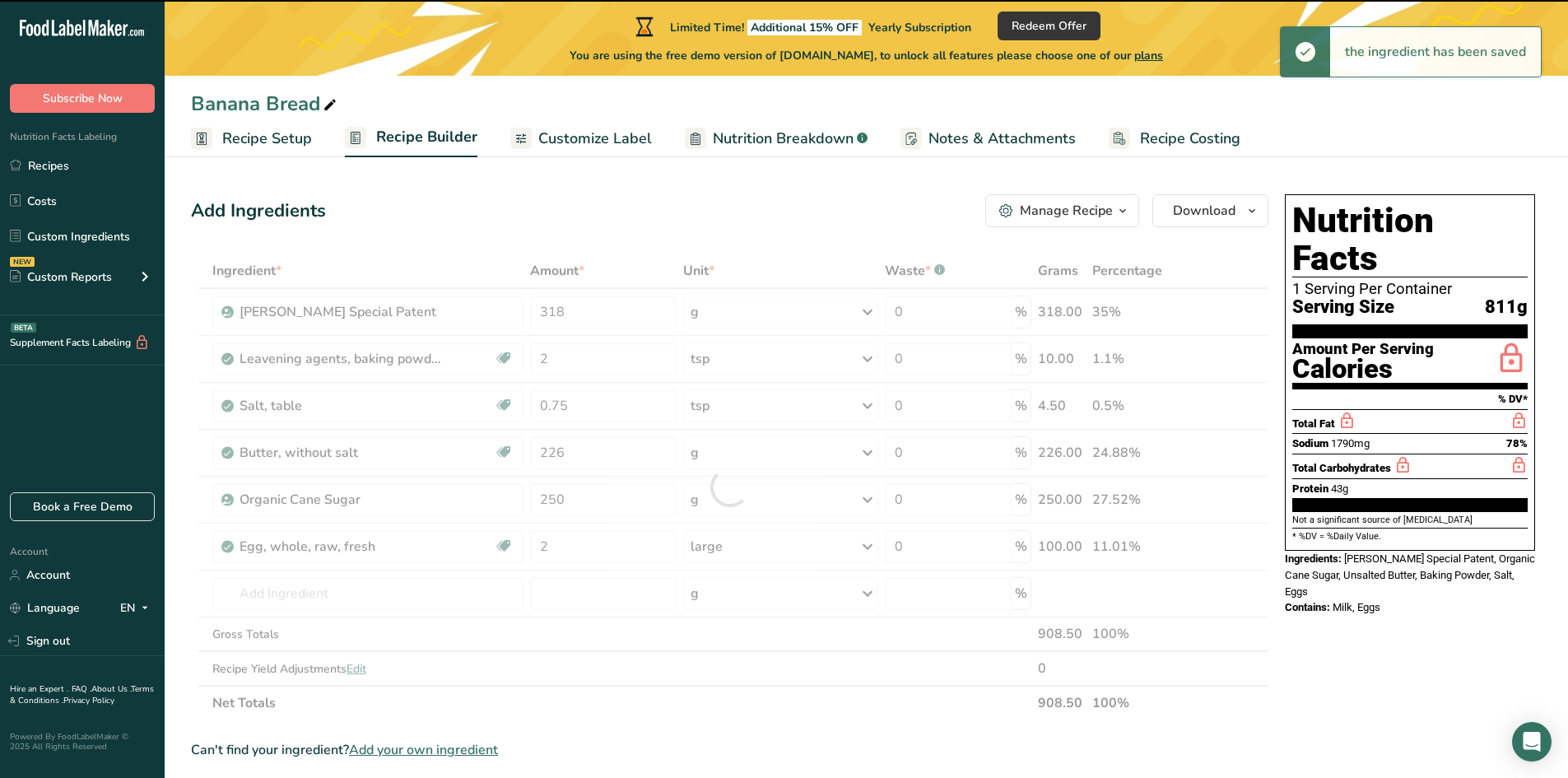
click at [313, 594] on div at bounding box center [729, 486] width 1077 height 466
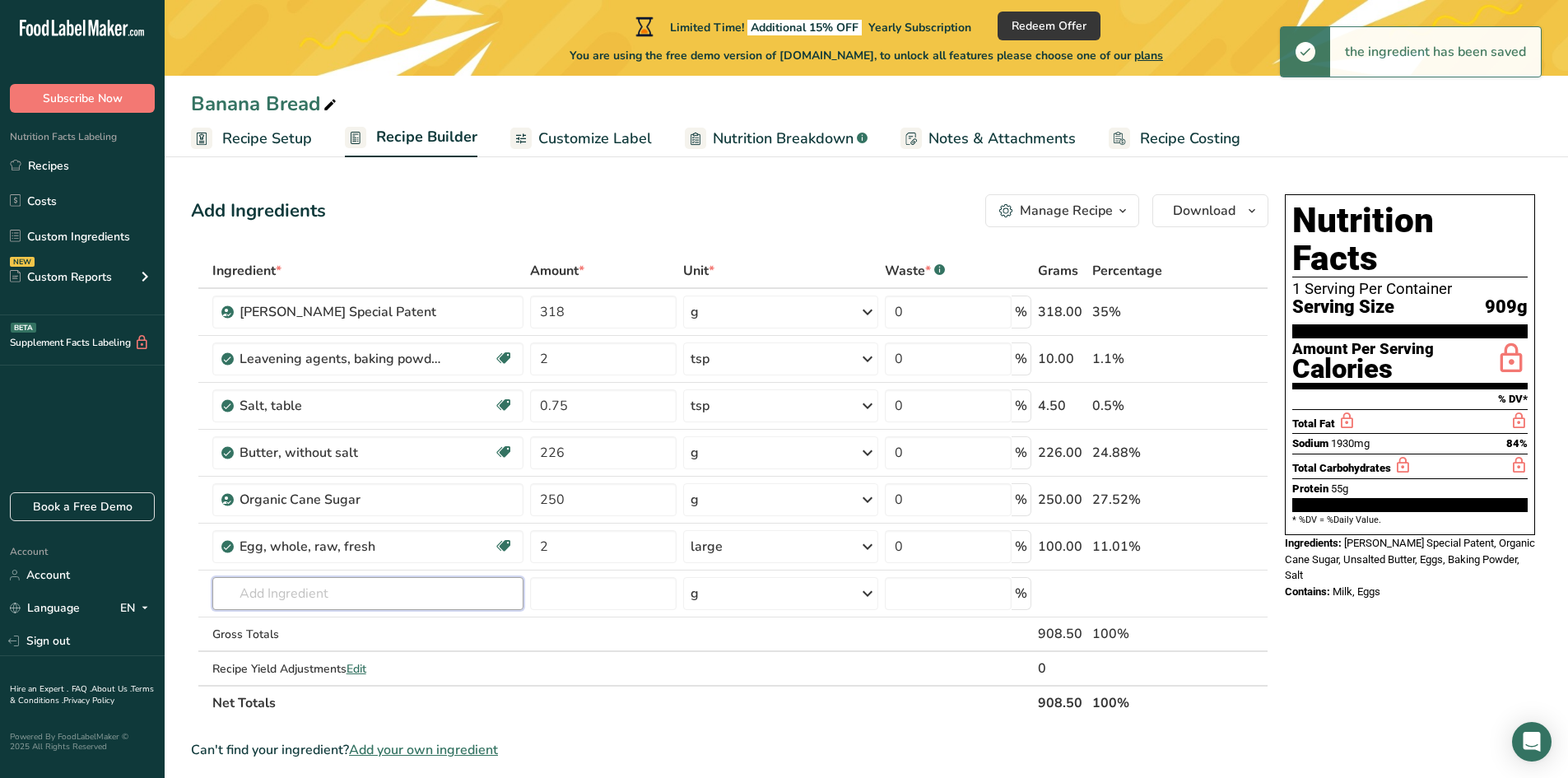
click at [313, 594] on input "text" at bounding box center [367, 593] width 311 height 33
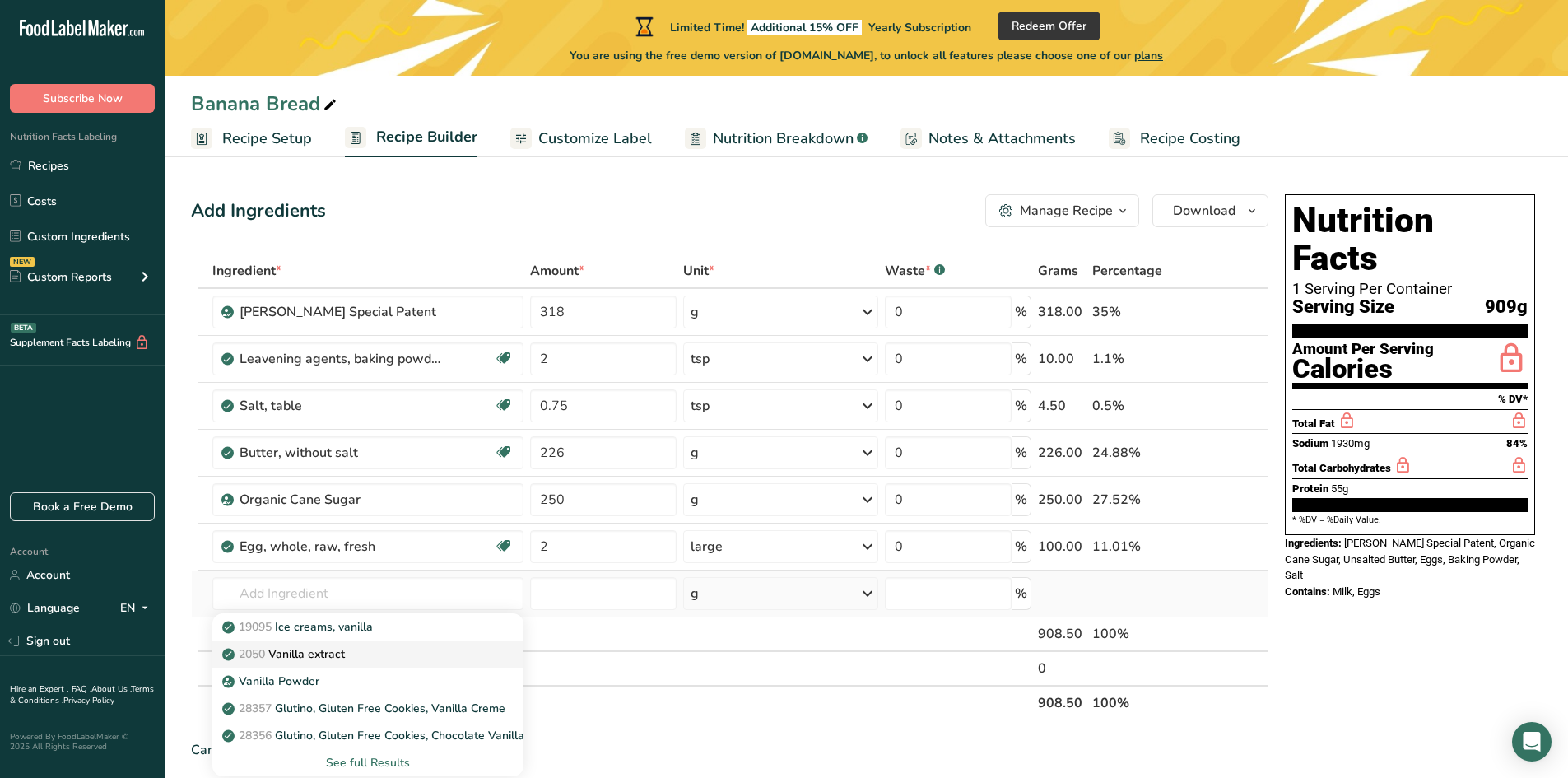
click at [310, 655] on p "2050 Vanilla extract" at bounding box center [285, 654] width 119 height 17
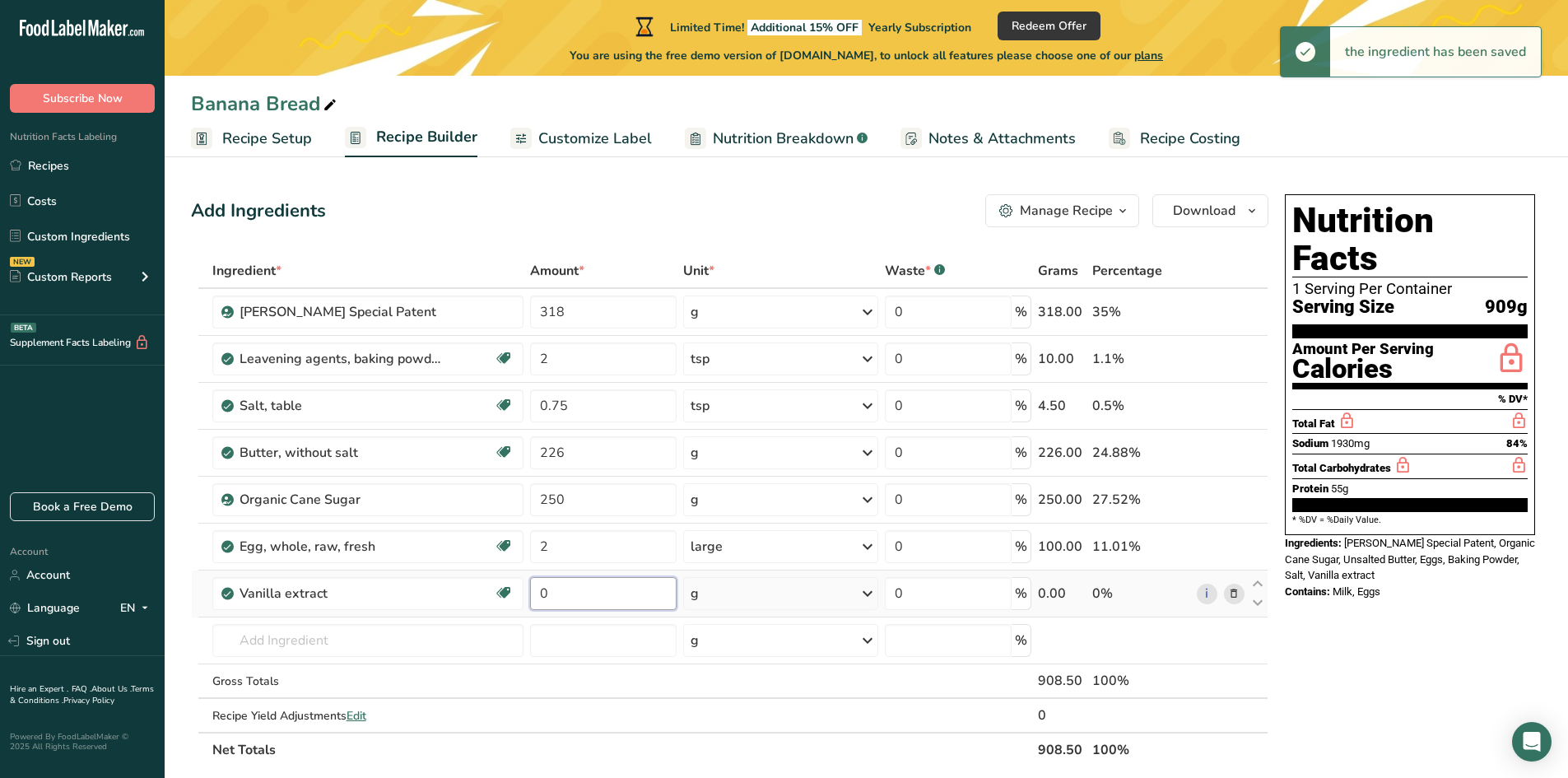
click at [557, 595] on input "0" at bounding box center [603, 593] width 147 height 33
click at [553, 597] on input "0" at bounding box center [603, 593] width 147 height 33
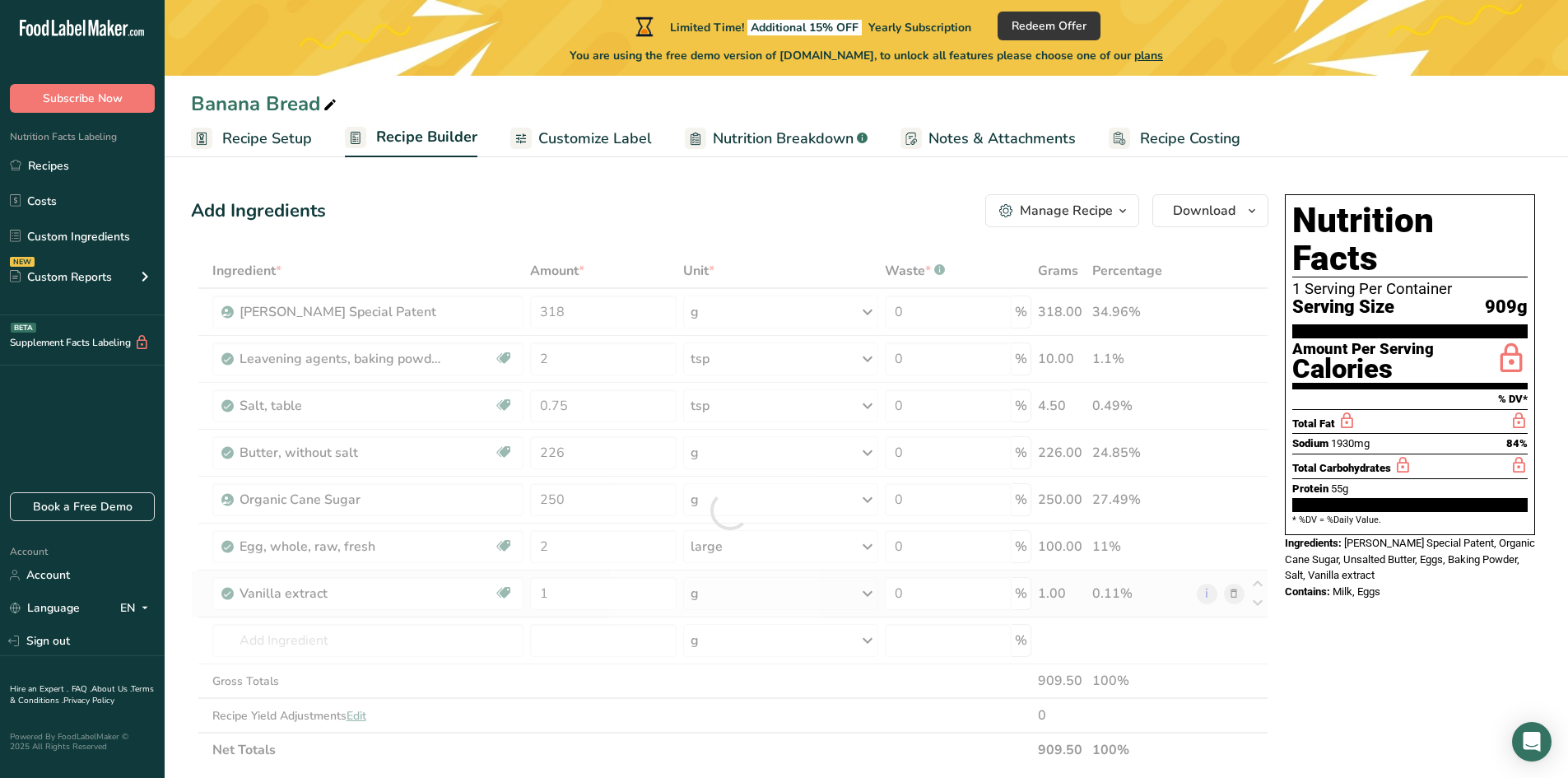
click at [711, 596] on div "Ingredient * Amount * Unit * Waste * .a-a{fill:#347362;}.b-a{fill:#fff;} Grams …" at bounding box center [729, 510] width 1077 height 514
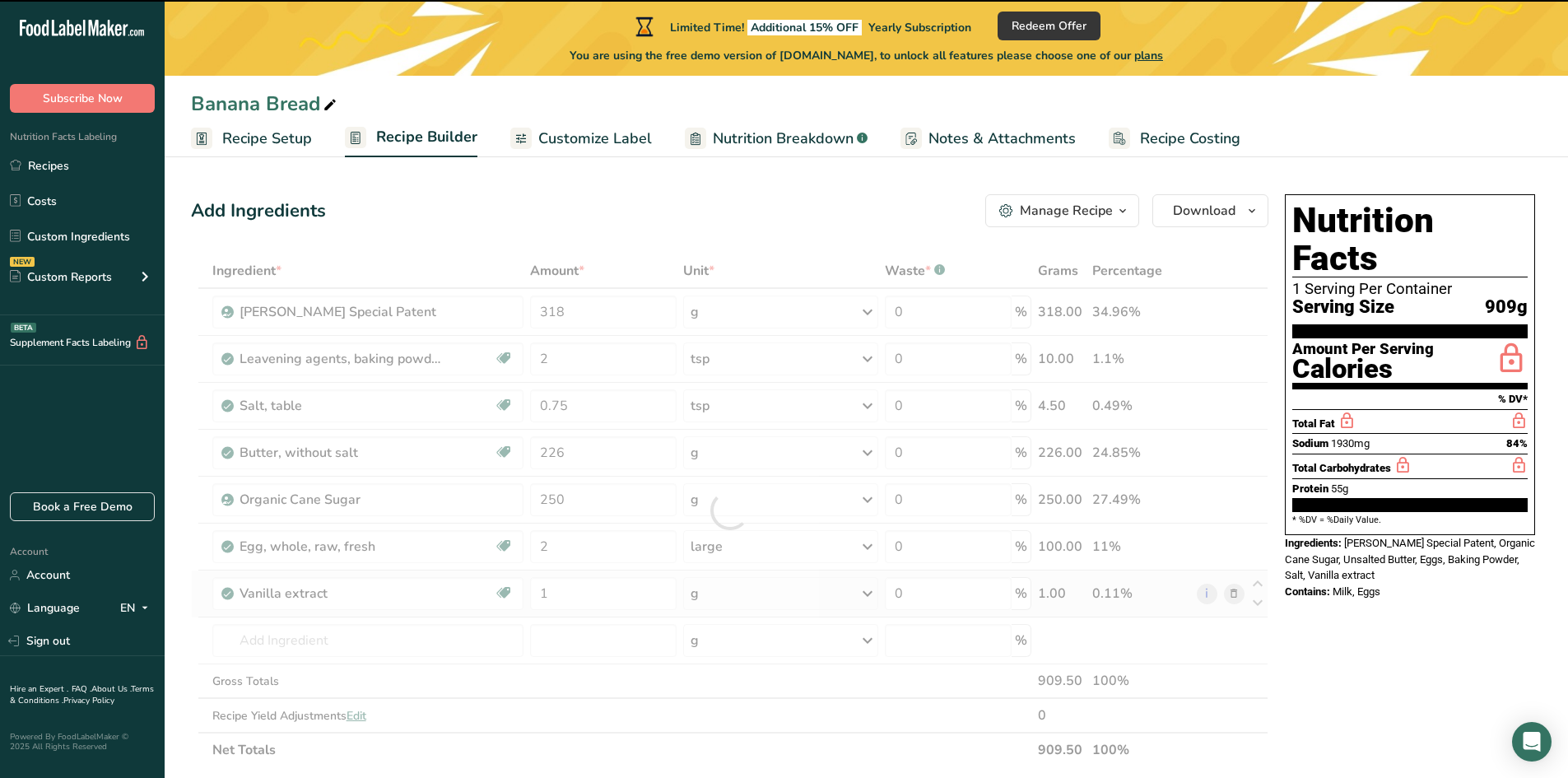
click at [759, 596] on div "g" at bounding box center [781, 593] width 196 height 33
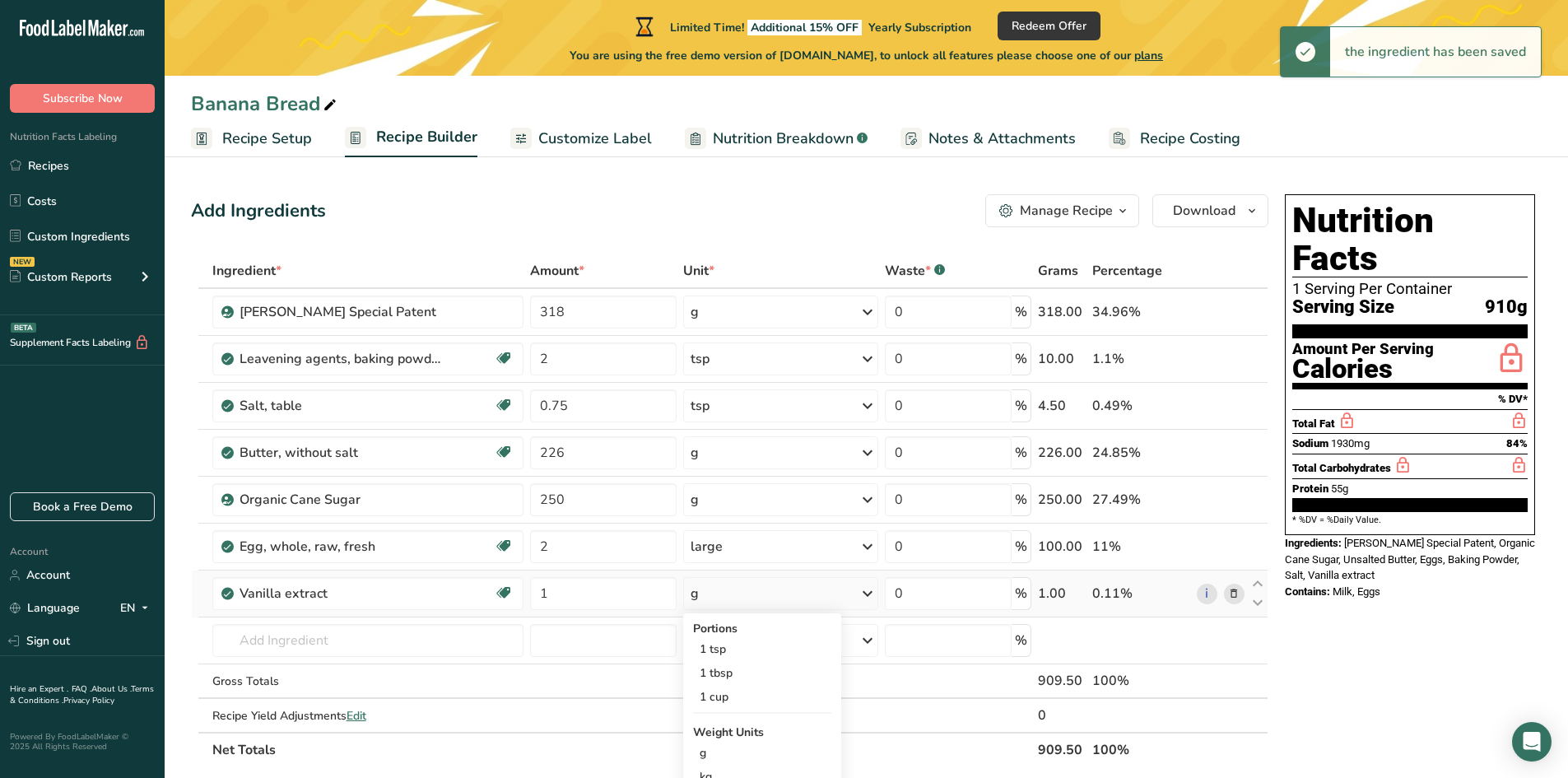
click at [753, 597] on div "g" at bounding box center [781, 593] width 196 height 33
click at [719, 596] on div "g" at bounding box center [781, 593] width 196 height 33
click at [714, 651] on div "1 tsp" at bounding box center [762, 649] width 138 height 24
drag, startPoint x: 1431, startPoint y: 536, endPoint x: 1348, endPoint y: 506, distance: 88.3
click at [1348, 535] on div "Ingredients: [PERSON_NAME] Special Patent, Organic Cane Sugar, Unsalted Butter,…" at bounding box center [1410, 559] width 250 height 49
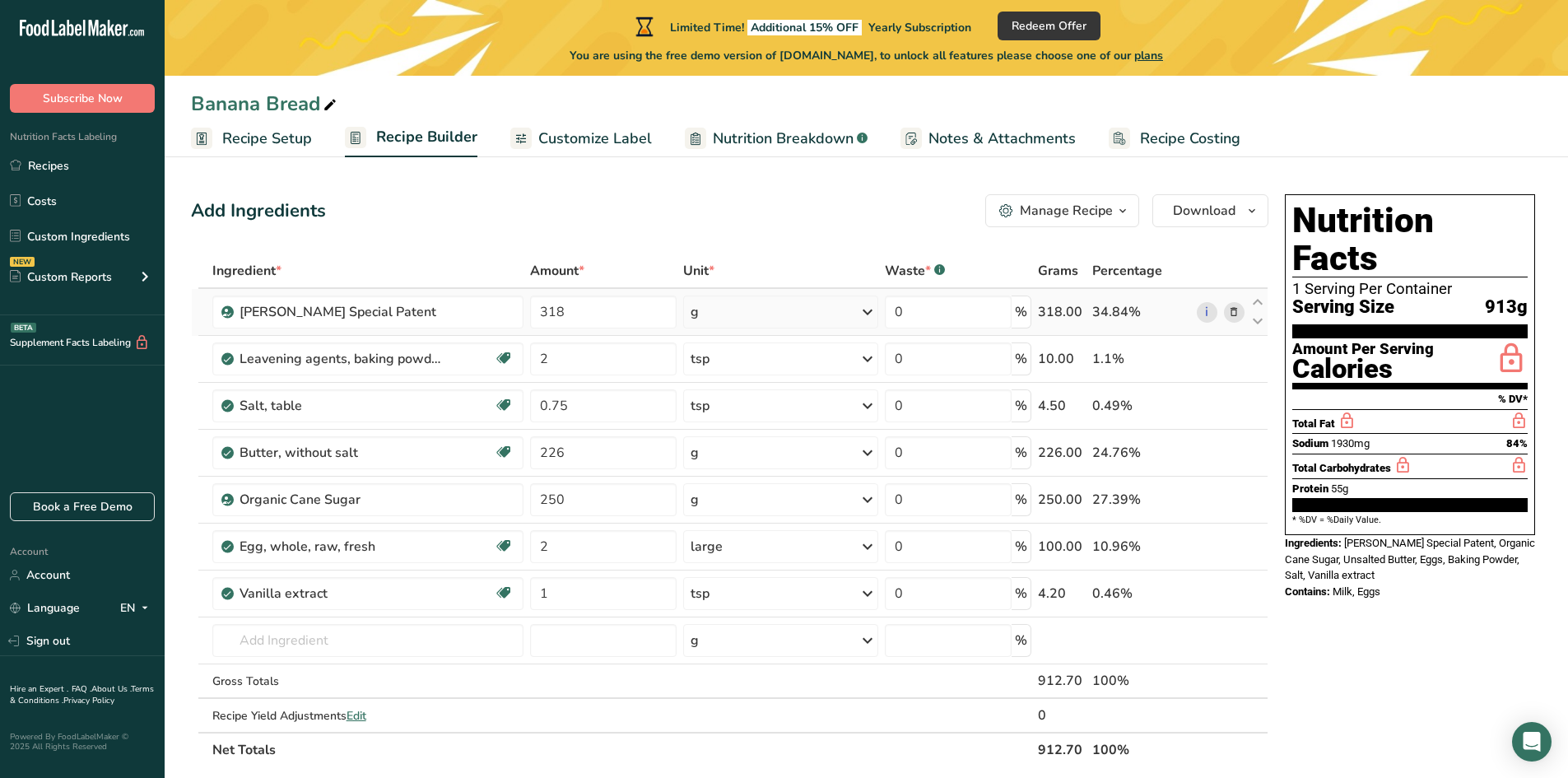
click at [1229, 319] on icon at bounding box center [1234, 312] width 12 height 17
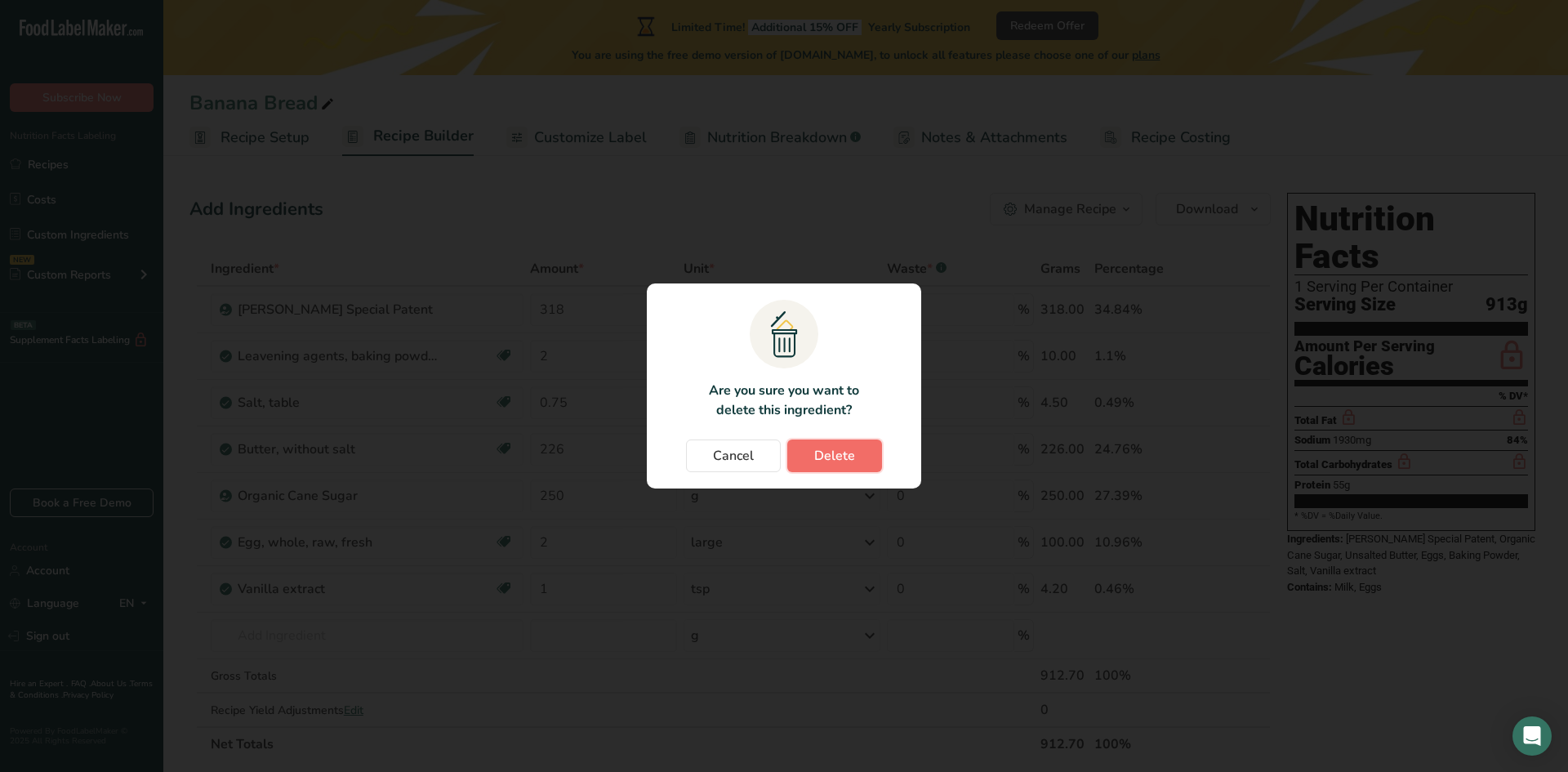
click at [869, 453] on button "Delete" at bounding box center [834, 455] width 95 height 33
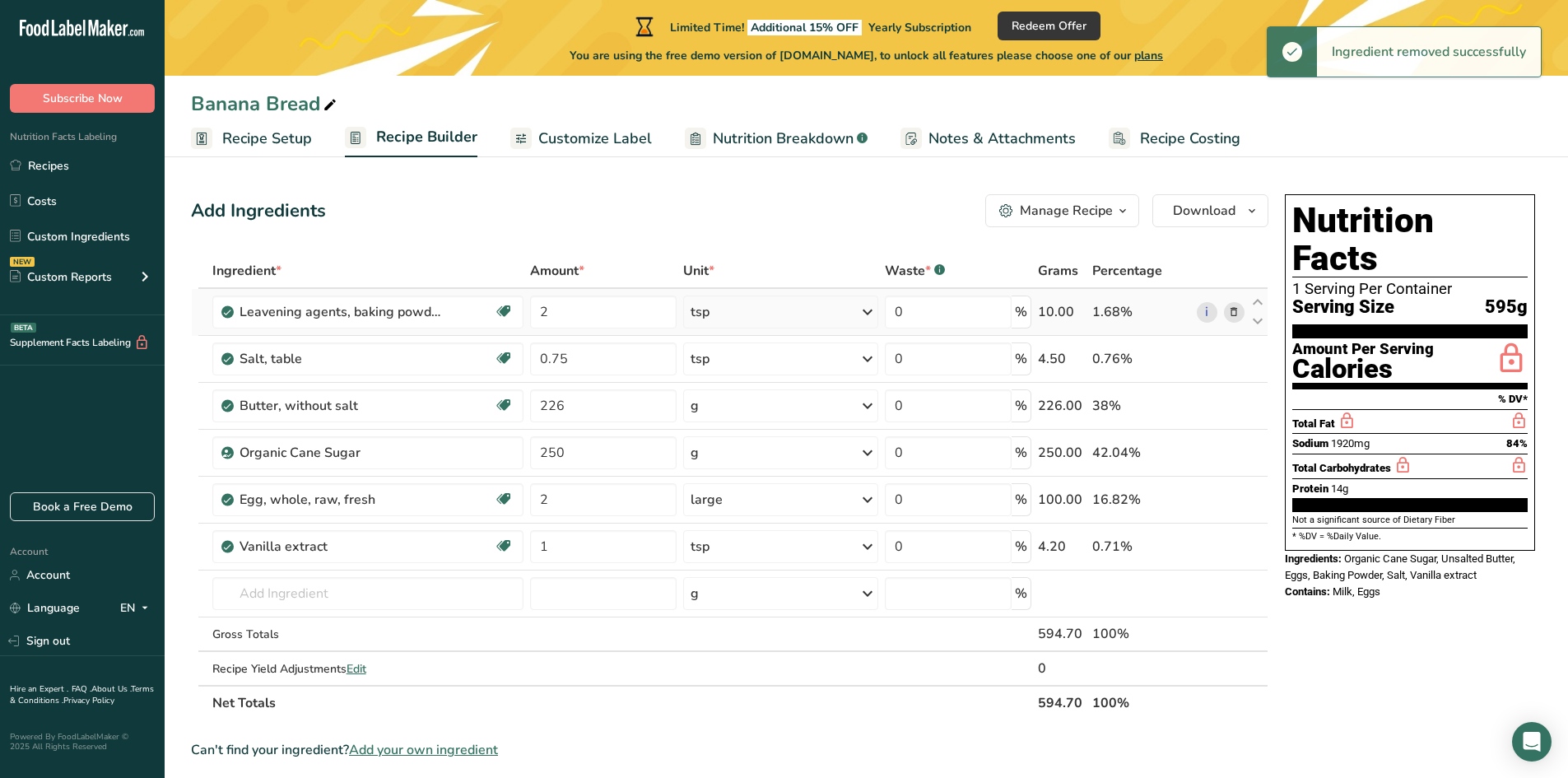
click at [1236, 315] on icon at bounding box center [1234, 312] width 12 height 17
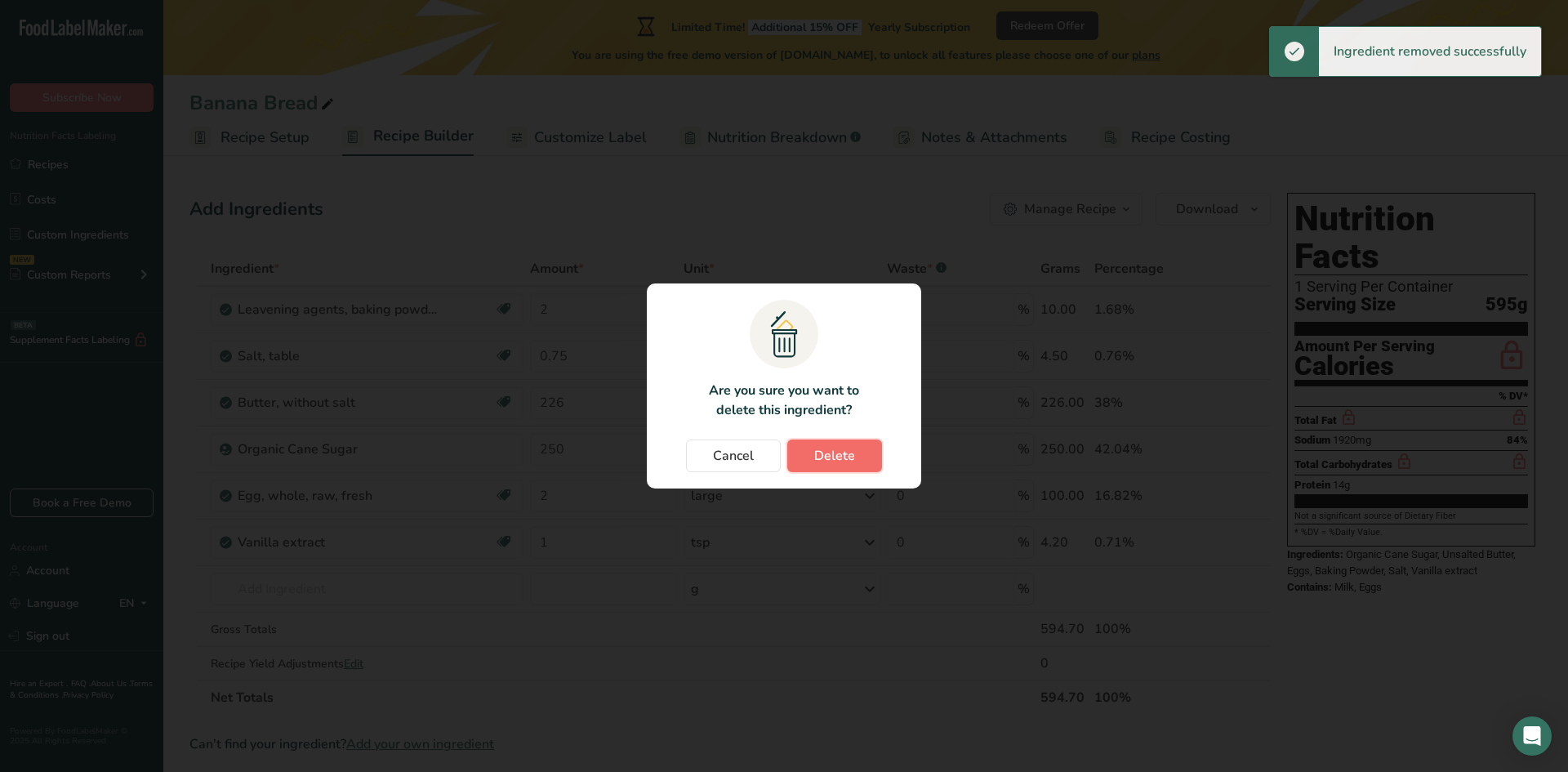
click at [861, 457] on button "Delete" at bounding box center [834, 455] width 95 height 33
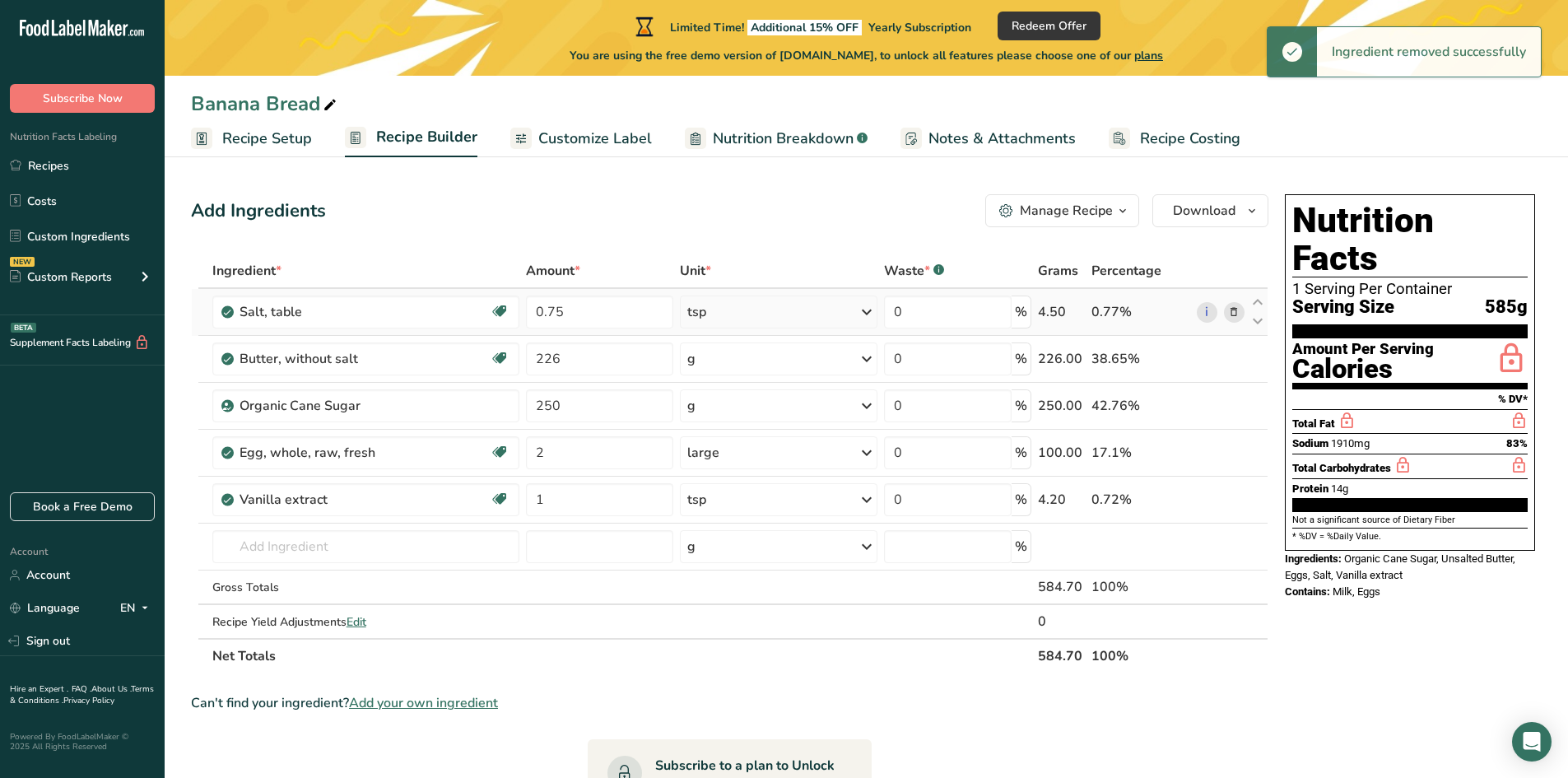
click at [1233, 315] on icon at bounding box center [1234, 312] width 12 height 17
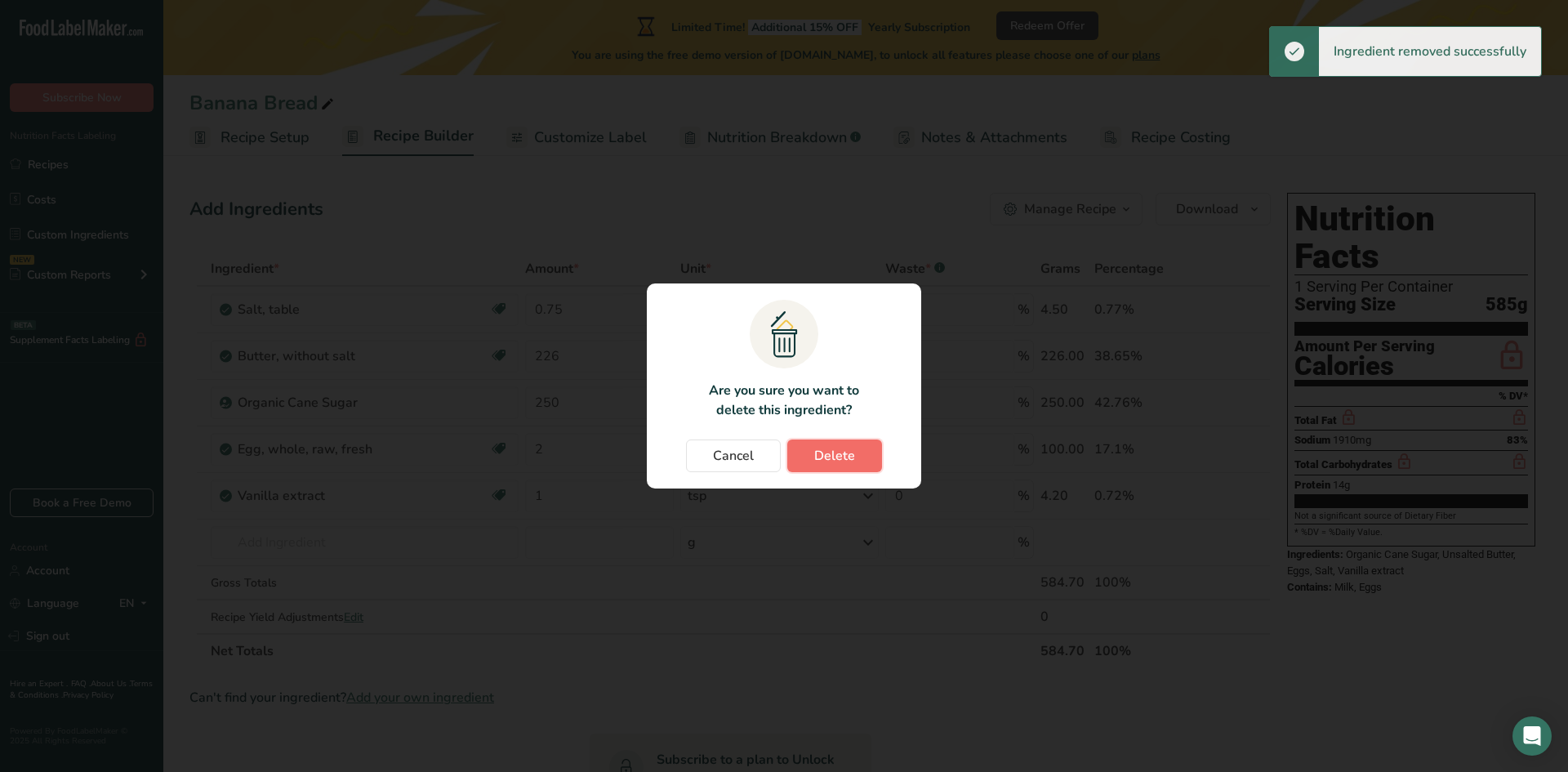
click at [839, 455] on span "Delete" at bounding box center [835, 455] width 41 height 20
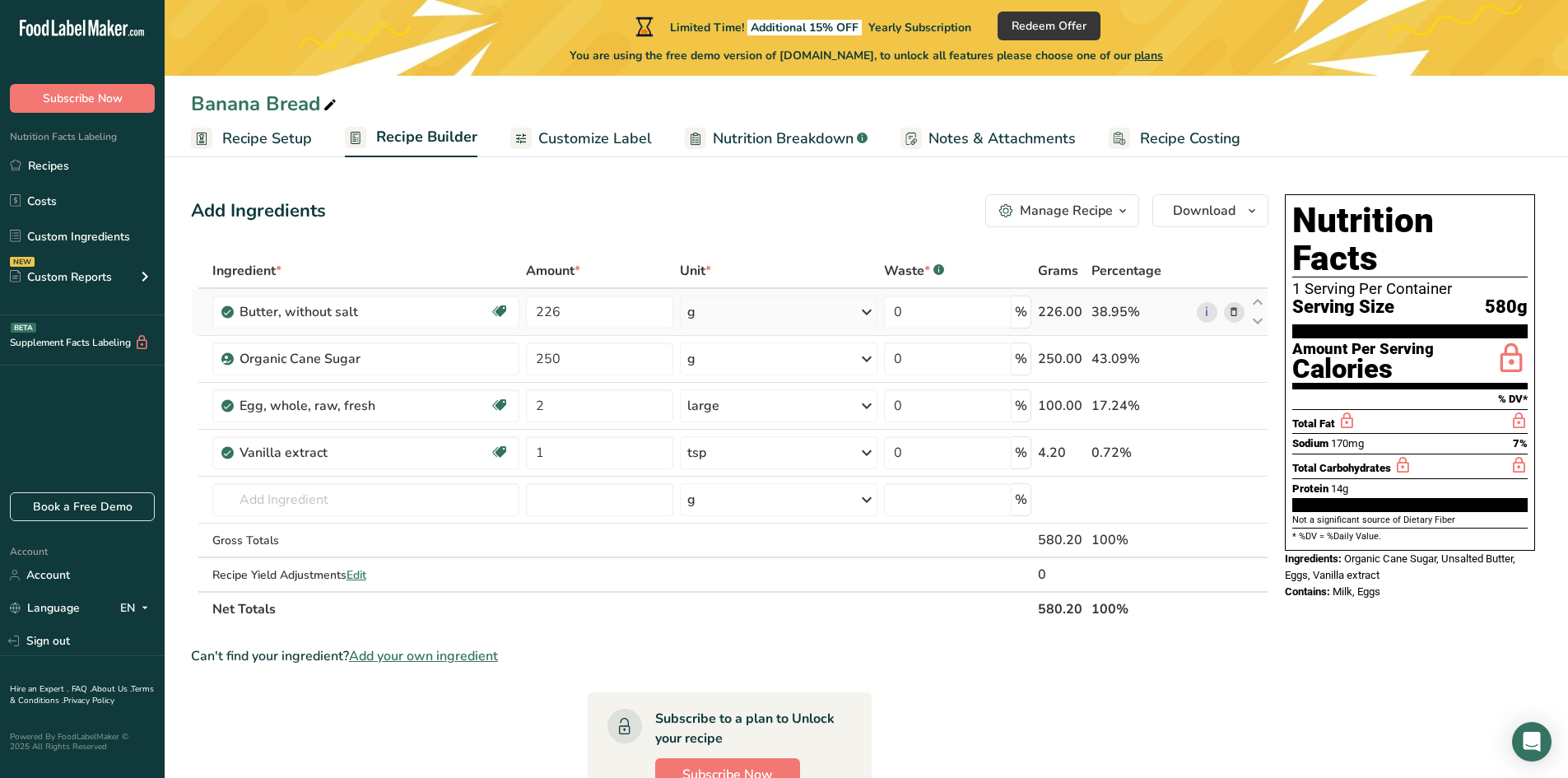
click at [1241, 308] on span at bounding box center [1234, 312] width 20 height 20
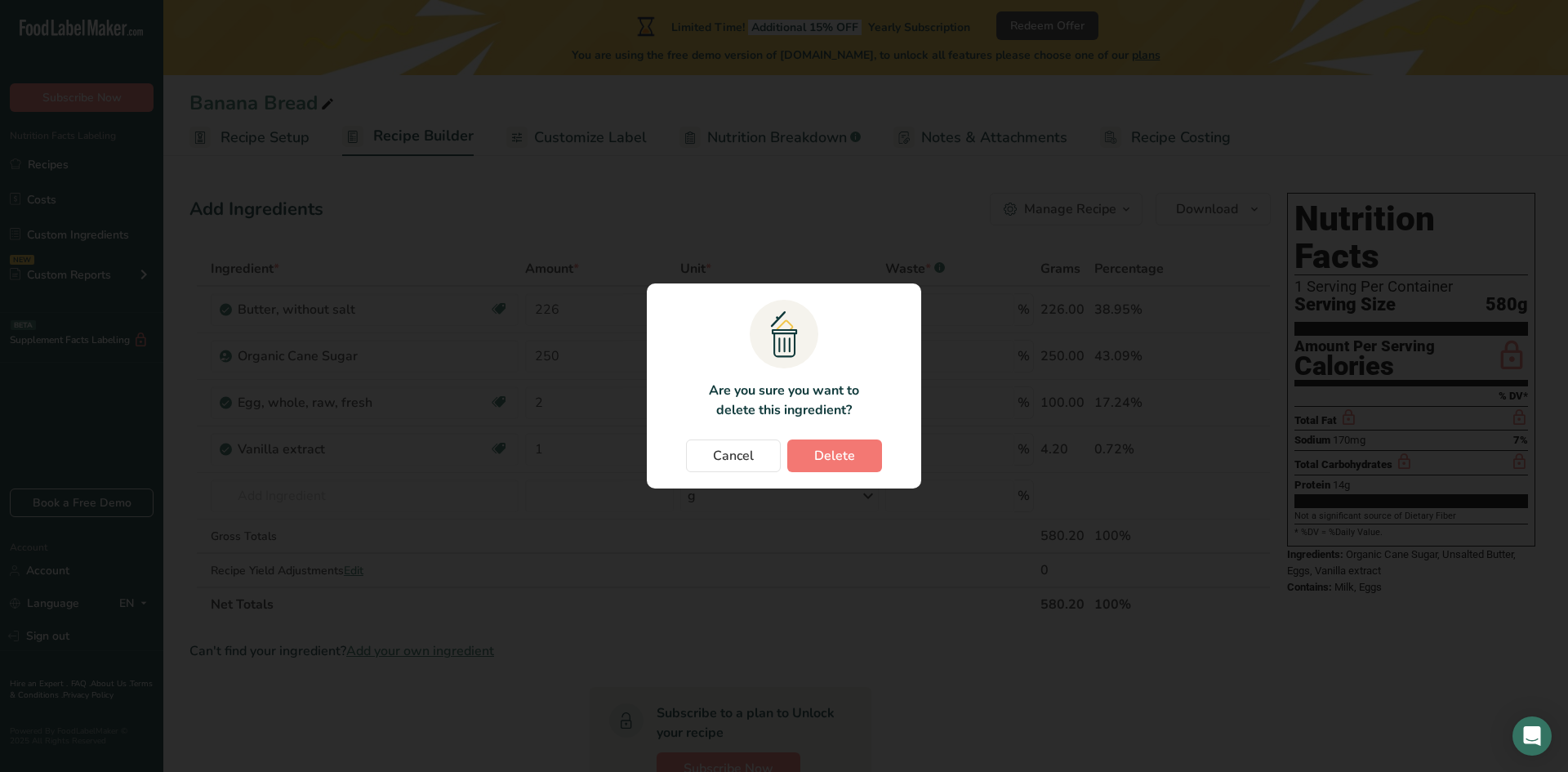
click at [892, 454] on div "Cancel [GEOGRAPHIC_DATA]" at bounding box center [784, 455] width 242 height 33
click at [850, 460] on span "Delete" at bounding box center [835, 455] width 41 height 20
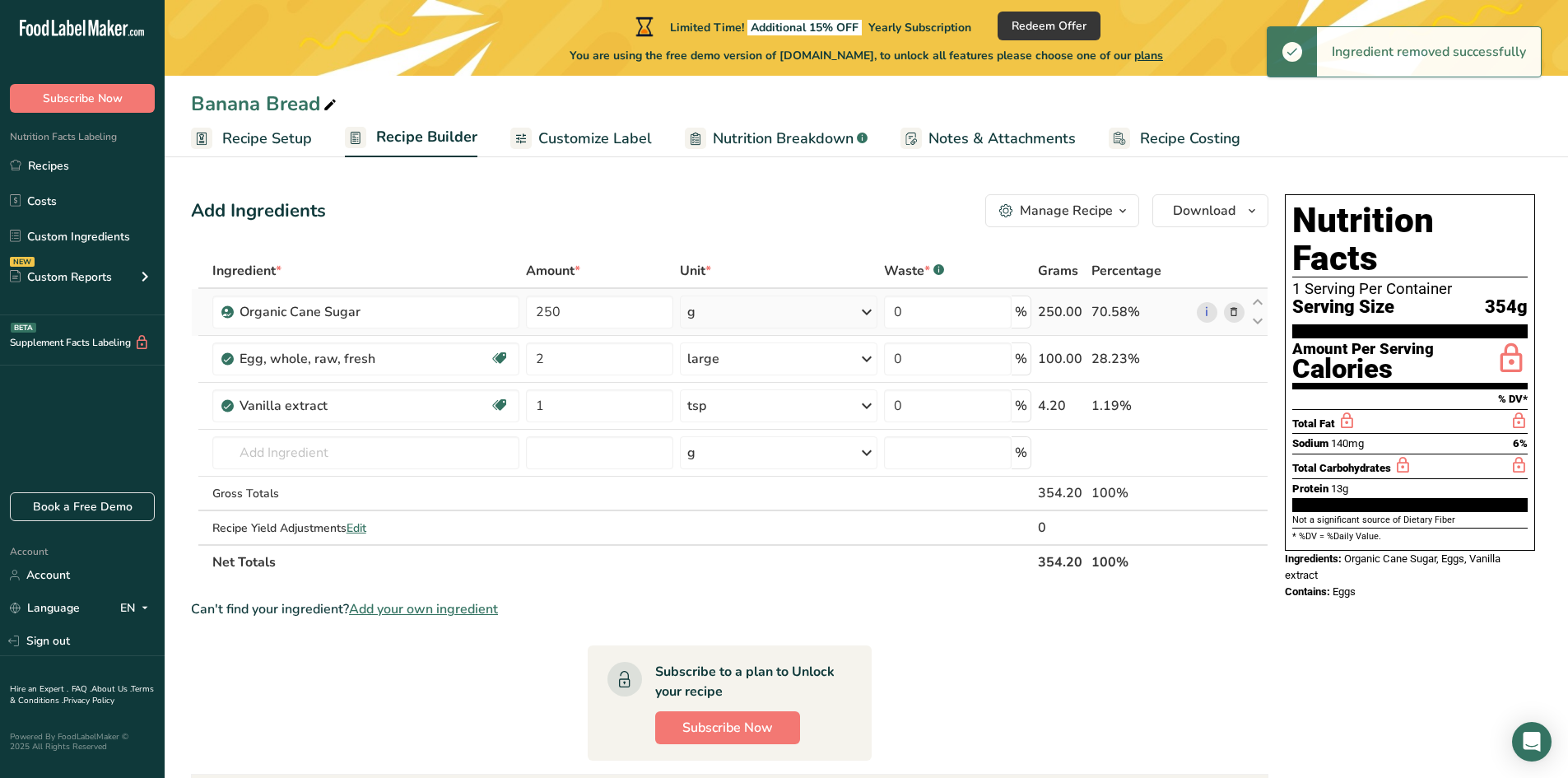
click at [1234, 309] on icon at bounding box center [1234, 312] width 12 height 17
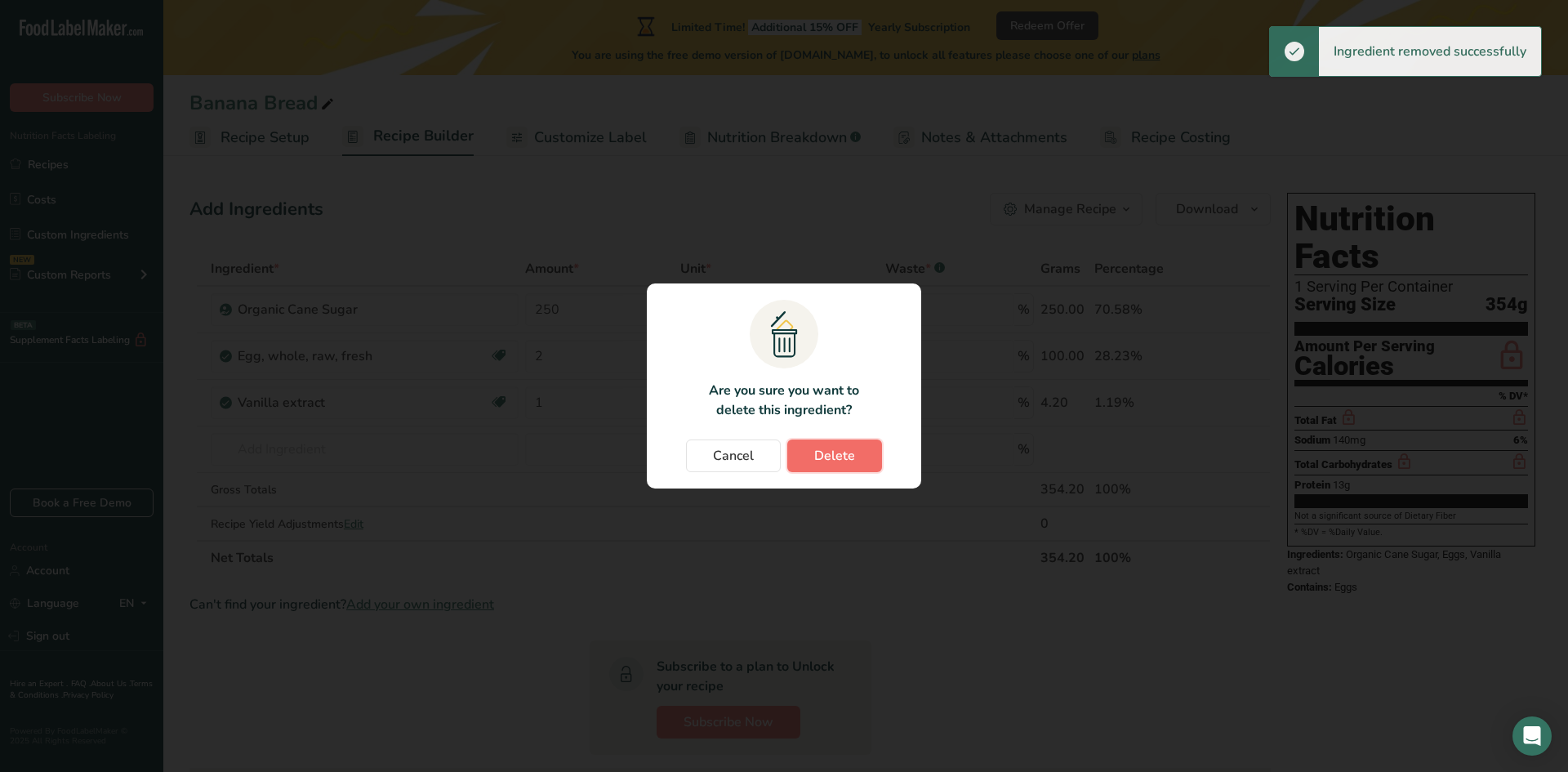
click at [858, 455] on button "Delete" at bounding box center [834, 455] width 95 height 33
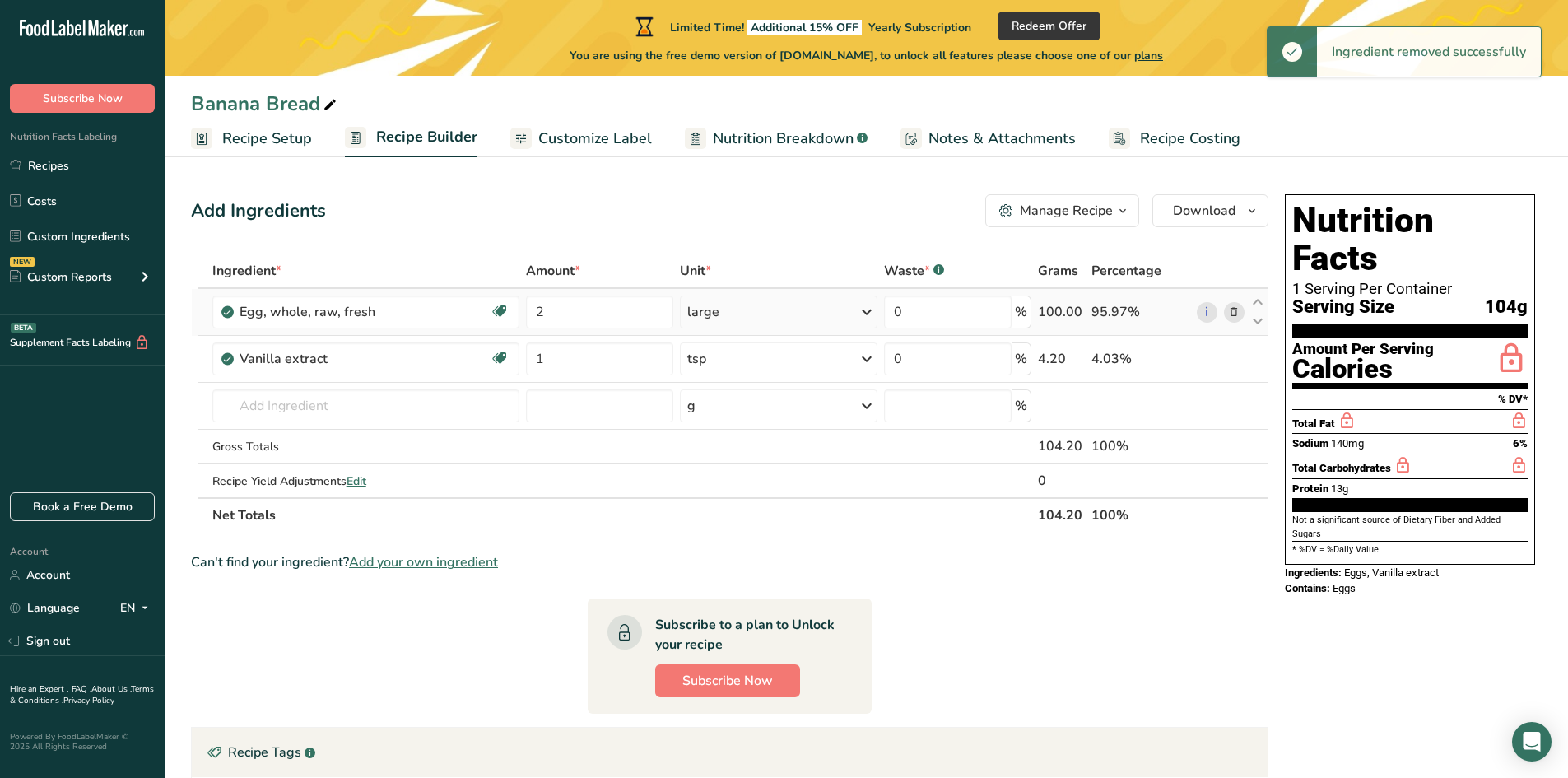
click at [1239, 315] on icon at bounding box center [1234, 312] width 12 height 17
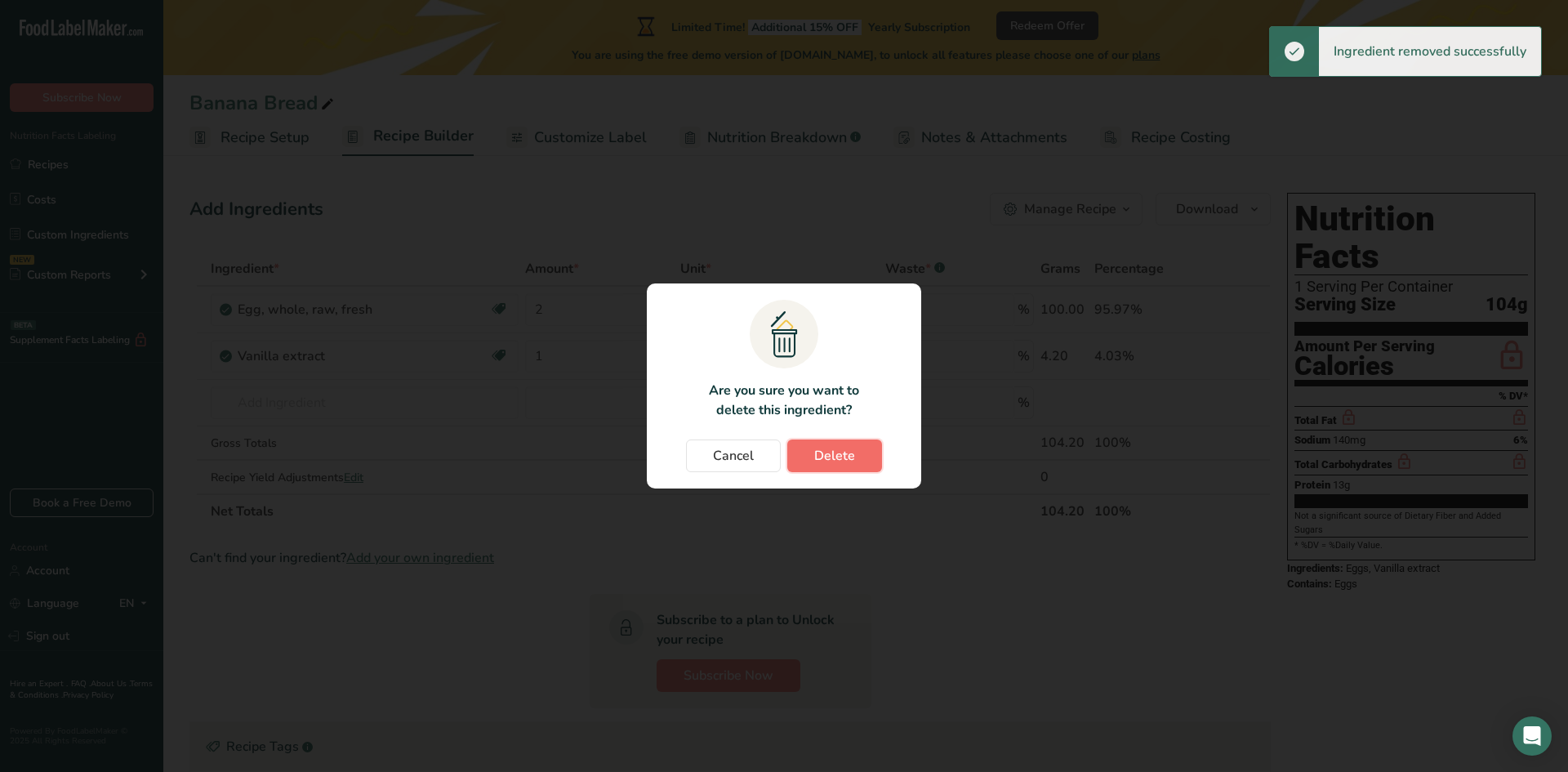
click at [844, 461] on span "Delete" at bounding box center [835, 455] width 41 height 20
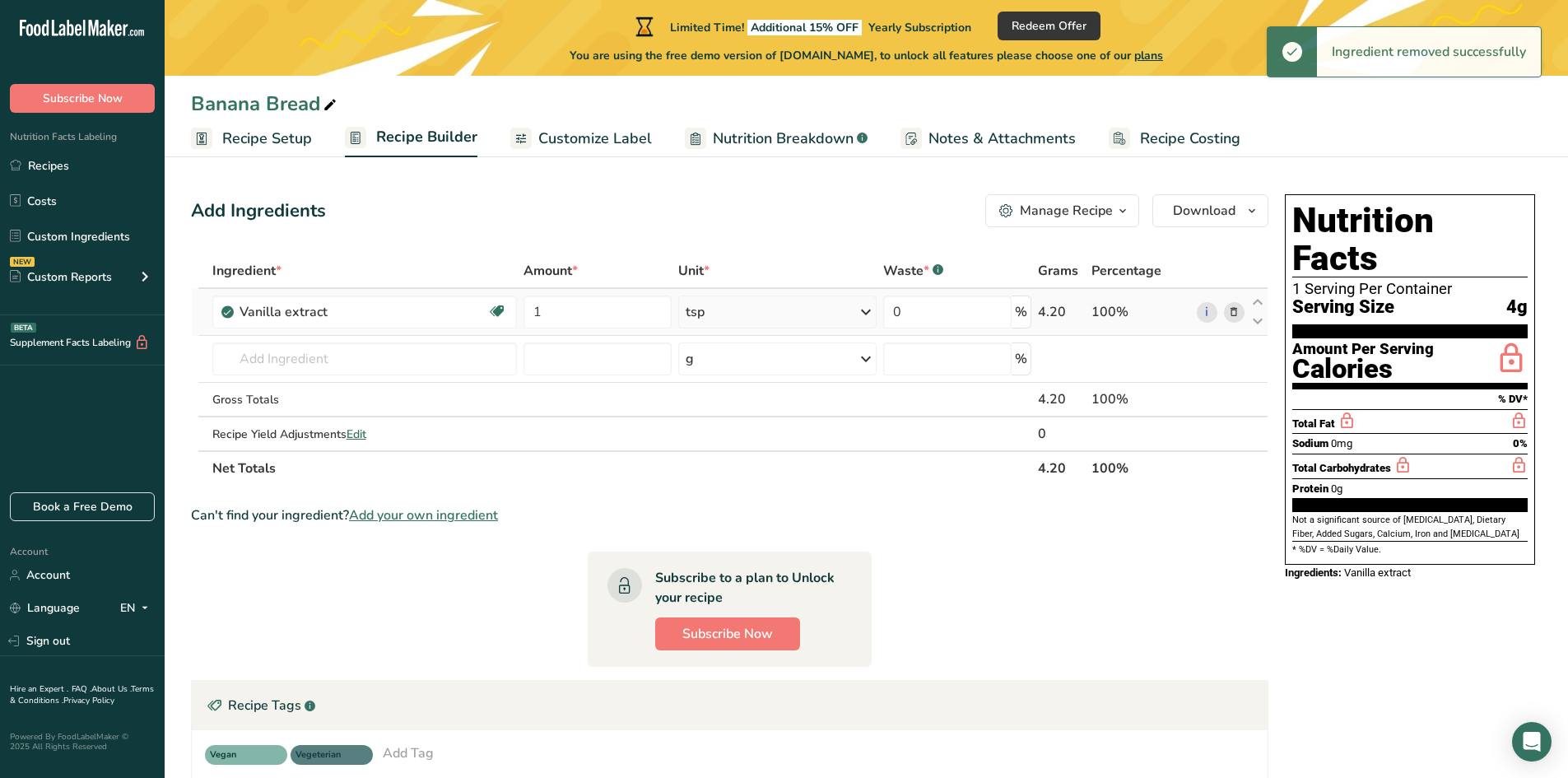
click at [1232, 312] on icon at bounding box center [1234, 312] width 12 height 17
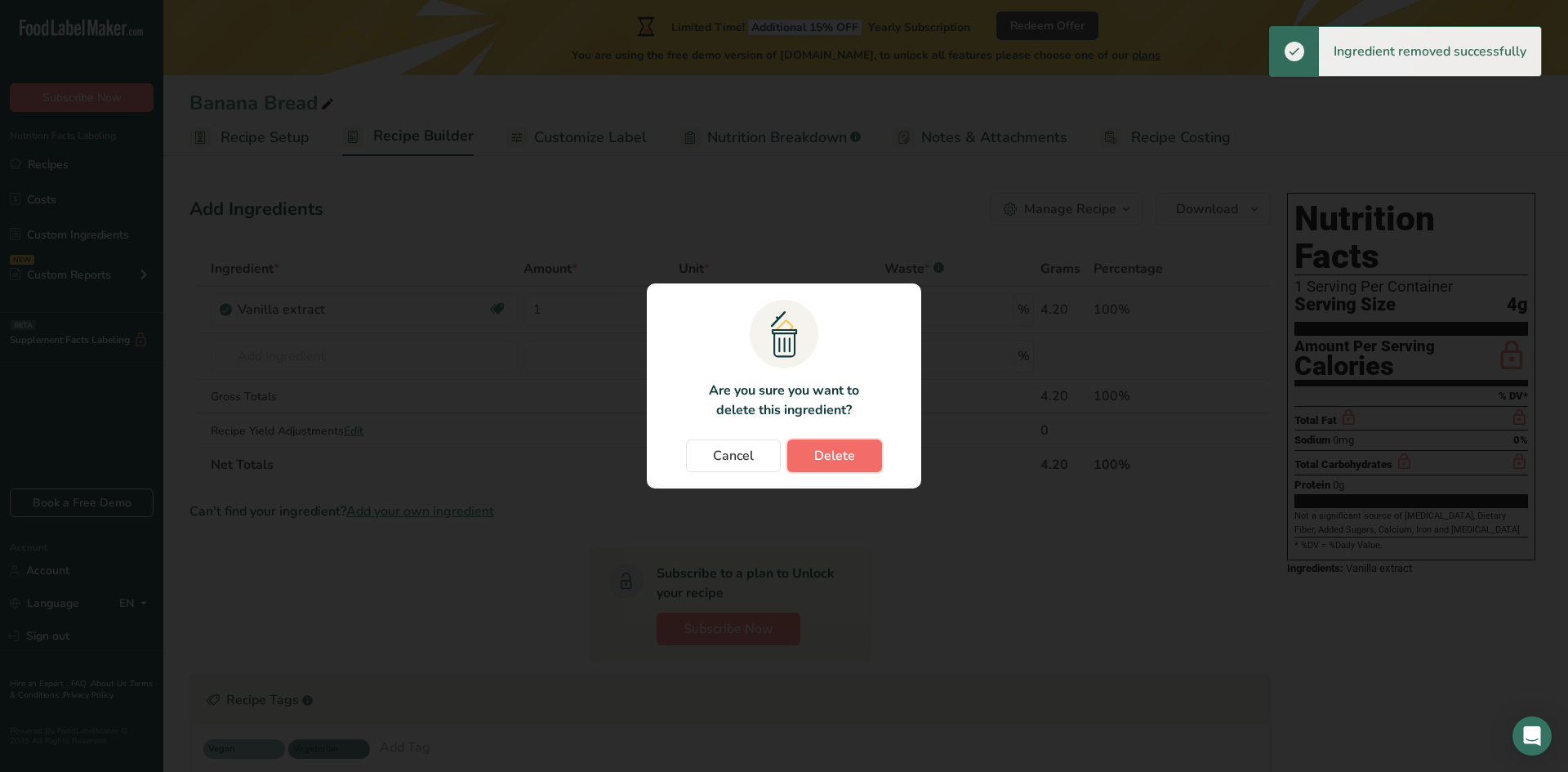
click at [870, 448] on button "Delete" at bounding box center [834, 455] width 95 height 33
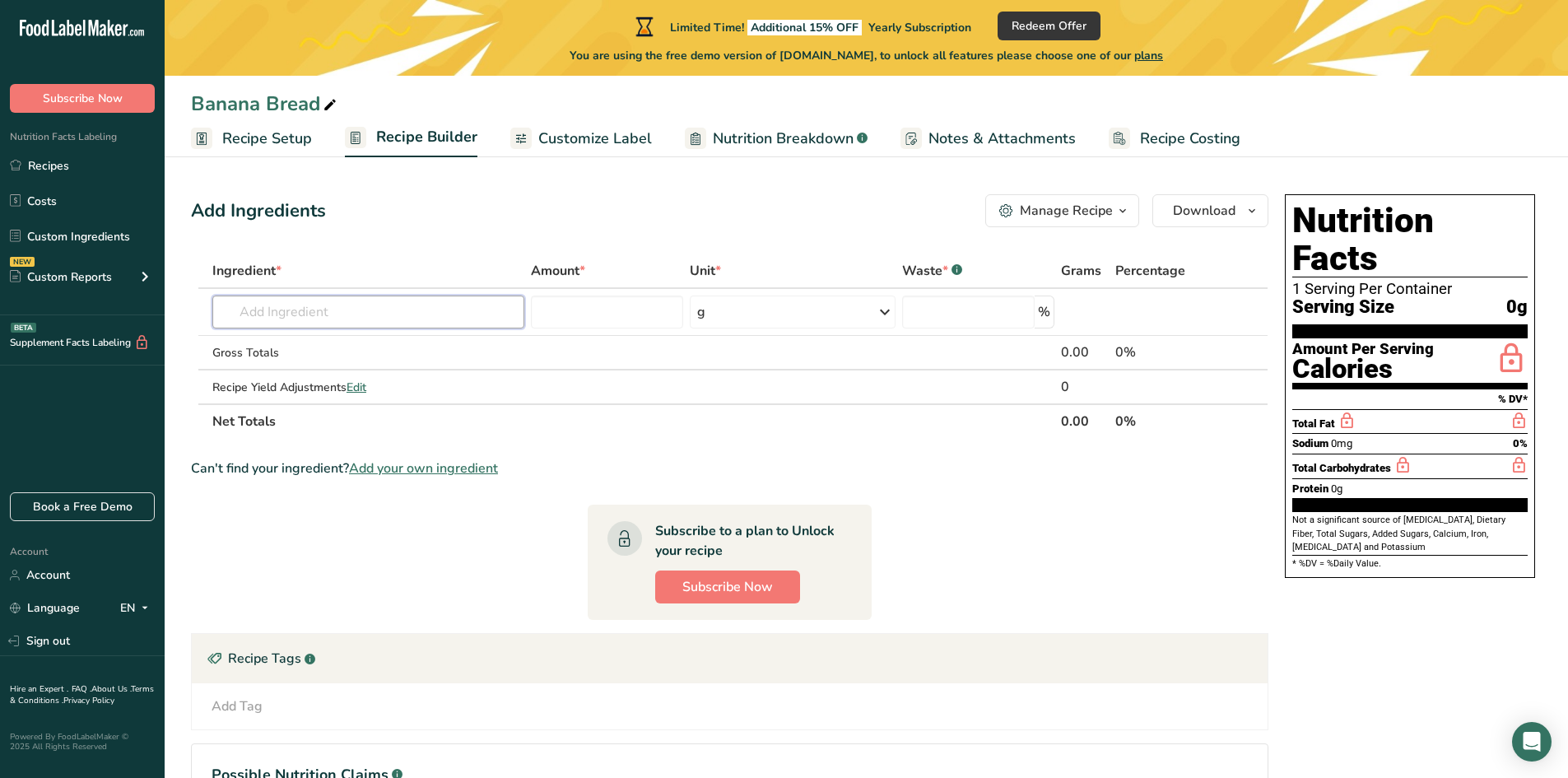
click at [309, 308] on input "text" at bounding box center [368, 312] width 312 height 33
click at [309, 375] on p "[PERSON_NAME] Special Patent" at bounding box center [318, 372] width 186 height 17
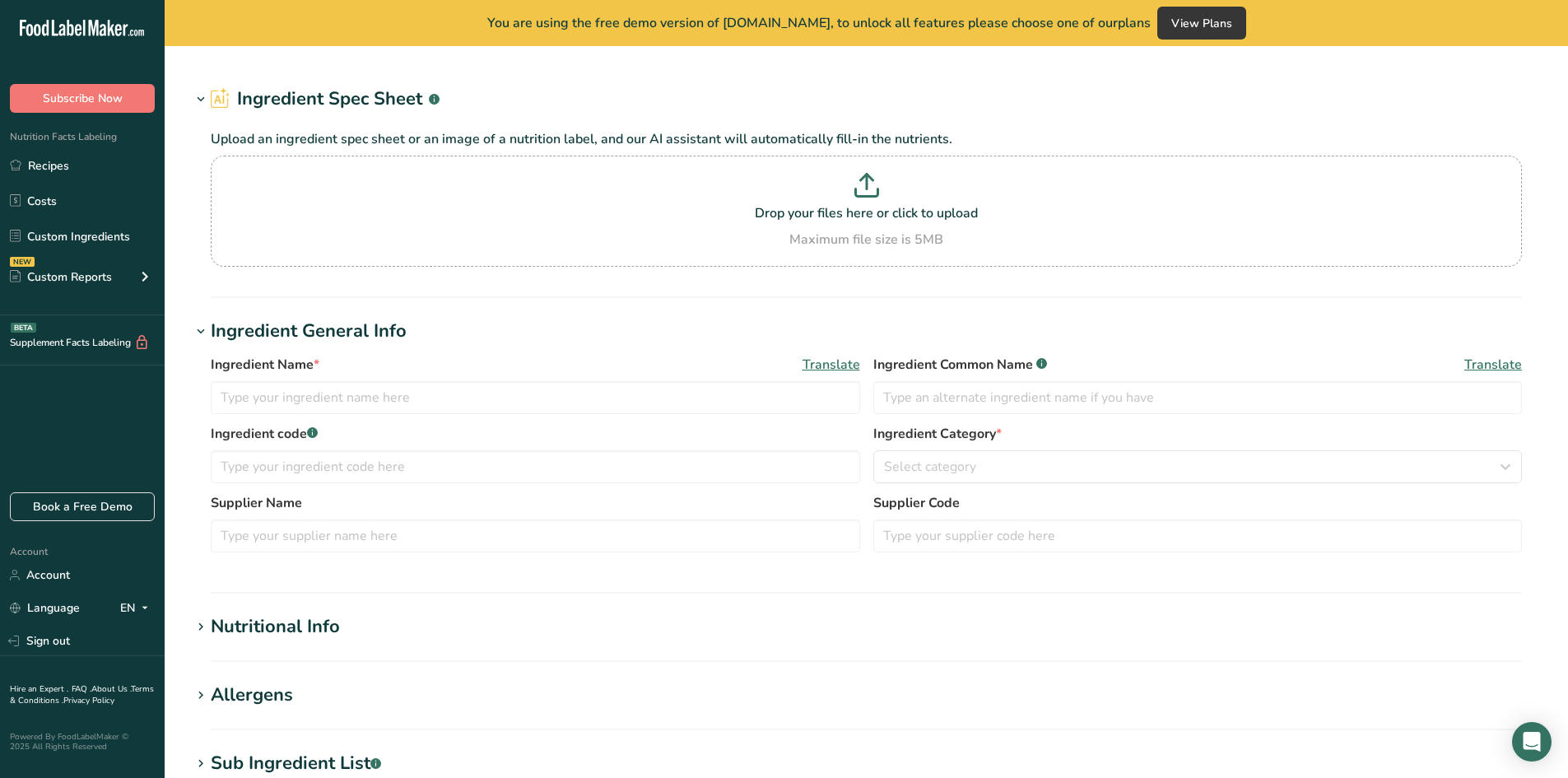
type input "Pumpkin Puree"
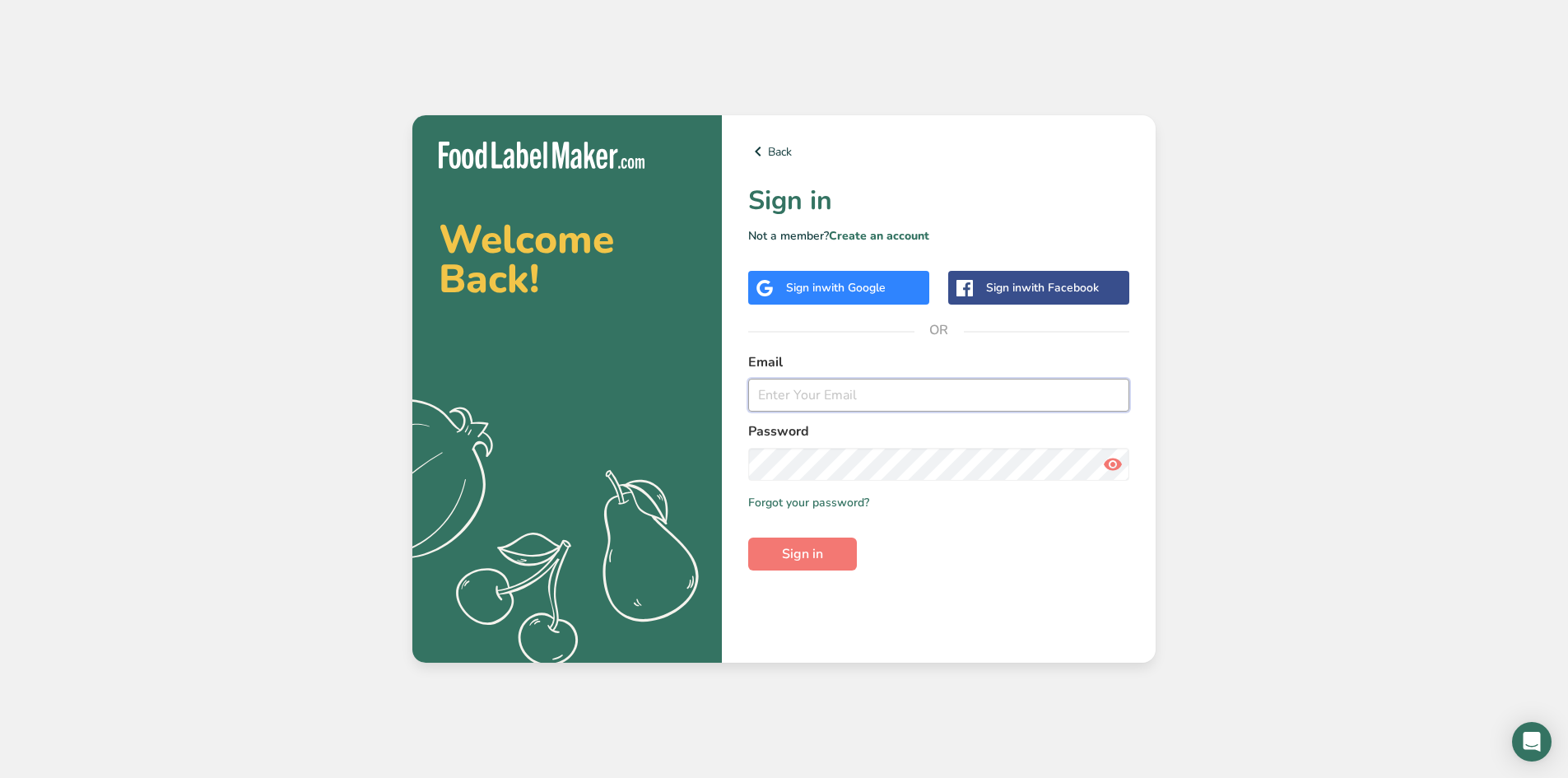
click at [802, 387] on input "email" at bounding box center [939, 395] width 381 height 33
type input "jacpies1007@gmail.com"
click at [778, 549] on button "Sign in" at bounding box center [802, 554] width 109 height 33
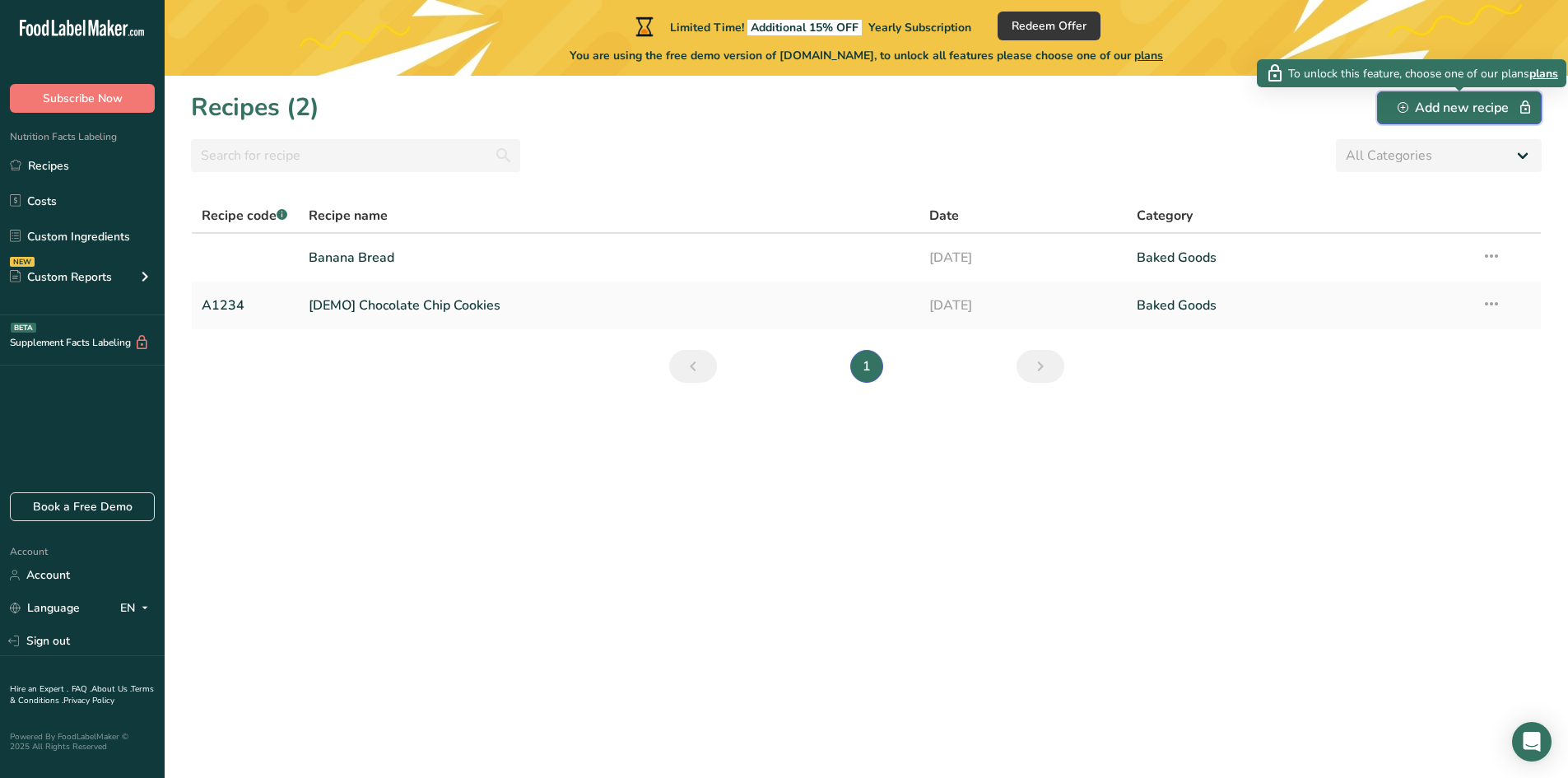
click at [1452, 118] on button "Add new recipe" at bounding box center [1459, 108] width 165 height 33
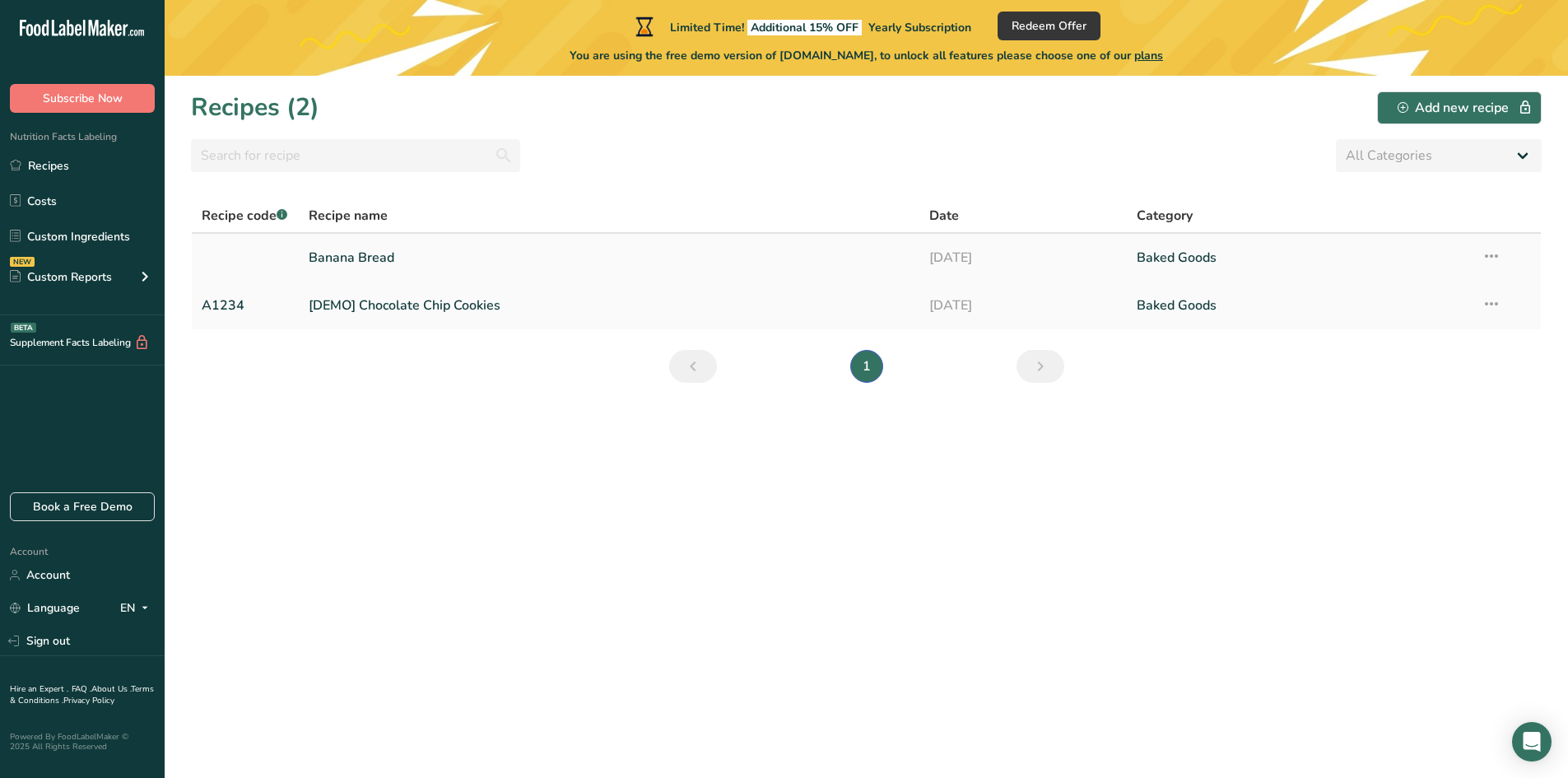
click at [1488, 256] on icon at bounding box center [1492, 256] width 20 height 30
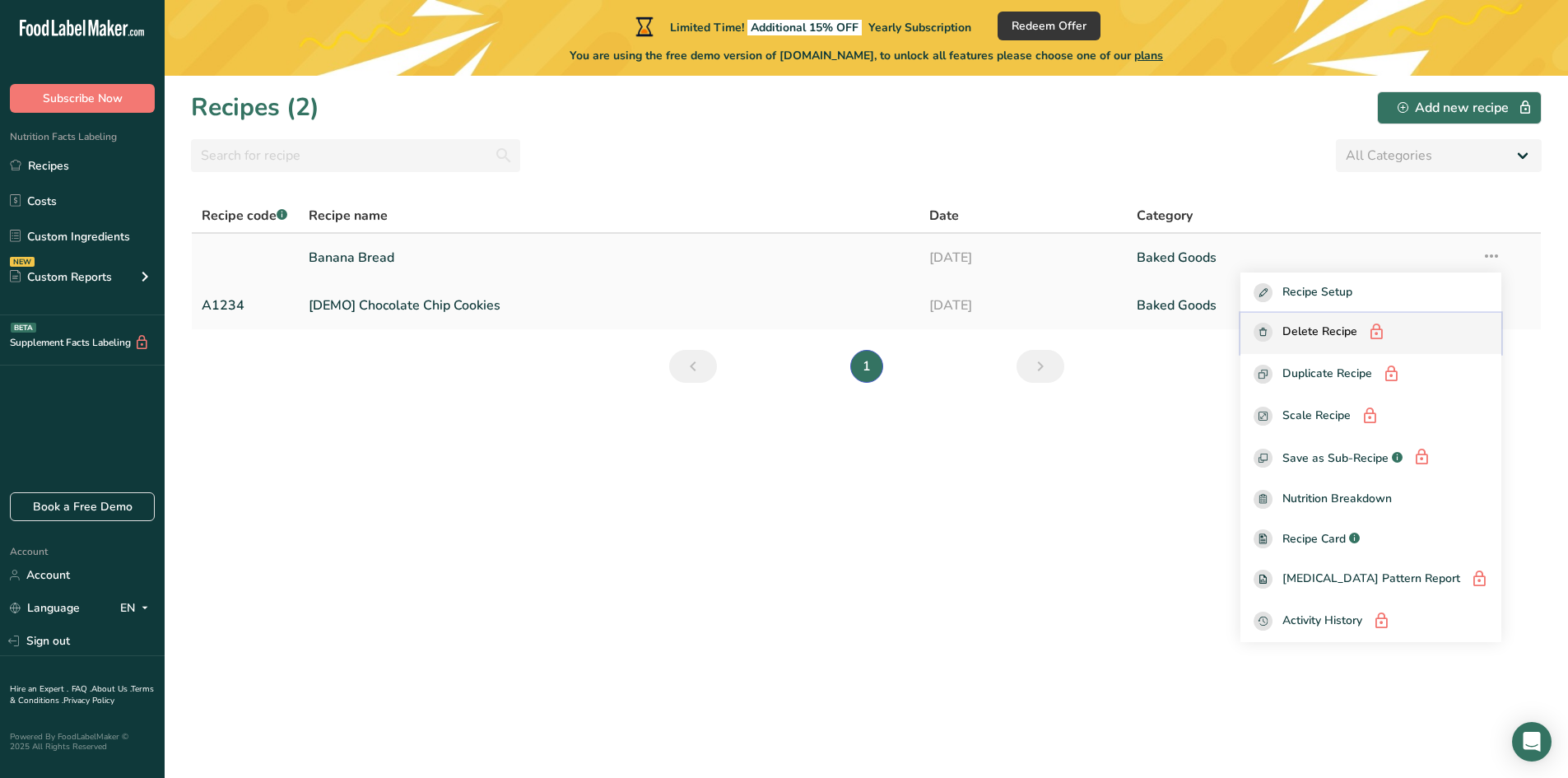
click at [1357, 340] on span "Delete Recipe" at bounding box center [1319, 332] width 75 height 21
click at [872, 271] on link "Banana Bread" at bounding box center [609, 258] width 602 height 35
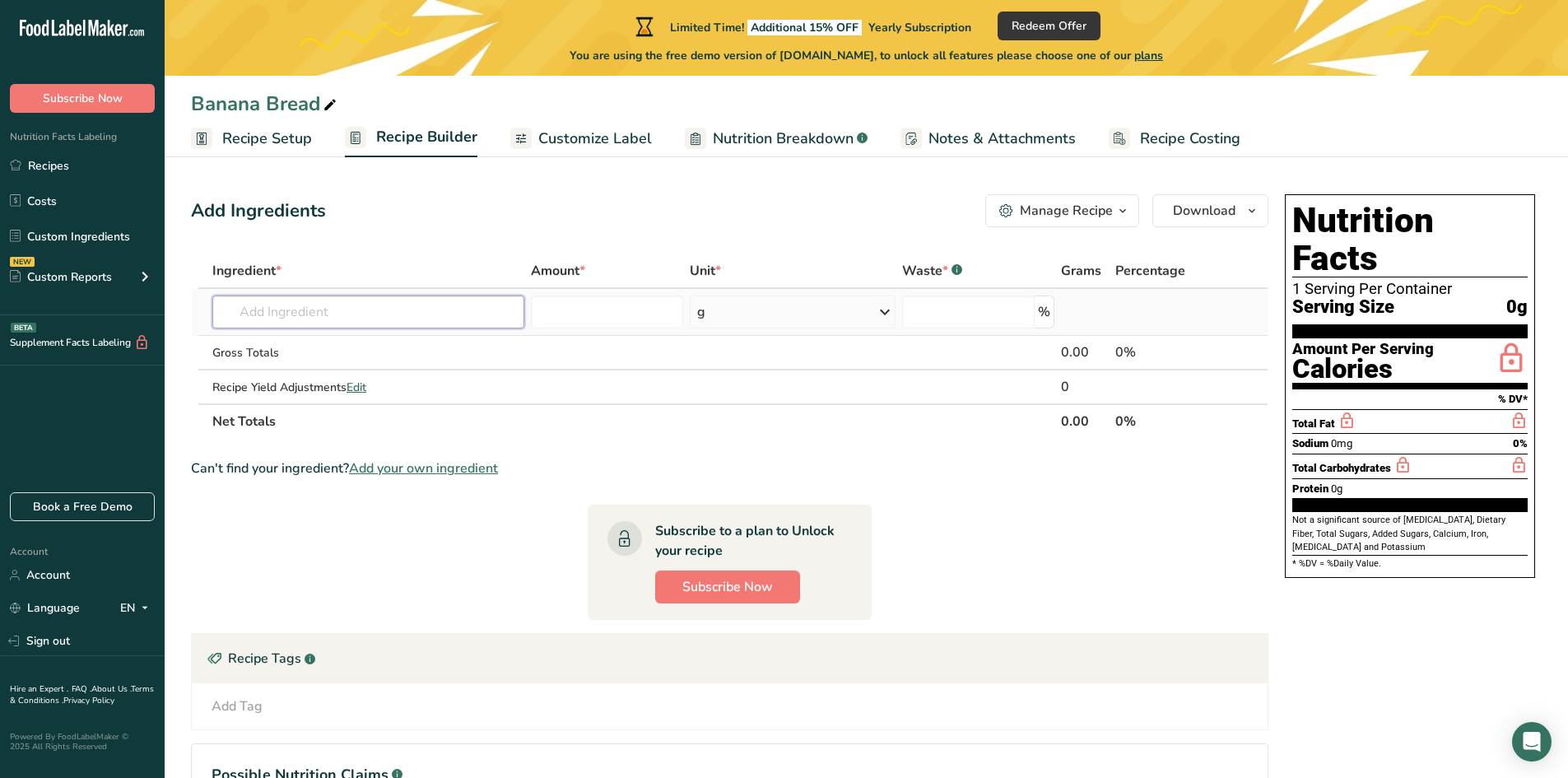
click at [394, 304] on input "text" at bounding box center [368, 312] width 312 height 33
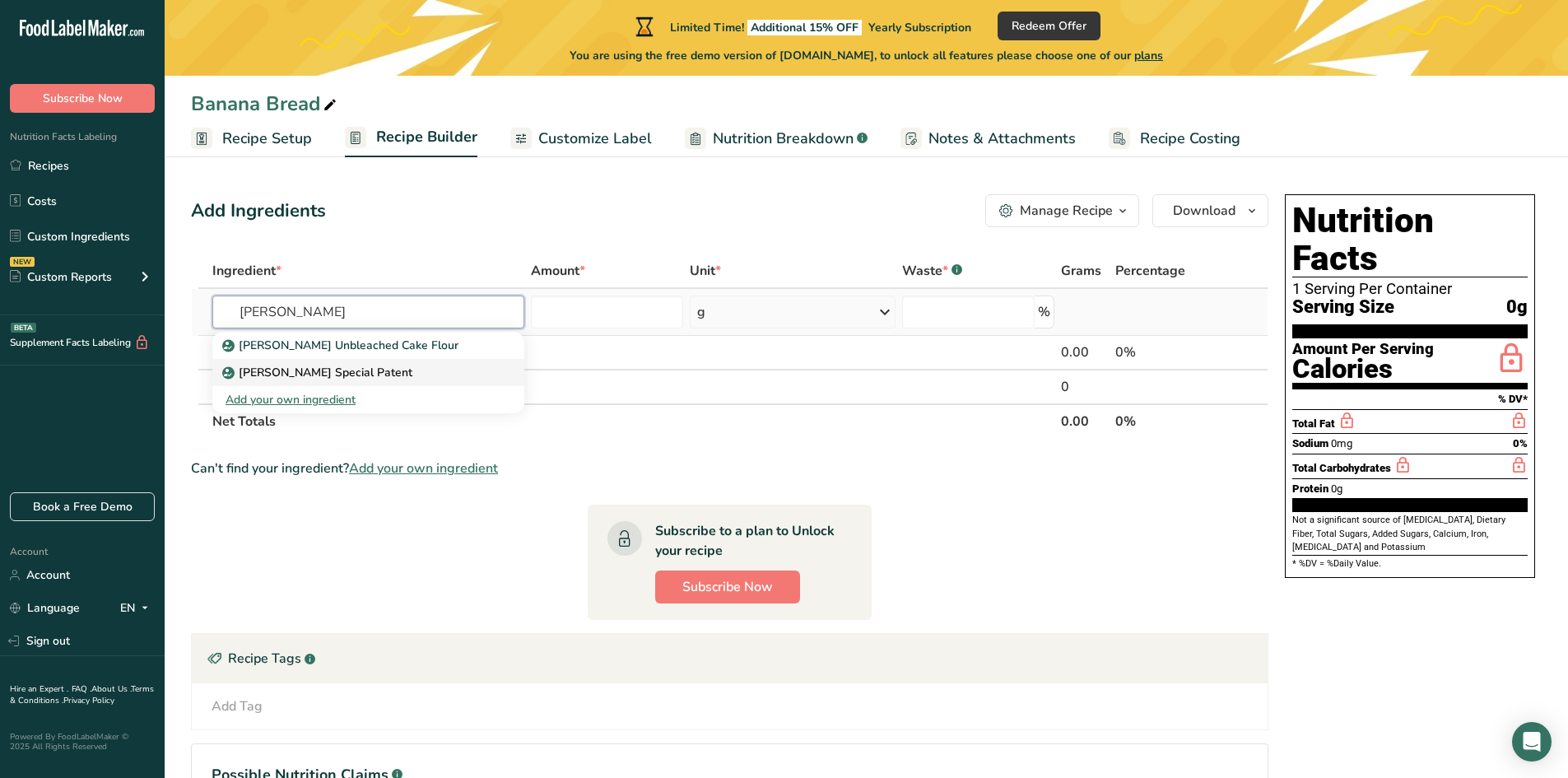
type input "[PERSON_NAME]"
click at [384, 375] on p "[PERSON_NAME] Special Patent" at bounding box center [318, 372] width 186 height 17
type input "[PERSON_NAME] Special Patent"
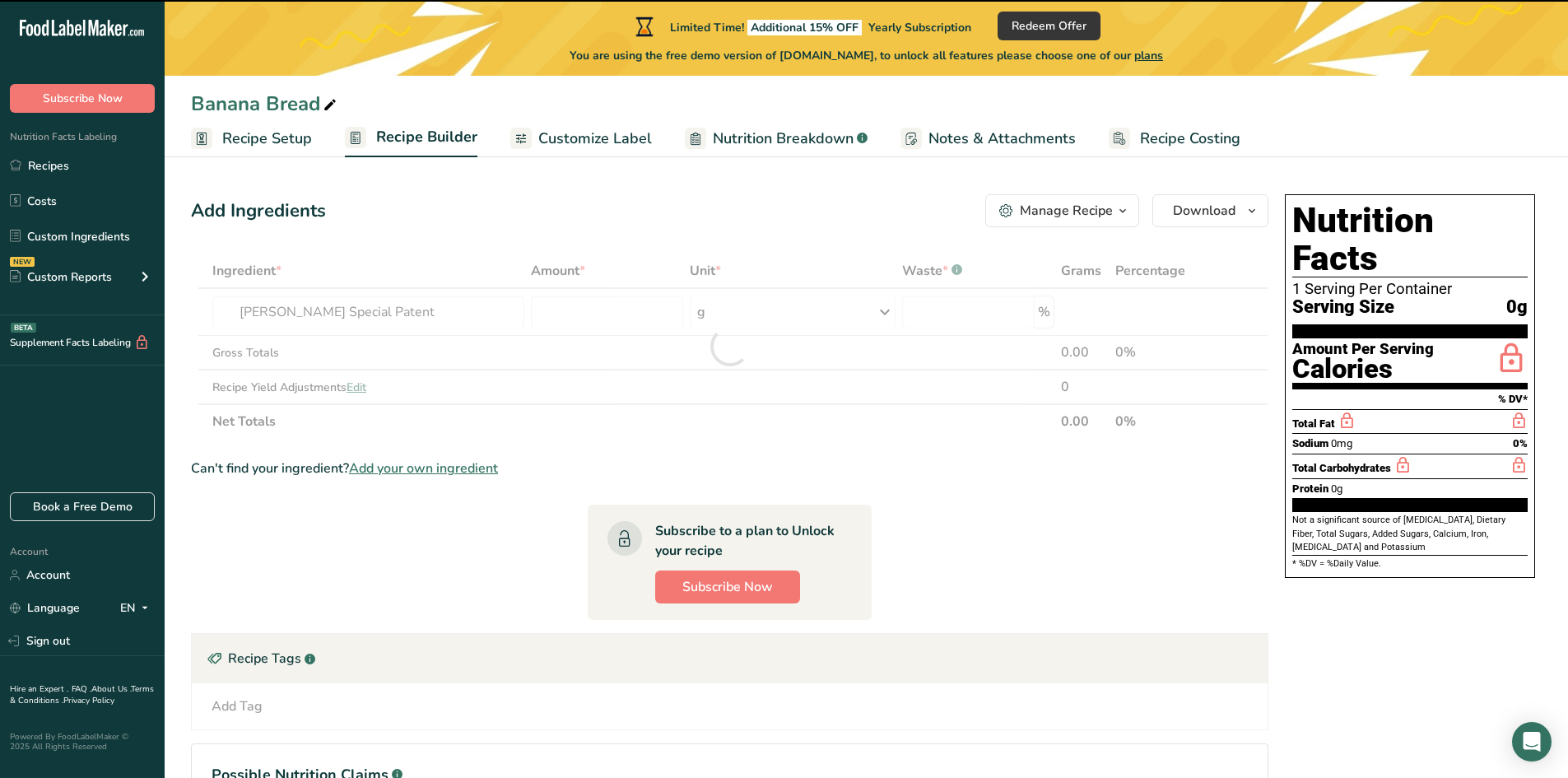
click at [551, 314] on div at bounding box center [729, 346] width 1077 height 185
type input "0"
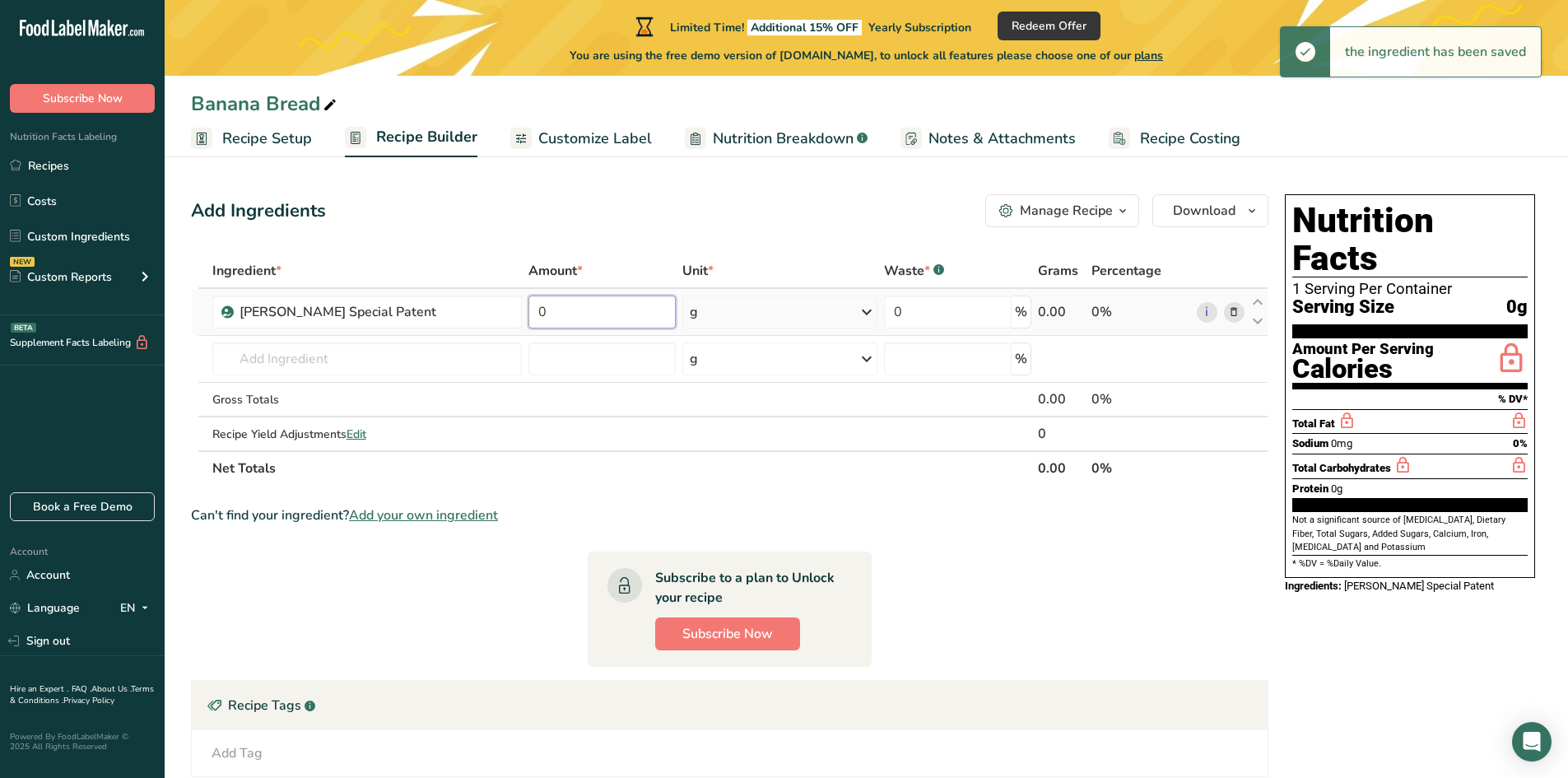
click at [572, 312] on input "0" at bounding box center [603, 312] width 148 height 33
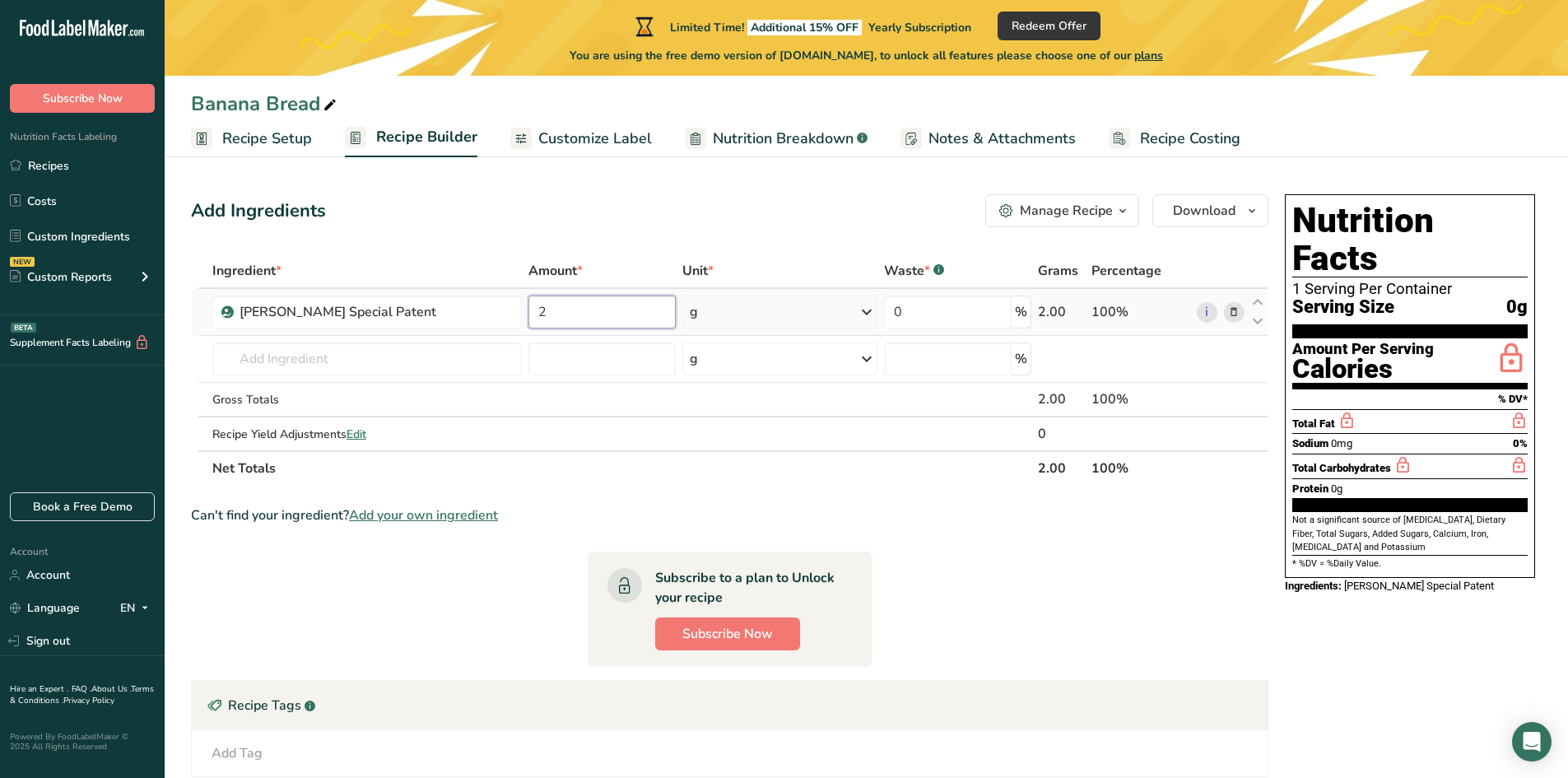
type input "2"
click at [733, 320] on div "Ingredient * Amount * Unit * Waste * .a-a{fill:#347362;}.b-a{fill:#fff;} Grams …" at bounding box center [729, 370] width 1077 height 232
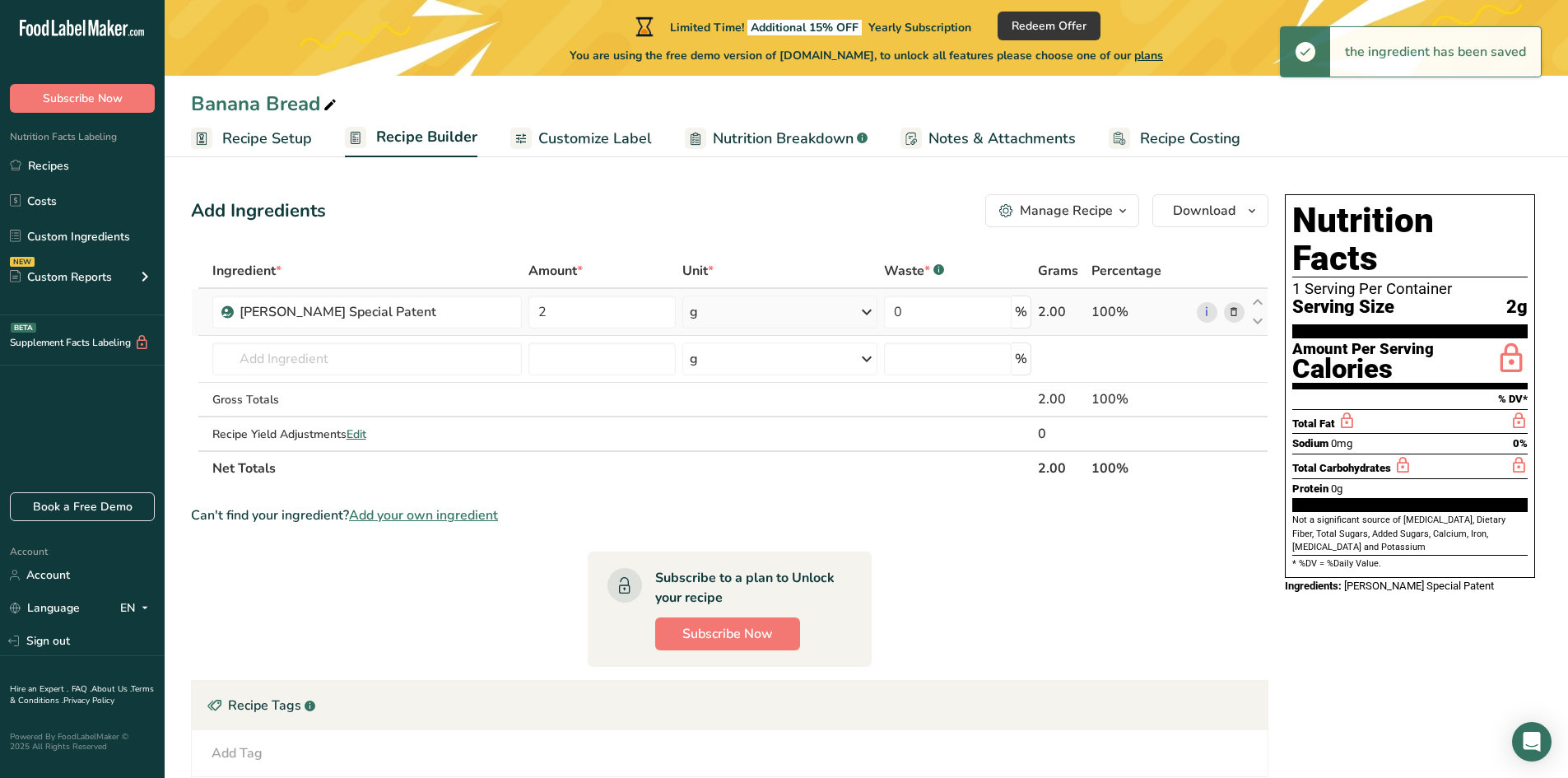
click at [733, 320] on div "g" at bounding box center [779, 312] width 195 height 33
click at [733, 564] on div "See more" at bounding box center [761, 563] width 138 height 17
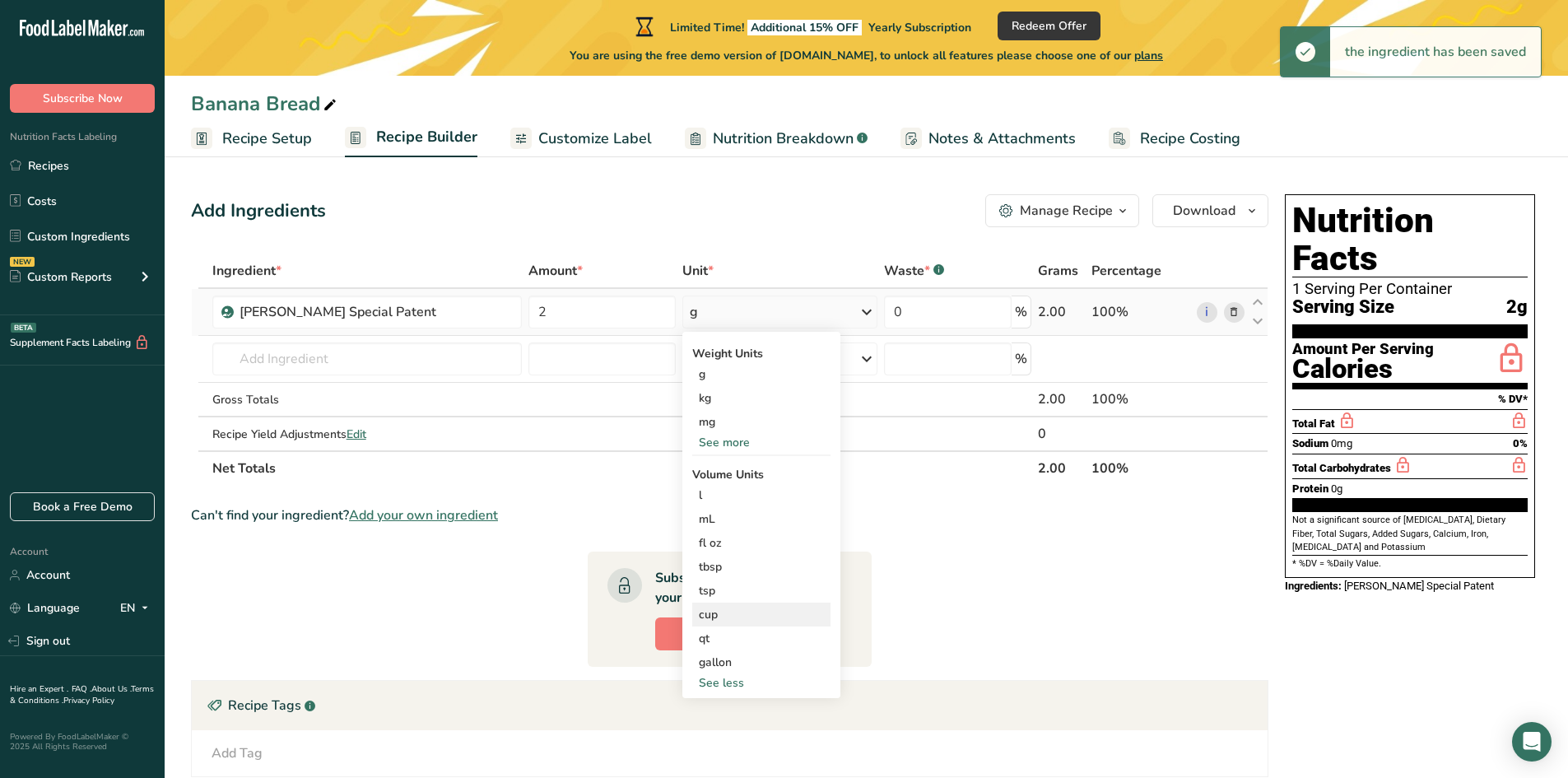
click at [710, 609] on div "cup" at bounding box center [761, 614] width 125 height 17
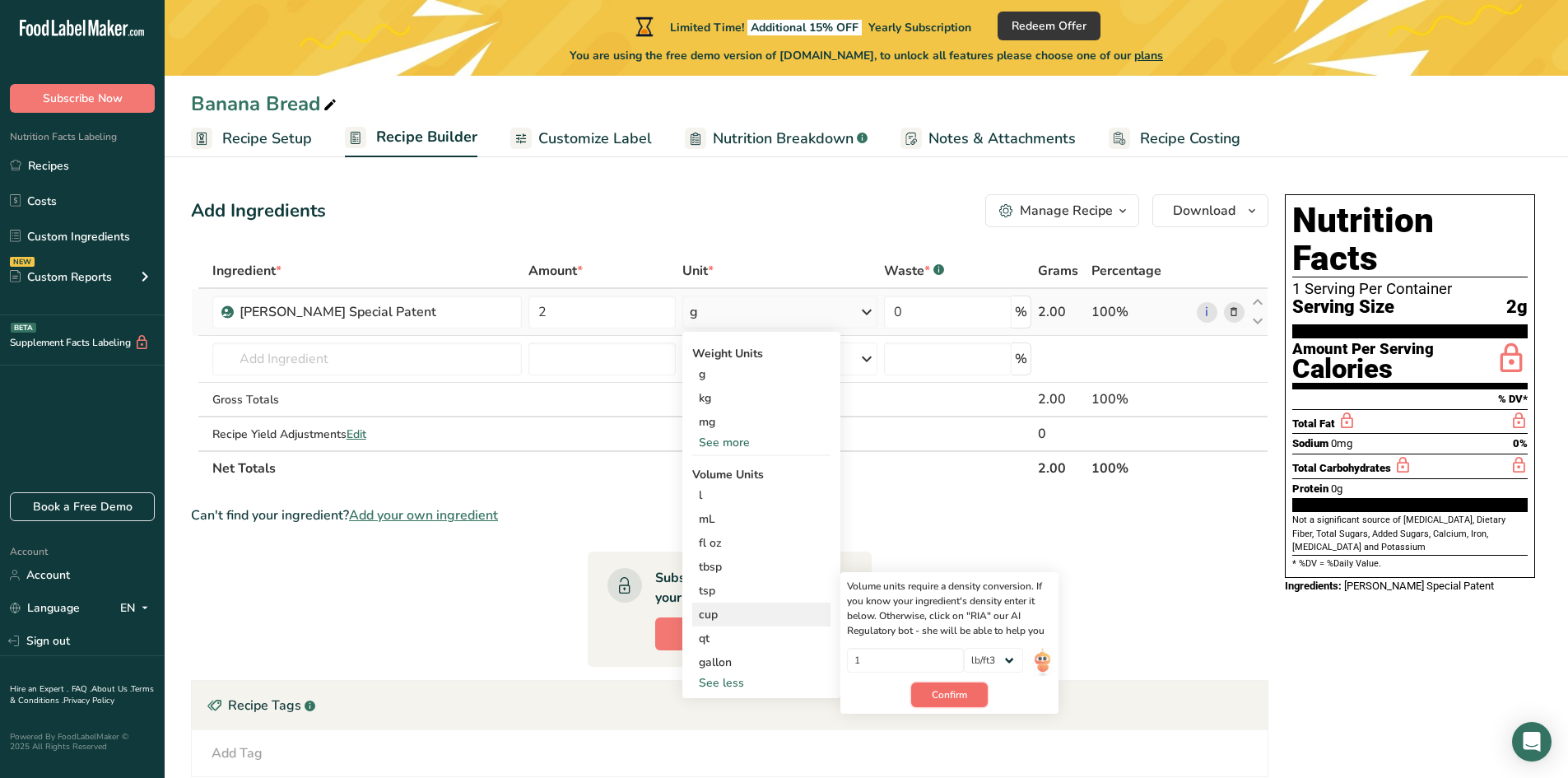
click at [936, 698] on span "Confirm" at bounding box center [949, 694] width 36 height 15
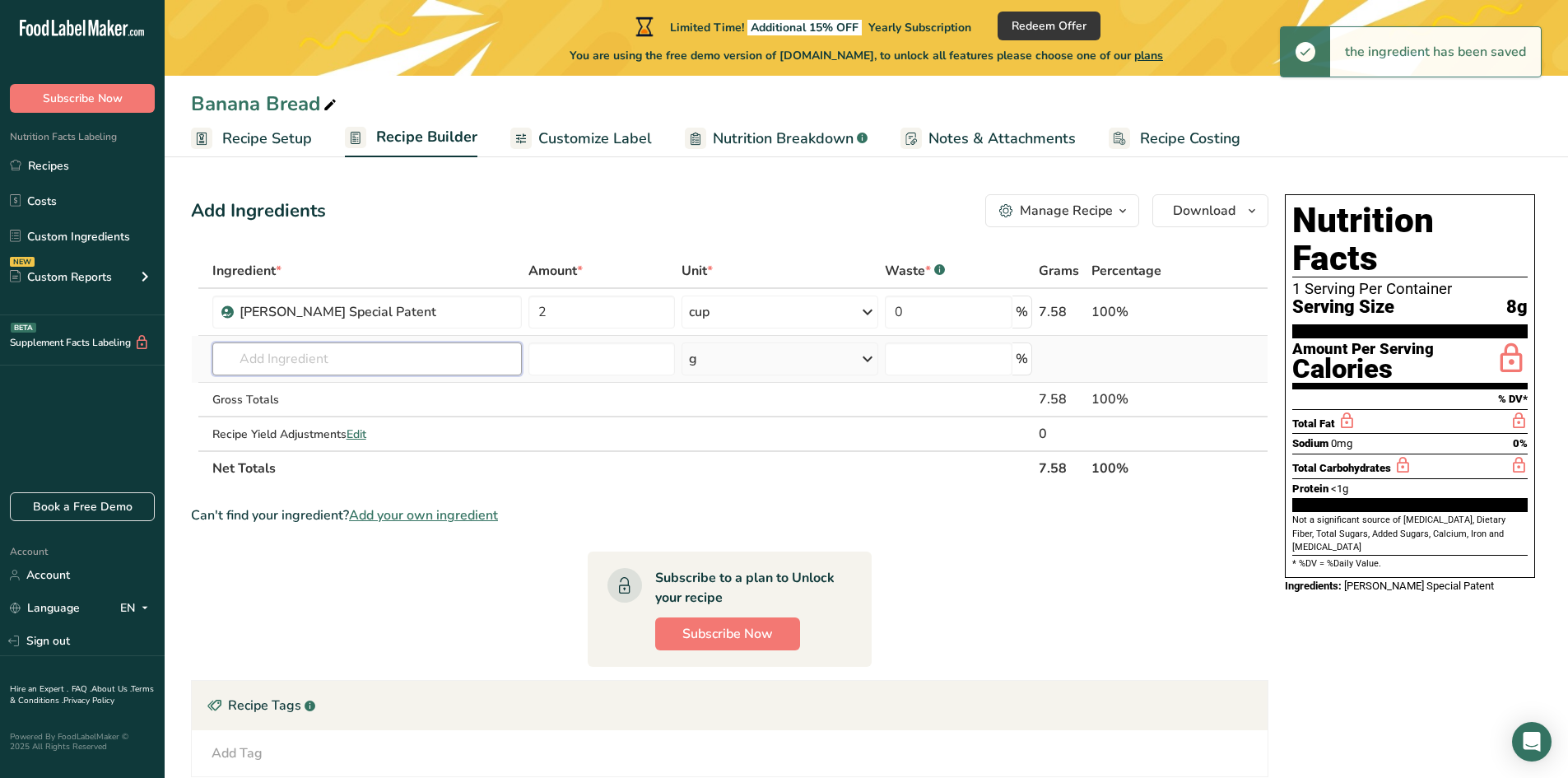
click at [287, 351] on input "text" at bounding box center [366, 359] width 309 height 33
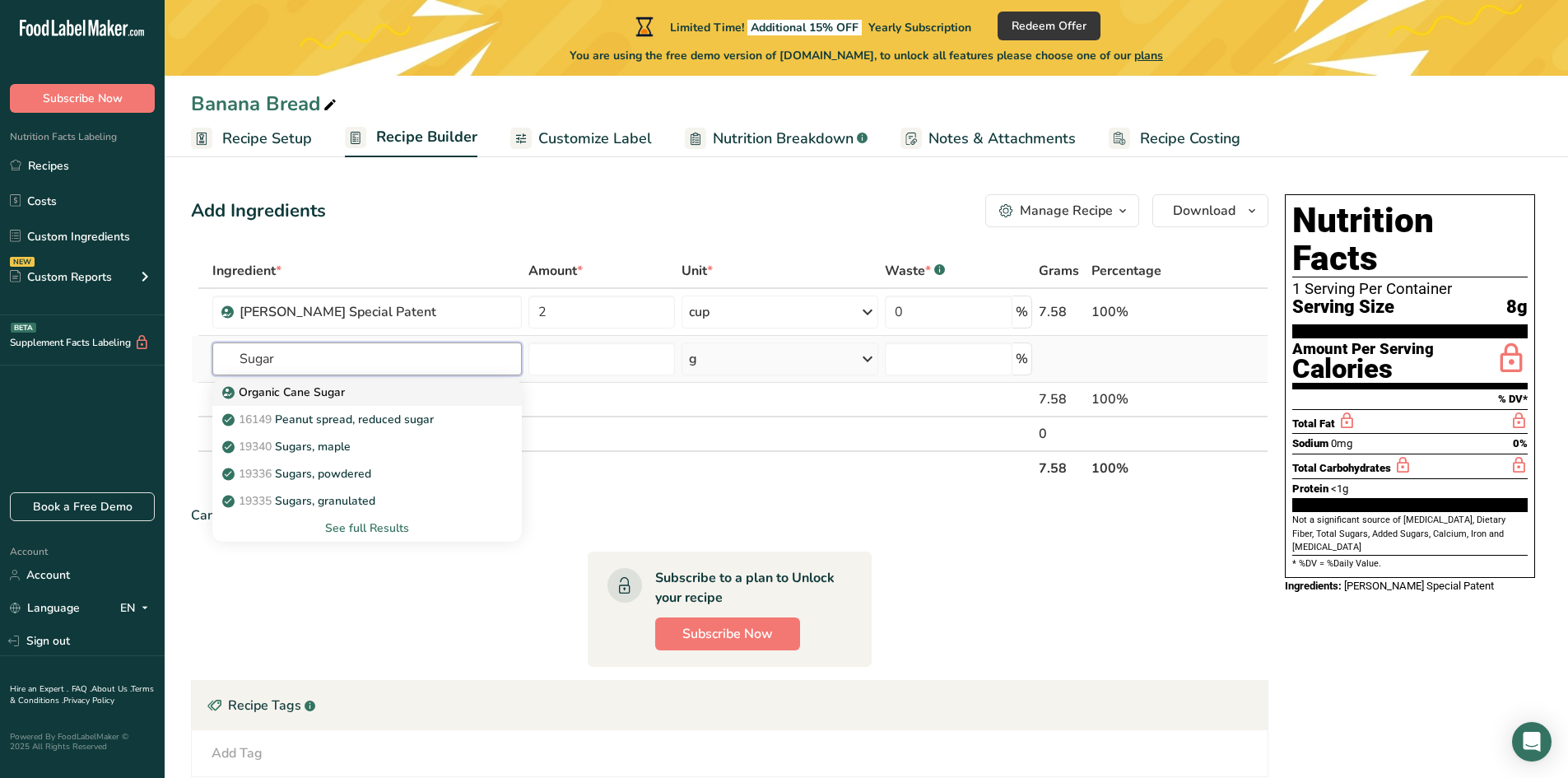
type input "Sugar"
click at [298, 398] on p "Organic Cane Sugar" at bounding box center [285, 392] width 119 height 17
type input "Organic Cane Sugar"
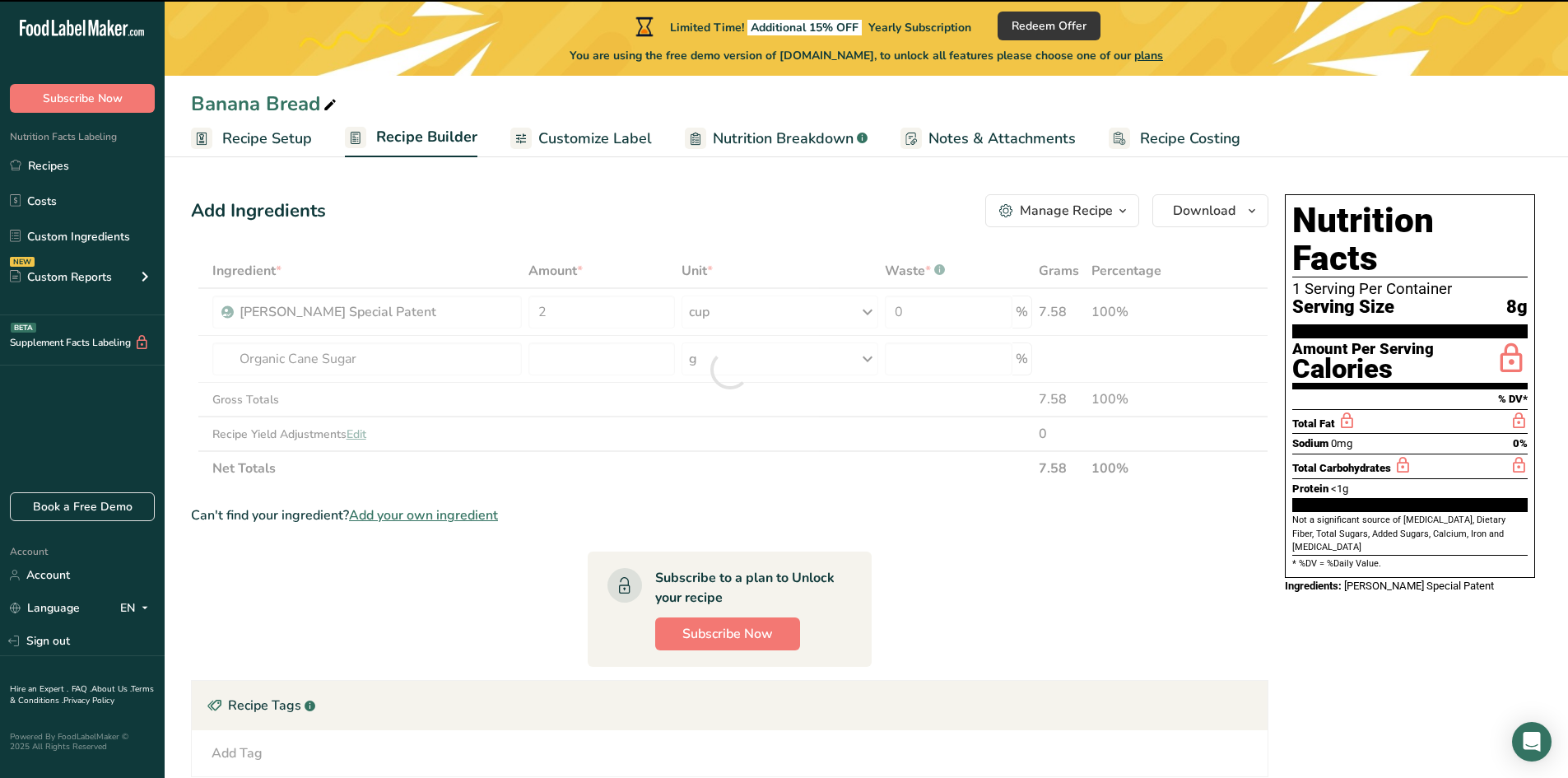
click at [538, 362] on div at bounding box center [729, 370] width 1077 height 232
type input "0"
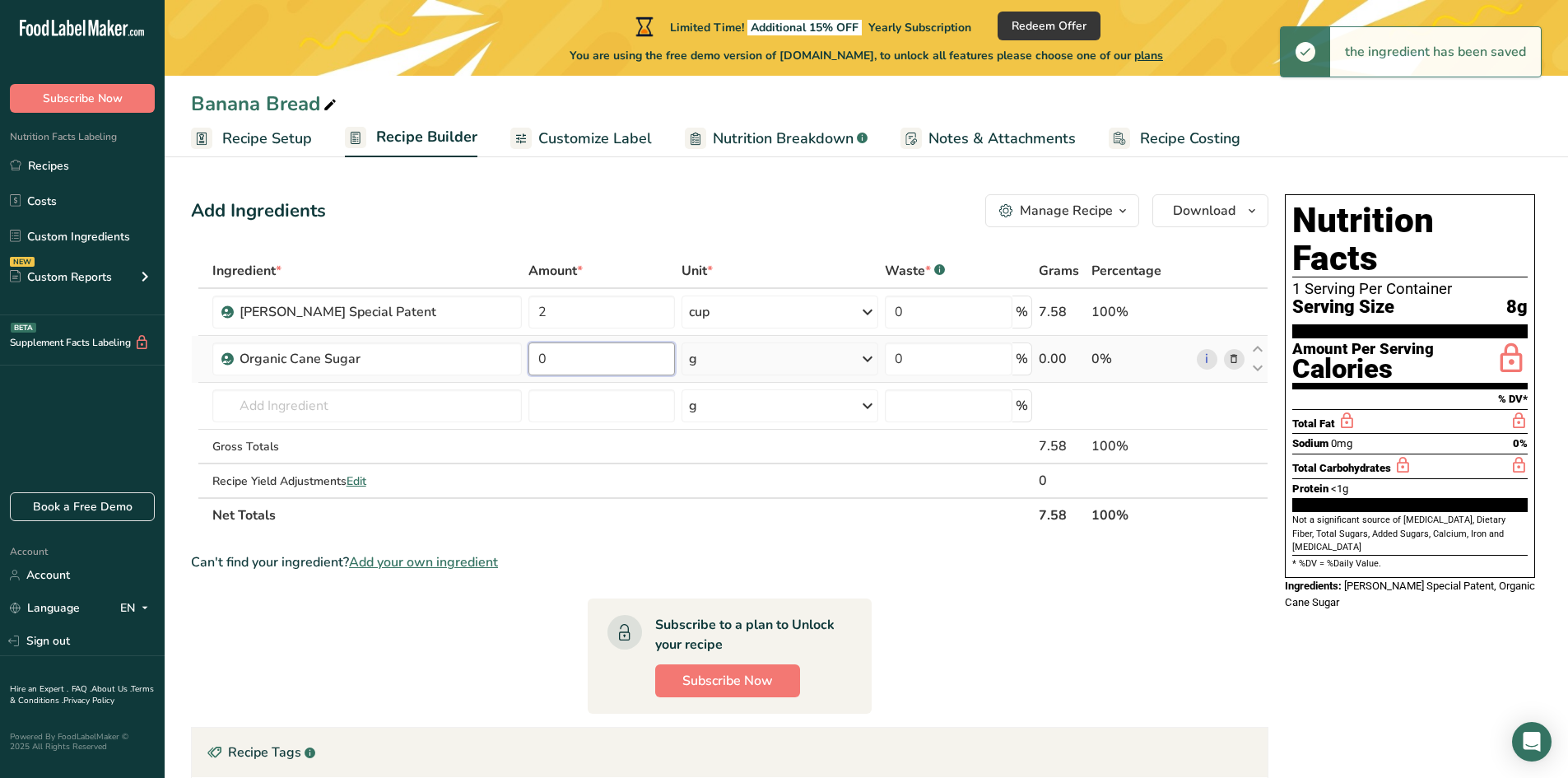
click at [563, 363] on input "0" at bounding box center [602, 359] width 147 height 33
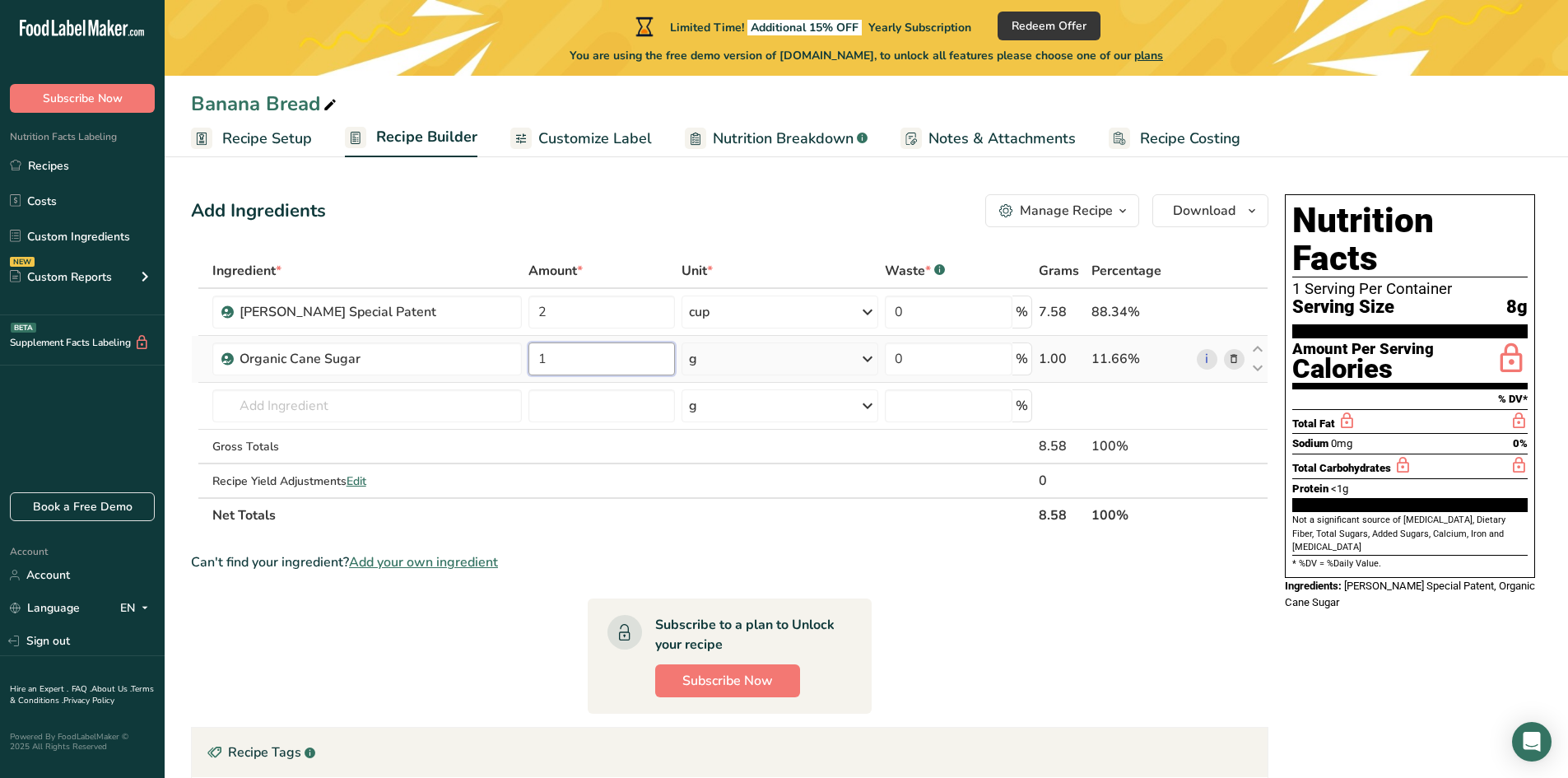
type input "1"
click at [711, 359] on div "Ingredient * Amount * Unit * Waste * .a-a{fill:#347362;}.b-a{fill:#fff;} Grams …" at bounding box center [729, 393] width 1077 height 279
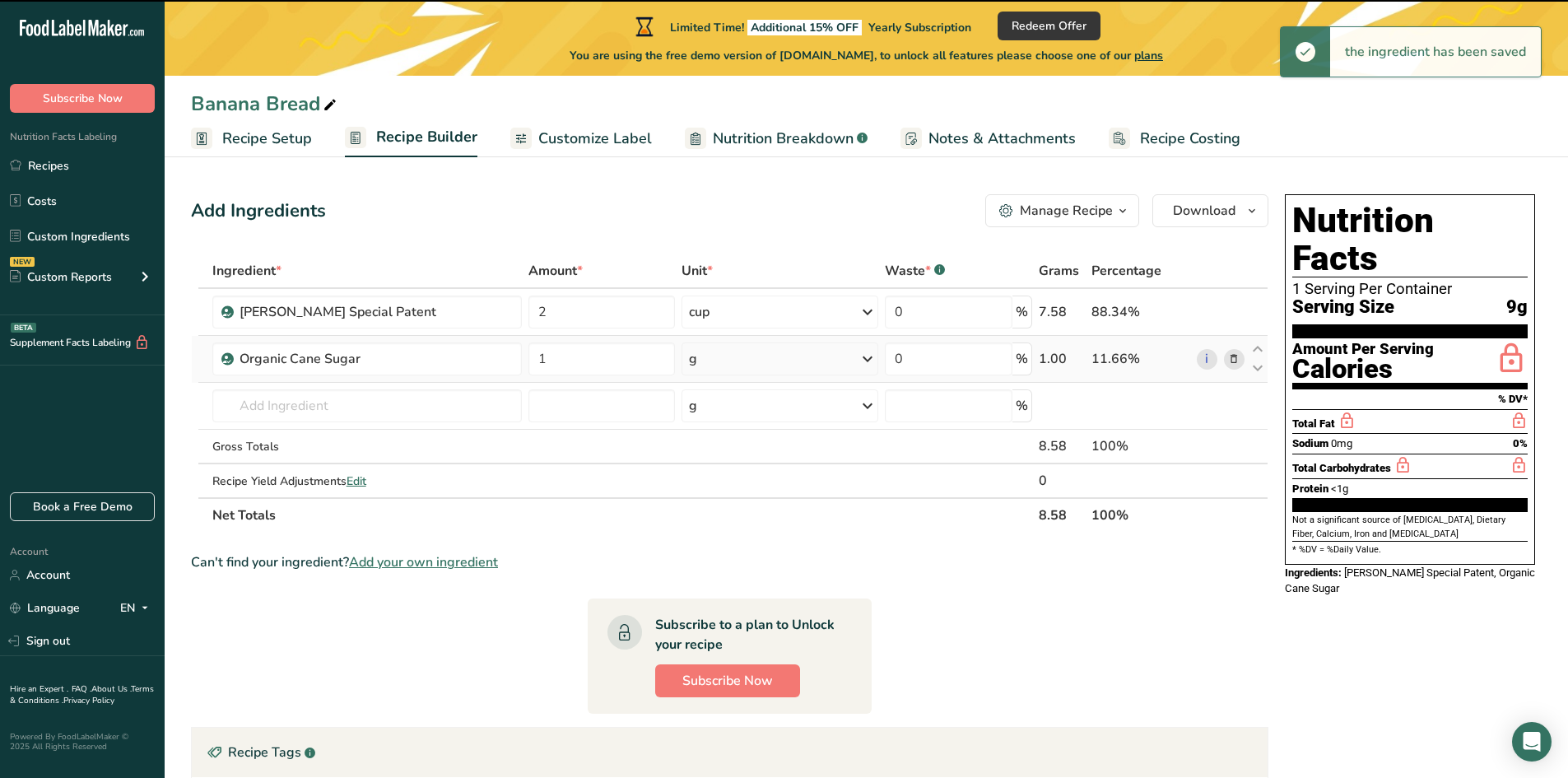
click at [716, 355] on div "g" at bounding box center [779, 359] width 196 height 33
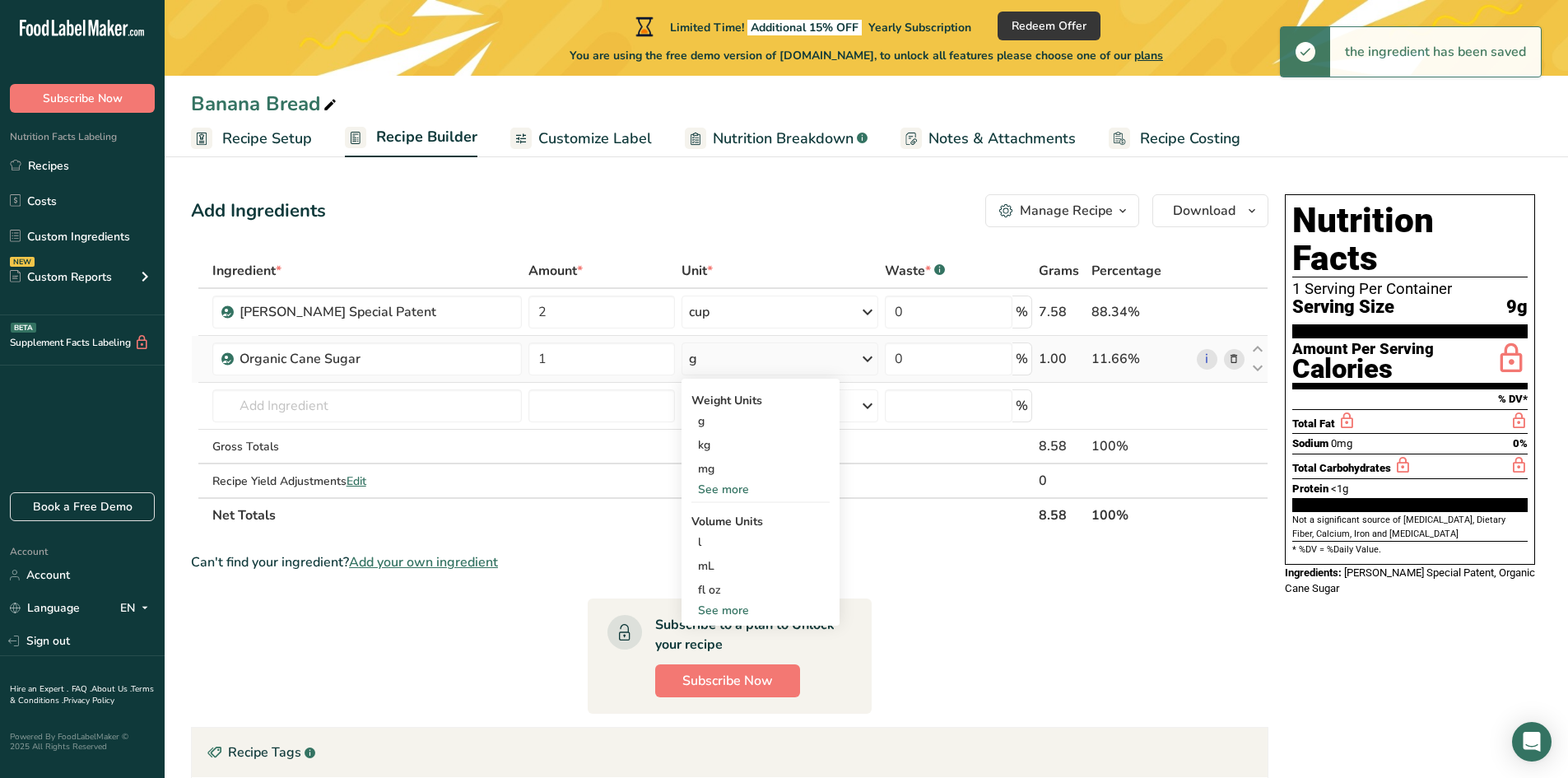
click at [719, 624] on div "Weight Units g kg mg See more Volume Units l Volume units require a density con…" at bounding box center [760, 502] width 158 height 247
click at [721, 613] on div "See more" at bounding box center [760, 610] width 138 height 17
click at [710, 656] on div "cup" at bounding box center [760, 661] width 125 height 17
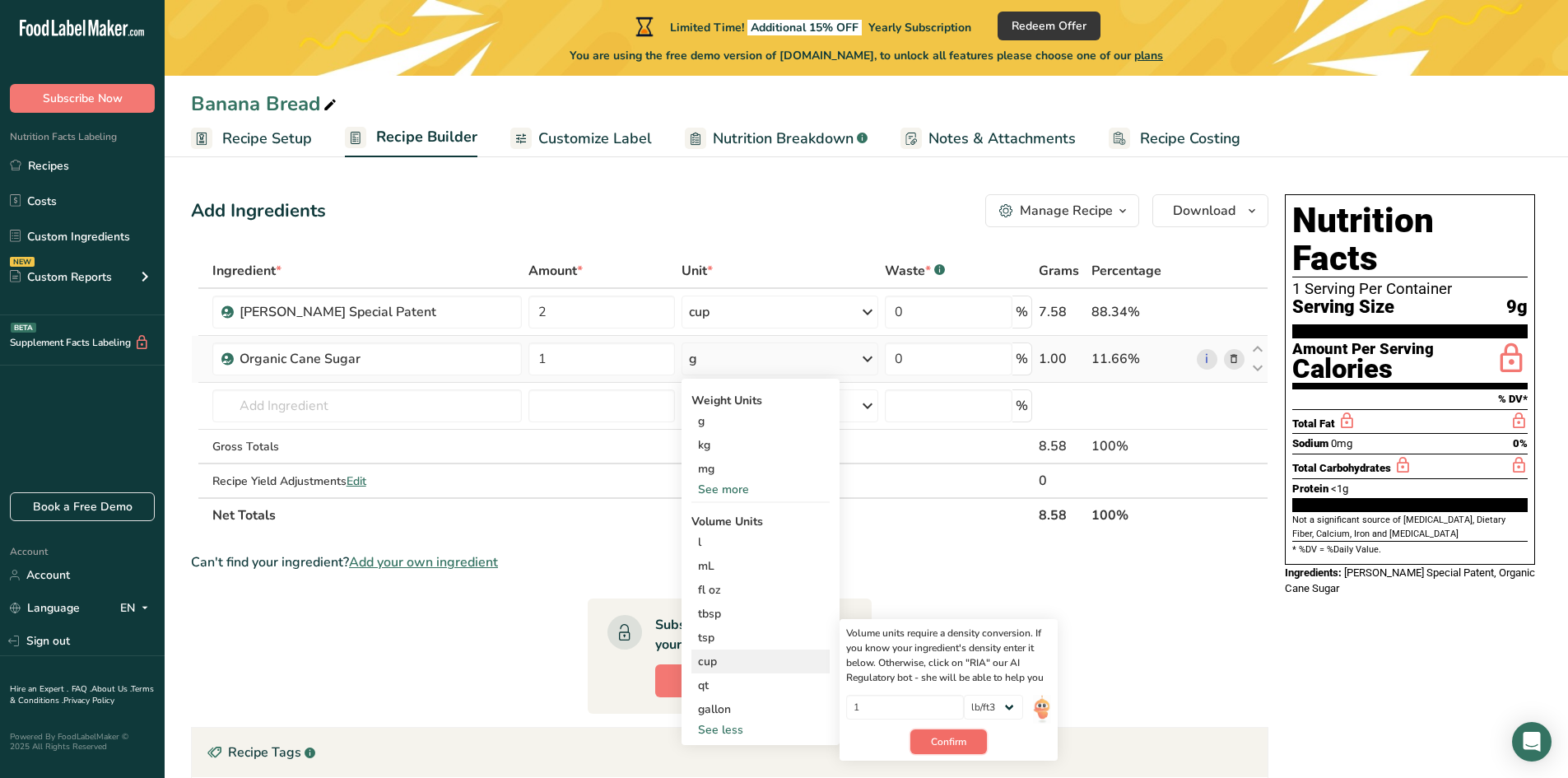
click at [924, 743] on button "Confirm" at bounding box center [949, 742] width 76 height 25
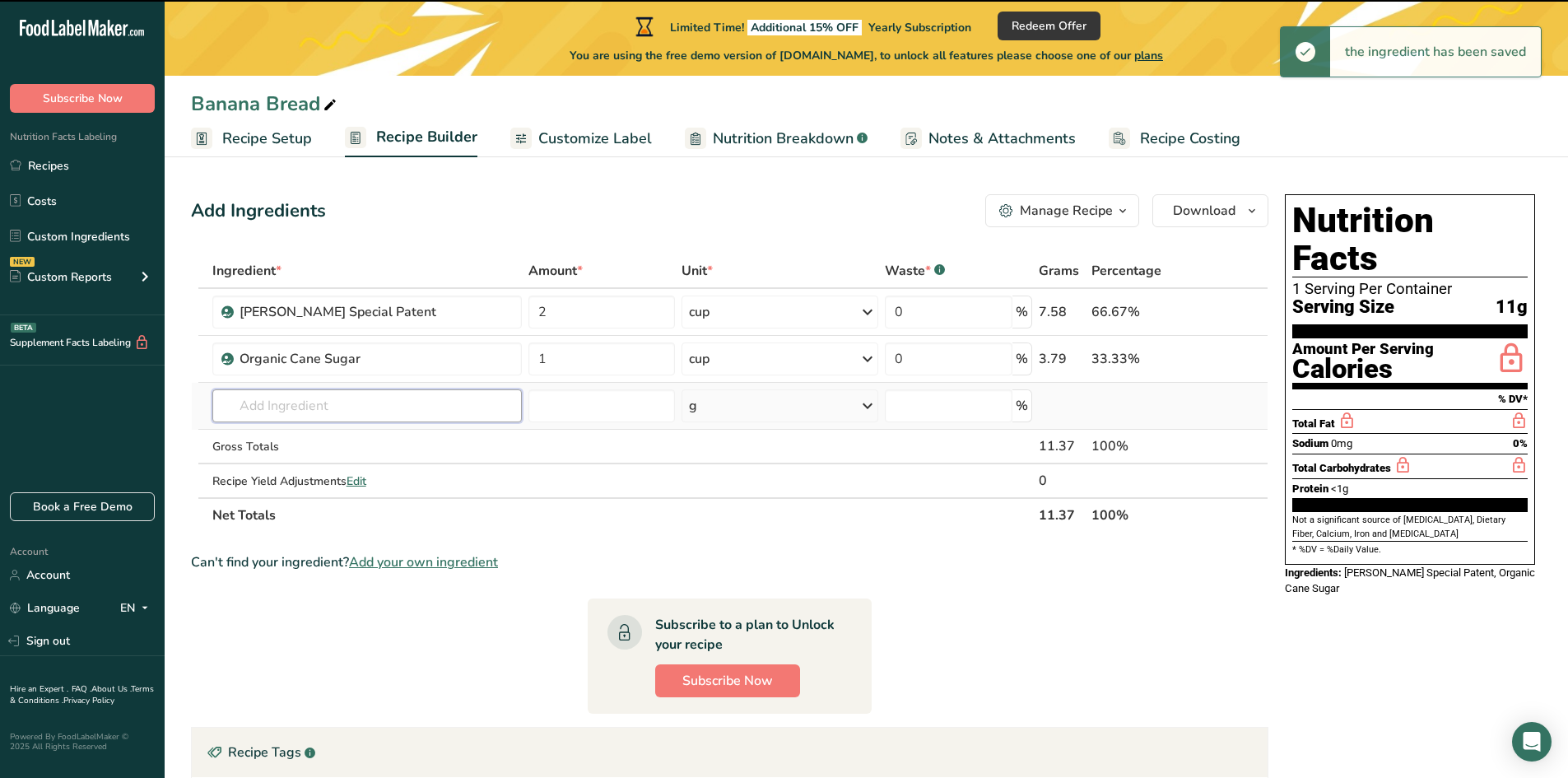
click at [283, 409] on input "text" at bounding box center [366, 406] width 309 height 33
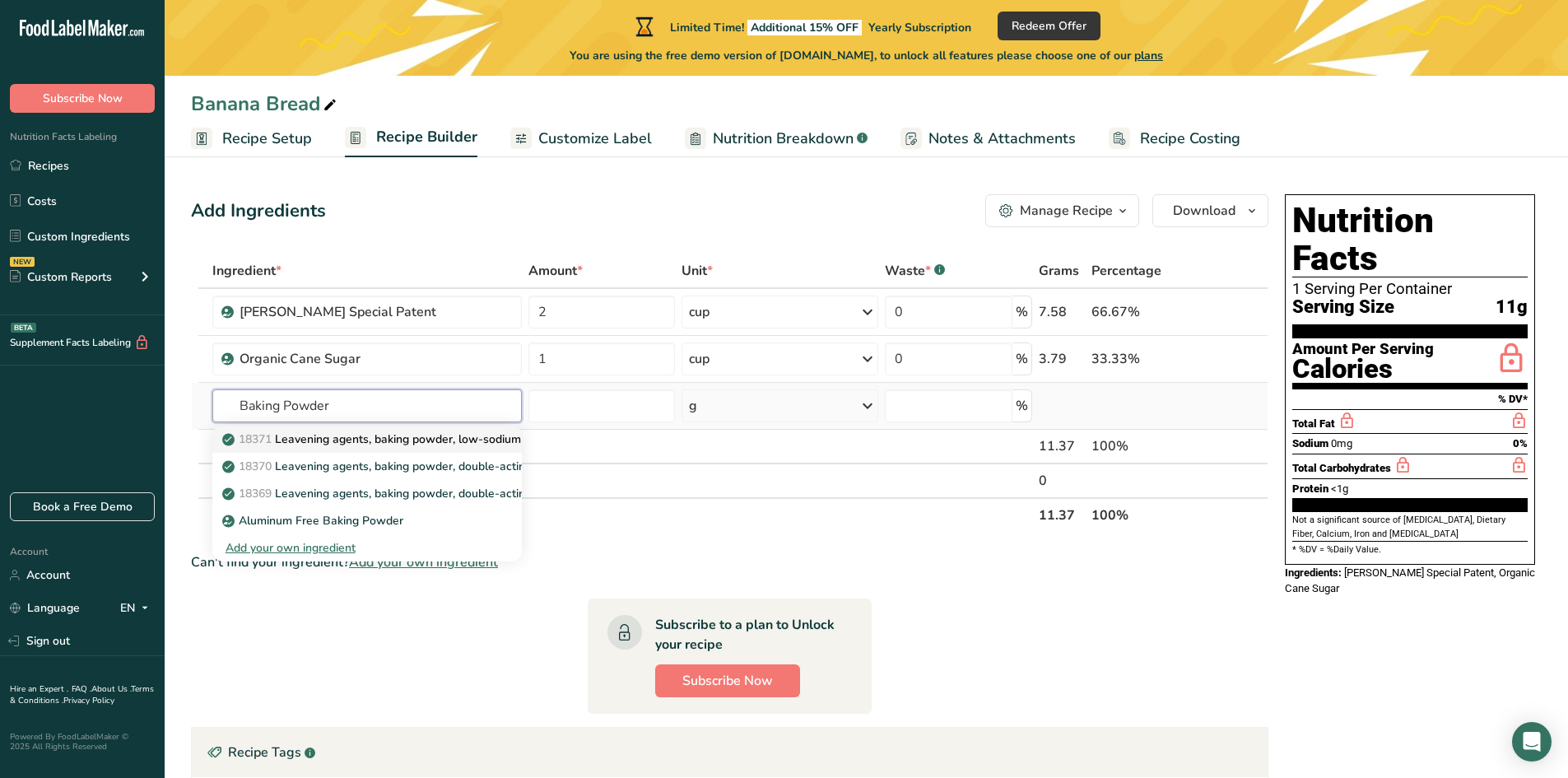
type input "Baking Powder"
click at [392, 444] on p "18371 Leavening agents, baking powder, low-sodium" at bounding box center [373, 438] width 296 height 17
type input "Leavening agents, baking powder, low-sodium"
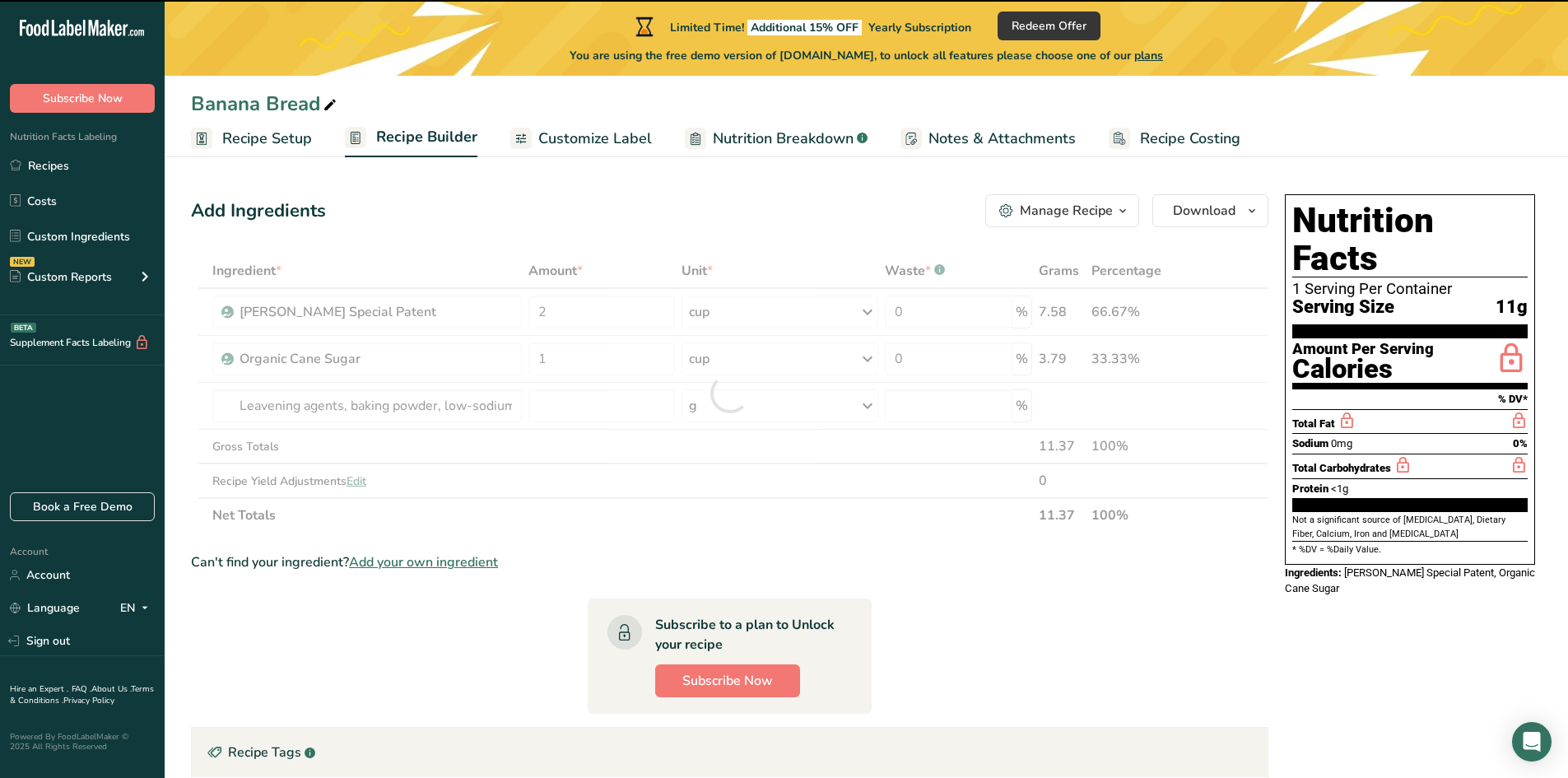
type input "0"
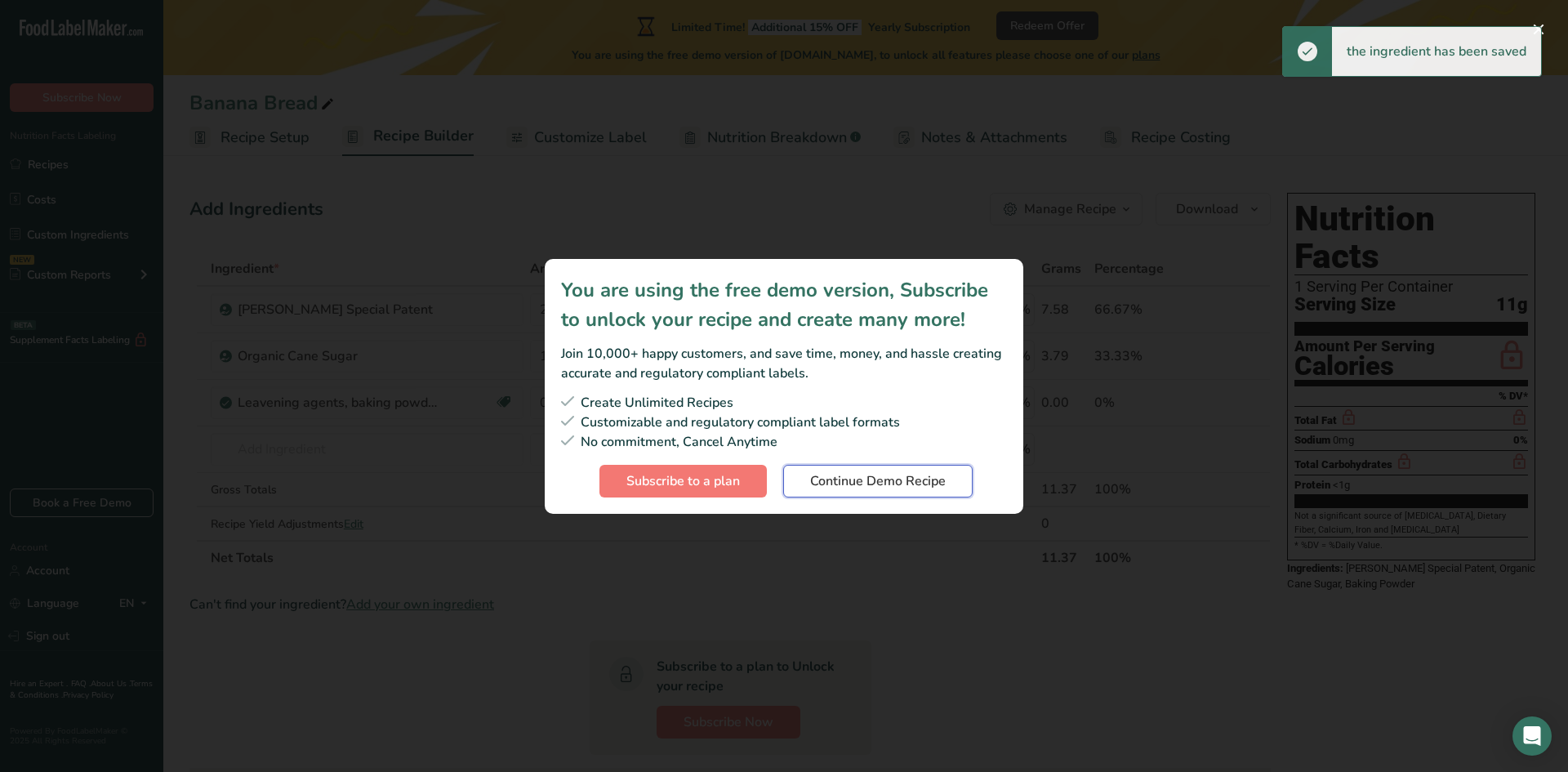
click at [920, 479] on span "Continue Demo Recipe" at bounding box center [877, 481] width 136 height 20
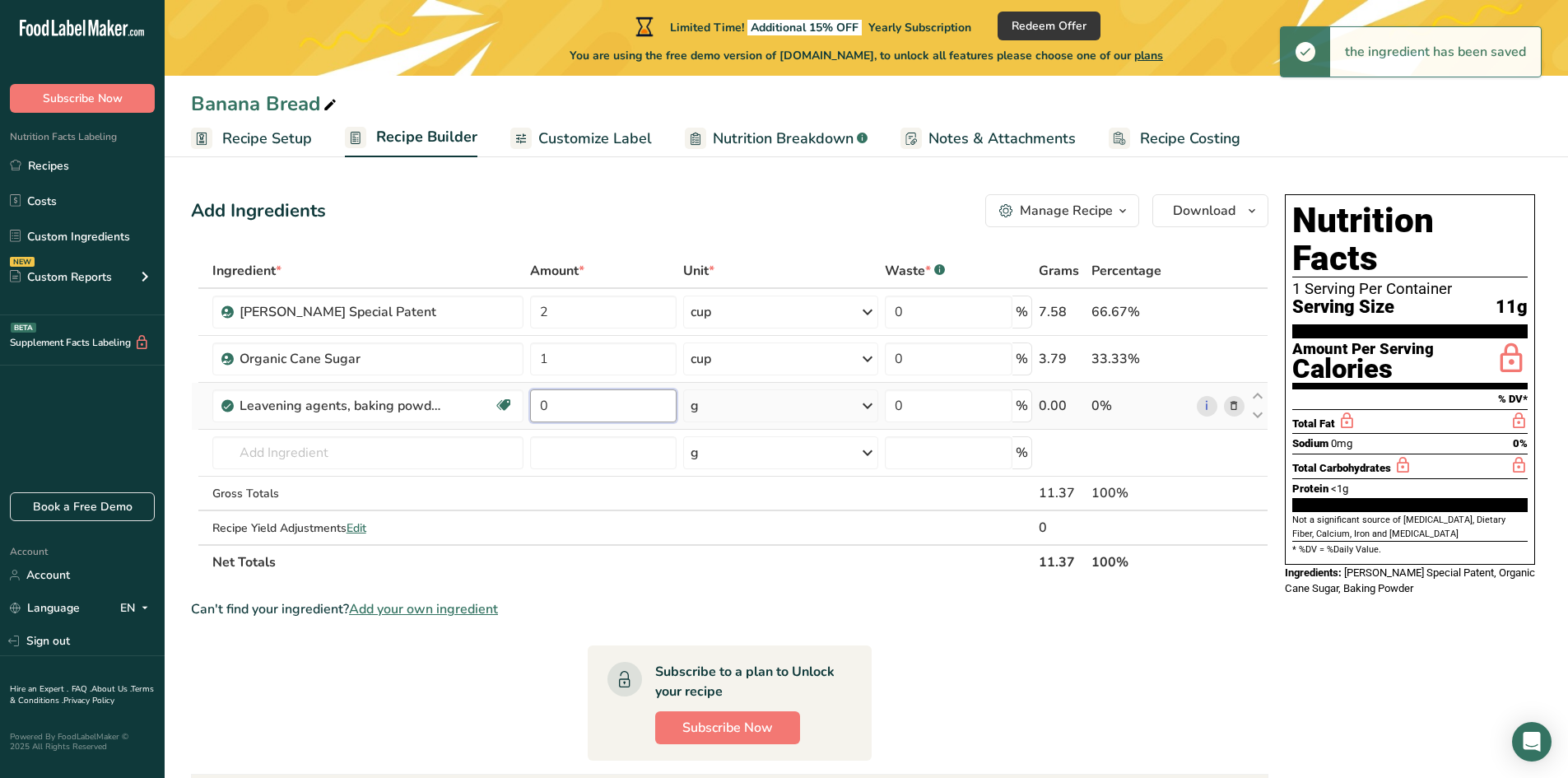
click at [567, 416] on input "0" at bounding box center [603, 406] width 147 height 33
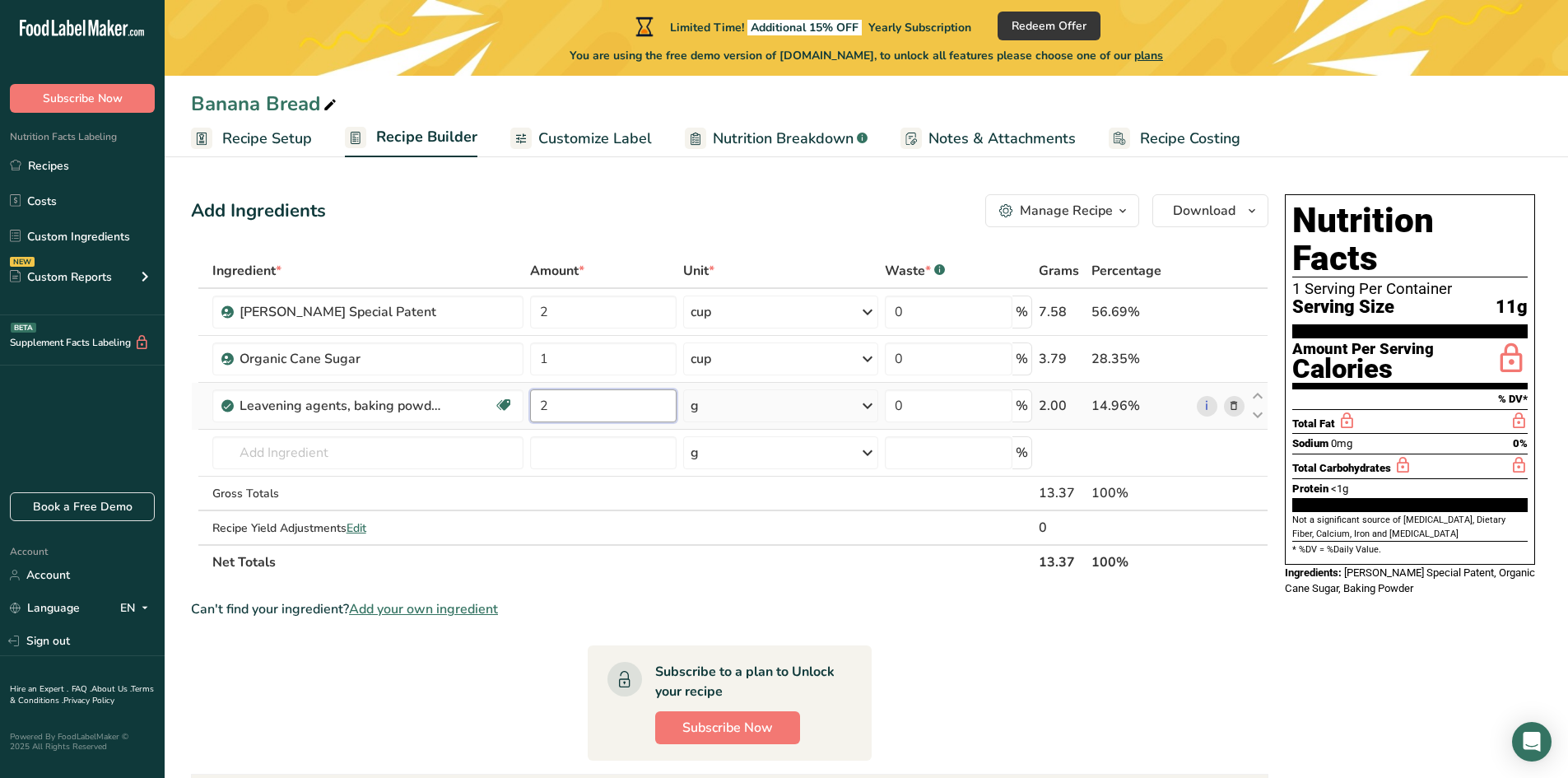
type input "2"
click at [720, 414] on div "Ingredient * Amount * Unit * Waste * .a-a{fill:#347362;}.b-a{fill:#fff;} Grams …" at bounding box center [729, 416] width 1077 height 326
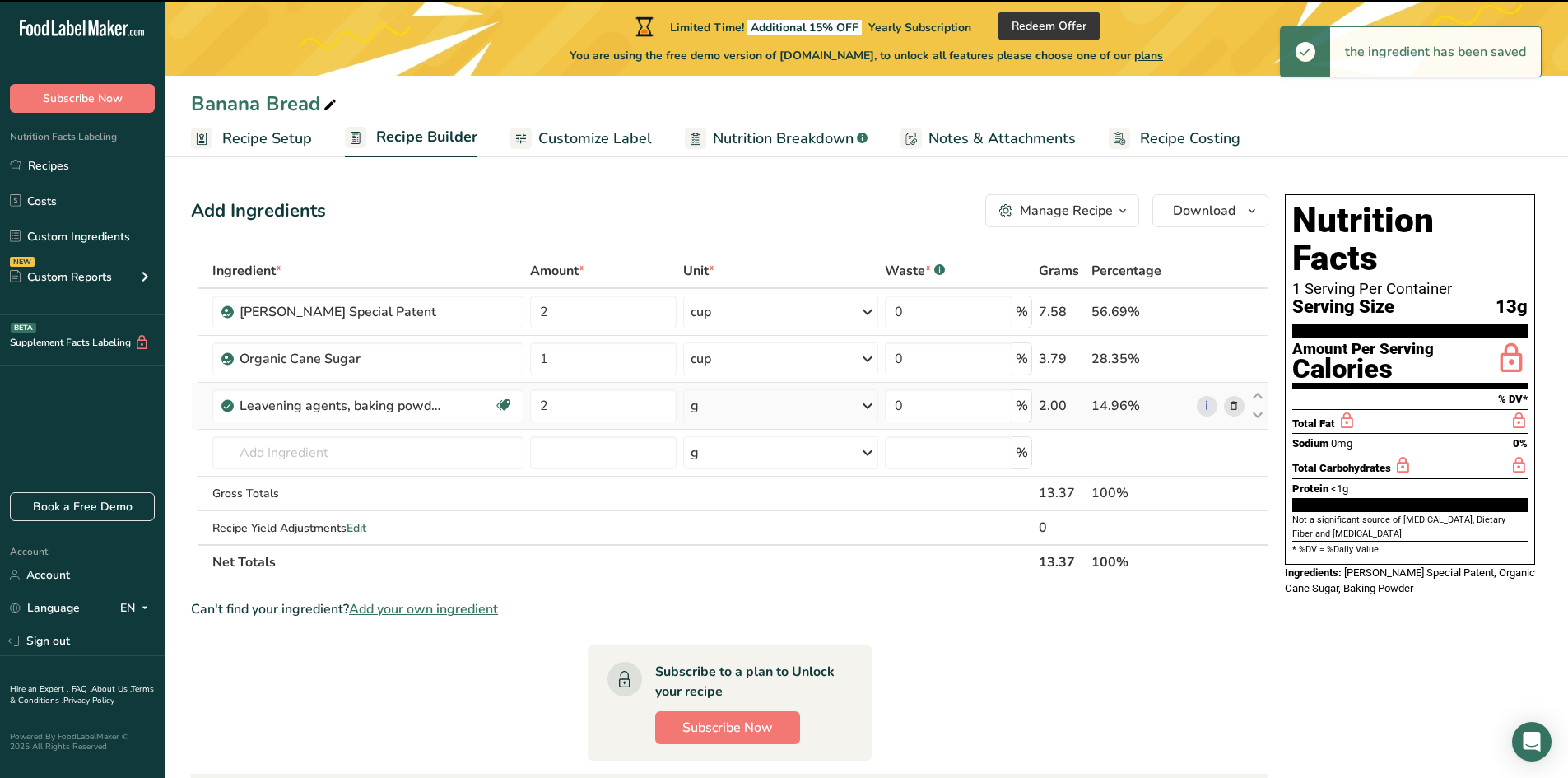
click at [715, 409] on div "g" at bounding box center [780, 406] width 195 height 33
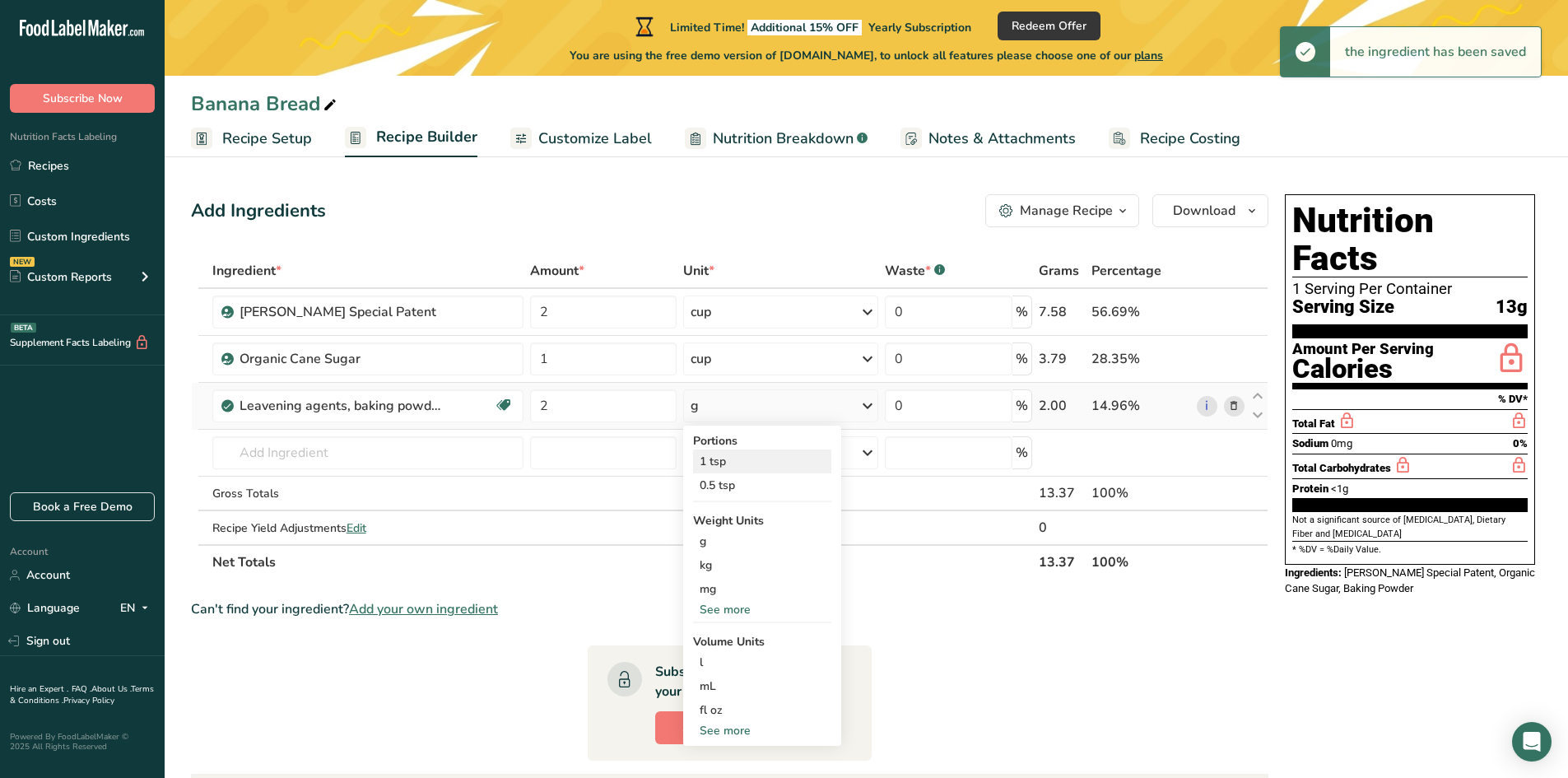
click at [724, 461] on div "1 tsp" at bounding box center [762, 461] width 138 height 24
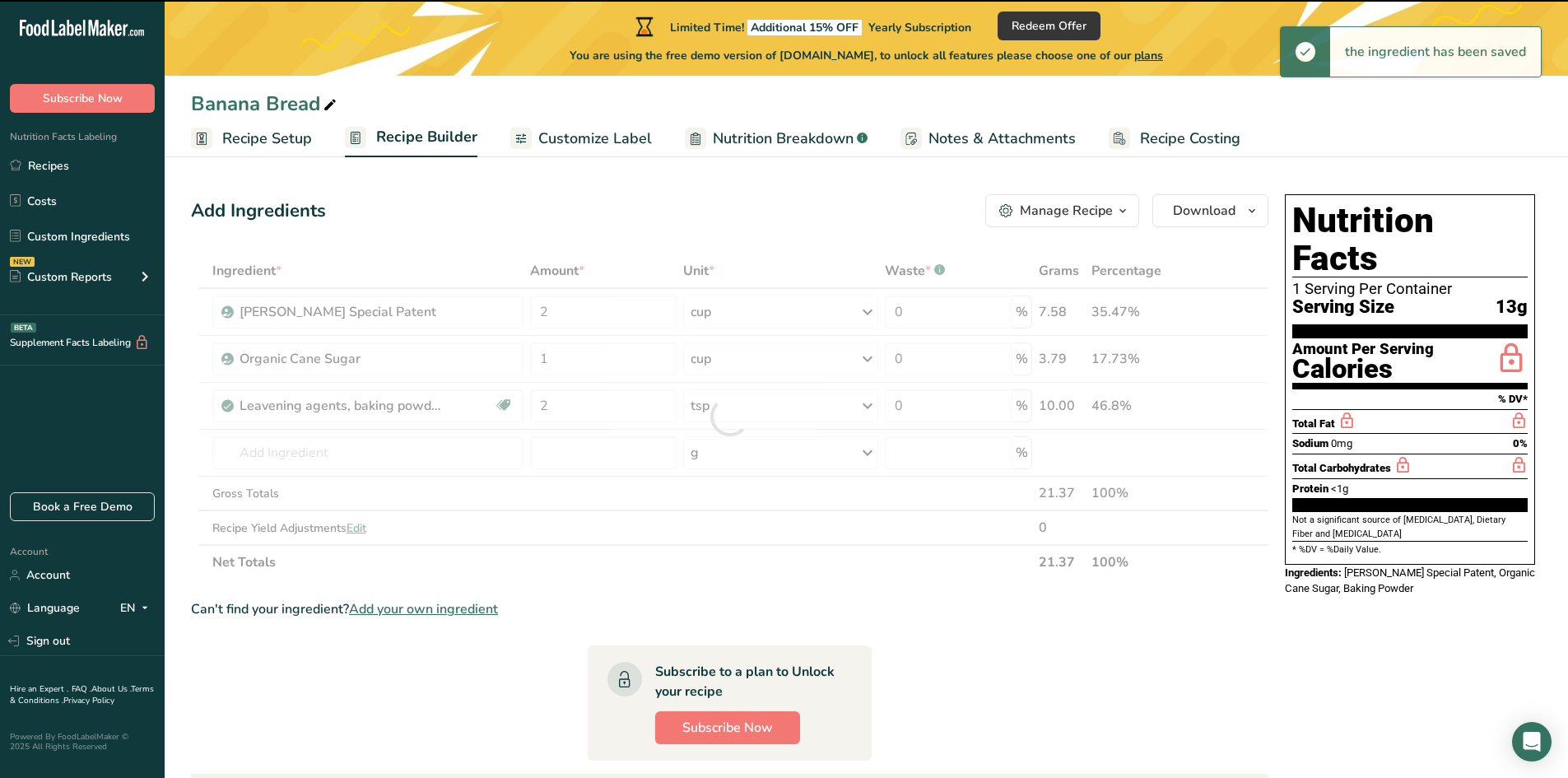
click at [330, 457] on div at bounding box center [729, 416] width 1077 height 326
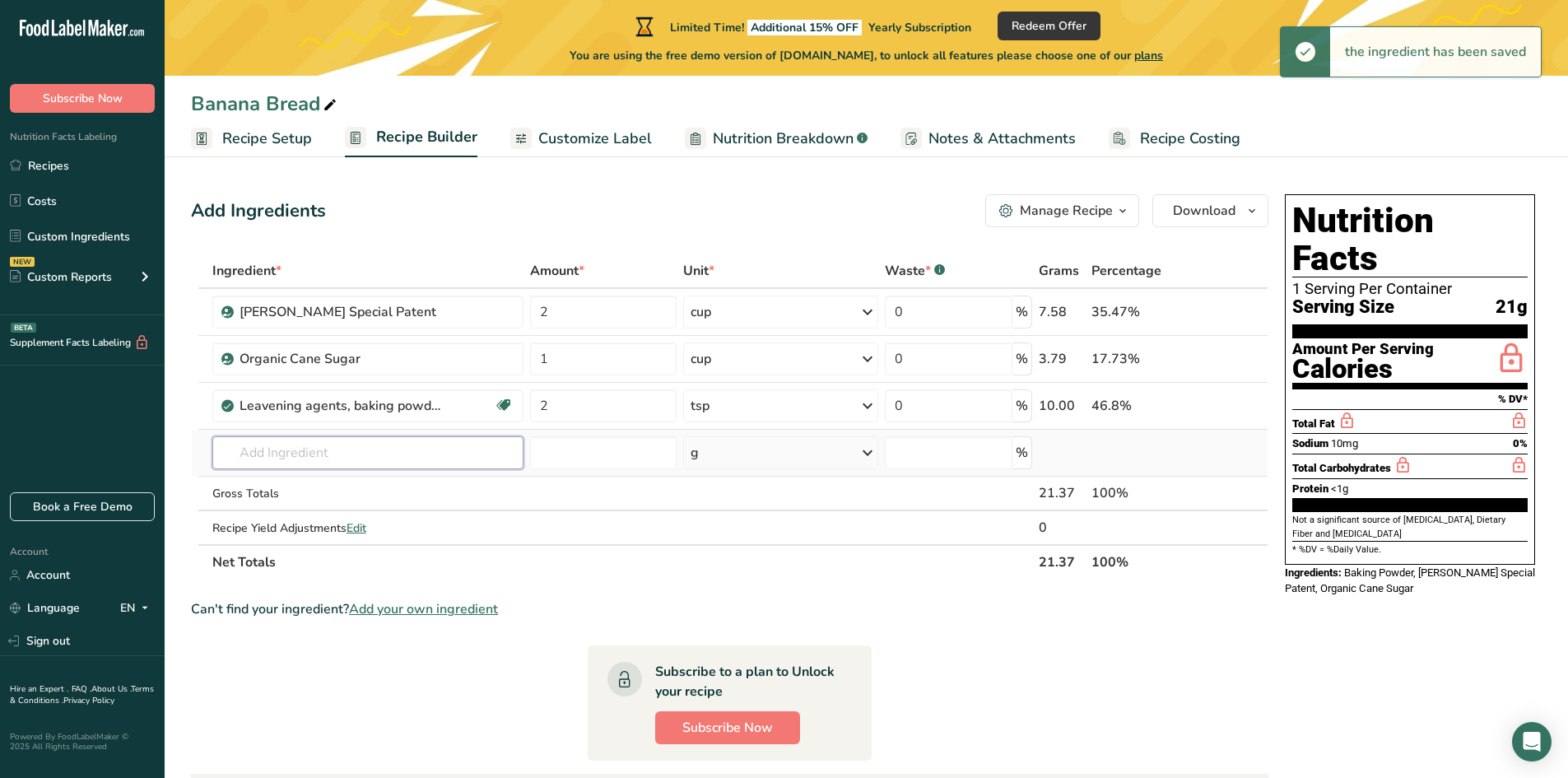
click at [298, 452] on input "text" at bounding box center [368, 452] width 312 height 33
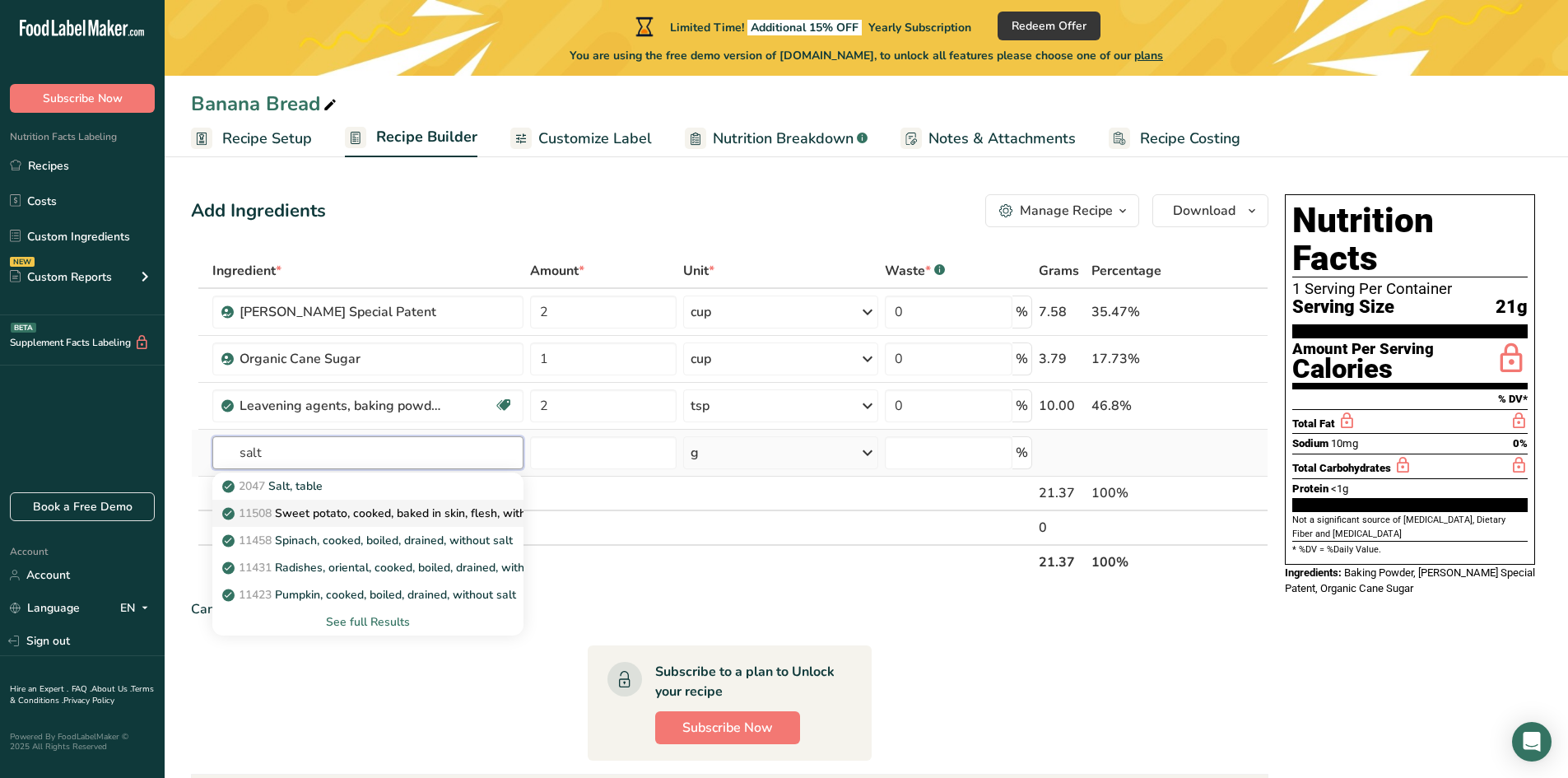
type input "salt"
click at [296, 500] on link "11508 Sweet potato, cooked, baked in skin, flesh, without salt" at bounding box center [368, 513] width 312 height 27
type input "Sweet potato, cooked, baked in skin, flesh, without salt"
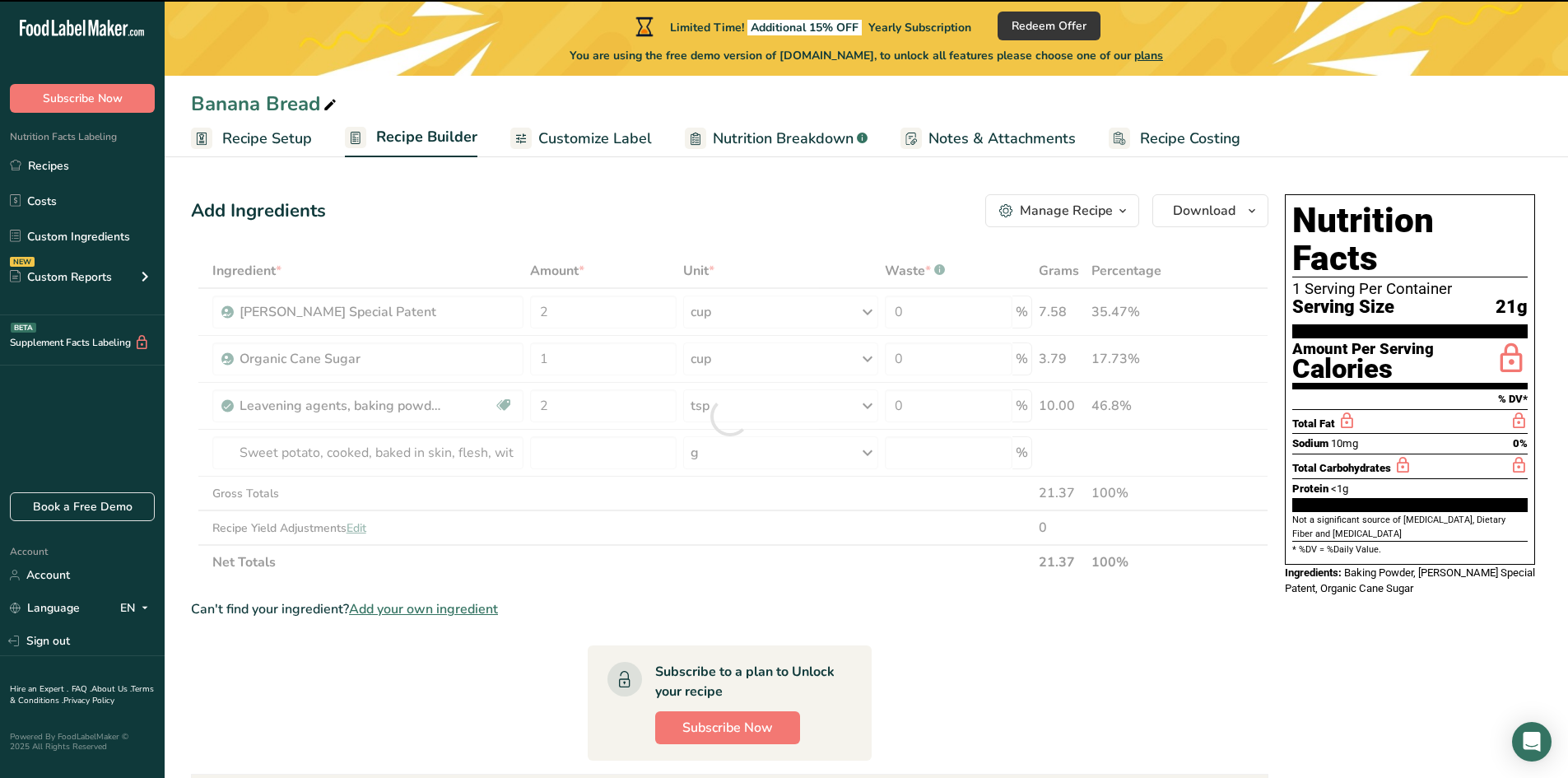
type input "0"
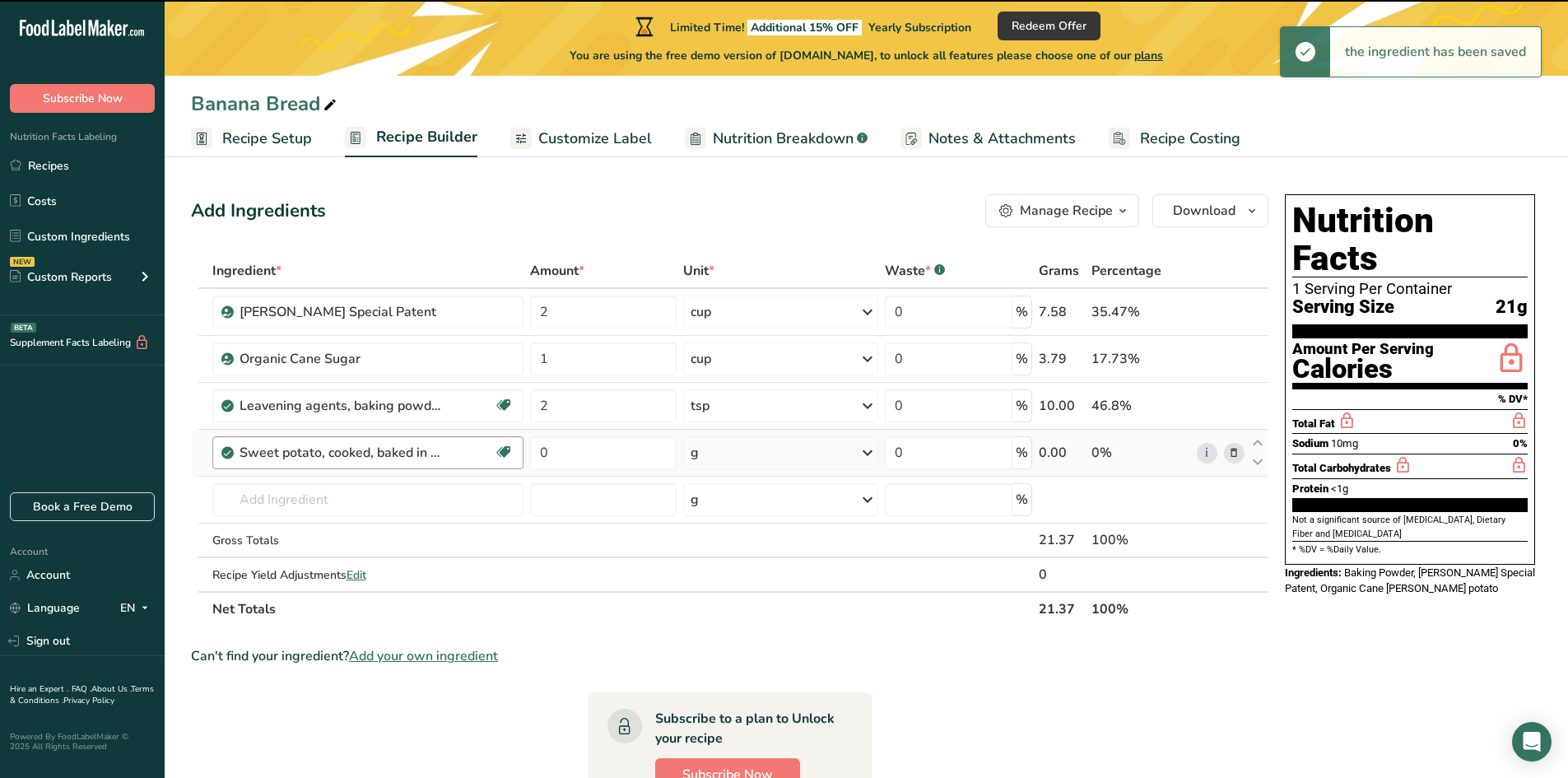
click at [446, 452] on div "Sweet potato, cooked, baked in skin, flesh, without salt" at bounding box center [367, 452] width 255 height 20
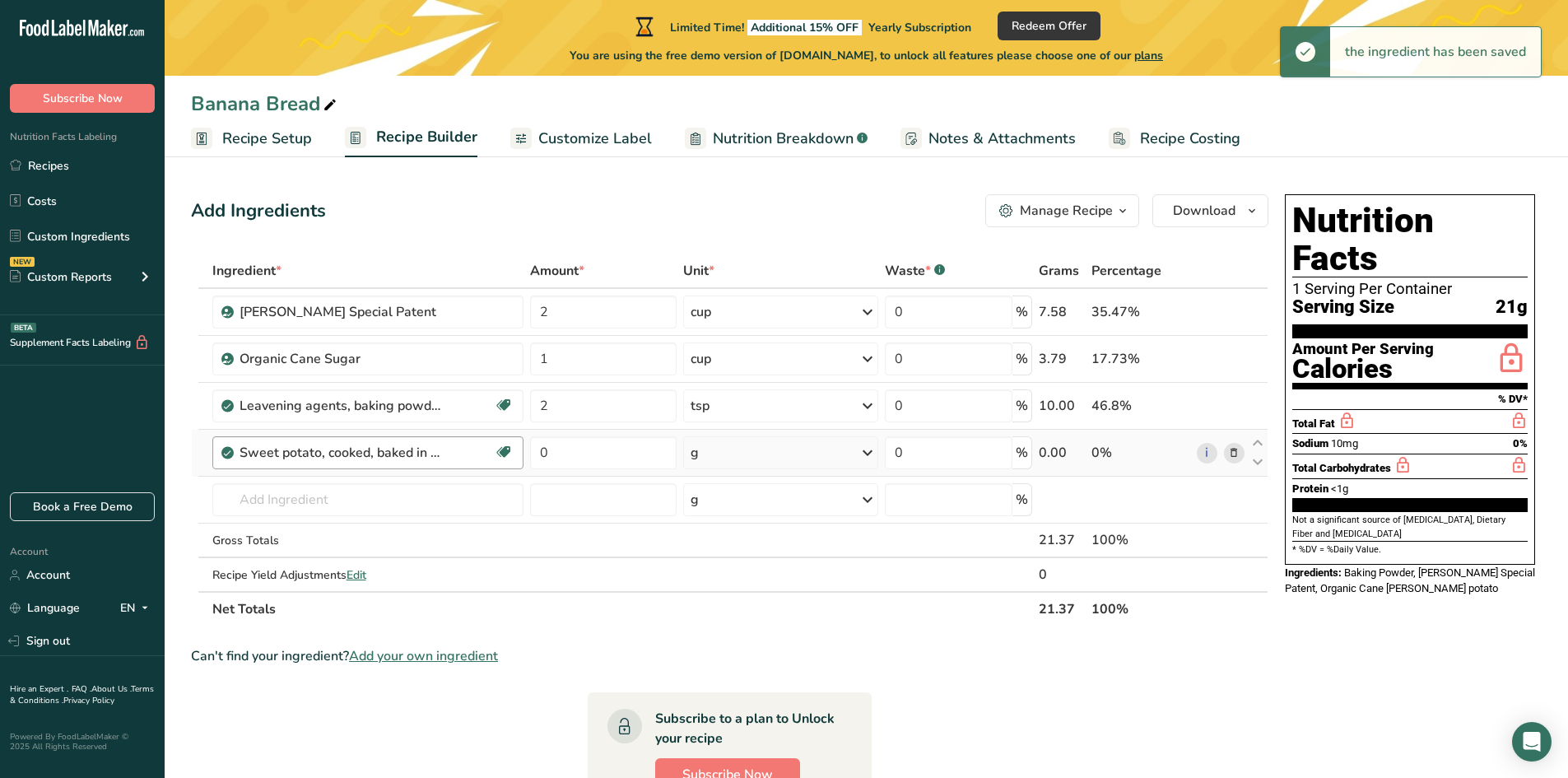
click at [446, 452] on div "Sweet potato, cooked, baked in skin, flesh, without salt" at bounding box center [367, 452] width 255 height 20
drag, startPoint x: 1250, startPoint y: 452, endPoint x: 1234, endPoint y: 455, distance: 16.3
click at [1248, 456] on icon at bounding box center [1258, 461] width 20 height 12
click at [1234, 455] on icon at bounding box center [1234, 452] width 12 height 17
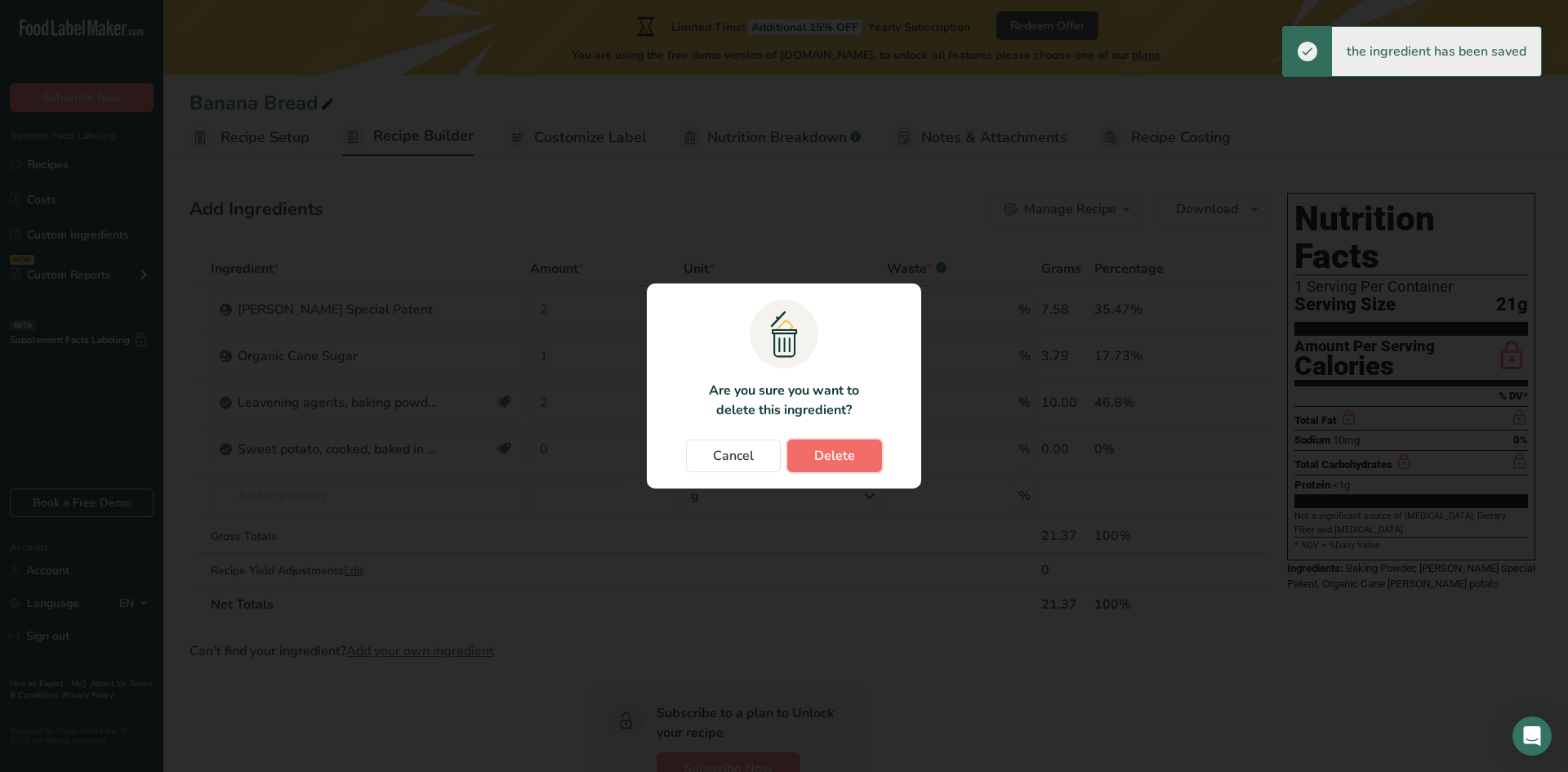
click at [839, 453] on span "Delete" at bounding box center [835, 455] width 41 height 20
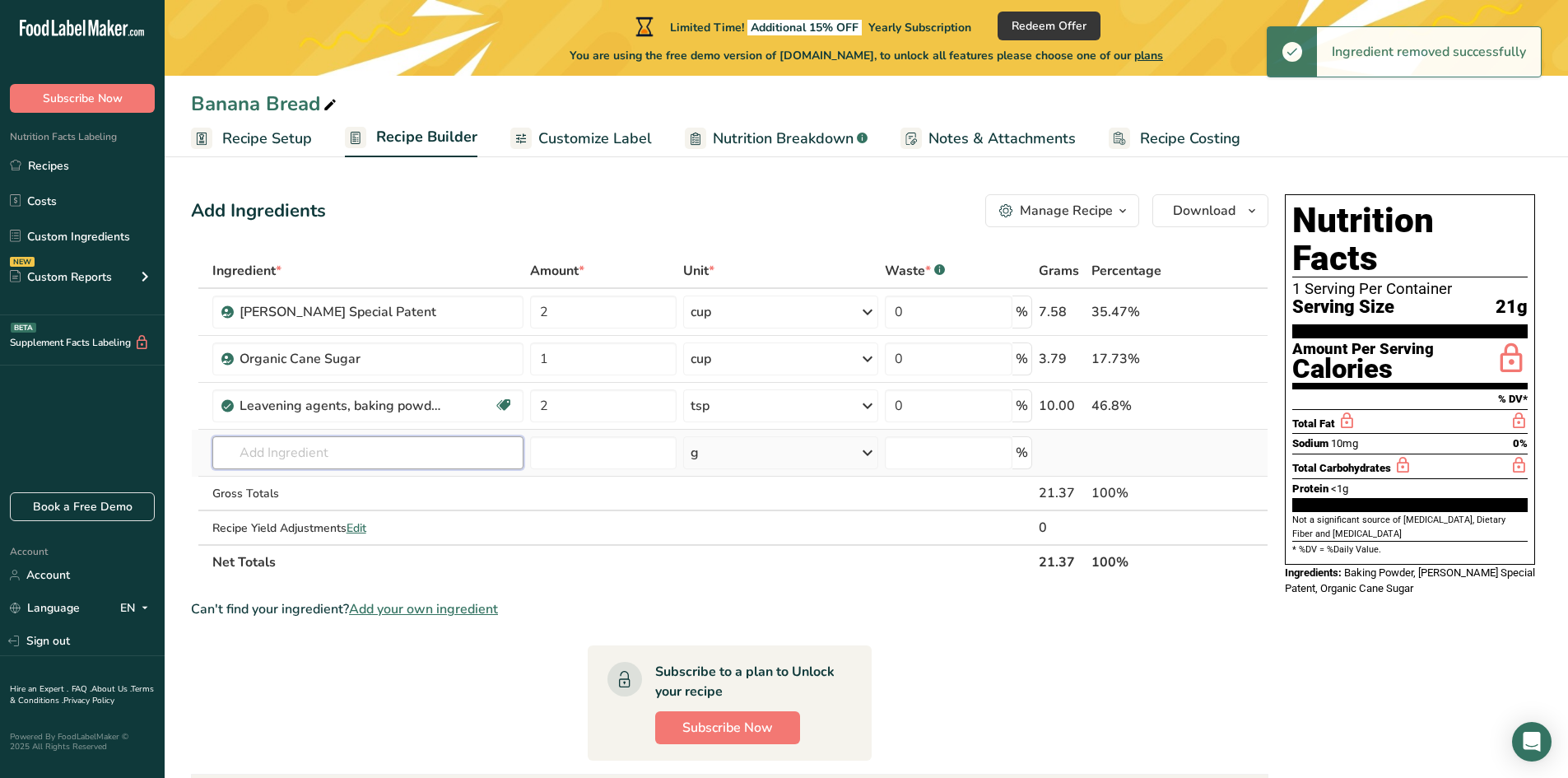
click at [282, 449] on input "text" at bounding box center [368, 452] width 312 height 33
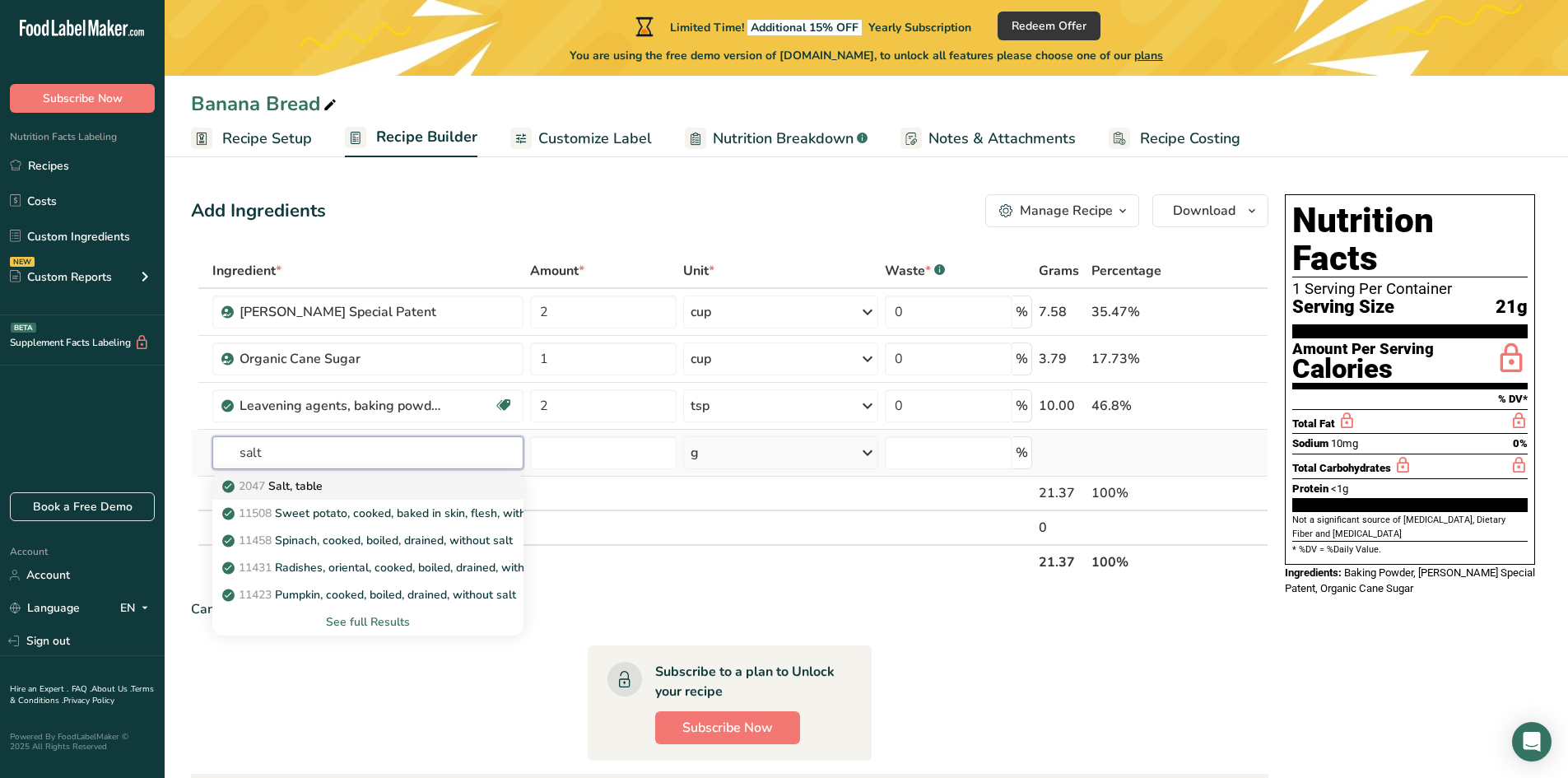
type input "salt"
click at [275, 488] on p "2047 Salt, table" at bounding box center [273, 486] width 97 height 17
type input "Salt, table"
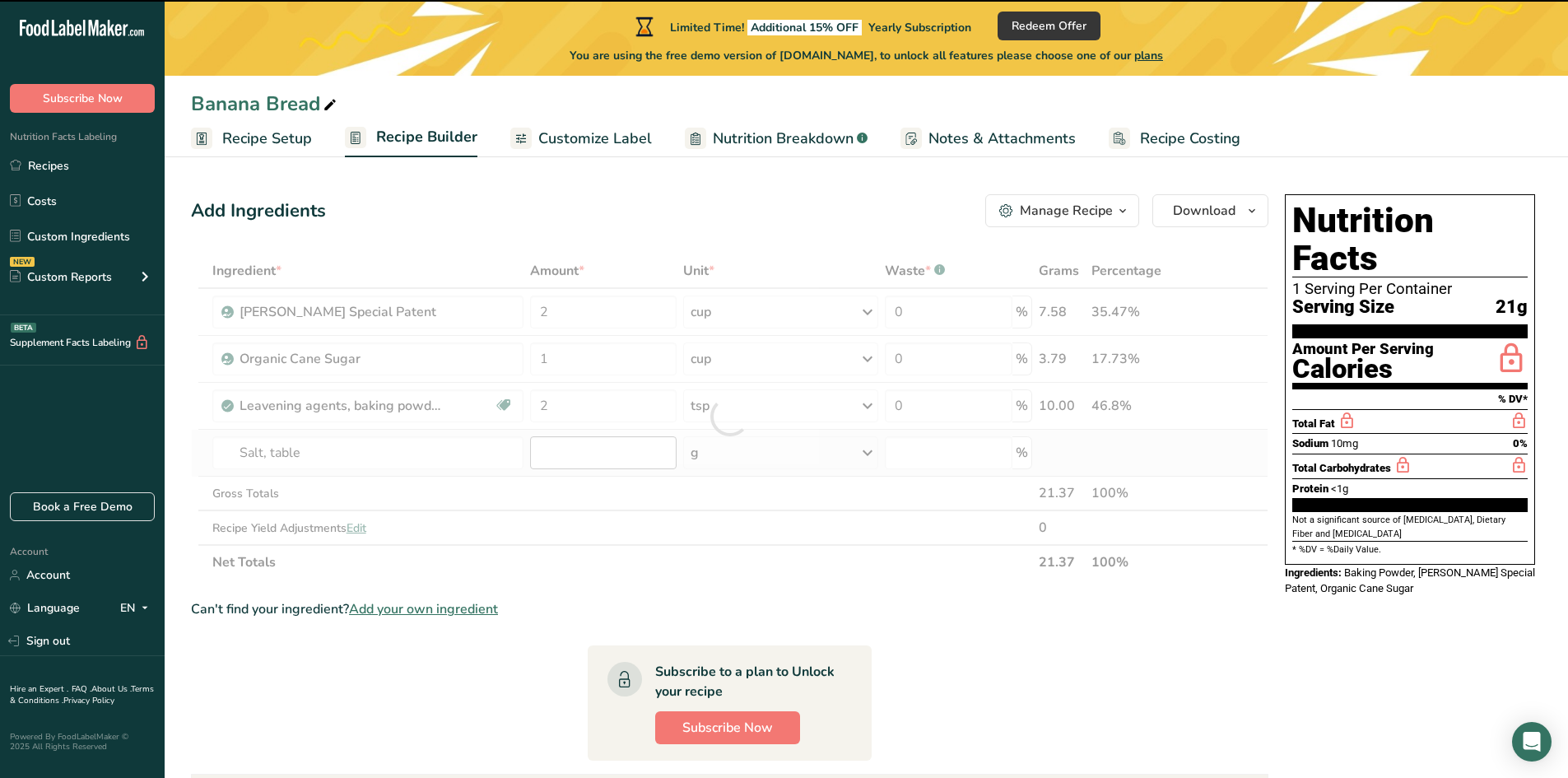
type input "0"
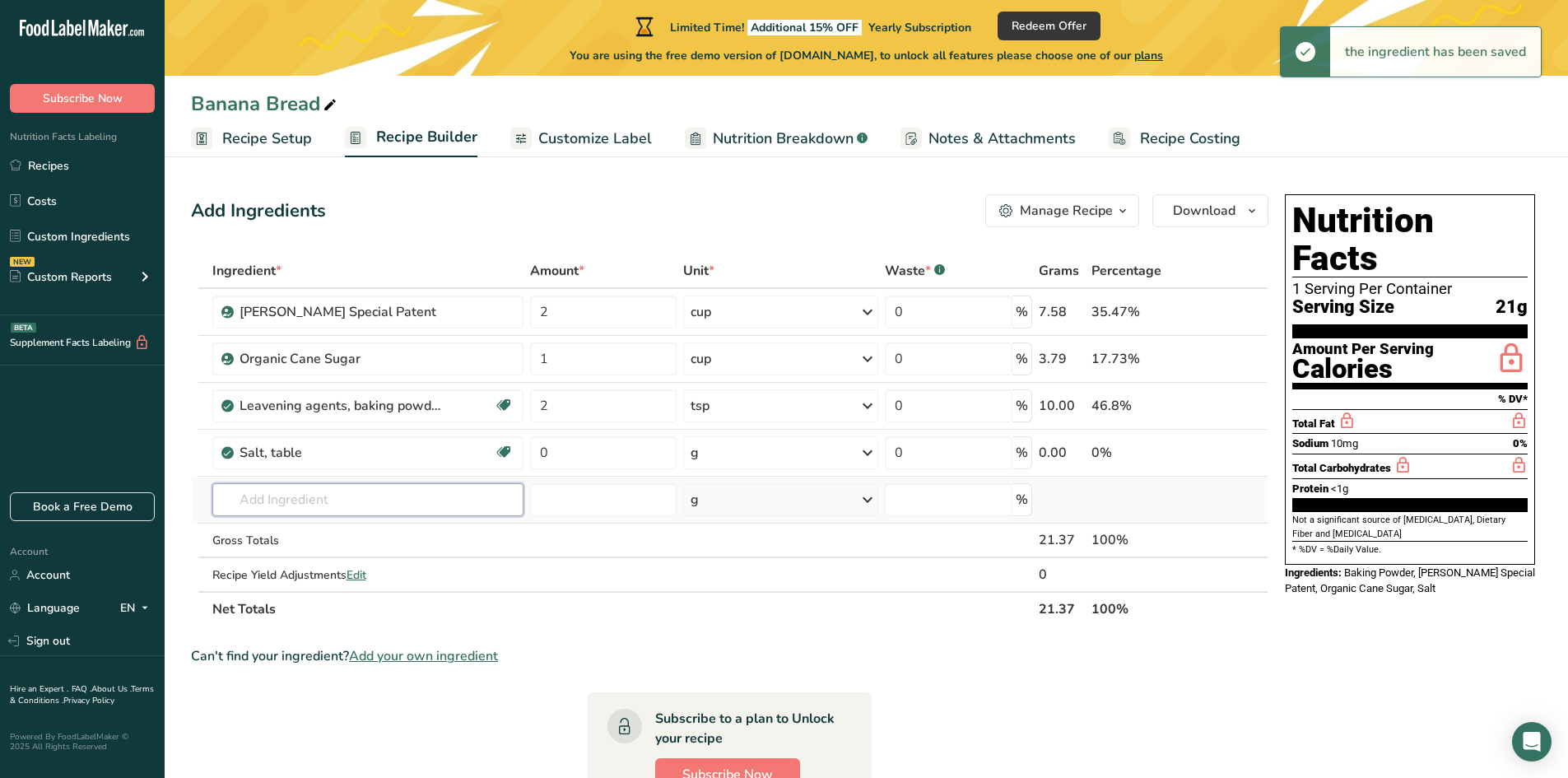
click at [369, 509] on input "text" at bounding box center [368, 500] width 312 height 33
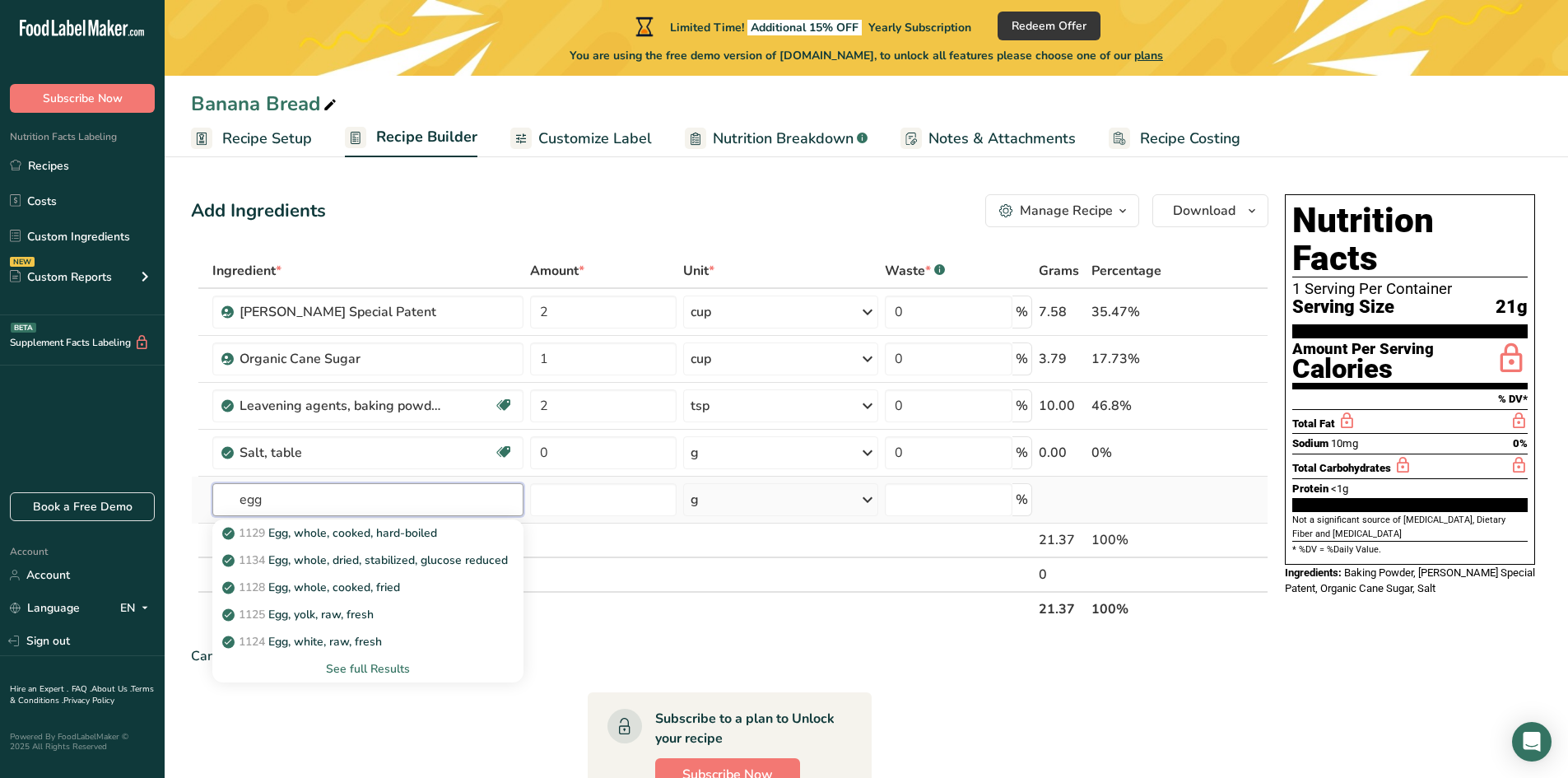
type input "egg"
click at [351, 673] on div "See full Results" at bounding box center [368, 669] width 286 height 17
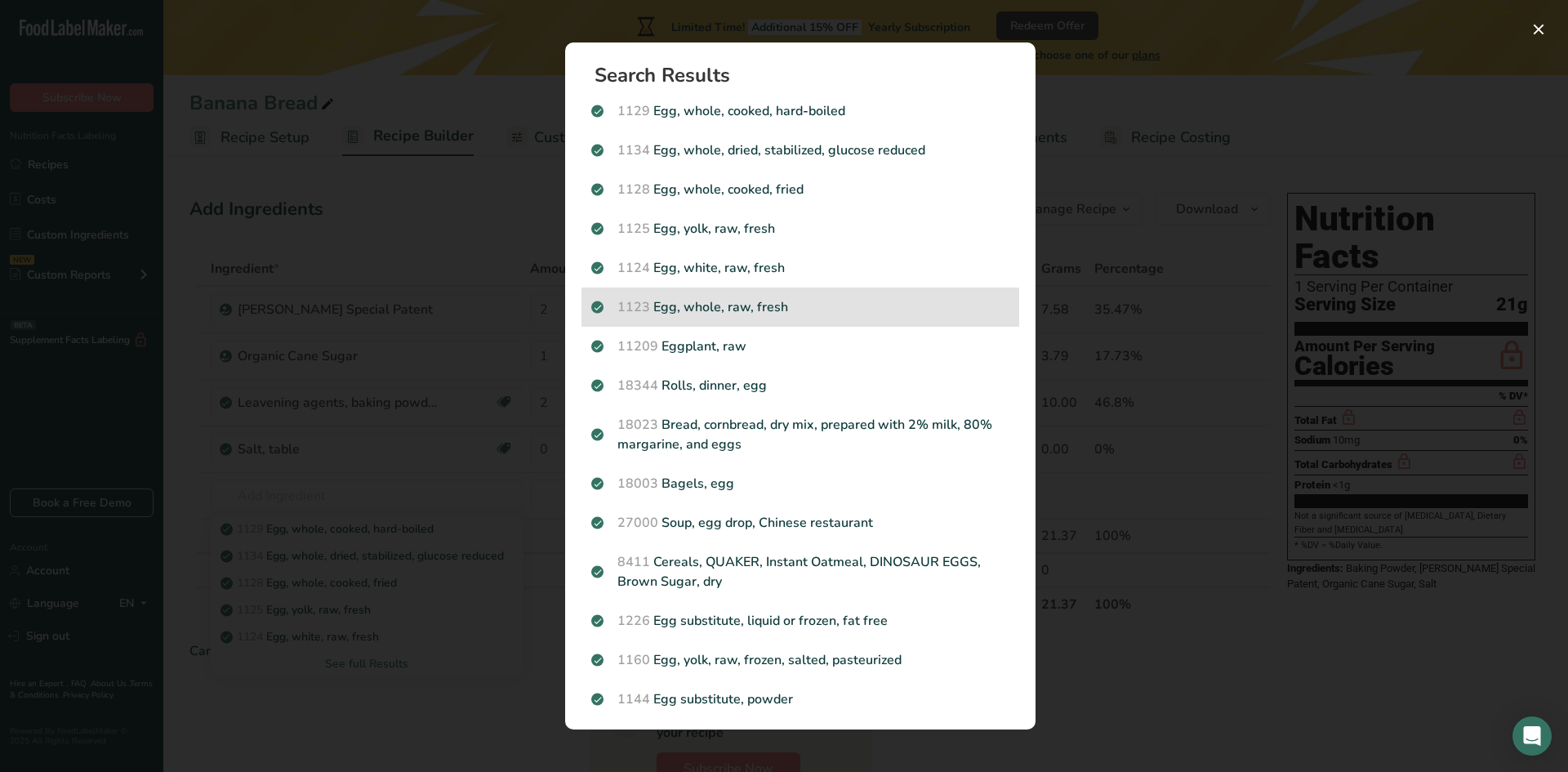
click at [732, 301] on p "1123 Egg, whole, raw, fresh" at bounding box center [800, 307] width 419 height 20
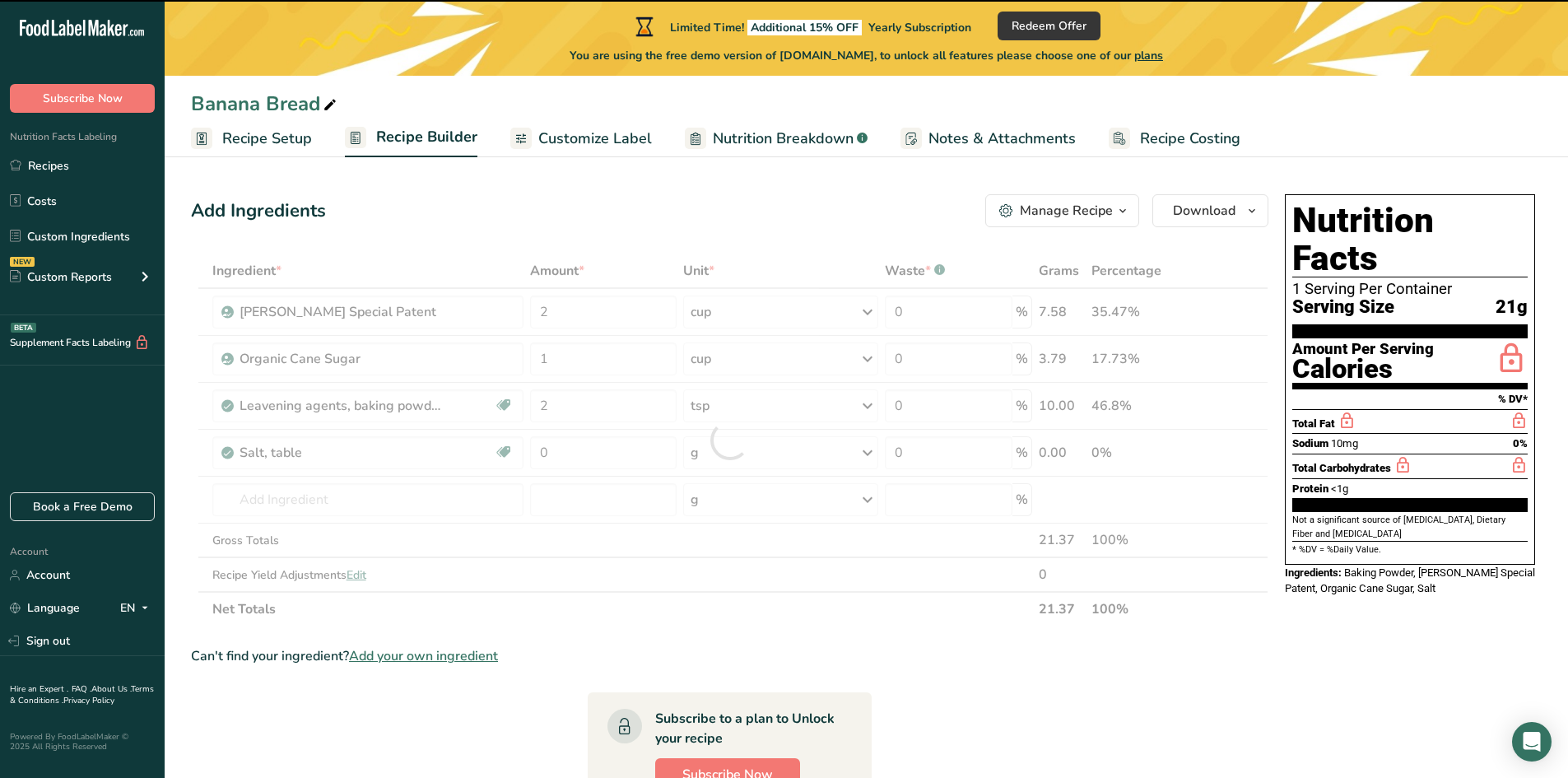
type input "0"
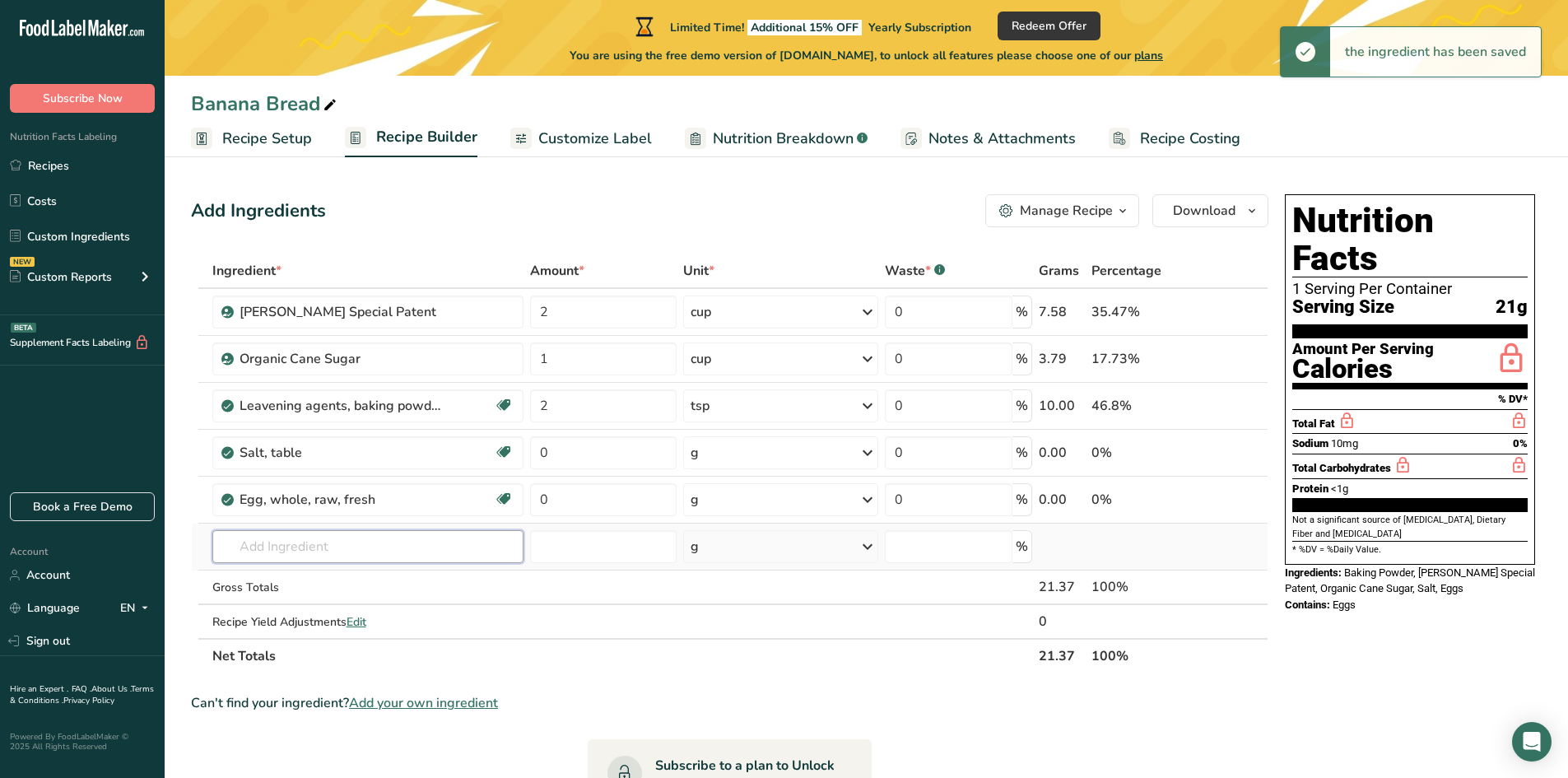
click at [276, 548] on input "text" at bounding box center [368, 547] width 312 height 33
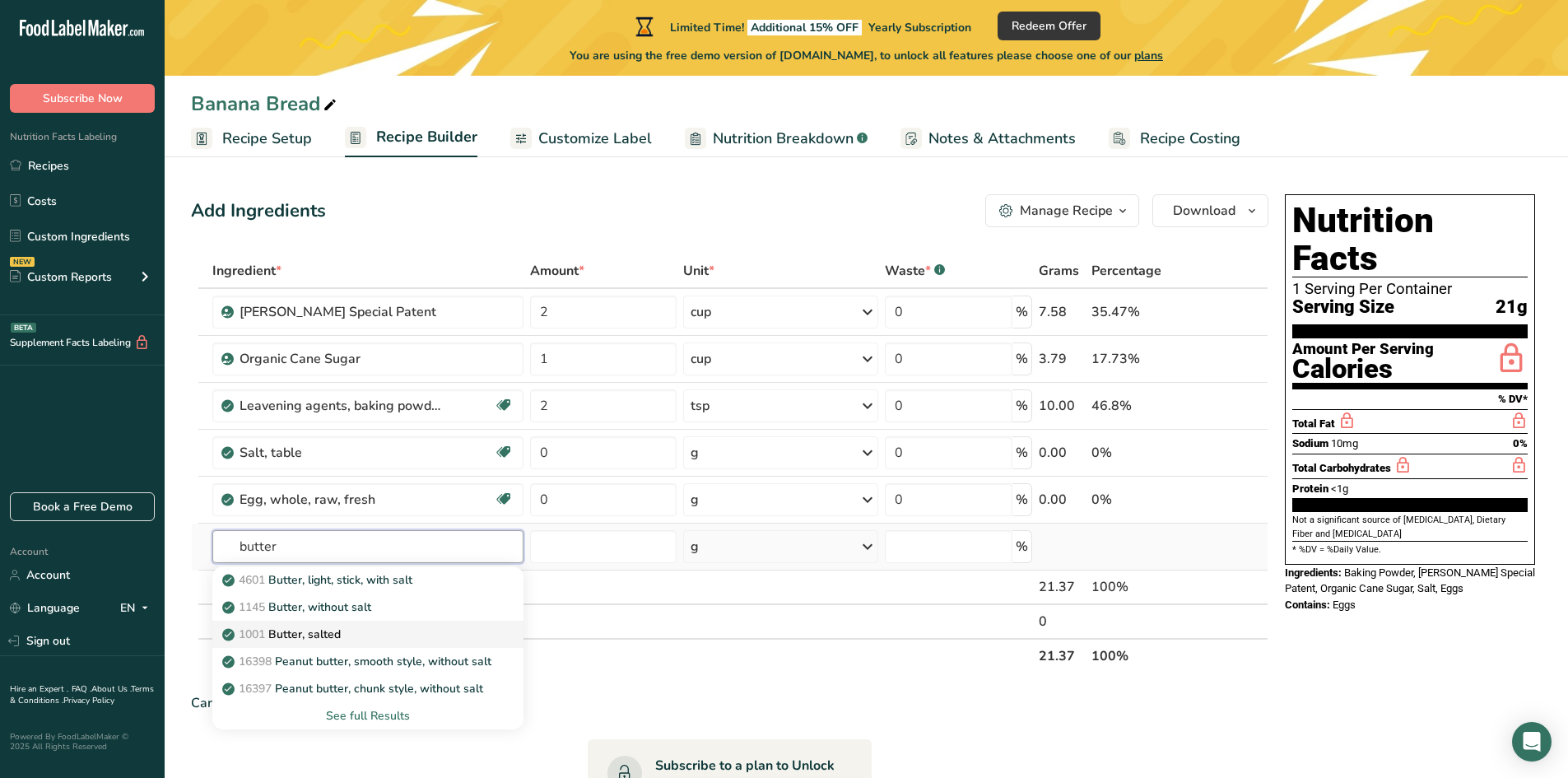
type input "butter"
click at [333, 637] on p "1001 Butter, salted" at bounding box center [283, 634] width 115 height 17
type input "Butter, salted"
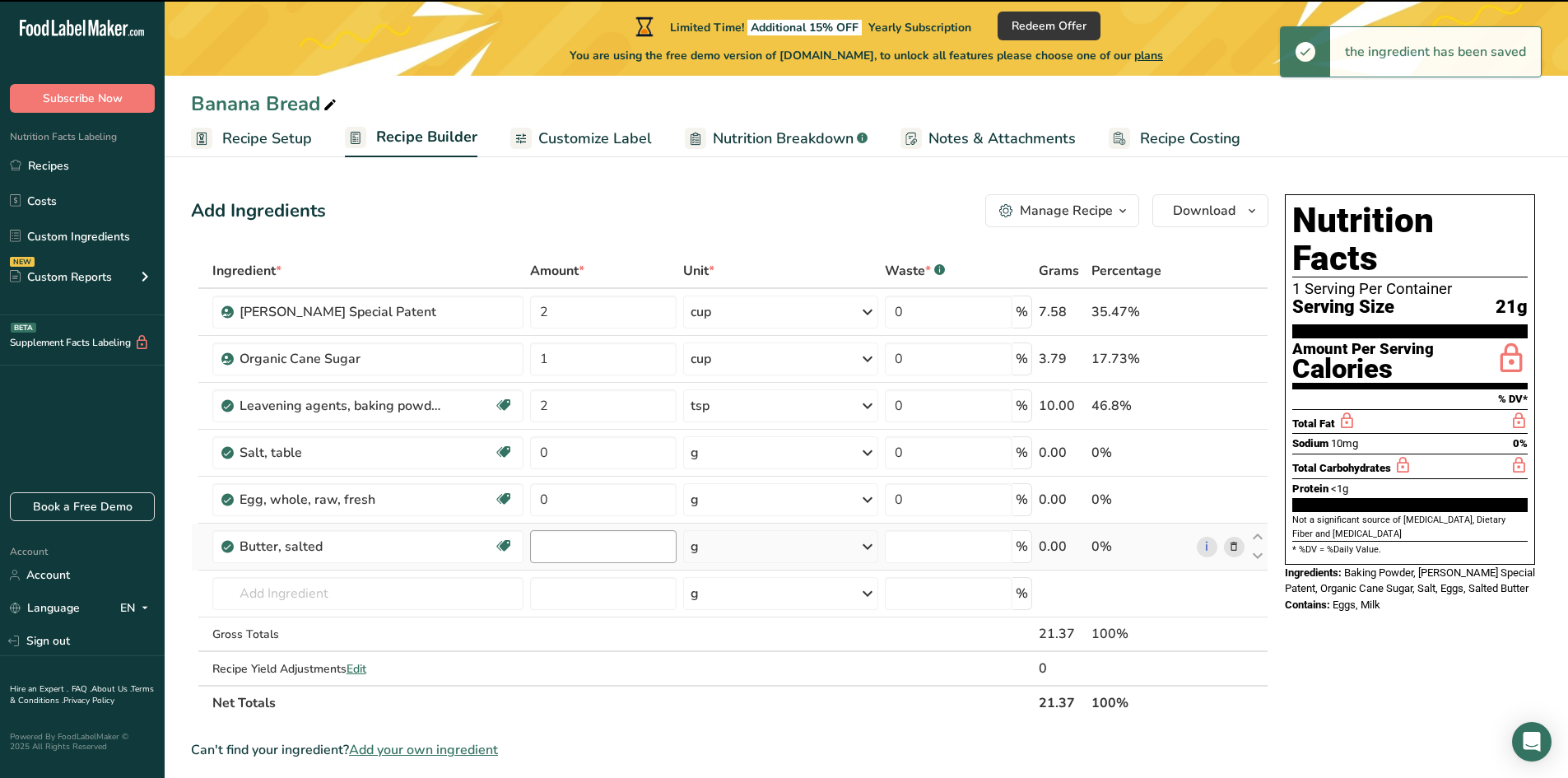
type input "0"
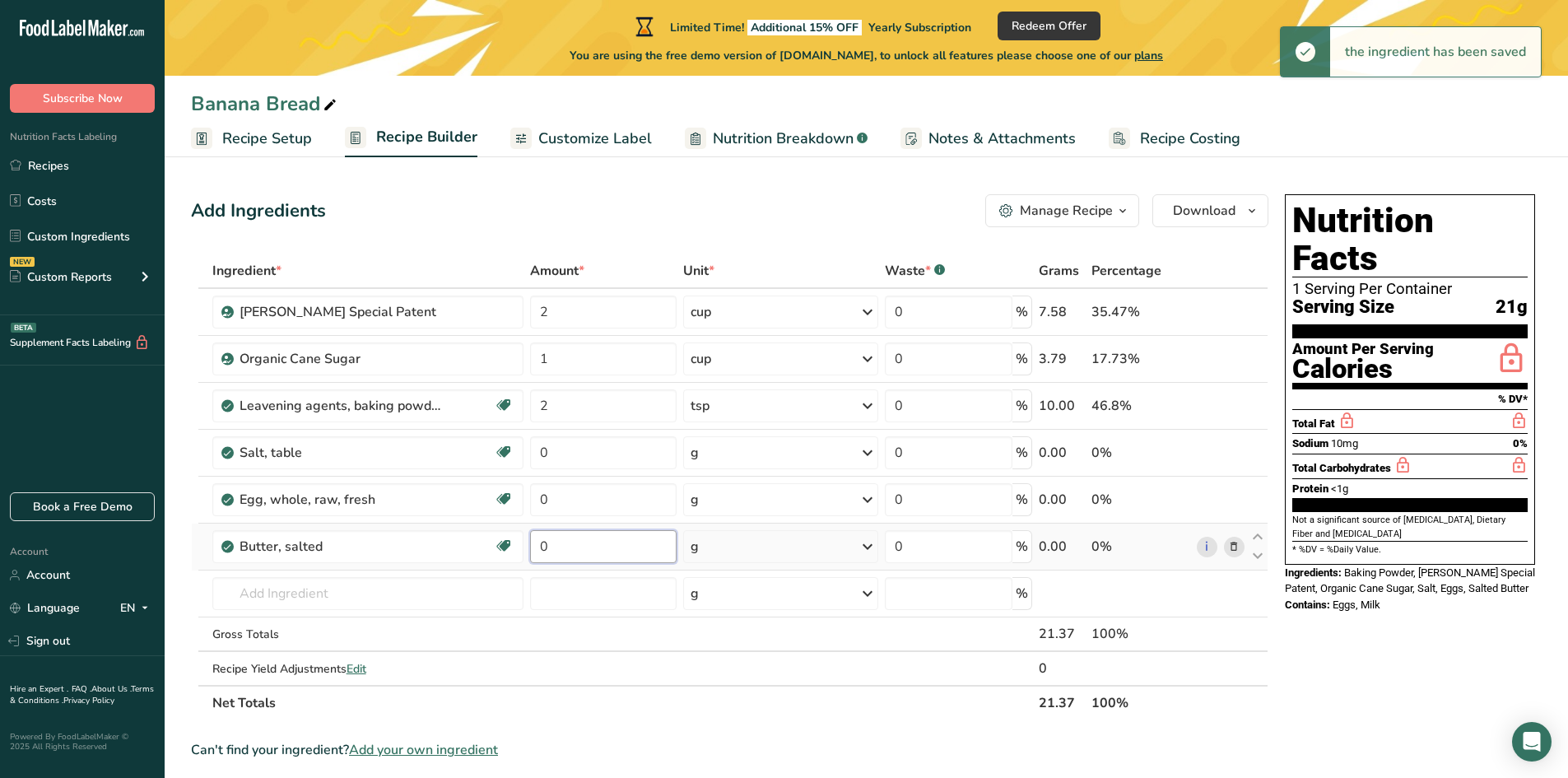
click at [562, 548] on input "0" at bounding box center [603, 547] width 147 height 33
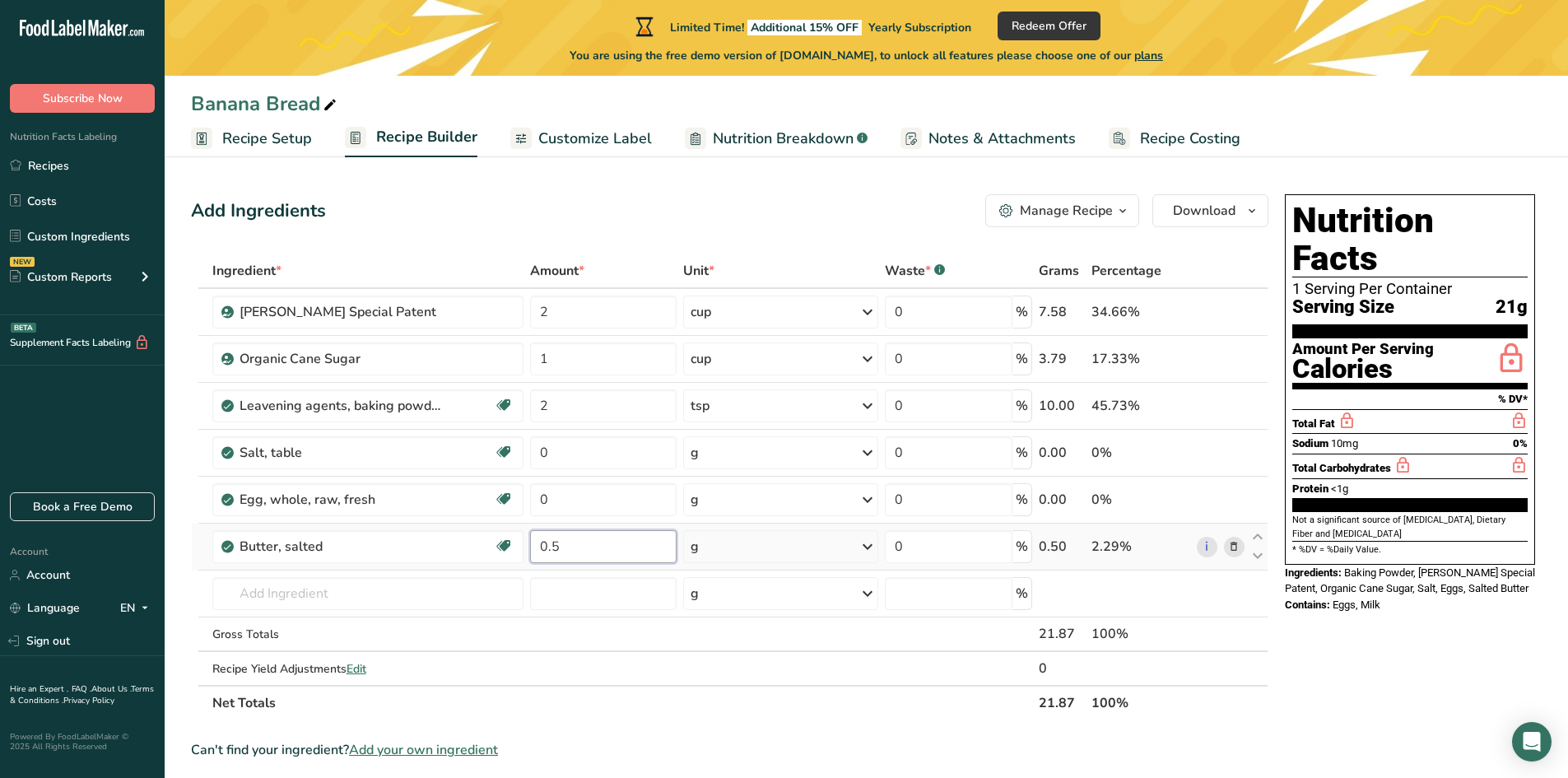
type input "0.5"
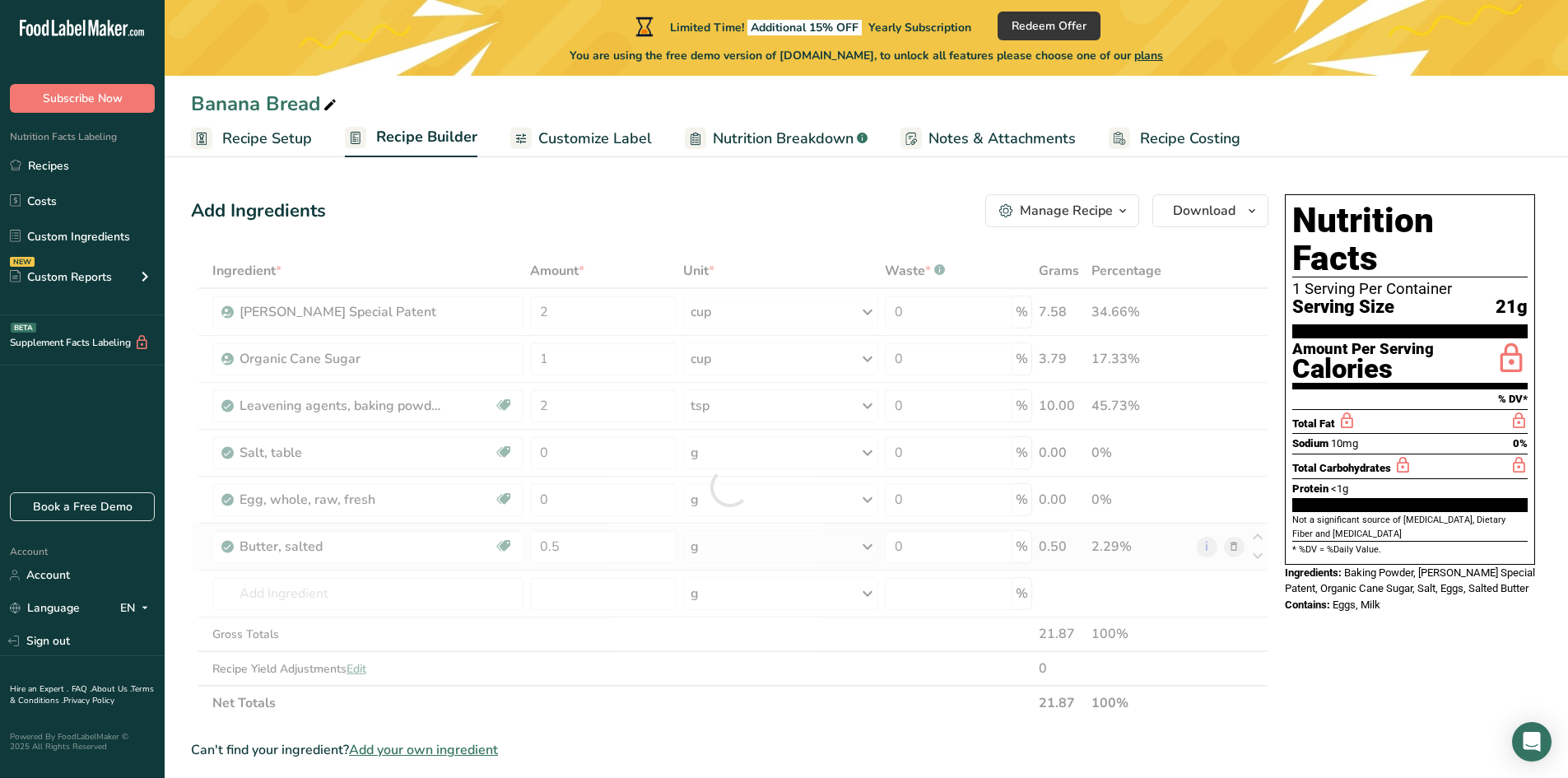
click at [725, 544] on div "Ingredient * Amount * Unit * Waste * .a-a{fill:#347362;}.b-a{fill:#fff;} Grams …" at bounding box center [729, 486] width 1077 height 466
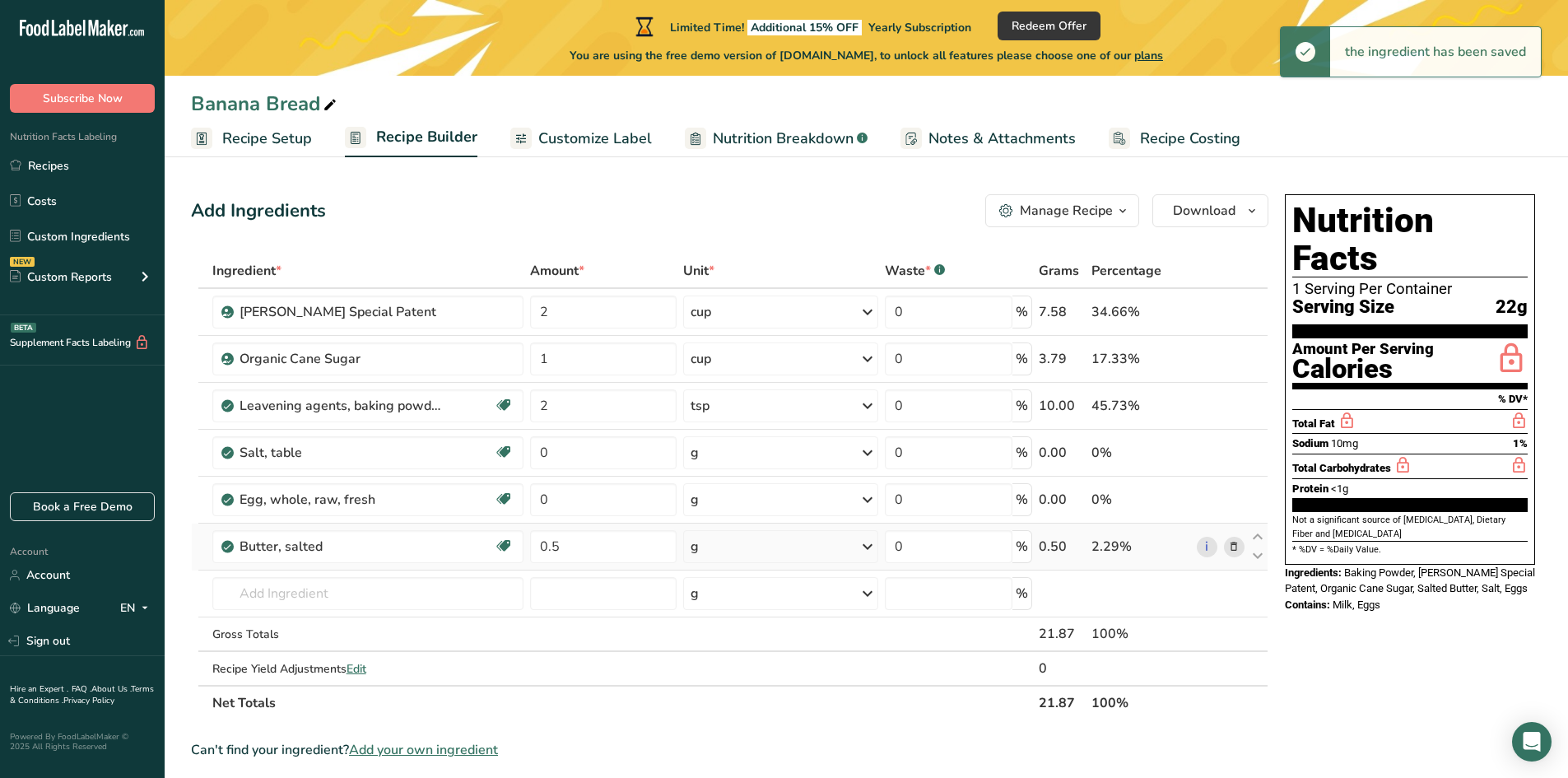
click at [729, 545] on div "g" at bounding box center [780, 547] width 195 height 33
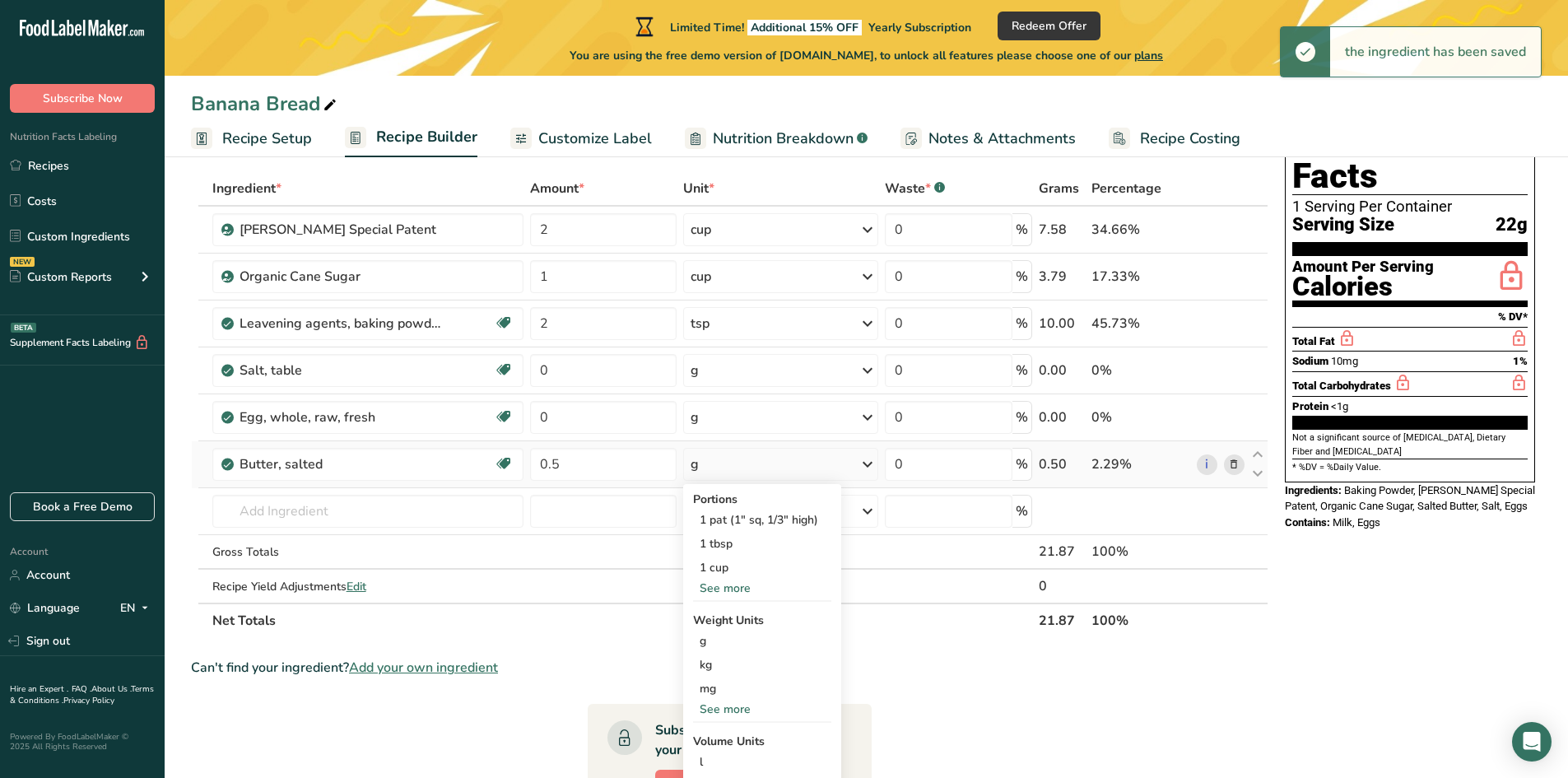
click at [734, 708] on div "See more" at bounding box center [762, 708] width 138 height 17
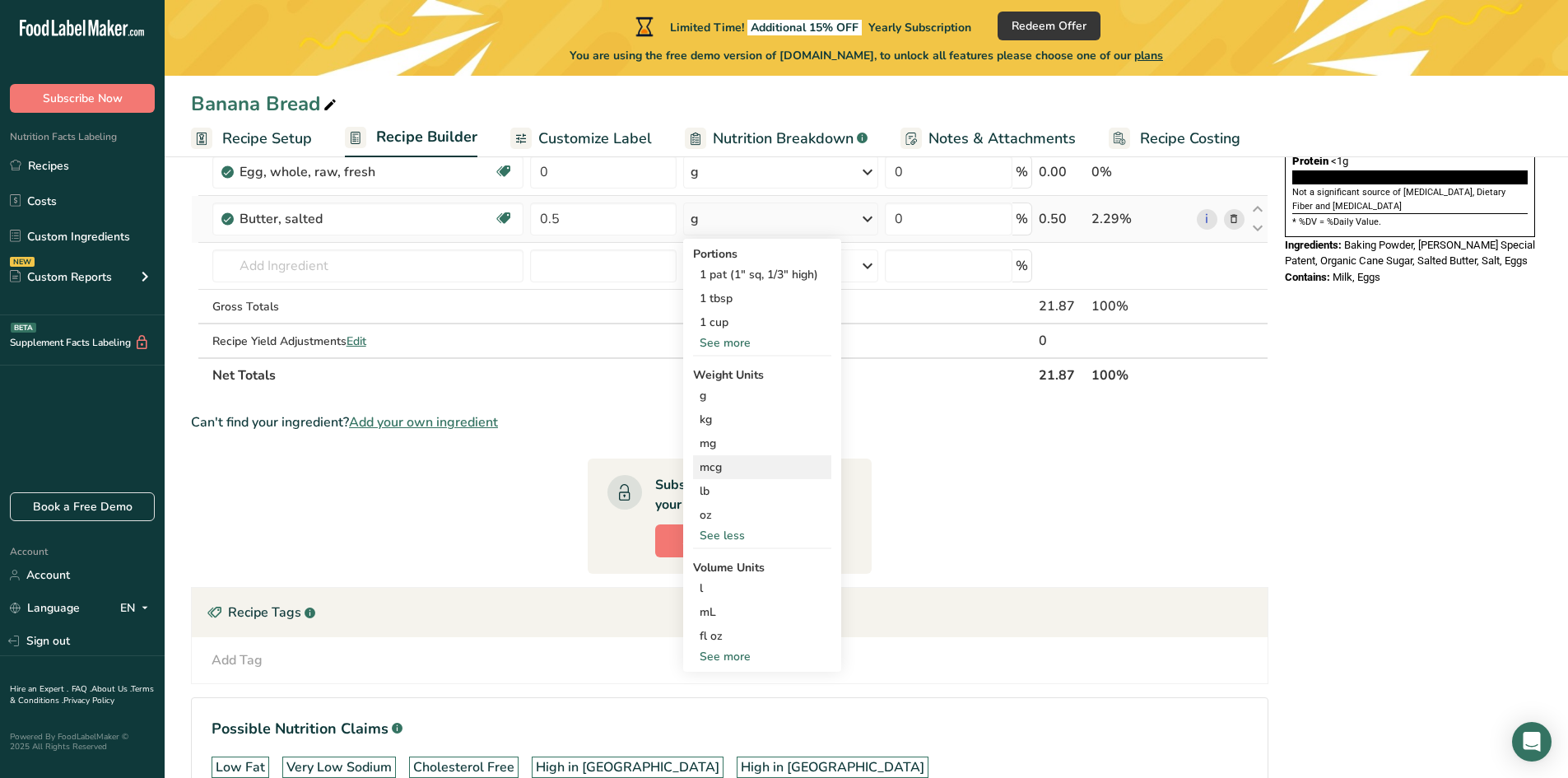
scroll to position [329, 0]
click at [729, 663] on div "See more" at bounding box center [762, 655] width 138 height 17
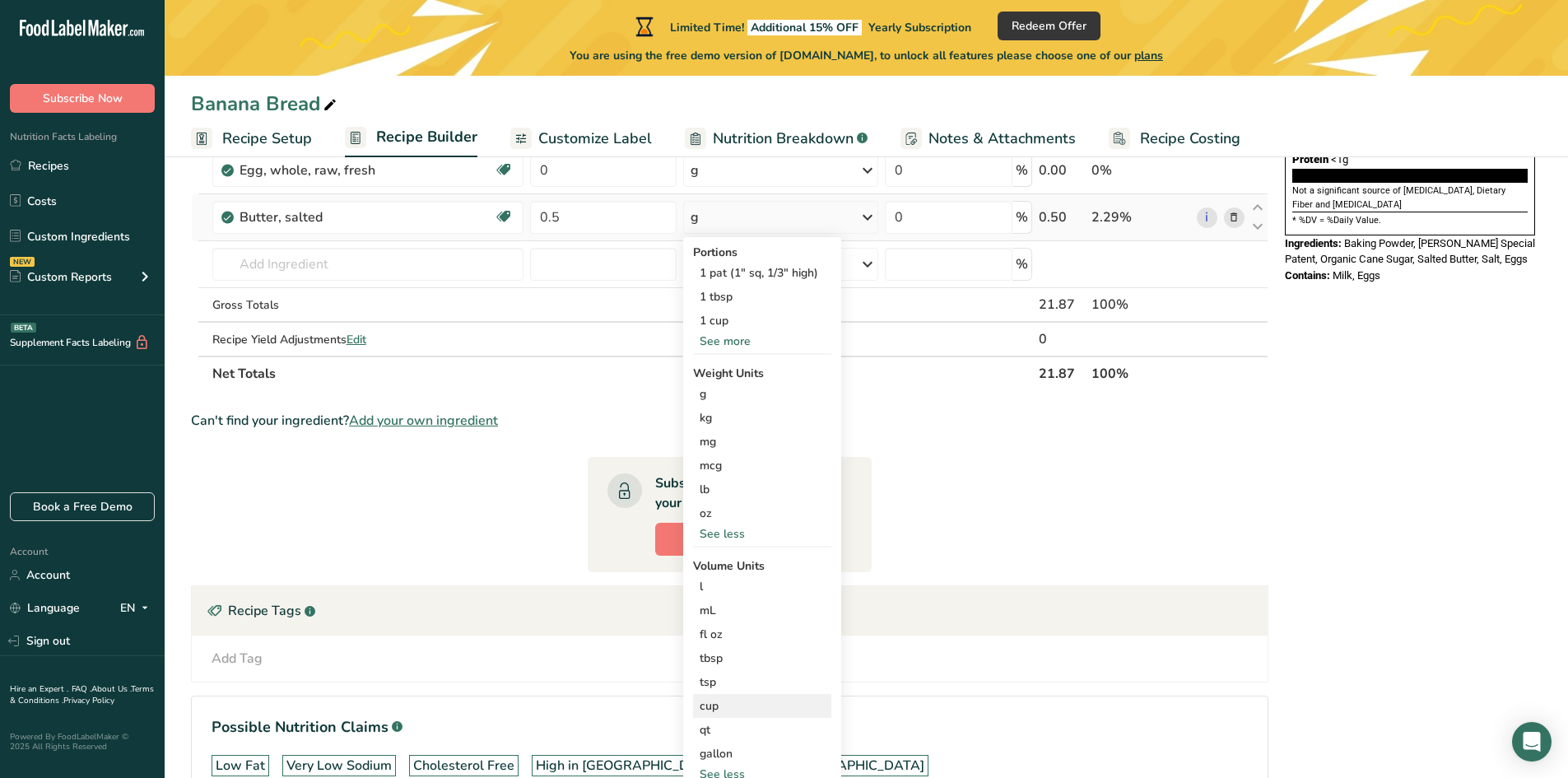
click at [714, 713] on div "cup" at bounding box center [762, 705] width 125 height 17
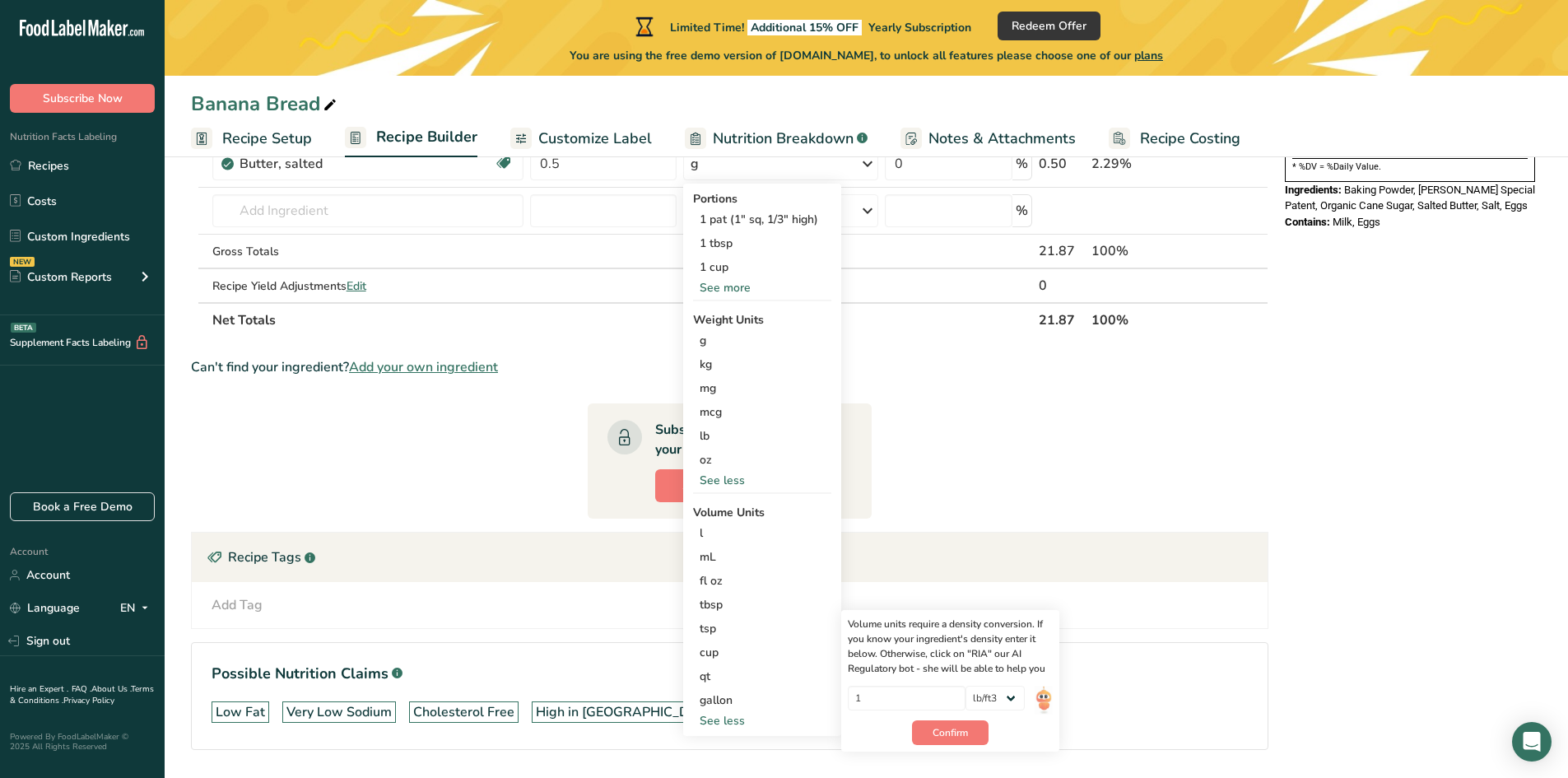
scroll to position [412, 0]
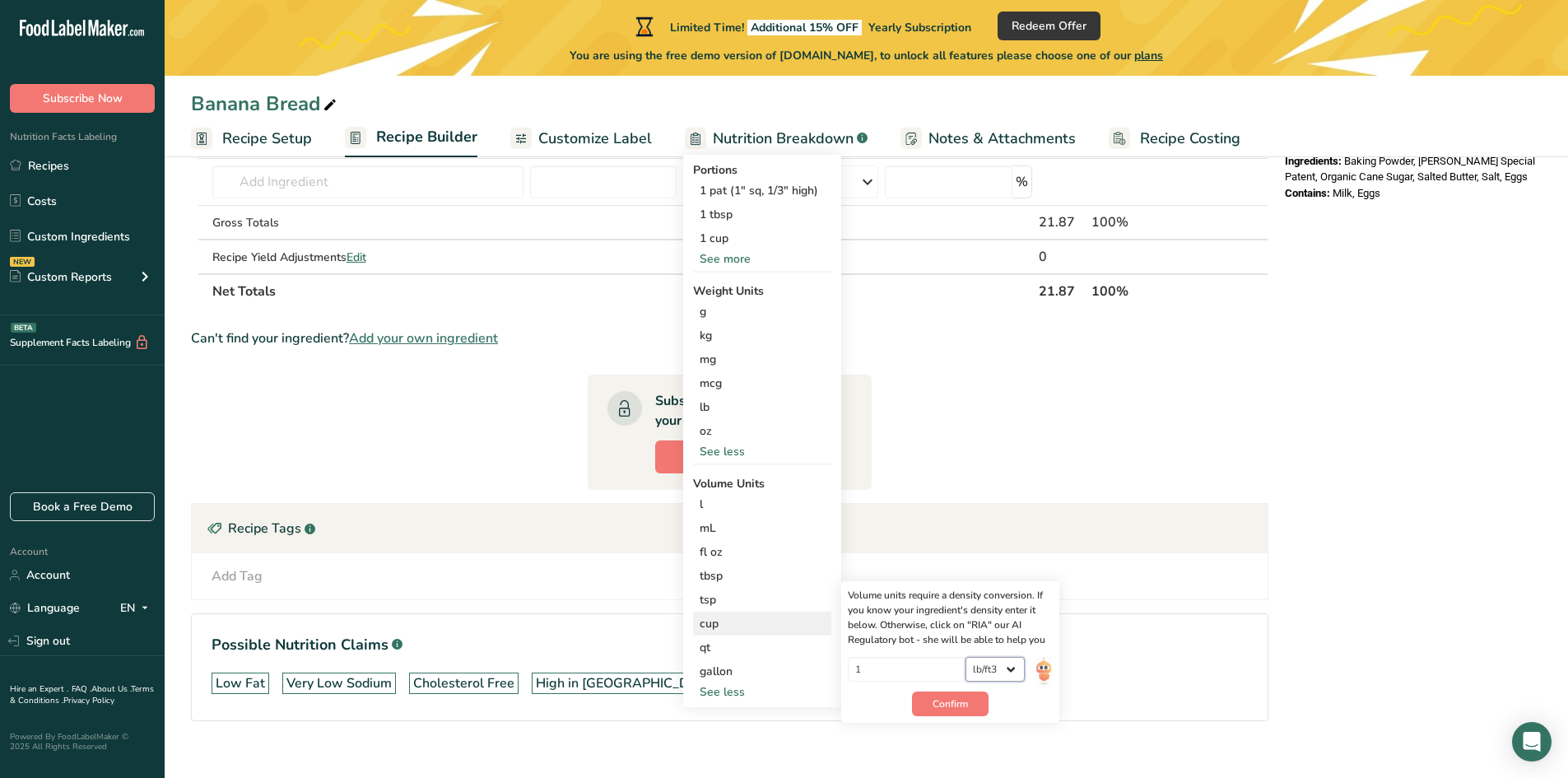
drag, startPoint x: 995, startPoint y: 664, endPoint x: 990, endPoint y: 676, distance: 13.0
click at [995, 664] on select "lb/ft3 g/cm3" at bounding box center [995, 669] width 60 height 25
select select "22"
click at [965, 657] on select "lb/ft3 g/cm3" at bounding box center [995, 669] width 60 height 25
click at [947, 711] on button "Confirm" at bounding box center [951, 703] width 76 height 25
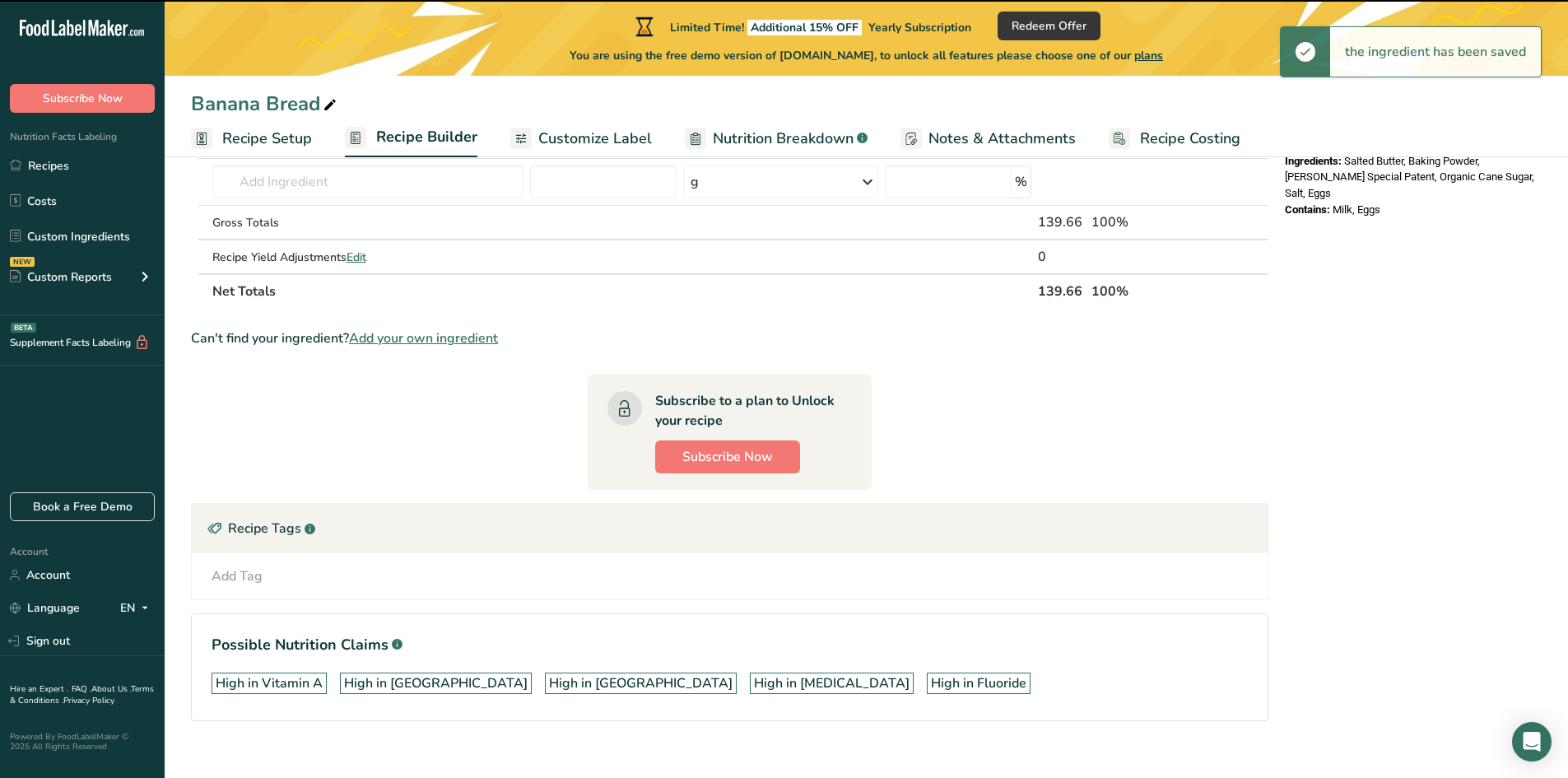
scroll to position [0, 0]
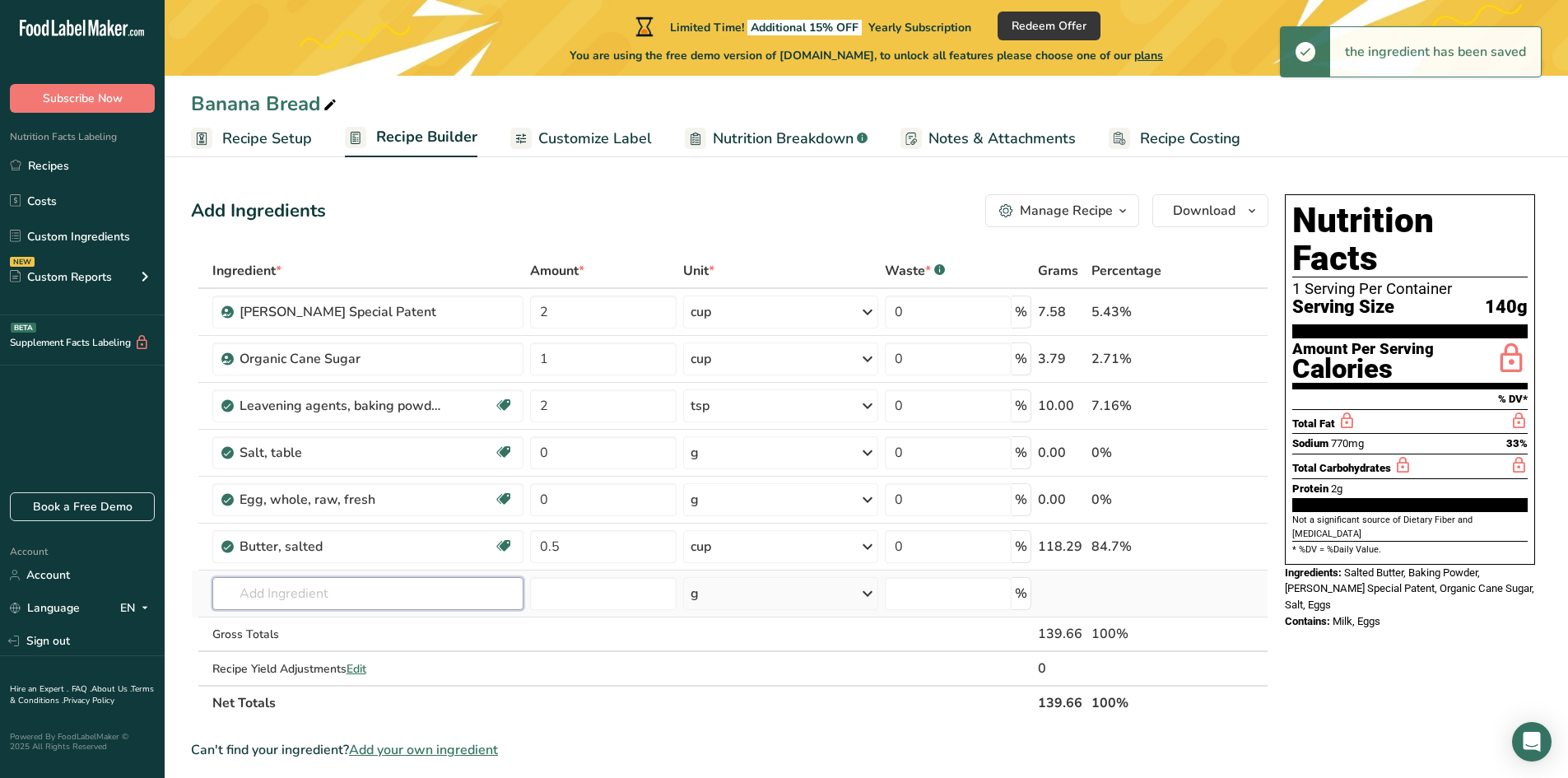
click at [329, 598] on input "text" at bounding box center [368, 593] width 312 height 33
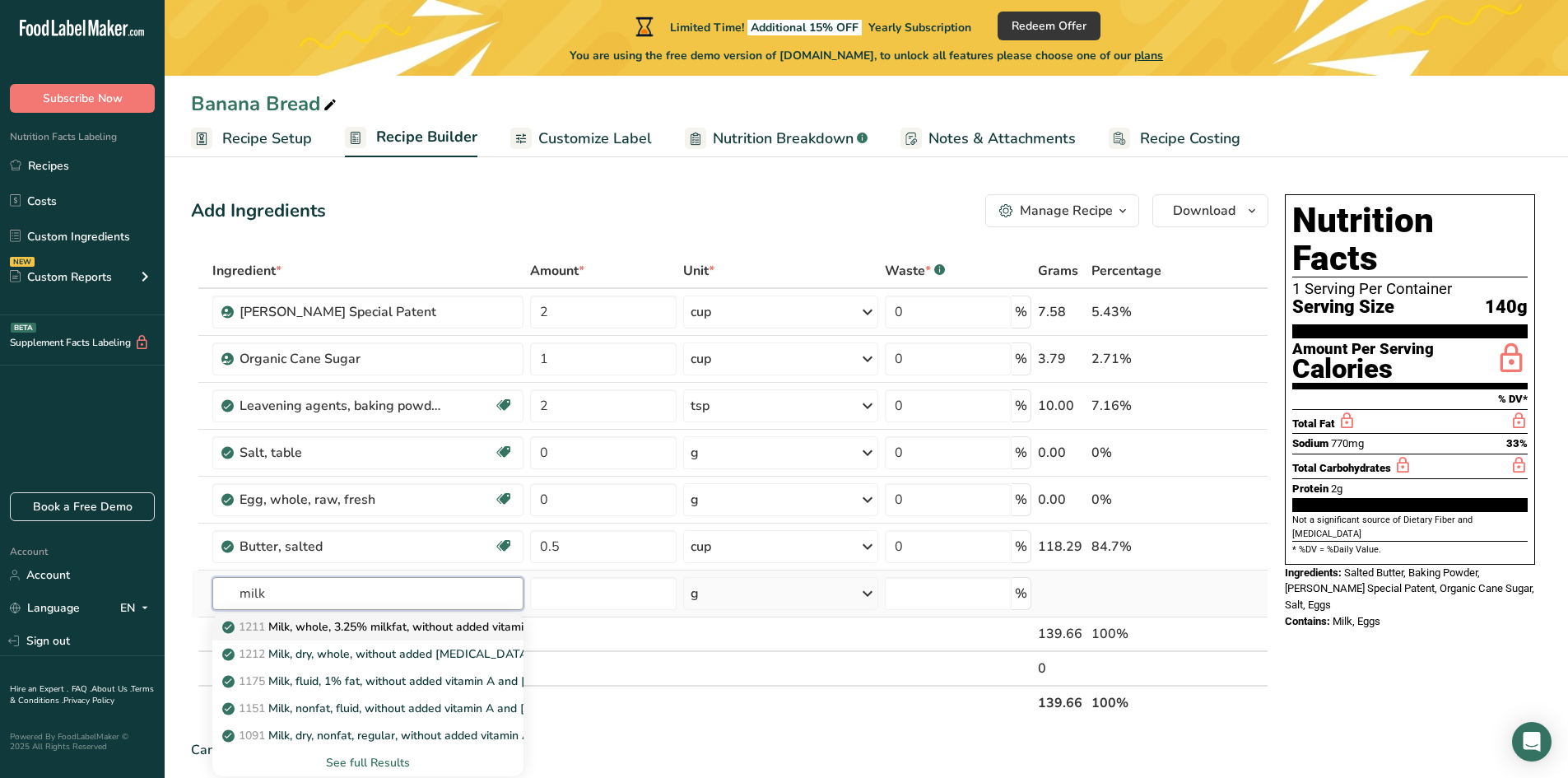
type input "milk"
click at [330, 617] on link "1211 Milk, whole, 3.25% milkfat, without added vitamin A and [MEDICAL_DATA]" at bounding box center [368, 626] width 312 height 27
type input "Milk, whole, 3.25% milkfat, without added vitamin A and [MEDICAL_DATA]"
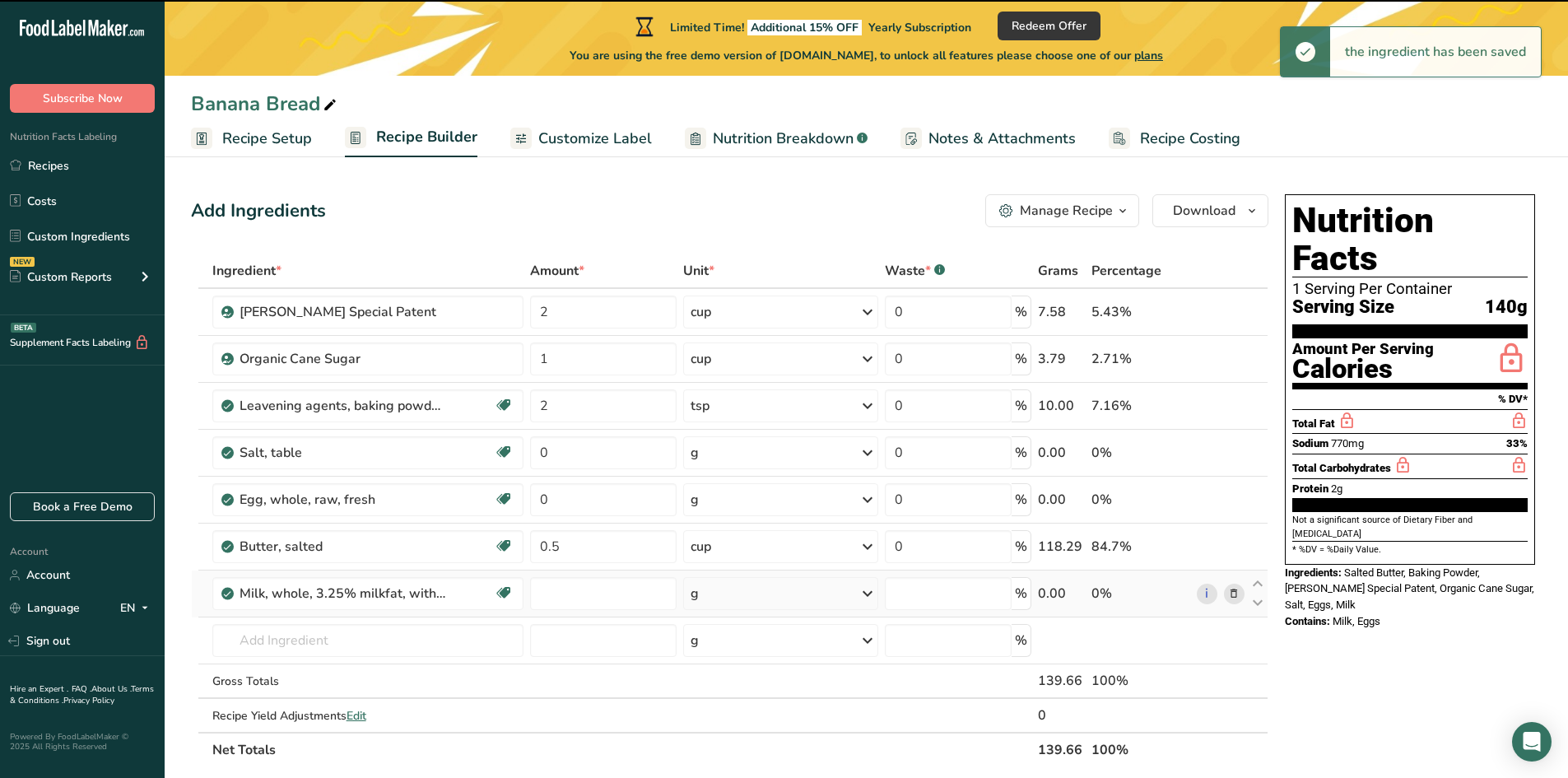
type input "0"
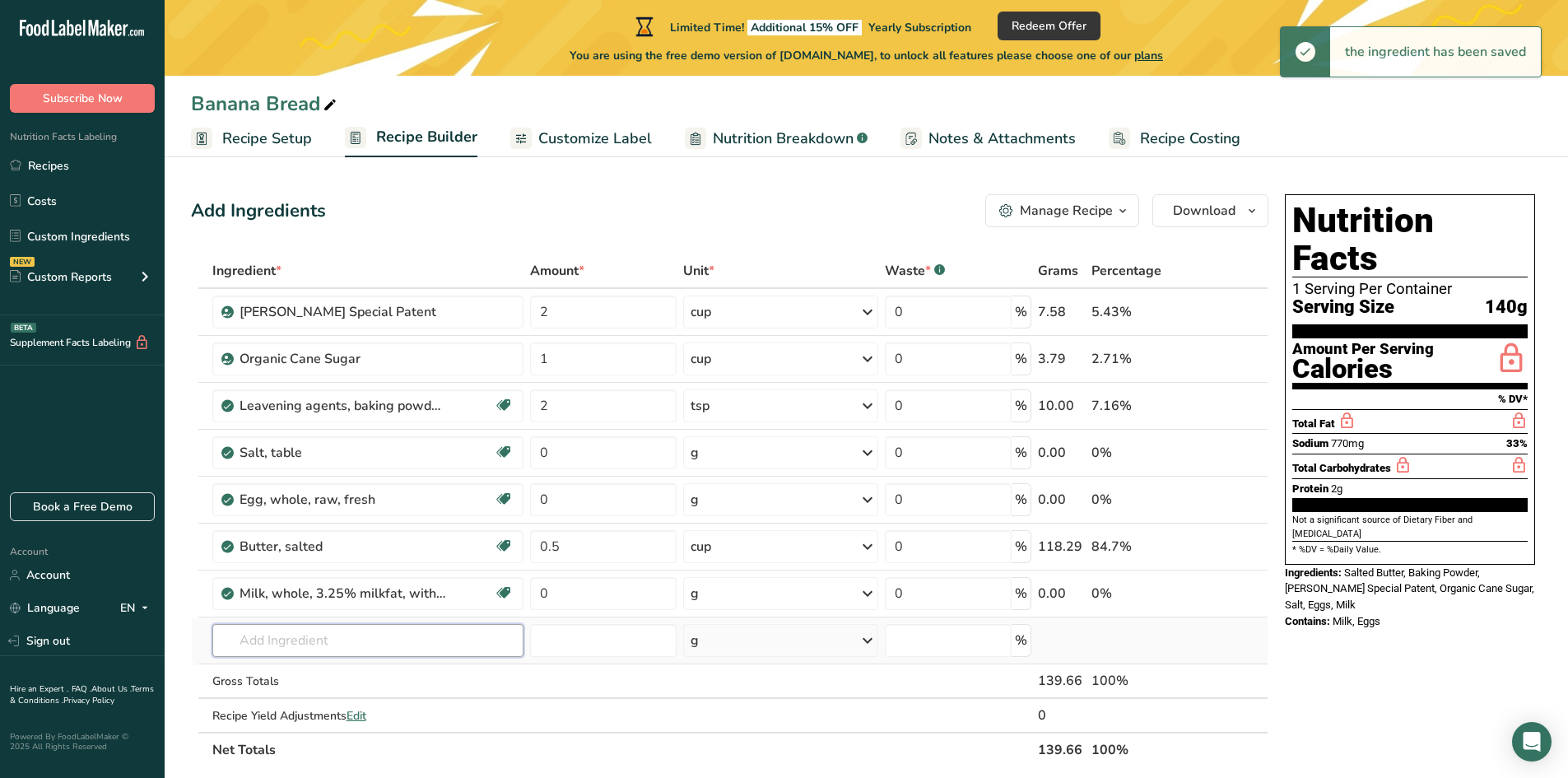
click at [274, 638] on input "text" at bounding box center [368, 640] width 312 height 33
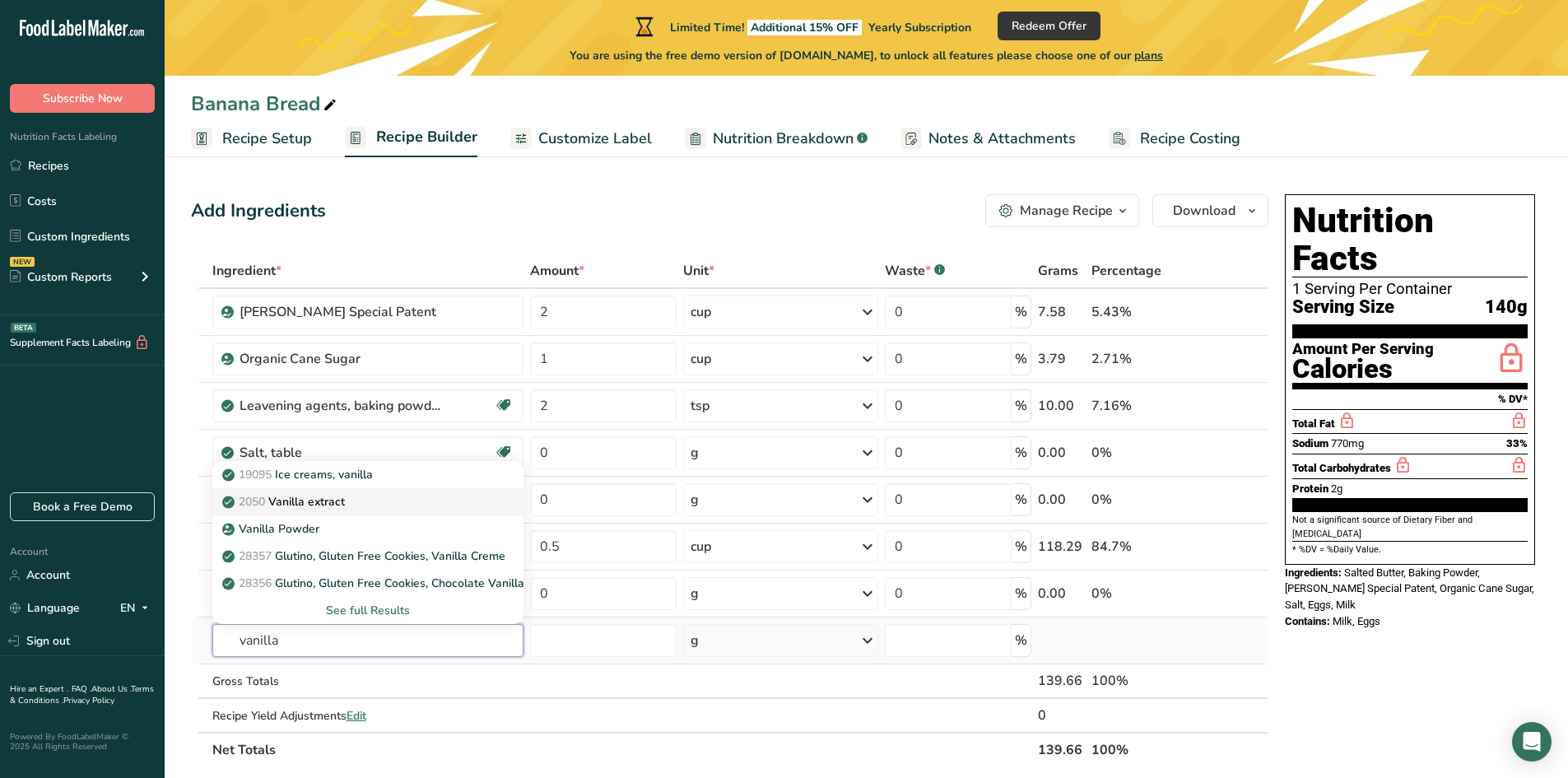
type input "vanilla"
click at [294, 495] on p "2050 Vanilla extract" at bounding box center [285, 501] width 119 height 17
type input "Vanilla extract"
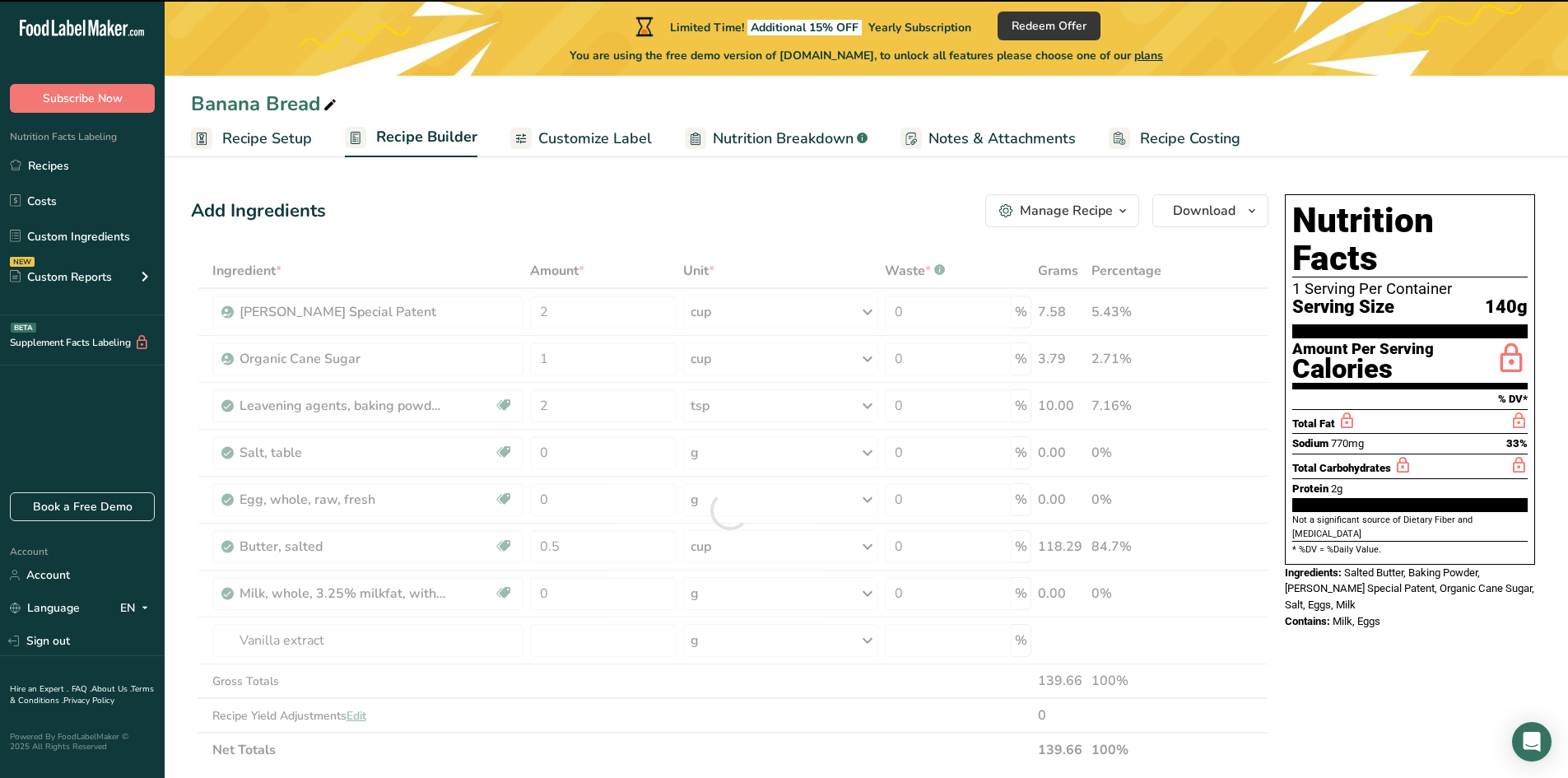
type input "0"
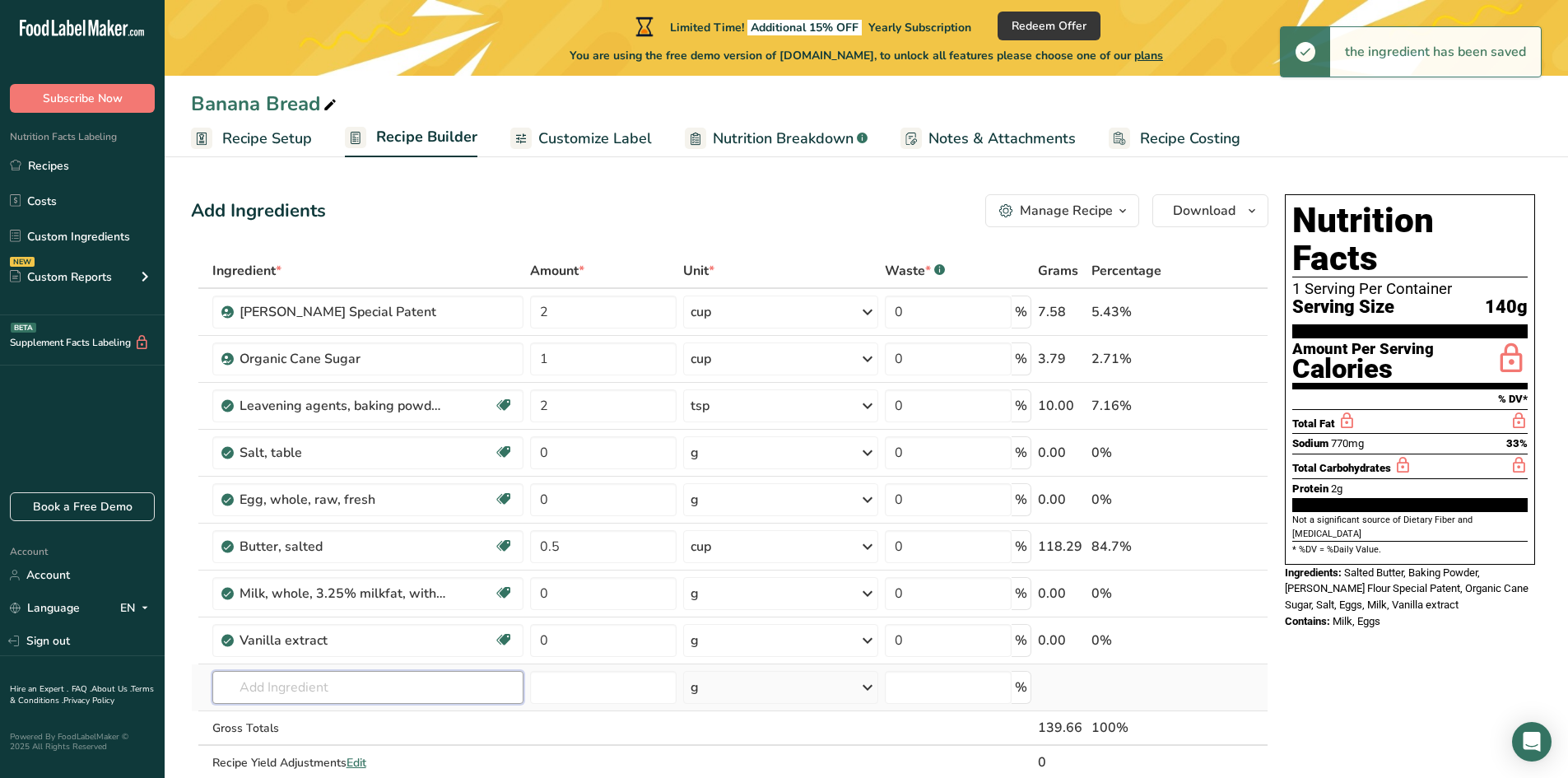
click at [288, 682] on input "text" at bounding box center [368, 687] width 312 height 33
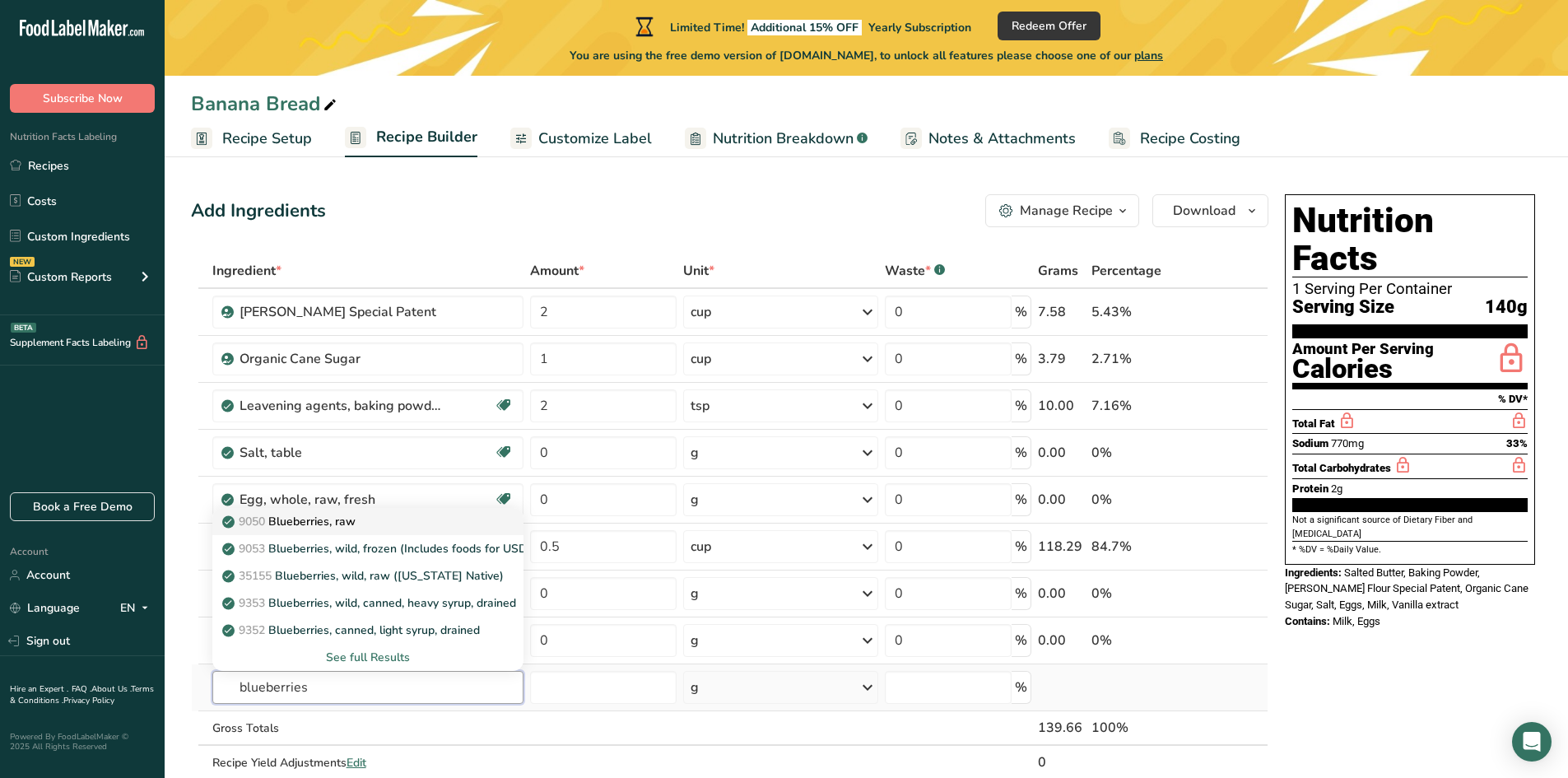
type input "blueberries"
click at [312, 519] on p "9050 Blueberries, raw" at bounding box center [290, 521] width 130 height 17
type input "Blueberries, raw"
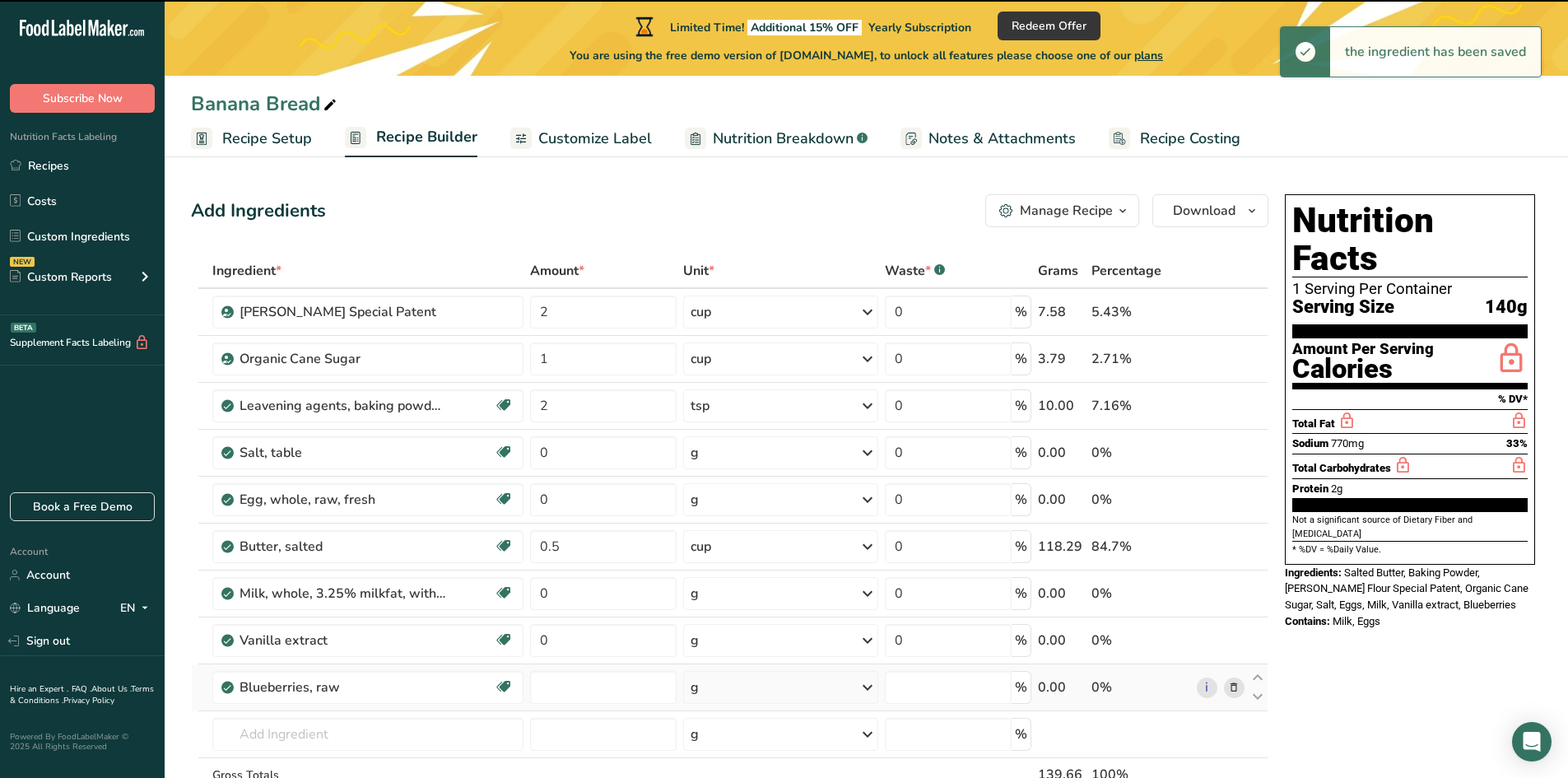
type input "0"
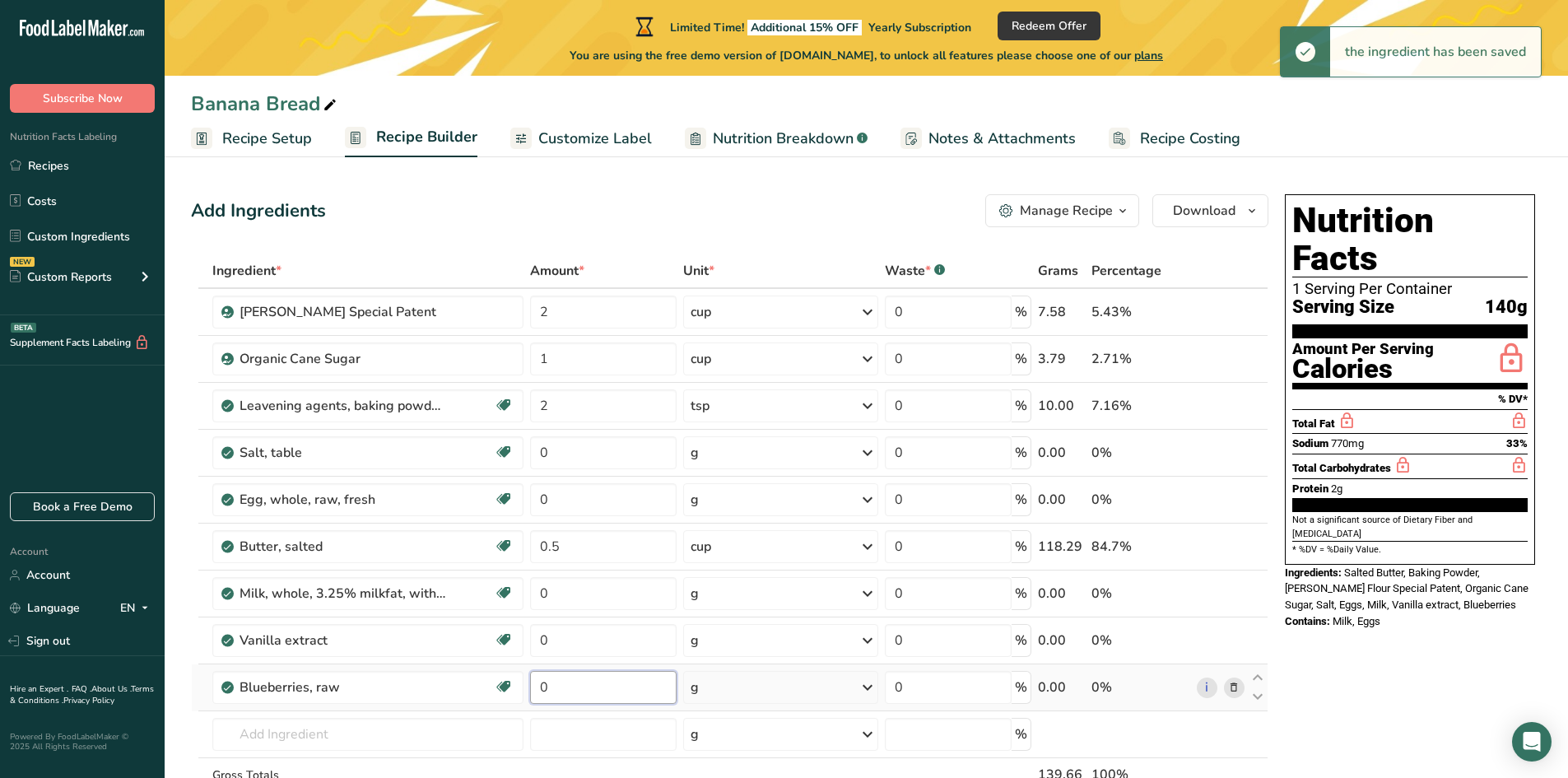
click at [569, 693] on input "0" at bounding box center [603, 687] width 147 height 33
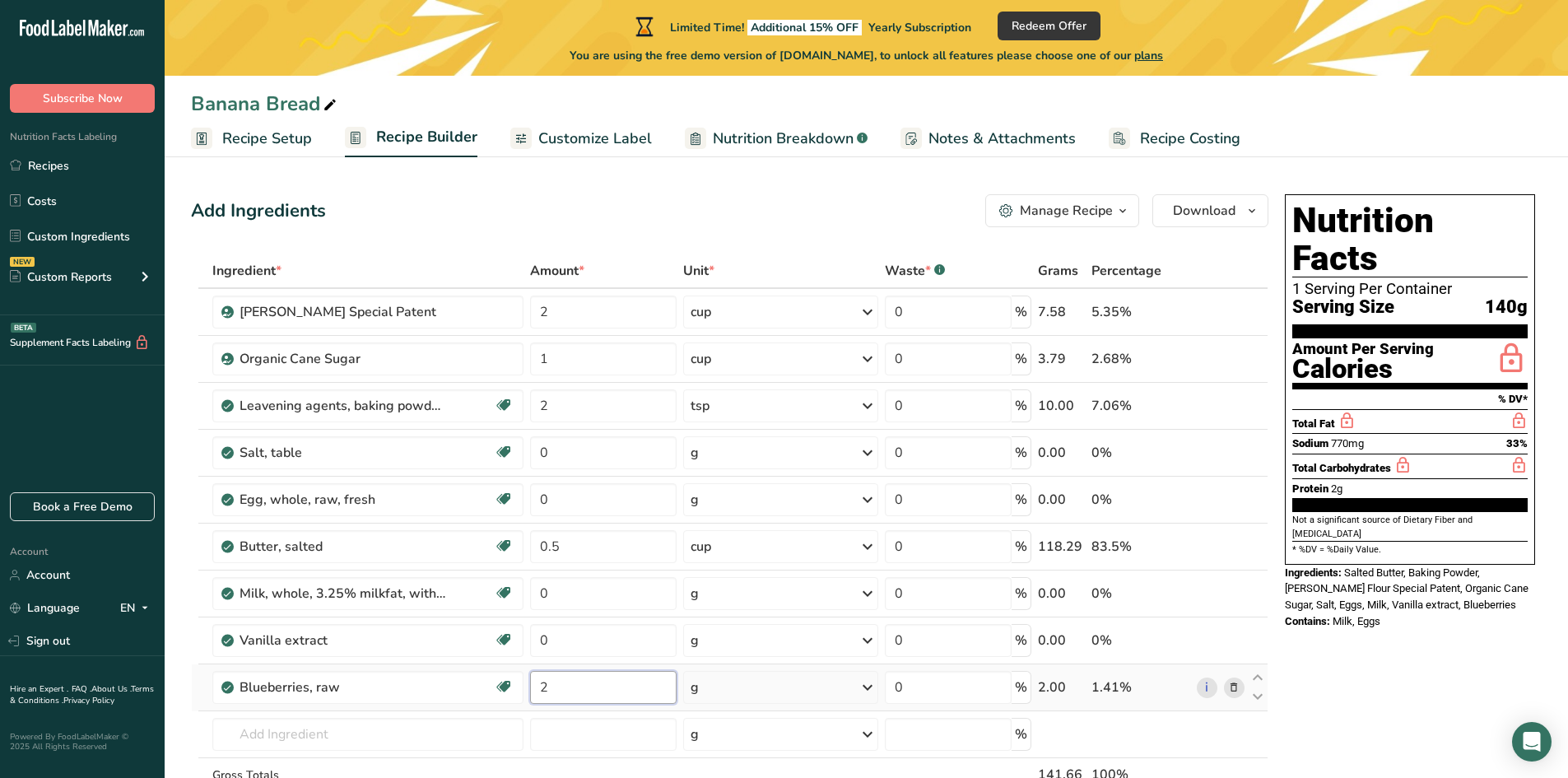
type input "2"
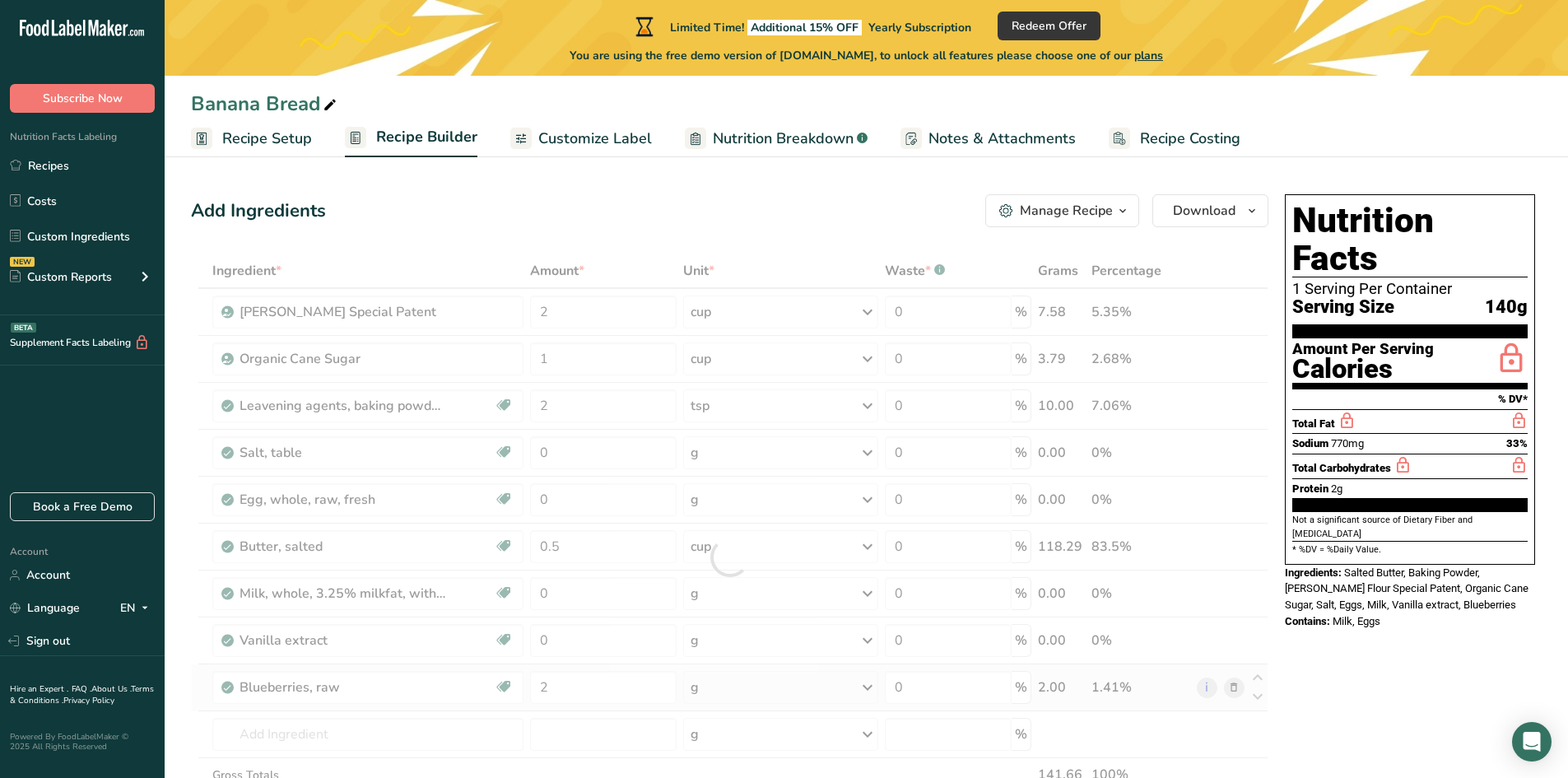
click at [715, 687] on div "Ingredient * Amount * Unit * Waste * .a-a{fill:#347362;}.b-a{fill:#fff;} Grams …" at bounding box center [729, 557] width 1077 height 607
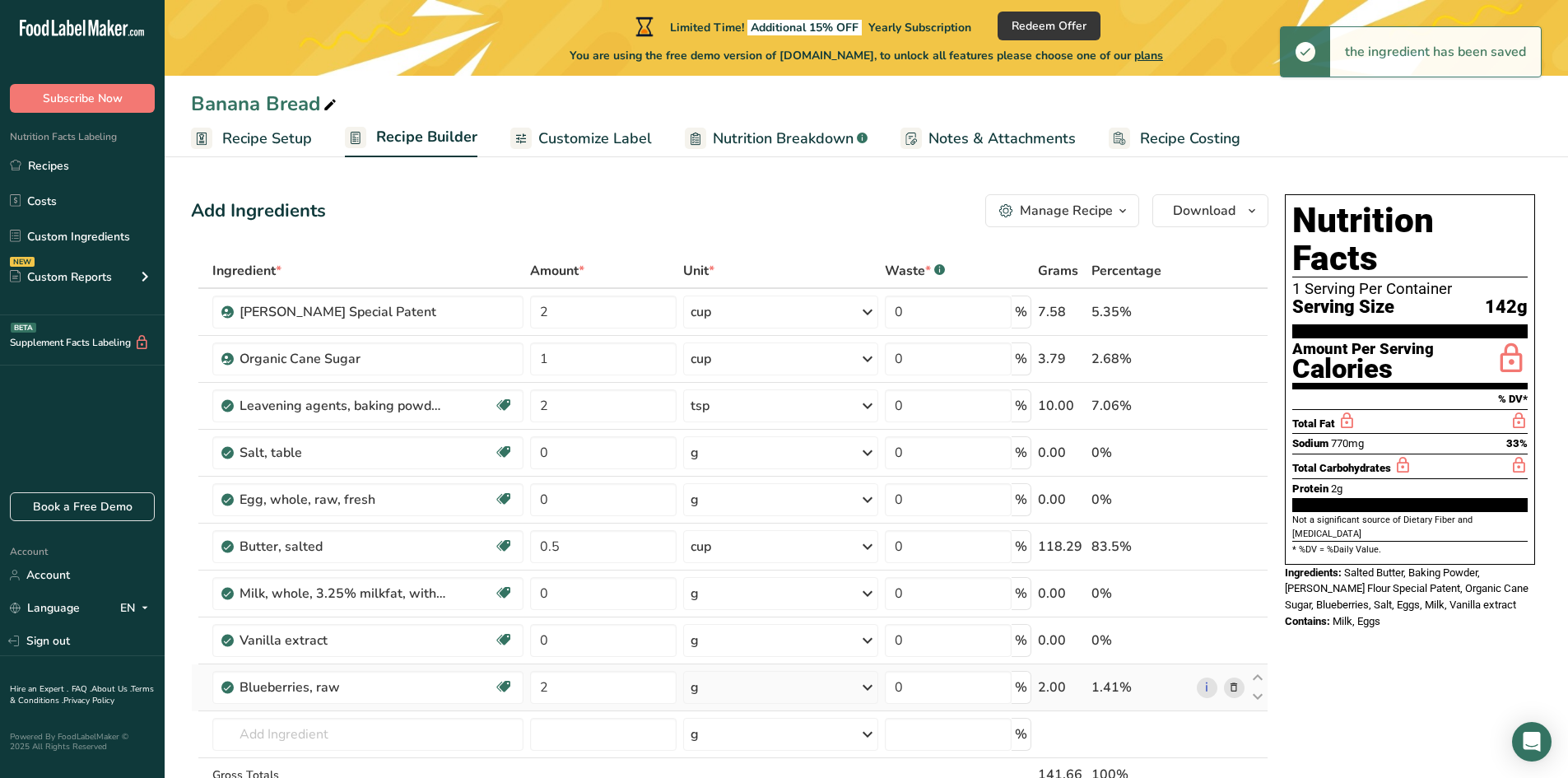
click at [784, 687] on div "g" at bounding box center [780, 687] width 195 height 33
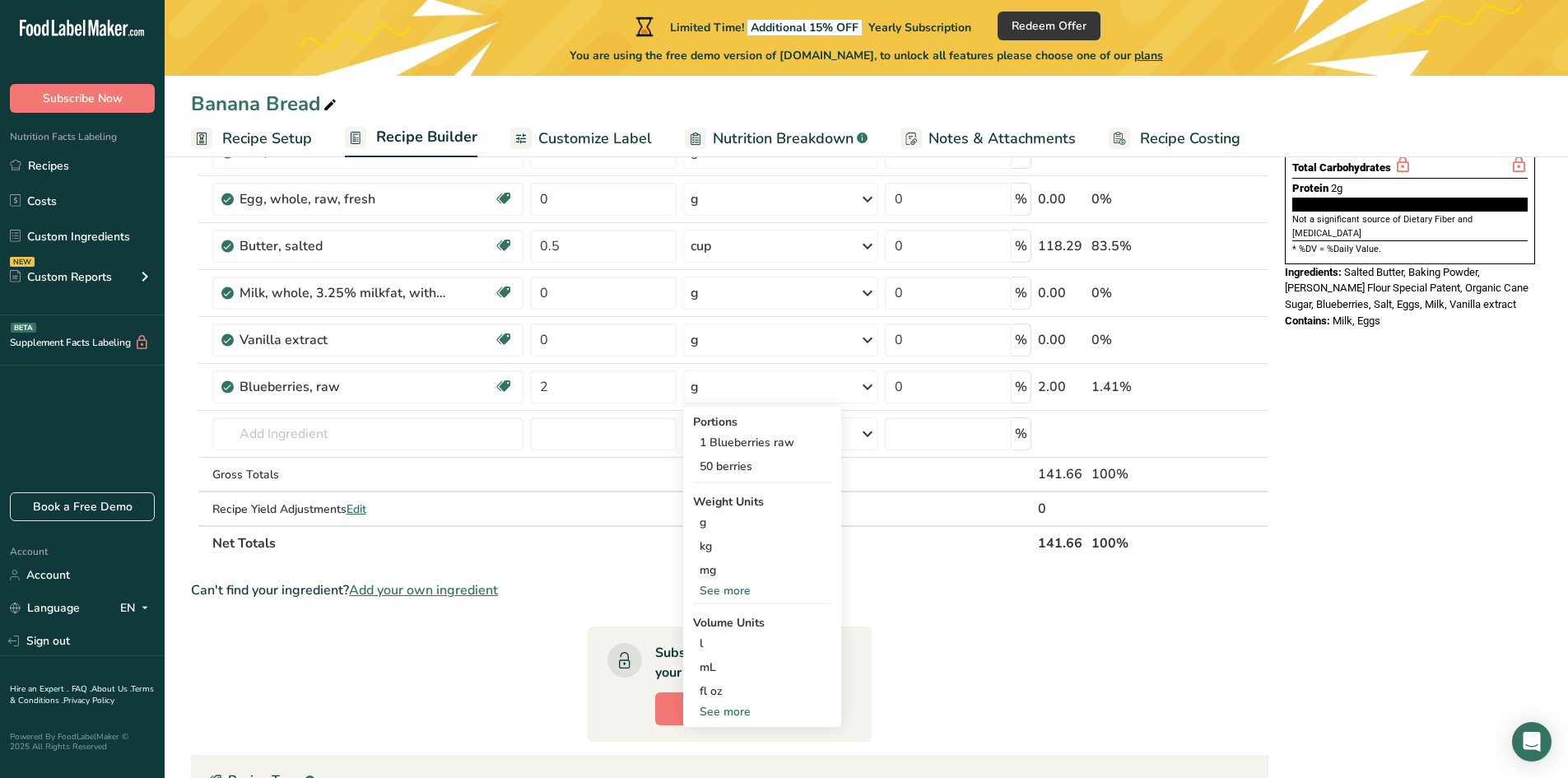
scroll to position [329, 0]
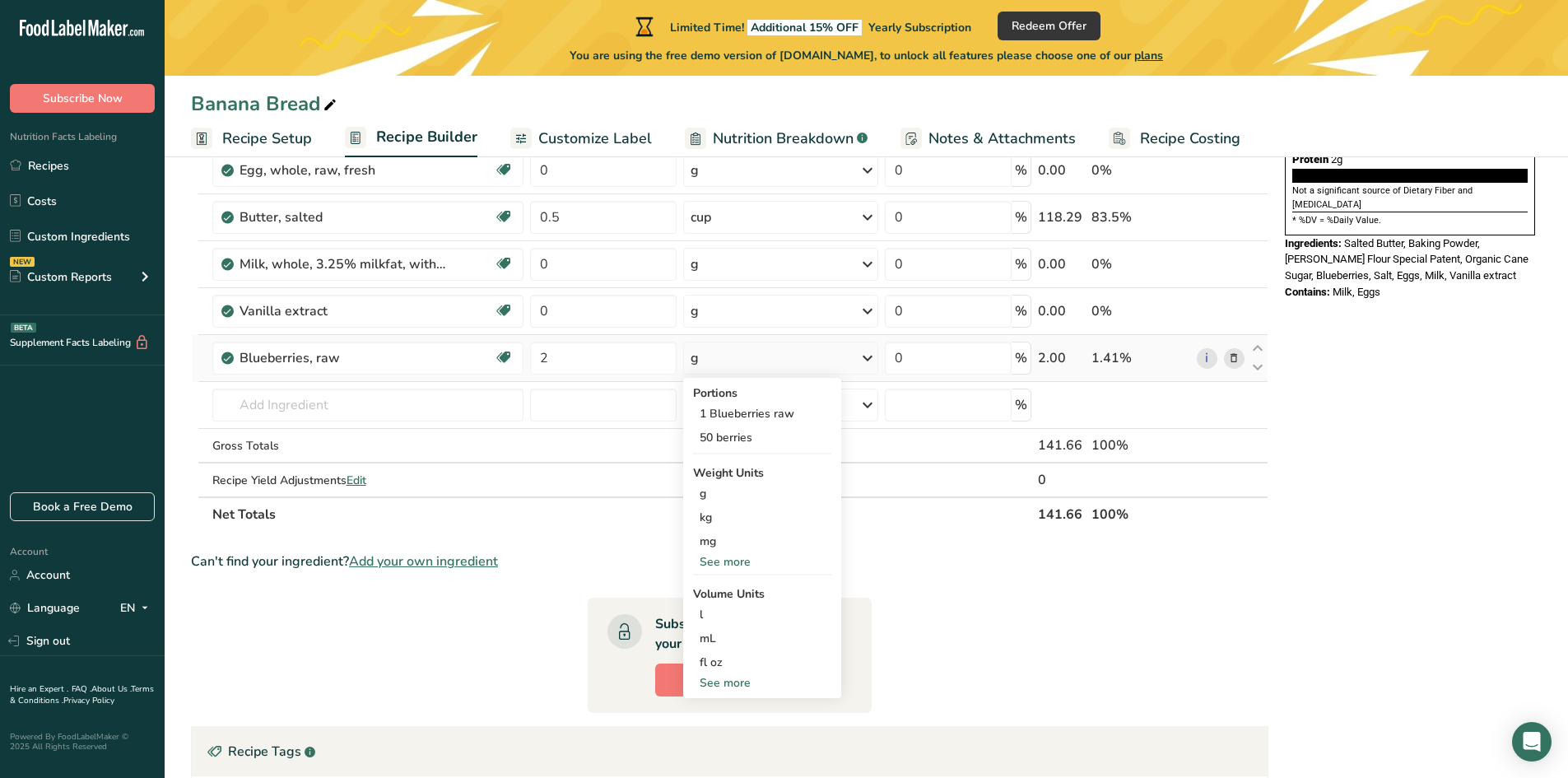
click at [723, 686] on div "See more" at bounding box center [762, 682] width 138 height 17
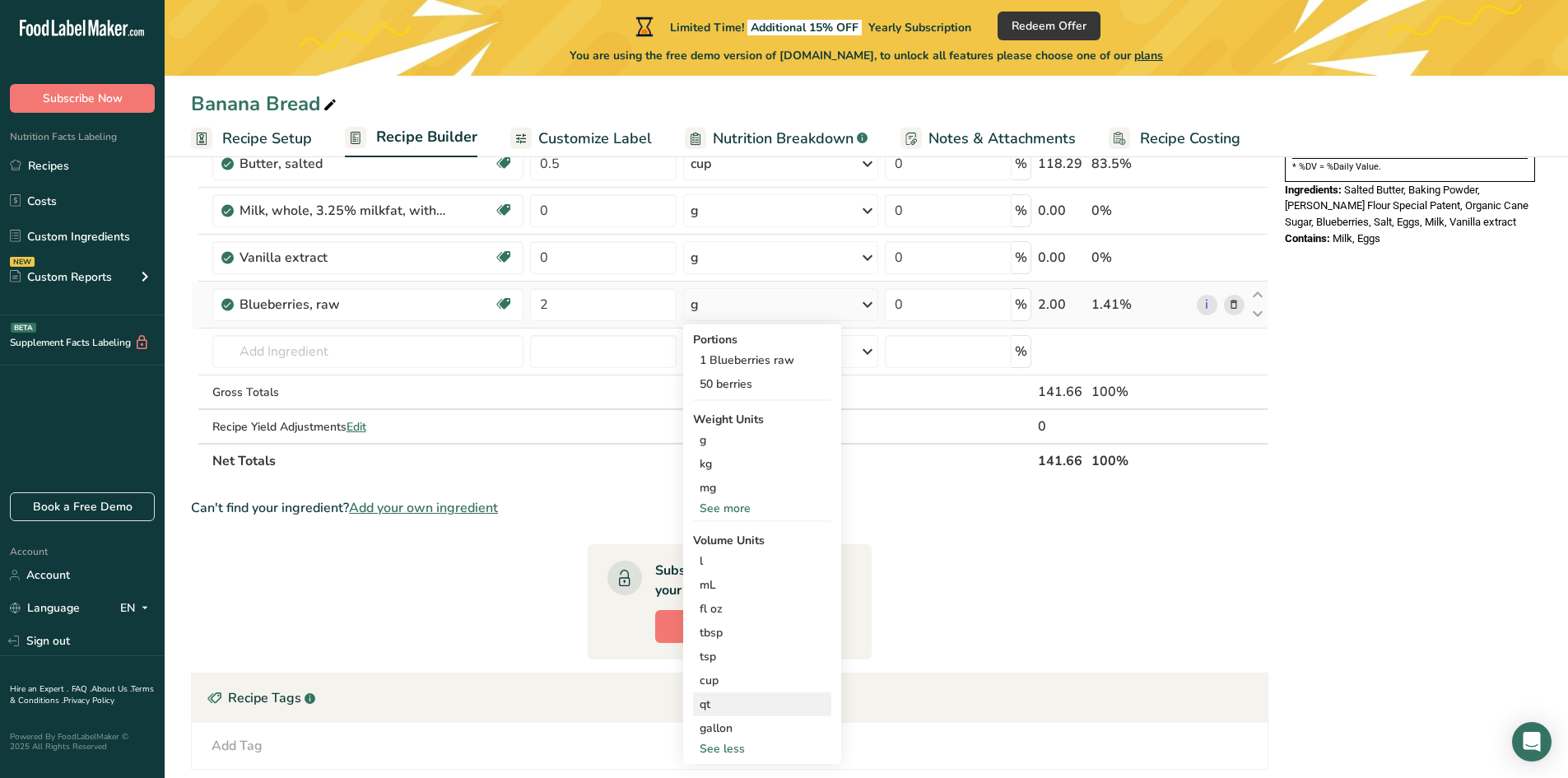
scroll to position [412, 0]
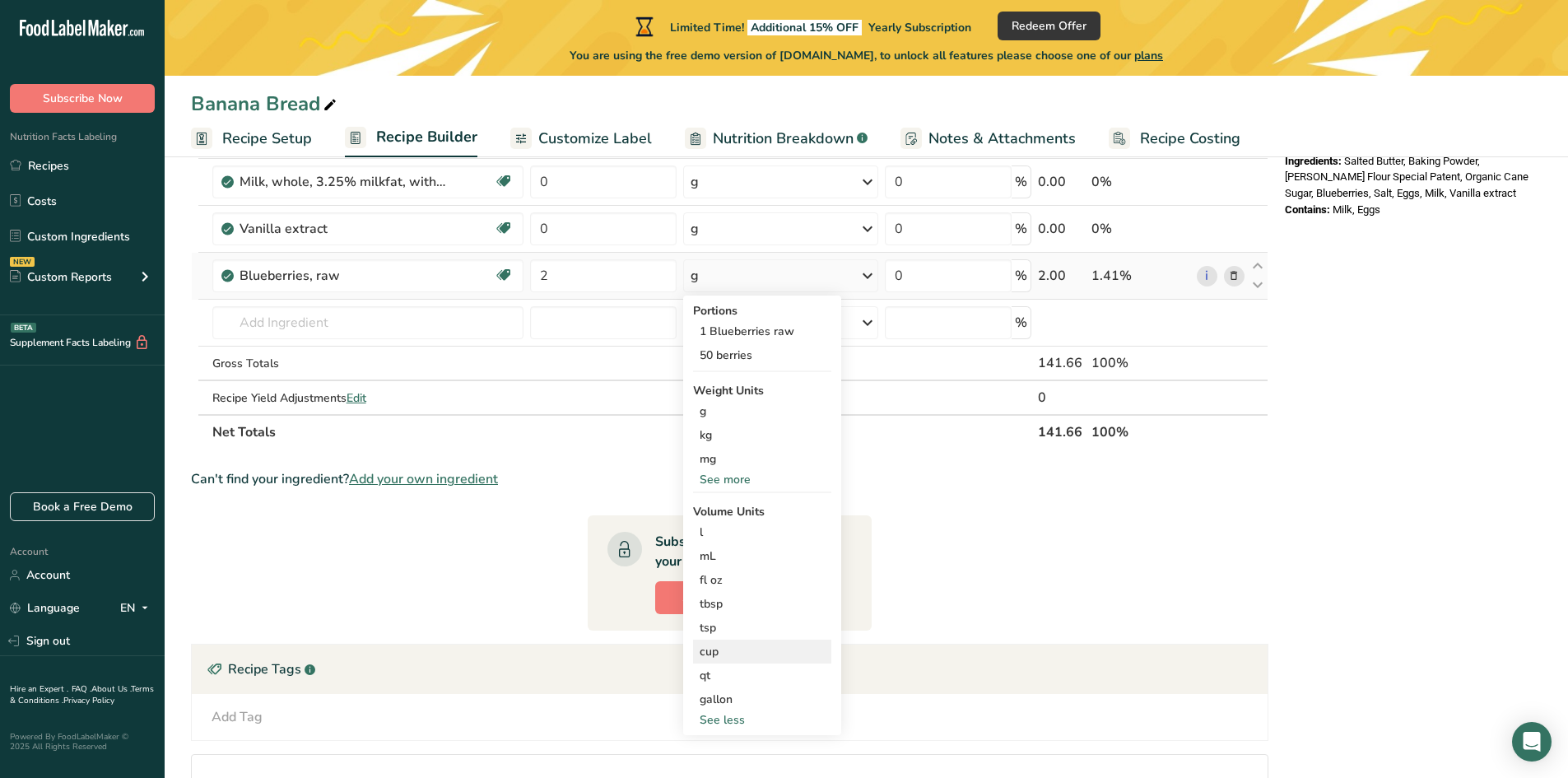
click at [709, 660] on div "cup" at bounding box center [762, 651] width 125 height 17
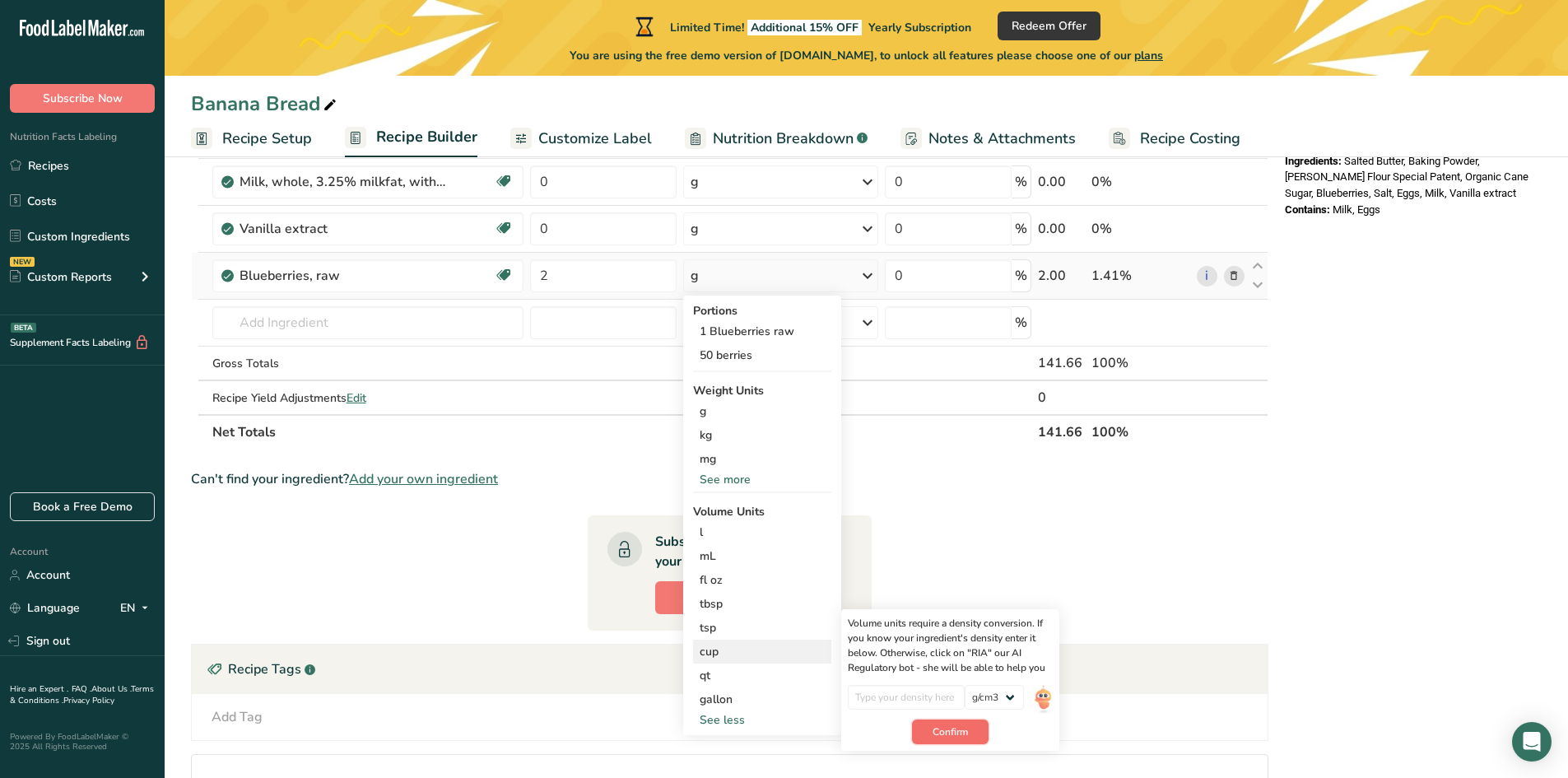
click at [951, 730] on span "Confirm" at bounding box center [950, 732] width 36 height 15
drag, startPoint x: 911, startPoint y: 692, endPoint x: 943, endPoint y: 700, distance: 33.0
click at [912, 692] on input "number" at bounding box center [907, 697] width 118 height 25
click at [993, 695] on select "lb/ft3 g/cm3" at bounding box center [995, 697] width 60 height 25
select select "23"
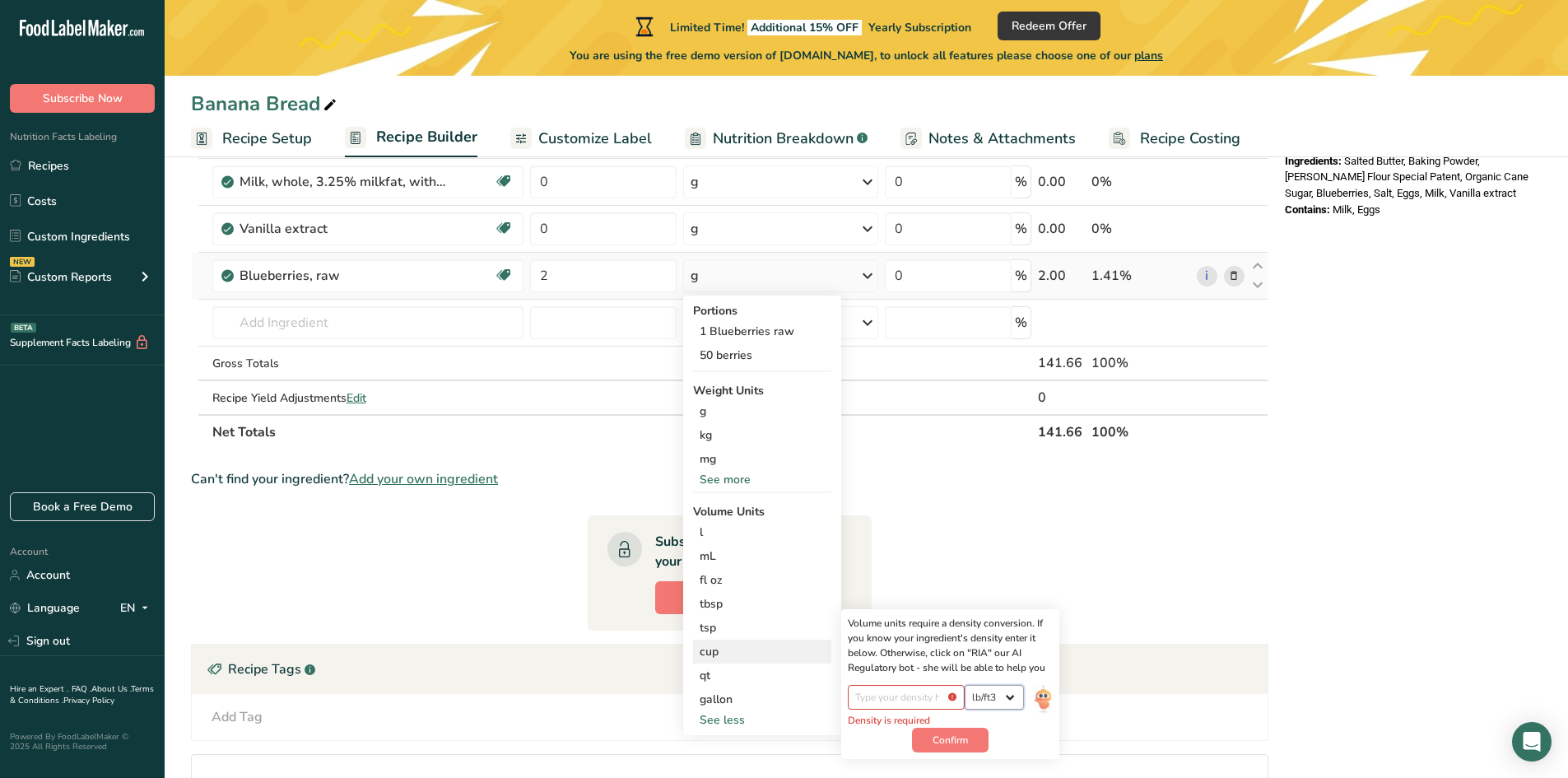
click at [965, 684] on select "lb/ft3 g/cm3" at bounding box center [995, 697] width 60 height 25
click at [930, 696] on input "number" at bounding box center [907, 697] width 118 height 25
type input "1"
click at [948, 732] on span "Confirm" at bounding box center [950, 732] width 36 height 15
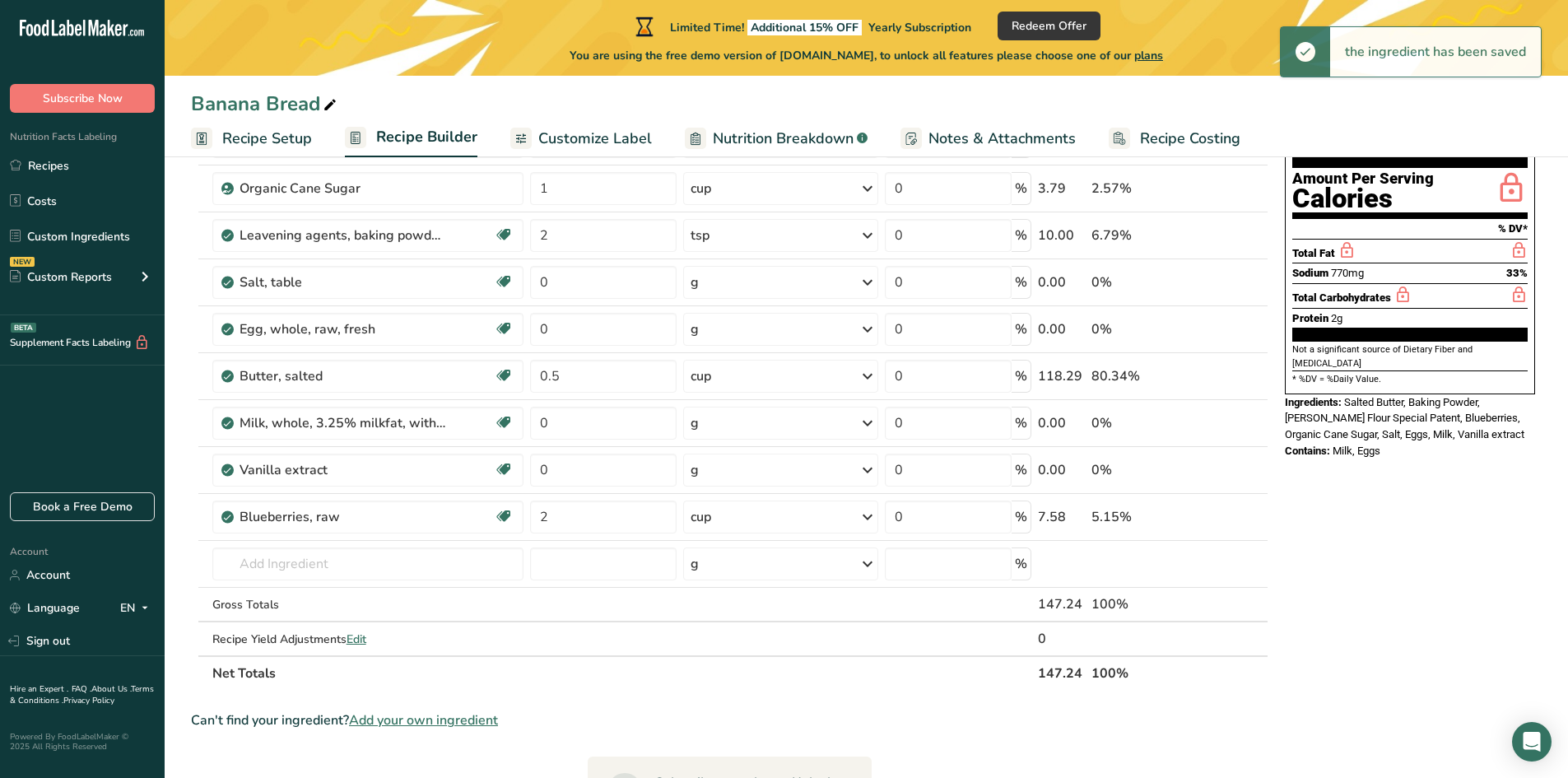
scroll to position [0, 0]
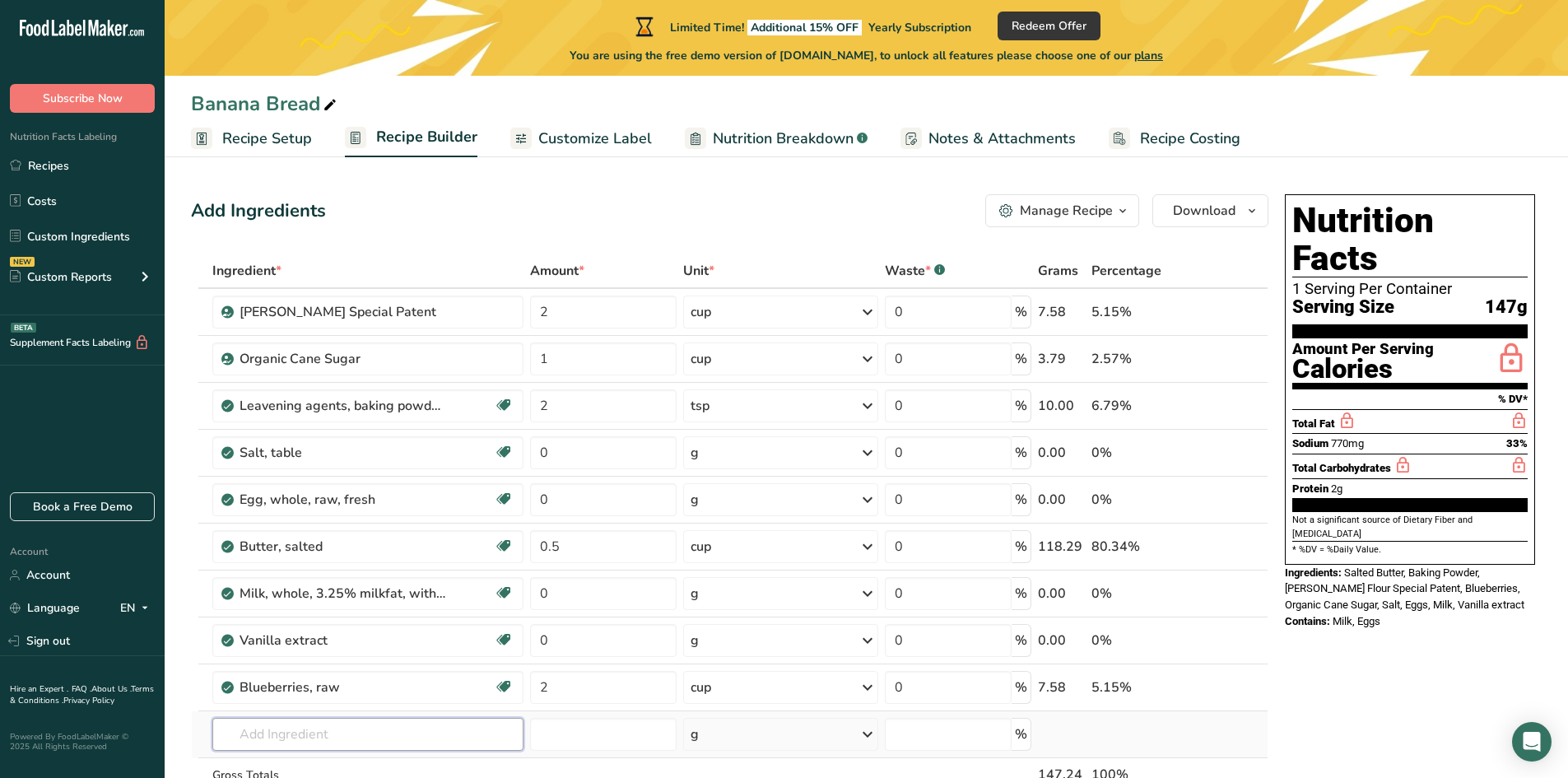
click at [336, 737] on input "text" at bounding box center [368, 734] width 312 height 33
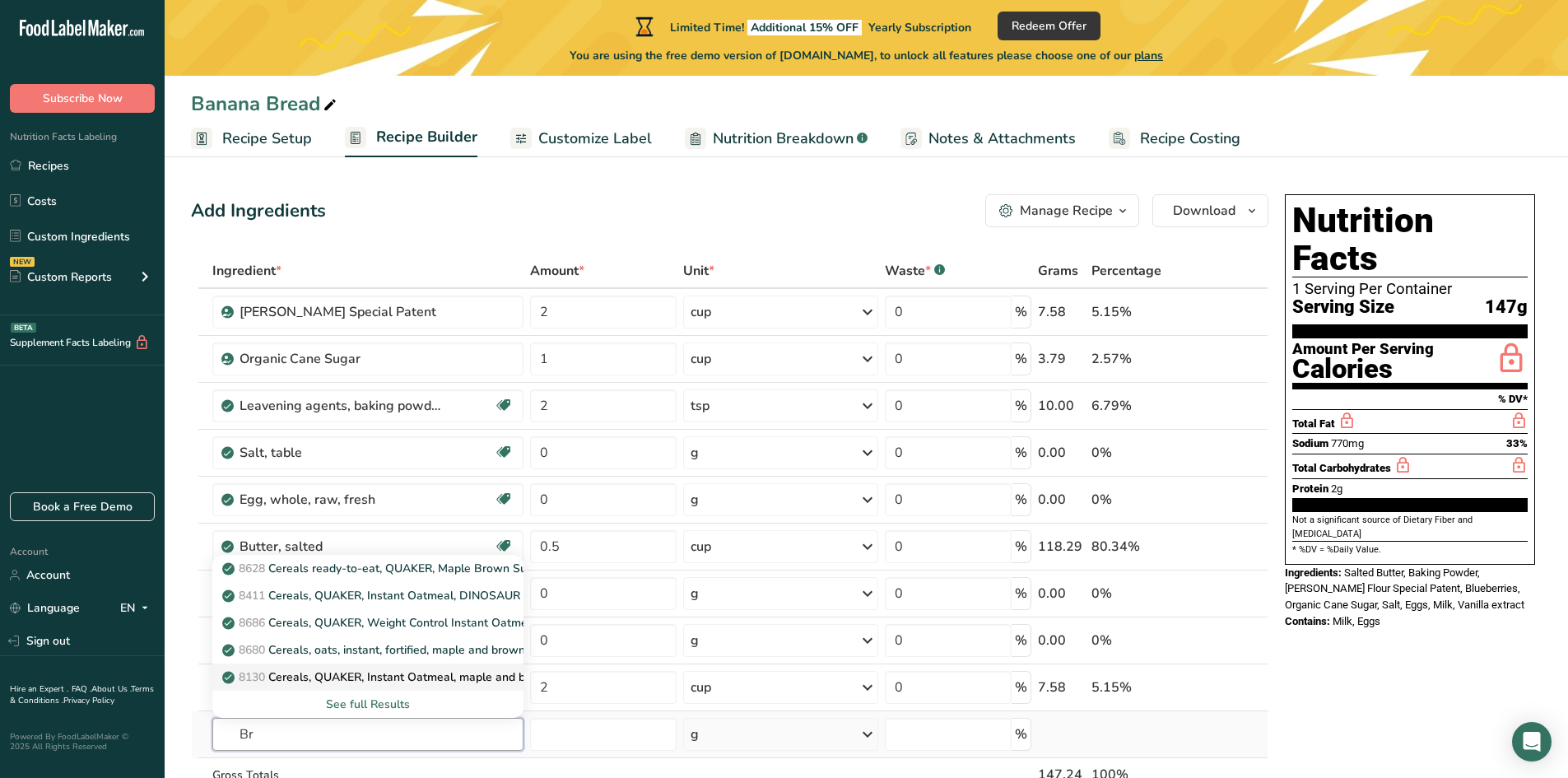
type input "B"
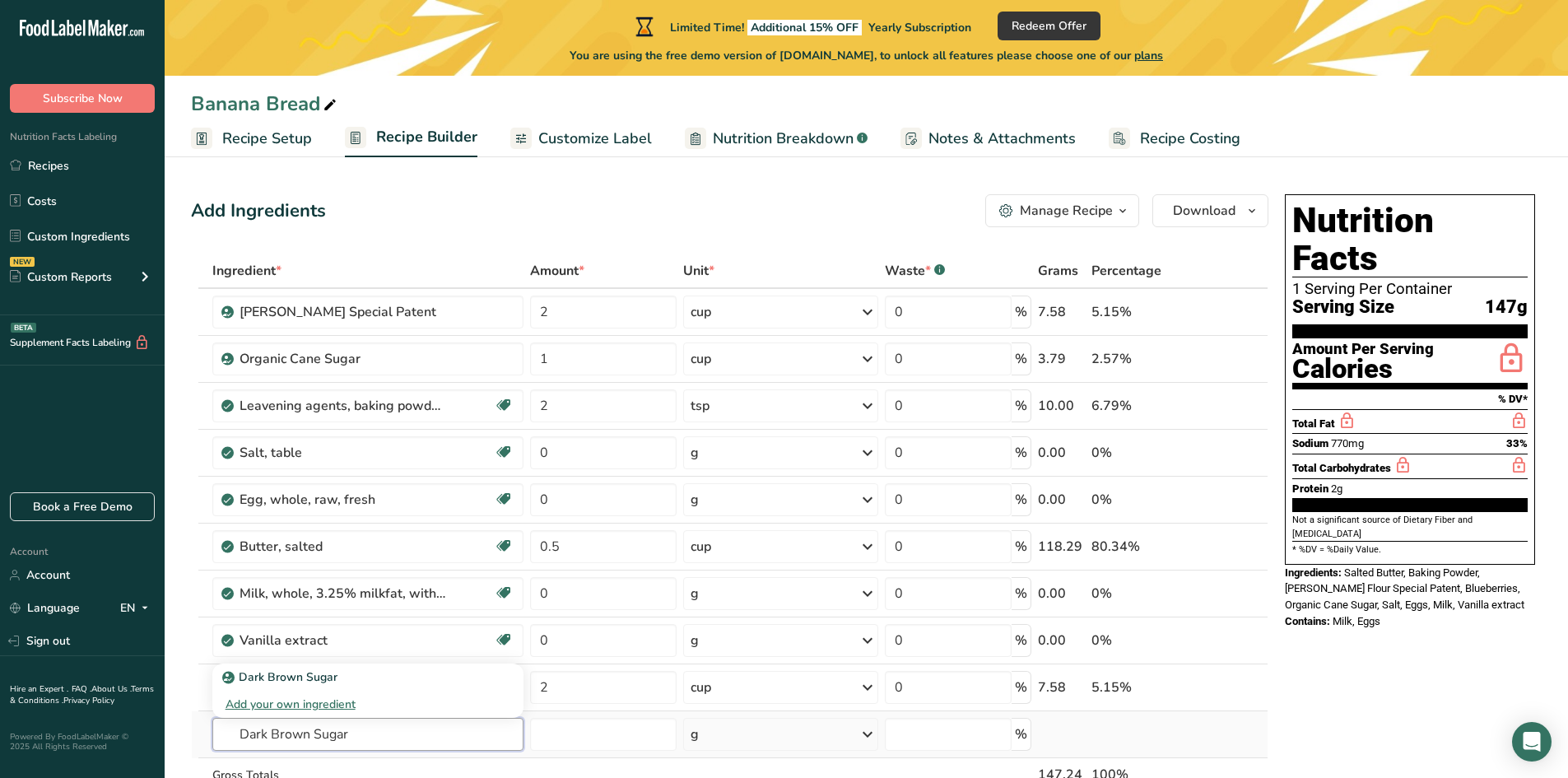
click at [293, 736] on input "Dark Brown Sugar" at bounding box center [368, 734] width 312 height 33
type input "Dark Brown Sugar"
click at [294, 678] on p "Dark Brown Sugar" at bounding box center [281, 677] width 112 height 17
type input "Dark Brown Sugar"
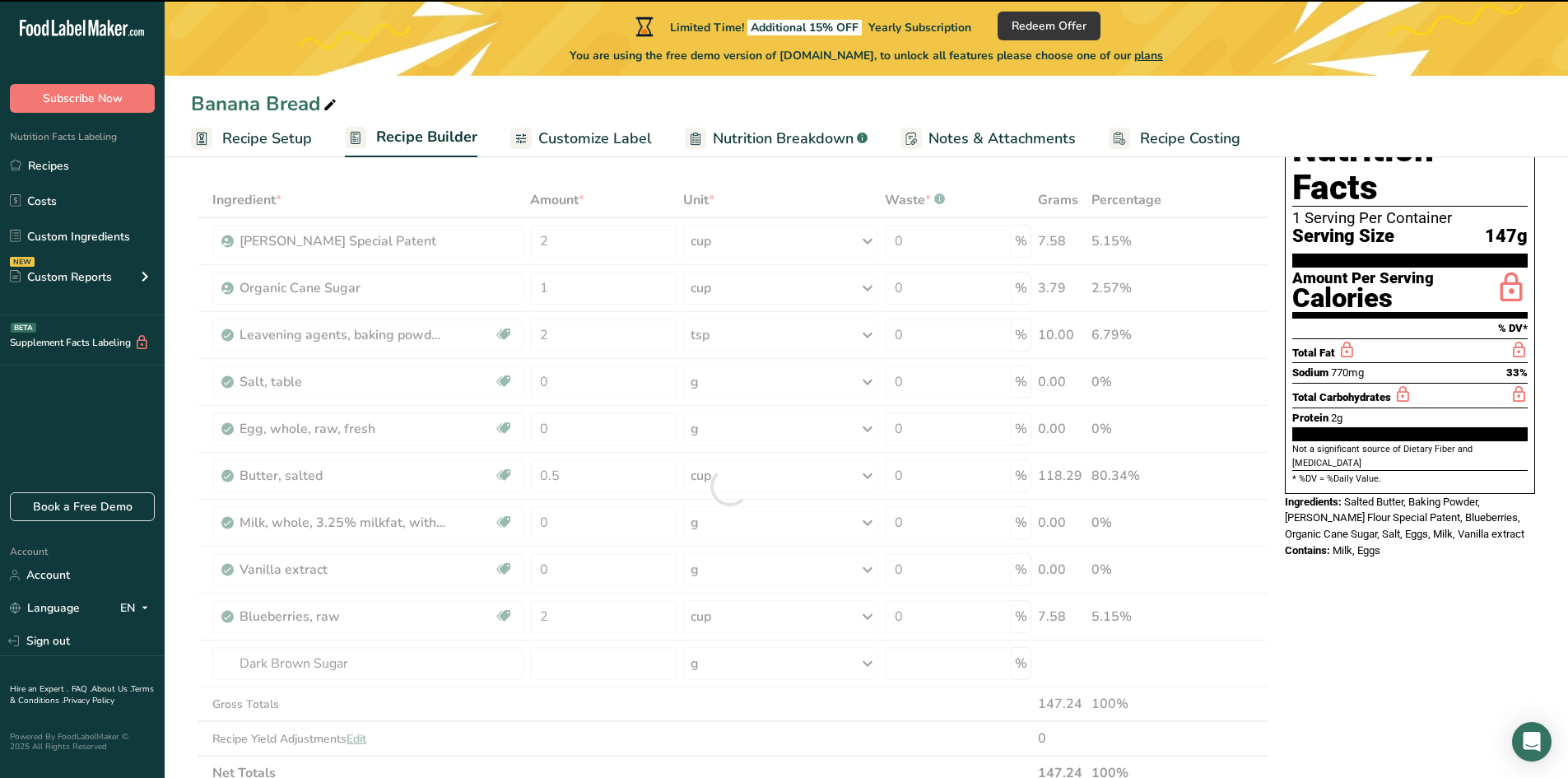
scroll to position [165, 0]
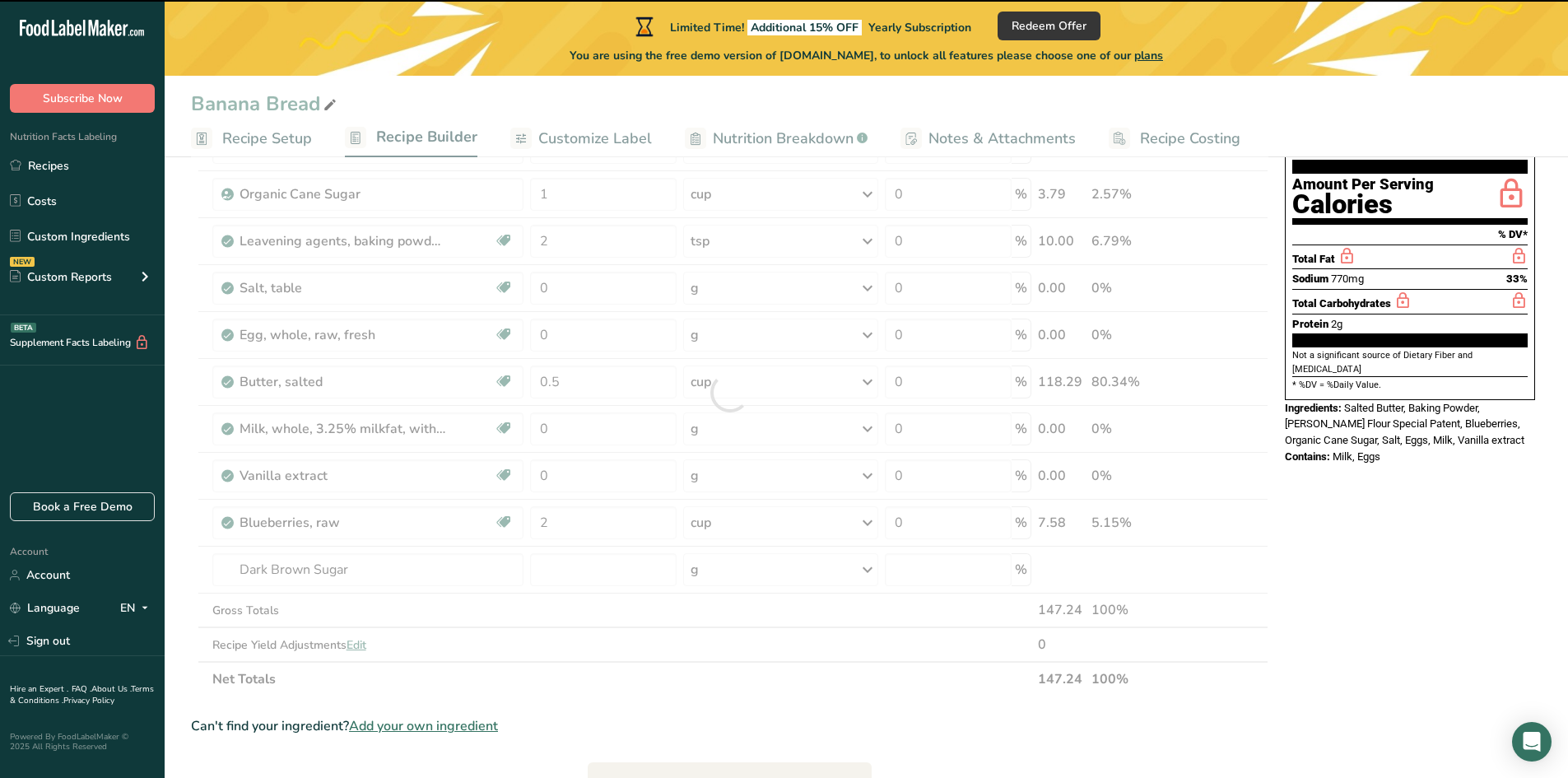
type input "0"
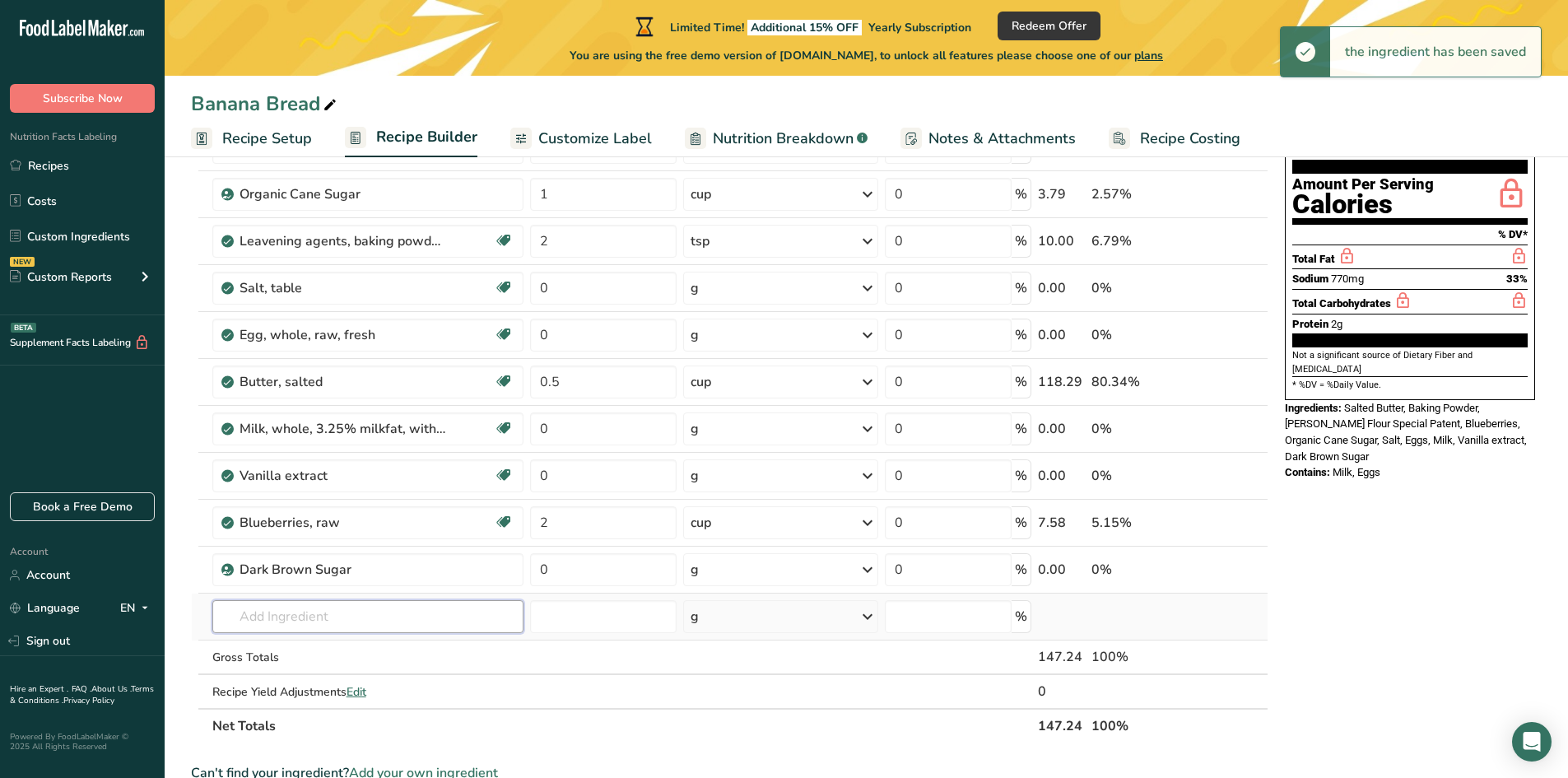
click at [303, 620] on input "text" at bounding box center [368, 616] width 312 height 33
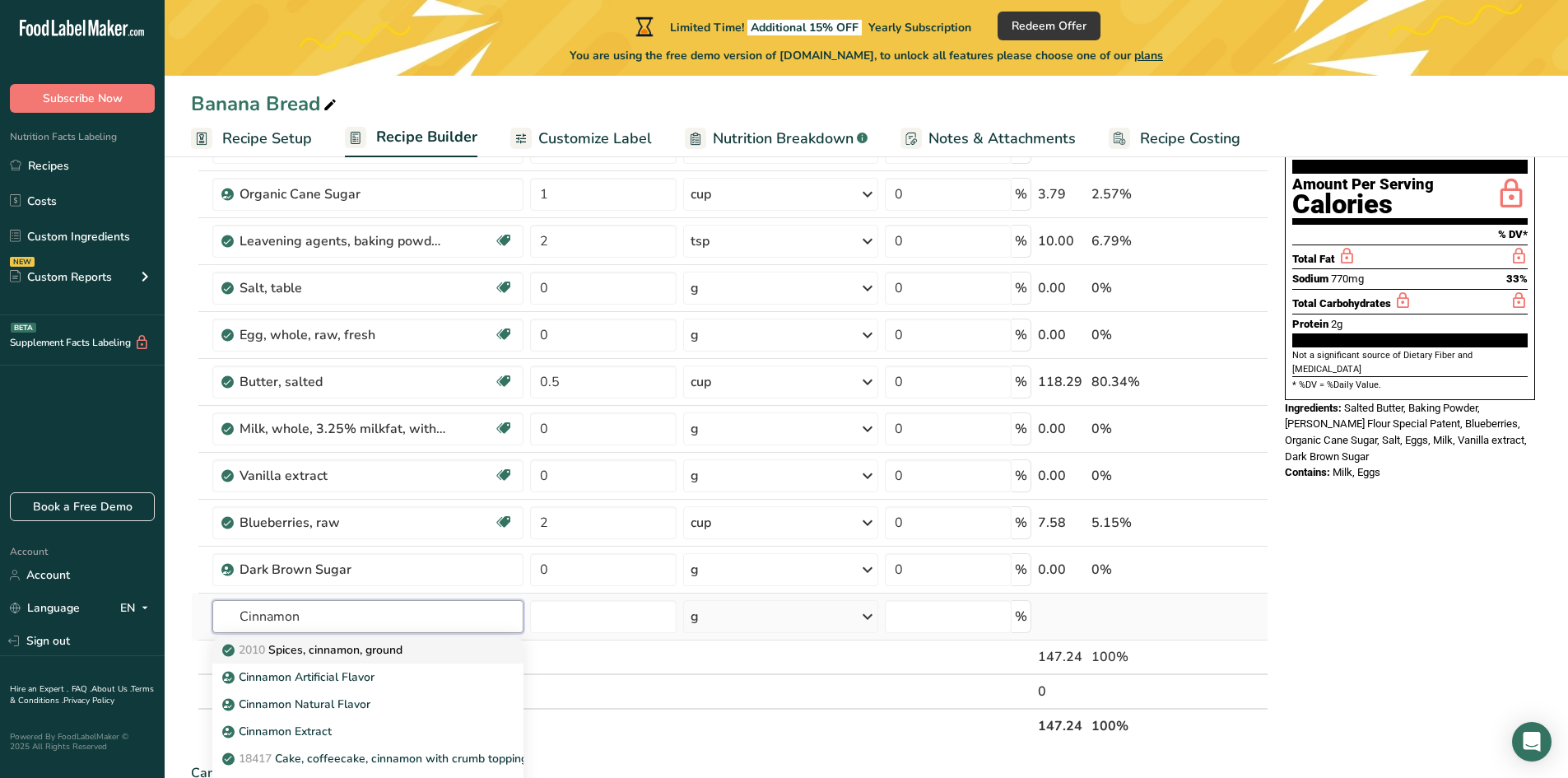
type input "Cinnamon"
click at [326, 645] on p "2010 Spices, cinnamon, ground" at bounding box center [314, 650] width 177 height 17
type input "Spices, cinnamon, ground"
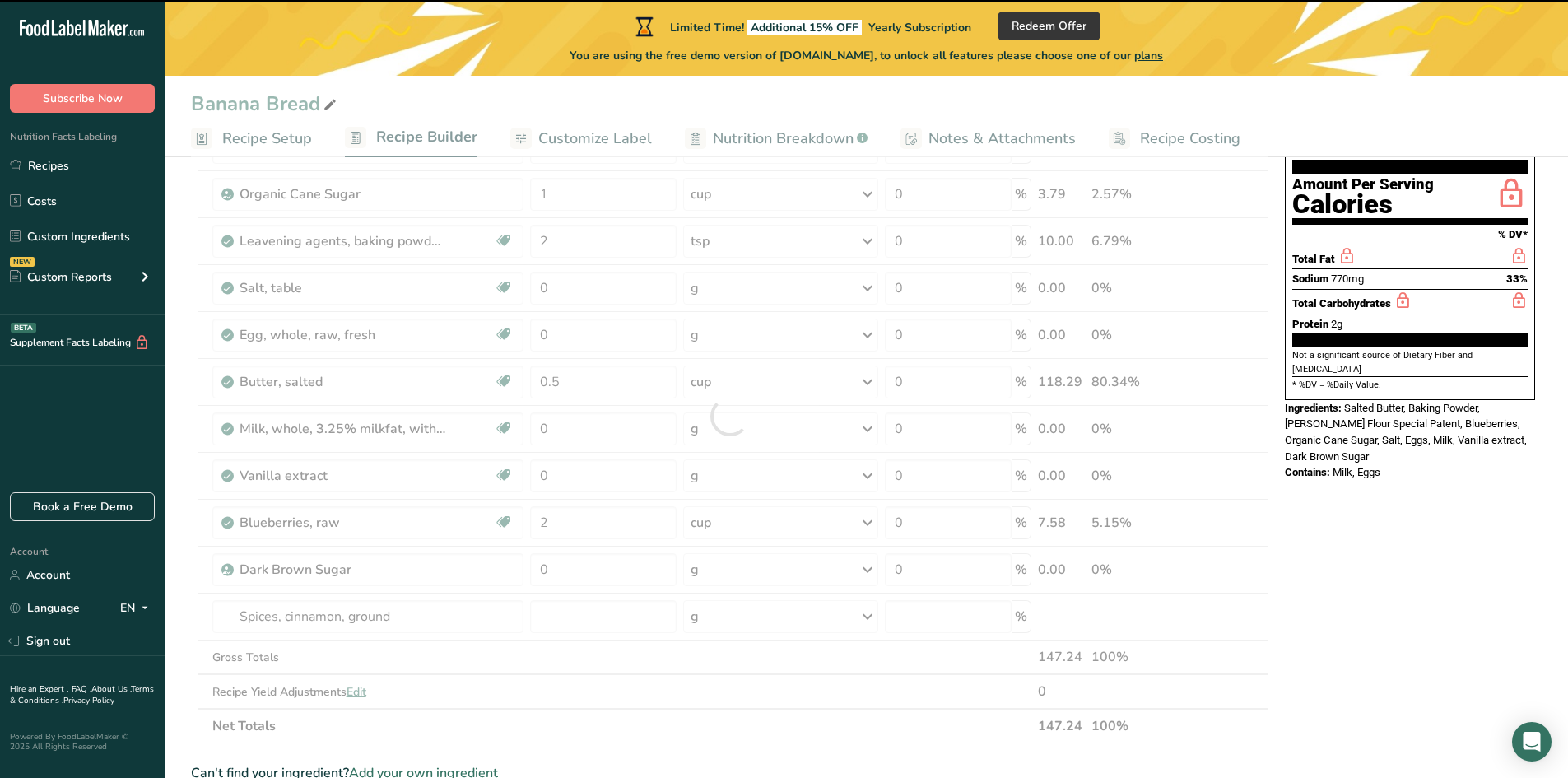
type input "0"
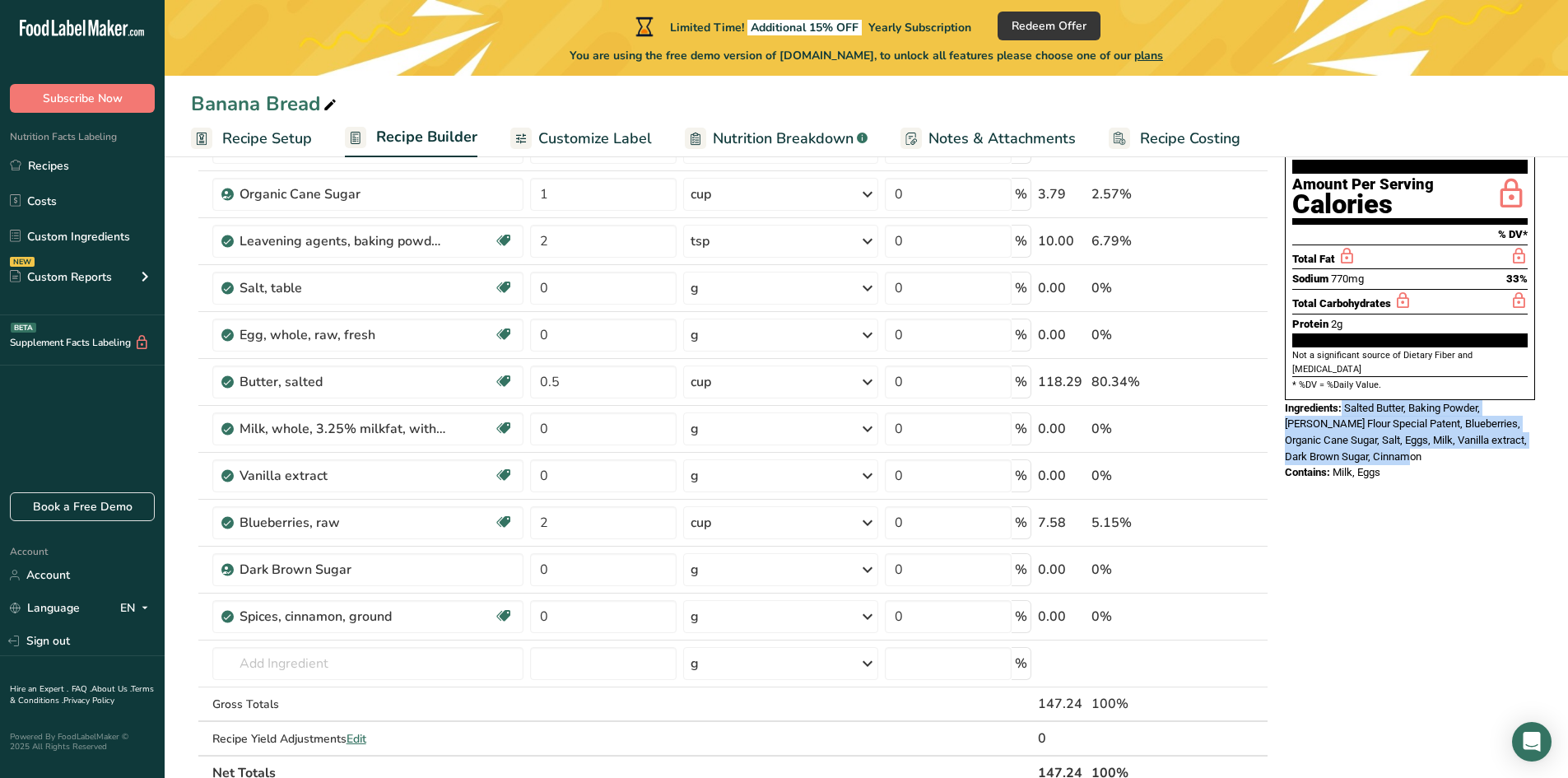
drag, startPoint x: 1404, startPoint y: 403, endPoint x: 1344, endPoint y: 361, distance: 73.2
click at [1344, 400] on div "Ingredients: Salted Butter, Baking Powder, King Arthur Flour Special Patent, Bl…" at bounding box center [1410, 432] width 250 height 65
copy div "Salted Butter, Baking Powder, King Arthur Flour Special Patent, Blueberries, Or…"
click at [1237, 191] on icon at bounding box center [1234, 194] width 12 height 17
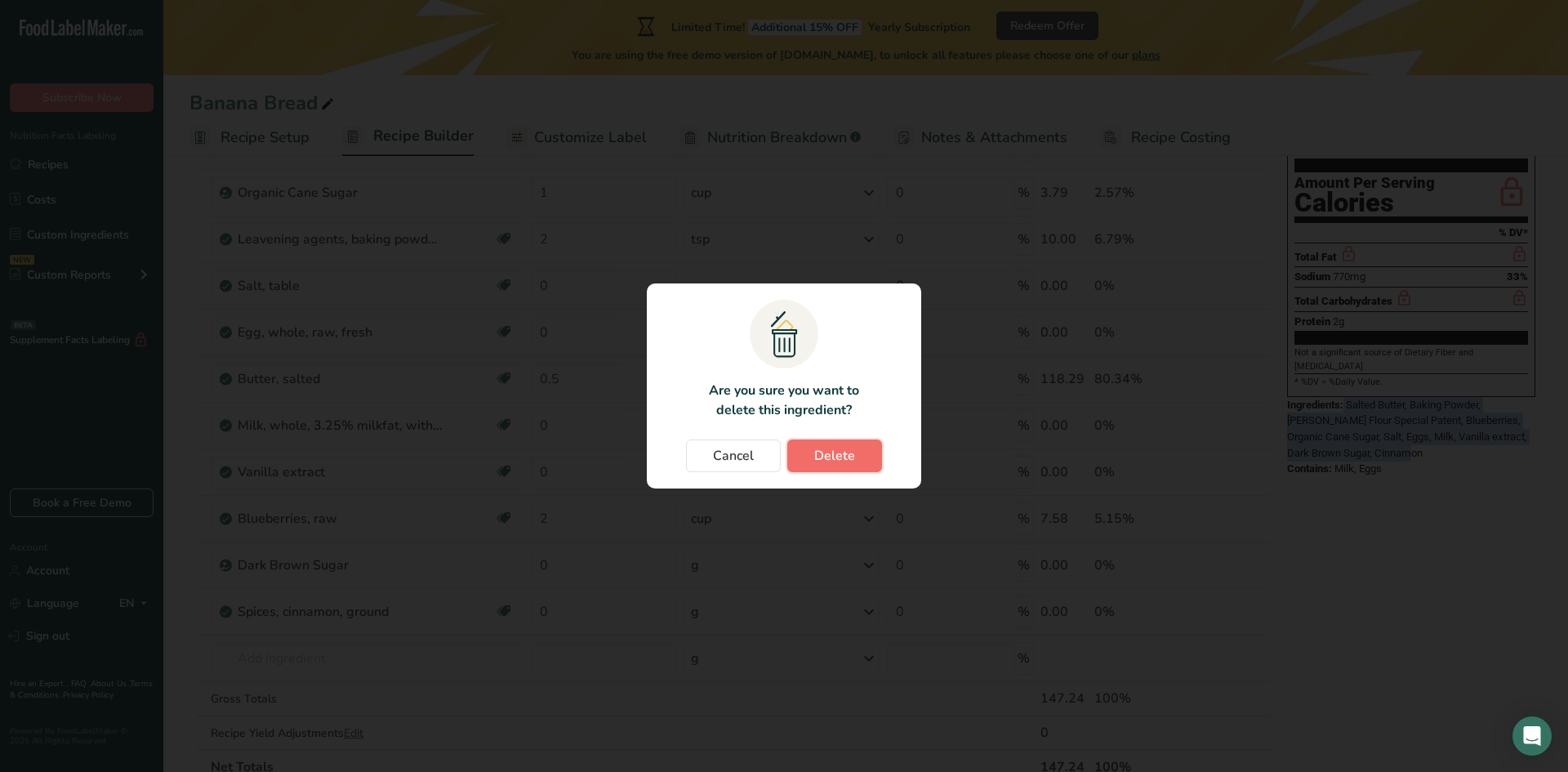
click at [827, 453] on span "Delete" at bounding box center [835, 455] width 41 height 20
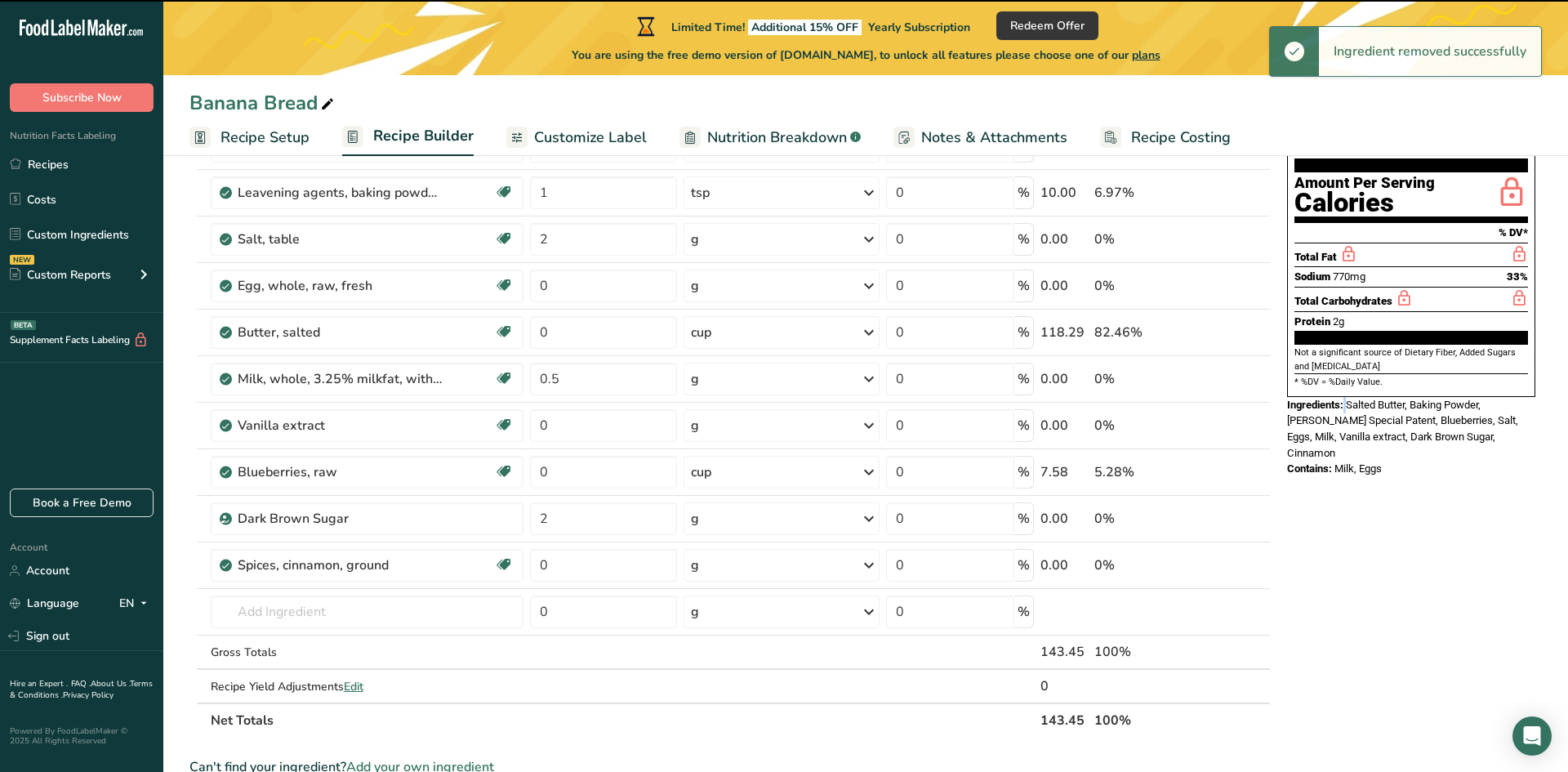
type input "2"
type input "0"
type input "0.5"
type input "0"
type input "2"
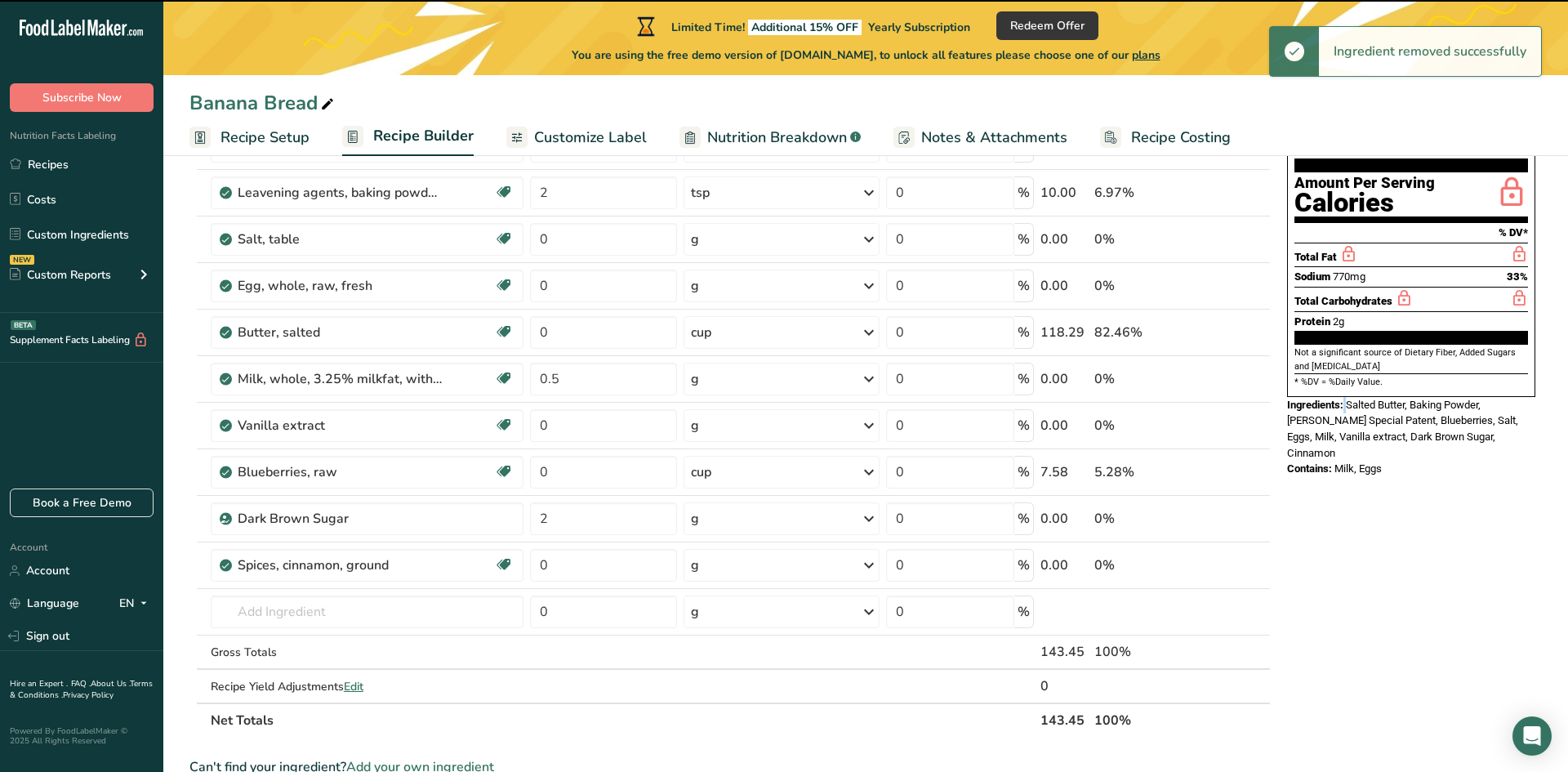
type input "0"
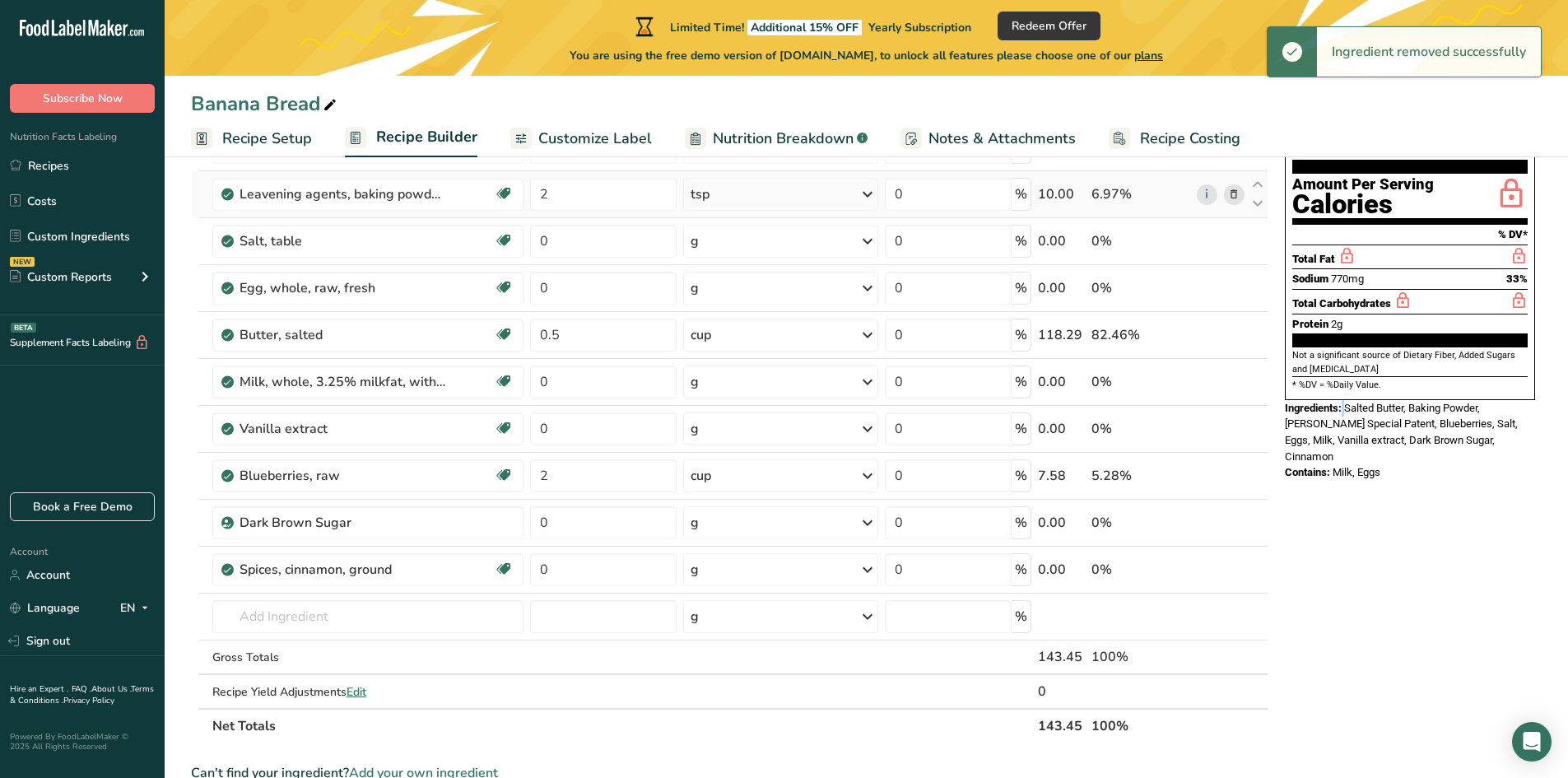
click at [1235, 197] on icon at bounding box center [1234, 194] width 12 height 17
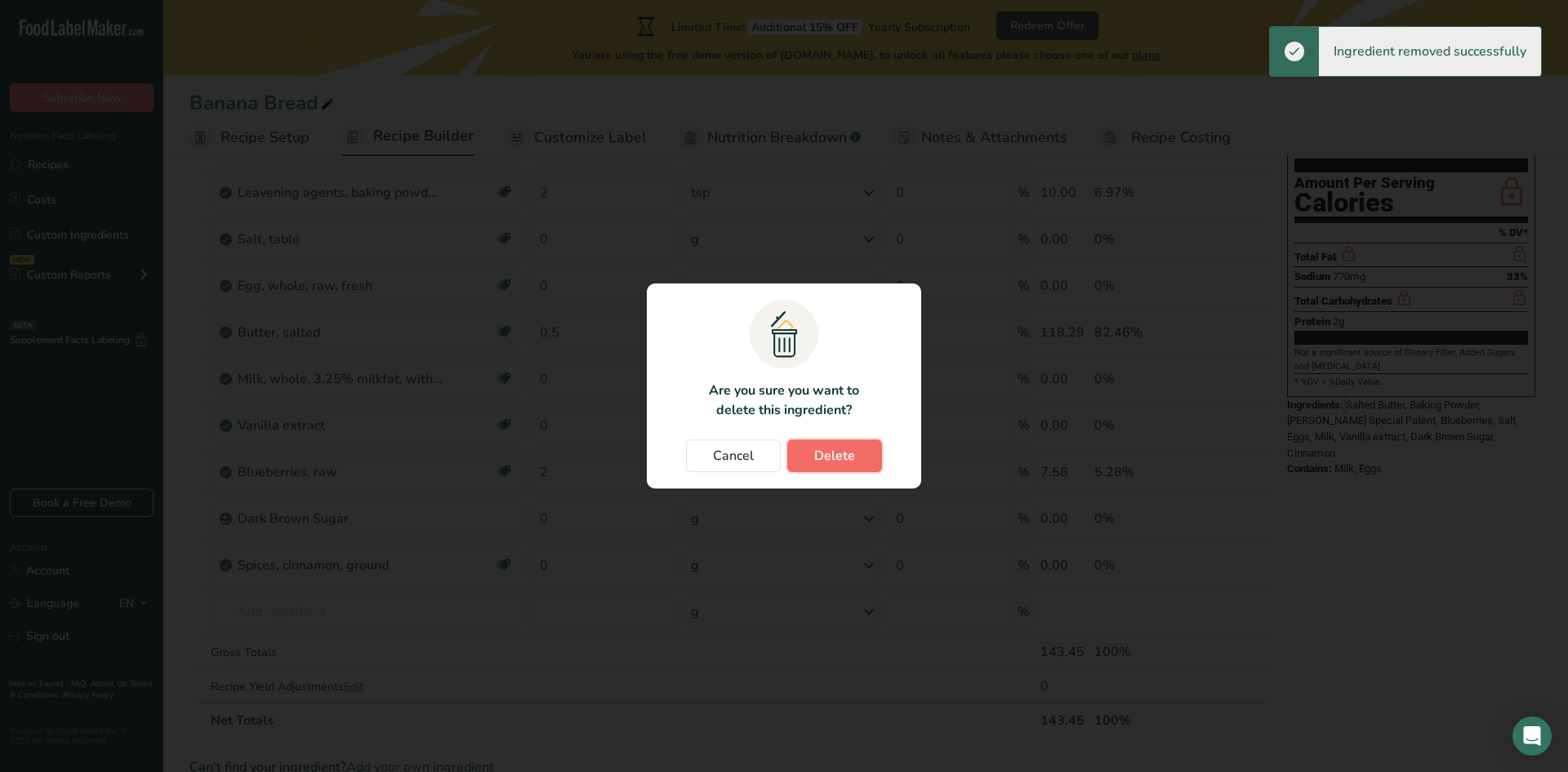
click at [826, 467] on button "Delete" at bounding box center [834, 455] width 95 height 33
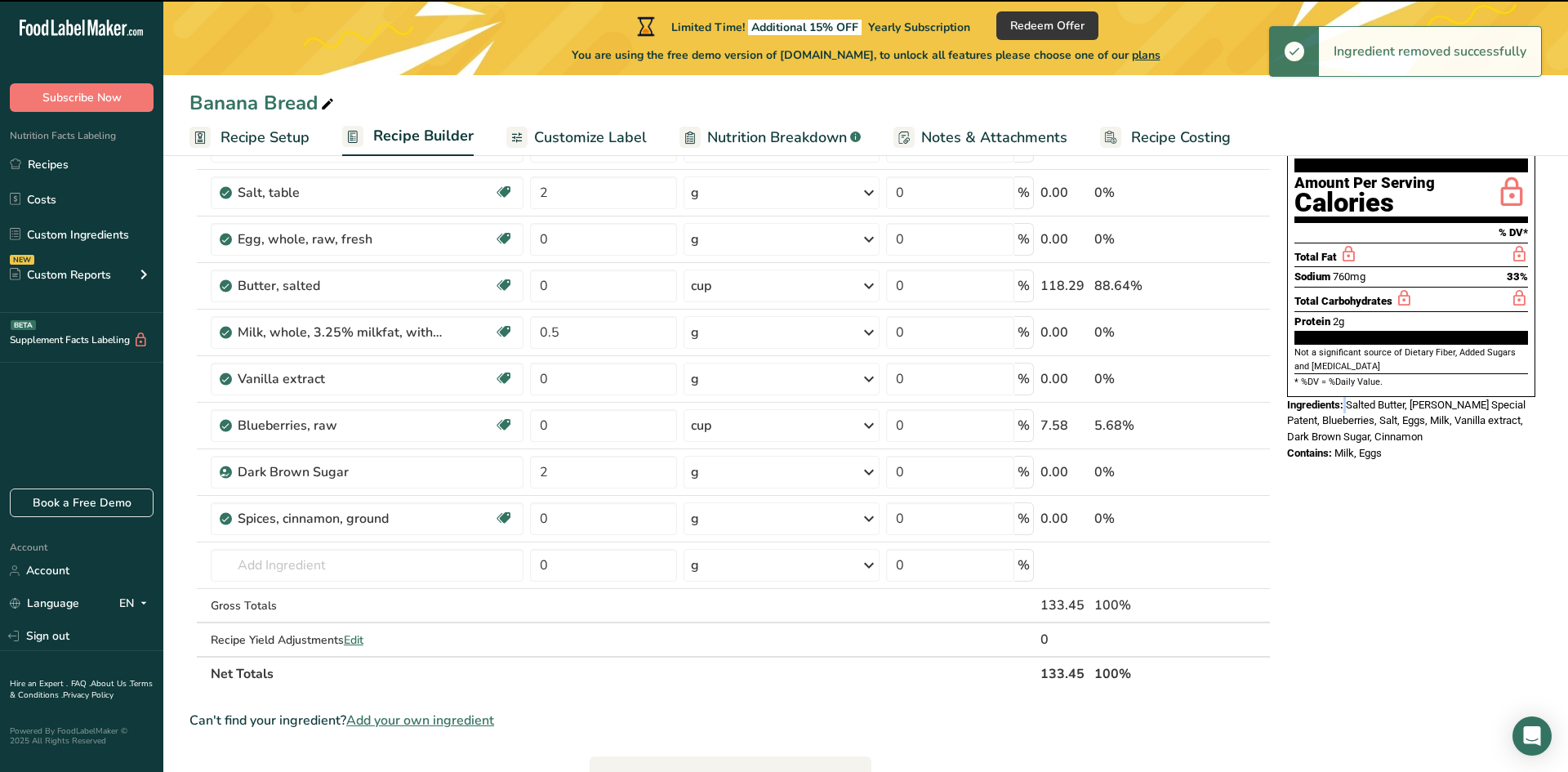
type input "0"
type input "0.5"
type input "0"
type input "2"
type input "0"
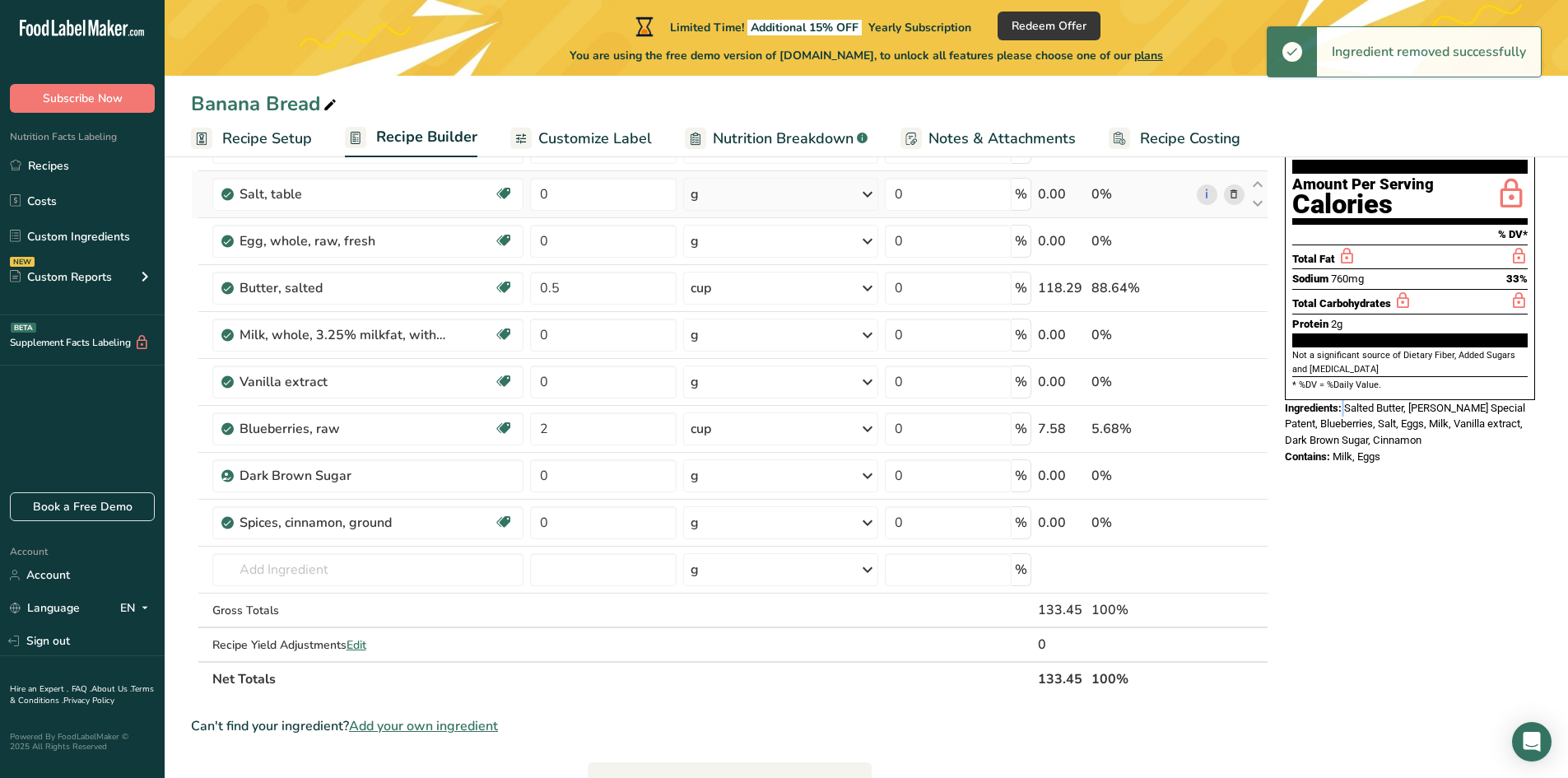
click at [1233, 196] on icon at bounding box center [1234, 194] width 12 height 17
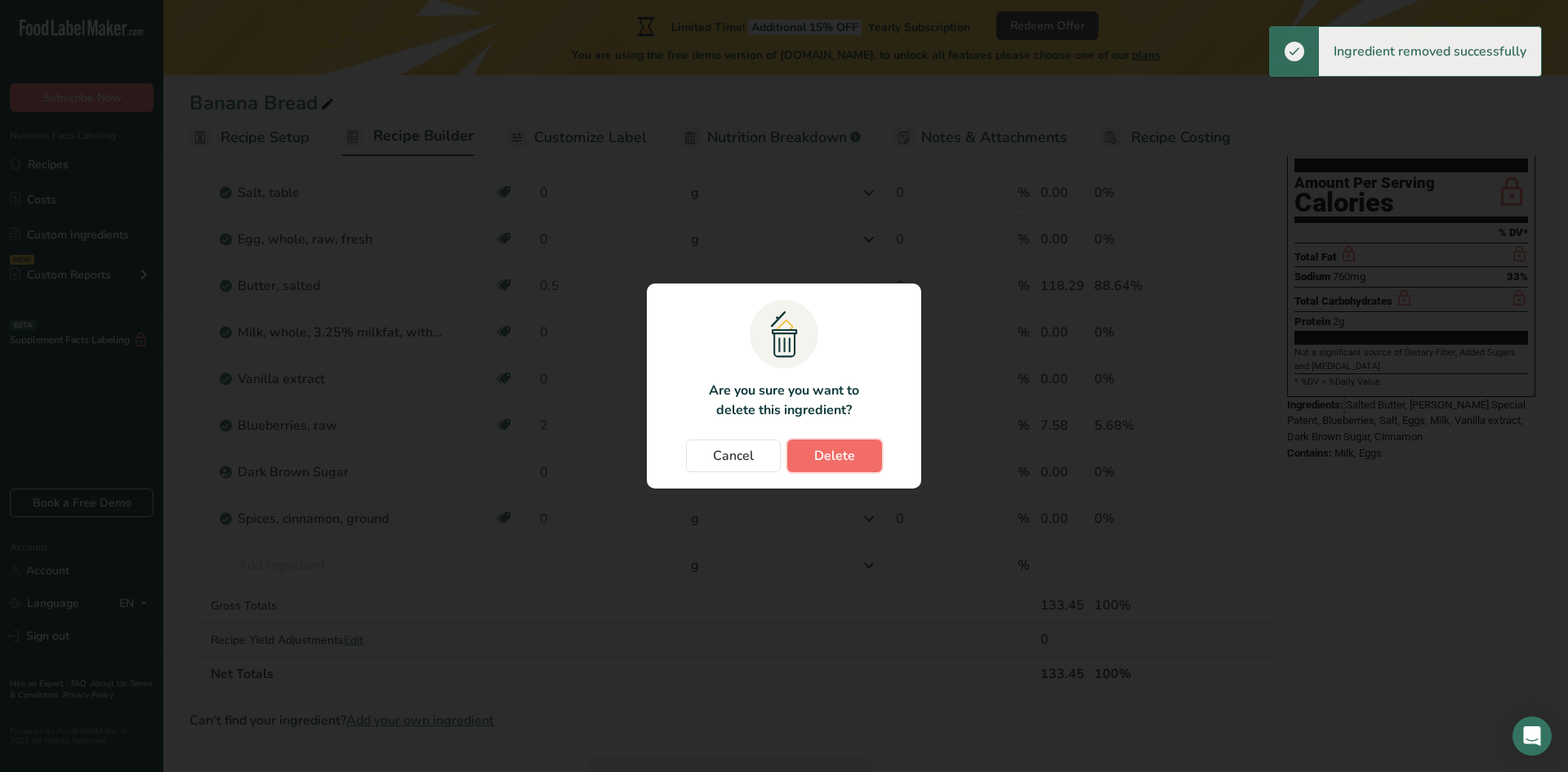
click at [847, 462] on span "Delete" at bounding box center [835, 455] width 41 height 20
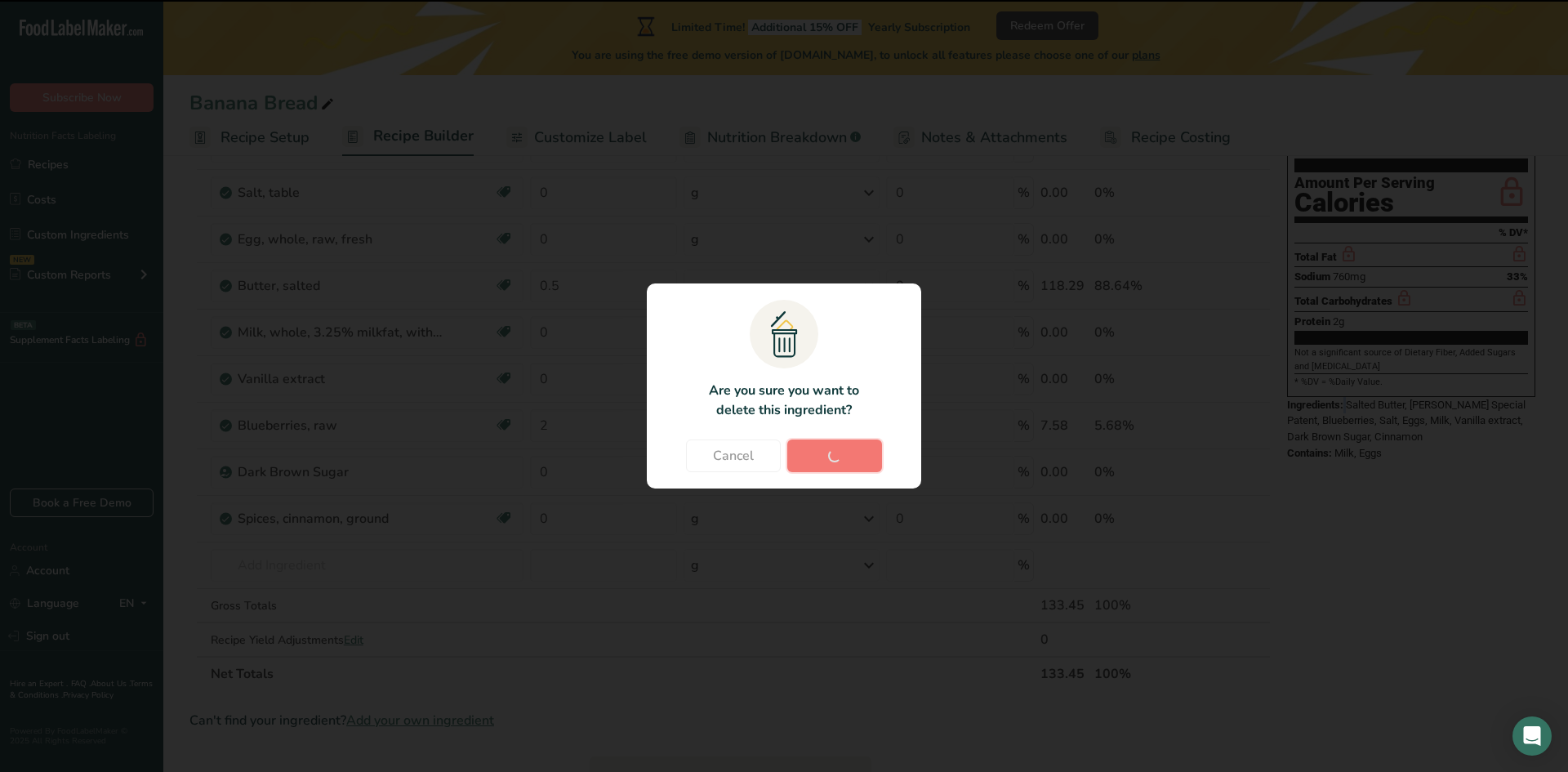
type input "0.5"
type input "0"
type input "2"
type input "0"
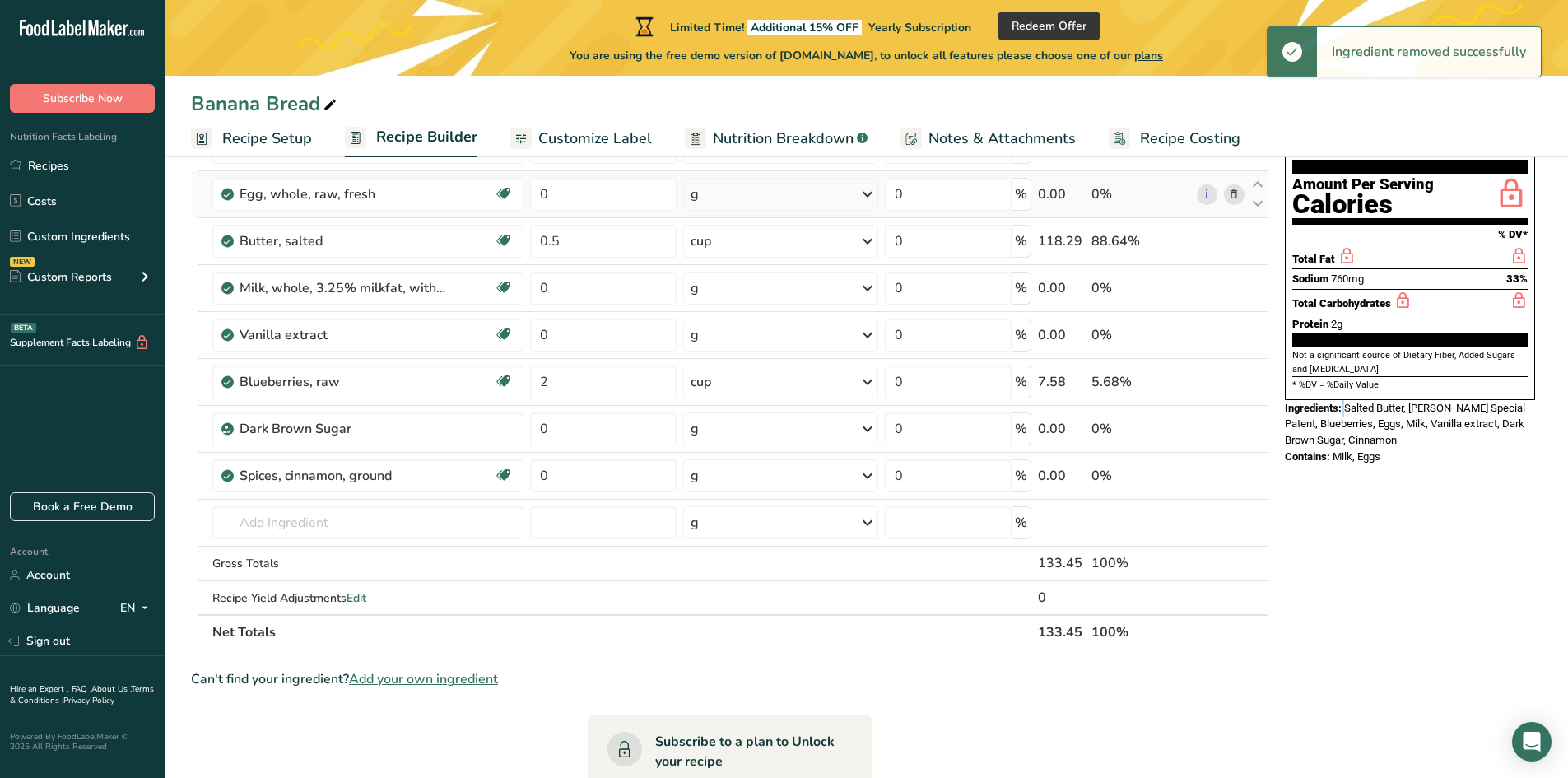
click at [1237, 191] on icon at bounding box center [1234, 194] width 12 height 17
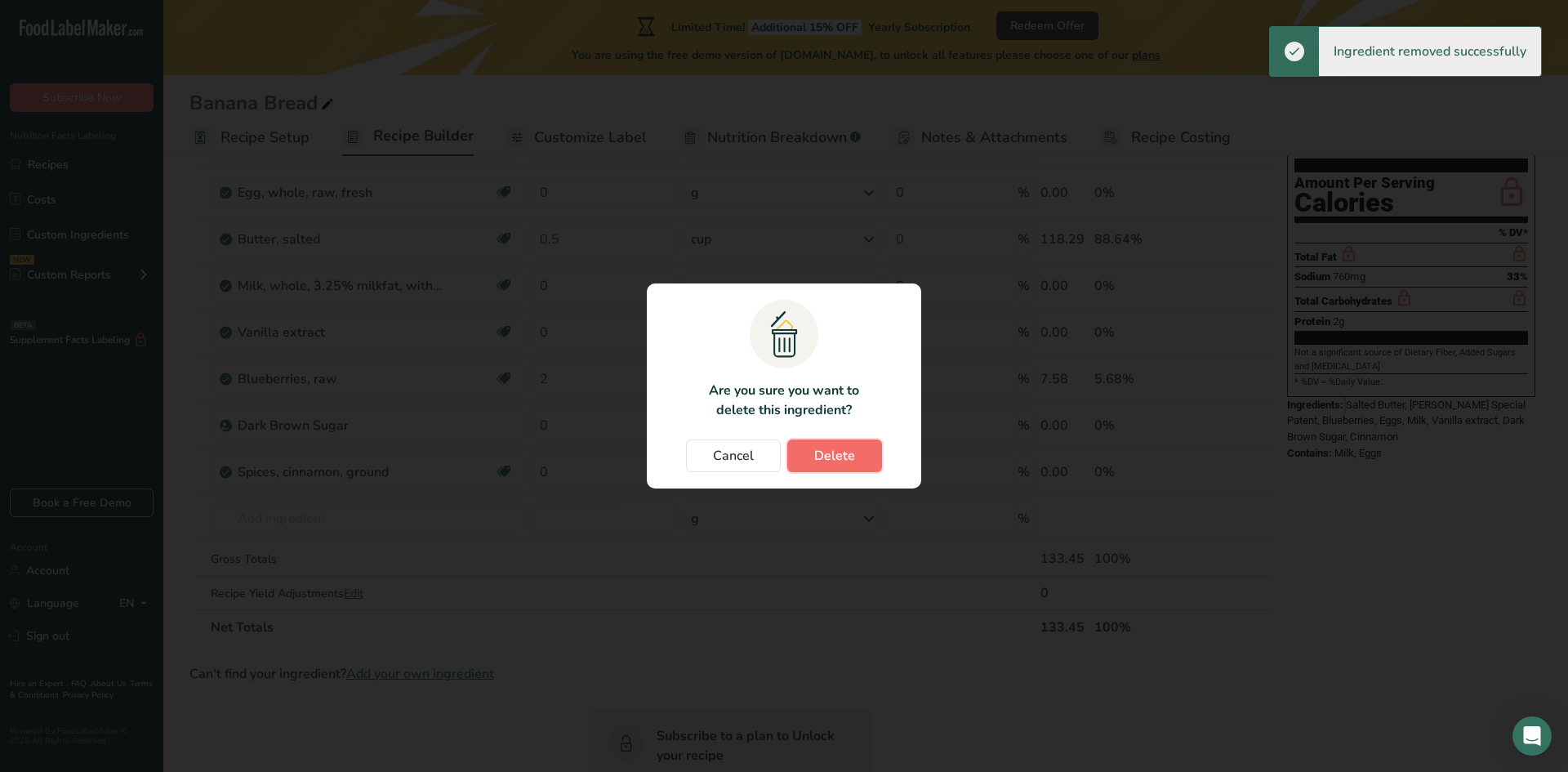
click at [830, 465] on button "Delete" at bounding box center [834, 455] width 95 height 33
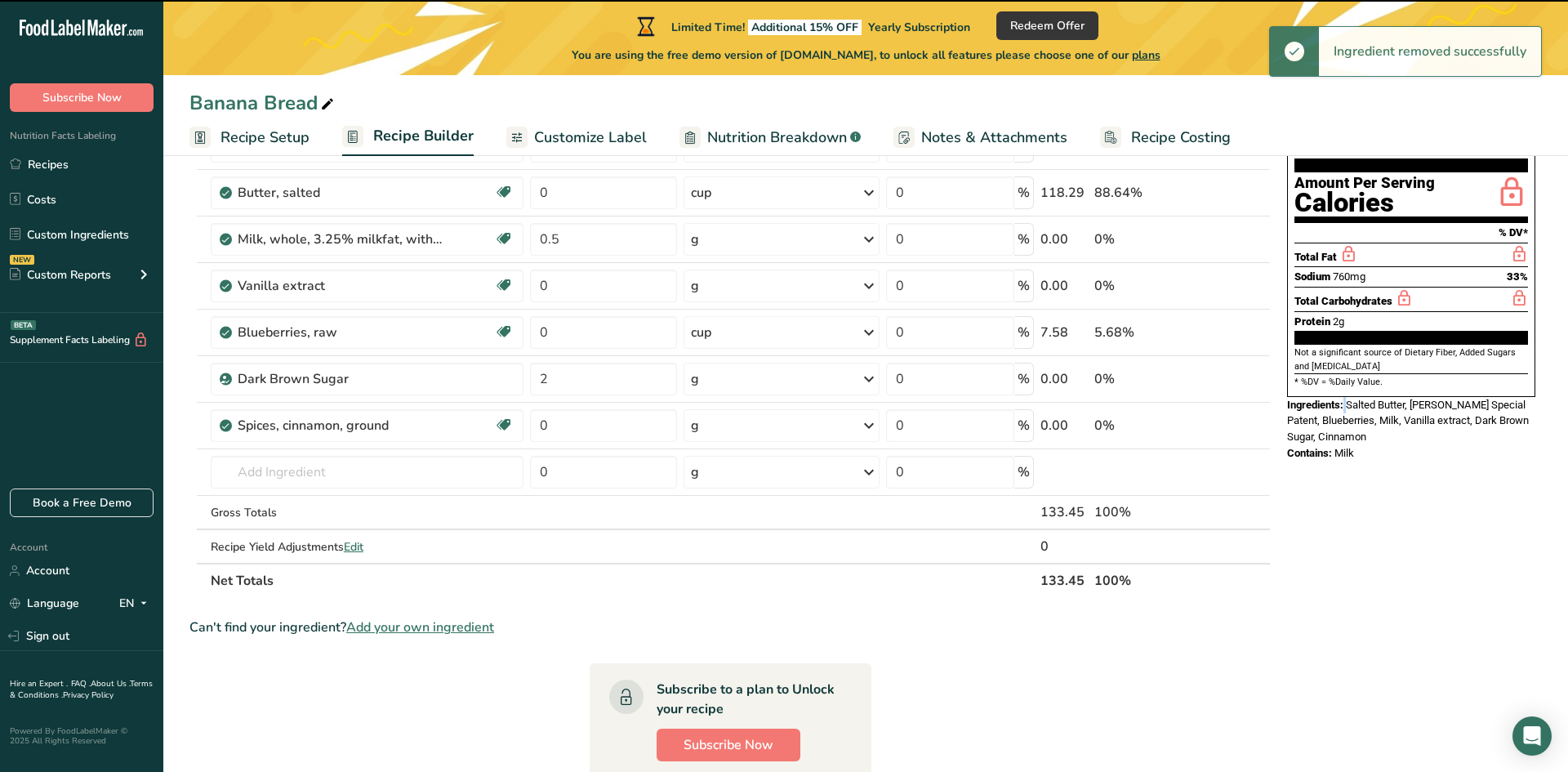
type input "0.5"
type input "0"
type input "2"
type input "0"
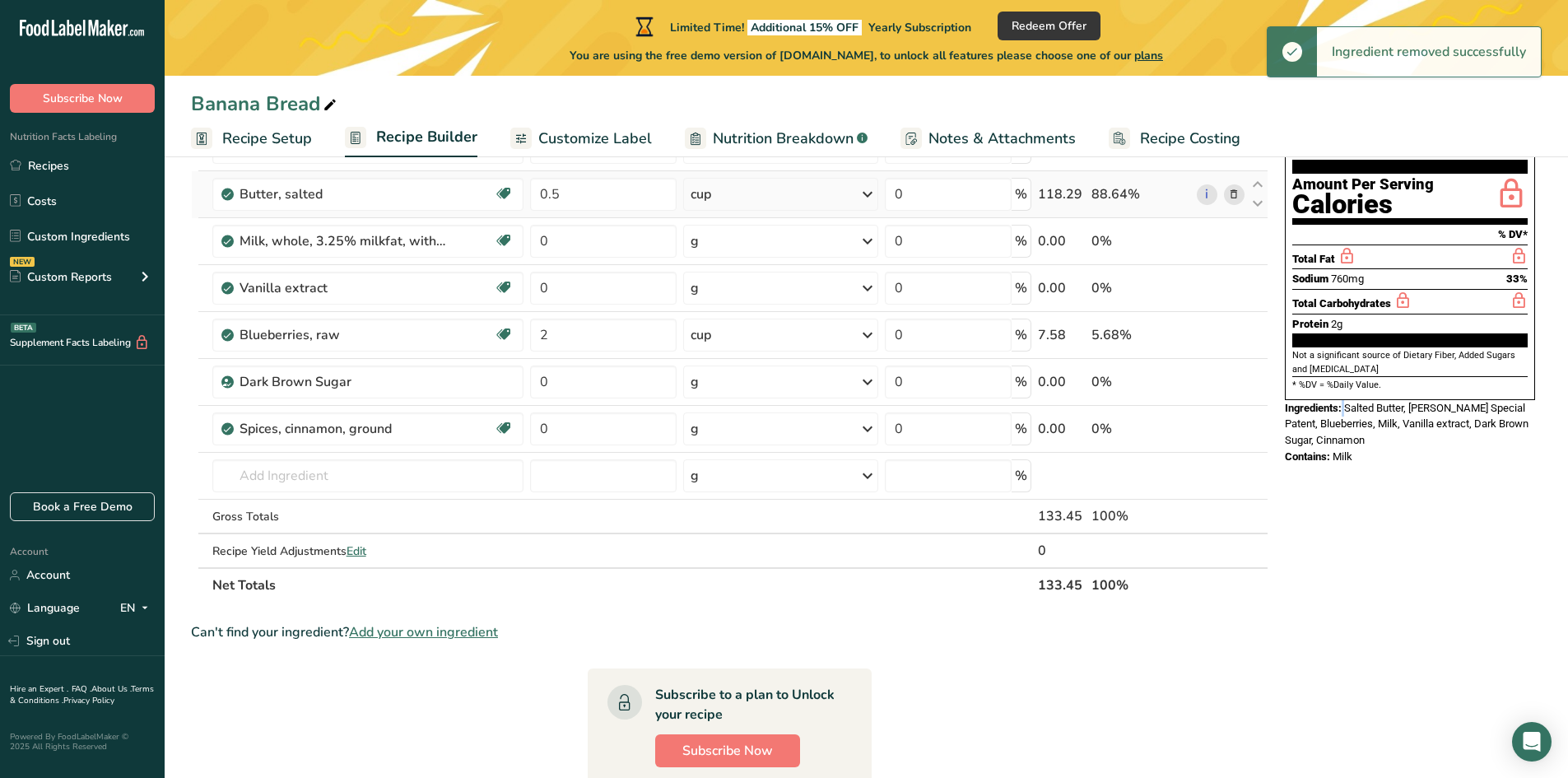
click at [1236, 196] on icon at bounding box center [1234, 194] width 12 height 17
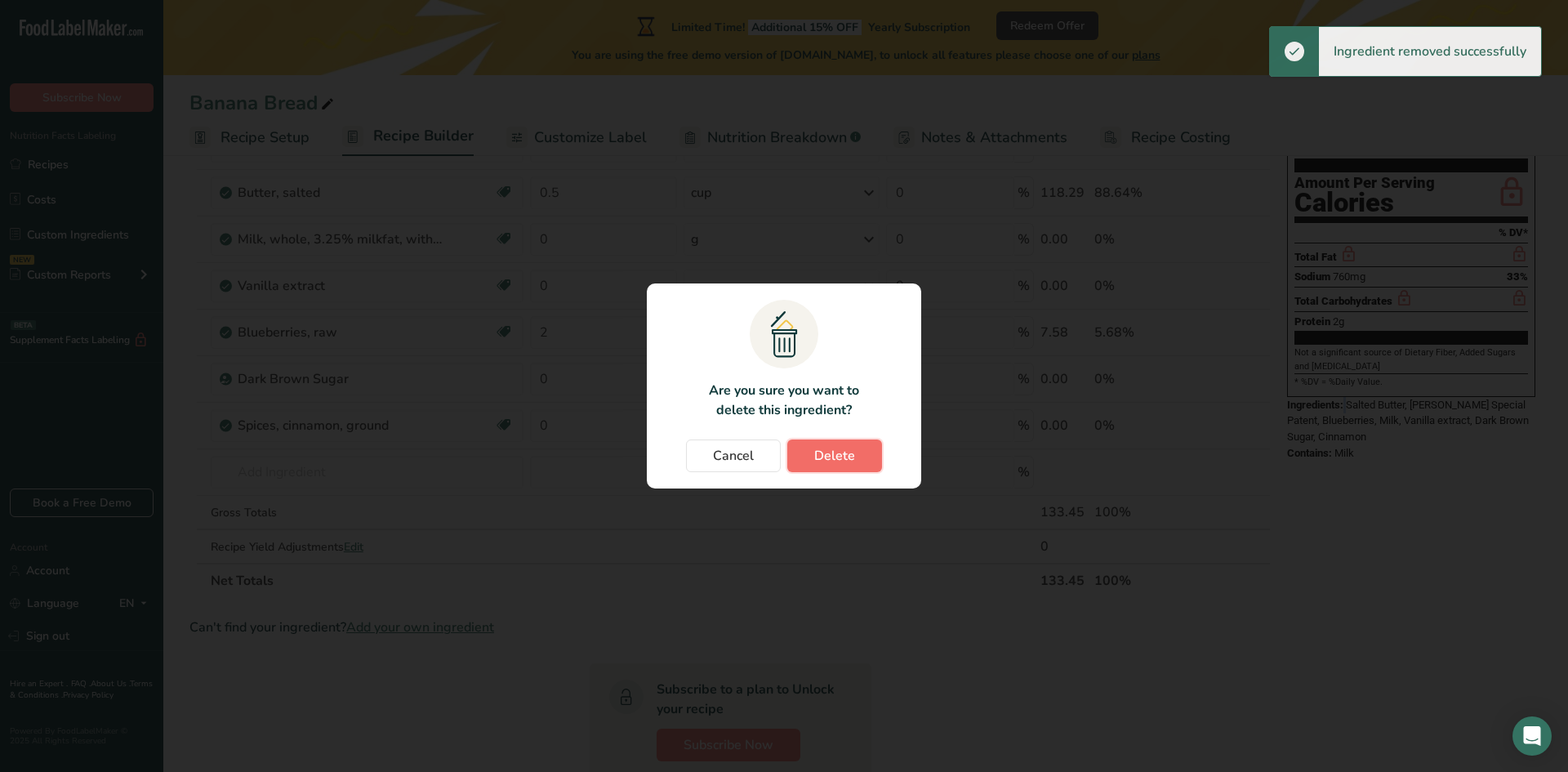
click at [845, 452] on span "Delete" at bounding box center [835, 455] width 41 height 20
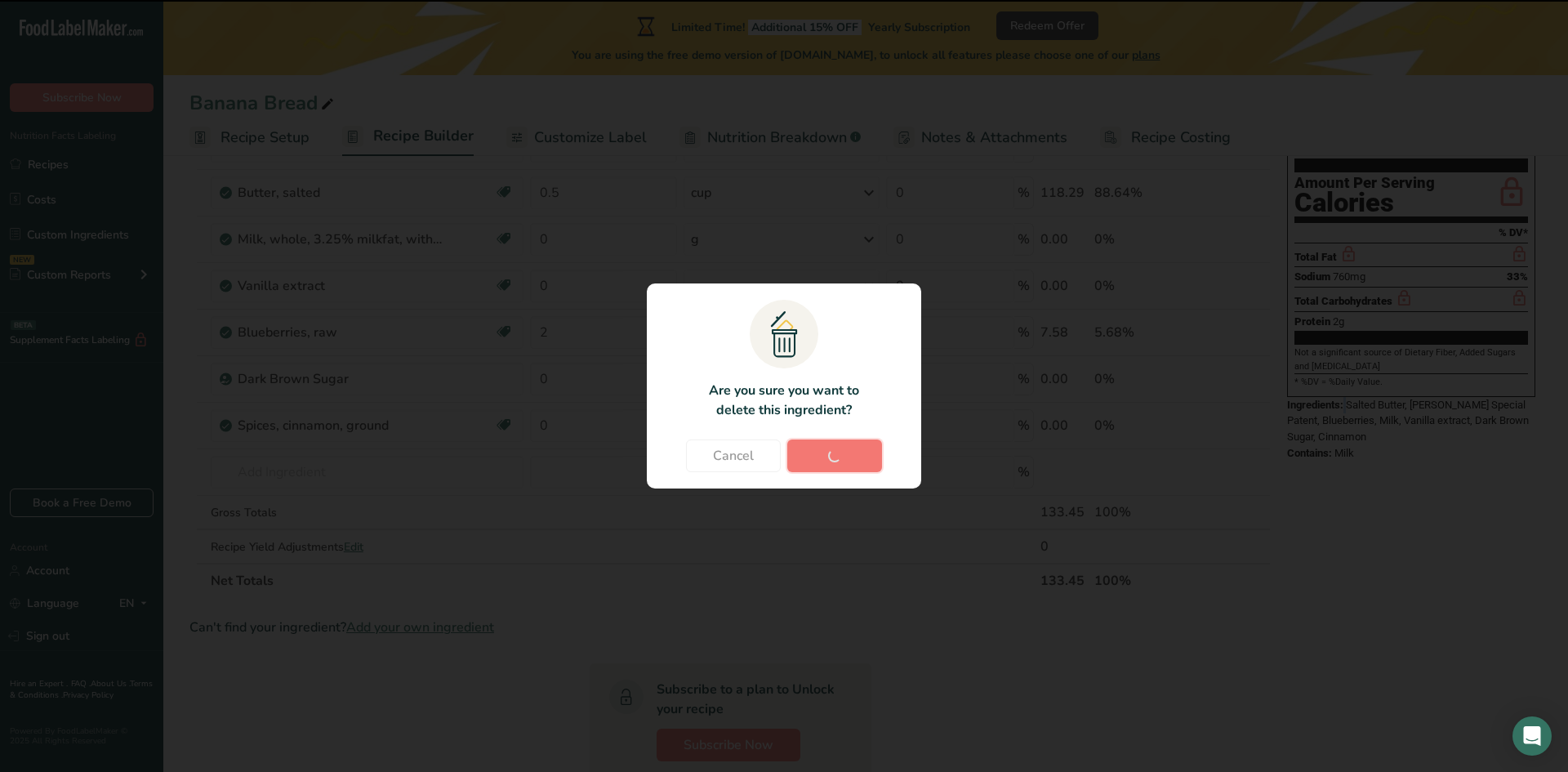
type input "0"
type input "2"
type input "0"
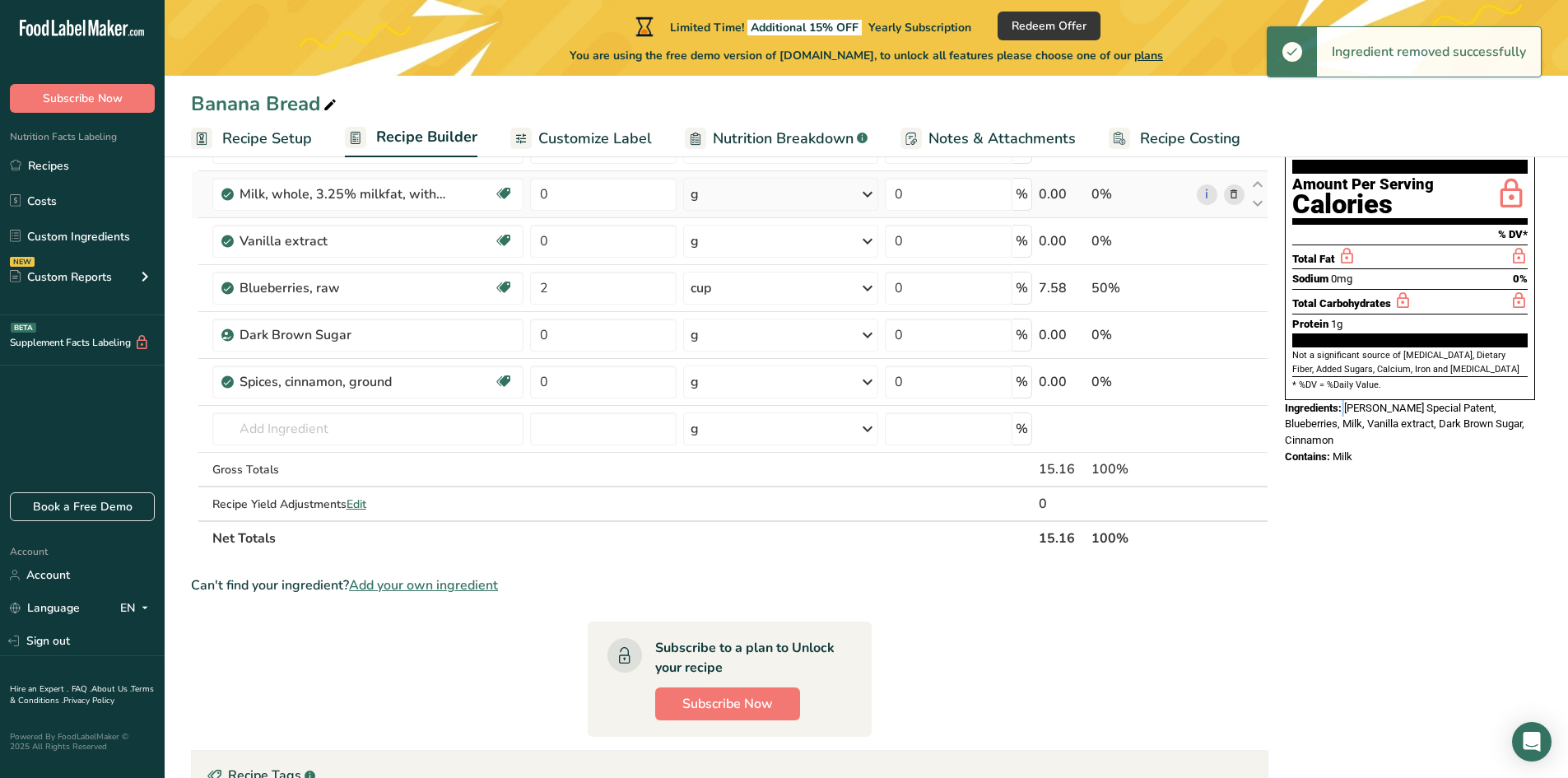
click at [1232, 192] on icon at bounding box center [1234, 194] width 12 height 17
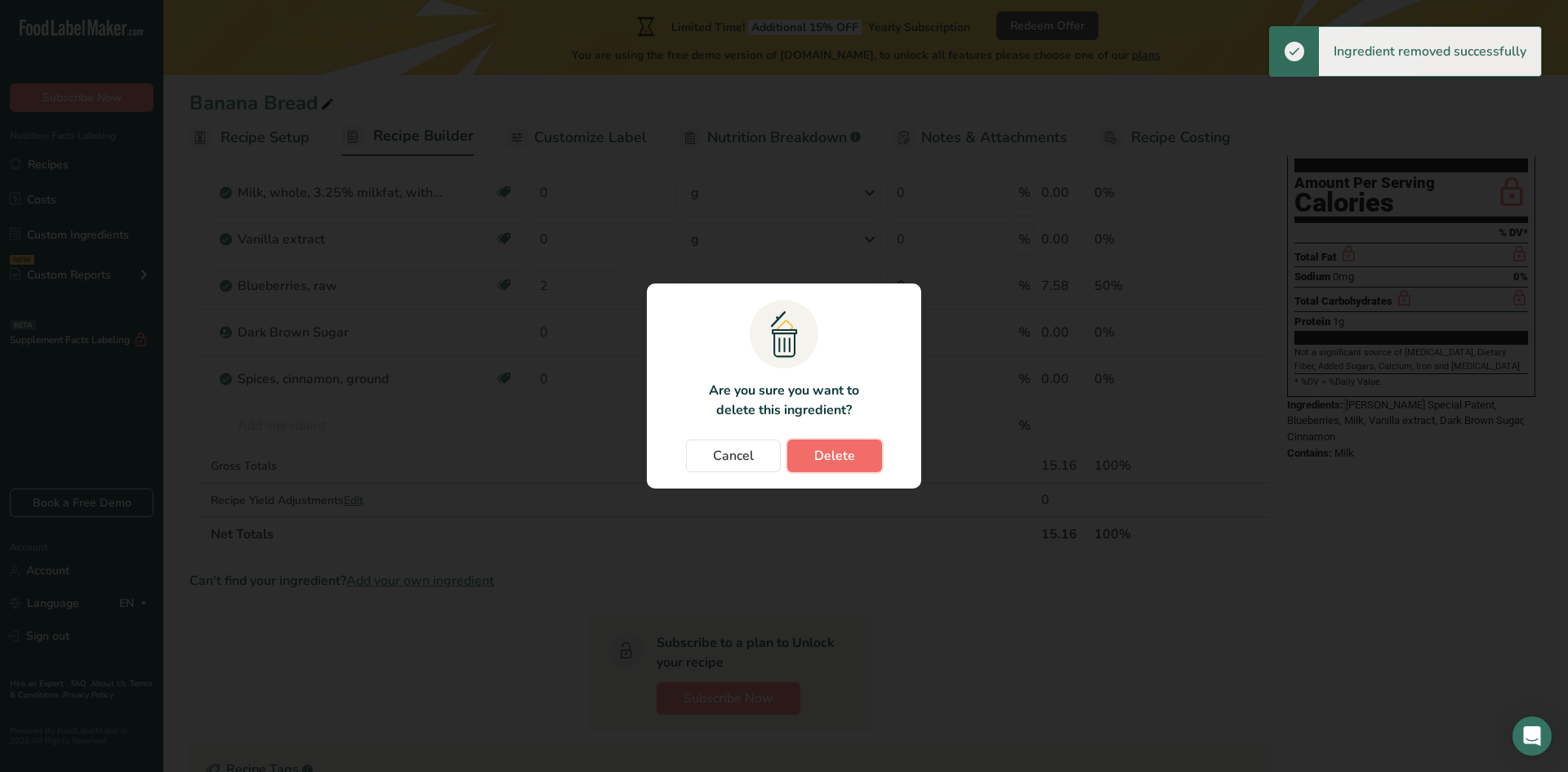
click at [838, 464] on span "Delete" at bounding box center [835, 455] width 41 height 20
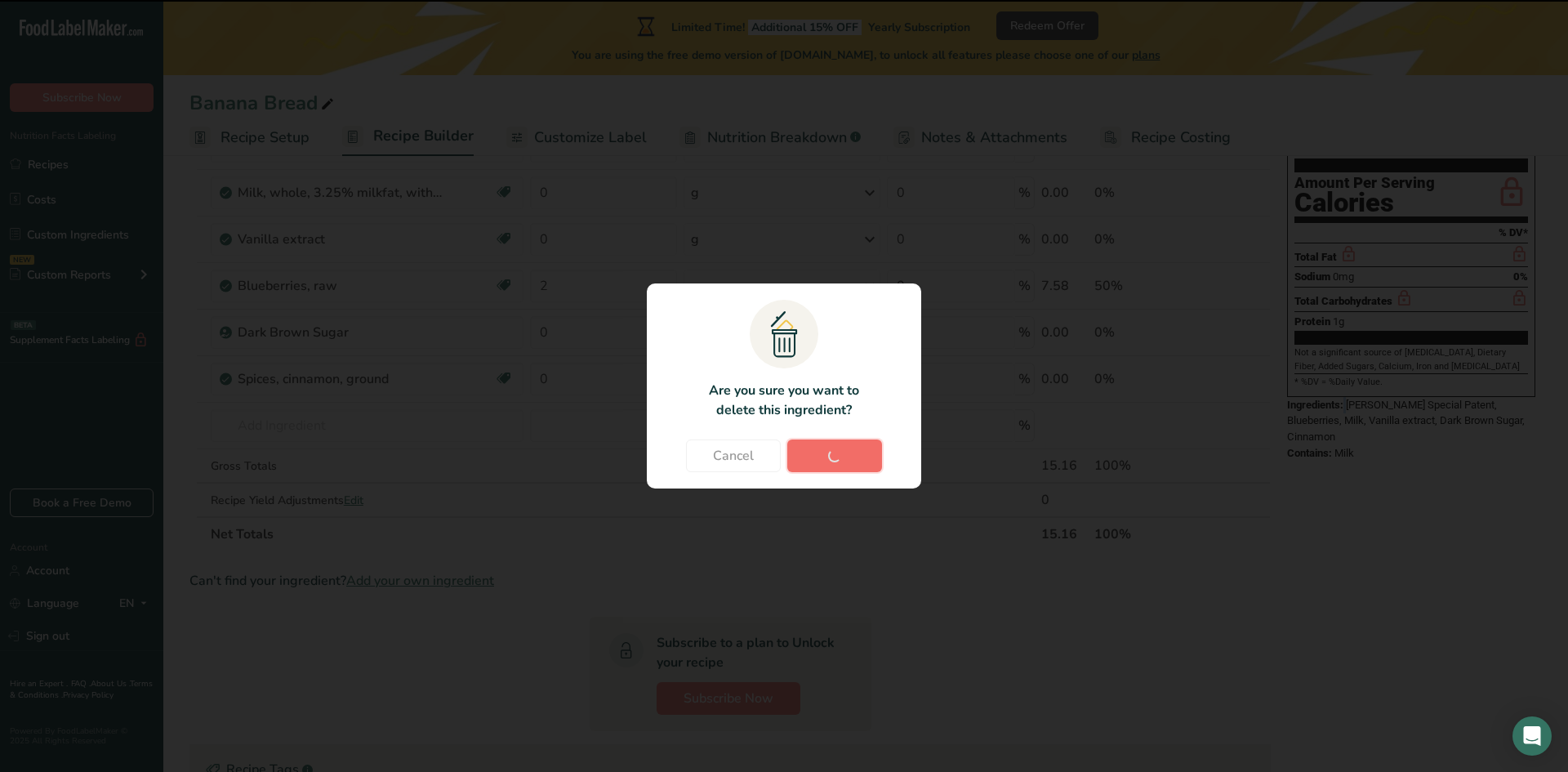
type input "2"
type input "0"
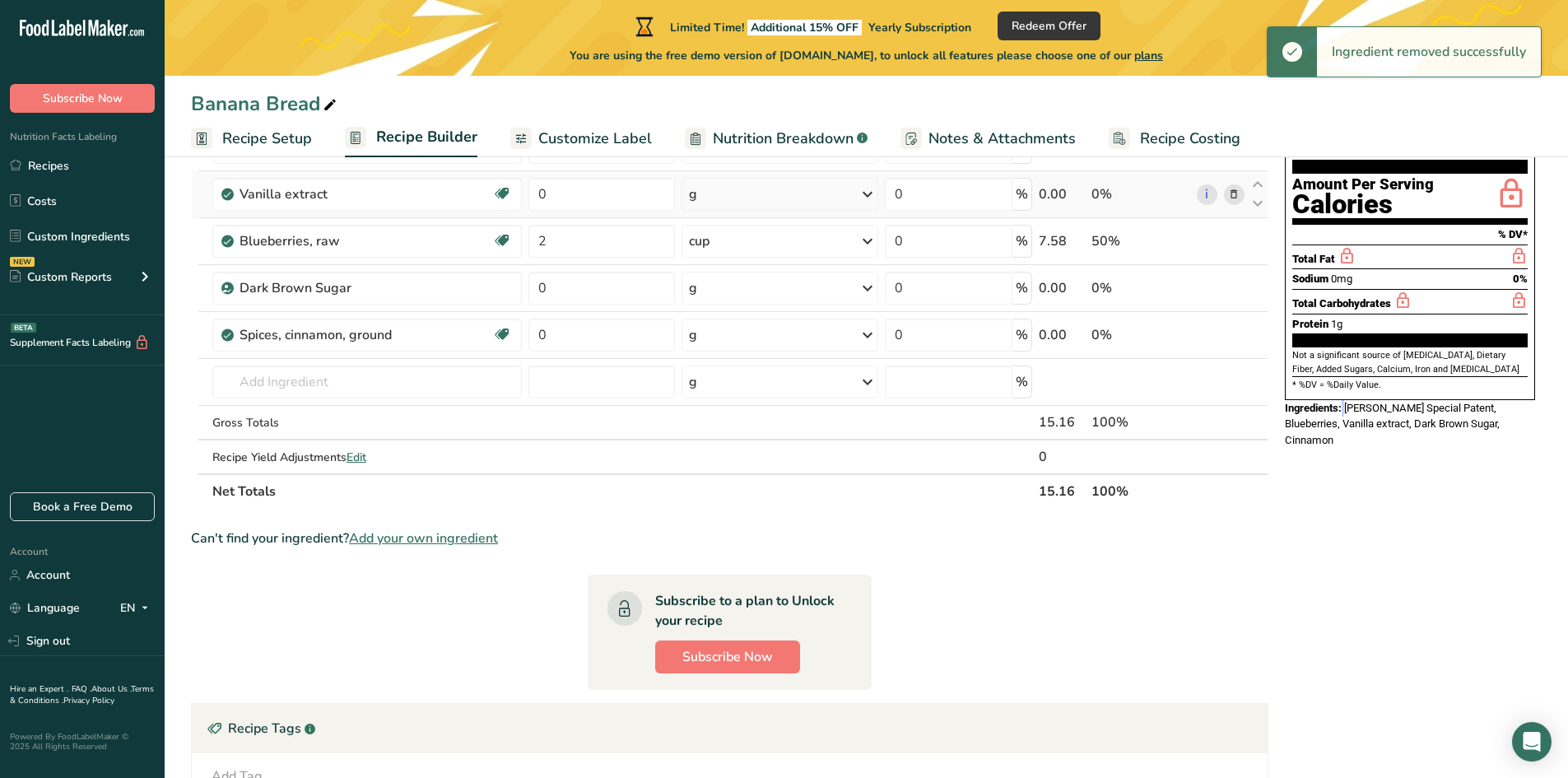
click at [1232, 196] on icon at bounding box center [1234, 194] width 12 height 17
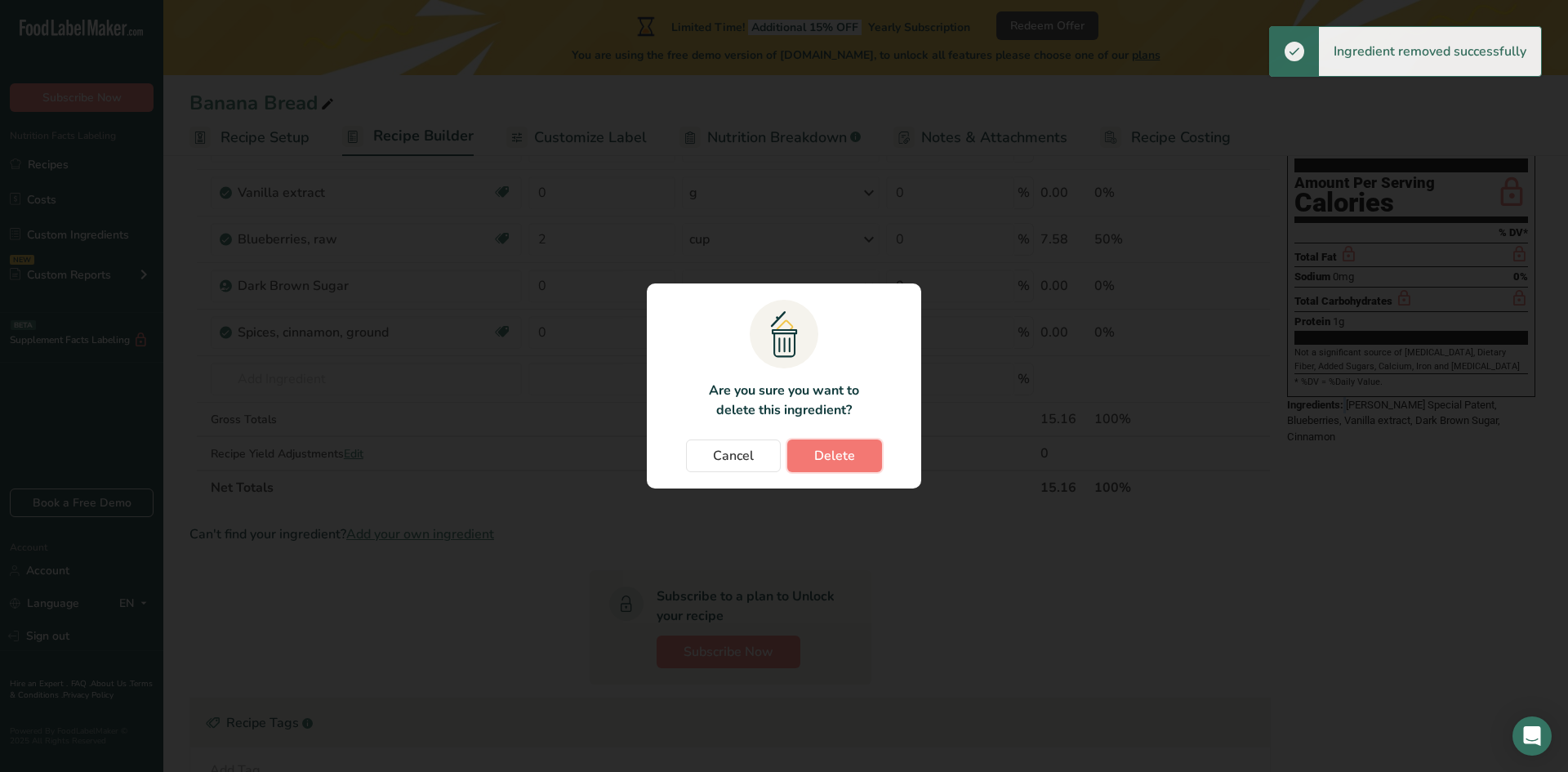
click at [854, 457] on button "Delete" at bounding box center [834, 455] width 95 height 33
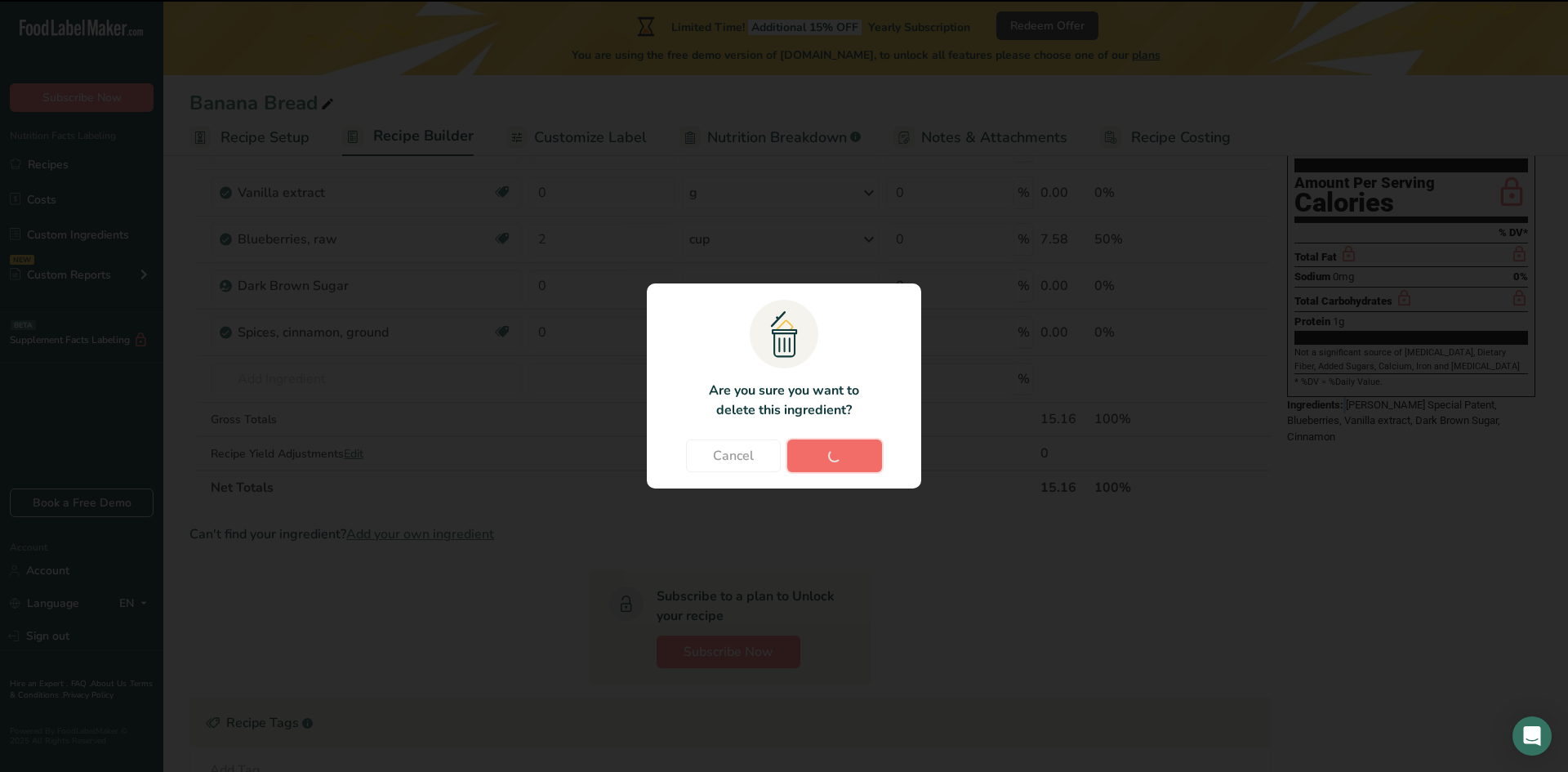
type input "2"
type input "0"
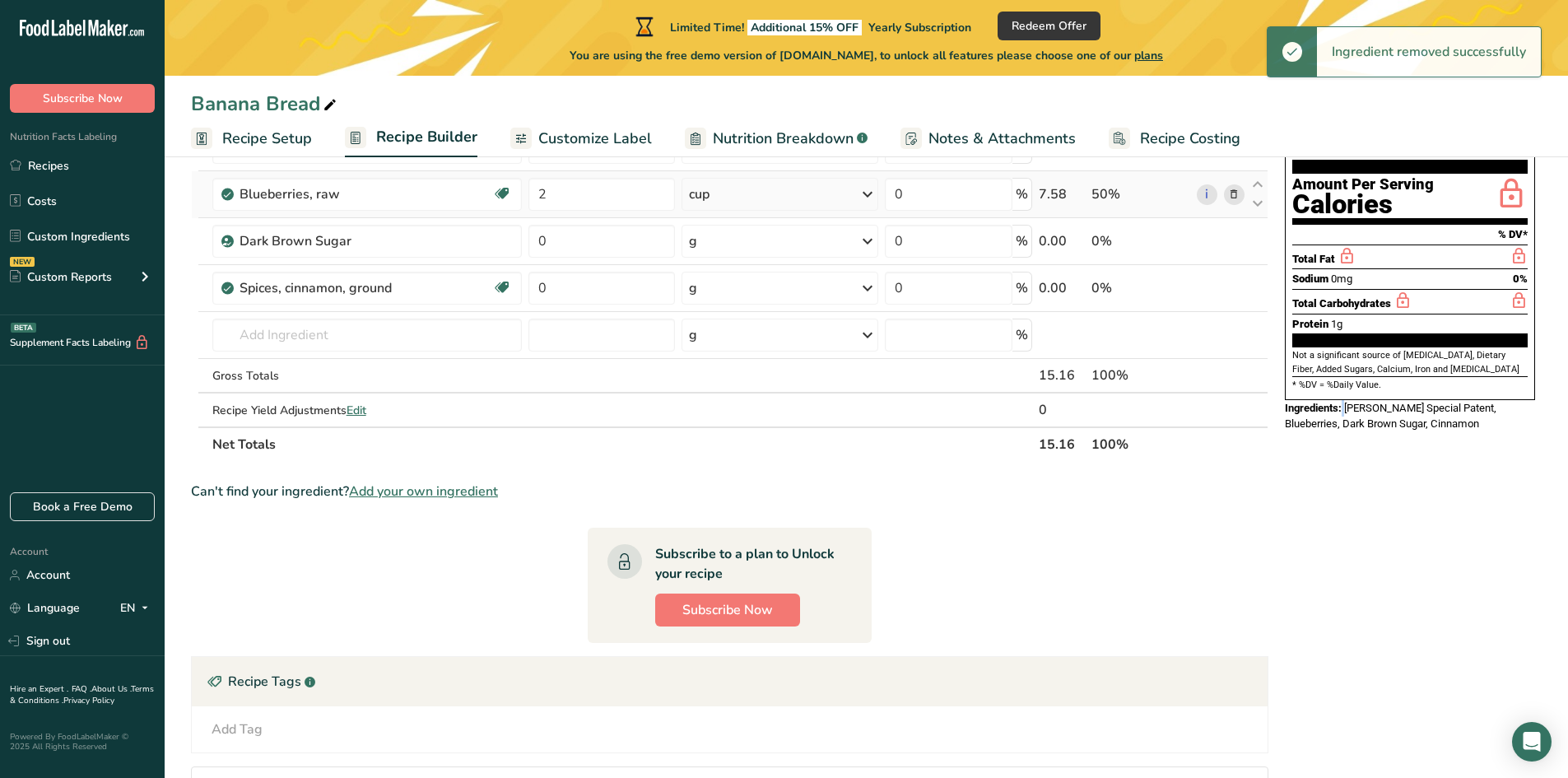
click at [1235, 196] on icon at bounding box center [1234, 194] width 12 height 17
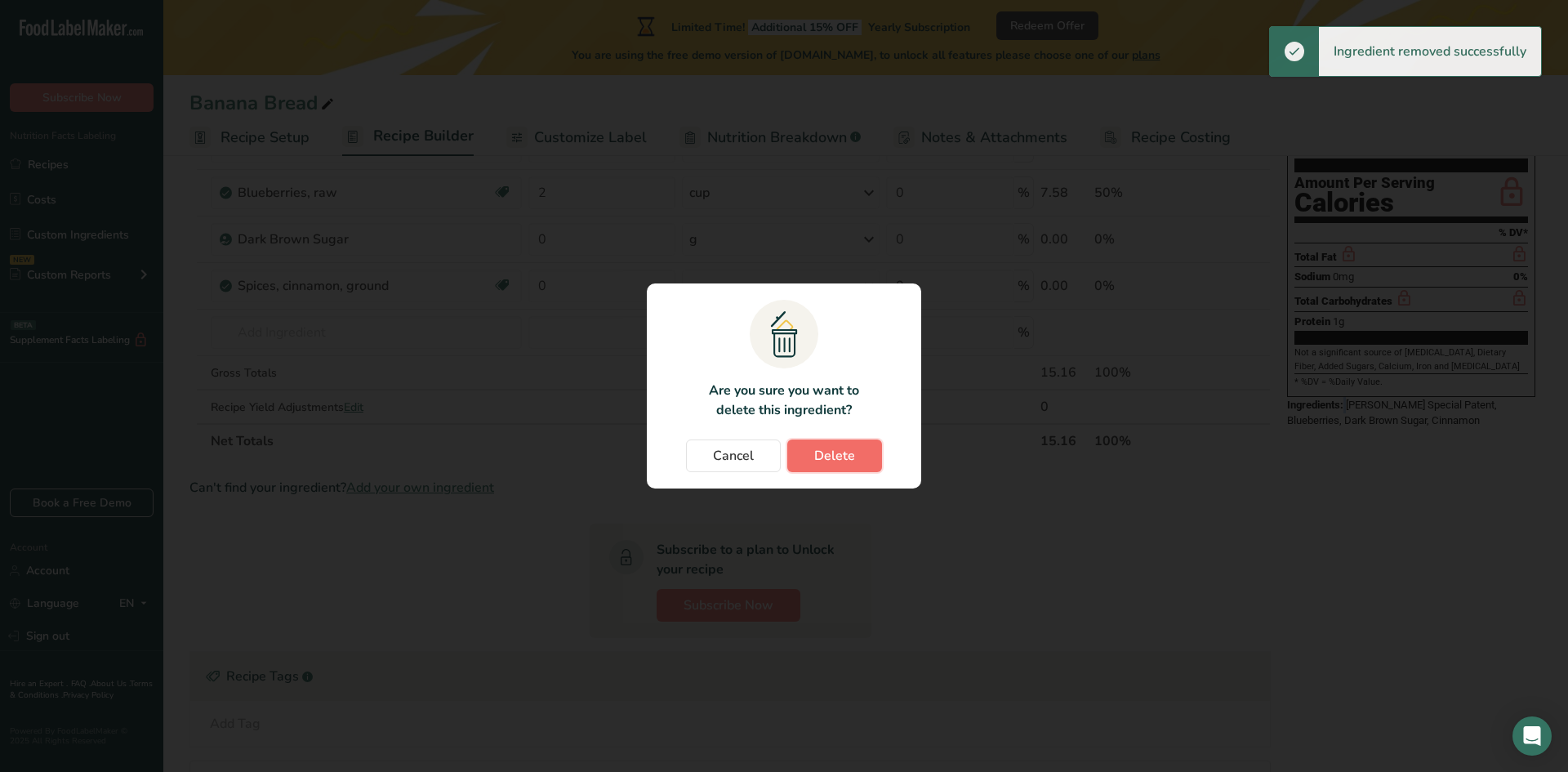
click at [824, 462] on span "Delete" at bounding box center [835, 455] width 41 height 20
type input "0"
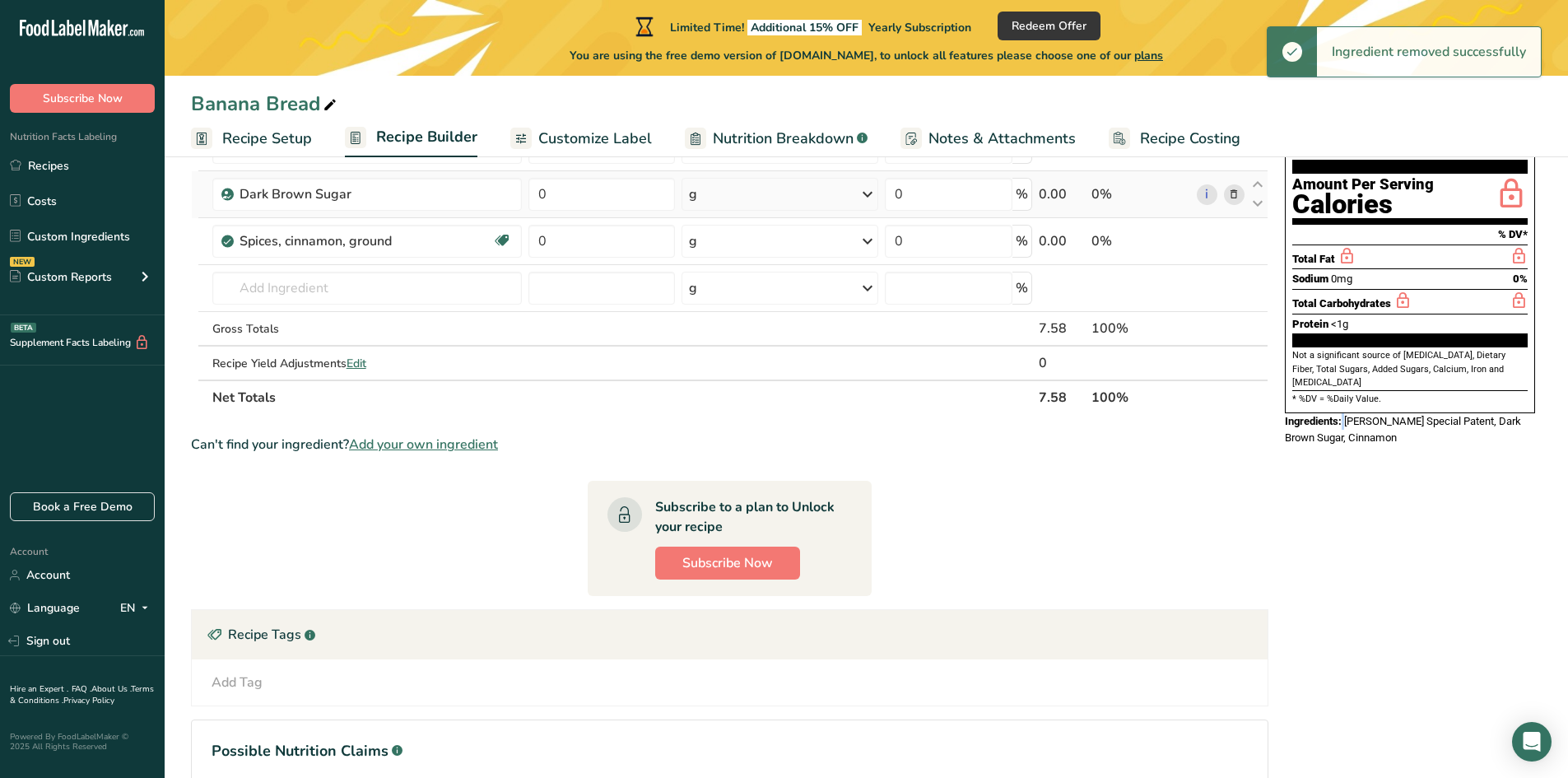
click at [1235, 196] on icon at bounding box center [1234, 194] width 12 height 17
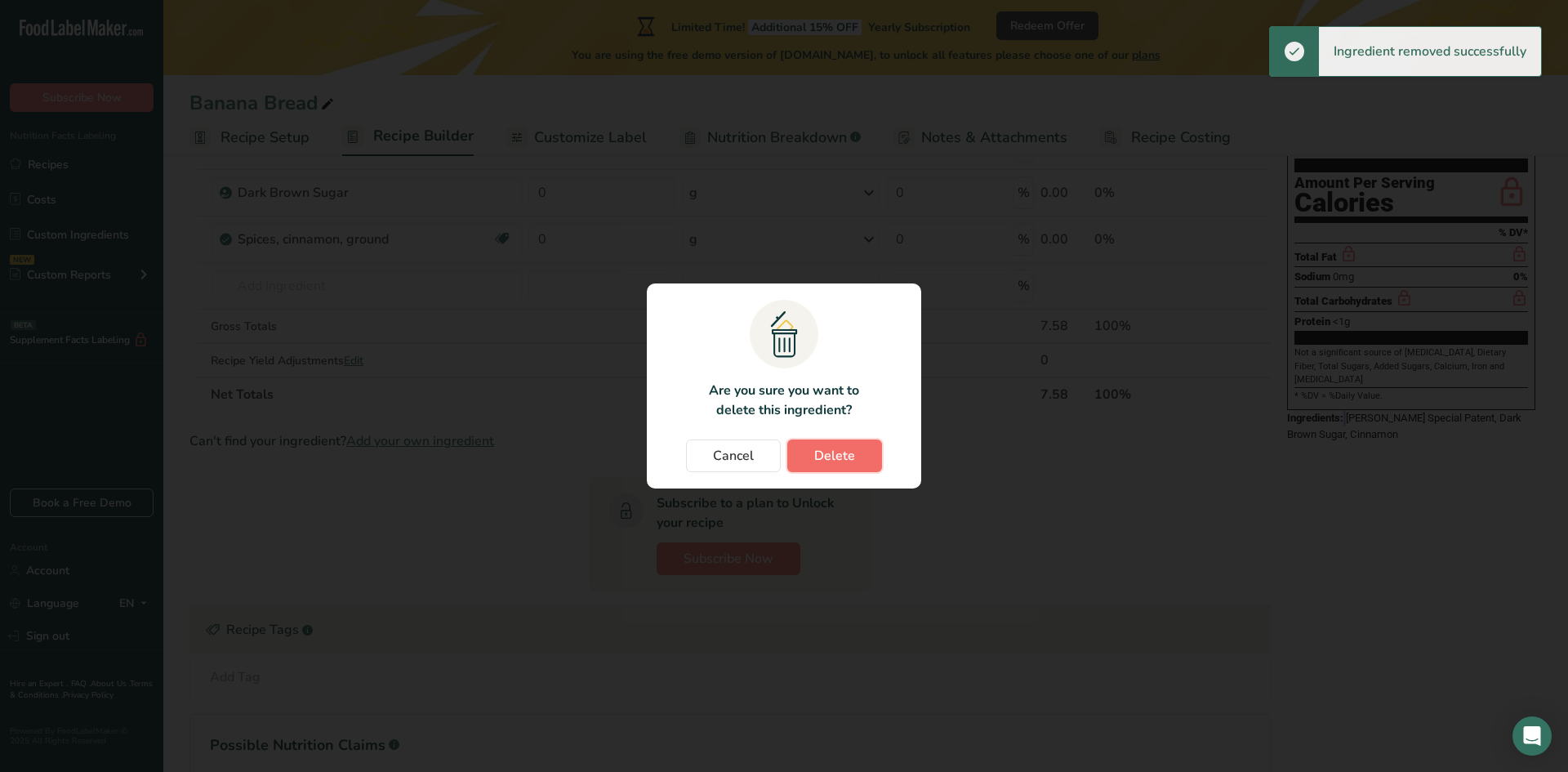
click at [840, 461] on span "Delete" at bounding box center [835, 455] width 41 height 20
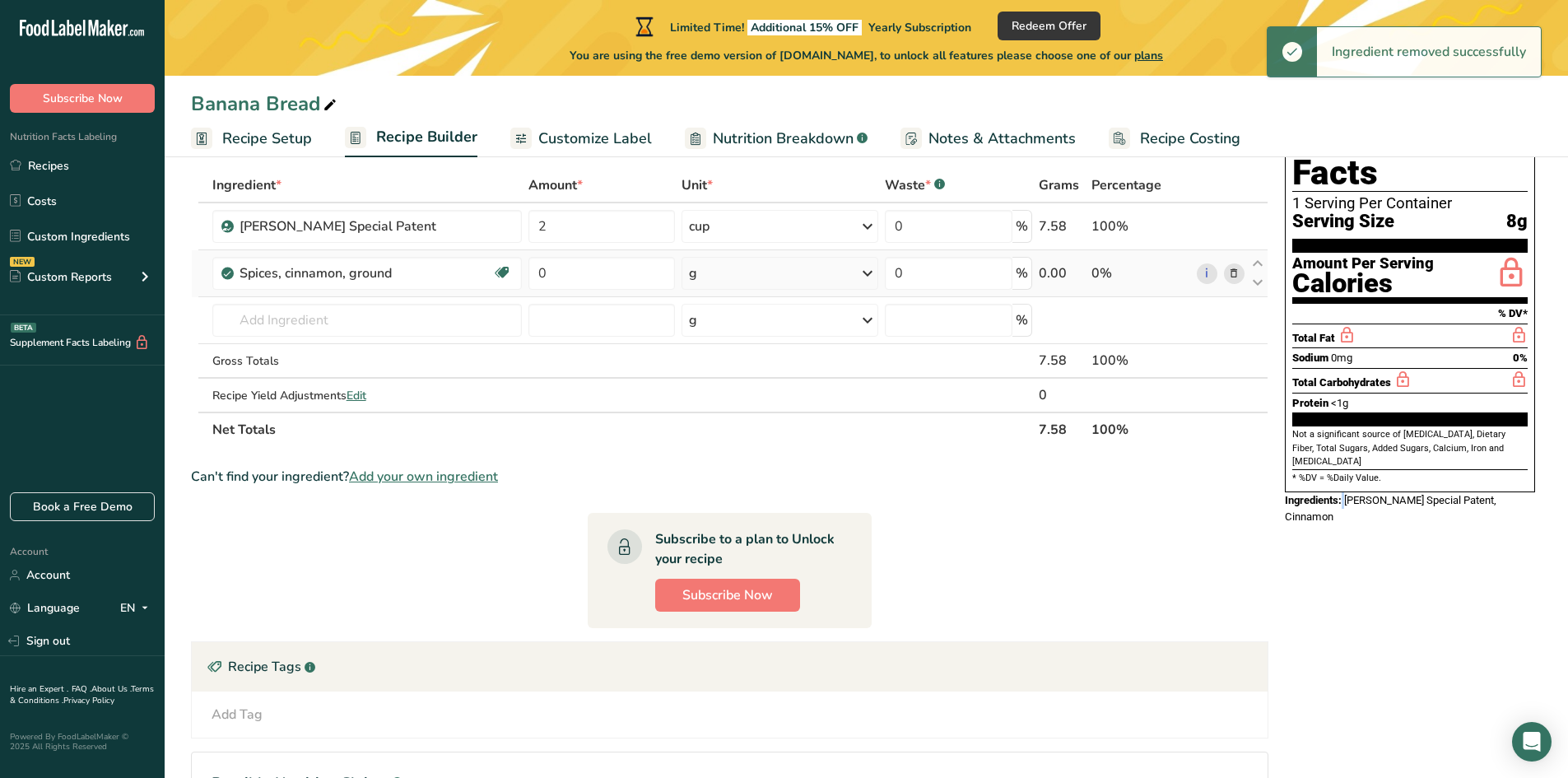
scroll to position [0, 0]
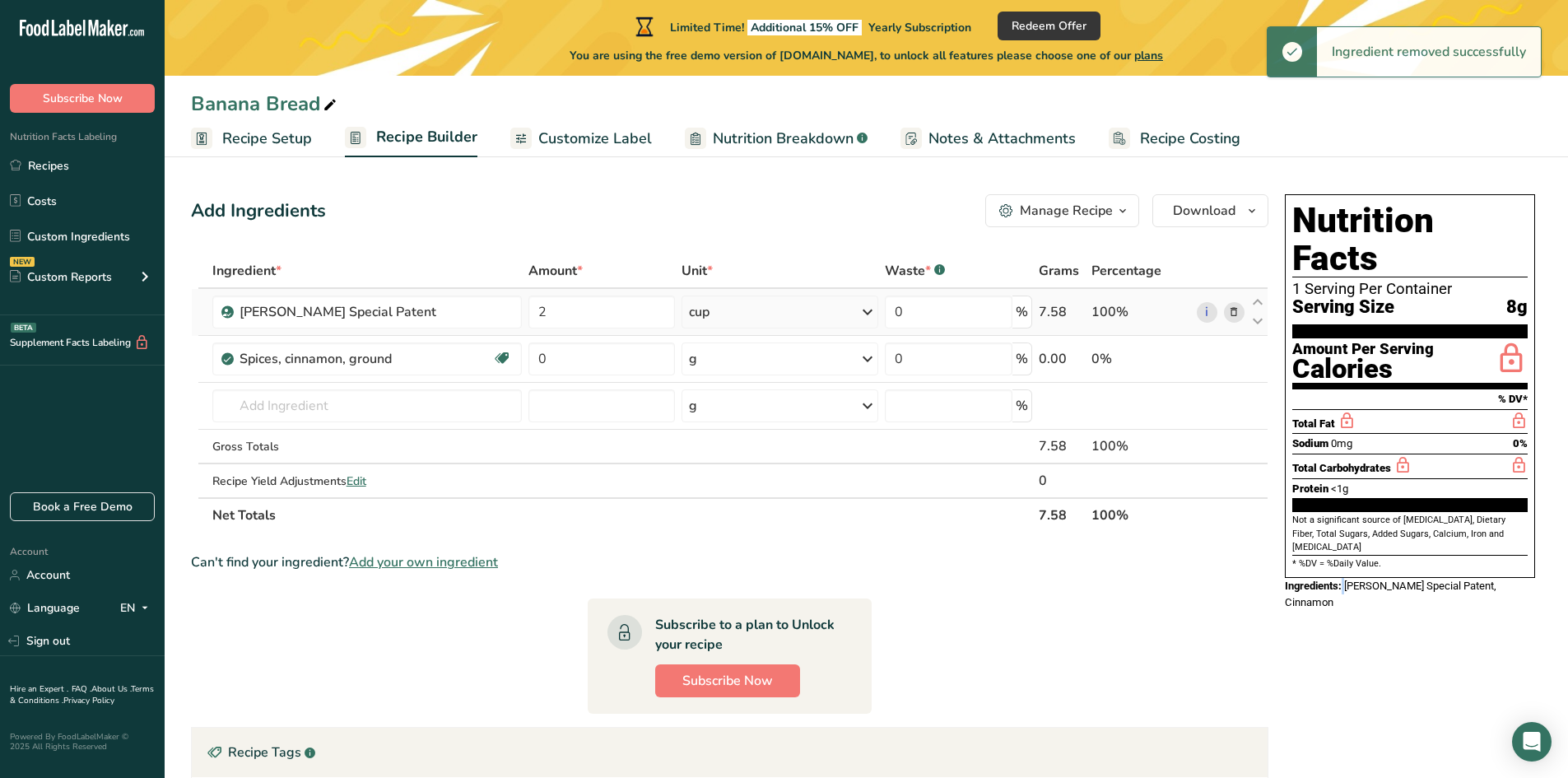
click at [1228, 316] on icon at bounding box center [1234, 312] width 12 height 17
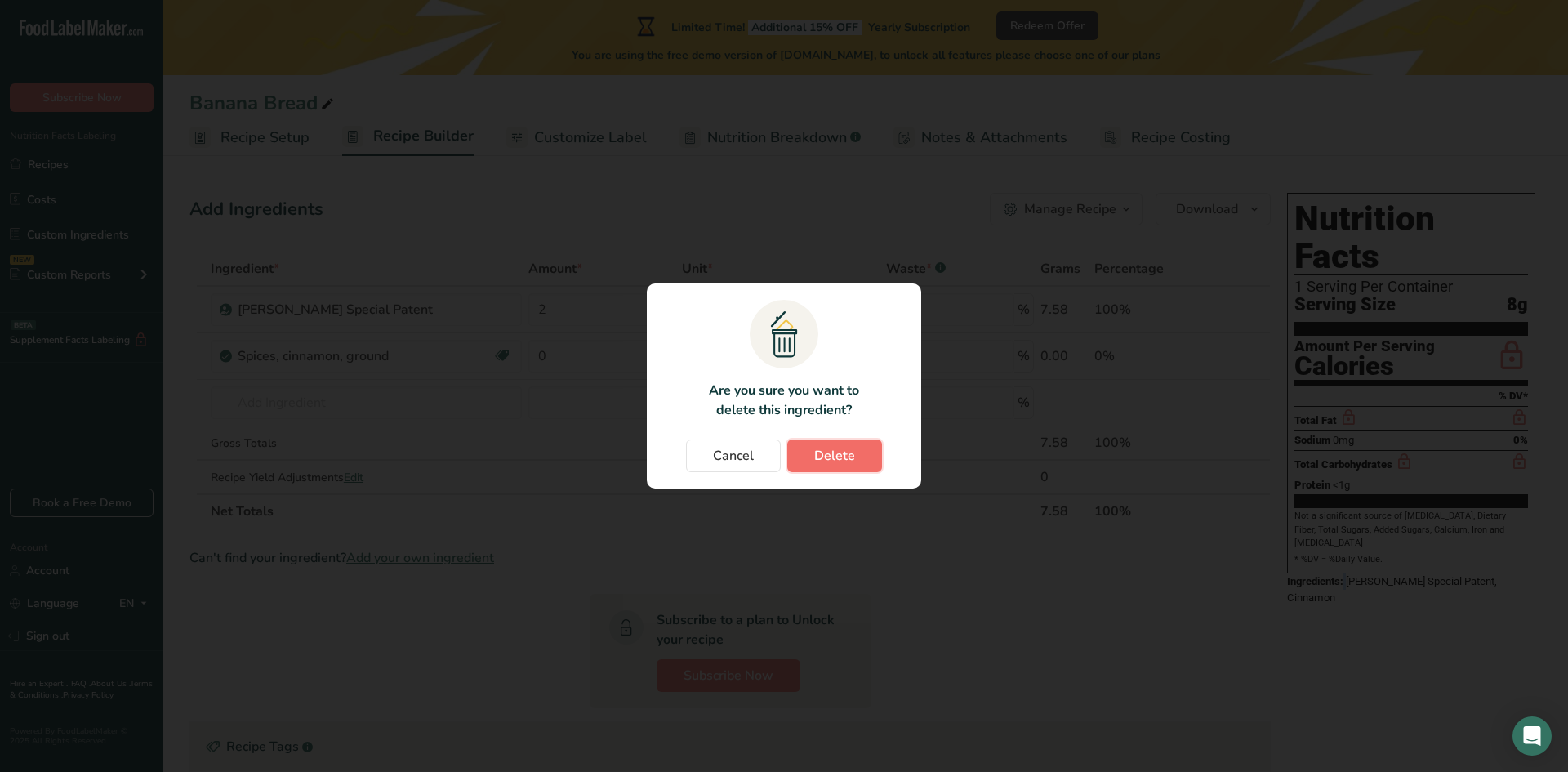
click at [846, 448] on span "Delete" at bounding box center [835, 455] width 41 height 20
type input "0"
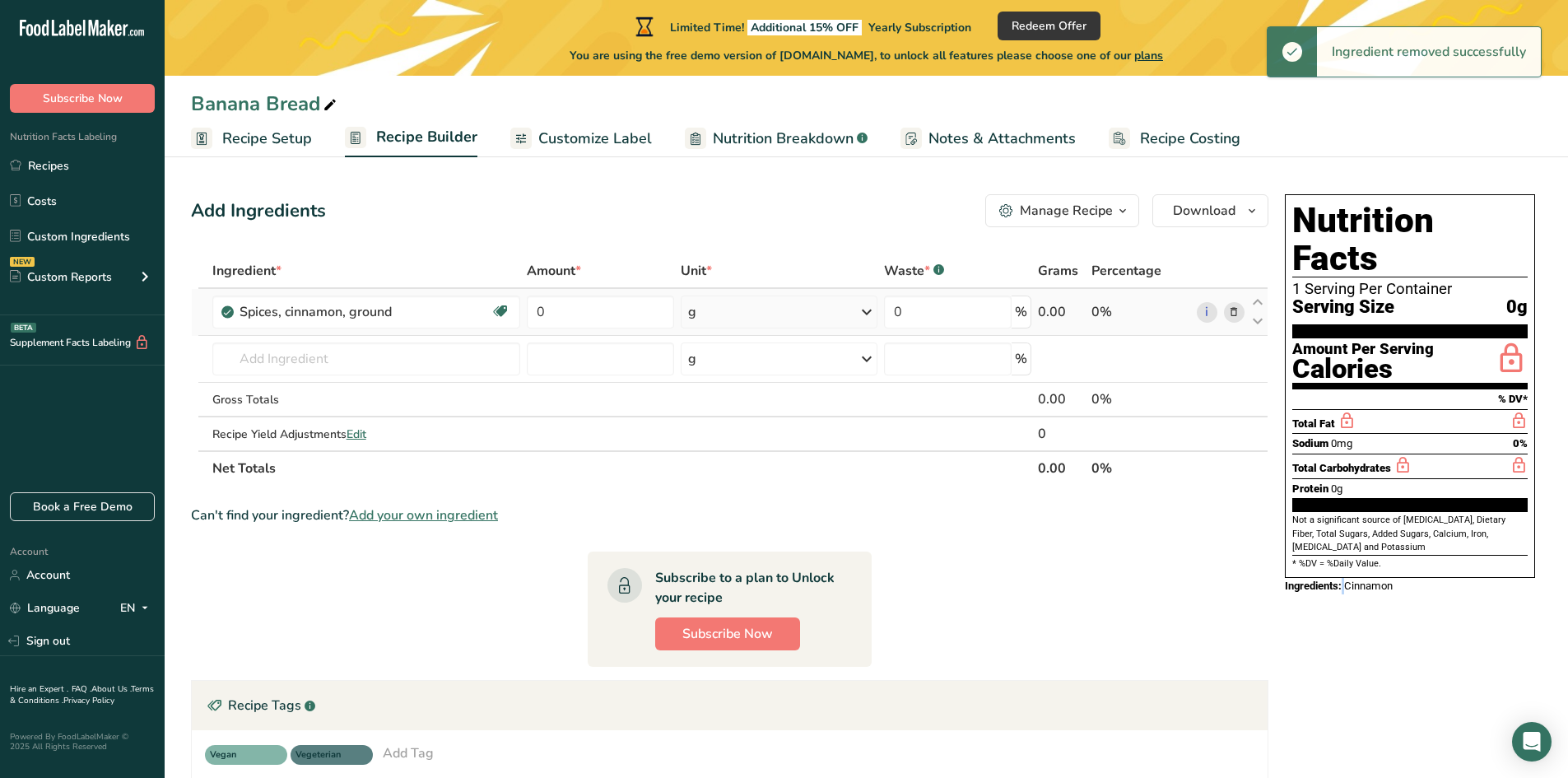
click at [1237, 321] on span at bounding box center [1234, 312] width 20 height 20
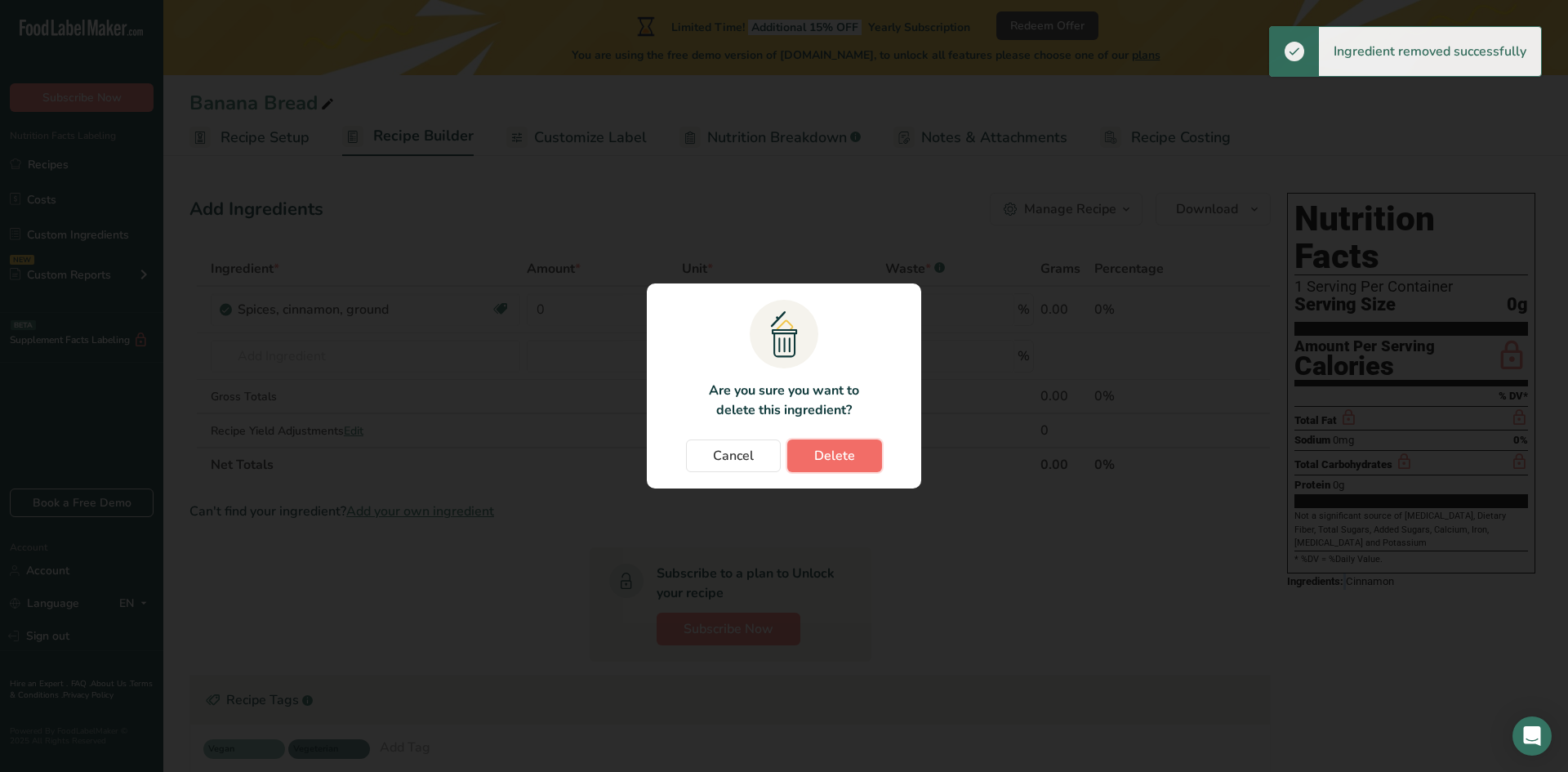
click at [857, 449] on button "Delete" at bounding box center [834, 455] width 95 height 33
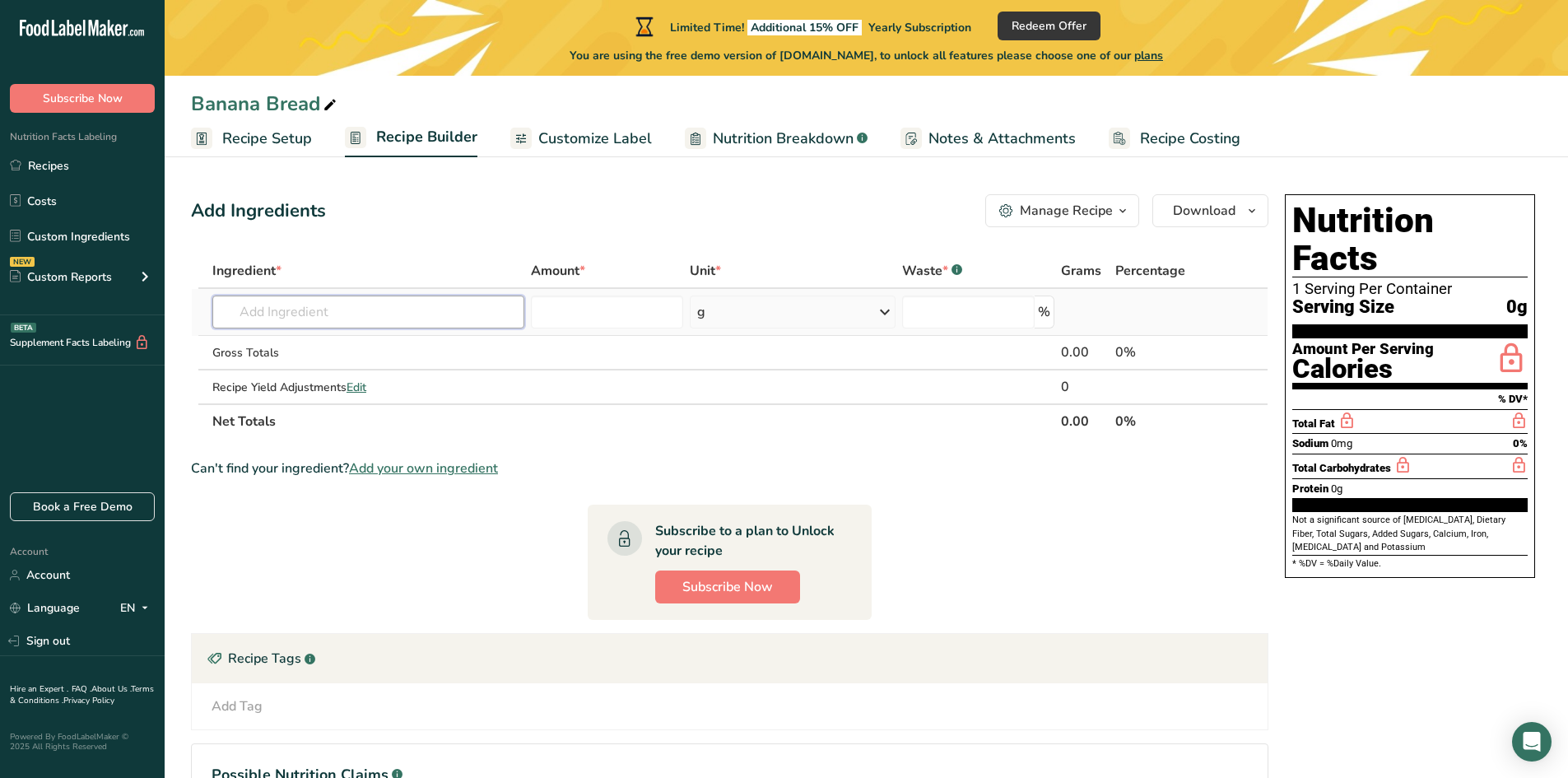
click at [299, 321] on input "text" at bounding box center [368, 312] width 312 height 33
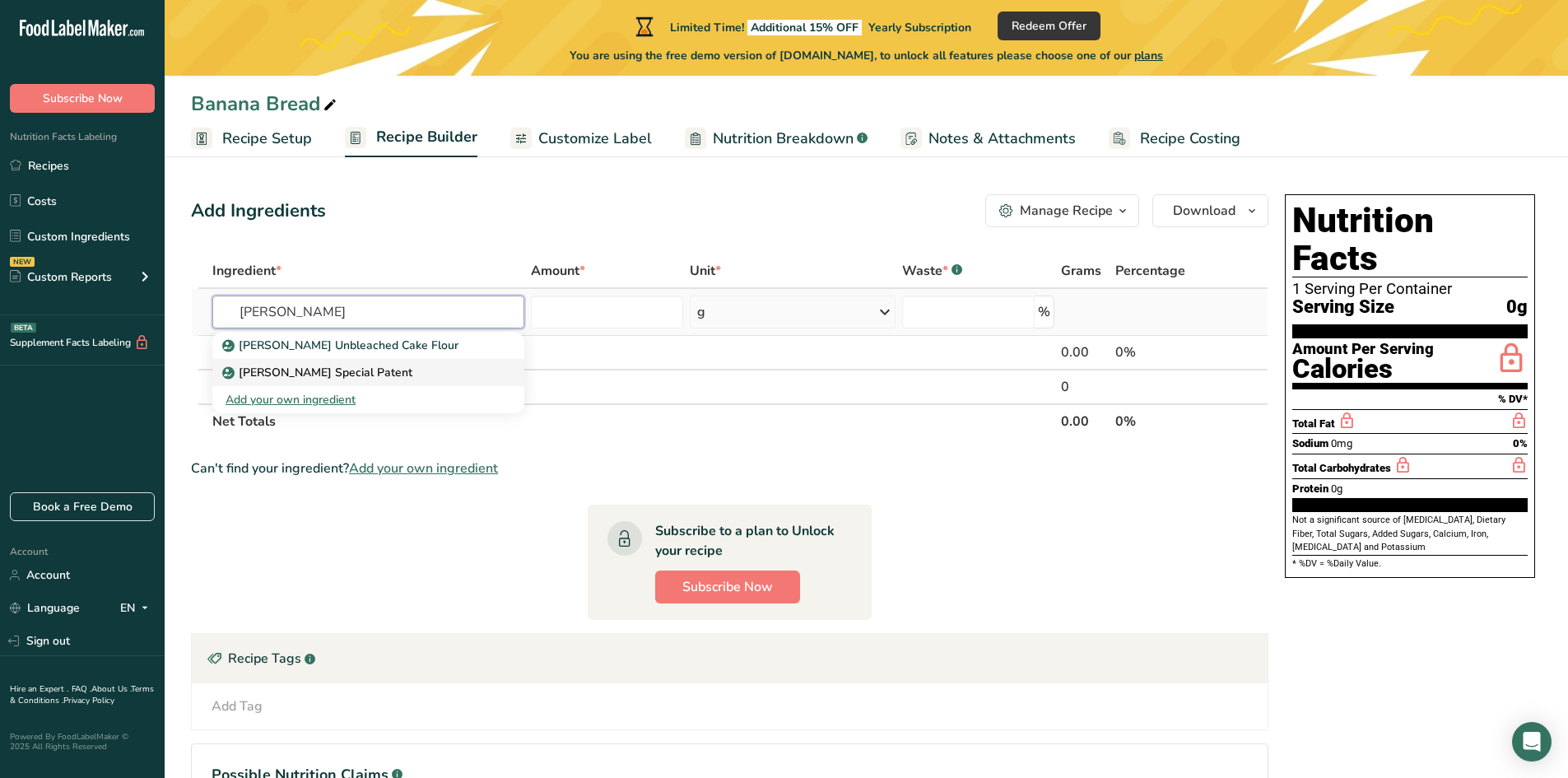
type input "[PERSON_NAME]"
click at [343, 374] on p "[PERSON_NAME] Special Patent" at bounding box center [318, 372] width 186 height 17
type input "[PERSON_NAME] Special Patent"
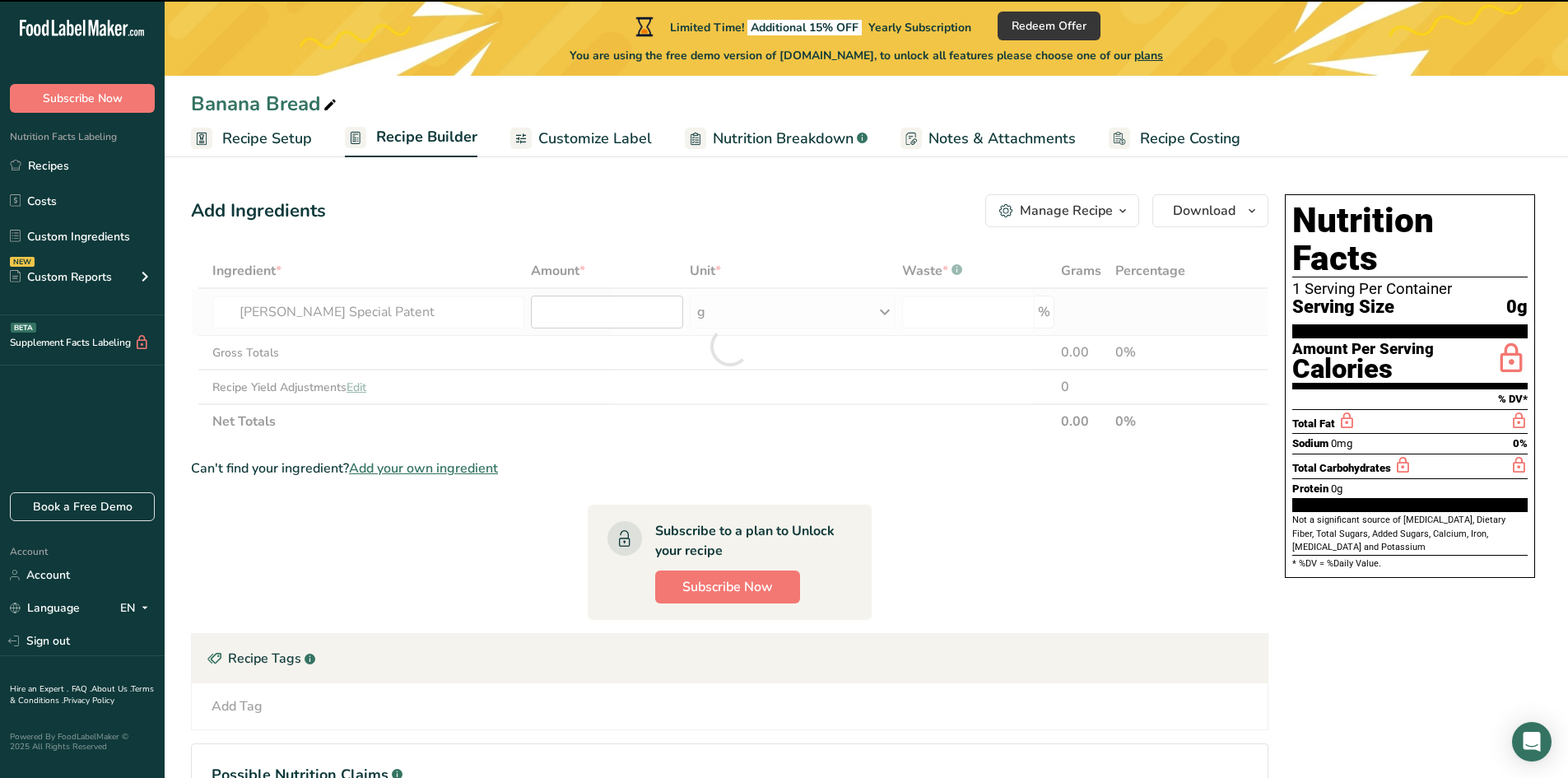
type input "0"
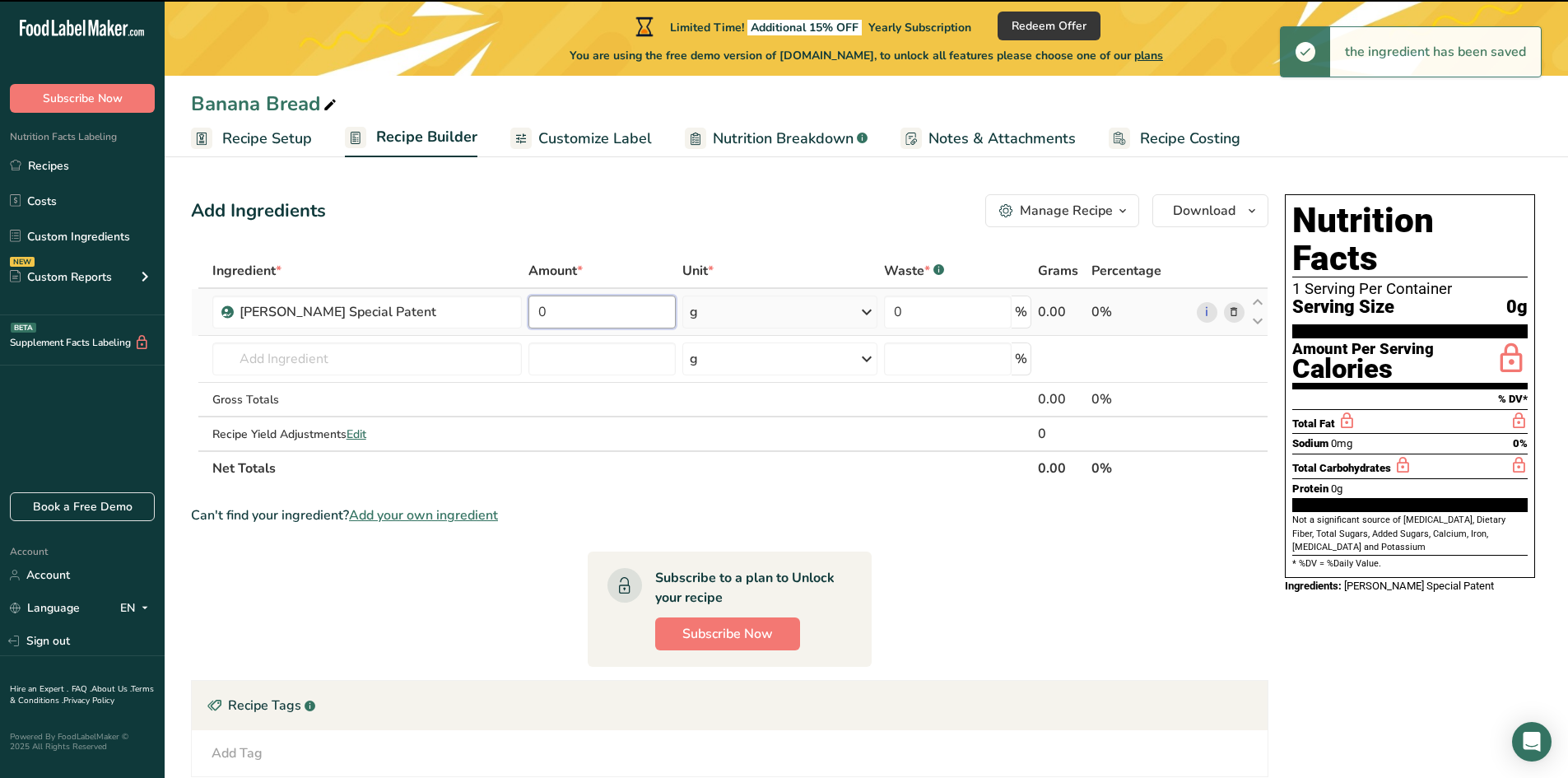
click at [561, 313] on input "0" at bounding box center [603, 312] width 148 height 33
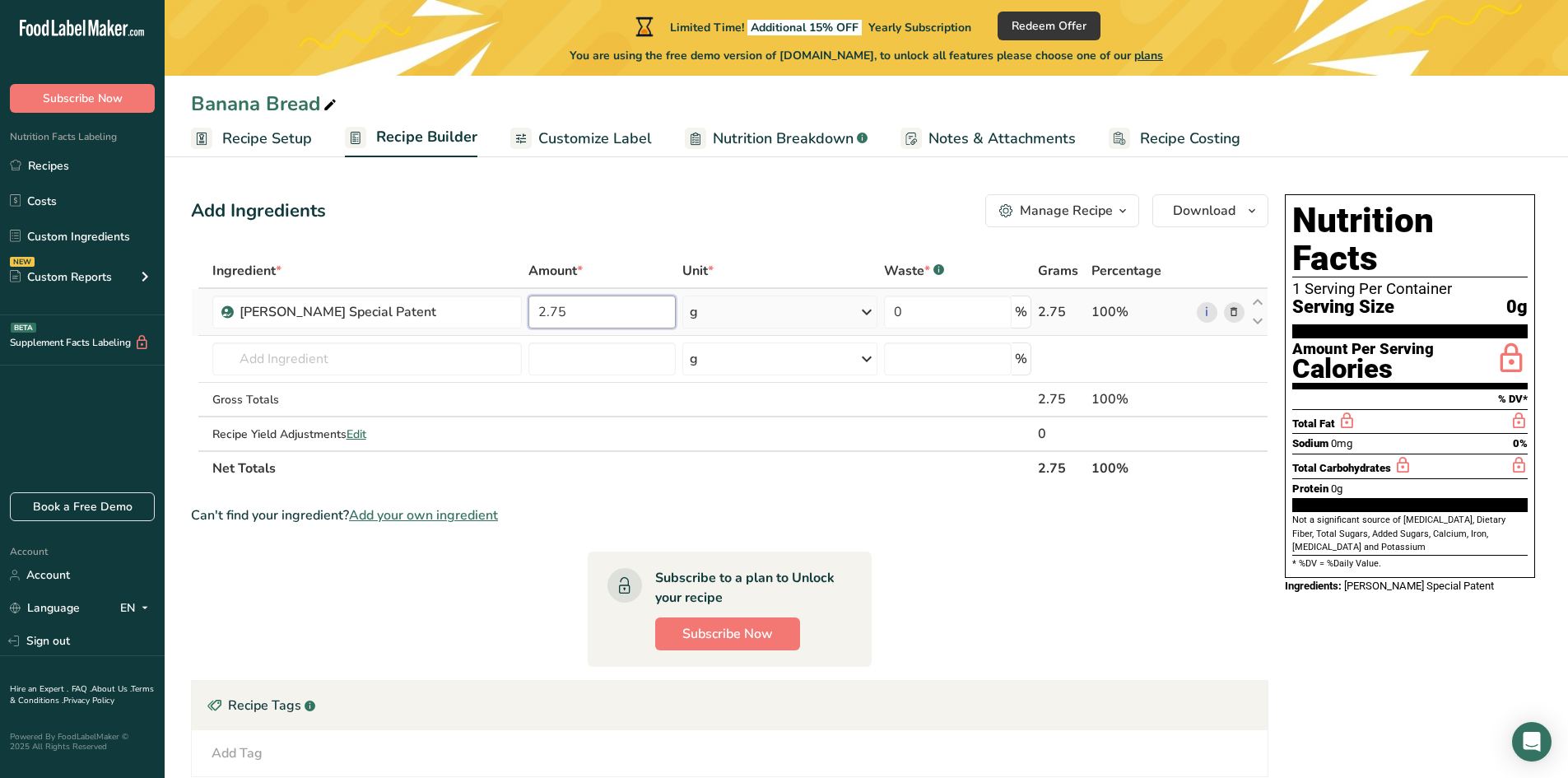
type input "2.75"
click at [728, 304] on div "Ingredient * Amount * Unit * Waste * .a-a{fill:#347362;}.b-a{fill:#fff;} Grams …" at bounding box center [729, 370] width 1077 height 232
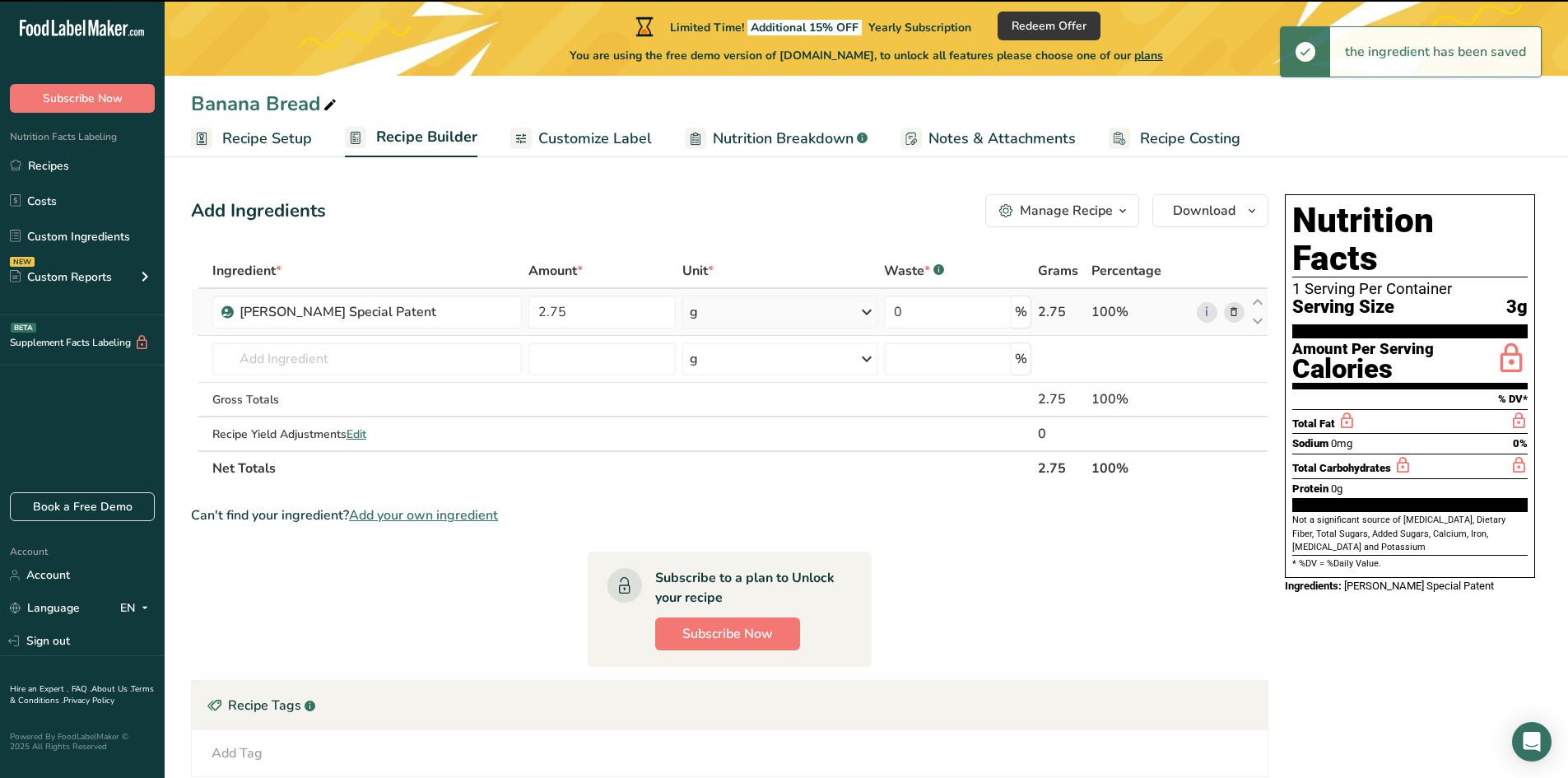
click at [729, 309] on div "g" at bounding box center [779, 312] width 195 height 33
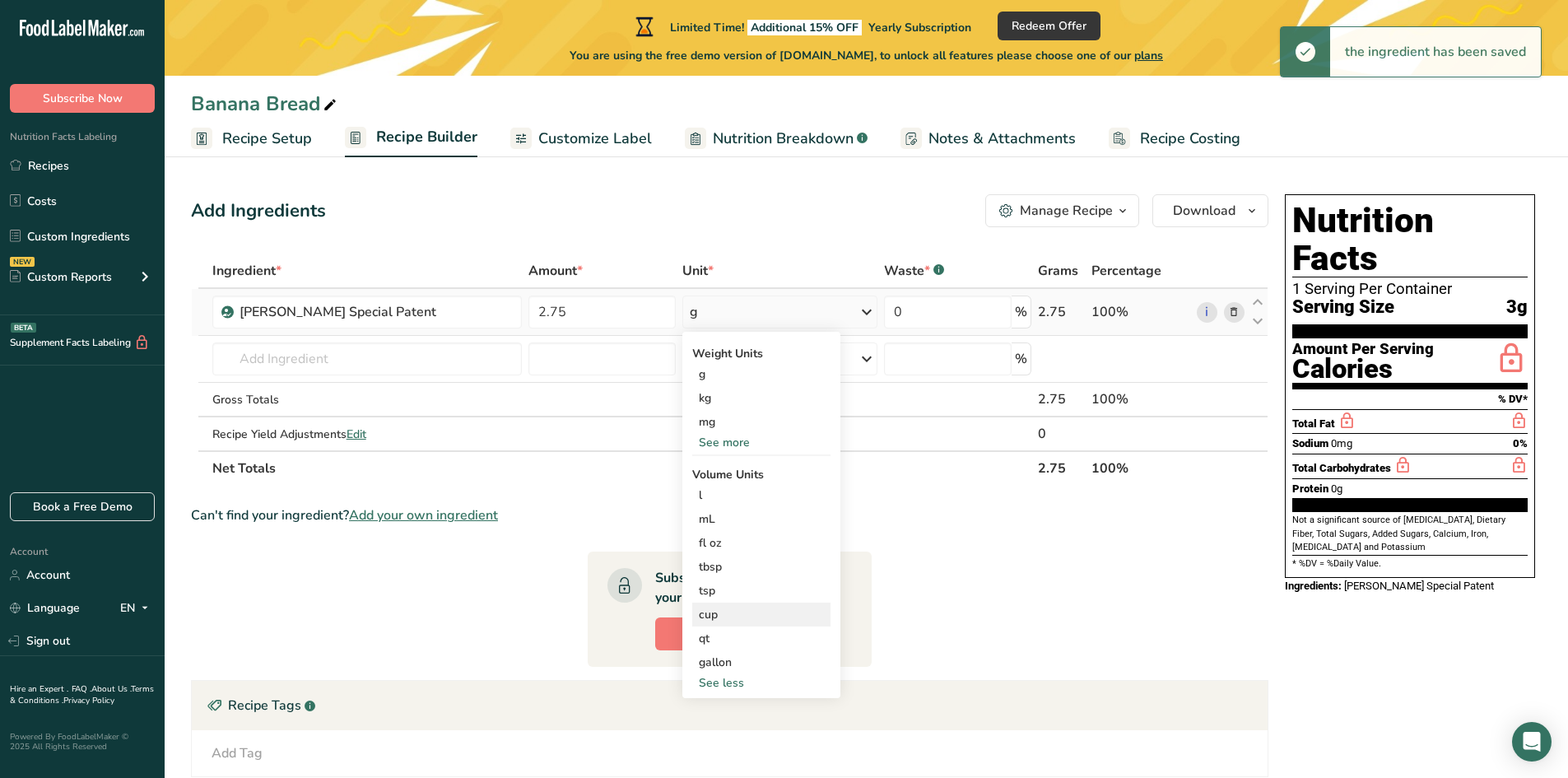
click at [714, 619] on div "cup" at bounding box center [761, 614] width 125 height 17
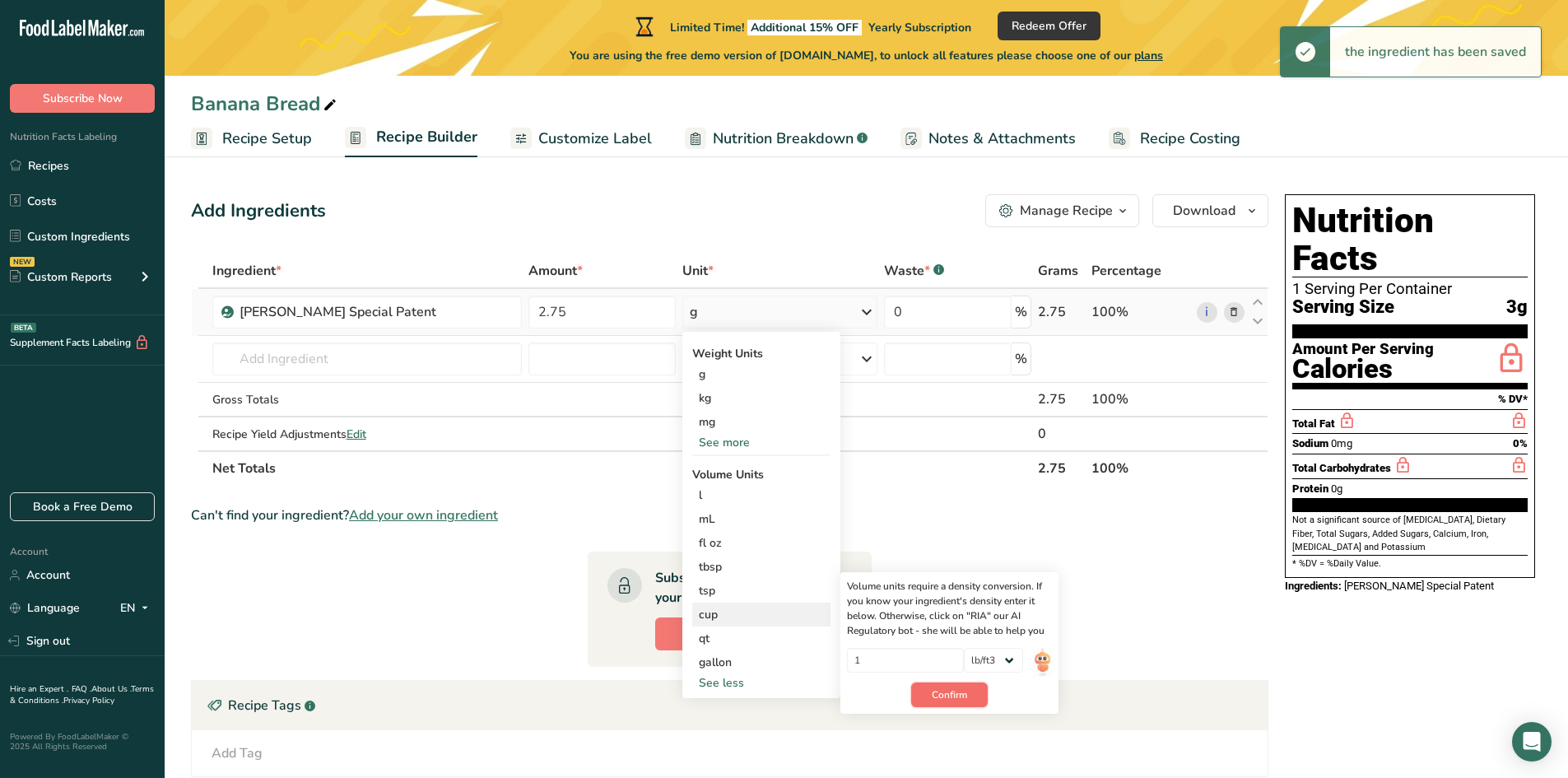
click at [959, 693] on span "Confirm" at bounding box center [949, 694] width 36 height 15
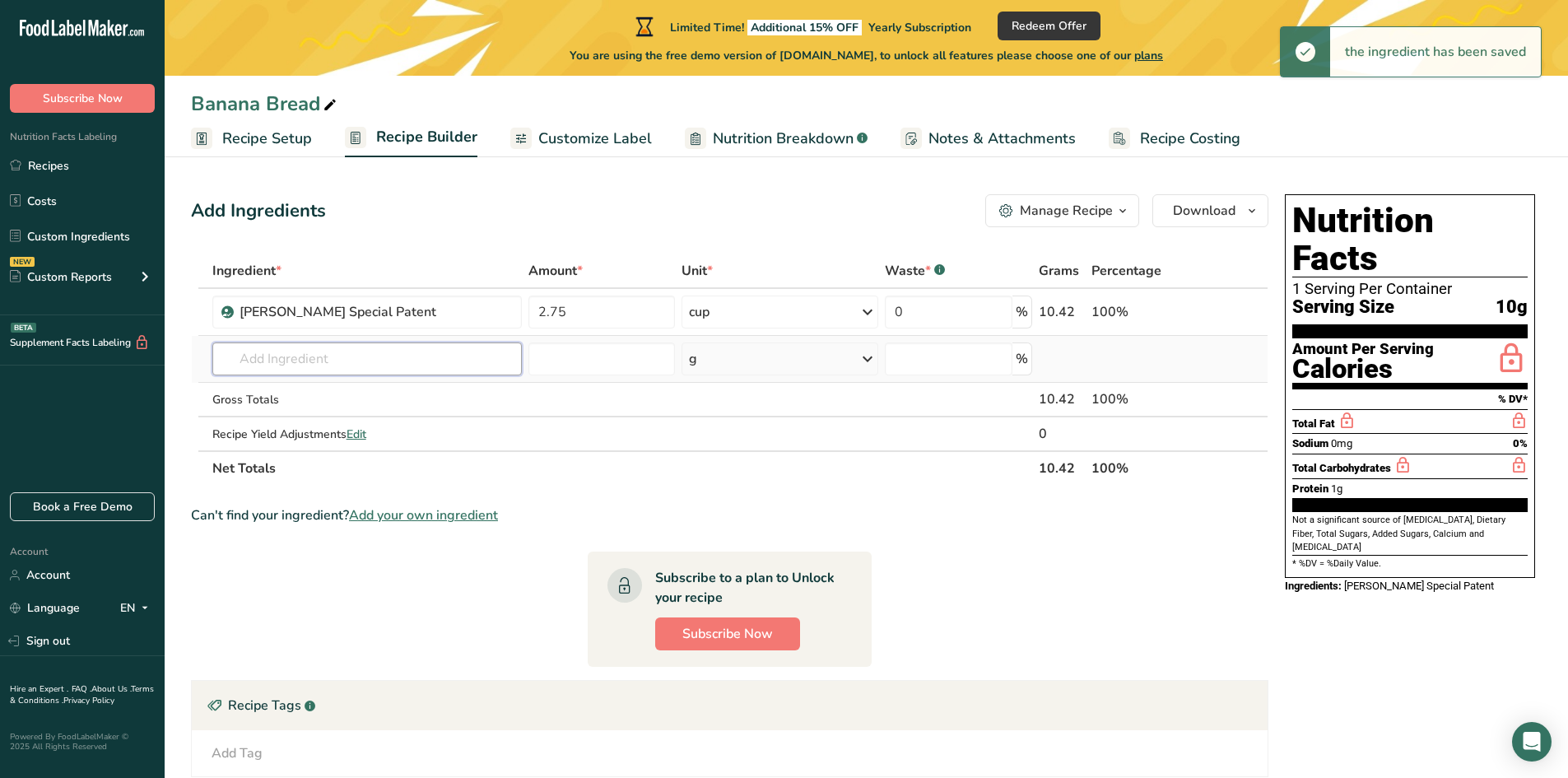
click at [298, 360] on input "text" at bounding box center [366, 359] width 309 height 33
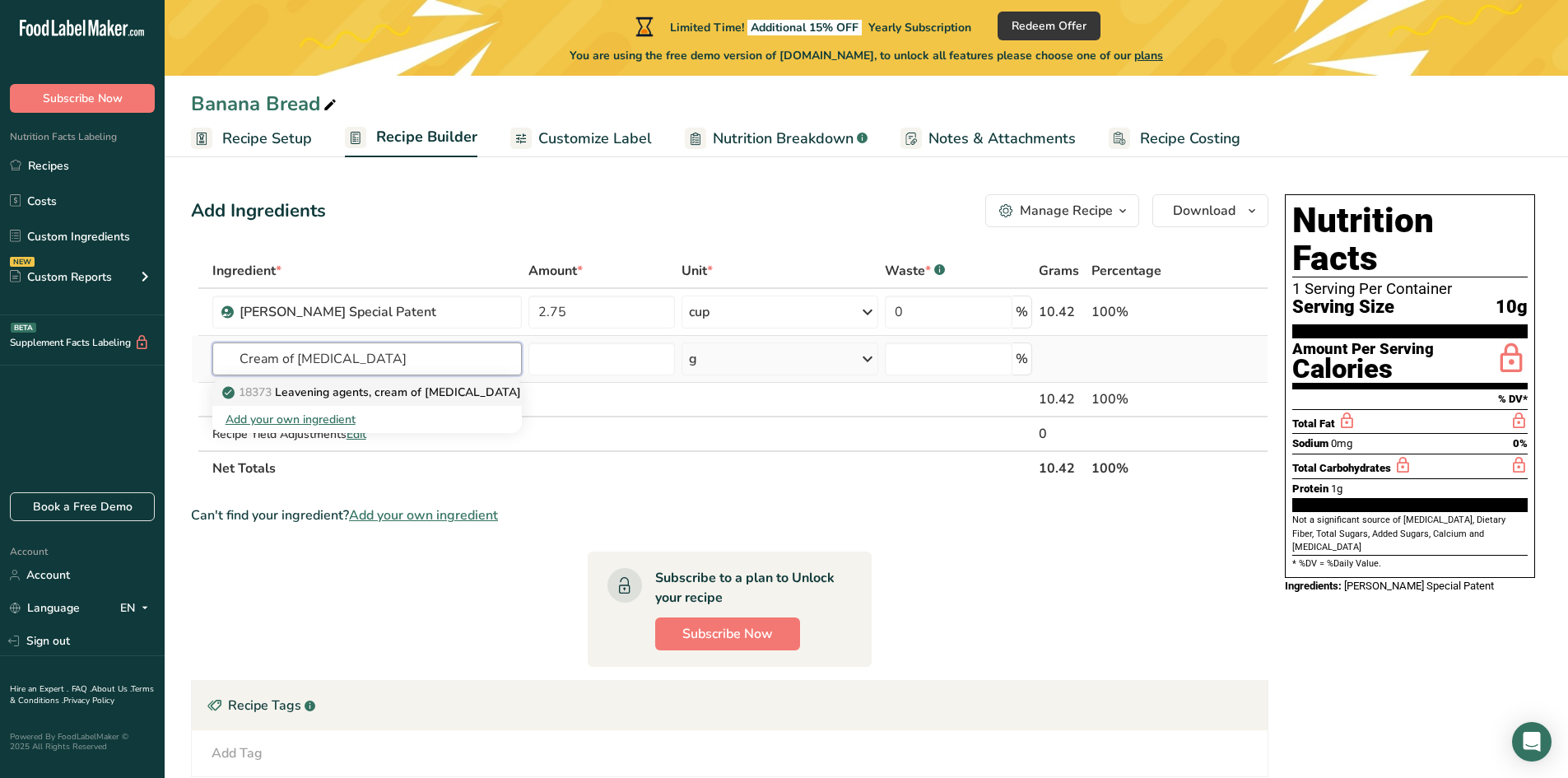
type input "Cream of Tartar"
click at [372, 387] on p "18373 Leavening agents, cream of tartar" at bounding box center [373, 392] width 296 height 17
type input "Leavening agents, cream of tartar"
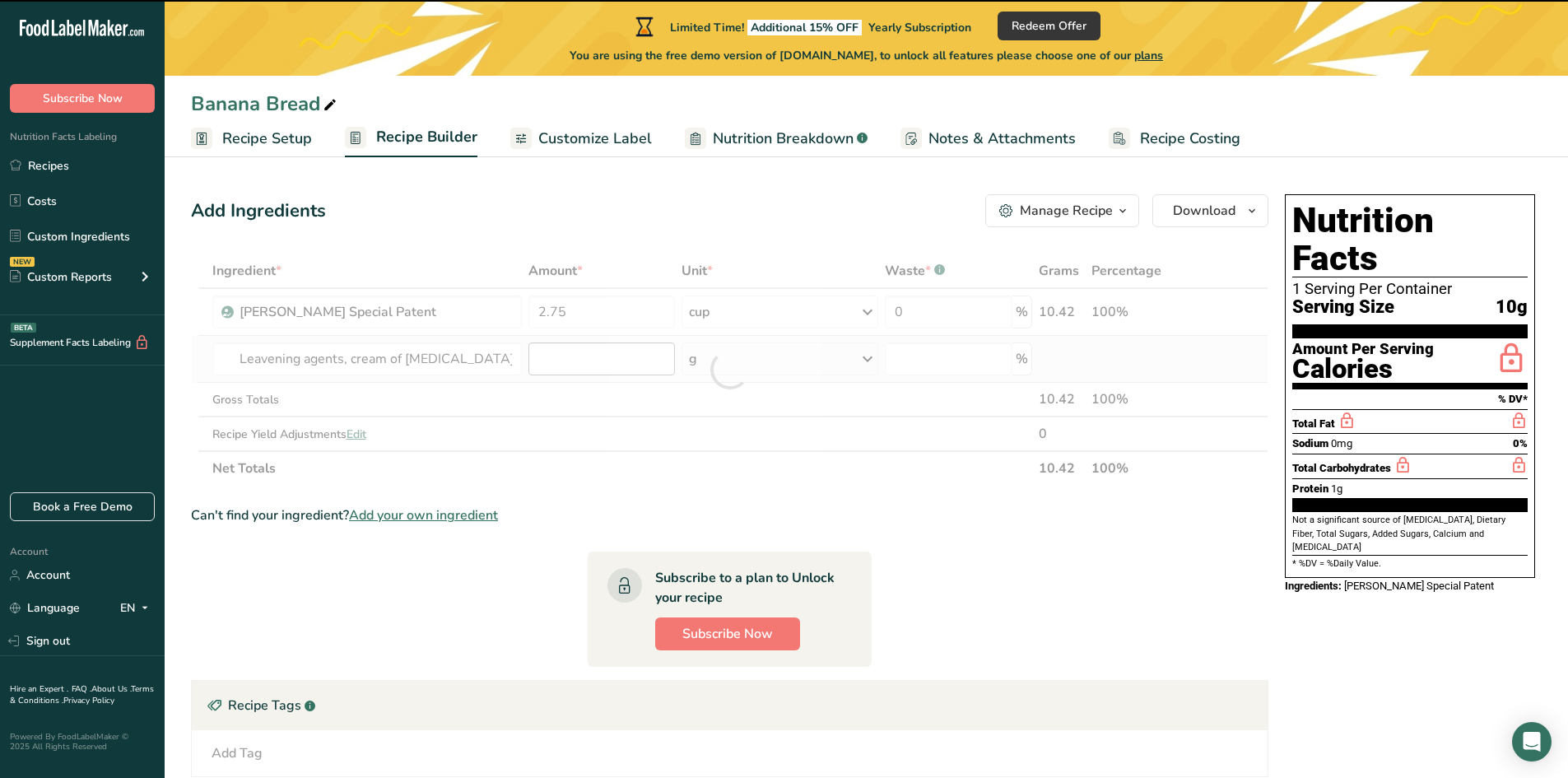
type input "0"
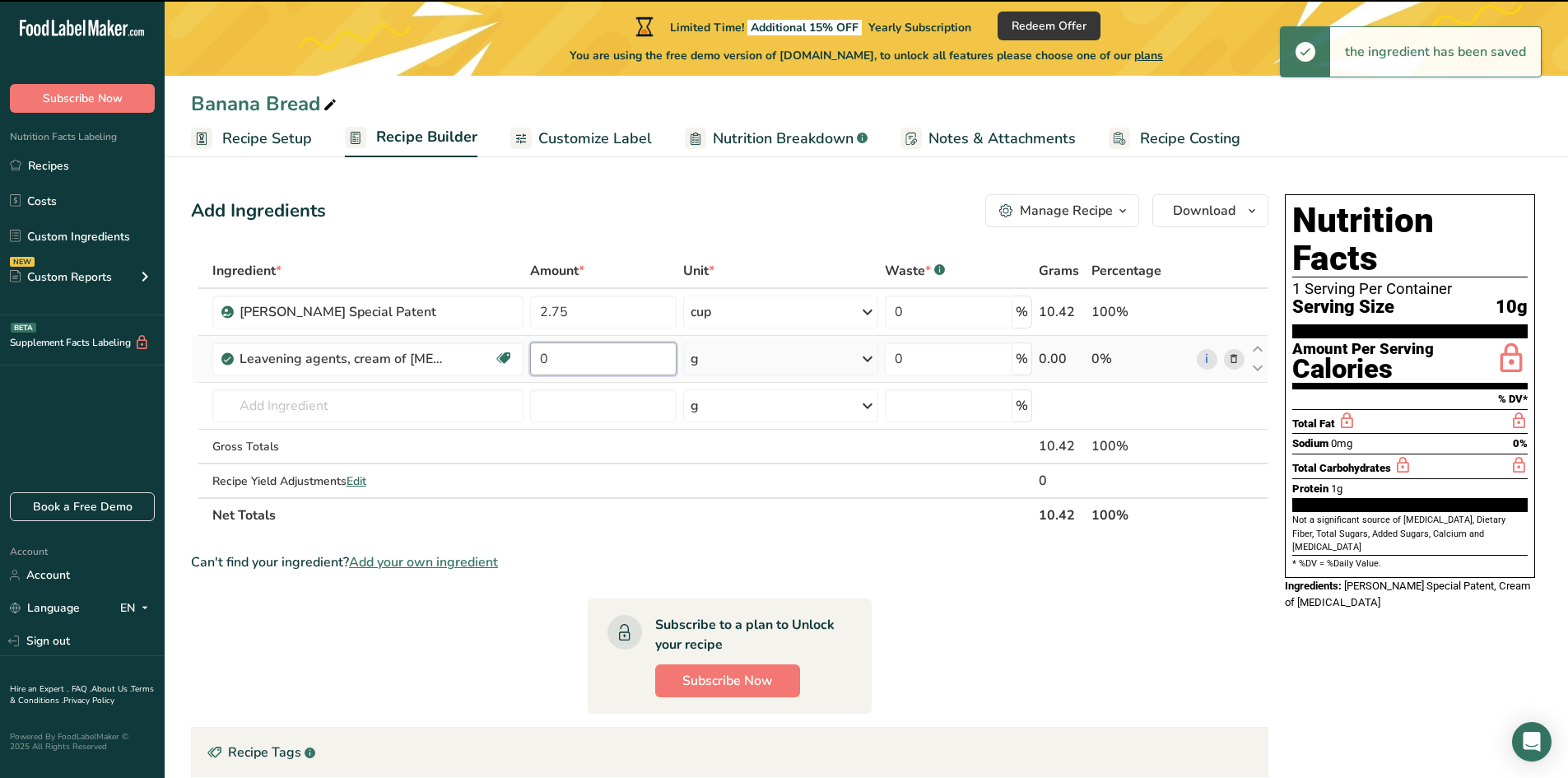
click at [565, 360] on input "0" at bounding box center [603, 359] width 147 height 33
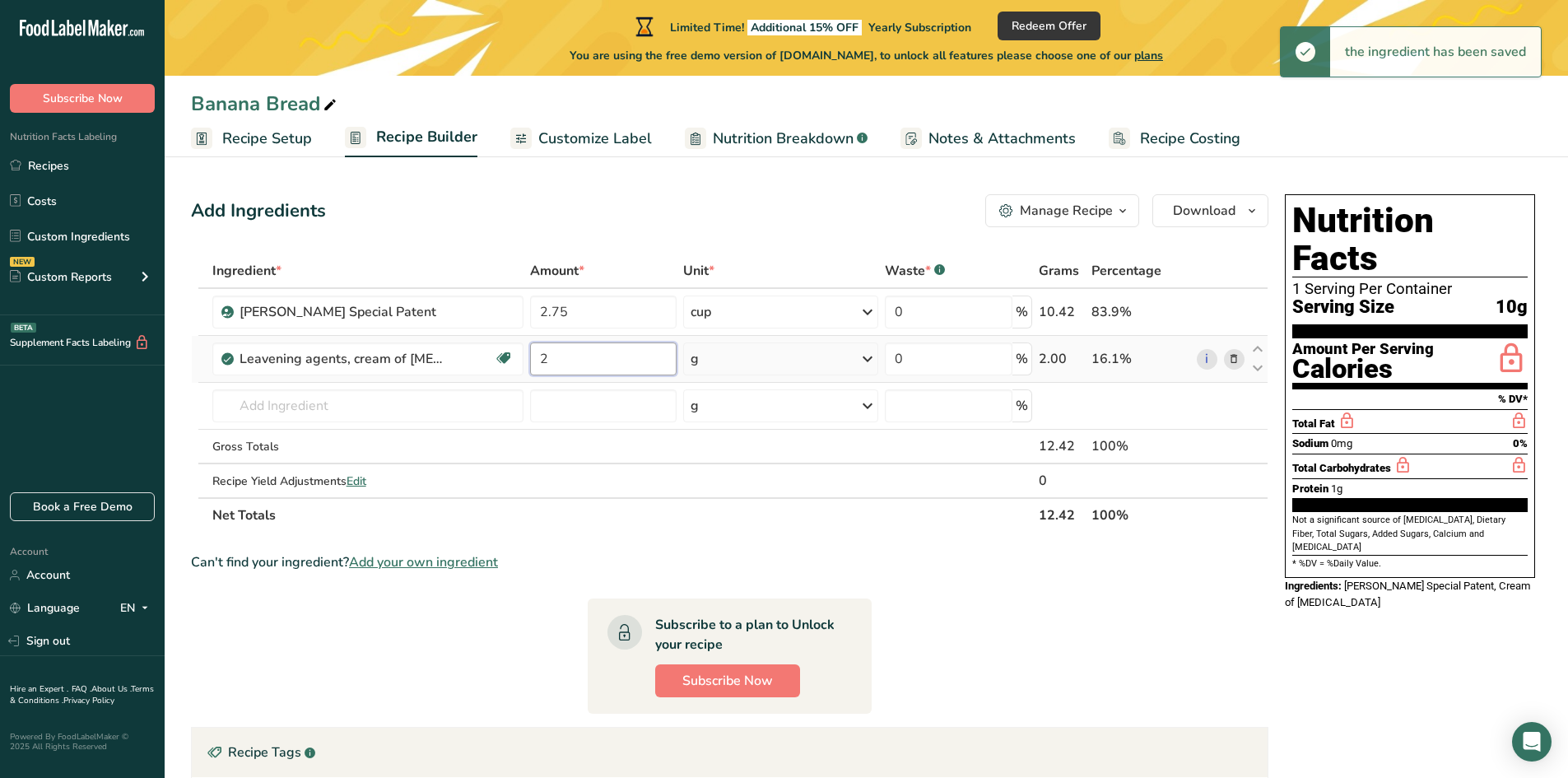
type input "2"
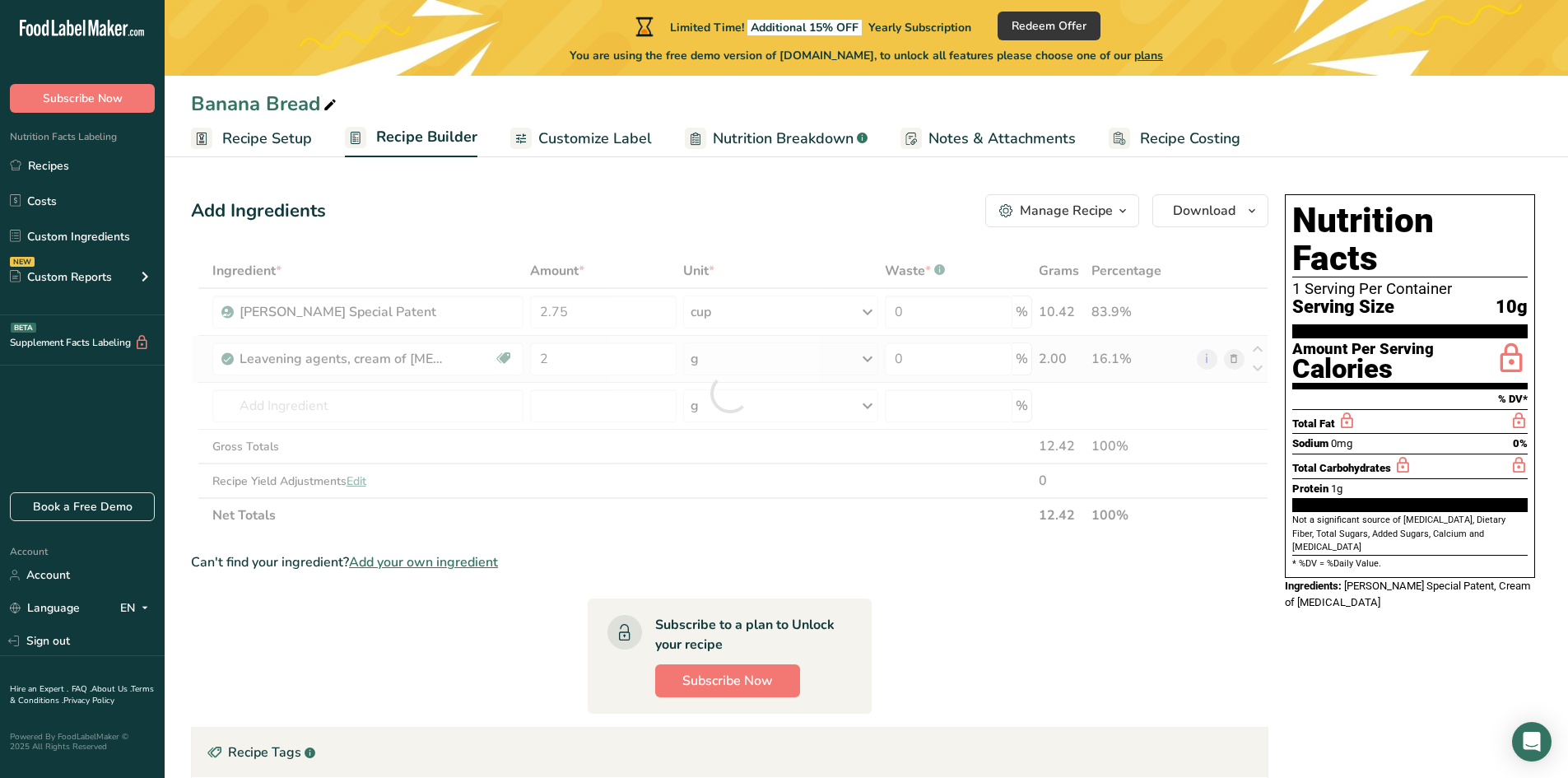
click at [719, 360] on div "Ingredient * Amount * Unit * Waste * .a-a{fill:#347362;}.b-a{fill:#fff;} Grams …" at bounding box center [729, 393] width 1077 height 279
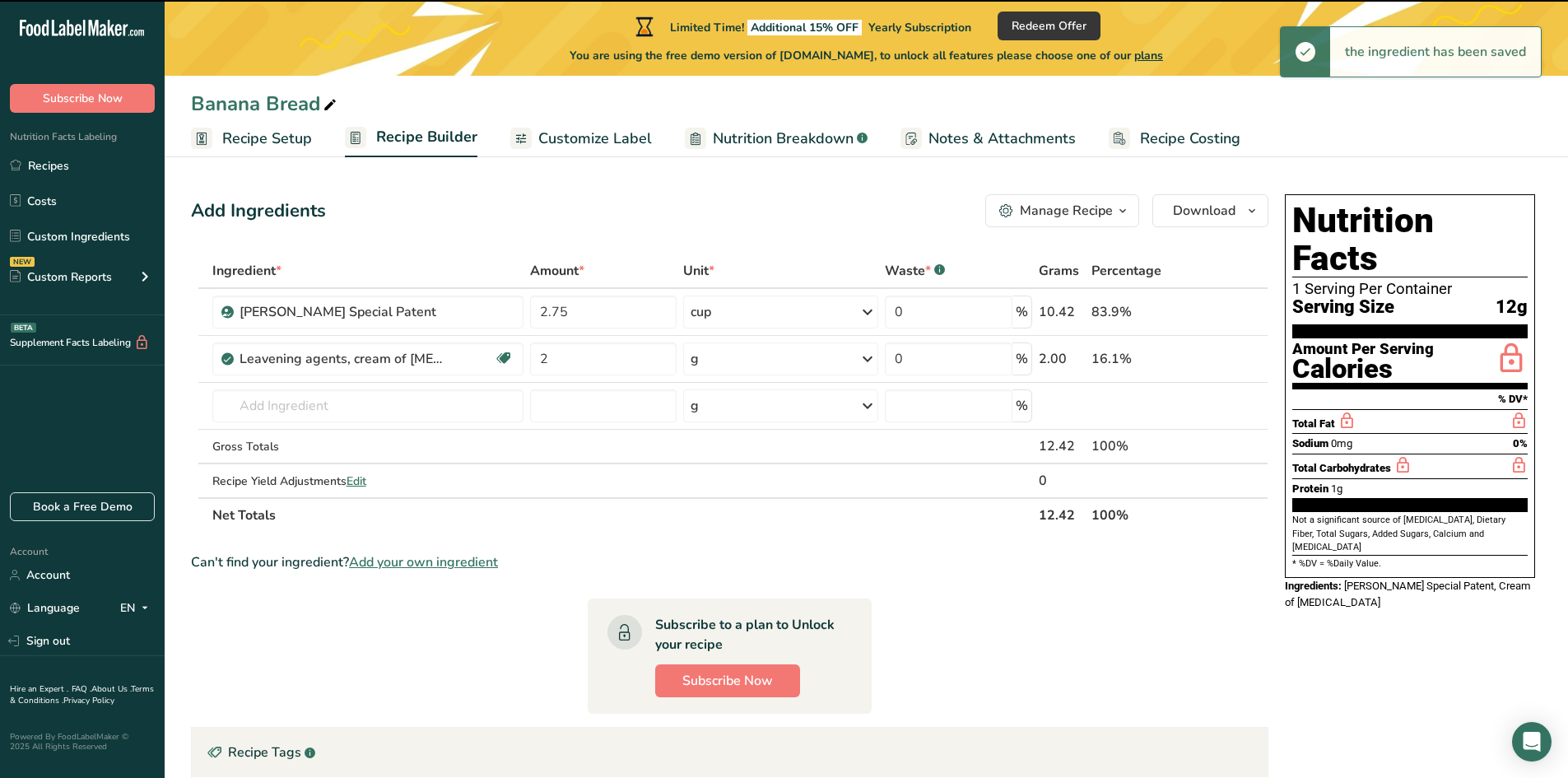
click at [719, 360] on div "g" at bounding box center [780, 359] width 195 height 33
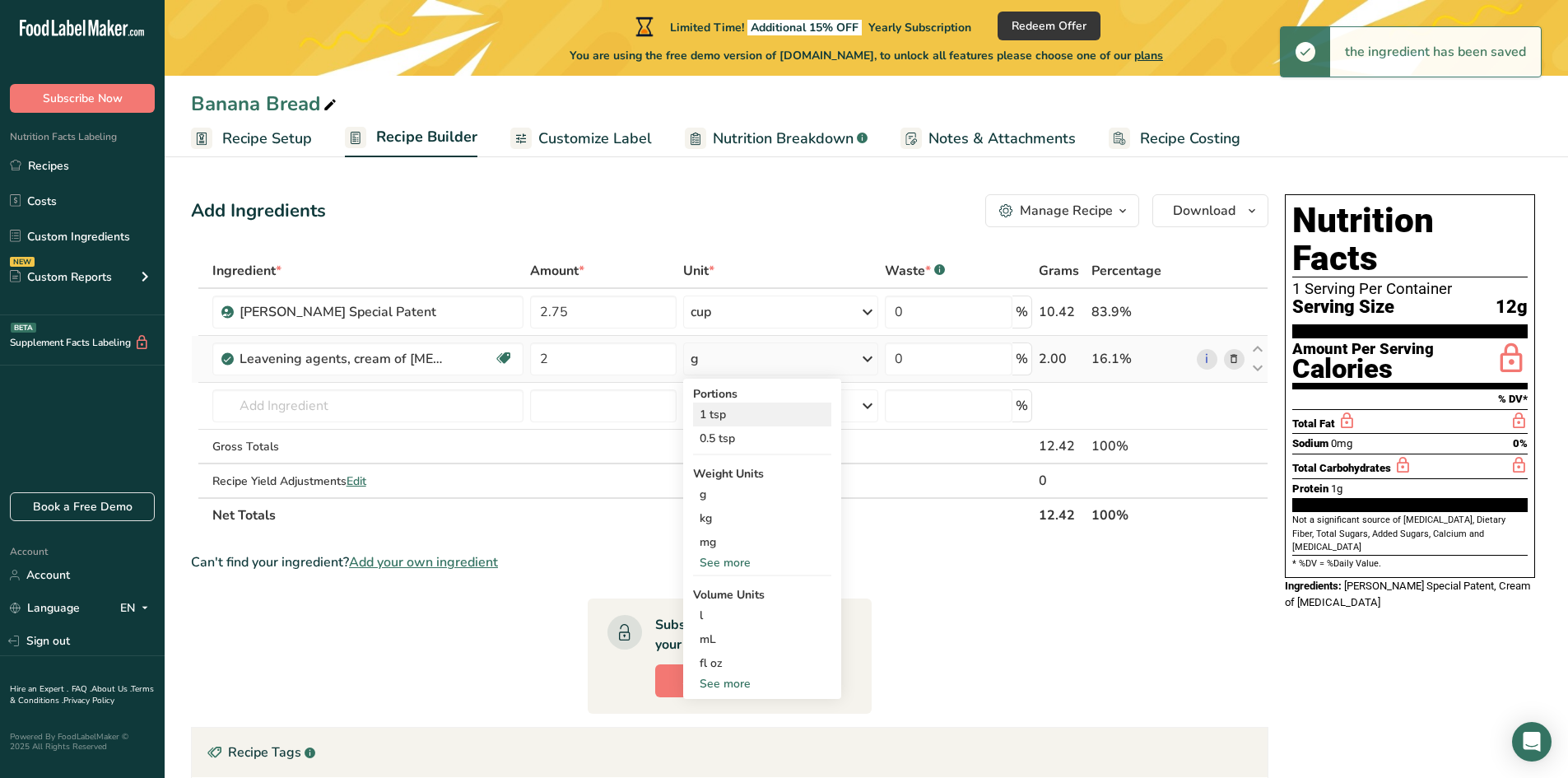
click at [714, 411] on div "1 tsp" at bounding box center [762, 414] width 138 height 24
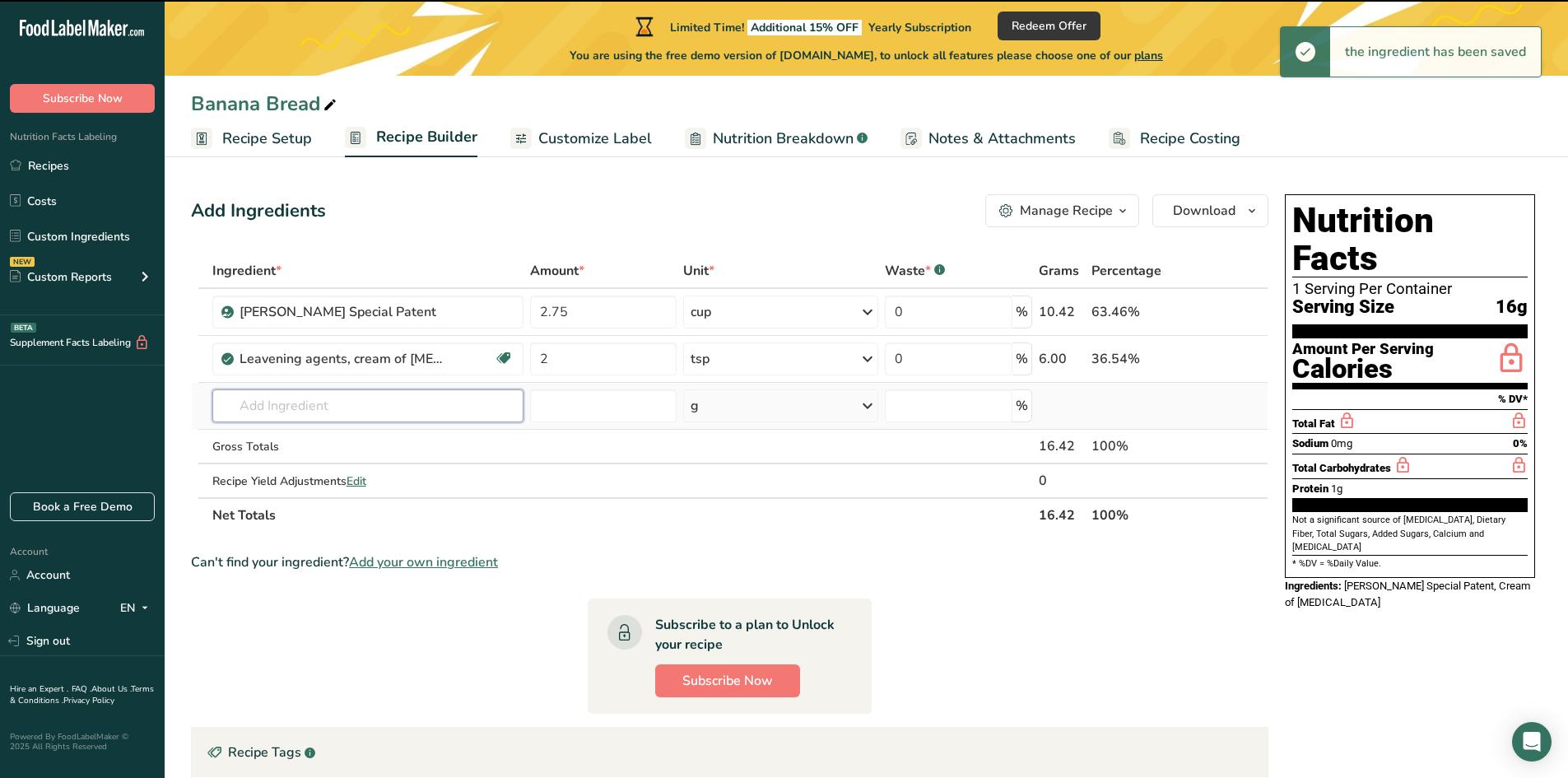
click at [283, 408] on input "text" at bounding box center [368, 406] width 312 height 33
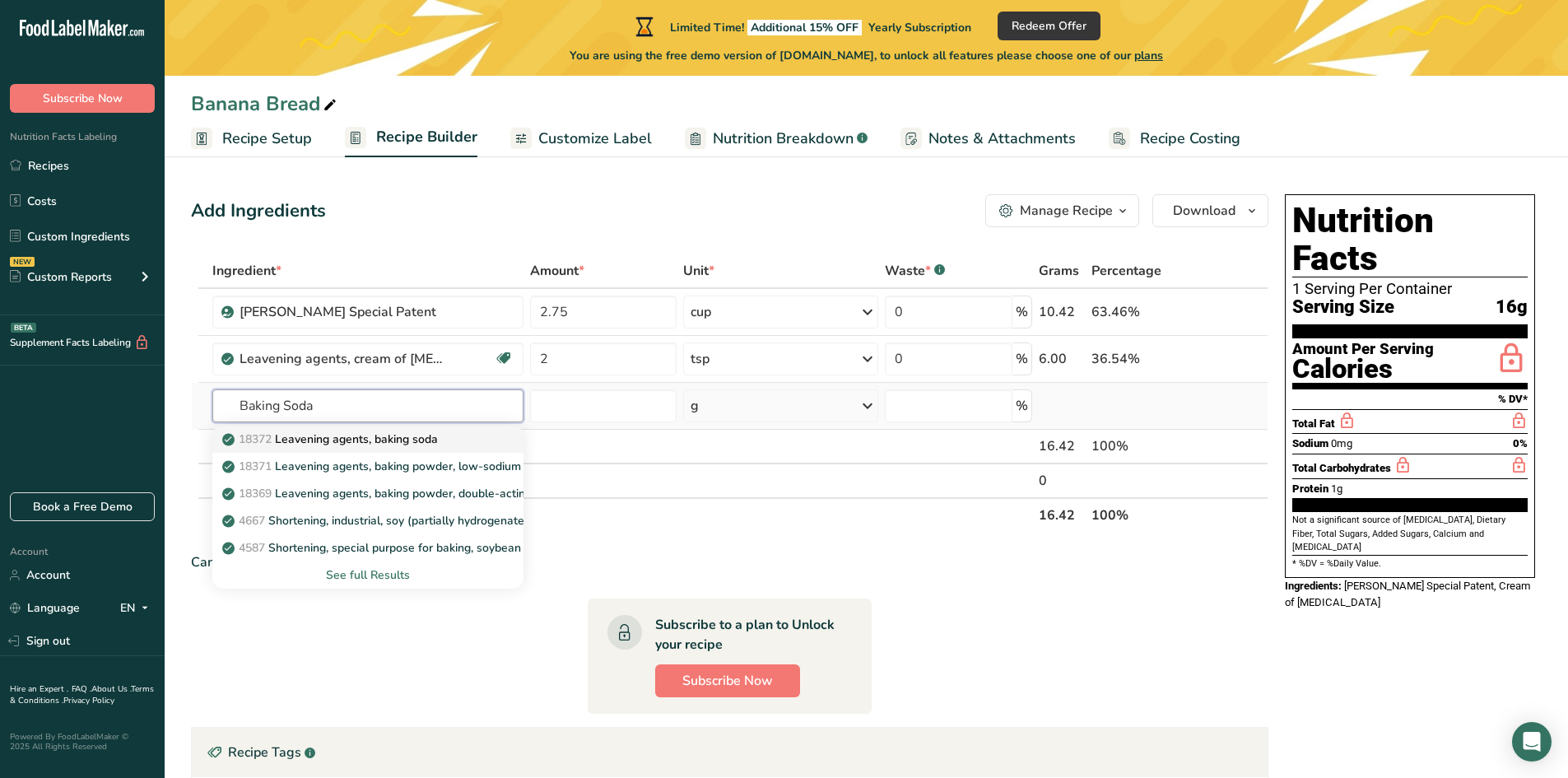
type input "Baking Soda"
click at [335, 432] on p "18372 Leavening agents, baking soda" at bounding box center [332, 438] width 212 height 17
type input "Leavening agents, baking soda"
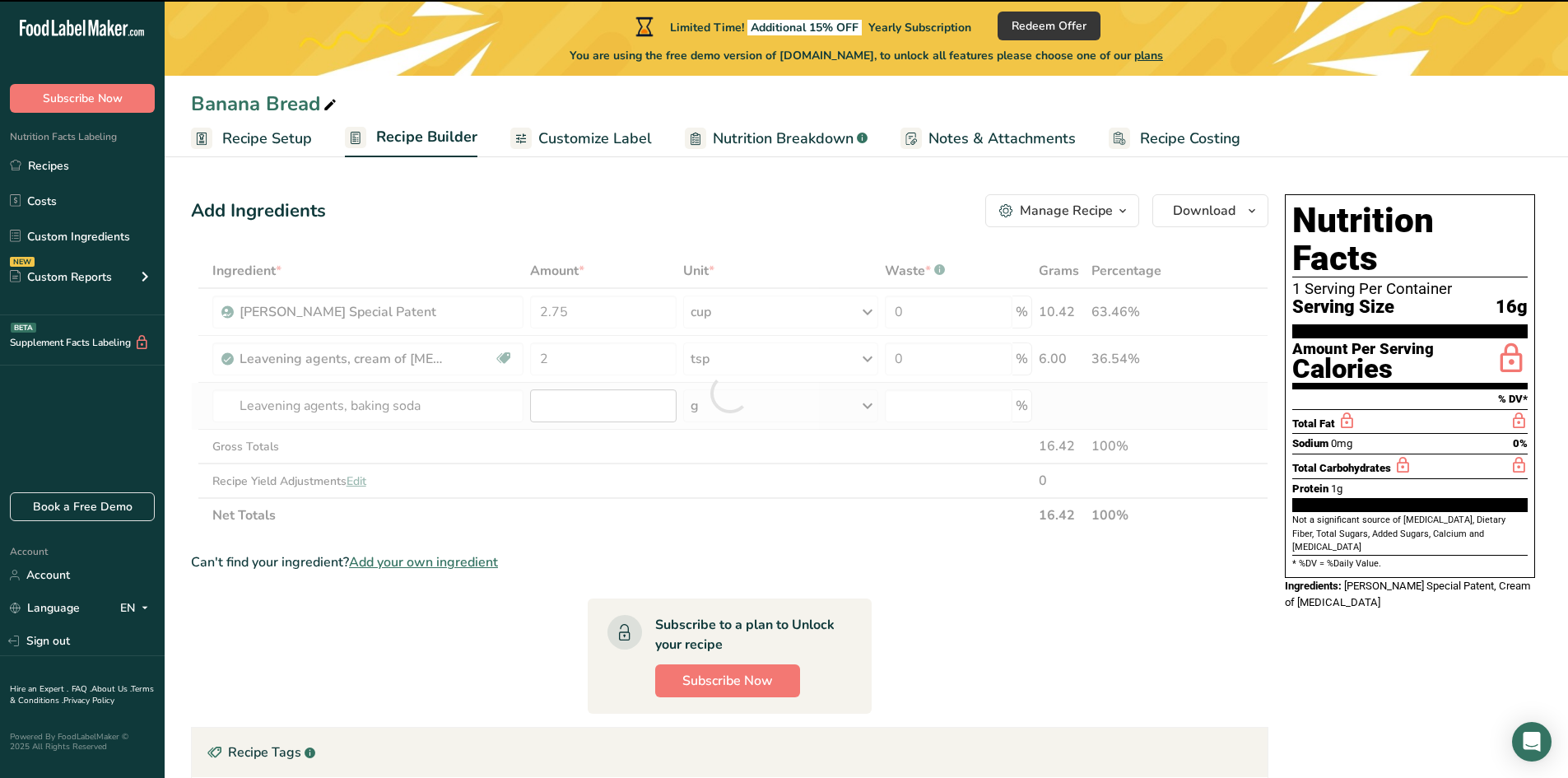
type input "0"
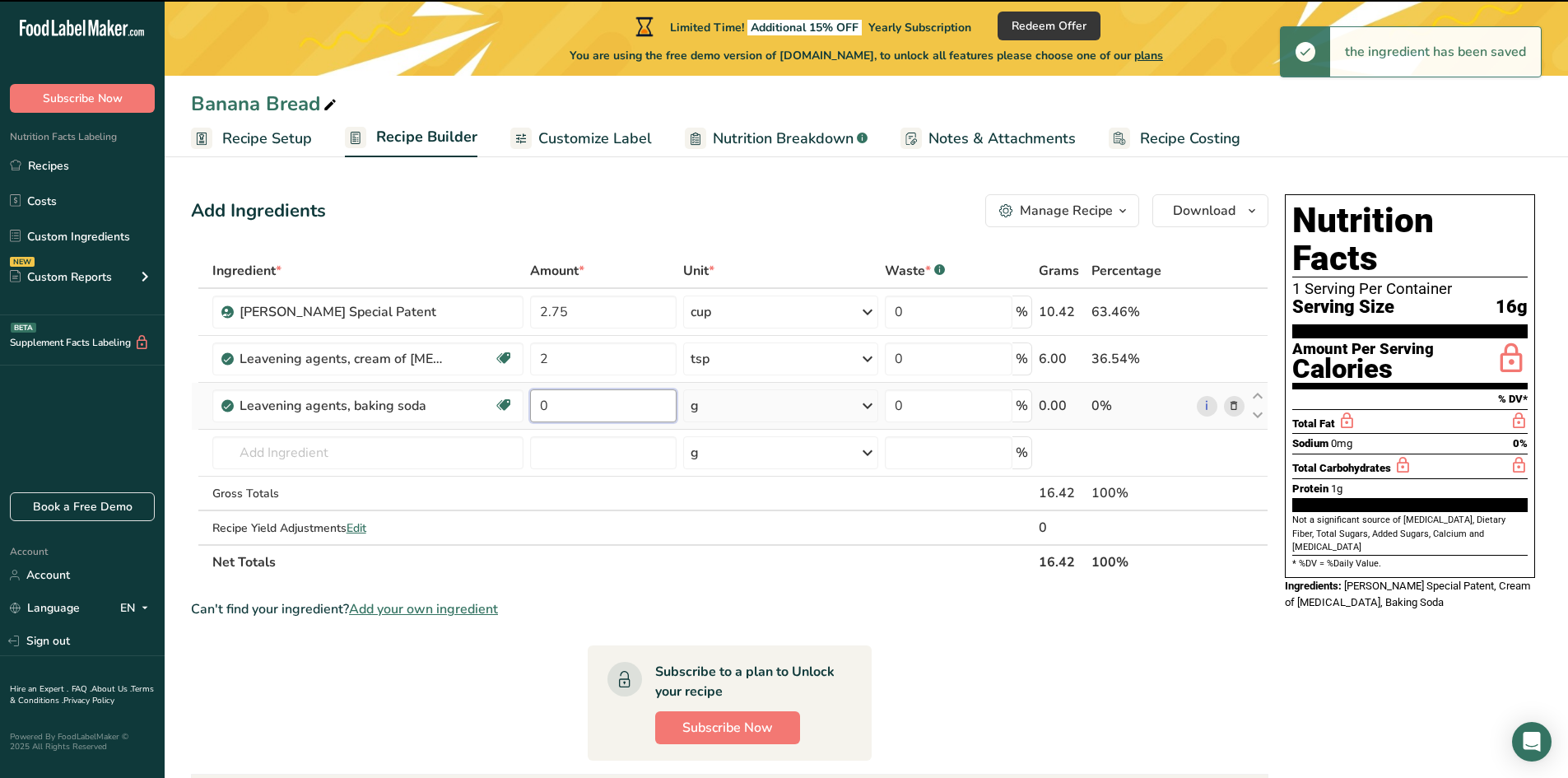
click at [560, 403] on input "0" at bounding box center [603, 406] width 147 height 33
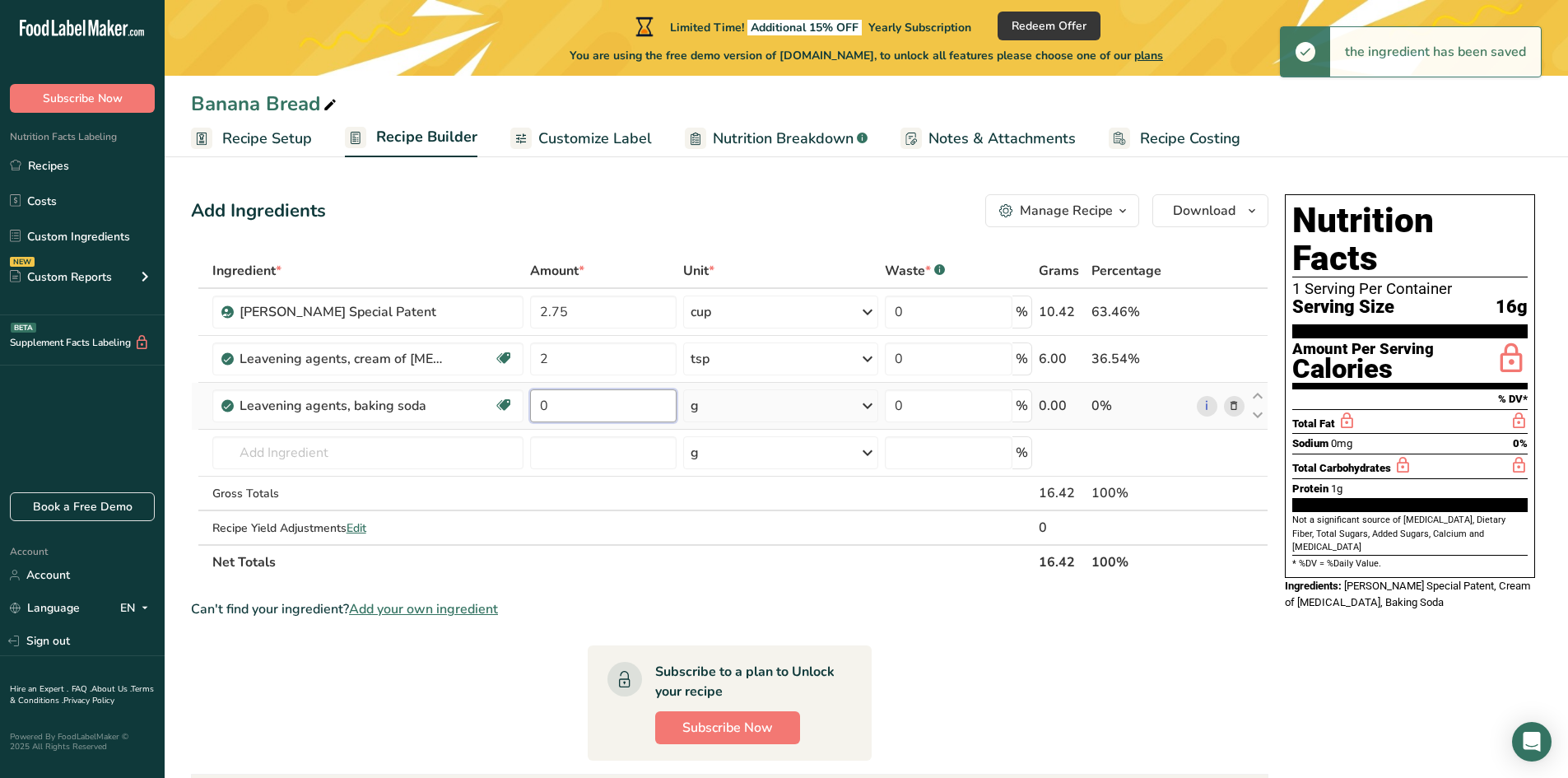
click at [560, 403] on input "0" at bounding box center [603, 406] width 147 height 33
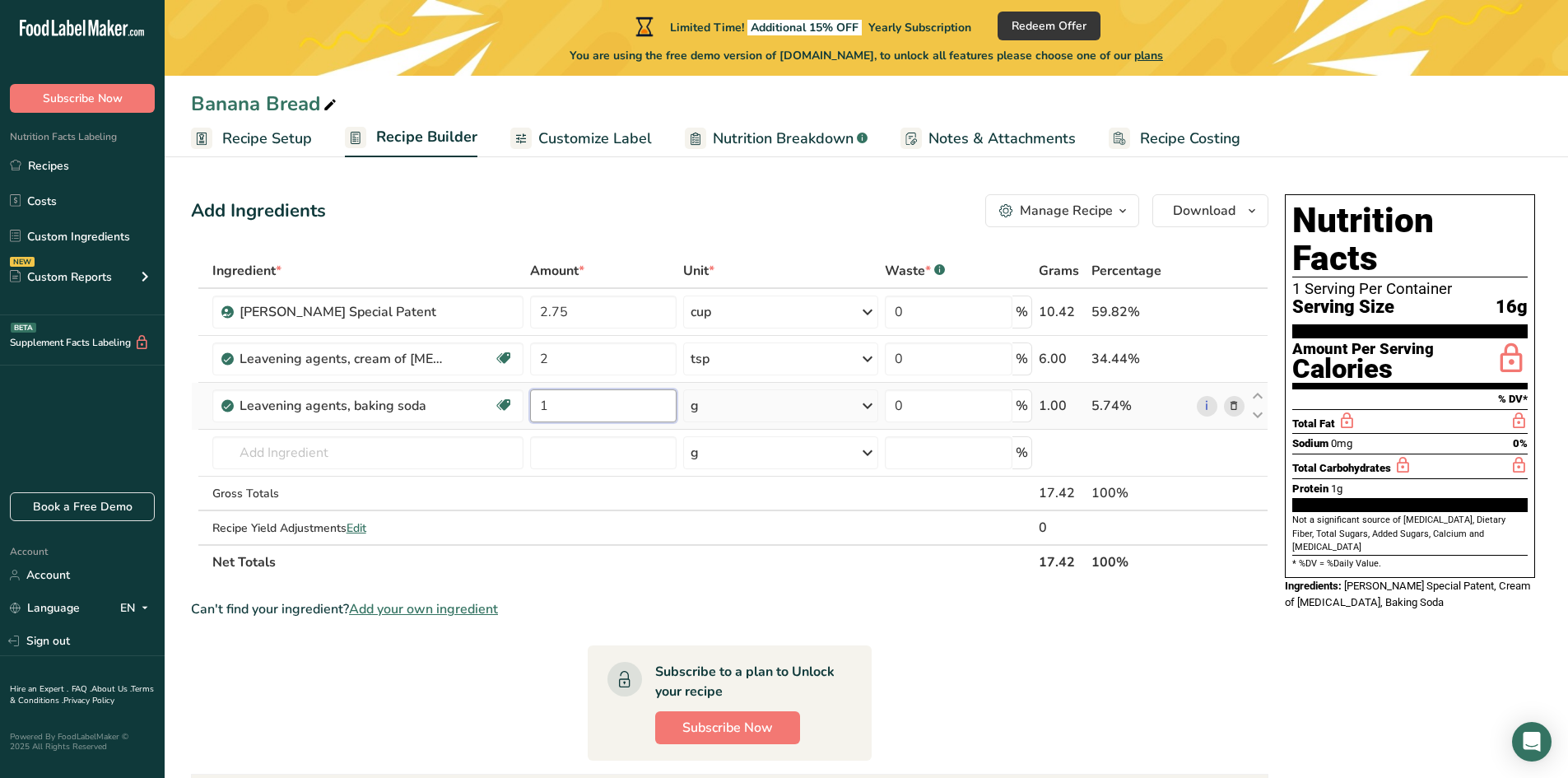
type input "1"
click at [714, 404] on div "Ingredient * Amount * Unit * Waste * .a-a{fill:#347362;}.b-a{fill:#fff;} Grams …" at bounding box center [729, 416] width 1077 height 326
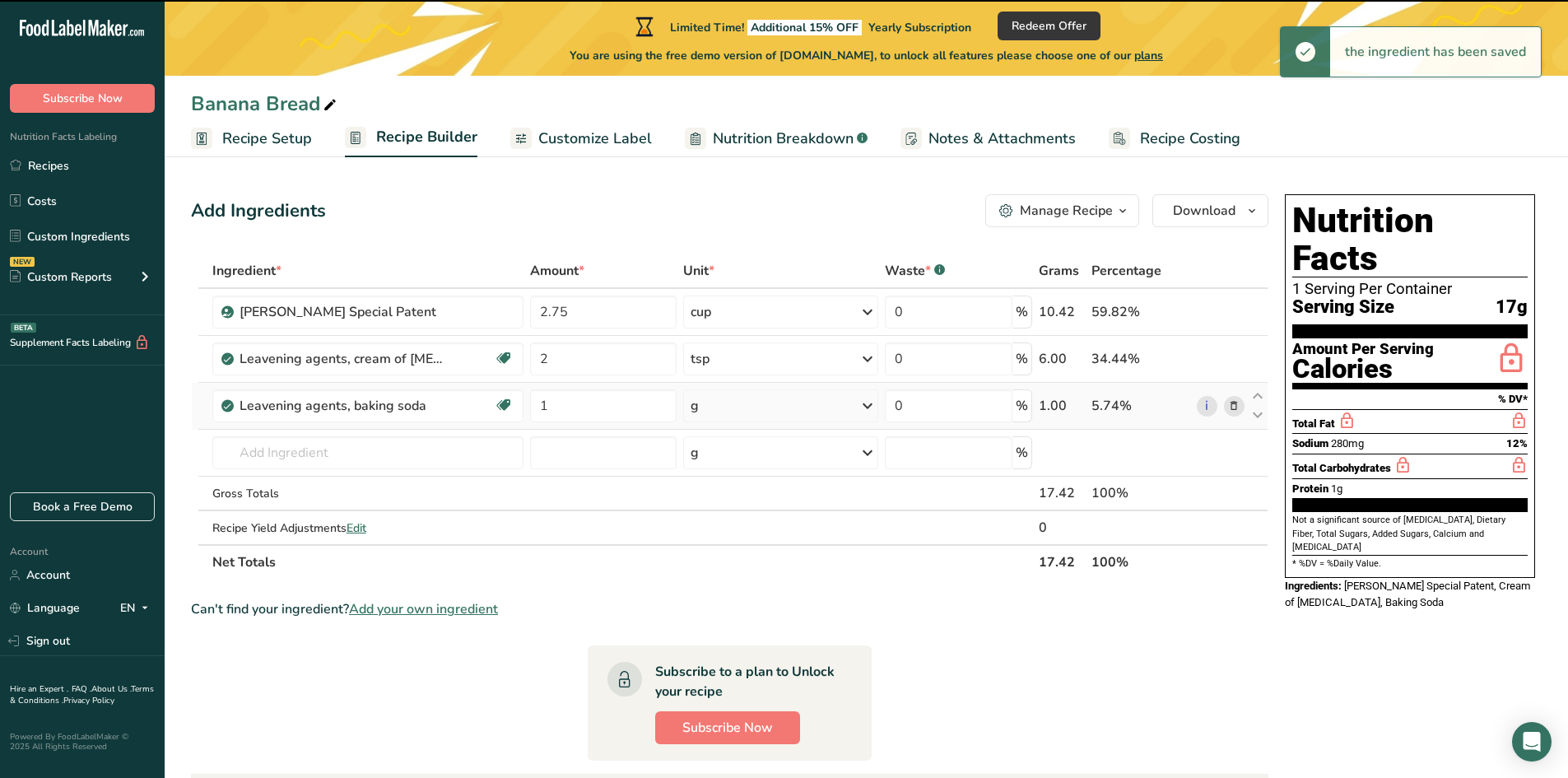
click at [715, 410] on div "g" at bounding box center [780, 406] width 195 height 33
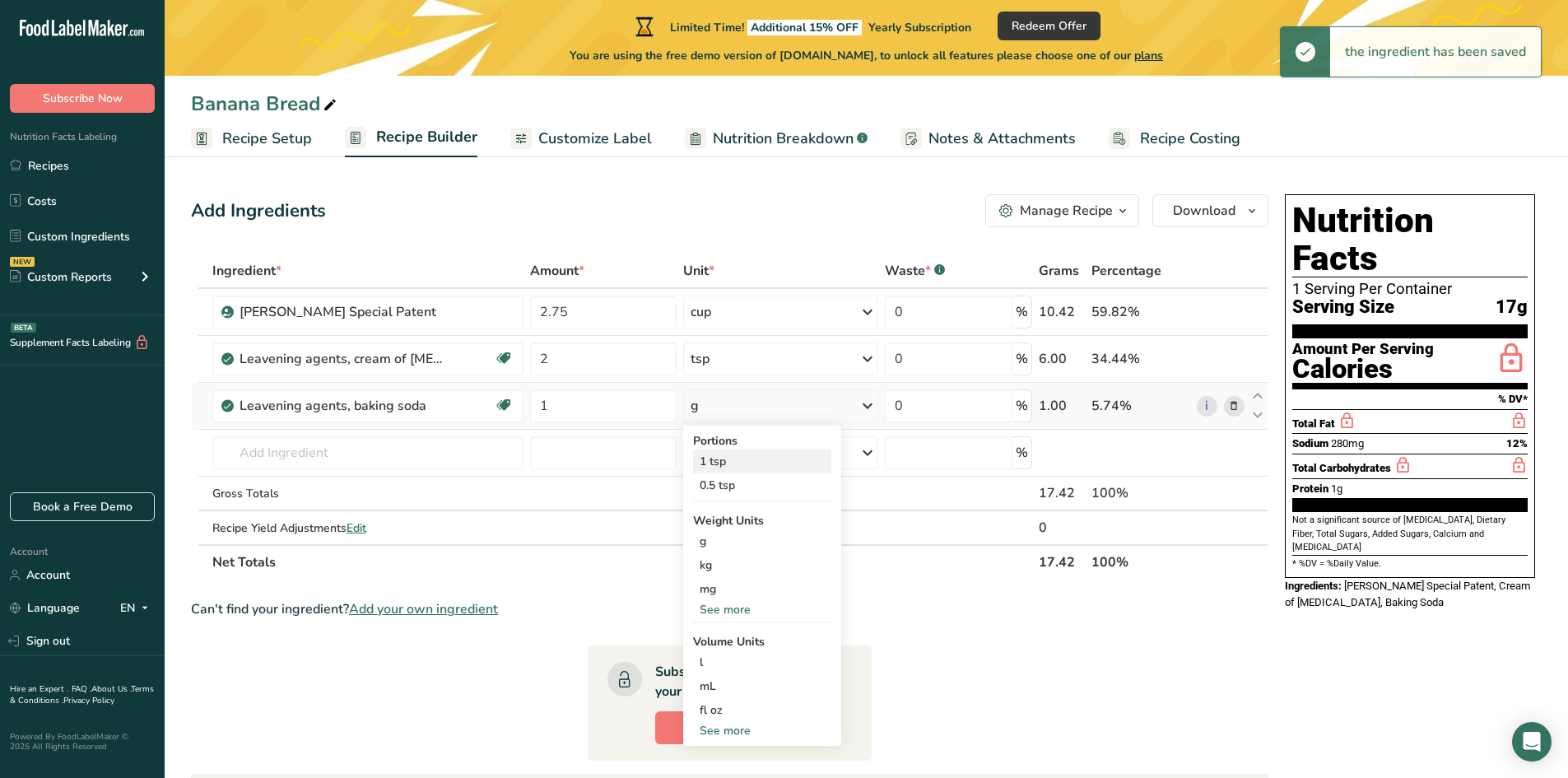
click at [719, 462] on div "1 tsp" at bounding box center [762, 461] width 138 height 24
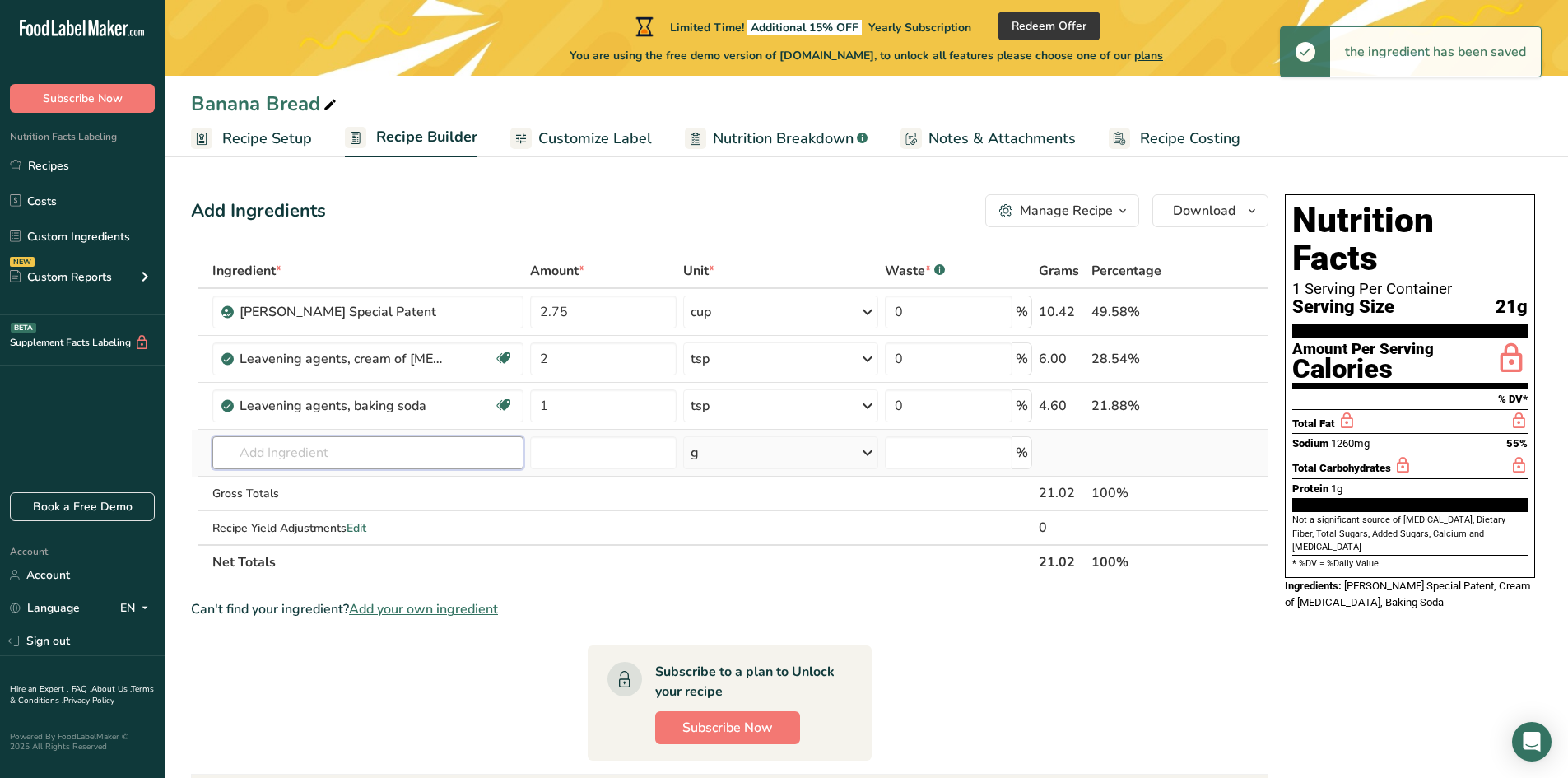
click at [298, 452] on input "text" at bounding box center [368, 452] width 312 height 33
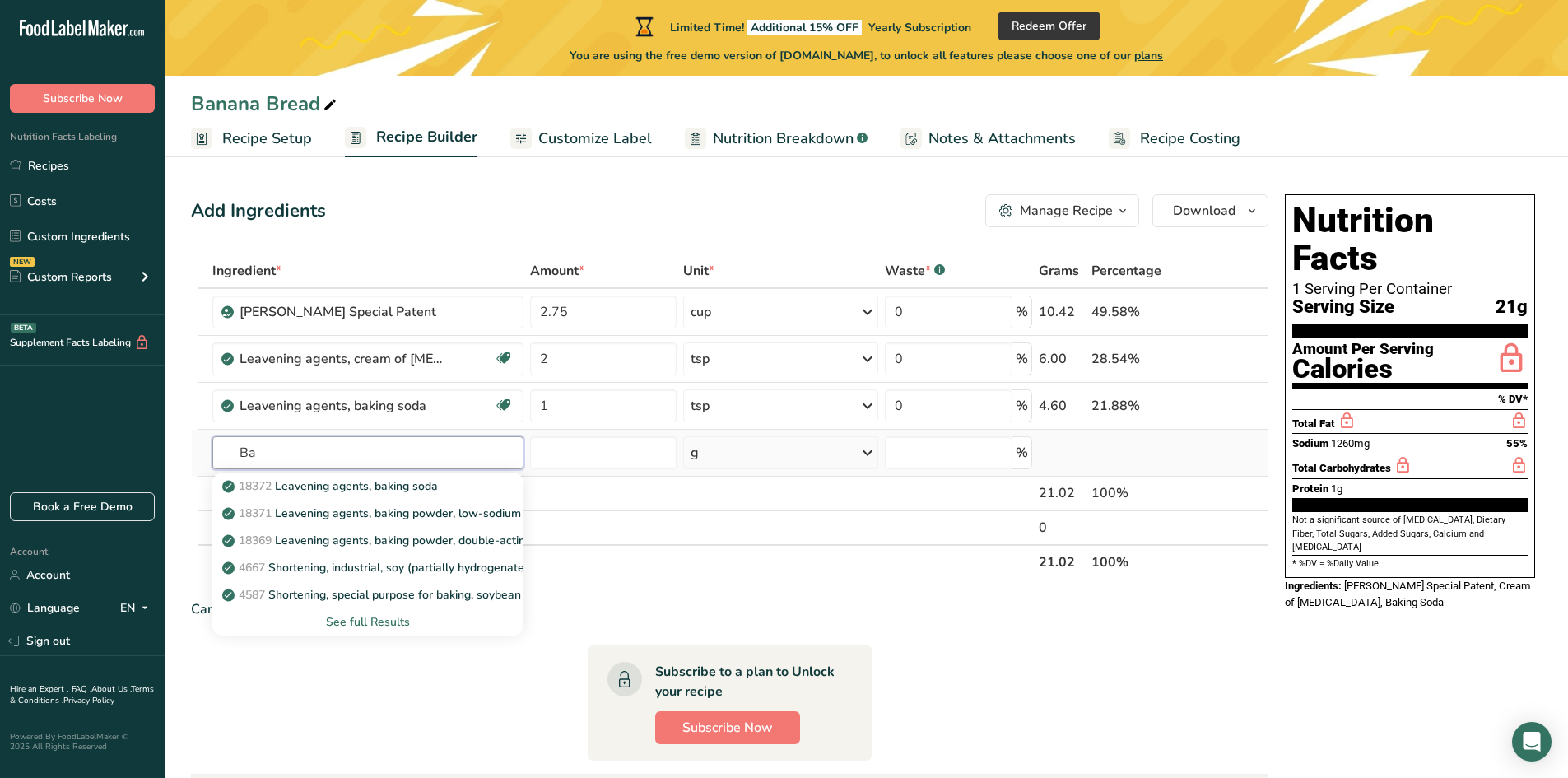
type input "B"
type input "Salt"
click at [298, 495] on link "2047 Salt, table" at bounding box center [368, 486] width 312 height 27
type input "Salt, table"
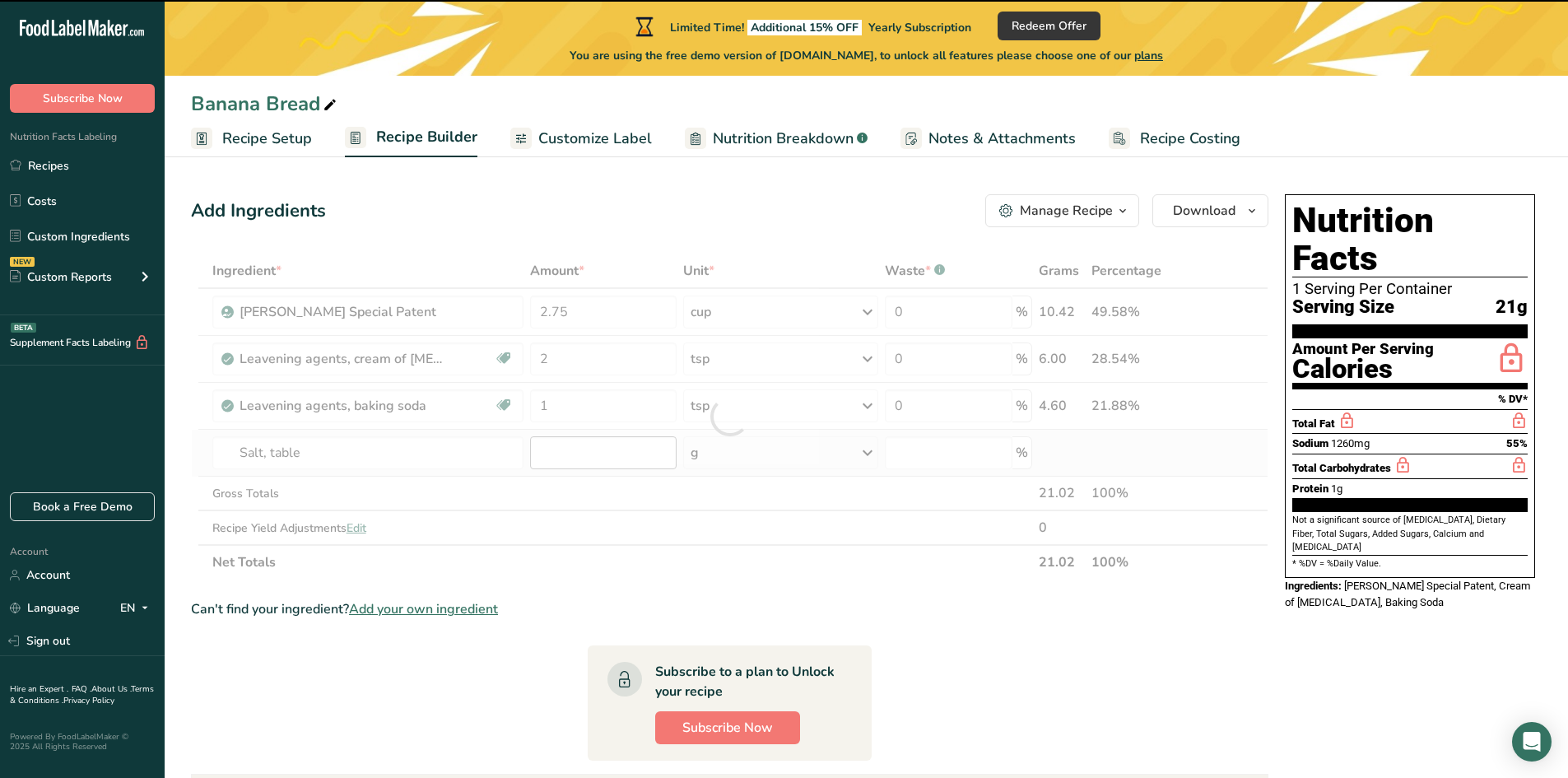
type input "0"
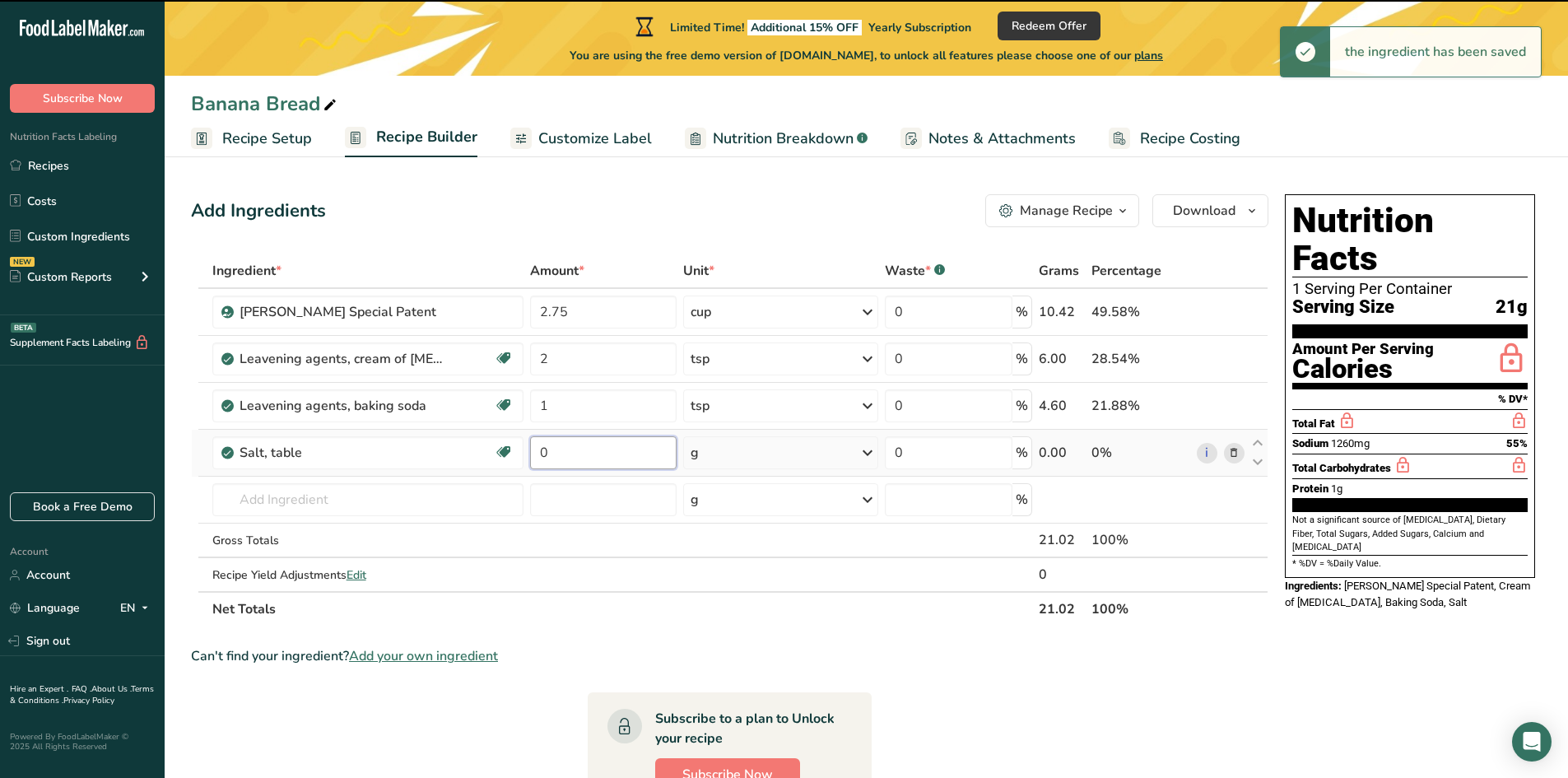
click at [576, 457] on input "0" at bounding box center [603, 452] width 147 height 33
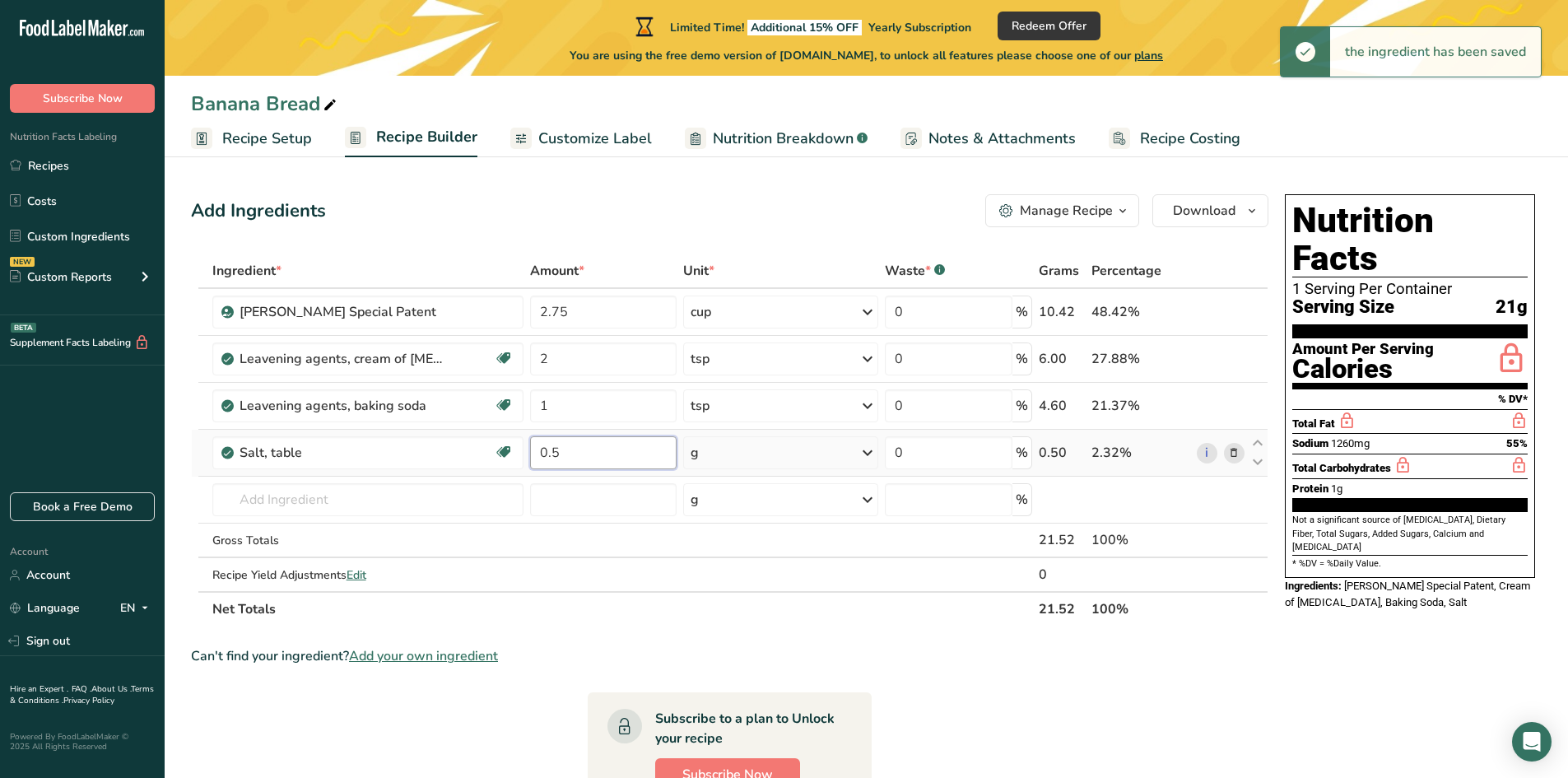
type input "0.5"
click at [737, 454] on div "Ingredient * Amount * Unit * Waste * .a-a{fill:#347362;}.b-a{fill:#fff;} Grams …" at bounding box center [729, 440] width 1077 height 373
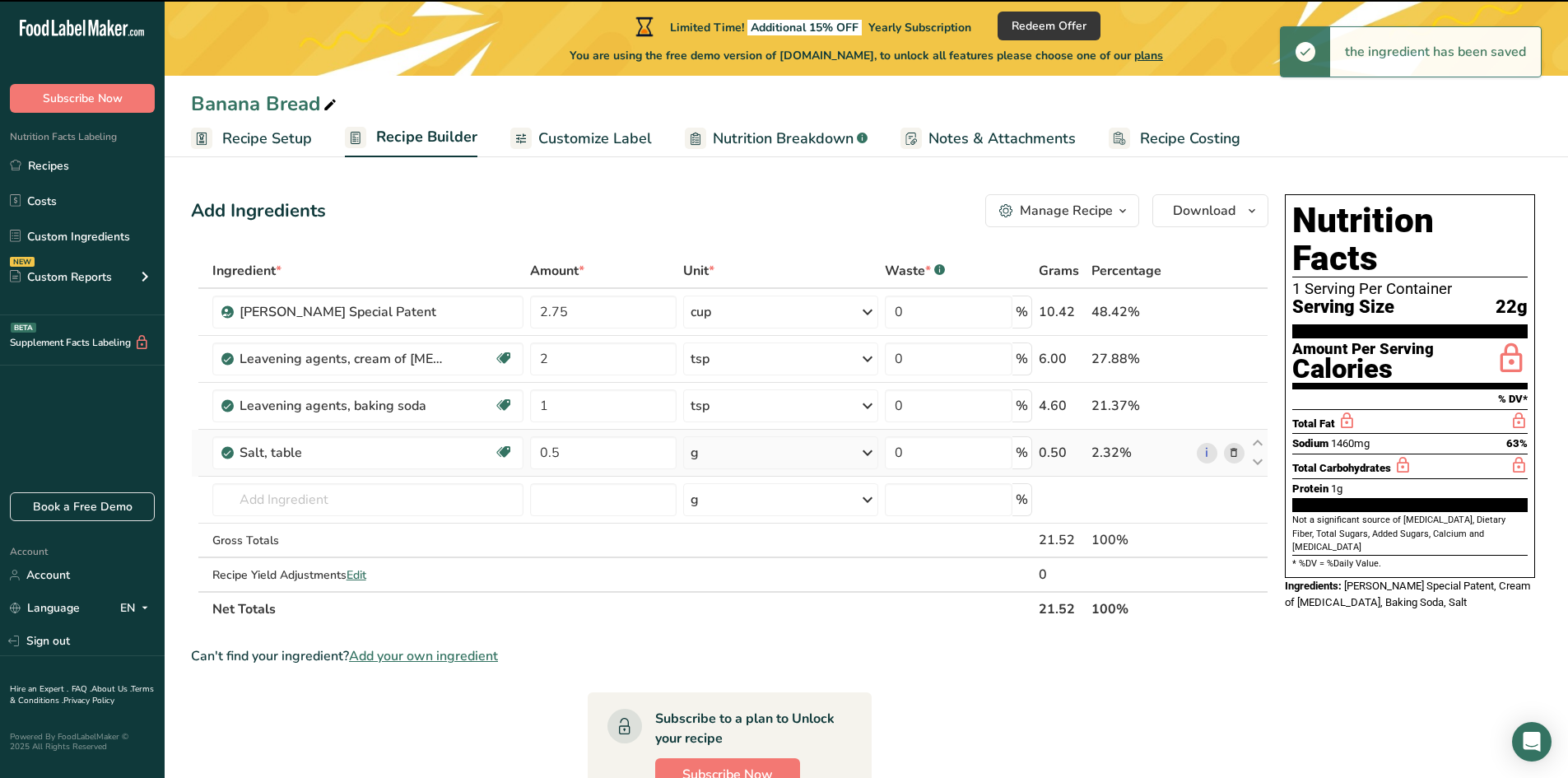
click at [737, 454] on div "g" at bounding box center [780, 452] width 195 height 33
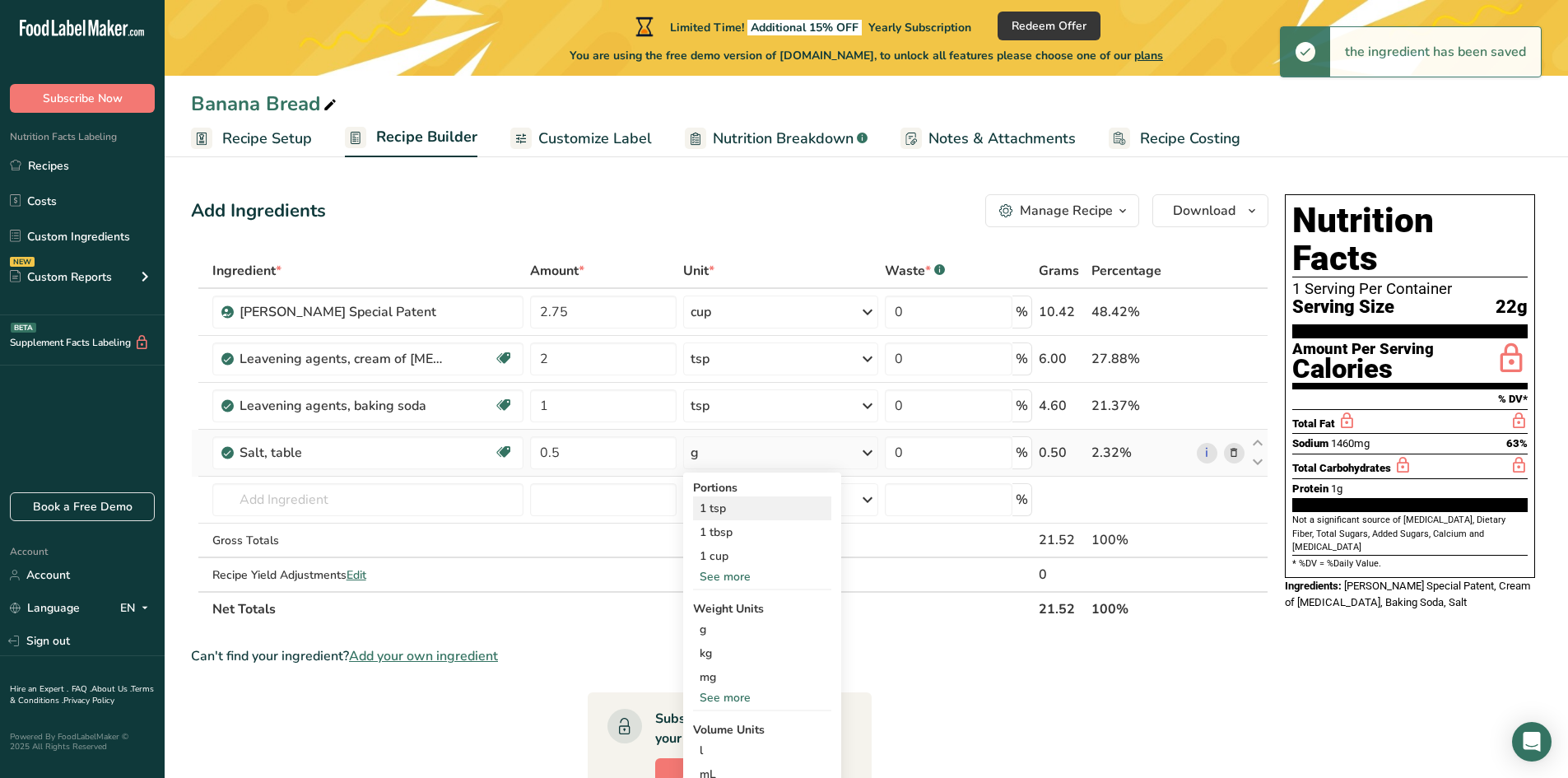
click at [719, 512] on div "1 tsp" at bounding box center [762, 508] width 138 height 24
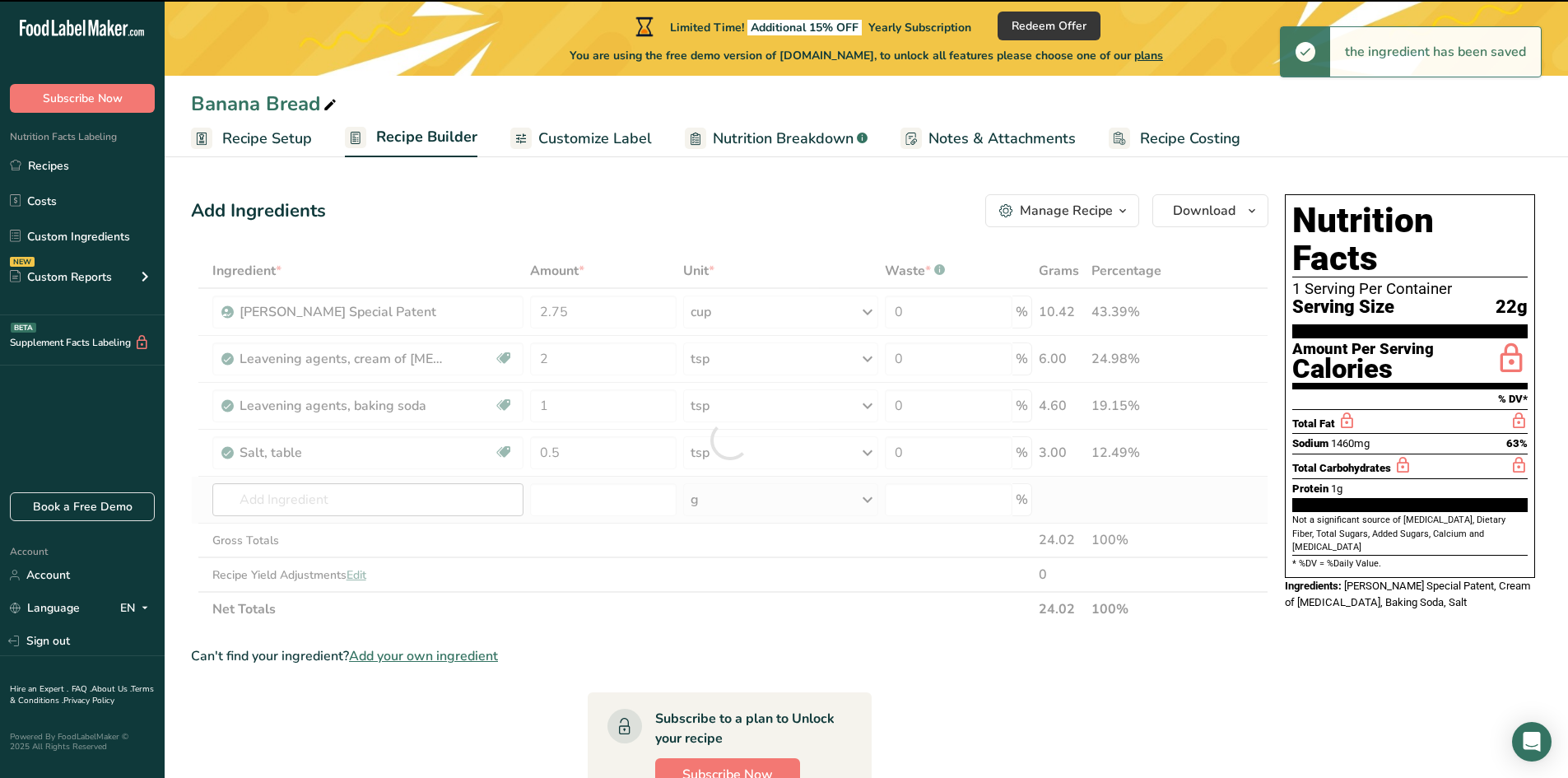
drag, startPoint x: 264, startPoint y: 467, endPoint x: 268, endPoint y: 500, distance: 33.2
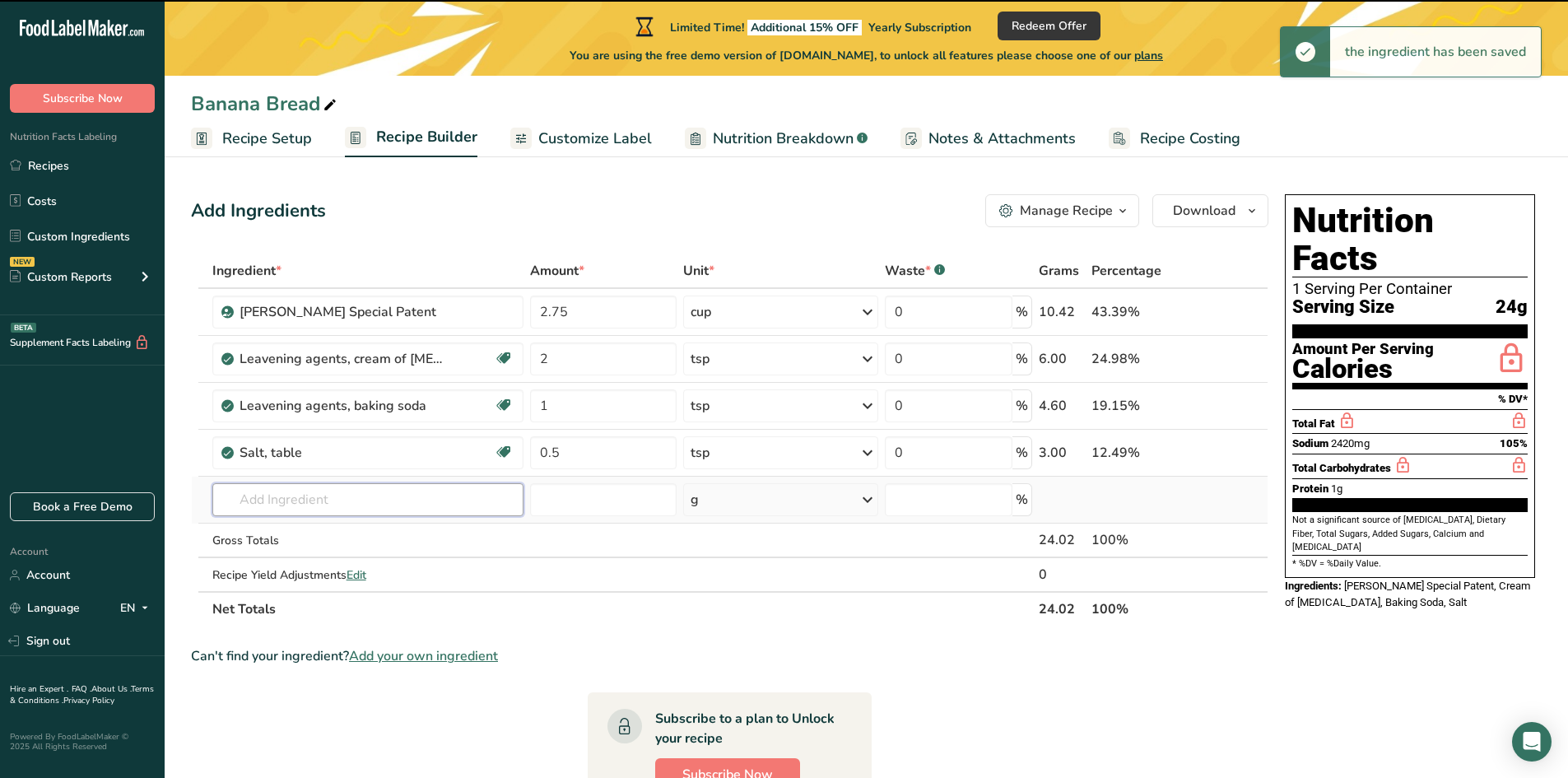
click at [268, 505] on input "text" at bounding box center [368, 500] width 312 height 33
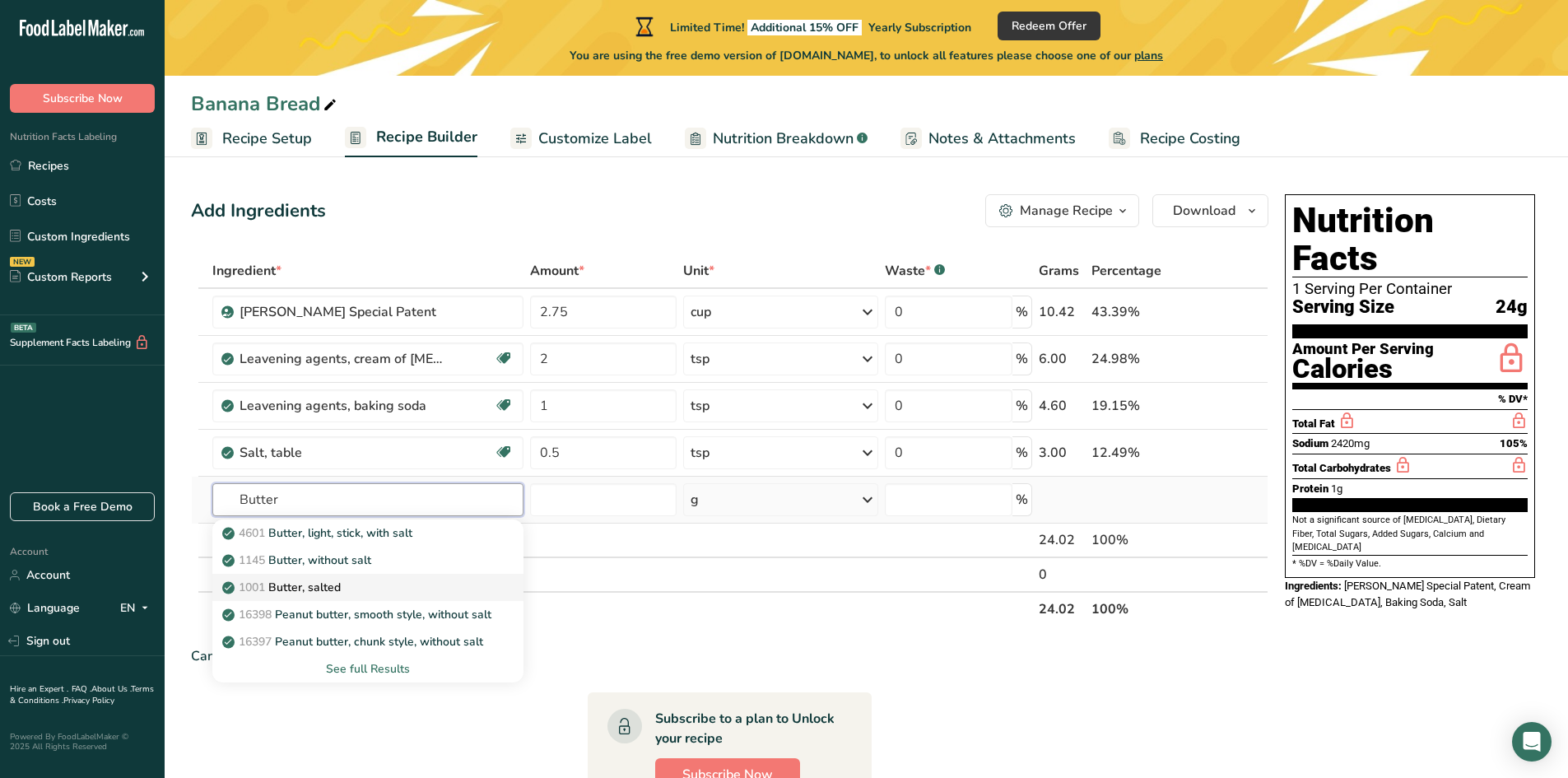
type input "Butter"
click at [339, 585] on p "1001 Butter, salted" at bounding box center [283, 587] width 115 height 17
type input "Butter, salted"
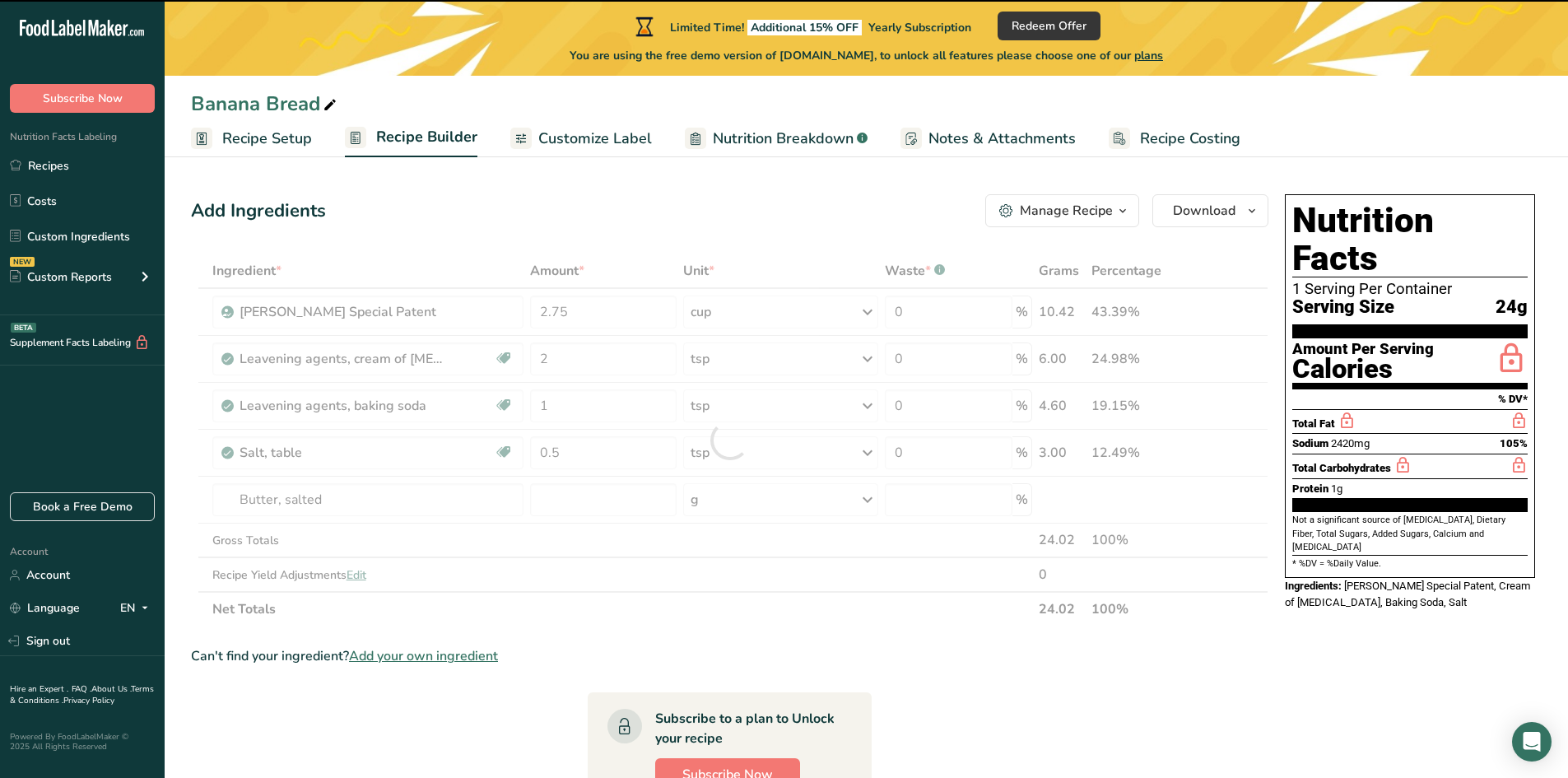
type input "0"
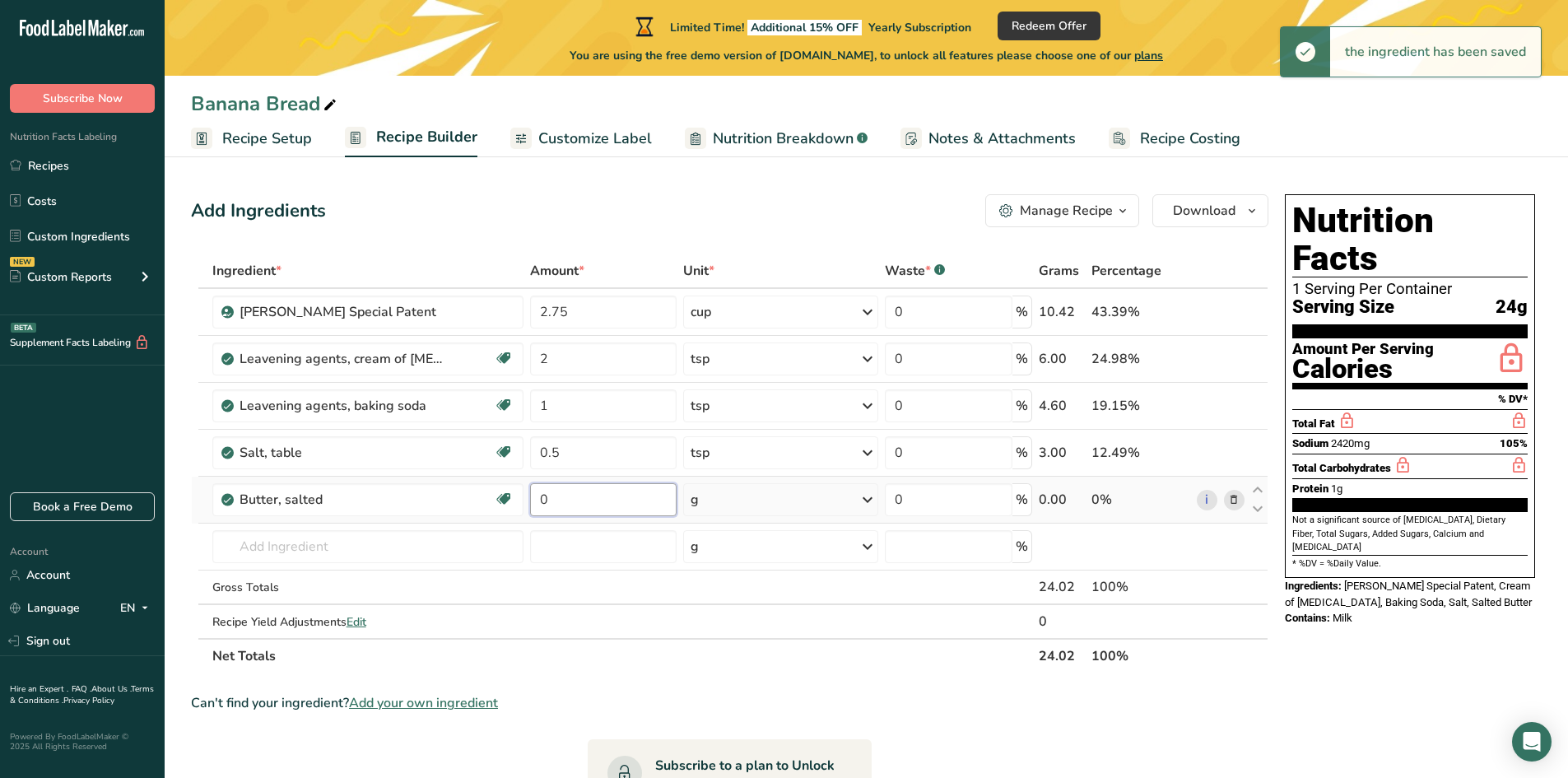
click at [599, 500] on input "0" at bounding box center [603, 500] width 147 height 33
type input "1"
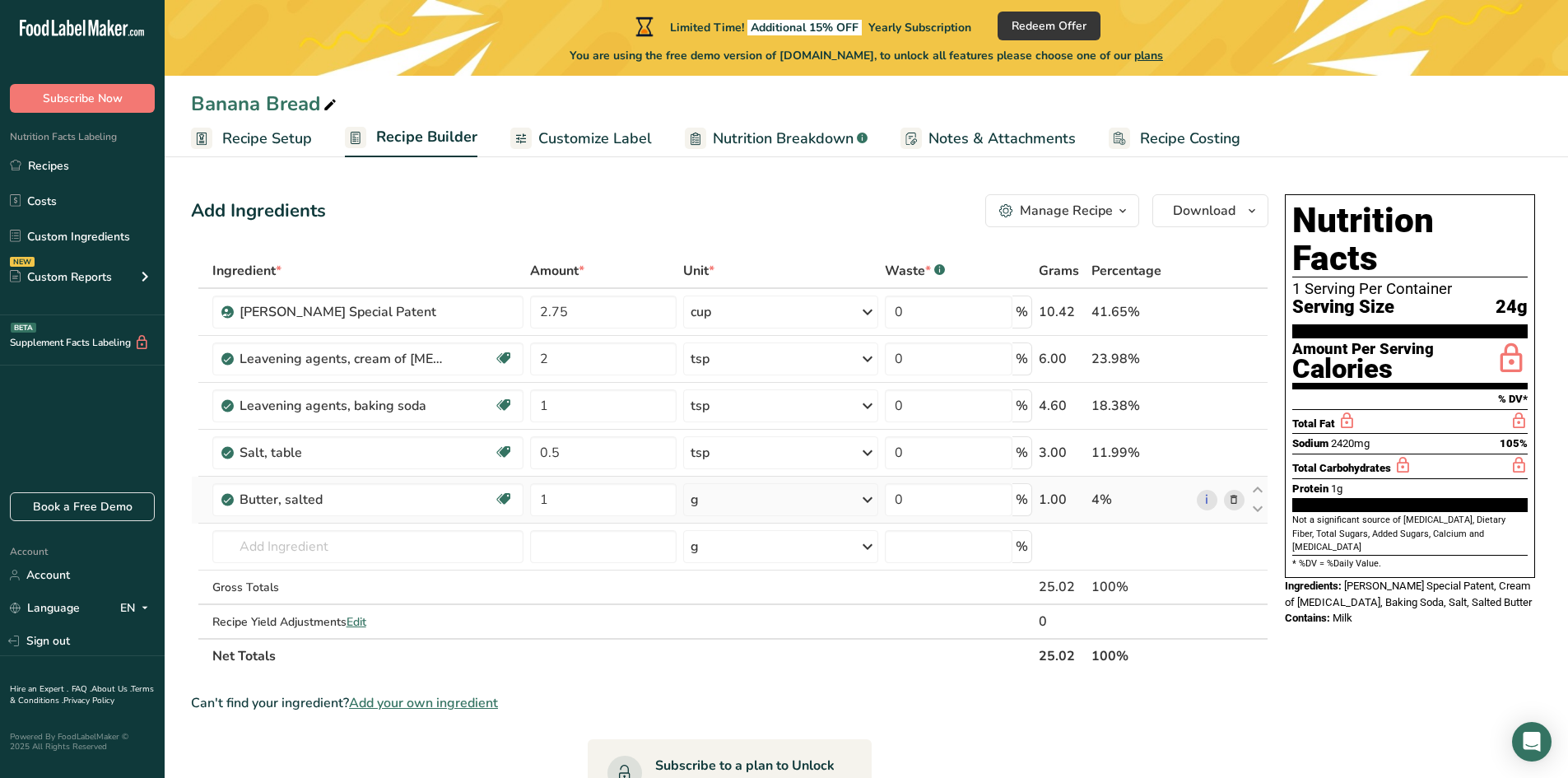
click at [711, 495] on div "Ingredient * Amount * Unit * Waste * .a-a{fill:#347362;}.b-a{fill:#fff;} Grams …" at bounding box center [729, 463] width 1077 height 420
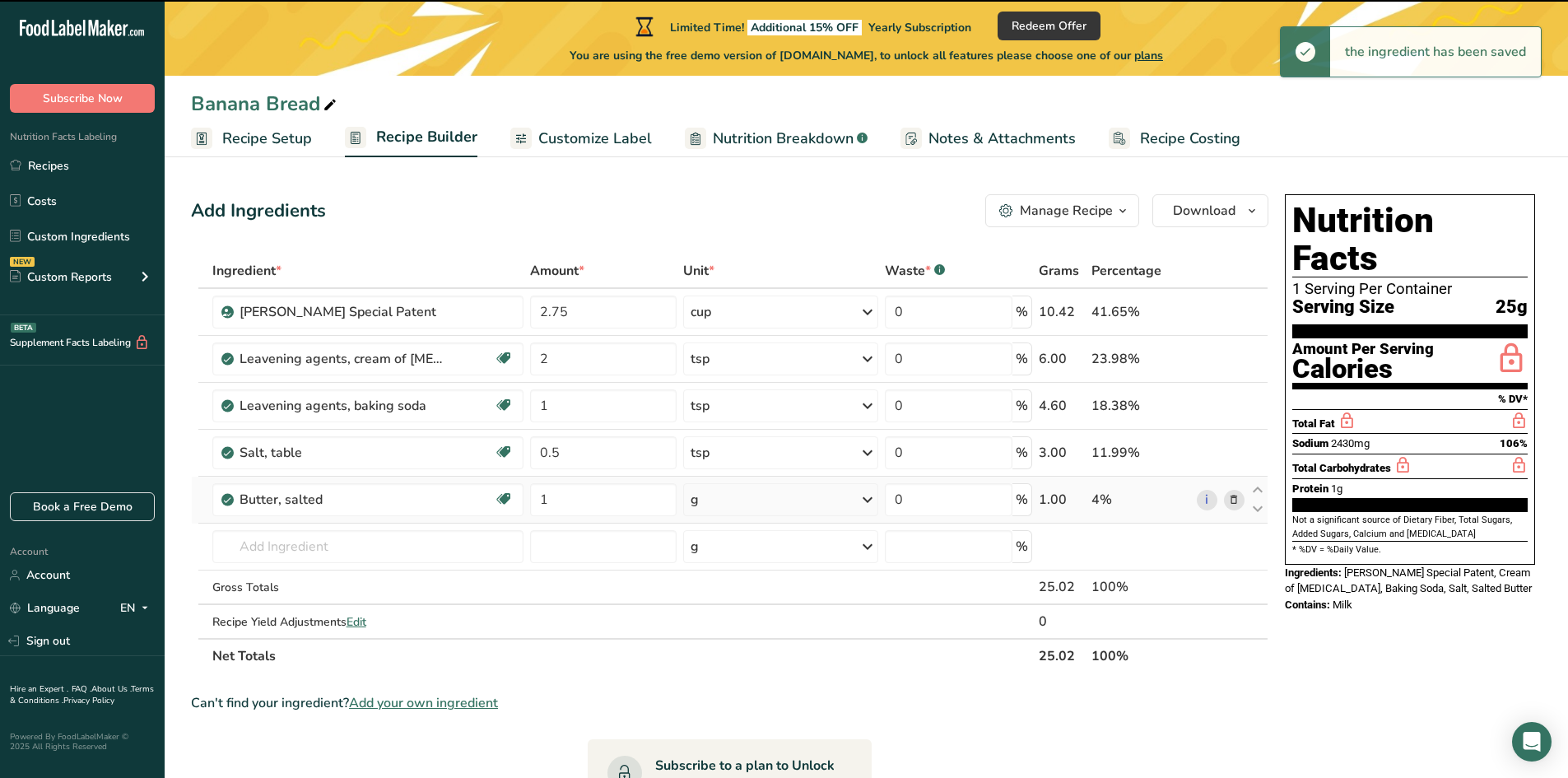
click at [717, 500] on div "g" at bounding box center [780, 500] width 195 height 33
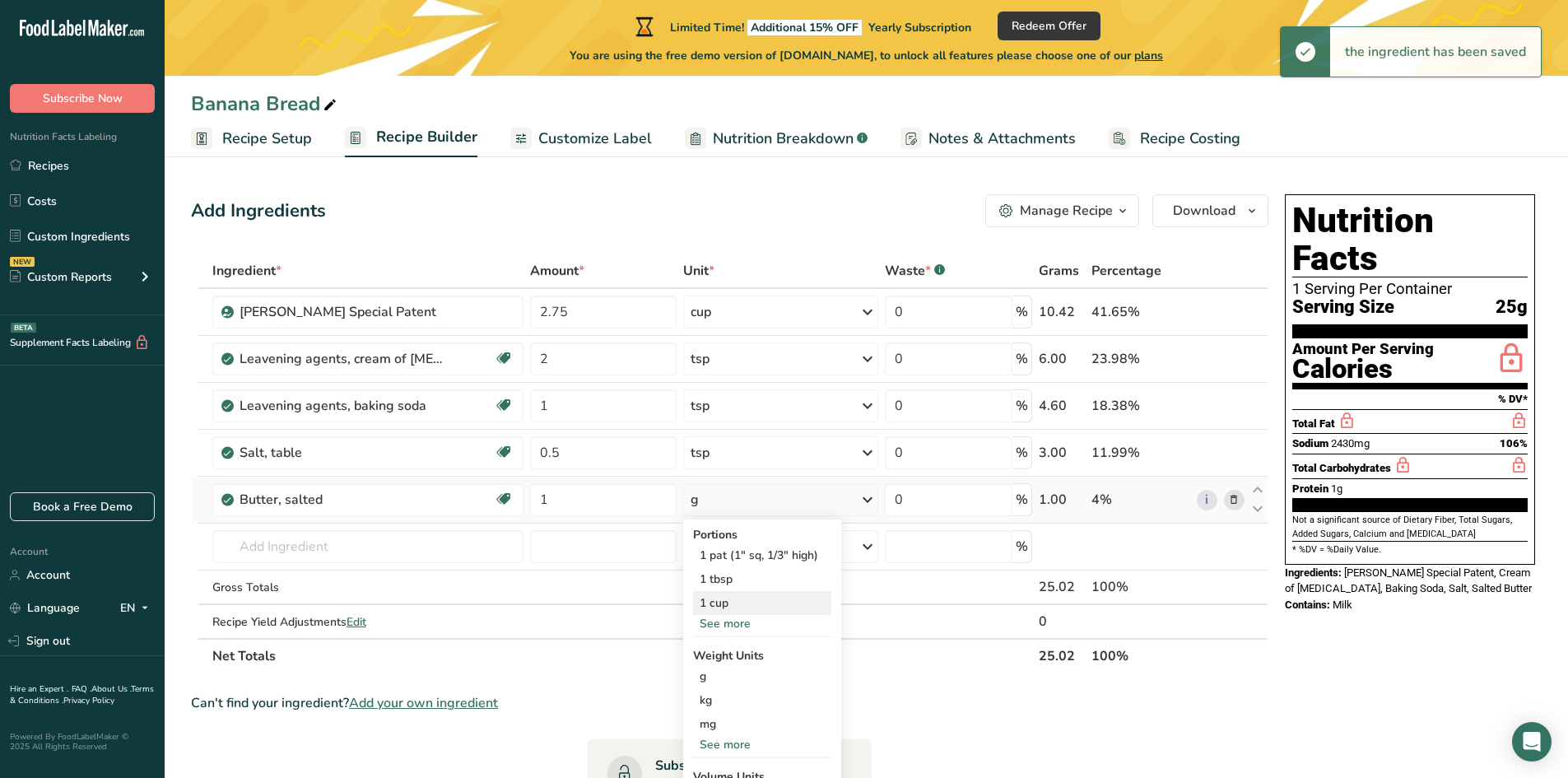
click at [727, 598] on div "1 cup" at bounding box center [762, 602] width 138 height 24
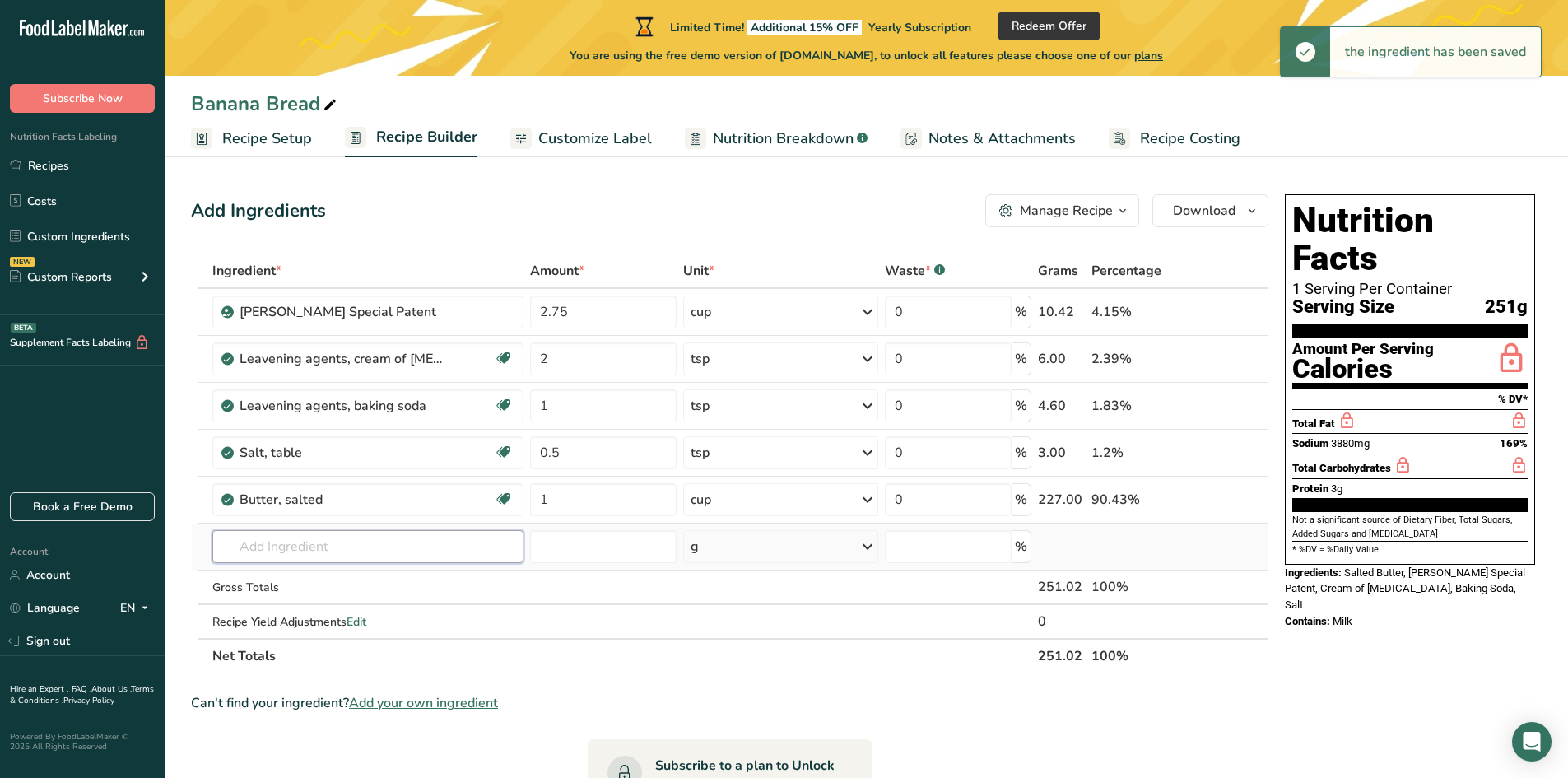
click at [317, 550] on input "text" at bounding box center [368, 547] width 312 height 33
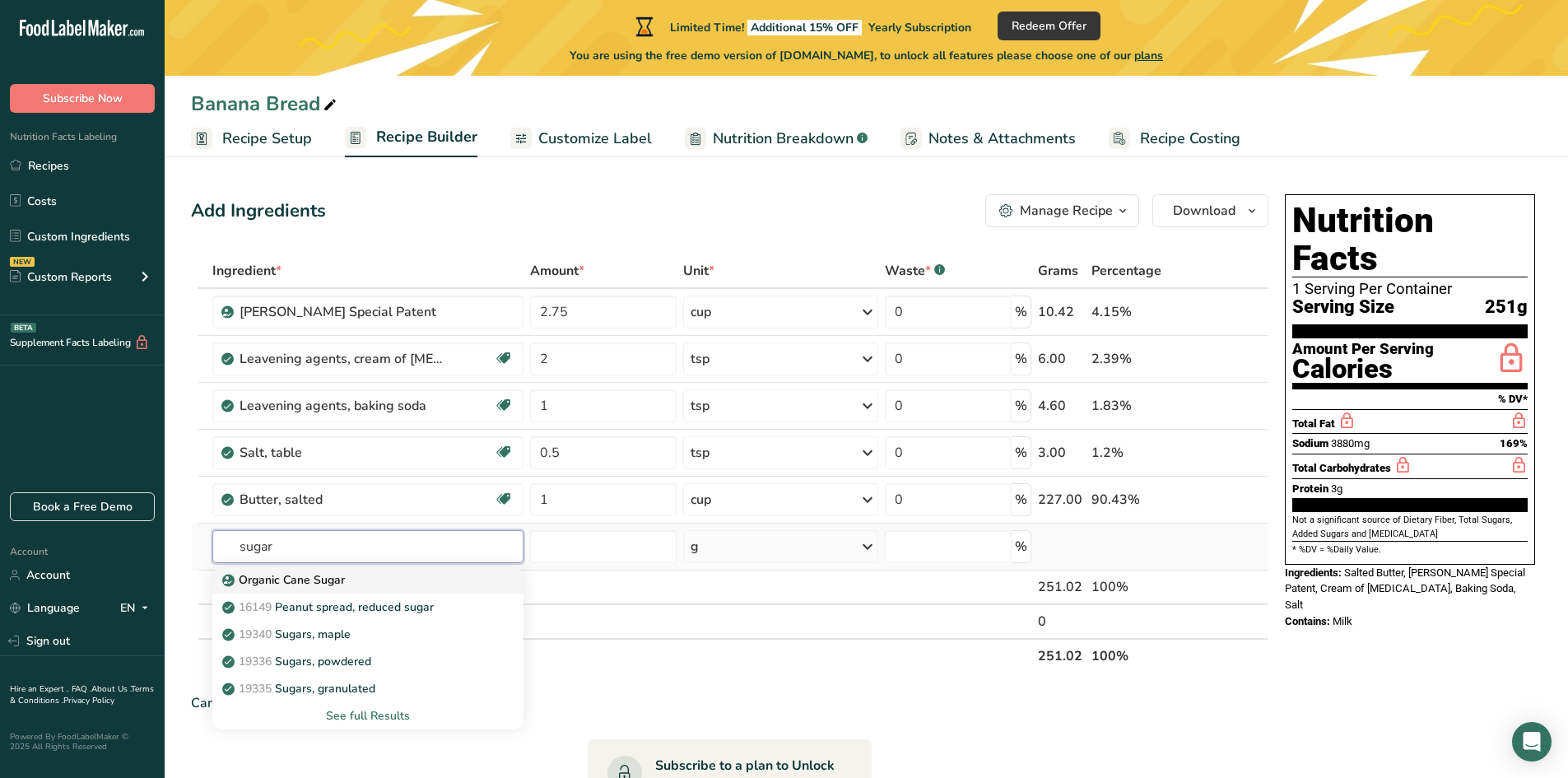
type input "sugar"
click at [344, 585] on div "Organic Cane Sugar" at bounding box center [355, 579] width 259 height 17
type input "Organic Cane Sugar"
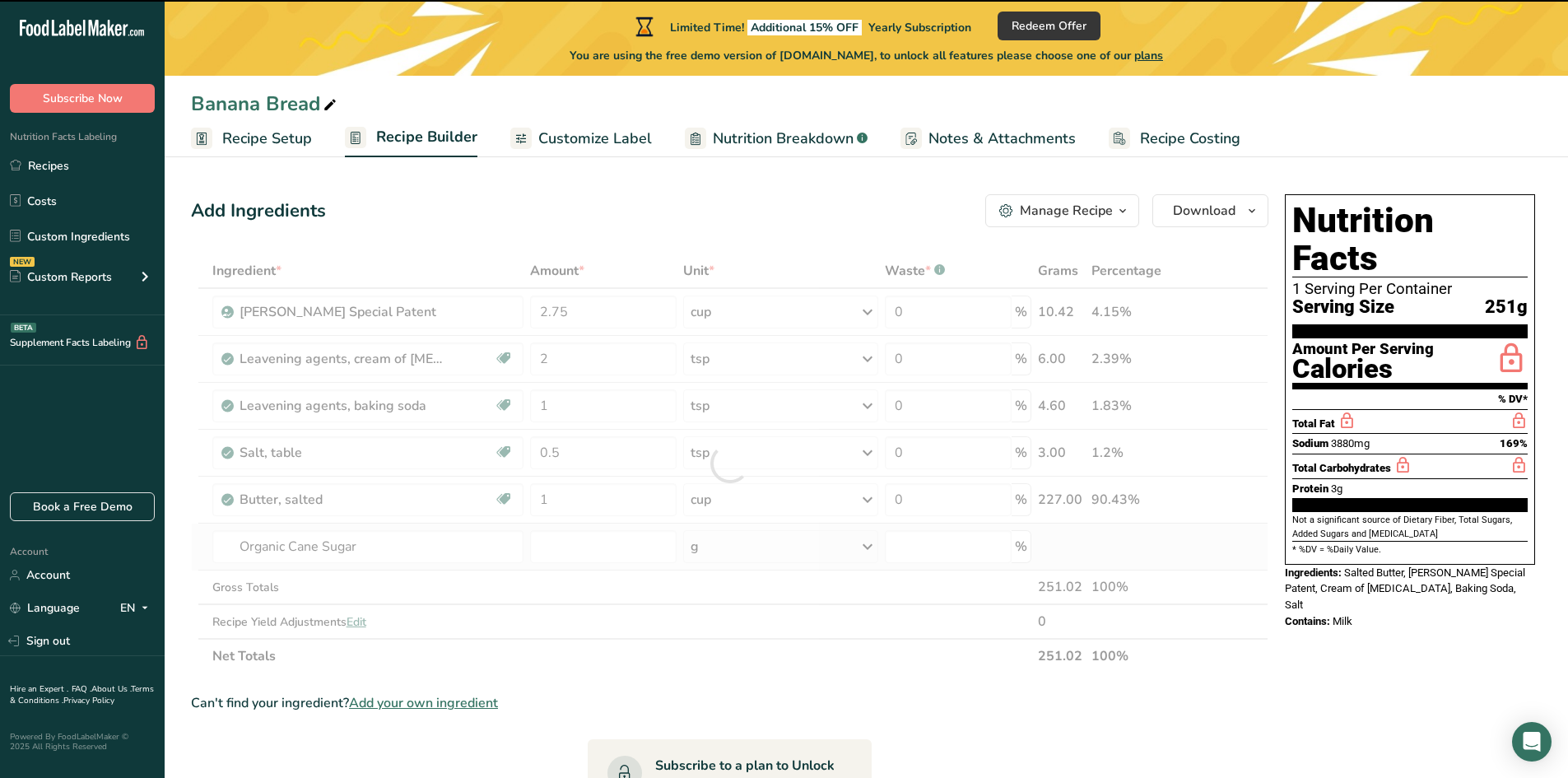
type input "0"
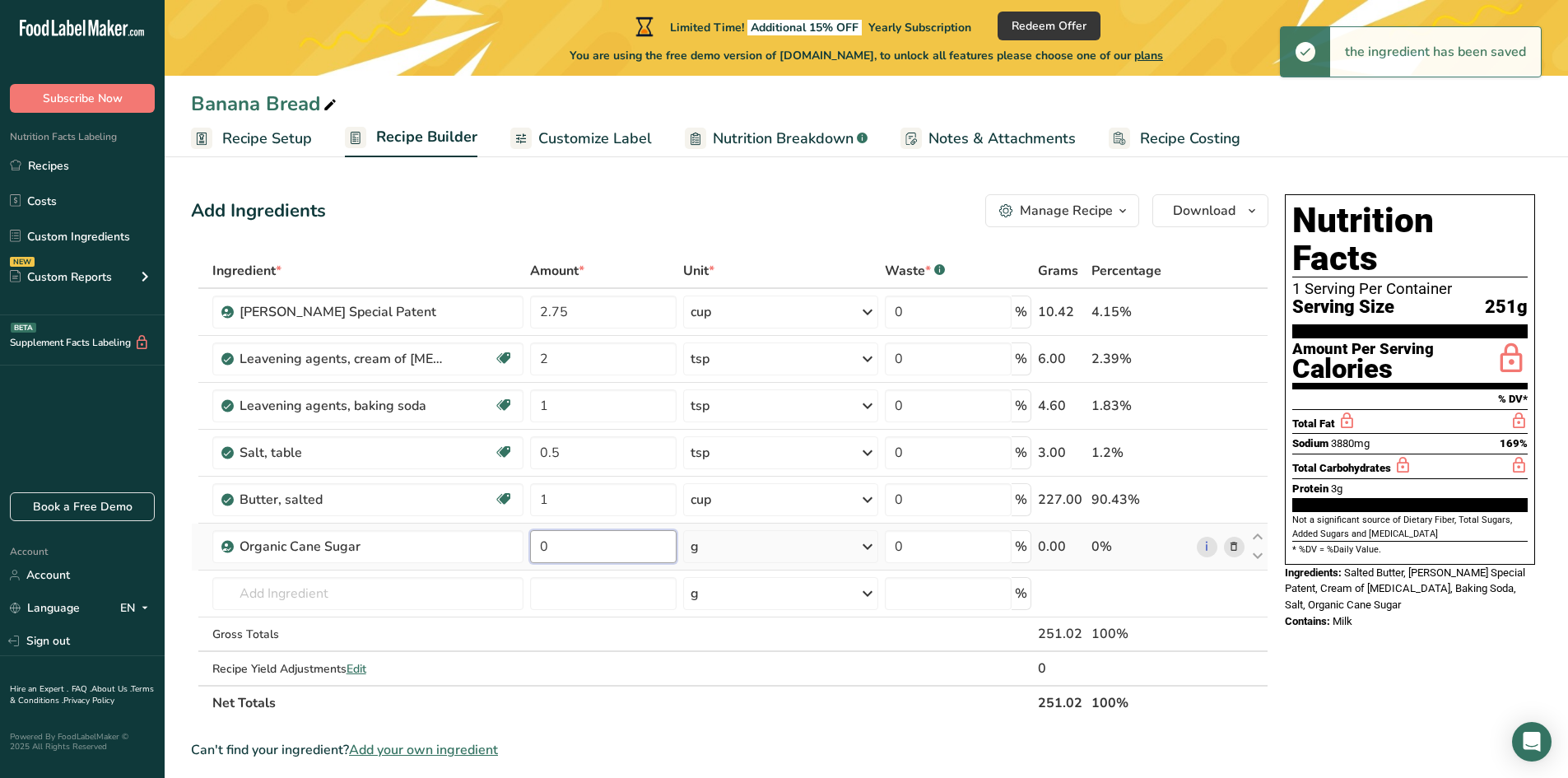
click at [588, 545] on input "0" at bounding box center [603, 547] width 147 height 33
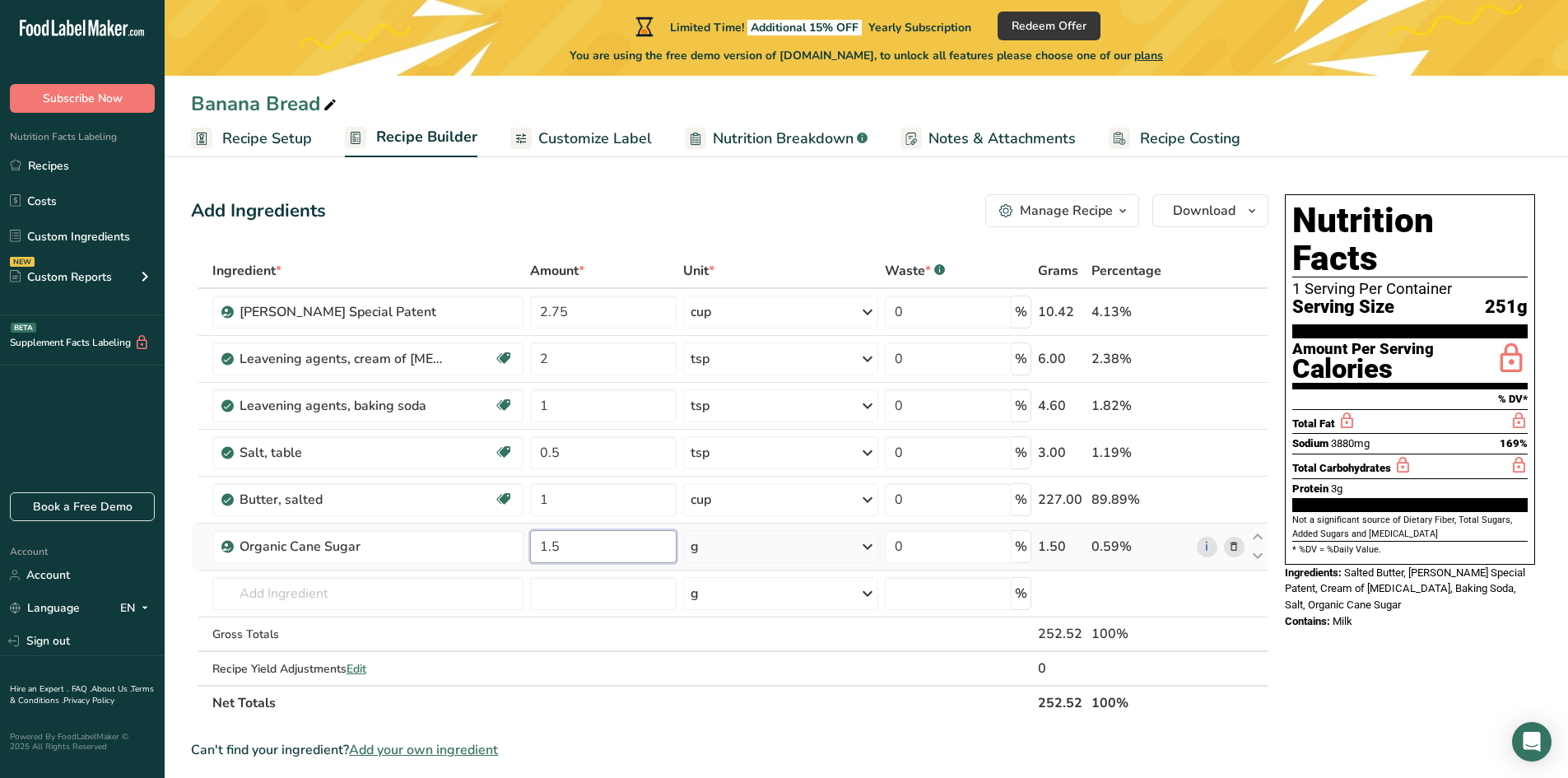
type input "1.5"
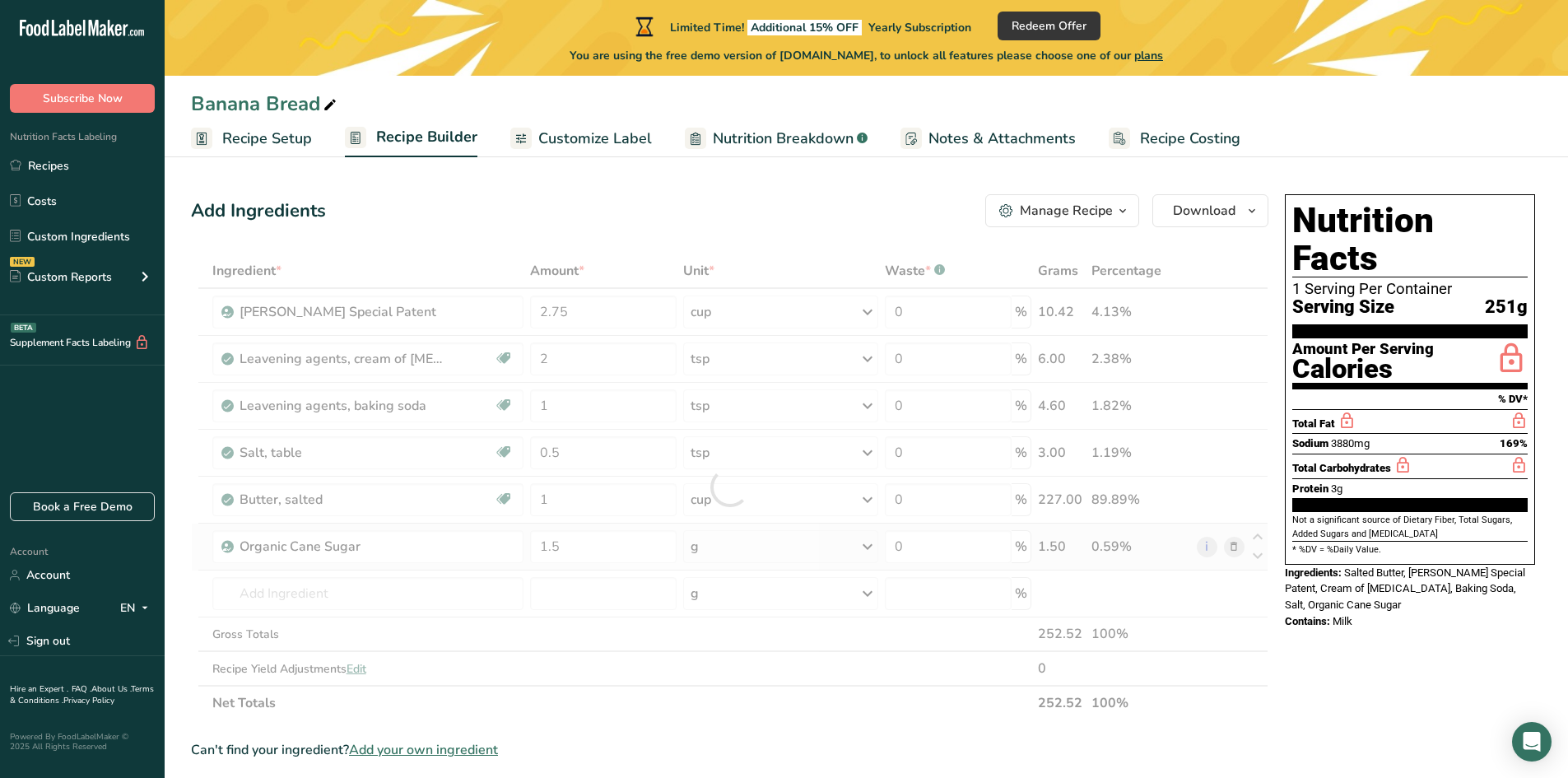
click at [704, 554] on div "Ingredient * Amount * Unit * Waste * .a-a{fill:#347362;}.b-a{fill:#fff;} Grams …" at bounding box center [729, 486] width 1077 height 466
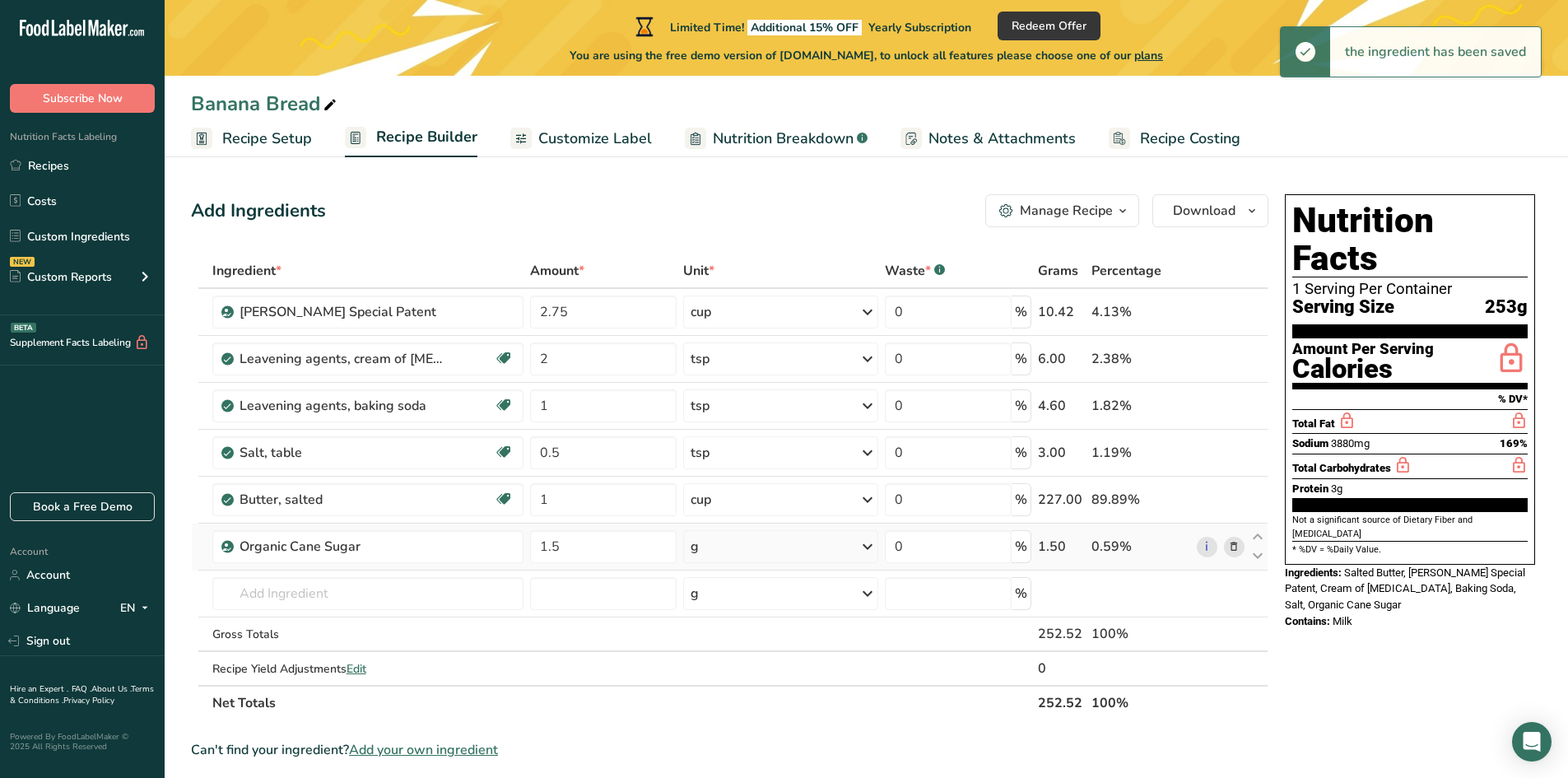
click at [706, 554] on div "g" at bounding box center [780, 547] width 195 height 33
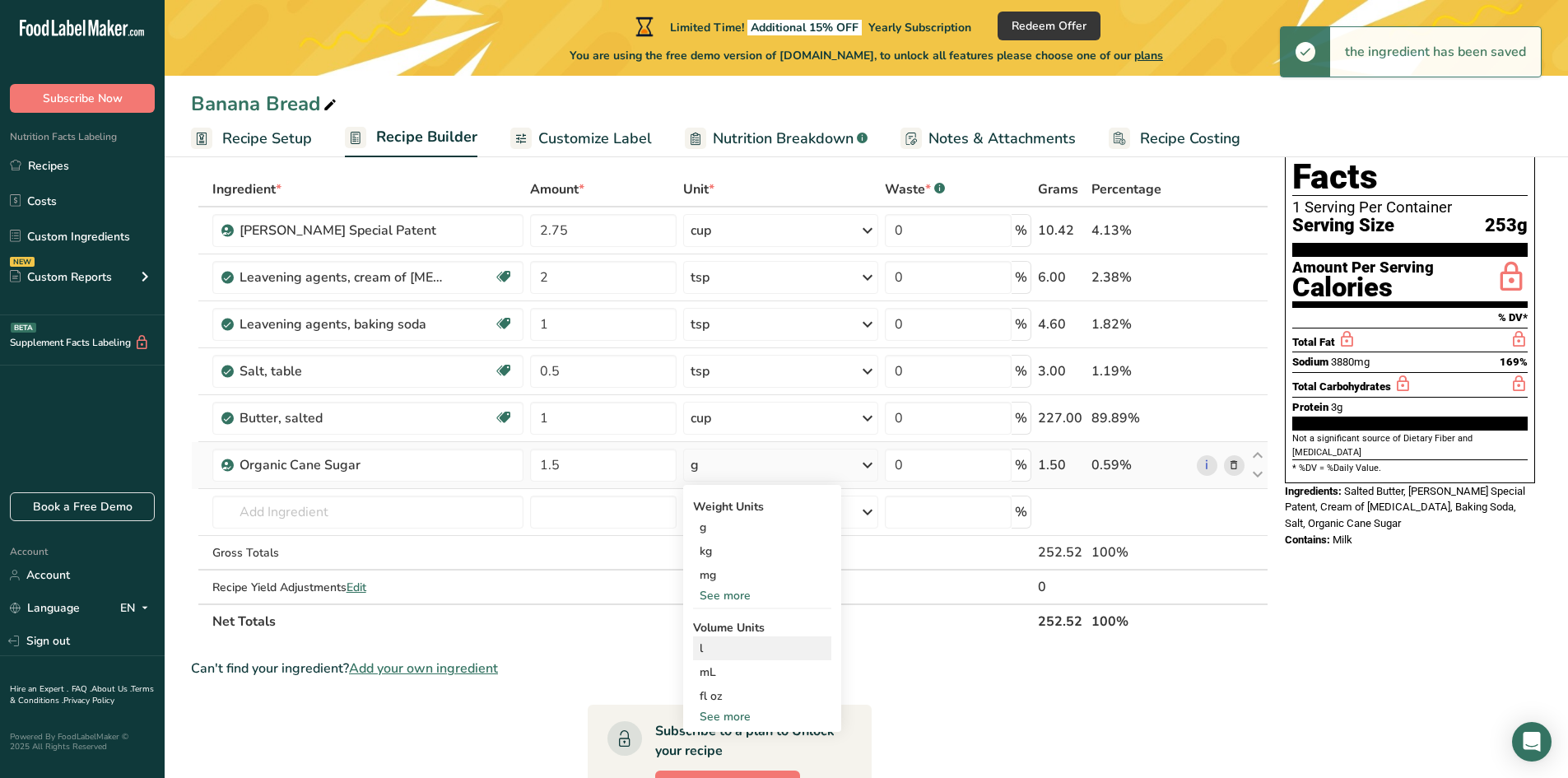
scroll to position [82, 0]
click at [725, 719] on div "See more" at bounding box center [762, 715] width 138 height 17
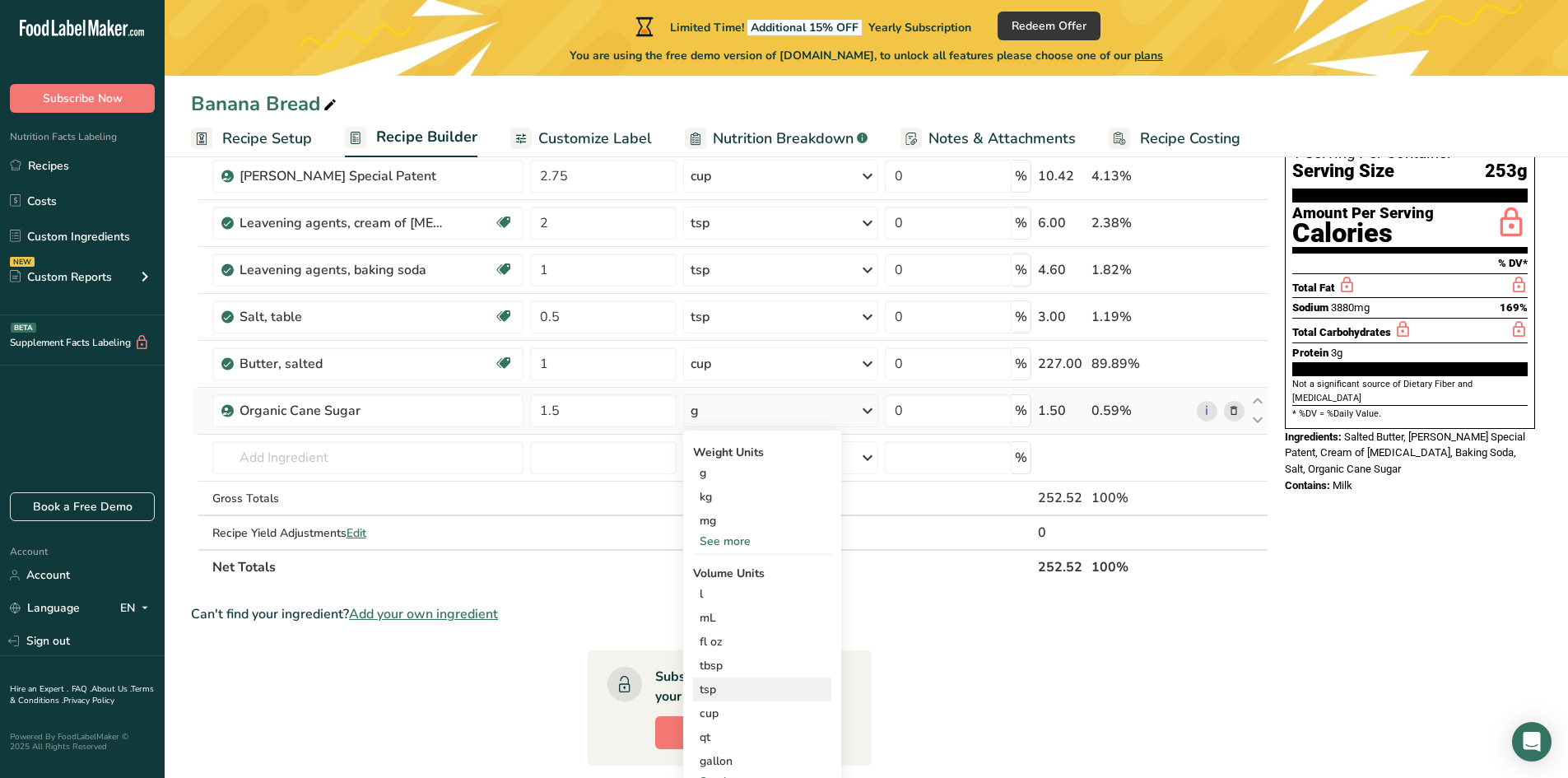
scroll to position [165, 0]
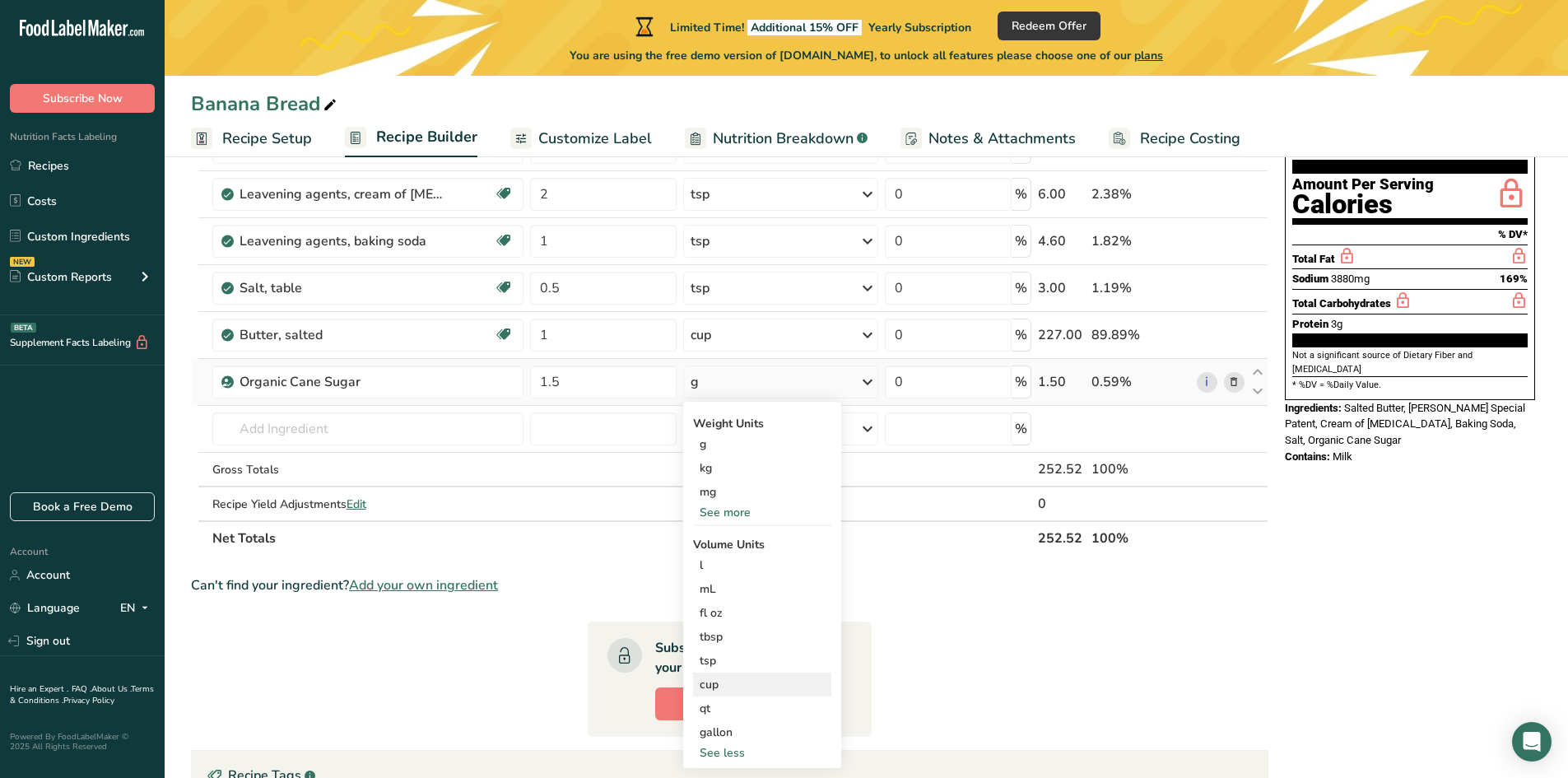
click at [714, 694] on div "cup Volume units require a density conversion. If you know your ingredient's de…" at bounding box center [762, 684] width 138 height 24
click at [720, 685] on div "cup" at bounding box center [762, 684] width 125 height 17
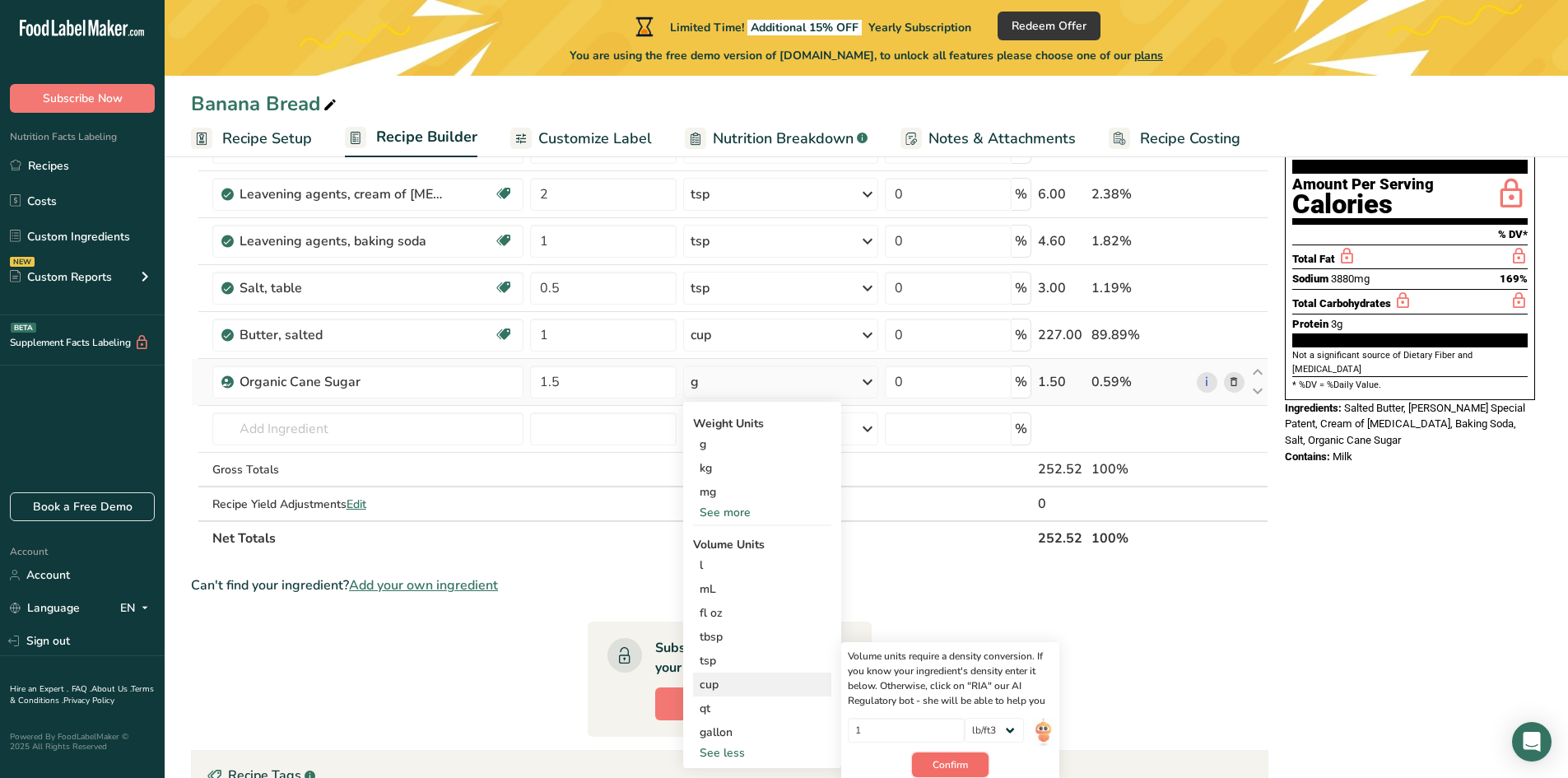
click at [945, 761] on span "Confirm" at bounding box center [950, 765] width 36 height 15
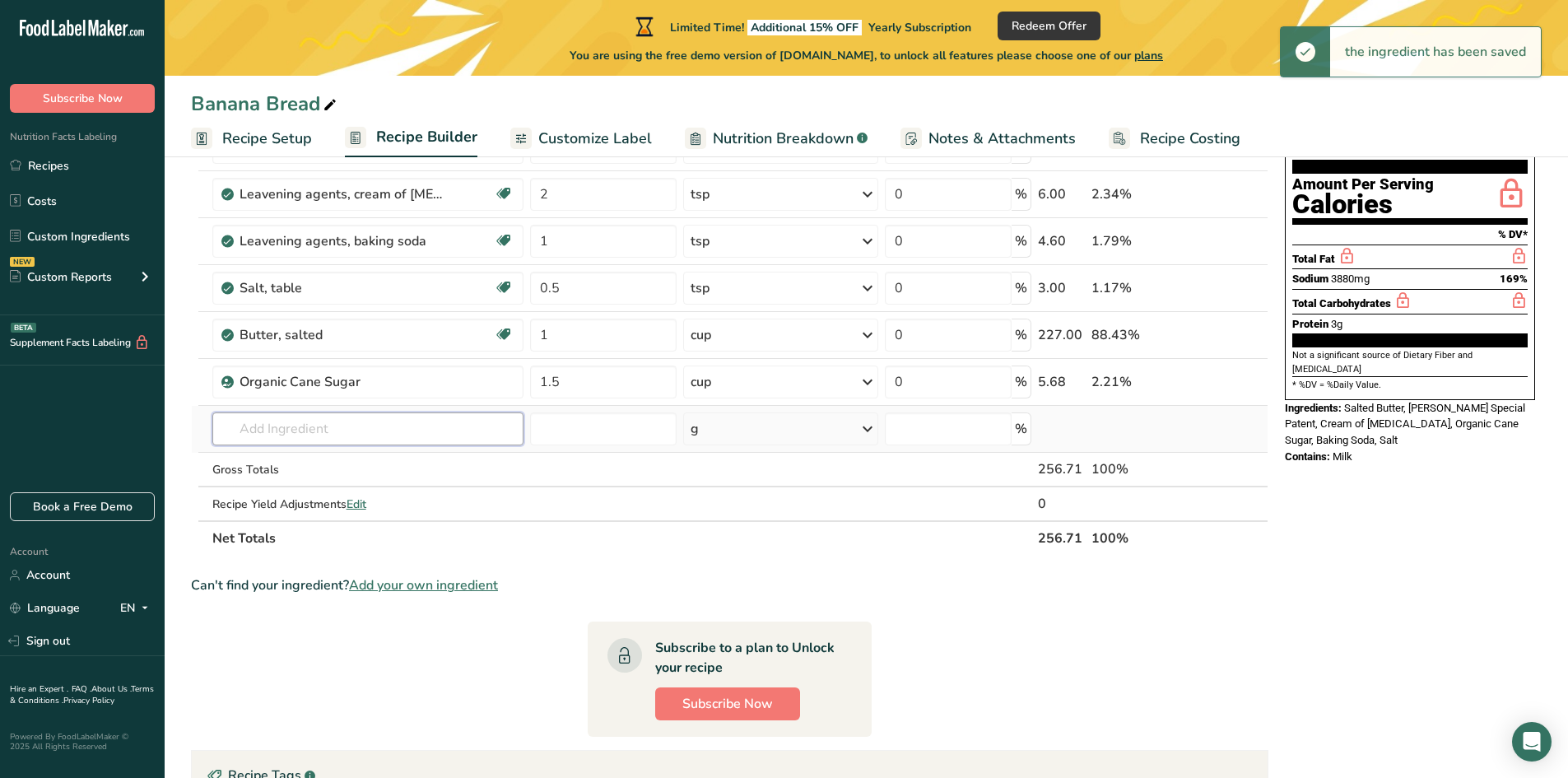
click at [340, 429] on input "text" at bounding box center [368, 429] width 312 height 33
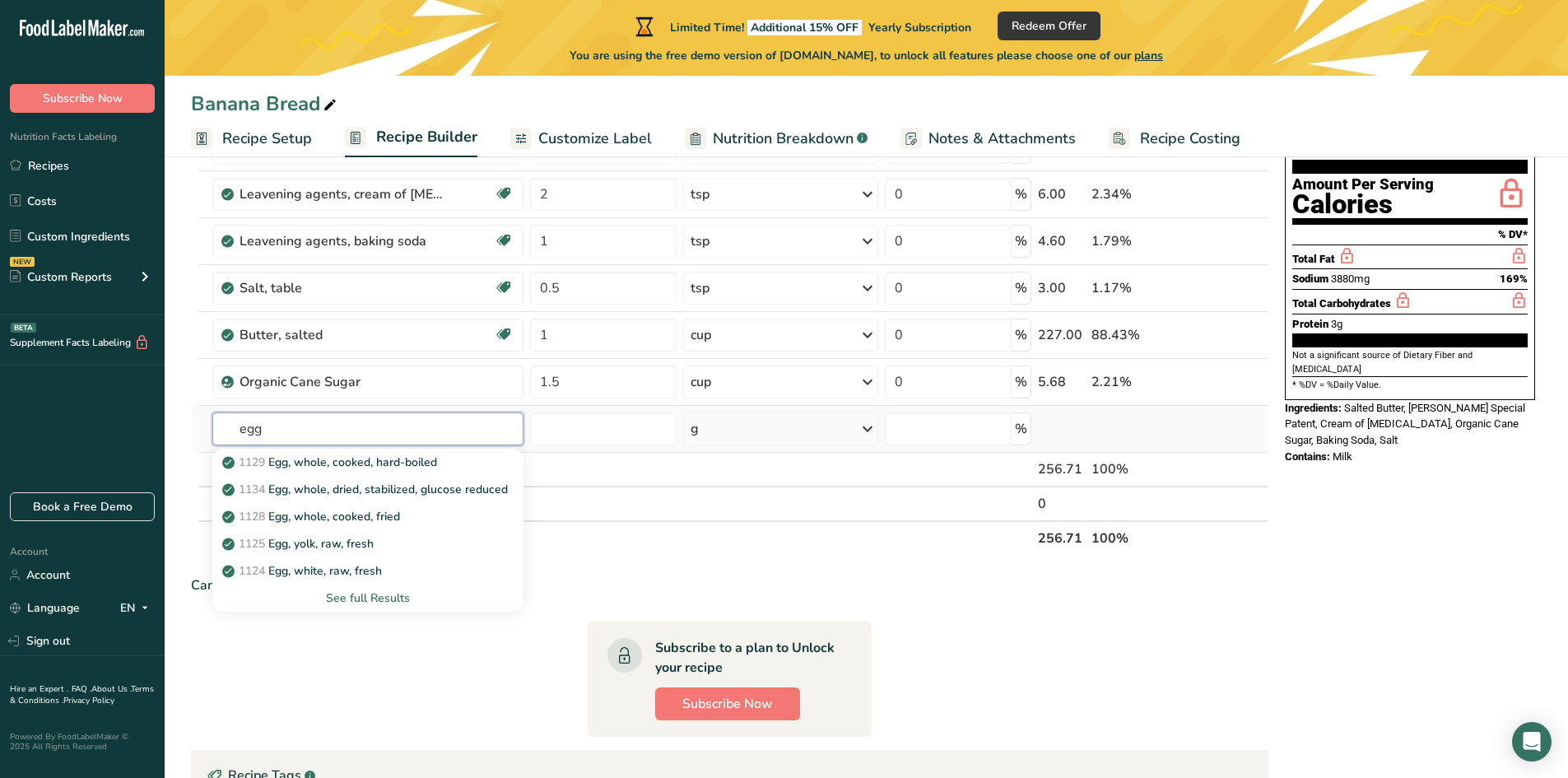
type input "egg"
click at [362, 596] on div "See full Results" at bounding box center [368, 597] width 286 height 17
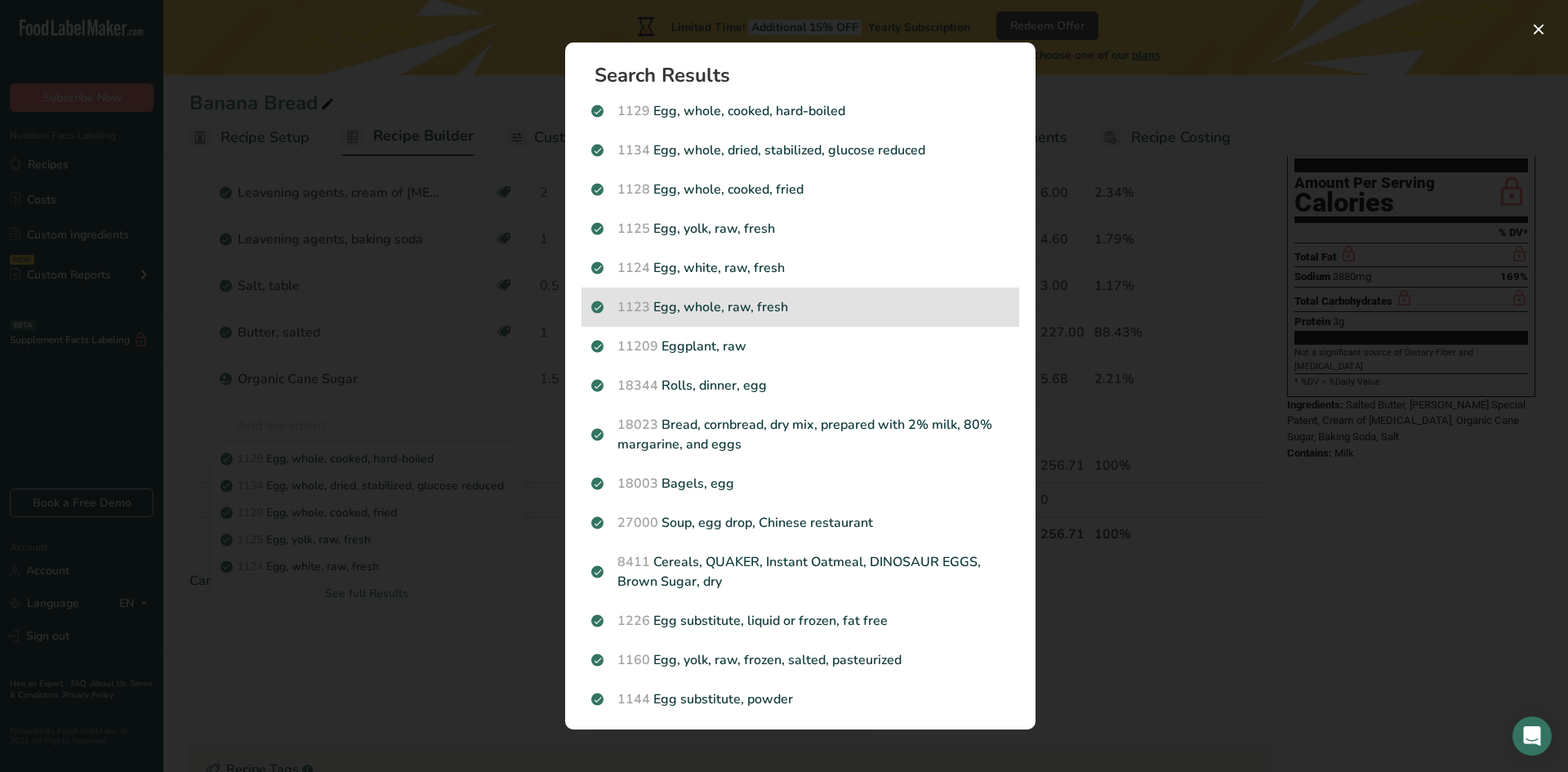
click at [725, 318] on div "1123 Egg, whole, raw, fresh" at bounding box center [800, 307] width 437 height 39
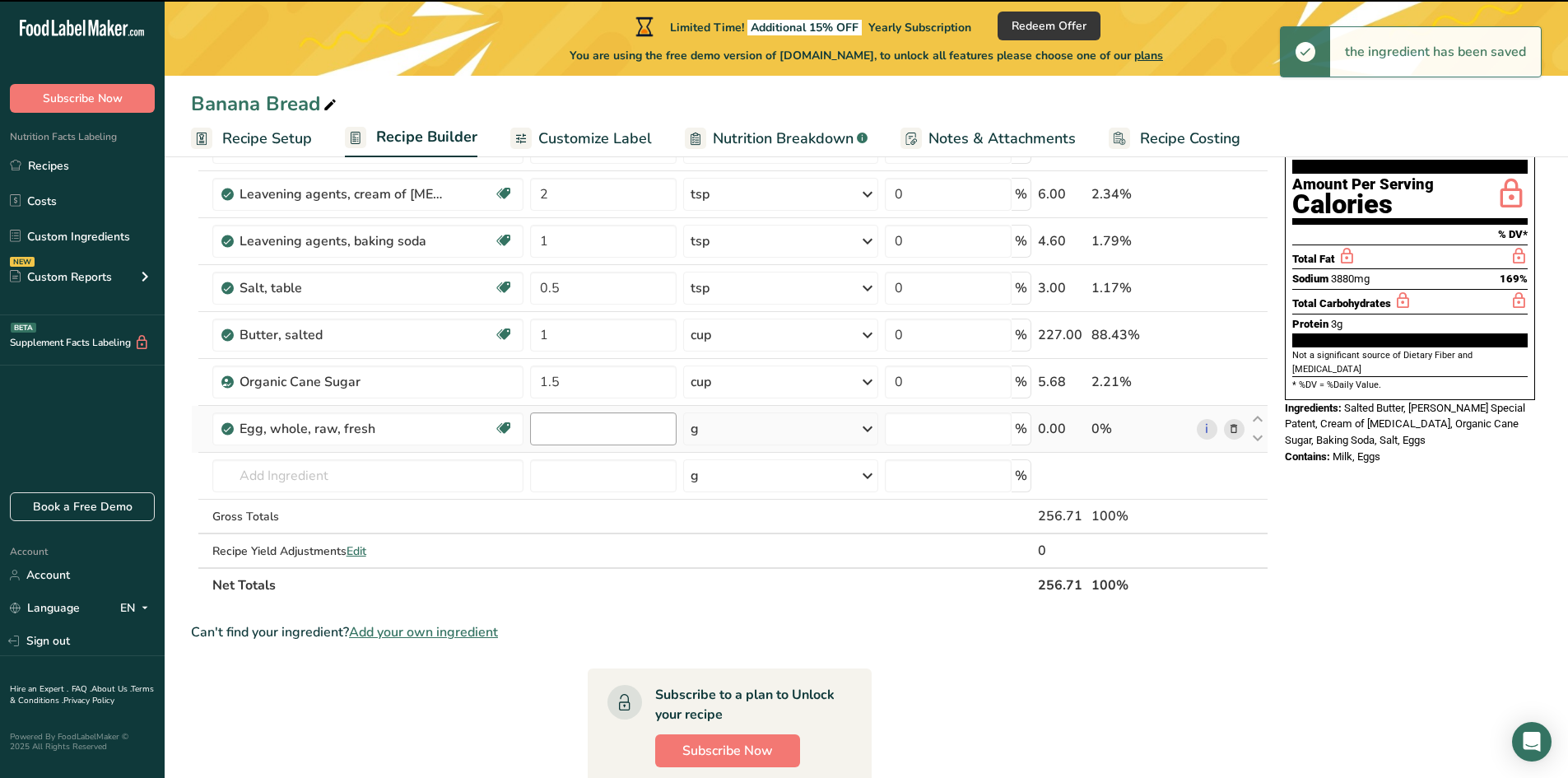
type input "0"
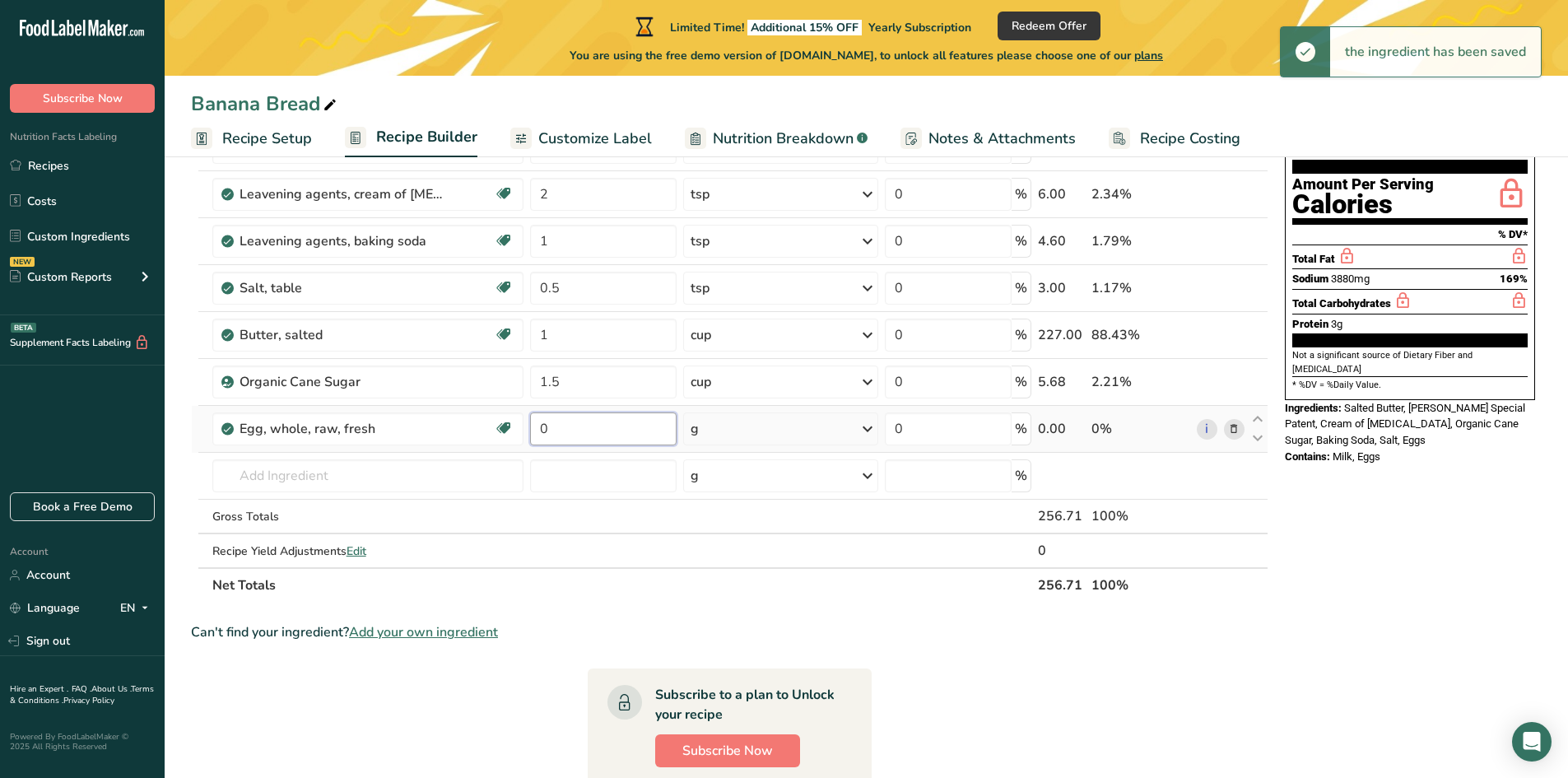
click at [573, 436] on input "0" at bounding box center [603, 429] width 147 height 33
type input "2"
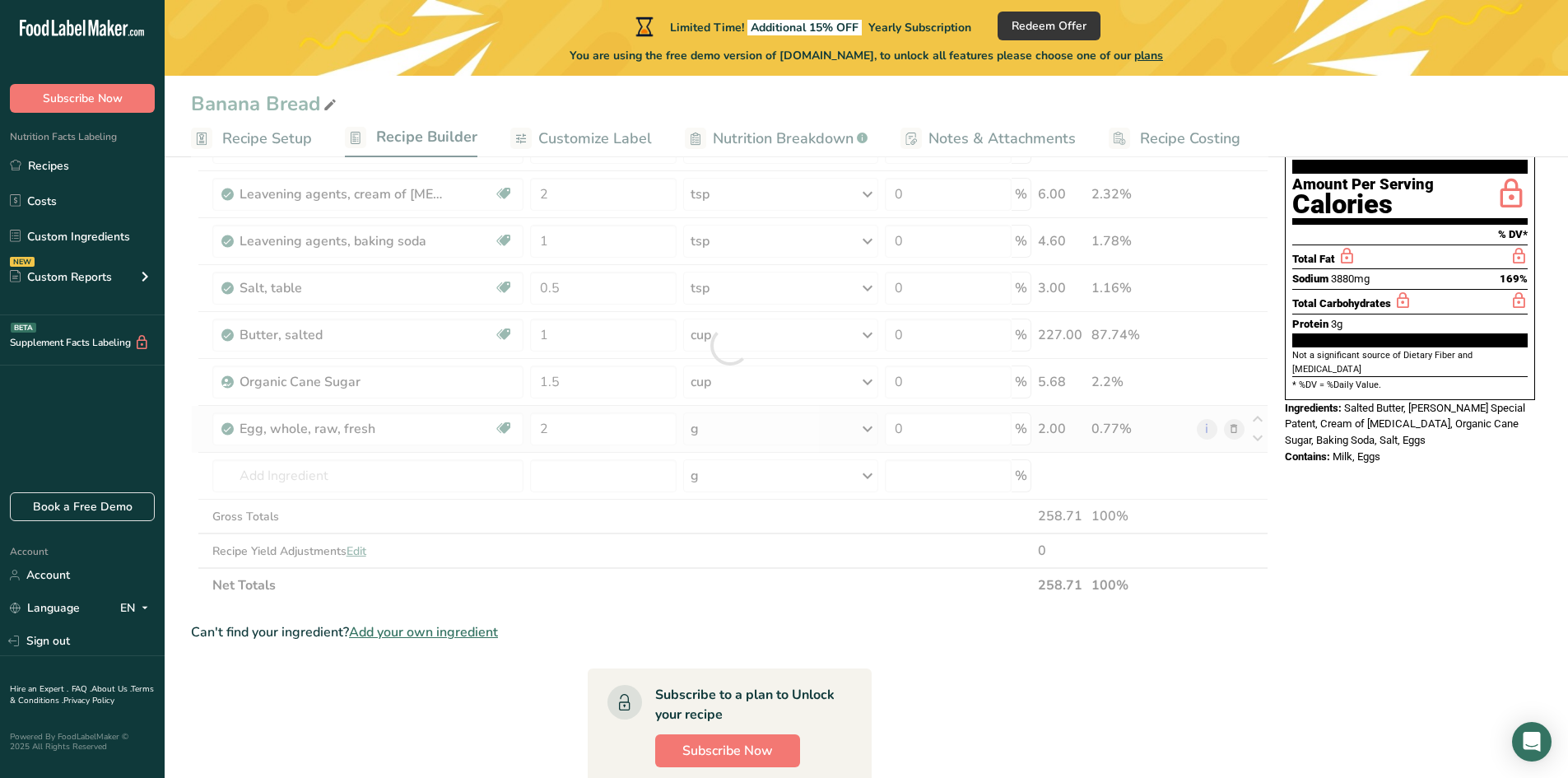
click at [724, 432] on div "Ingredient * Amount * Unit * Waste * .a-a{fill:#347362;}.b-a{fill:#fff;} Grams …" at bounding box center [729, 346] width 1077 height 514
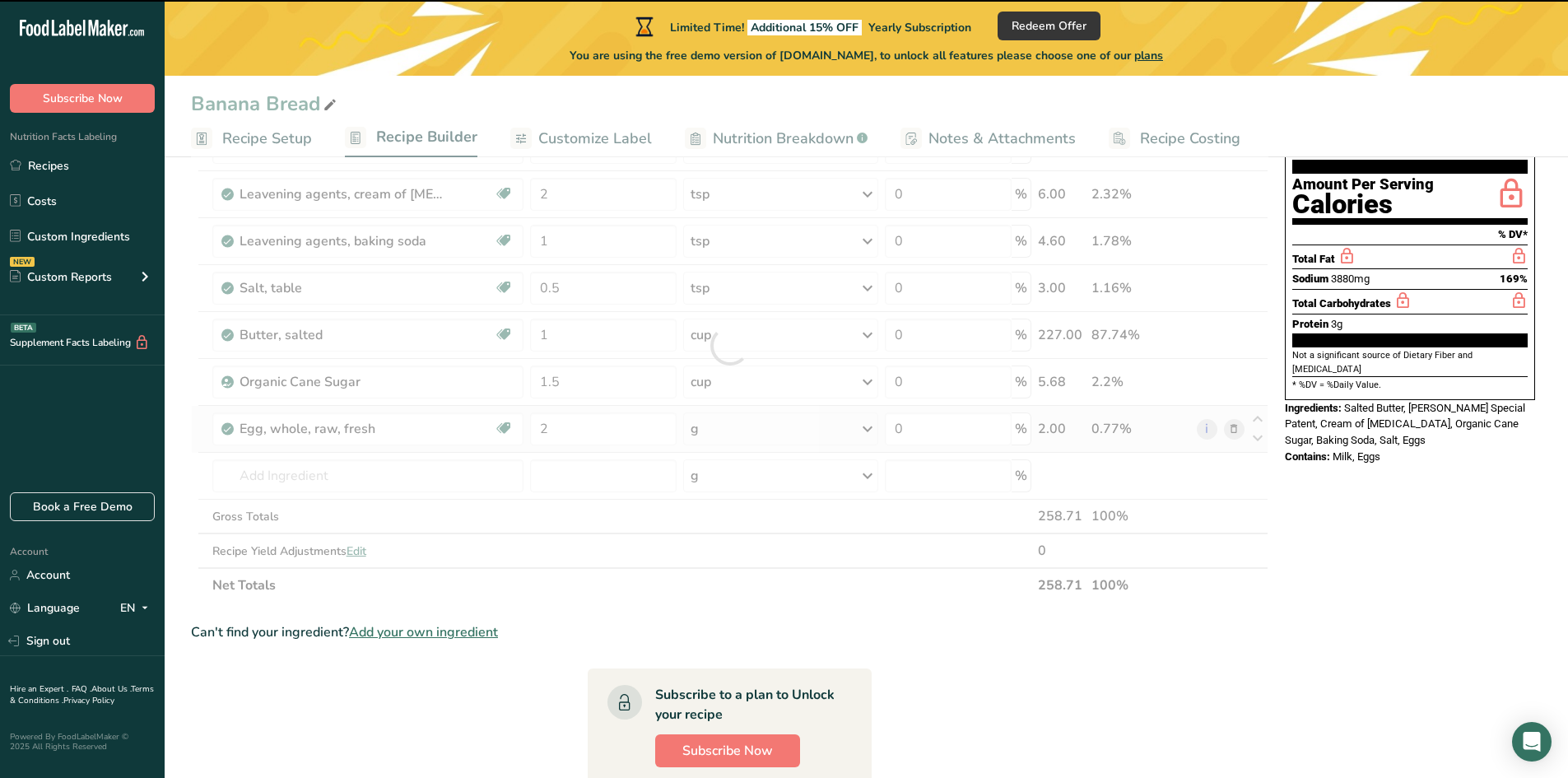
click at [732, 428] on div "g" at bounding box center [780, 429] width 195 height 33
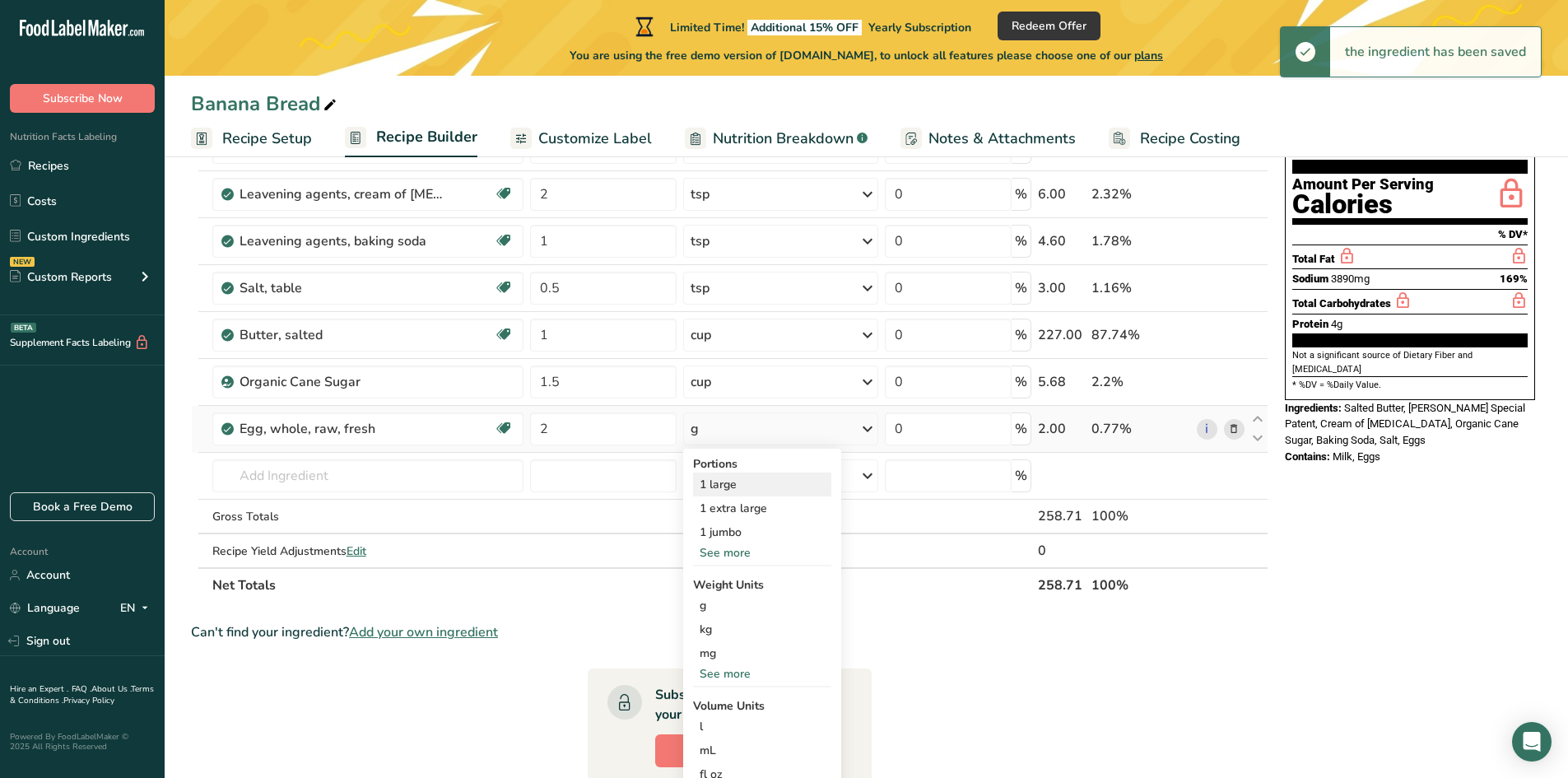
click at [722, 486] on div "1 large" at bounding box center [762, 484] width 138 height 24
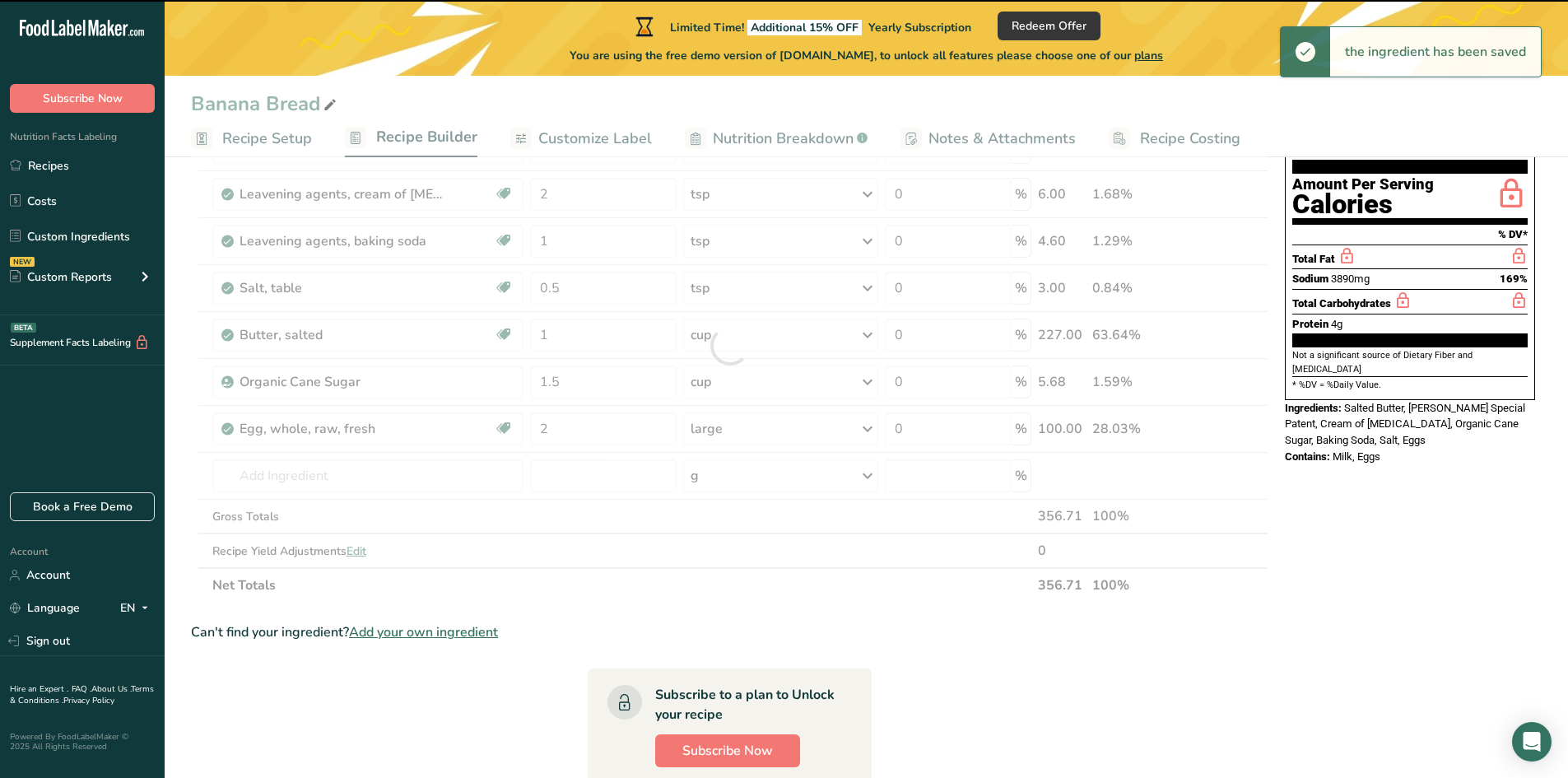
click at [293, 482] on div at bounding box center [729, 346] width 1077 height 514
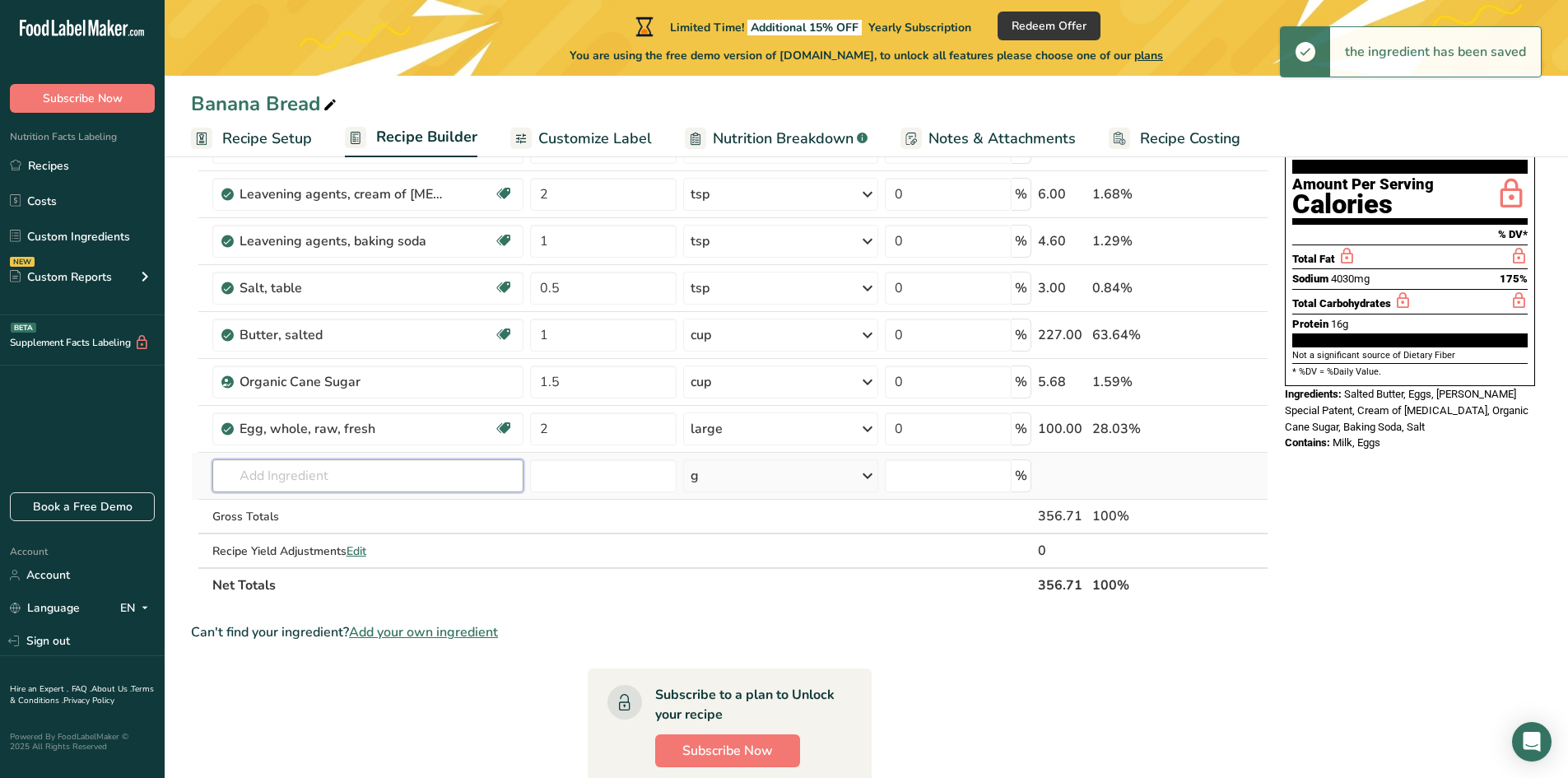
click at [310, 474] on input "text" at bounding box center [367, 476] width 311 height 33
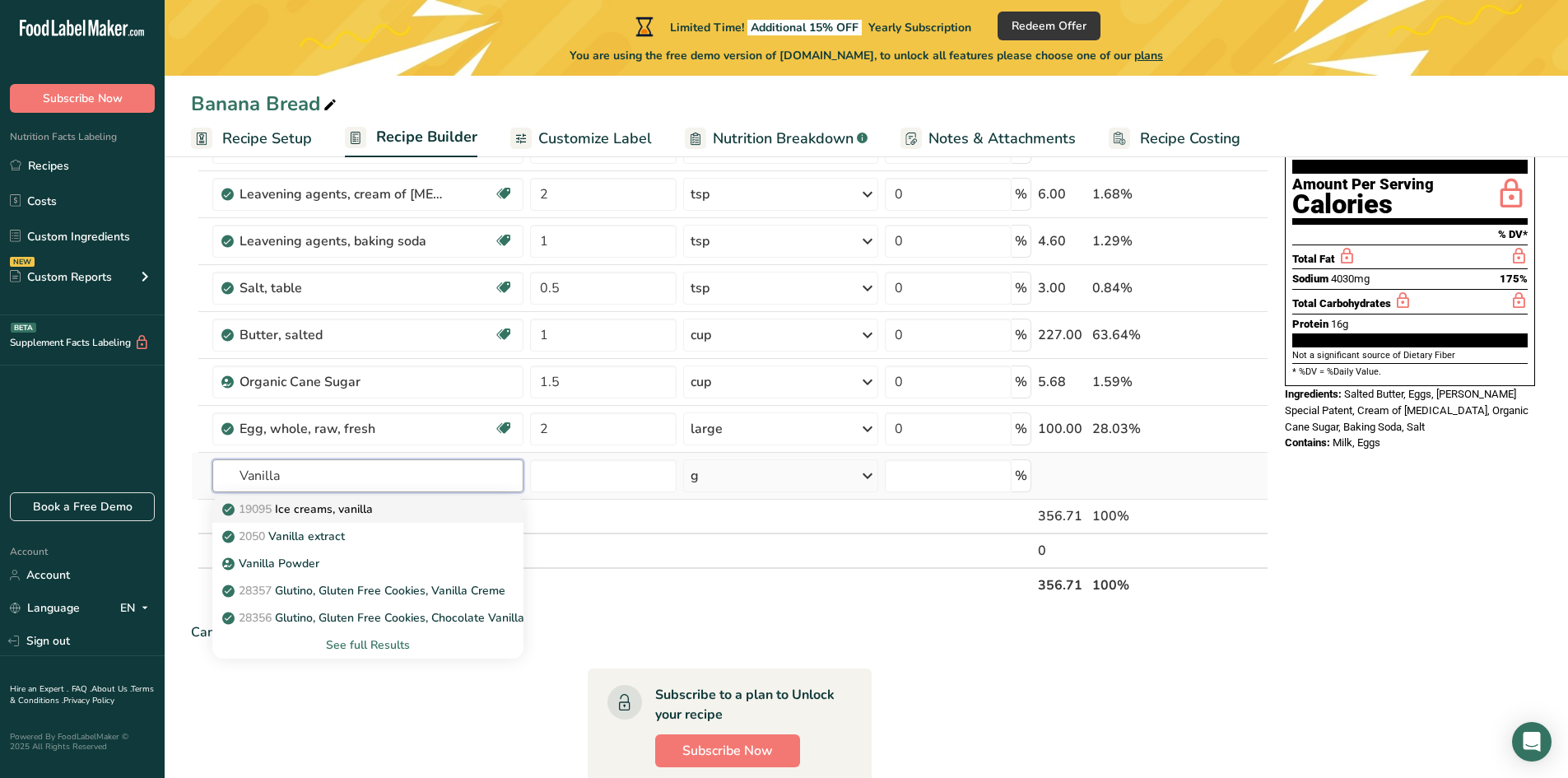
type input "Vanilla"
click at [317, 516] on p "19095 Ice creams, vanilla" at bounding box center [299, 509] width 148 height 17
type input "Ice creams, vanilla"
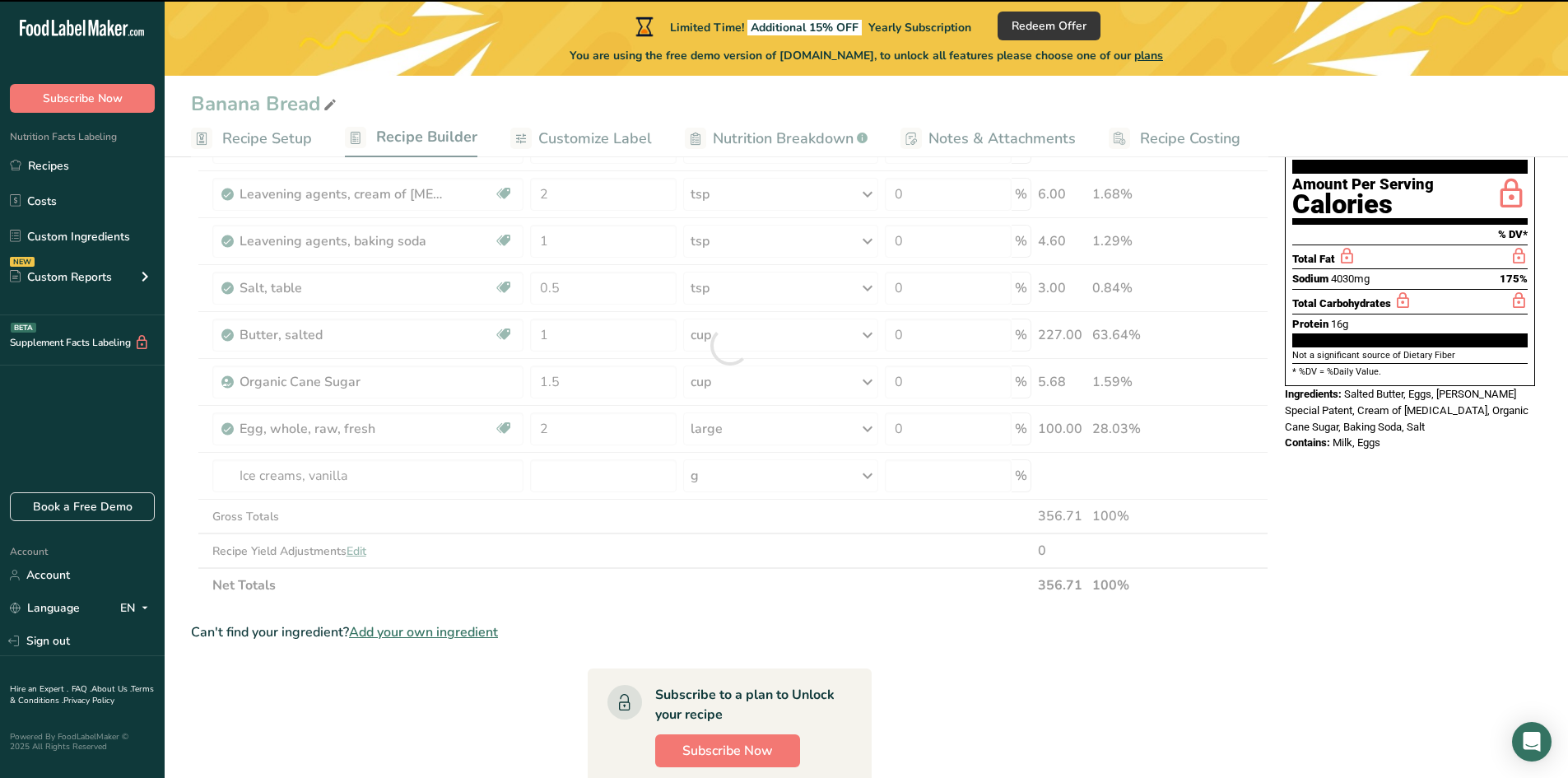
type input "0"
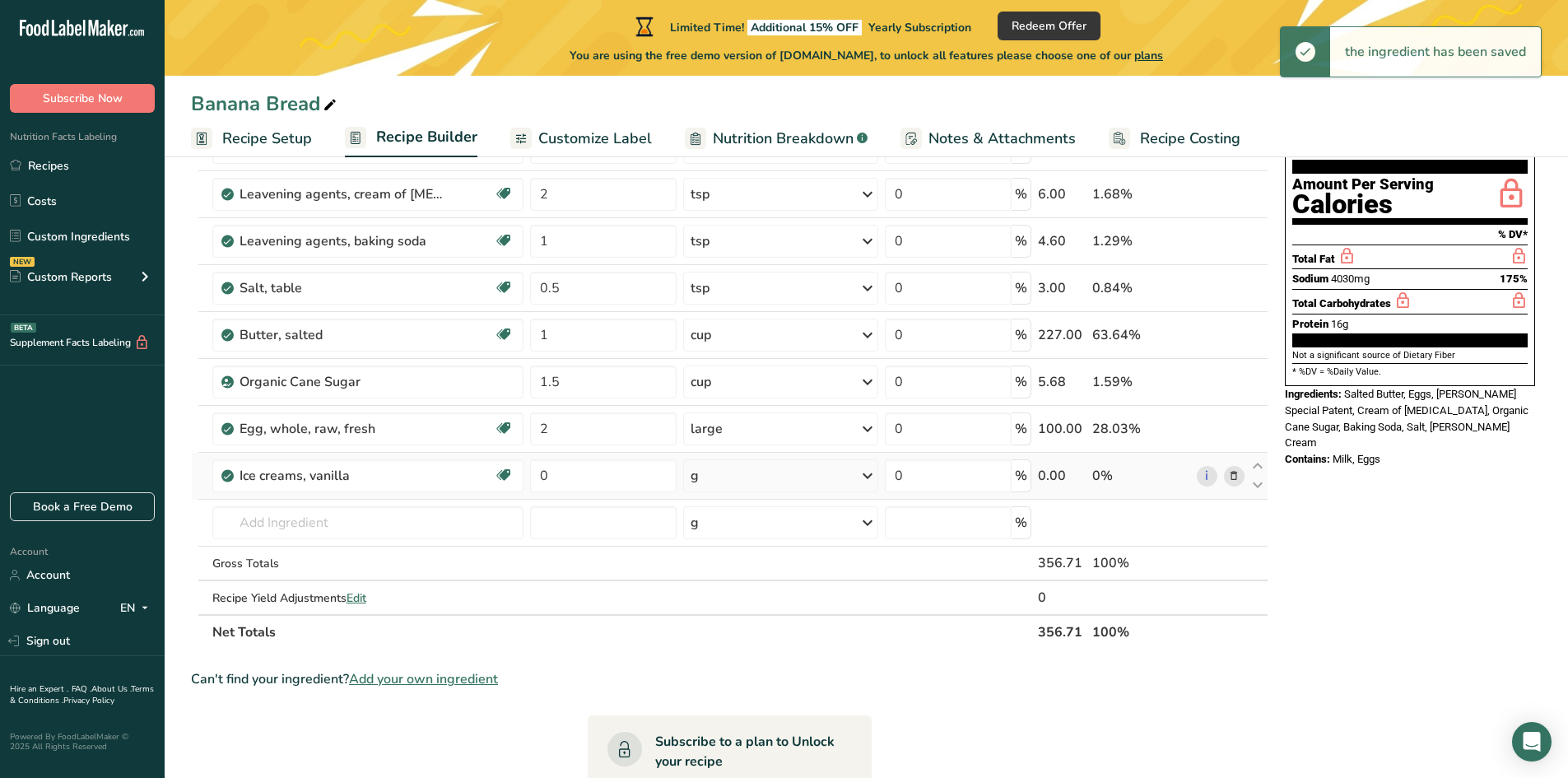
click at [1240, 476] on icon at bounding box center [1234, 476] width 12 height 17
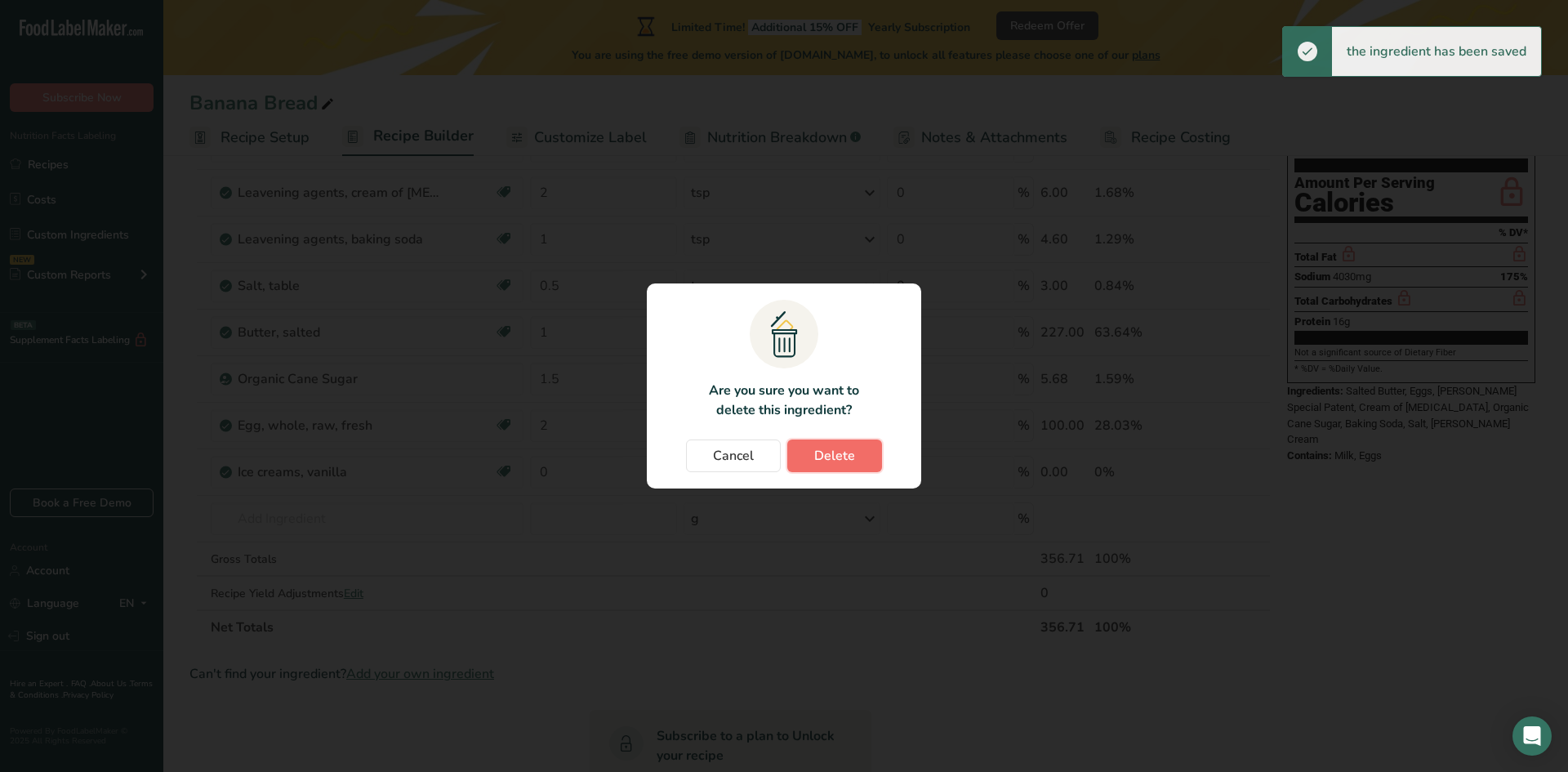
click at [811, 441] on button "Delete" at bounding box center [834, 455] width 95 height 33
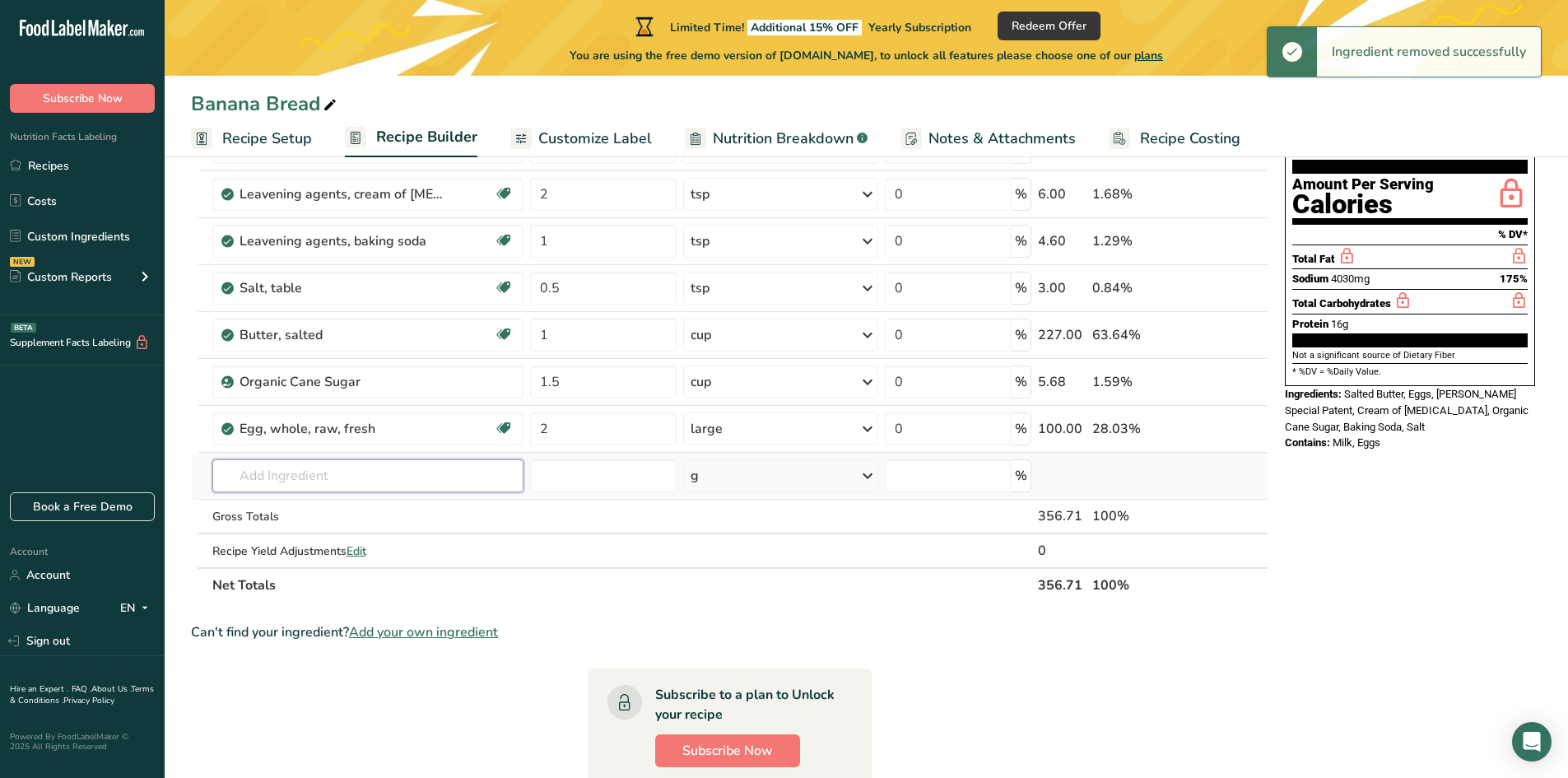
click at [319, 476] on input "text" at bounding box center [367, 476] width 311 height 33
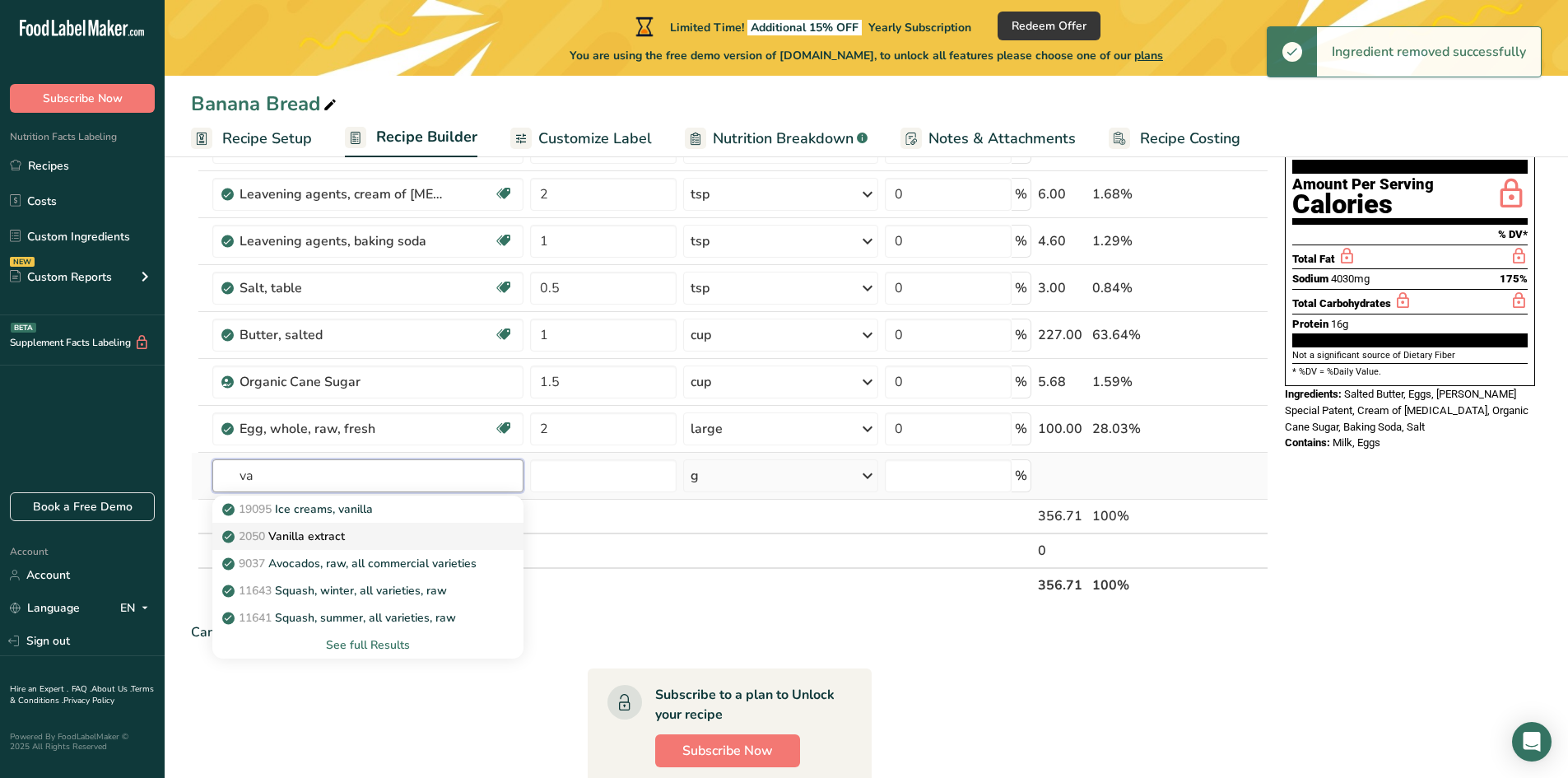
type input "va"
click at [315, 539] on p "2050 Vanilla extract" at bounding box center [285, 536] width 119 height 17
type input "Vanilla extract"
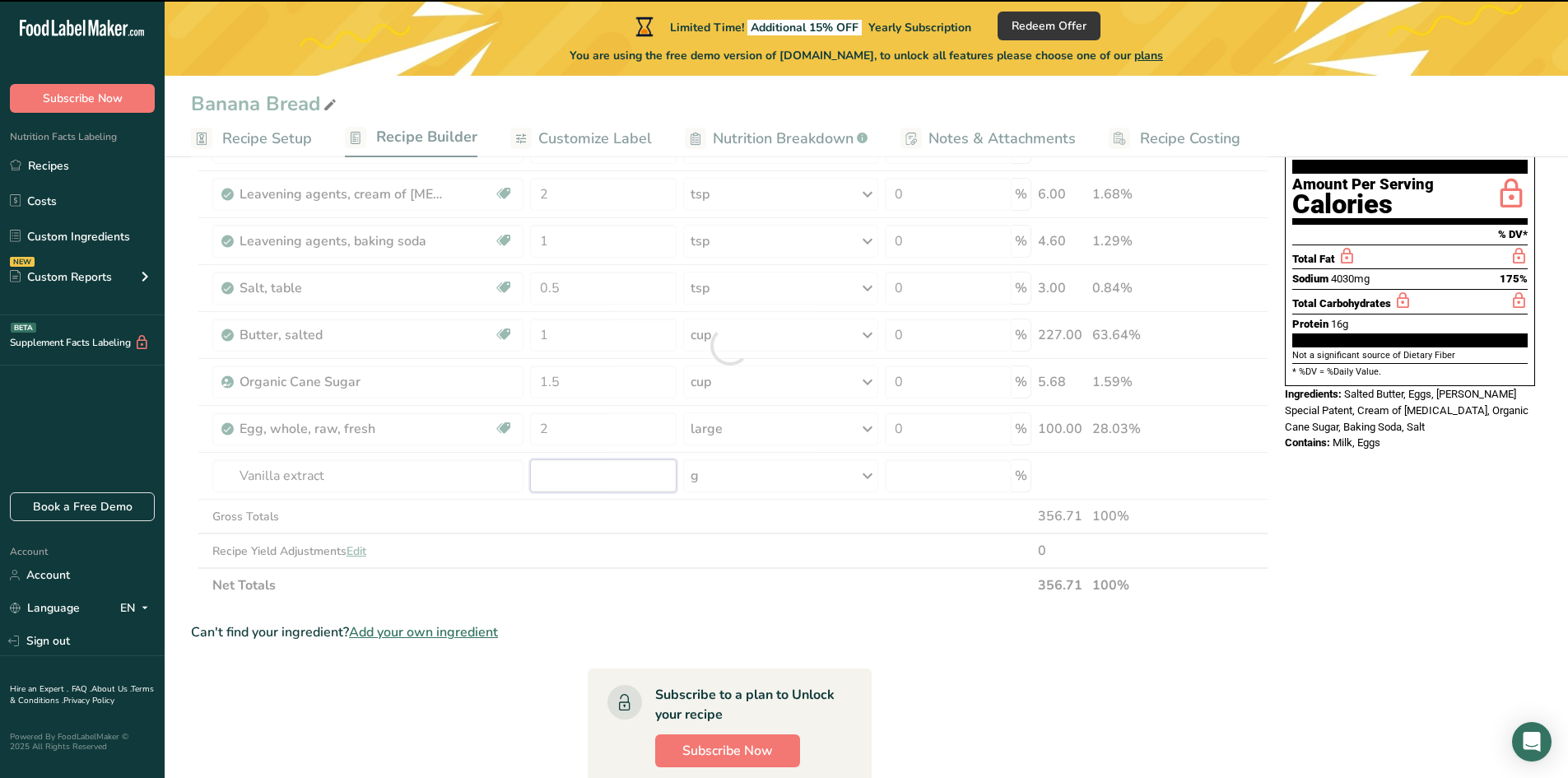
click at [582, 482] on input "number" at bounding box center [603, 476] width 147 height 33
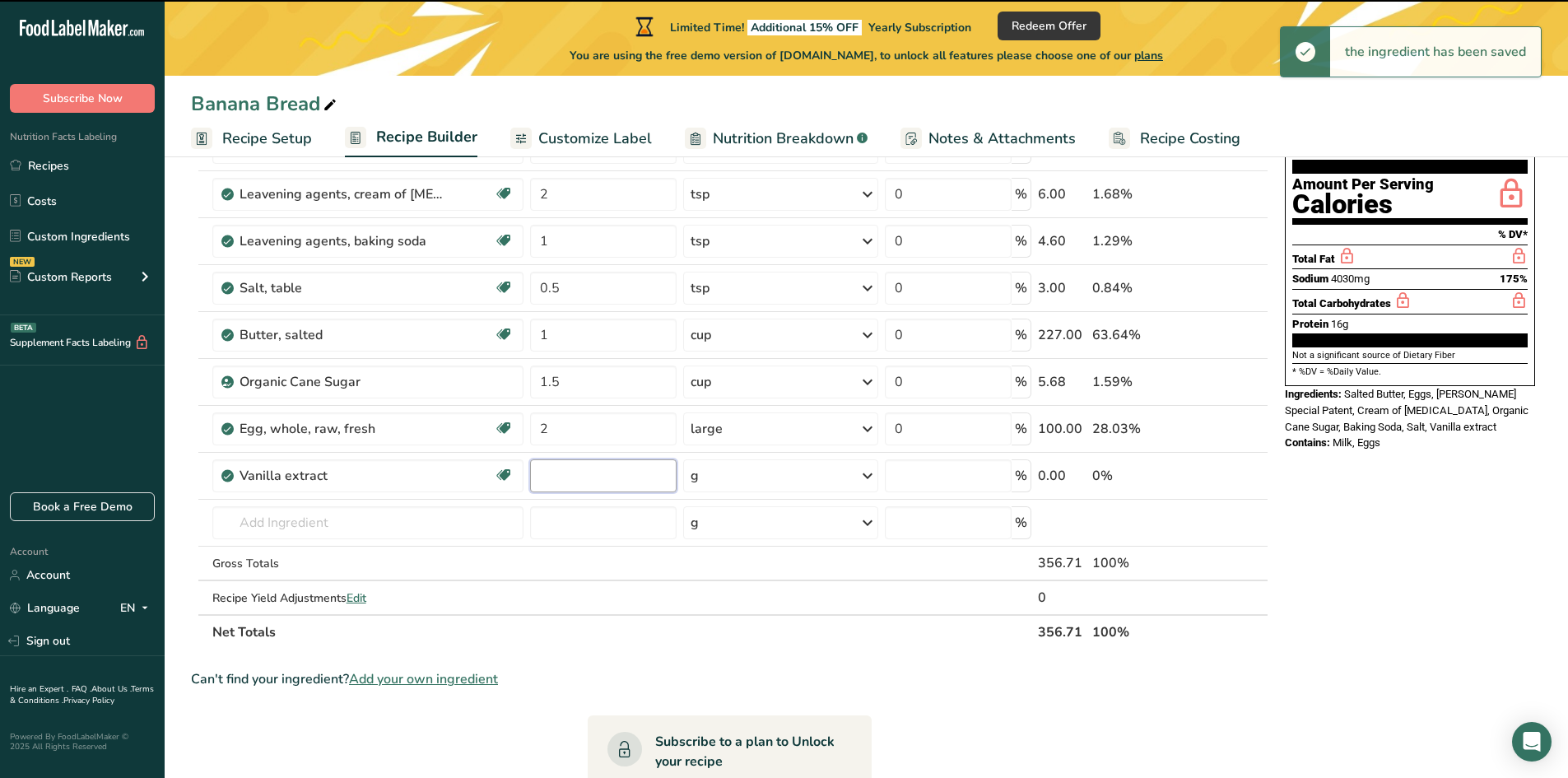
type input "0"
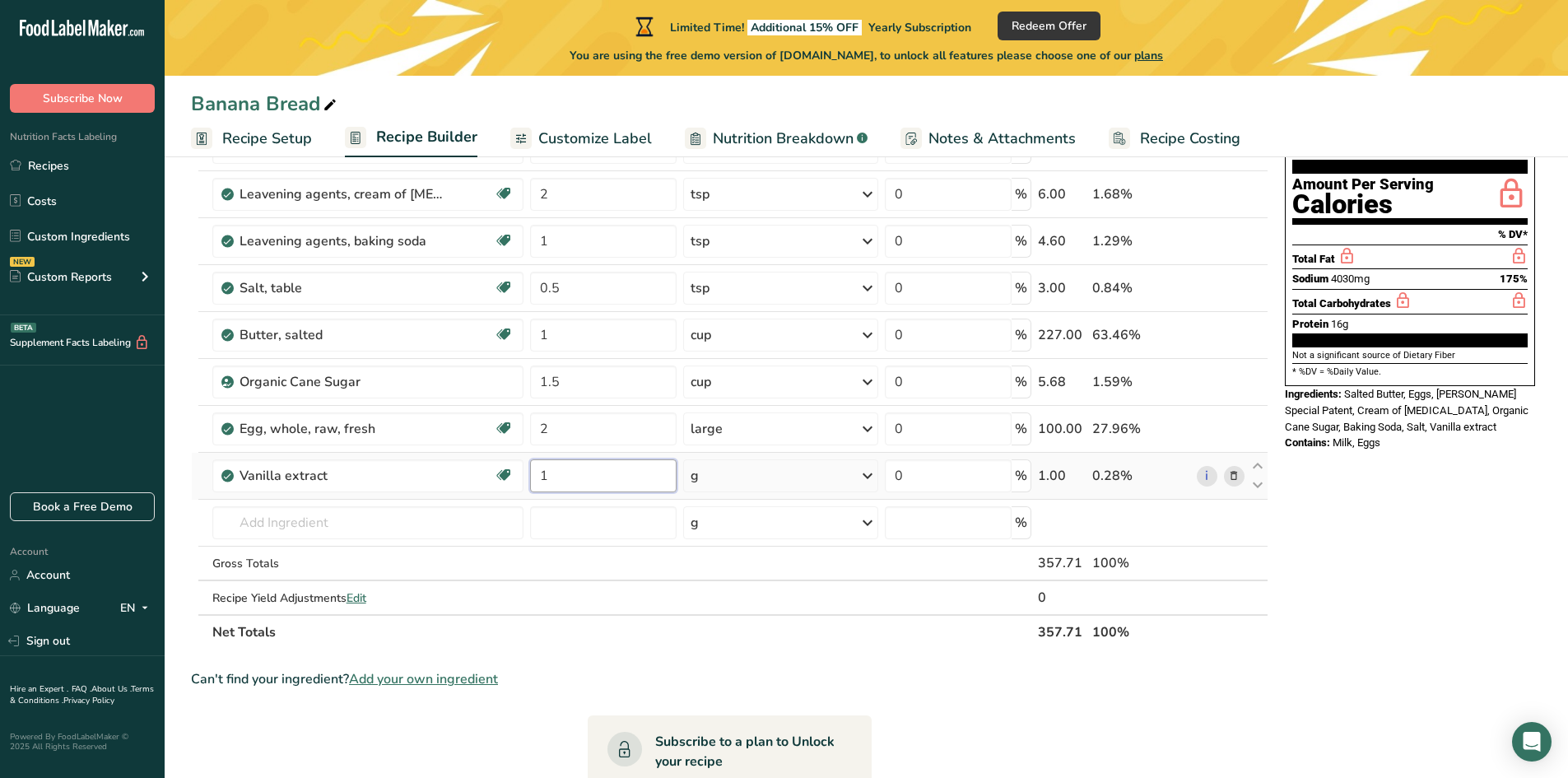
type input "1"
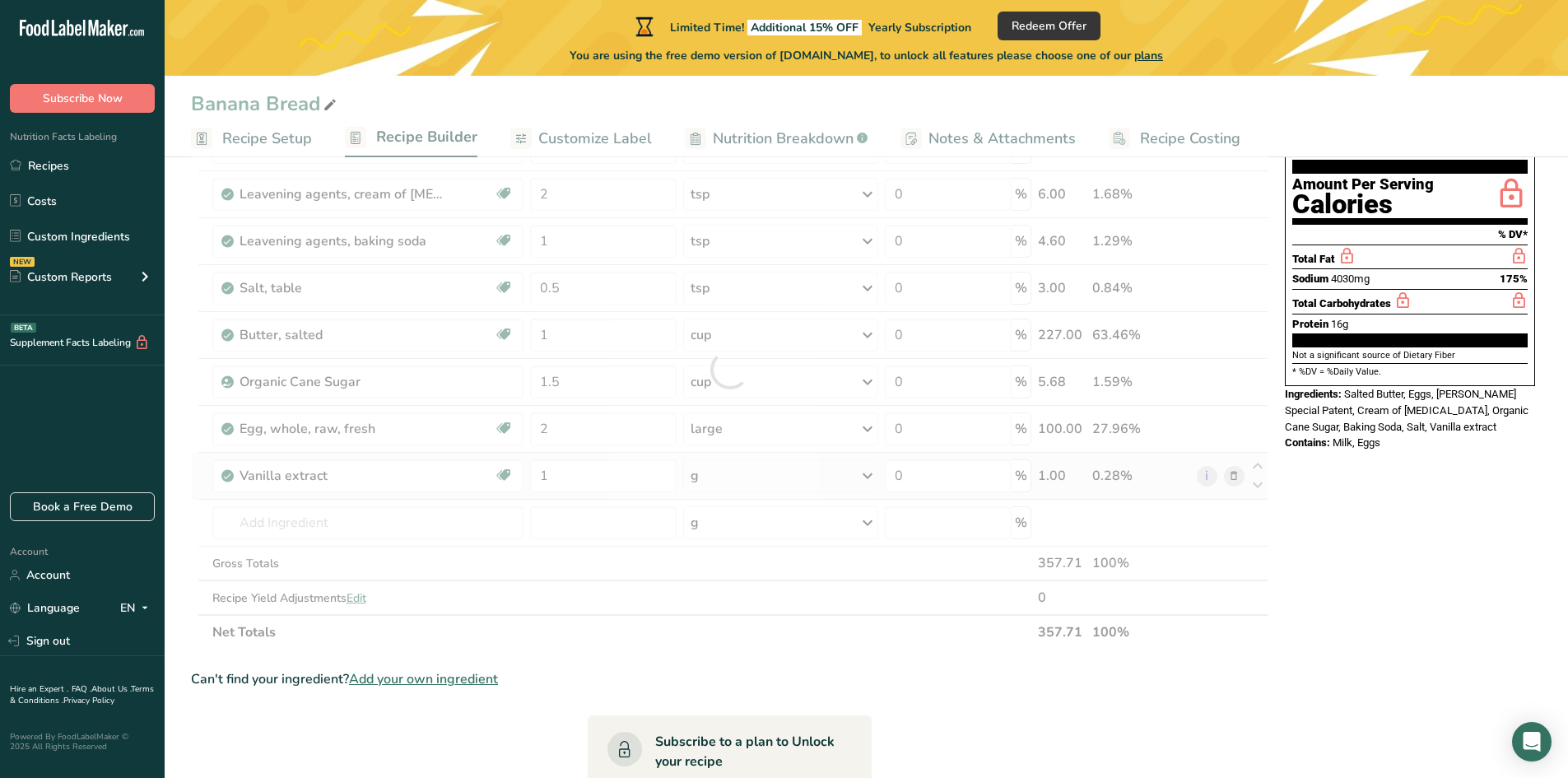
click at [709, 493] on div "Ingredient * Amount * Unit * Waste * .a-a{fill:#347362;}.b-a{fill:#fff;} Grams …" at bounding box center [729, 369] width 1077 height 560
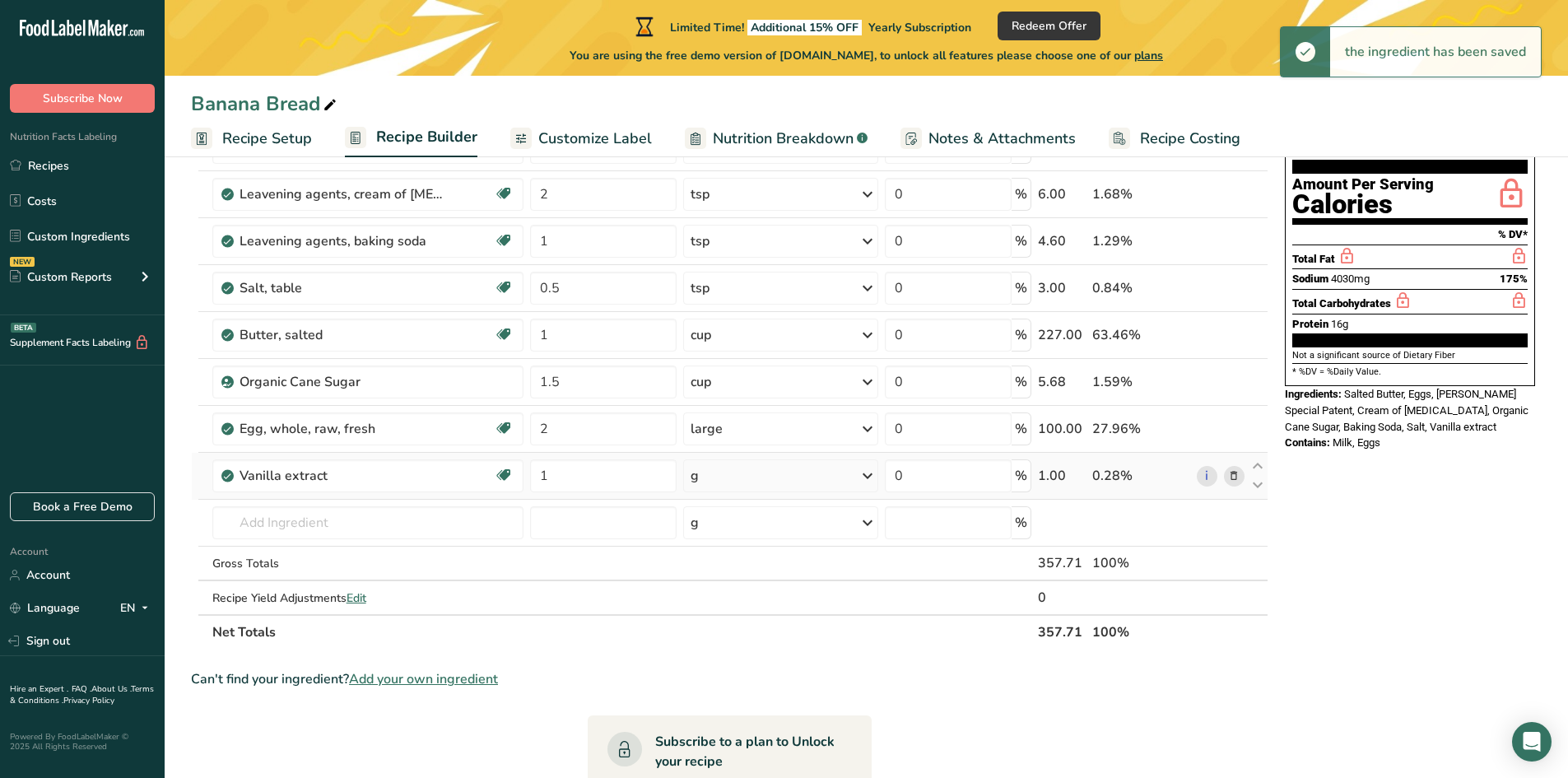
click at [729, 476] on div "g" at bounding box center [781, 476] width 196 height 33
click at [719, 526] on div "1 tsp" at bounding box center [762, 531] width 138 height 24
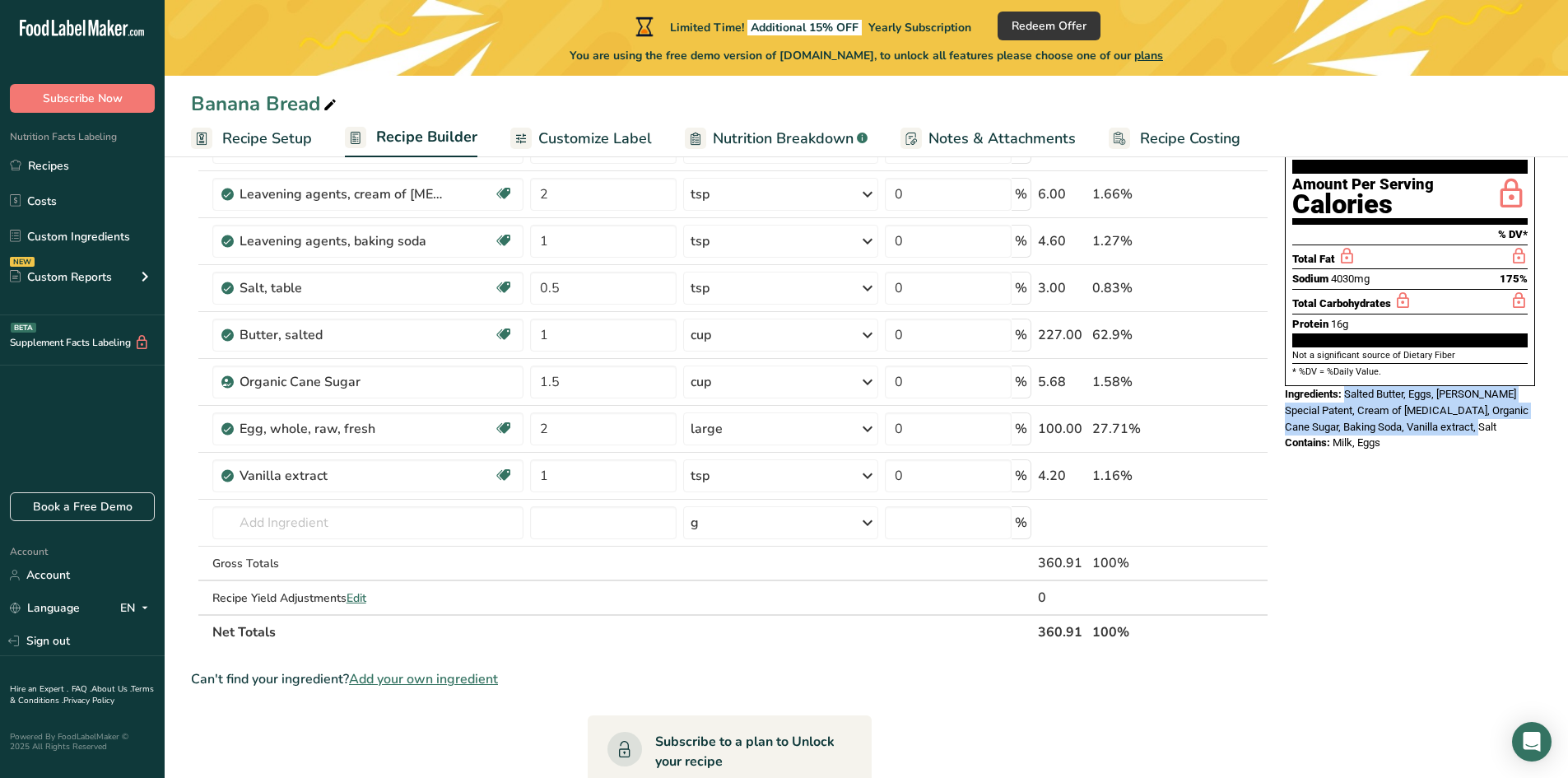
drag, startPoint x: 1443, startPoint y: 389, endPoint x: 1347, endPoint y: 365, distance: 99.0
click at [1347, 386] on div "Ingredients: Salted Butter, Eggs, King Arthur Flour Special Patent, Cream of Ta…" at bounding box center [1410, 410] width 250 height 49
copy span "Salted Butter, Eggs, King Arthur Flour Special Patent, Cream of Tartar, Organic…"
click at [1238, 476] on icon at bounding box center [1234, 476] width 12 height 17
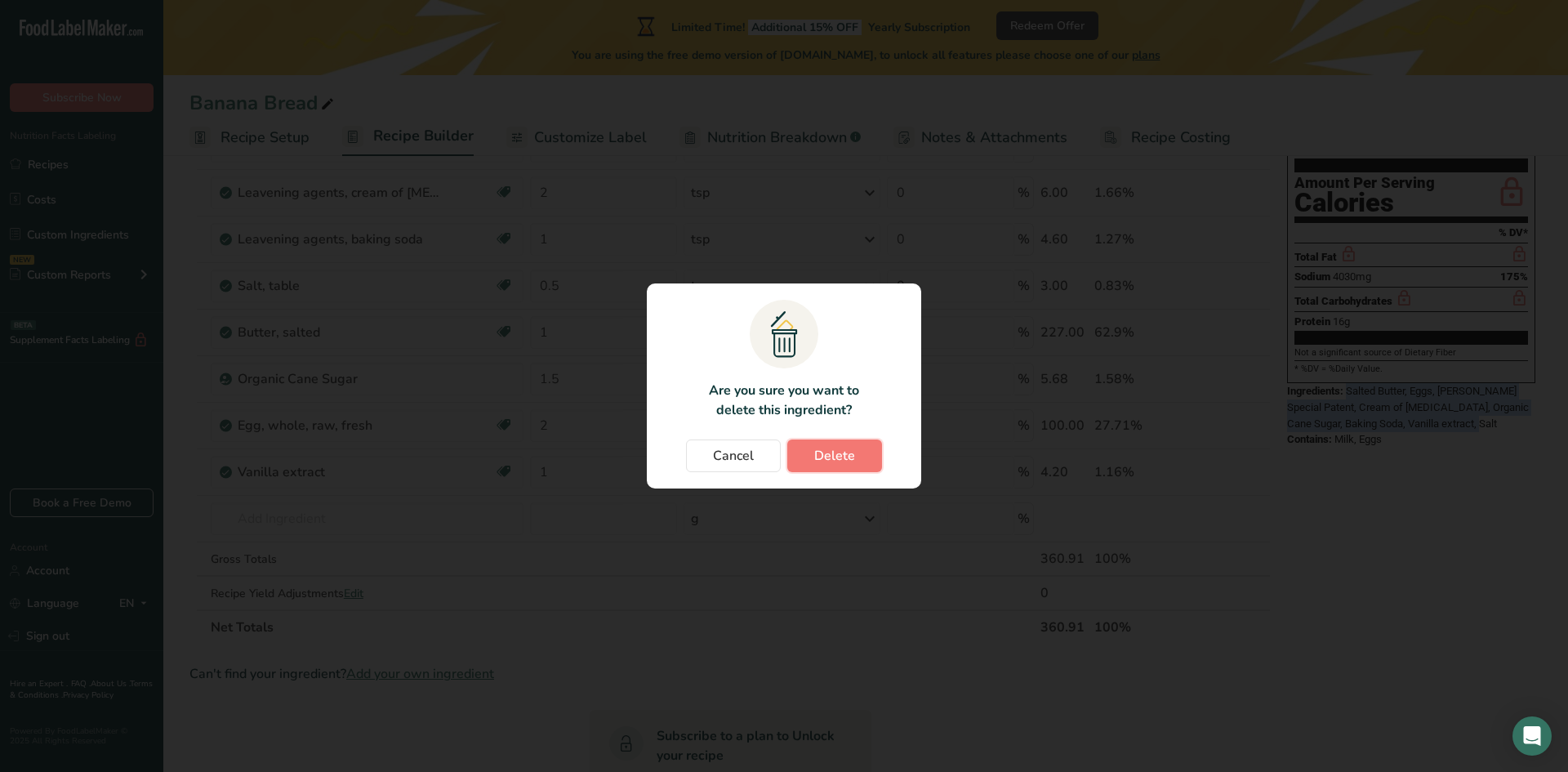
click at [867, 465] on button "Delete" at bounding box center [834, 455] width 95 height 33
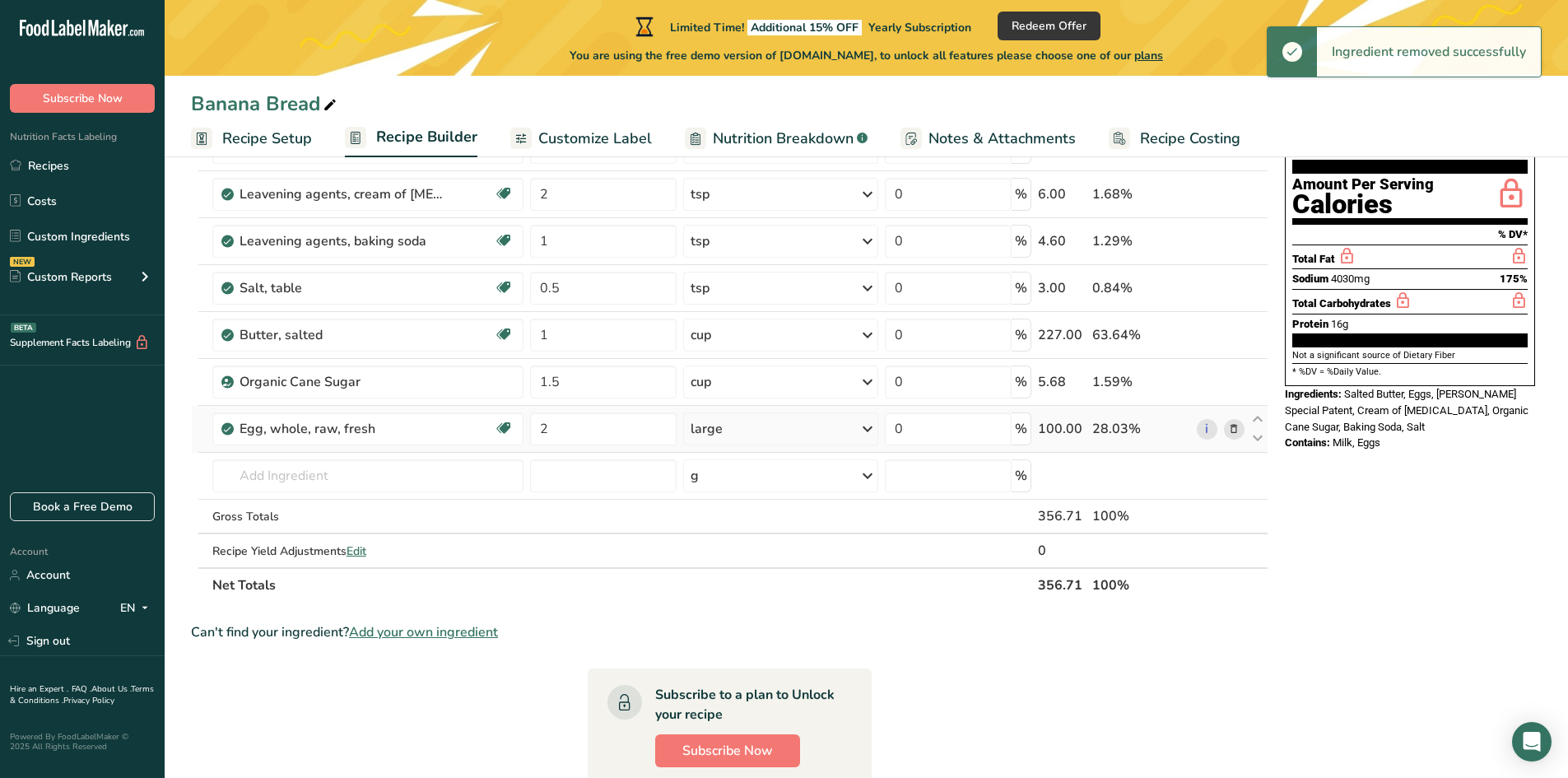
click at [1232, 423] on icon at bounding box center [1234, 429] width 12 height 17
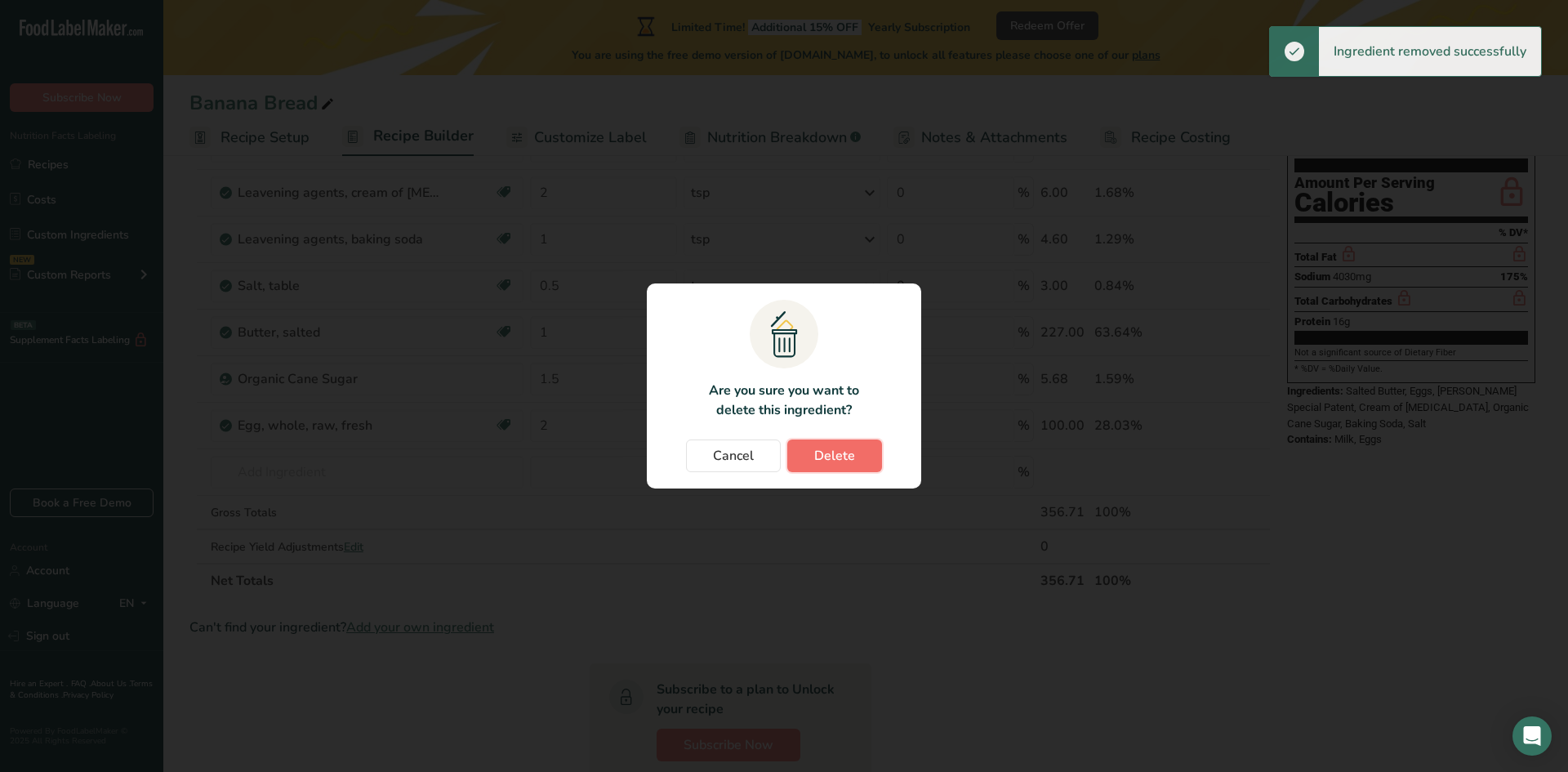
click at [859, 460] on button "Delete" at bounding box center [834, 455] width 95 height 33
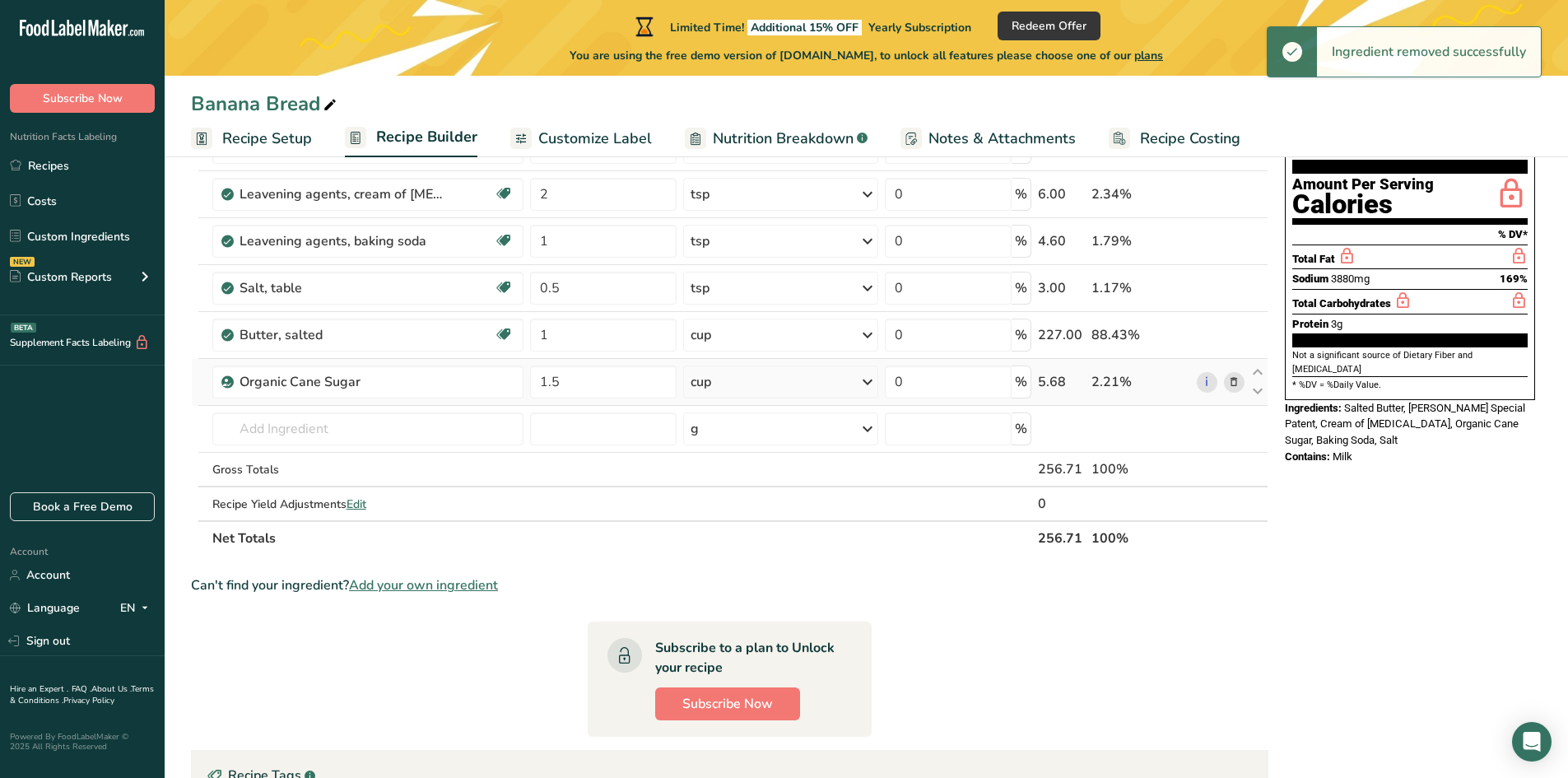
click at [1233, 381] on icon at bounding box center [1234, 382] width 12 height 17
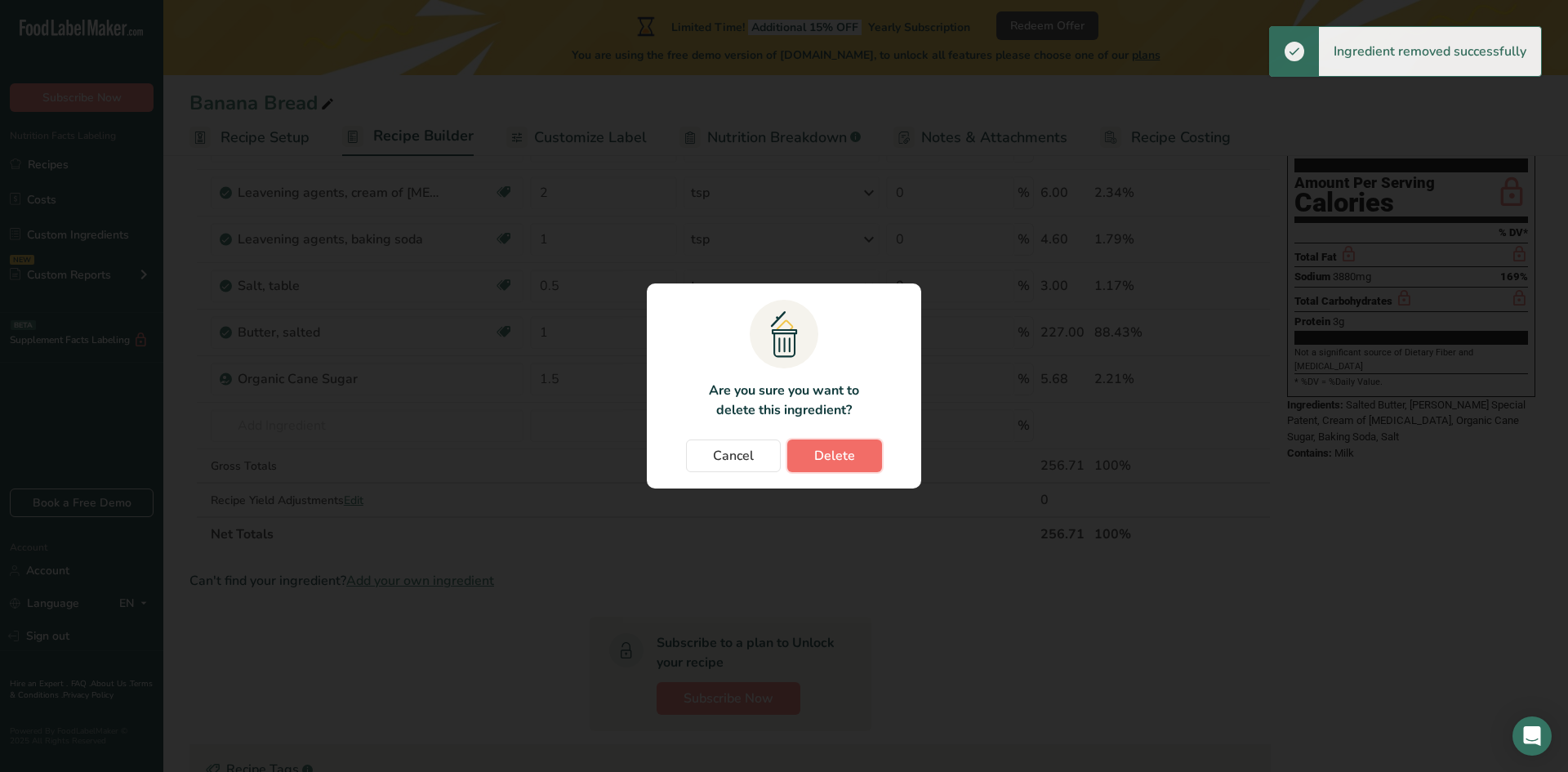
click at [849, 457] on span "Delete" at bounding box center [835, 455] width 41 height 20
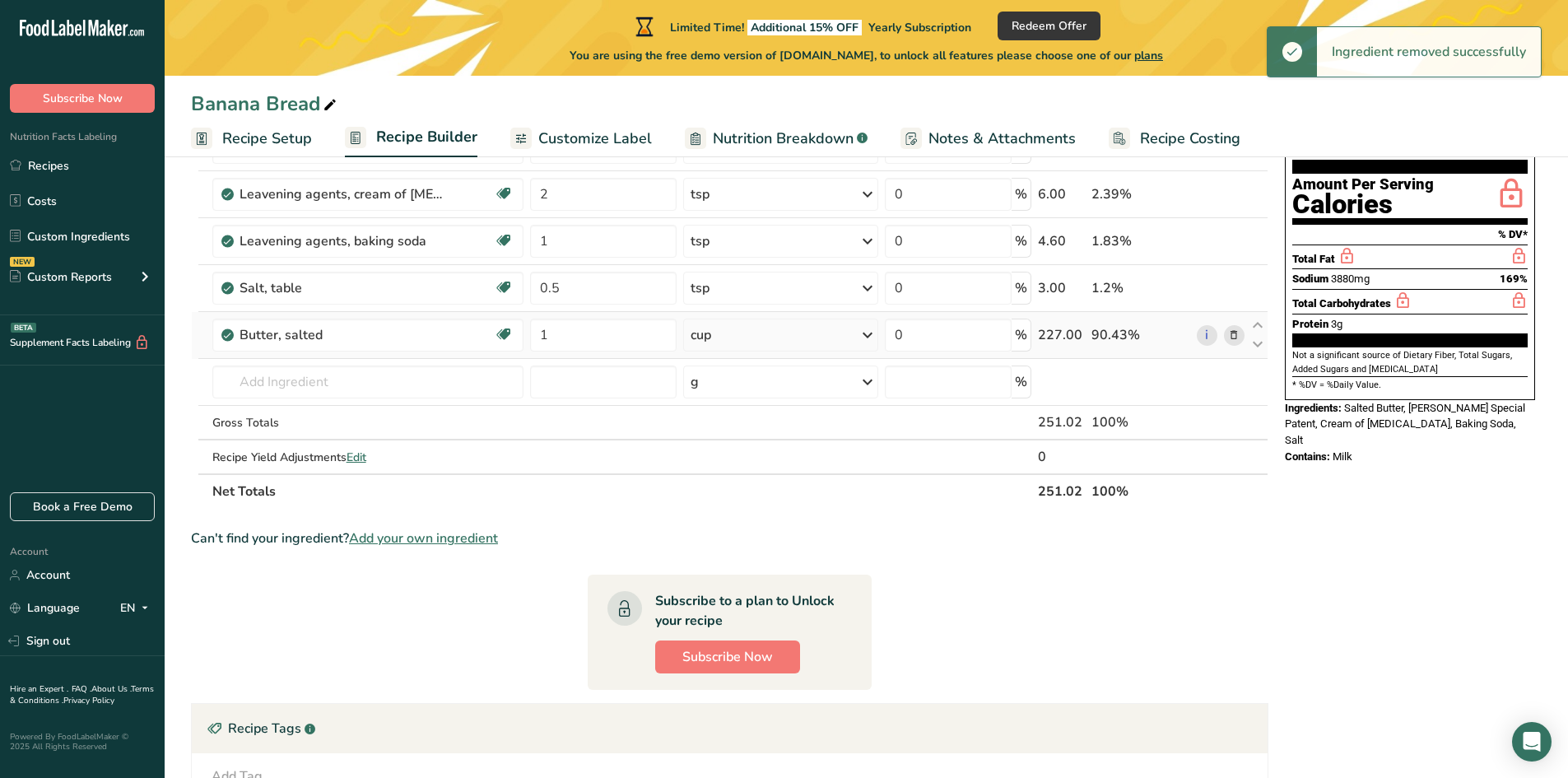
click at [1230, 336] on icon at bounding box center [1234, 335] width 12 height 17
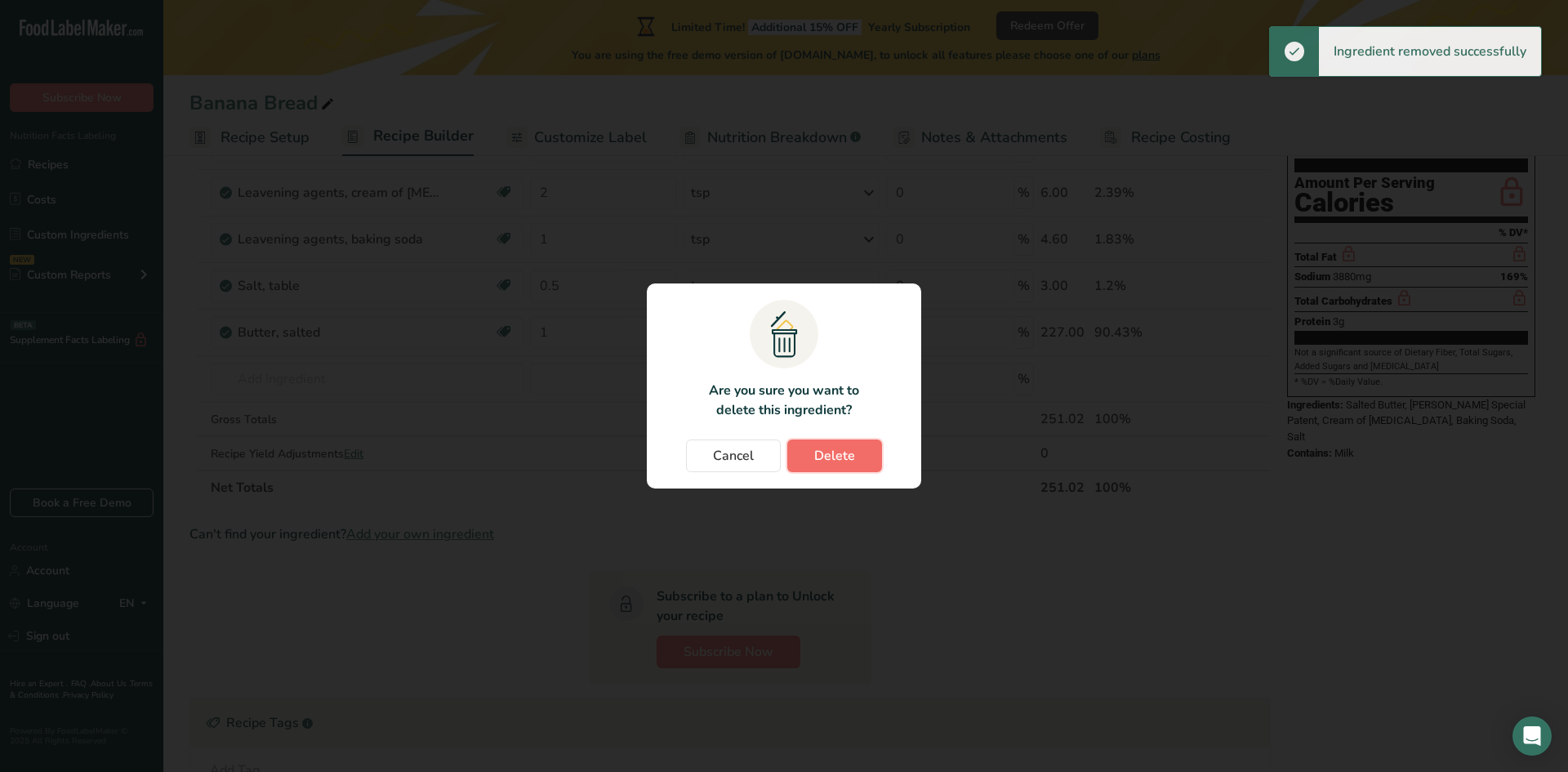
click at [826, 448] on span "Delete" at bounding box center [835, 455] width 41 height 20
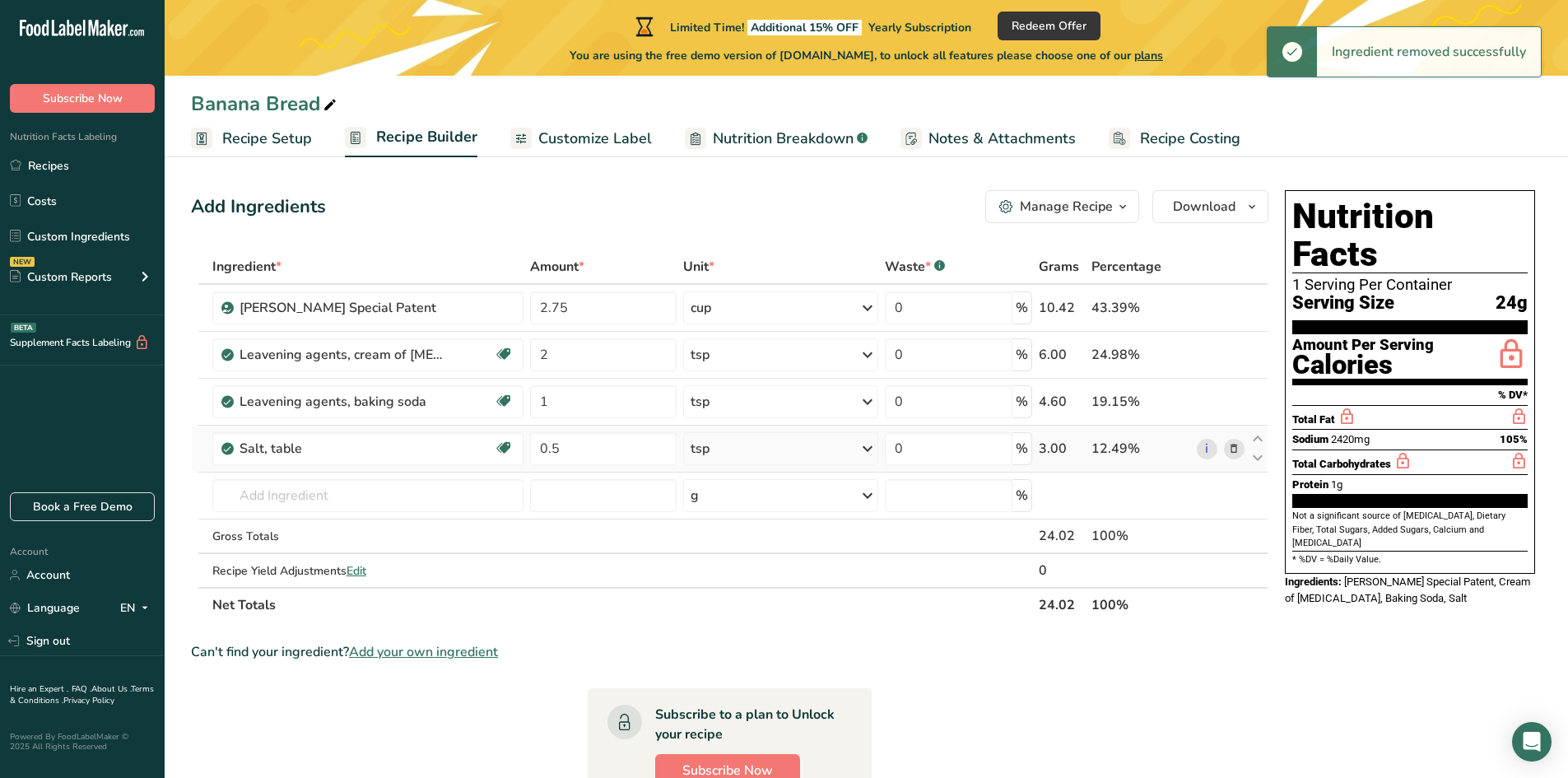
scroll to position [0, 0]
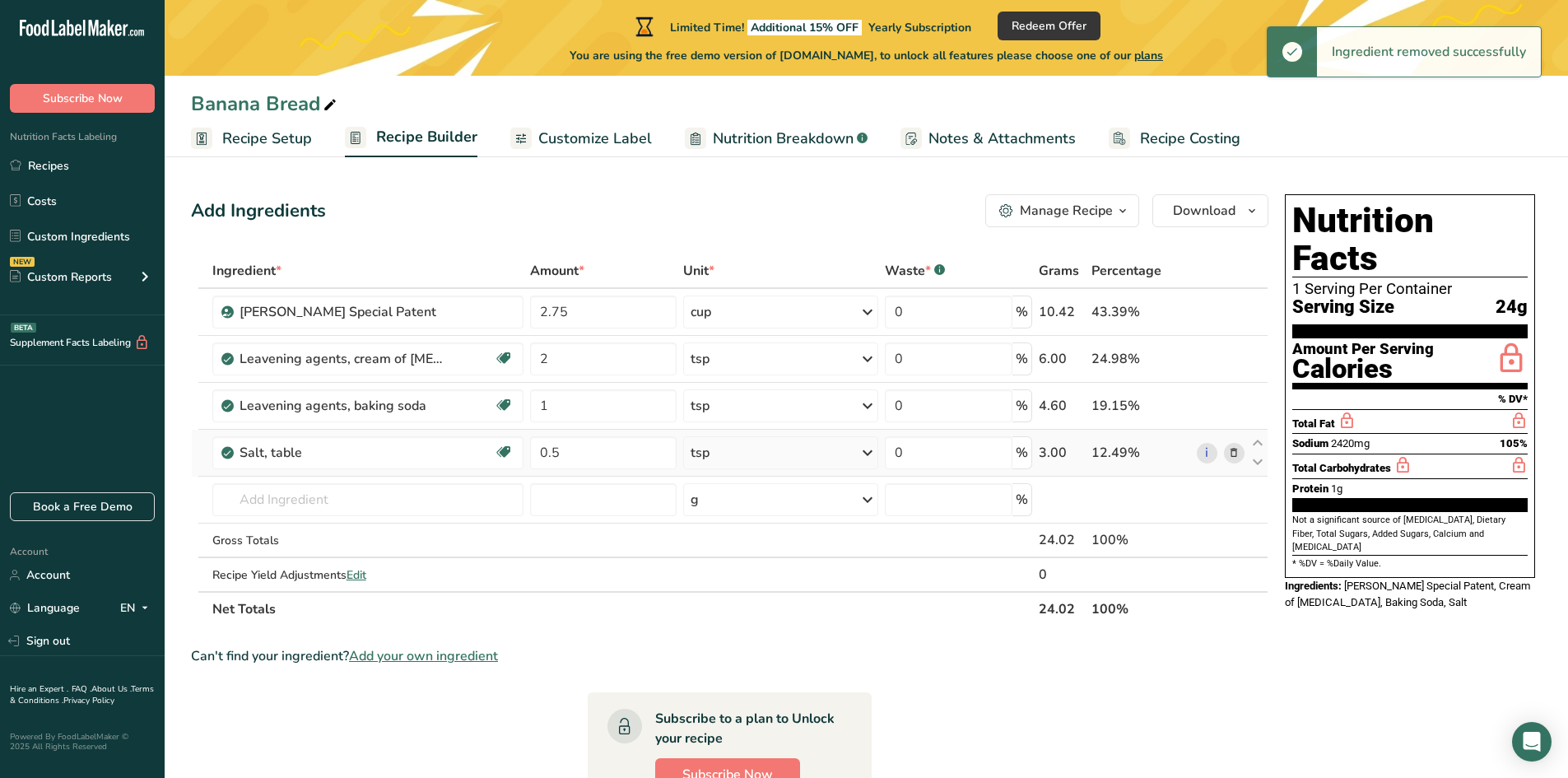
click at [1238, 452] on icon at bounding box center [1234, 452] width 12 height 17
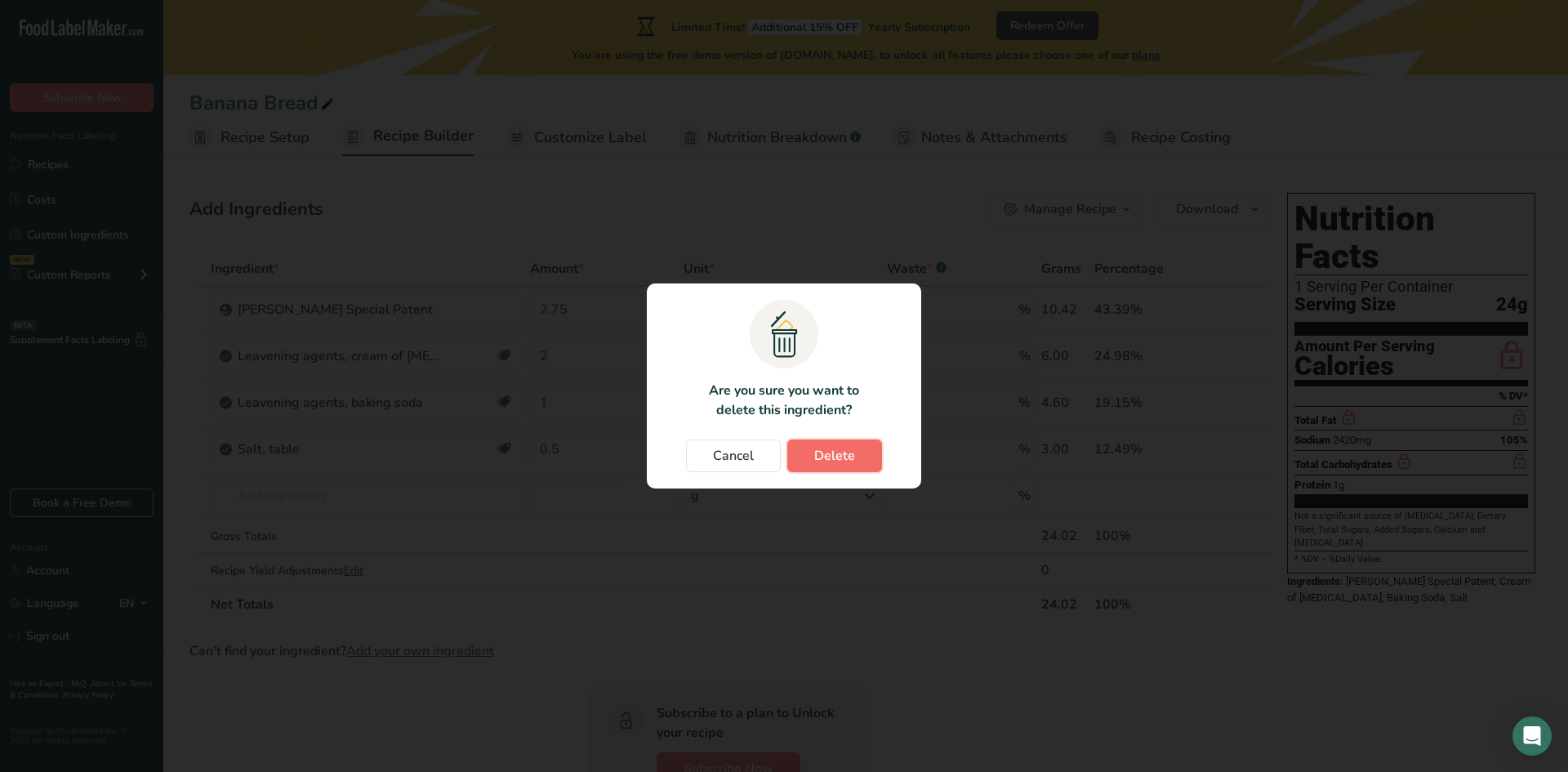
click at [852, 460] on span "Delete" at bounding box center [835, 455] width 41 height 20
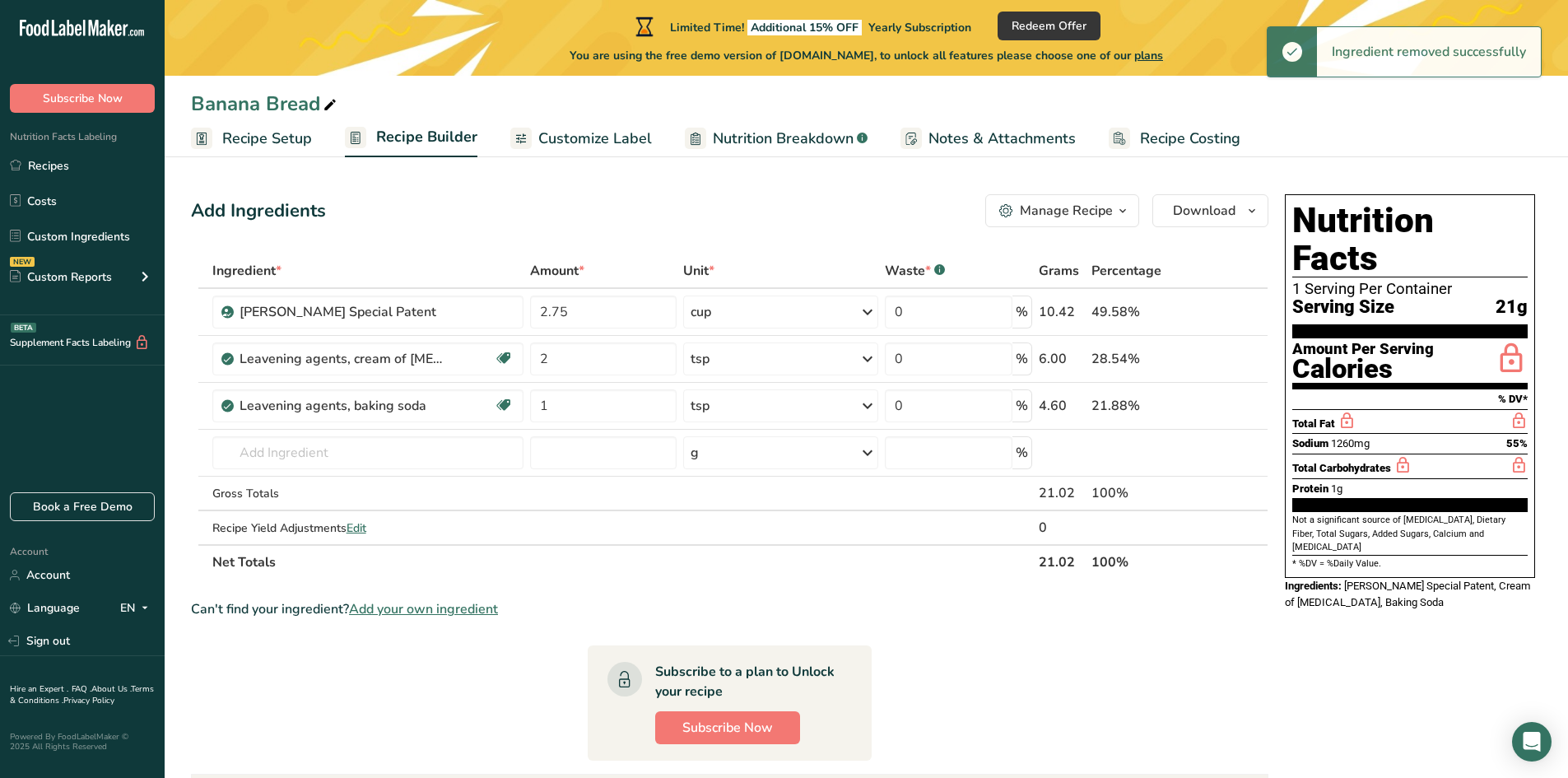
drag, startPoint x: 1238, startPoint y: 408, endPoint x: 1217, endPoint y: 418, distance: 23.3
click at [1238, 408] on icon at bounding box center [1234, 406] width 12 height 17
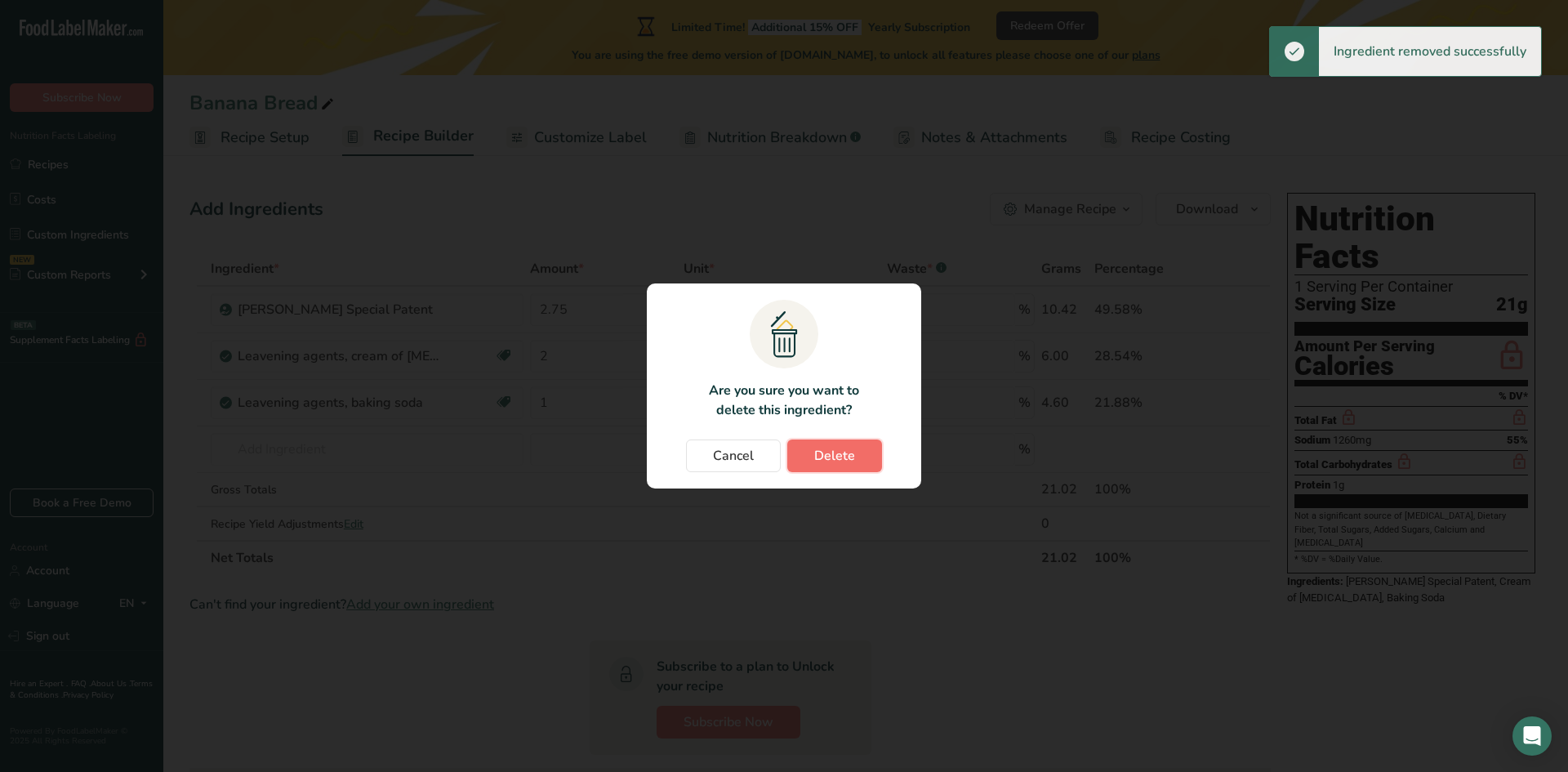
click at [862, 457] on button "Delete" at bounding box center [834, 455] width 95 height 33
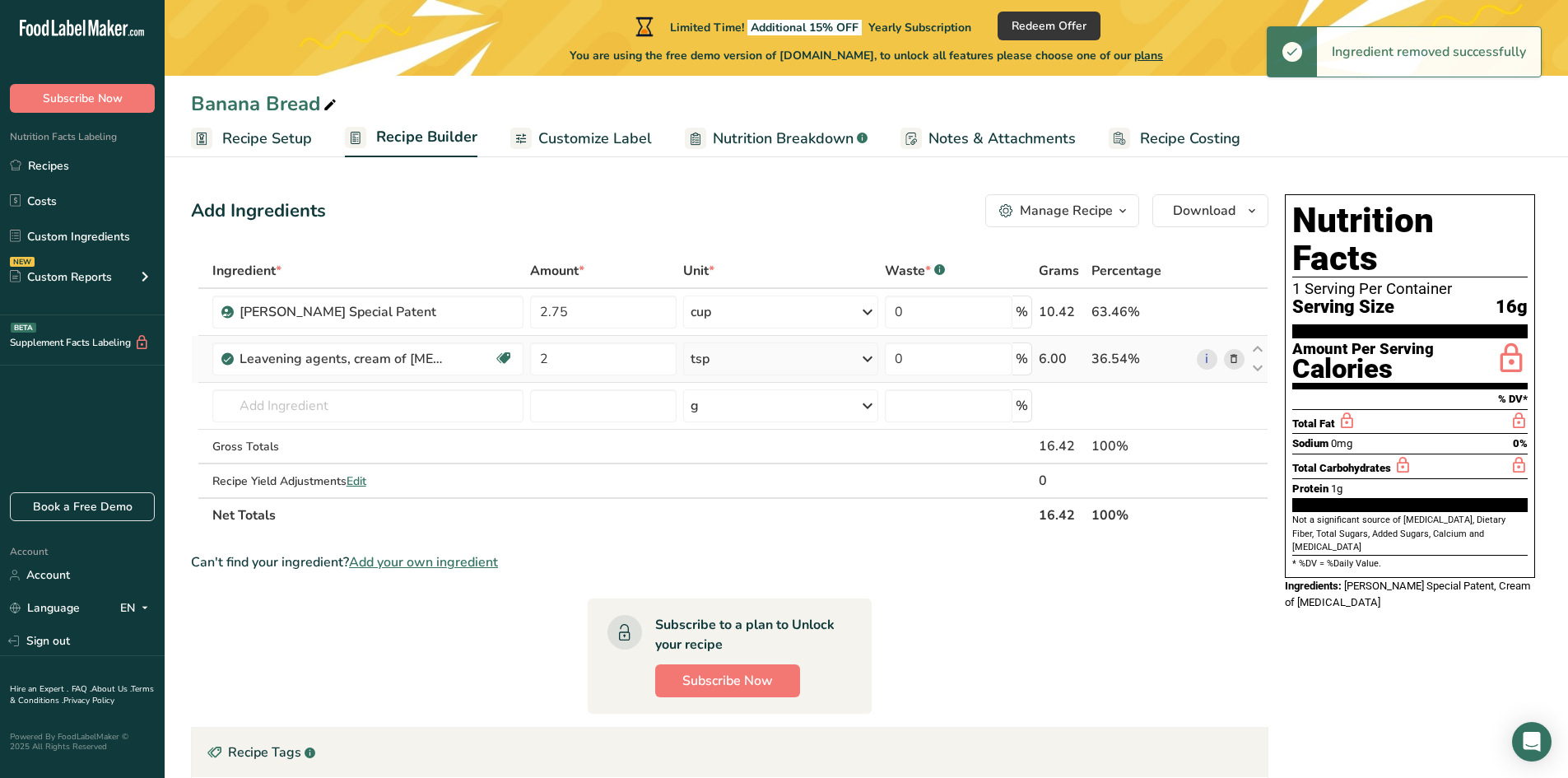
click at [1236, 370] on td "i" at bounding box center [1221, 359] width 55 height 47
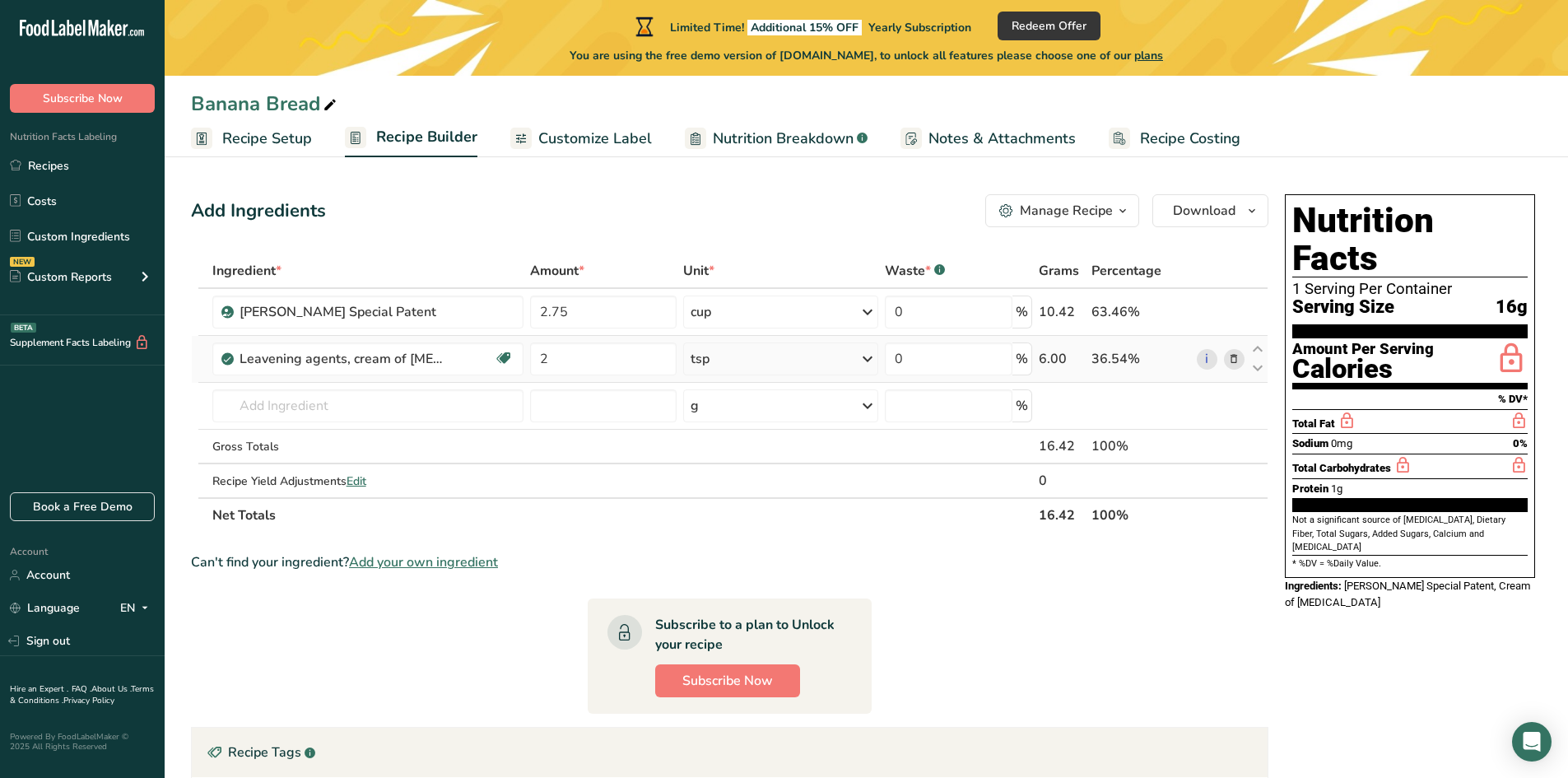
click at [1235, 365] on icon at bounding box center [1234, 359] width 12 height 17
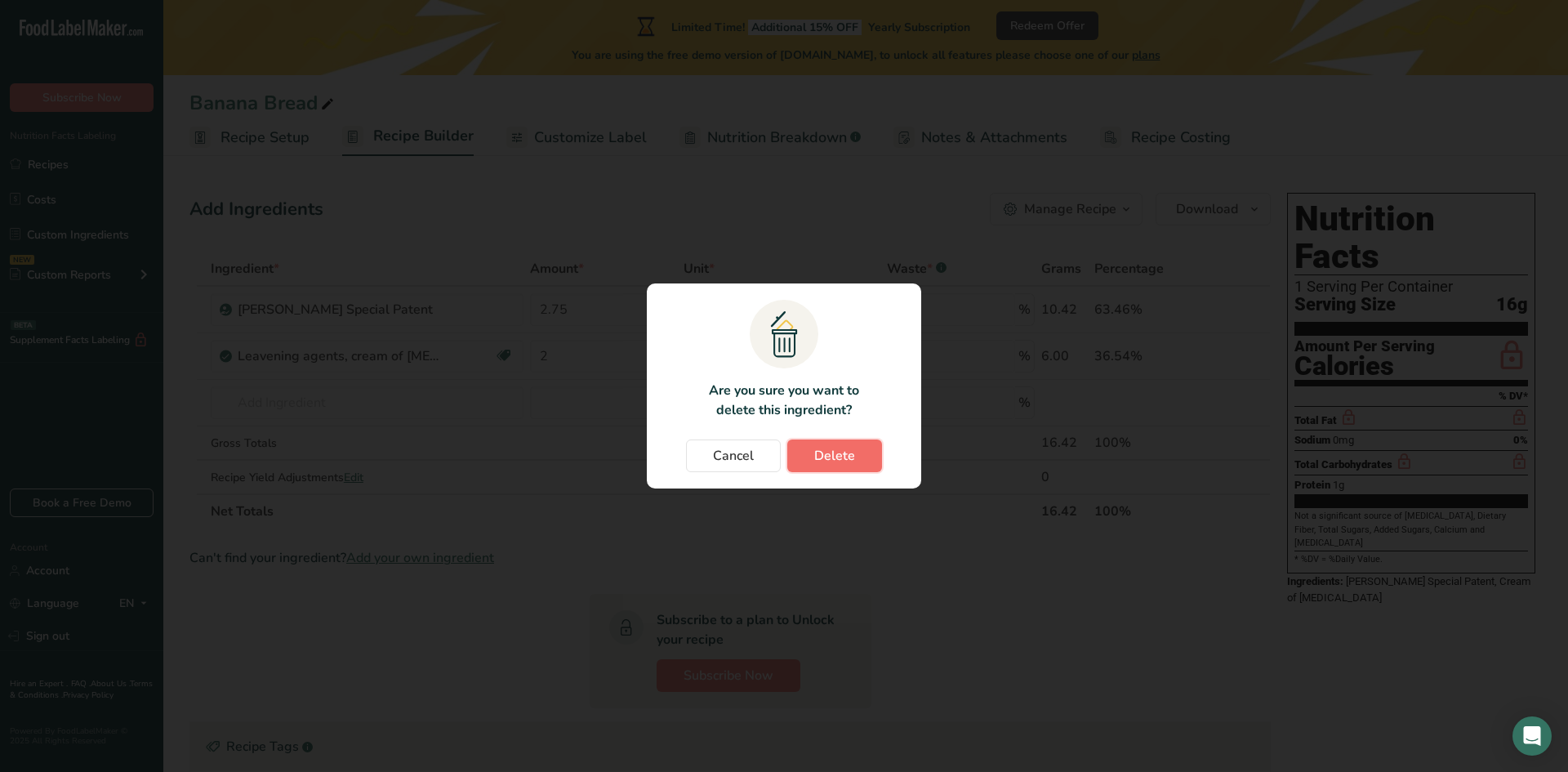
click at [853, 455] on span "Delete" at bounding box center [835, 455] width 41 height 20
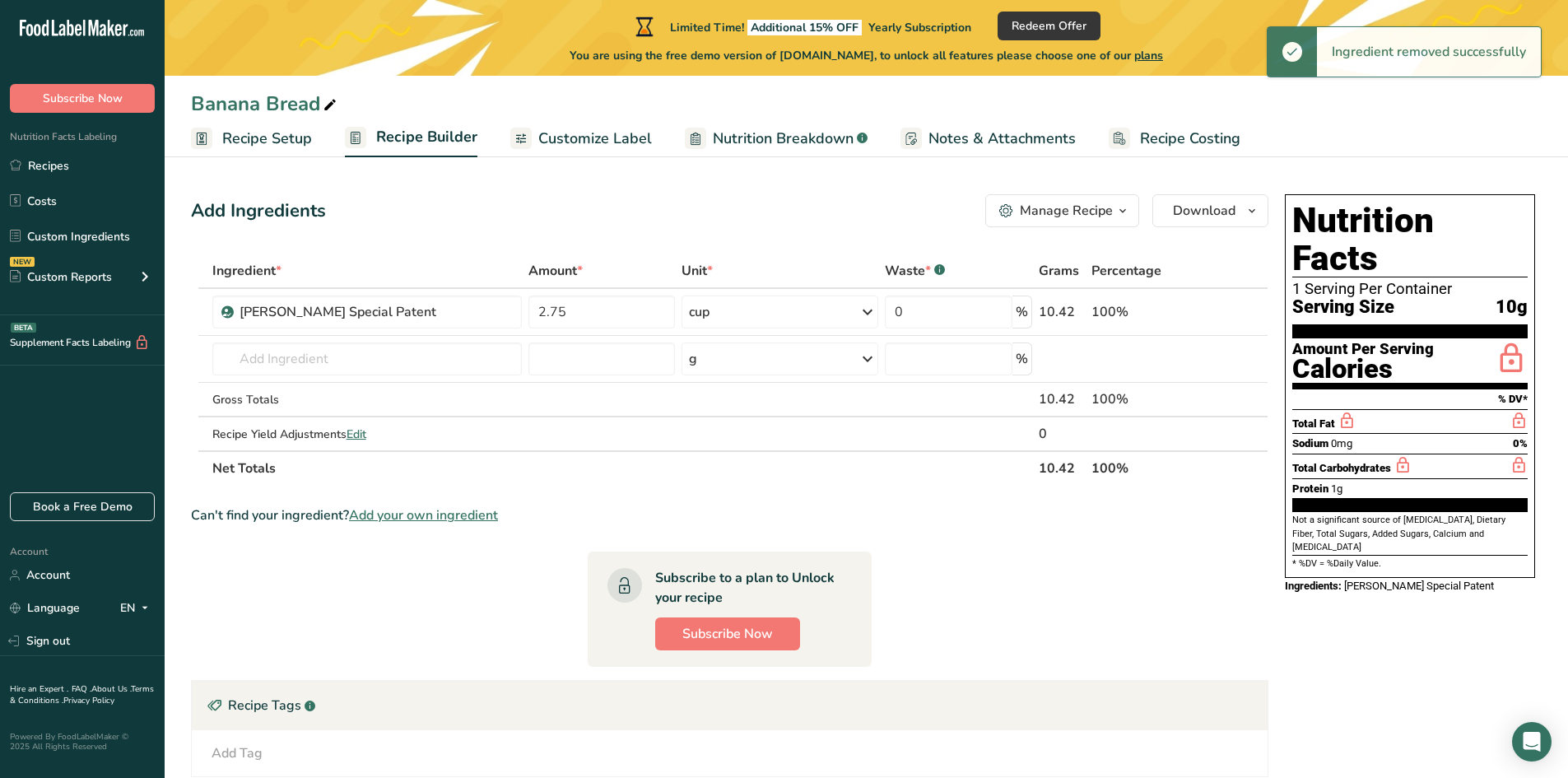
click at [1235, 314] on icon at bounding box center [1234, 312] width 12 height 17
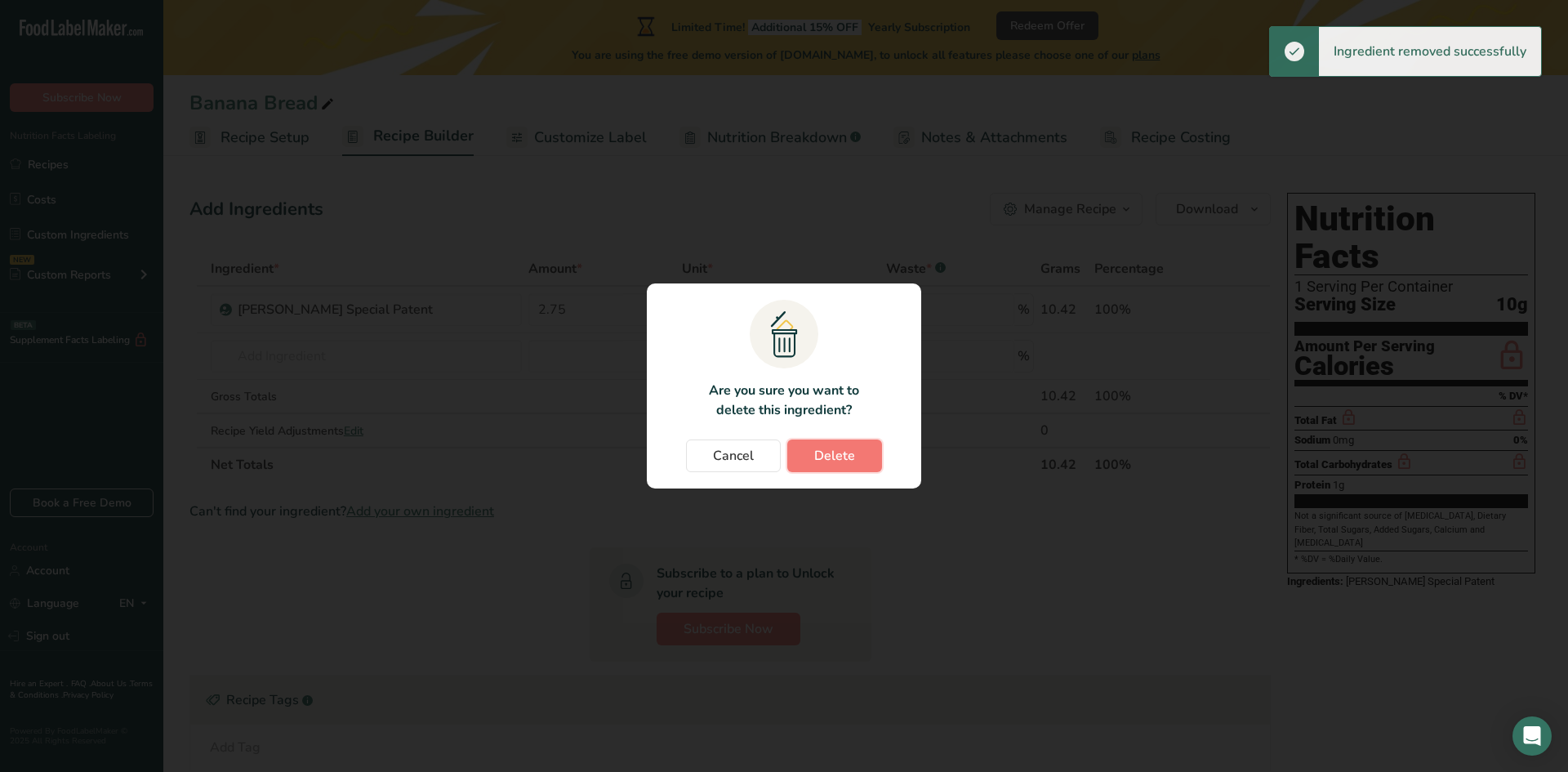
click at [830, 452] on span "Delete" at bounding box center [835, 455] width 41 height 20
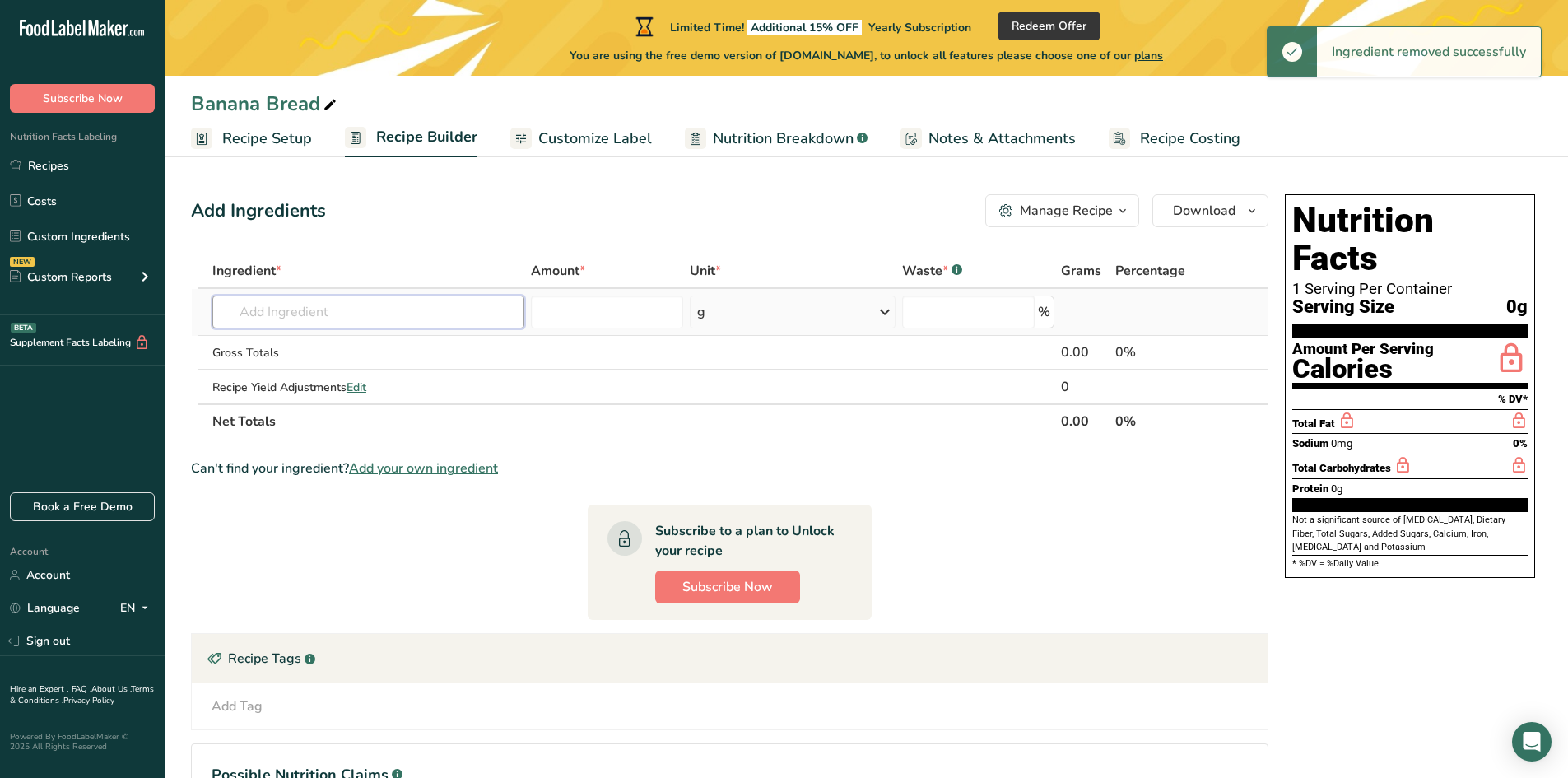
click at [321, 313] on input "text" at bounding box center [368, 312] width 312 height 33
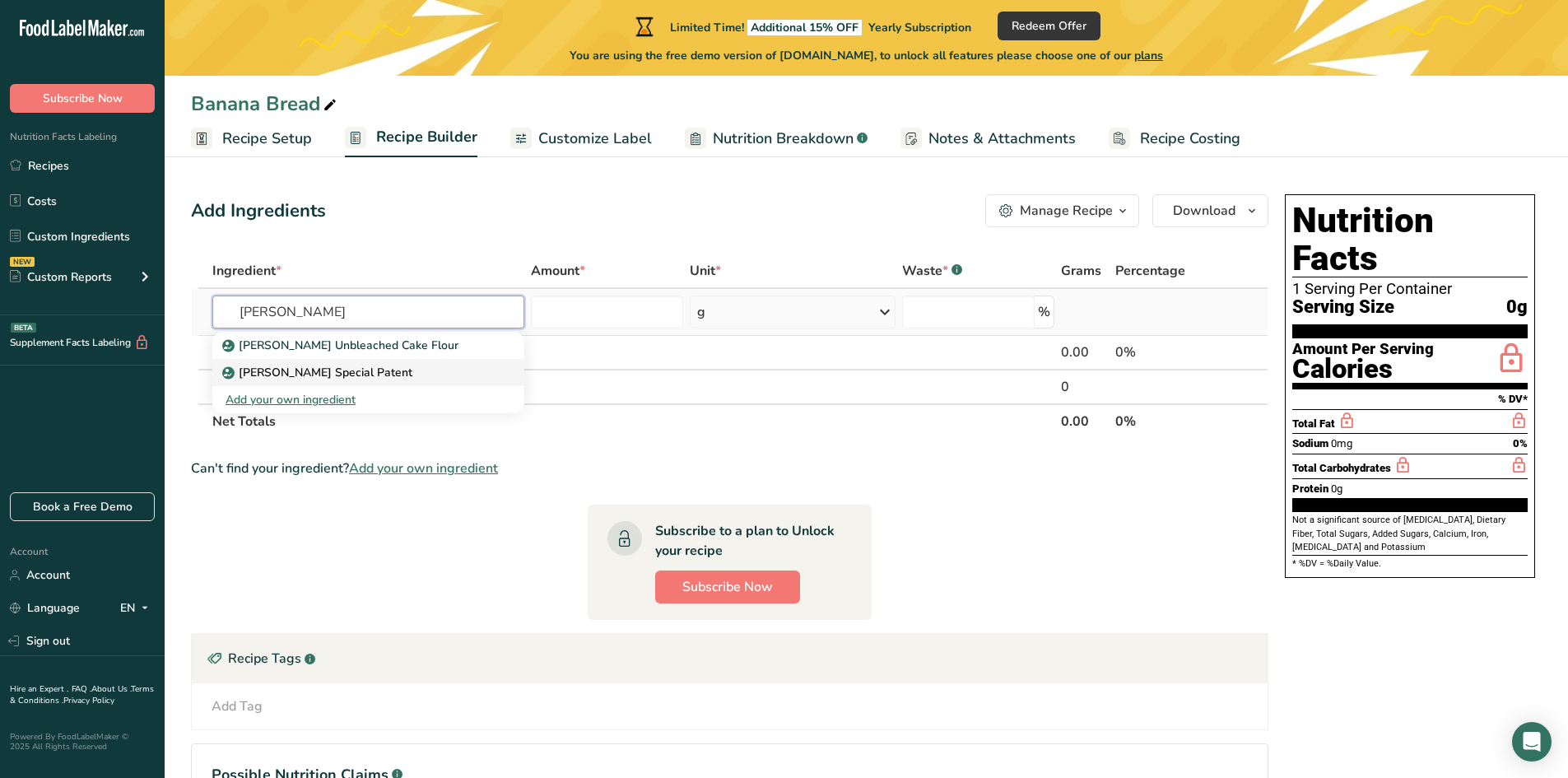
type input "King arthur"
click at [329, 373] on p "[PERSON_NAME] Special Patent" at bounding box center [318, 372] width 186 height 17
type input "[PERSON_NAME] Special Patent"
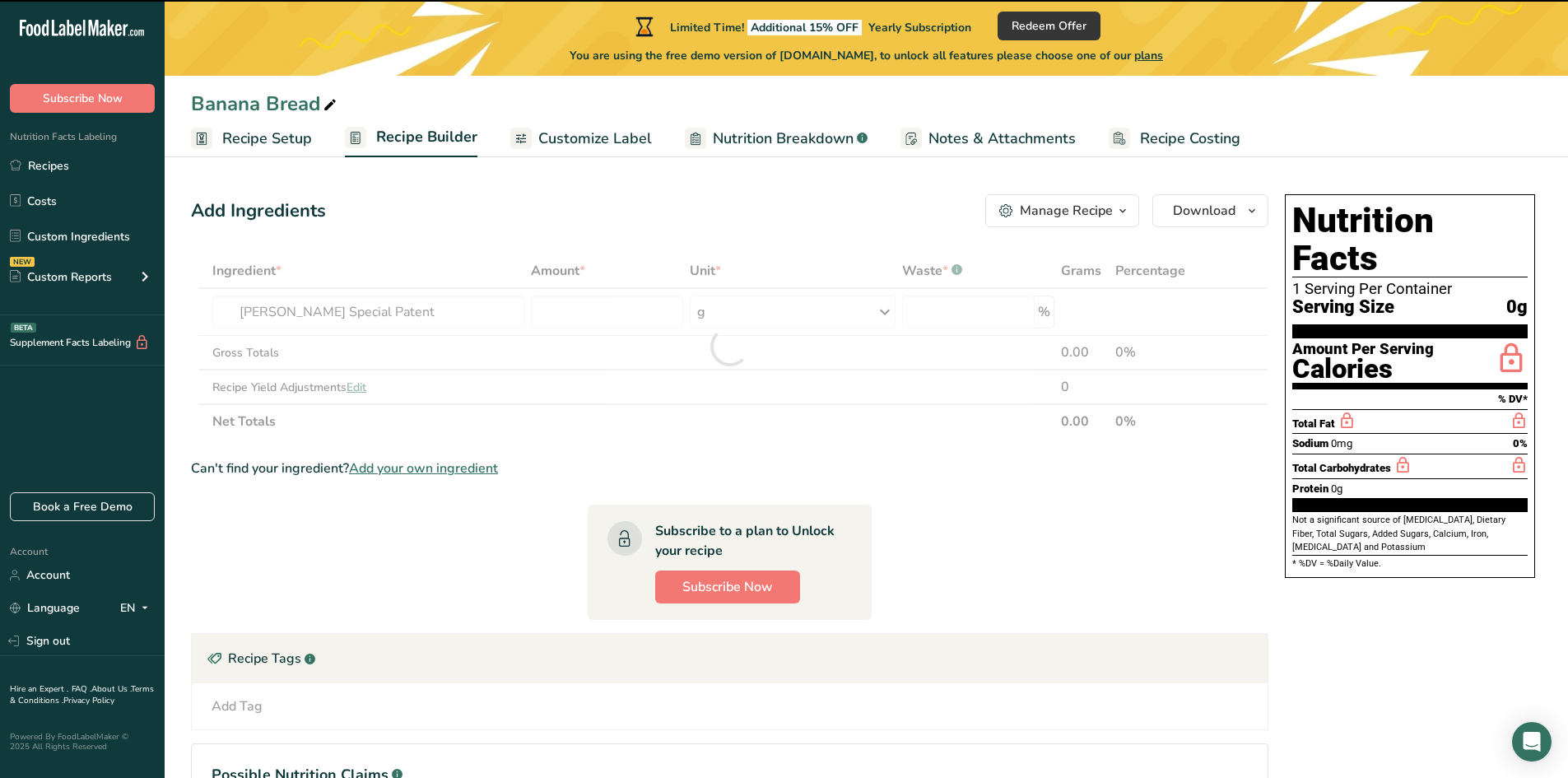
type input "0"
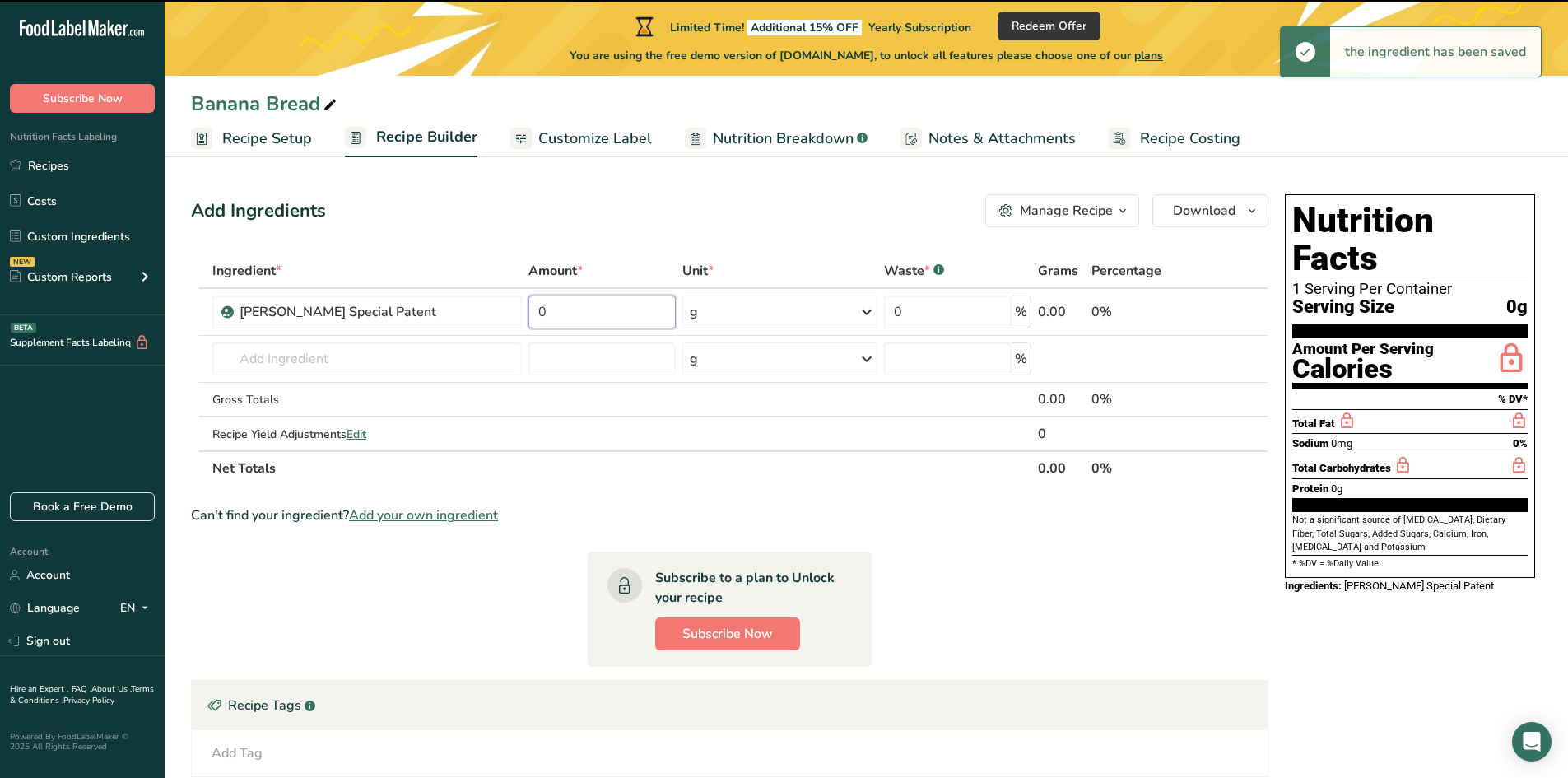
click at [582, 313] on input "0" at bounding box center [603, 312] width 148 height 33
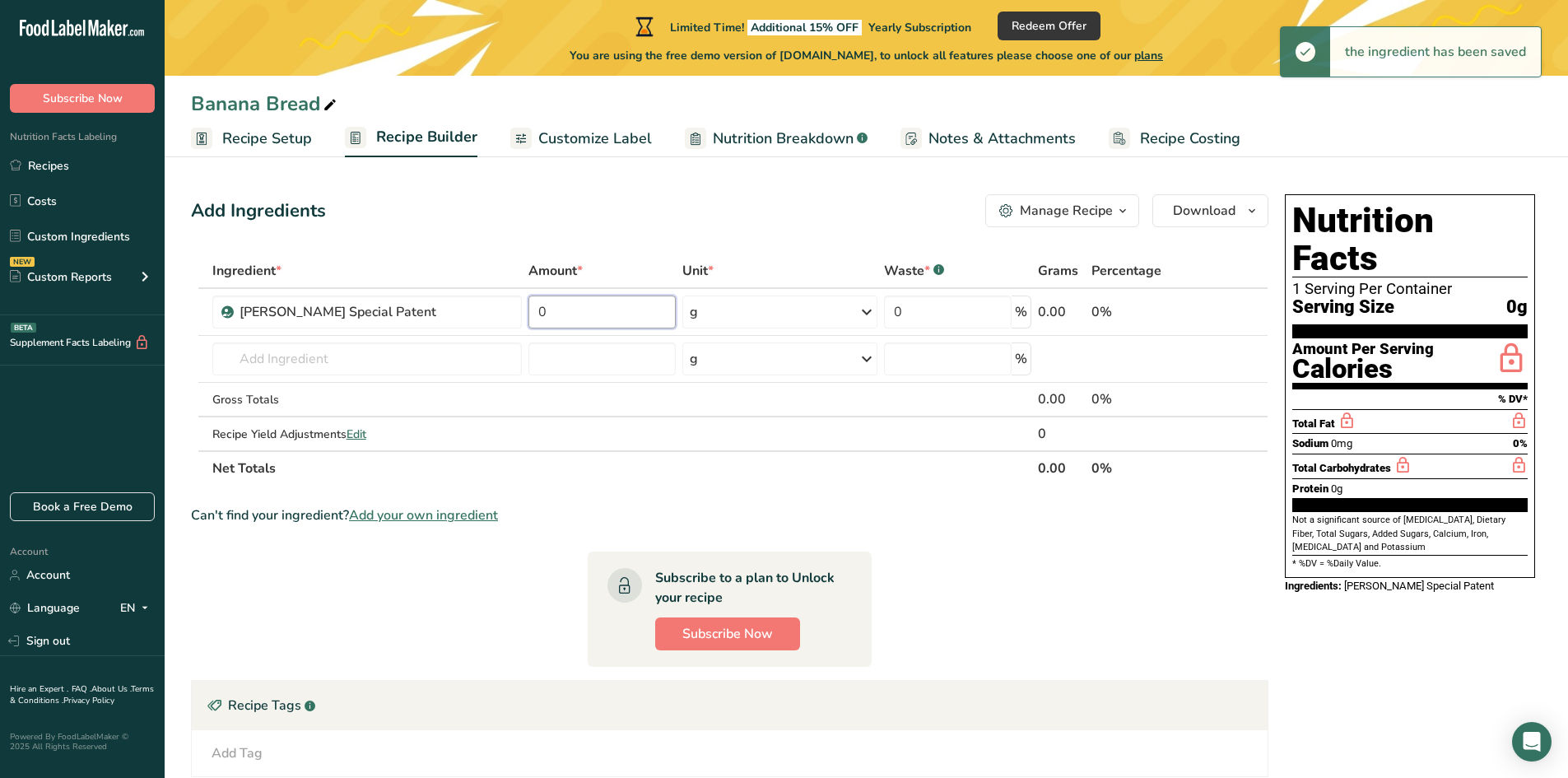
click at [582, 313] on input "0" at bounding box center [603, 312] width 148 height 33
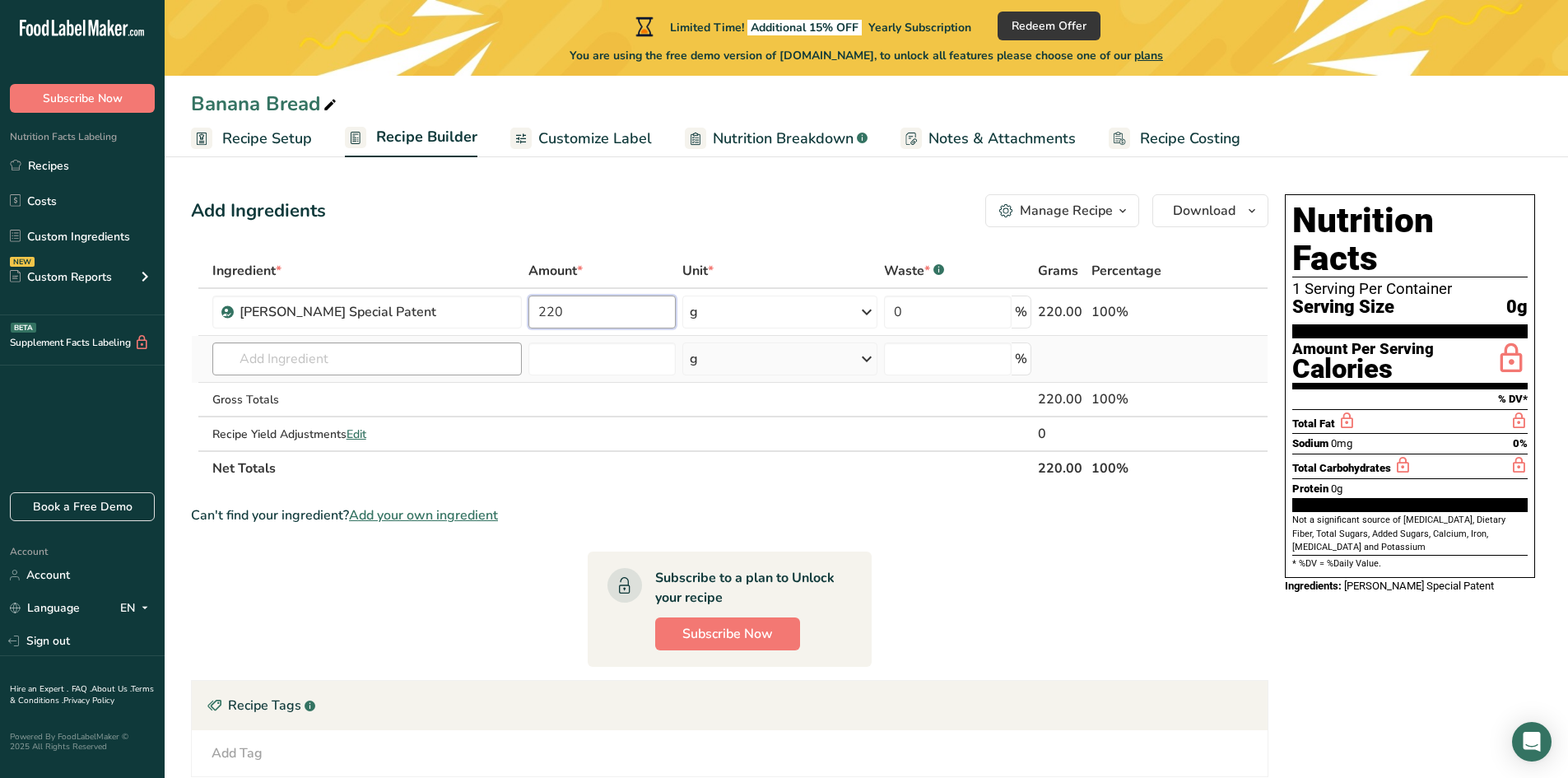
type input "220"
click at [392, 368] on div "Ingredient * Amount * Unit * Waste * .a-a{fill:#347362;}.b-a{fill:#fff;} Grams …" at bounding box center [729, 370] width 1077 height 232
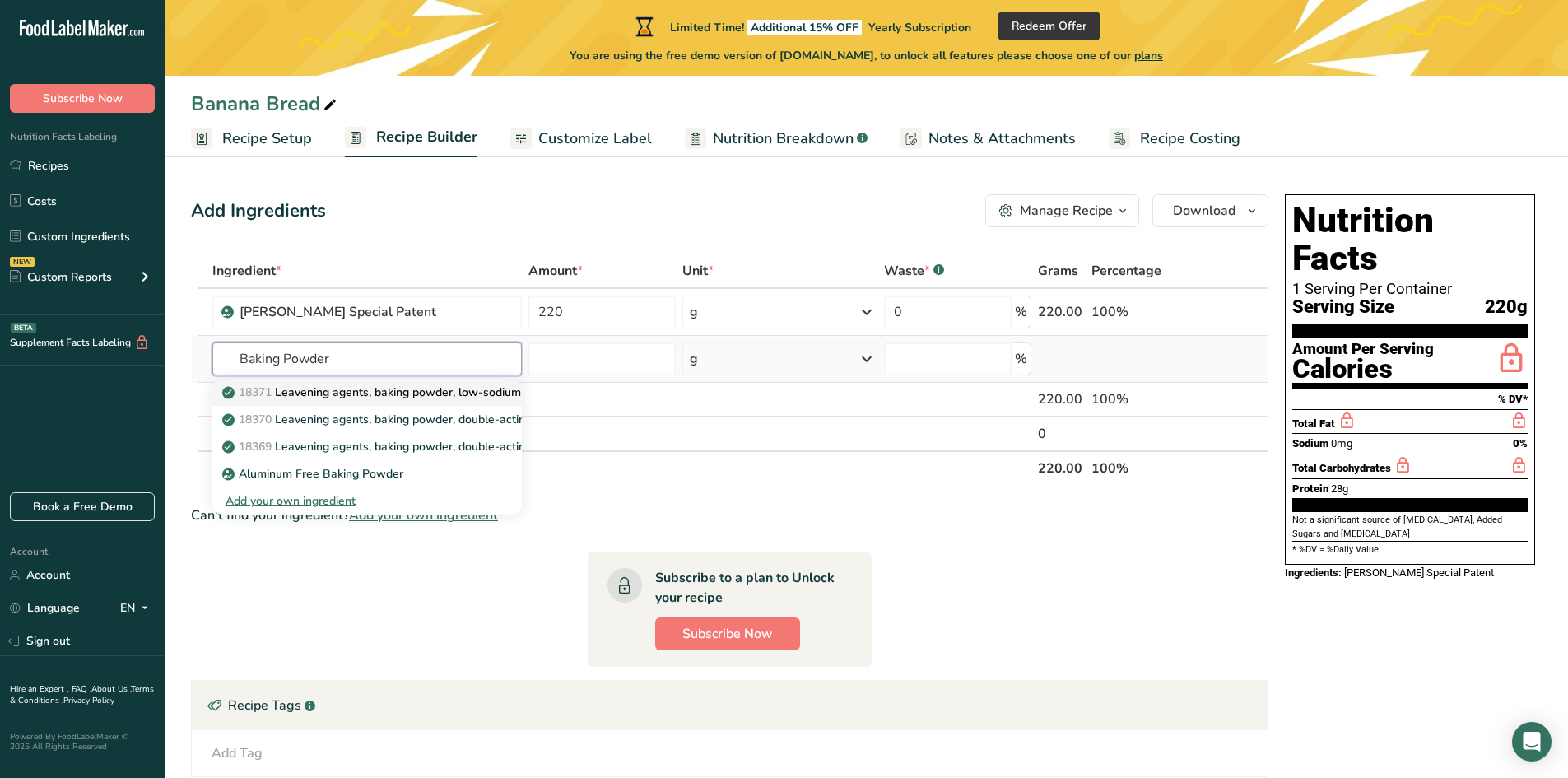
type input "Baking Powder"
click at [380, 395] on p "18371 Leavening agents, baking powder, low-sodium" at bounding box center [373, 392] width 296 height 17
type input "Leavening agents, baking powder, low-sodium"
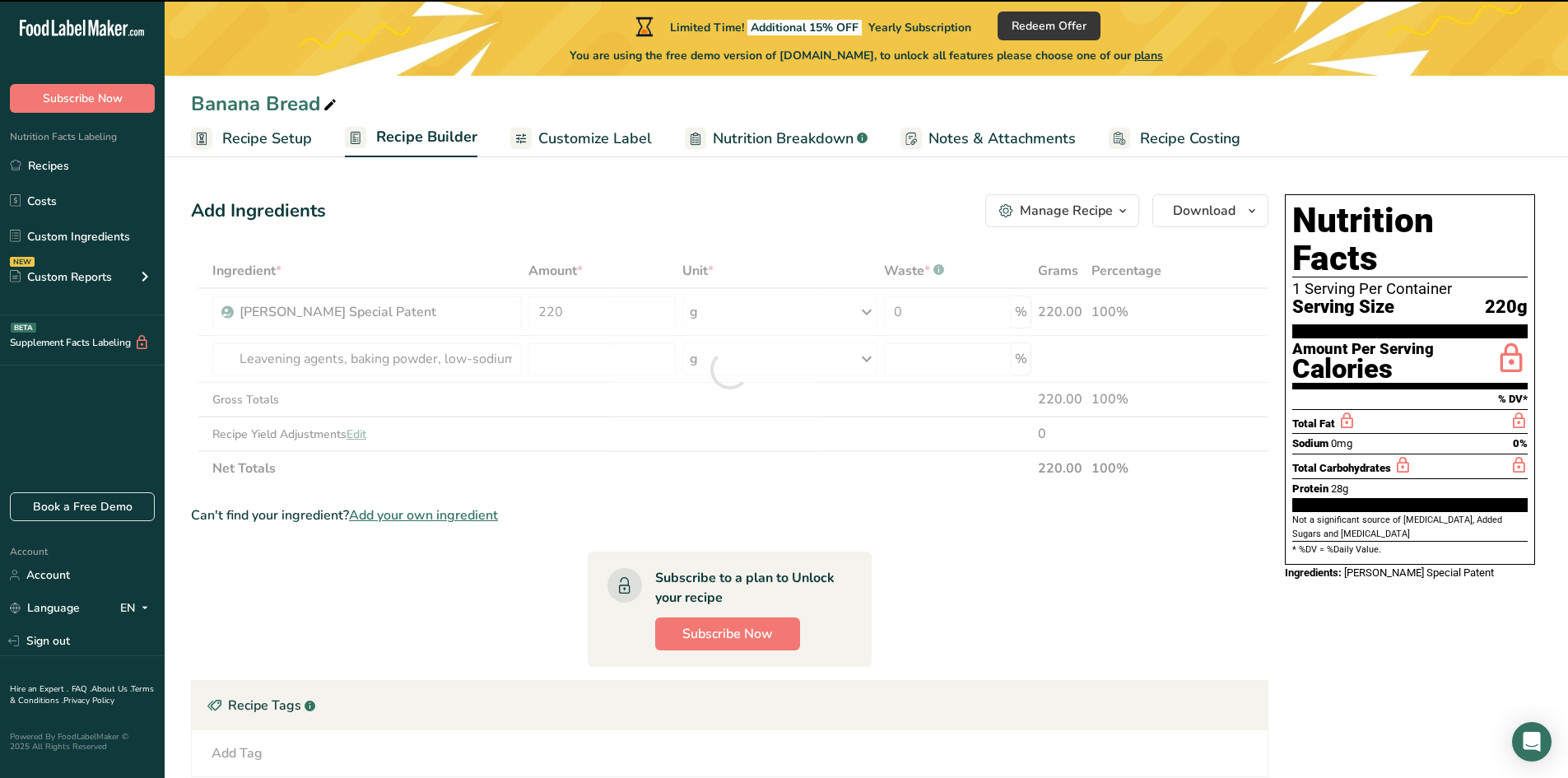
type input "0"
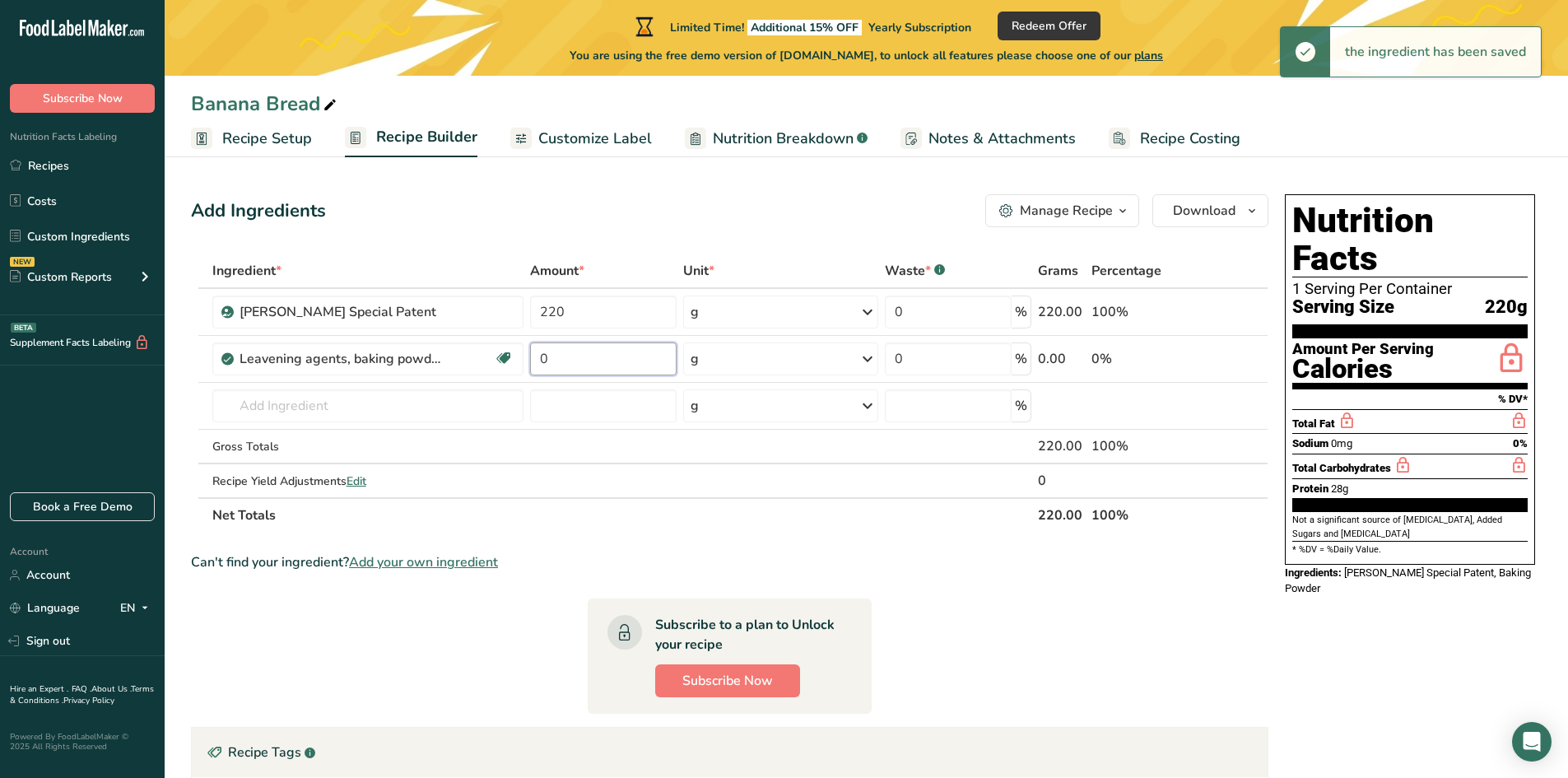
click at [571, 365] on input "0" at bounding box center [603, 359] width 147 height 33
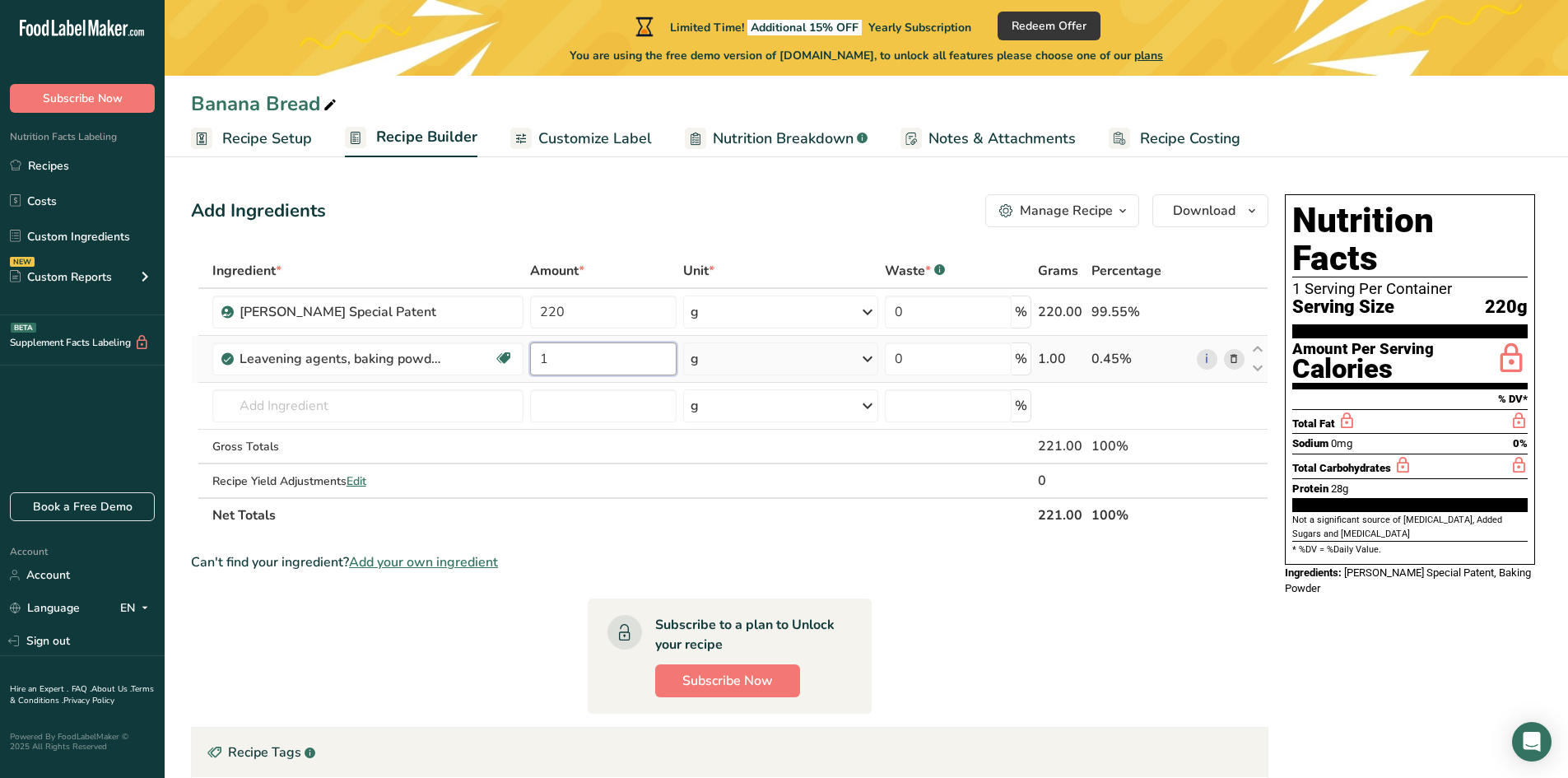
type input "1"
click at [714, 362] on div "Ingredient * Amount * Unit * Waste * .a-a{fill:#347362;}.b-a{fill:#fff;} Grams …" at bounding box center [729, 393] width 1077 height 279
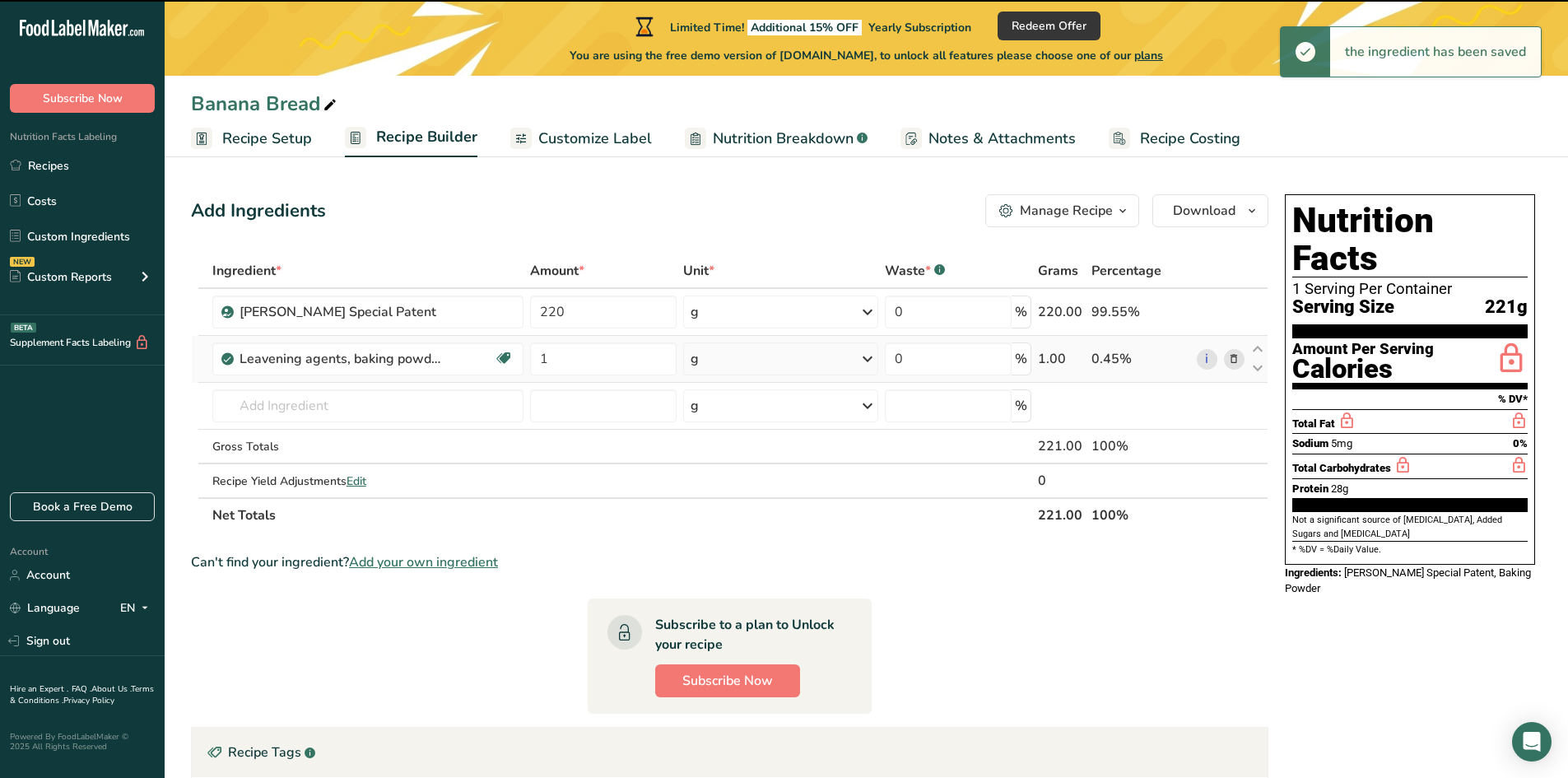
click at [714, 362] on div "g" at bounding box center [780, 359] width 194 height 33
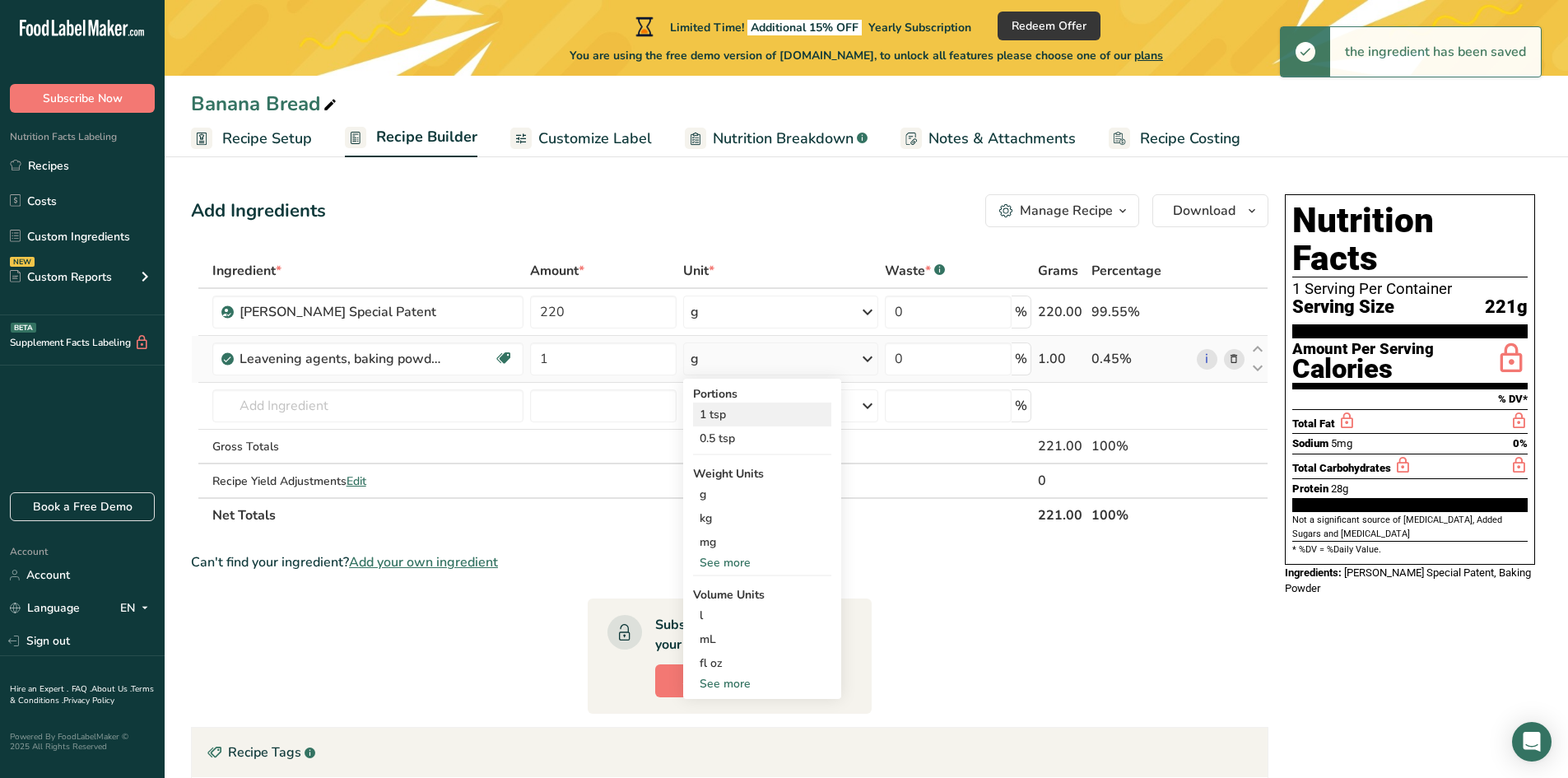
click at [717, 416] on div "1 tsp" at bounding box center [762, 414] width 138 height 24
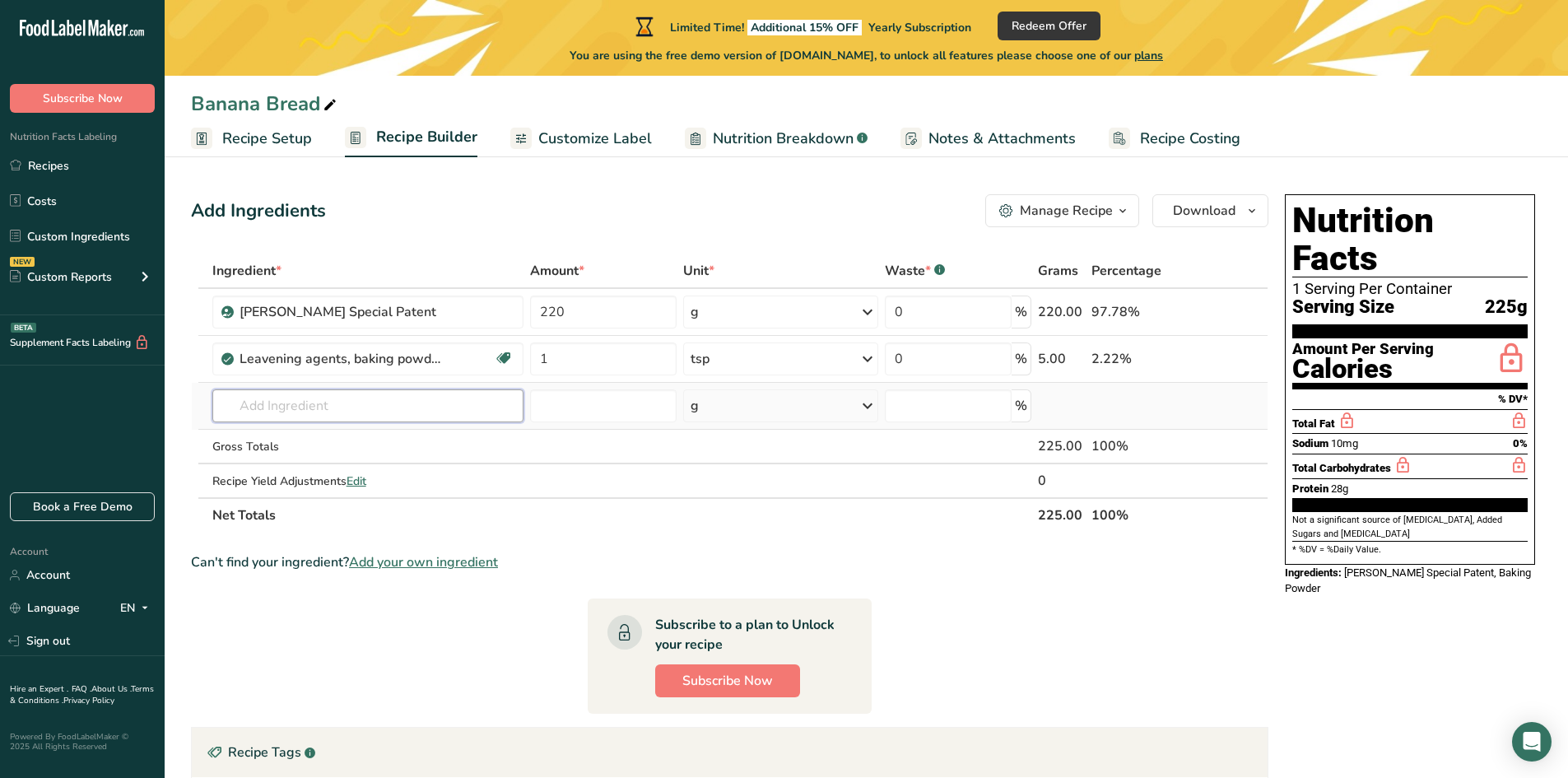
click at [439, 404] on input "text" at bounding box center [368, 406] width 312 height 33
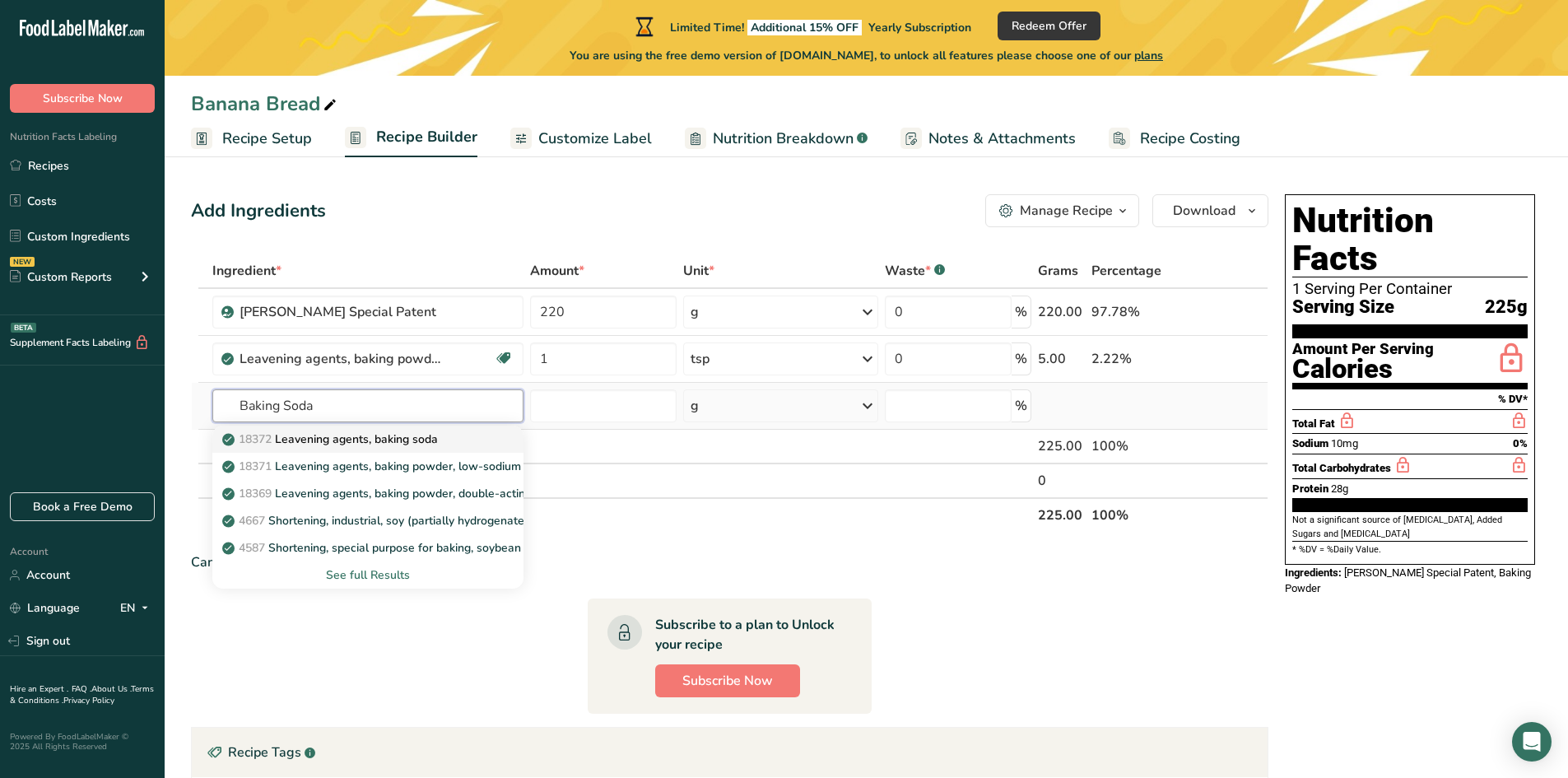
type input "Baking Soda"
click at [408, 442] on p "18372 Leavening agents, baking soda" at bounding box center [332, 438] width 212 height 17
type input "Leavening agents, baking soda"
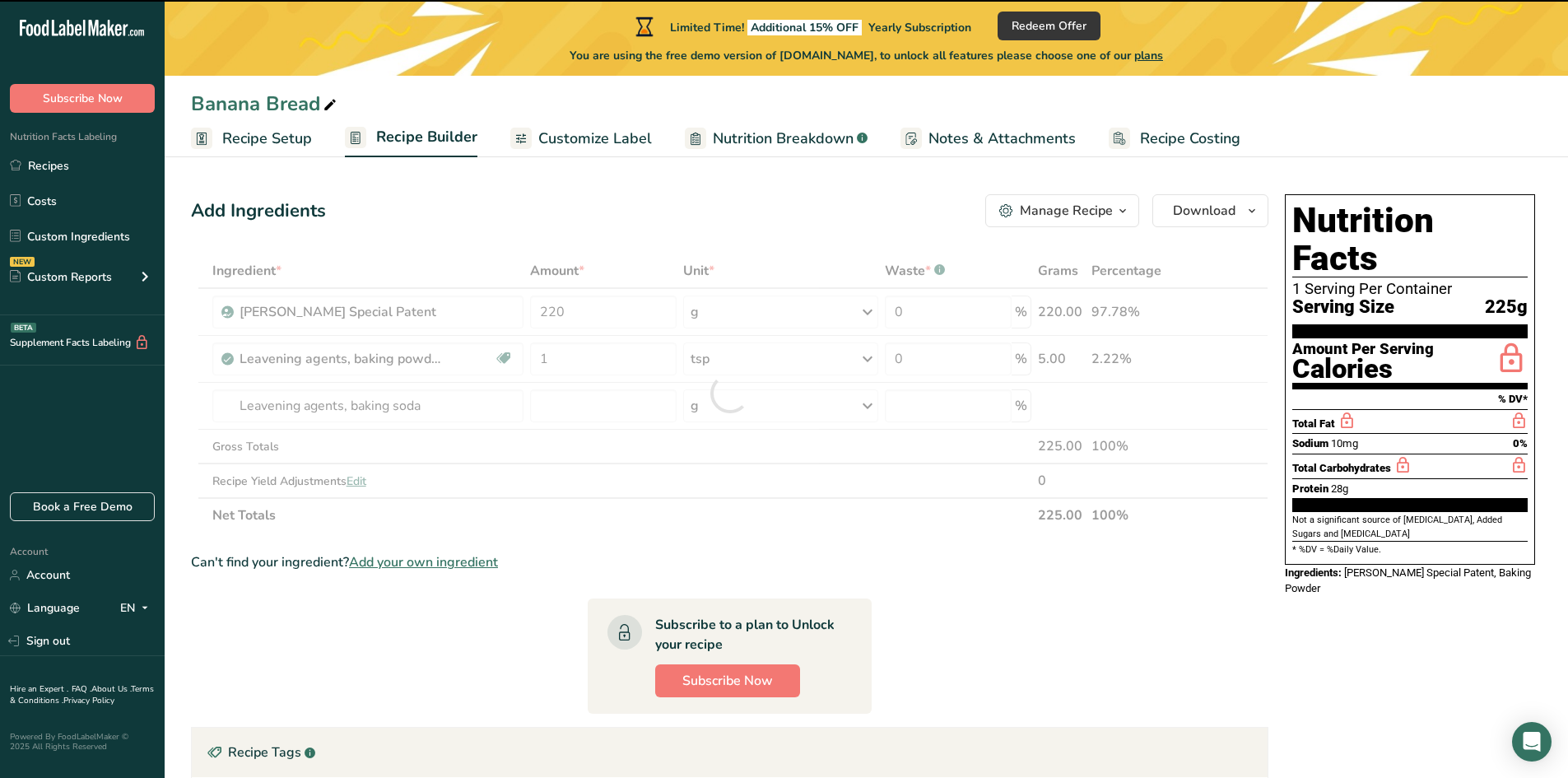
type input "0"
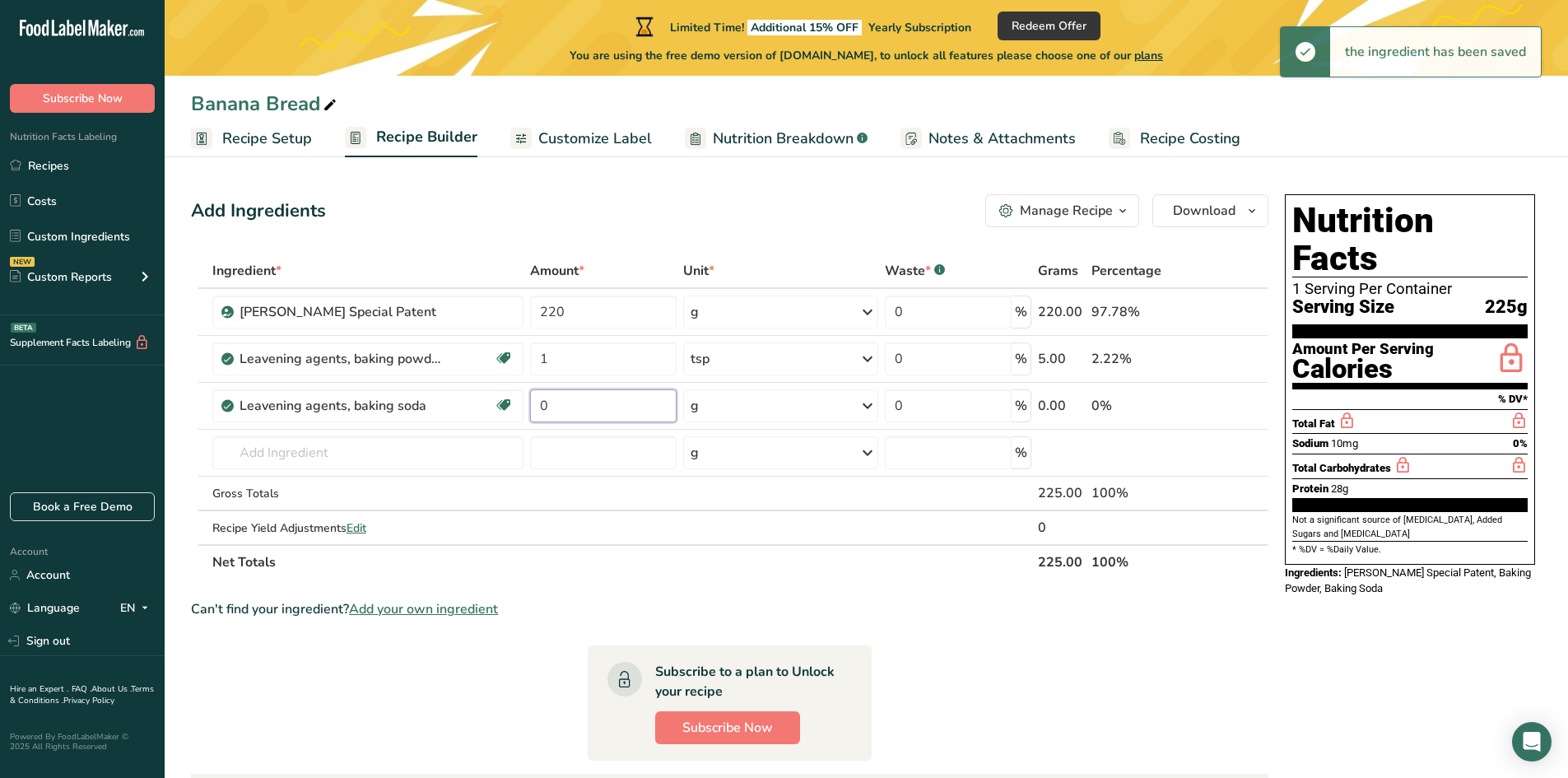
click at [560, 406] on input "0" at bounding box center [603, 406] width 147 height 33
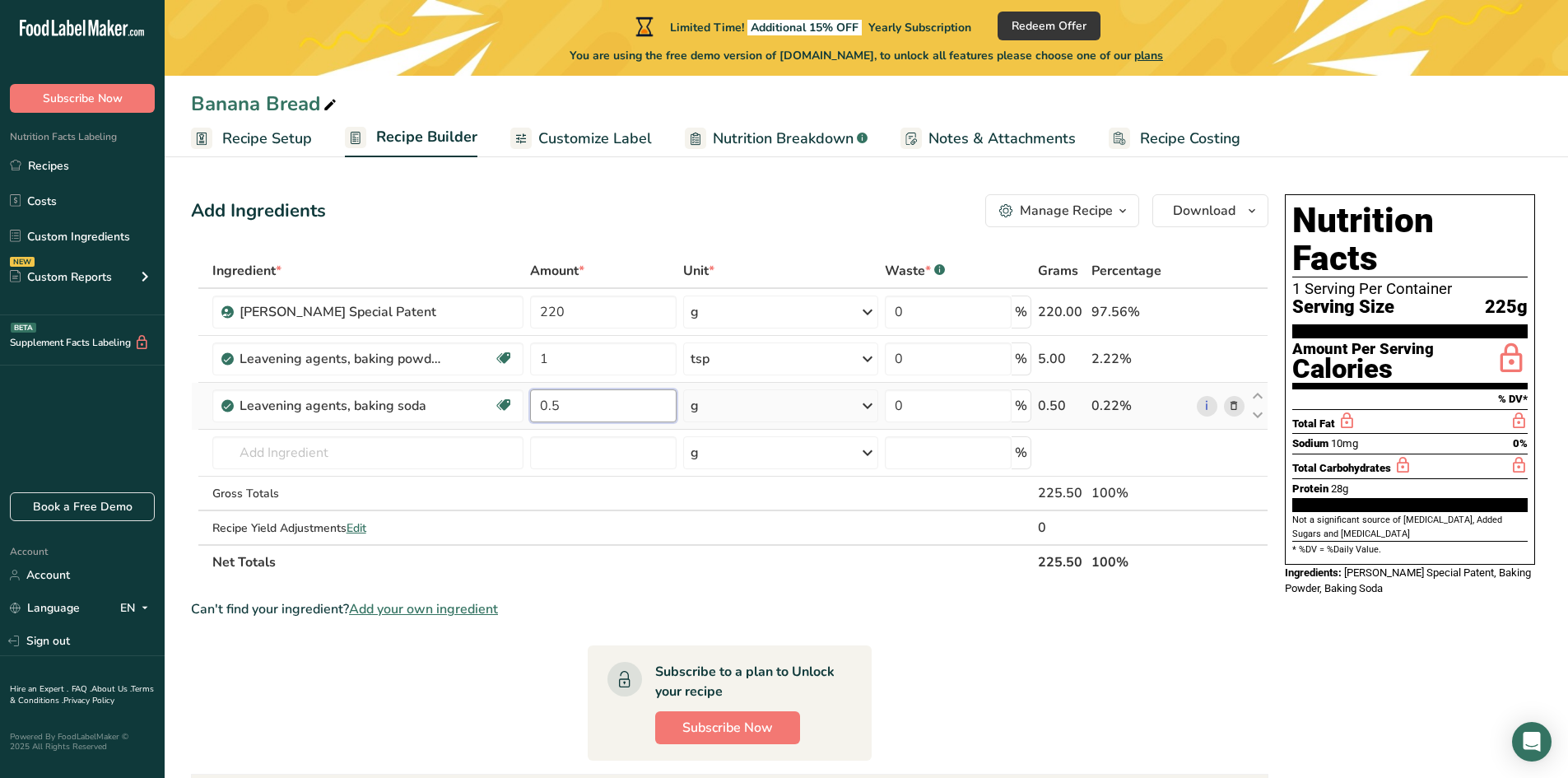
type input "0.5"
click at [710, 395] on div "Ingredient * Amount * Unit * Waste * .a-a{fill:#347362;}.b-a{fill:#fff;} Grams …" at bounding box center [729, 416] width 1077 height 326
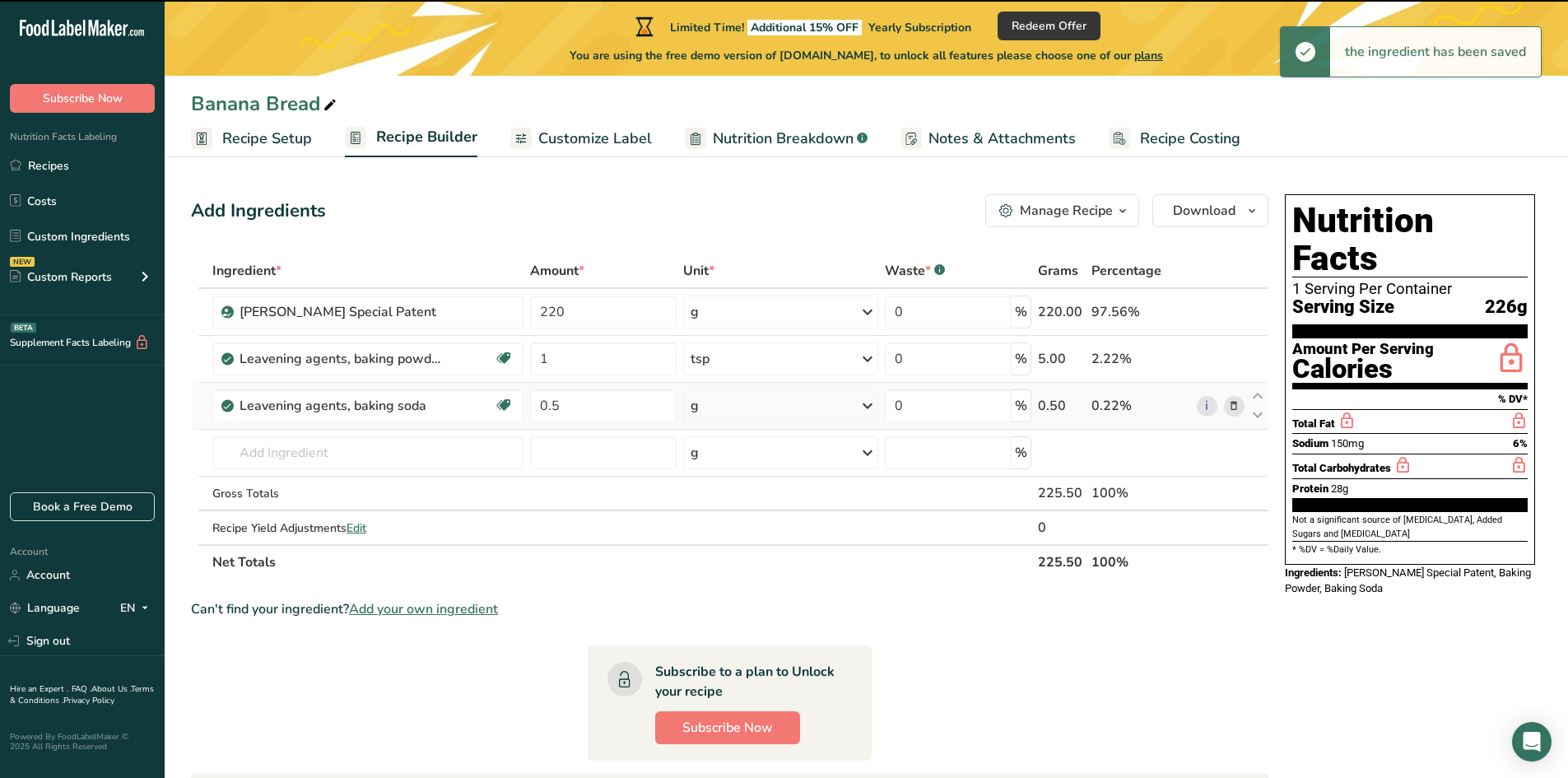
click at [740, 403] on div "g" at bounding box center [780, 406] width 195 height 33
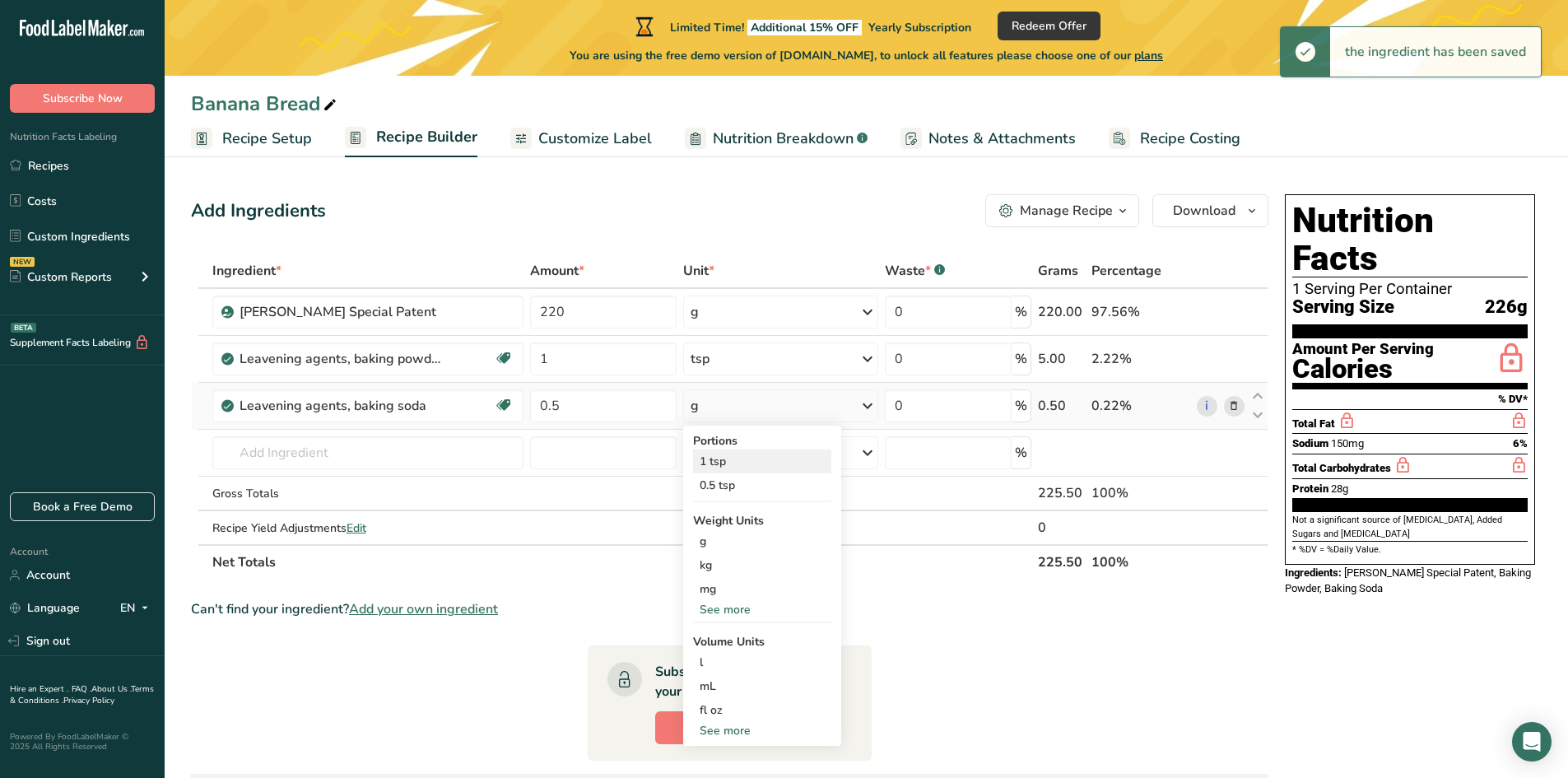
click at [724, 463] on div "1 tsp" at bounding box center [762, 461] width 138 height 24
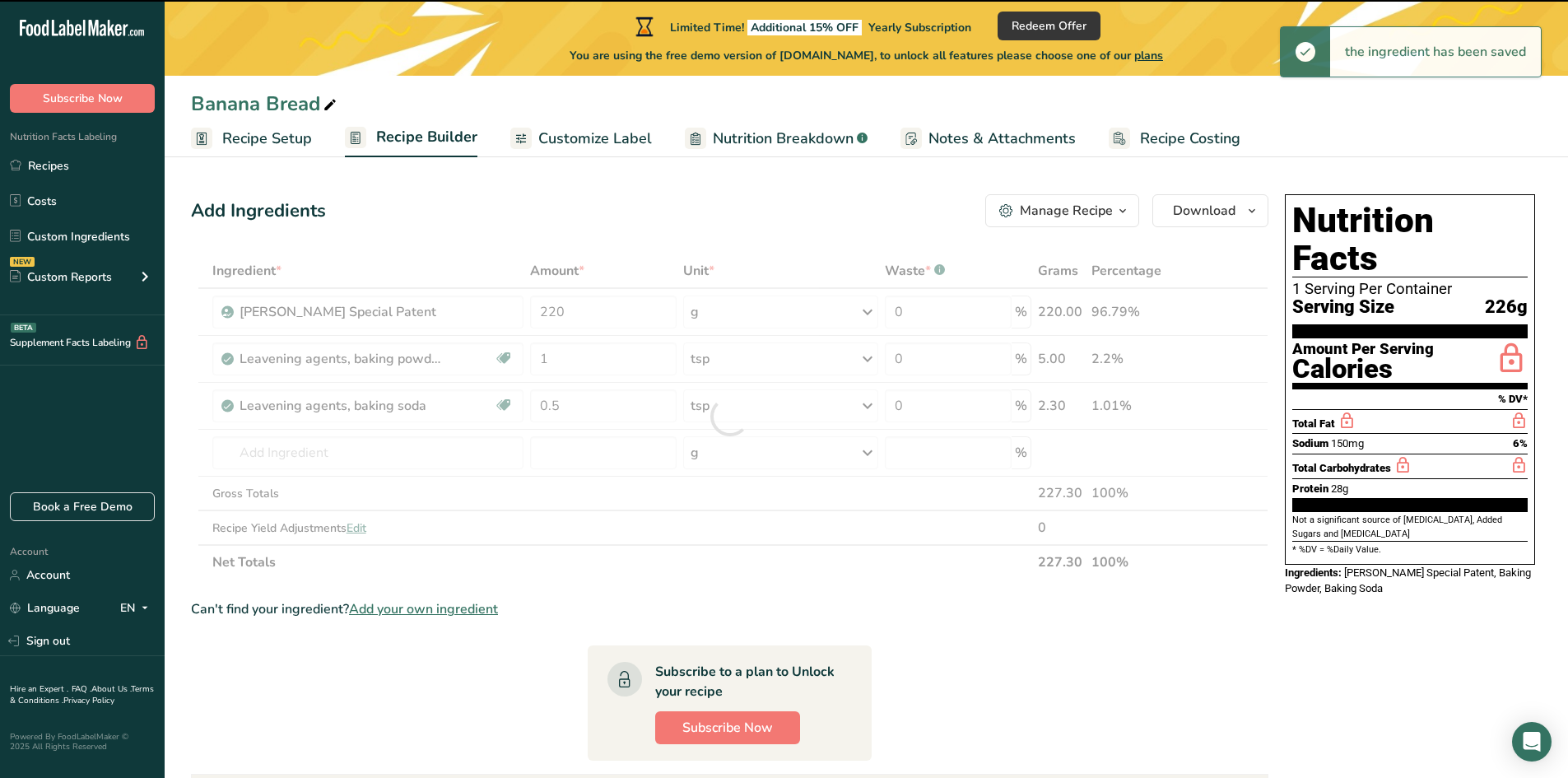
click at [325, 457] on div at bounding box center [729, 416] width 1077 height 326
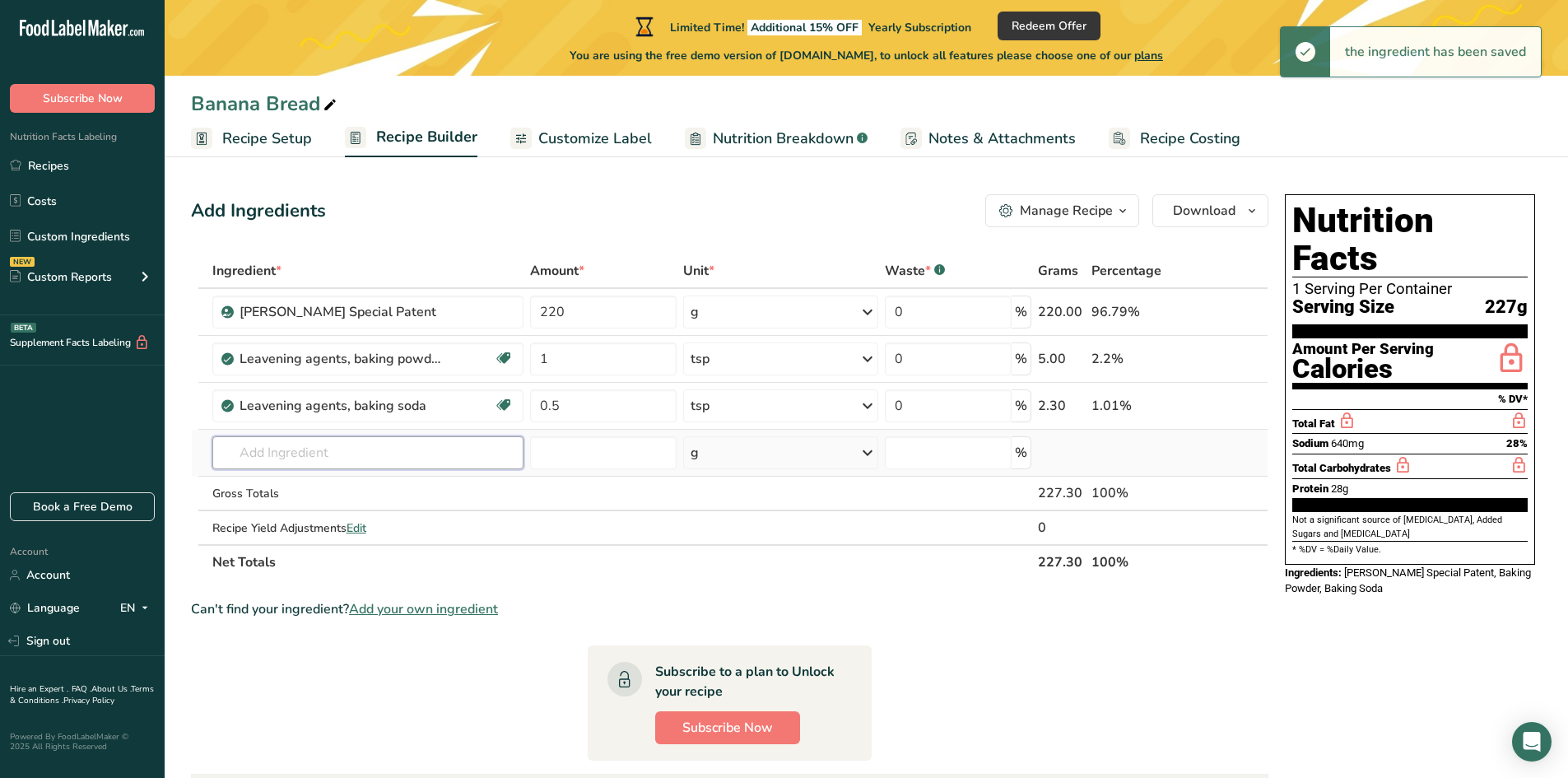
click at [299, 455] on input "text" at bounding box center [368, 452] width 312 height 33
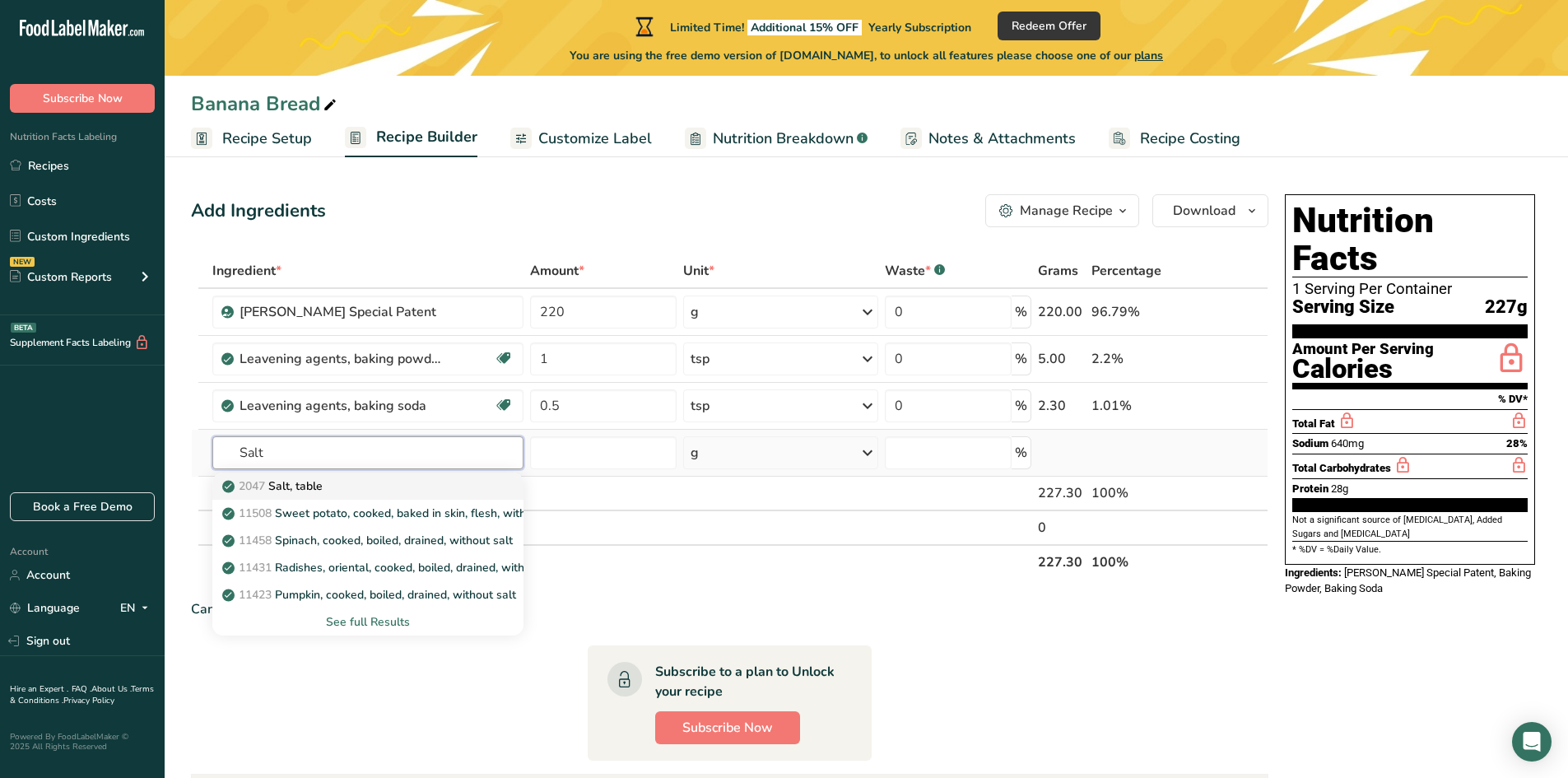
type input "Salt"
click at [311, 487] on p "2047 Salt, table" at bounding box center [273, 486] width 97 height 17
type input "Salt, table"
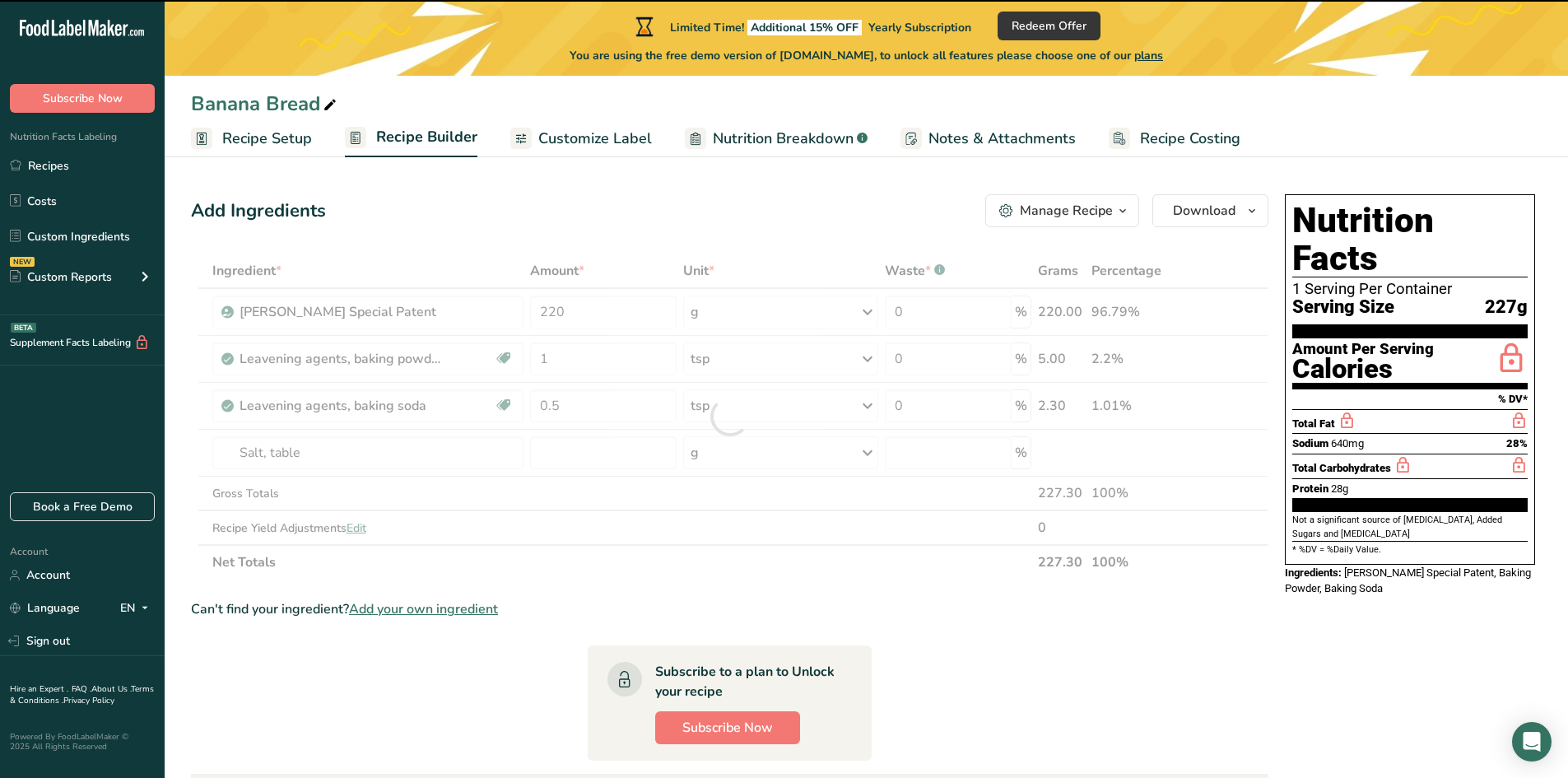
click at [607, 452] on div at bounding box center [729, 416] width 1077 height 326
type input "0"
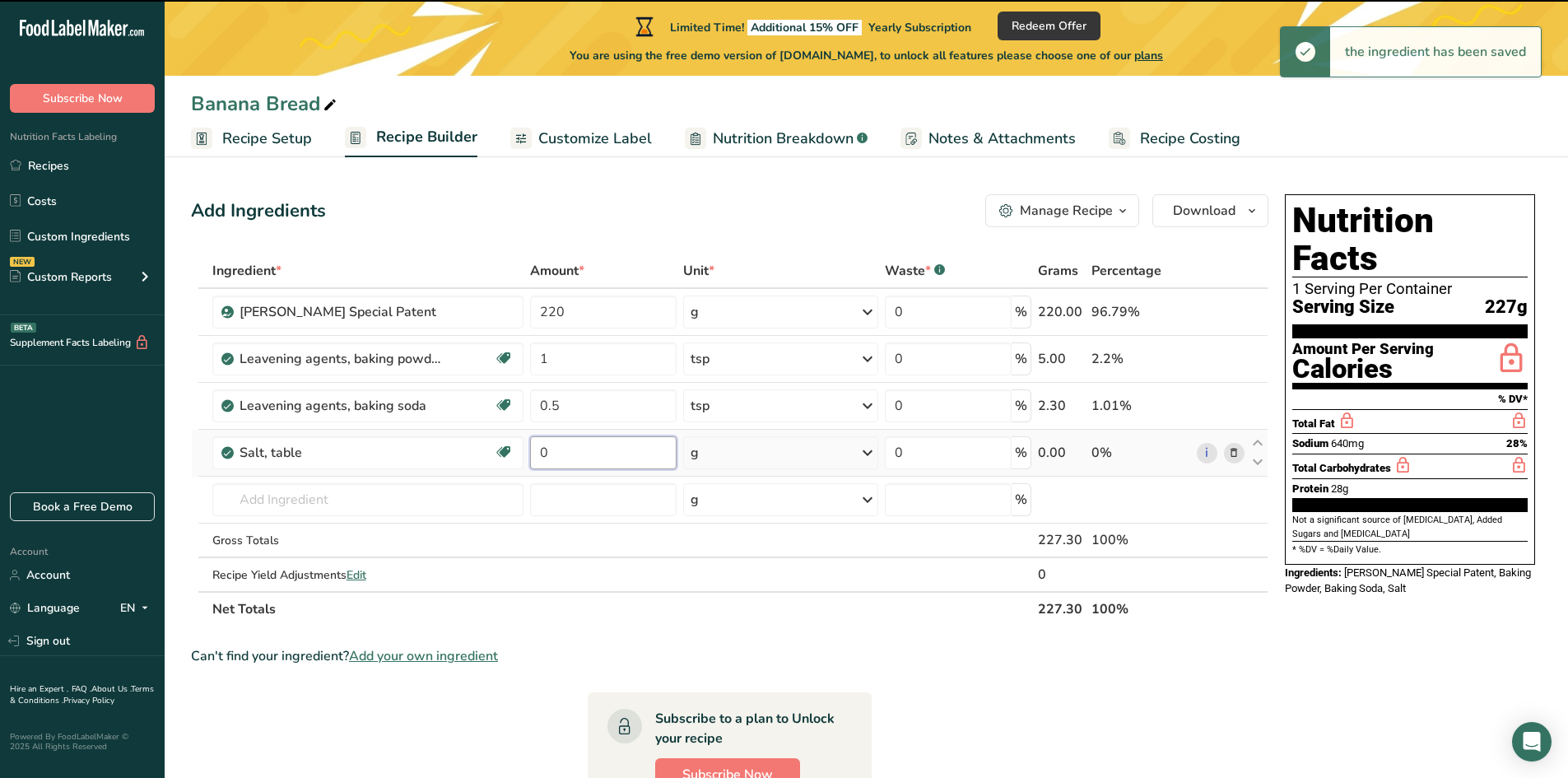
click at [567, 464] on input "0" at bounding box center [603, 452] width 147 height 33
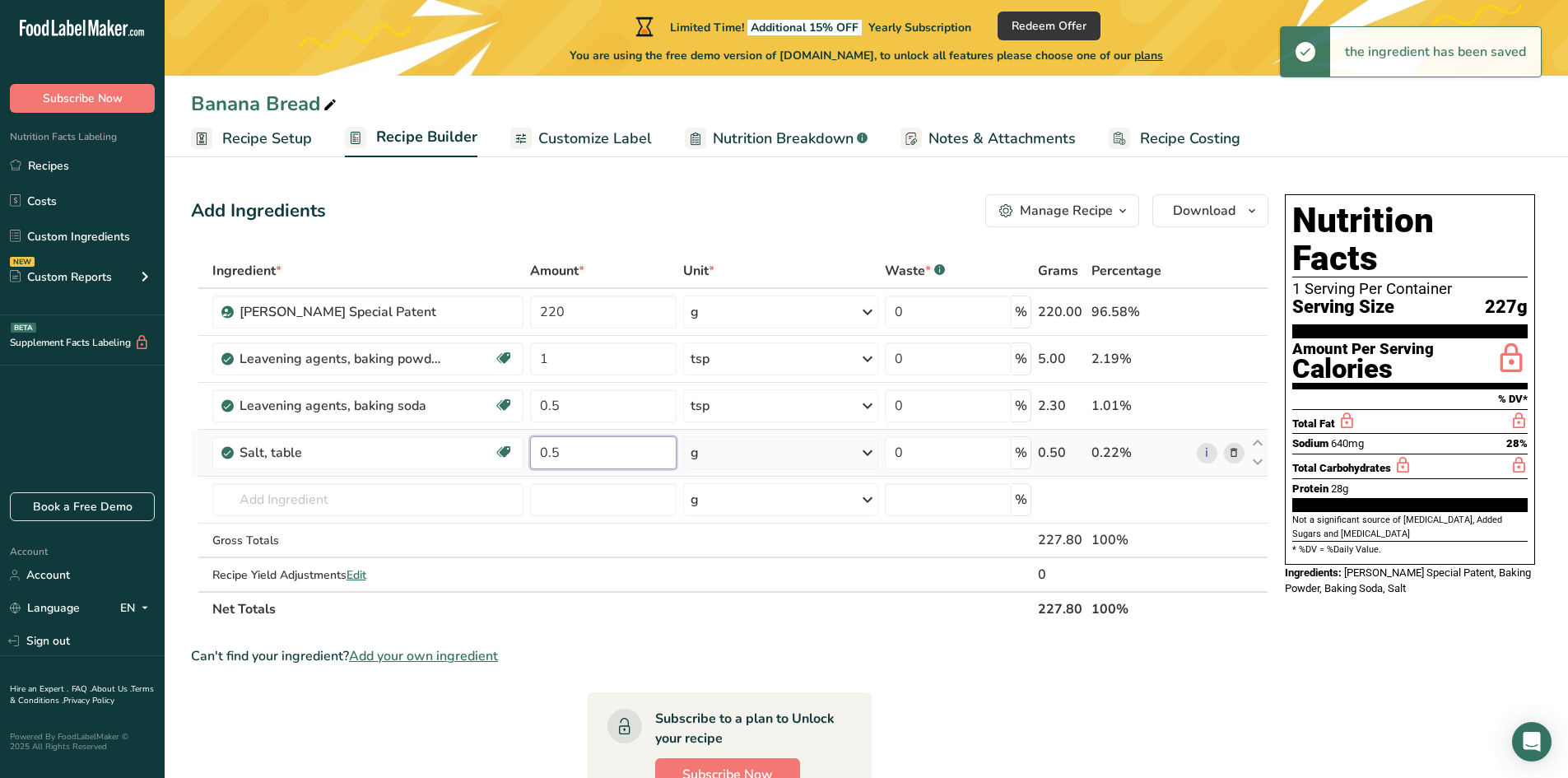
type input "0.5"
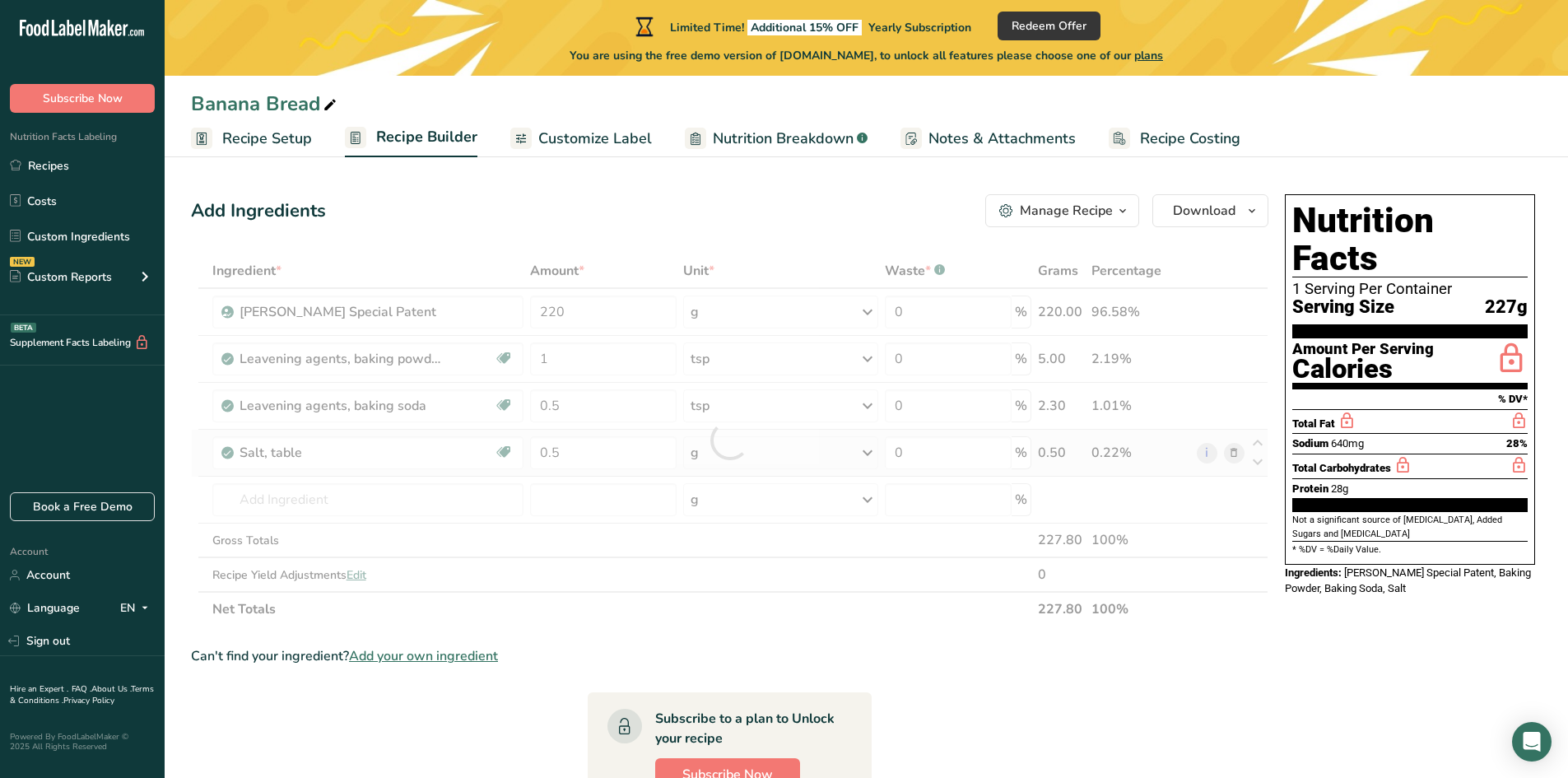
click at [729, 448] on div "Ingredient * Amount * Unit * Waste * .a-a{fill:#347362;}.b-a{fill:#fff;} Grams …" at bounding box center [729, 440] width 1077 height 373
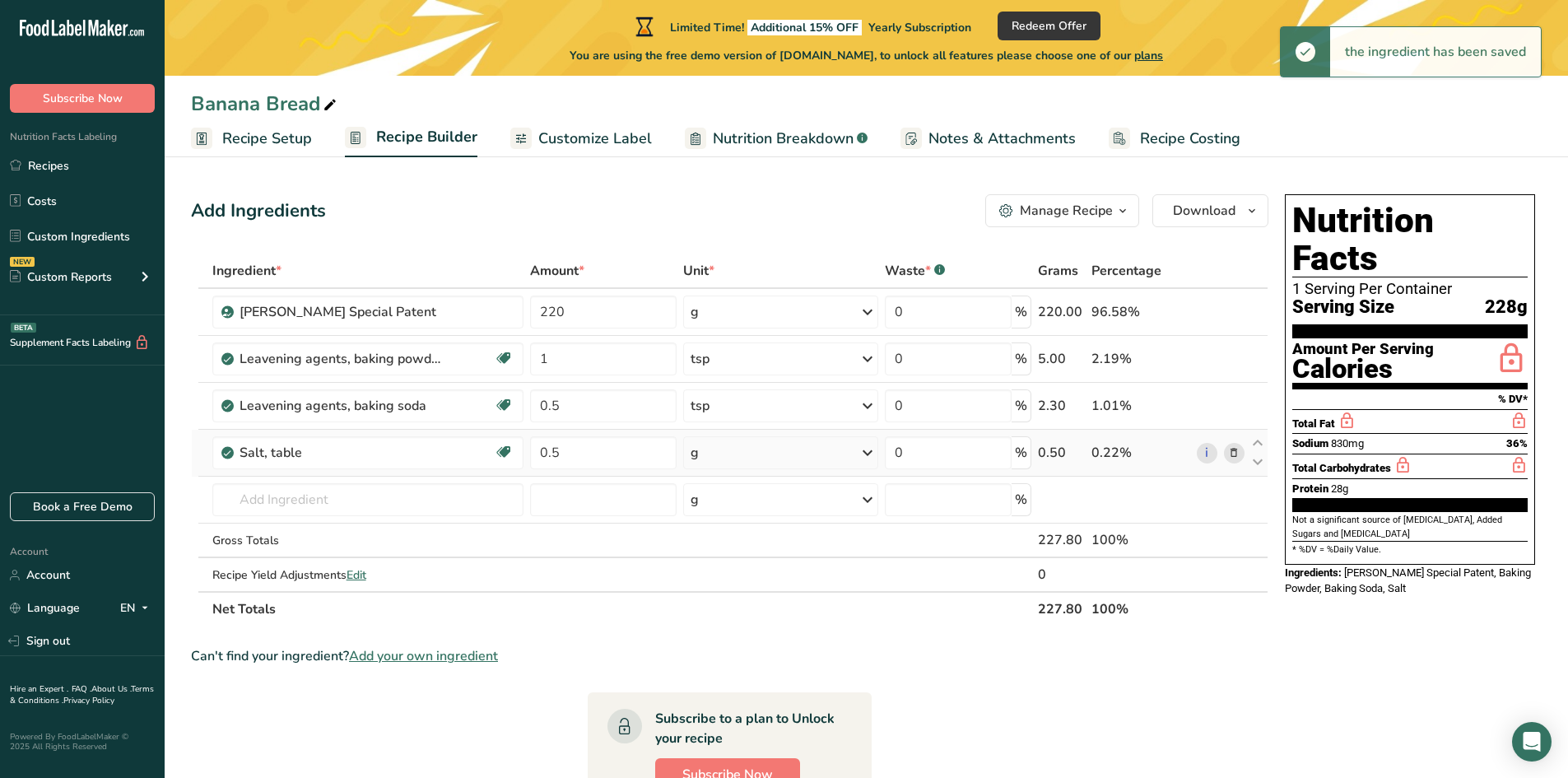
click at [726, 452] on div "g" at bounding box center [780, 452] width 195 height 33
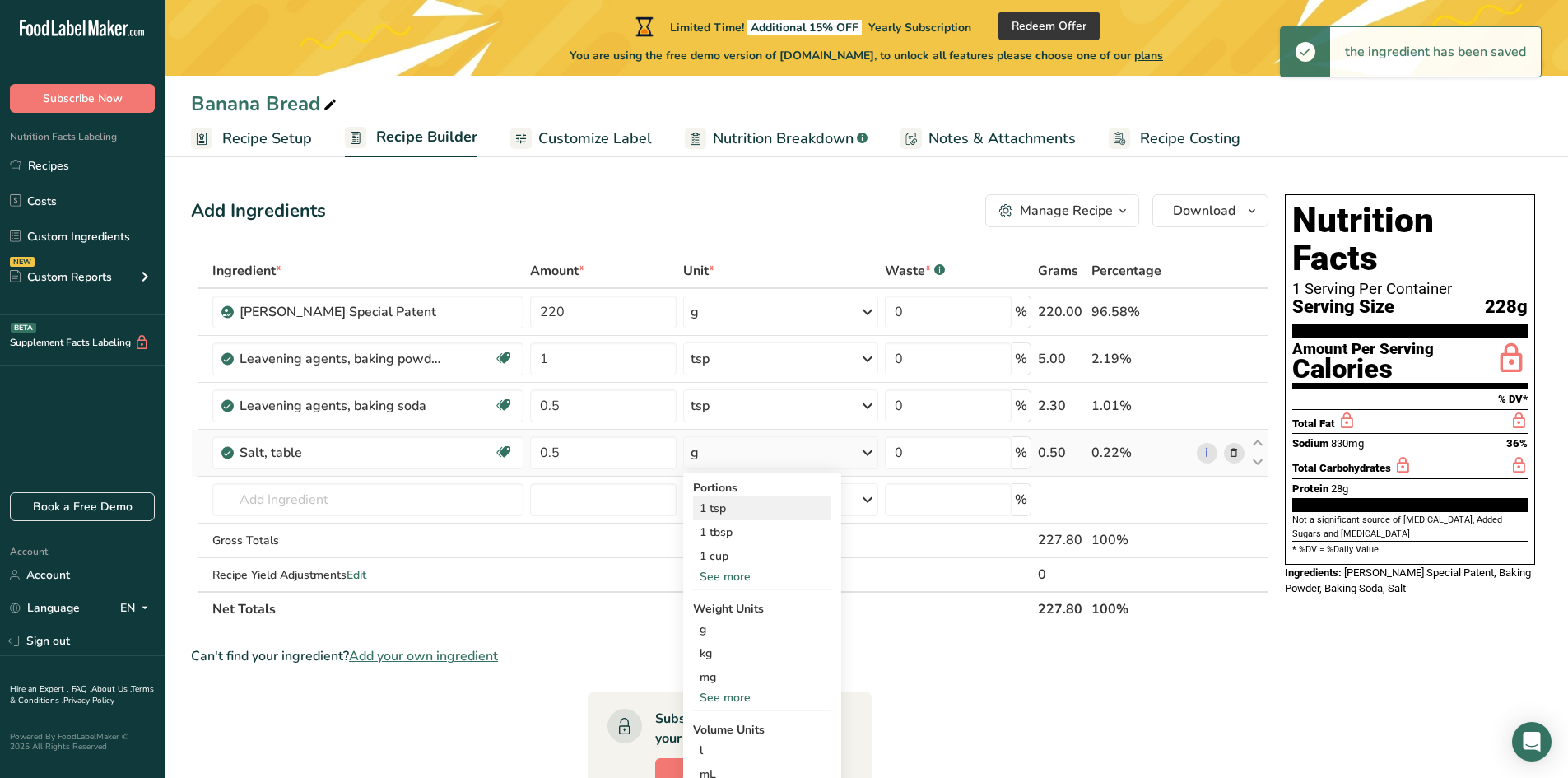
click at [717, 511] on div "1 tsp" at bounding box center [762, 508] width 138 height 24
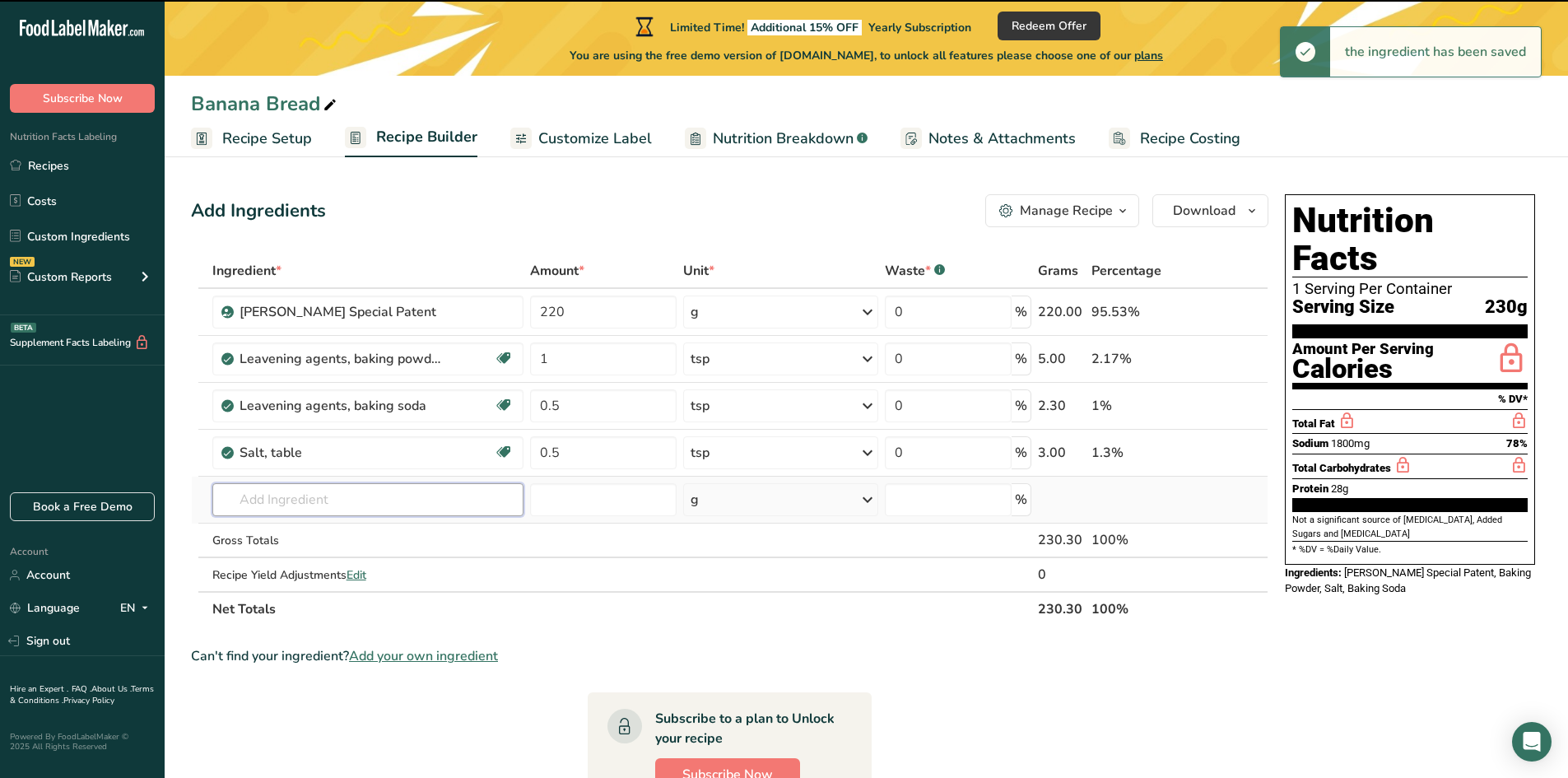
click at [279, 494] on input "text" at bounding box center [368, 500] width 312 height 33
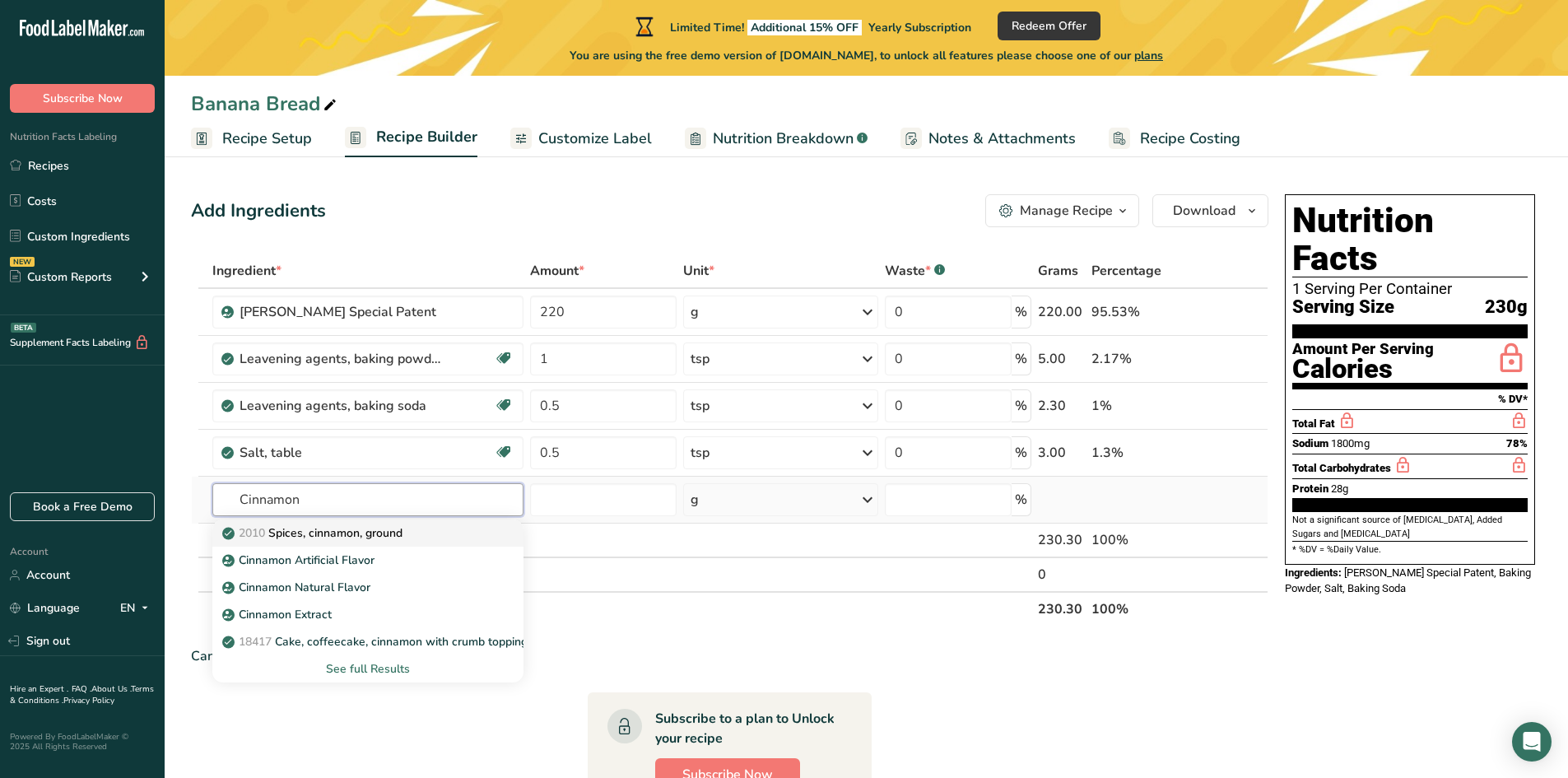
type input "Cinnamon"
click at [317, 536] on p "2010 Spices, cinnamon, ground" at bounding box center [314, 533] width 177 height 17
type input "Spices, cinnamon, ground"
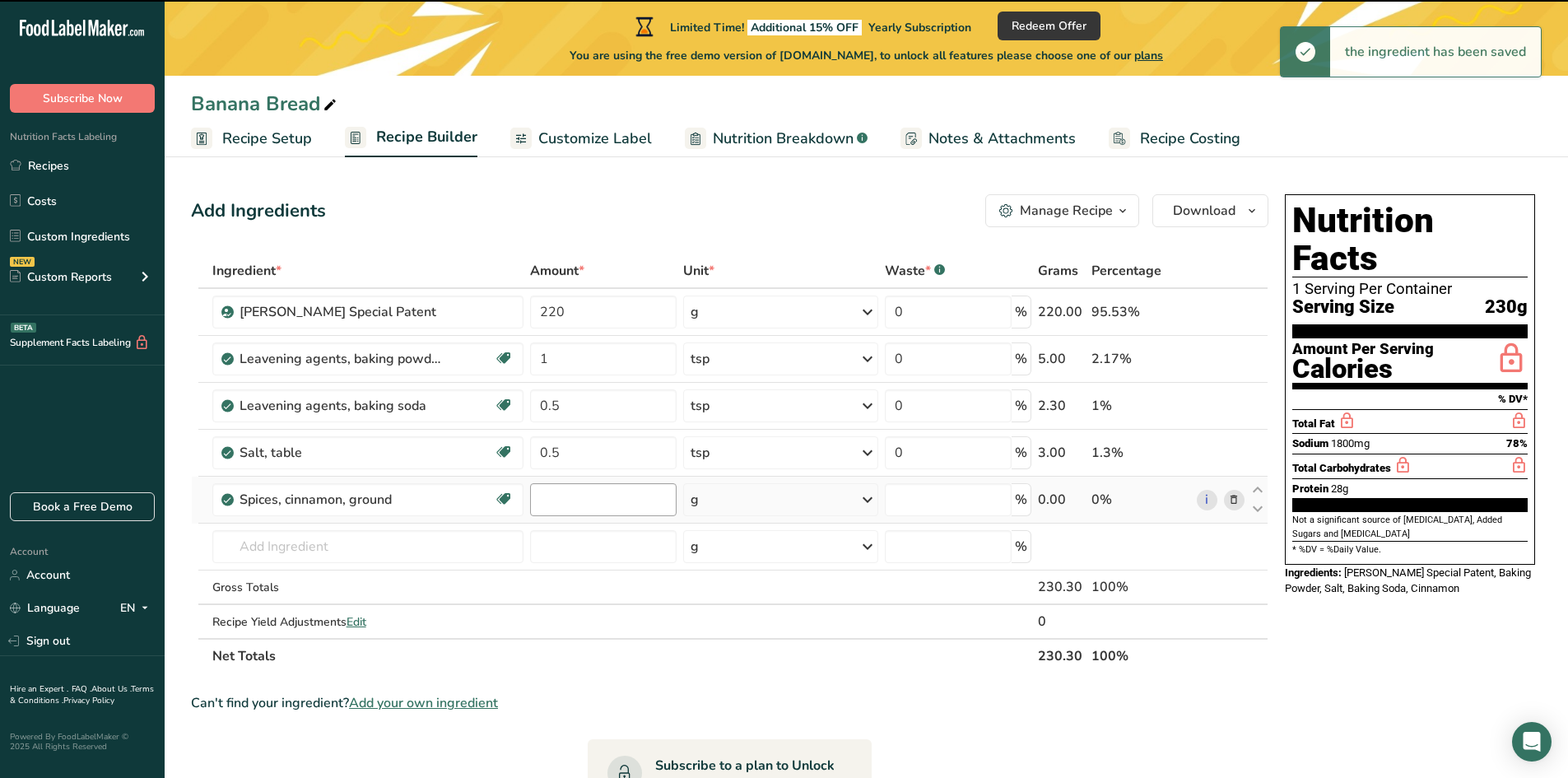
type input "0"
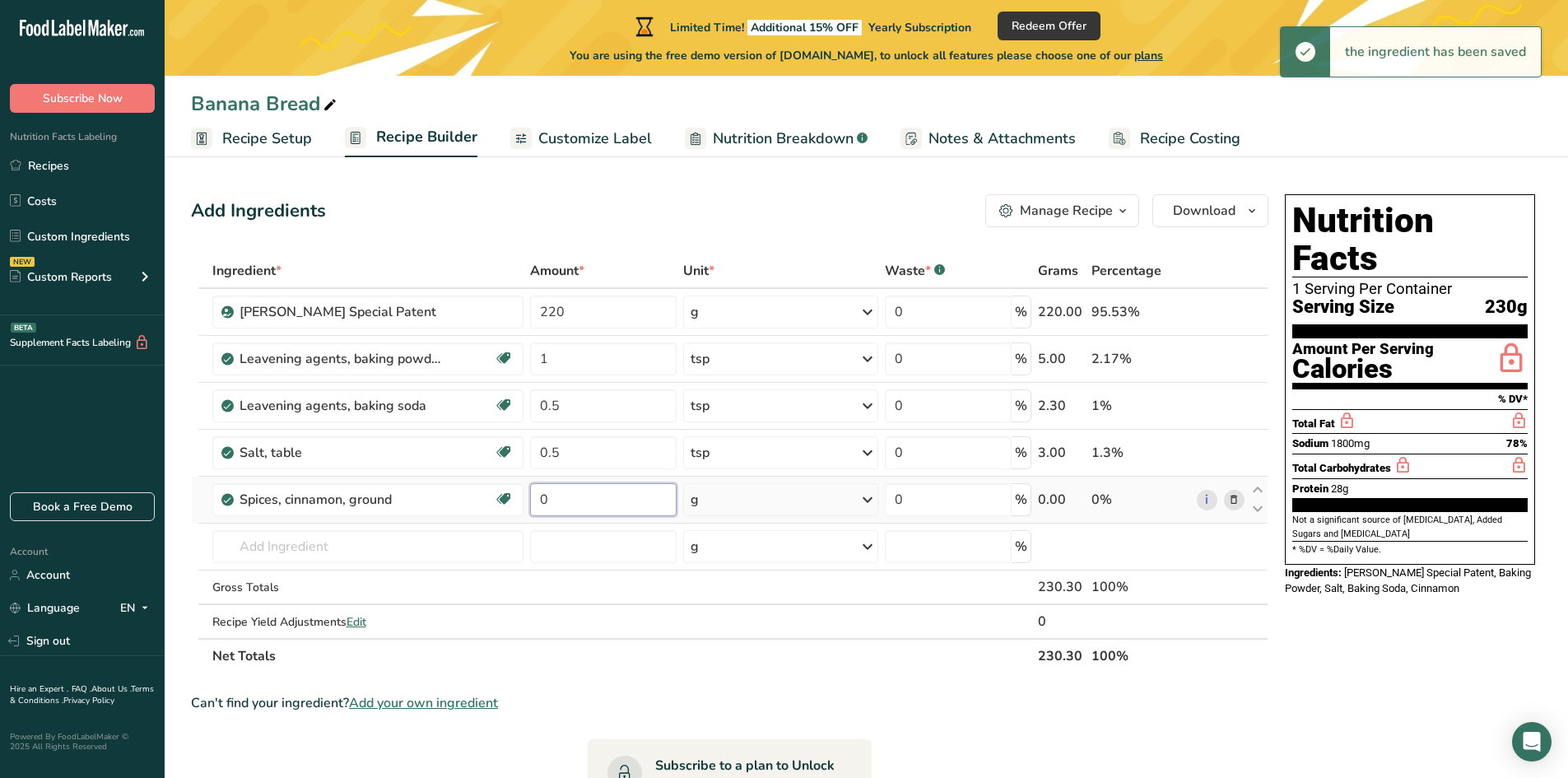
click at [569, 499] on input "0" at bounding box center [603, 500] width 147 height 33
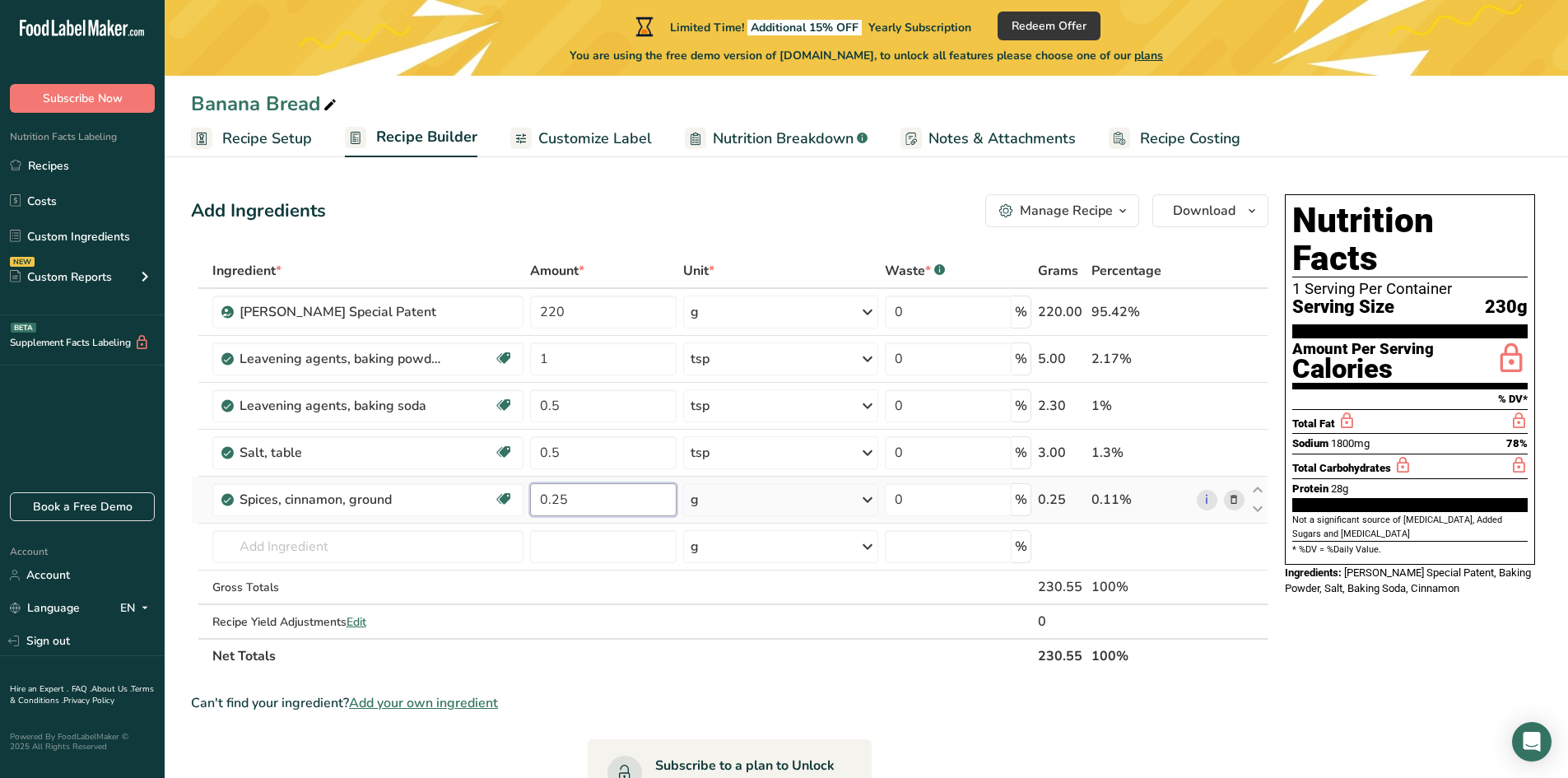
type input "0.25"
click at [743, 495] on div "Ingredient * Amount * Unit * Waste * .a-a{fill:#347362;}.b-a{fill:#fff;} Grams …" at bounding box center [729, 463] width 1077 height 420
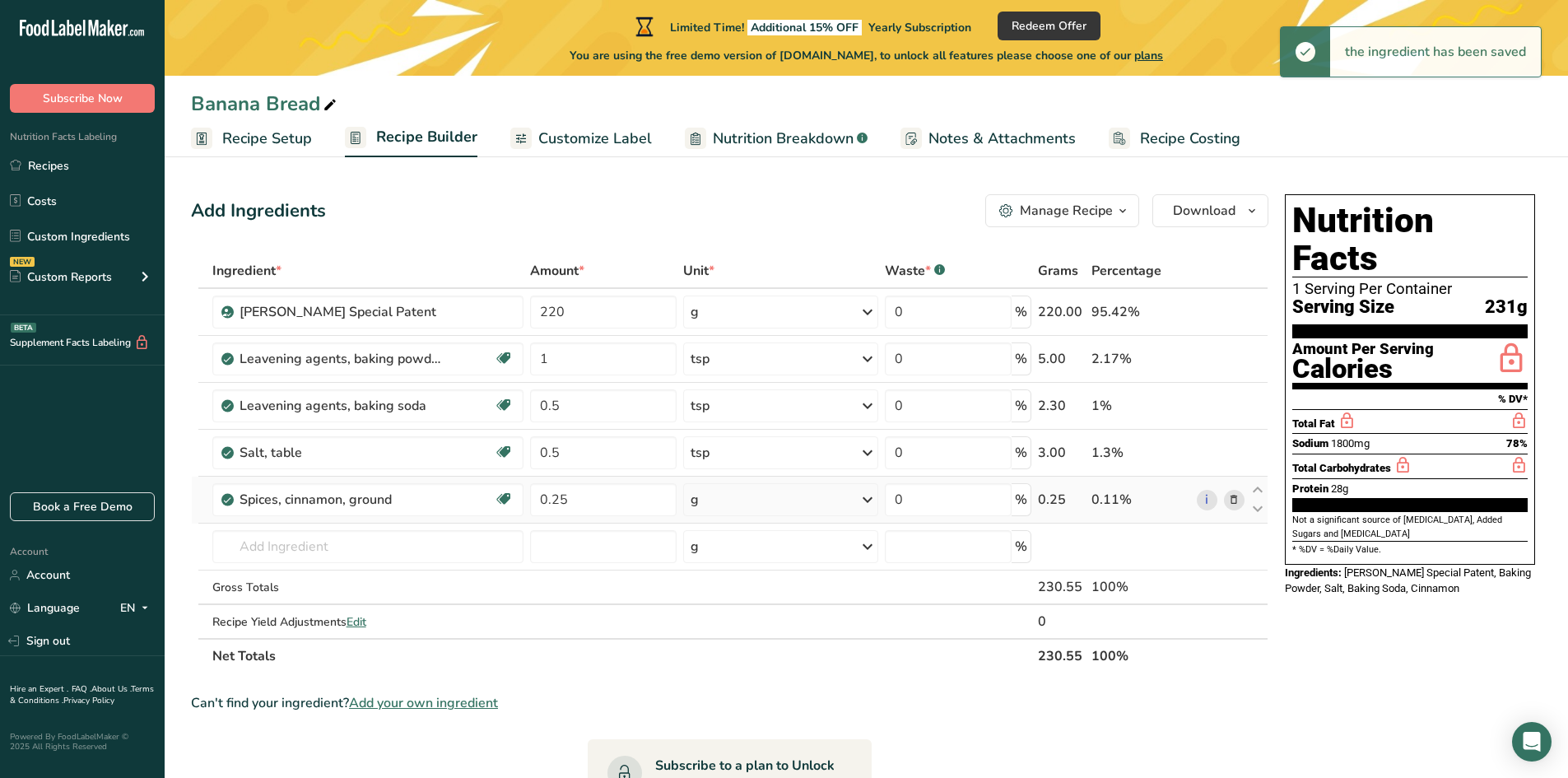
click at [729, 504] on div "g" at bounding box center [780, 500] width 195 height 33
click at [722, 556] on div "1 tsp" at bounding box center [762, 555] width 138 height 24
click at [352, 548] on input "text" at bounding box center [368, 547] width 312 height 33
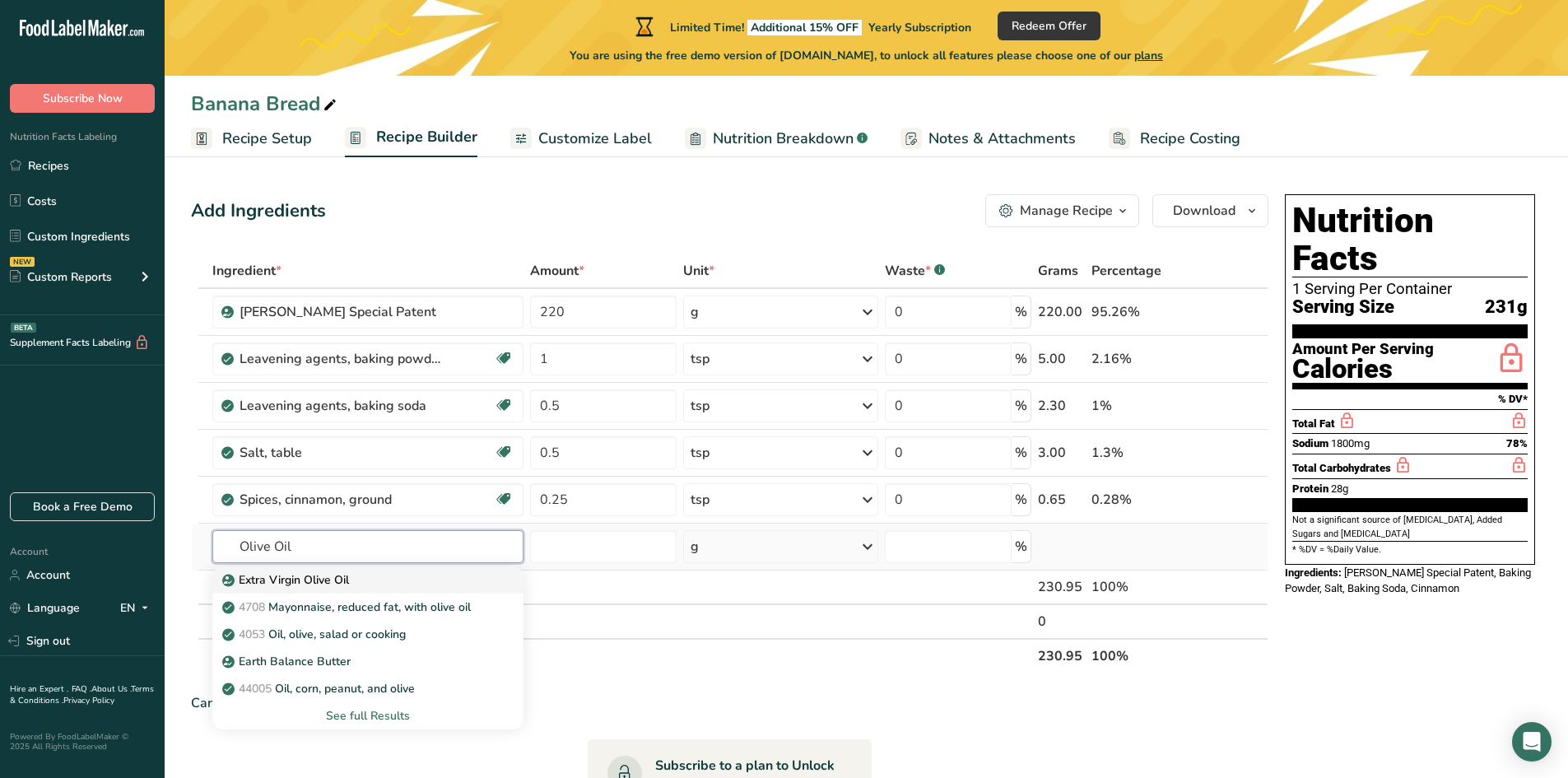
type input "Olive Oil"
click at [346, 575] on p "Extra Virgin Olive Oil" at bounding box center [287, 579] width 123 height 17
type input "Extra Virgin Olive Oil"
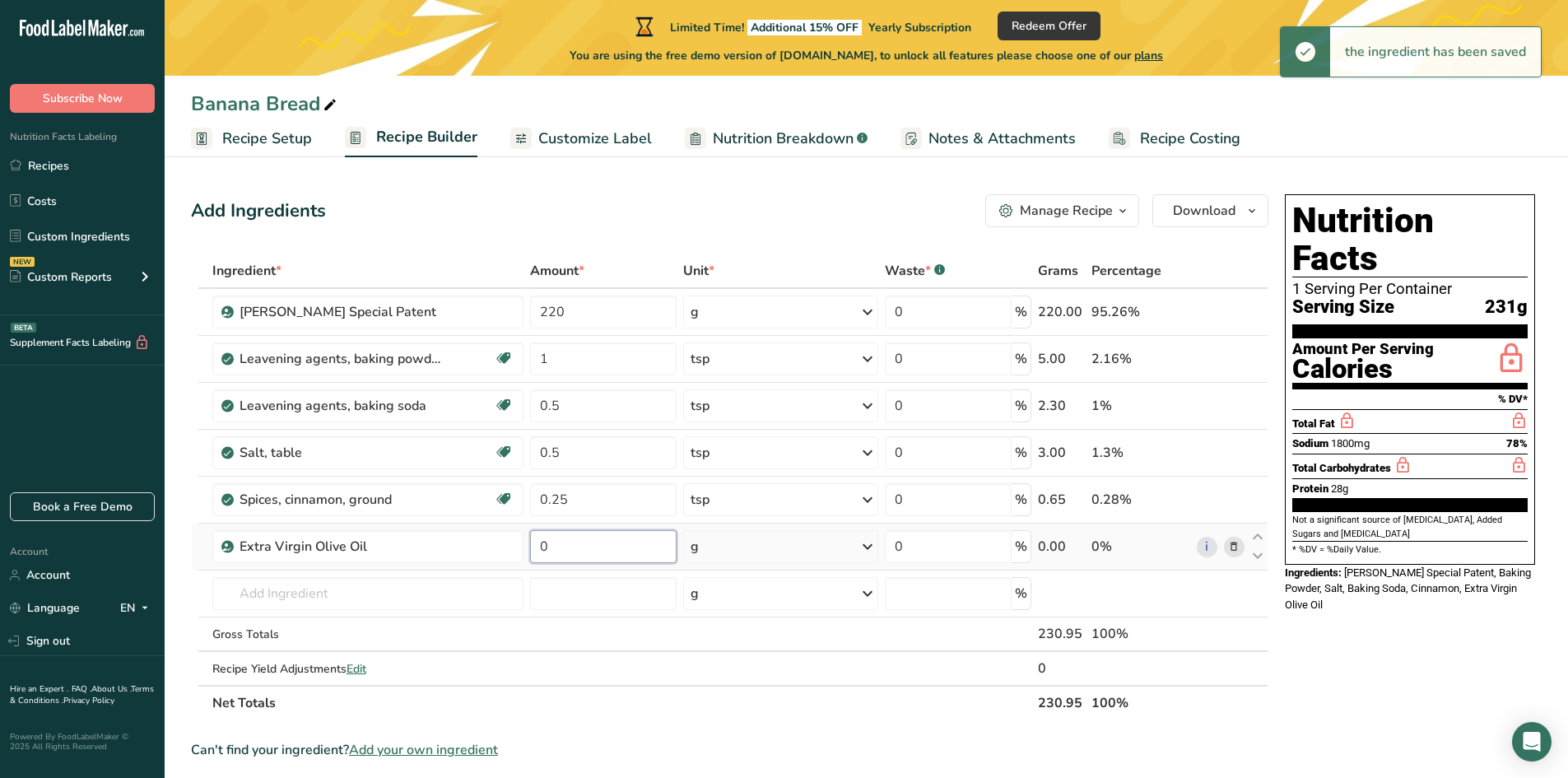
click at [582, 553] on input "0" at bounding box center [603, 547] width 147 height 33
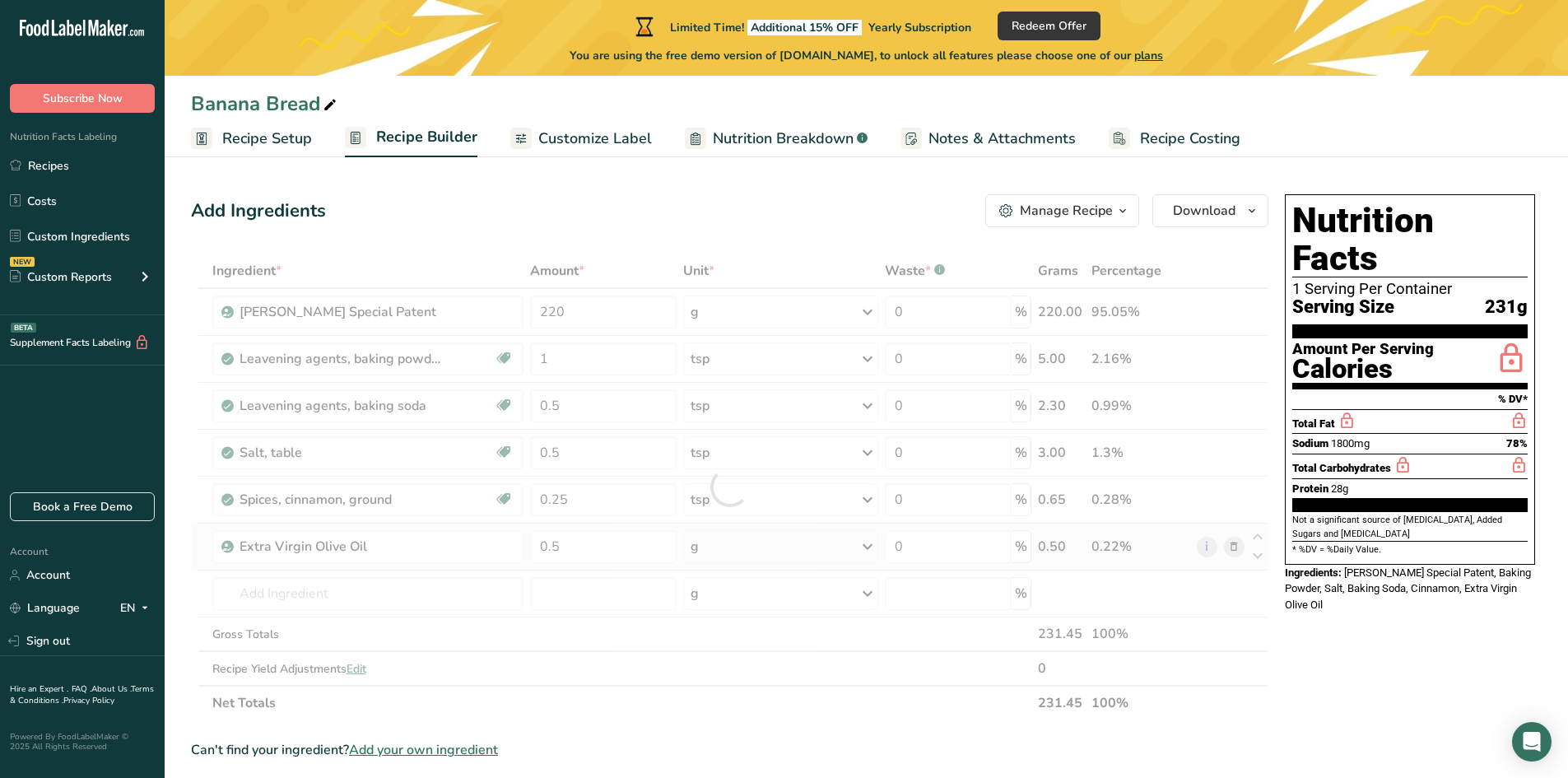
click at [782, 532] on div "Ingredient * Amount * Unit * Waste * .a-a{fill:#347362;}.b-a{fill:#fff;} Grams …" at bounding box center [729, 486] width 1077 height 466
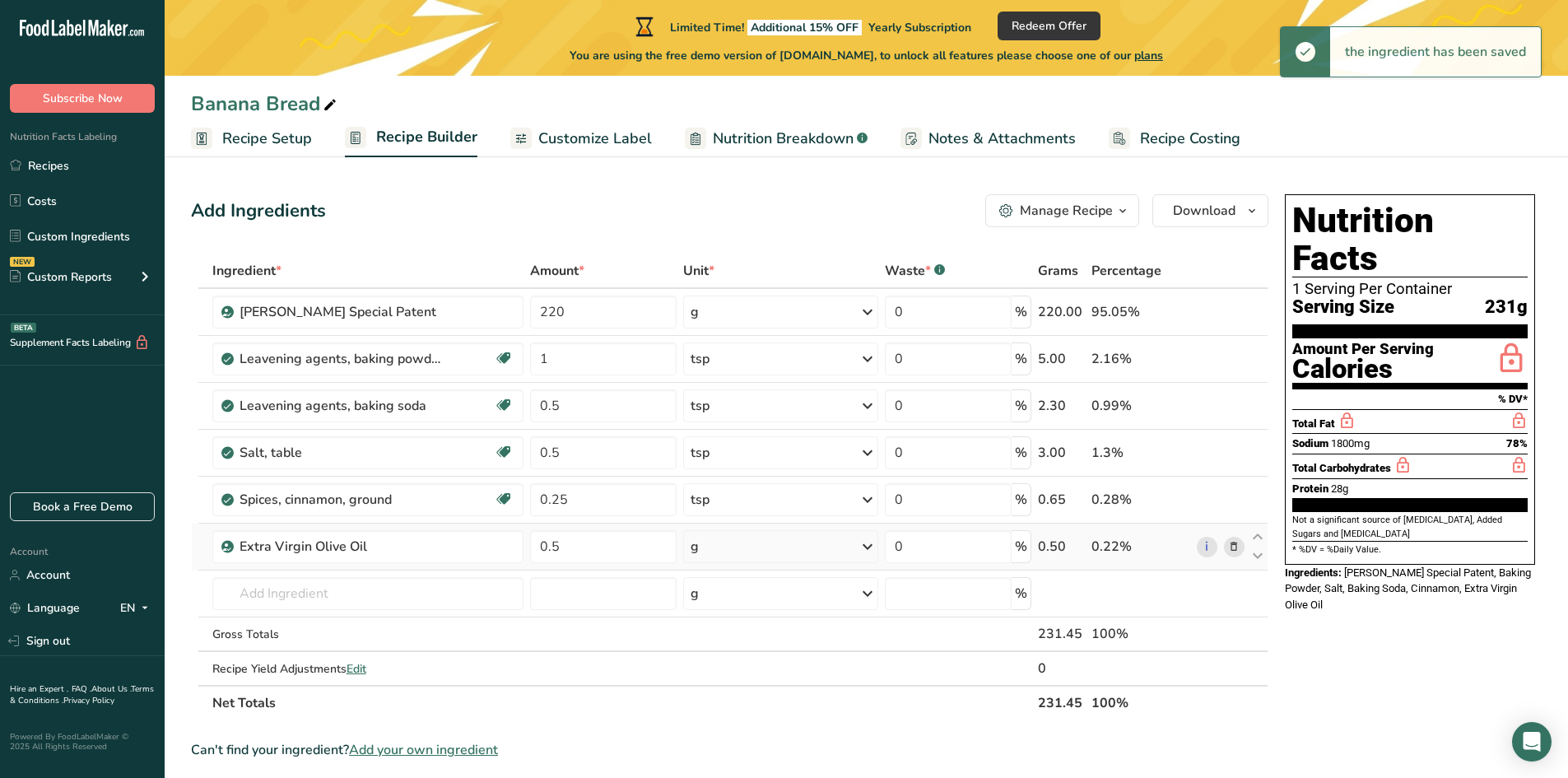
click at [717, 546] on div "g" at bounding box center [780, 547] width 195 height 33
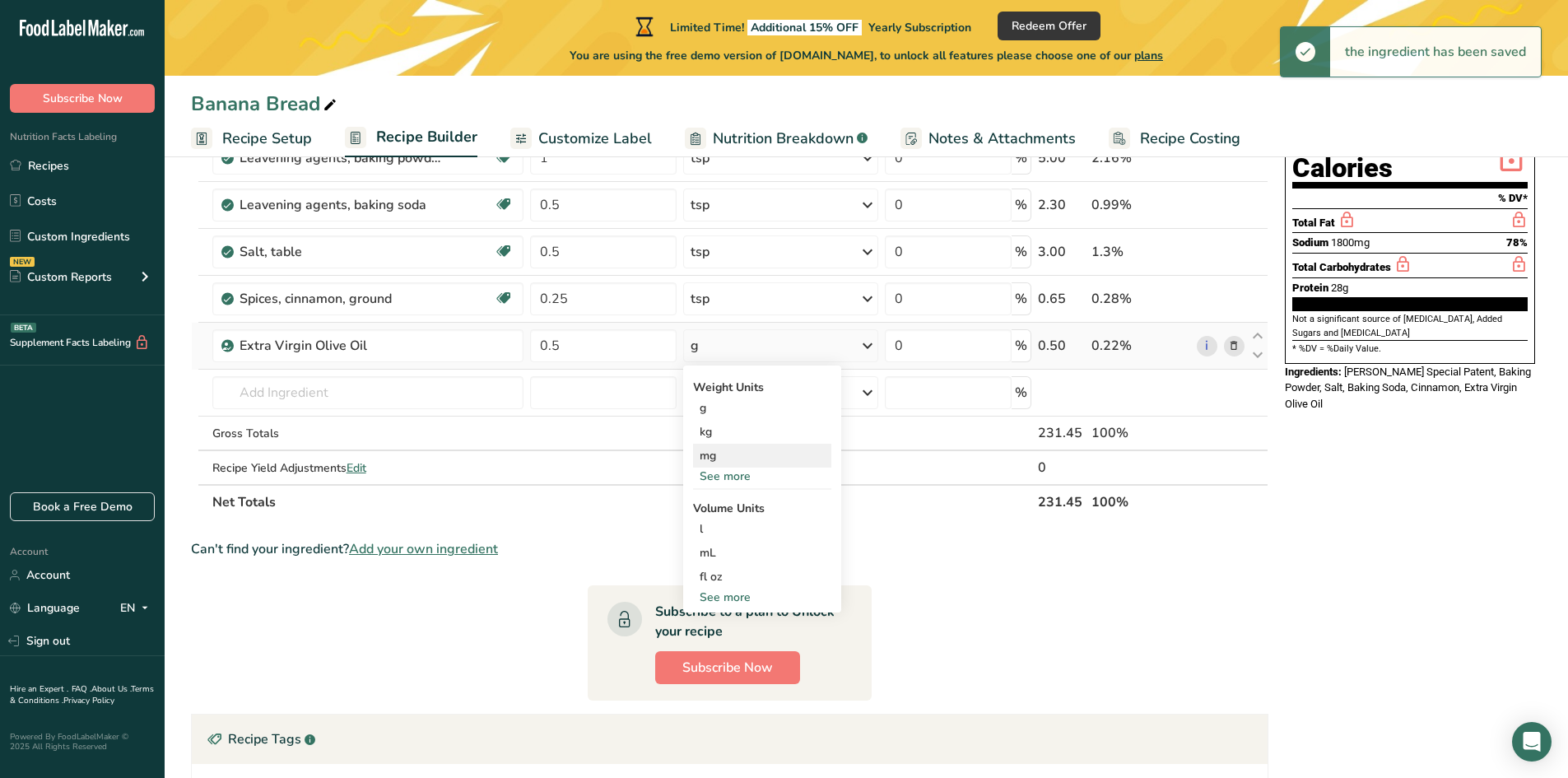
scroll to position [247, 0]
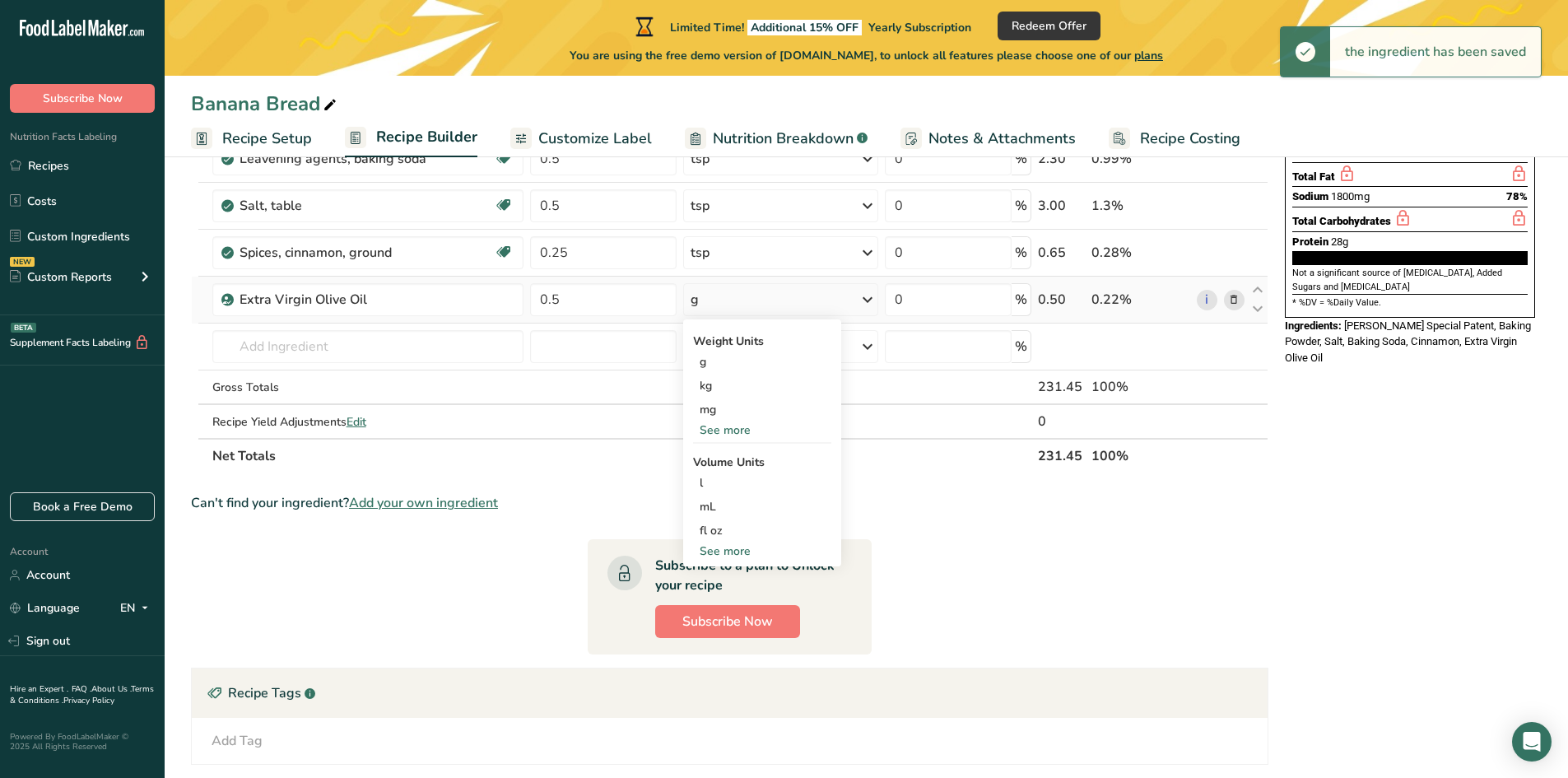
click at [724, 558] on div "See more" at bounding box center [762, 551] width 138 height 17
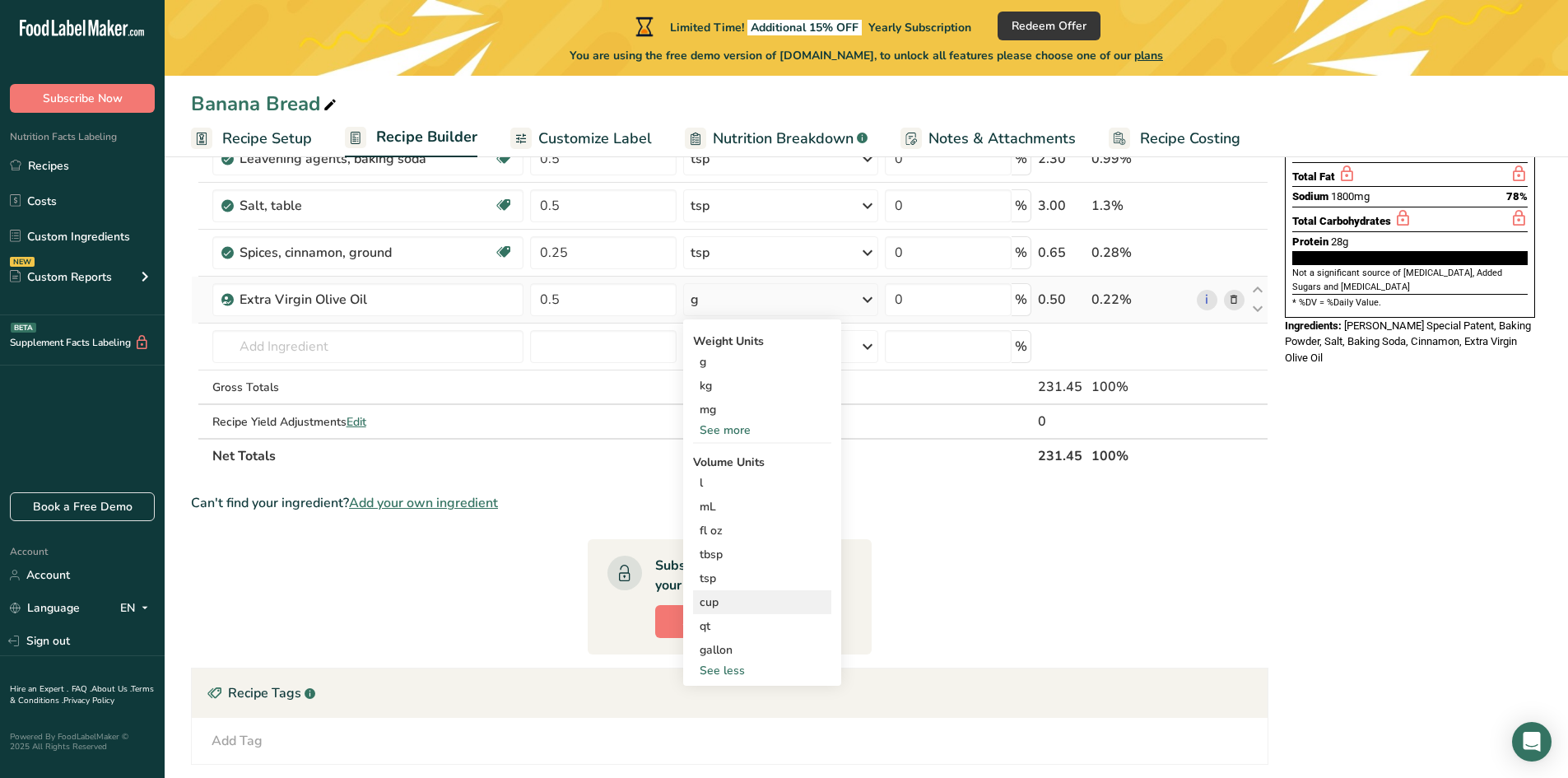
click at [724, 602] on div "cup" at bounding box center [762, 602] width 125 height 17
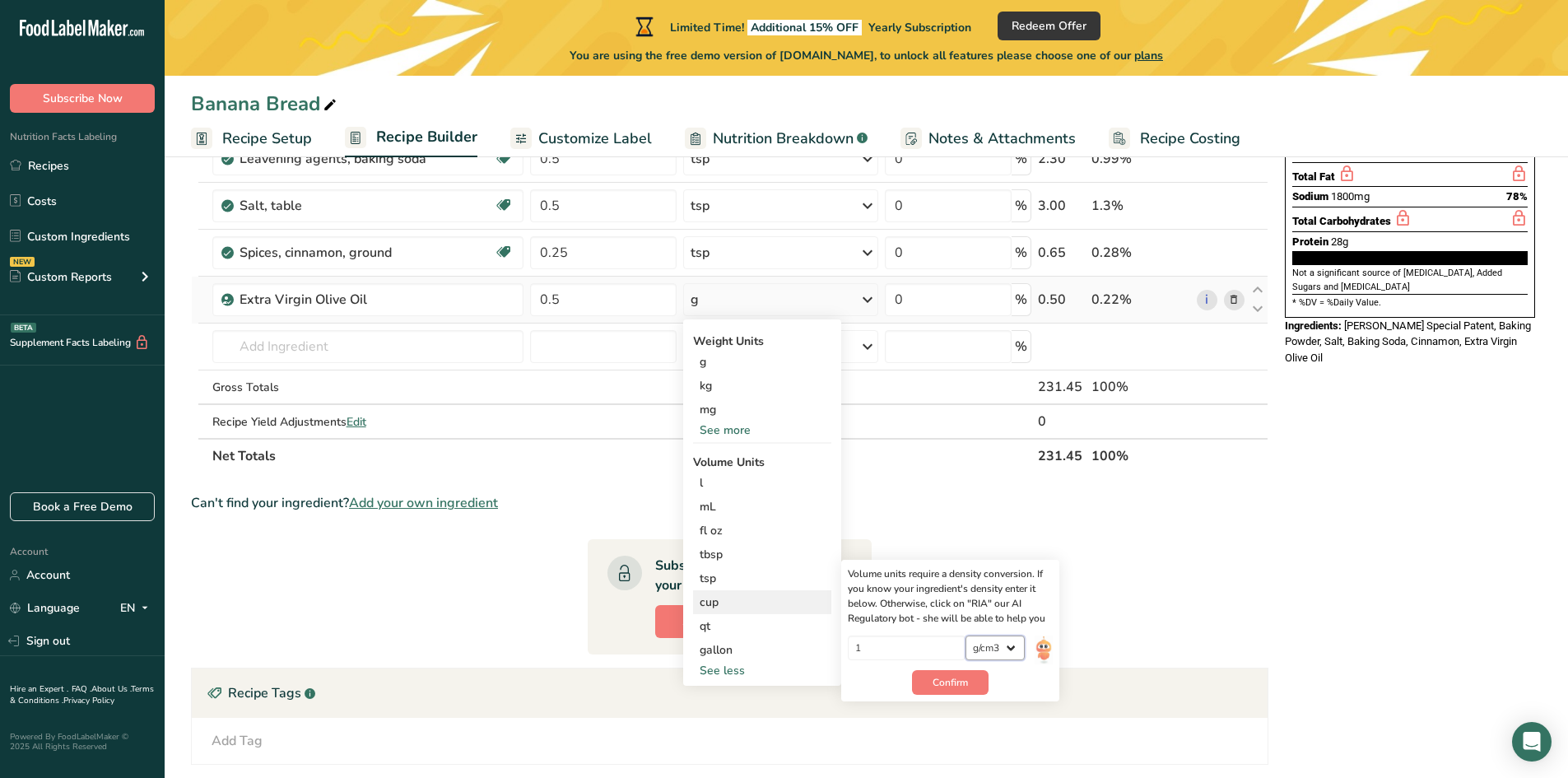
click at [999, 645] on select "lb/ft3 g/cm3" at bounding box center [995, 648] width 60 height 25
click at [990, 645] on select "lb/ft3 g/cm3" at bounding box center [995, 648] width 60 height 25
click at [949, 679] on span "Confirm" at bounding box center [950, 682] width 36 height 15
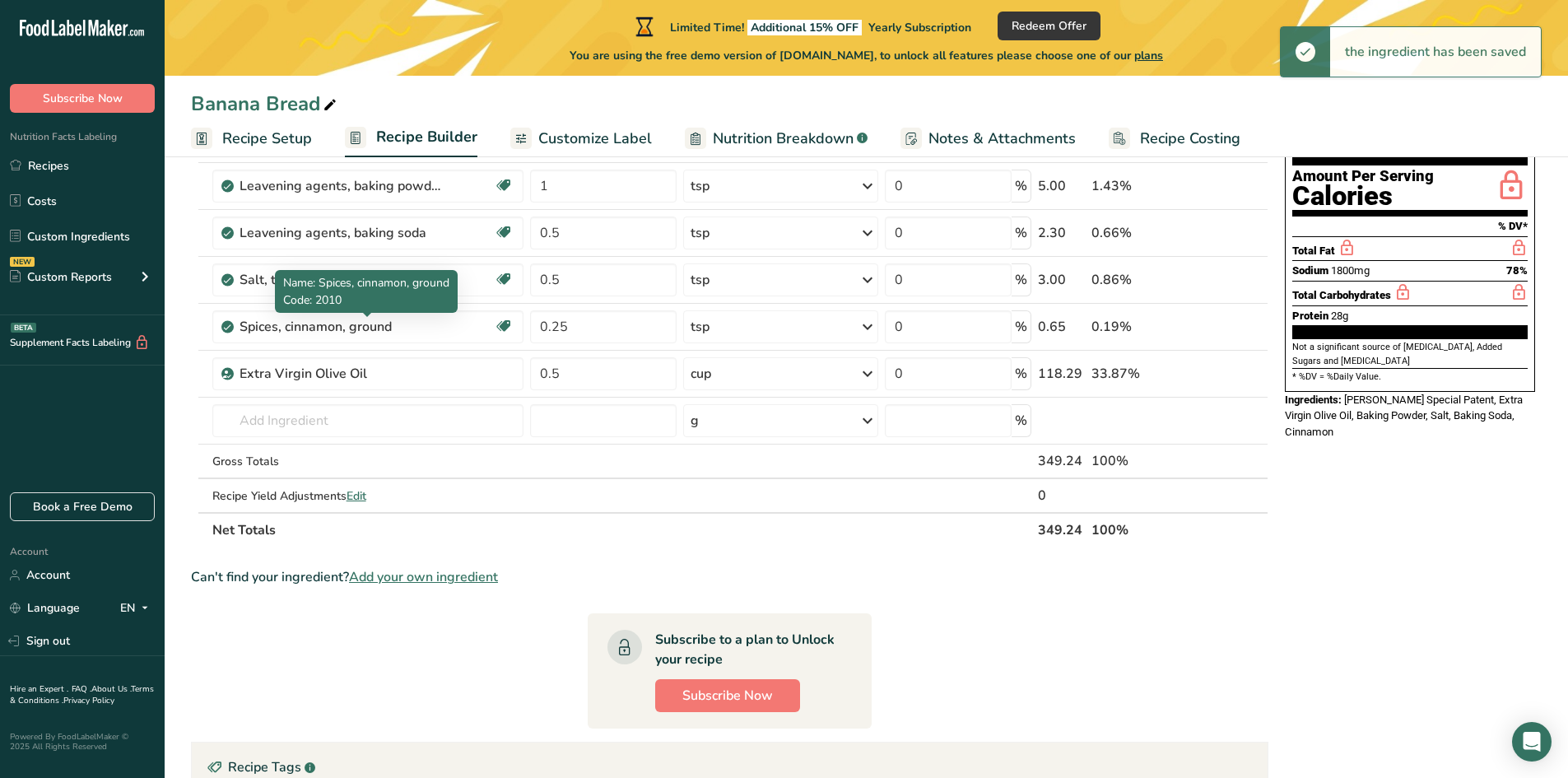
scroll to position [82, 0]
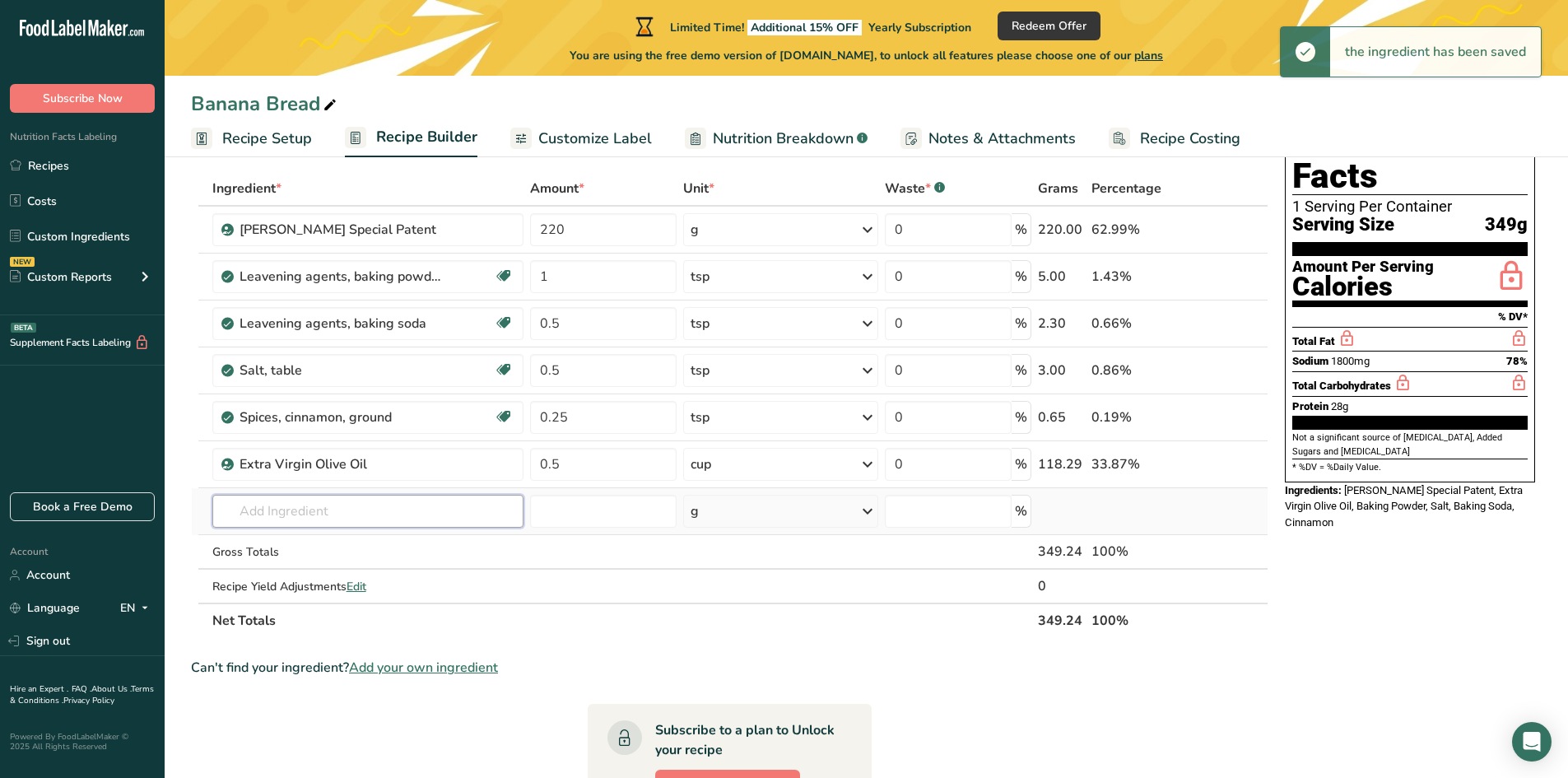
click at [298, 519] on input "text" at bounding box center [368, 511] width 312 height 33
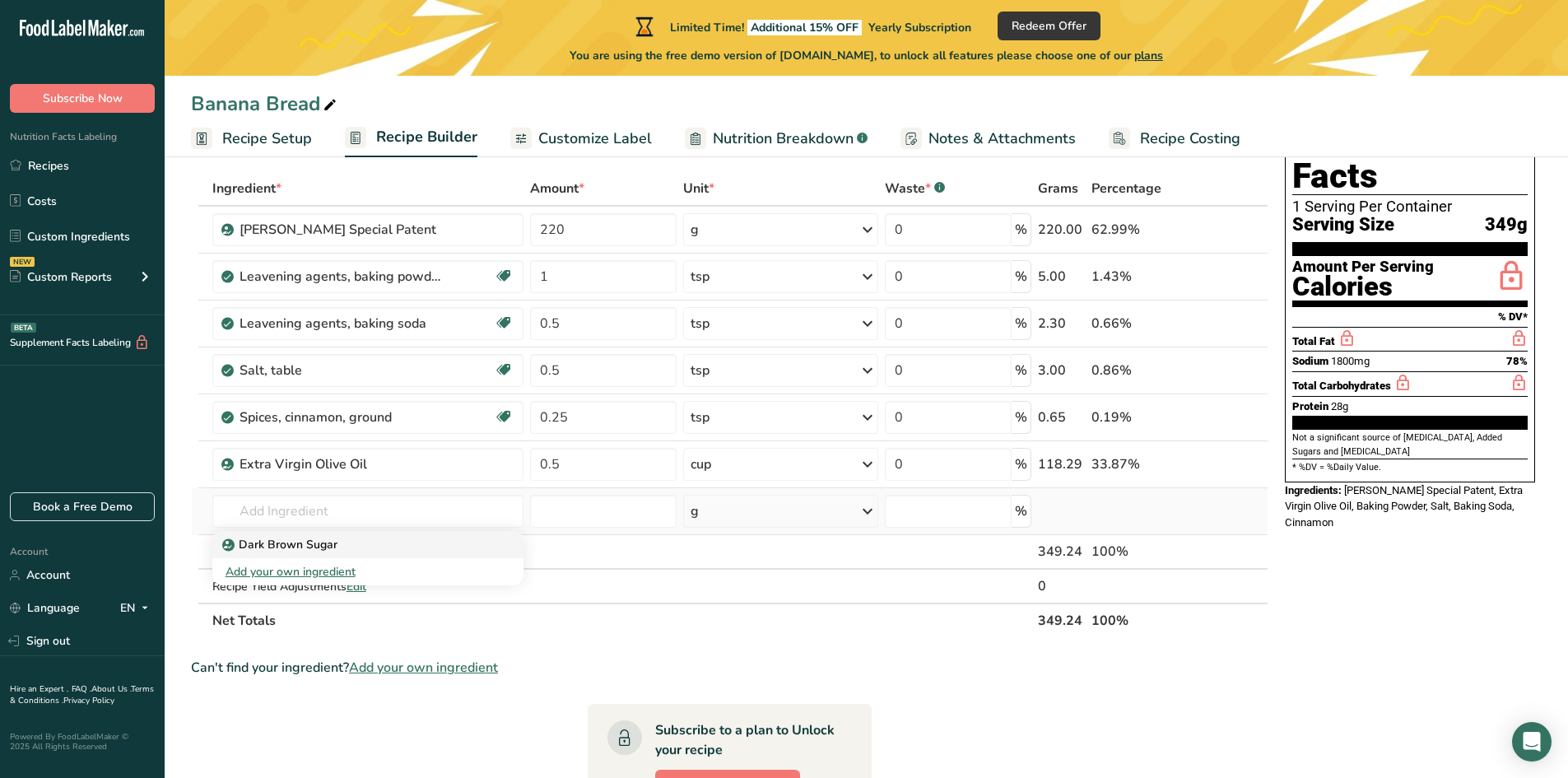
click at [289, 544] on p "Dark Brown Sugar" at bounding box center [281, 544] width 112 height 17
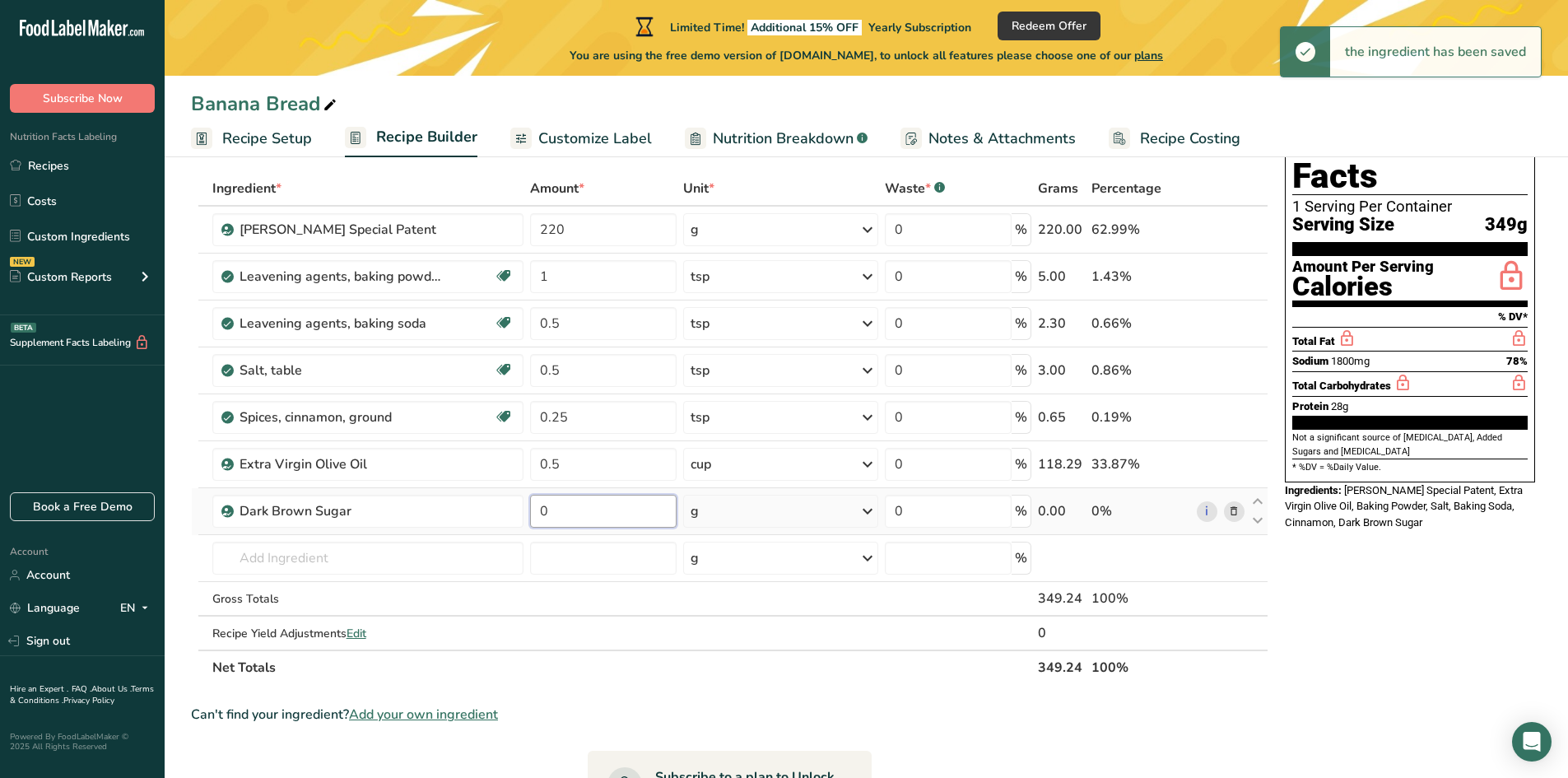
click at [558, 511] on input "0" at bounding box center [603, 511] width 147 height 33
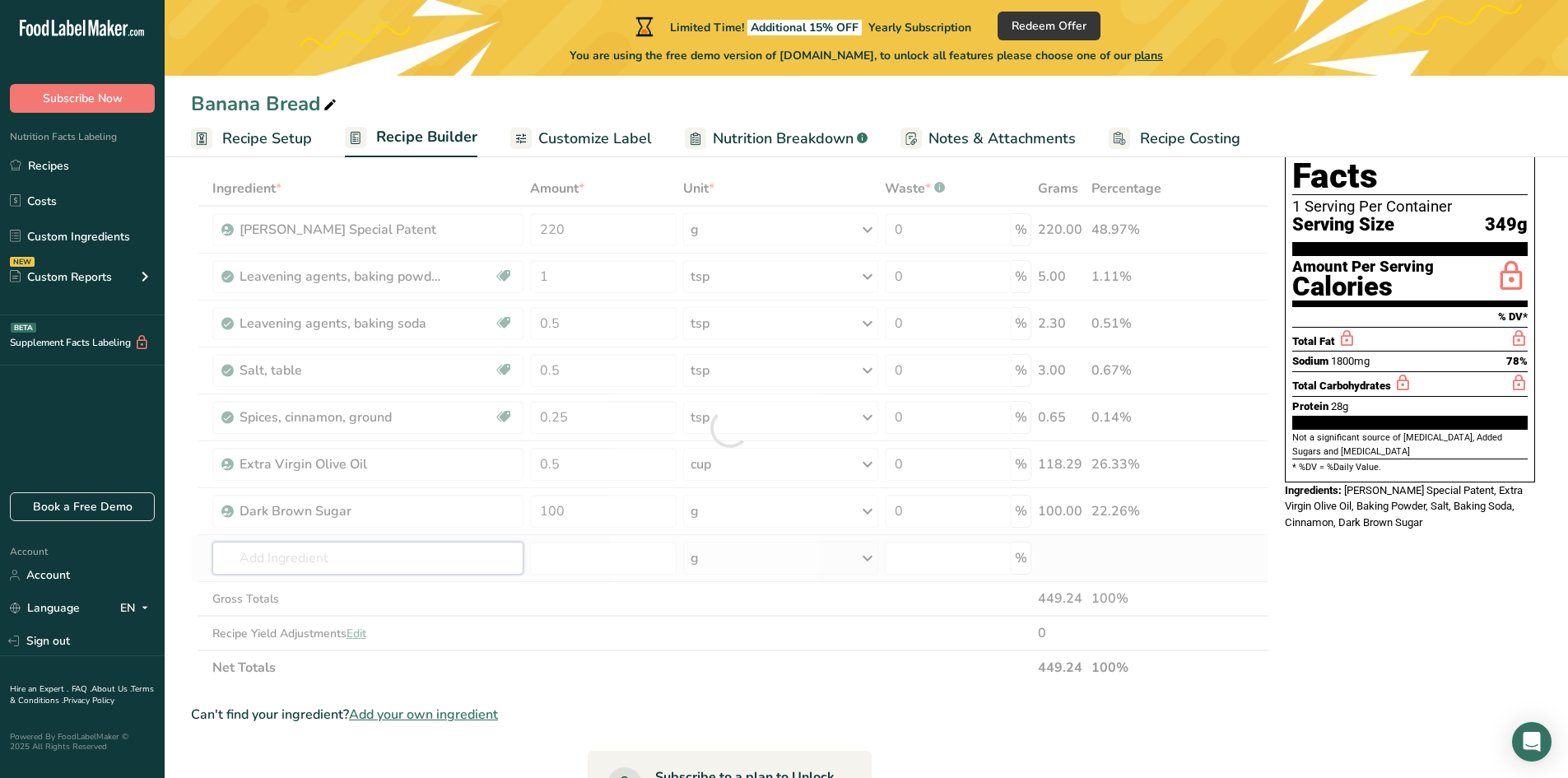
click at [454, 564] on div "Ingredient * Amount * Unit * Waste * .a-a{fill:#347362;}.b-a{fill:#fff;} Grams …" at bounding box center [729, 428] width 1077 height 514
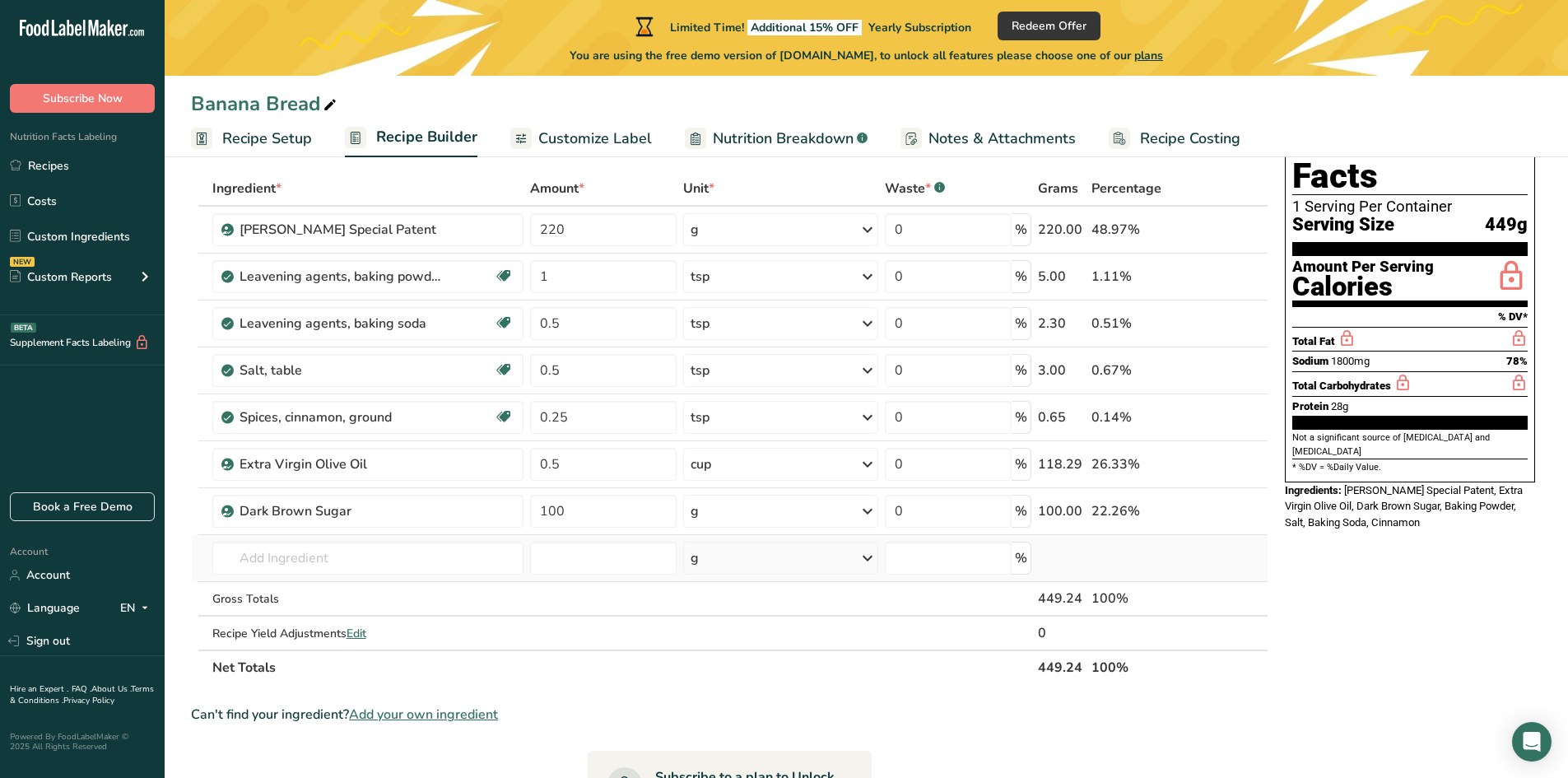
click at [411, 576] on td "Dark Brown Sugar Add your own ingredient" at bounding box center [368, 558] width 318 height 47
click at [394, 557] on input "text" at bounding box center [368, 558] width 312 height 33
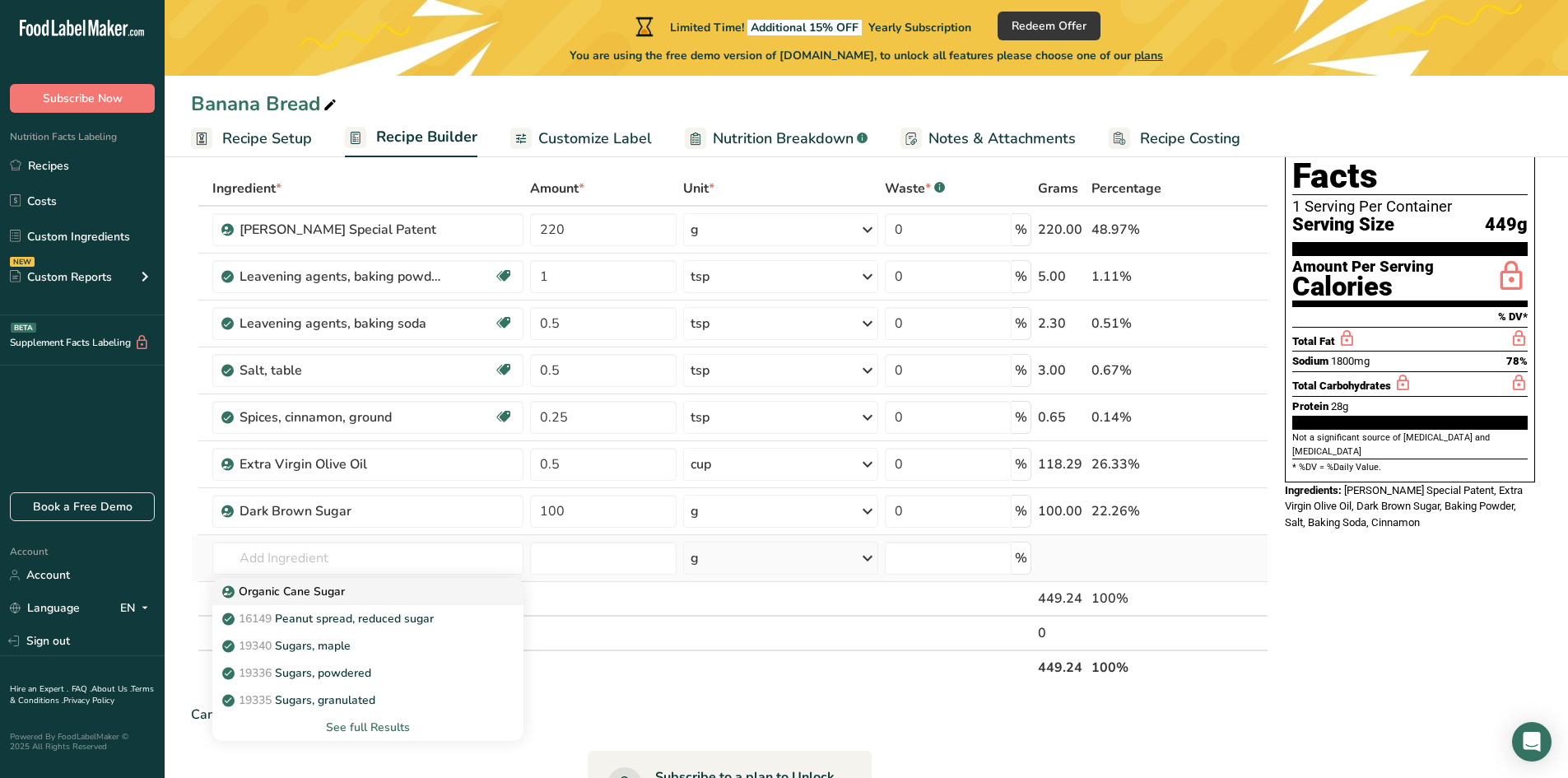
click at [327, 592] on p "Organic Cane Sugar" at bounding box center [285, 591] width 119 height 17
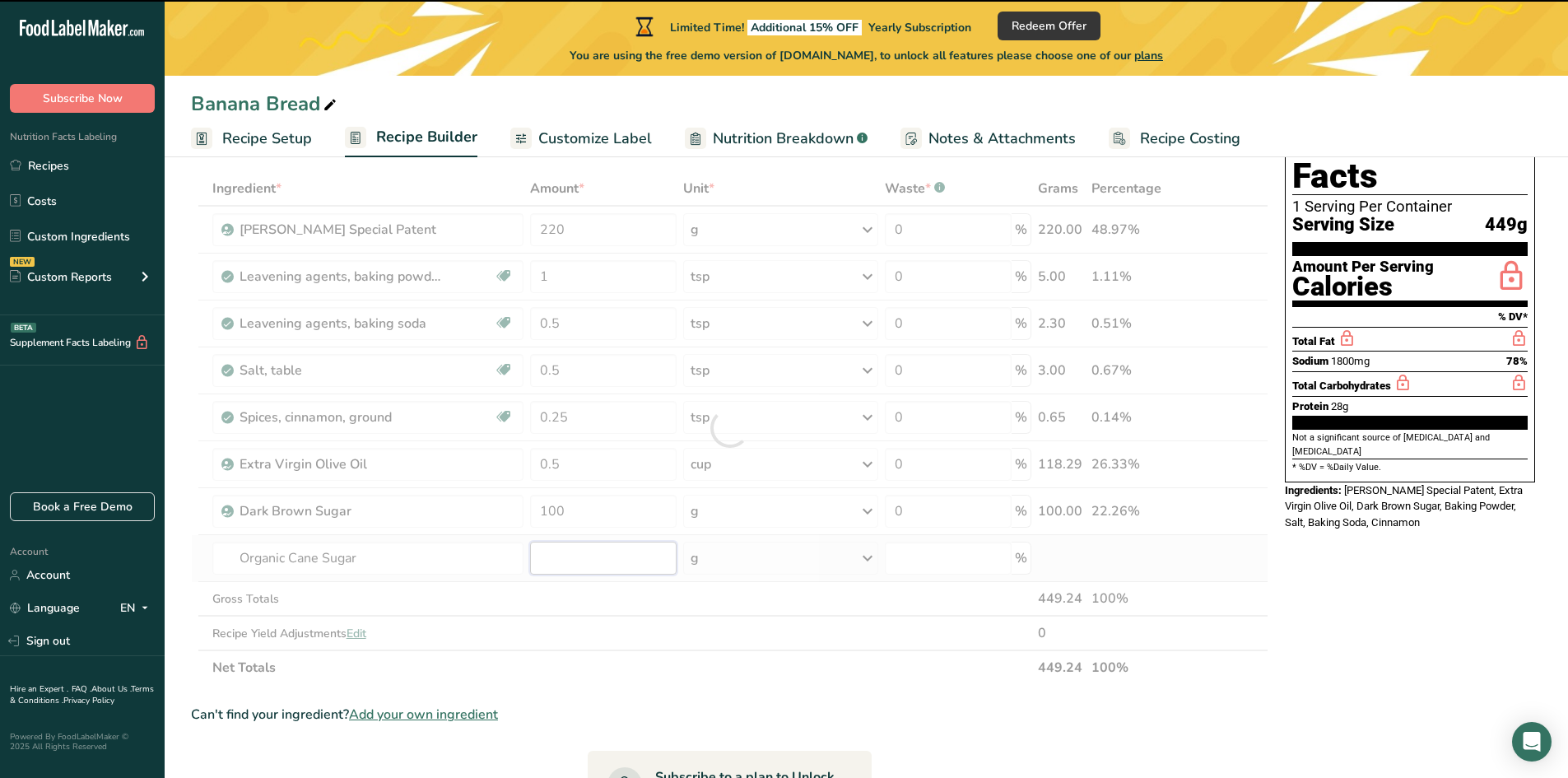
click at [576, 555] on input "number" at bounding box center [603, 558] width 147 height 33
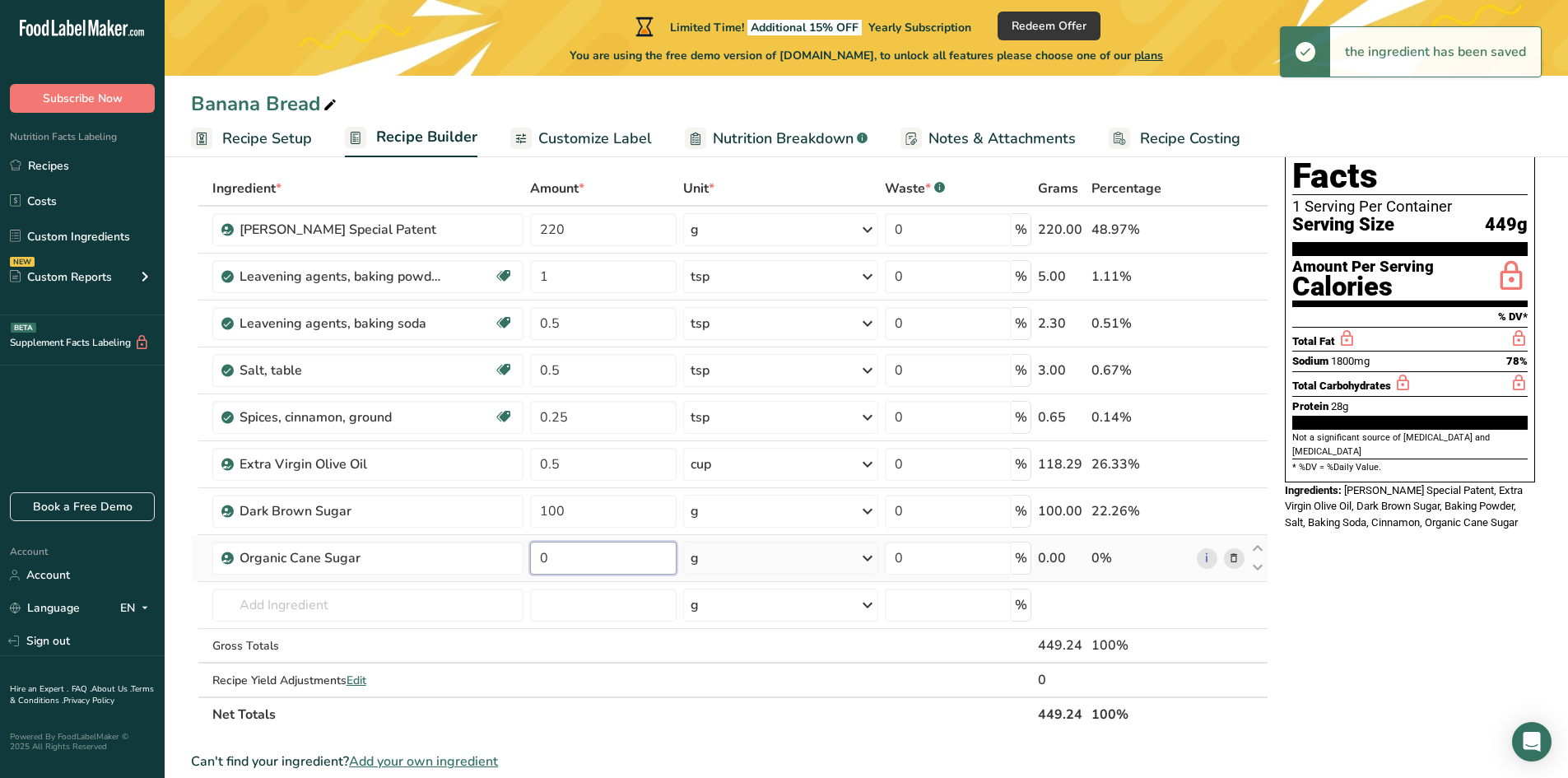
click at [565, 558] on input "0" at bounding box center [603, 558] width 147 height 33
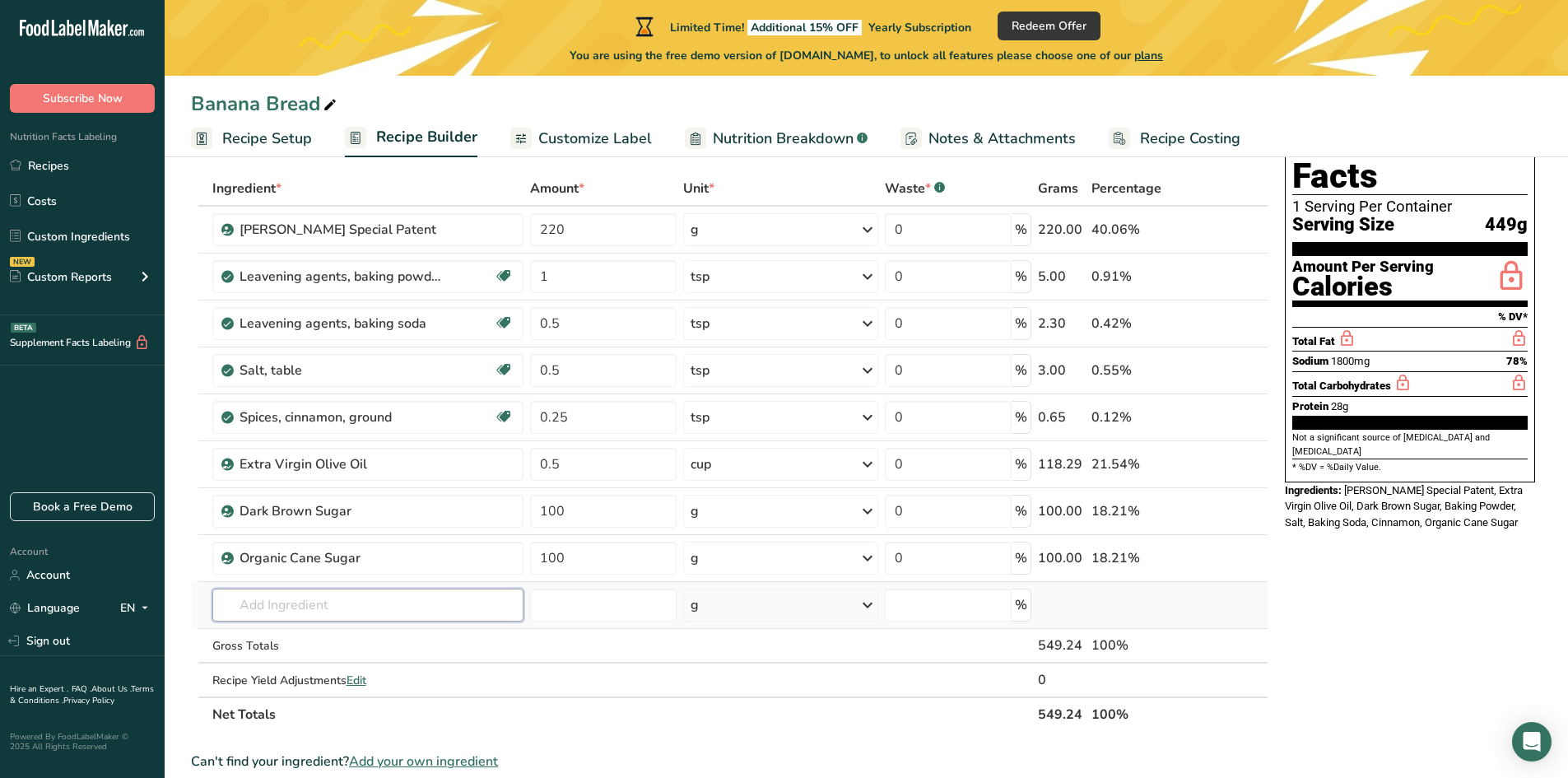
click at [372, 593] on div "Ingredient * Amount * Unit * Waste * .a-a{fill:#347362;}.b-a{fill:#fff;} Grams …" at bounding box center [729, 452] width 1077 height 560
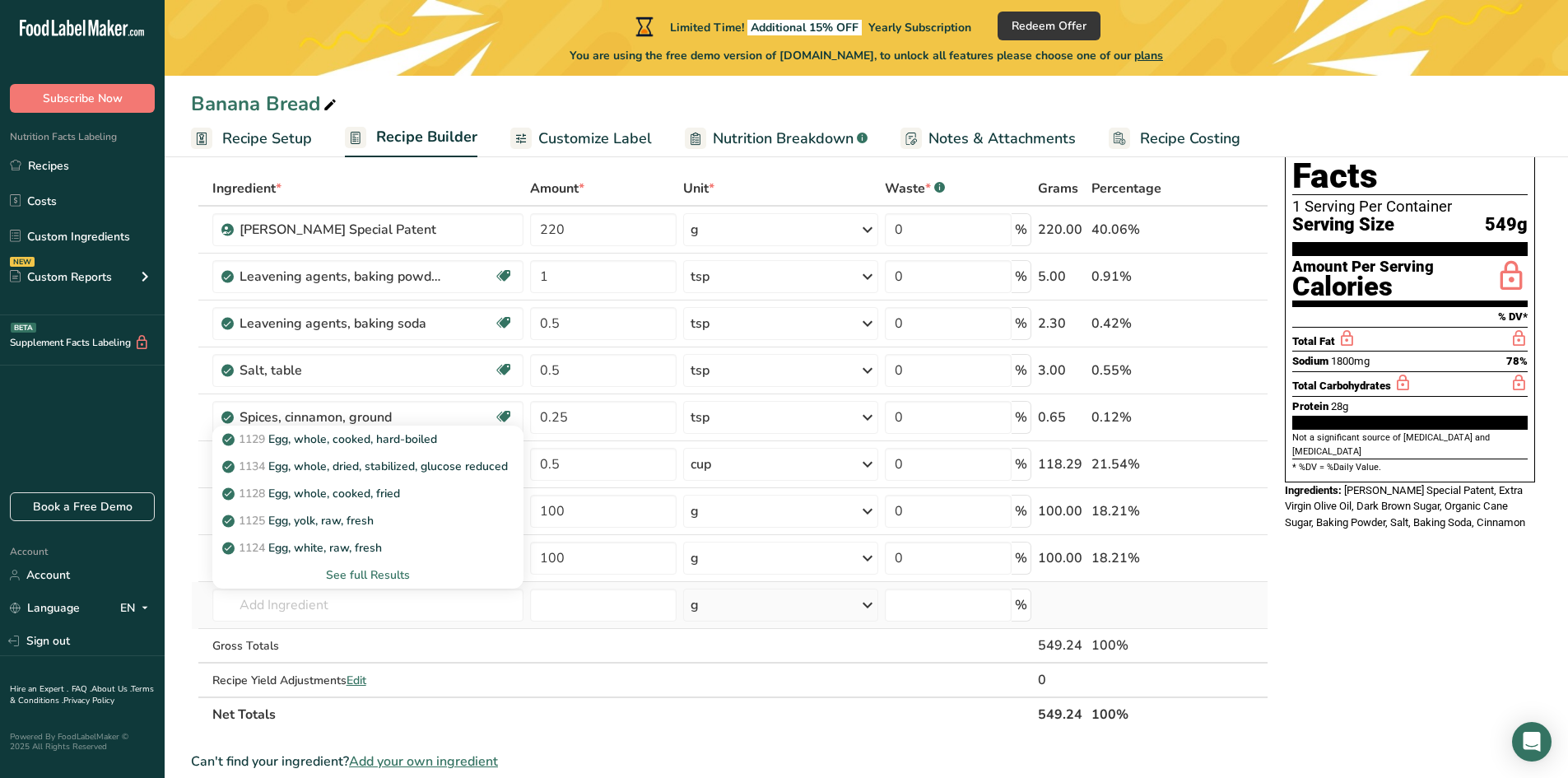
click at [361, 571] on div "See full Results" at bounding box center [368, 574] width 286 height 17
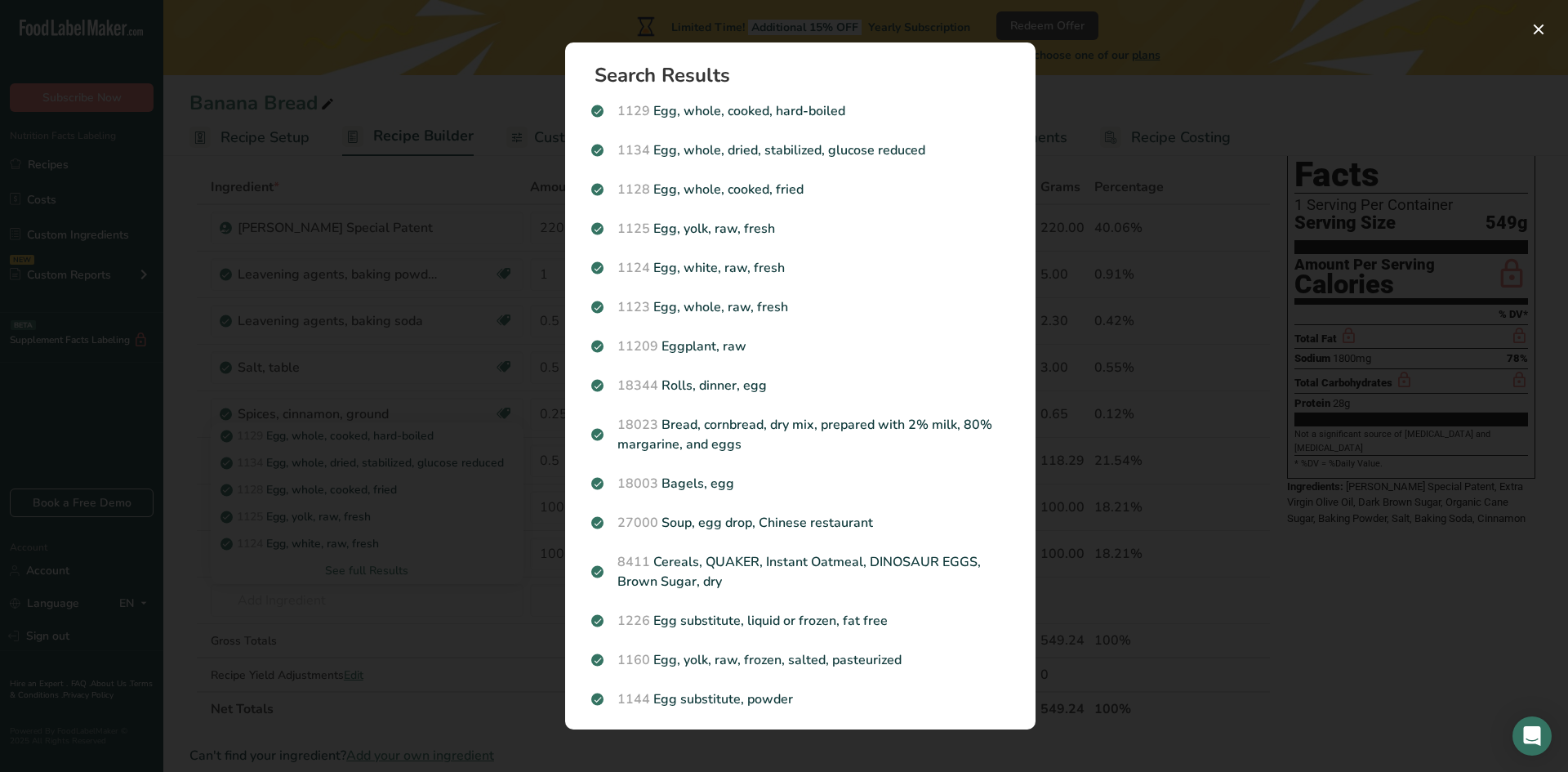
click at [356, 575] on div "Search results modal" at bounding box center [784, 386] width 1568 height 772
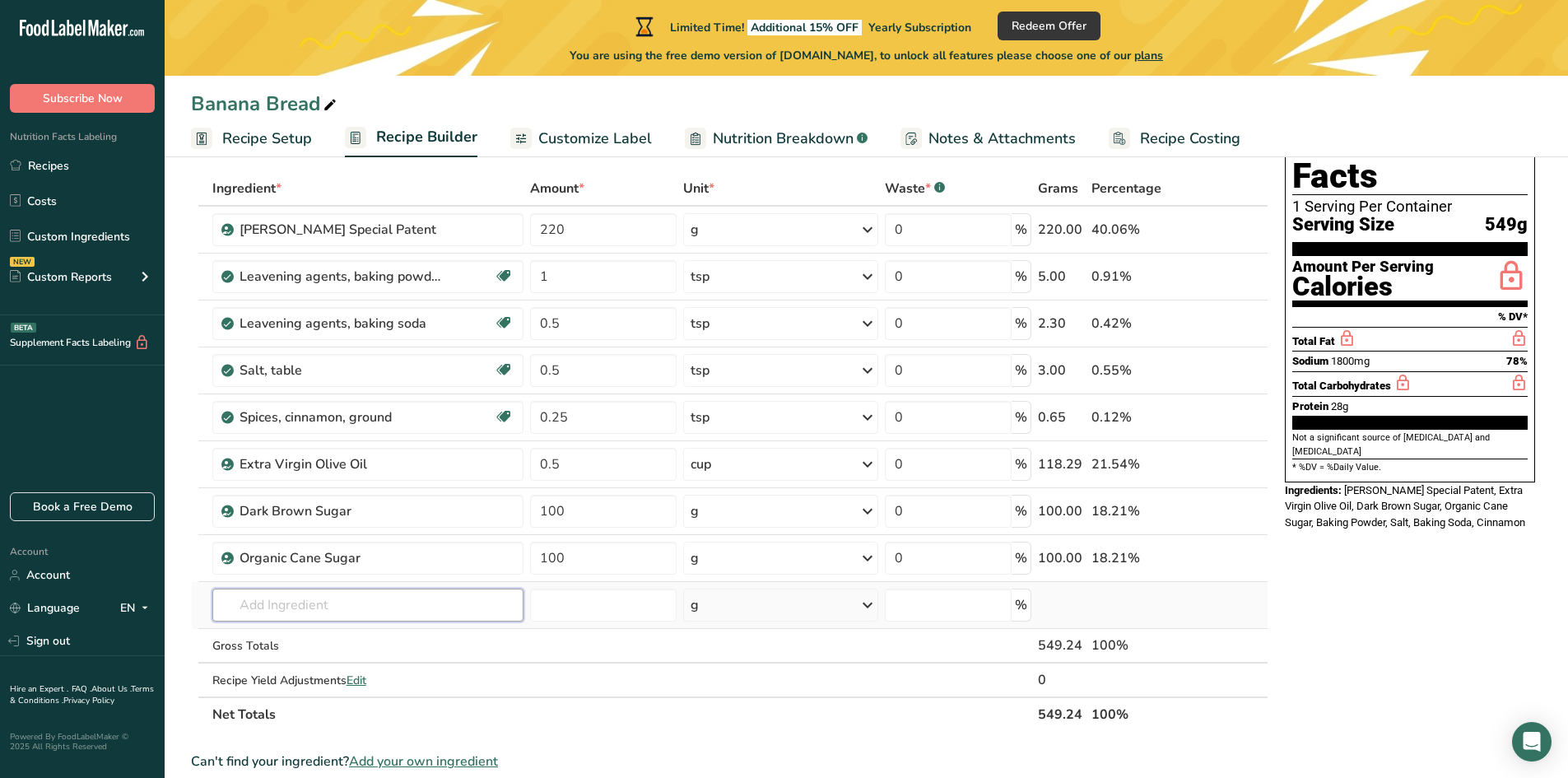
click at [304, 605] on input "text" at bounding box center [368, 605] width 312 height 33
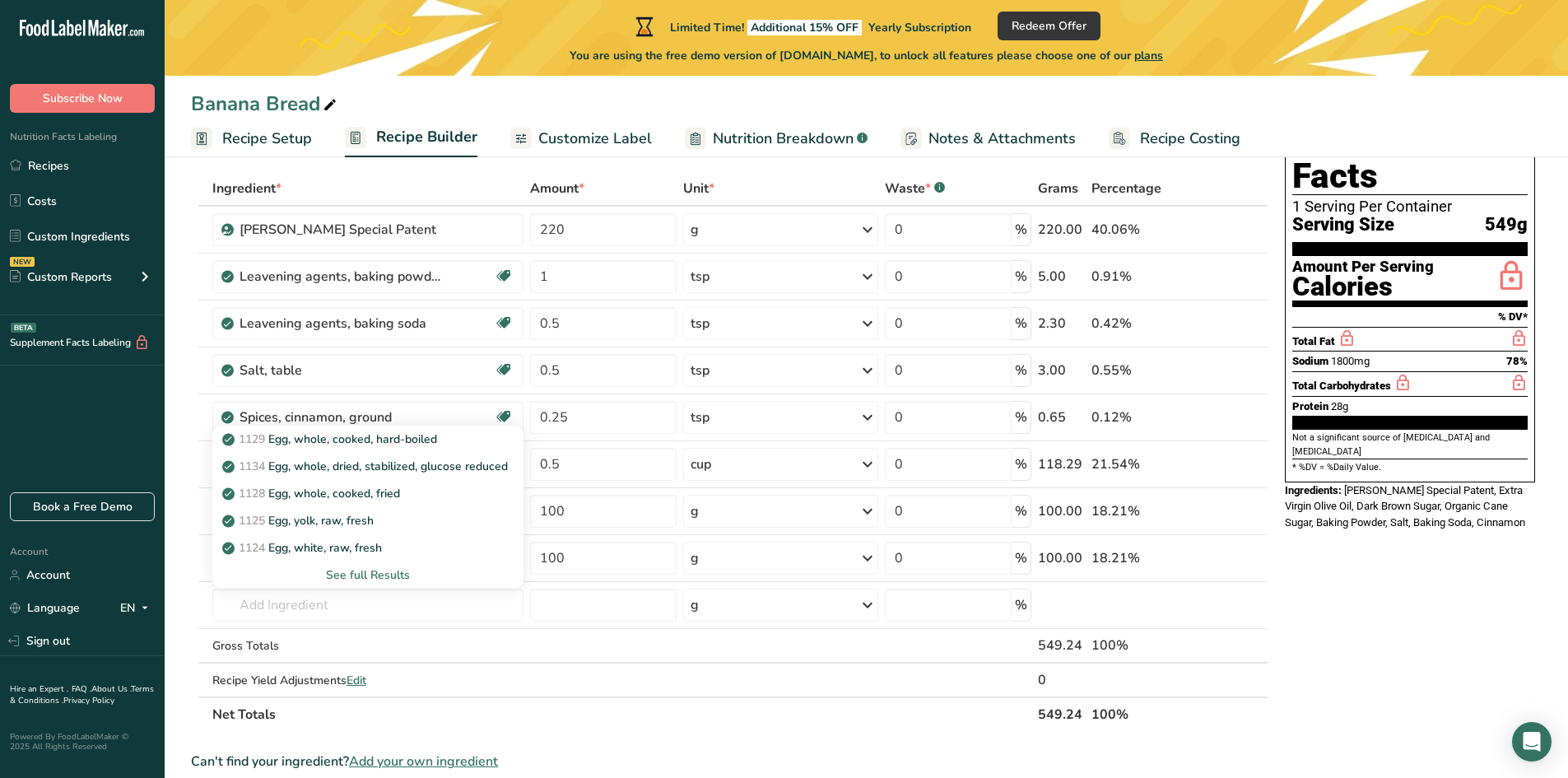
click at [350, 571] on div "See full Results" at bounding box center [368, 574] width 286 height 17
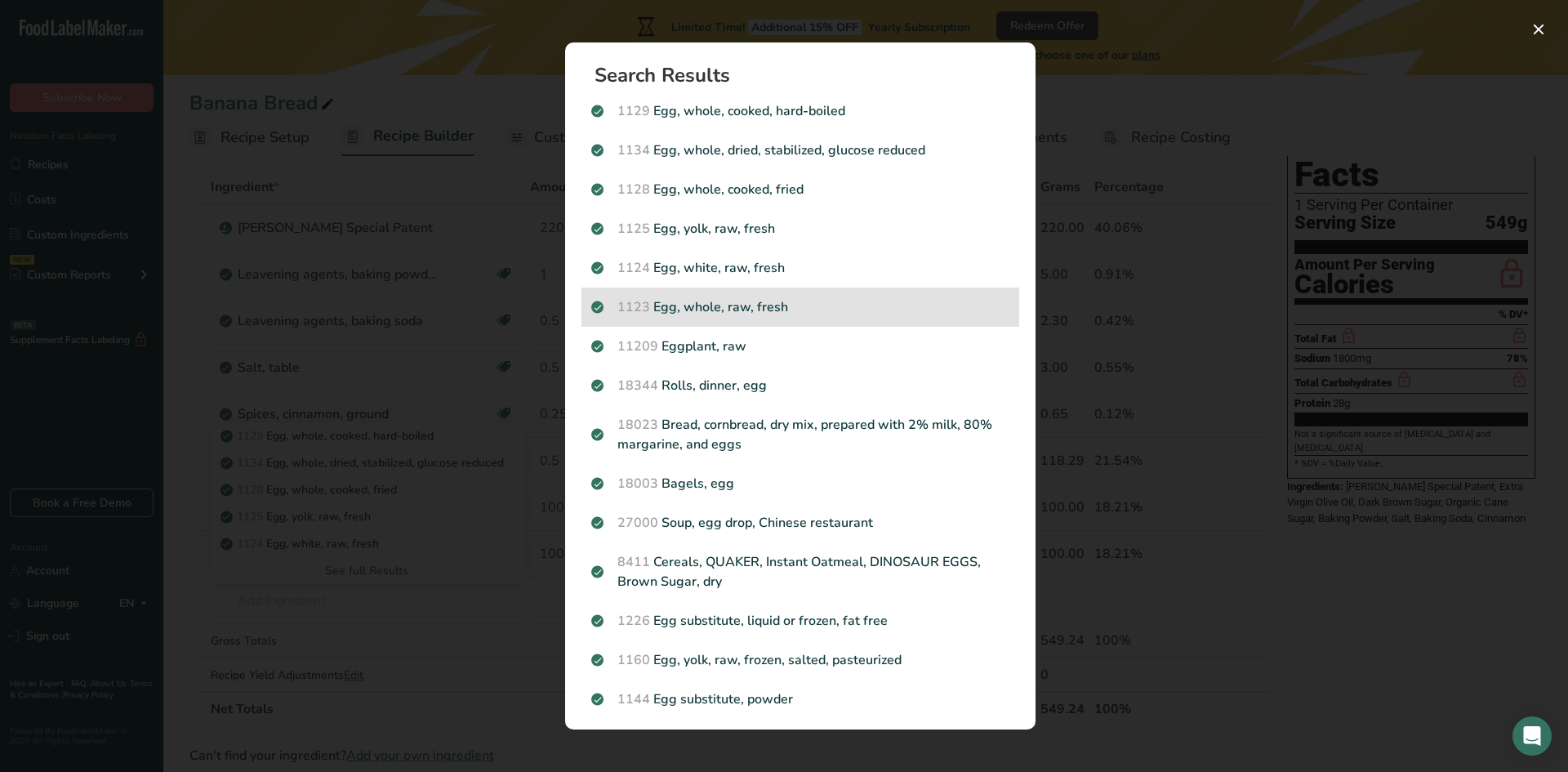
click at [719, 316] on p "1123 Egg, whole, raw, fresh" at bounding box center [800, 307] width 419 height 20
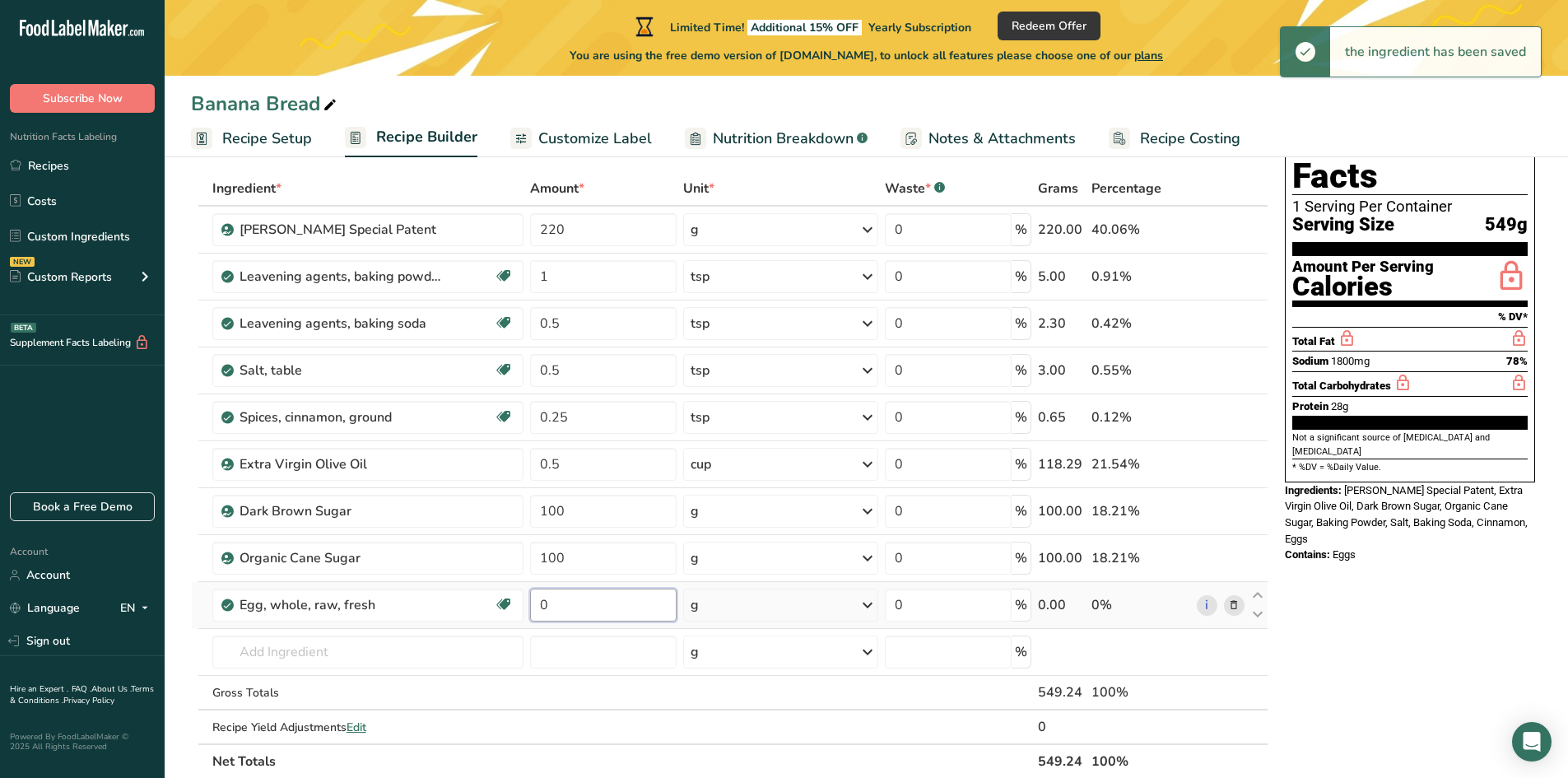
click at [566, 609] on input "0" at bounding box center [603, 605] width 147 height 33
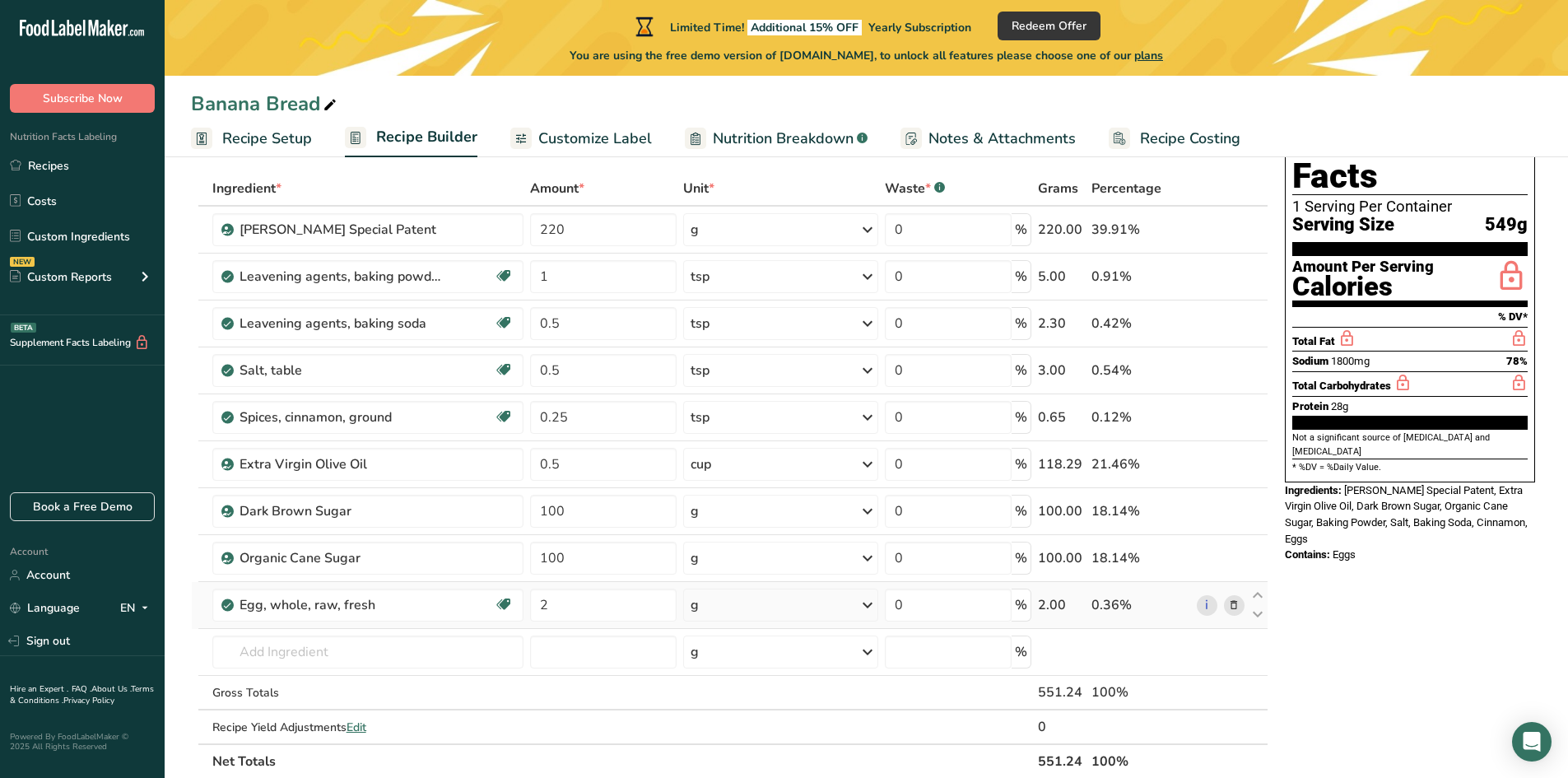
click at [758, 606] on div "Ingredient * Amount * Unit * Waste * .a-a{fill:#347362;}.b-a{fill:#fff;} Grams …" at bounding box center [729, 475] width 1077 height 607
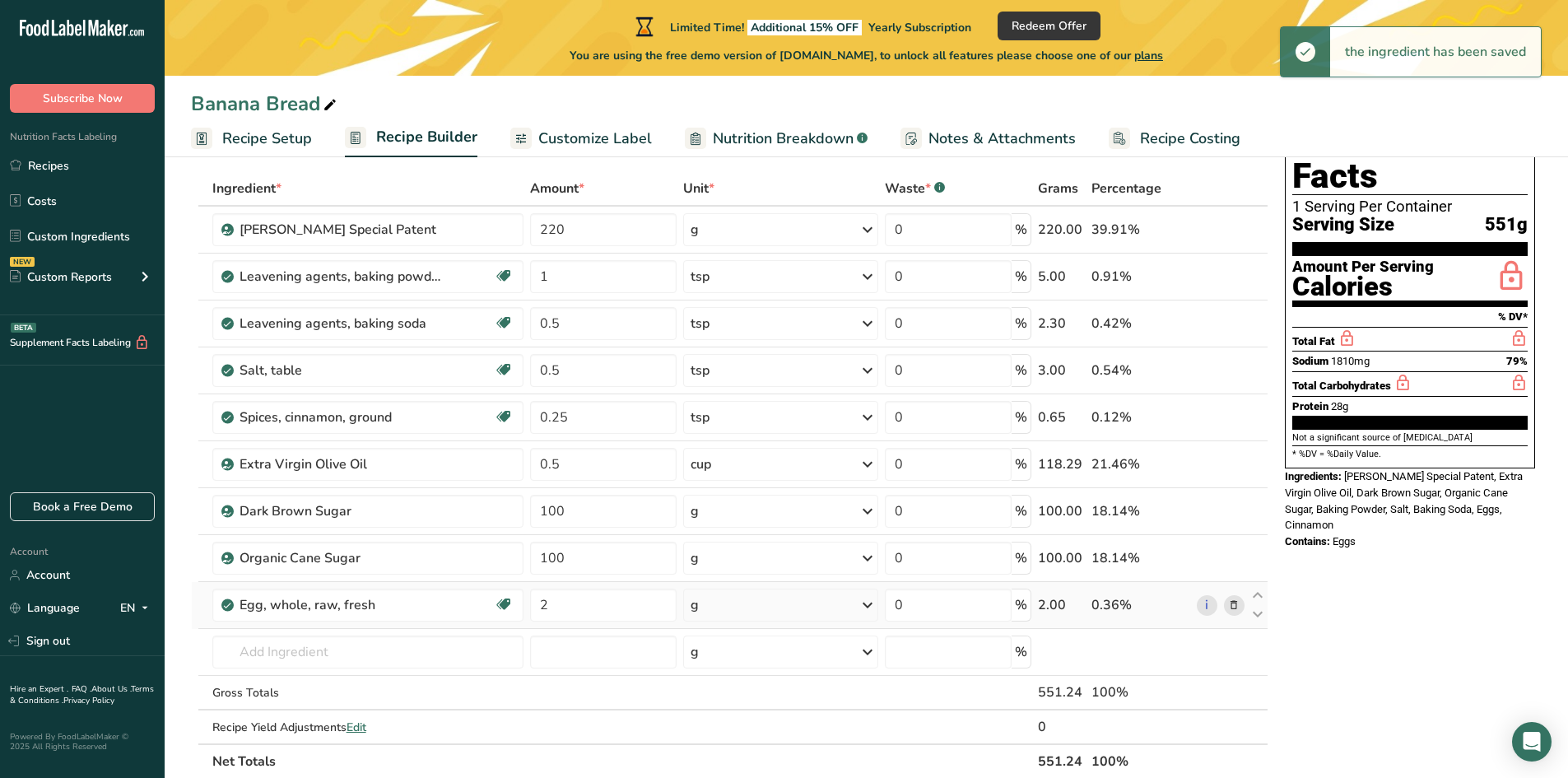
click at [738, 611] on div "g" at bounding box center [780, 605] width 195 height 33
click at [729, 660] on div "1 large" at bounding box center [762, 660] width 138 height 24
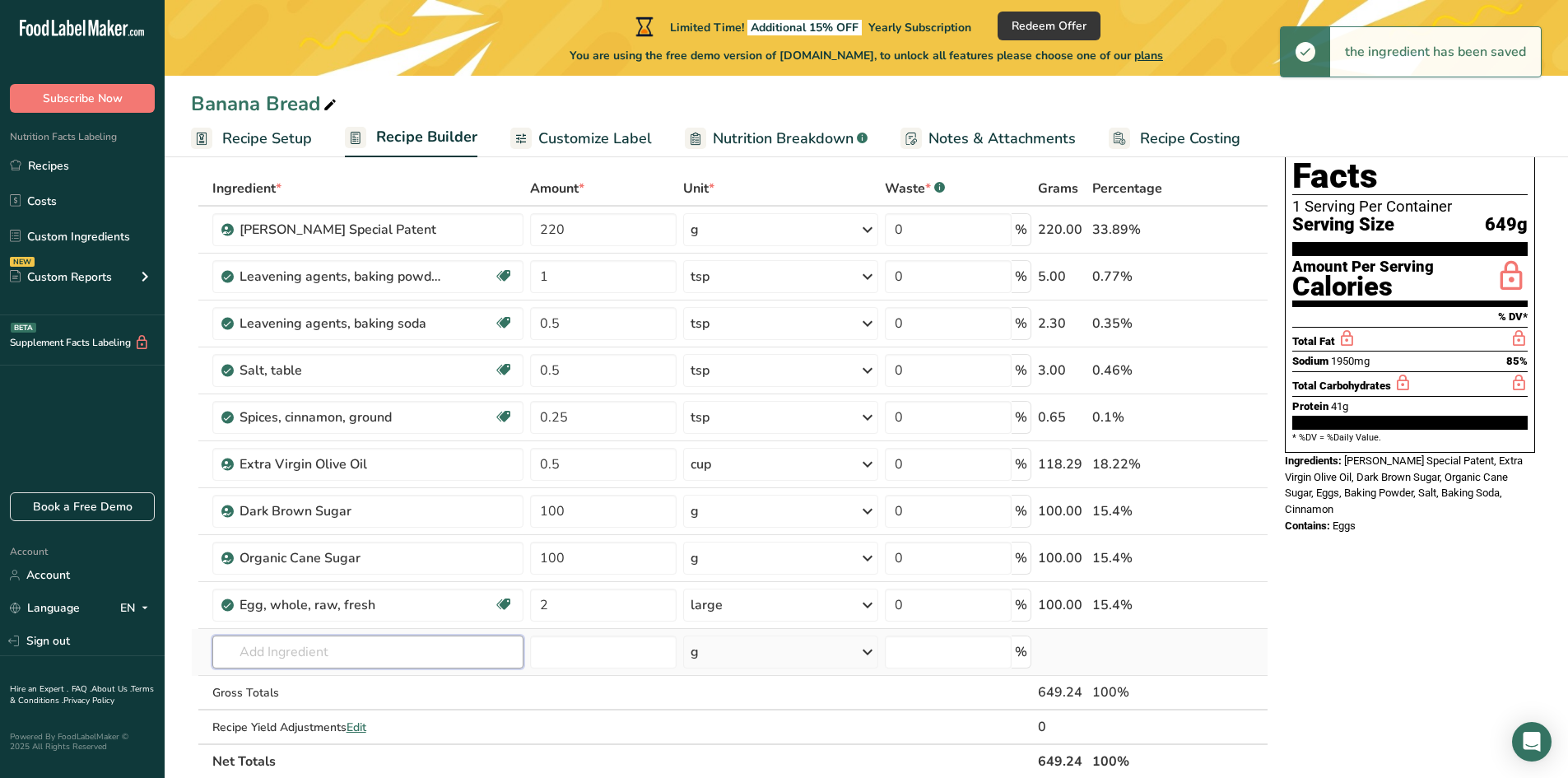
click at [310, 654] on input "text" at bounding box center [367, 652] width 311 height 33
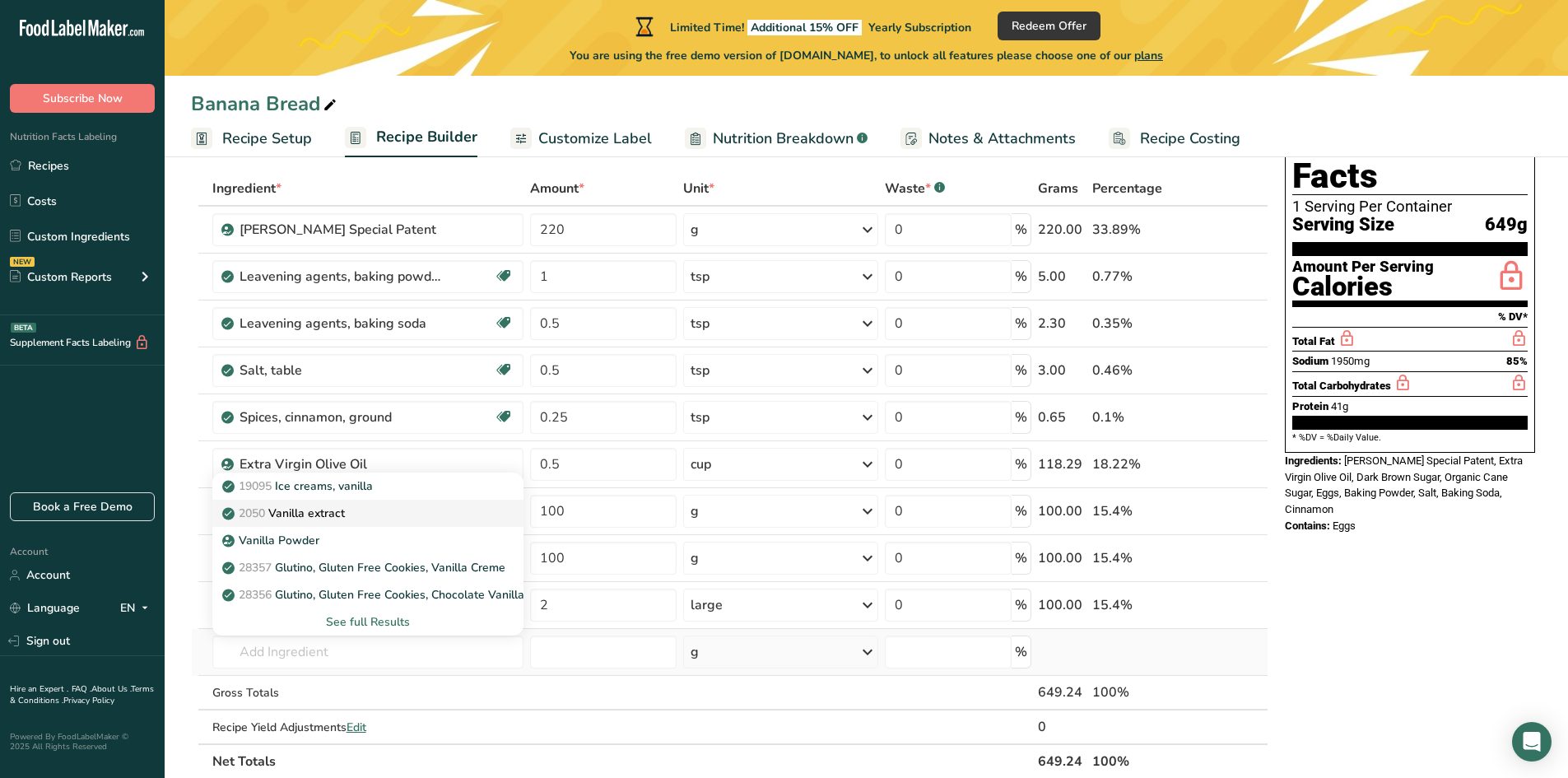
click at [322, 516] on p "2050 Vanilla extract" at bounding box center [285, 513] width 119 height 17
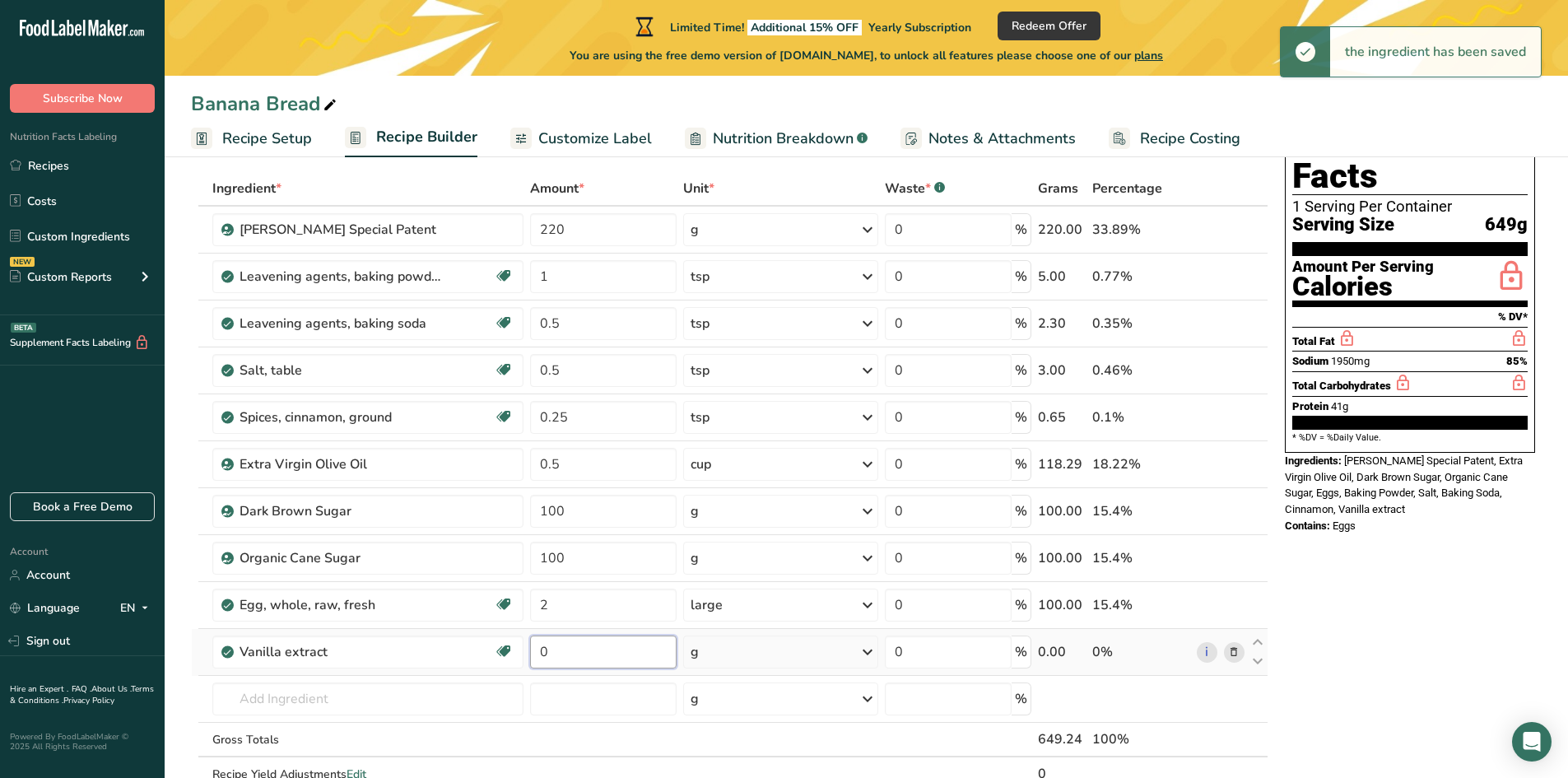
click at [567, 655] on input "0" at bounding box center [603, 652] width 147 height 33
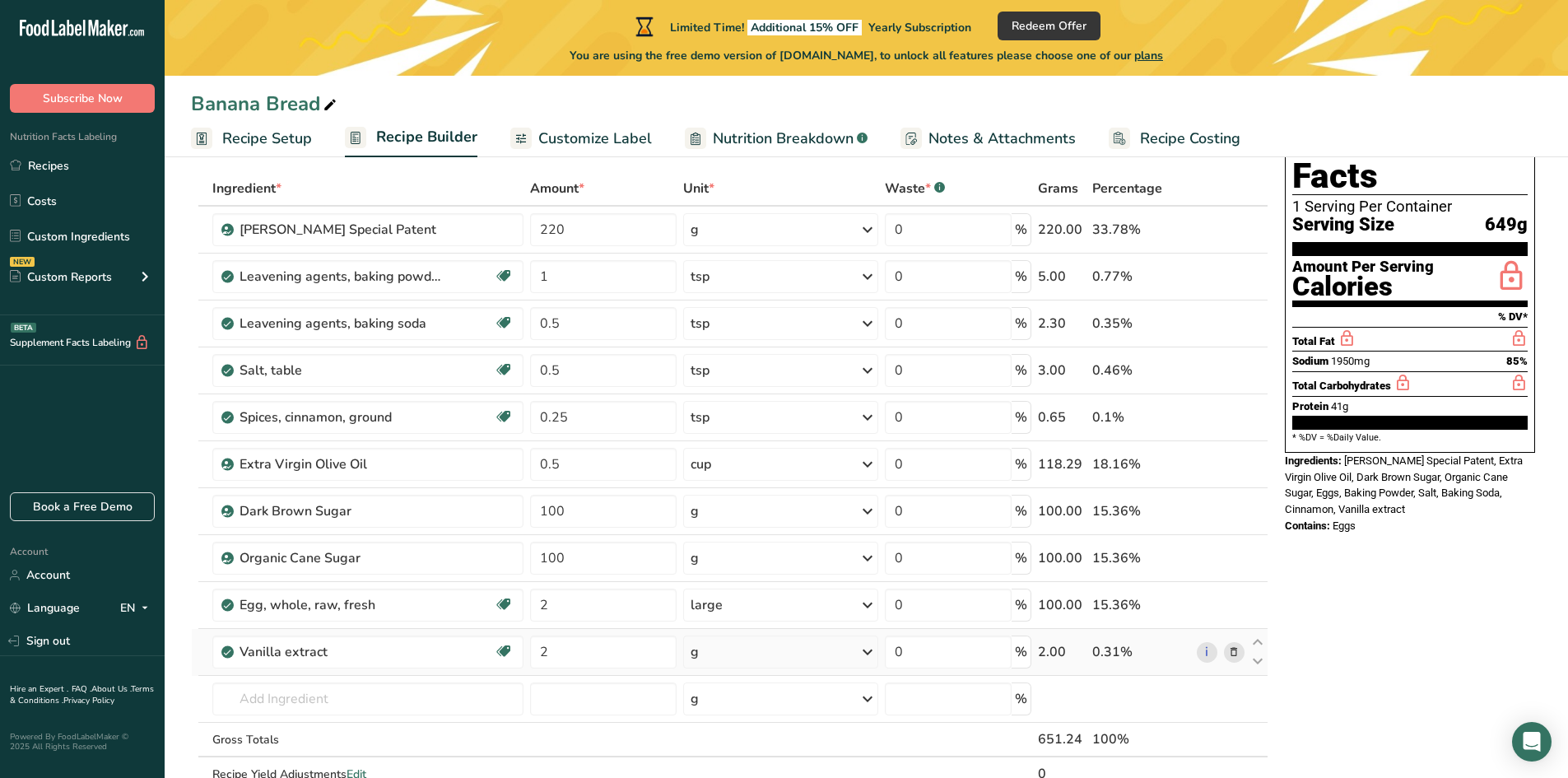
click at [770, 645] on div "Ingredient * Amount * Unit * Waste * .a-a{fill:#347362;}.b-a{fill:#fff;} Grams …" at bounding box center [729, 499] width 1077 height 655
click at [731, 653] on div "g" at bounding box center [781, 652] width 196 height 33
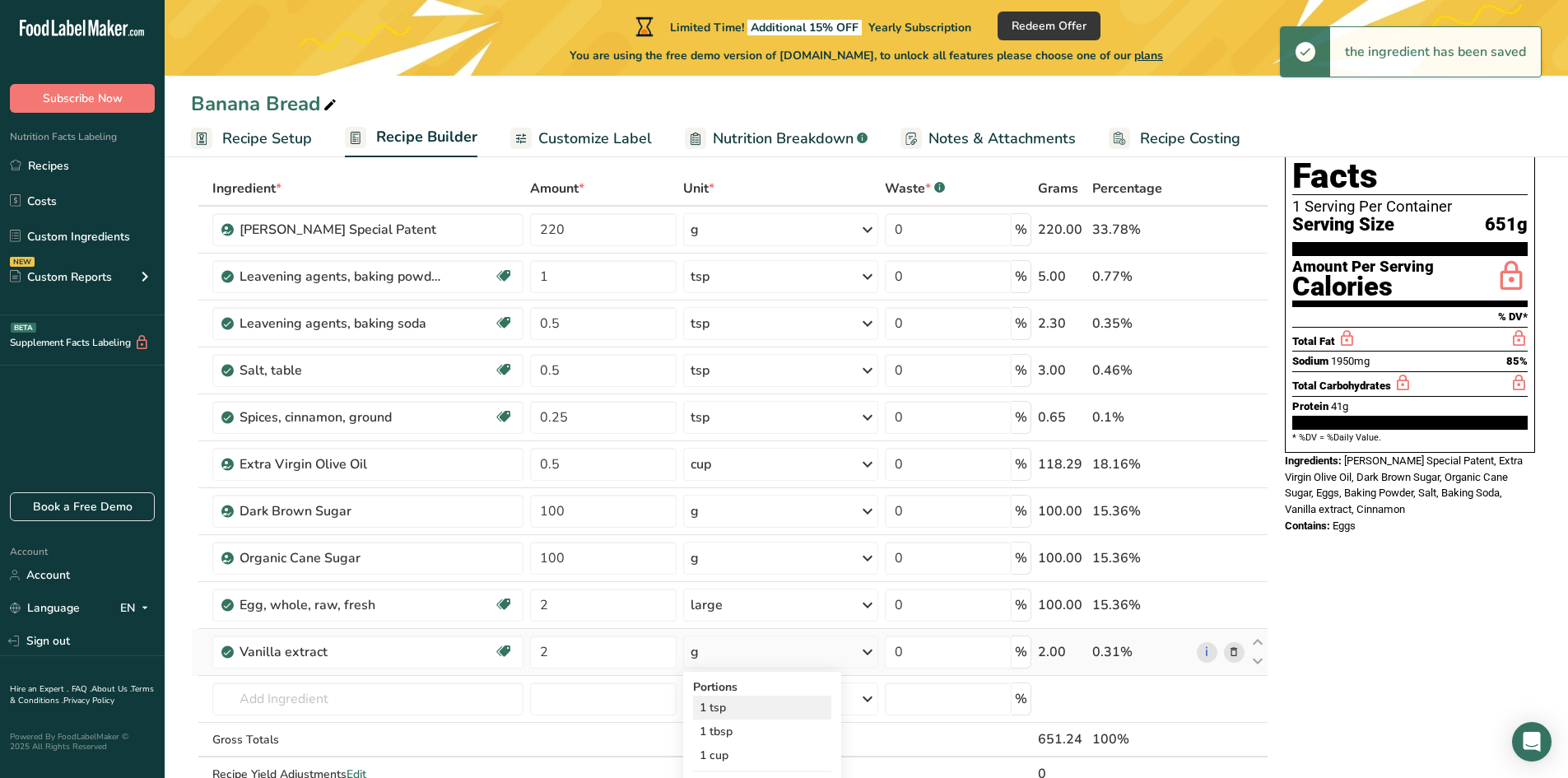
click at [716, 705] on div "1 tsp" at bounding box center [762, 707] width 138 height 24
click at [292, 701] on input "text" at bounding box center [367, 698] width 311 height 33
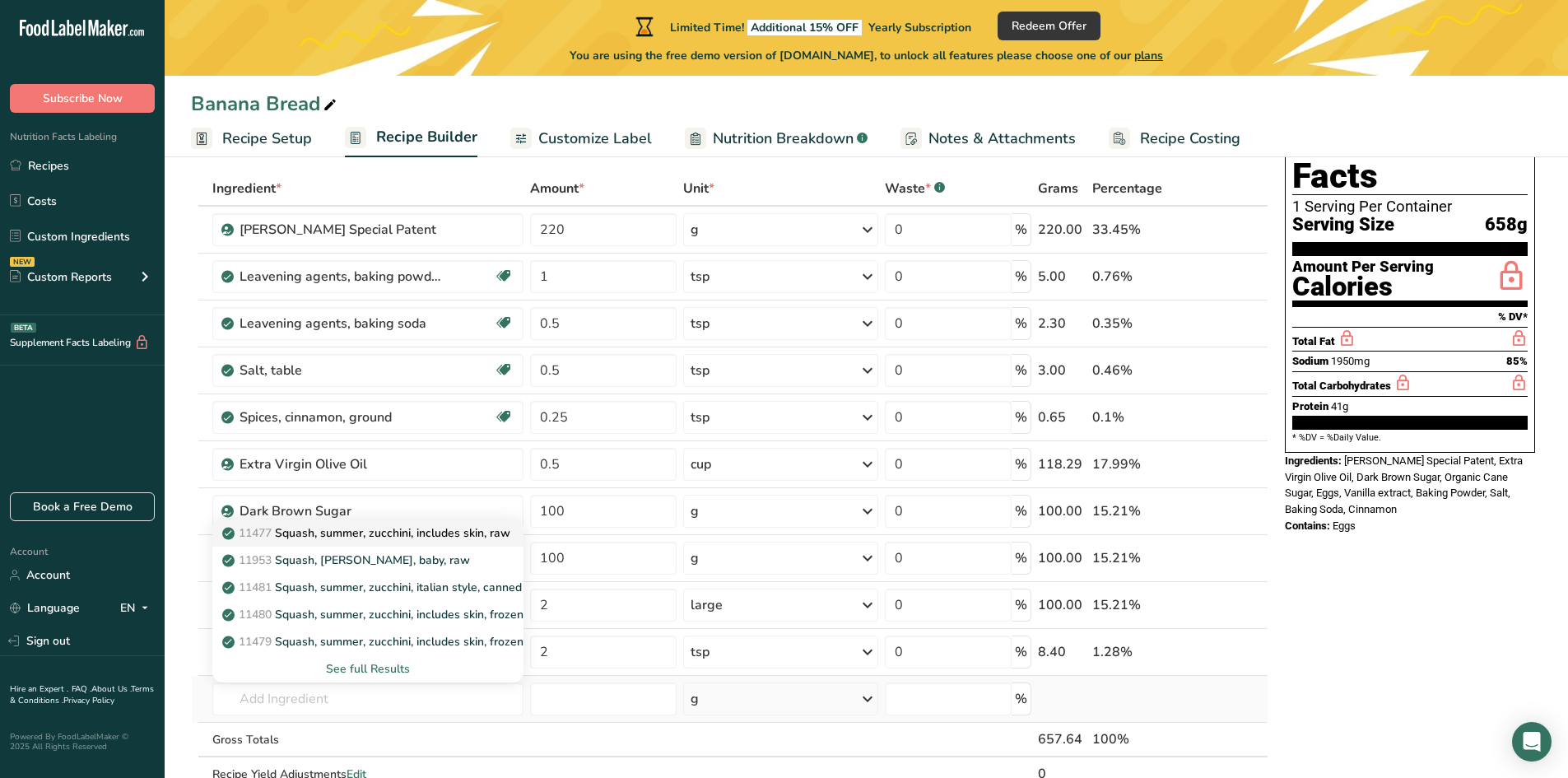
click at [420, 534] on p "11477 Squash, summer, zucchini, includes skin, raw" at bounding box center [368, 533] width 285 height 17
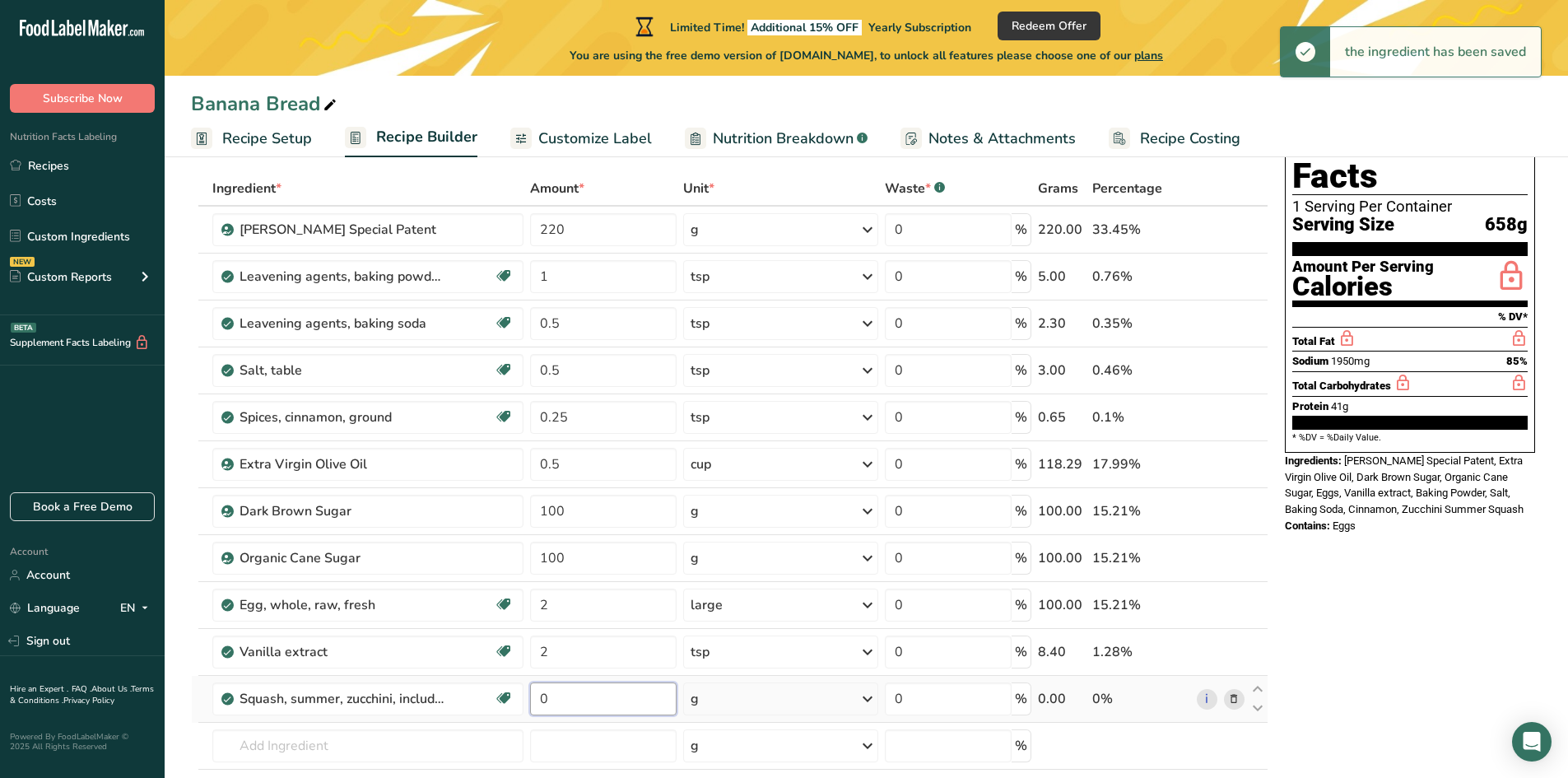
click at [560, 699] on input "0" at bounding box center [603, 698] width 147 height 33
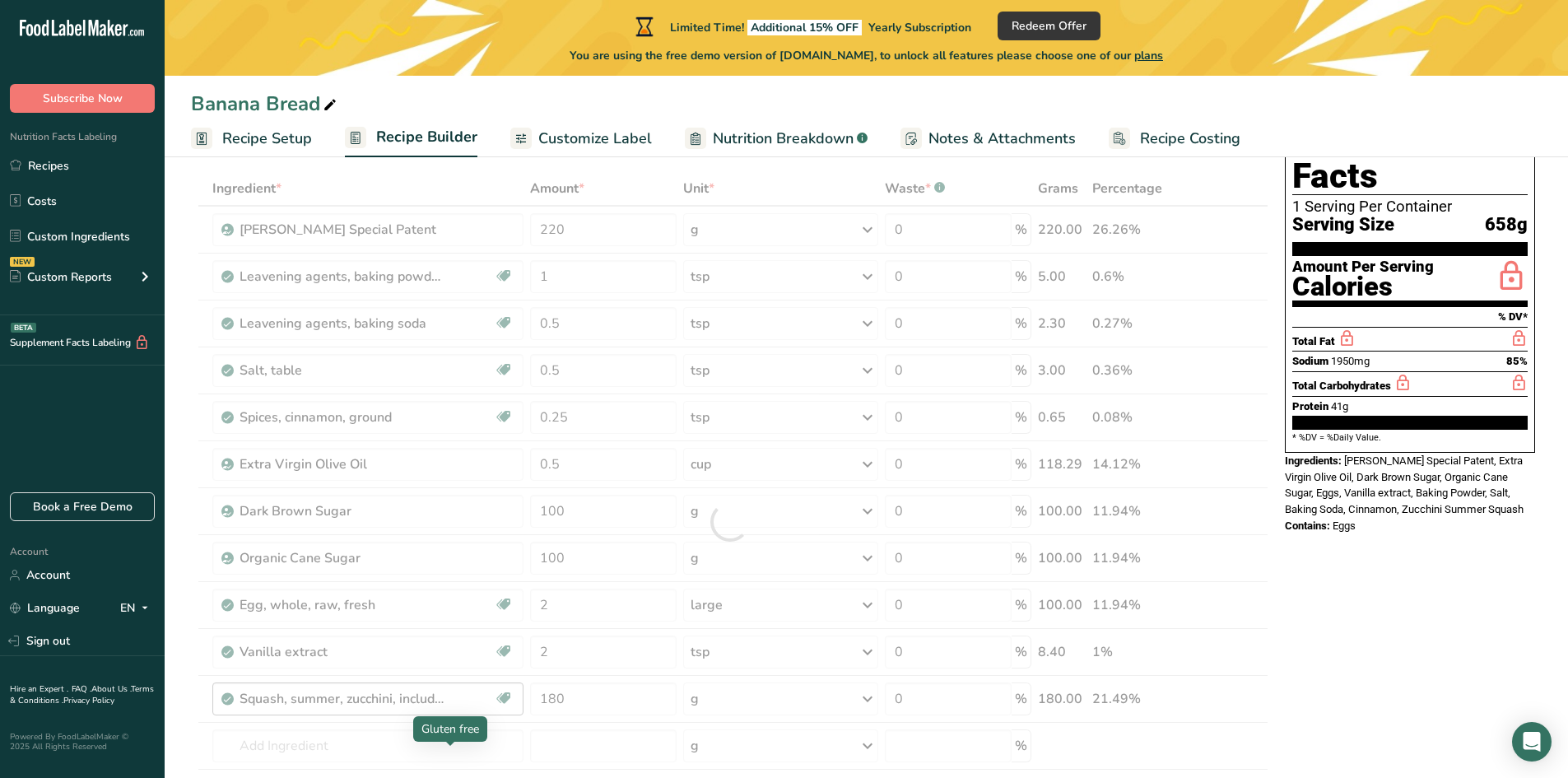
click at [426, 752] on div "Ingredient * Amount * Unit * Waste * .a-a{fill:#347362;}.b-a{fill:#fff;} Grams …" at bounding box center [729, 522] width 1077 height 701
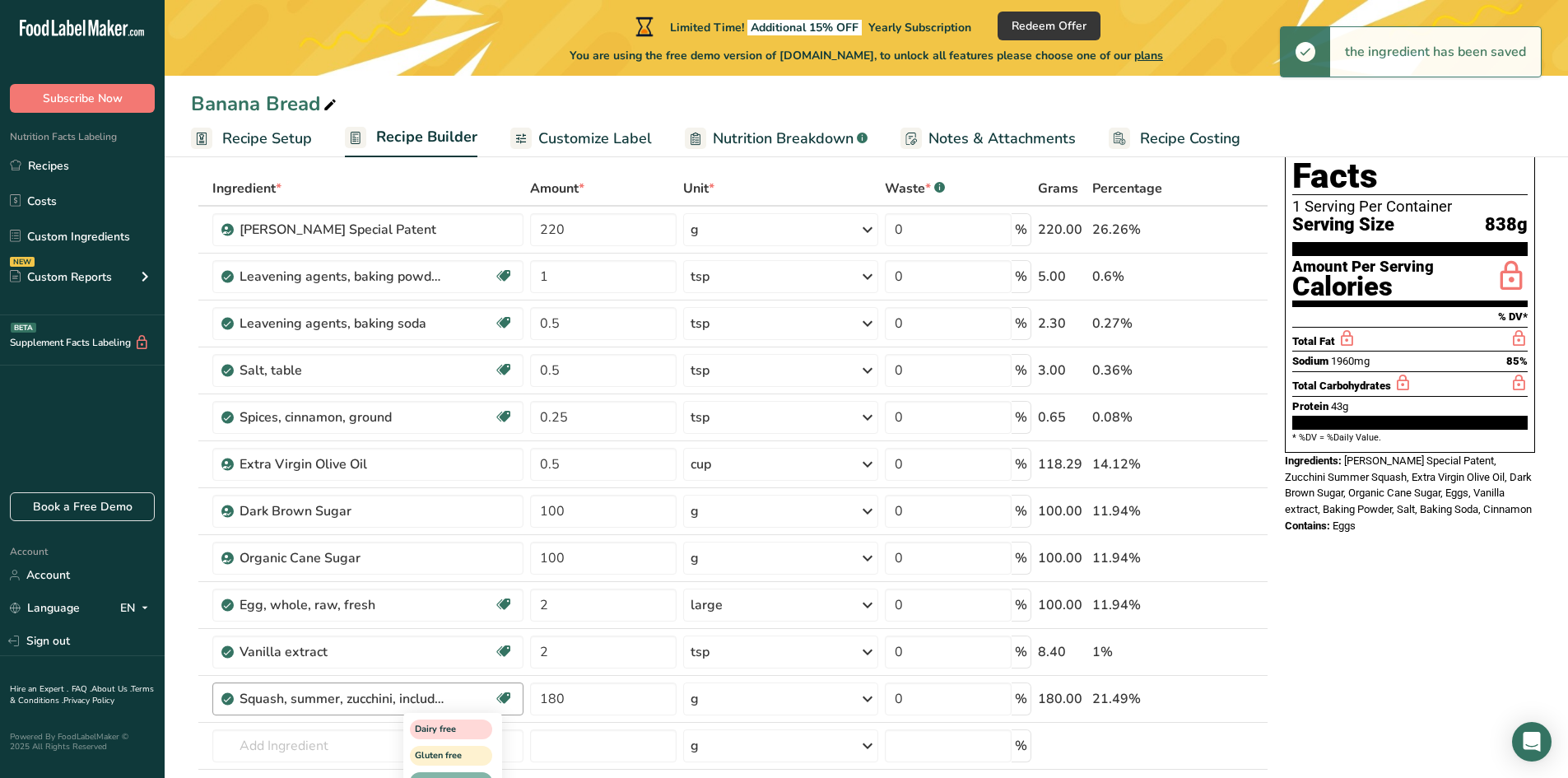
click at [506, 702] on icon at bounding box center [504, 698] width 17 height 26
click at [334, 742] on input "text" at bounding box center [367, 746] width 311 height 33
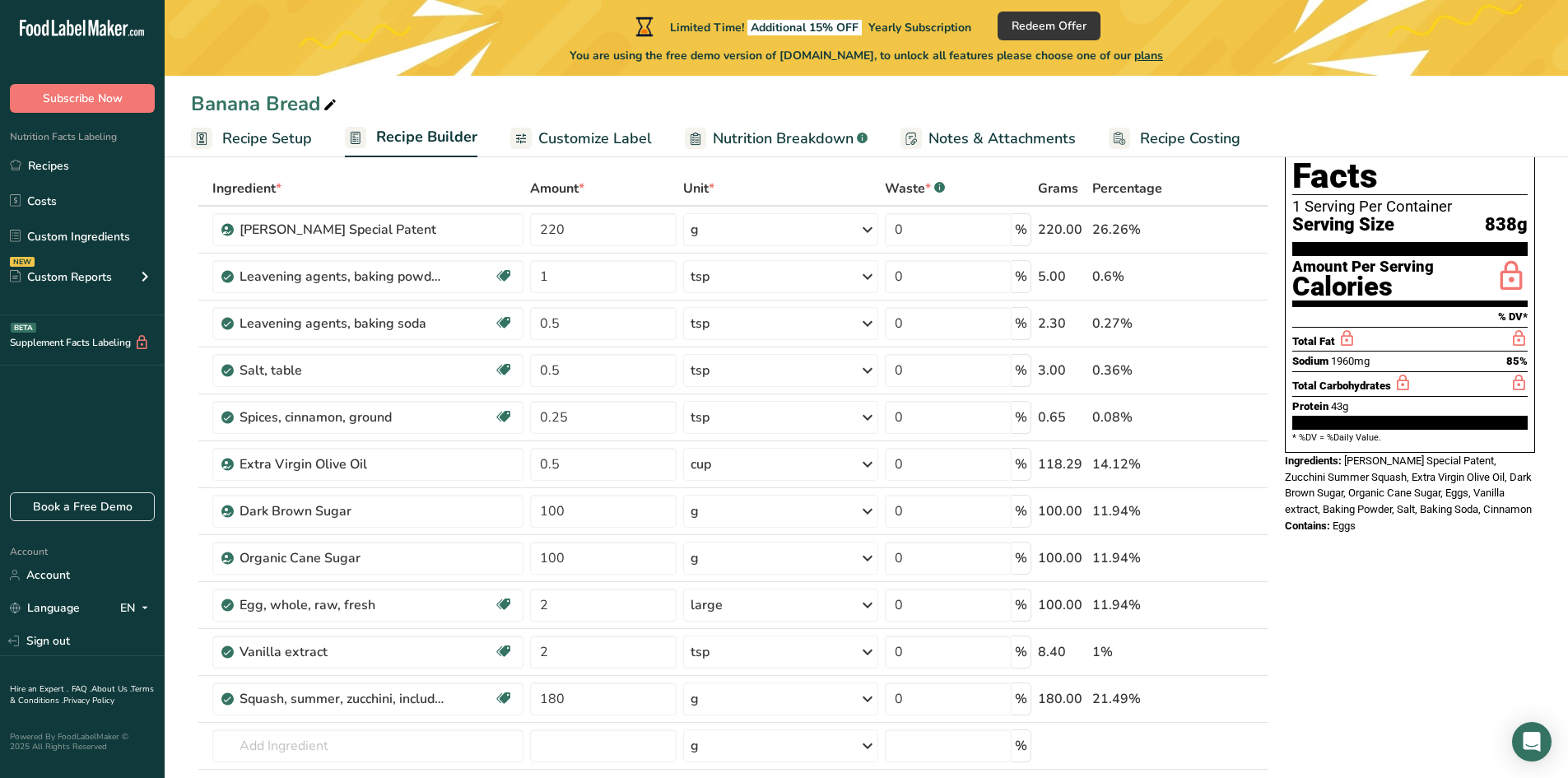
drag, startPoint x: 1339, startPoint y: 486, endPoint x: 1347, endPoint y: 423, distance: 63.5
click at [1347, 452] on div "Ingredients: King Arthur Flour Special Patent, Zucchini Summer Squash, Extra Vi…" at bounding box center [1410, 485] width 250 height 65
copy span "King Arthur Flour Special Patent, Zucchini Summer Squash, Extra Virgin Olive Oi…"
